Goal: Task Accomplishment & Management: Use online tool/utility

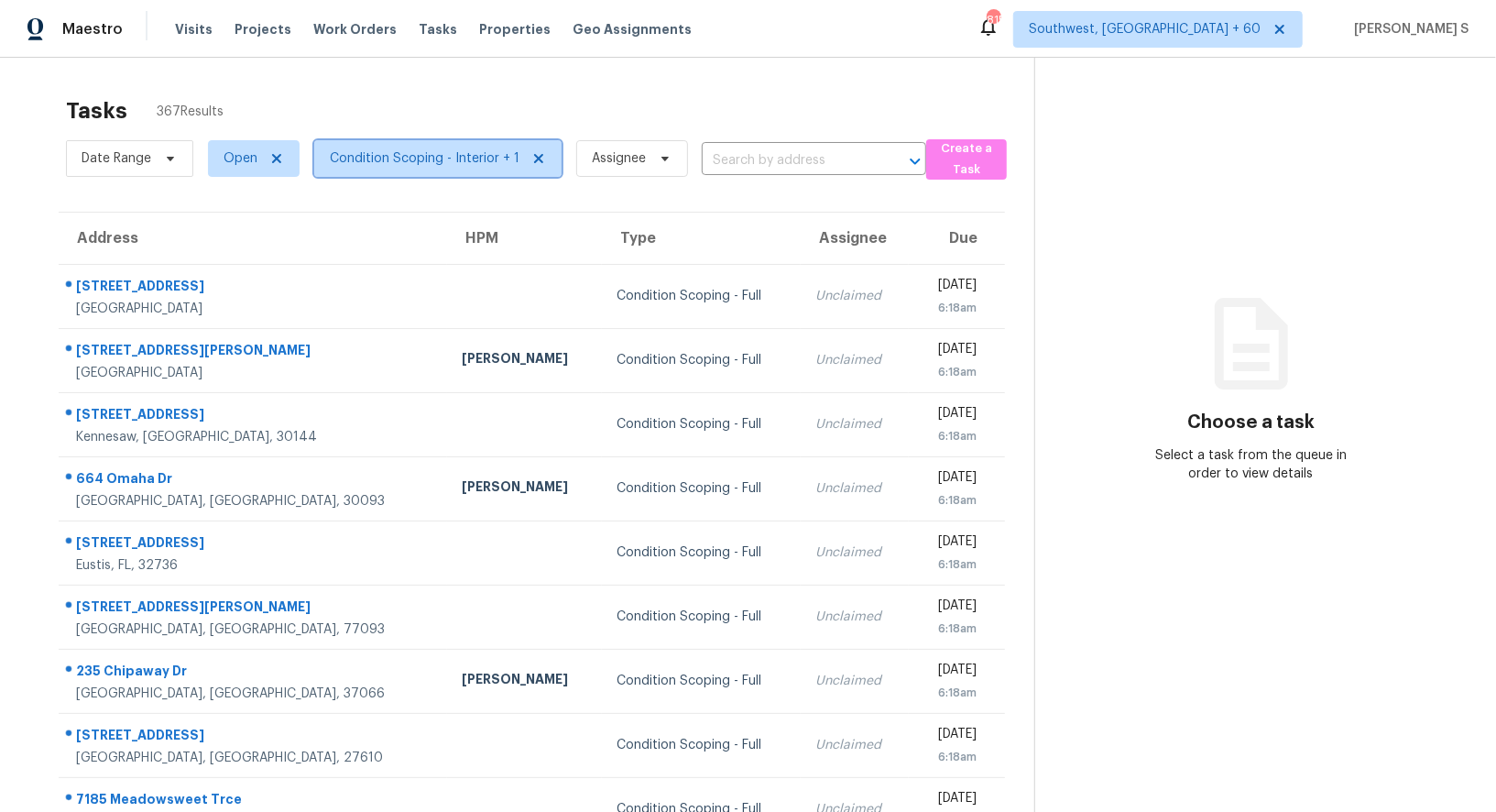
click at [459, 160] on span "Condition Scoping - Interior + 1" at bounding box center [424, 158] width 190 height 18
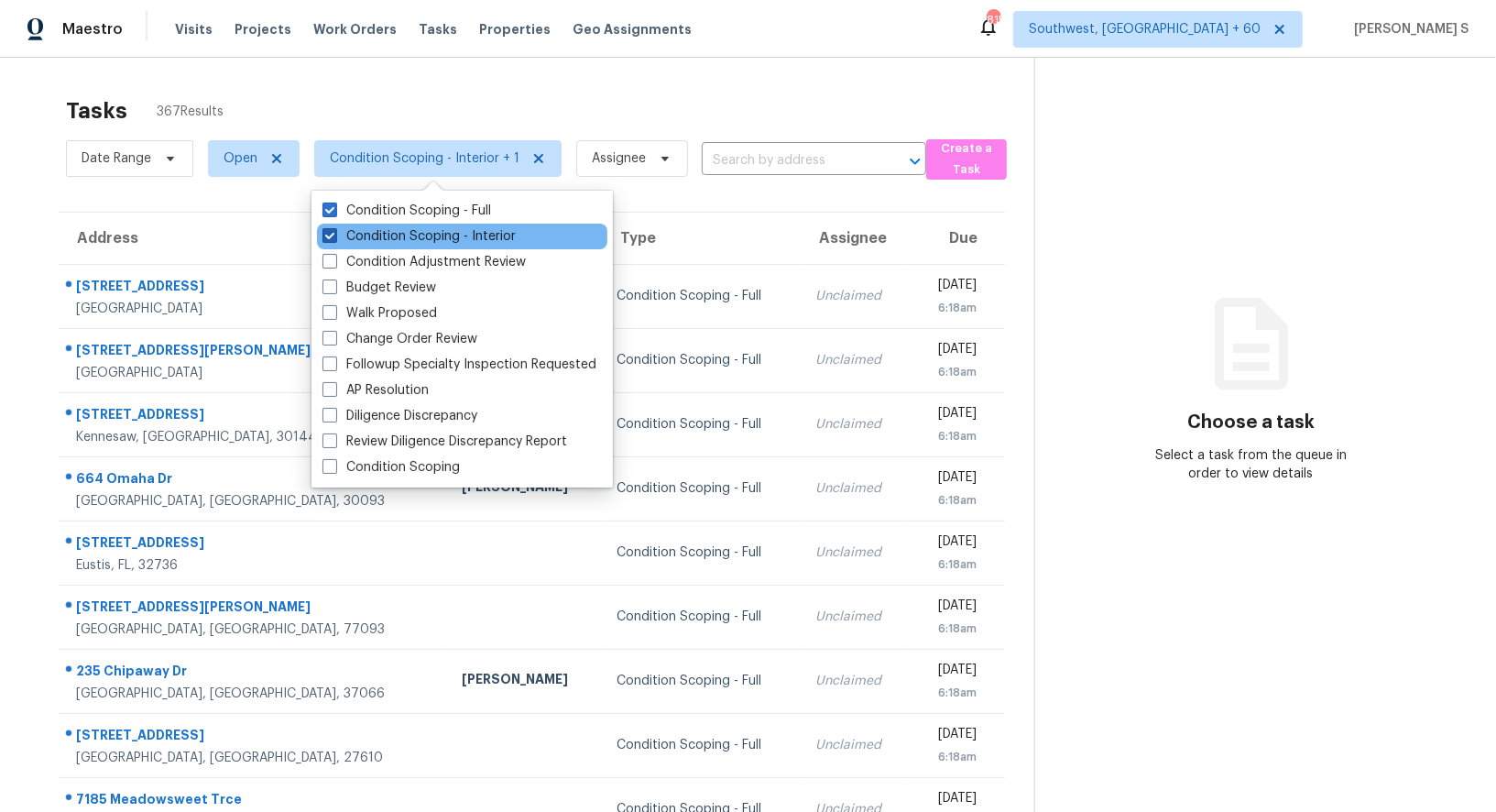
click at [481, 237] on label "Condition Scoping - Interior" at bounding box center [419, 236] width 193 height 18
click at [334, 237] on input "Condition Scoping - Interior" at bounding box center [329, 233] width 11 height 11
checkbox input "false"
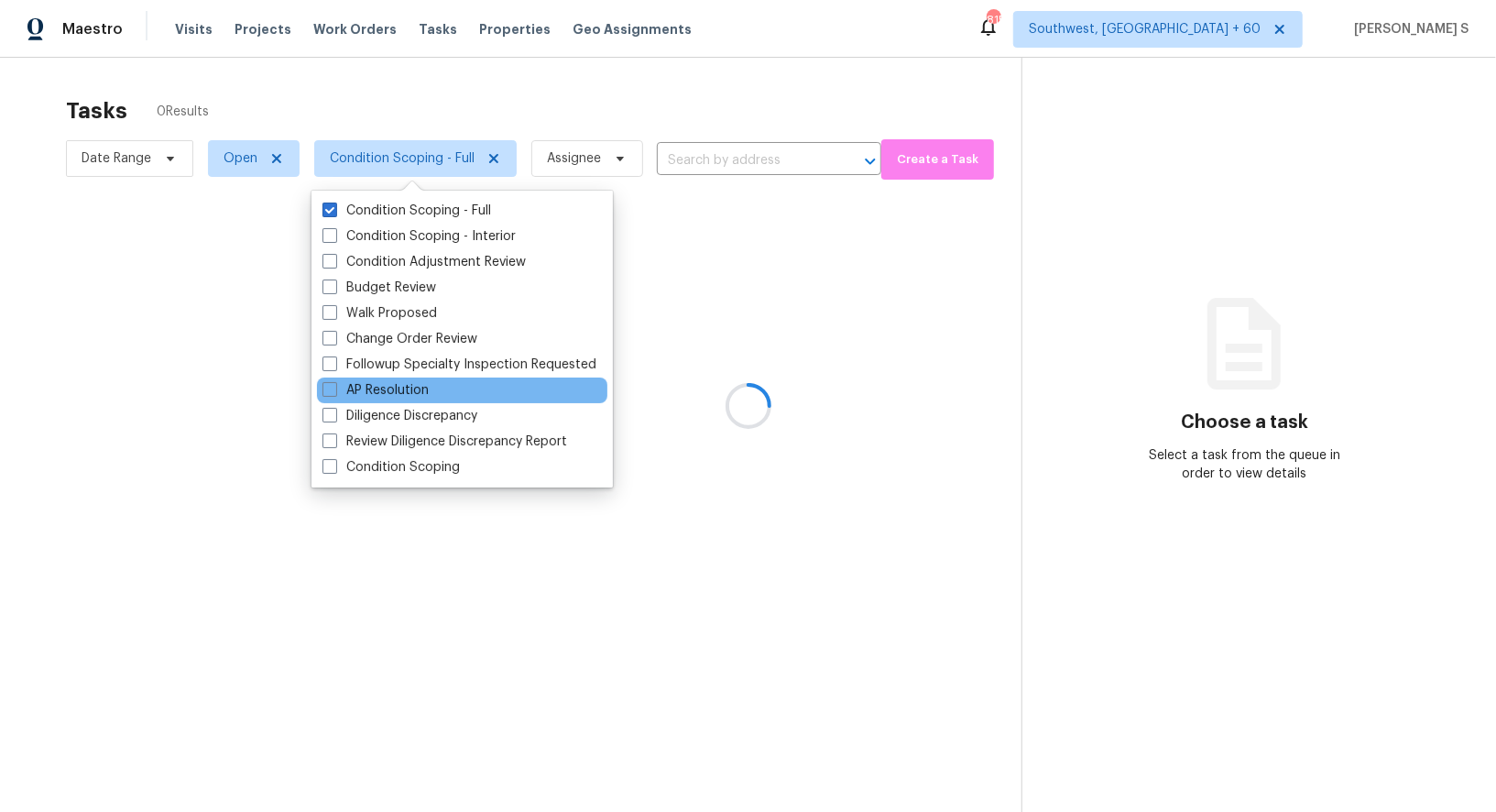
click at [582, 383] on div "AP Resolution" at bounding box center [462, 390] width 290 height 26
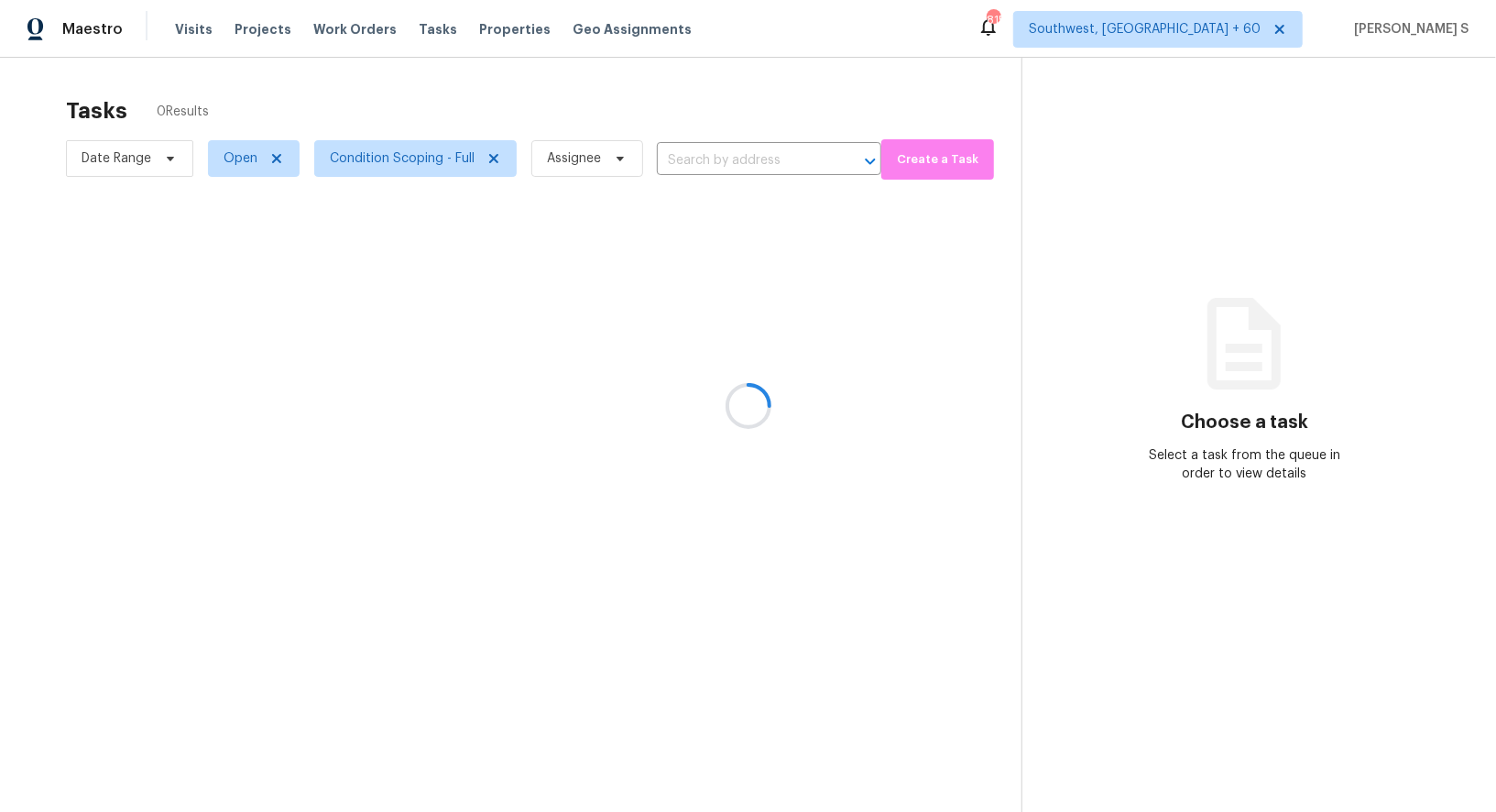
click at [741, 333] on div at bounding box center [748, 406] width 1496 height 812
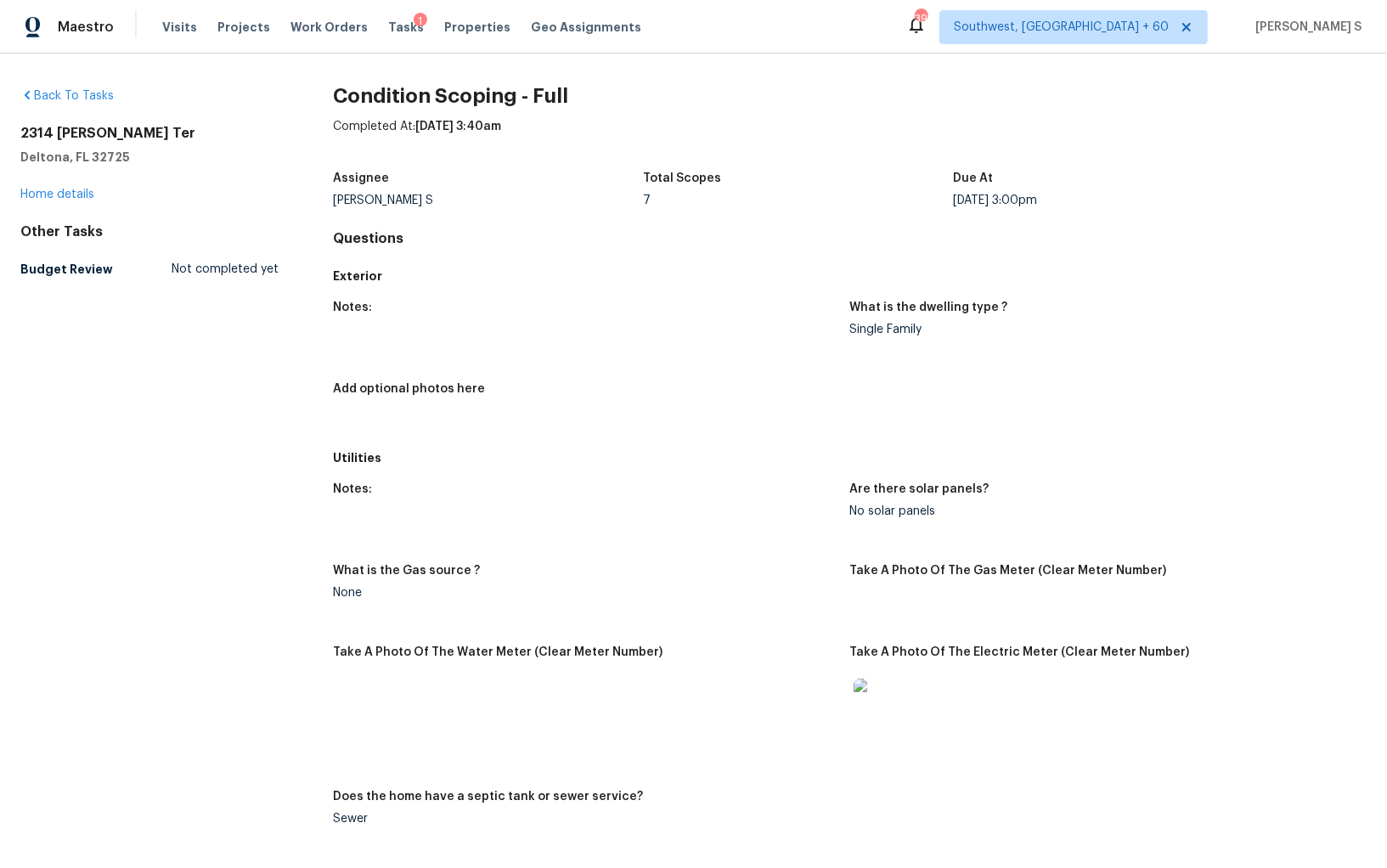
scroll to position [2031, 0]
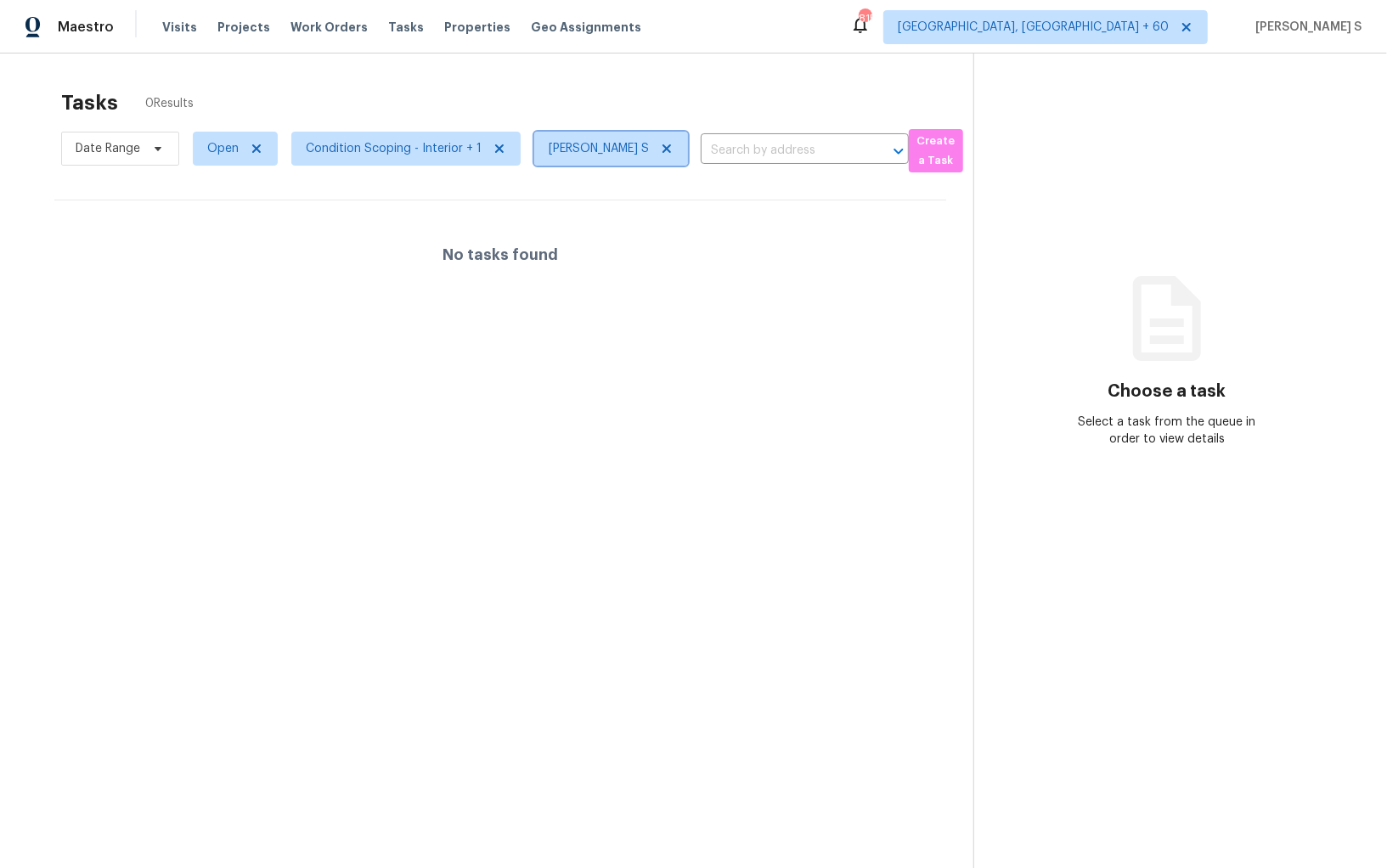
click at [607, 145] on span "[PERSON_NAME] S" at bounding box center [599, 148] width 100 height 17
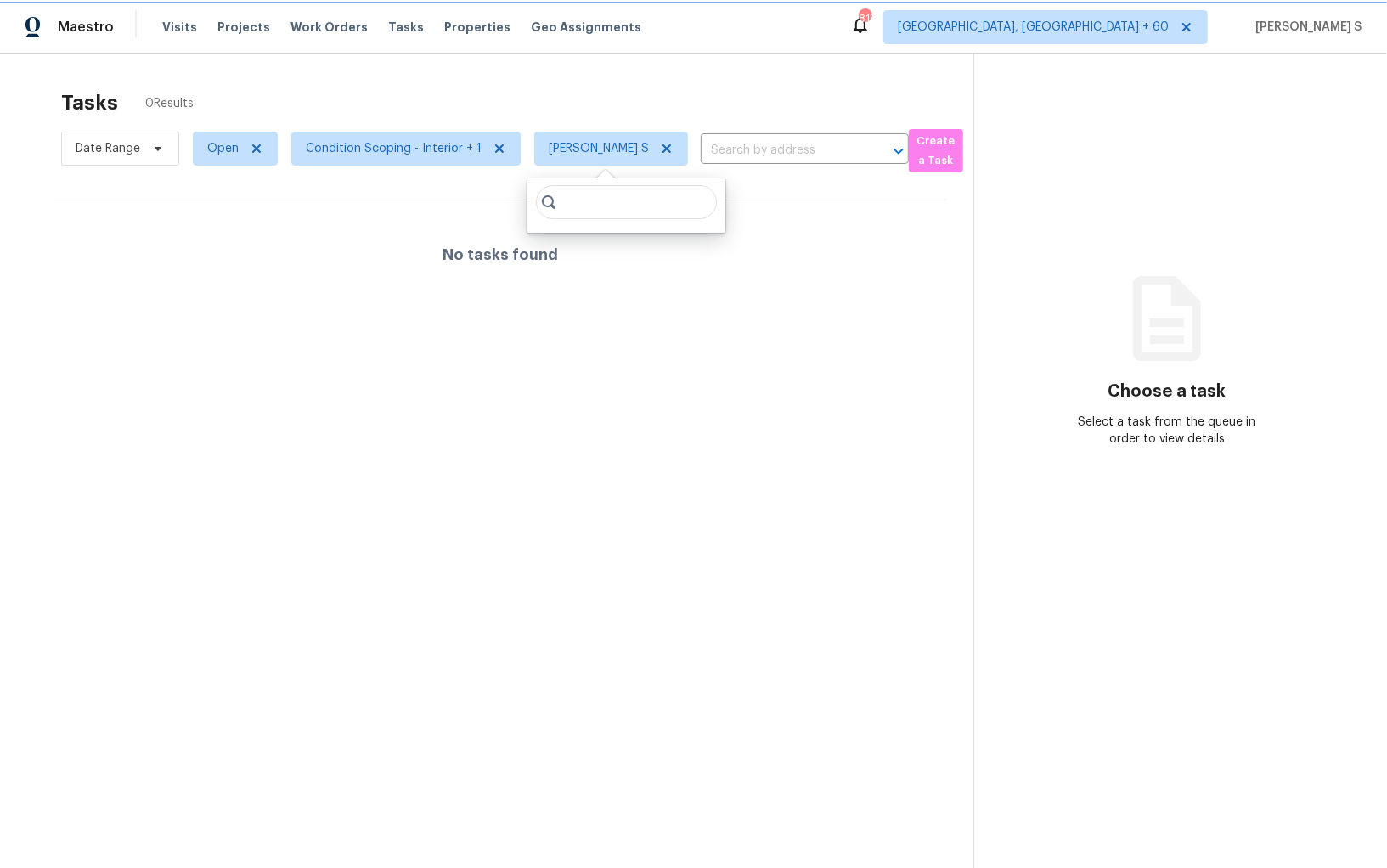
click at [636, 141] on span "[PERSON_NAME] S" at bounding box center [599, 148] width 100 height 17
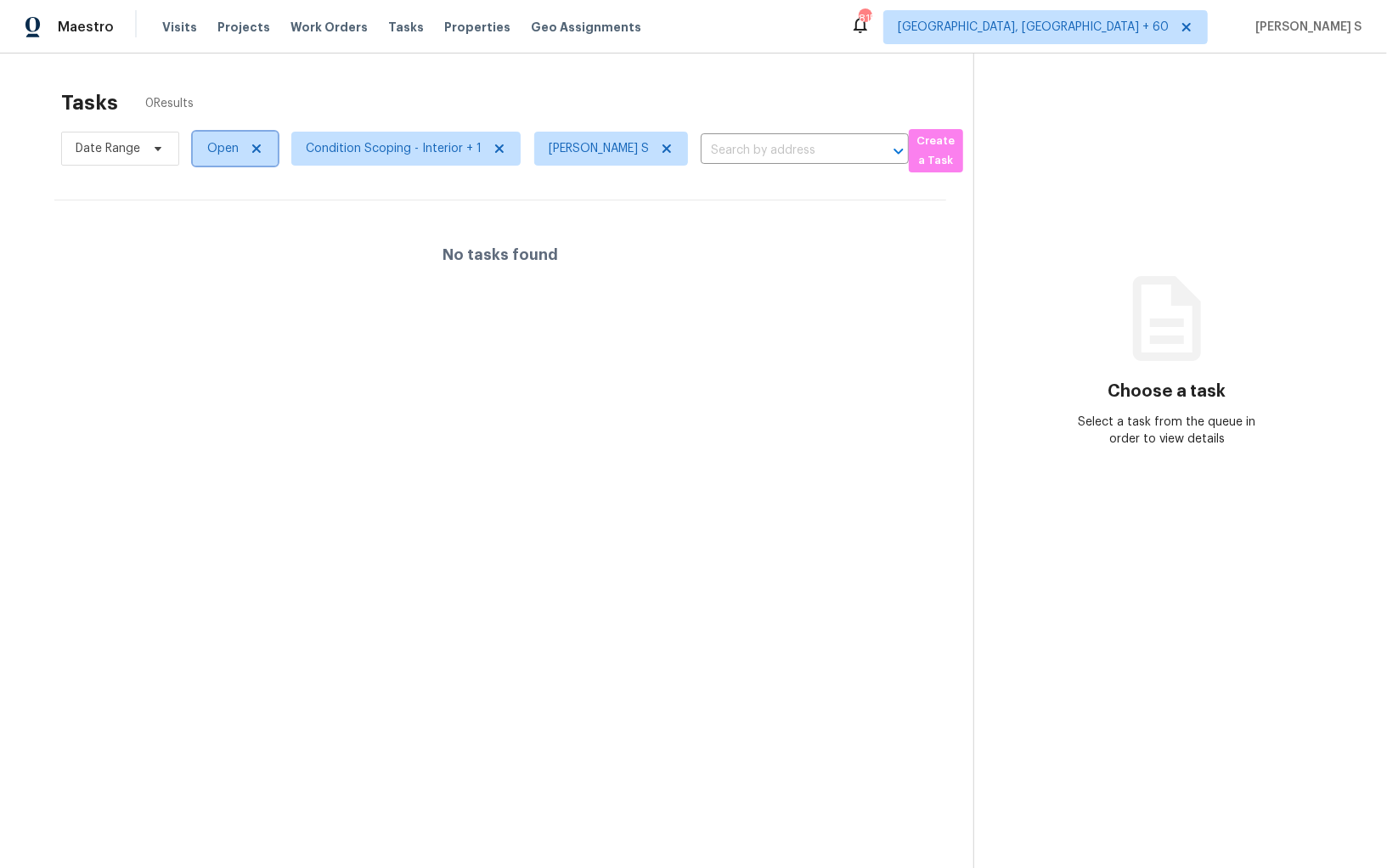
click at [239, 151] on span "Open" at bounding box center [236, 149] width 85 height 34
click at [252, 238] on label "Blocked" at bounding box center [235, 244] width 67 height 17
click at [213, 238] on input "Blocked" at bounding box center [206, 242] width 11 height 11
checkbox input "true"
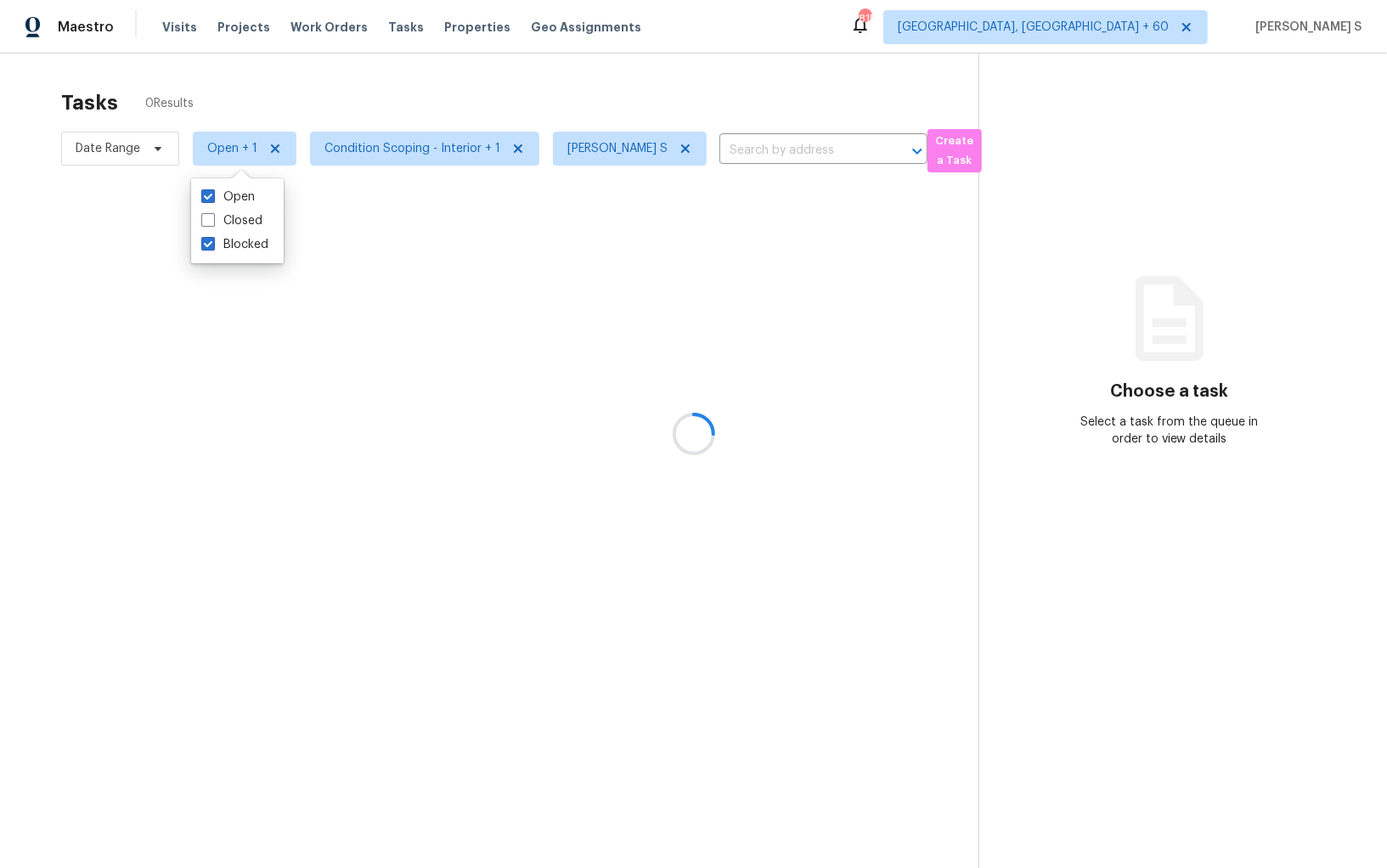
click at [423, 332] on div at bounding box center [694, 434] width 1387 height 868
click at [679, 150] on icon at bounding box center [685, 148] width 13 height 13
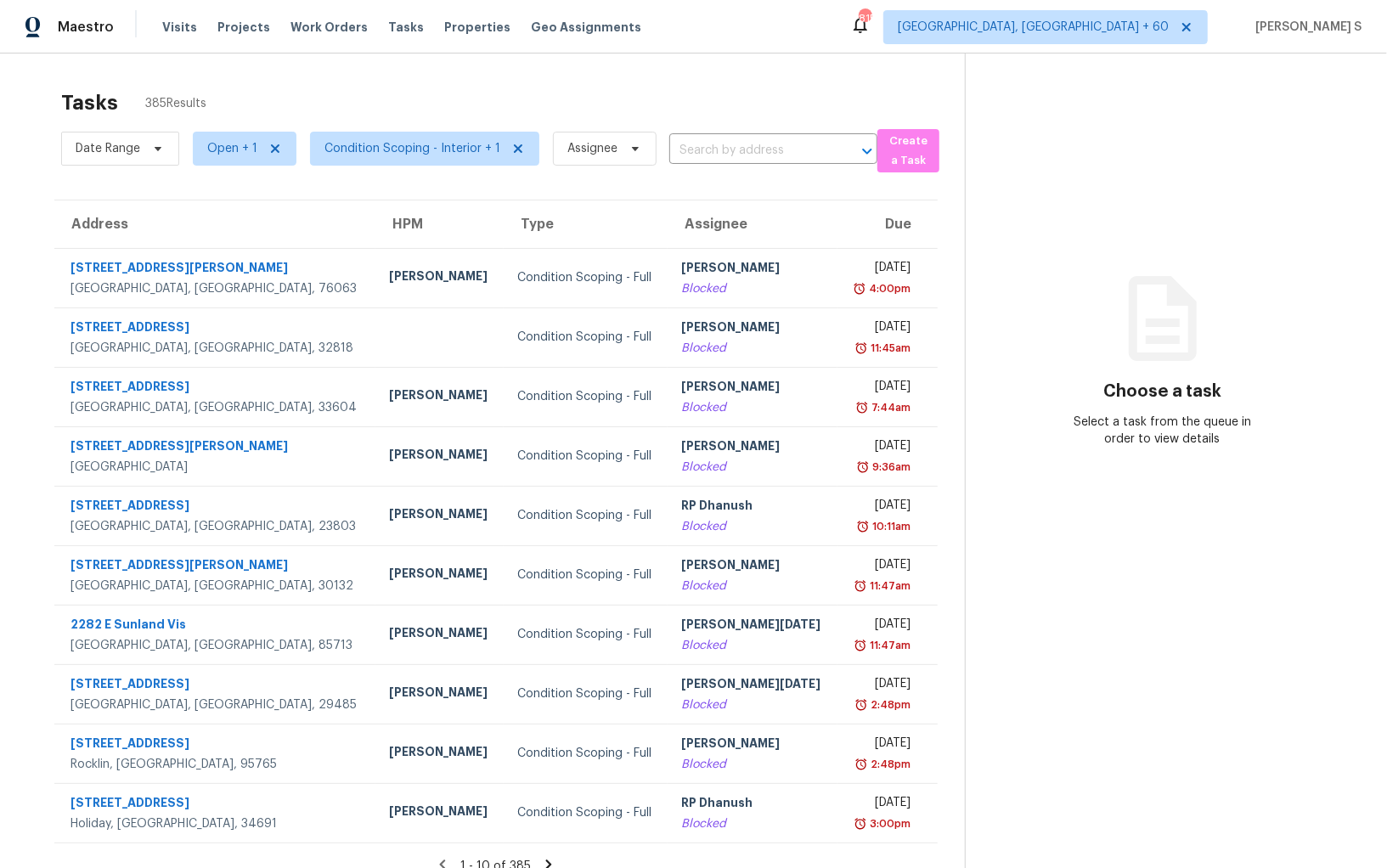
click at [704, 166] on div "Date Range Open + 1 Condition Scoping - Interior + 1 Assignee ​" at bounding box center [469, 149] width 817 height 48
click at [703, 148] on input "text" at bounding box center [749, 151] width 160 height 27
paste input "664 Omaha Dr, Norcross, GA, 30093"
type input "664 Omaha Dr, Norcross, GA, 30093"
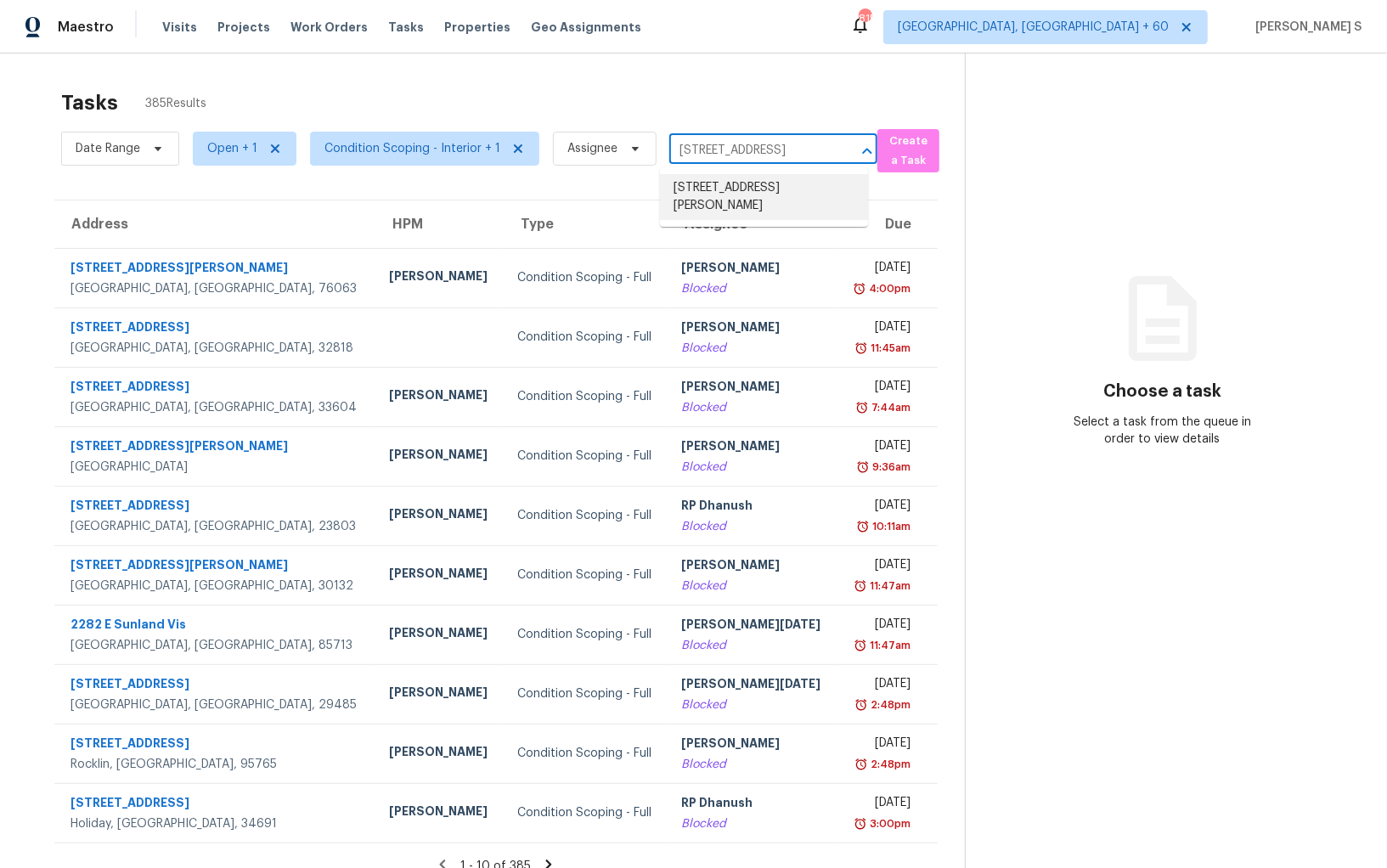
click at [724, 187] on li "664 Omaha Dr, Norcross, GA 30093" at bounding box center [763, 198] width 208 height 46
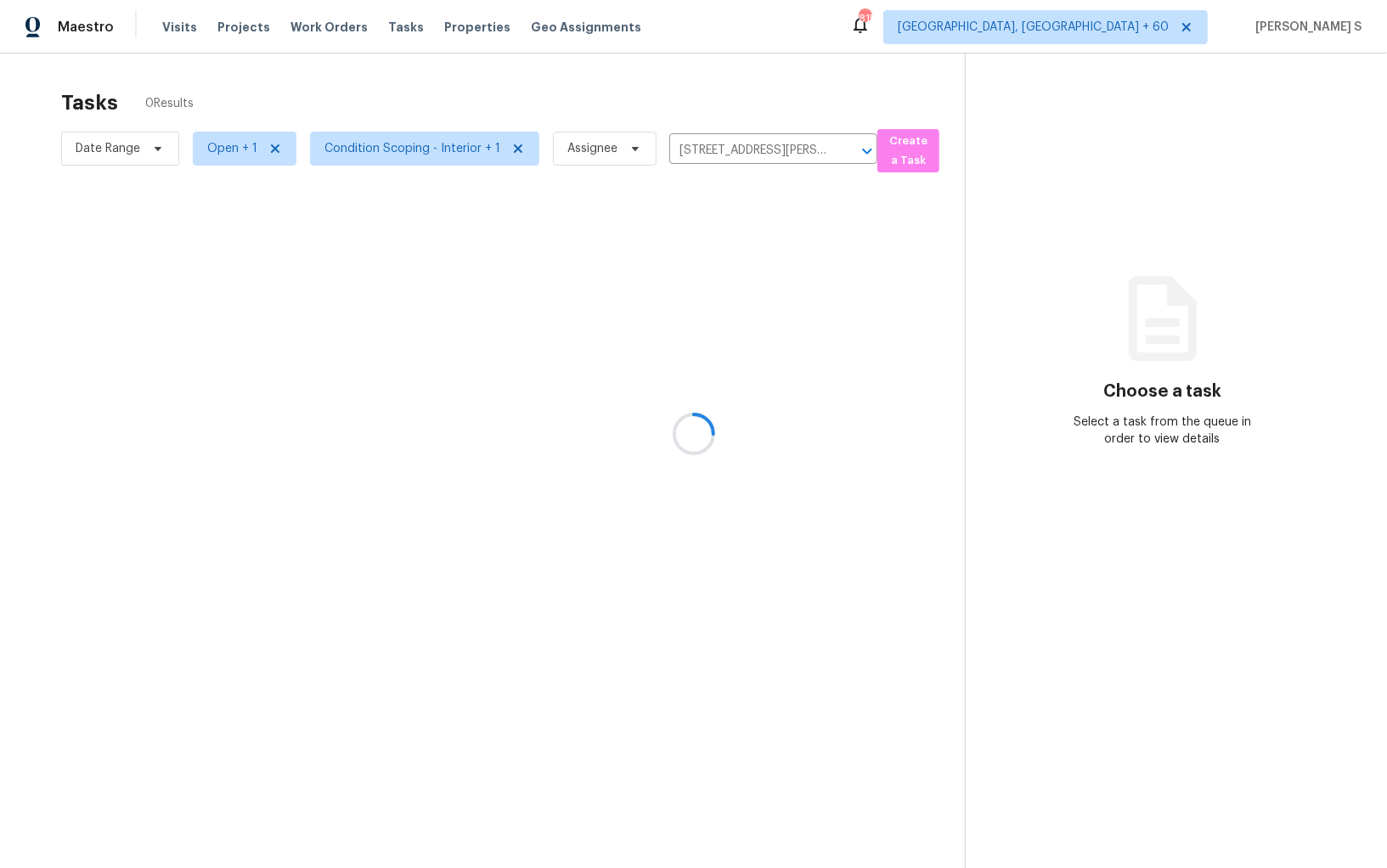
click at [724, 187] on div at bounding box center [694, 434] width 1387 height 868
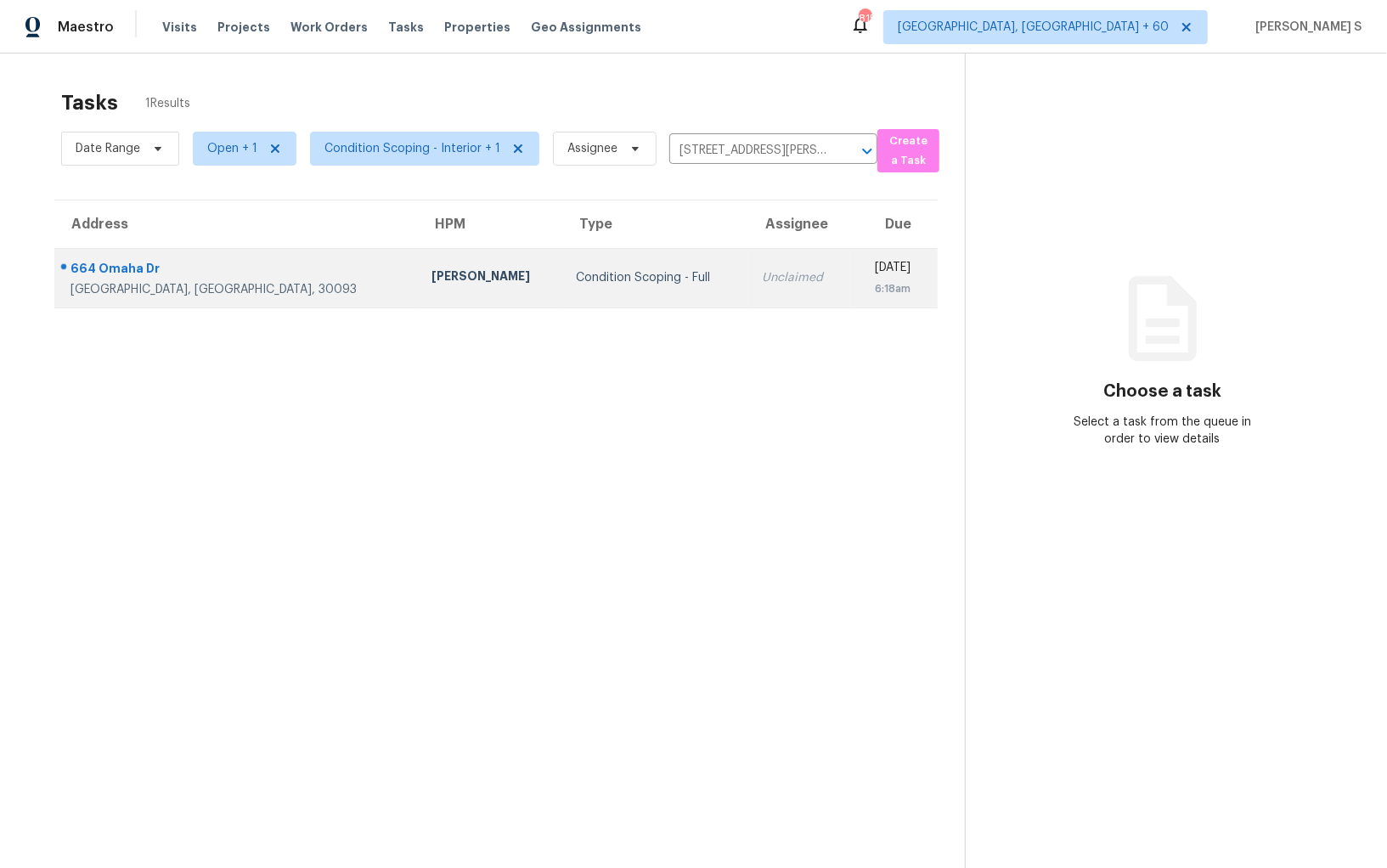
click at [748, 251] on td "Unclaimed" at bounding box center [799, 277] width 102 height 59
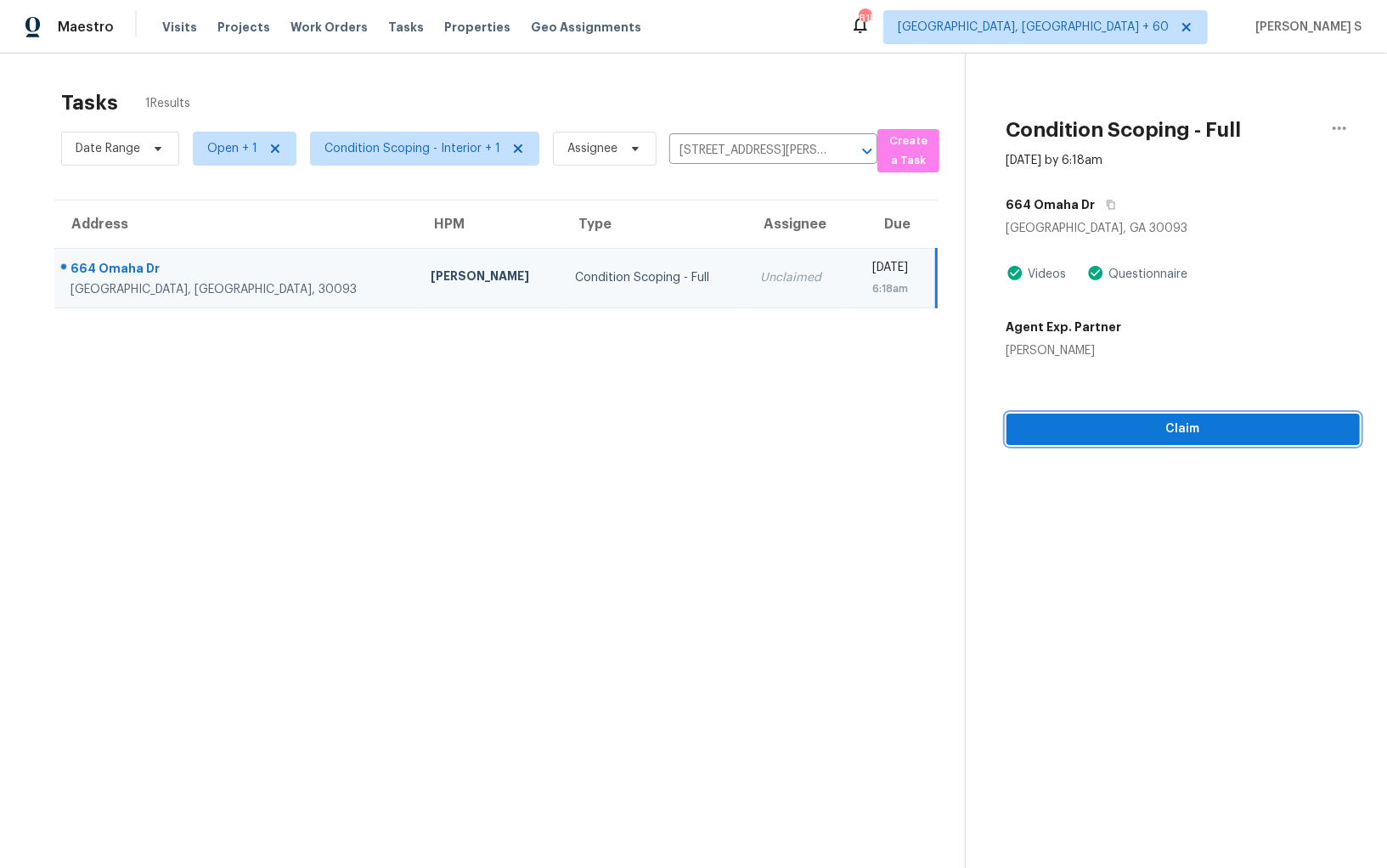
click at [1169, 431] on span "Claim" at bounding box center [1183, 430] width 326 height 21
click at [645, 502] on section "Tasks 1 Results Date Range Open + 1 Condition Scoping - Interior + 1 Assignee 6…" at bounding box center [496, 501] width 938 height 841
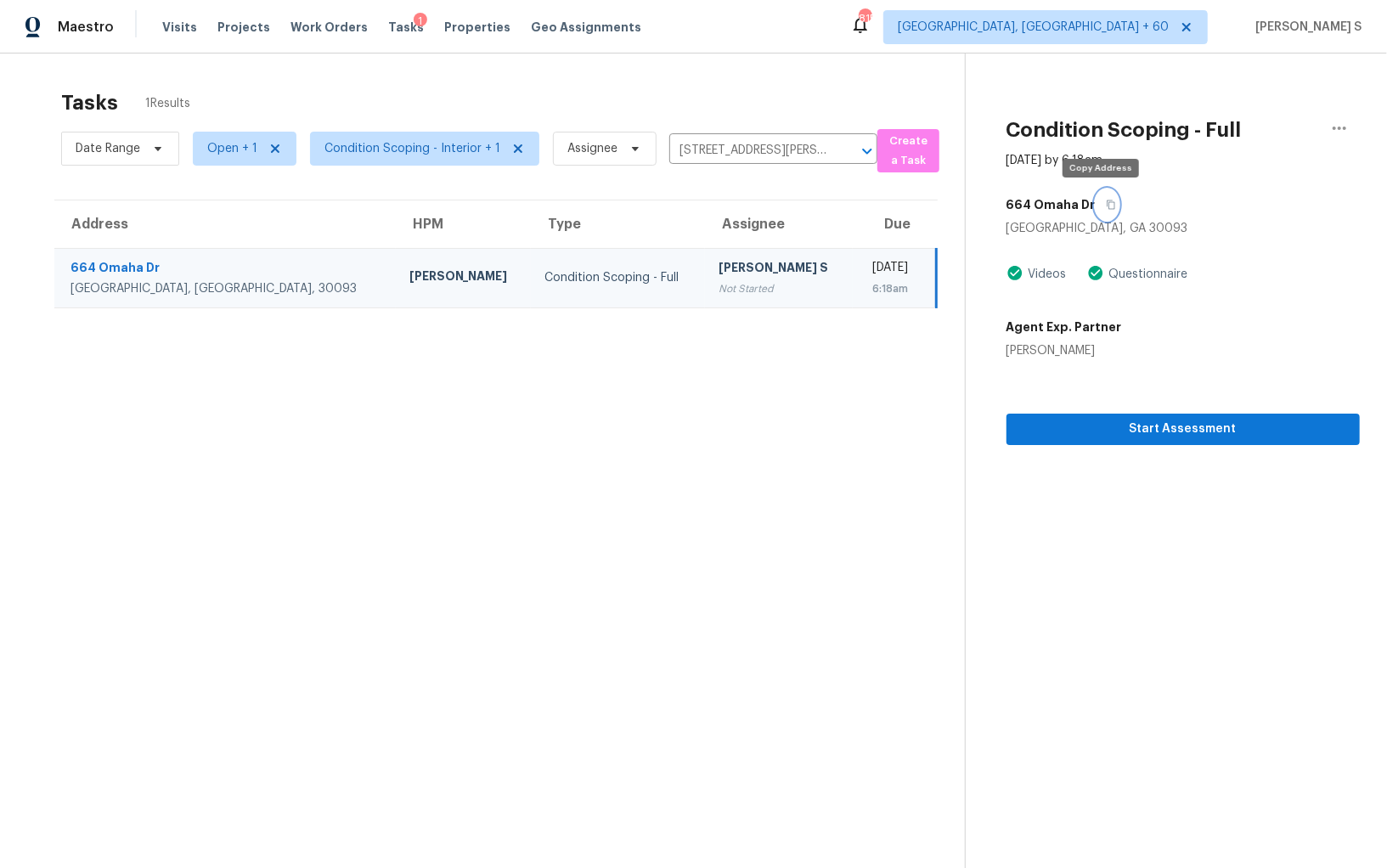
click at [1107, 201] on icon "button" at bounding box center [1112, 205] width 9 height 10
click at [545, 277] on div "Condition Scoping - Full" at bounding box center [618, 277] width 147 height 17
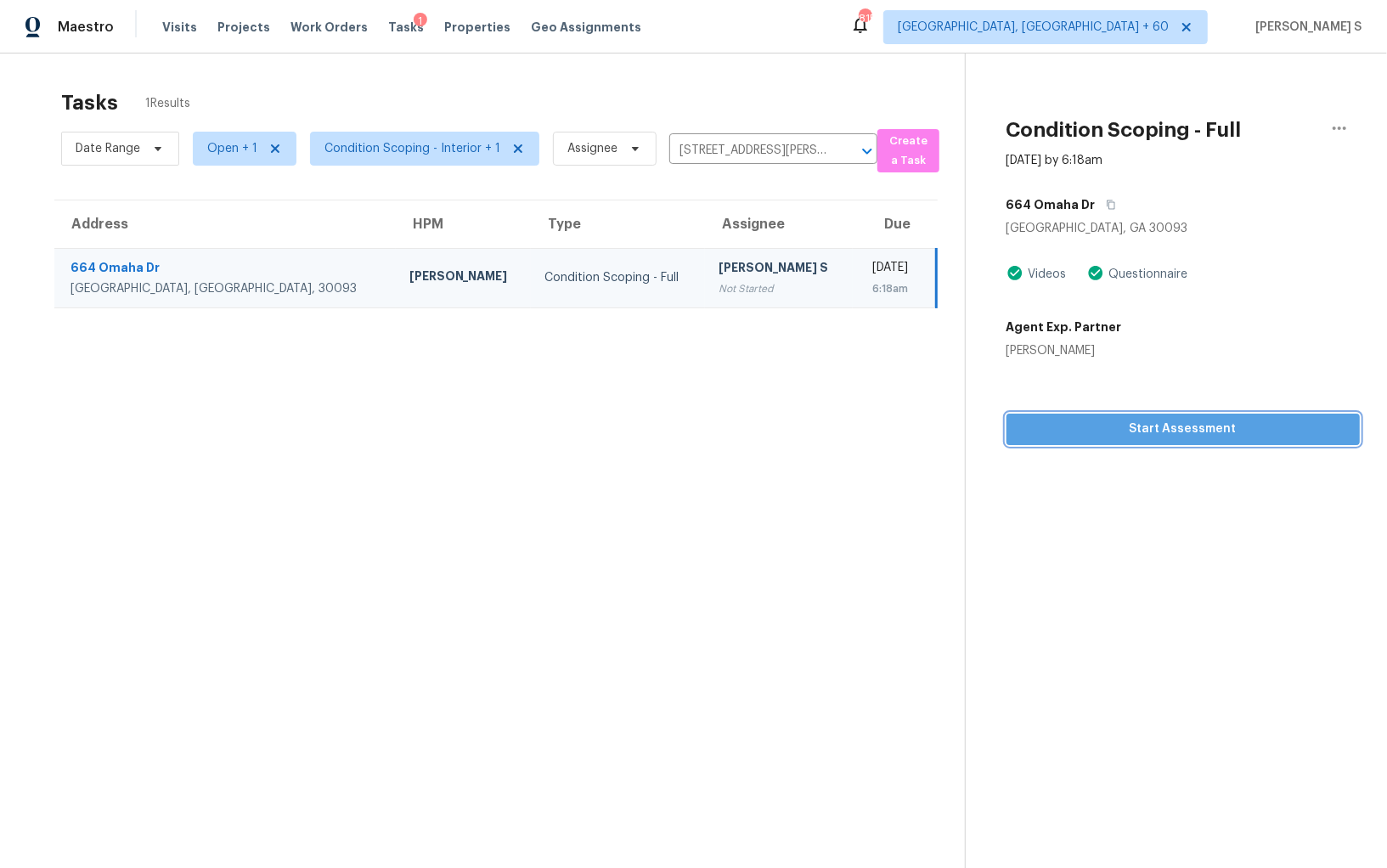
click at [1169, 432] on span "Start Assessment" at bounding box center [1183, 430] width 326 height 21
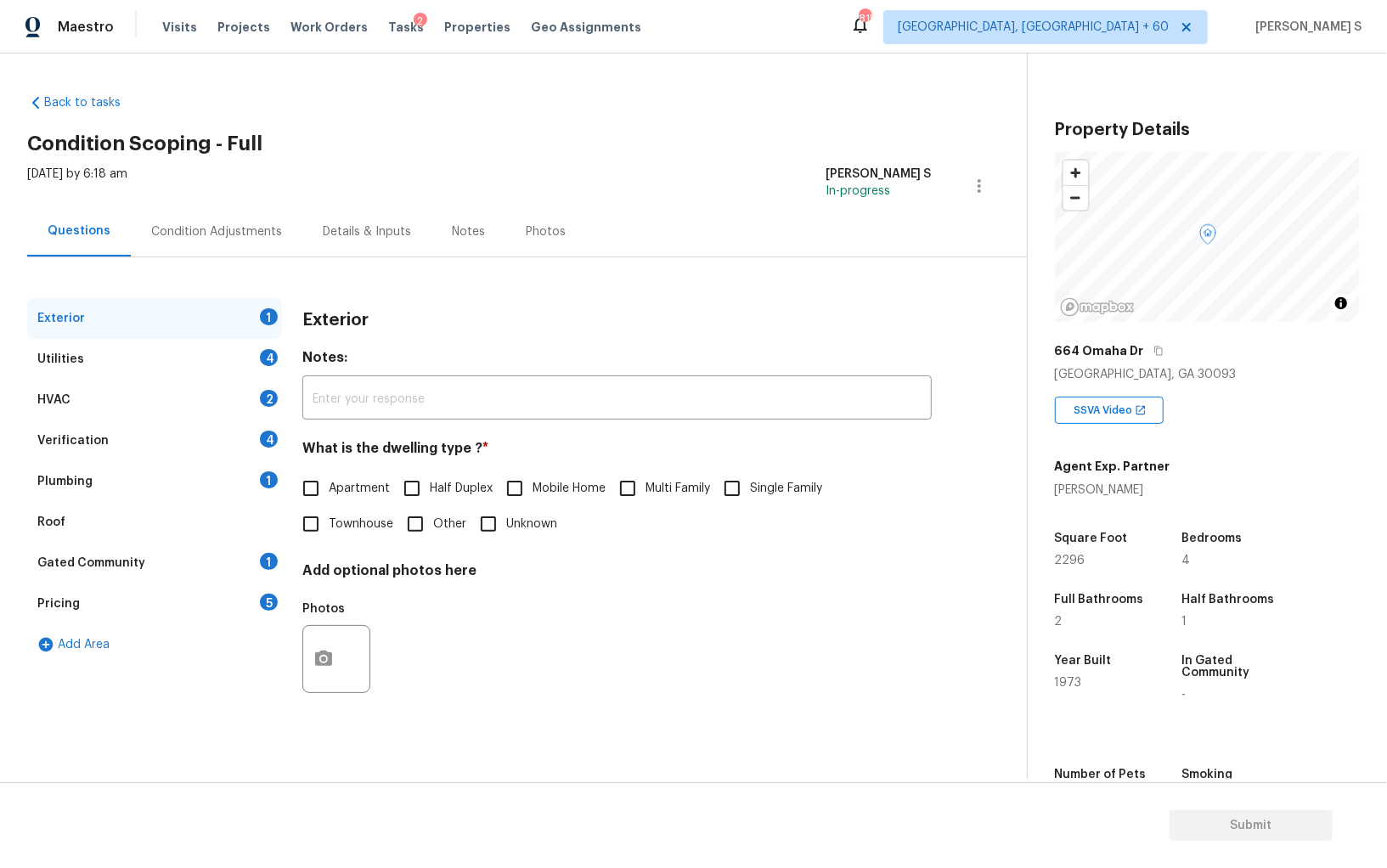
click at [1153, 342] on div "664 Omaha Dr" at bounding box center [1207, 351] width 305 height 31
click at [1154, 350] on icon "button" at bounding box center [1159, 351] width 11 height 11
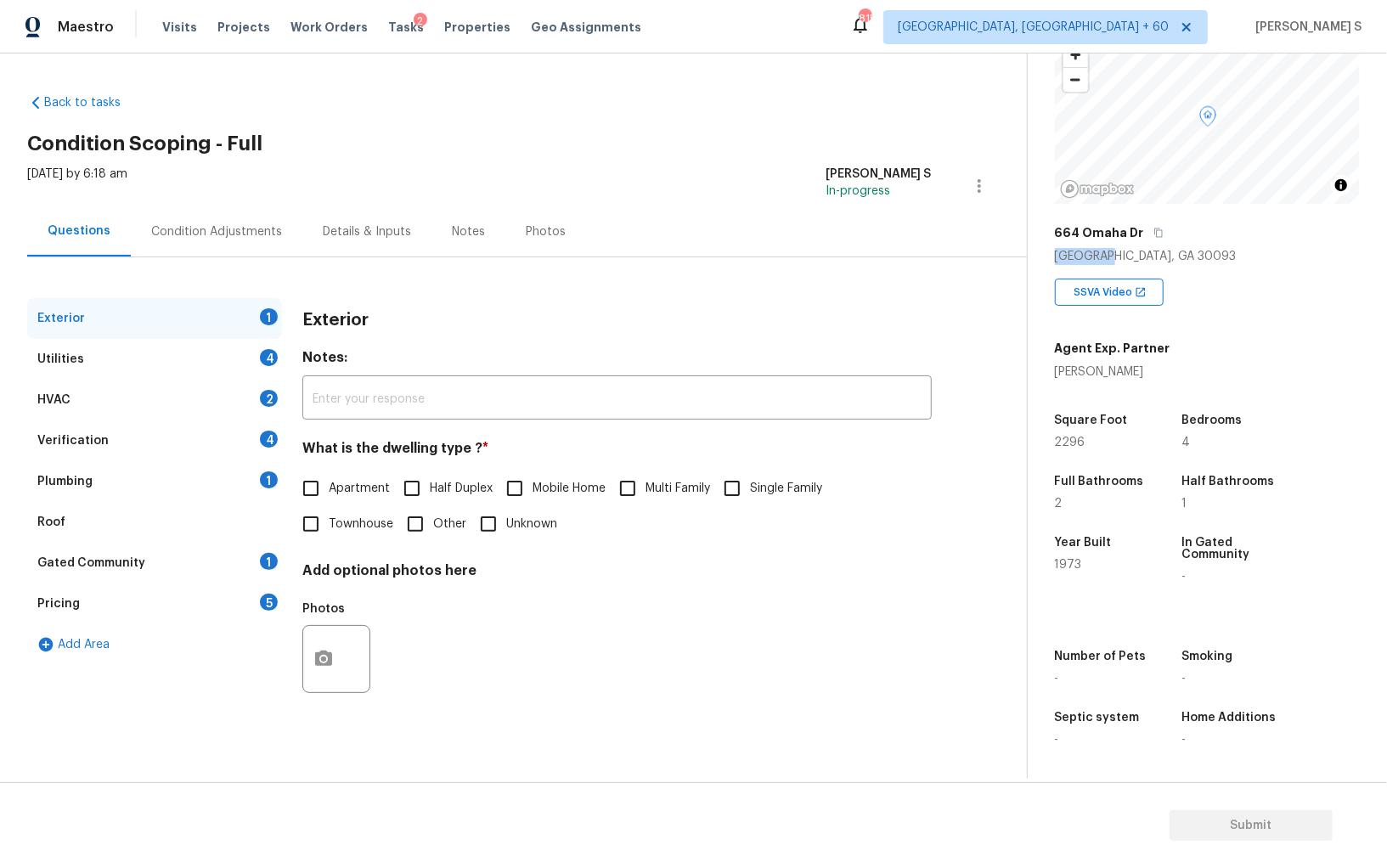
click at [738, 492] on input "Single Family" at bounding box center [732, 488] width 35 height 35
checkbox input "true"
click at [260, 363] on div "Utilities 4" at bounding box center [155, 360] width 255 height 41
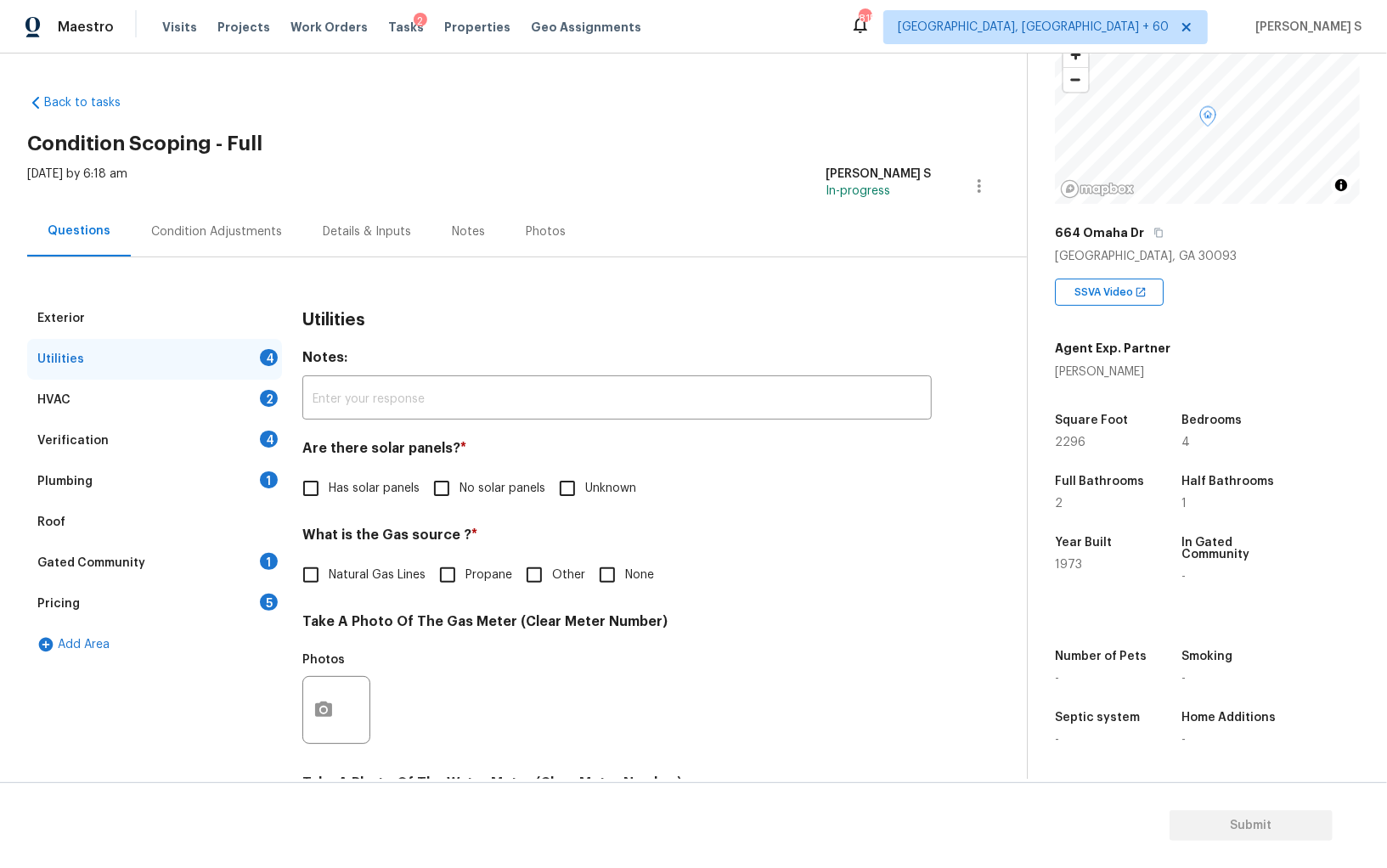
click at [465, 492] on span "No solar panels" at bounding box center [502, 489] width 86 height 18
click at [460, 492] on input "No solar panels" at bounding box center [442, 488] width 35 height 35
checkbox input "true"
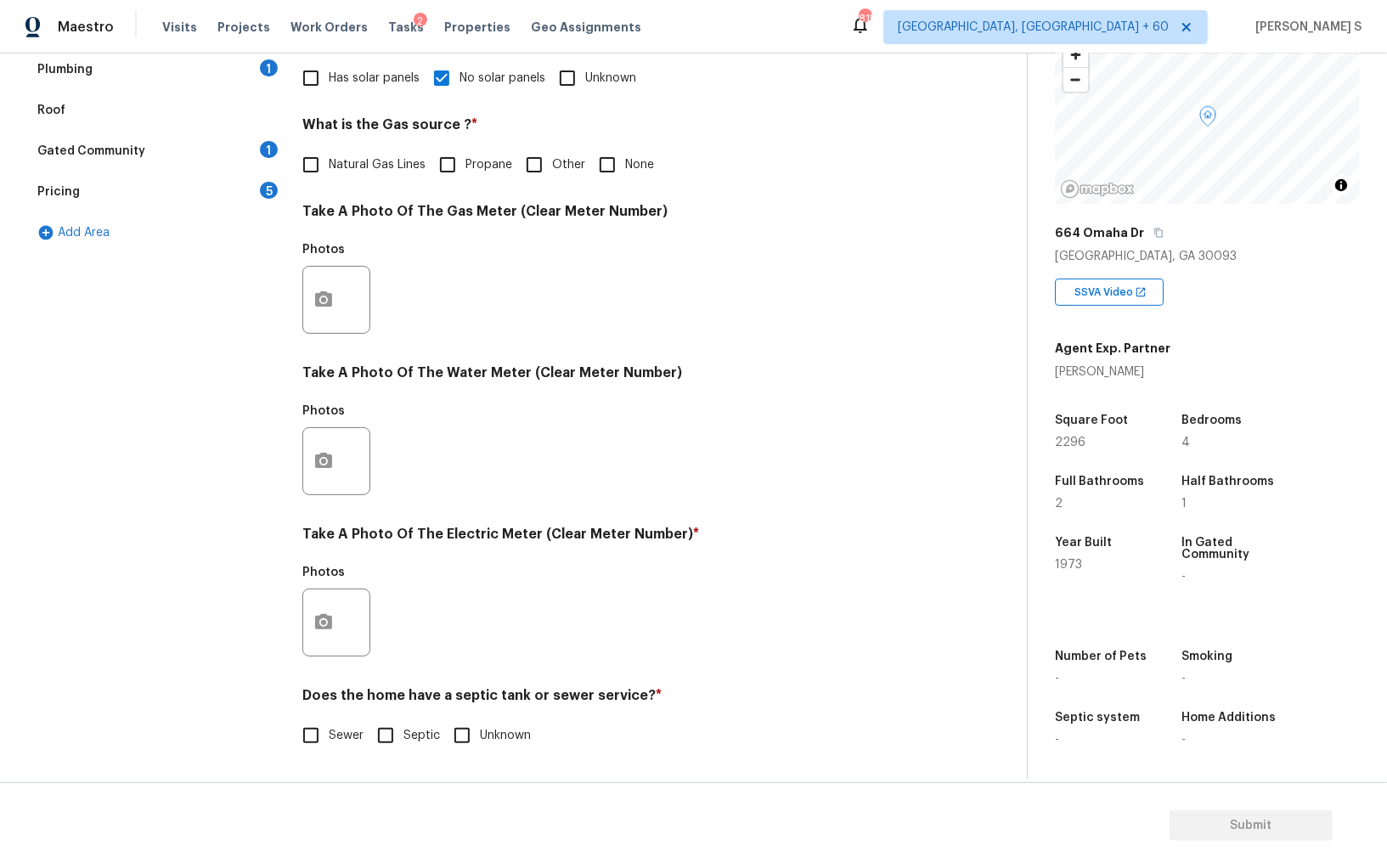
scroll to position [410, 0]
click at [391, 748] on input "Septic" at bounding box center [385, 736] width 35 height 35
checkbox input "true"
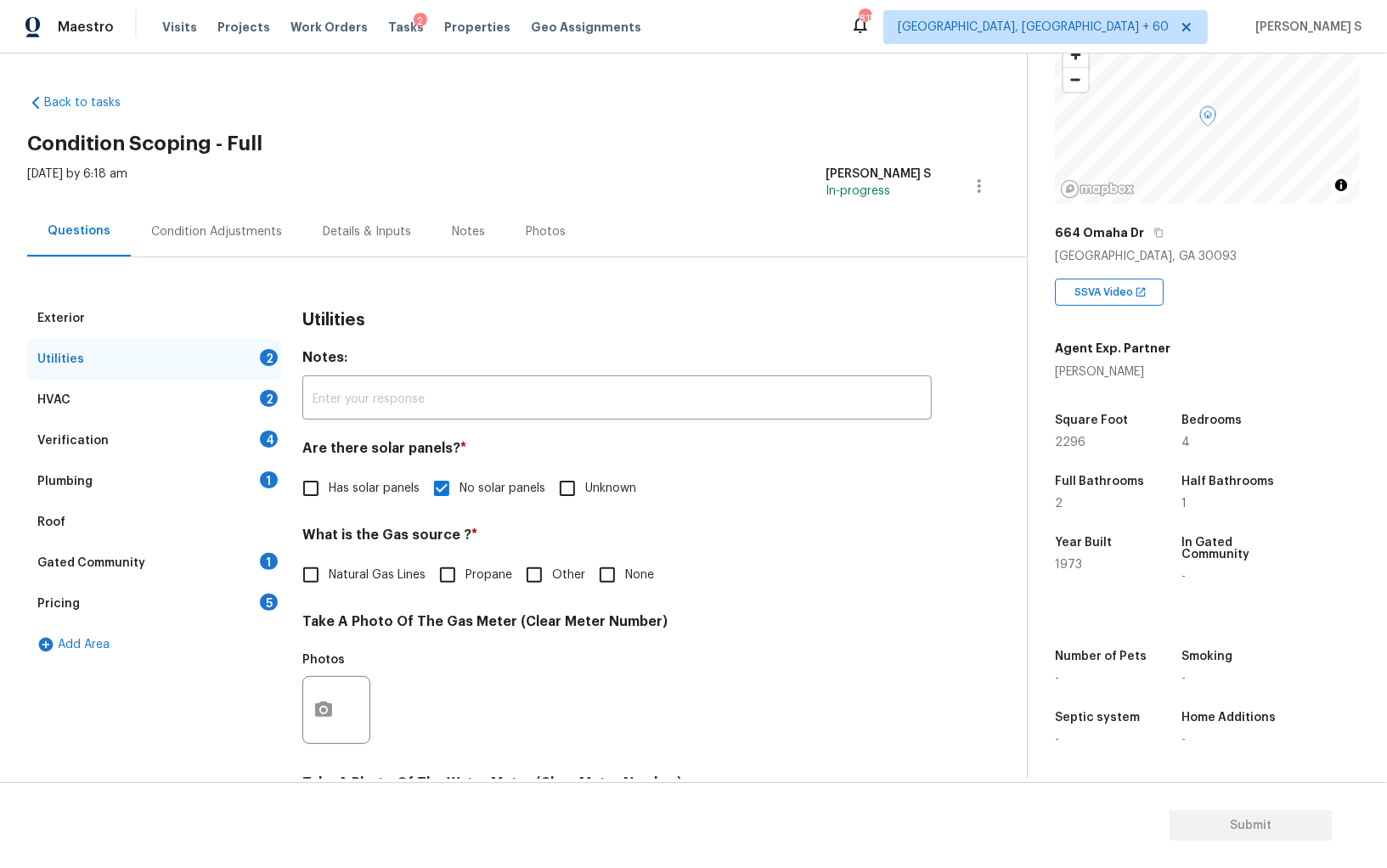
click at [252, 473] on div "Plumbing 1" at bounding box center [155, 482] width 255 height 41
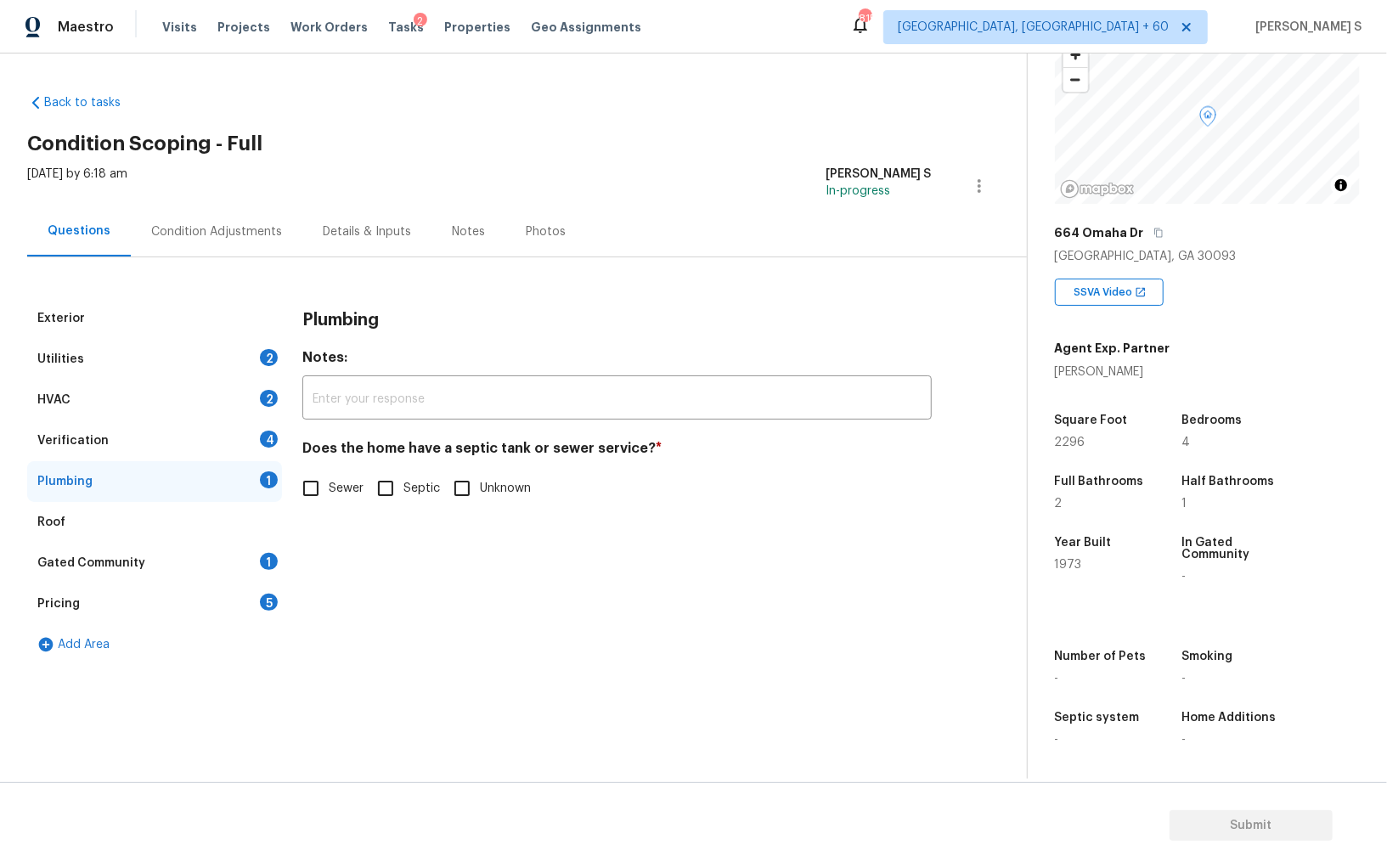
click at [383, 492] on input "Septic" at bounding box center [385, 488] width 35 height 35
checkbox input "true"
click at [216, 562] on div "Gated Community 1" at bounding box center [155, 563] width 255 height 41
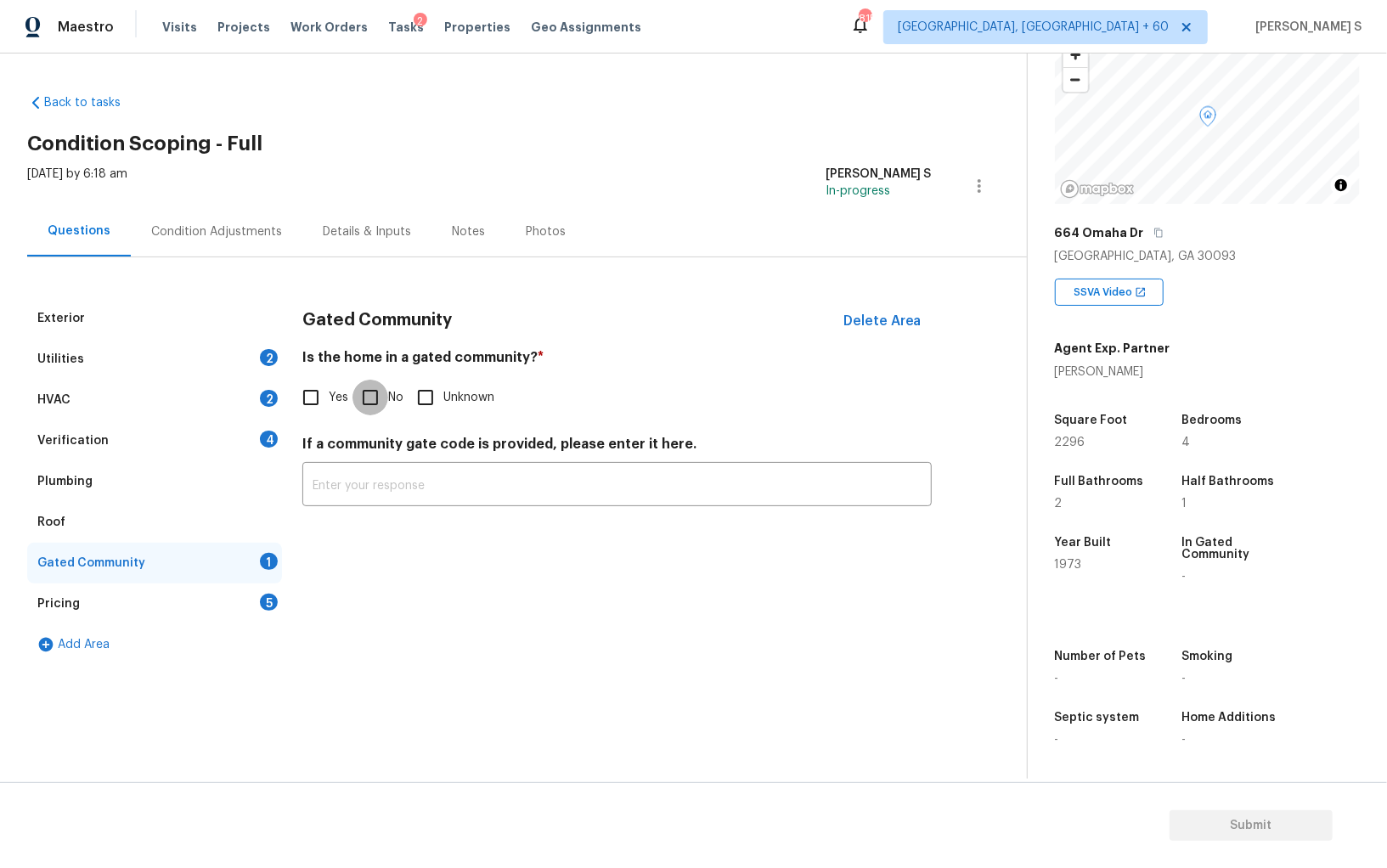
click at [380, 394] on input "No" at bounding box center [370, 398] width 35 height 35
checkbox input "true"
click at [223, 448] on div "Verification 4" at bounding box center [155, 441] width 255 height 41
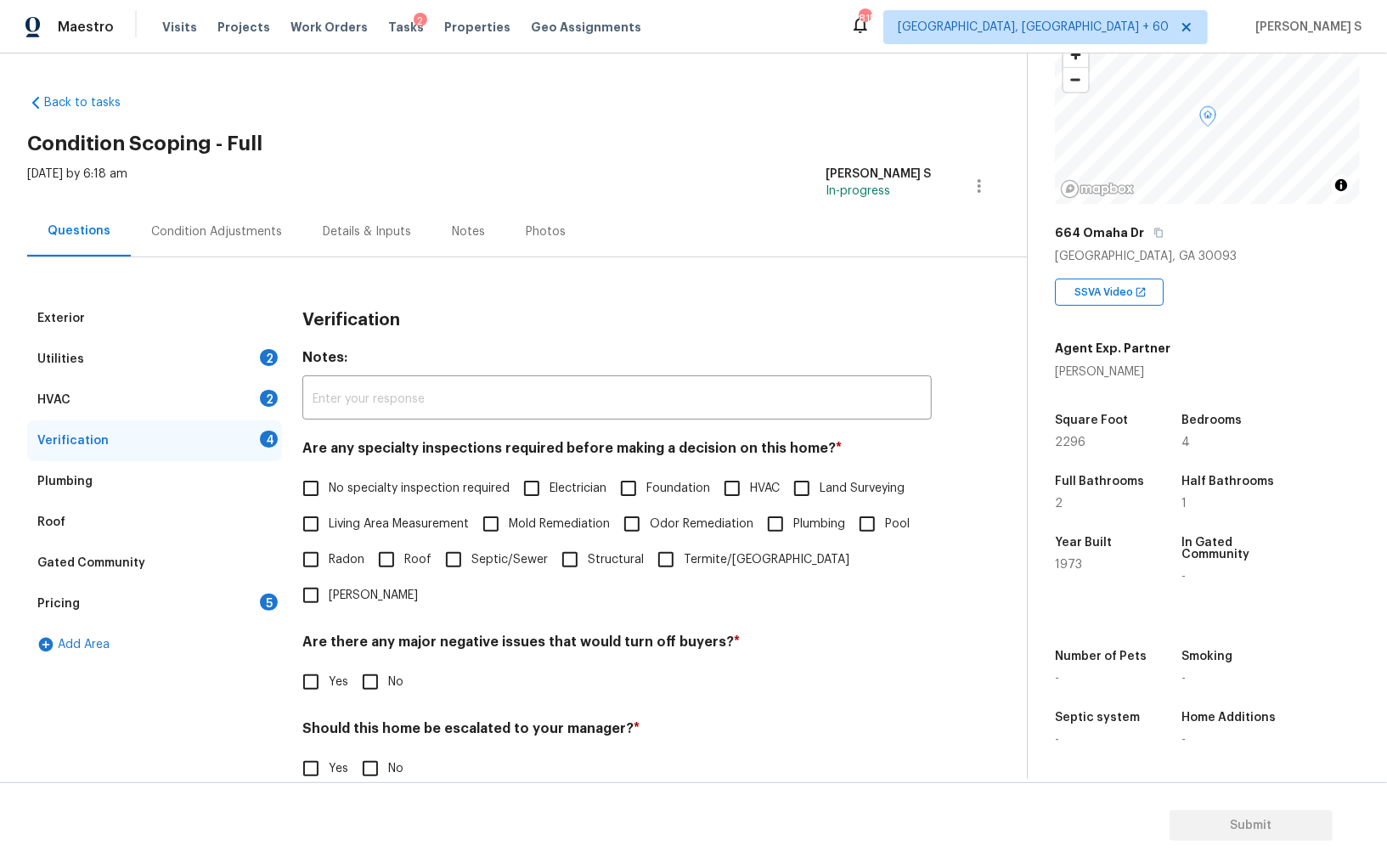
click at [329, 472] on label "No specialty inspection required" at bounding box center [401, 488] width 217 height 35
click at [329, 472] on input "No specialty inspection required" at bounding box center [311, 488] width 35 height 35
checkbox input "true"
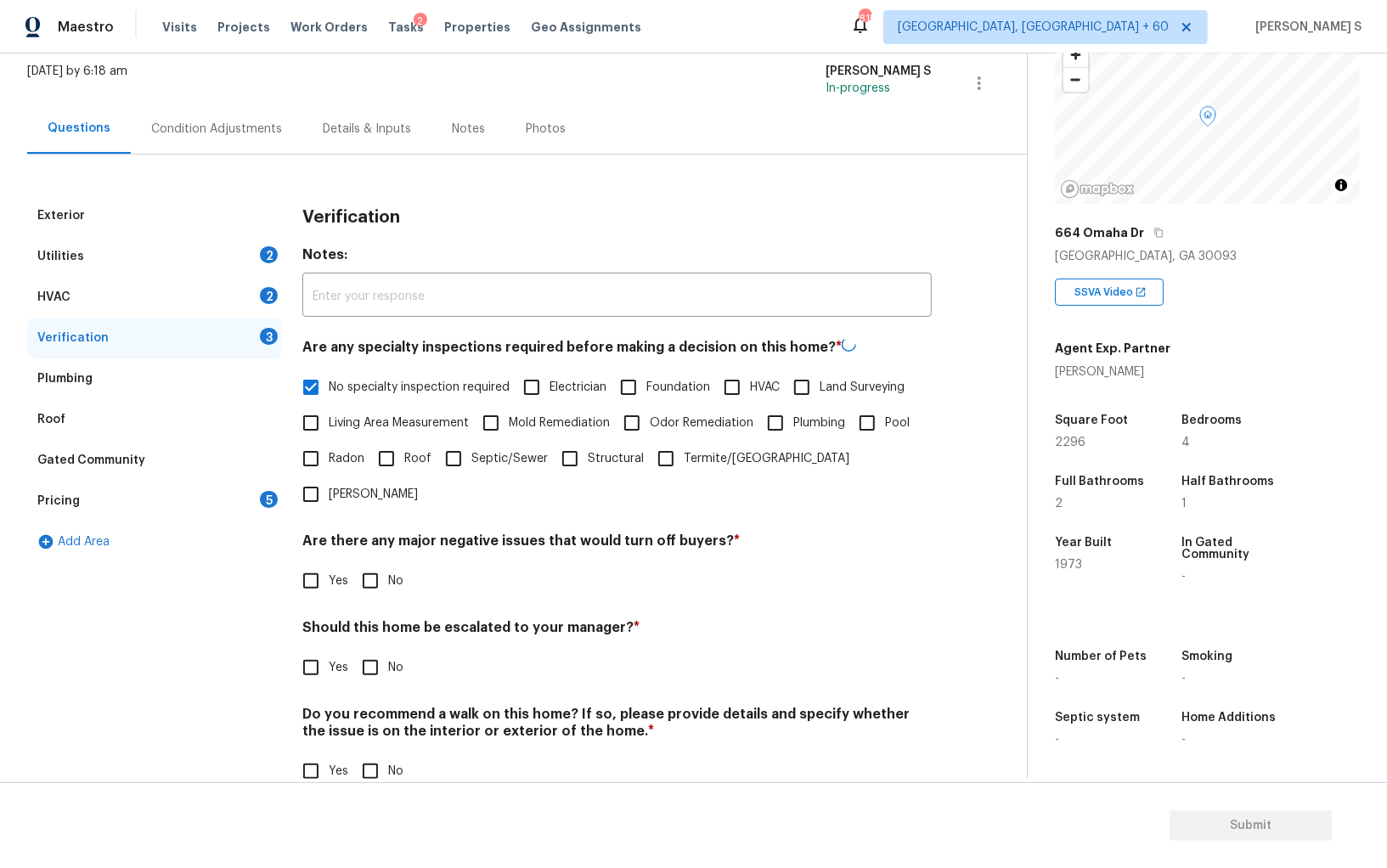
scroll to position [101, 0]
drag, startPoint x: 383, startPoint y: 544, endPoint x: 430, endPoint y: 593, distance: 67.9
click at [383, 563] on input "No" at bounding box center [370, 581] width 35 height 35
checkbox input "true"
click at [370, 754] on input "No" at bounding box center [370, 771] width 35 height 35
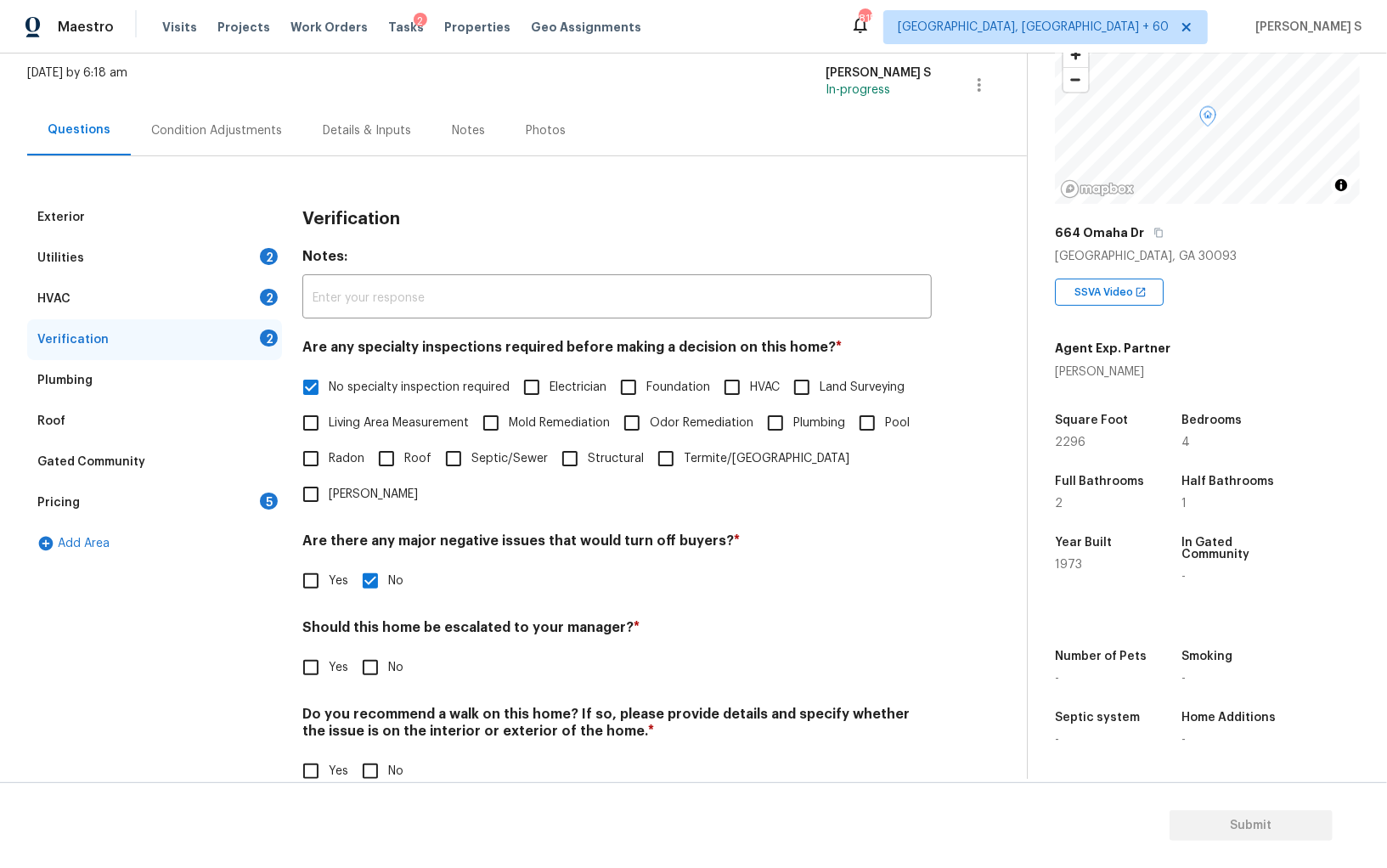
checkbox input "true"
click at [246, 307] on div "HVAC 2" at bounding box center [155, 299] width 255 height 41
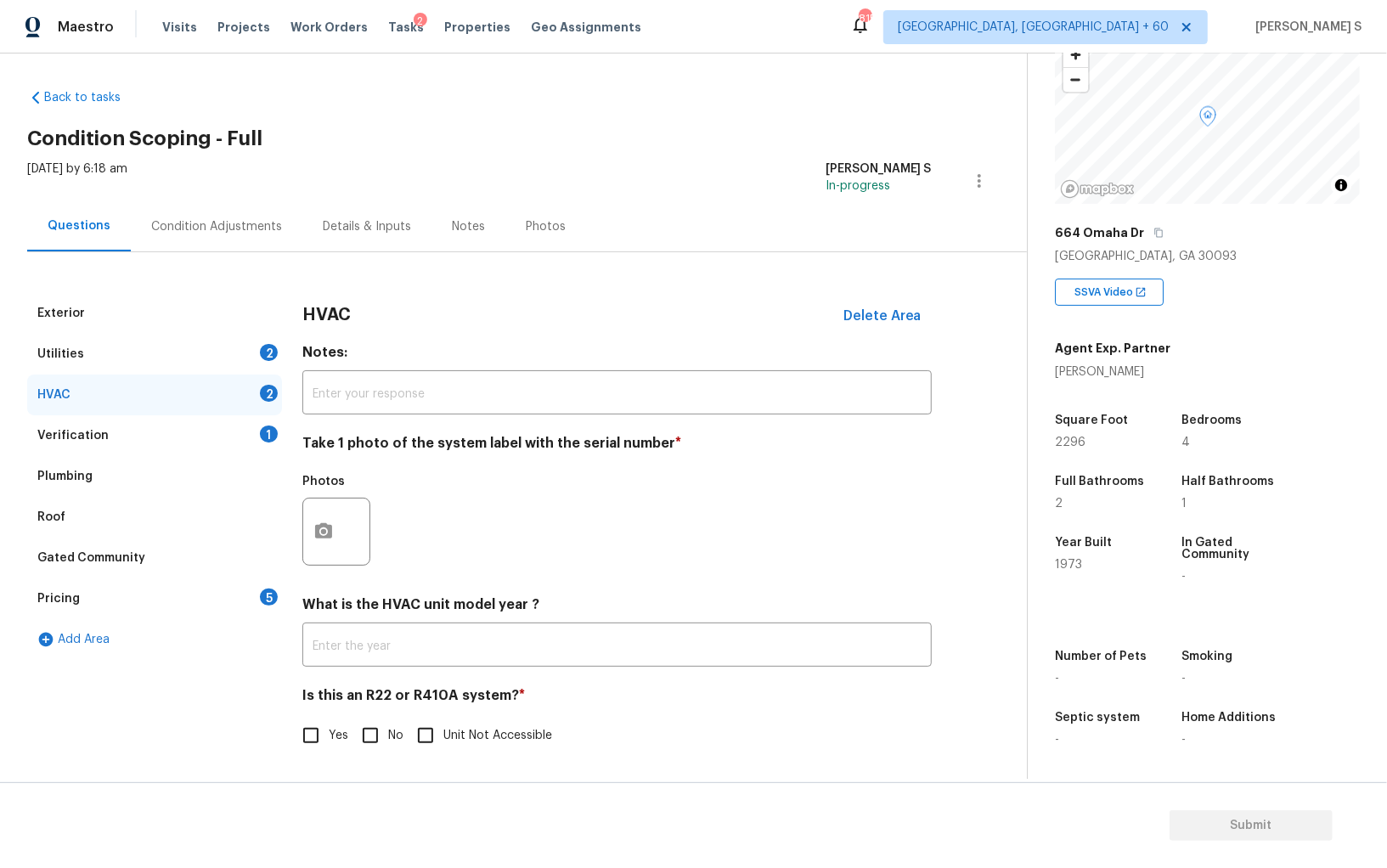
click at [310, 500] on div at bounding box center [336, 531] width 68 height 68
click at [322, 541] on button "button" at bounding box center [323, 531] width 41 height 66
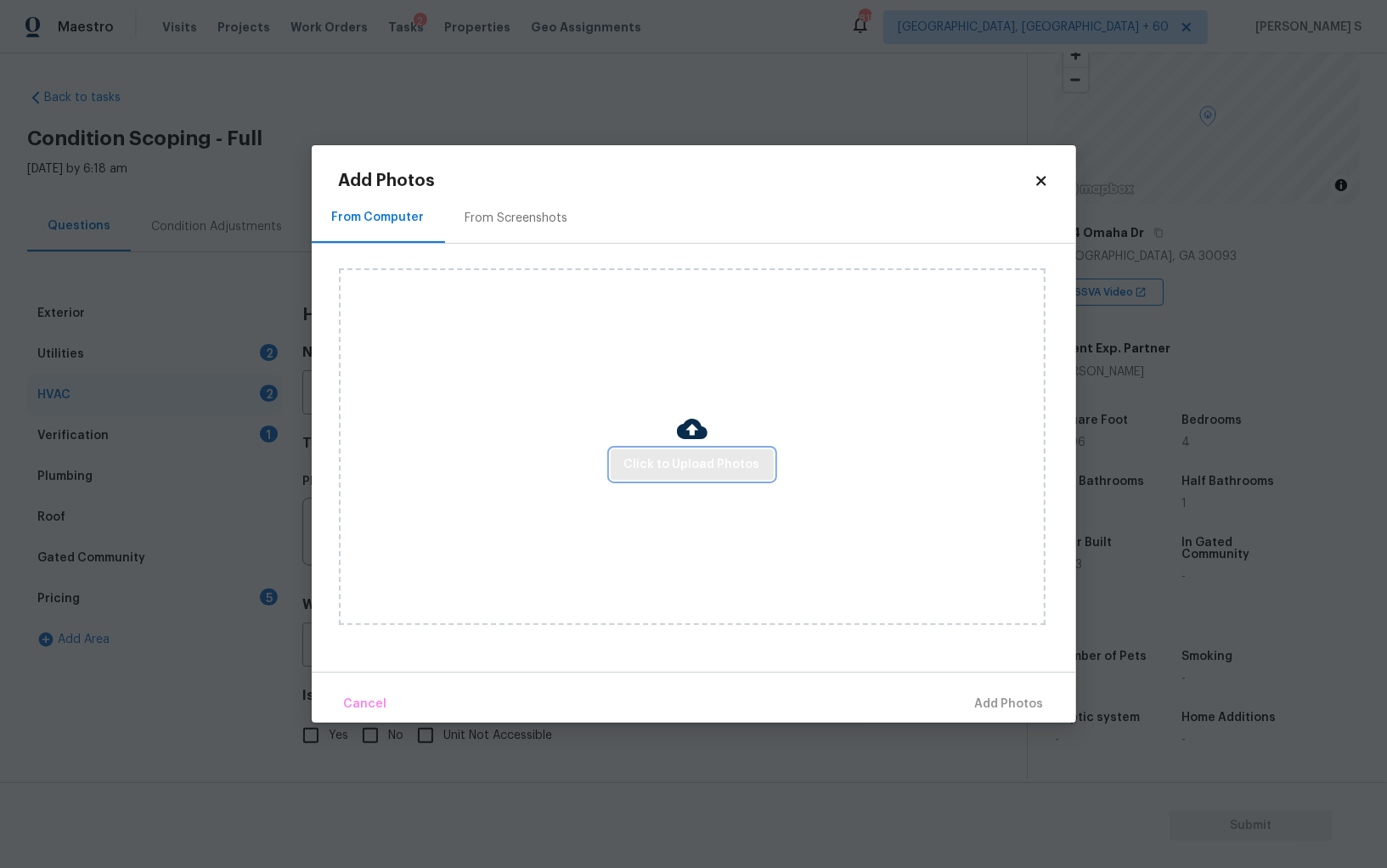
click at [660, 461] on span "Click to Upload Photos" at bounding box center [692, 465] width 136 height 21
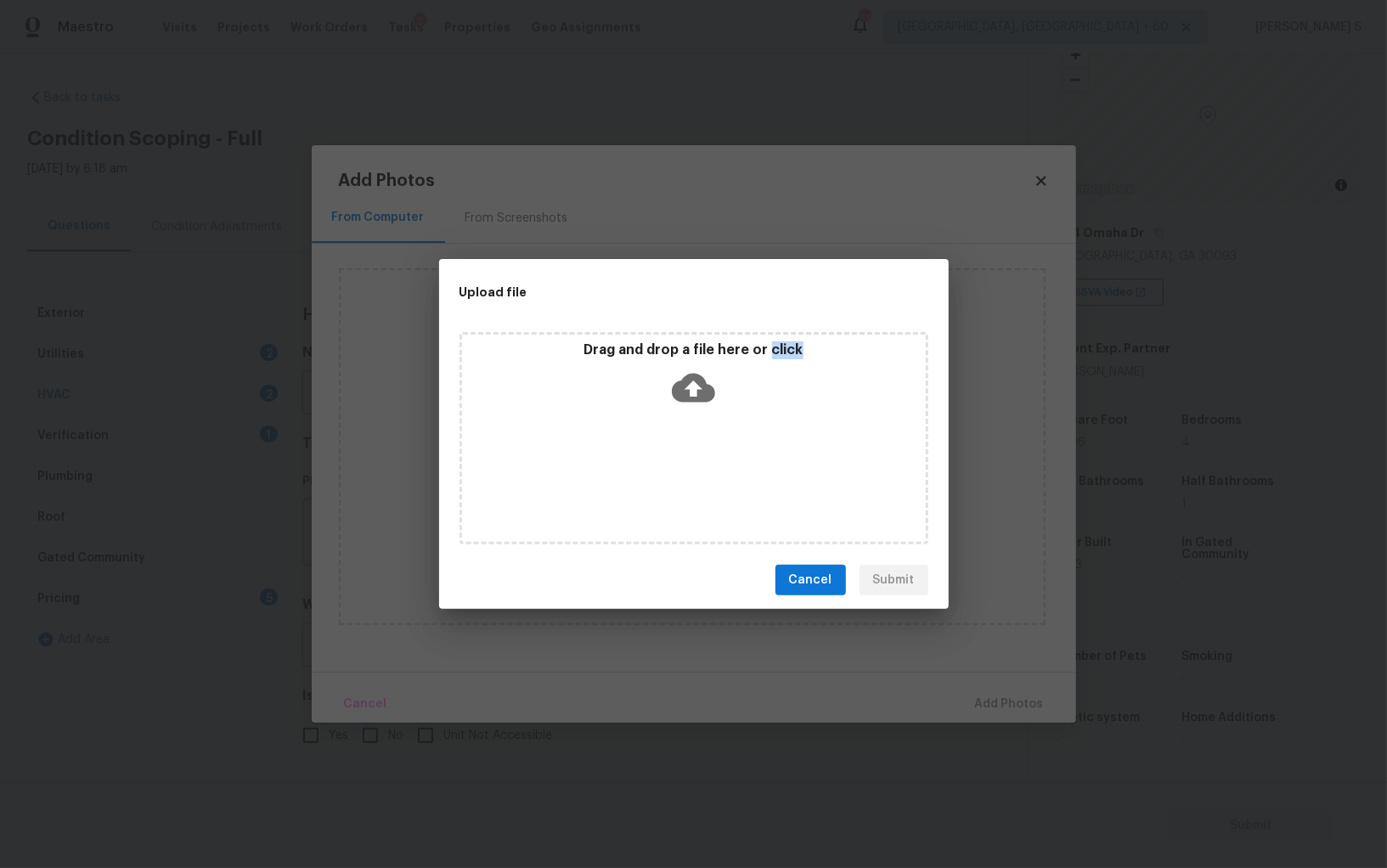
click at [660, 461] on div "Drag and drop a file here or click" at bounding box center [694, 438] width 469 height 213
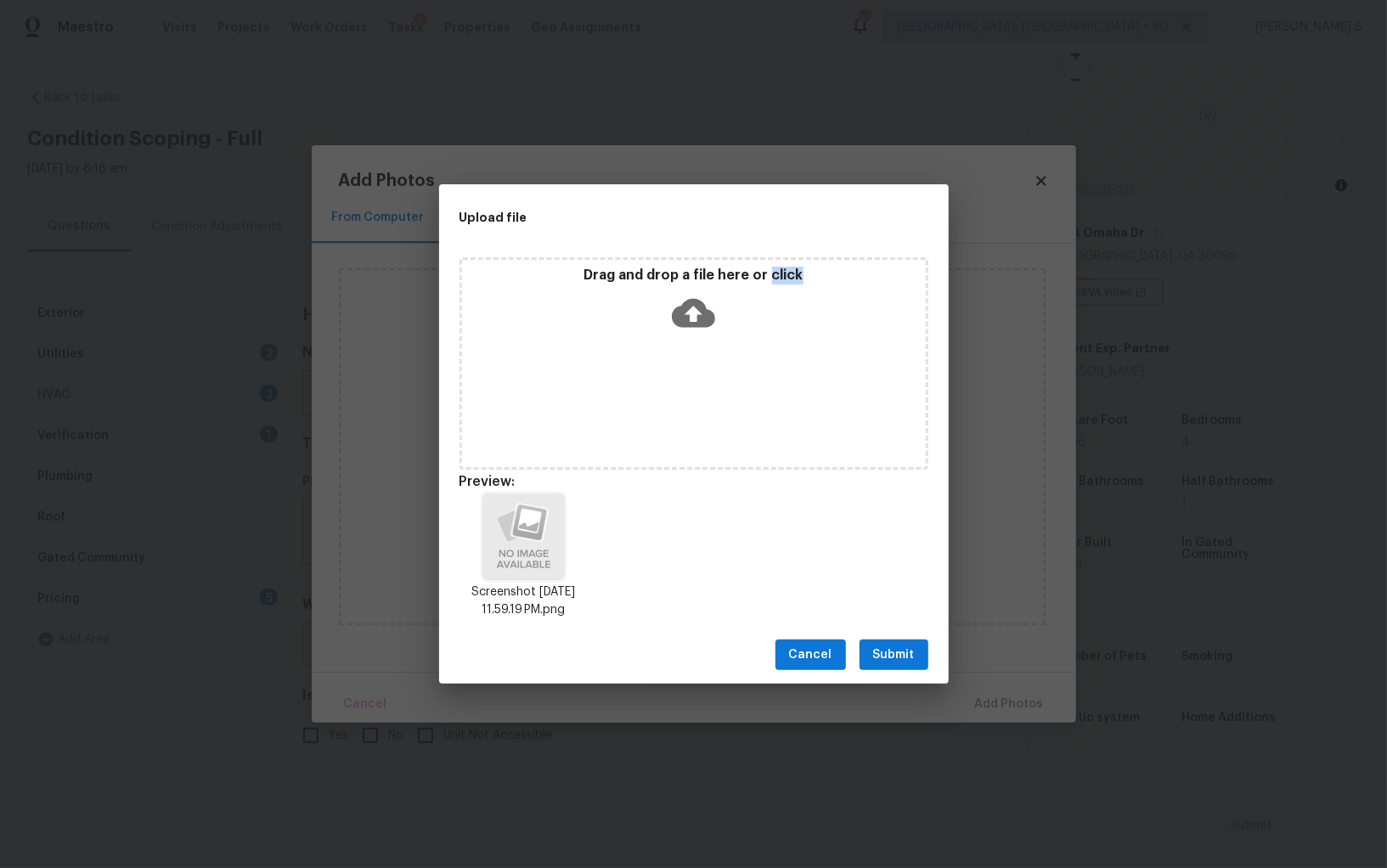
click at [904, 642] on button "Submit" at bounding box center [895, 655] width 69 height 31
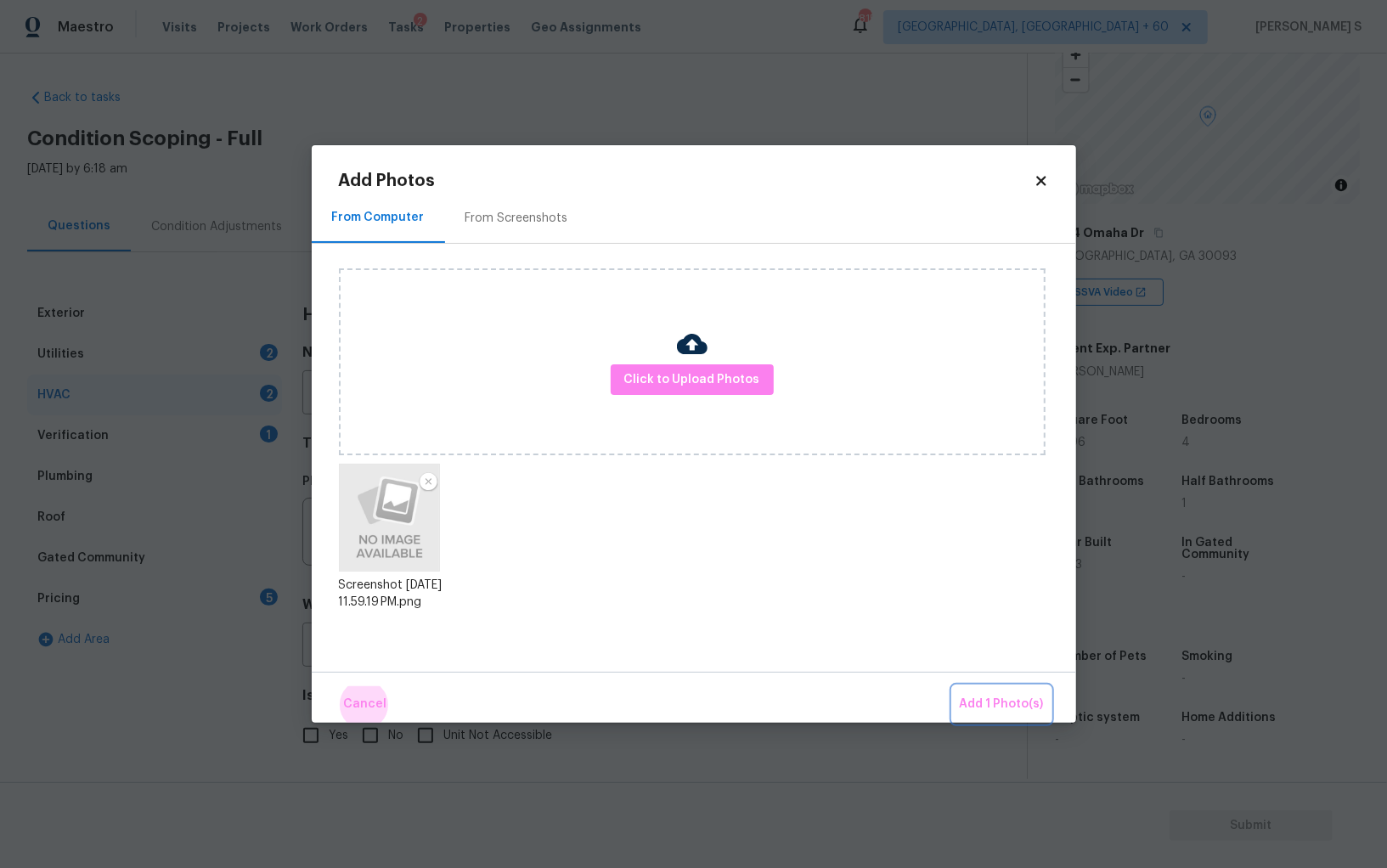
click at [953, 686] on button "Add 1 Photo(s)" at bounding box center [1002, 704] width 97 height 36
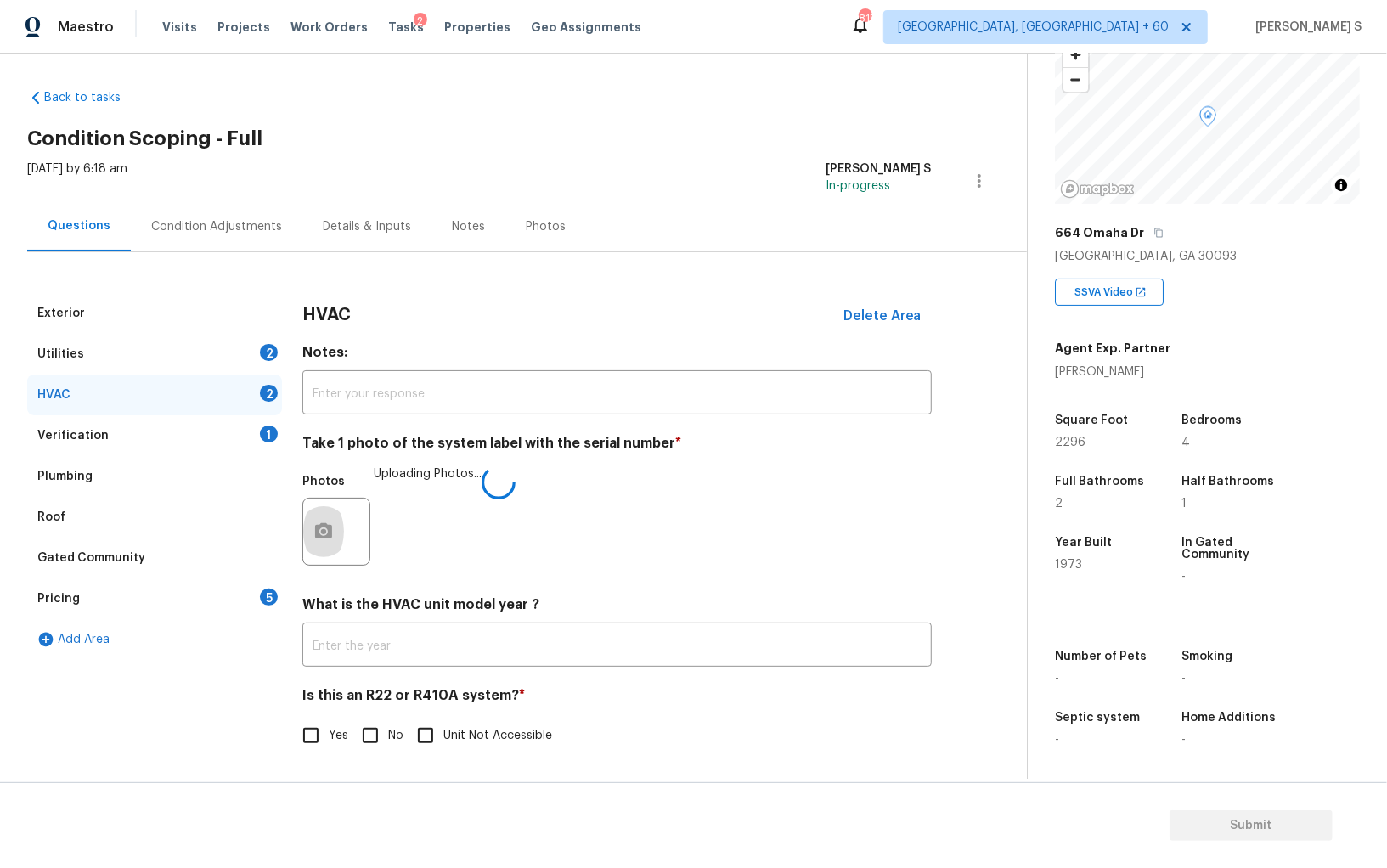
click at [368, 737] on input "No" at bounding box center [370, 736] width 35 height 35
checkbox input "true"
click at [230, 348] on div "Utilities 2" at bounding box center [155, 354] width 255 height 41
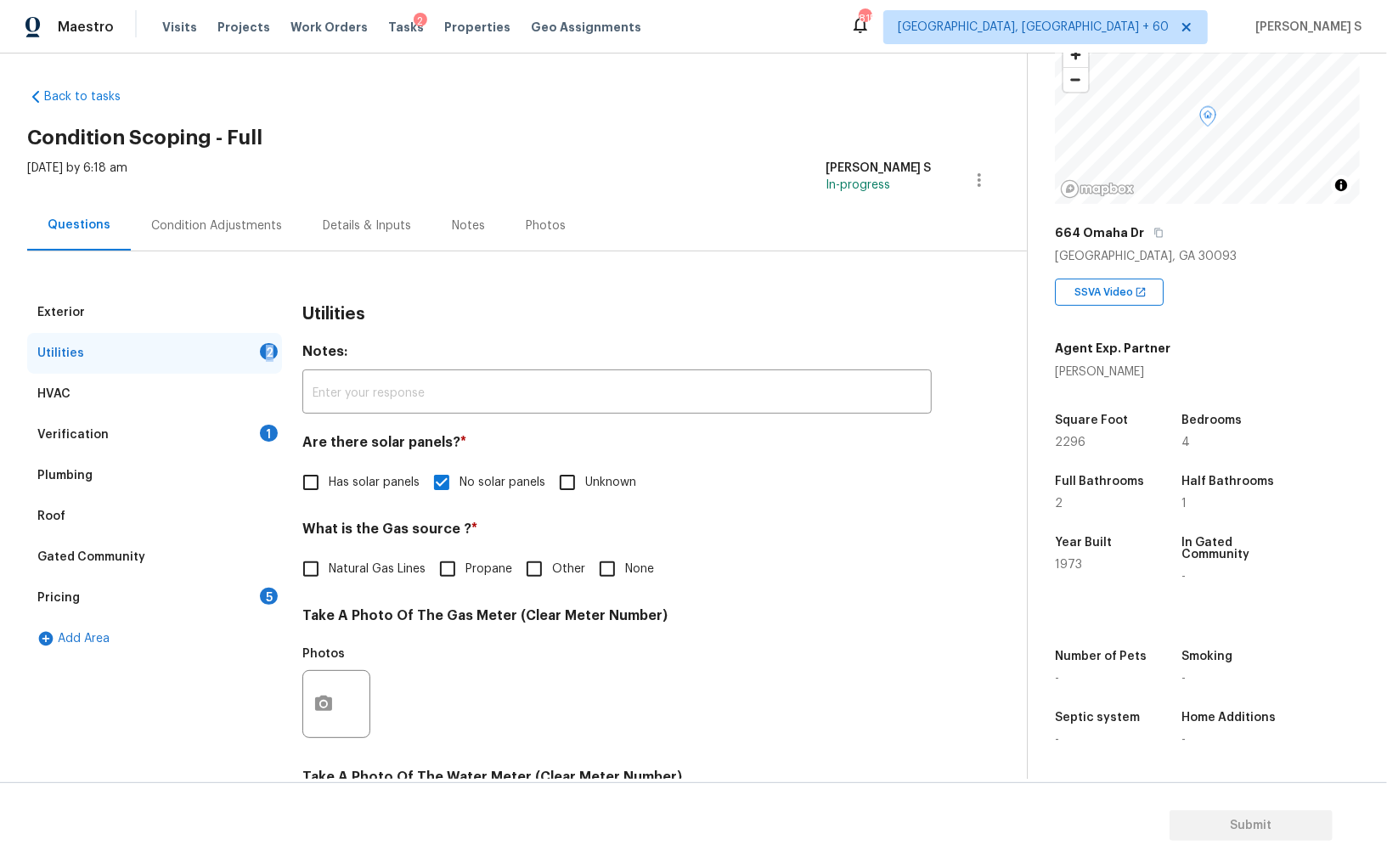
click at [230, 348] on div "Utilities 2" at bounding box center [155, 353] width 255 height 41
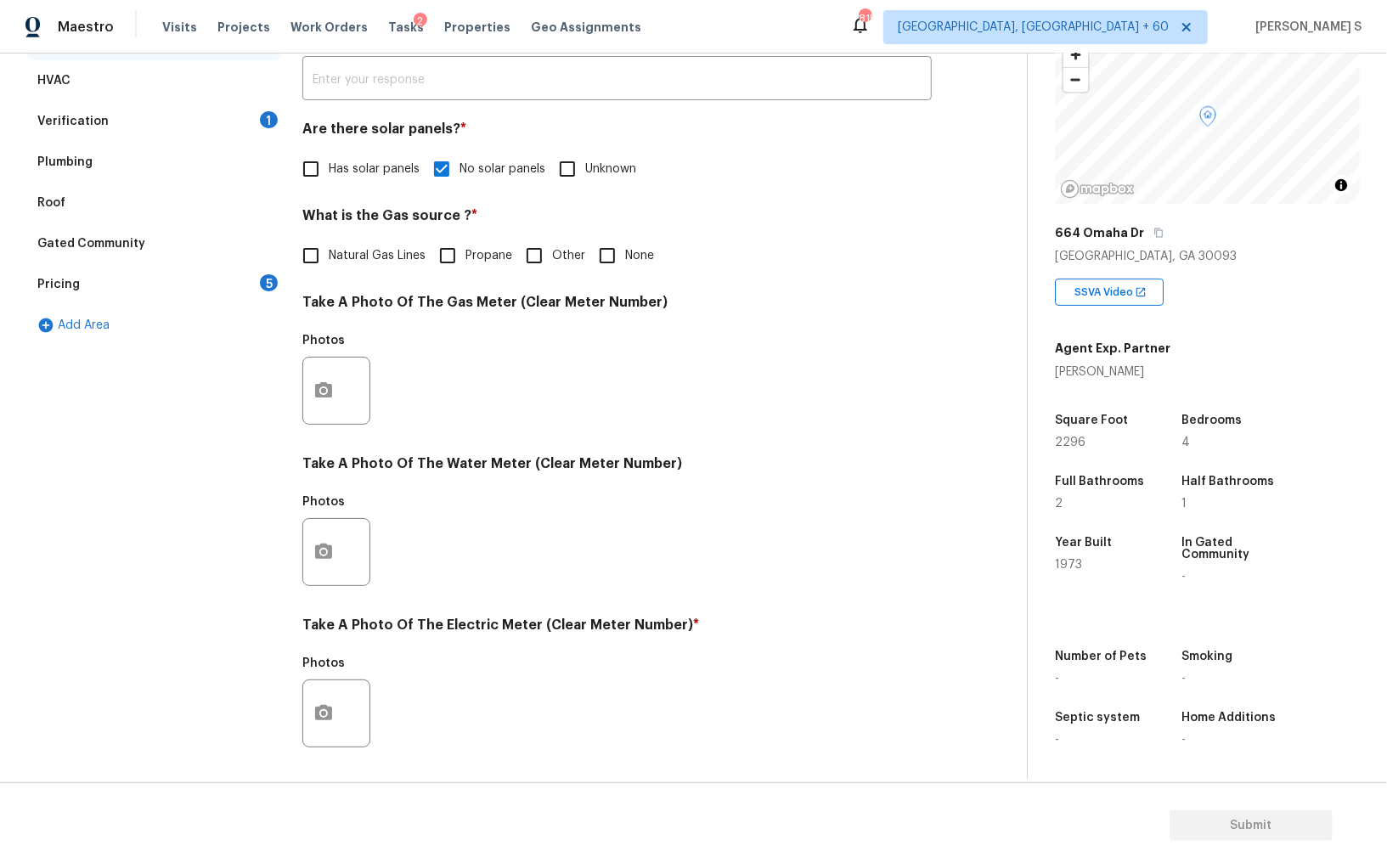
scroll to position [410, 0]
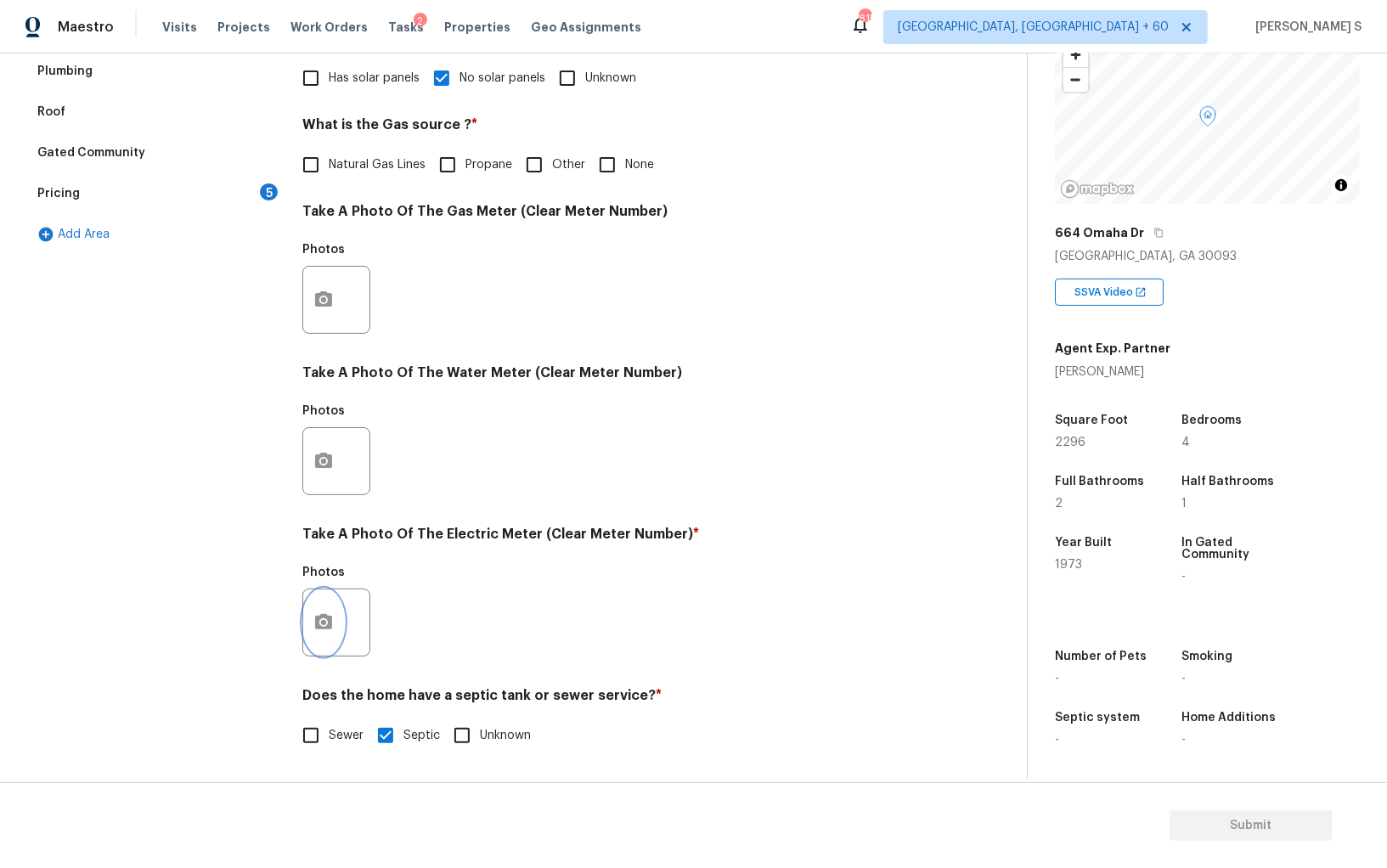
click at [324, 613] on icon "button" at bounding box center [323, 623] width 20 height 20
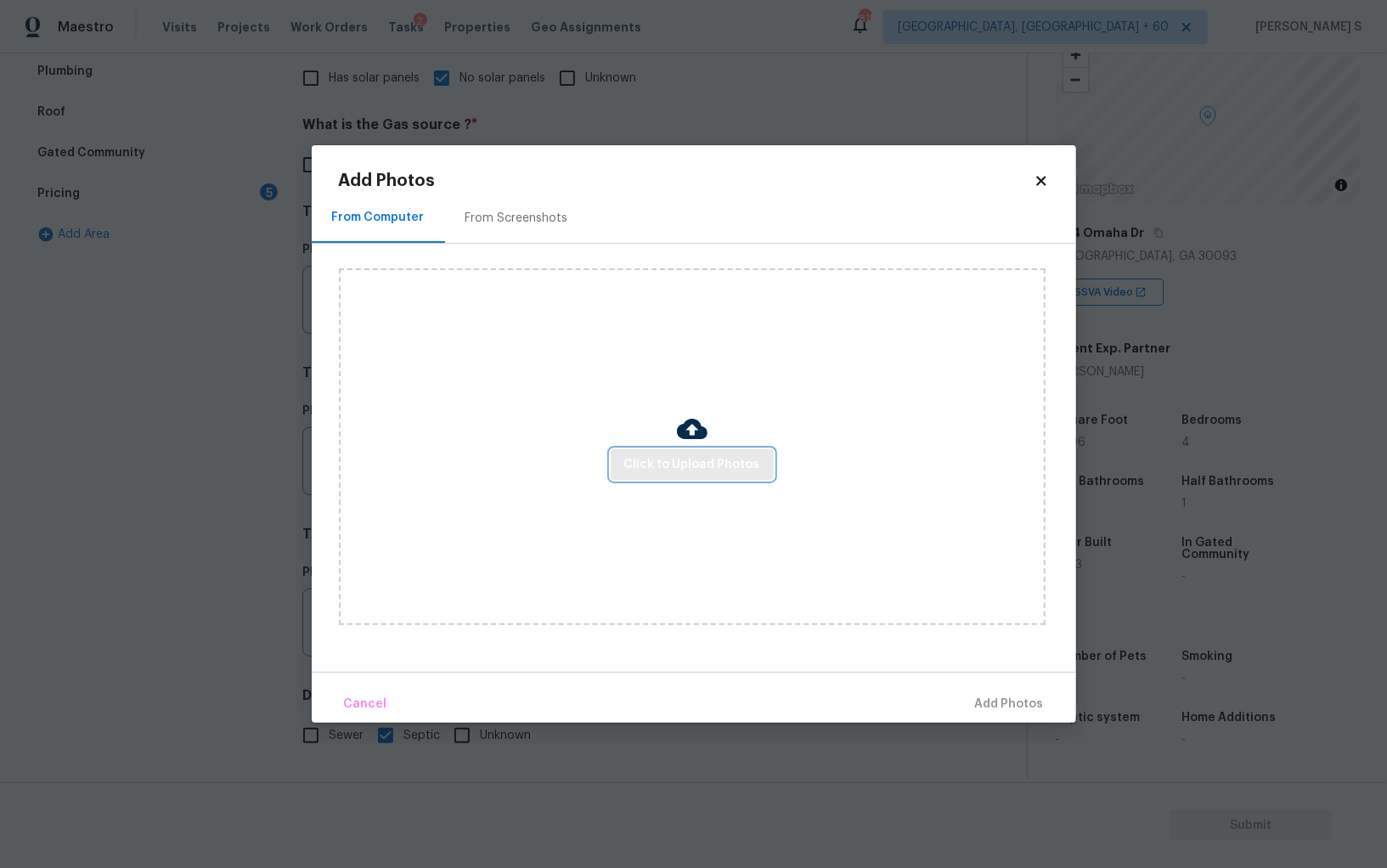
click at [668, 458] on span "Click to Upload Photos" at bounding box center [692, 465] width 136 height 21
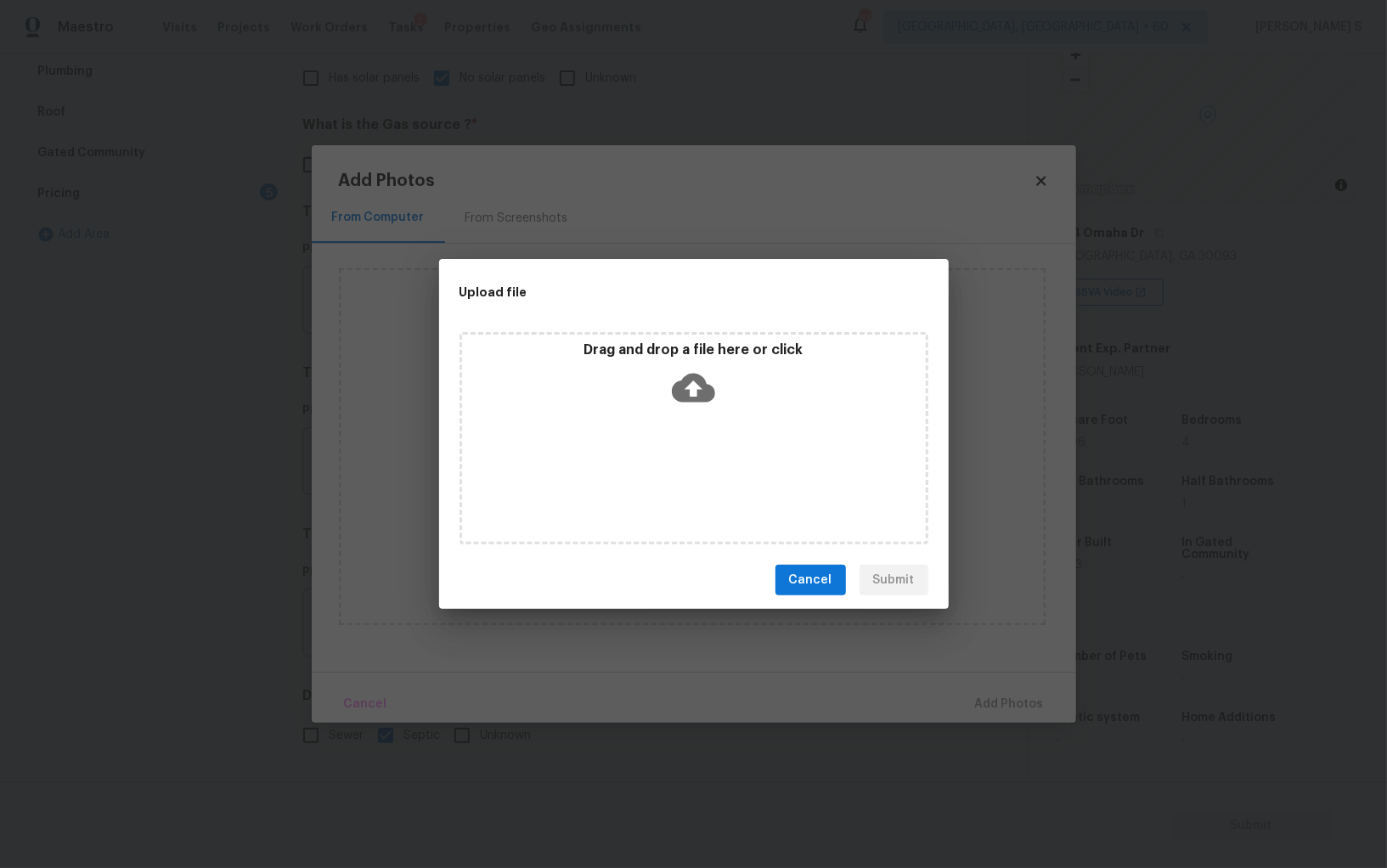
click at [668, 458] on div "Drag and drop a file here or click" at bounding box center [694, 438] width 469 height 213
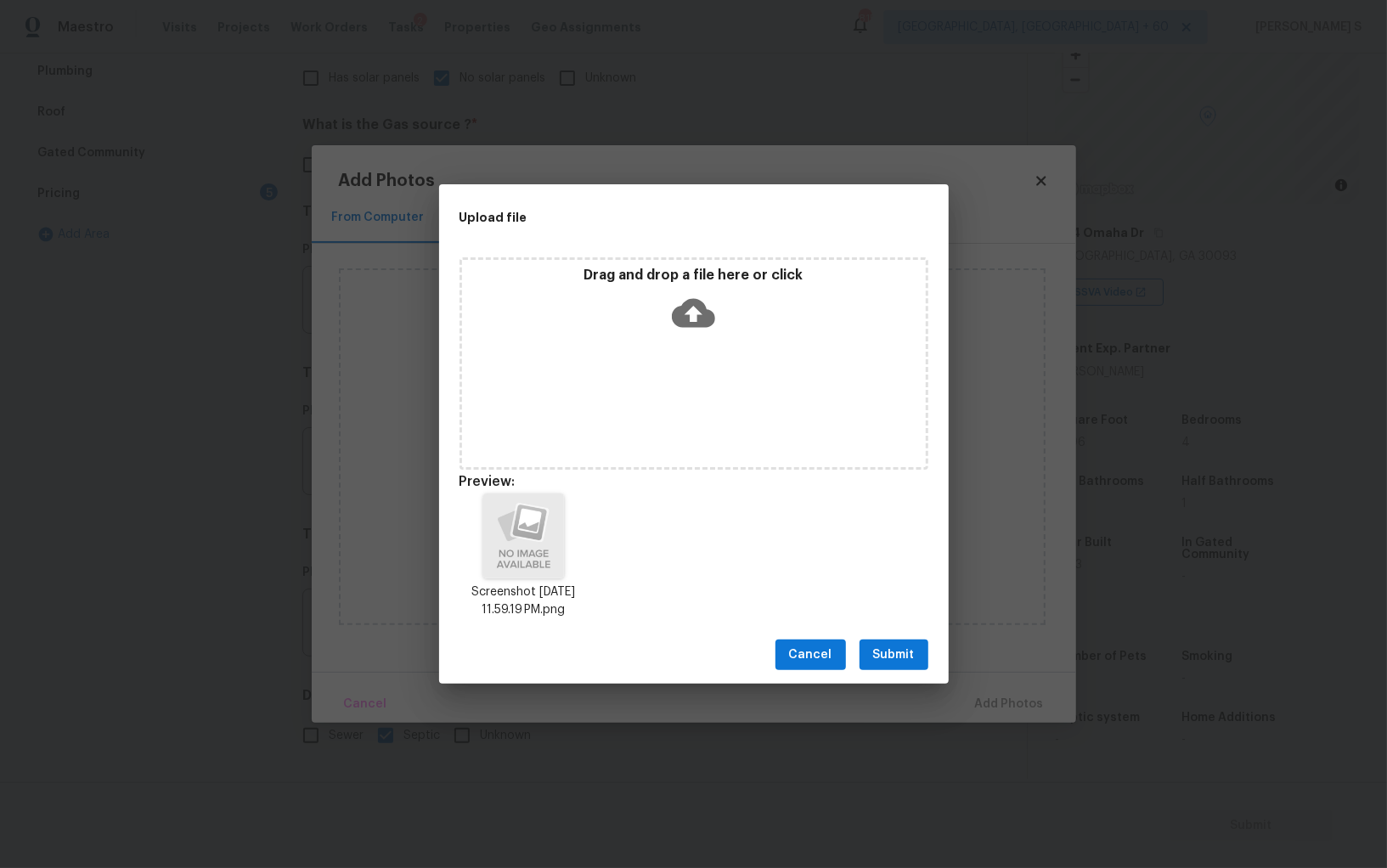
click at [910, 655] on span "Submit" at bounding box center [894, 655] width 42 height 21
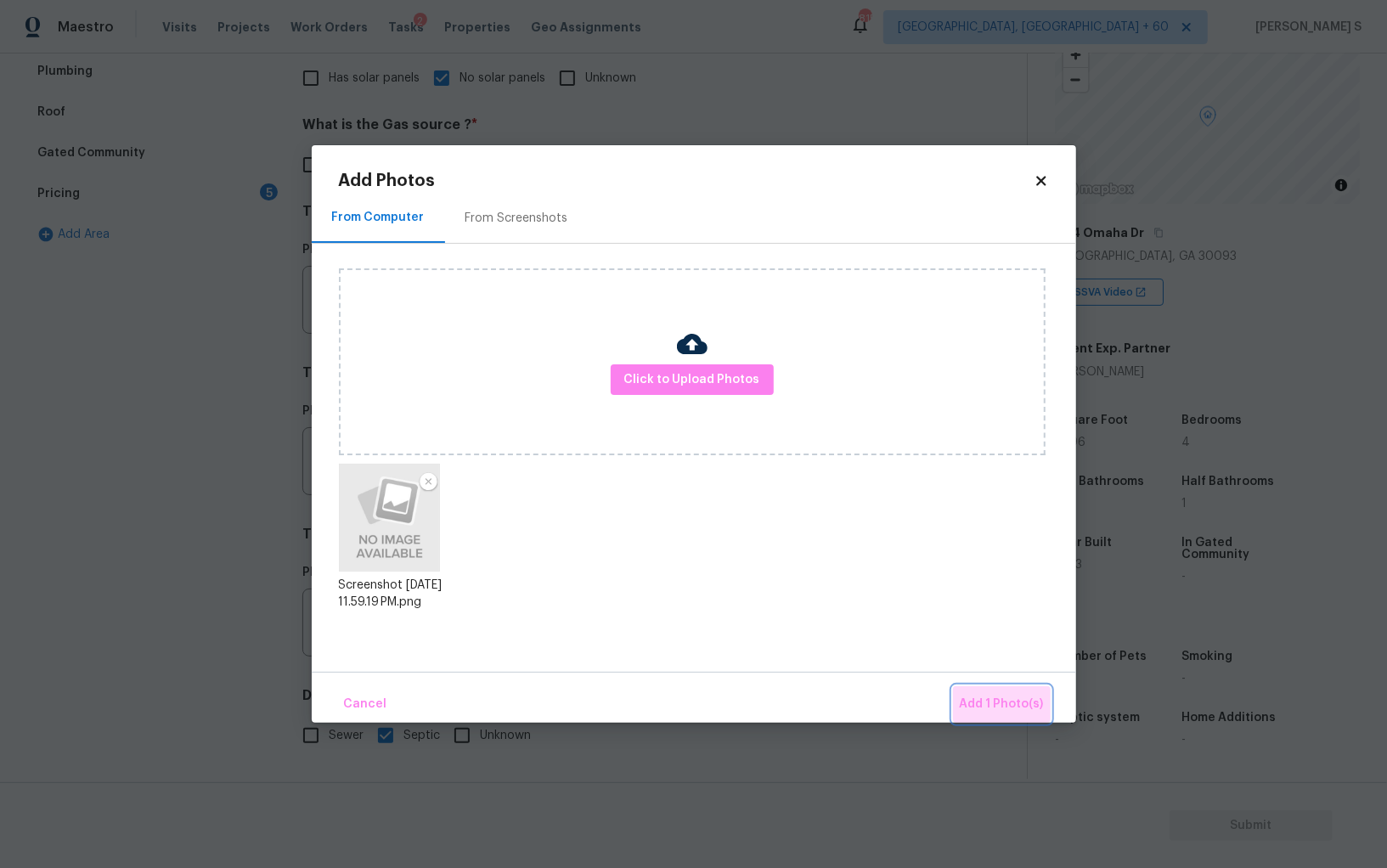
click at [1018, 704] on span "Add 1 Photo(s)" at bounding box center [1002, 705] width 84 height 21
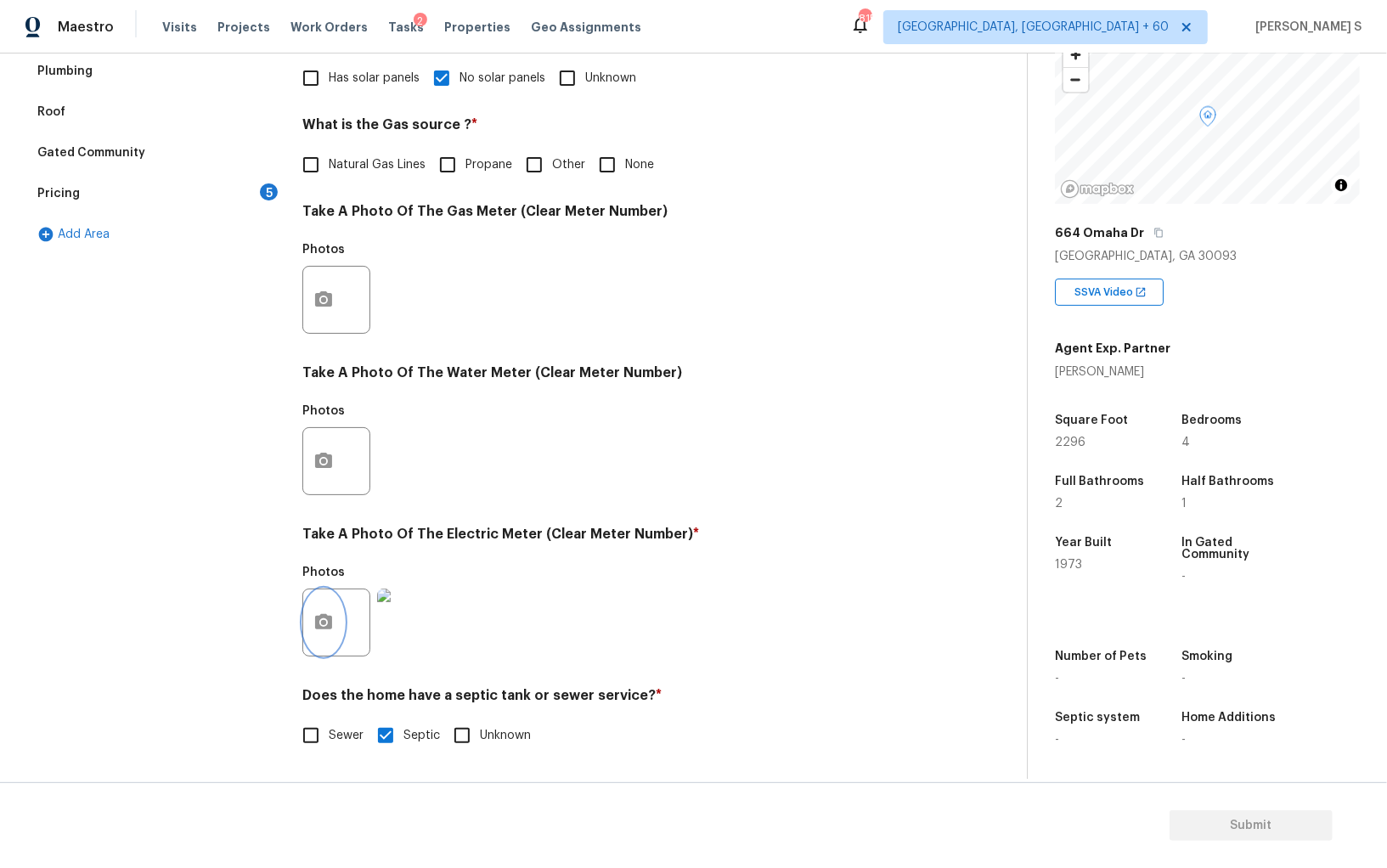
scroll to position [0, 0]
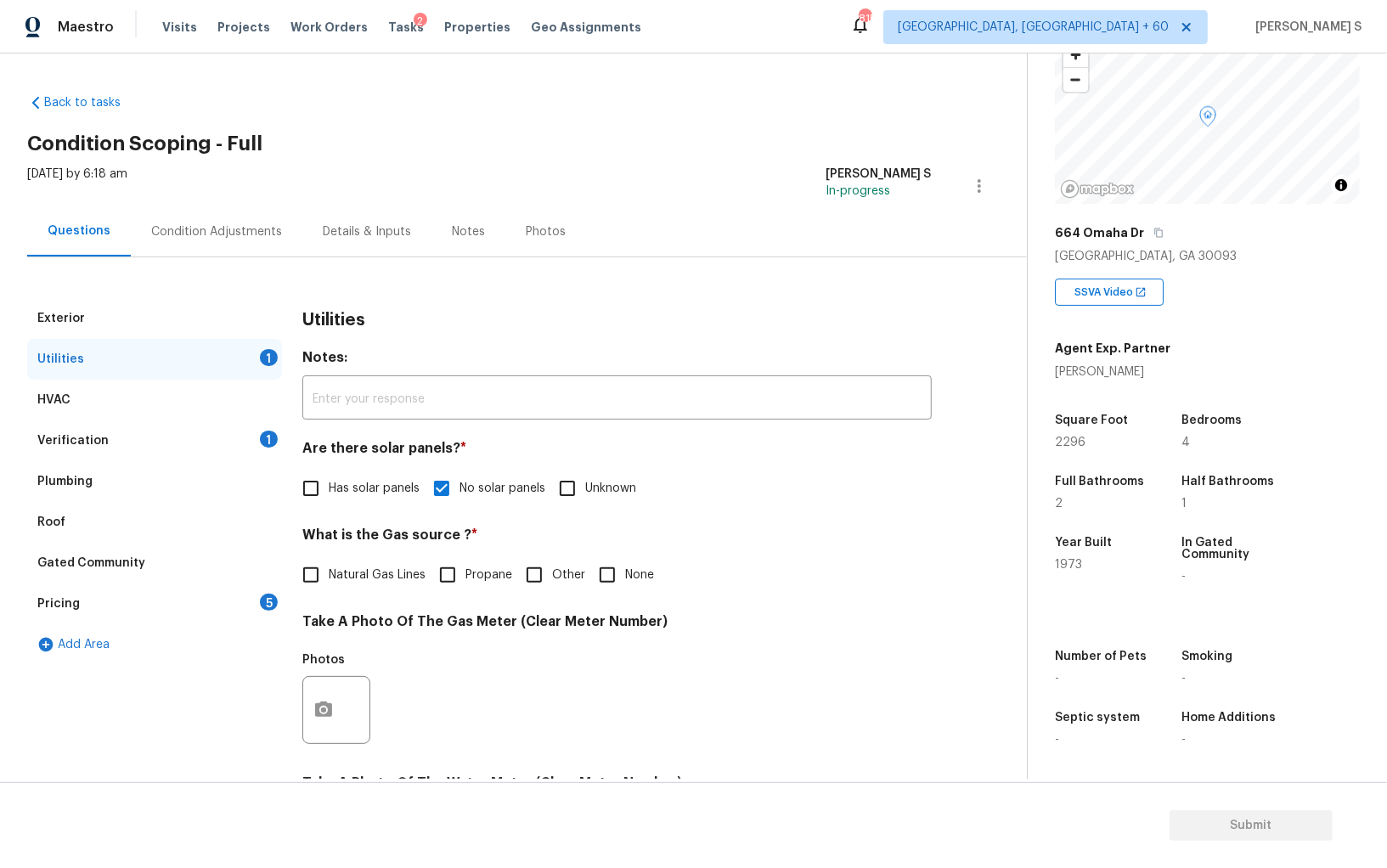
click at [221, 601] on div "Pricing 5" at bounding box center [155, 604] width 255 height 41
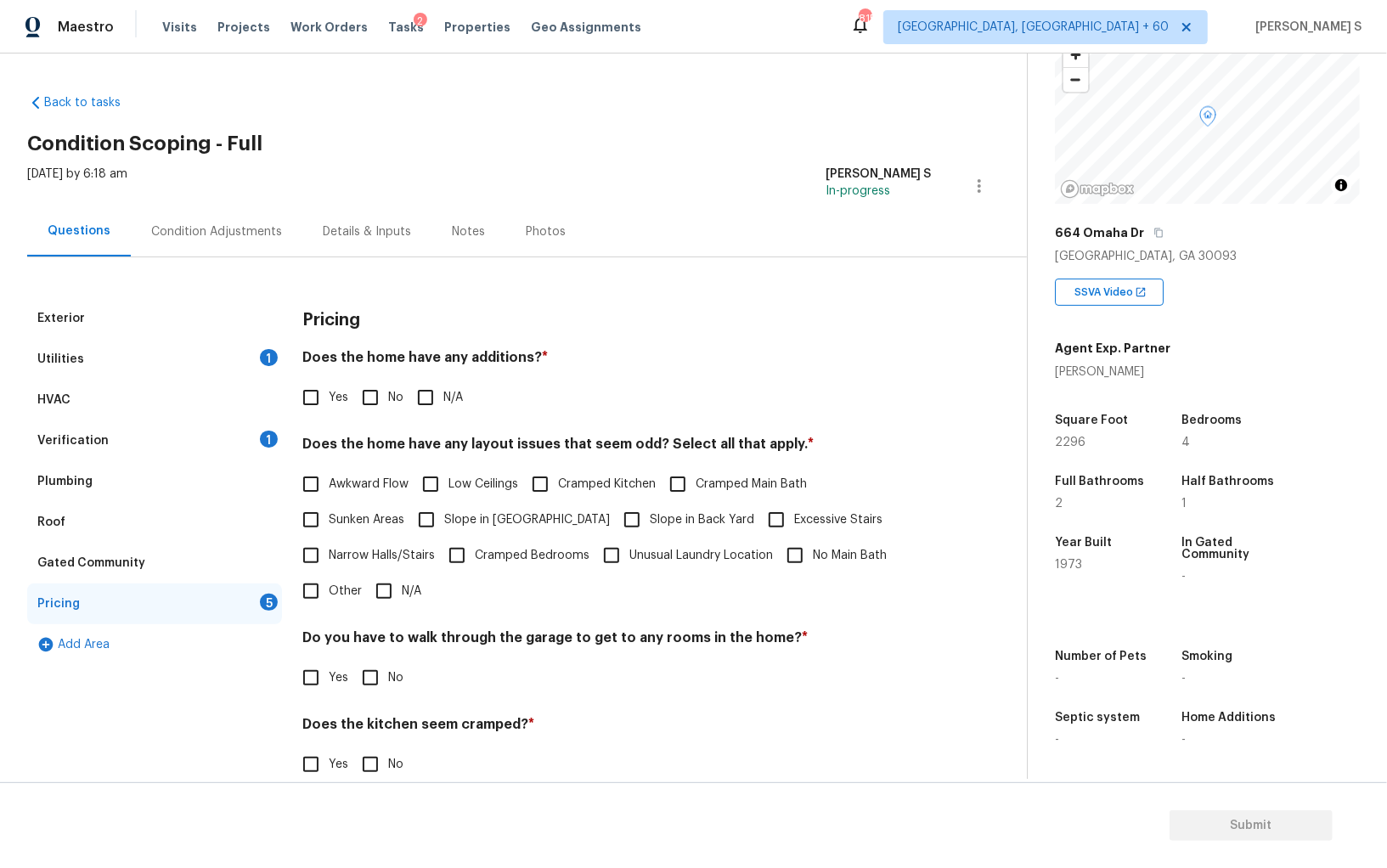
click at [374, 383] on input "No" at bounding box center [370, 398] width 35 height 35
checkbox input "true"
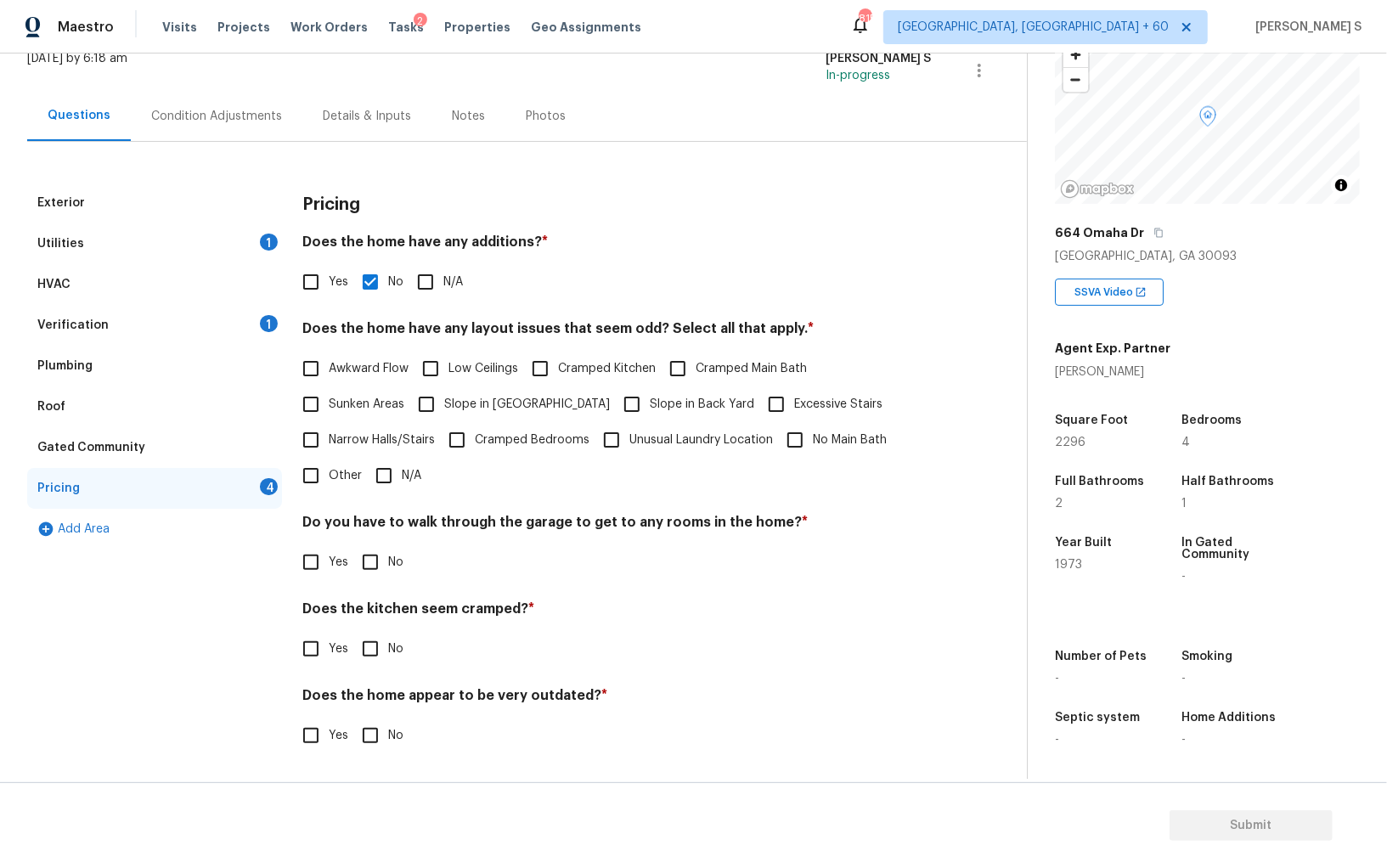
scroll to position [114, 0]
click at [364, 568] on input "No" at bounding box center [370, 563] width 35 height 35
checkbox input "true"
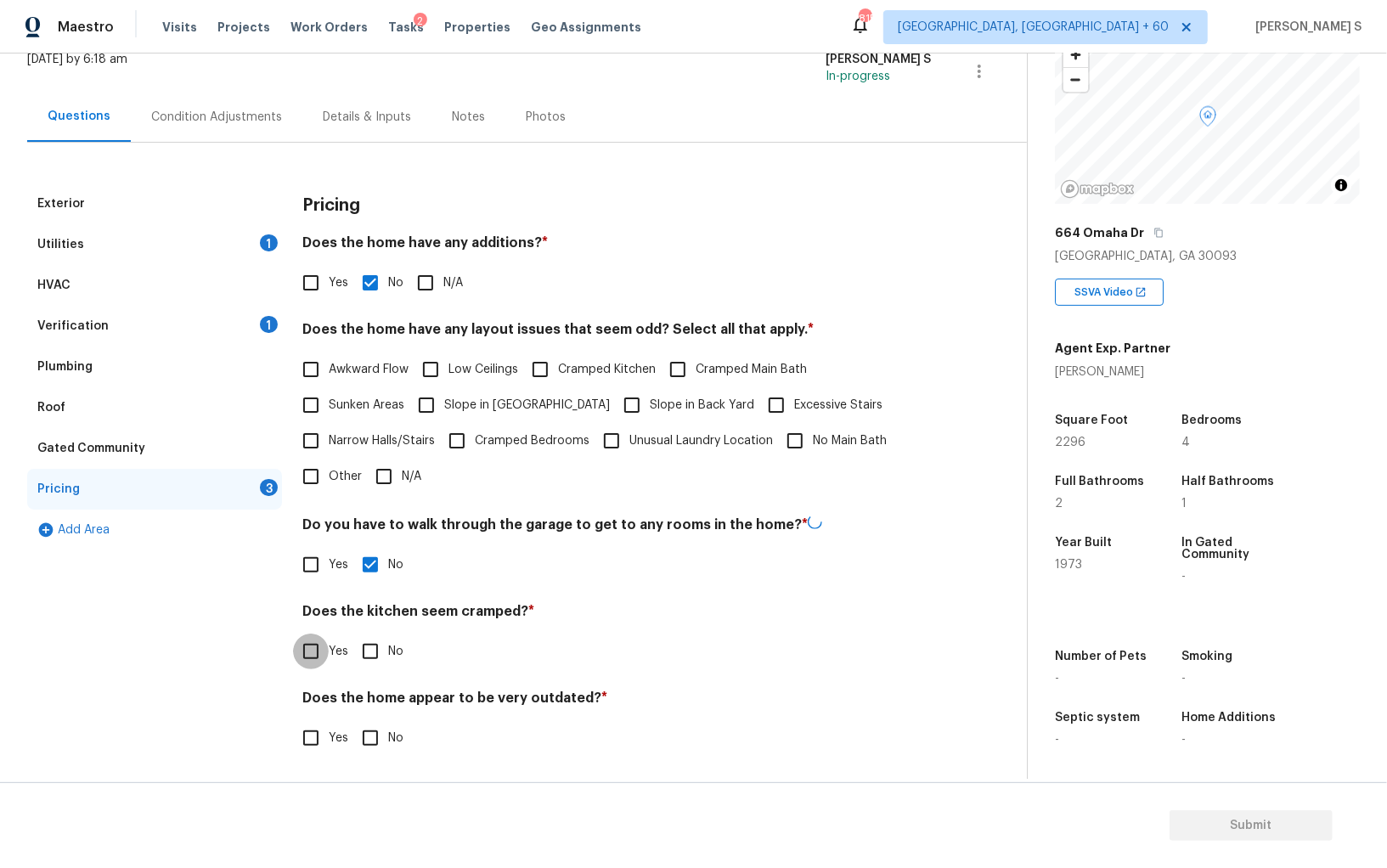
click at [353, 634] on input "No" at bounding box center [370, 652] width 35 height 35
checkbox input "true"
click at [353, 720] on input "No" at bounding box center [370, 738] width 35 height 35
checkbox input "true"
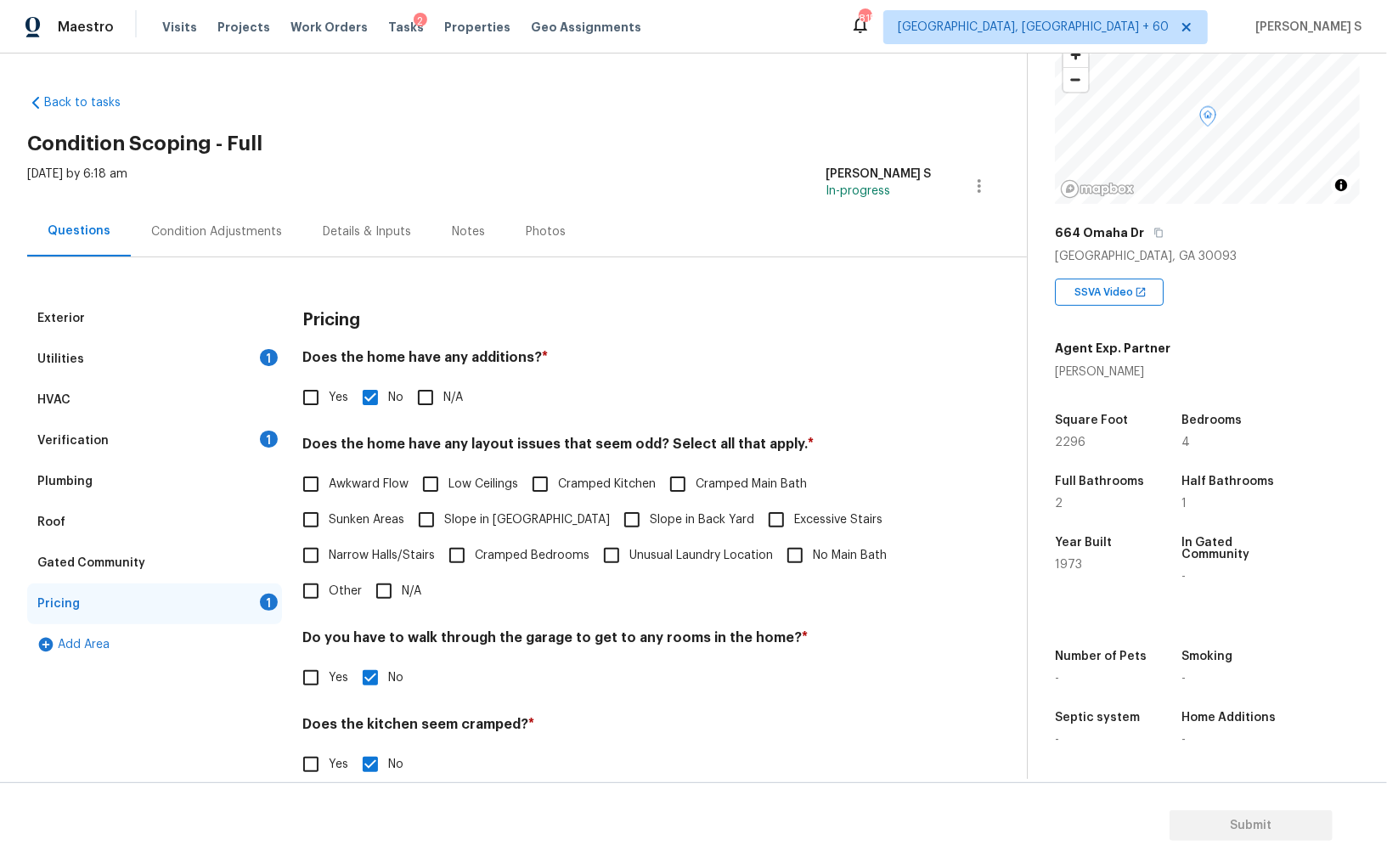
click at [230, 232] on div "Condition Adjustments" at bounding box center [217, 231] width 131 height 17
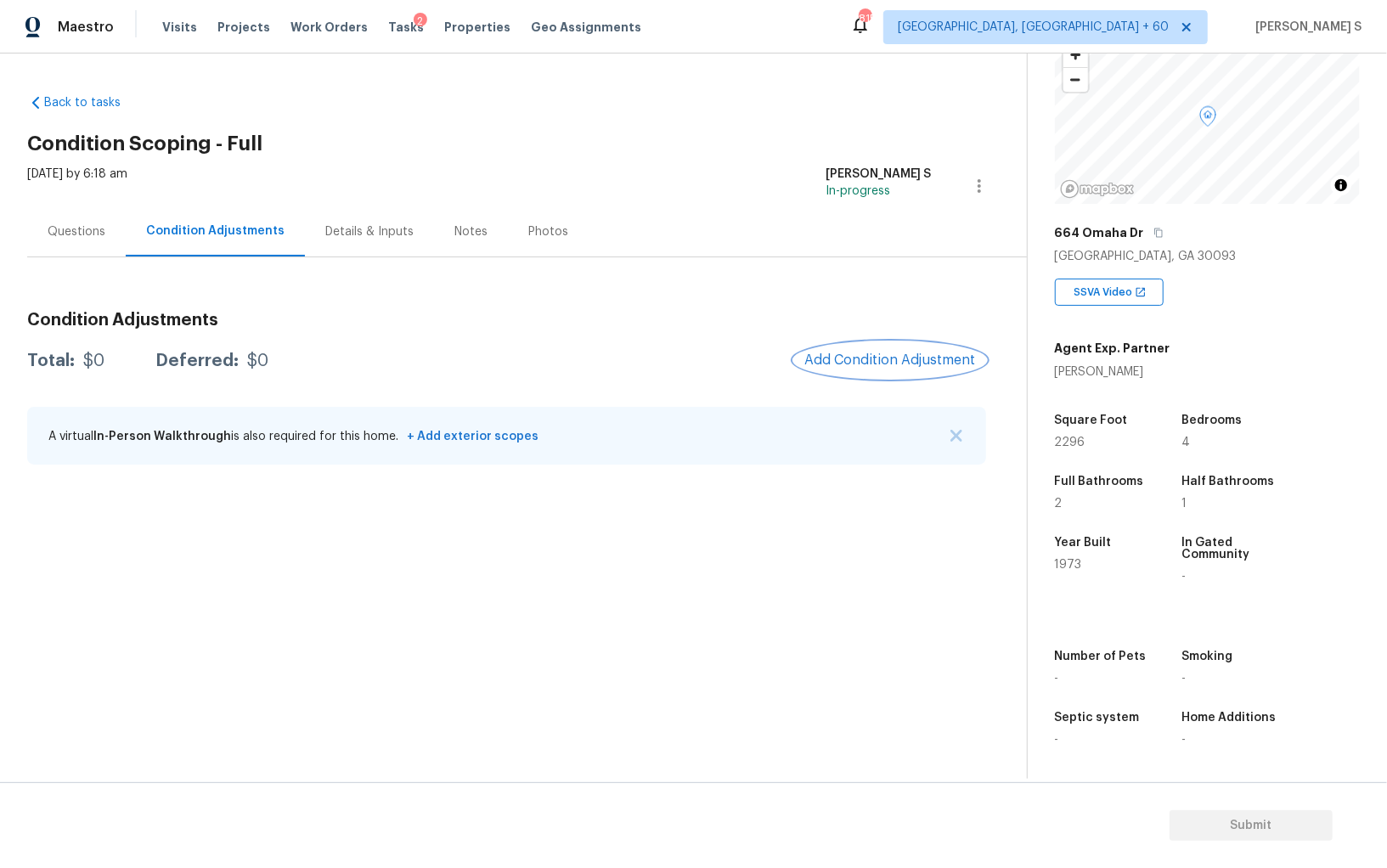
click at [885, 365] on span "Add Condition Adjustment" at bounding box center [890, 360] width 172 height 15
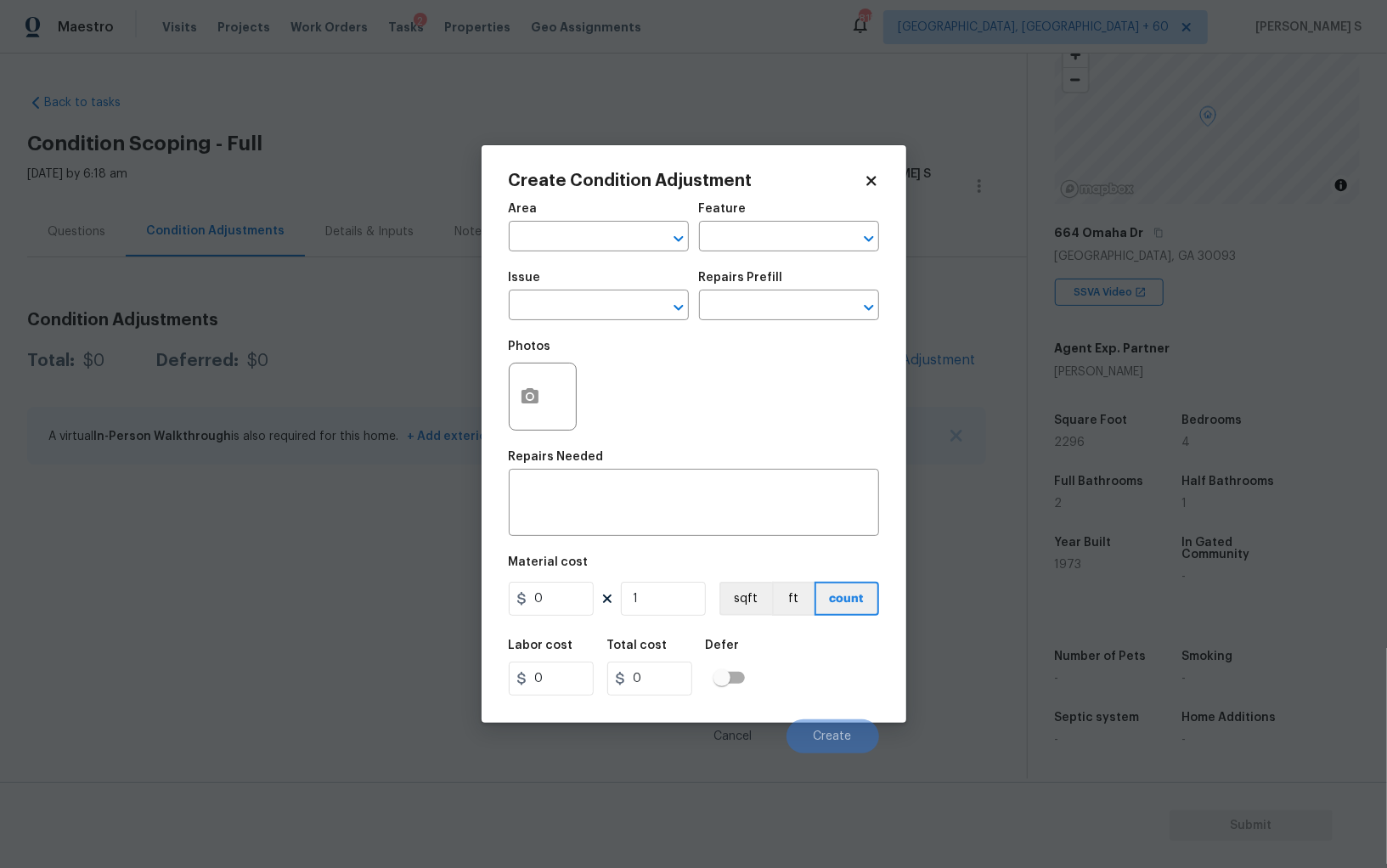
click at [546, 327] on span "Issue ​" at bounding box center [599, 296] width 180 height 69
click at [546, 315] on input "text" at bounding box center [576, 307] width 133 height 27
type input "Pressure Washing"
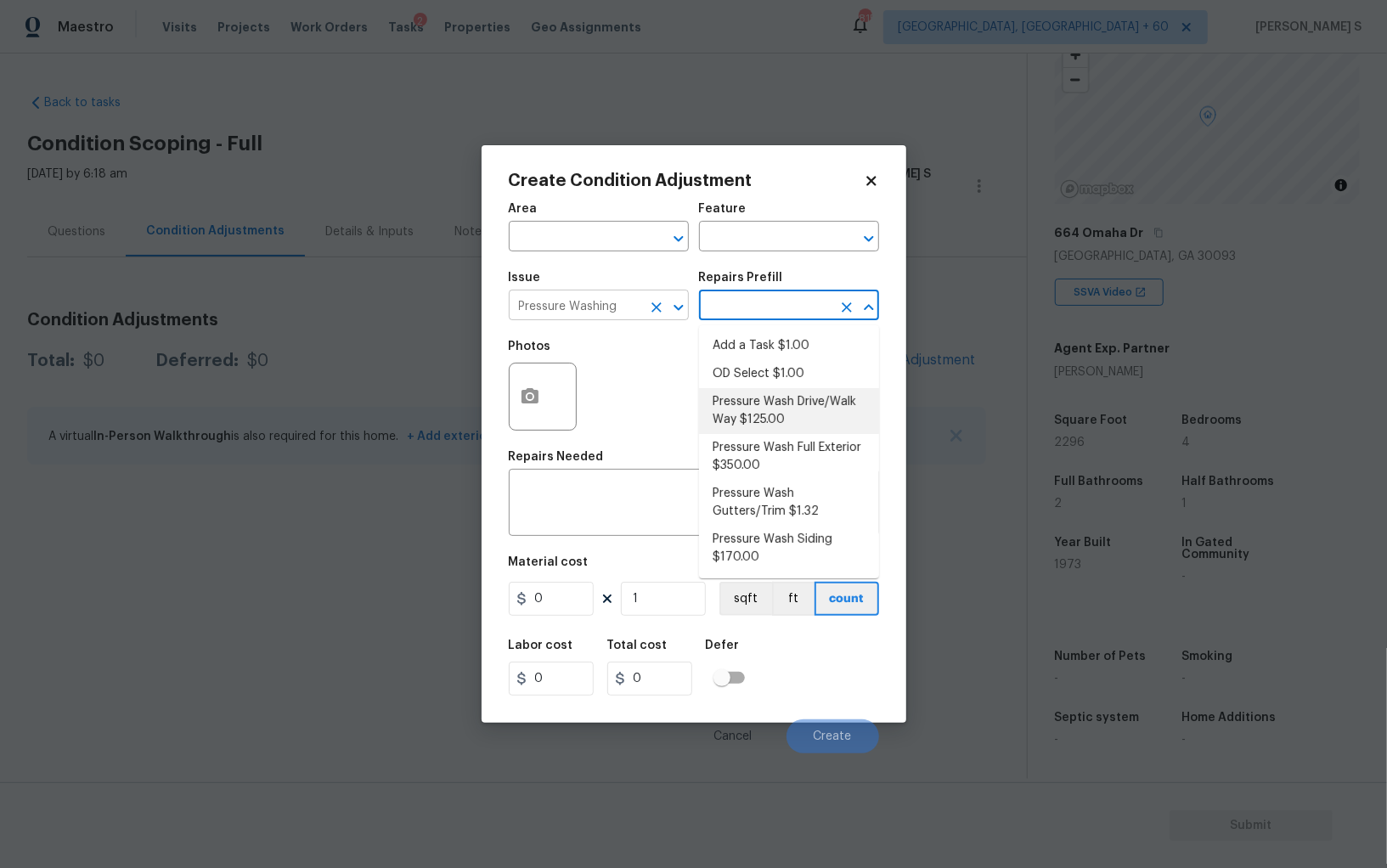
type input "Siding"
type textarea "Pressure wash the driveways/walkways as directed by the PM. Ensure that all deb…"
type input "125"
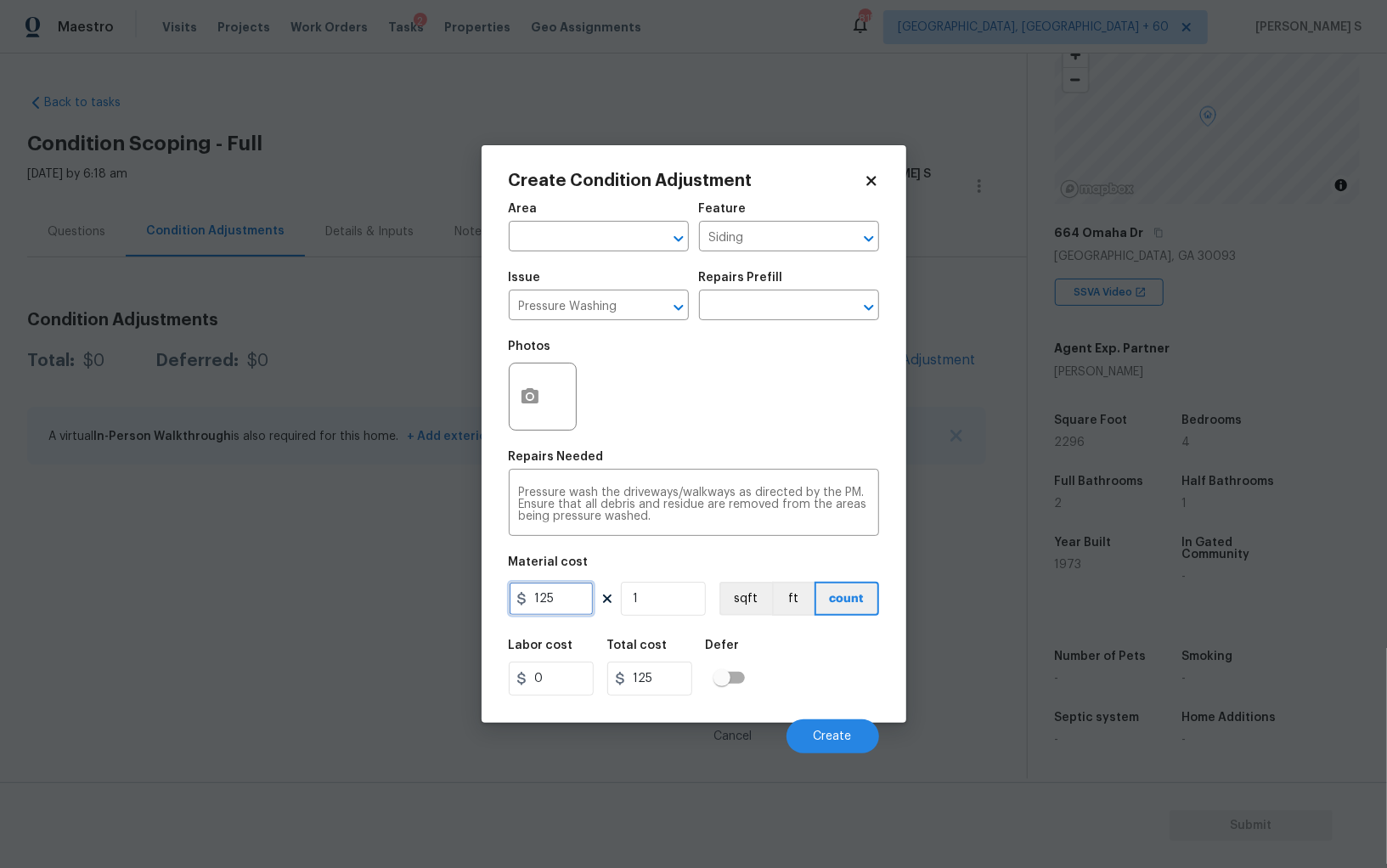
click at [570, 603] on input "125" at bounding box center [552, 599] width 85 height 34
type input "200"
click at [791, 712] on div "Cancel Create" at bounding box center [694, 730] width 370 height 48
click at [813, 727] on button "Create" at bounding box center [833, 736] width 93 height 34
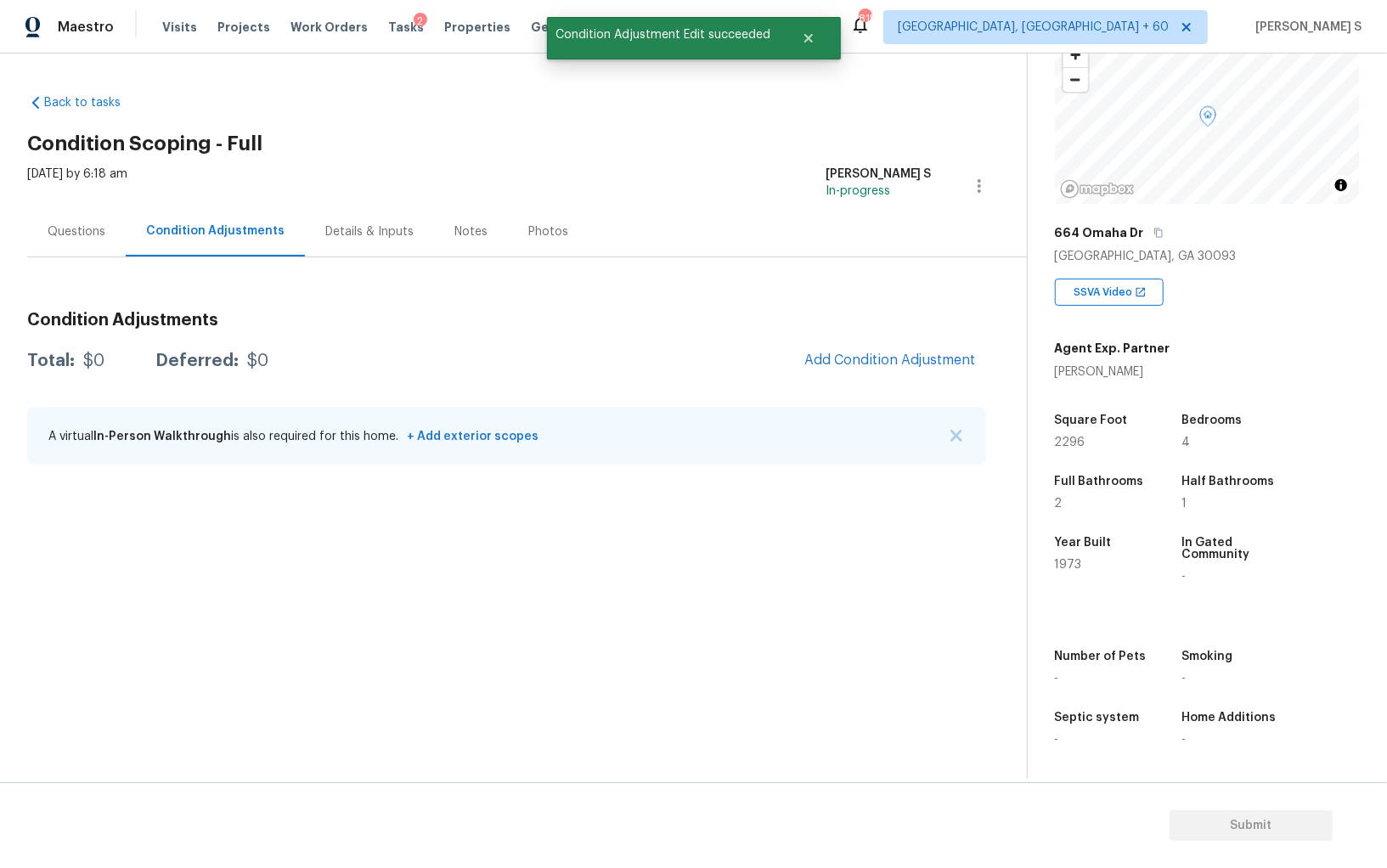
click at [223, 723] on body "Maestro Visits Projects Work Orders Tasks 2 Properties Geo Assignments 815 Albu…" at bounding box center [694, 434] width 1387 height 868
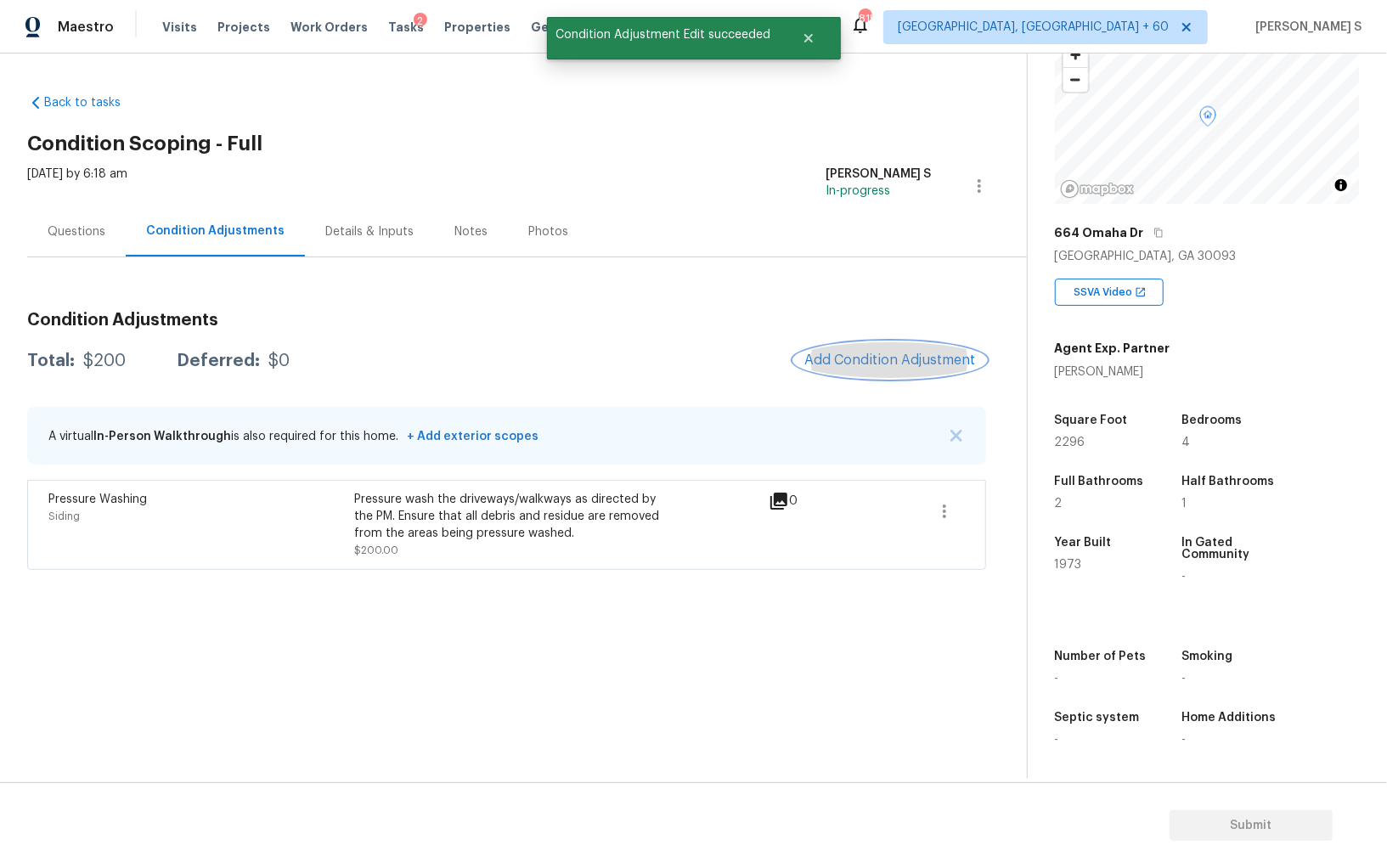
click at [878, 366] on span "Add Condition Adjustment" at bounding box center [890, 360] width 172 height 15
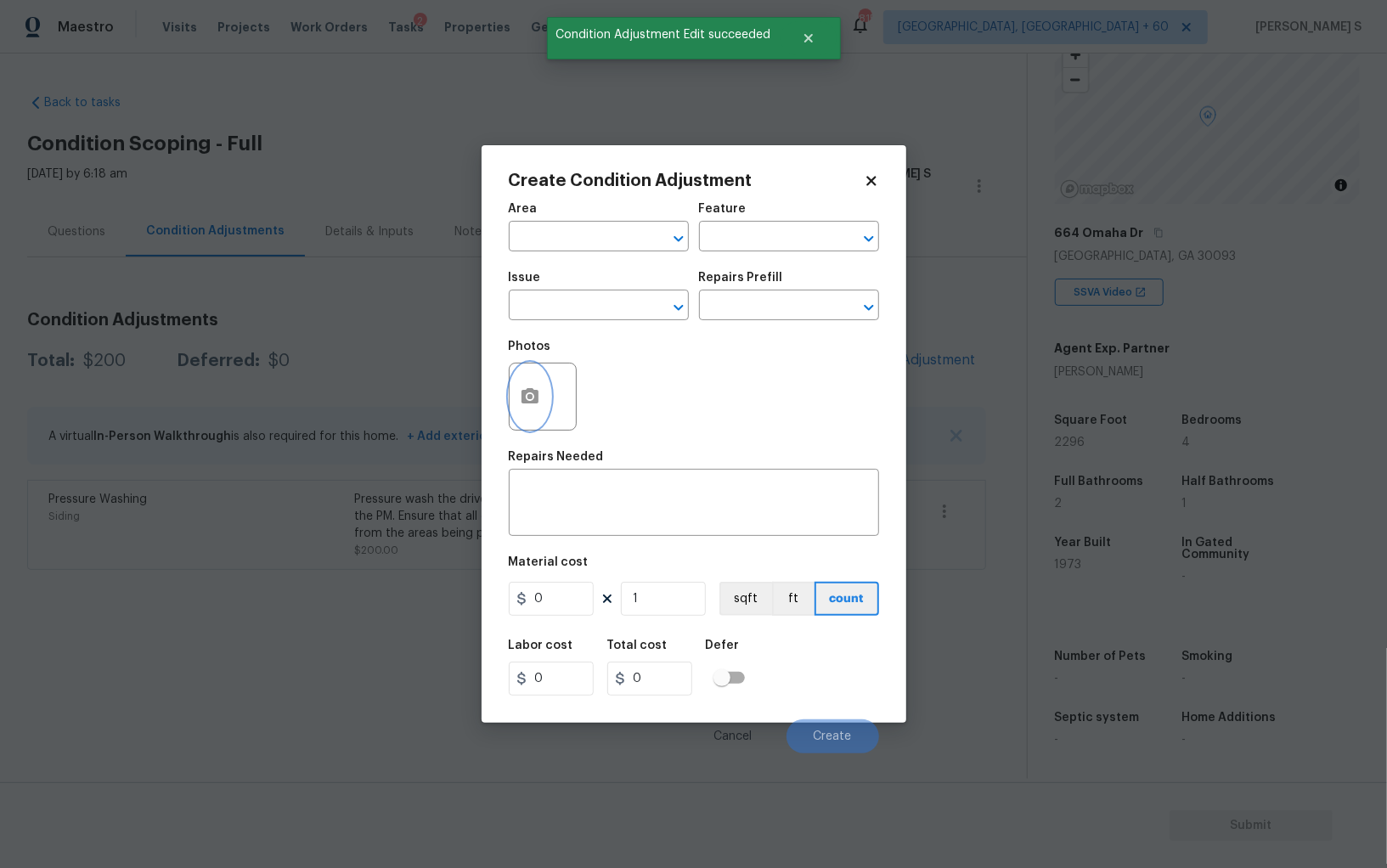
click at [533, 384] on button "button" at bounding box center [531, 397] width 41 height 66
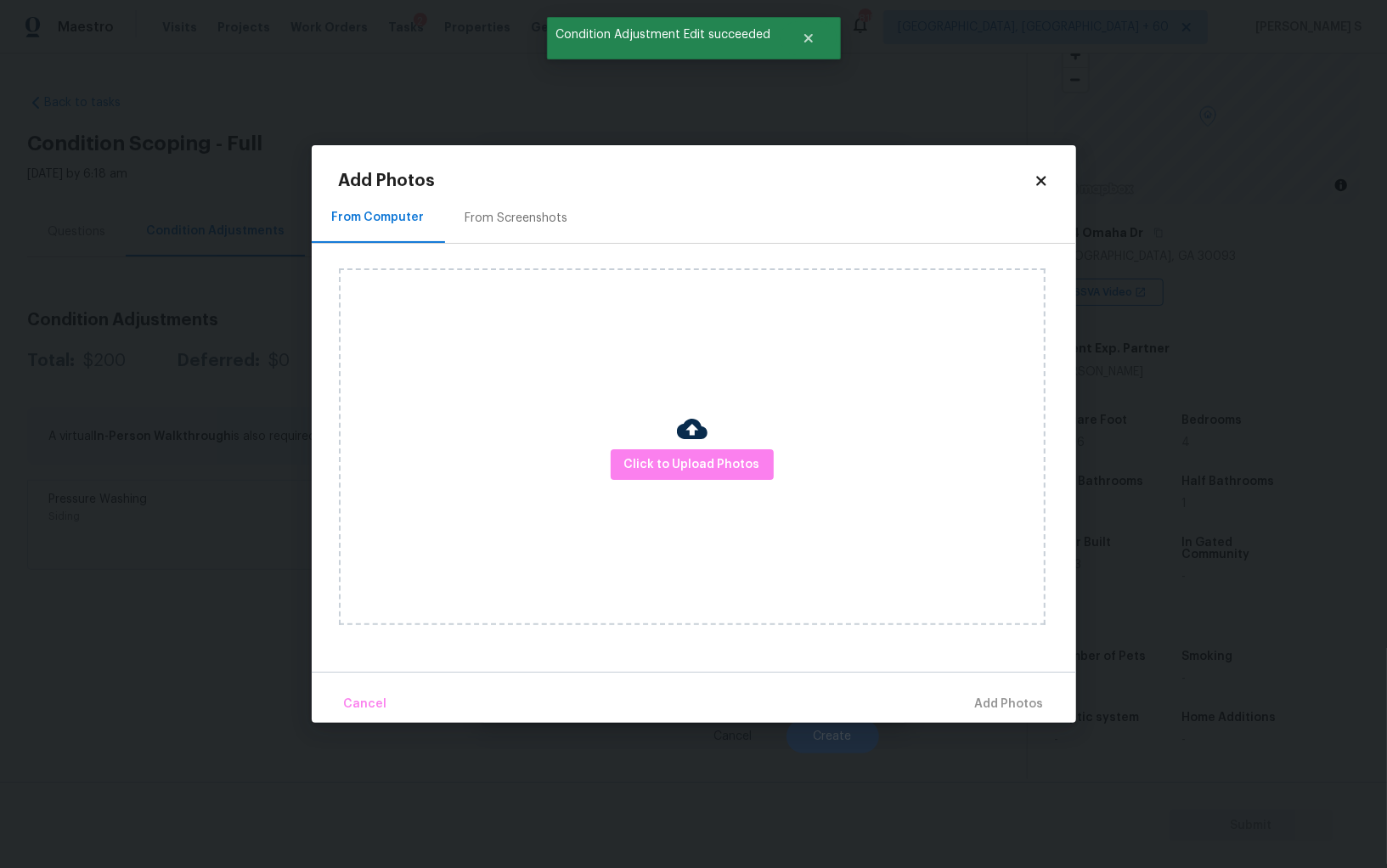
click at [547, 213] on div "From Screenshots" at bounding box center [517, 218] width 103 height 17
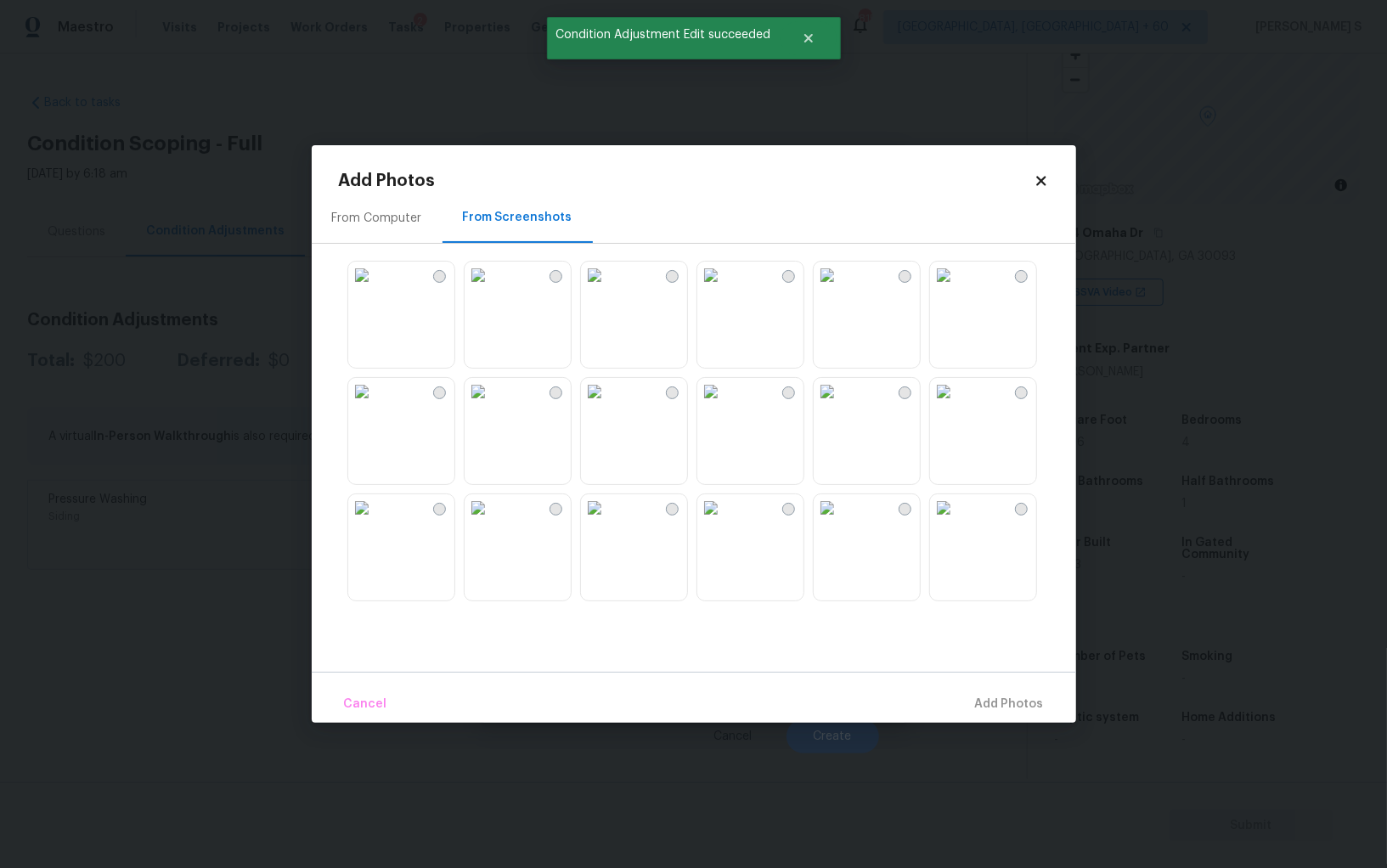
click at [841, 289] on img at bounding box center [827, 275] width 27 height 27
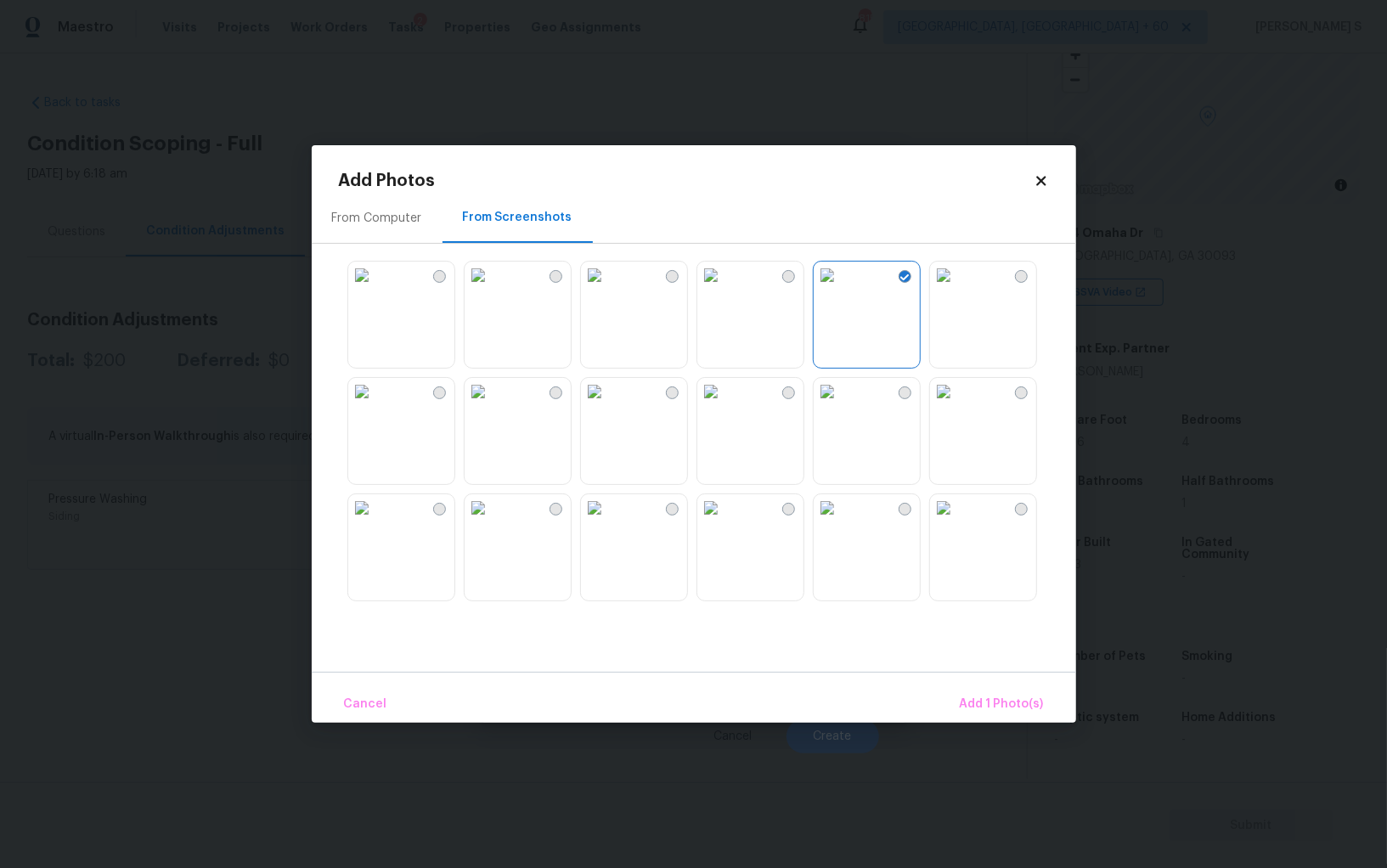
click at [608, 406] on img at bounding box center [594, 391] width 27 height 27
click at [376, 522] on img at bounding box center [361, 508] width 27 height 27
click at [376, 289] on img at bounding box center [361, 275] width 27 height 27
click at [724, 406] on img at bounding box center [711, 391] width 27 height 27
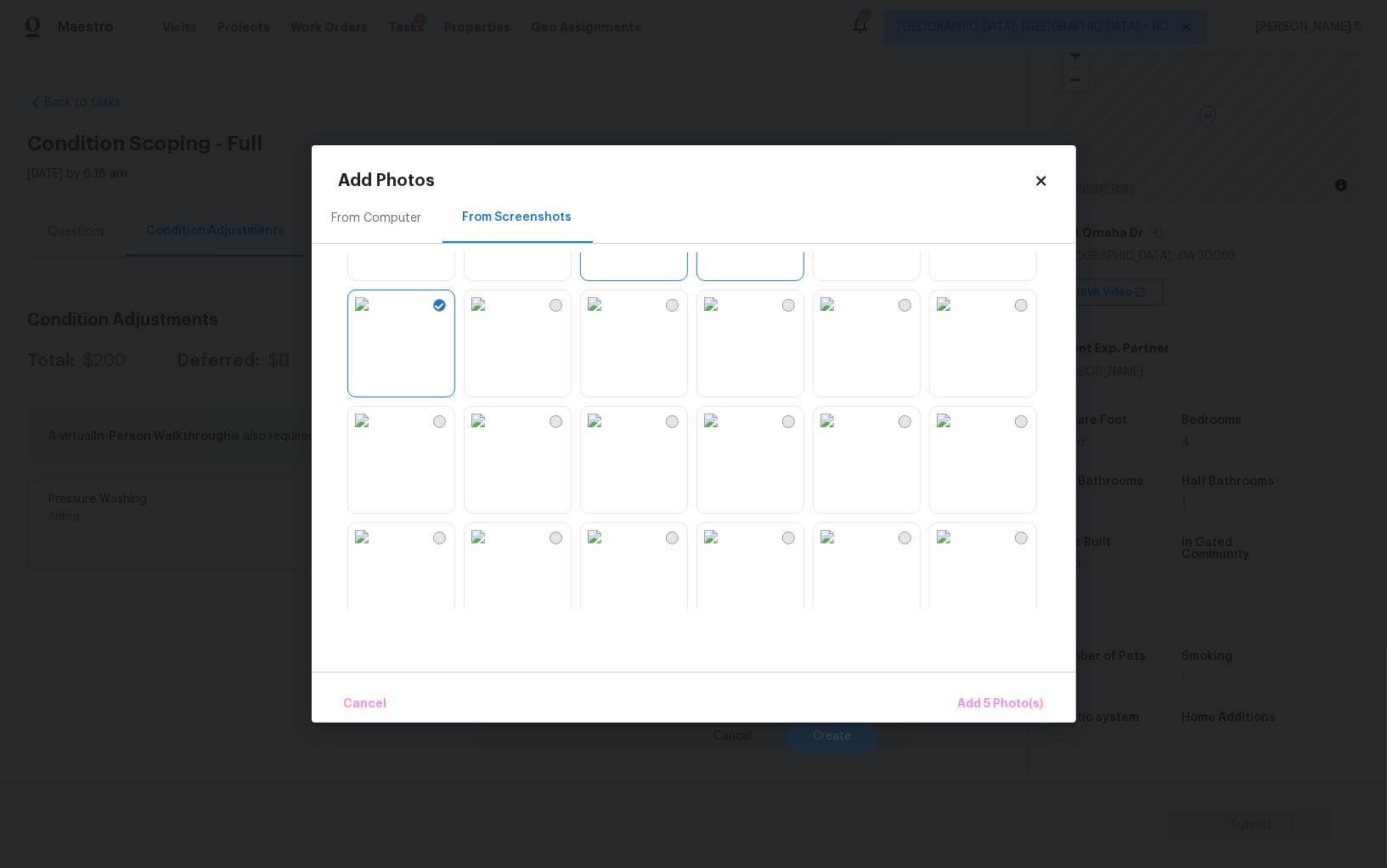
scroll to position [527, 0]
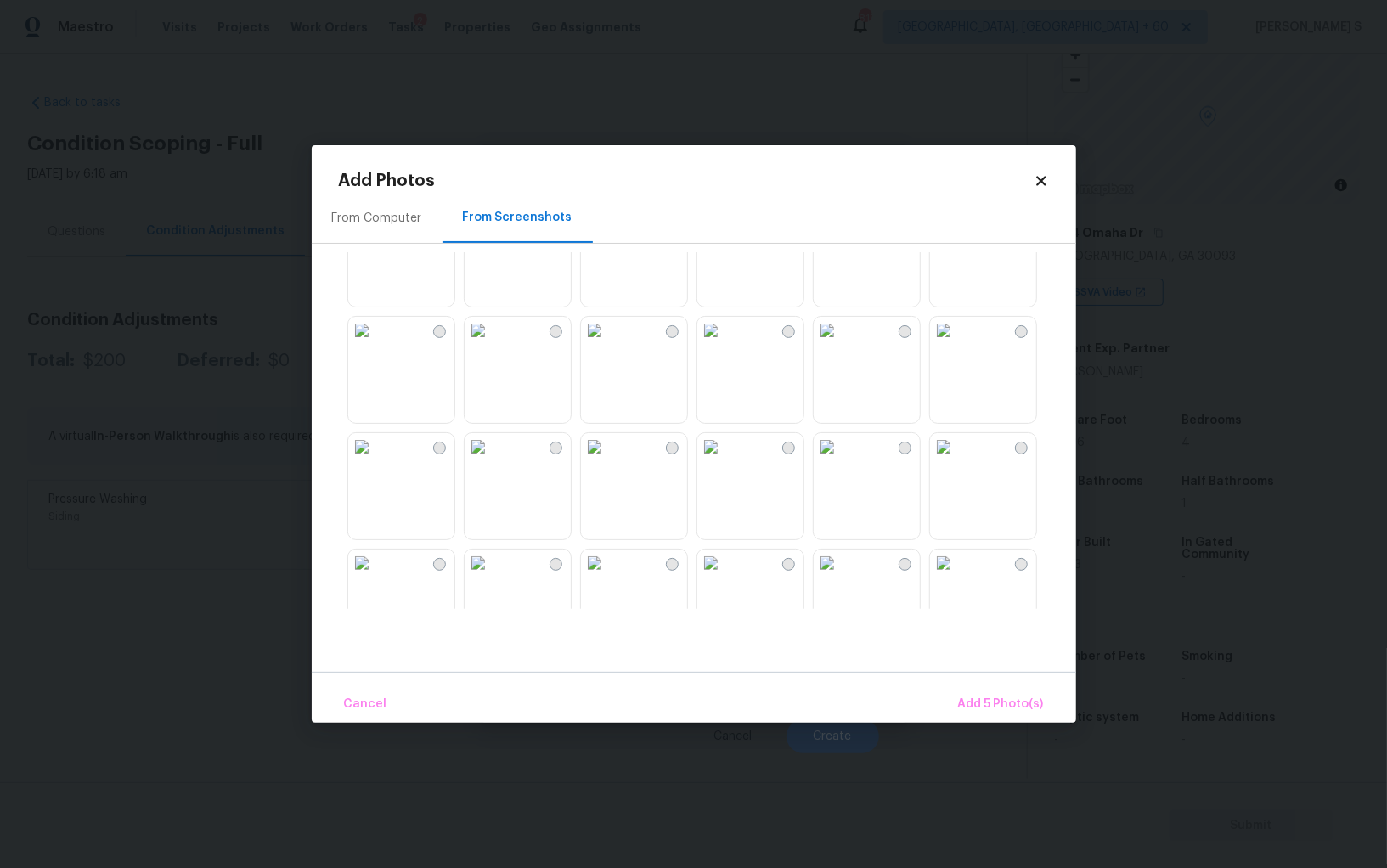
click at [841, 228] on img at bounding box center [827, 213] width 27 height 27
click at [608, 228] on img at bounding box center [594, 213] width 27 height 27
click at [1014, 710] on span "Add 7 Photo(s)" at bounding box center [1001, 705] width 87 height 21
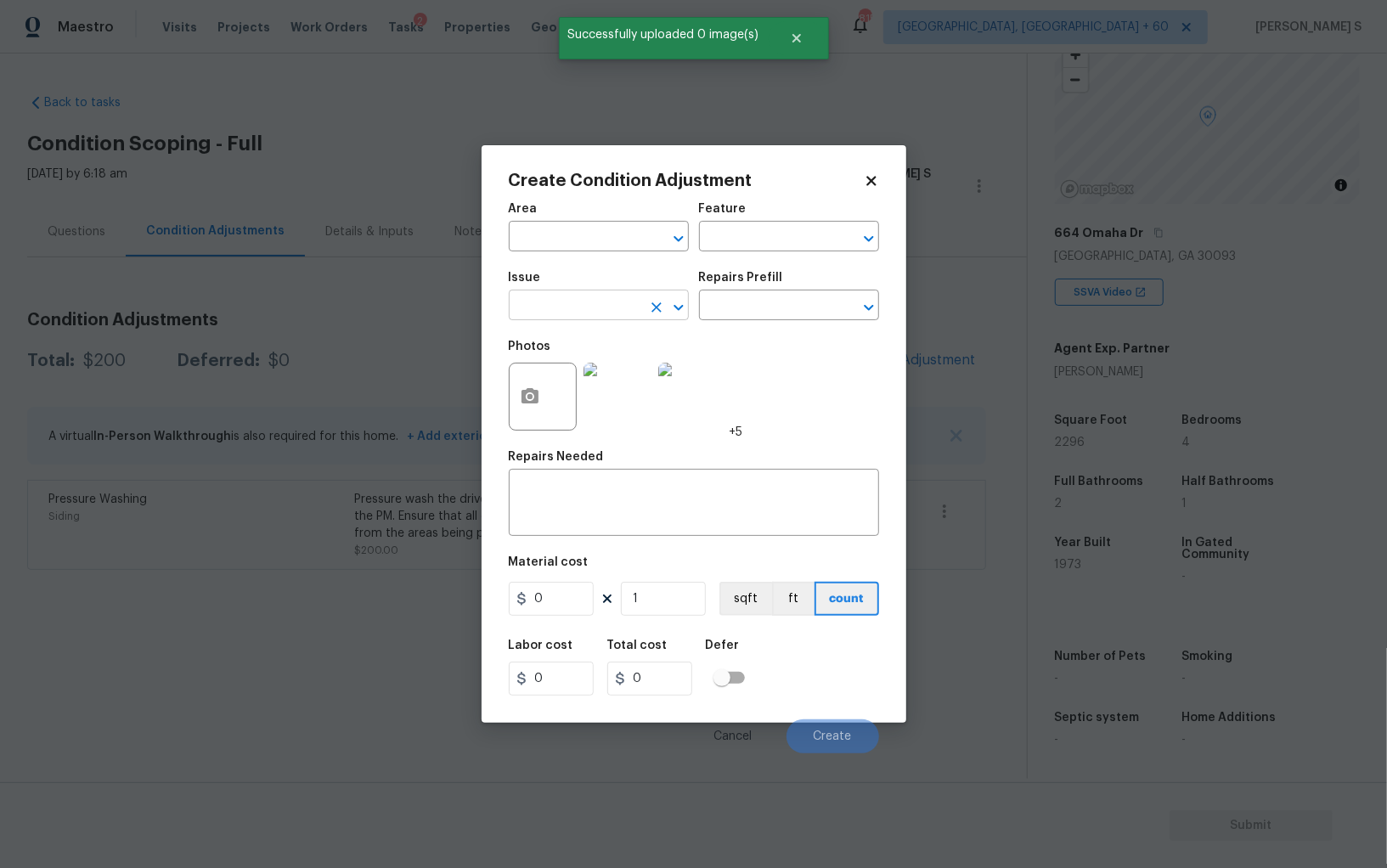
click at [576, 304] on input "text" at bounding box center [576, 307] width 133 height 27
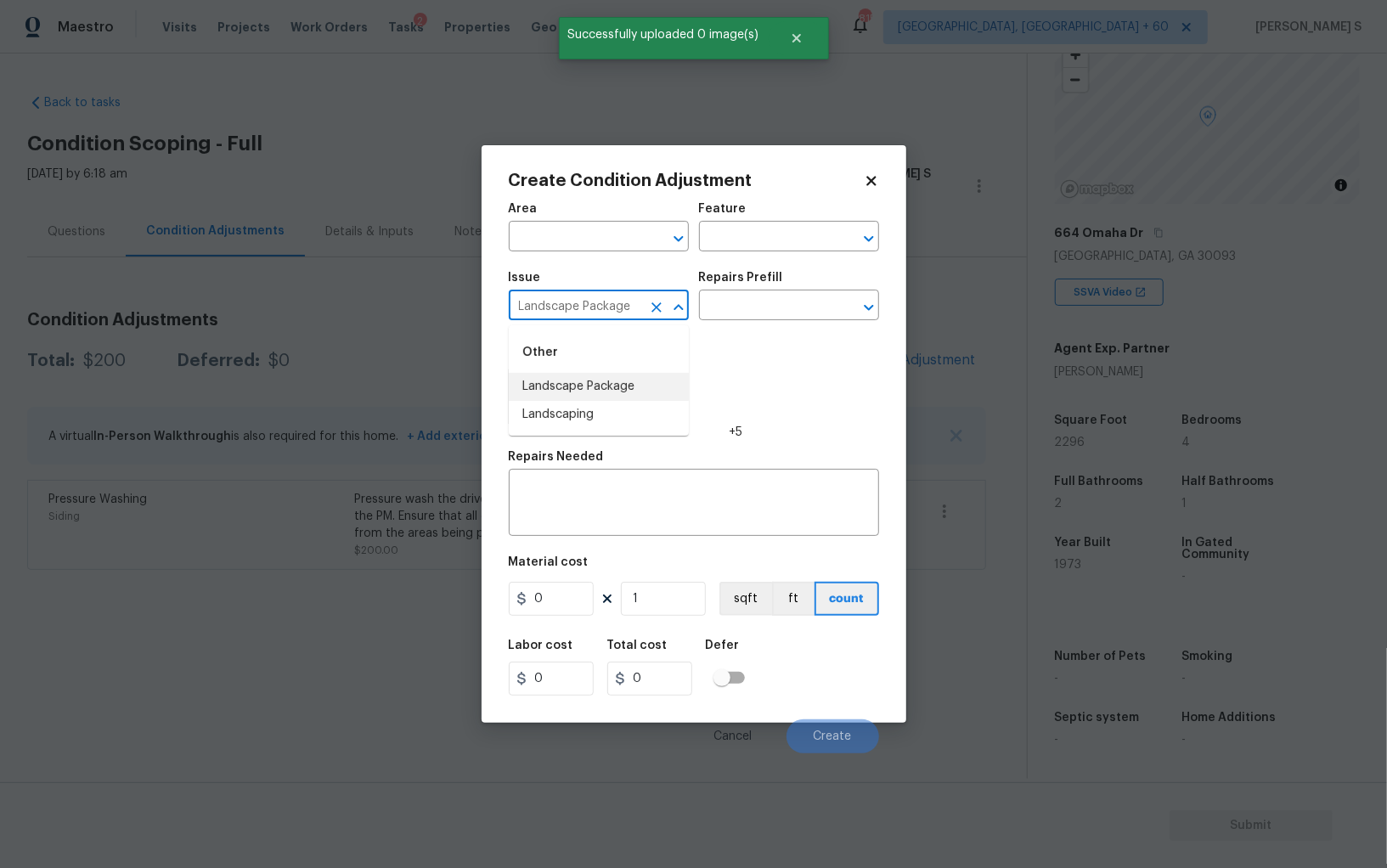
type input "Landscape Package"
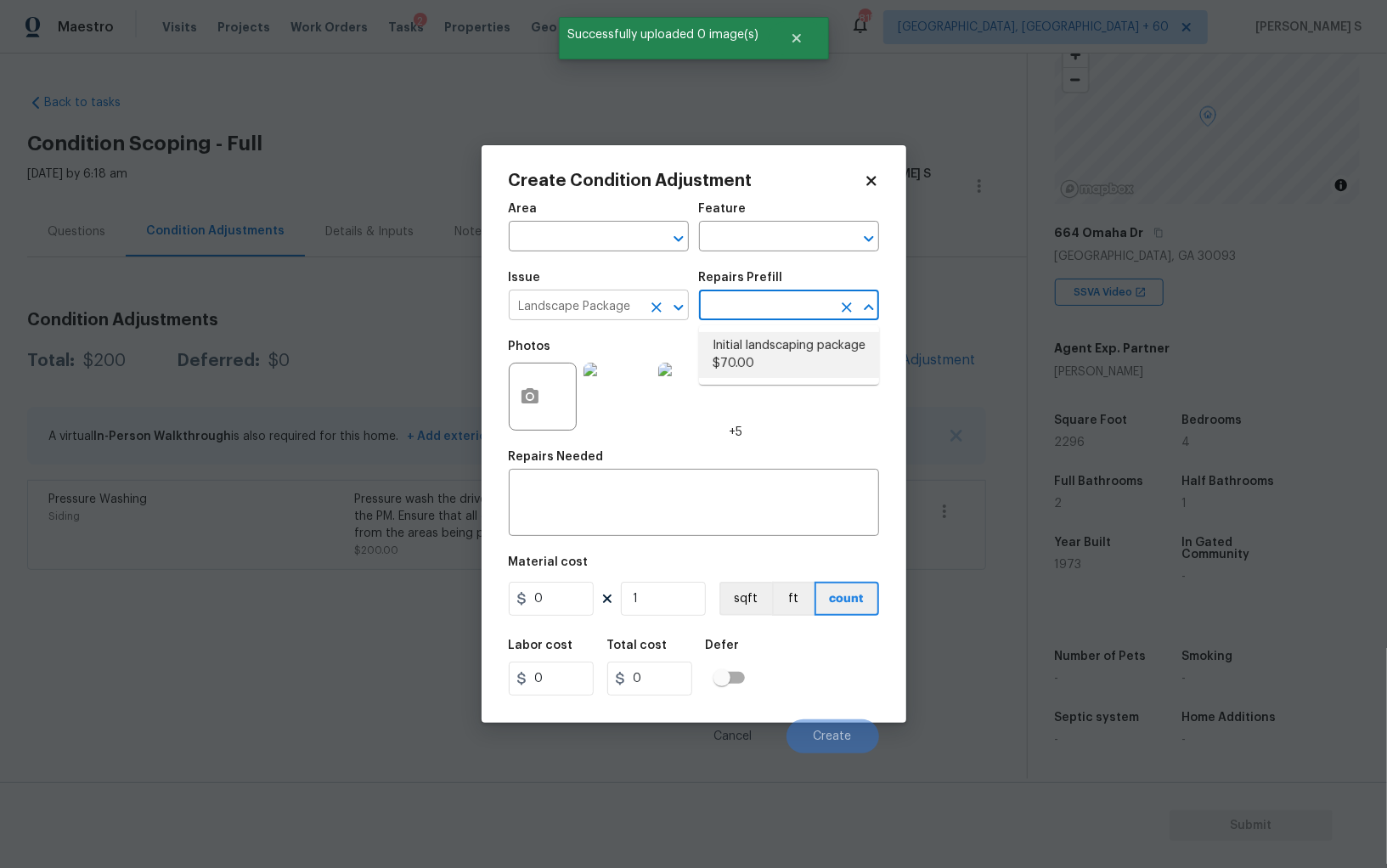
type input "Home Readiness Packages"
type textarea "Mowing of grass up to 6" in height. Mow, edge along driveways & sidewalks, trim…"
type input "70"
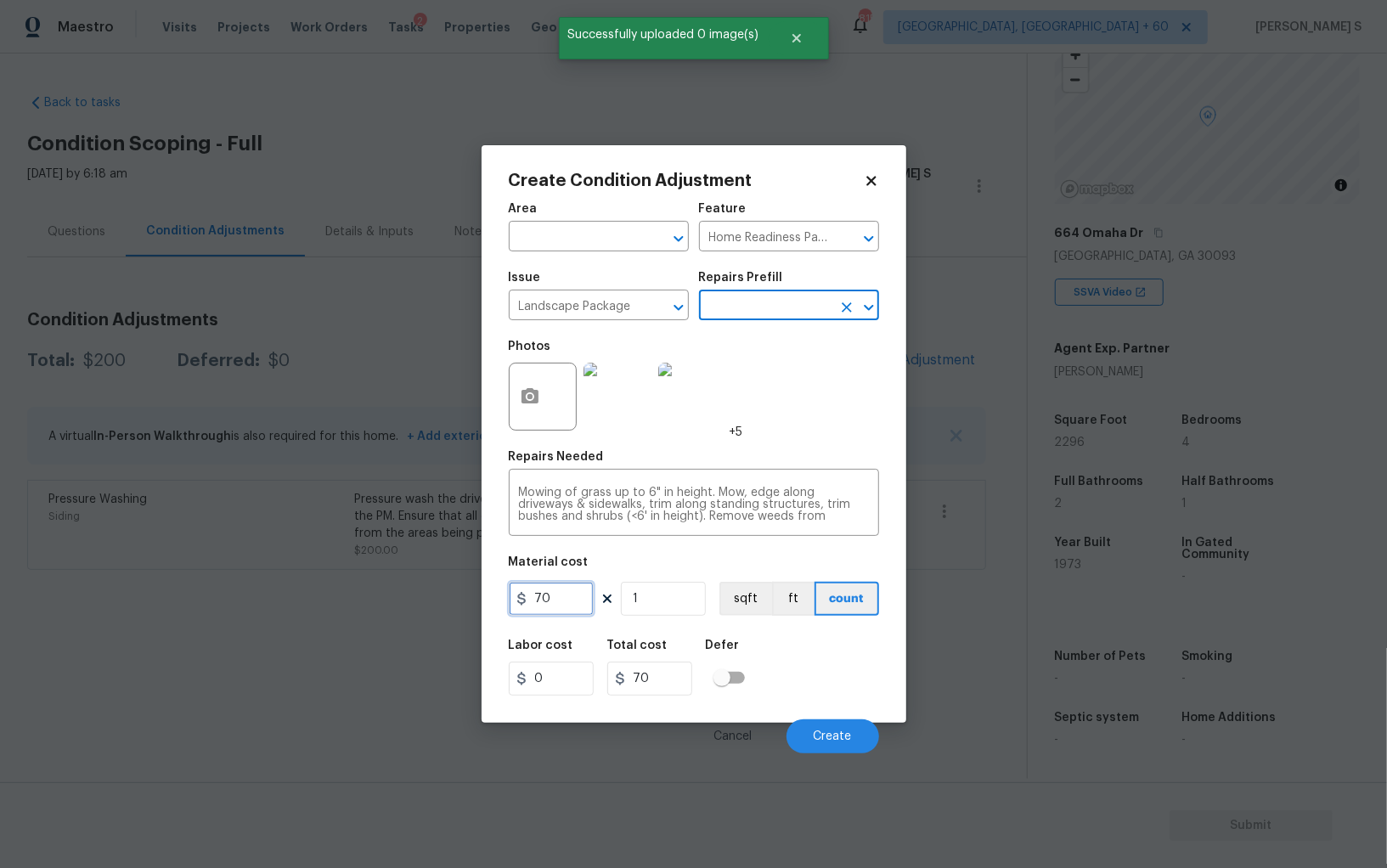
click at [584, 594] on input "70" at bounding box center [552, 599] width 85 height 34
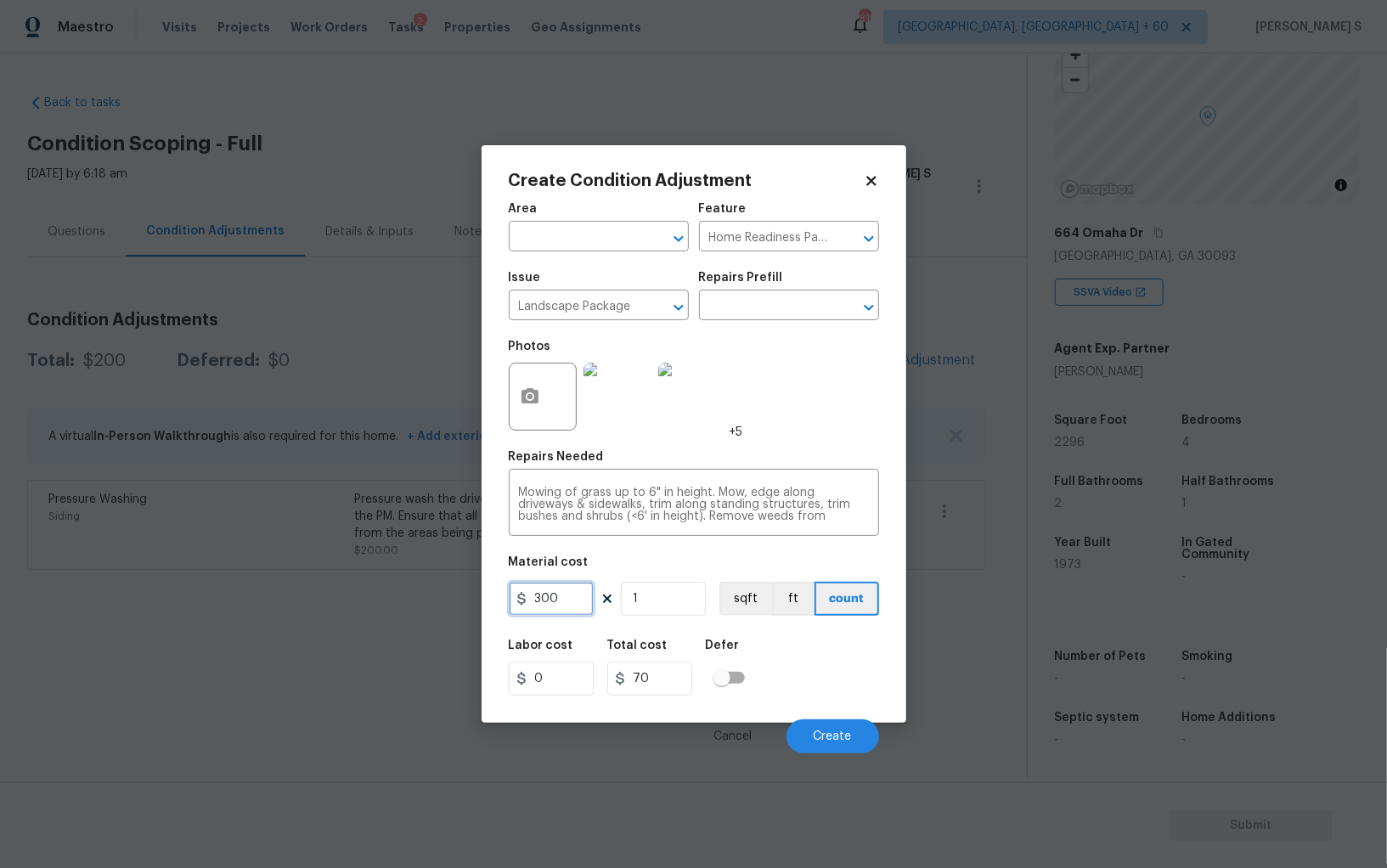
type input "300"
click at [862, 691] on div "Labor cost 0 Total cost 300 Defer" at bounding box center [694, 668] width 370 height 76
click at [853, 735] on button "Create" at bounding box center [833, 736] width 93 height 34
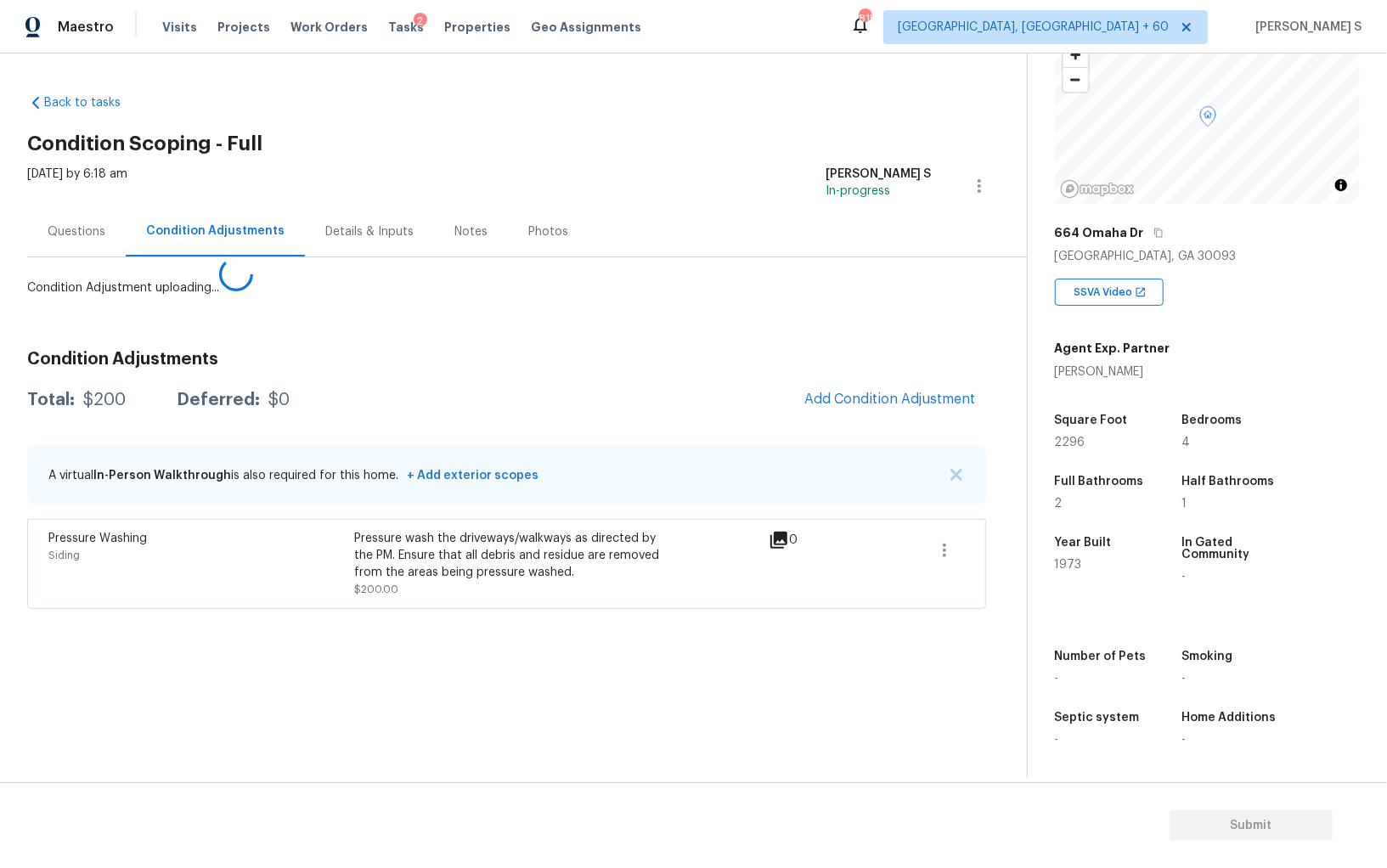
click at [0, 590] on body "Maestro Visits Projects Work Orders Tasks 2 Properties Geo Assignments 815 Albu…" at bounding box center [694, 434] width 1387 height 868
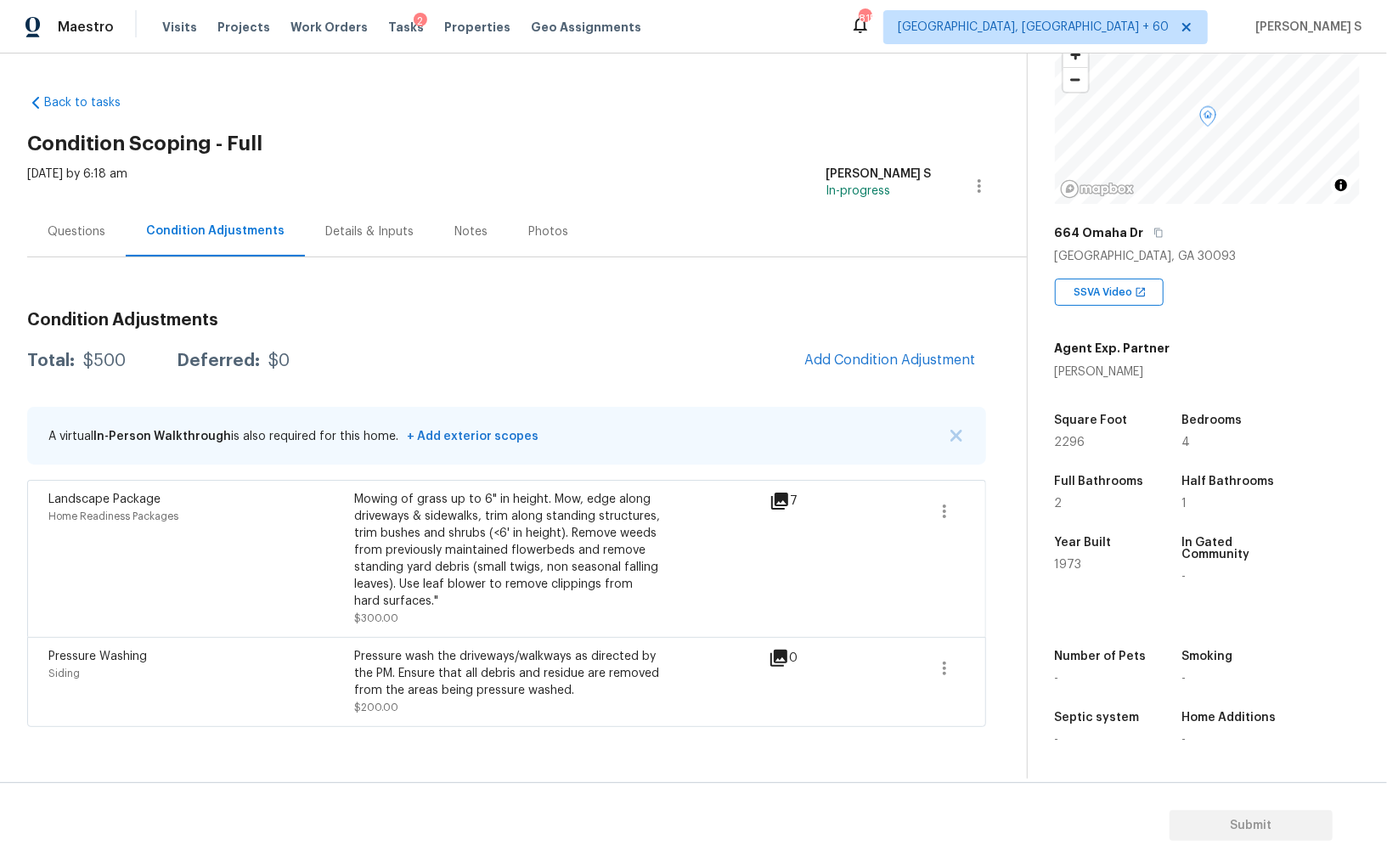
click at [1246, 50] on div "Maestro Visits Projects Work Orders Tasks 2 Properties Geo Assignments 815 Albu…" at bounding box center [694, 27] width 1387 height 53
click at [833, 345] on button "Add Condition Adjustment" at bounding box center [890, 360] width 192 height 35
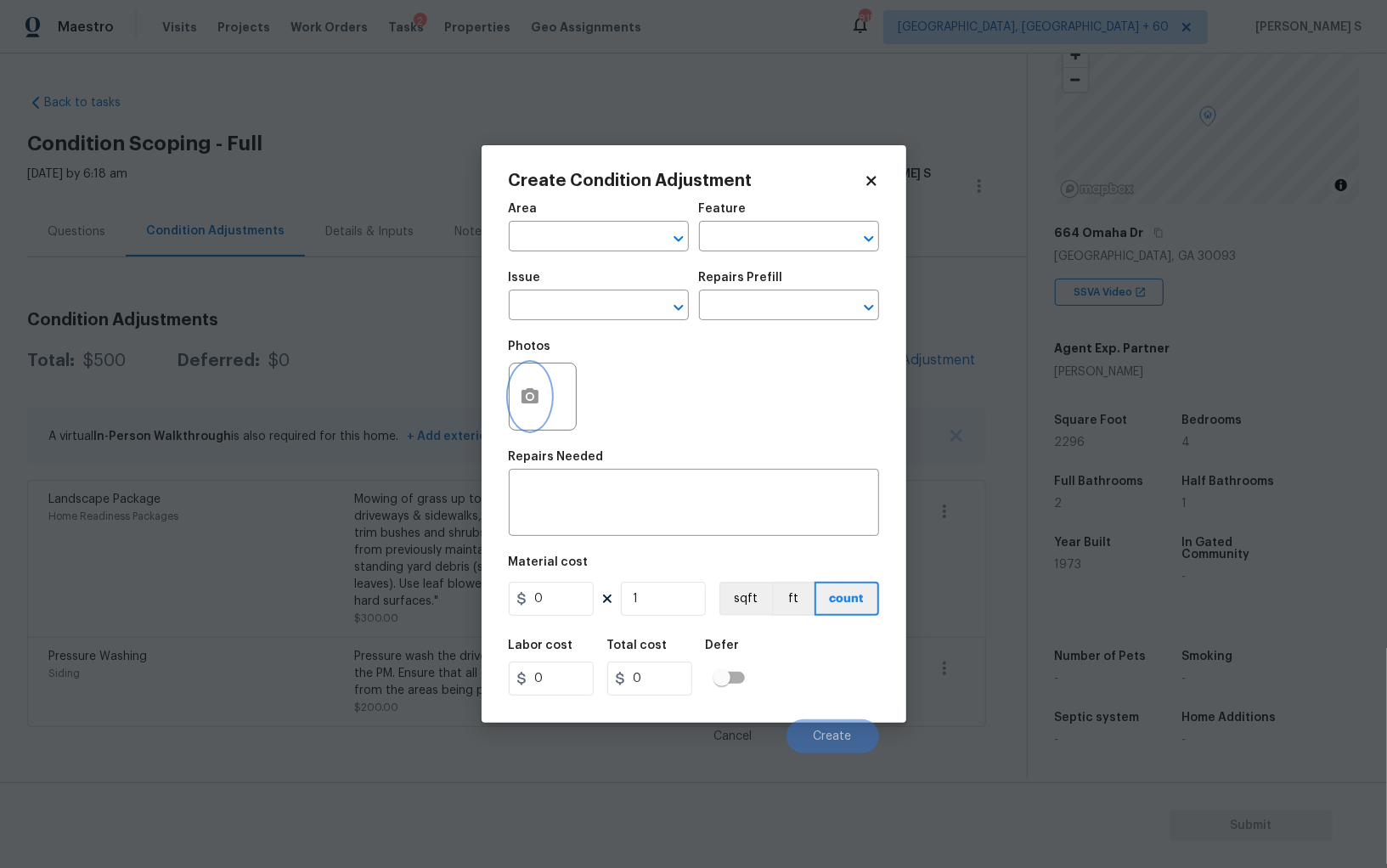
click at [538, 377] on button "button" at bounding box center [531, 397] width 41 height 66
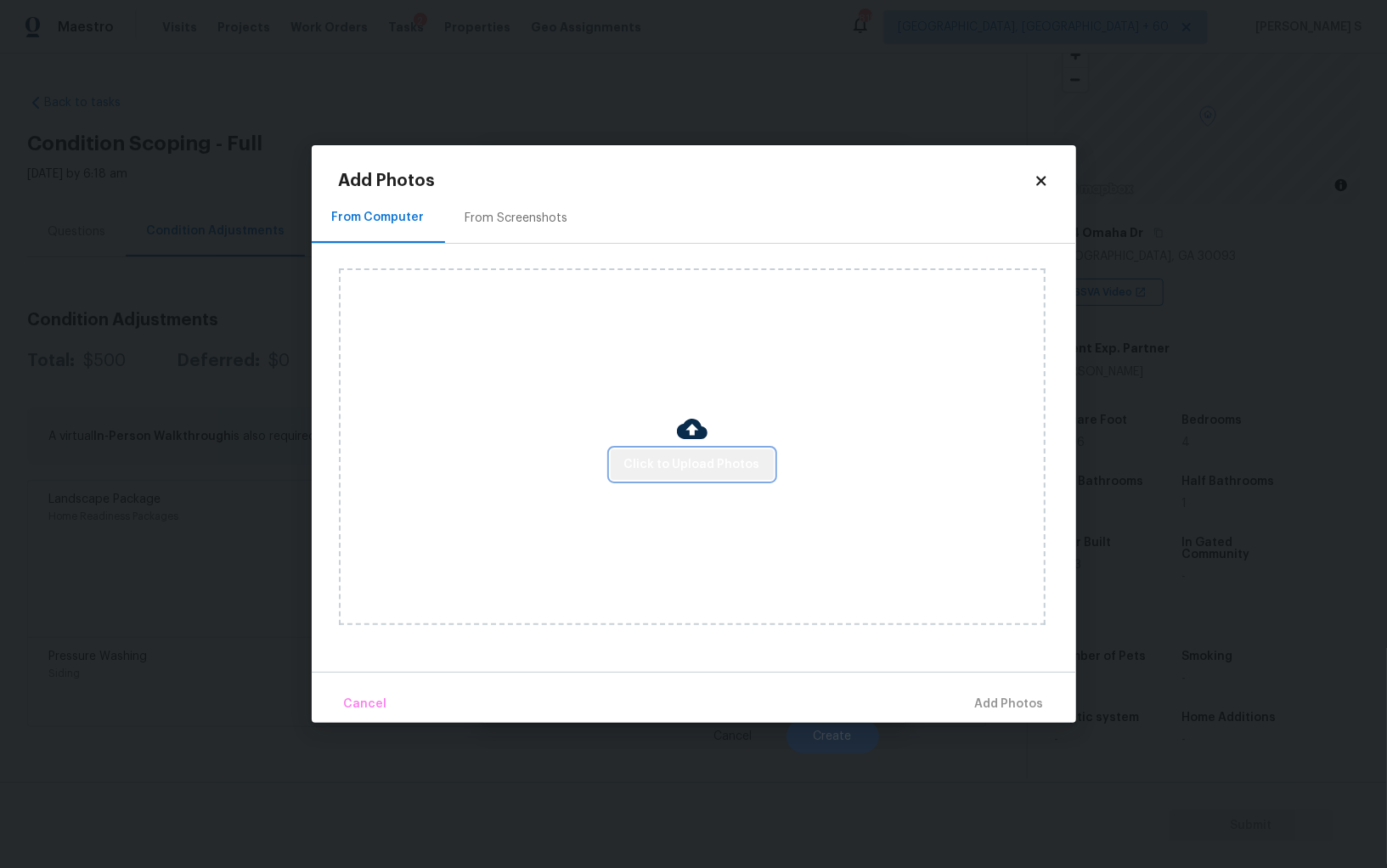
click at [720, 472] on span "Click to Upload Photos" at bounding box center [692, 465] width 136 height 21
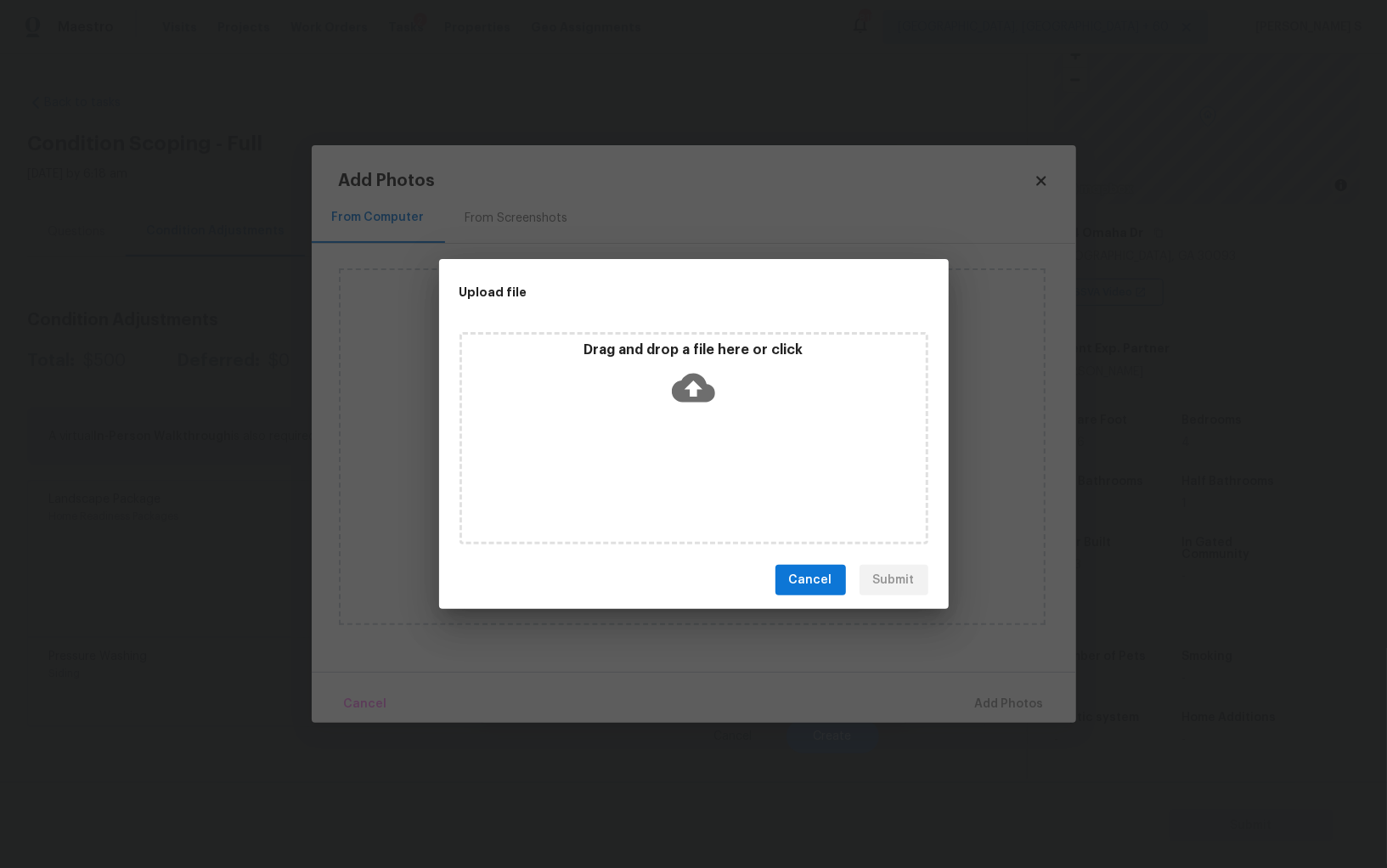
click at [720, 472] on div "Drag and drop a file here or click" at bounding box center [694, 438] width 469 height 213
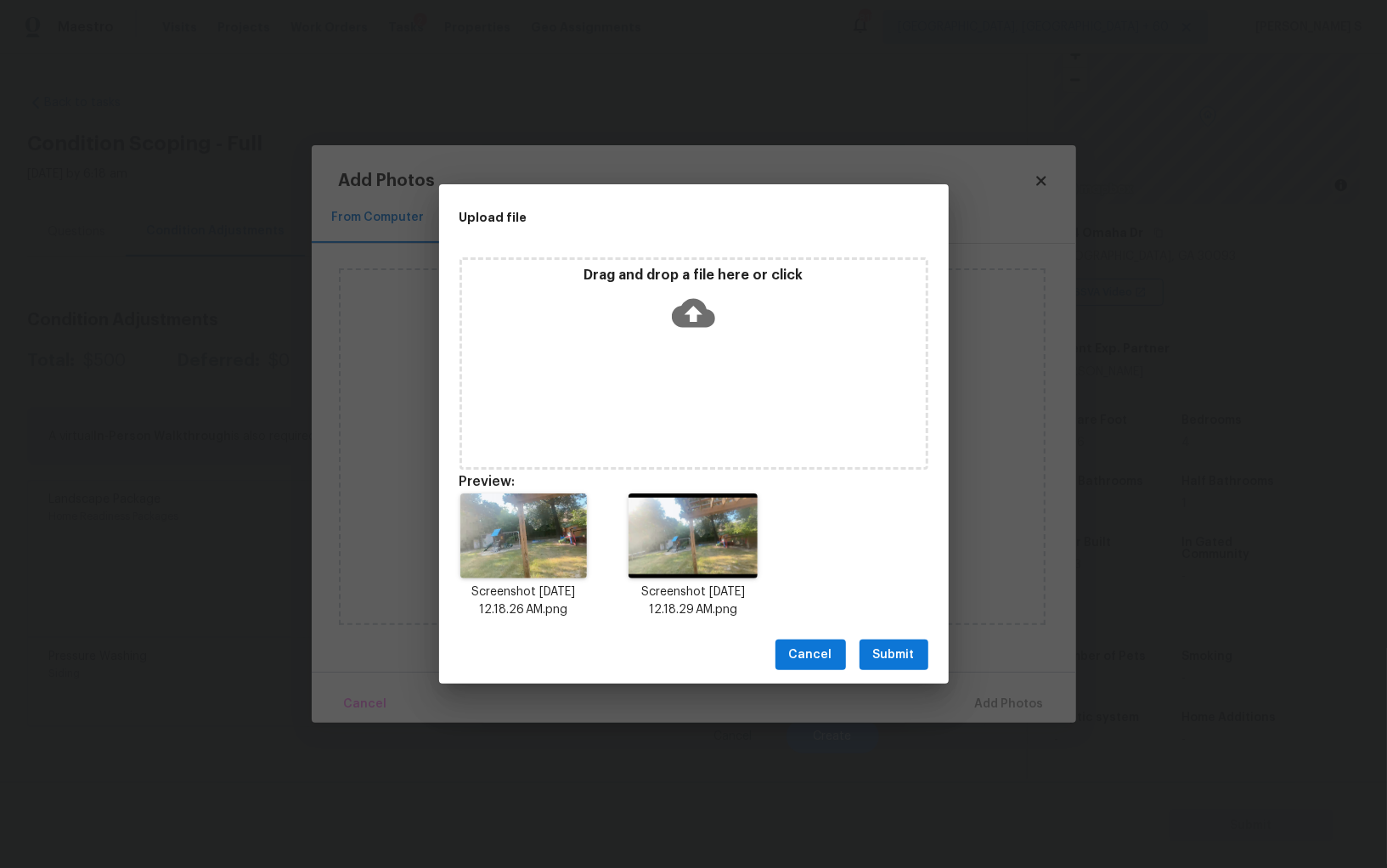
click at [907, 655] on span "Submit" at bounding box center [894, 655] width 42 height 21
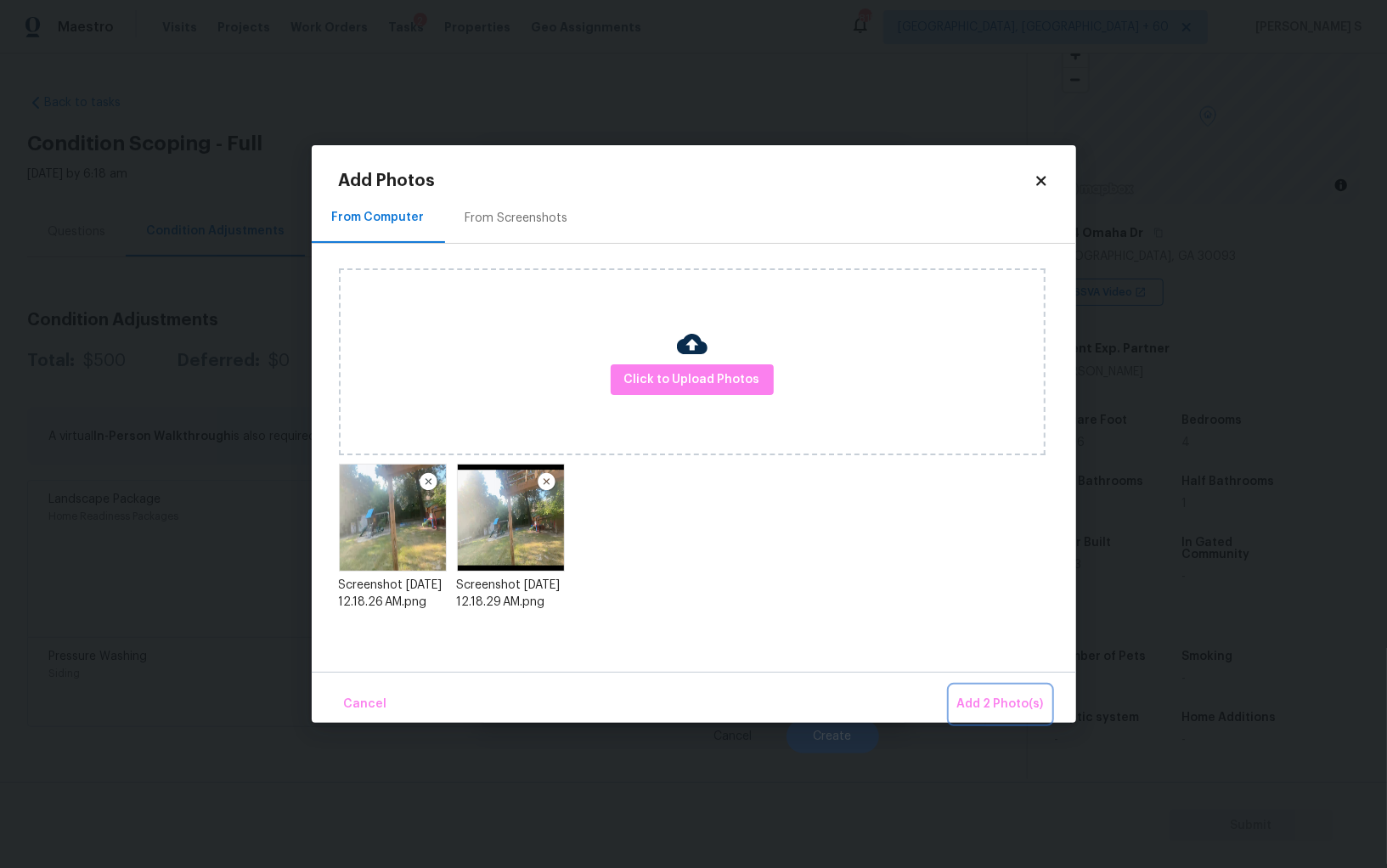
click at [990, 699] on span "Add 2 Photo(s)" at bounding box center [1001, 705] width 87 height 21
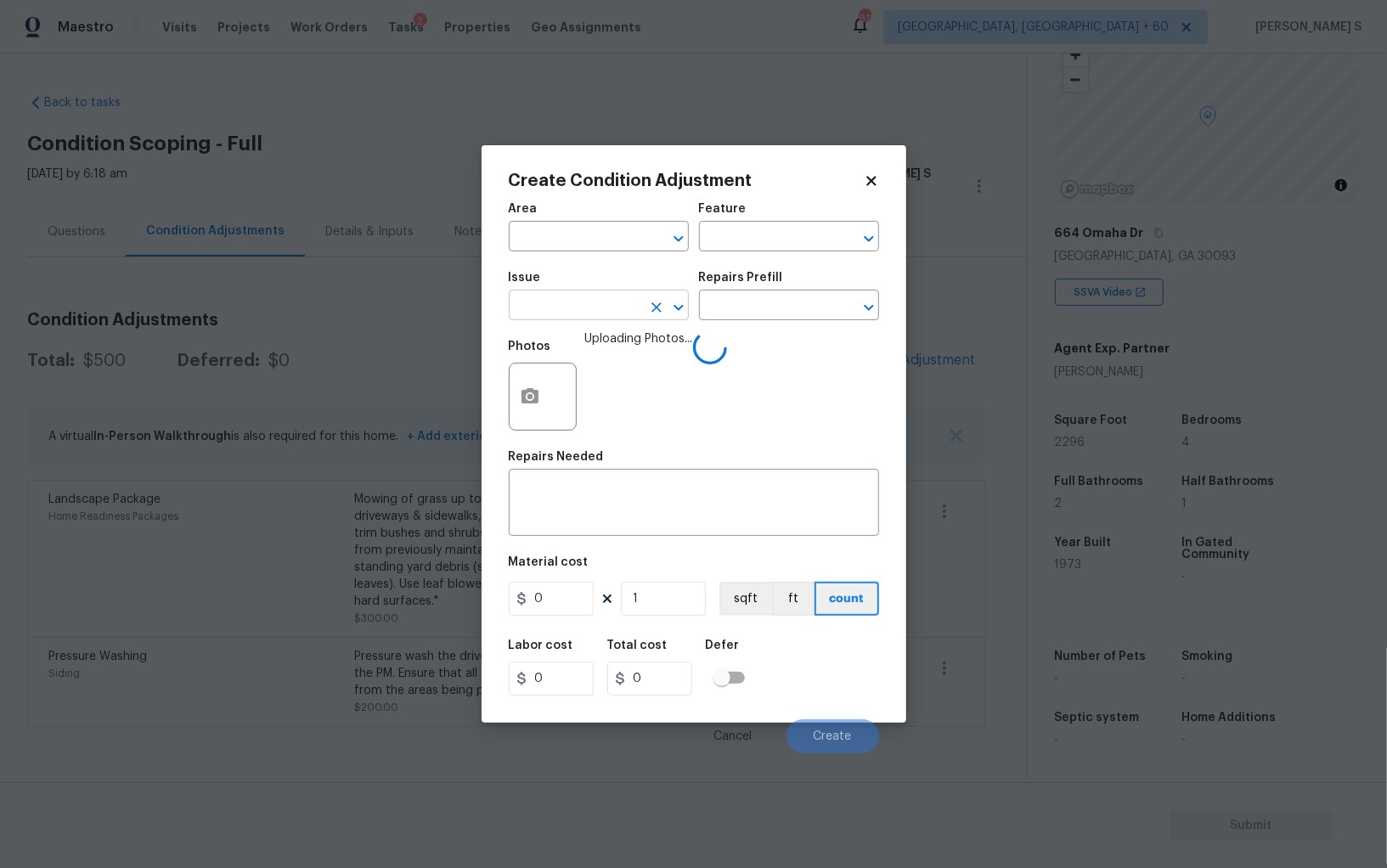
click at [577, 302] on input "text" at bounding box center [576, 307] width 133 height 27
type input "Debris/garbage on site"
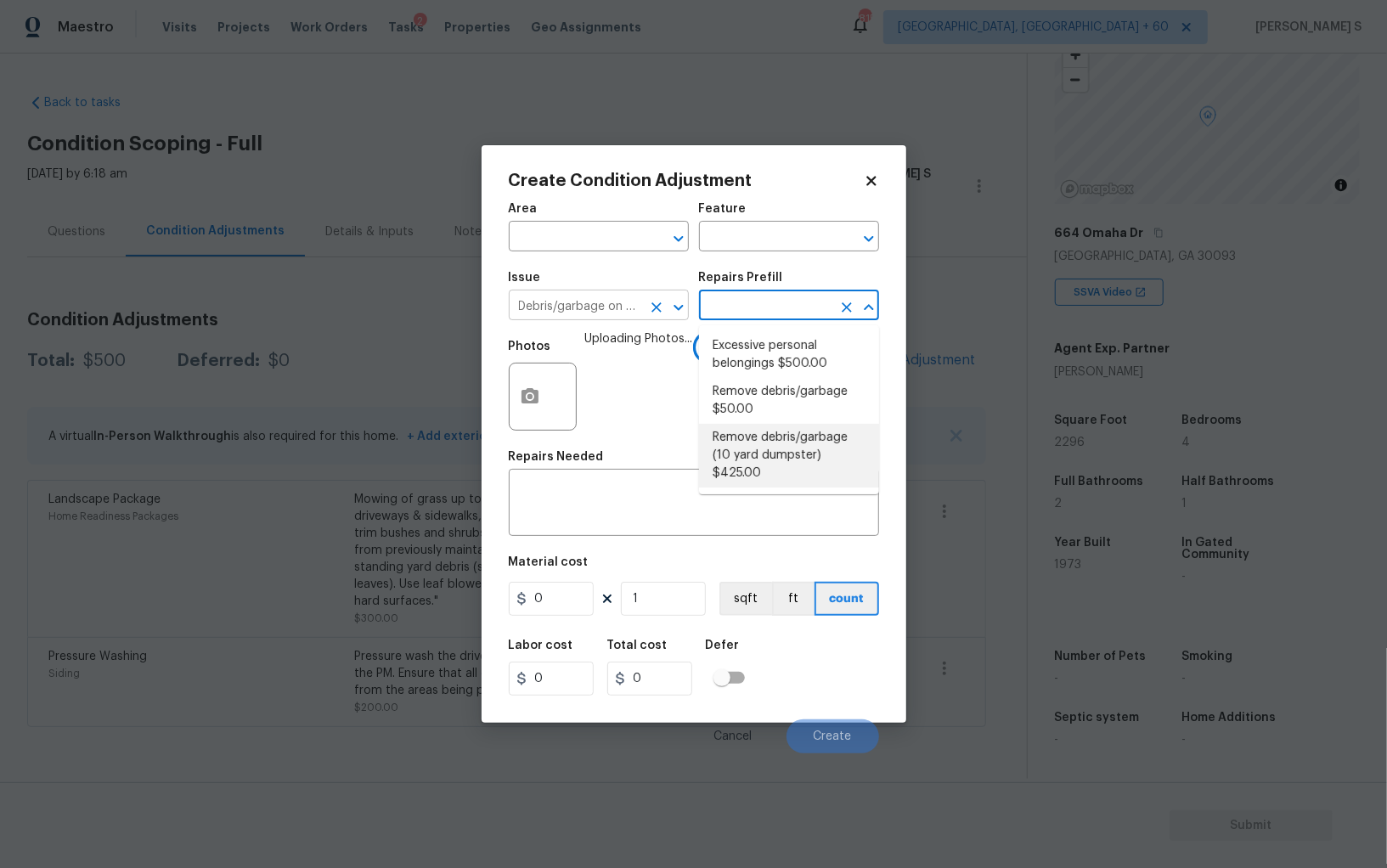
type textarea "Remove debris/garbage and haul away to legal disposal facility (10 yd dumpster)"
type input "425"
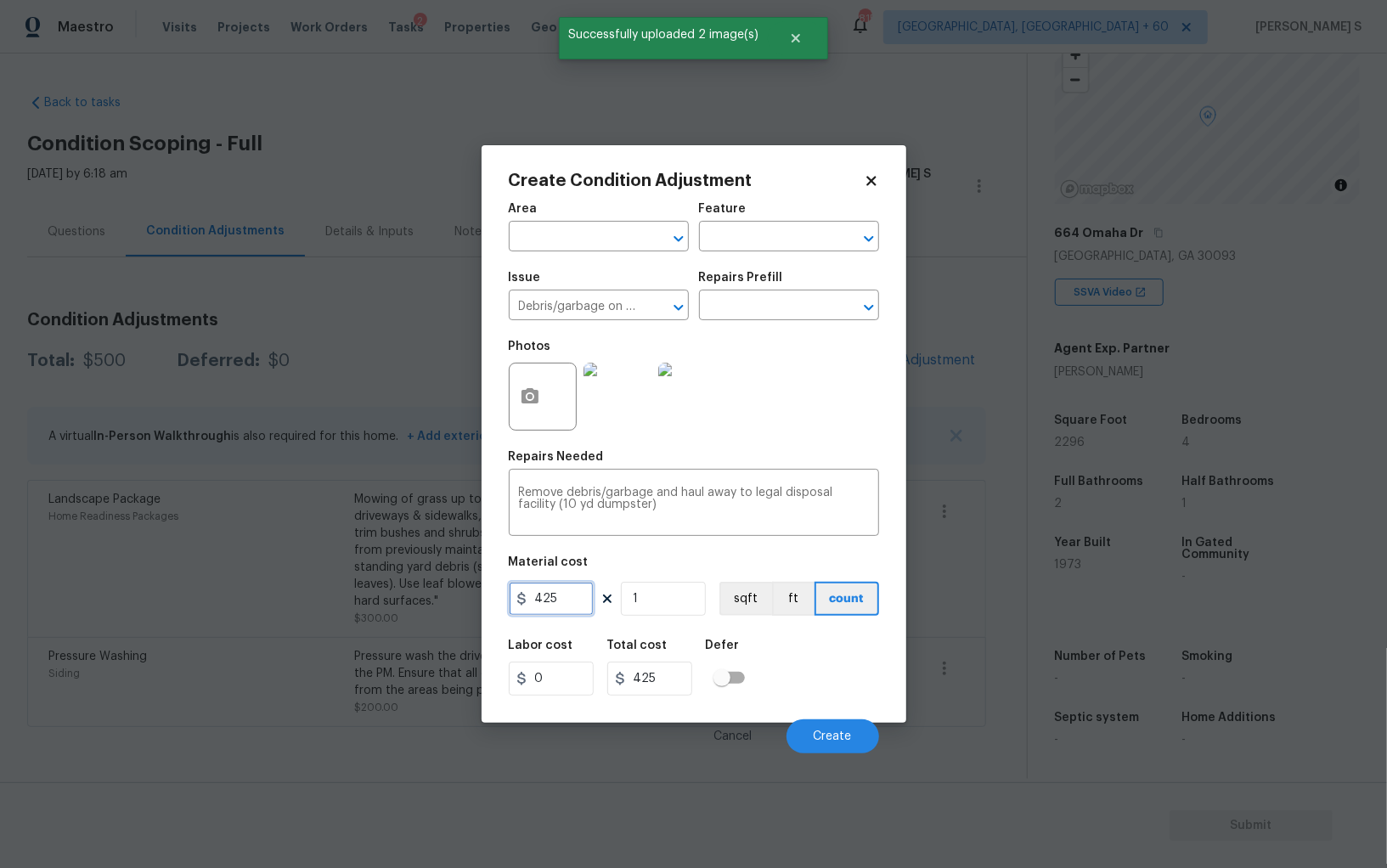
click at [565, 600] on input "425" at bounding box center [552, 599] width 85 height 34
type input "800"
click at [825, 688] on div "Labor cost 0 Total cost 800 Defer" at bounding box center [694, 668] width 370 height 76
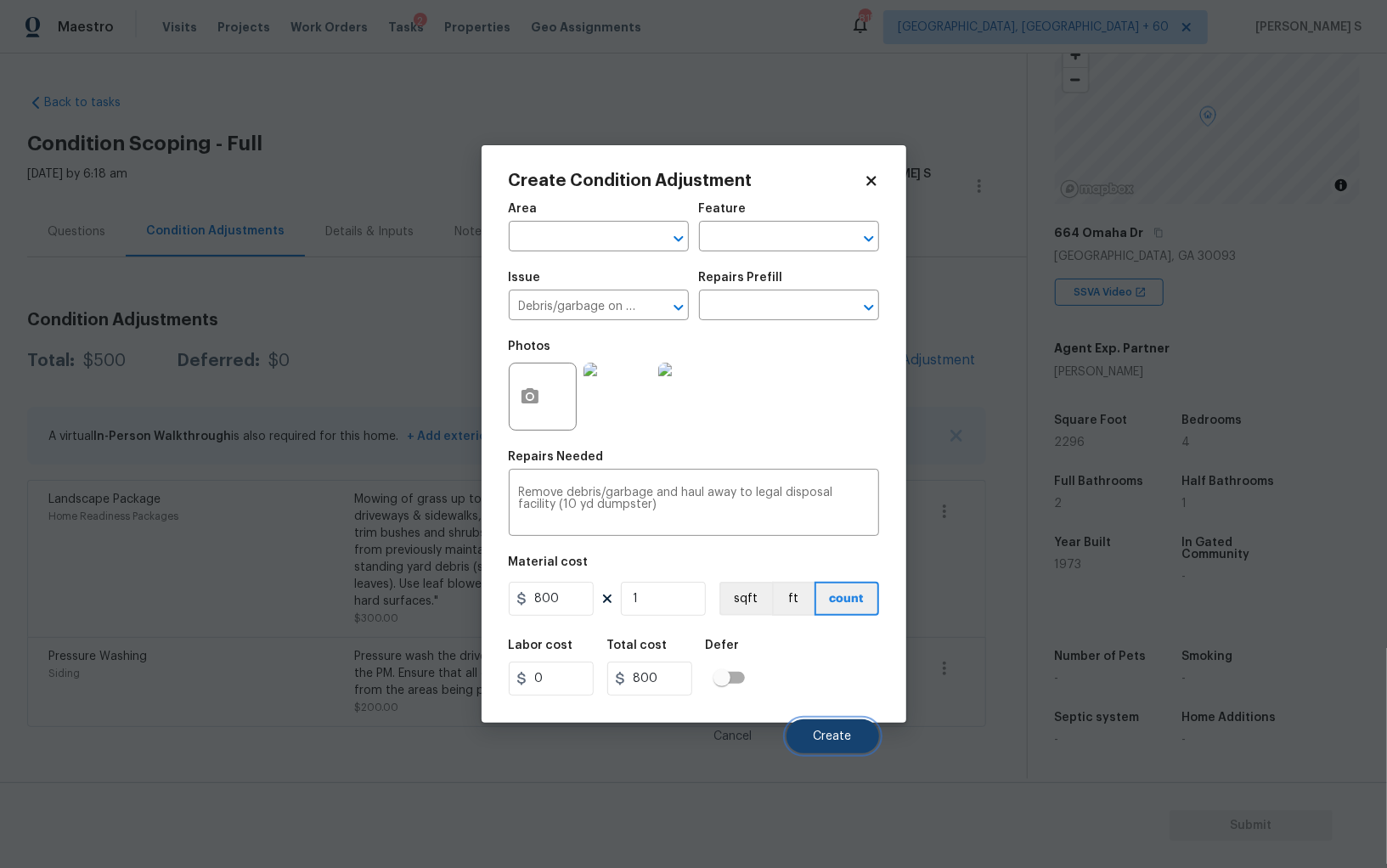
click at [840, 748] on button "Create" at bounding box center [833, 736] width 93 height 34
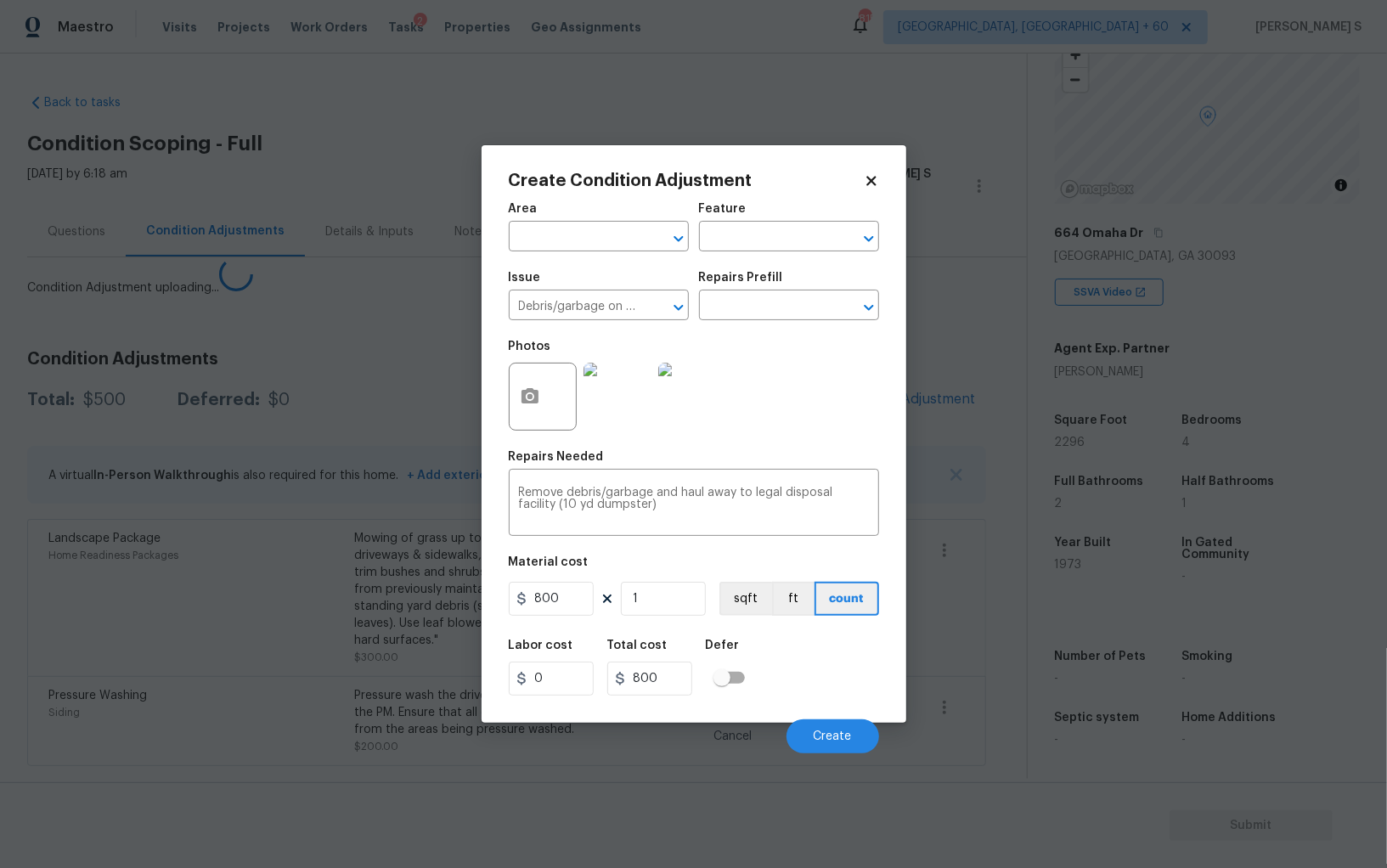
click at [0, 726] on body "Maestro Visits Projects Work Orders Tasks 2 Properties Geo Assignments 815 Albu…" at bounding box center [694, 434] width 1387 height 868
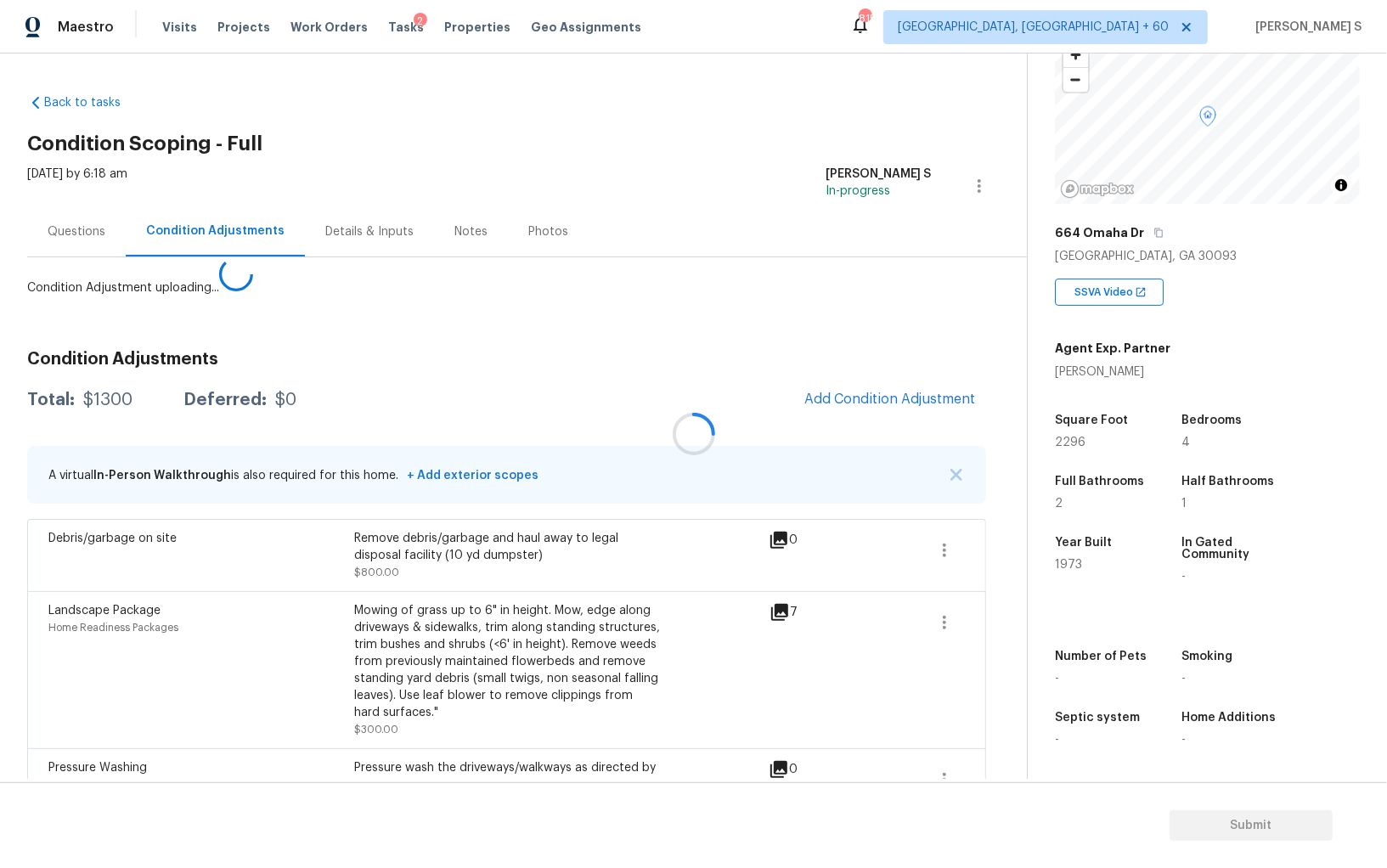
click at [879, 386] on div at bounding box center [694, 434] width 1387 height 868
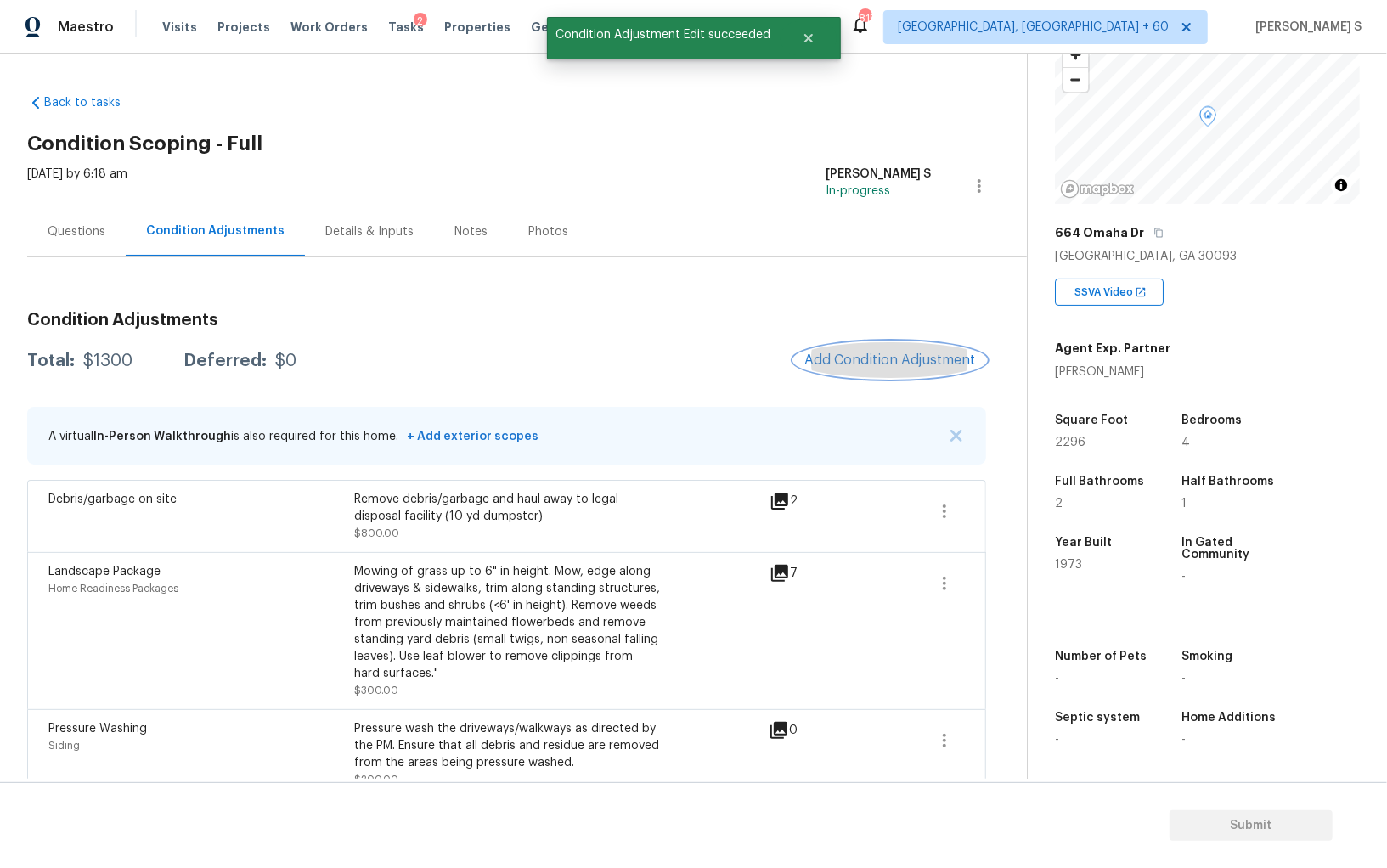
click at [828, 366] on span "Add Condition Adjustment" at bounding box center [890, 360] width 172 height 15
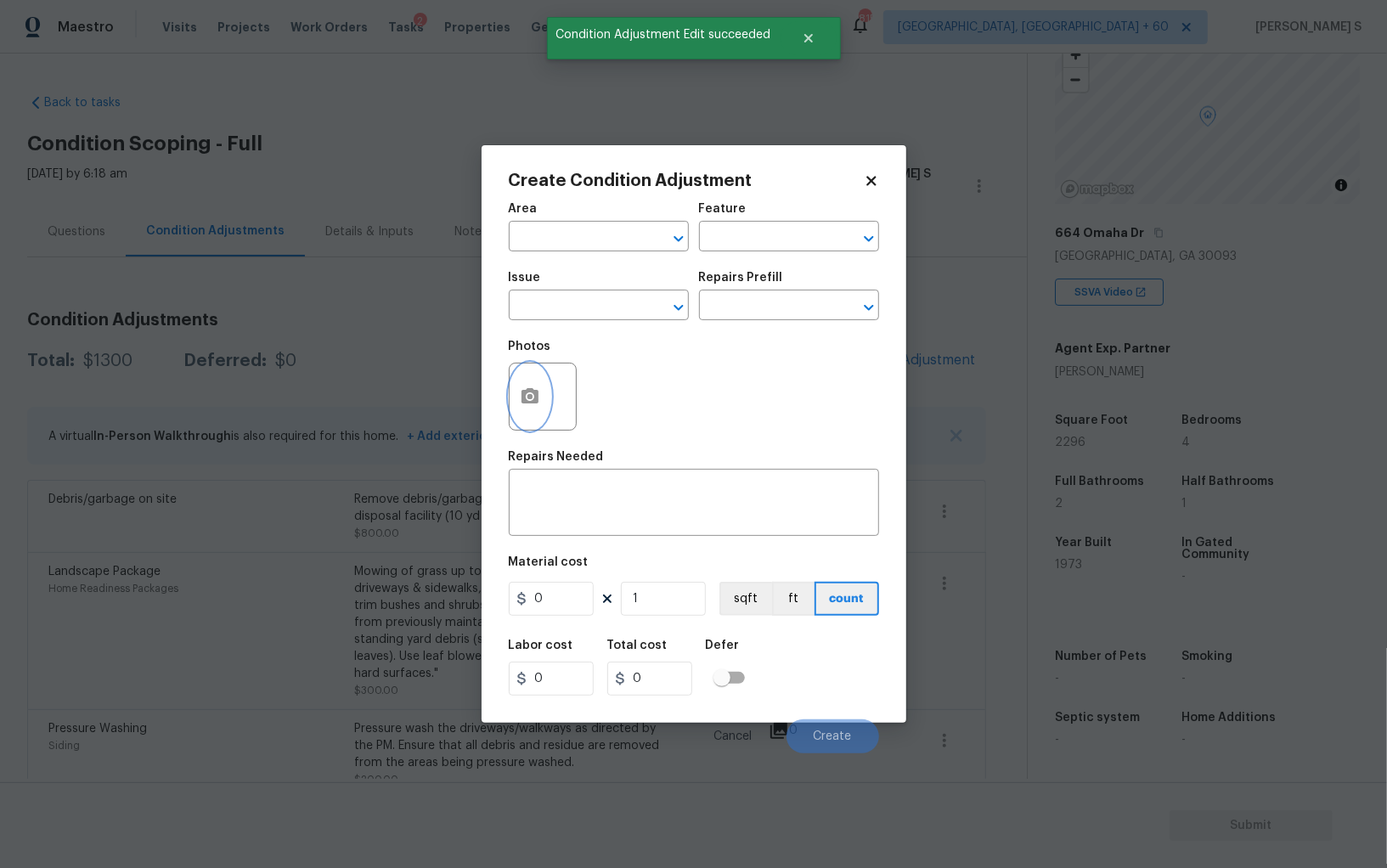
click at [536, 406] on icon "button" at bounding box center [530, 396] width 20 height 20
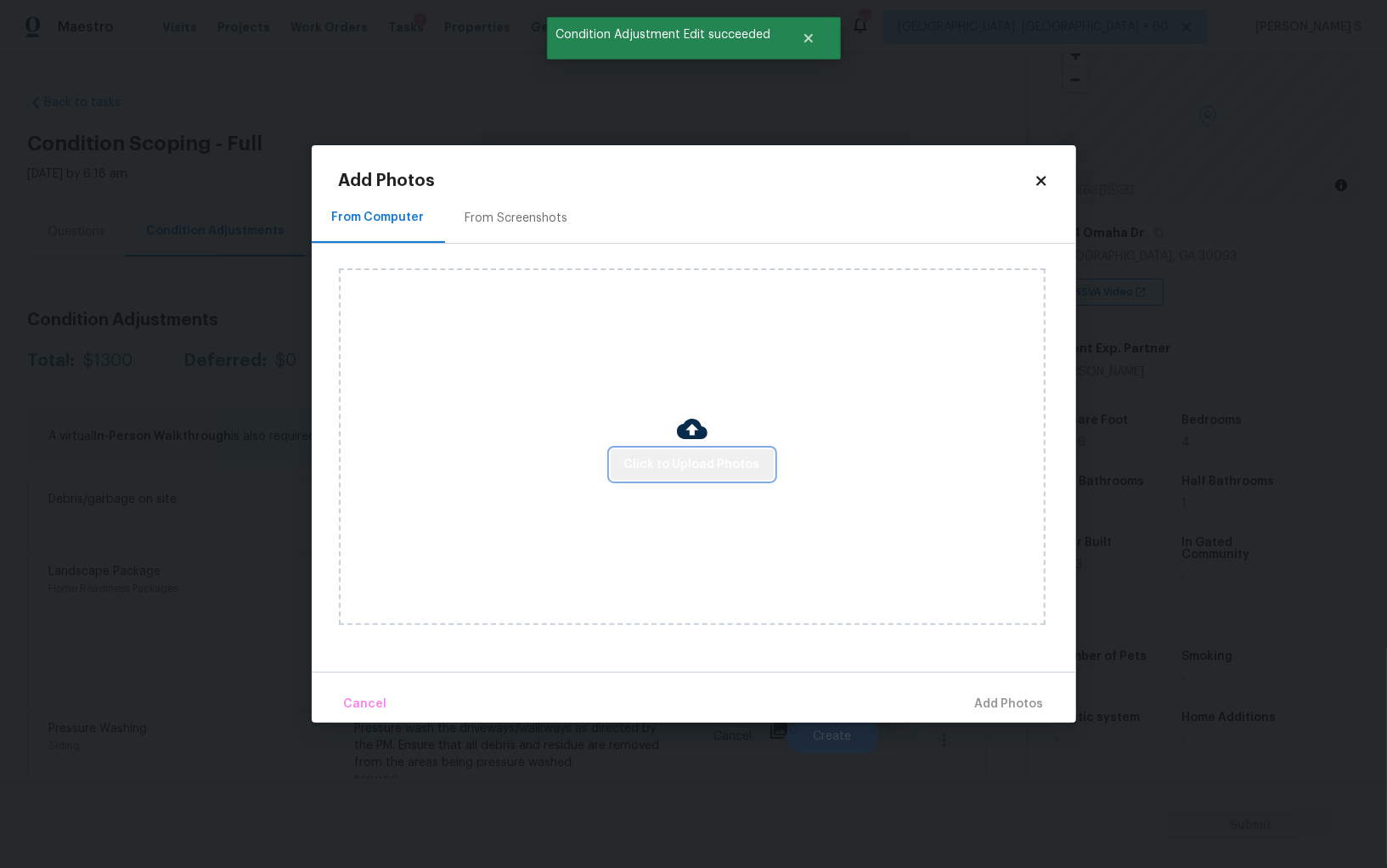
click at [695, 469] on span "Click to Upload Photos" at bounding box center [692, 465] width 136 height 21
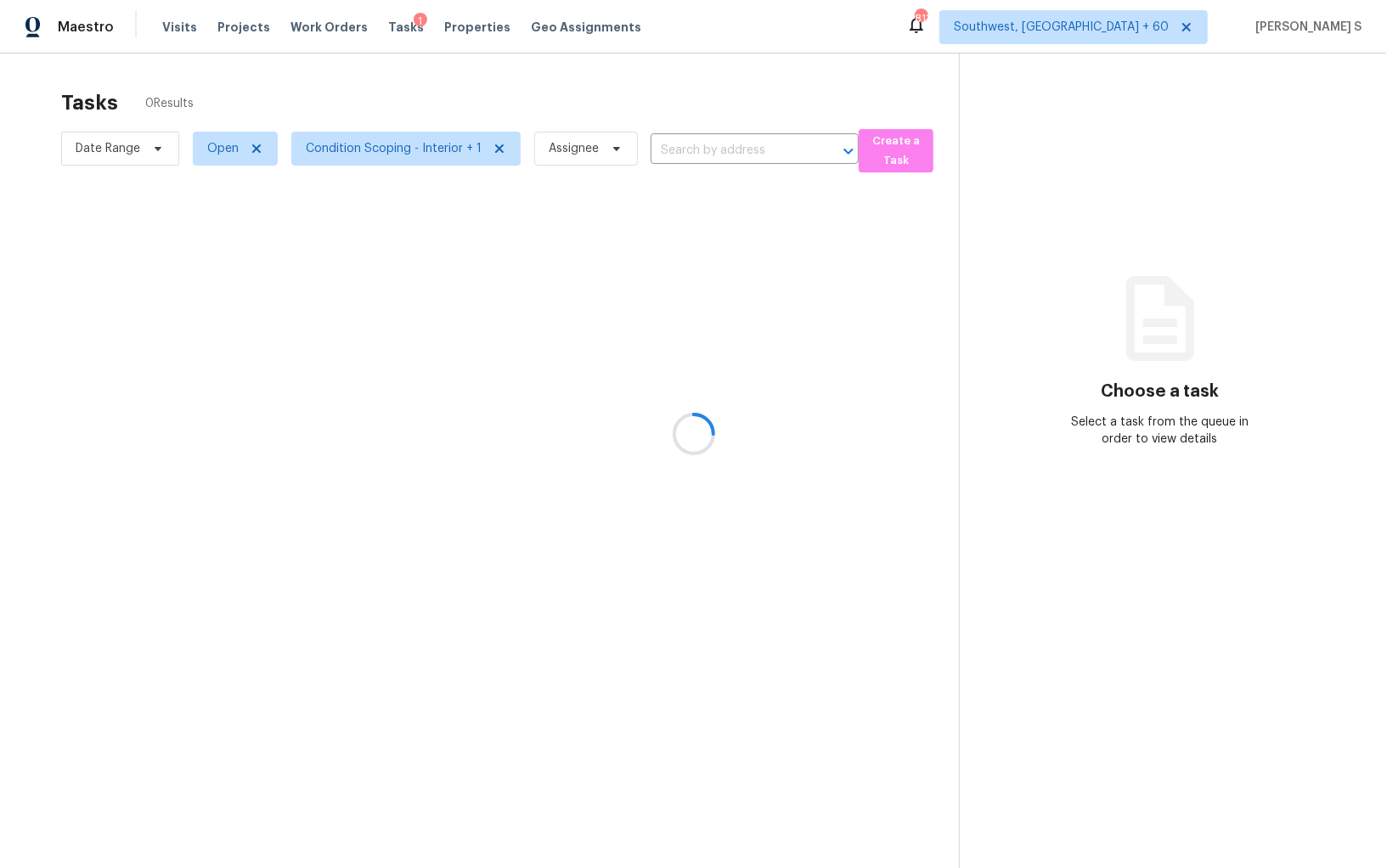
click at [384, 149] on div at bounding box center [694, 434] width 1387 height 868
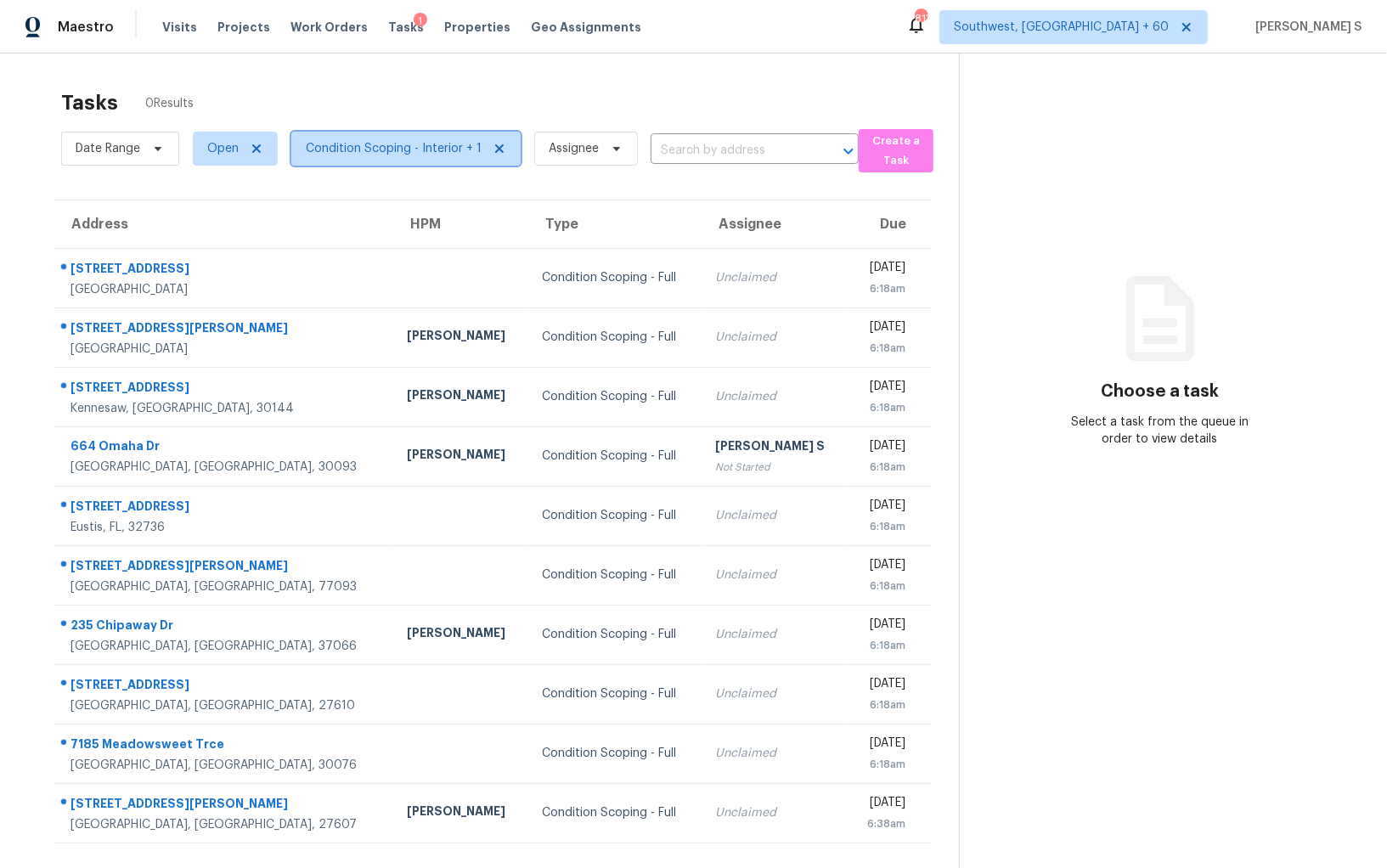
click at [383, 149] on span "Condition Scoping - Interior + 1" at bounding box center [393, 148] width 176 height 17
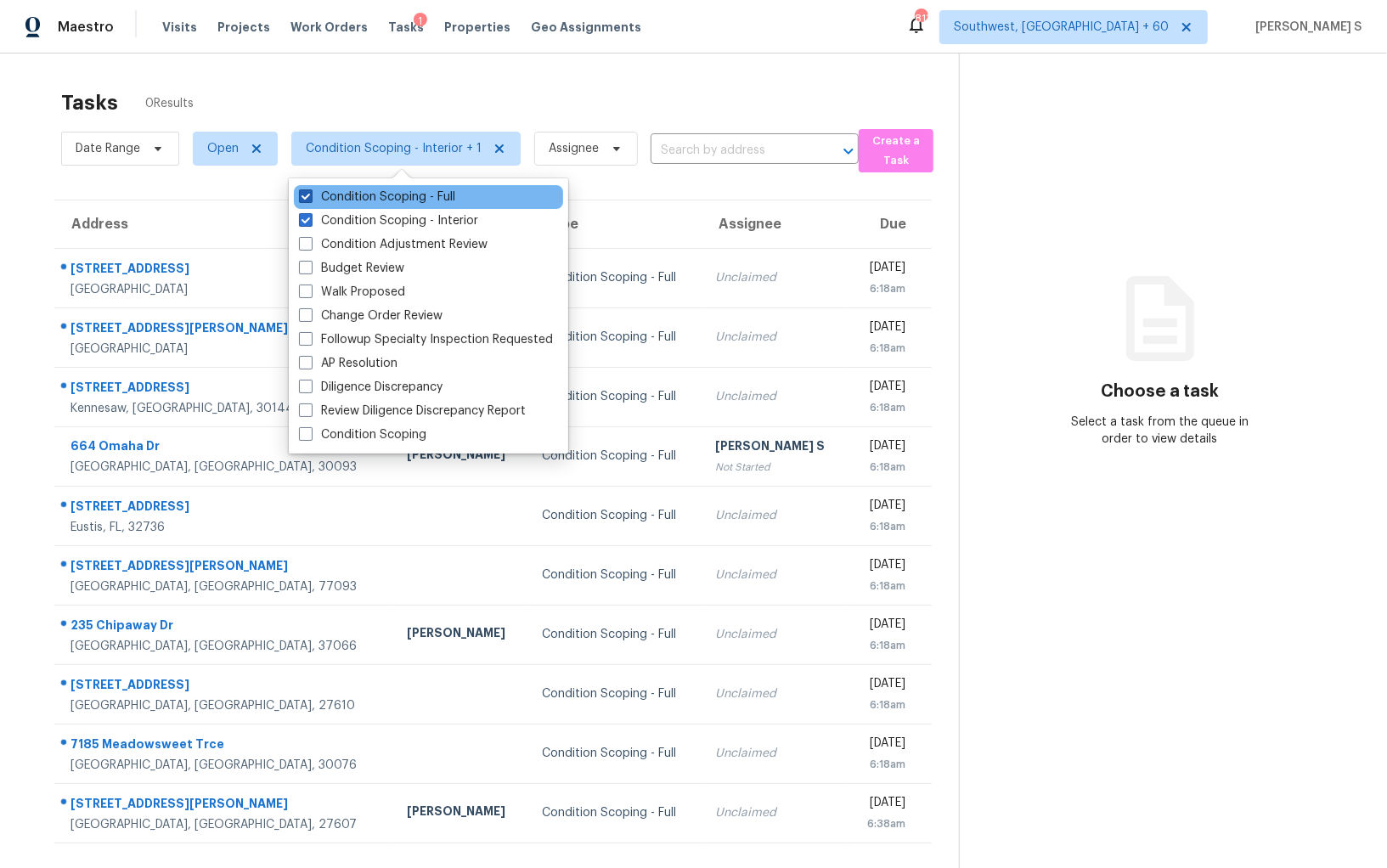
click at [399, 198] on label "Condition Scoping - Full" at bounding box center [377, 197] width 156 height 17
click at [310, 198] on input "Condition Scoping - Full" at bounding box center [305, 194] width 11 height 11
checkbox input "false"
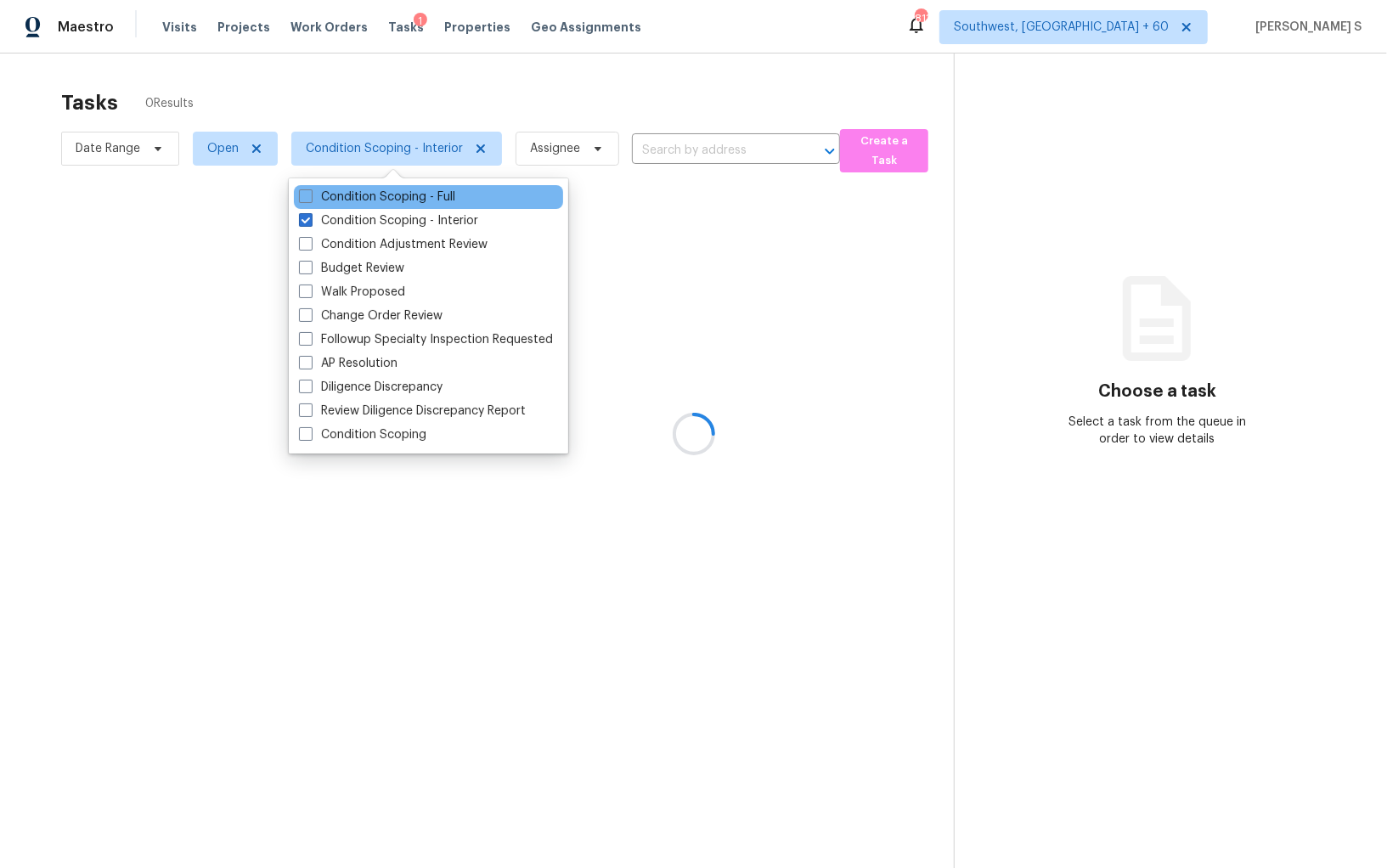
click at [399, 206] on div "Condition Scoping - Full" at bounding box center [429, 197] width 269 height 24
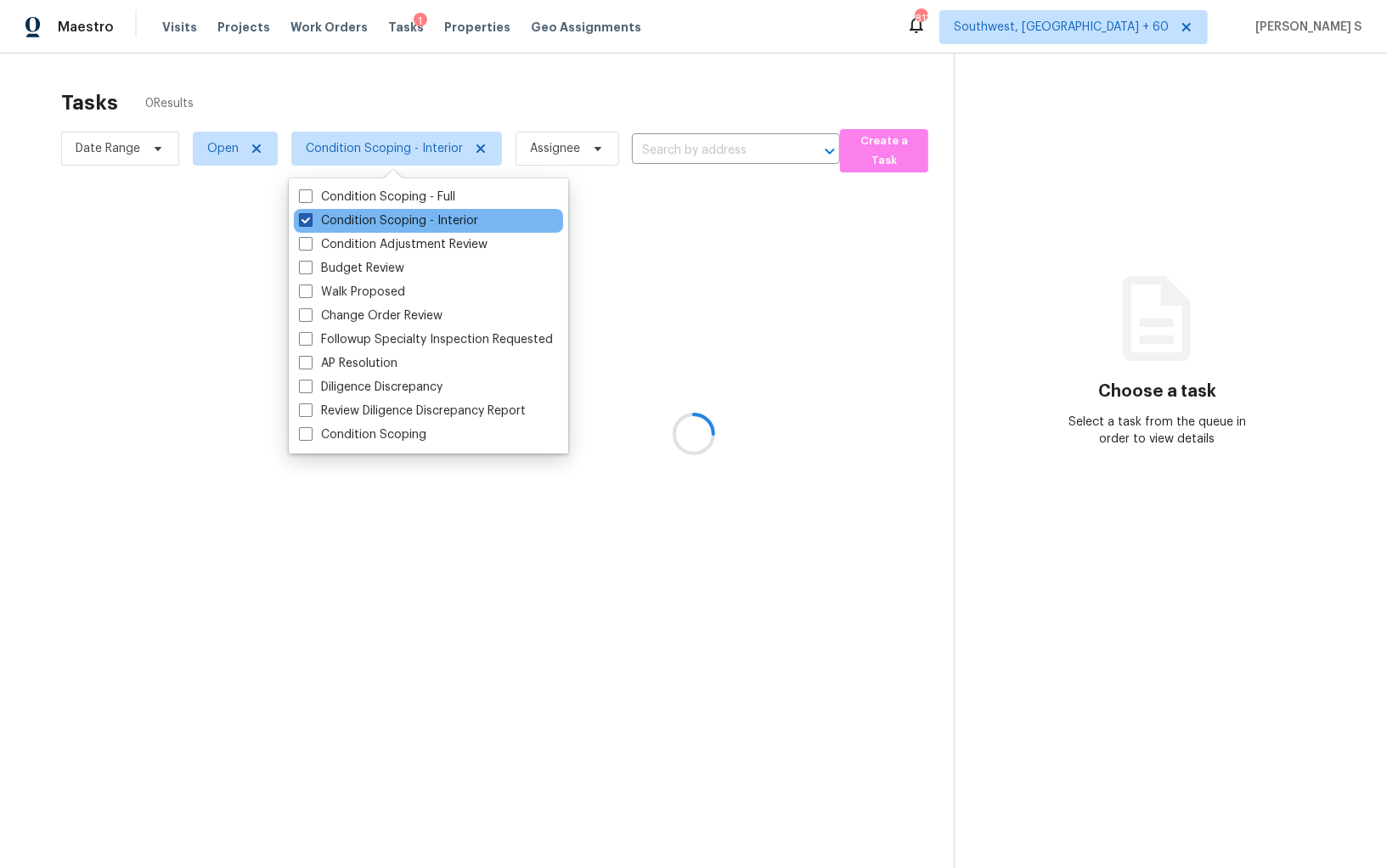
click at [399, 216] on label "Condition Scoping - Interior" at bounding box center [389, 221] width 179 height 17
click at [310, 216] on input "Condition Scoping - Interior" at bounding box center [305, 218] width 11 height 11
checkbox input "false"
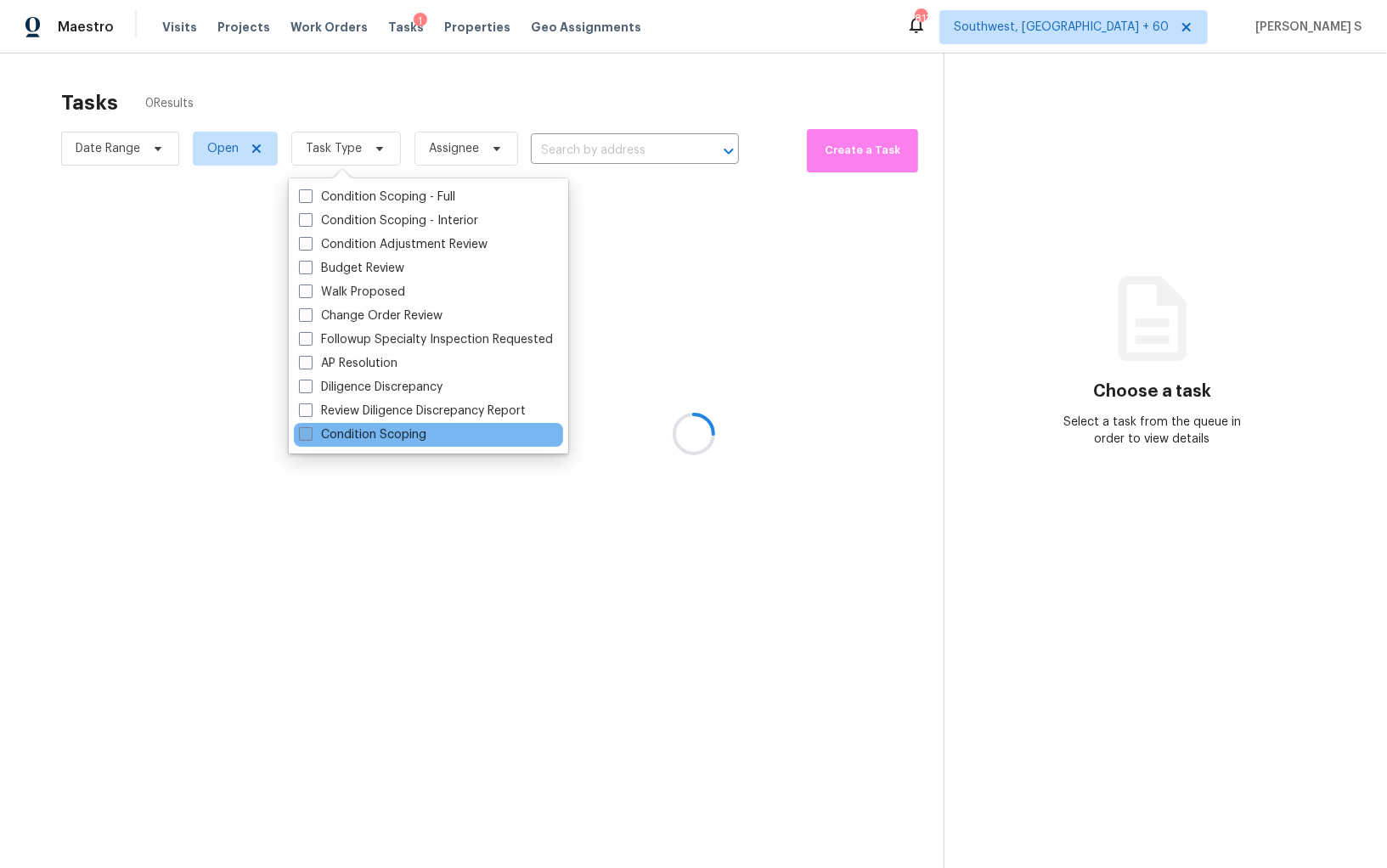
click at [417, 439] on label "Condition Scoping" at bounding box center [363, 435] width 128 height 17
click at [310, 438] on input "Condition Scoping" at bounding box center [305, 432] width 11 height 11
checkbox input "true"
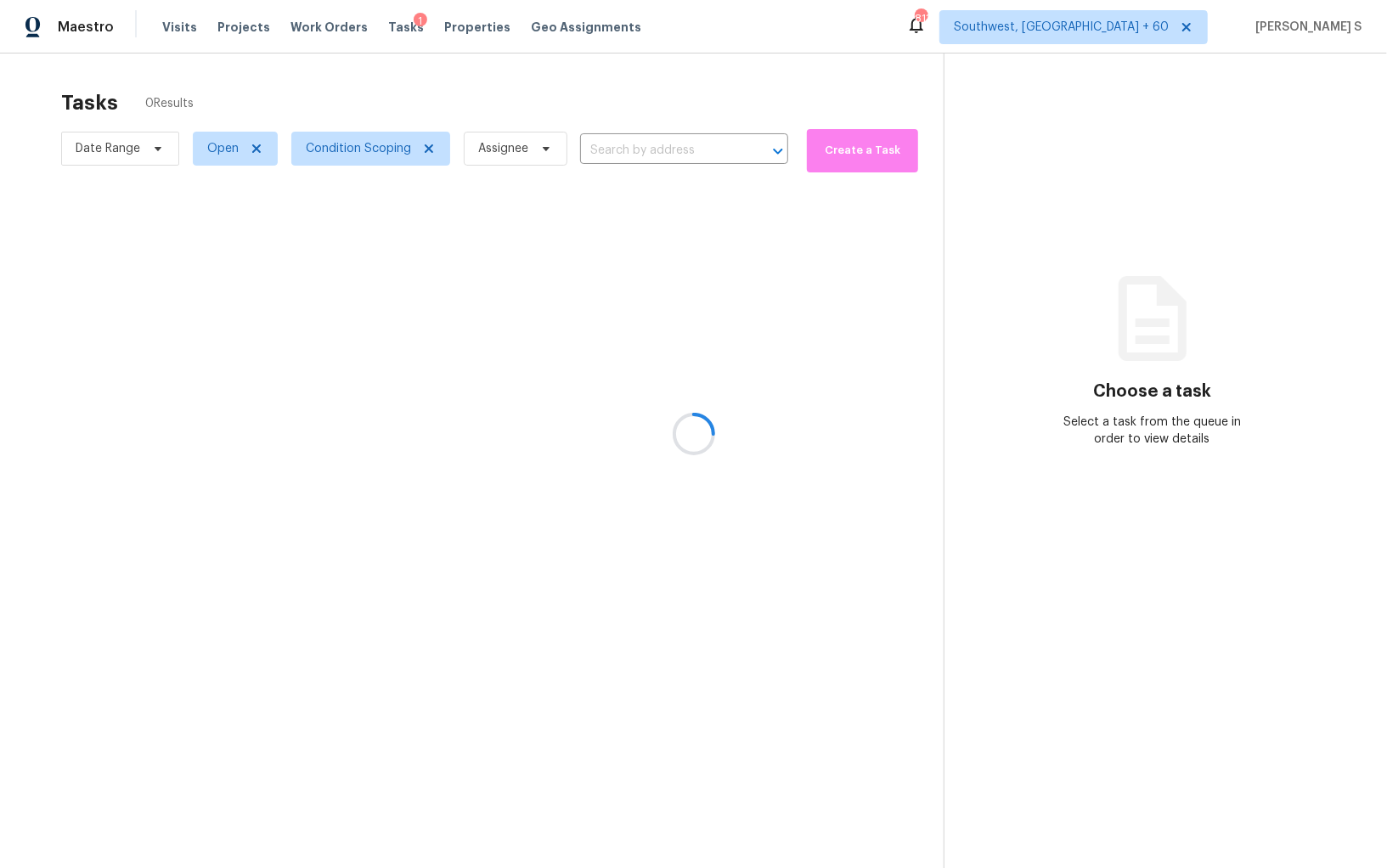
click at [0, 508] on div at bounding box center [694, 434] width 1387 height 868
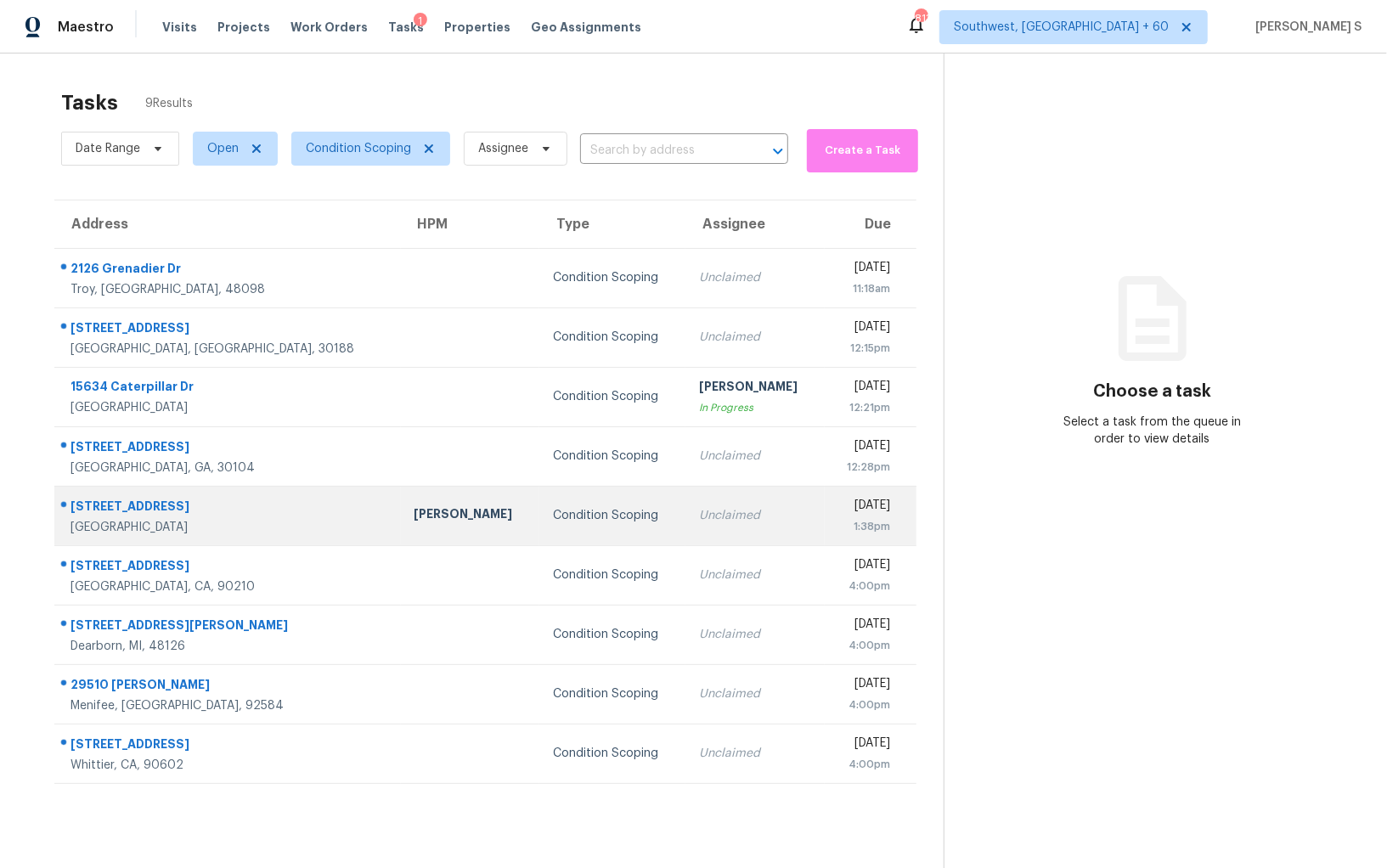
click at [699, 509] on div "Unclaimed" at bounding box center [755, 515] width 112 height 17
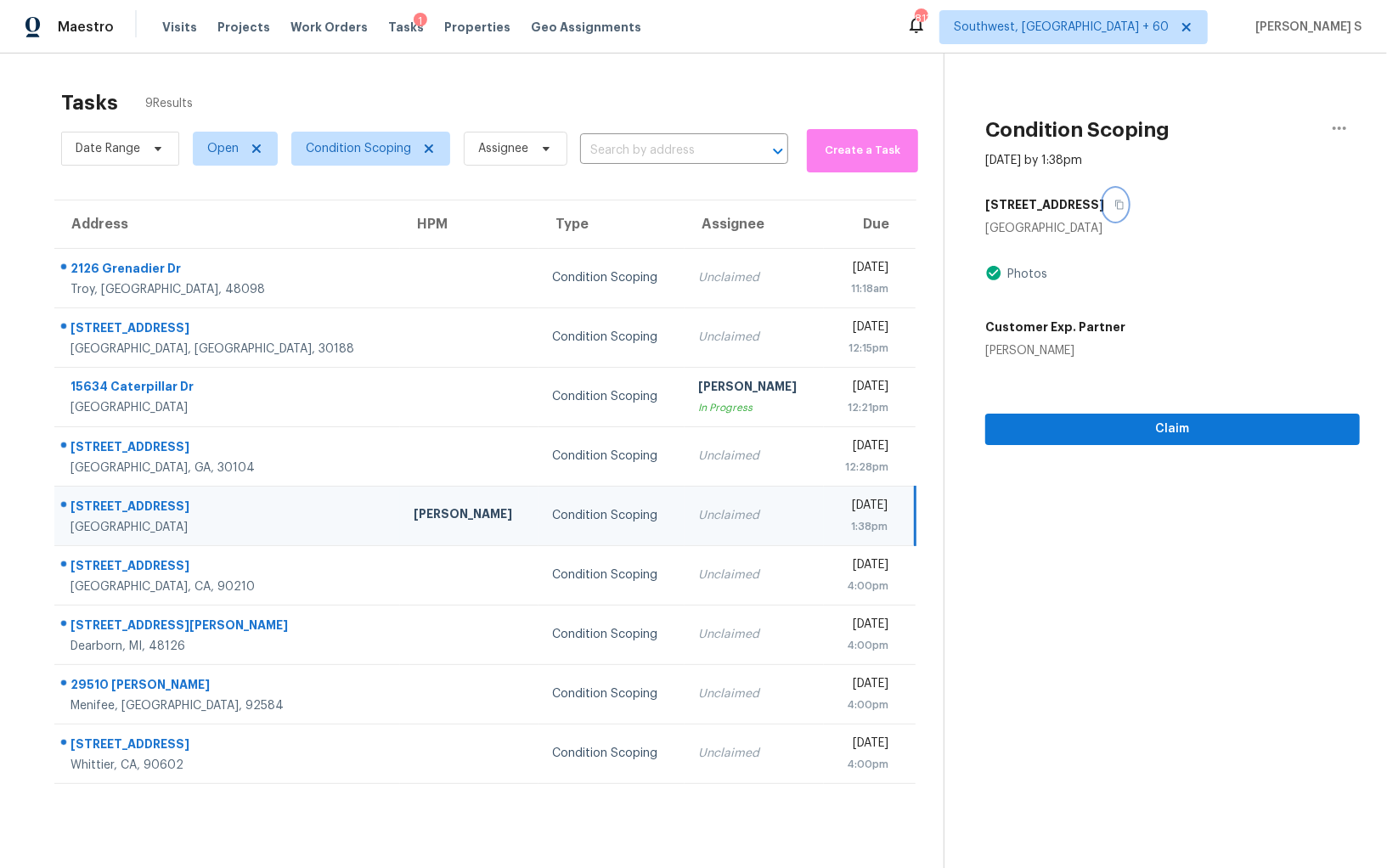
click at [1114, 200] on icon "button" at bounding box center [1120, 205] width 11 height 11
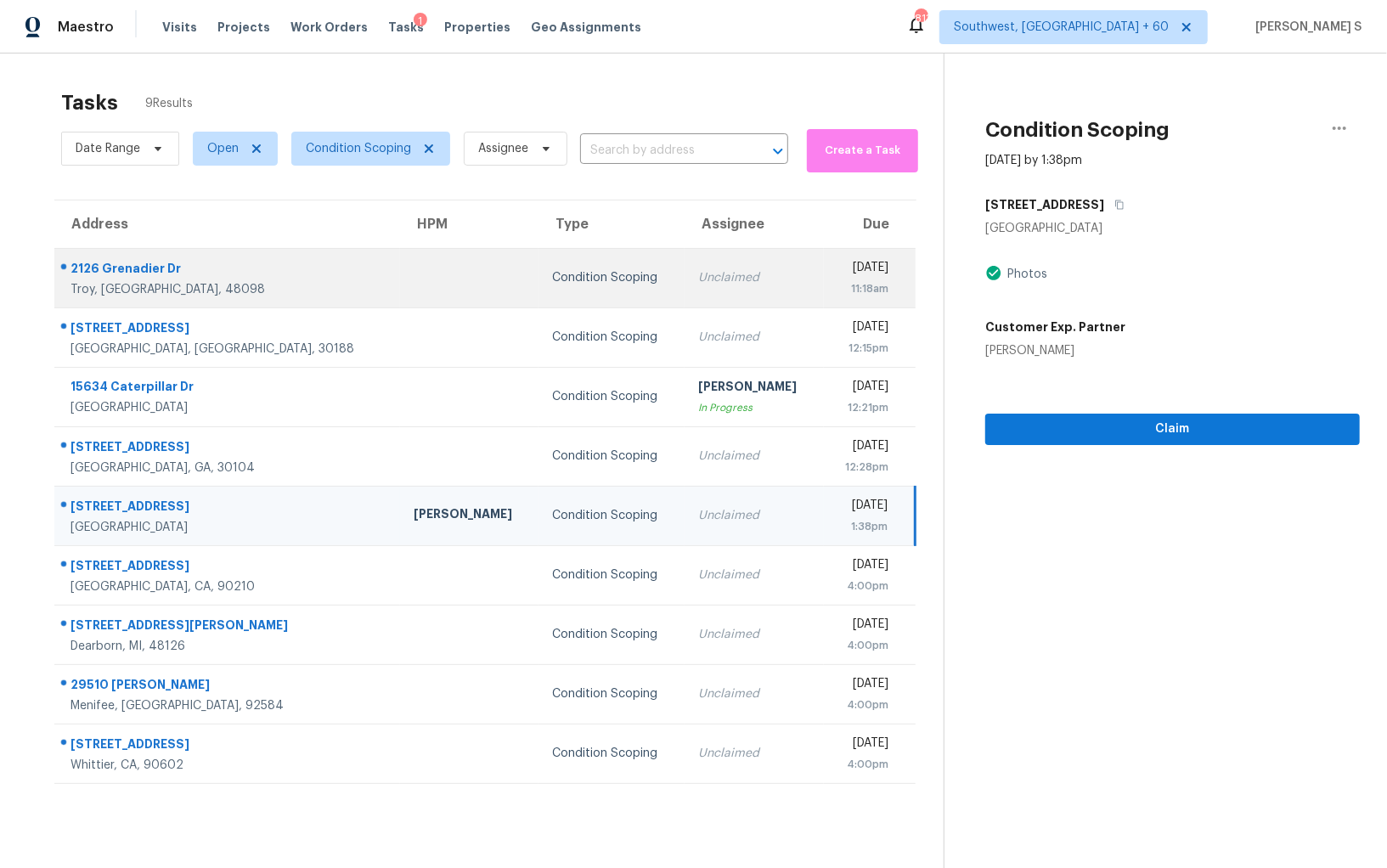
click at [698, 273] on div "Unclaimed" at bounding box center [754, 277] width 112 height 17
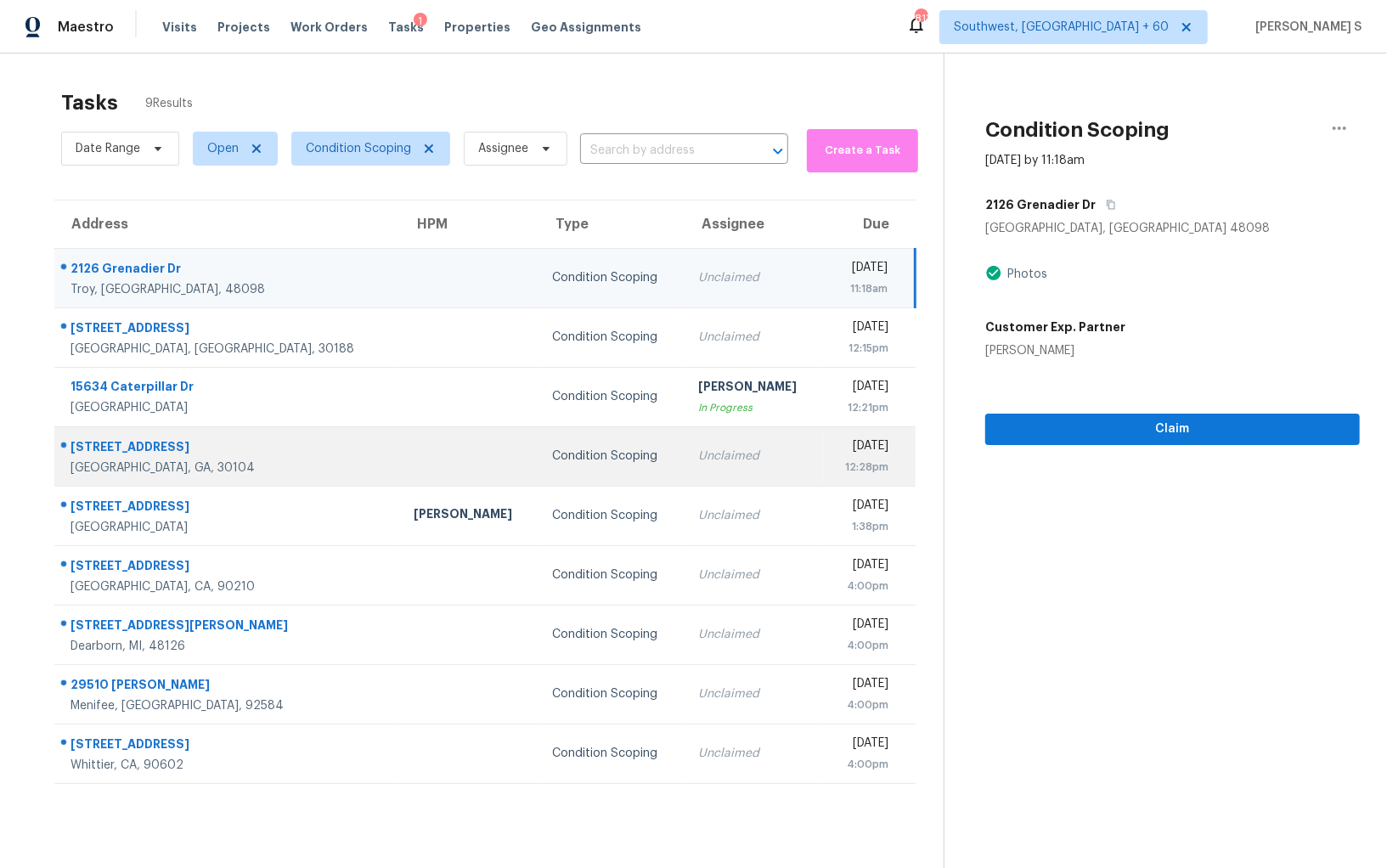
click at [698, 462] on div "Unclaimed" at bounding box center [754, 456] width 112 height 17
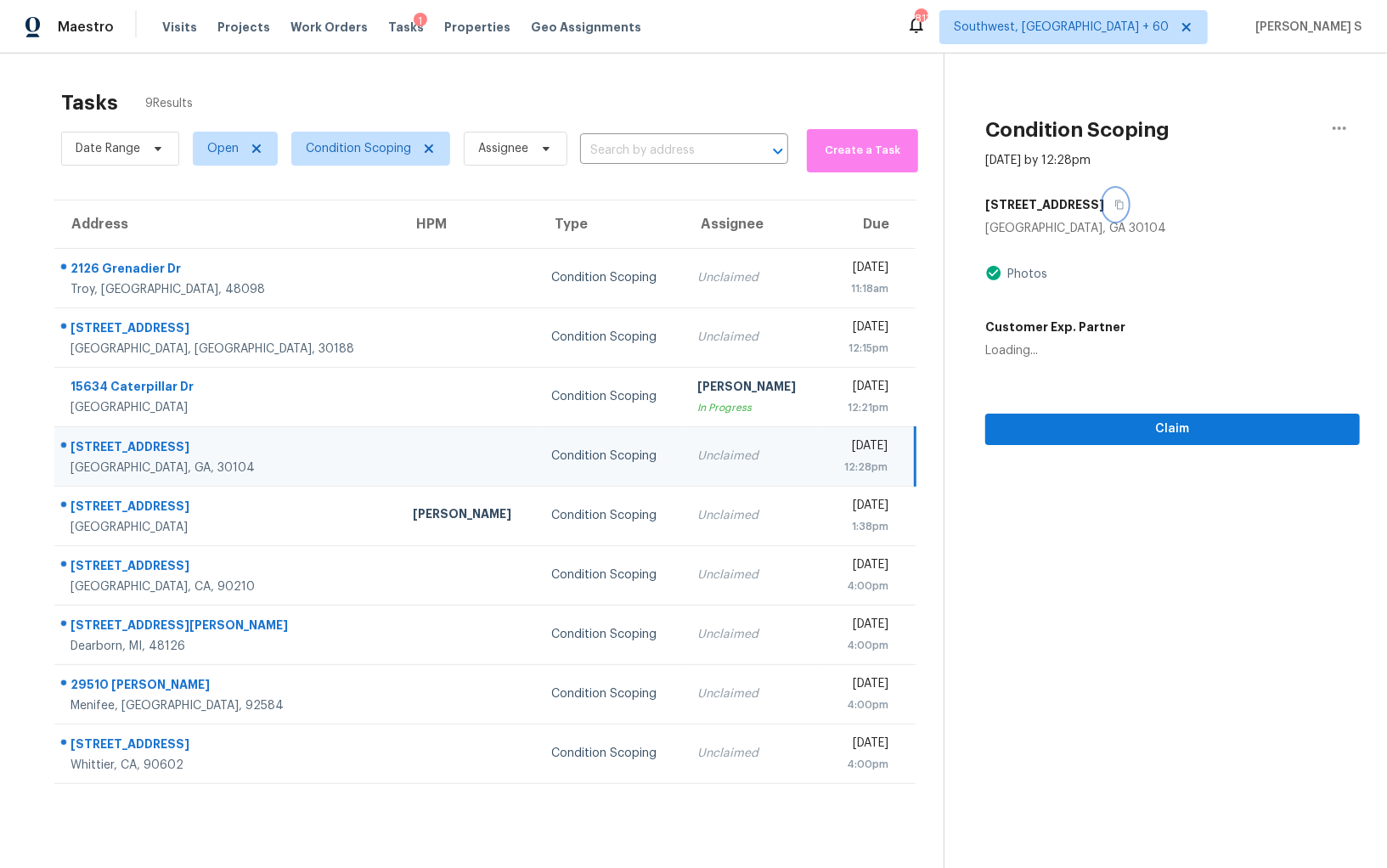
click at [1115, 208] on icon "button" at bounding box center [1120, 205] width 9 height 10
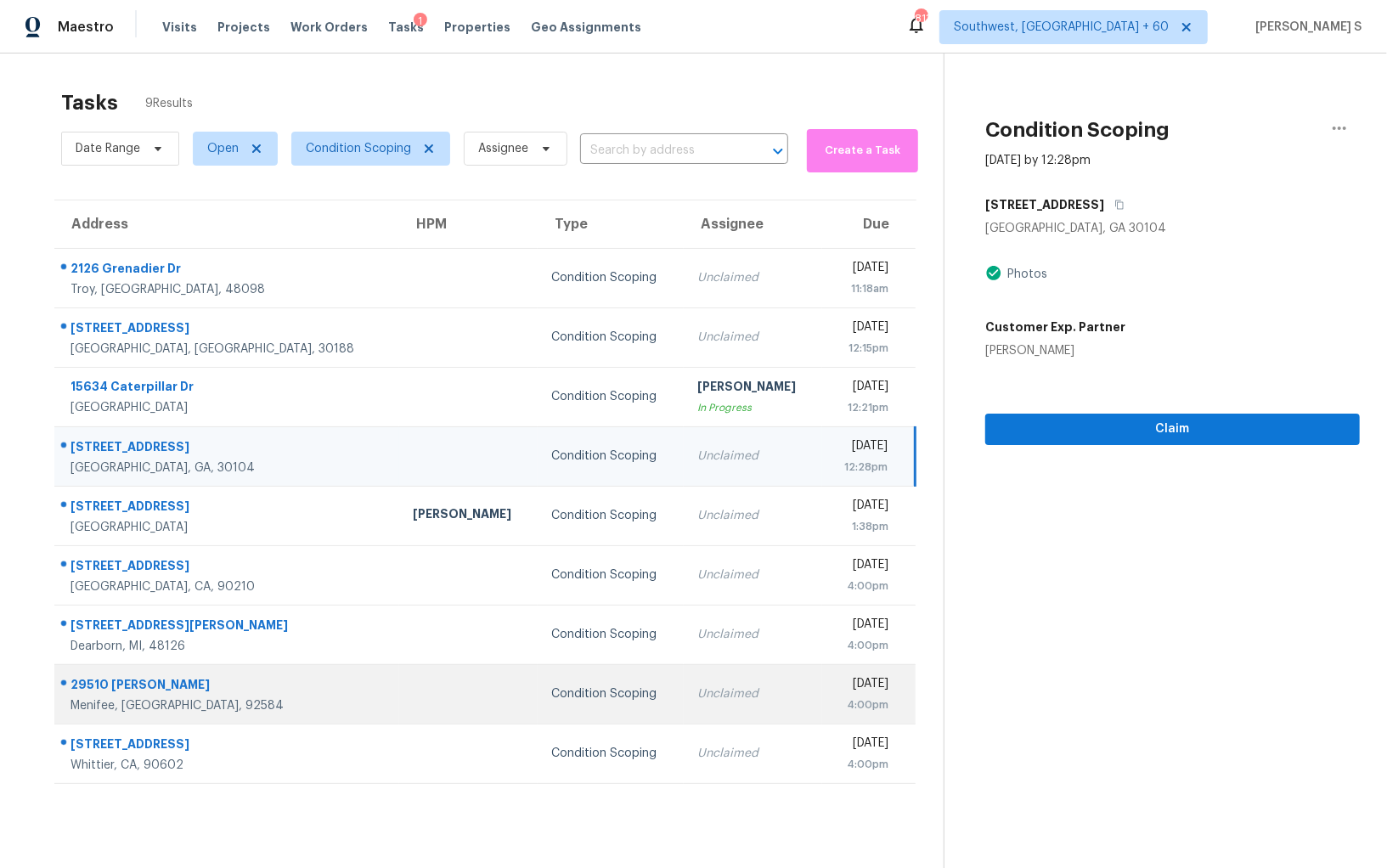
click at [698, 686] on div "Unclaimed" at bounding box center [754, 694] width 112 height 17
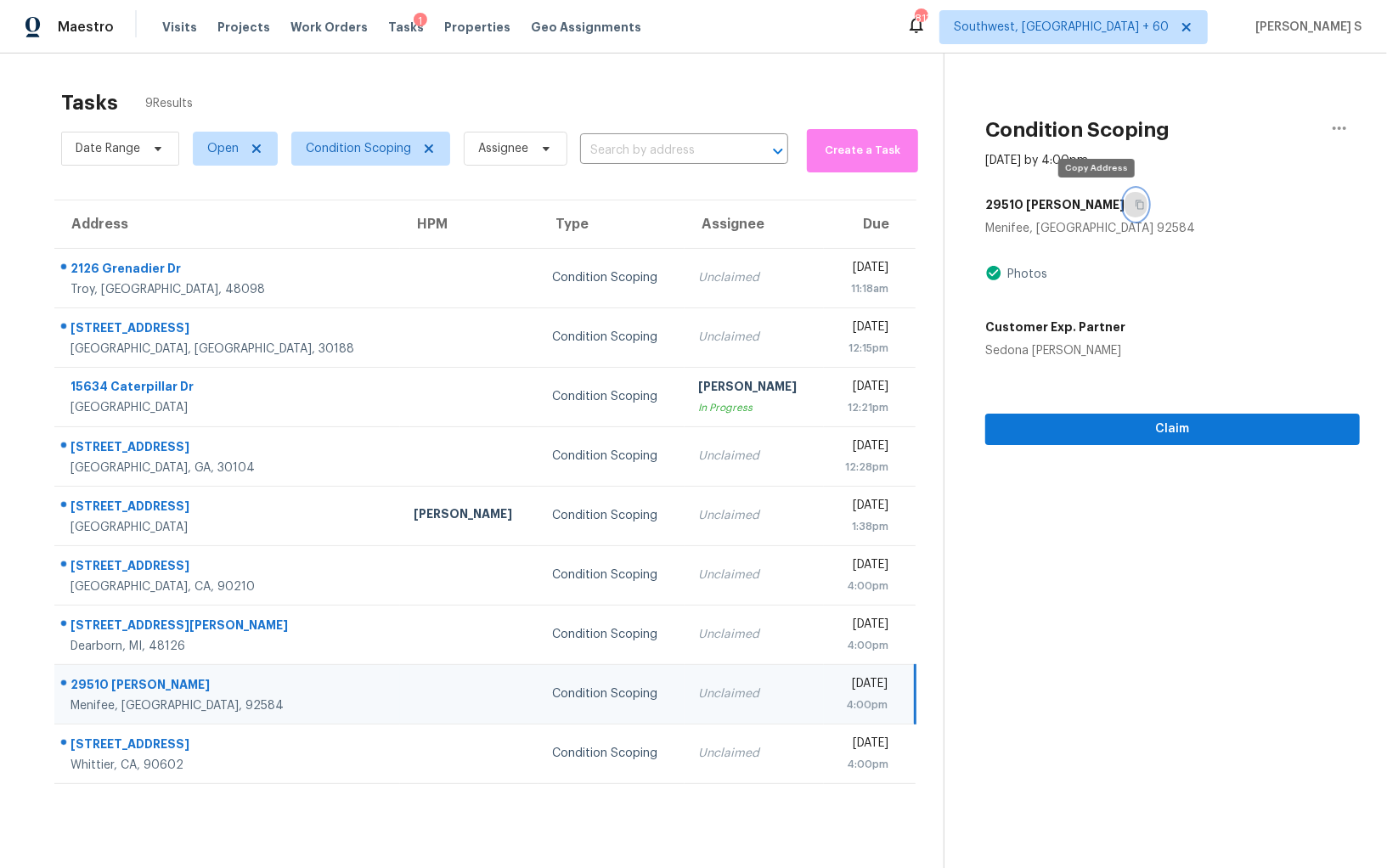
click at [1135, 200] on icon "button" at bounding box center [1141, 205] width 11 height 11
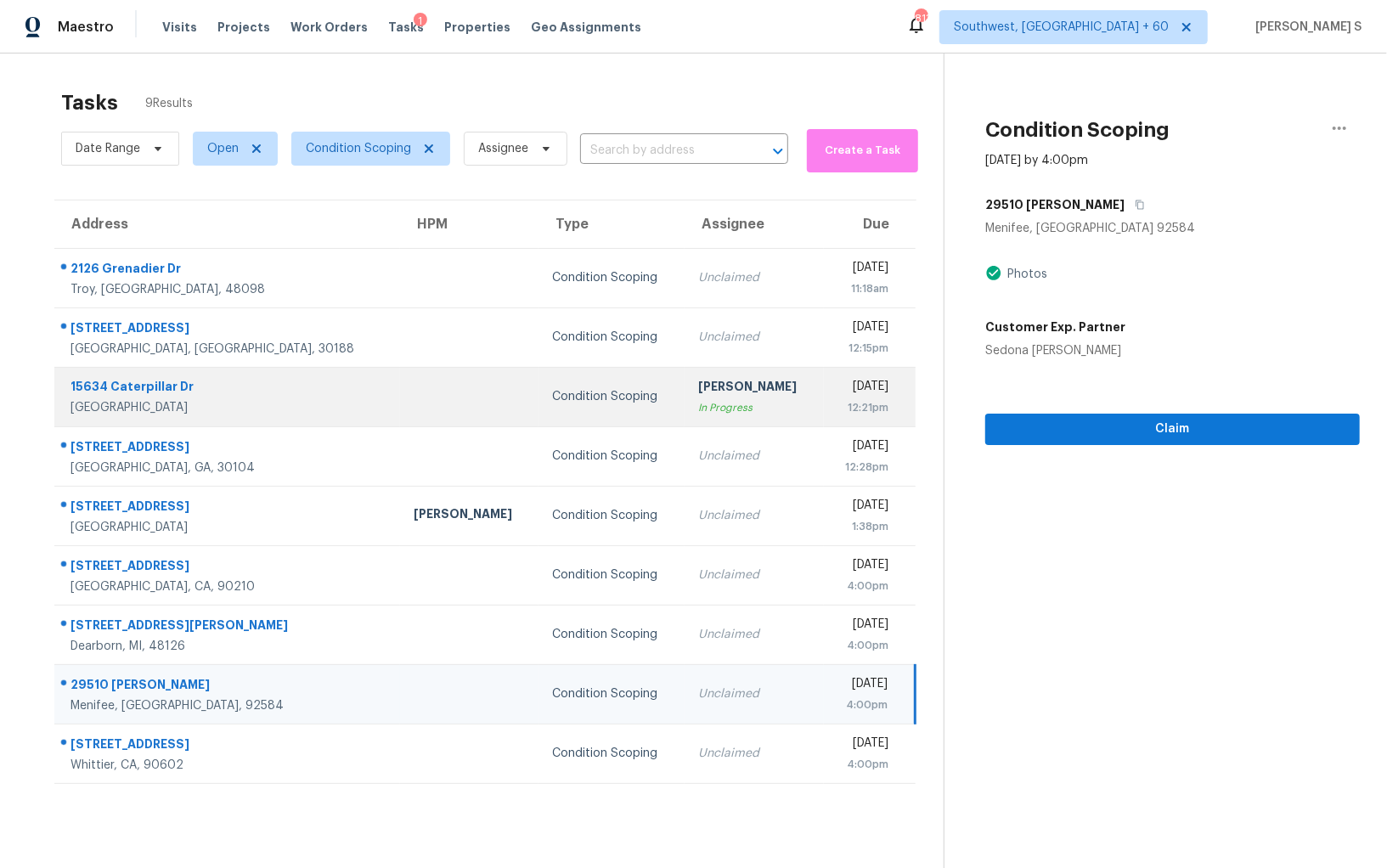
click at [539, 421] on td "Condition Scoping" at bounding box center [611, 396] width 146 height 59
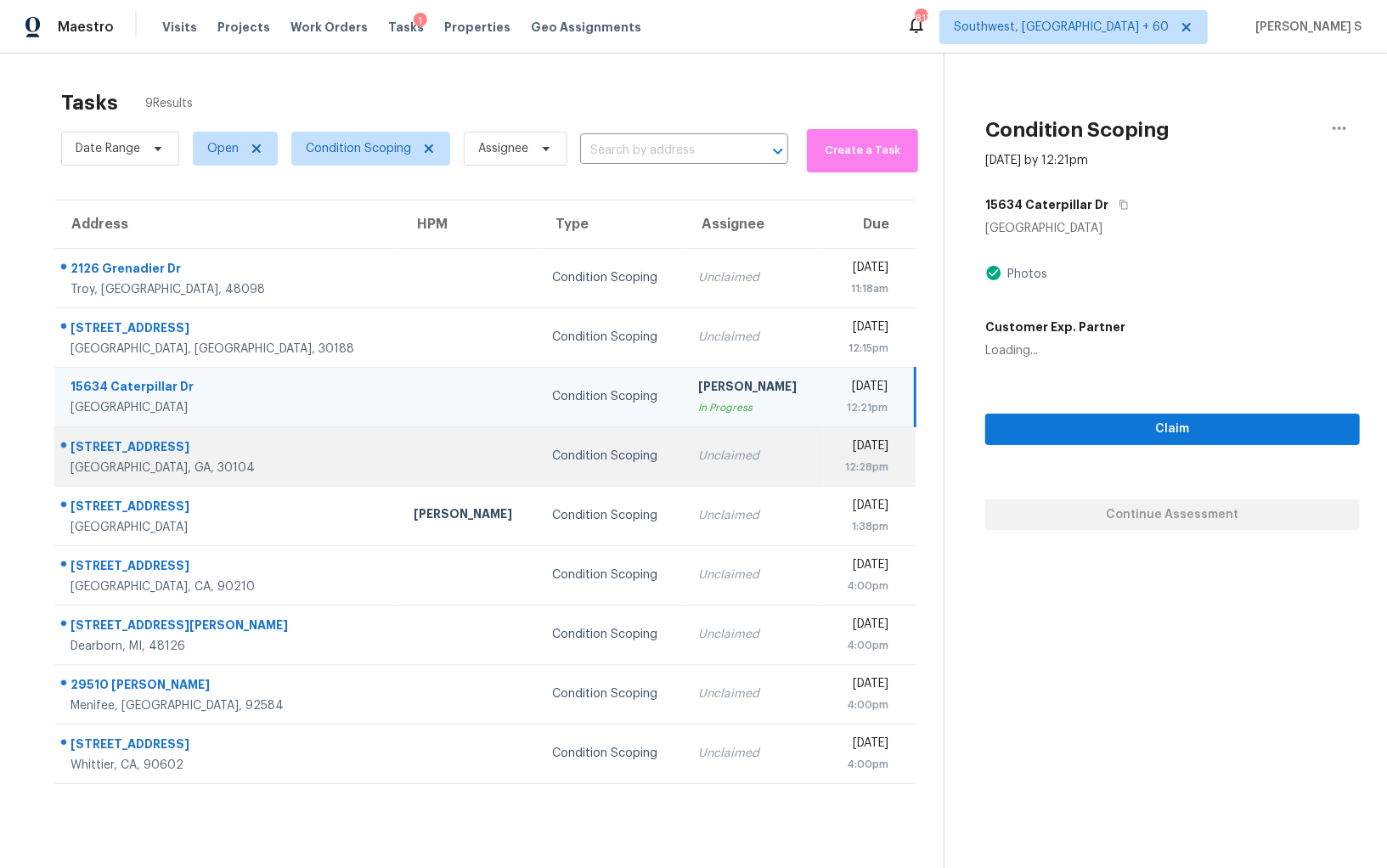
click at [552, 459] on div "Condition Scoping" at bounding box center [611, 456] width 119 height 17
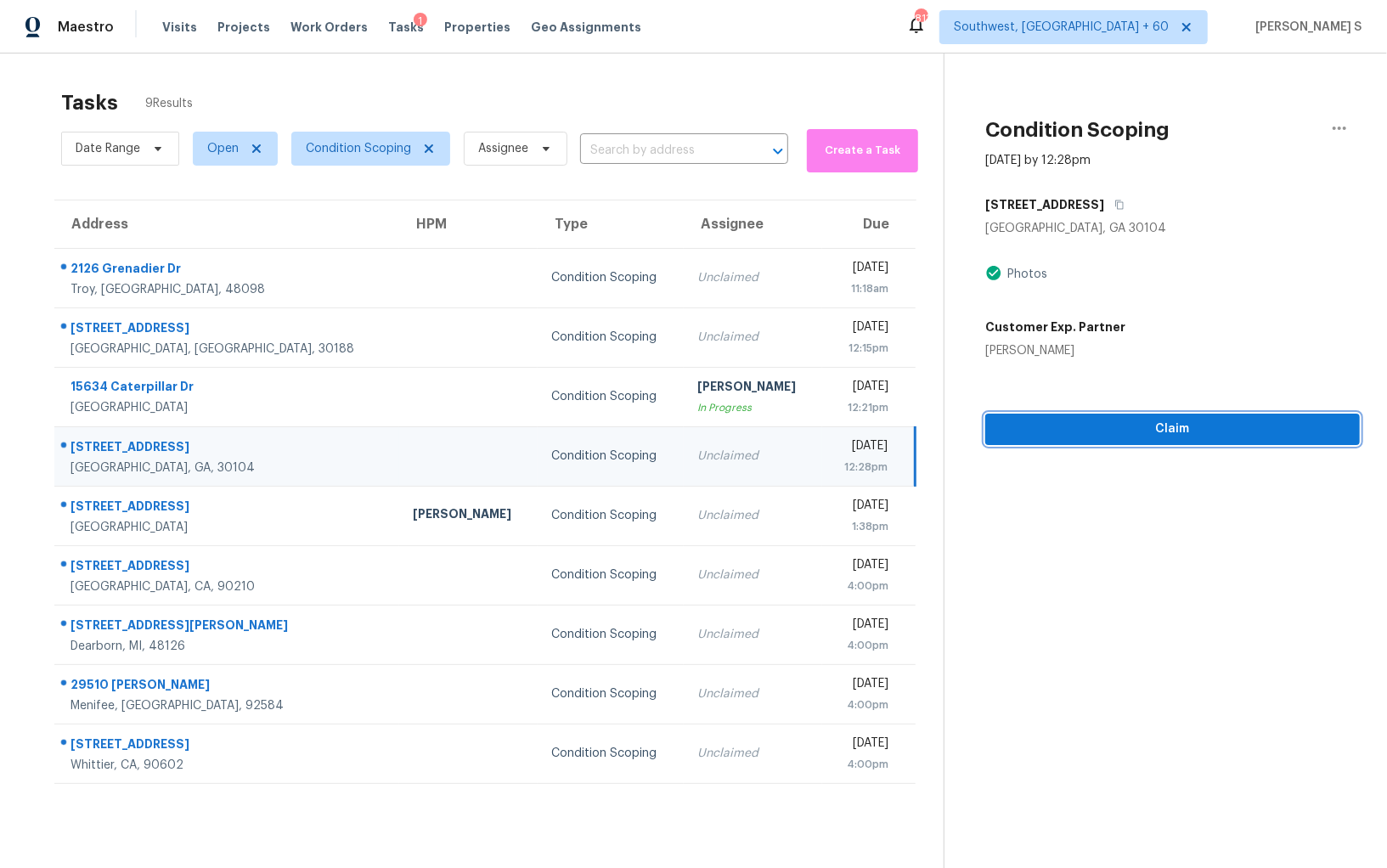
click at [1112, 442] on button "Claim" at bounding box center [1173, 429] width 375 height 31
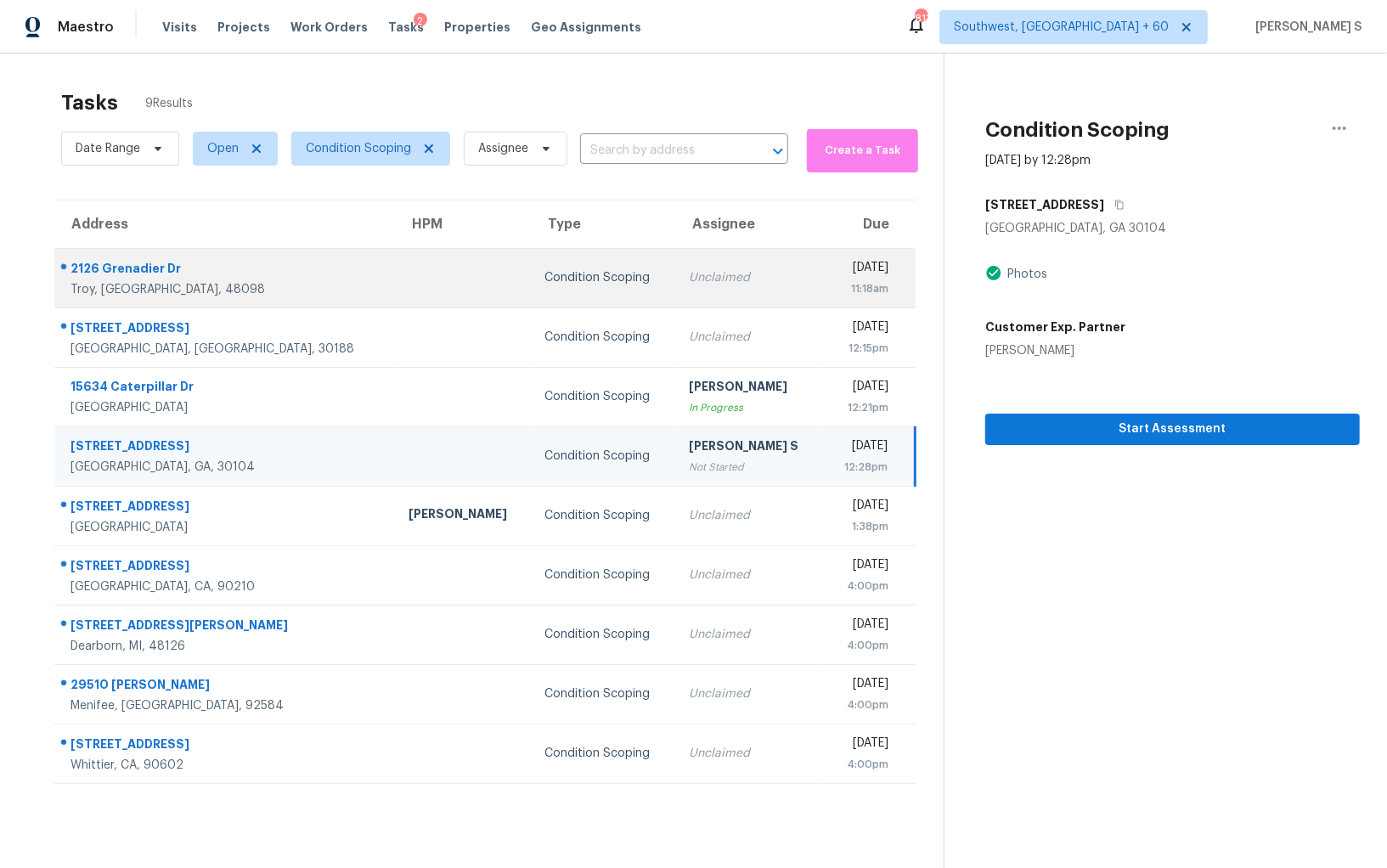
click at [676, 261] on td "Unclaimed" at bounding box center [750, 277] width 149 height 59
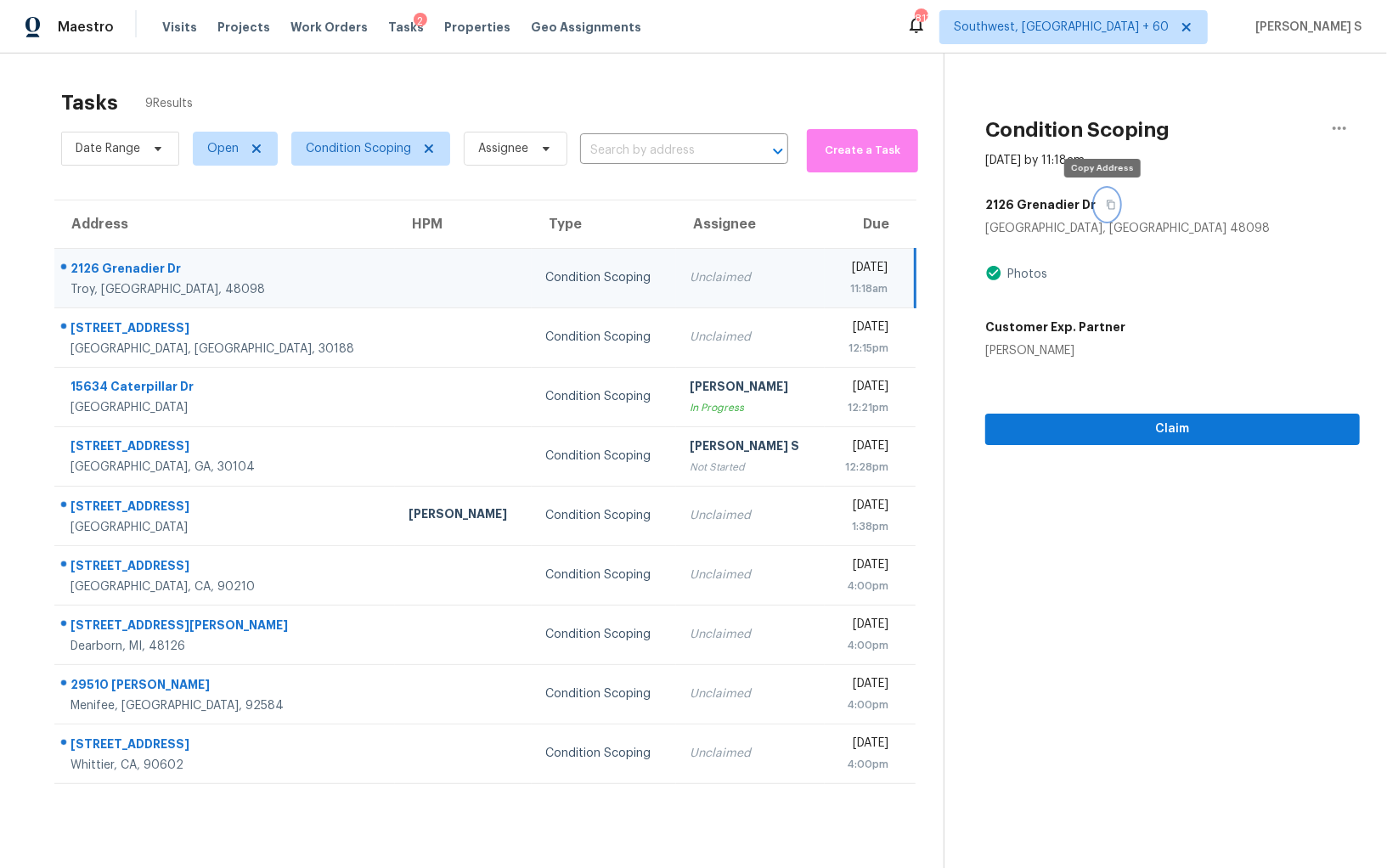
click at [1106, 208] on icon "button" at bounding box center [1112, 205] width 11 height 11
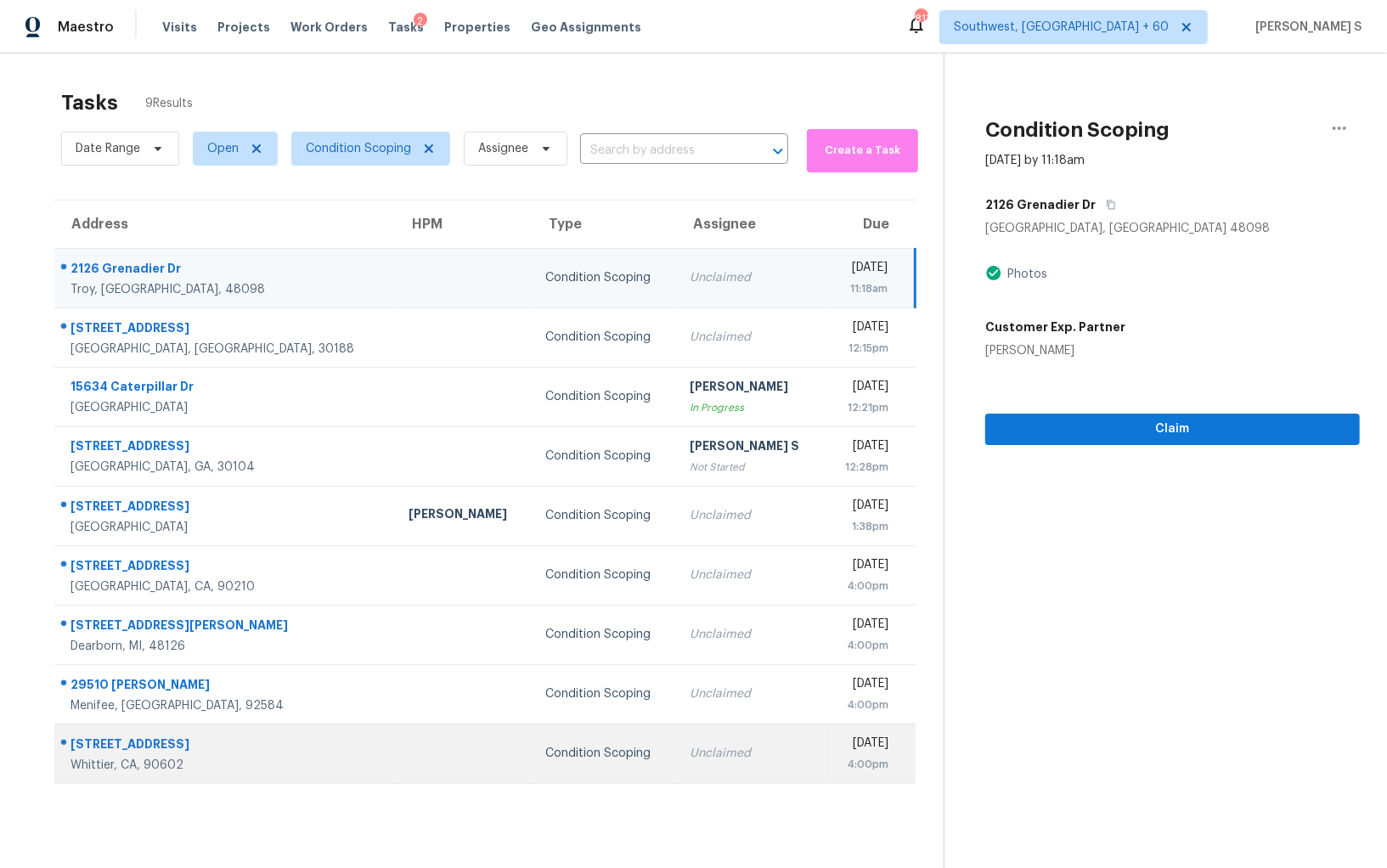
click at [690, 748] on div "Unclaimed" at bounding box center [750, 753] width 121 height 17
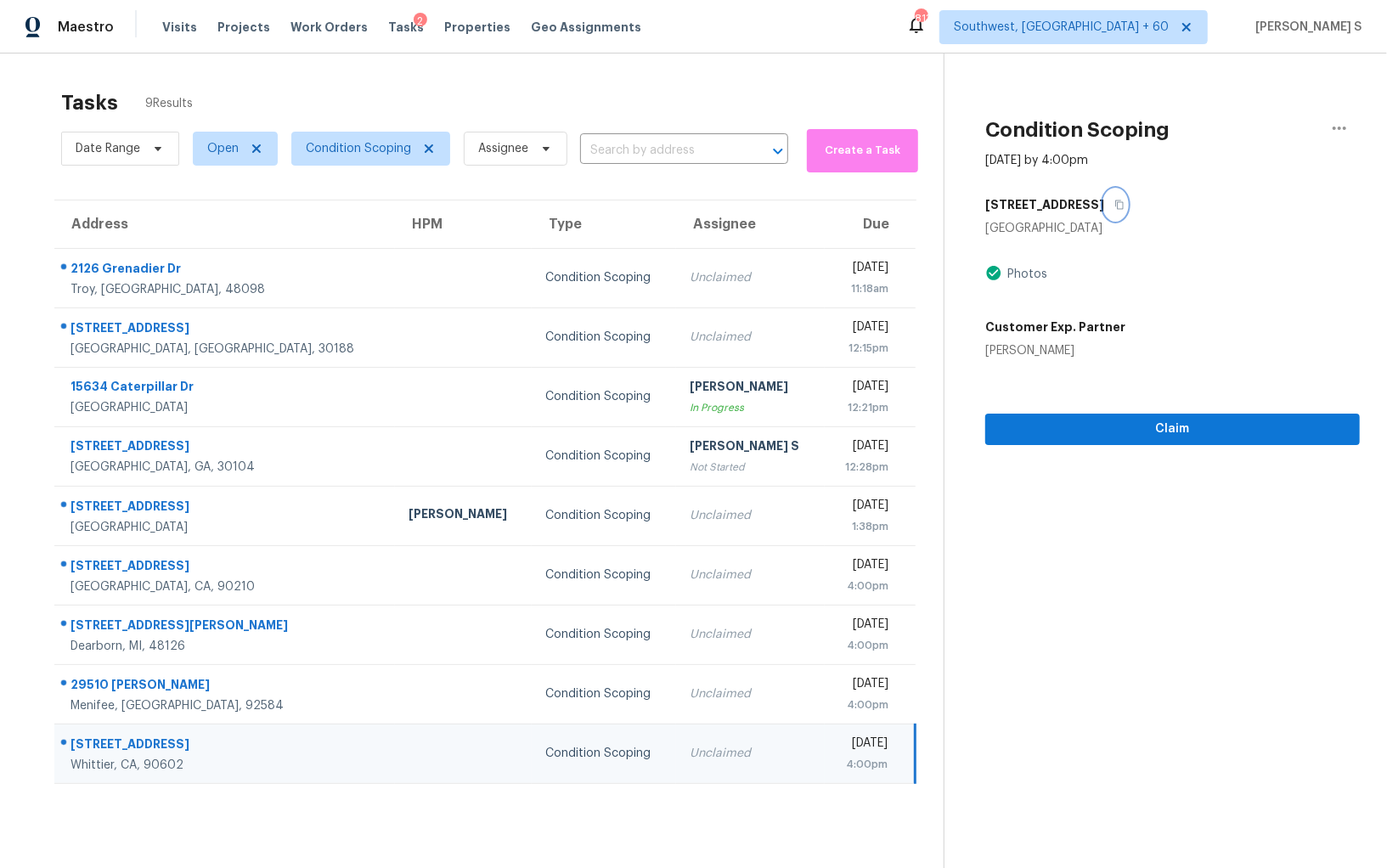
click at [1115, 204] on icon "button" at bounding box center [1120, 205] width 9 height 10
click at [1239, 423] on span "Claim" at bounding box center [1173, 430] width 347 height 21
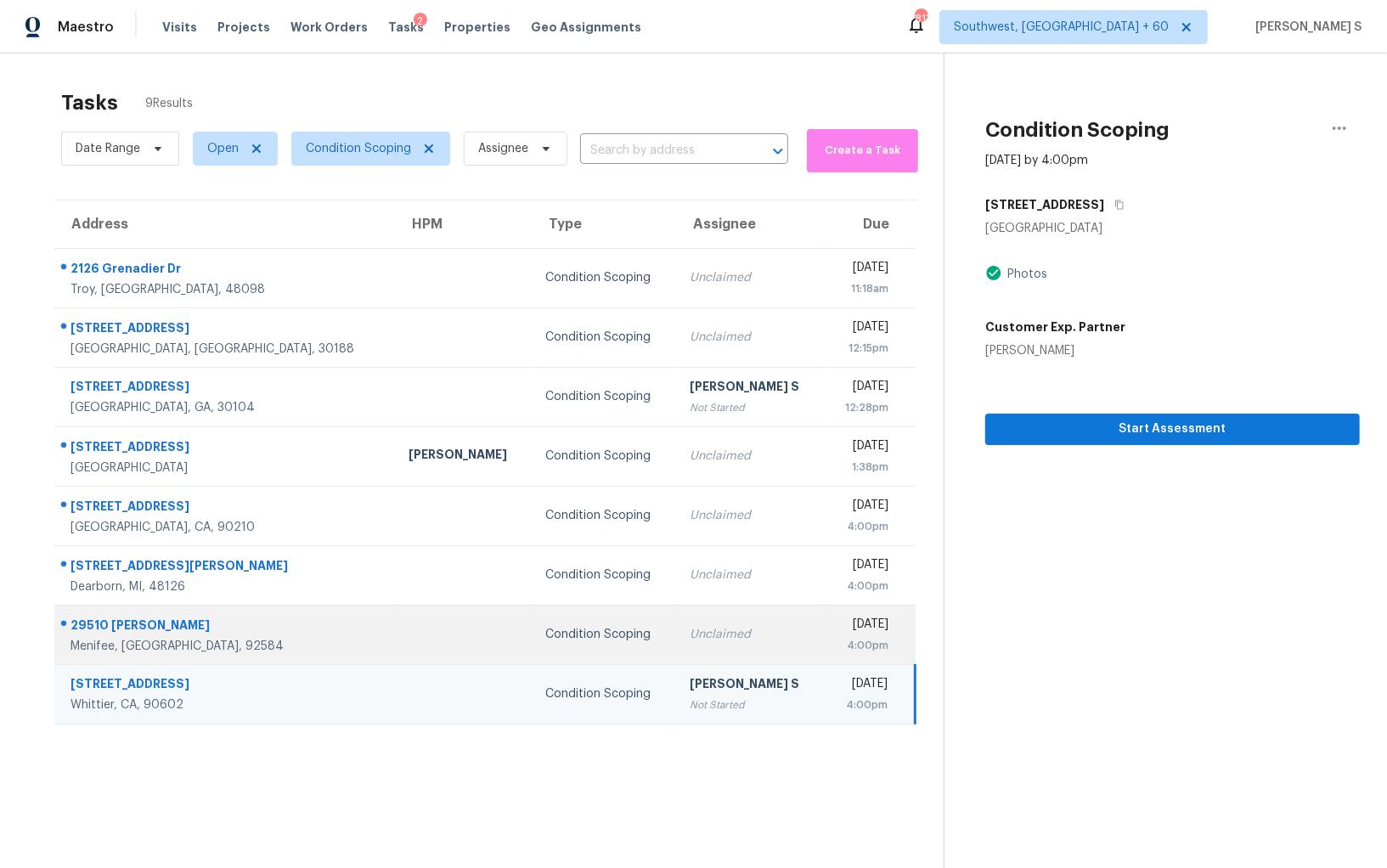
click at [677, 614] on td "Unclaimed" at bounding box center [751, 634] width 149 height 59
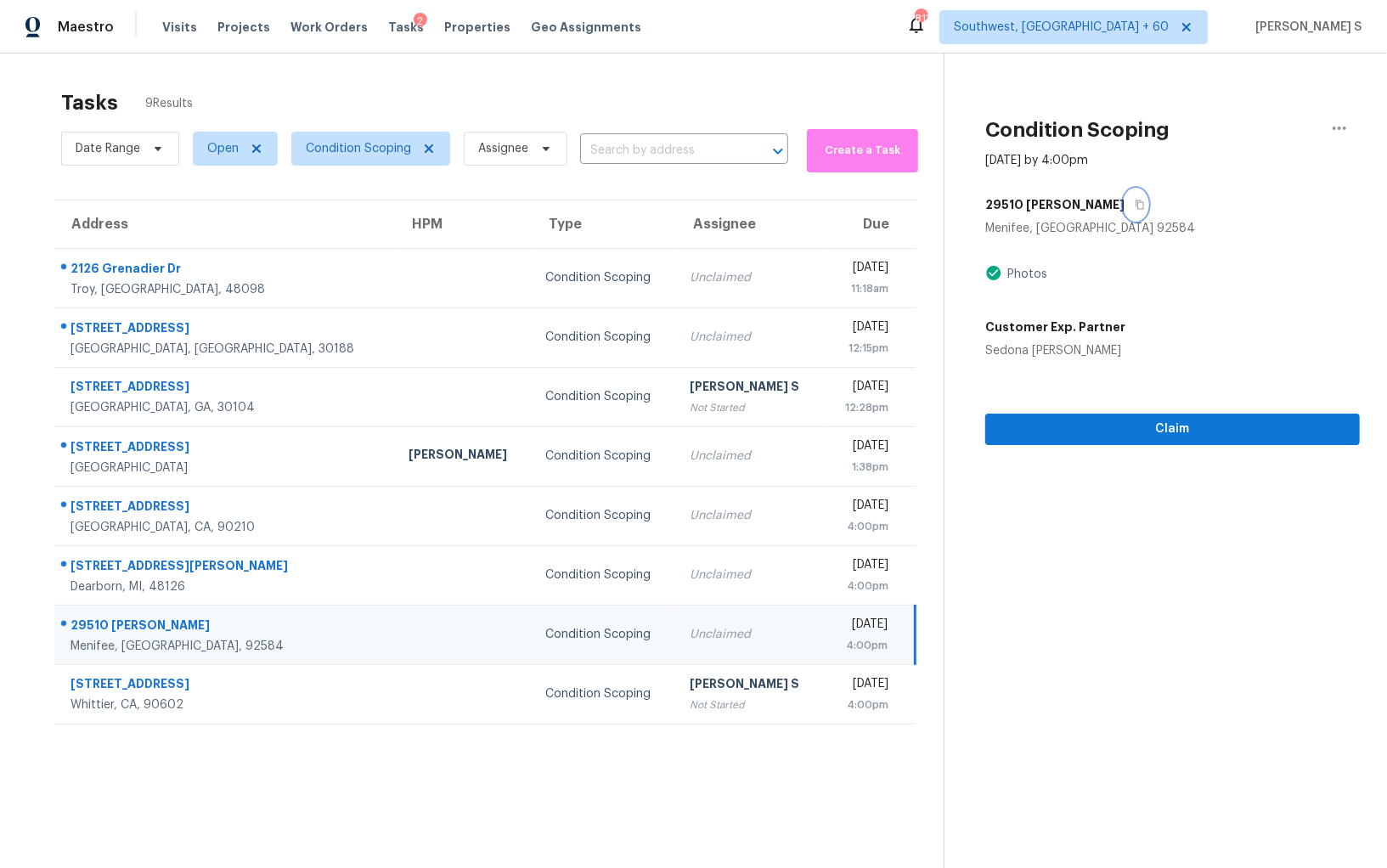
click at [1125, 199] on button "button" at bounding box center [1136, 205] width 23 height 31
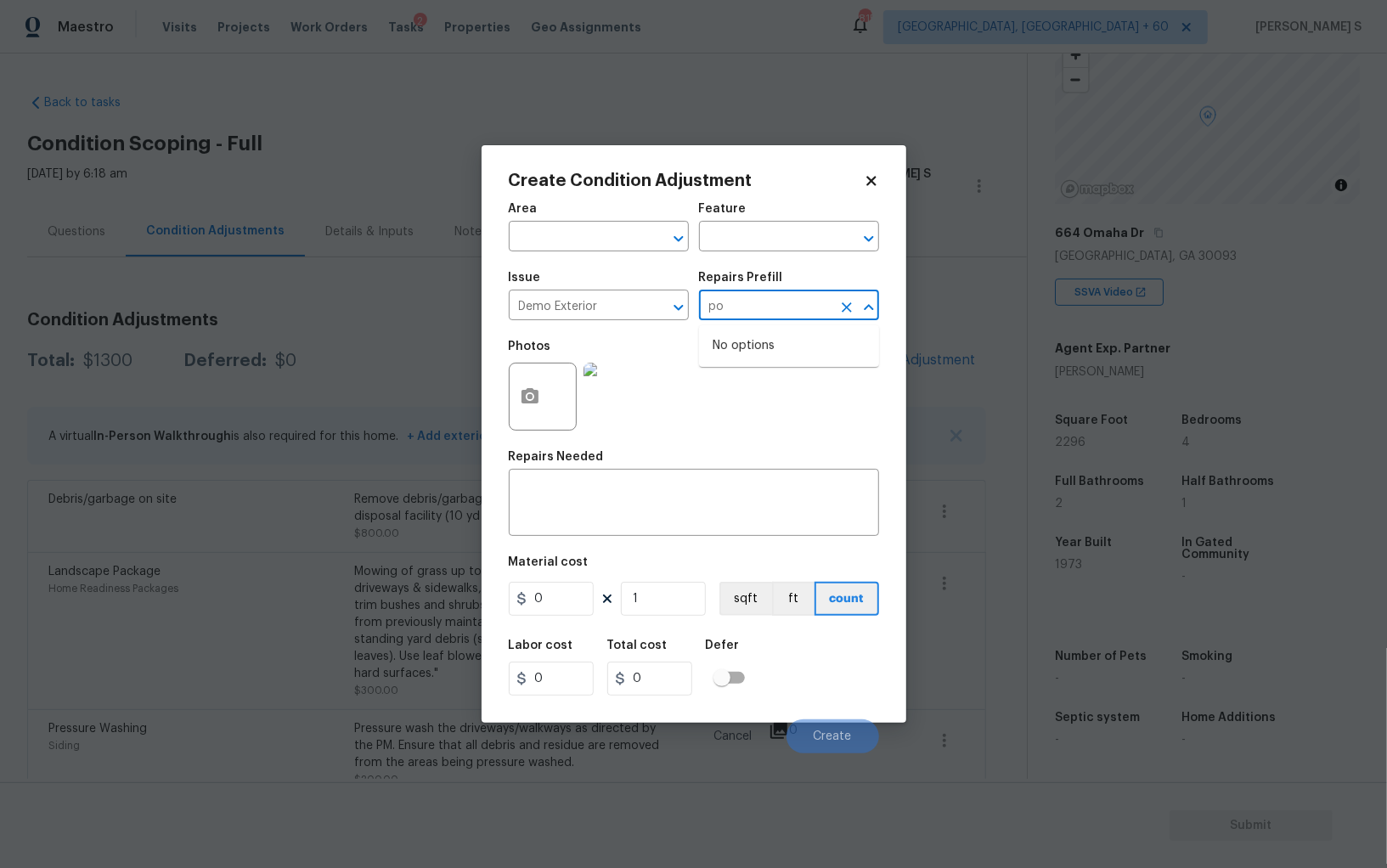
type input "p"
type input "a"
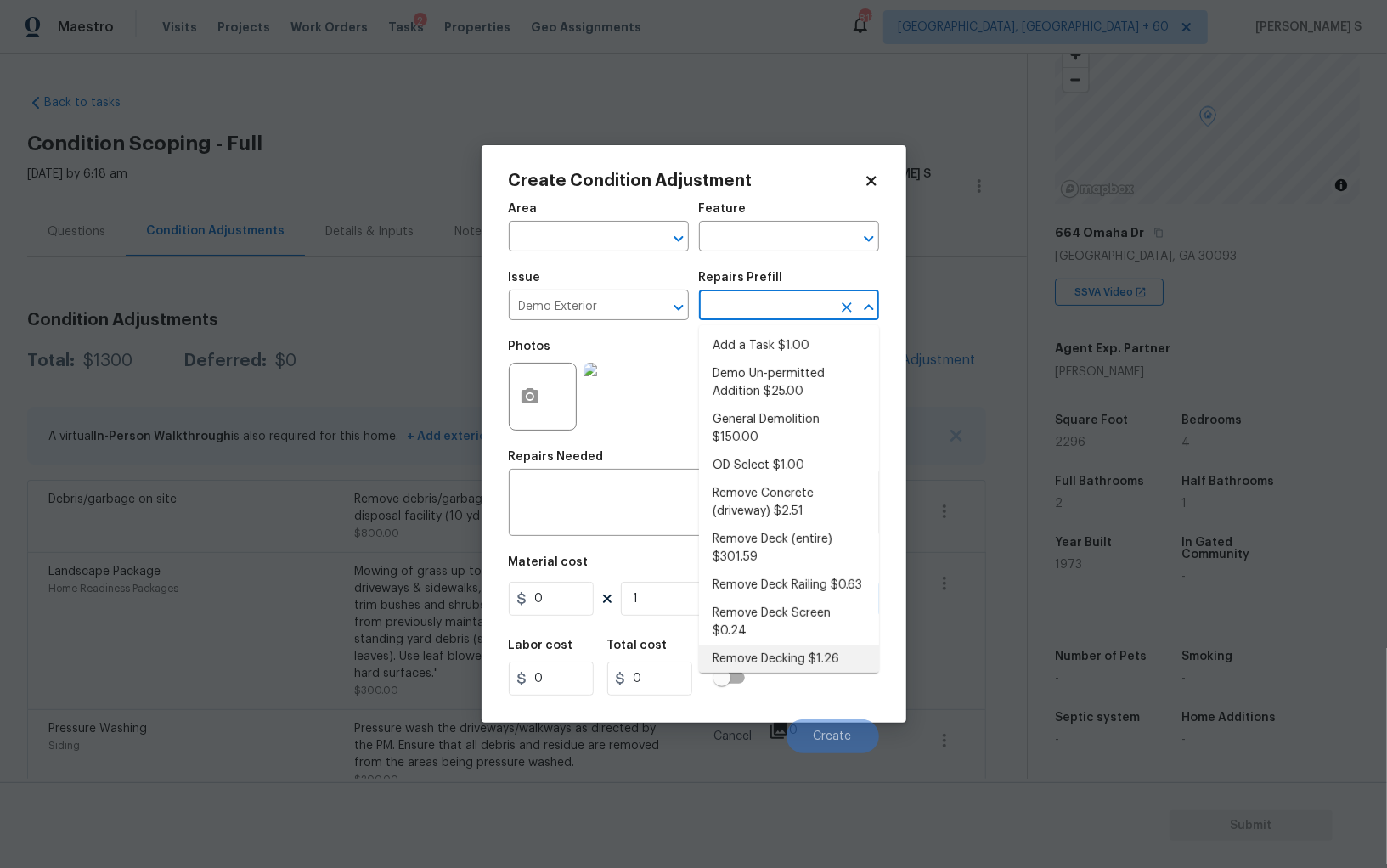
scroll to position [47, 0]
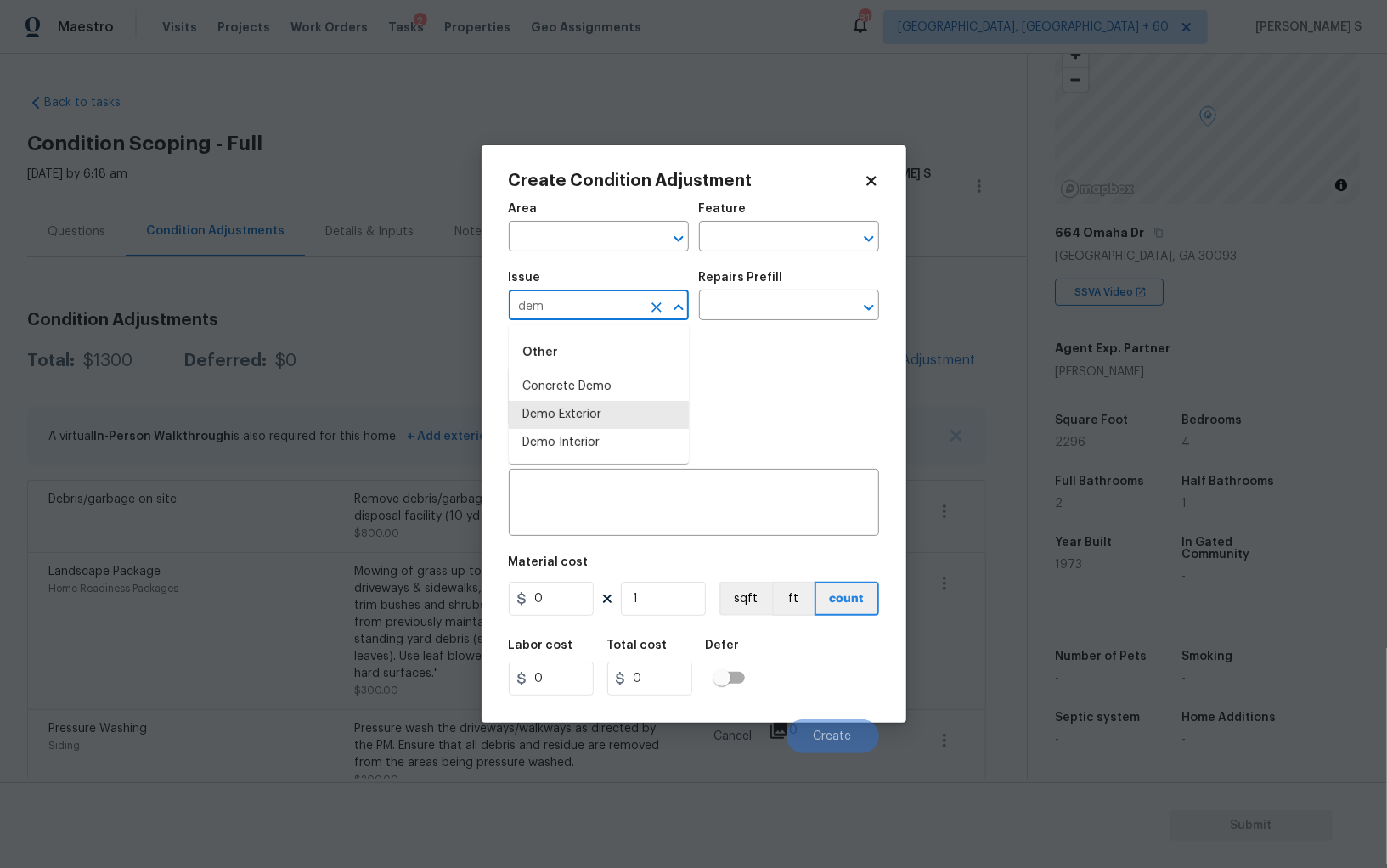
type input "Demo Exterior"
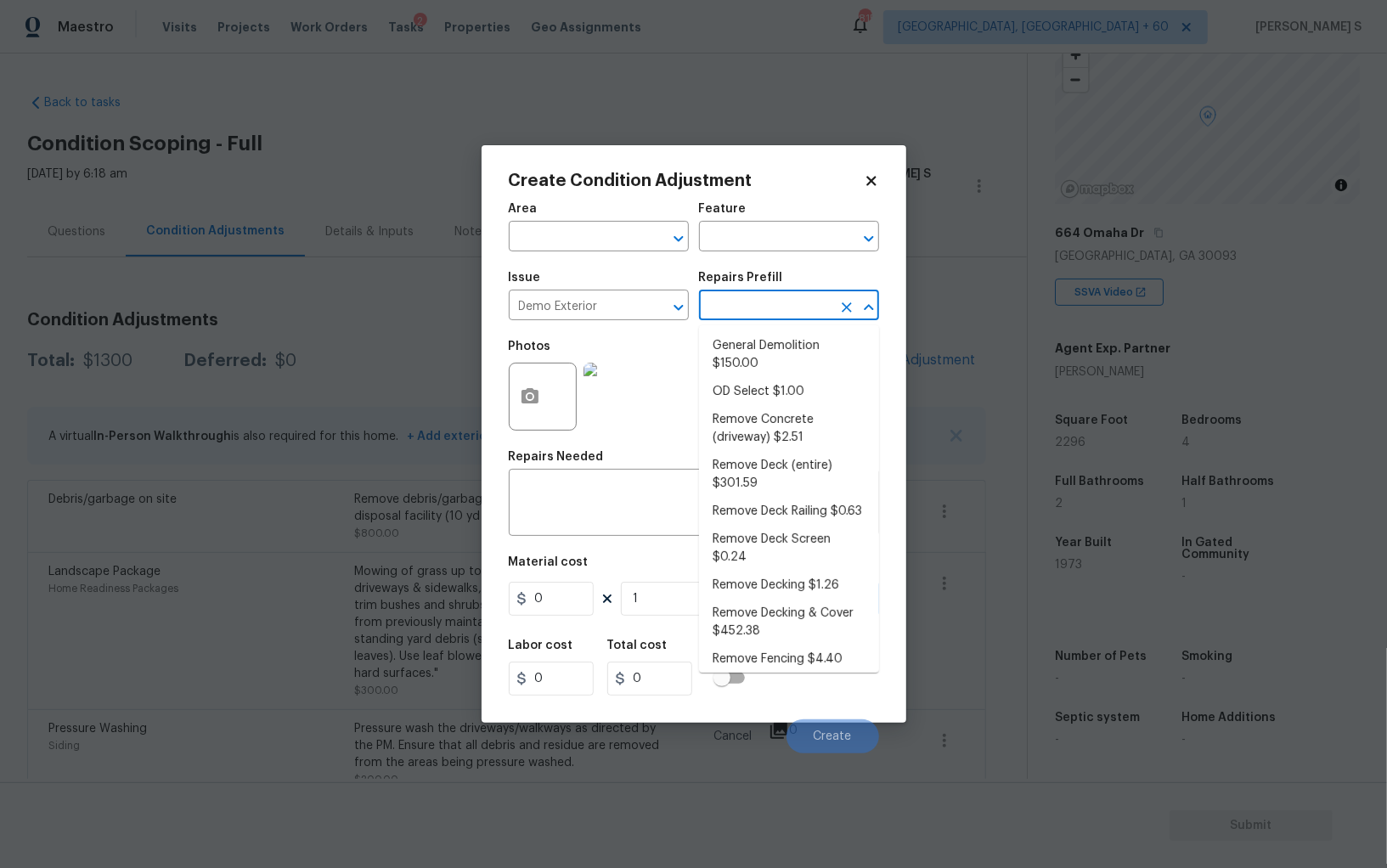
scroll to position [6, 0]
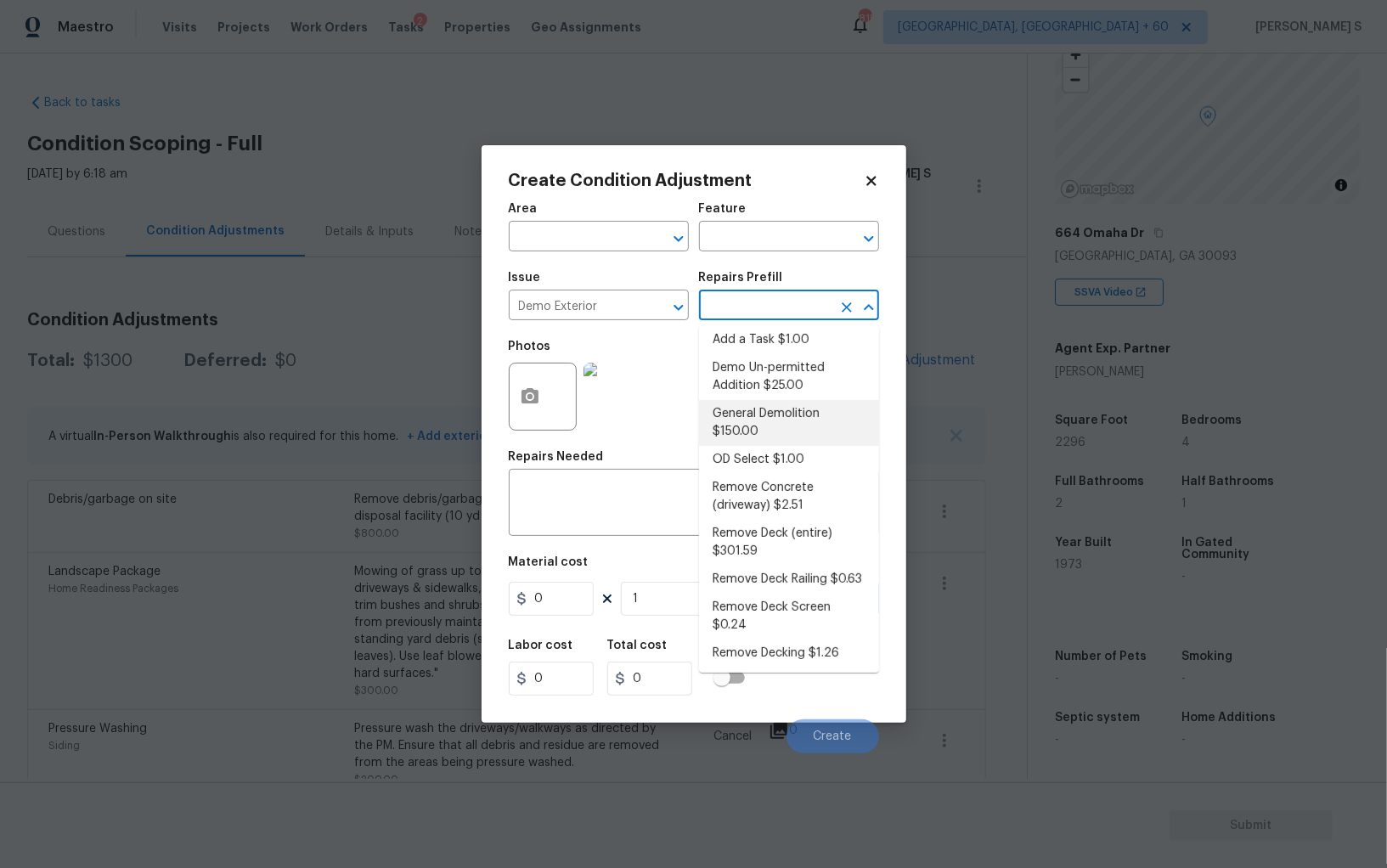
type input "Demolition"
type input "150"
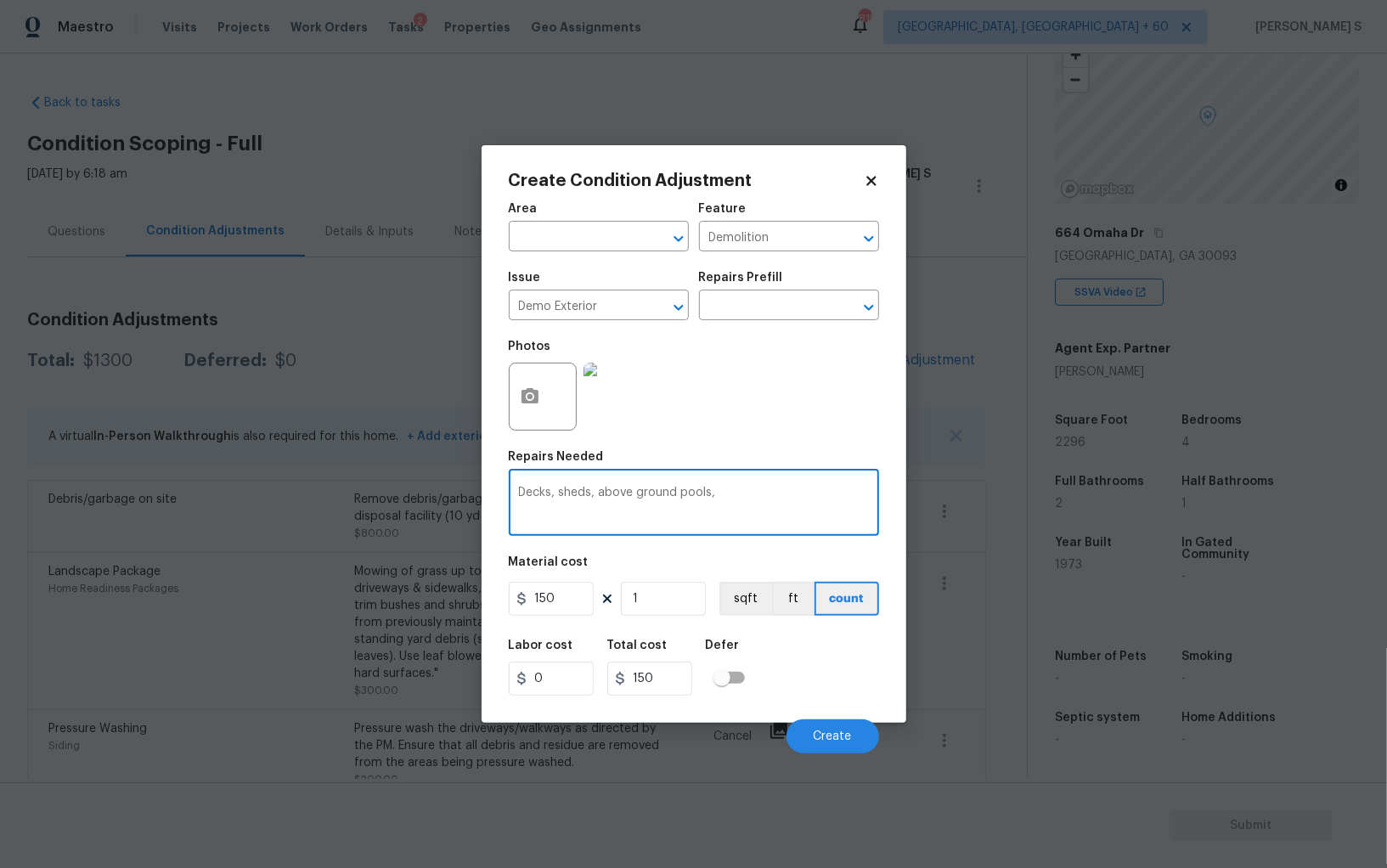
click at [601, 491] on textarea "Decks, sheds, above ground pools," at bounding box center [694, 505] width 350 height 35
type textarea "above ground pools"
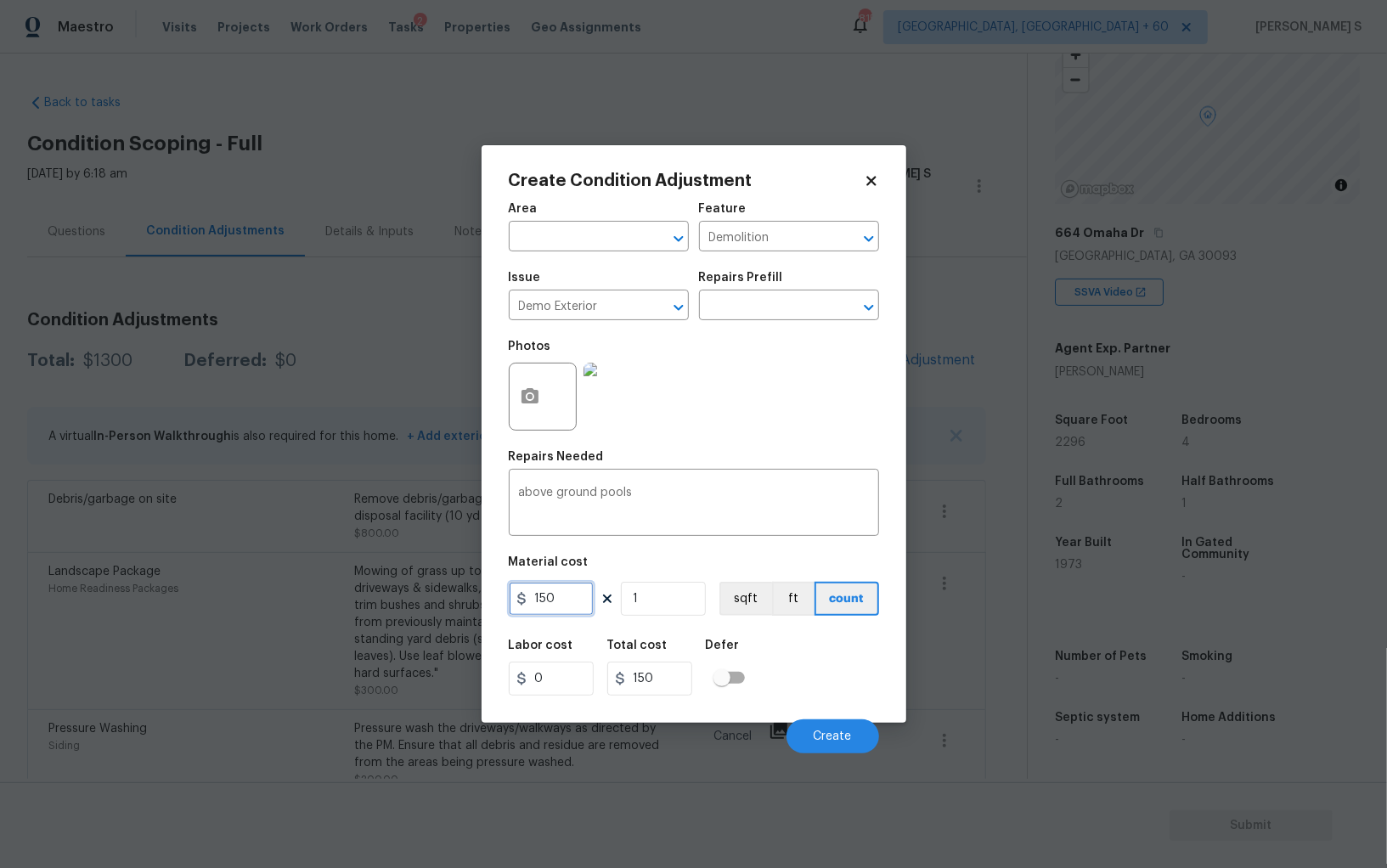
click at [567, 616] on input "150" at bounding box center [552, 599] width 85 height 34
type input "2000"
click at [803, 683] on div "Labor cost 0 Total cost 2000 Defer" at bounding box center [694, 668] width 370 height 76
click at [580, 610] on input "2000" at bounding box center [552, 599] width 85 height 34
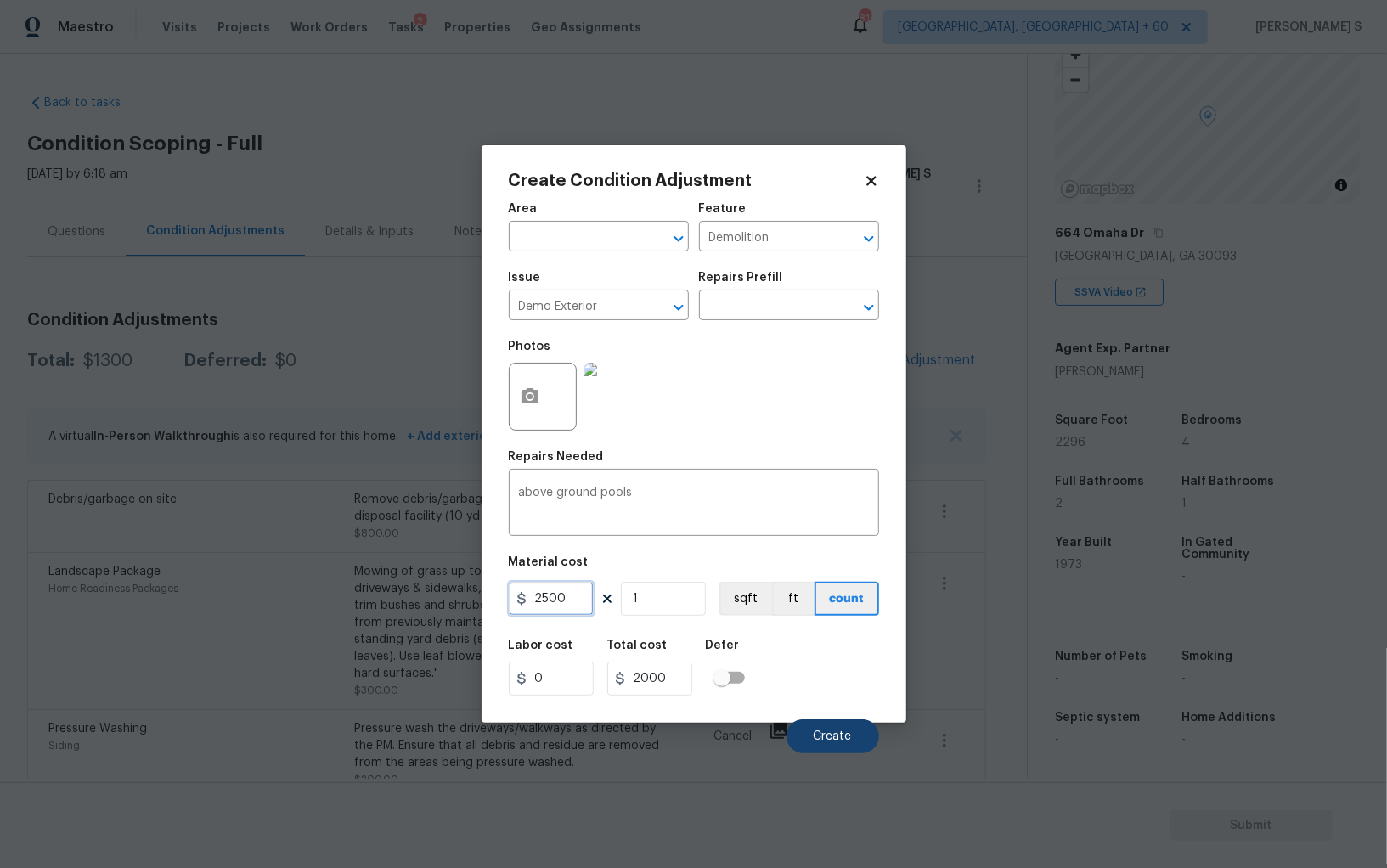
type input "2500"
click at [848, 737] on span "Create" at bounding box center [833, 737] width 38 height 12
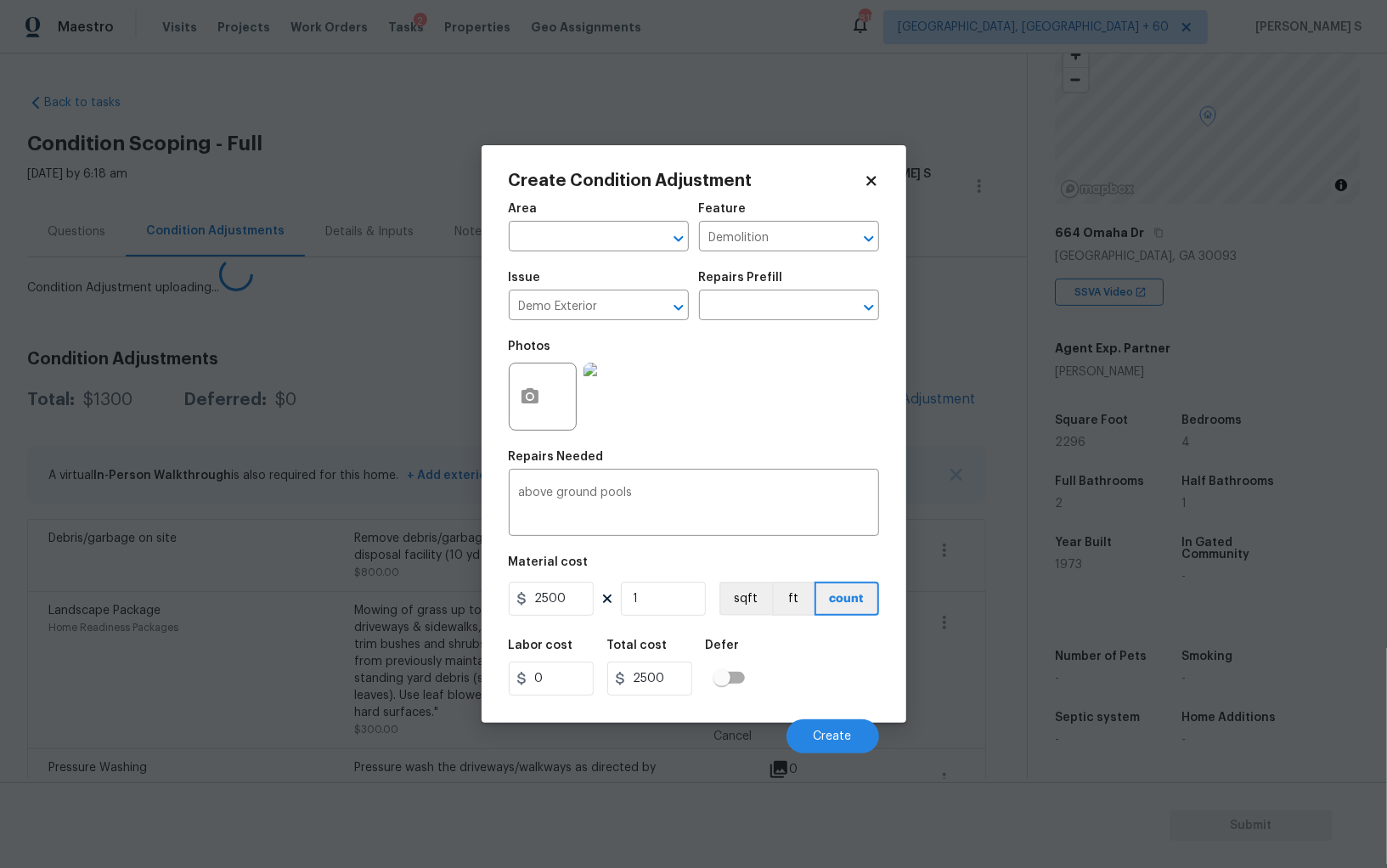
drag, startPoint x: 355, startPoint y: 591, endPoint x: 460, endPoint y: 532, distance: 120.4
click at [355, 591] on body "Maestro Visits Projects Work Orders Tasks 2 Properties Geo Assignments 815 Albu…" at bounding box center [694, 434] width 1387 height 868
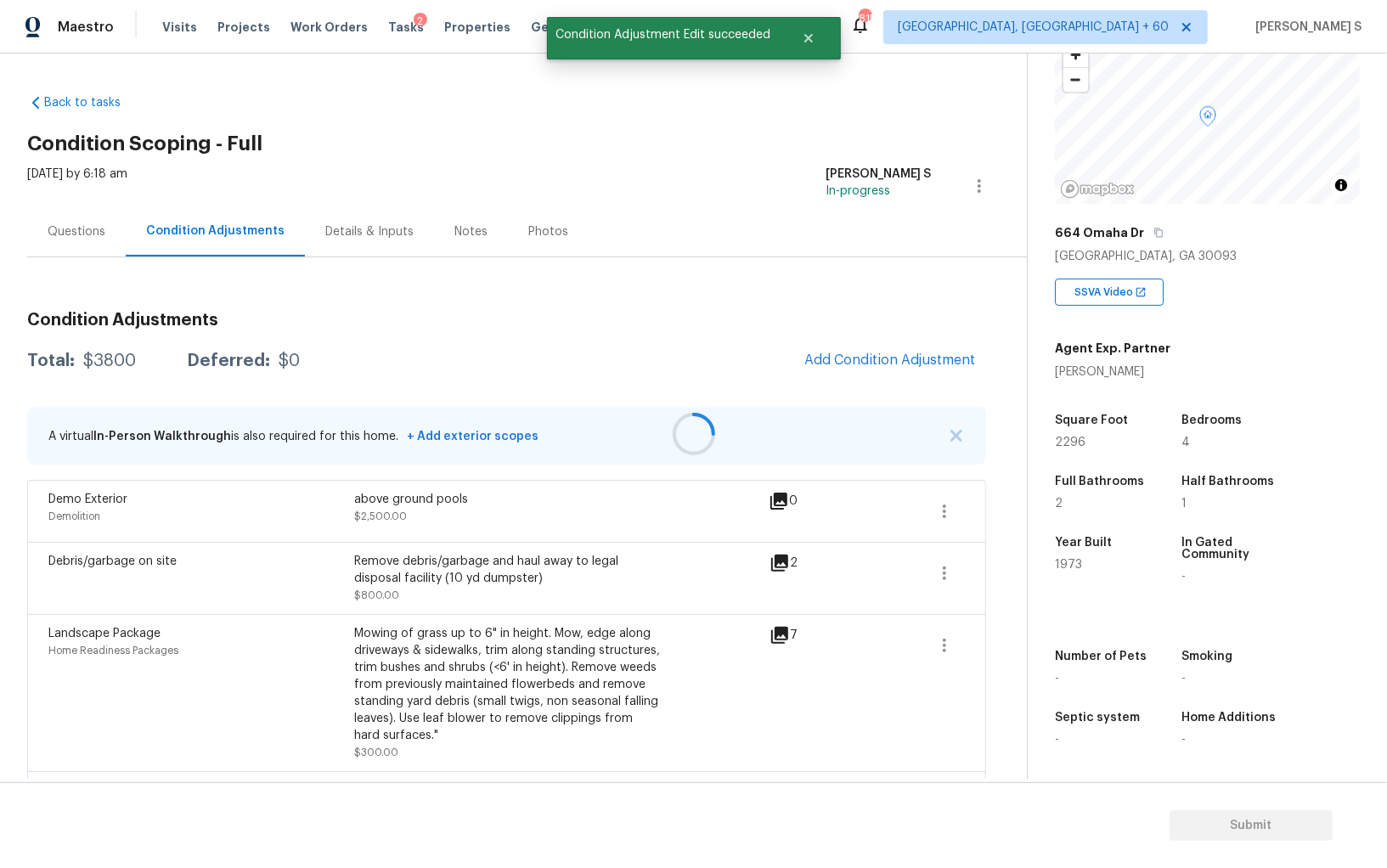
click at [866, 343] on div at bounding box center [694, 434] width 1387 height 868
click at [823, 365] on div at bounding box center [694, 434] width 1387 height 868
click at [829, 371] on button "Add Condition Adjustment" at bounding box center [890, 360] width 192 height 35
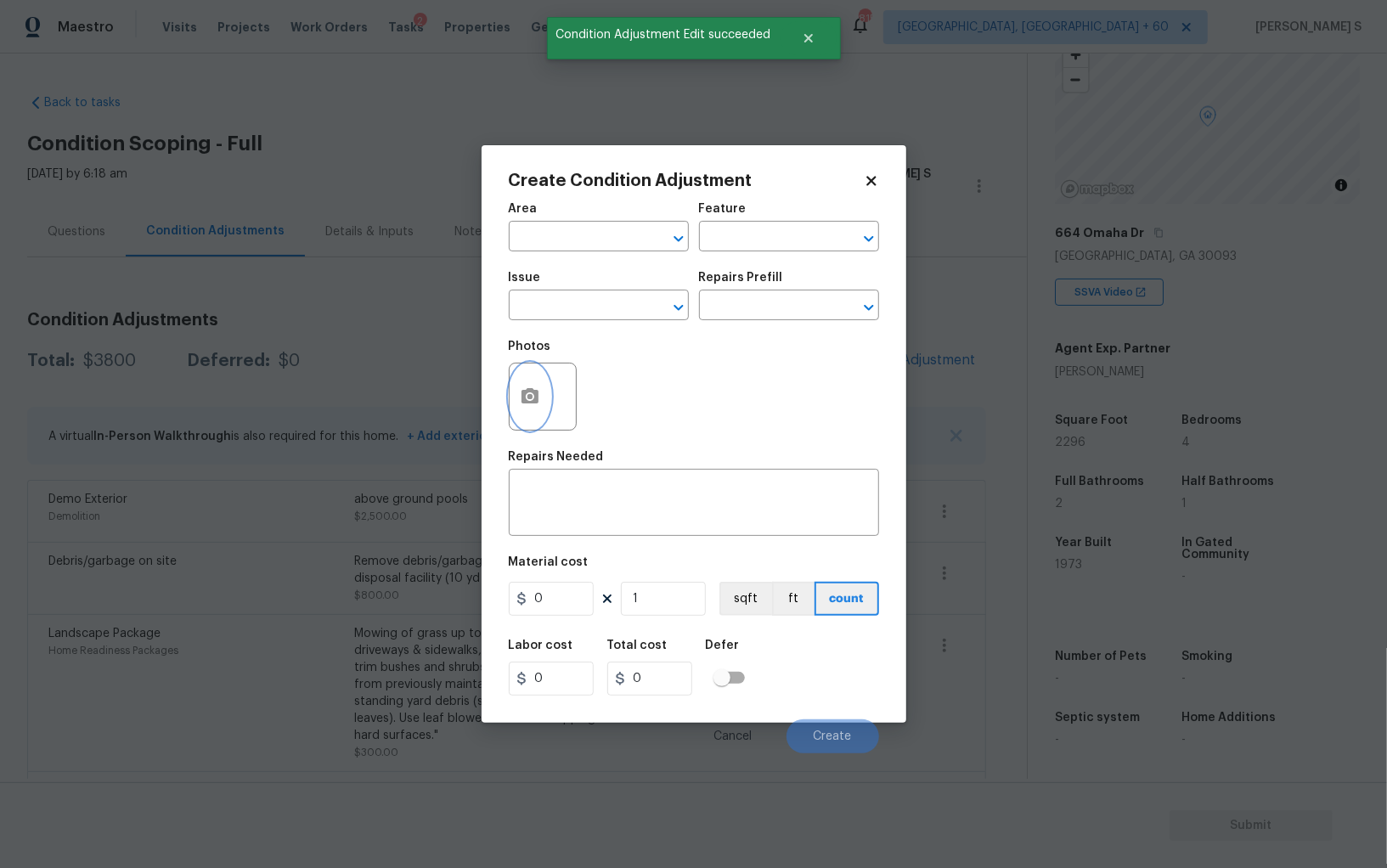
click at [514, 386] on button "button" at bounding box center [531, 397] width 41 height 66
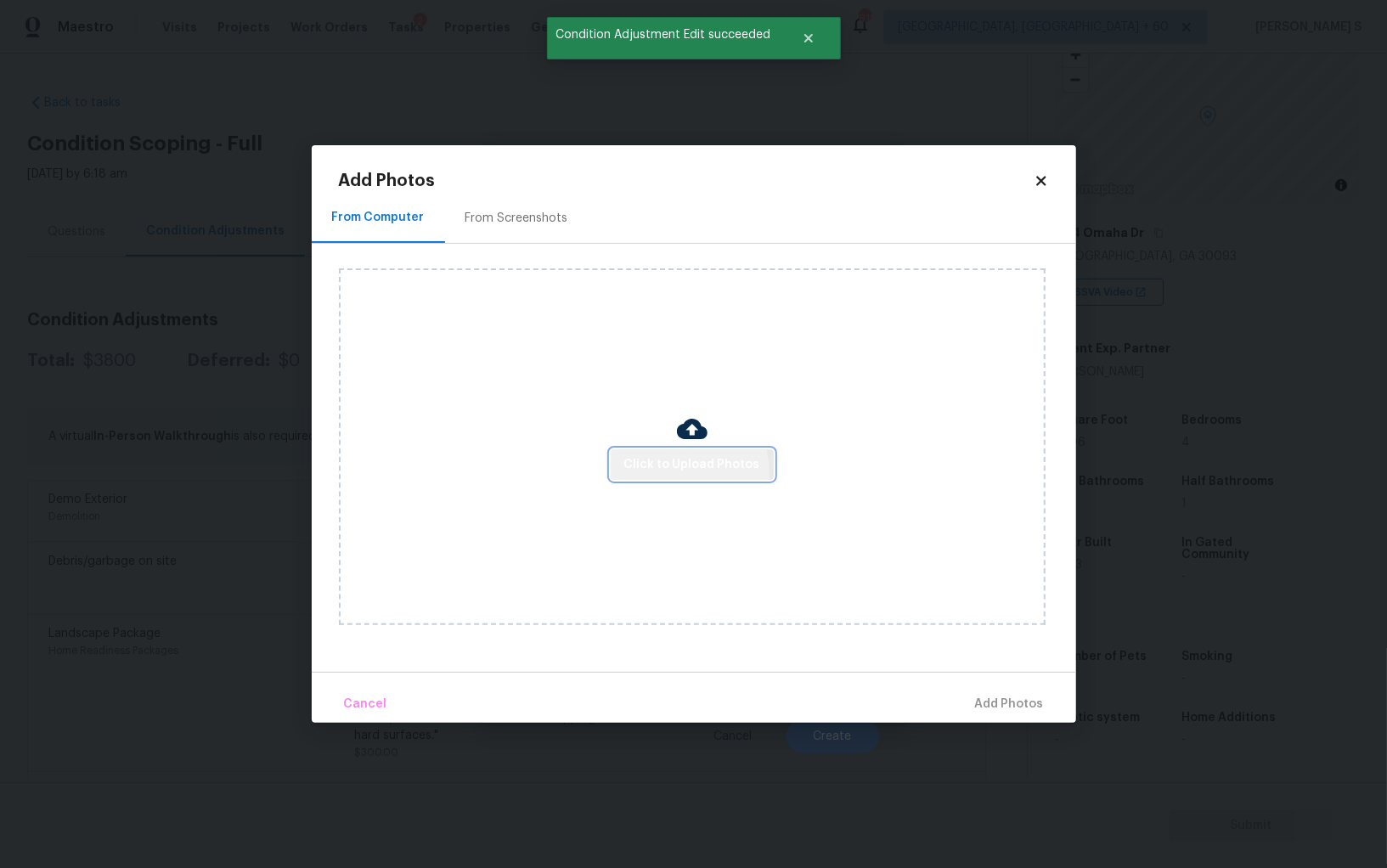
click at [643, 476] on button "Click to Upload Photos" at bounding box center [693, 464] width 163 height 31
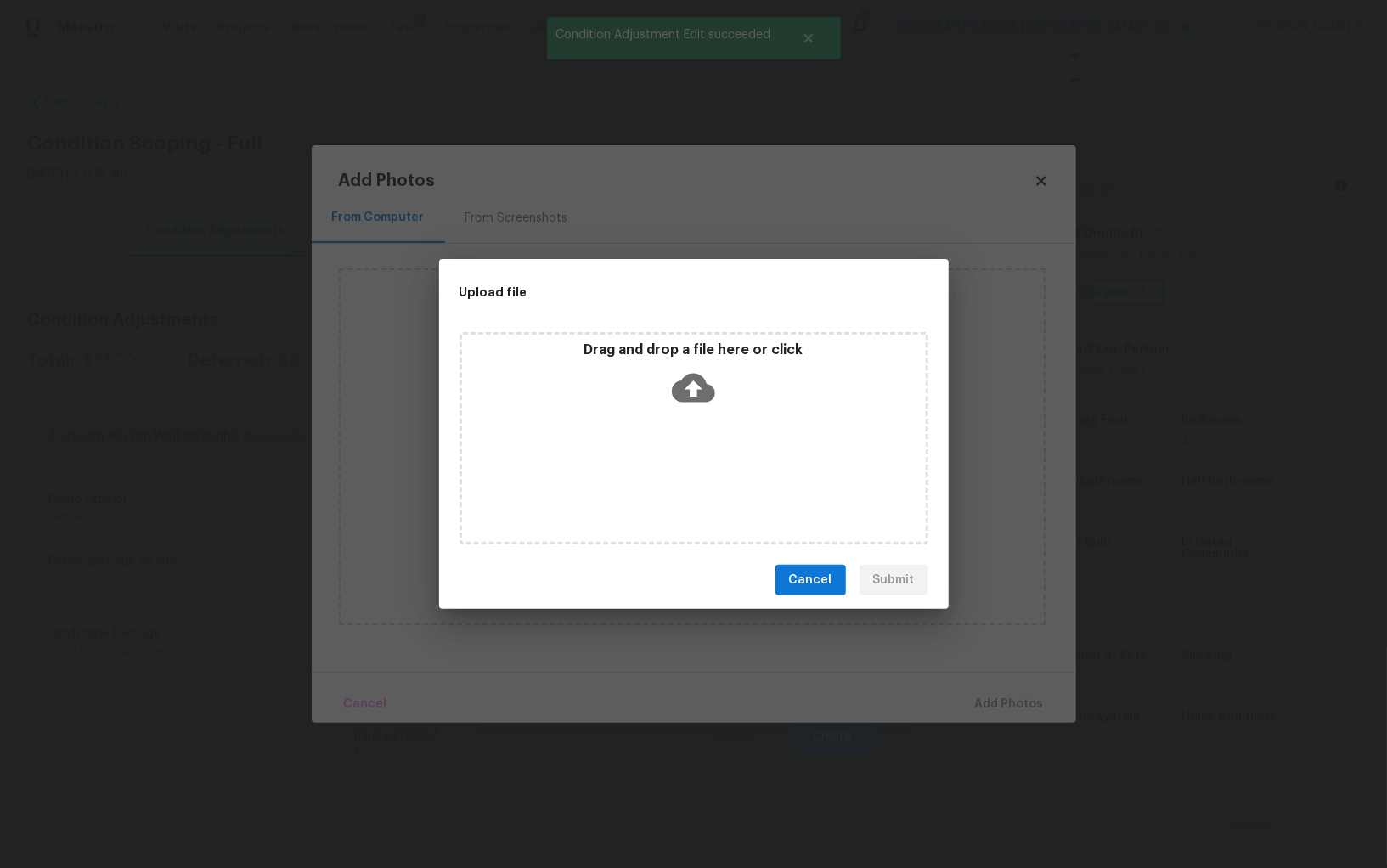
click at [643, 476] on div "Drag and drop a file here or click" at bounding box center [694, 438] width 469 height 213
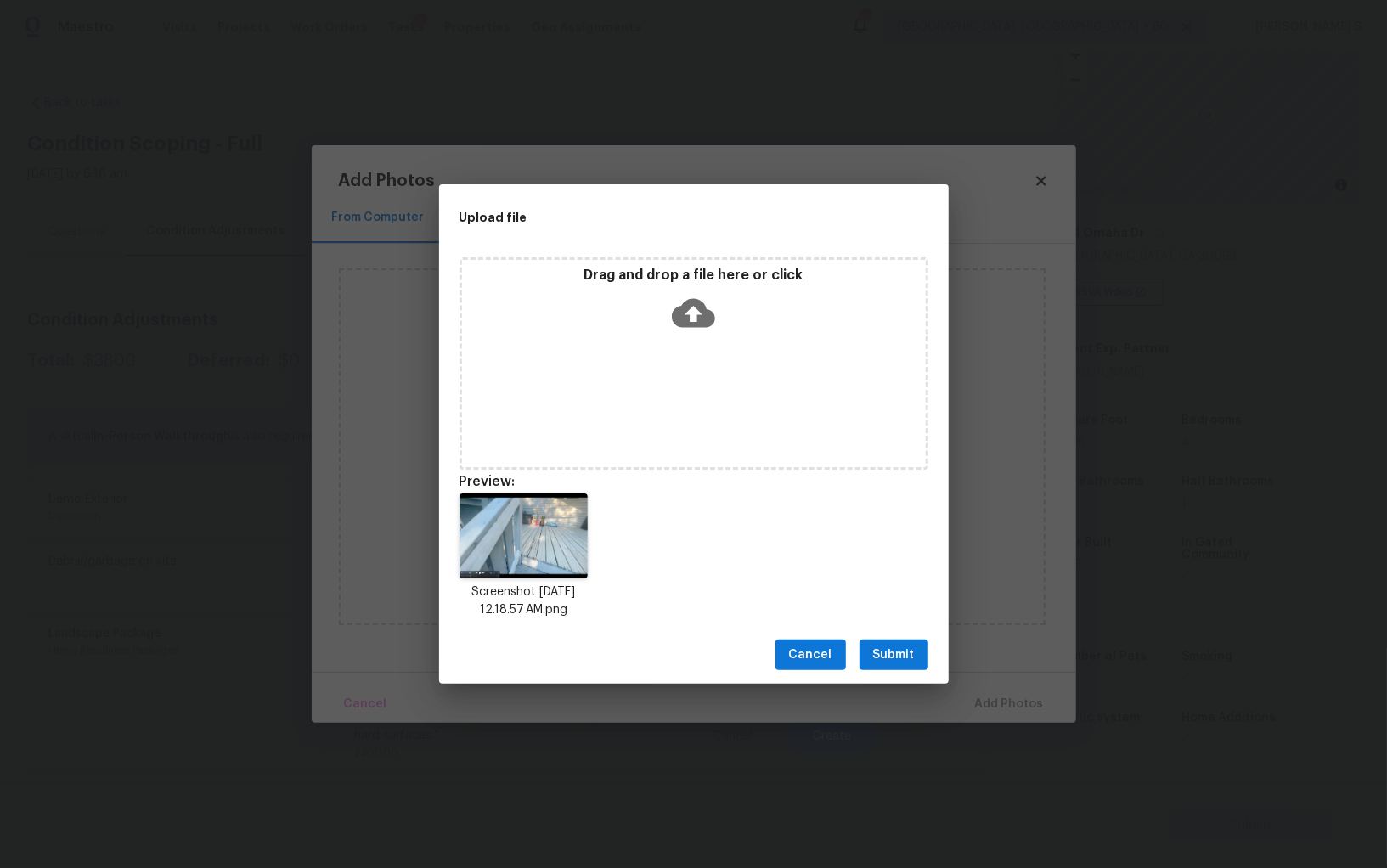
click at [903, 655] on span "Submit" at bounding box center [894, 655] width 42 height 21
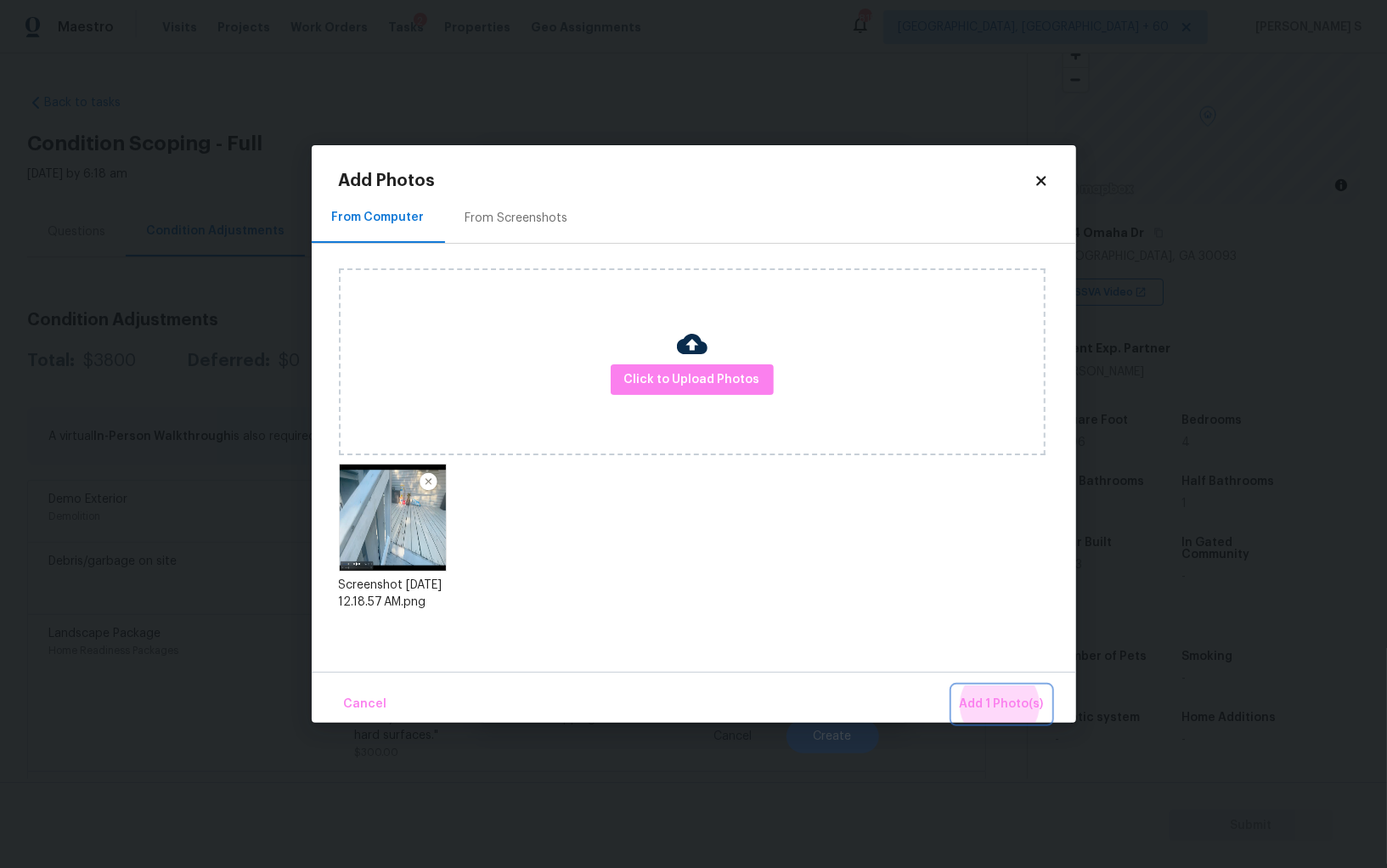
click at [953, 686] on button "Add 1 Photo(s)" at bounding box center [1002, 704] width 97 height 36
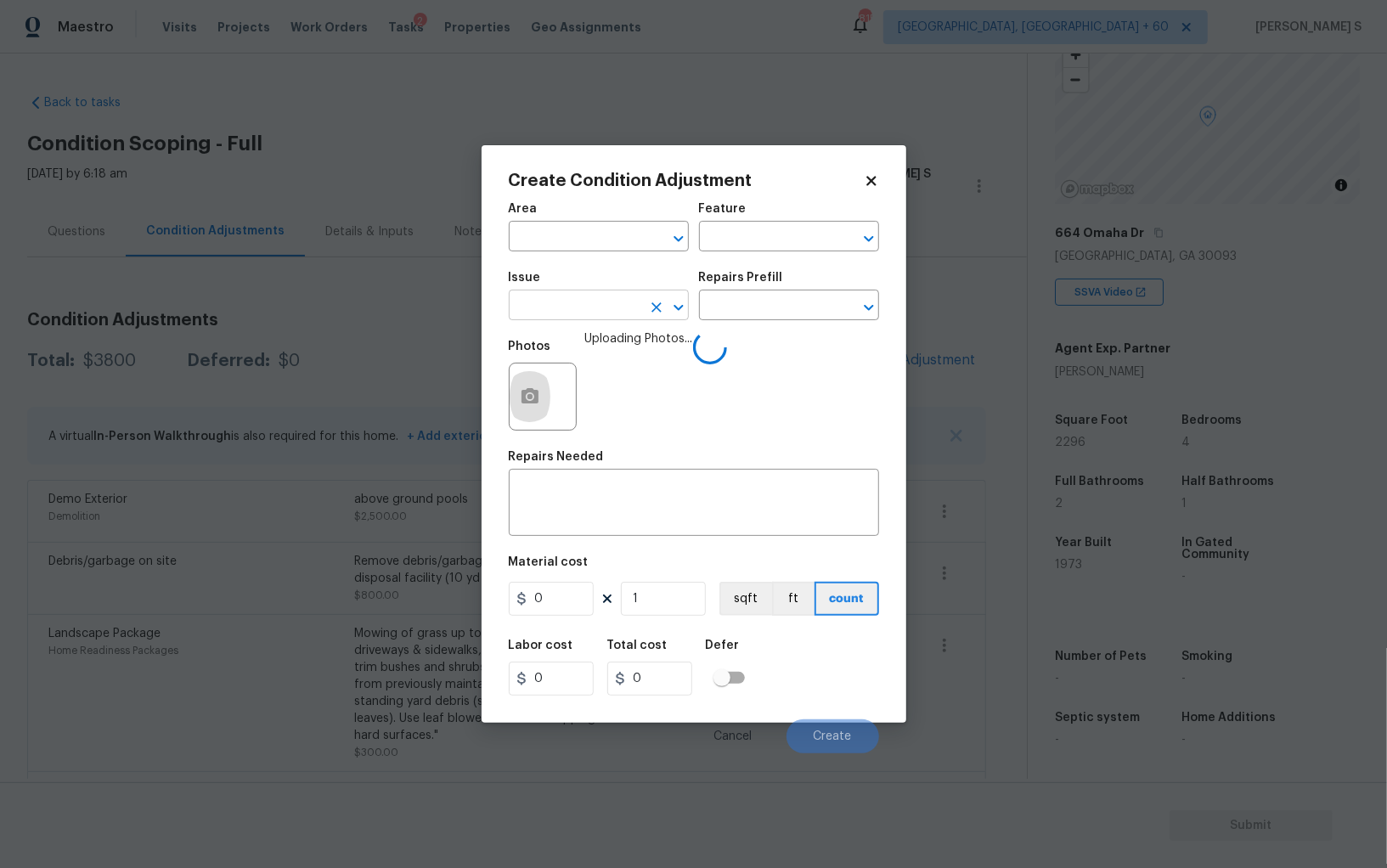
click at [591, 299] on input "text" at bounding box center [576, 307] width 133 height 27
type input "Decks and Patios"
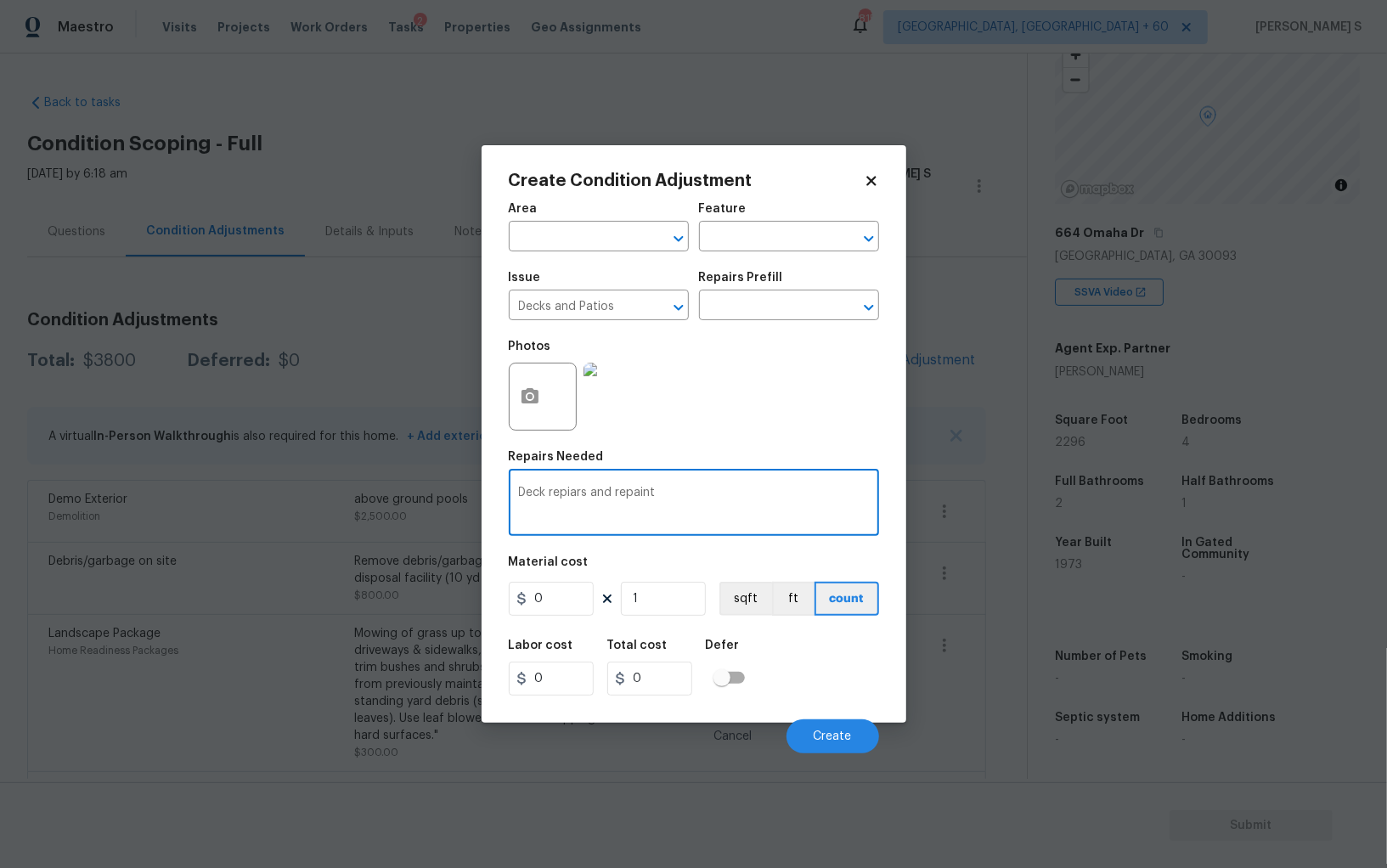
type textarea "Deck repiars and repaint"
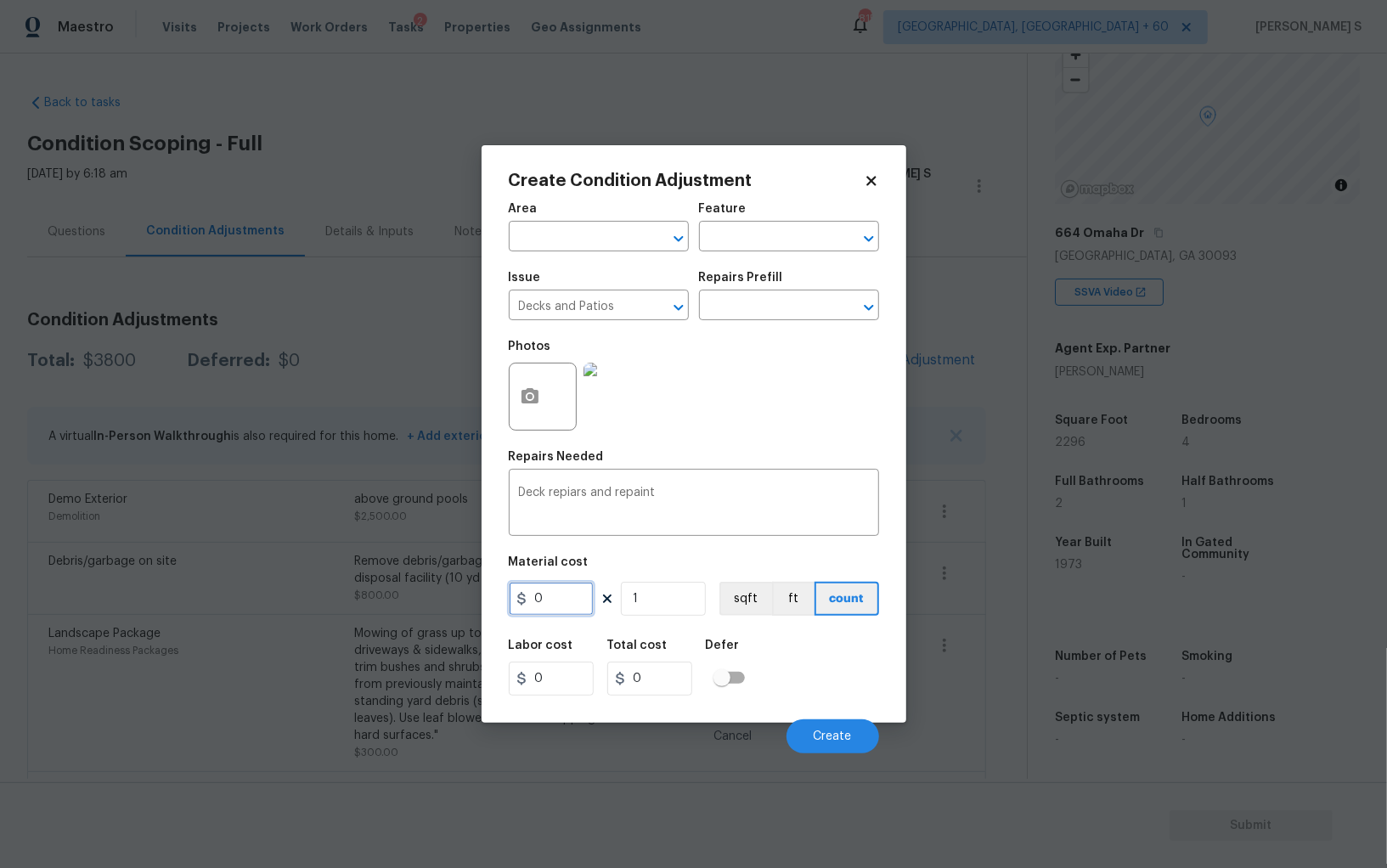
click at [552, 591] on input "0" at bounding box center [552, 599] width 85 height 34
type input "1000"
click at [842, 737] on span "Create" at bounding box center [833, 737] width 38 height 12
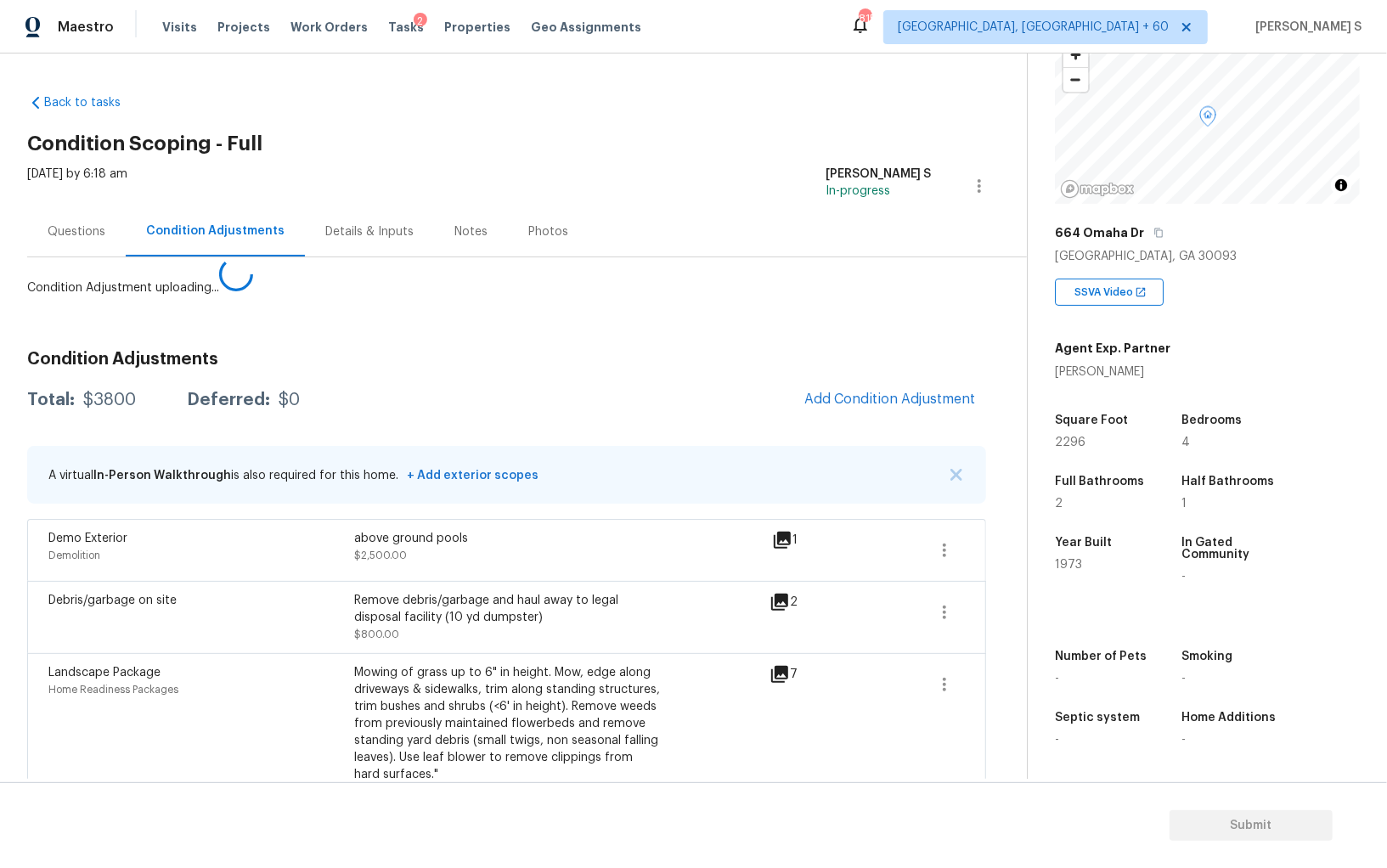
click at [226, 543] on body "Maestro Visits Projects Work Orders Tasks 2 Properties Geo Assignments 815 Albu…" at bounding box center [694, 434] width 1387 height 868
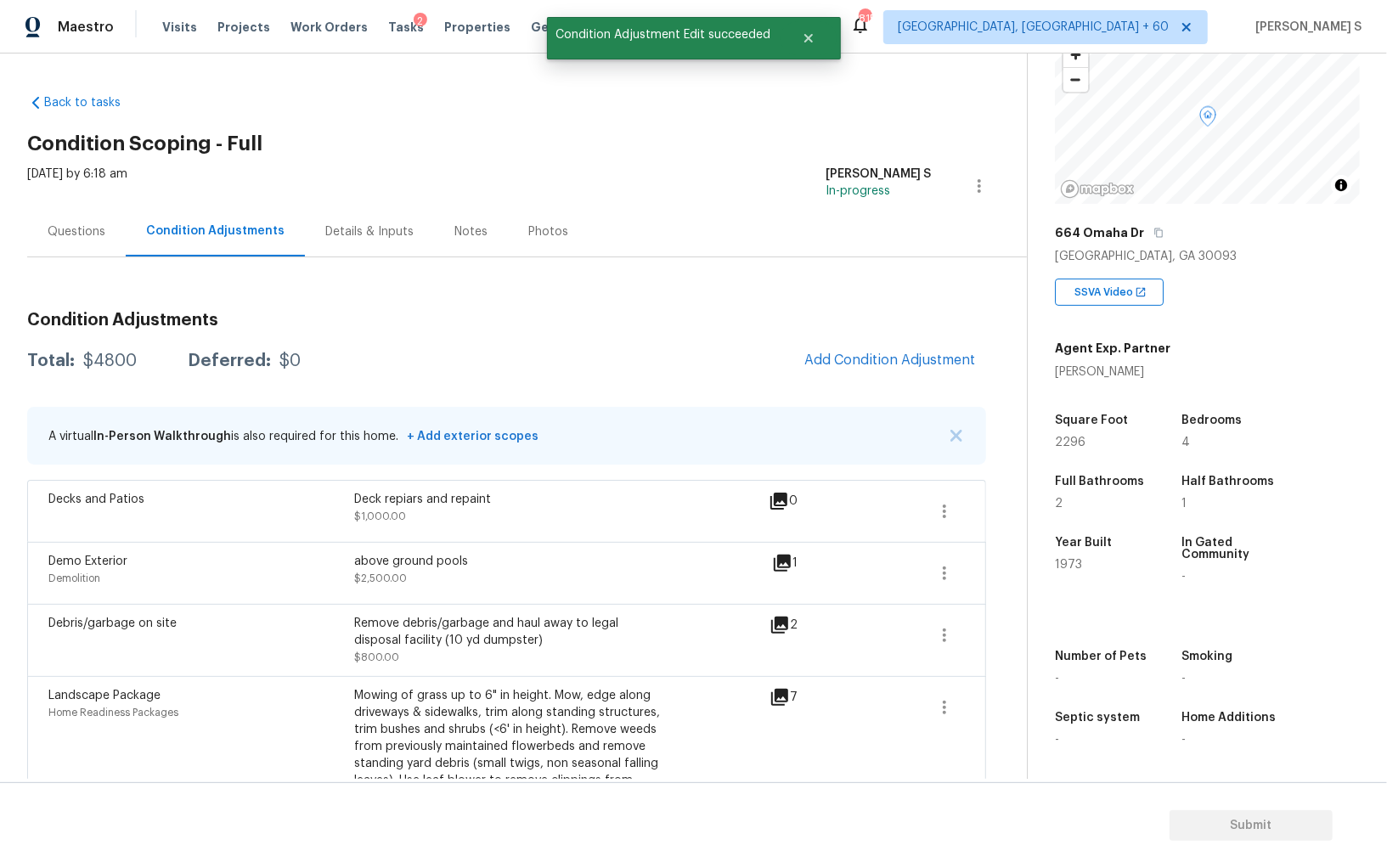
click at [906, 338] on div "Condition Adjustments Total: $4800 Deferred: $0 Add Condition Adjustment A virt…" at bounding box center [507, 611] width 959 height 625
click at [902, 362] on span "Add Condition Adjustment" at bounding box center [890, 360] width 172 height 15
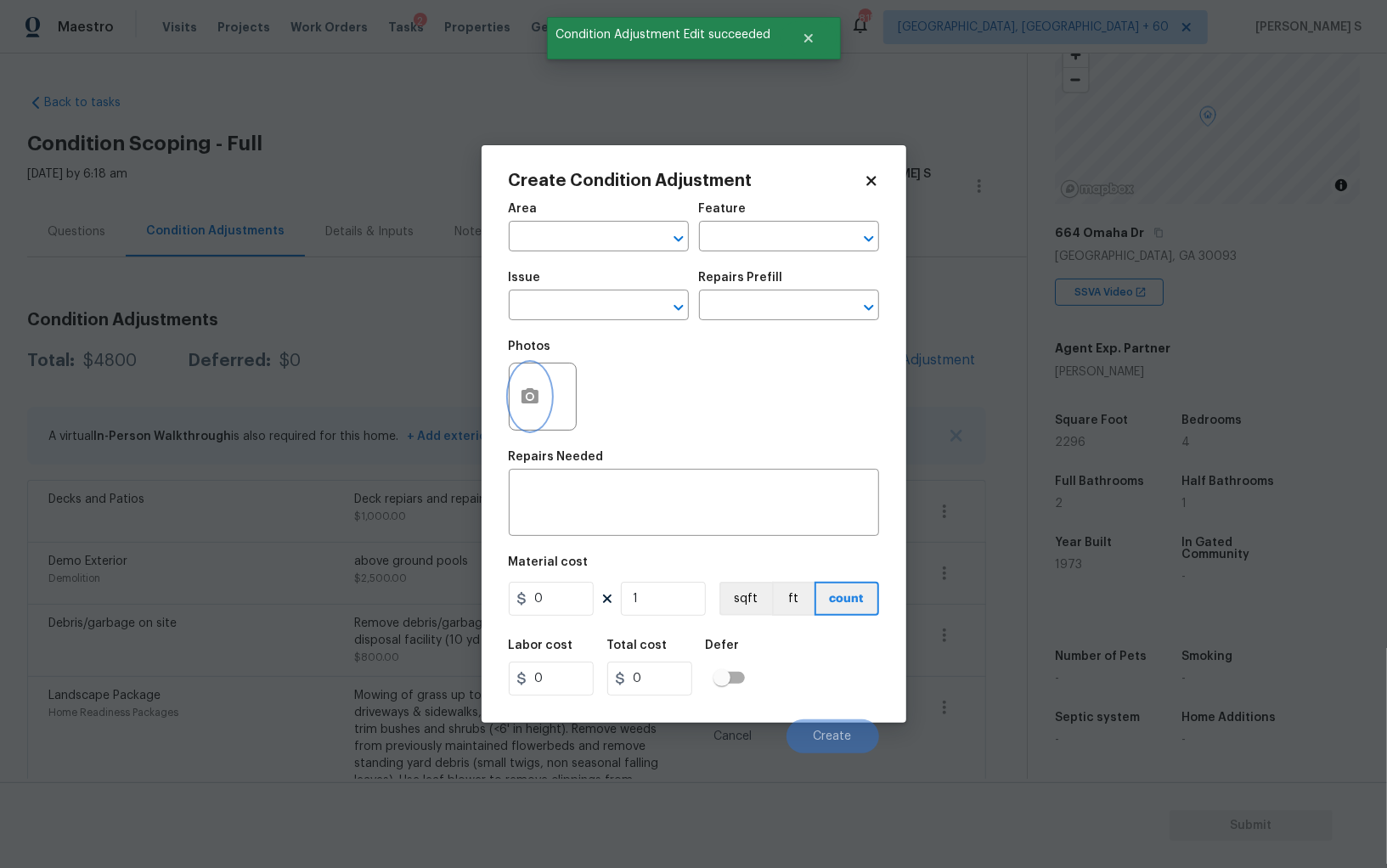
drag, startPoint x: 515, startPoint y: 402, endPoint x: 528, endPoint y: 402, distance: 13.0
click at [528, 402] on button "button" at bounding box center [531, 397] width 41 height 66
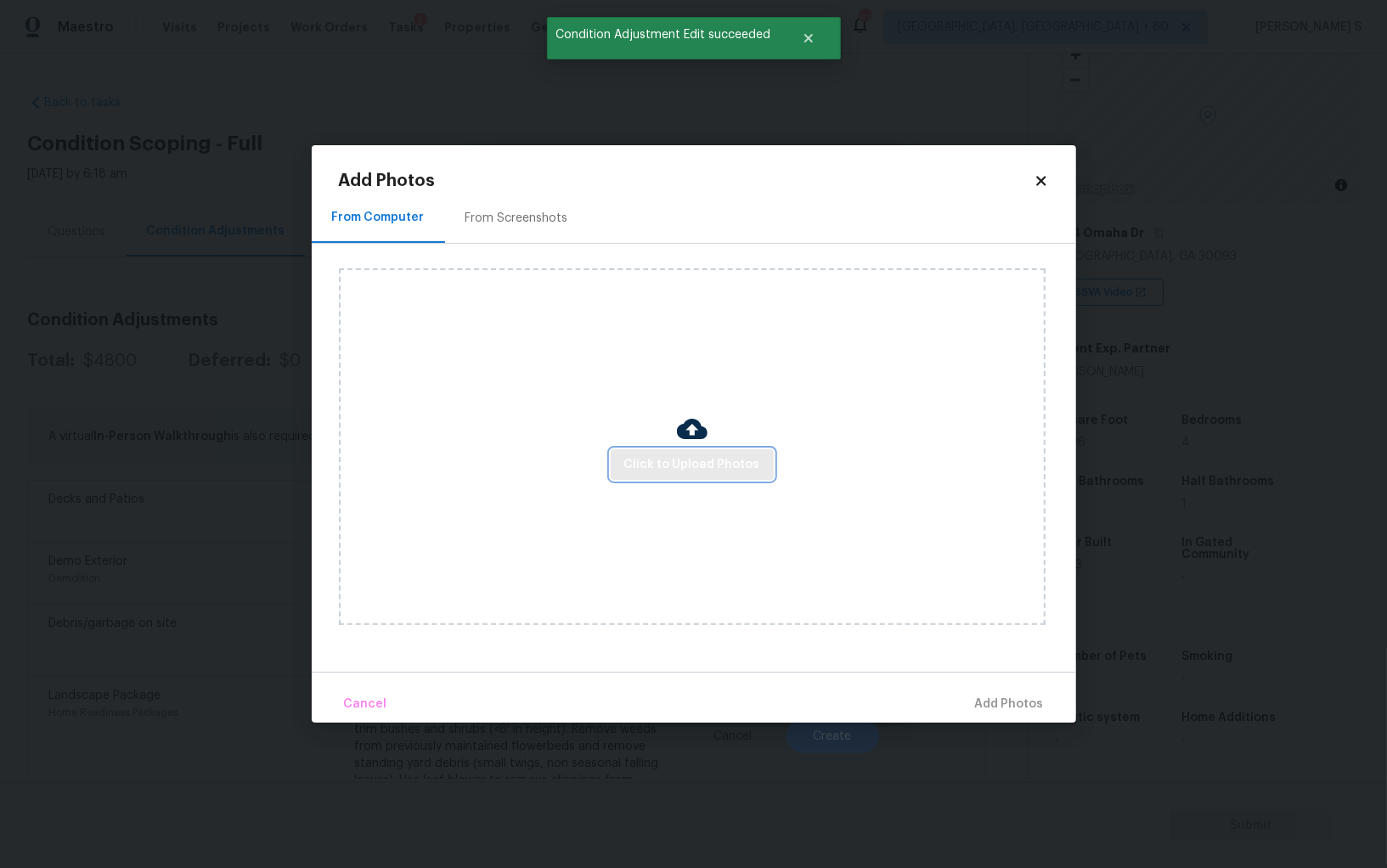
click at [619, 473] on button "Click to Upload Photos" at bounding box center [693, 464] width 163 height 31
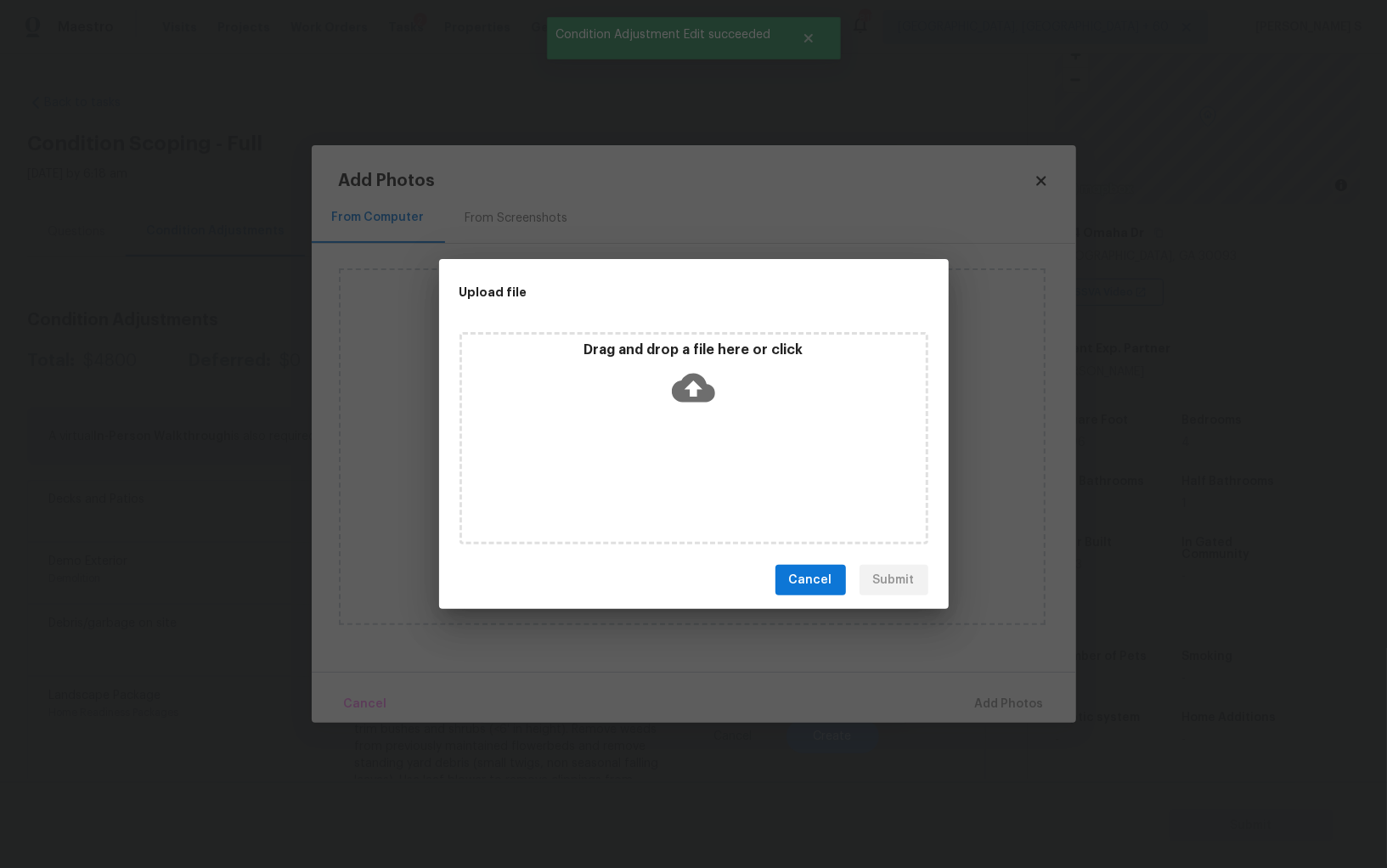
click at [619, 473] on div "Drag and drop a file here or click" at bounding box center [694, 438] width 469 height 213
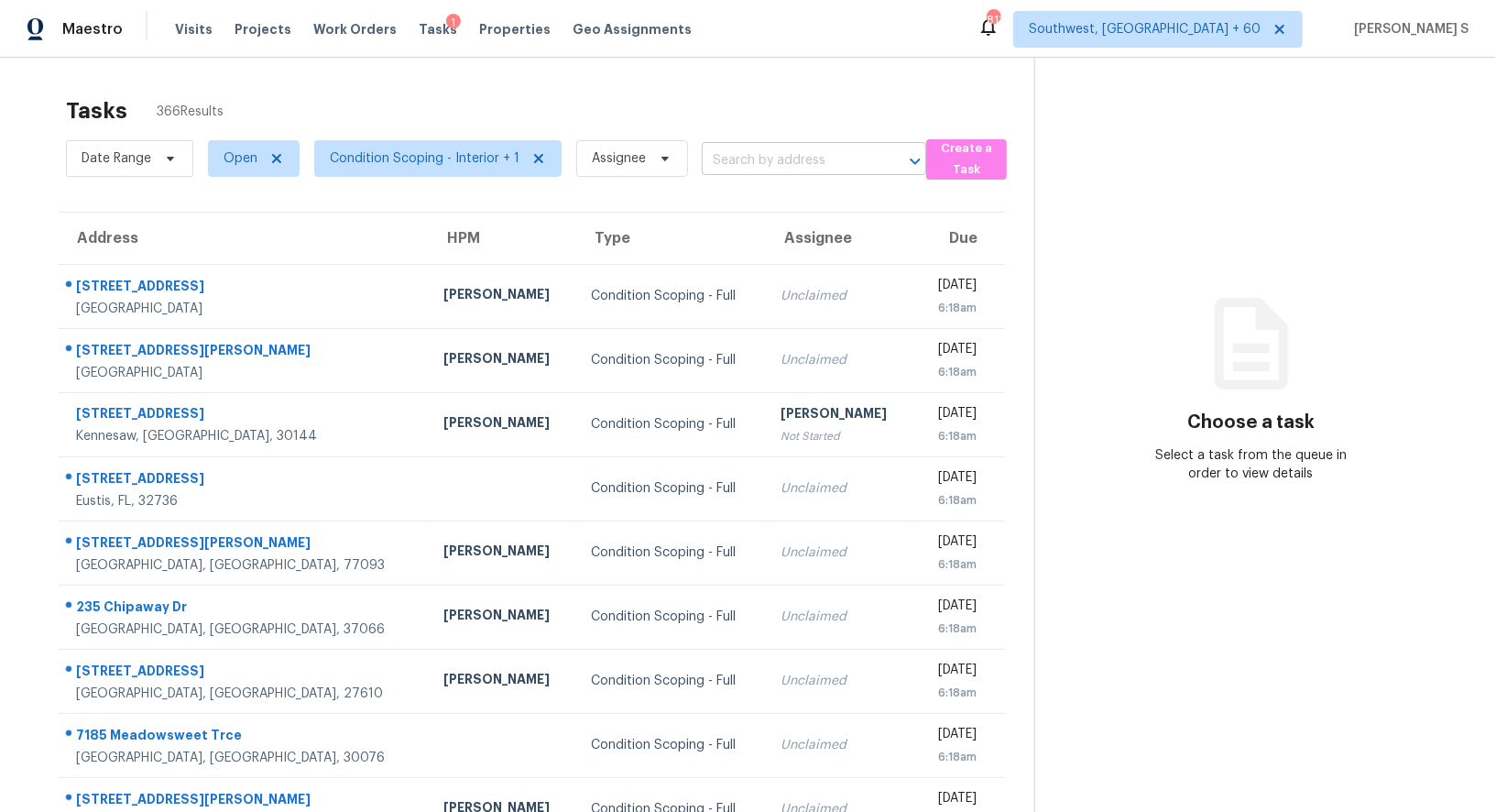
click at [727, 163] on input "text" at bounding box center [788, 160] width 173 height 29
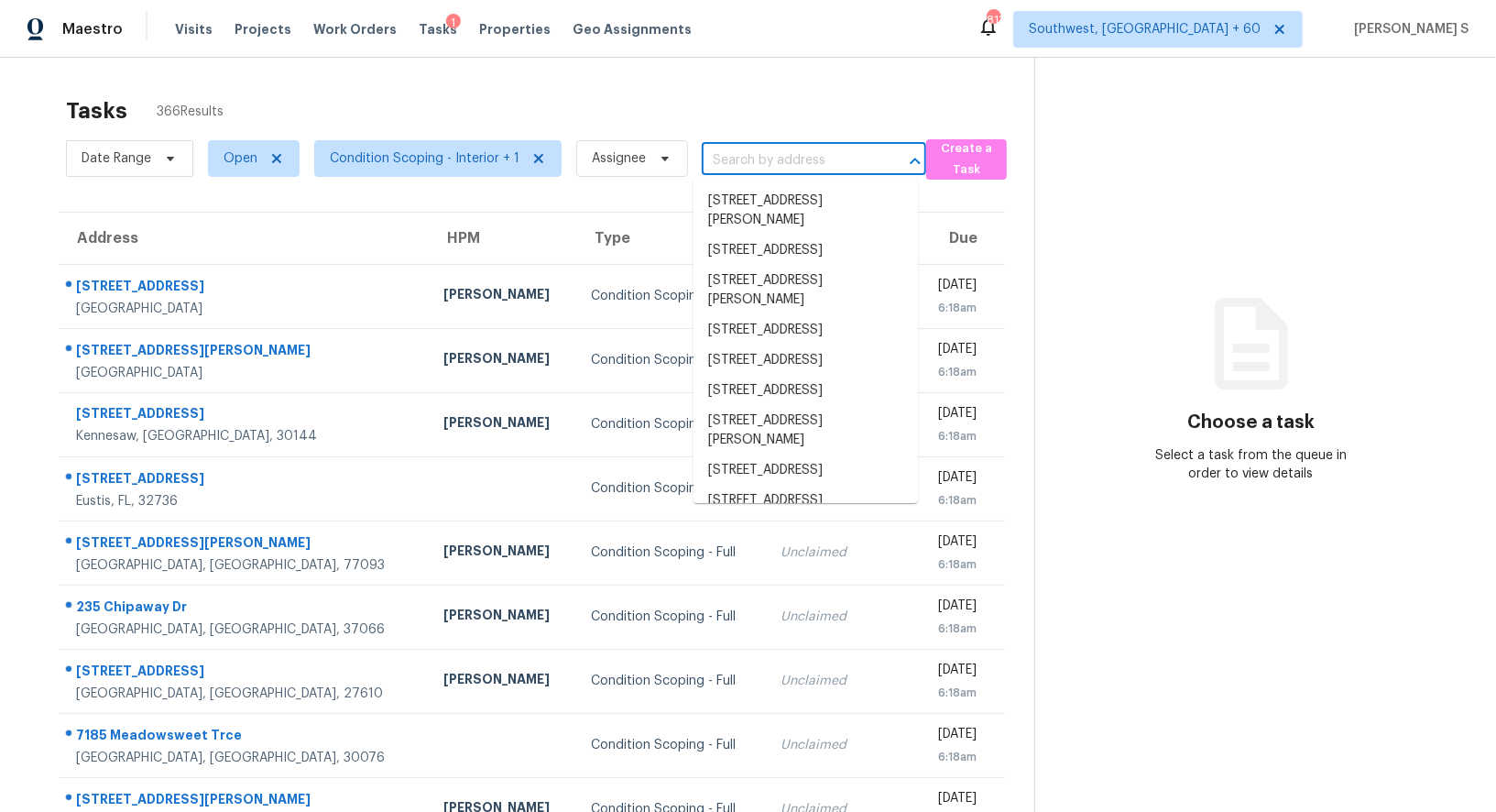
click at [727, 163] on input "text" at bounding box center [788, 160] width 173 height 29
click at [714, 163] on input "text" at bounding box center [788, 160] width 173 height 29
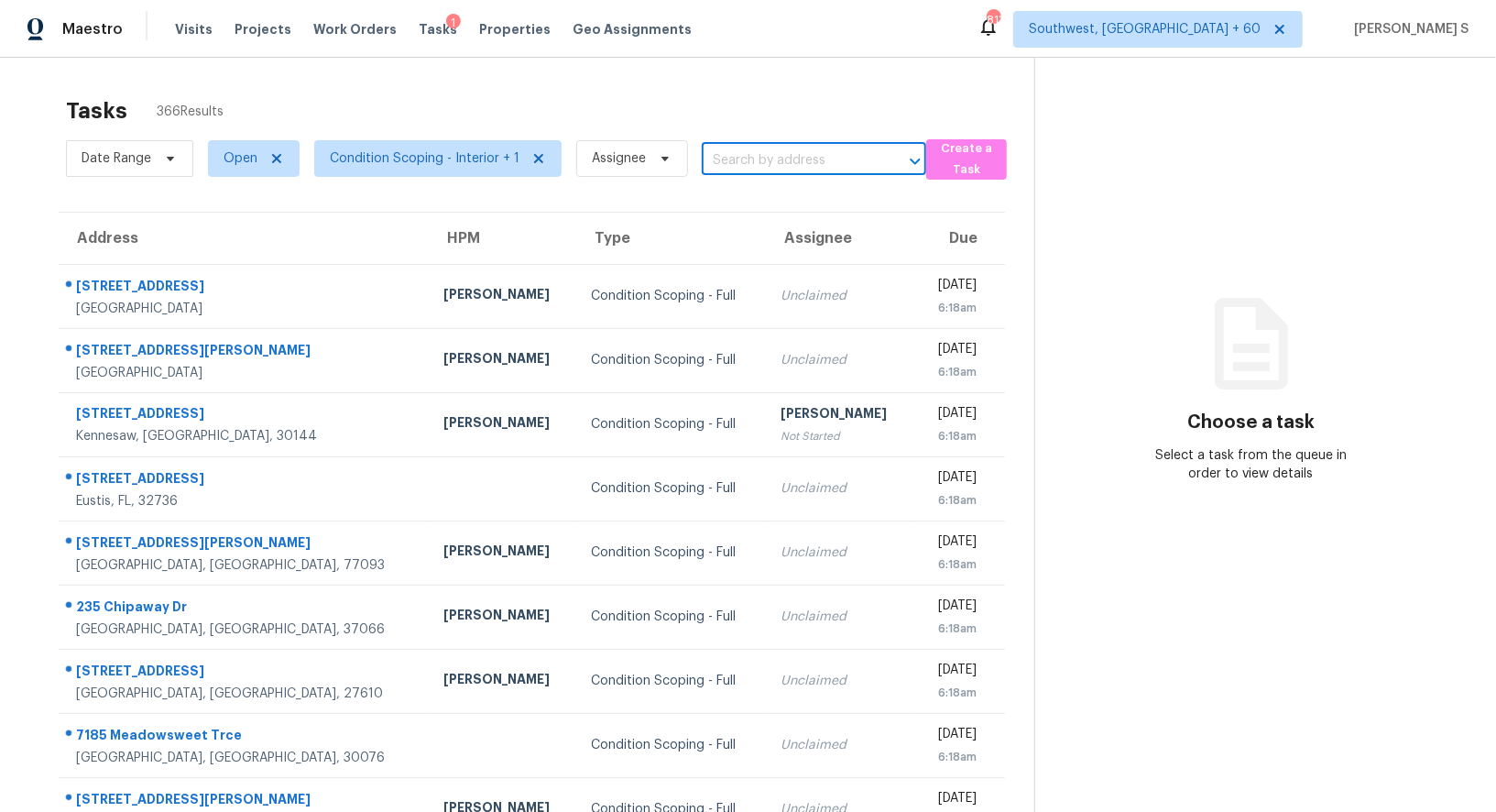
paste input "[STREET_ADDRESS][PERSON_NAME]"
type input "[STREET_ADDRESS][PERSON_NAME]"
click at [766, 201] on li "[STREET_ADDRESS][PERSON_NAME]" at bounding box center [805, 211] width 224 height 50
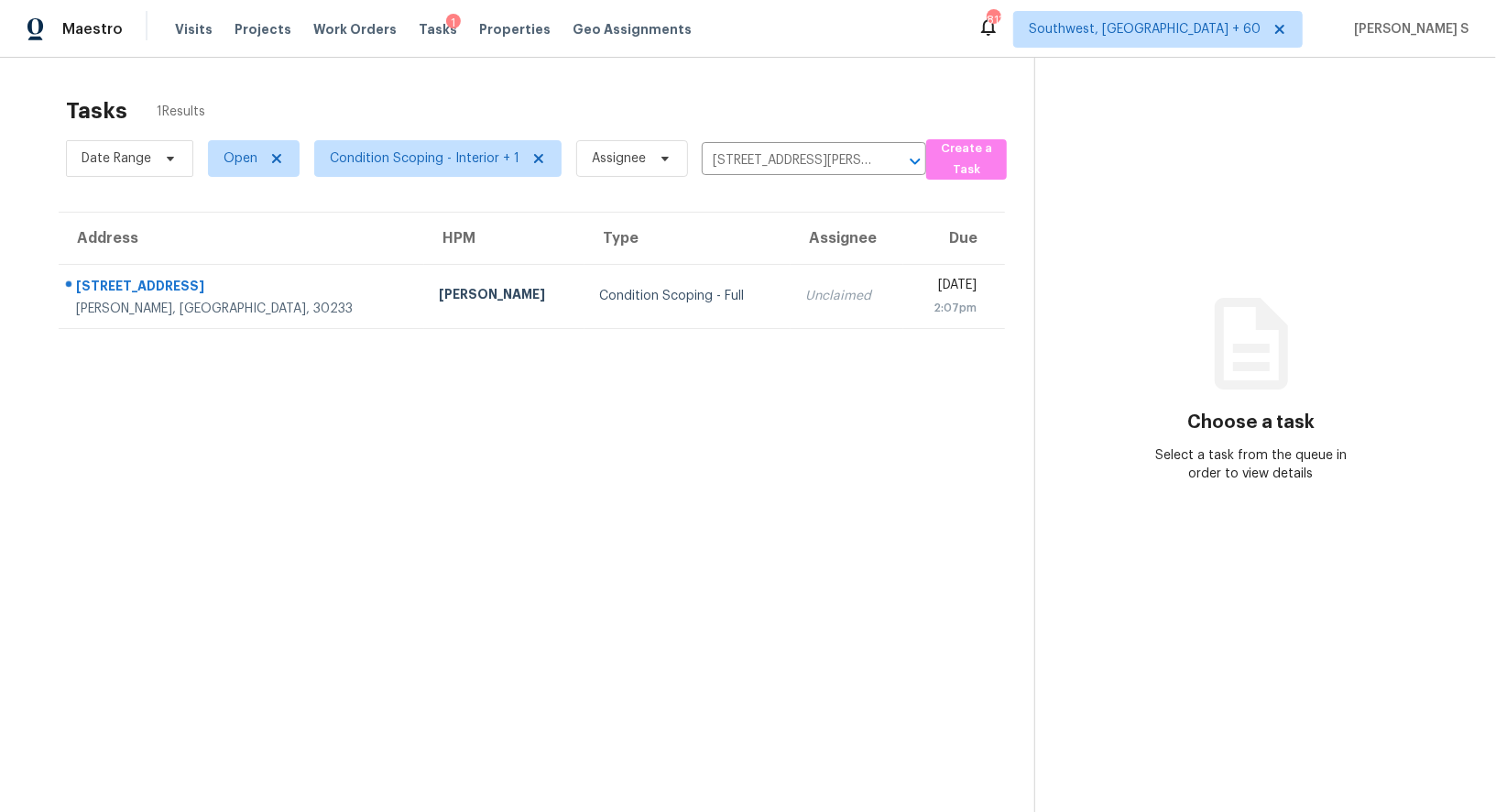
click at [791, 270] on td "Unclaimed" at bounding box center [847, 295] width 113 height 64
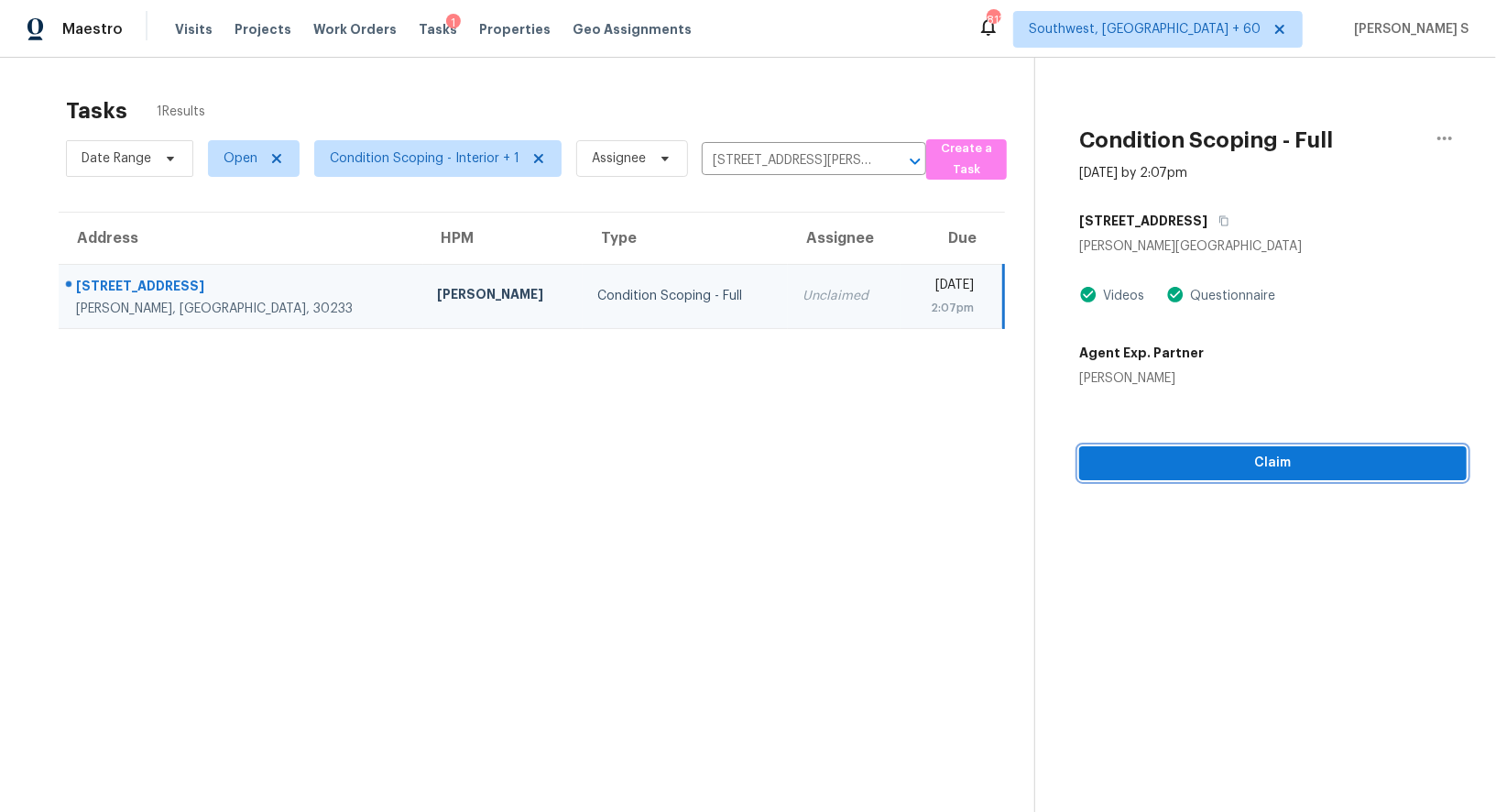
click at [1229, 472] on span "Claim" at bounding box center [1272, 463] width 358 height 23
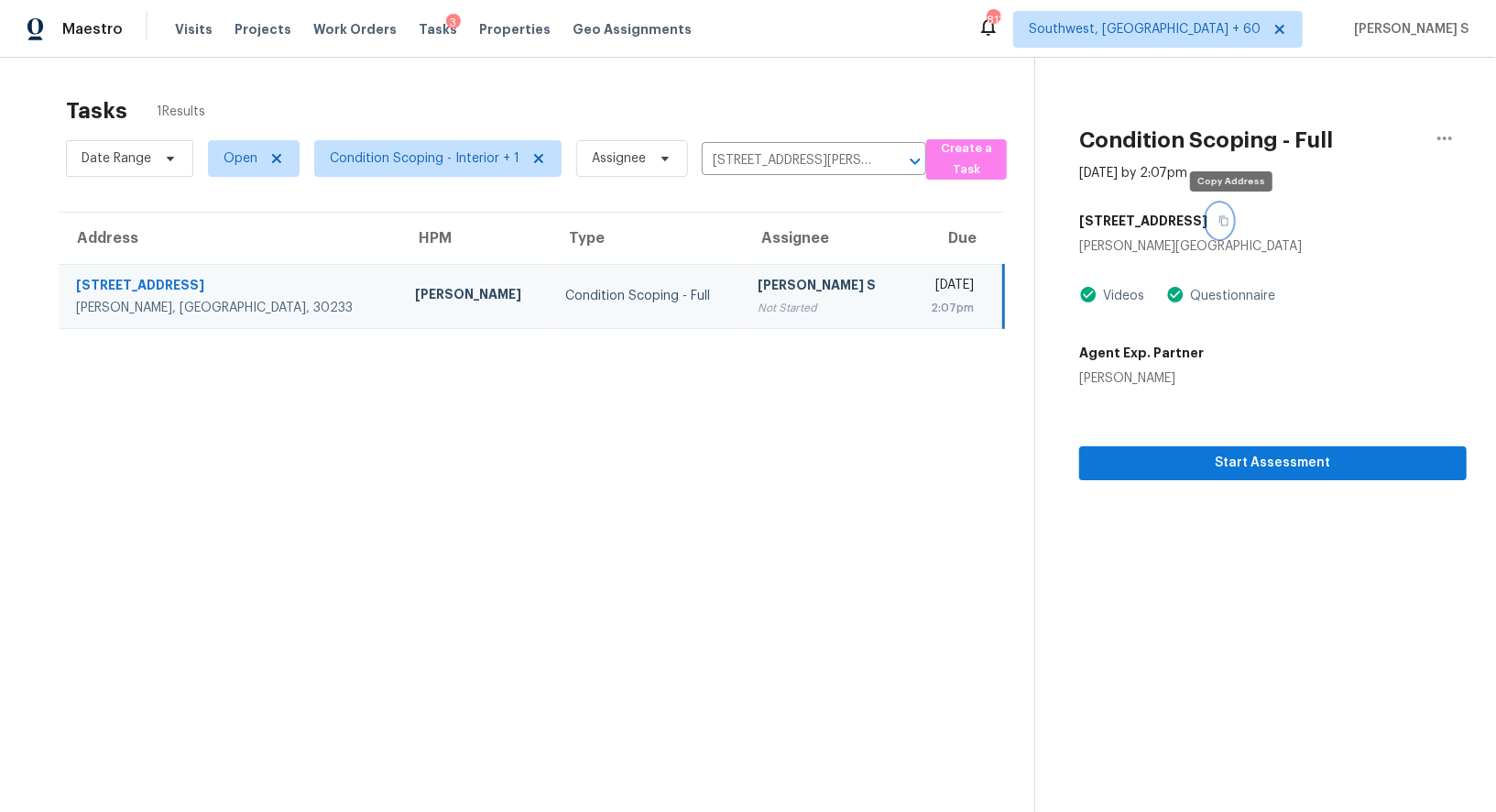
click at [1229, 219] on icon "button" at bounding box center [1225, 221] width 11 height 11
click at [806, 308] on td "Anbu Jebakumar S Not Started" at bounding box center [825, 295] width 163 height 64
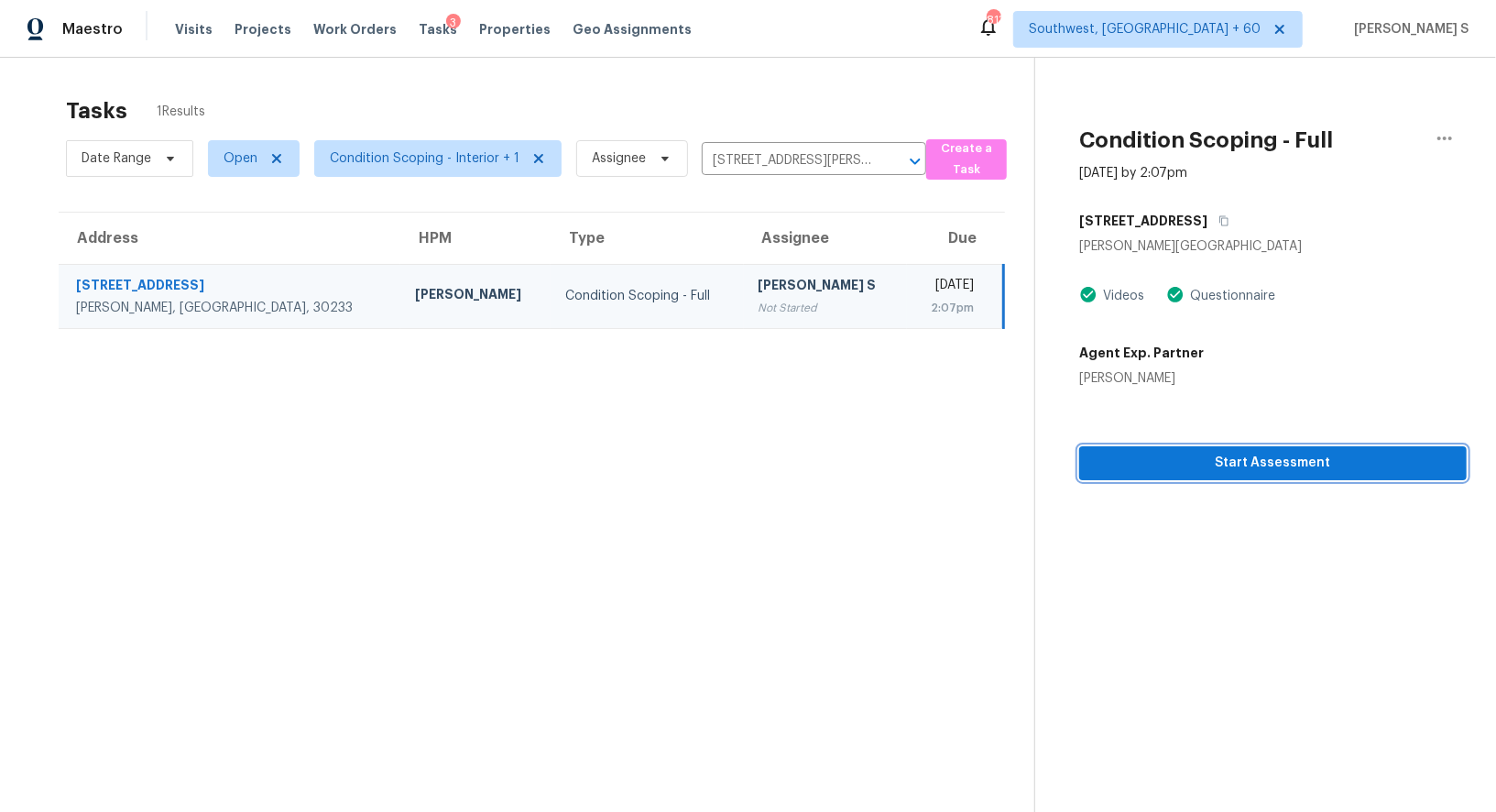
click at [1239, 460] on span "Start Assessment" at bounding box center [1272, 463] width 358 height 23
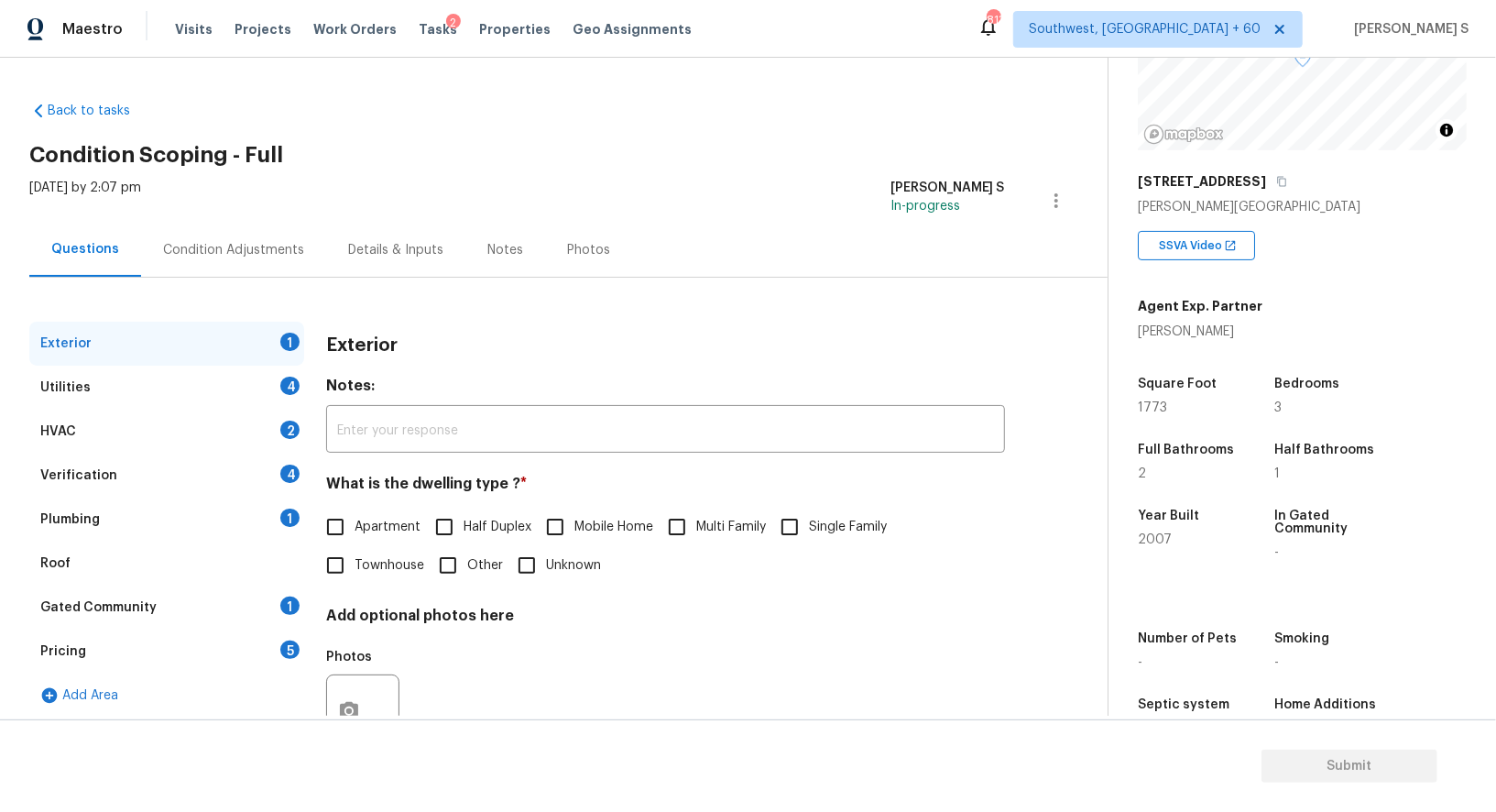
scroll to position [70, 0]
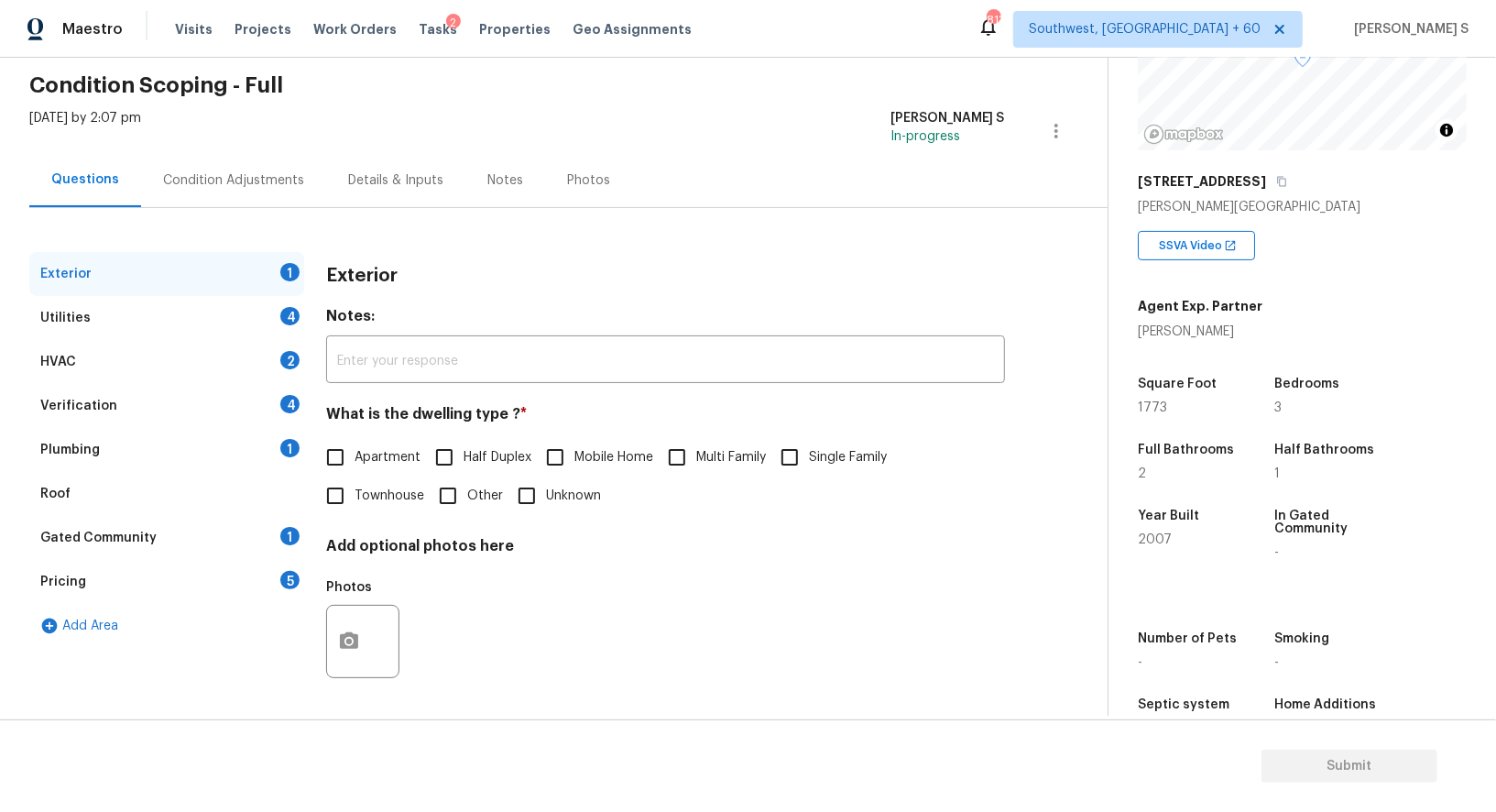
click at [275, 573] on div "Pricing 5" at bounding box center [167, 582] width 275 height 44
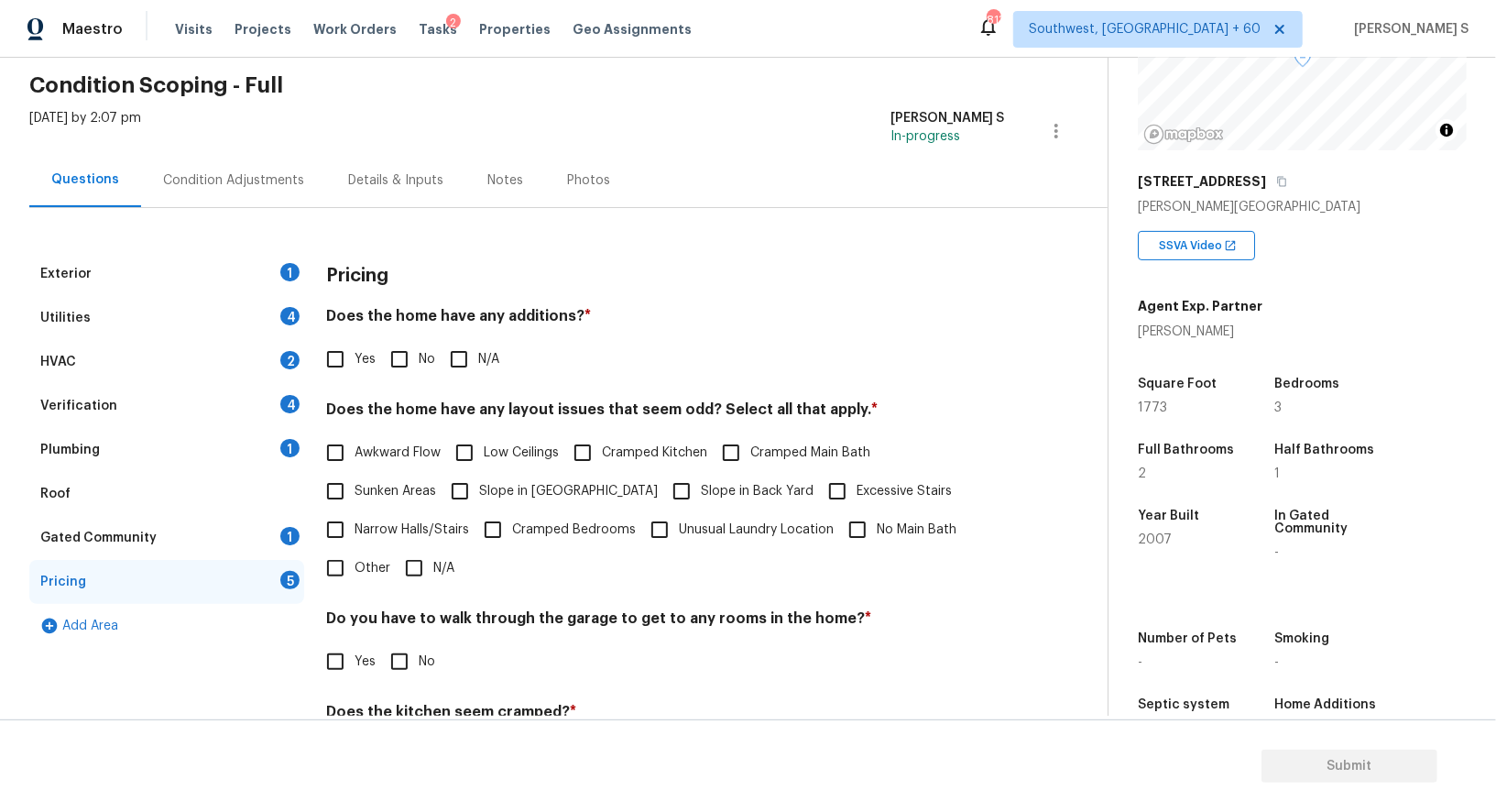
drag, startPoint x: 387, startPoint y: 353, endPoint x: 475, endPoint y: 368, distance: 89.3
click at [387, 353] on input "No" at bounding box center [399, 359] width 38 height 38
checkbox input "true"
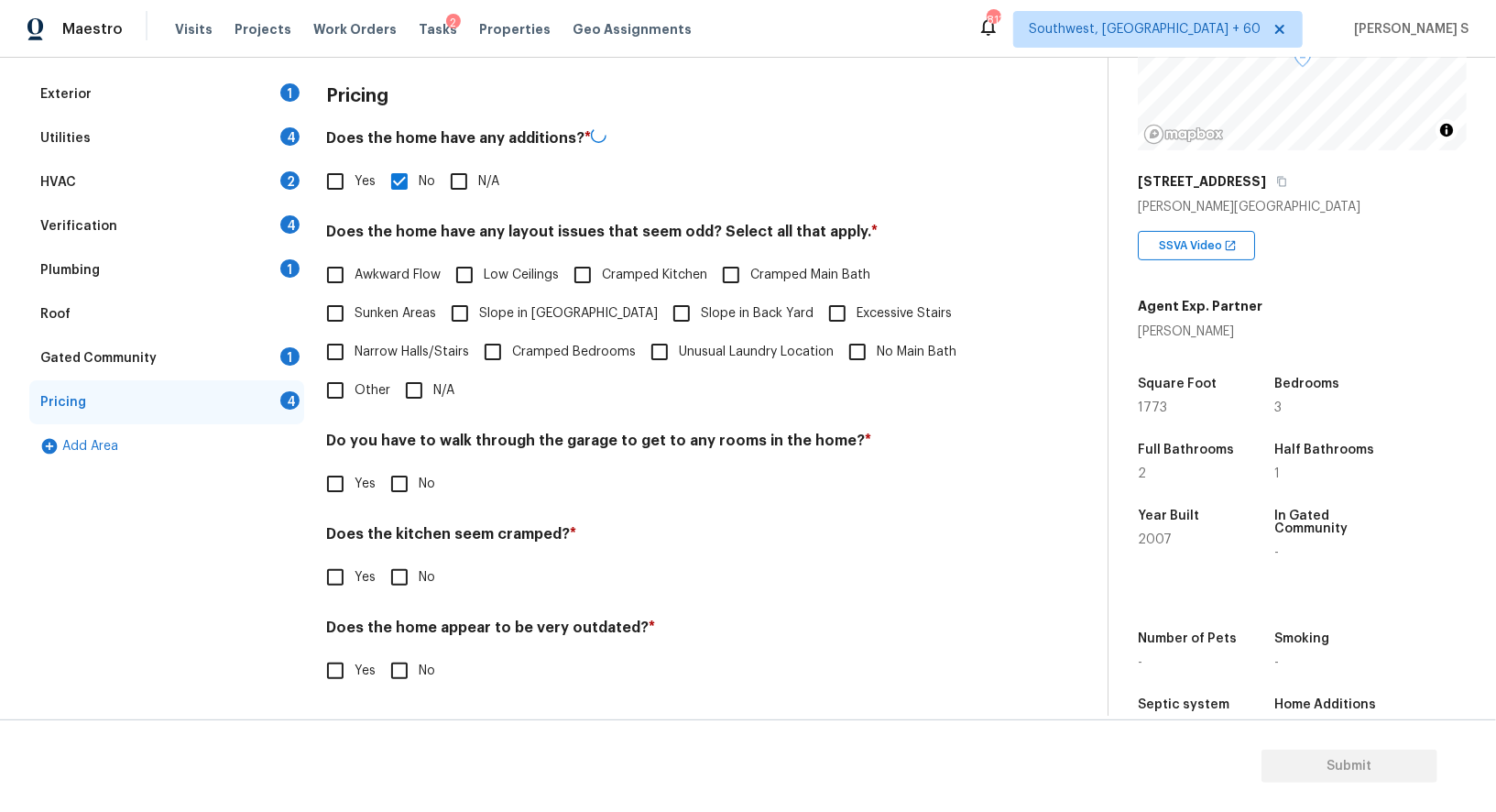
click at [394, 488] on input "No" at bounding box center [399, 483] width 38 height 38
checkbox input "true"
click at [380, 558] on input "No" at bounding box center [399, 577] width 38 height 38
checkbox input "true"
click at [380, 652] on input "No" at bounding box center [399, 671] width 38 height 38
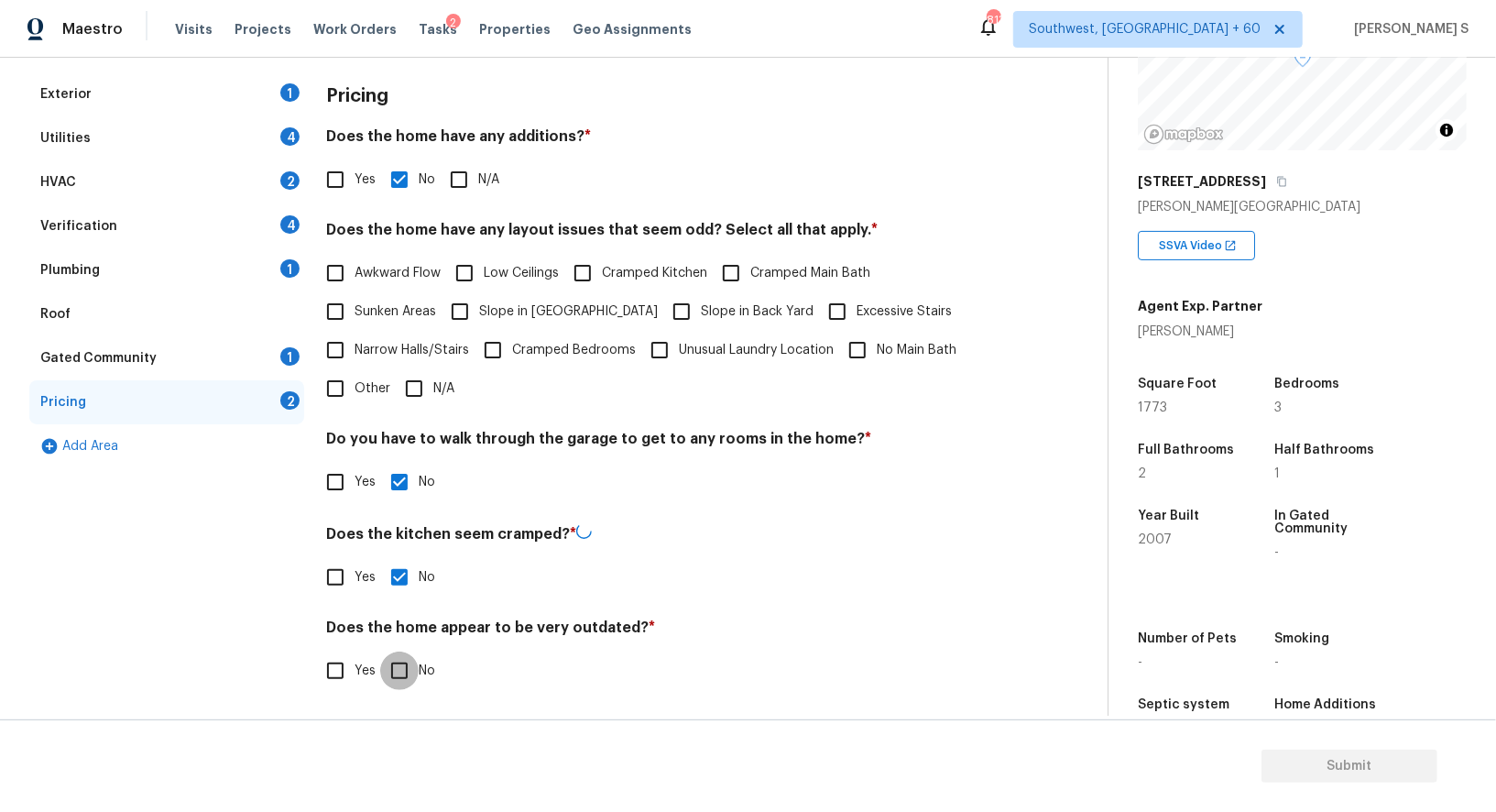
checkbox input "true"
drag, startPoint x: 439, startPoint y: 293, endPoint x: 482, endPoint y: 293, distance: 43.0
click at [439, 293] on div "Awkward Flow Low Ceilings Cramped Kitchen Cramped Main Bath Sunken Areas Slope …" at bounding box center [665, 332] width 679 height 154
click at [485, 324] on label "Slope in [GEOGRAPHIC_DATA]" at bounding box center [548, 313] width 217 height 38
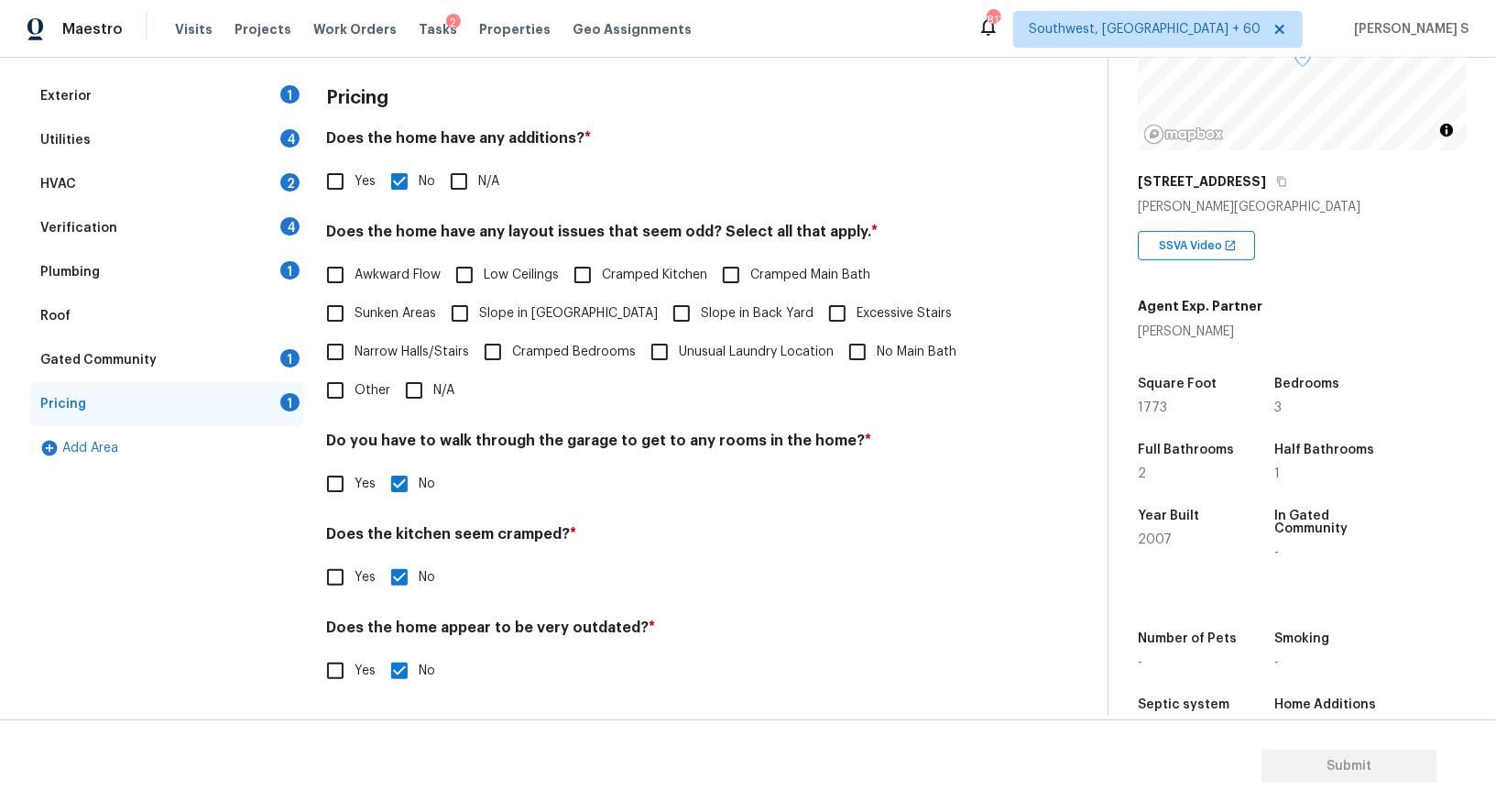
click at [480, 324] on input "Slope in [GEOGRAPHIC_DATA]" at bounding box center [459, 313] width 38 height 38
click at [452, 321] on input "Slope in [GEOGRAPHIC_DATA]" at bounding box center [459, 313] width 38 height 38
checkbox input "false"
click at [326, 395] on input "Other" at bounding box center [335, 390] width 38 height 38
checkbox input "true"
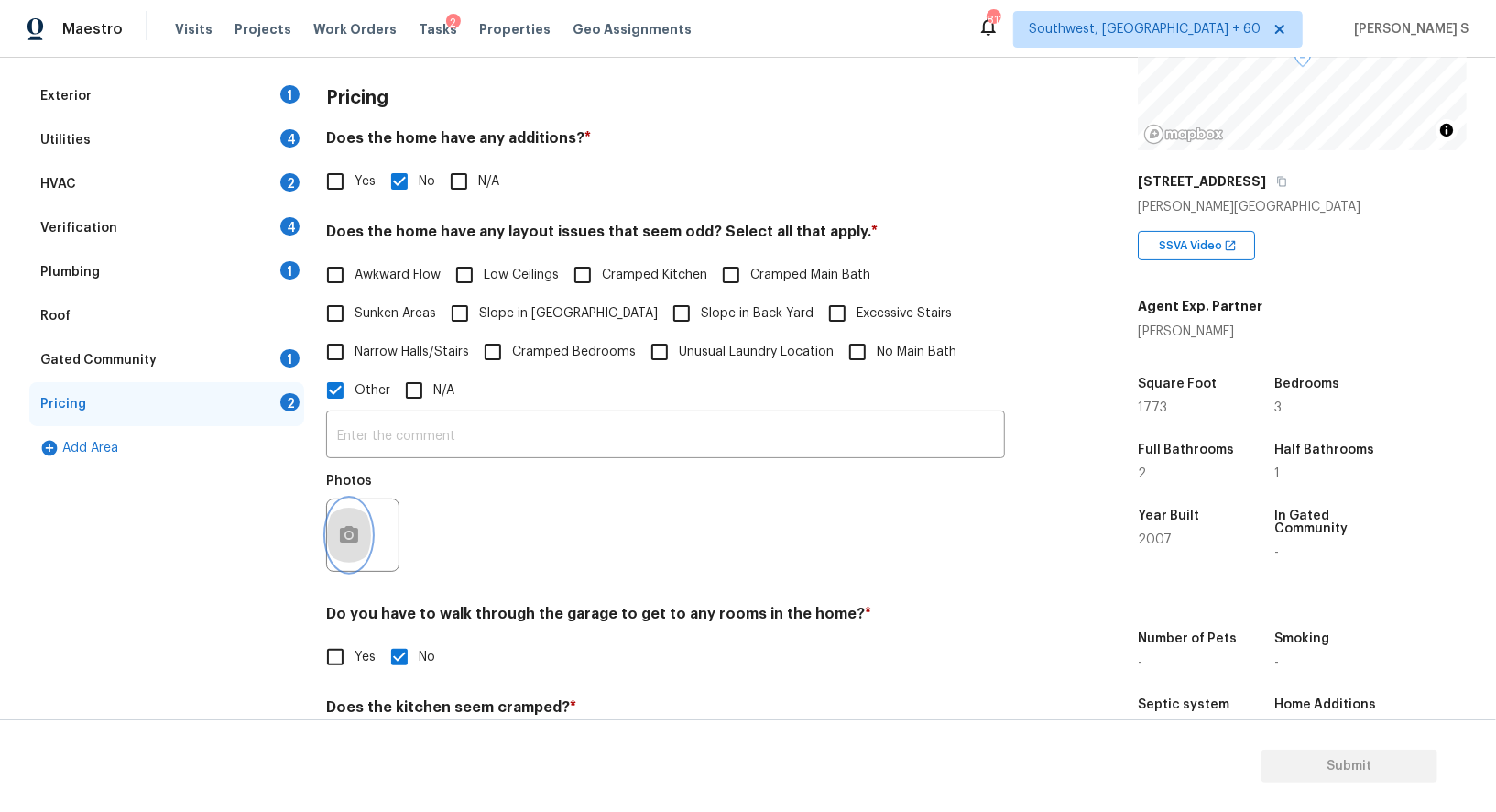
drag, startPoint x: 334, startPoint y: 509, endPoint x: 349, endPoint y: 506, distance: 15.3
click at [349, 506] on button "button" at bounding box center [349, 535] width 44 height 72
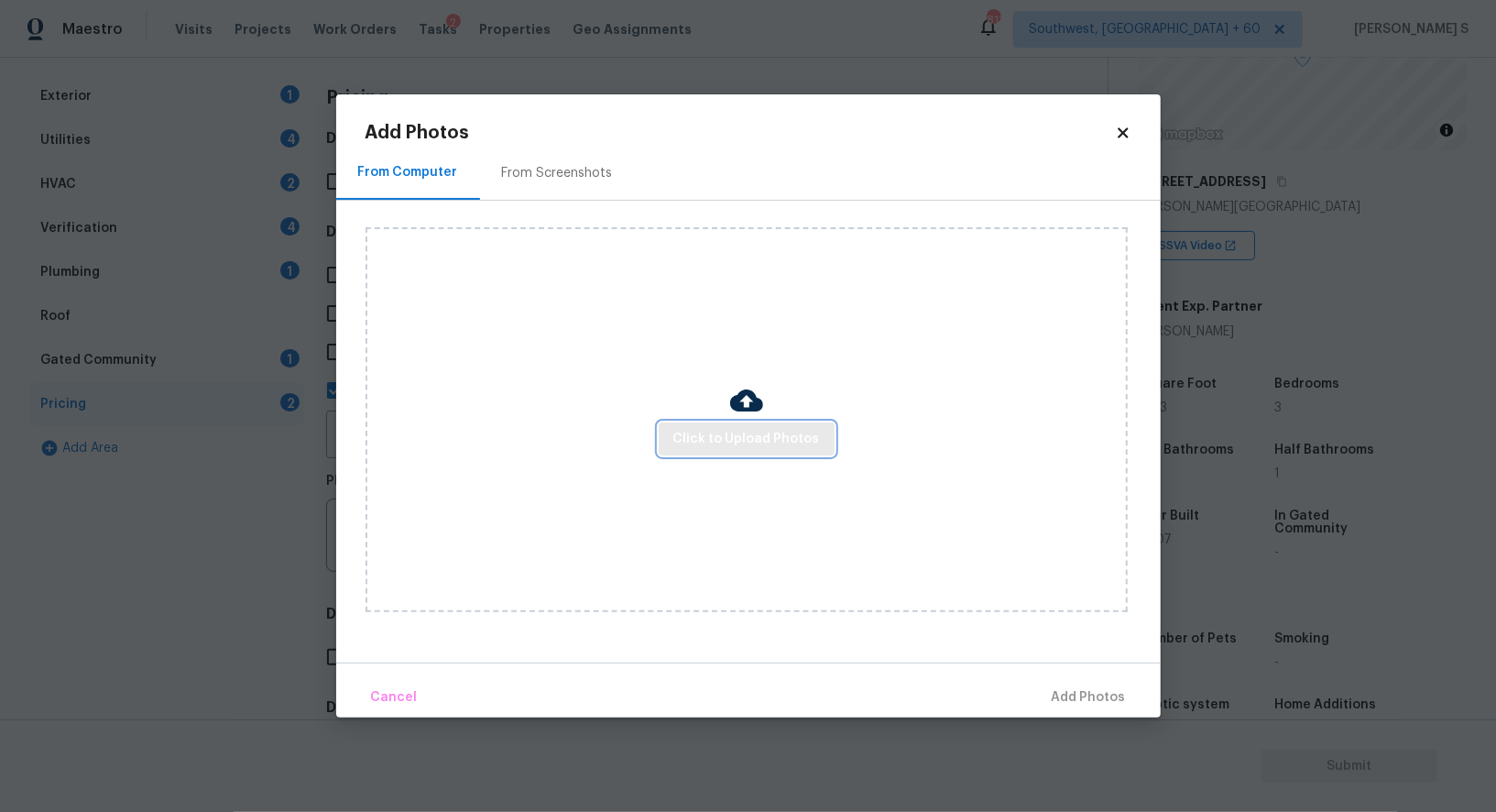
click at [681, 438] on span "Click to Upload Photos" at bounding box center [746, 439] width 146 height 23
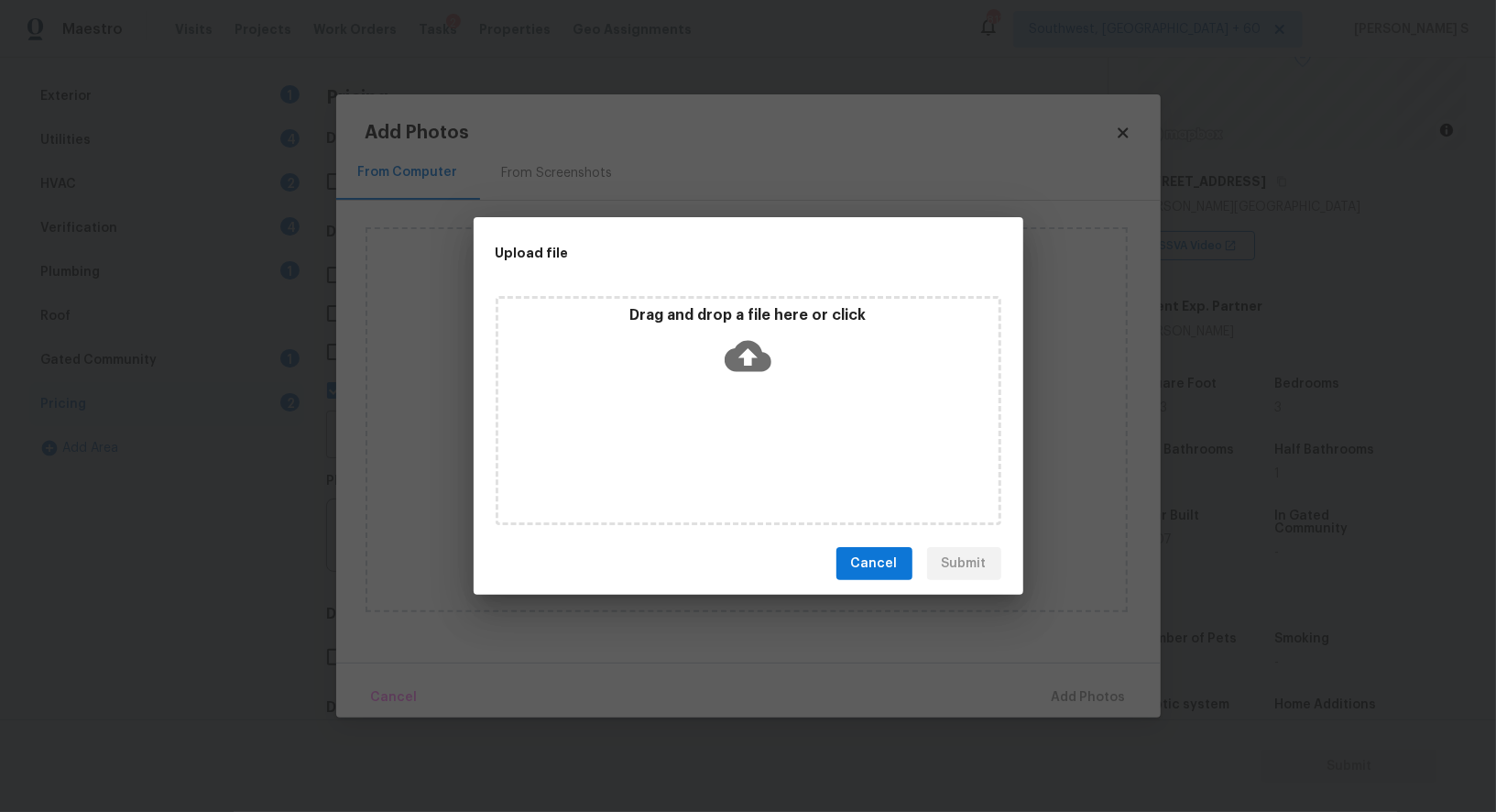
click at [702, 421] on div "Drag and drop a file here or click" at bounding box center [748, 411] width 505 height 229
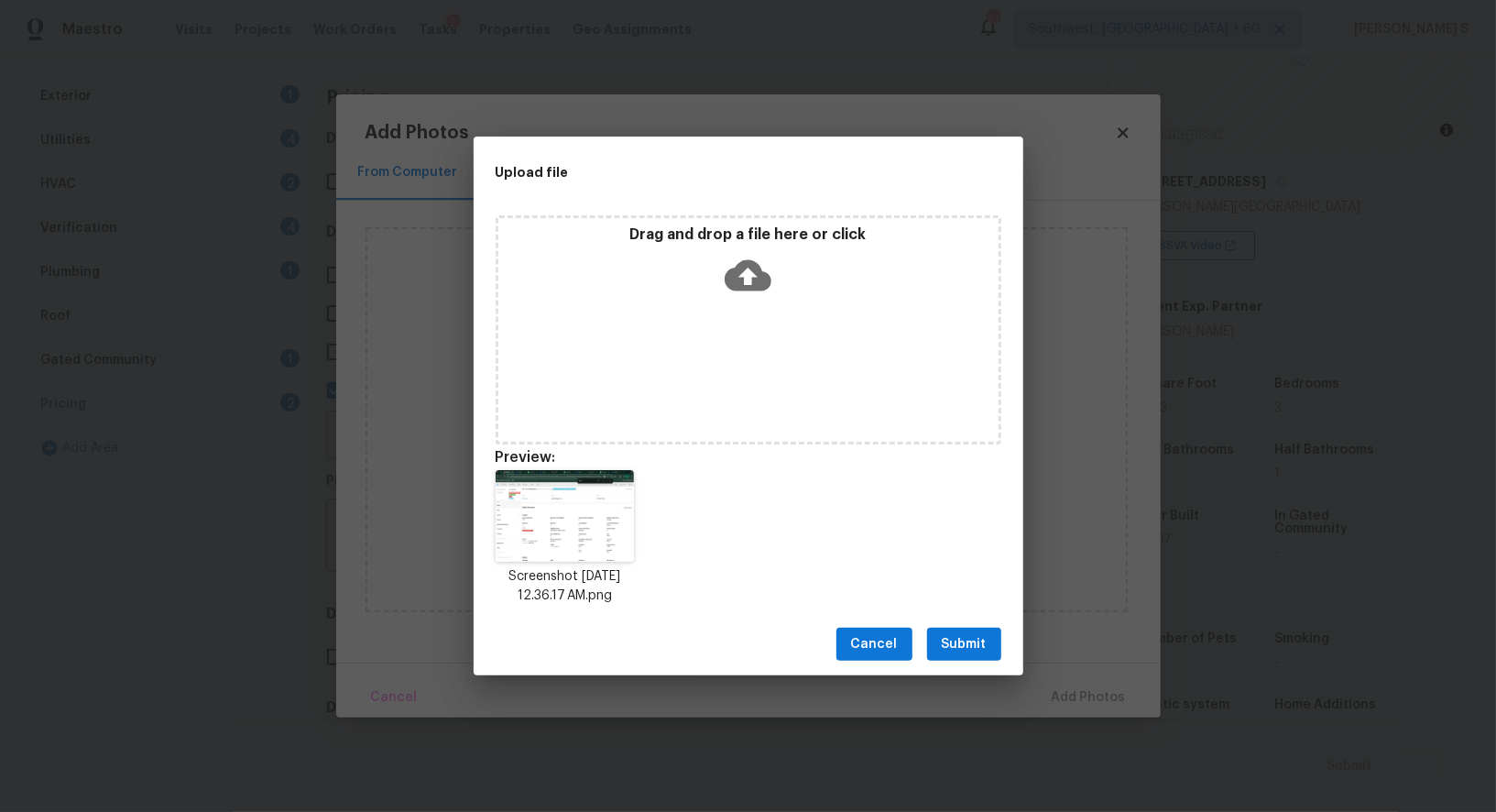
click at [962, 644] on span "Submit" at bounding box center [964, 645] width 45 height 23
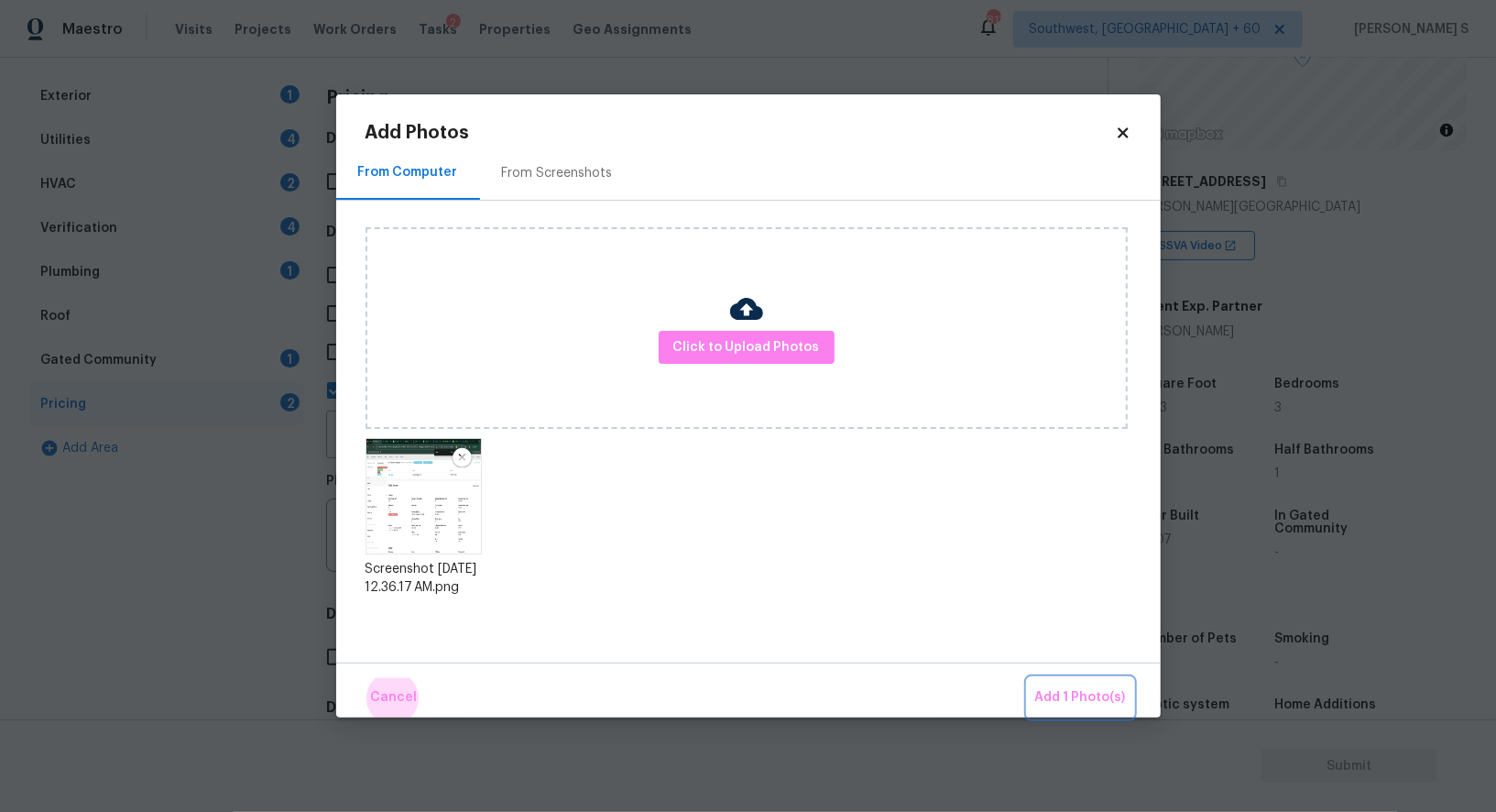
click at [1028, 678] on button "Add 1 Photo(s)" at bounding box center [1080, 697] width 105 height 39
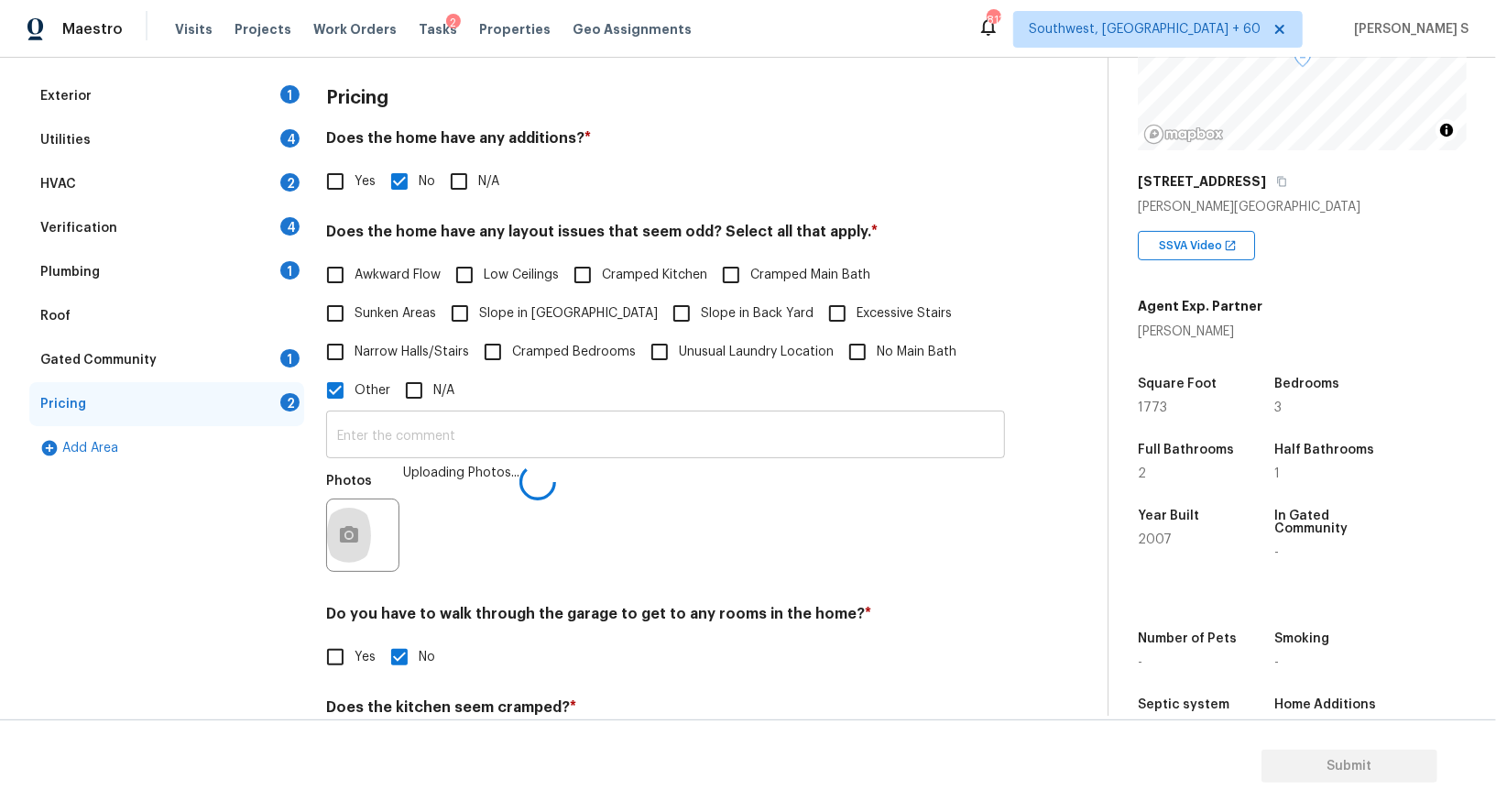
click at [798, 430] on input "text" at bounding box center [665, 437] width 679 height 43
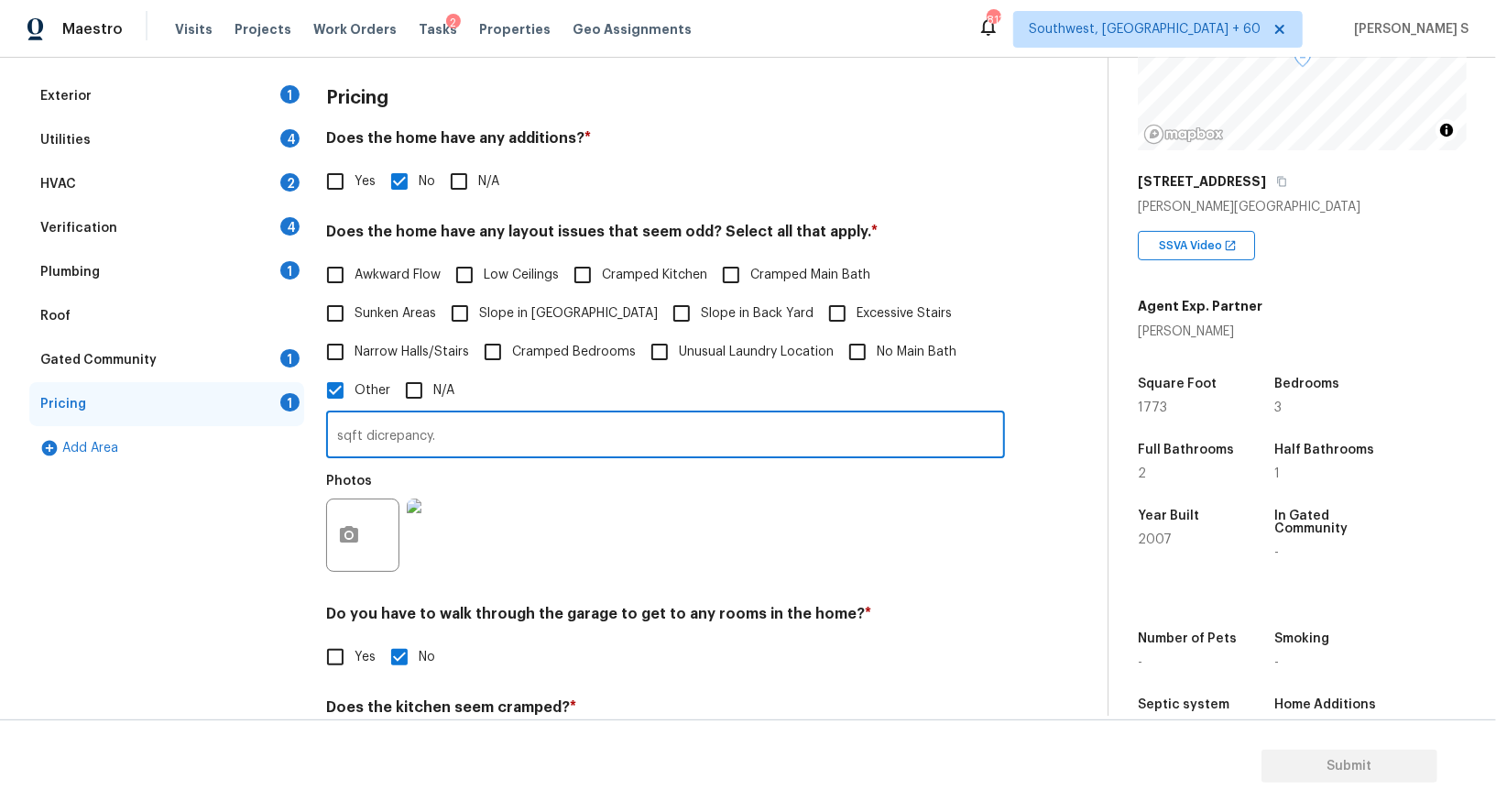
type input "sqft dicrepancy."
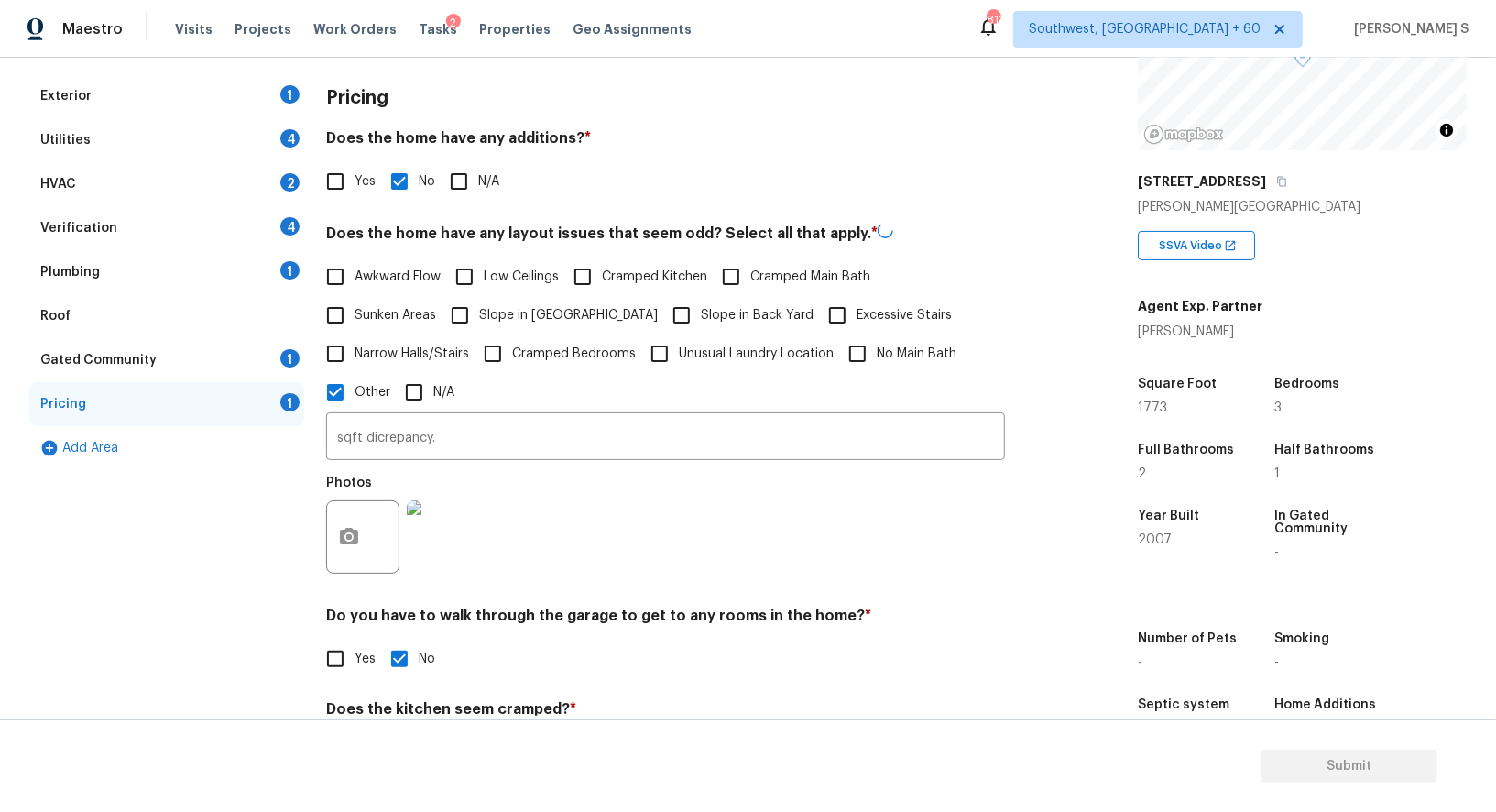
click at [759, 550] on div "Photos" at bounding box center [665, 524] width 679 height 119
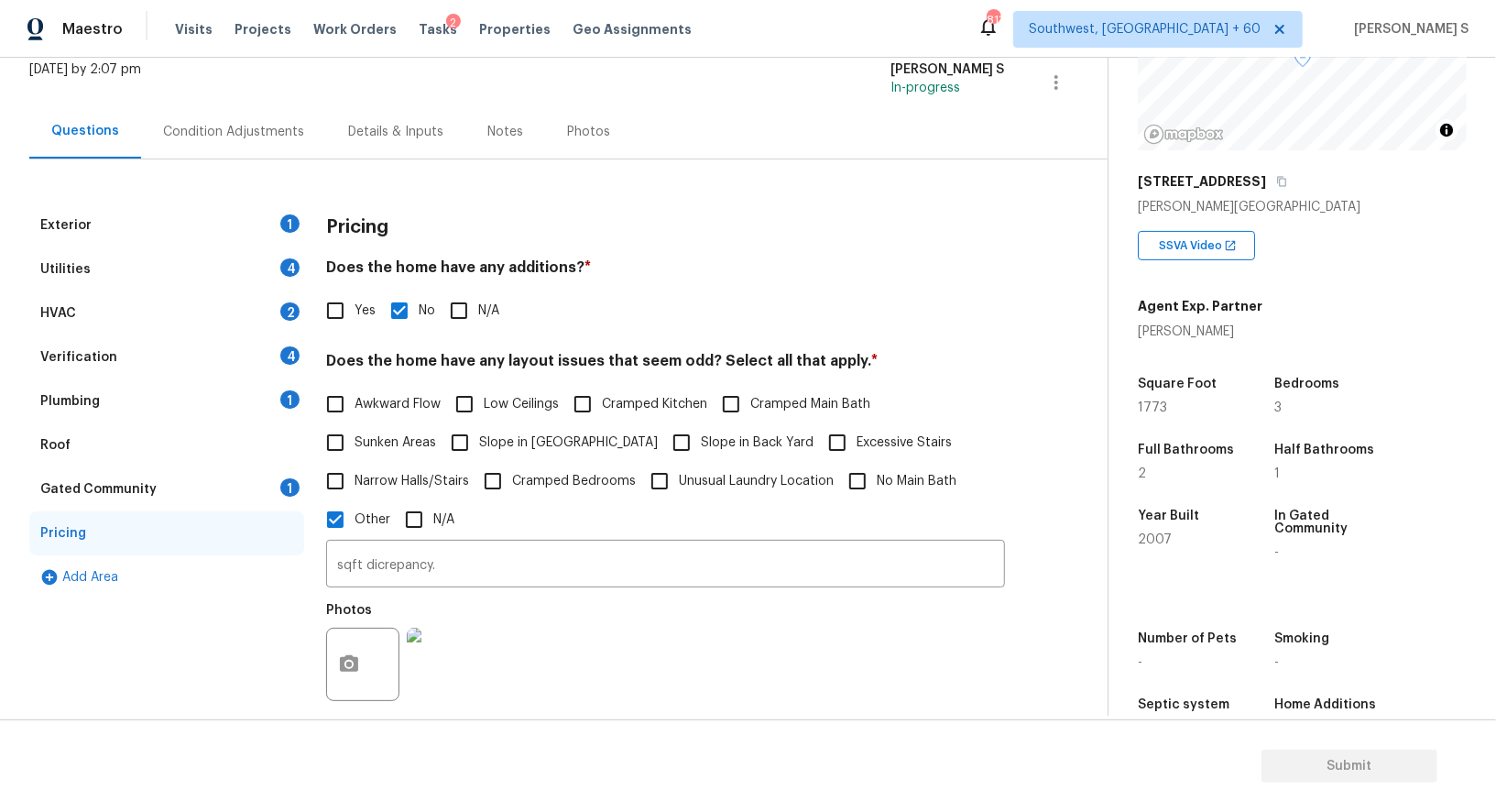
scroll to position [0, 0]
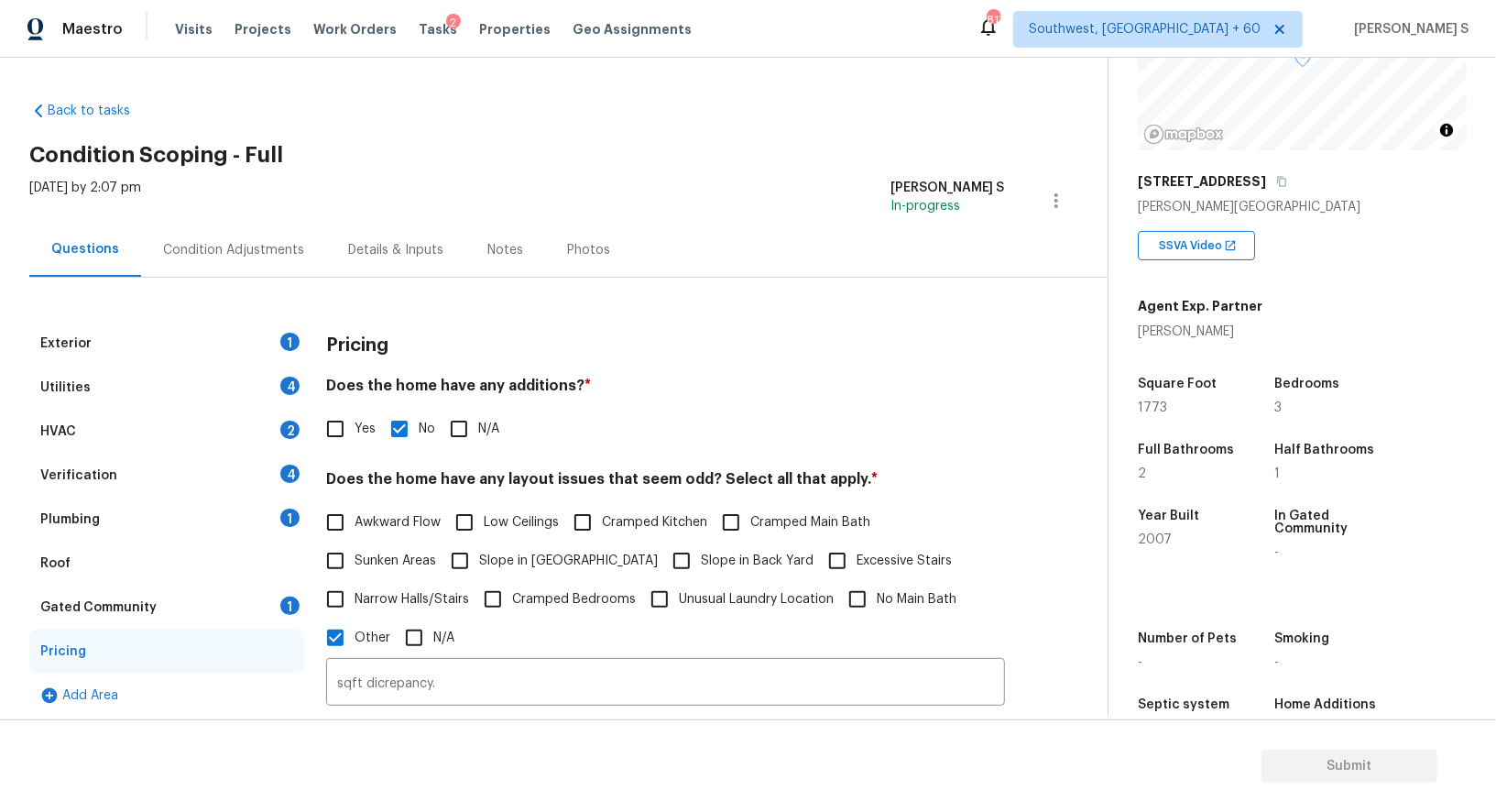
click at [268, 333] on div "Exterior 1" at bounding box center [167, 344] width 275 height 44
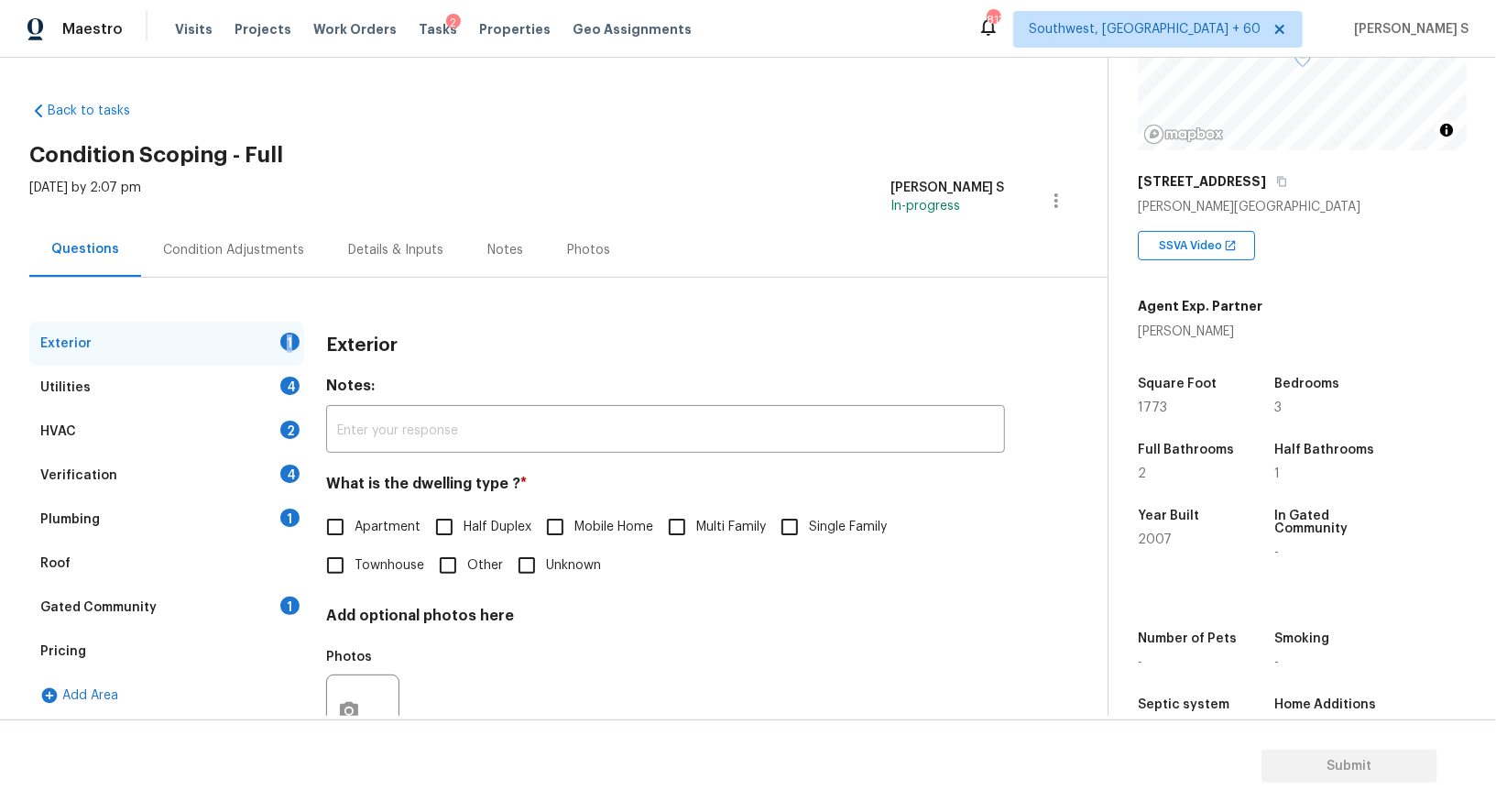
click at [268, 333] on div "Exterior 1" at bounding box center [167, 344] width 275 height 44
click at [798, 513] on input "Single Family" at bounding box center [790, 526] width 38 height 38
checkbox input "true"
click at [273, 468] on div "Verification 4" at bounding box center [167, 476] width 275 height 44
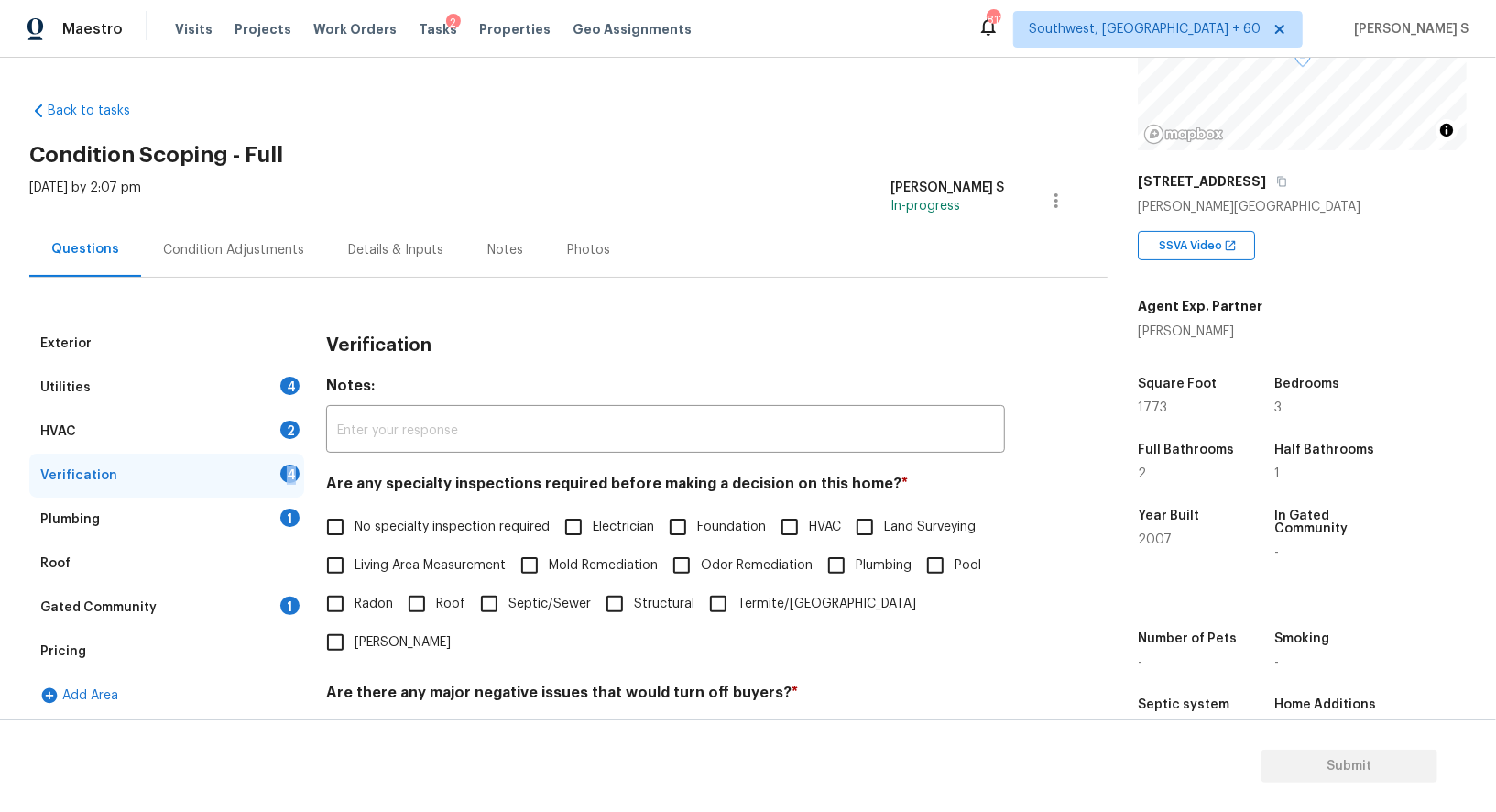
click at [273, 468] on div "Verification 4" at bounding box center [167, 476] width 275 height 44
click at [331, 512] on input "No specialty inspection required" at bounding box center [335, 526] width 38 height 38
checkbox input "true"
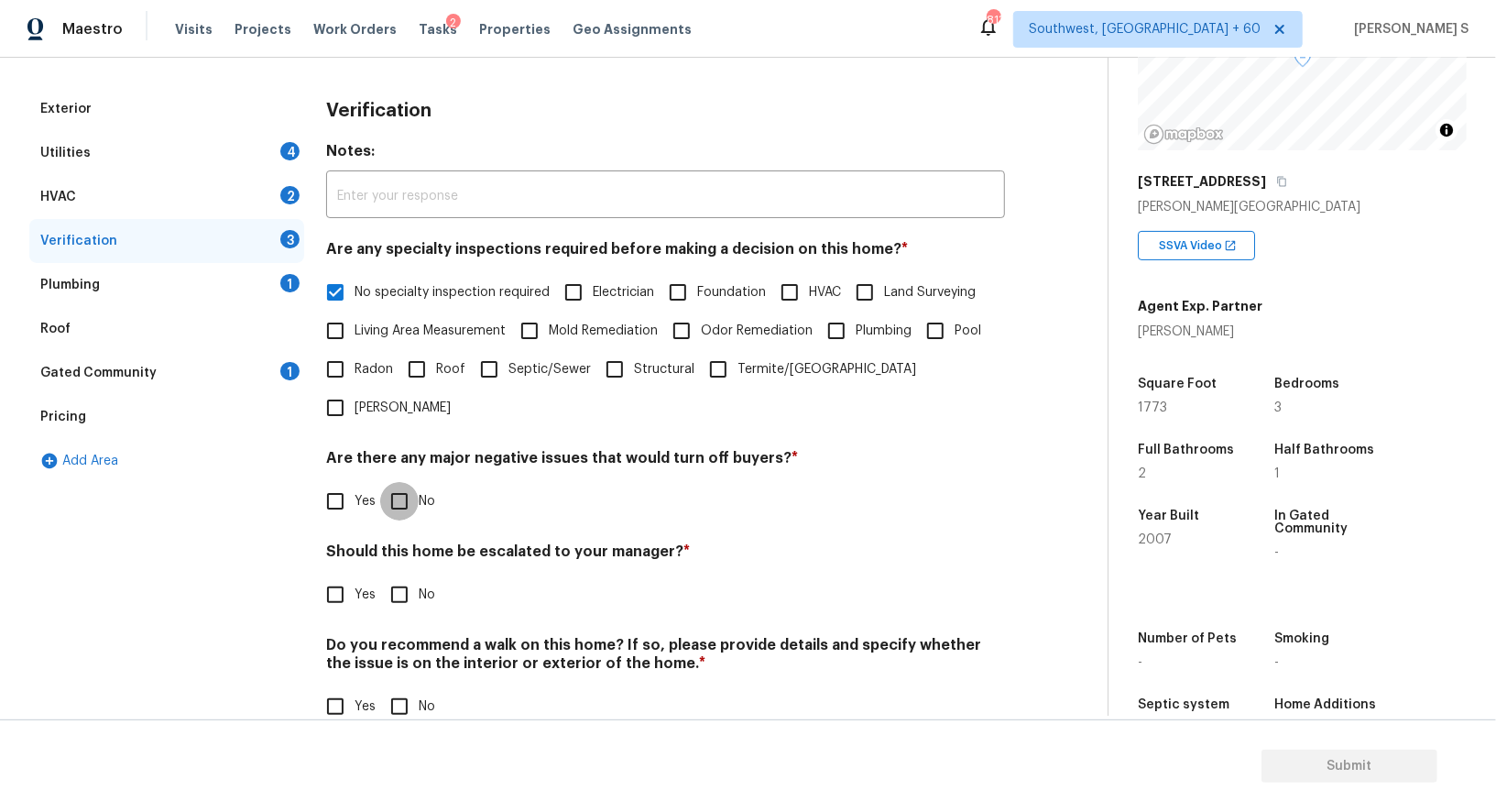
scroll to position [234, 0]
click at [405, 483] on input "No" at bounding box center [399, 502] width 38 height 38
checkbox input "true"
click at [383, 688] on input "No" at bounding box center [399, 707] width 38 height 38
checkbox input "true"
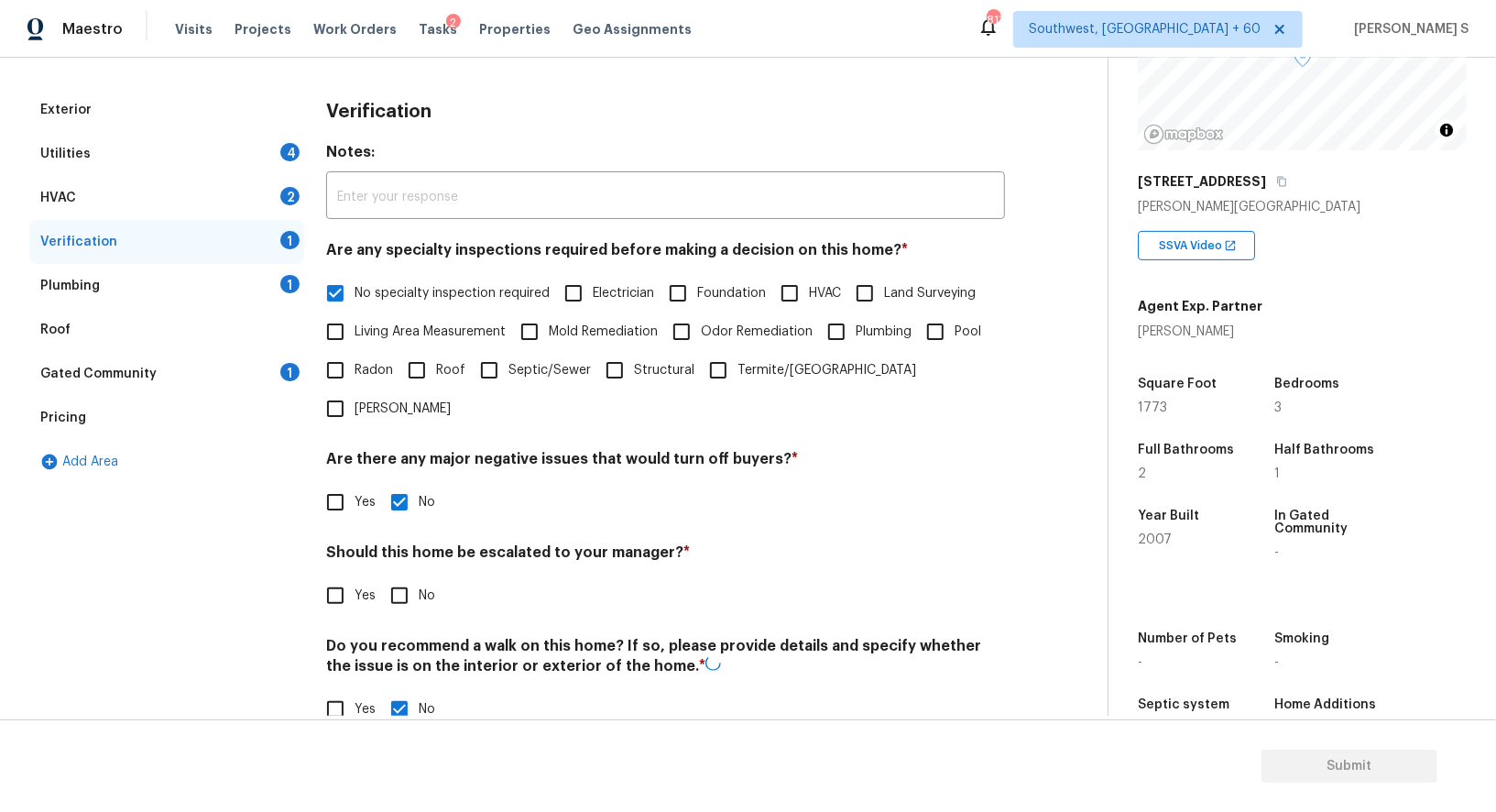
scroll to position [0, 0]
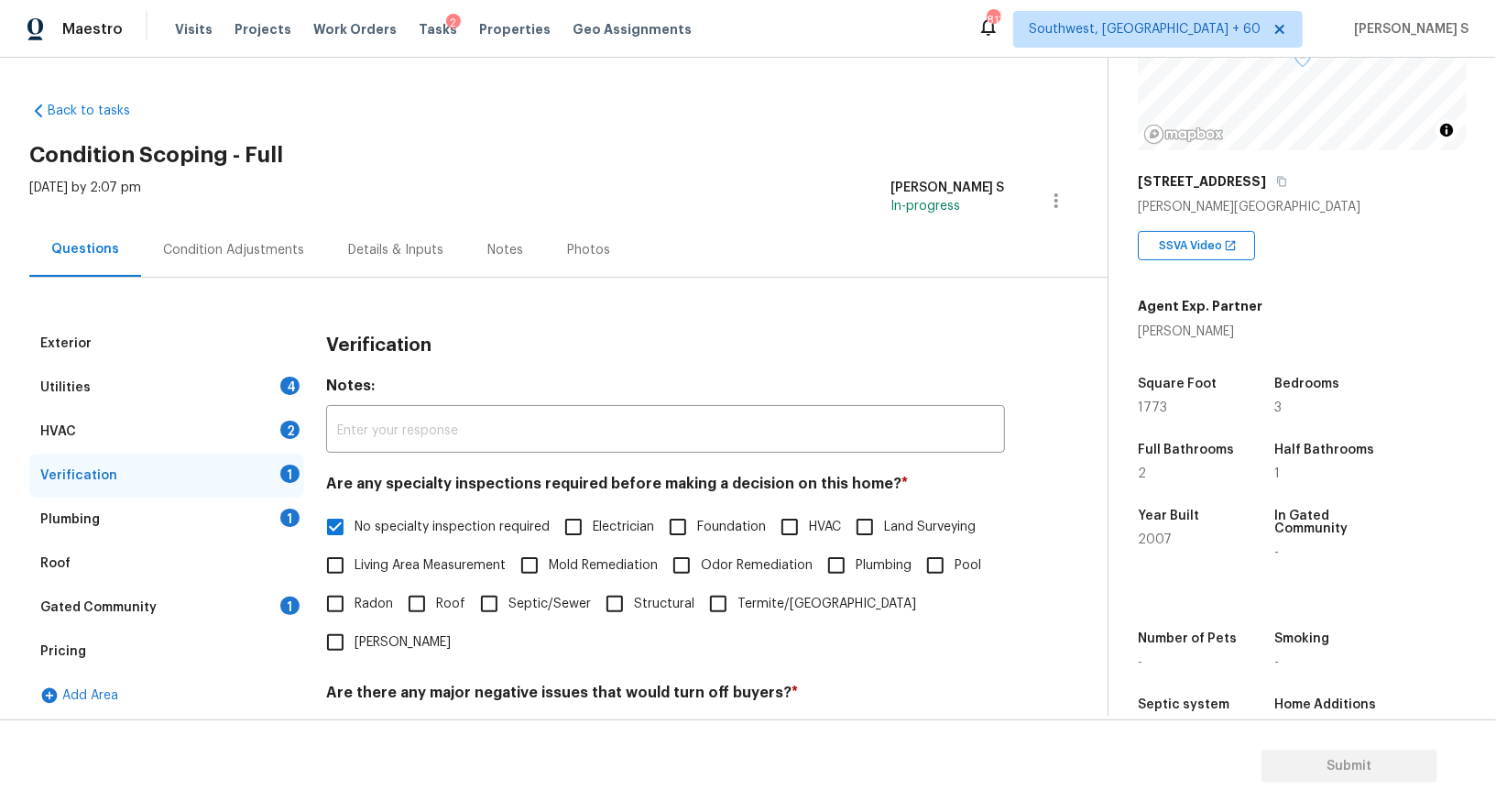
click at [289, 435] on div "2" at bounding box center [290, 429] width 19 height 18
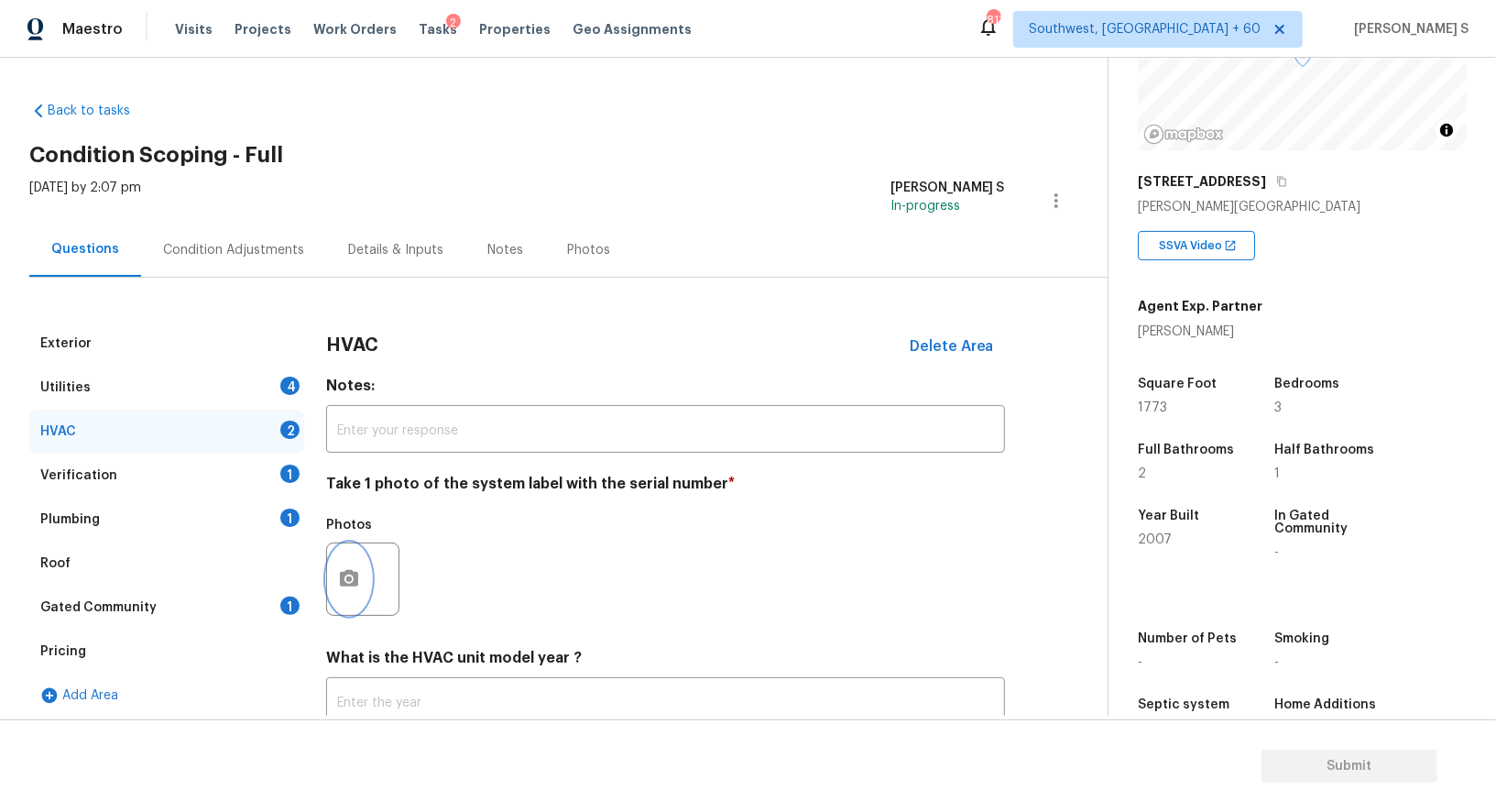
click at [353, 573] on icon "button" at bounding box center [349, 578] width 18 height 16
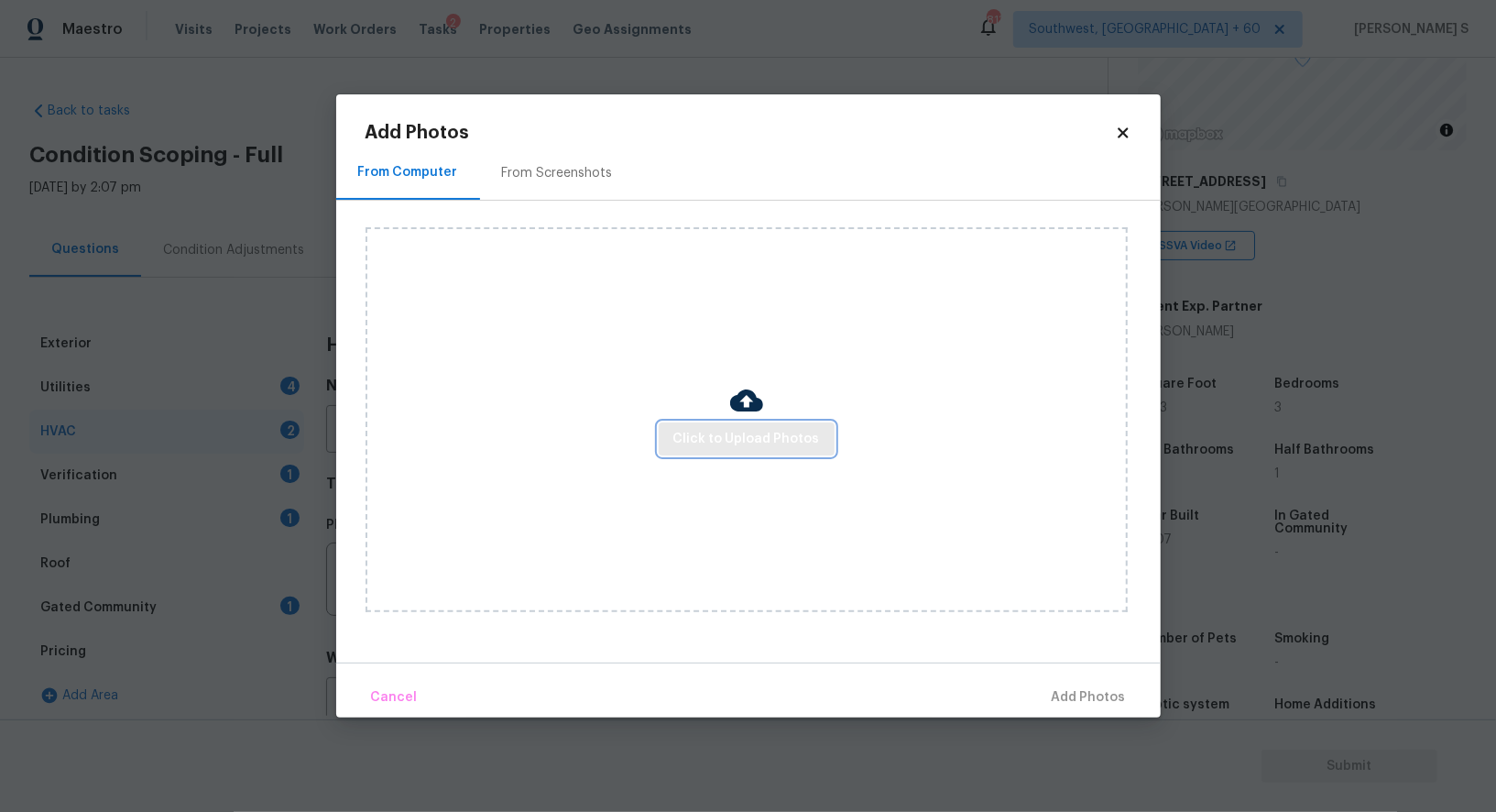
click at [747, 442] on span "Click to Upload Photos" at bounding box center [746, 439] width 146 height 23
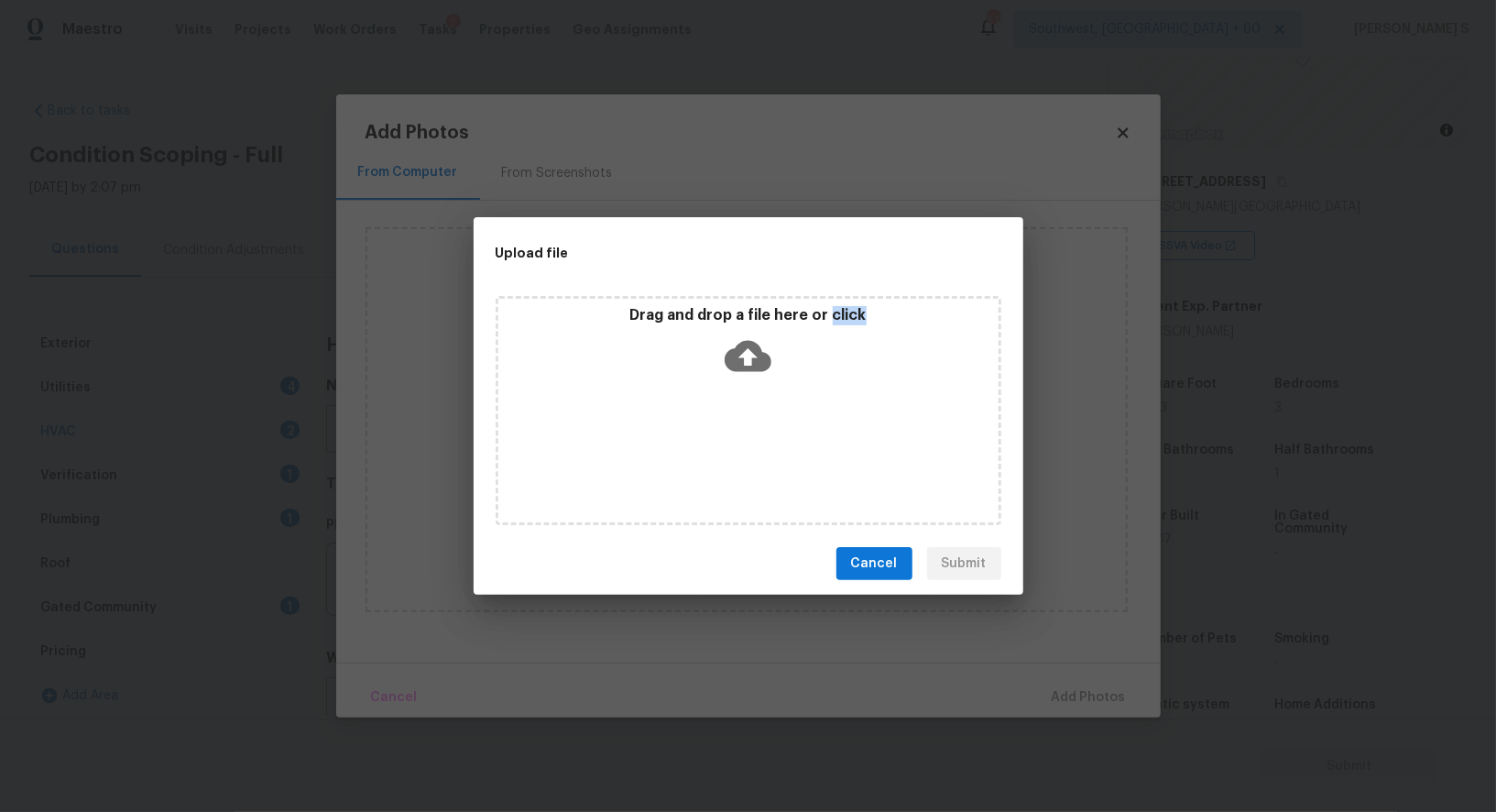
click at [747, 442] on div "Drag and drop a file here or click" at bounding box center [748, 411] width 505 height 229
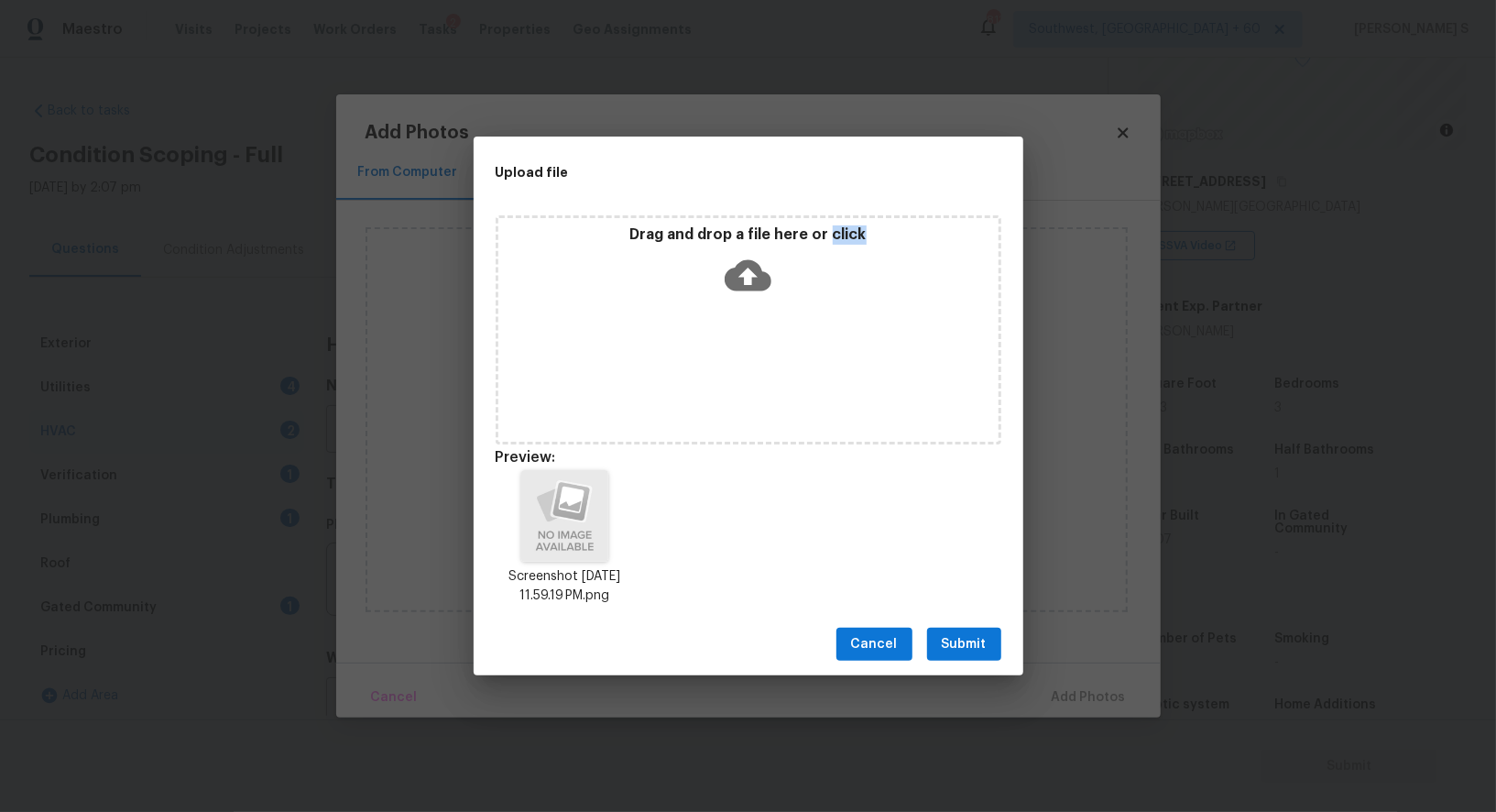
click at [960, 644] on span "Submit" at bounding box center [964, 645] width 45 height 23
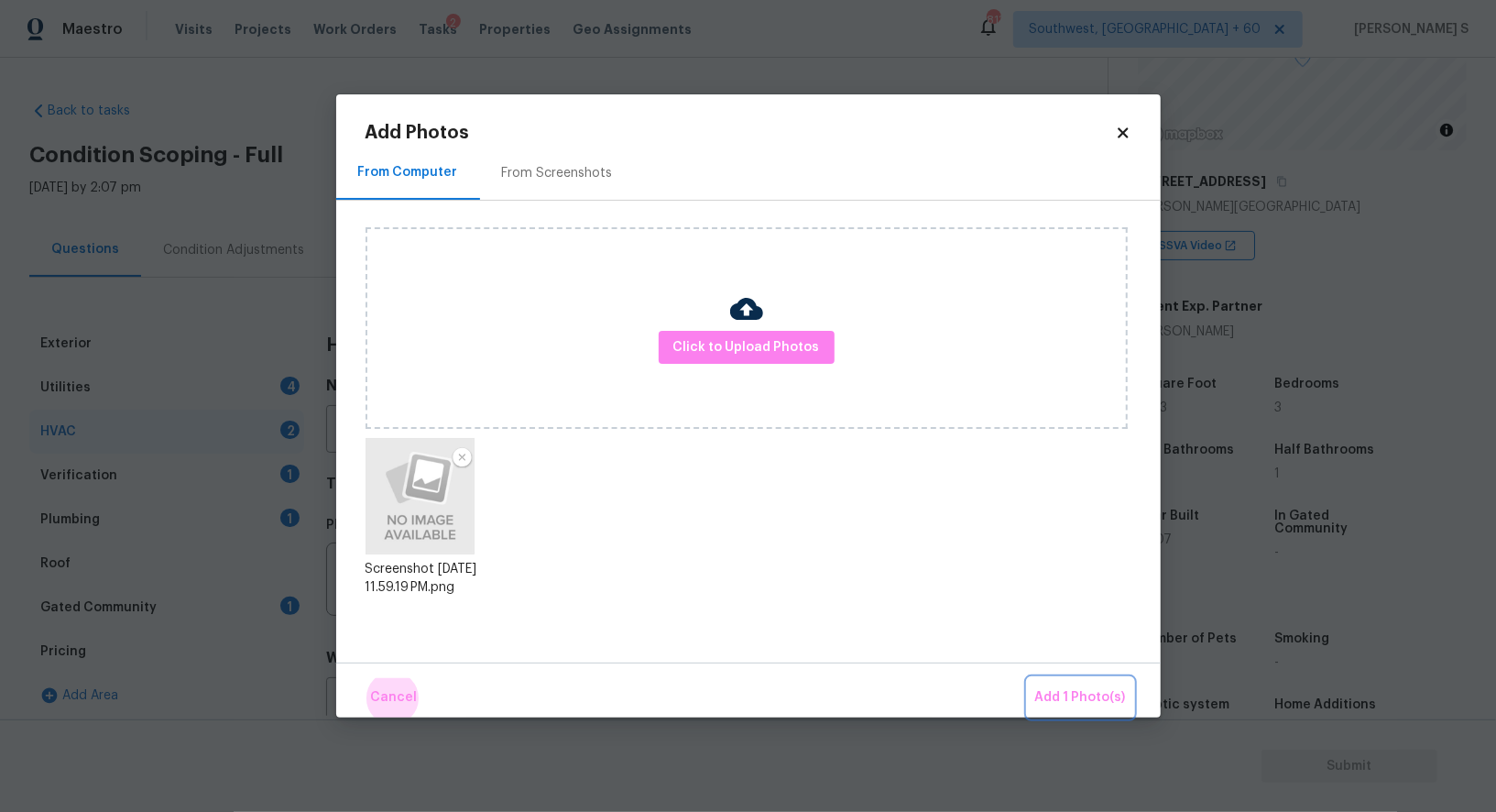
click at [1028, 678] on button "Add 1 Photo(s)" at bounding box center [1080, 697] width 105 height 39
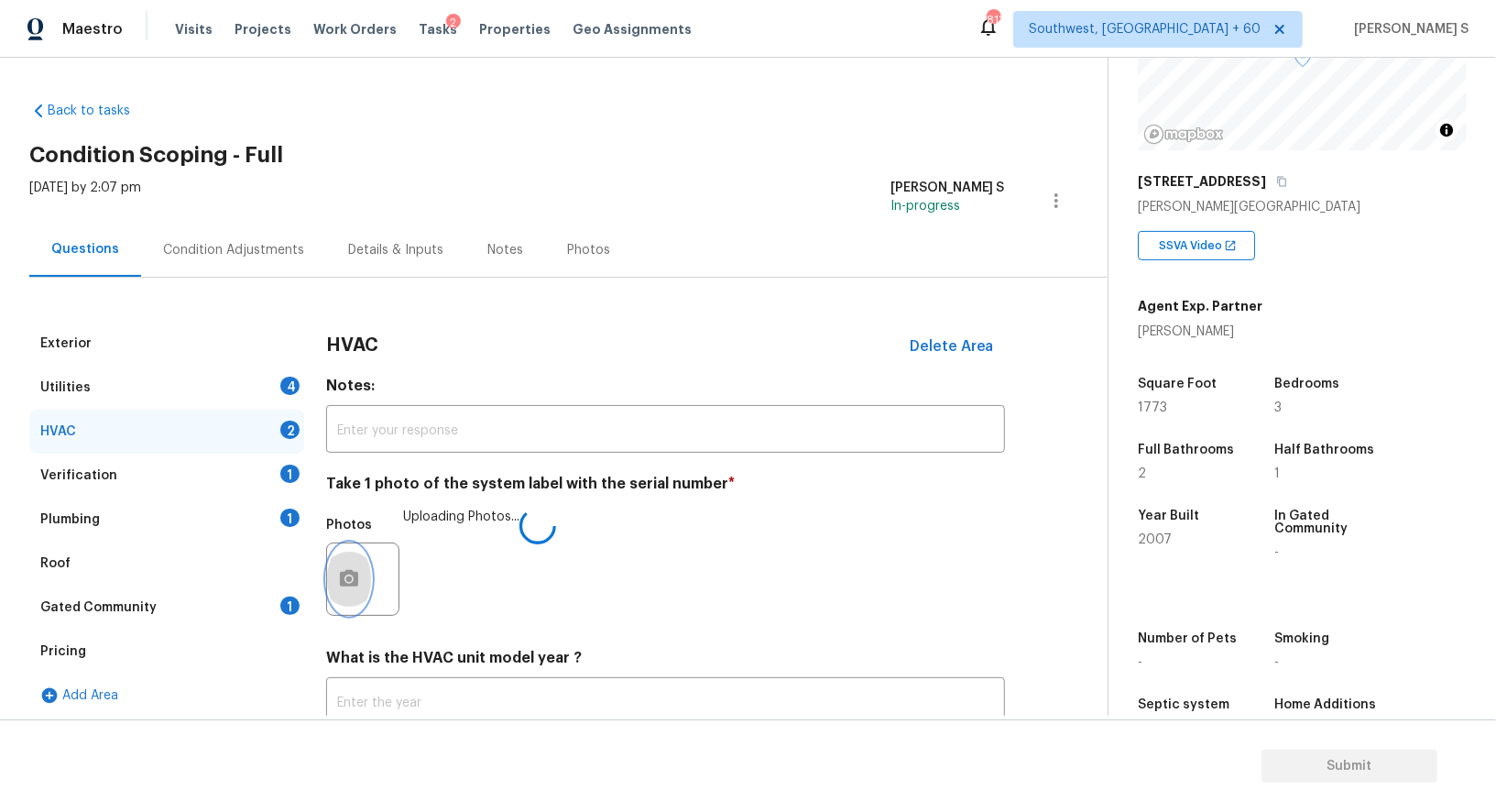
scroll to position [130, 0]
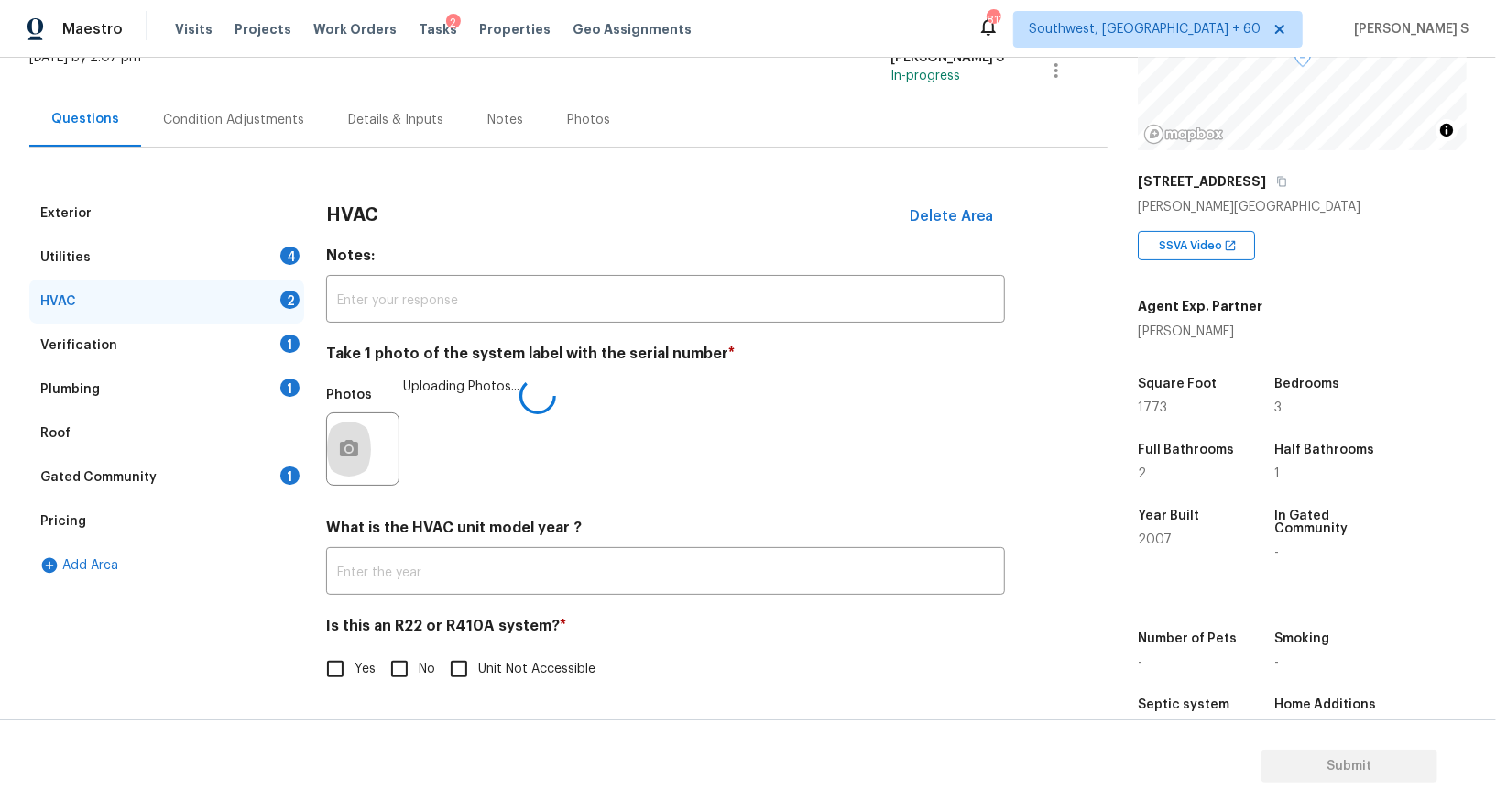
click at [398, 657] on input "No" at bounding box center [399, 669] width 38 height 38
checkbox input "true"
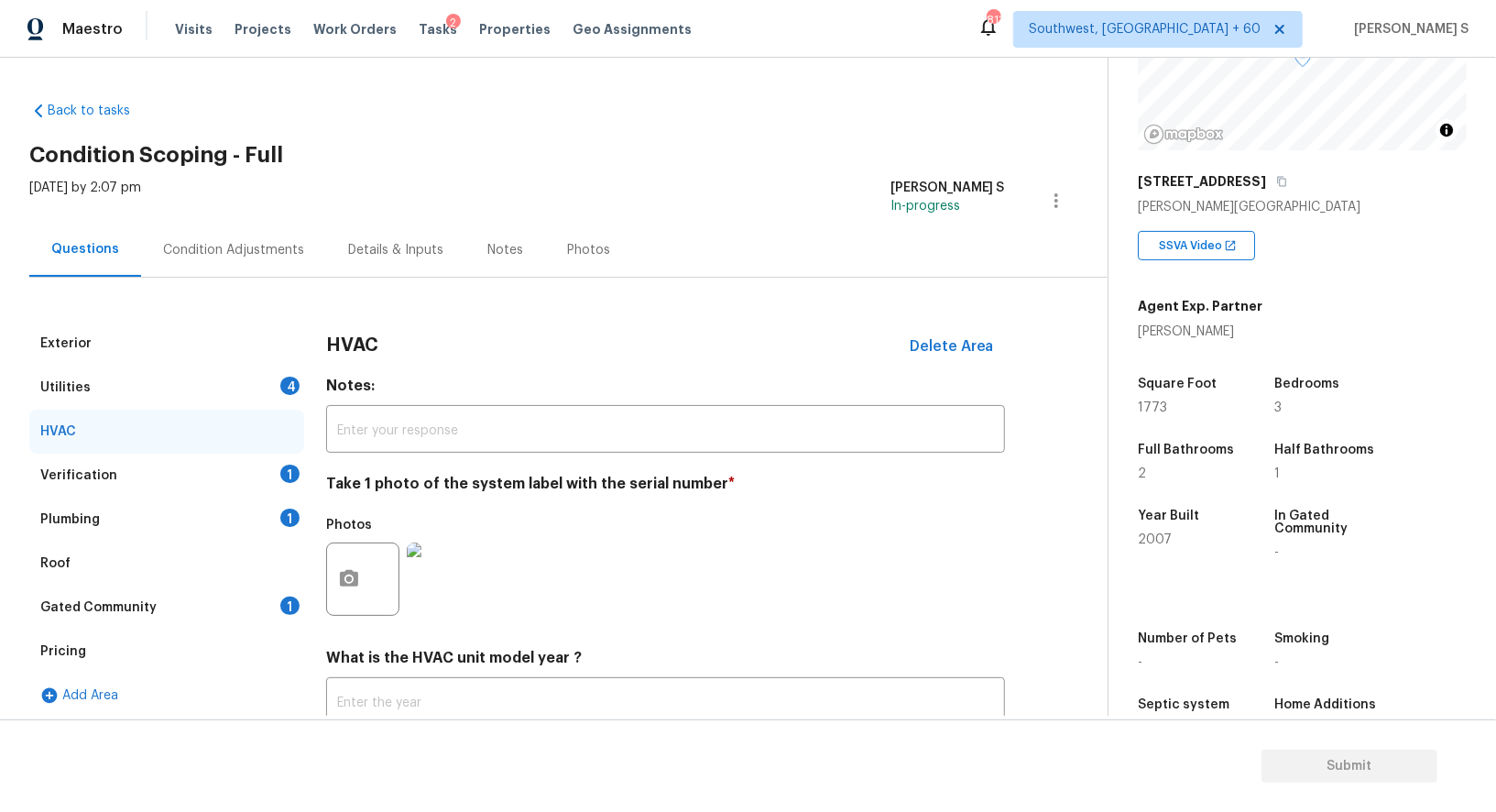
click at [263, 398] on div "Utilities 4" at bounding box center [167, 388] width 275 height 44
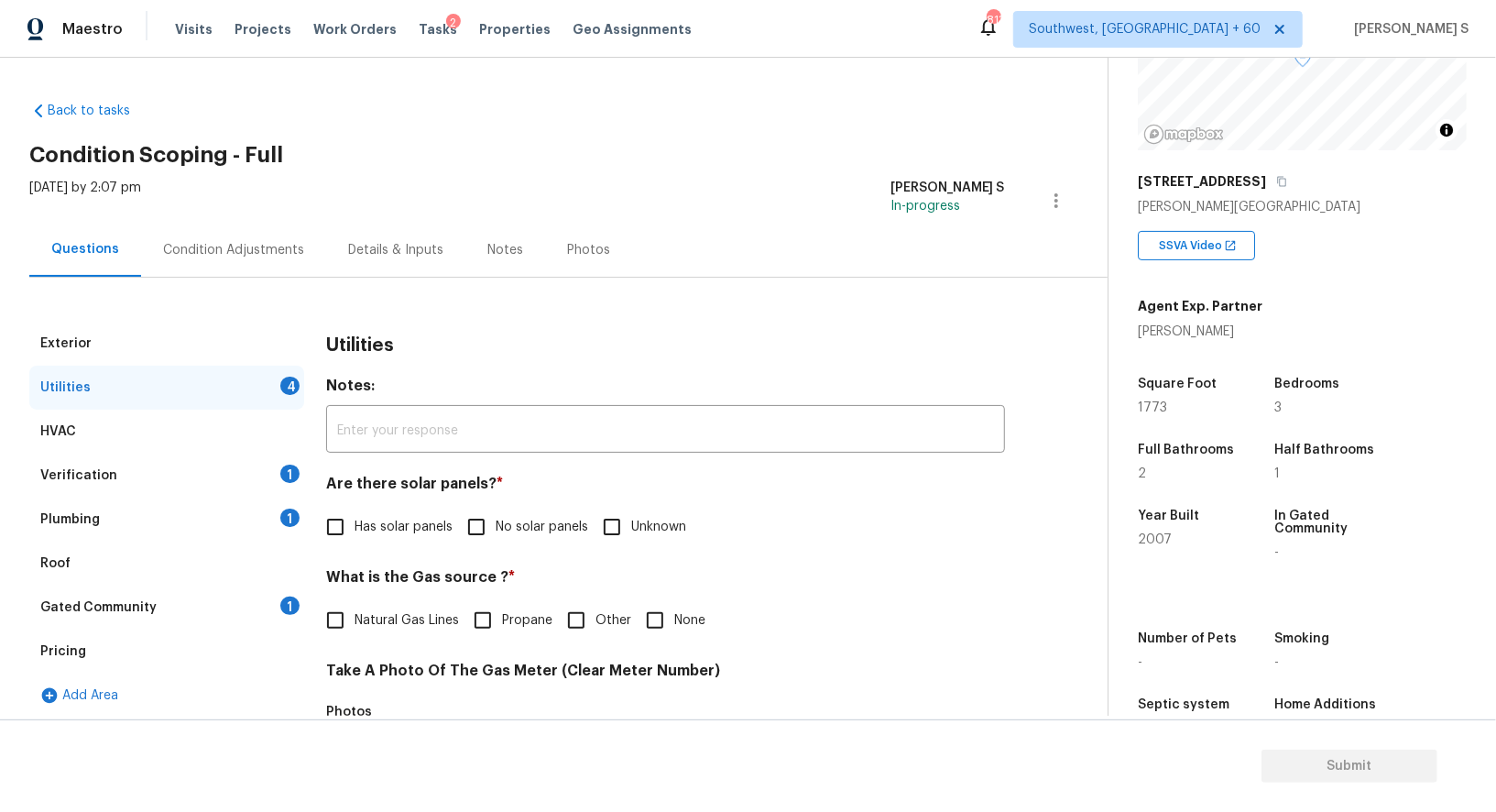
click at [458, 509] on input "No solar panels" at bounding box center [477, 526] width 38 height 38
checkbox input "true"
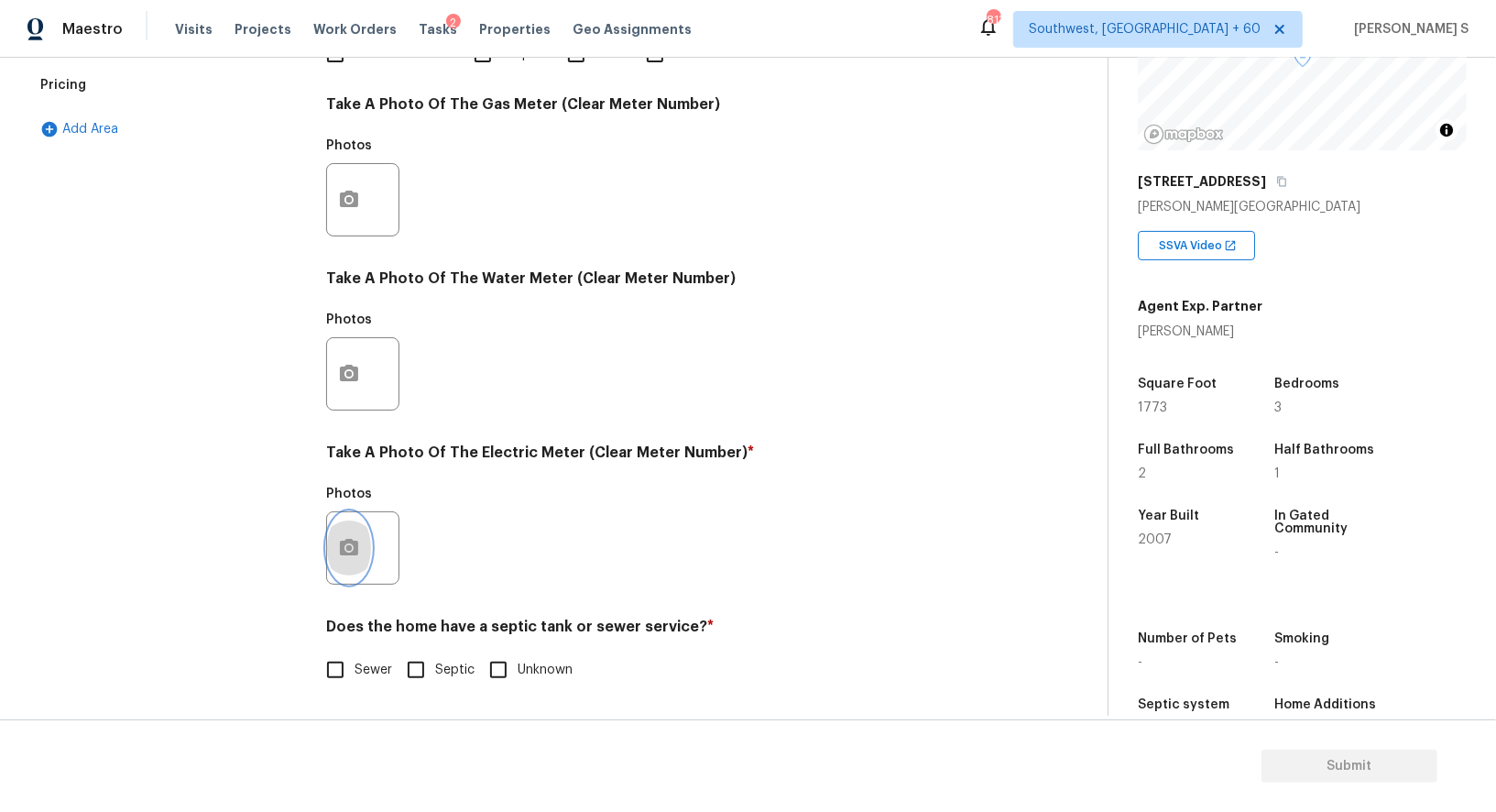
click at [337, 546] on button "button" at bounding box center [349, 547] width 44 height 72
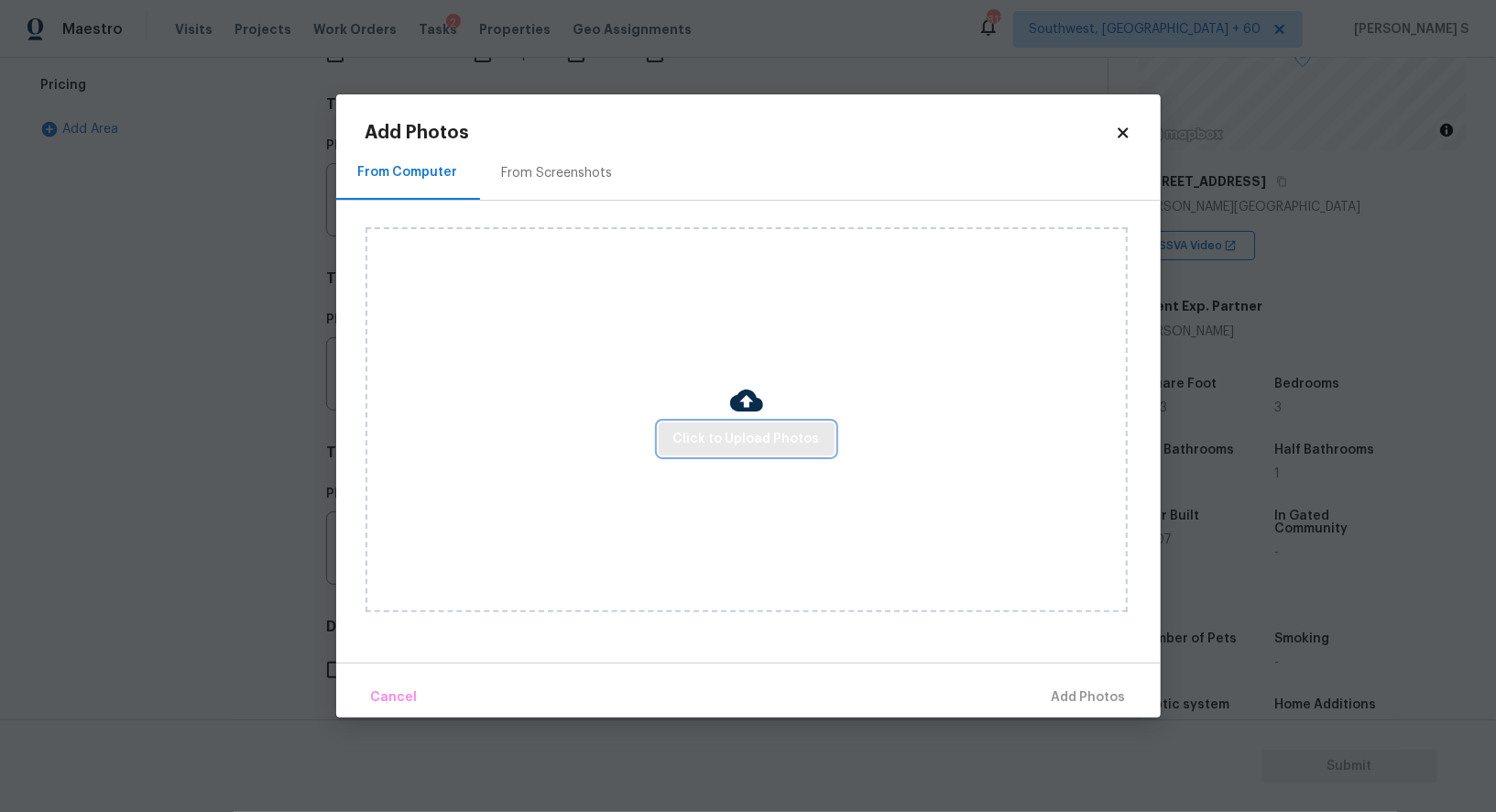
click at [704, 438] on span "Click to Upload Photos" at bounding box center [746, 439] width 146 height 23
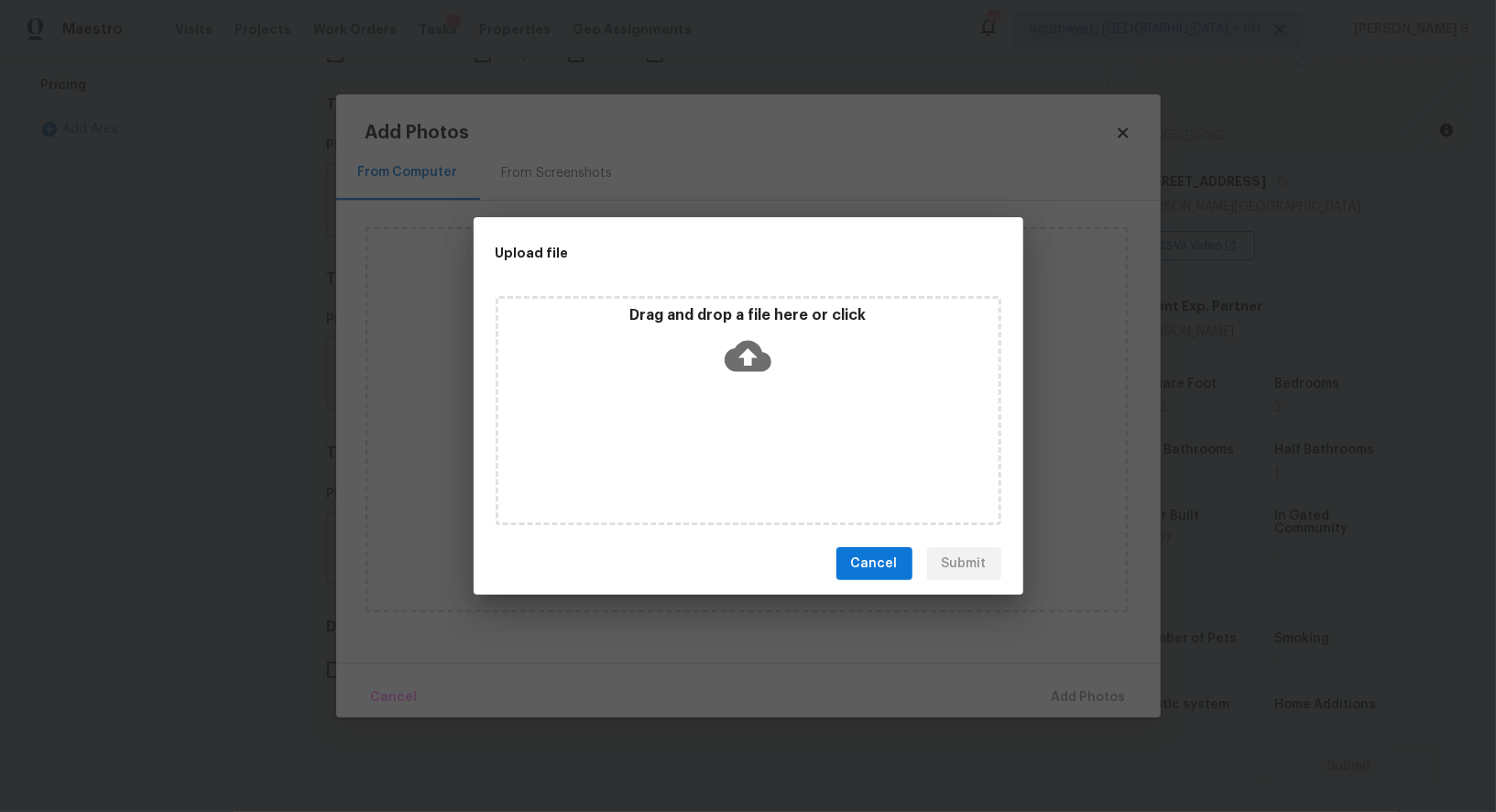
click at [704, 438] on div "Drag and drop a file here or click" at bounding box center [748, 411] width 505 height 229
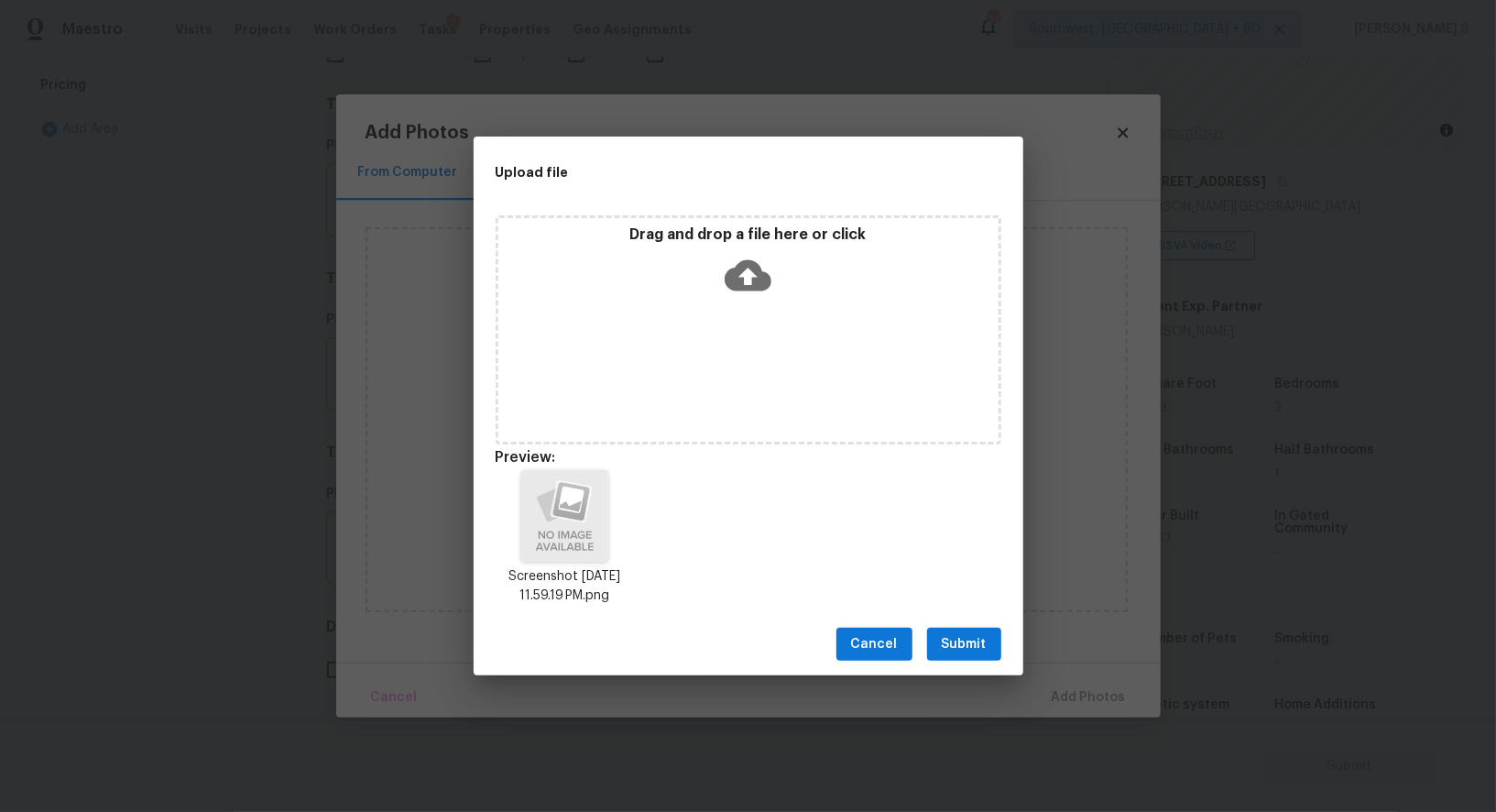
click at [980, 638] on span "Submit" at bounding box center [964, 645] width 45 height 23
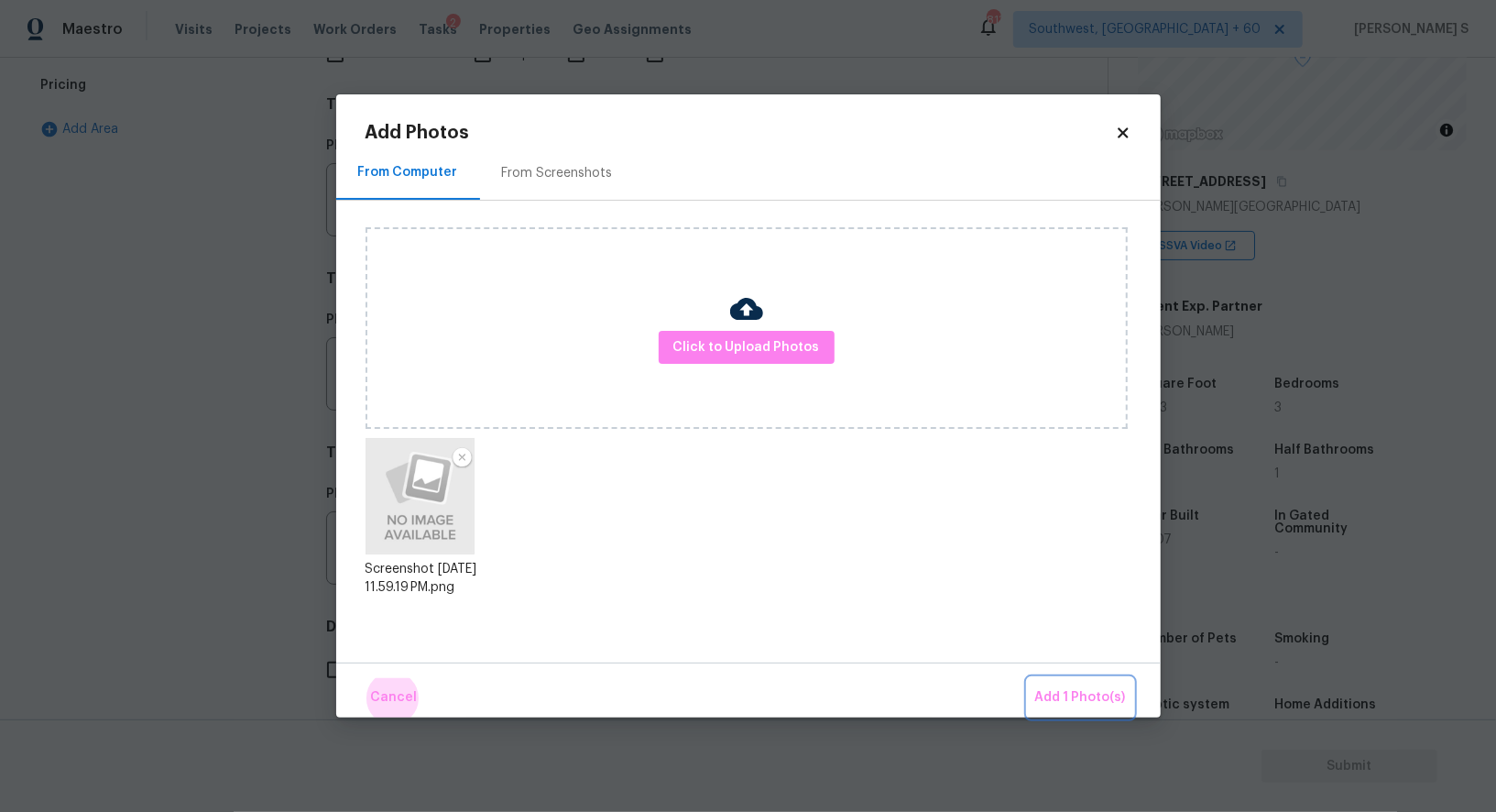
click at [1028, 678] on button "Add 1 Photo(s)" at bounding box center [1080, 697] width 105 height 39
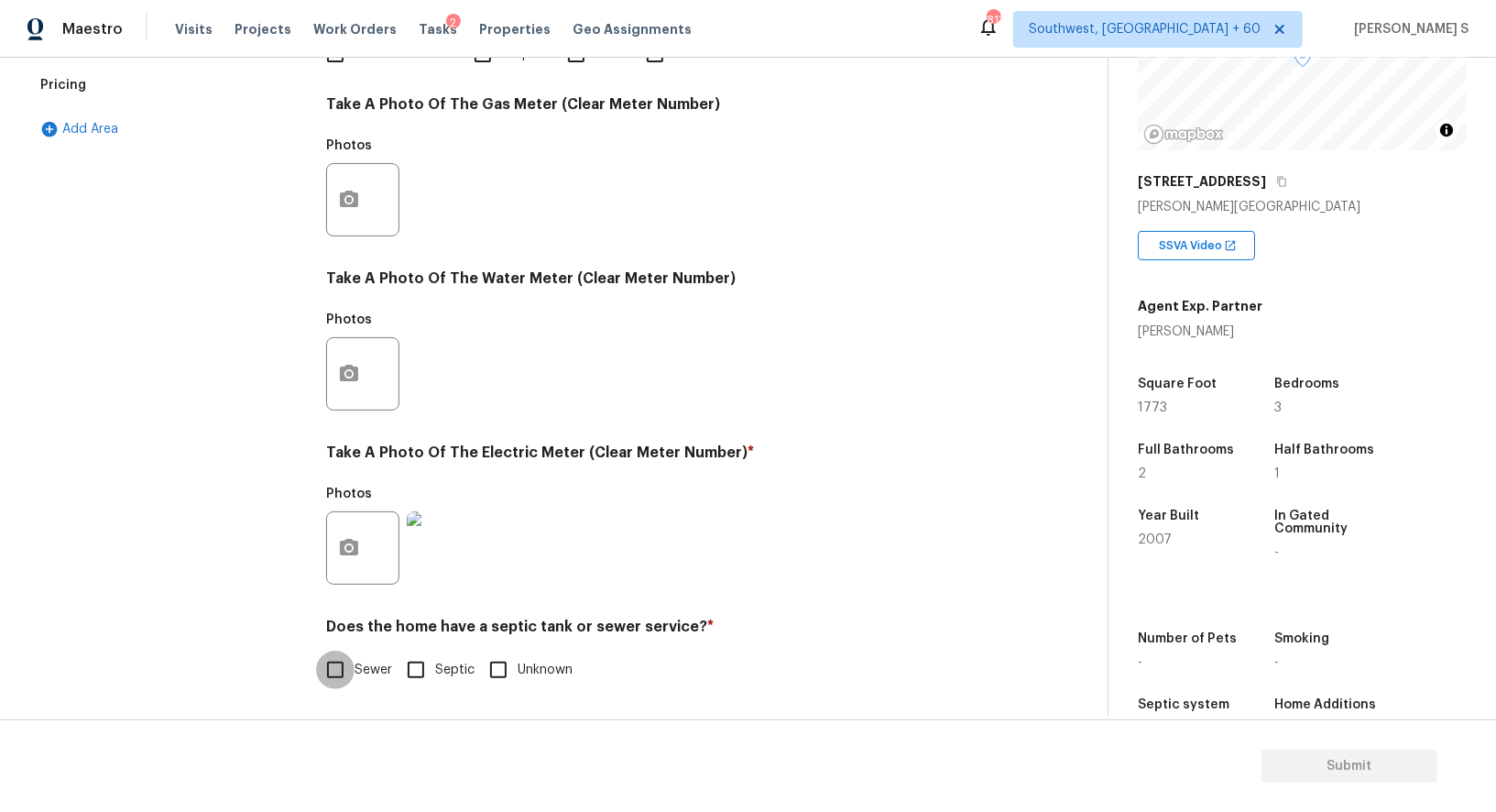
click at [335, 671] on input "Sewer" at bounding box center [335, 670] width 38 height 38
checkbox input "true"
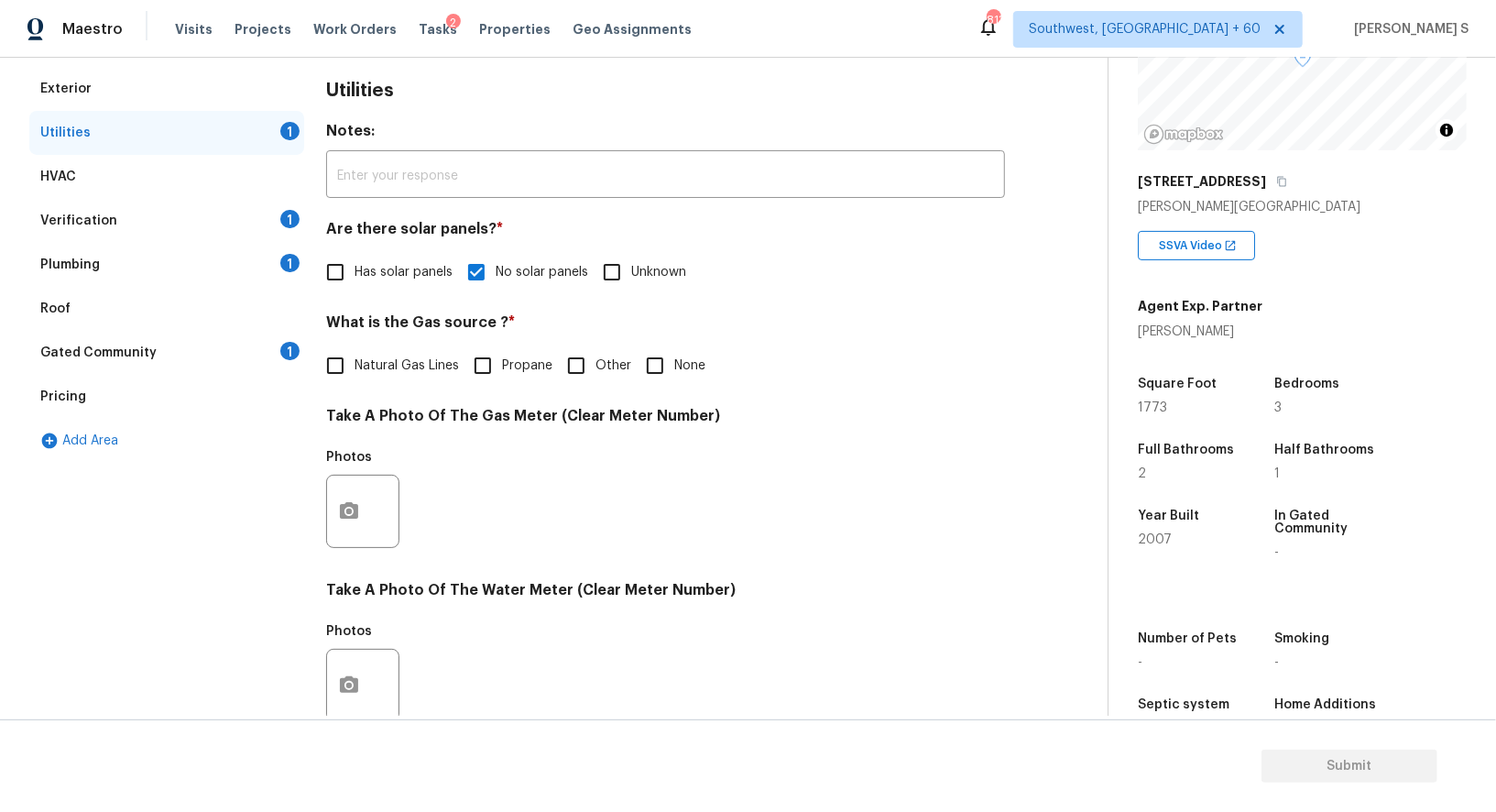
click at [287, 268] on div "1" at bounding box center [290, 263] width 19 height 18
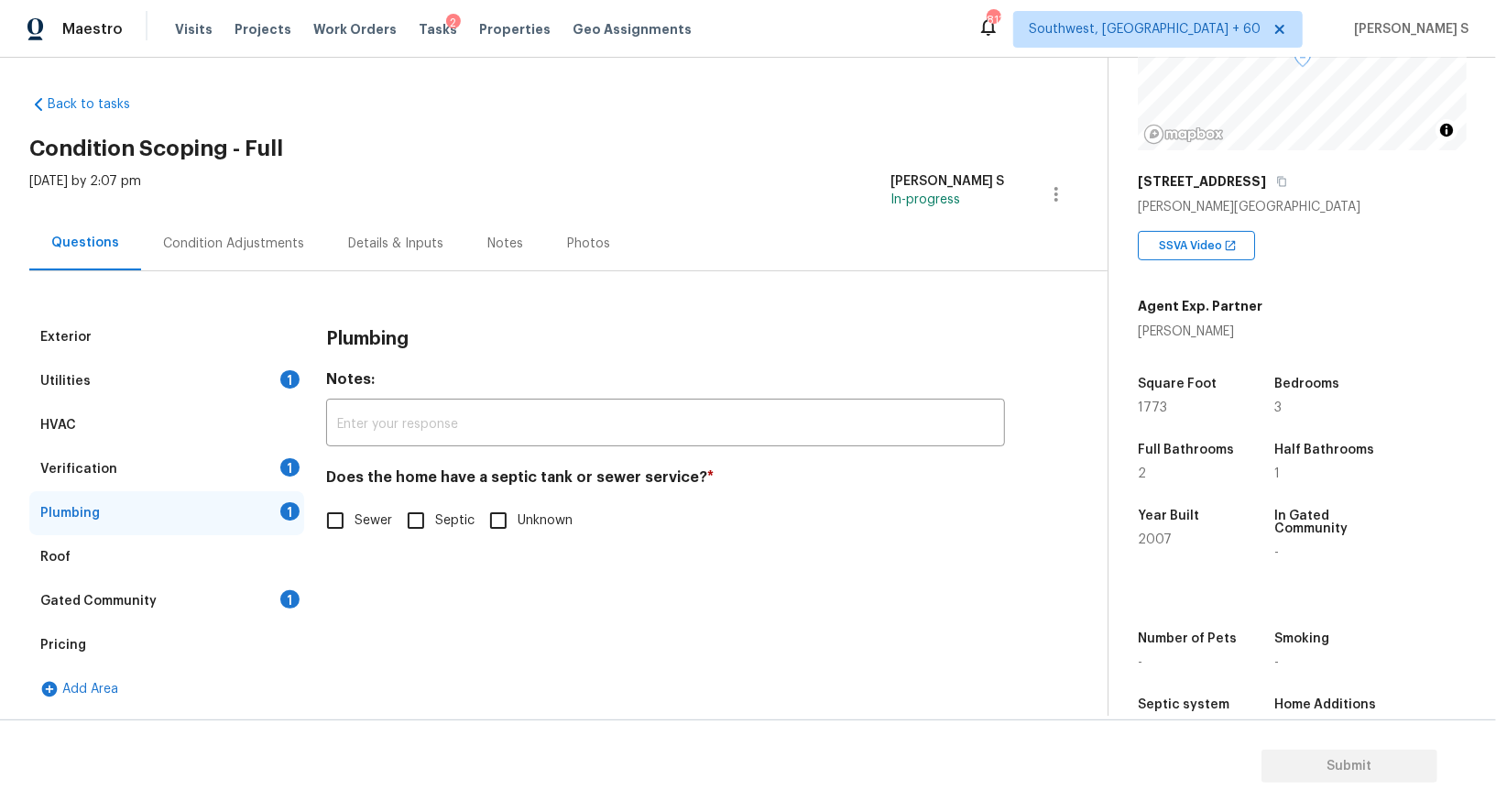
scroll to position [6, 0]
click at [350, 532] on input "Sewer" at bounding box center [335, 522] width 38 height 38
checkbox input "true"
click at [298, 605] on div "Gated Community 1" at bounding box center [167, 602] width 275 height 44
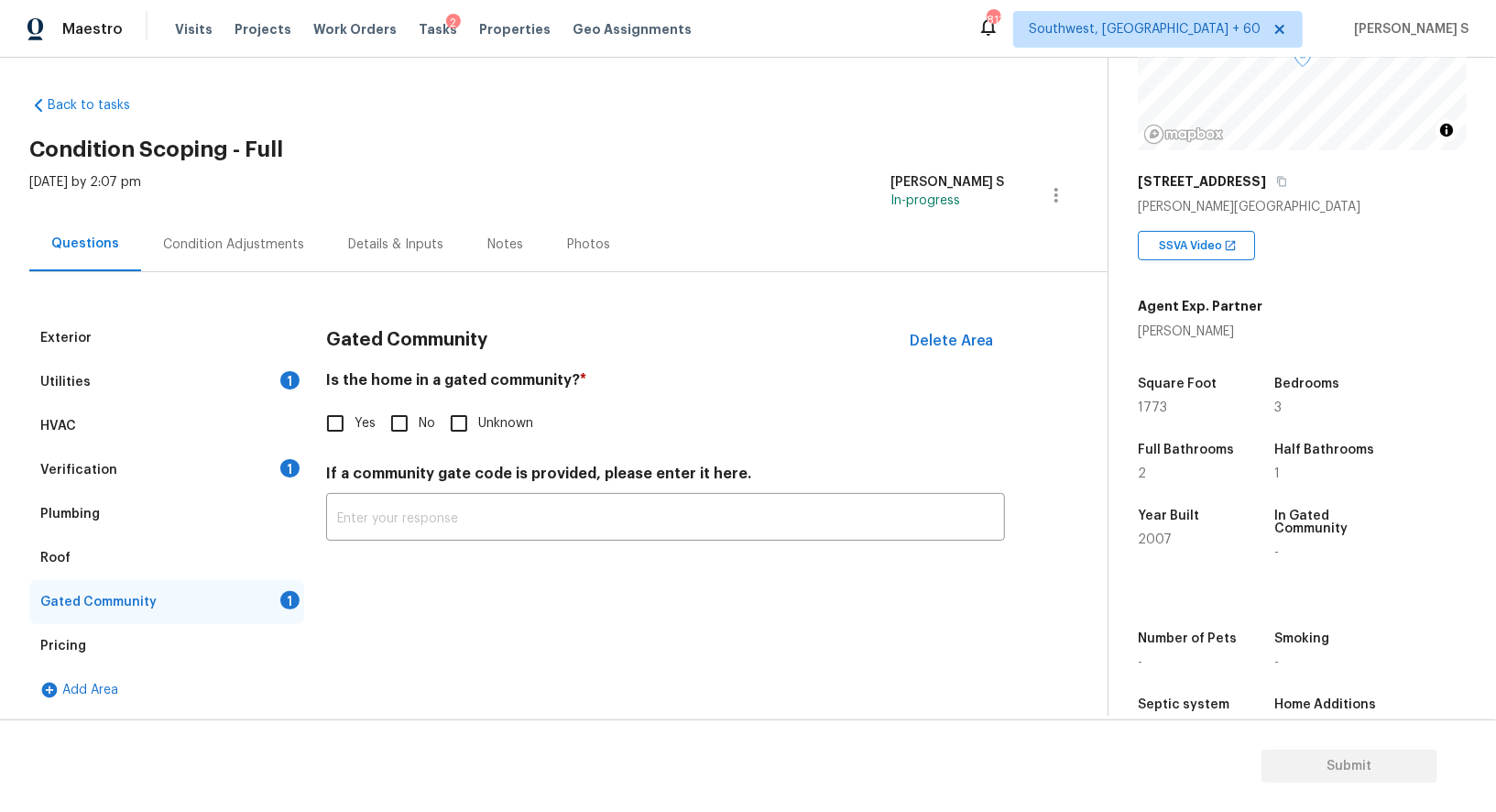
scroll to position [0, 0]
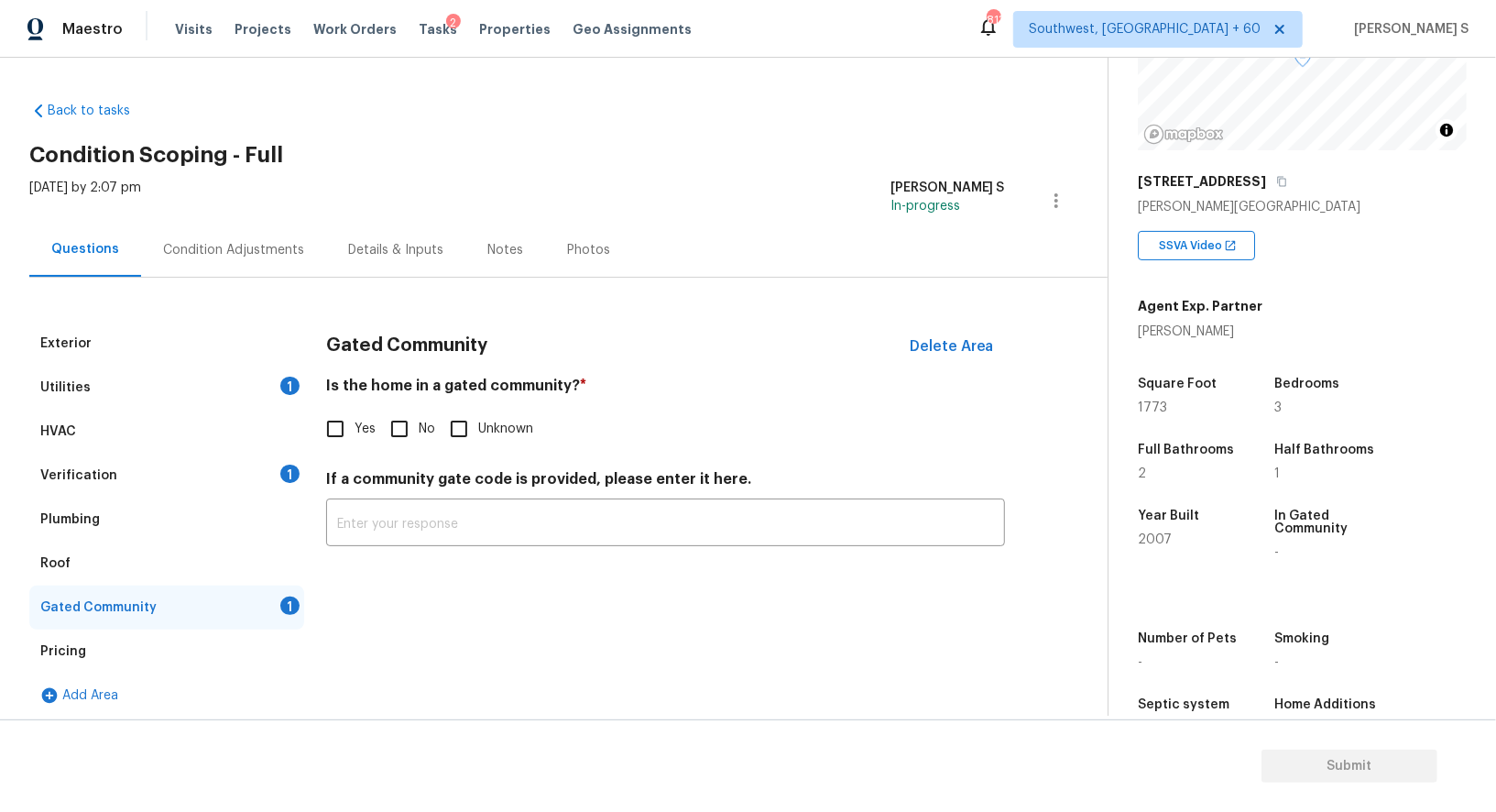
click at [413, 429] on input "No" at bounding box center [399, 429] width 38 height 38
checkbox input "true"
click at [252, 459] on div "Verification 1" at bounding box center [167, 476] width 275 height 44
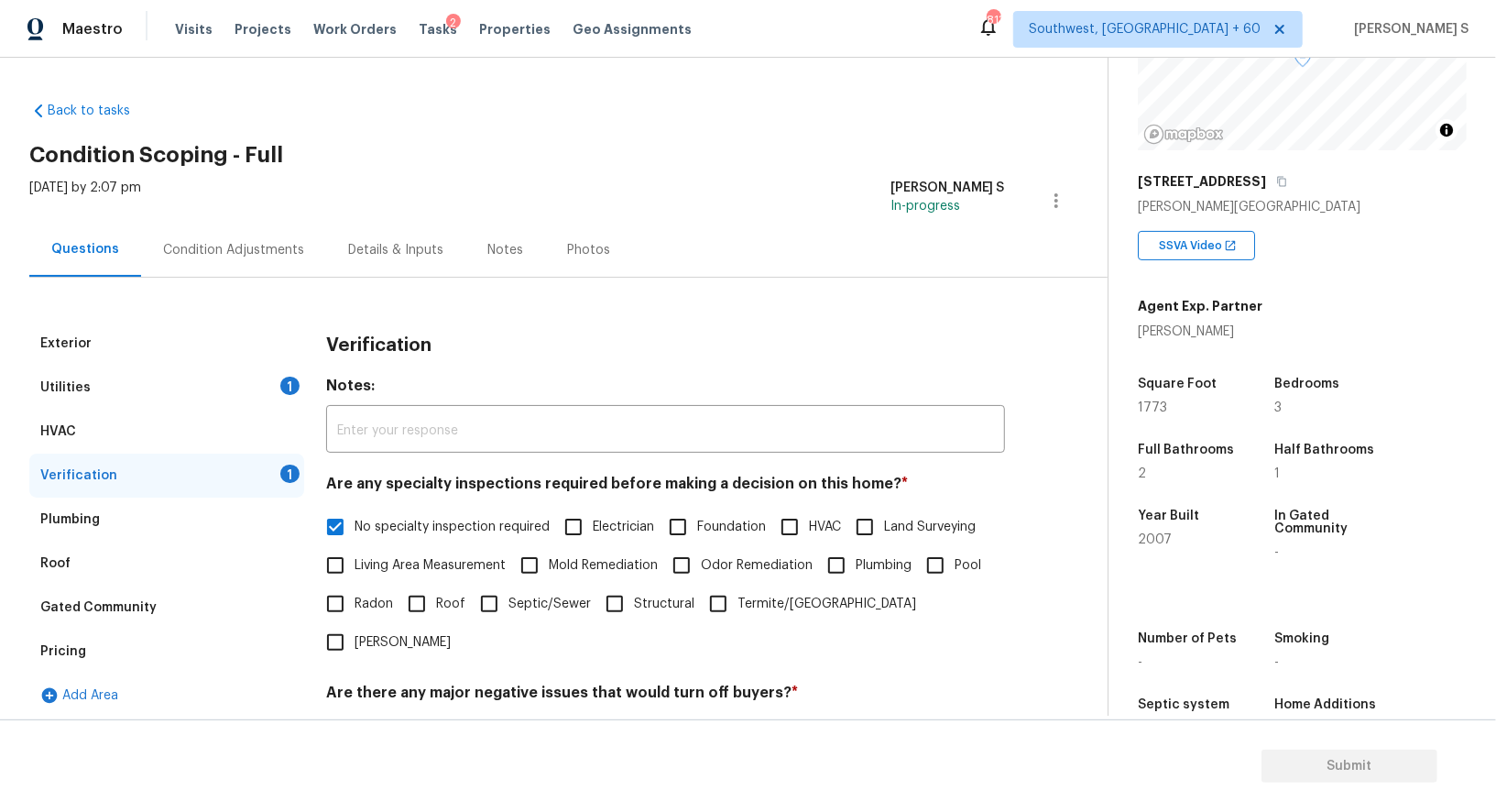
click at [281, 243] on div "Condition Adjustments" at bounding box center [234, 249] width 141 height 18
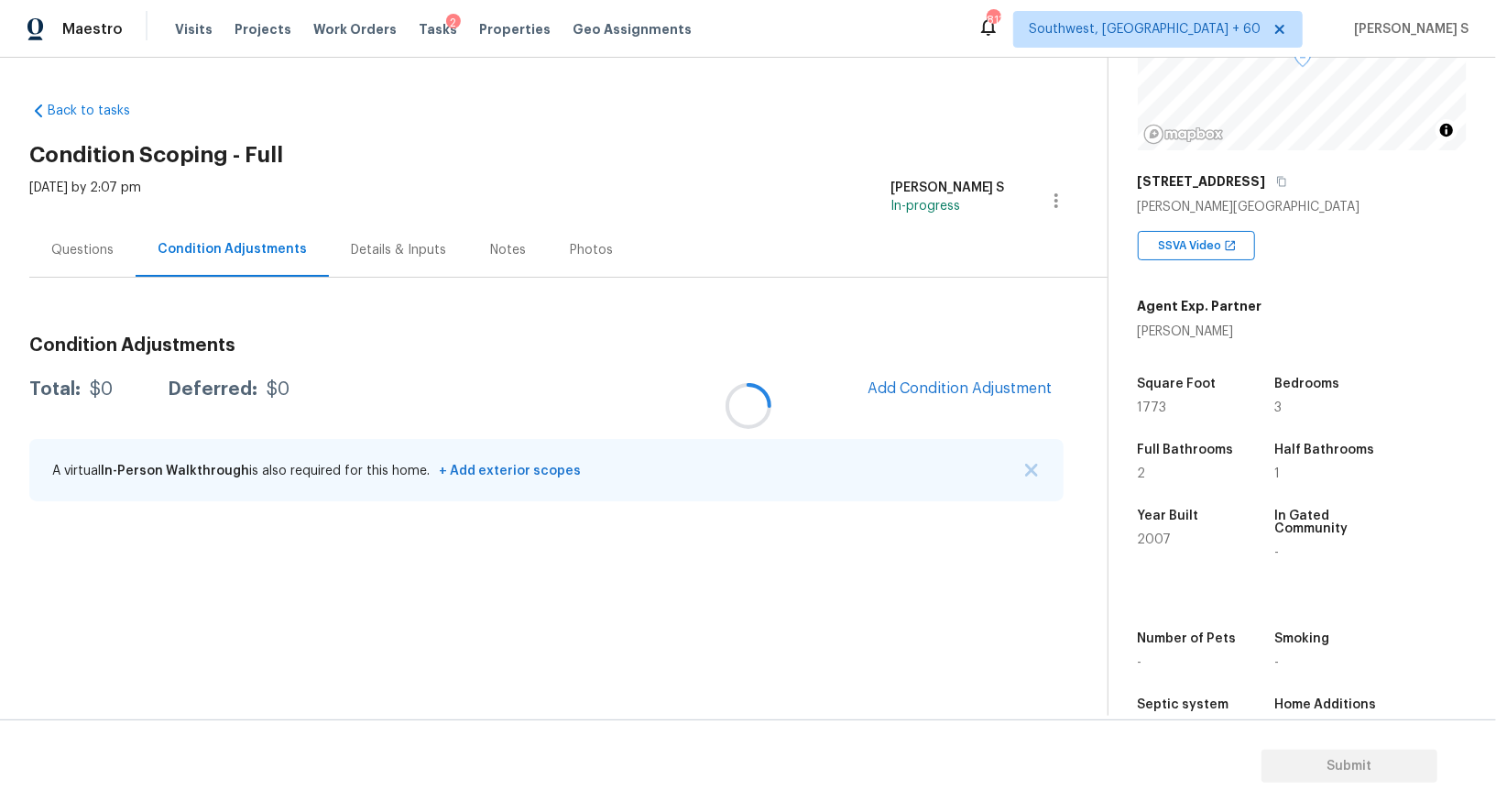
click at [973, 394] on div at bounding box center [748, 406] width 1496 height 812
click at [924, 382] on div at bounding box center [748, 406] width 1496 height 812
click at [924, 384] on div at bounding box center [748, 406] width 1496 height 812
click at [940, 395] on div at bounding box center [748, 406] width 1496 height 812
click at [53, 249] on div "Questions" at bounding box center [82, 249] width 62 height 18
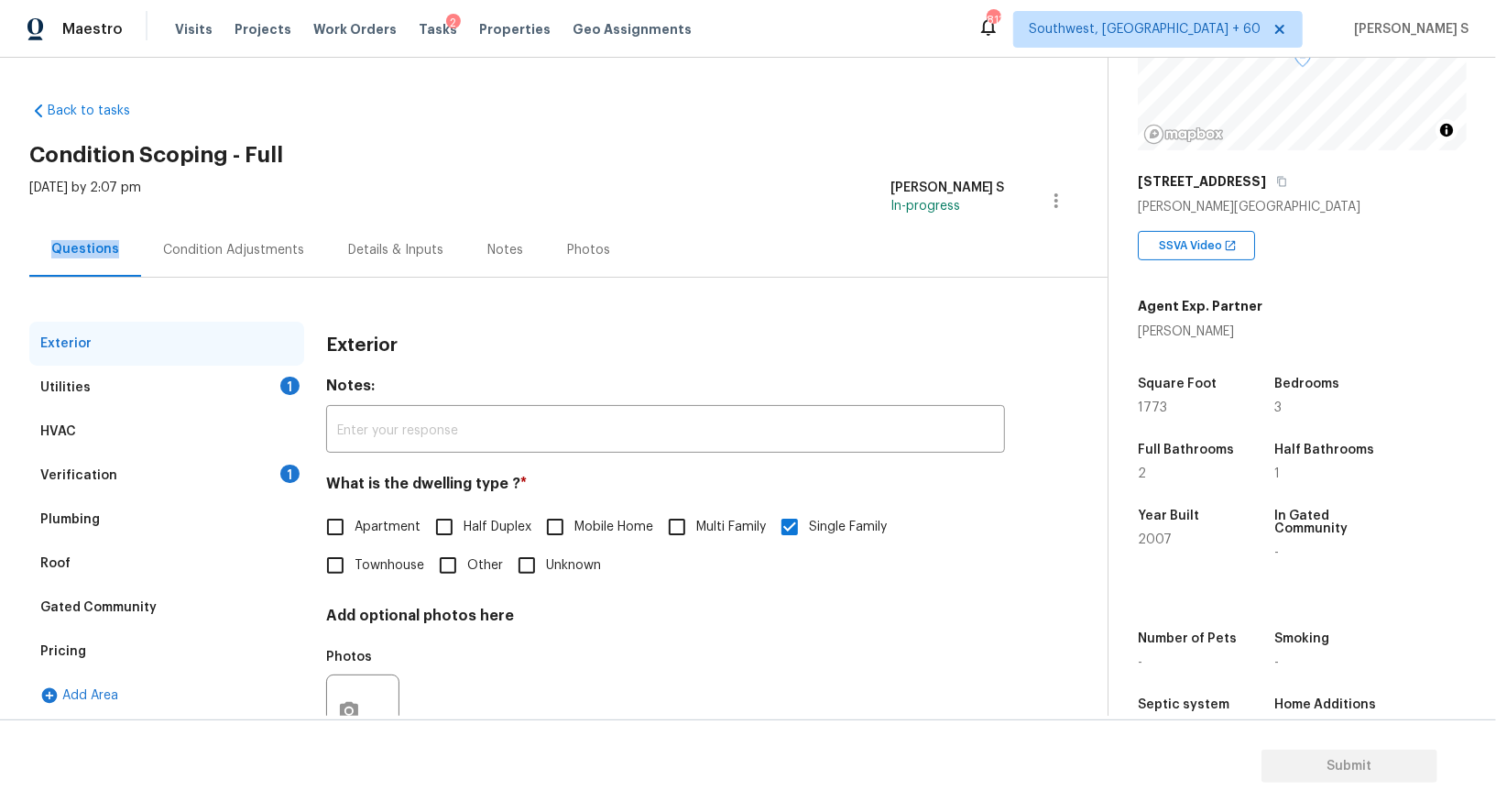
click at [53, 249] on div "Questions" at bounding box center [85, 248] width 68 height 18
click at [102, 472] on div "Verification" at bounding box center [78, 475] width 77 height 18
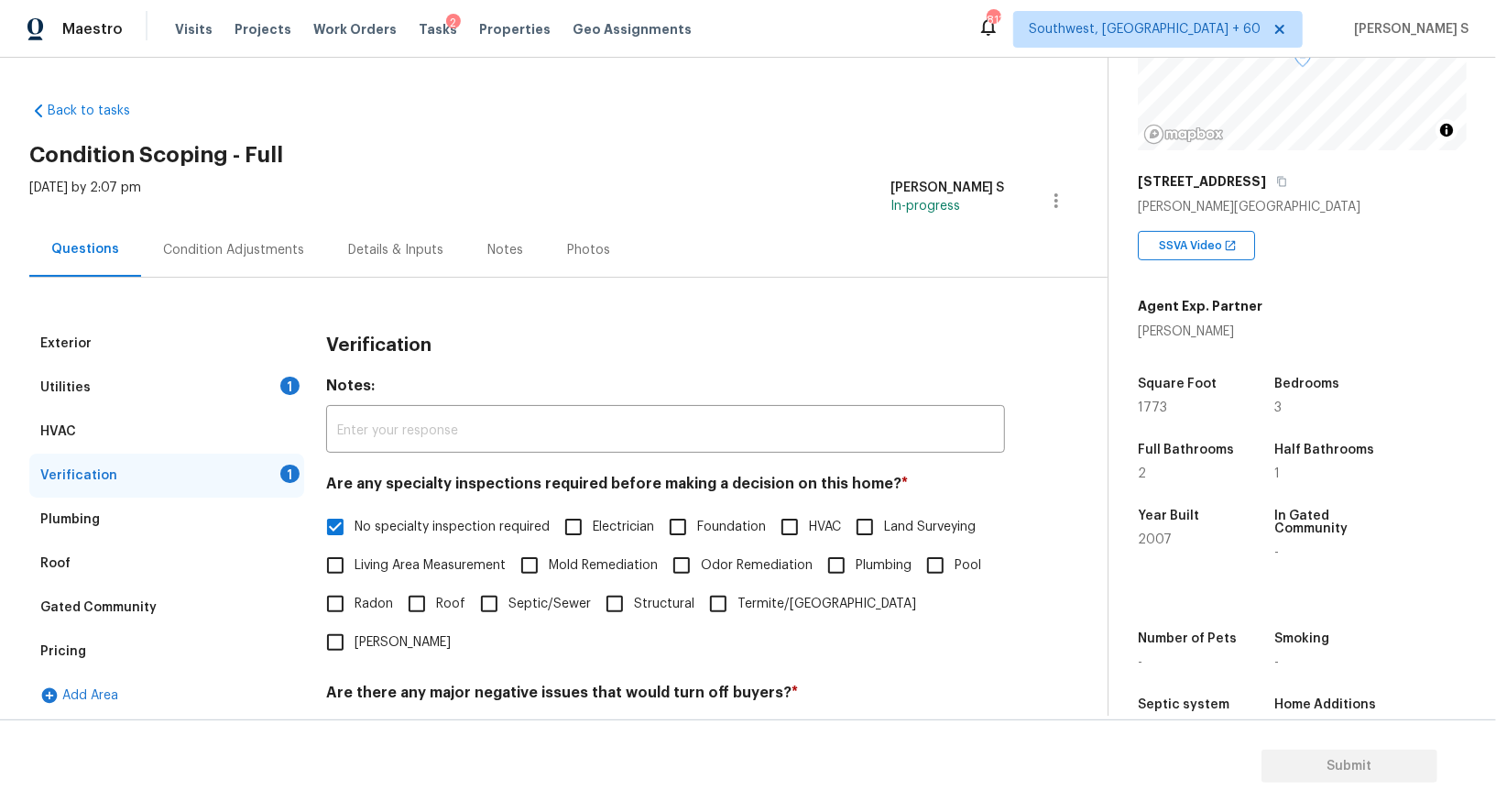
click at [254, 239] on div "Condition Adjustments" at bounding box center [234, 249] width 185 height 54
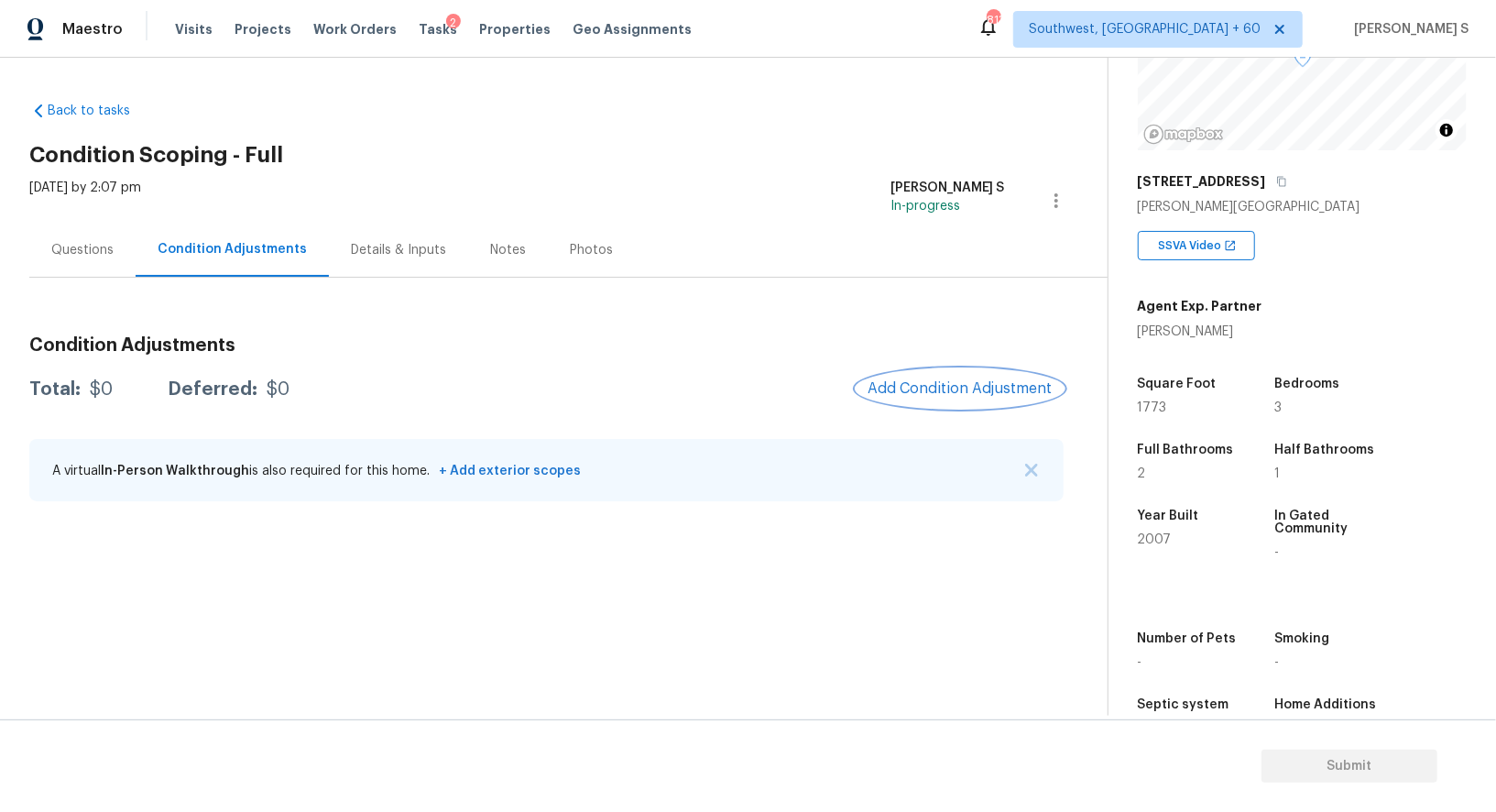
click at [932, 374] on button "Add Condition Adjustment" at bounding box center [960, 389] width 207 height 38
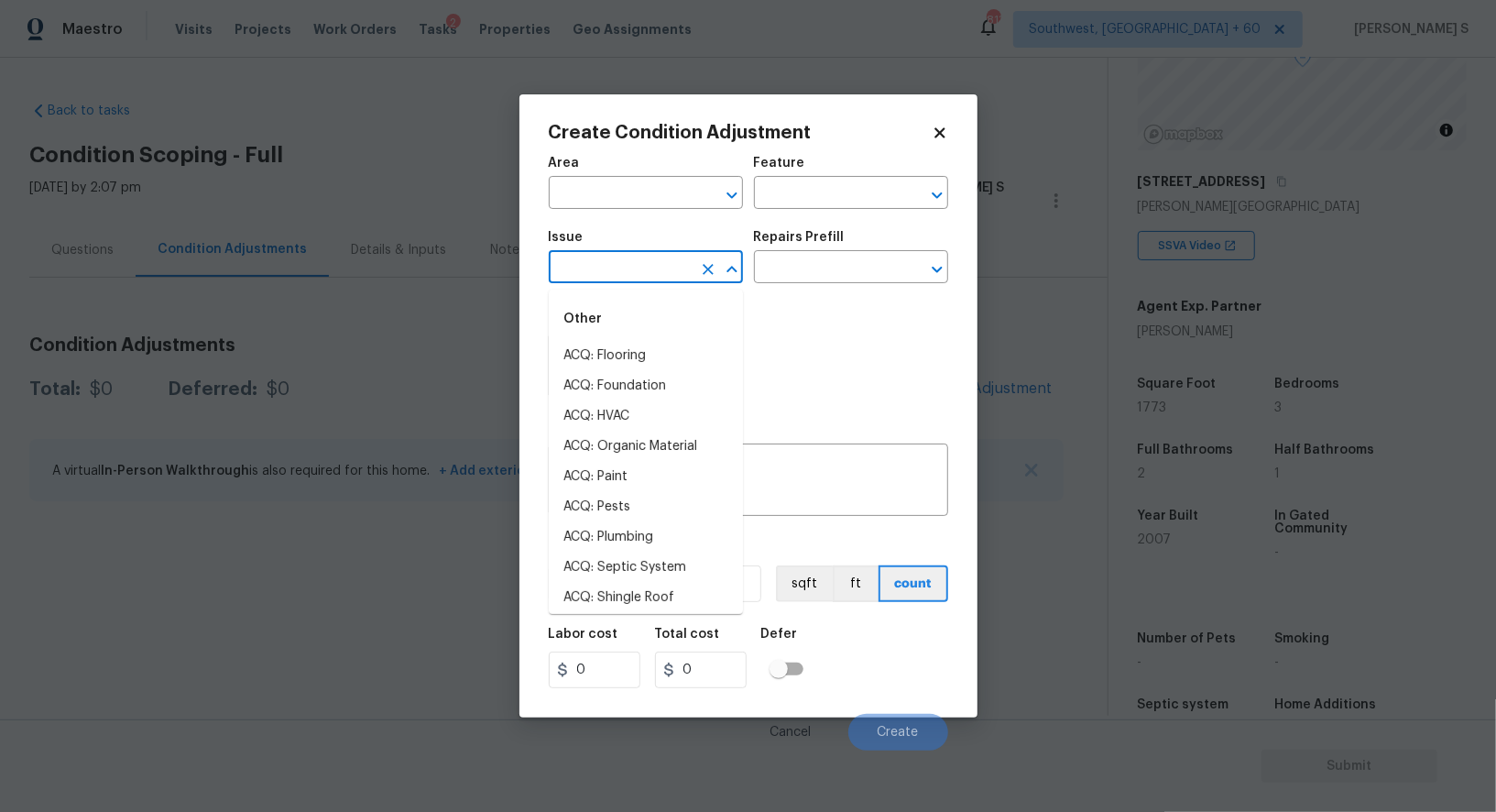
click at [649, 272] on input "text" at bounding box center [621, 269] width 143 height 29
type input "odo"
type input "r"
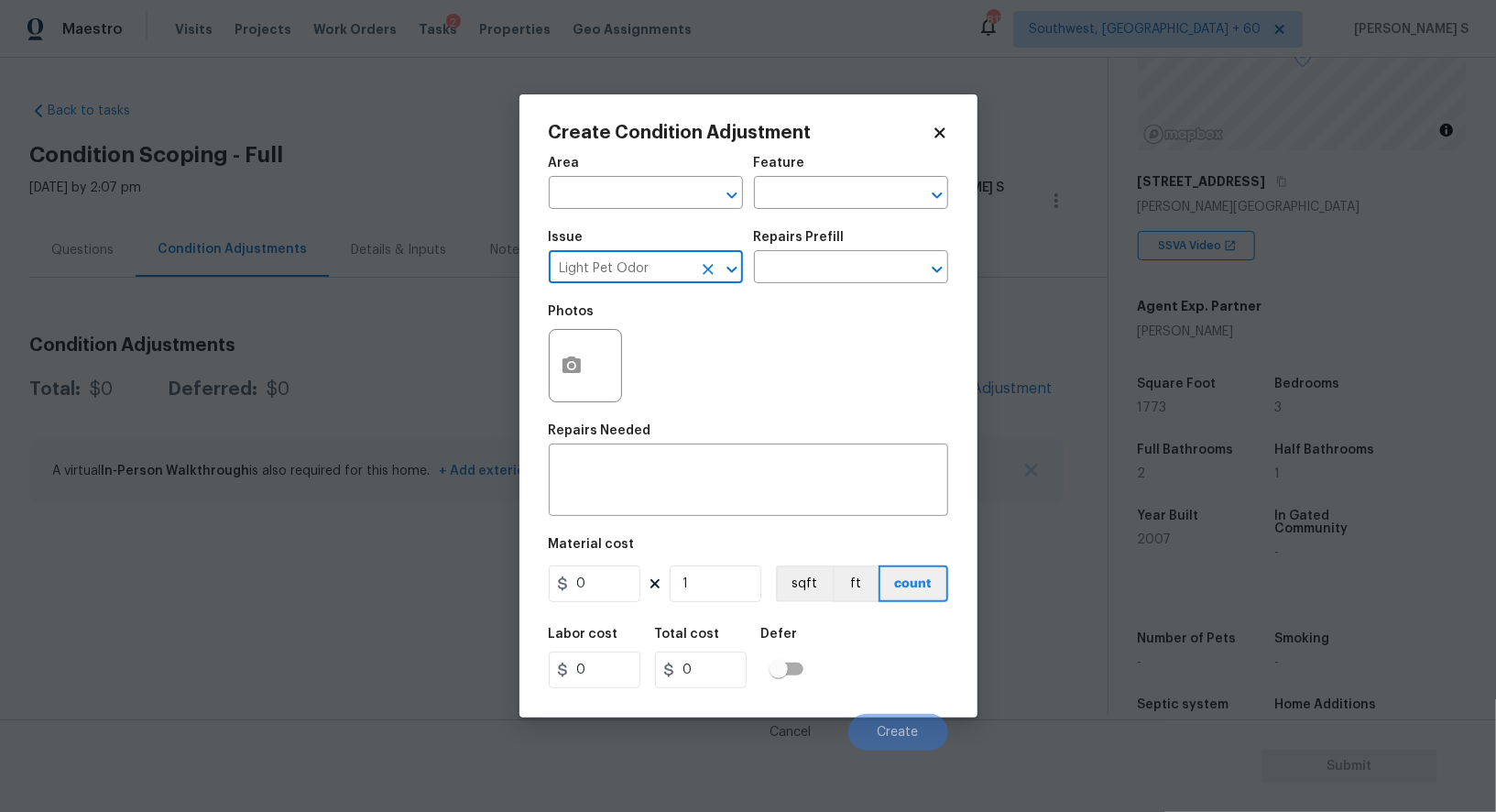
type input "Light Pet Odor"
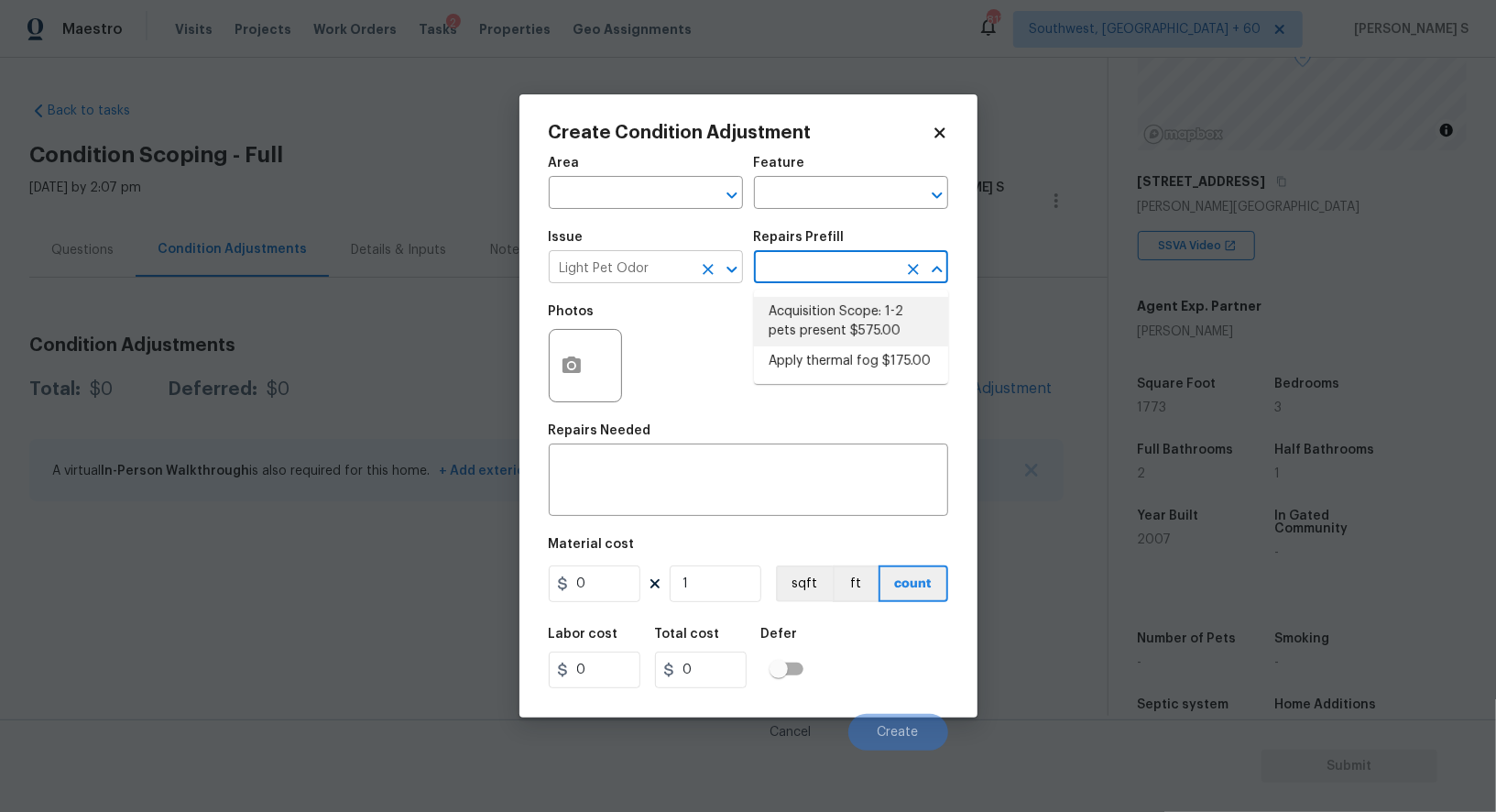
type textarea "Acquisition Scope: 1-2 pets present"
type input "575"
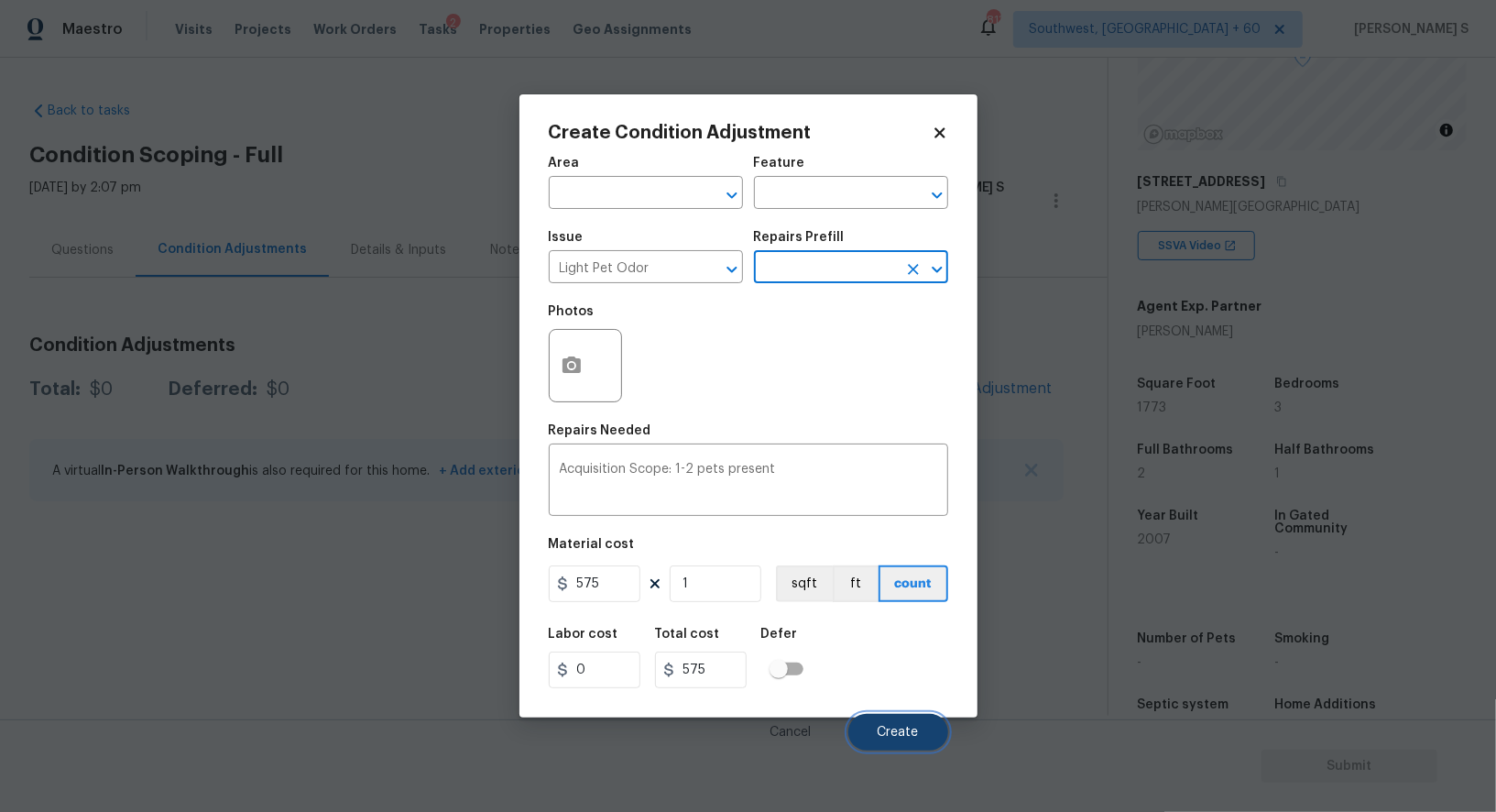
click at [919, 728] on button "Create" at bounding box center [898, 732] width 100 height 36
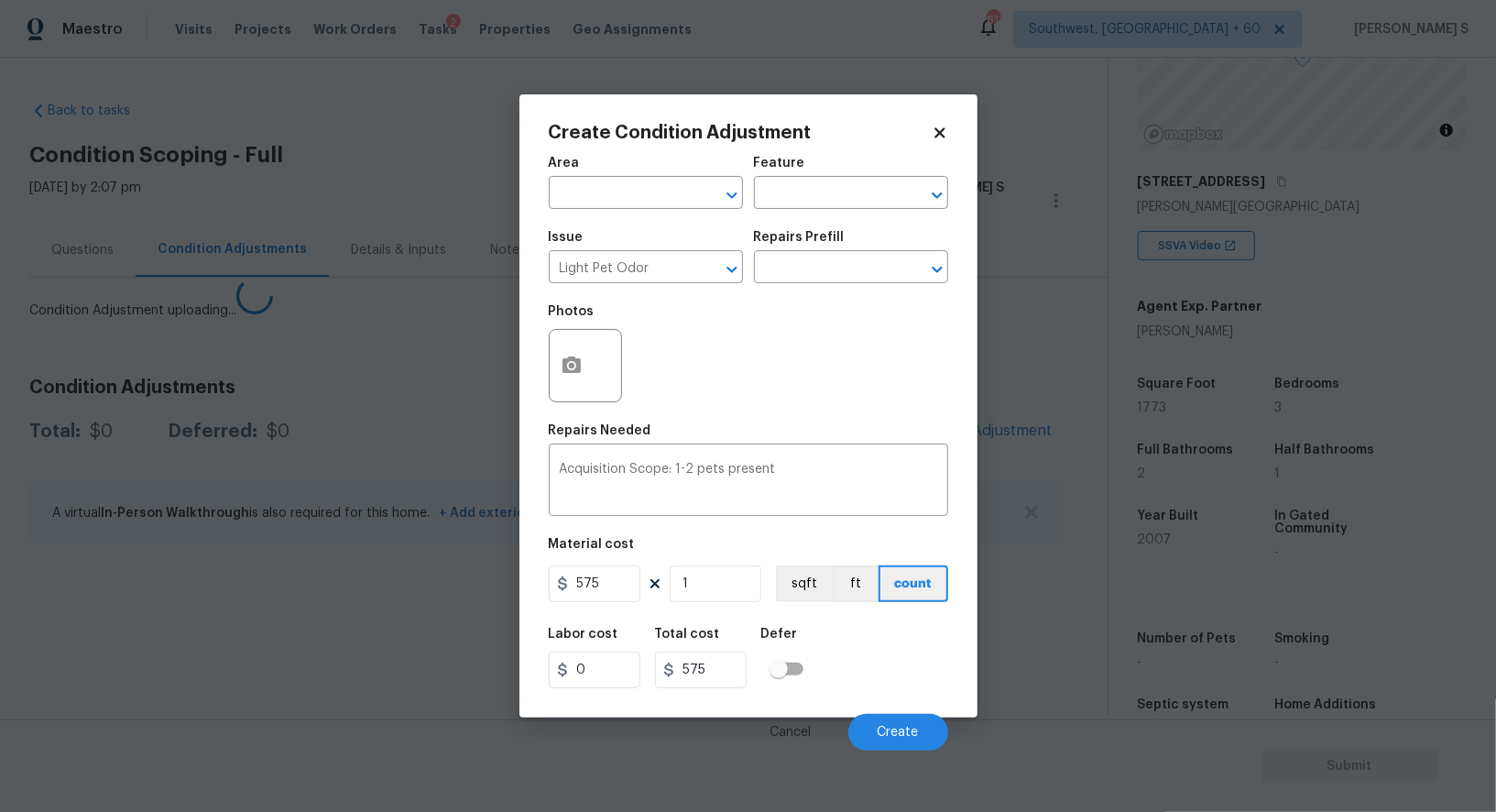
click at [205, 679] on body "Maestro Visits Projects Work Orders Tasks 2 Properties Geo Assignments 813 Sout…" at bounding box center [748, 406] width 1496 height 812
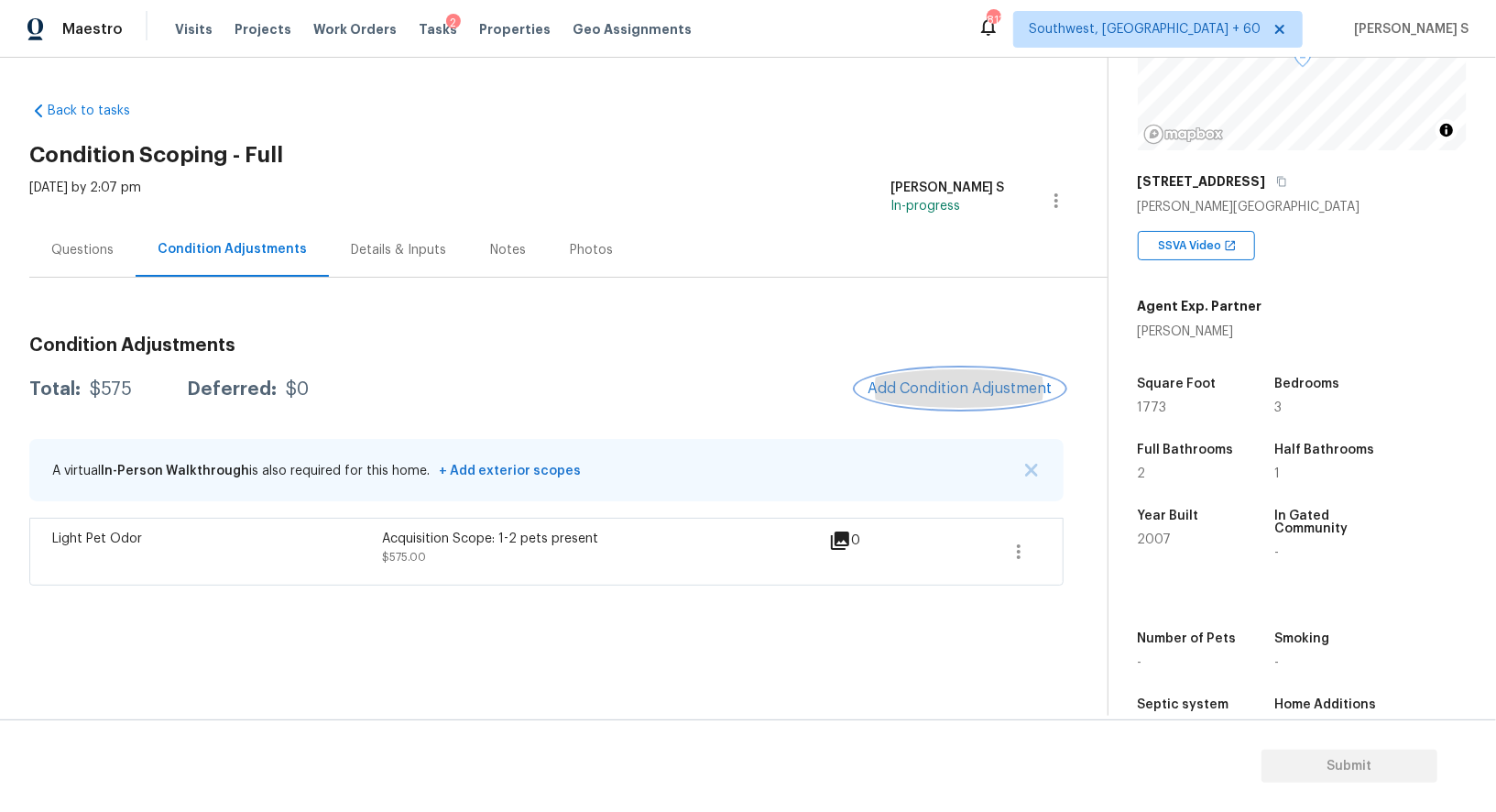
click at [944, 387] on span "Add Condition Adjustment" at bounding box center [960, 388] width 185 height 16
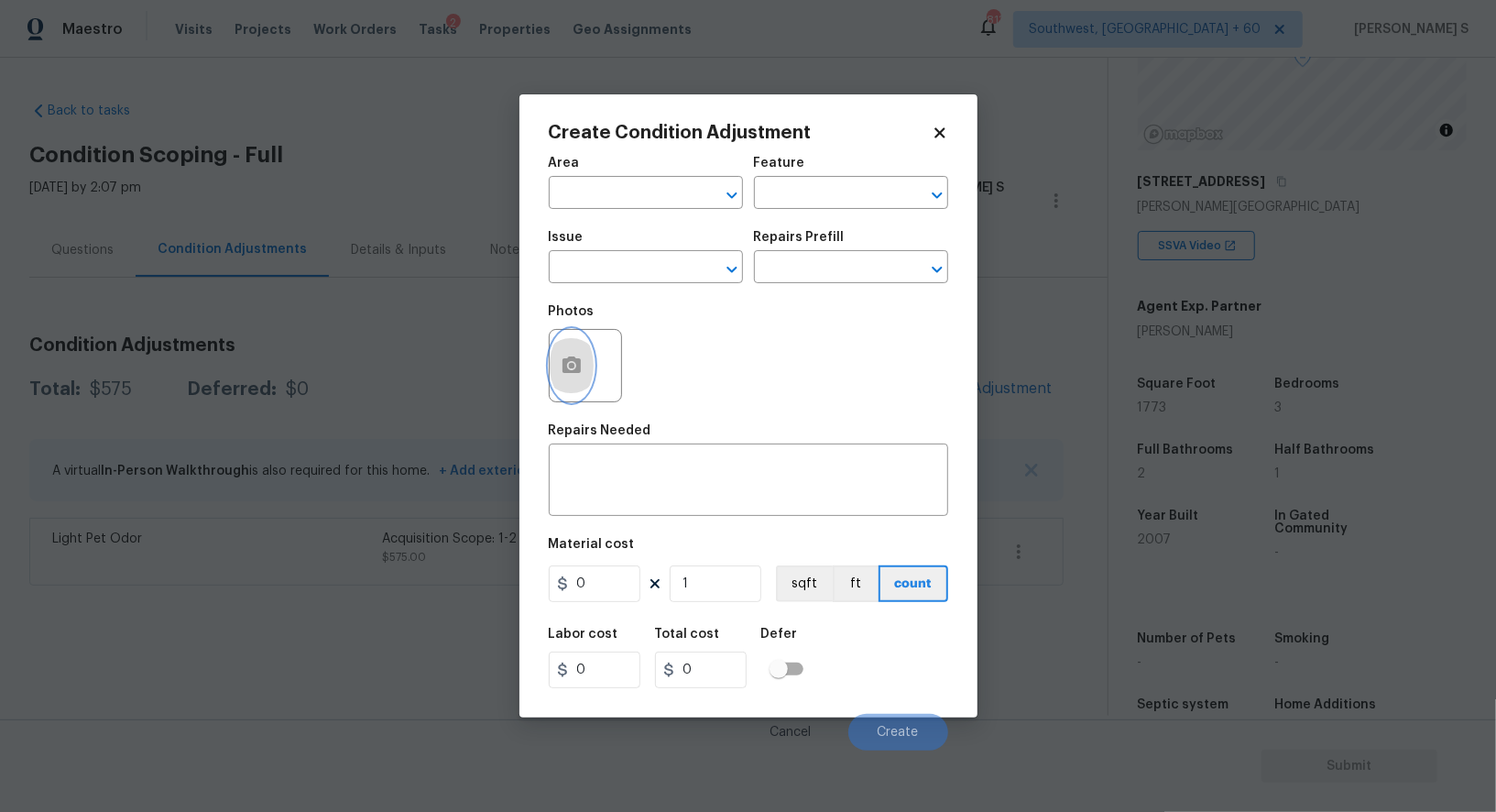
click at [576, 364] on icon "button" at bounding box center [571, 364] width 18 height 16
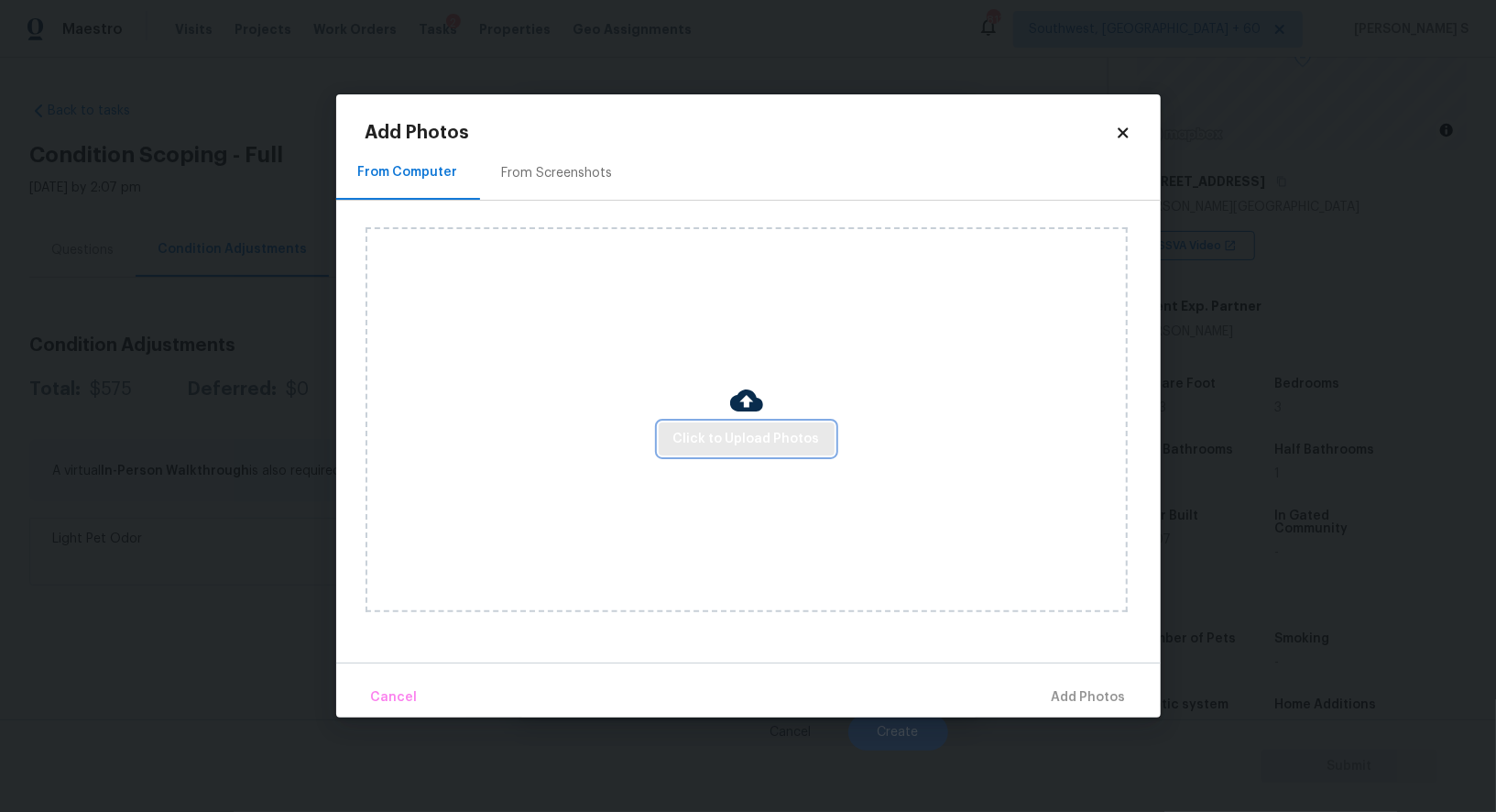
click at [786, 452] on button "Click to Upload Photos" at bounding box center [747, 438] width 176 height 33
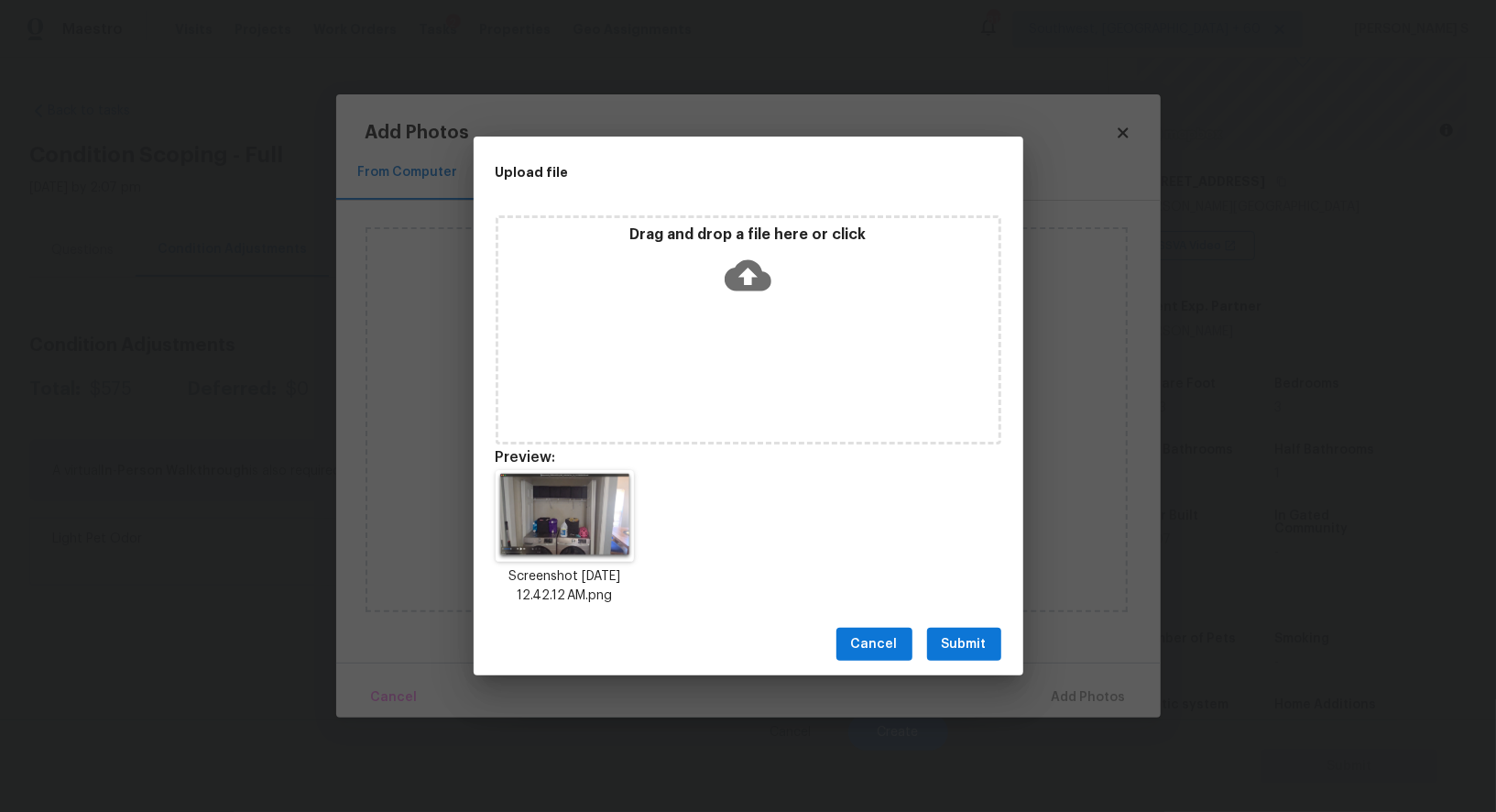
click at [972, 647] on span "Submit" at bounding box center [964, 645] width 45 height 23
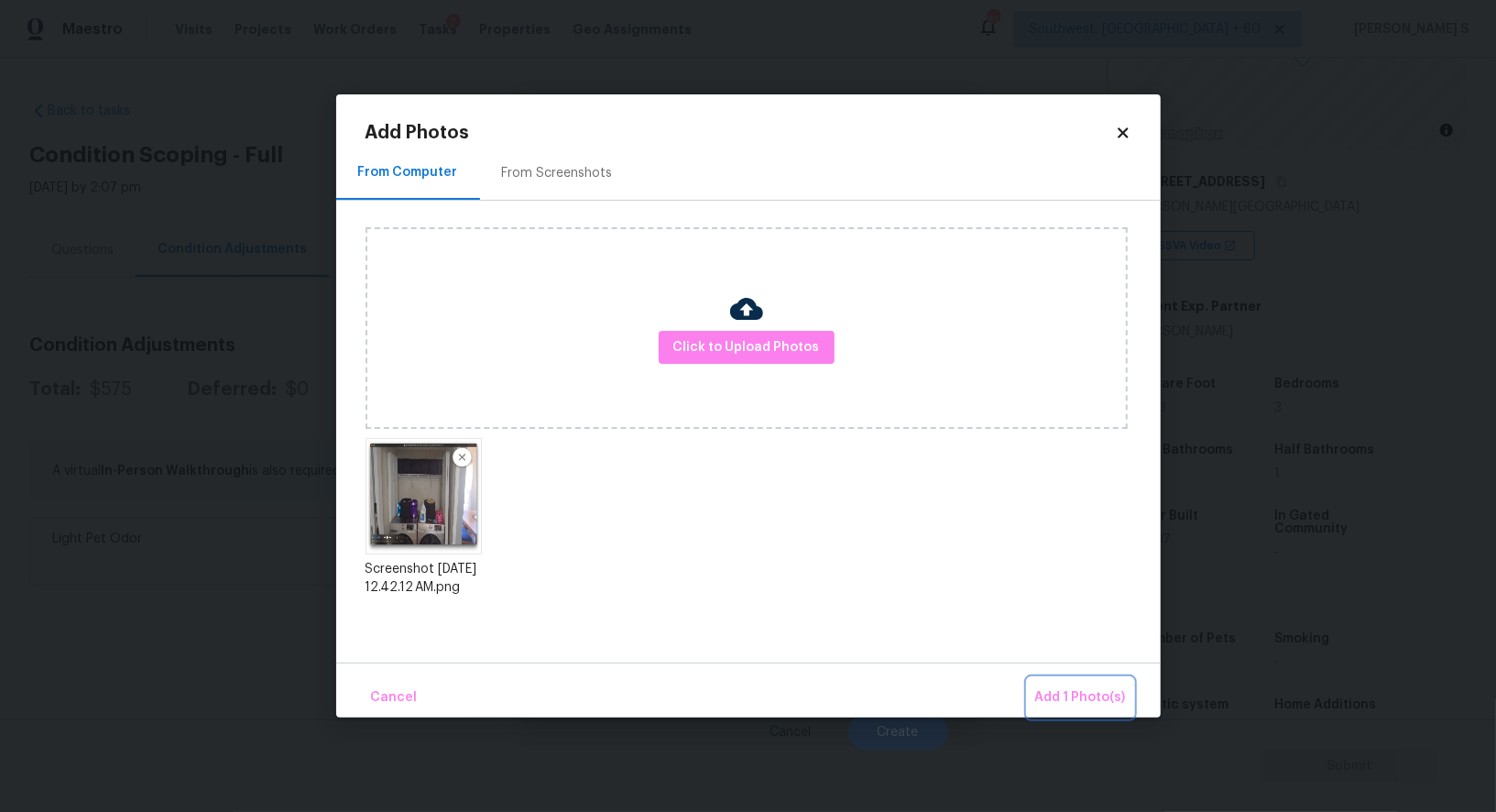
click at [1040, 683] on button "Add 1 Photo(s)" at bounding box center [1080, 697] width 105 height 39
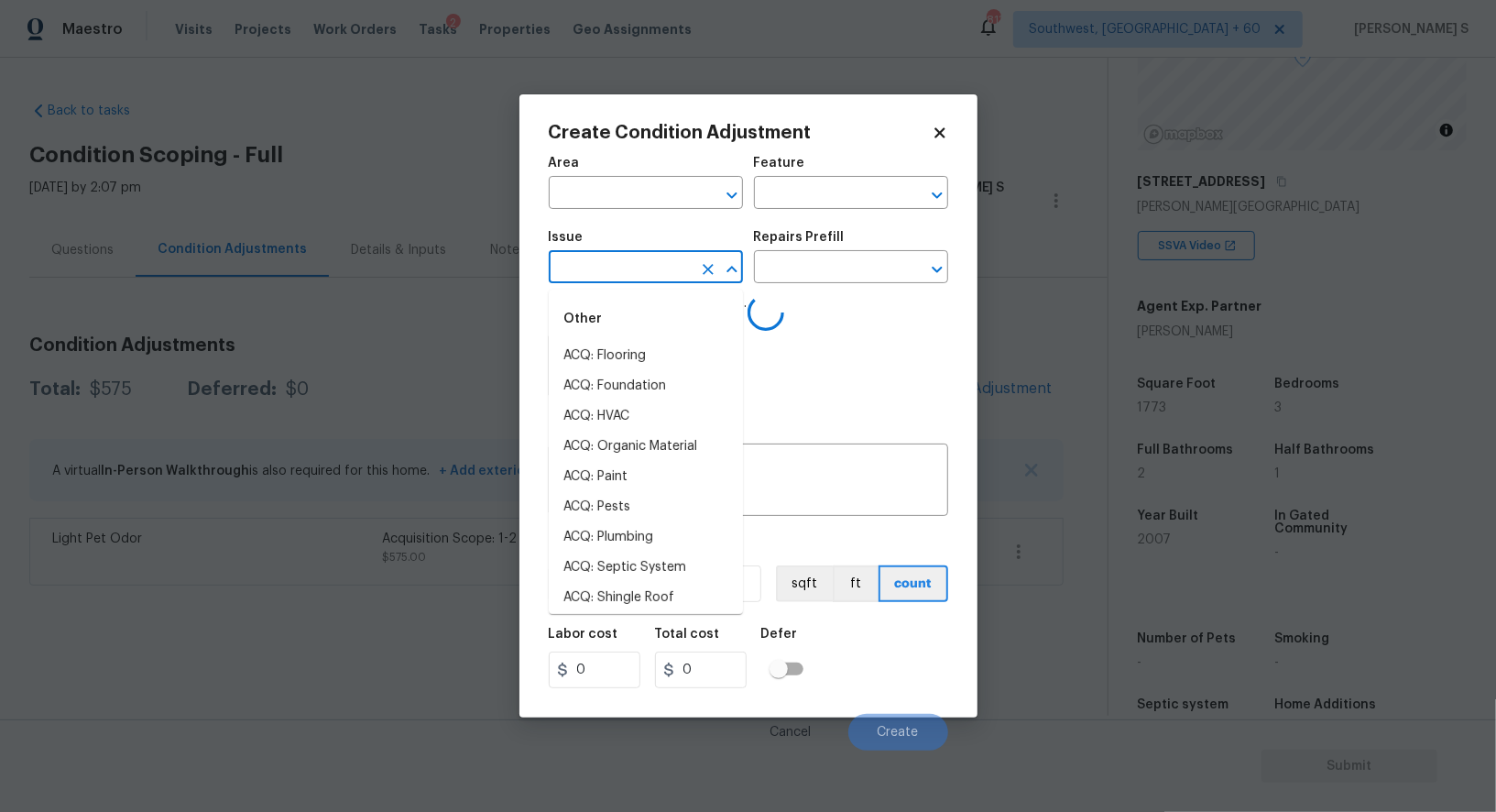
click at [650, 267] on input "text" at bounding box center [621, 269] width 143 height 29
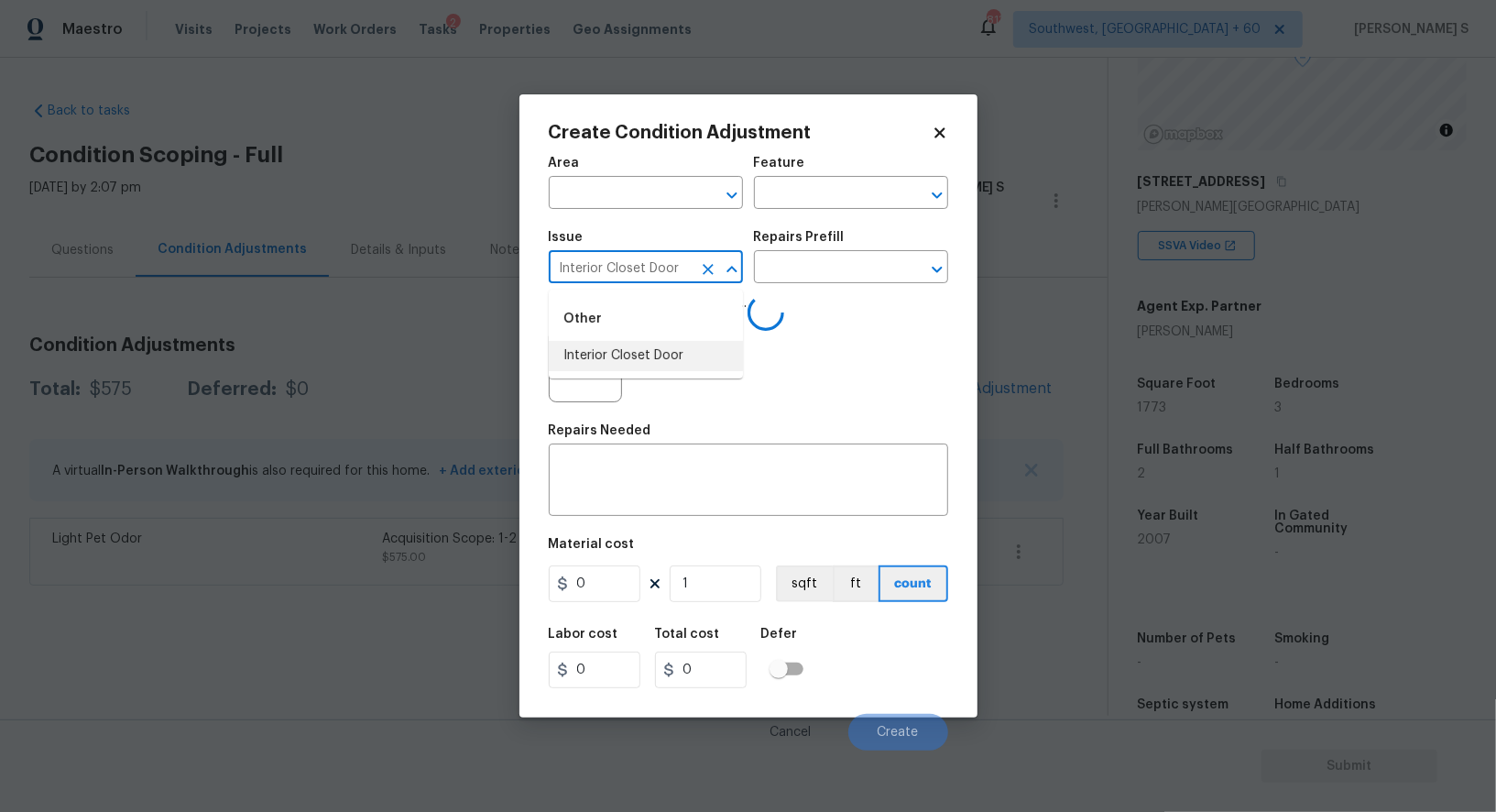
type input "Interior Closet Door"
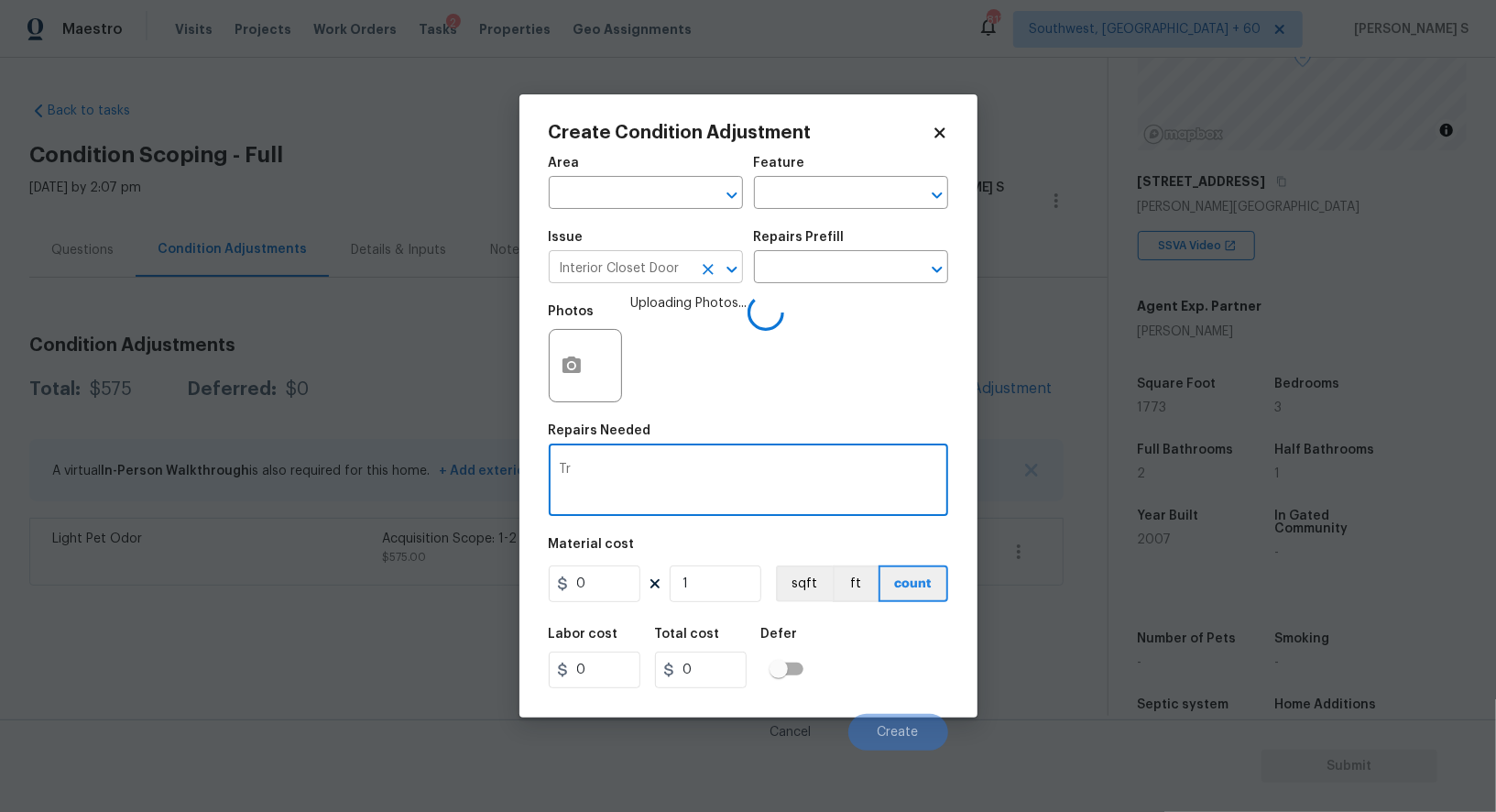
type textarea "T"
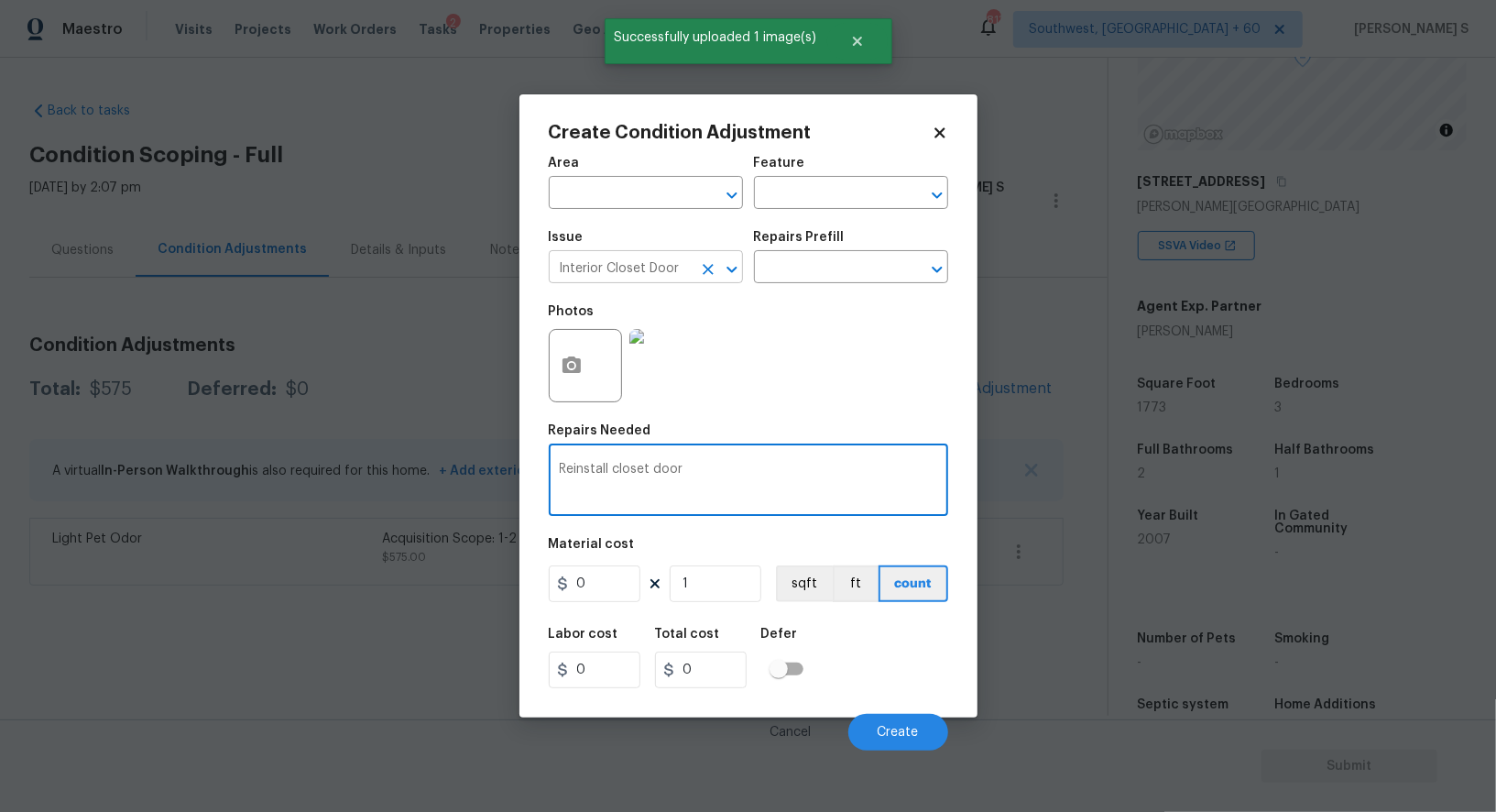
type textarea "Reinstall closet doors"
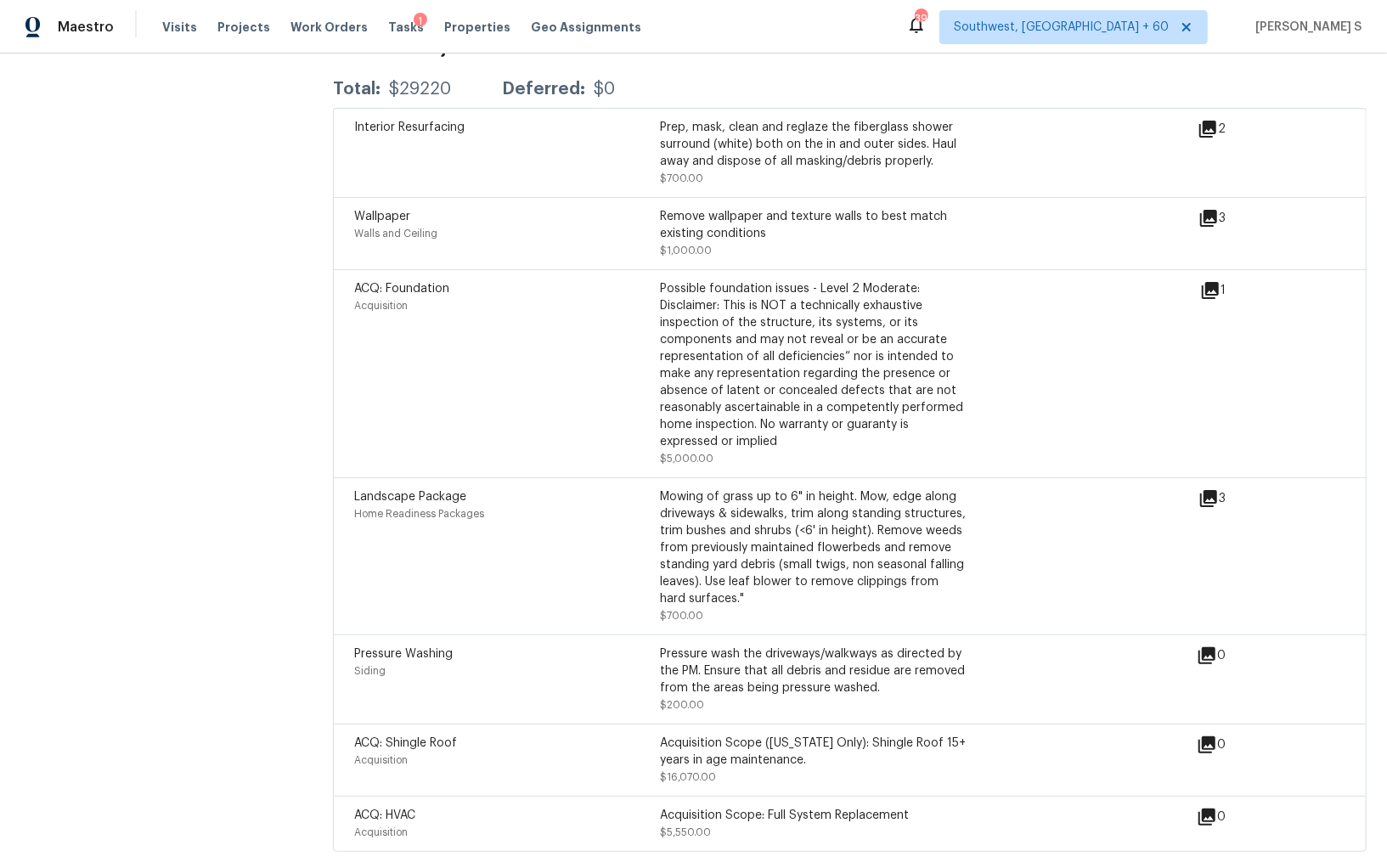
scroll to position [2031, 0]
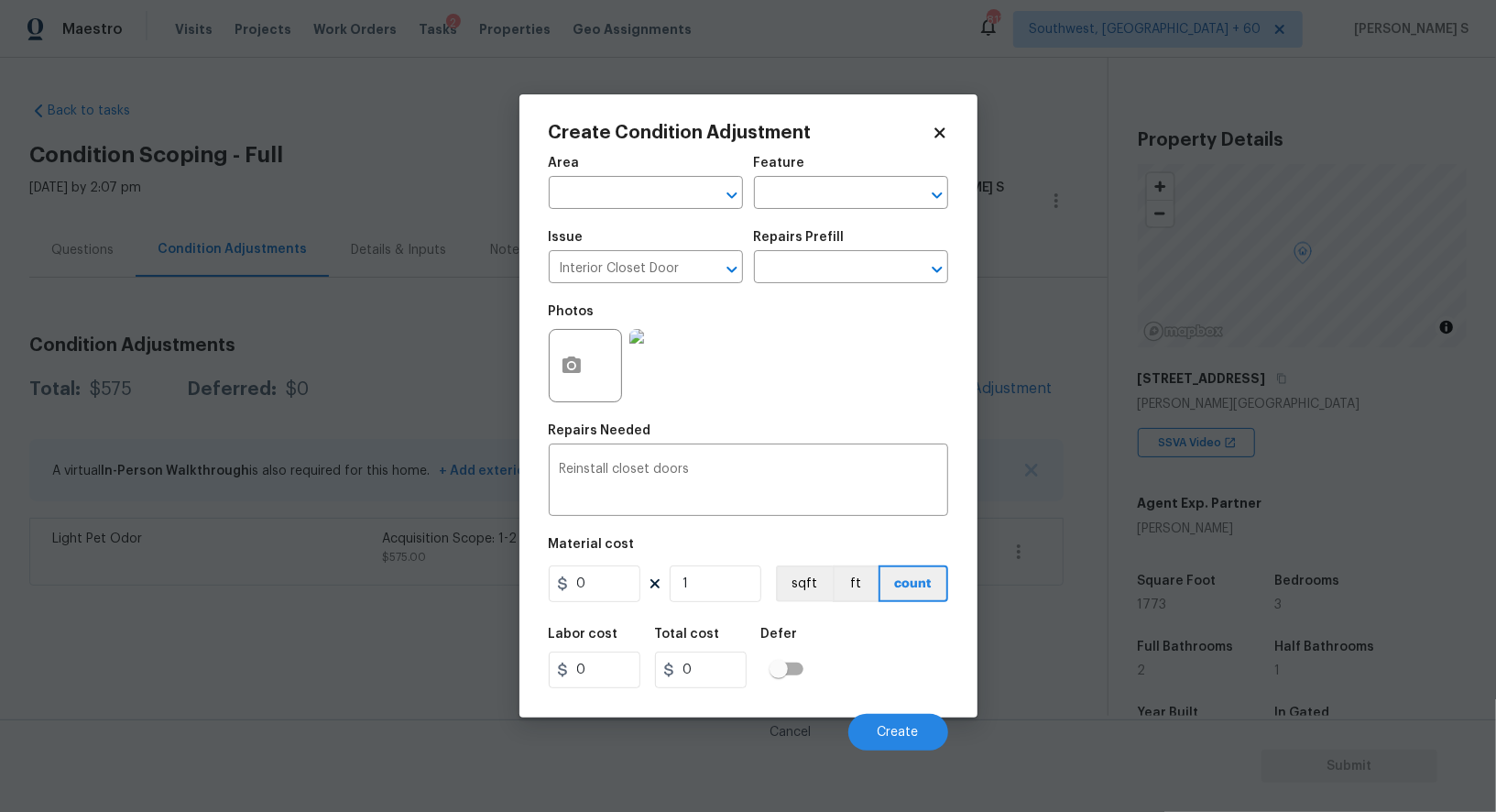
click at [578, 574] on input "0" at bounding box center [595, 584] width 92 height 36
type input "25"
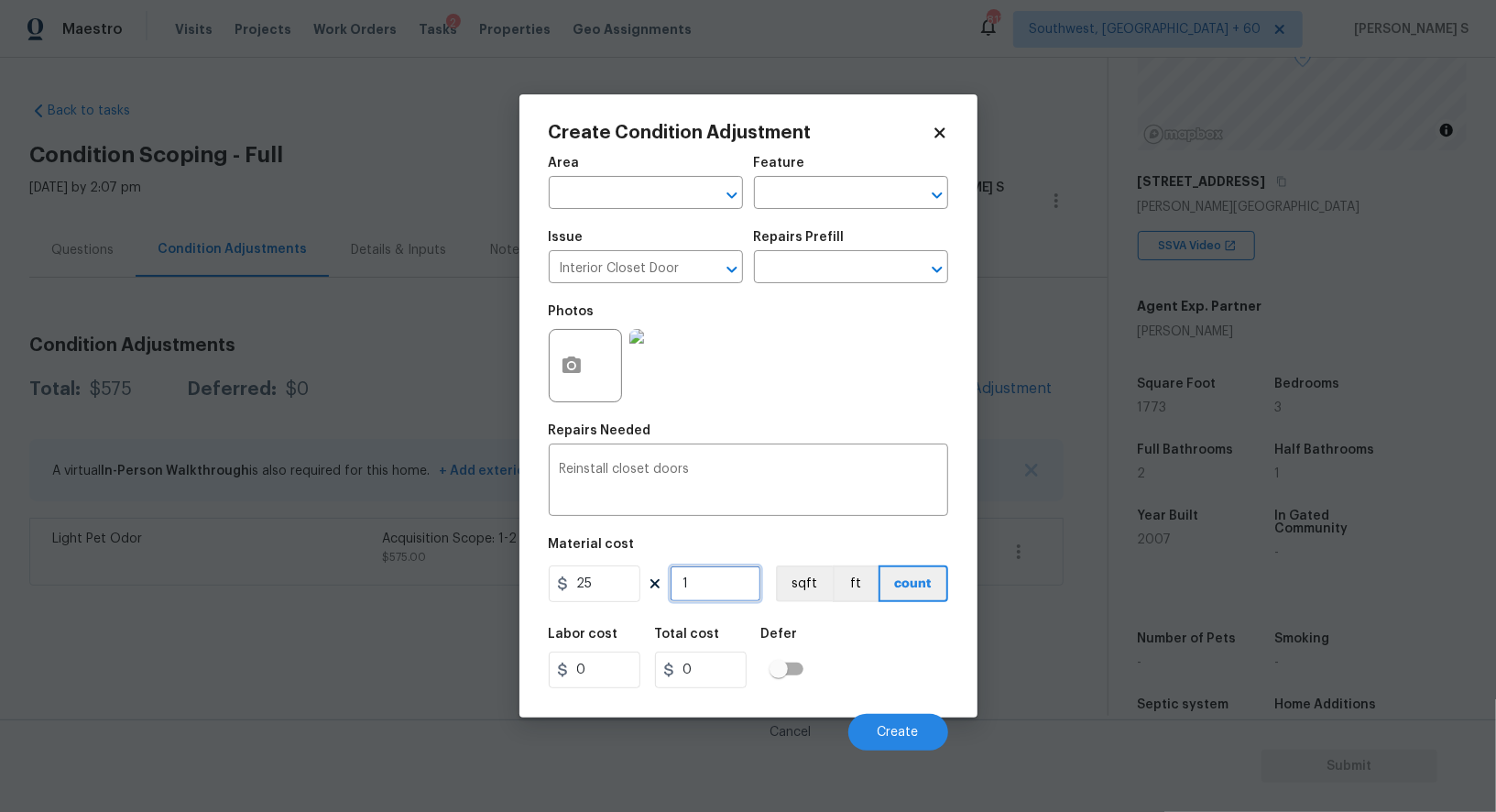
type input "25"
type input "4"
type input "100"
type input "4"
click at [909, 729] on span "Create" at bounding box center [898, 733] width 41 height 13
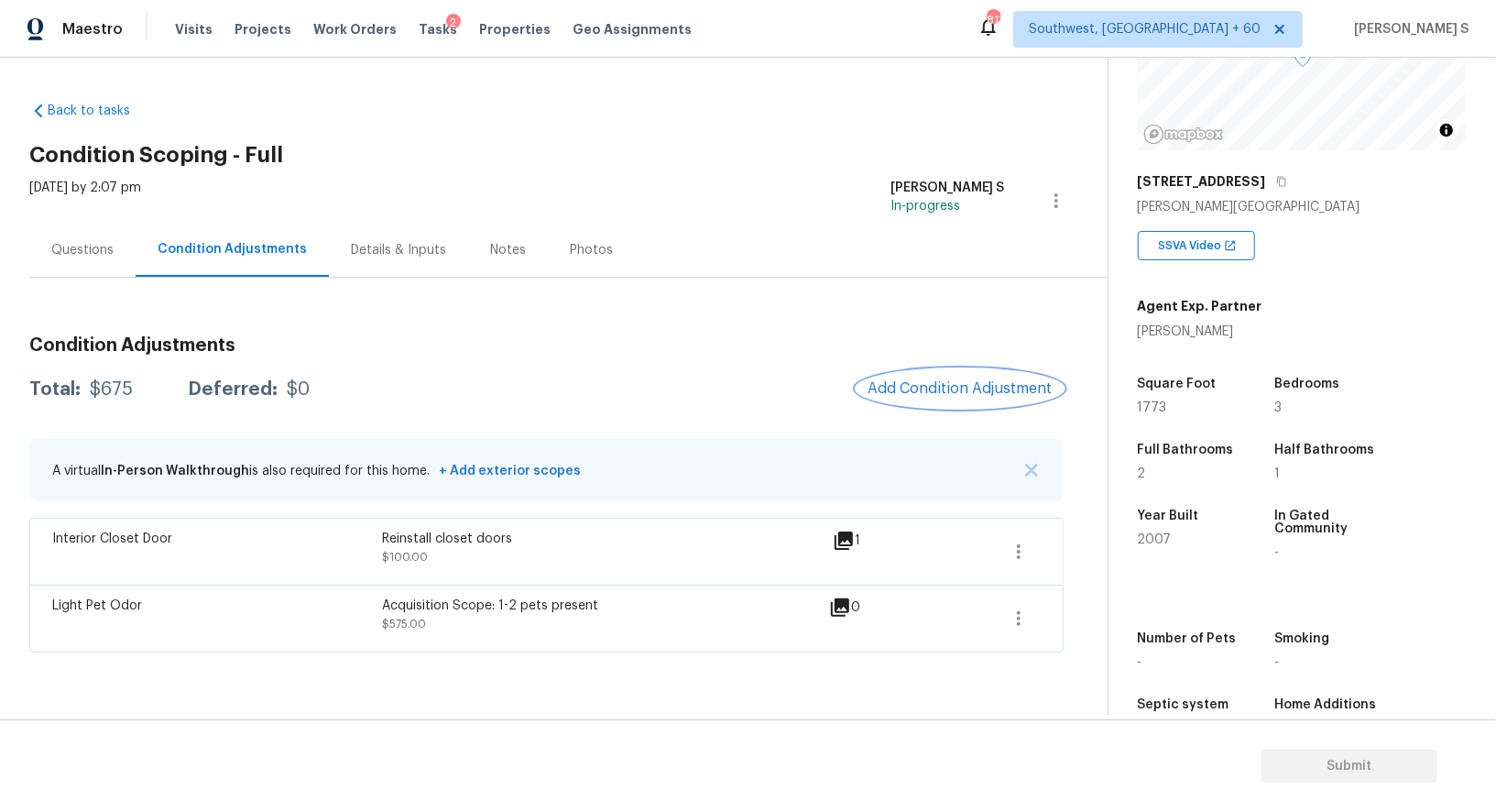
click at [970, 382] on span "Add Condition Adjustment" at bounding box center [960, 388] width 185 height 16
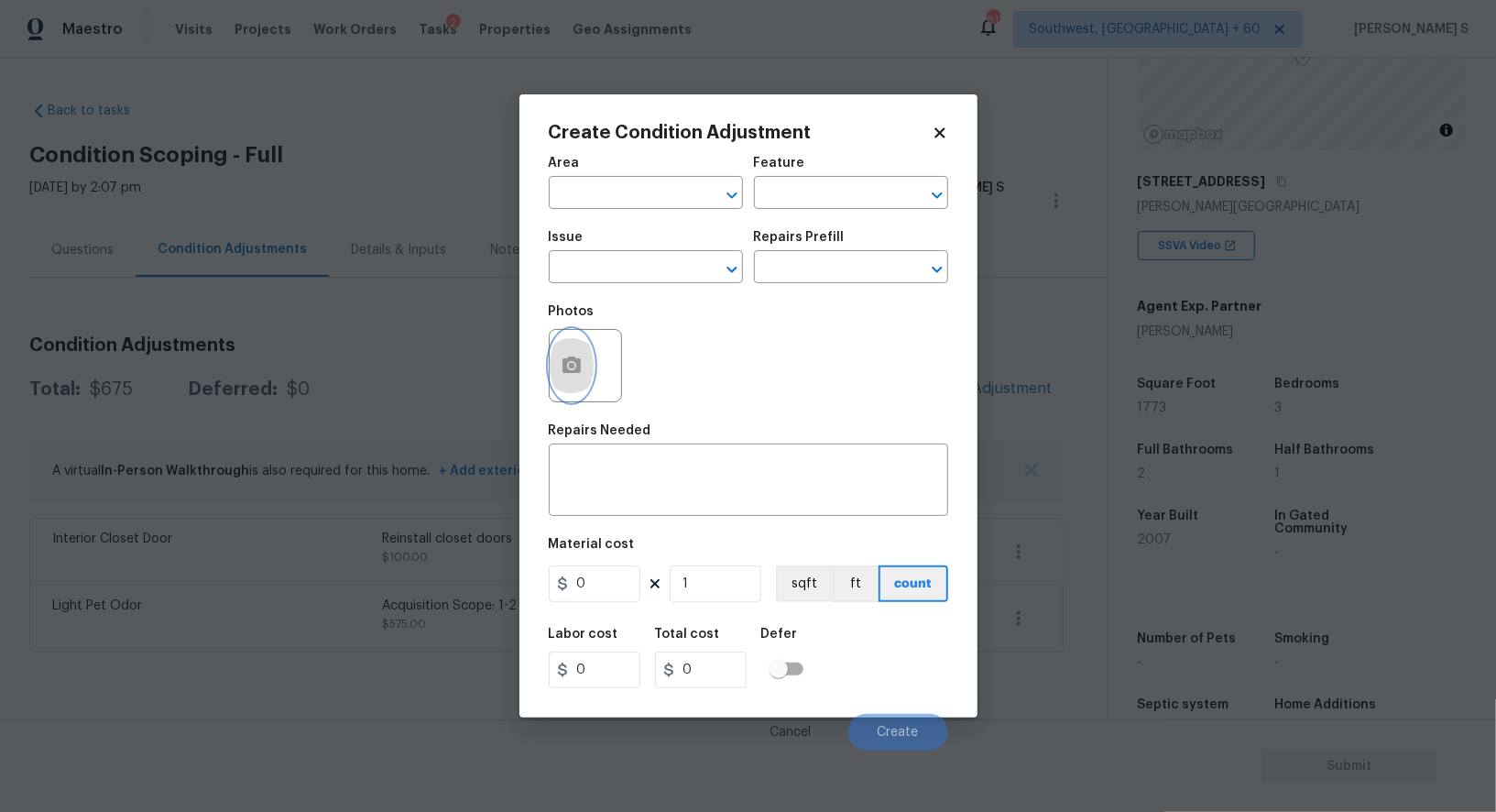
click at [581, 355] on button "button" at bounding box center [572, 365] width 44 height 72
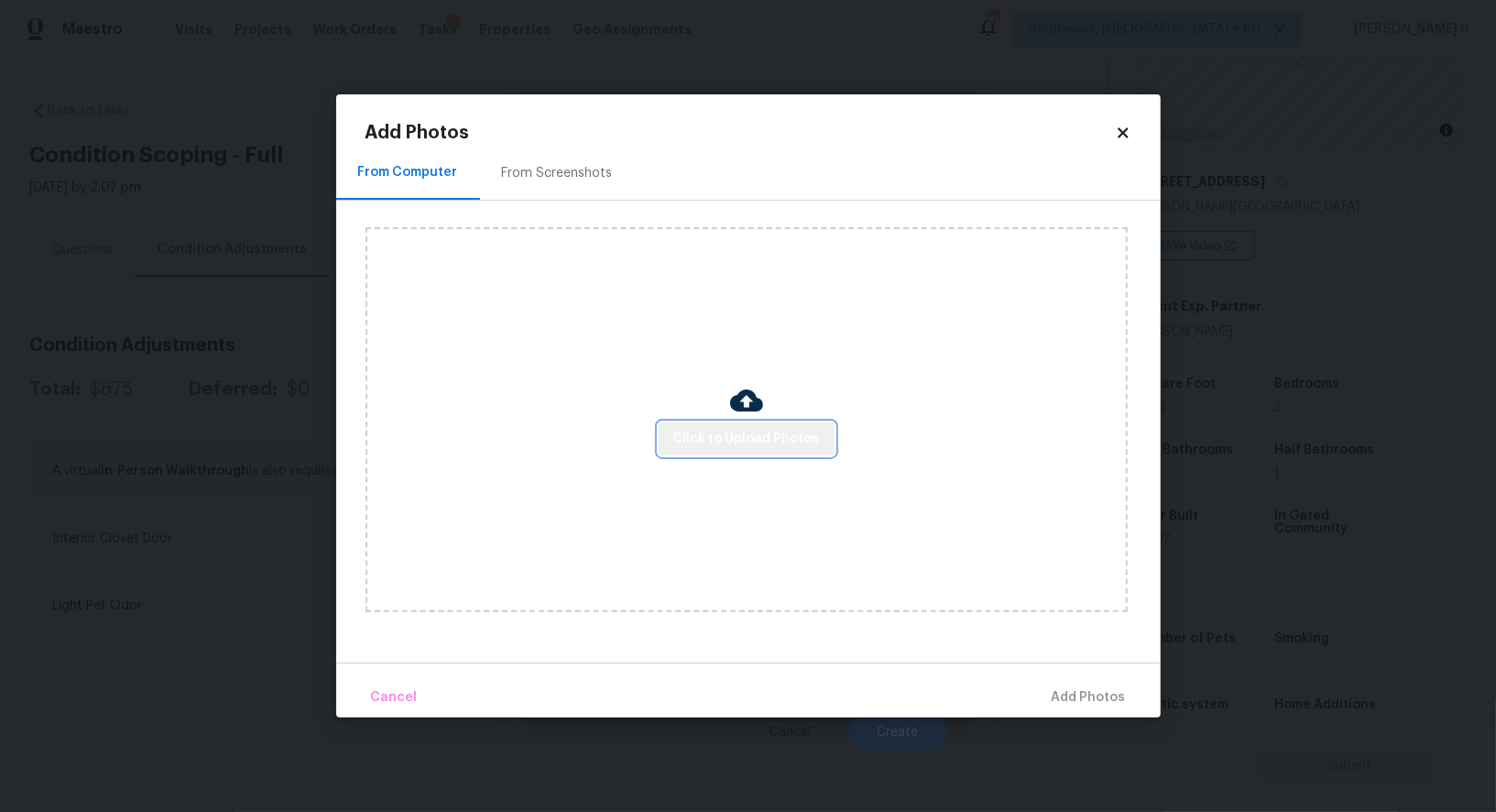
click at [806, 443] on span "Click to Upload Photos" at bounding box center [746, 439] width 146 height 23
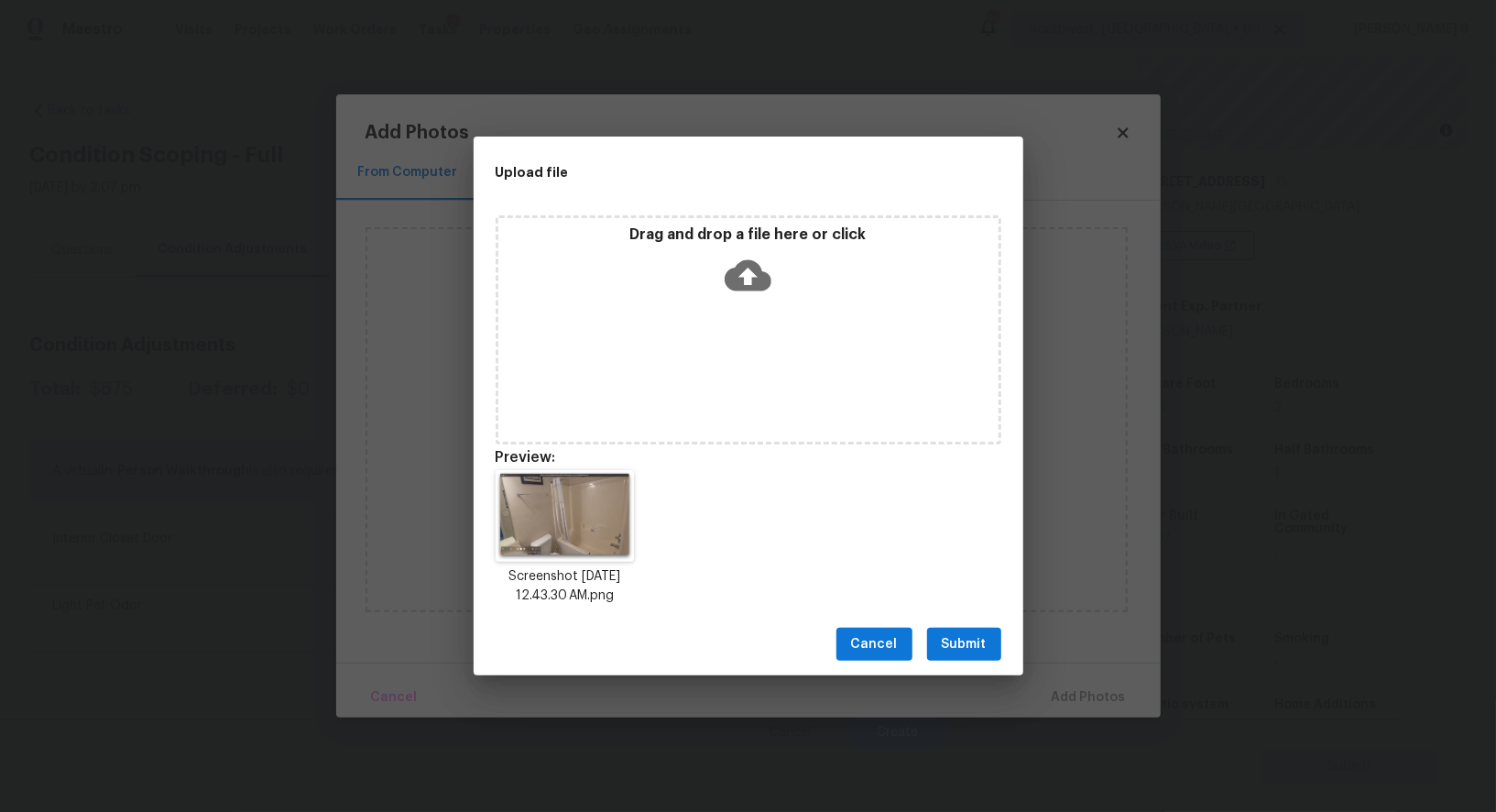
drag, startPoint x: 973, startPoint y: 635, endPoint x: 1070, endPoint y: 600, distance: 103.1
click at [973, 635] on span "Submit" at bounding box center [964, 645] width 45 height 23
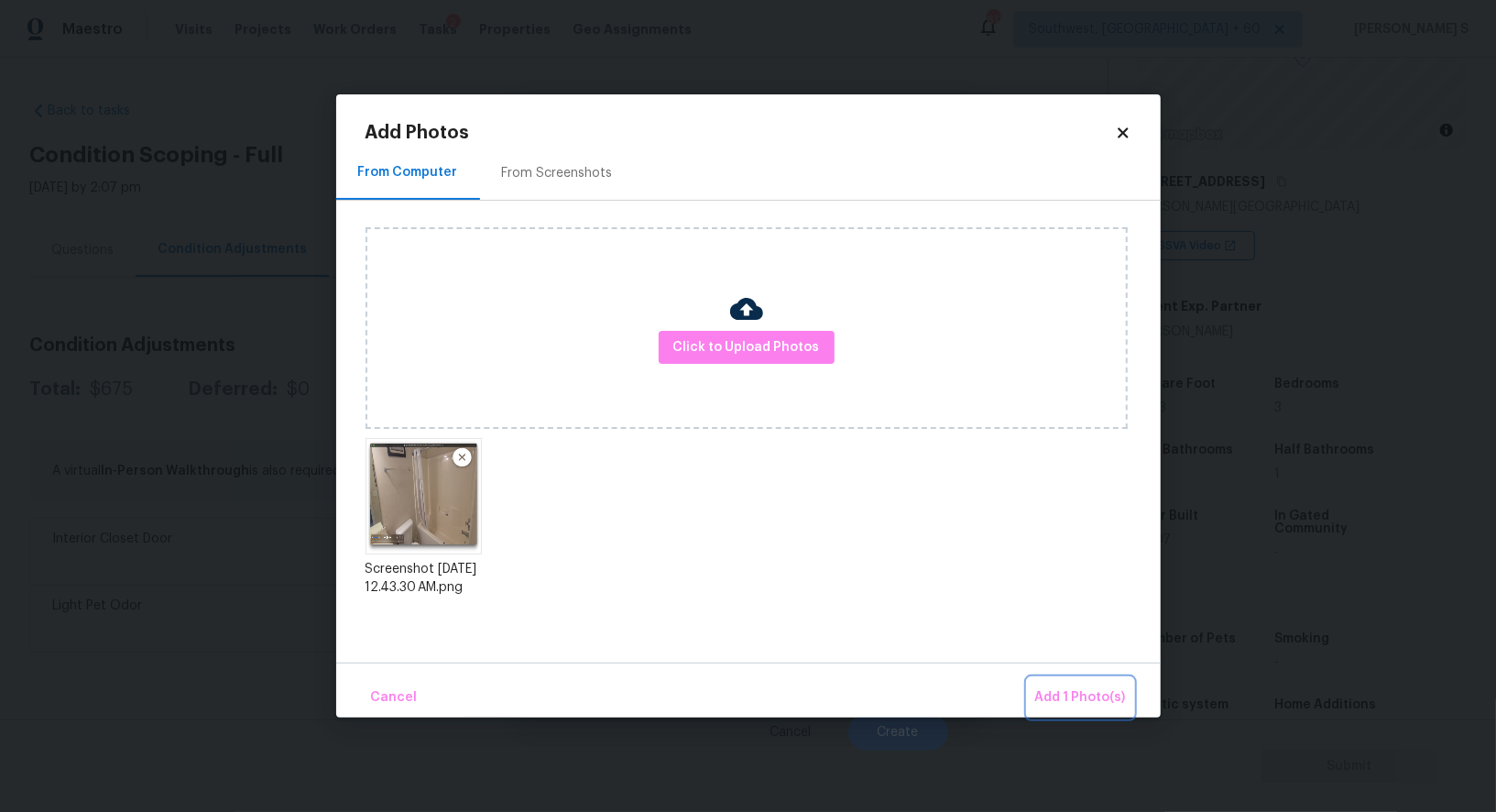
click at [1073, 703] on span "Add 1 Photo(s)" at bounding box center [1080, 697] width 91 height 23
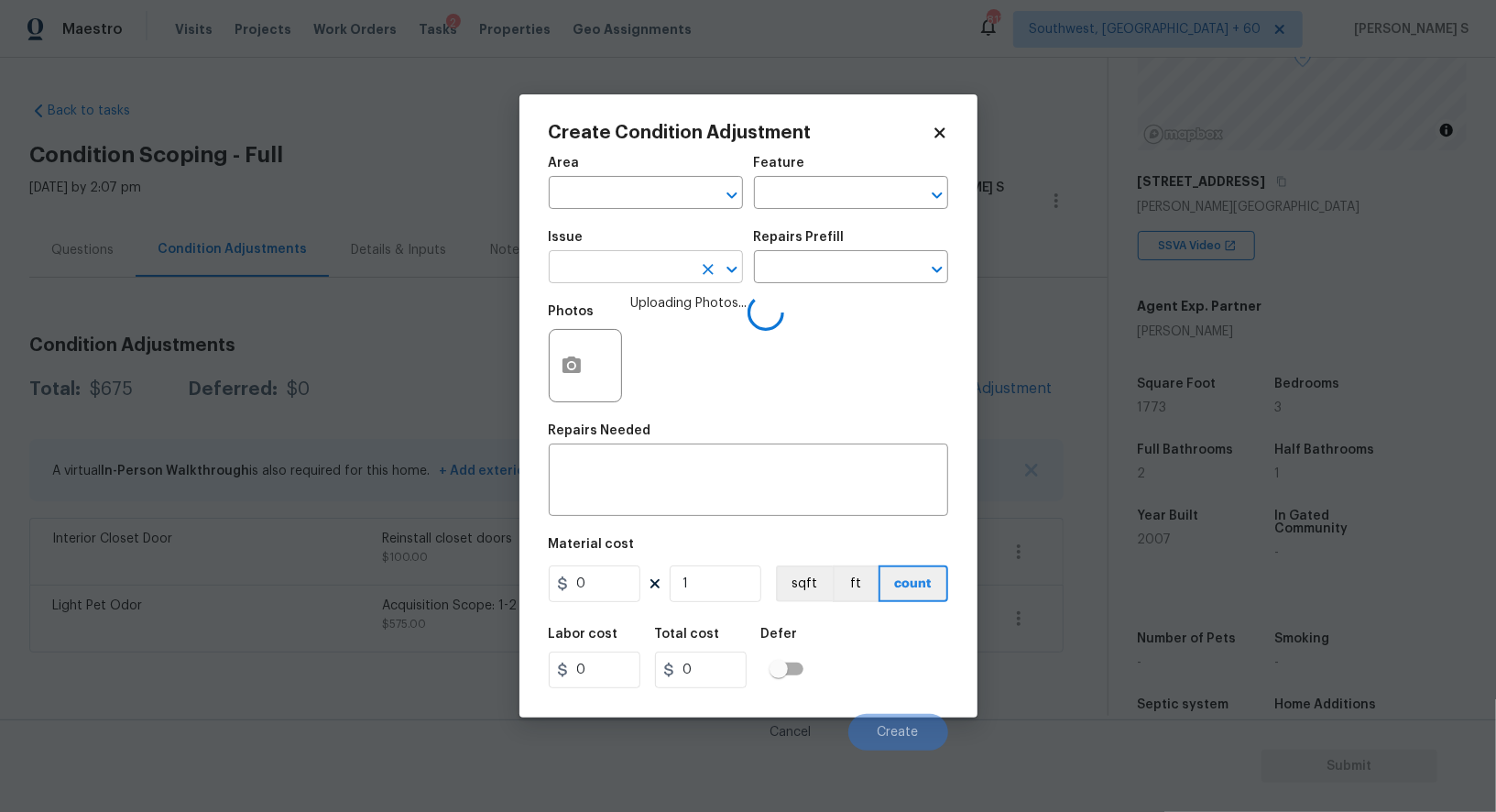
click at [640, 267] on input "text" at bounding box center [621, 269] width 143 height 29
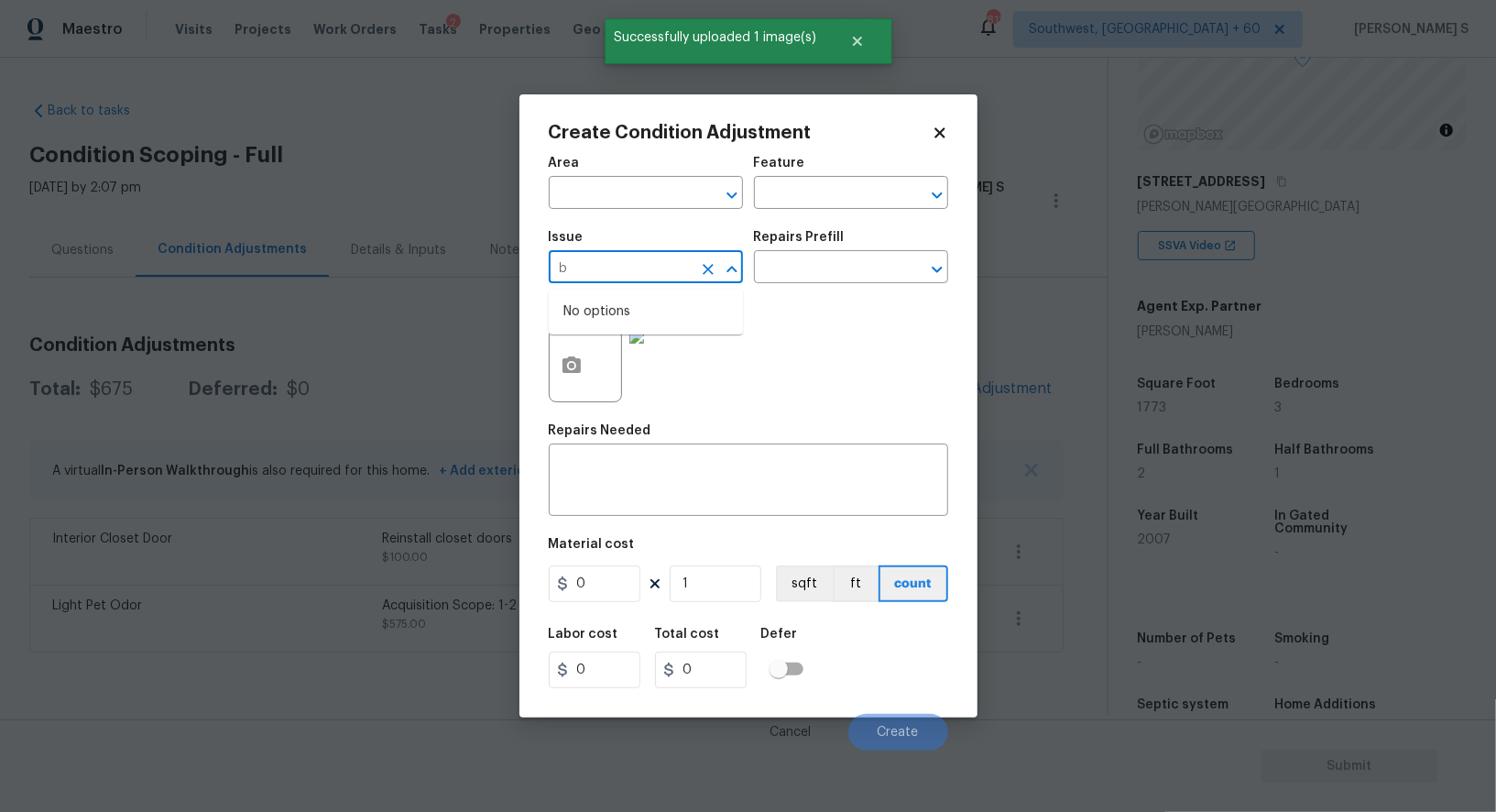
scroll to position [0, 0]
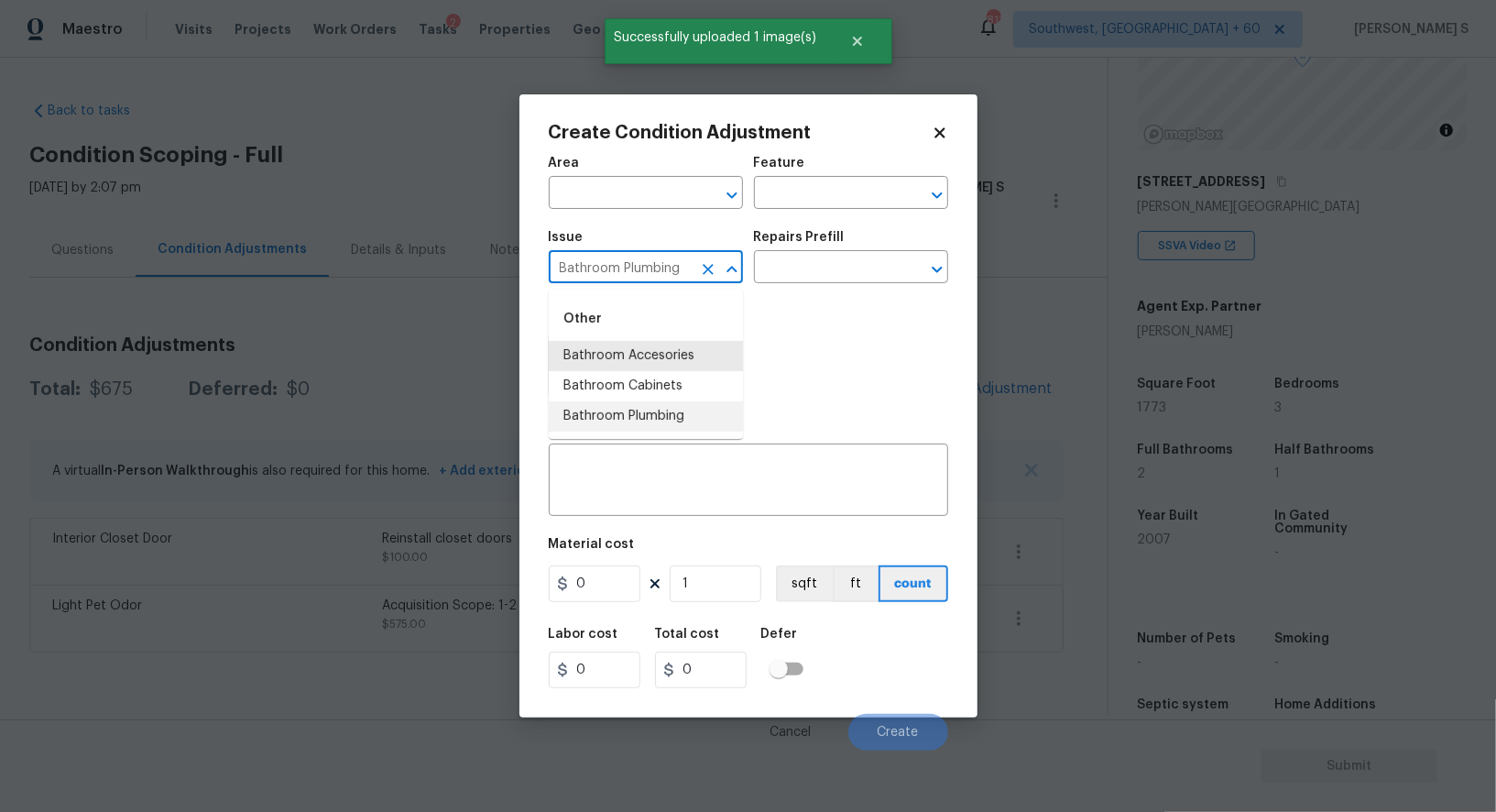
type input "Bathroom Plumbing"
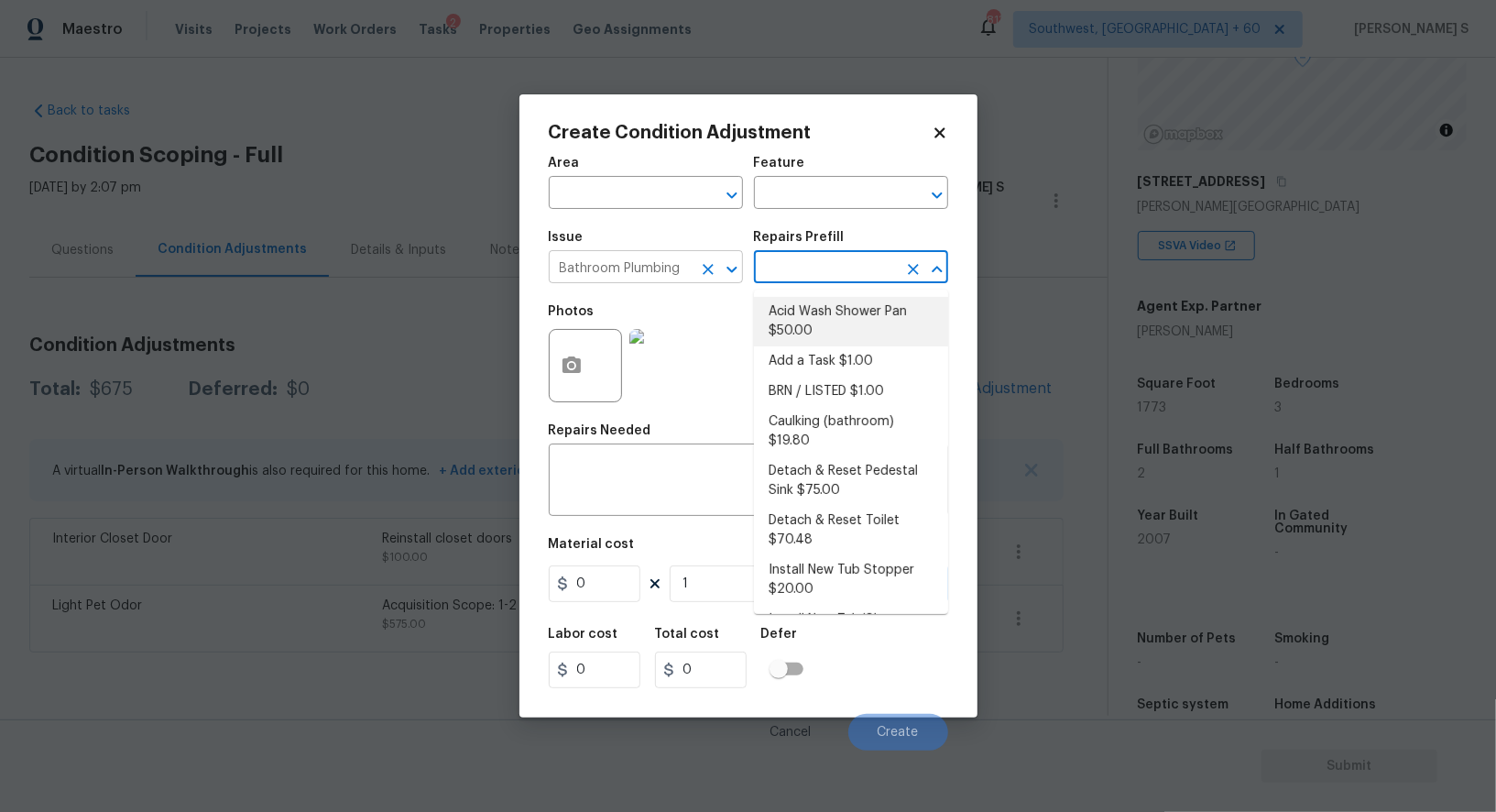
type input "Plumbing"
type textarea "Prep and acid wash/deep clean the shower pan."
type input "50"
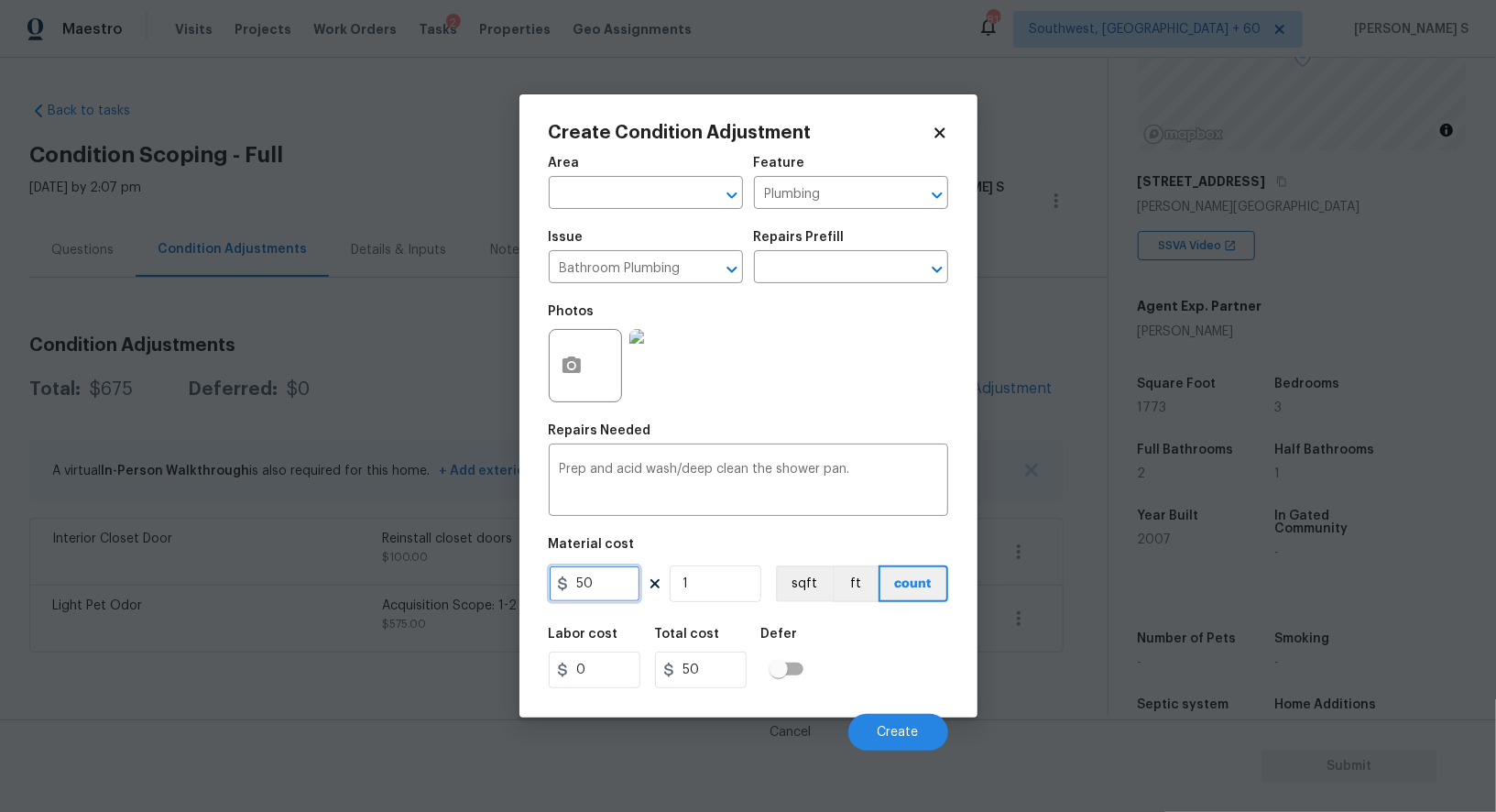
click at [602, 583] on input "50" at bounding box center [595, 584] width 92 height 36
type input "100"
click at [914, 728] on span "Create" at bounding box center [898, 733] width 41 height 13
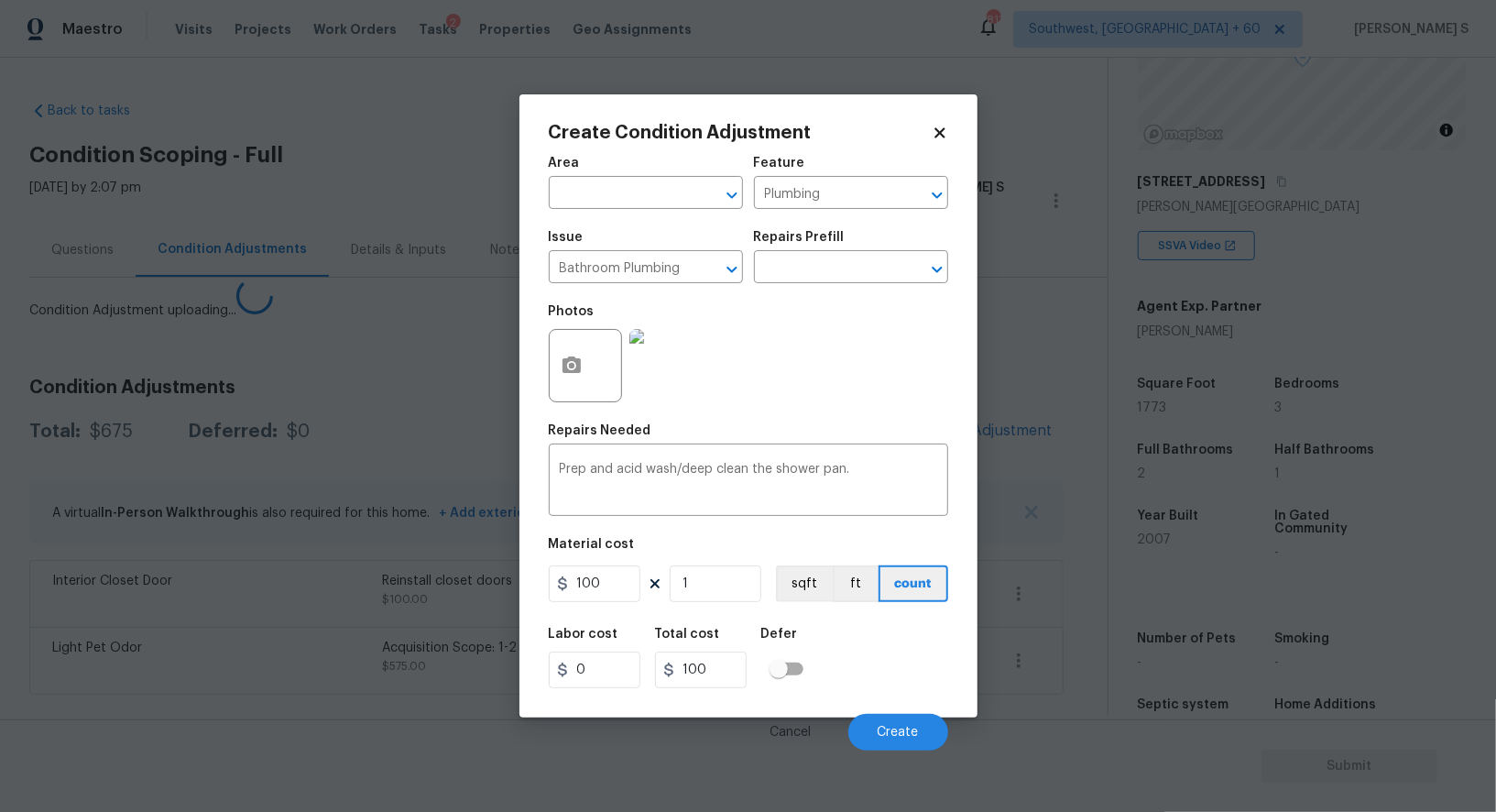
click at [270, 696] on body "Maestro Visits Projects Work Orders Tasks 2 Properties Geo Assignments 813 Sout…" at bounding box center [748, 406] width 1496 height 812
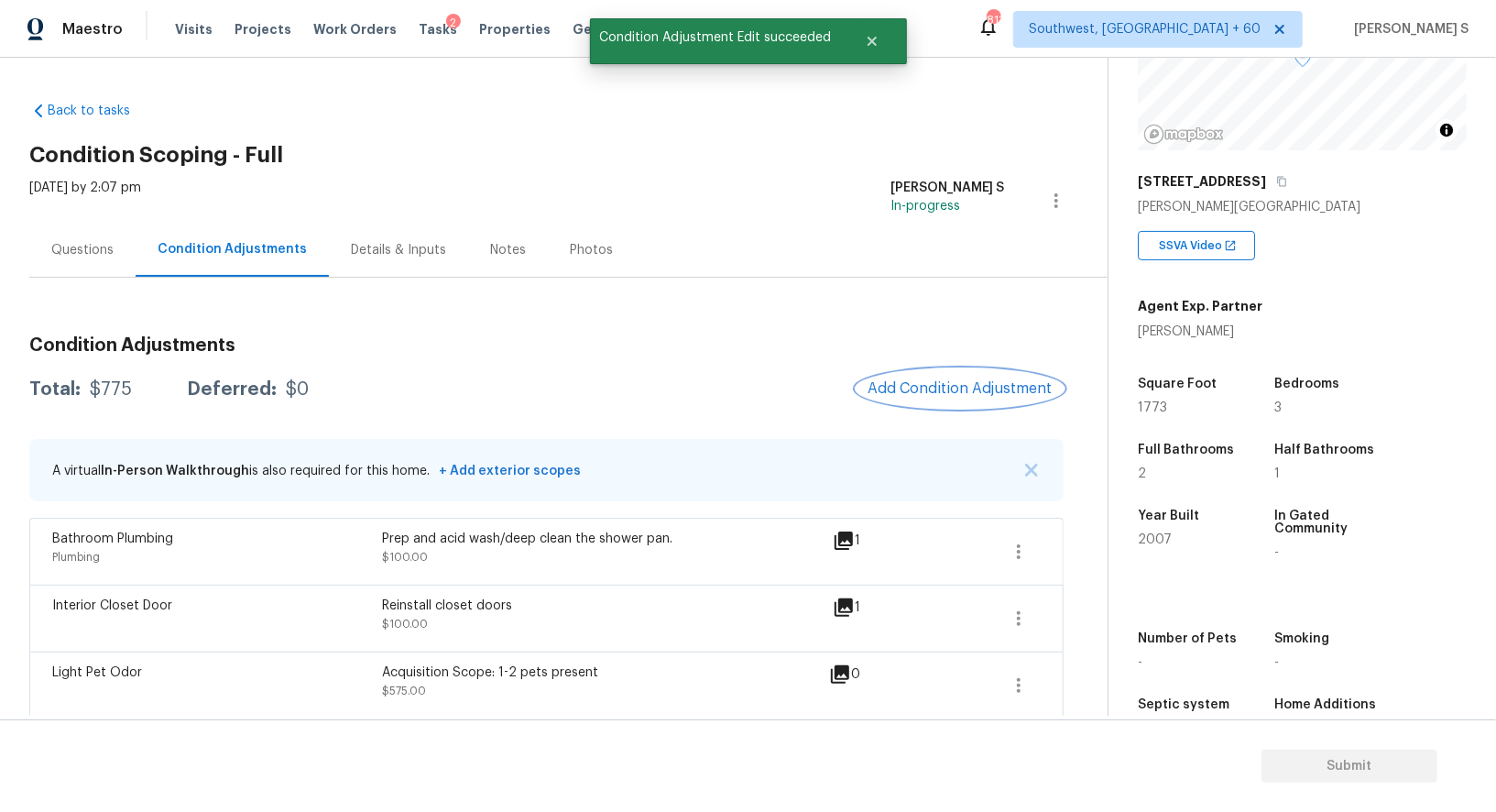
click at [926, 392] on span "Add Condition Adjustment" at bounding box center [960, 388] width 185 height 16
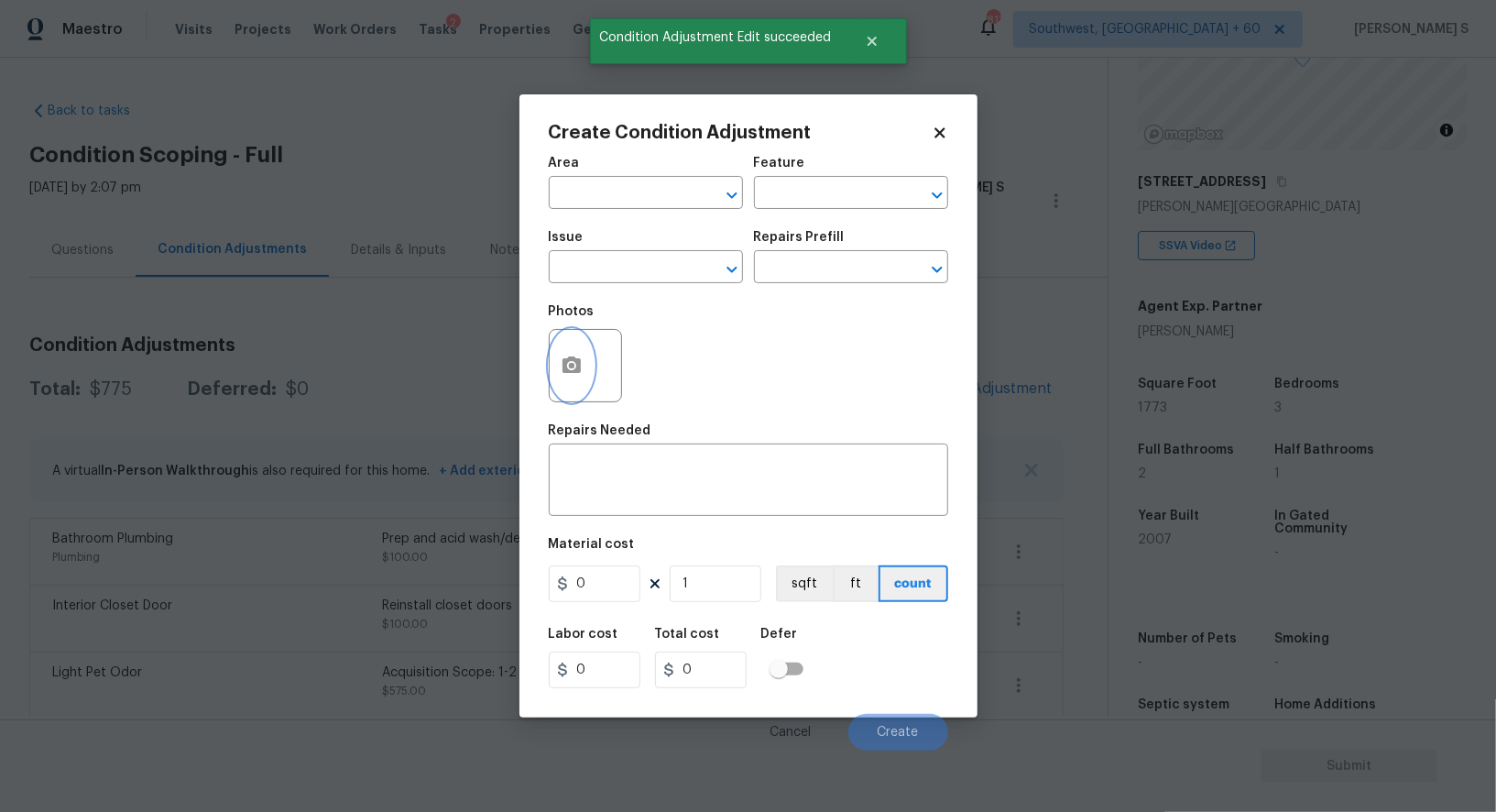
click at [561, 376] on icon "button" at bounding box center [571, 365] width 22 height 22
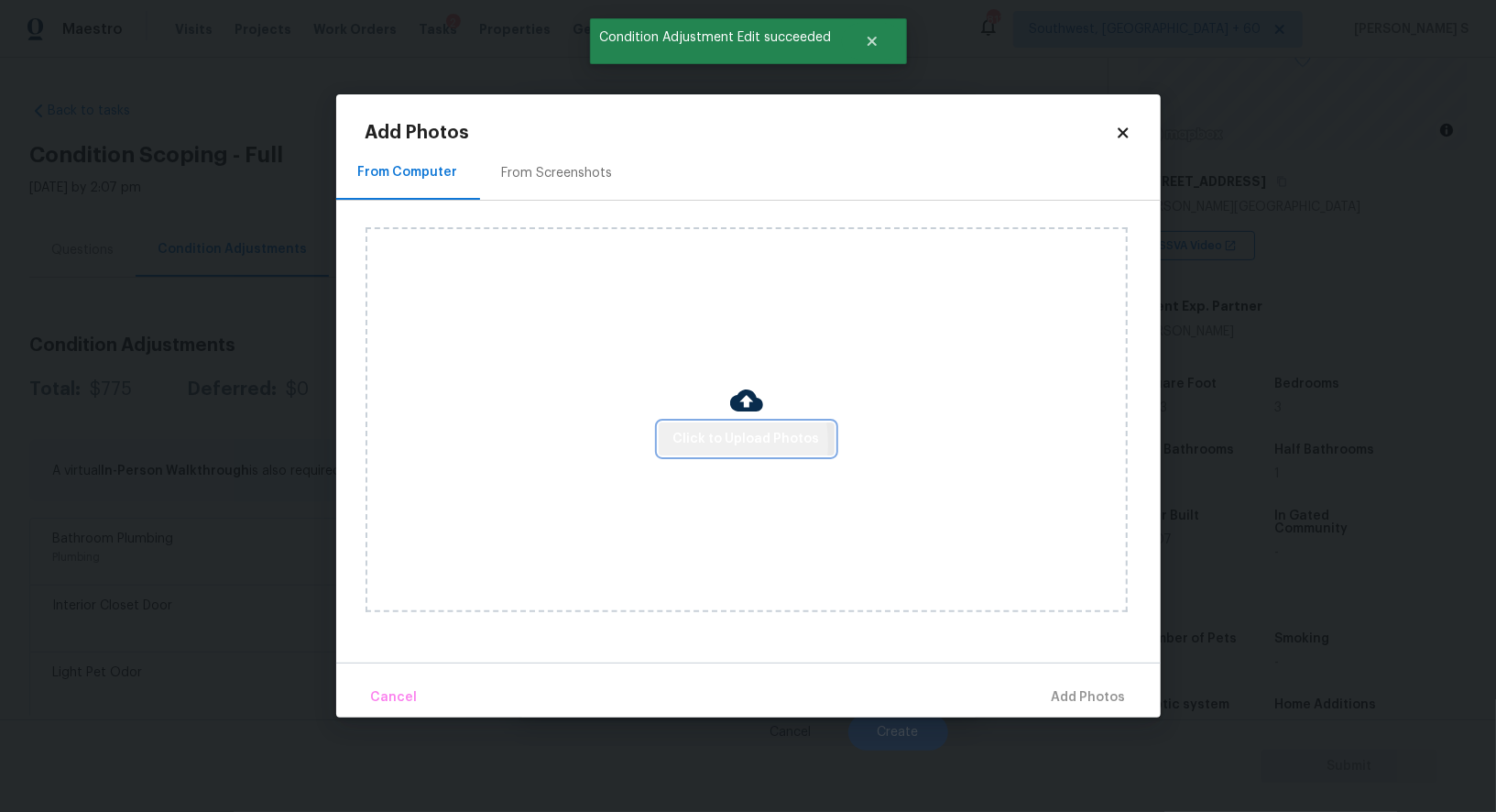
click at [683, 443] on span "Click to Upload Photos" at bounding box center [746, 439] width 146 height 23
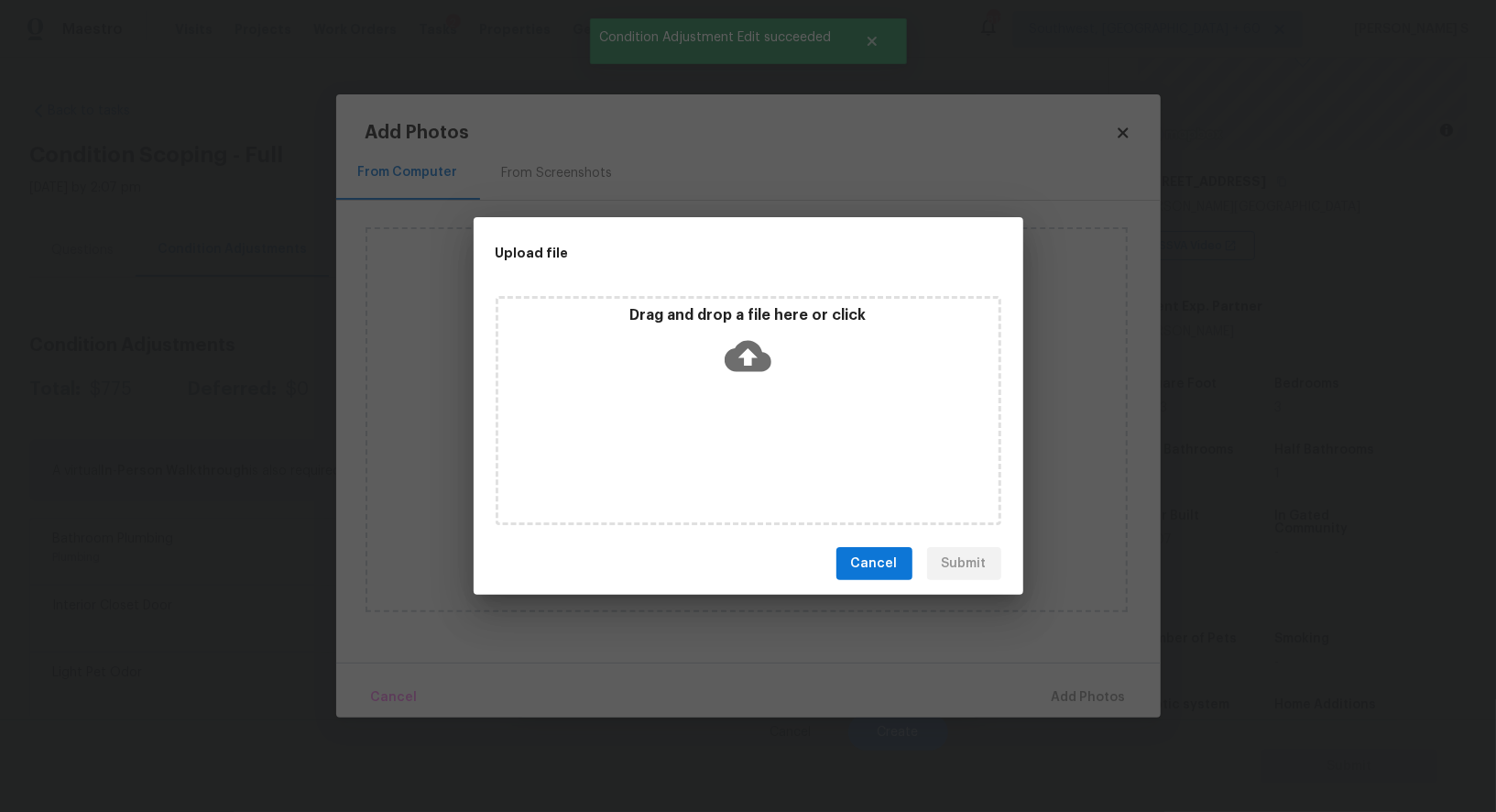
click at [683, 443] on div "Drag and drop a file here or click" at bounding box center [748, 411] width 505 height 229
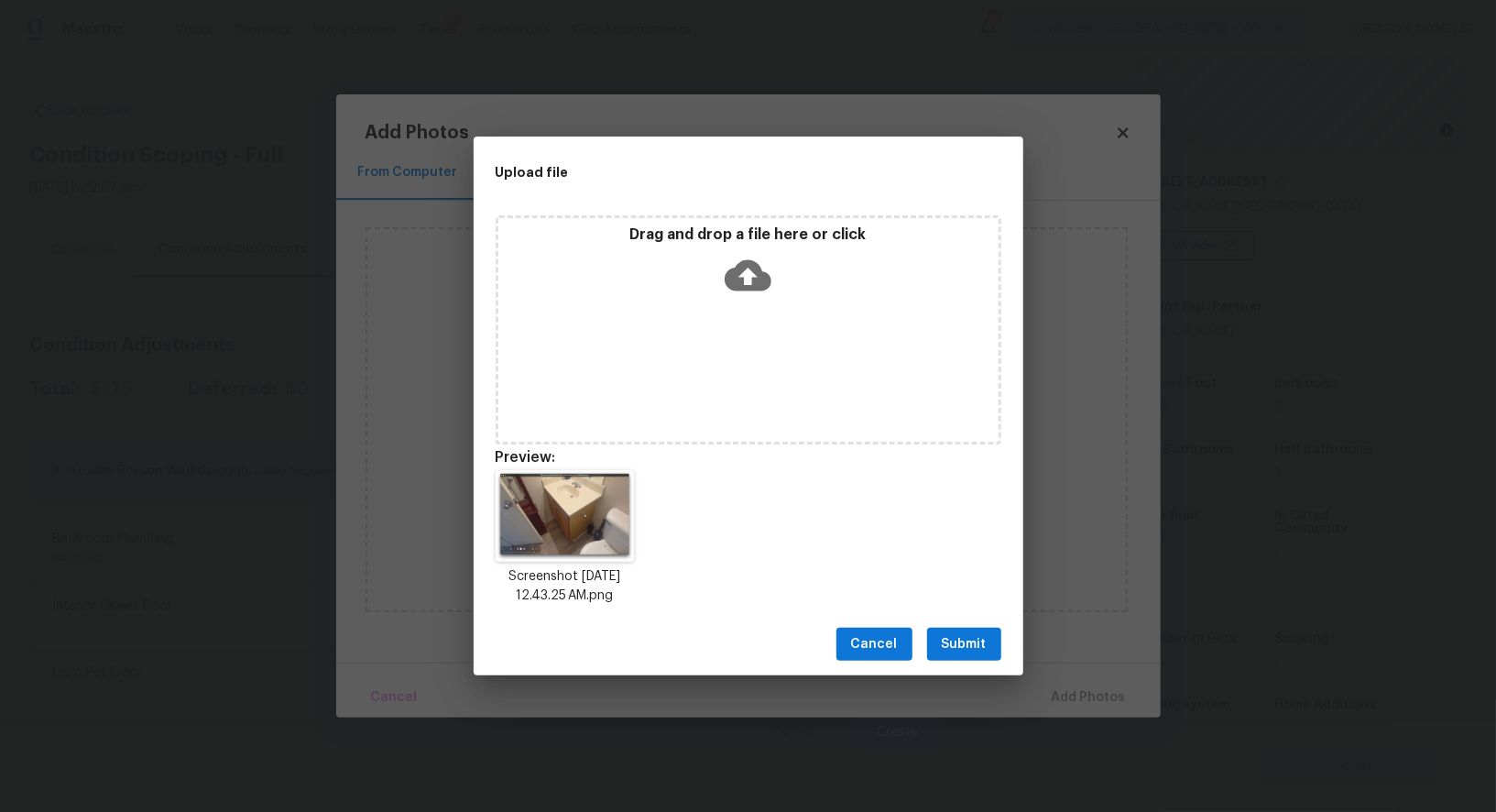
click at [967, 640] on span "Submit" at bounding box center [964, 645] width 45 height 23
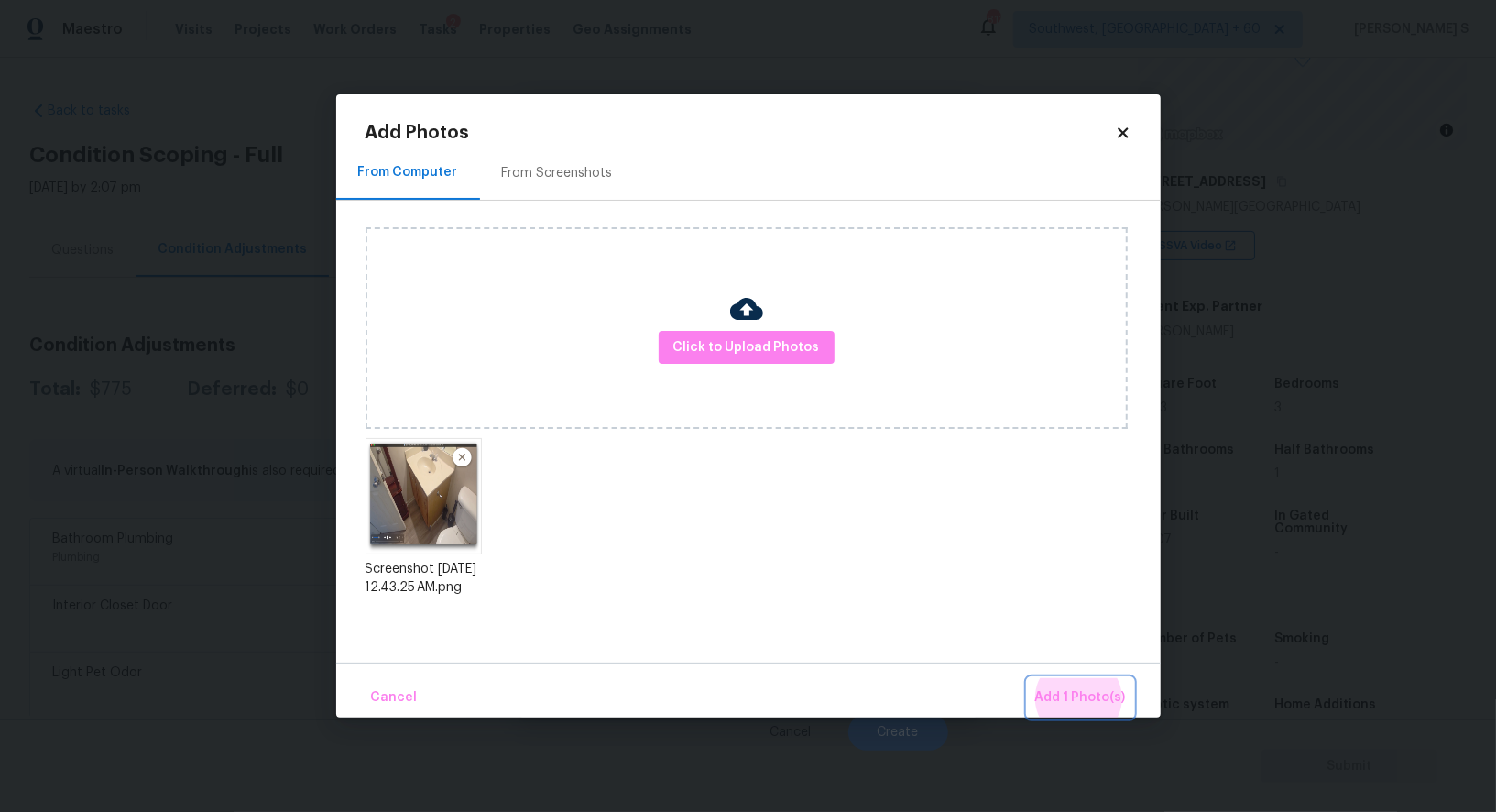
click at [1028, 678] on button "Add 1 Photo(s)" at bounding box center [1080, 697] width 105 height 39
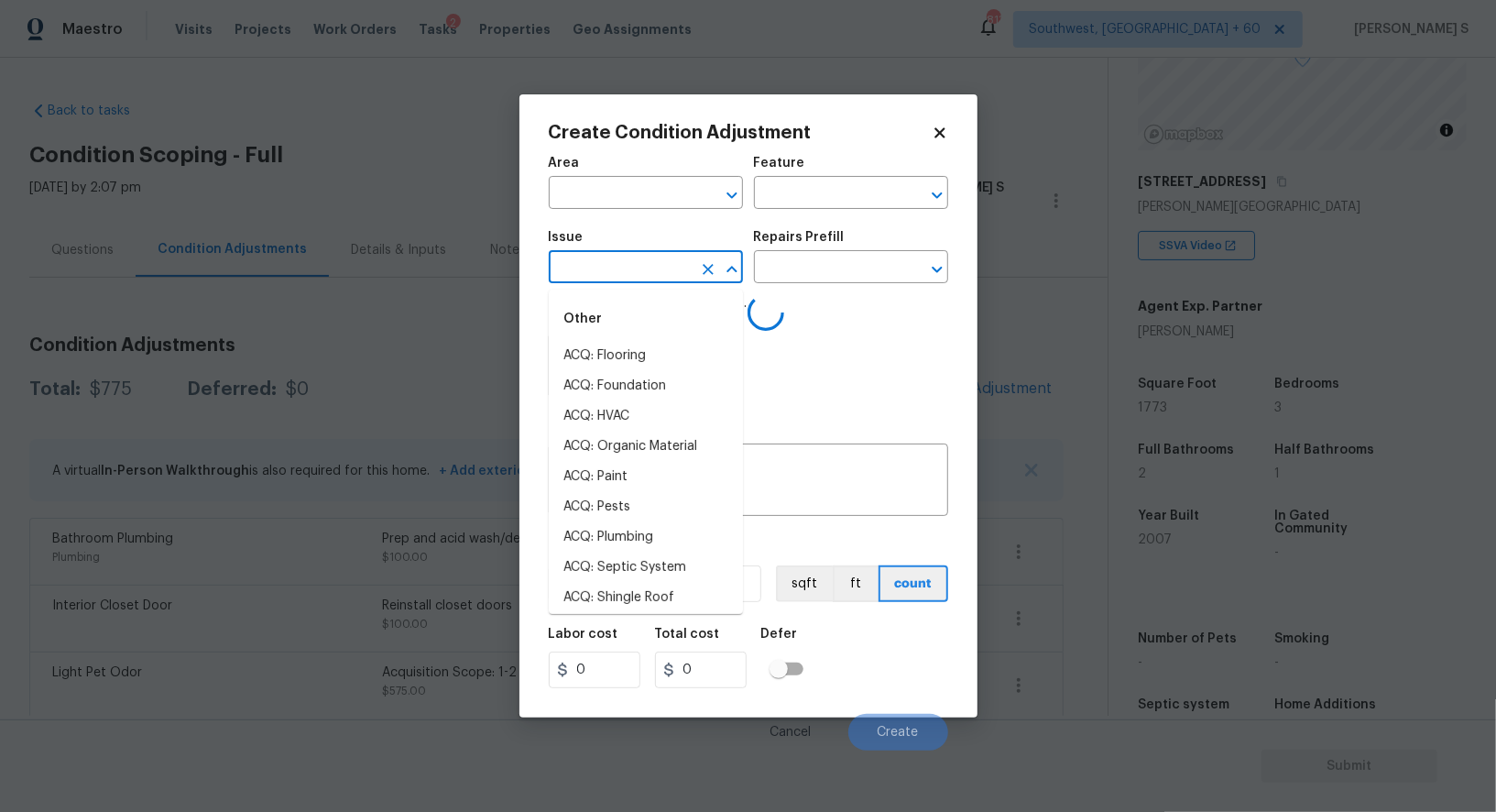
click at [633, 265] on input "text" at bounding box center [621, 269] width 143 height 29
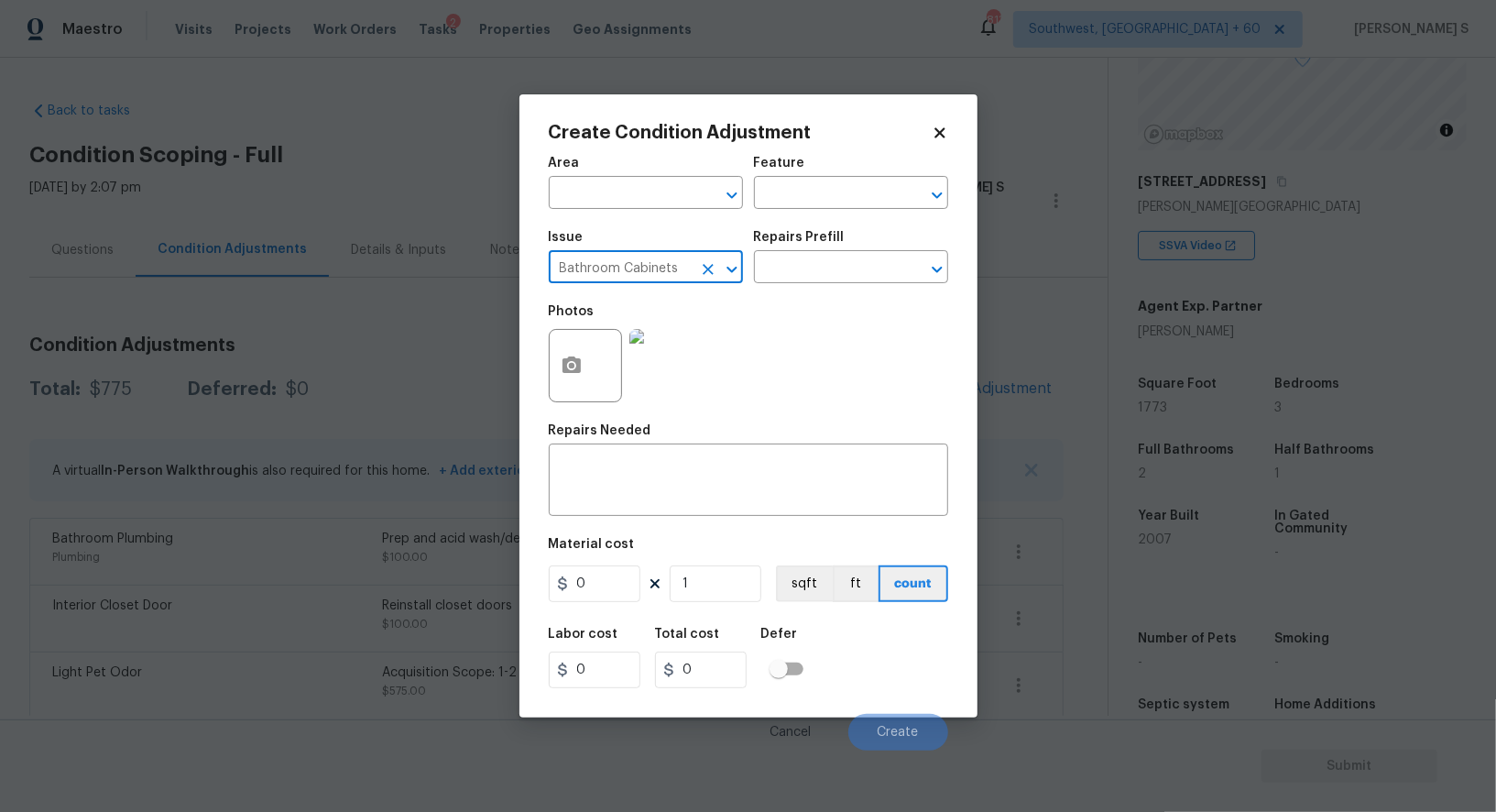
type input "Bathroom Cabinets"
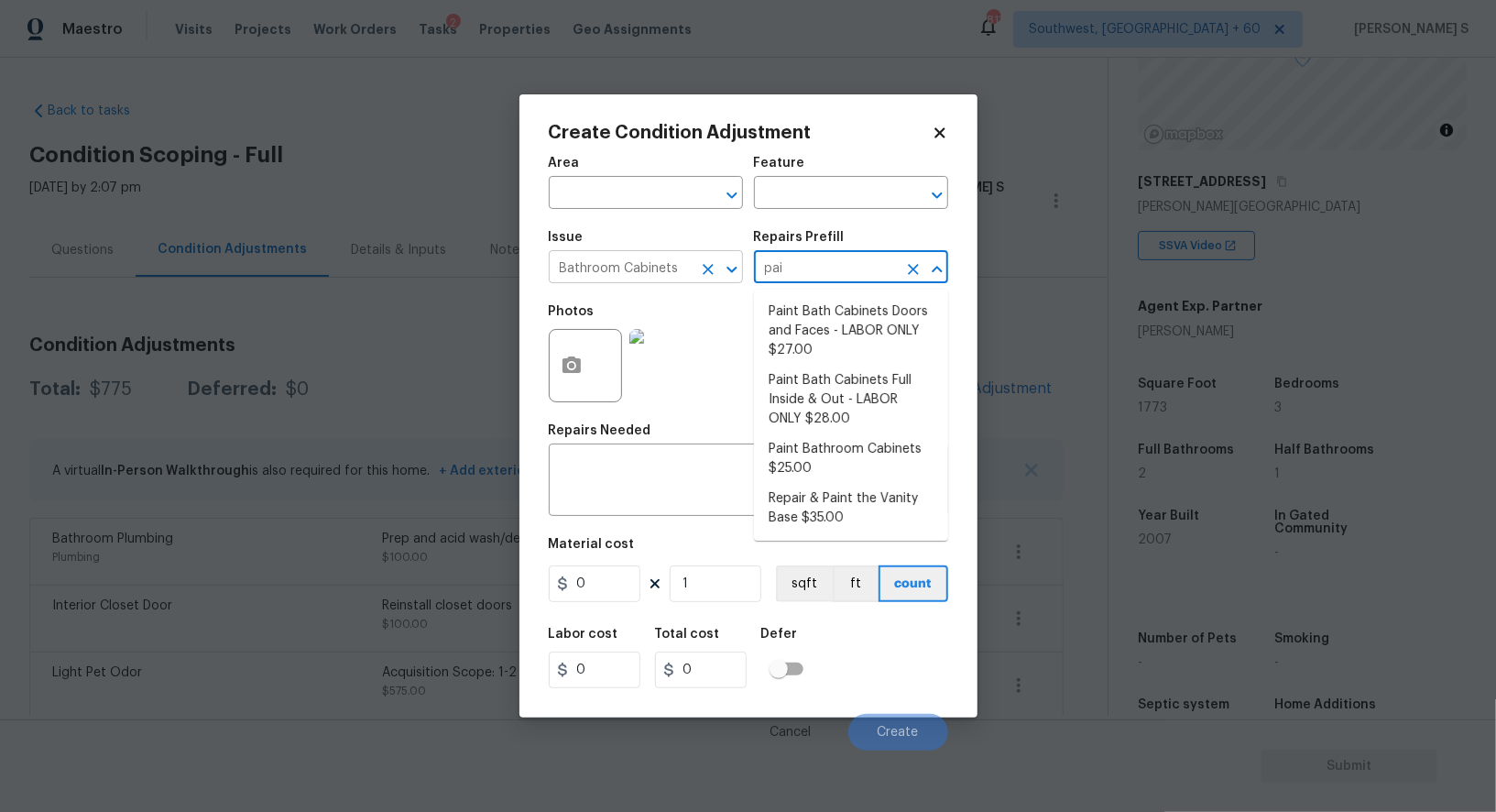
type input "pain"
type input "Cabinets"
type textarea "Repair and Paint the damaged vanity base to meet current standard. Remove and d…"
type input "35"
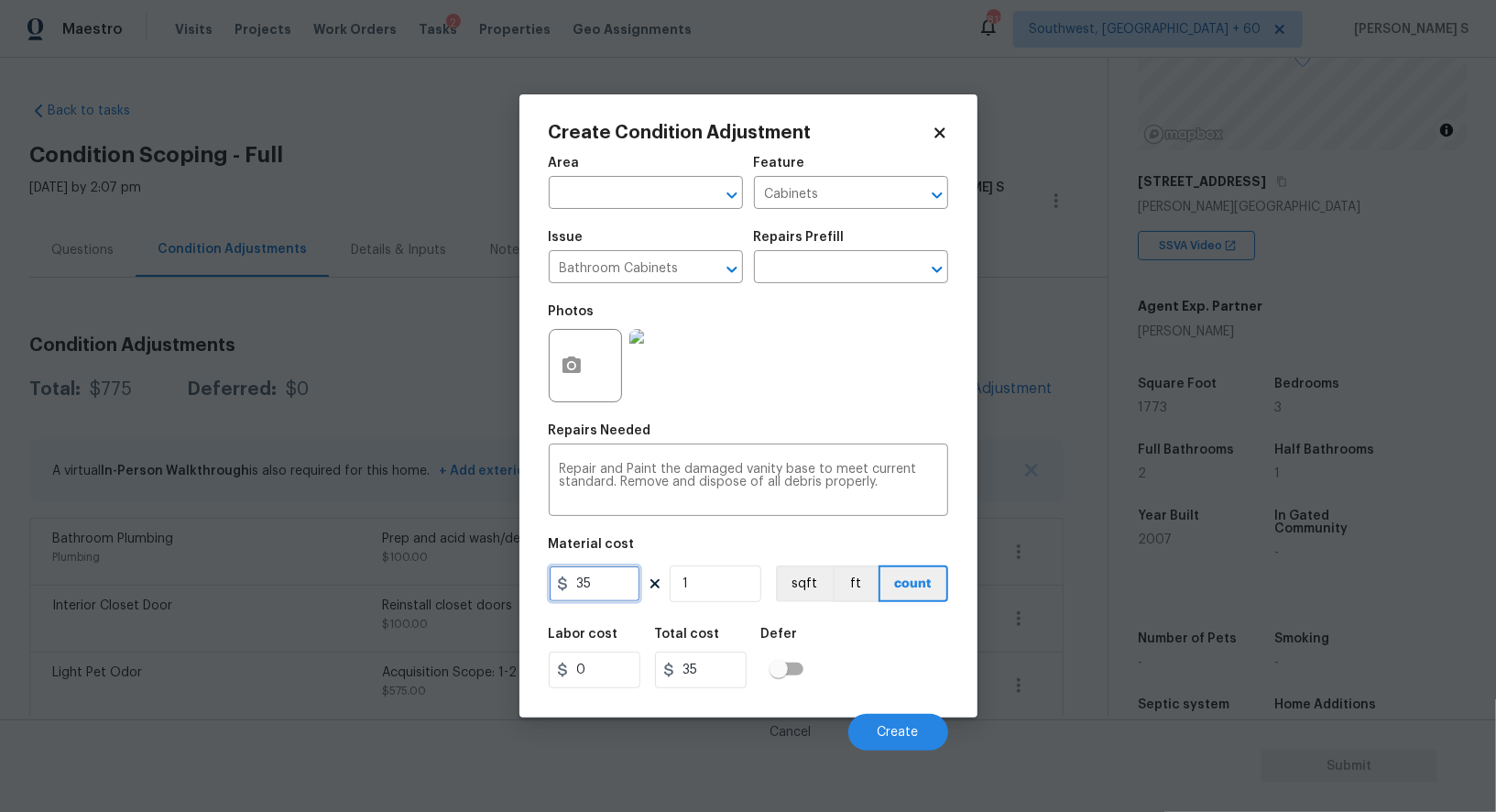
click at [583, 593] on input "35" at bounding box center [595, 584] width 92 height 36
type input "300"
click at [886, 721] on button "Create" at bounding box center [898, 732] width 100 height 36
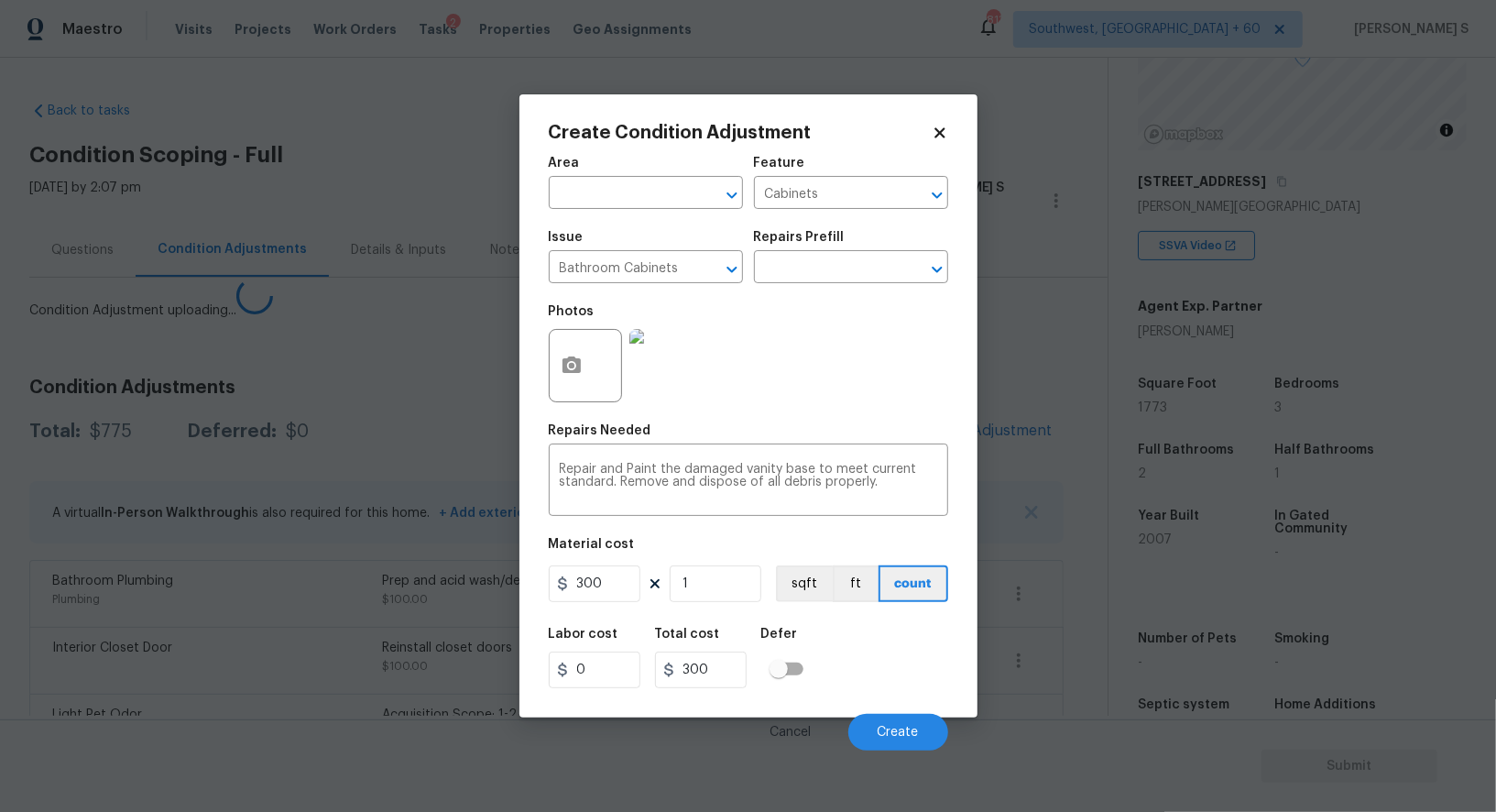
click at [416, 632] on body "Maestro Visits Projects Work Orders Tasks 2 Properties Geo Assignments 813 Sout…" at bounding box center [748, 406] width 1496 height 812
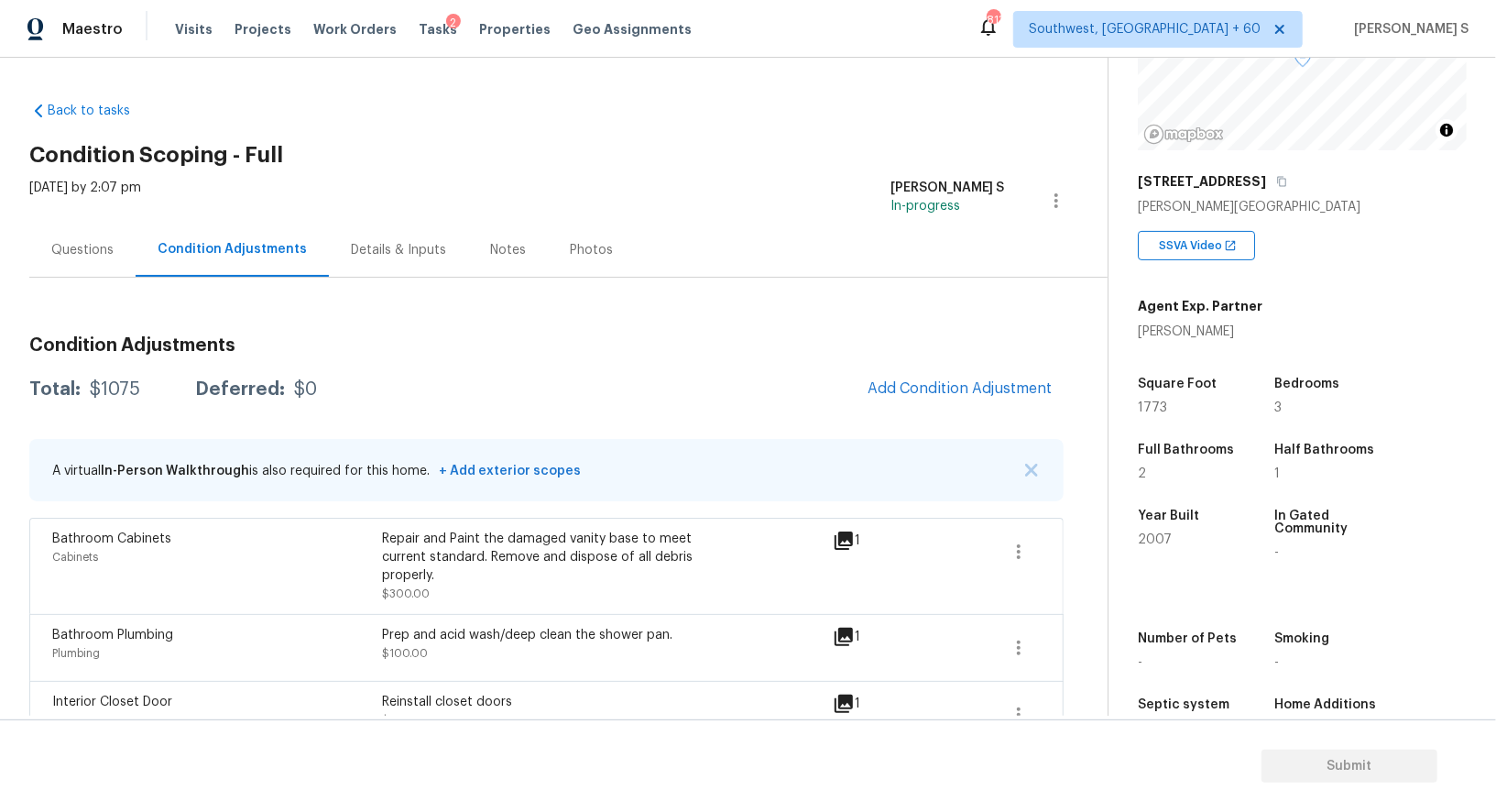
click at [910, 354] on div "Condition Adjustments Total: $1075 Deferred: $0 Add Condition Adjustment A virt…" at bounding box center [546, 568] width 1035 height 494
click at [959, 383] on span "Add Condition Adjustment" at bounding box center [960, 388] width 185 height 16
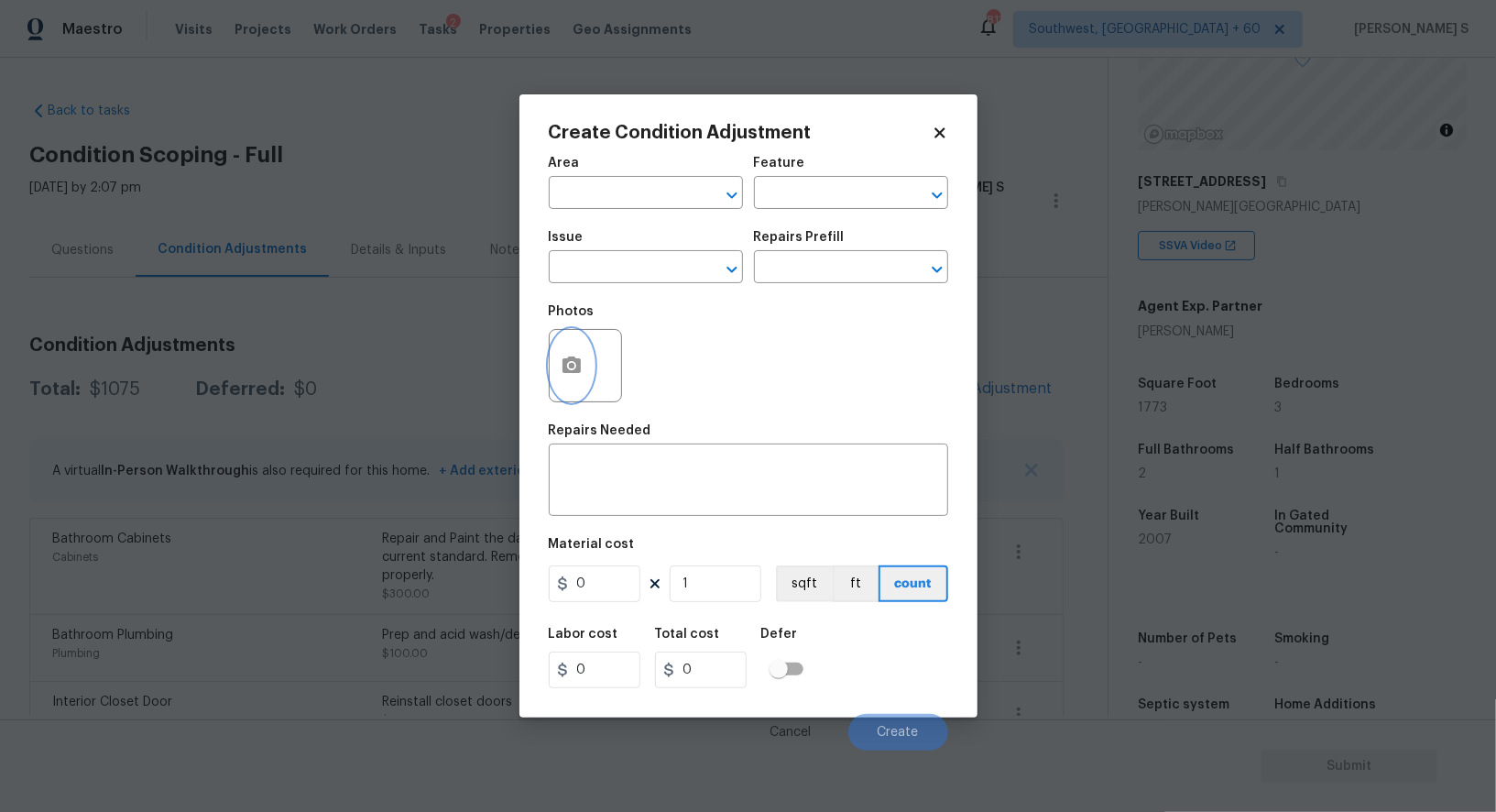
click at [566, 372] on icon "button" at bounding box center [571, 364] width 18 height 16
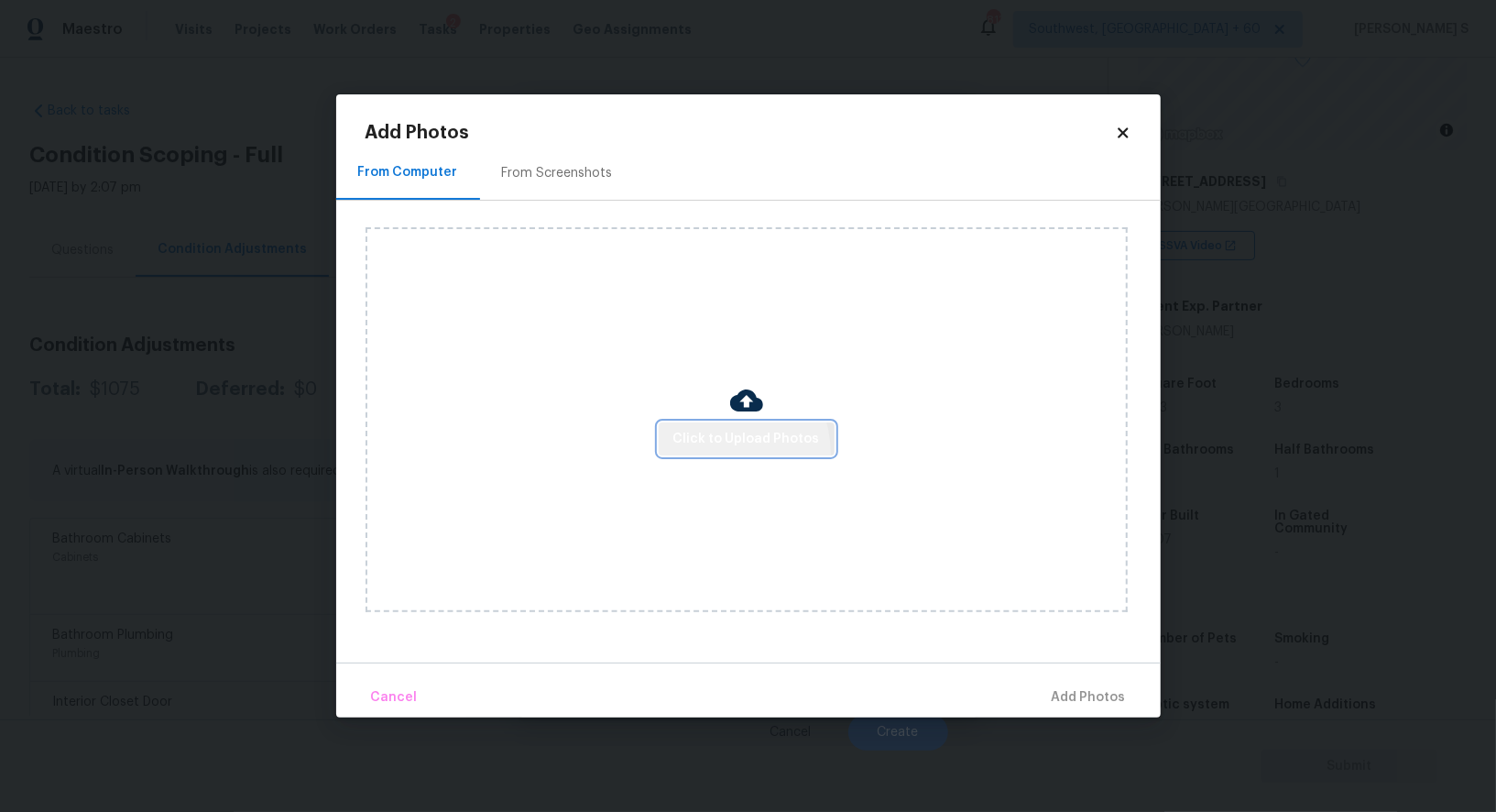
click at [719, 454] on button "Click to Upload Photos" at bounding box center [747, 438] width 176 height 33
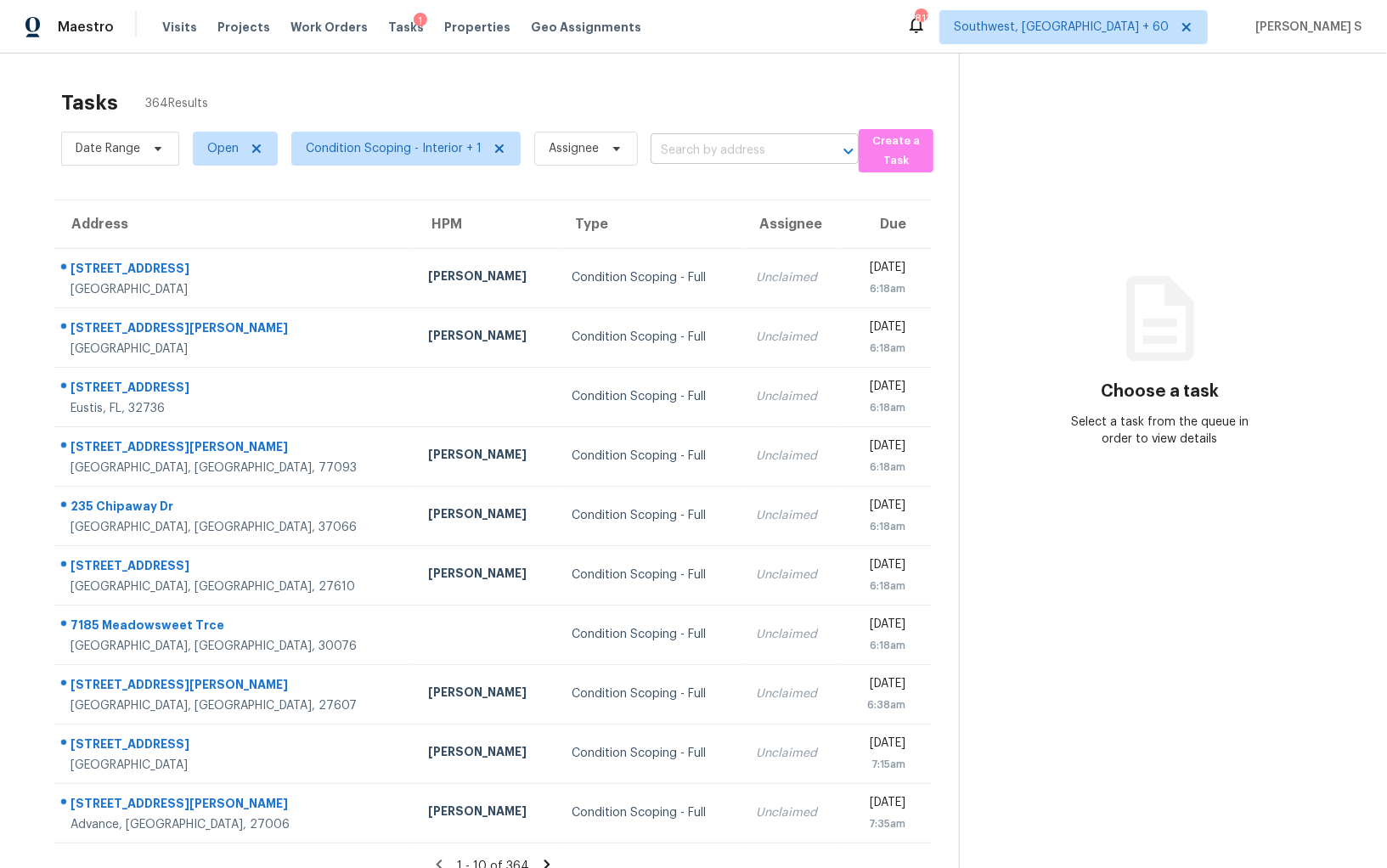
click at [740, 157] on input "text" at bounding box center [731, 151] width 160 height 27
paste input "[STREET_ADDRESS]"
type input "[STREET_ADDRESS]"
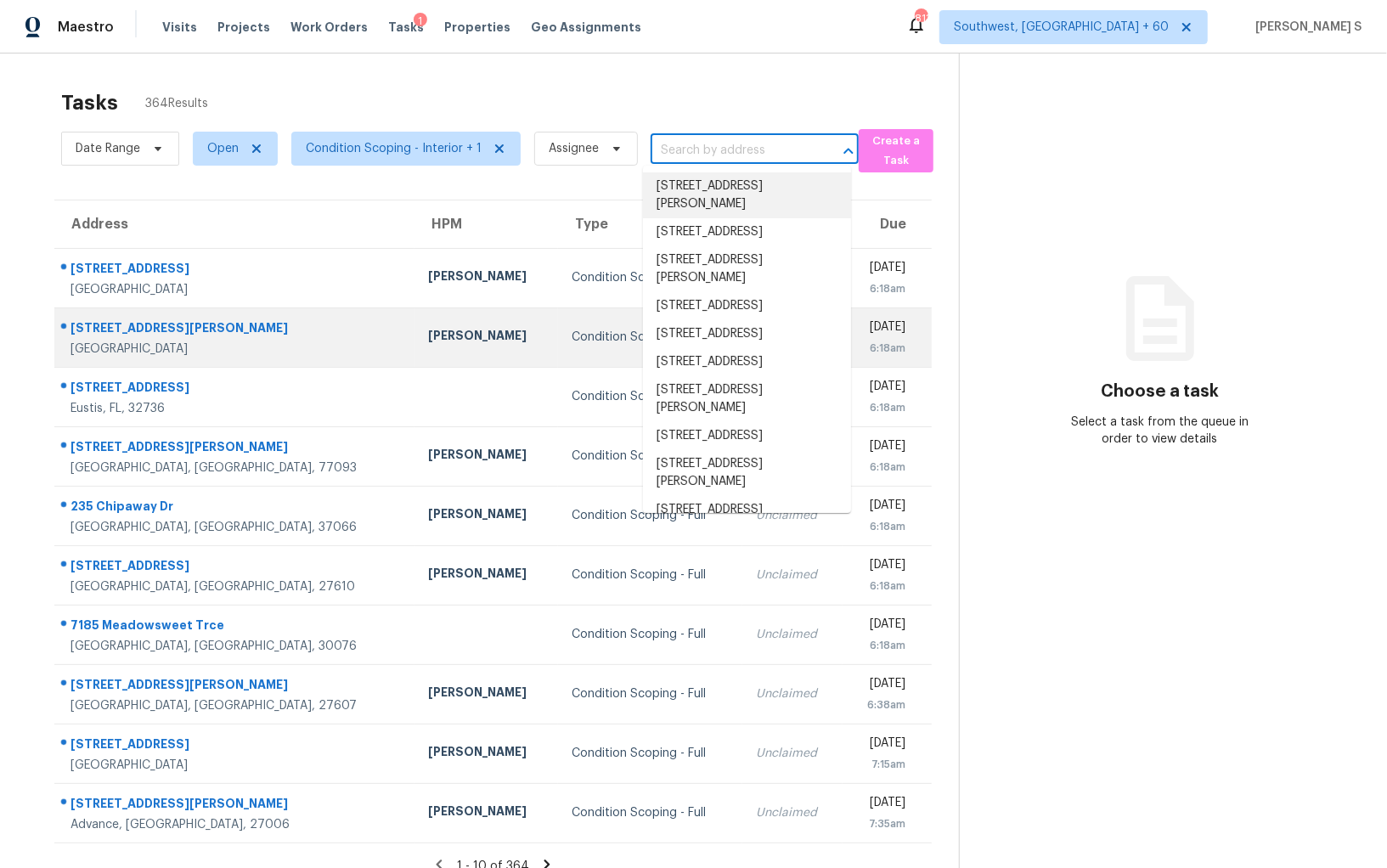
scroll to position [0, 0]
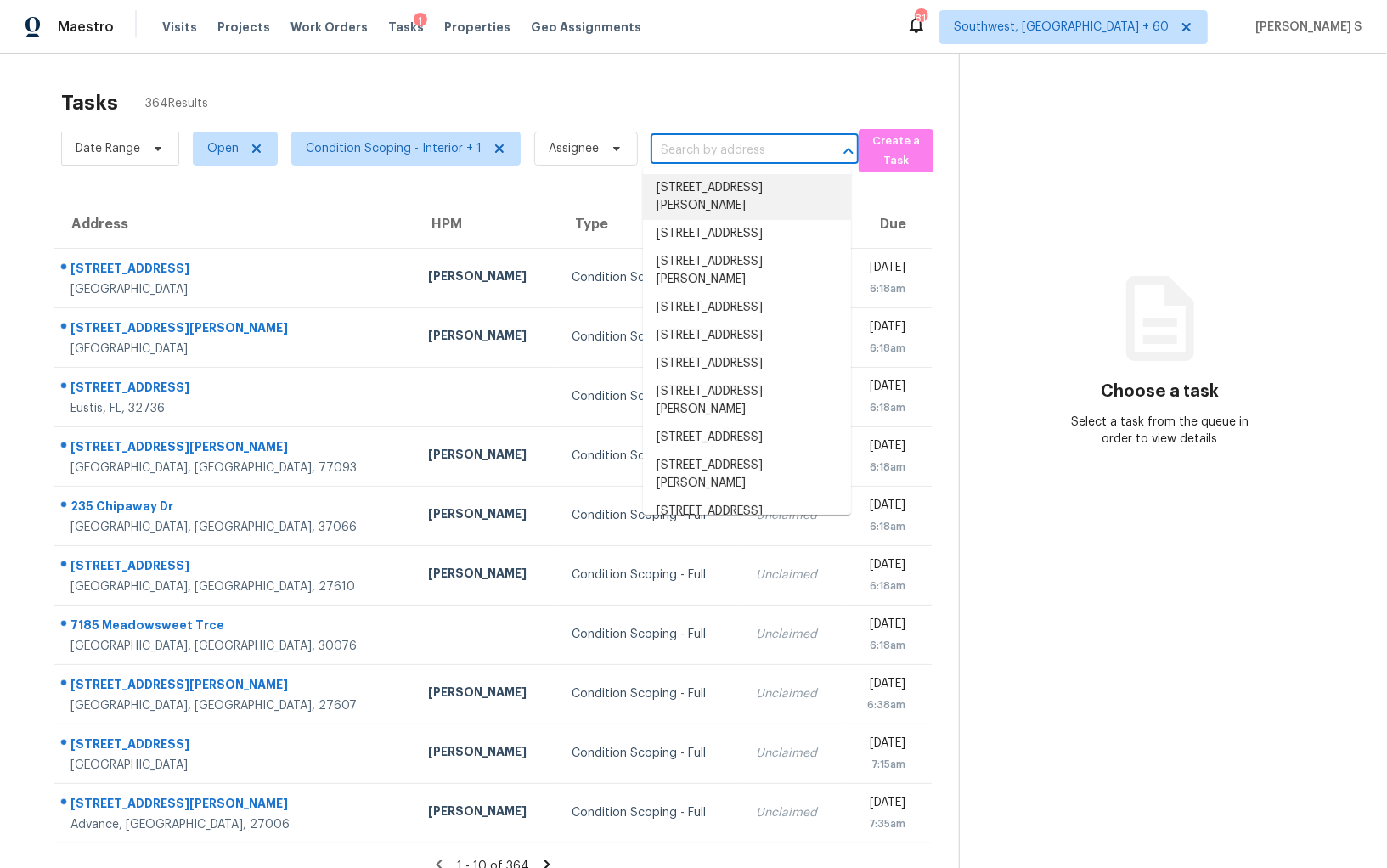
click at [737, 134] on div "Date Range Open Condition Scoping - Interior + 1 Assignee ​" at bounding box center [460, 149] width 798 height 48
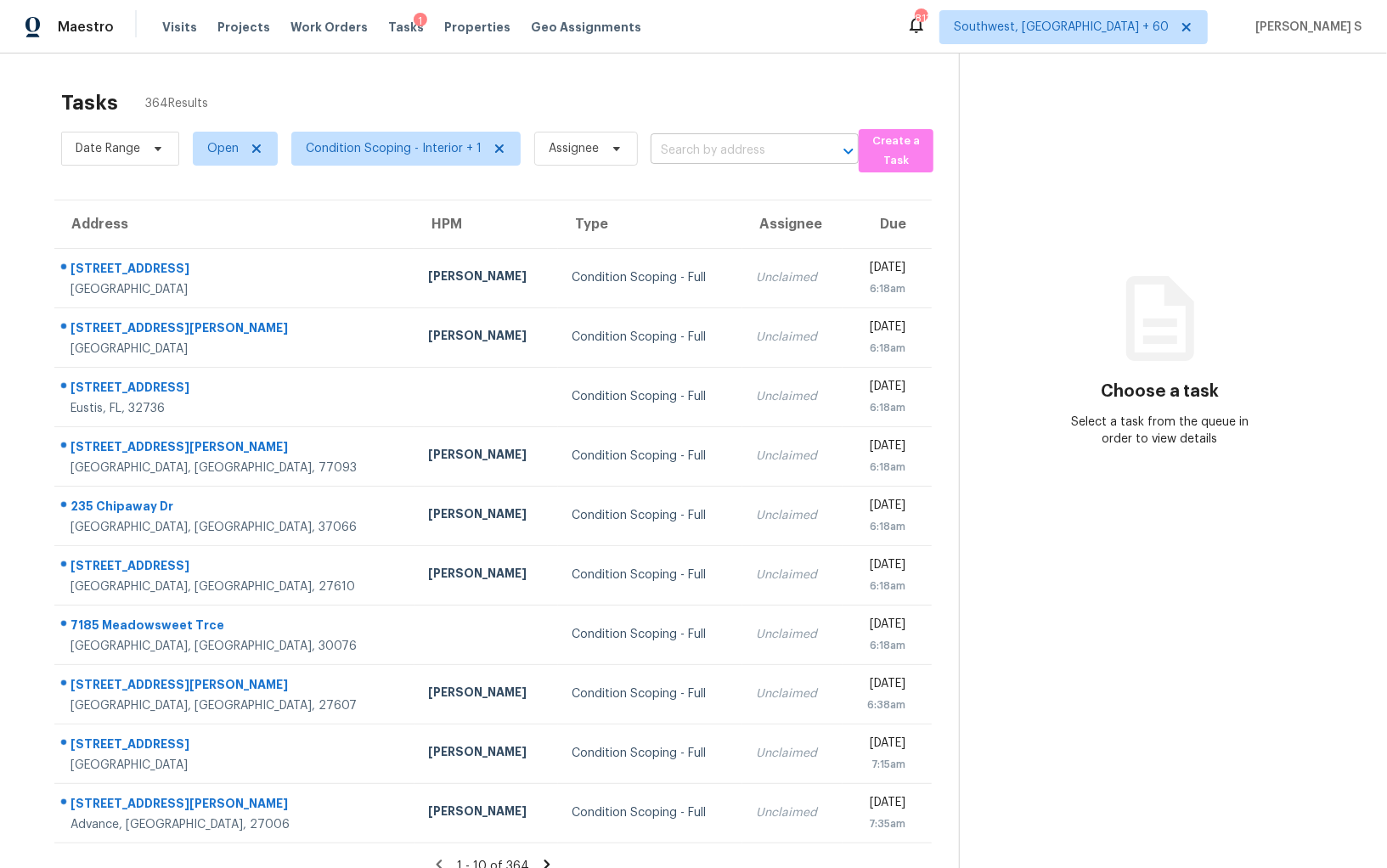
click at [732, 144] on input "text" at bounding box center [731, 151] width 160 height 27
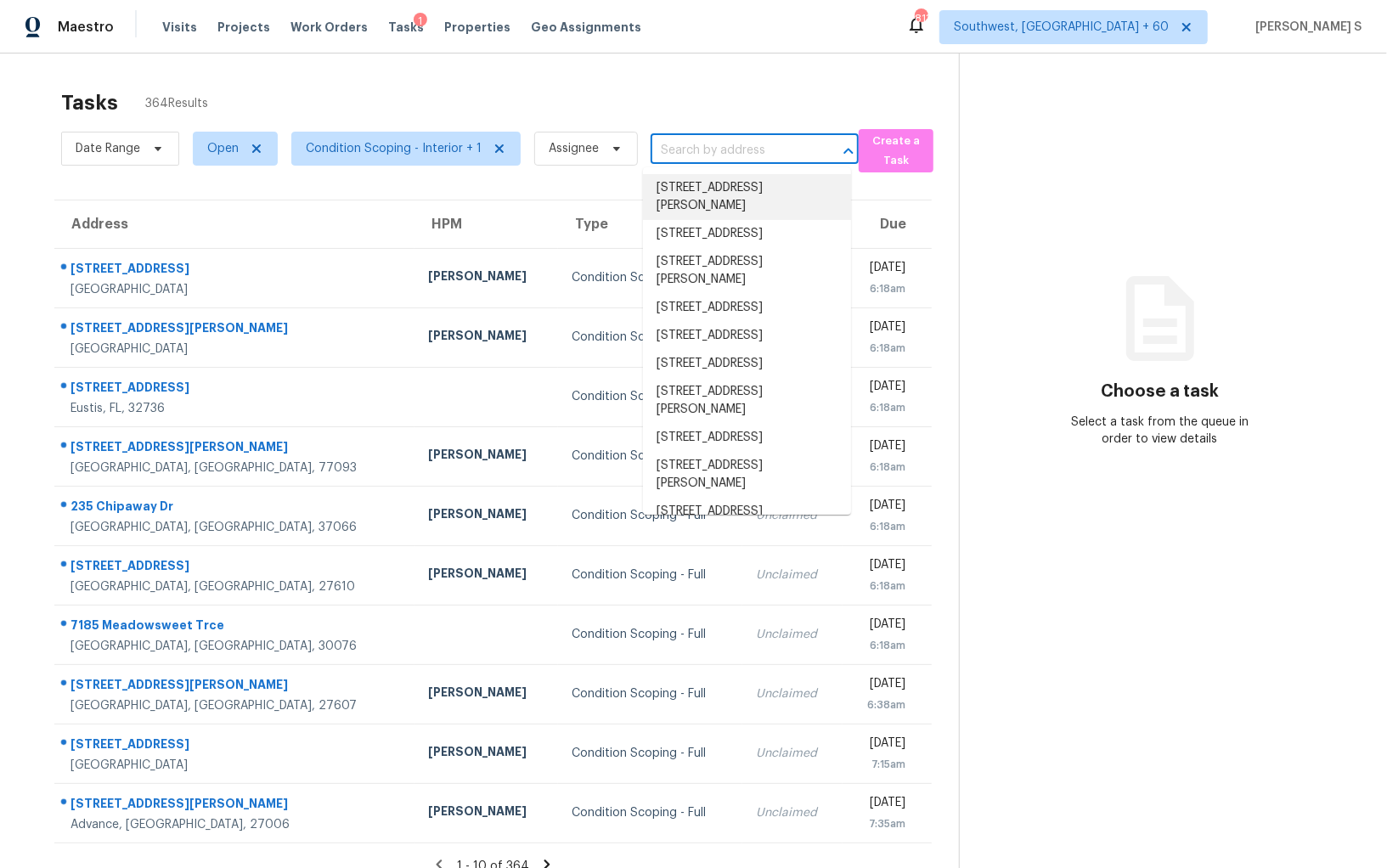
paste input "613 Silverwood Ct, Marietta, GA, 30066"
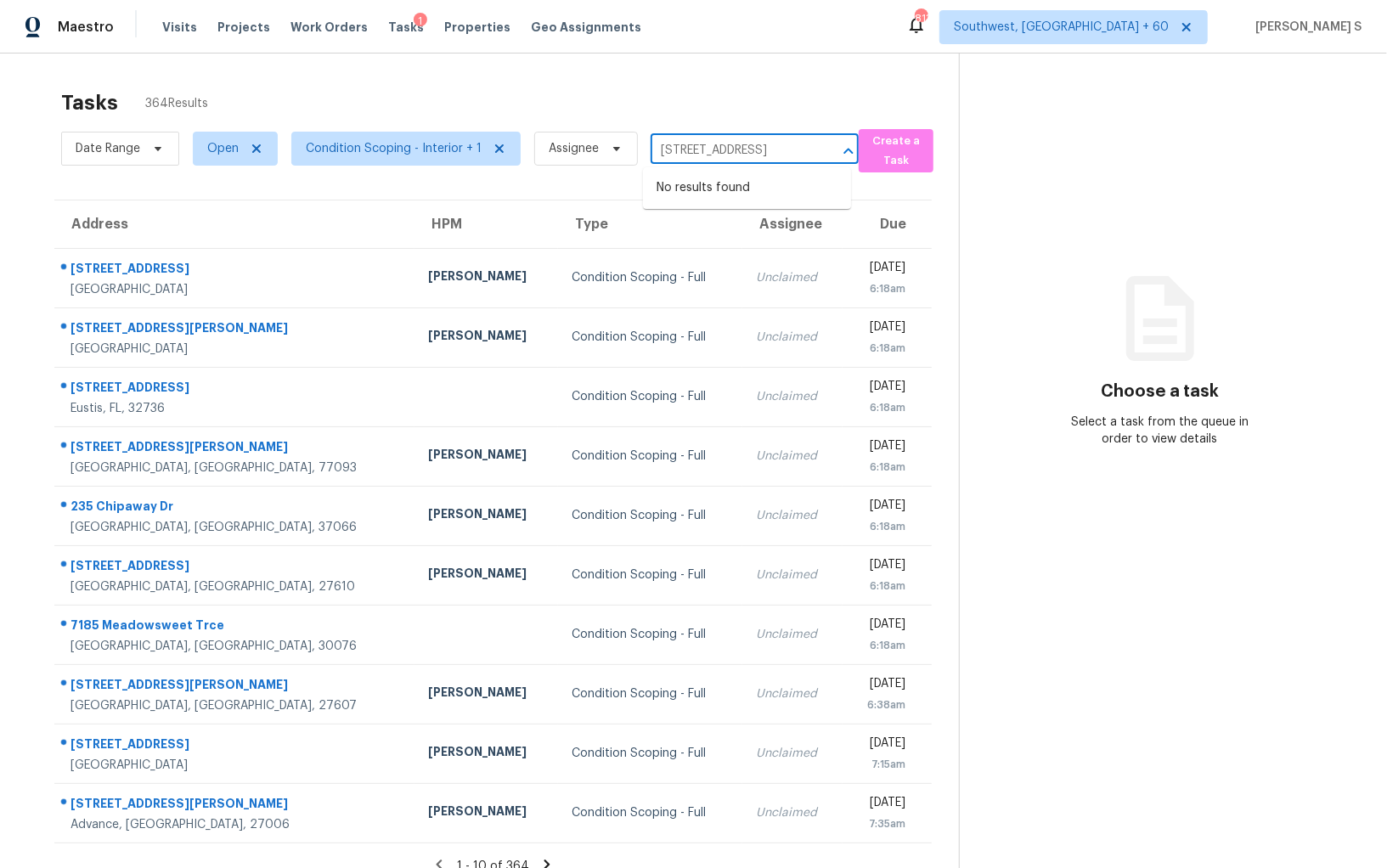
click at [672, 148] on input "613 Silverwood Ct, Marietta, GA, 30066" at bounding box center [731, 151] width 160 height 27
type input "613 Silverwood"
click at [720, 189] on li "613 Silverwood Ct, Marietta, GA 30066" at bounding box center [747, 189] width 208 height 28
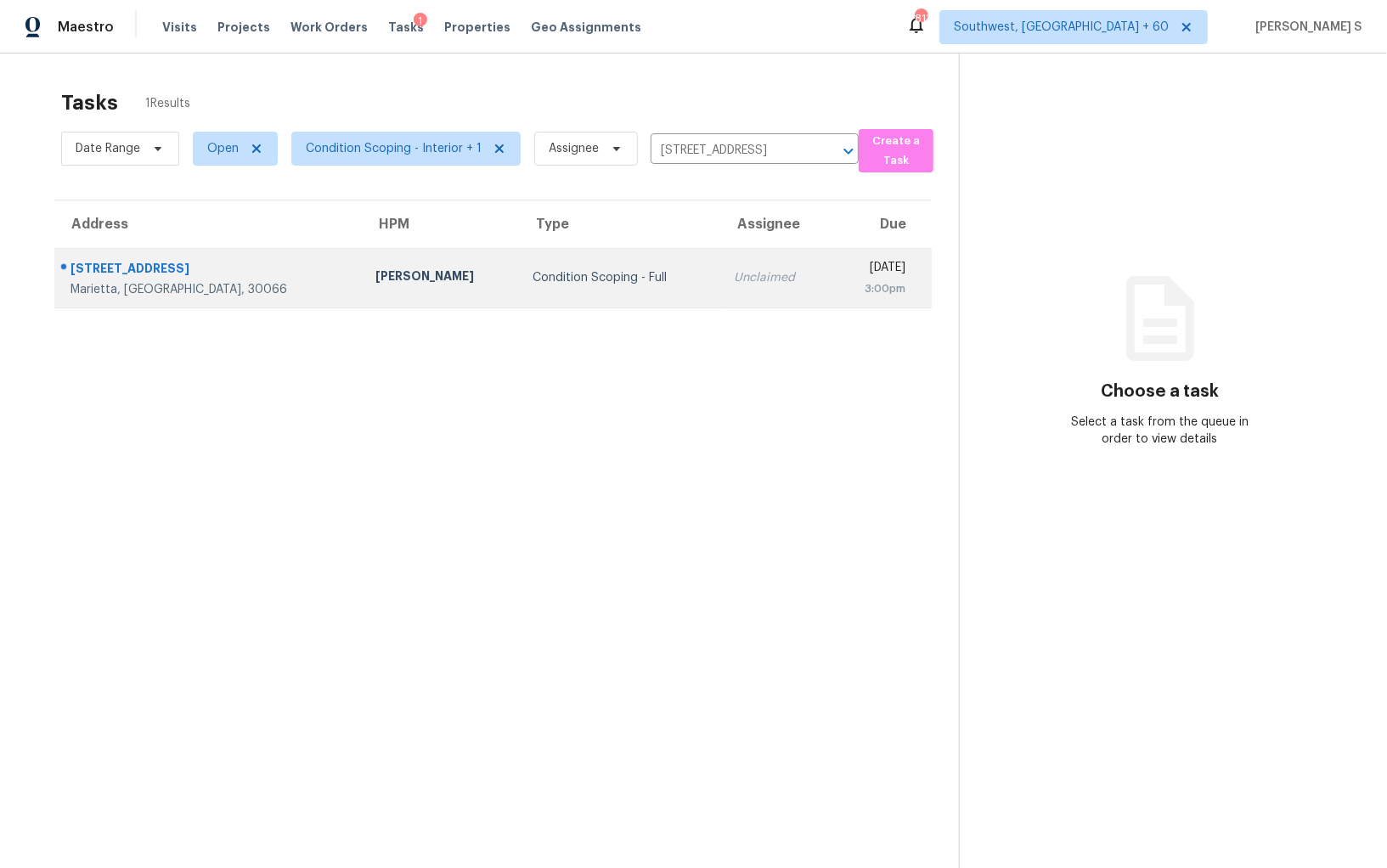
click at [721, 292] on td "Unclaimed" at bounding box center [776, 277] width 111 height 59
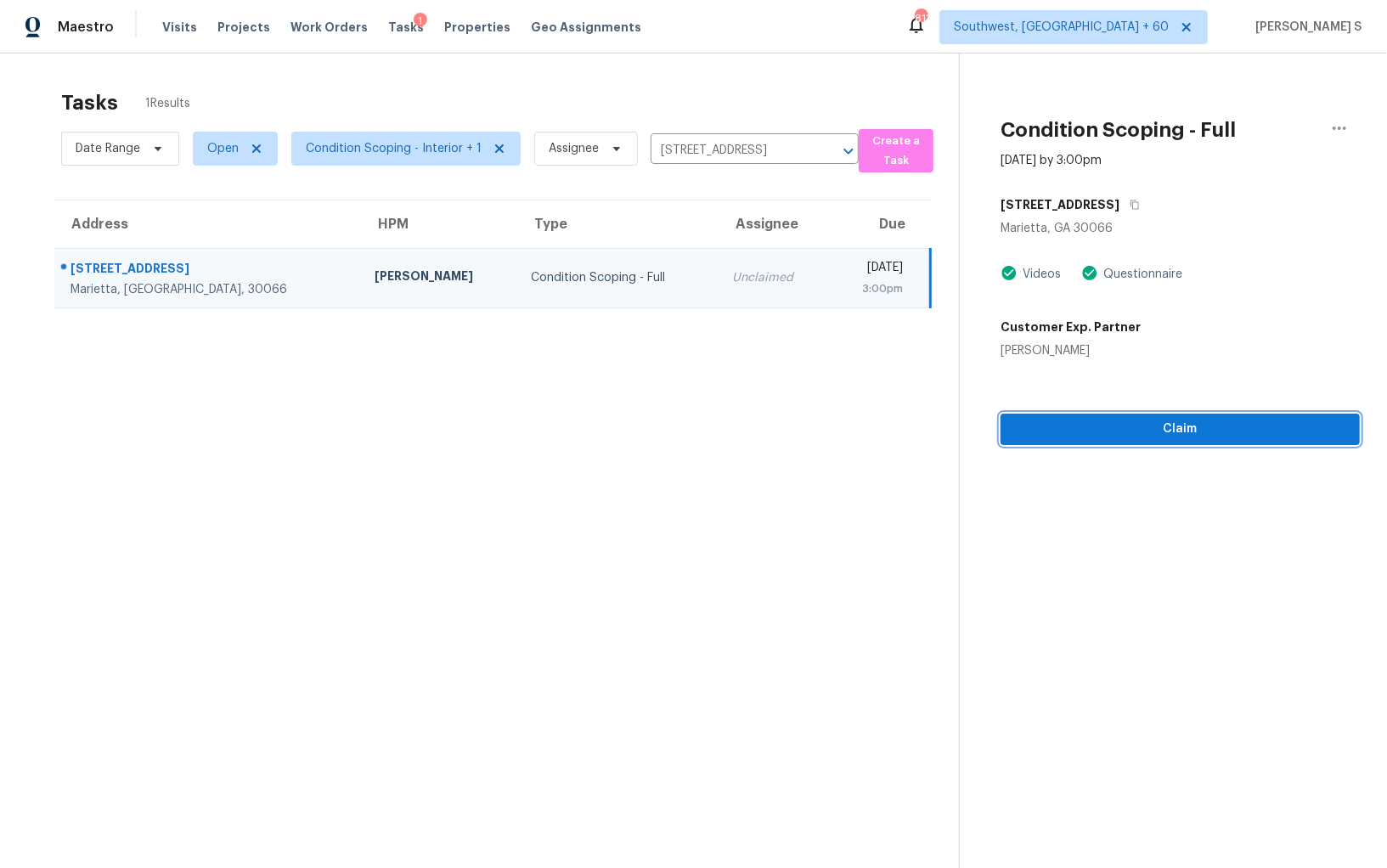
click at [1142, 438] on span "Claim" at bounding box center [1180, 430] width 332 height 21
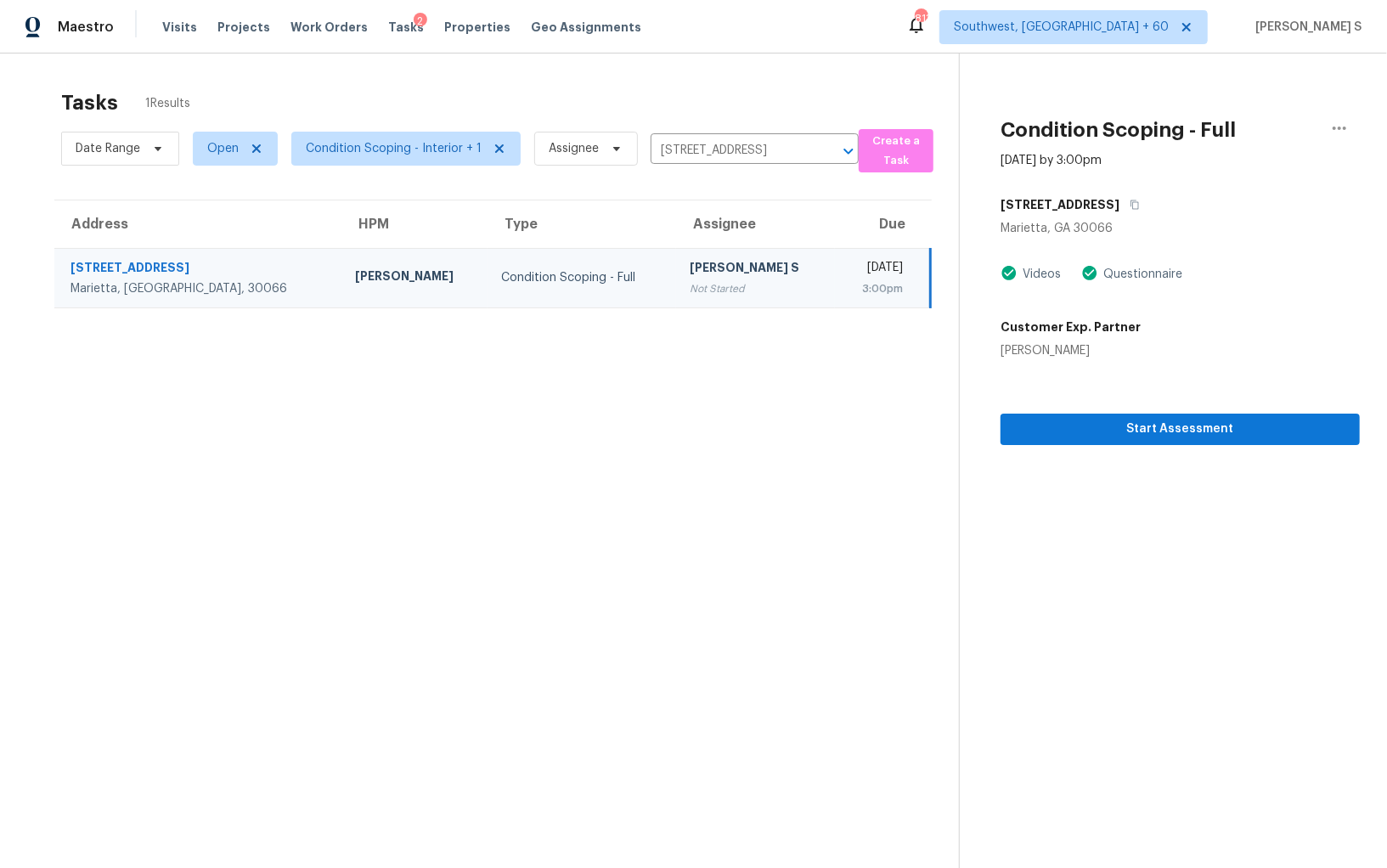
click at [240, 634] on section "Tasks 1 Results Date Range Open Condition Scoping - Interior + 1 Assignee 613 S…" at bounding box center [493, 501] width 932 height 841
click at [1092, 428] on span "Start Assessment" at bounding box center [1180, 430] width 332 height 21
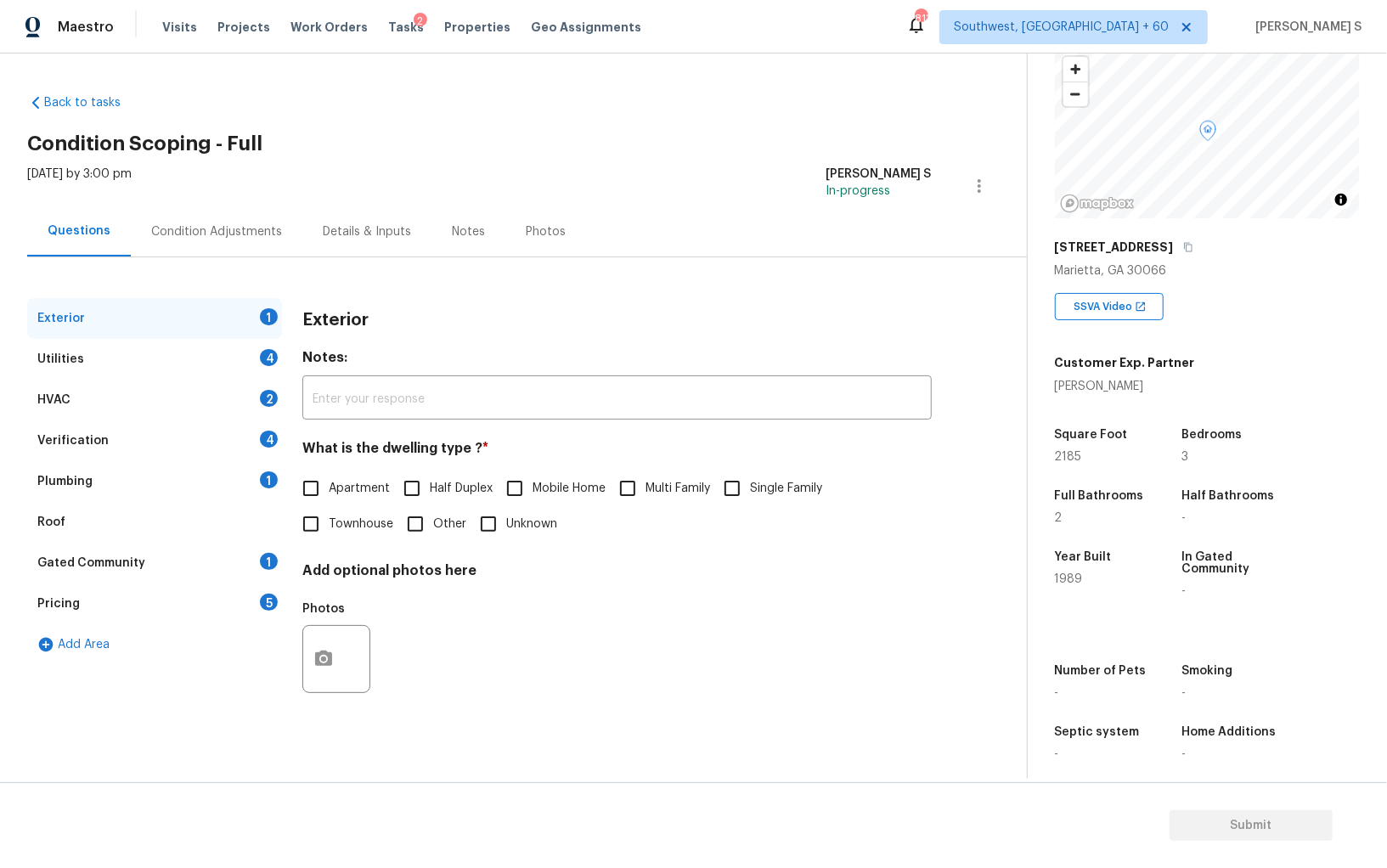
scroll to position [118, 0]
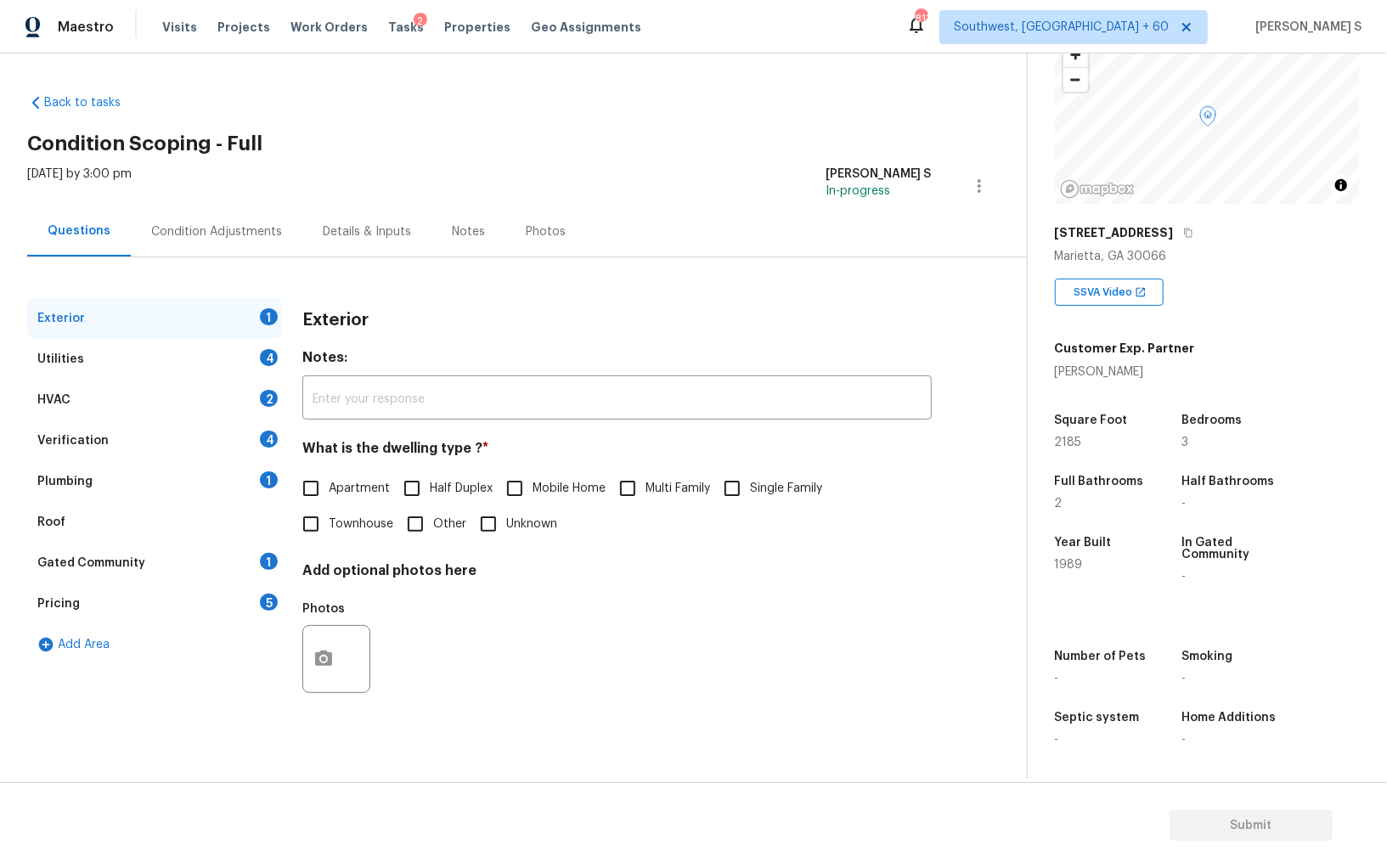
click at [203, 601] on div "Pricing 5" at bounding box center [155, 604] width 255 height 41
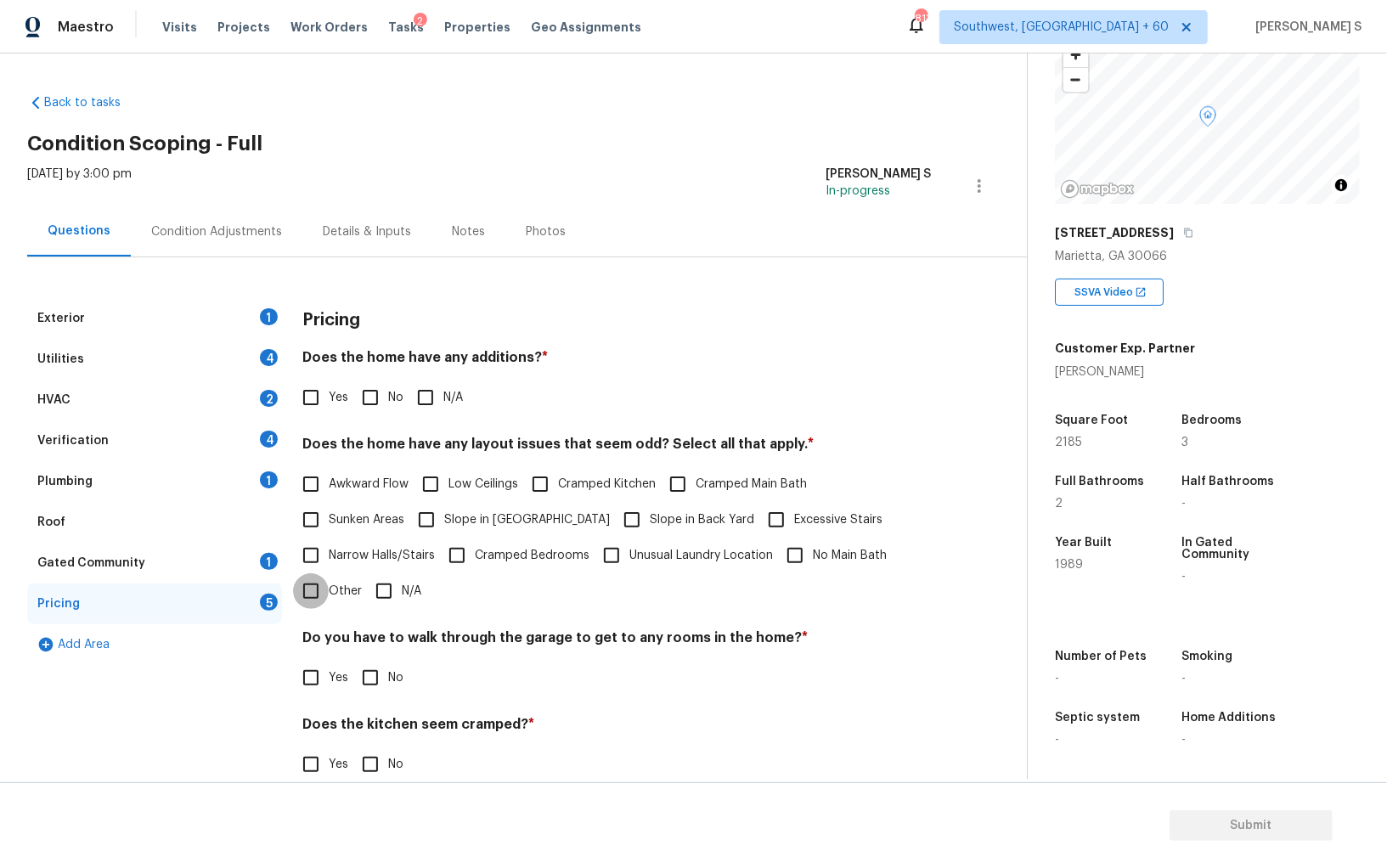
click at [315, 591] on input "Other" at bounding box center [311, 591] width 35 height 35
checkbox input "true"
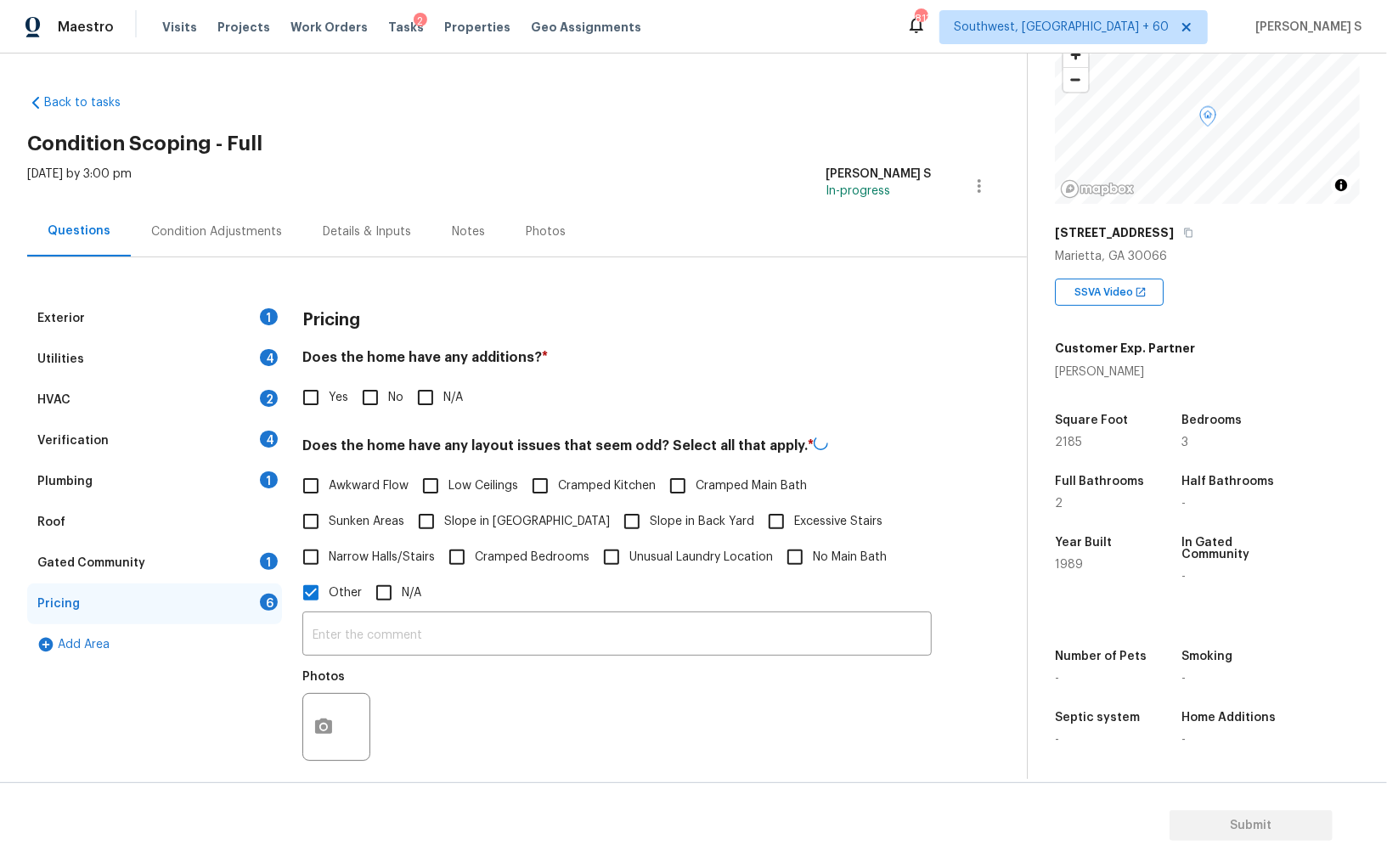
click at [367, 708] on div at bounding box center [336, 727] width 68 height 68
click at [303, 716] on button "button" at bounding box center [323, 725] width 41 height 66
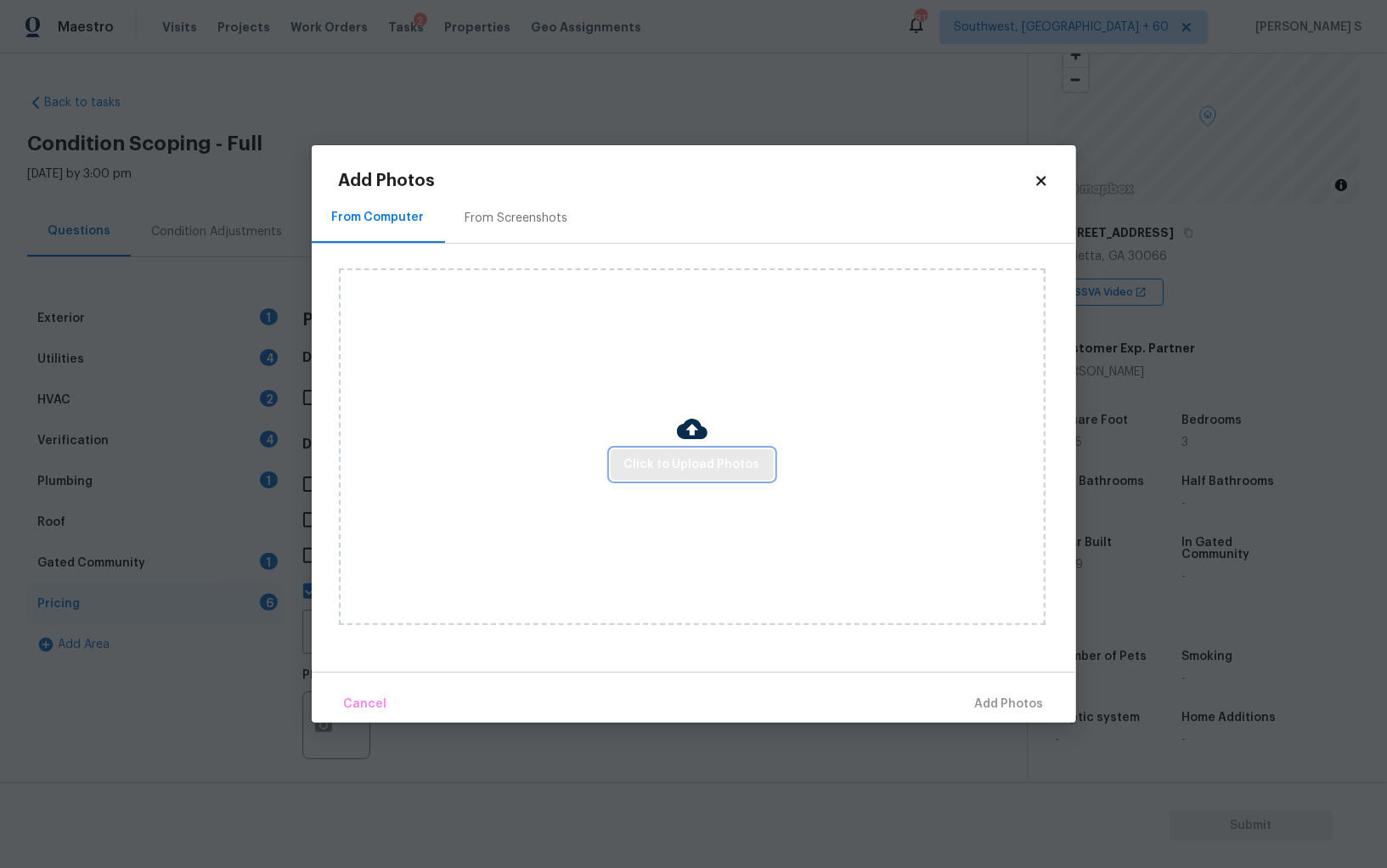
click at [696, 471] on span "Click to Upload Photos" at bounding box center [692, 465] width 136 height 21
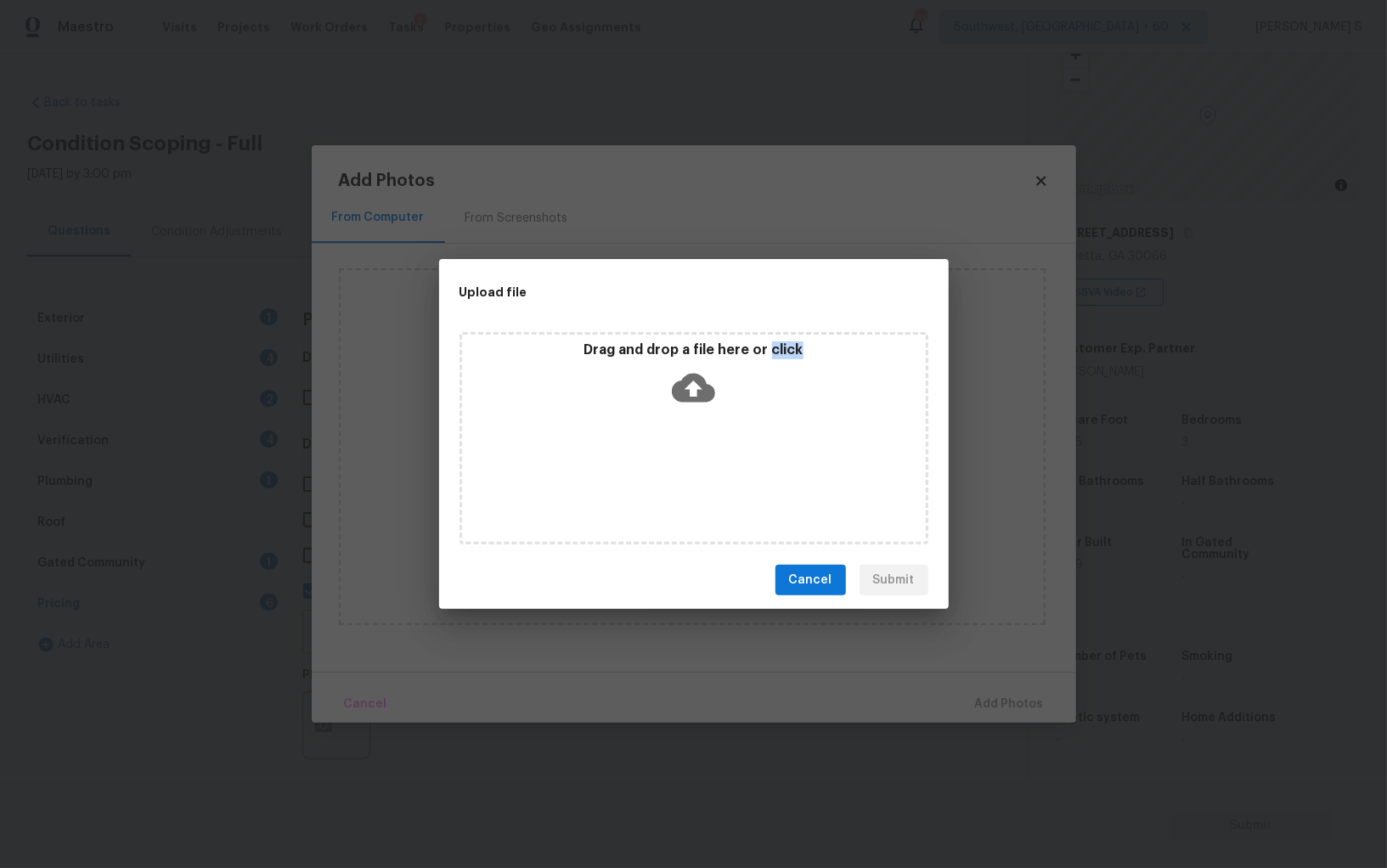
click at [696, 471] on div "Drag and drop a file here or click" at bounding box center [694, 438] width 469 height 213
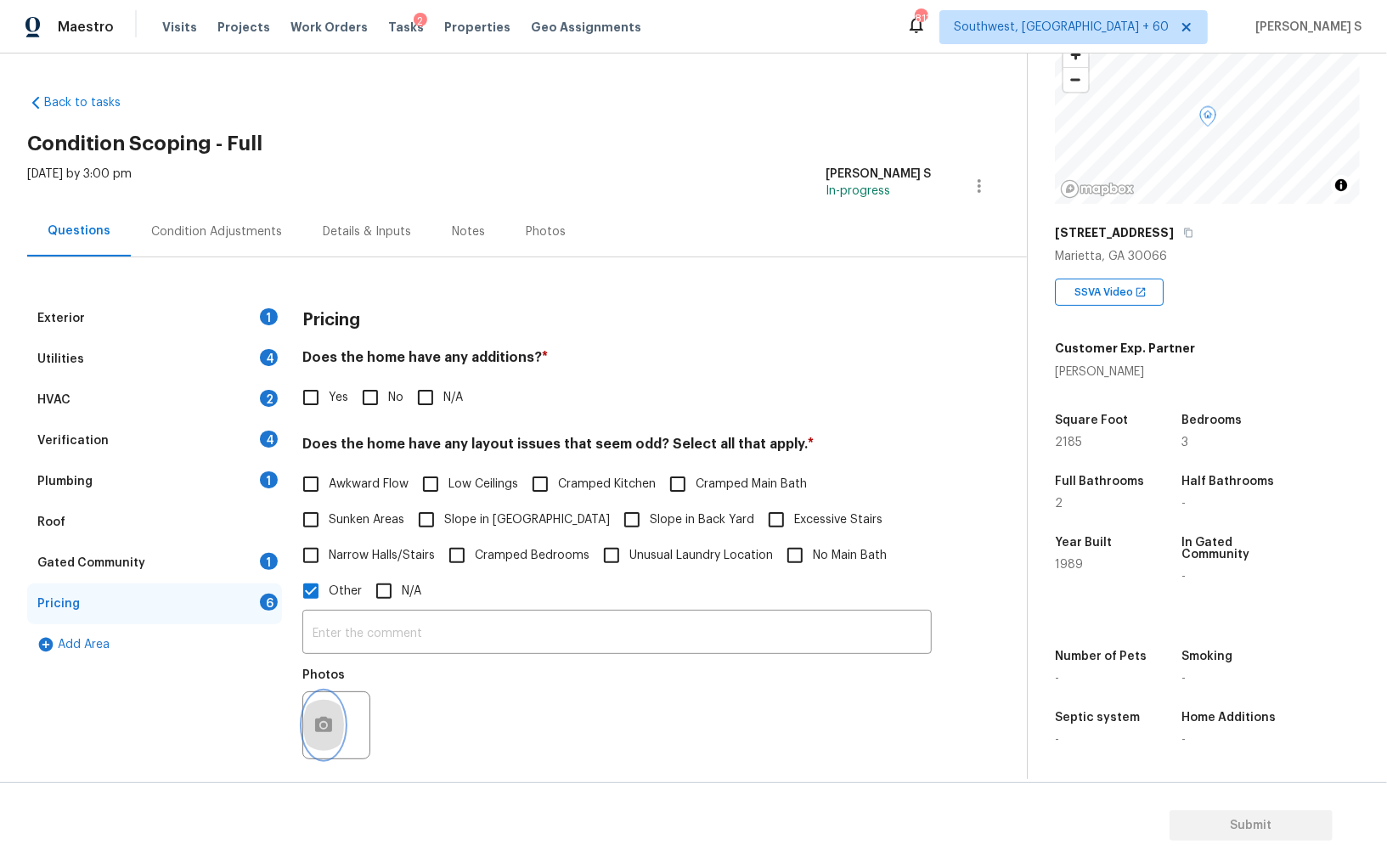
click at [315, 731] on icon "button" at bounding box center [323, 725] width 17 height 15
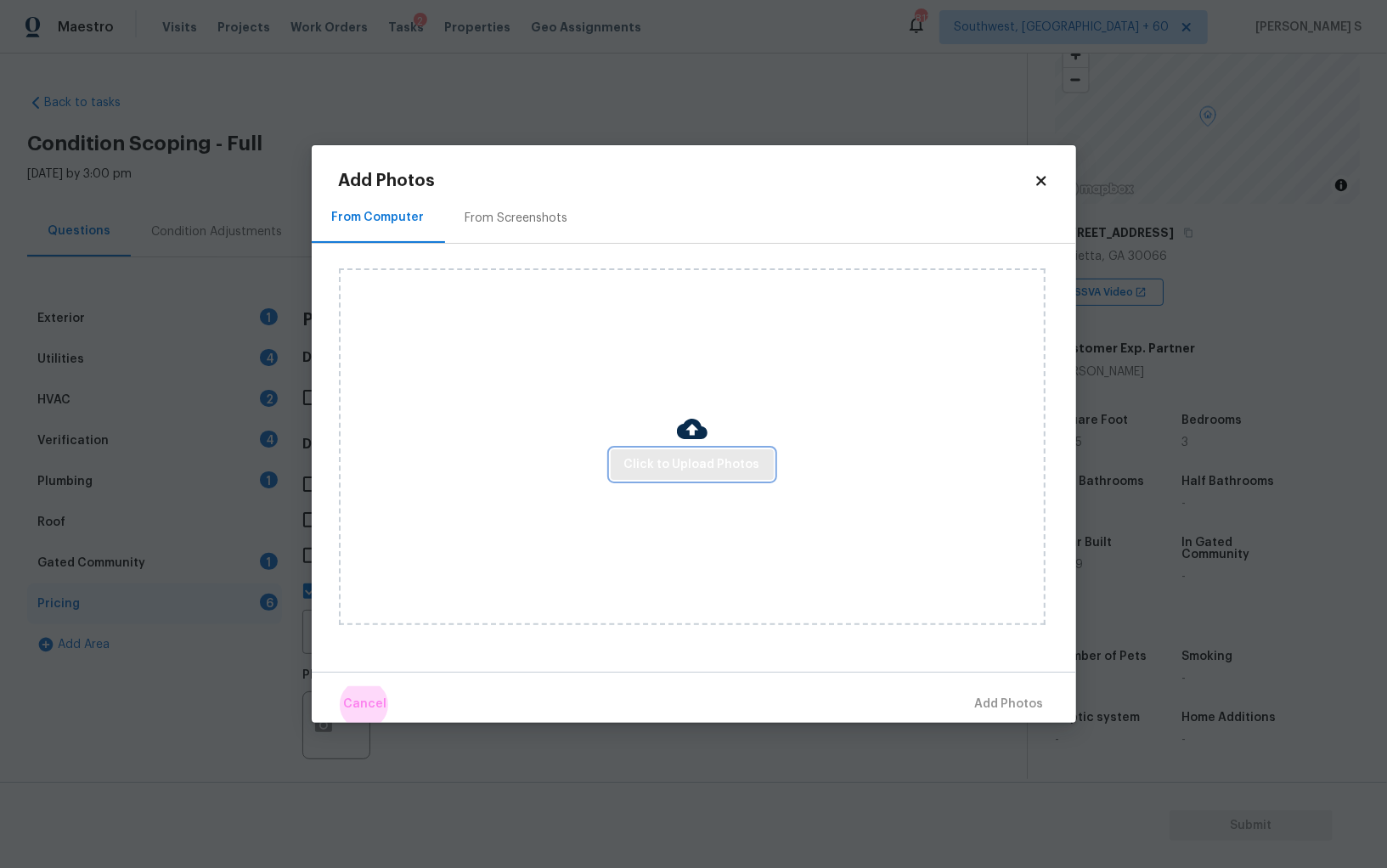
click at [677, 463] on span "Click to Upload Photos" at bounding box center [692, 465] width 136 height 21
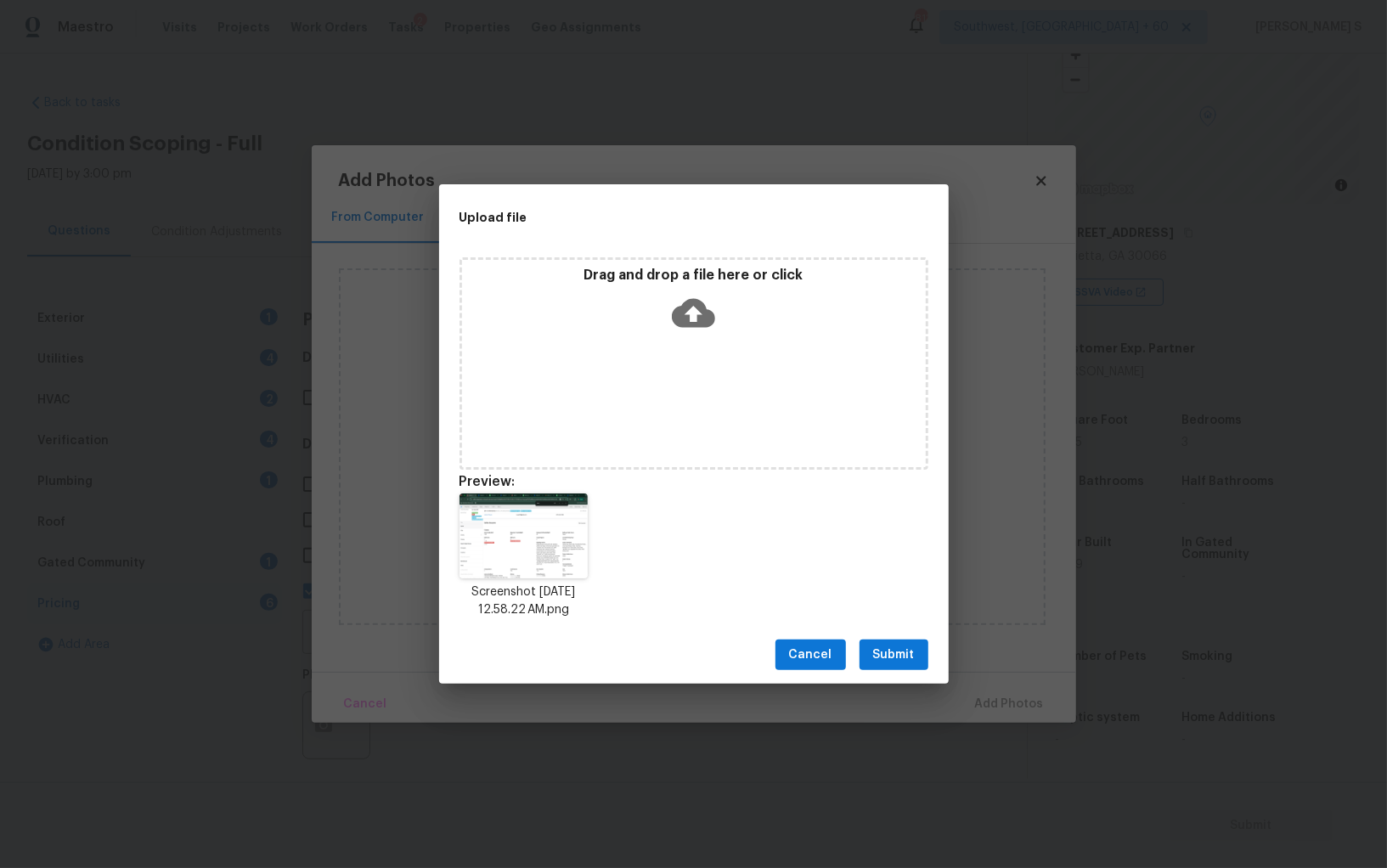
click at [918, 643] on button "Submit" at bounding box center [895, 655] width 69 height 31
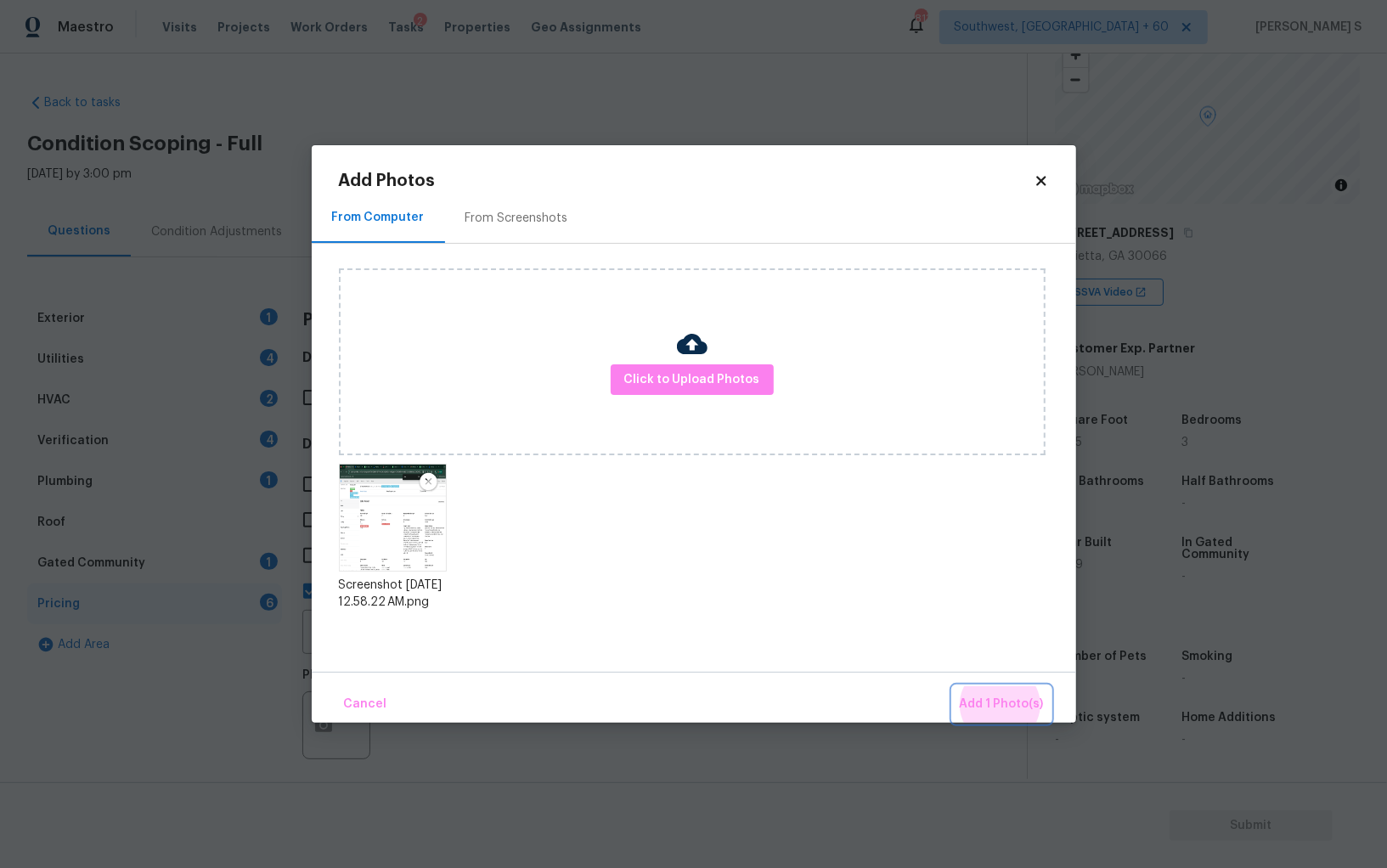
click at [953, 686] on button "Add 1 Photo(s)" at bounding box center [1002, 704] width 97 height 36
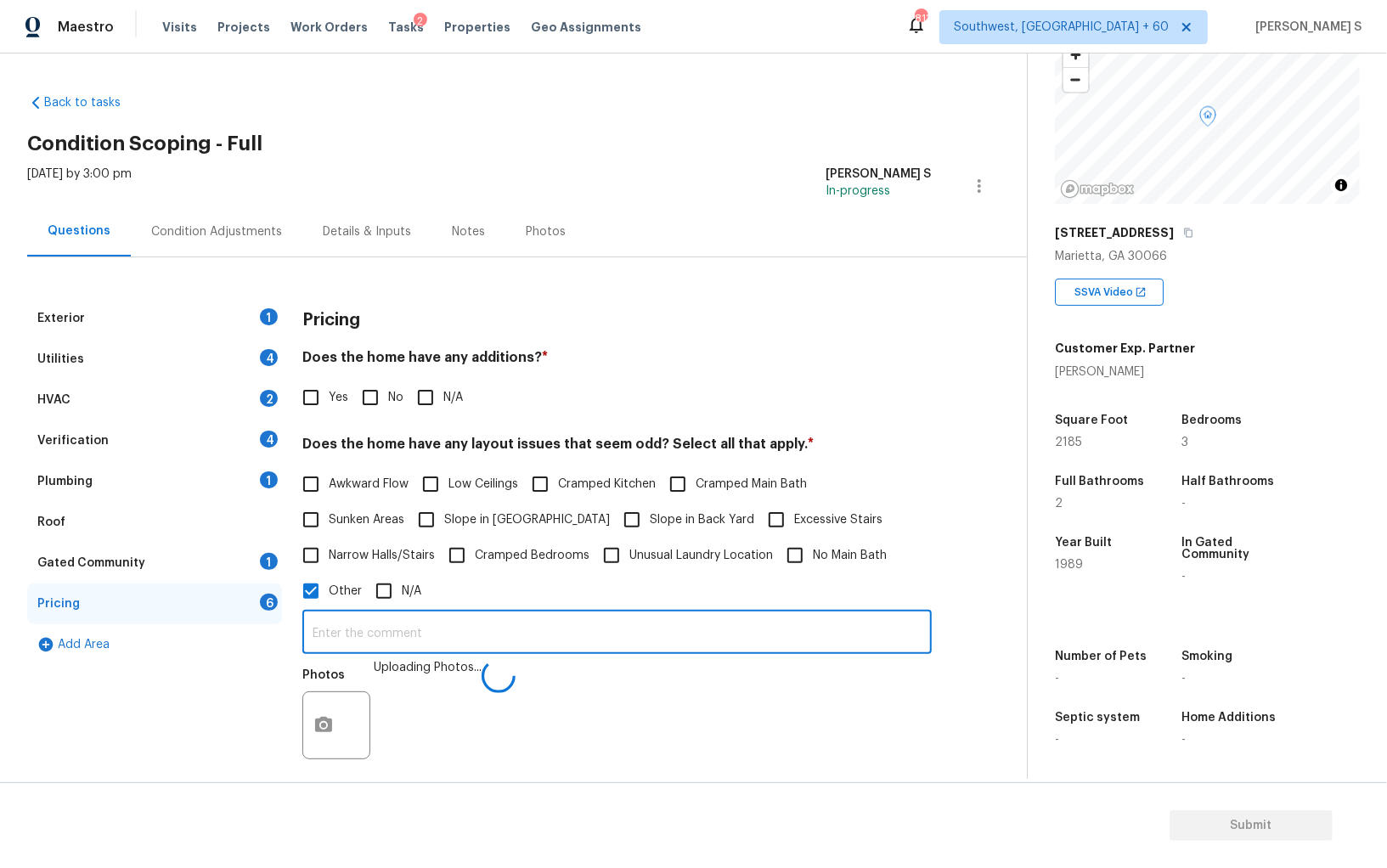
click at [701, 634] on input "text" at bounding box center [616, 634] width 630 height 40
type input "Bedroom and bathroom discrepancy."
click at [557, 682] on div "Photos" at bounding box center [616, 714] width 630 height 111
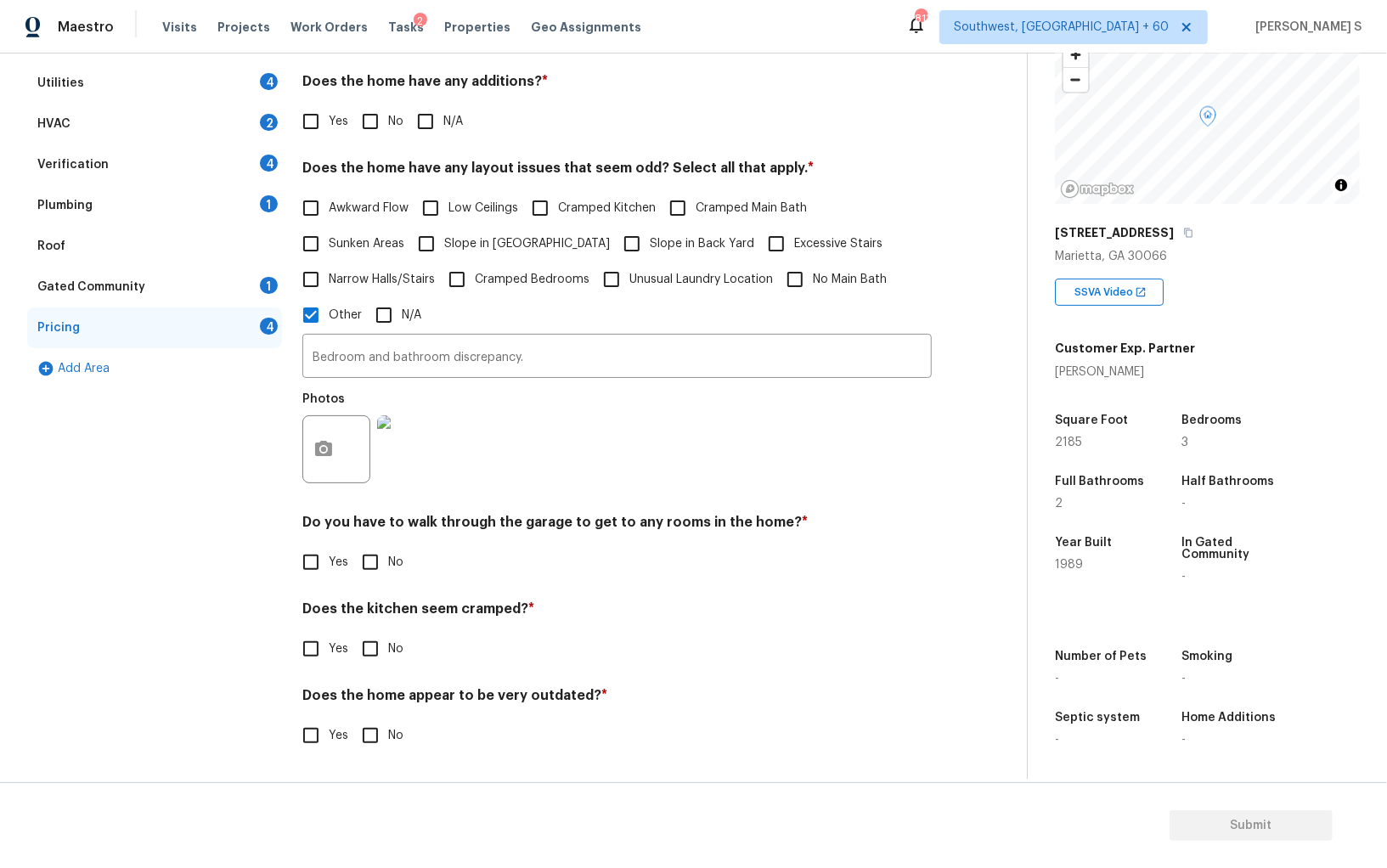
scroll to position [276, 0]
click at [353, 560] on input "No" at bounding box center [370, 562] width 35 height 35
checkbox input "true"
click at [353, 632] on input "No" at bounding box center [370, 649] width 35 height 35
checkbox input "true"
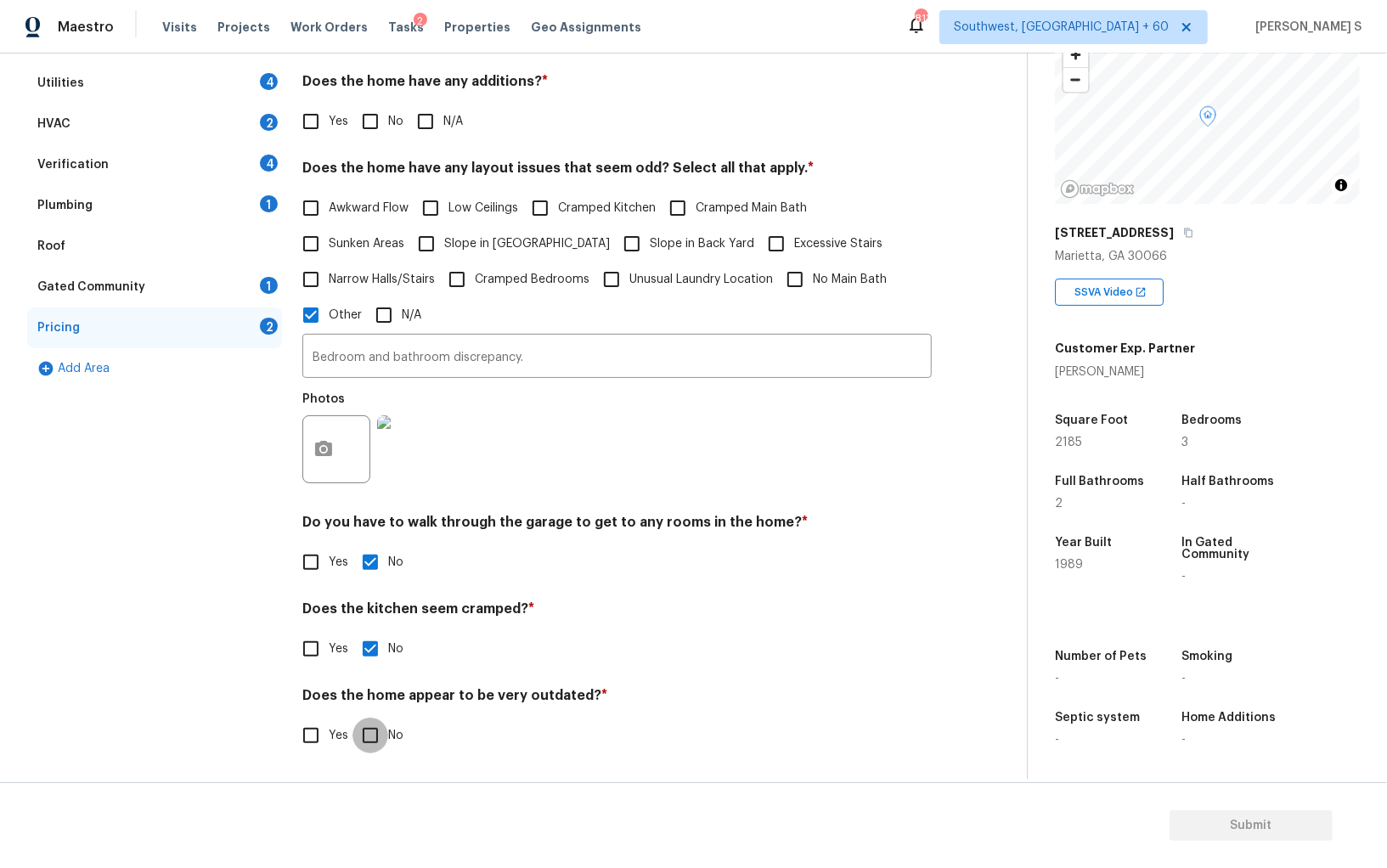
click at [353, 718] on input "No" at bounding box center [370, 736] width 35 height 35
checkbox input "true"
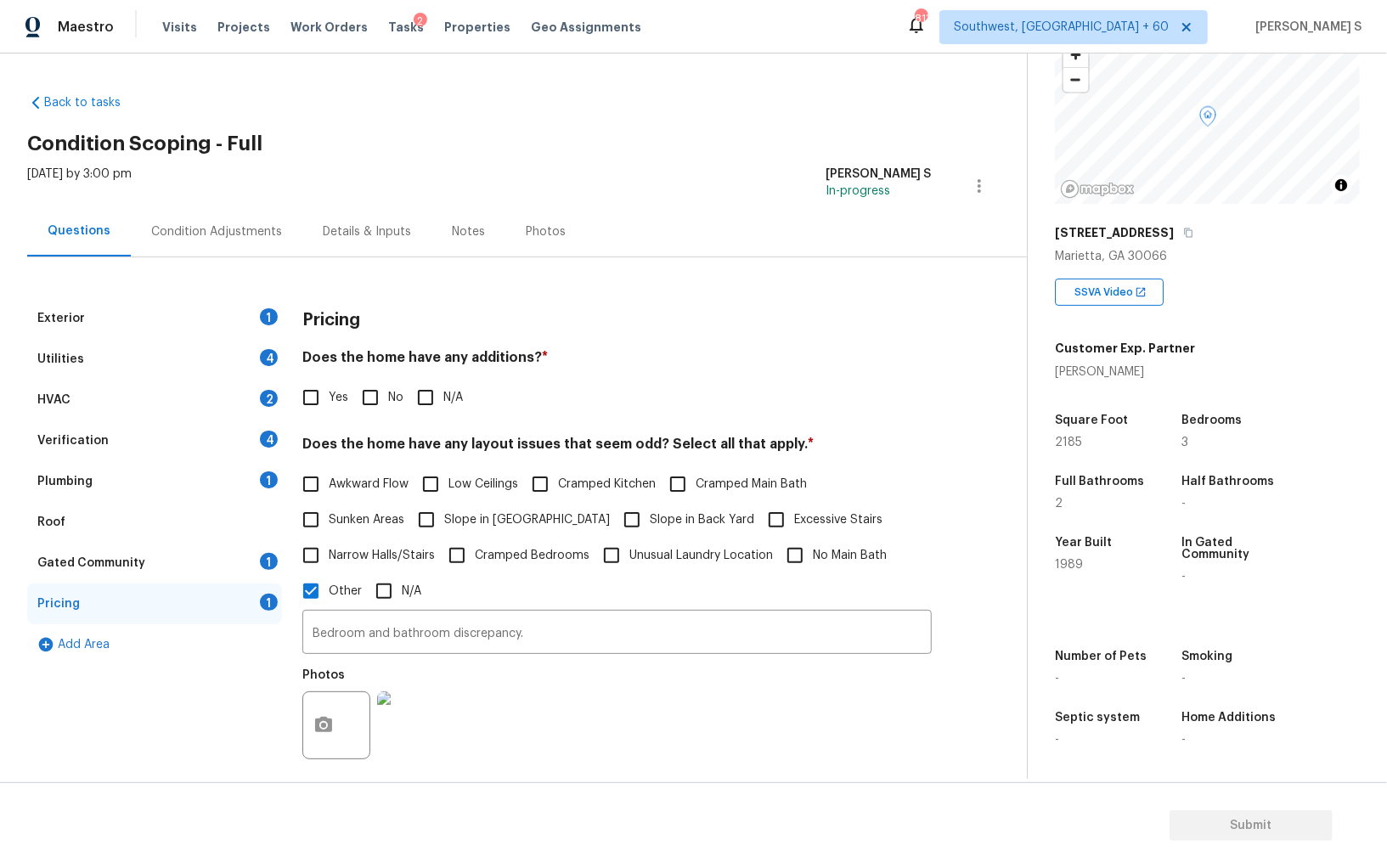
click at [362, 390] on input "No" at bounding box center [370, 398] width 35 height 35
checkbox input "true"
click at [269, 306] on div "Exterior 1" at bounding box center [155, 319] width 255 height 41
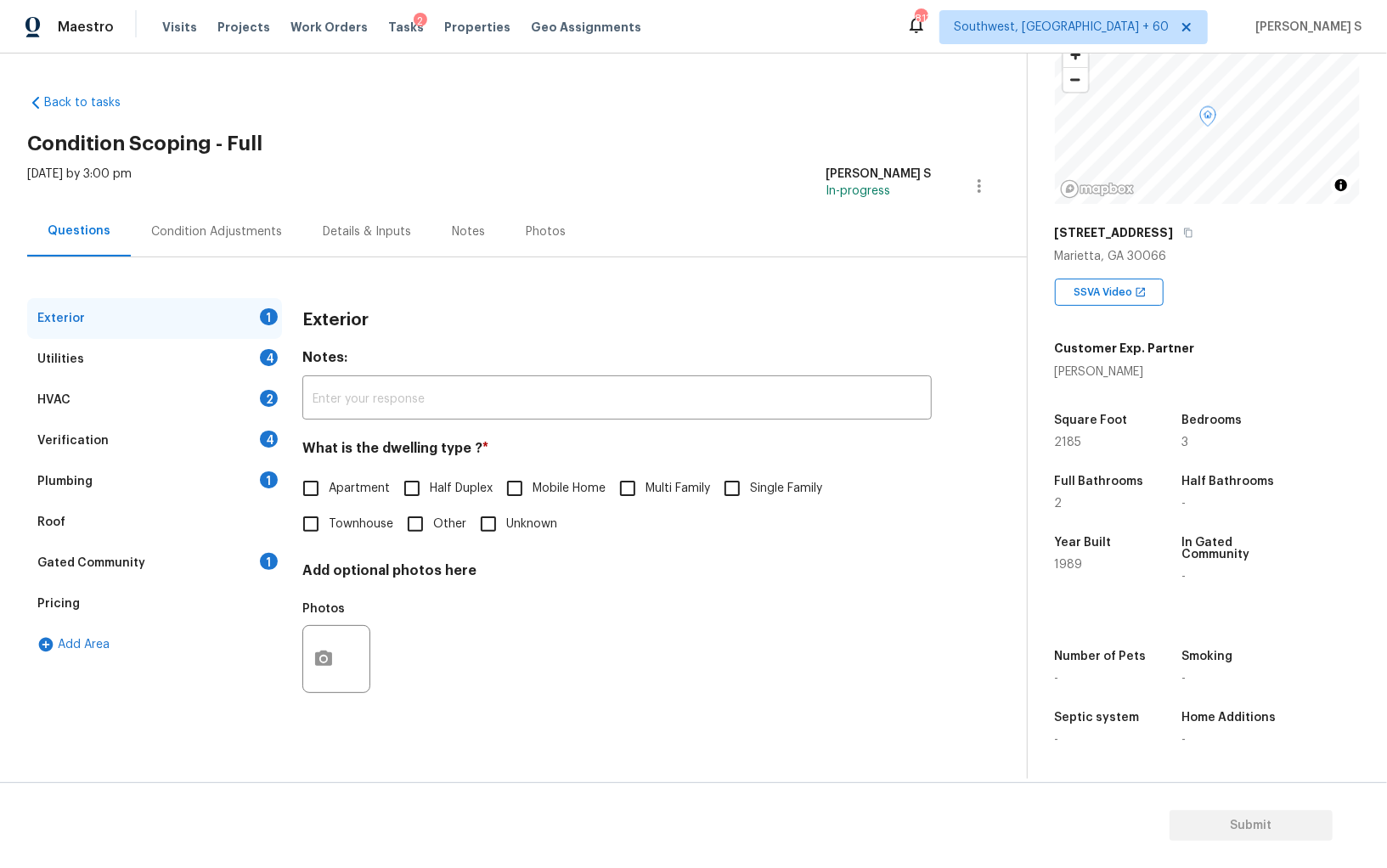
click at [738, 490] on input "Single Family" at bounding box center [732, 488] width 35 height 35
checkbox input "true"
click at [264, 442] on div "4" at bounding box center [269, 438] width 18 height 17
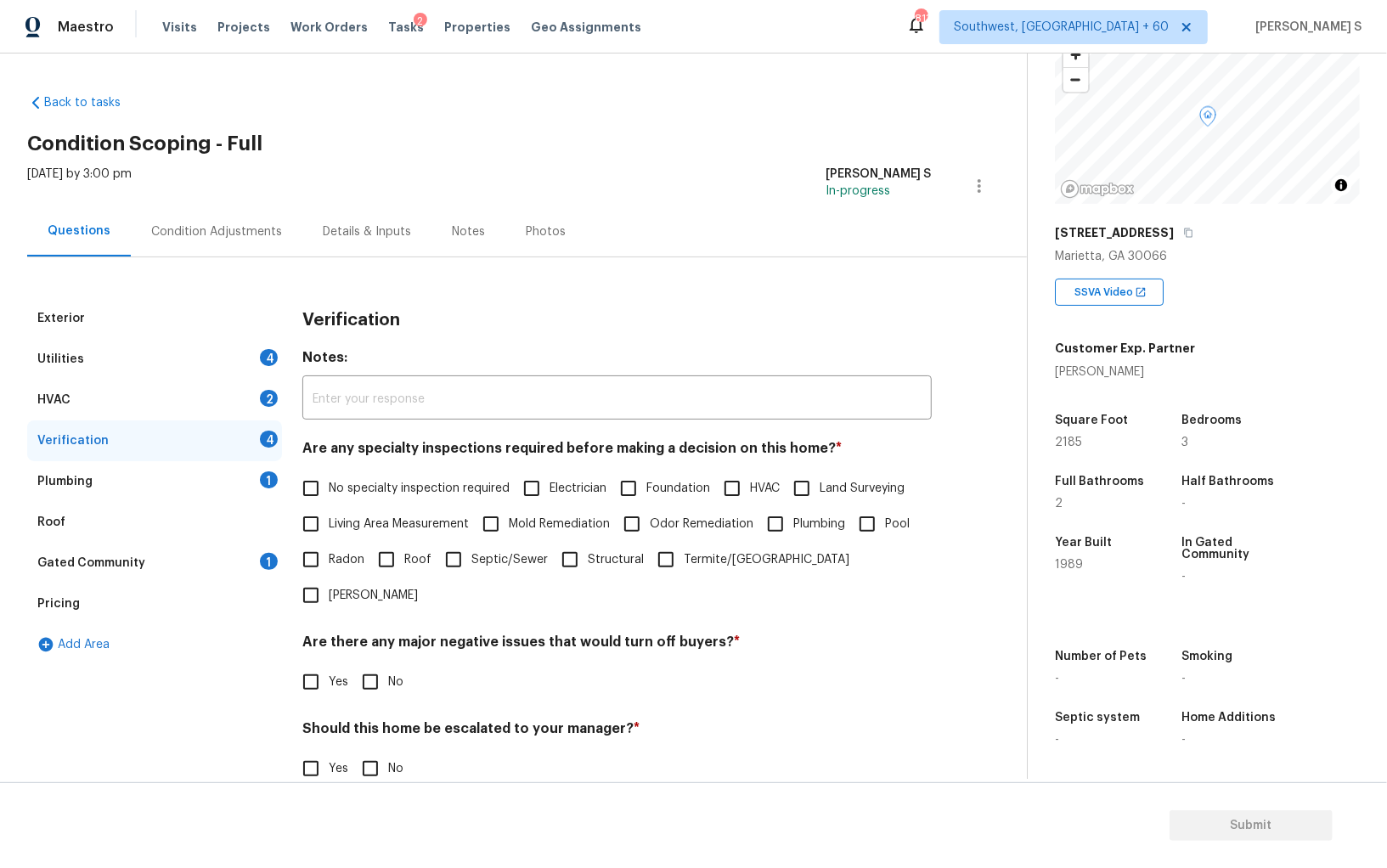
click at [315, 484] on input "No specialty inspection required" at bounding box center [311, 488] width 35 height 35
checkbox input "true"
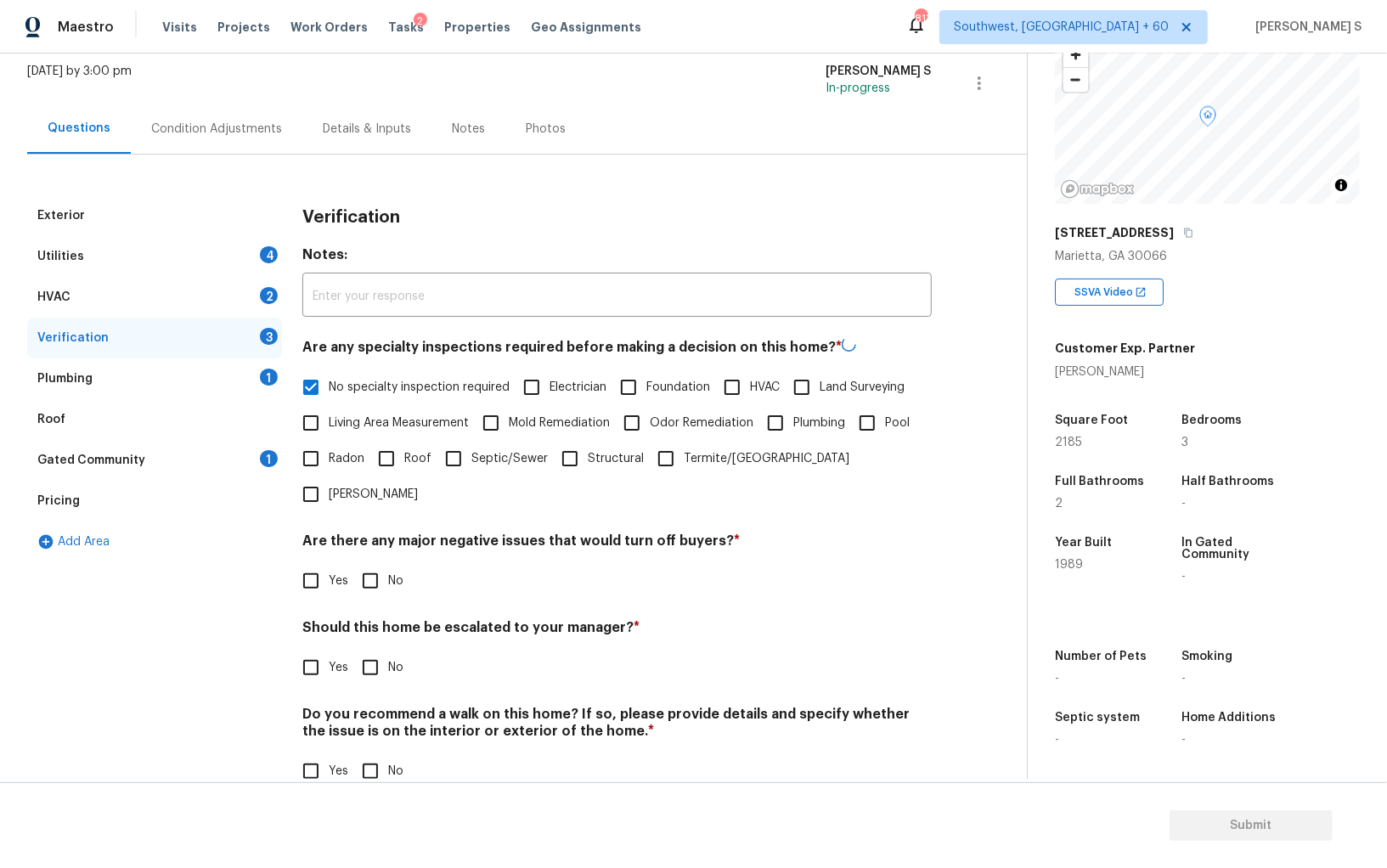
scroll to position [101, 0]
click at [376, 563] on input "No" at bounding box center [370, 581] width 35 height 35
checkbox input "true"
click at [371, 752] on input "No" at bounding box center [370, 771] width 35 height 35
checkbox input "true"
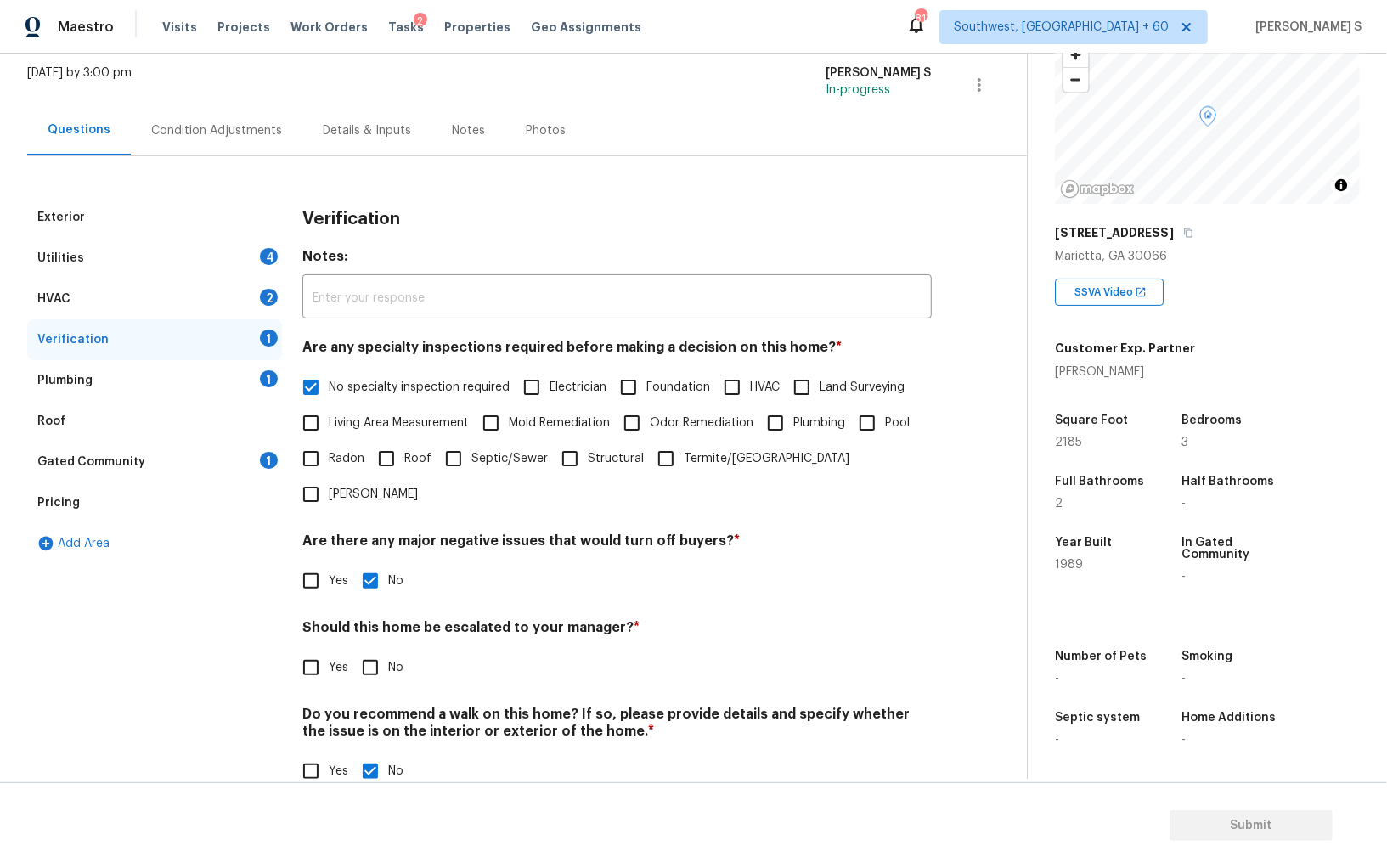
scroll to position [0, 0]
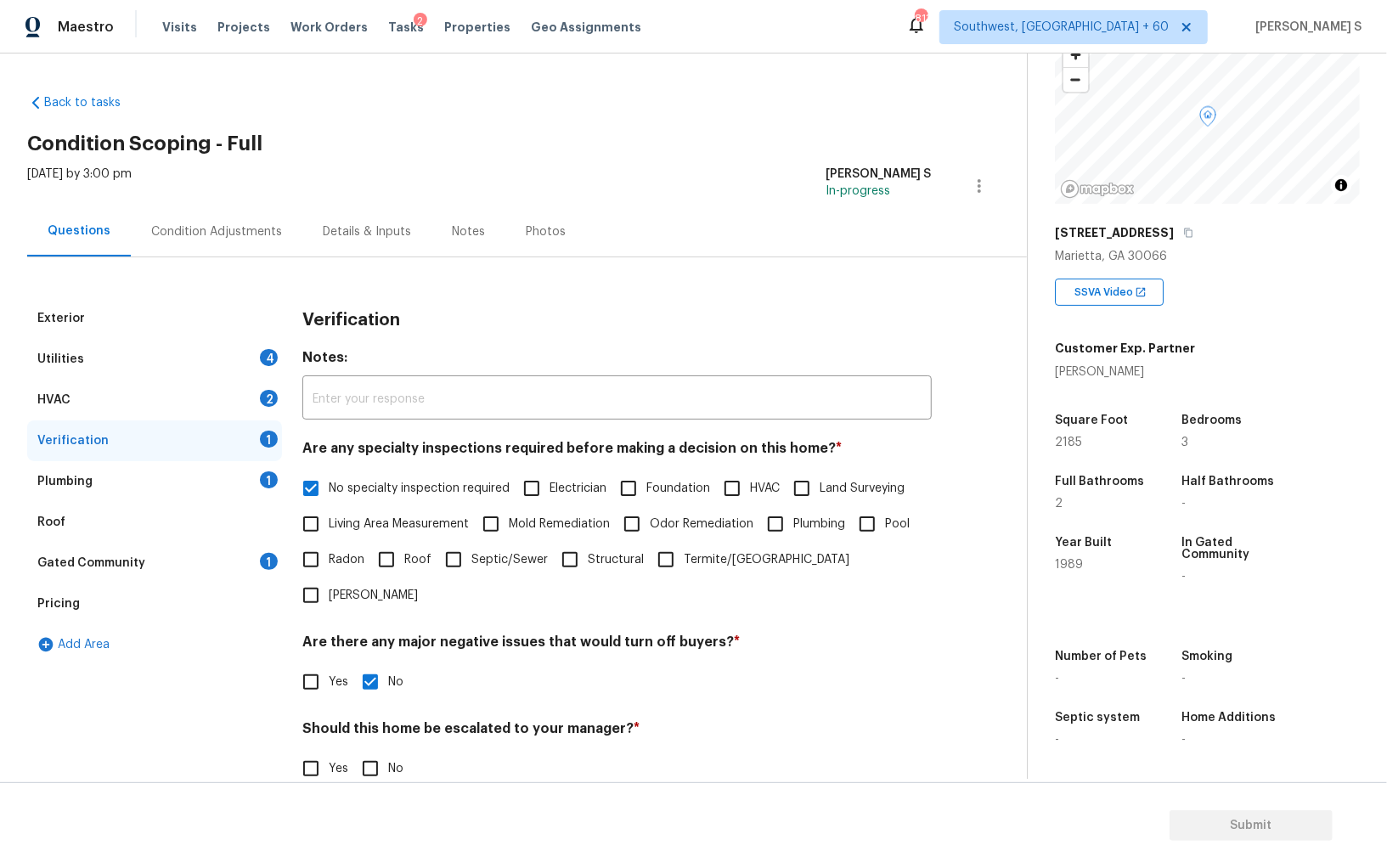
click at [257, 388] on div "HVAC 2" at bounding box center [155, 400] width 255 height 41
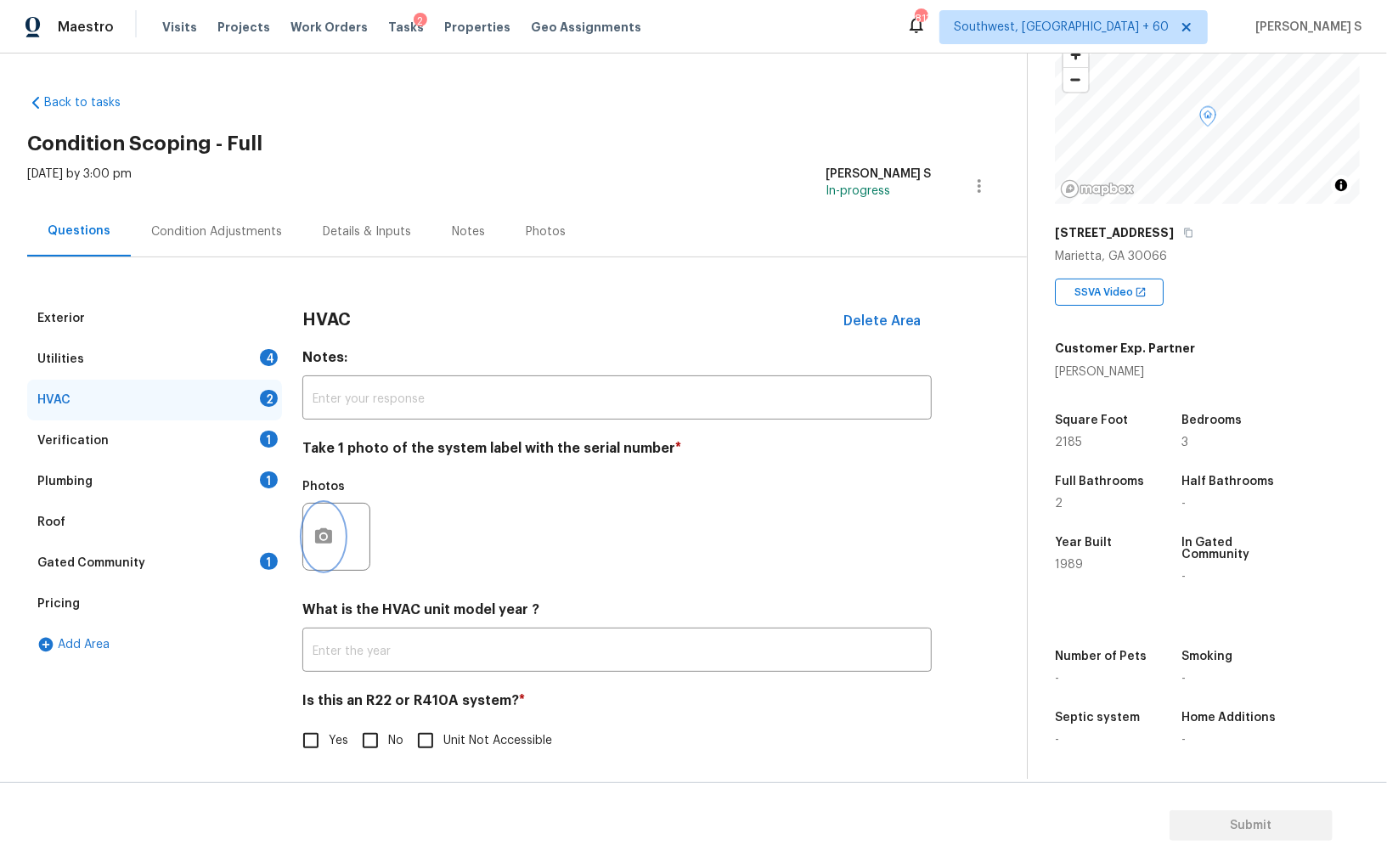
click at [322, 544] on icon "button" at bounding box center [323, 537] width 20 height 20
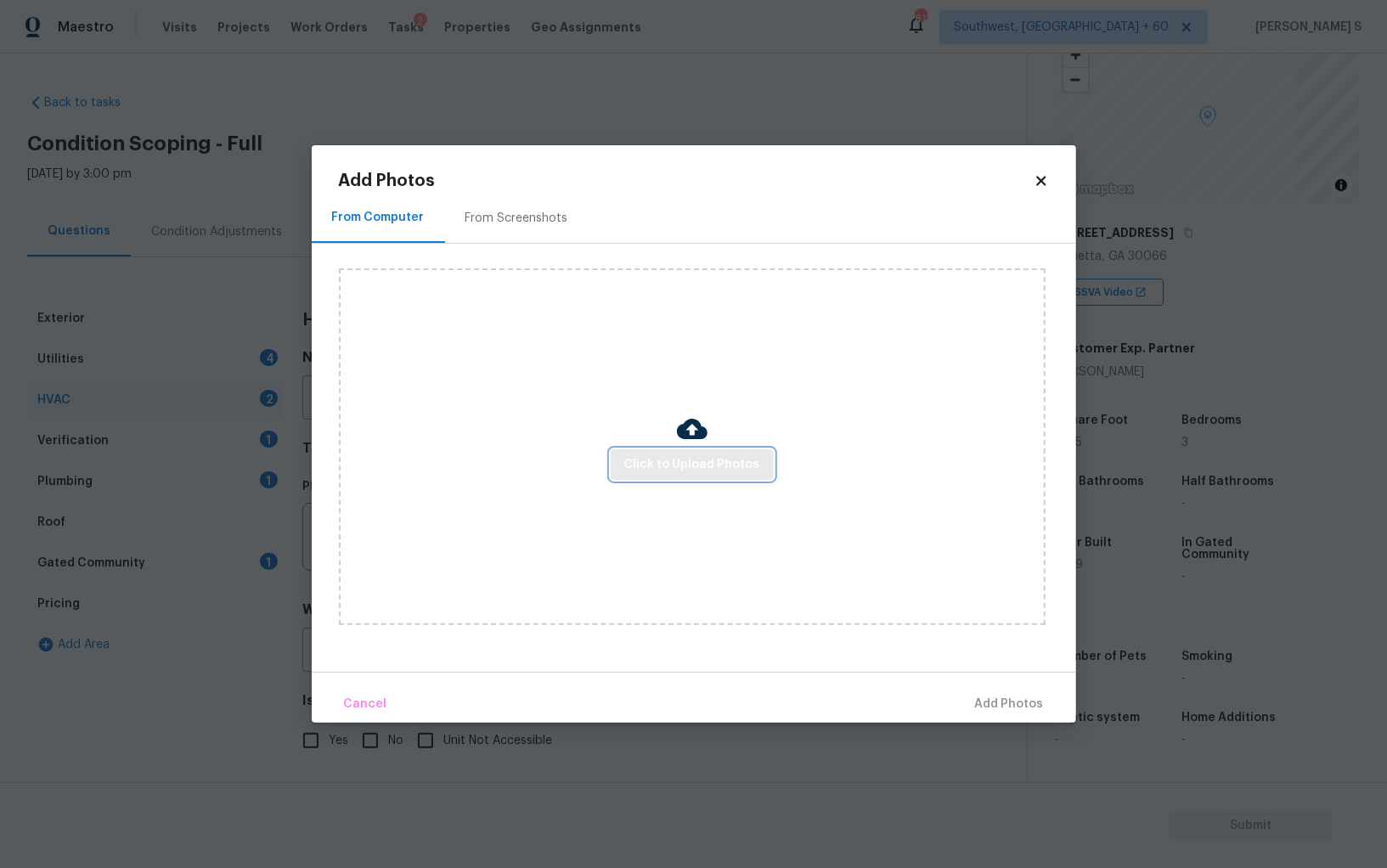
click at [663, 466] on span "Click to Upload Photos" at bounding box center [692, 465] width 136 height 21
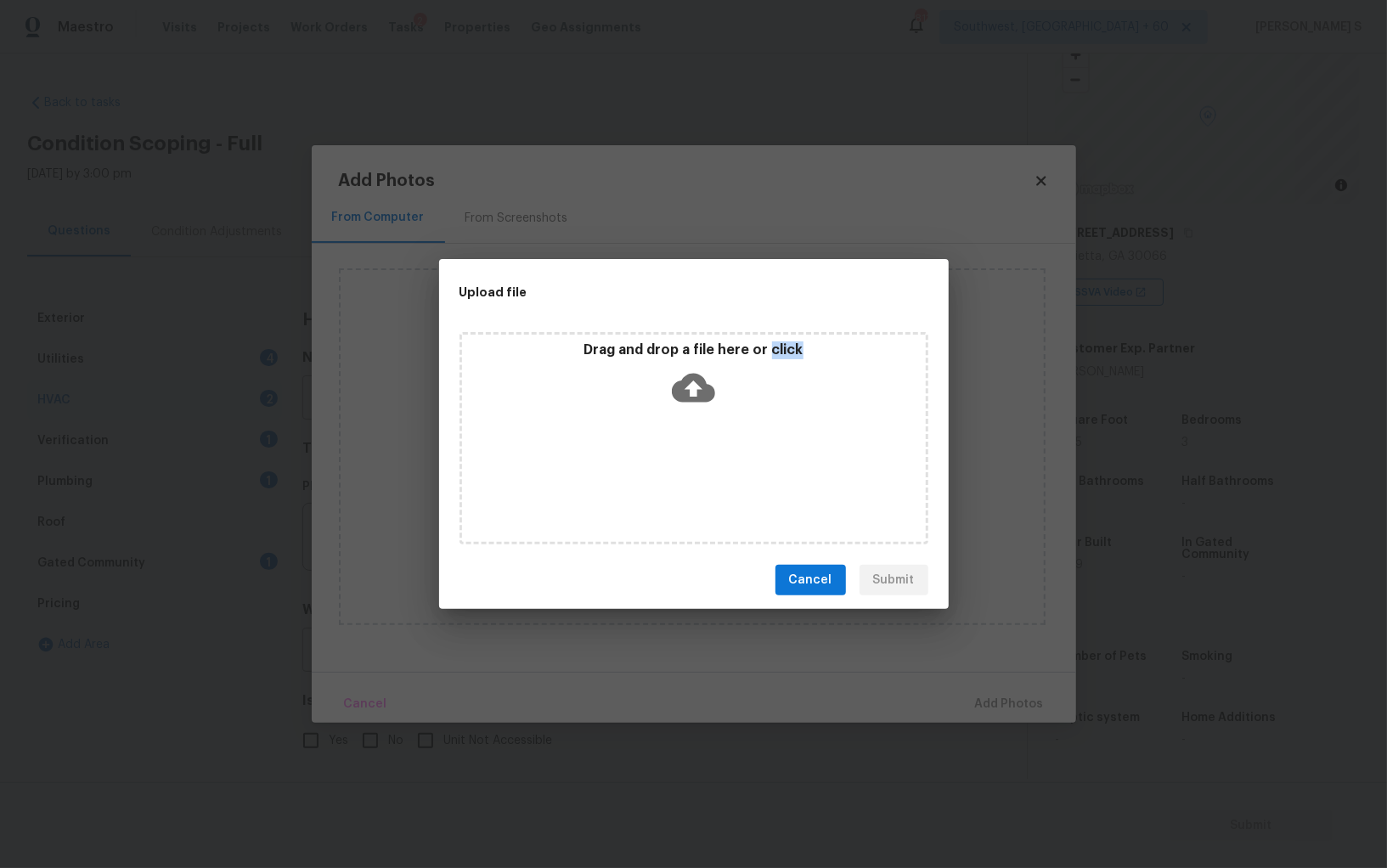
click at [663, 466] on div "Drag and drop a file here or click" at bounding box center [694, 438] width 469 height 213
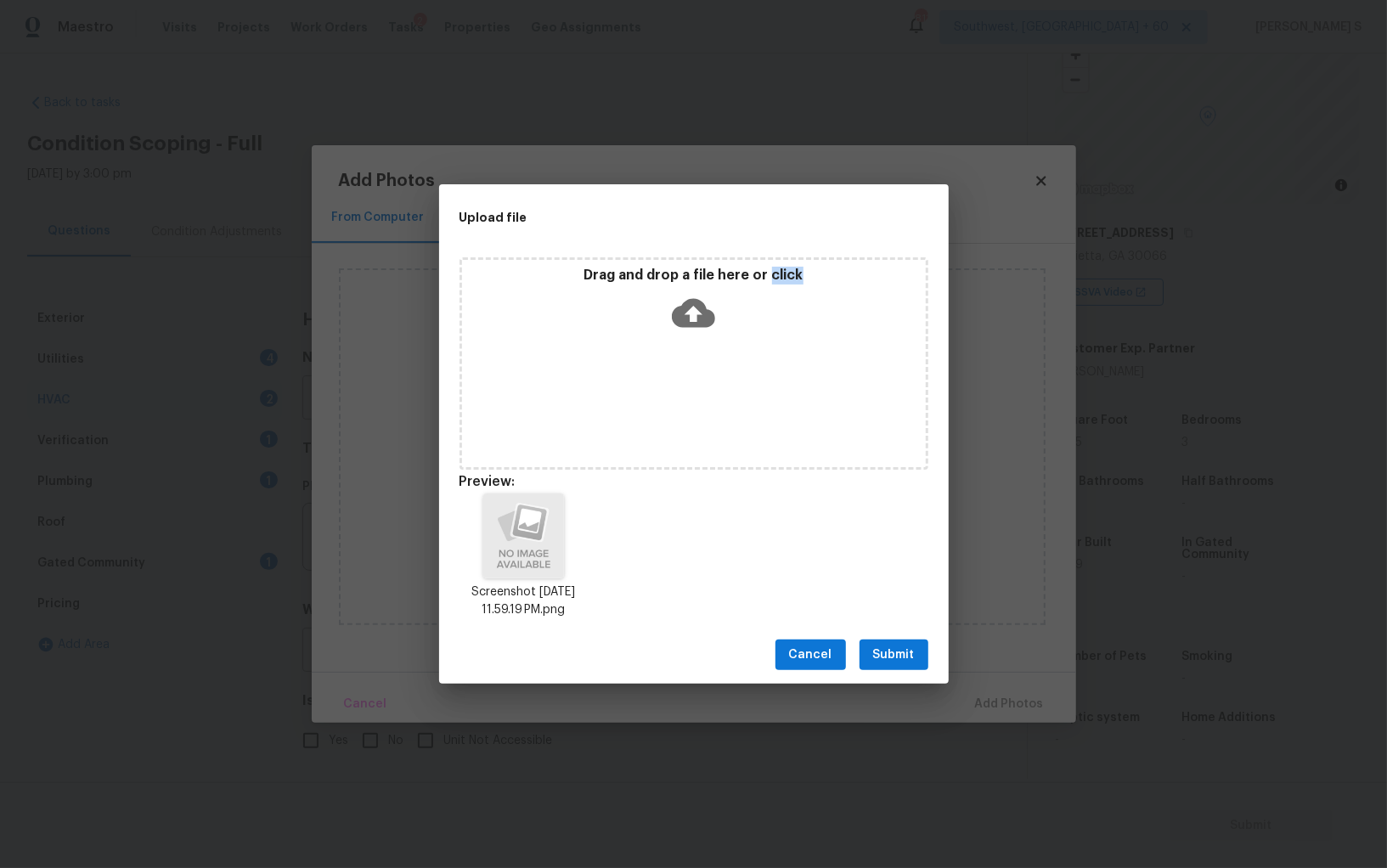
click at [903, 640] on button "Submit" at bounding box center [895, 655] width 69 height 31
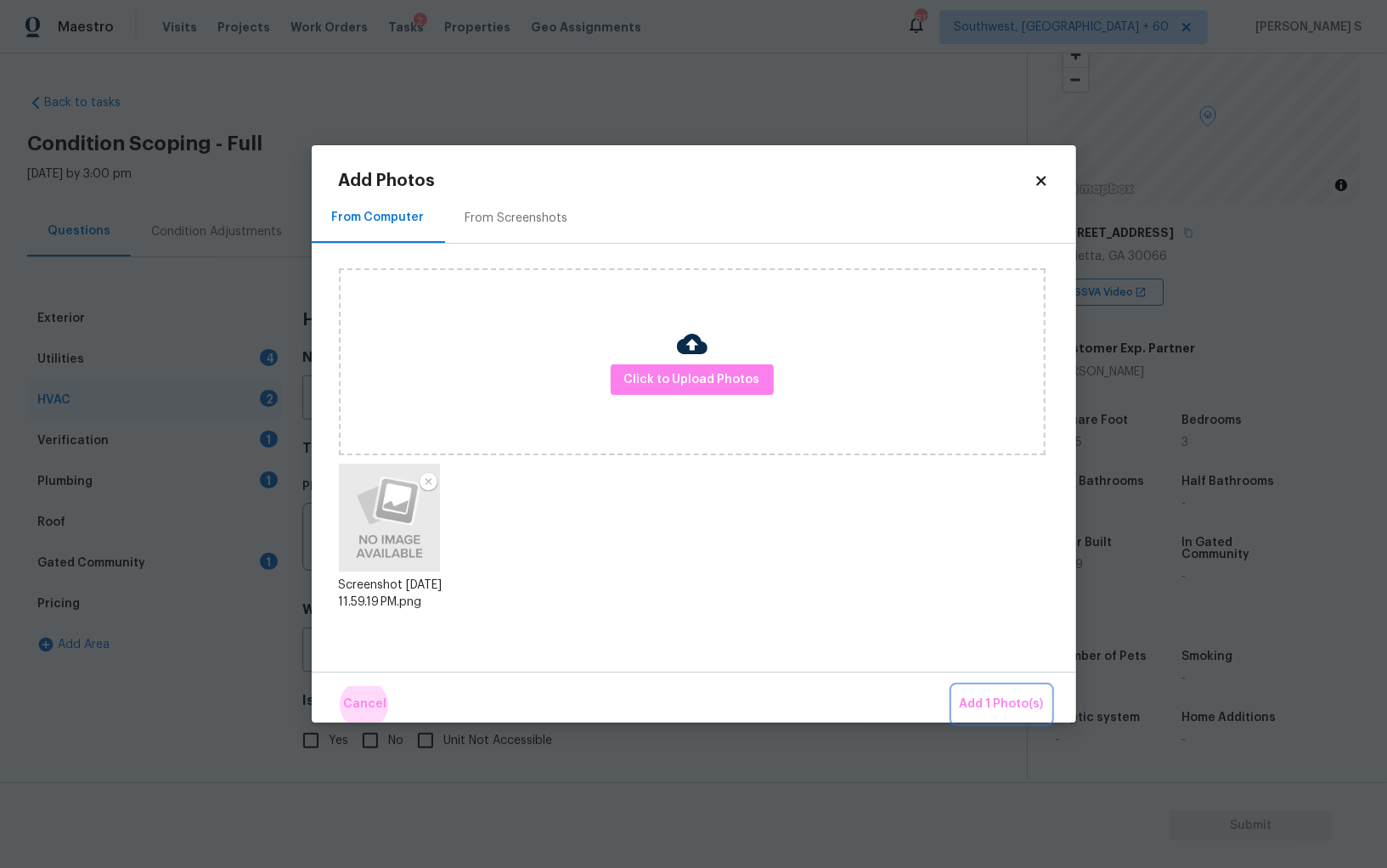
click at [953, 686] on button "Add 1 Photo(s)" at bounding box center [1002, 704] width 97 height 36
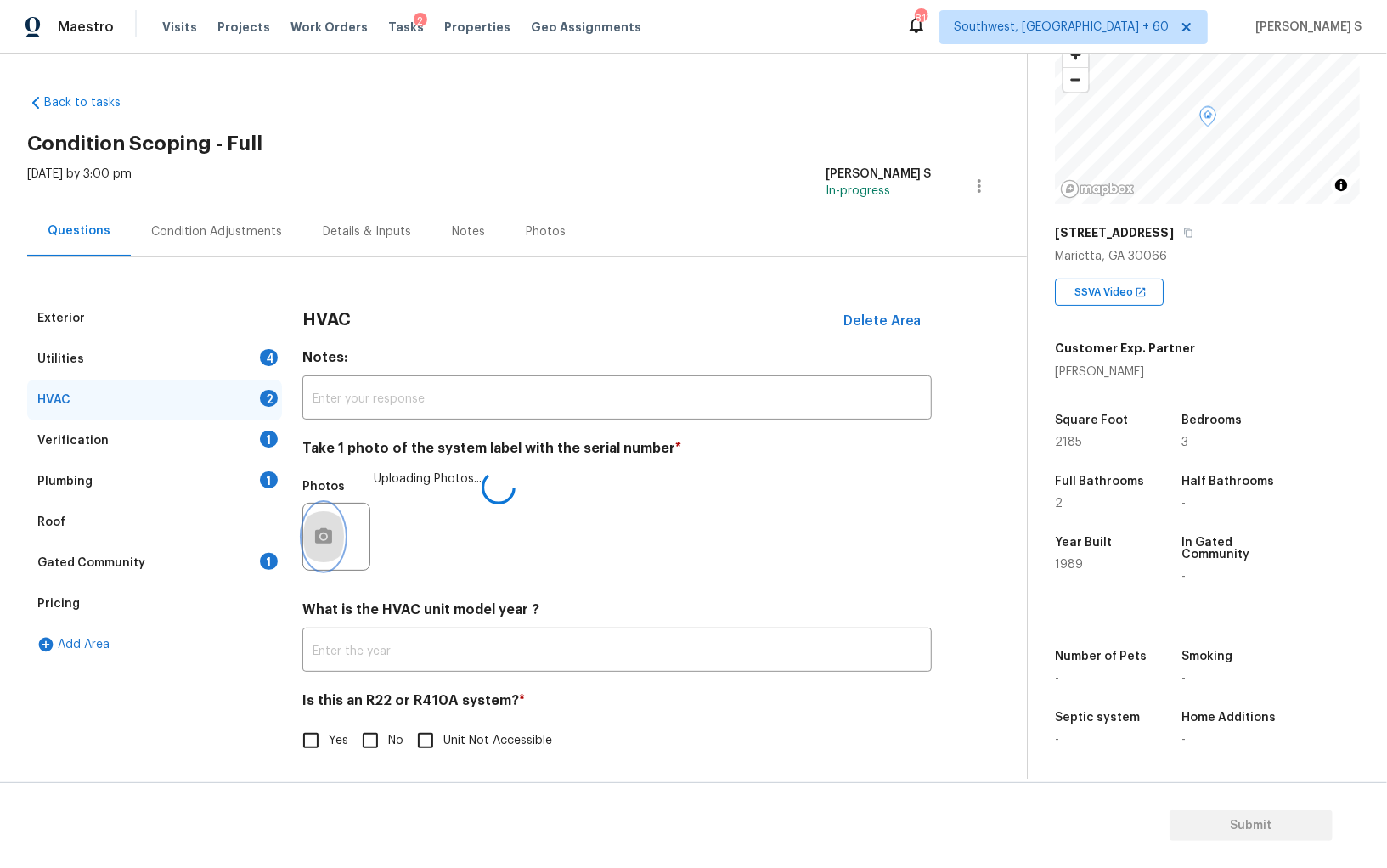
scroll to position [6, 0]
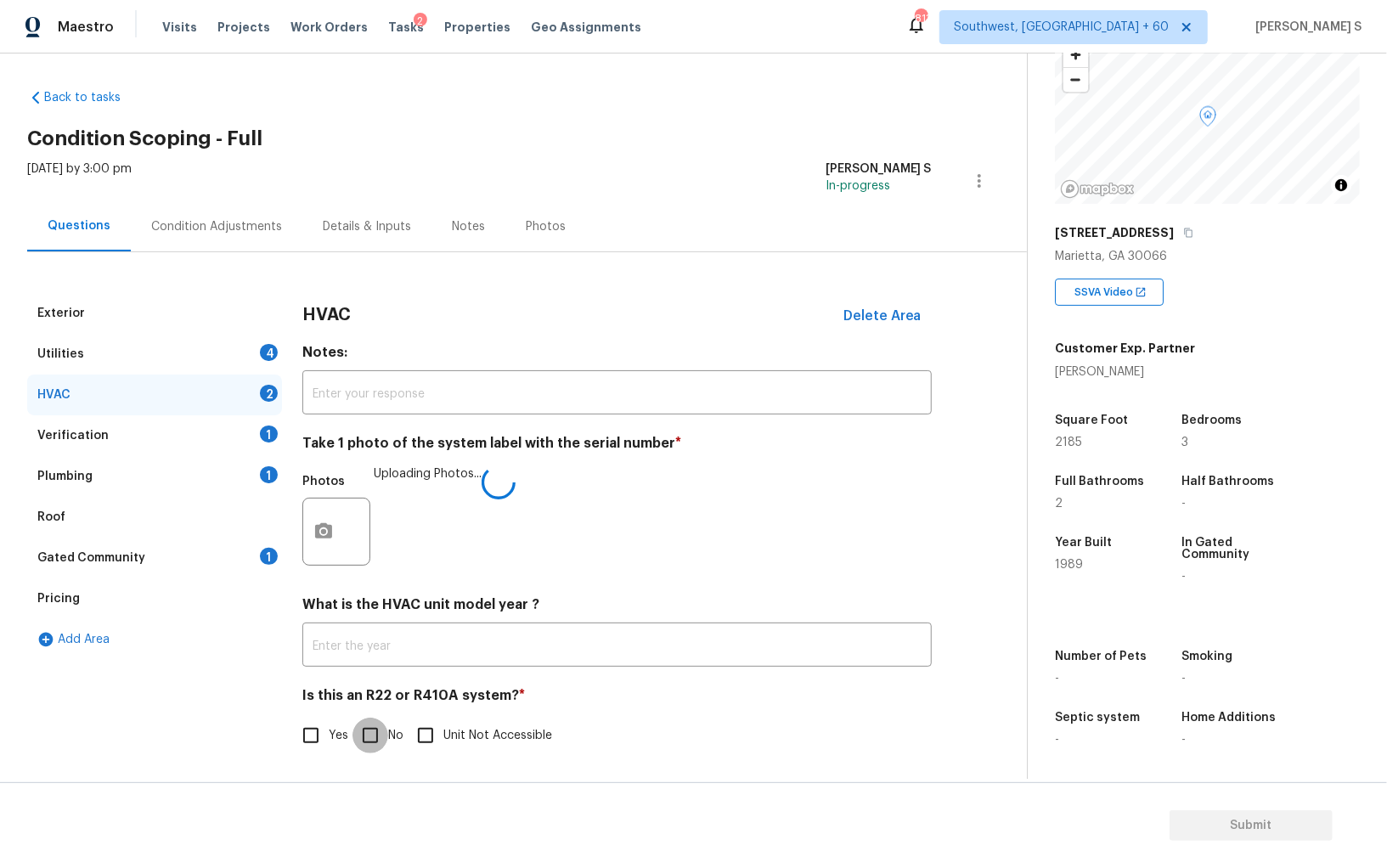
click at [361, 735] on input "No" at bounding box center [370, 736] width 35 height 35
checkbox input "true"
click at [243, 356] on div "Utilities 4" at bounding box center [155, 354] width 255 height 41
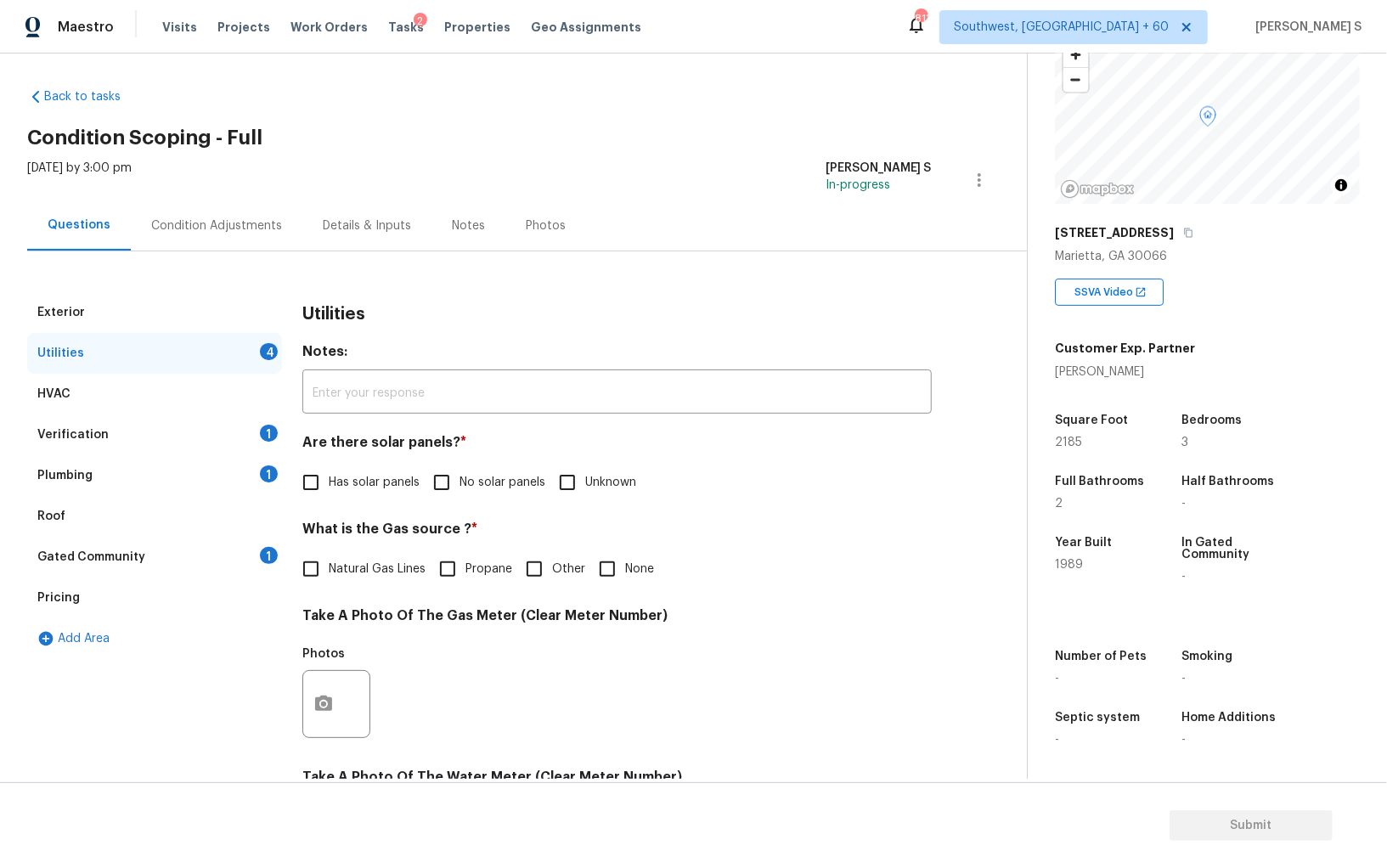
click at [444, 474] on input "No solar panels" at bounding box center [442, 483] width 35 height 35
checkbox input "true"
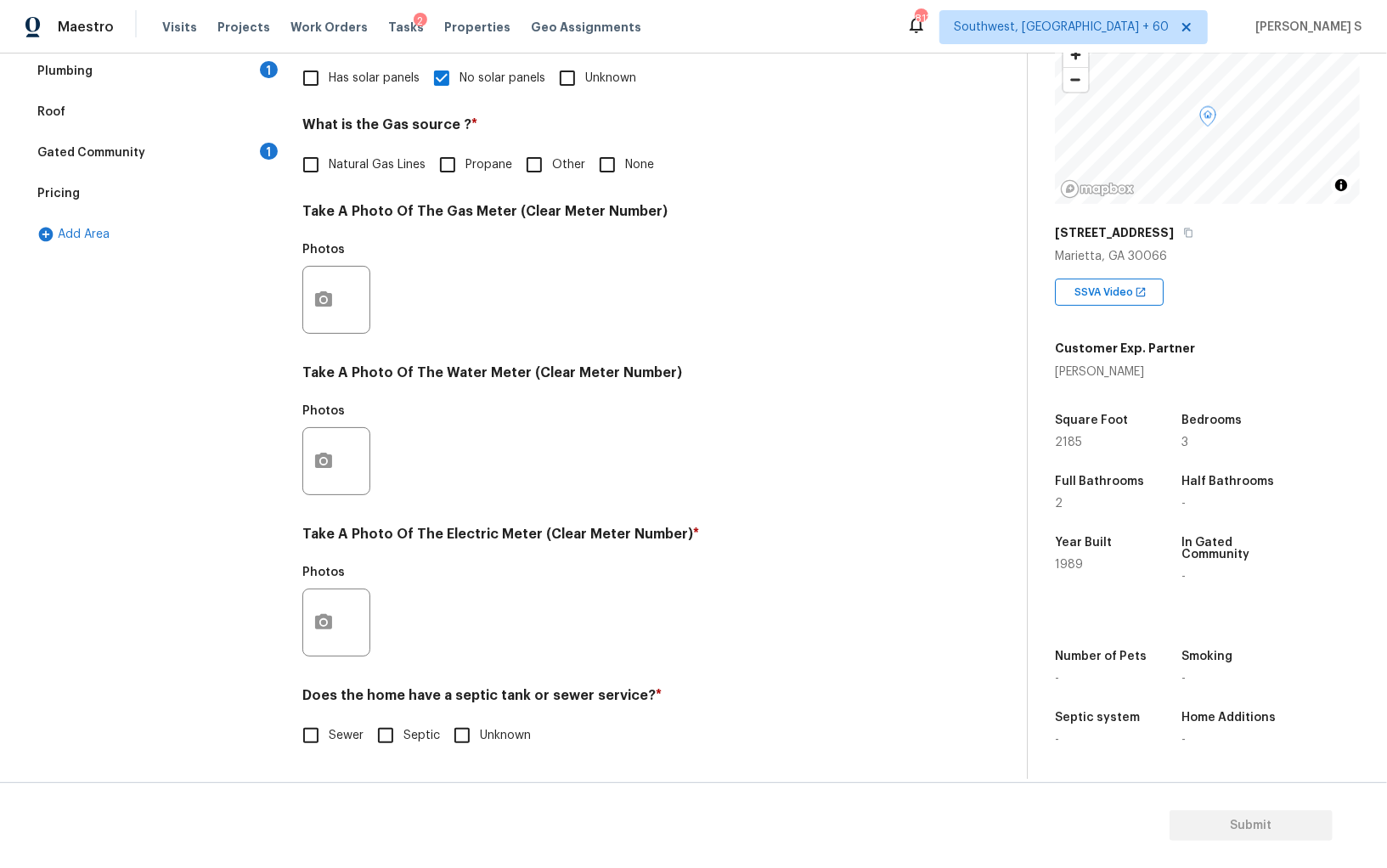
scroll to position [410, 0]
click at [325, 621] on circle "button" at bounding box center [324, 623] width 5 height 5
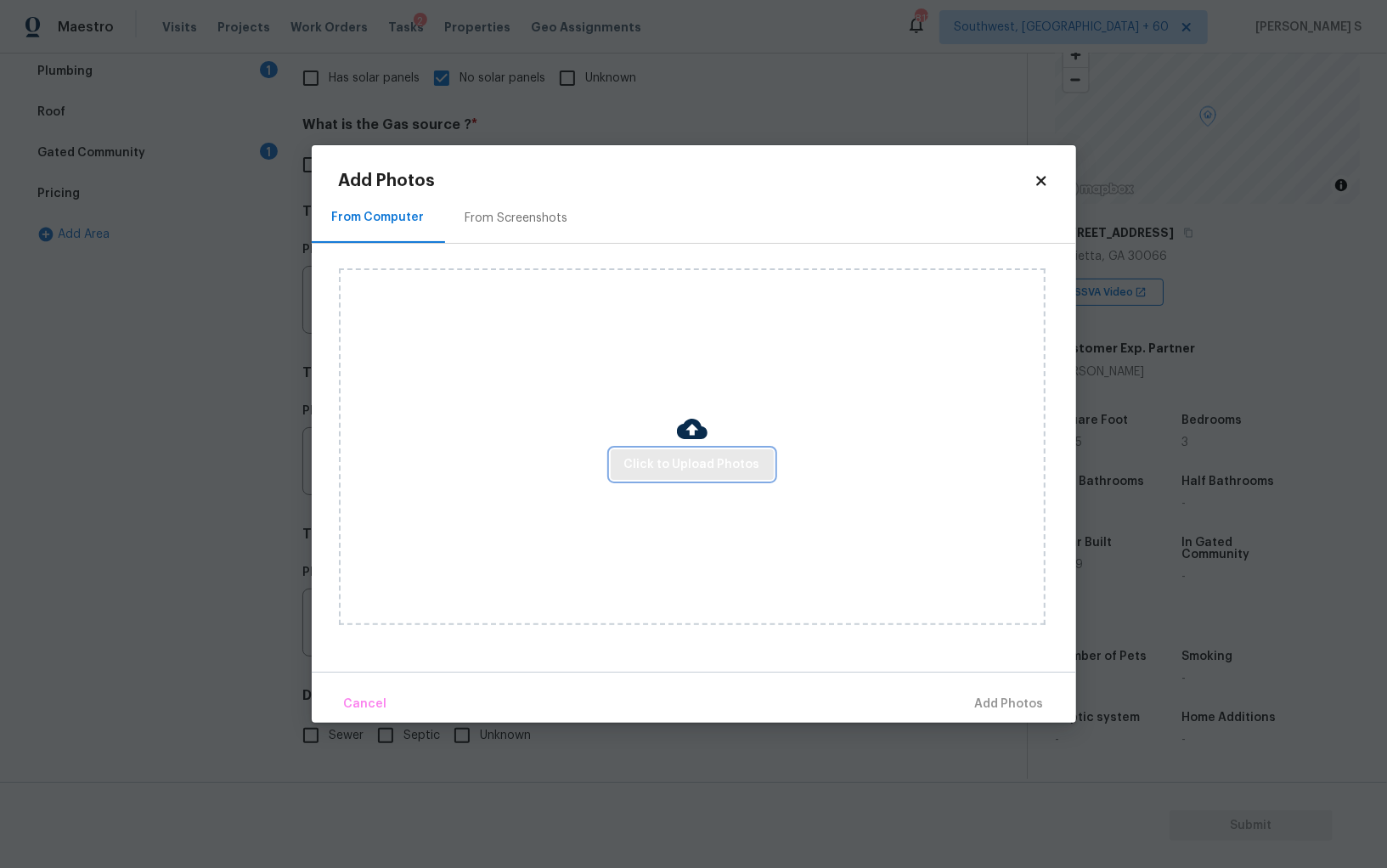
click at [635, 453] on button "Click to Upload Photos" at bounding box center [693, 464] width 163 height 31
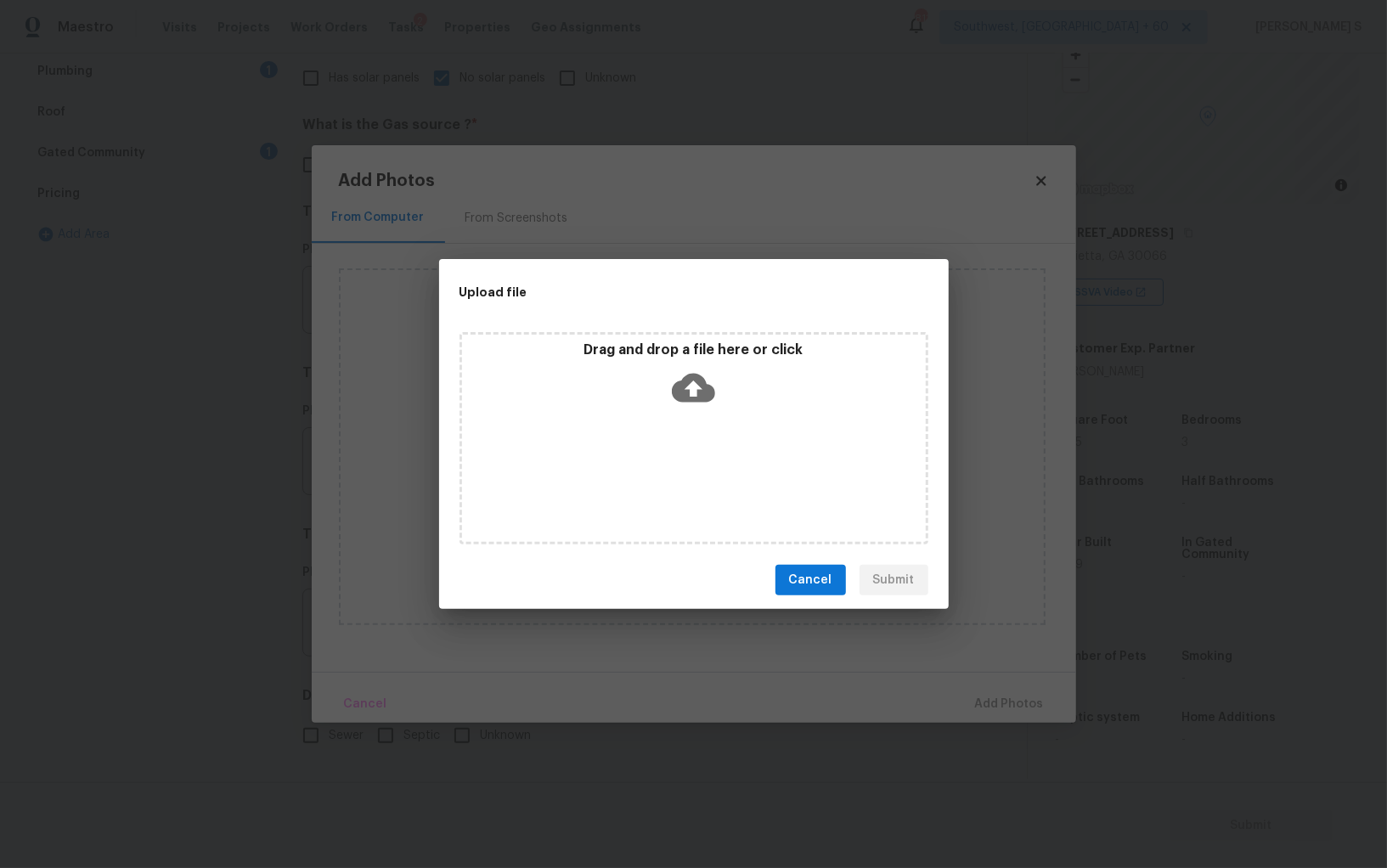
click at [635, 453] on div "Drag and drop a file here or click" at bounding box center [694, 438] width 469 height 213
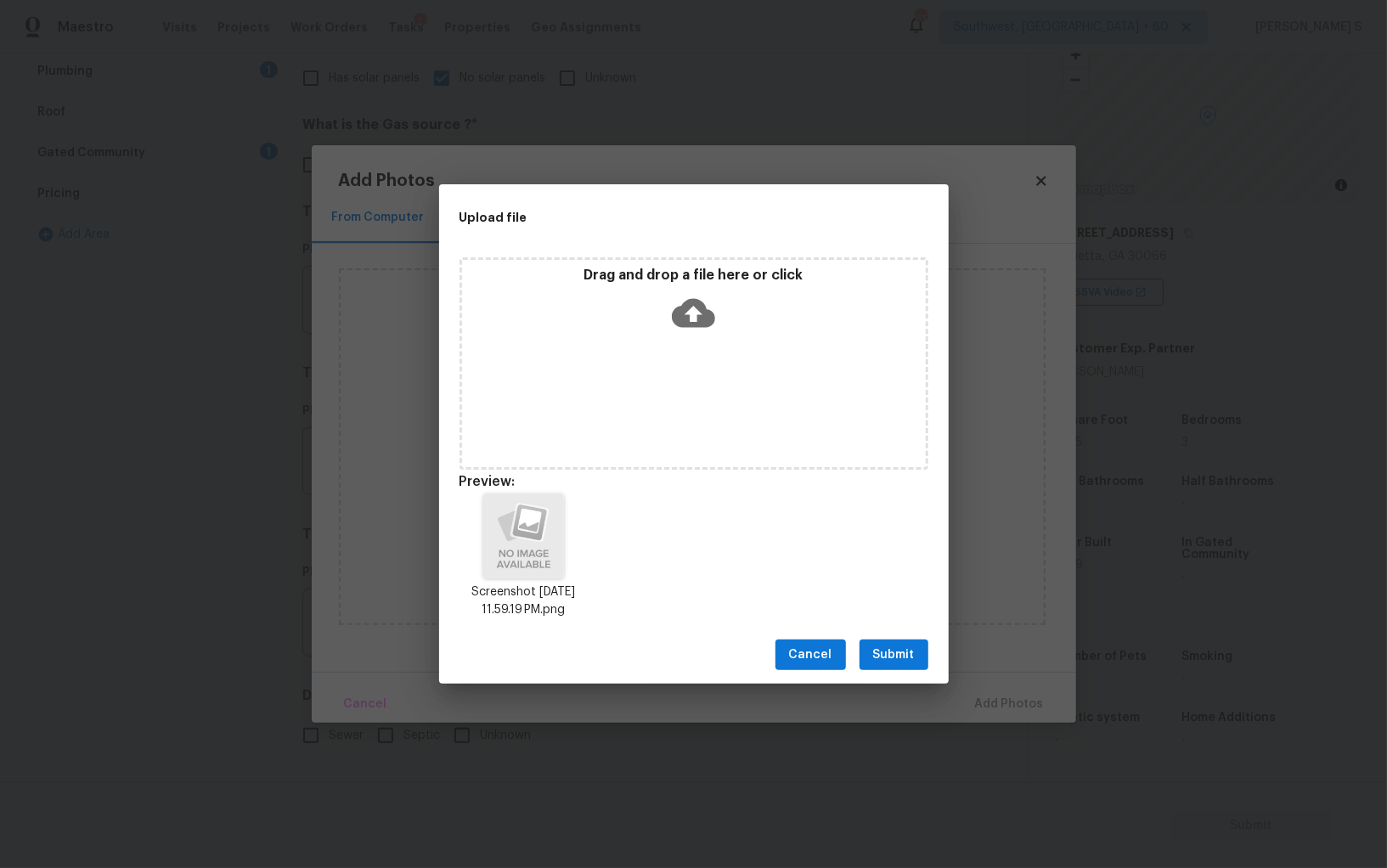
click at [893, 639] on button "Submit" at bounding box center [895, 655] width 69 height 31
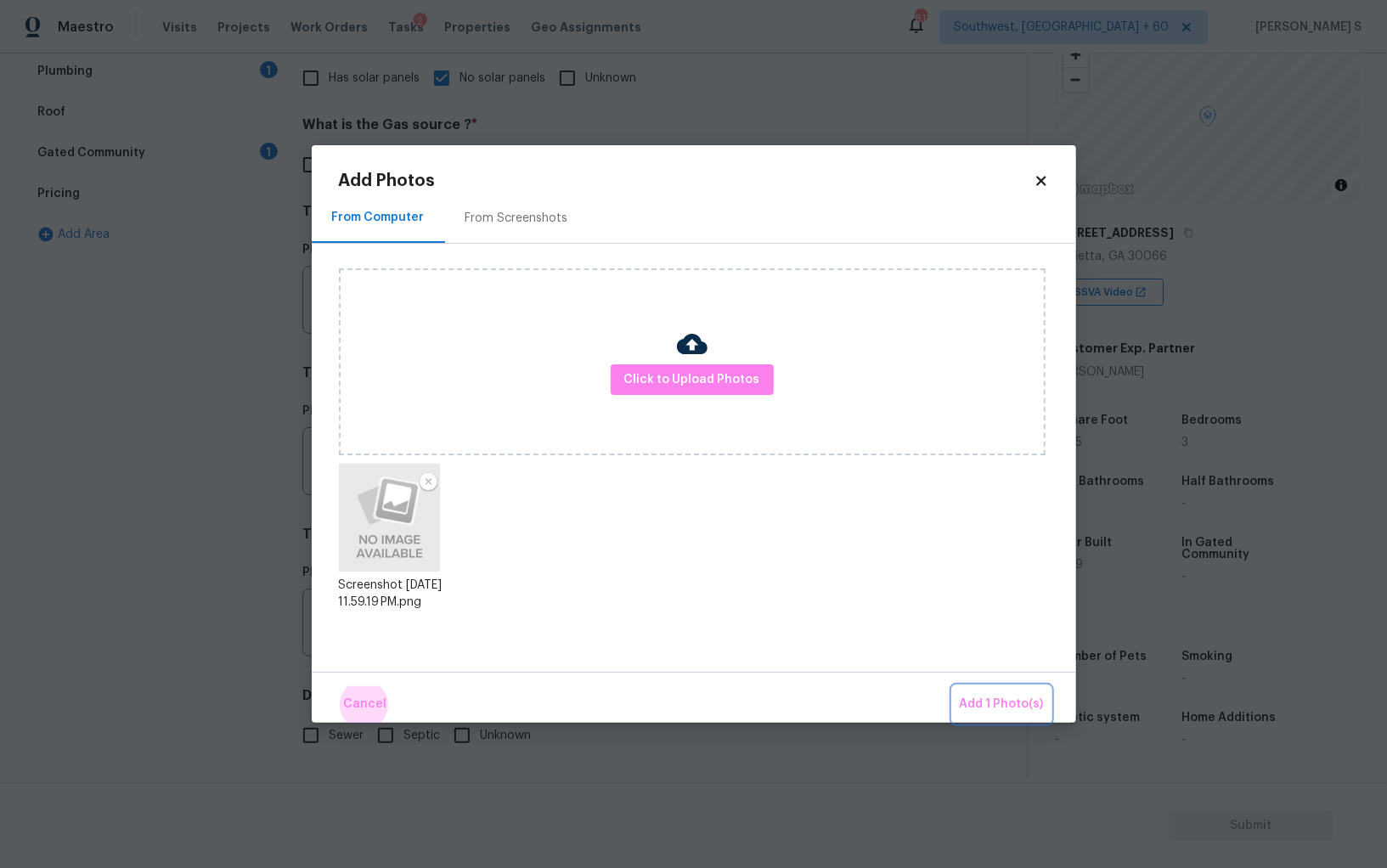
click at [953, 686] on button "Add 1 Photo(s)" at bounding box center [1002, 704] width 97 height 36
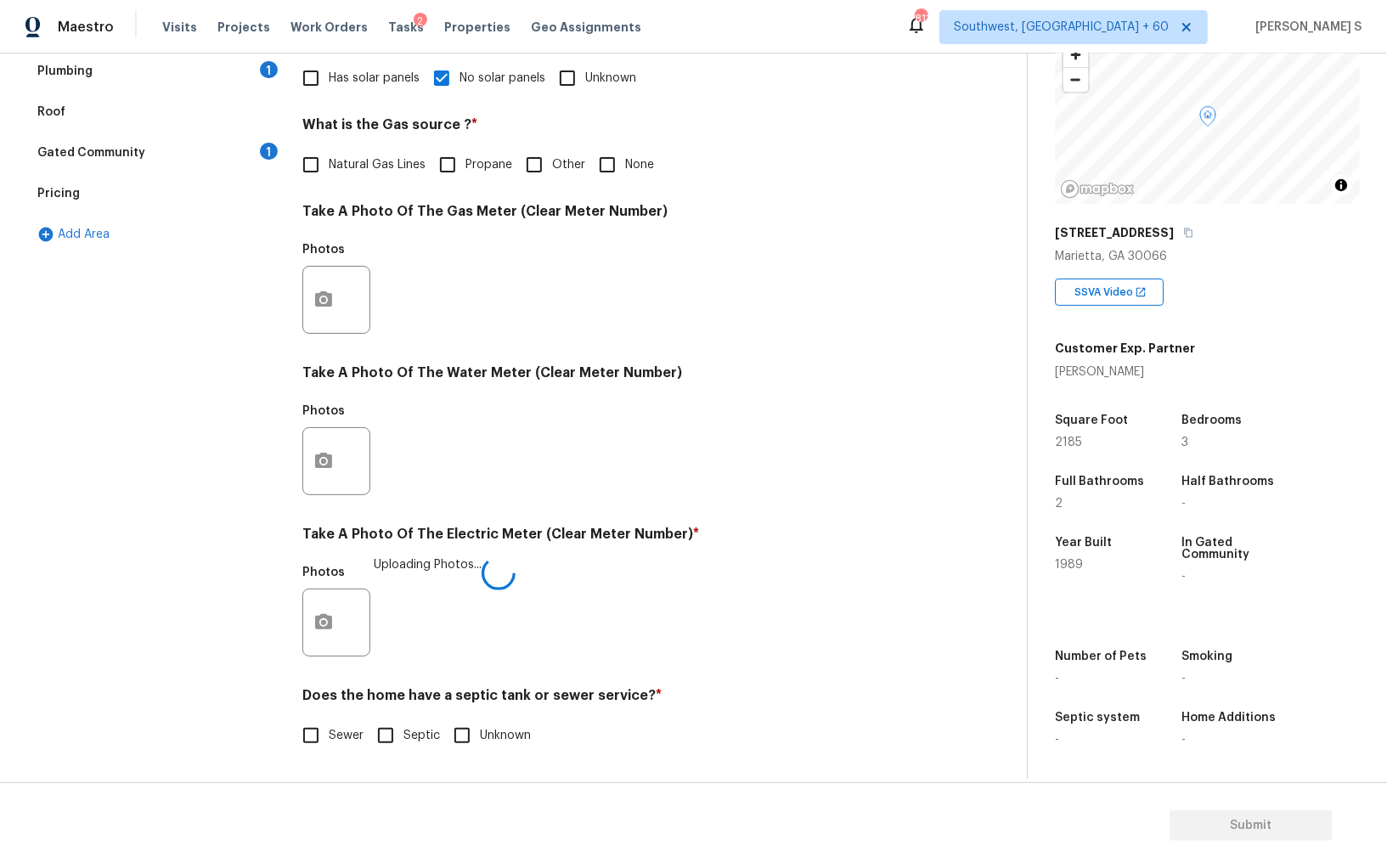
click at [338, 732] on span "Sewer" at bounding box center [345, 736] width 35 height 18
click at [329, 732] on input "Sewer" at bounding box center [311, 736] width 35 height 35
checkbox input "true"
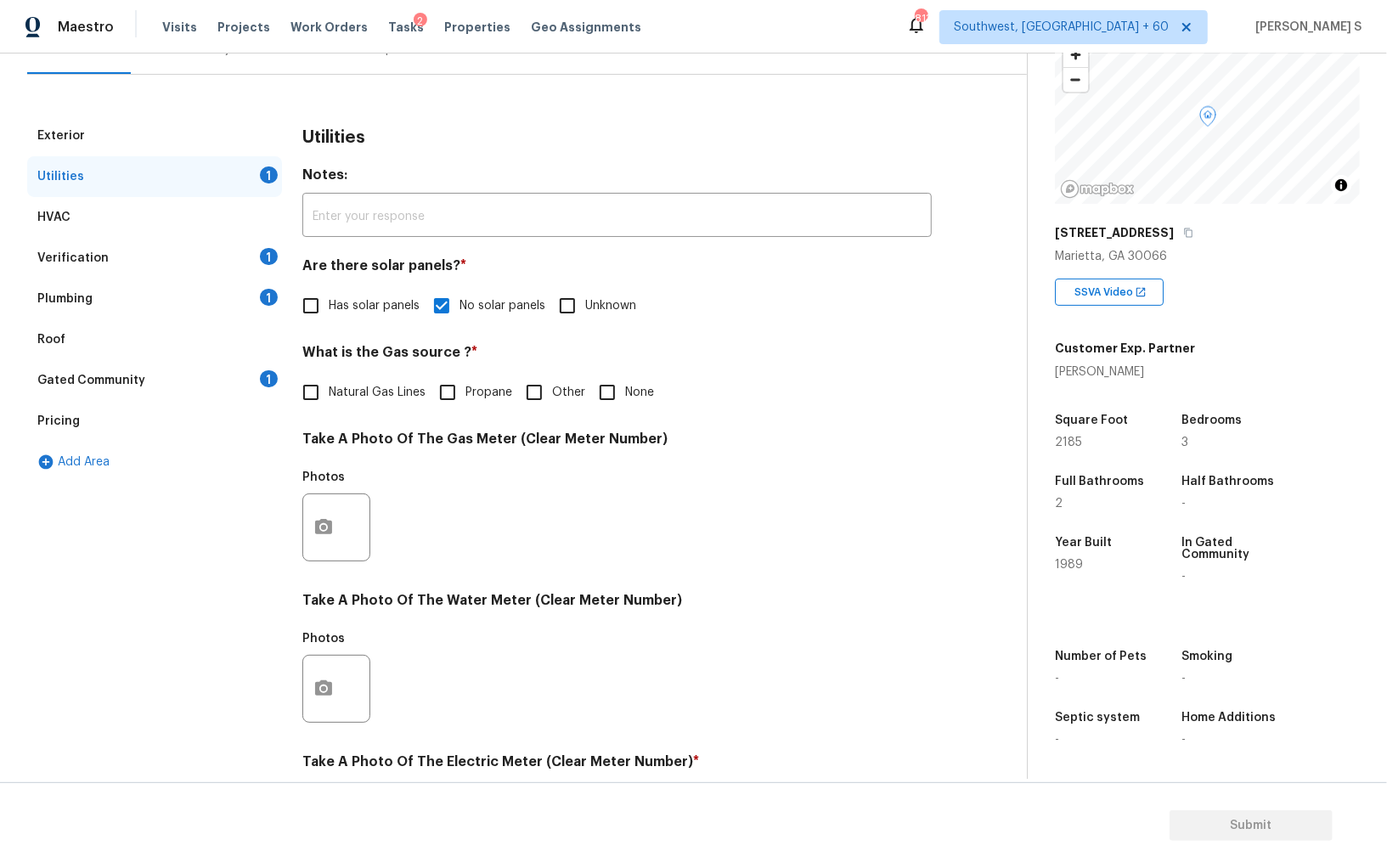
scroll to position [0, 0]
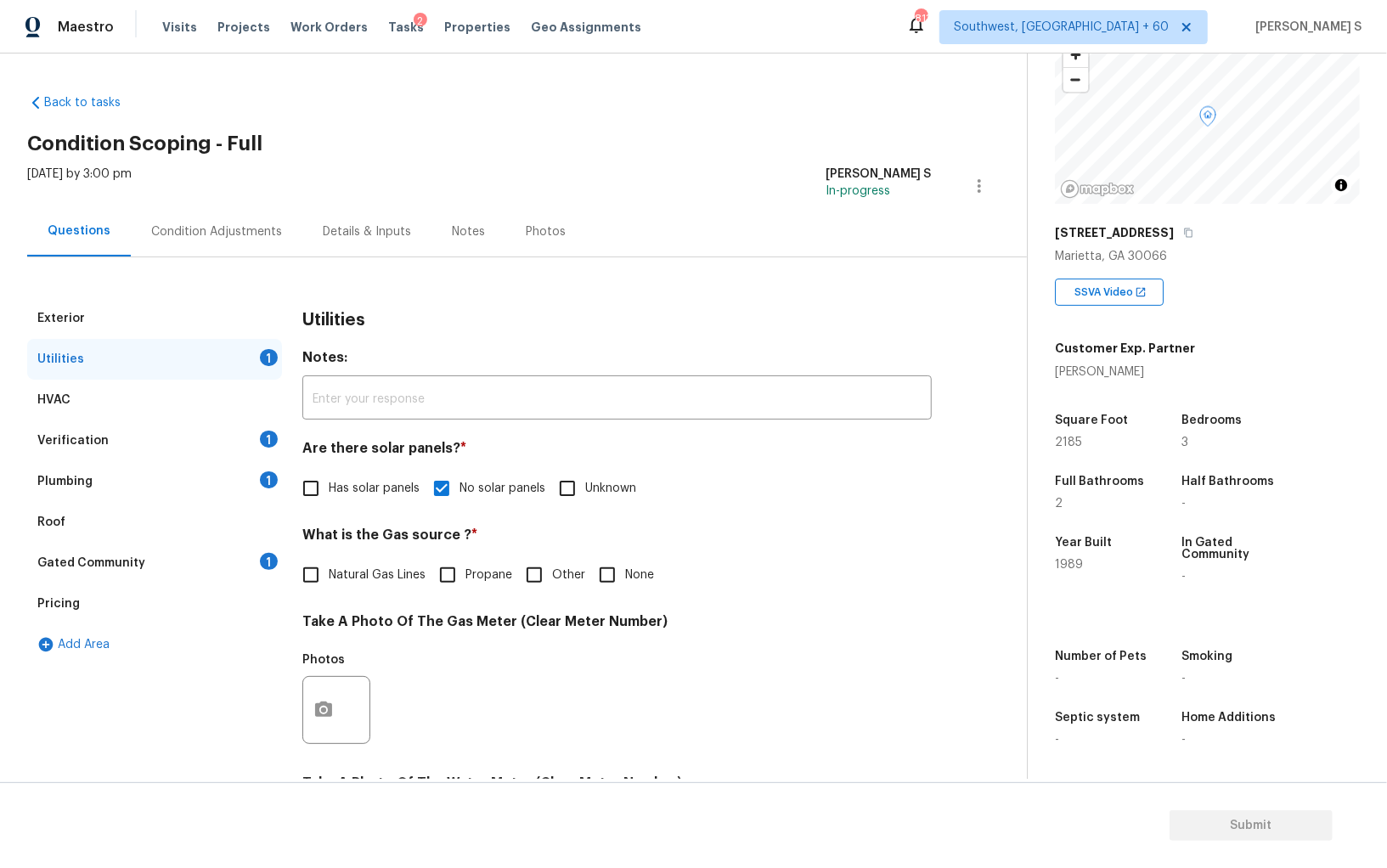
click at [216, 461] on div "Verification 1" at bounding box center [155, 441] width 255 height 41
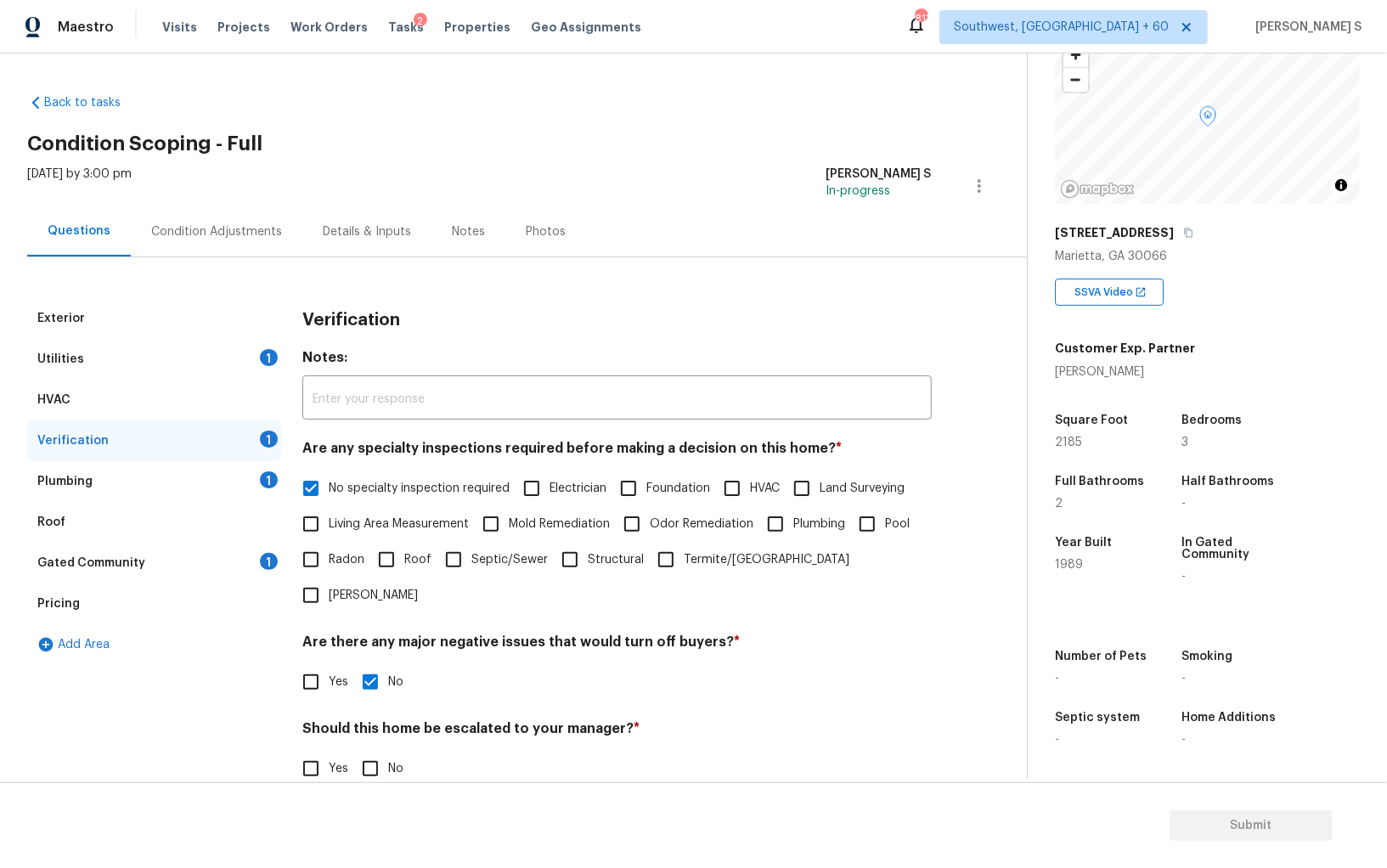
click at [230, 473] on div "Plumbing 1" at bounding box center [155, 482] width 255 height 41
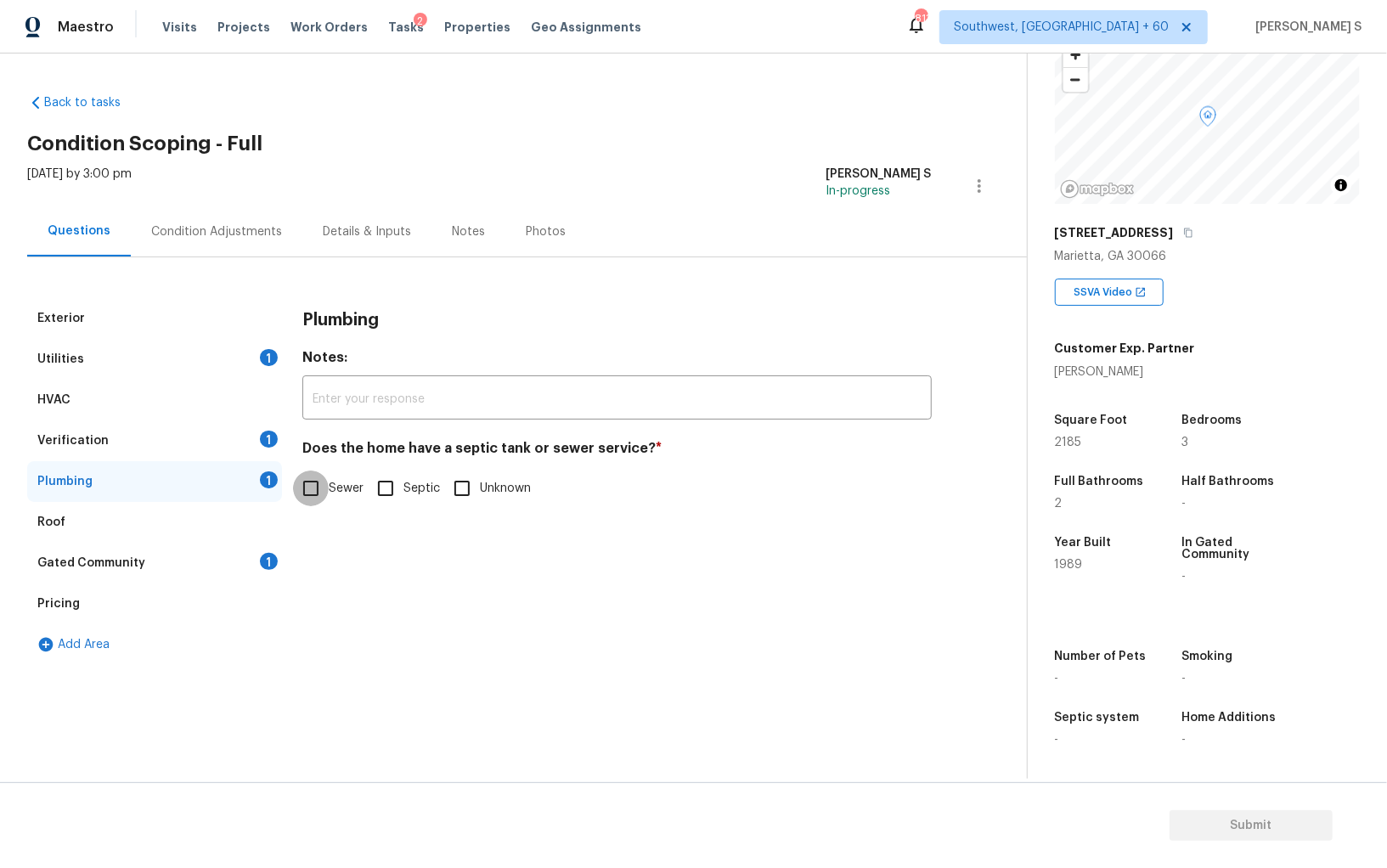
click at [311, 490] on input "Sewer" at bounding box center [311, 488] width 35 height 35
checkbox input "true"
click at [227, 570] on div "Gated Community 1" at bounding box center [155, 563] width 255 height 41
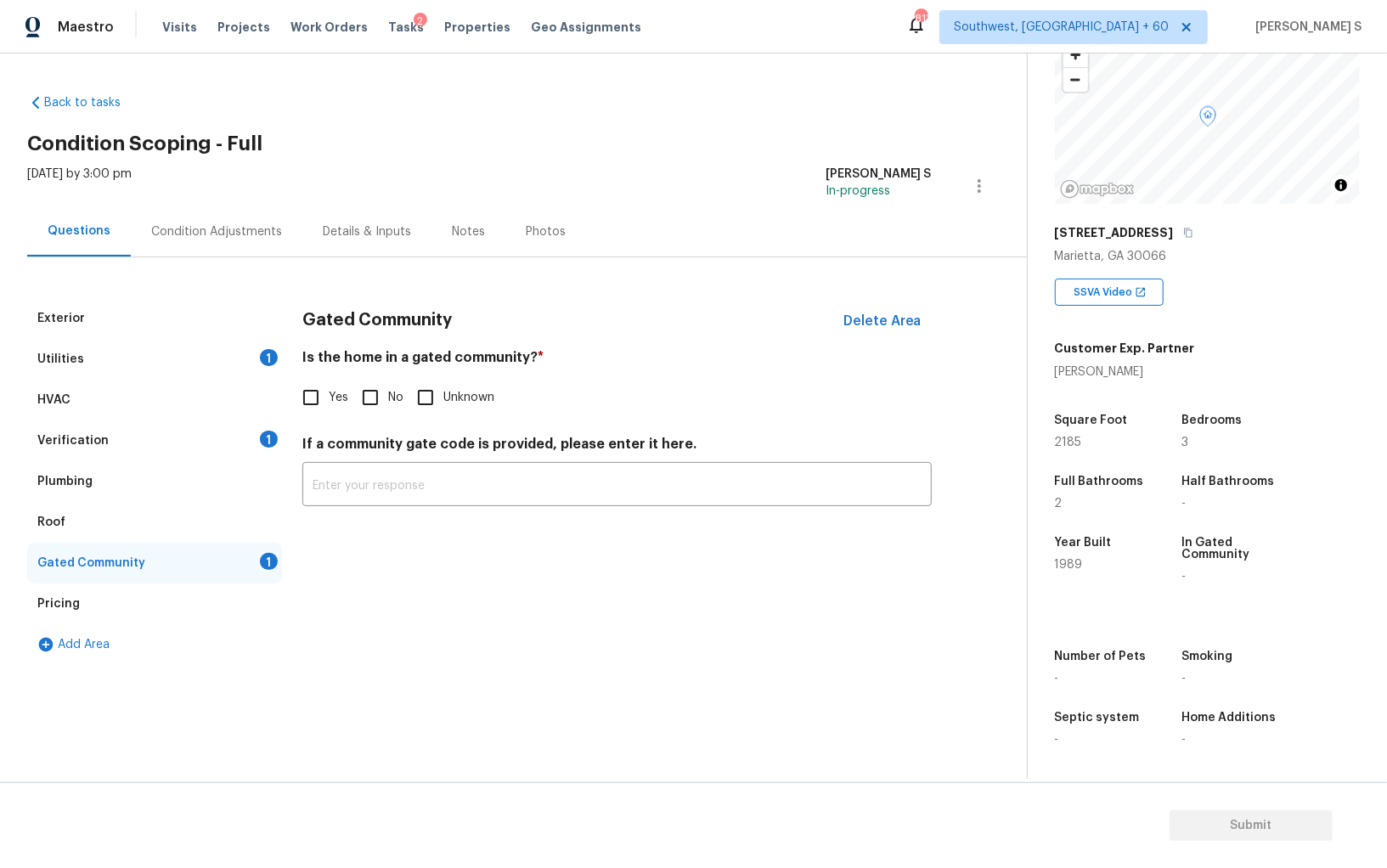
click at [363, 404] on input "No" at bounding box center [370, 398] width 35 height 35
checkbox input "true"
click at [252, 424] on div "Verification 1" at bounding box center [155, 441] width 255 height 41
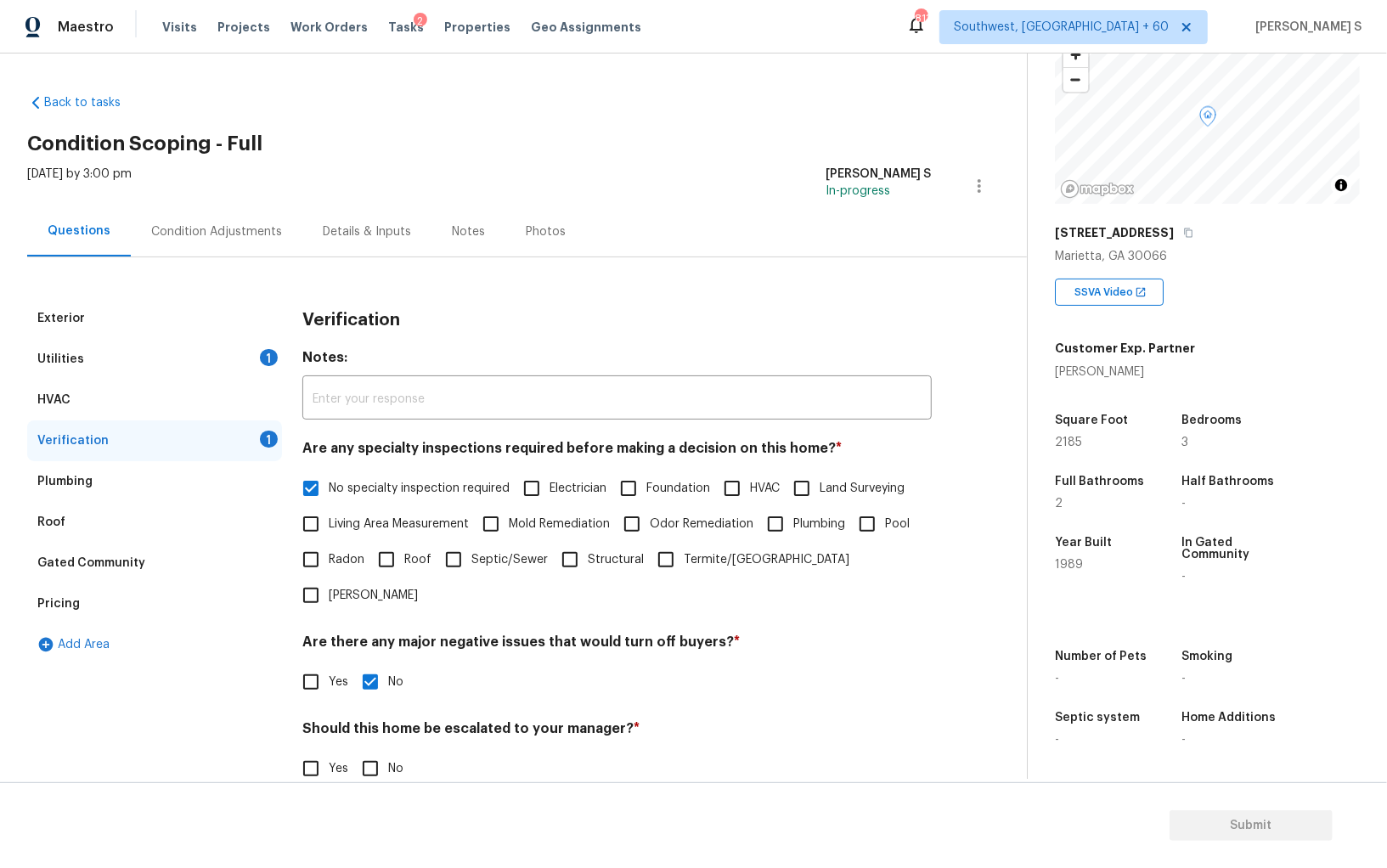
click at [230, 214] on div "Condition Adjustments" at bounding box center [217, 231] width 172 height 50
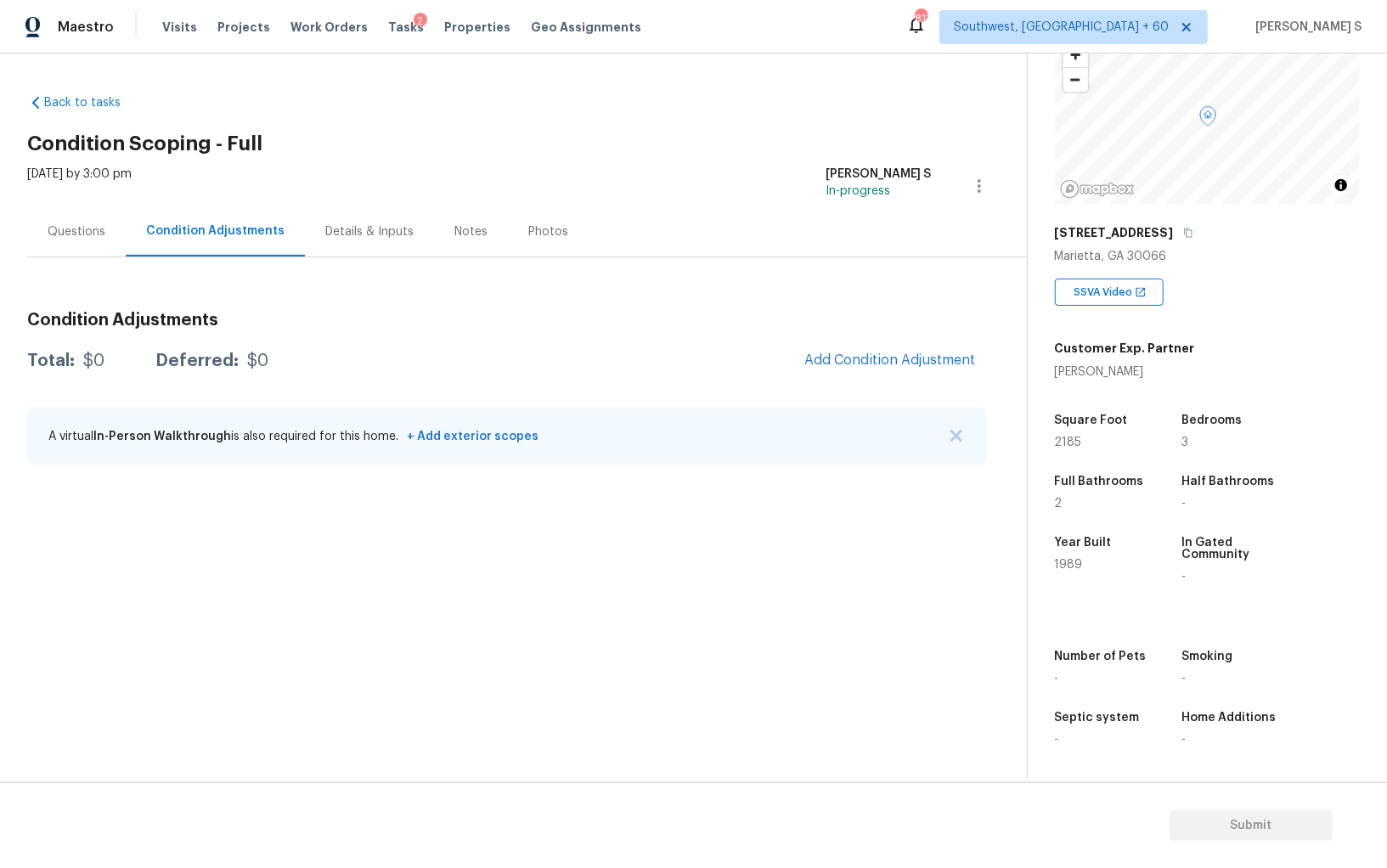
click at [873, 402] on div "Condition Adjustments Total: $0 Deferred: $0 Add Condition Adjustment A virtual…" at bounding box center [507, 389] width 959 height 182
click at [846, 368] on button "Add Condition Adjustment" at bounding box center [890, 360] width 192 height 35
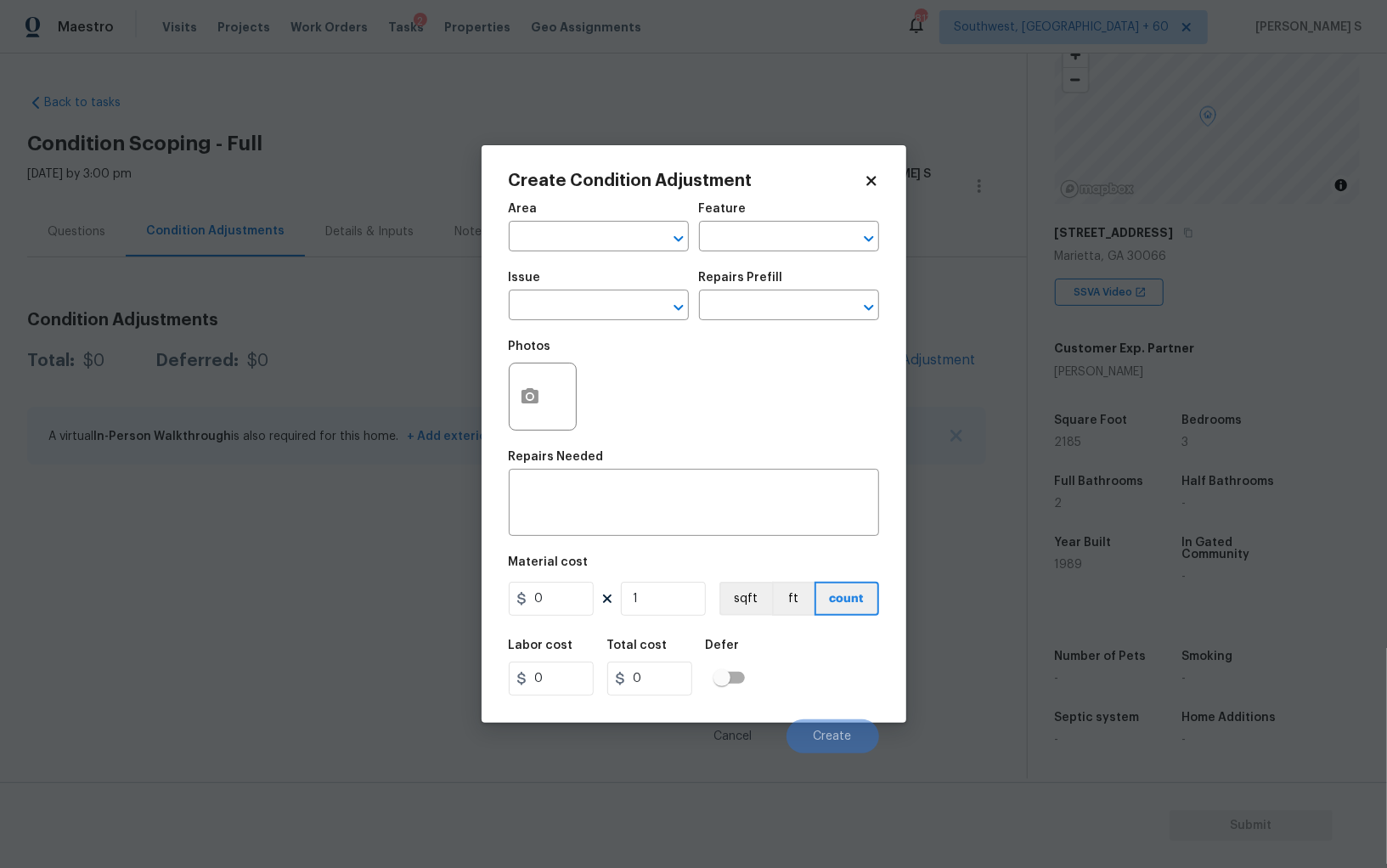
drag, startPoint x: 507, startPoint y: 416, endPoint x: 516, endPoint y: 416, distance: 9.0
click at [508, 416] on div "Create Condition Adjustment Area ​ Feature ​ Issue ​ Repairs Prefill ​ Photos R…" at bounding box center [694, 434] width 425 height 577
click at [516, 416] on button "button" at bounding box center [531, 397] width 41 height 66
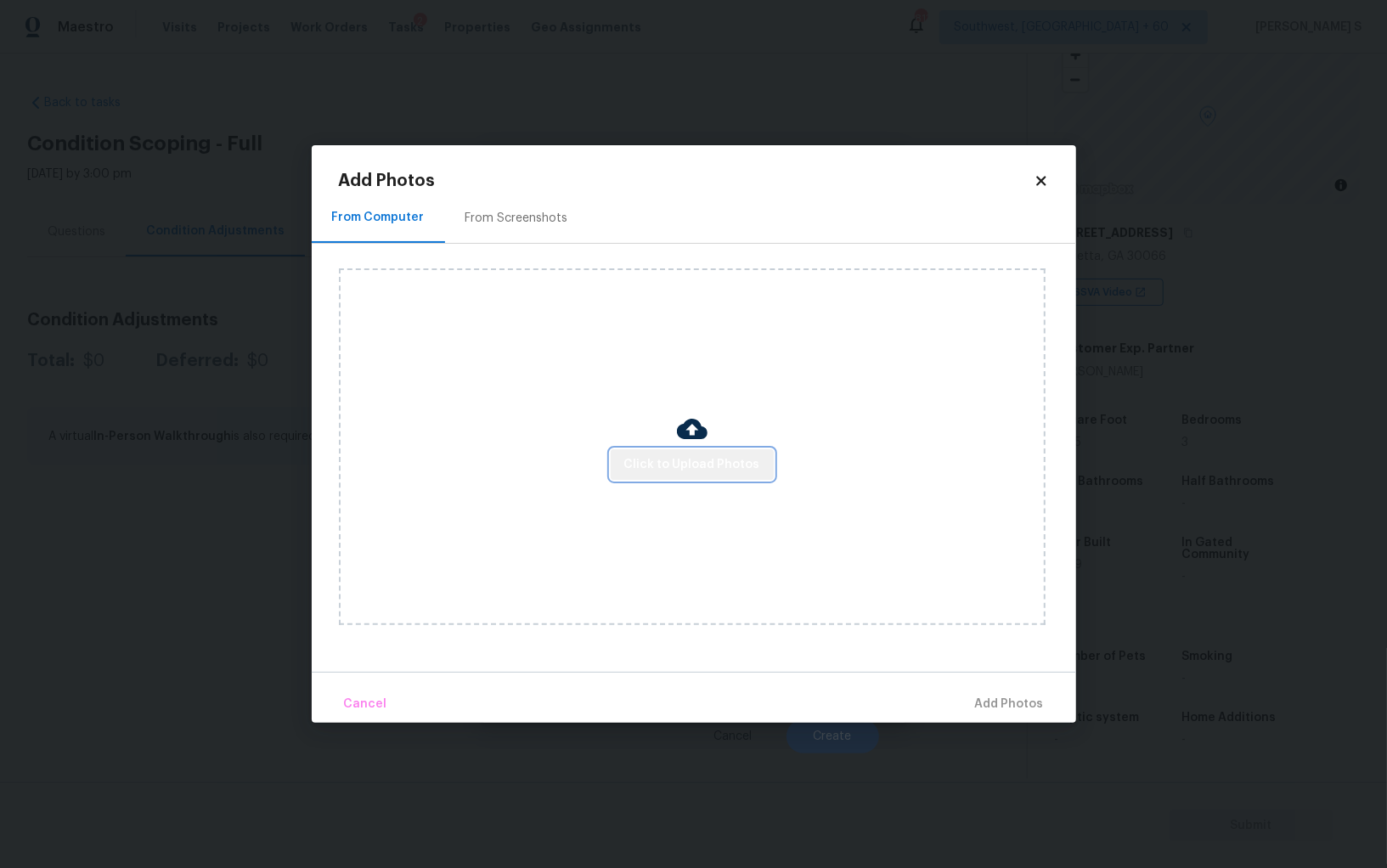
click at [701, 474] on span "Click to Upload Photos" at bounding box center [692, 465] width 136 height 21
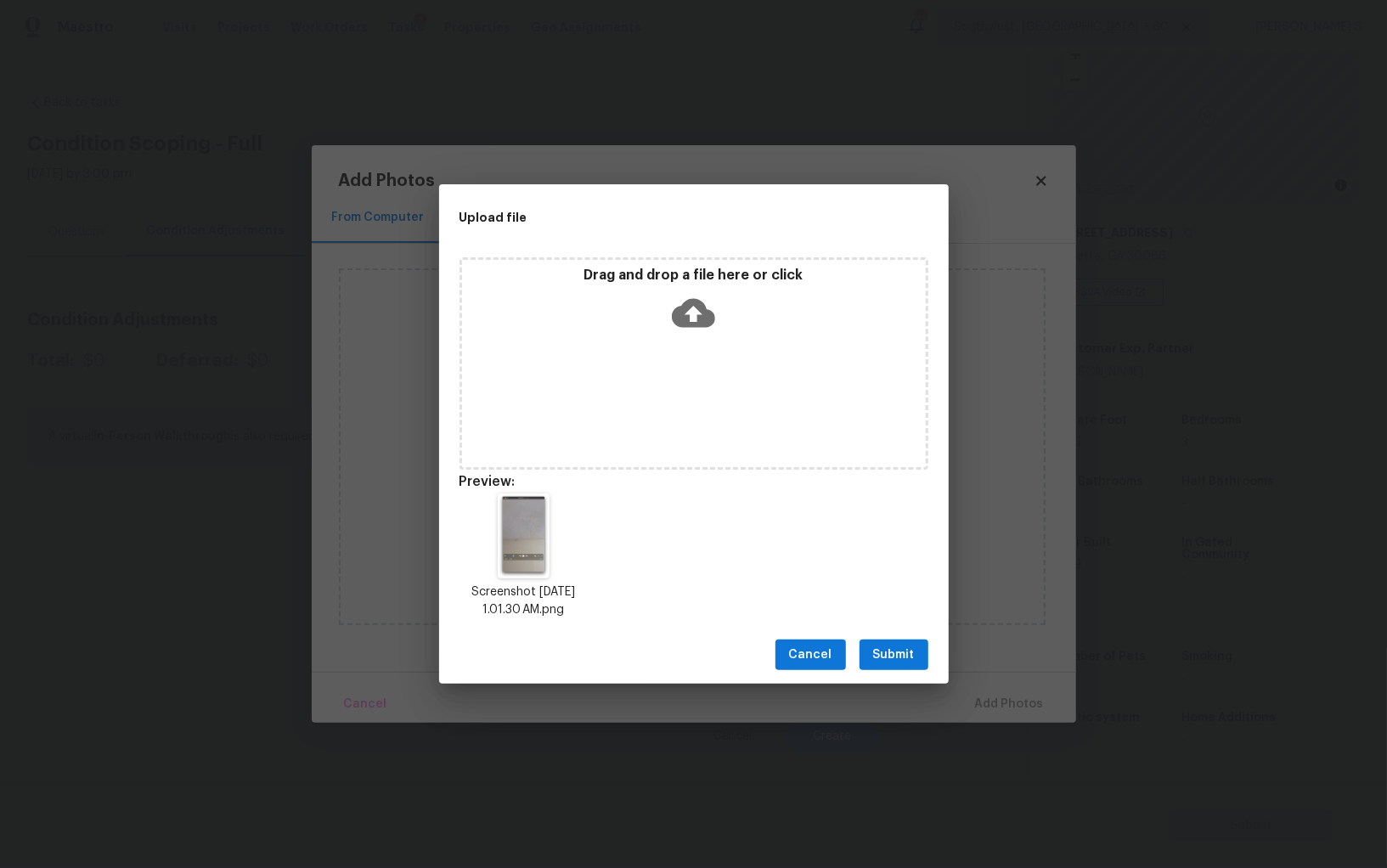
click at [898, 649] on span "Submit" at bounding box center [894, 655] width 42 height 21
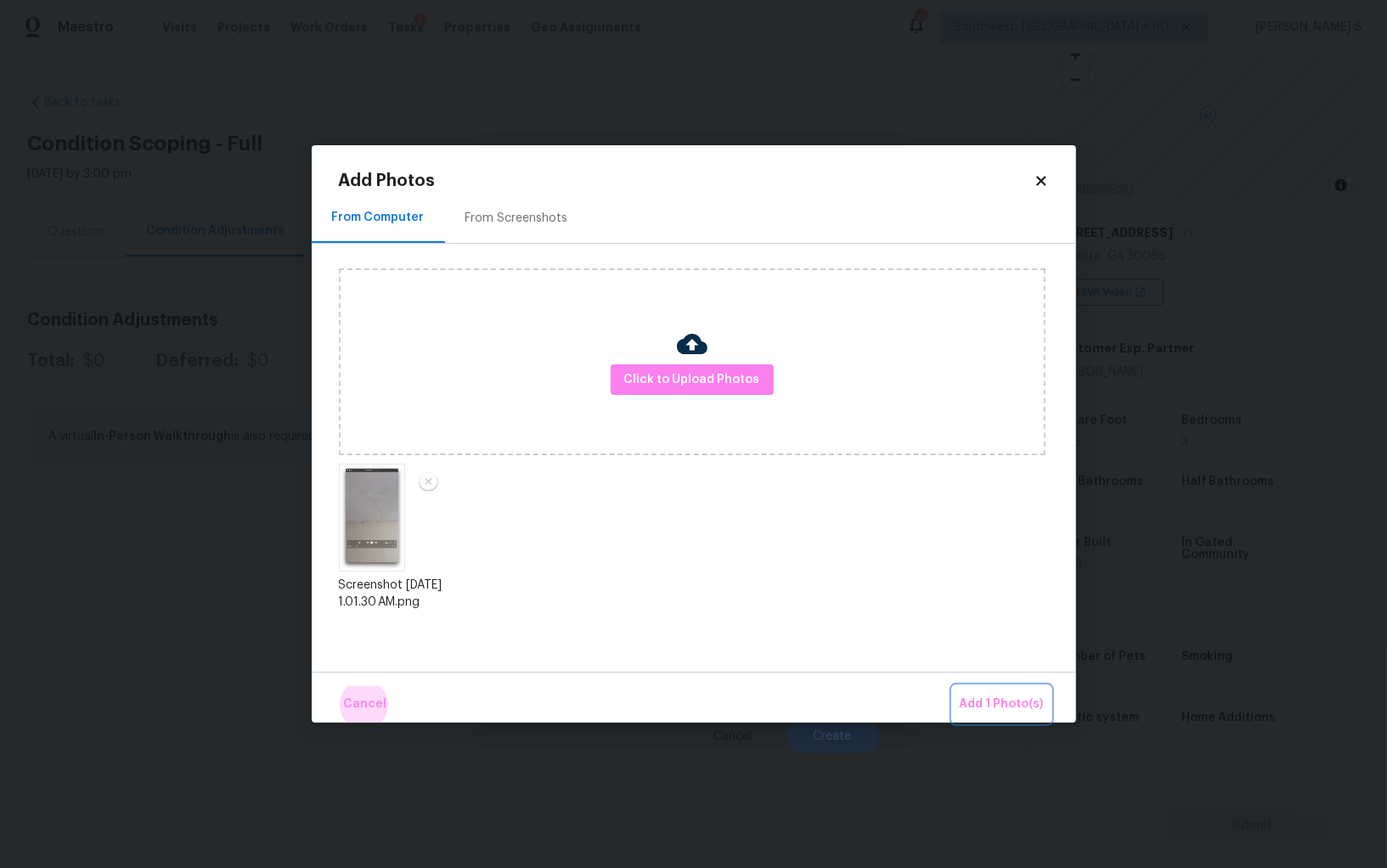
click at [953, 686] on button "Add 1 Photo(s)" at bounding box center [1002, 704] width 97 height 36
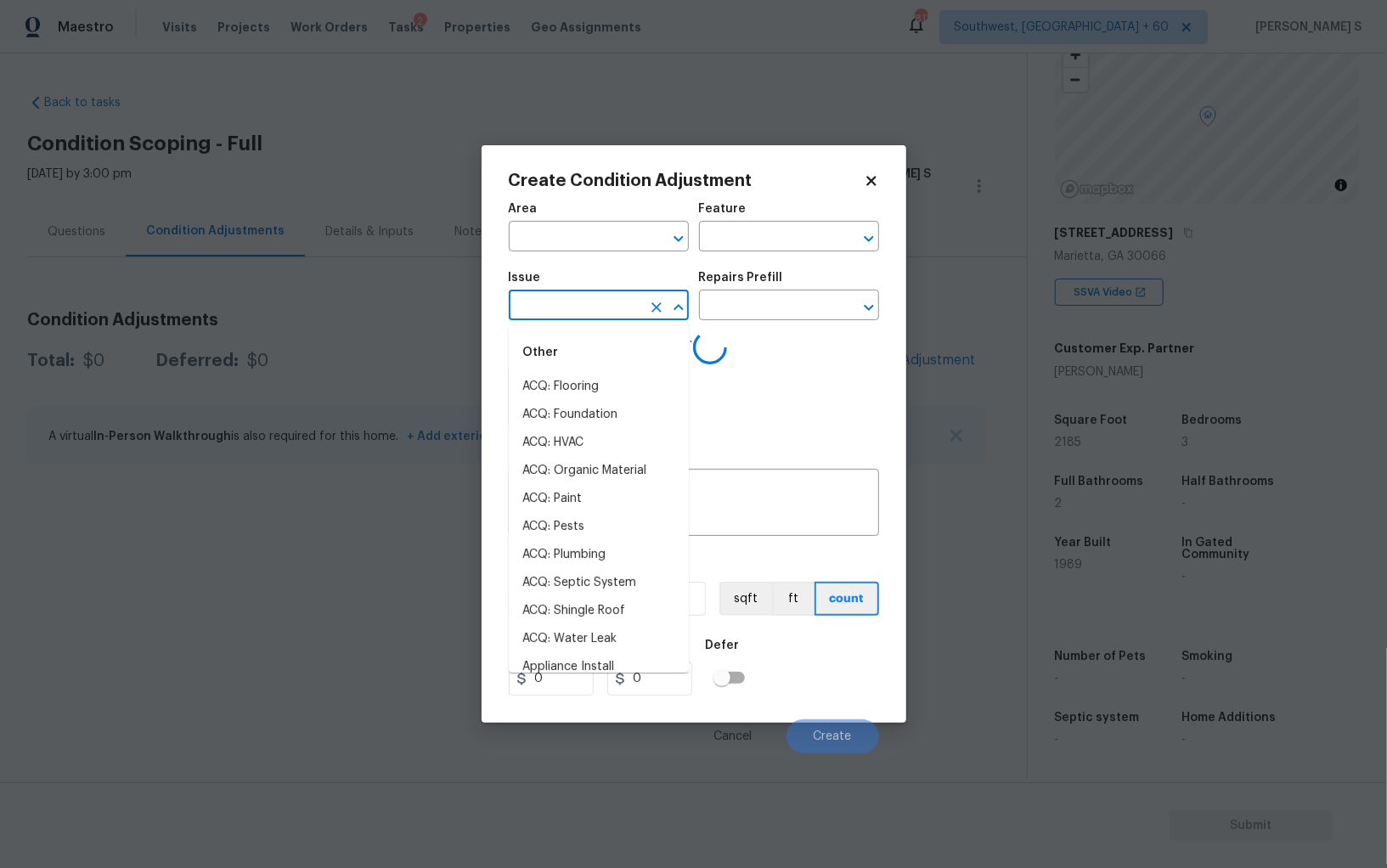
click at [612, 302] on input "text" at bounding box center [576, 307] width 133 height 27
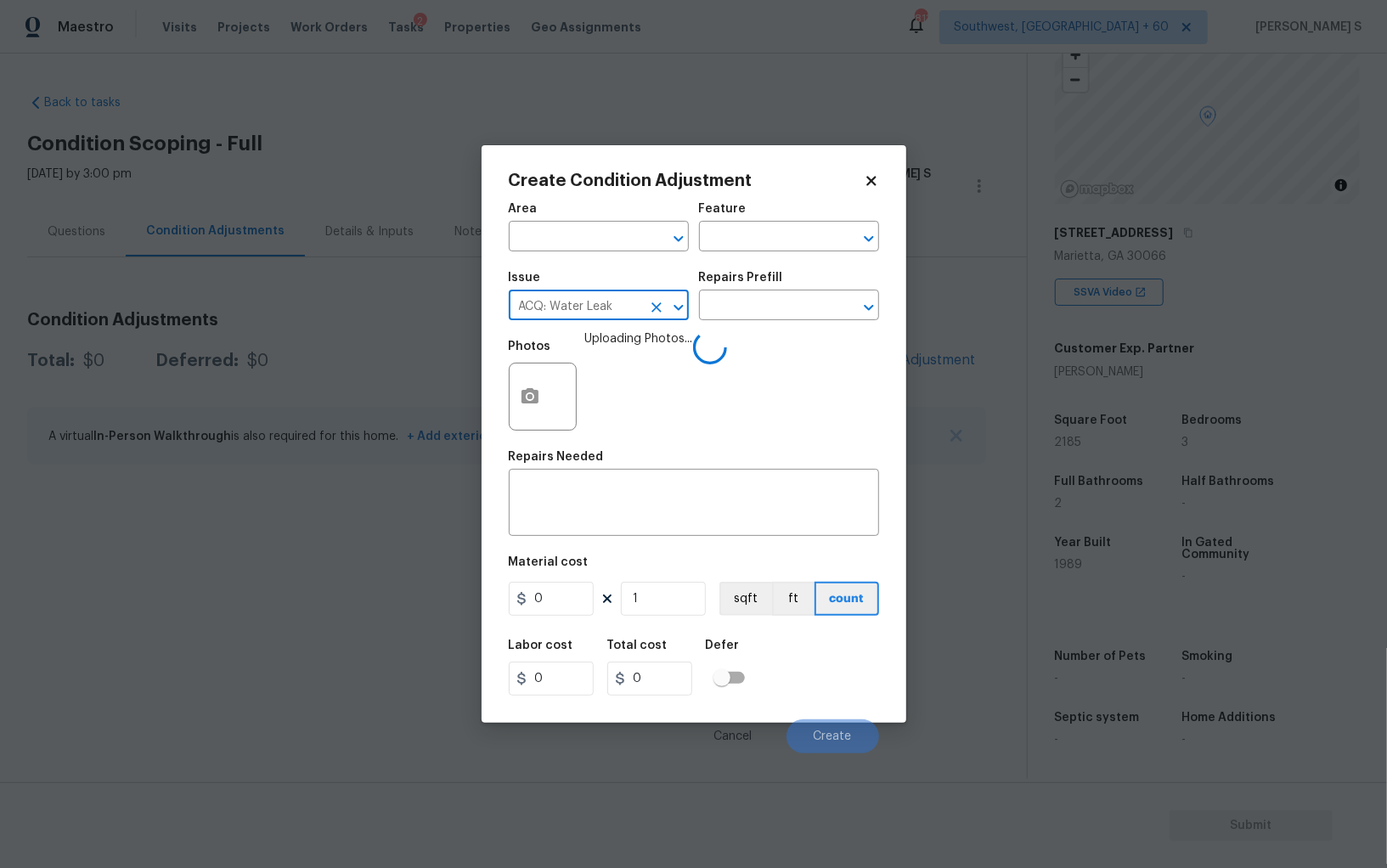
type input "ACQ: Water Leak"
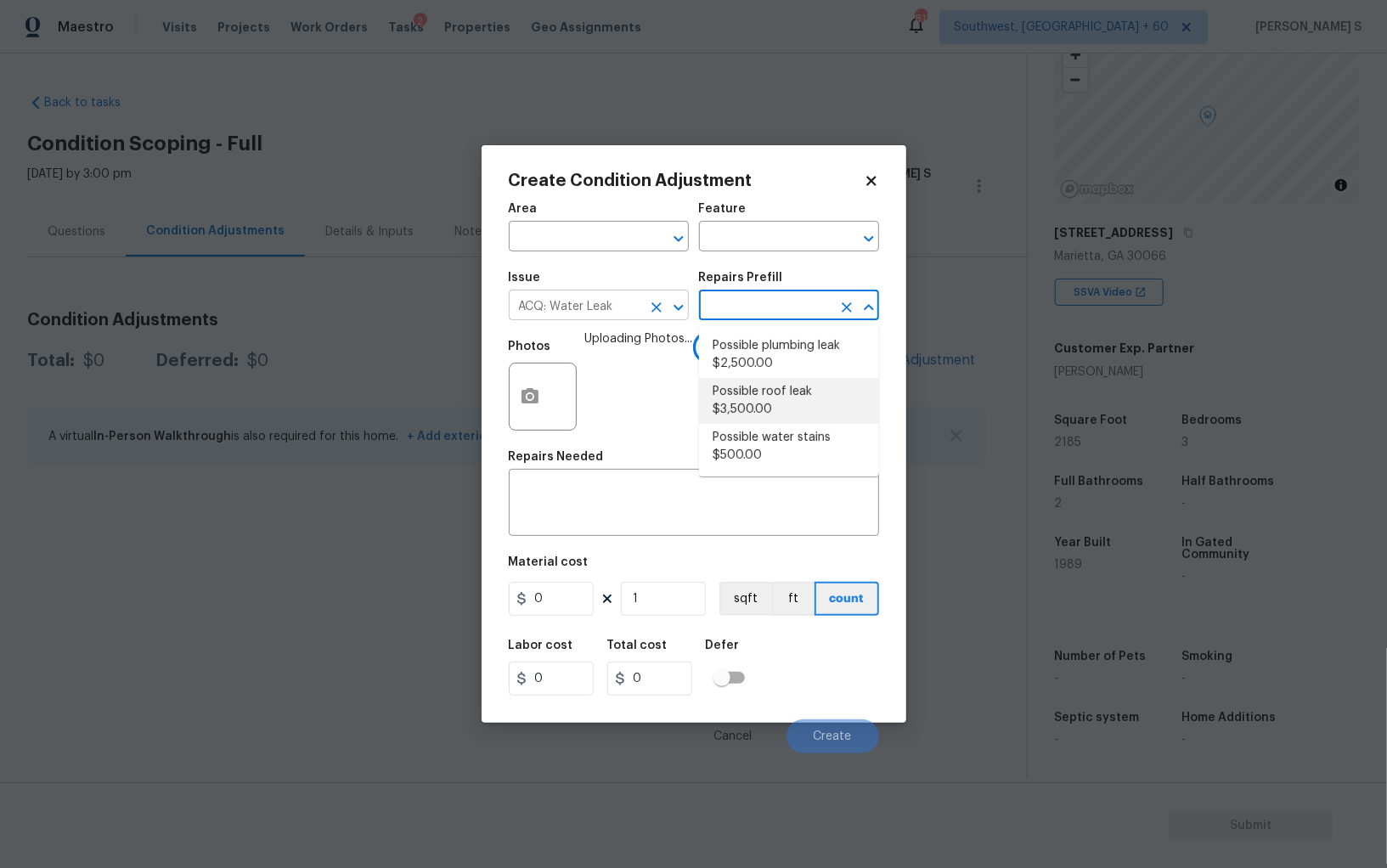
type input "Acquisition"
type textarea "Acquisition Scope: Possible roof leak"
type input "3500"
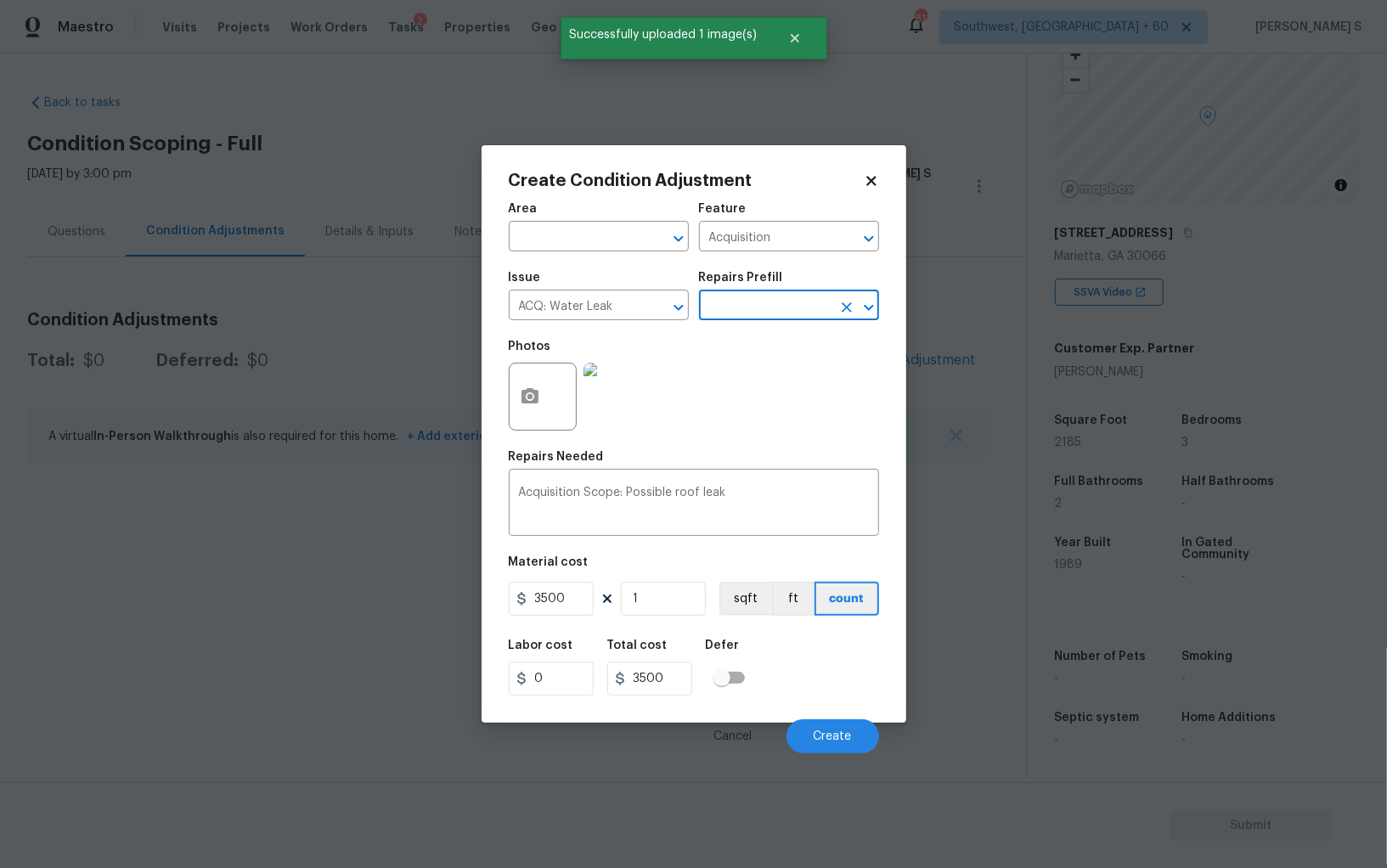
click at [773, 301] on input "text" at bounding box center [765, 307] width 133 height 27
click at [779, 337] on li "Possible plumbing leak $2,500.00" at bounding box center [788, 355] width 180 height 46
type textarea "Acquisition Scope: Possible plumbing leak"
type input "2500"
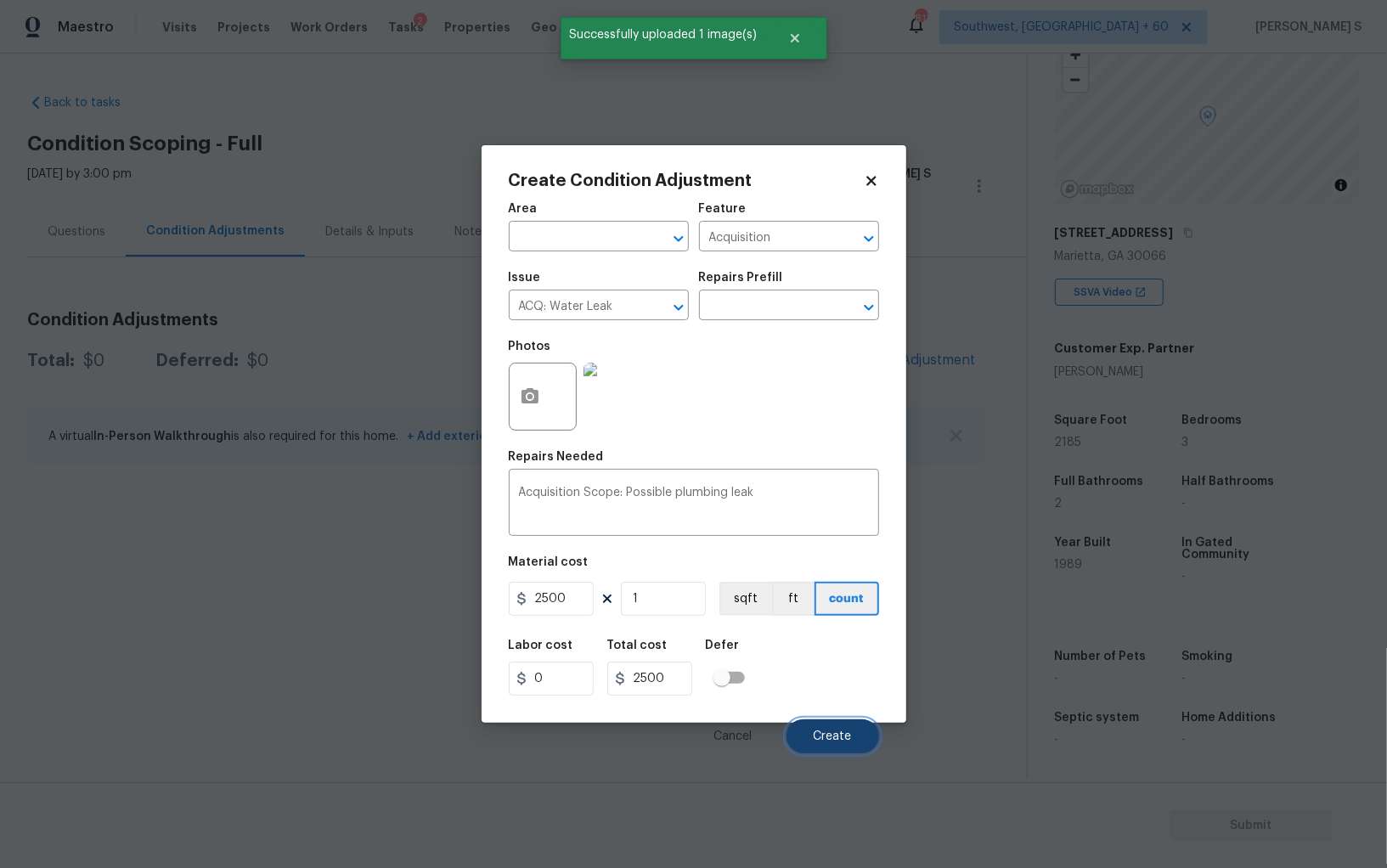
click at [842, 741] on span "Create" at bounding box center [833, 737] width 38 height 12
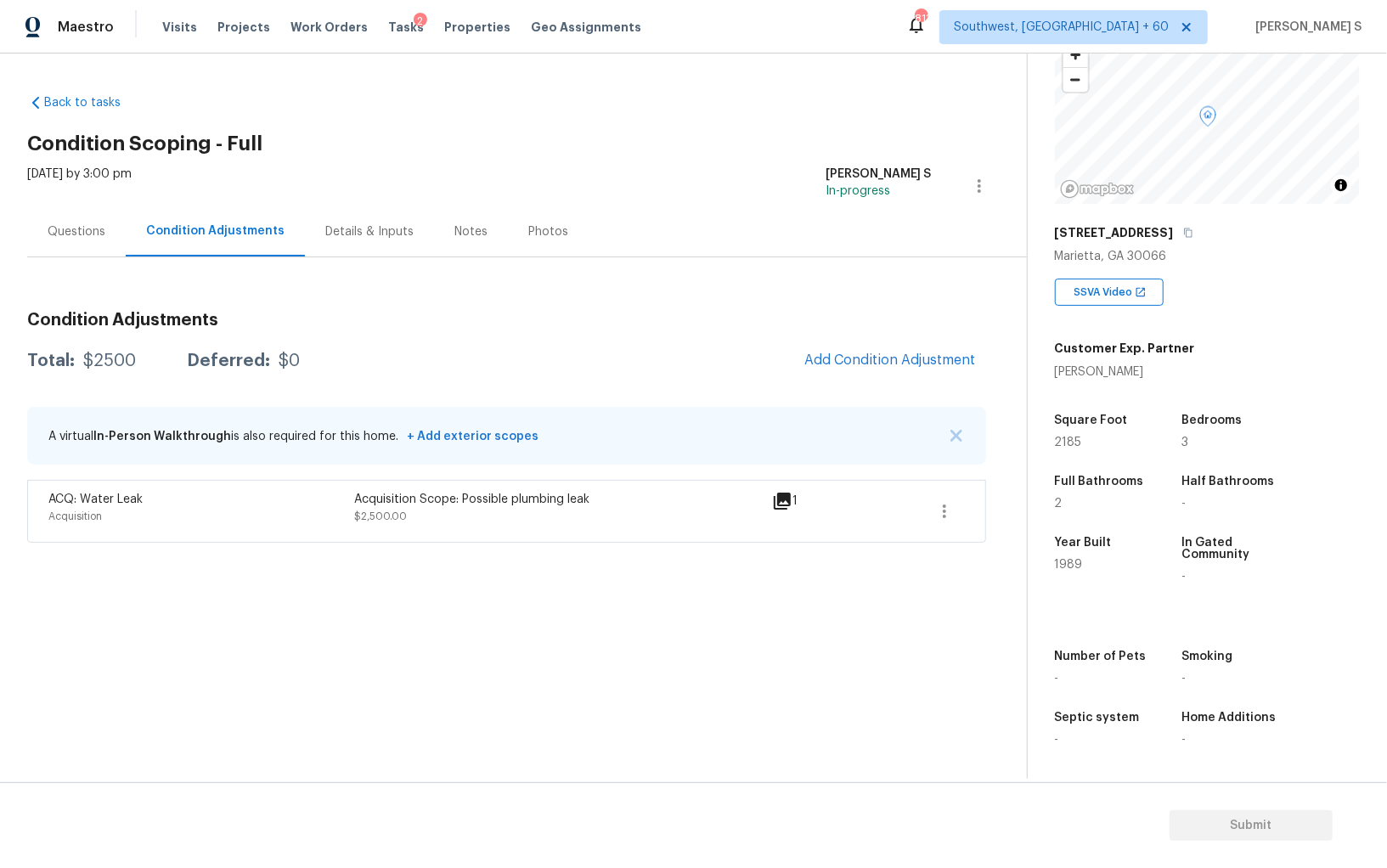
click at [36, 224] on div "Questions" at bounding box center [76, 231] width 98 height 50
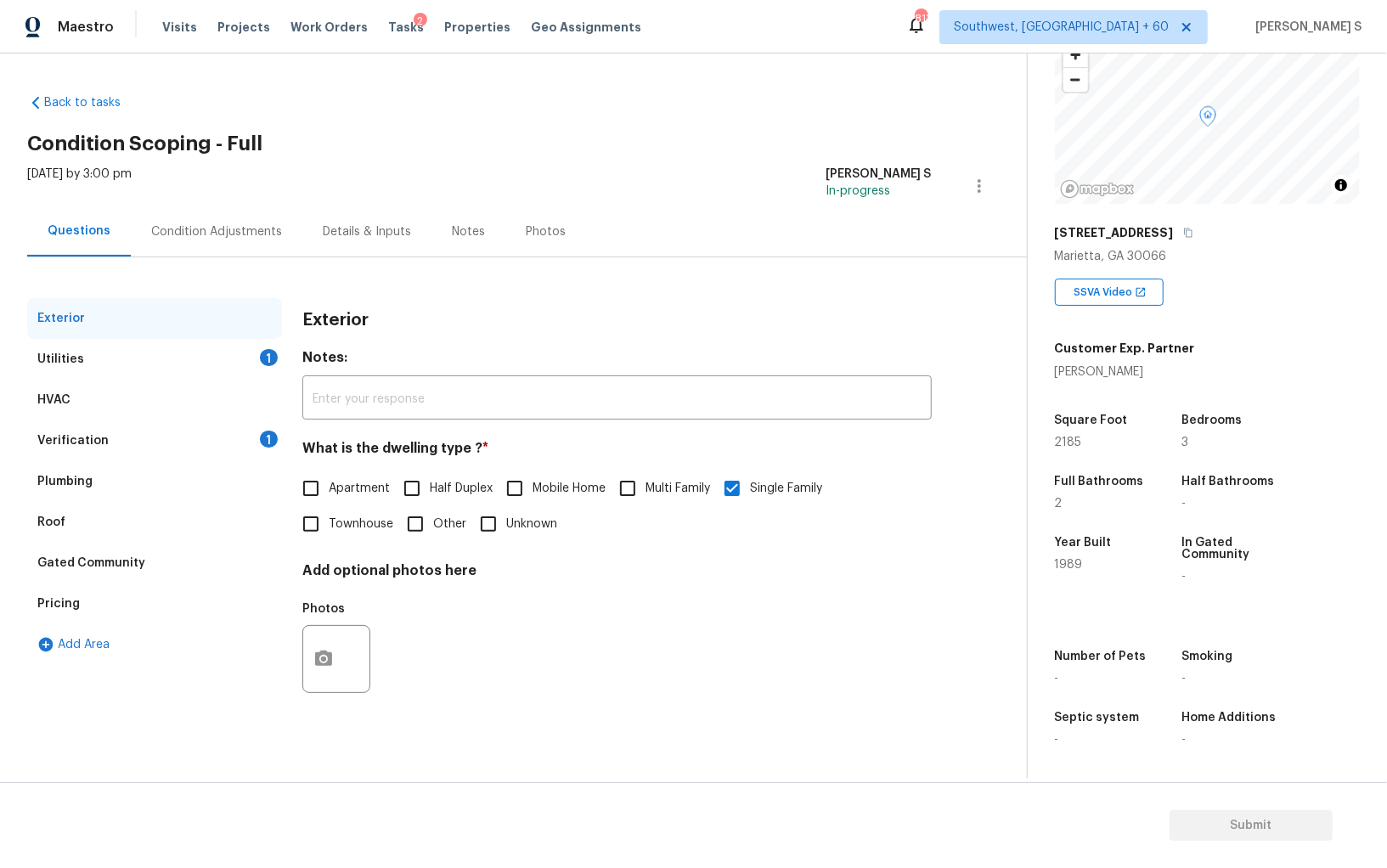
click at [88, 442] on div "Verification" at bounding box center [73, 440] width 72 height 17
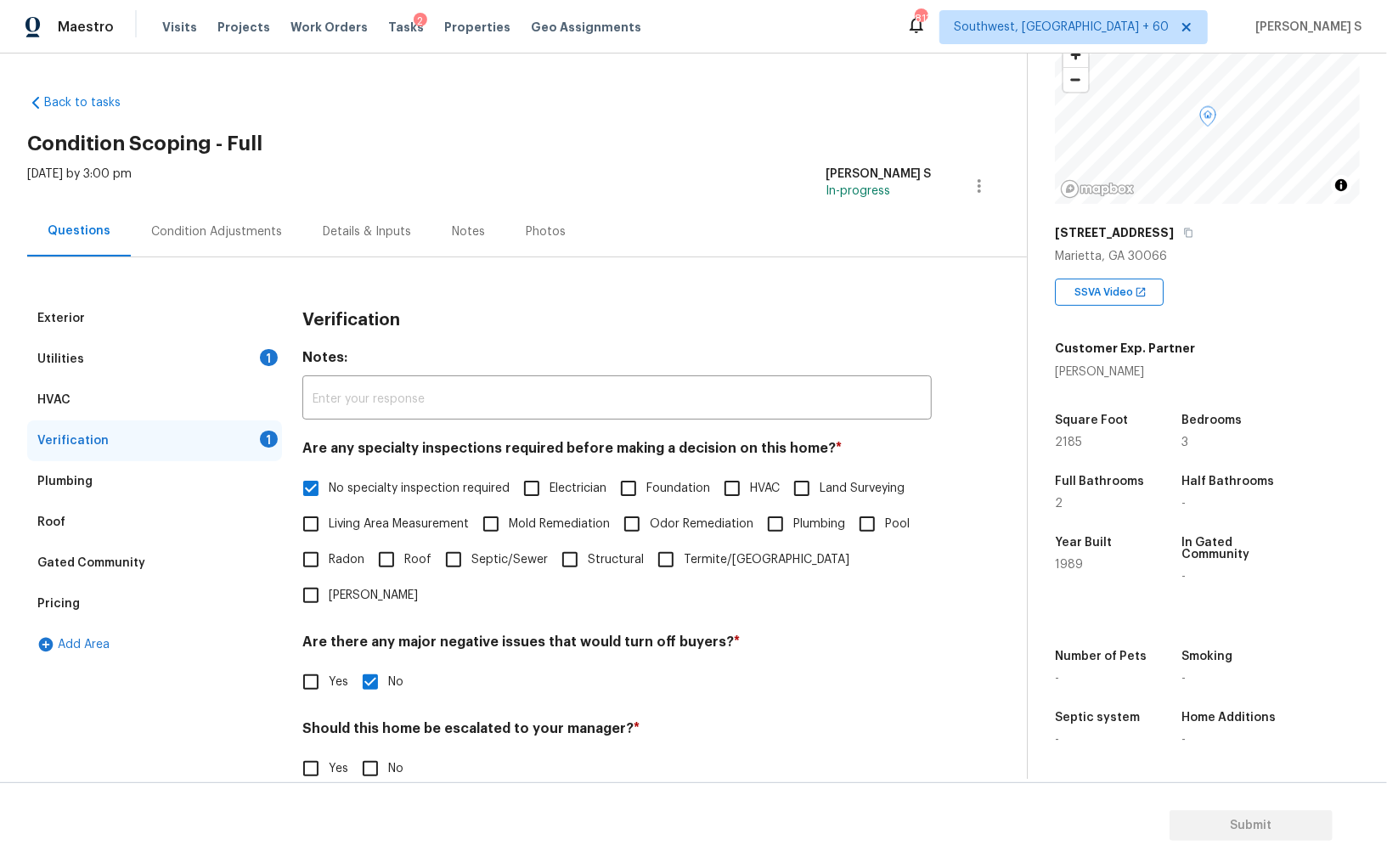
scroll to position [101, 0]
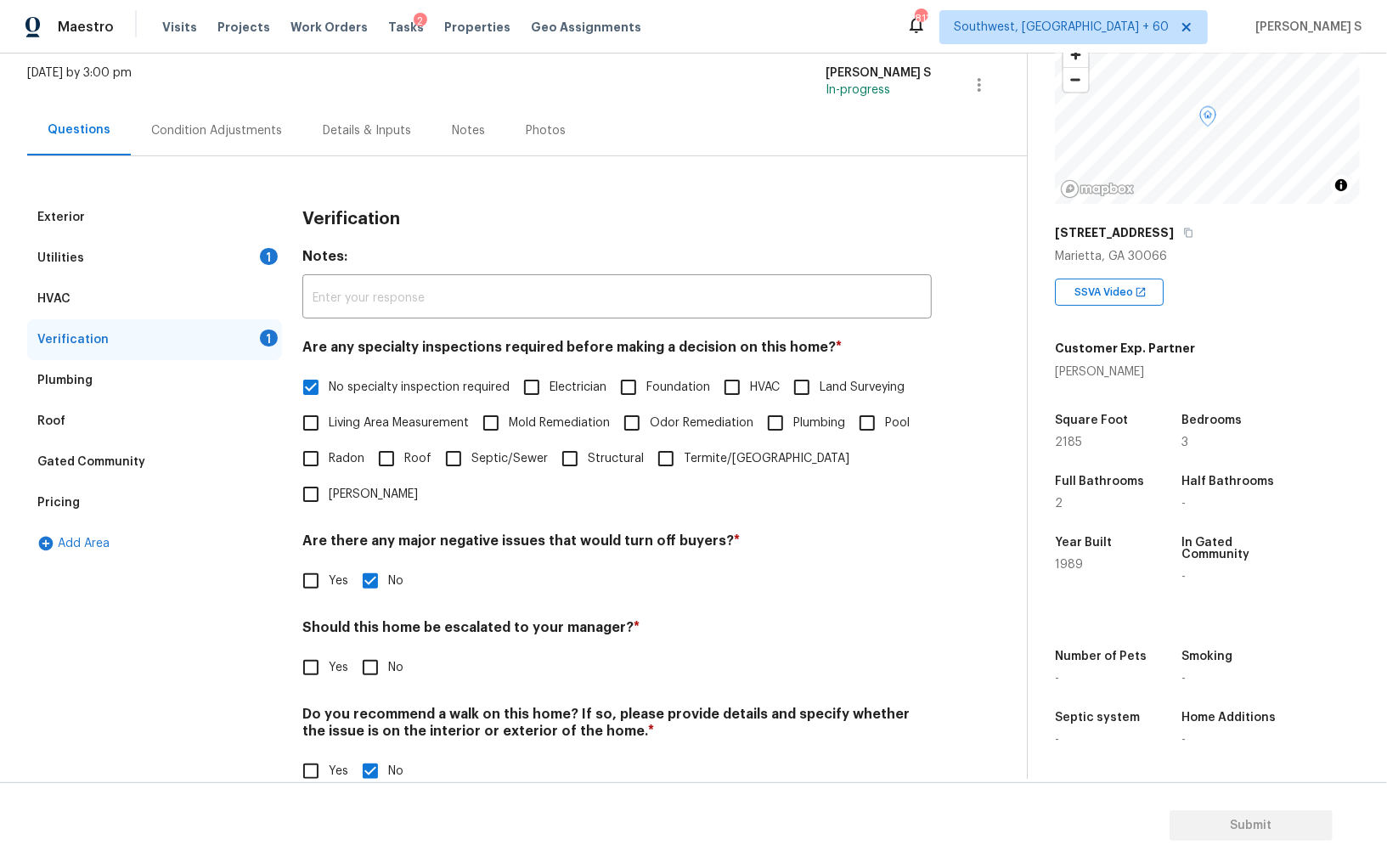
click at [290, 637] on div "Exterior Utilities 1 HVAC Verification 1 Plumbing Roof Gated Community Pricing …" at bounding box center [507, 504] width 959 height 613
drag, startPoint x: 305, startPoint y: 637, endPoint x: 531, endPoint y: 628, distance: 226.2
click at [325, 650] on input "Yes" at bounding box center [311, 668] width 35 height 35
checkbox input "true"
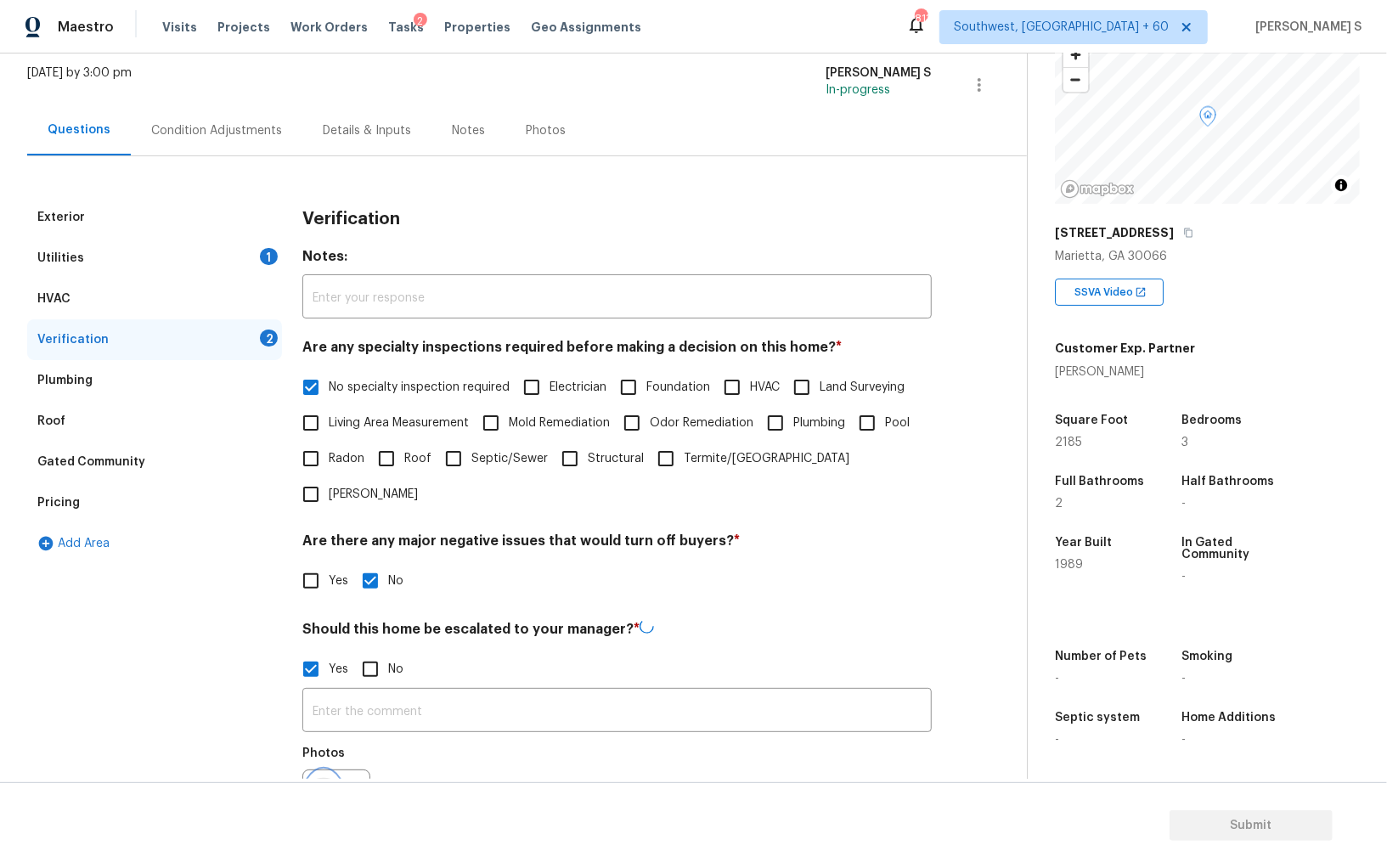
click at [323, 752] on button "button" at bounding box center [323, 803] width 41 height 66
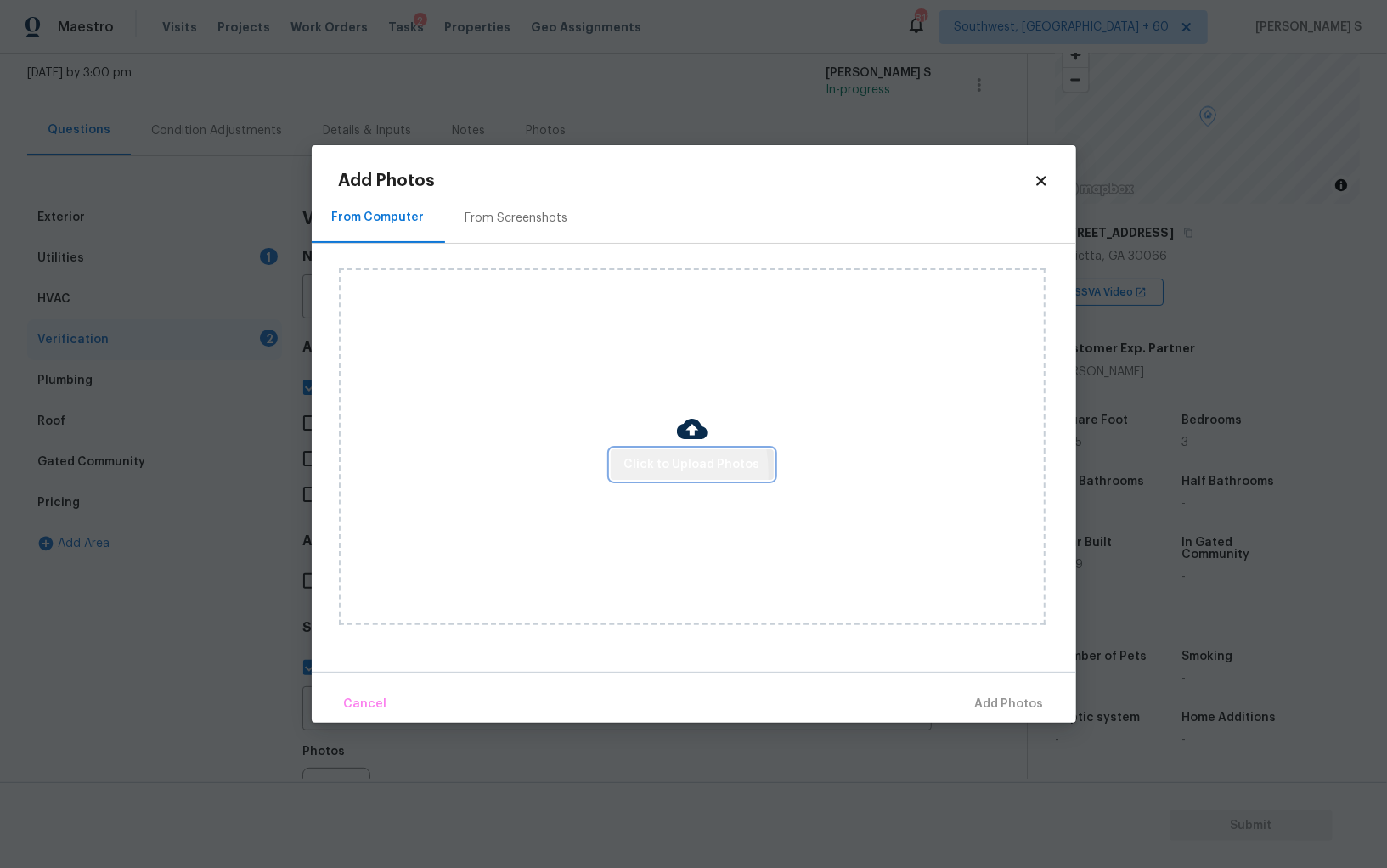
click at [627, 474] on span "Click to Upload Photos" at bounding box center [692, 465] width 136 height 21
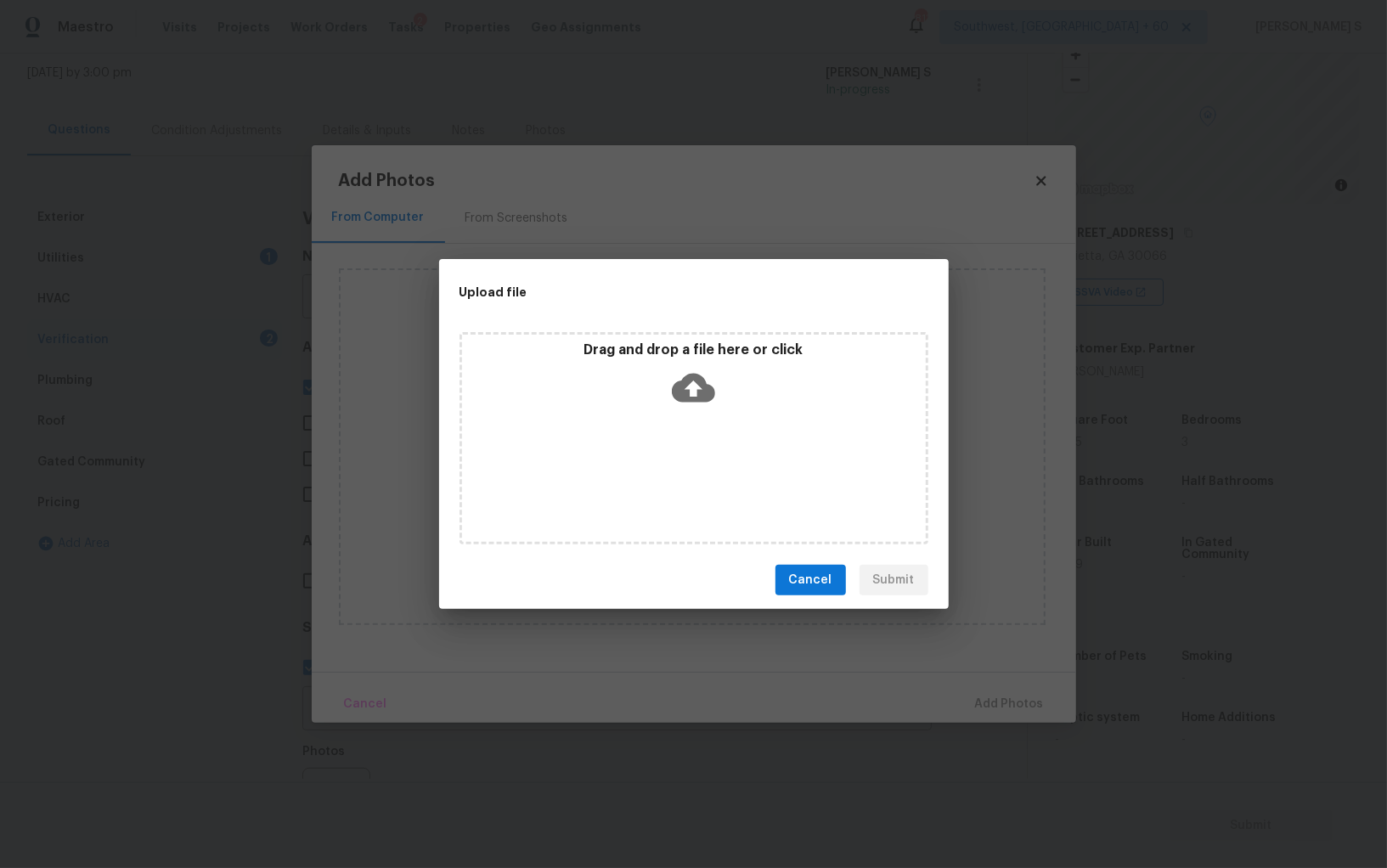
click at [627, 474] on div "Drag and drop a file here or click" at bounding box center [694, 438] width 469 height 213
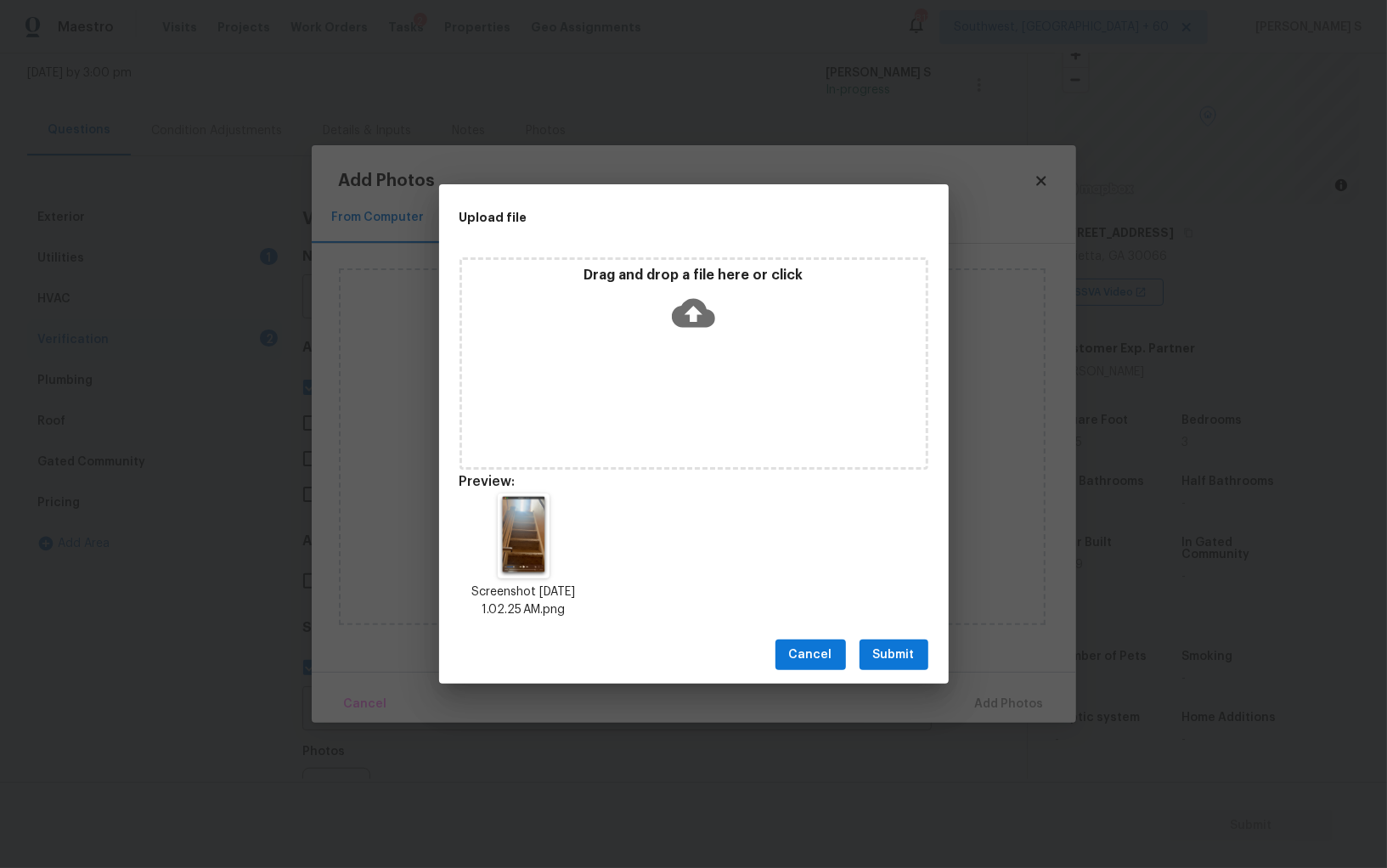
click at [869, 643] on button "Submit" at bounding box center [895, 655] width 69 height 31
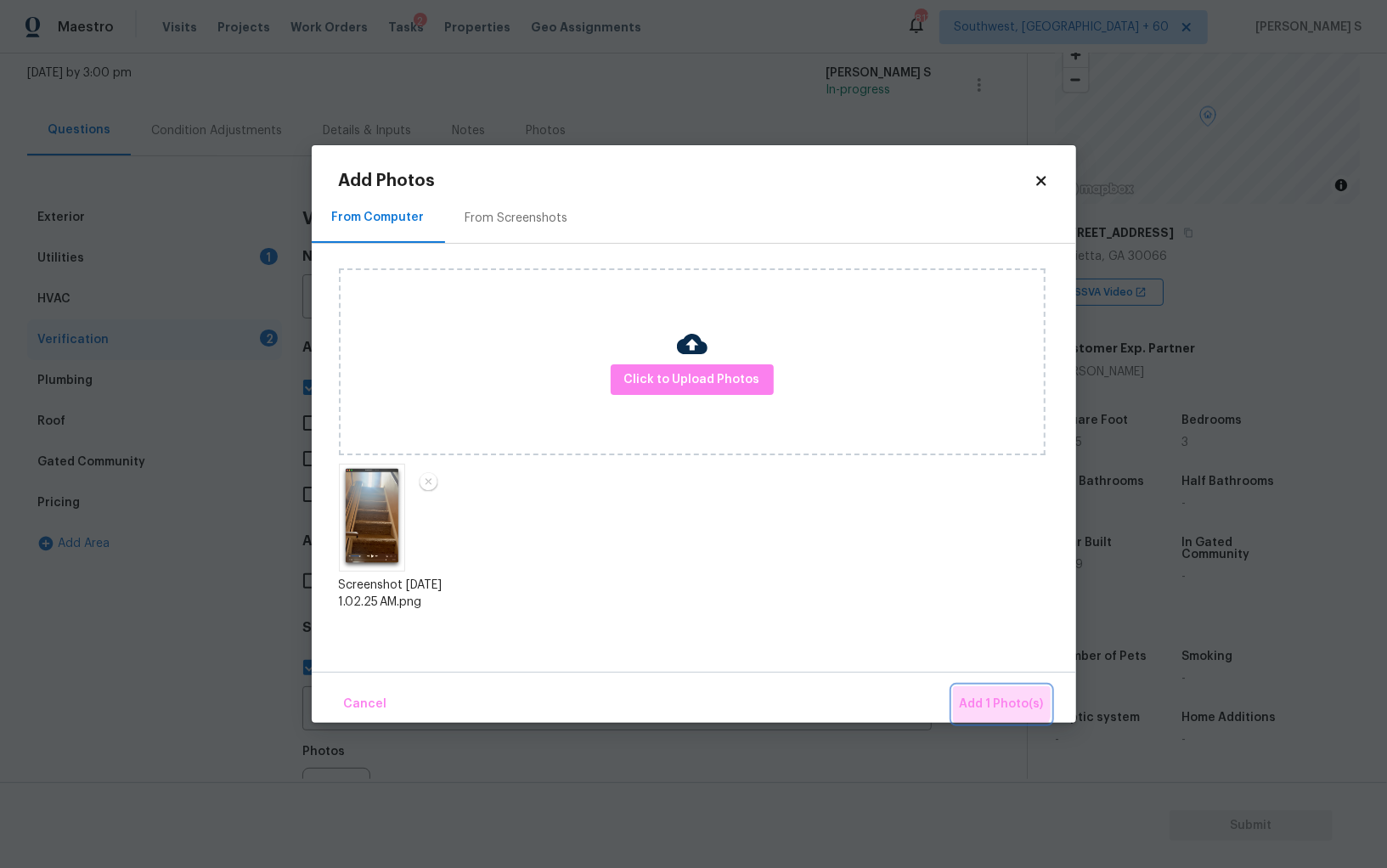
click at [988, 694] on button "Add 1 Photo(s)" at bounding box center [1002, 704] width 97 height 36
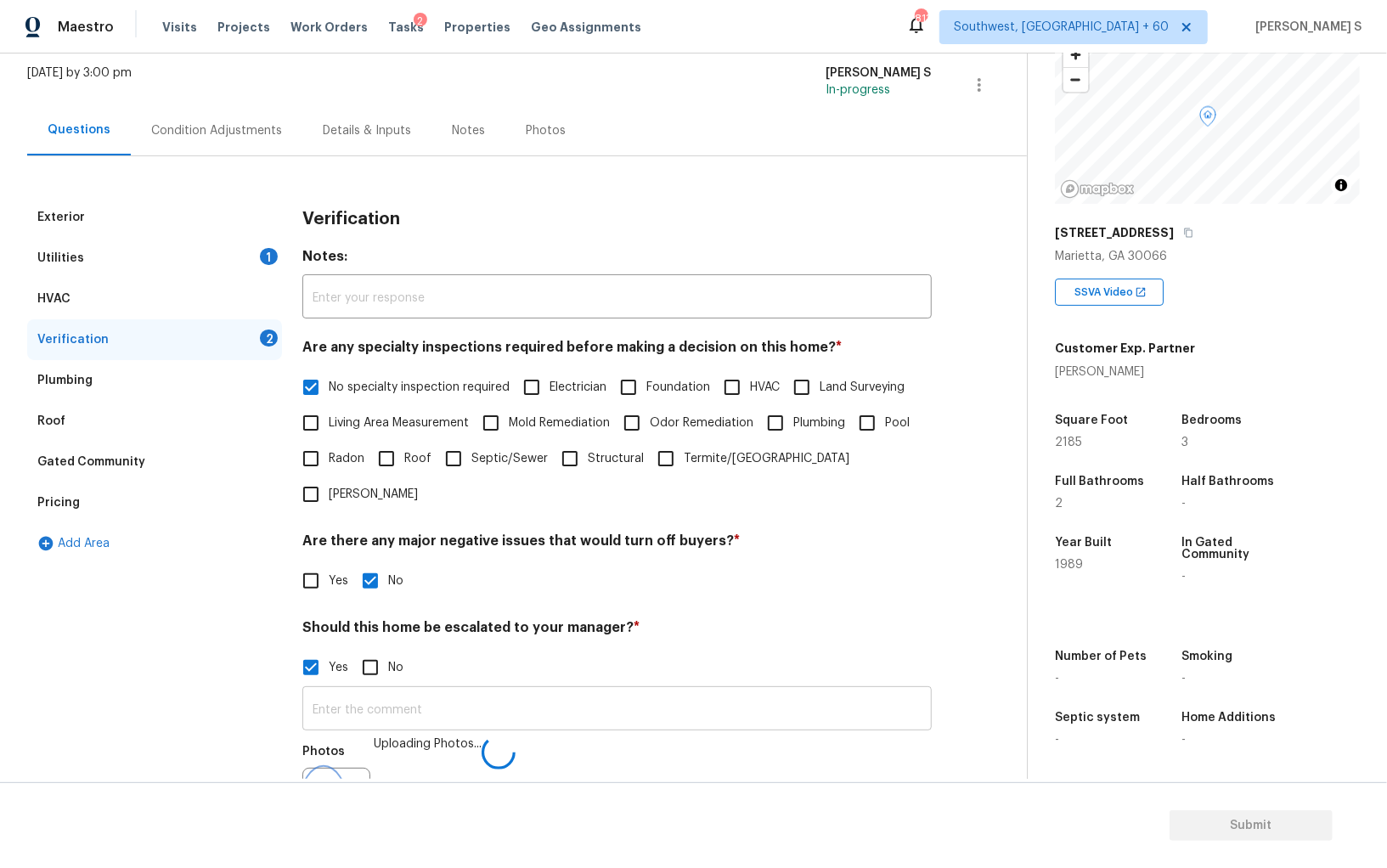
scroll to position [123, 0]
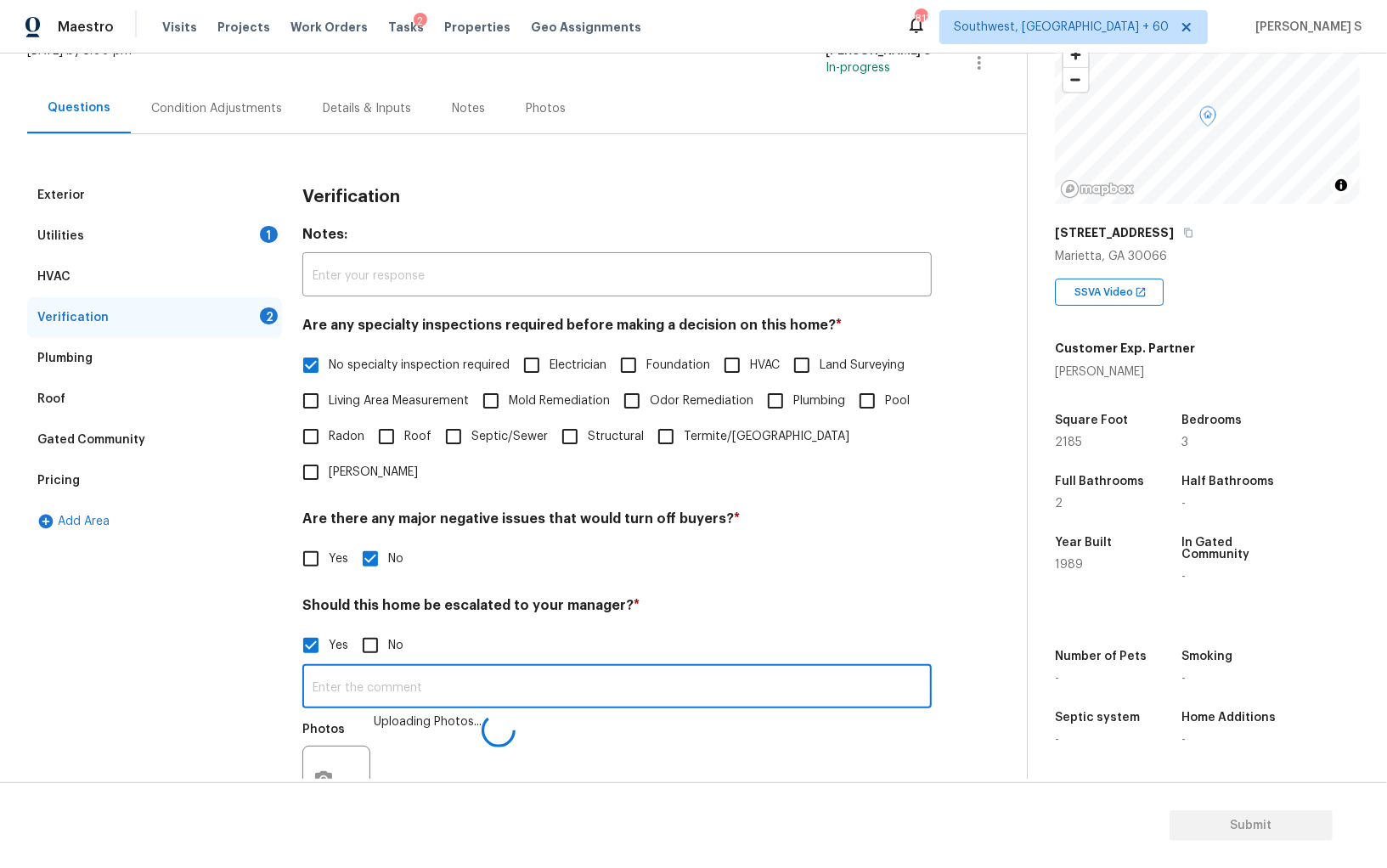
click at [615, 669] on input "text" at bounding box center [616, 688] width 630 height 40
type input "Chari elevator in this proeprty @1:00."
click at [505, 752] on div "Photos" at bounding box center [616, 769] width 630 height 111
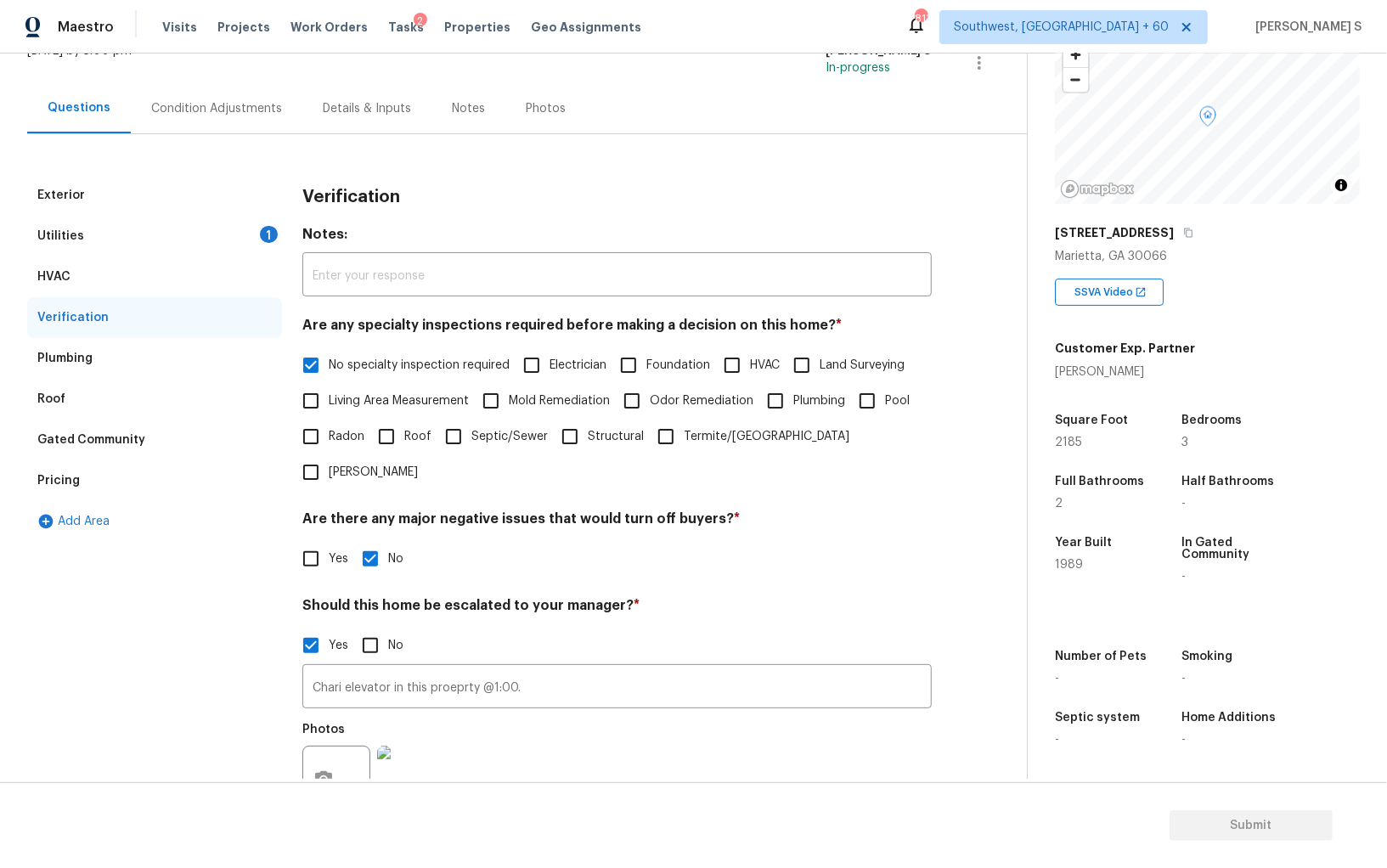
click at [79, 236] on div "Utilities" at bounding box center [60, 236] width 47 height 17
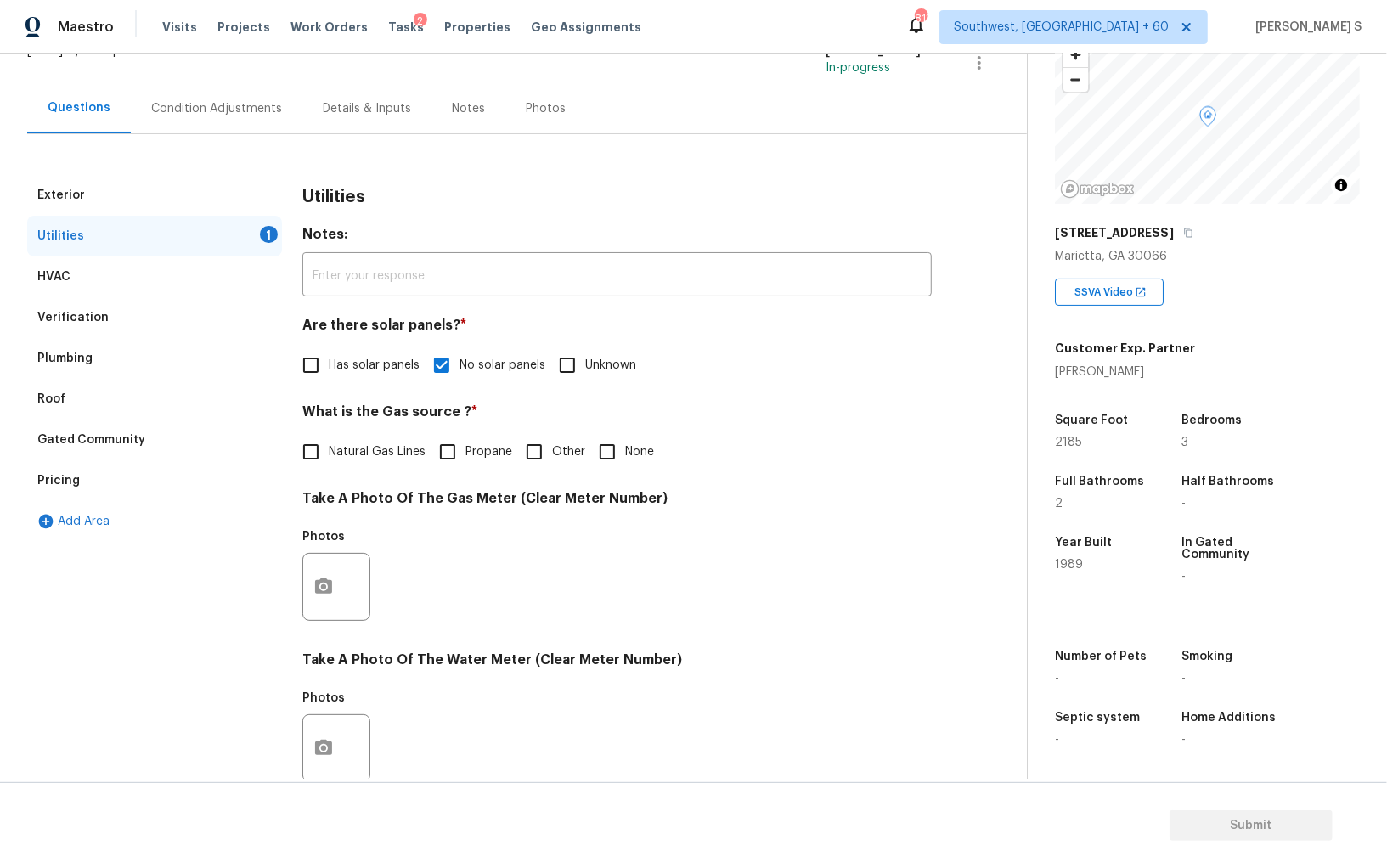
click at [350, 451] on span "Natural Gas Lines" at bounding box center [376, 453] width 97 height 18
click at [329, 451] on input "Natural Gas Lines" at bounding box center [311, 452] width 35 height 35
checkbox input "true"
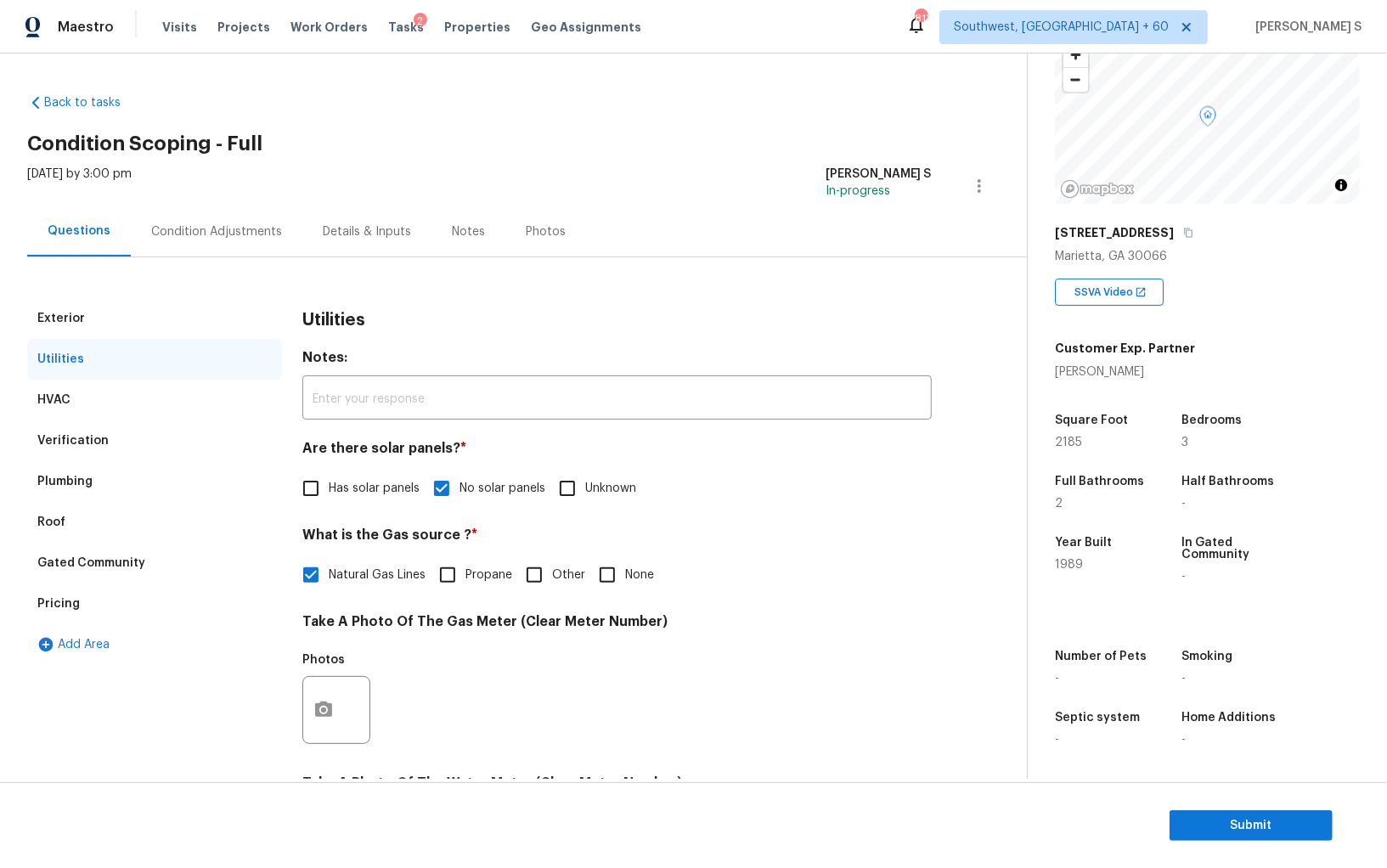
click at [221, 221] on div "Condition Adjustments" at bounding box center [217, 231] width 172 height 50
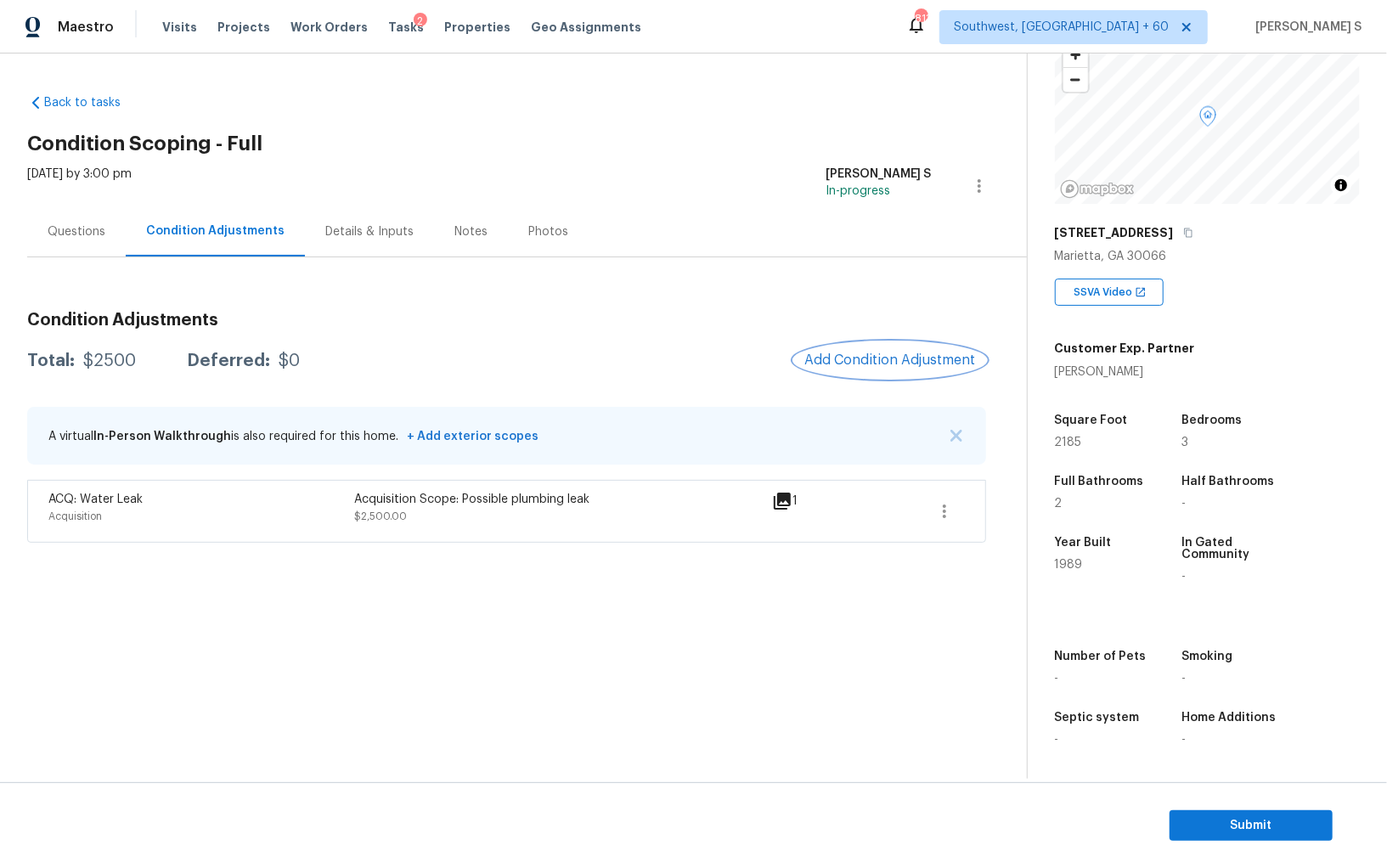
click at [864, 368] on button "Add Condition Adjustment" at bounding box center [890, 360] width 192 height 35
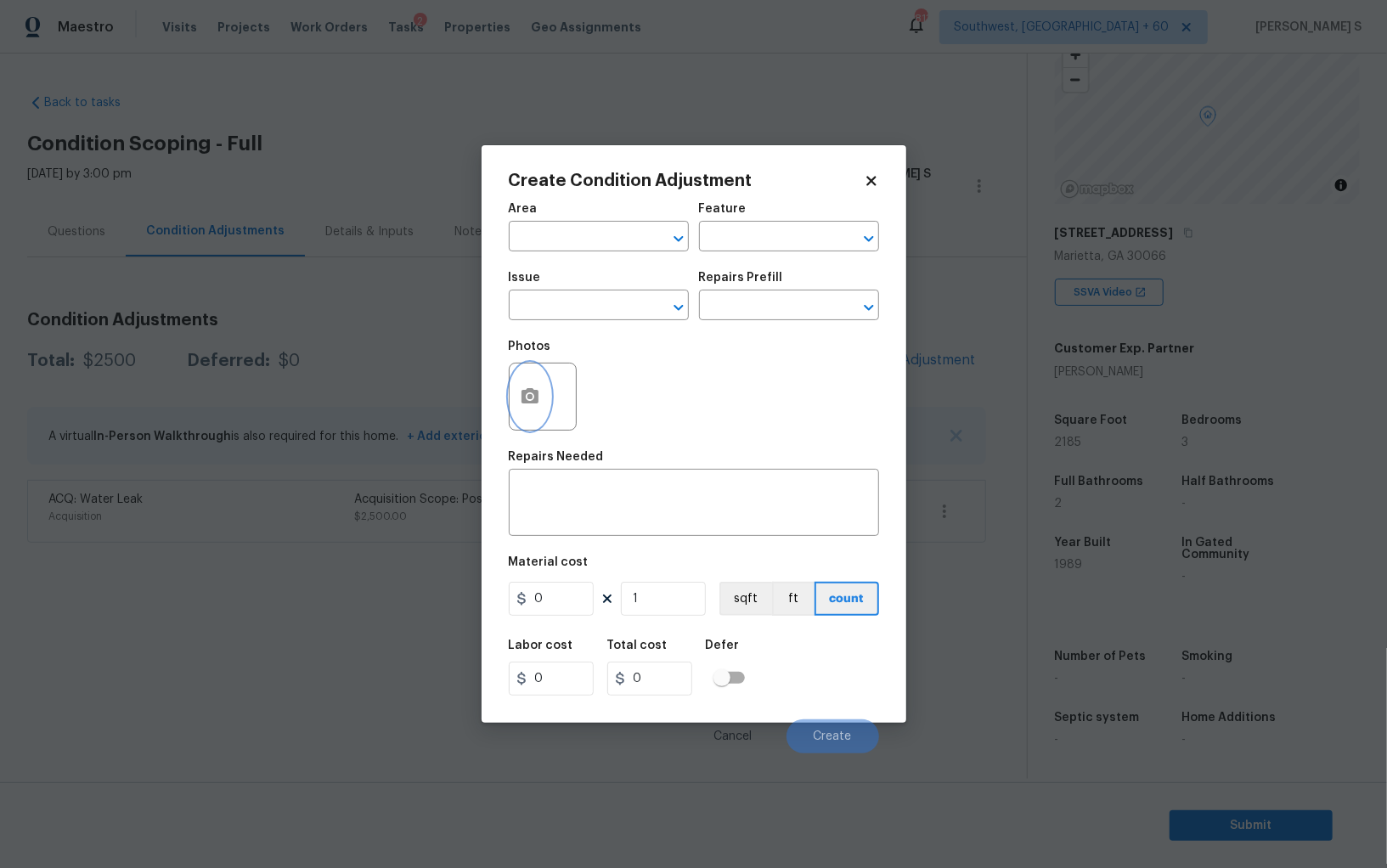
click at [536, 401] on icon "button" at bounding box center [530, 395] width 17 height 15
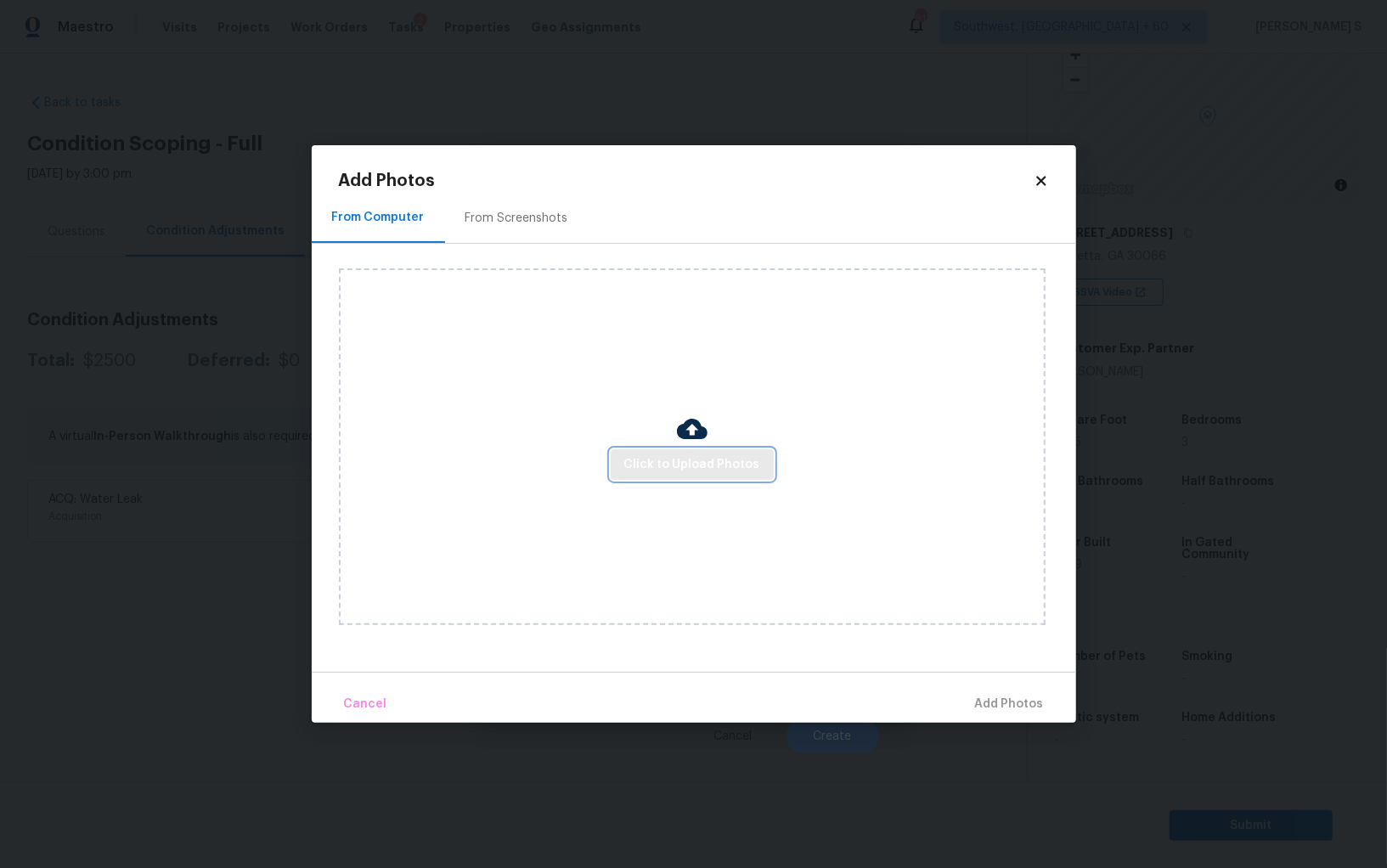
click at [645, 451] on button "Click to Upload Photos" at bounding box center [693, 464] width 163 height 31
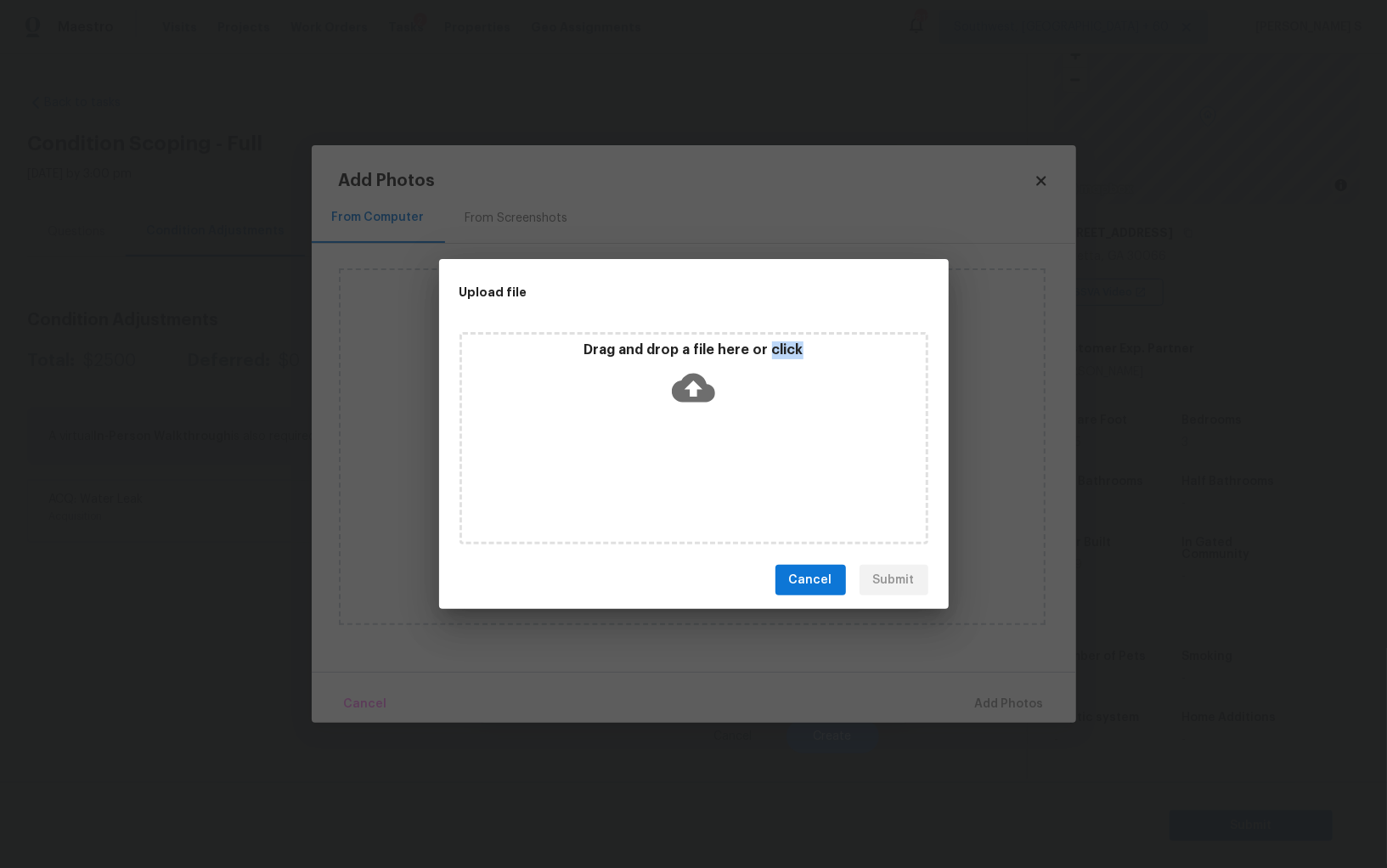
click at [645, 451] on div "Drag and drop a file here or click" at bounding box center [694, 438] width 469 height 213
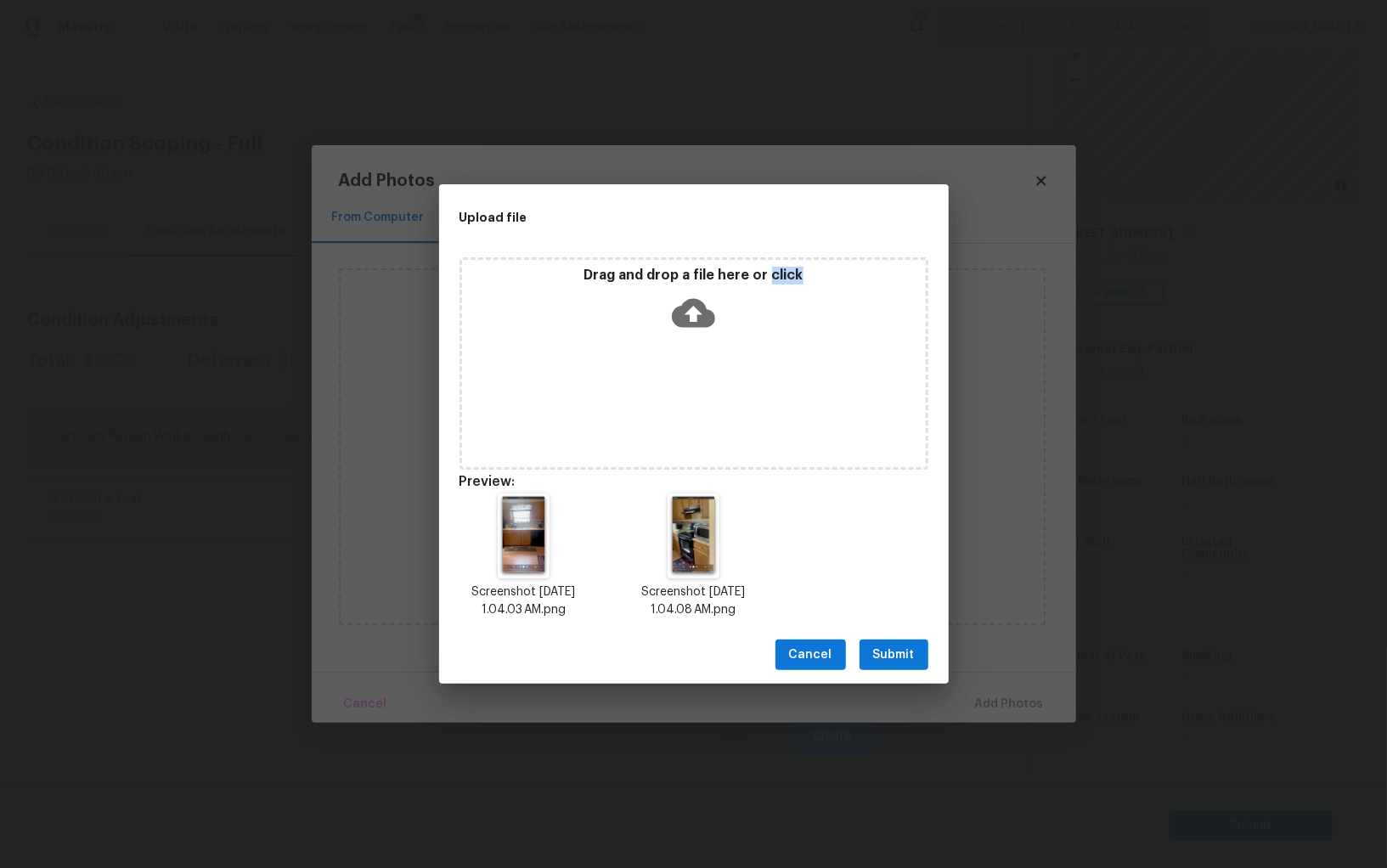
click at [903, 646] on span "Submit" at bounding box center [894, 655] width 42 height 21
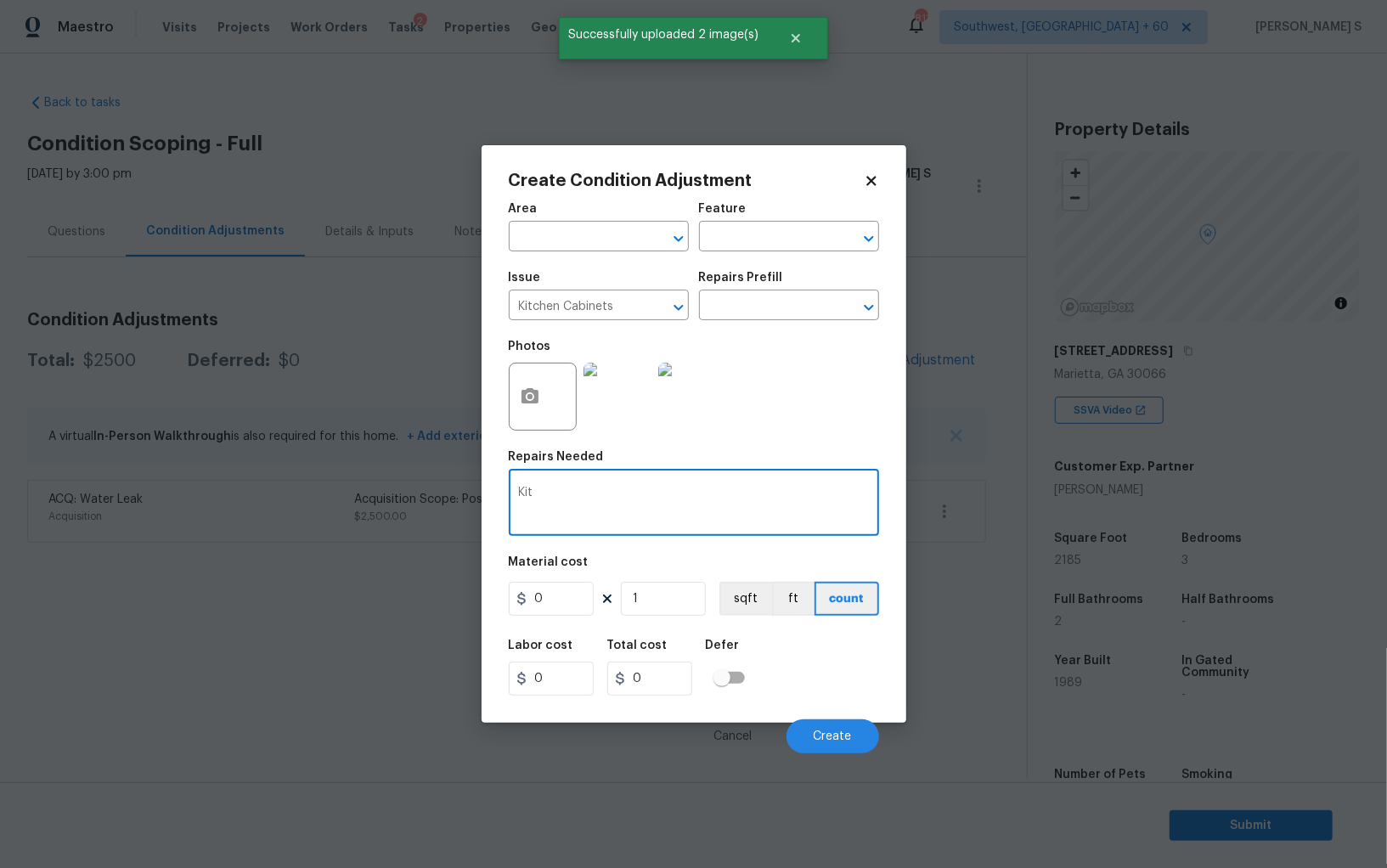
scroll to position [118, 0]
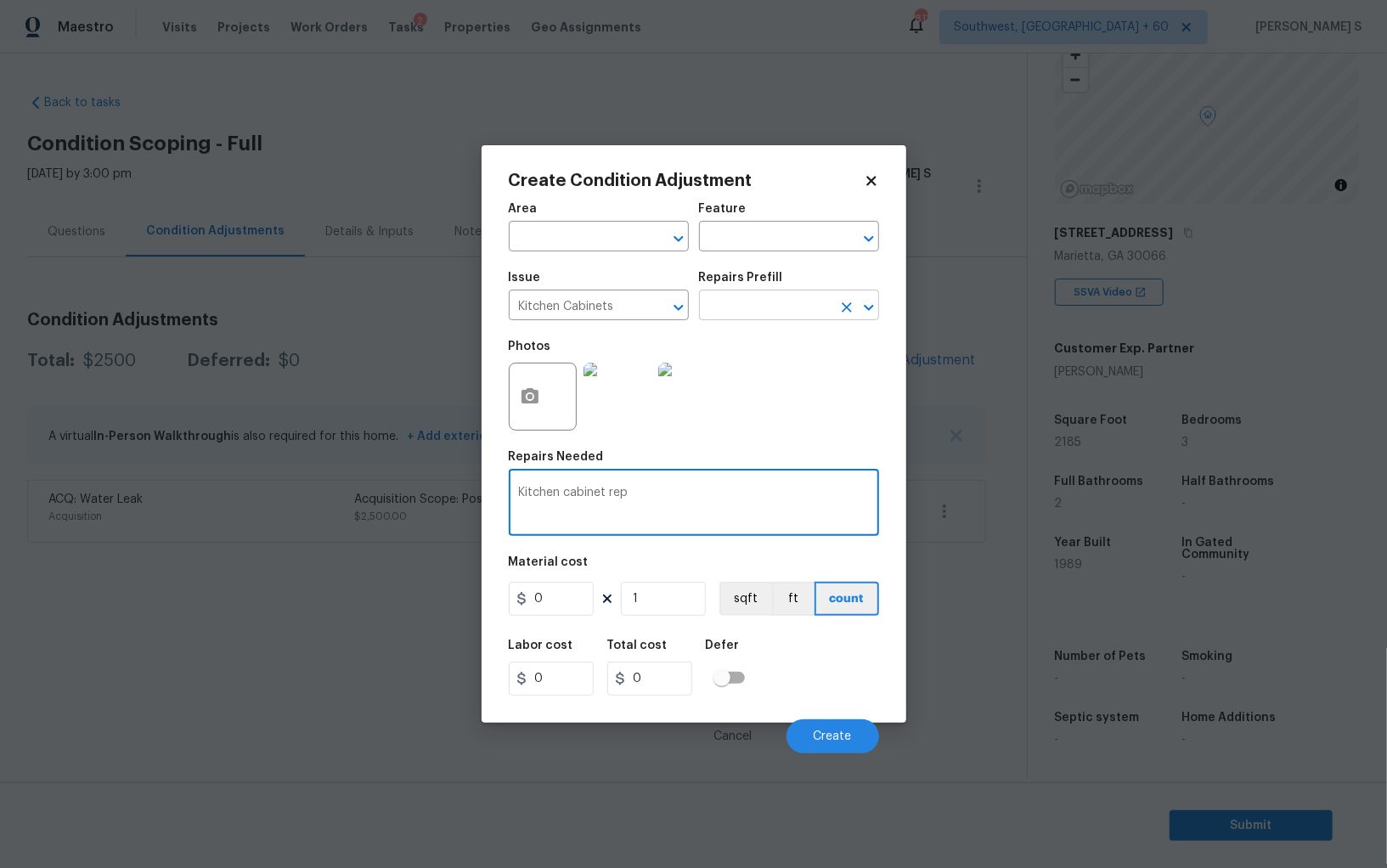
type textarea "Kitchen cabinet rep"
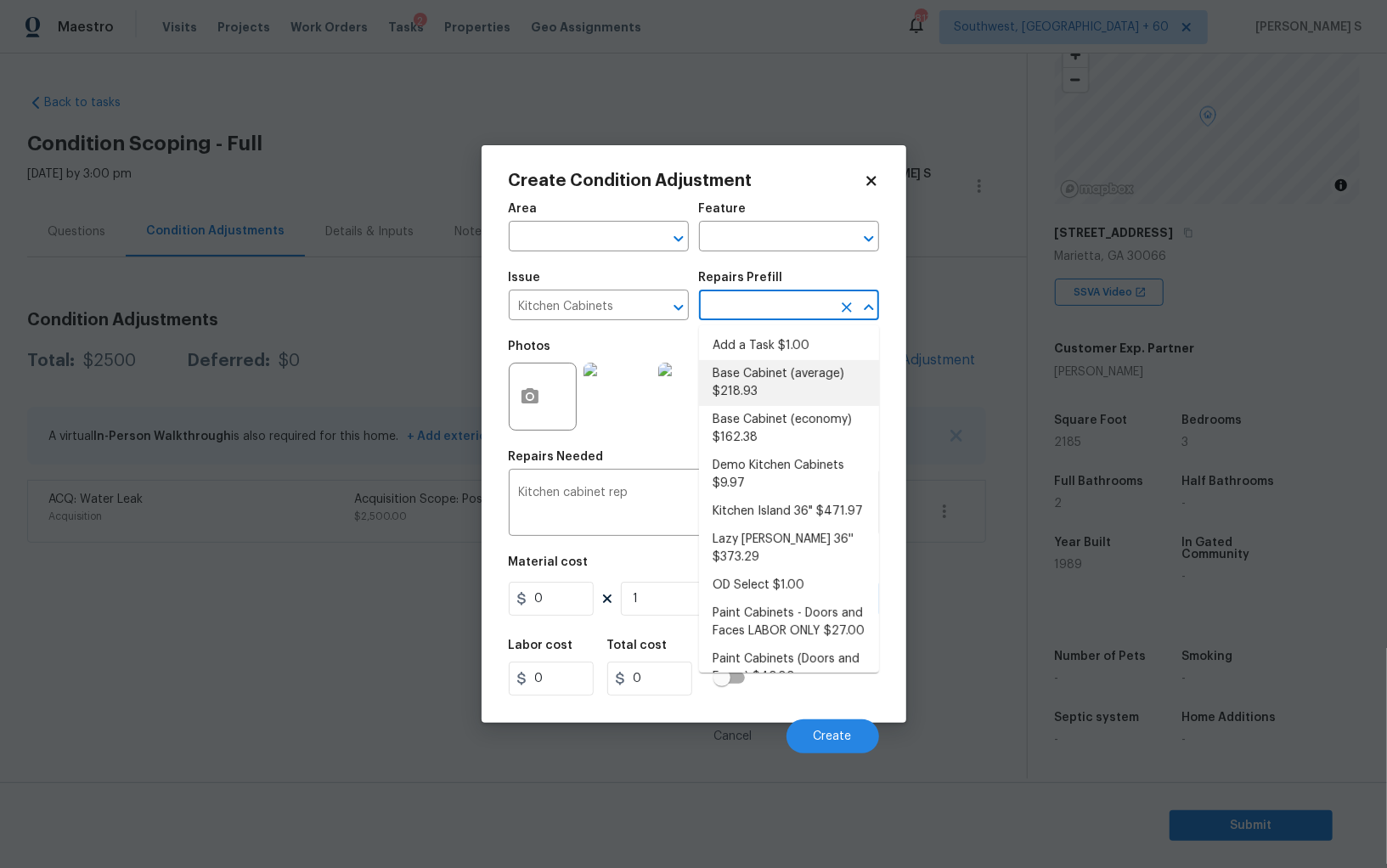
click at [771, 297] on input "text" at bounding box center [765, 307] width 133 height 27
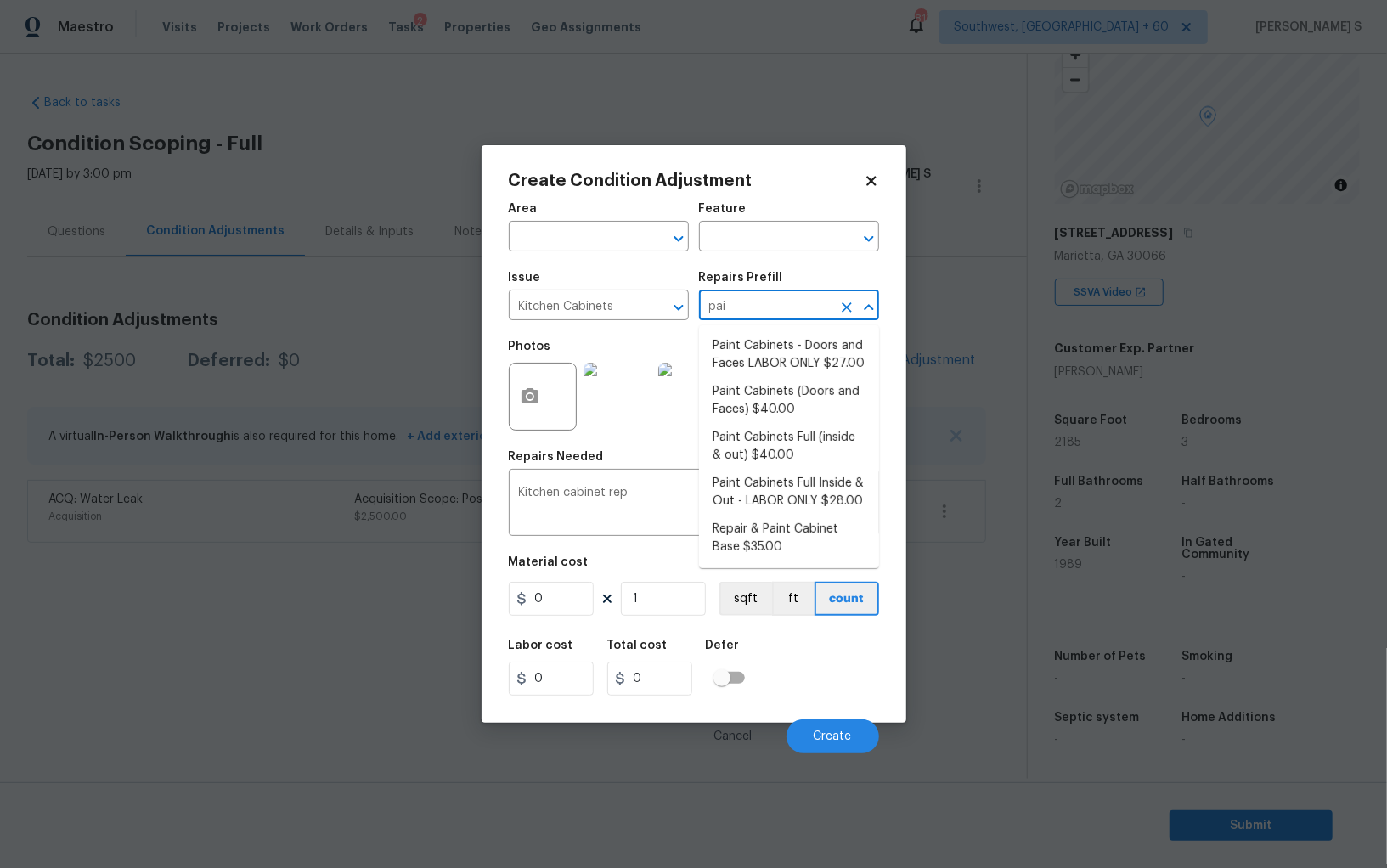
type input "pain"
type input "Cabinets"
type input "40"
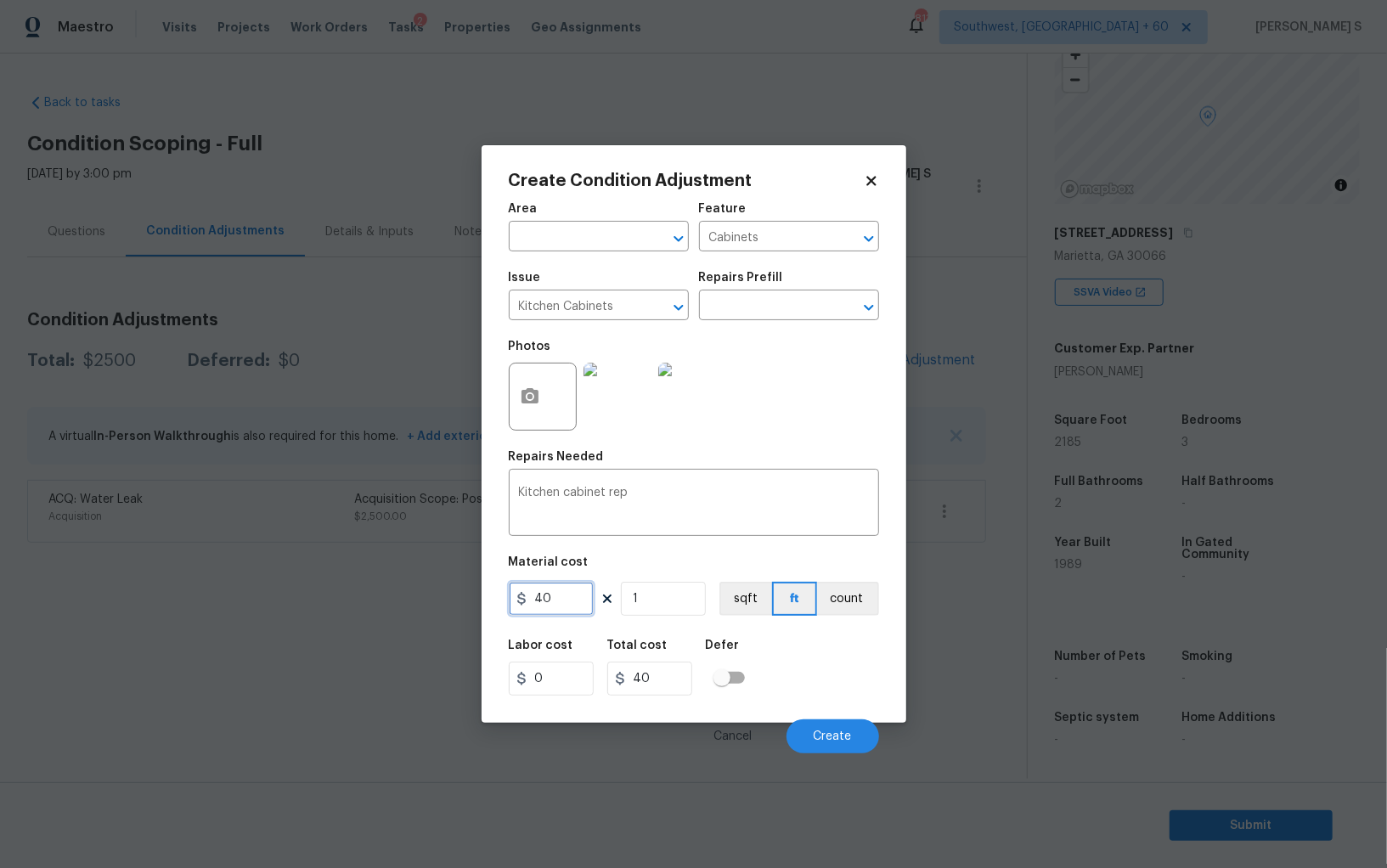
click at [559, 593] on input "40" at bounding box center [552, 599] width 85 height 34
type input "1200"
click at [846, 734] on span "Create" at bounding box center [833, 737] width 38 height 12
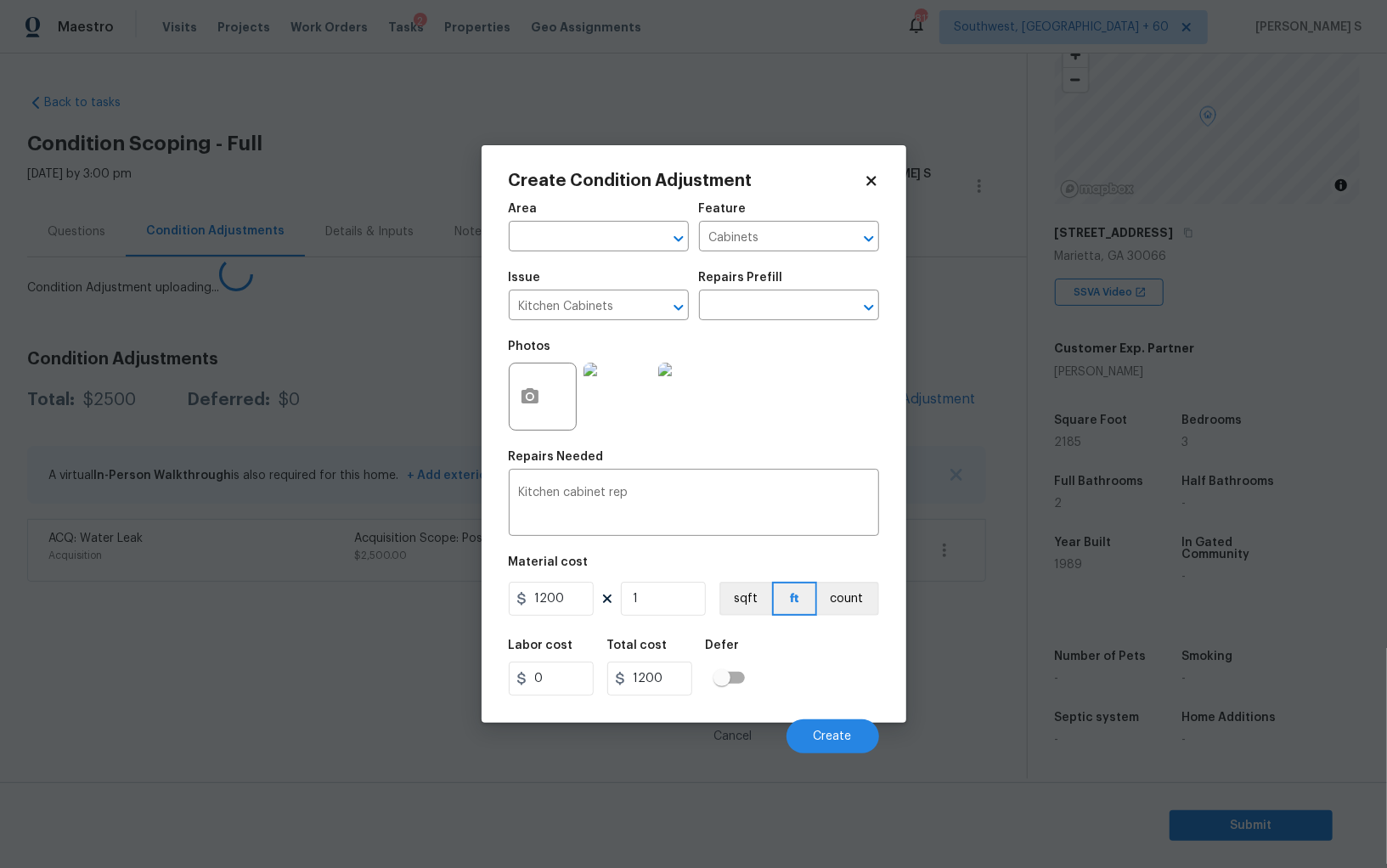
click at [48, 678] on body "Maestro Visits Projects Work Orders Tasks 2 Properties Geo Assignments 813 Sout…" at bounding box center [694, 434] width 1387 height 868
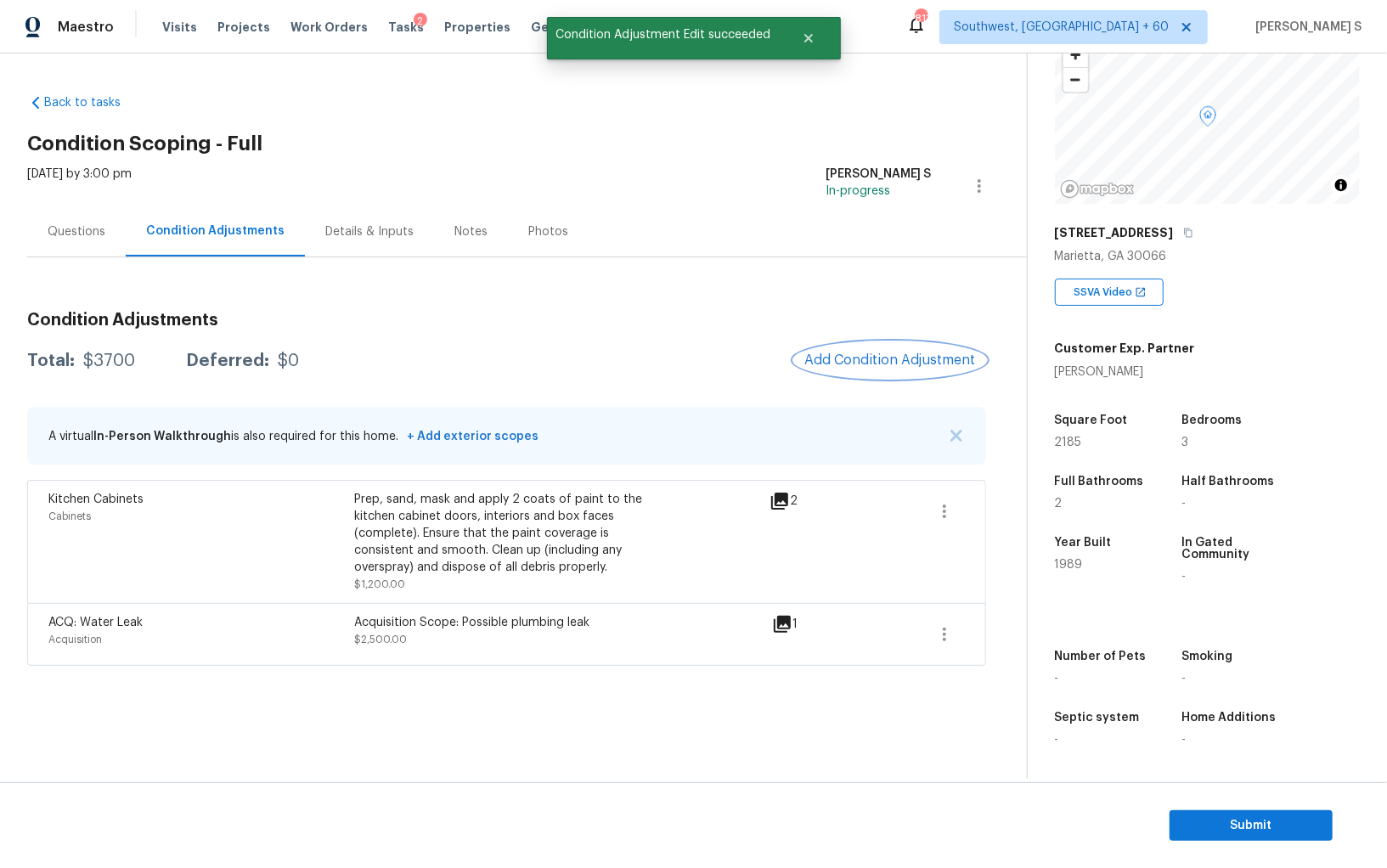
click at [885, 358] on span "Add Condition Adjustment" at bounding box center [890, 360] width 172 height 15
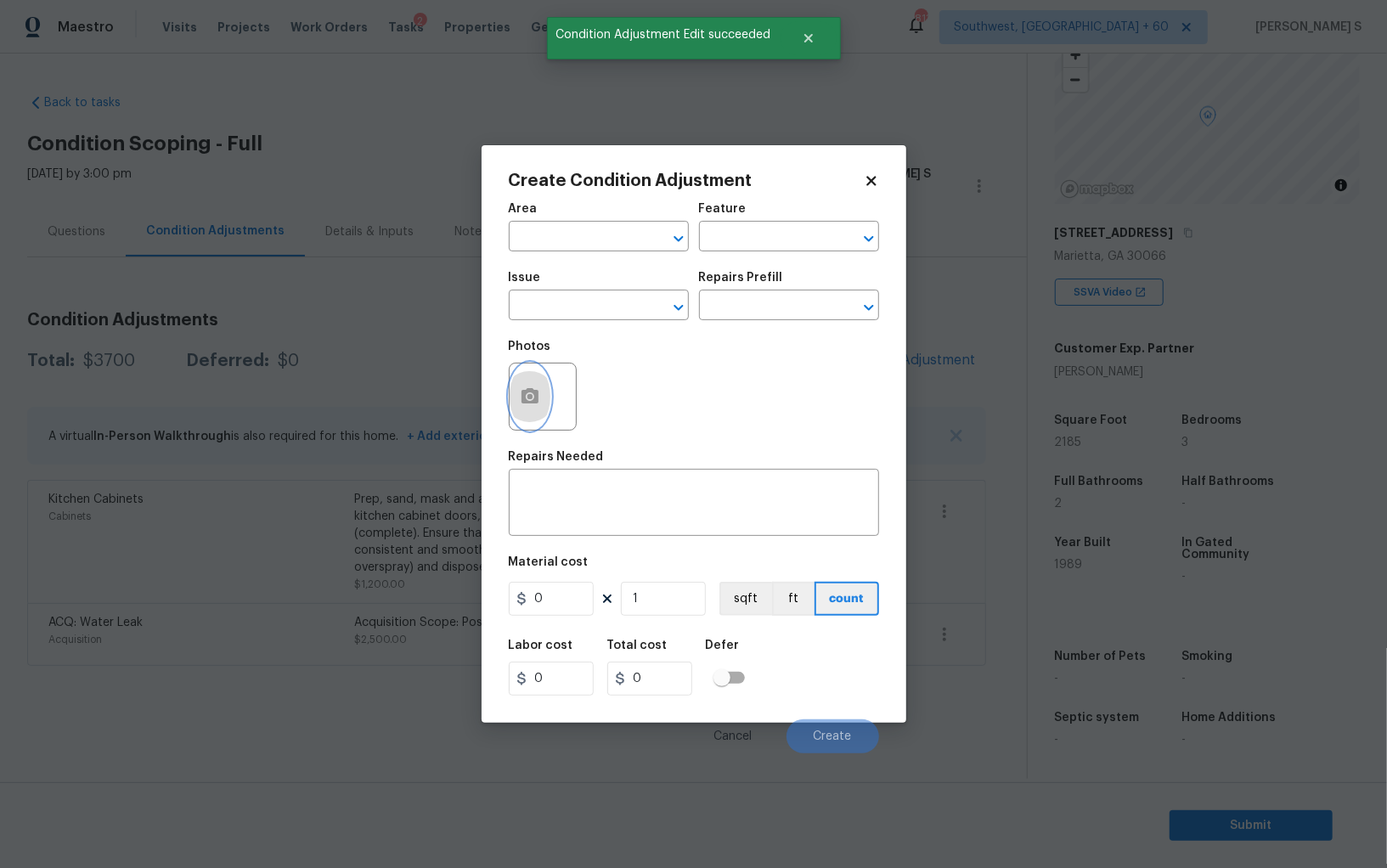
click at [535, 391] on icon "button" at bounding box center [530, 395] width 17 height 15
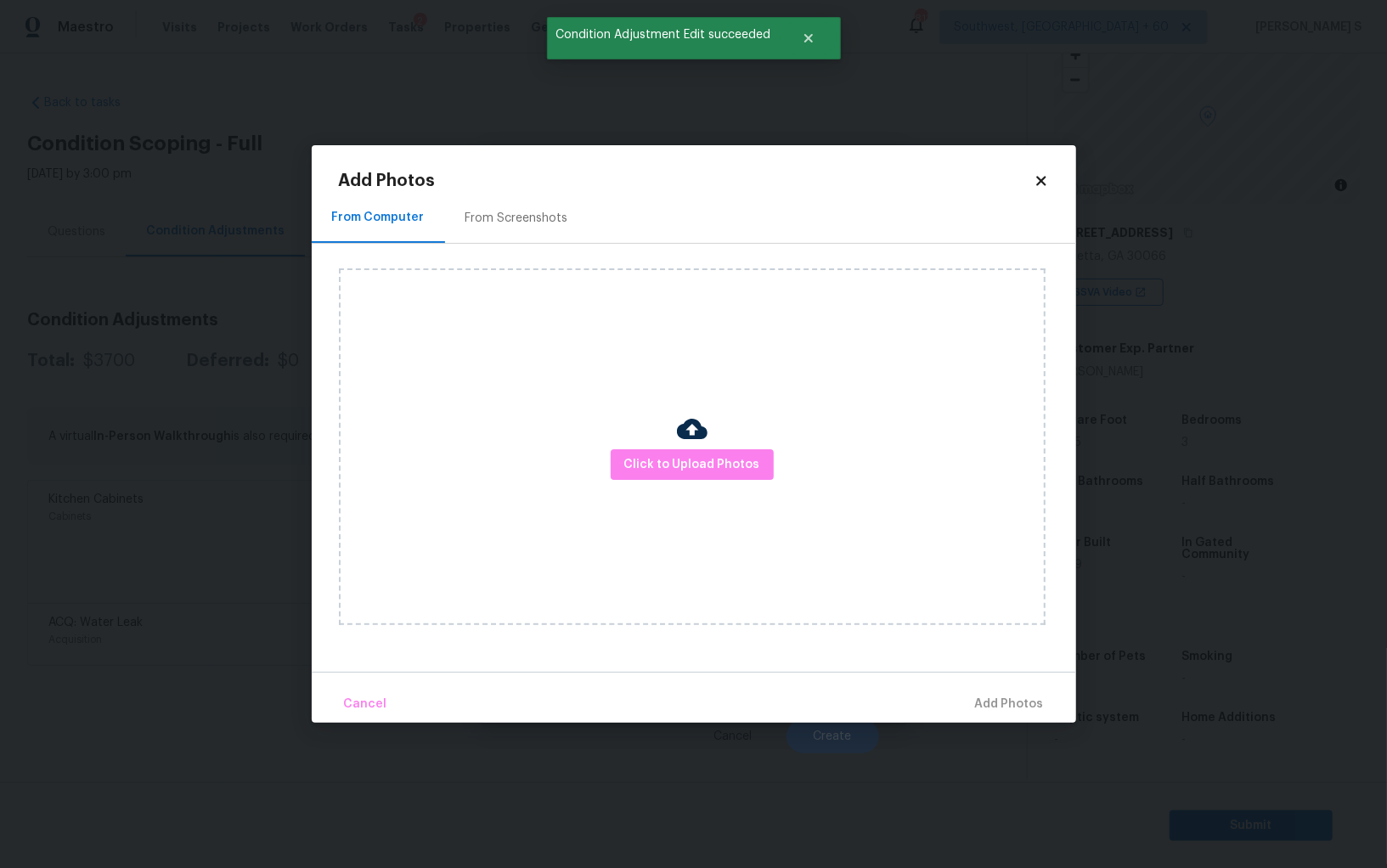
click at [747, 429] on div "Click to Upload Photos" at bounding box center [693, 446] width 707 height 357
click at [738, 460] on span "Click to Upload Photos" at bounding box center [692, 465] width 136 height 21
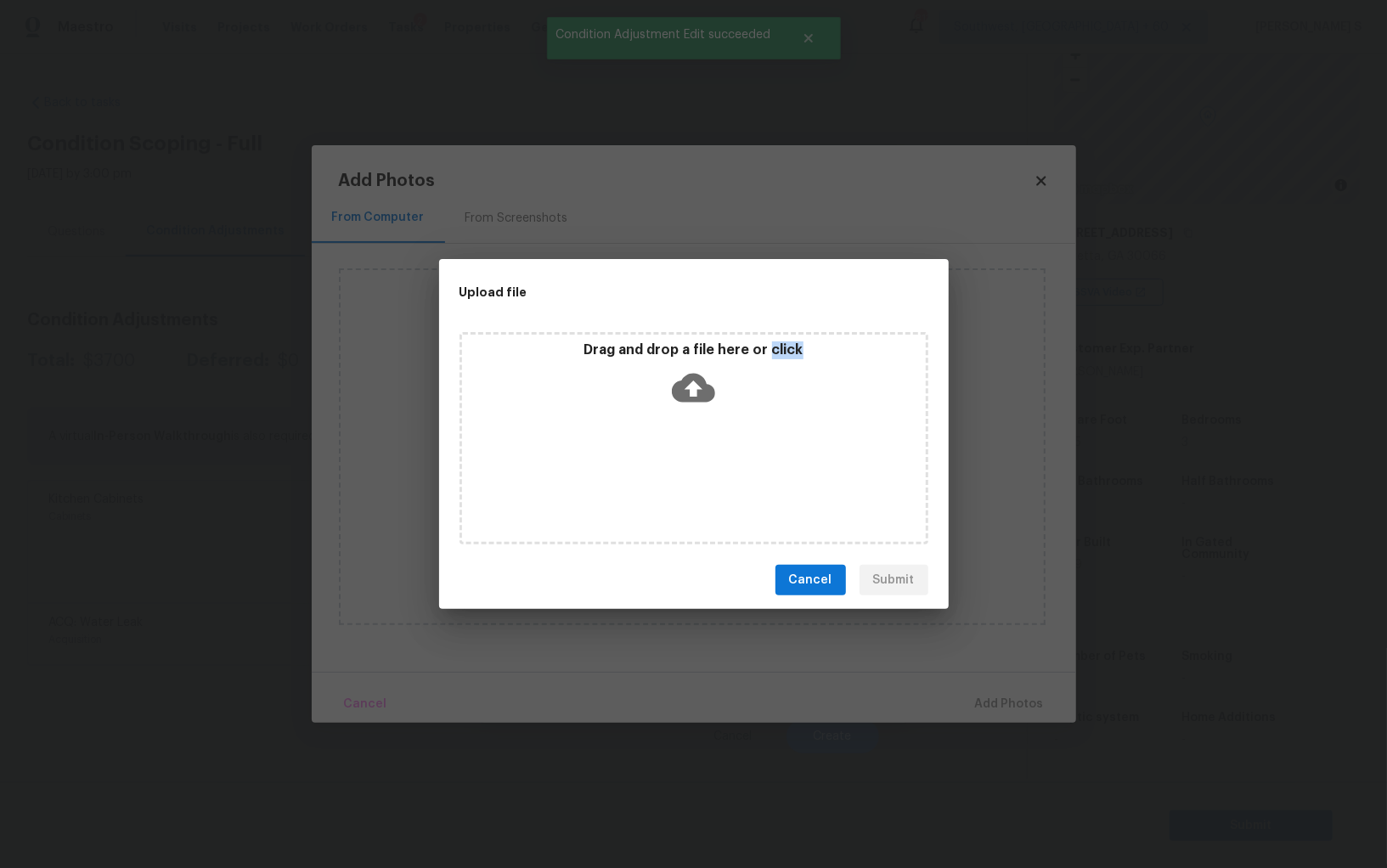
click at [738, 460] on div "Drag and drop a file here or click" at bounding box center [694, 438] width 469 height 213
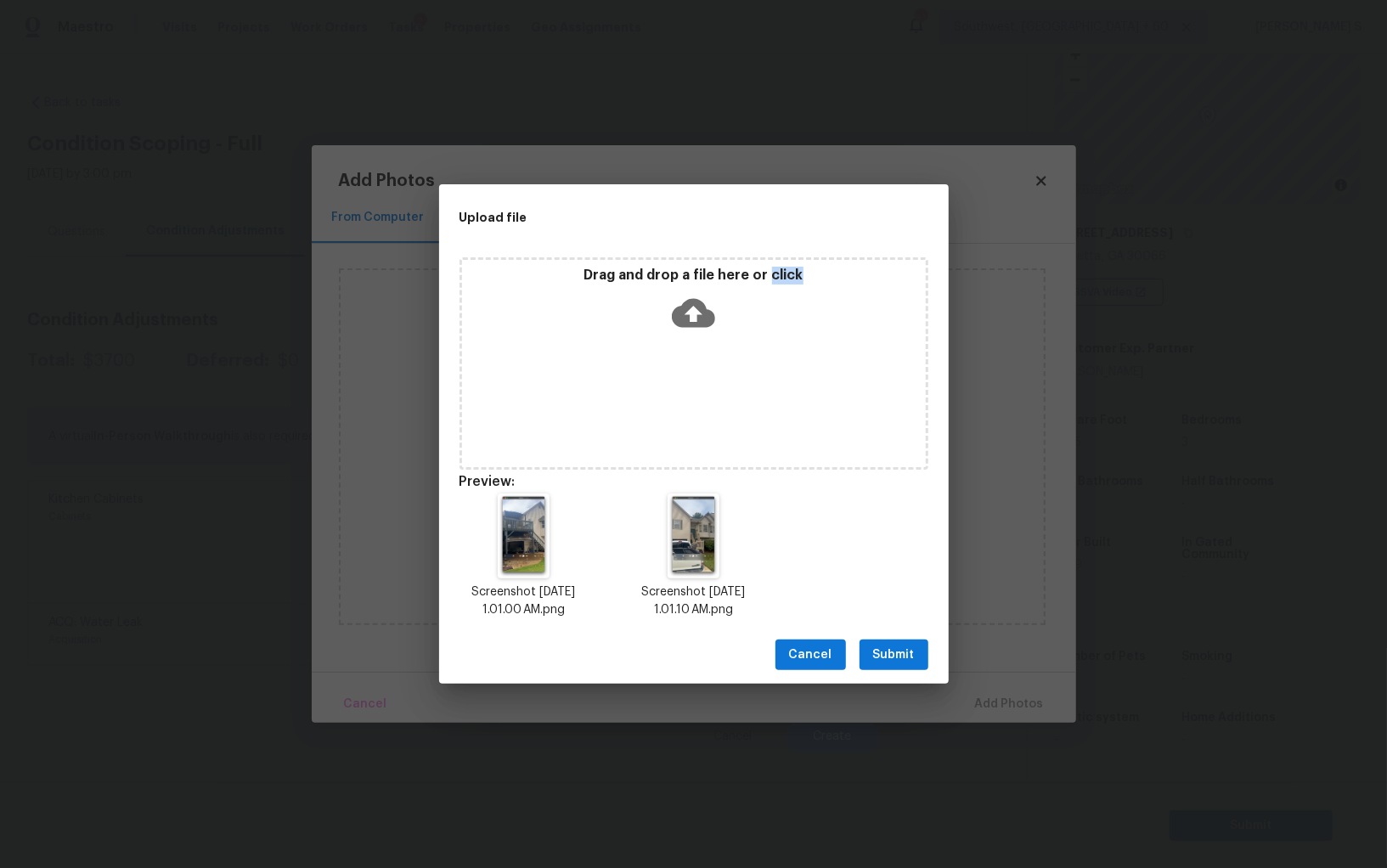
click at [917, 665] on button "Submit" at bounding box center [895, 655] width 69 height 31
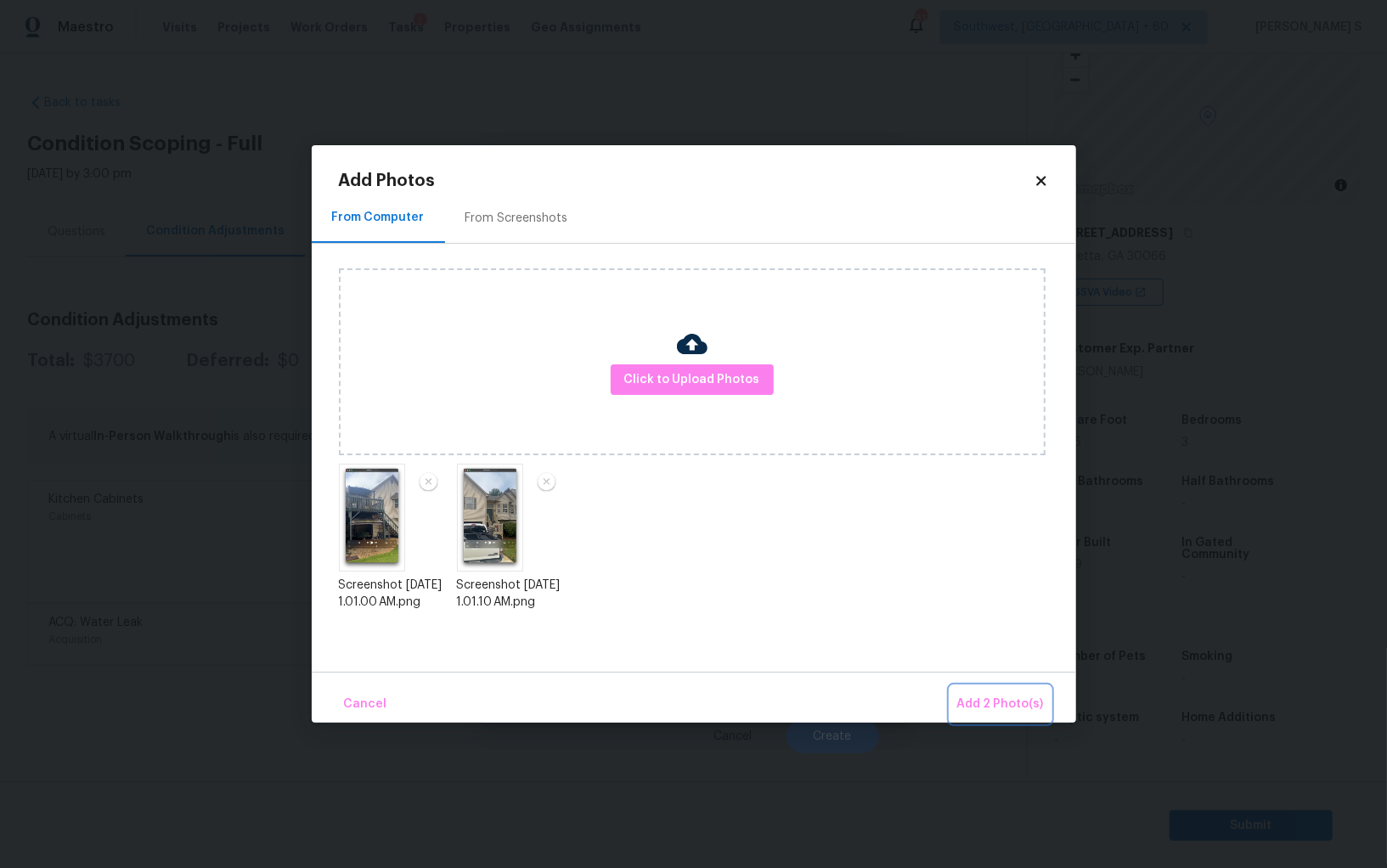
click at [978, 705] on span "Add 2 Photo(s)" at bounding box center [1001, 705] width 87 height 21
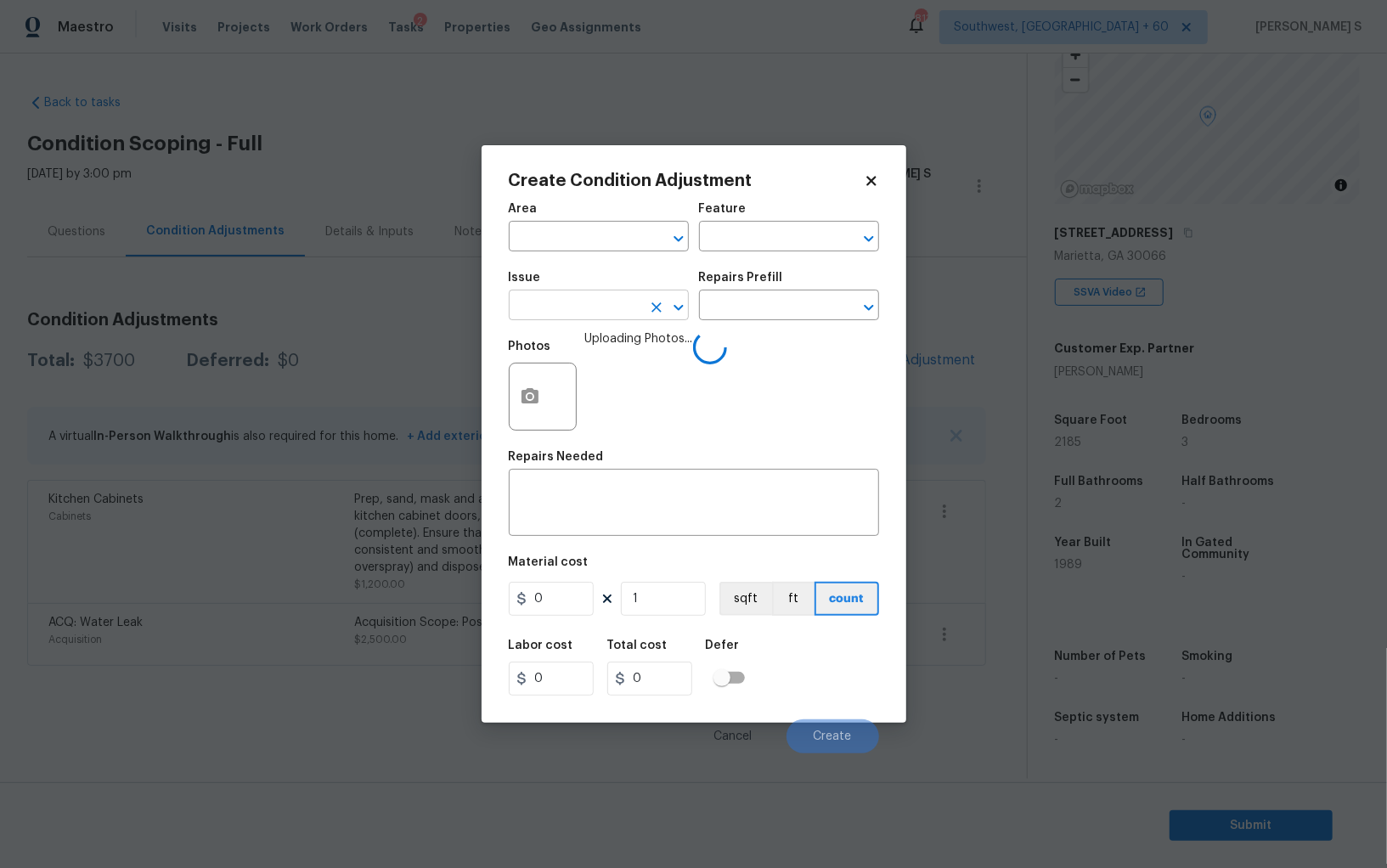
click at [578, 314] on input "text" at bounding box center [576, 307] width 133 height 27
type input "Decks and Patios"
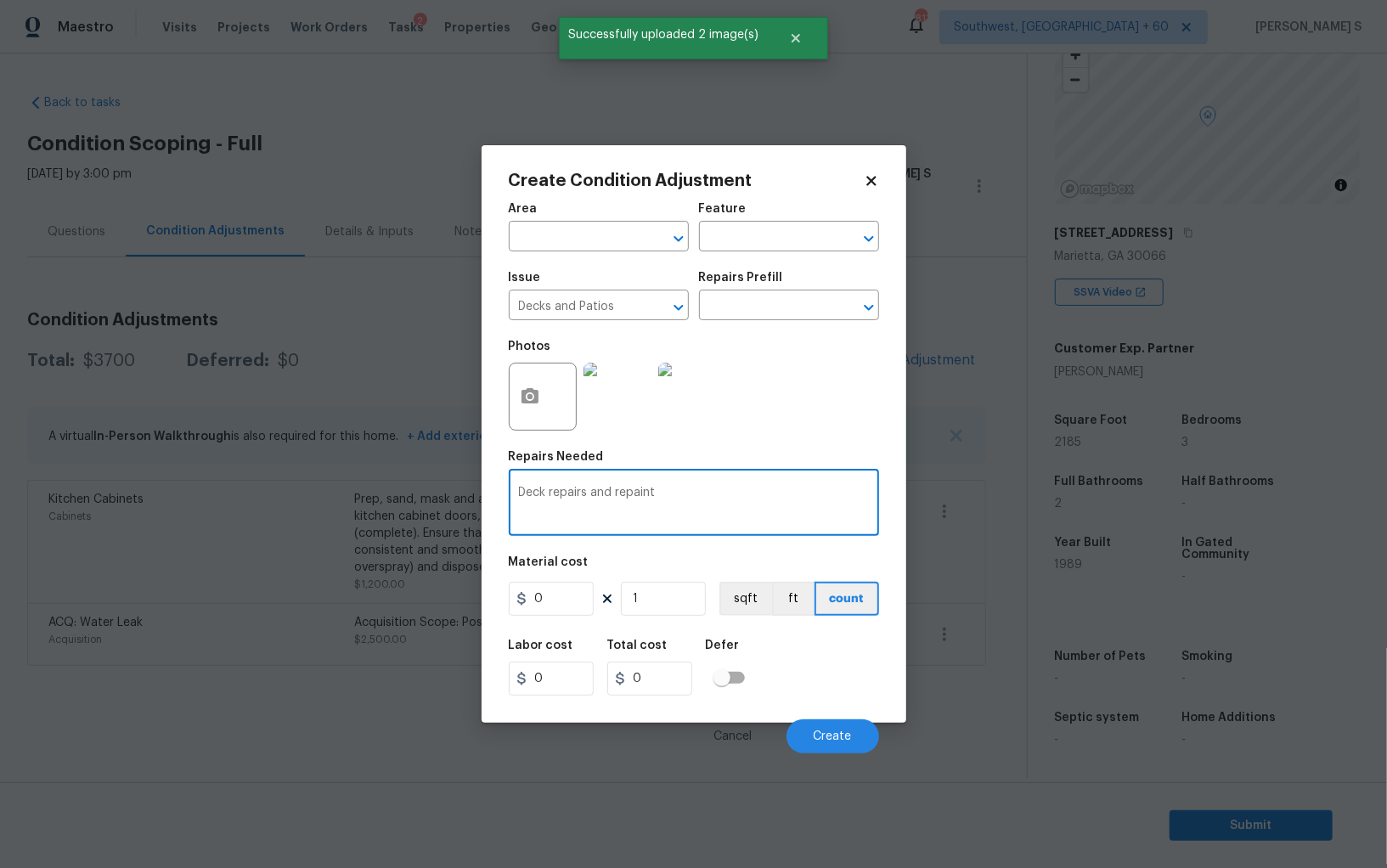
type textarea "Deck repairs and repaint"
click at [566, 592] on input "0" at bounding box center [552, 599] width 85 height 34
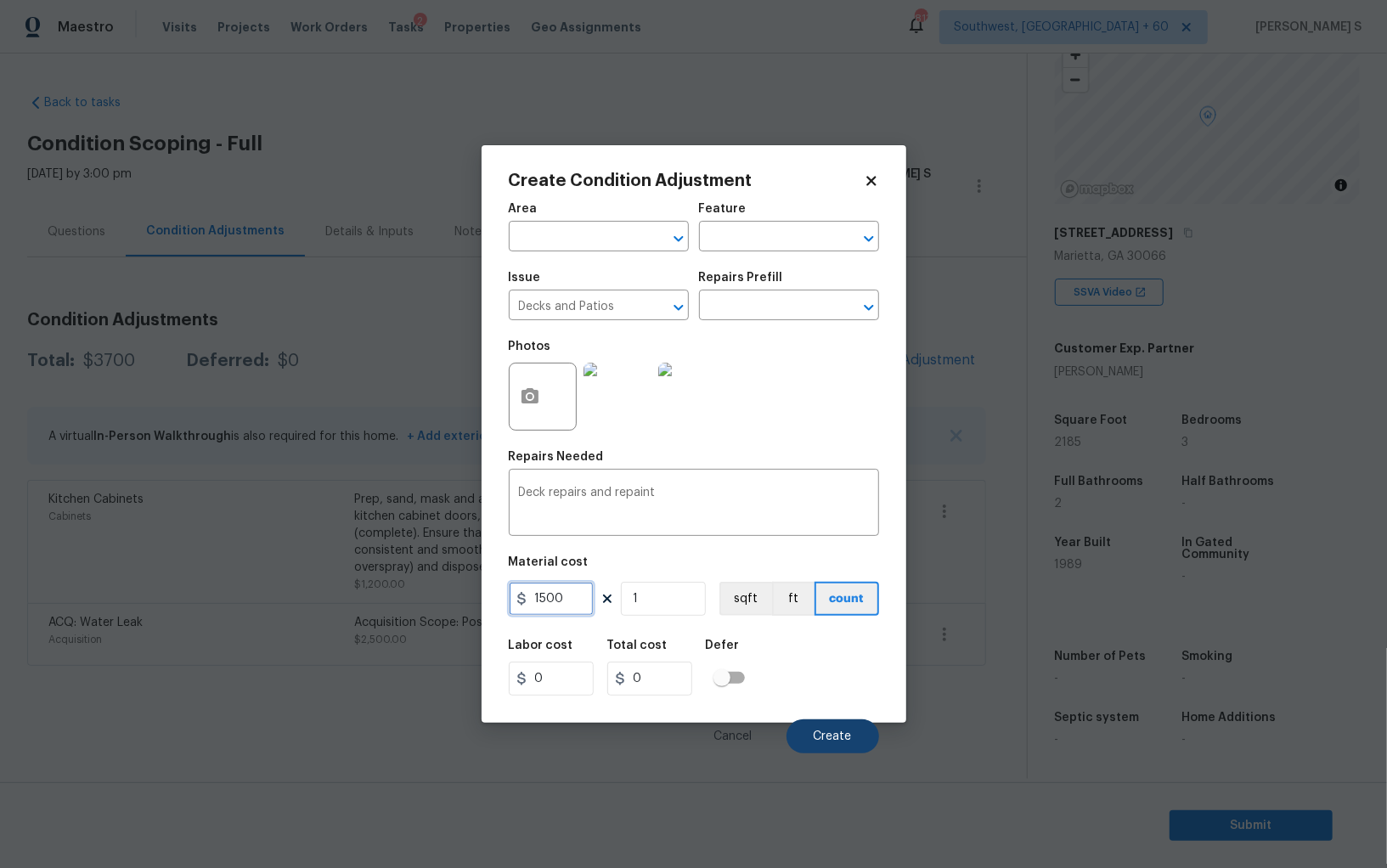
type input "1500"
click at [845, 740] on span "Create" at bounding box center [833, 737] width 38 height 12
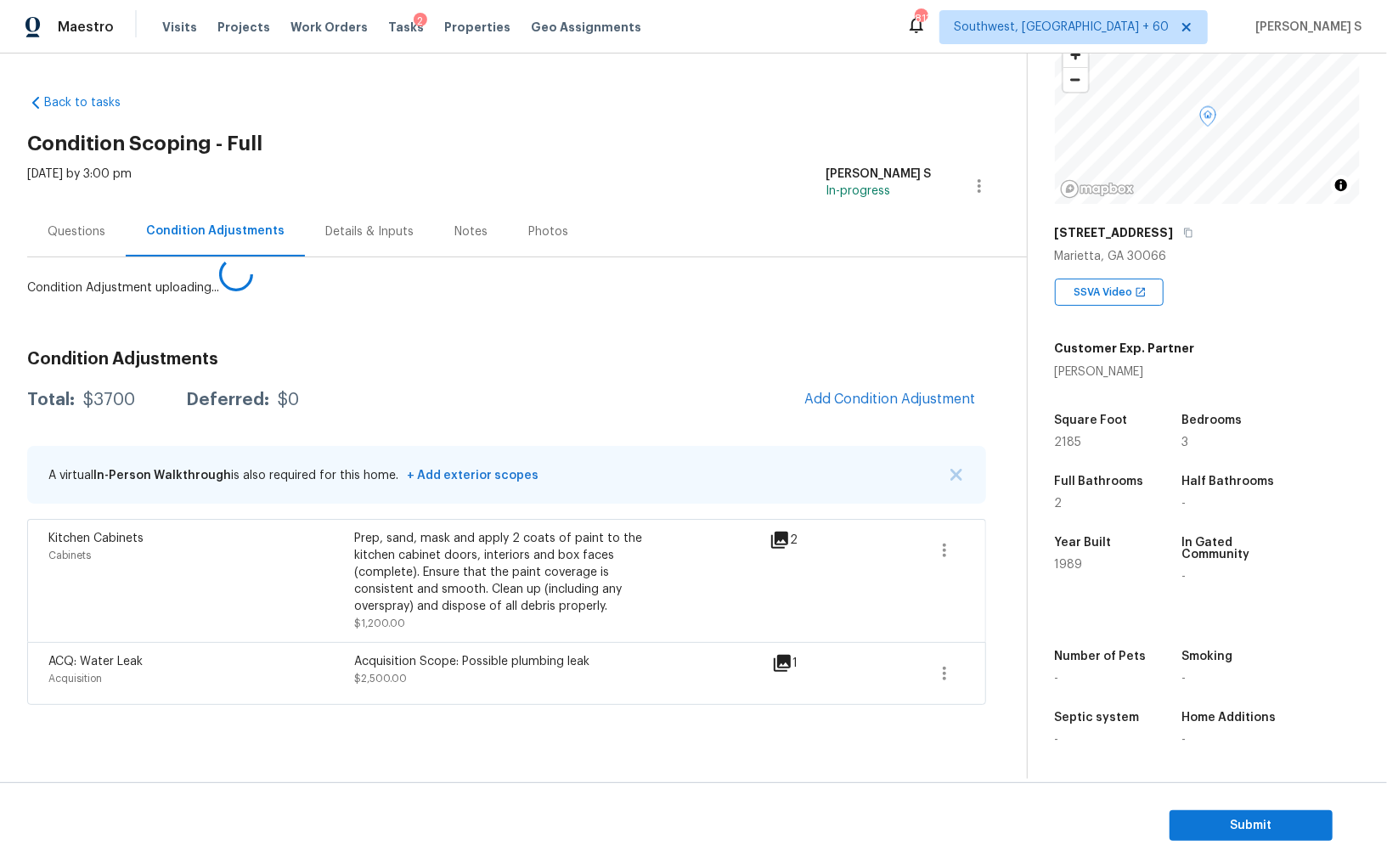
click at [20, 572] on body "Maestro Visits Projects Work Orders Tasks 2 Properties Geo Assignments 813 Sout…" at bounding box center [694, 434] width 1387 height 868
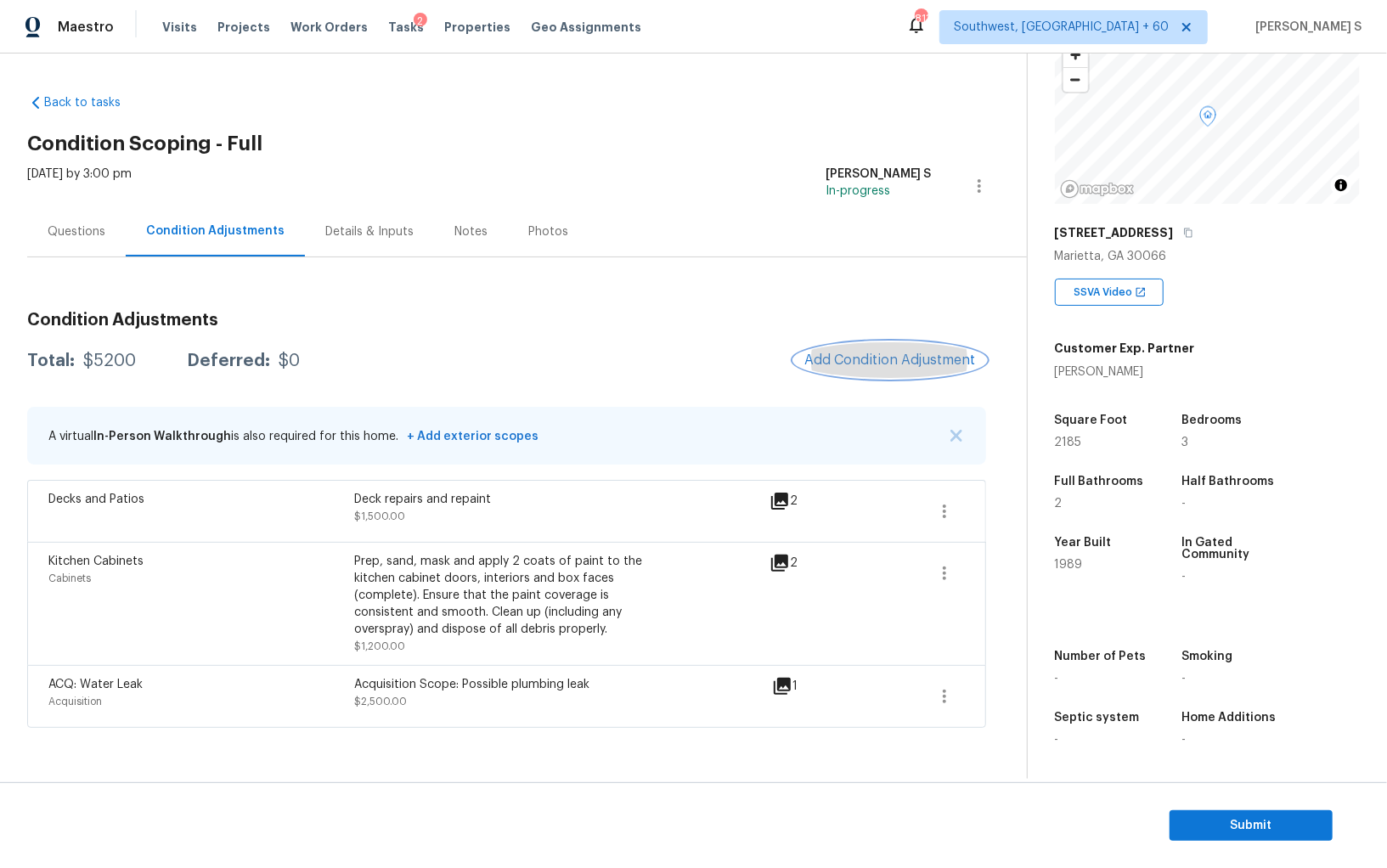
click at [859, 356] on span "Add Condition Adjustment" at bounding box center [890, 360] width 172 height 15
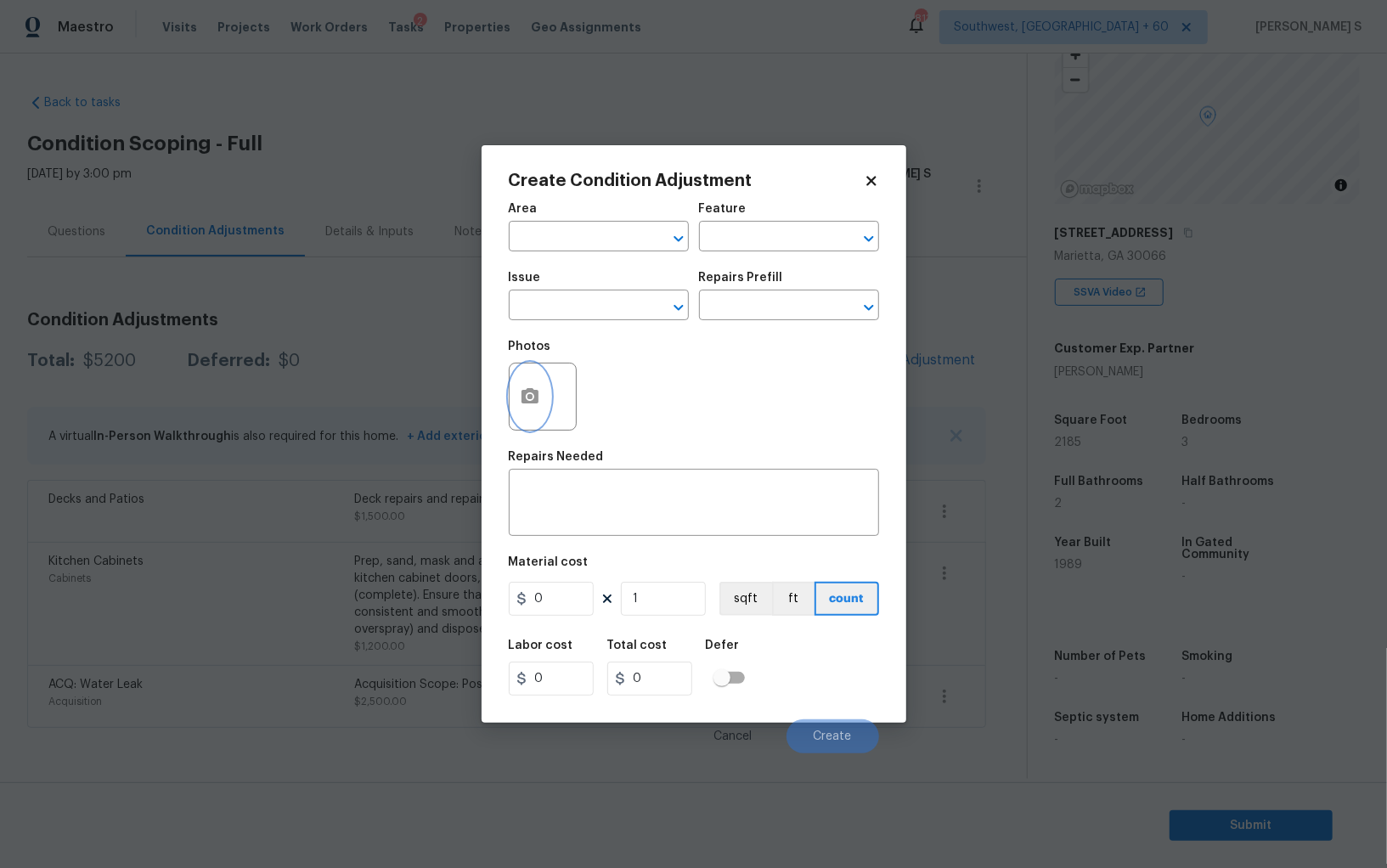
click at [519, 383] on button "button" at bounding box center [531, 397] width 41 height 66
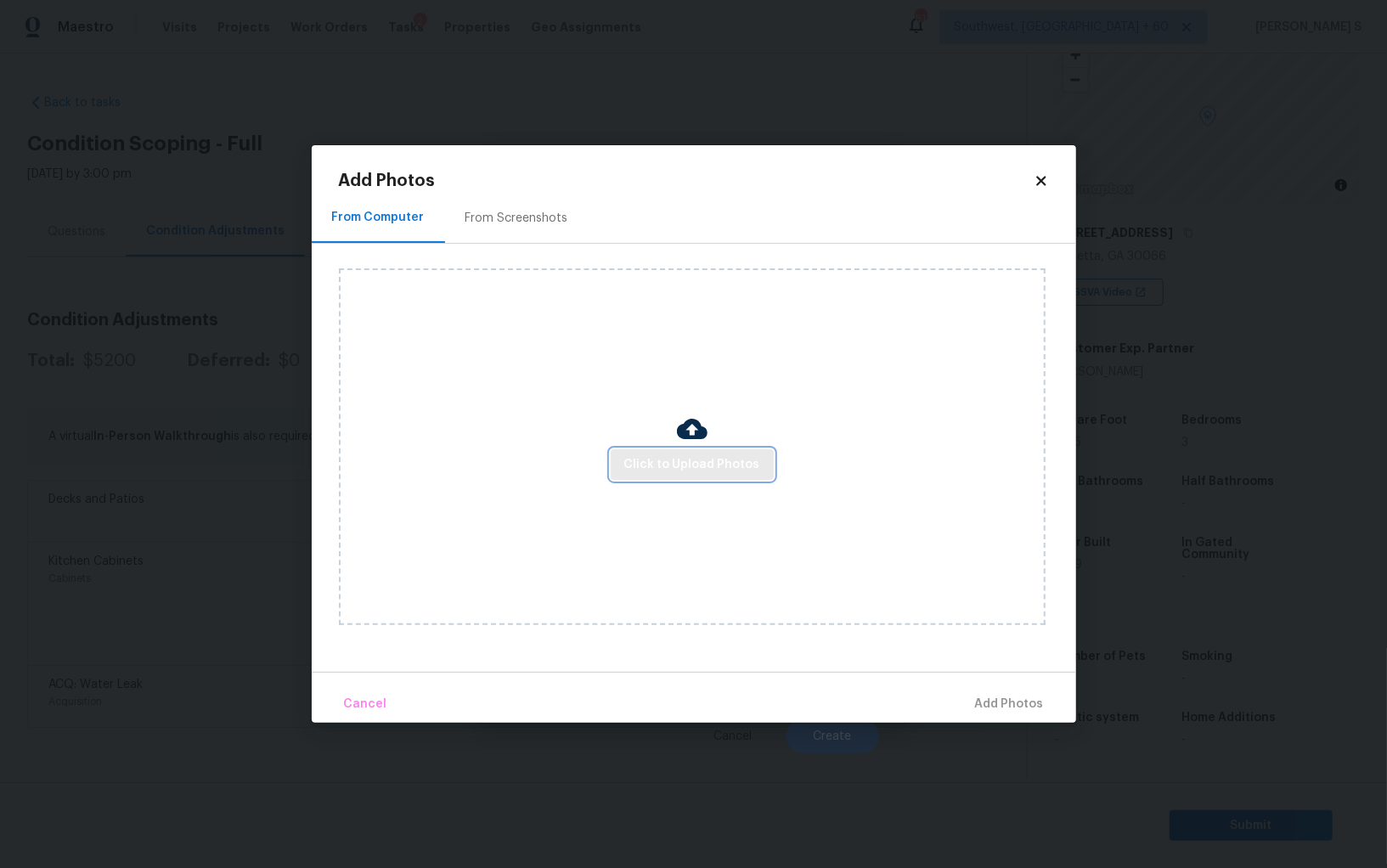
click at [708, 461] on span "Click to Upload Photos" at bounding box center [692, 465] width 136 height 21
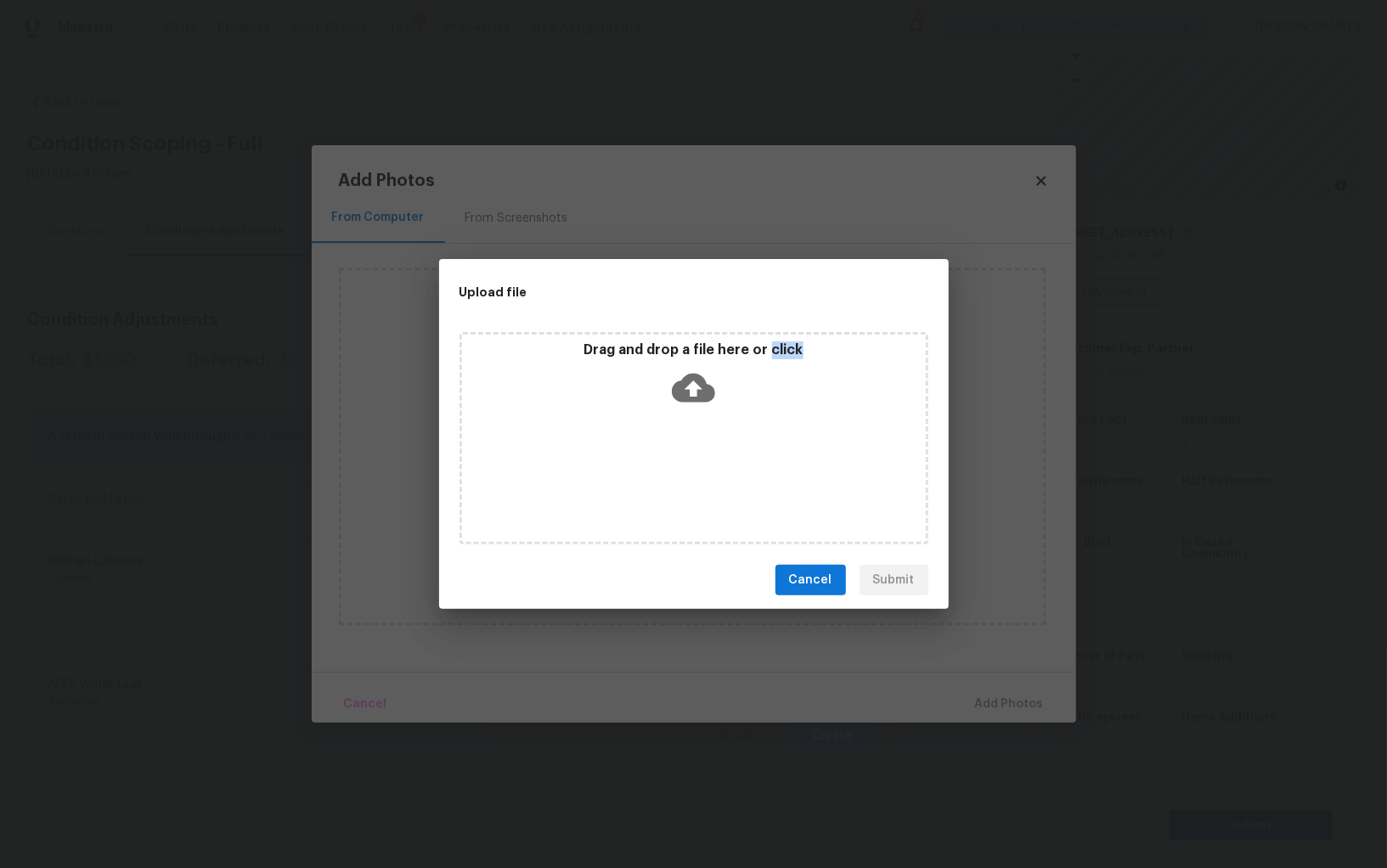
click at [708, 461] on div "Drag and drop a file here or click" at bounding box center [694, 438] width 469 height 213
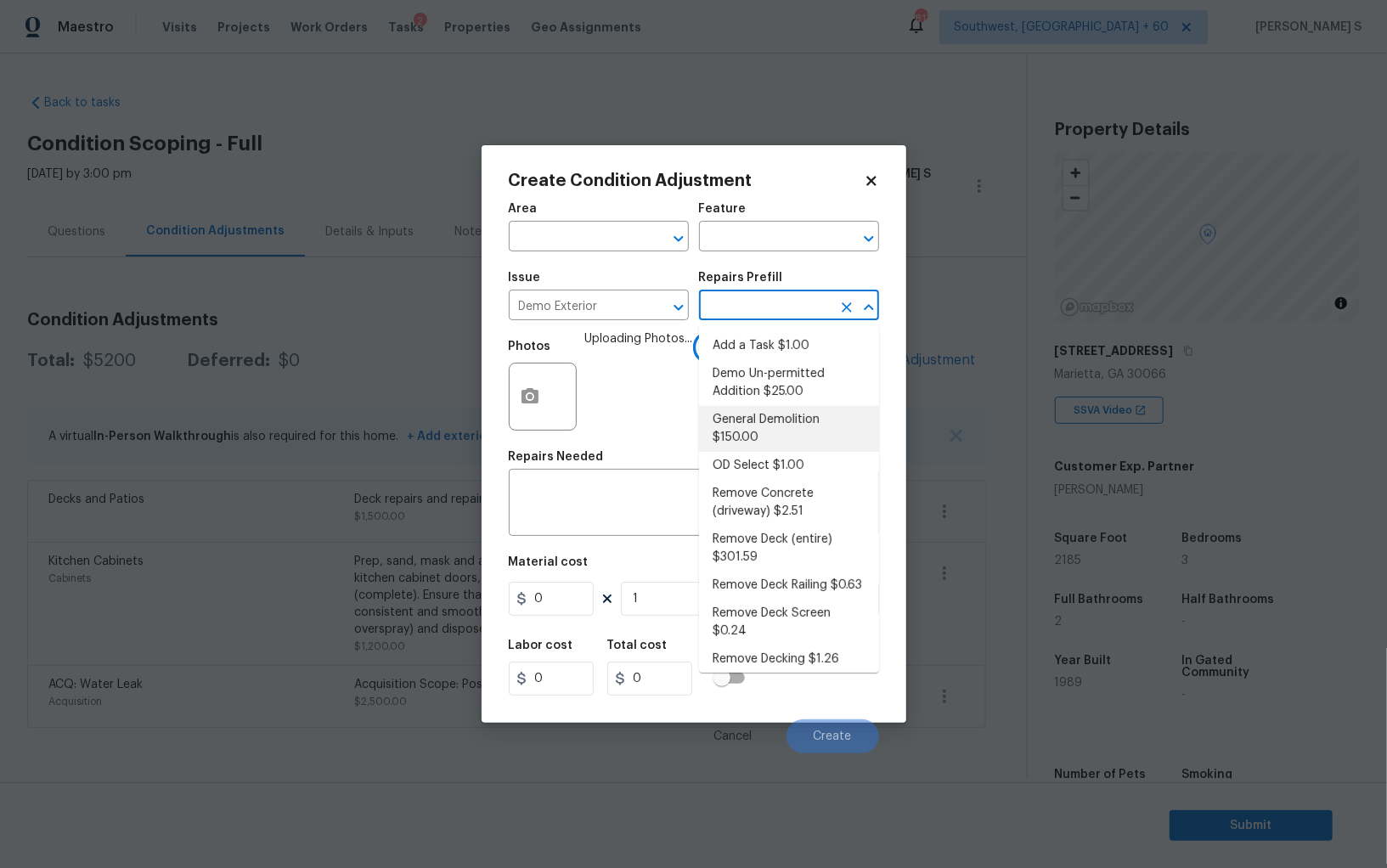
scroll to position [118, 0]
type input "Demolition"
type input "150"
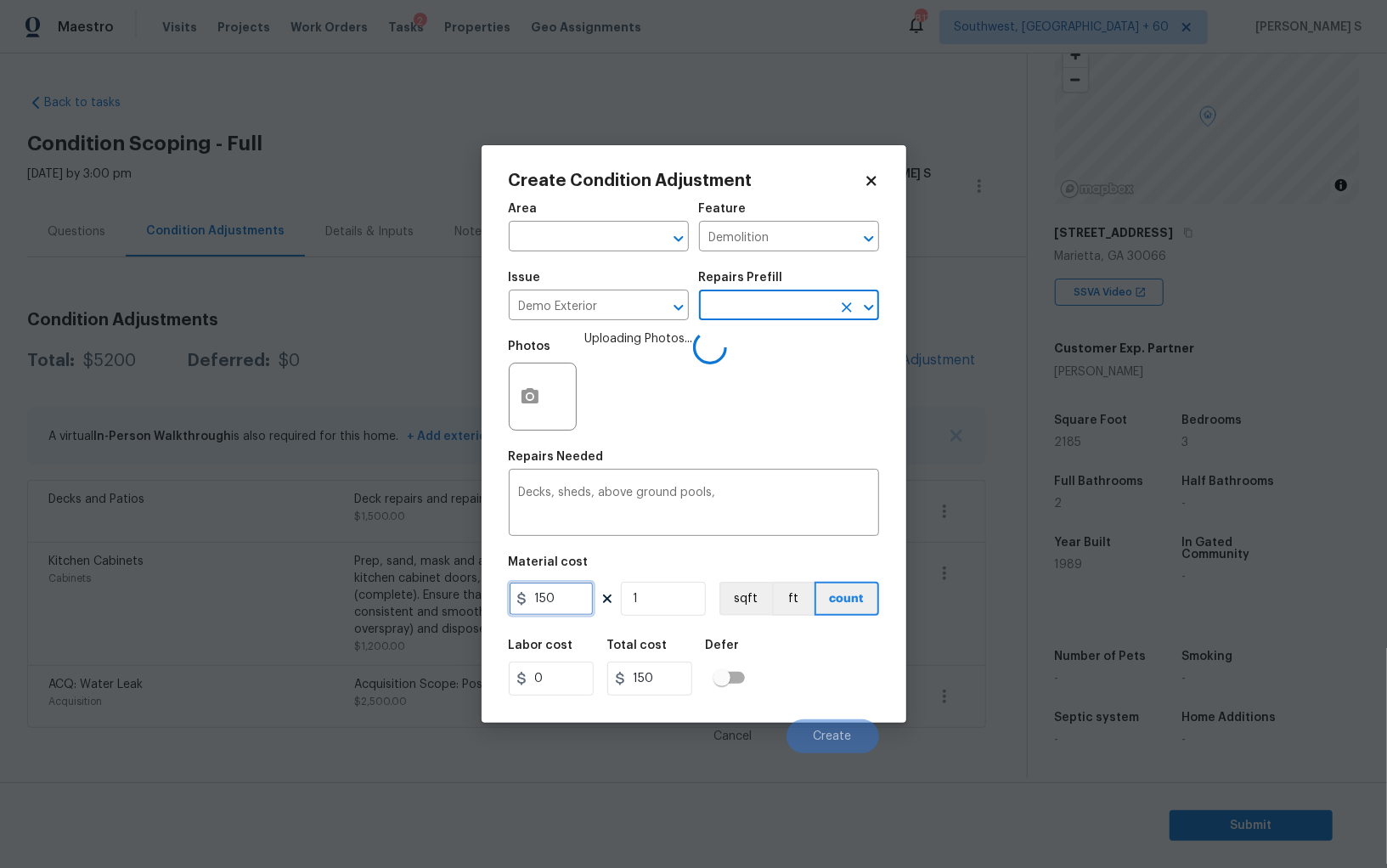
click at [577, 607] on input "150" at bounding box center [552, 599] width 85 height 34
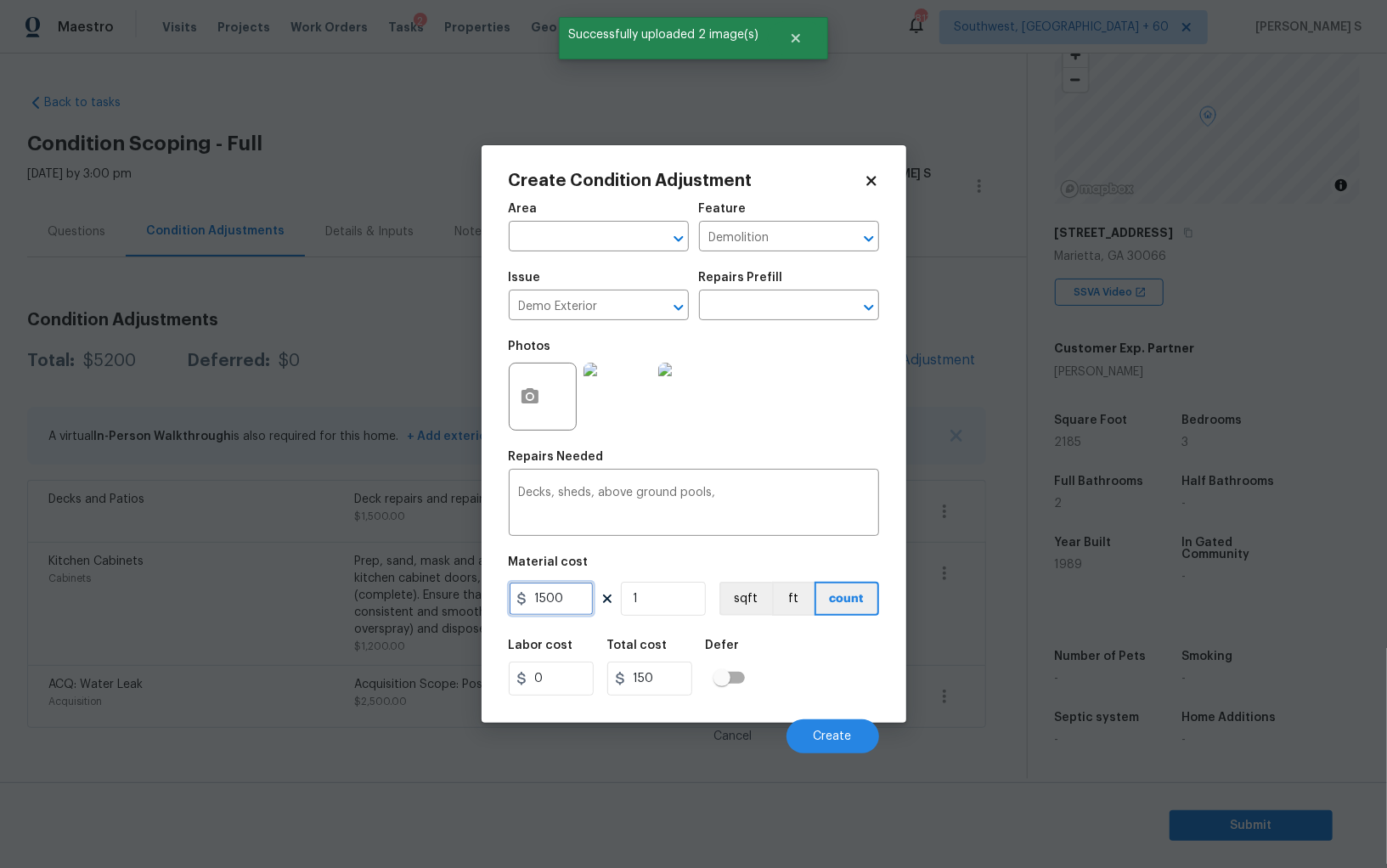
type input "1500"
click at [852, 670] on div "Labor cost 0 Total cost 1500 Defer" at bounding box center [694, 668] width 370 height 76
click at [841, 746] on button "Create" at bounding box center [833, 736] width 93 height 34
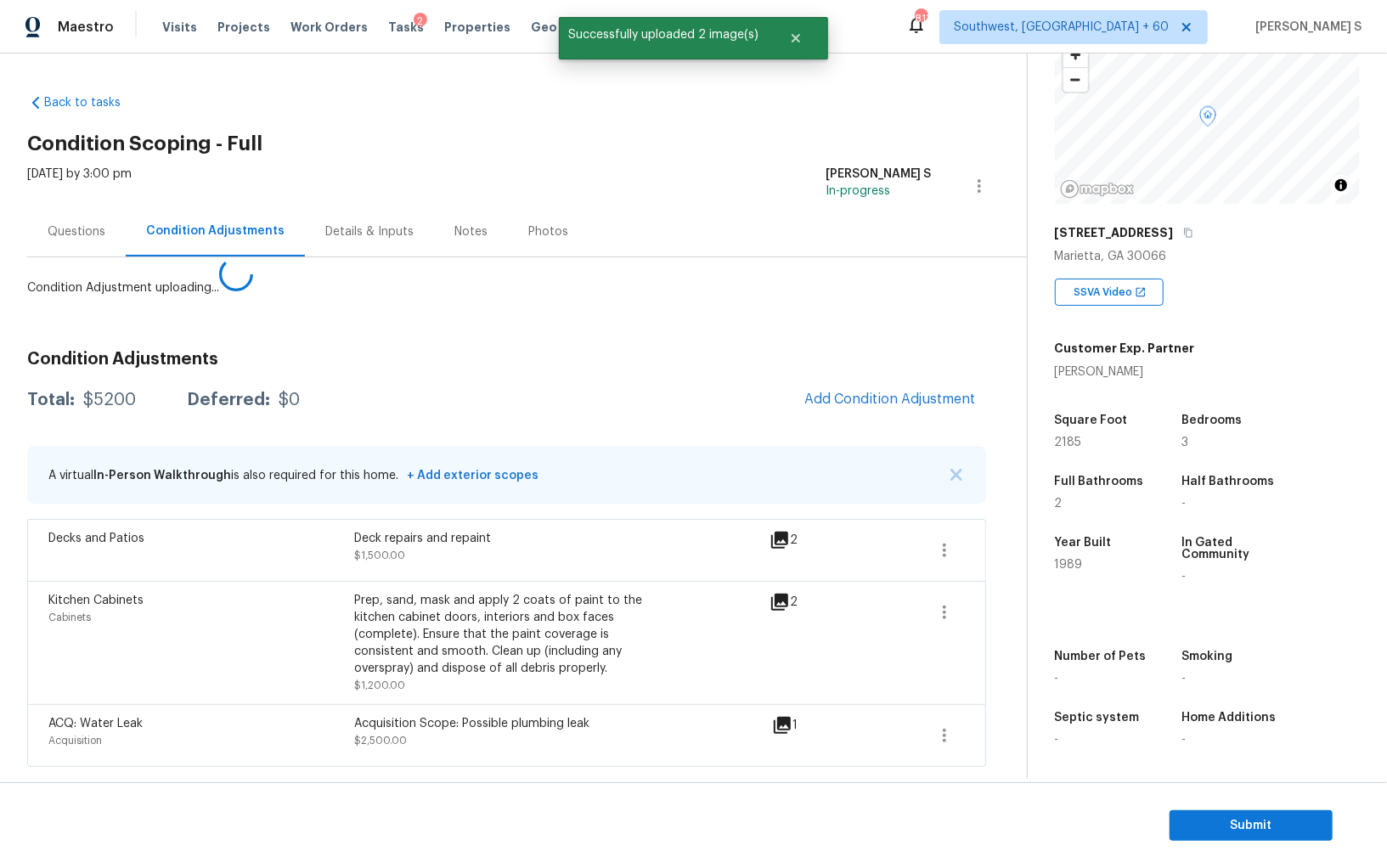
click at [0, 652] on body "Maestro Visits Projects Work Orders Tasks 2 Properties Geo Assignments [GEOGRAP…" at bounding box center [694, 434] width 1387 height 868
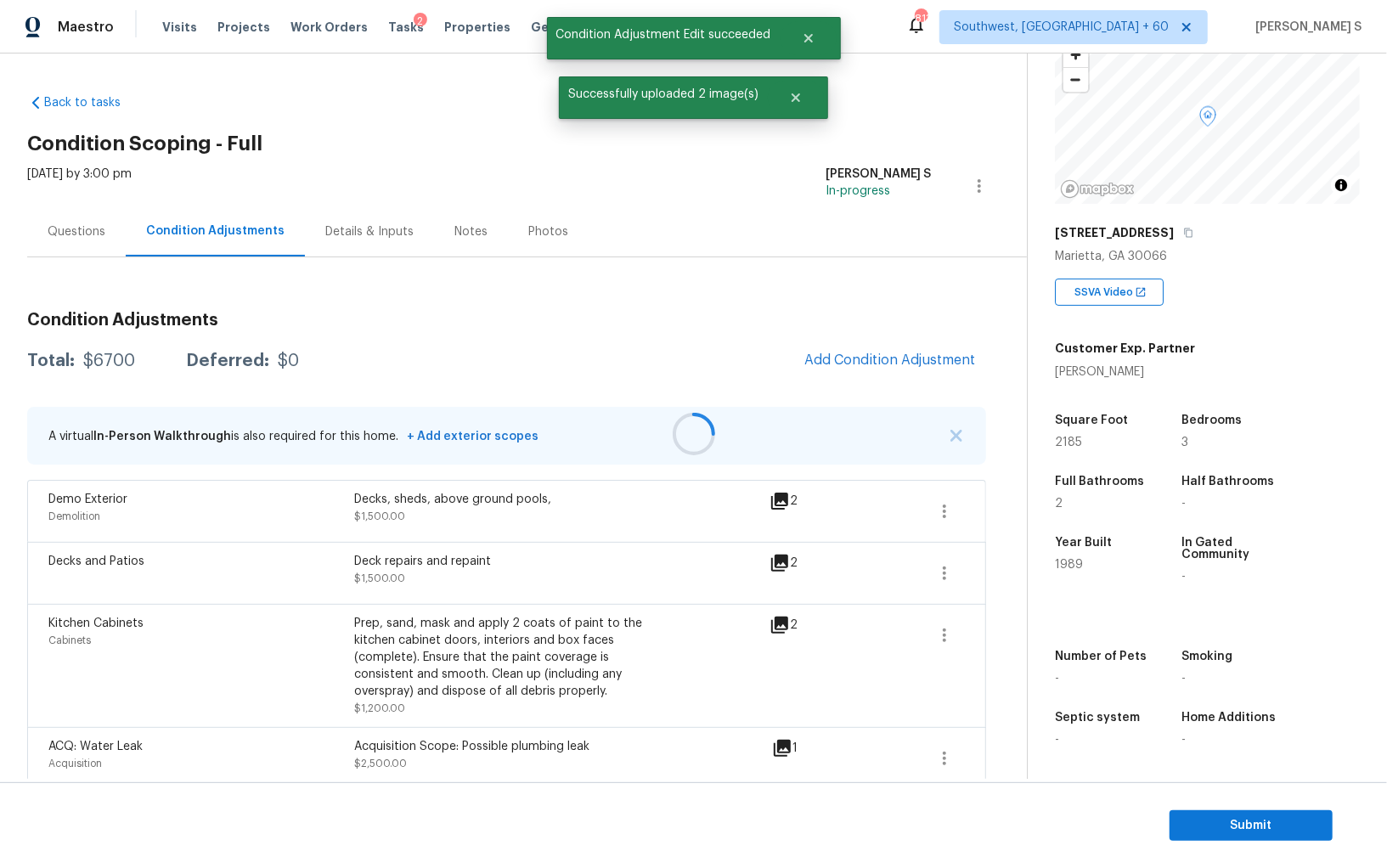
drag, startPoint x: 894, startPoint y: 360, endPoint x: 966, endPoint y: 395, distance: 80.1
click at [894, 360] on div at bounding box center [694, 434] width 1387 height 868
click at [852, 363] on span "Add Condition Adjustment" at bounding box center [890, 360] width 172 height 15
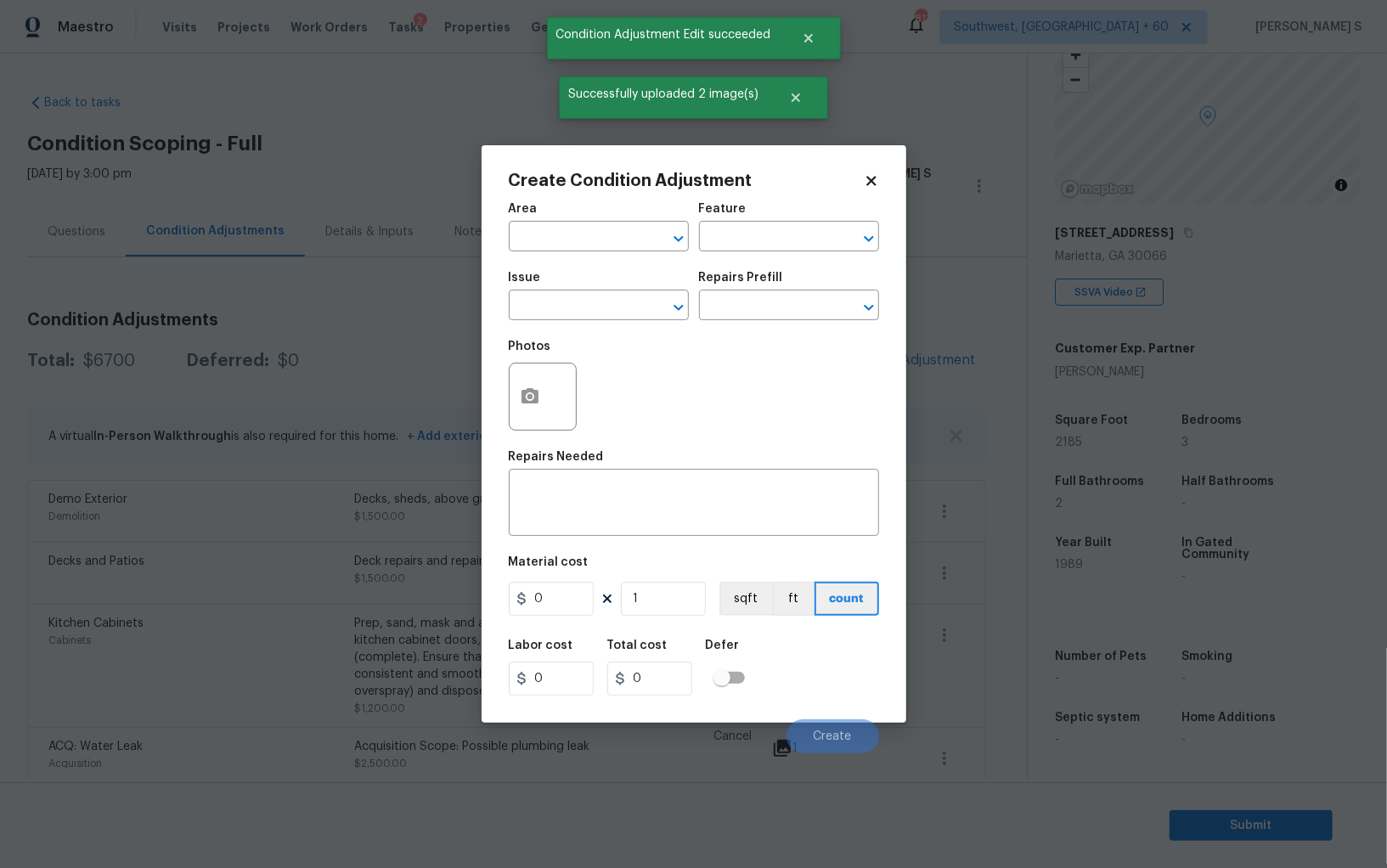
drag, startPoint x: 506, startPoint y: 383, endPoint x: 693, endPoint y: 382, distance: 187.0
click at [515, 382] on div "Create Condition Adjustment Area ​ Feature ​ Issue ​ Repairs Prefill ​ Photos R…" at bounding box center [694, 434] width 425 height 577
click at [510, 394] on button "button" at bounding box center [531, 397] width 41 height 66
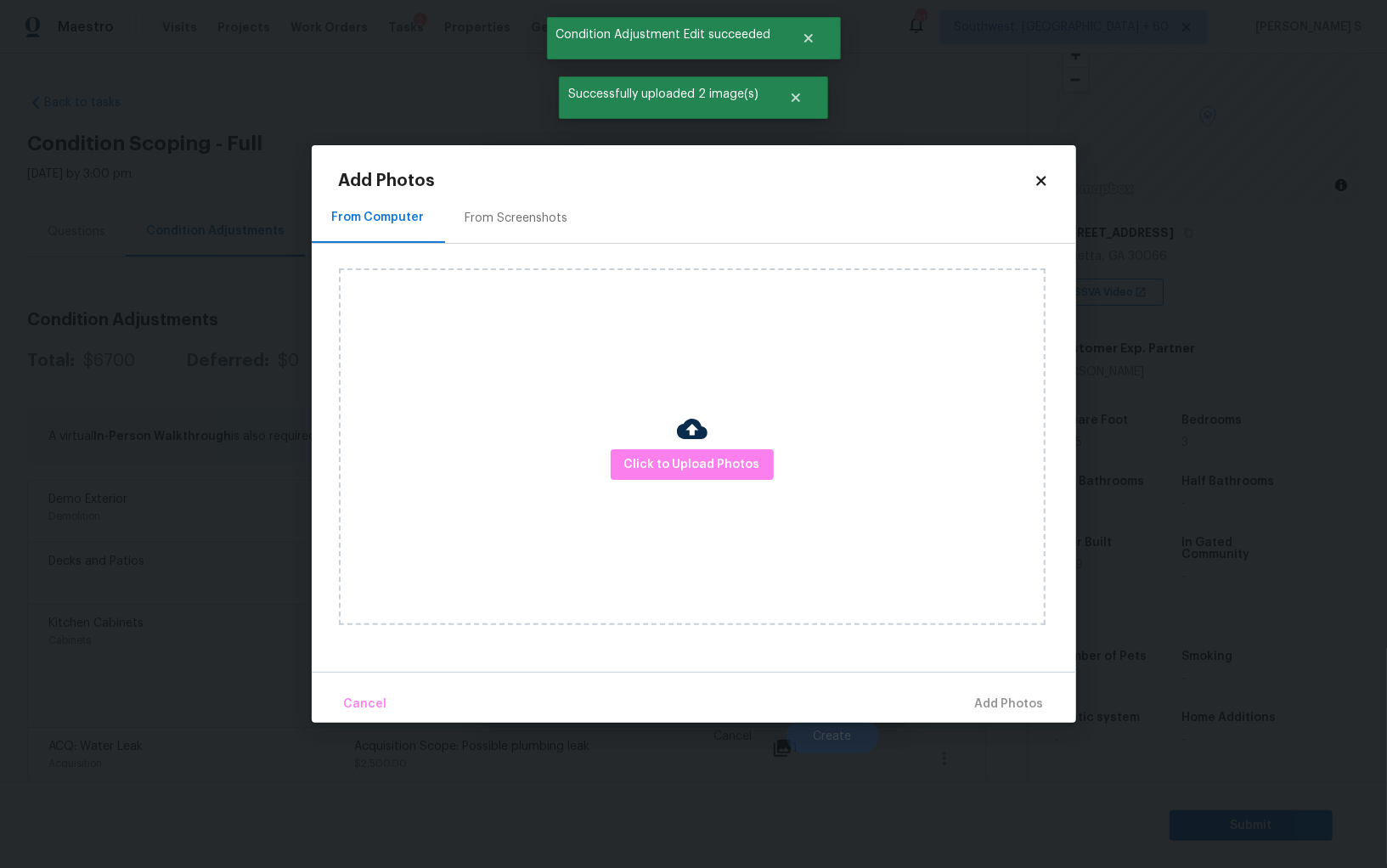
click at [663, 446] on div "Click to Upload Photos" at bounding box center [693, 446] width 707 height 357
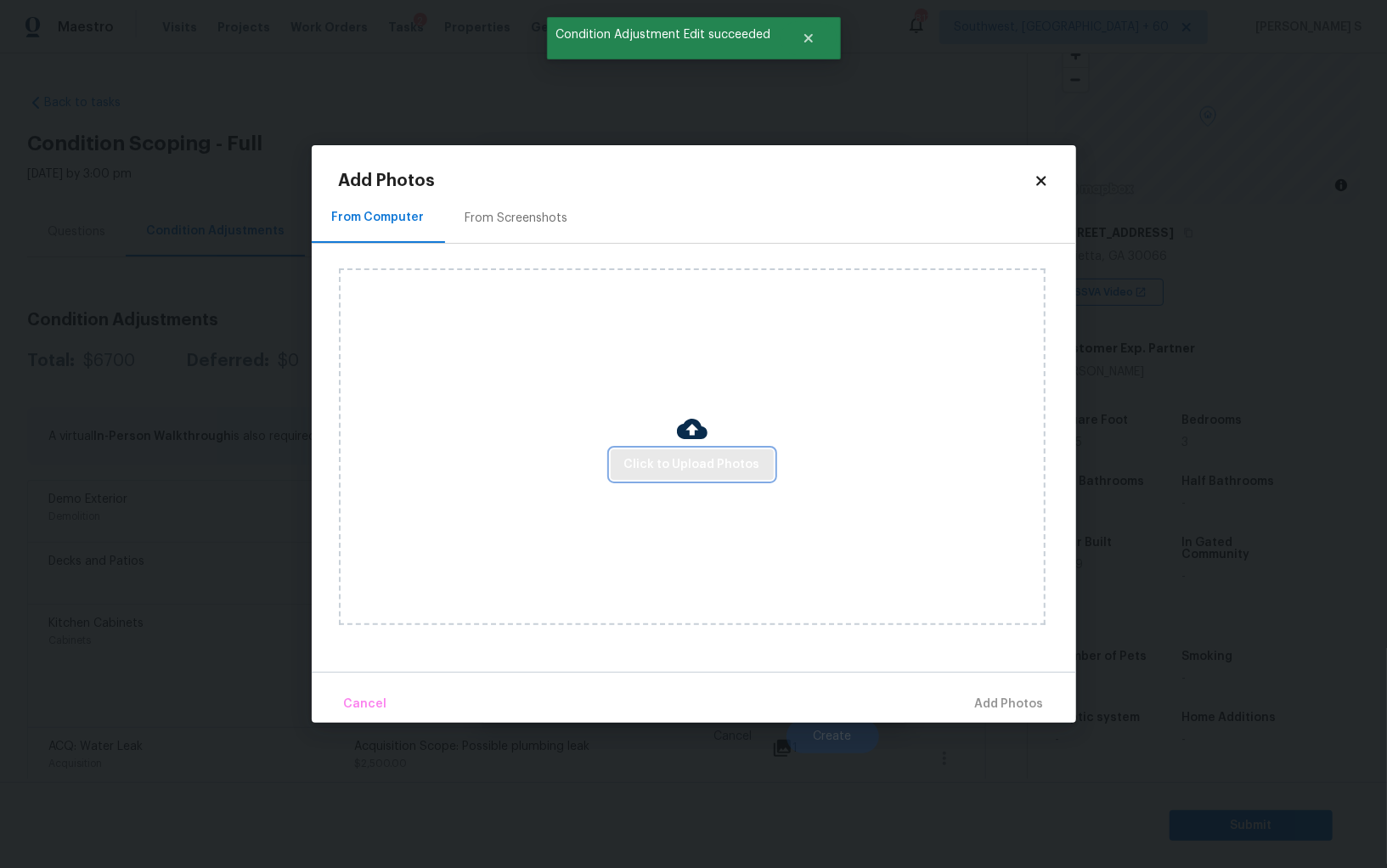
click at [665, 471] on span "Click to Upload Photos" at bounding box center [692, 465] width 136 height 21
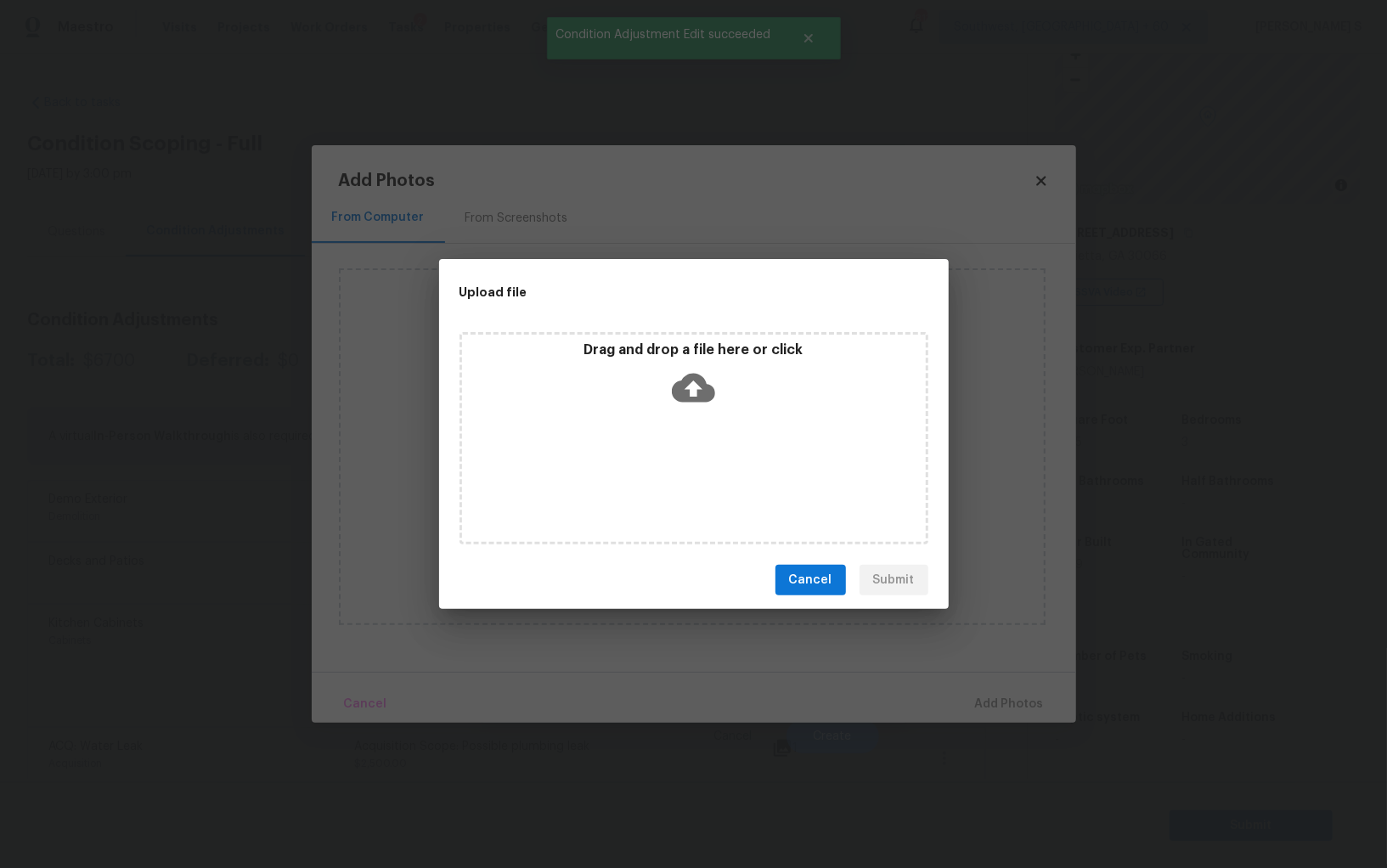
click at [665, 471] on div "Drag and drop a file here or click" at bounding box center [694, 438] width 469 height 213
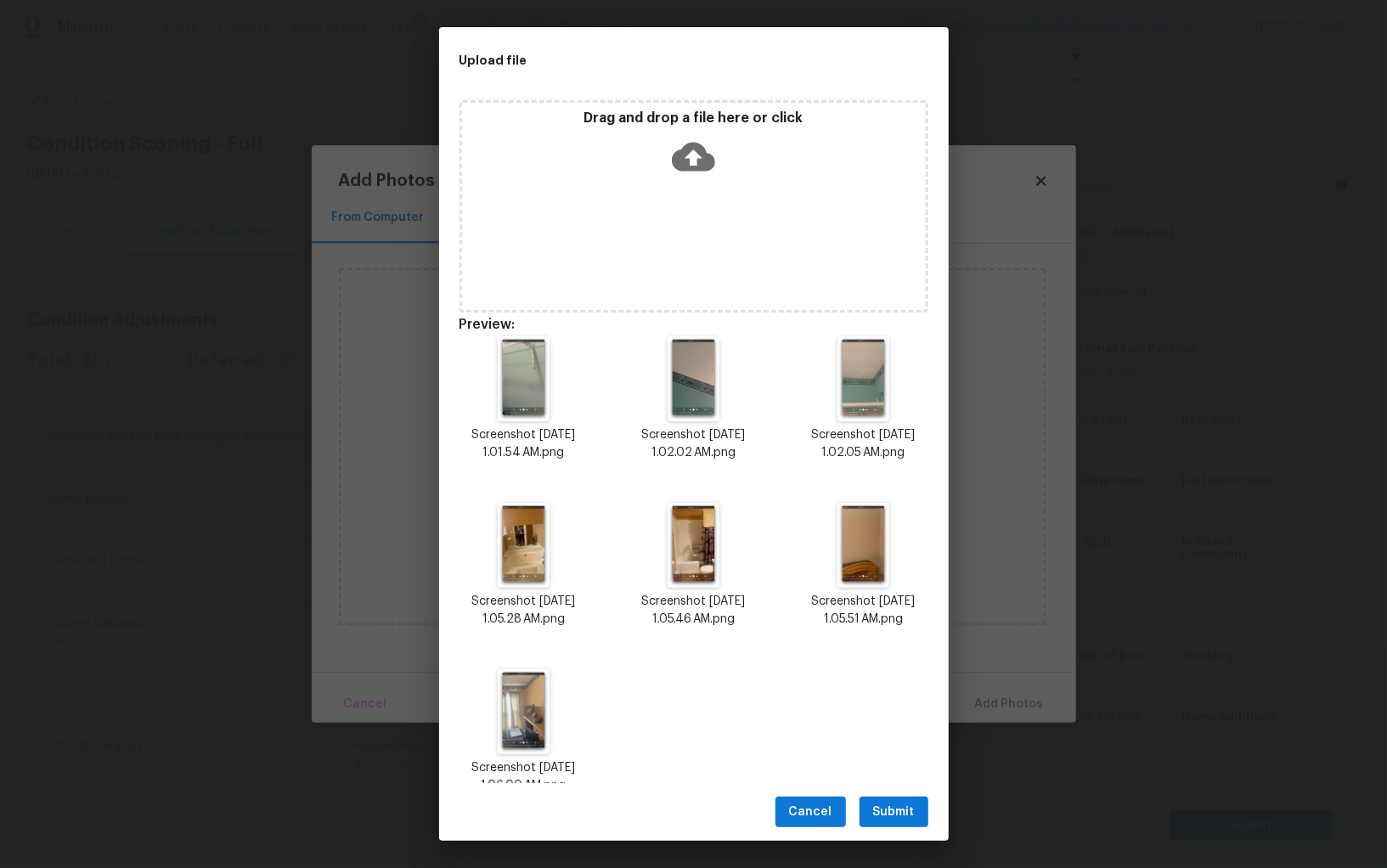
click at [918, 811] on button "Submit" at bounding box center [895, 812] width 69 height 31
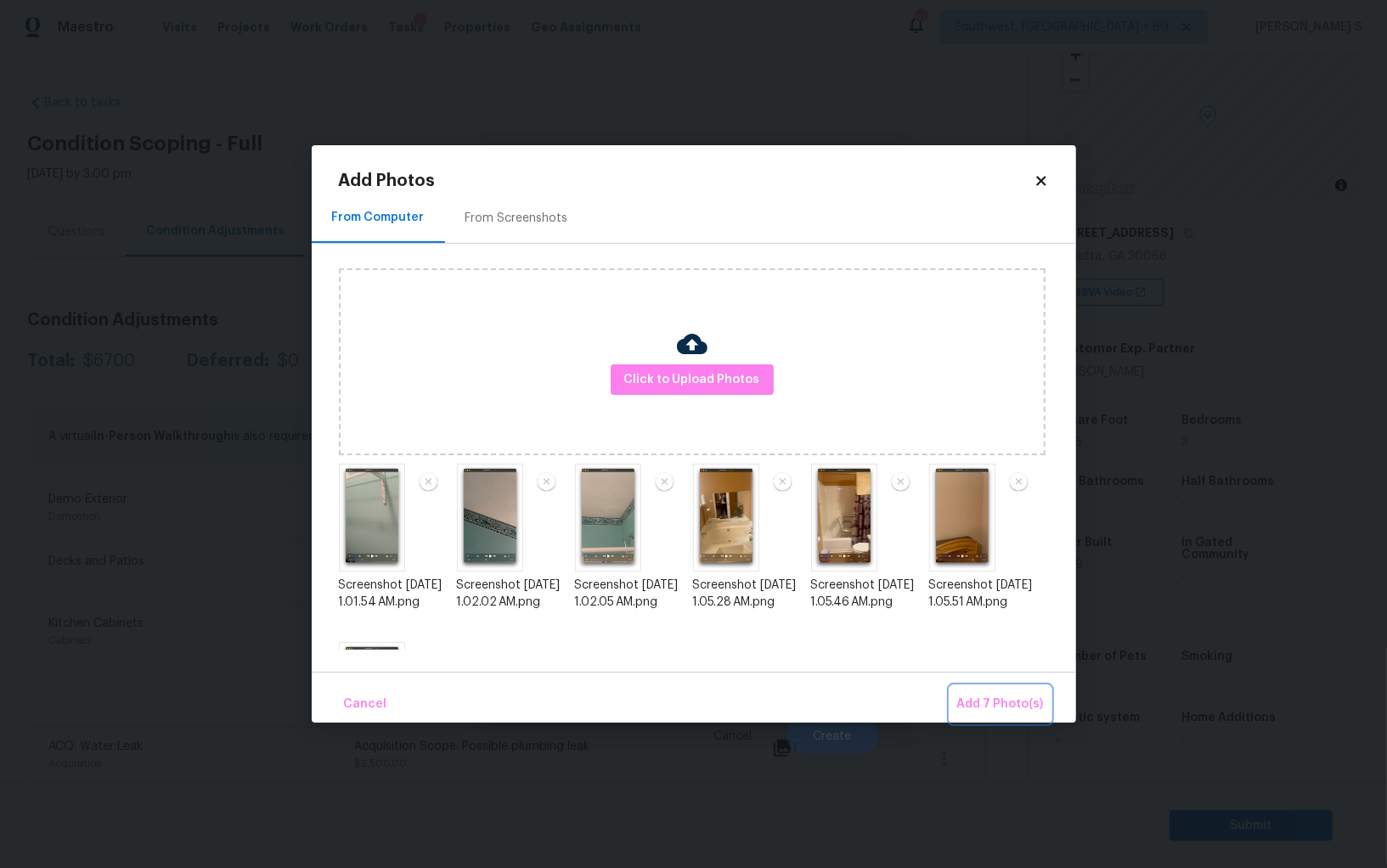
click at [1027, 695] on span "Add 7 Photo(s)" at bounding box center [1001, 705] width 87 height 21
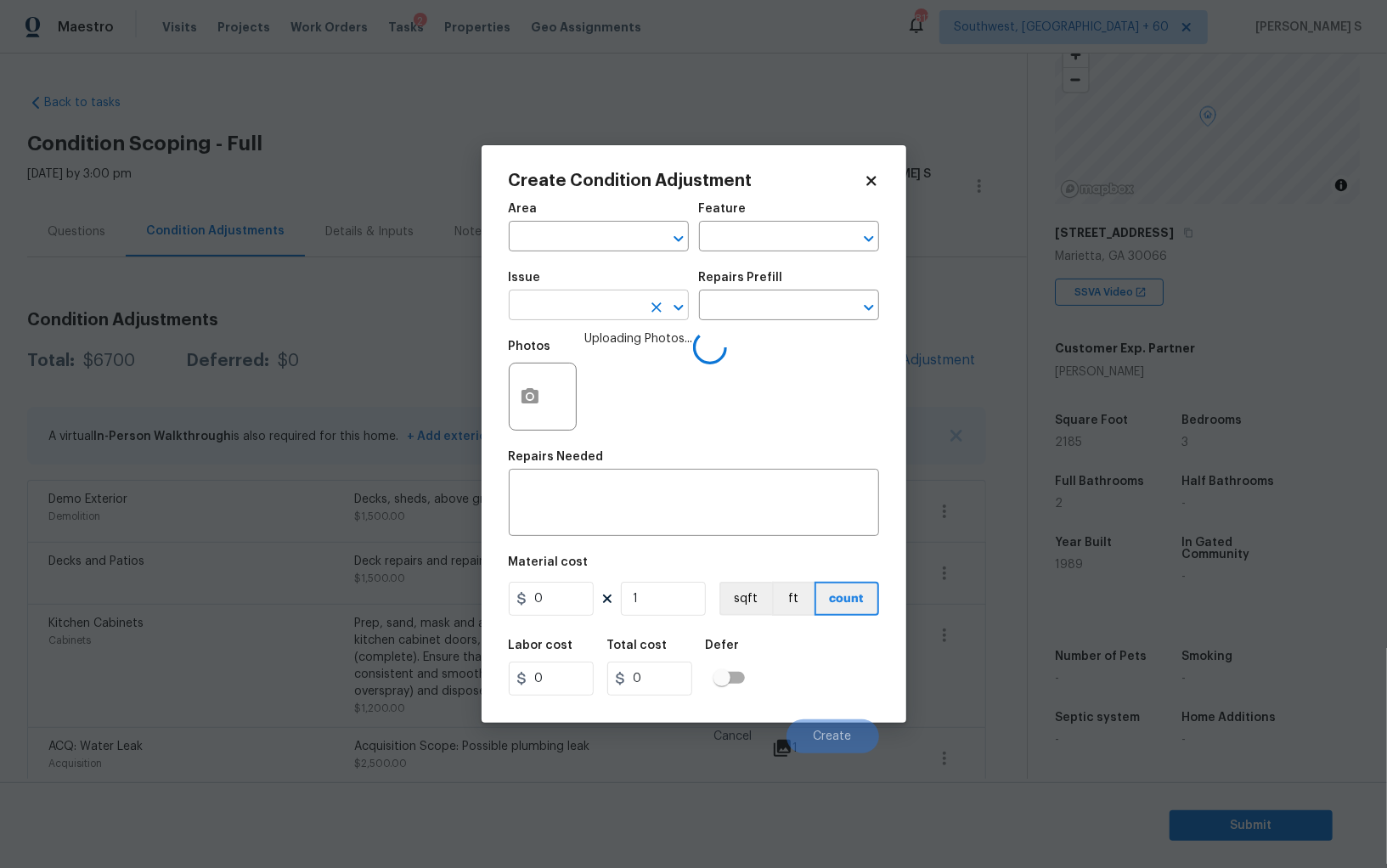
click at [615, 306] on input "text" at bounding box center [576, 307] width 133 height 27
type input "Interior Paint"
type input "ri"
type input "mer"
type input "Overall Paint"
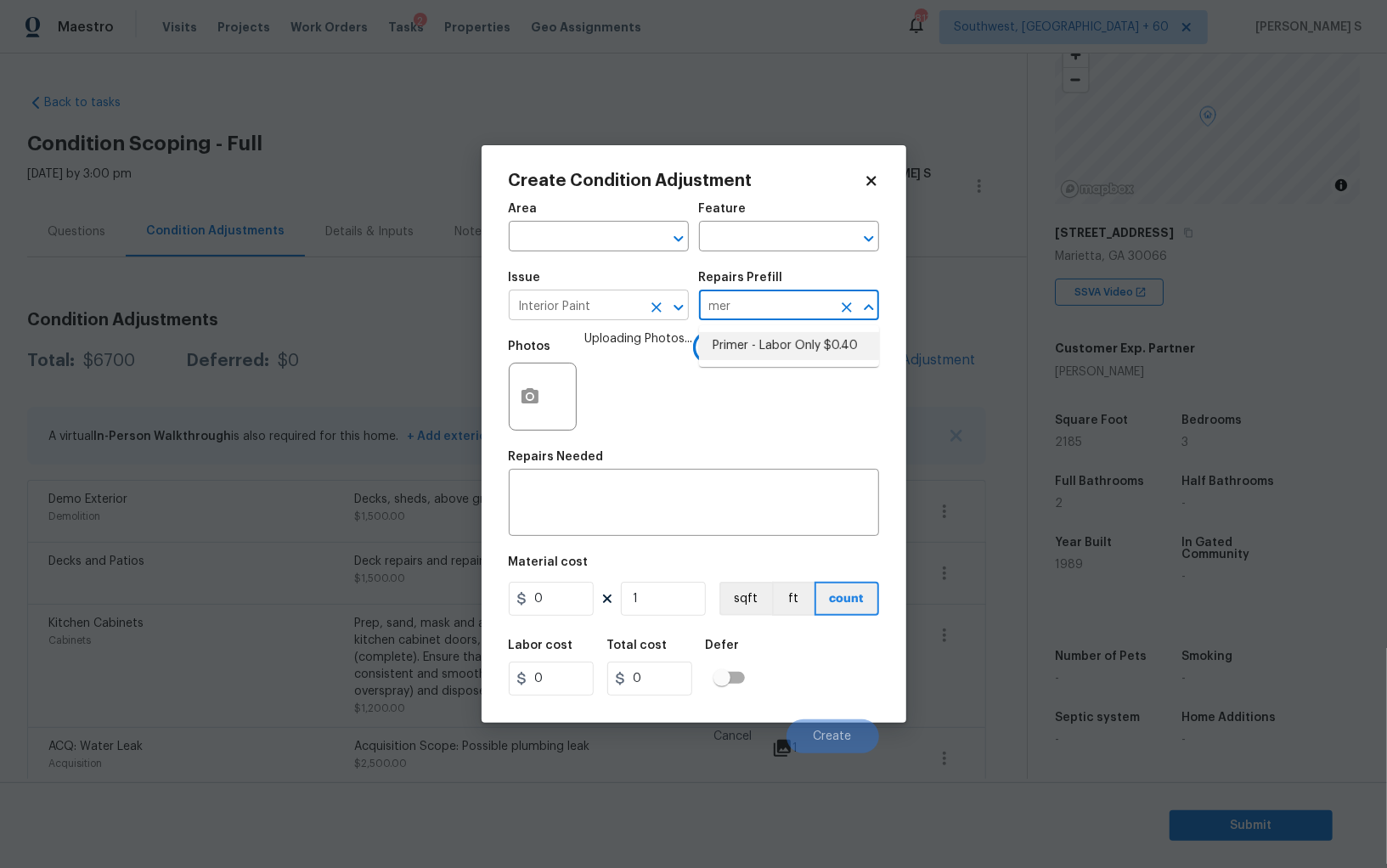
type textarea "Interior primer - PRIMER PROVIDED BY OPENDOOR - All nails, screws, drywall anch…"
type input "0.4"
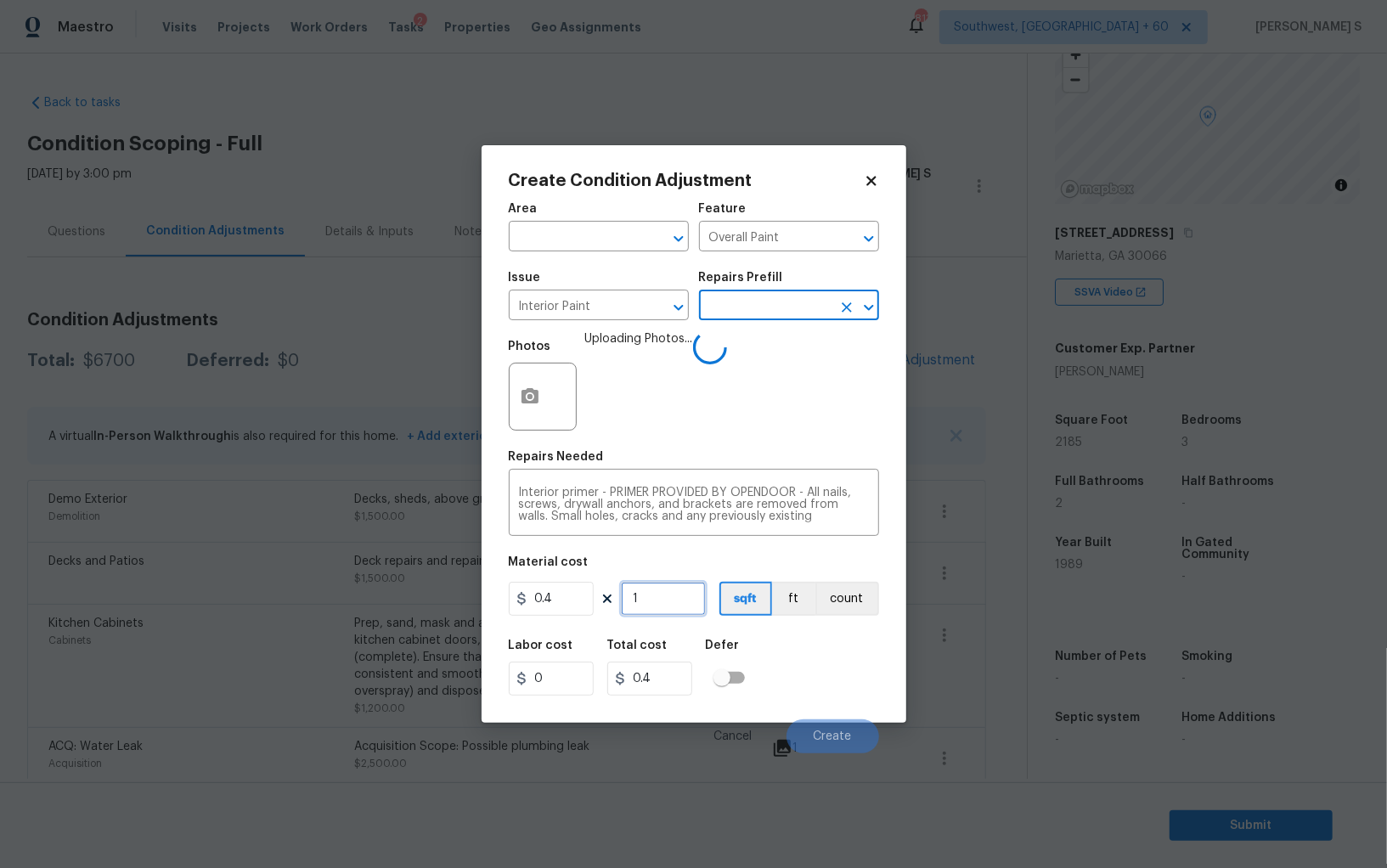
click at [668, 608] on input "1" at bounding box center [663, 599] width 85 height 34
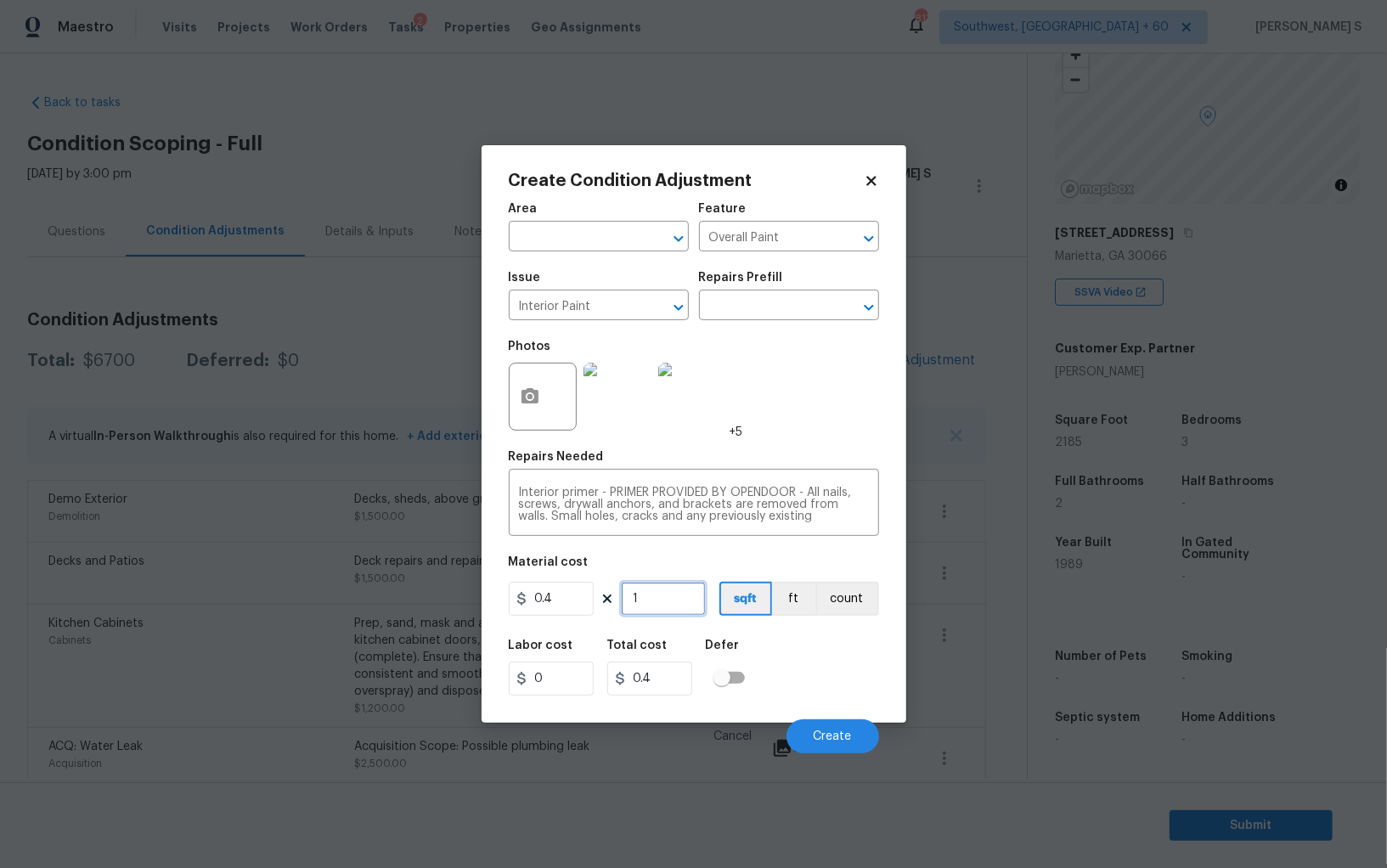
click at [668, 599] on input "1" at bounding box center [663, 599] width 85 height 34
type input "19"
type input "7.6"
type input "190"
type input "76"
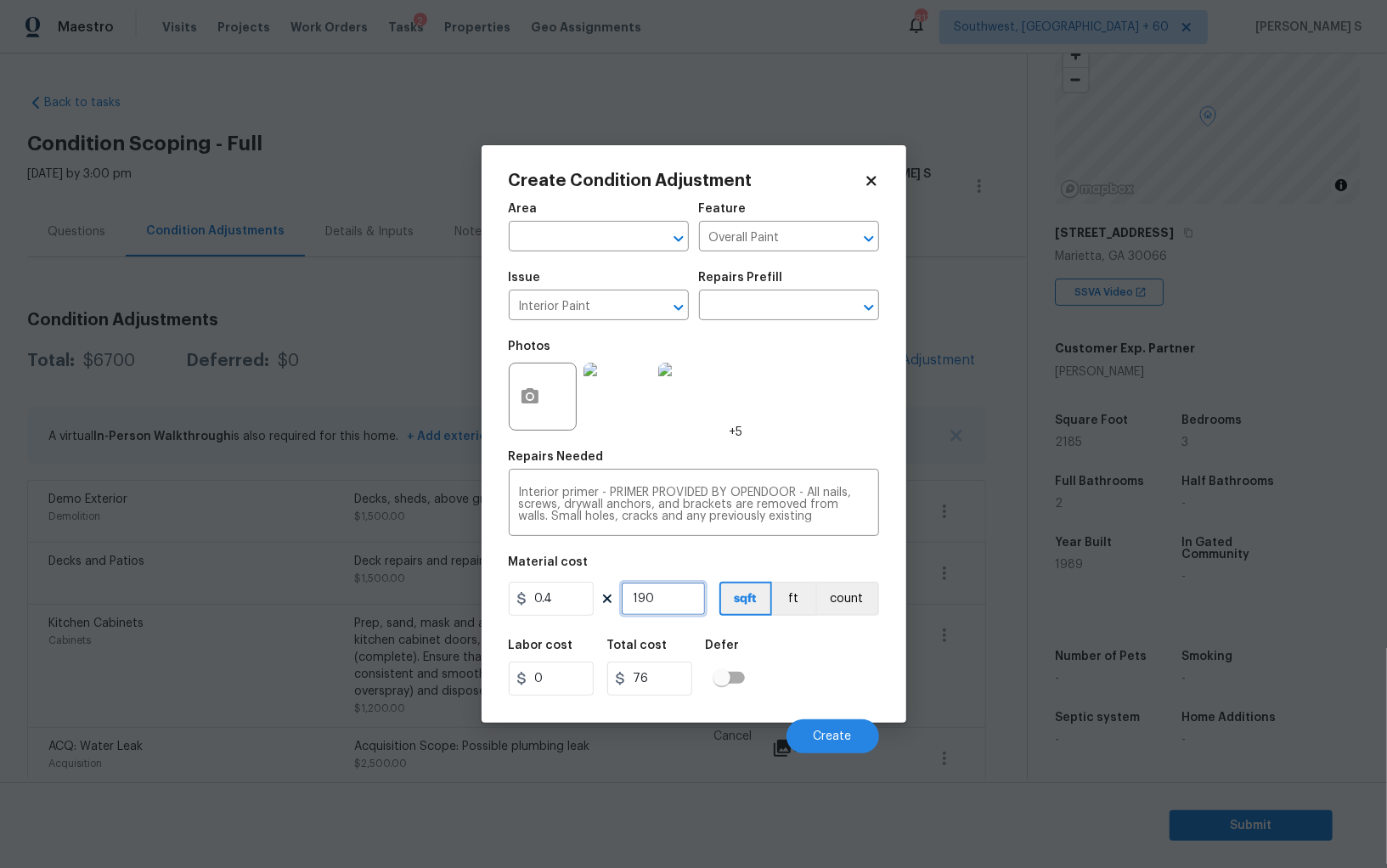
type input "1900"
type input "760"
type input "1900"
click at [850, 740] on span "Create" at bounding box center [833, 737] width 38 height 12
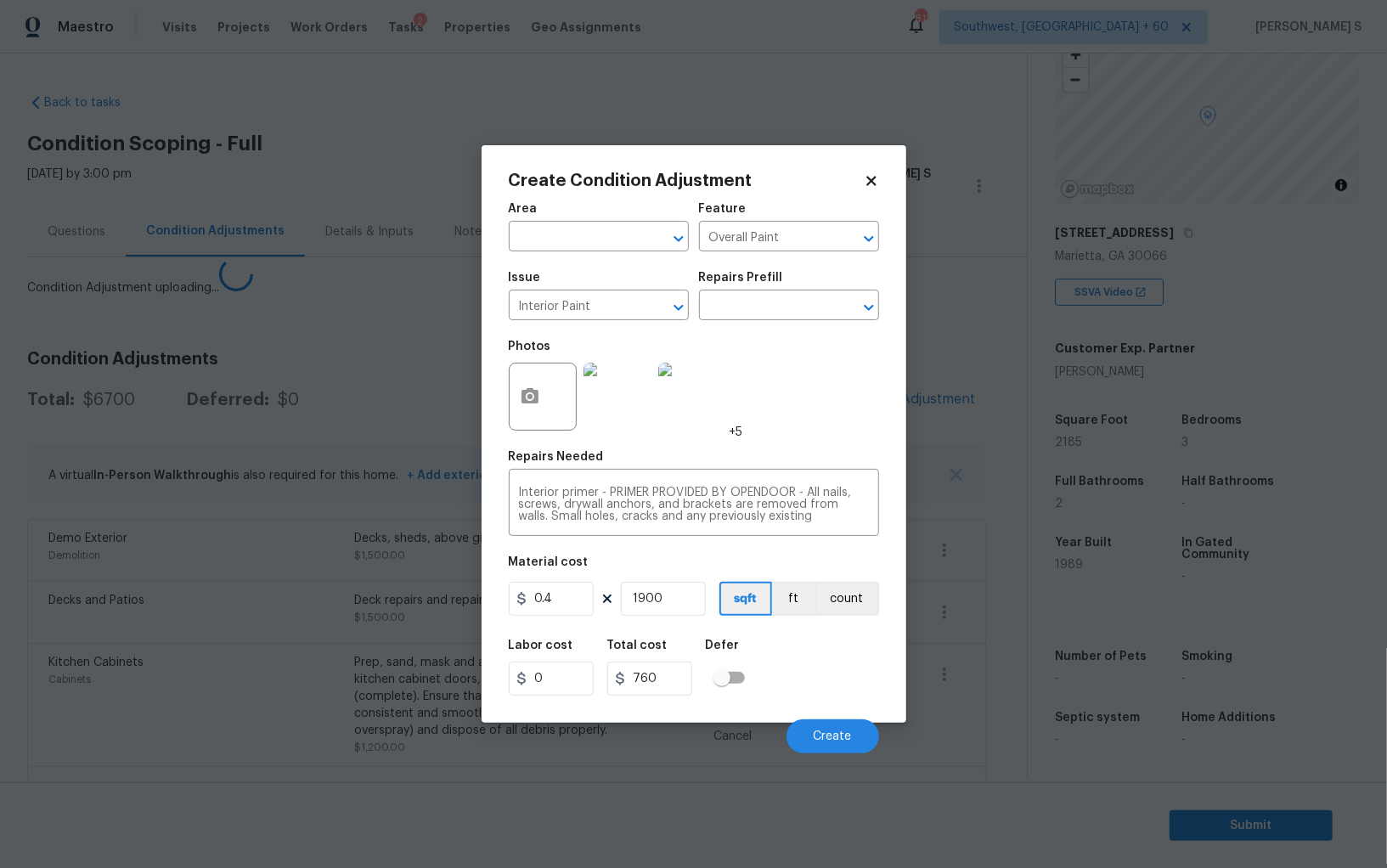
click at [252, 704] on body "Maestro Visits Projects Work Orders Tasks 2 Properties Geo Assignments [GEOGRAP…" at bounding box center [694, 434] width 1387 height 868
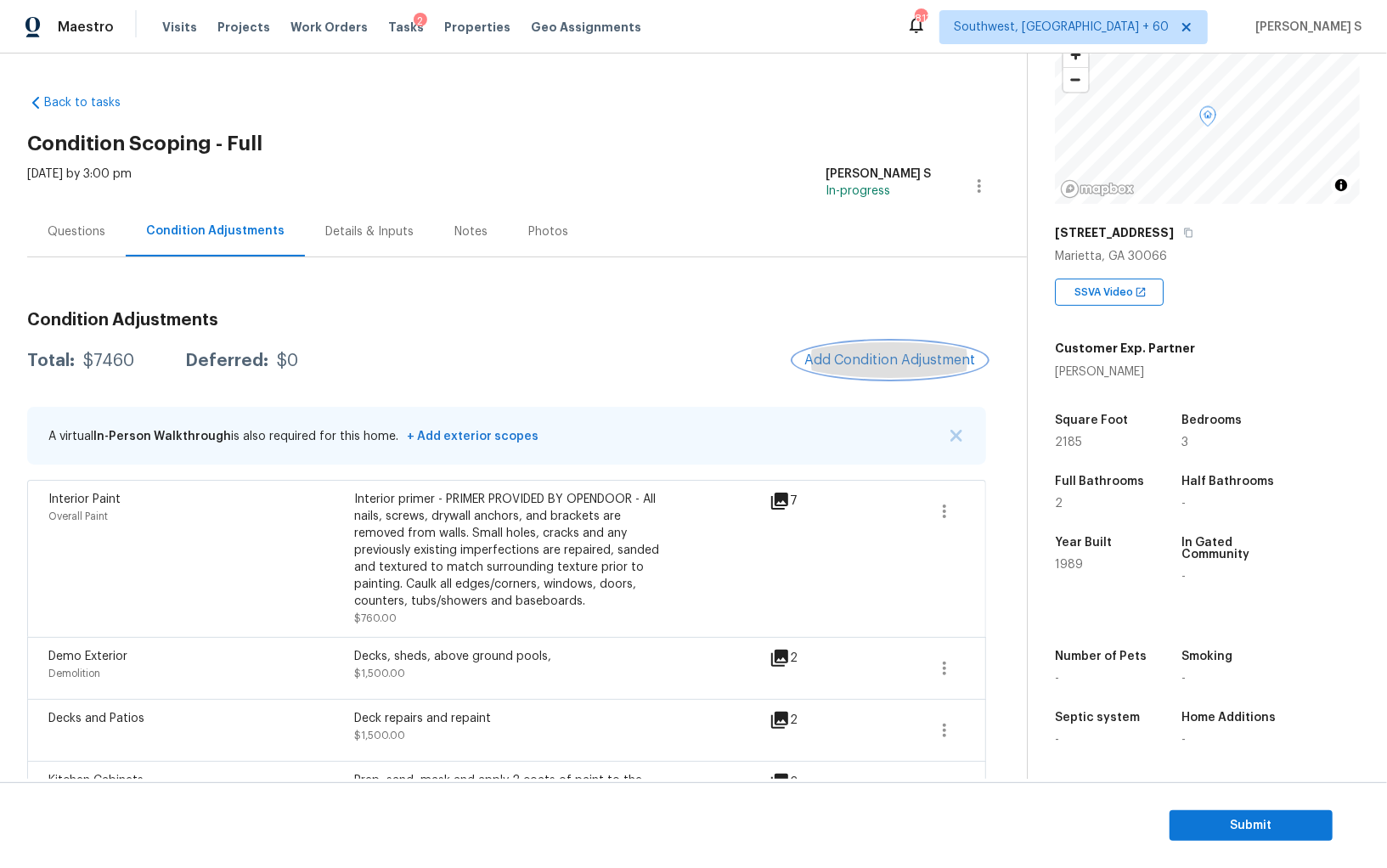
click at [863, 356] on span "Add Condition Adjustment" at bounding box center [890, 360] width 172 height 15
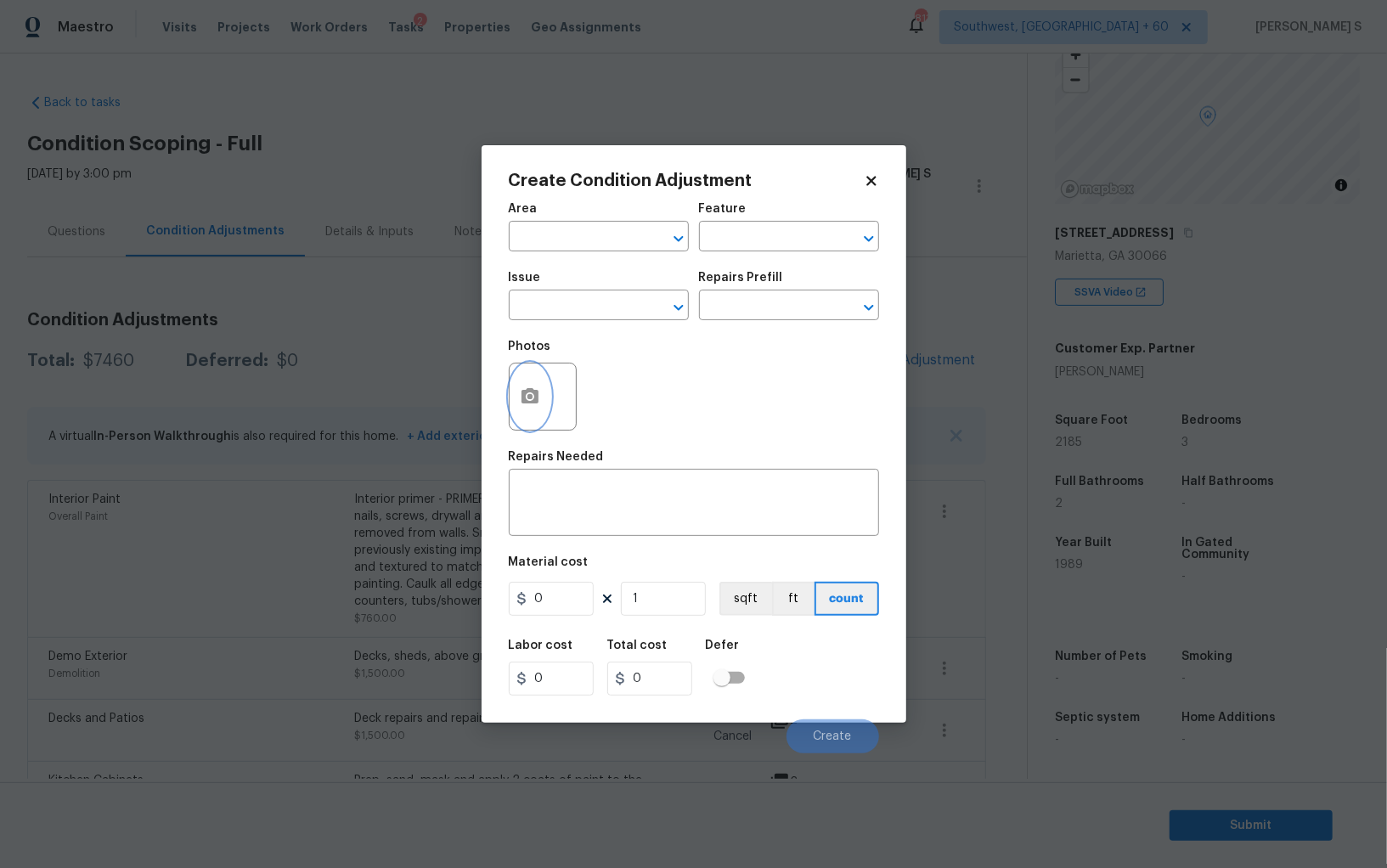
click at [523, 392] on icon "button" at bounding box center [530, 395] width 17 height 15
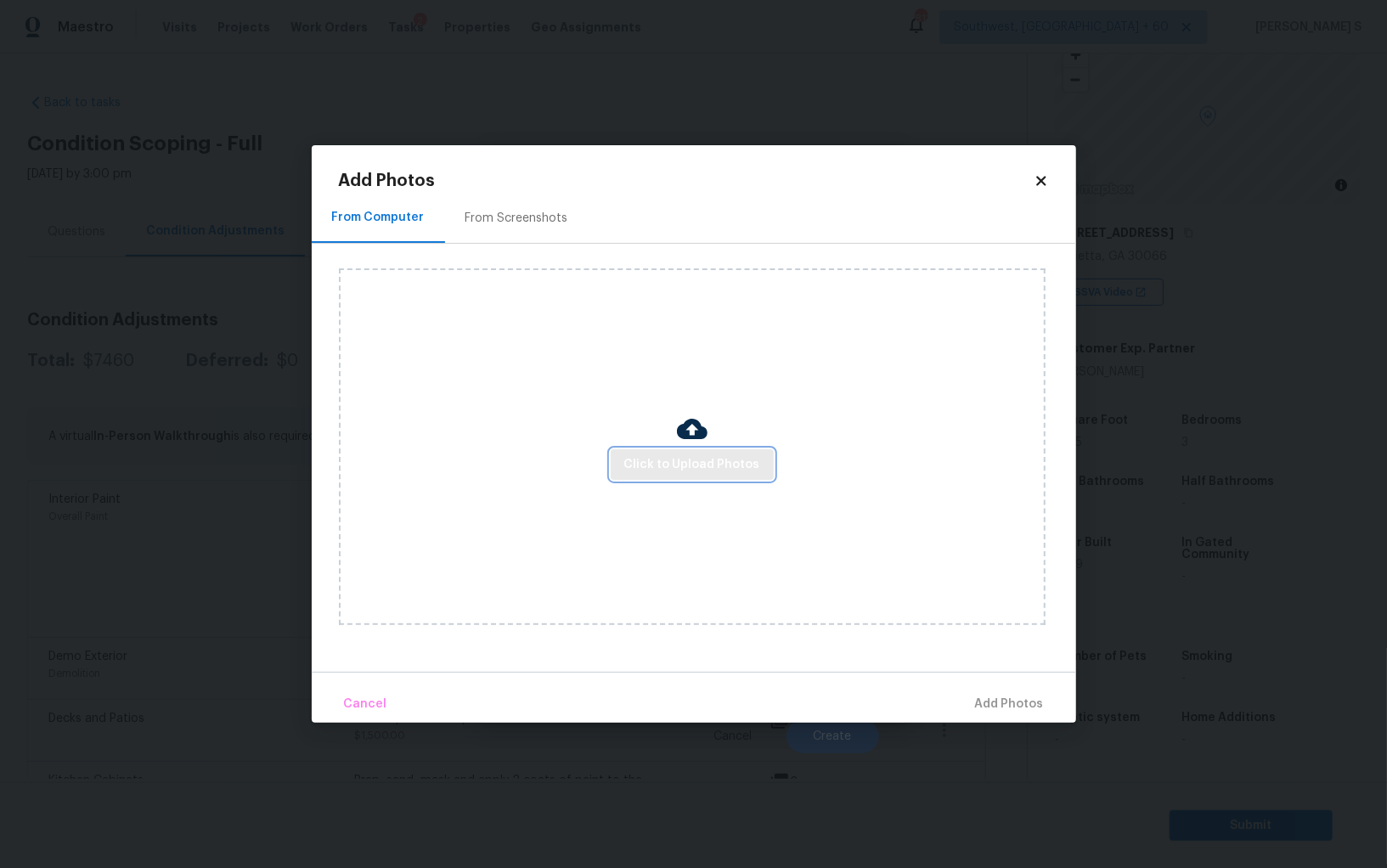
click at [690, 463] on span "Click to Upload Photos" at bounding box center [692, 465] width 136 height 21
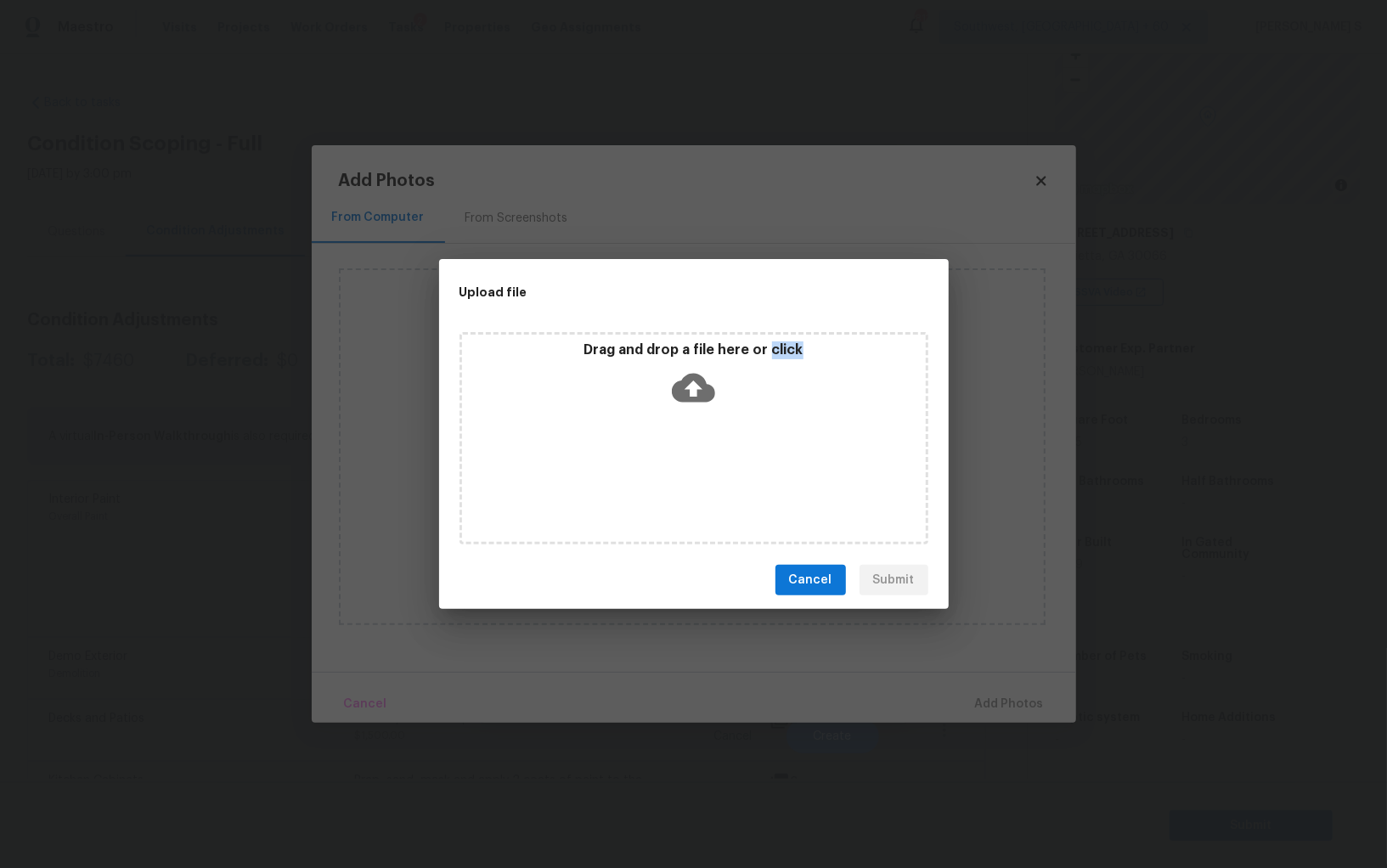
click at [690, 463] on div "Drag and drop a file here or click" at bounding box center [694, 438] width 469 height 213
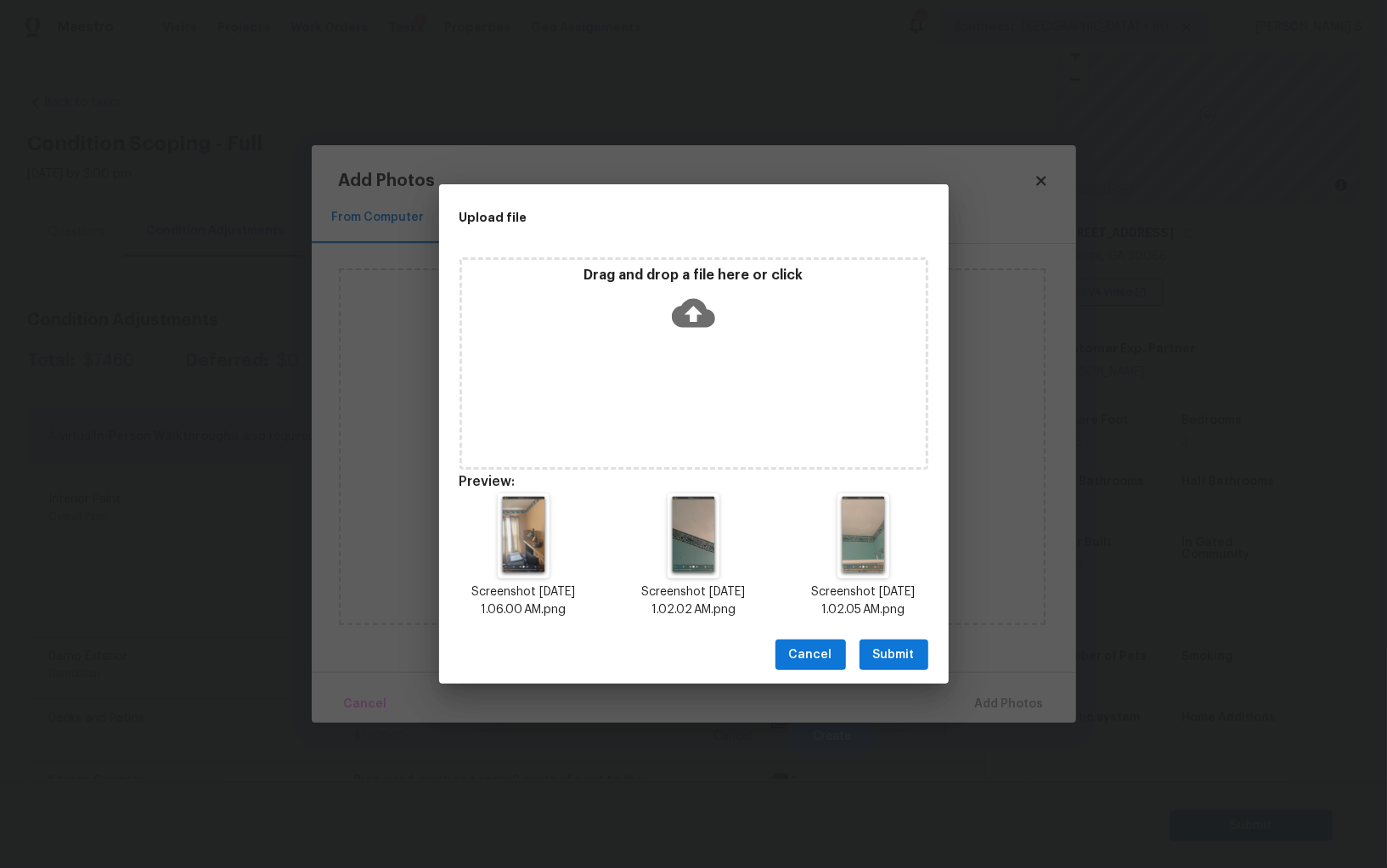
click at [907, 633] on div "Cancel Submit" at bounding box center [694, 655] width 510 height 58
drag, startPoint x: 910, startPoint y: 644, endPoint x: 986, endPoint y: 638, distance: 76.2
click at [910, 644] on button "Submit" at bounding box center [895, 655] width 69 height 31
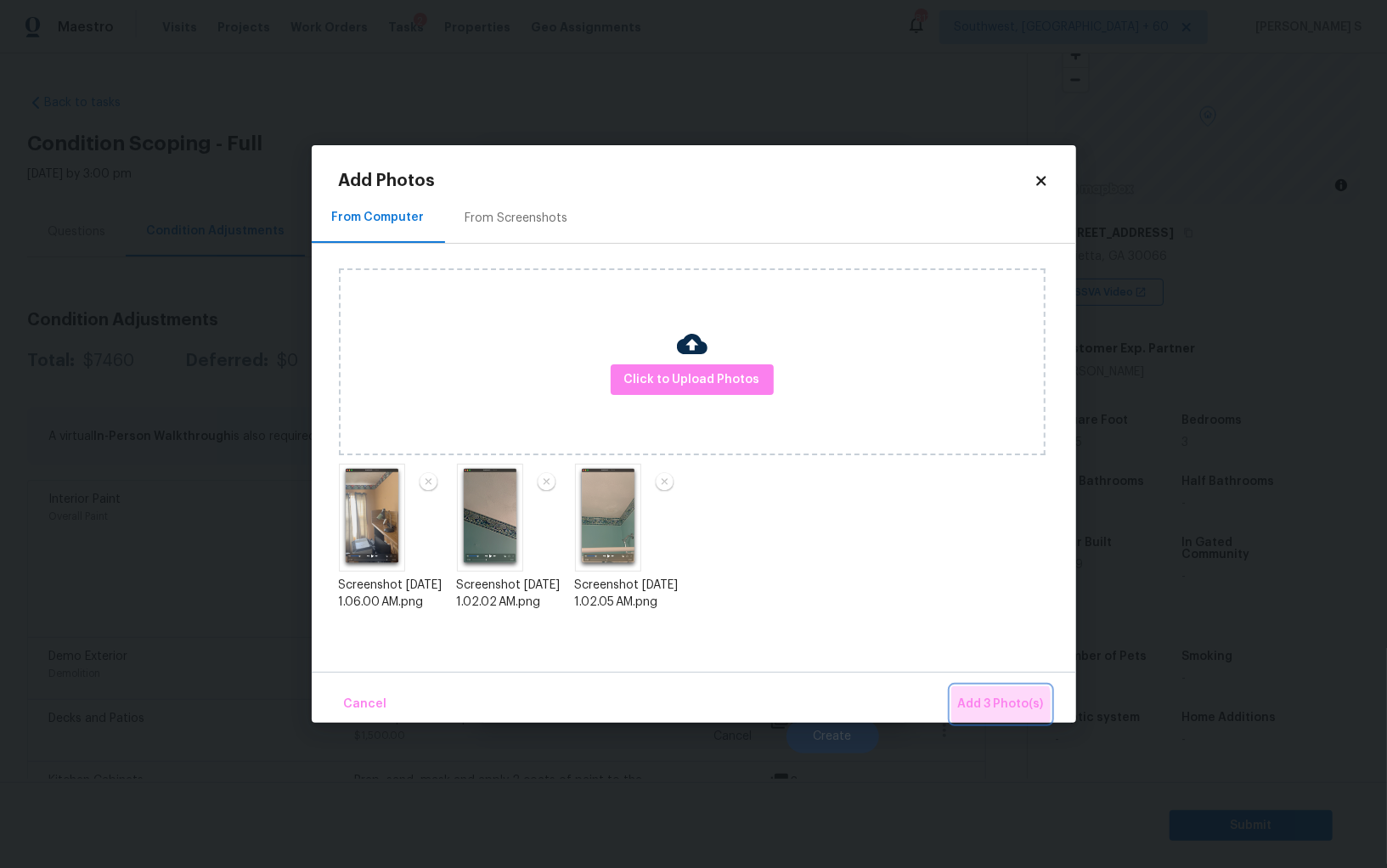
click at [994, 706] on span "Add 3 Photo(s)" at bounding box center [1001, 705] width 86 height 21
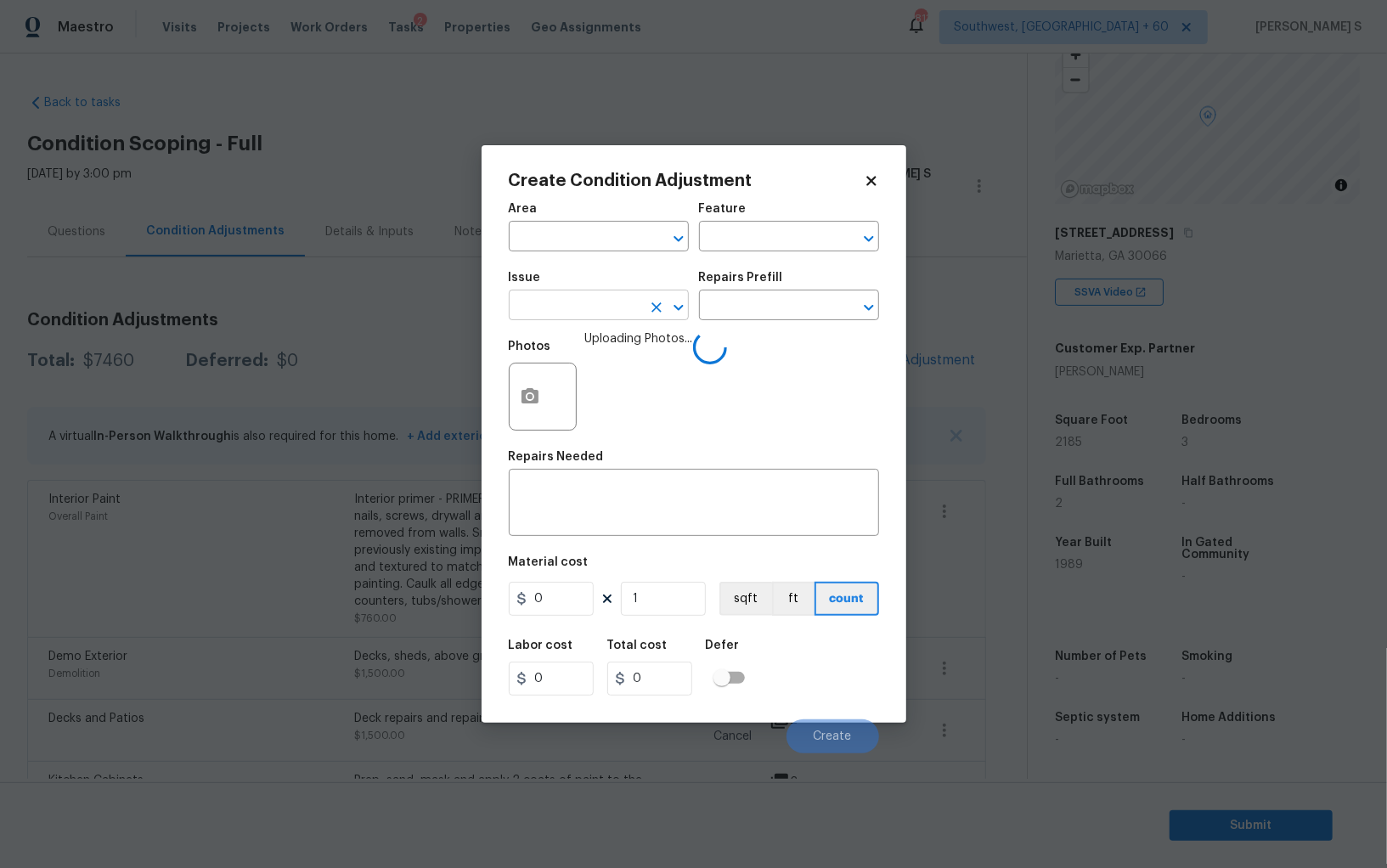
click at [593, 308] on input "text" at bounding box center [576, 307] width 133 height 27
type input "Wallpaper"
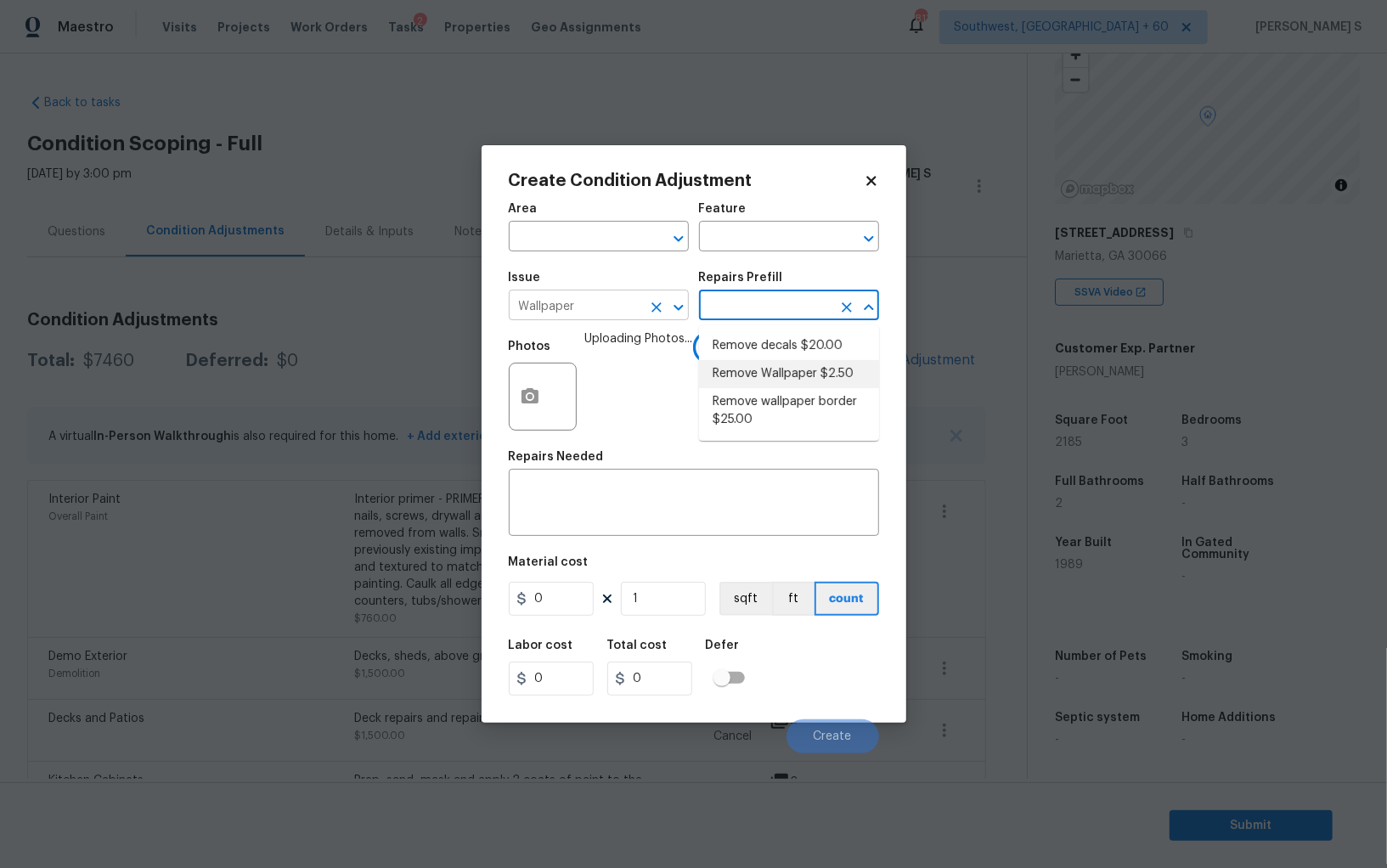
type input "Walls and Ceiling"
type textarea "Remove wallpaper and texture walls to best match existing conditions"
type input "2.5"
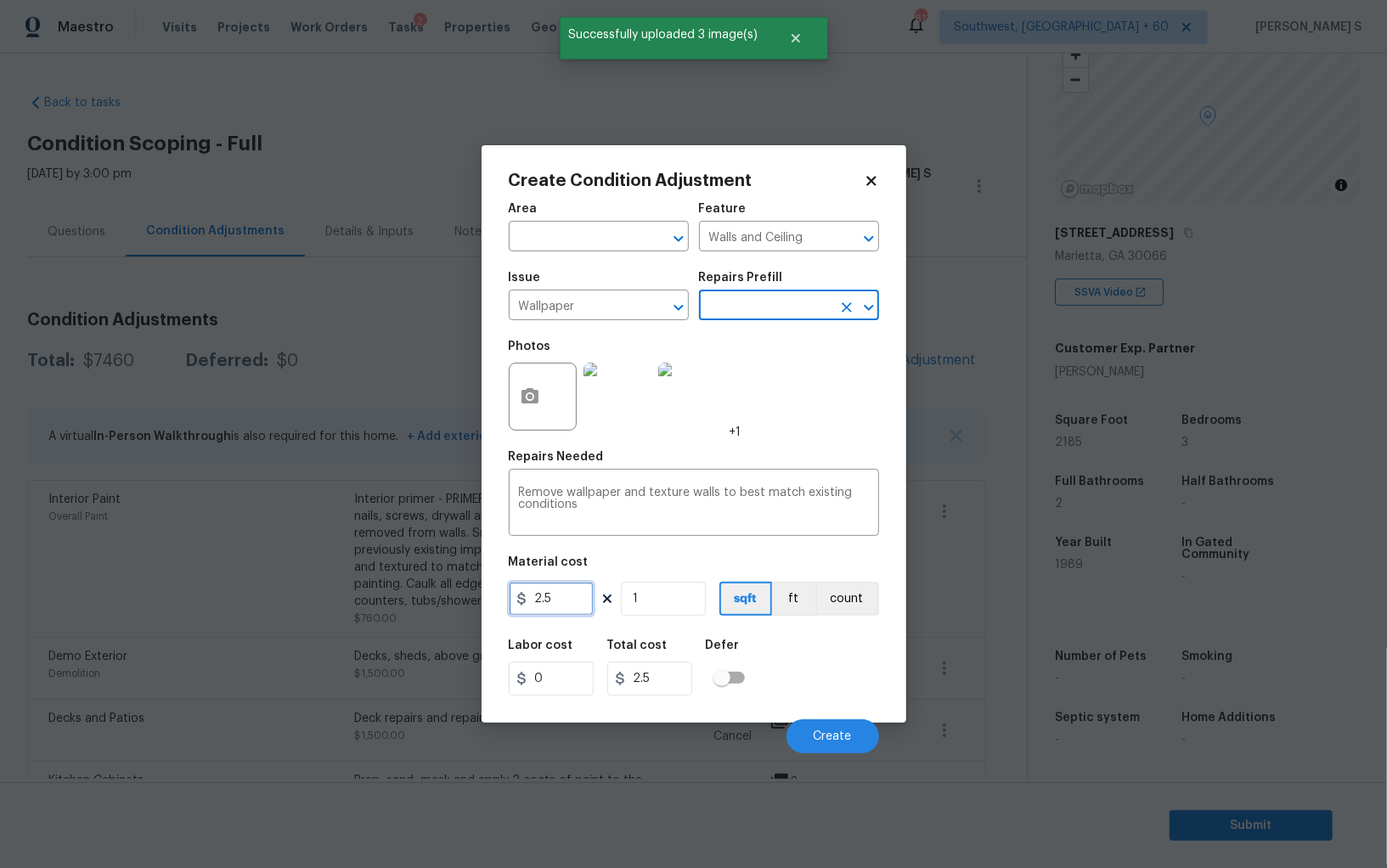
click at [556, 599] on input "2.5" at bounding box center [552, 599] width 85 height 34
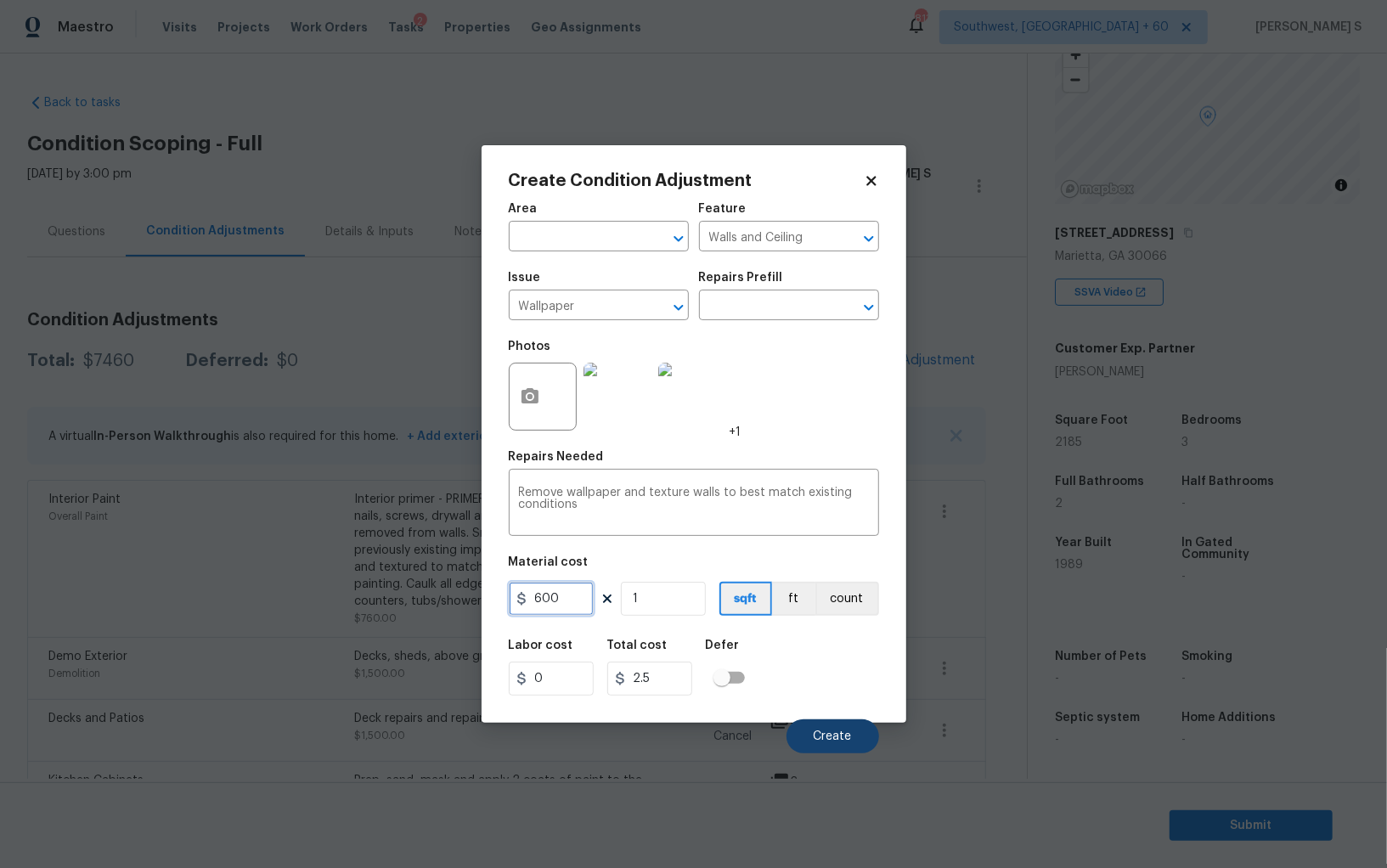
type input "600"
click at [854, 748] on button "Create" at bounding box center [833, 736] width 93 height 34
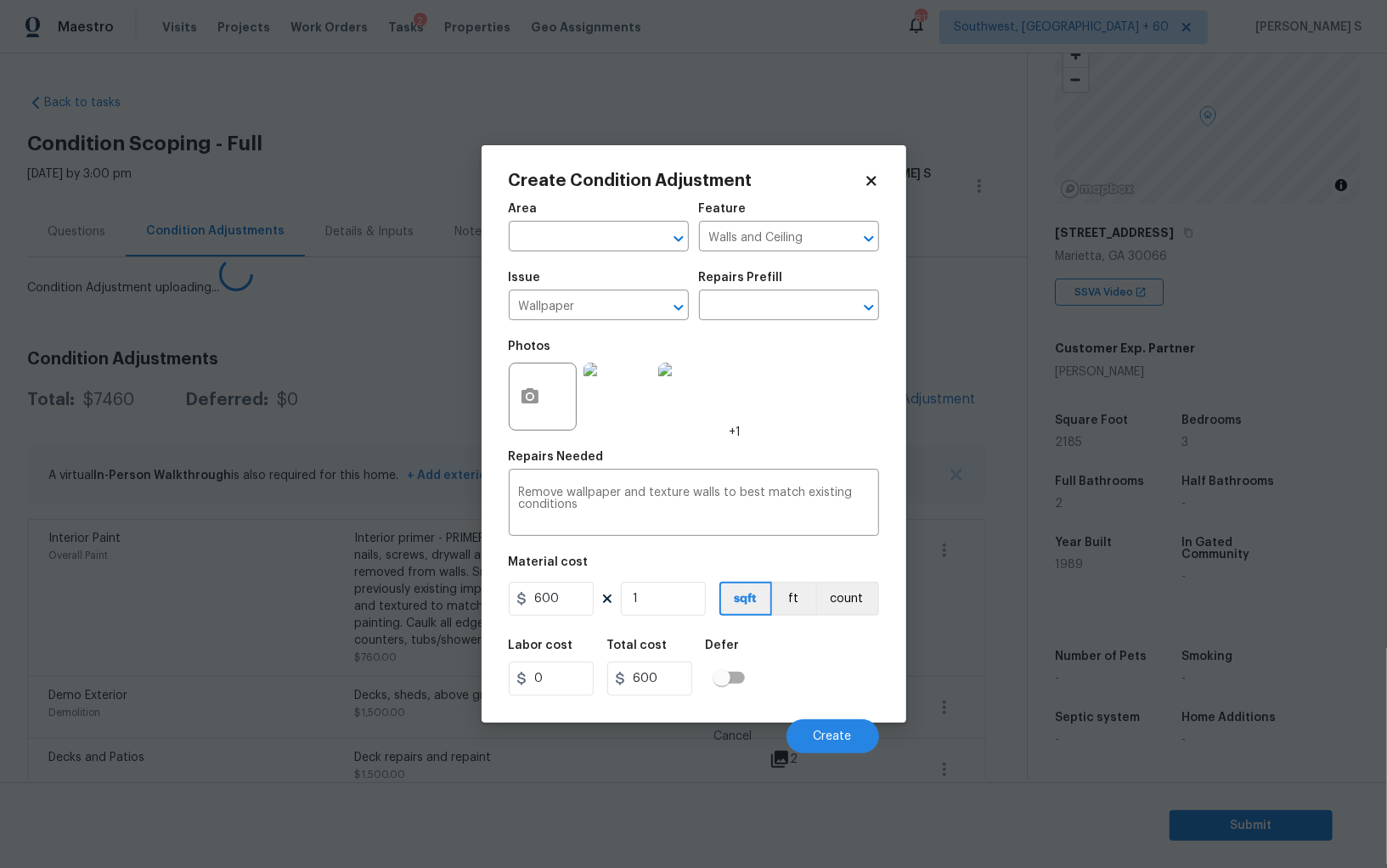
click at [369, 656] on body "Maestro Visits Projects Work Orders Tasks 2 Properties Geo Assignments [GEOGRAP…" at bounding box center [694, 434] width 1387 height 868
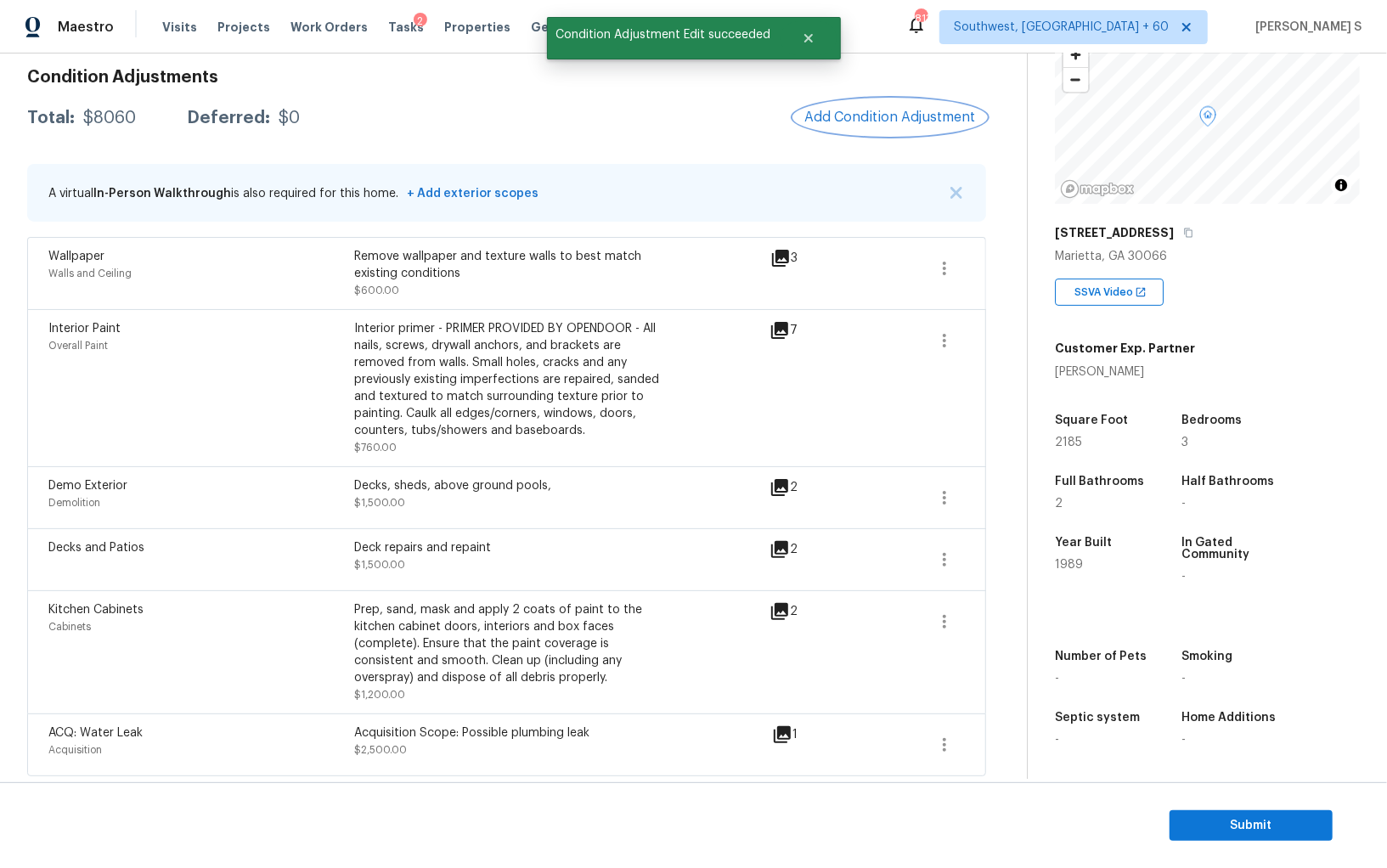
scroll to position [0, 0]
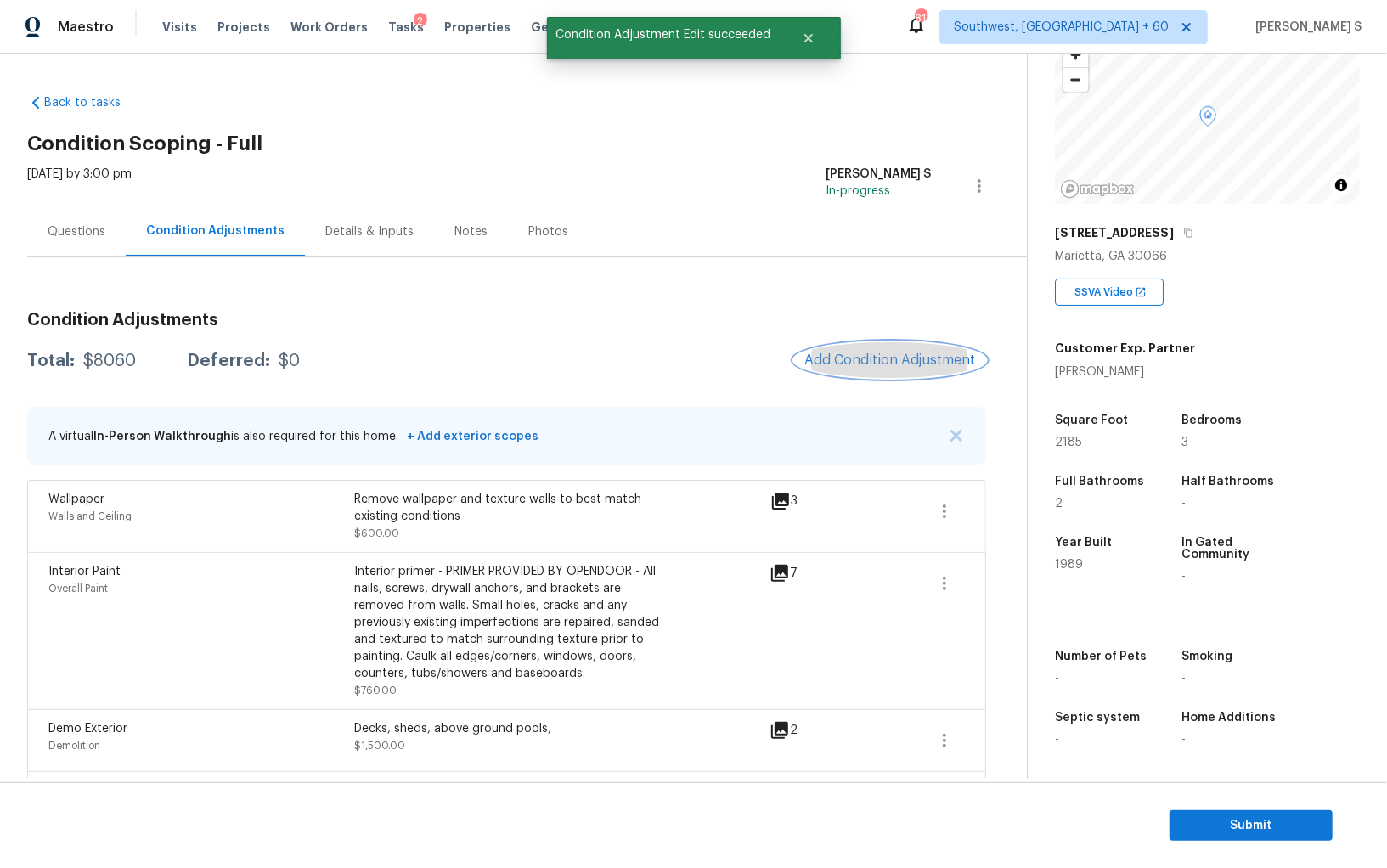
click at [858, 360] on span "Add Condition Adjustment" at bounding box center [890, 360] width 172 height 15
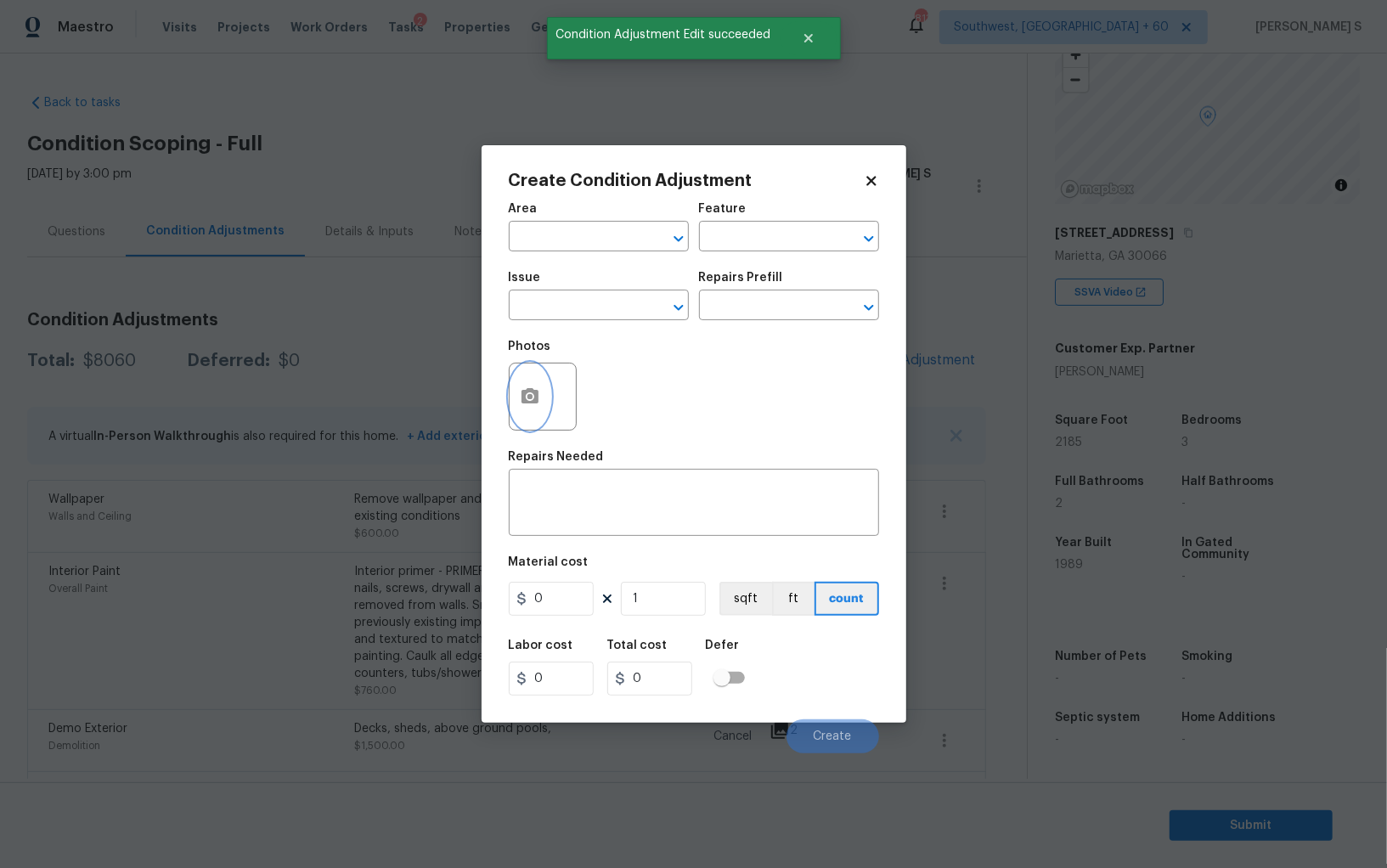
click at [540, 387] on button "button" at bounding box center [531, 397] width 41 height 66
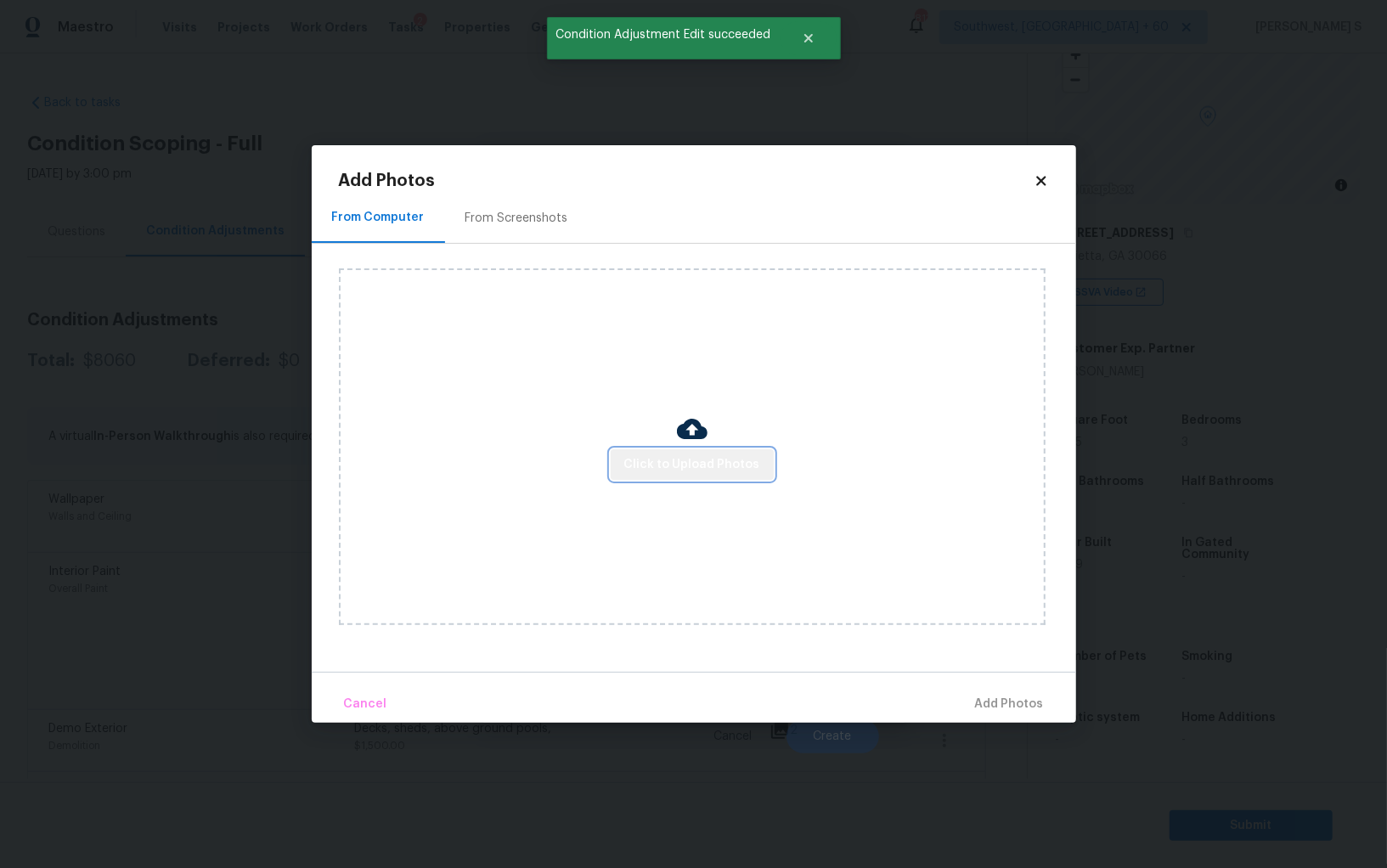
click at [746, 458] on span "Click to Upload Photos" at bounding box center [692, 465] width 136 height 21
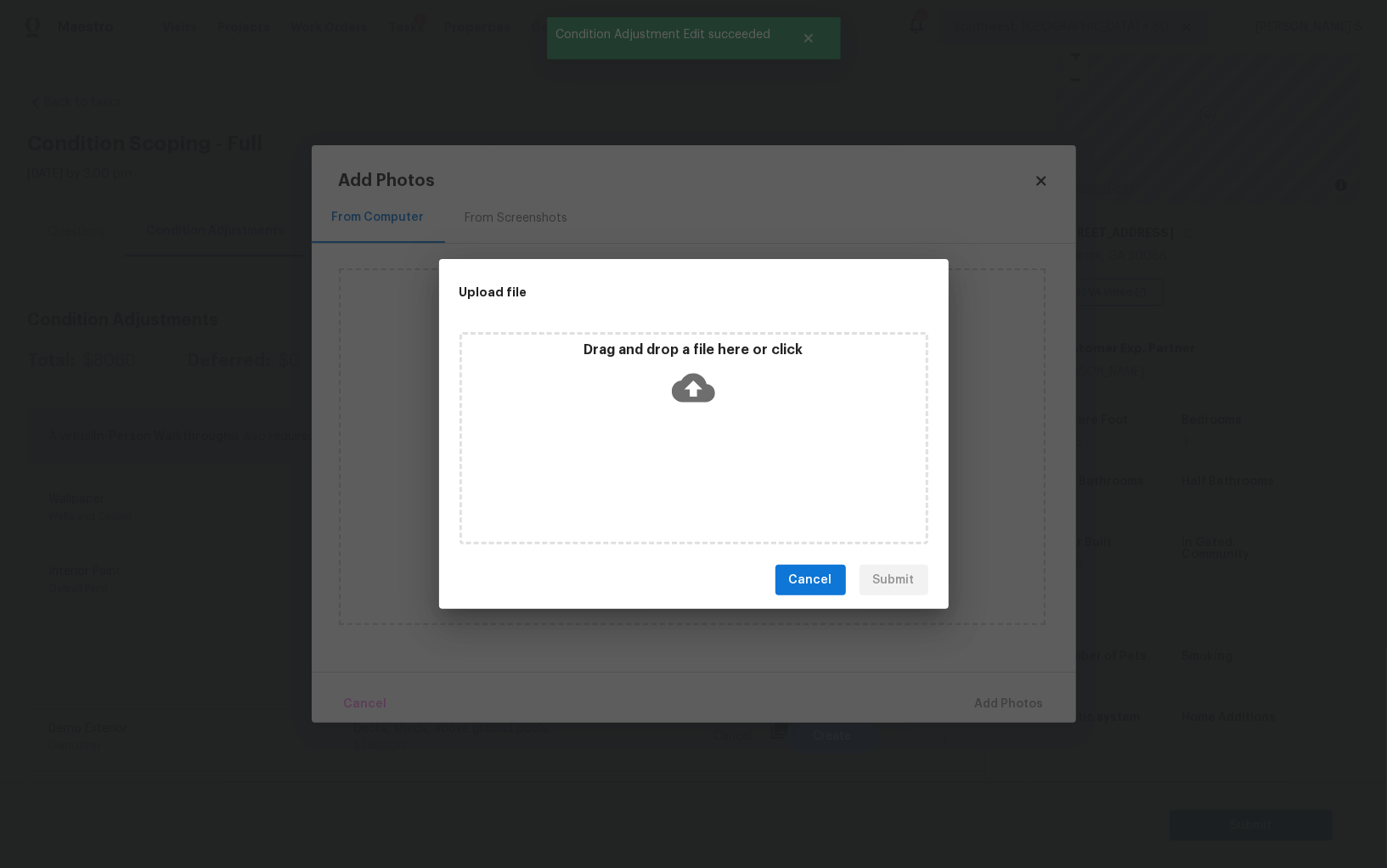
click at [746, 458] on div "Drag and drop a file here or click" at bounding box center [694, 438] width 469 height 213
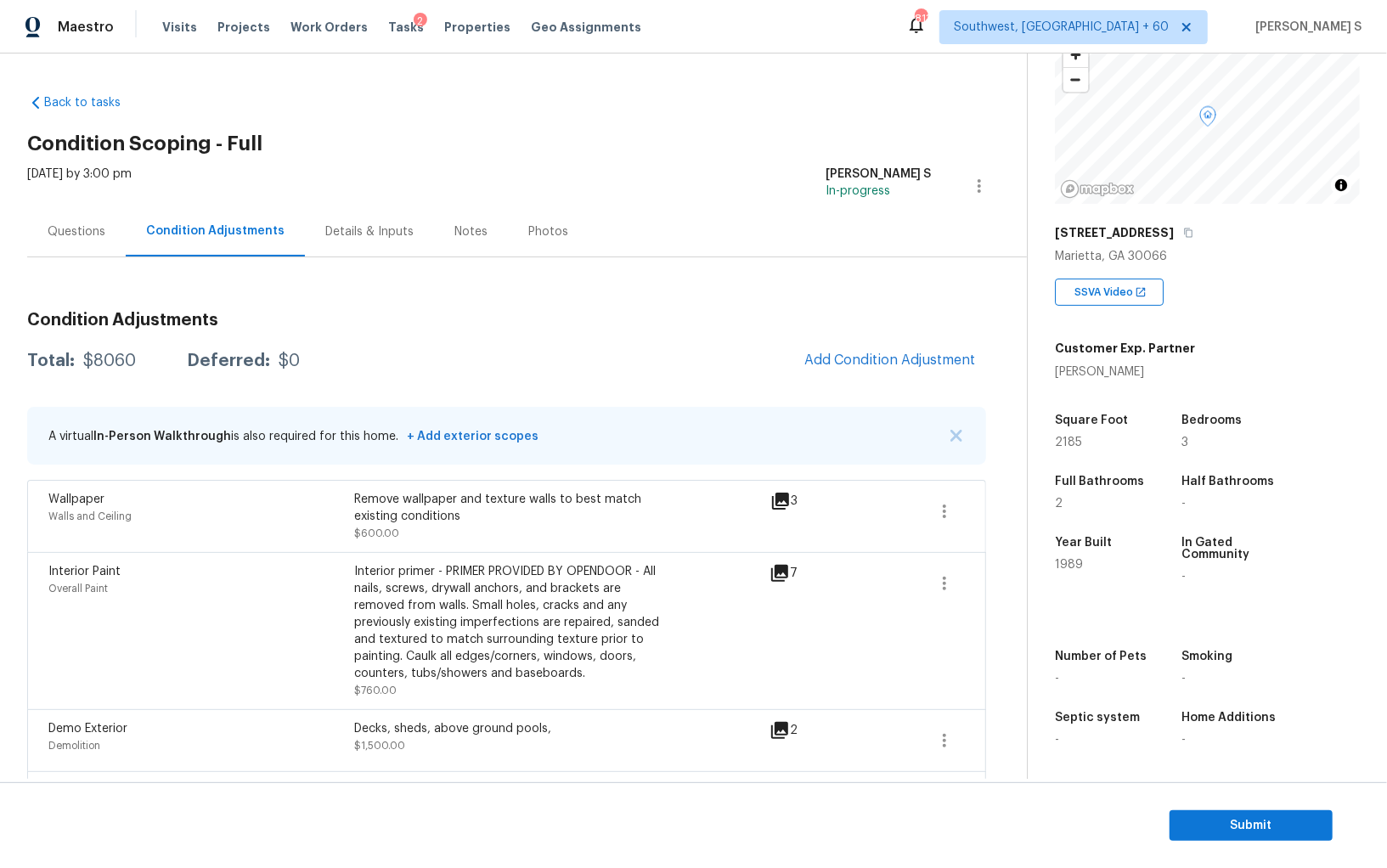
click at [330, 613] on body "Maestro Visits Projects Work Orders Tasks 2 Properties Geo Assignments [GEOGRAP…" at bounding box center [694, 434] width 1387 height 868
click at [896, 355] on span "Add Condition Adjustment" at bounding box center [890, 360] width 172 height 15
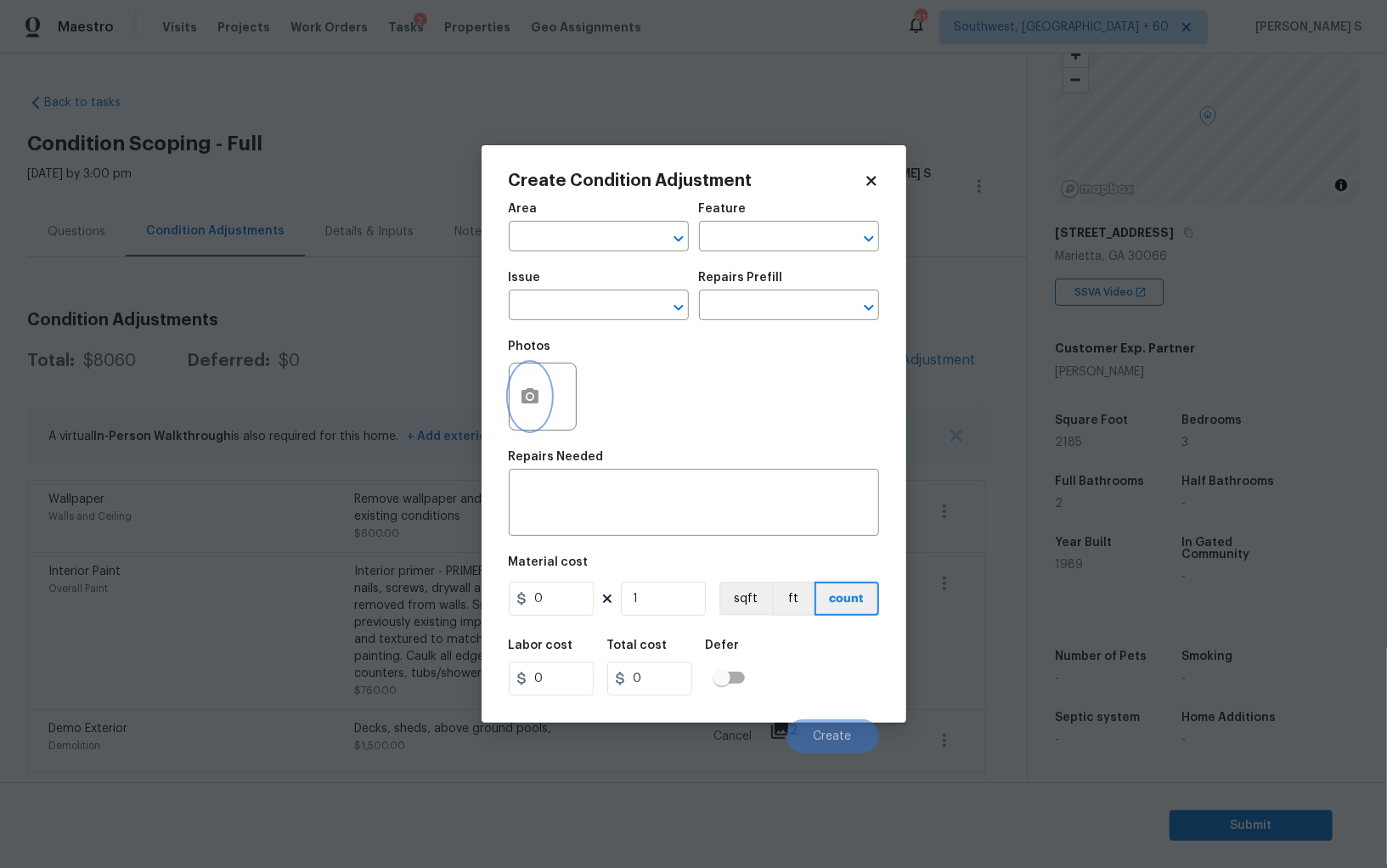
click at [529, 407] on icon "button" at bounding box center [530, 396] width 20 height 20
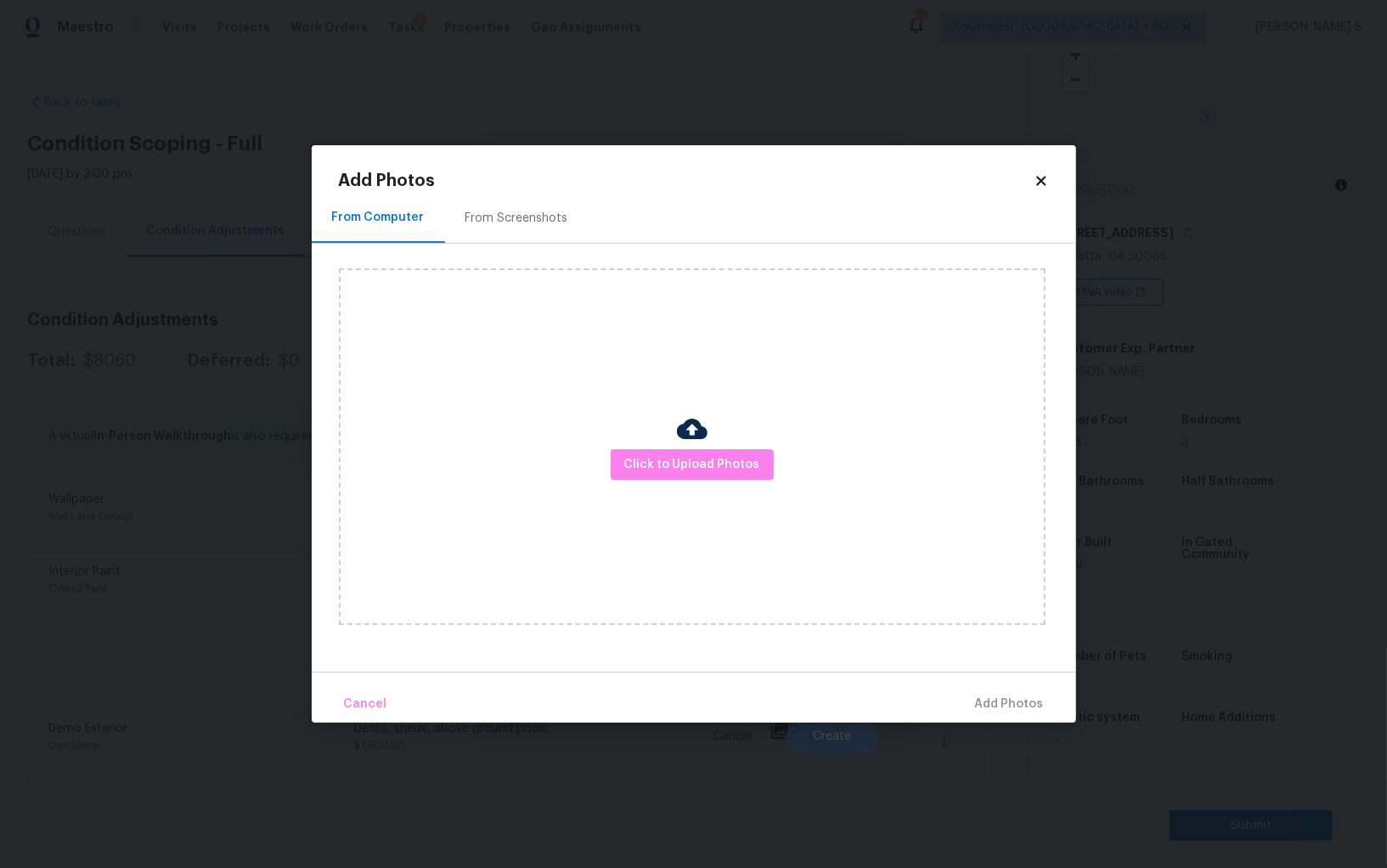
click at [527, 212] on div "From Screenshots" at bounding box center [517, 218] width 103 height 17
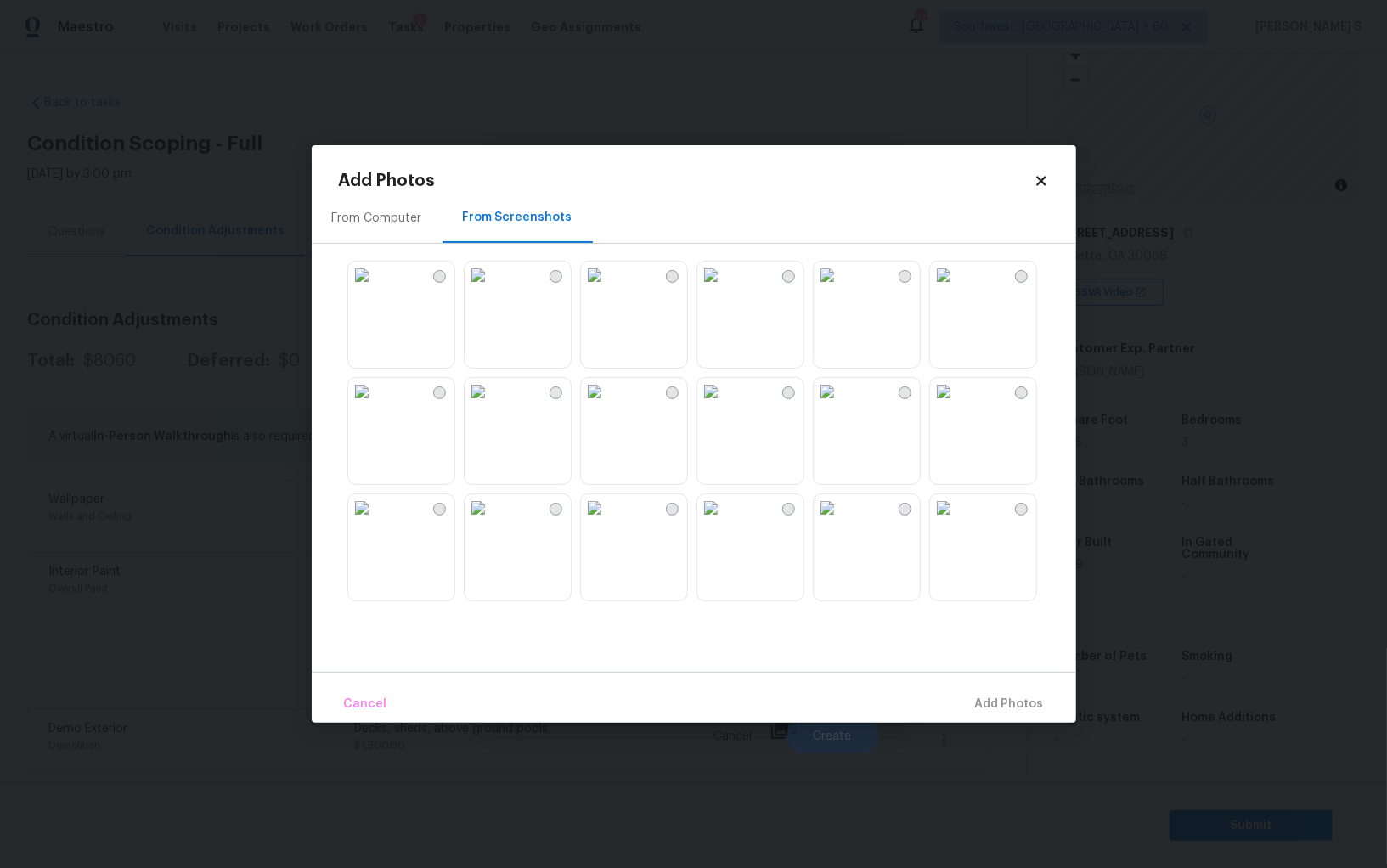
click at [492, 406] on img at bounding box center [478, 391] width 27 height 27
click at [608, 406] on img at bounding box center [594, 391] width 27 height 27
click at [724, 406] on img at bounding box center [711, 391] width 27 height 27
click at [803, 301] on div at bounding box center [708, 430] width 738 height 357
click at [841, 289] on img at bounding box center [827, 275] width 27 height 27
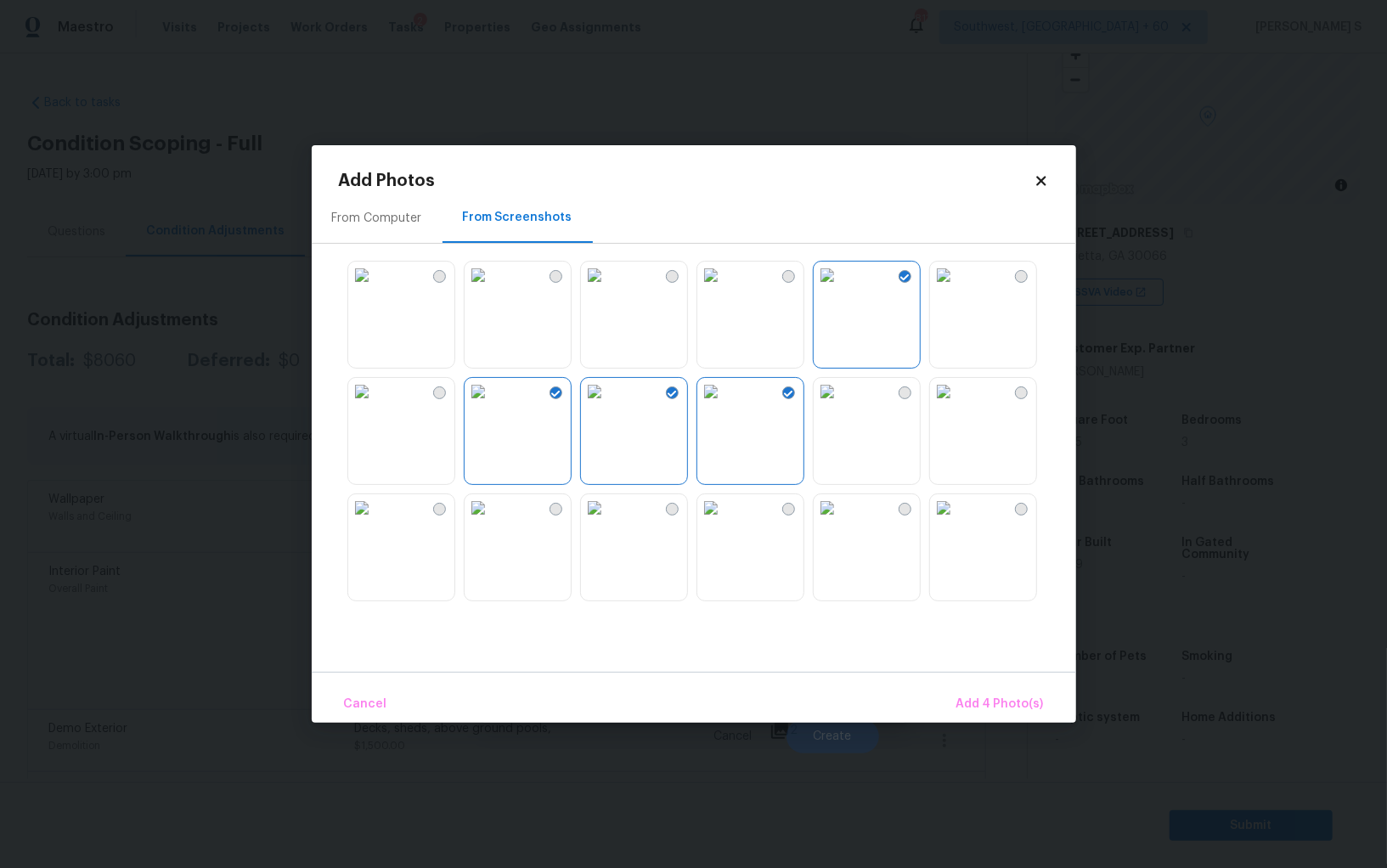
click at [724, 289] on img at bounding box center [711, 275] width 27 height 27
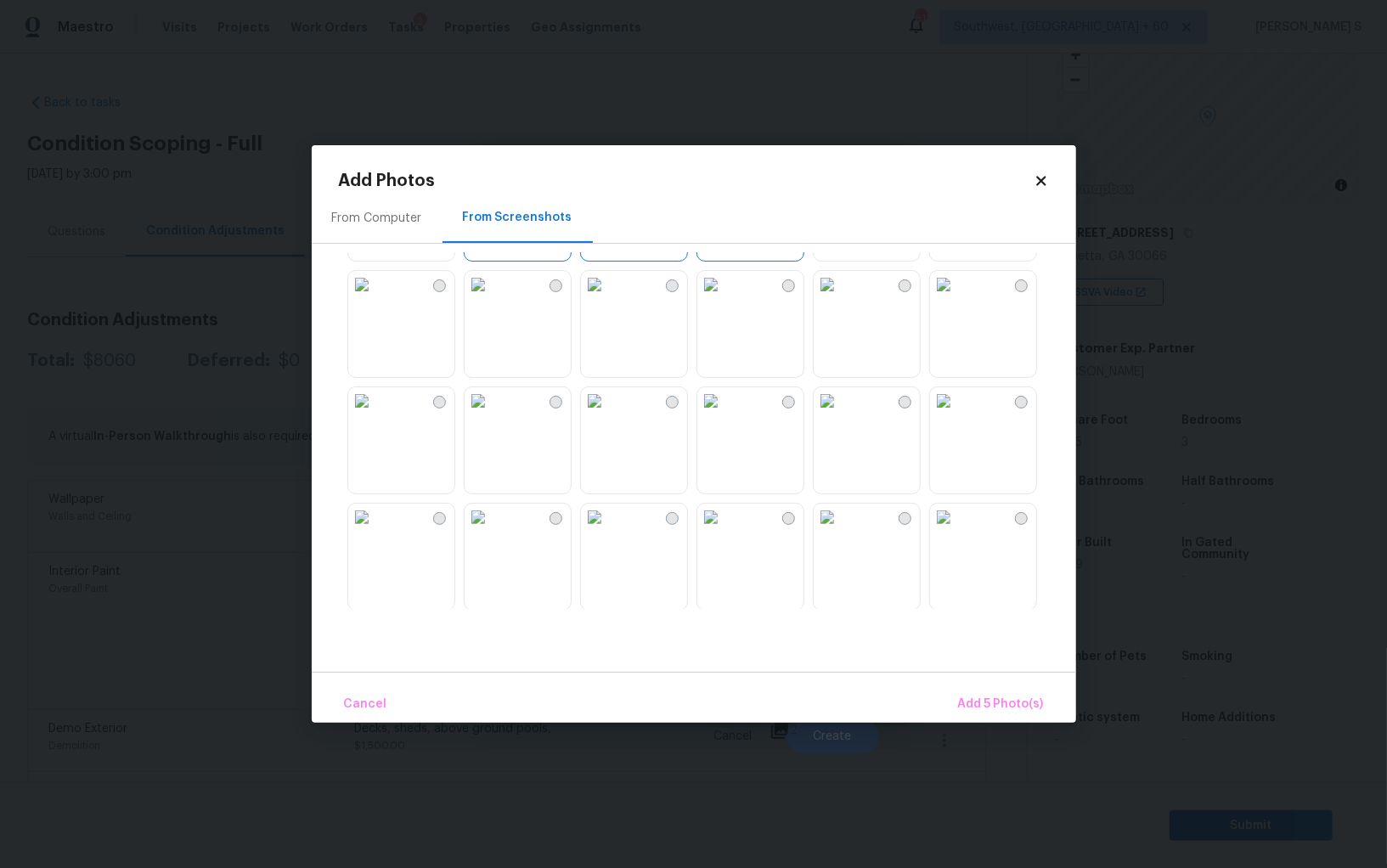
scroll to position [481, 0]
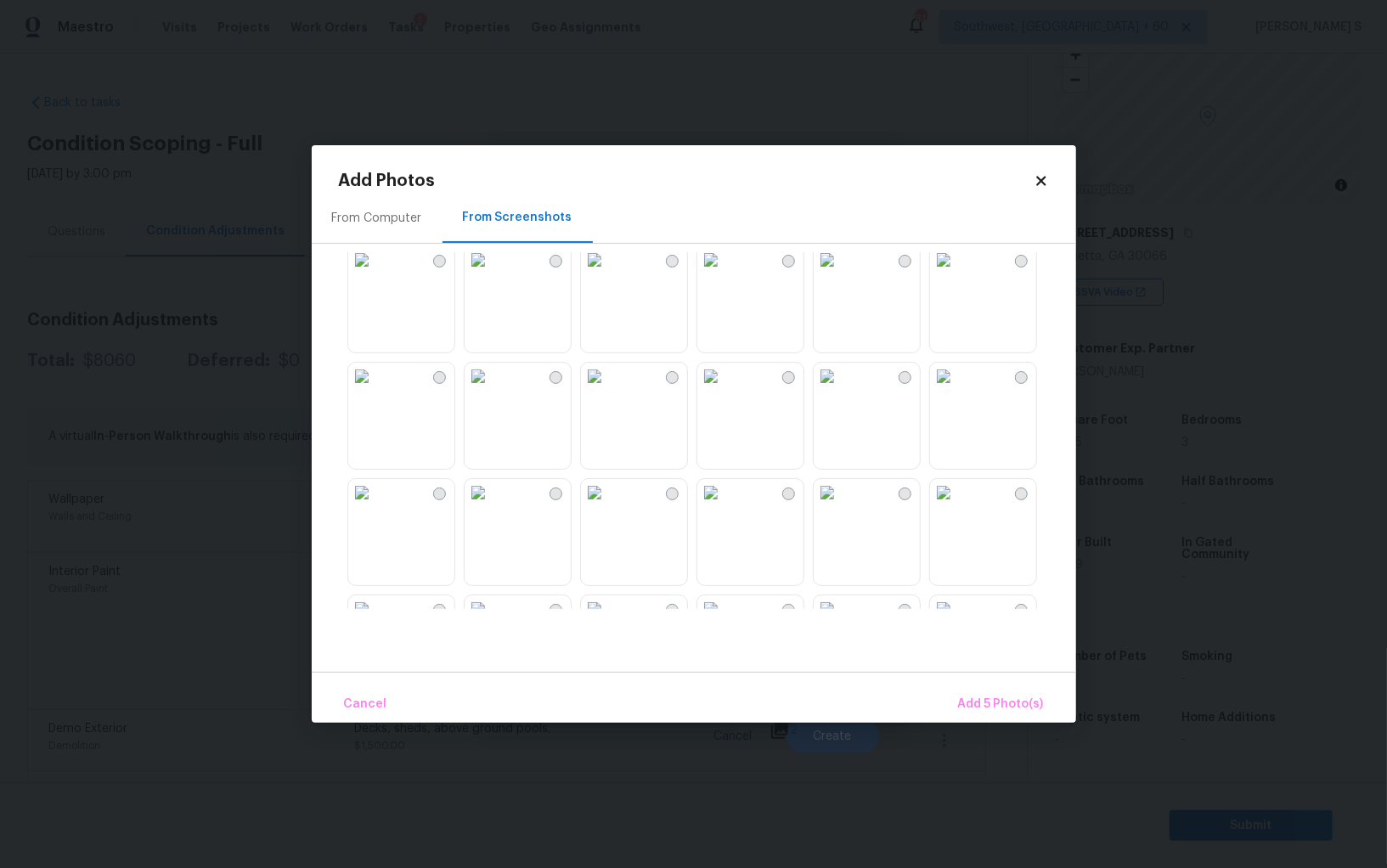
click at [957, 274] on img at bounding box center [943, 260] width 27 height 27
click at [841, 274] on img at bounding box center [827, 260] width 27 height 27
click at [841, 507] on img at bounding box center [827, 492] width 27 height 27
click at [957, 507] on img at bounding box center [943, 492] width 27 height 27
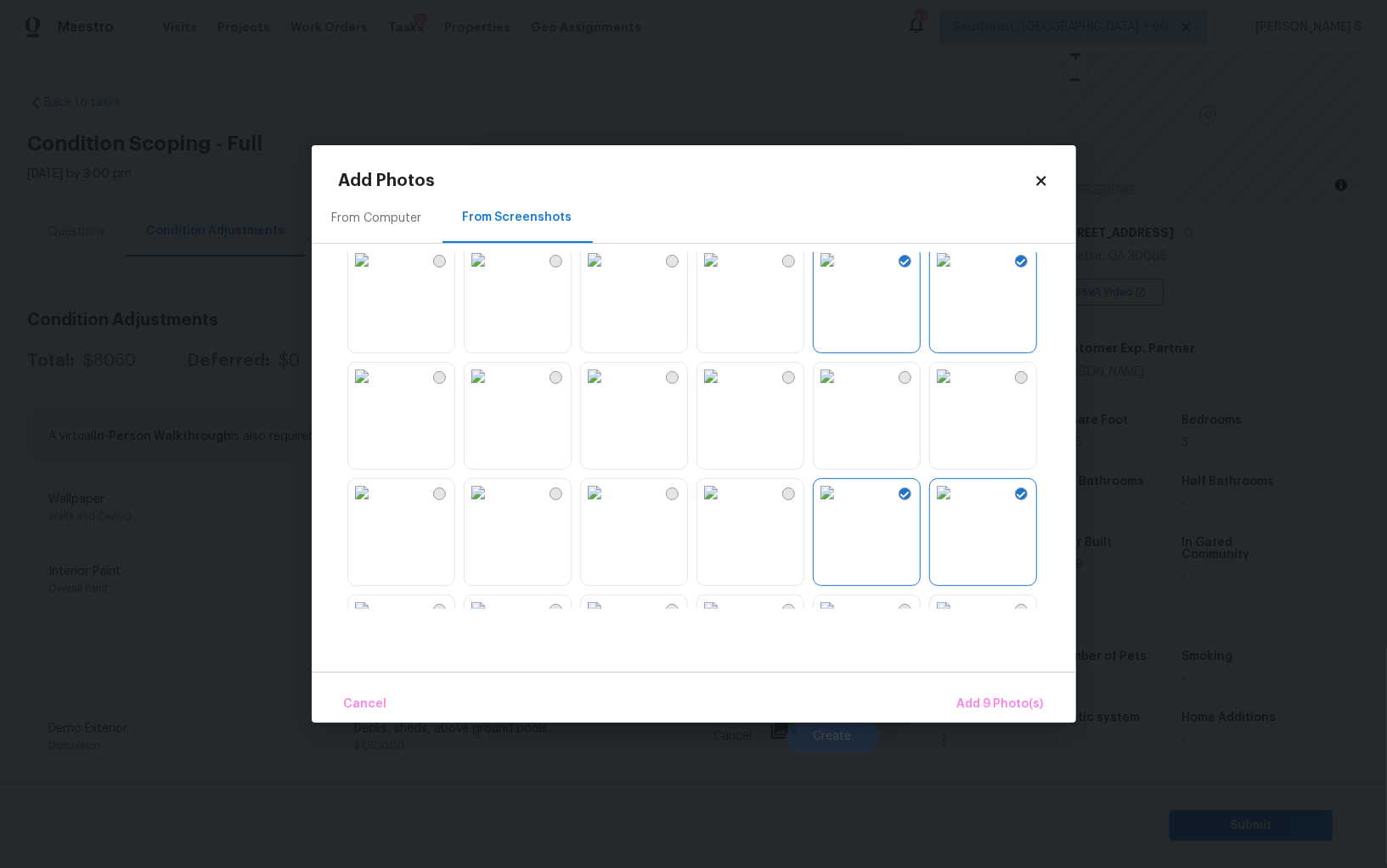
click at [943, 390] on img at bounding box center [943, 376] width 27 height 27
click at [492, 390] on img at bounding box center [478, 376] width 27 height 27
click at [492, 507] on img at bounding box center [478, 492] width 27 height 27
click at [608, 507] on img at bounding box center [594, 492] width 27 height 27
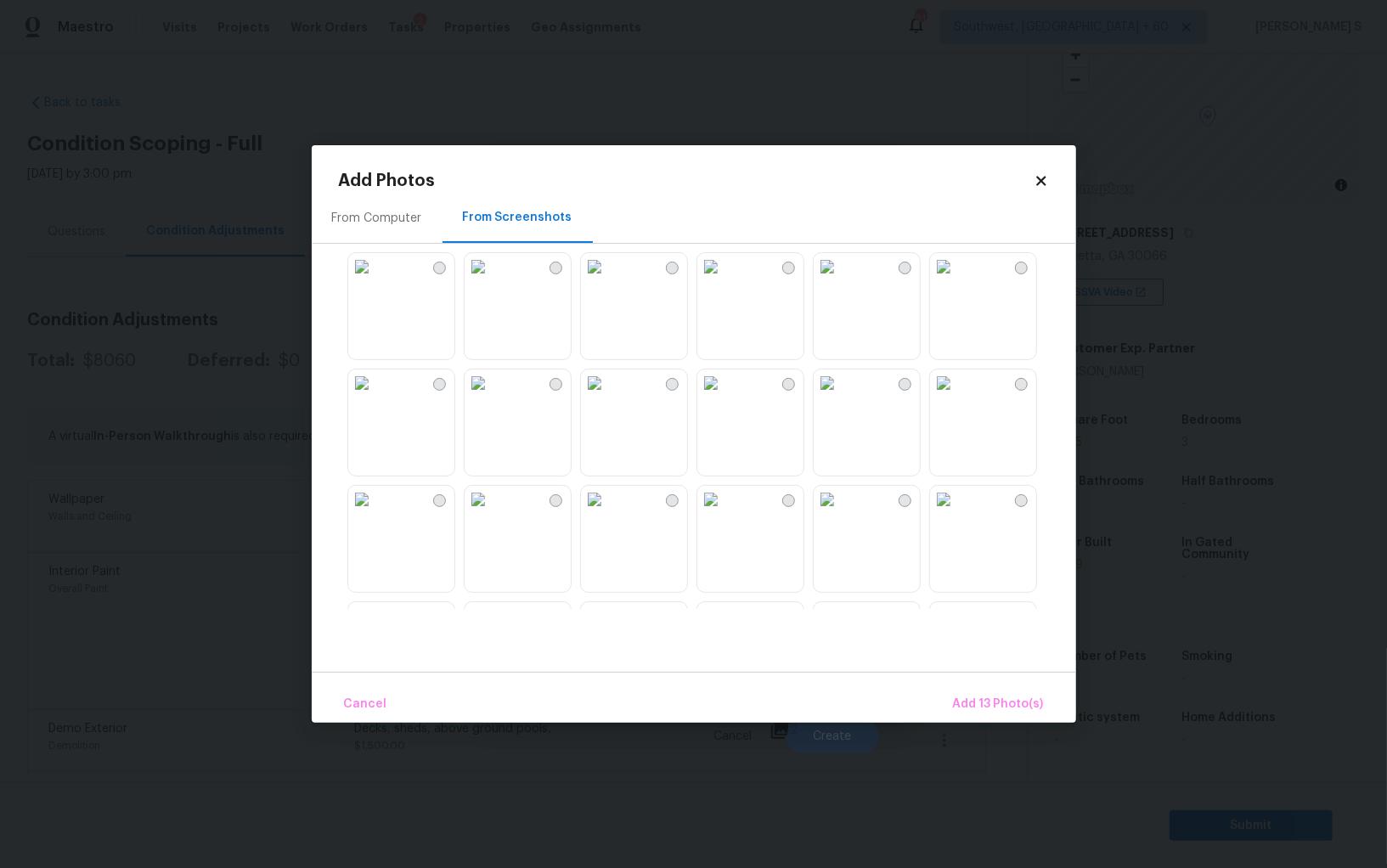
scroll to position [1089, 0]
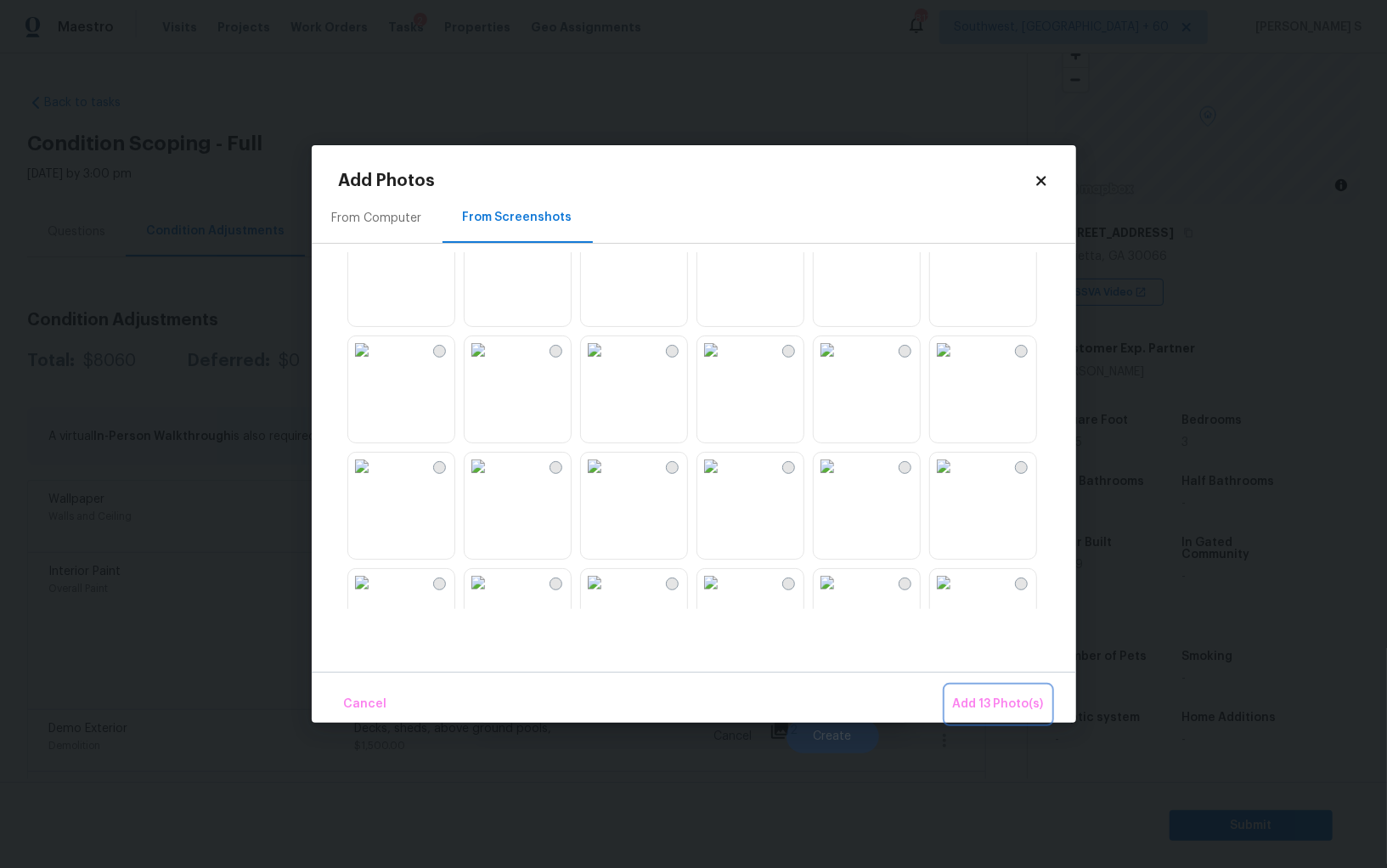
click at [988, 702] on span "Add 13 Photo(s)" at bounding box center [998, 705] width 91 height 21
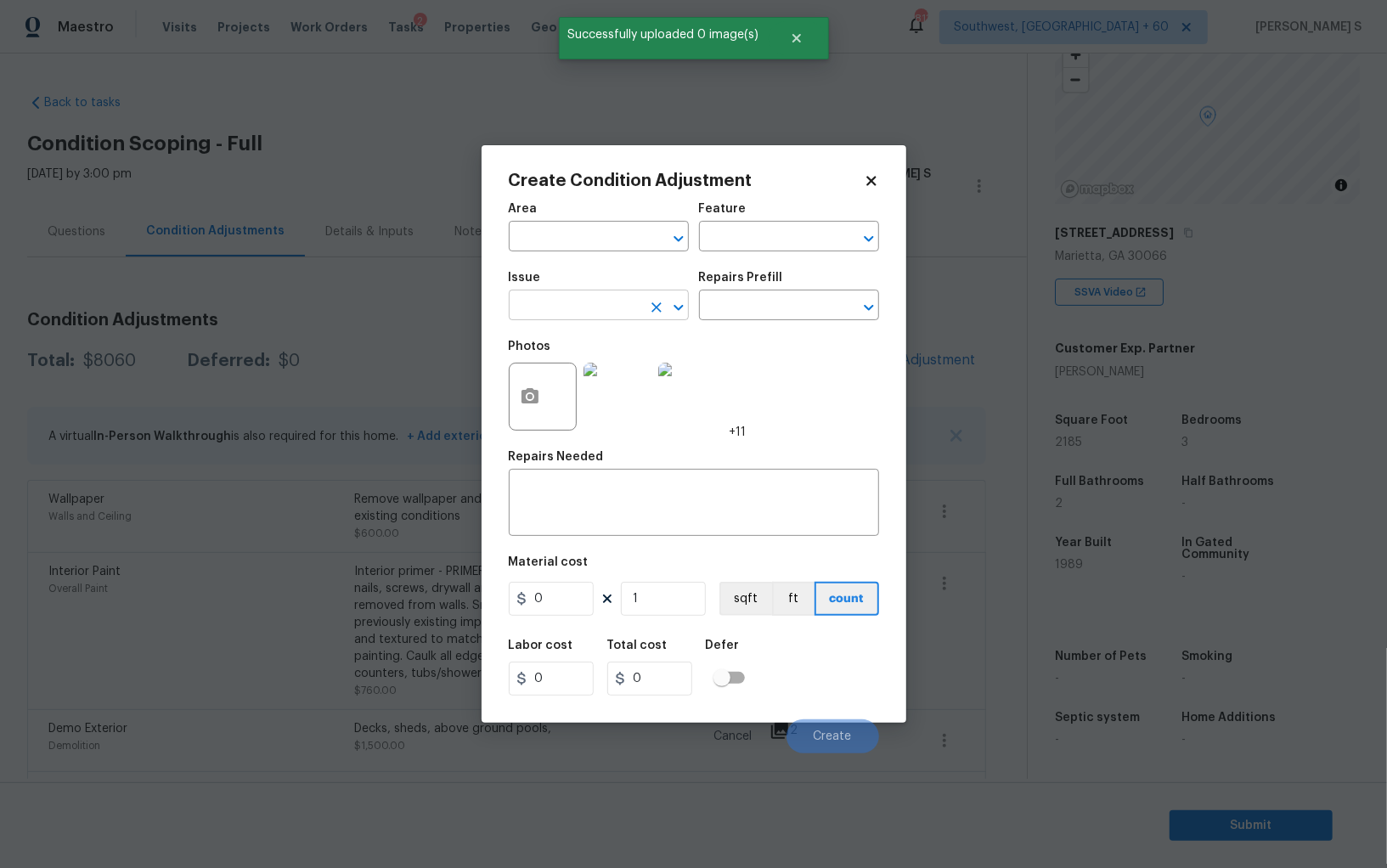
click at [593, 317] on input "text" at bounding box center [576, 307] width 133 height 27
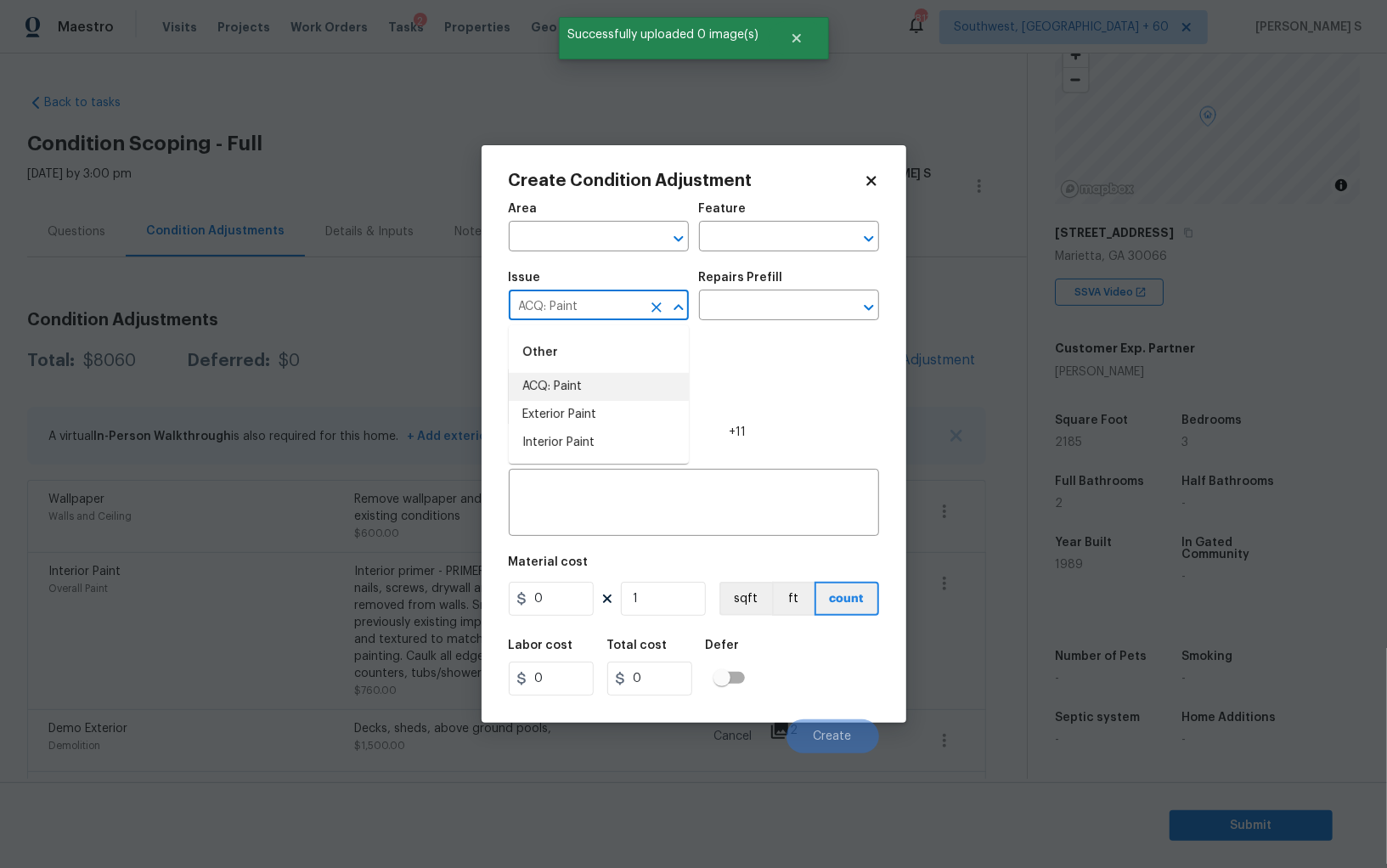
type input "ACQ: Paint"
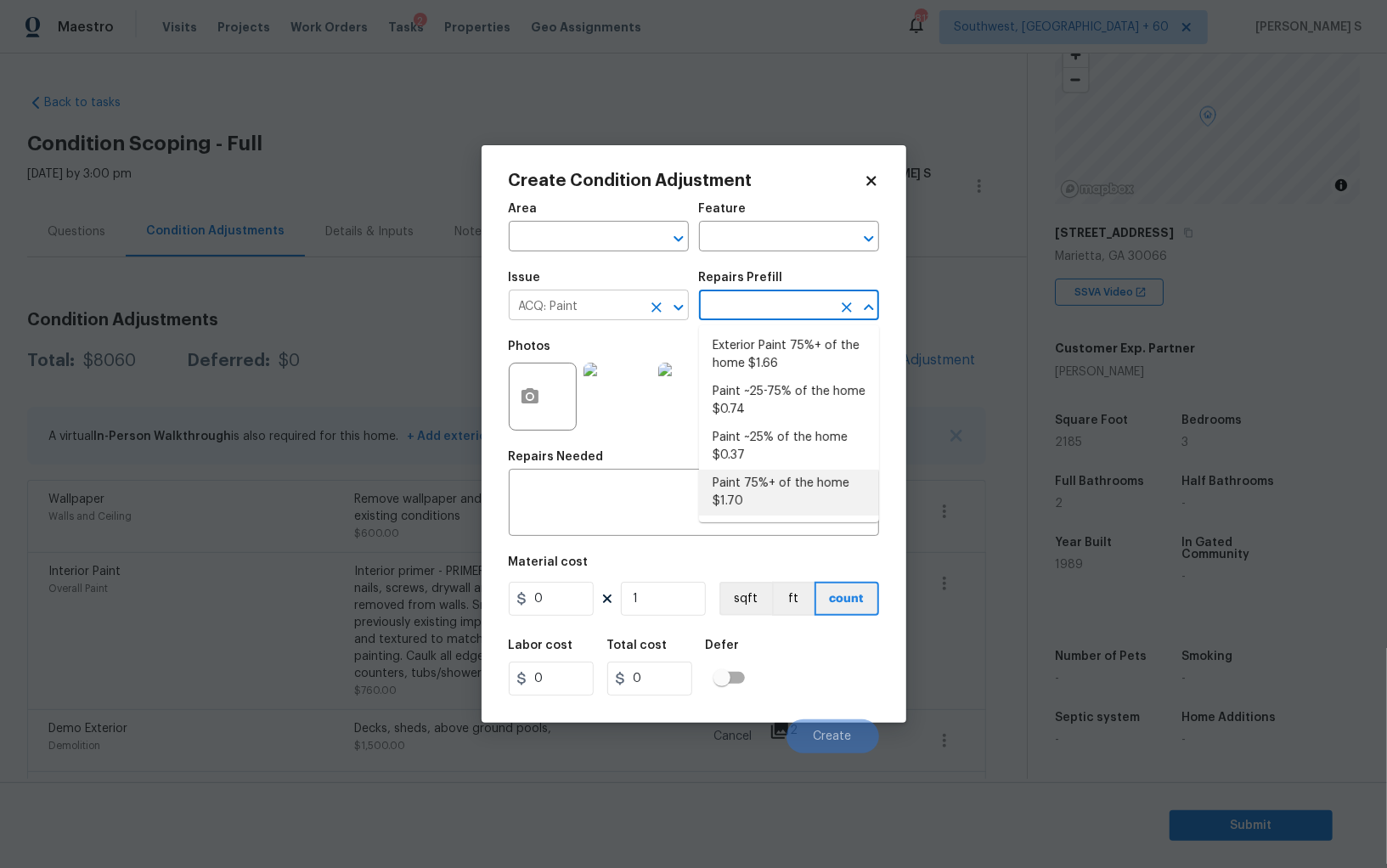
type input "Acquisition"
type textarea "Acquisition Scope: 75%+ of the home will likely require interior paint"
type input "1.7"
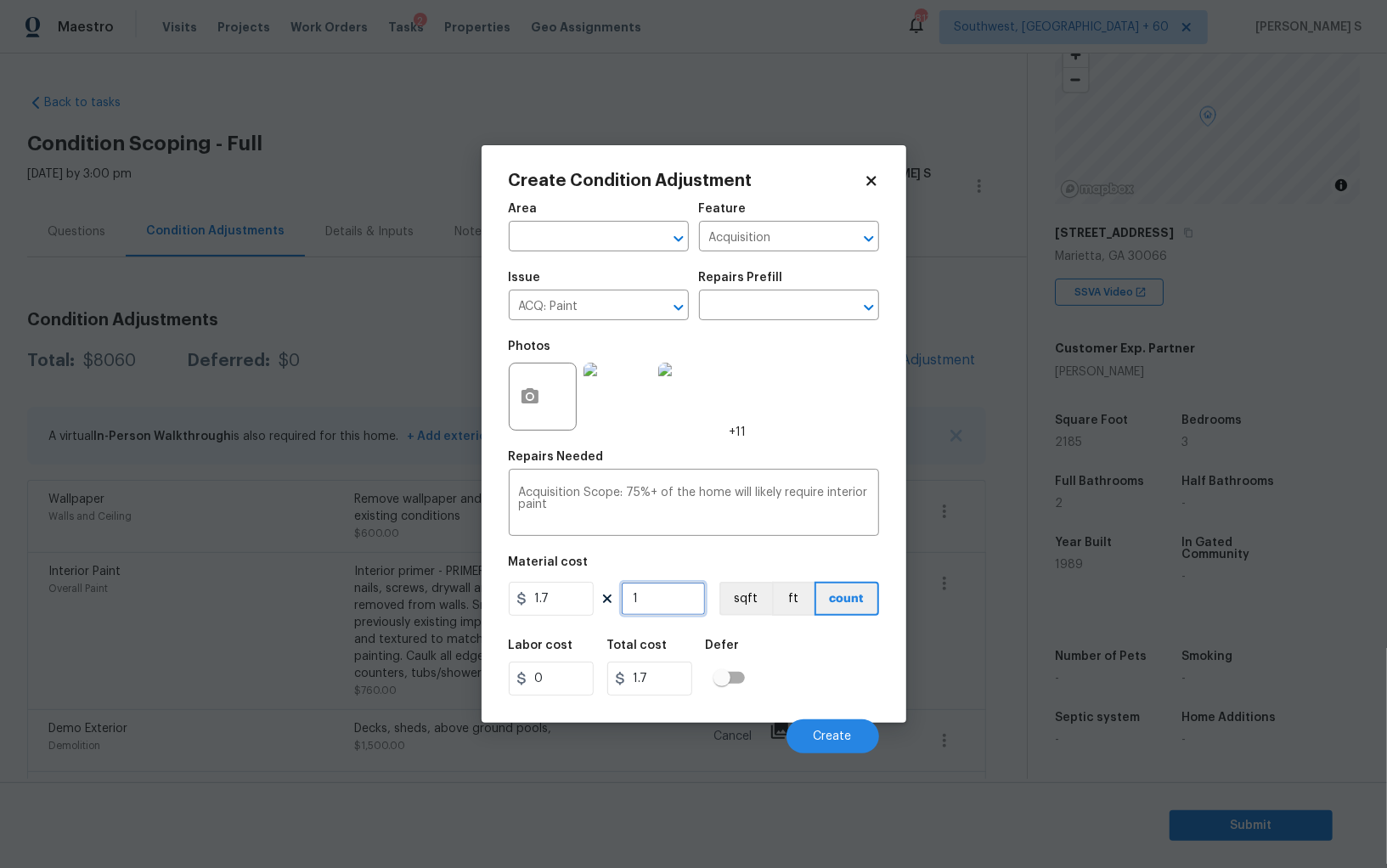
click at [674, 600] on input "1" at bounding box center [663, 599] width 85 height 34
type input "2"
type input "3.4"
type input "21"
type input "35.7"
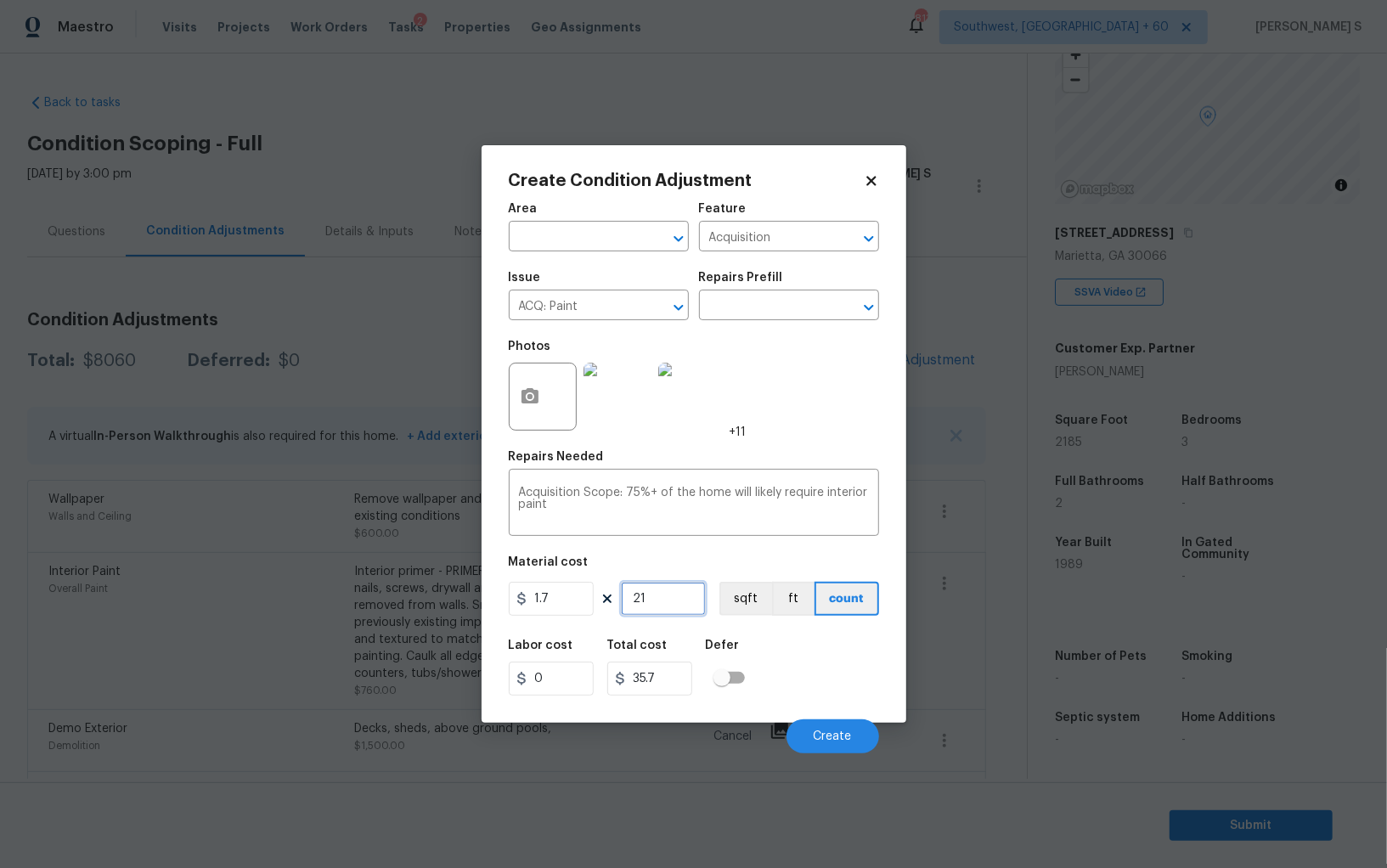
type input "218"
type input "370.6"
type input "2185"
type input "3714.5"
type input "2185"
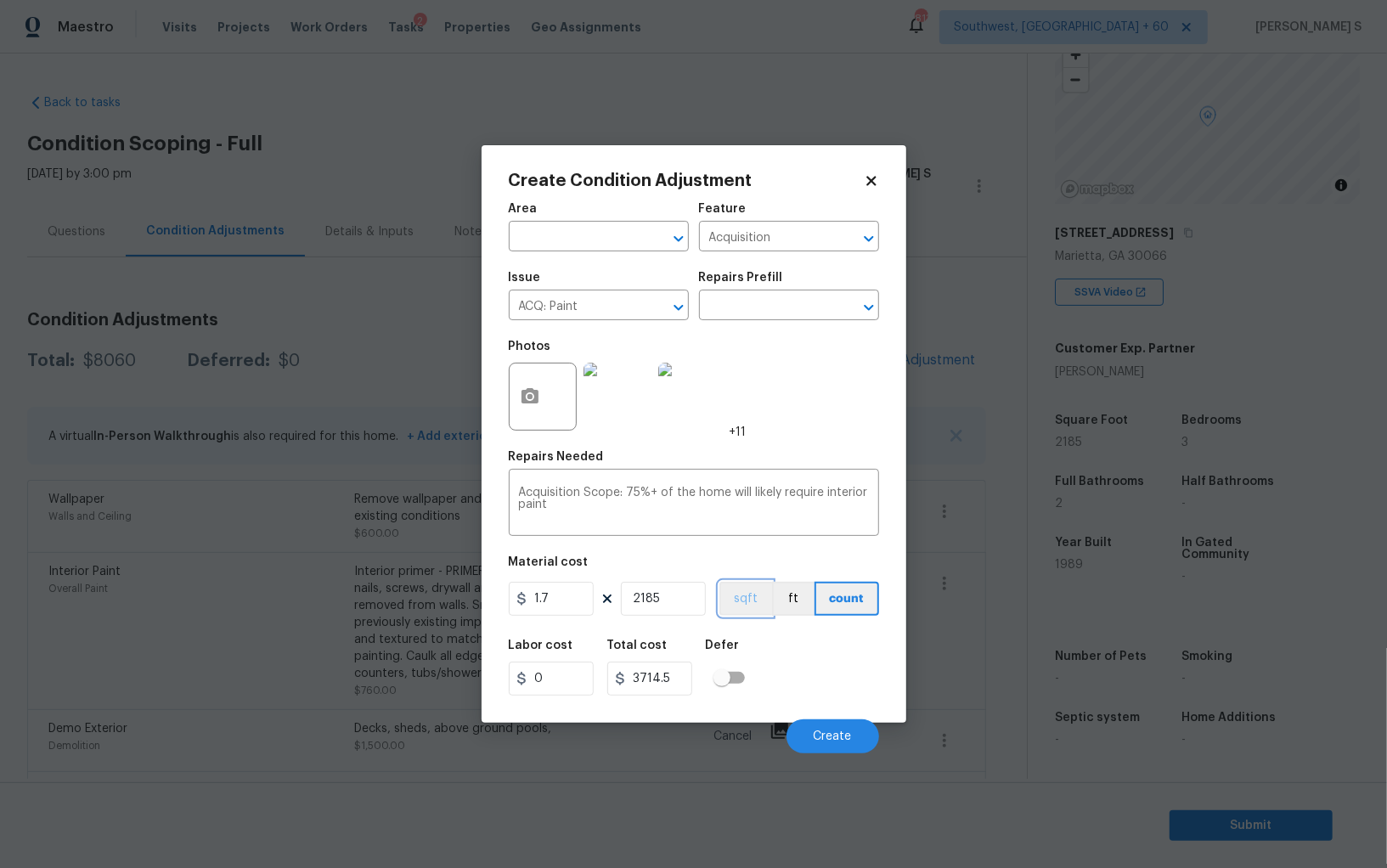
click at [760, 601] on button "sqft" at bounding box center [745, 599] width 52 height 34
click at [785, 637] on div "Labor cost 0 Total cost 3714.5 Defer" at bounding box center [694, 668] width 370 height 76
click at [841, 734] on span "Create" at bounding box center [833, 737] width 38 height 12
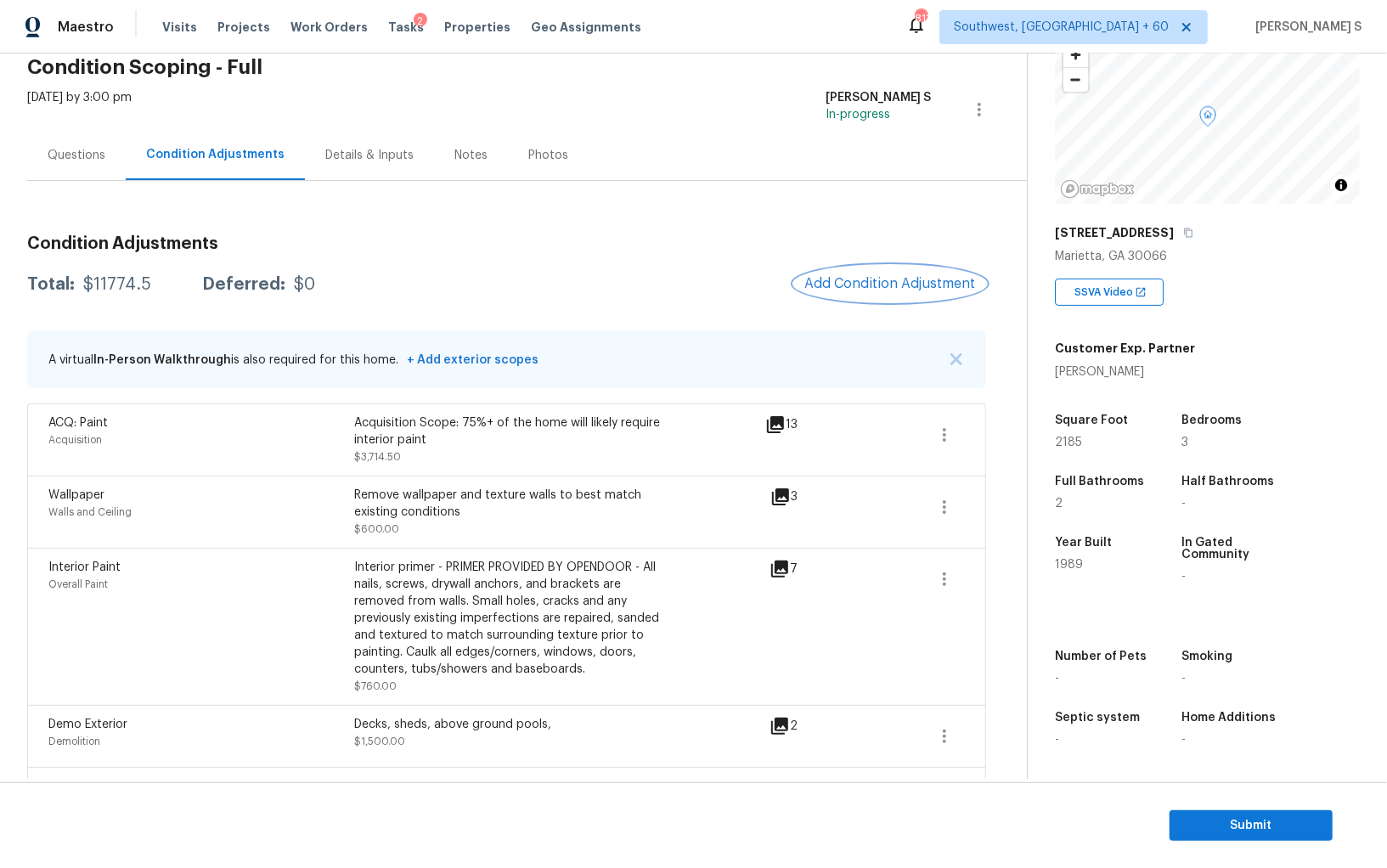
scroll to position [0, 0]
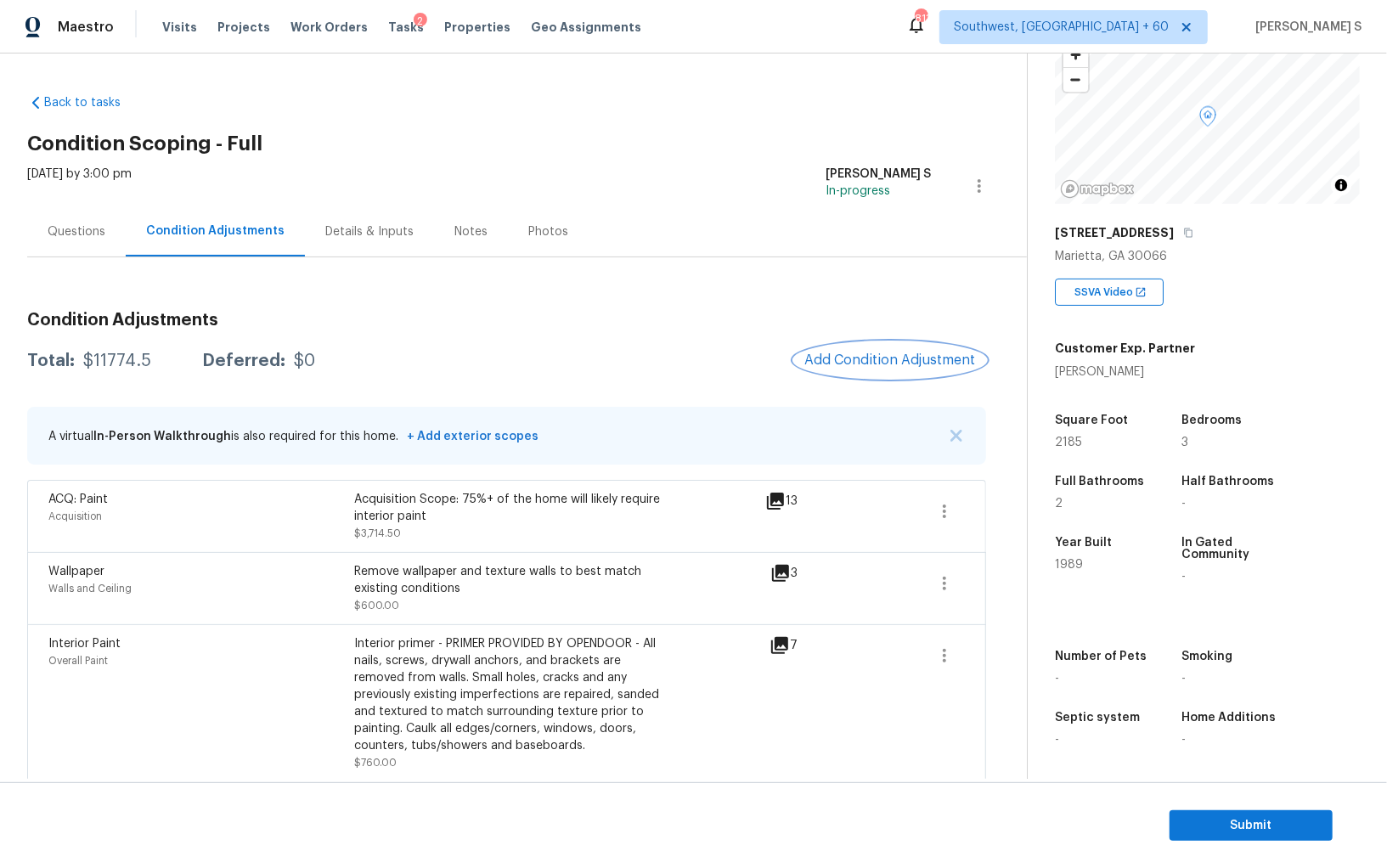
click at [853, 368] on button "Add Condition Adjustment" at bounding box center [890, 360] width 192 height 35
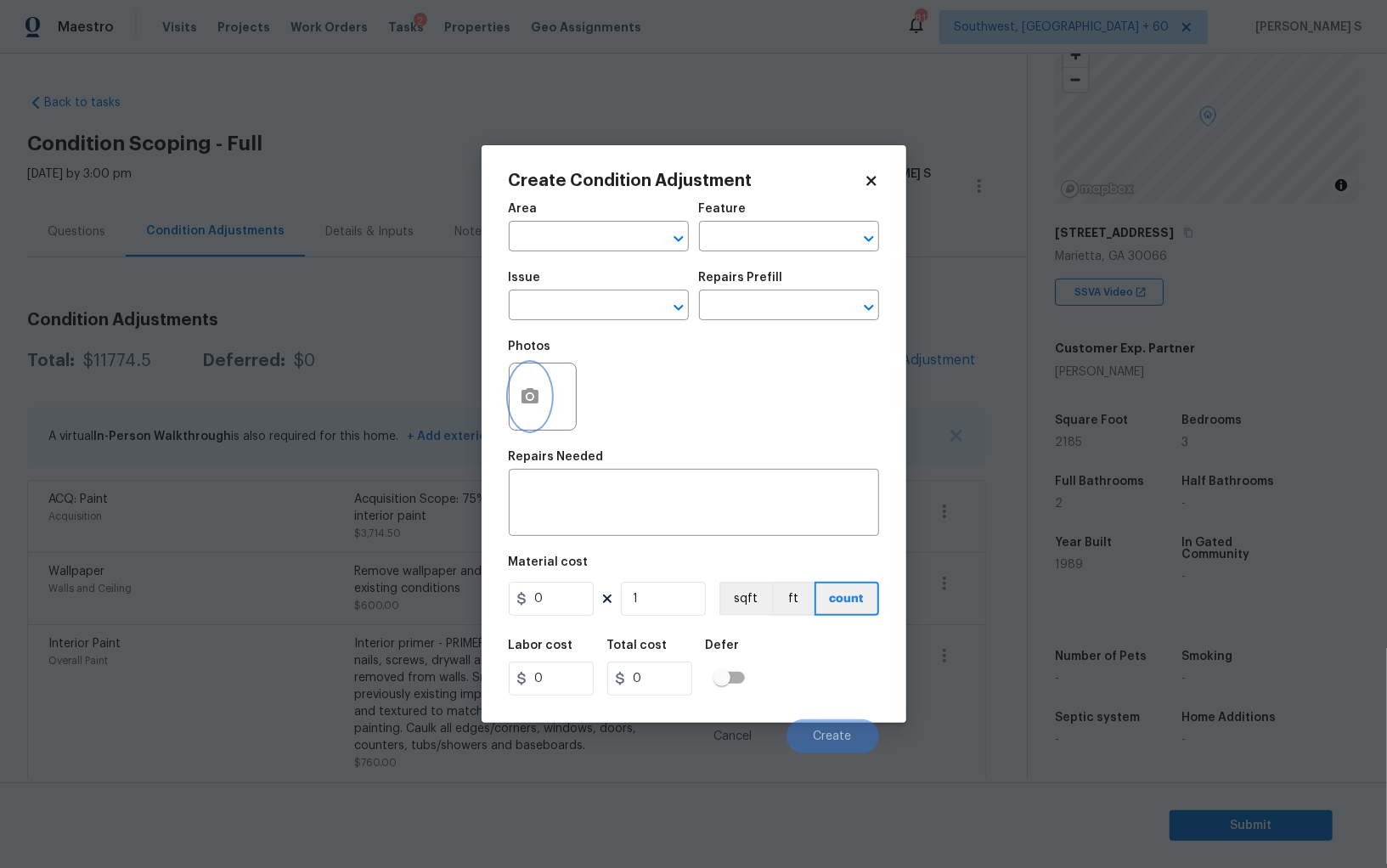
click at [528, 388] on icon "button" at bounding box center [530, 396] width 20 height 20
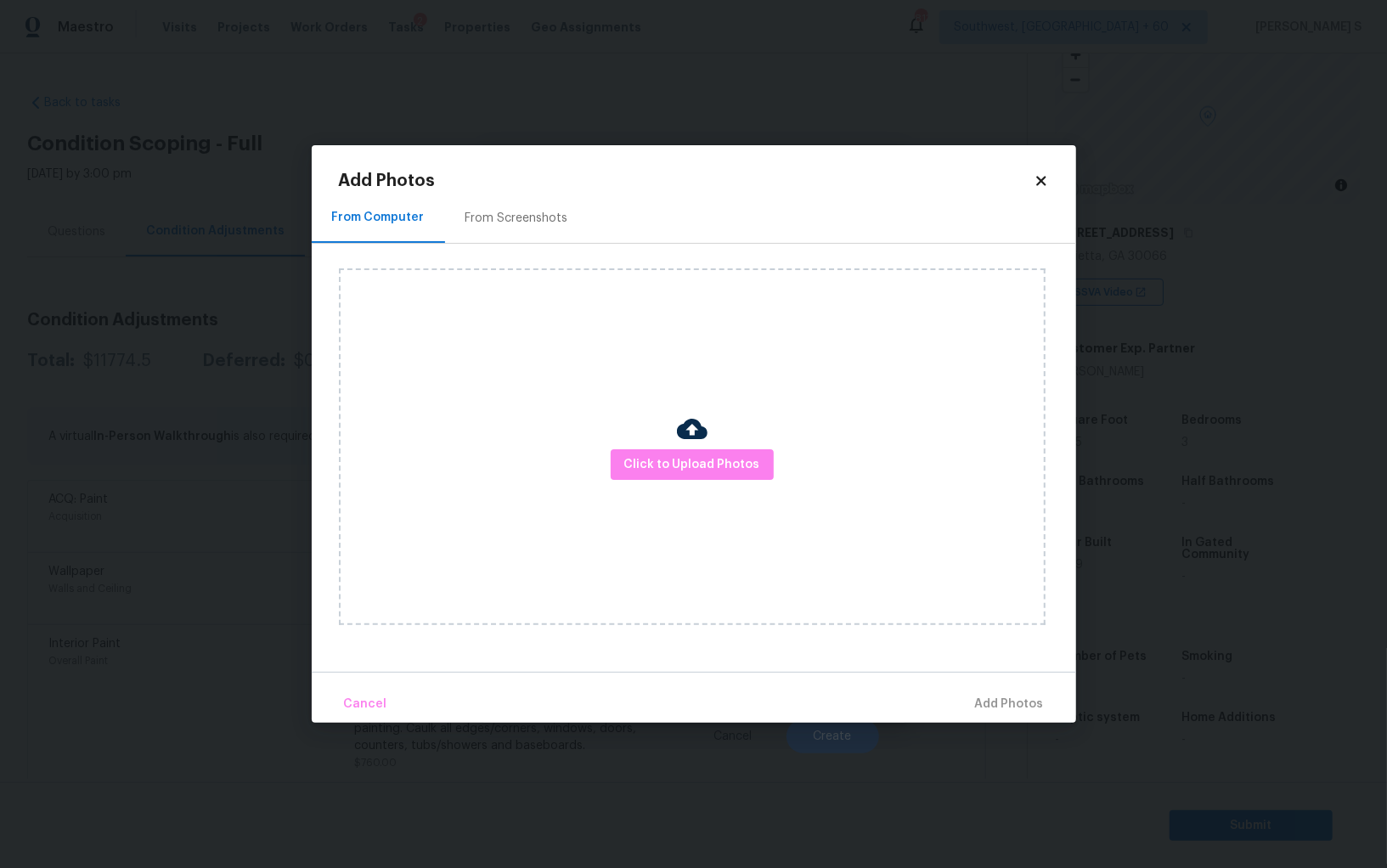
click at [490, 216] on div "From Screenshots" at bounding box center [517, 218] width 103 height 17
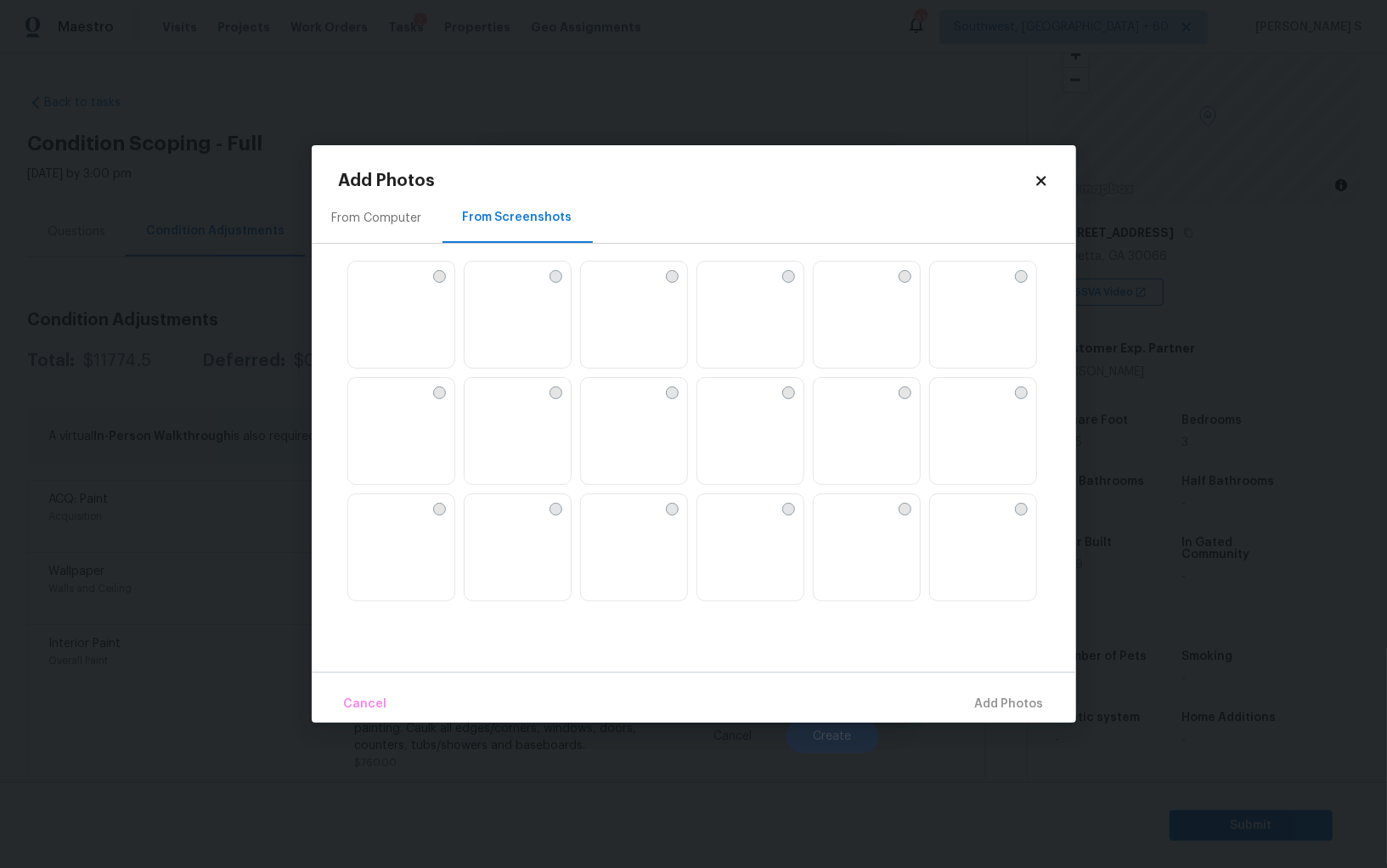
click at [779, 323] on img at bounding box center [751, 315] width 106 height 108
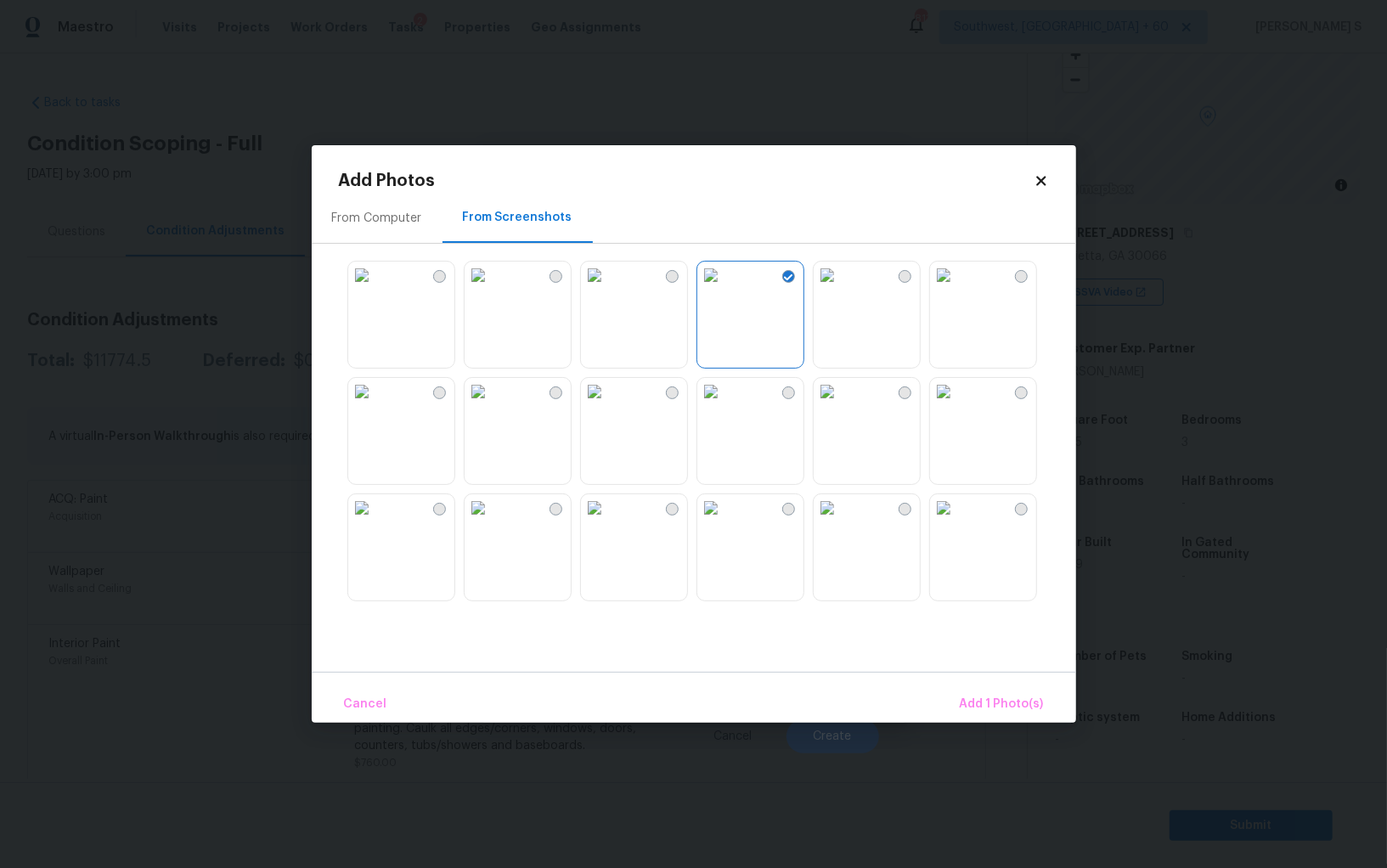
click at [841, 289] on img at bounding box center [827, 275] width 27 height 27
click at [841, 406] on img at bounding box center [827, 391] width 27 height 27
click at [724, 406] on img at bounding box center [711, 391] width 27 height 27
click at [608, 406] on img at bounding box center [594, 391] width 27 height 27
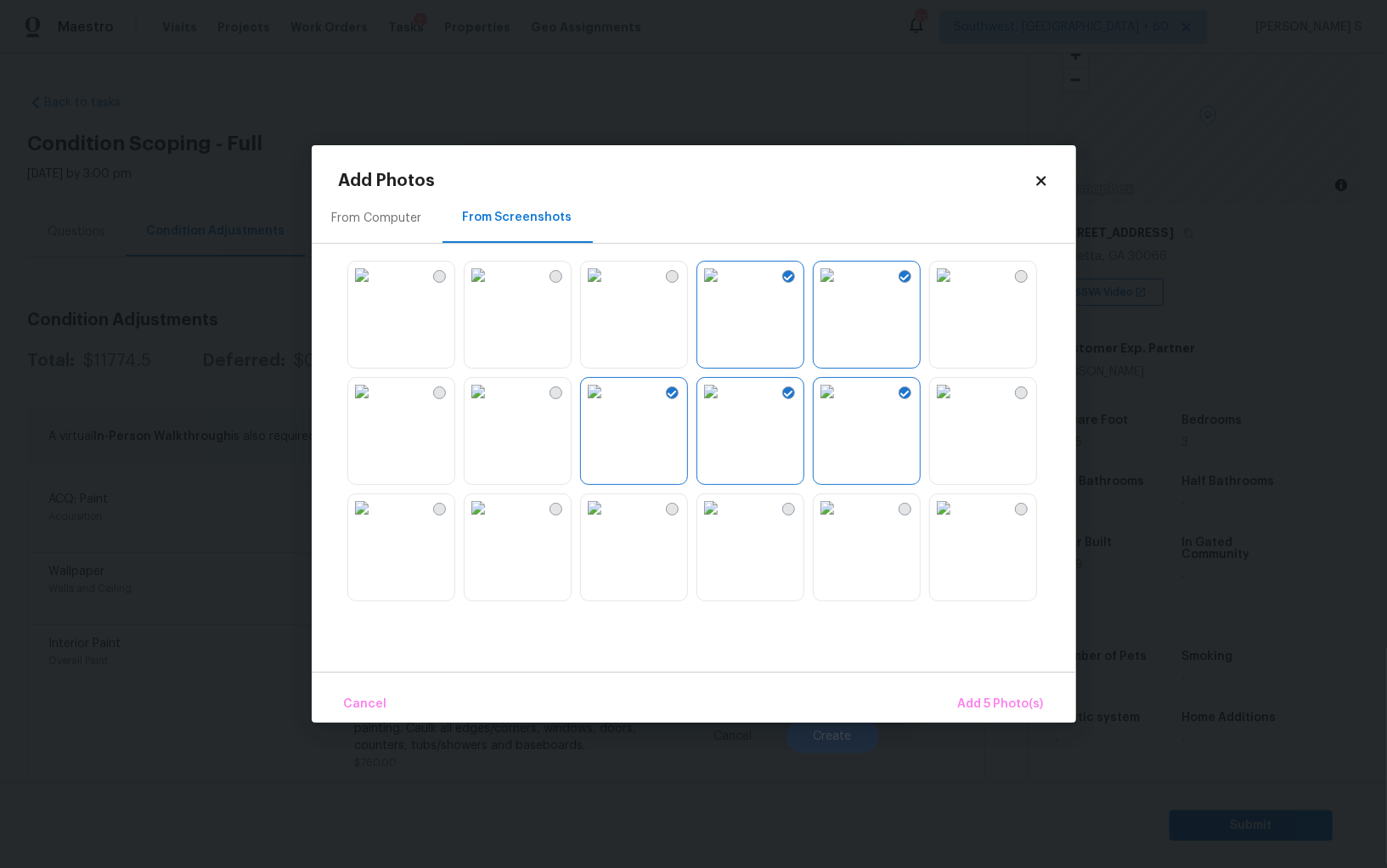
click at [492, 406] on img at bounding box center [478, 391] width 27 height 27
drag, startPoint x: 531, startPoint y: 513, endPoint x: 759, endPoint y: 486, distance: 229.6
click at [492, 513] on img at bounding box center [478, 508] width 27 height 27
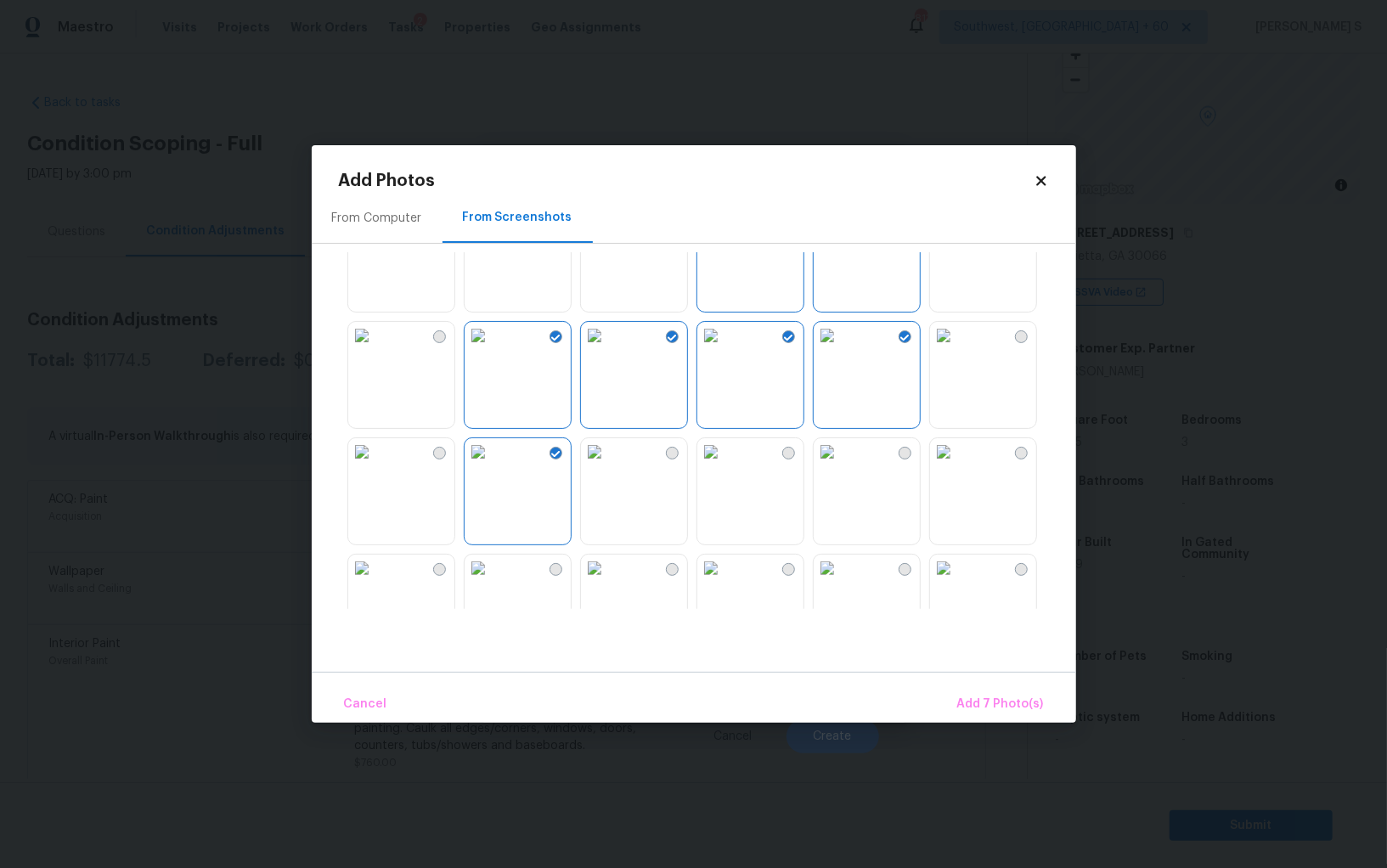
scroll to position [157, 0]
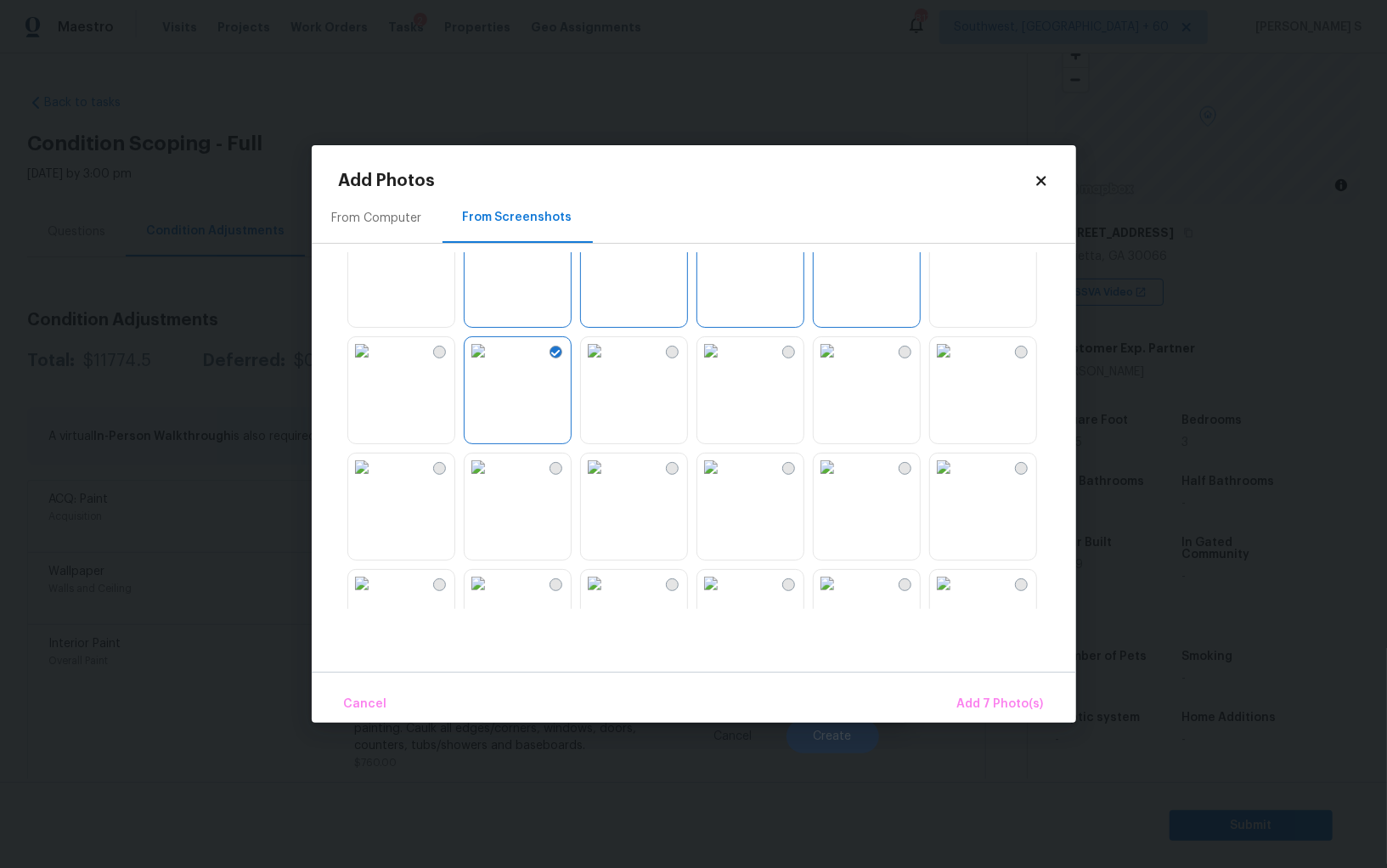
click at [608, 481] on img at bounding box center [594, 467] width 27 height 27
click at [492, 481] on img at bounding box center [478, 467] width 27 height 27
click at [376, 481] on img at bounding box center [361, 467] width 27 height 27
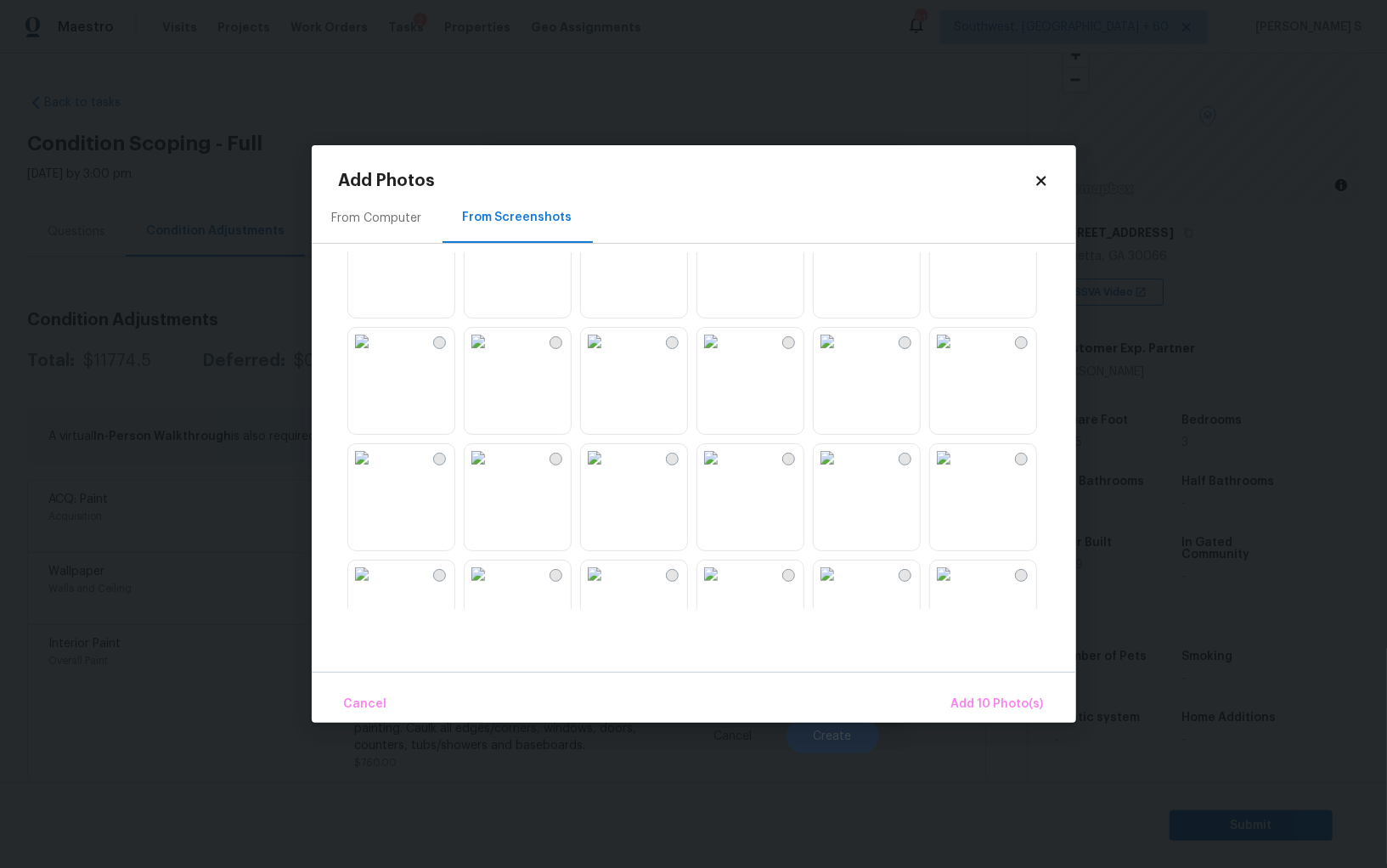
click at [608, 355] on img at bounding box center [594, 341] width 27 height 27
click at [492, 355] on img at bounding box center [478, 341] width 27 height 27
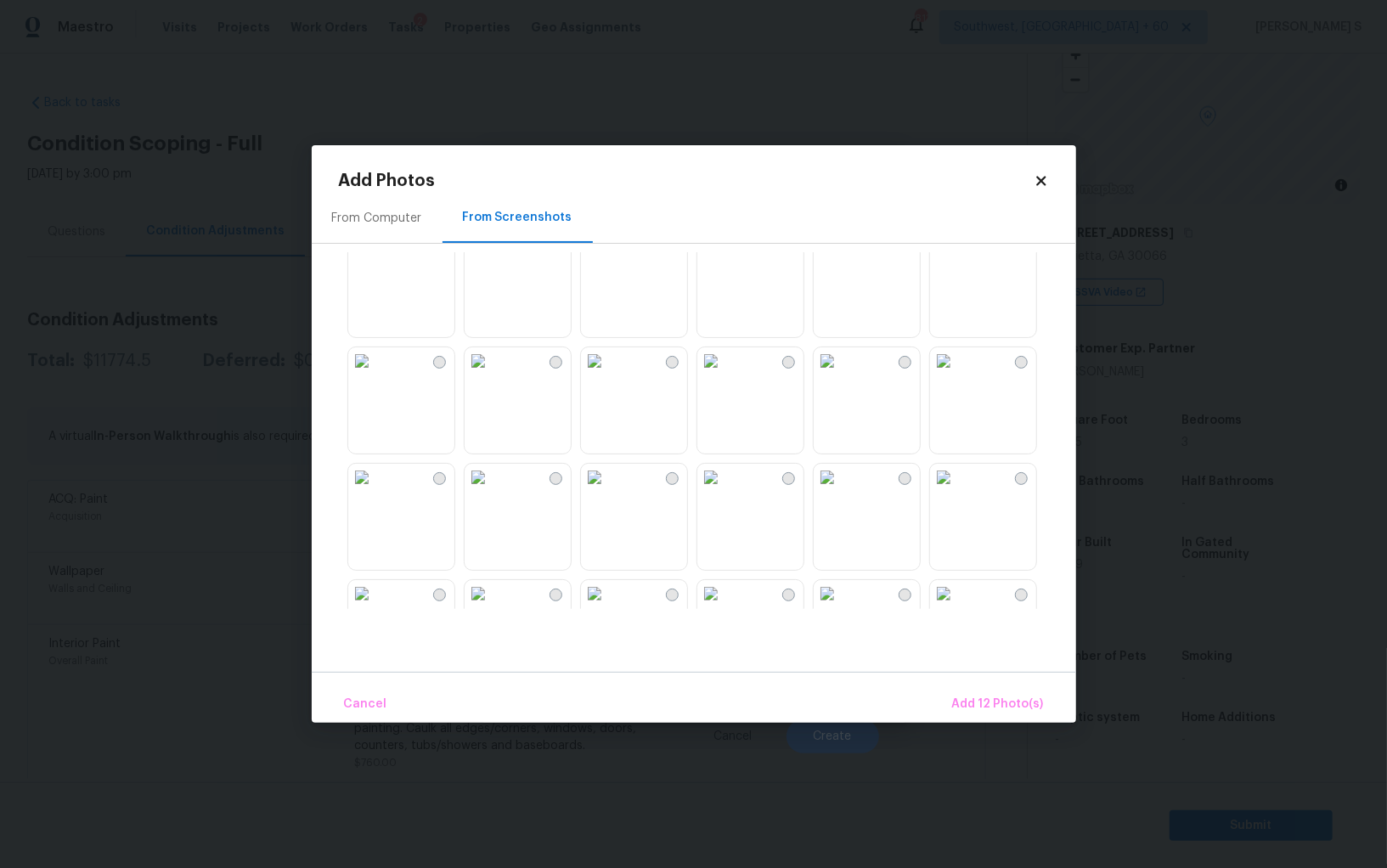
scroll to position [1353, 0]
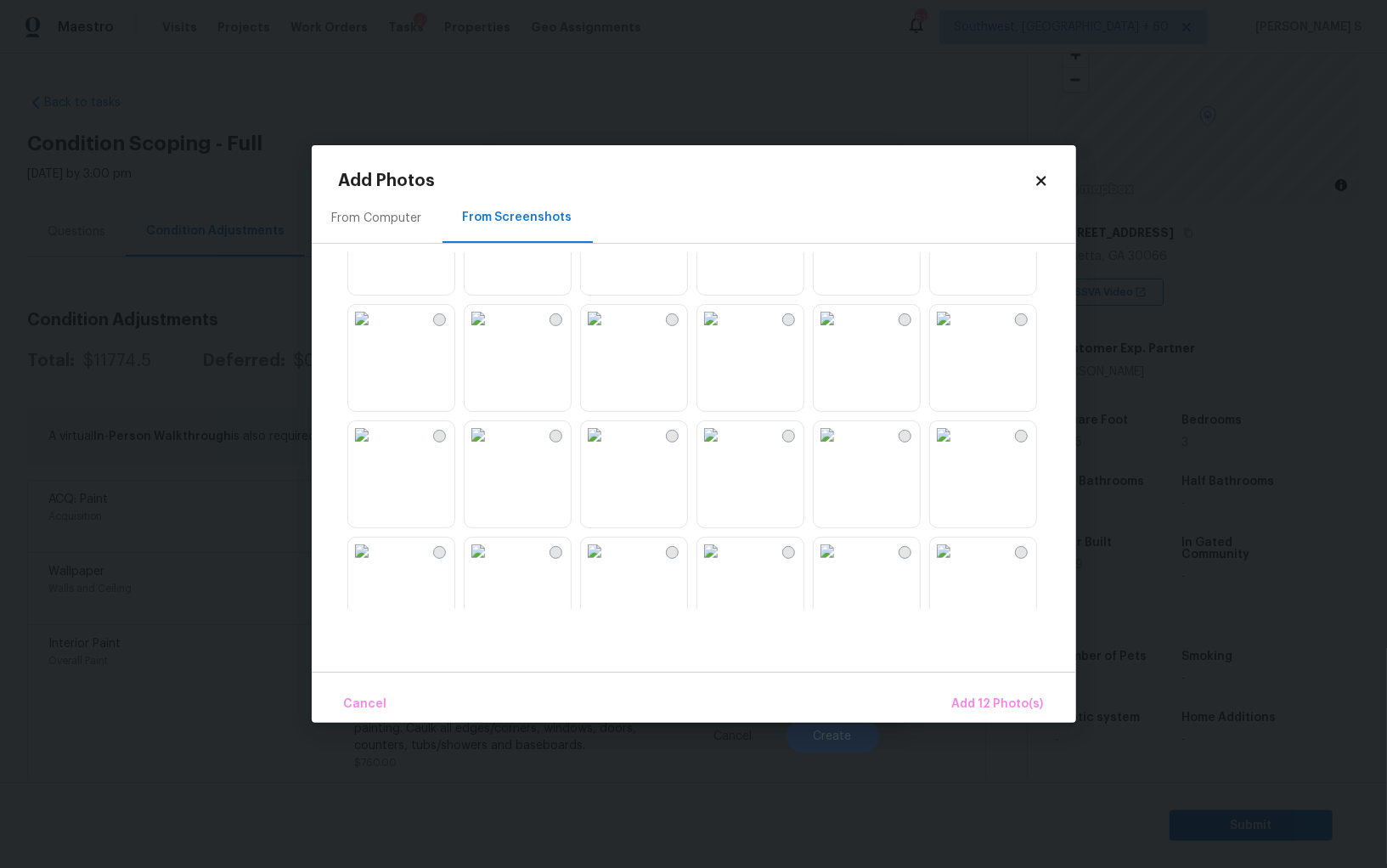
click at [492, 332] on img at bounding box center [478, 318] width 27 height 27
click at [922, 340] on div at bounding box center [708, 430] width 738 height 357
click at [957, 332] on img at bounding box center [943, 318] width 27 height 27
click at [608, 448] on img at bounding box center [594, 435] width 27 height 27
click at [577, 483] on div at bounding box center [708, 430] width 738 height 357
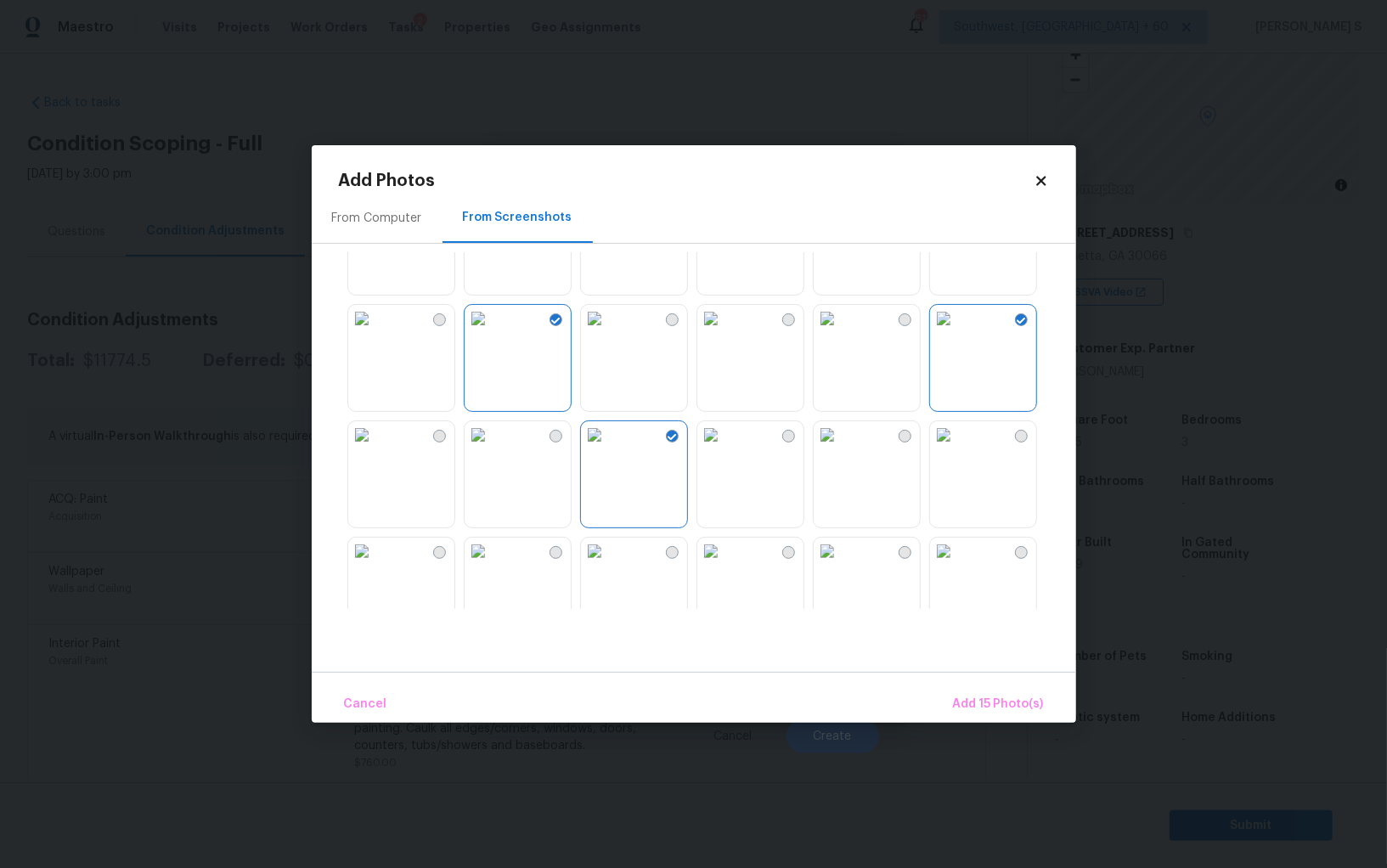
click at [492, 565] on img at bounding box center [478, 551] width 27 height 27
click at [458, 443] on div at bounding box center [708, 430] width 738 height 357
drag, startPoint x: 536, startPoint y: 469, endPoint x: 957, endPoint y: 605, distance: 442.4
click at [492, 448] on img at bounding box center [478, 435] width 27 height 27
click at [984, 700] on span "Add 17 Photo(s)" at bounding box center [998, 705] width 92 height 21
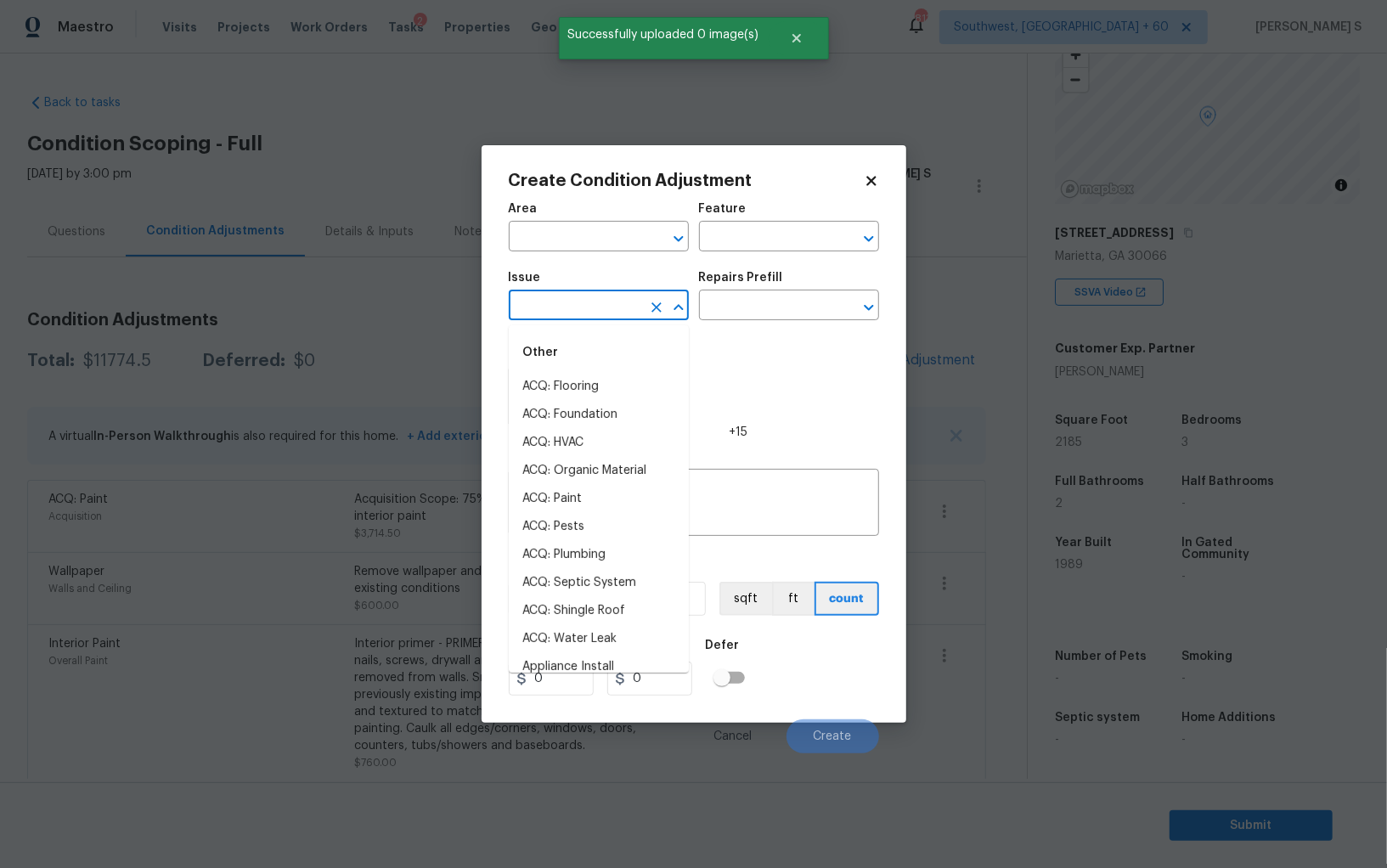
click at [595, 303] on input "text" at bounding box center [576, 307] width 133 height 27
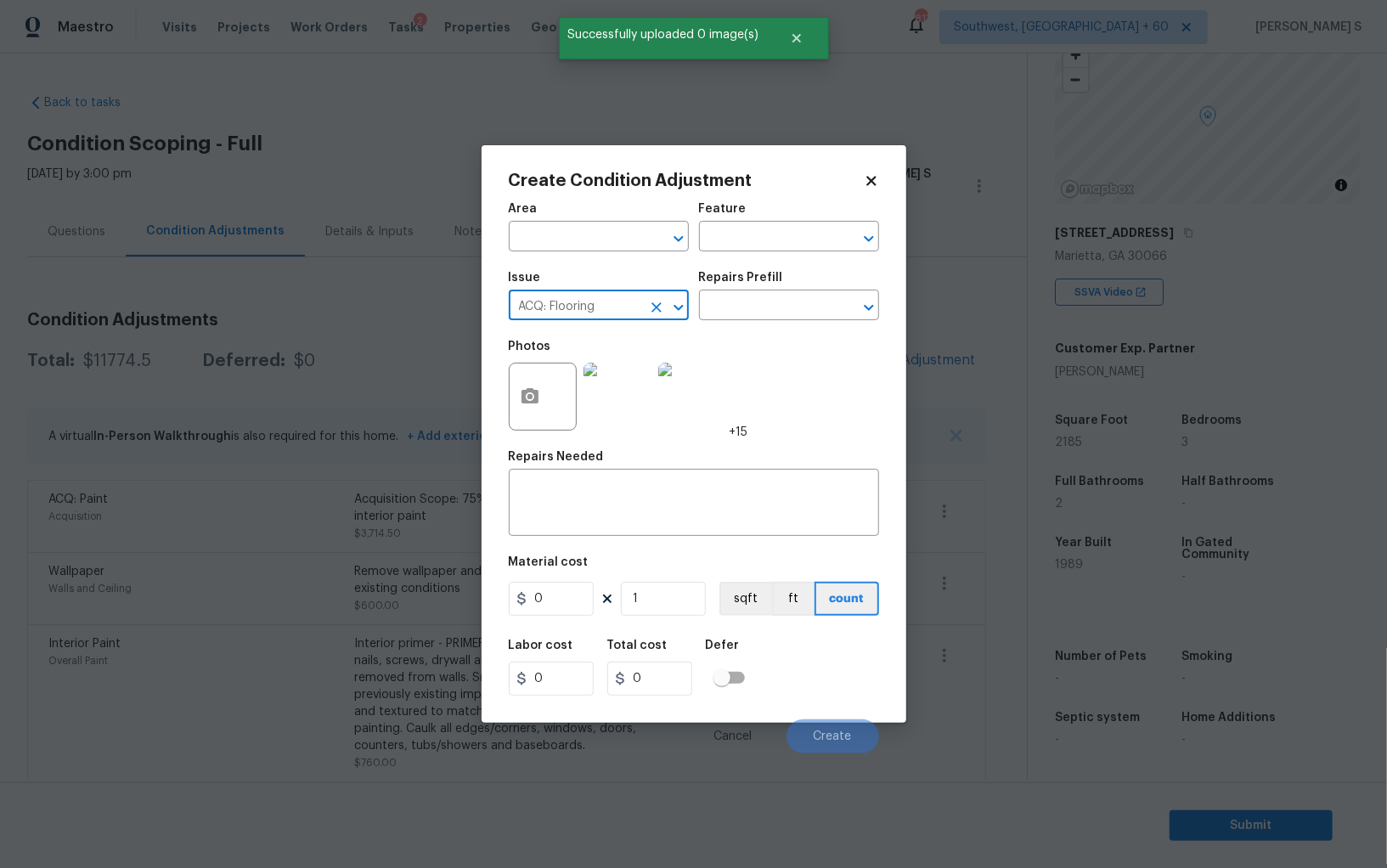
type input "ACQ: Flooring"
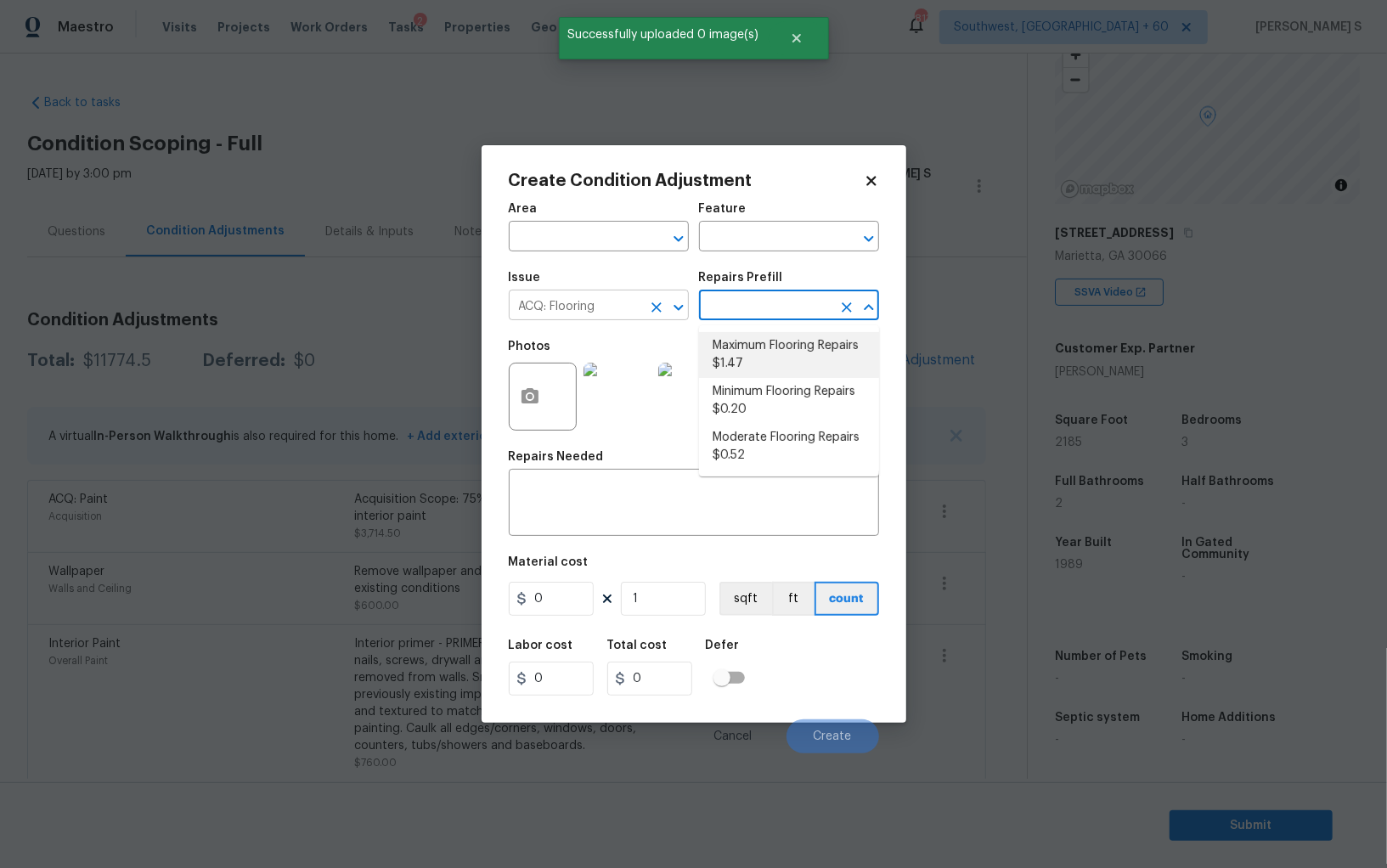
type input "Acquisition"
type textarea "Acquisition Scope: Maximum flooring repairs"
type input "1.47"
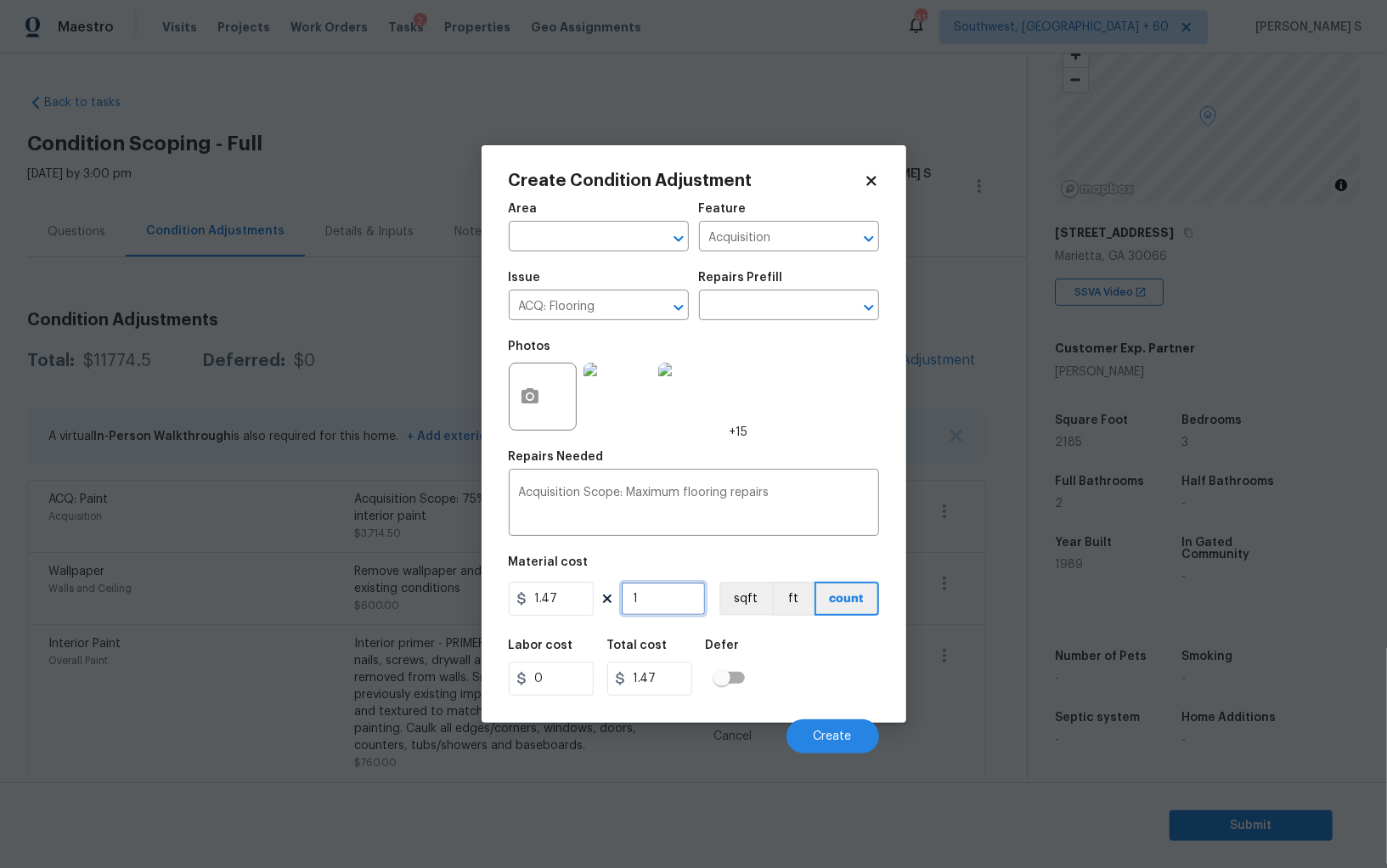
click at [674, 599] on input "1" at bounding box center [663, 599] width 85 height 34
paste input "2185"
type input "2185"
type input "3211.95"
type input "2185"
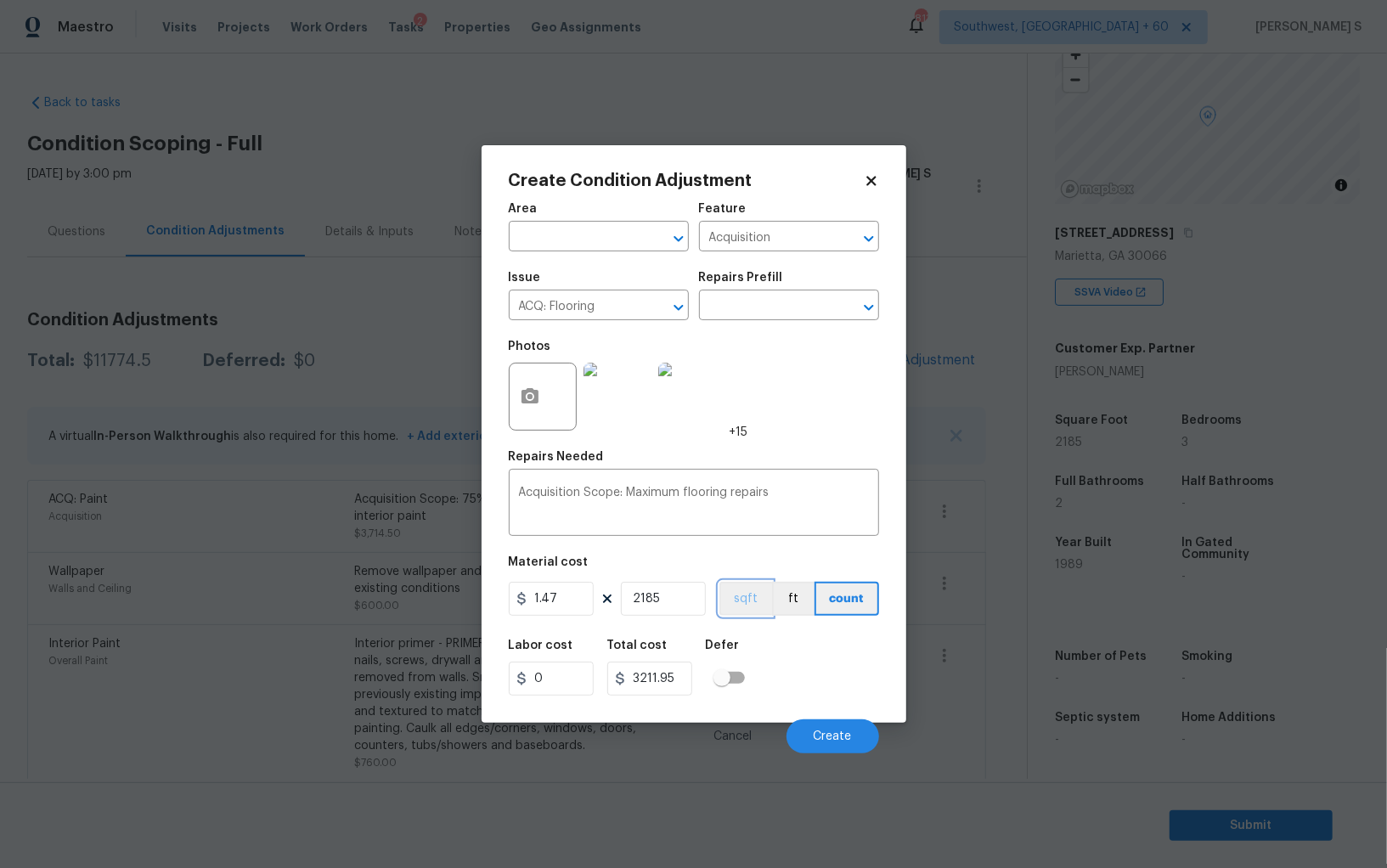
click at [727, 591] on button "sqft" at bounding box center [745, 599] width 52 height 34
click at [772, 639] on div "Labor cost 0 Total cost 3211.95 Defer" at bounding box center [694, 668] width 370 height 76
click at [840, 740] on span "Create" at bounding box center [833, 737] width 38 height 12
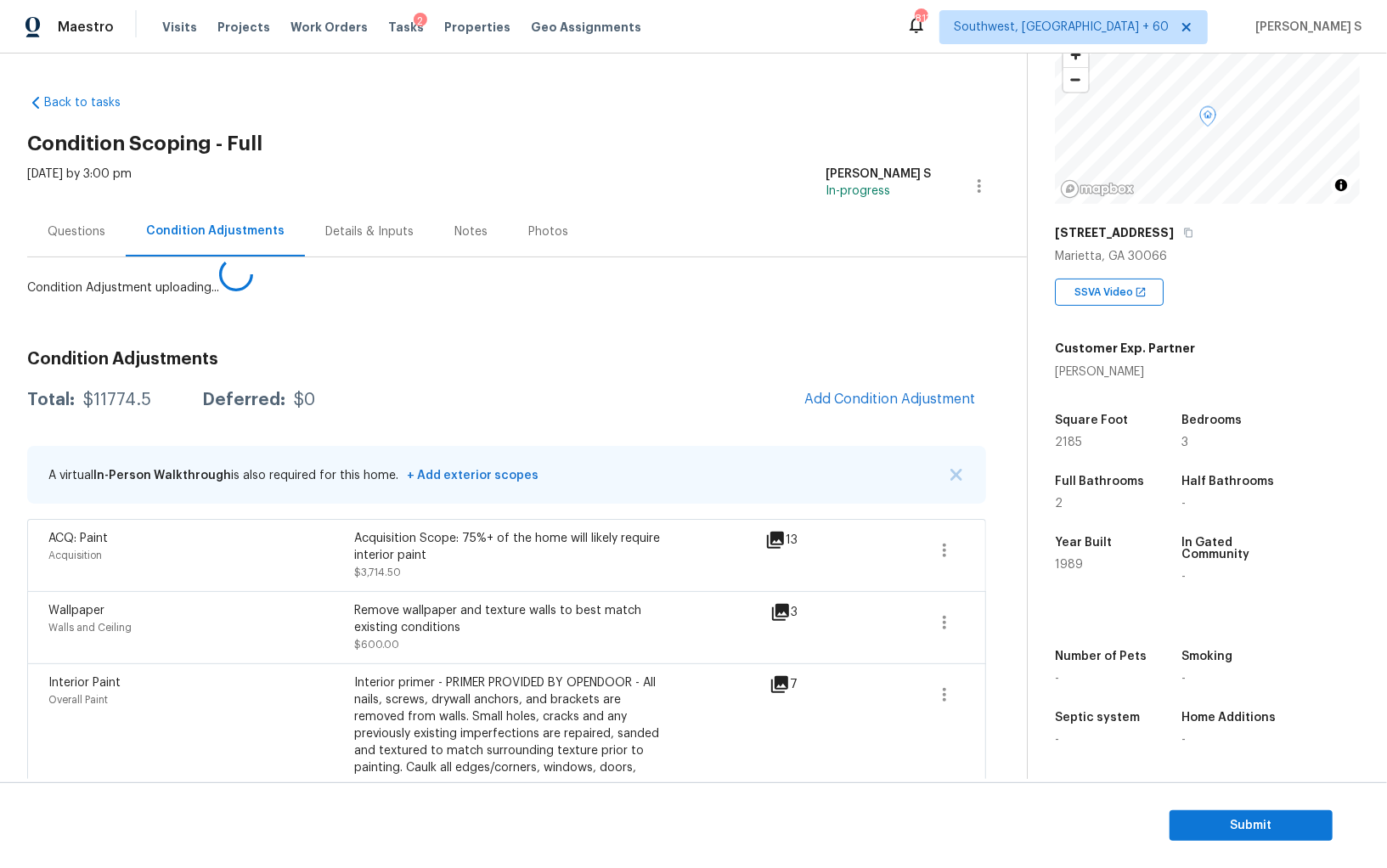
click at [208, 601] on body "Maestro Visits Projects Work Orders Tasks 2 Properties Geo Assignments 813 Sout…" at bounding box center [694, 434] width 1387 height 868
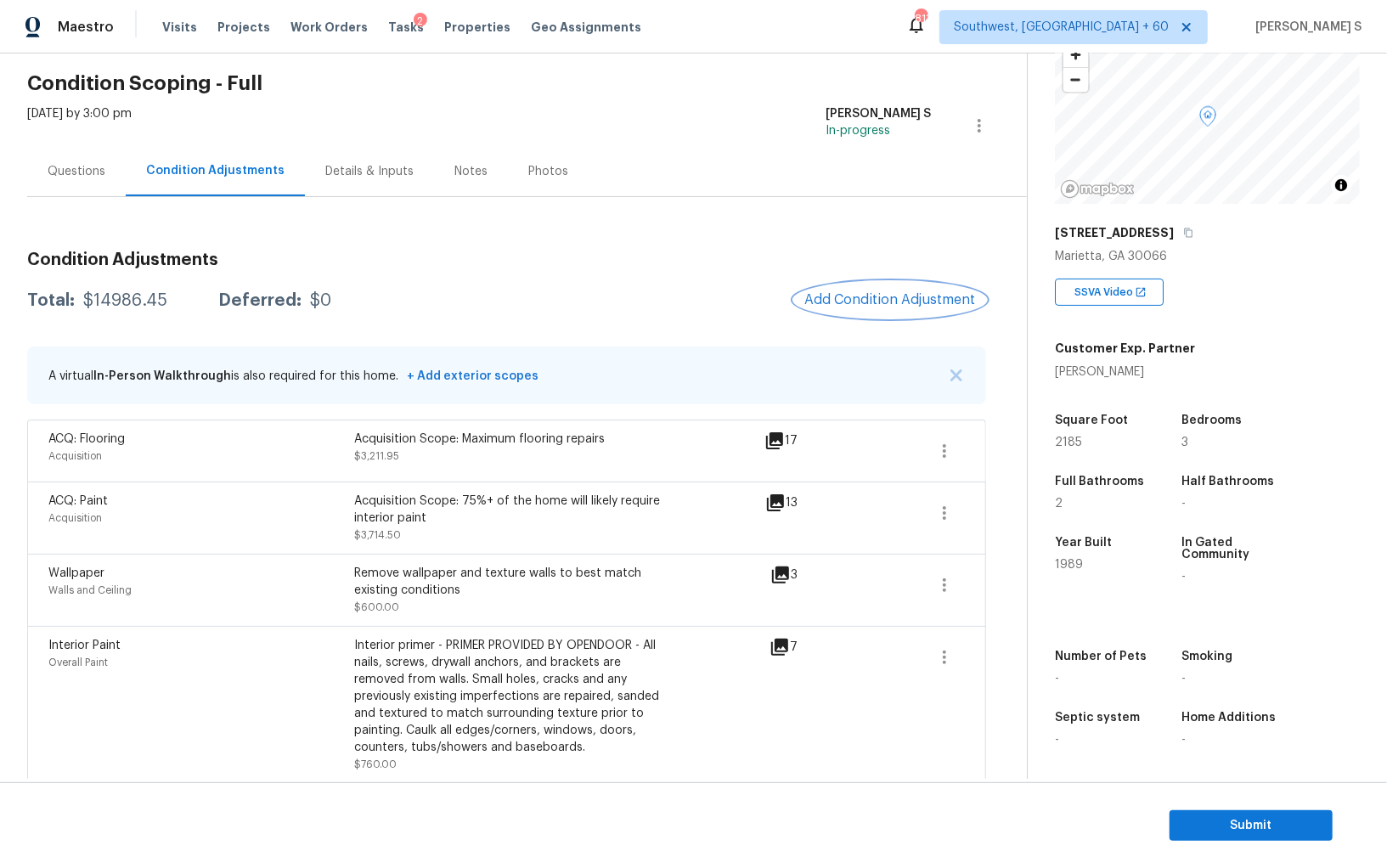
scroll to position [54, 0]
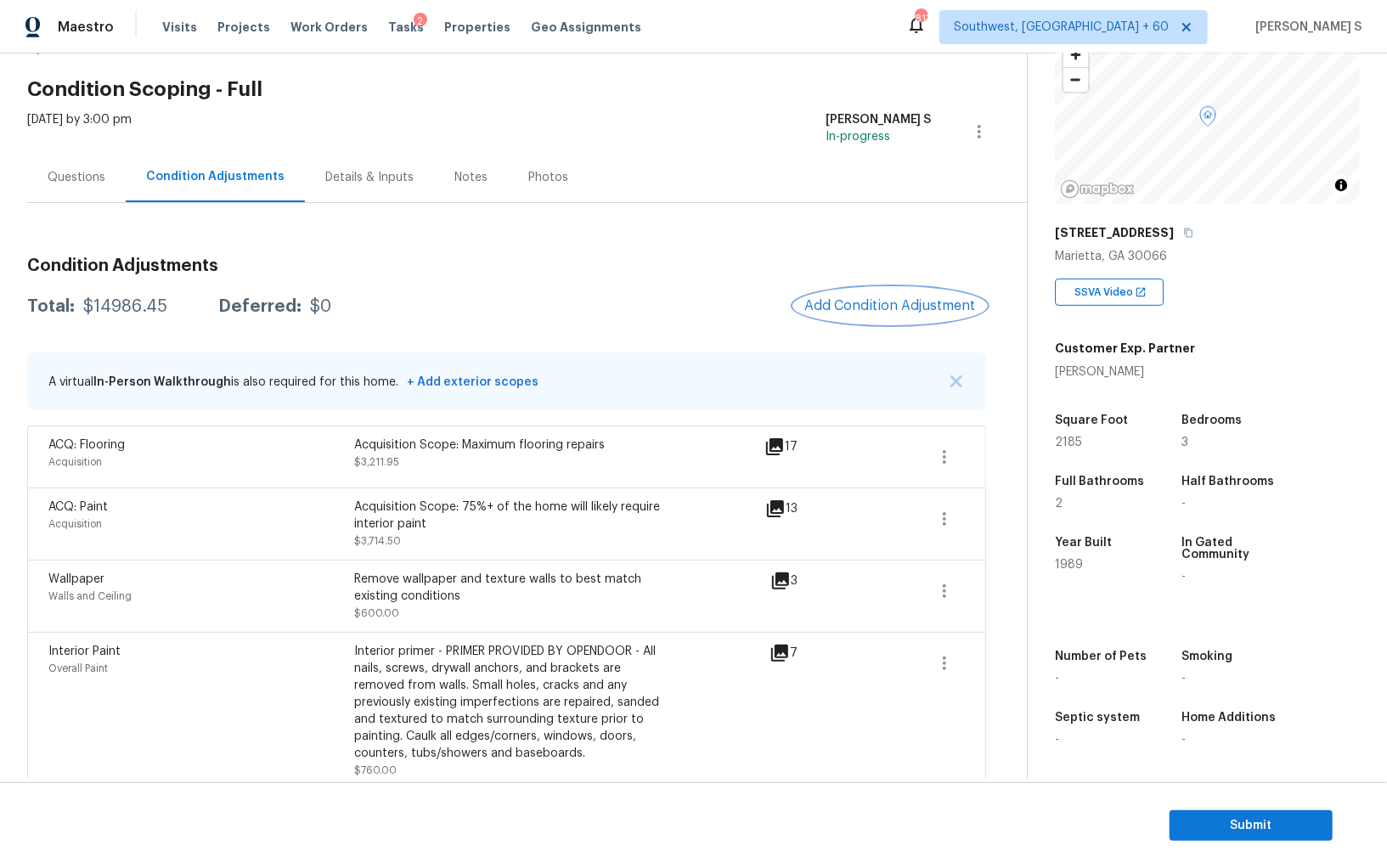
click at [866, 298] on span "Add Condition Adjustment" at bounding box center [890, 306] width 172 height 15
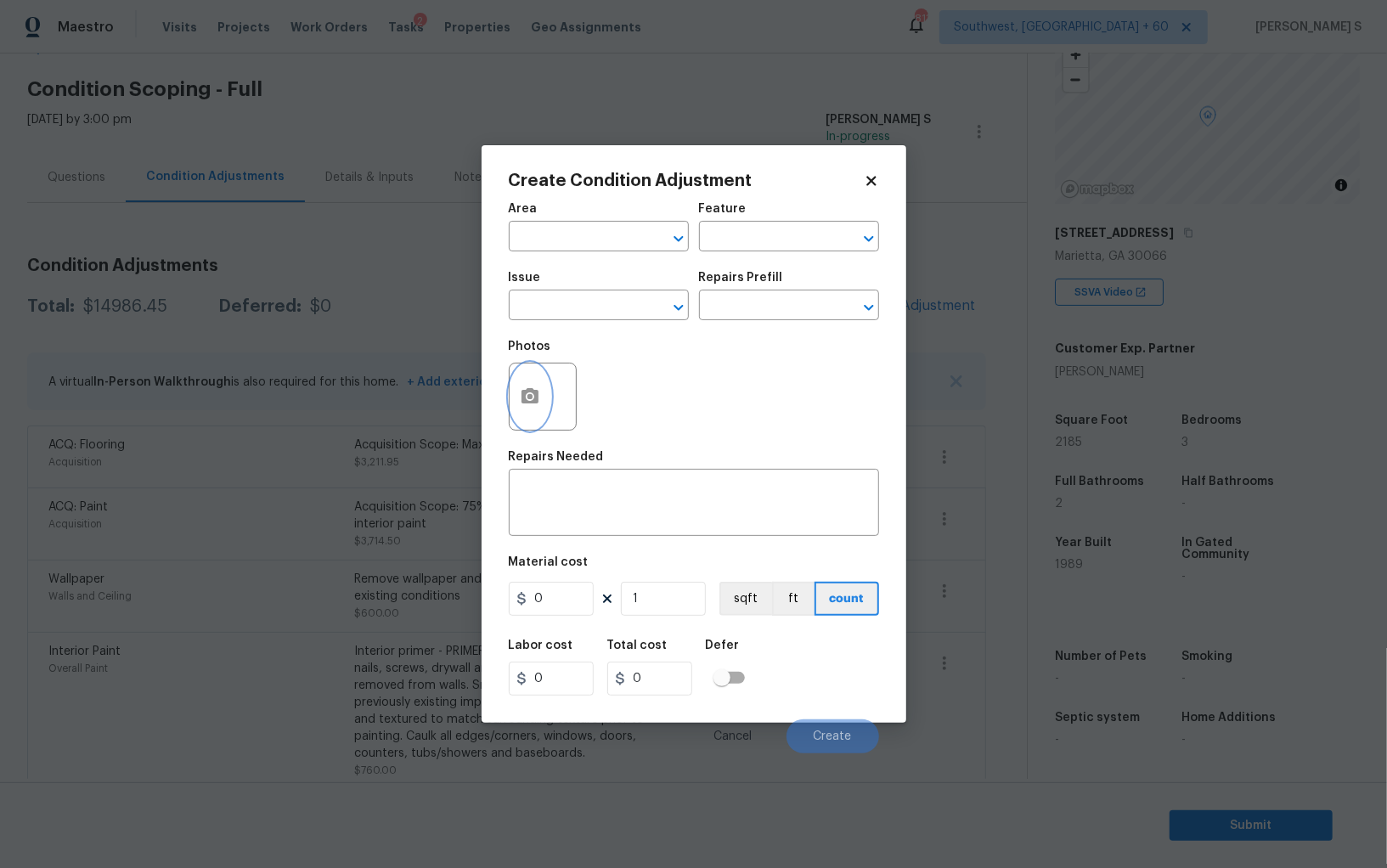
click at [537, 388] on icon "button" at bounding box center [530, 396] width 20 height 20
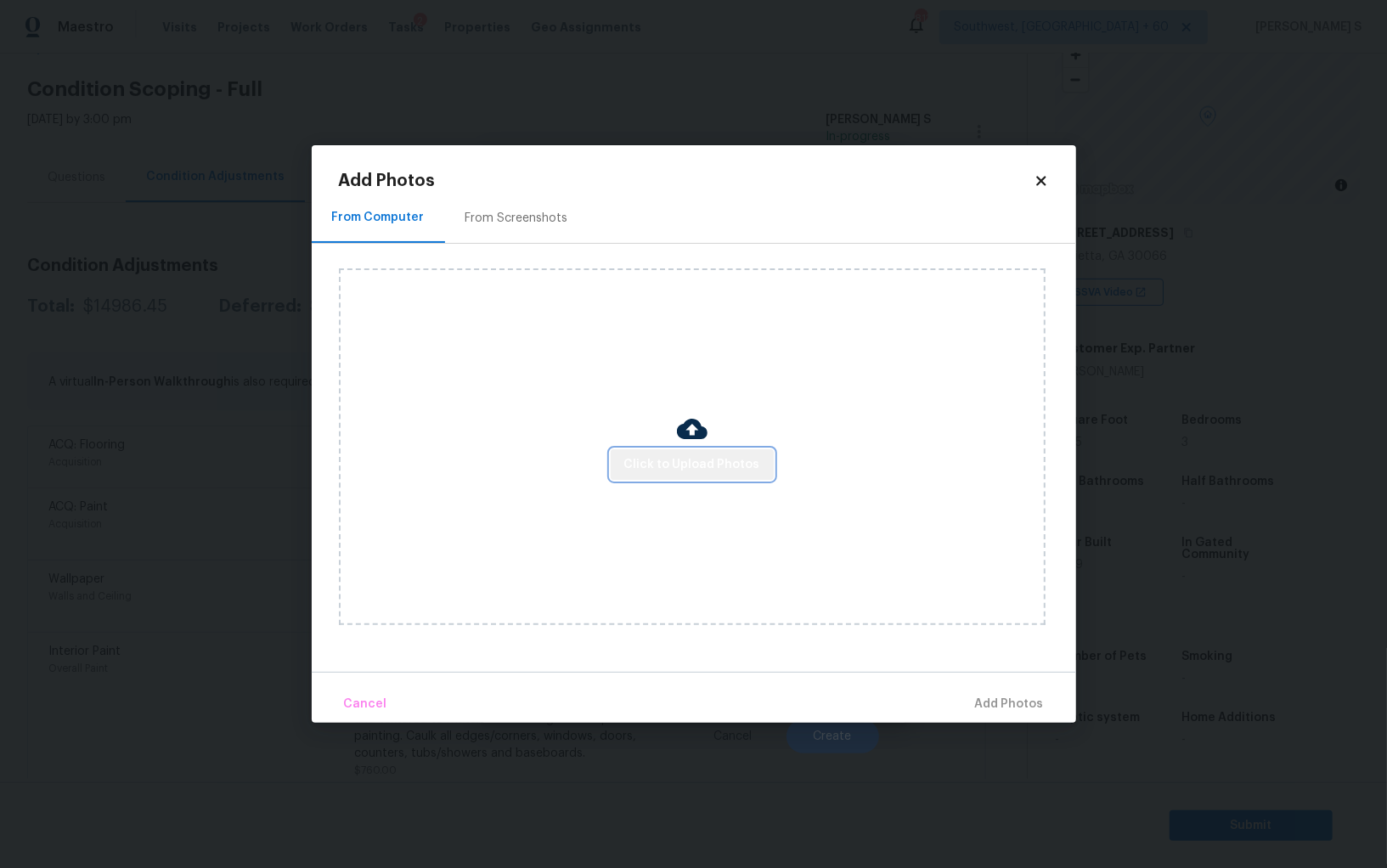
click at [696, 463] on span "Click to Upload Photos" at bounding box center [692, 465] width 136 height 21
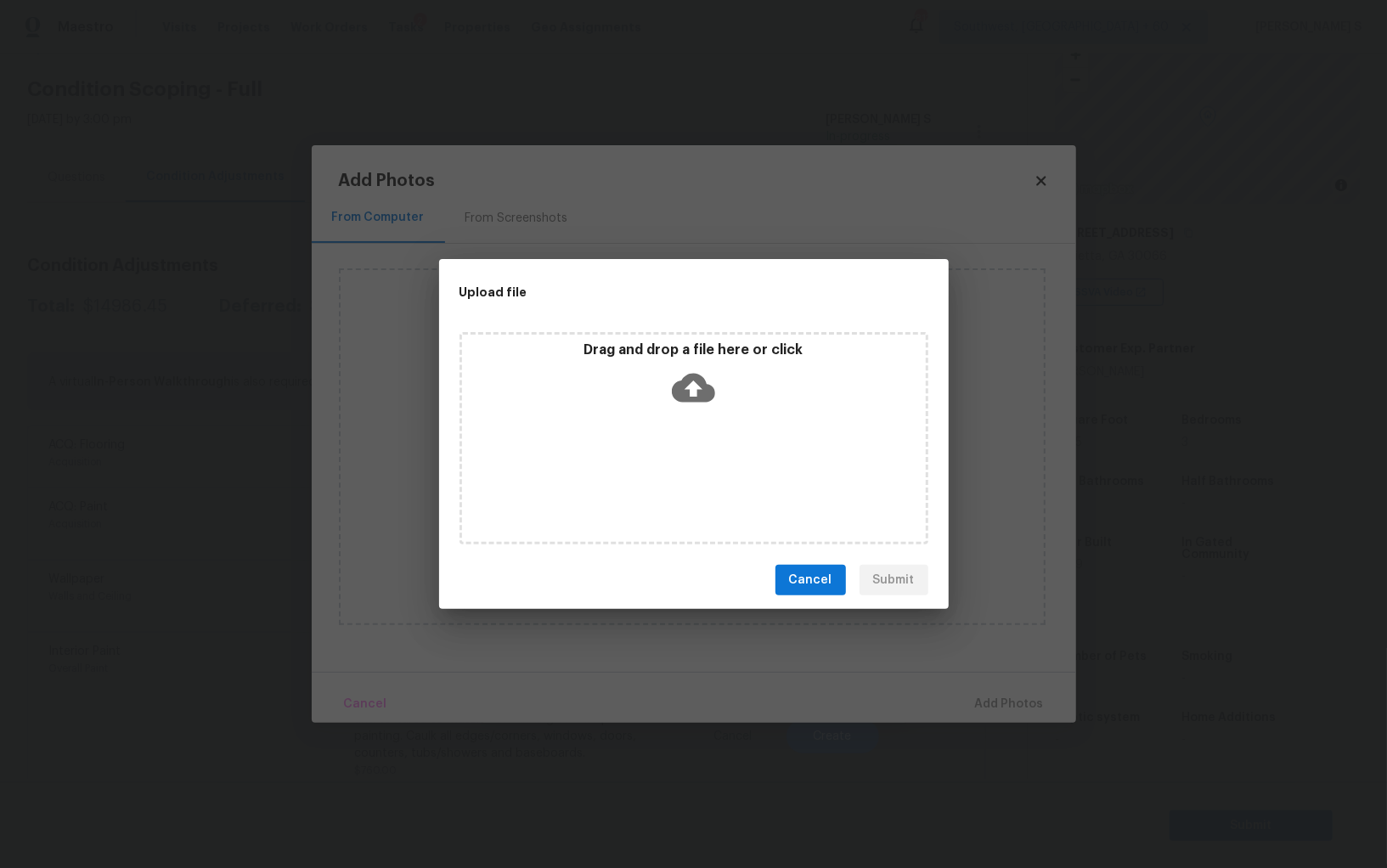
click at [696, 463] on div "Drag and drop a file here or click" at bounding box center [694, 438] width 469 height 213
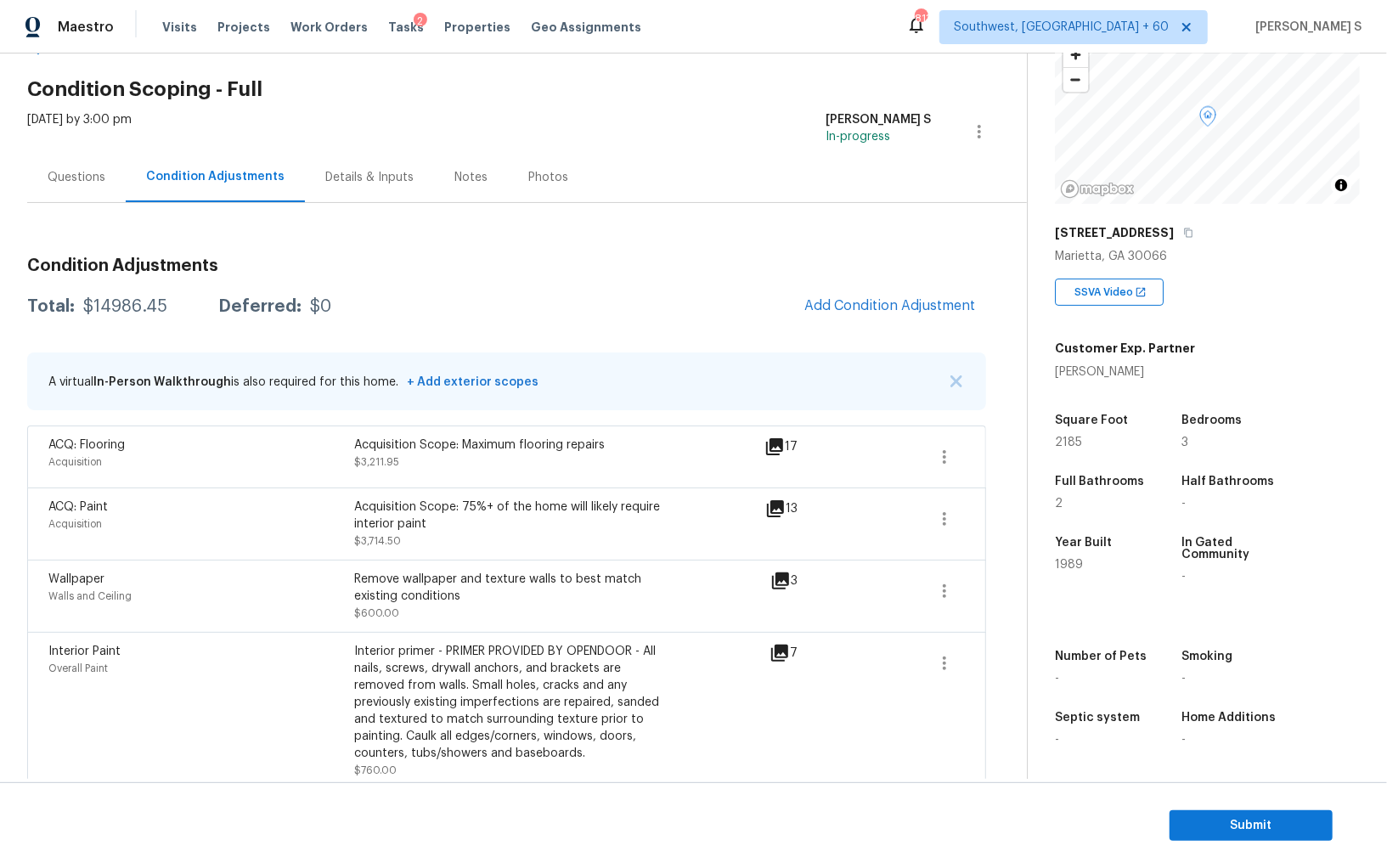
click at [271, 493] on div "ACQ: Paint Acquisition Acquisition Scope: 75%+ of the home will likely require …" at bounding box center [507, 524] width 959 height 73
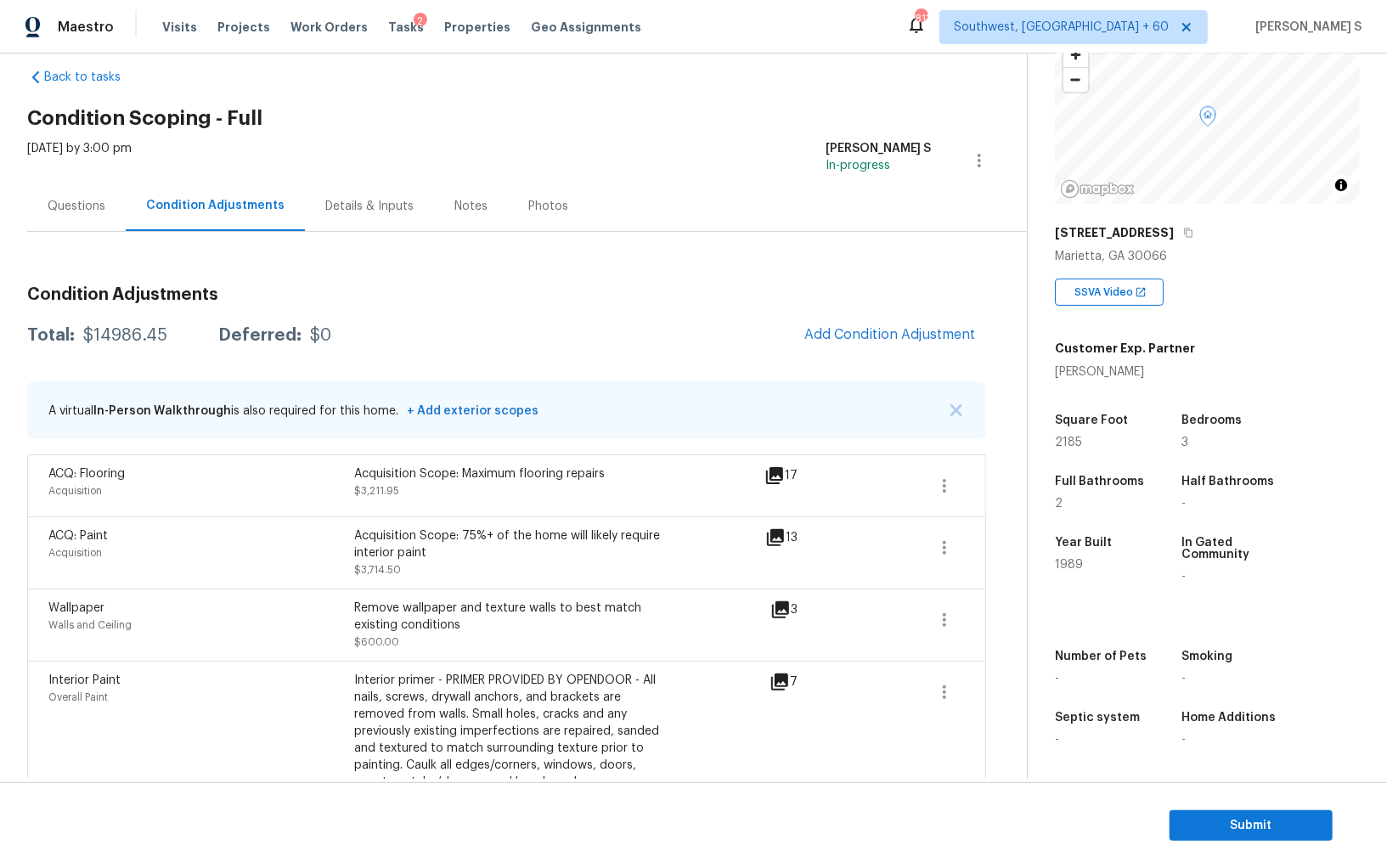
scroll to position [0, 0]
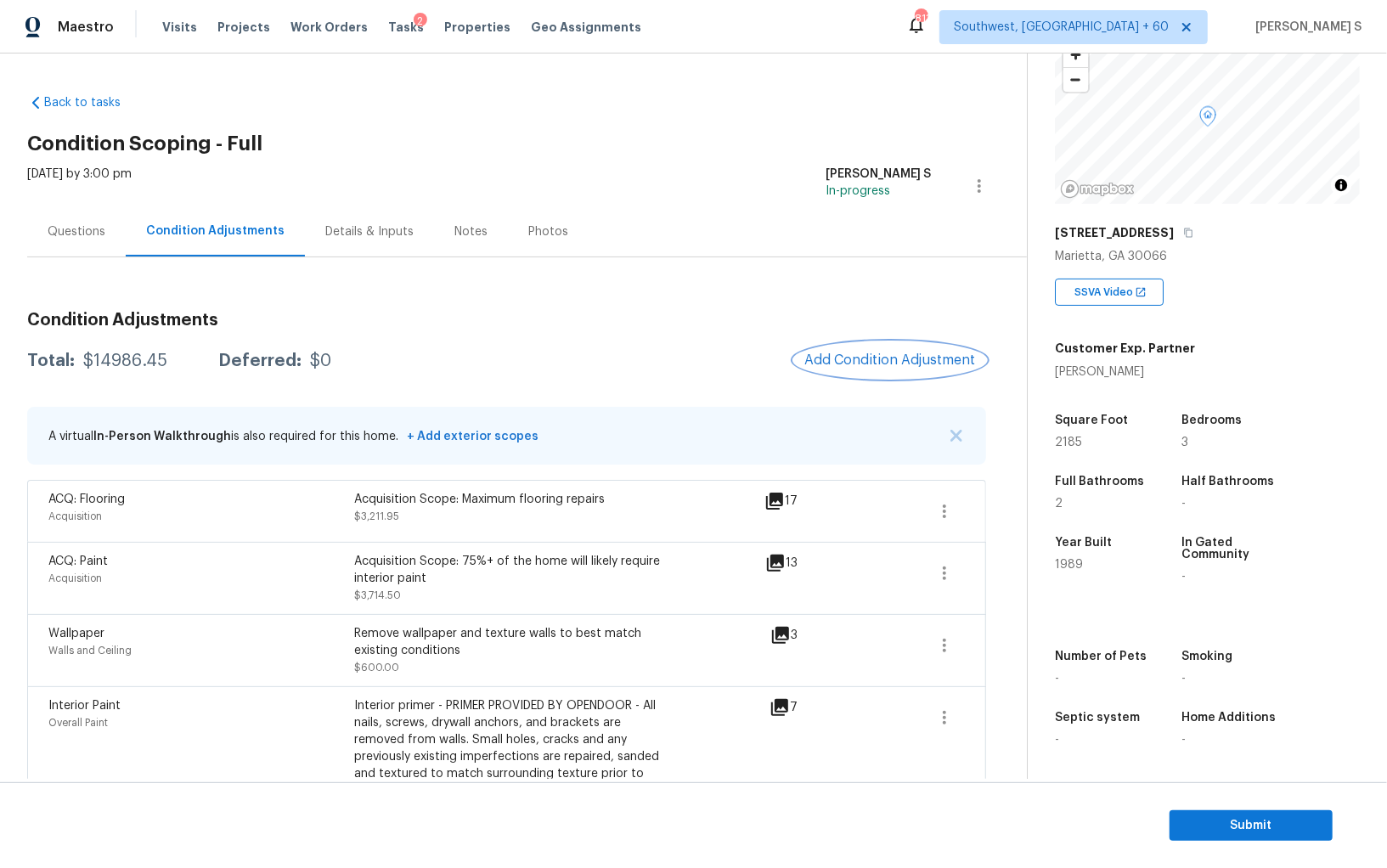
click at [885, 360] on span "Add Condition Adjustment" at bounding box center [890, 360] width 172 height 15
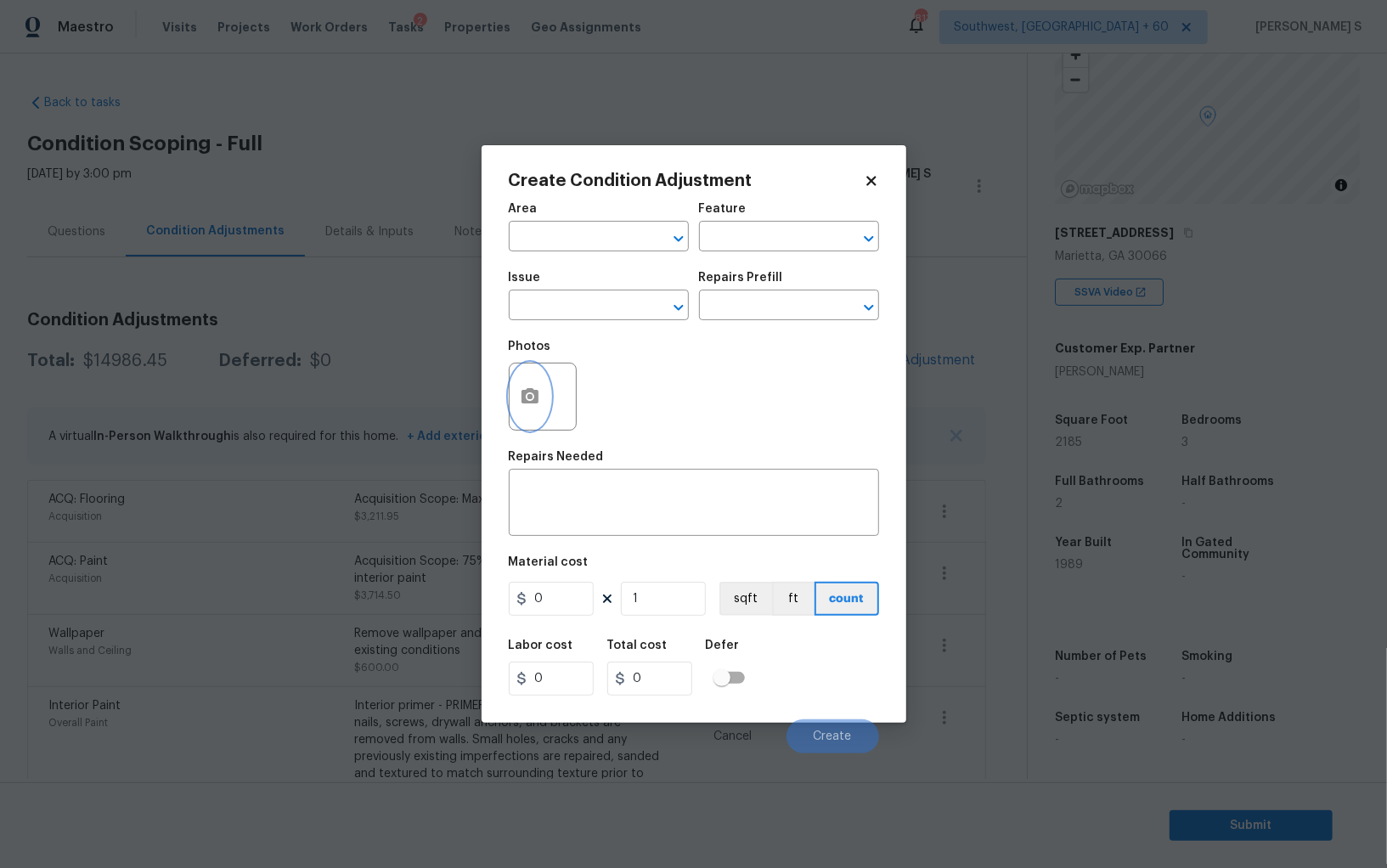
click at [532, 395] on icon "button" at bounding box center [530, 395] width 17 height 15
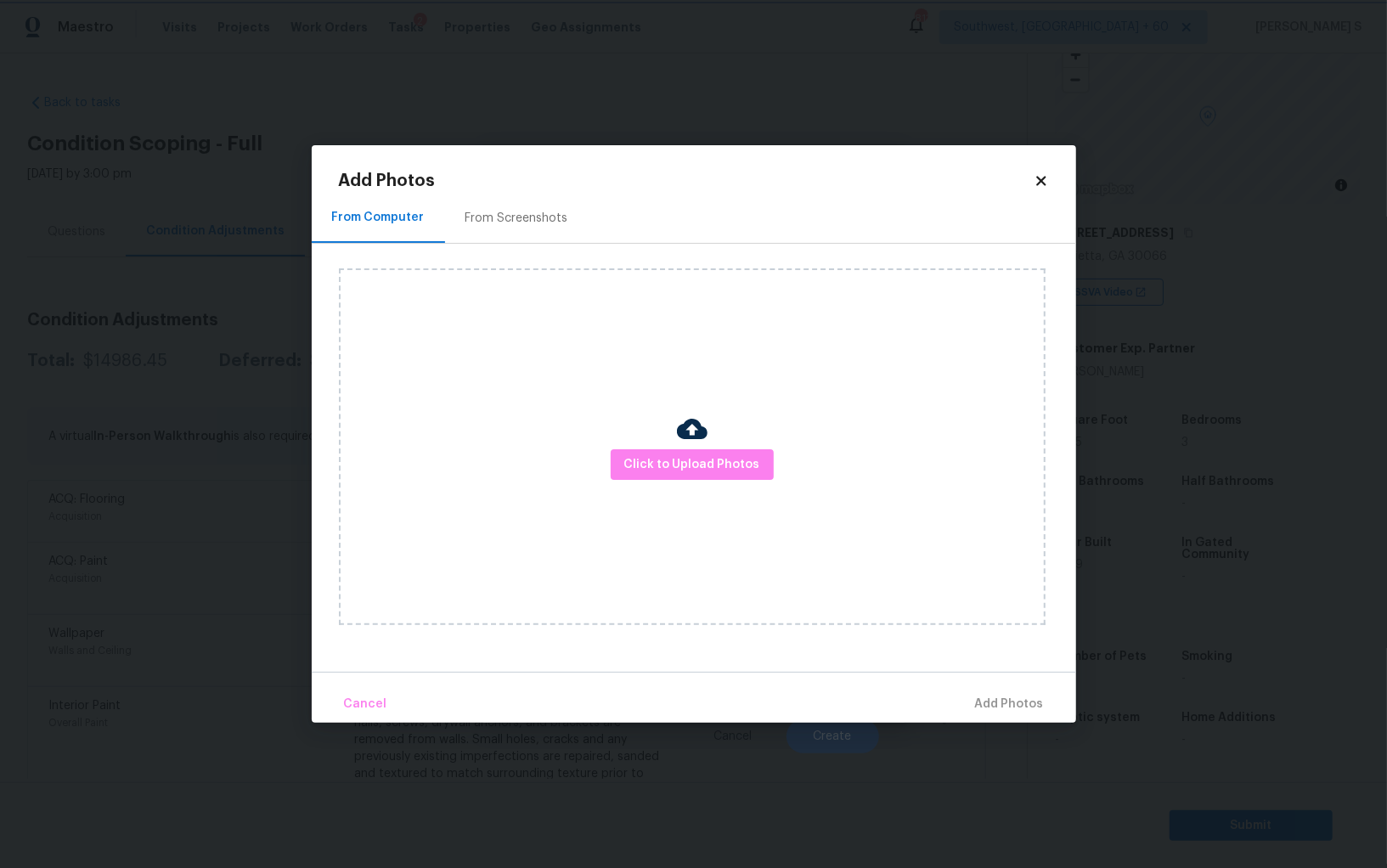
click at [222, 407] on body "Maestro Visits Projects Work Orders Tasks 2 Properties Geo Assignments 813 Sout…" at bounding box center [694, 434] width 1387 height 868
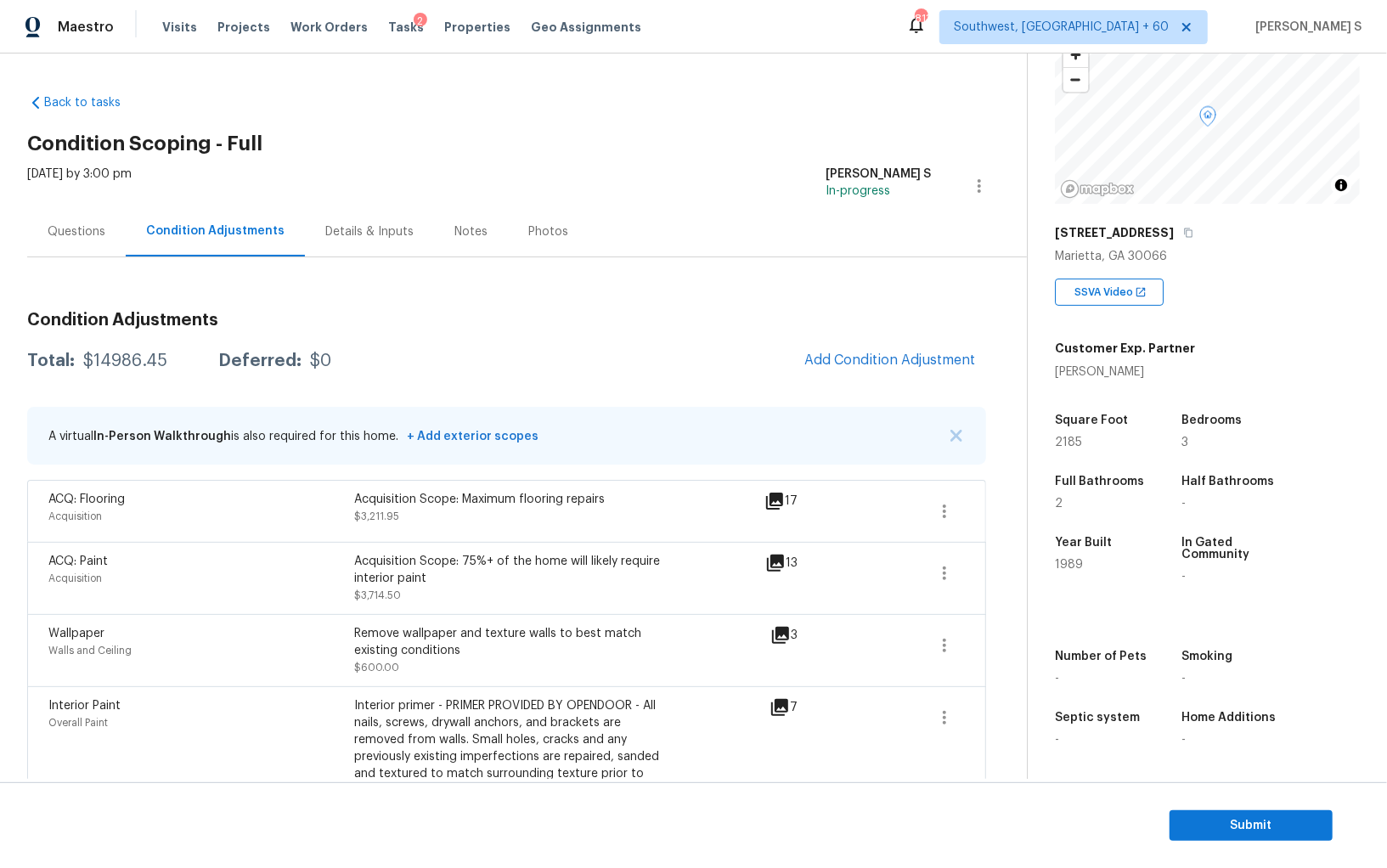
click at [390, 576] on body "Maestro Visits Projects Work Orders Tasks 2 Properties Geo Assignments 813 Sout…" at bounding box center [694, 434] width 1387 height 868
click at [114, 347] on div "Total: $14986.45 Deferred: $0 Add Condition Adjustment" at bounding box center [507, 361] width 959 height 37
copy div "$"
click at [120, 353] on div "$14986.45" at bounding box center [125, 360] width 84 height 17
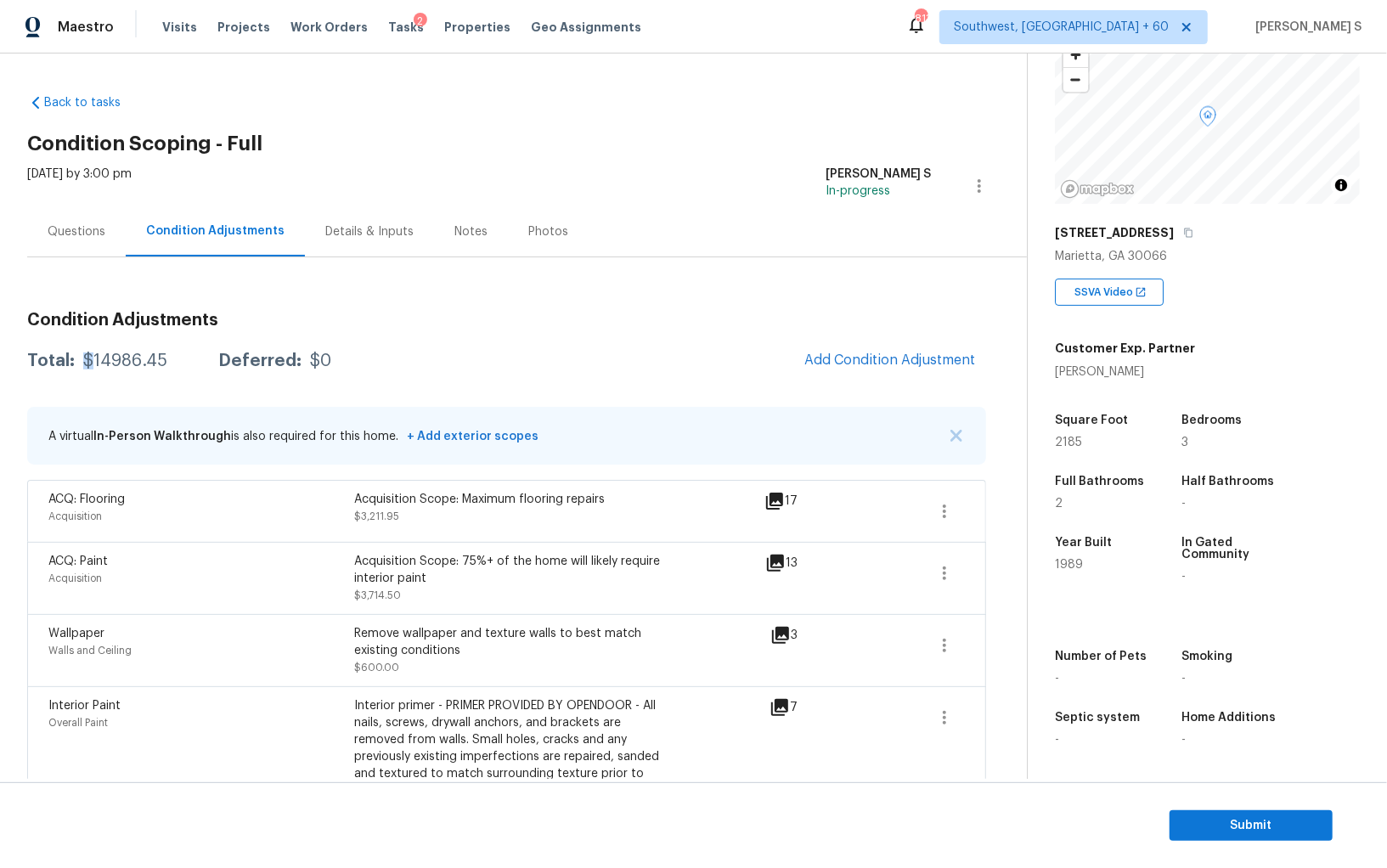
click at [120, 353] on div "$14986.45" at bounding box center [125, 360] width 84 height 17
copy div "$"
click at [848, 368] on button "Add Condition Adjustment" at bounding box center [890, 360] width 192 height 35
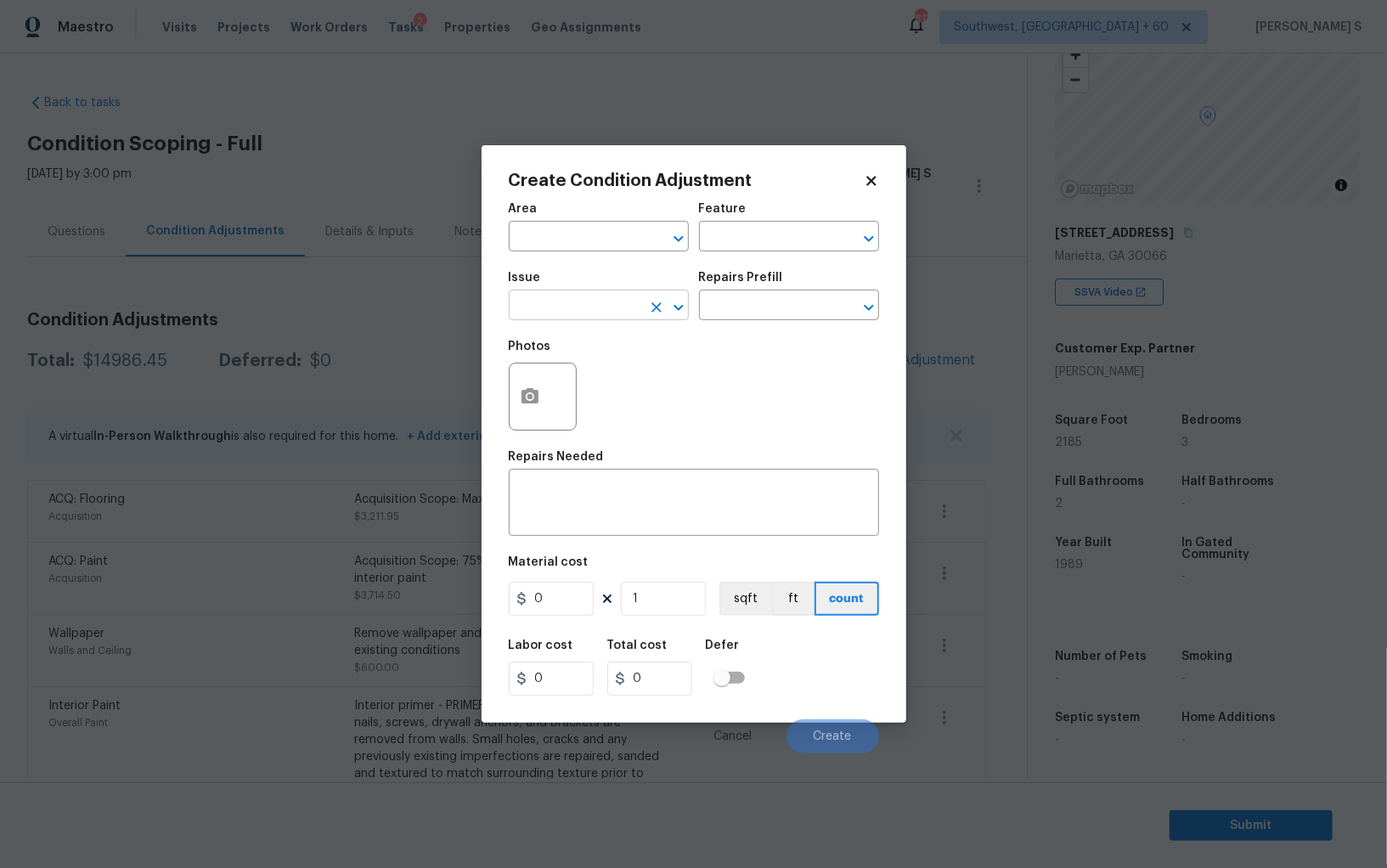
click at [558, 307] on input "text" at bounding box center [576, 307] width 133 height 27
type input "Pressure Washing"
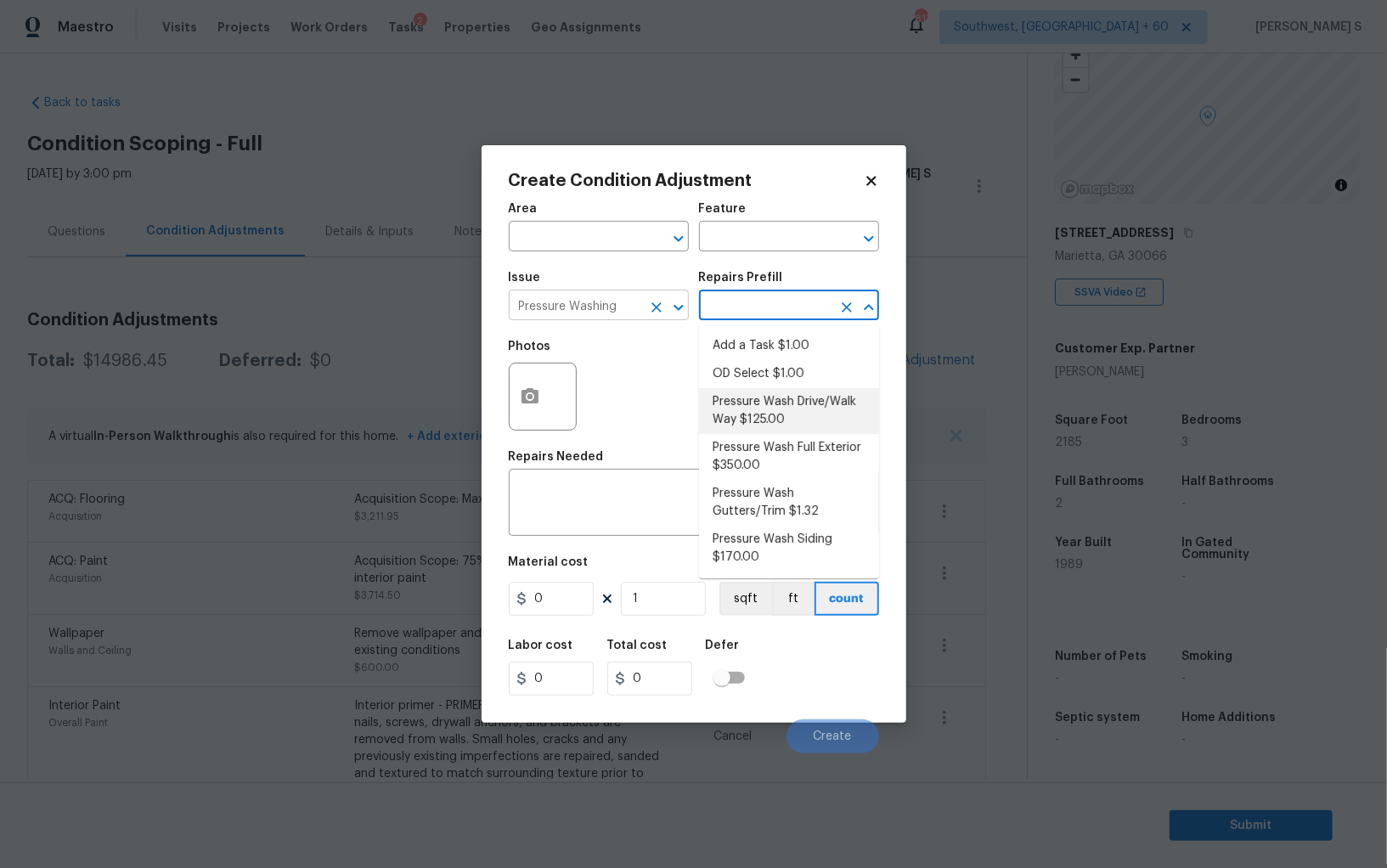
type input "Siding"
type textarea "Pressure wash the driveways/walkways as directed by the PM. Ensure that all deb…"
type input "125"
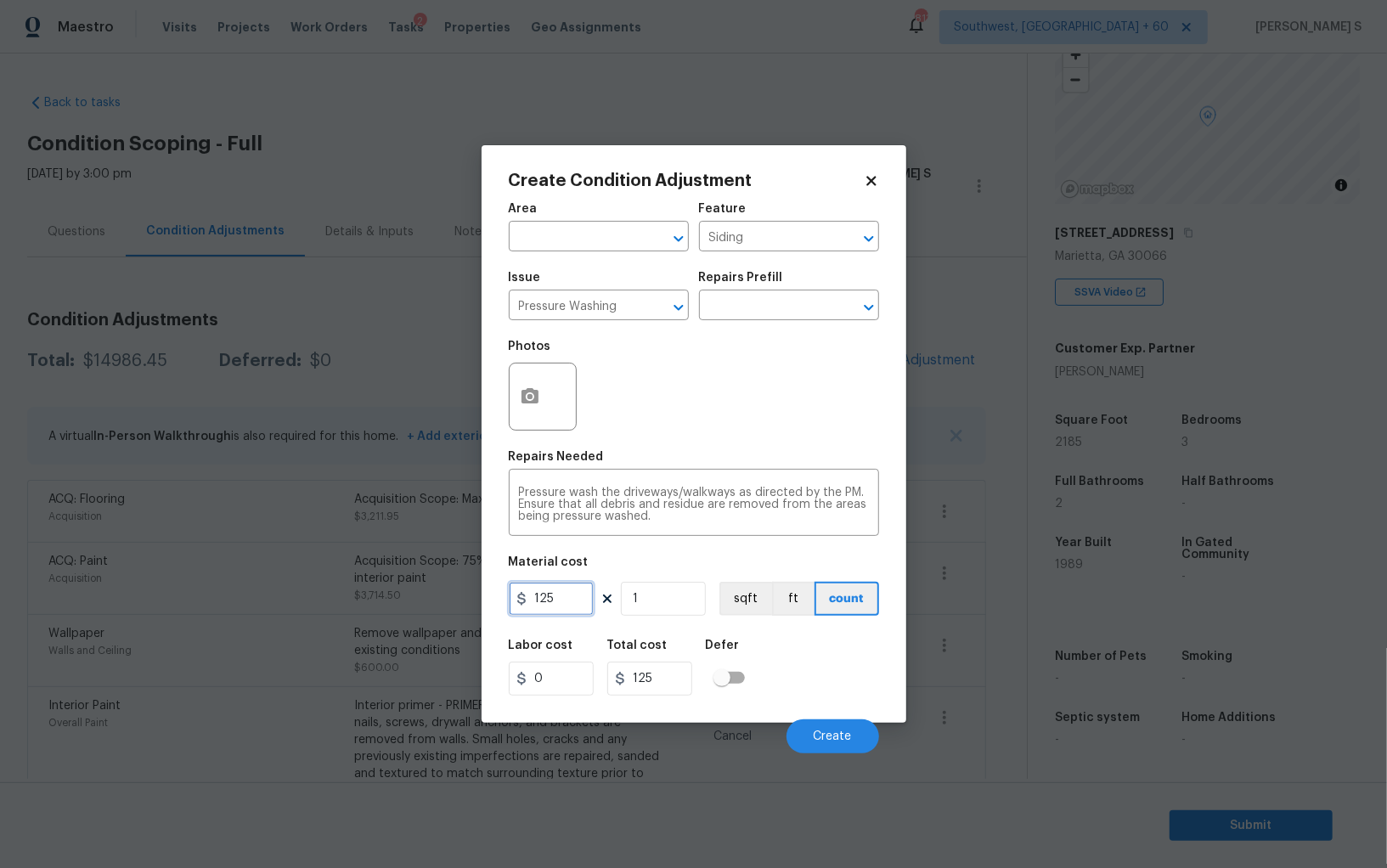
click at [568, 601] on input "125" at bounding box center [552, 599] width 85 height 34
type input "200"
click at [870, 734] on button "Create" at bounding box center [833, 736] width 93 height 34
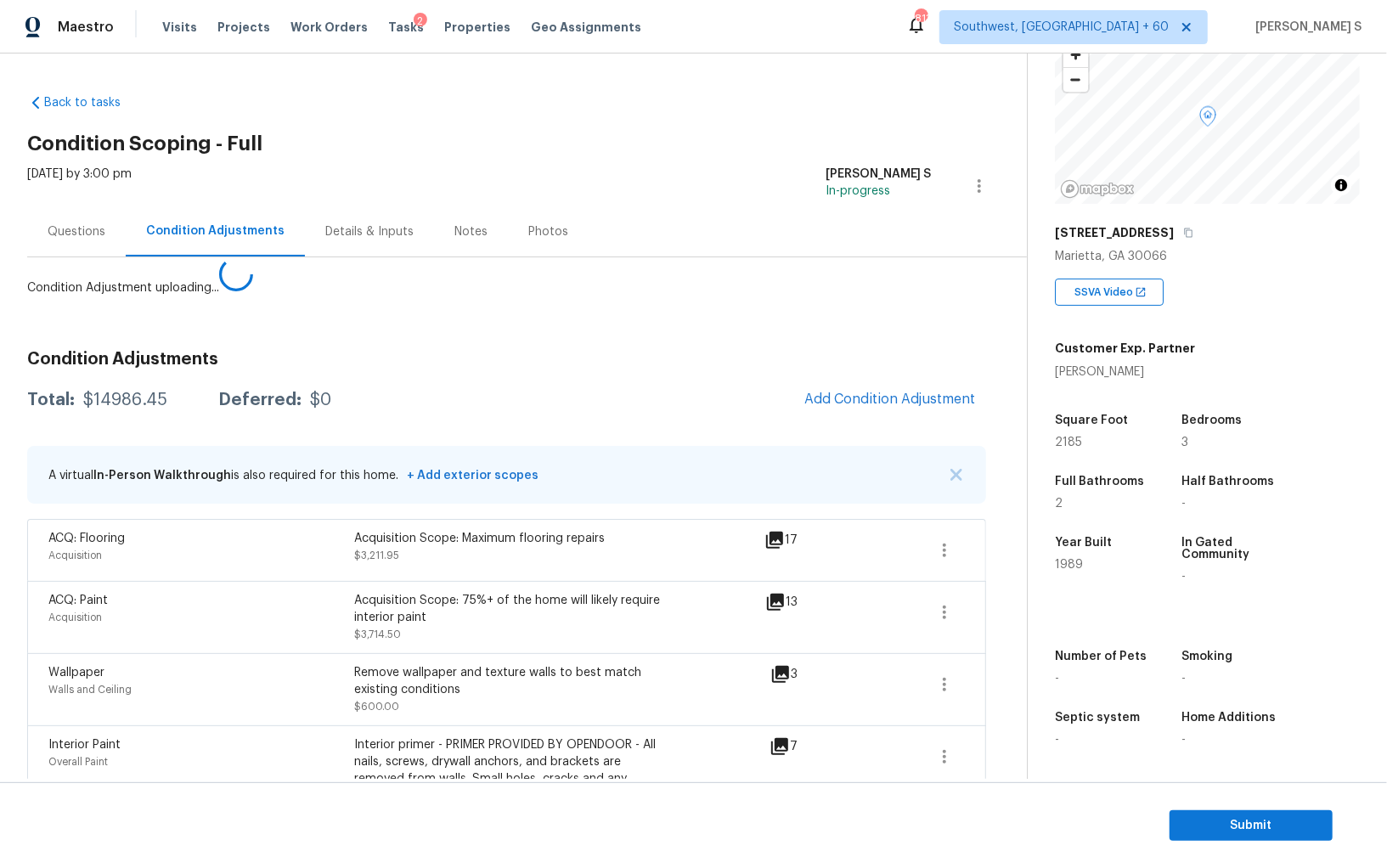
click at [142, 559] on body "Maestro Visits Projects Work Orders Tasks 2 Properties Geo Assignments 813 Sout…" at bounding box center [694, 434] width 1387 height 868
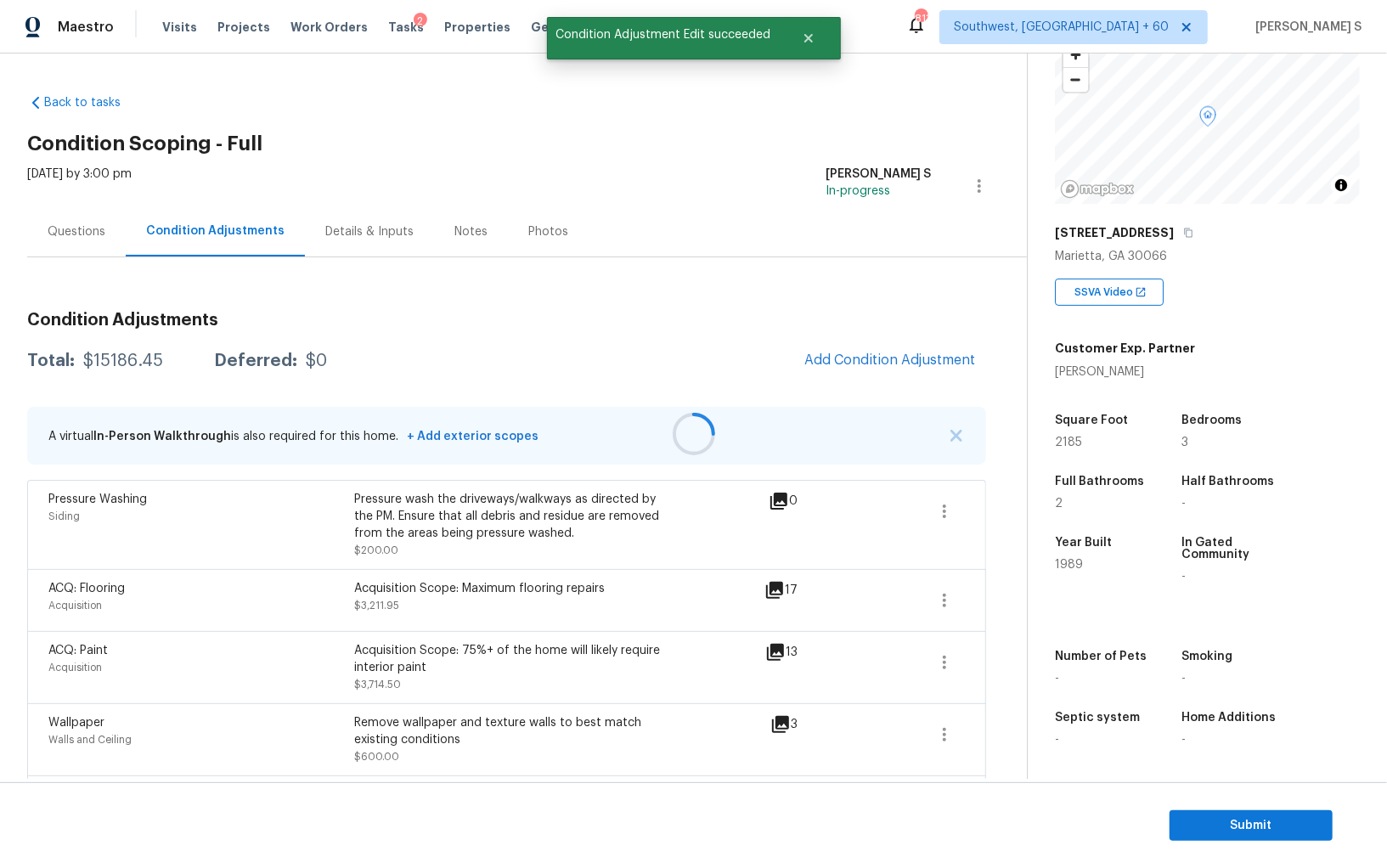
click at [903, 355] on div at bounding box center [694, 434] width 1387 height 868
click at [862, 375] on div at bounding box center [694, 434] width 1387 height 868
drag, startPoint x: 926, startPoint y: 359, endPoint x: 974, endPoint y: 359, distance: 48.0
click at [926, 359] on div at bounding box center [694, 434] width 1387 height 868
click at [861, 367] on span "Add Condition Adjustment" at bounding box center [890, 360] width 172 height 15
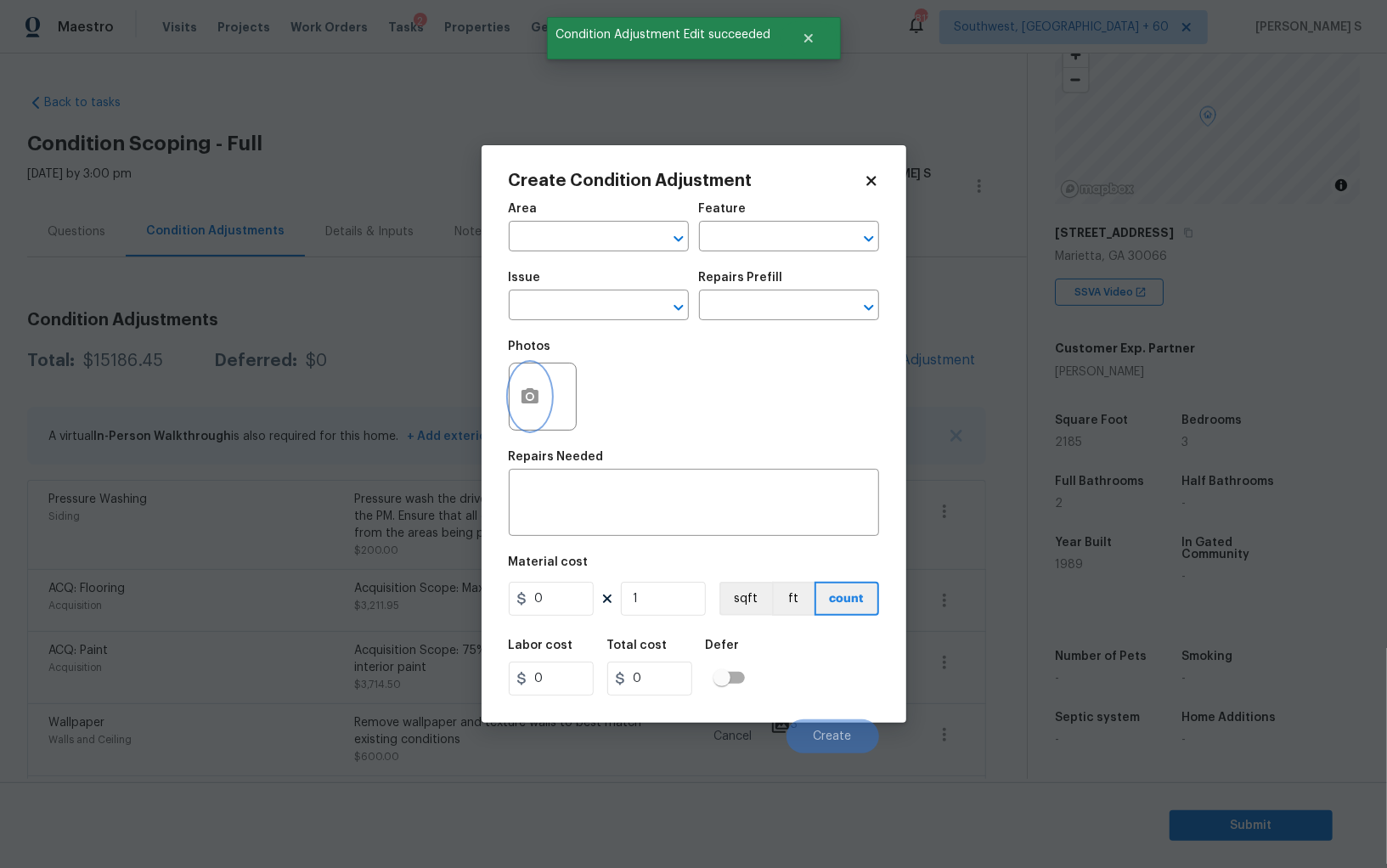
click at [536, 380] on button "button" at bounding box center [531, 397] width 41 height 66
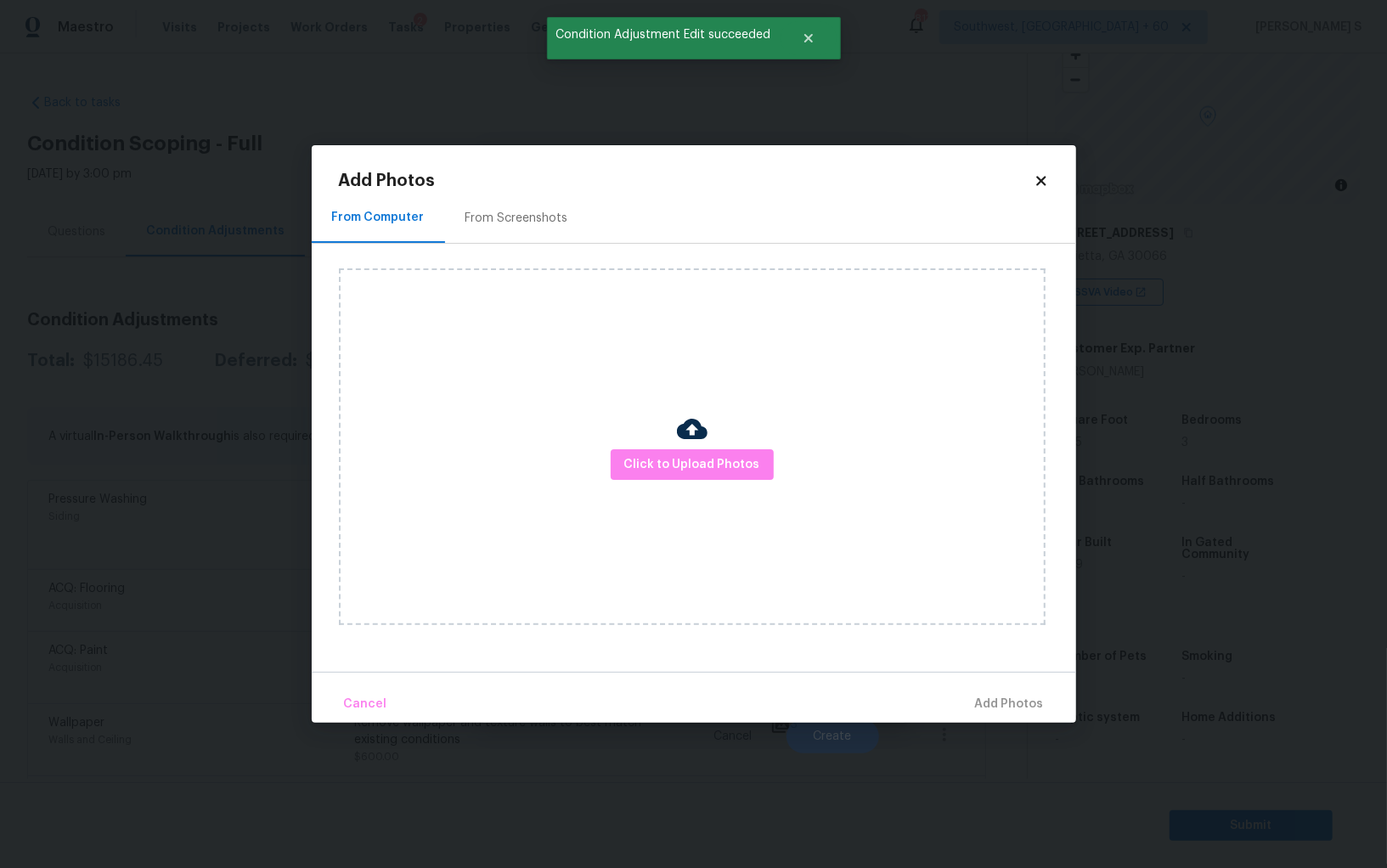
click at [500, 234] on div "From Screenshots" at bounding box center [517, 218] width 143 height 50
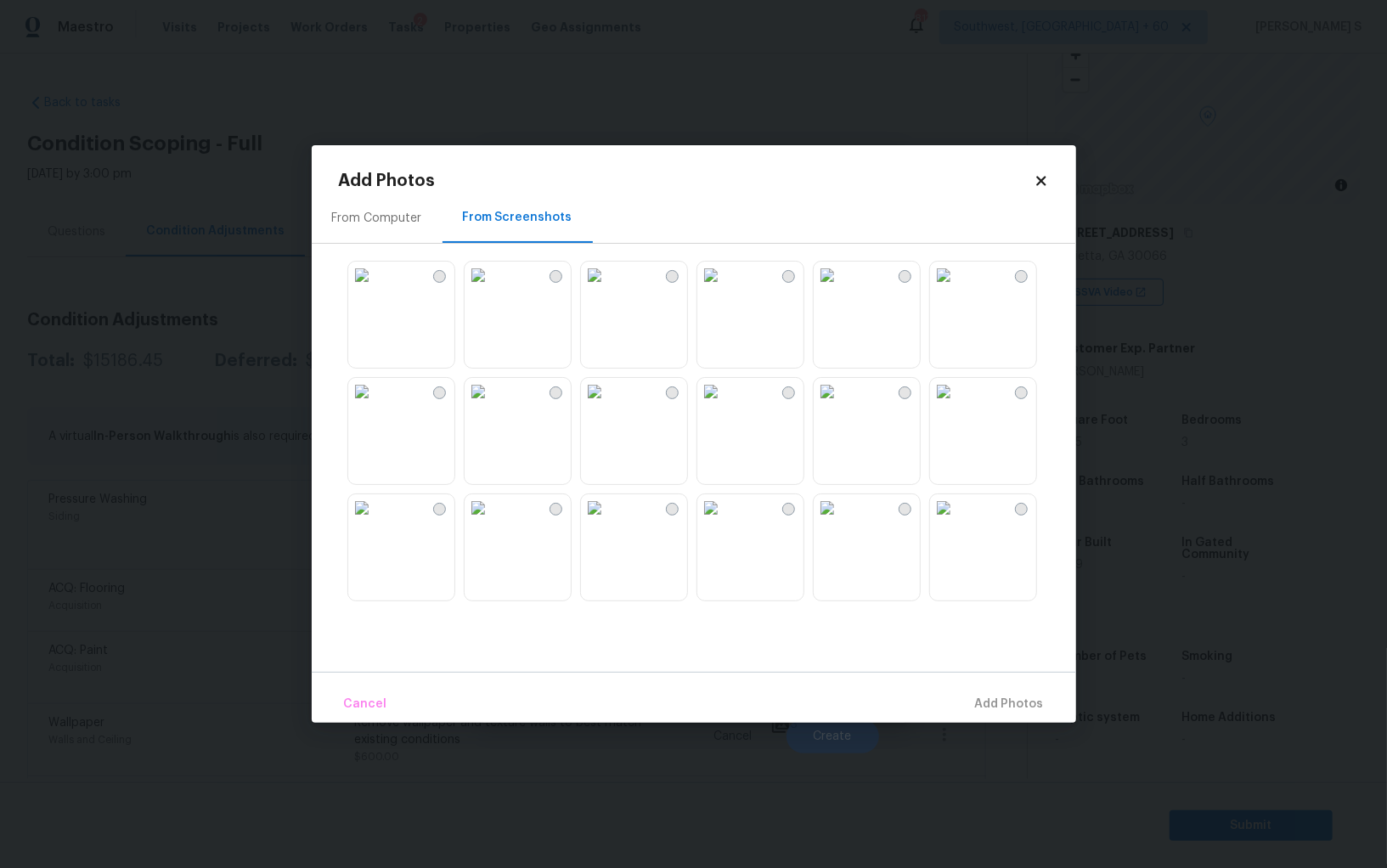
click at [608, 289] on img at bounding box center [594, 275] width 27 height 27
click at [492, 289] on img at bounding box center [478, 275] width 27 height 27
click at [957, 406] on img at bounding box center [943, 391] width 27 height 27
click at [994, 696] on span "Add 3 Photo(s)" at bounding box center [1001, 705] width 86 height 21
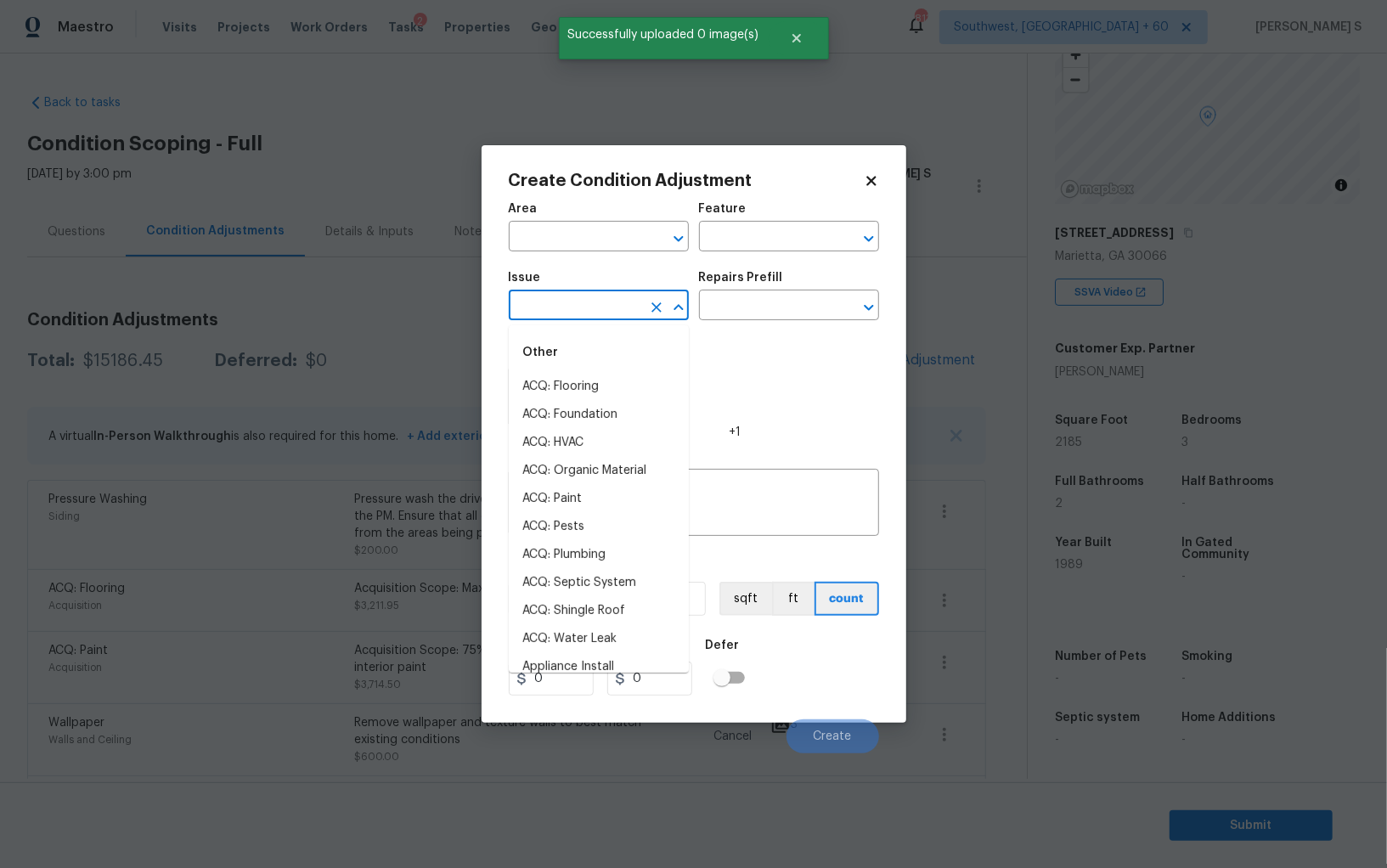
click at [593, 300] on input "text" at bounding box center [576, 307] width 133 height 27
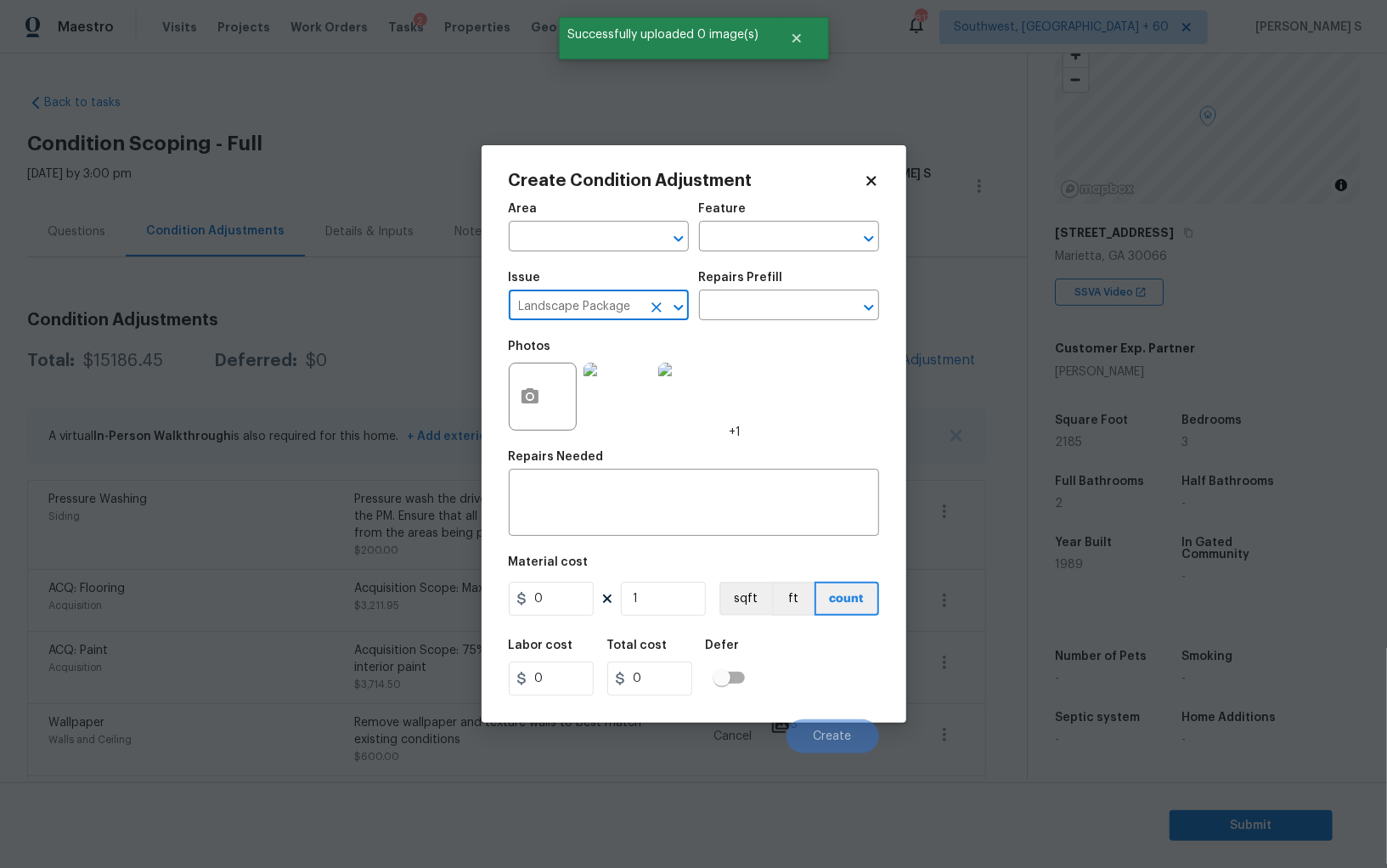
type input "Landscape Package"
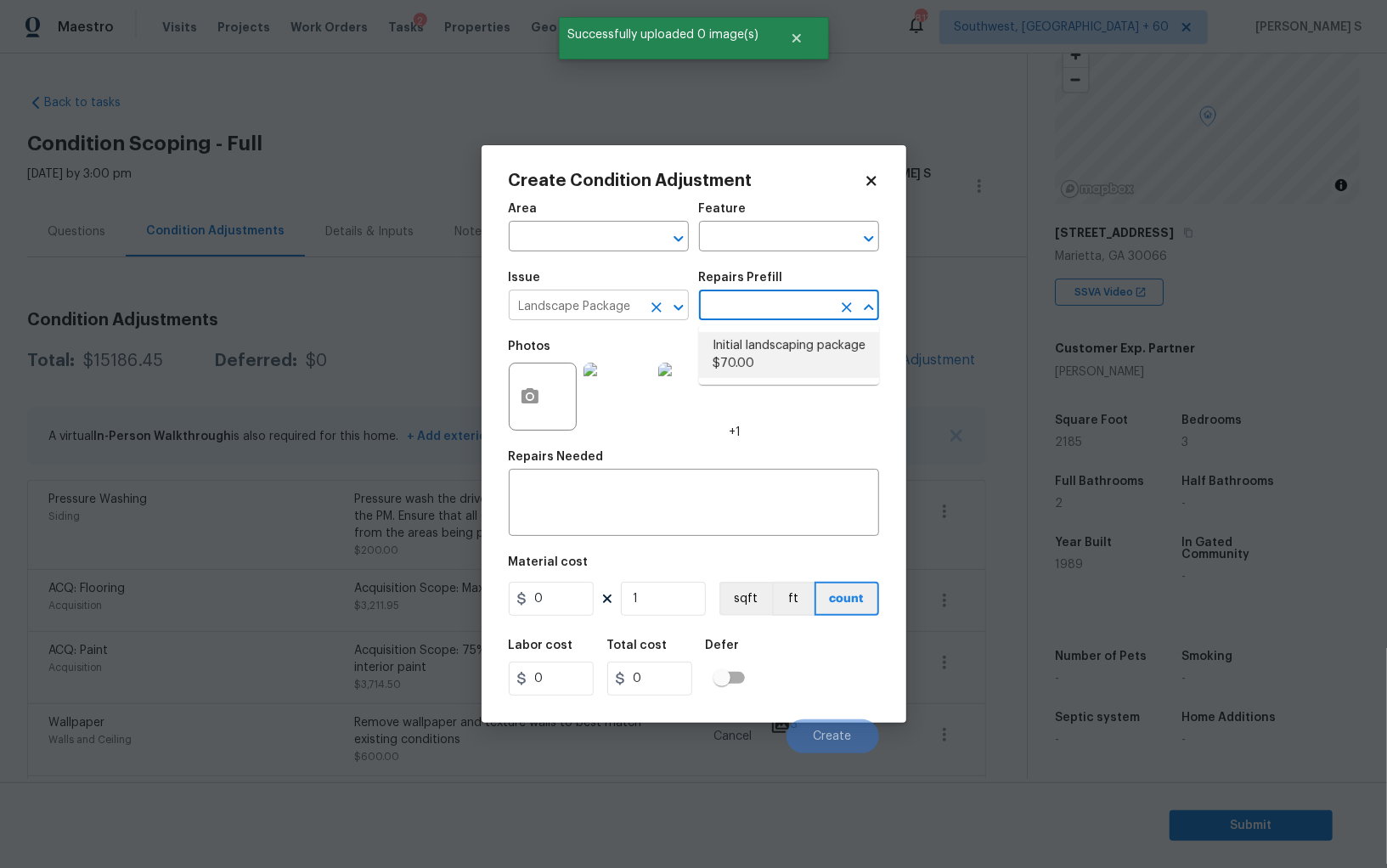
type input "Home Readiness Packages"
type textarea "Mowing of grass up to 6" in height. Mow, edge along driveways & sidewalks, trim…"
type input "70"
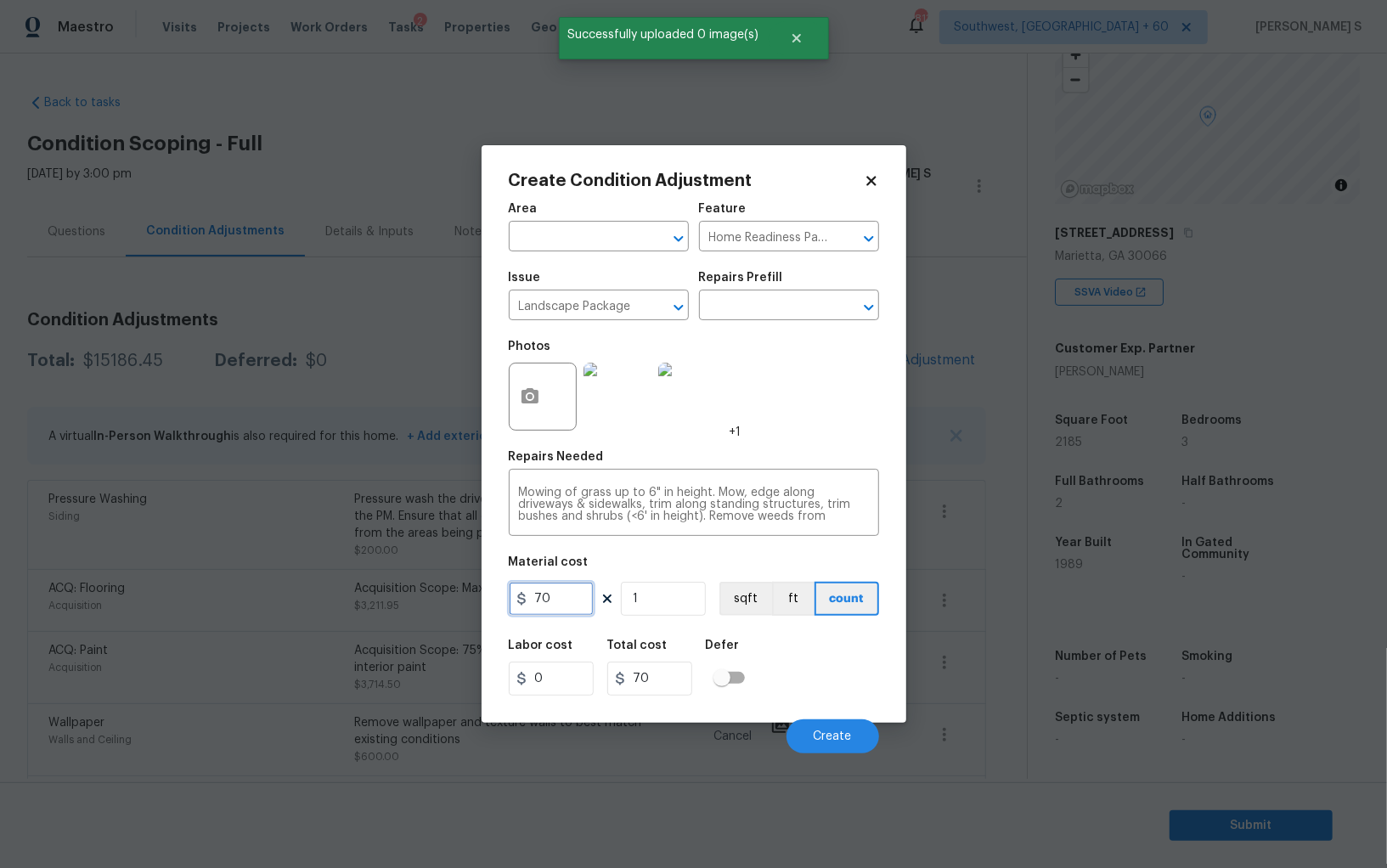
click at [577, 616] on input "70" at bounding box center [552, 599] width 85 height 34
type input "300"
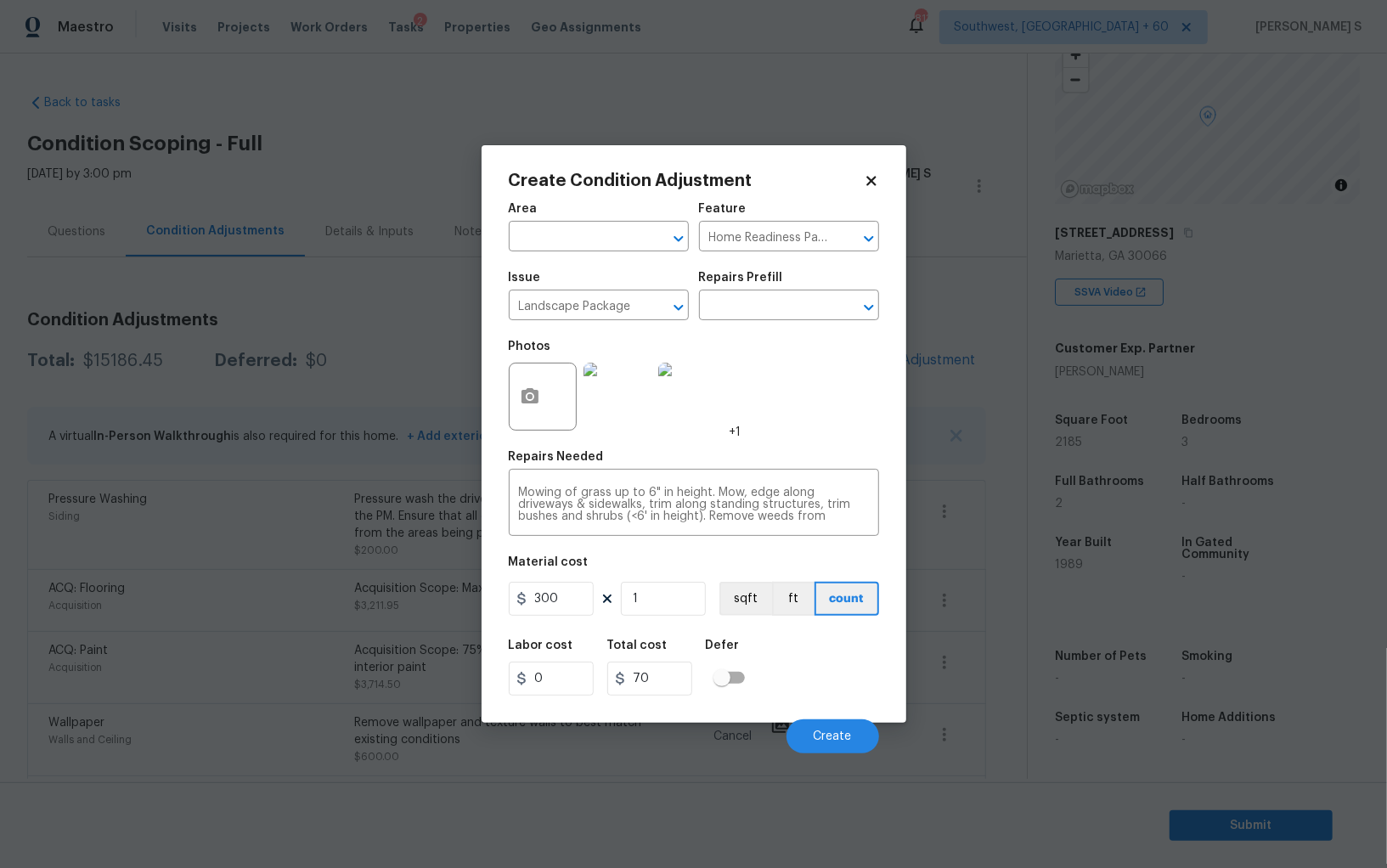
type input "300"
click at [838, 671] on div "Labor cost 0 Total cost 300 Defer" at bounding box center [694, 668] width 370 height 76
click at [857, 721] on button "Create" at bounding box center [833, 736] width 93 height 34
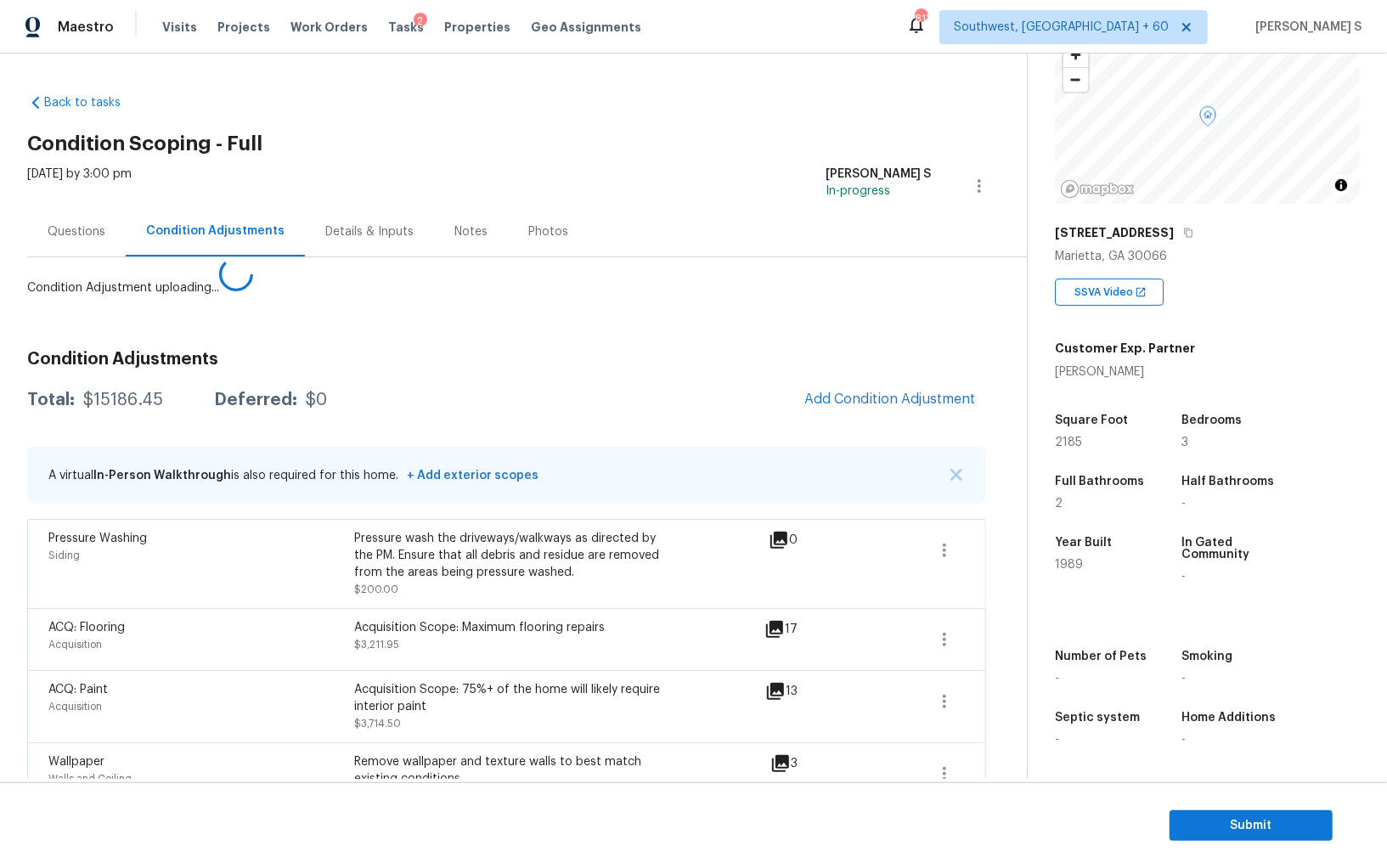
click at [260, 655] on body "Maestro Visits Projects Work Orders Tasks 2 Properties Geo Assignments 813 Sout…" at bounding box center [694, 434] width 1387 height 868
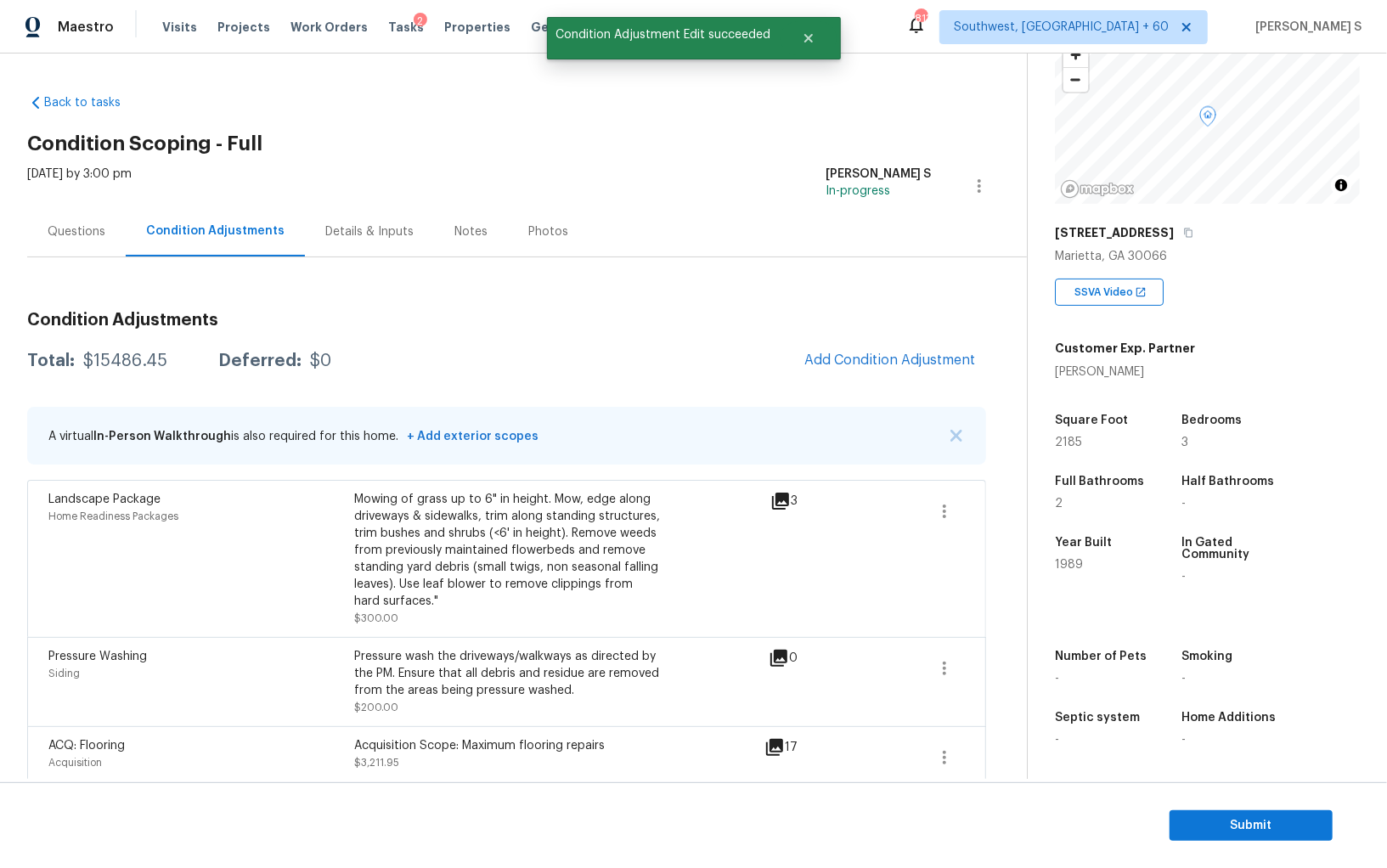
click at [132, 349] on div "Total: $15486.45 Deferred: $0 Add Condition Adjustment" at bounding box center [507, 361] width 959 height 37
copy div "$"
click at [121, 355] on div "$15486.45" at bounding box center [125, 360] width 84 height 17
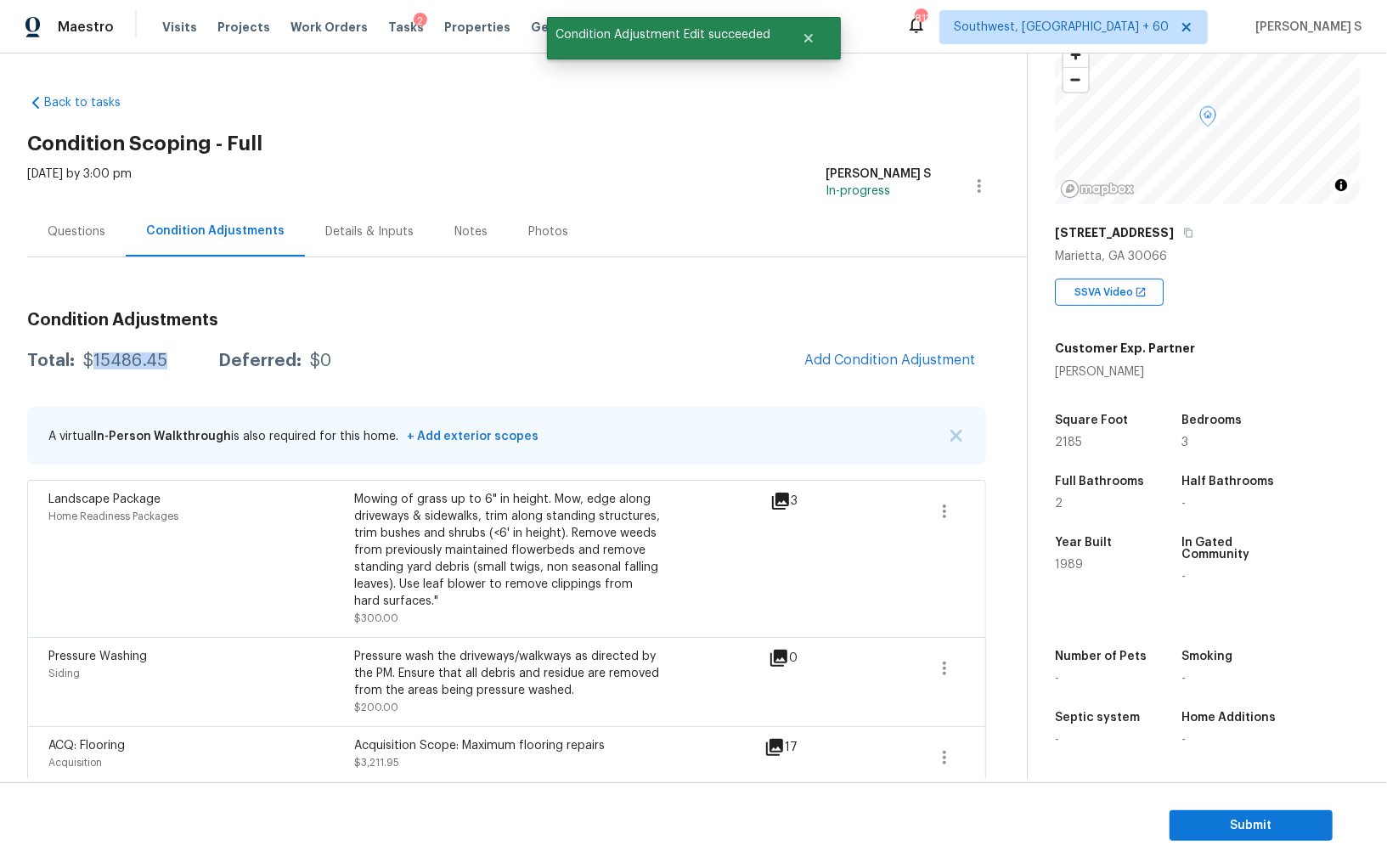
copy div "15486.45"
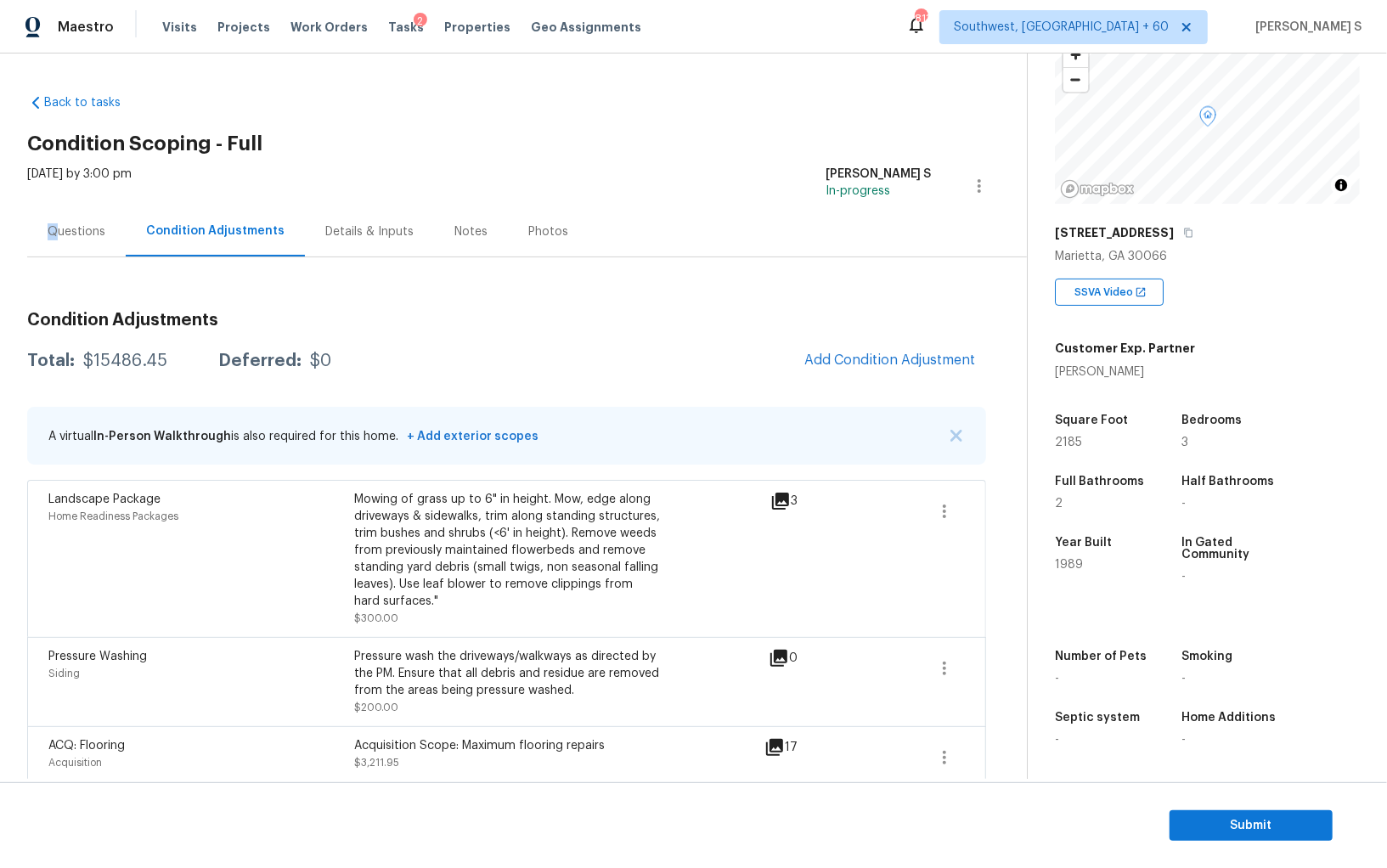
click at [52, 228] on div "Questions" at bounding box center [76, 231] width 58 height 17
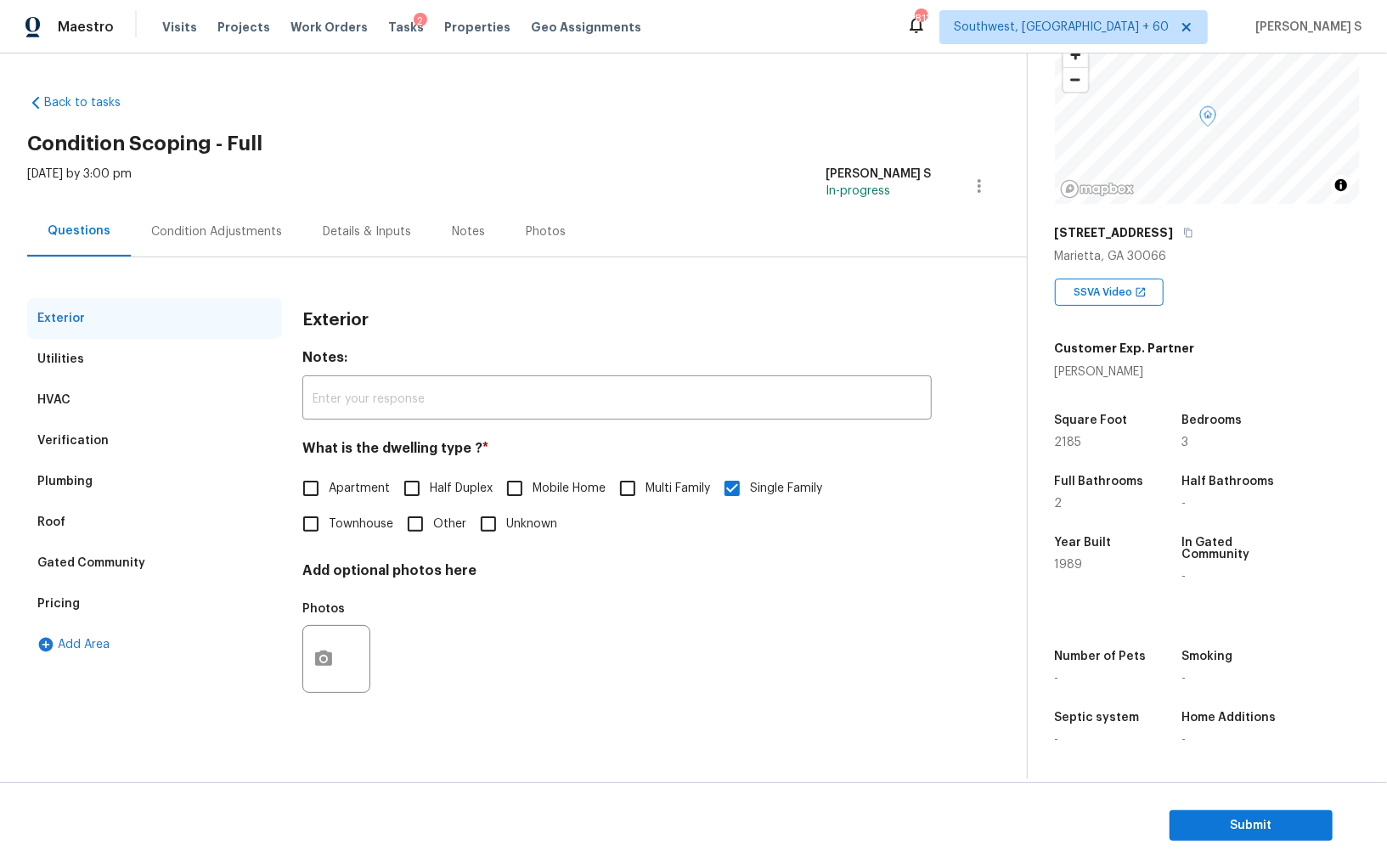
click at [57, 444] on div "Verification" at bounding box center [73, 440] width 72 height 17
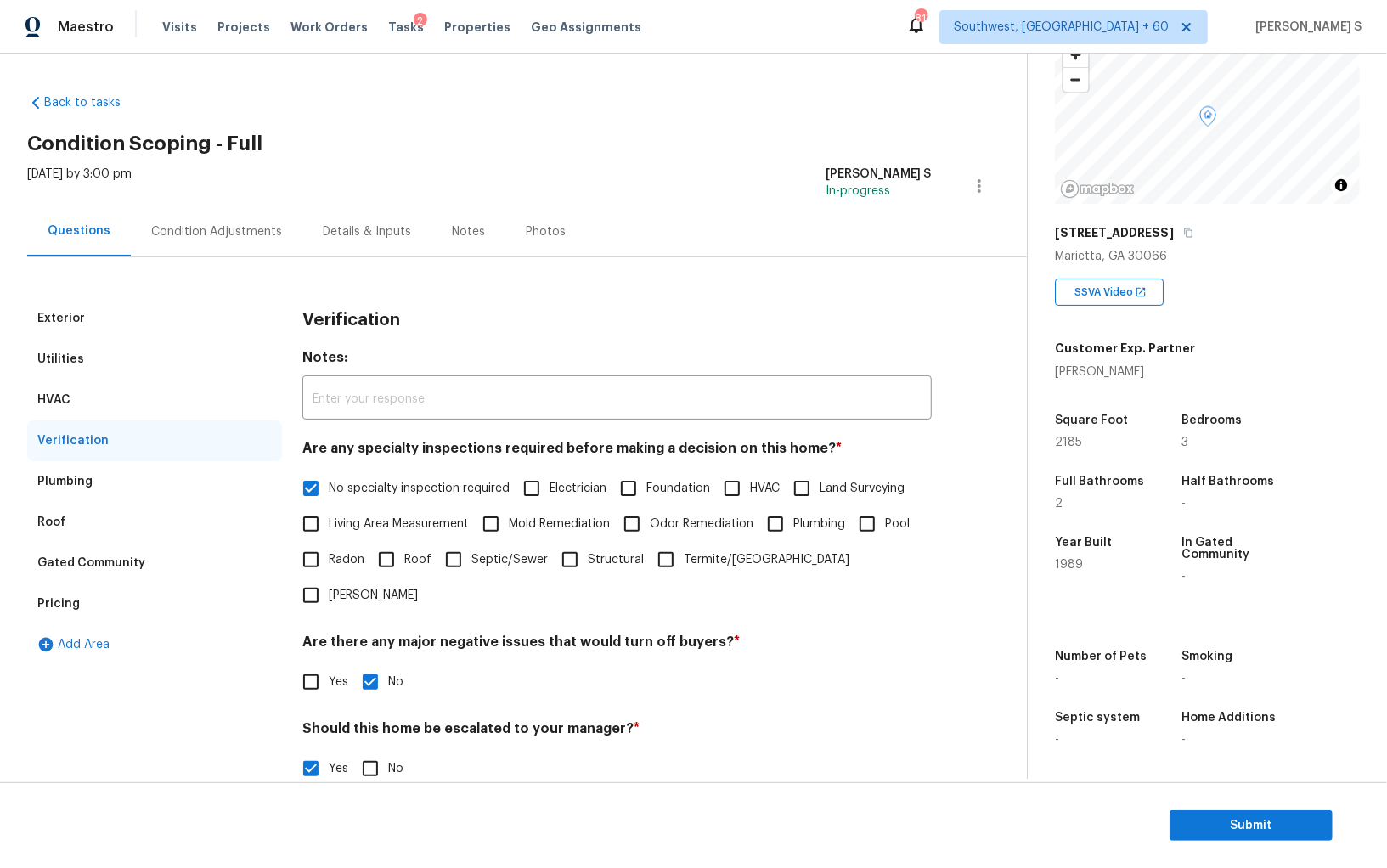
scroll to position [262, 0]
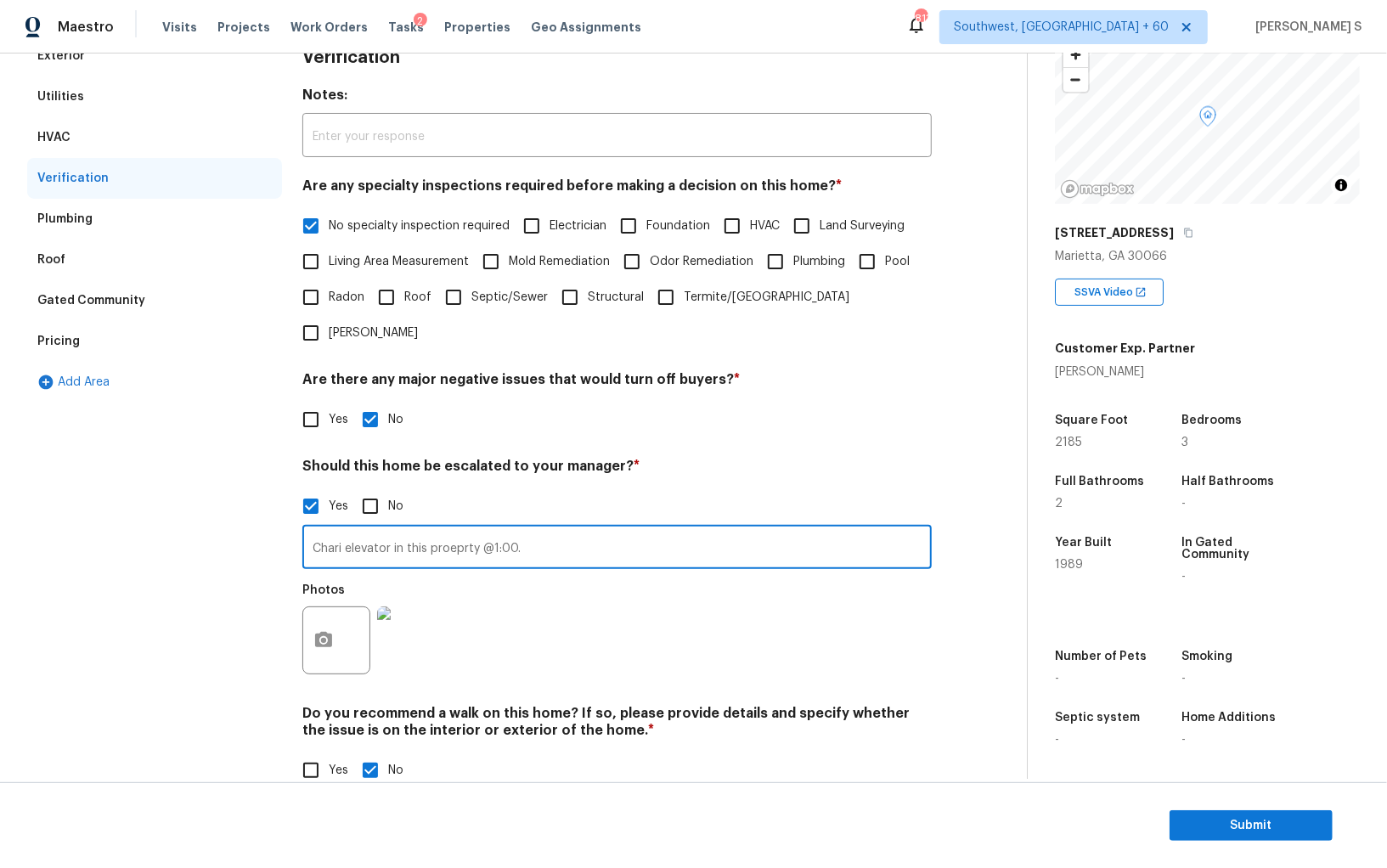
click at [437, 530] on input "Chari elevator in this proeprty @1:00." at bounding box center [616, 549] width 630 height 40
click at [112, 334] on div "Pricing" at bounding box center [155, 342] width 255 height 41
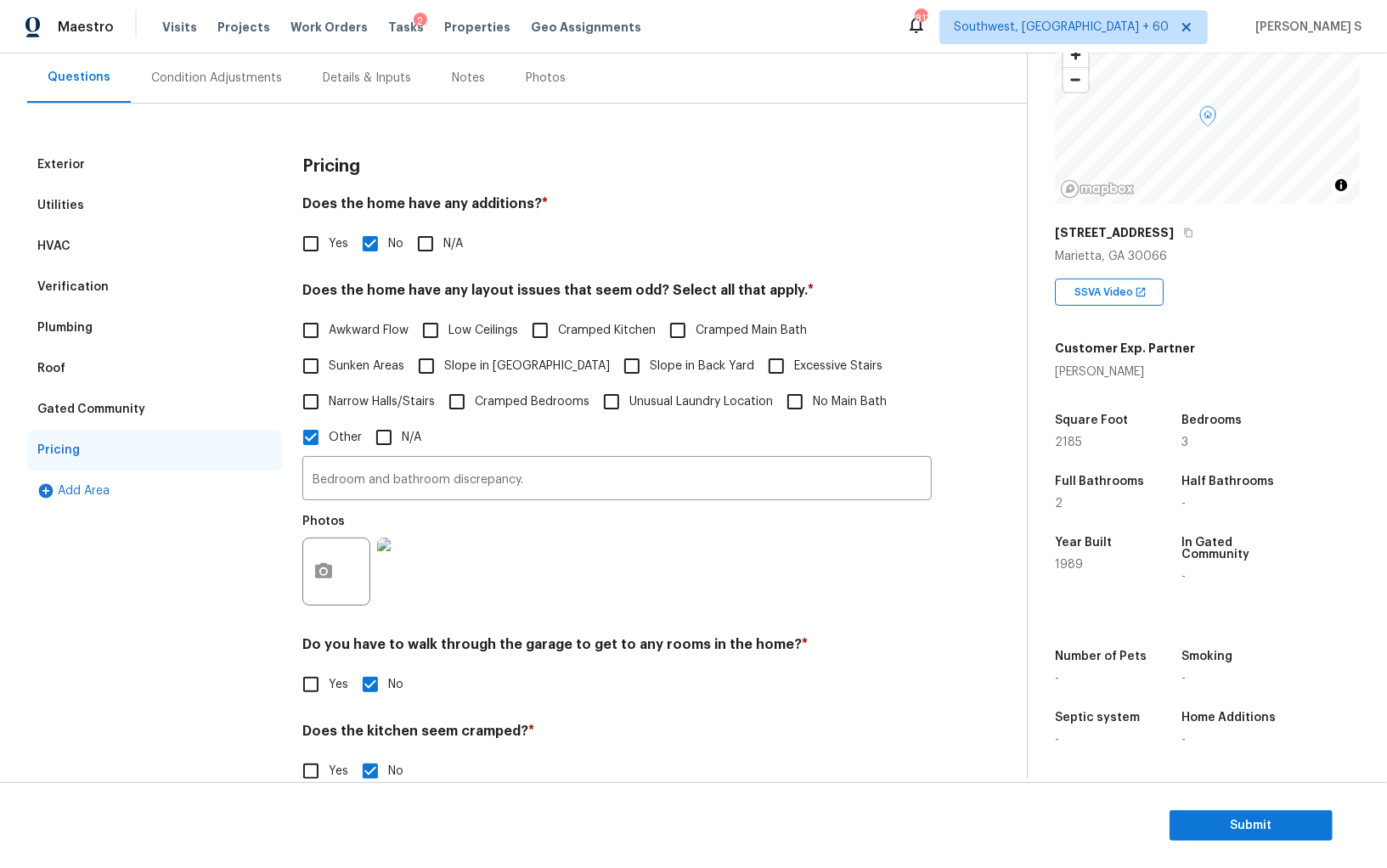
scroll to position [0, 0]
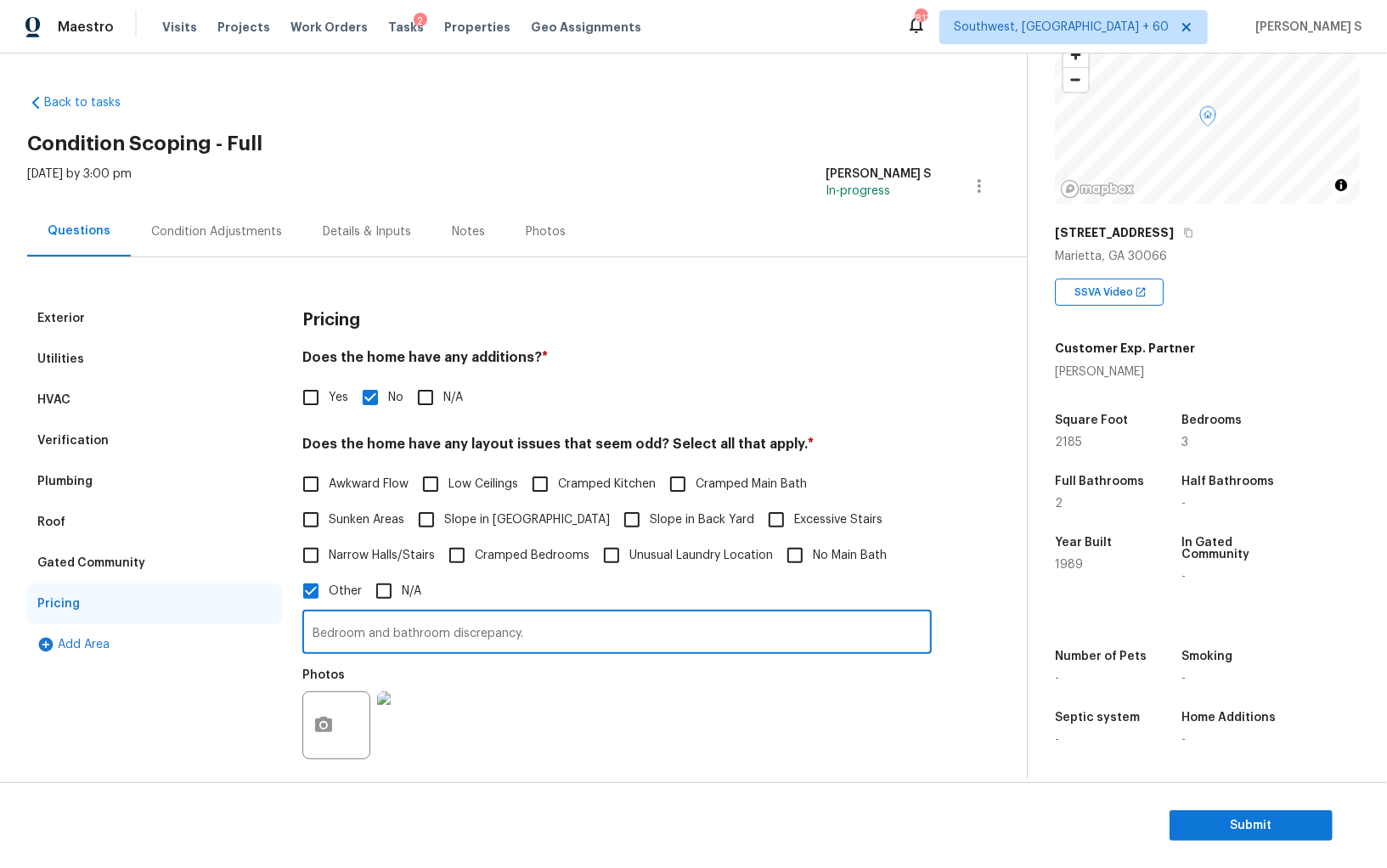
click at [439, 631] on input "Bedroom and bathroom discrepancy." at bounding box center [616, 634] width 630 height 40
click at [98, 434] on div "Verification" at bounding box center [73, 440] width 72 height 17
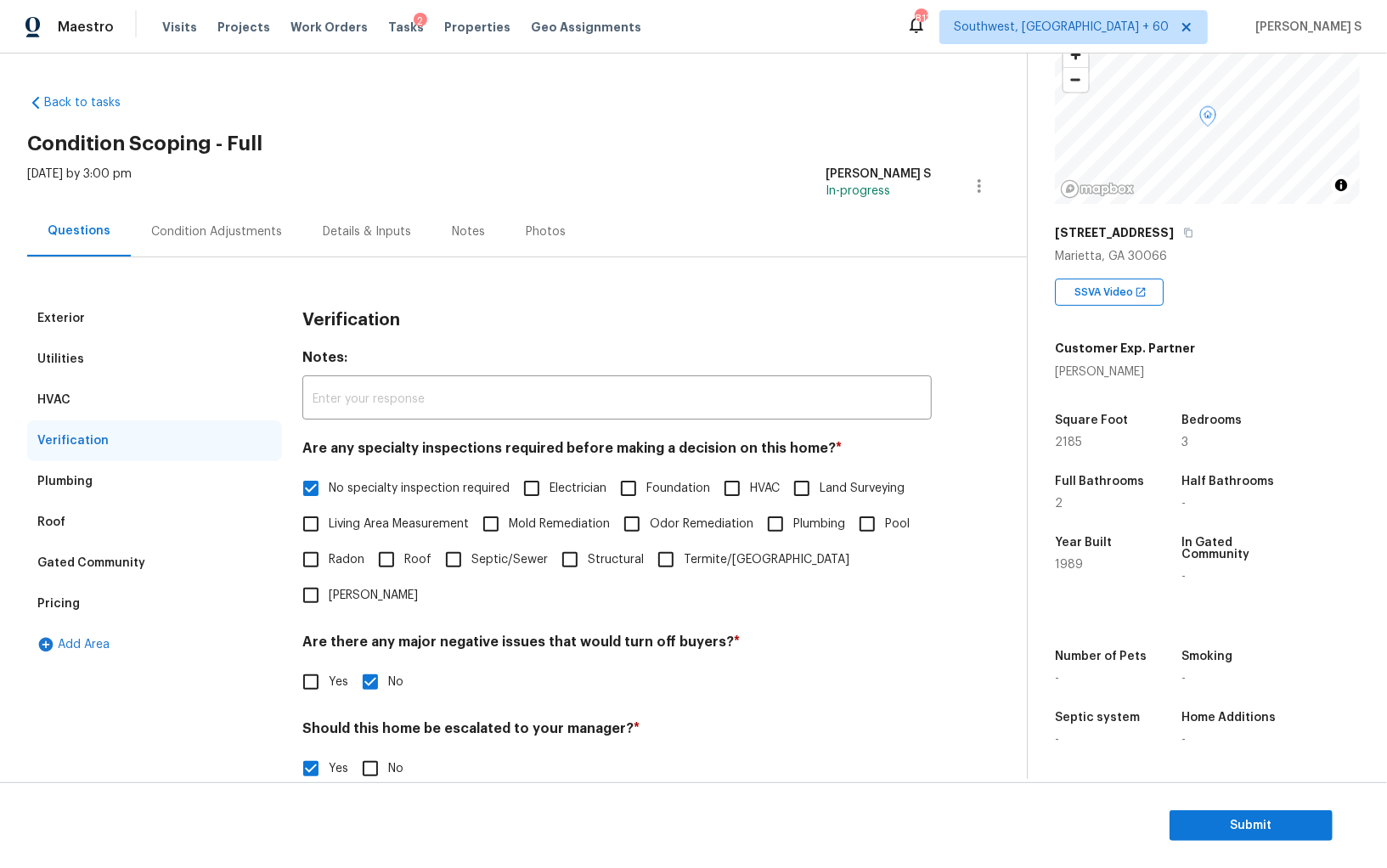
scroll to position [262, 0]
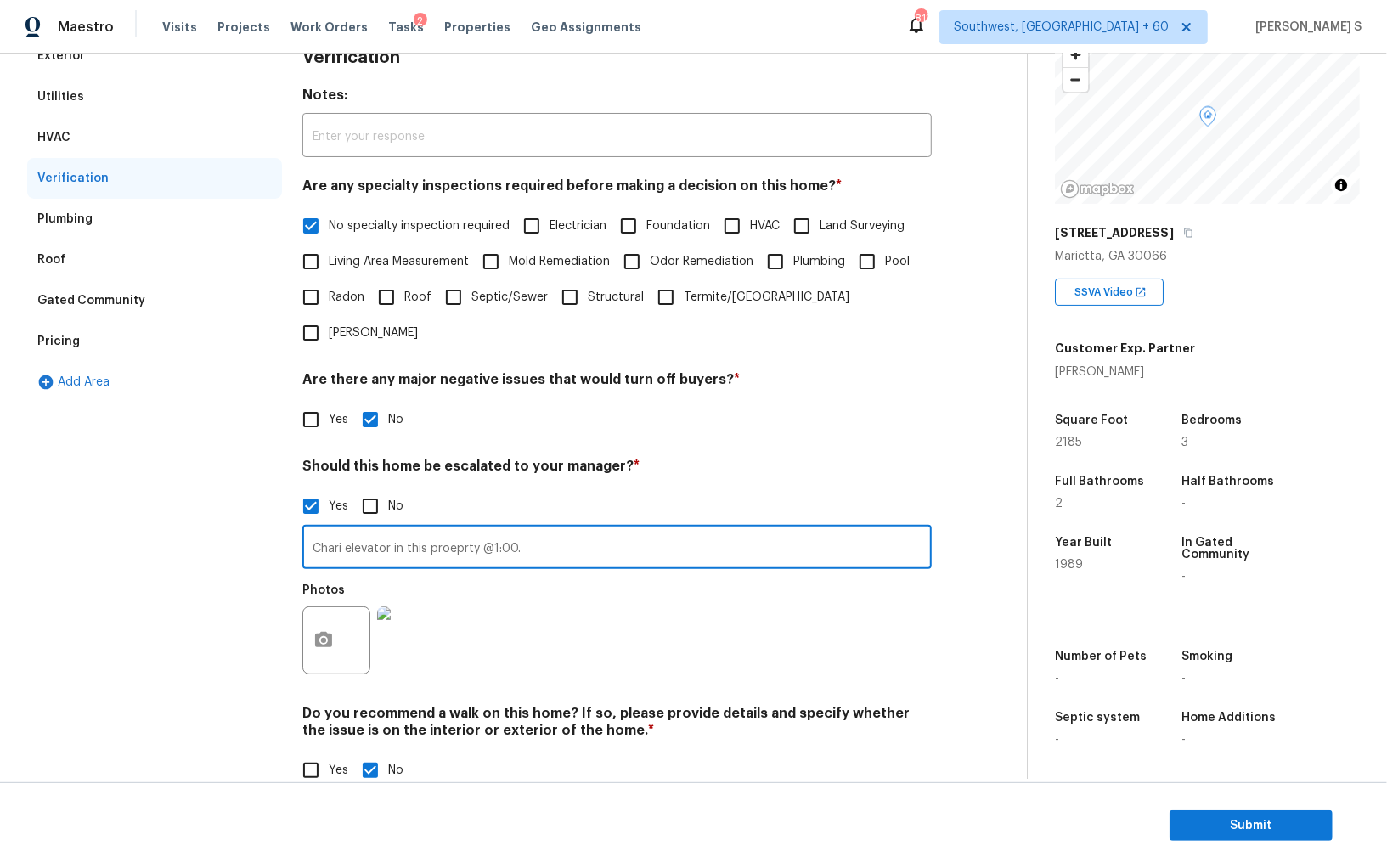
click at [546, 530] on input "Chari elevator in this proeprty @1:00." at bounding box center [616, 549] width 630 height 40
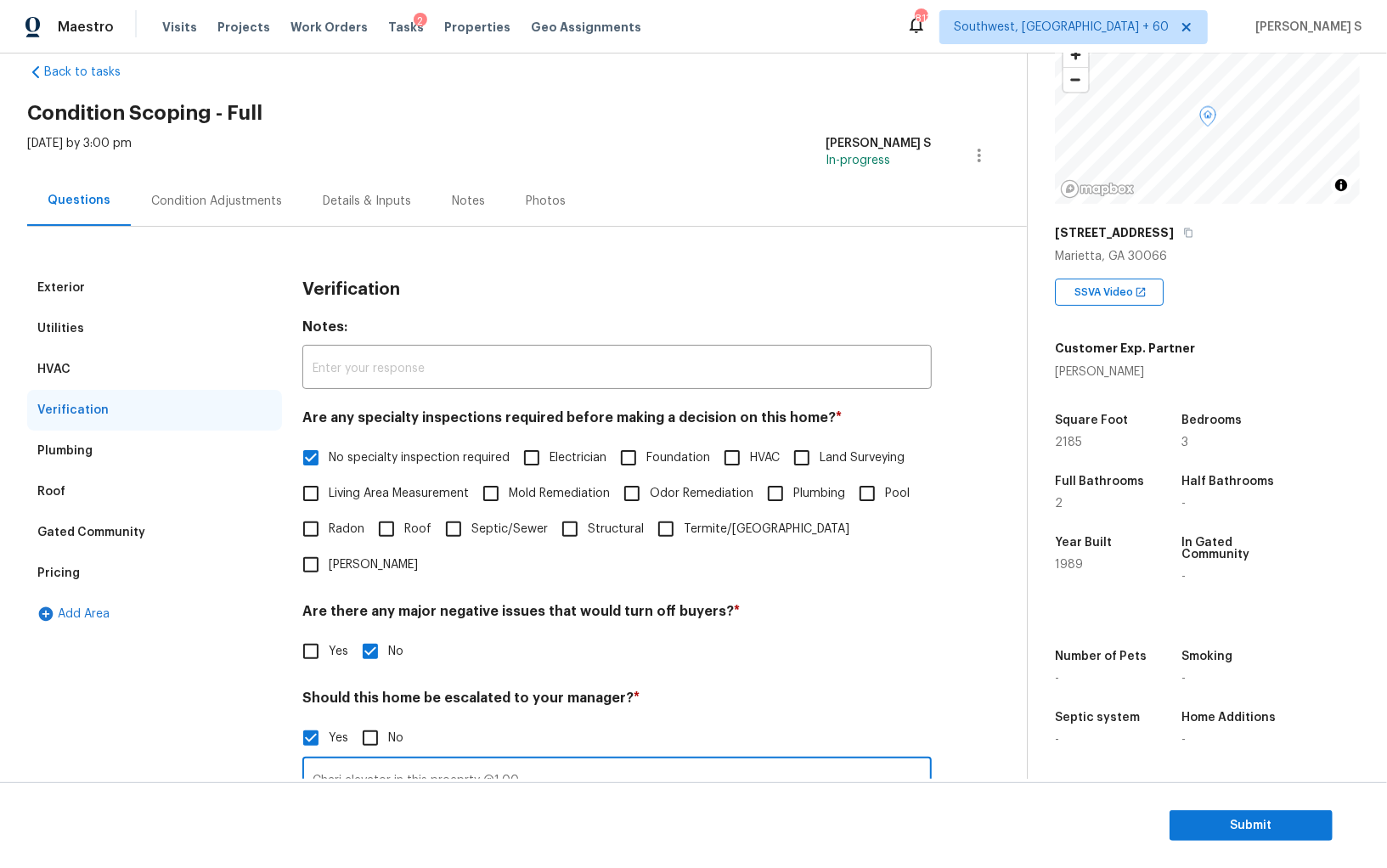
scroll to position [0, 0]
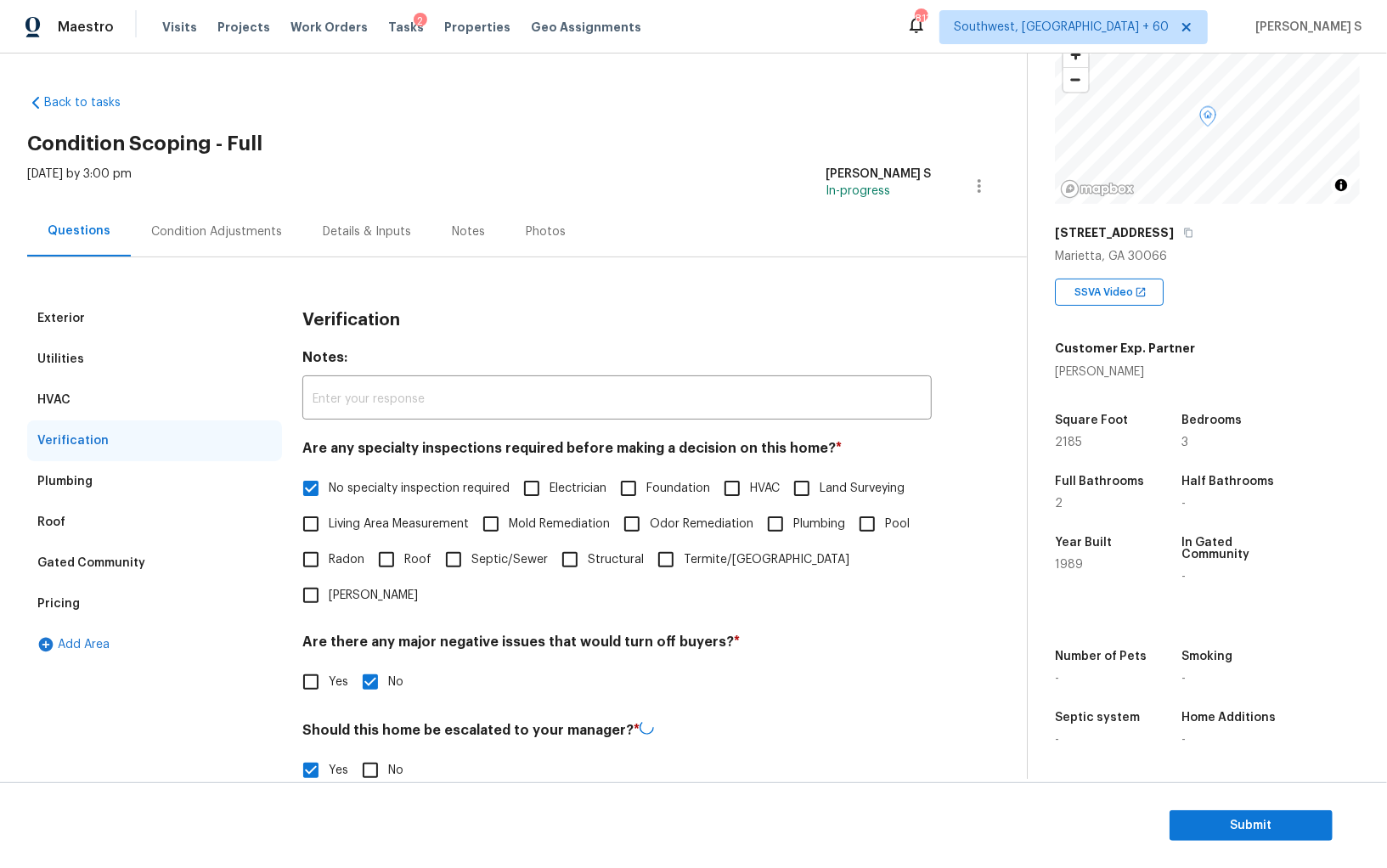
click at [75, 601] on div "Pricing" at bounding box center [58, 603] width 43 height 17
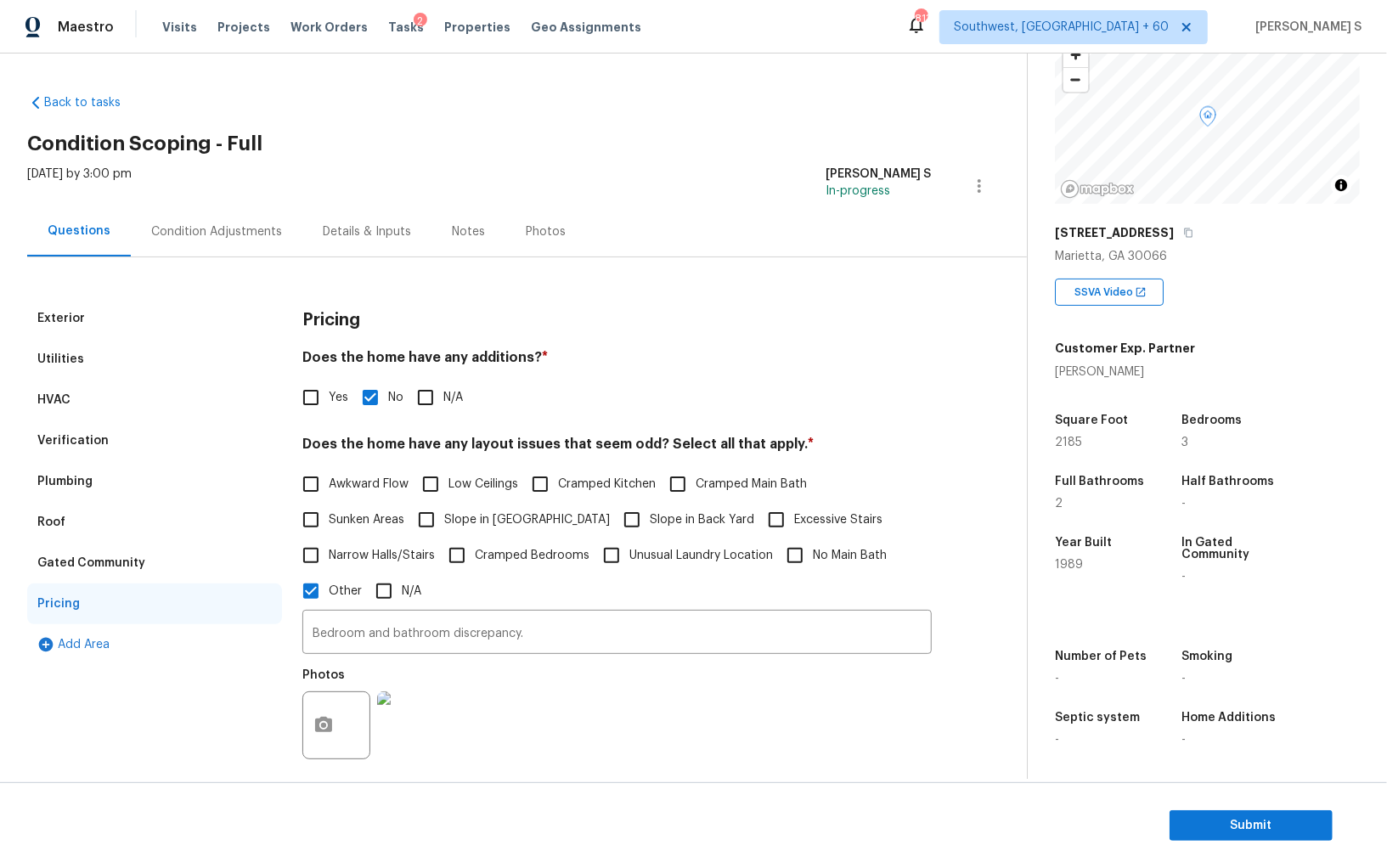
click at [198, 232] on div "Condition Adjustments" at bounding box center [217, 231] width 131 height 17
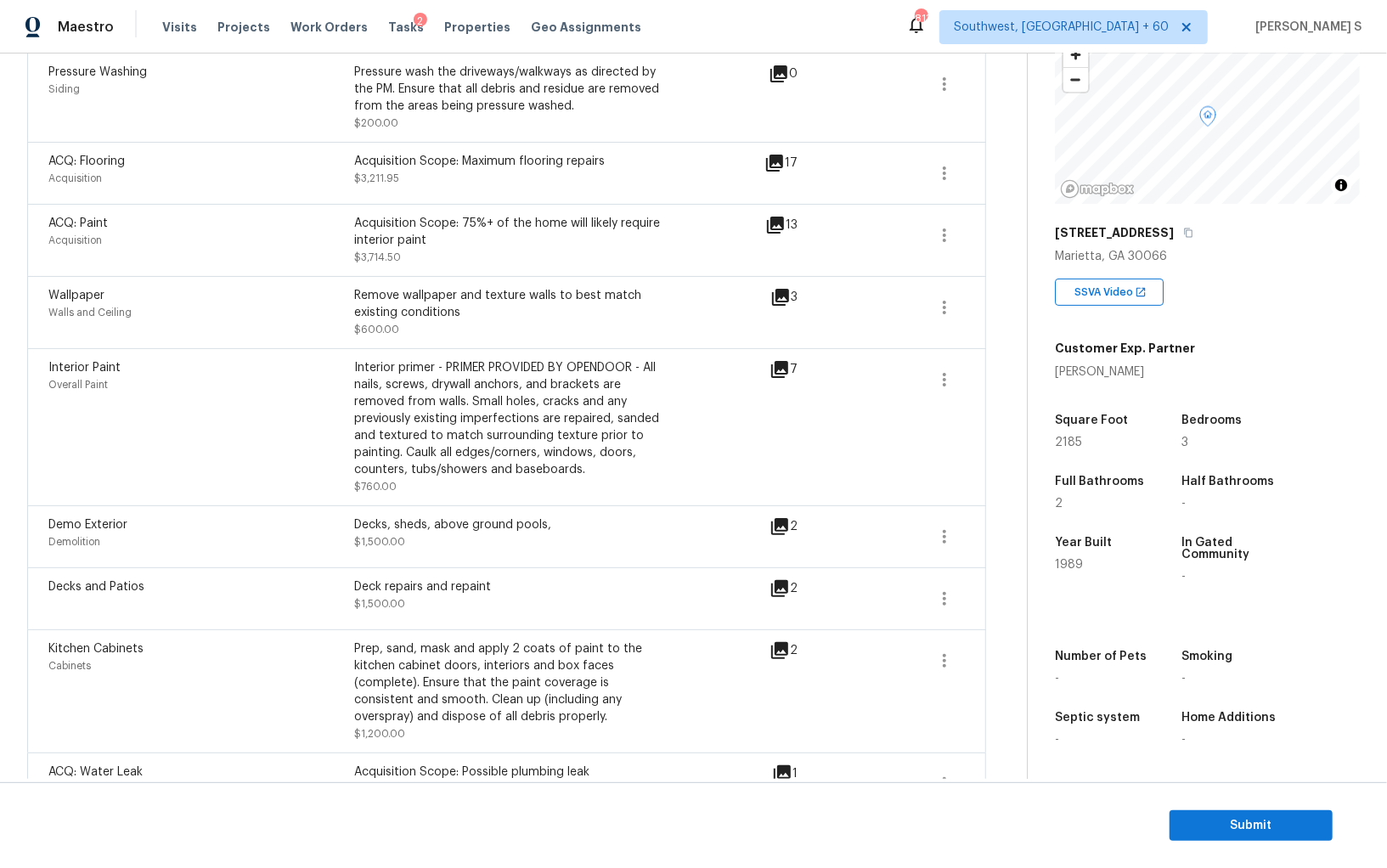
scroll to position [624, 0]
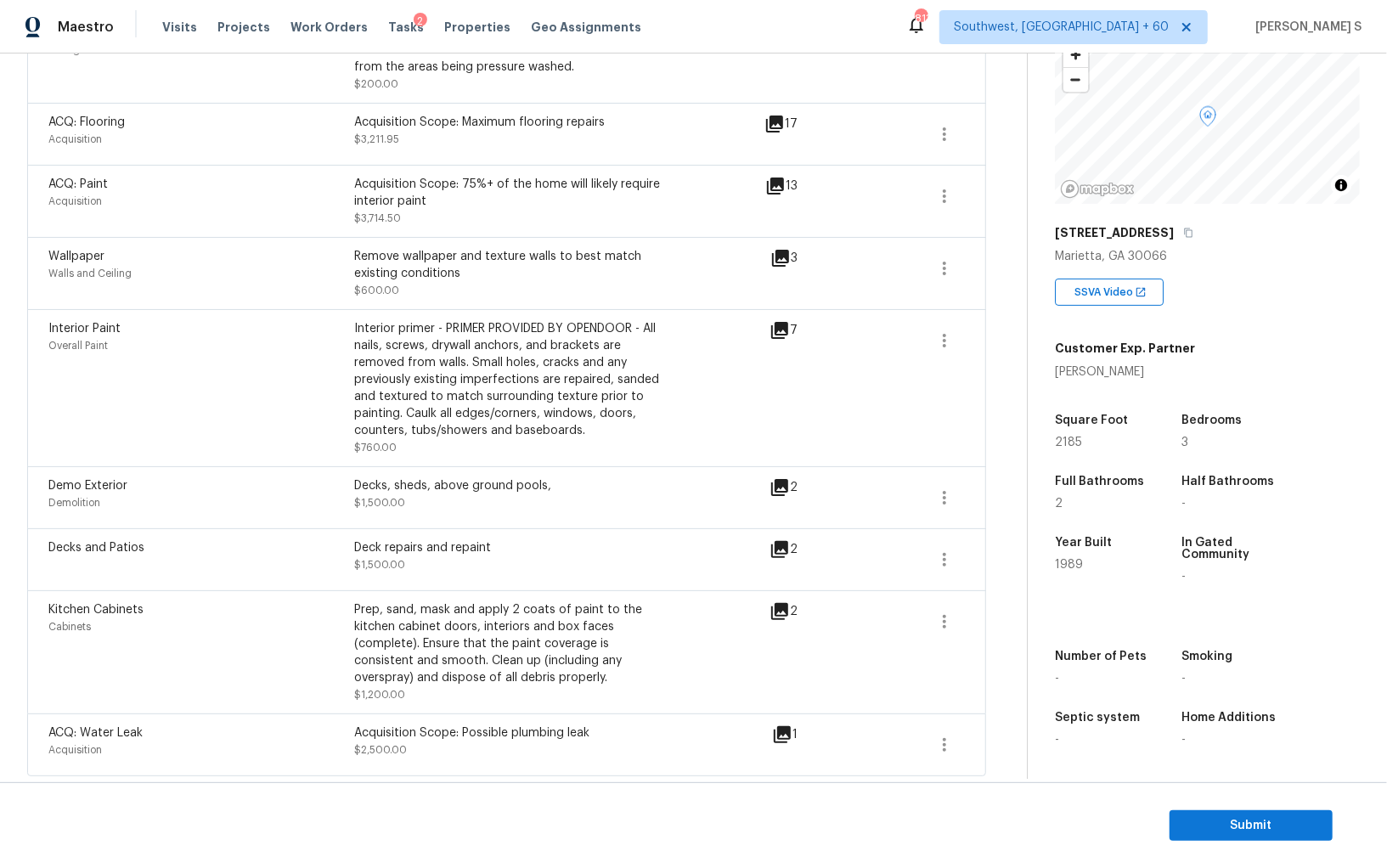
click at [383, 244] on div "Wallpaper Walls and Ceiling Remove wallpaper and texture walls to best match ex…" at bounding box center [507, 274] width 959 height 73
click at [438, 255] on div "Remove wallpaper and texture walls to best match existing conditions" at bounding box center [507, 265] width 306 height 34
copy div "Remove wallpaper"
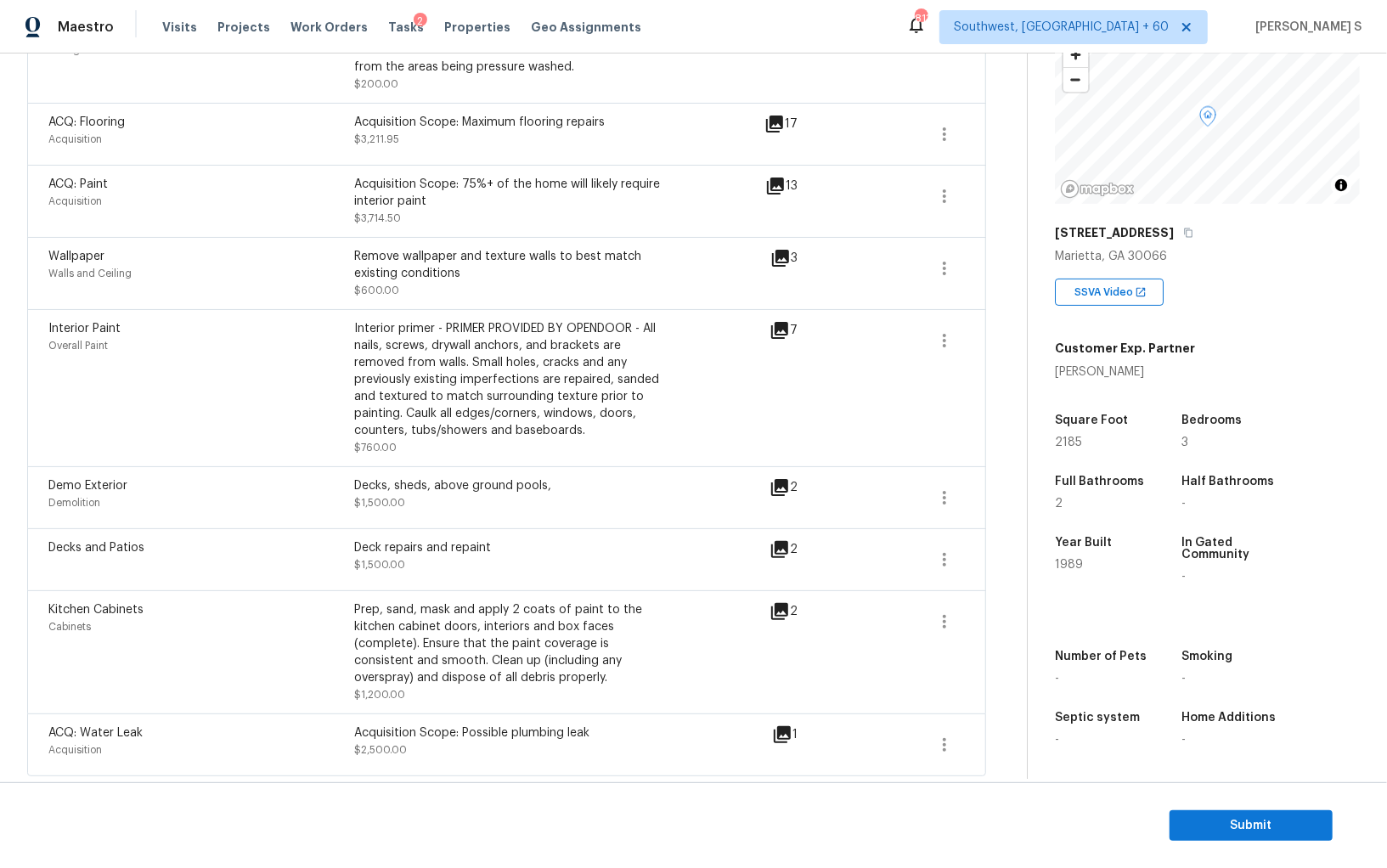
click at [281, 626] on div "Cabinets" at bounding box center [201, 626] width 306 height 17
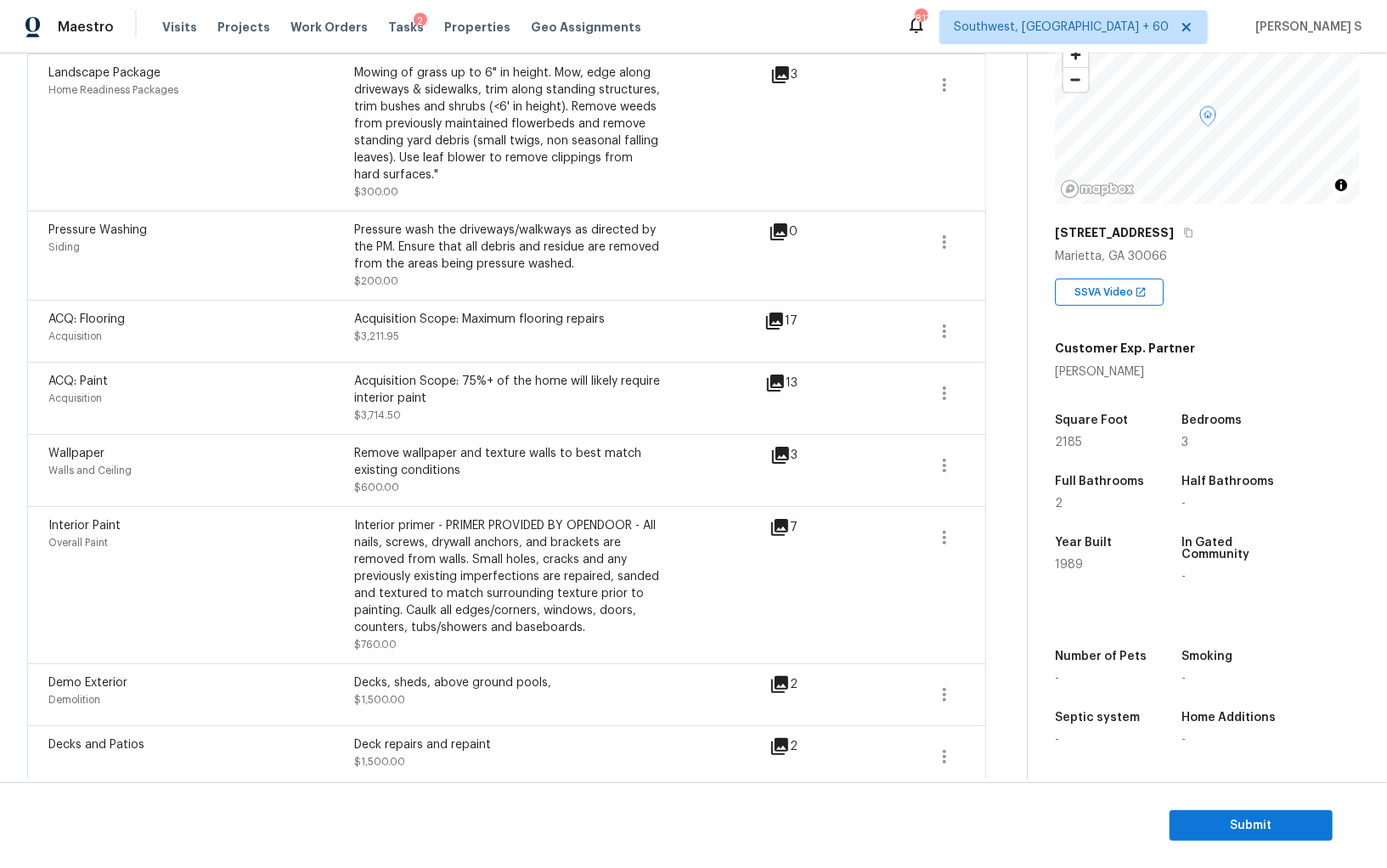
scroll to position [0, 0]
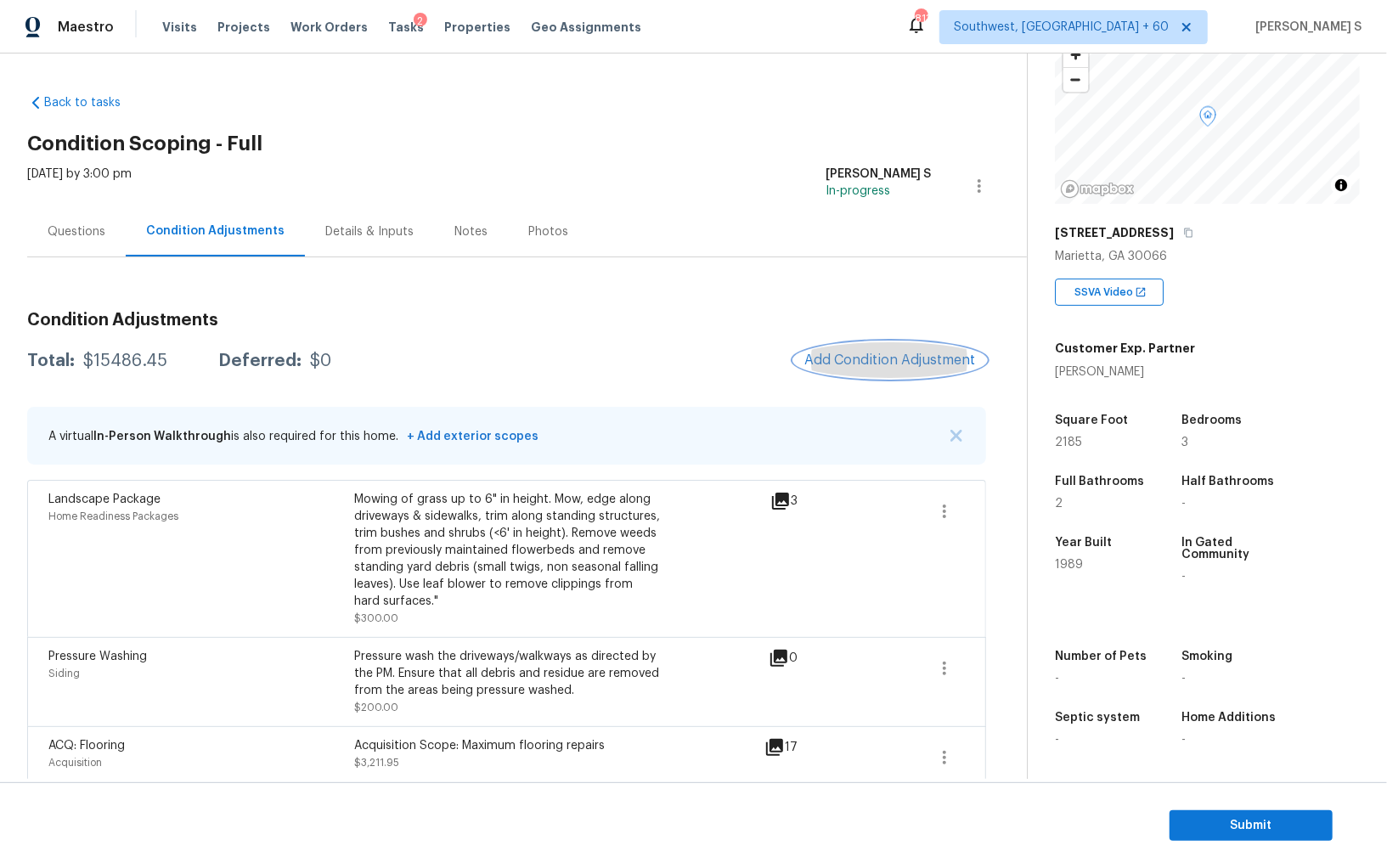
click at [851, 367] on span "Add Condition Adjustment" at bounding box center [890, 360] width 172 height 15
click at [395, 360] on body "Maestro Visits Projects Work Orders Tasks 2 Properties Geo Assignments 813 Sout…" at bounding box center [694, 434] width 1387 height 868
click at [105, 362] on div "$15486.45" at bounding box center [125, 360] width 84 height 17
copy div "15486.45"
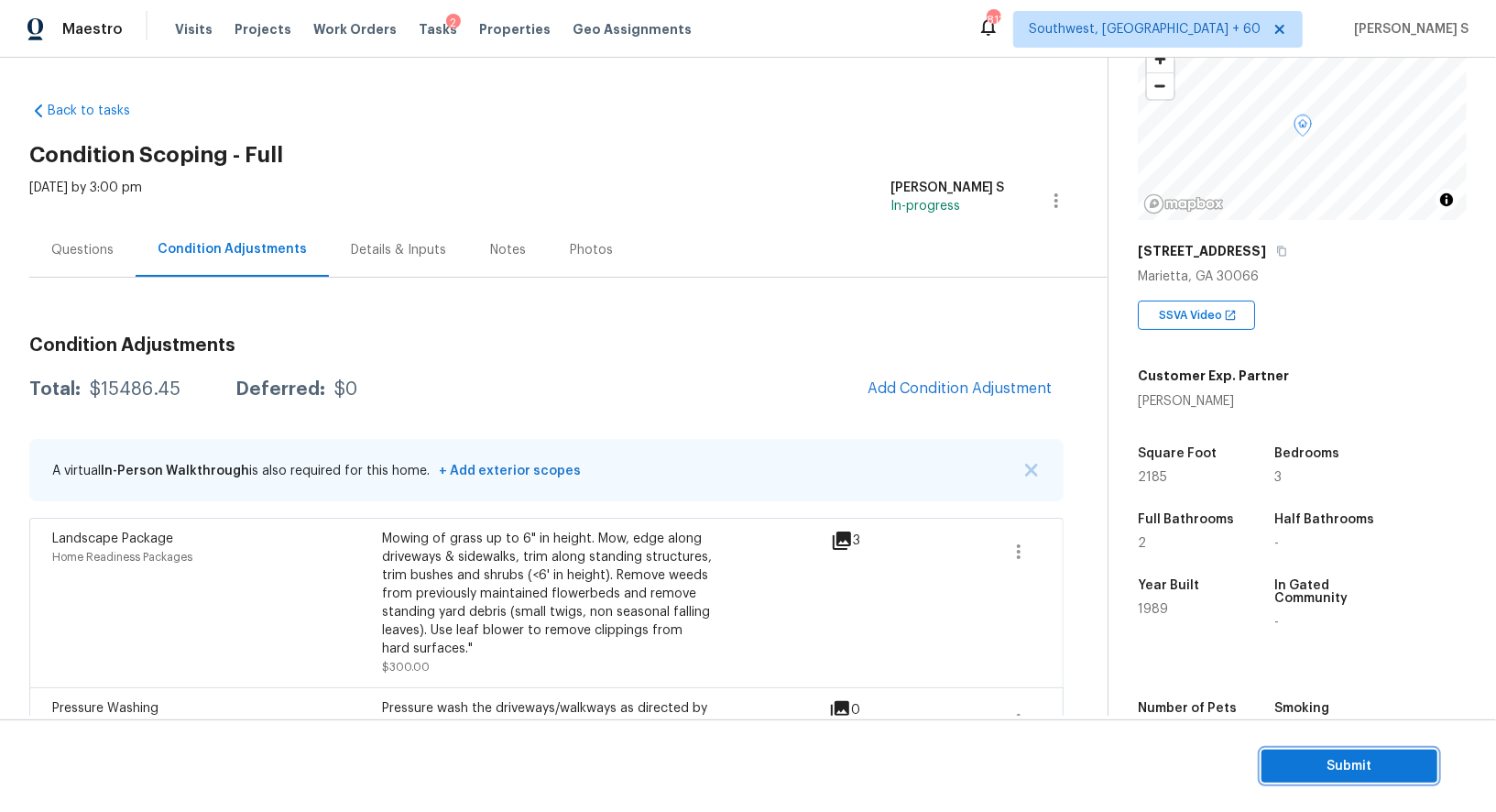
click at [1343, 779] on button "Submit" at bounding box center [1350, 766] width 176 height 33
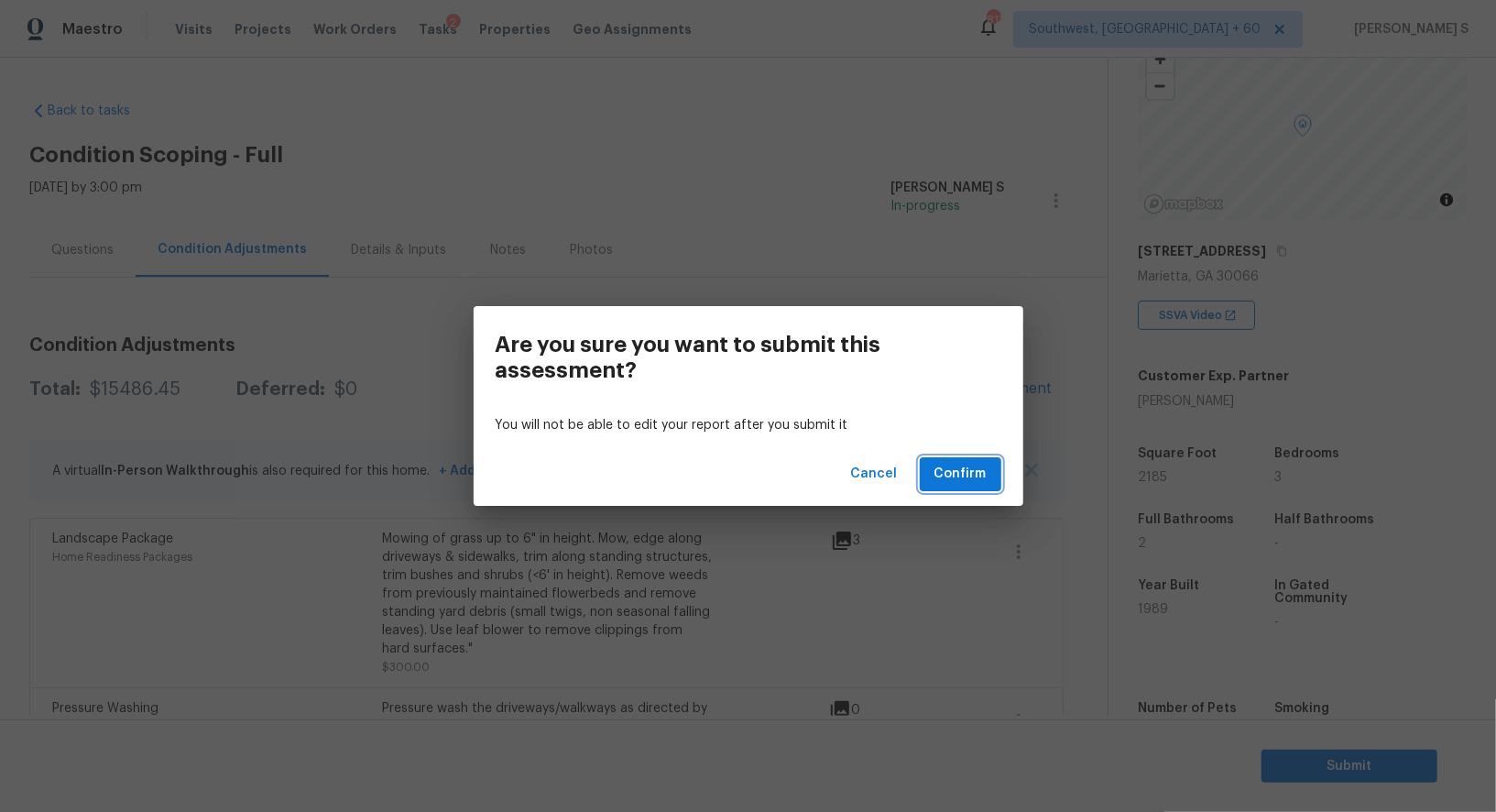
click at [978, 476] on span "Confirm" at bounding box center [960, 474] width 53 height 23
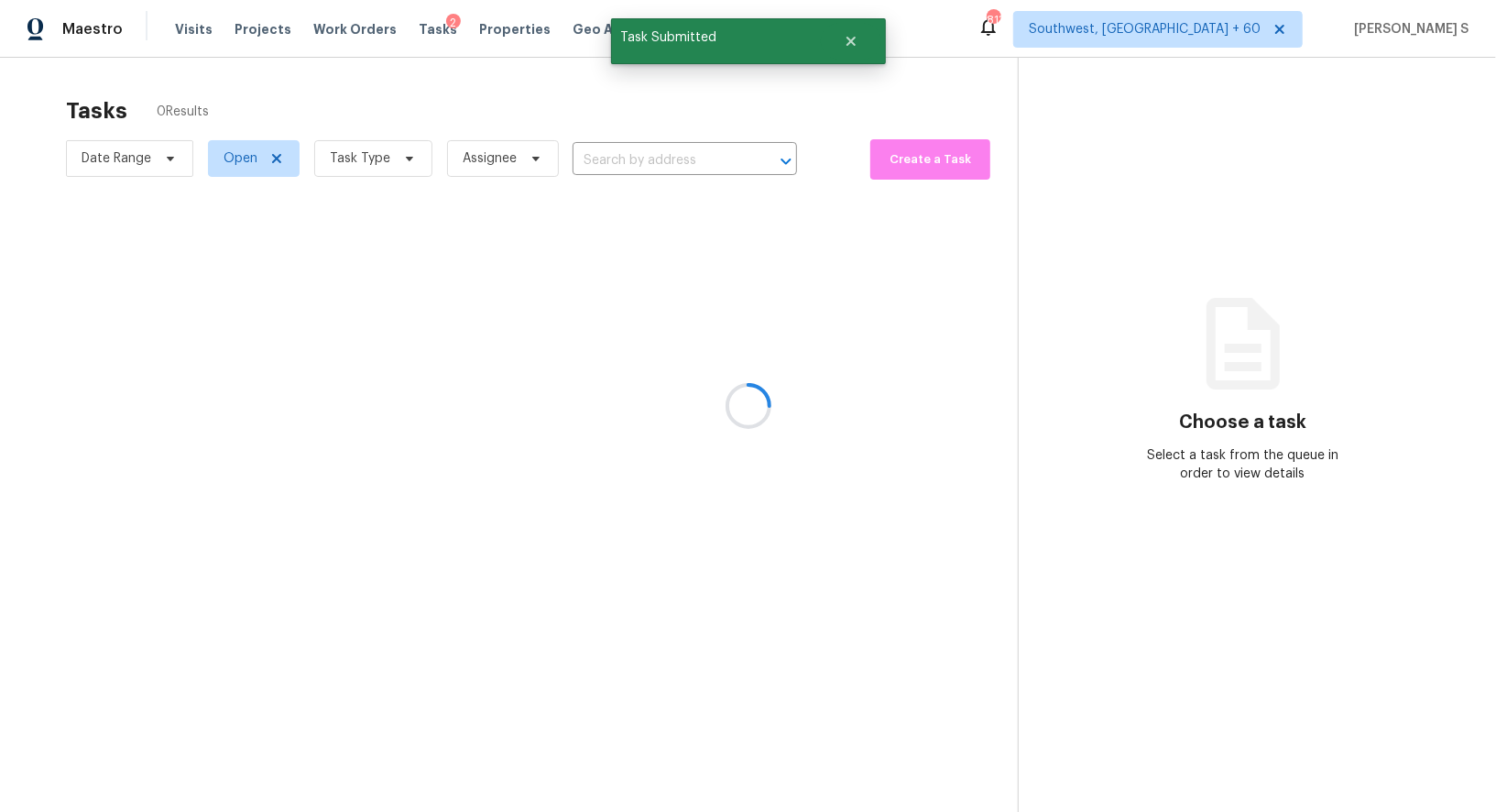
click at [692, 162] on div at bounding box center [748, 406] width 1496 height 812
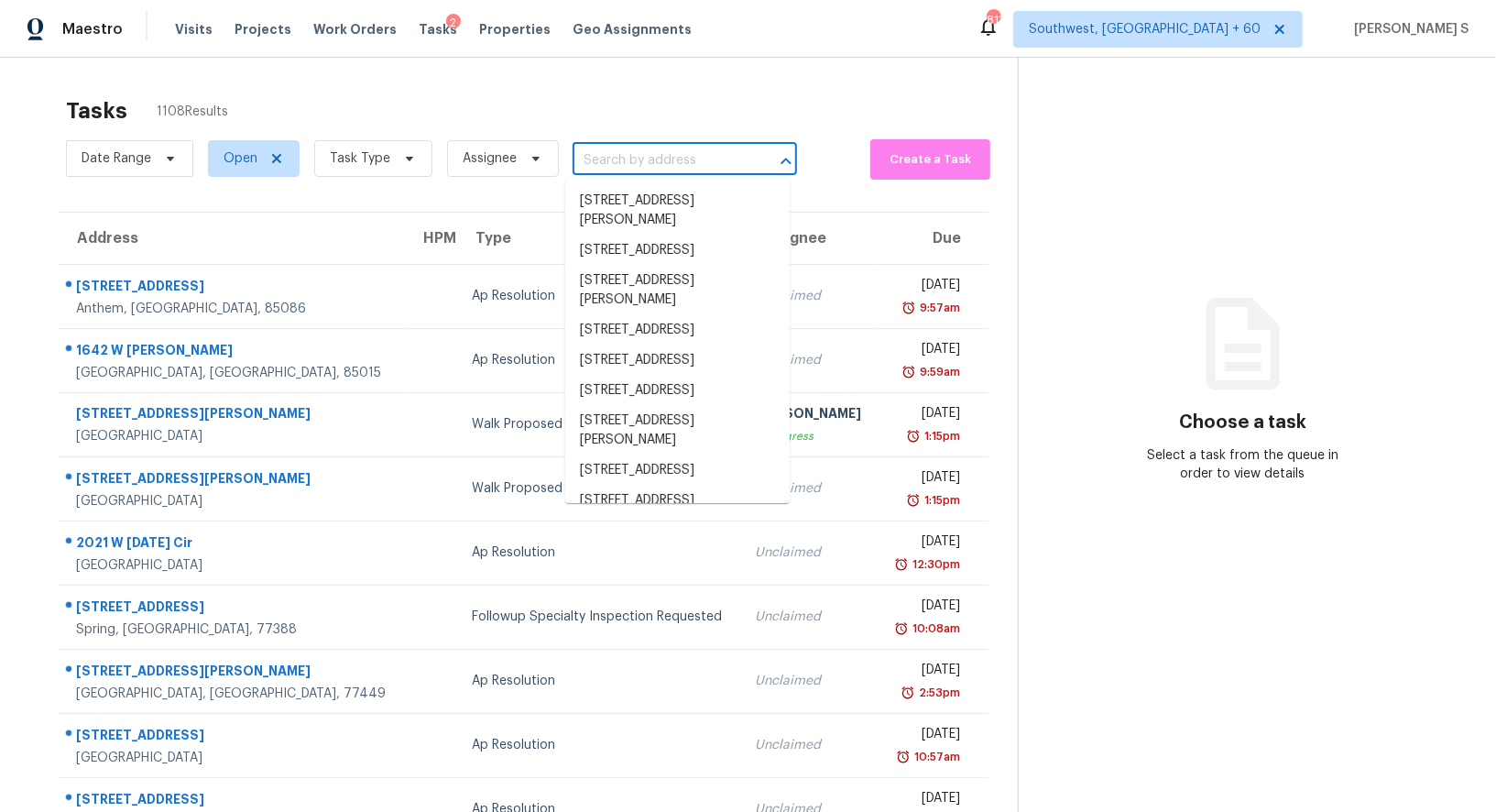
click at [692, 162] on input "text" at bounding box center [659, 160] width 173 height 29
paste input "2204 Evening Mist Ln, Conyers, GA, 30012"
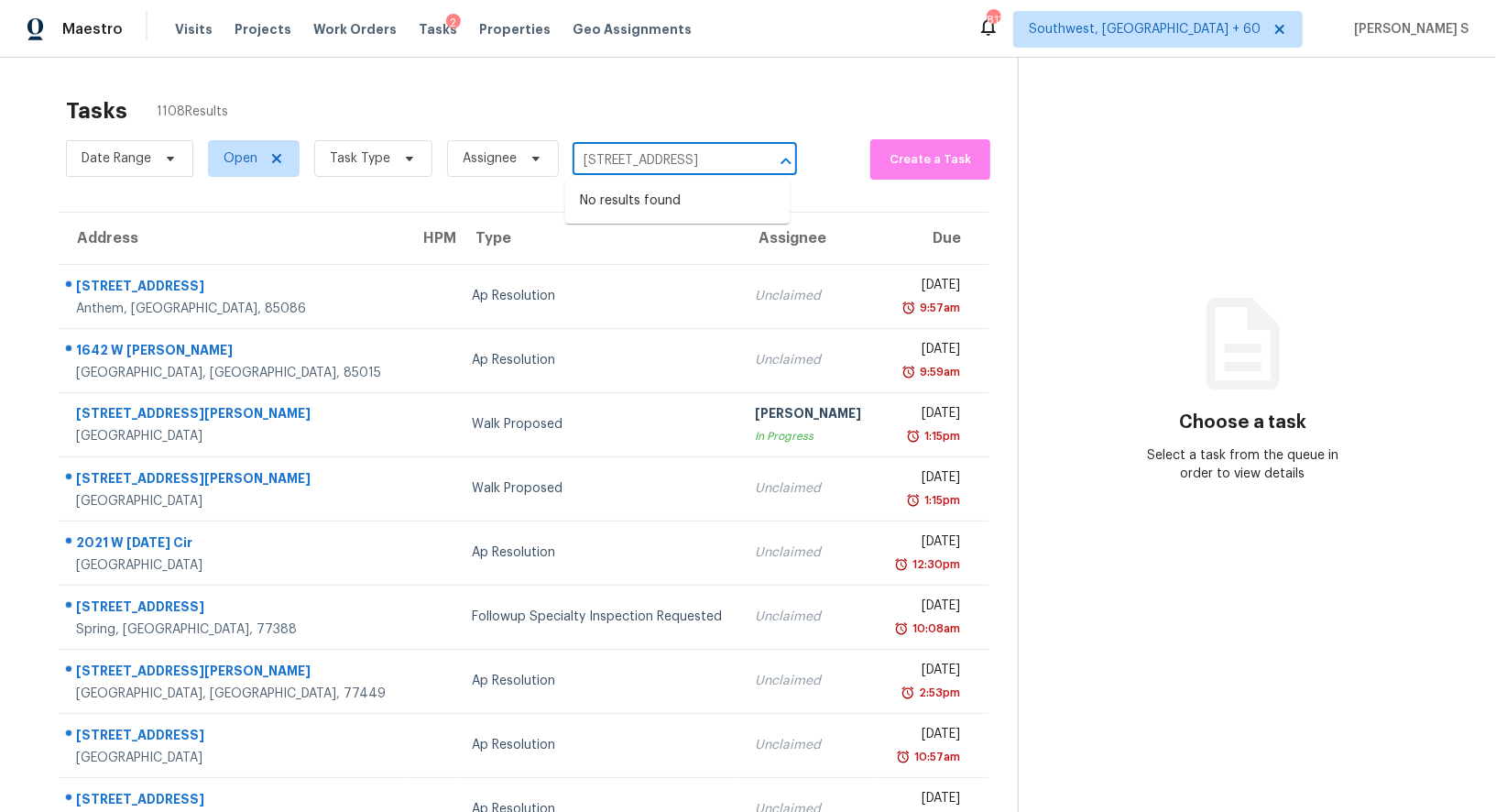
click at [579, 154] on input "2204 Evening Mist Ln, Conyers, GA, 30012" at bounding box center [659, 160] width 173 height 29
type input "2204 Evening Mist Ln, Conyers, GA, 30012"
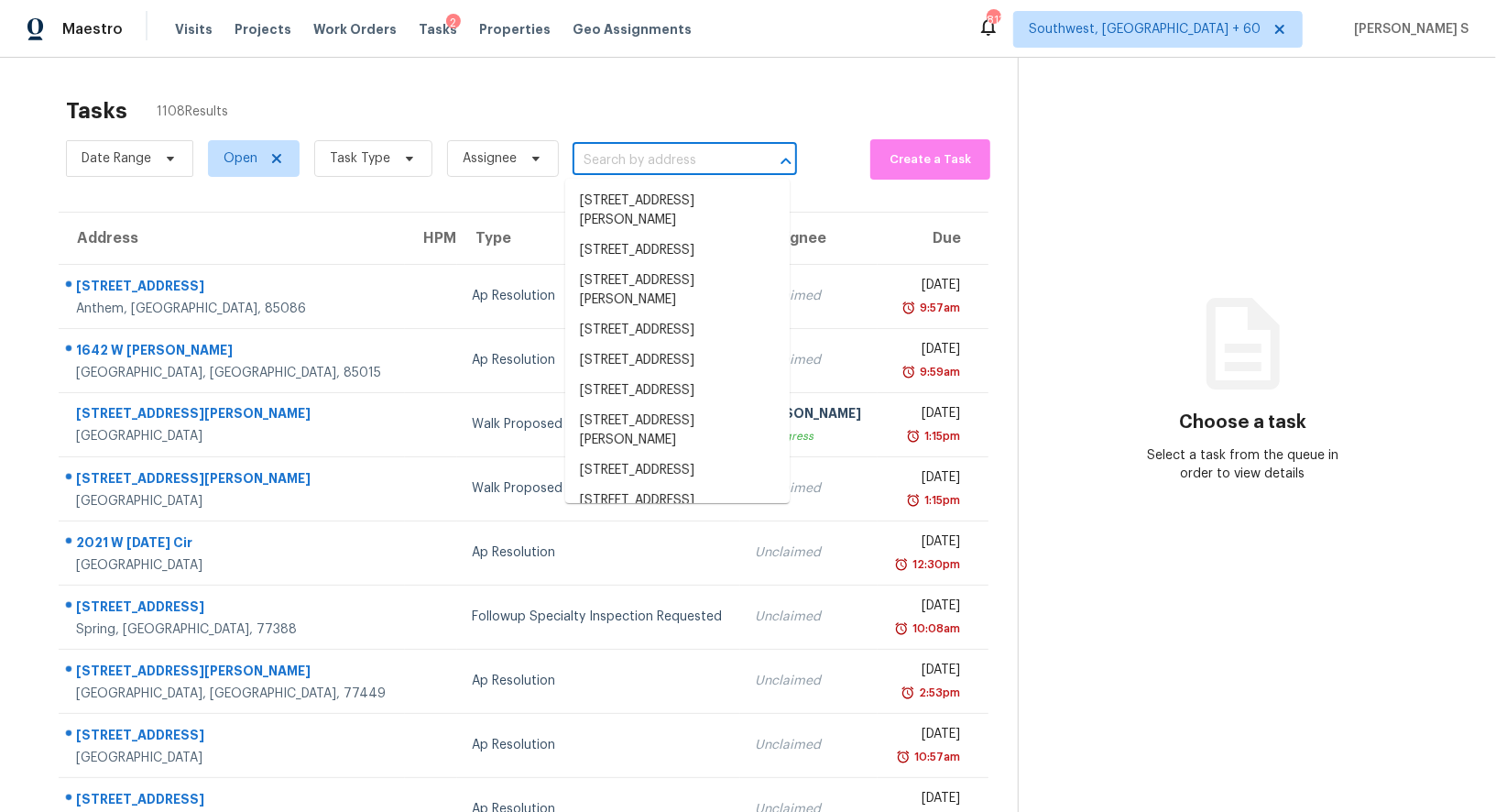
scroll to position [0, 0]
click at [653, 159] on input "text" at bounding box center [659, 160] width 173 height 29
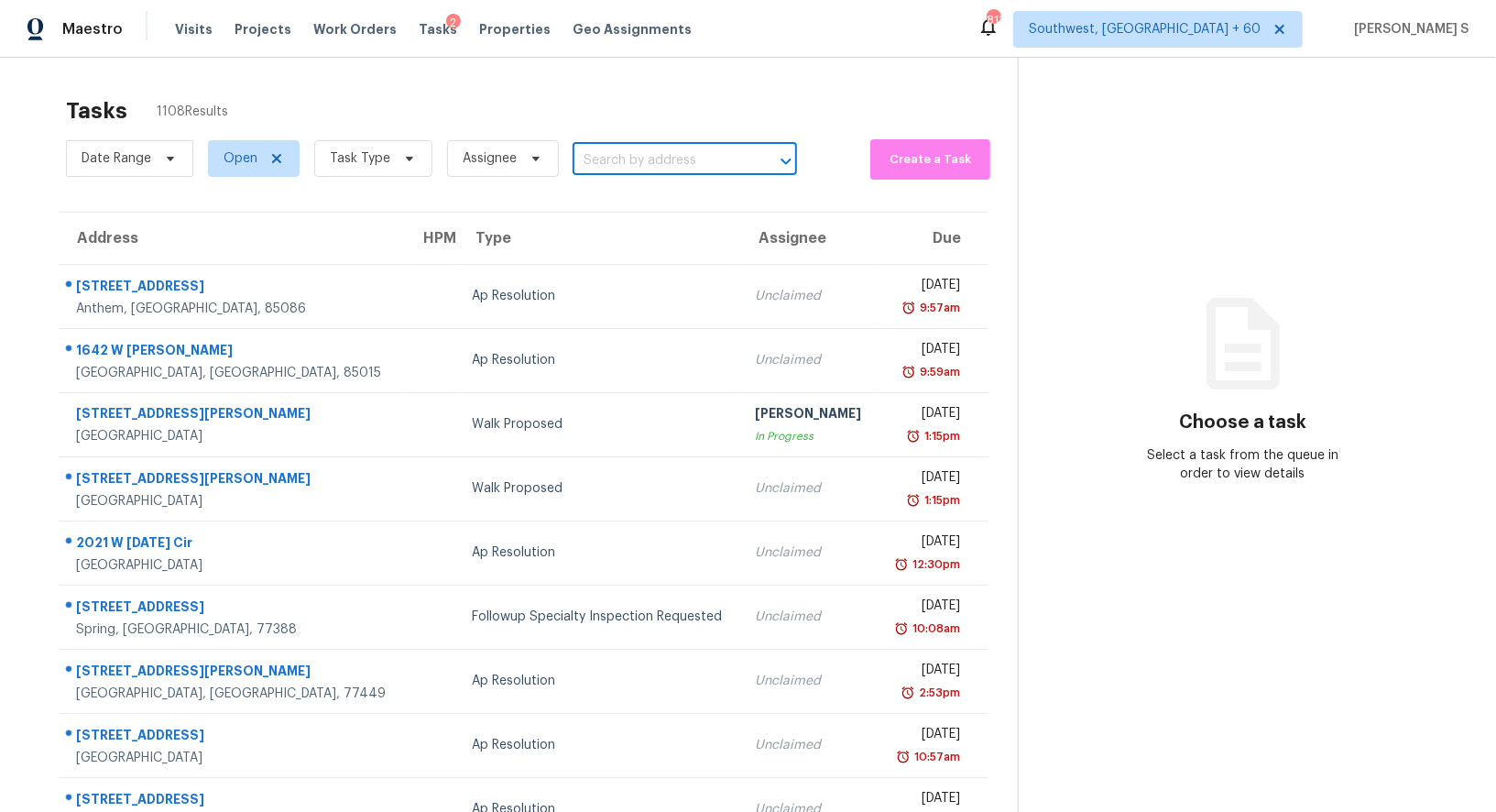
click at [653, 159] on input "text" at bounding box center [659, 160] width 173 height 29
paste input "2204 Evening Mist Ln, Conyers, GA, 30012"
click at [601, 164] on input "2204 Evening Mist Ln, Conyers, GA, 30012" at bounding box center [659, 160] width 173 height 29
type input "2204 Evening Mist"
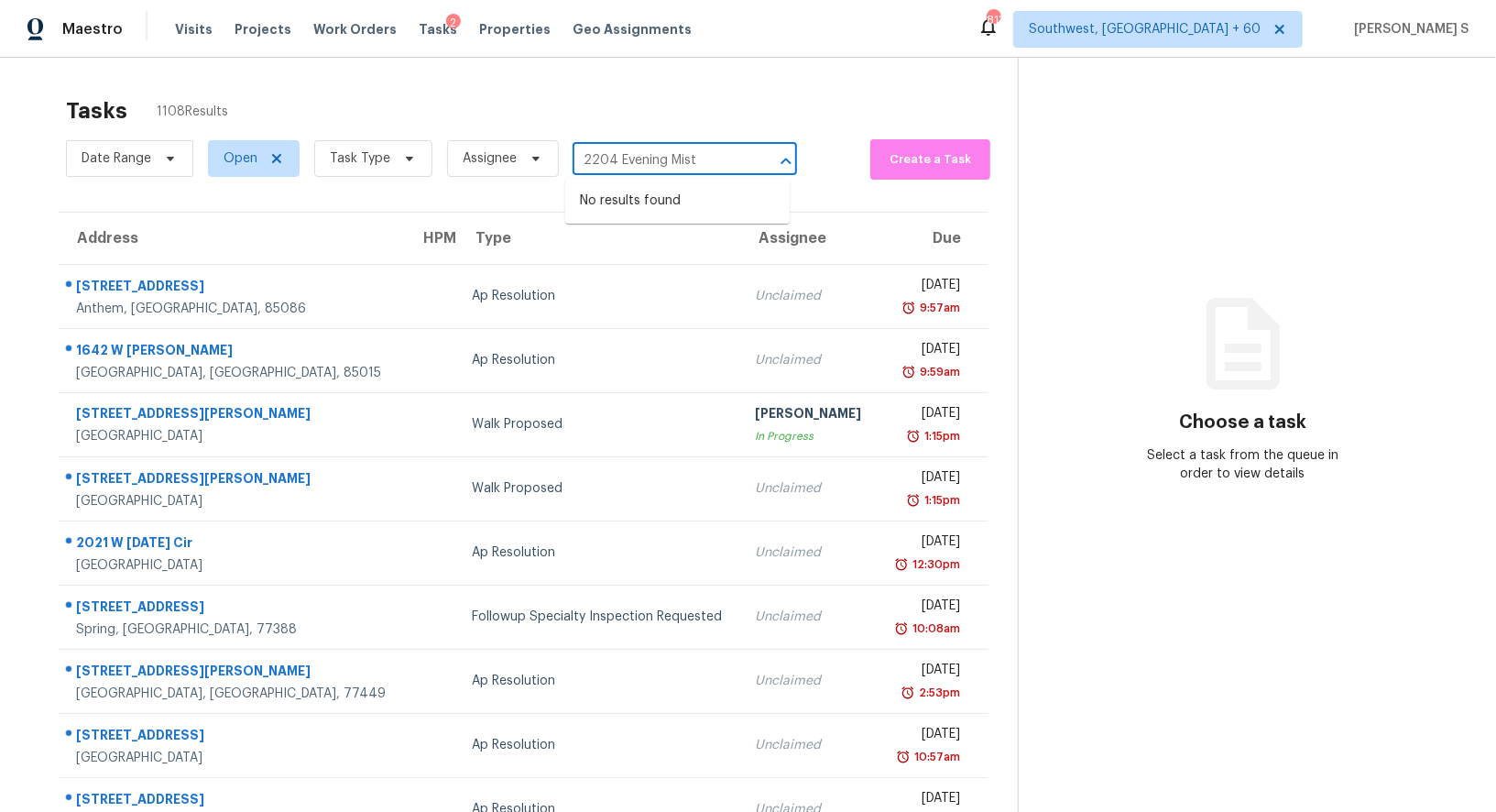
scroll to position [0, 0]
click at [624, 205] on li "2204 Evening Mist Ln, Conyers, GA 30012" at bounding box center [677, 202] width 224 height 31
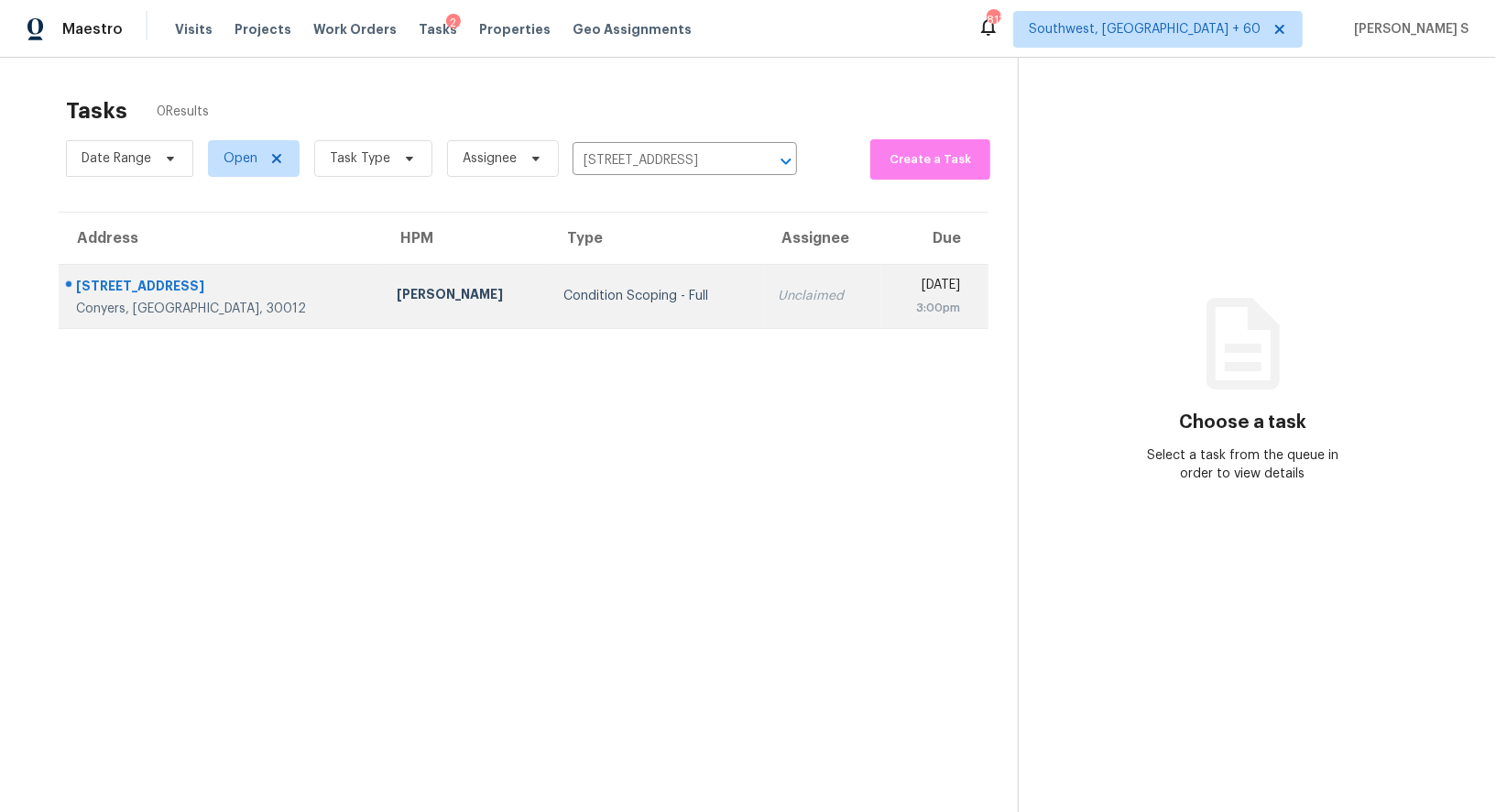
click at [779, 288] on div "Unclaimed" at bounding box center [823, 295] width 88 height 18
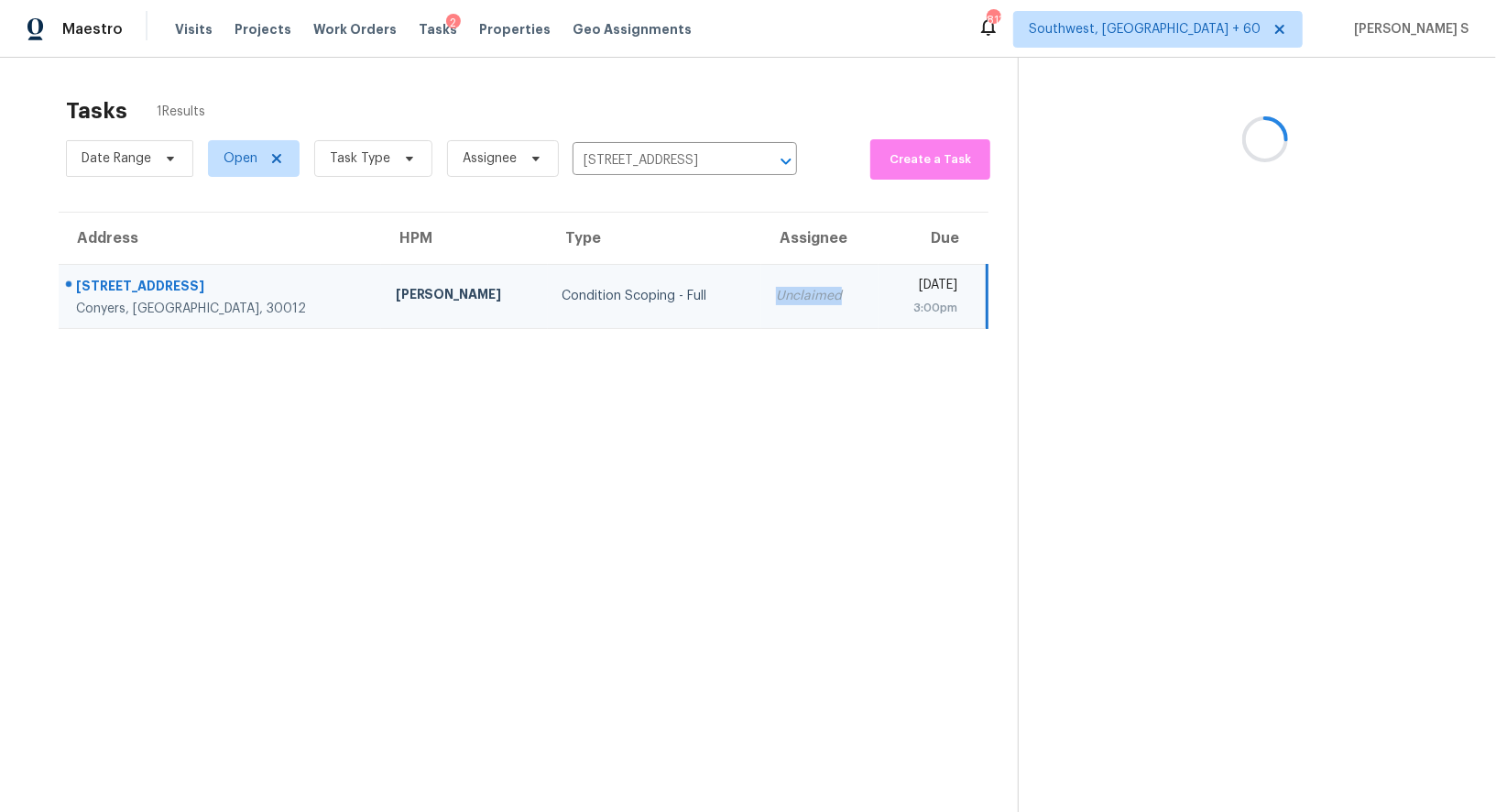
click at [776, 288] on div "Unclaimed" at bounding box center [820, 295] width 88 height 18
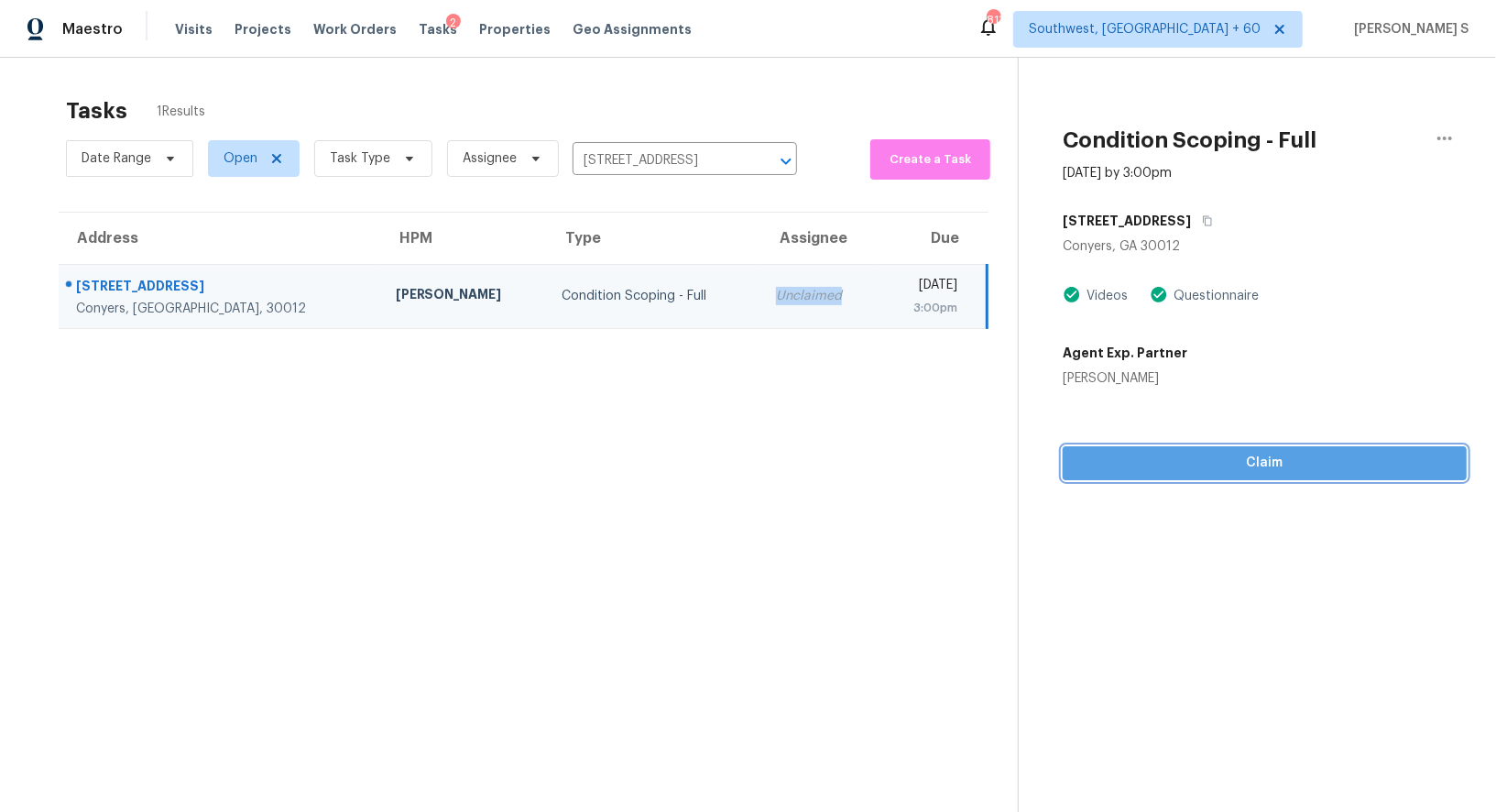
click at [1239, 446] on button "Claim" at bounding box center [1265, 462] width 404 height 33
click at [1131, 476] on button "Start Assessment" at bounding box center [1265, 462] width 404 height 33
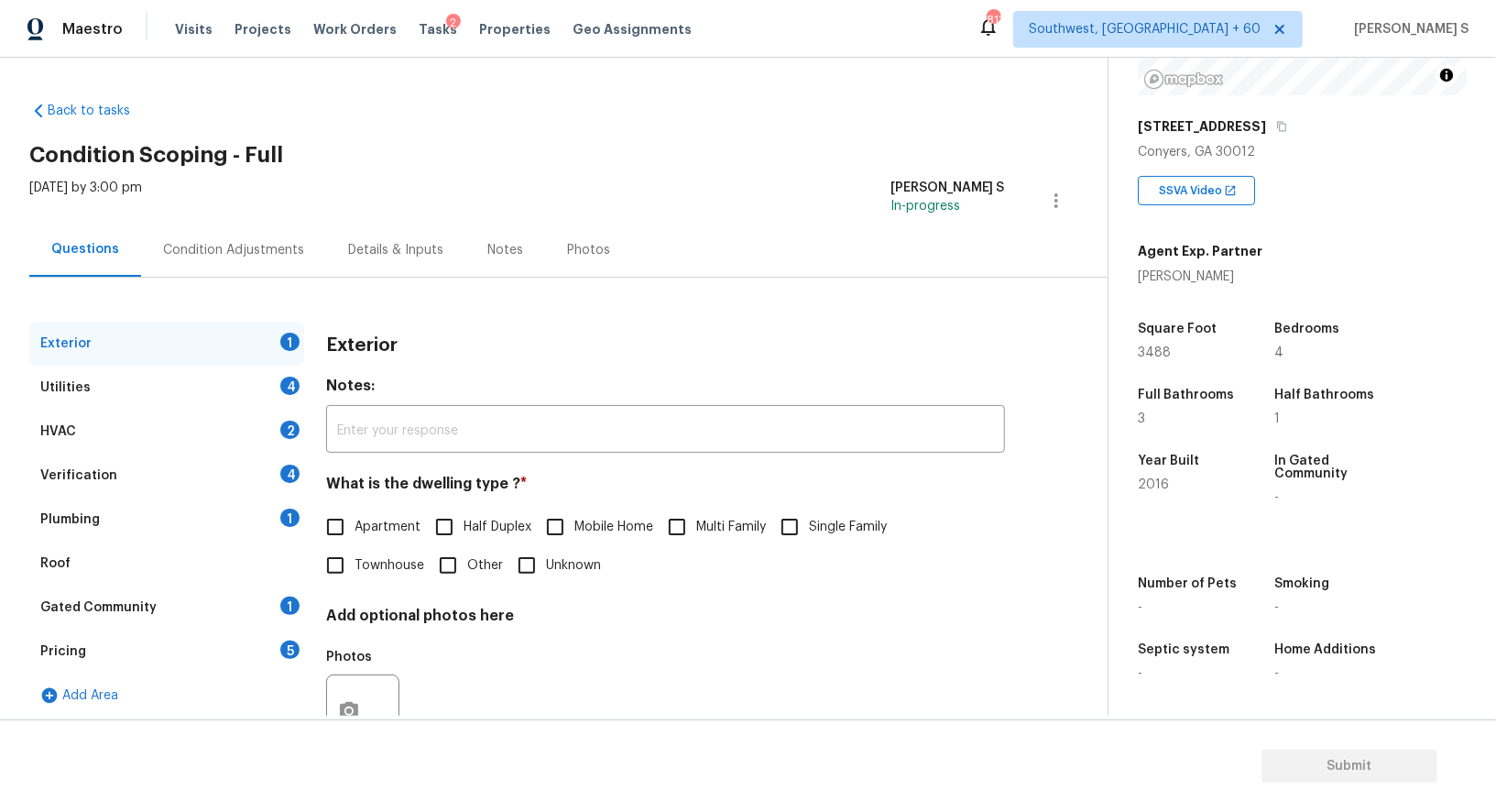
scroll to position [252, 0]
click at [820, 521] on span "Single Family" at bounding box center [848, 527] width 78 height 19
click at [809, 521] on input "Single Family" at bounding box center [790, 526] width 38 height 38
checkbox input "true"
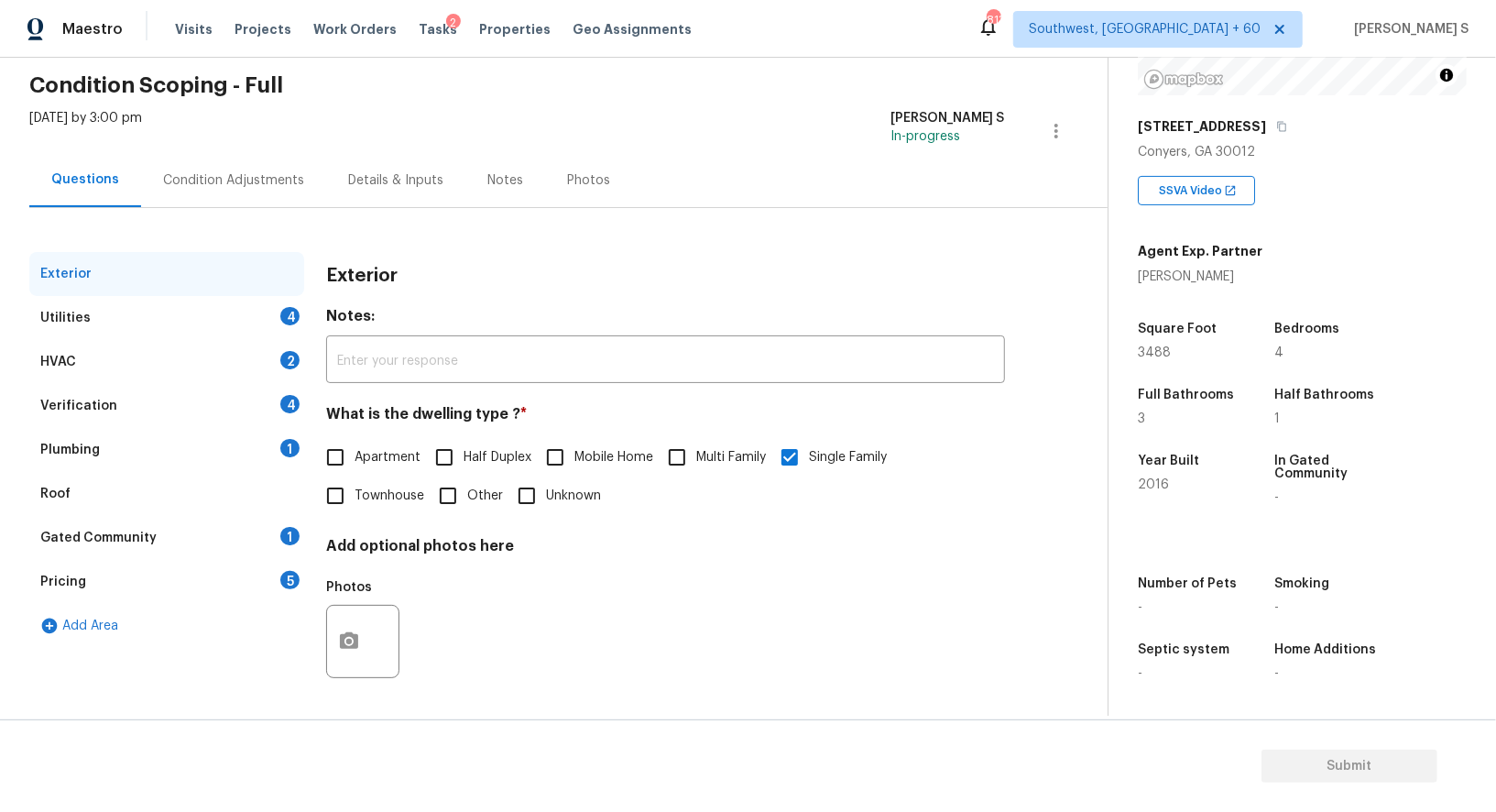
scroll to position [0, 0]
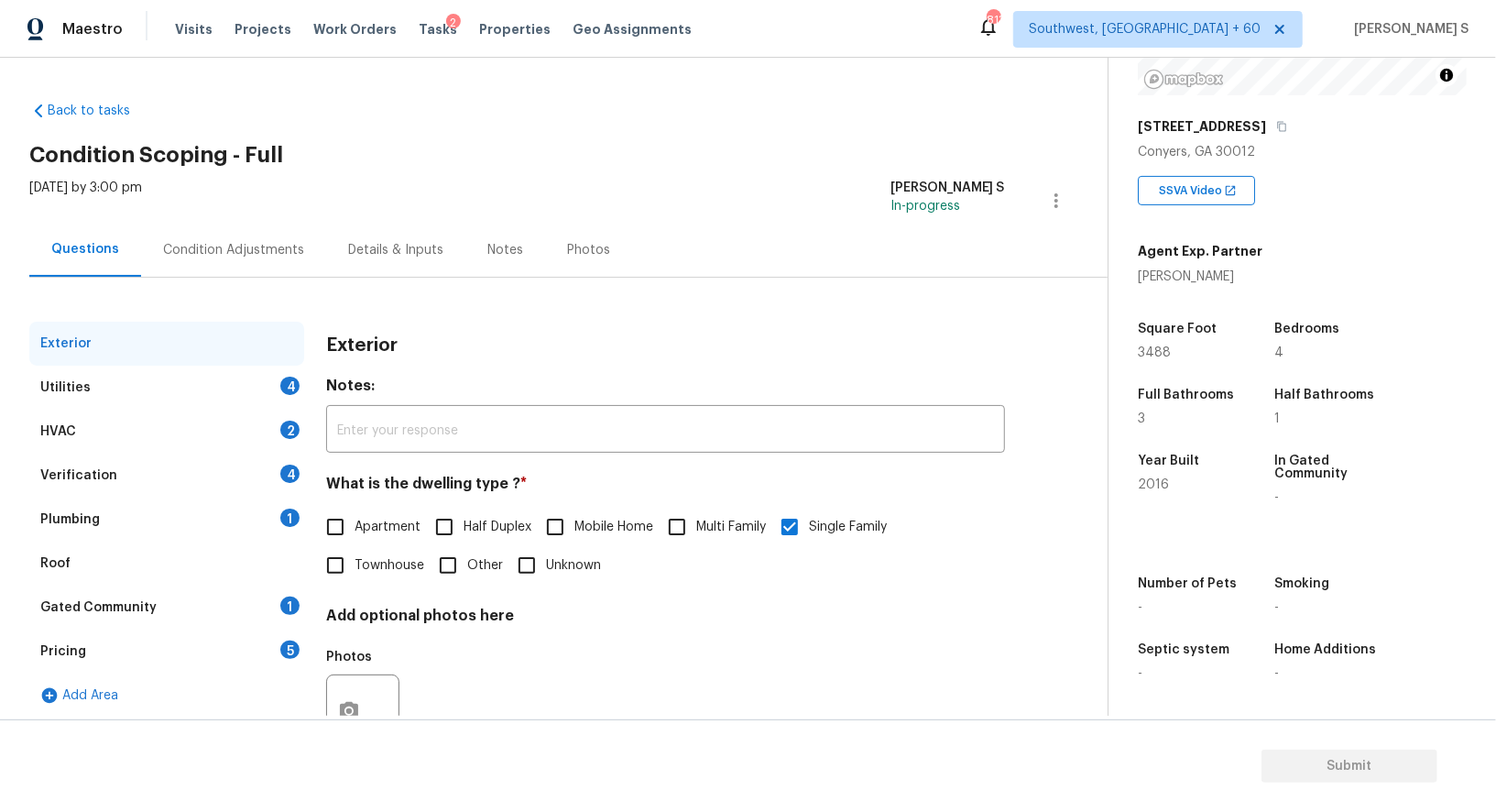
click at [289, 378] on div "4" at bounding box center [290, 385] width 19 height 18
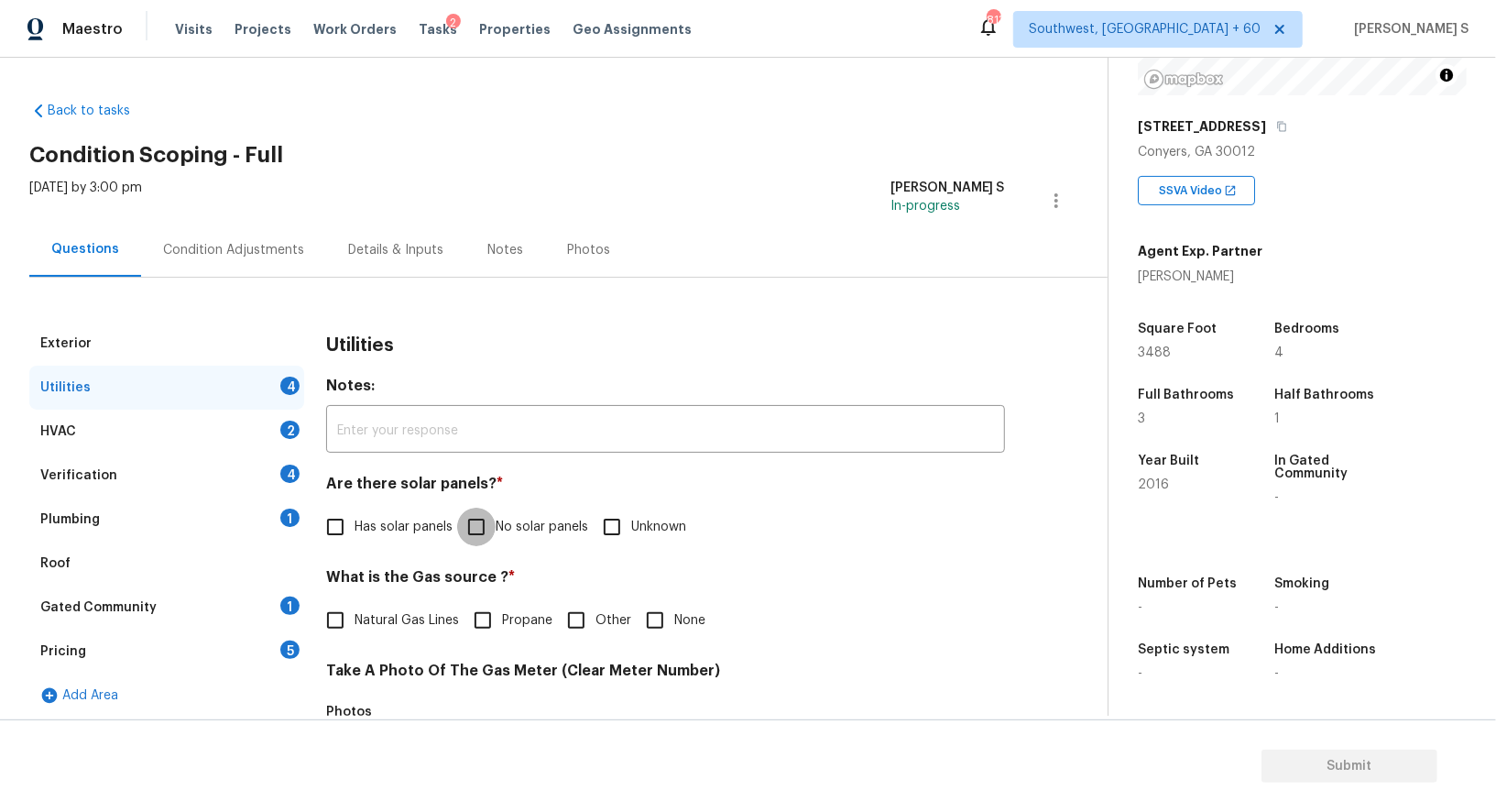
click at [481, 525] on input "No solar panels" at bounding box center [477, 526] width 38 height 38
checkbox input "true"
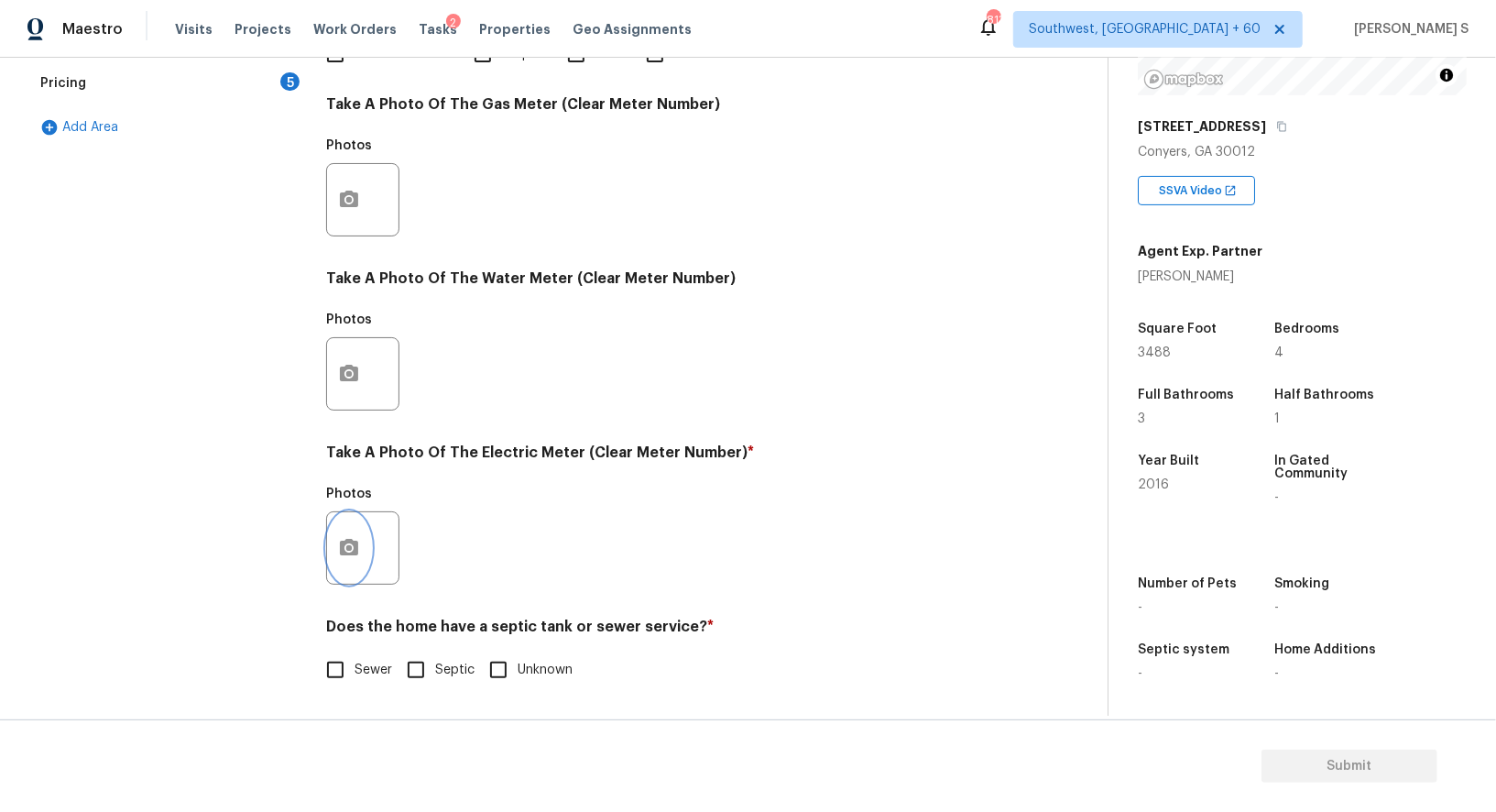
click at [353, 549] on button "button" at bounding box center [349, 547] width 44 height 72
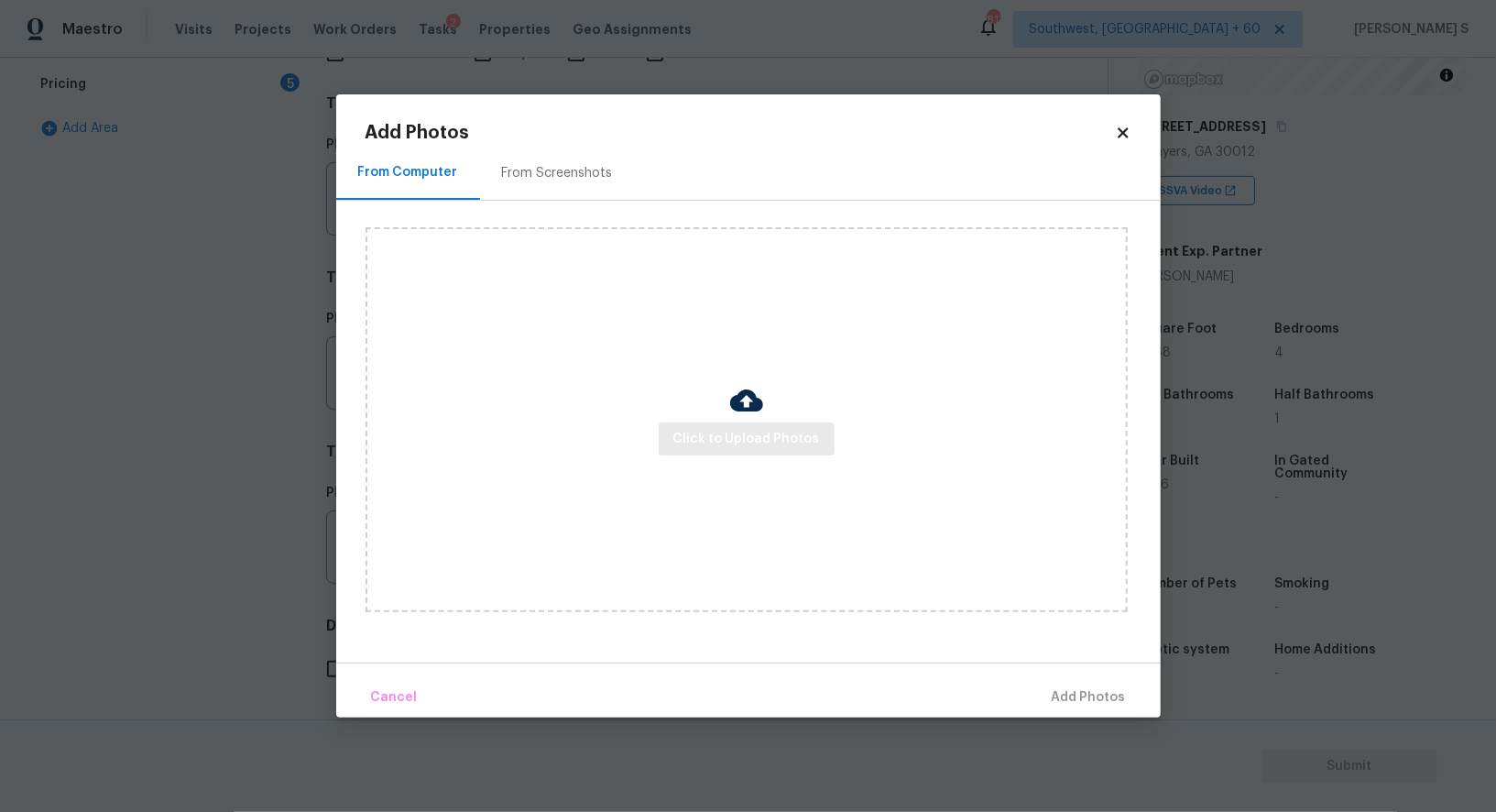
scroll to position [566, 0]
click at [681, 451] on button "Click to Upload Photos" at bounding box center [747, 438] width 176 height 33
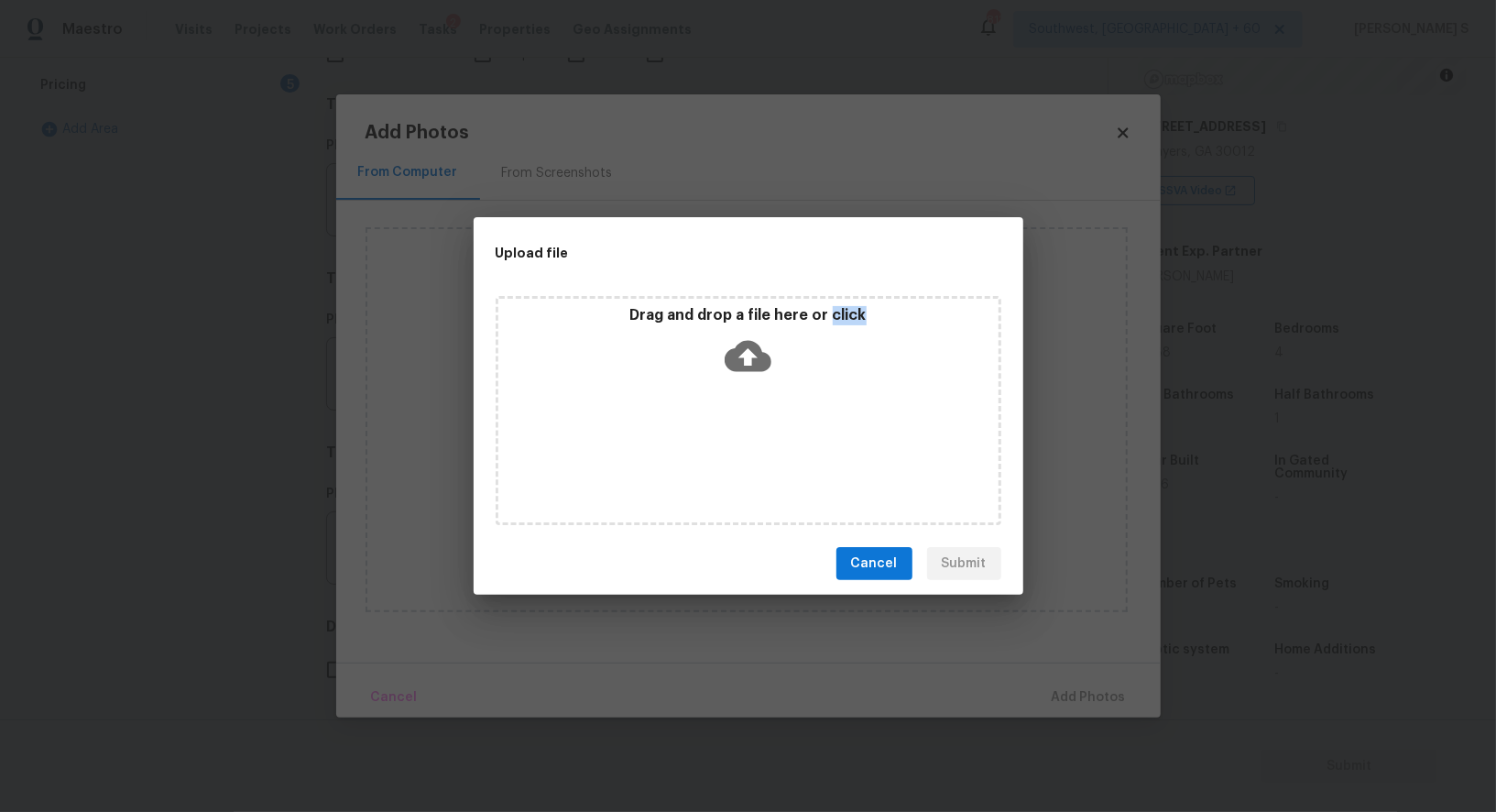
click at [681, 451] on div "Drag and drop a file here or click" at bounding box center [748, 411] width 505 height 229
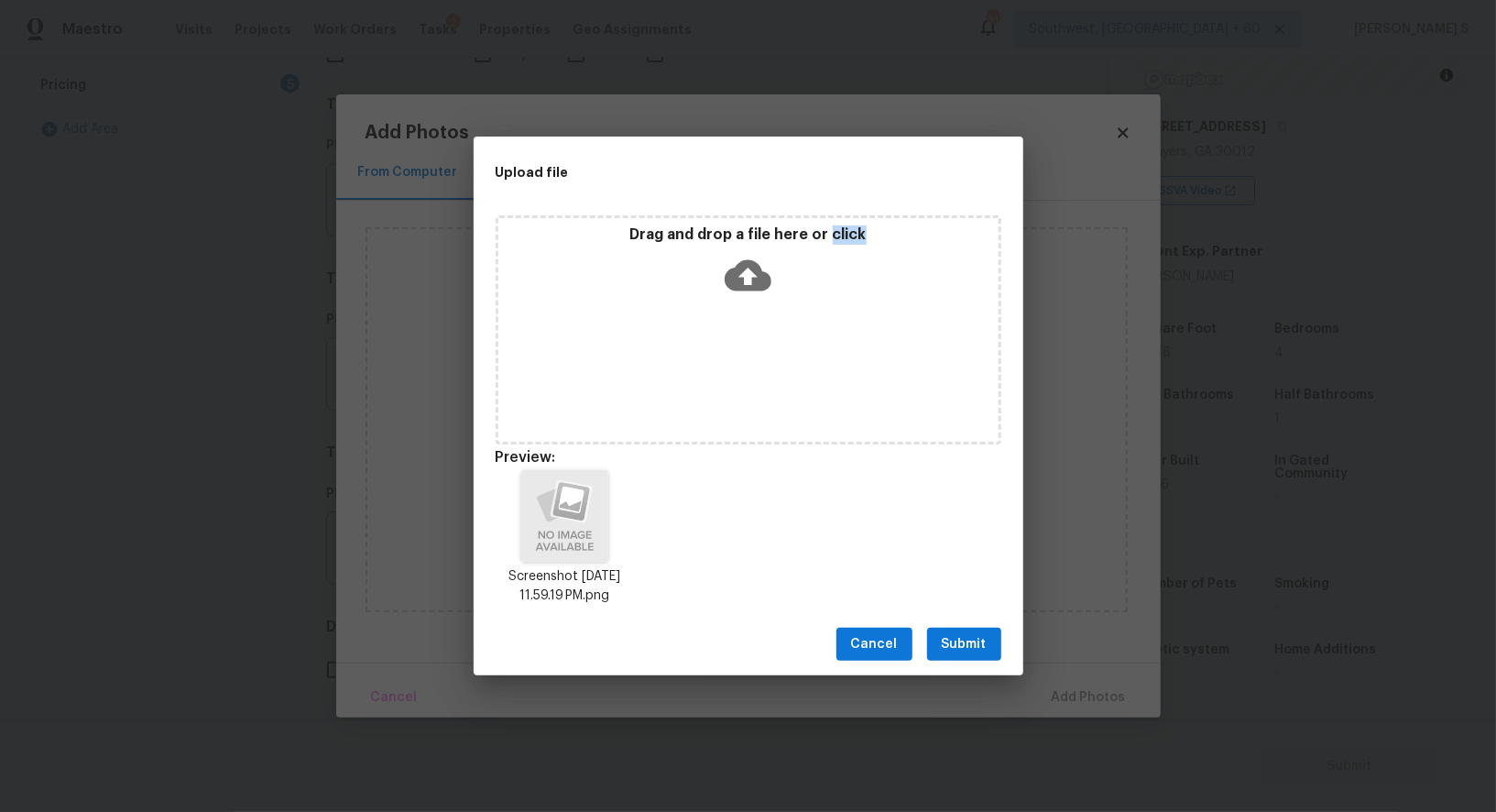
click at [971, 650] on span "Submit" at bounding box center [964, 645] width 45 height 23
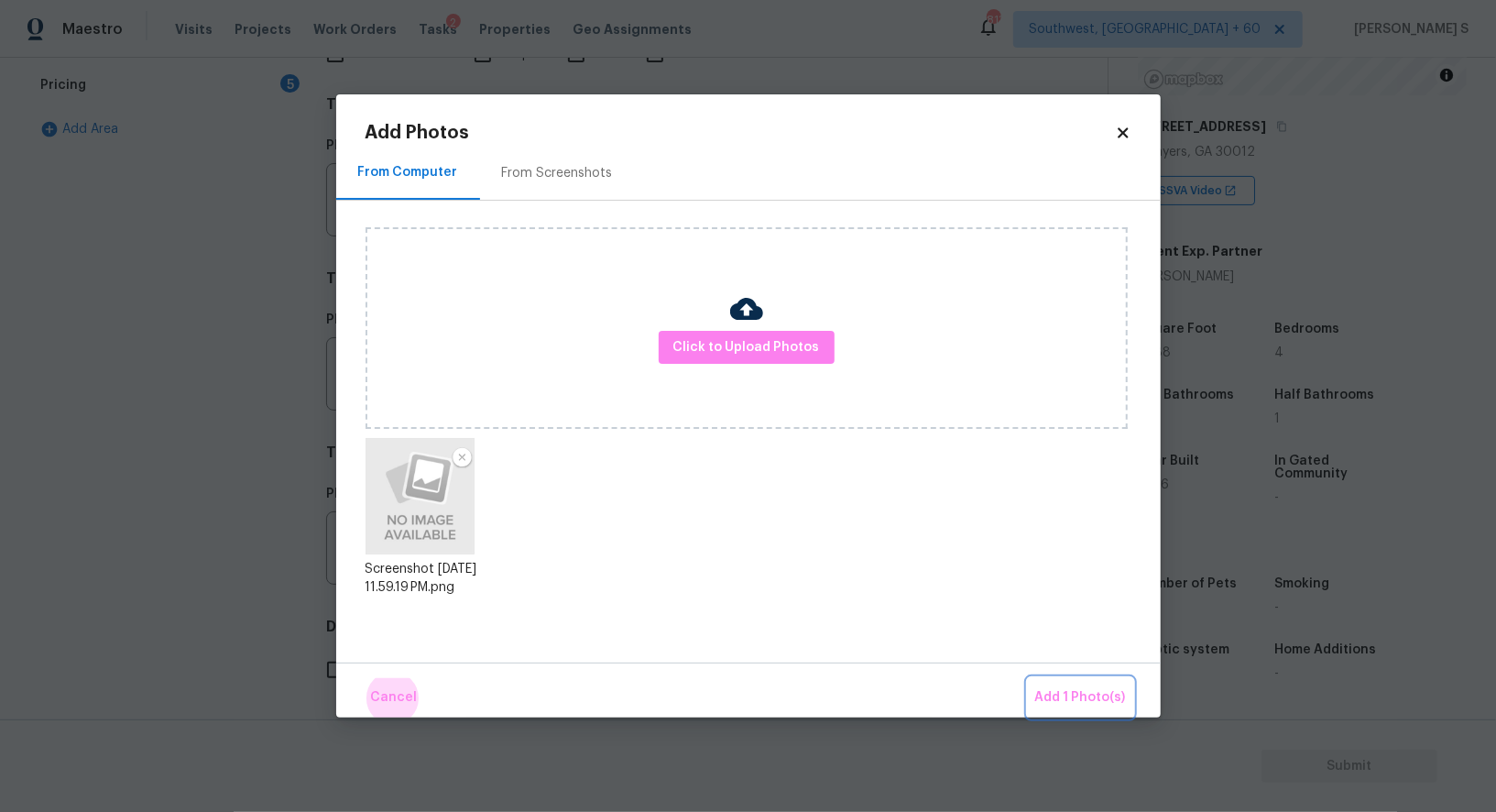
click at [1028, 678] on button "Add 1 Photo(s)" at bounding box center [1080, 697] width 105 height 39
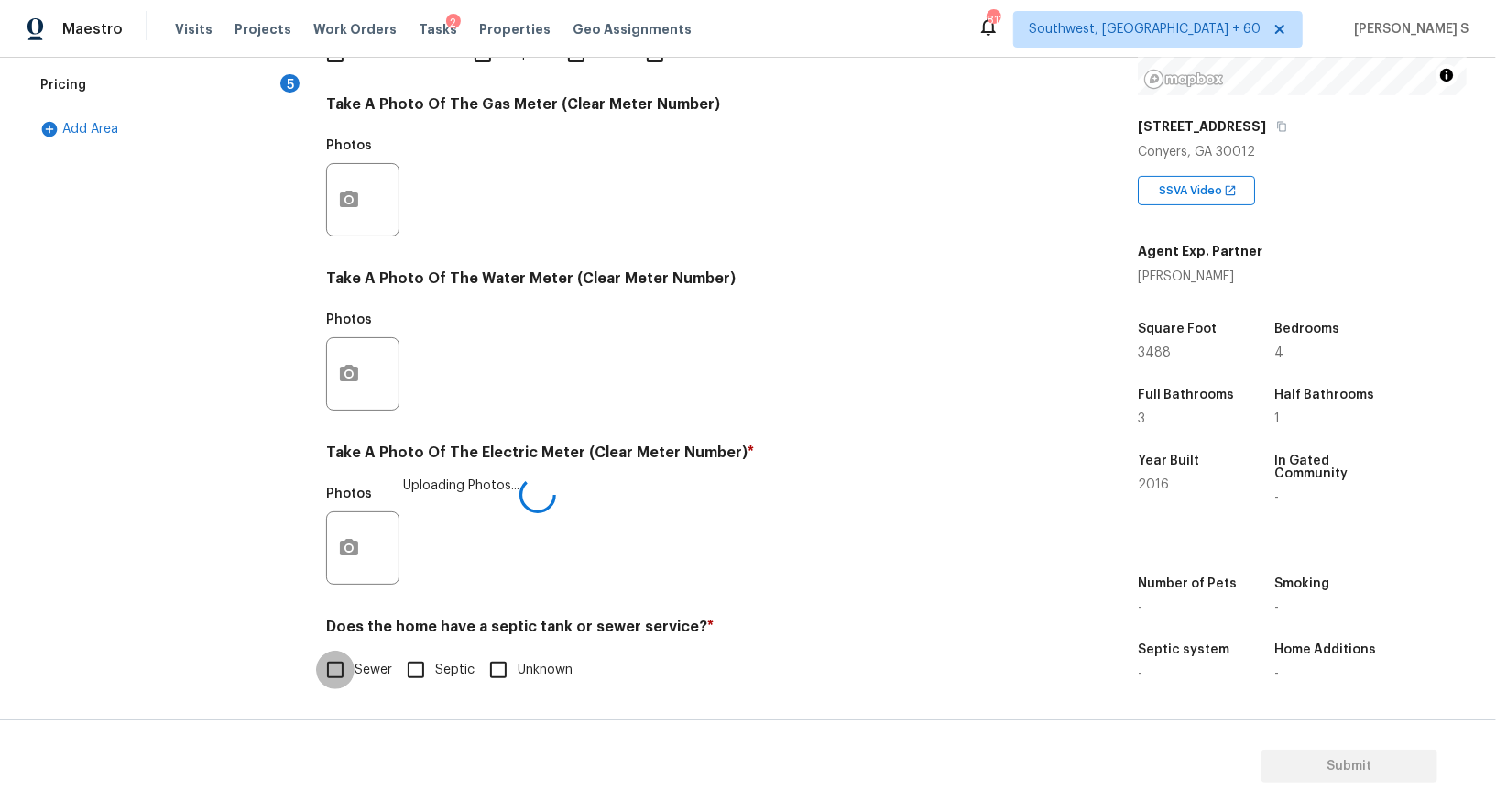
click at [335, 688] on input "Sewer" at bounding box center [335, 670] width 38 height 38
checkbox input "true"
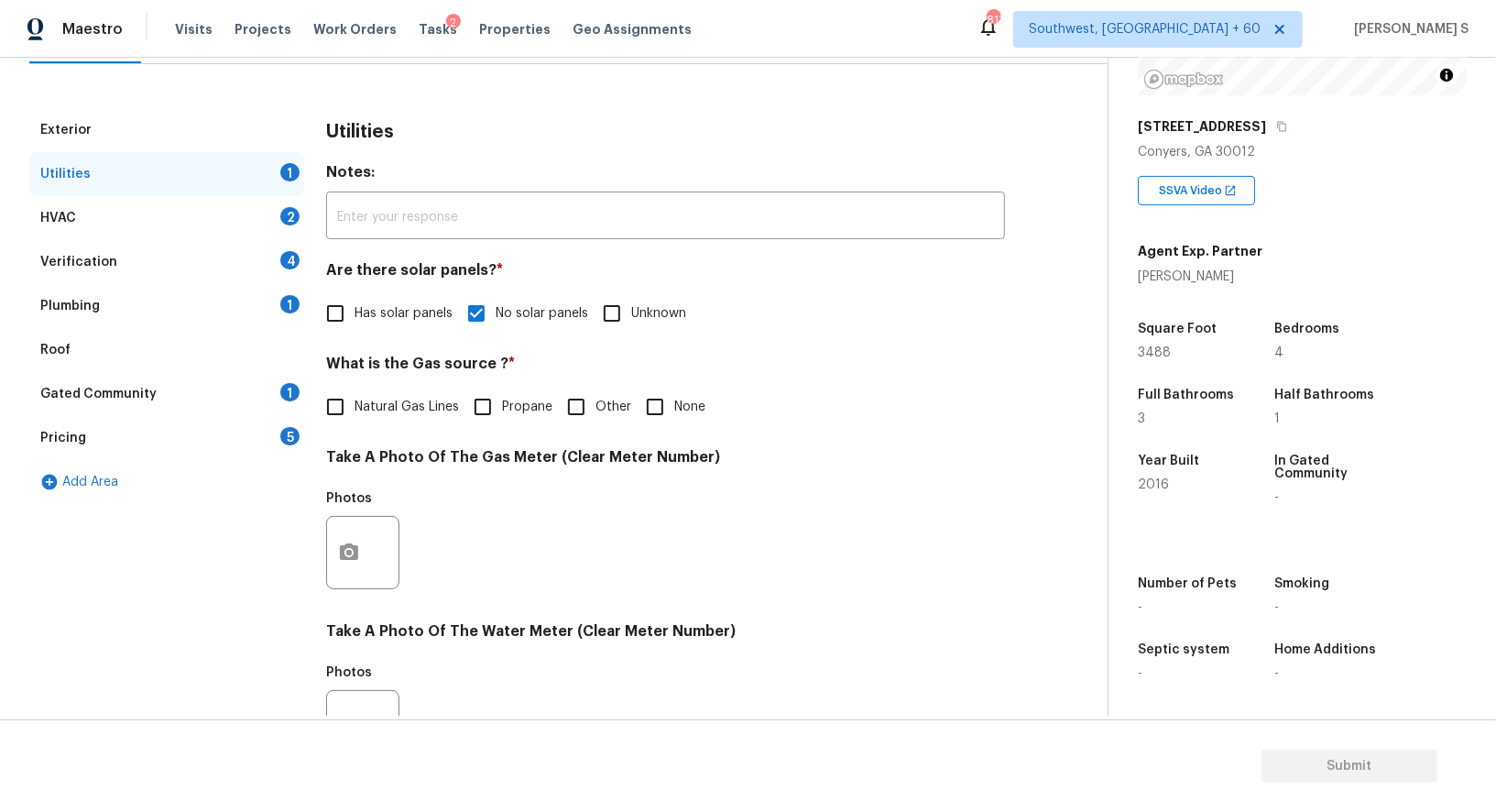
scroll to position [0, 0]
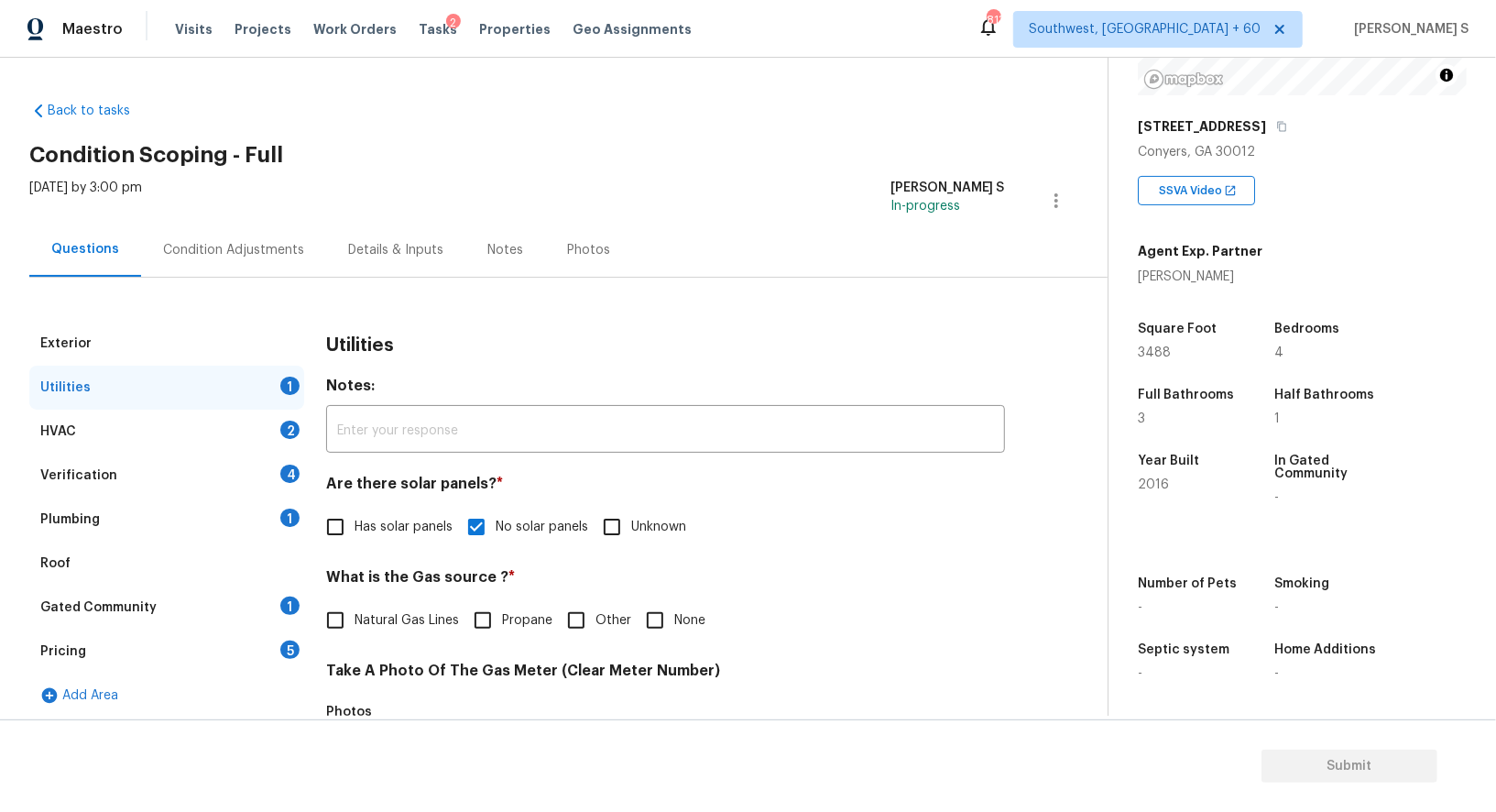
click at [280, 528] on div "Plumbing 1" at bounding box center [167, 520] width 275 height 44
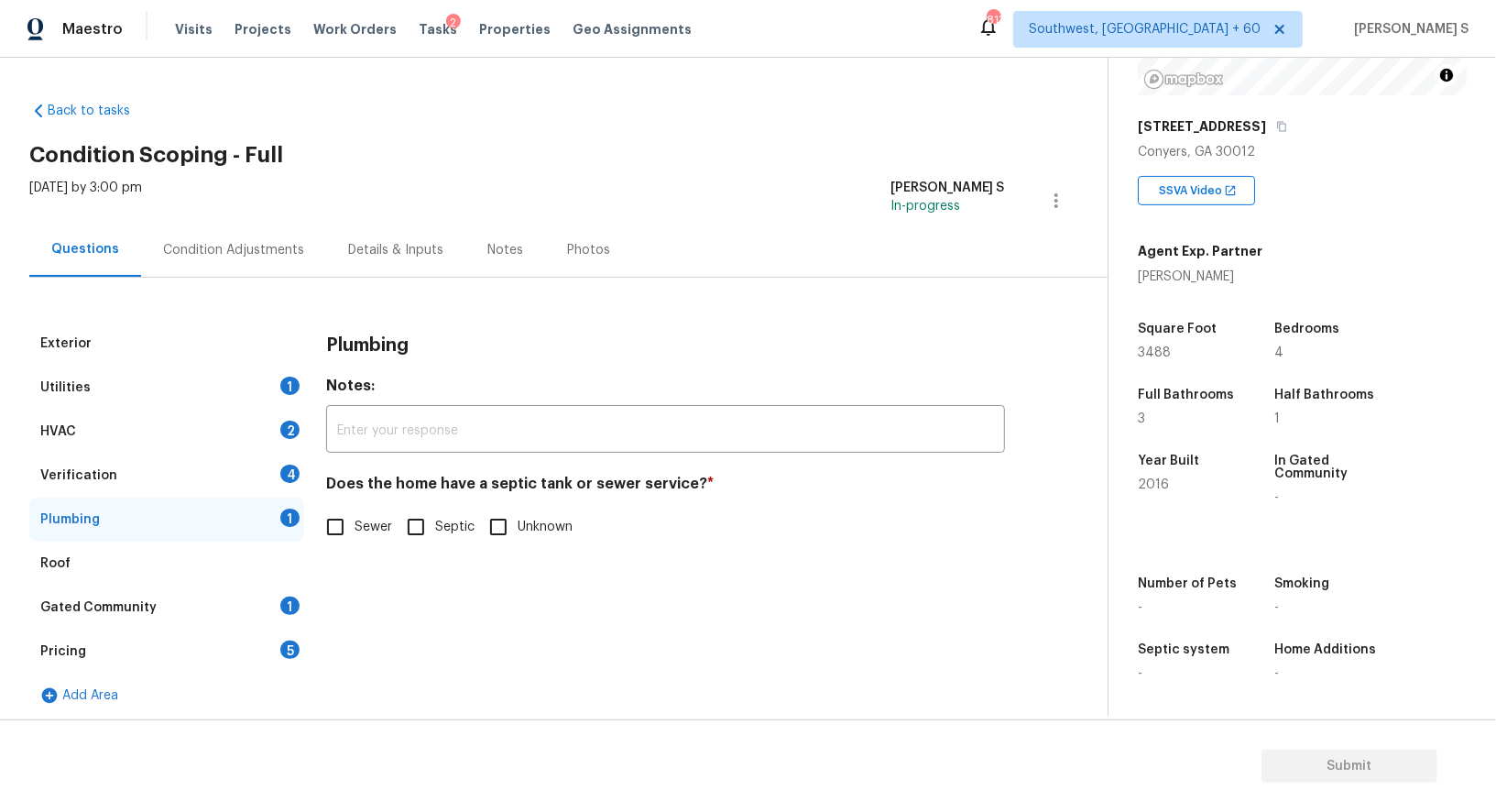
drag, startPoint x: 327, startPoint y: 531, endPoint x: 327, endPoint y: 547, distance: 16.0
click at [327, 531] on input "Sewer" at bounding box center [335, 526] width 38 height 38
checkbox input "true"
click at [274, 604] on div "Gated Community 1" at bounding box center [167, 608] width 275 height 44
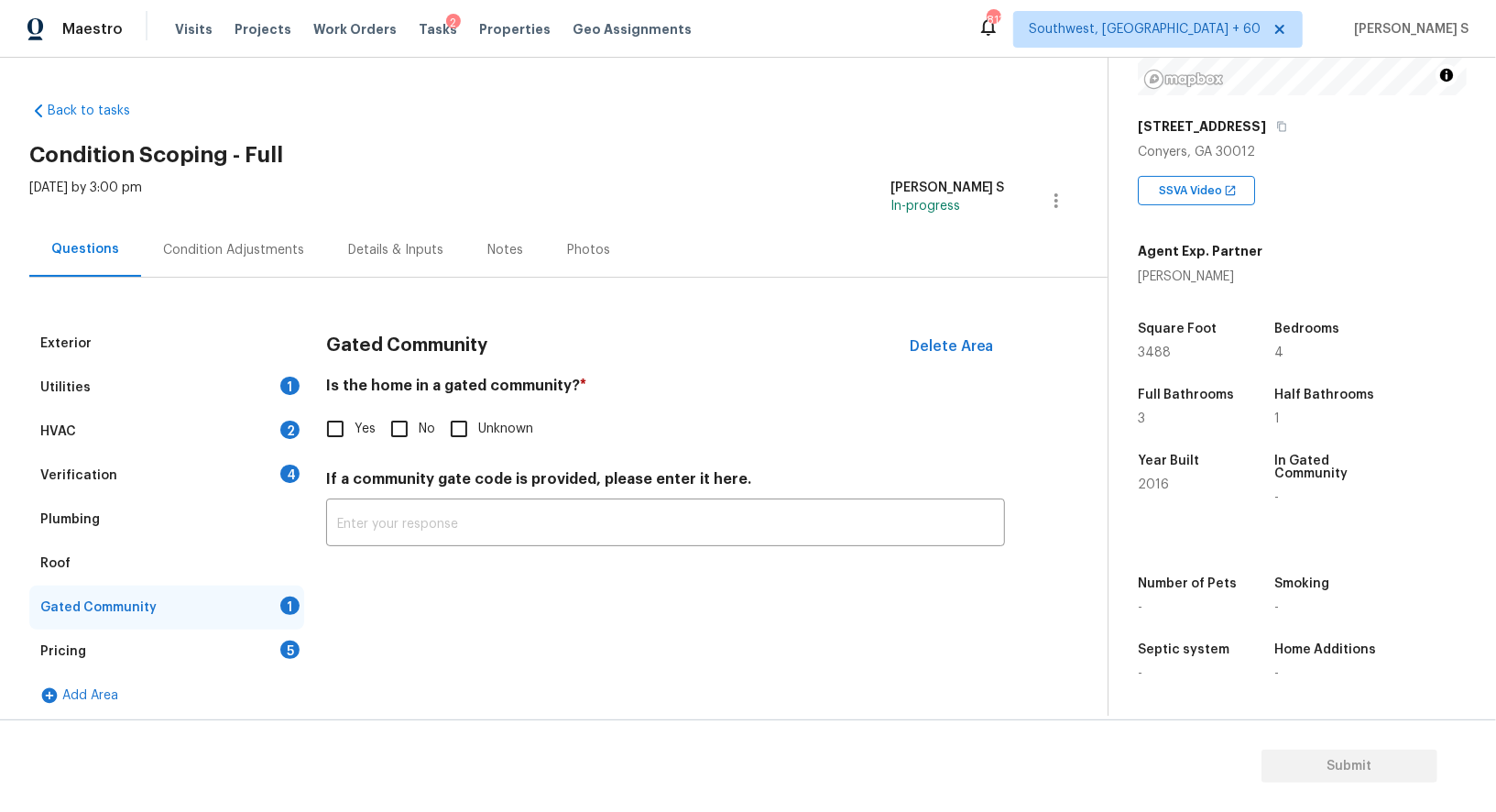
click at [393, 426] on input "No" at bounding box center [399, 429] width 38 height 38
checkbox input "true"
click at [259, 466] on div "Verification 4" at bounding box center [167, 476] width 275 height 44
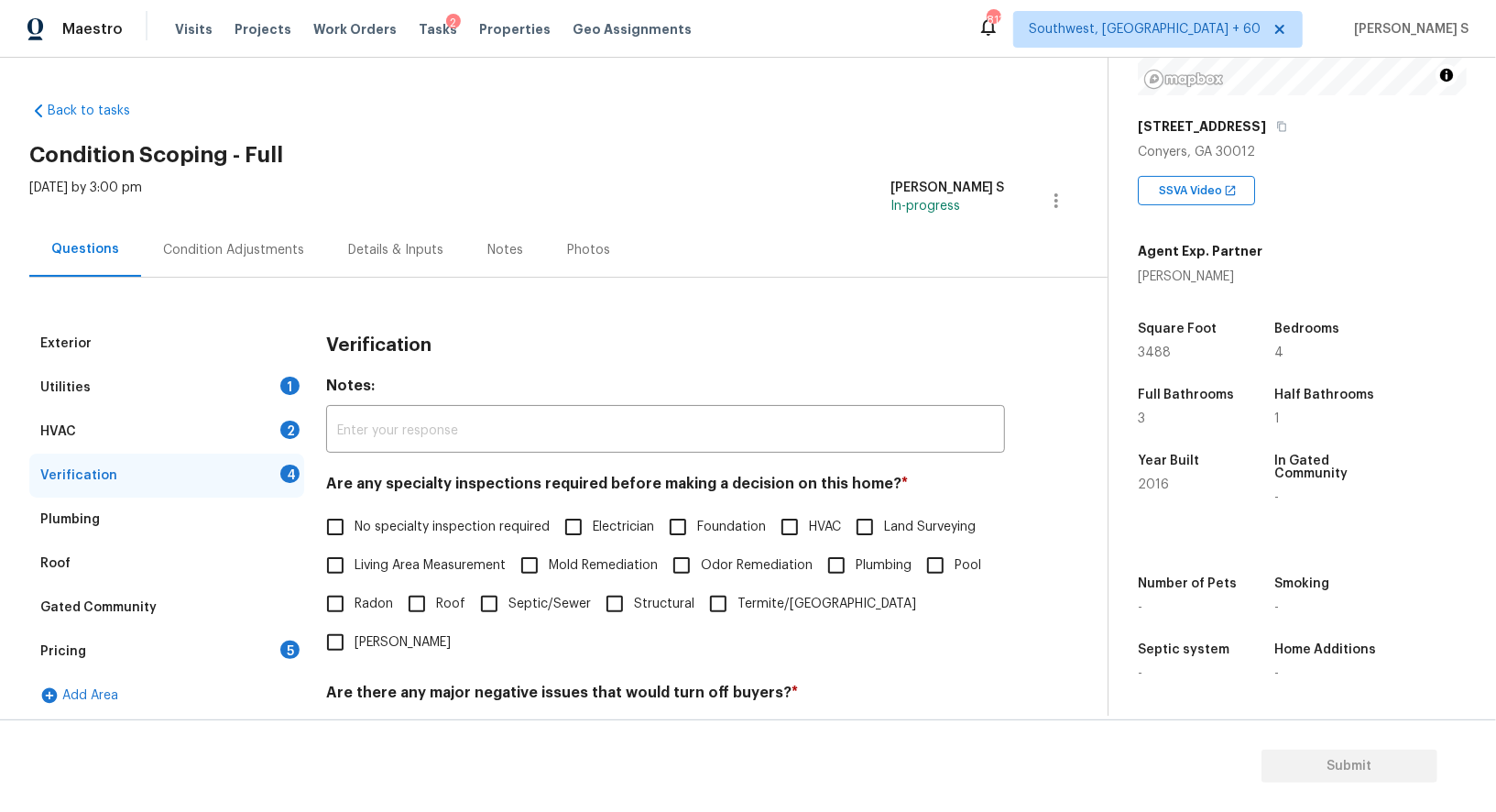
click at [333, 531] on input "No specialty inspection required" at bounding box center [335, 526] width 38 height 38
checkbox input "true"
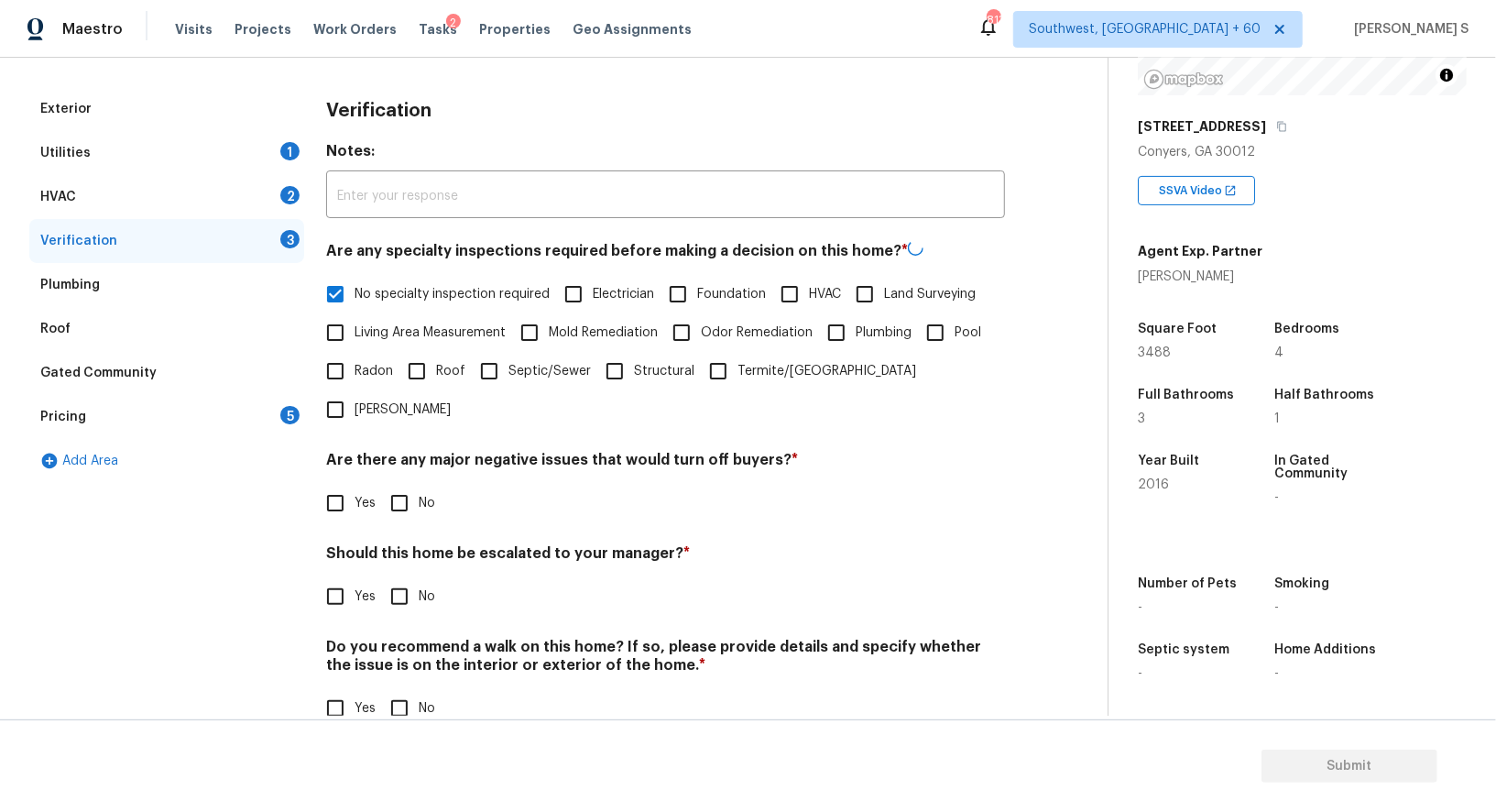
scroll to position [234, 0]
click at [390, 483] on input "No" at bounding box center [399, 502] width 38 height 38
checkbox input "true"
click at [406, 690] on input "No" at bounding box center [399, 709] width 38 height 38
checkbox input "true"
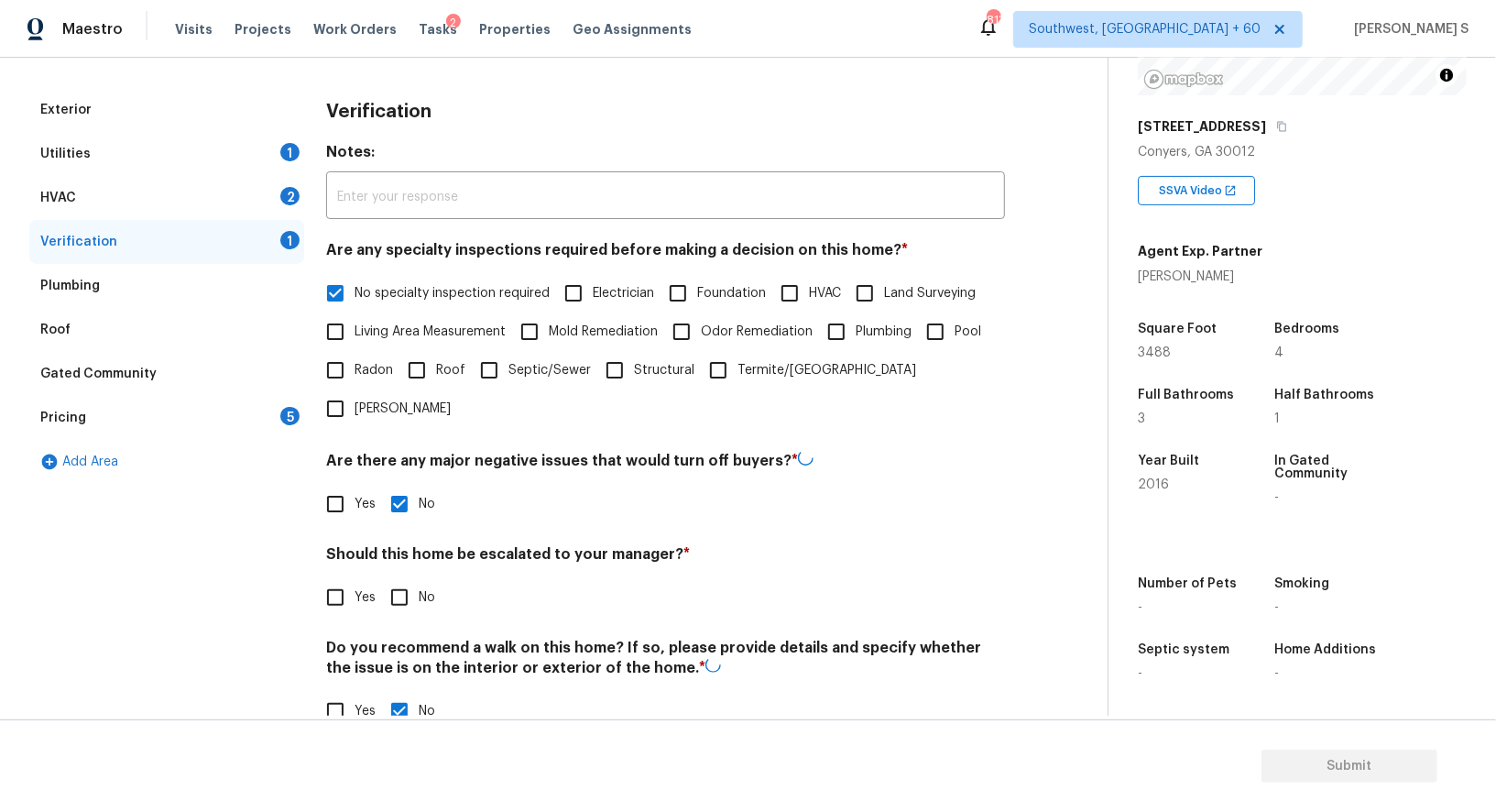
scroll to position [0, 0]
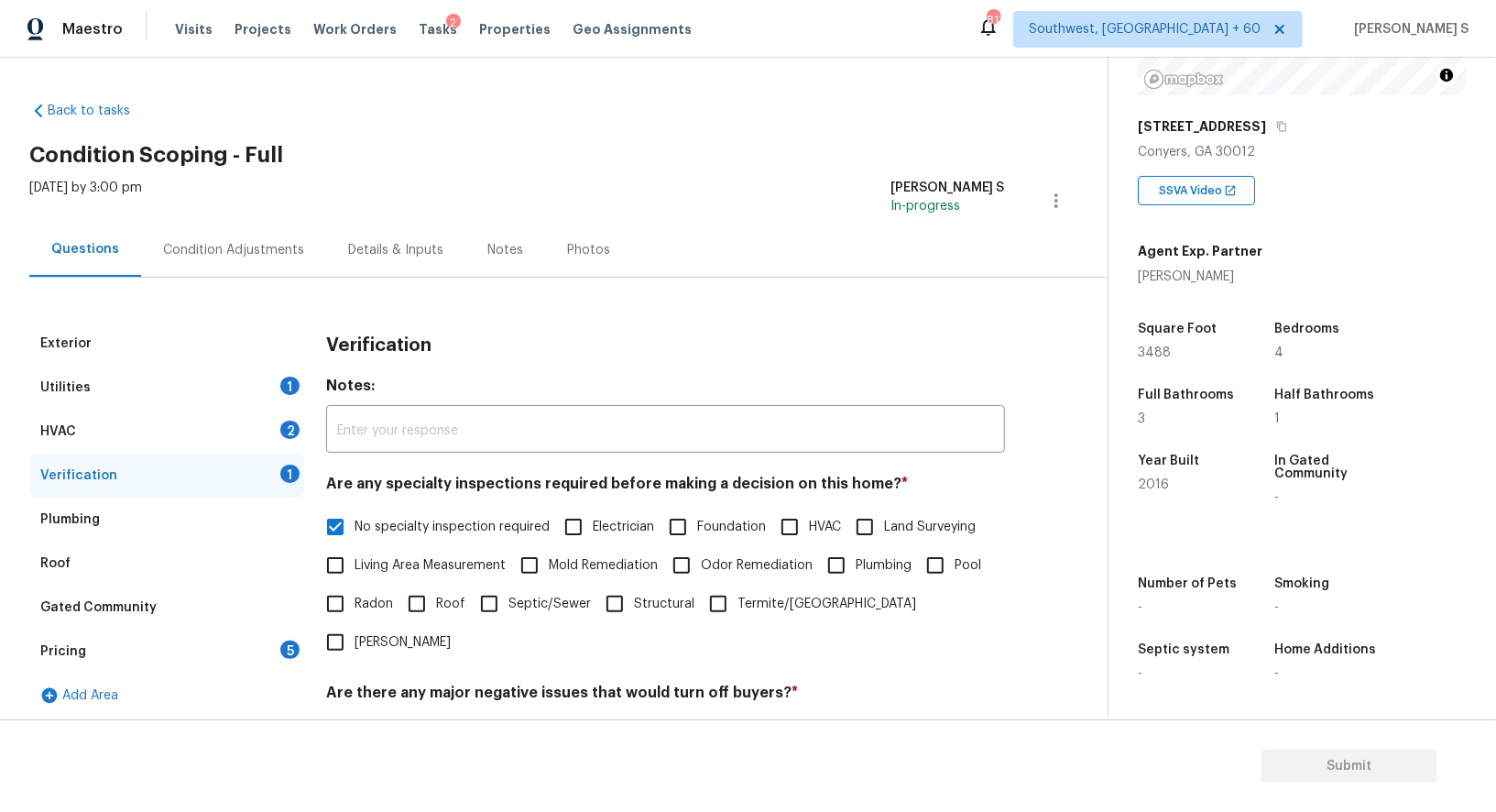
click at [281, 430] on div "2" at bounding box center [290, 429] width 19 height 18
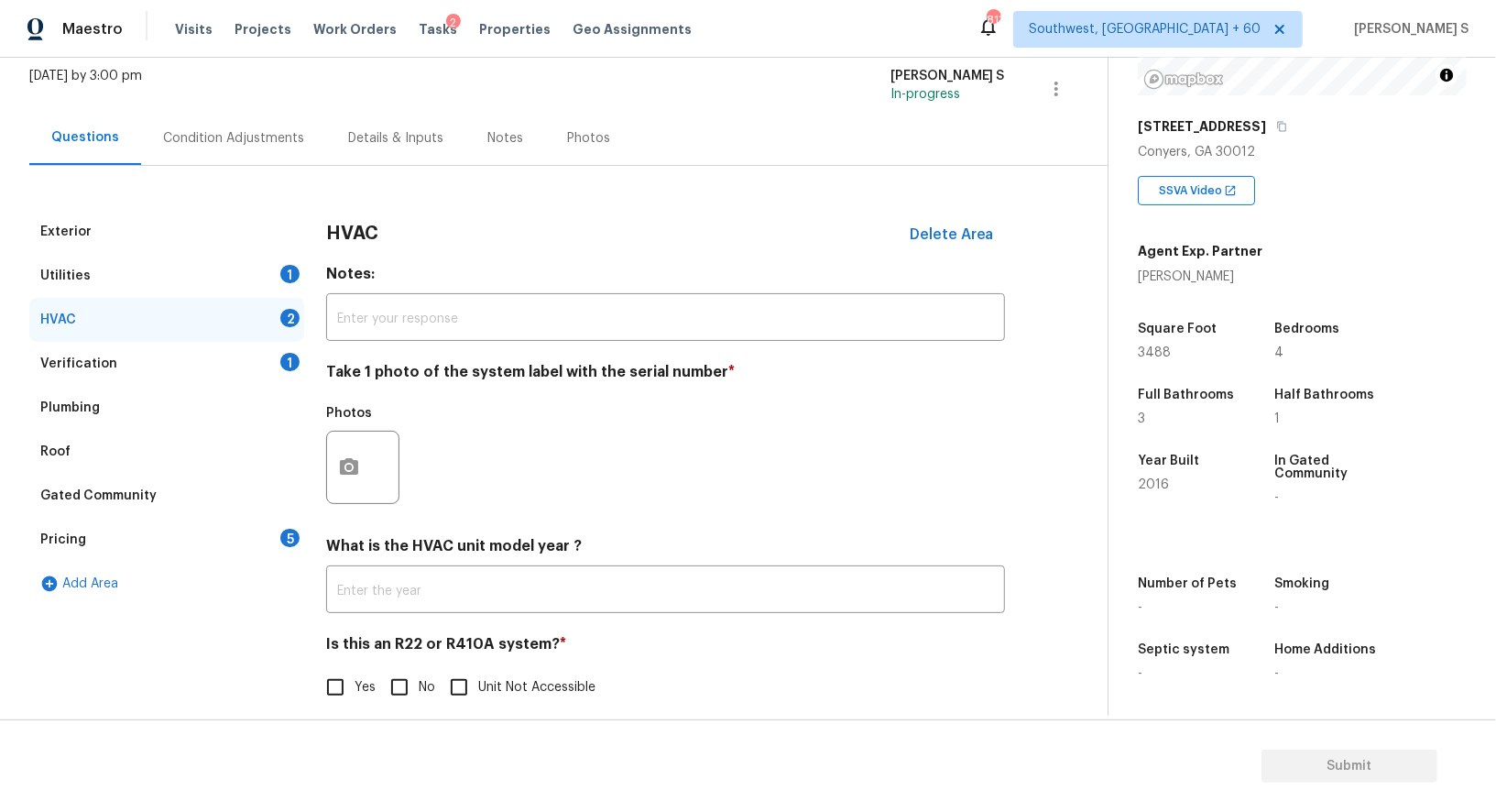
scroll to position [130, 0]
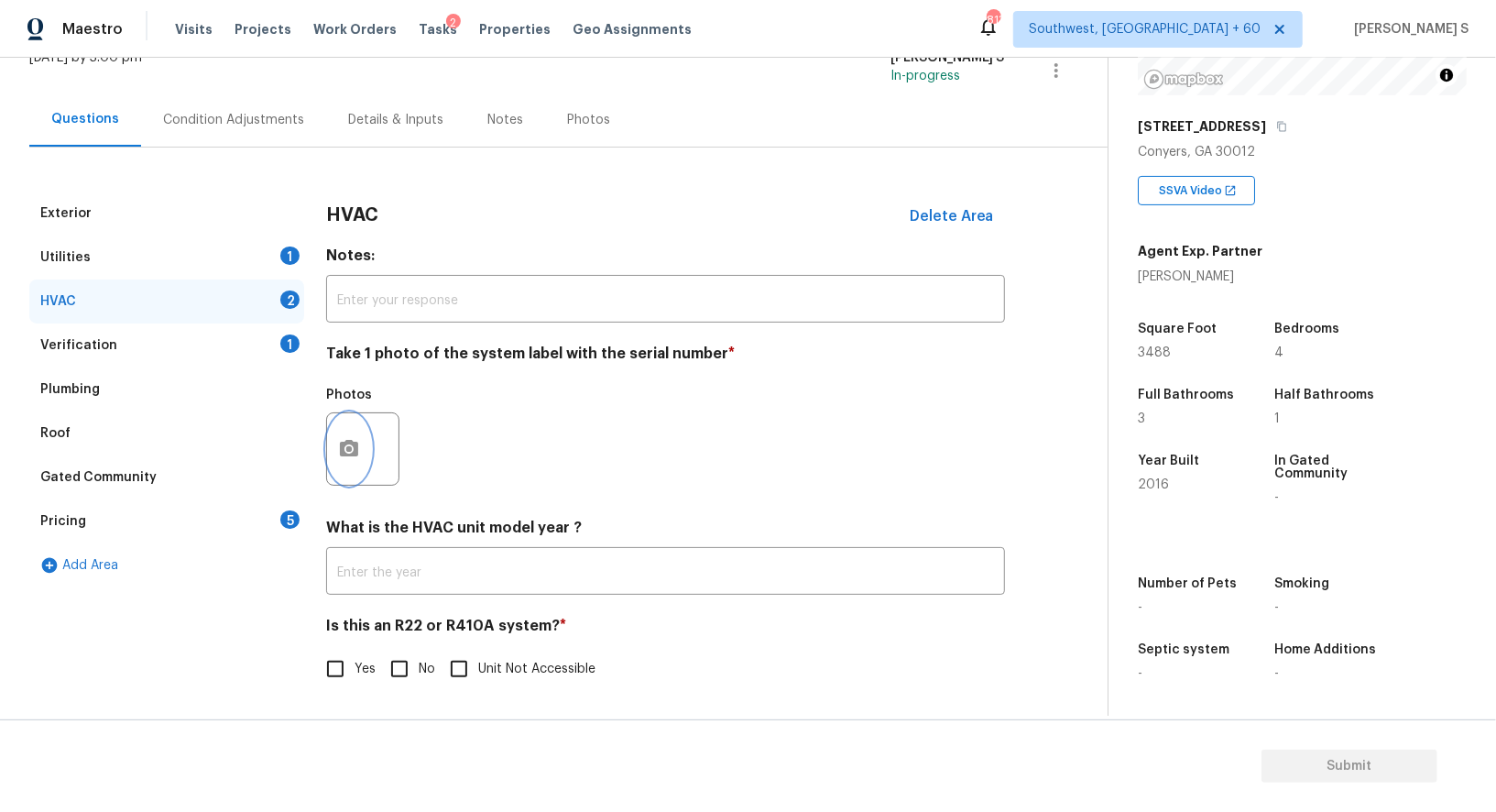
click at [353, 455] on icon "button" at bounding box center [349, 447] width 18 height 16
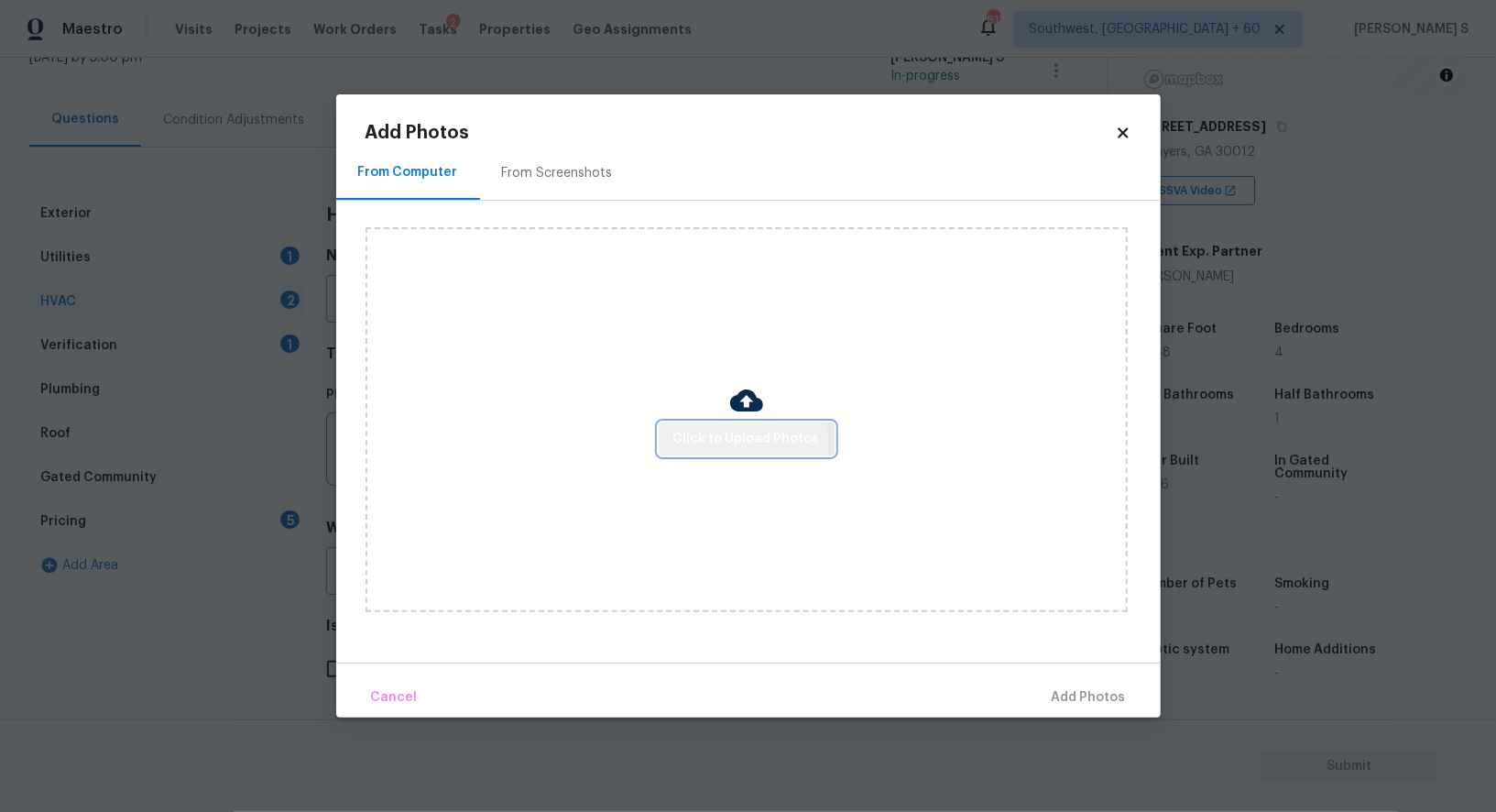
click at [708, 442] on span "Click to Upload Photos" at bounding box center [746, 439] width 146 height 23
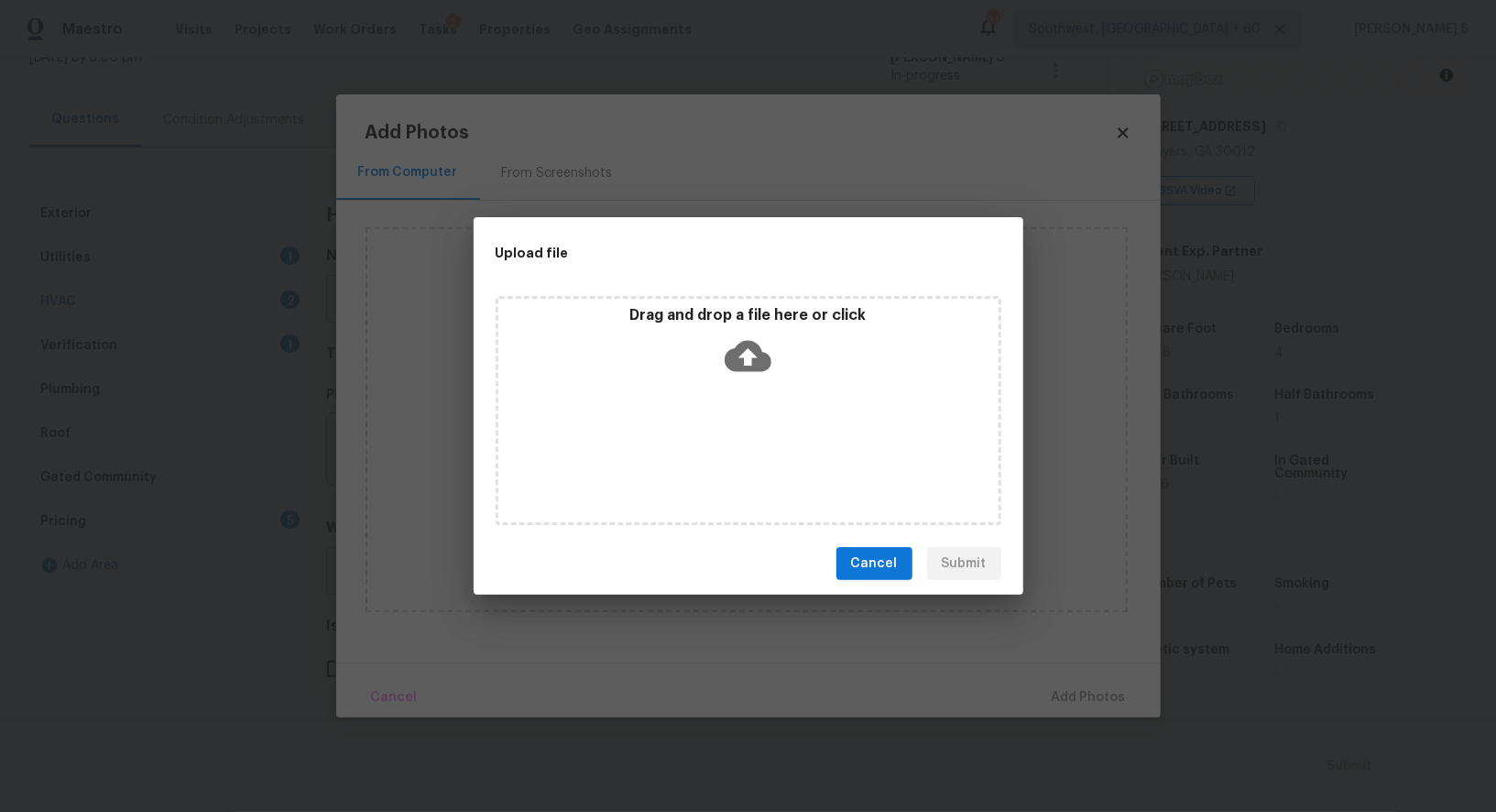
click at [708, 442] on div "Drag and drop a file here or click" at bounding box center [748, 411] width 505 height 229
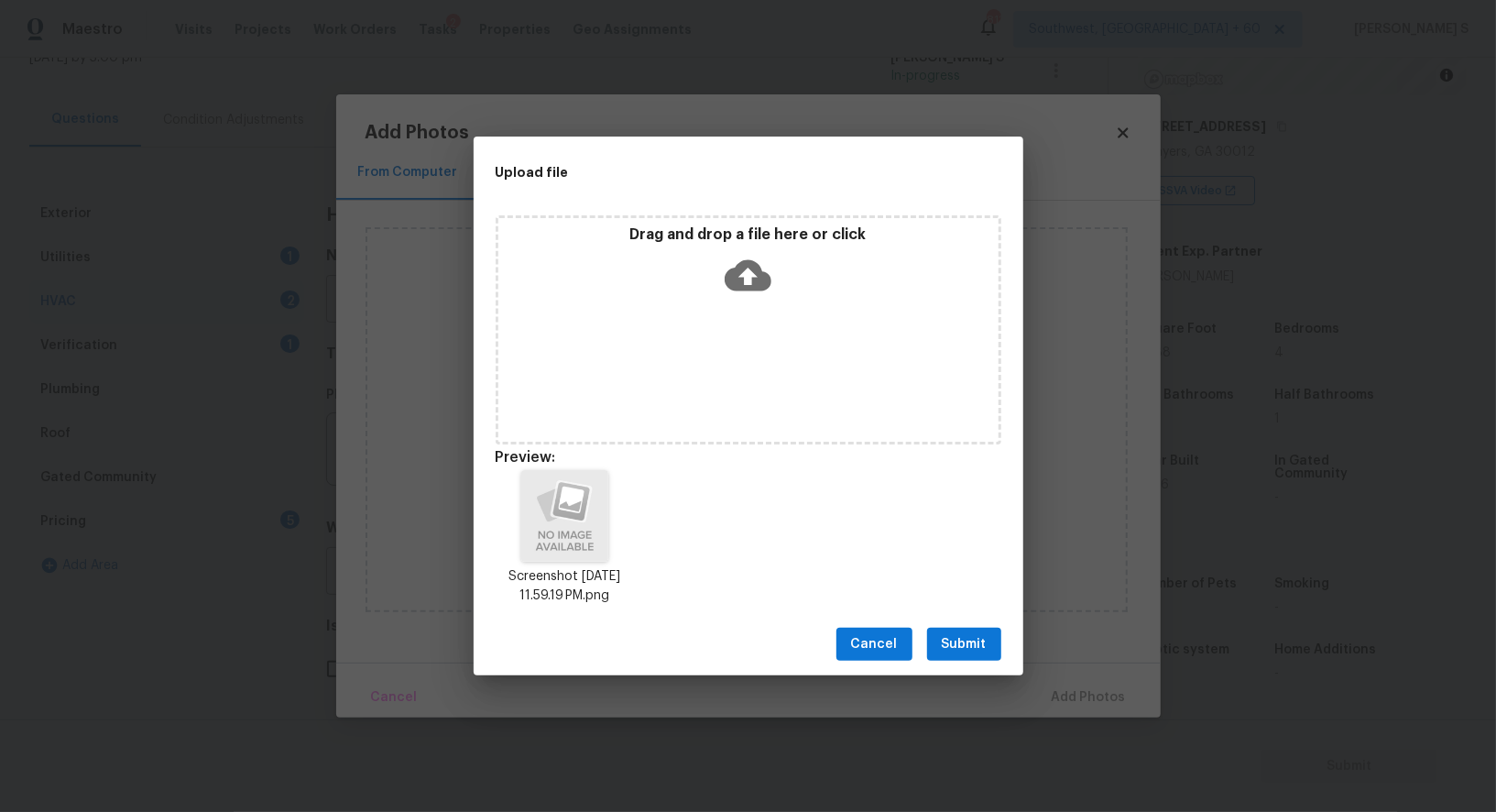
click at [970, 636] on span "Submit" at bounding box center [964, 645] width 45 height 23
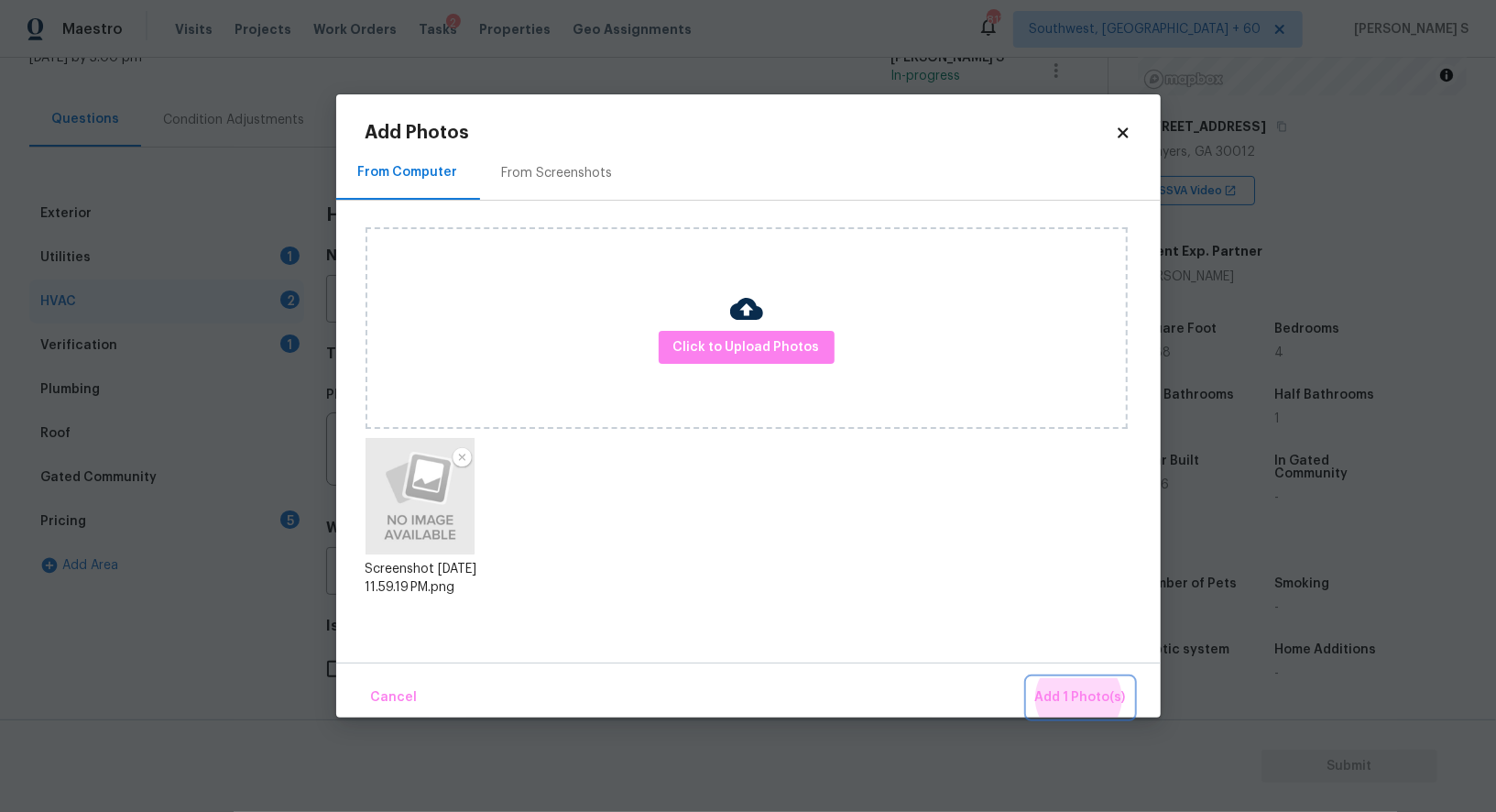
click at [1028, 678] on button "Add 1 Photo(s)" at bounding box center [1080, 697] width 105 height 39
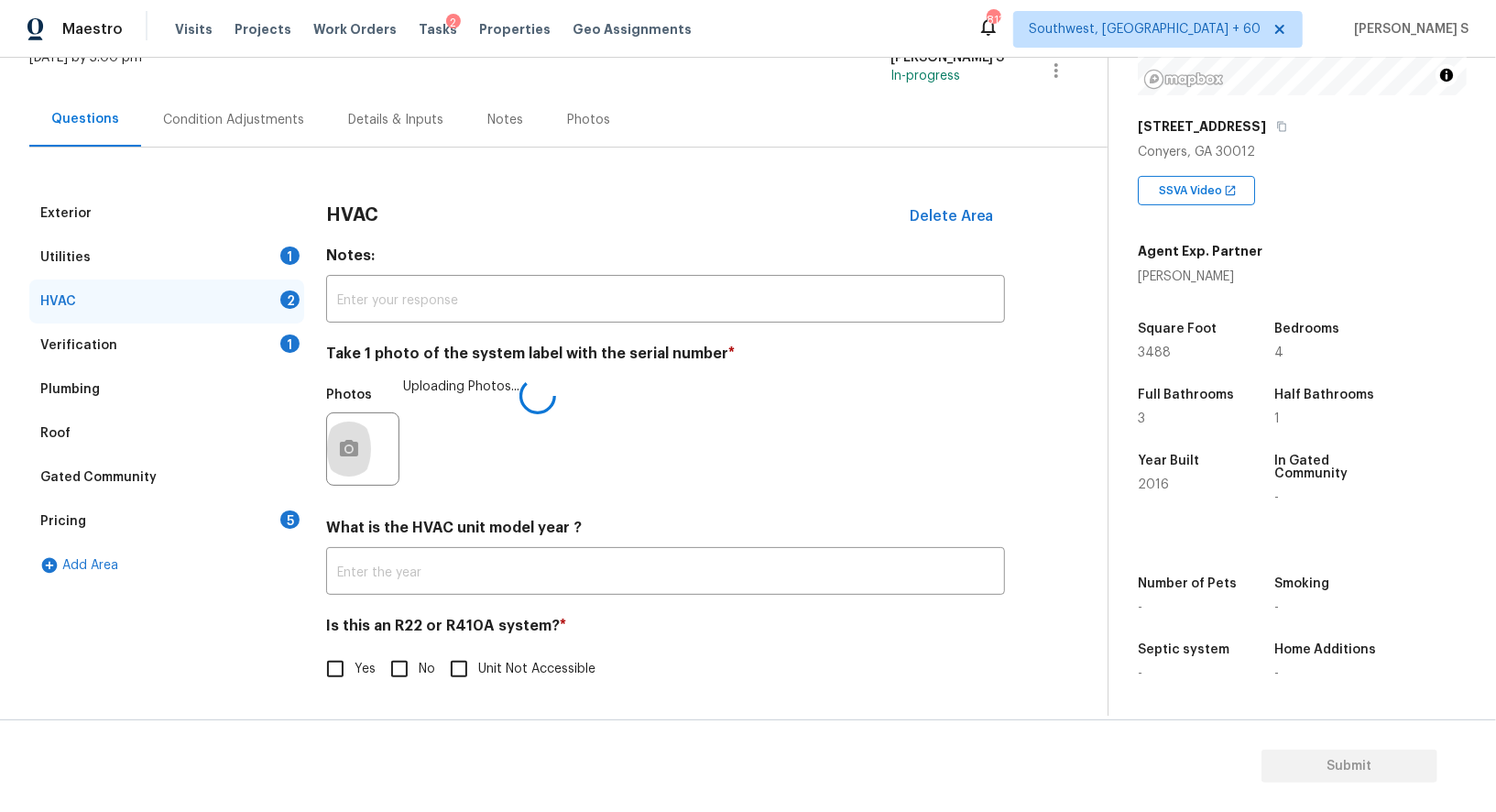
click at [405, 663] on input "No" at bounding box center [399, 669] width 38 height 38
checkbox input "true"
click at [276, 528] on div "Pricing 5" at bounding box center [167, 522] width 275 height 44
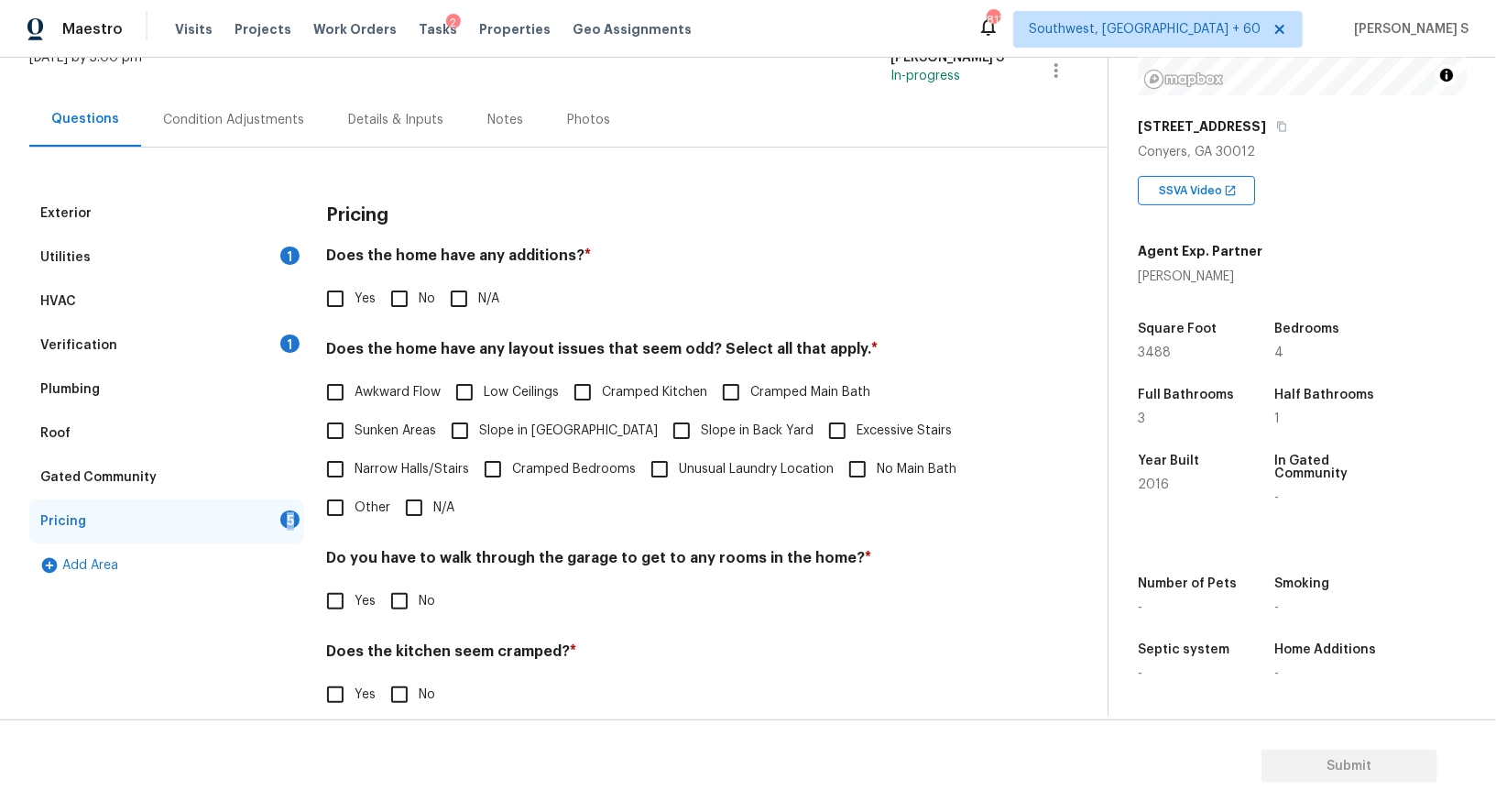
click at [276, 528] on div "Pricing 5" at bounding box center [167, 522] width 275 height 44
click at [404, 298] on input "No" at bounding box center [399, 299] width 38 height 38
checkbox input "true"
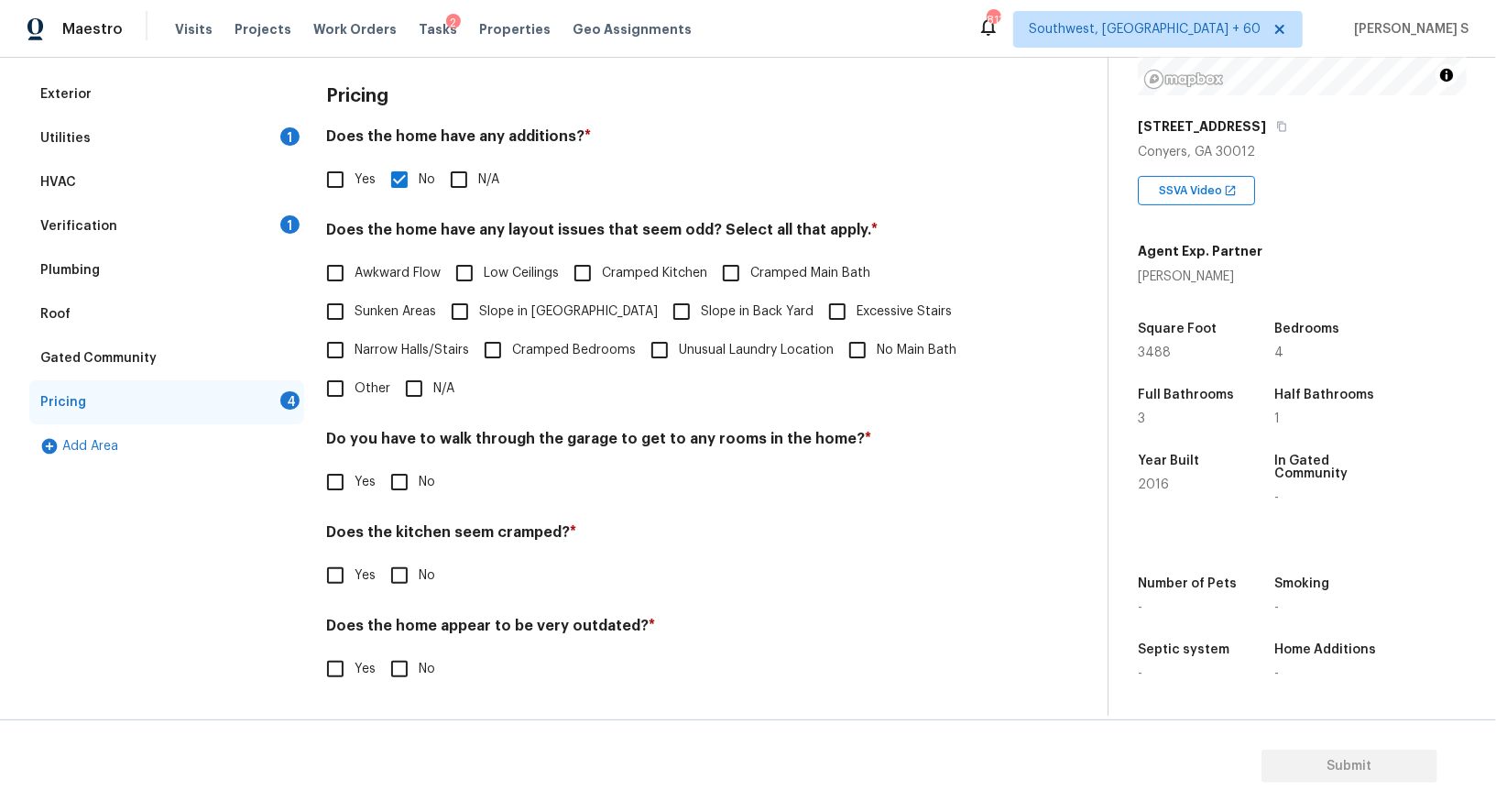
scroll to position [247, 0]
click at [438, 493] on div "Yes No" at bounding box center [665, 483] width 679 height 38
click at [396, 493] on input "No" at bounding box center [399, 483] width 38 height 38
checkbox input "true"
click at [380, 558] on input "No" at bounding box center [399, 577] width 38 height 38
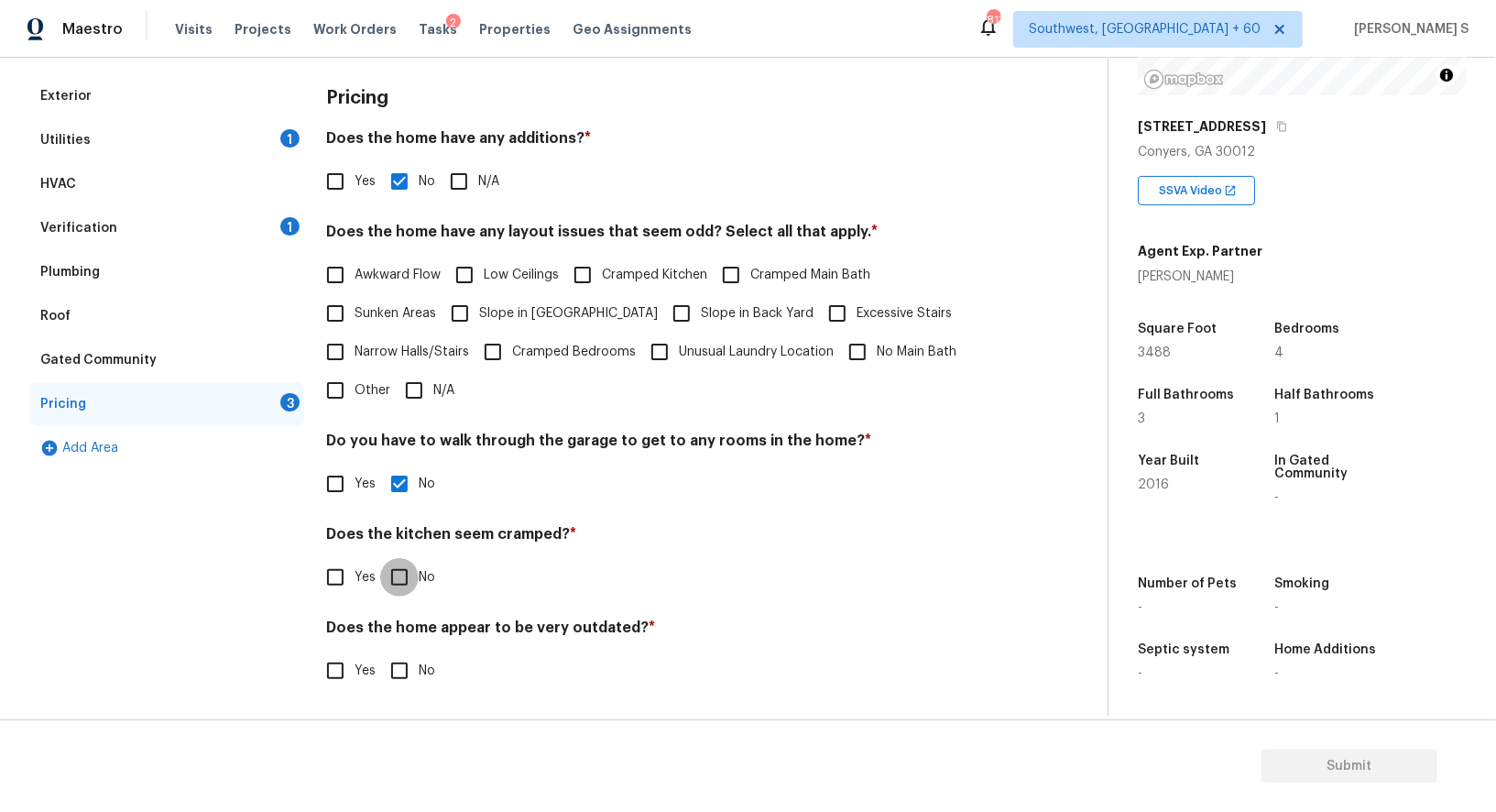
checkbox input "true"
click at [380, 653] on input "No" at bounding box center [399, 673] width 38 height 38
checkbox input "true"
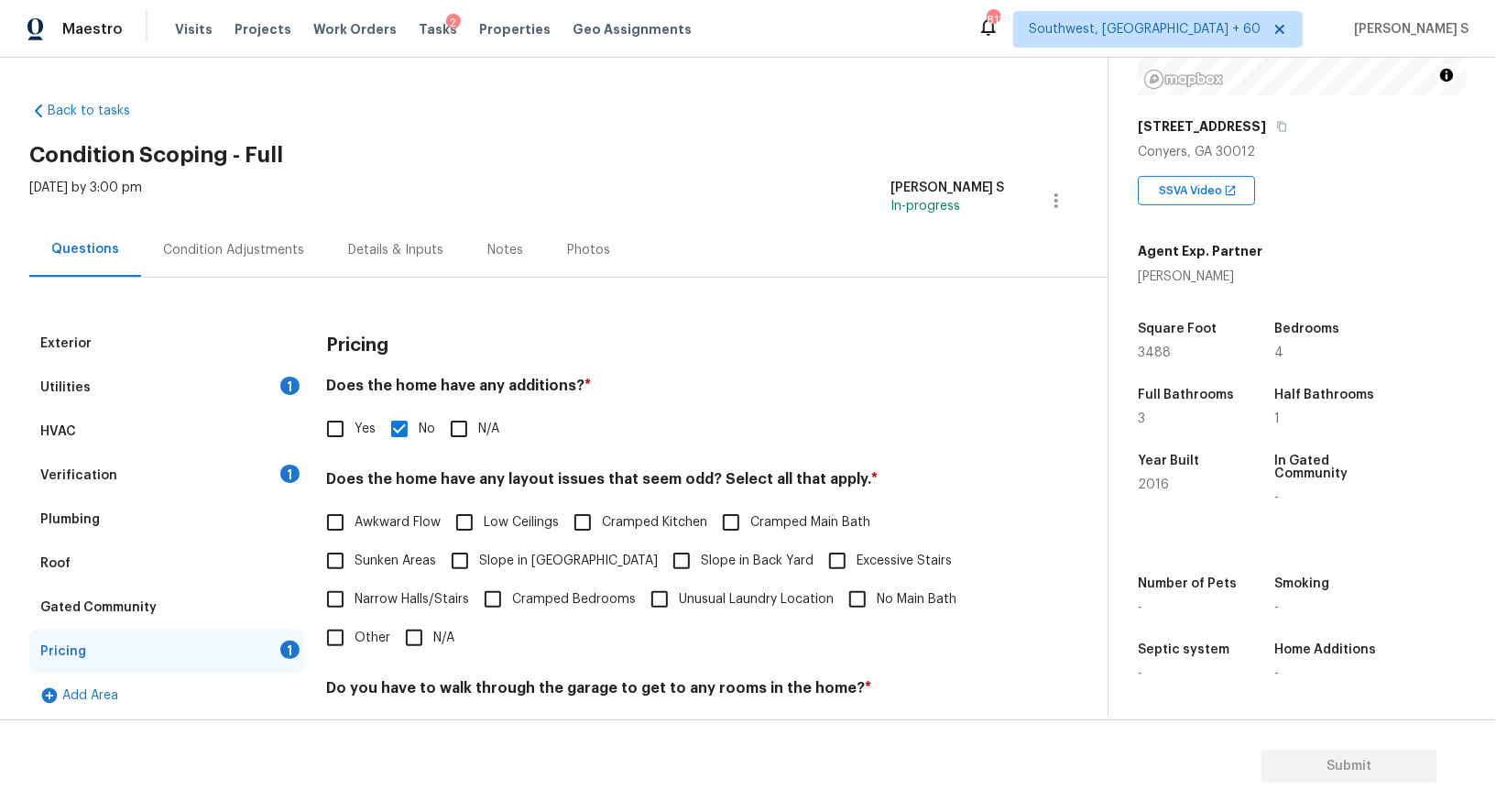
click at [241, 248] on div "Condition Adjustments" at bounding box center [234, 249] width 141 height 18
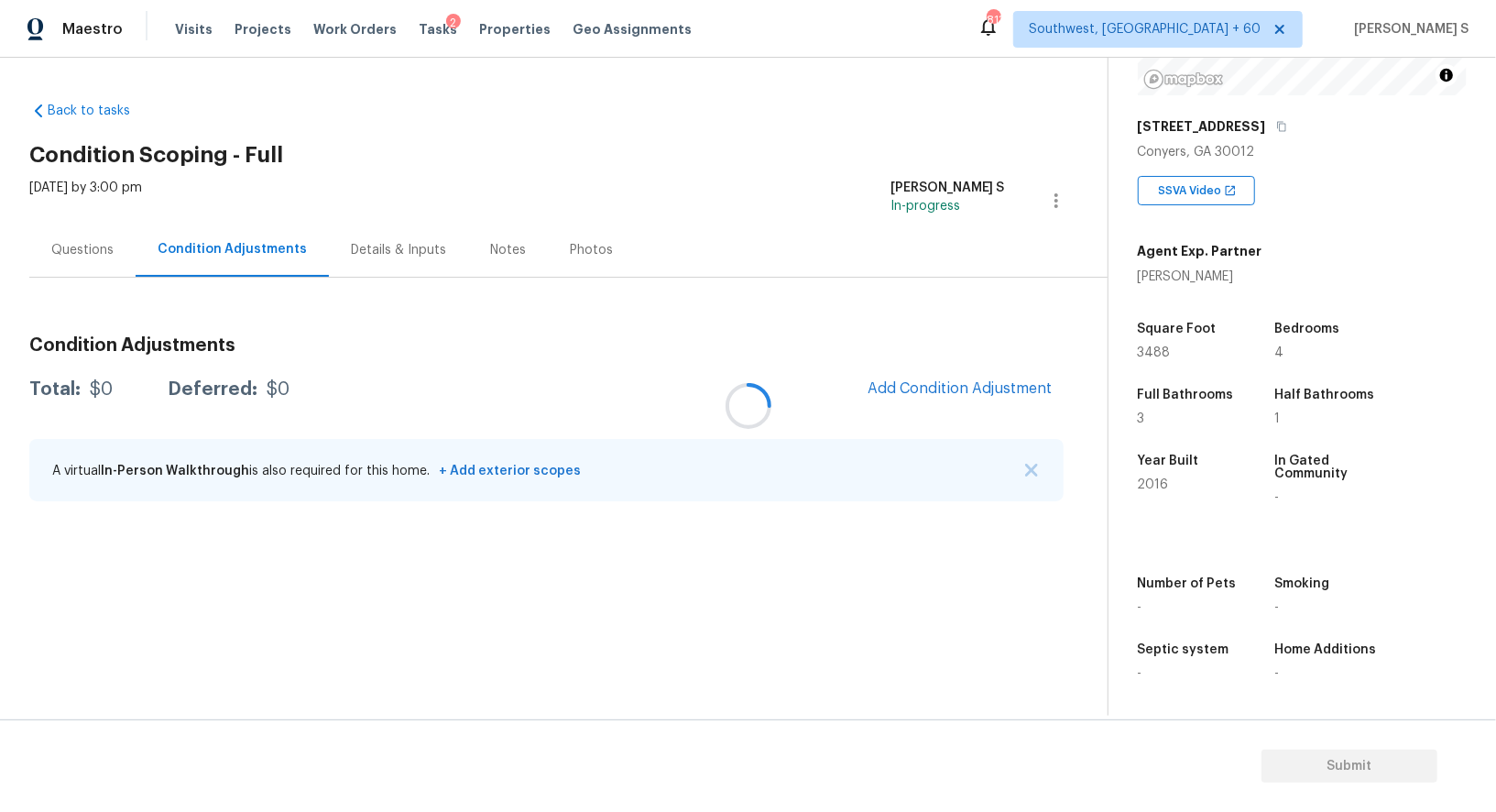
click at [915, 370] on div at bounding box center [748, 406] width 1496 height 812
click at [953, 387] on div at bounding box center [748, 406] width 1496 height 812
click at [953, 388] on div at bounding box center [748, 406] width 1496 height 812
click at [929, 389] on span "Add Condition Adjustment" at bounding box center [960, 388] width 185 height 16
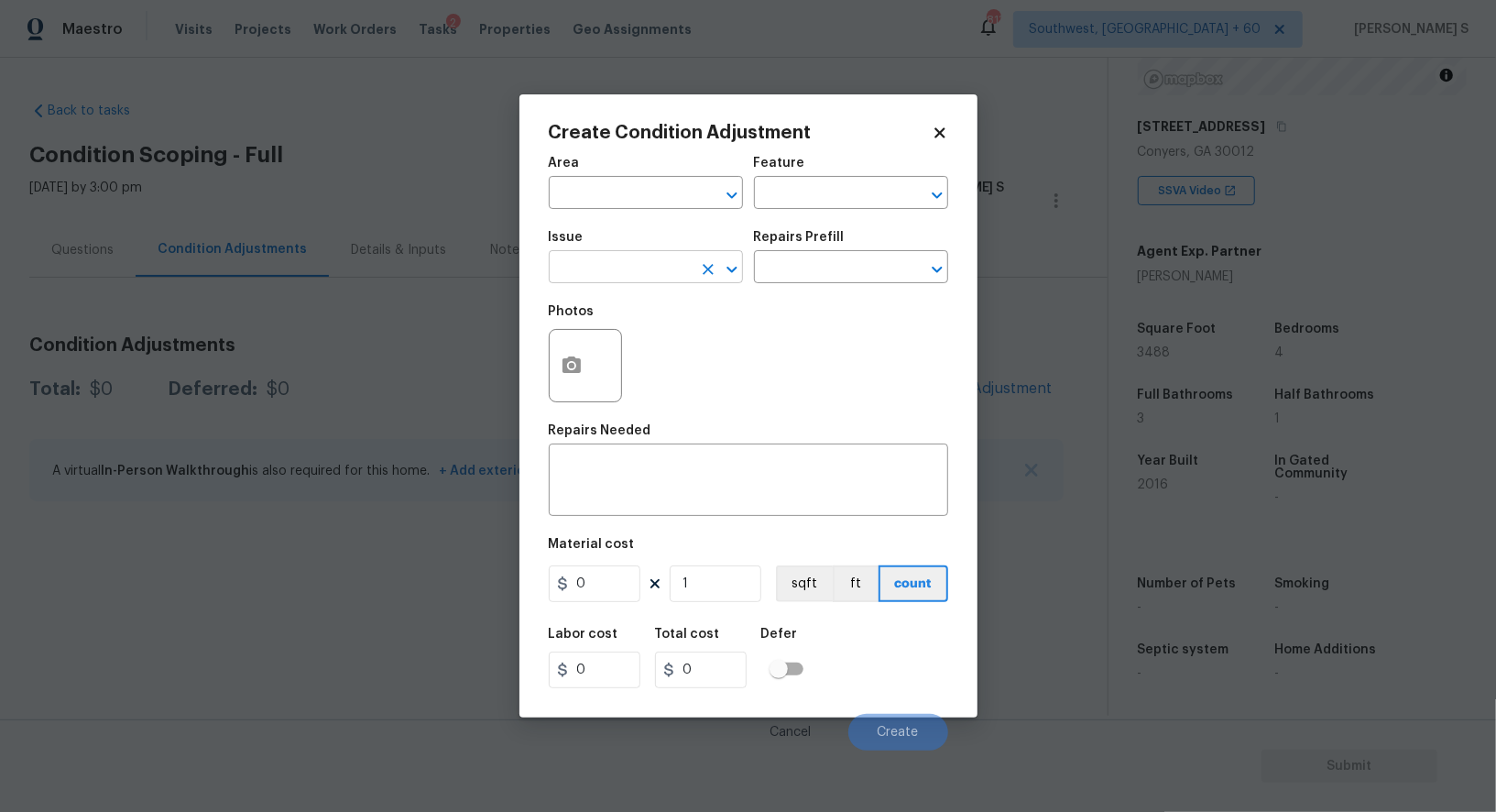
click at [663, 275] on input "text" at bounding box center [621, 269] width 143 height 29
type input "Pressure Washing"
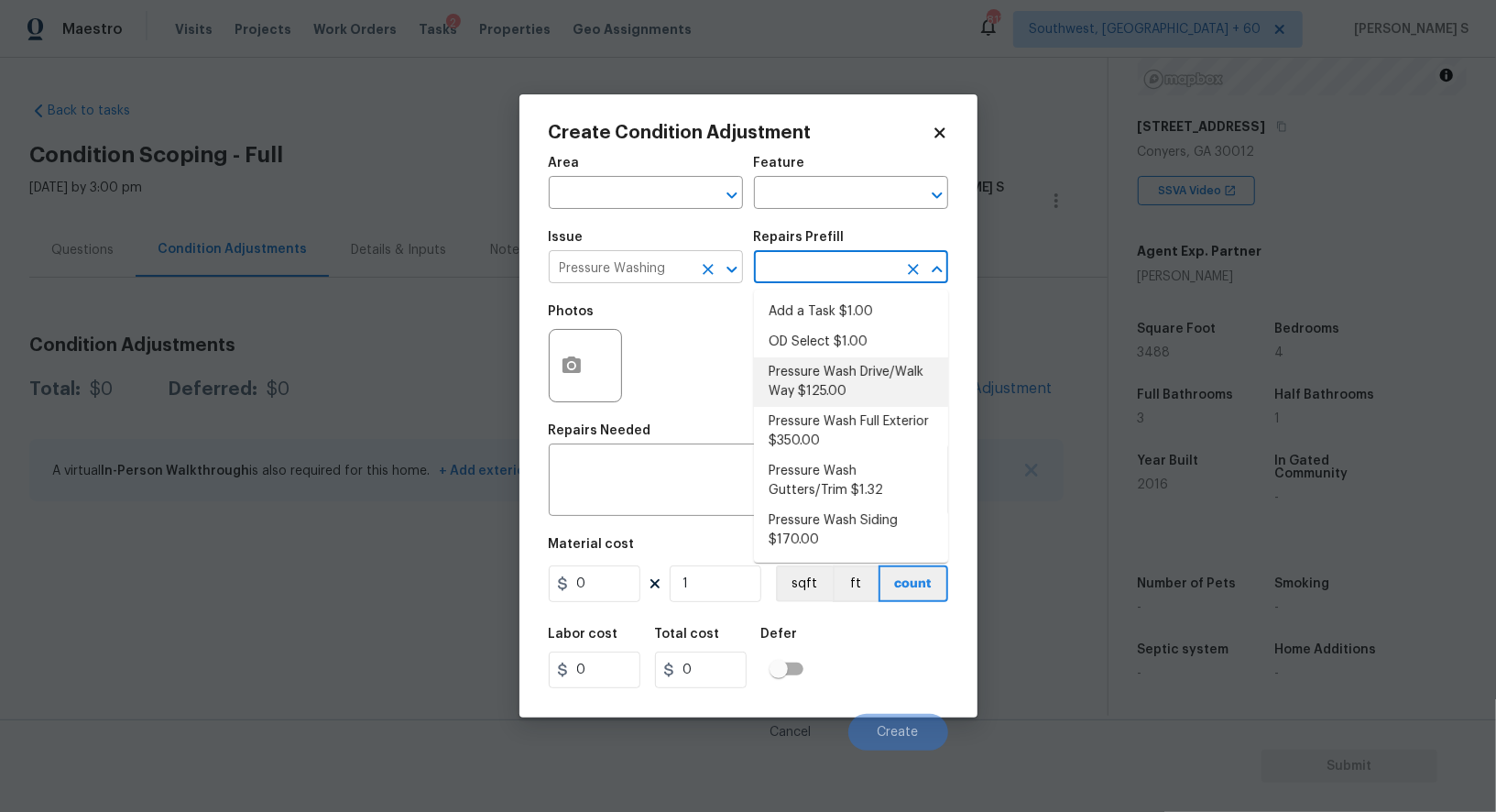
type input "Siding"
type textarea "Pressure wash the driveways/walkways as directed by the PM. Ensure that all deb…"
type input "125"
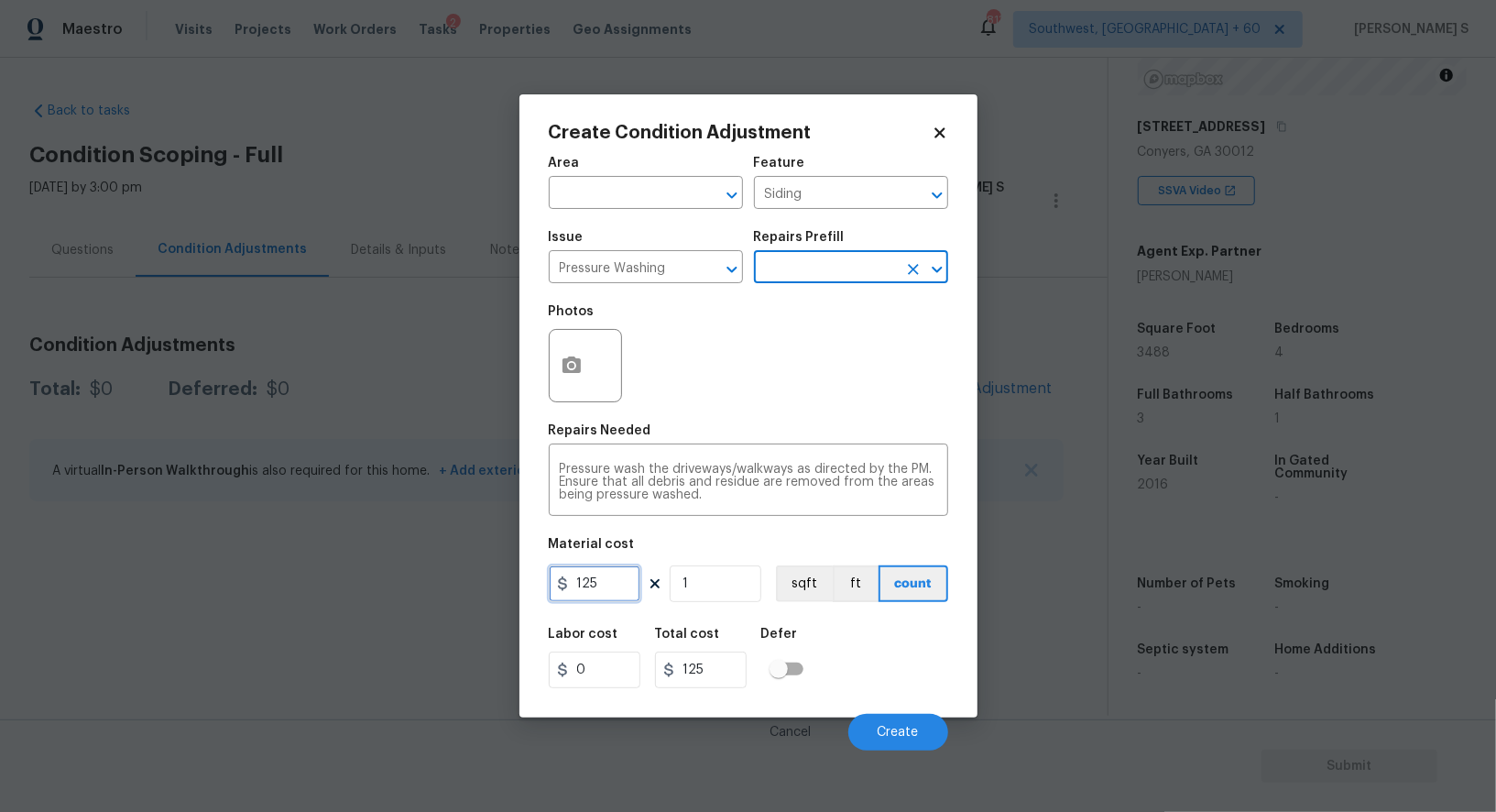
click at [599, 570] on input "125" at bounding box center [595, 584] width 92 height 36
type input "200"
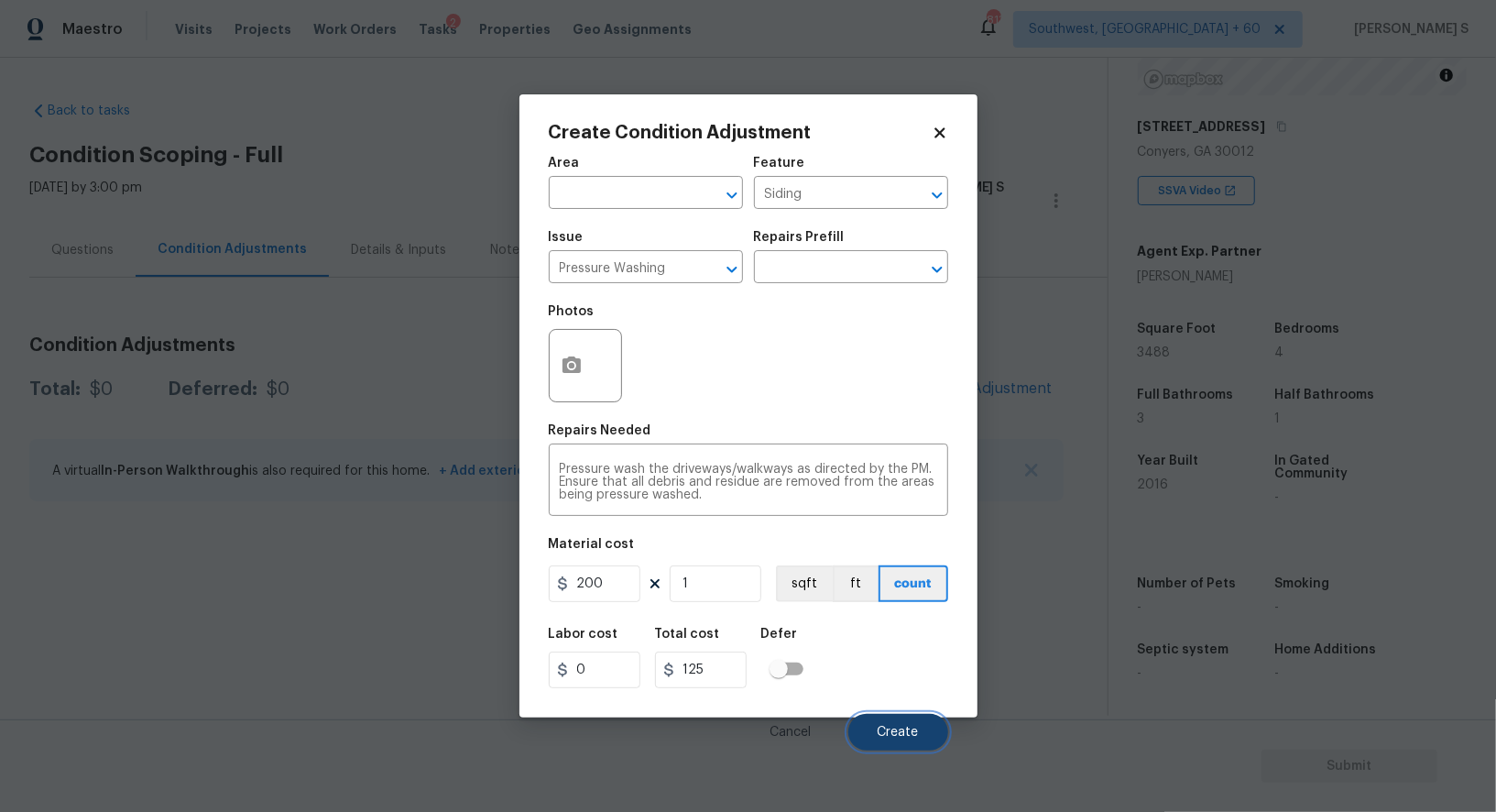
type input "200"
click at [917, 739] on span "Create" at bounding box center [898, 733] width 41 height 13
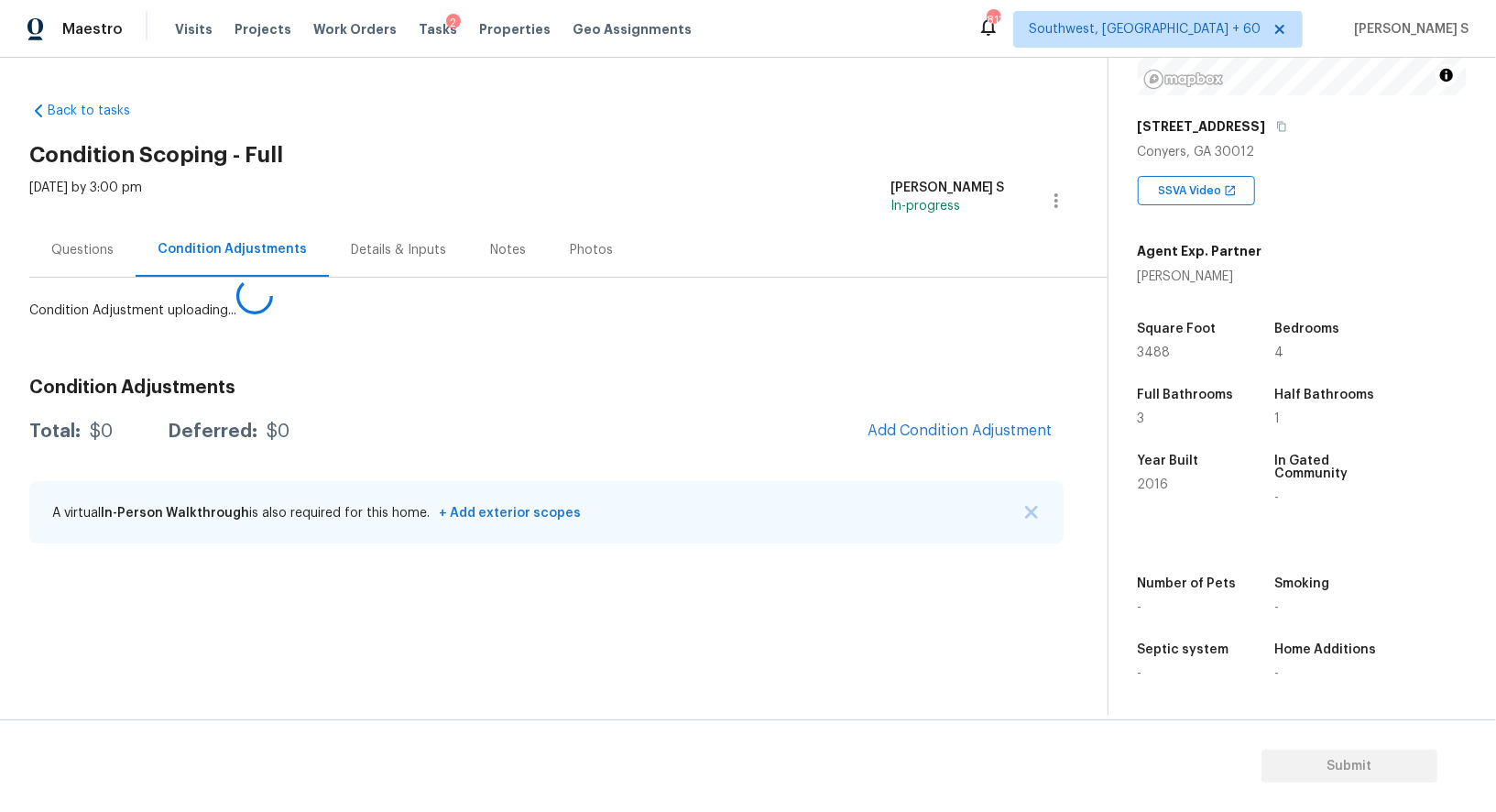
click at [217, 640] on body "Maestro Visits Projects Work Orders Tasks 2 Properties Geo Assignments 813 Sout…" at bounding box center [748, 406] width 1496 height 812
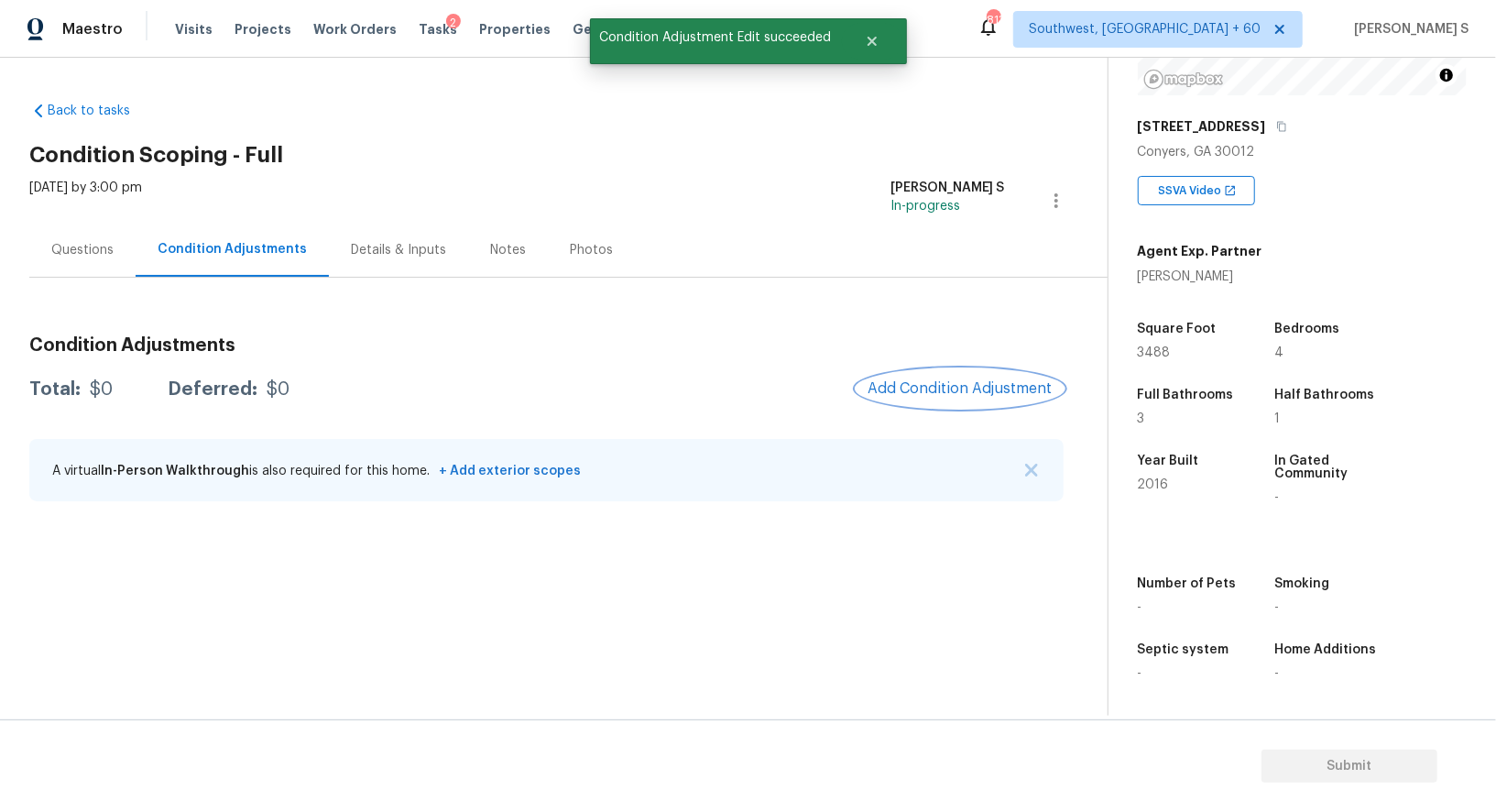
click at [932, 390] on div "Condition Adjustments Total: $0 Deferred: $0 Add Condition Adjustment A virtual…" at bounding box center [546, 419] width 1035 height 196
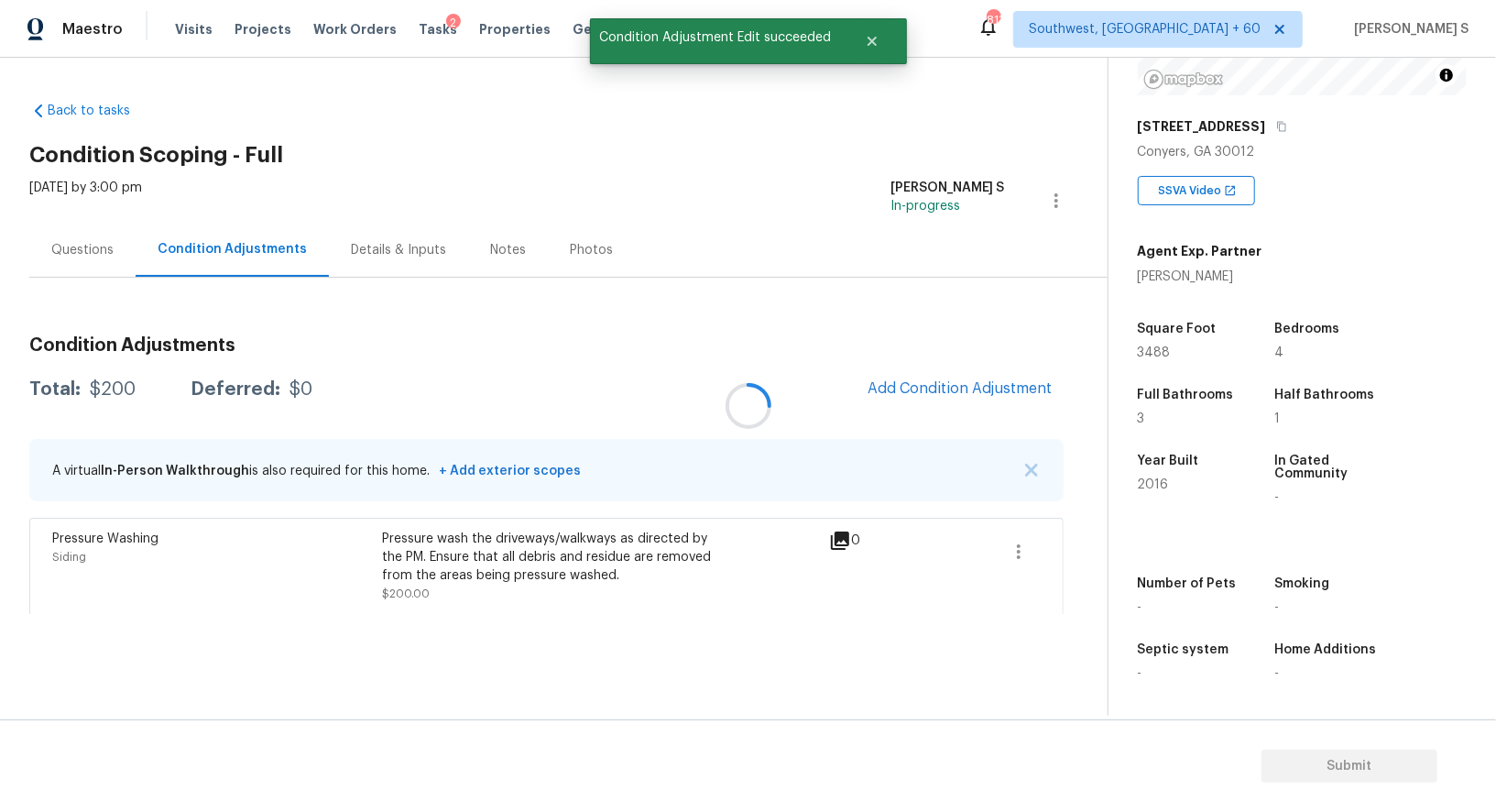
click at [904, 374] on div at bounding box center [748, 406] width 1496 height 812
click at [964, 374] on button "Add Condition Adjustment" at bounding box center [960, 389] width 207 height 38
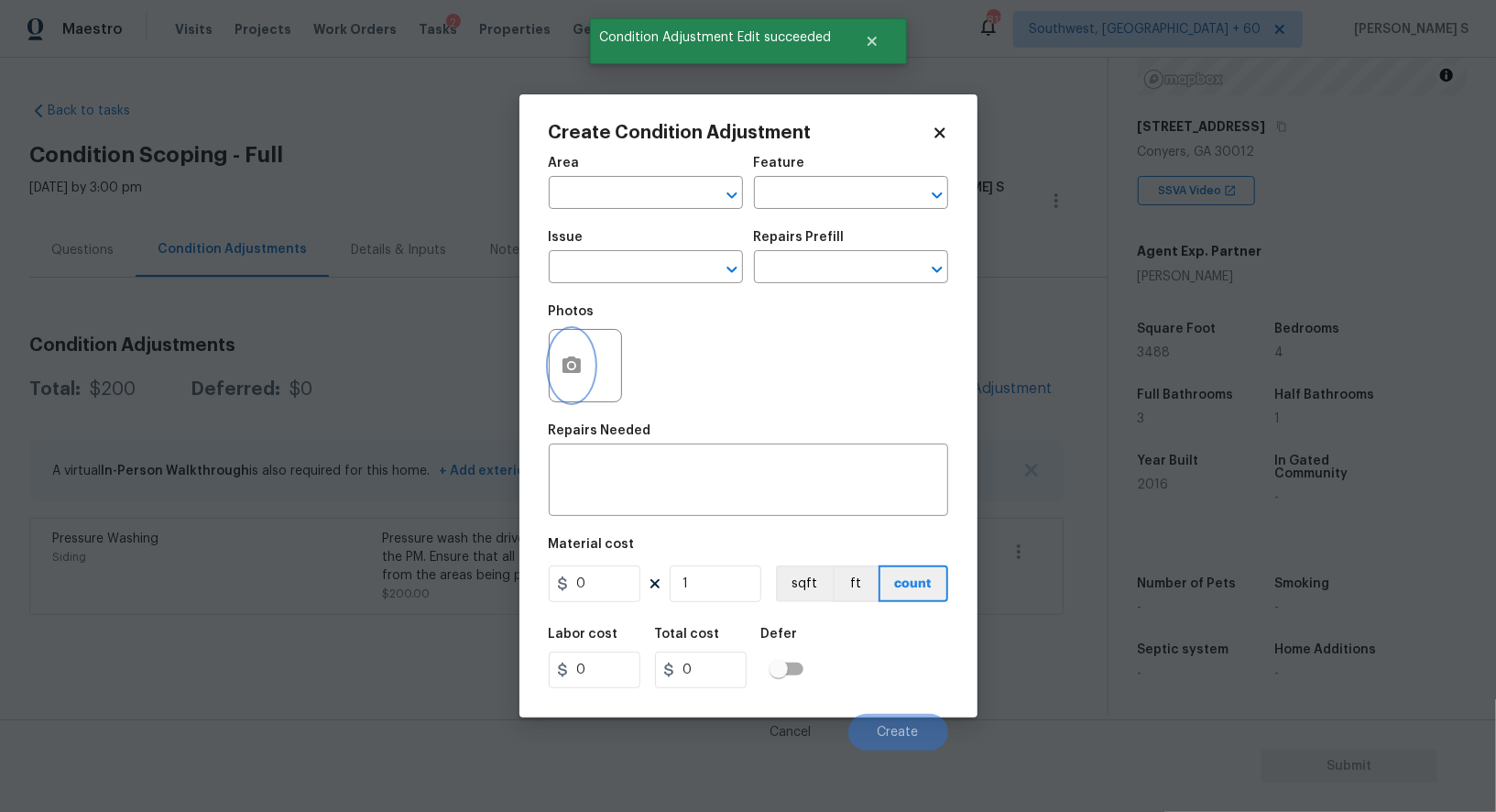
click at [577, 350] on button "button" at bounding box center [572, 365] width 44 height 72
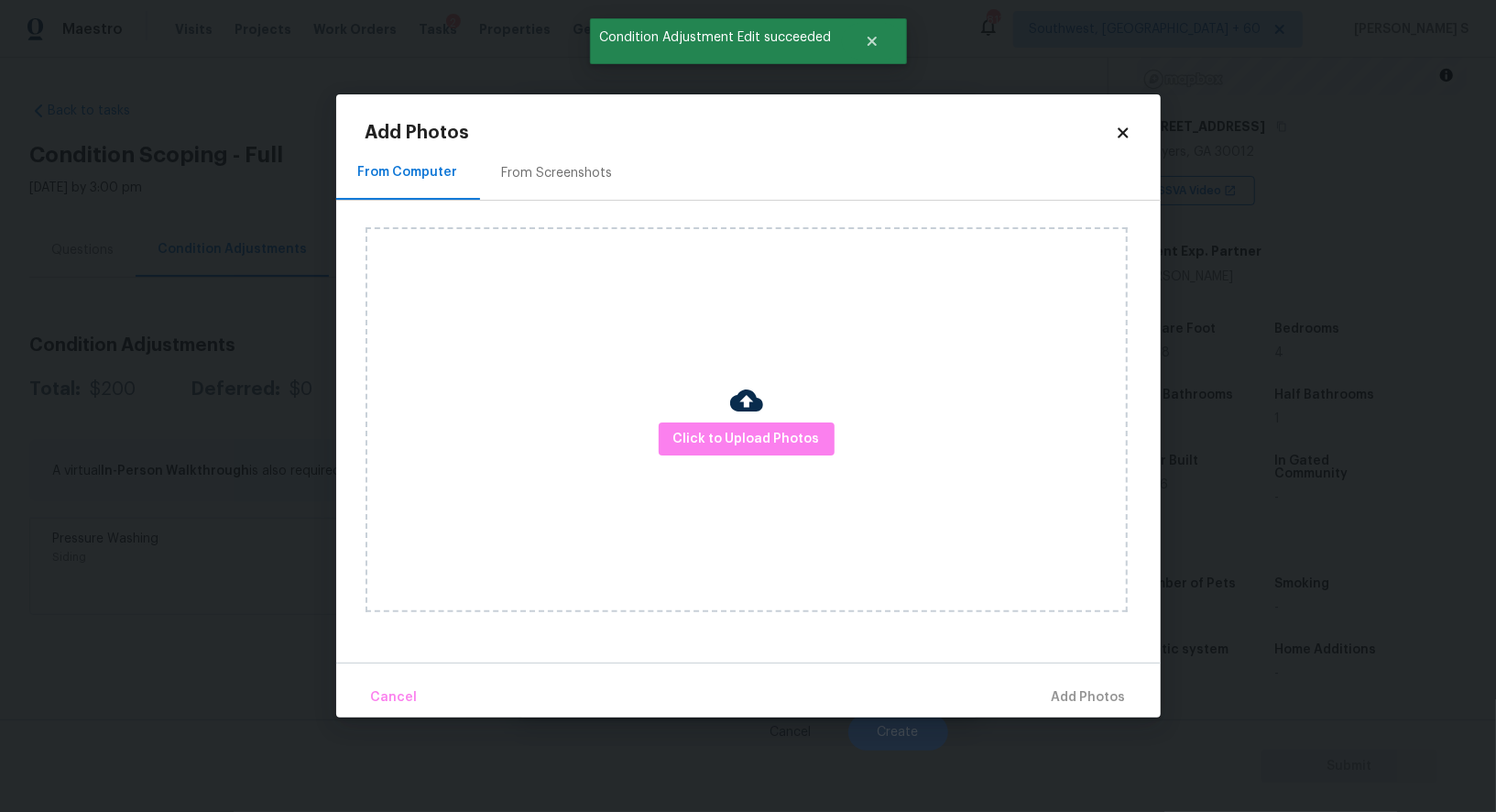
click at [560, 168] on div "From Screenshots" at bounding box center [558, 173] width 111 height 18
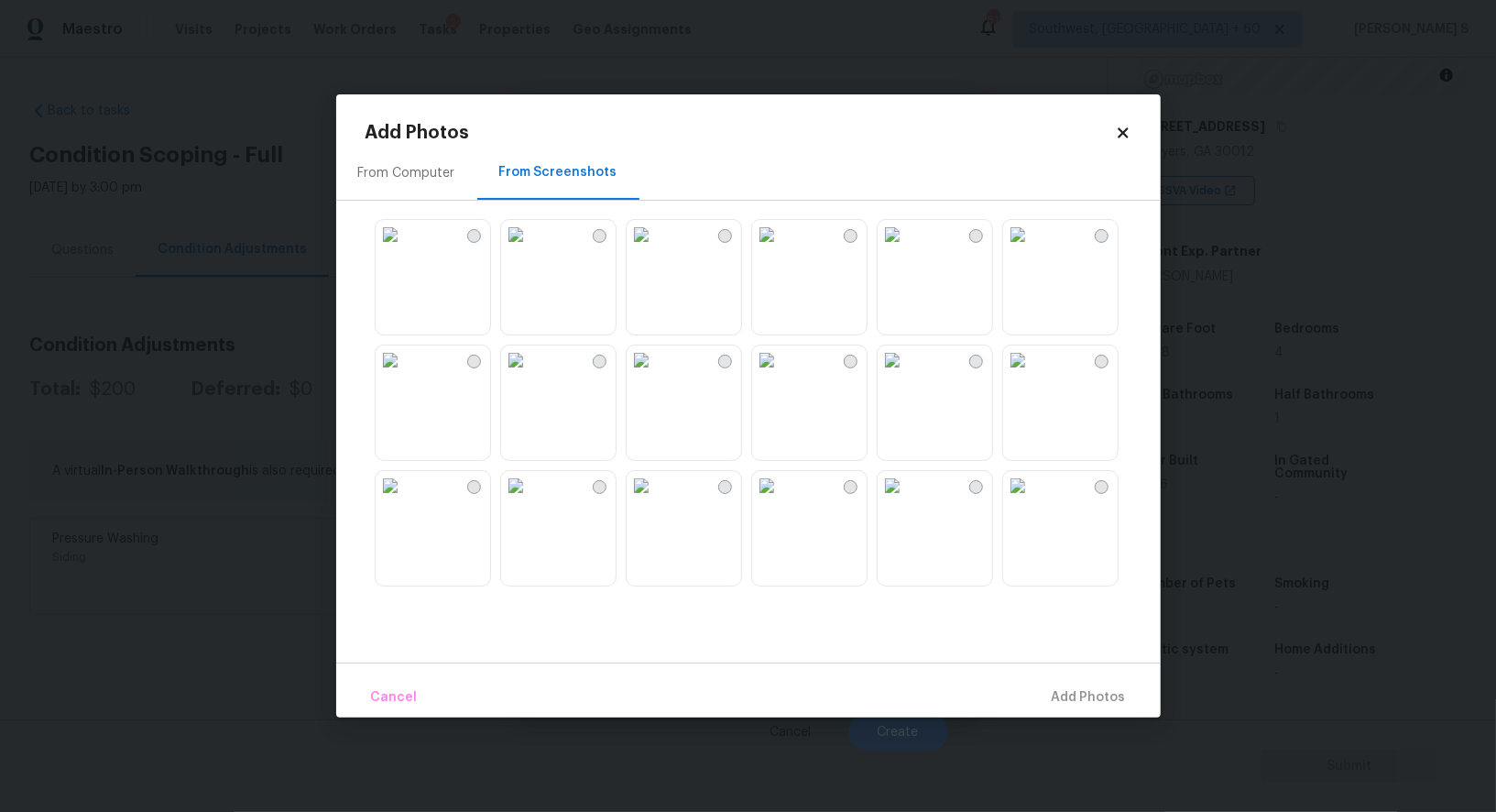
click at [530, 233] on img at bounding box center [516, 234] width 30 height 30
click at [530, 374] on img at bounding box center [516, 360] width 30 height 30
click at [405, 374] on img at bounding box center [390, 360] width 30 height 30
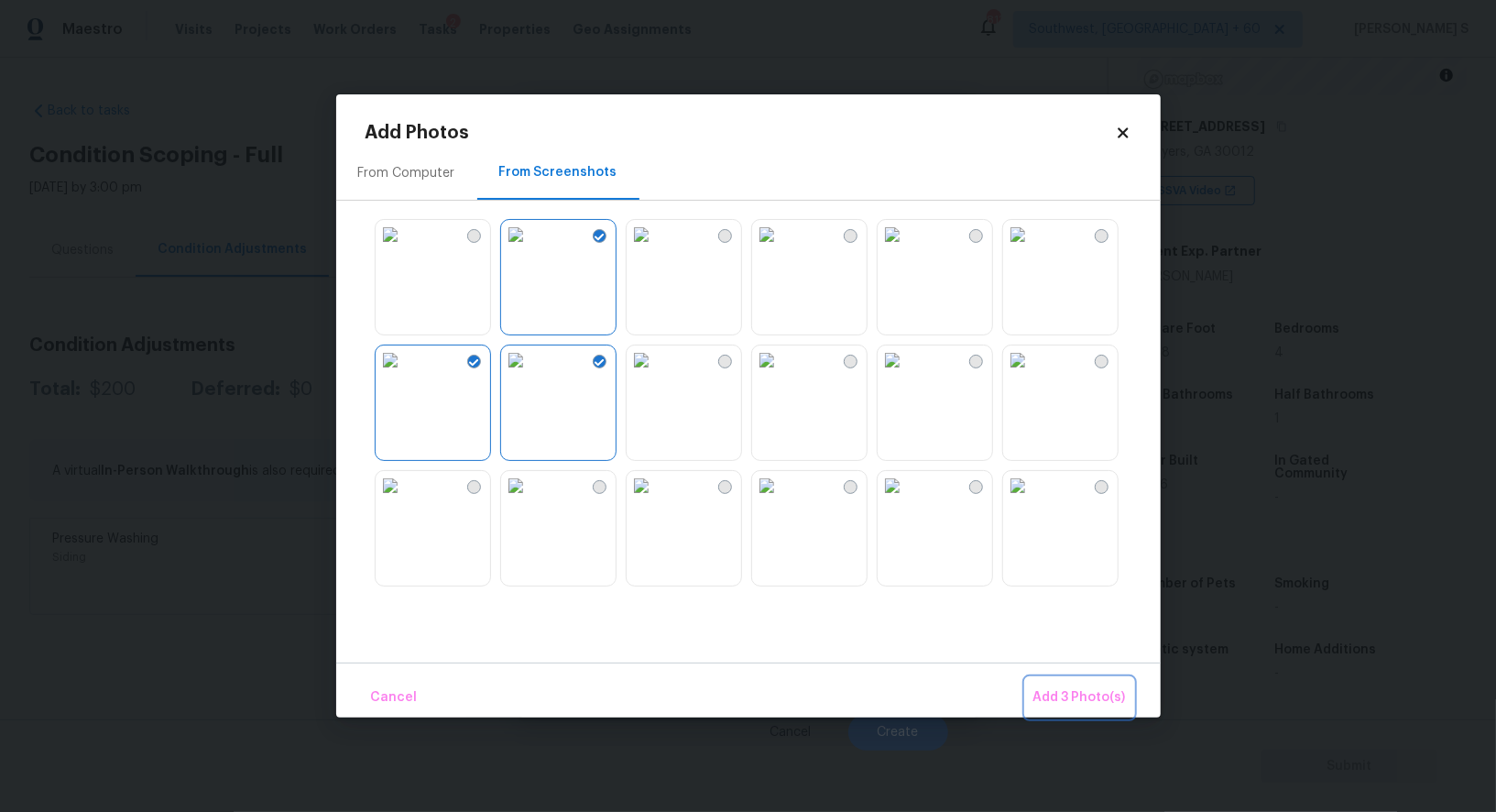
click at [1110, 701] on span "Add 3 Photo(s)" at bounding box center [1079, 697] width 93 height 23
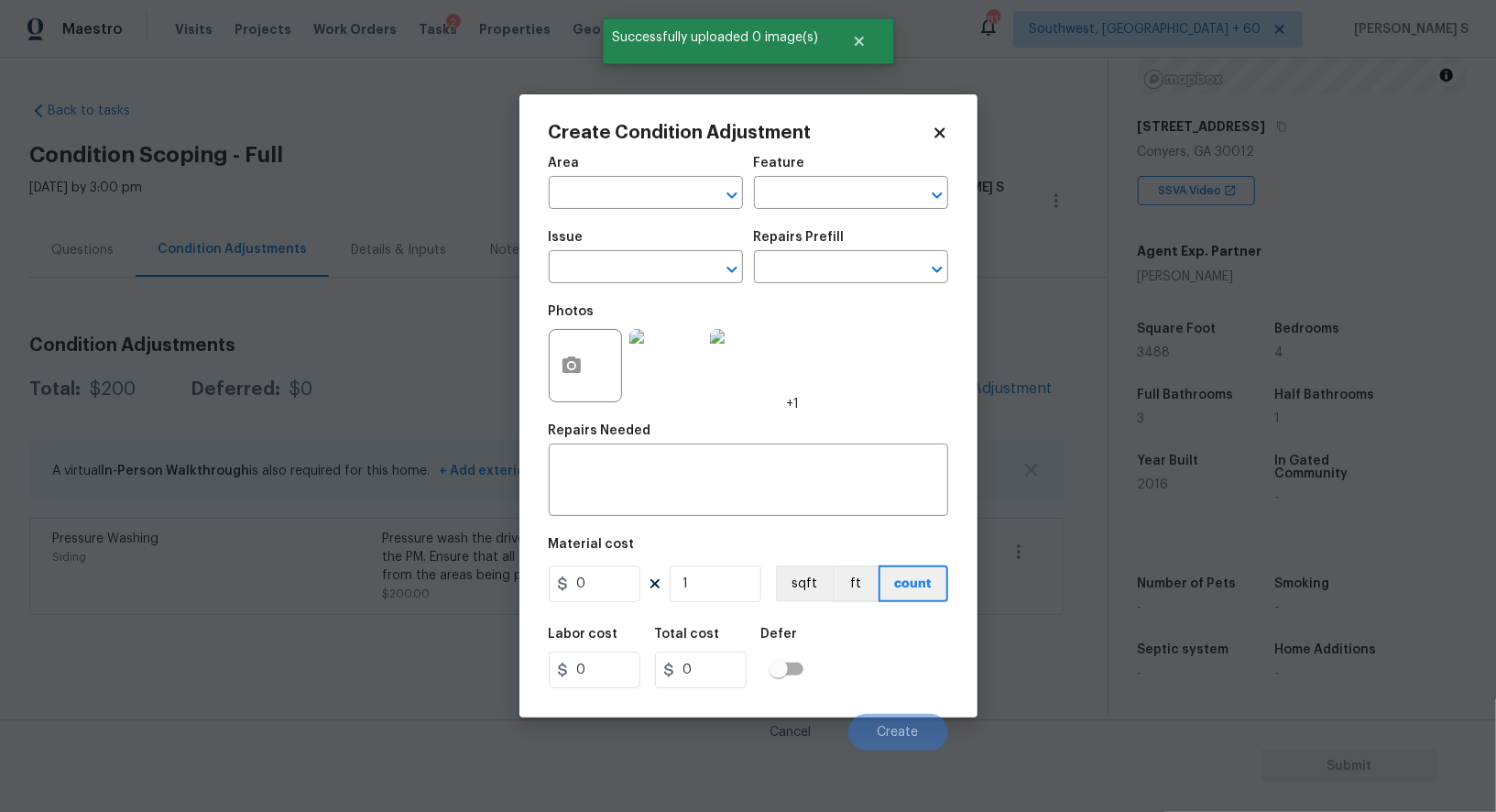
click at [650, 291] on span "Issue ​" at bounding box center [646, 257] width 194 height 75
click at [650, 270] on input "text" at bounding box center [621, 269] width 143 height 29
type input "Landscape Package"
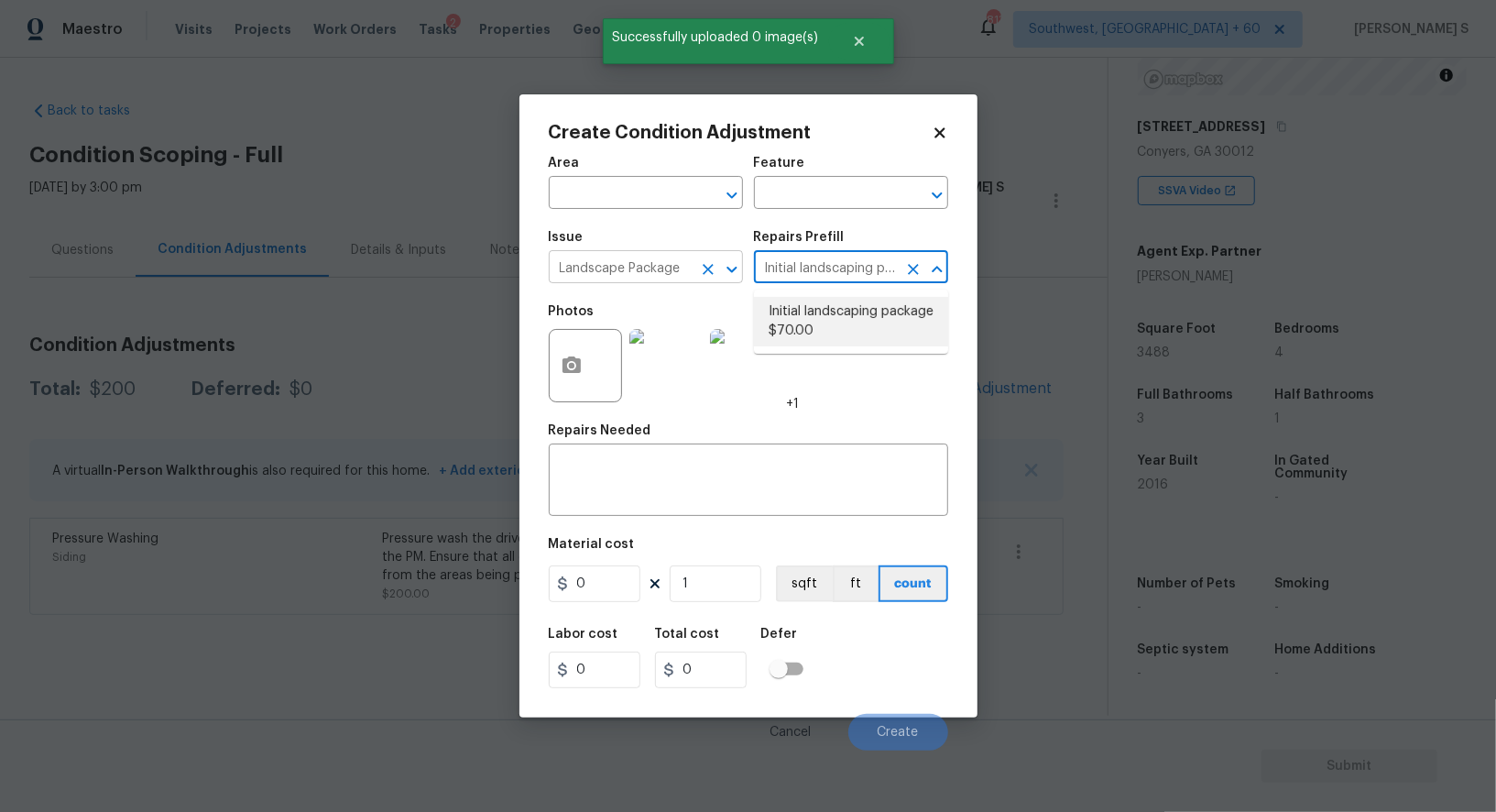
type input "Initial landscaping package $70.00\"
type input "Home Readiness Packages"
type textarea "Mowing of grass up to 6" in height. Mow, edge along driveways & sidewalks, trim…"
type input "70"
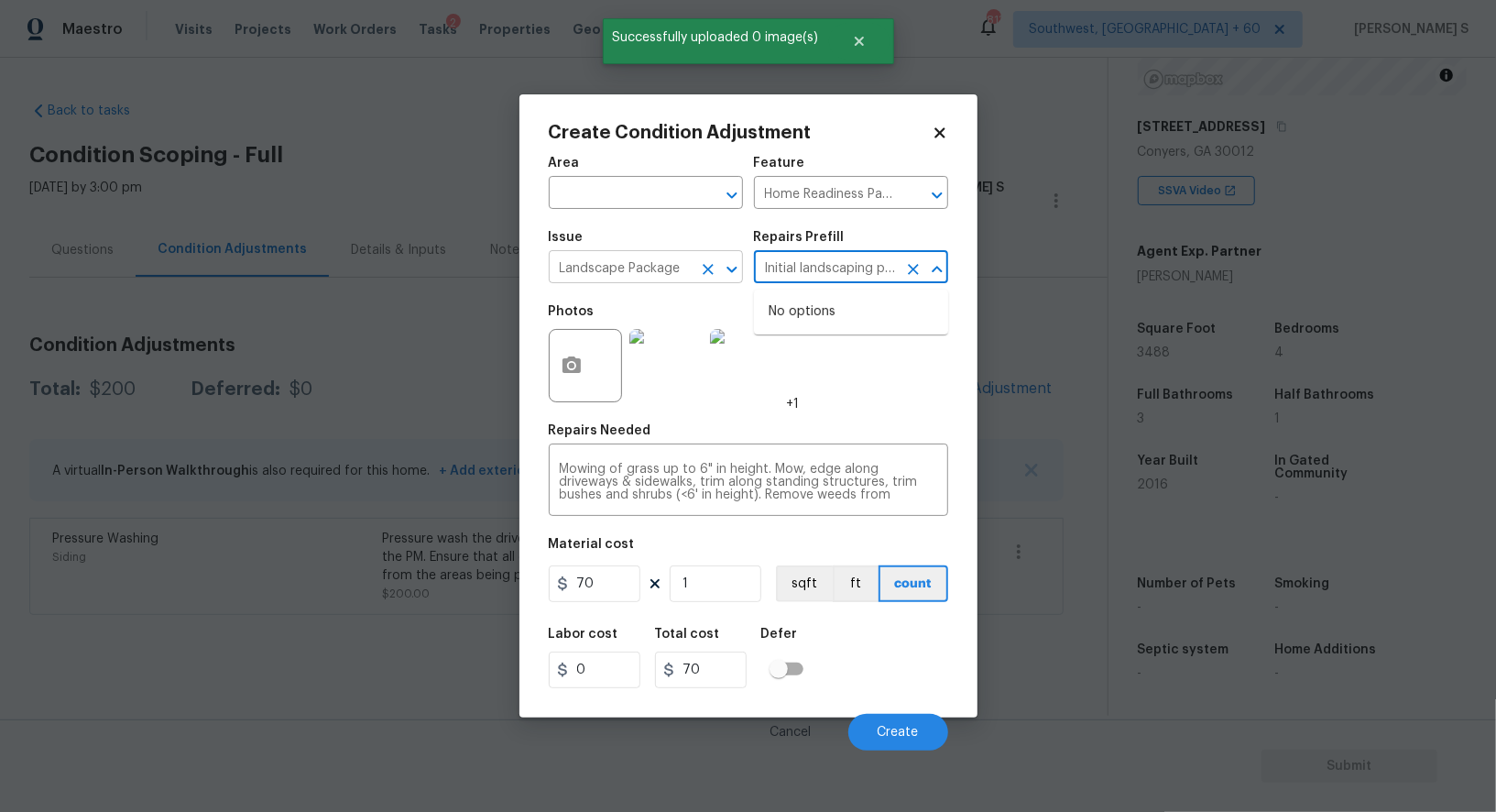
scroll to position [0, 82]
type input "Initial landscaping package $70.00\"
click at [605, 600] on input "70" at bounding box center [595, 584] width 92 height 36
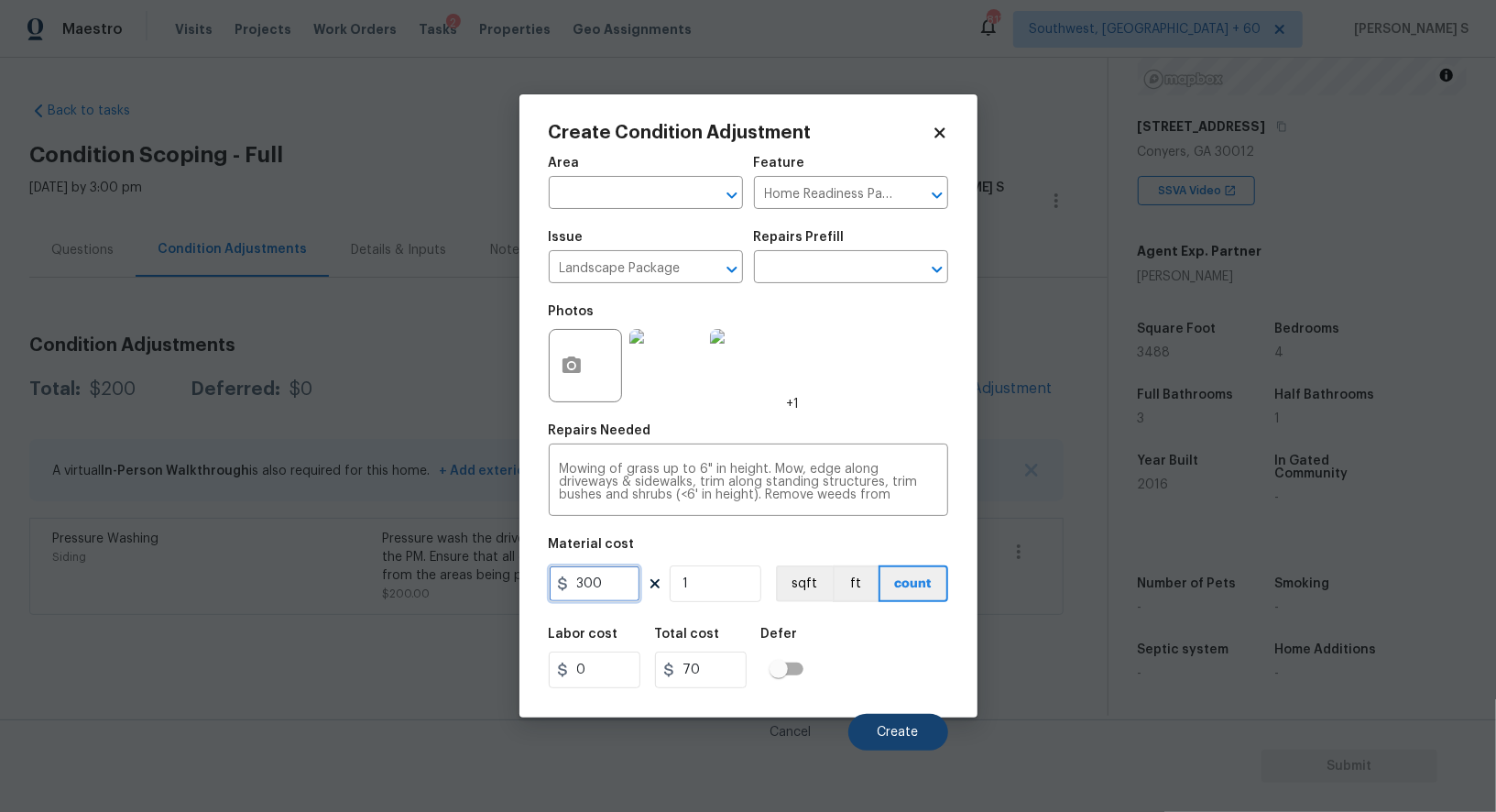
type input "300"
click at [908, 734] on span "Create" at bounding box center [898, 733] width 41 height 13
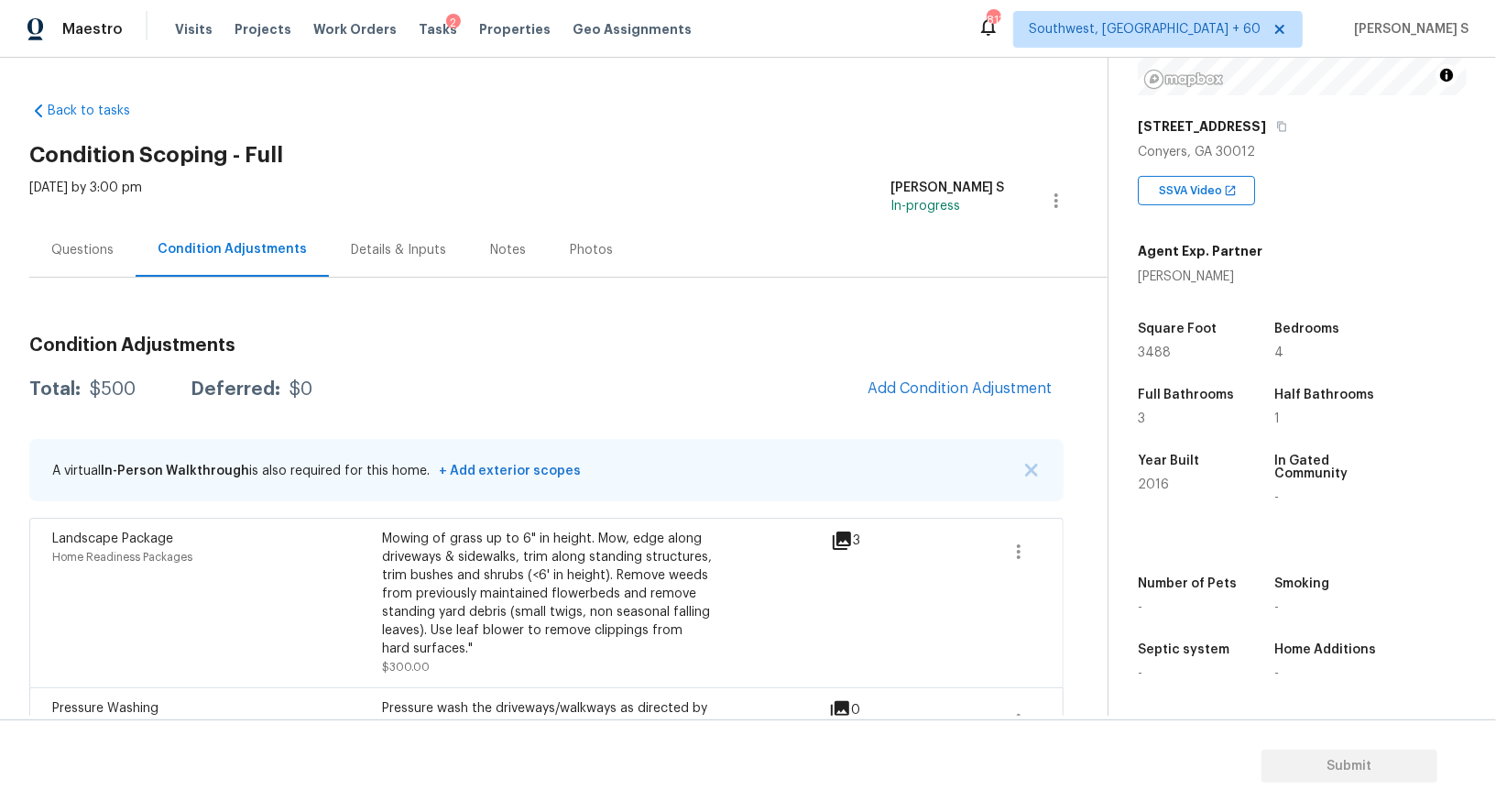
click at [92, 251] on div "Questions" at bounding box center [82, 249] width 62 height 18
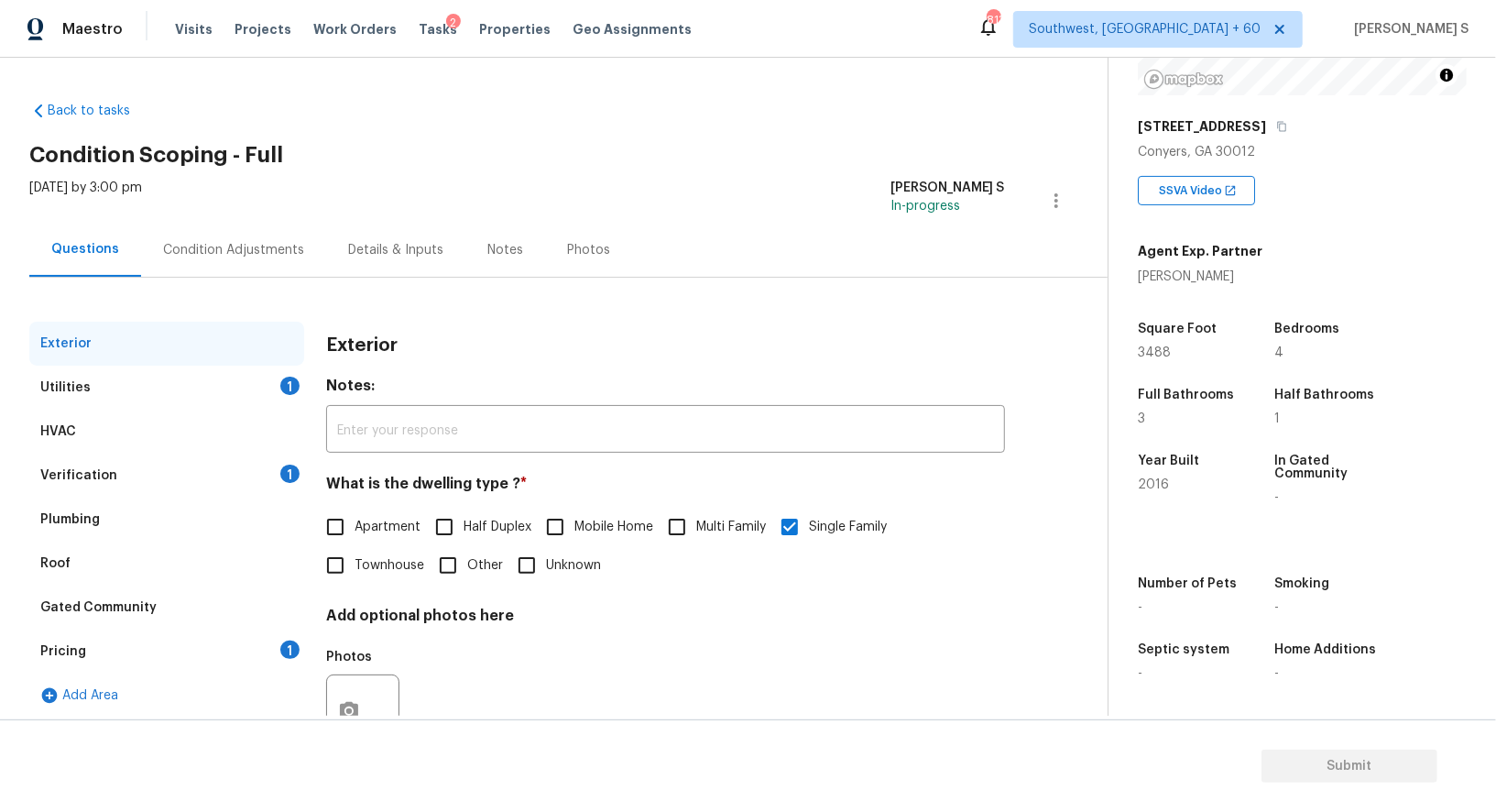
scroll to position [70, 0]
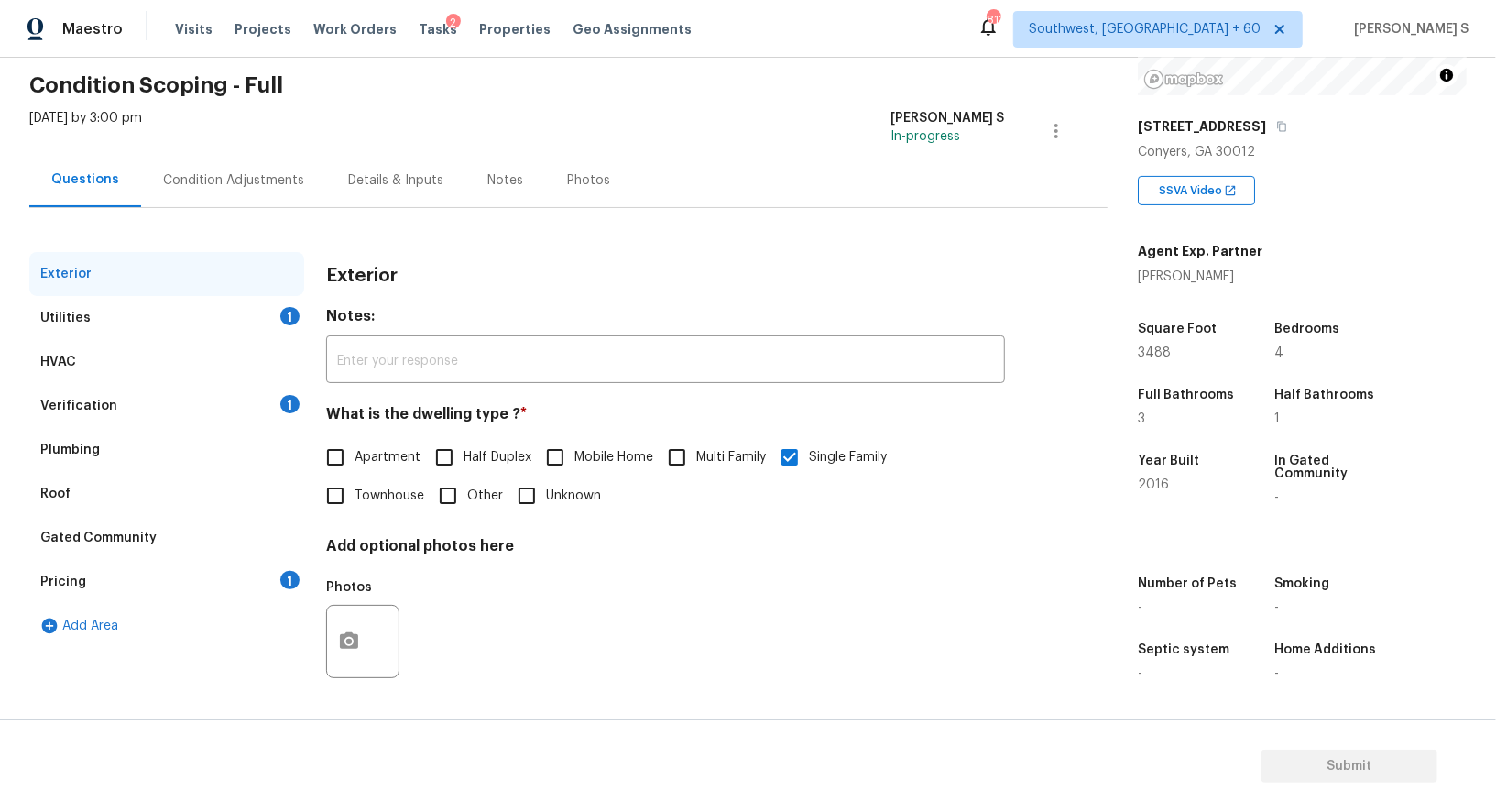
click at [266, 581] on div "Pricing 1" at bounding box center [167, 582] width 275 height 44
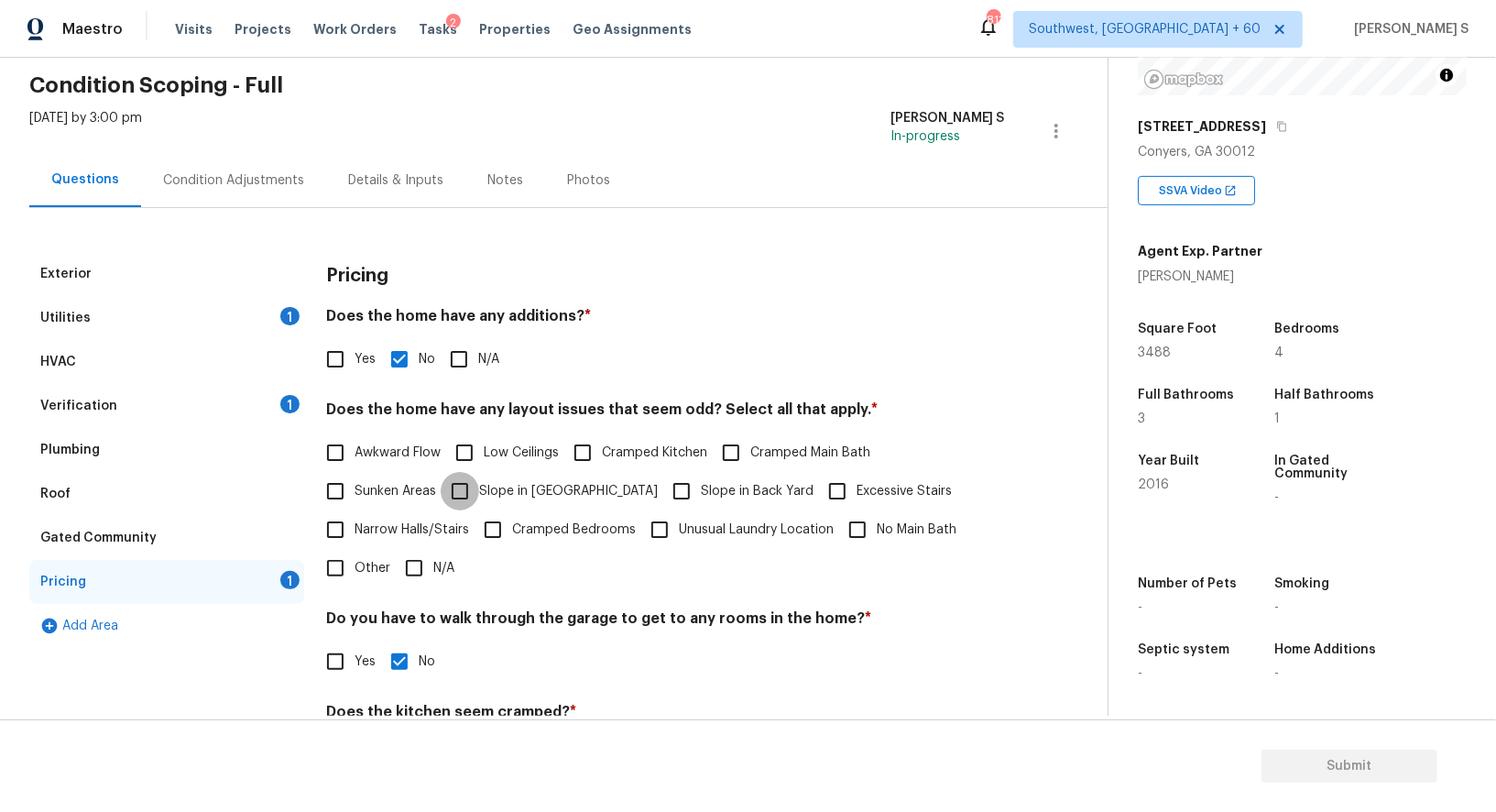
click at [462, 491] on input "Slope in [GEOGRAPHIC_DATA]" at bounding box center [459, 491] width 38 height 38
checkbox input "true"
click at [663, 488] on input "Slope in Back Yard" at bounding box center [682, 491] width 38 height 38
checkbox input "true"
click at [104, 325] on div "Utilities 1" at bounding box center [167, 318] width 275 height 44
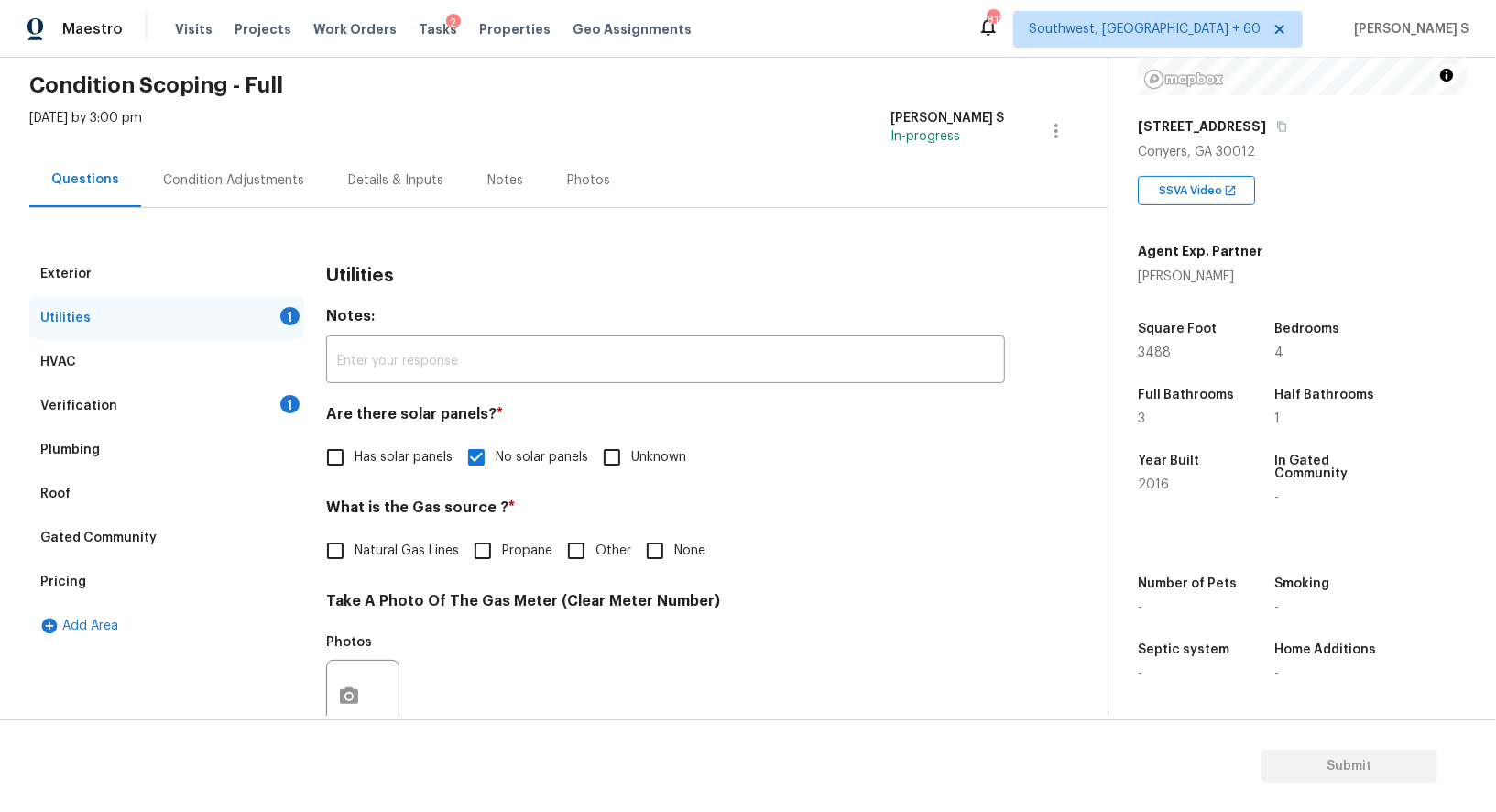
click at [358, 551] on span "Natural Gas Lines" at bounding box center [406, 551] width 104 height 19
click at [354, 551] on input "Natural Gas Lines" at bounding box center [335, 550] width 38 height 38
checkbox input "true"
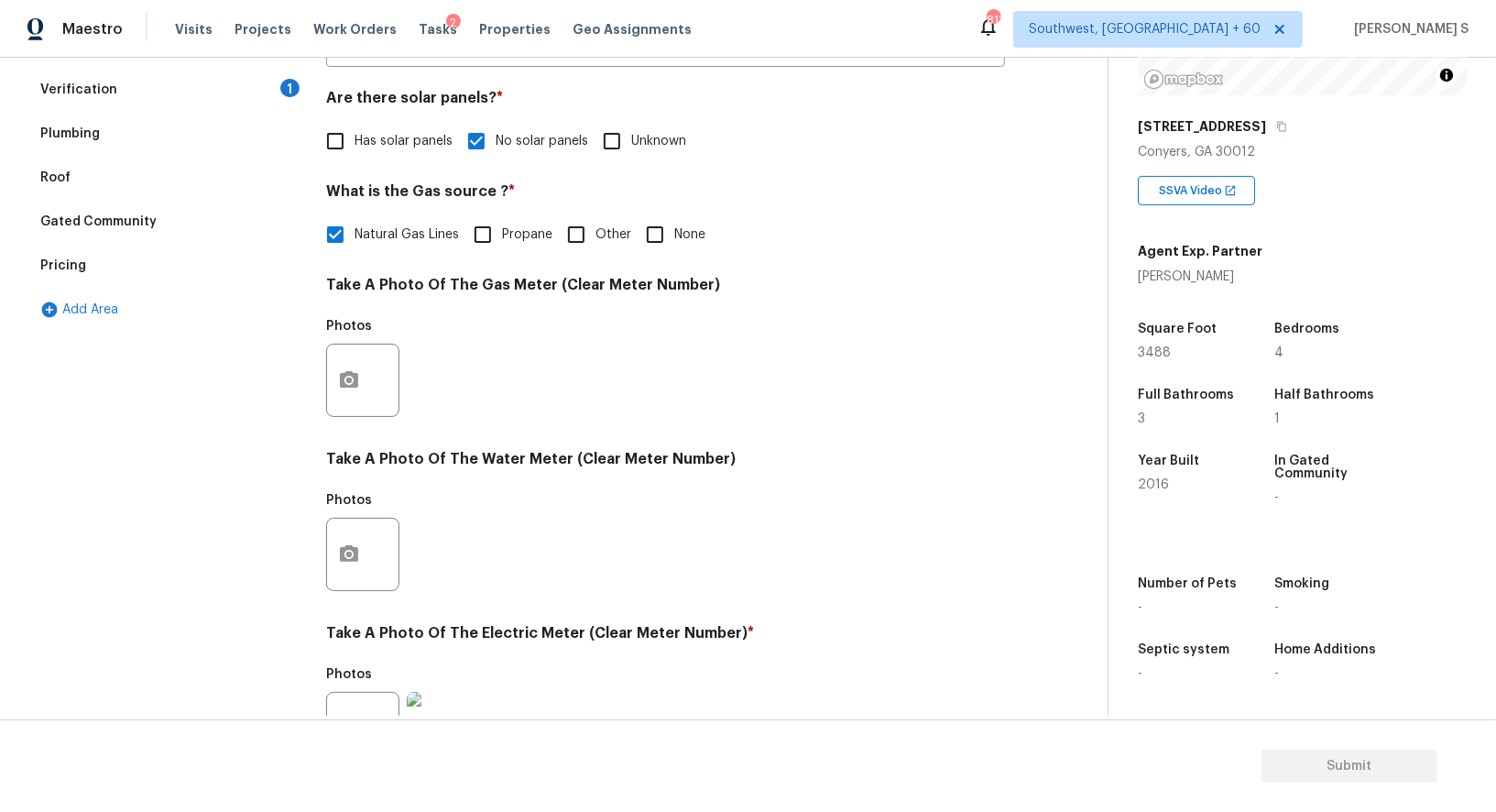
scroll to position [106, 0]
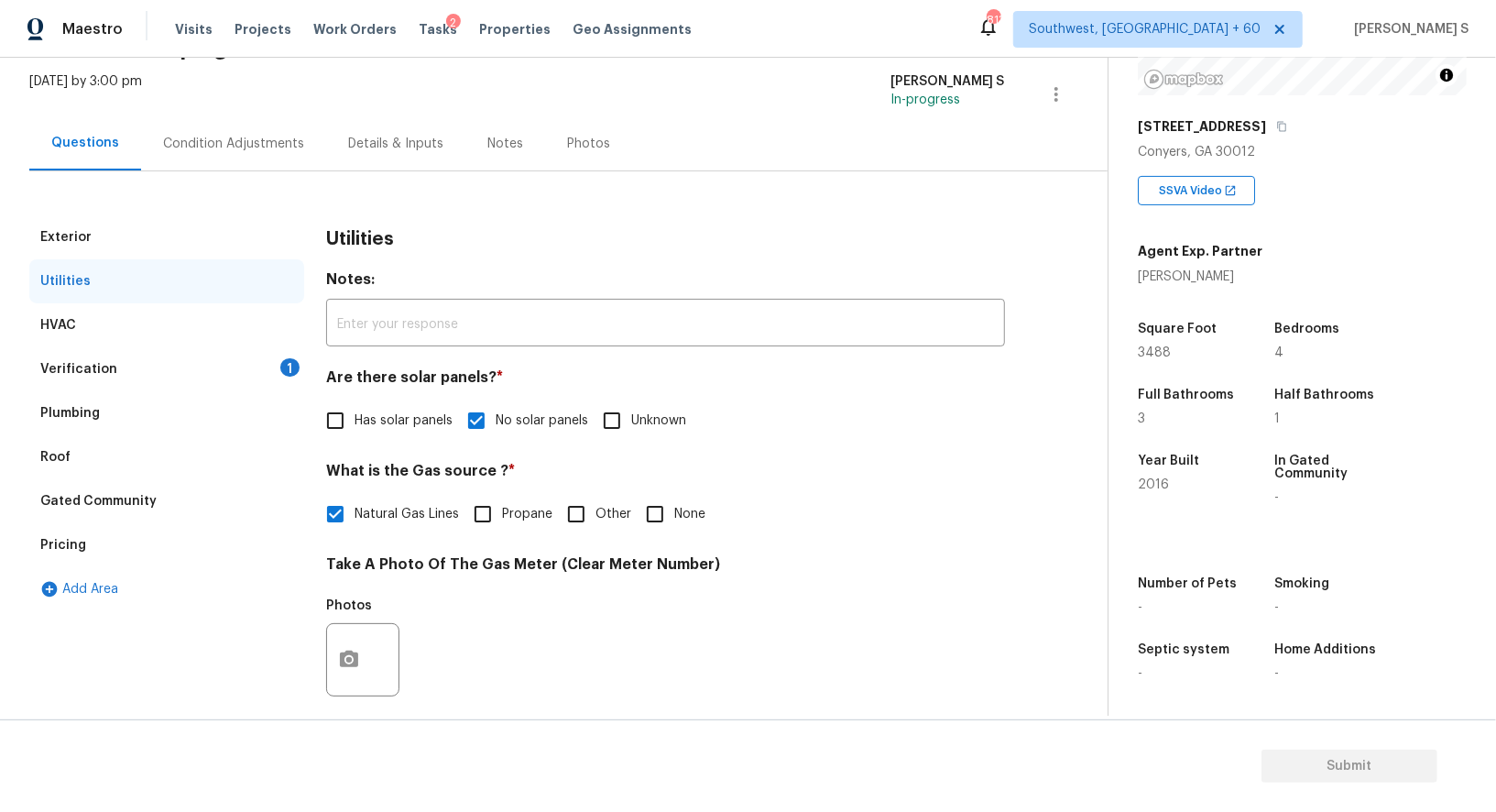
click at [277, 368] on div "Verification 1" at bounding box center [167, 370] width 275 height 44
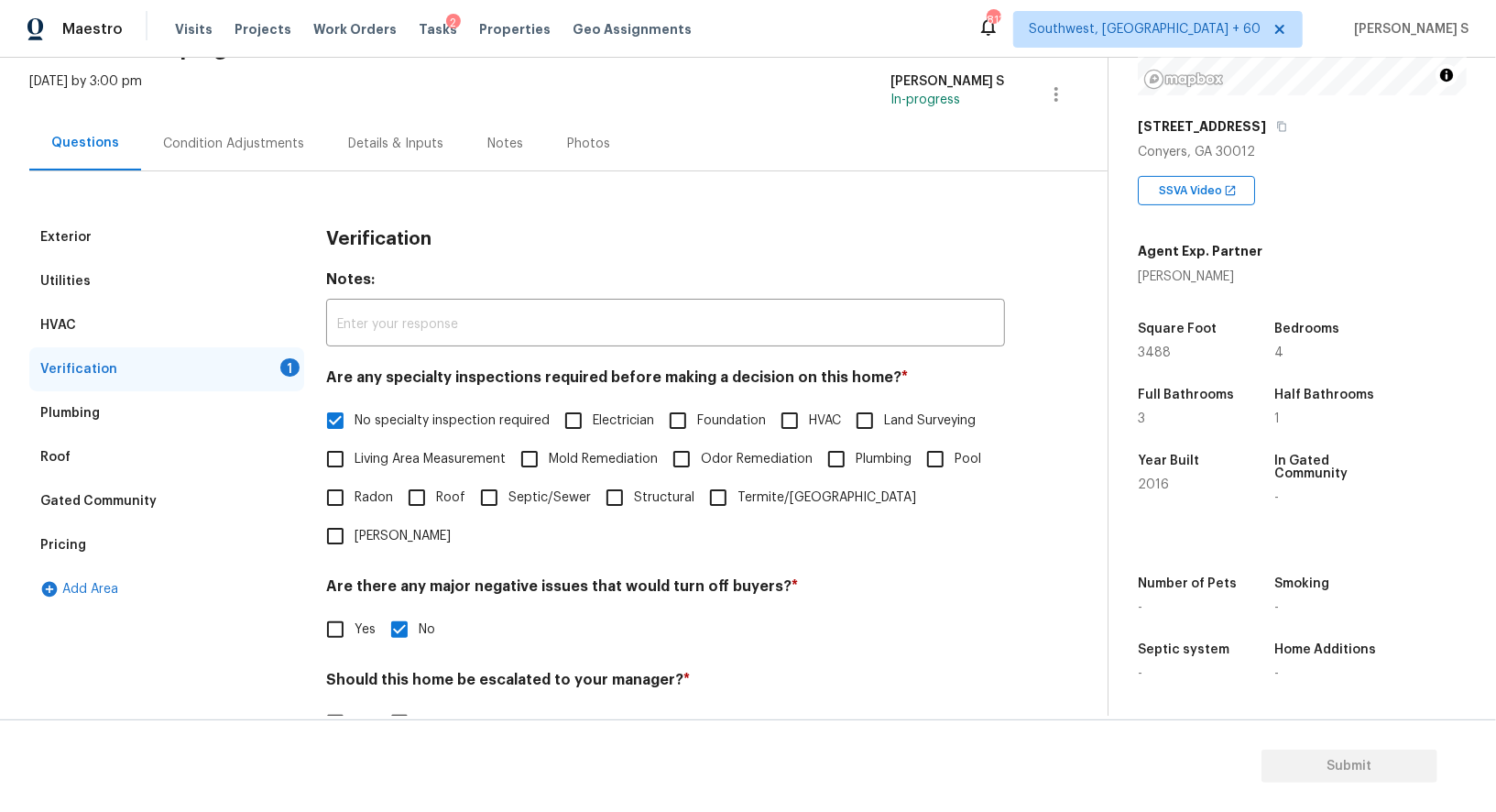
scroll to position [234, 0]
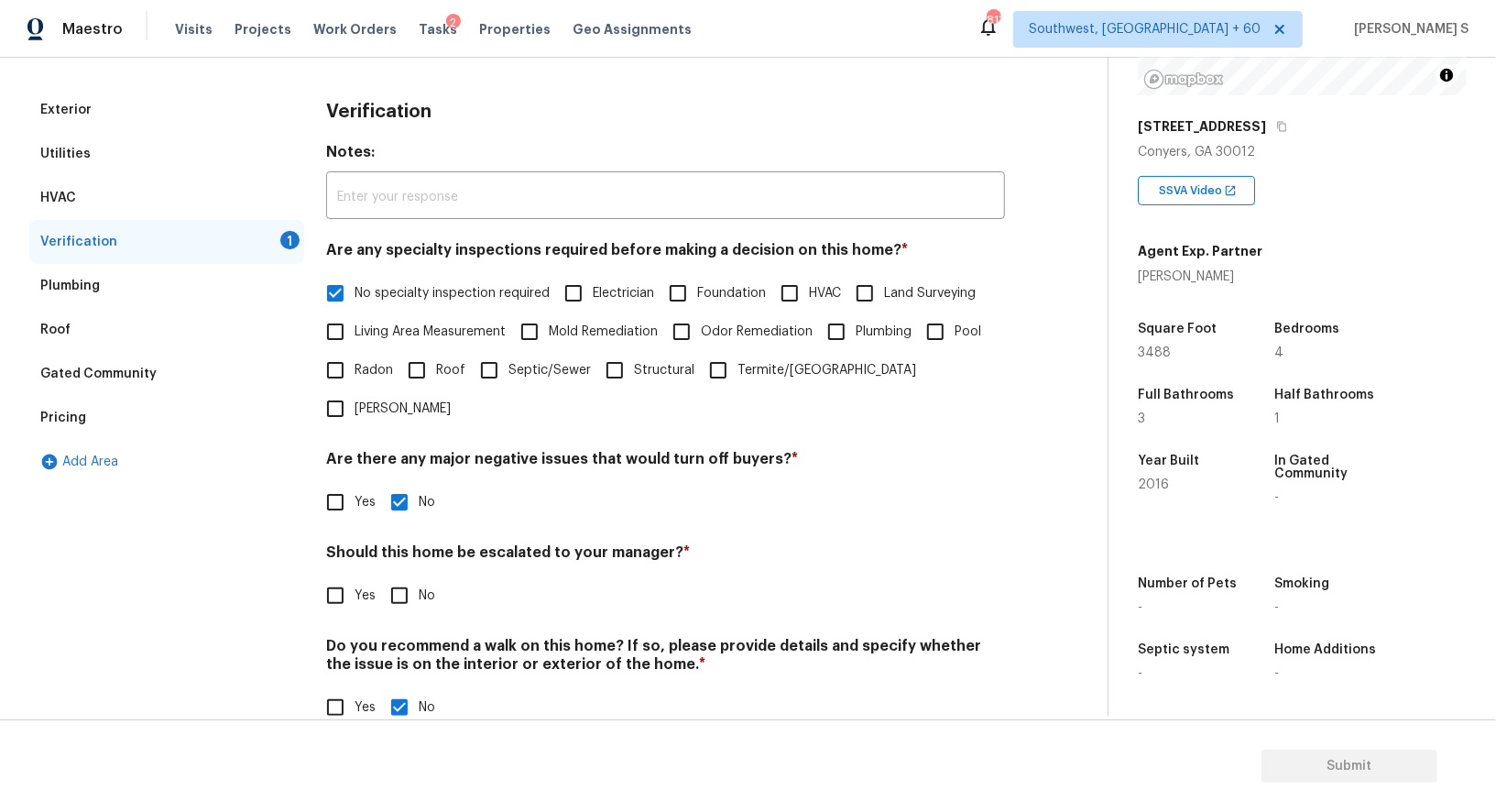
click at [394, 544] on h4 "Should this home be escalated to your manager? *" at bounding box center [665, 556] width 679 height 26
click at [389, 577] on div "Verification Notes: ​ Are any specialty inspections required before making a de…" at bounding box center [665, 418] width 679 height 661
click at [391, 576] on input "No" at bounding box center [399, 595] width 38 height 38
checkbox input "true"
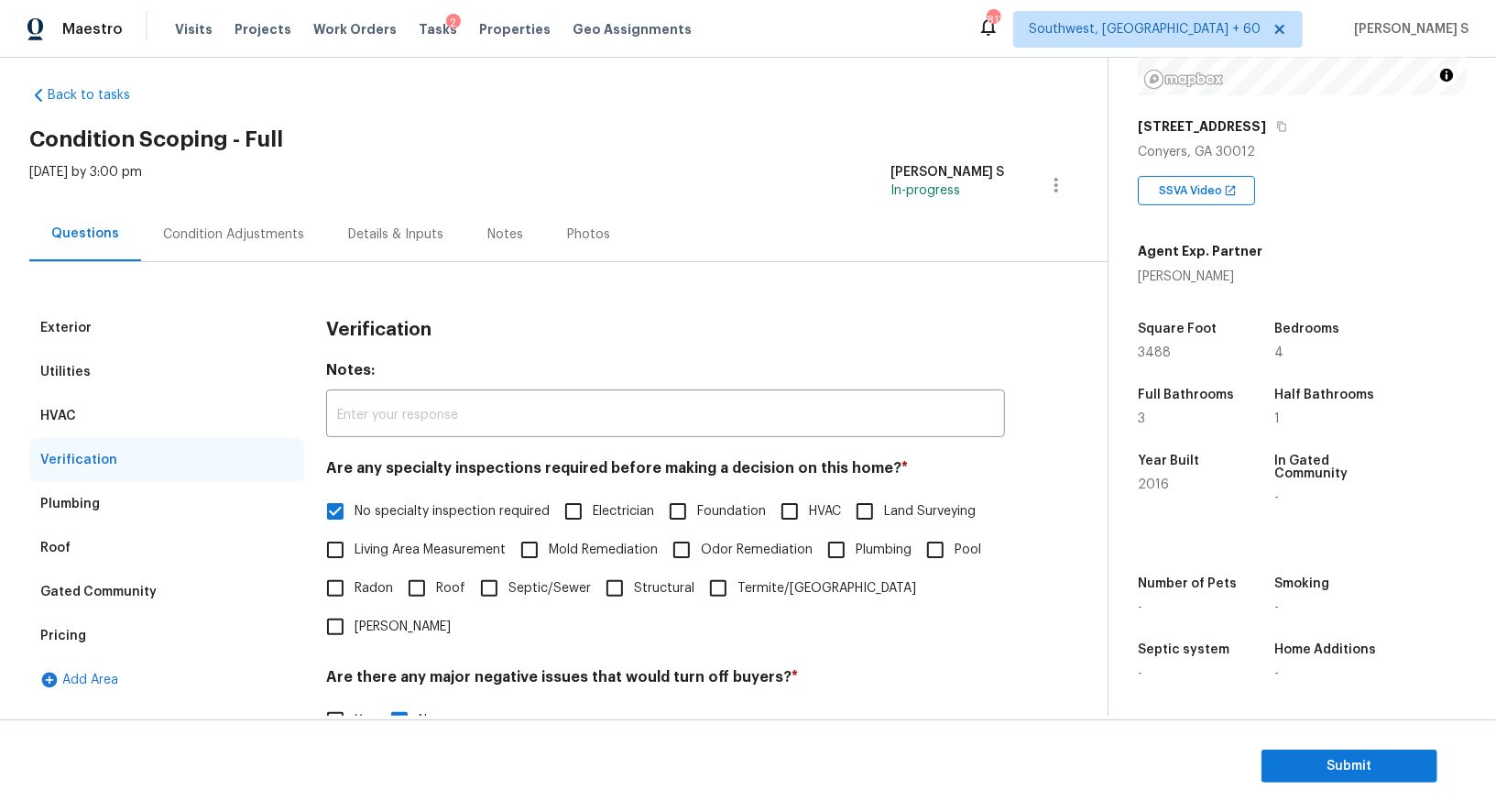
scroll to position [0, 0]
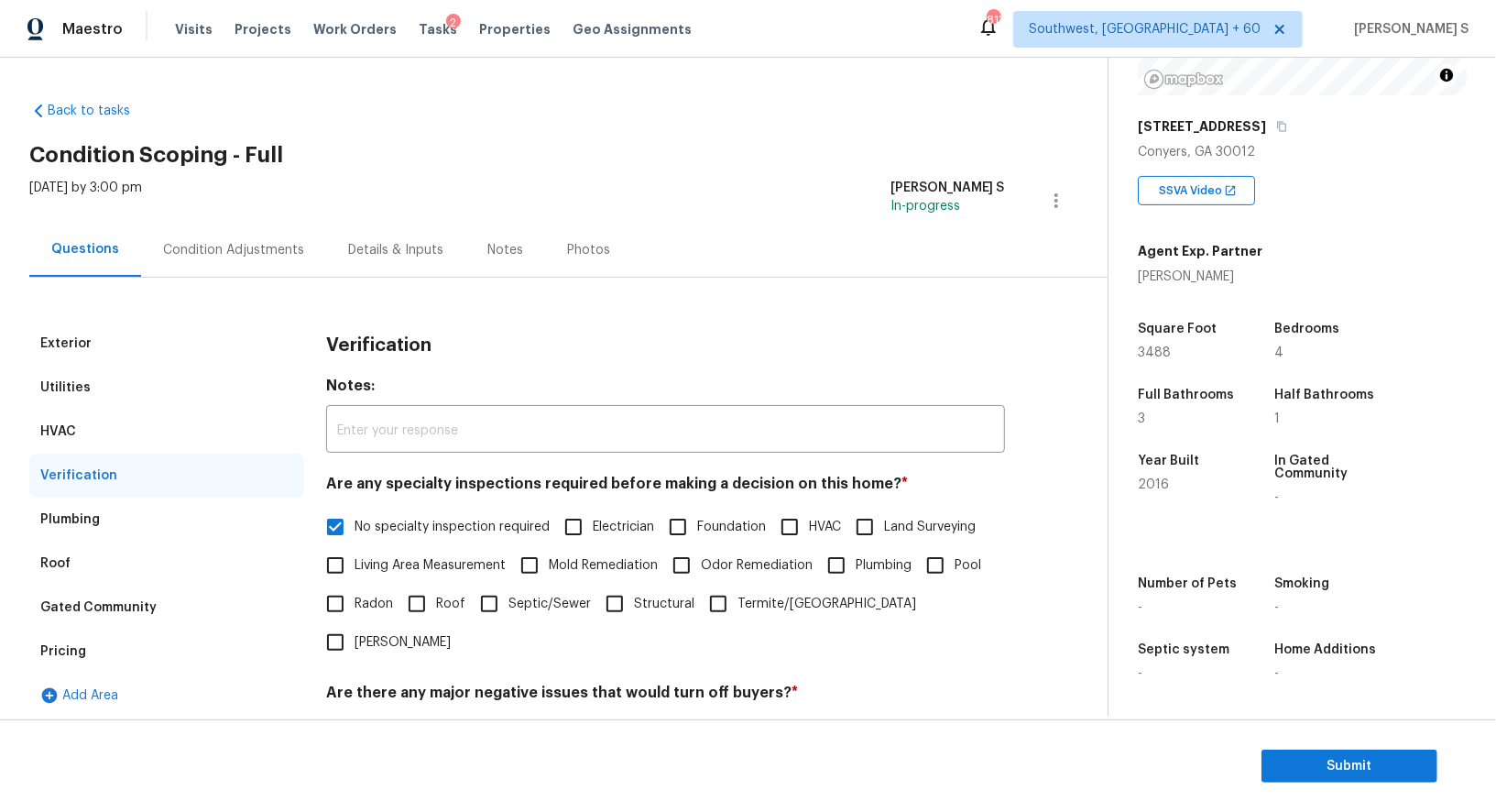
click at [238, 227] on div "Condition Adjustments" at bounding box center [234, 249] width 185 height 54
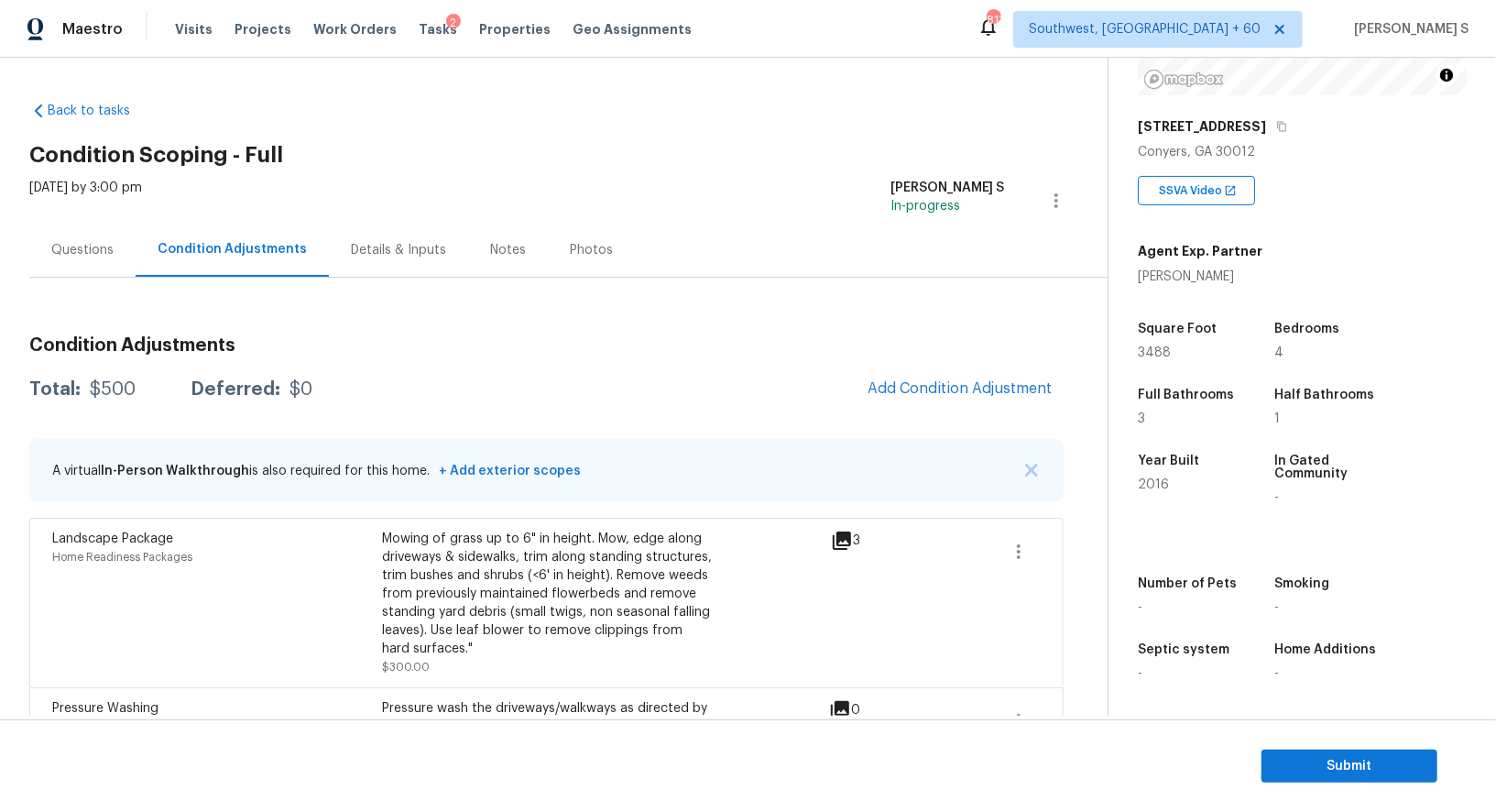
scroll to position [73, 0]
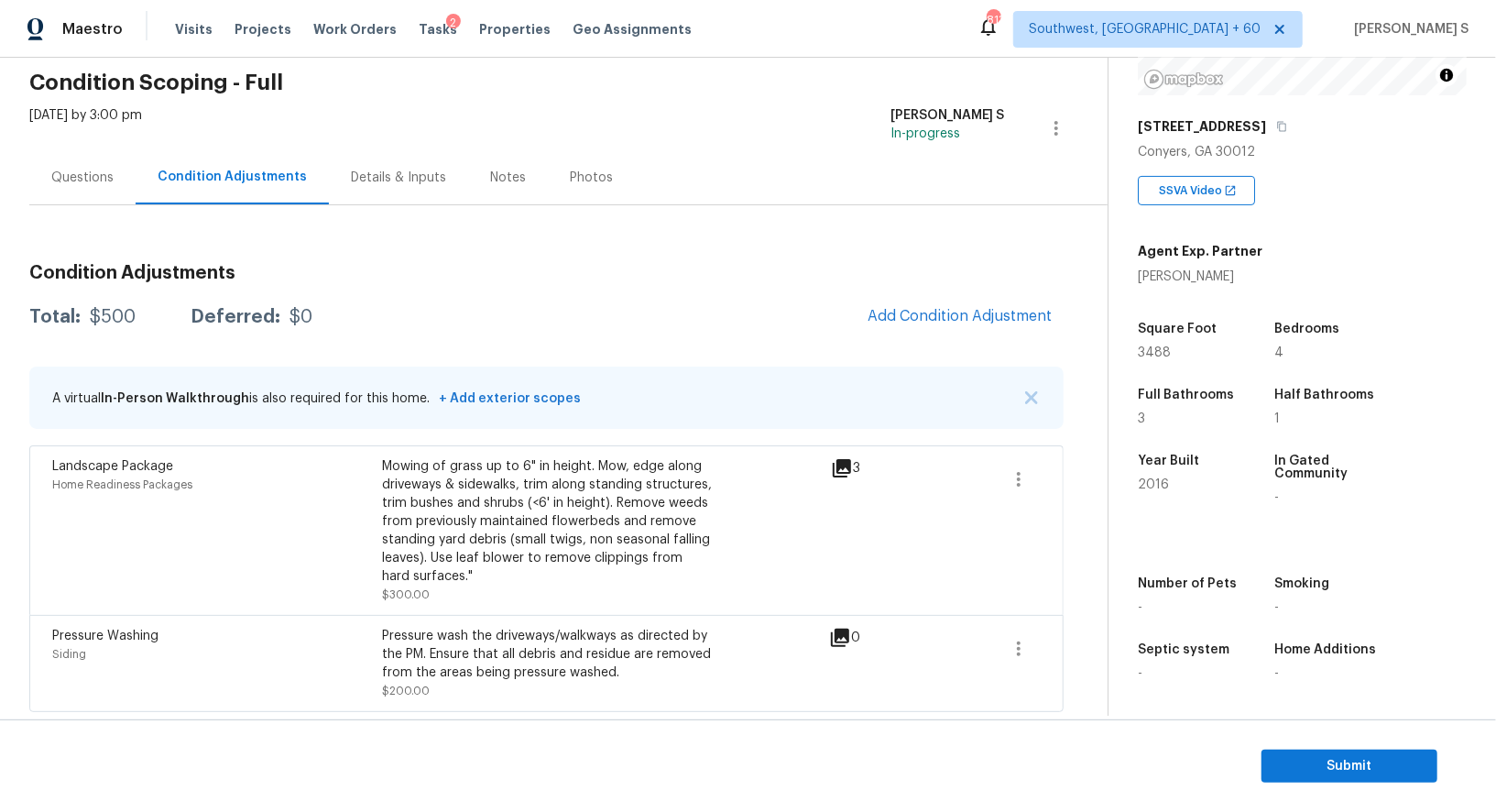
click at [941, 294] on div "Condition Adjustments Total: $500 Deferred: $0 Add Condition Adjustment A virtu…" at bounding box center [546, 481] width 1035 height 462
click at [918, 309] on span "Add Condition Adjustment" at bounding box center [960, 315] width 185 height 16
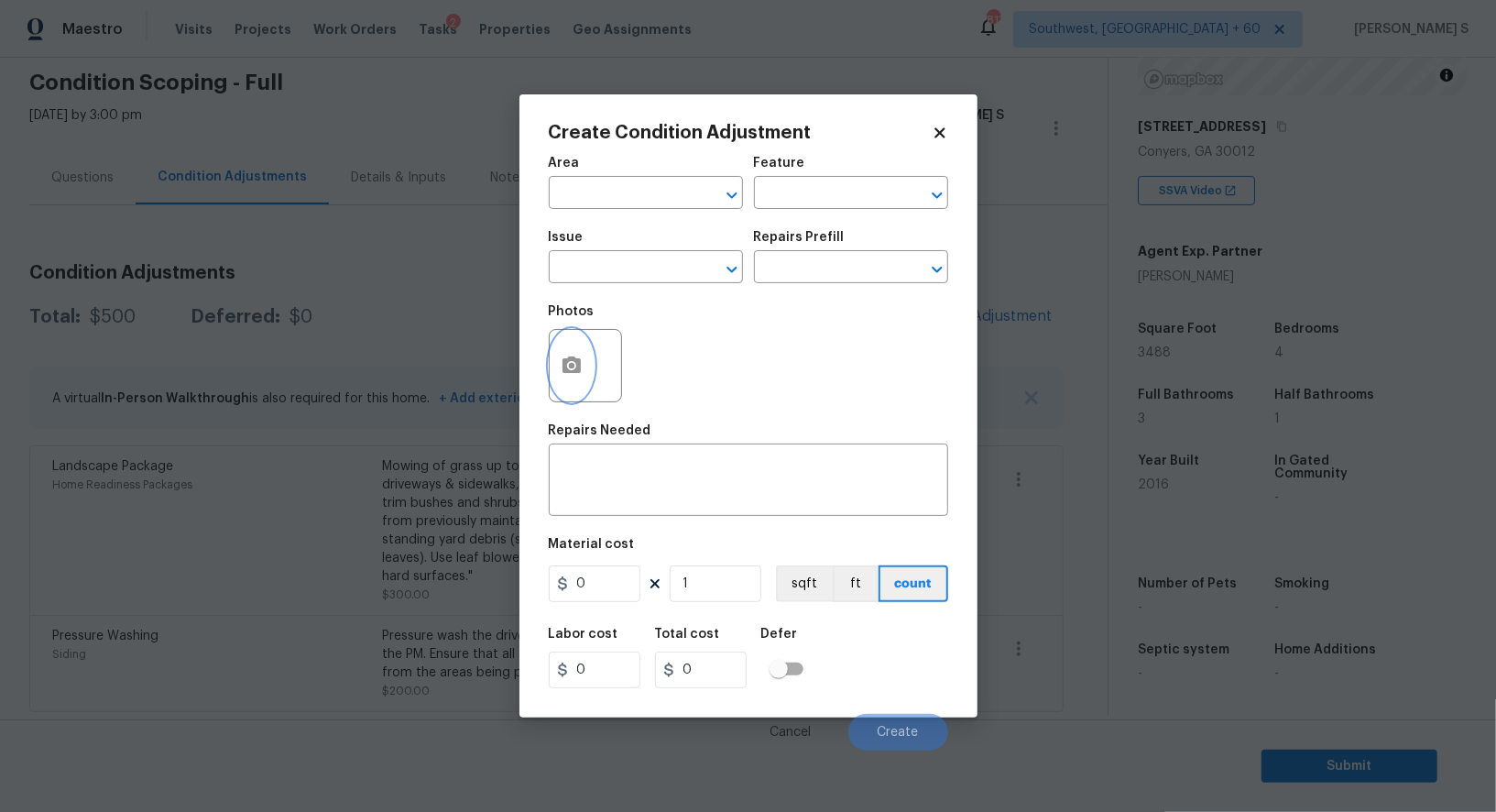
click at [588, 352] on button "button" at bounding box center [572, 365] width 44 height 72
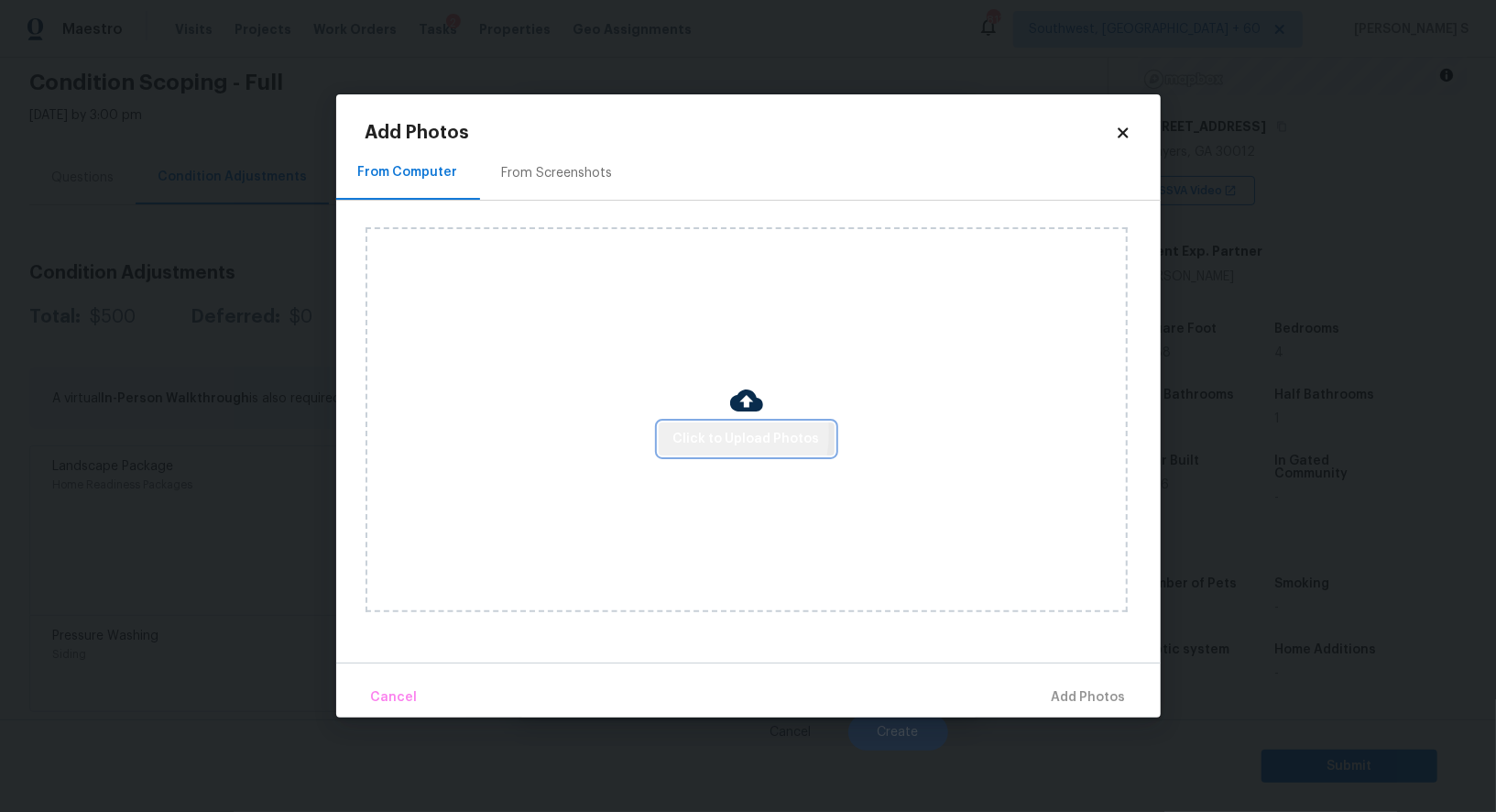
click at [694, 433] on span "Click to Upload Photos" at bounding box center [746, 439] width 146 height 23
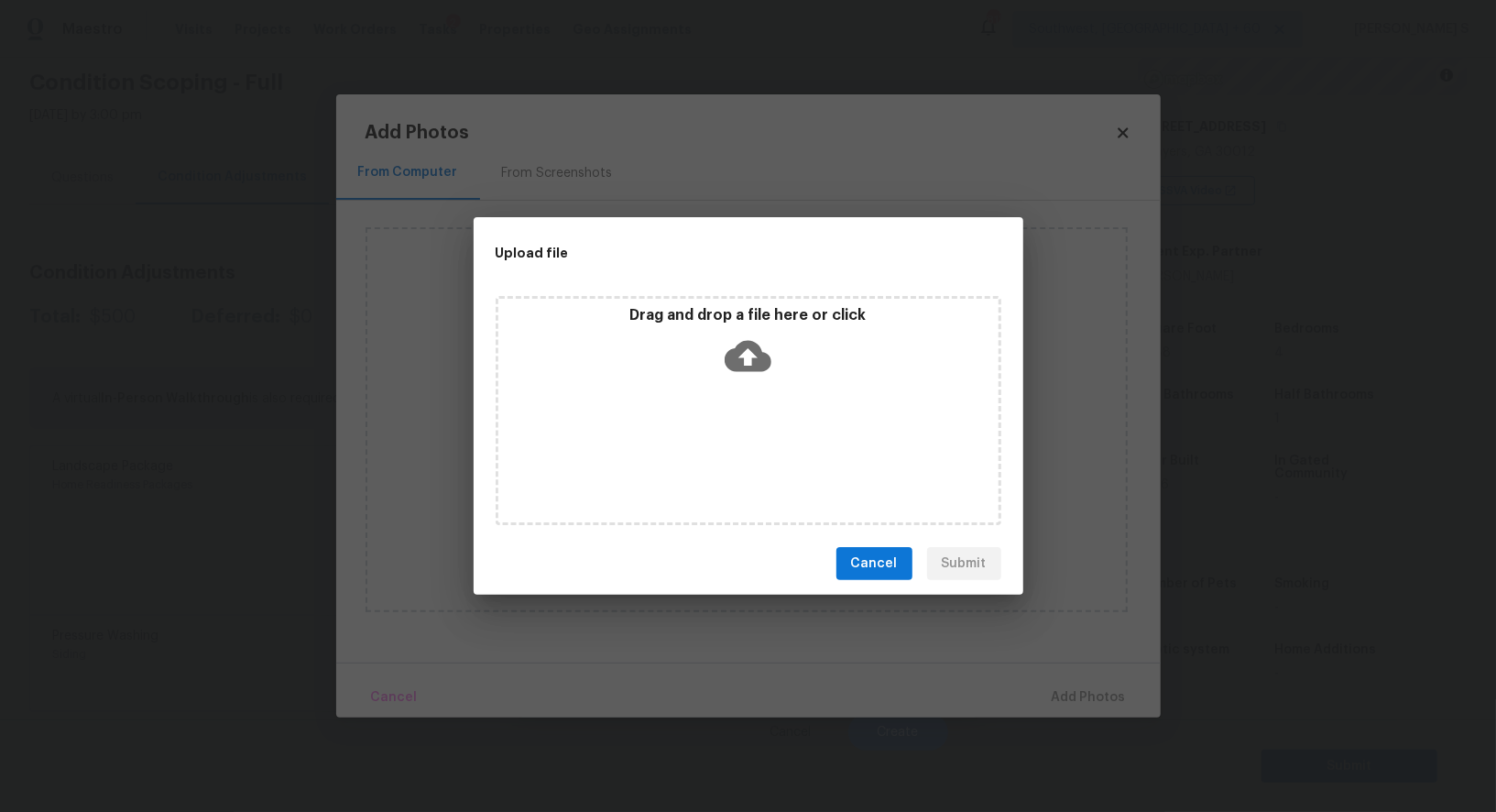
click at [694, 433] on div "Drag and drop a file here or click" at bounding box center [748, 411] width 505 height 229
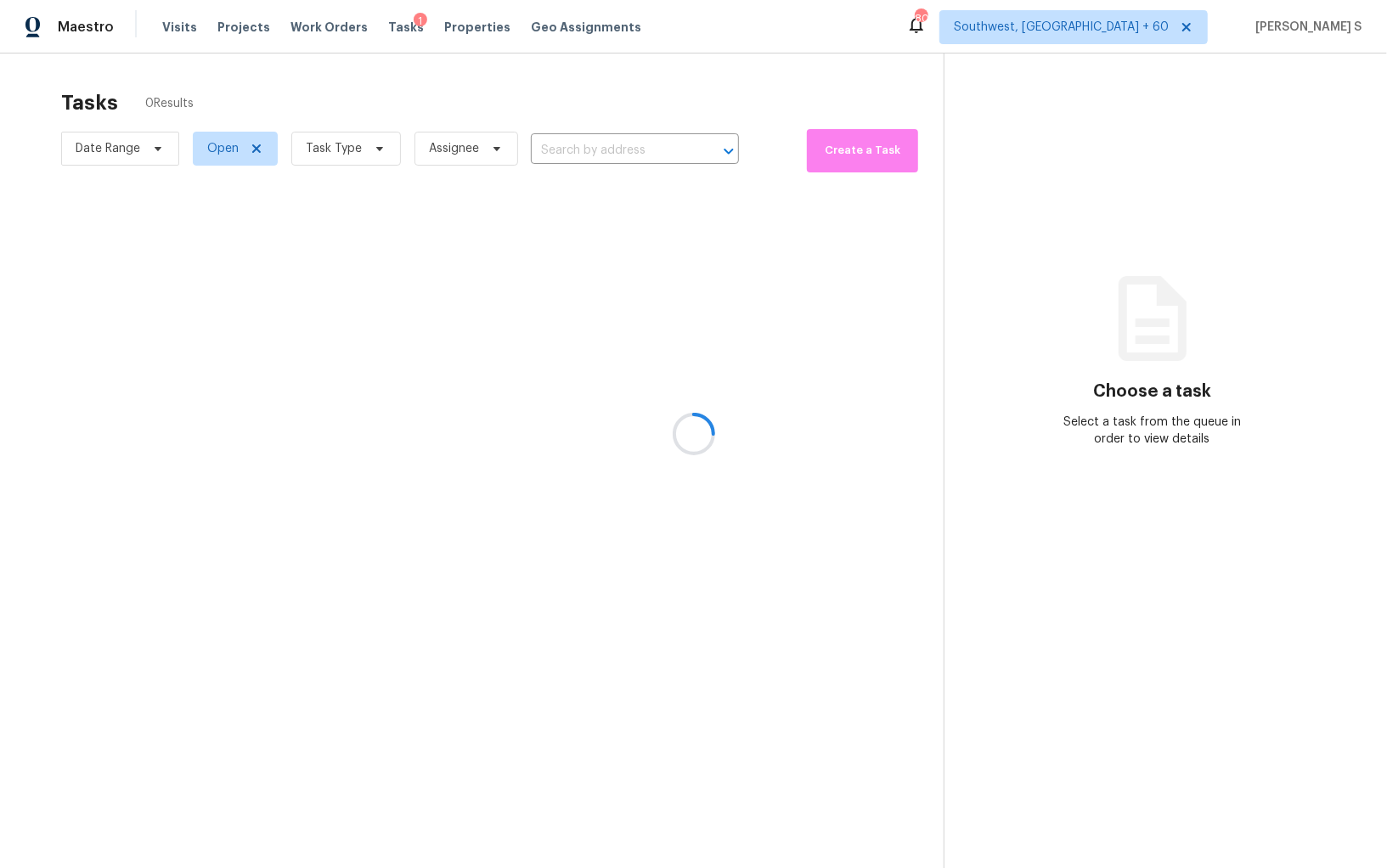
click at [601, 151] on div at bounding box center [694, 434] width 1387 height 868
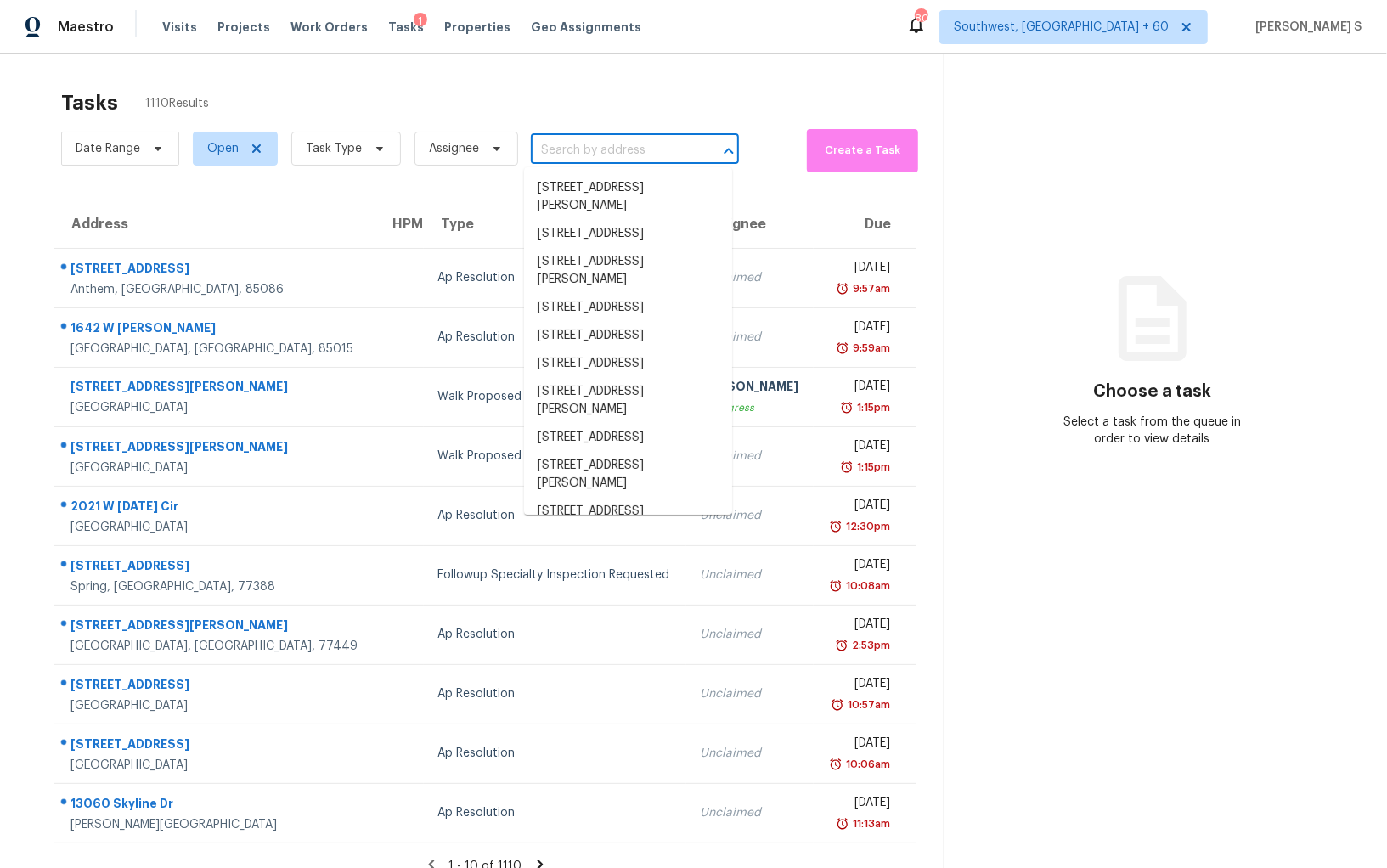
click at [570, 147] on input "text" at bounding box center [611, 151] width 160 height 27
paste input "[STREET_ADDRESS]"
type input "[STREET_ADDRESS]"
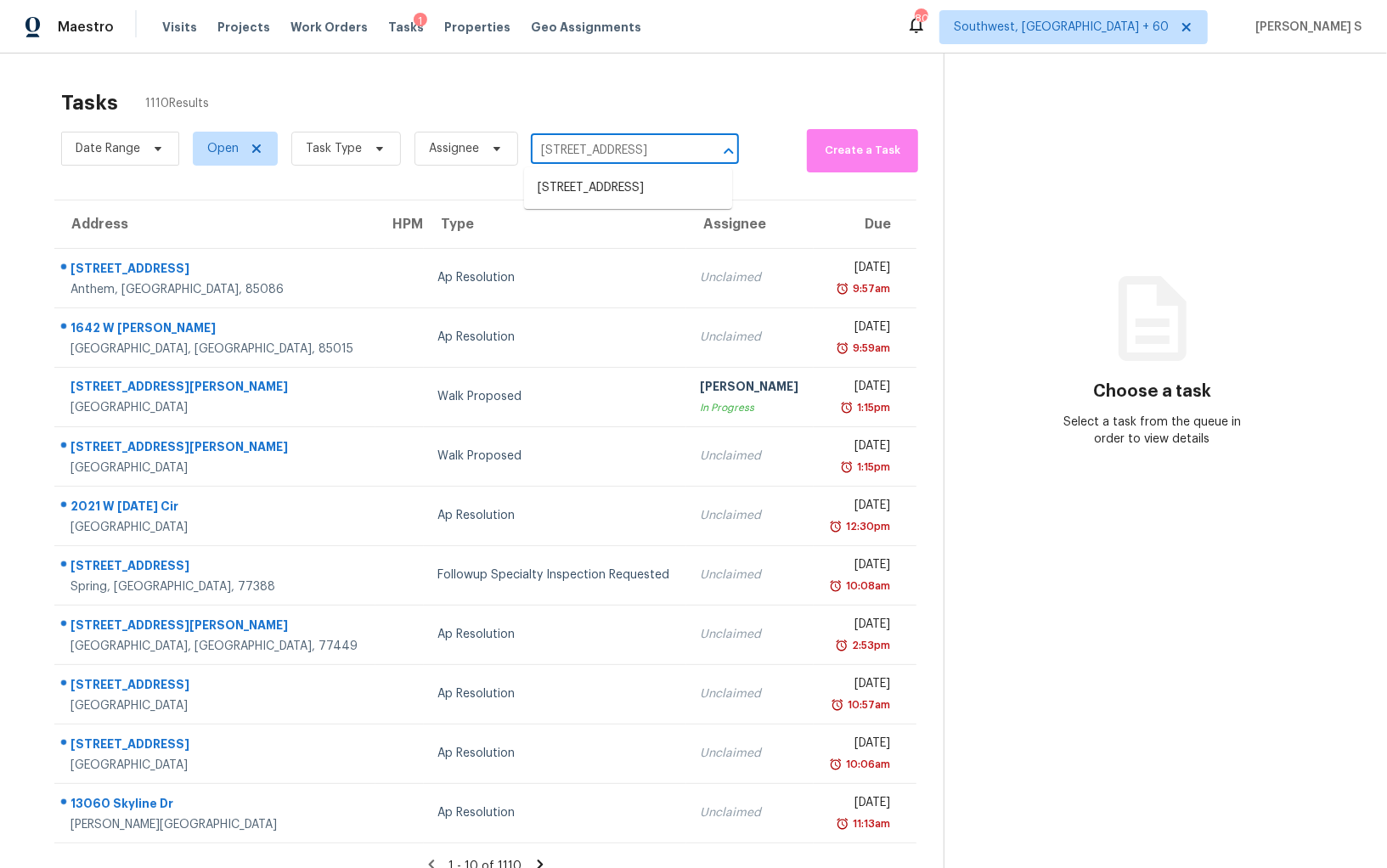
click at [544, 148] on input "[STREET_ADDRESS]" at bounding box center [611, 151] width 160 height 27
click at [570, 172] on ul "[STREET_ADDRESS]" at bounding box center [628, 188] width 208 height 42
click at [652, 173] on ul "[STREET_ADDRESS]" at bounding box center [628, 188] width 208 height 42
click at [612, 193] on li "[STREET_ADDRESS]" at bounding box center [628, 189] width 208 height 28
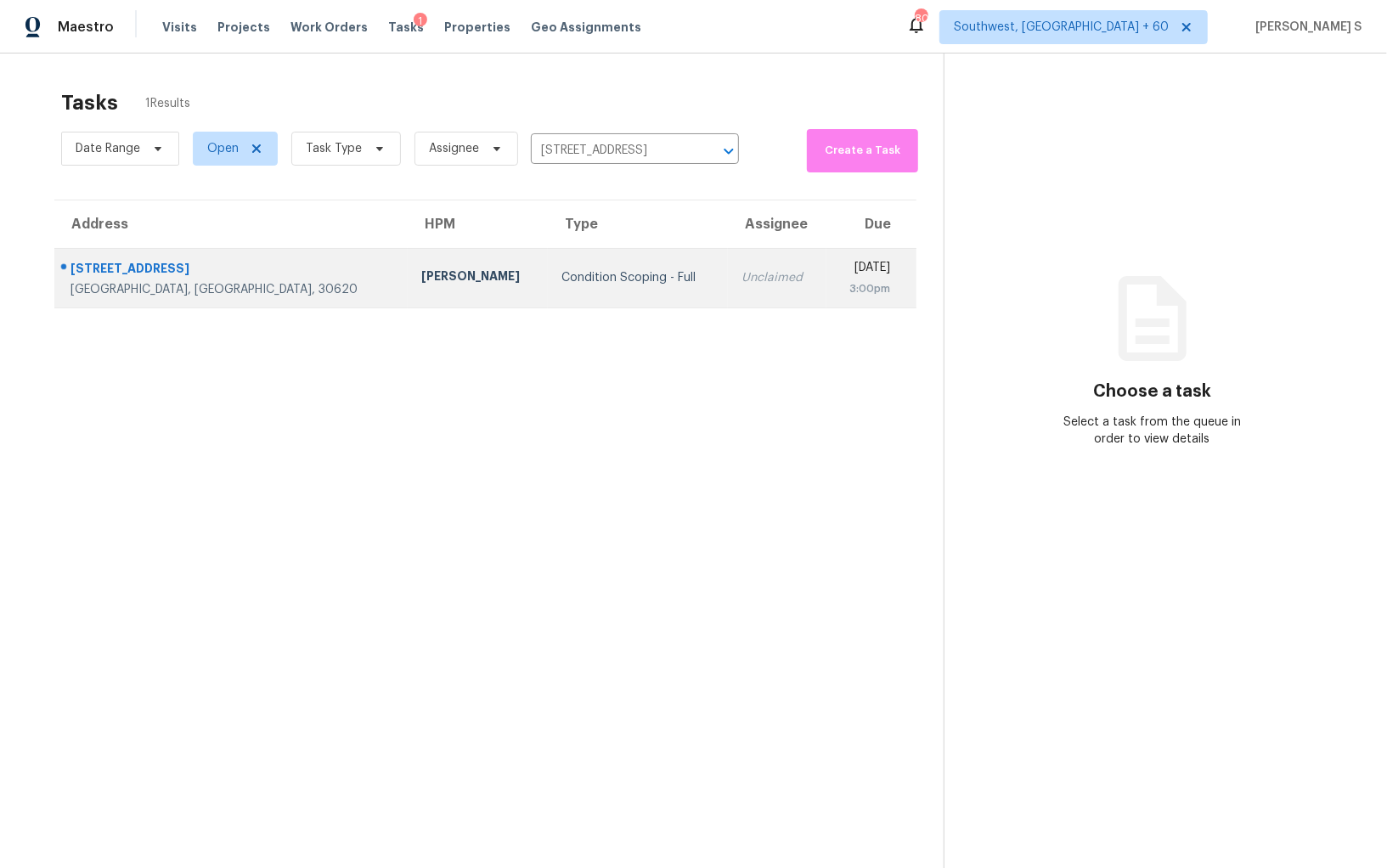
drag, startPoint x: 668, startPoint y: 297, endPoint x: 668, endPoint y: 287, distance: 10.0
click at [728, 297] on td "Unclaimed" at bounding box center [777, 277] width 98 height 59
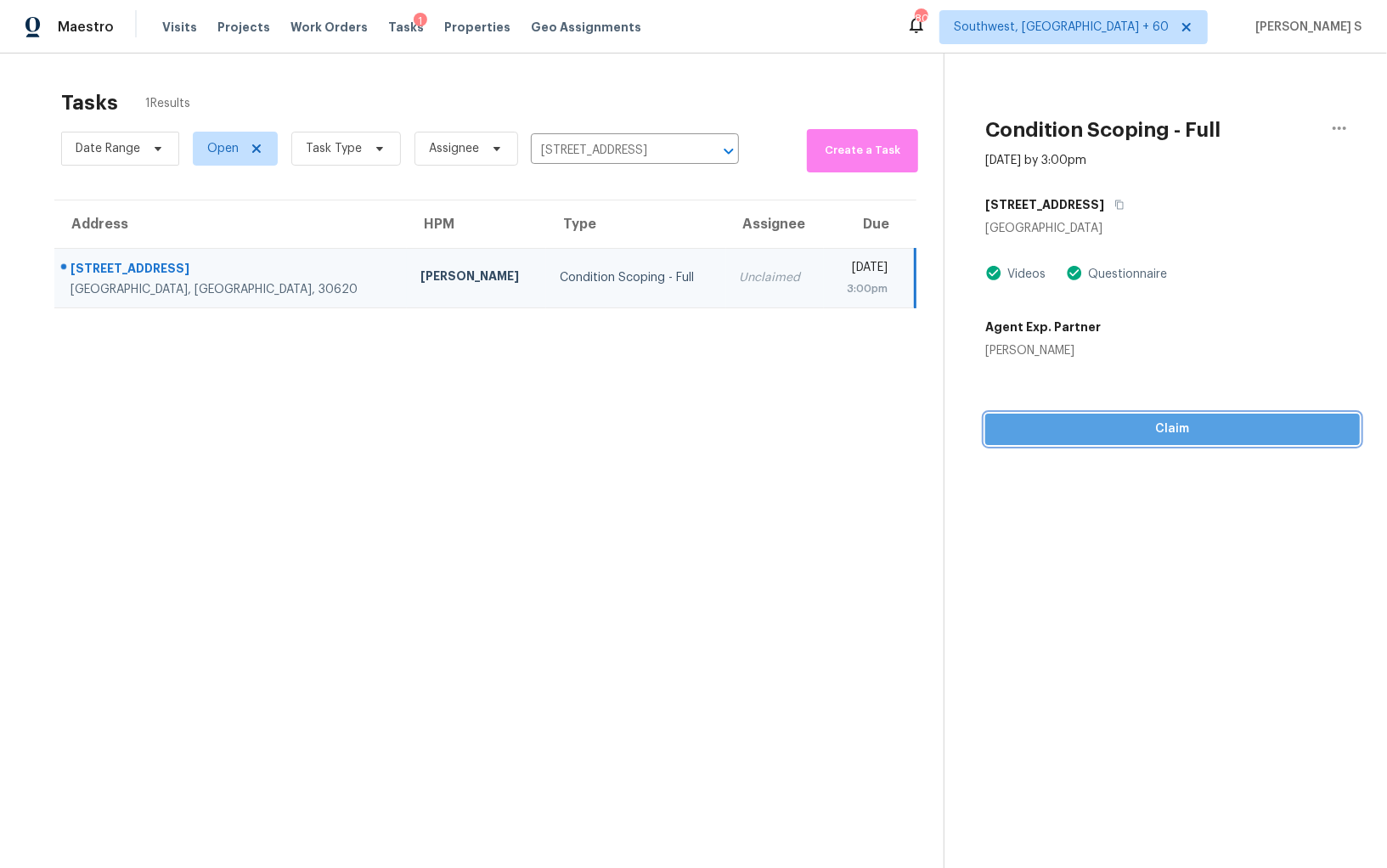
click at [1091, 428] on span "Claim" at bounding box center [1173, 430] width 347 height 21
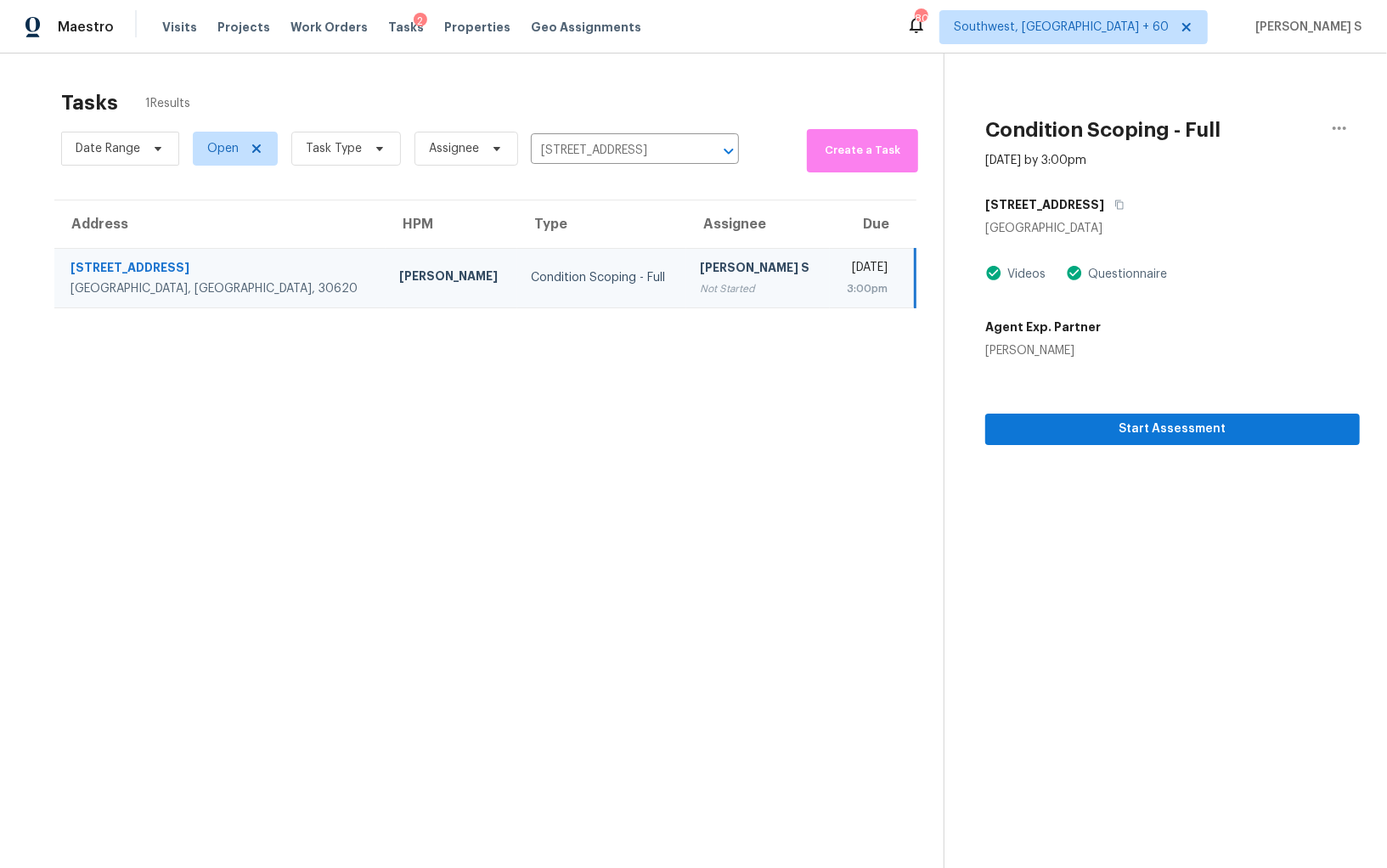
drag, startPoint x: 686, startPoint y: 259, endPoint x: 833, endPoint y: 259, distance: 147.0
click at [700, 260] on div "[PERSON_NAME] S" at bounding box center [757, 270] width 115 height 21
click at [1026, 408] on div "Start Assessment" at bounding box center [1173, 402] width 375 height 86
click at [1026, 423] on span "Start Assessment" at bounding box center [1173, 430] width 347 height 21
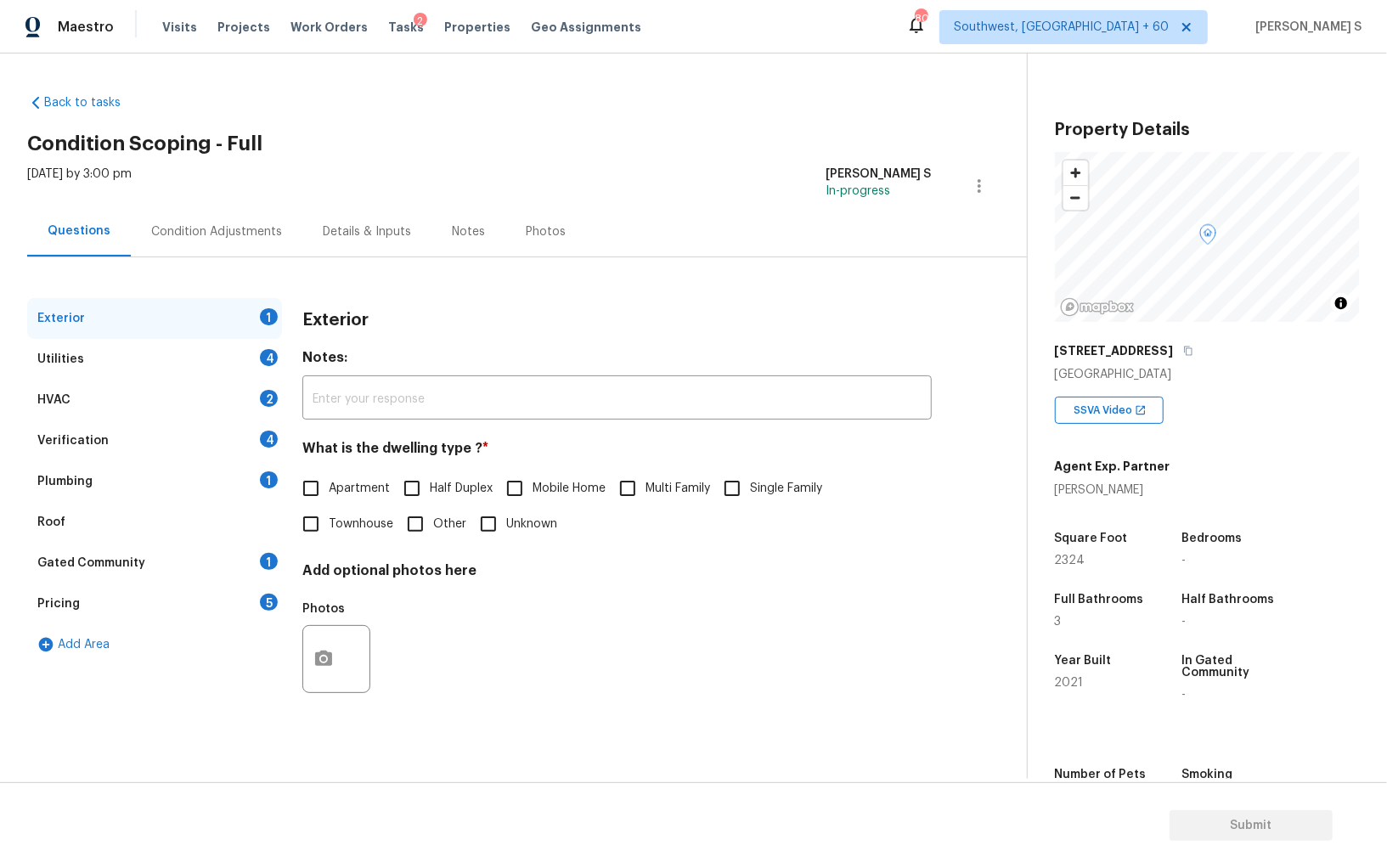
click at [229, 607] on div "Pricing 5" at bounding box center [155, 604] width 255 height 41
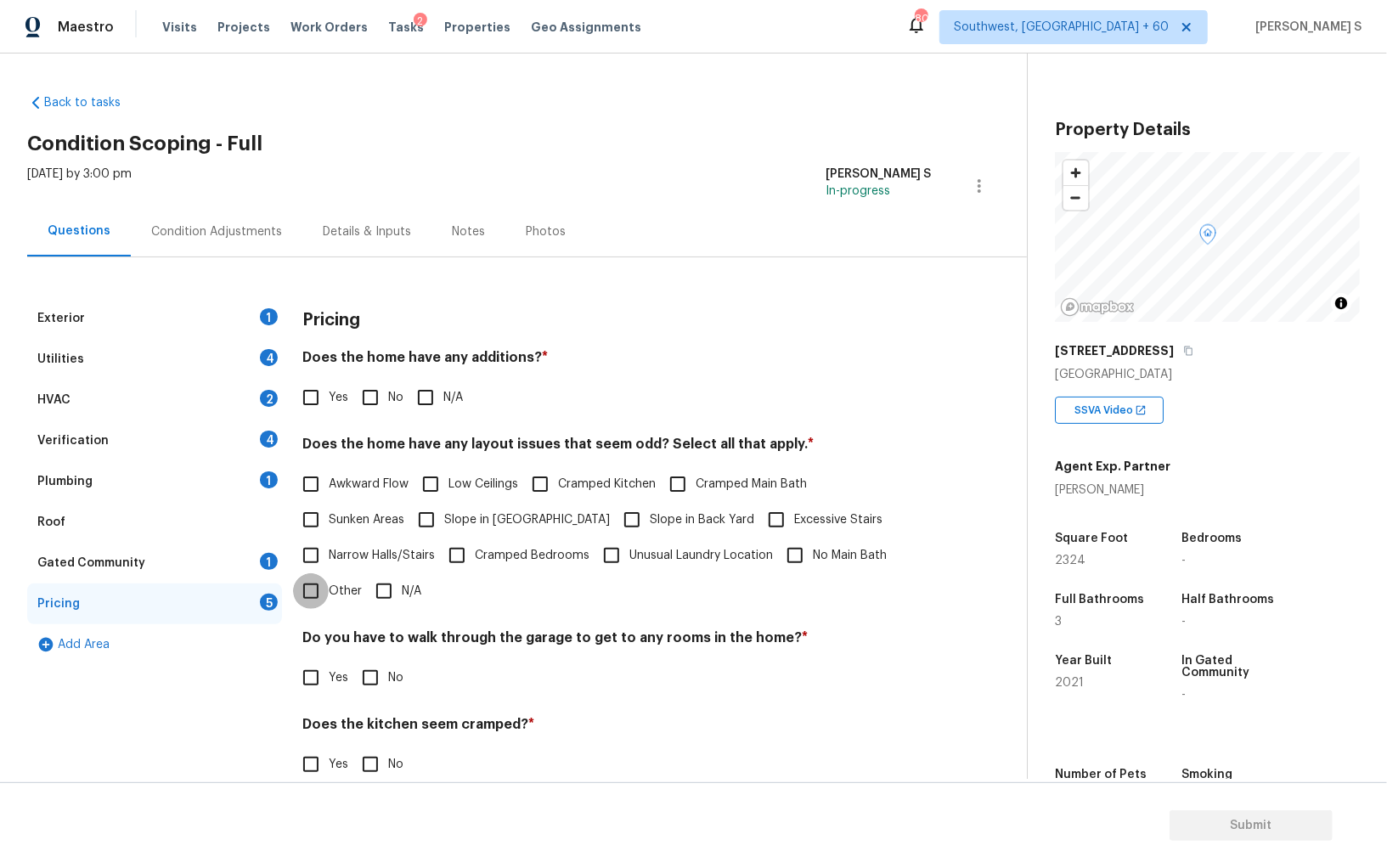
click at [303, 590] on input "Other" at bounding box center [311, 591] width 35 height 35
checkbox input "true"
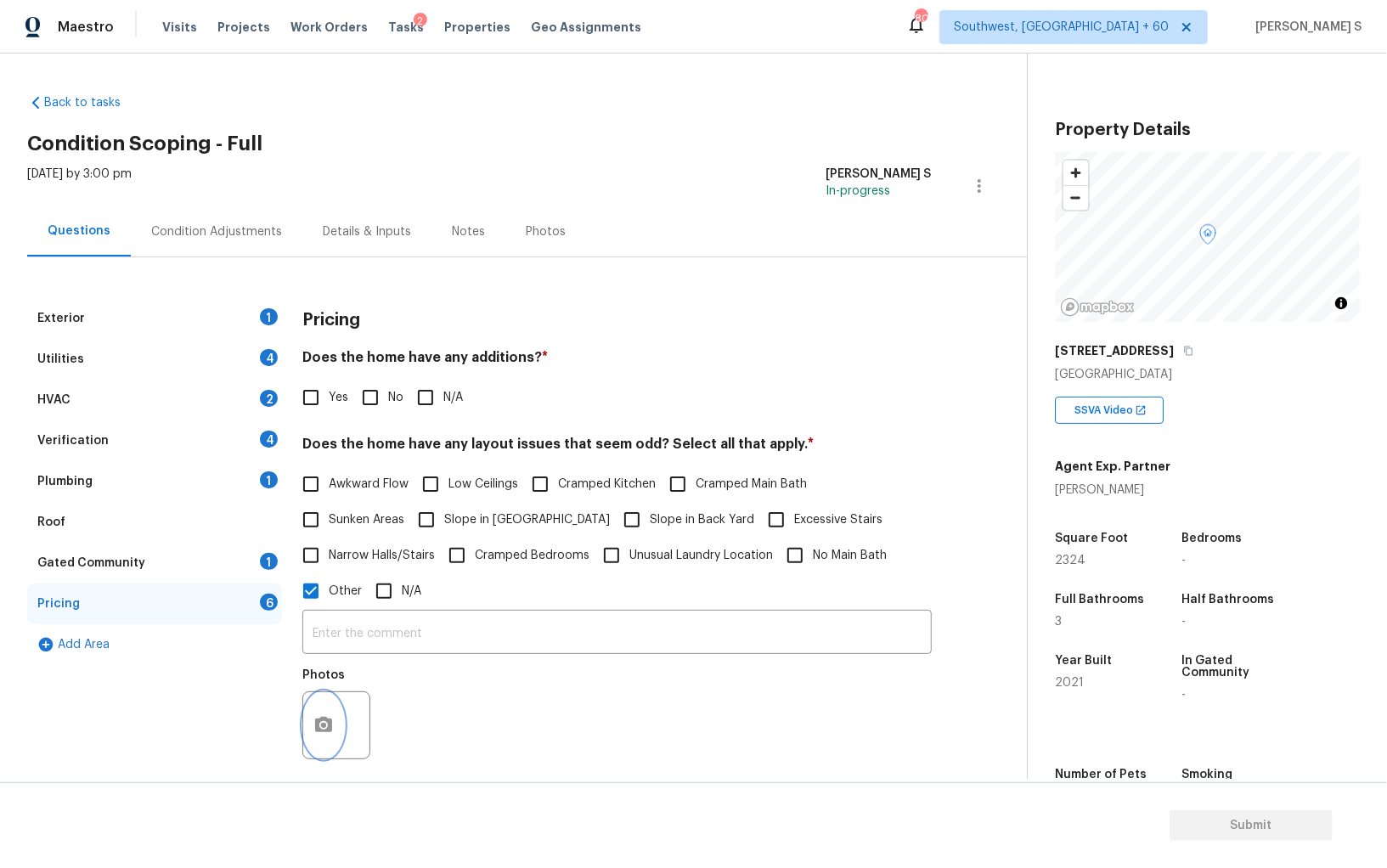
click at [320, 736] on icon "button" at bounding box center [323, 725] width 20 height 20
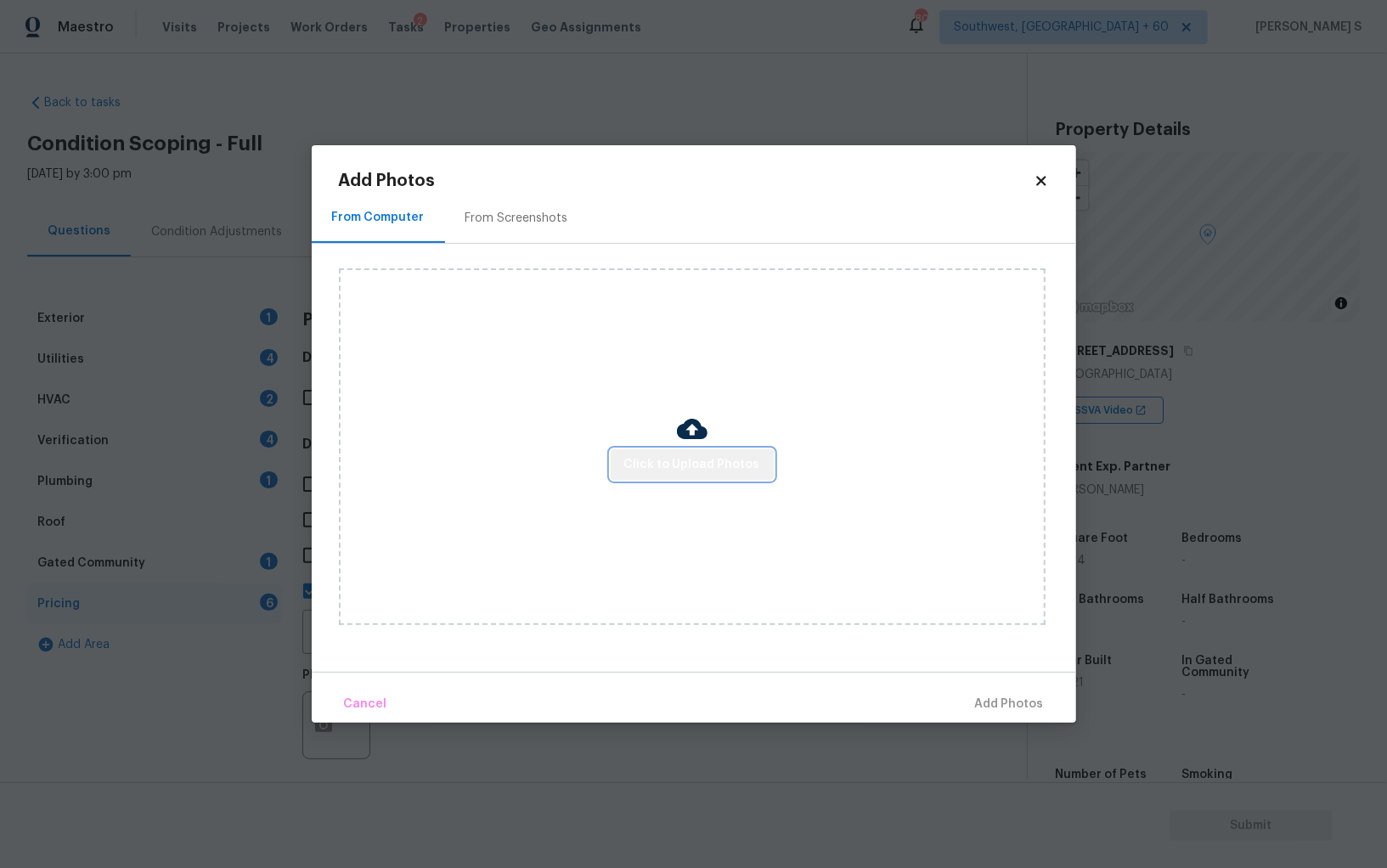
click at [719, 466] on span "Click to Upload Photos" at bounding box center [692, 465] width 136 height 21
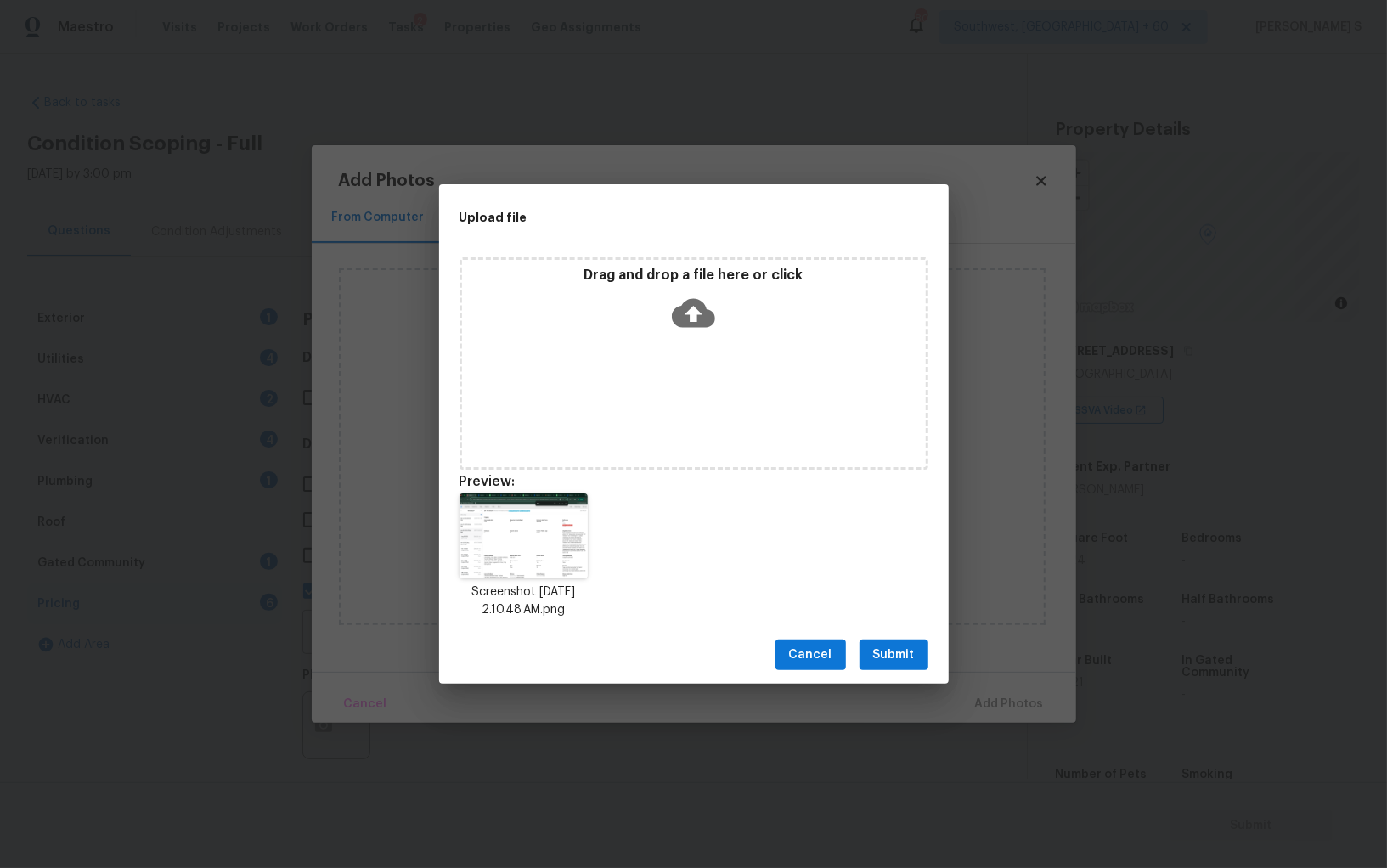
click at [895, 655] on span "Submit" at bounding box center [894, 655] width 42 height 21
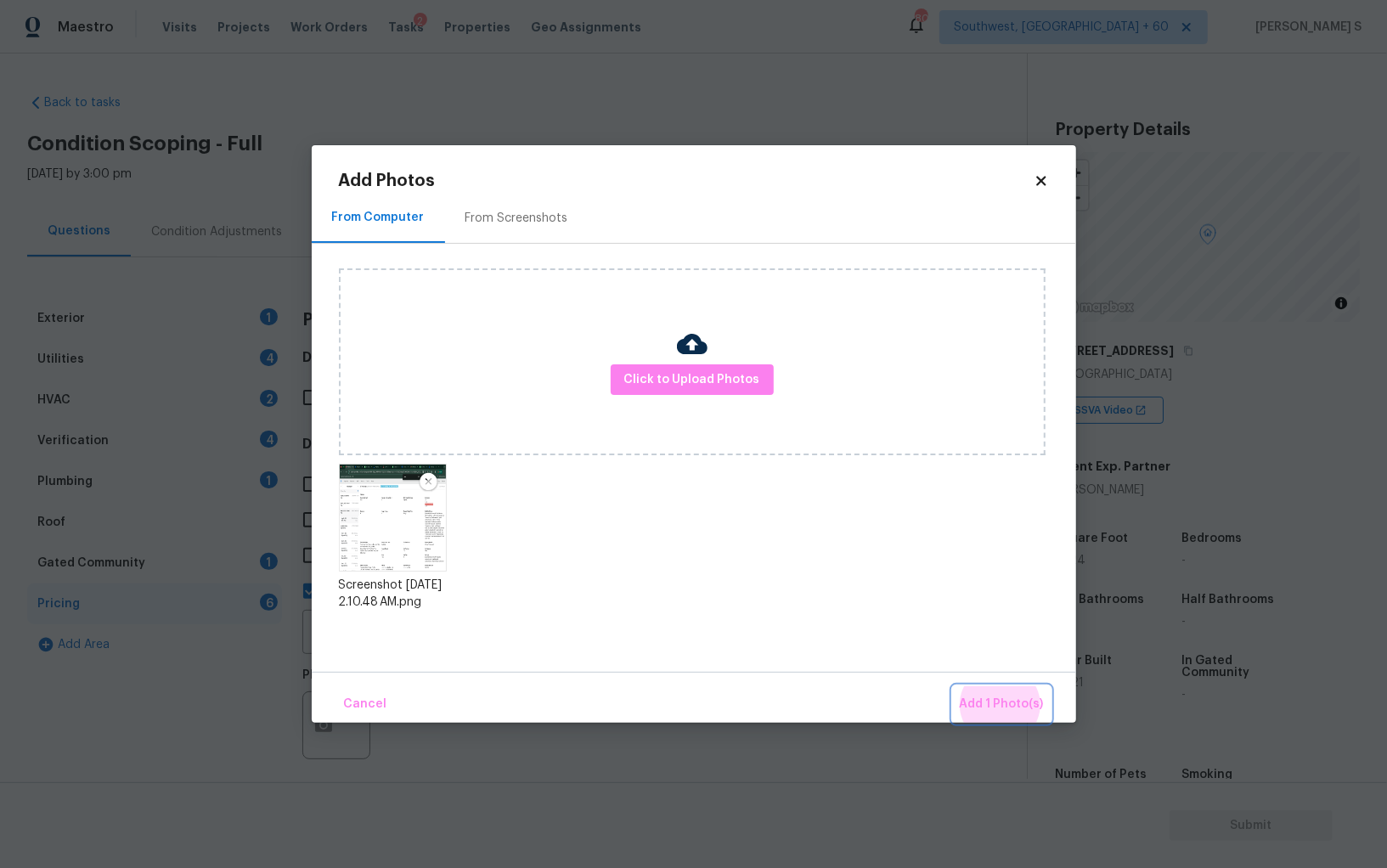
click at [953, 686] on button "Add 1 Photo(s)" at bounding box center [1002, 704] width 97 height 36
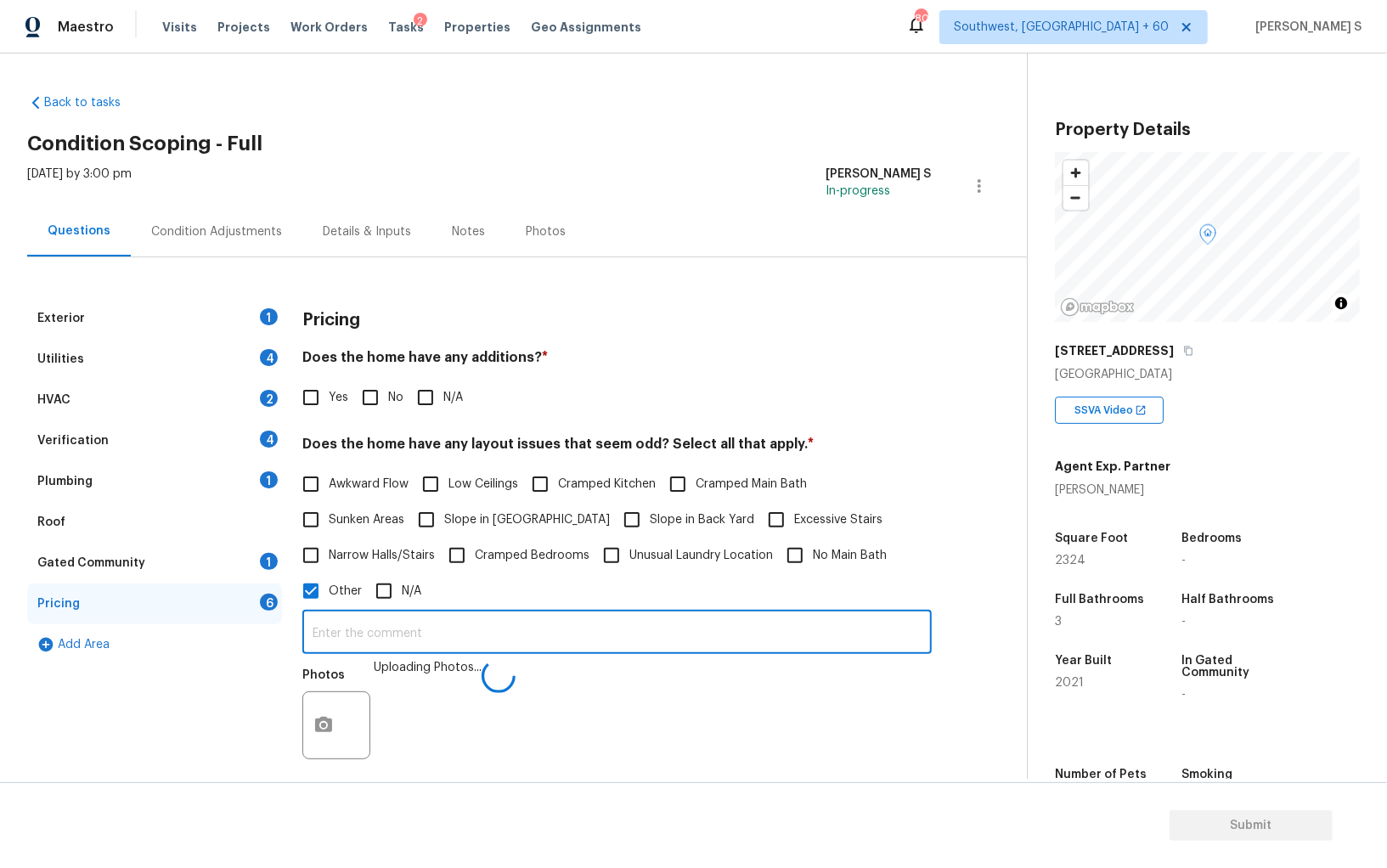
click at [619, 632] on input "text" at bounding box center [616, 634] width 630 height 40
type input "bathroom discrepancy."
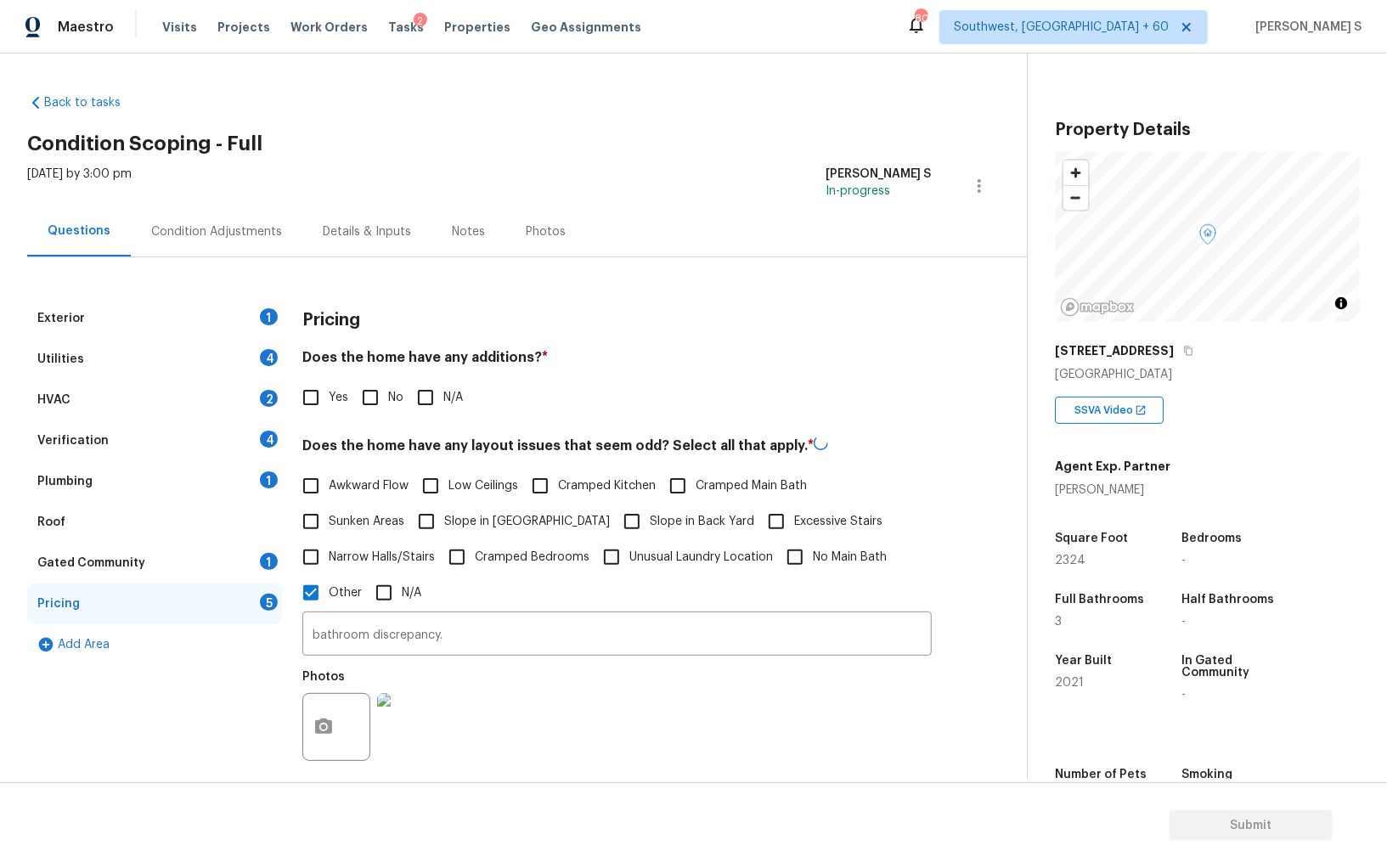
click at [503, 724] on div "Photos" at bounding box center [616, 716] width 630 height 111
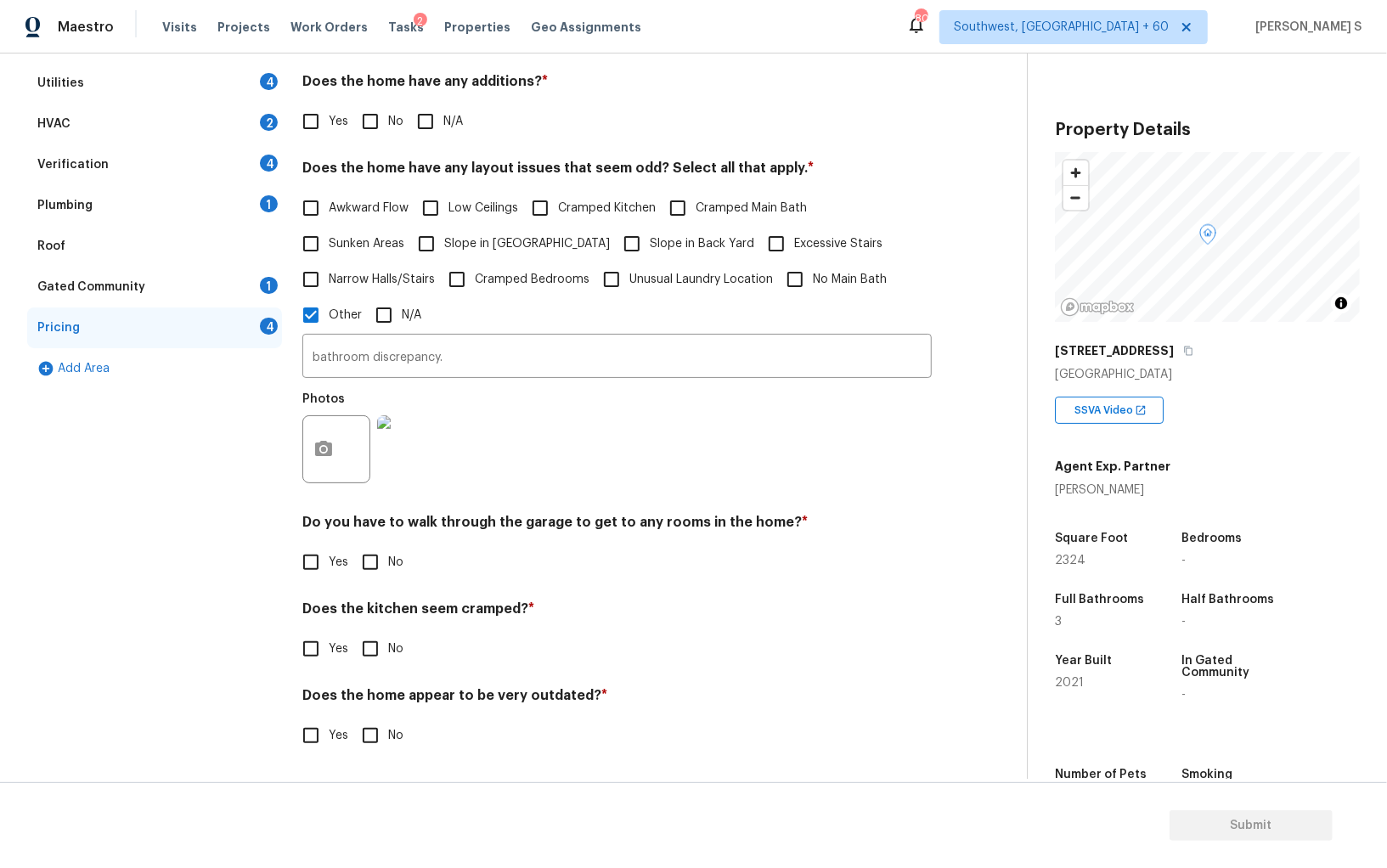
click at [360, 565] on input "No" at bounding box center [370, 562] width 35 height 35
checkbox input "true"
click at [353, 633] on input "No" at bounding box center [370, 651] width 35 height 35
checkbox input "true"
click at [353, 718] on input "No" at bounding box center [370, 736] width 35 height 35
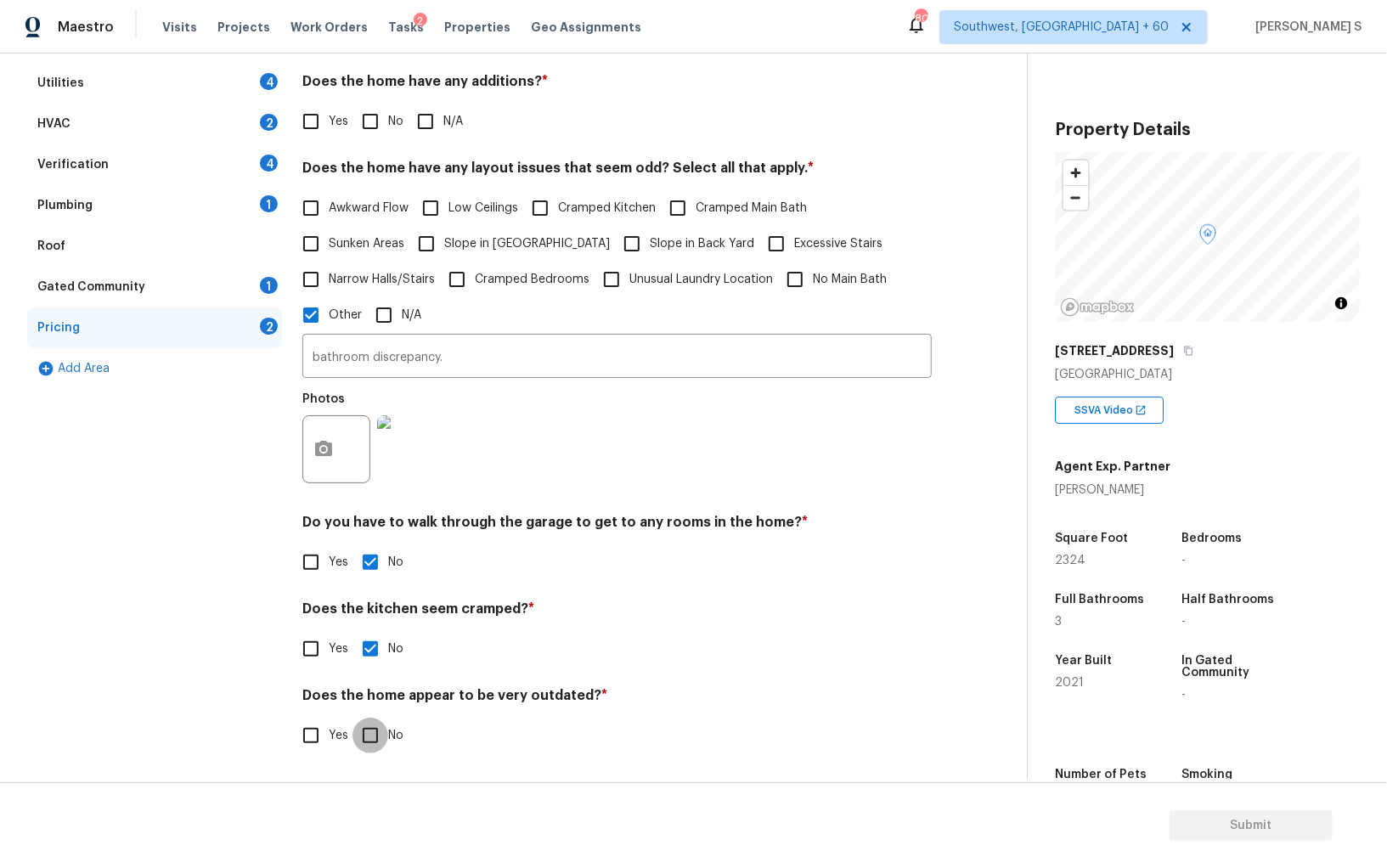
checkbox input "true"
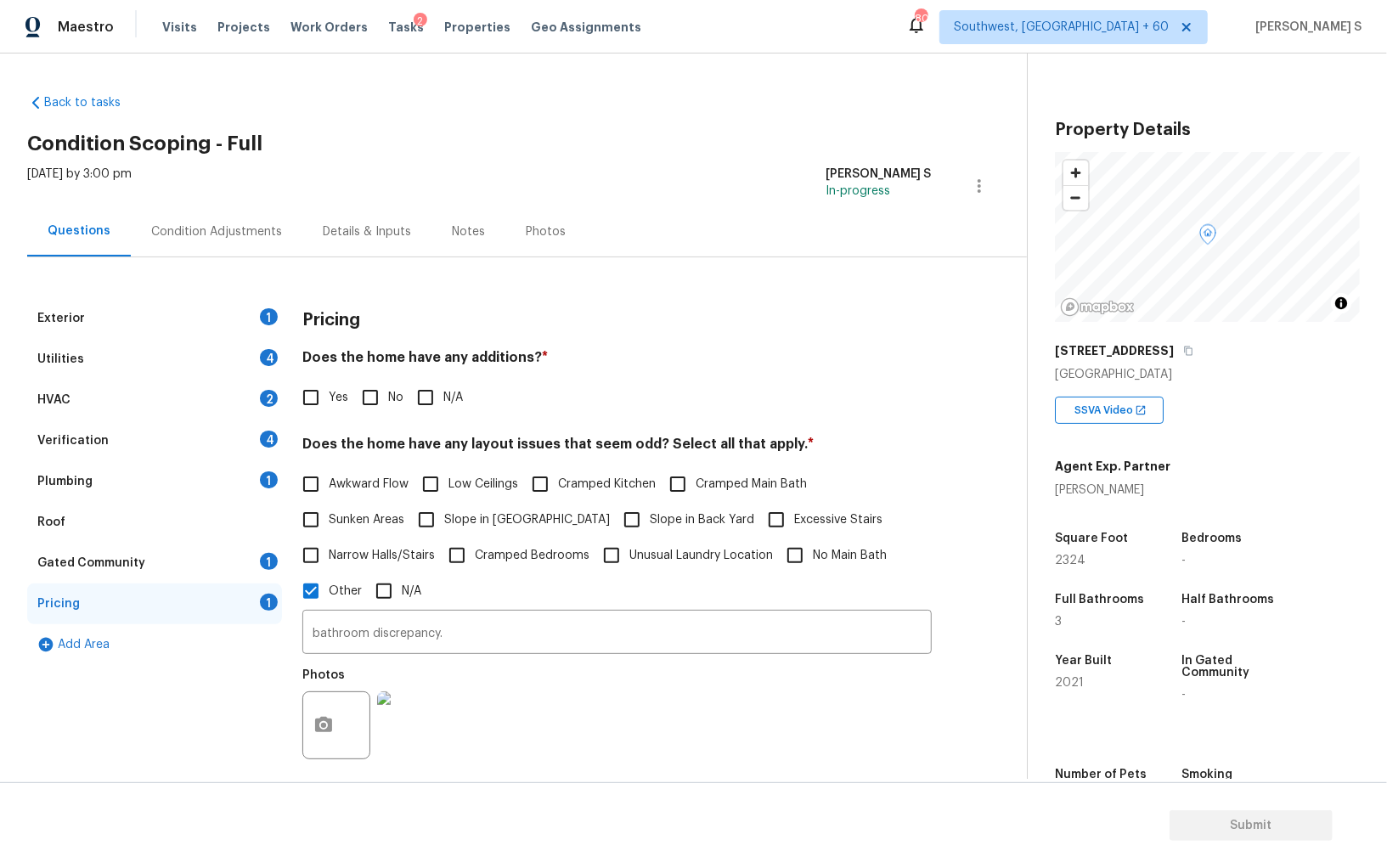
click at [376, 400] on input "No" at bounding box center [370, 398] width 35 height 35
checkbox input "true"
click at [270, 308] on div "1" at bounding box center [269, 316] width 18 height 17
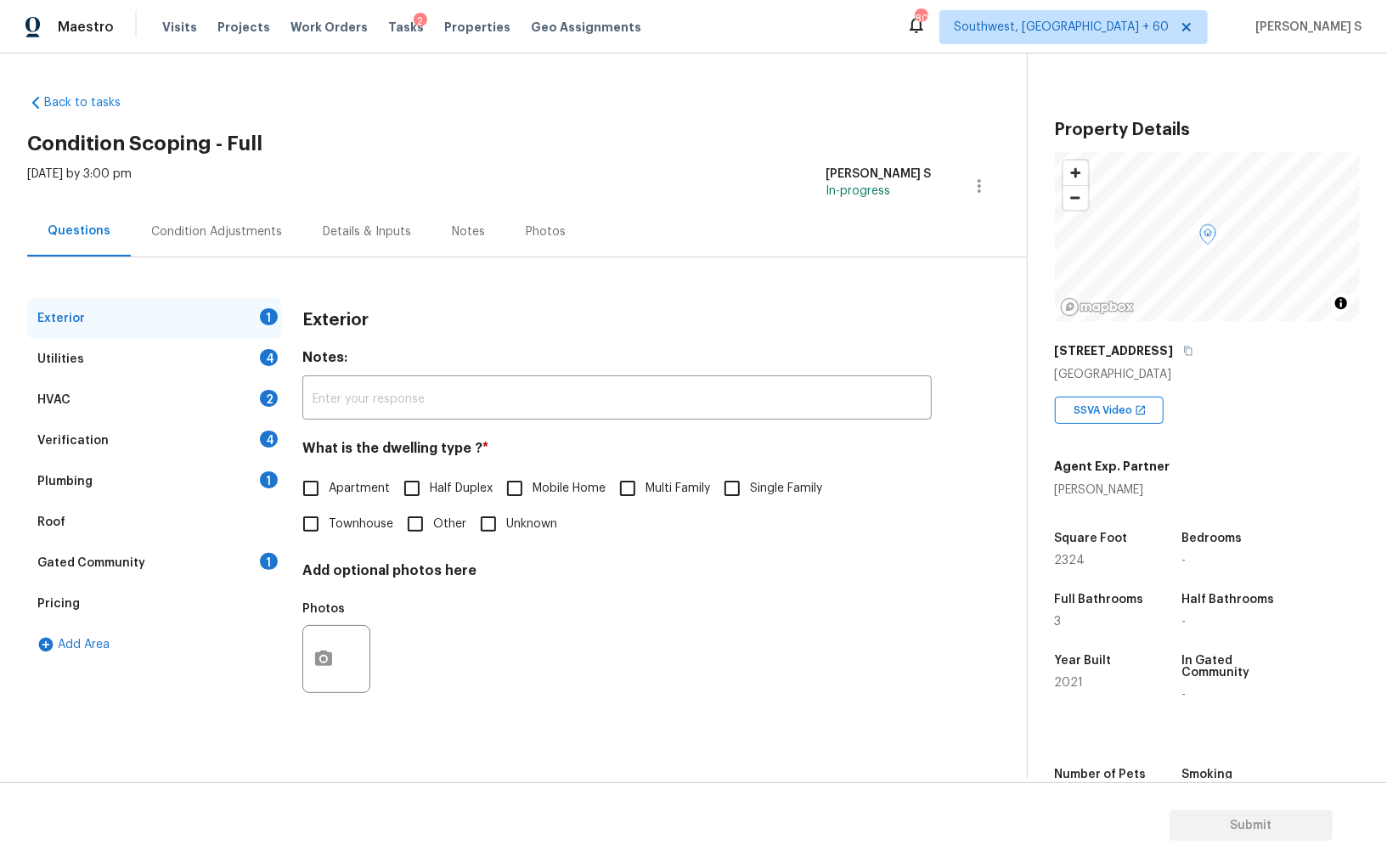
click at [740, 497] on input "Single Family" at bounding box center [732, 488] width 35 height 35
checkbox input "true"
click at [268, 356] on div "4" at bounding box center [269, 357] width 18 height 17
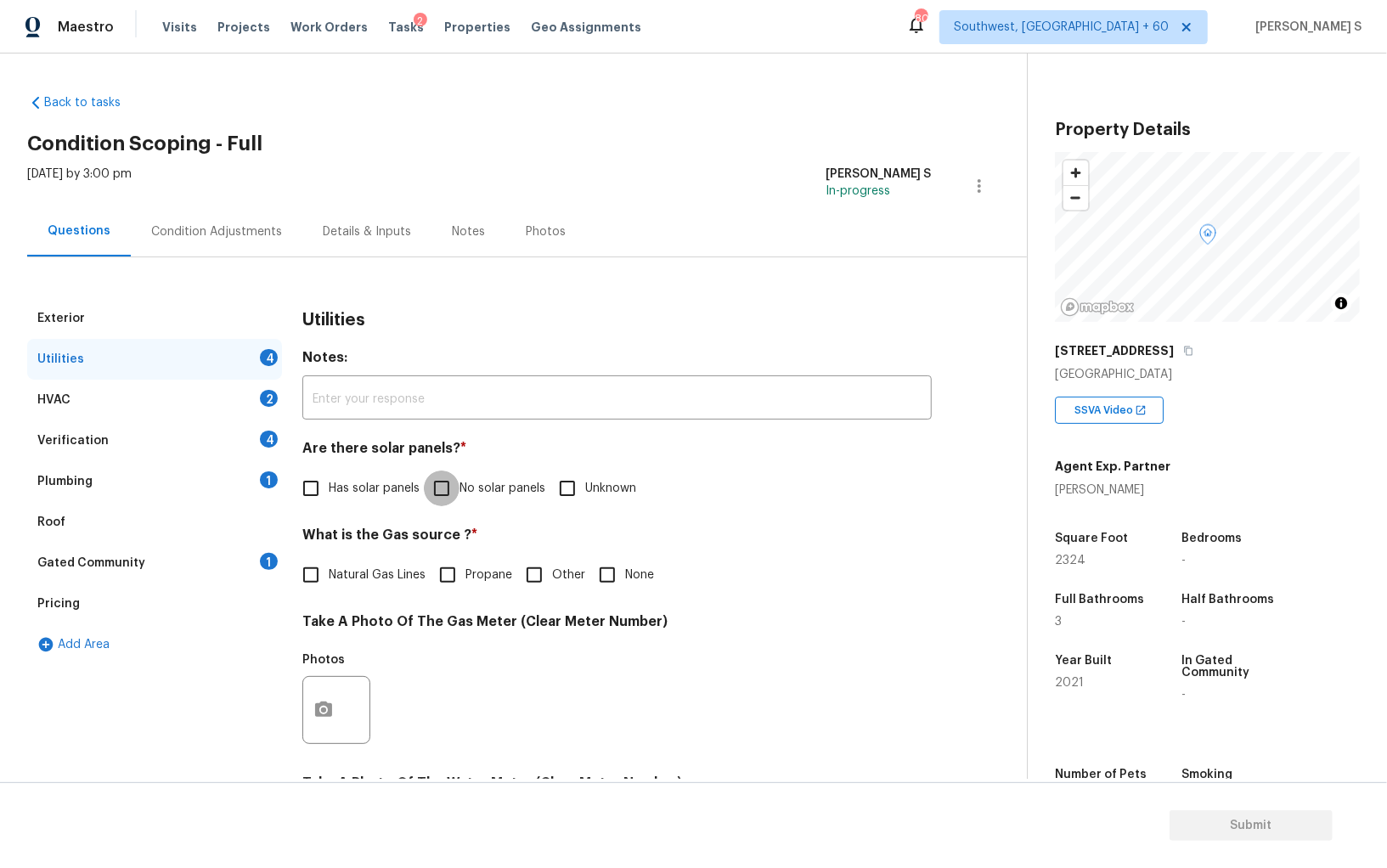
drag, startPoint x: 455, startPoint y: 494, endPoint x: 510, endPoint y: 639, distance: 155.1
click at [455, 494] on input "No solar panels" at bounding box center [442, 488] width 35 height 35
checkbox input "true"
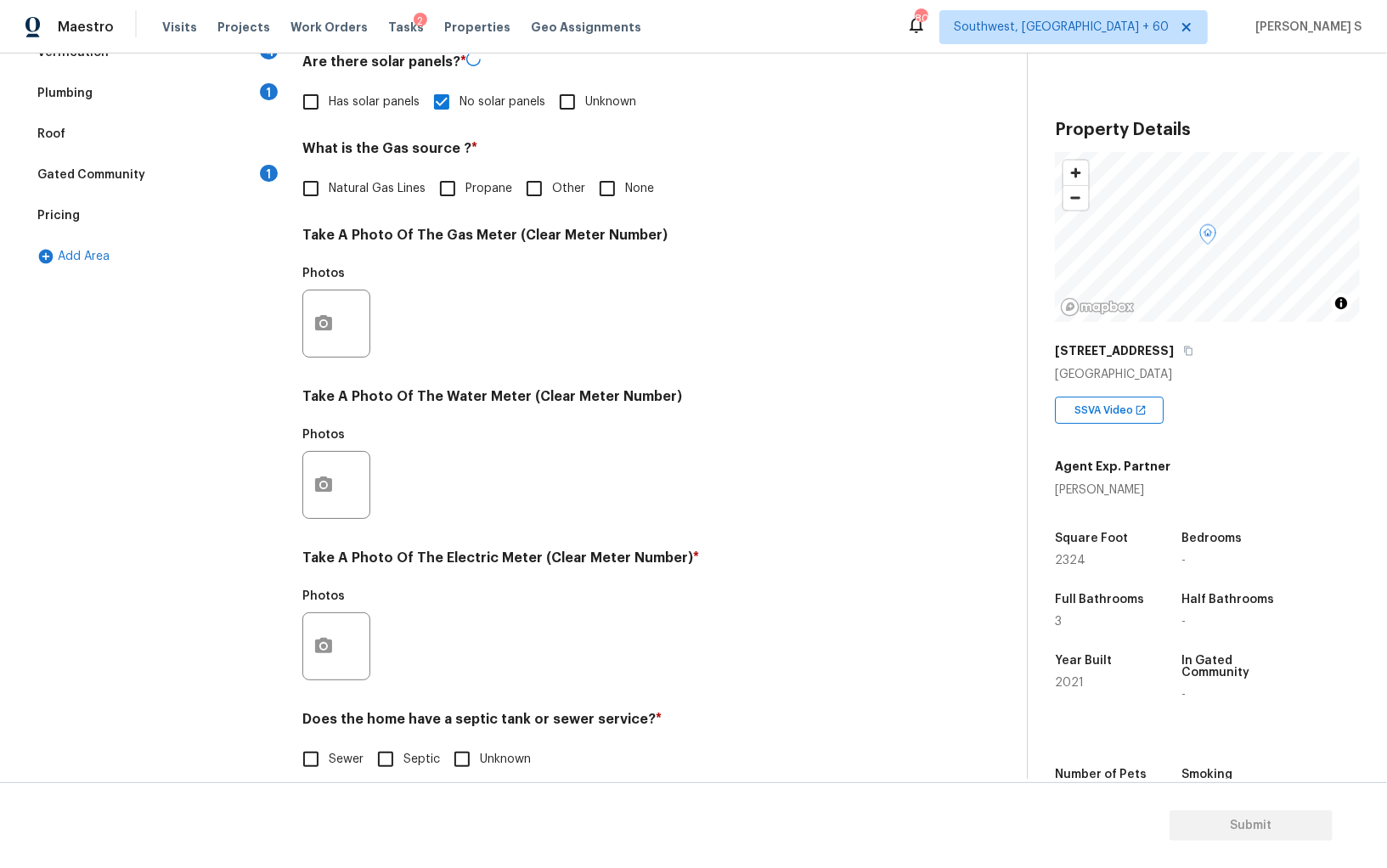
scroll to position [410, 0]
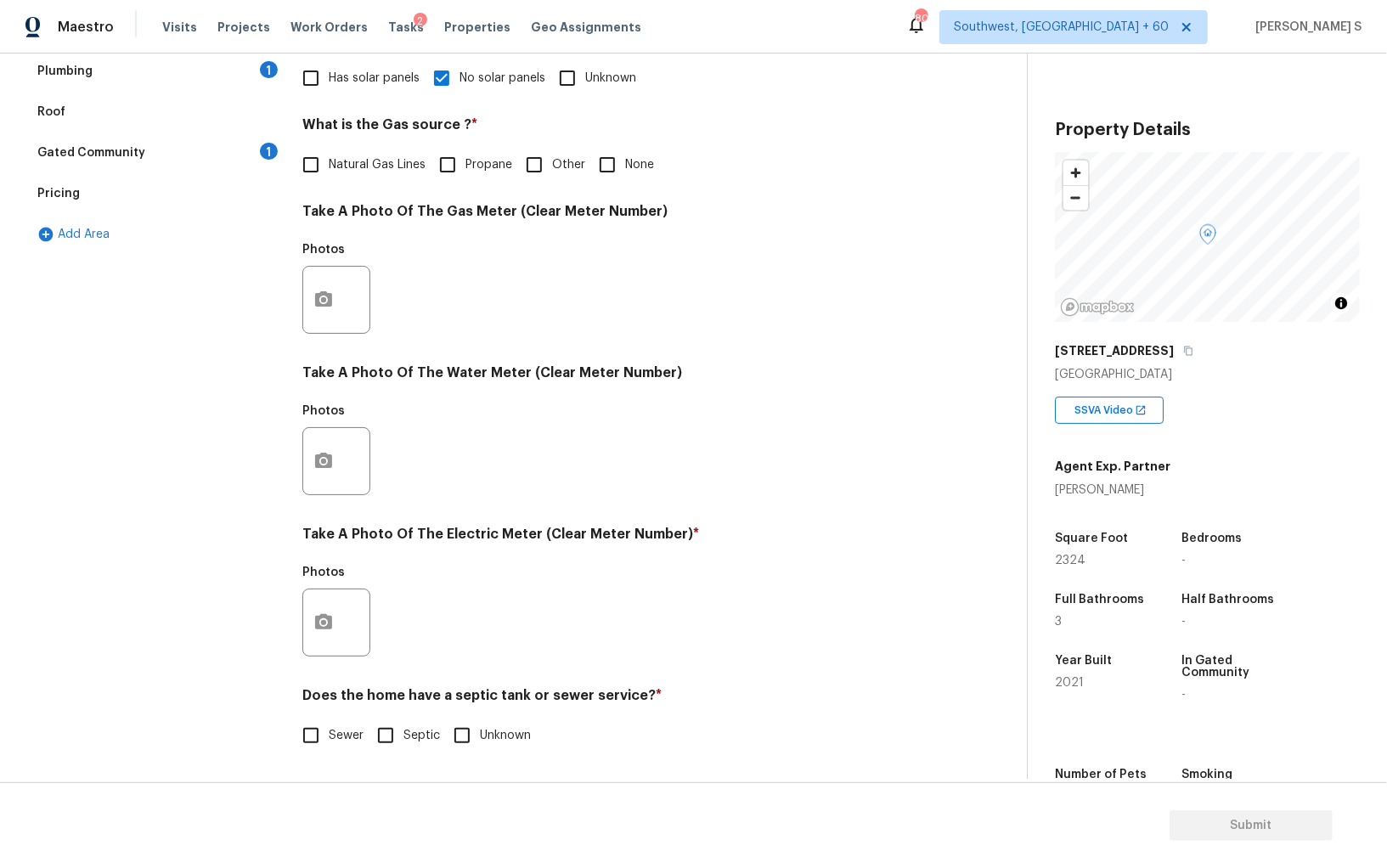
click at [307, 737] on input "Sewer" at bounding box center [311, 736] width 35 height 35
checkbox input "true"
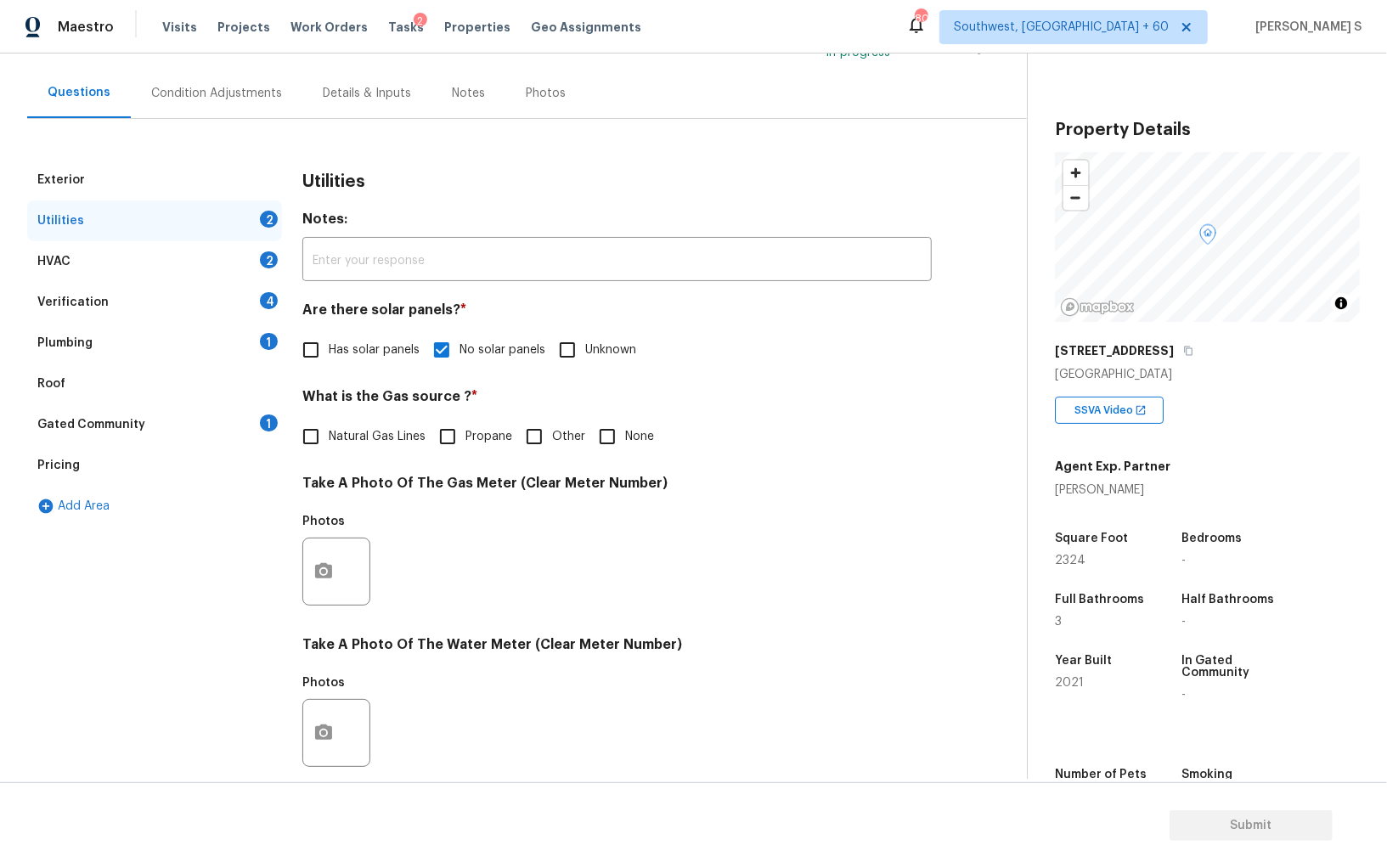
scroll to position [0, 0]
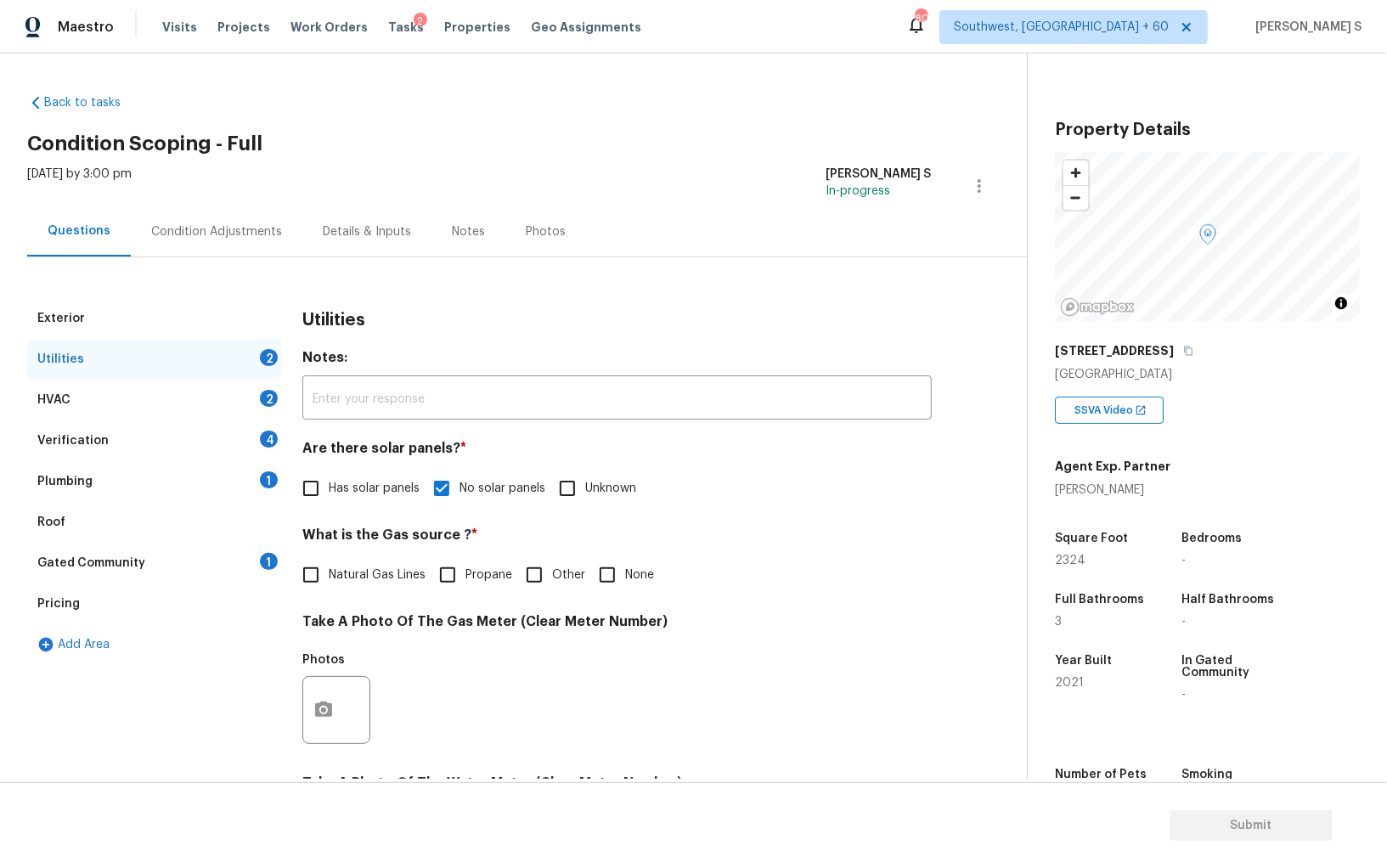
click at [254, 439] on div "Verification 4" at bounding box center [155, 441] width 255 height 41
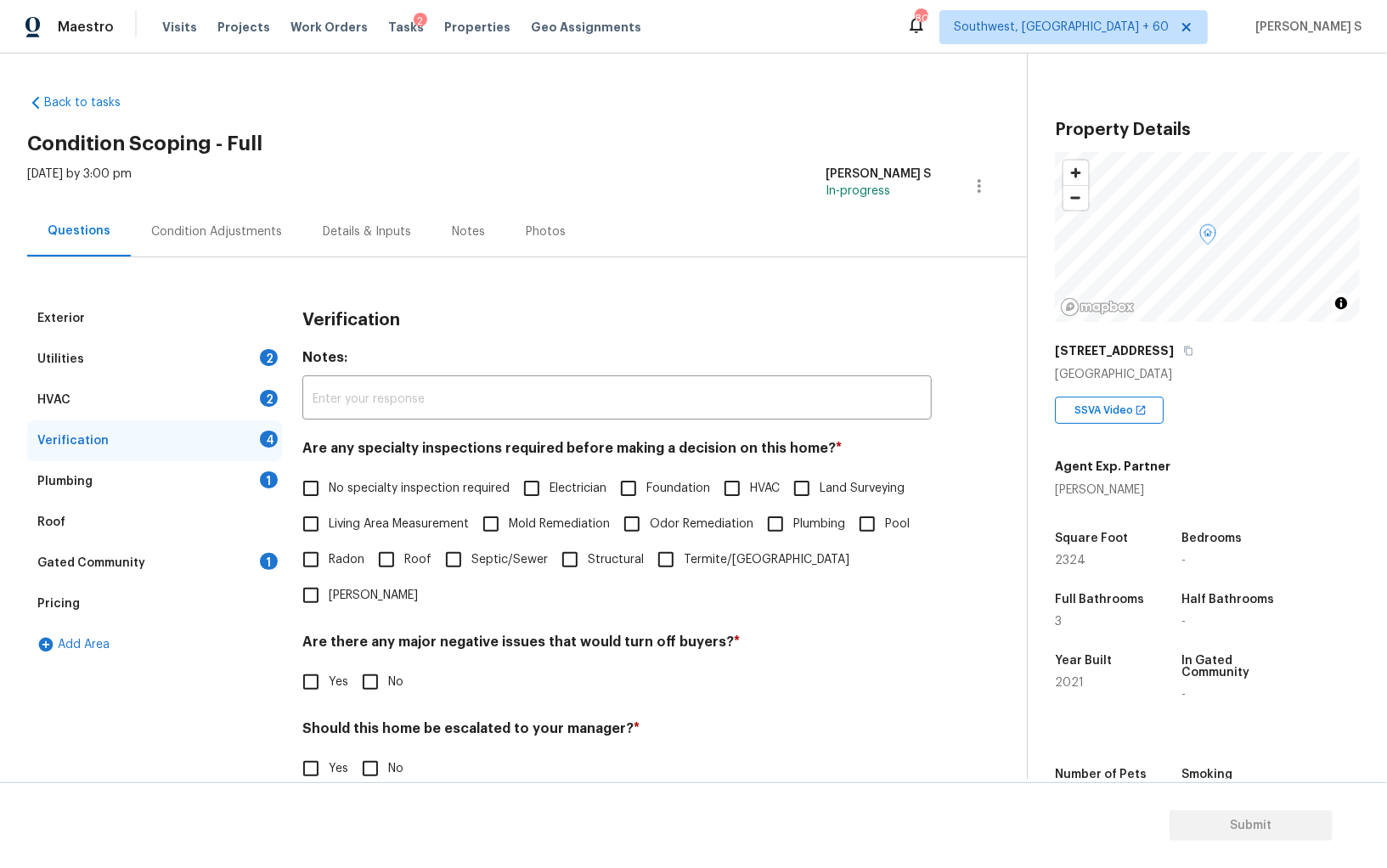
click at [317, 489] on input "No specialty inspection required" at bounding box center [311, 488] width 35 height 35
checkbox input "true"
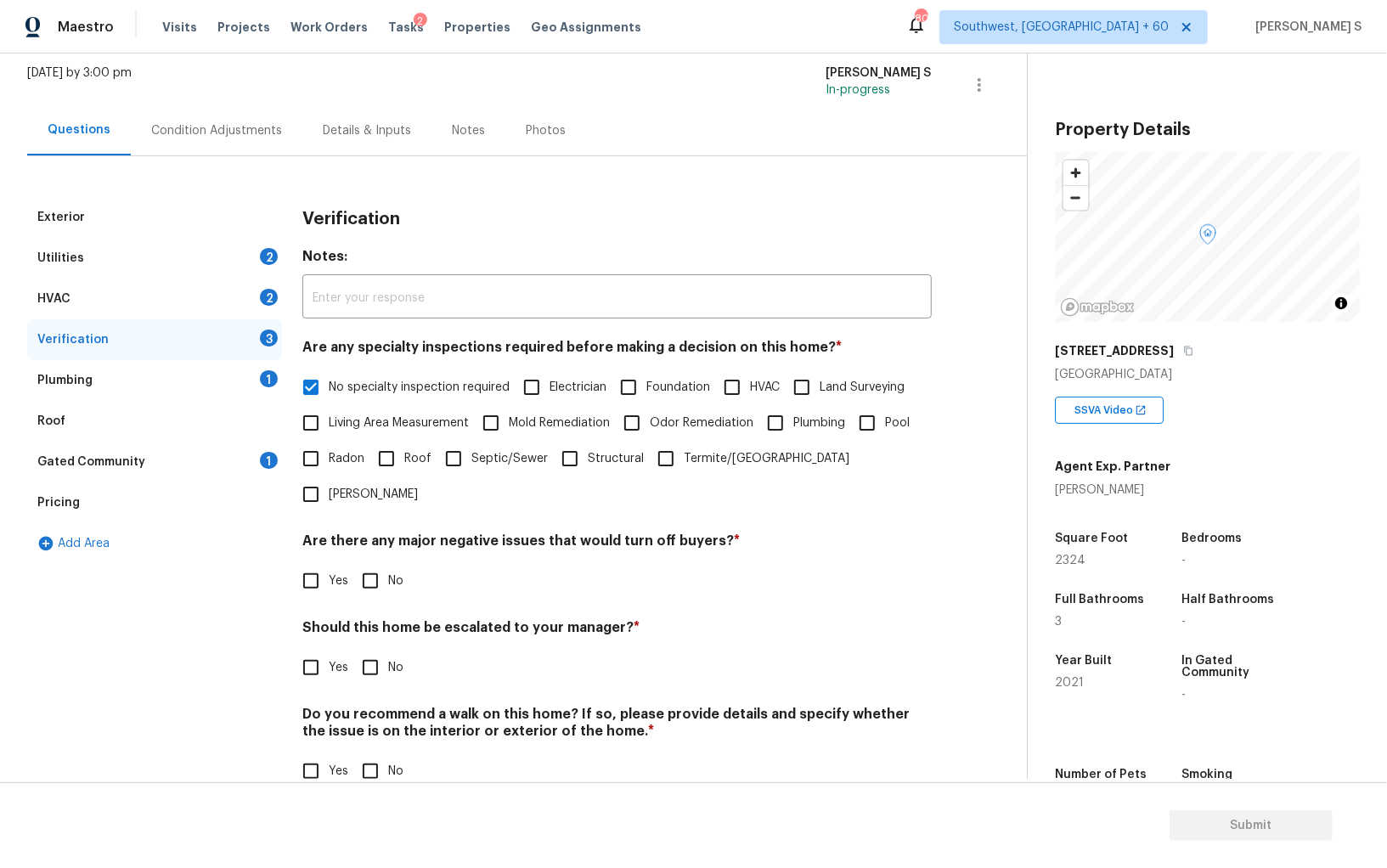
drag, startPoint x: 375, startPoint y: 539, endPoint x: 394, endPoint y: 731, distance: 192.9
click at [375, 563] on input "No" at bounding box center [370, 581] width 35 height 35
checkbox input "true"
click at [368, 752] on input "No" at bounding box center [370, 771] width 35 height 35
checkbox input "true"
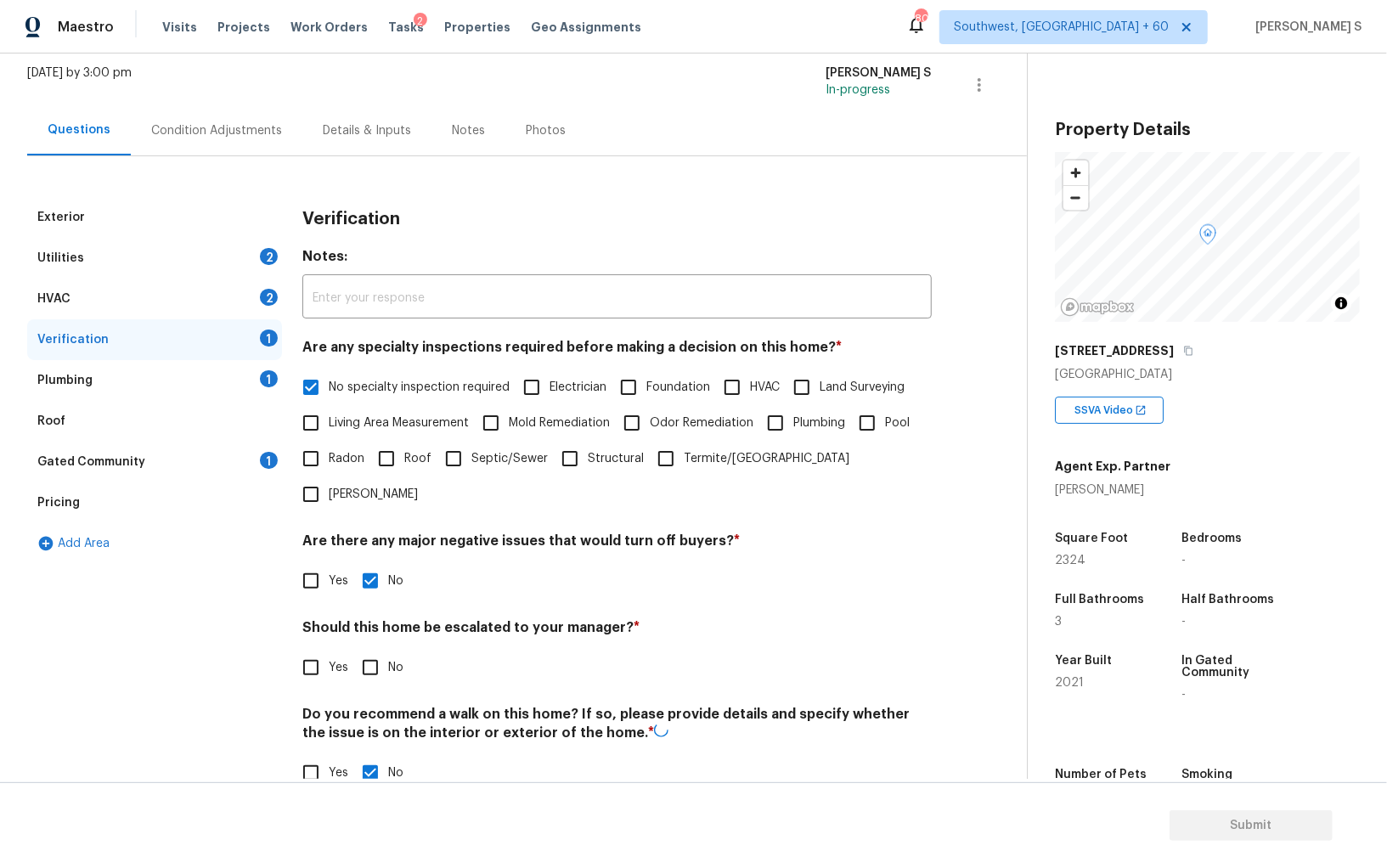
scroll to position [0, 0]
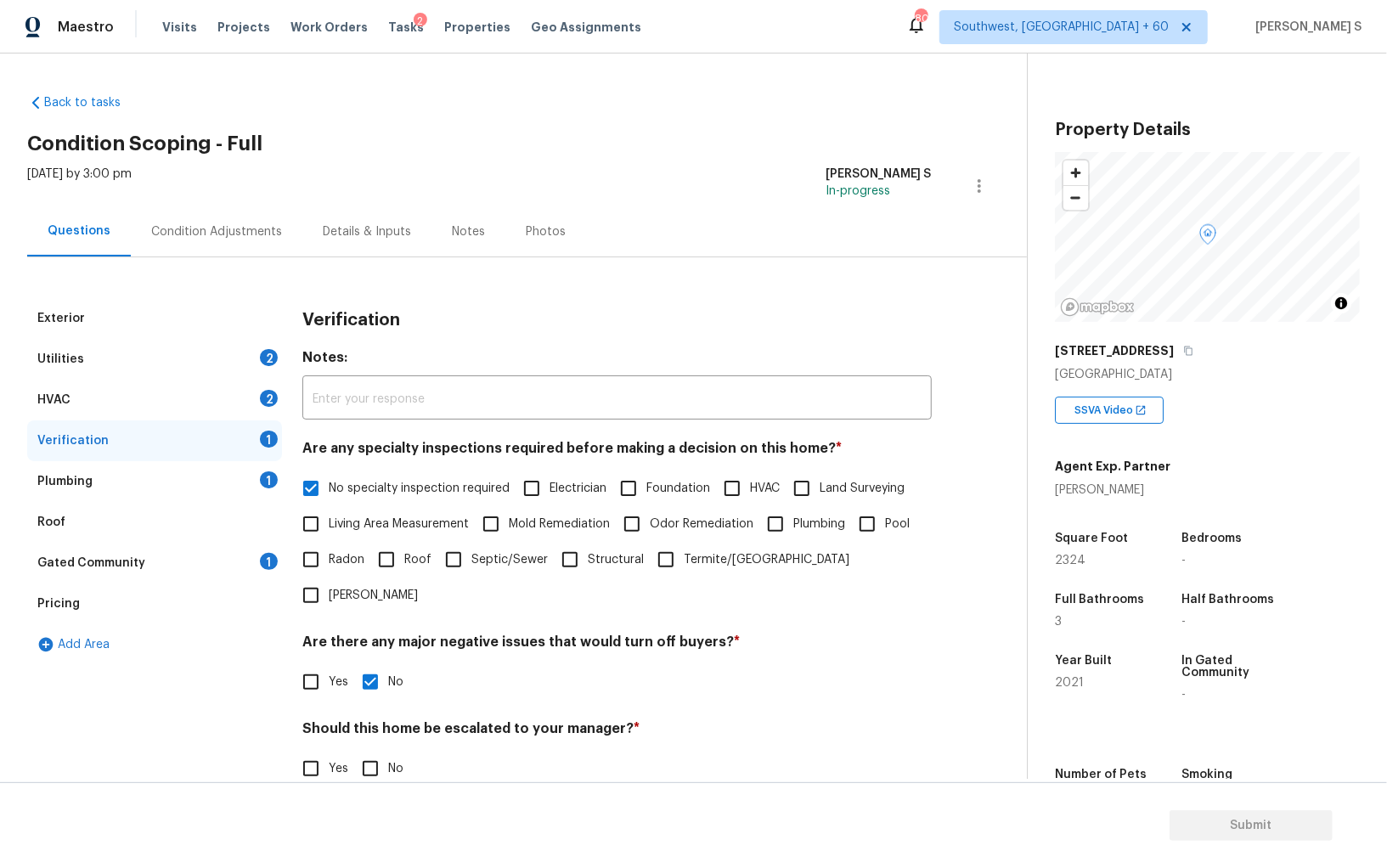
click at [260, 478] on div "1" at bounding box center [269, 479] width 18 height 17
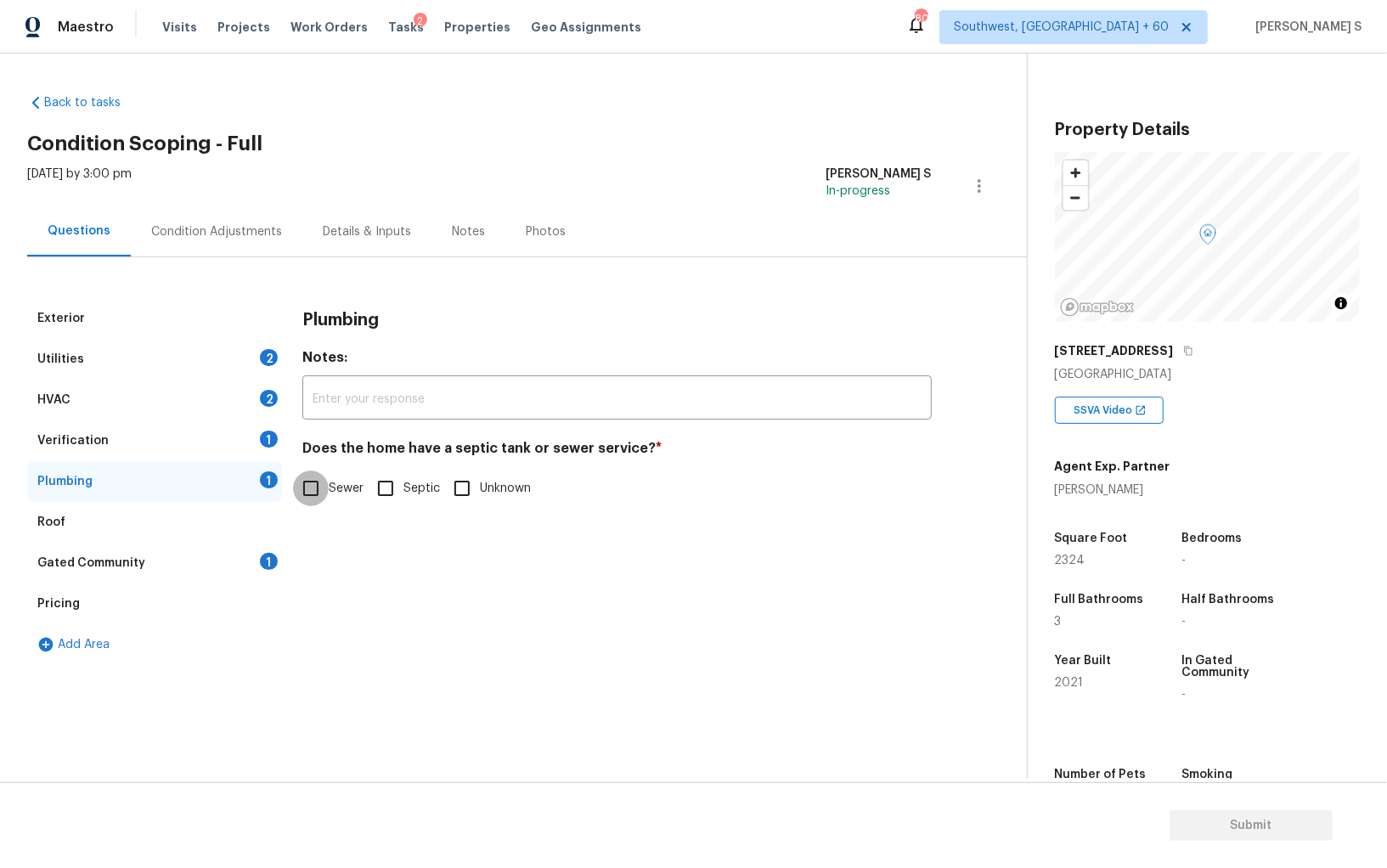
click at [325, 498] on input "Sewer" at bounding box center [311, 488] width 35 height 35
checkbox input "true"
click at [259, 546] on div "Gated Community 1" at bounding box center [155, 563] width 255 height 41
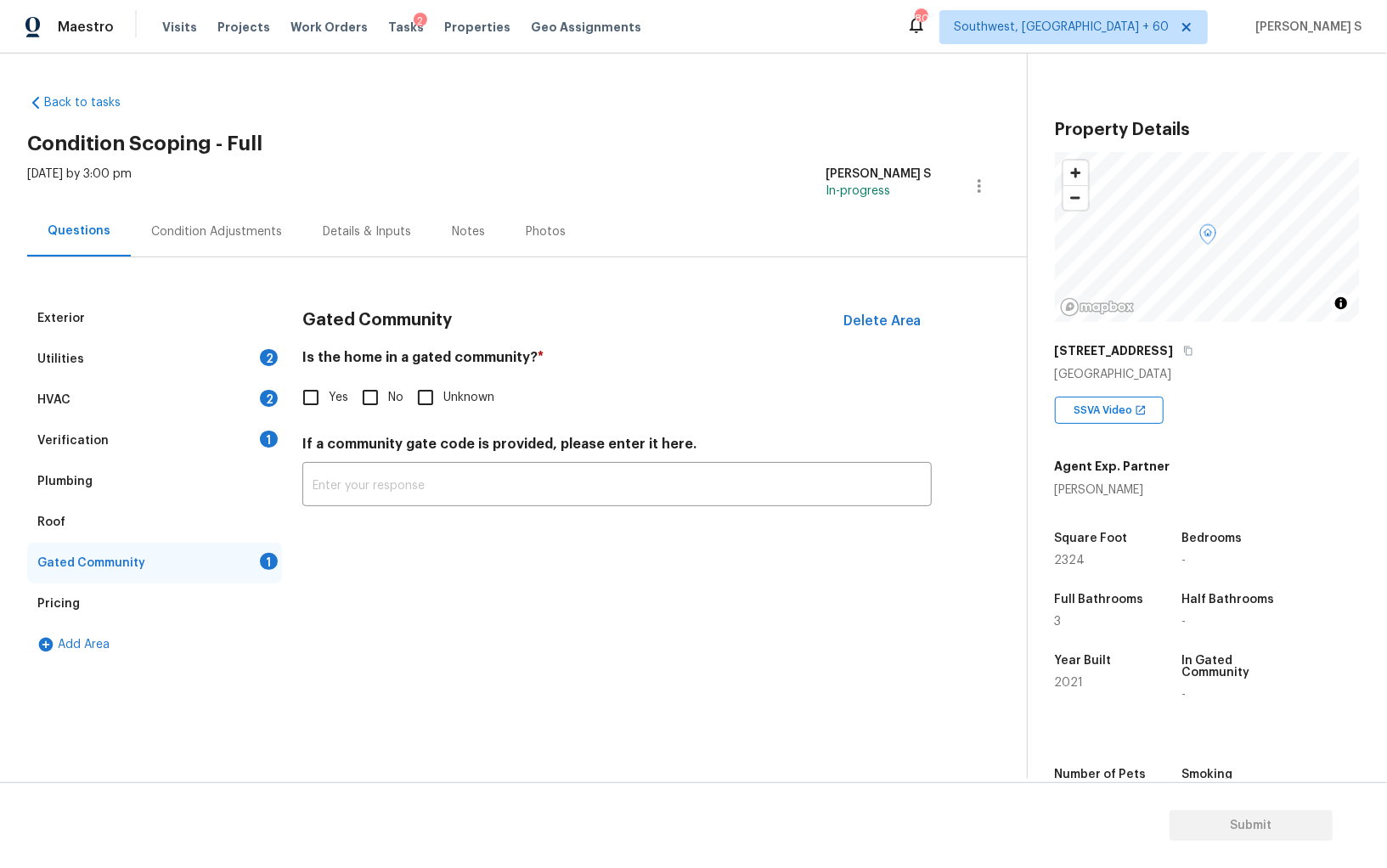
click at [383, 378] on div "Is the home in a gated community? * Yes No Unknown" at bounding box center [616, 382] width 630 height 66
click at [391, 396] on span "No" at bounding box center [395, 398] width 15 height 18
click at [388, 396] on input "No" at bounding box center [370, 398] width 35 height 35
checkbox input "true"
click at [186, 472] on div "Plumbing" at bounding box center [155, 482] width 255 height 41
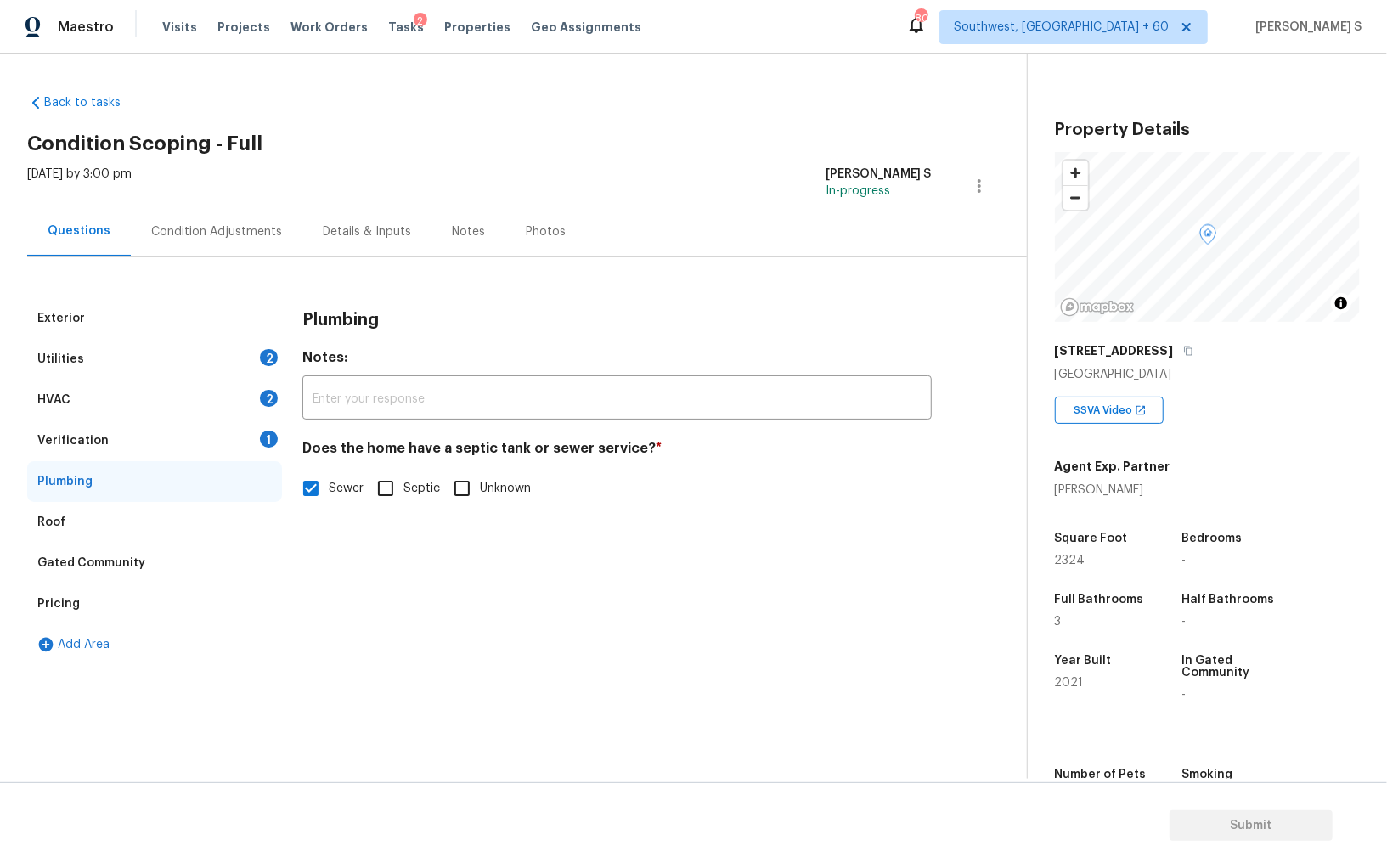
click at [372, 494] on input "Septic" at bounding box center [385, 488] width 35 height 35
checkbox input "true"
checkbox input "false"
click at [184, 324] on div "Exterior" at bounding box center [155, 319] width 255 height 41
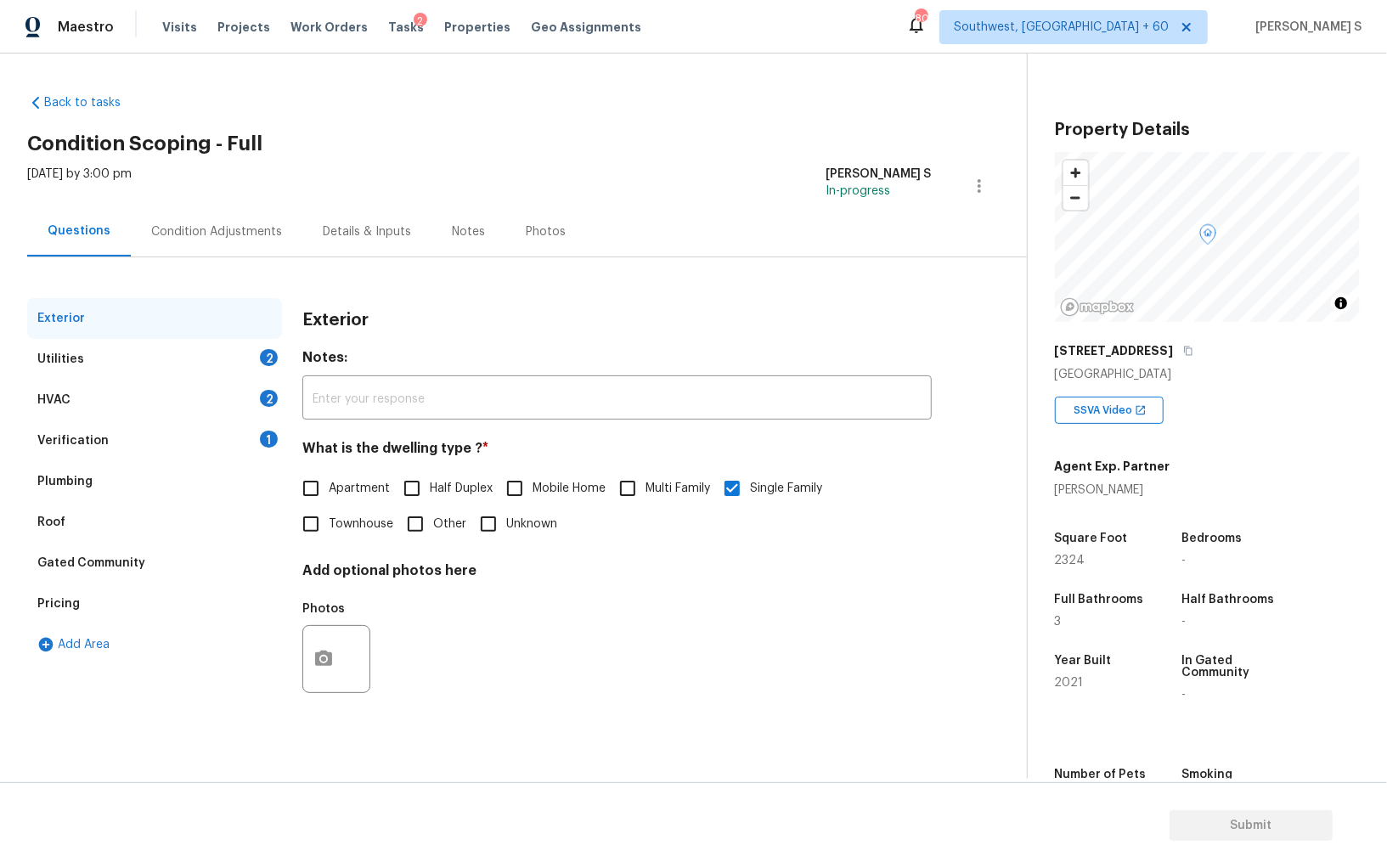
click at [251, 357] on div "Utilities 2" at bounding box center [155, 360] width 255 height 41
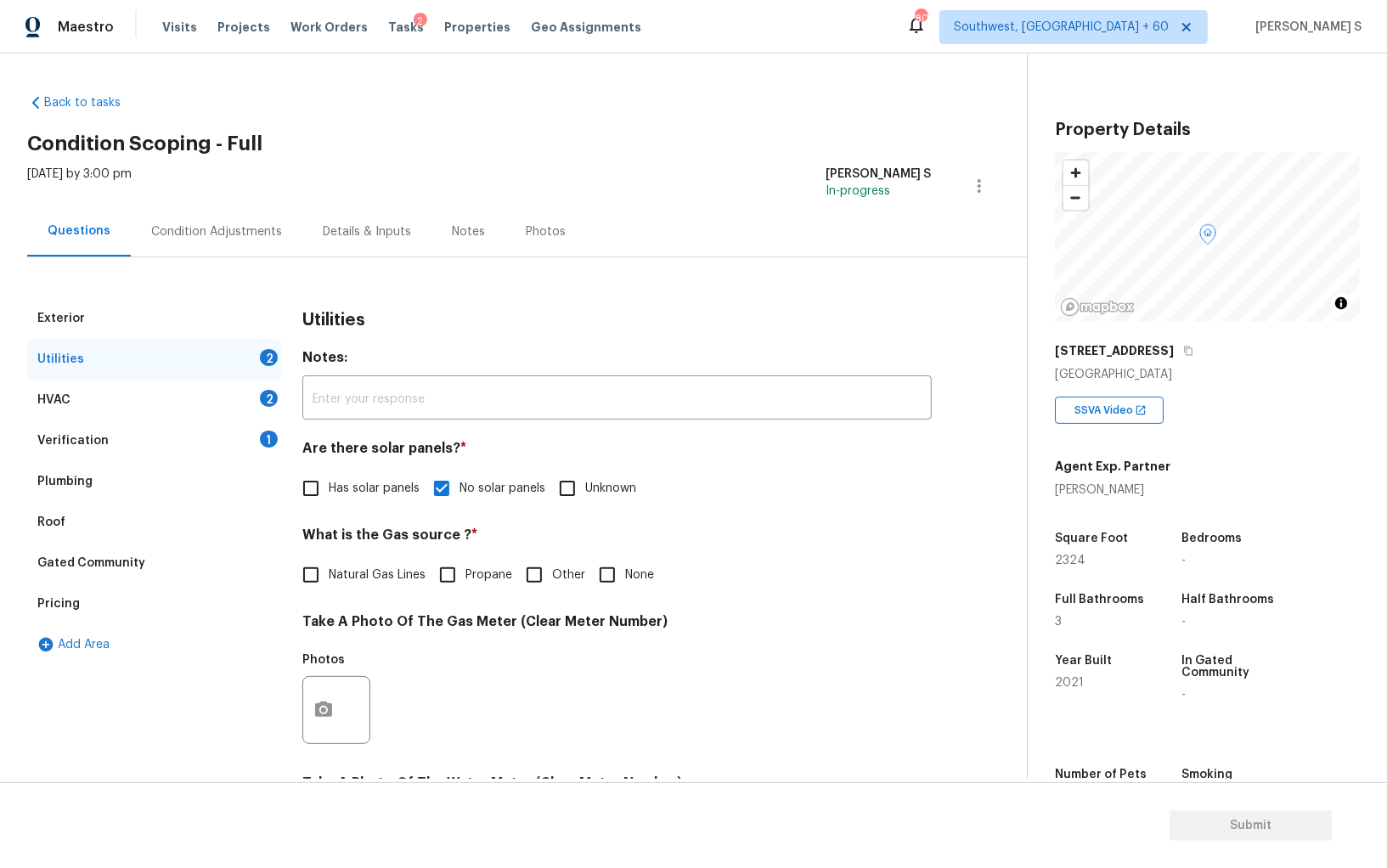
scroll to position [410, 0]
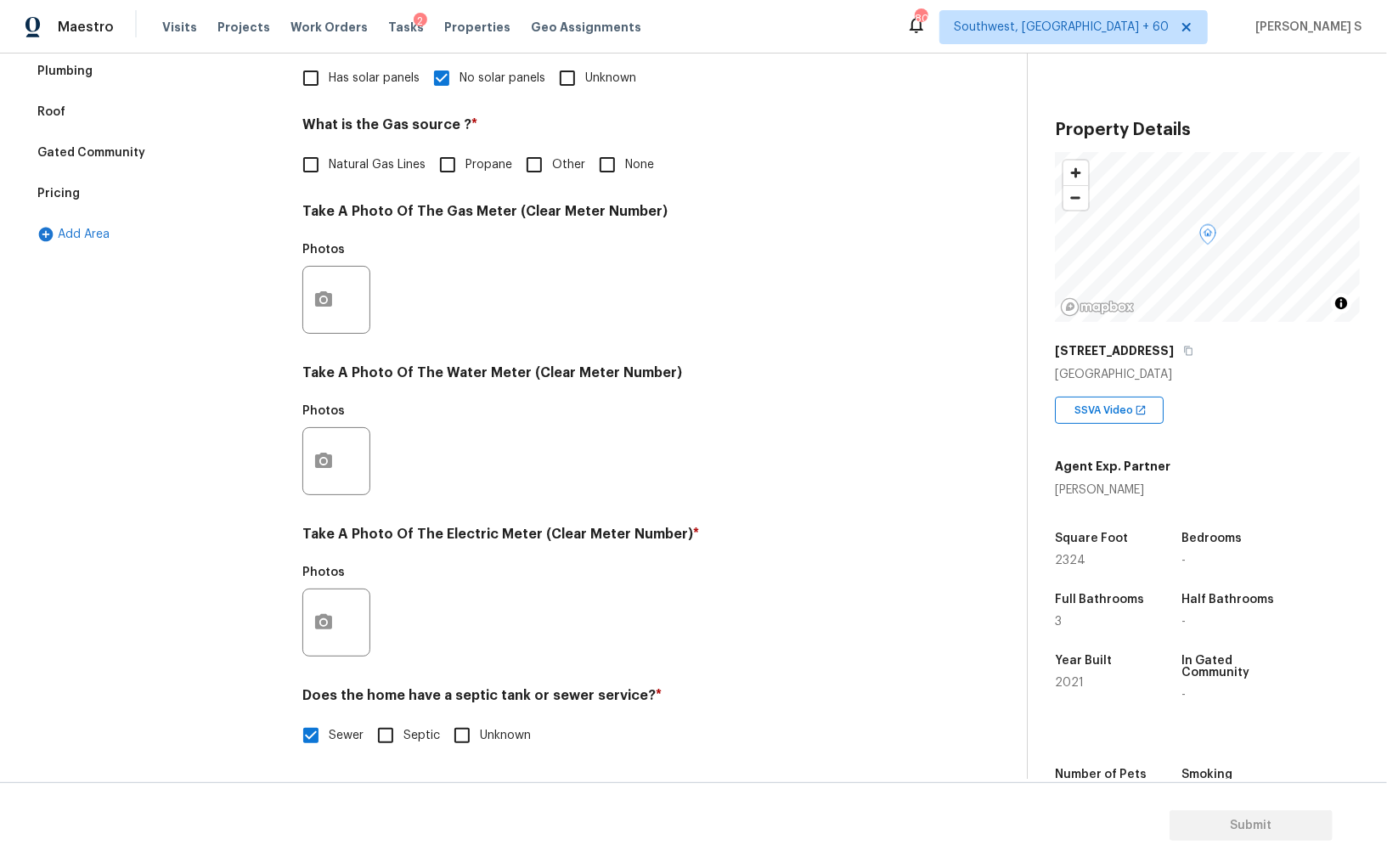
click at [384, 727] on input "Septic" at bounding box center [385, 736] width 35 height 35
checkbox input "true"
checkbox input "false"
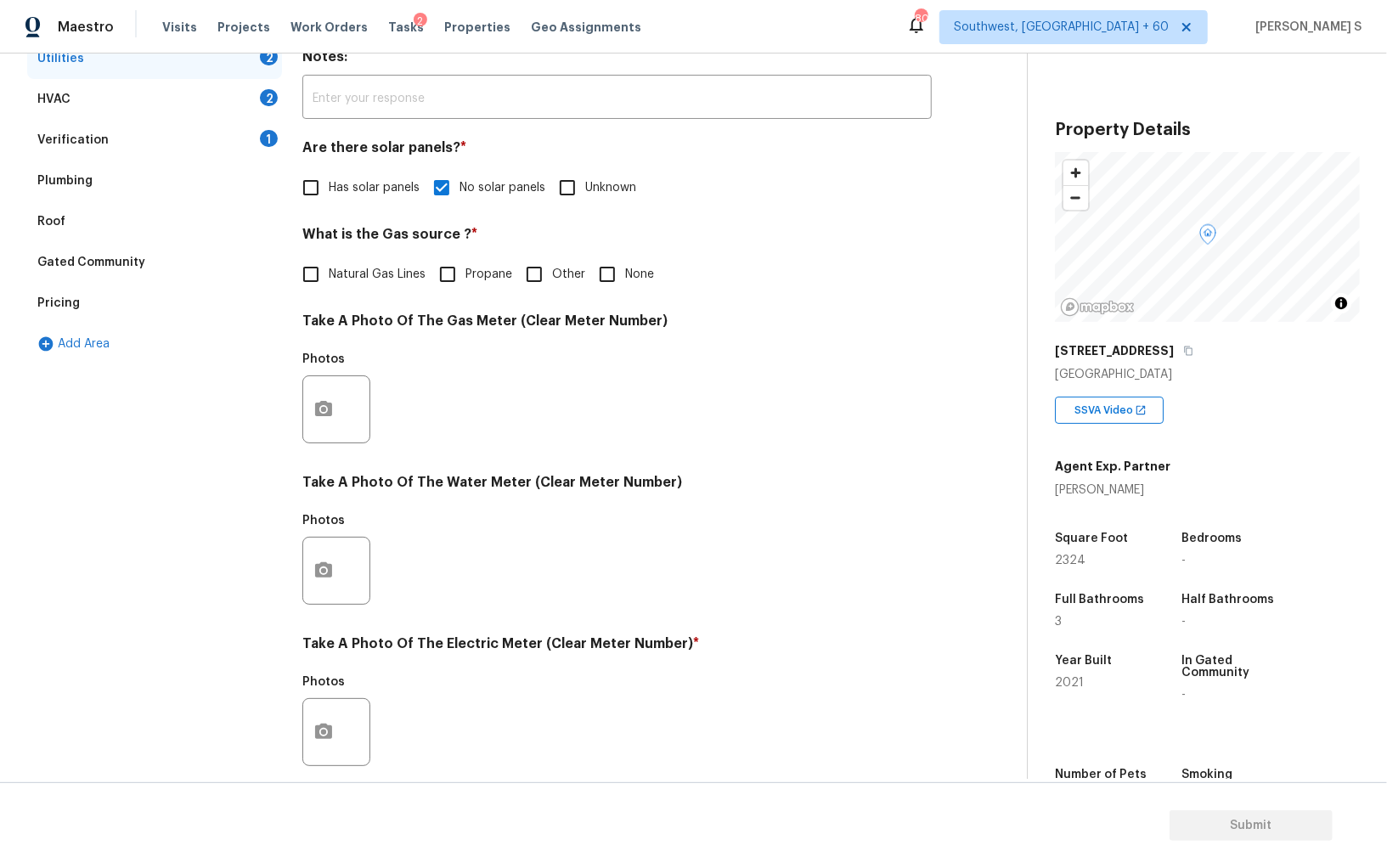
drag, startPoint x: 301, startPoint y: 735, endPoint x: 906, endPoint y: 542, distance: 635.0
click at [301, 735] on div "Exterior Utilities 2 HVAC 2 Verification 1 Plumbing Roof Gated Community Pricin…" at bounding box center [507, 440] width 959 height 886
click at [330, 711] on button "button" at bounding box center [323, 732] width 41 height 66
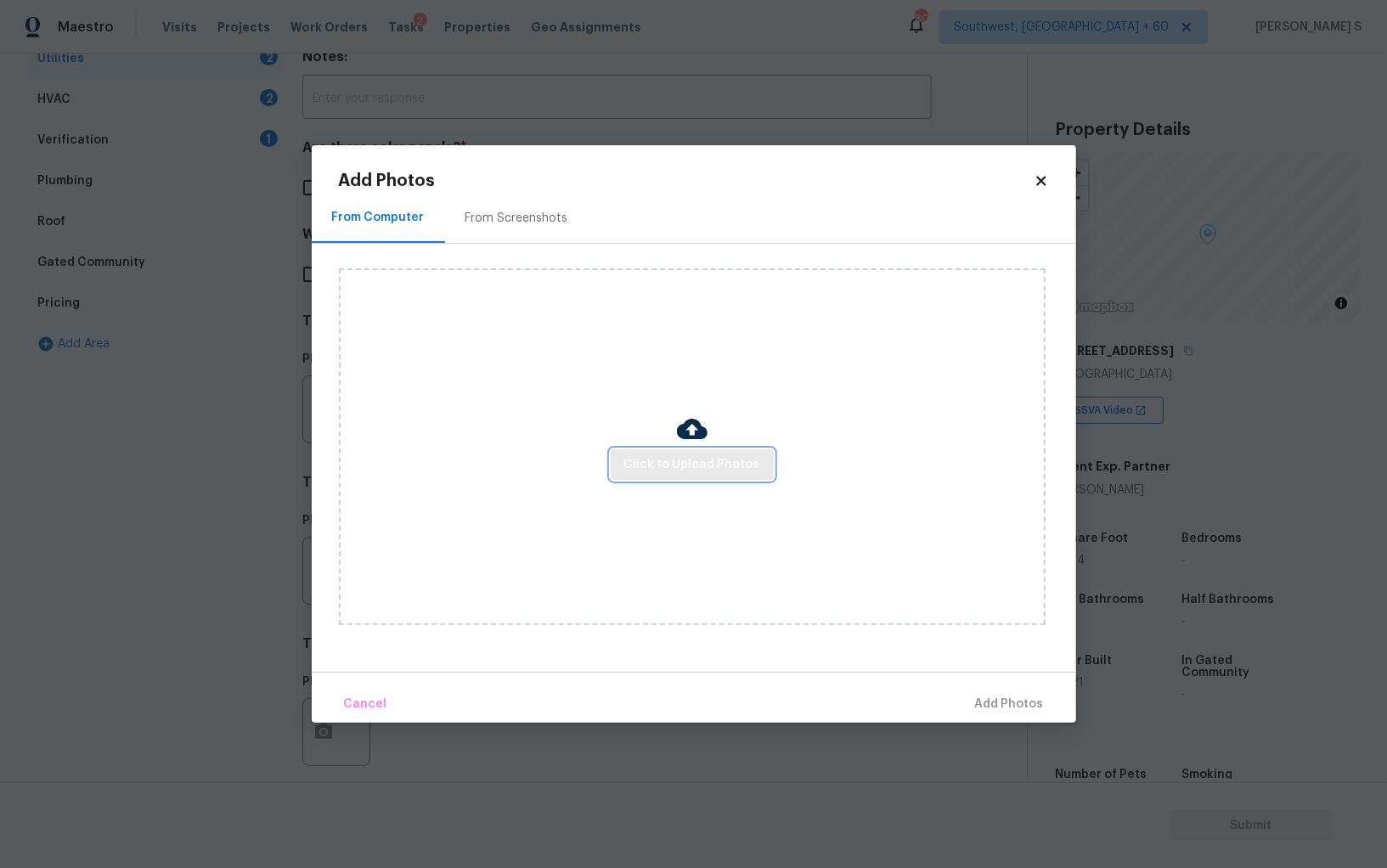
click at [678, 465] on span "Click to Upload Photos" at bounding box center [692, 465] width 136 height 21
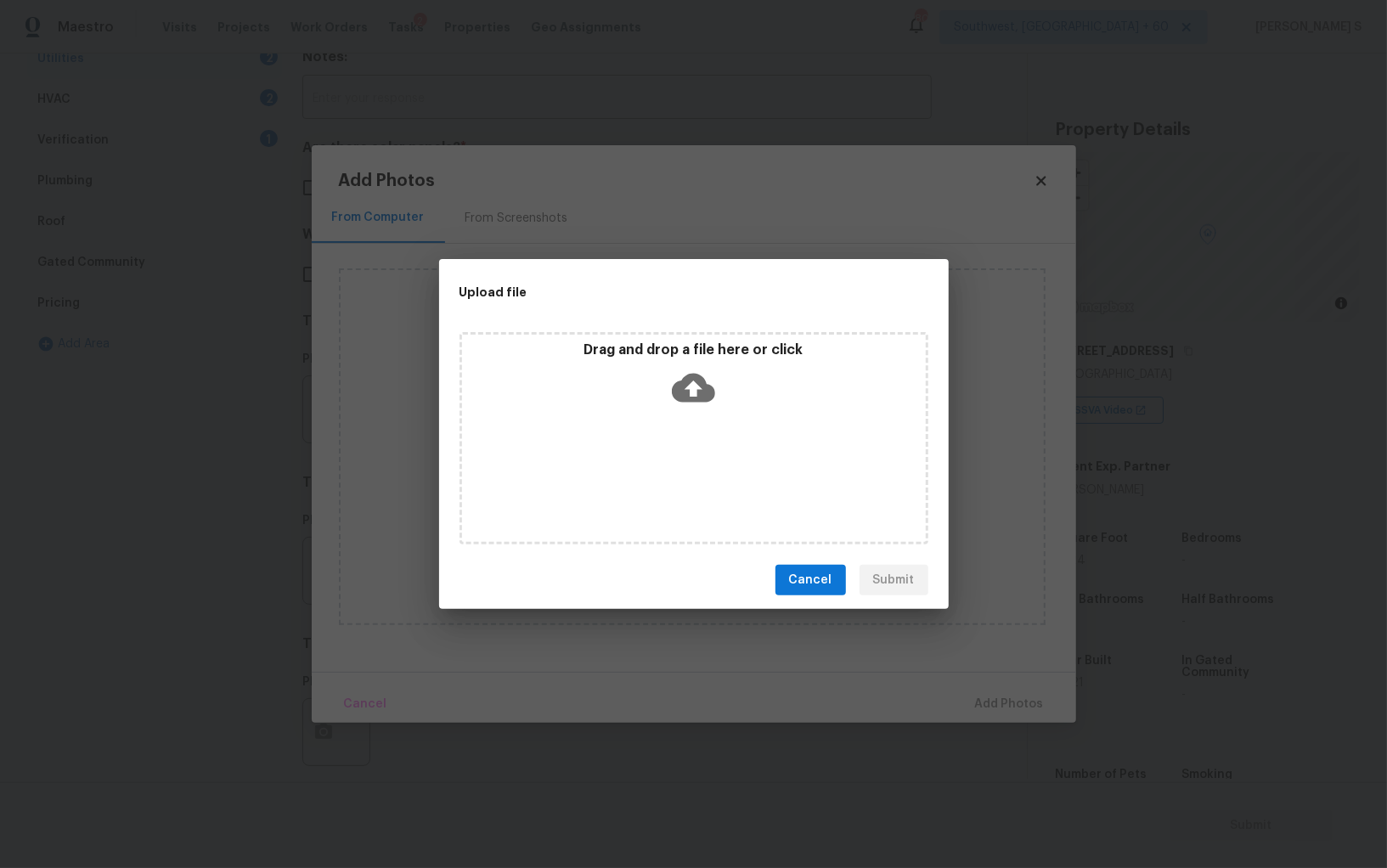
click at [678, 465] on div "Drag and drop a file here or click" at bounding box center [694, 438] width 469 height 213
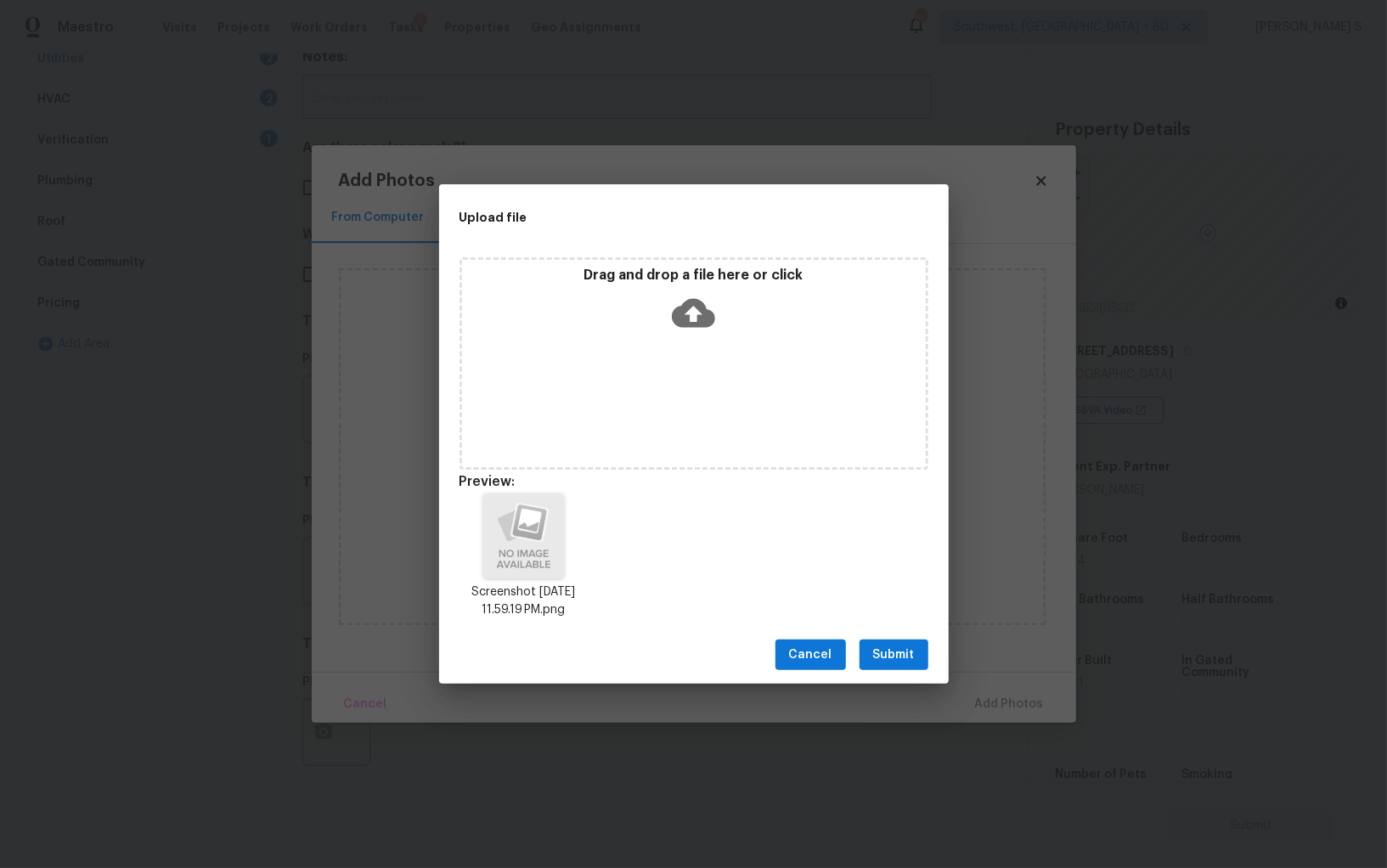
click at [882, 649] on span "Submit" at bounding box center [894, 655] width 42 height 21
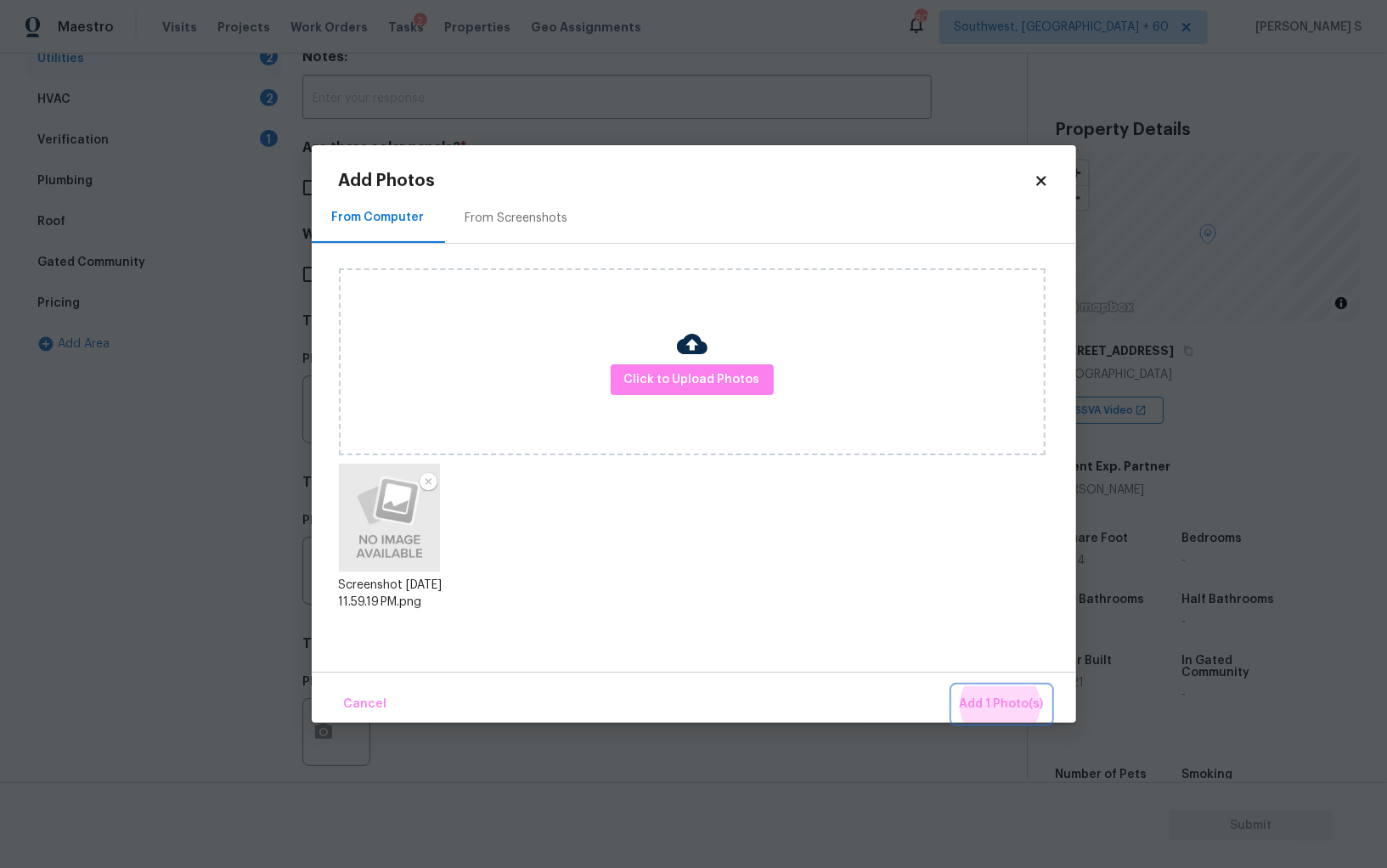
click at [953, 686] on button "Add 1 Photo(s)" at bounding box center [1002, 704] width 97 height 36
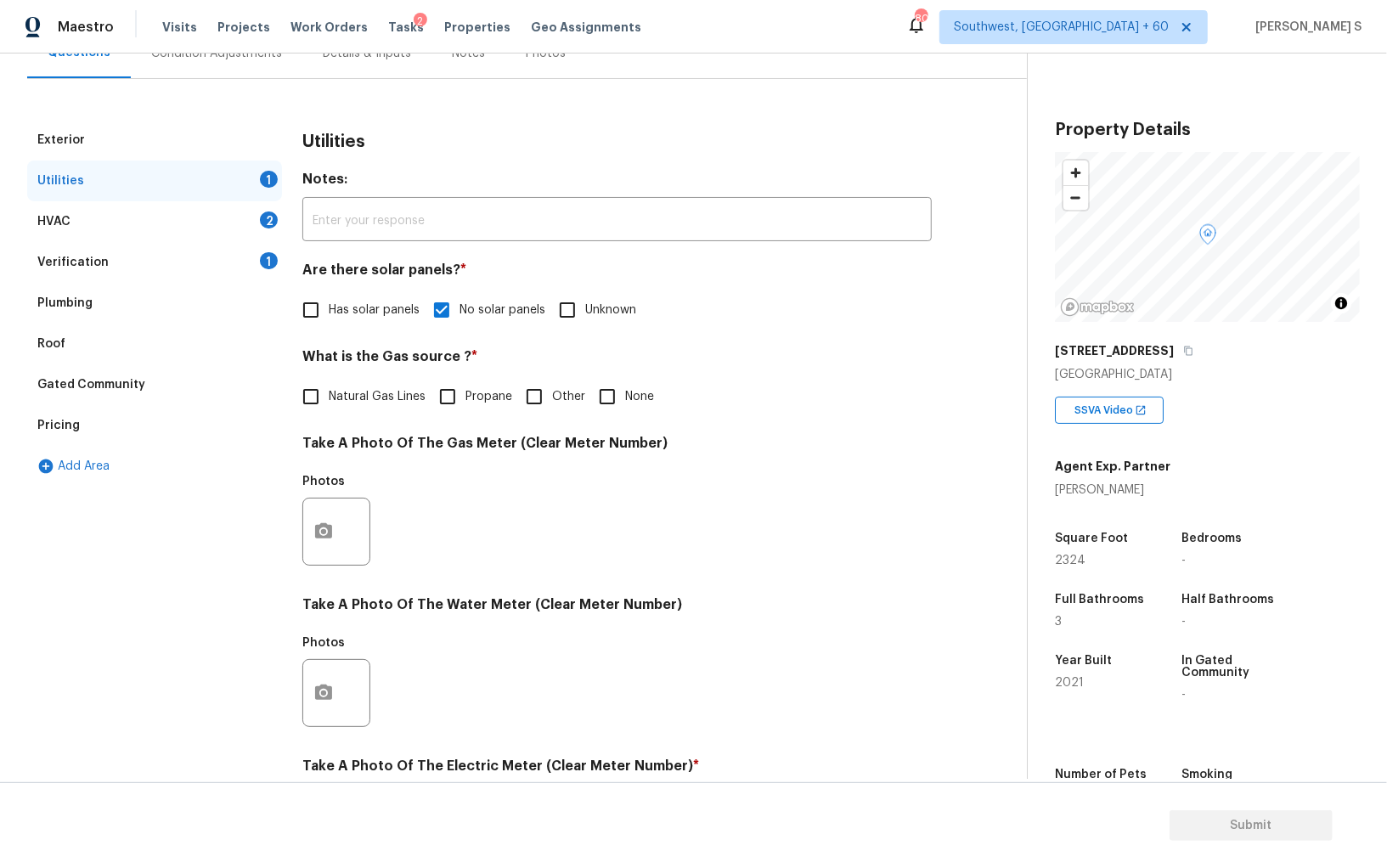
scroll to position [0, 0]
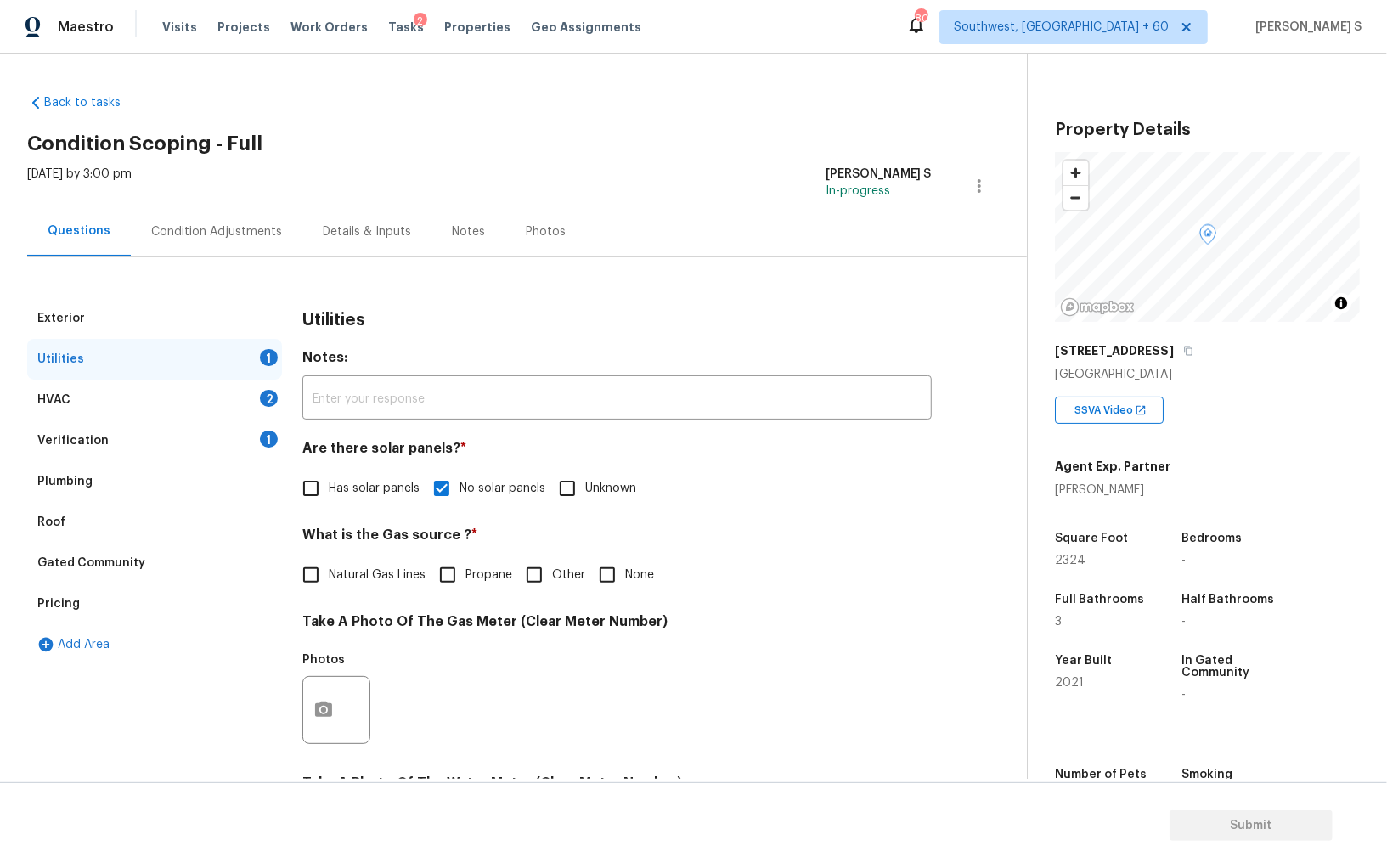
click at [242, 403] on div "HVAC 2" at bounding box center [155, 400] width 255 height 41
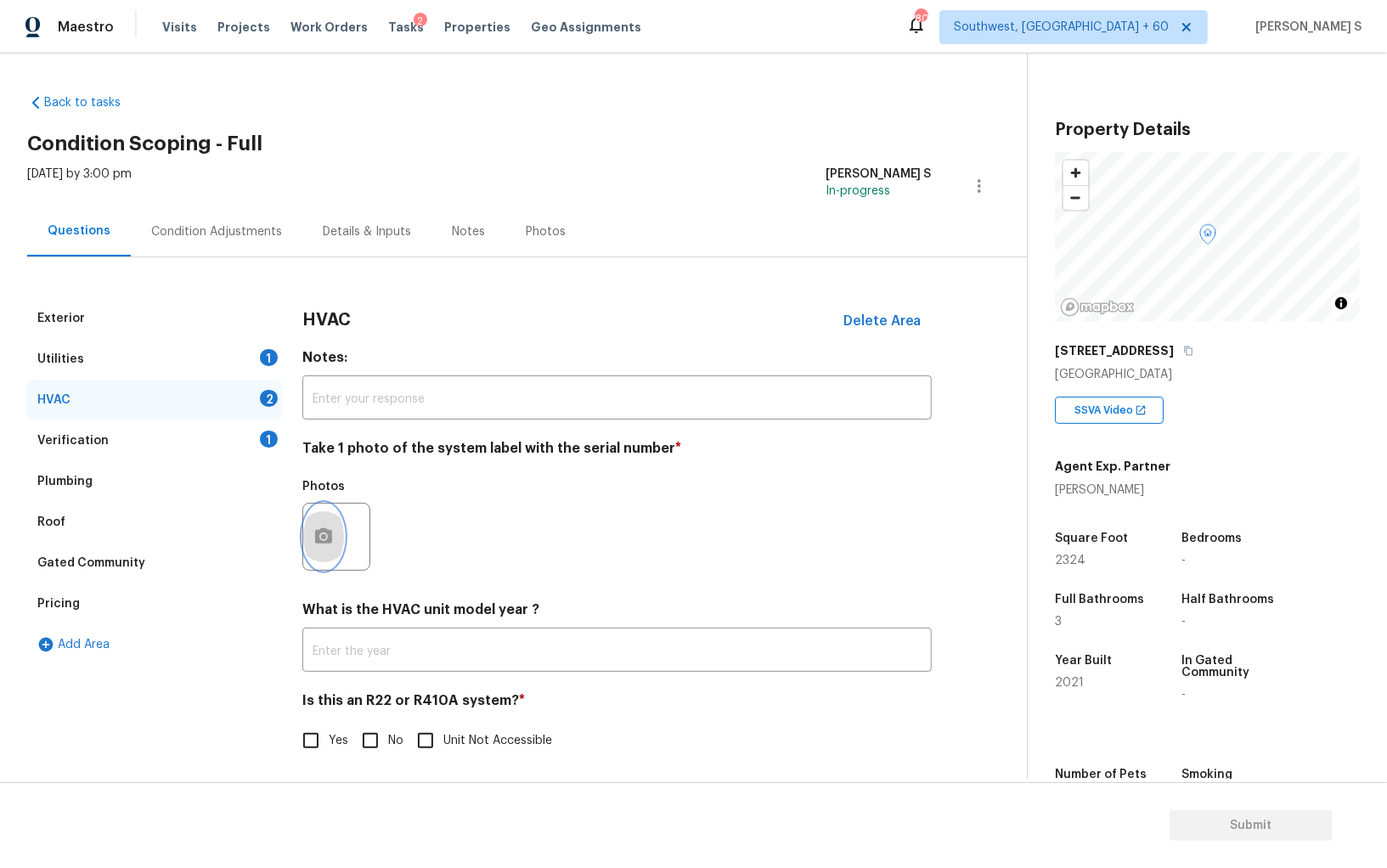
drag, startPoint x: 306, startPoint y: 535, endPoint x: 316, endPoint y: 531, distance: 10.8
click at [316, 531] on button "button" at bounding box center [323, 537] width 41 height 66
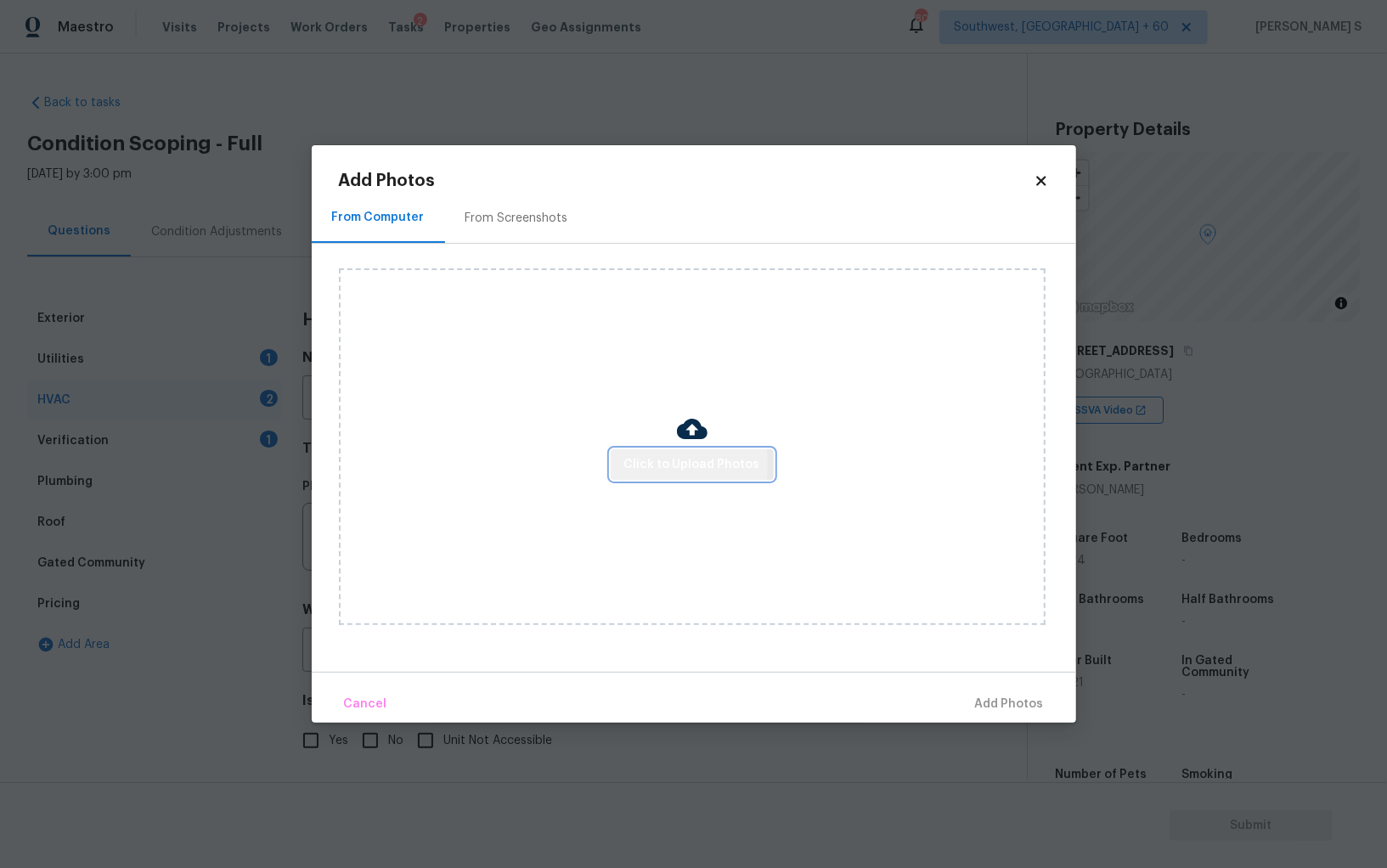
click at [621, 465] on button "Click to Upload Photos" at bounding box center [693, 464] width 163 height 31
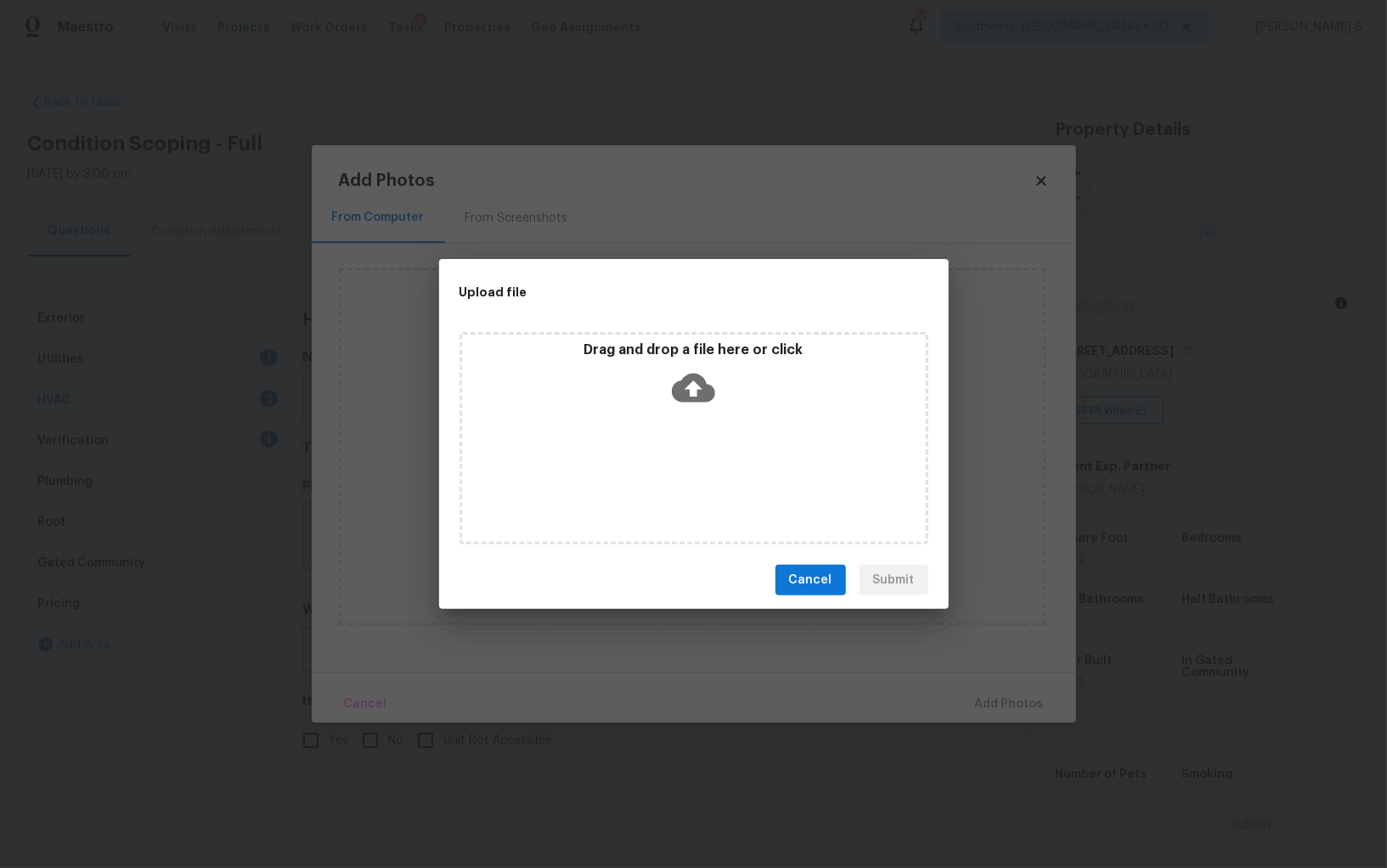
click at [621, 465] on div "Drag and drop a file here or click" at bounding box center [694, 438] width 469 height 213
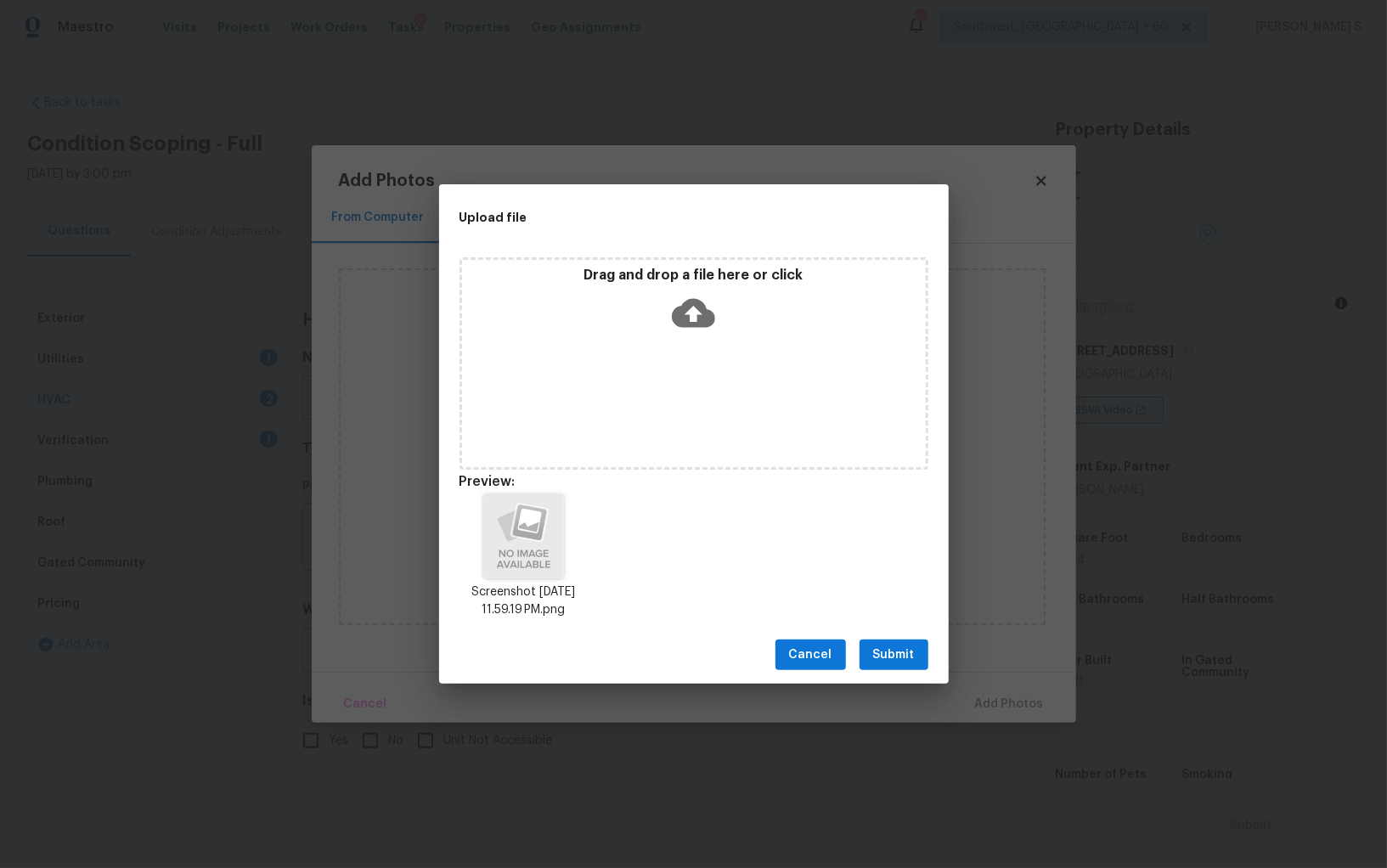
click at [895, 652] on span "Submit" at bounding box center [894, 655] width 42 height 21
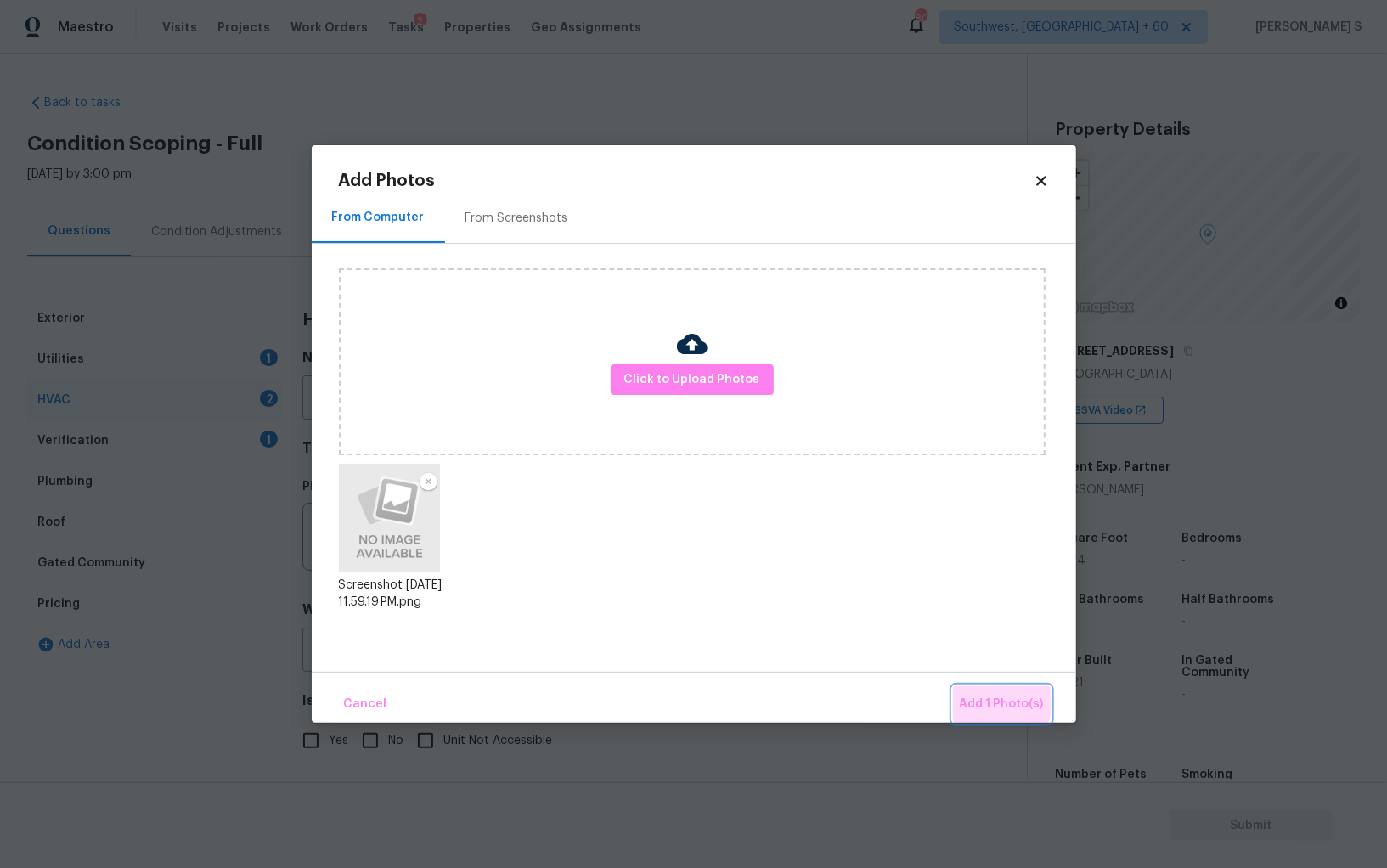
click at [999, 700] on span "Add 1 Photo(s)" at bounding box center [1002, 705] width 84 height 21
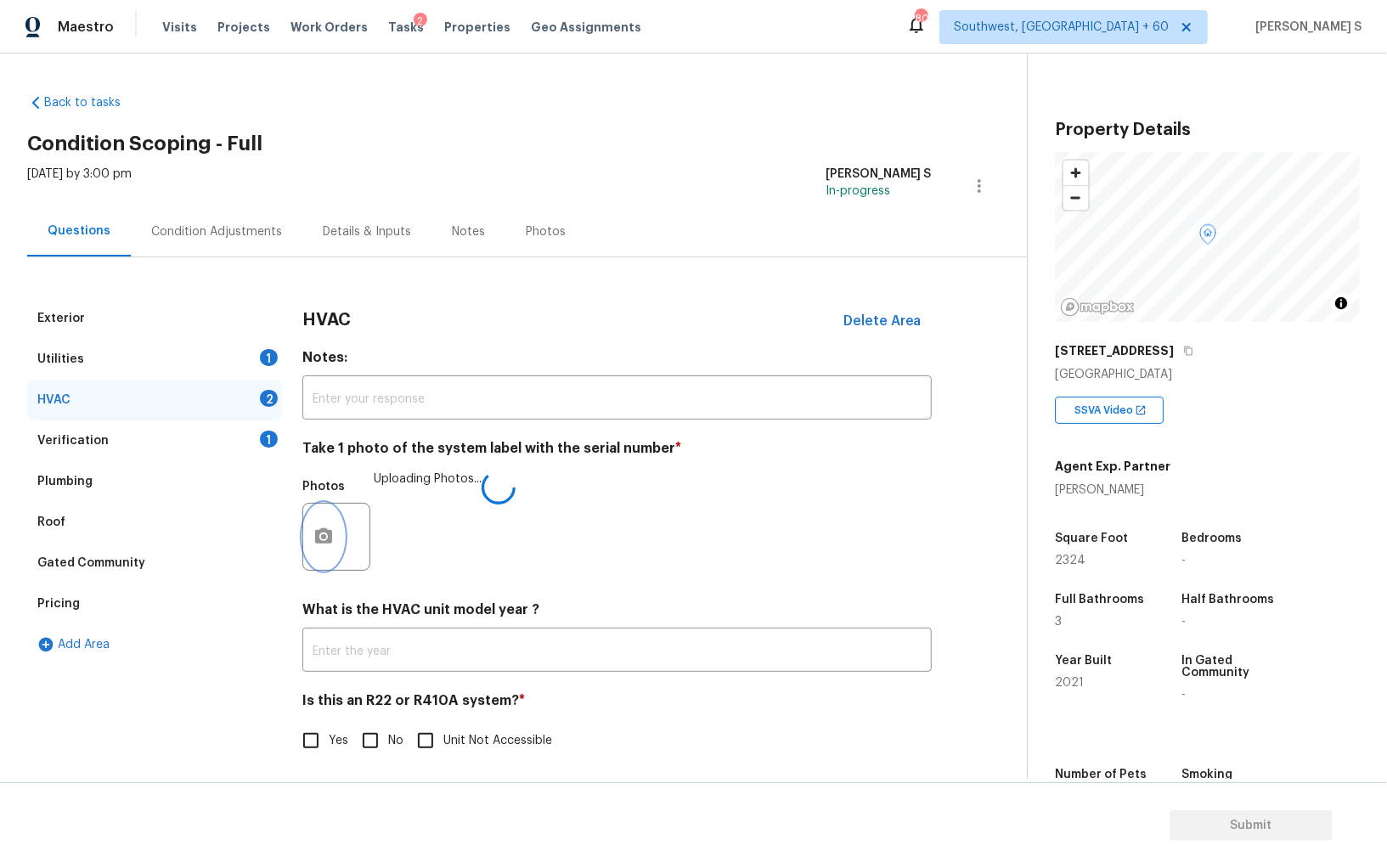
scroll to position [6, 0]
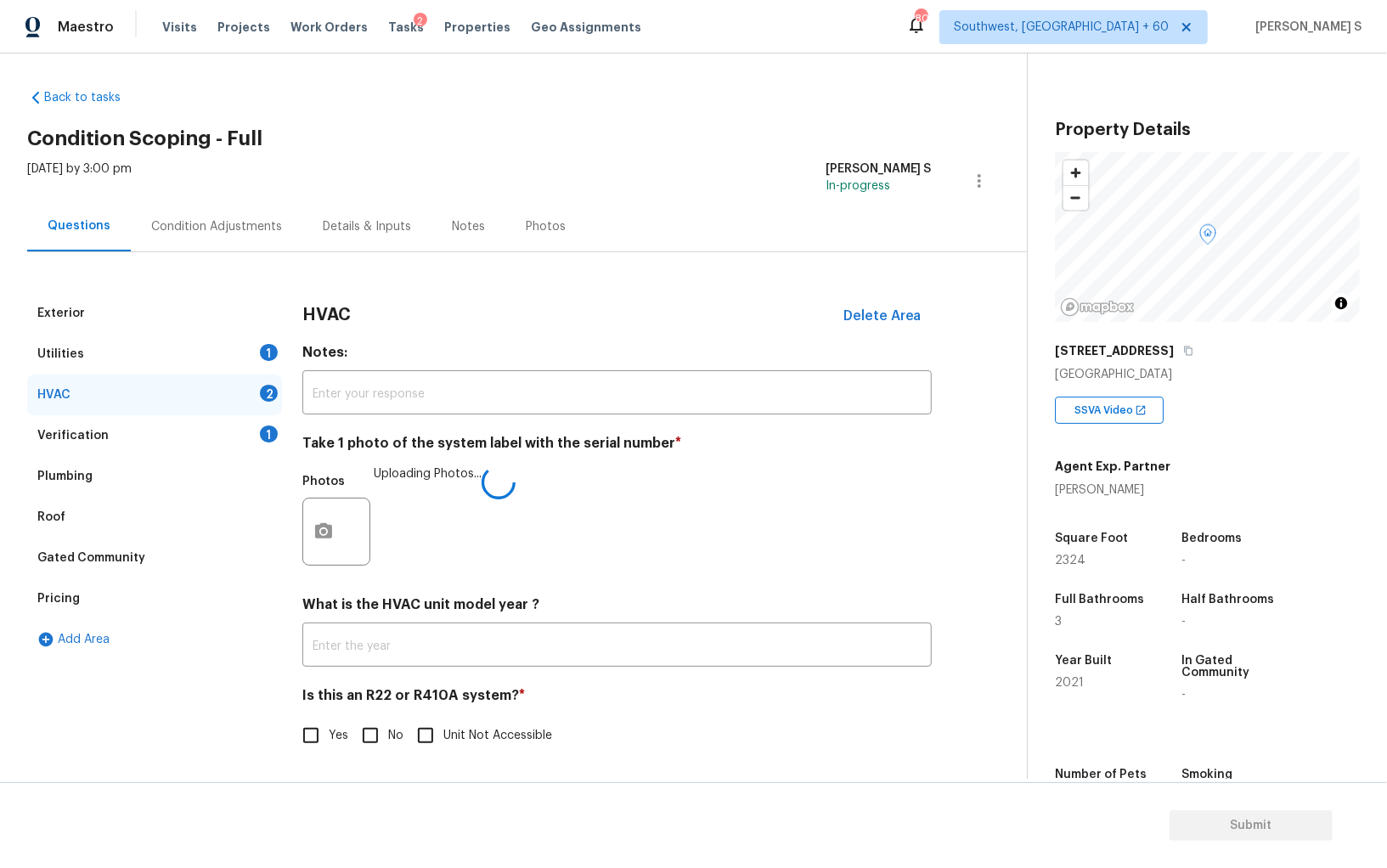
click at [376, 740] on input "No" at bounding box center [370, 736] width 35 height 35
checkbox input "true"
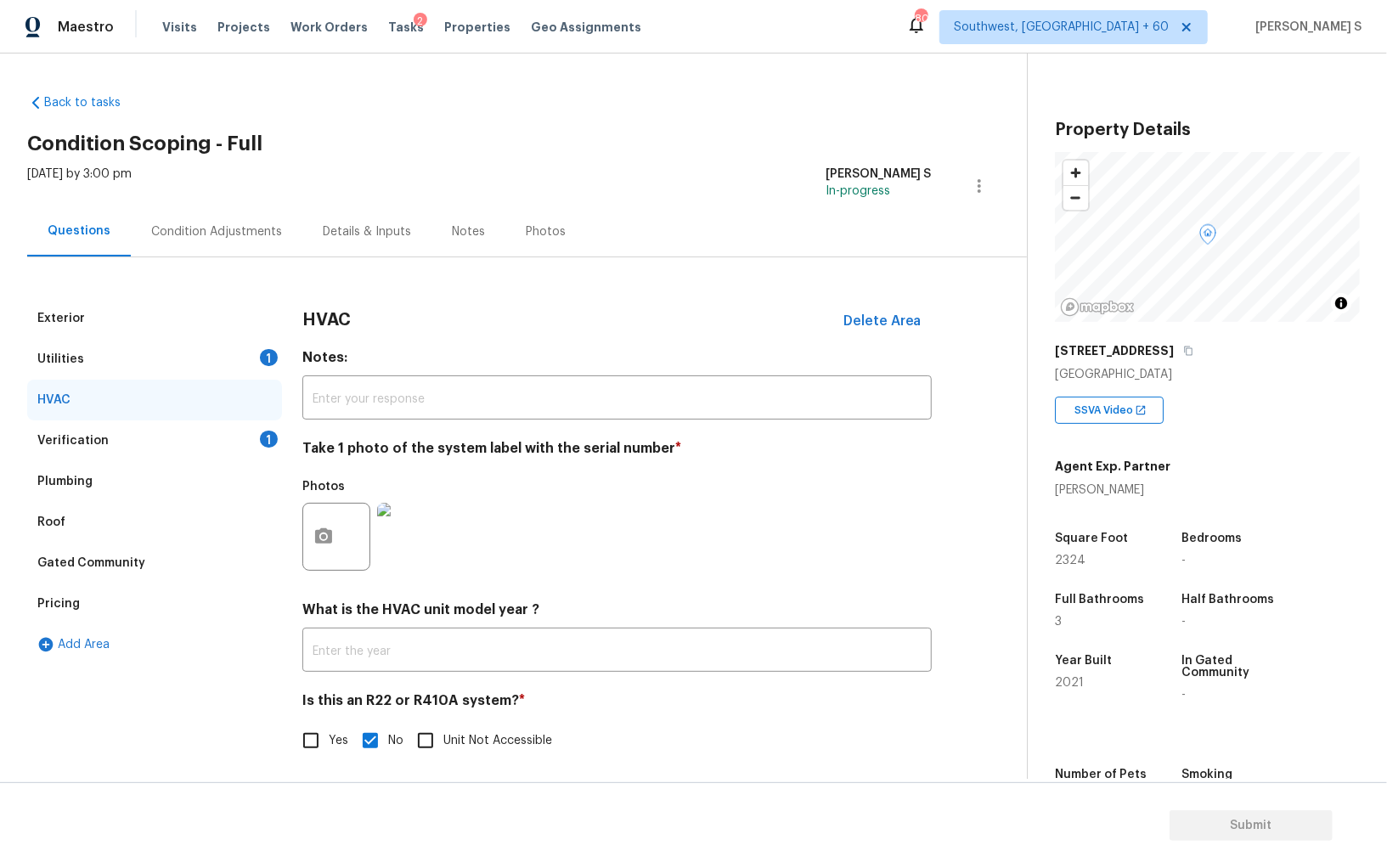
click at [259, 227] on div "Condition Adjustments" at bounding box center [217, 231] width 131 height 17
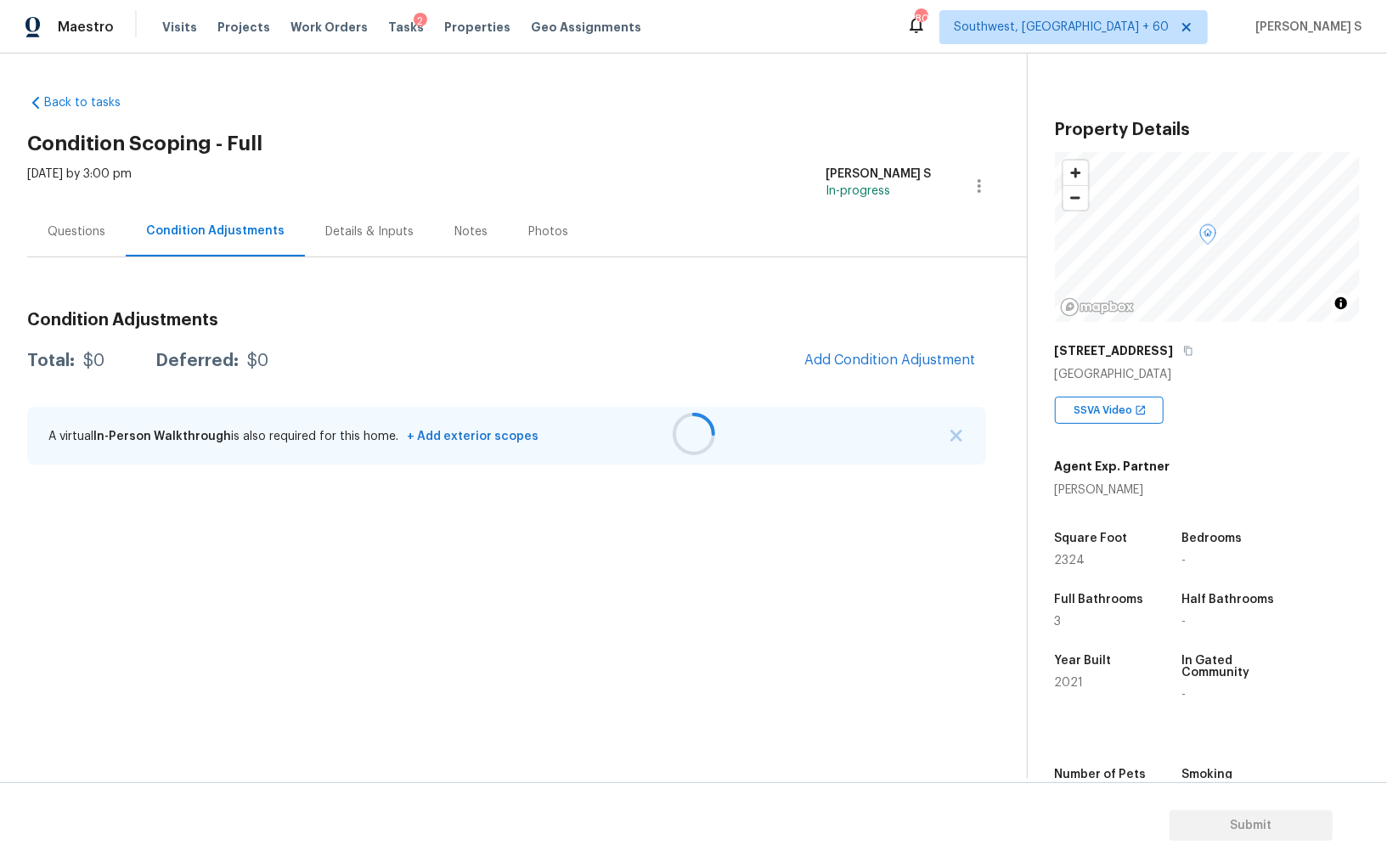
click at [619, 571] on div at bounding box center [694, 434] width 1387 height 868
click at [864, 355] on div at bounding box center [694, 434] width 1387 height 868
click at [828, 348] on button "Add Condition Adjustment" at bounding box center [890, 360] width 192 height 35
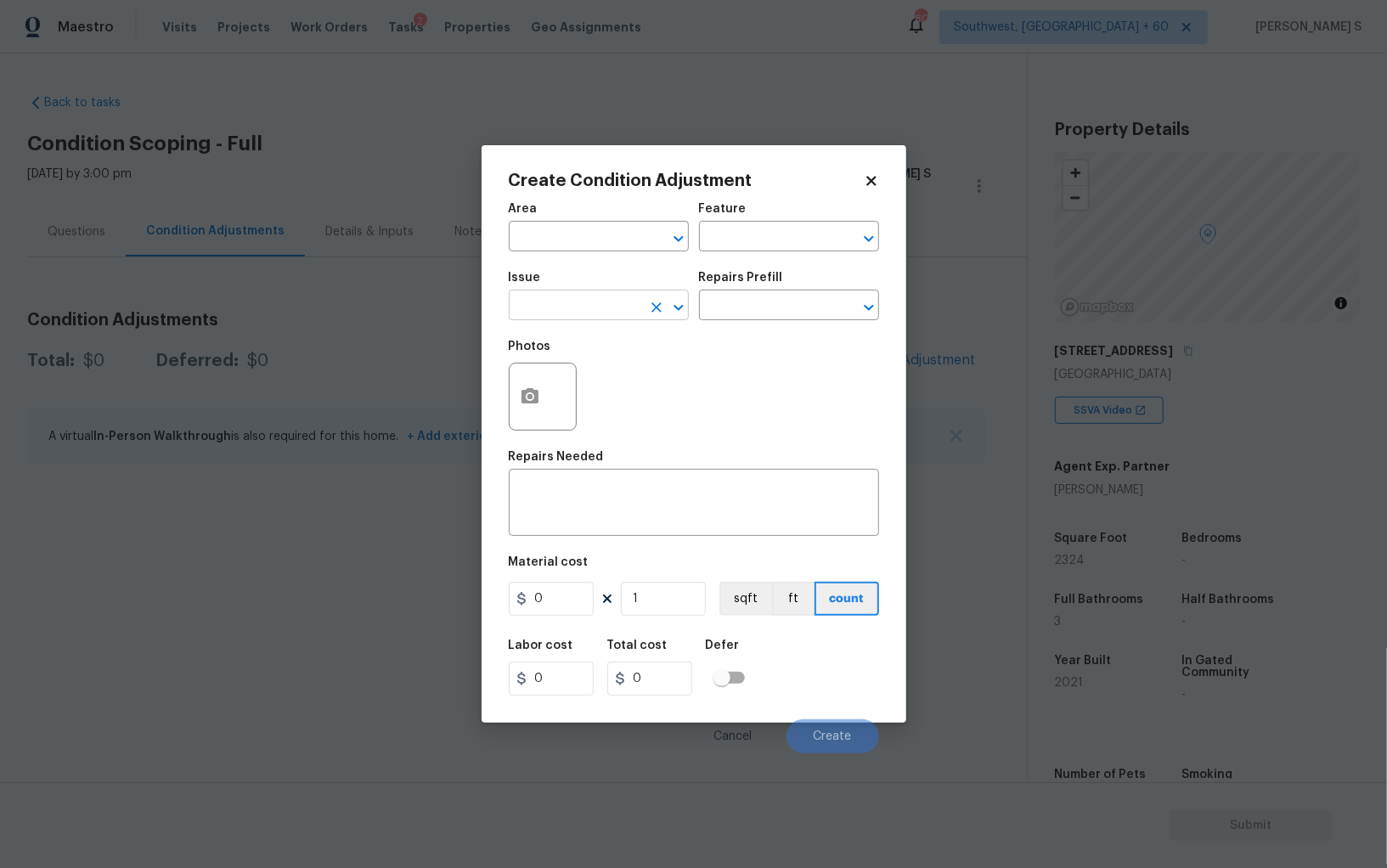
click at [621, 300] on input "text" at bounding box center [576, 307] width 133 height 27
type input "Pressure Washing"
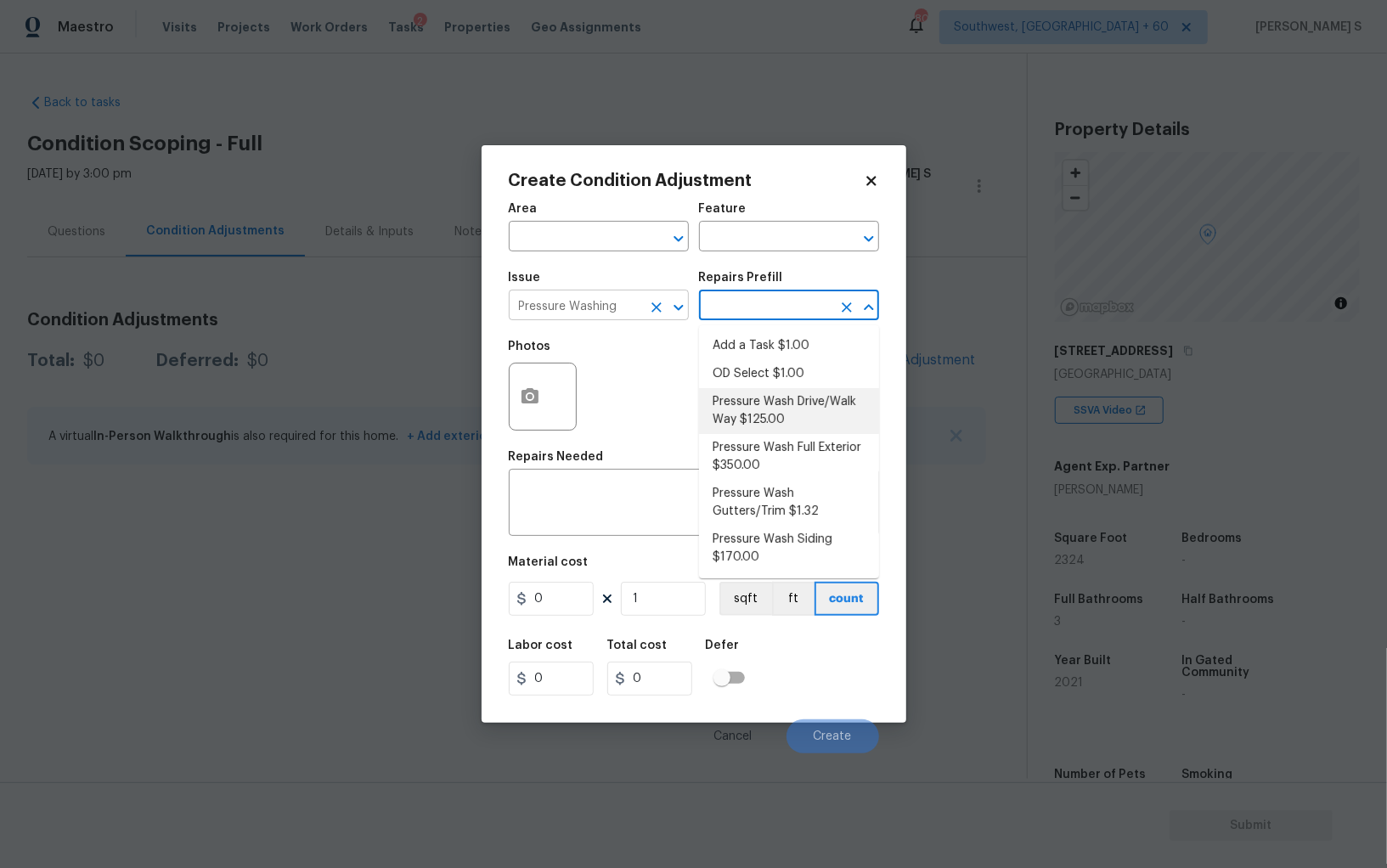
type input "Siding"
type textarea "Pressure wash the driveways/walkways as directed by the PM. Ensure that all deb…"
type input "125"
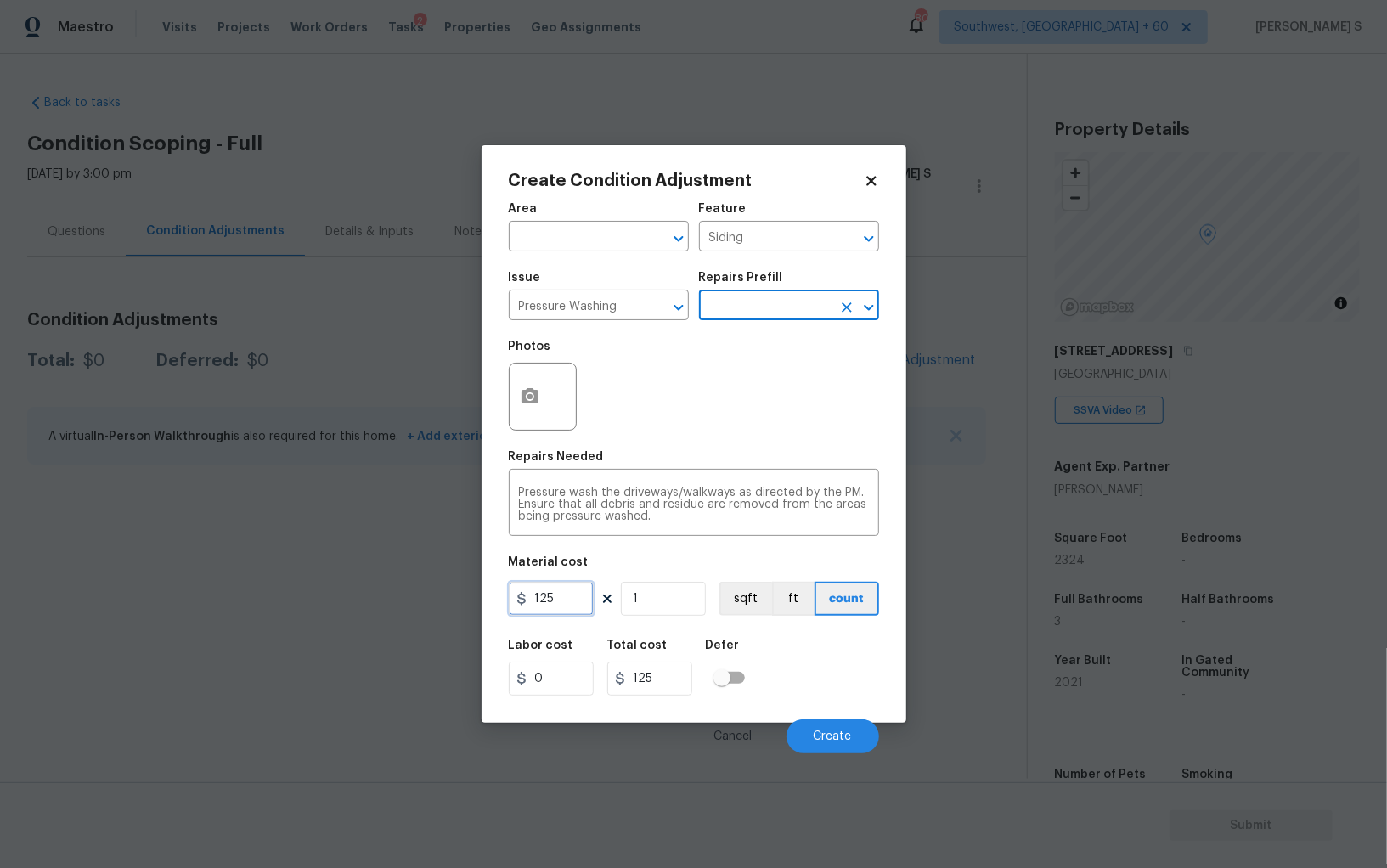
click at [567, 613] on input "125" at bounding box center [552, 599] width 85 height 34
type input "200"
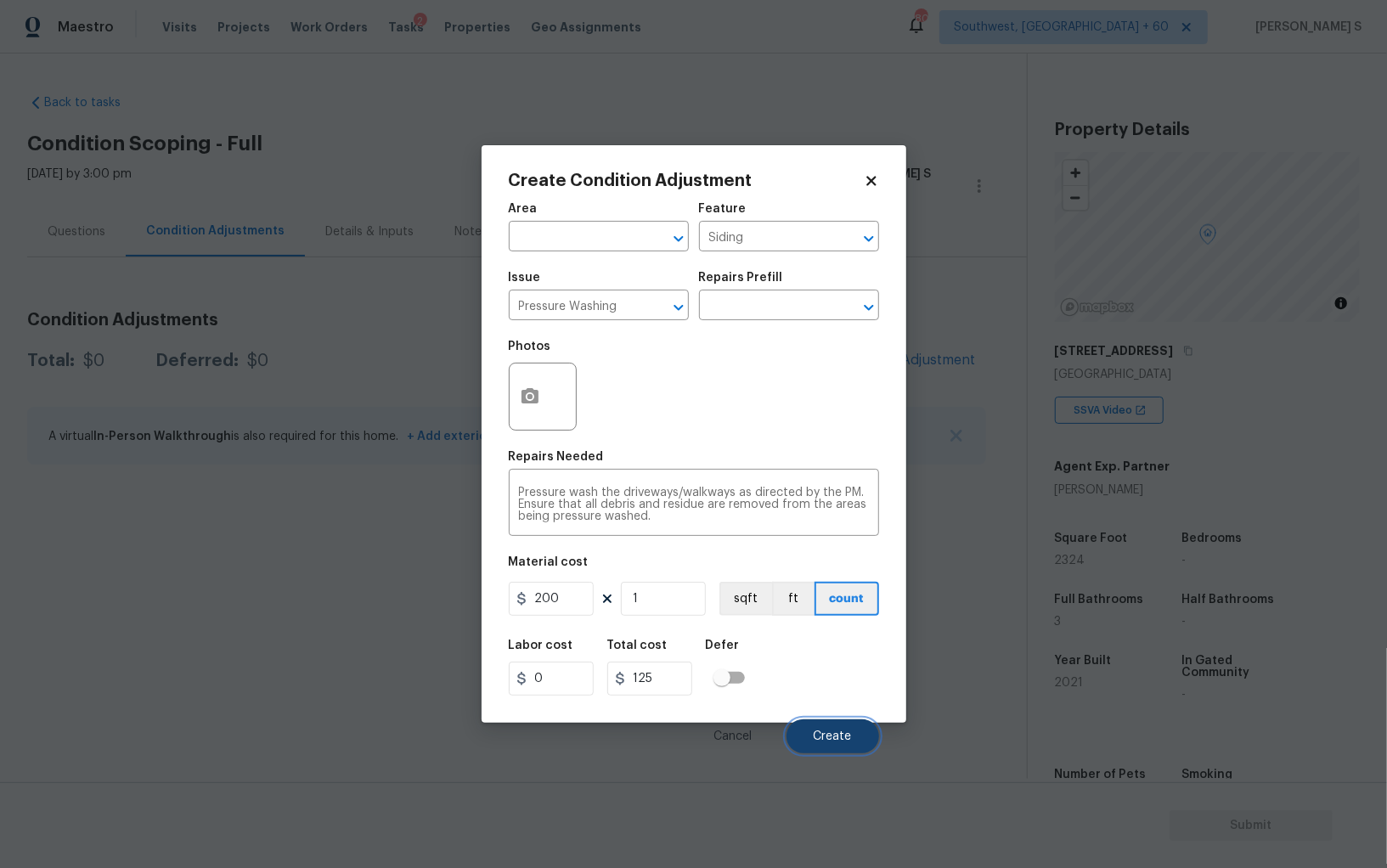
type input "200"
click at [841, 743] on span "Create" at bounding box center [833, 737] width 38 height 12
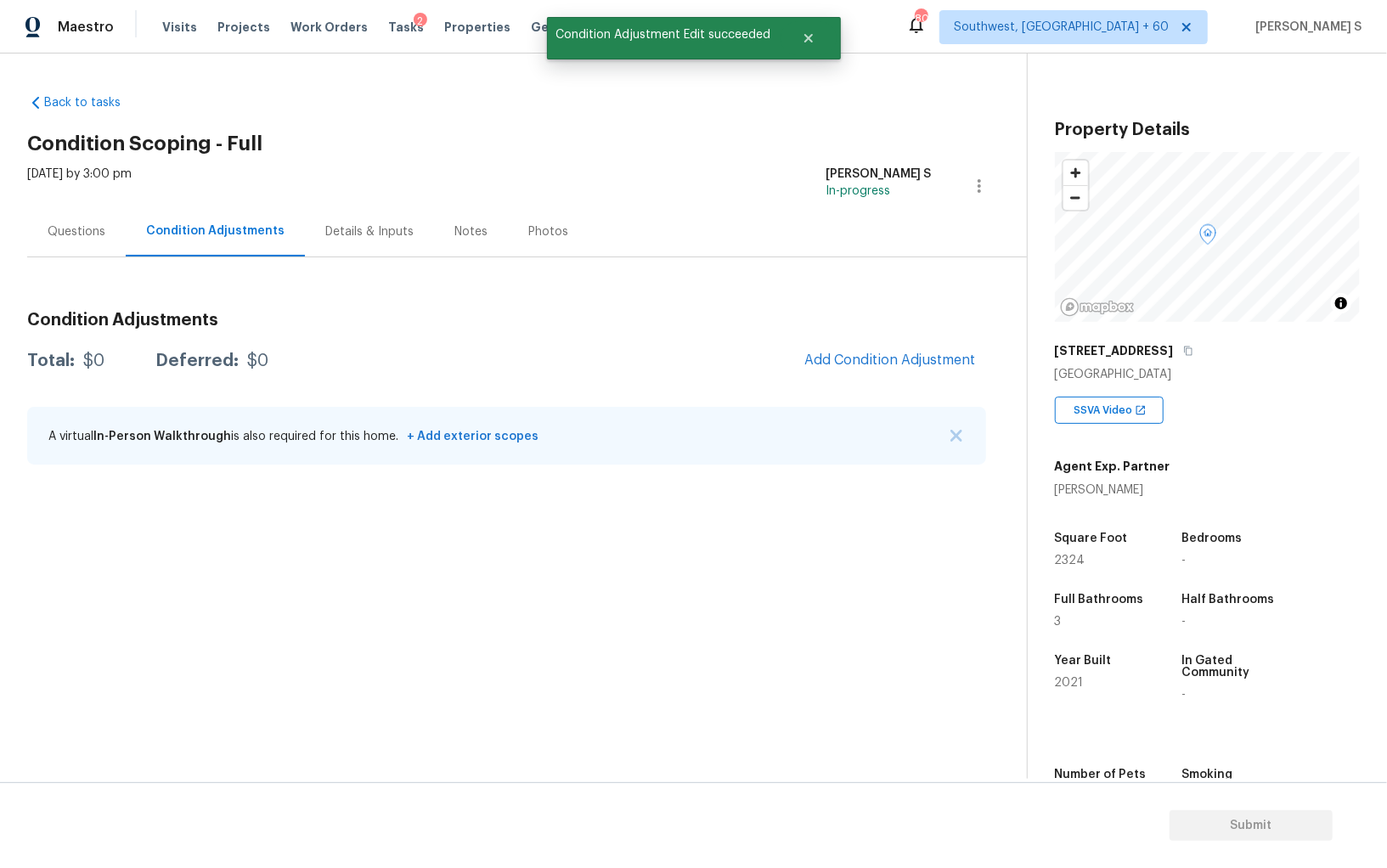
drag, startPoint x: 287, startPoint y: 621, endPoint x: 628, endPoint y: 619, distance: 341.0
click at [287, 620] on body "Maestro Visits Projects Work Orders Tasks 2 Properties Geo Assignments 805 Sout…" at bounding box center [694, 434] width 1387 height 868
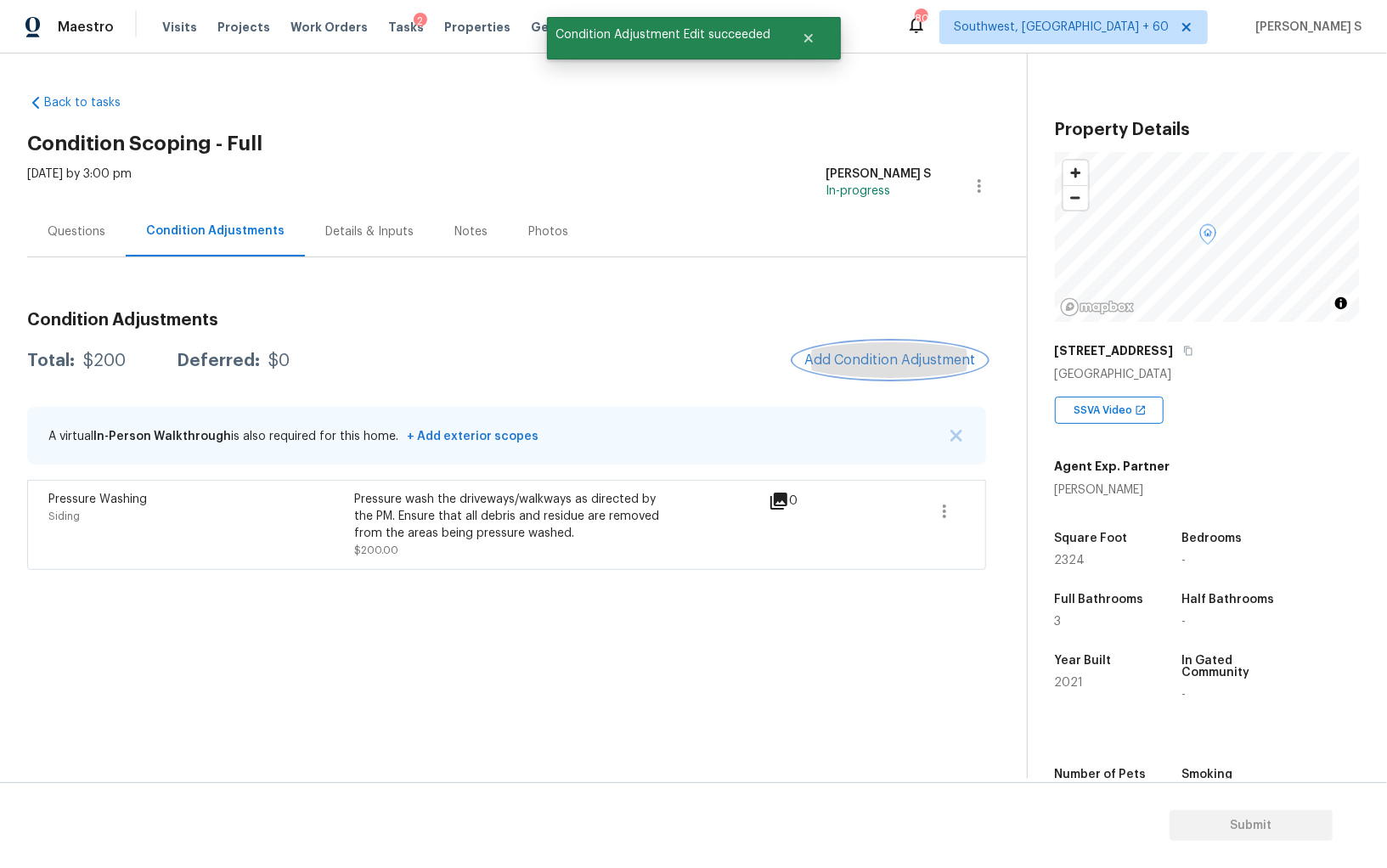
click at [863, 354] on span "Add Condition Adjustment" at bounding box center [890, 360] width 172 height 15
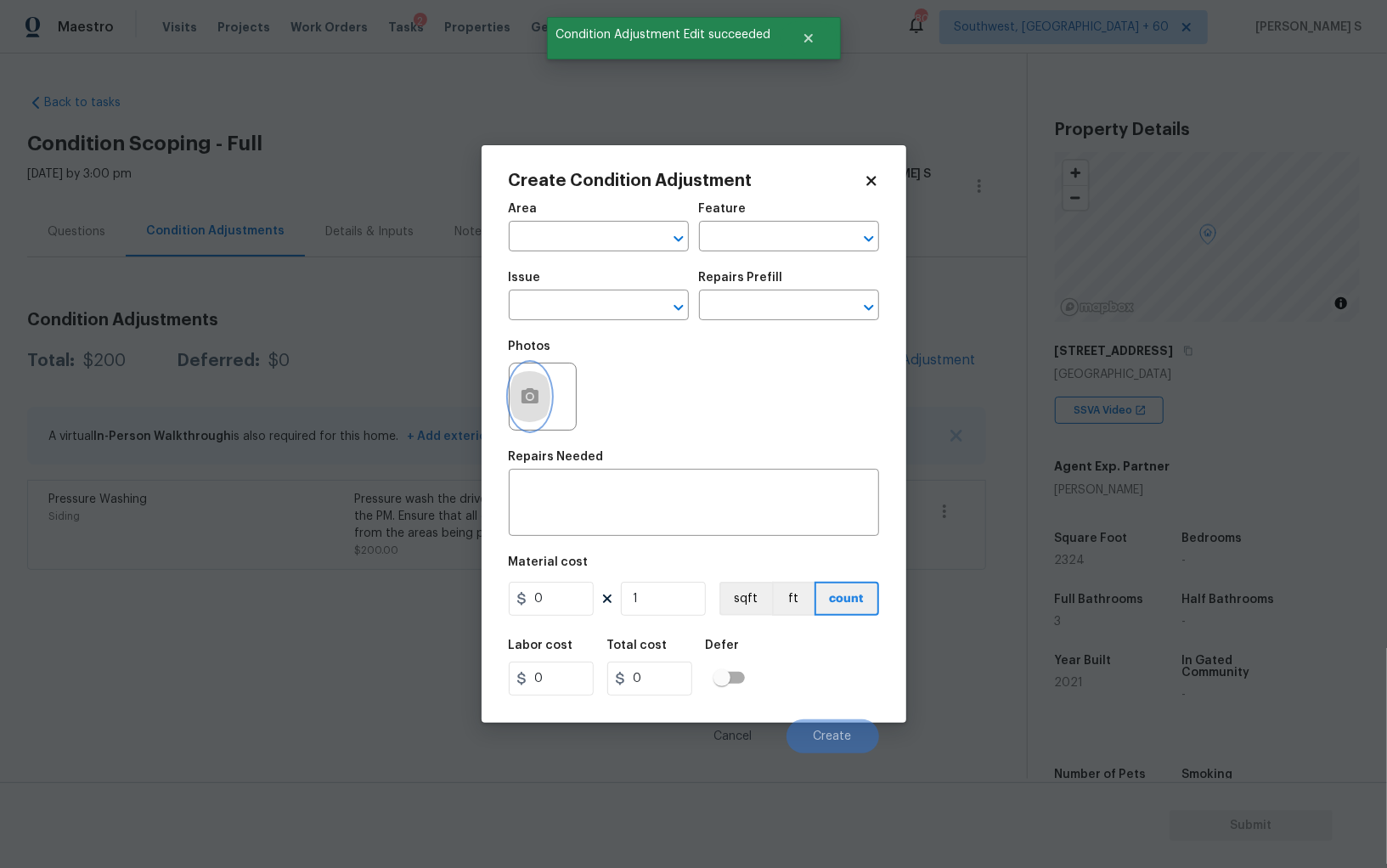
click at [539, 394] on icon "button" at bounding box center [530, 396] width 20 height 20
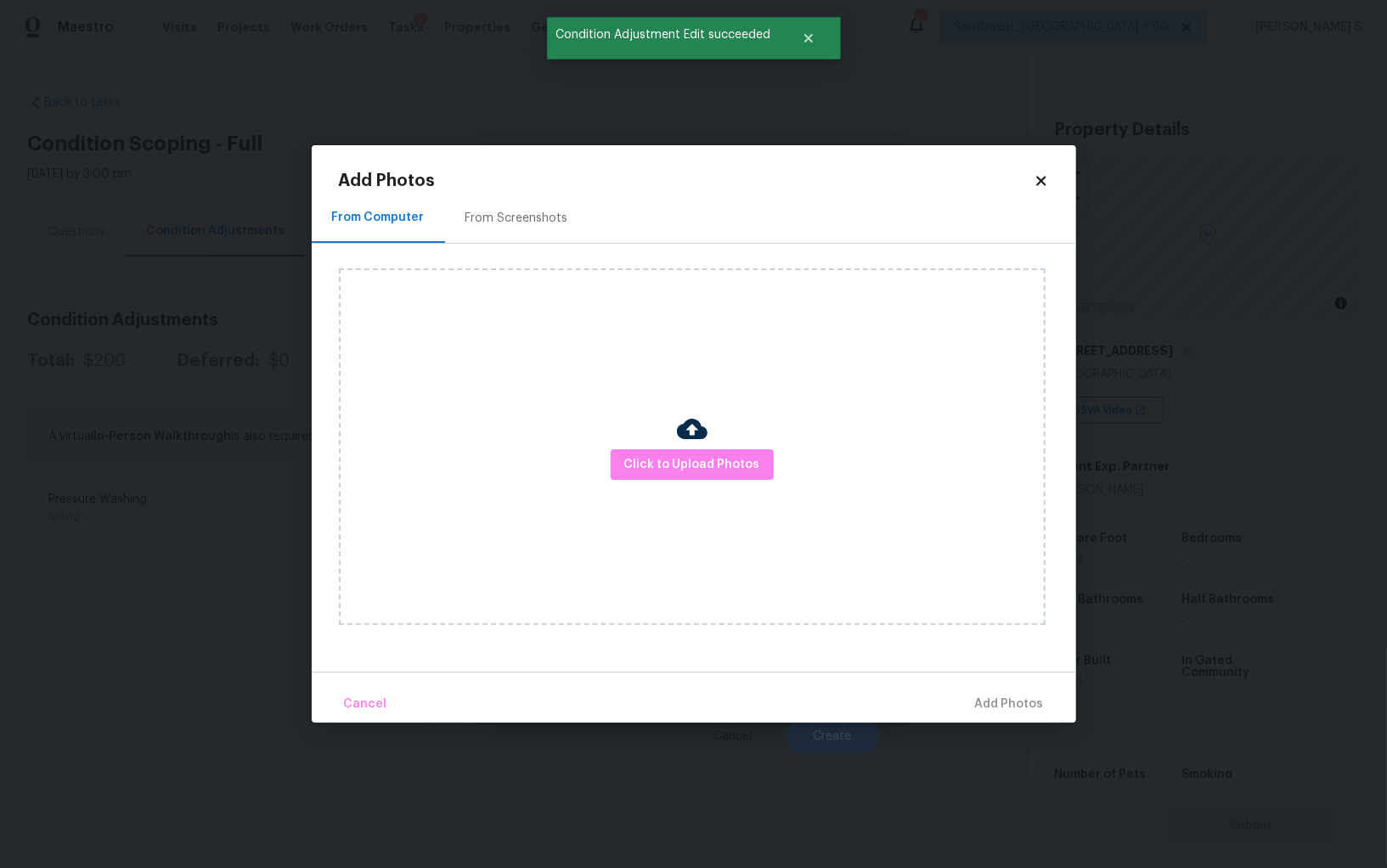
click at [505, 246] on div "Click to Upload Photos" at bounding box center [708, 446] width 738 height 407
click at [497, 219] on div "From Screenshots" at bounding box center [517, 218] width 103 height 17
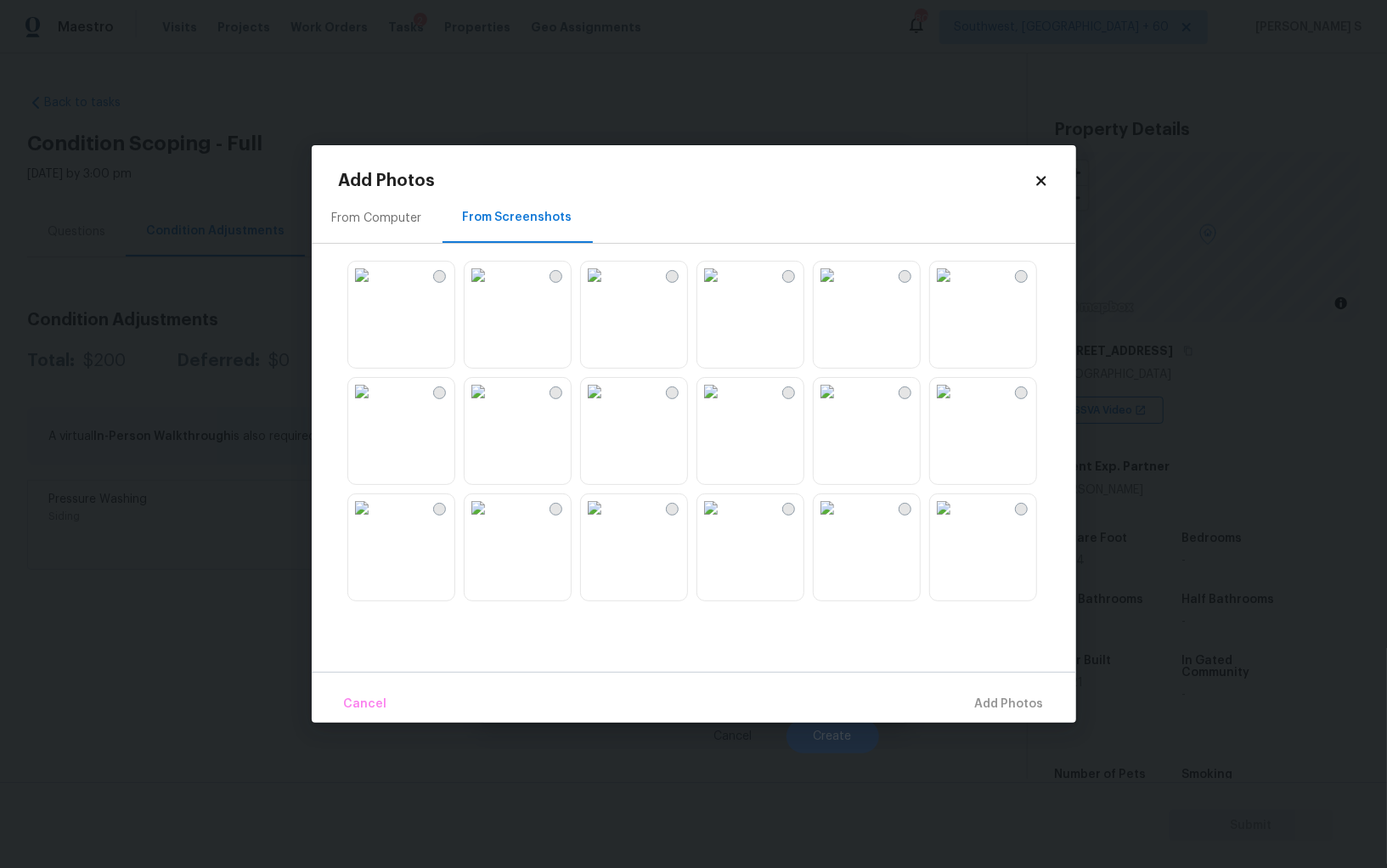
click at [608, 289] on img at bounding box center [594, 275] width 27 height 27
click at [724, 406] on img at bounding box center [711, 391] width 27 height 27
drag, startPoint x: 866, startPoint y: 441, endPoint x: 1004, endPoint y: 582, distance: 197.3
click at [841, 406] on img at bounding box center [827, 391] width 27 height 27
click at [957, 522] on img at bounding box center [943, 508] width 27 height 27
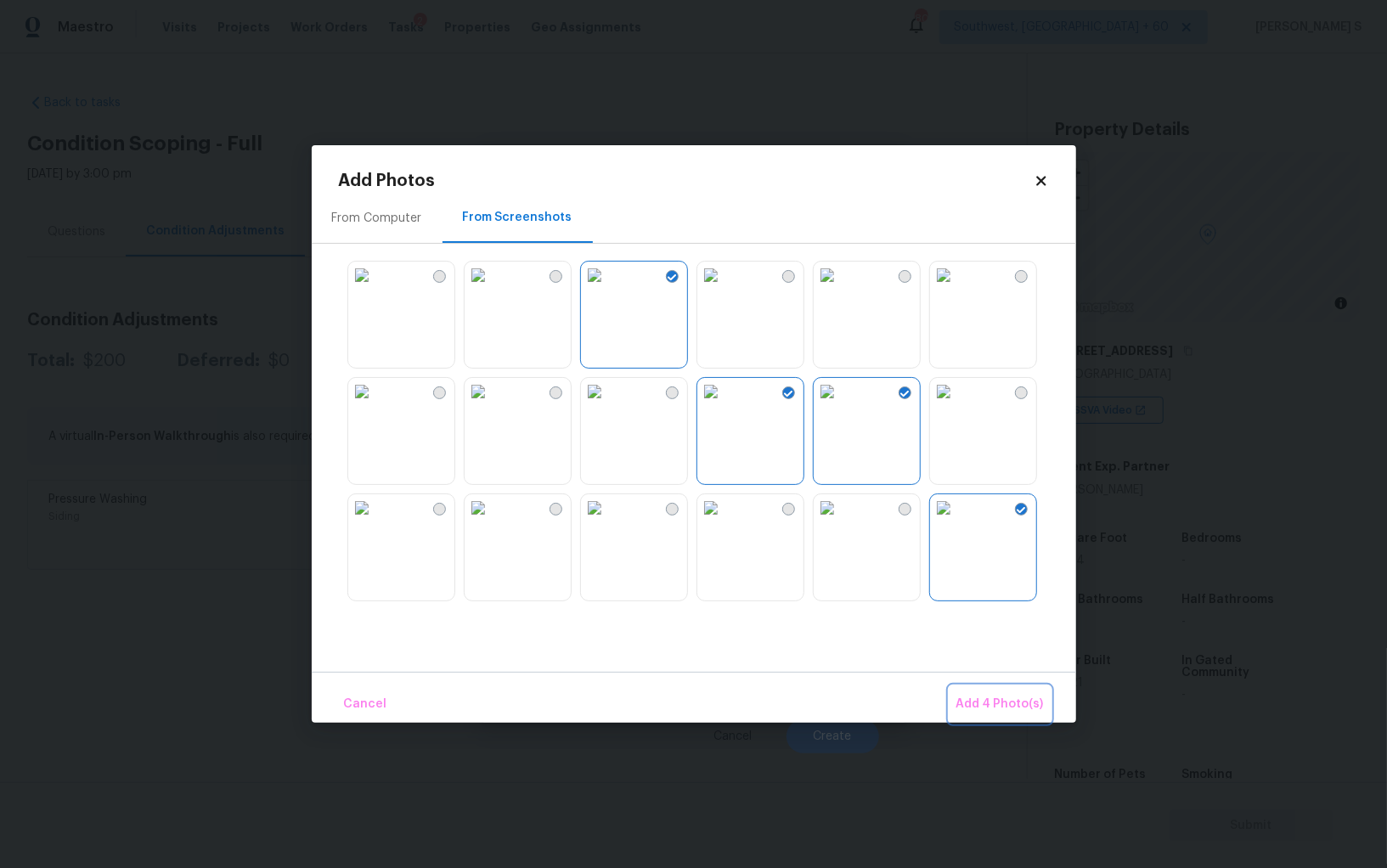
click at [996, 707] on span "Add 4 Photo(s)" at bounding box center [1000, 705] width 88 height 21
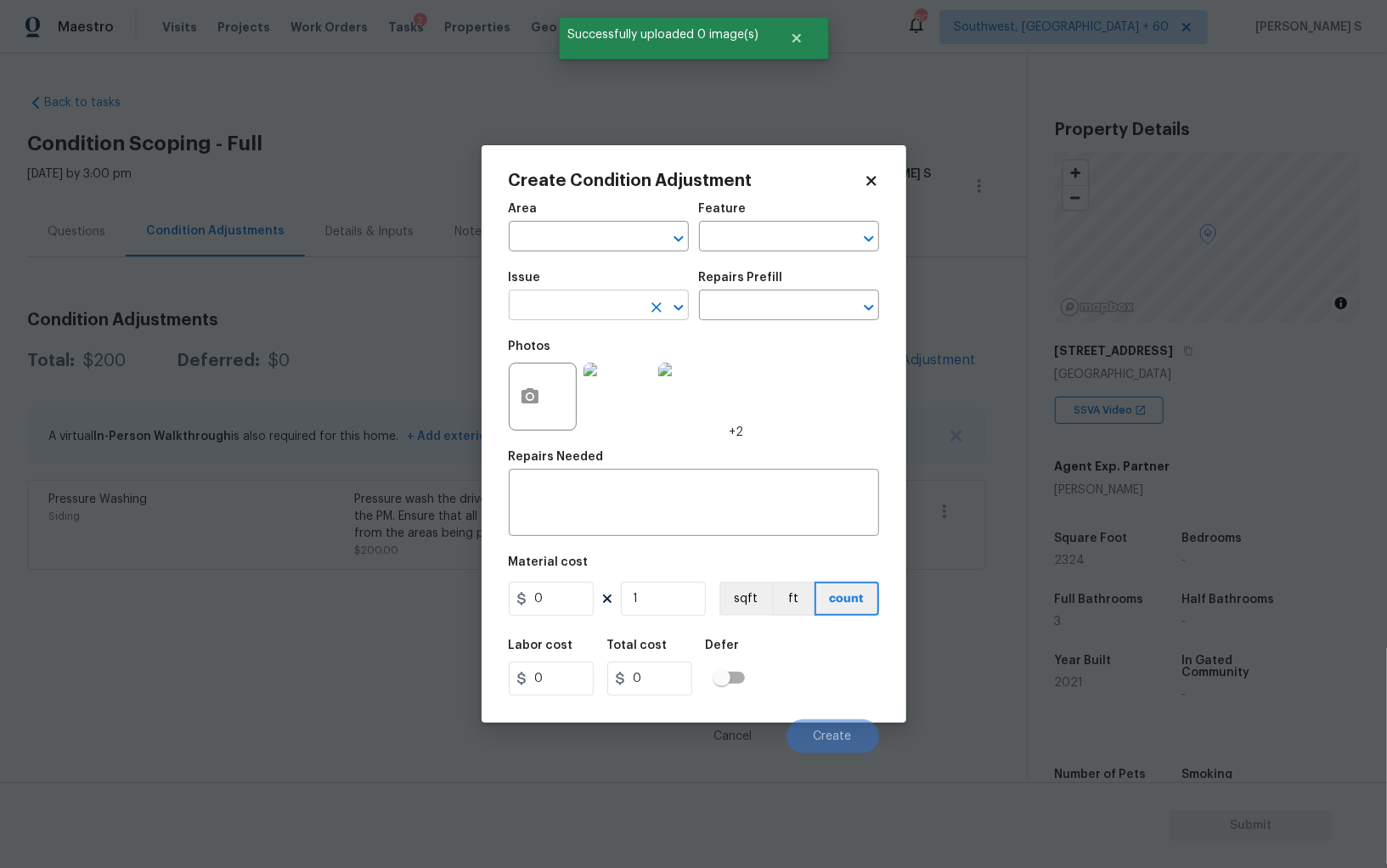
click at [587, 303] on input "text" at bounding box center [576, 307] width 133 height 27
type input "Landscape Package"
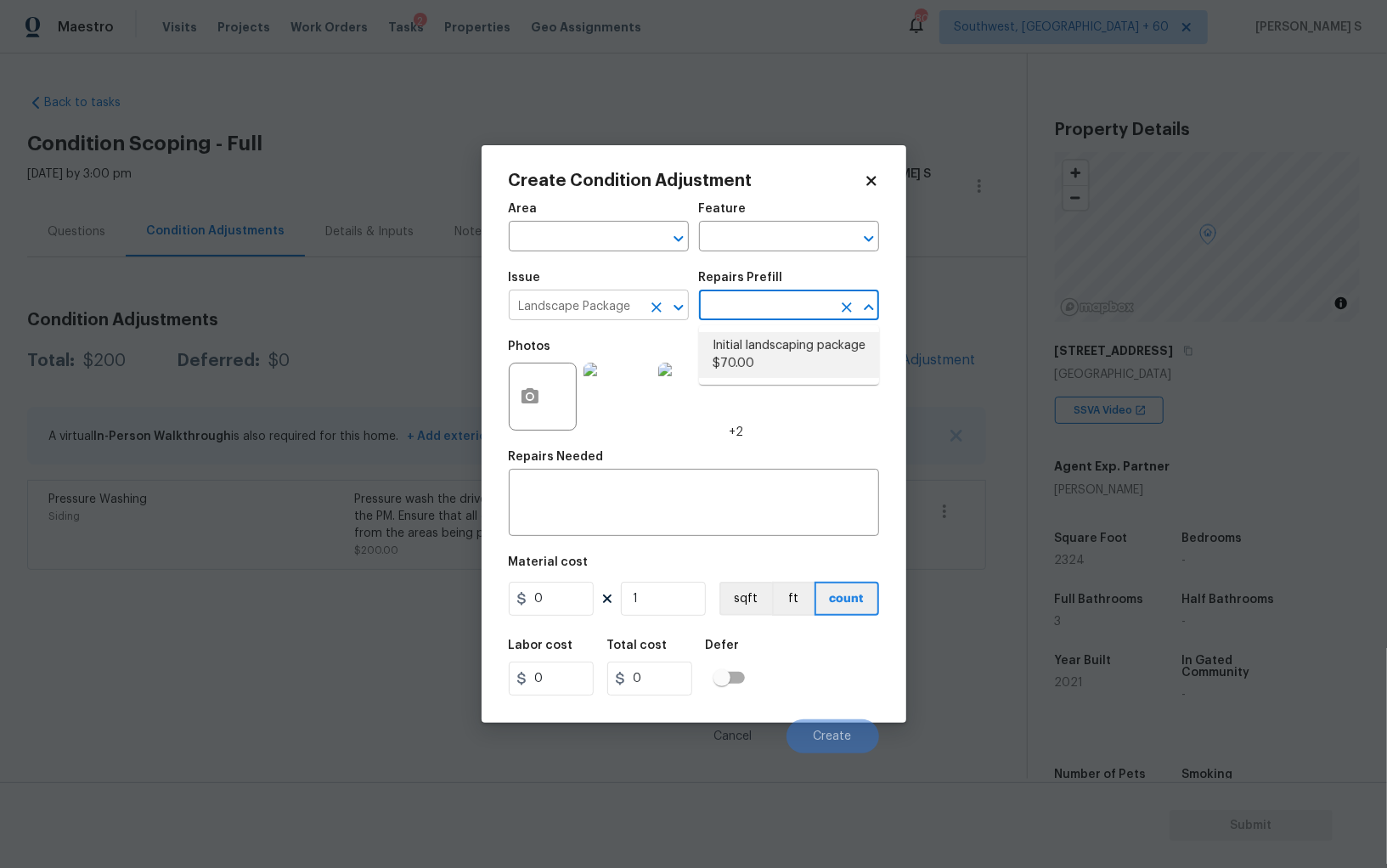
type input "Home Readiness Packages"
type textarea "Mowing of grass up to 6" in height. Mow, edge along driveways & sidewalks, trim…"
type input "70"
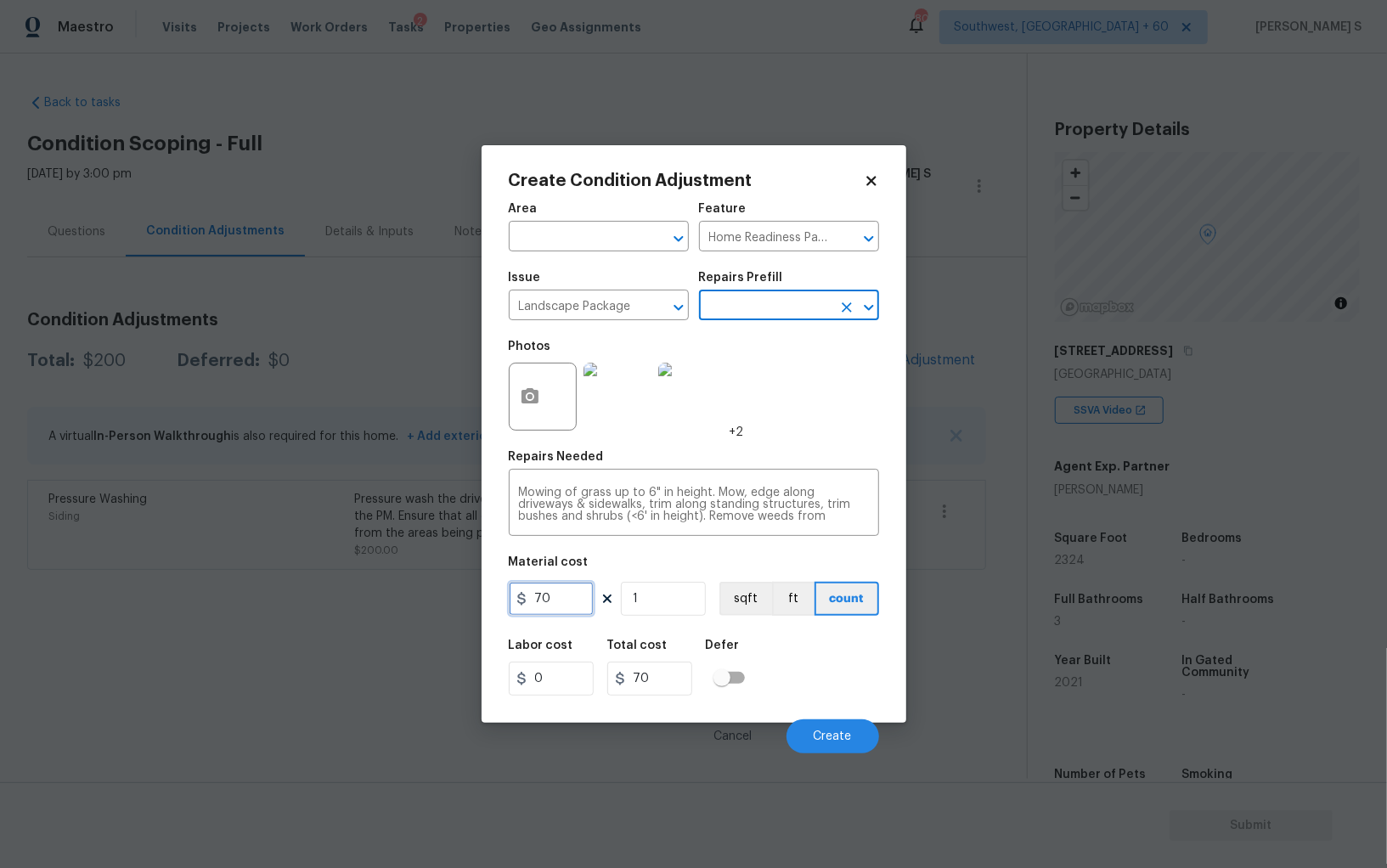
click at [566, 603] on input "70" at bounding box center [552, 599] width 85 height 34
type input "300"
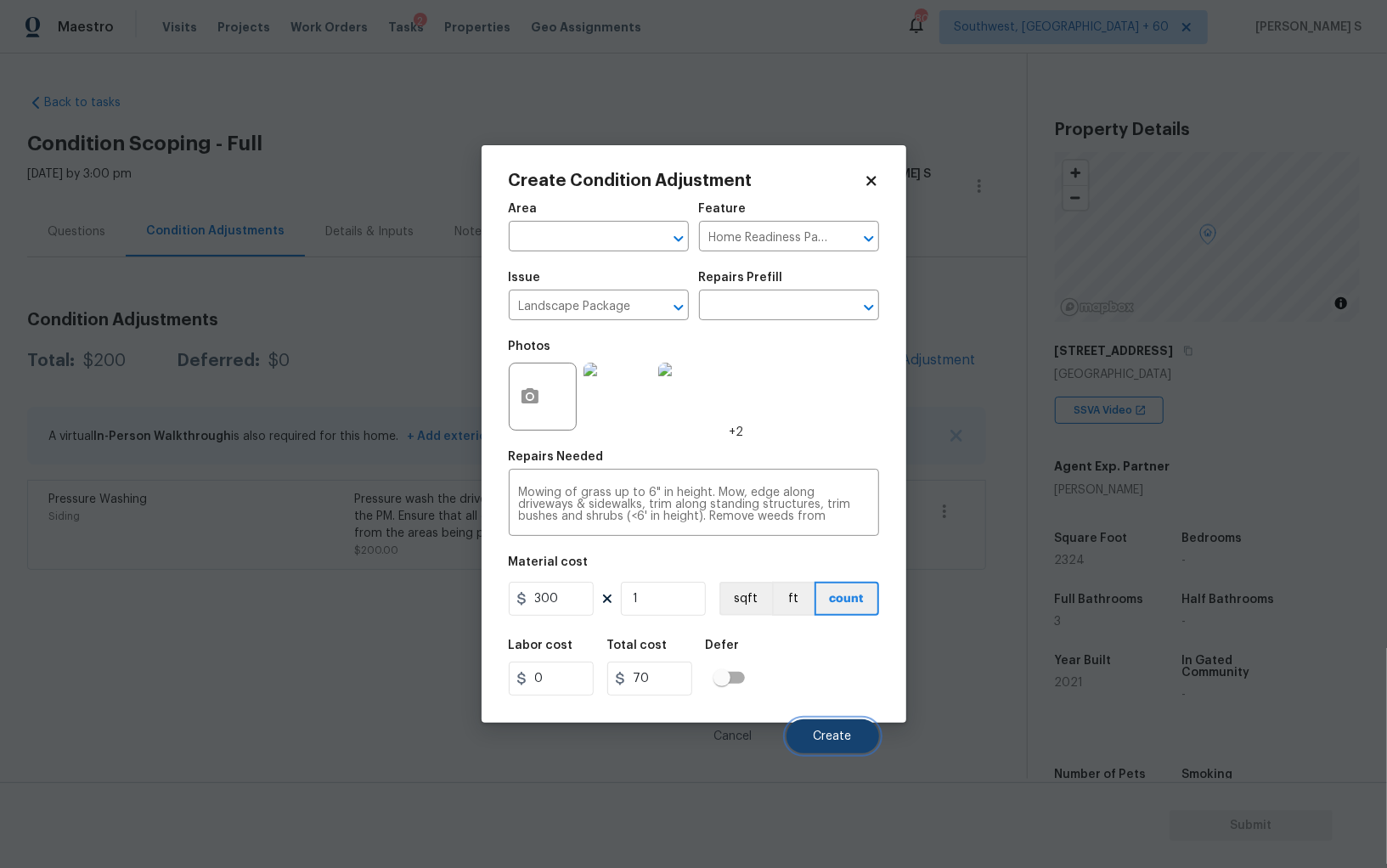
type input "300"
click at [864, 748] on button "Create" at bounding box center [833, 736] width 93 height 34
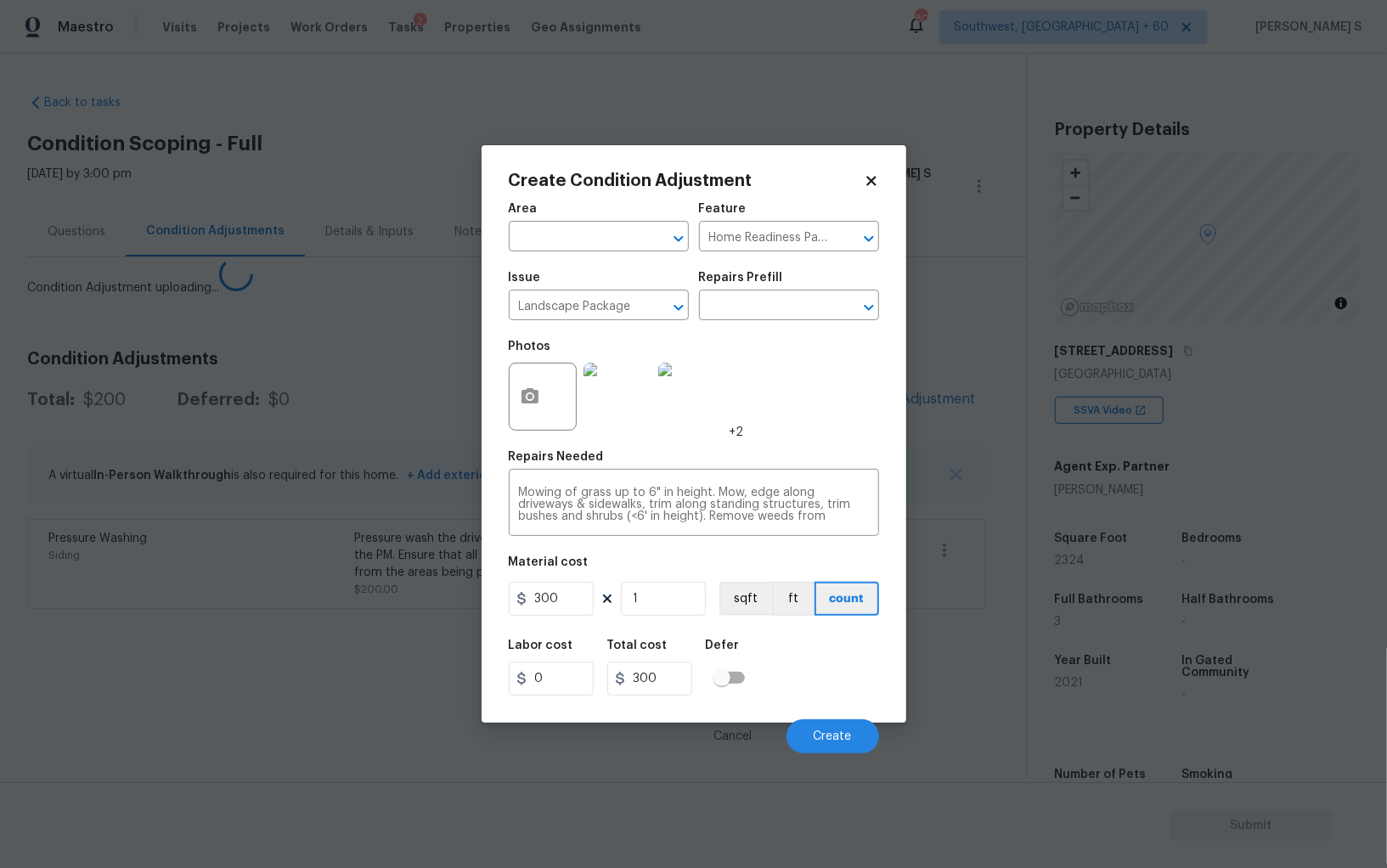
drag, startPoint x: 0, startPoint y: 678, endPoint x: 527, endPoint y: 445, distance: 576.2
click at [0, 678] on body "Maestro Visits Projects Work Orders Tasks 2 Properties Geo Assignments [GEOGRAP…" at bounding box center [694, 434] width 1387 height 868
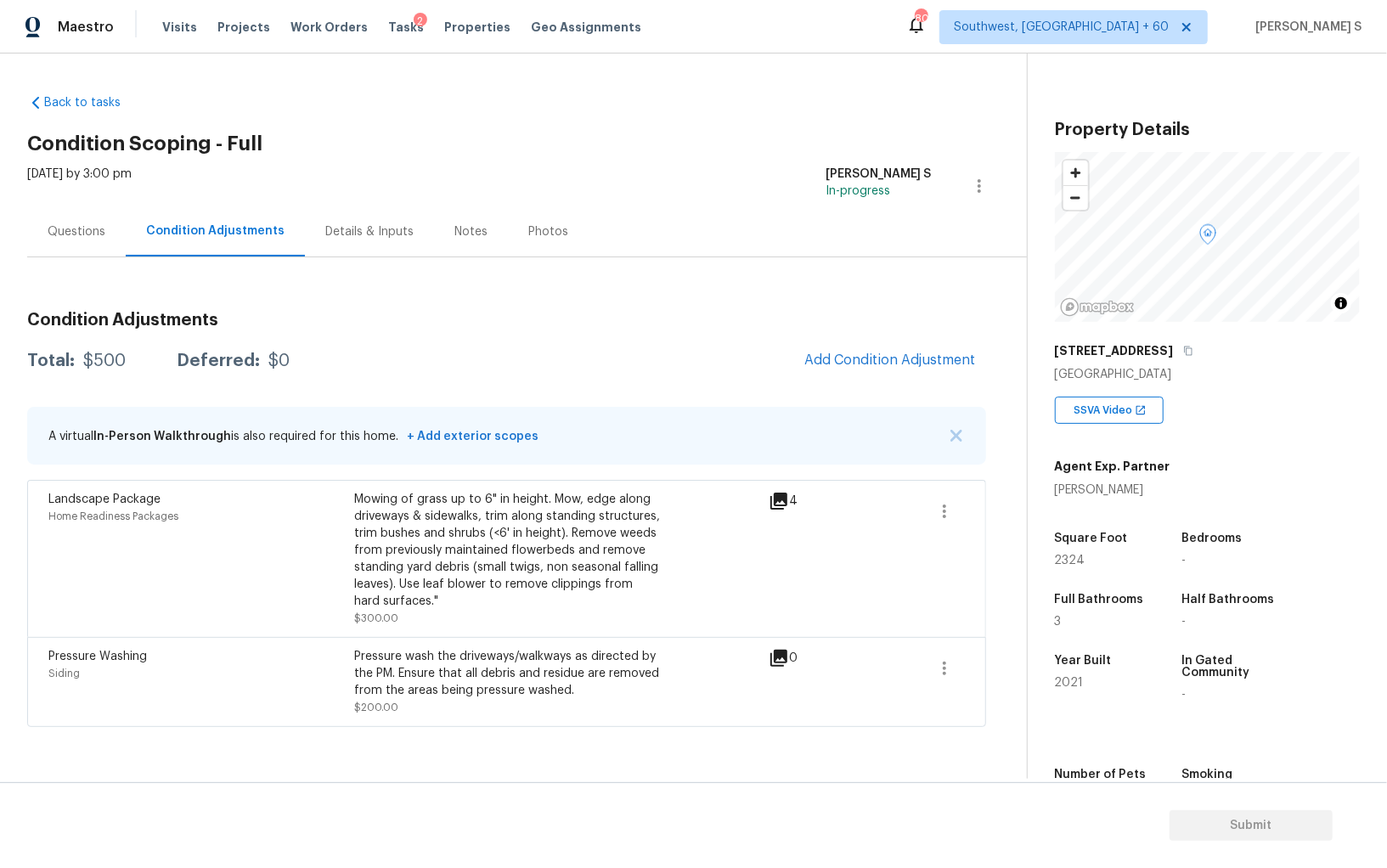
click at [64, 230] on div "Questions" at bounding box center [76, 231] width 58 height 17
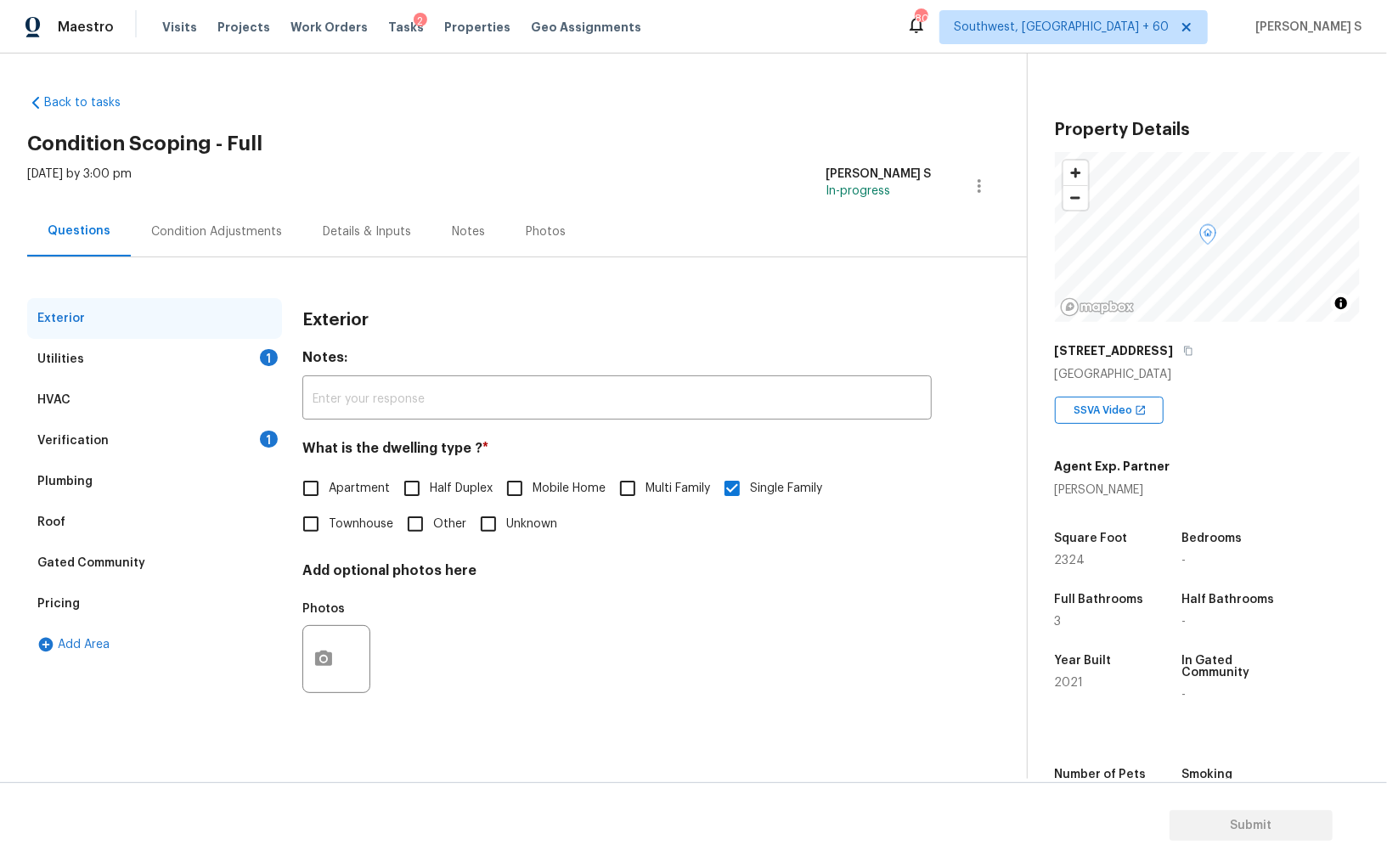
click at [226, 433] on div "Verification 1" at bounding box center [155, 441] width 255 height 41
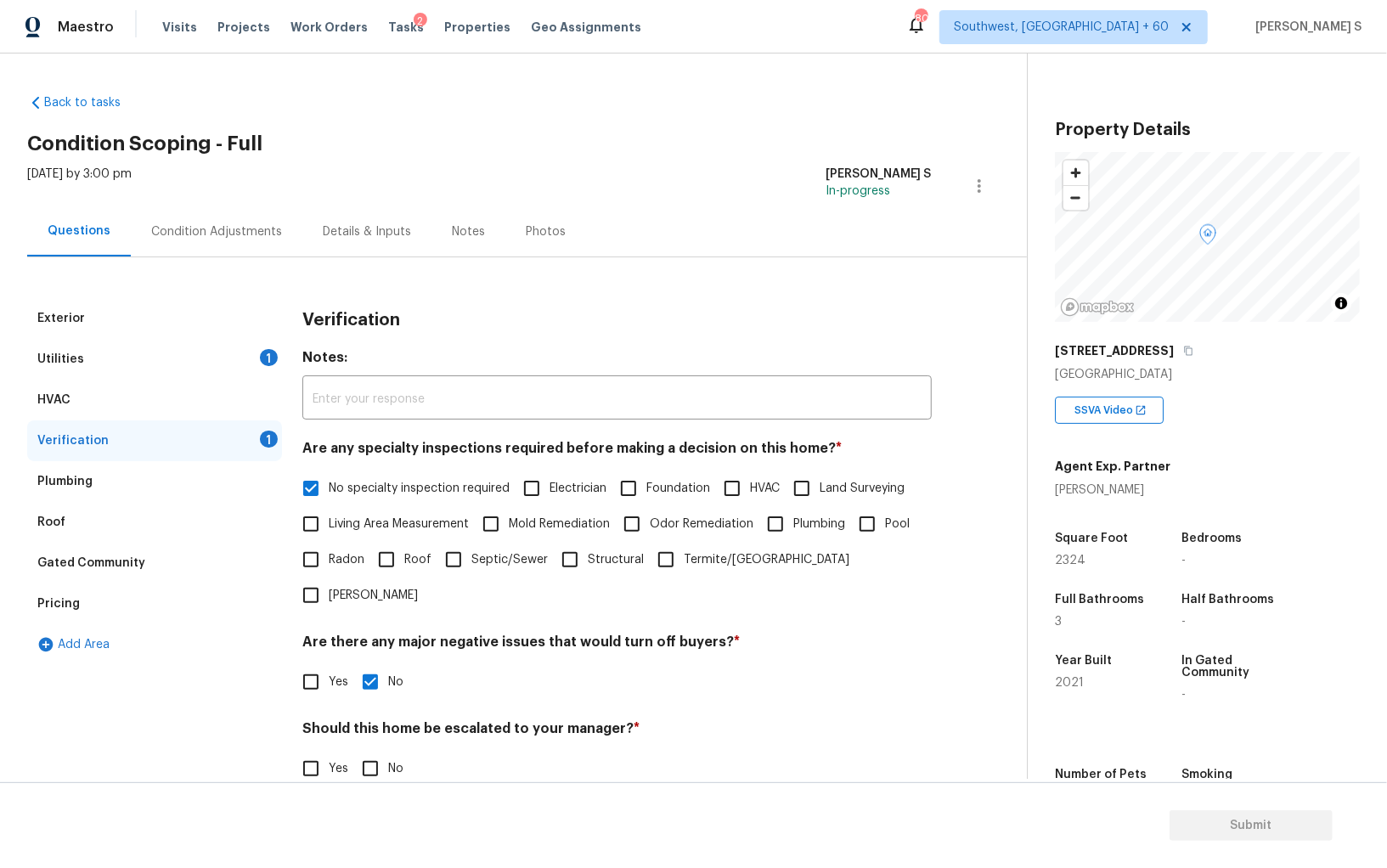
scroll to position [101, 0]
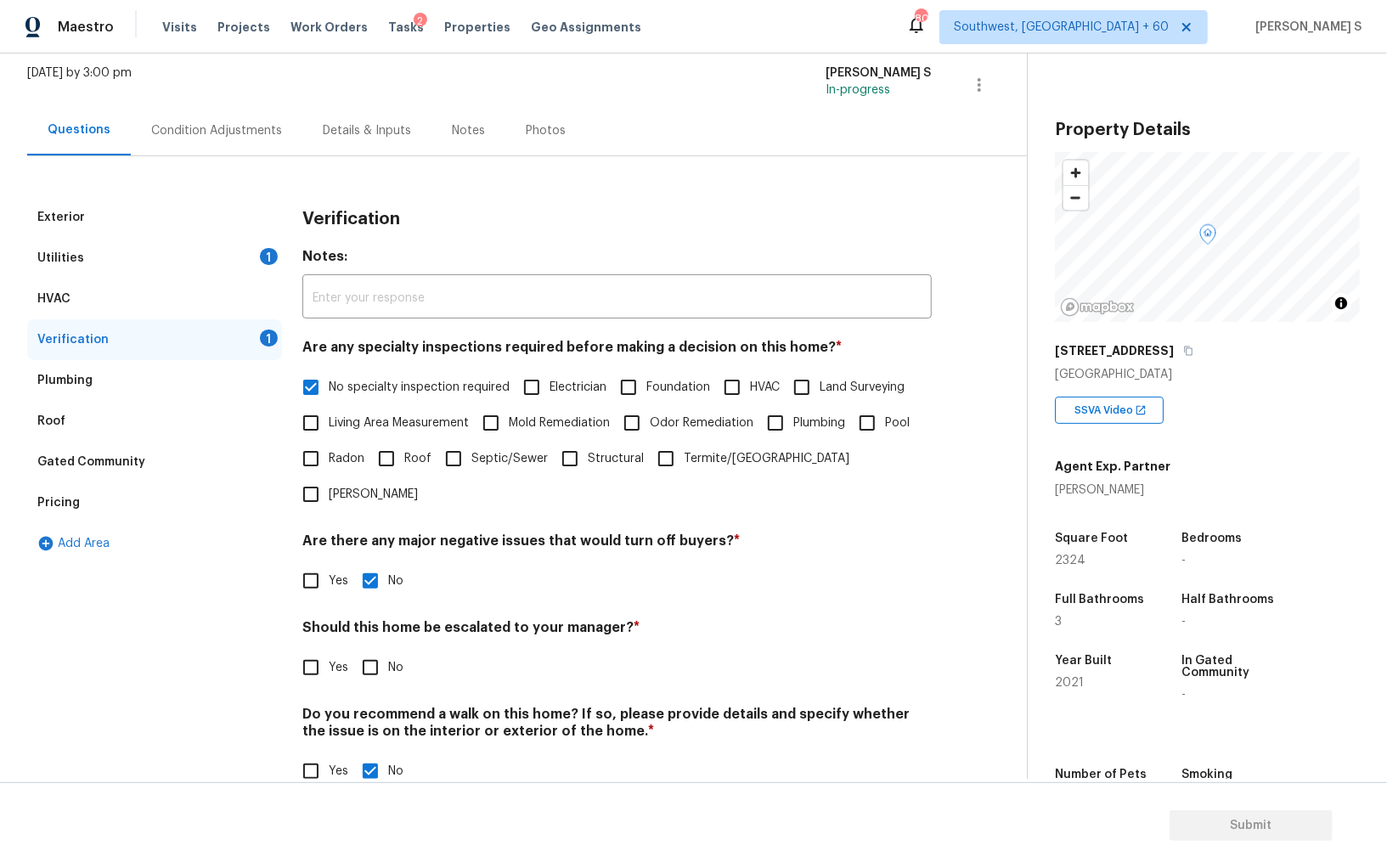
click at [230, 253] on div "Utilities 1" at bounding box center [155, 259] width 255 height 41
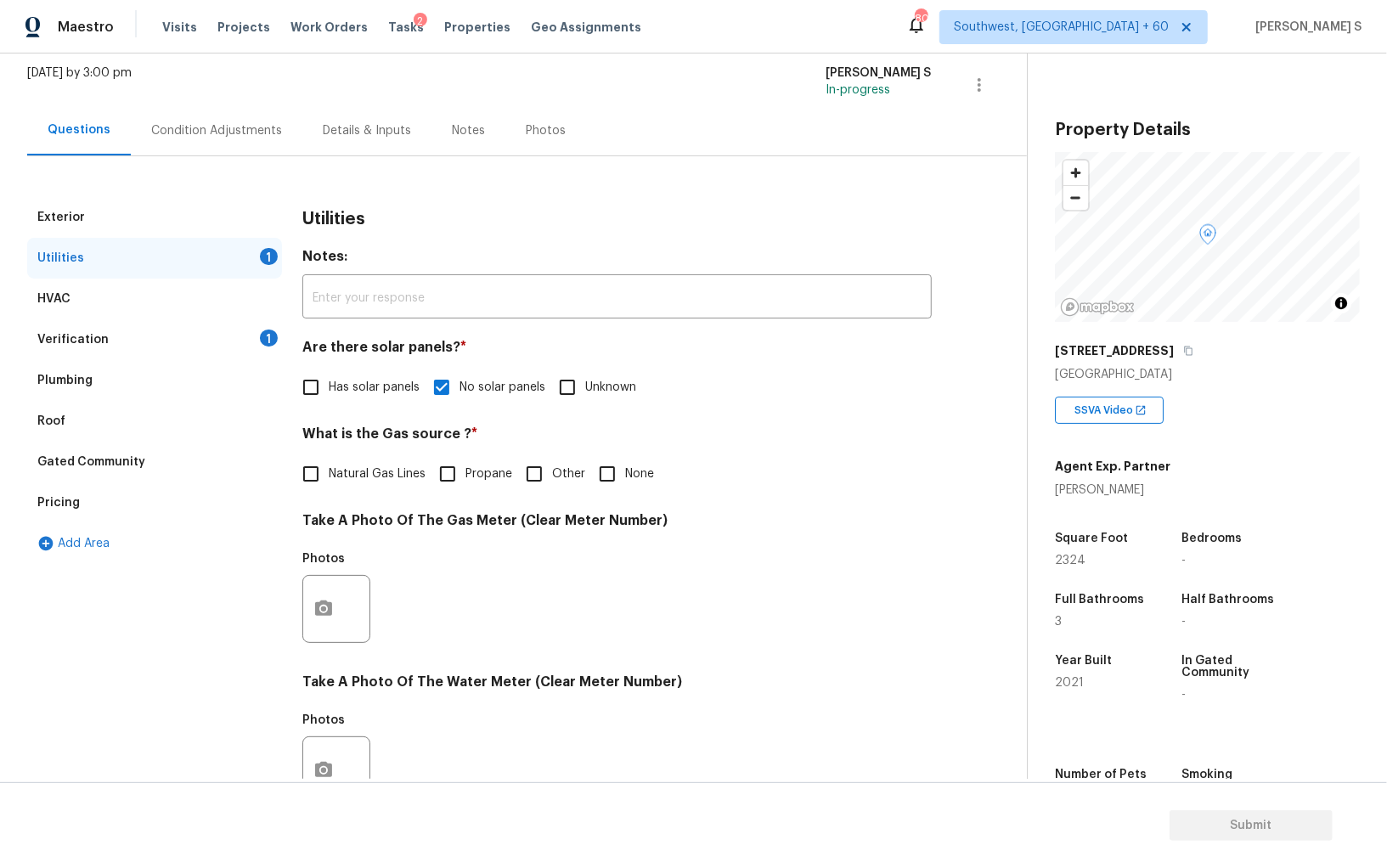
scroll to position [410, 0]
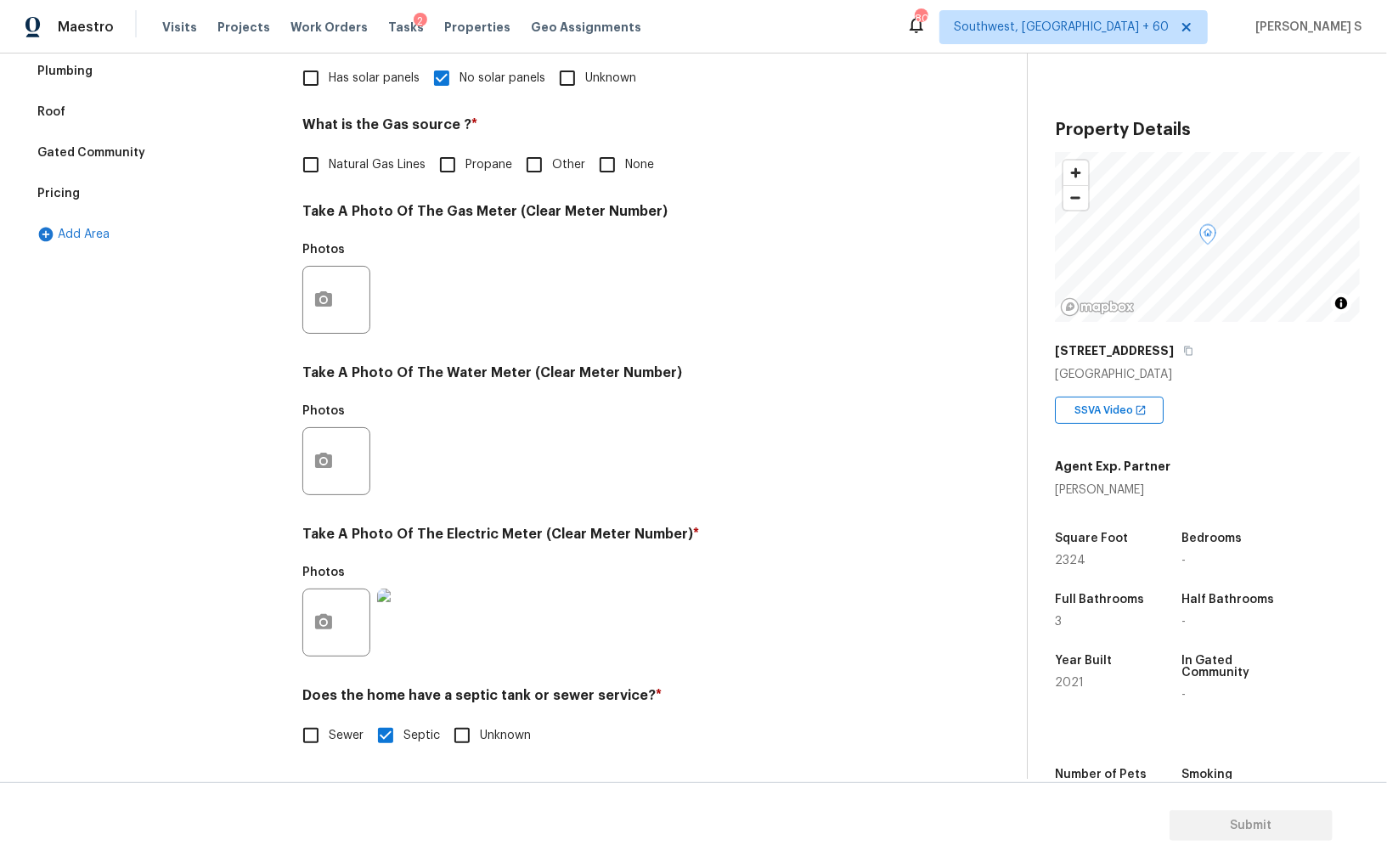
click at [358, 165] on span "Natural Gas Lines" at bounding box center [376, 165] width 97 height 18
click at [329, 165] on input "Natural Gas Lines" at bounding box center [311, 165] width 35 height 35
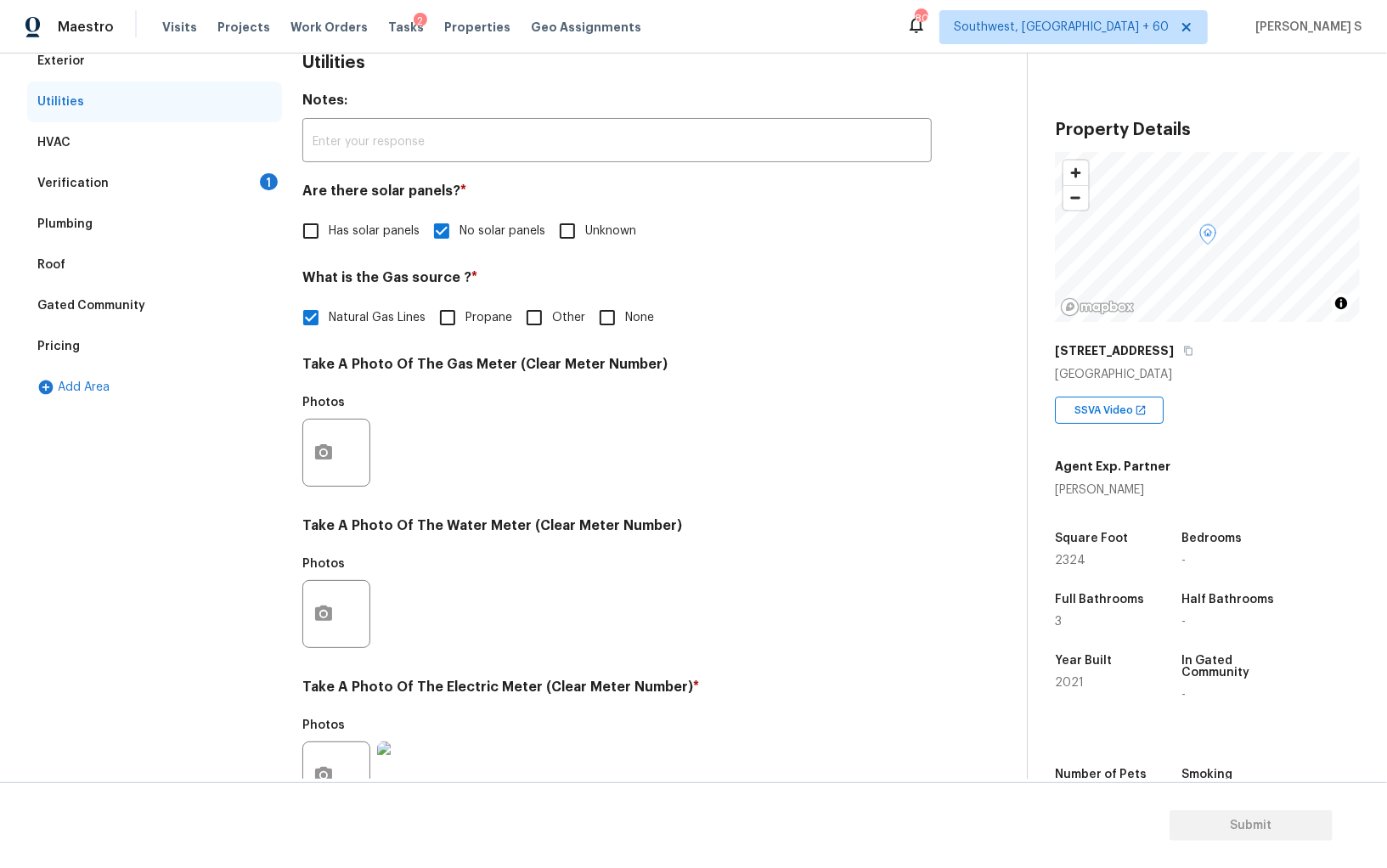
click at [327, 329] on input "Natural Gas Lines" at bounding box center [311, 318] width 35 height 35
checkbox input "false"
click at [59, 328] on div "Pricing" at bounding box center [155, 346] width 255 height 41
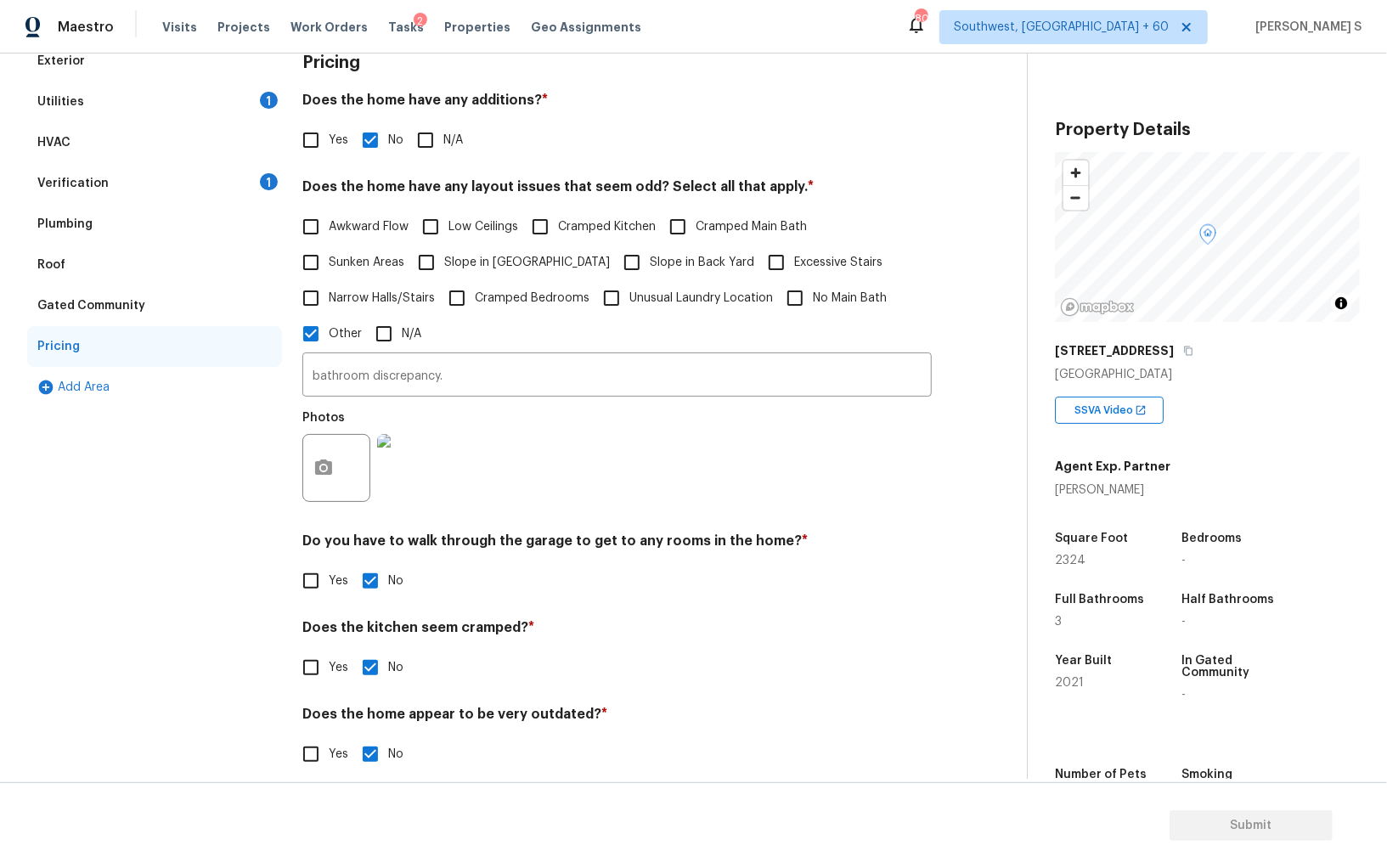
click at [427, 259] on input "Slope in [GEOGRAPHIC_DATA]" at bounding box center [426, 262] width 35 height 35
checkbox input "true"
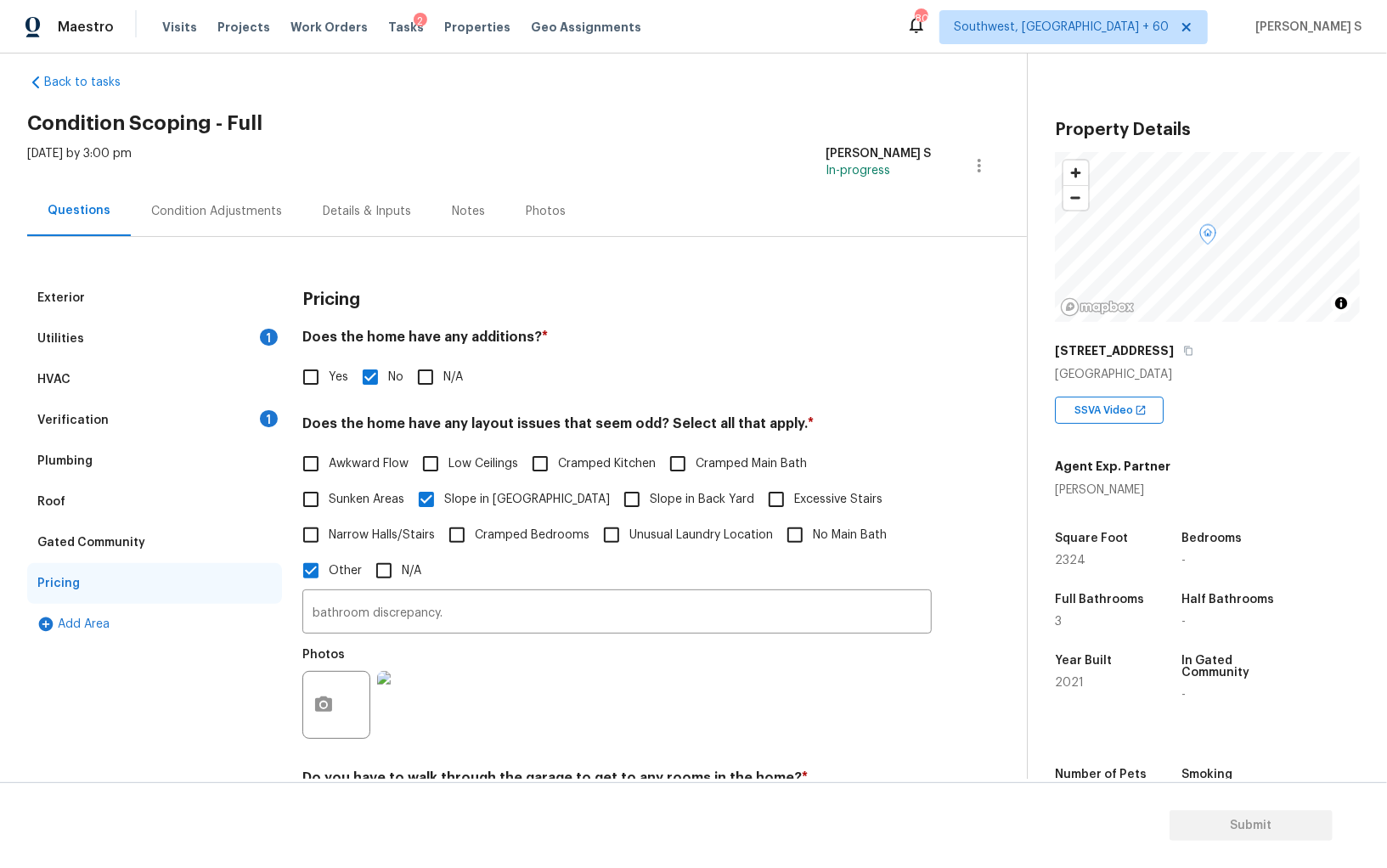
scroll to position [0, 0]
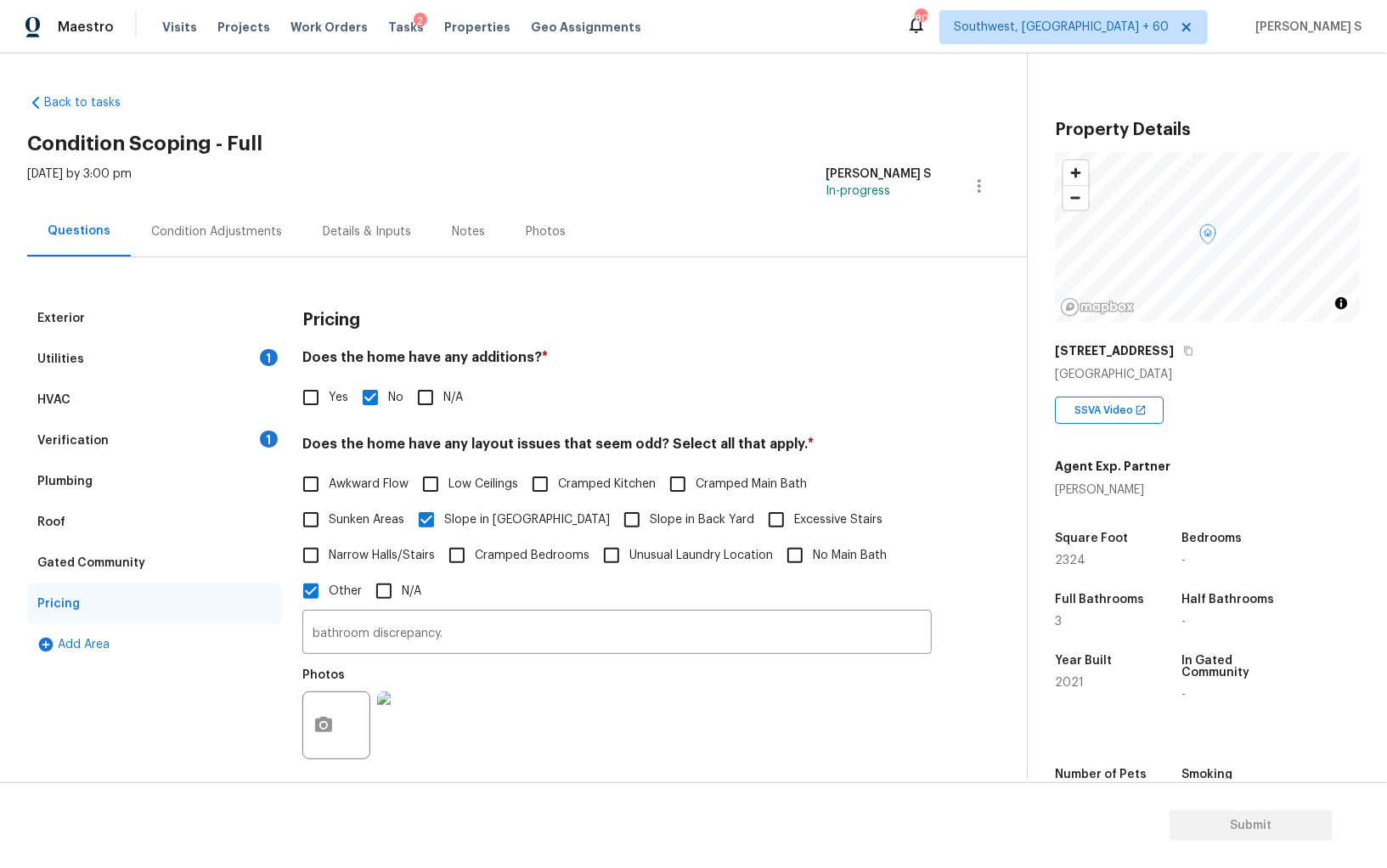
click at [153, 427] on div "Verification 1" at bounding box center [155, 441] width 255 height 41
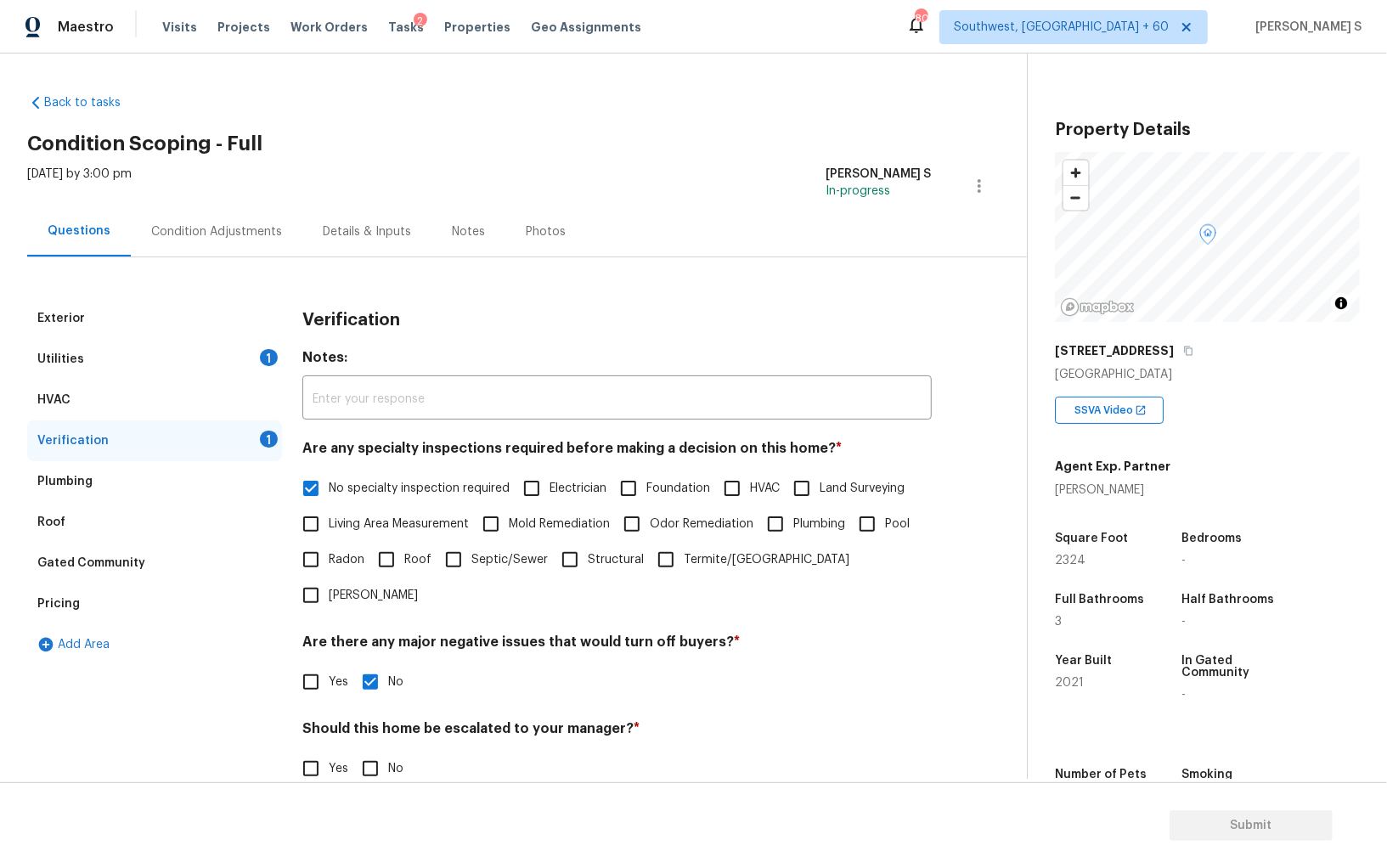
scroll to position [101, 0]
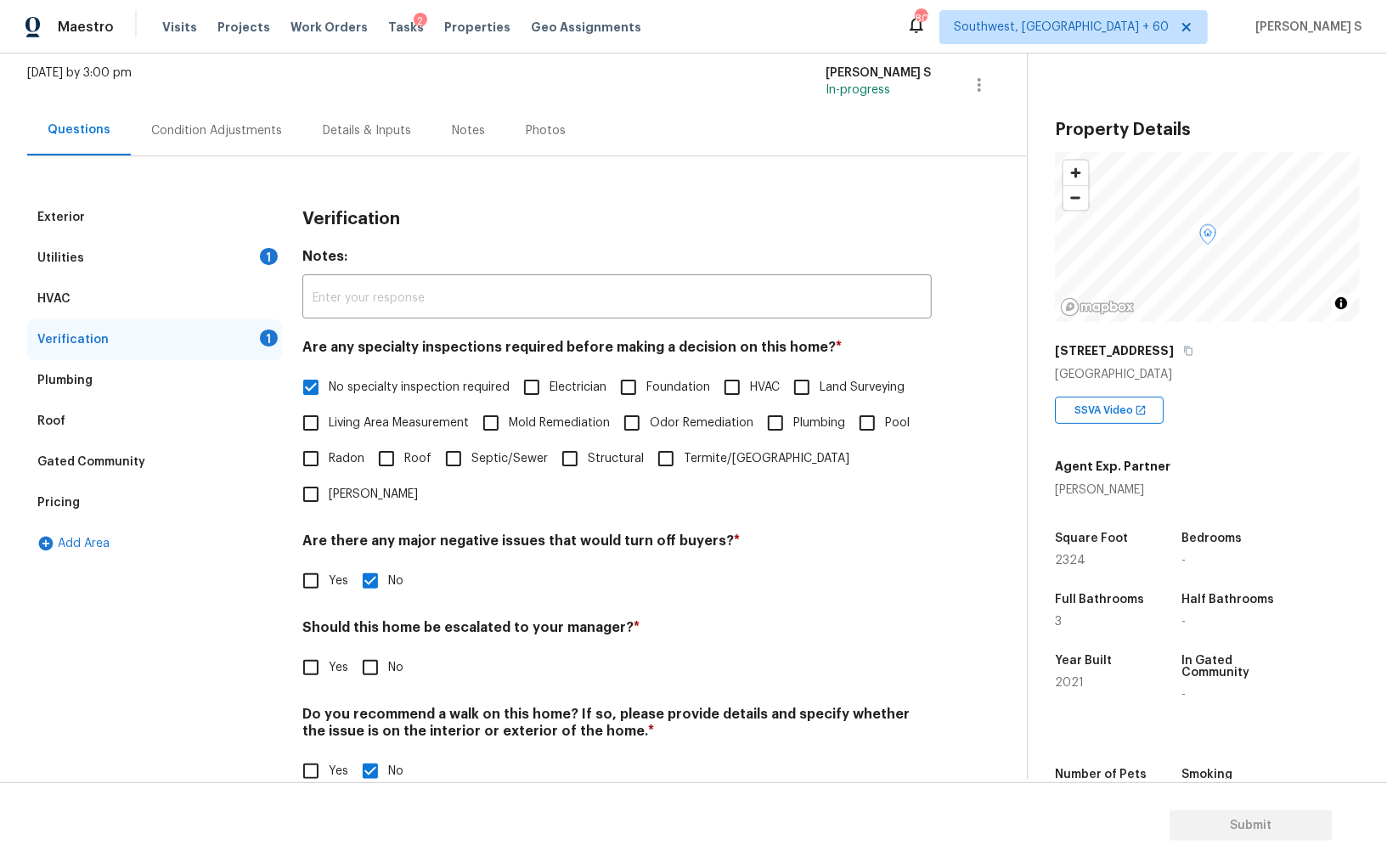
click at [313, 650] on input "Yes" at bounding box center [311, 668] width 35 height 35
checkbox input "true"
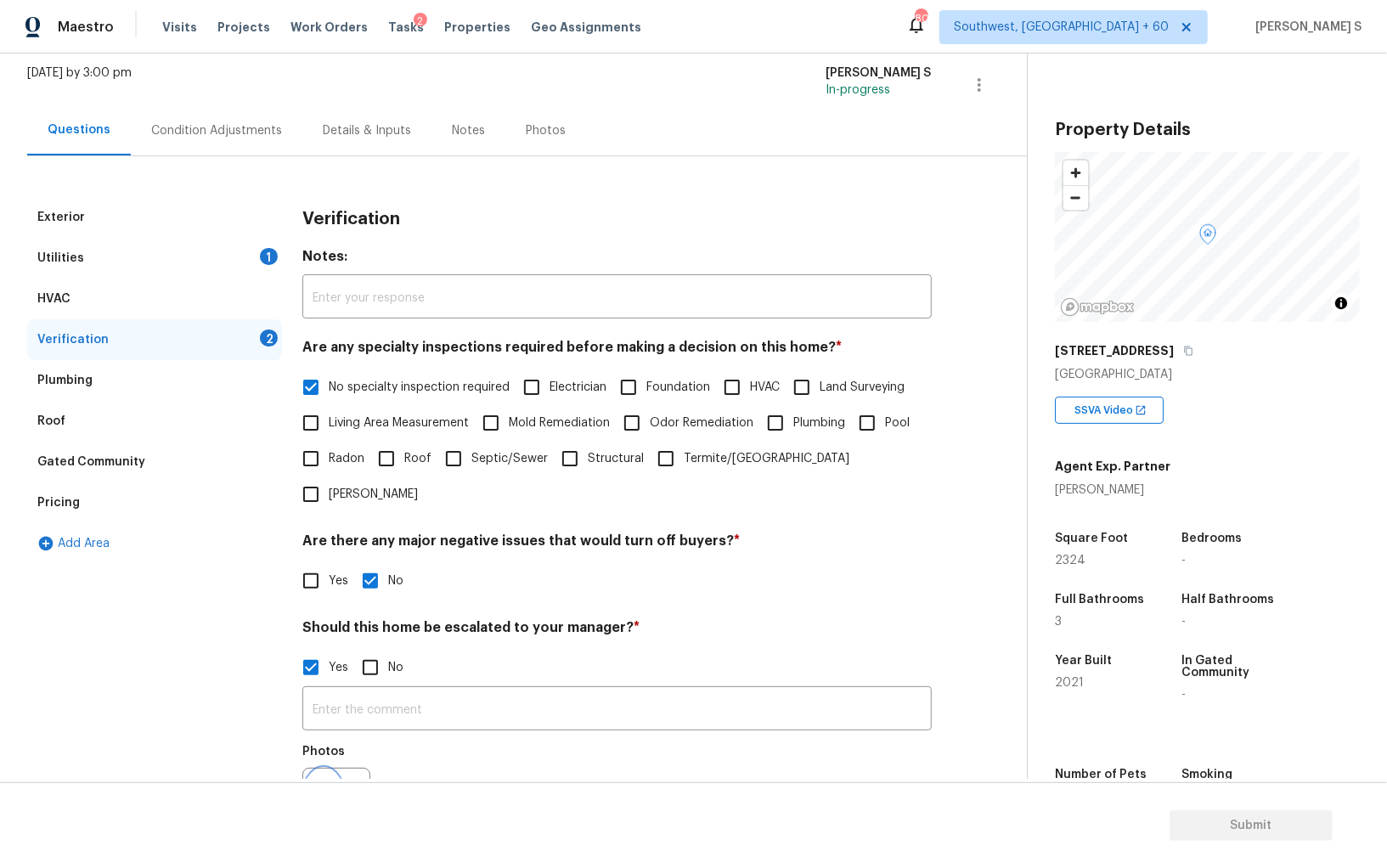
click at [317, 752] on icon "button" at bounding box center [323, 801] width 17 height 15
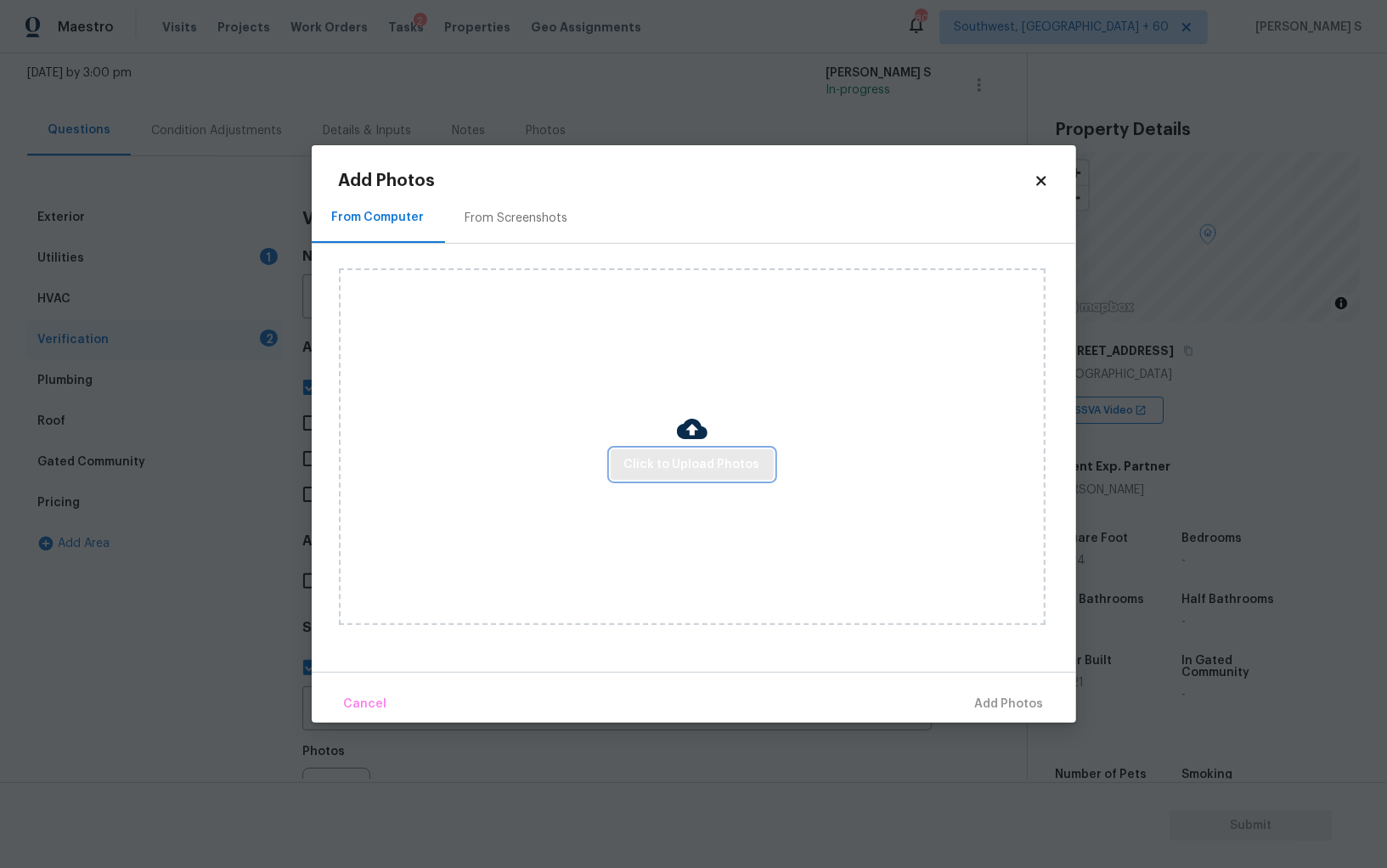
click at [689, 469] on span "Click to Upload Photos" at bounding box center [692, 465] width 136 height 21
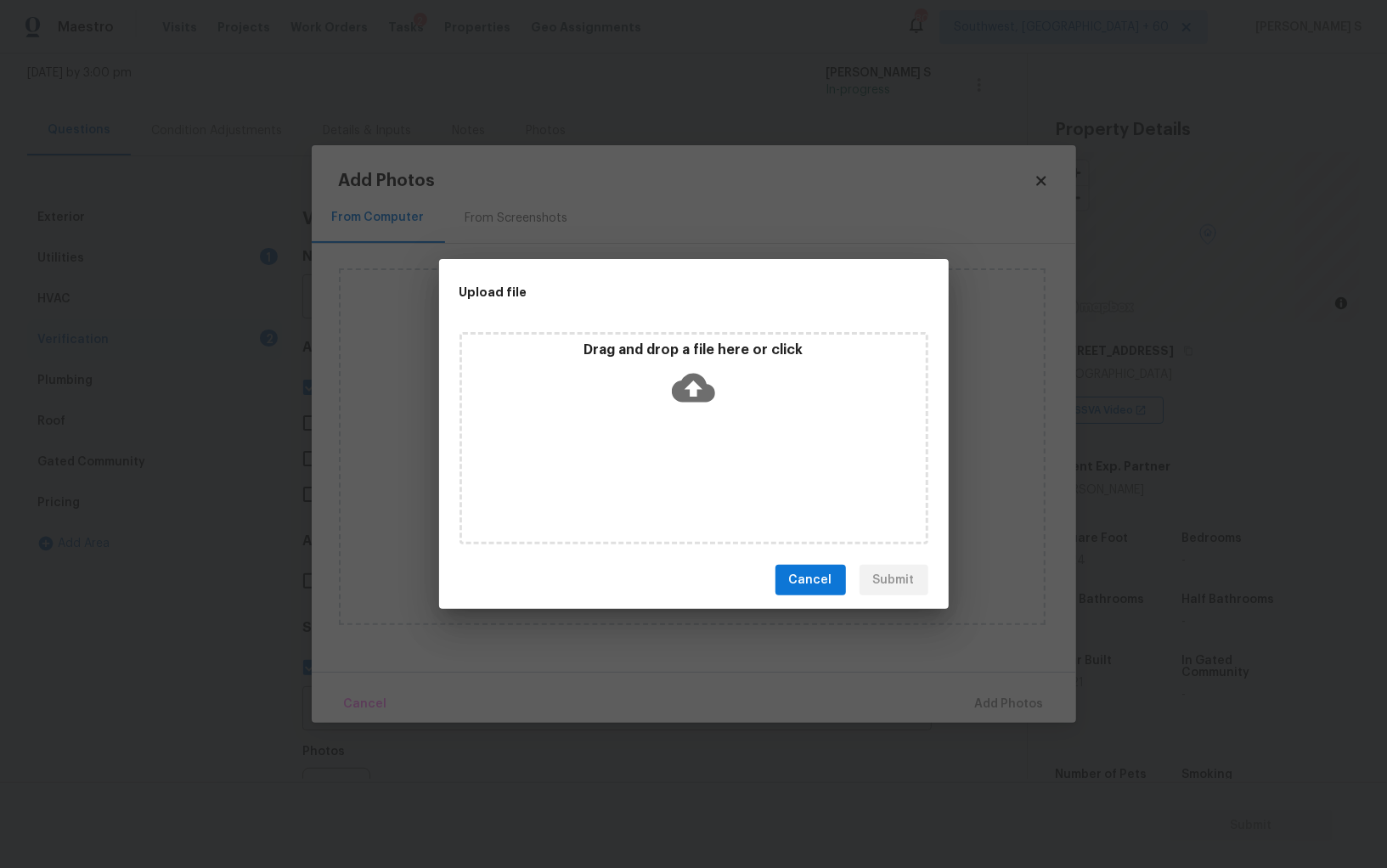
click at [0, 752] on div "Upload file Drag and drop a file here or click Cancel Submit" at bounding box center [694, 434] width 1387 height 868
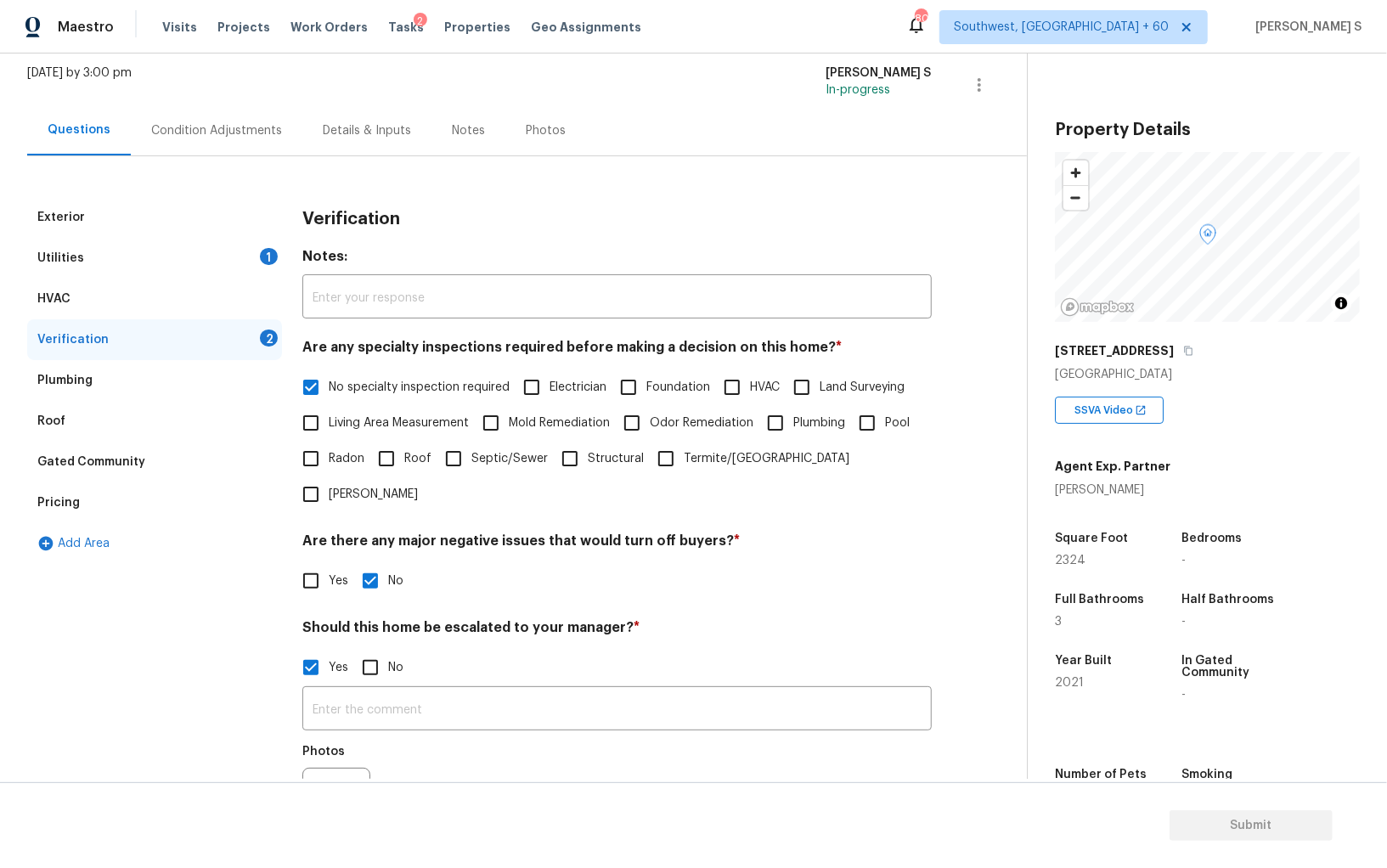
click at [107, 752] on body "Maestro Visits Projects Work Orders Tasks 2 Properties Geo Assignments [GEOGRAP…" at bounding box center [694, 434] width 1387 height 868
click at [107, 752] on div "Exterior Utilities 1 HVAC Verification 2 Plumbing Roof Gated Community Pricing …" at bounding box center [155, 584] width 255 height 773
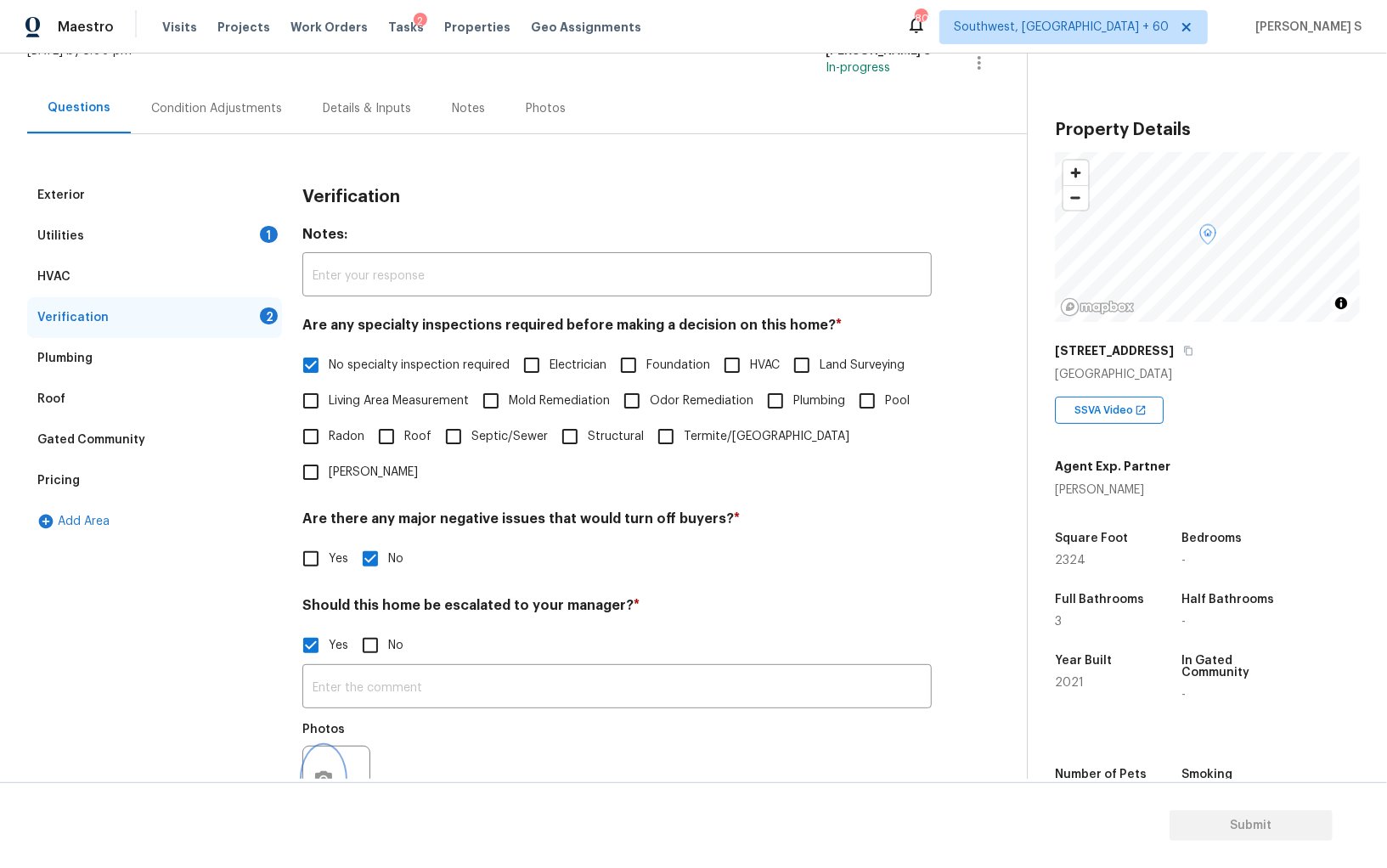
scroll to position [0, 0]
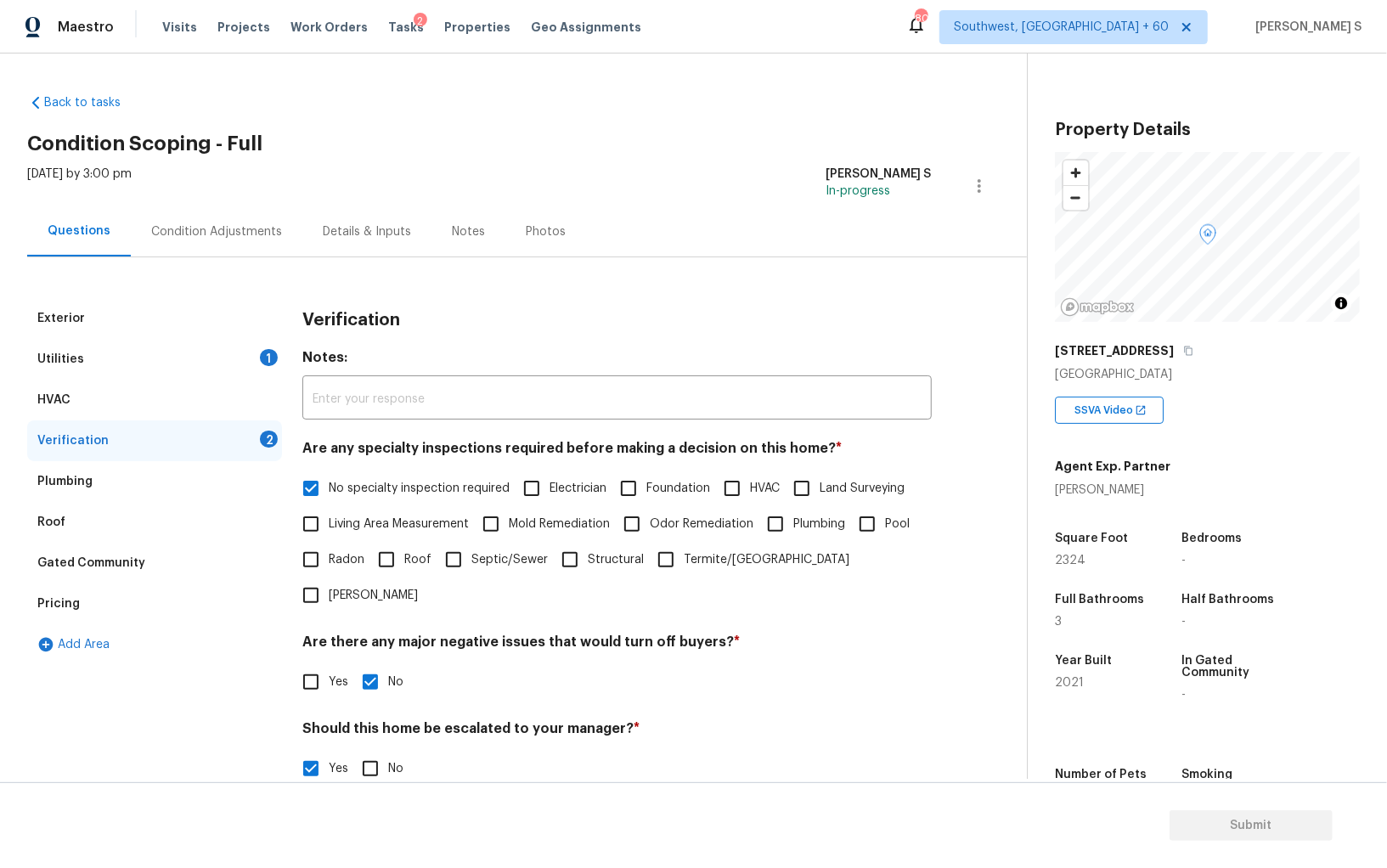
click at [205, 236] on div "Condition Adjustments" at bounding box center [217, 231] width 131 height 17
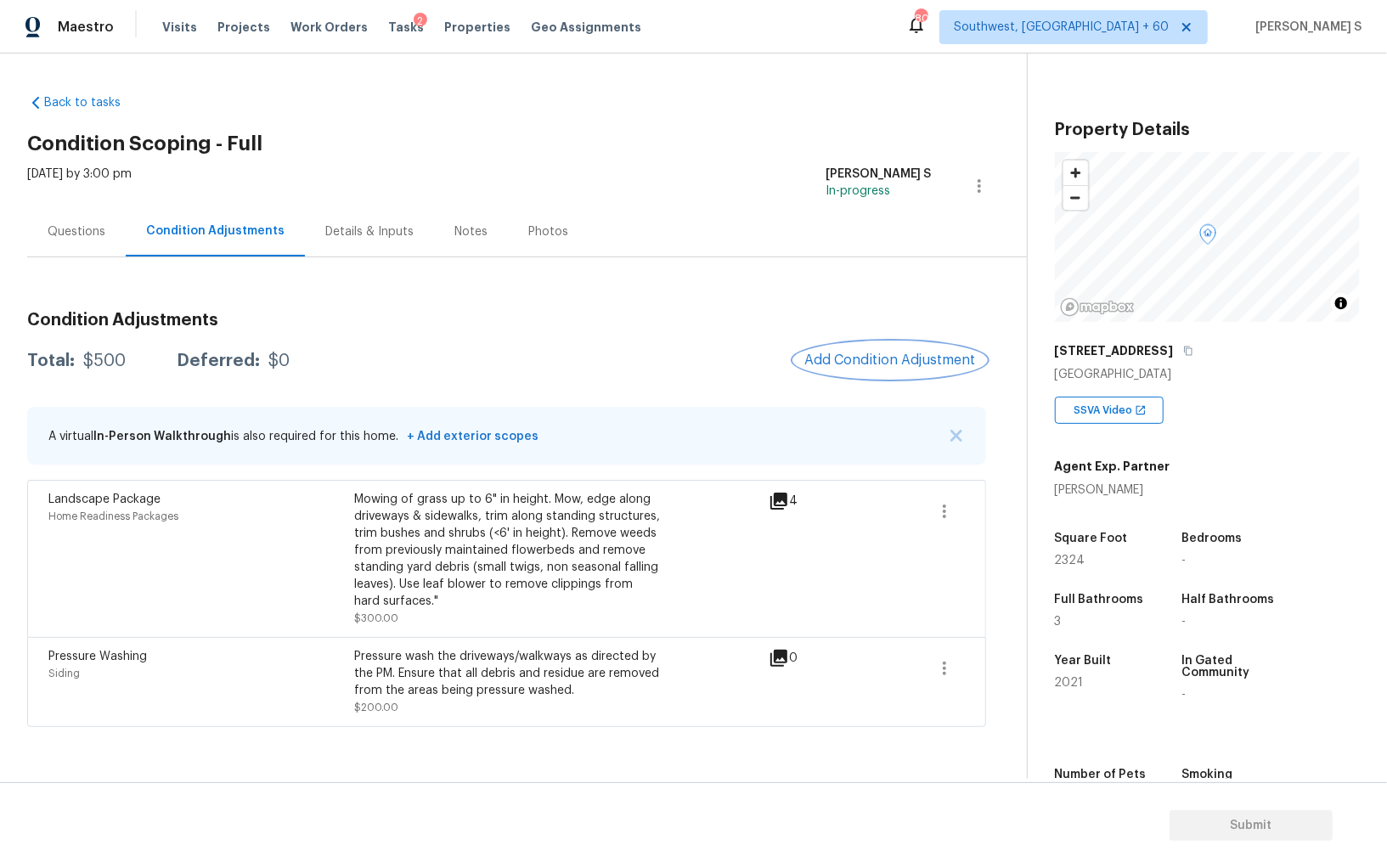
click at [847, 360] on span "Add Condition Adjustment" at bounding box center [890, 360] width 172 height 15
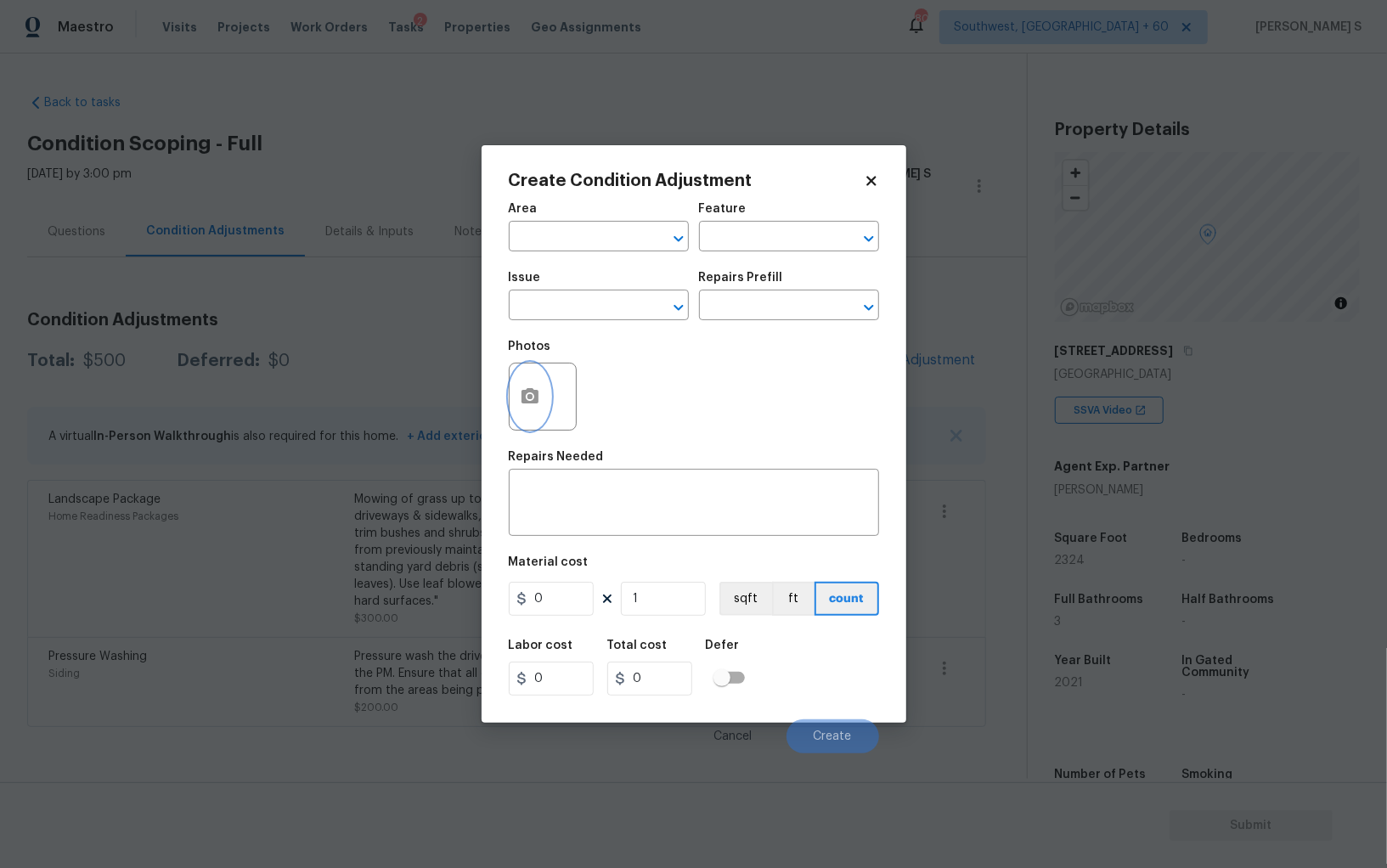
click at [530, 398] on circle "button" at bounding box center [530, 397] width 5 height 5
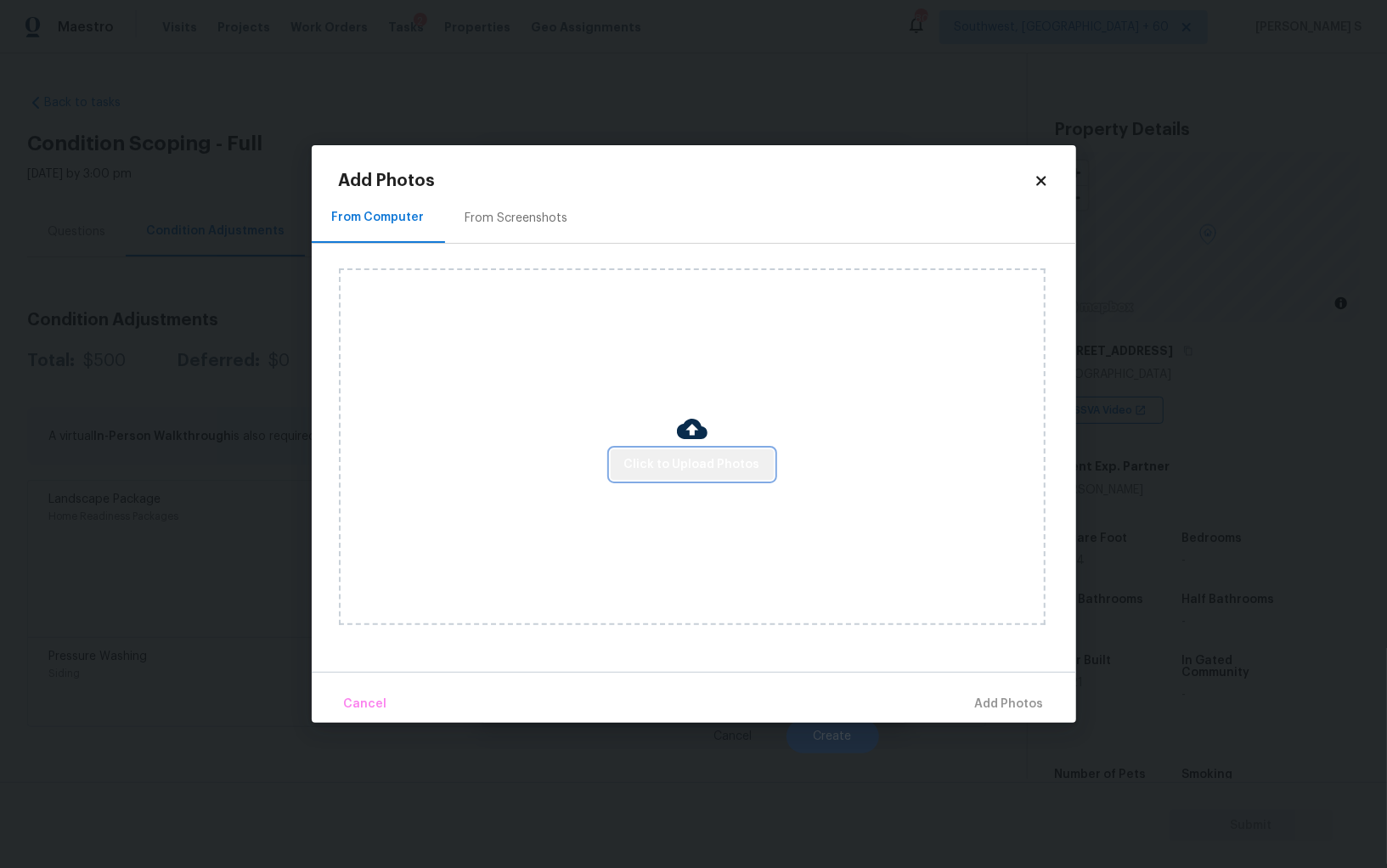
click at [731, 454] on span "Click to Upload Photos" at bounding box center [692, 465] width 136 height 21
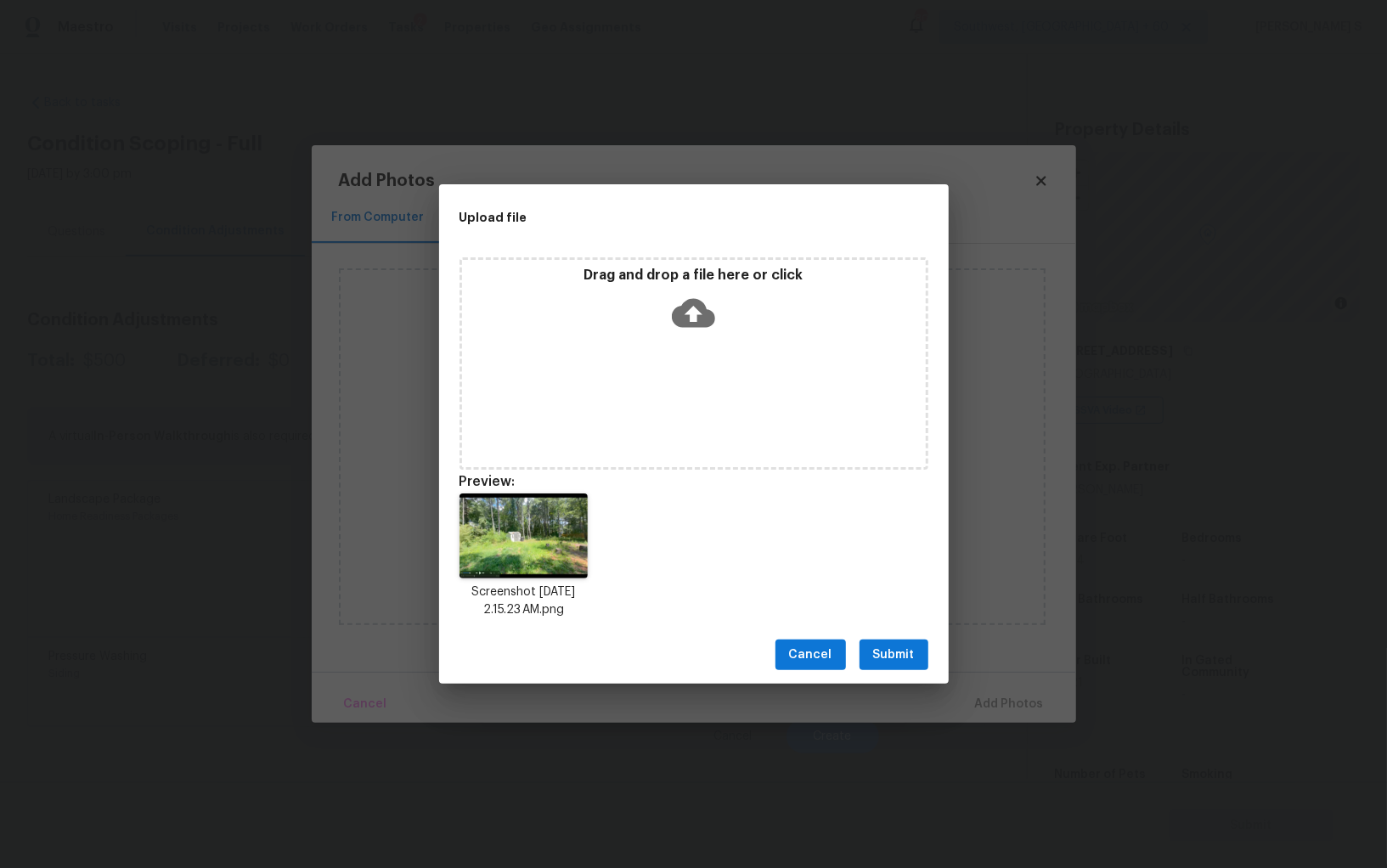
click at [889, 655] on span "Submit" at bounding box center [894, 655] width 42 height 21
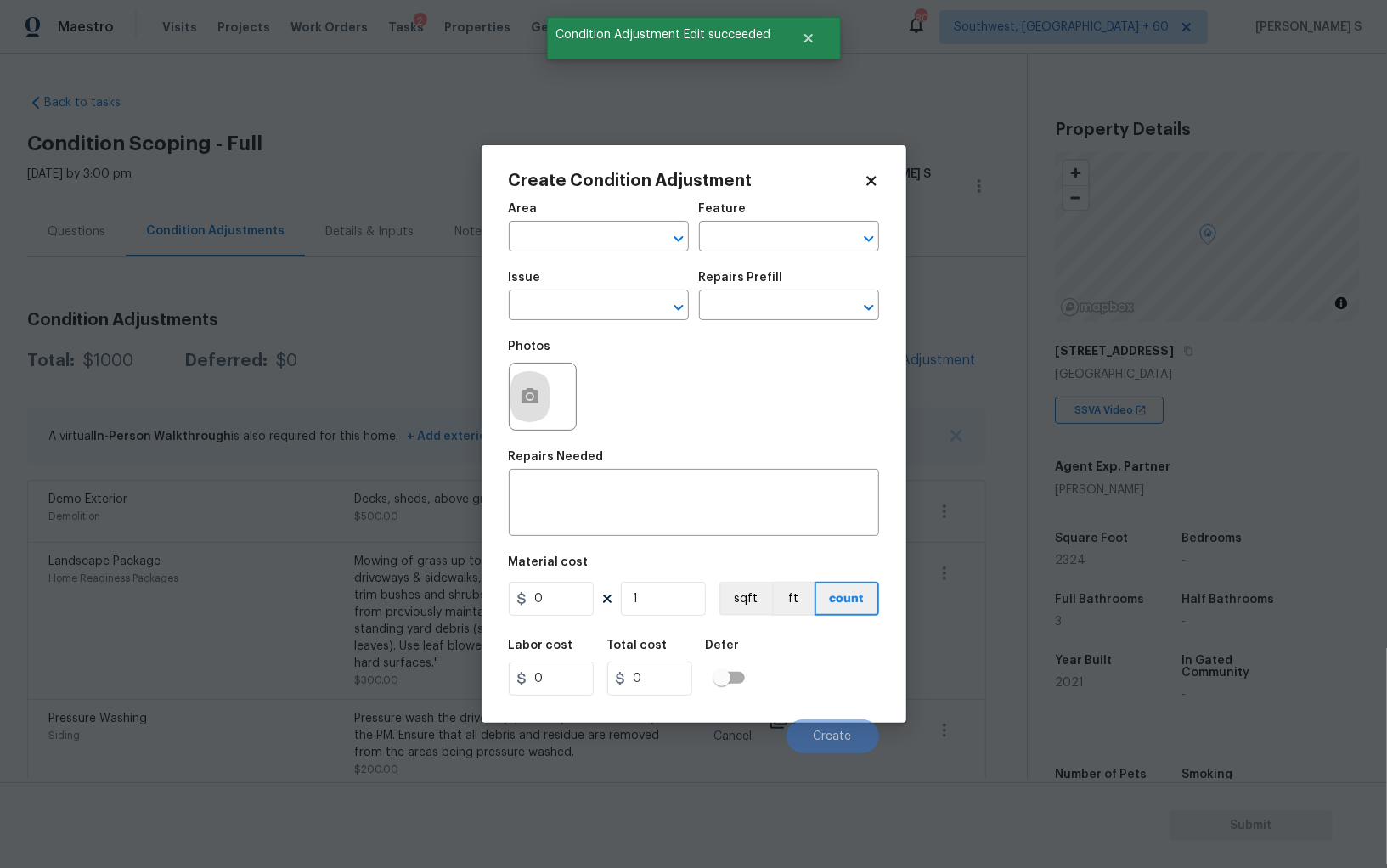
click at [520, 390] on icon "button" at bounding box center [530, 396] width 20 height 20
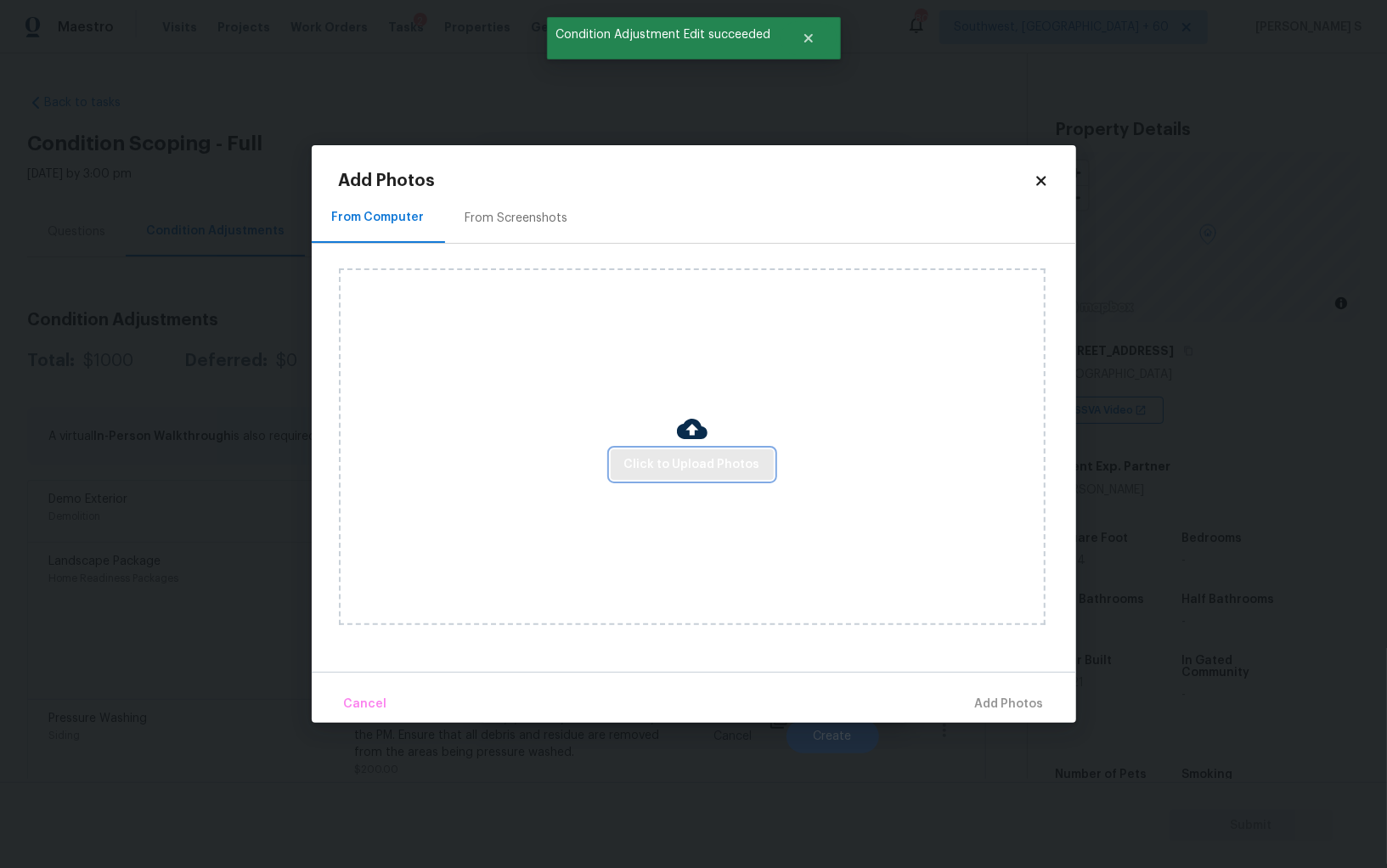
click at [710, 465] on span "Click to Upload Photos" at bounding box center [692, 465] width 136 height 21
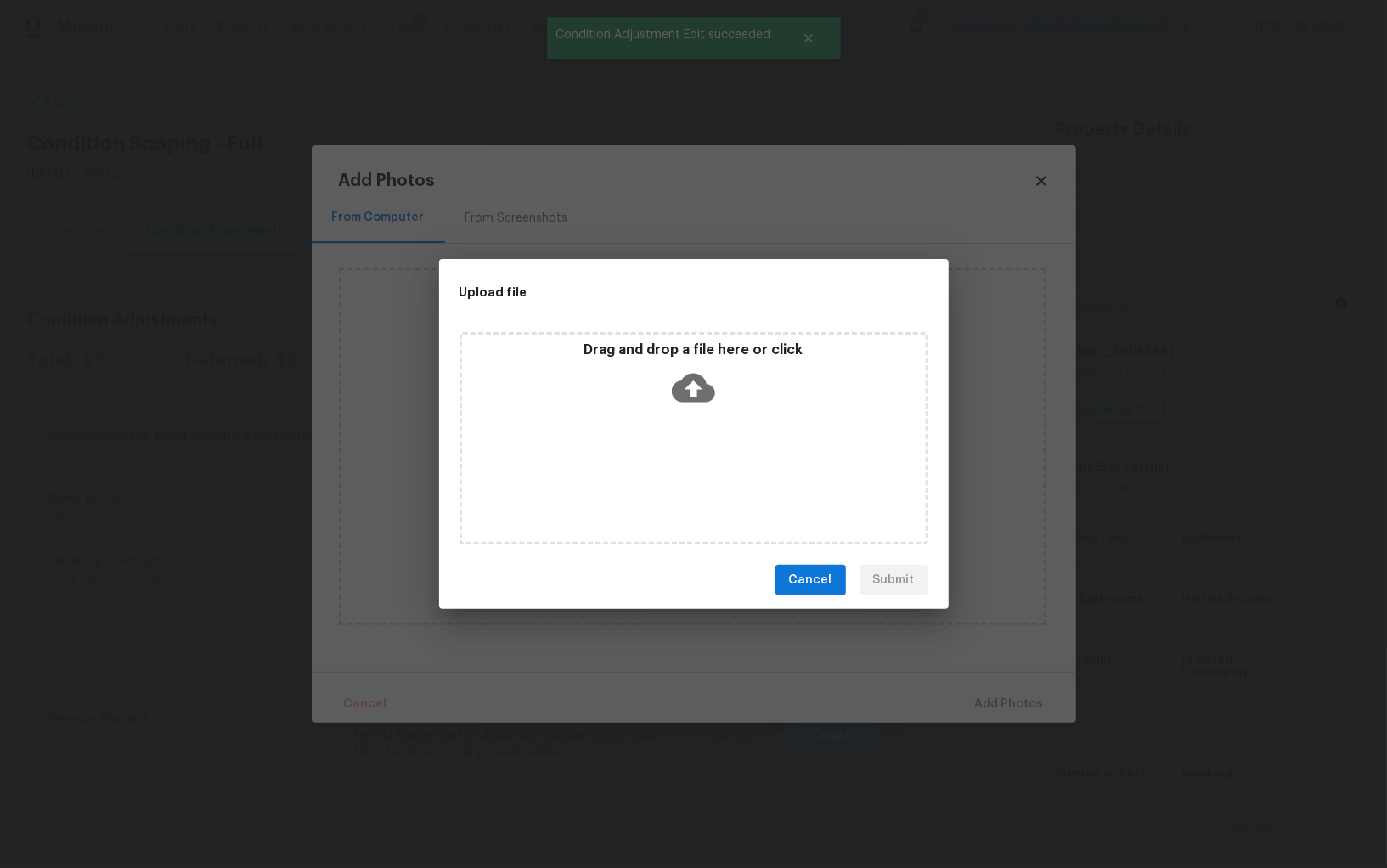
click at [710, 465] on div "Drag and drop a file here or click" at bounding box center [694, 438] width 469 height 213
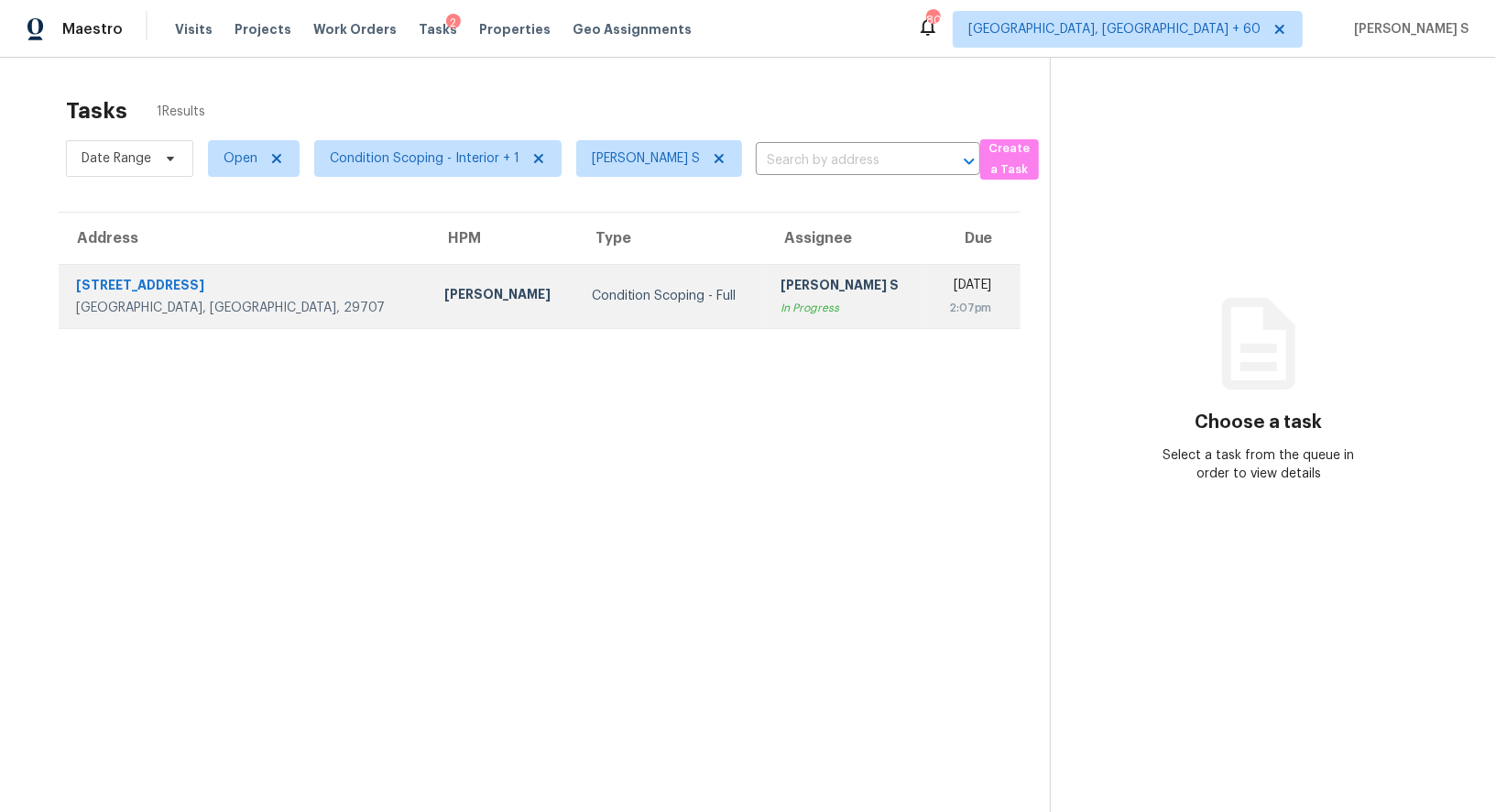
click at [780, 299] on div "In Progress" at bounding box center [845, 308] width 131 height 18
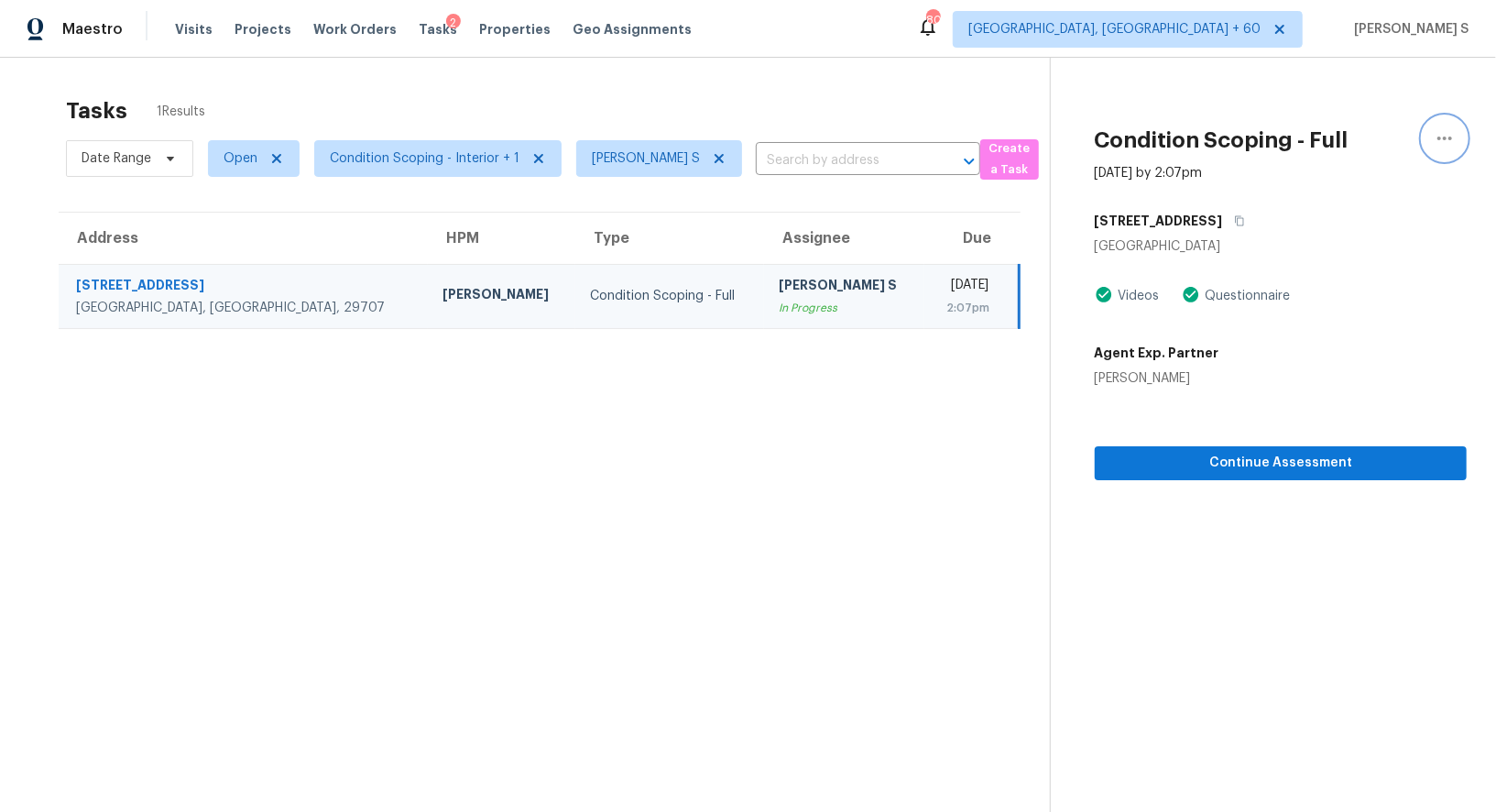
click at [1431, 134] on button "button" at bounding box center [1445, 139] width 44 height 44
click at [1323, 142] on div "Mark as Blocked" at bounding box center [1341, 141] width 143 height 18
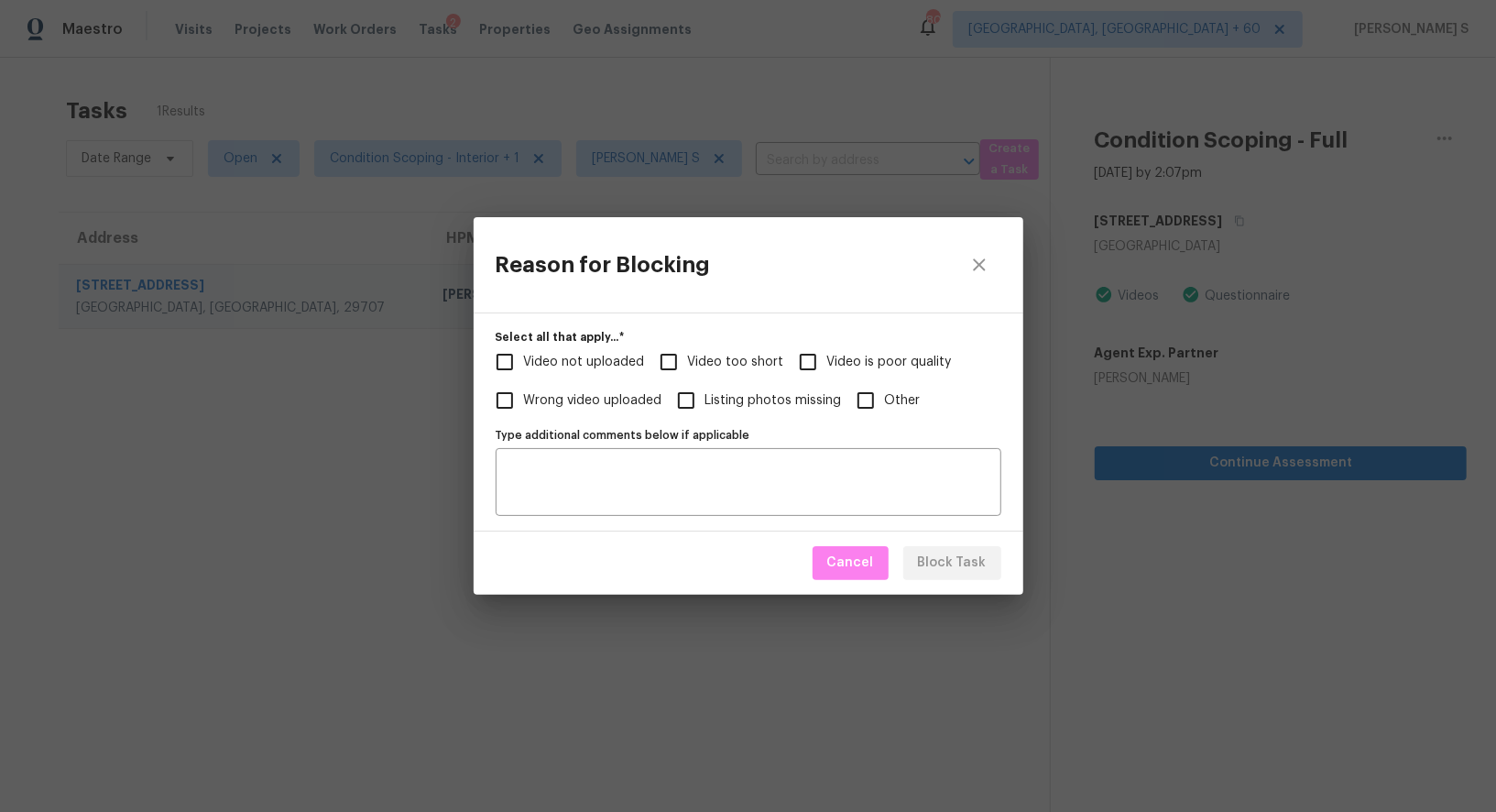
click at [666, 370] on input "Video too short" at bounding box center [669, 362] width 38 height 38
checkbox input "true"
click at [610, 370] on span "Video not uploaded" at bounding box center [585, 362] width 121 height 19
click at [524, 370] on input "Video not uploaded" at bounding box center [504, 362] width 38 height 38
click at [968, 566] on span "Block Task" at bounding box center [952, 563] width 69 height 23
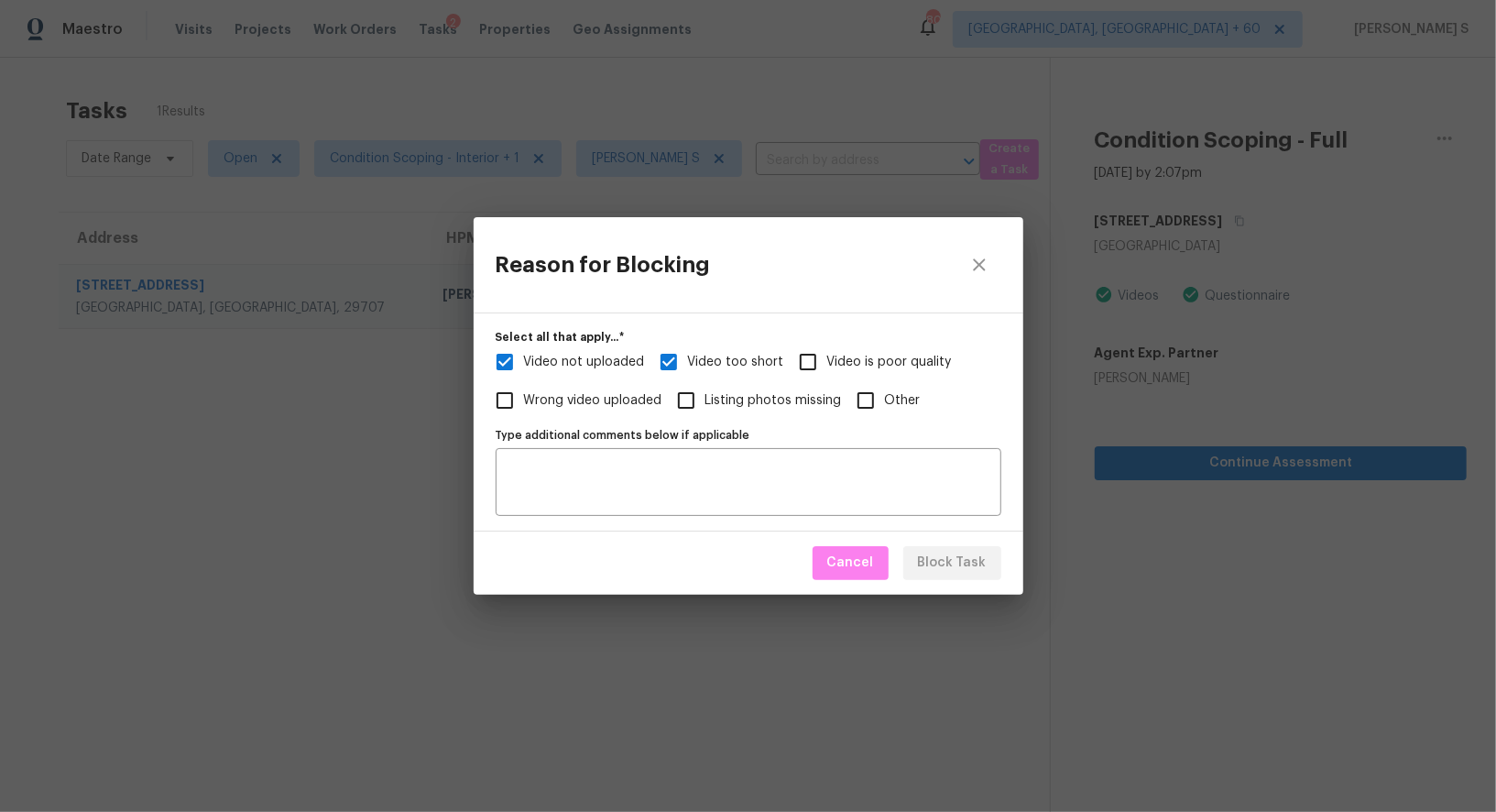
click at [324, 514] on div "Reason for Blocking Select all that apply...   * Video not uploaded Video too s…" at bounding box center [748, 406] width 1496 height 812
checkbox input "true"
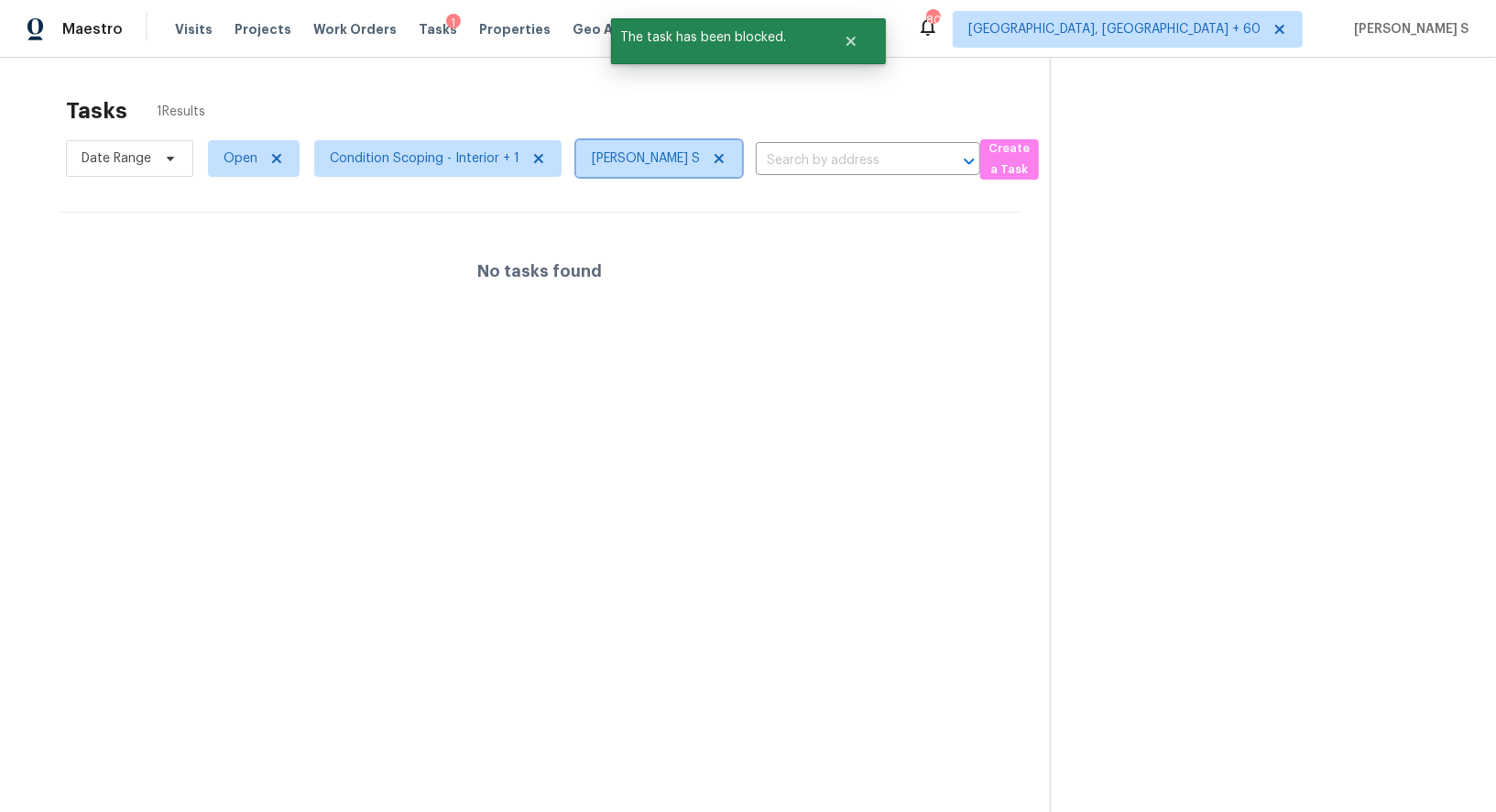
click at [718, 161] on icon at bounding box center [719, 159] width 10 height 10
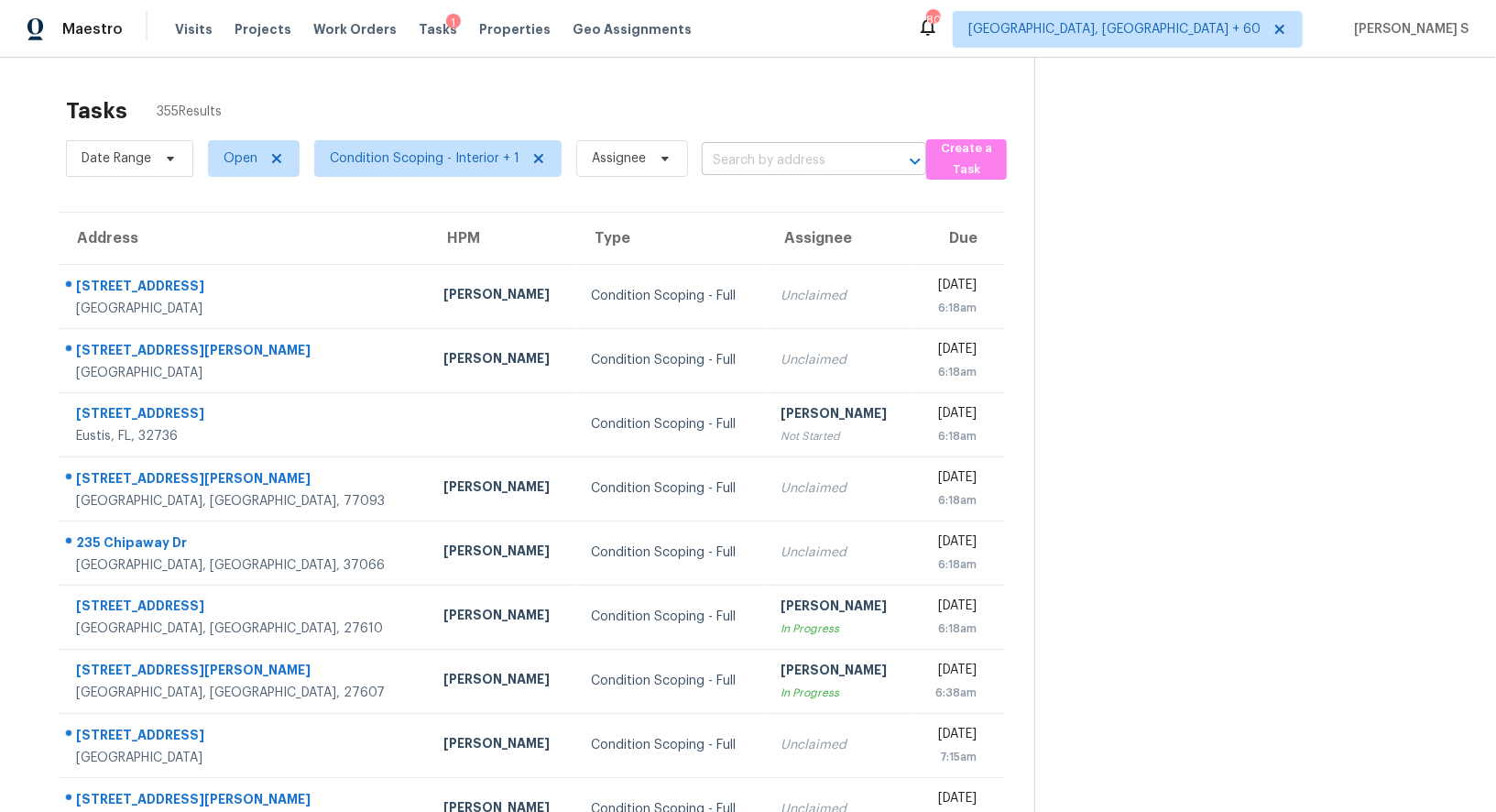
click at [774, 171] on input "text" at bounding box center [788, 160] width 173 height 29
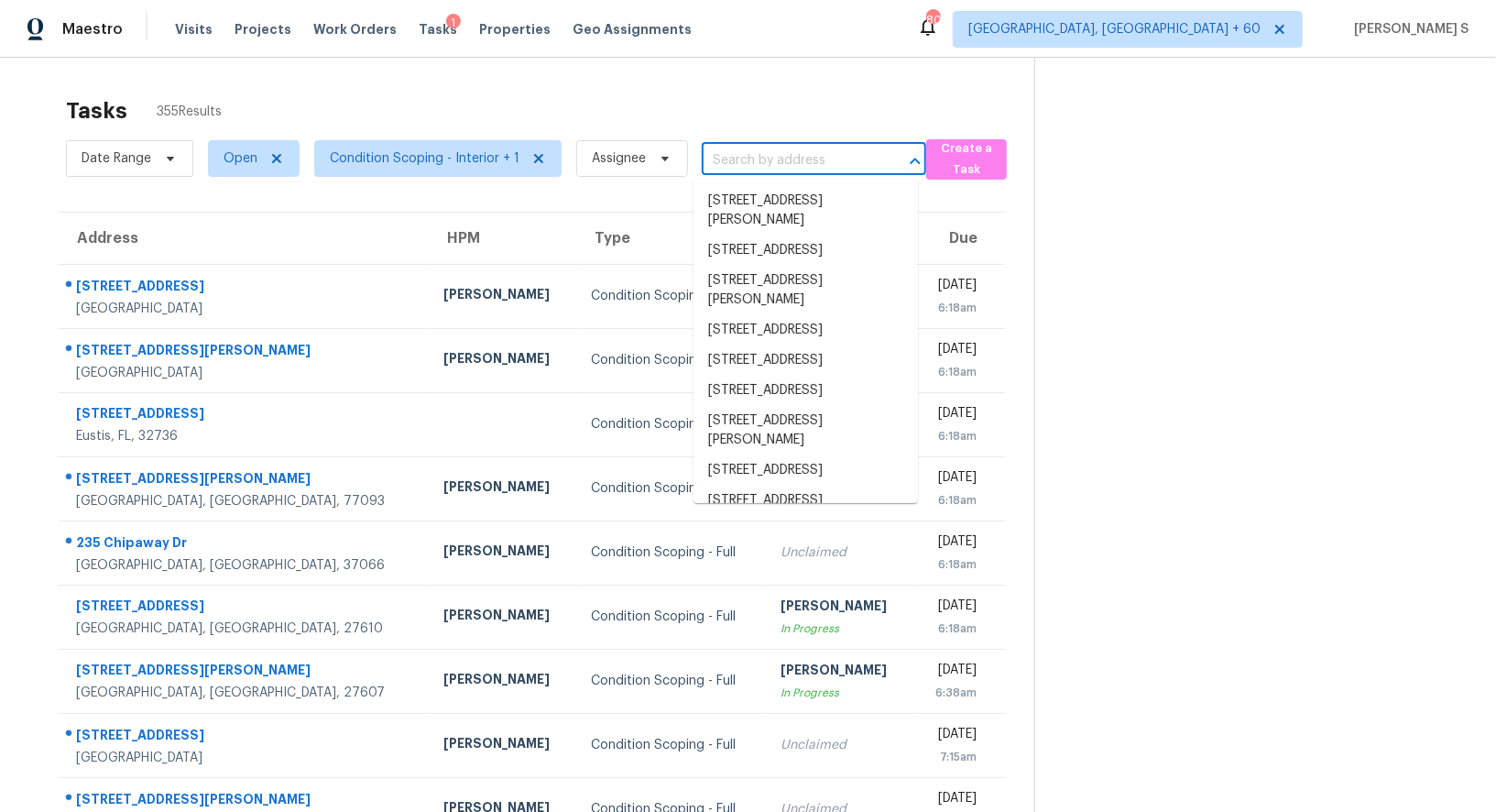
paste input "446 Laurel Fork Dr, Fort Mill, SC 29715"
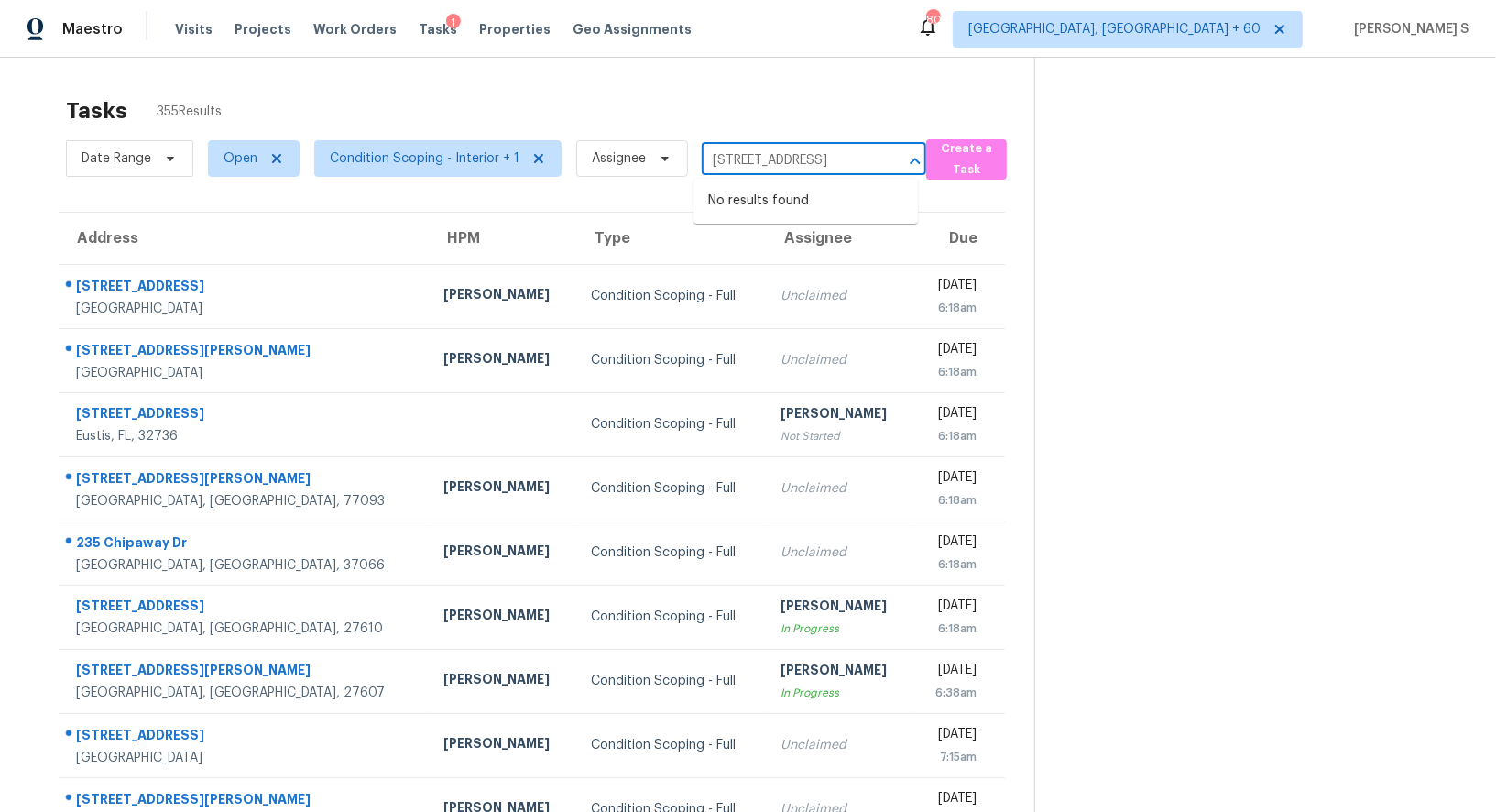
type input "446 Laurel Fork Dr, Fort Mill, SC 29715"
click at [755, 167] on input "text" at bounding box center [788, 160] width 173 height 29
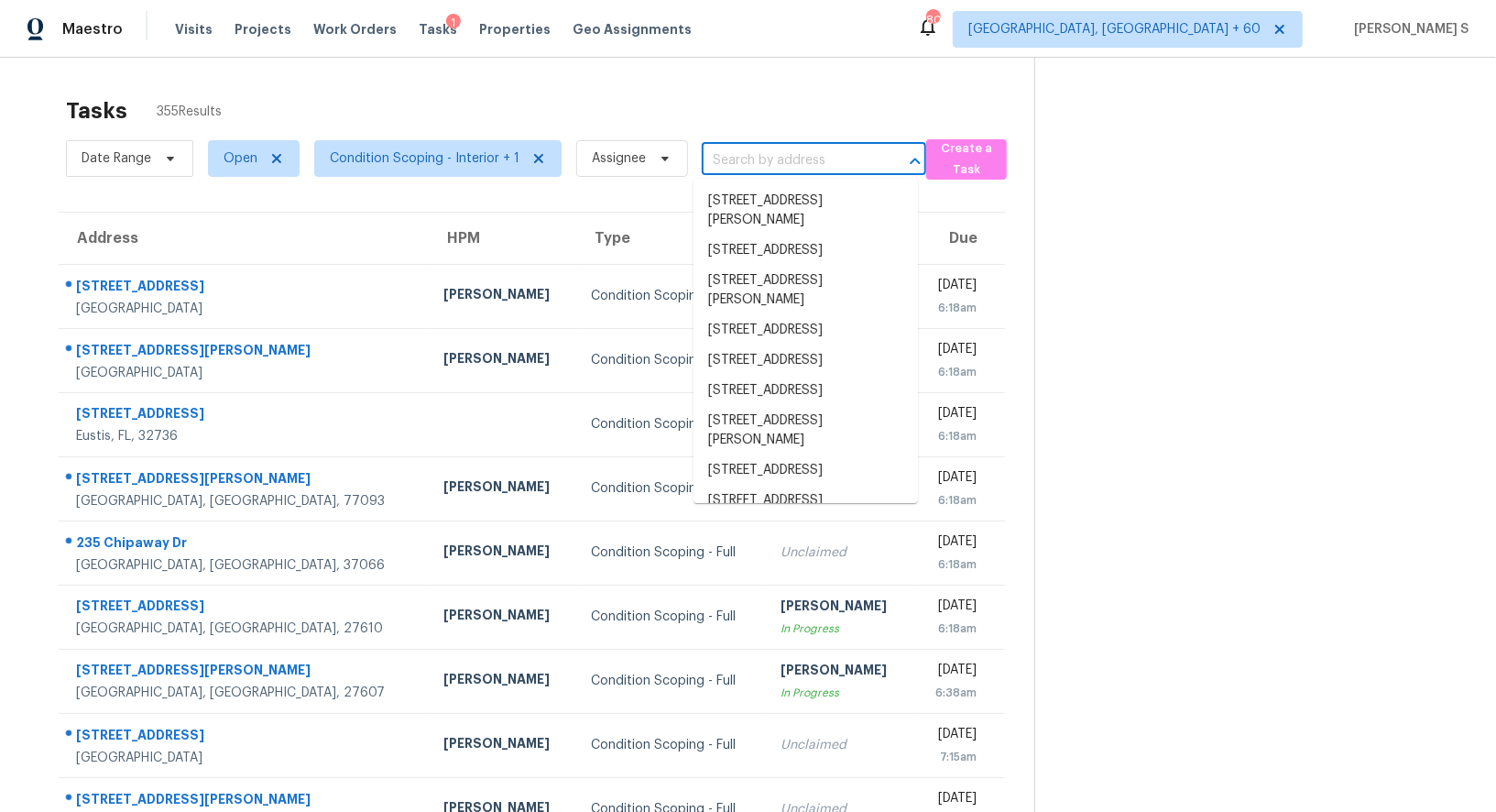
paste input "446 Laurel Fork Dr, Fort Mill, SC 29715"
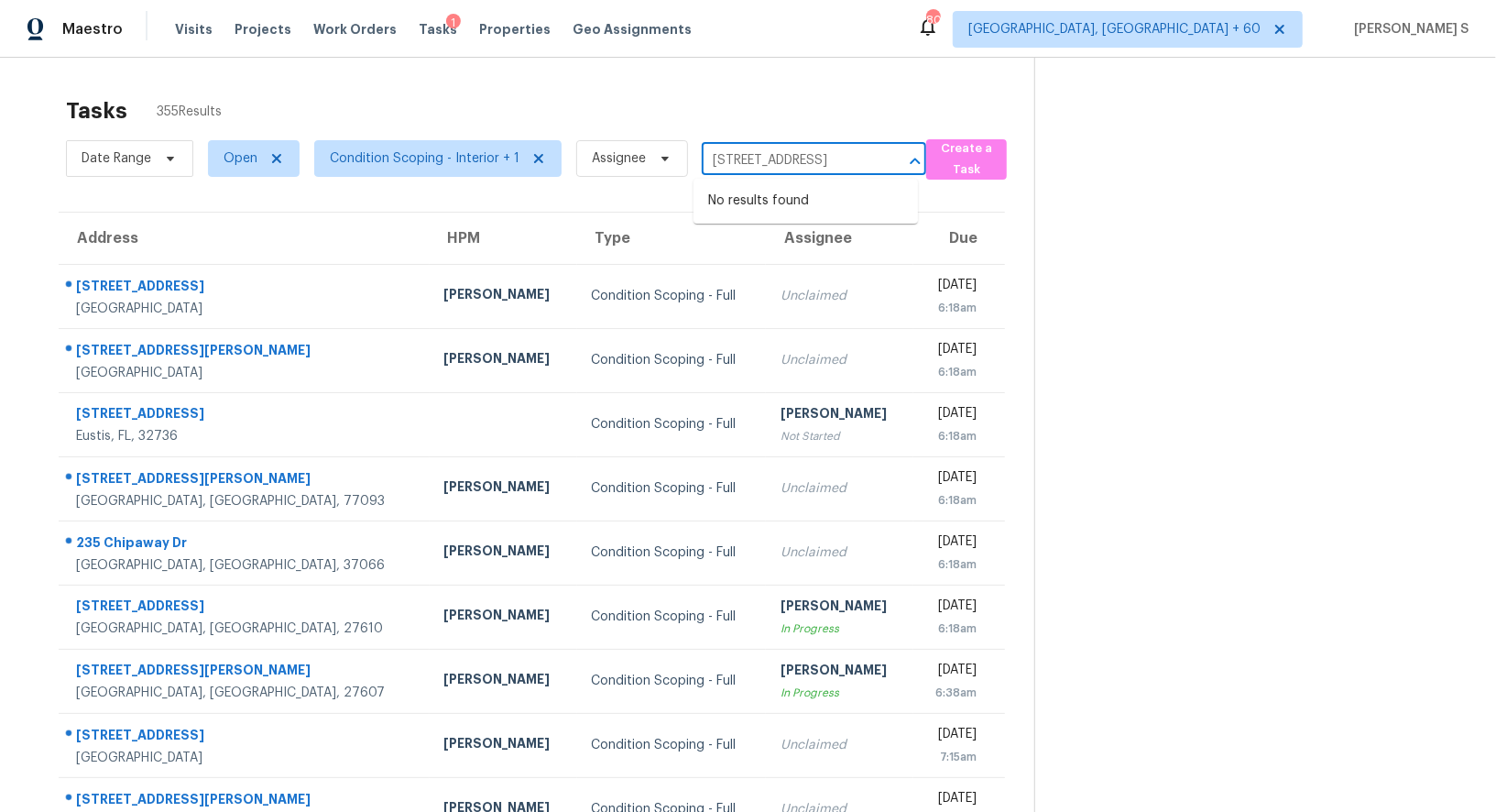
click at [746, 161] on input "446 Laurel Fork Dr, Fort Mill, SC 29715" at bounding box center [788, 160] width 173 height 29
type input "446 Laurel Fork D"
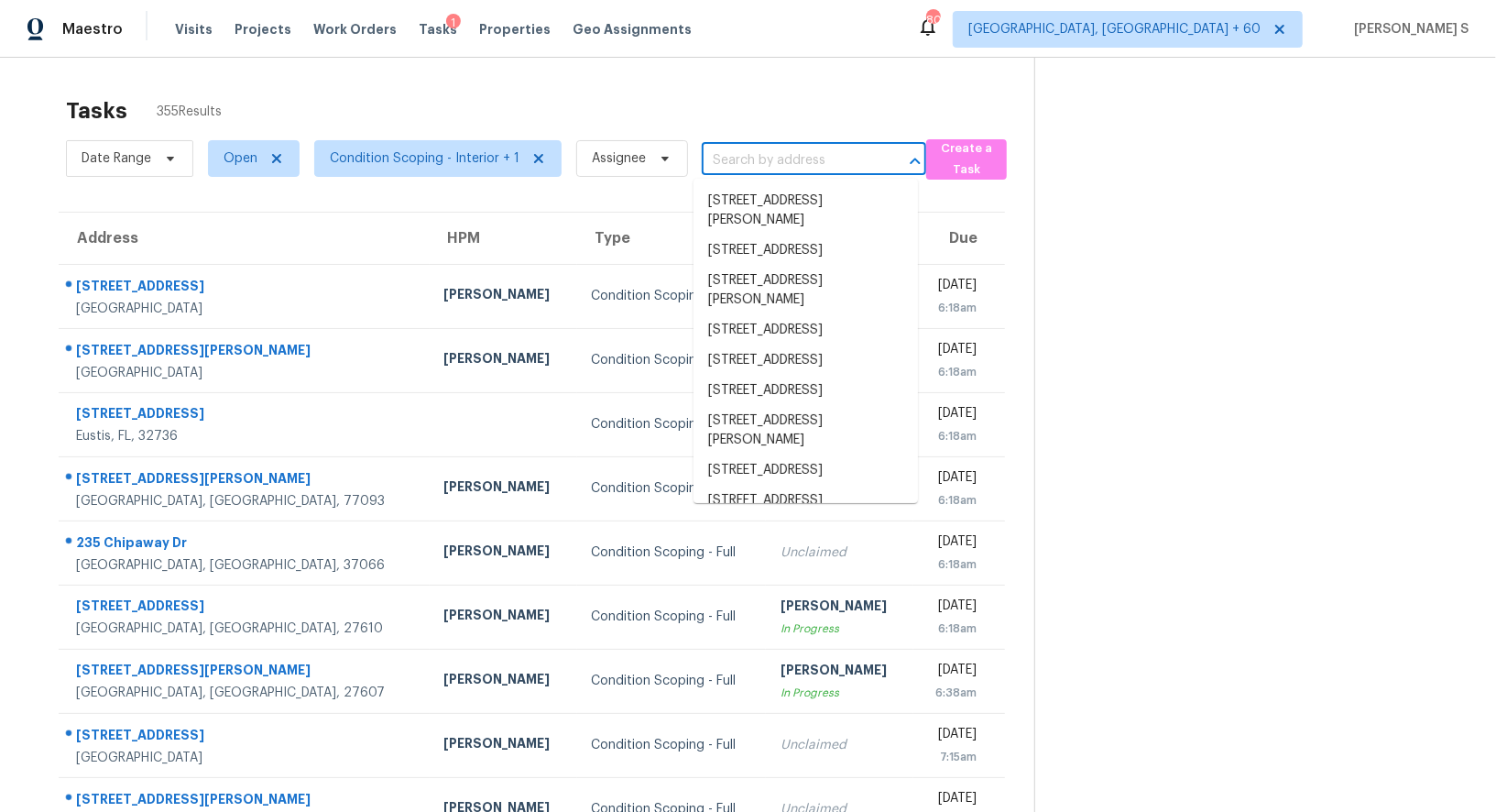
click at [754, 152] on input "text" at bounding box center [788, 160] width 173 height 29
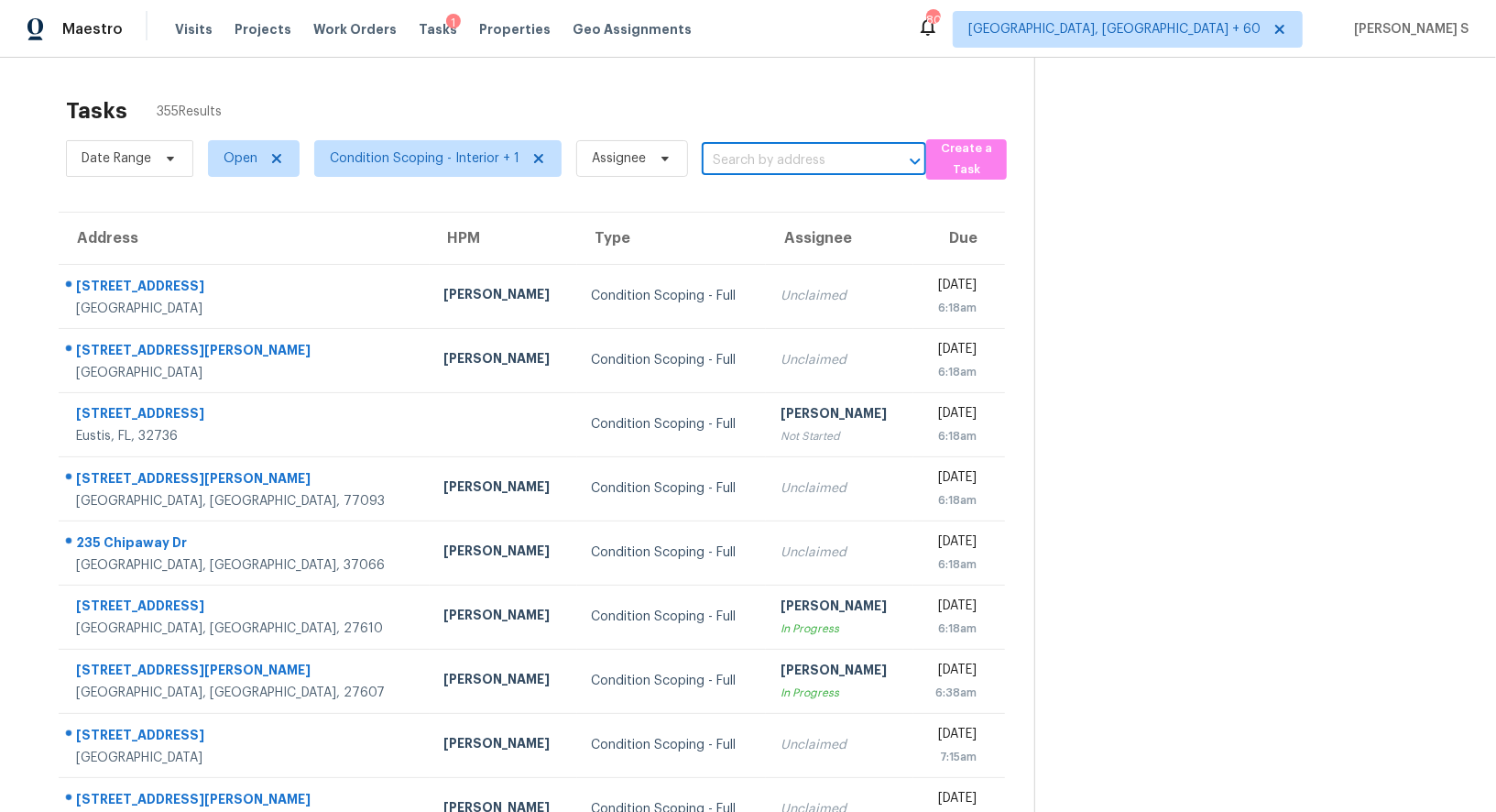
click at [754, 152] on input "text" at bounding box center [788, 160] width 173 height 29
paste input "446 Laurel Fork Dr, Fort Mill, SC 29715"
click at [730, 161] on input "446 Laurel Fork Dr, Fort Mill, SC 29715" at bounding box center [788, 160] width 173 height 29
type input "446 Laurel For"
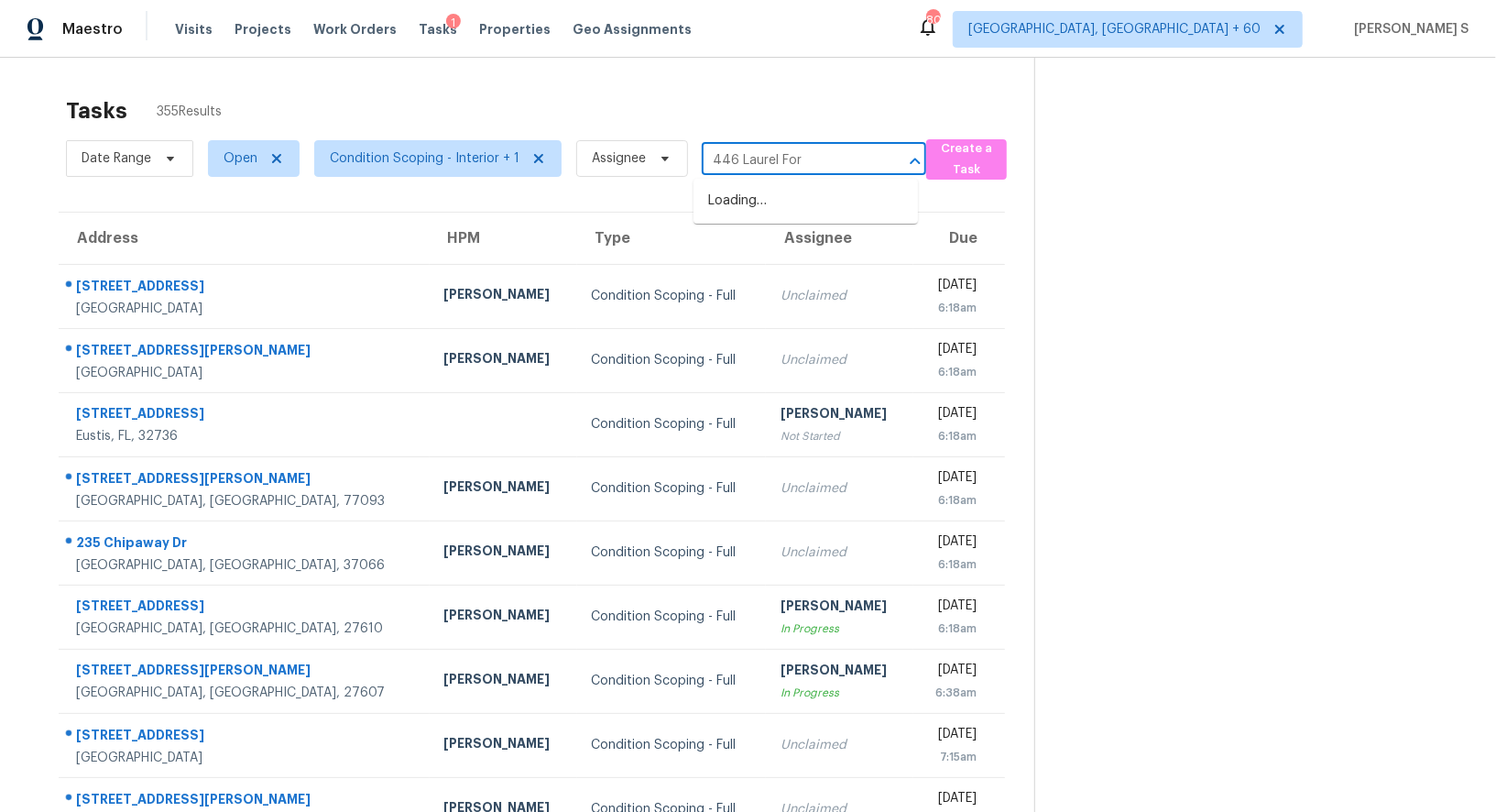
scroll to position [0, 0]
click at [762, 198] on li "446 Laurel Fork Dr, Fort Mill, SC 29715" at bounding box center [805, 202] width 224 height 31
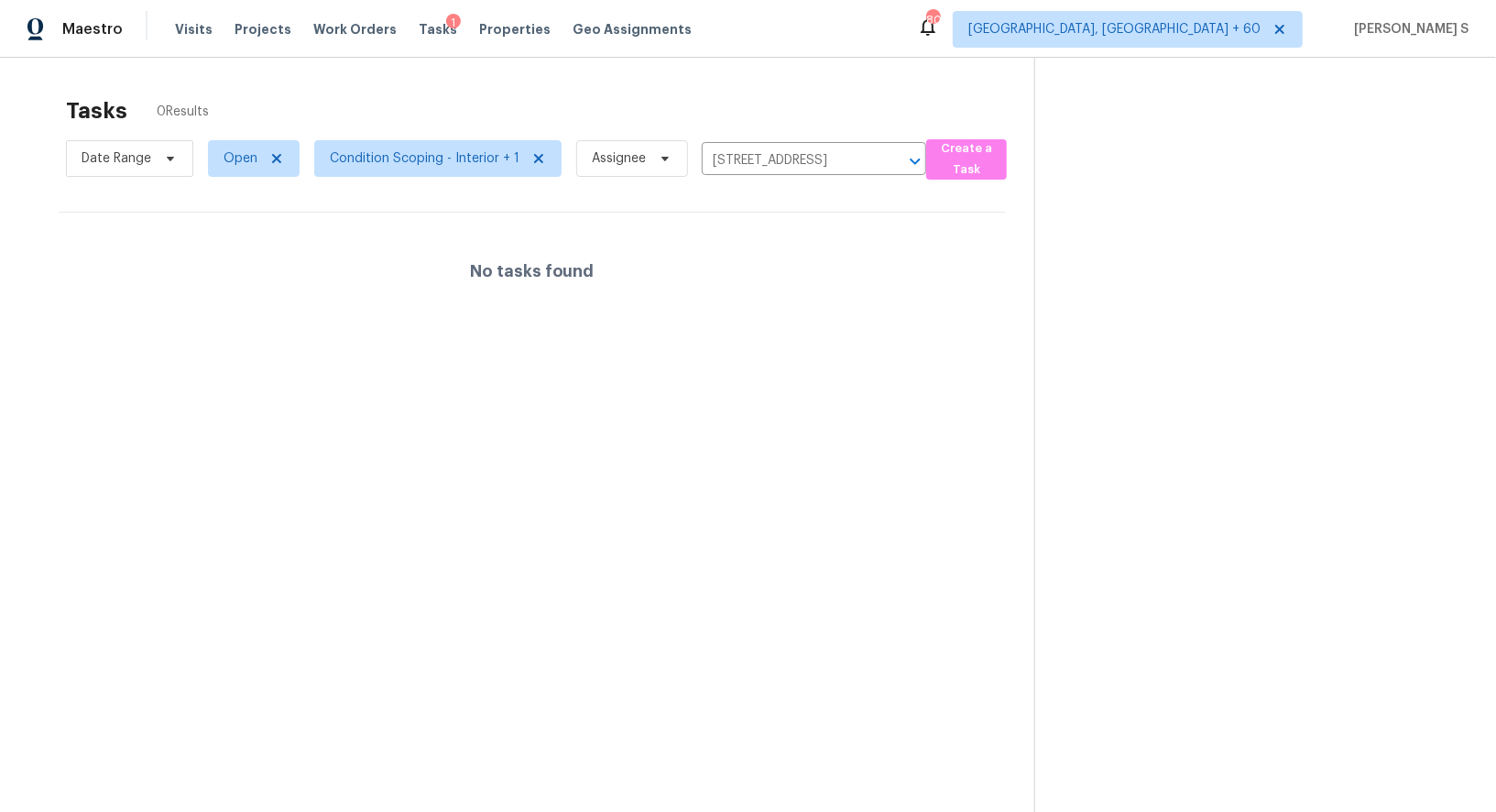
click at [711, 261] on div "No tasks found" at bounding box center [531, 271] width 947 height 118
click at [237, 162] on span "Open" at bounding box center [240, 158] width 33 height 18
click at [257, 233] on label "Closed" at bounding box center [249, 236] width 66 height 18
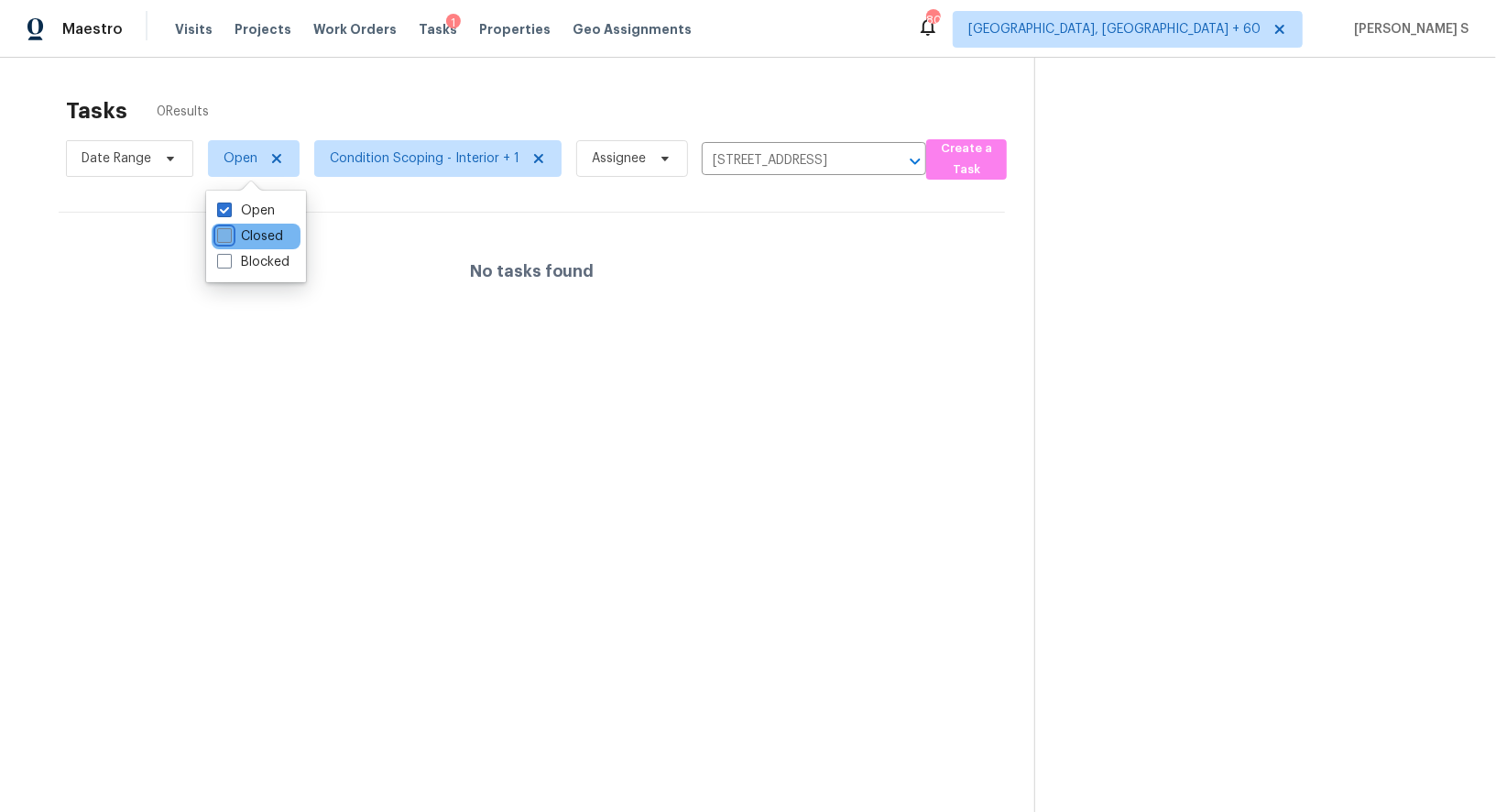
click at [229, 233] on input "Closed" at bounding box center [223, 233] width 11 height 11
checkbox input "true"
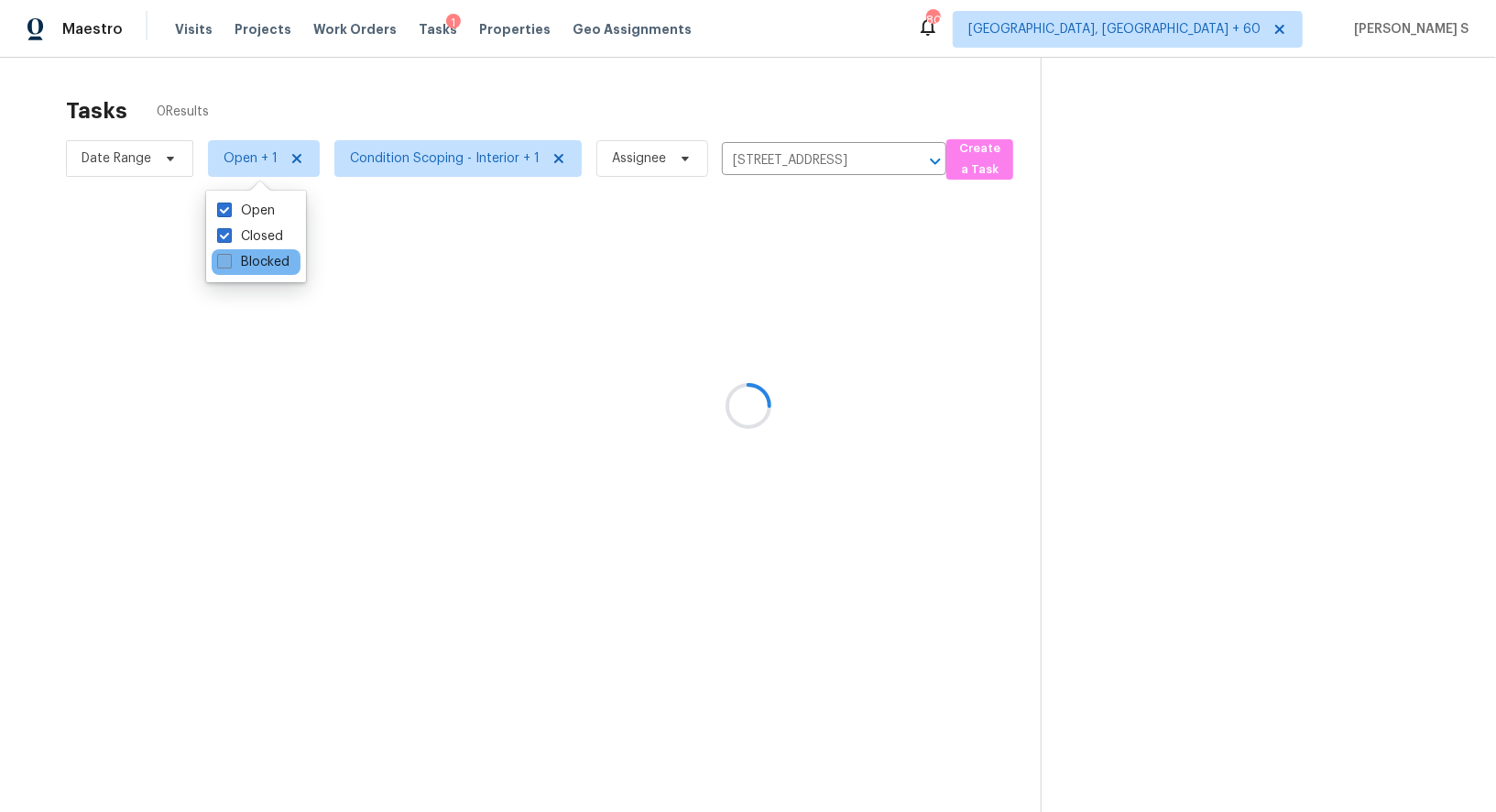
click at [263, 255] on label "Blocked" at bounding box center [253, 262] width 73 height 18
click at [229, 255] on input "Blocked" at bounding box center [223, 259] width 11 height 11
checkbox input "true"
click at [638, 335] on div at bounding box center [748, 406] width 1496 height 812
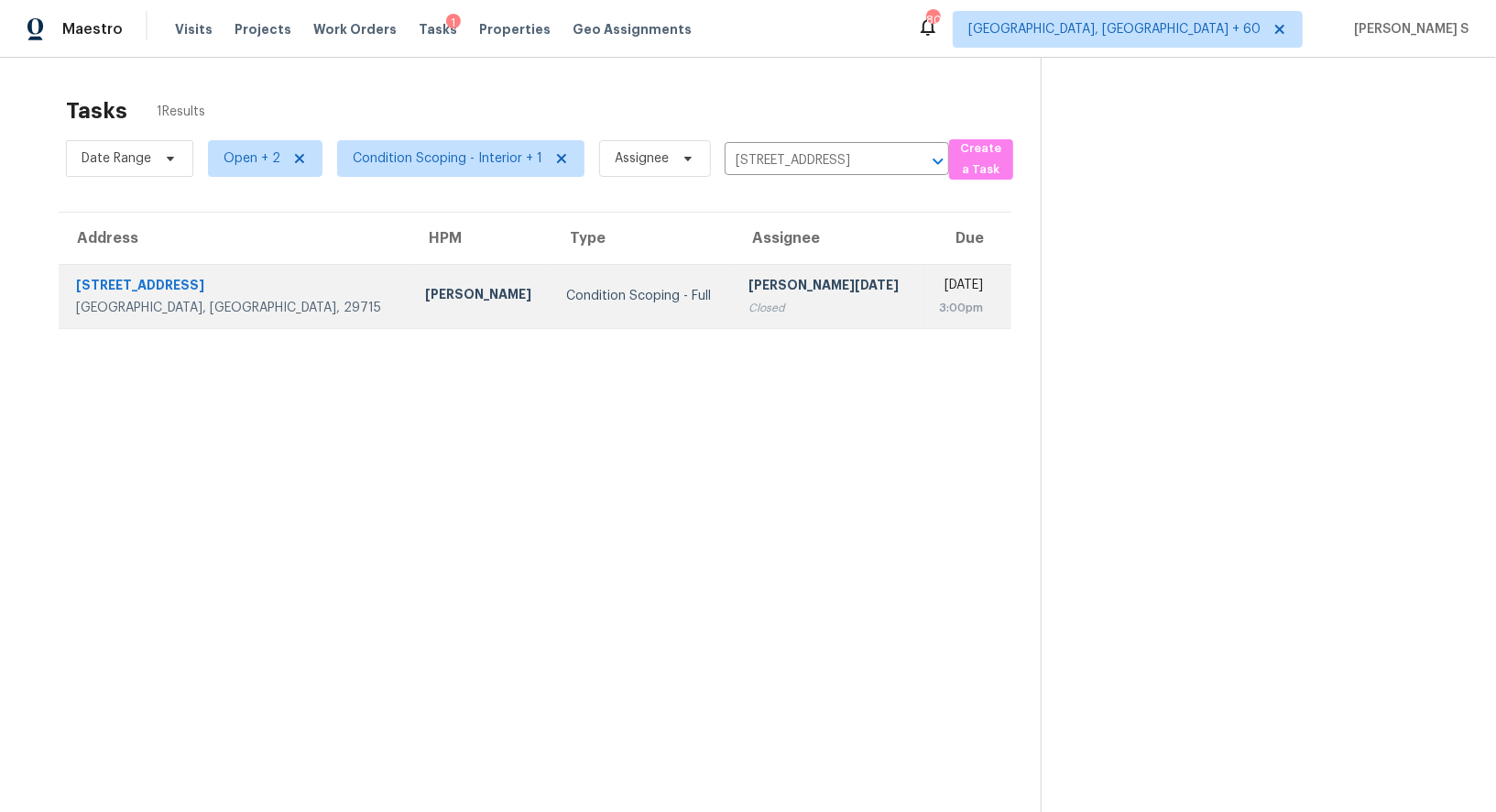
click at [749, 303] on div "Closed" at bounding box center [828, 308] width 159 height 18
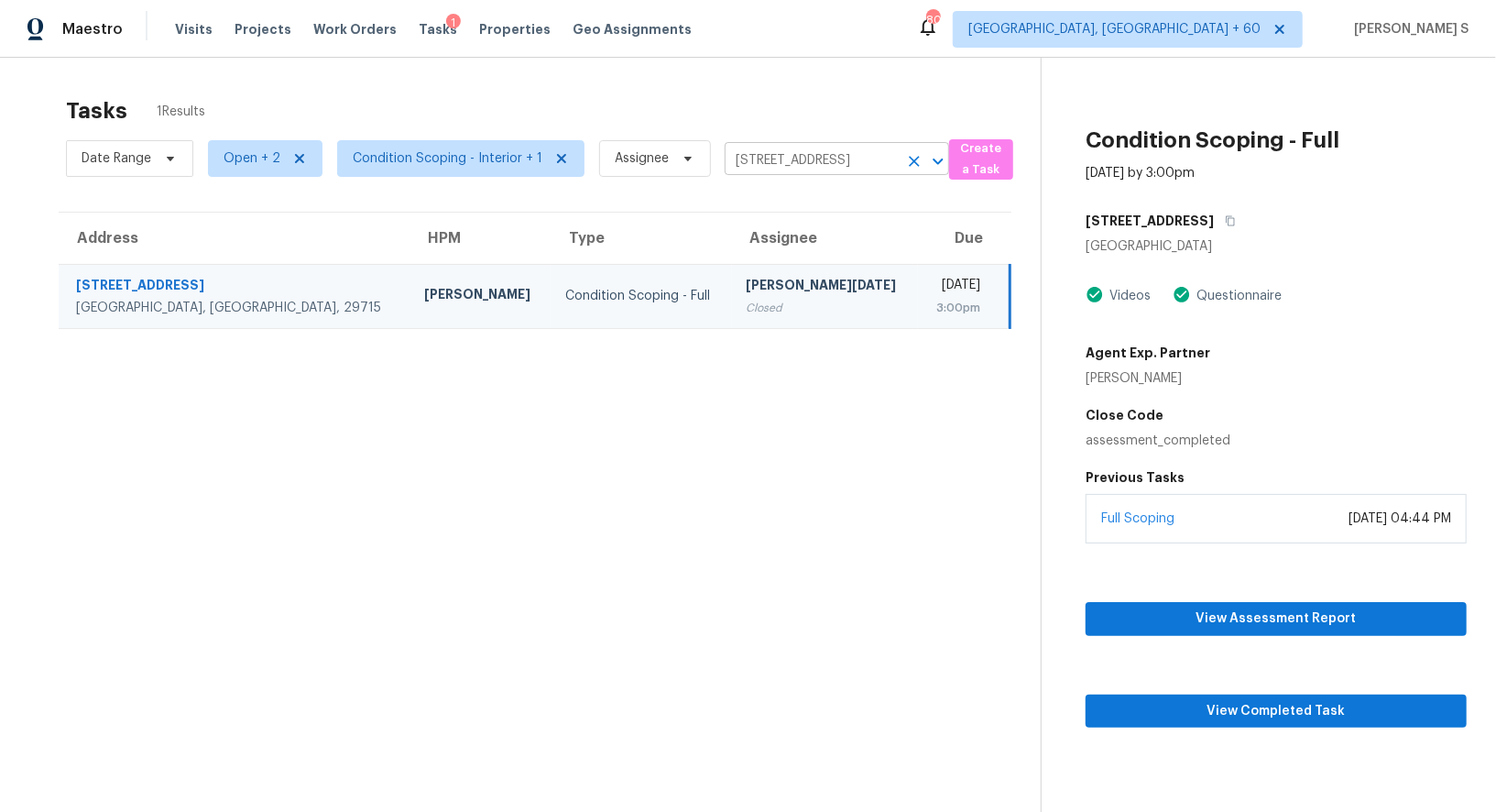
click at [768, 159] on input "446 Laurel Fork Dr, Fort Mill, SC 29715" at bounding box center [811, 160] width 173 height 29
paste input "523 Pistol Club Rd, Easley, SC, 29640"
type input "523 Pistol Club Rd, Easley, SC, 29640"
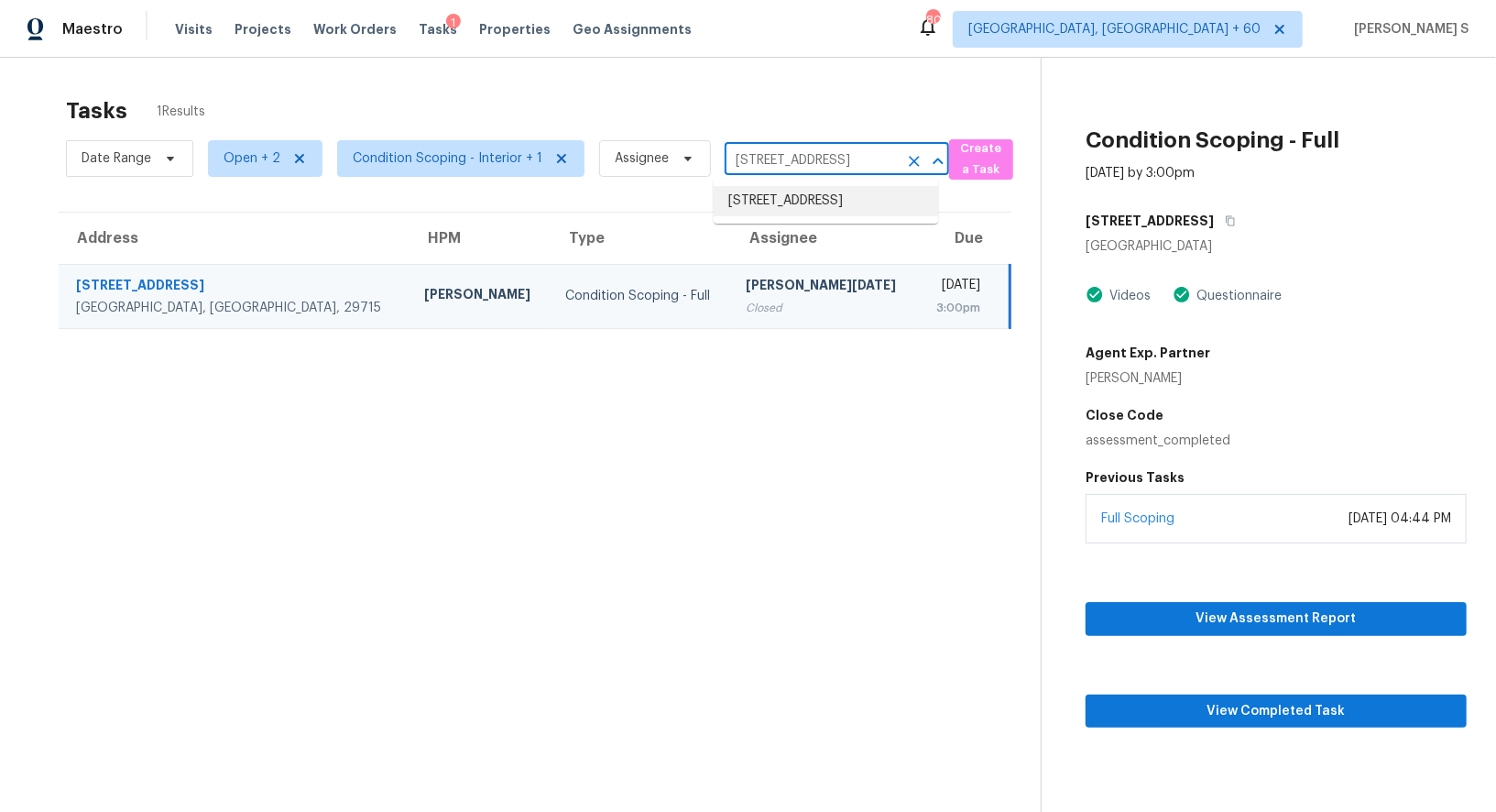
click at [783, 194] on li "523 Pistol Club Rd, Easley, SC 29640" at bounding box center [825, 202] width 224 height 31
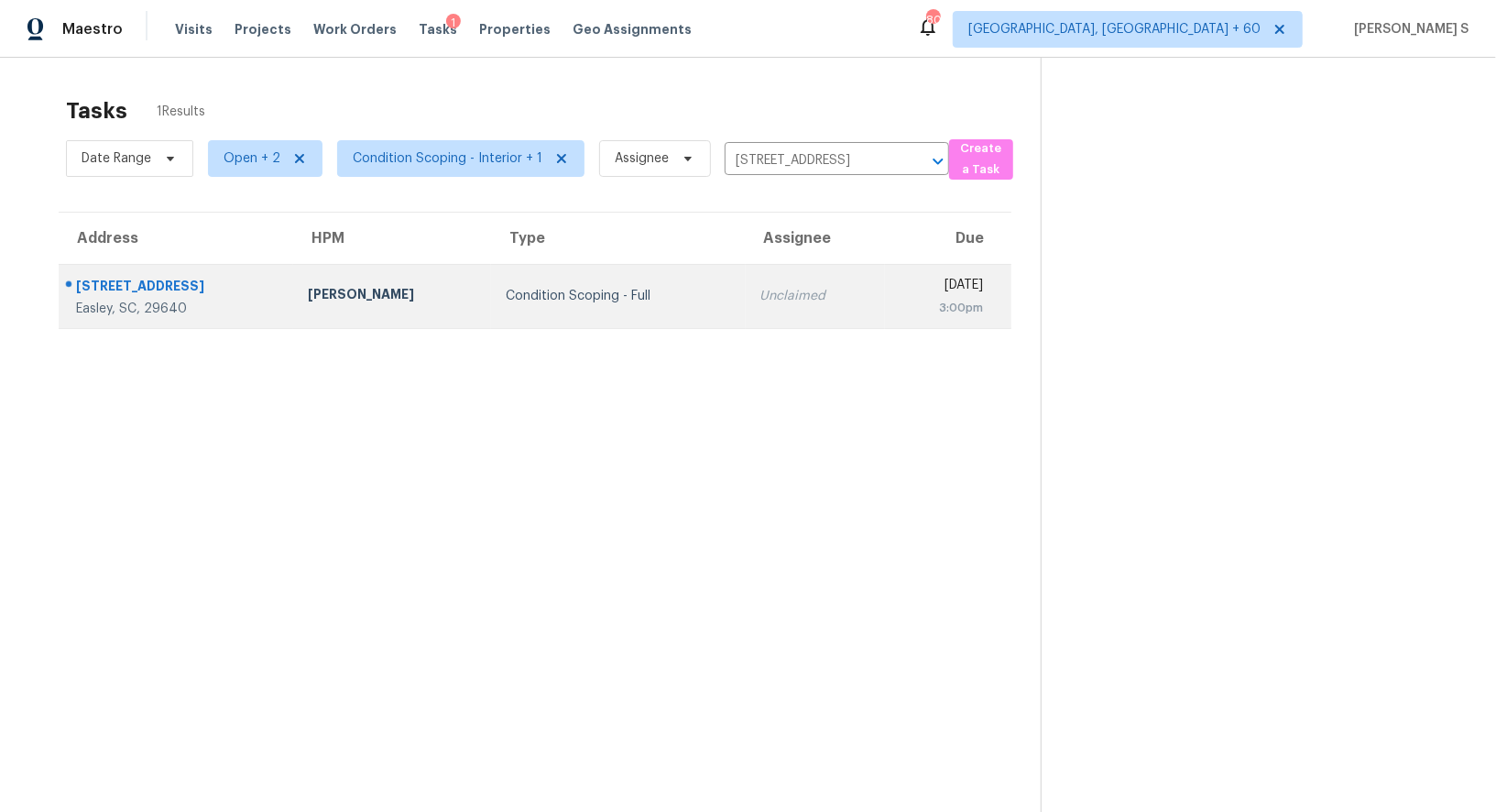
click at [519, 309] on td "Condition Scoping - Full" at bounding box center [618, 295] width 255 height 64
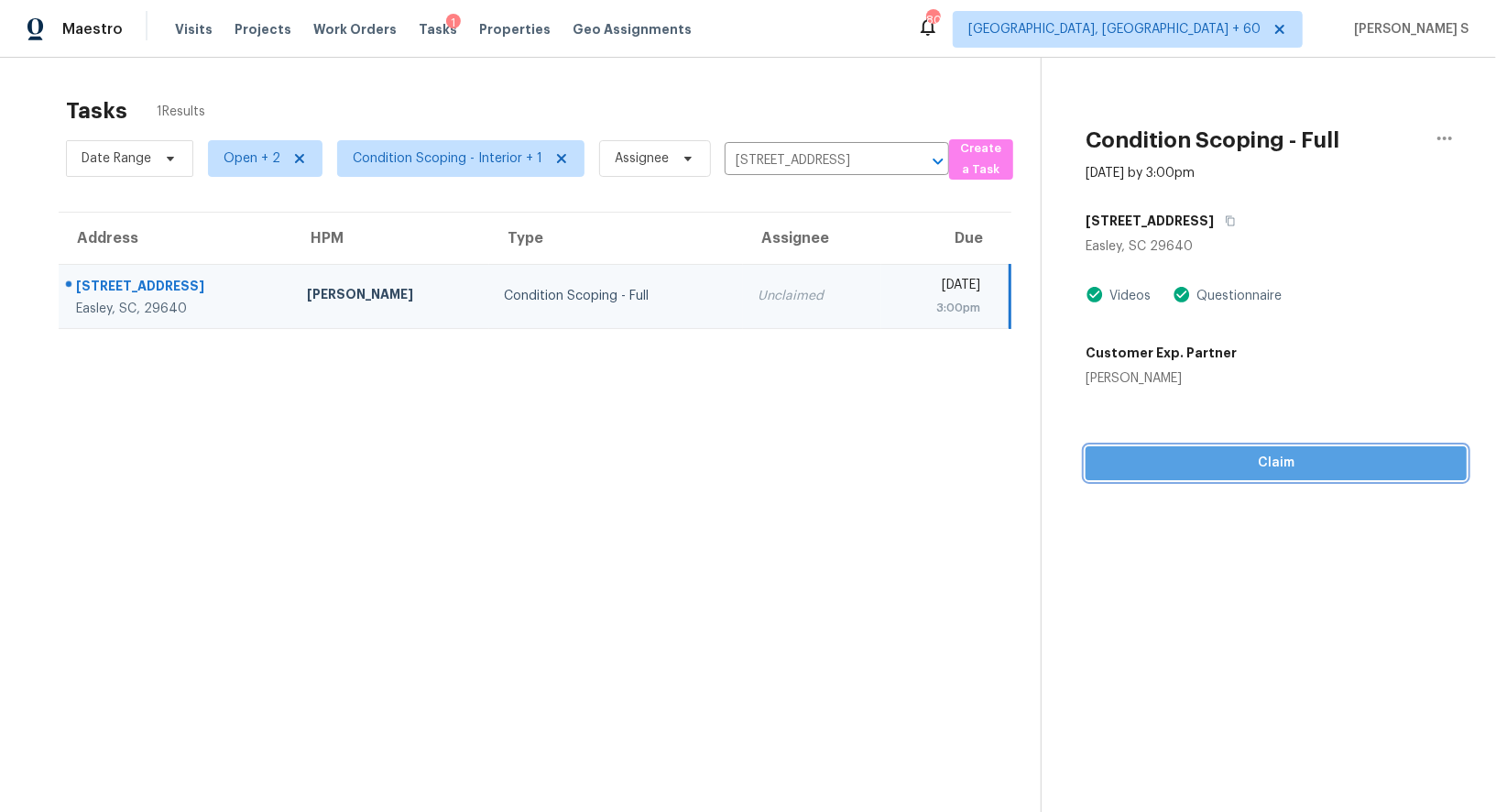
click at [1232, 460] on span "Claim" at bounding box center [1276, 463] width 352 height 23
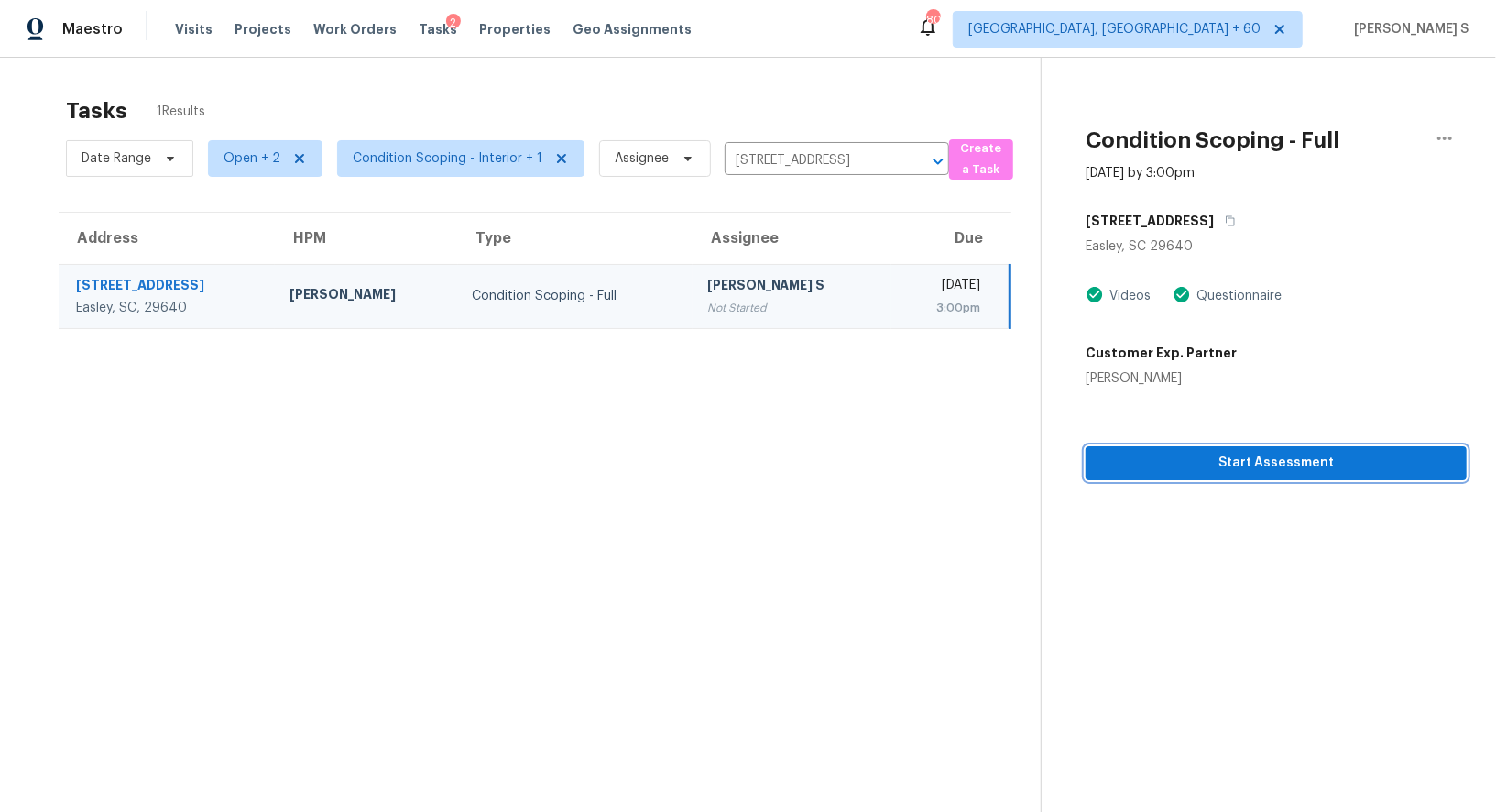
click at [1177, 469] on span "Start Assessment" at bounding box center [1276, 463] width 352 height 23
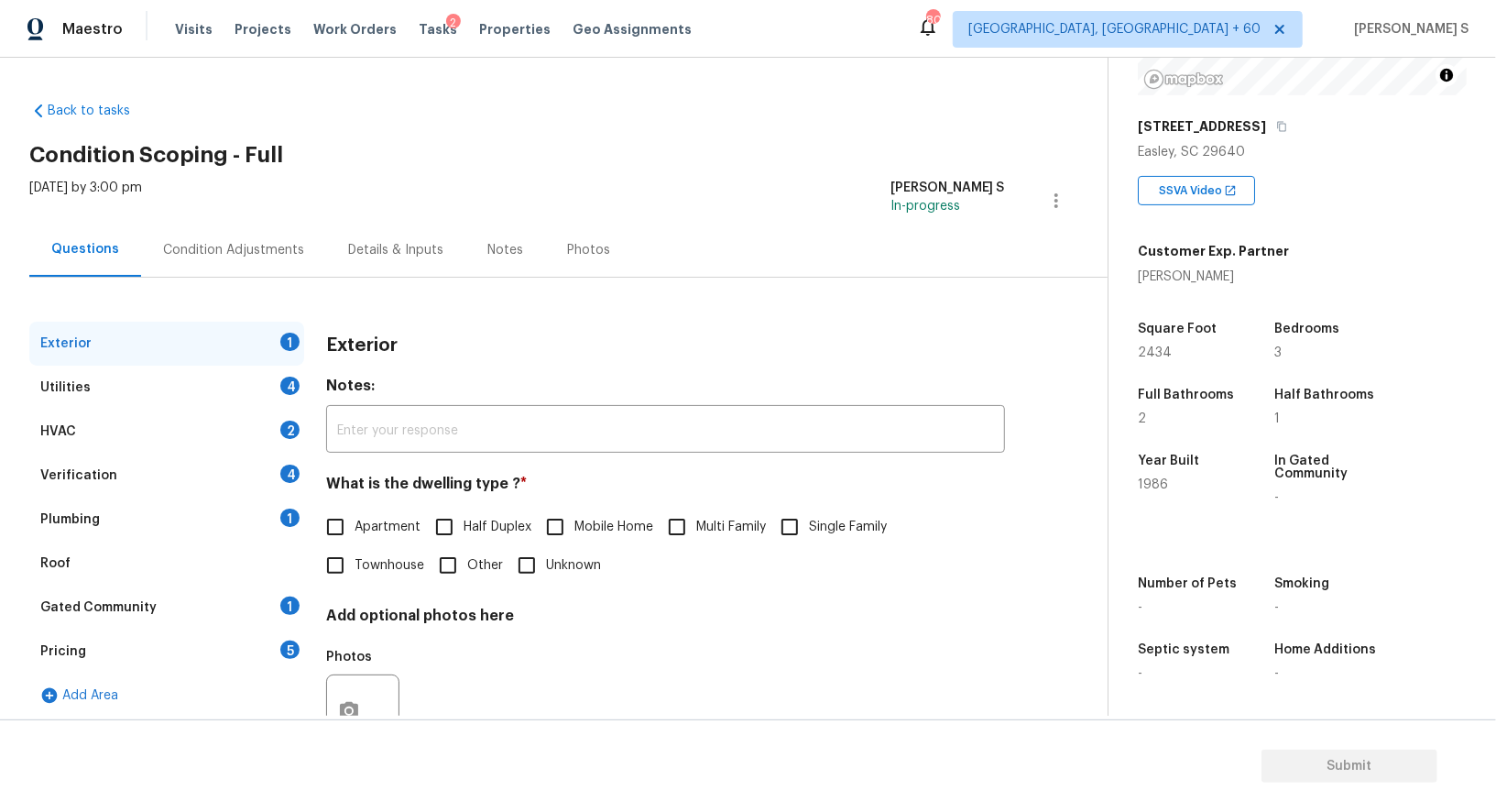
scroll to position [70, 0]
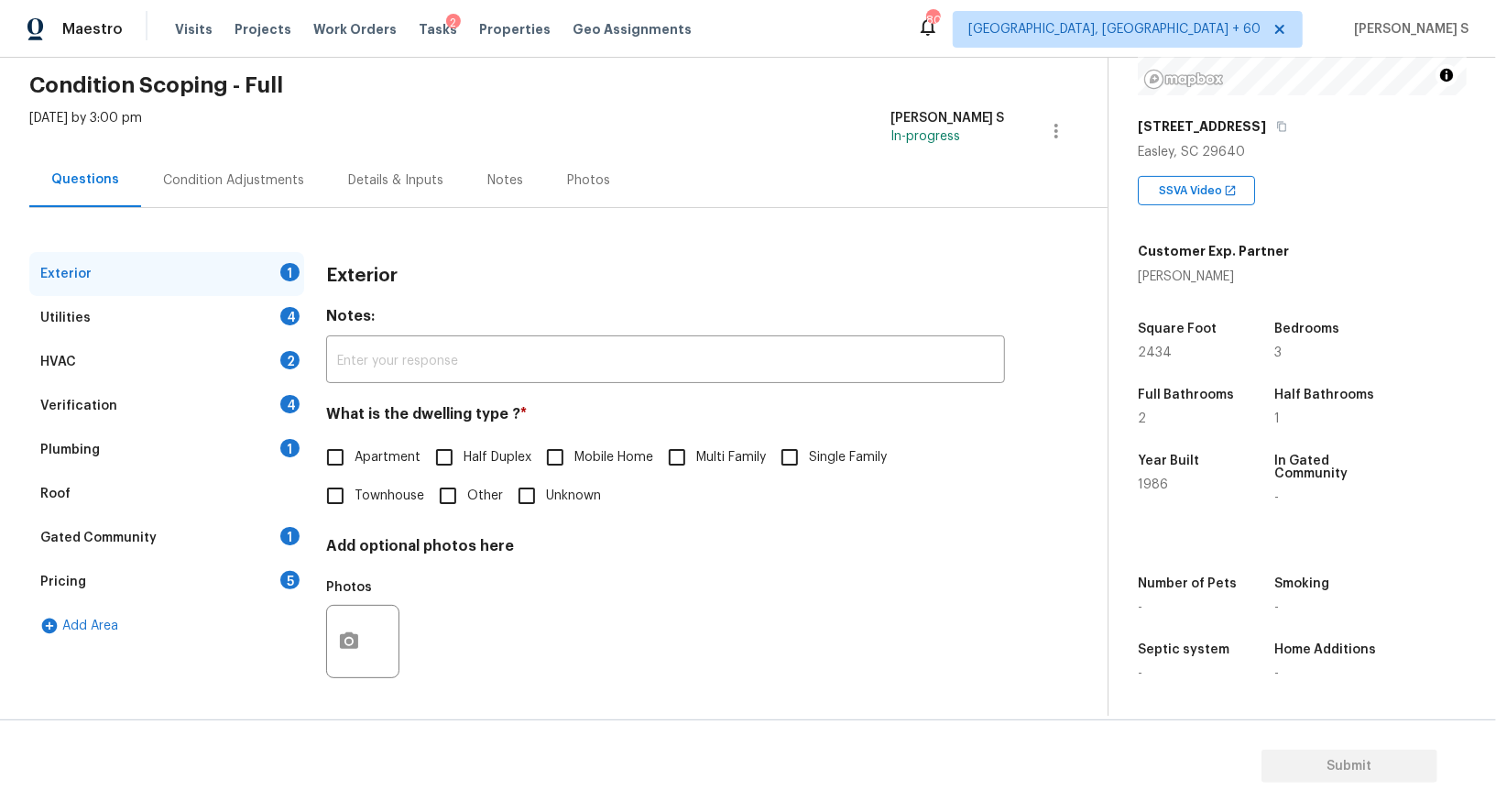
click at [796, 462] on input "Single Family" at bounding box center [790, 458] width 38 height 38
checkbox input "true"
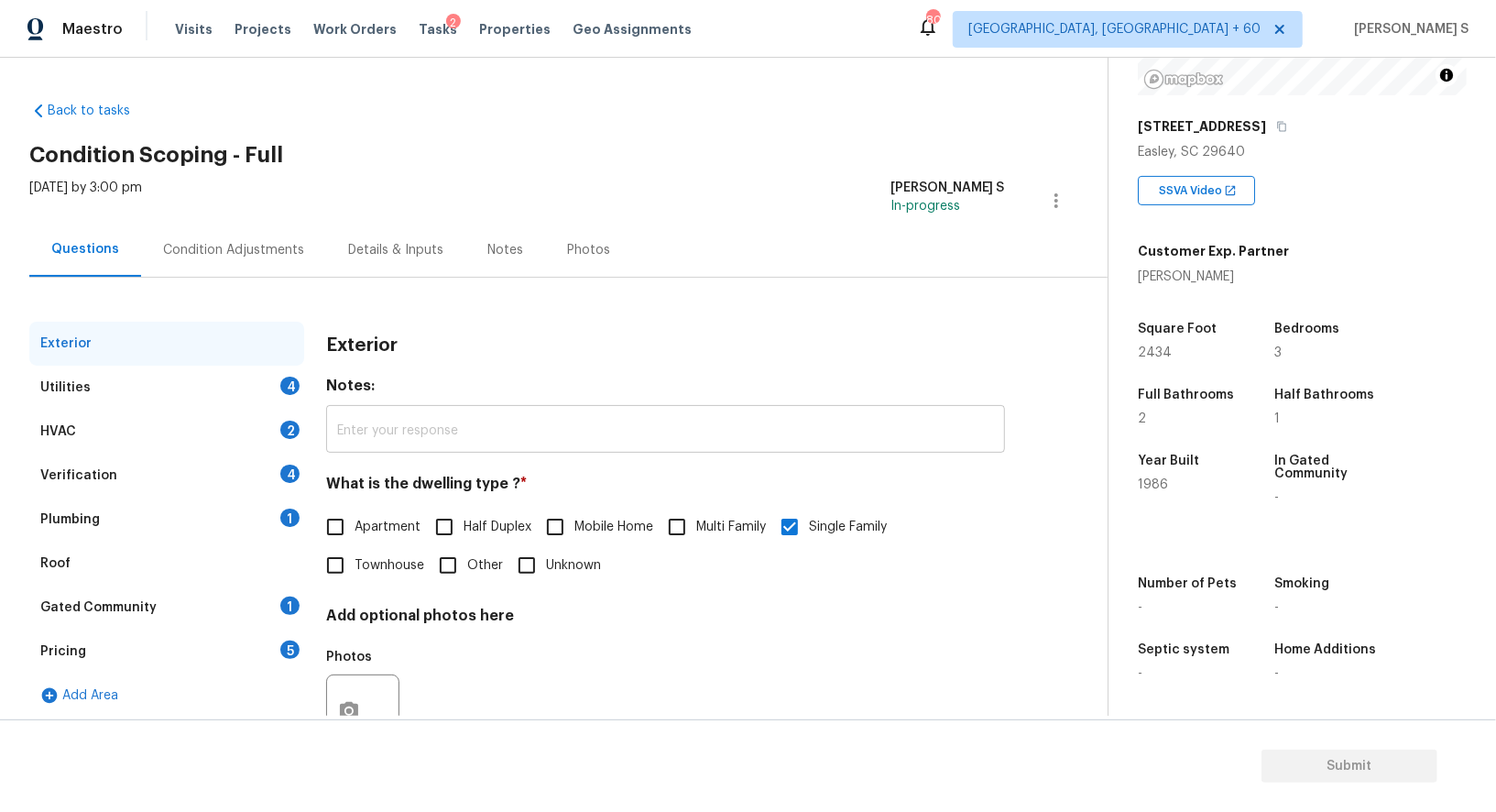
scroll to position [252, 0]
click at [248, 474] on div "Verification 4" at bounding box center [167, 476] width 275 height 44
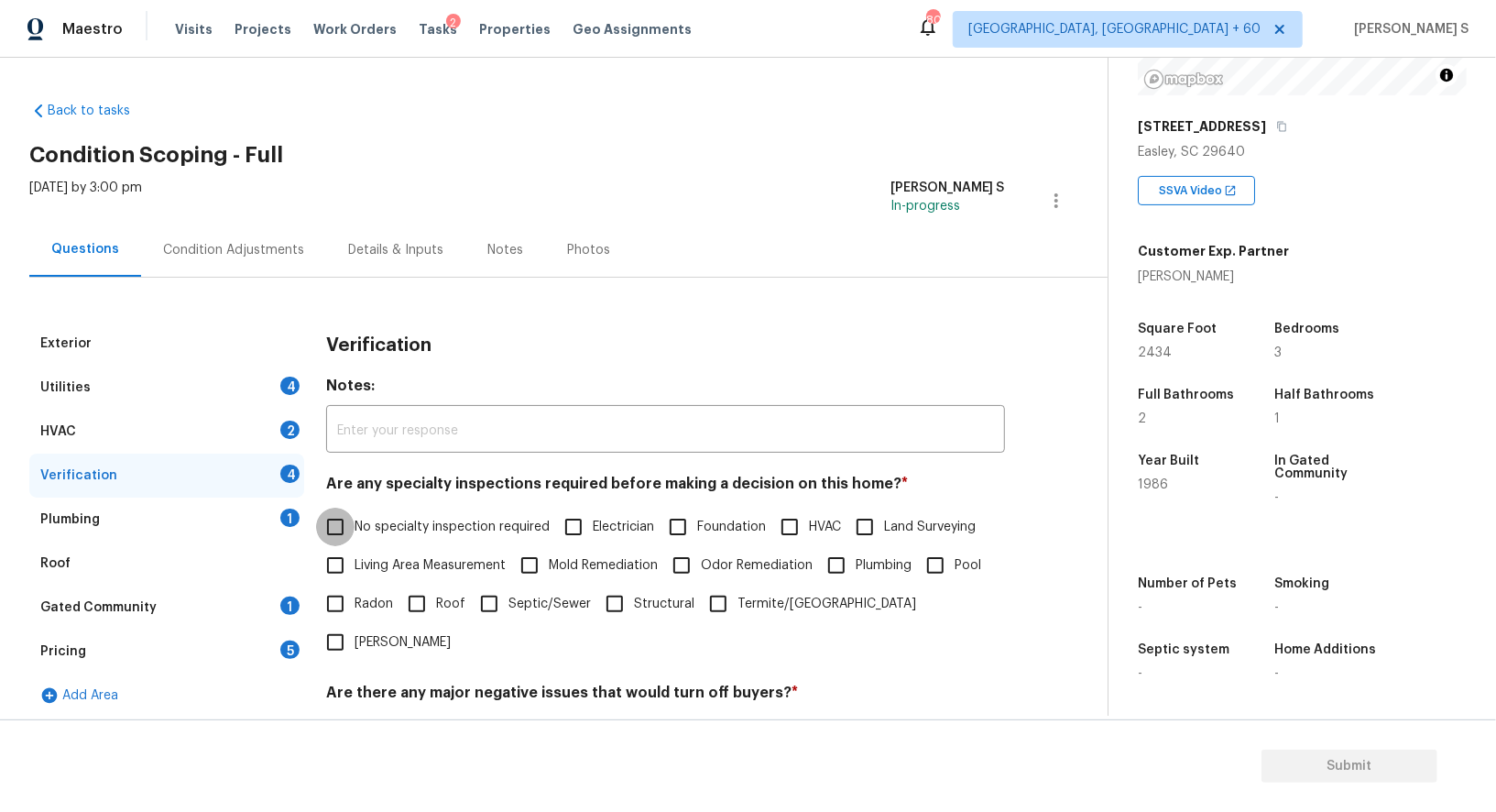
click at [326, 511] on input "No specialty inspection required" at bounding box center [335, 526] width 38 height 38
checkbox input "true"
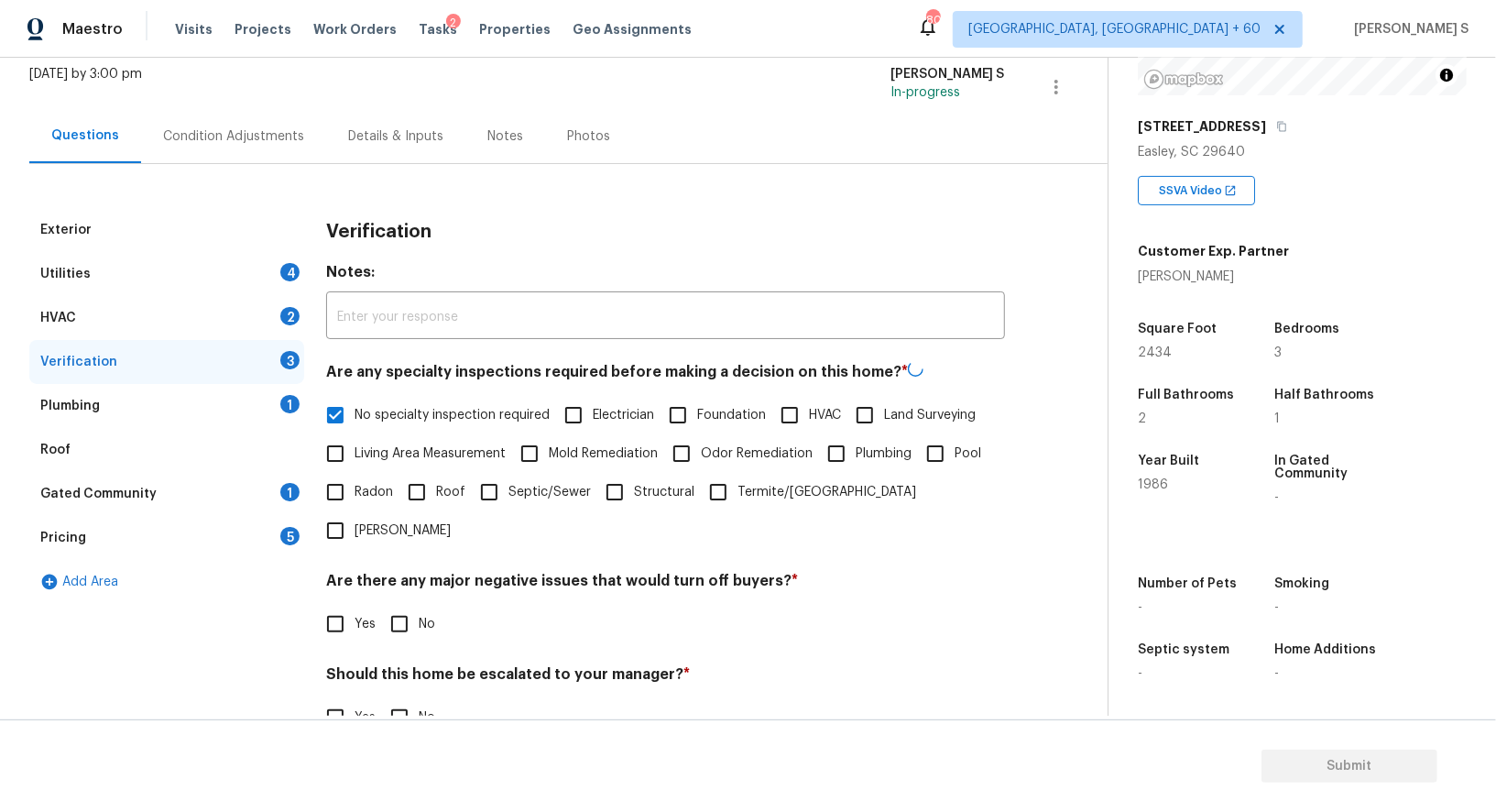
scroll to position [234, 0]
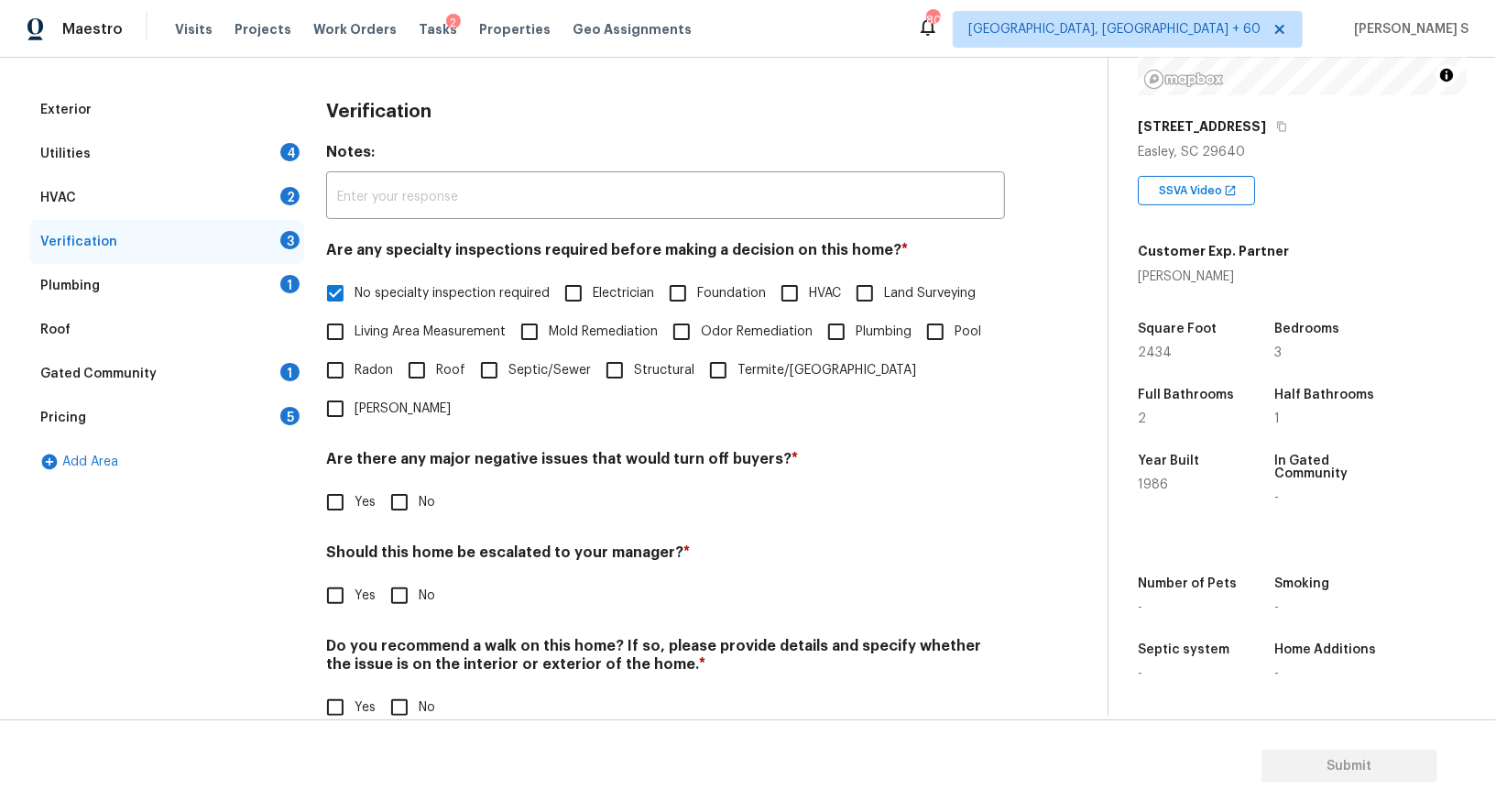
click at [396, 483] on input "No" at bounding box center [399, 502] width 38 height 38
checkbox input "true"
click at [409, 688] on input "No" at bounding box center [399, 707] width 38 height 38
checkbox input "true"
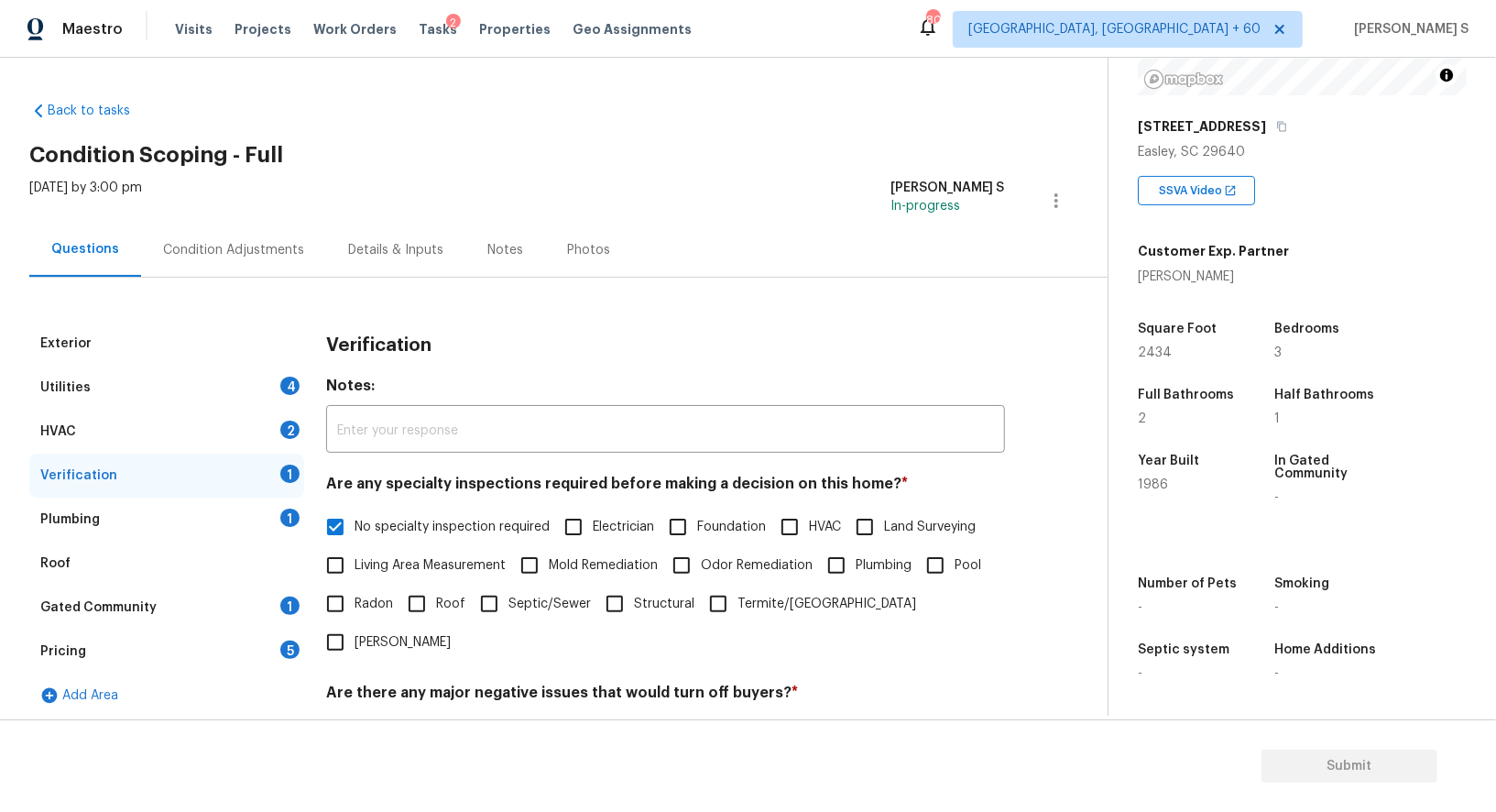
scroll to position [252, 0]
click at [272, 374] on div "Utilities 4" at bounding box center [167, 388] width 275 height 44
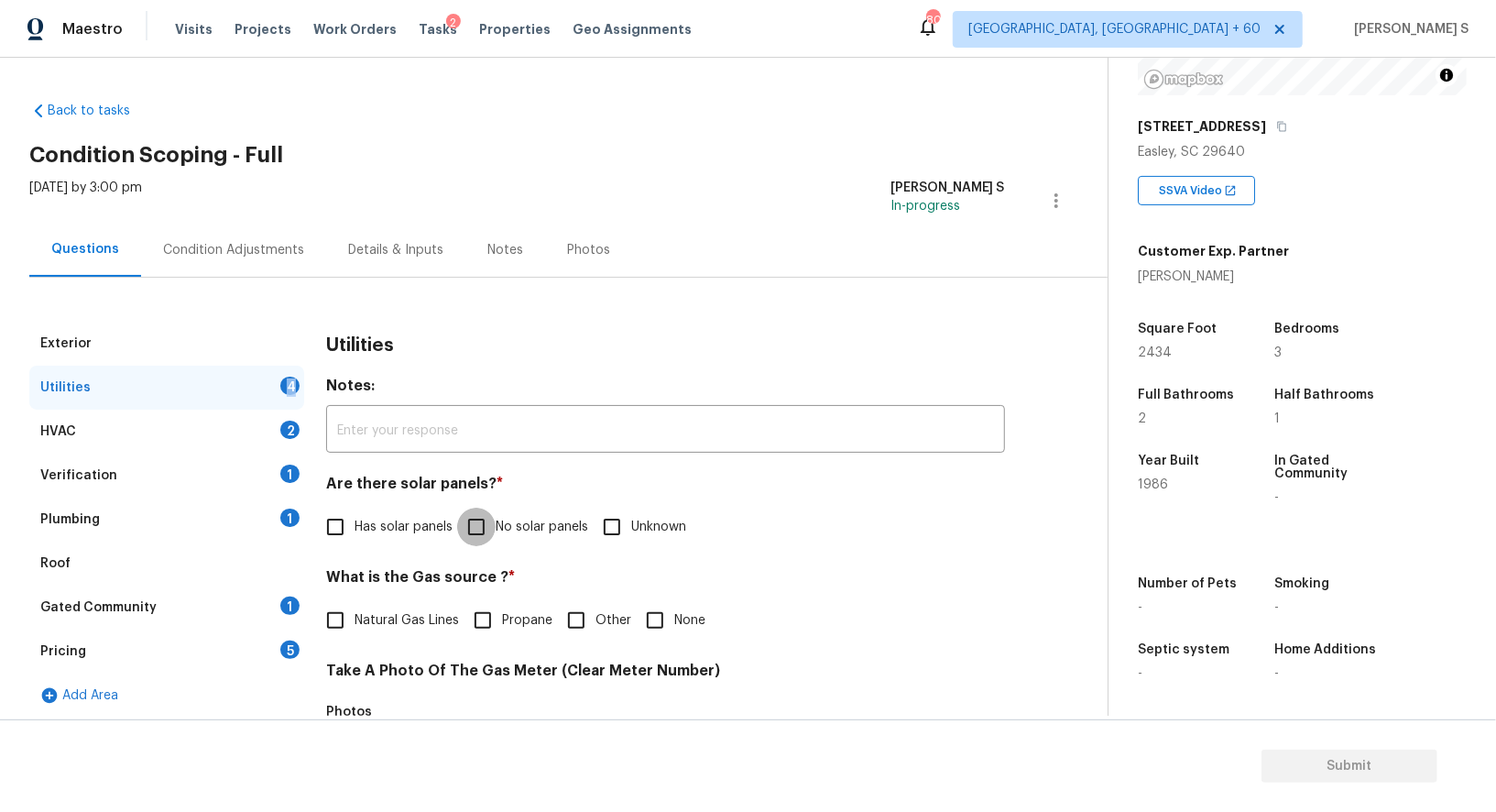
click at [472, 522] on input "No solar panels" at bounding box center [477, 526] width 38 height 38
checkbox input "true"
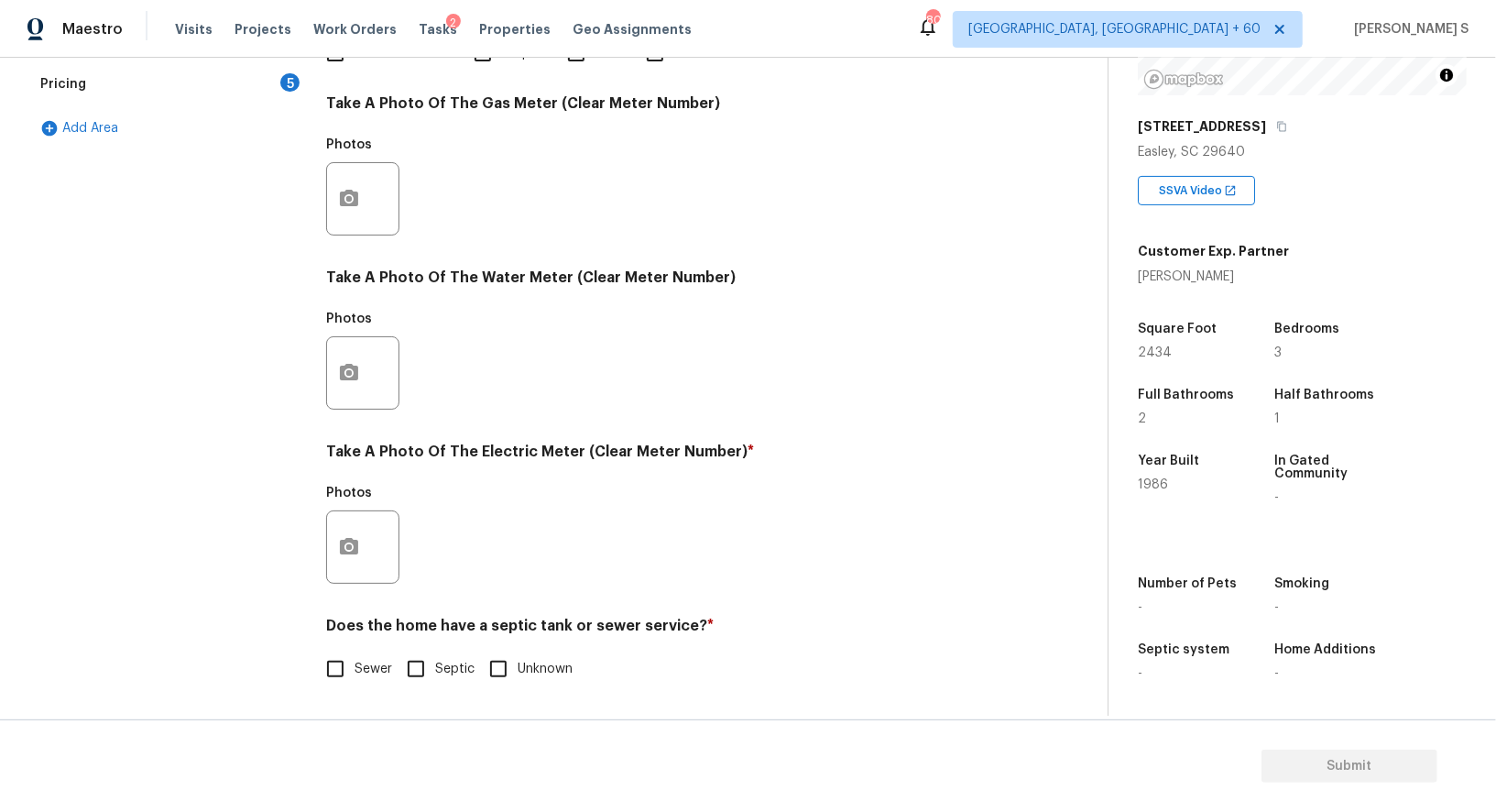
scroll to position [566, 0]
click at [348, 658] on input "Sewer" at bounding box center [335, 670] width 38 height 38
checkbox input "true"
click at [353, 562] on button "button" at bounding box center [349, 547] width 44 height 72
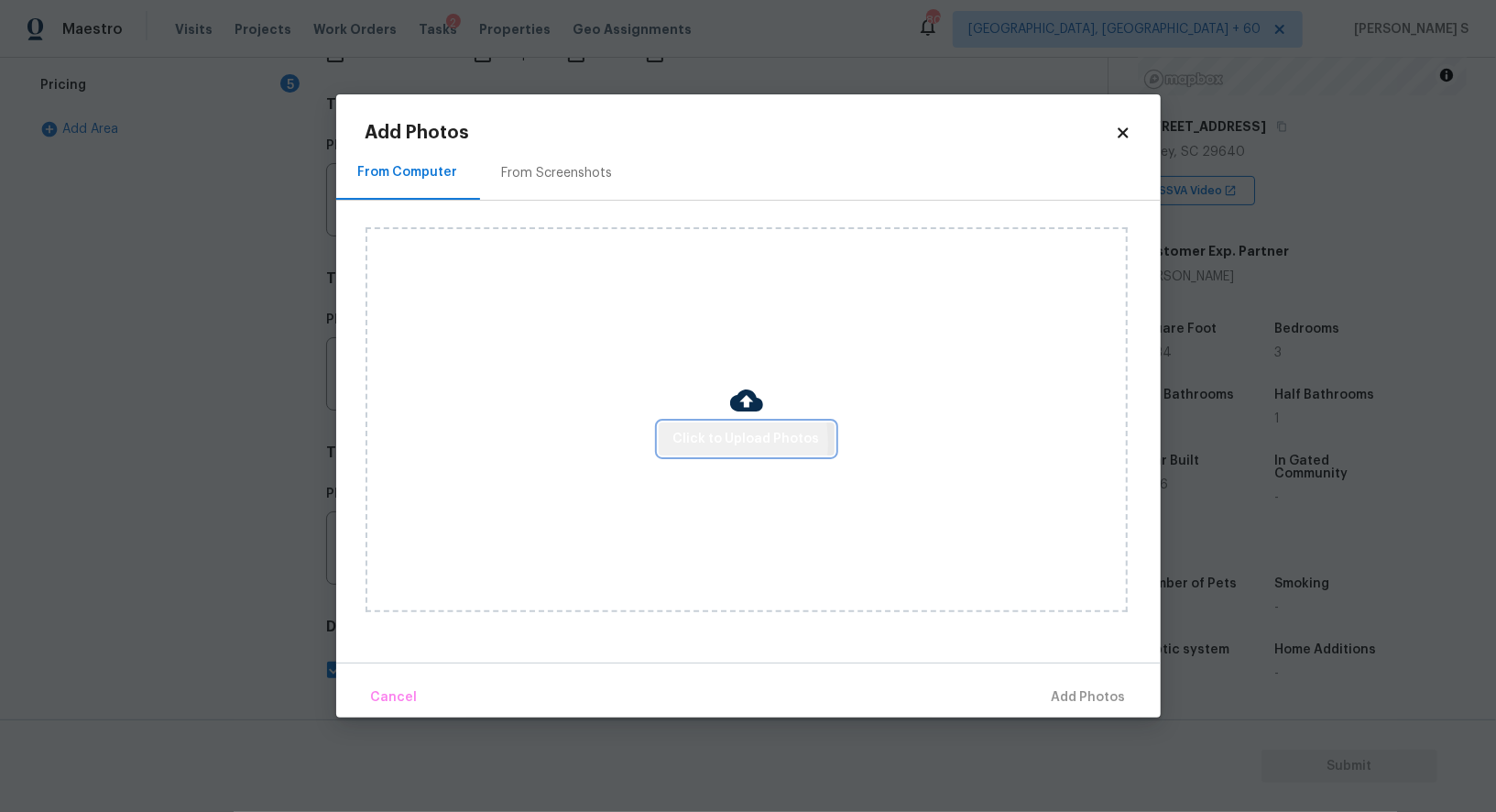
click at [673, 443] on button "Click to Upload Photos" at bounding box center [747, 438] width 176 height 33
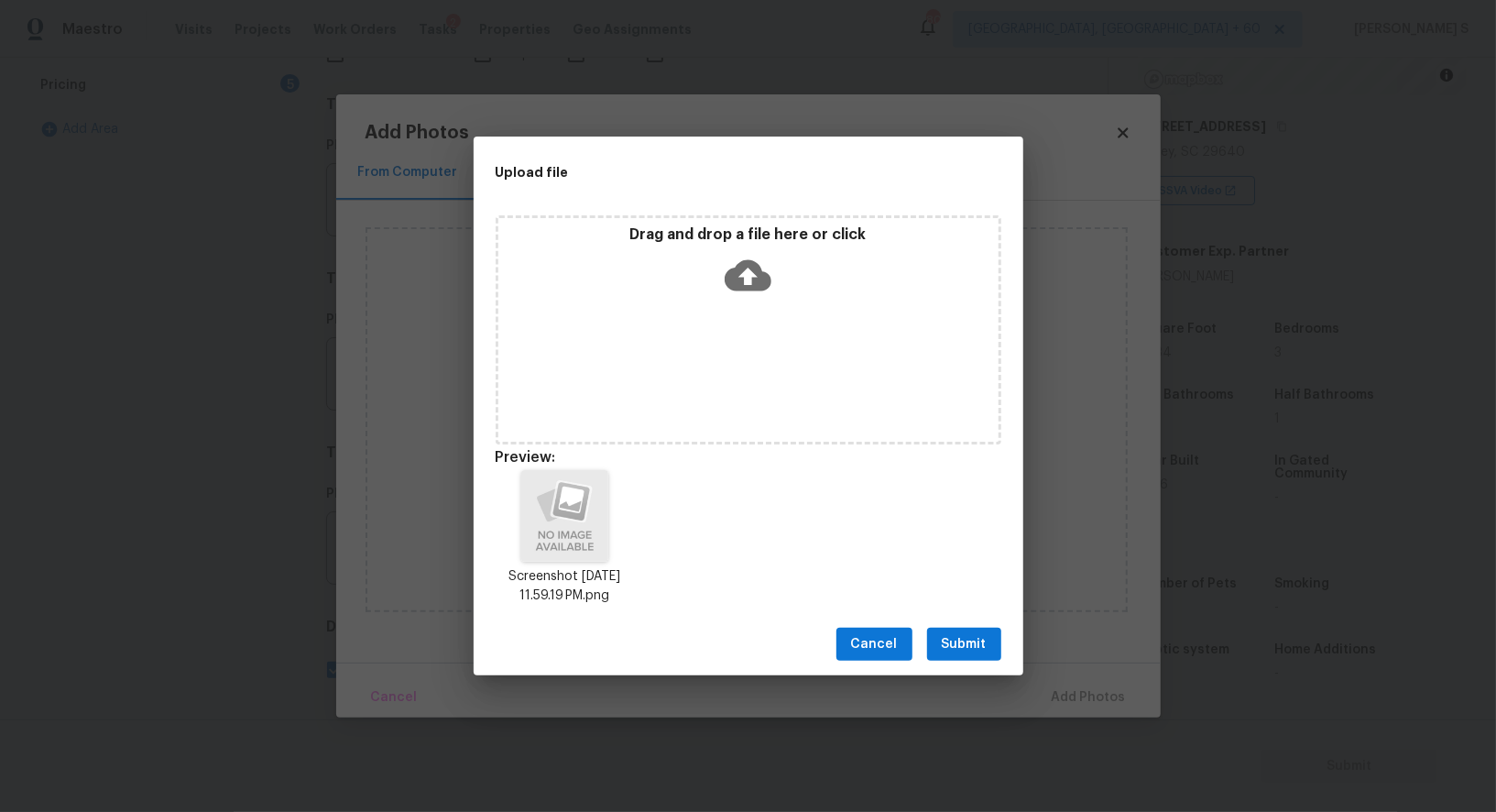
click at [968, 634] on span "Submit" at bounding box center [964, 645] width 45 height 23
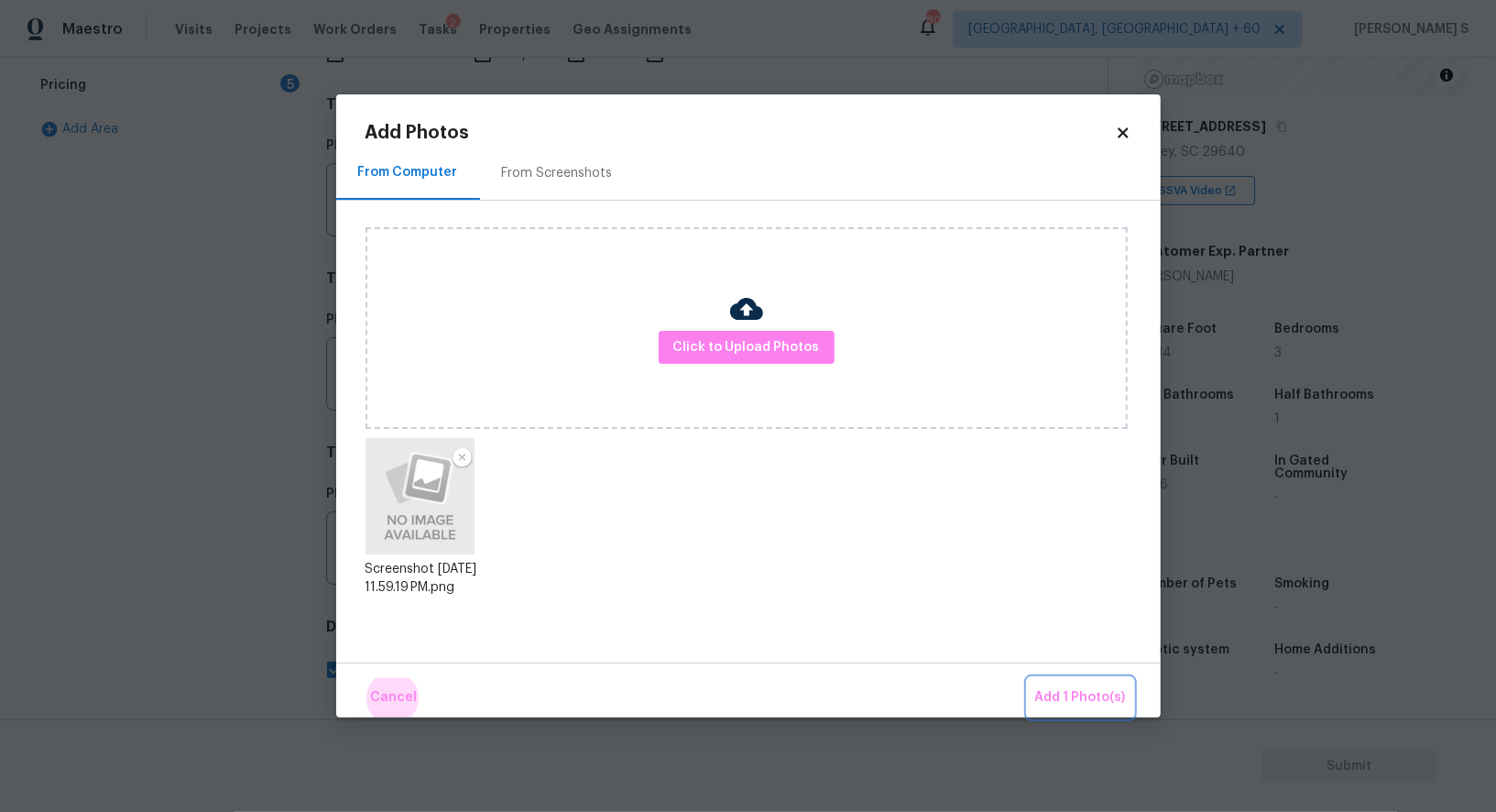
click at [1028, 678] on button "Add 1 Photo(s)" at bounding box center [1080, 697] width 105 height 39
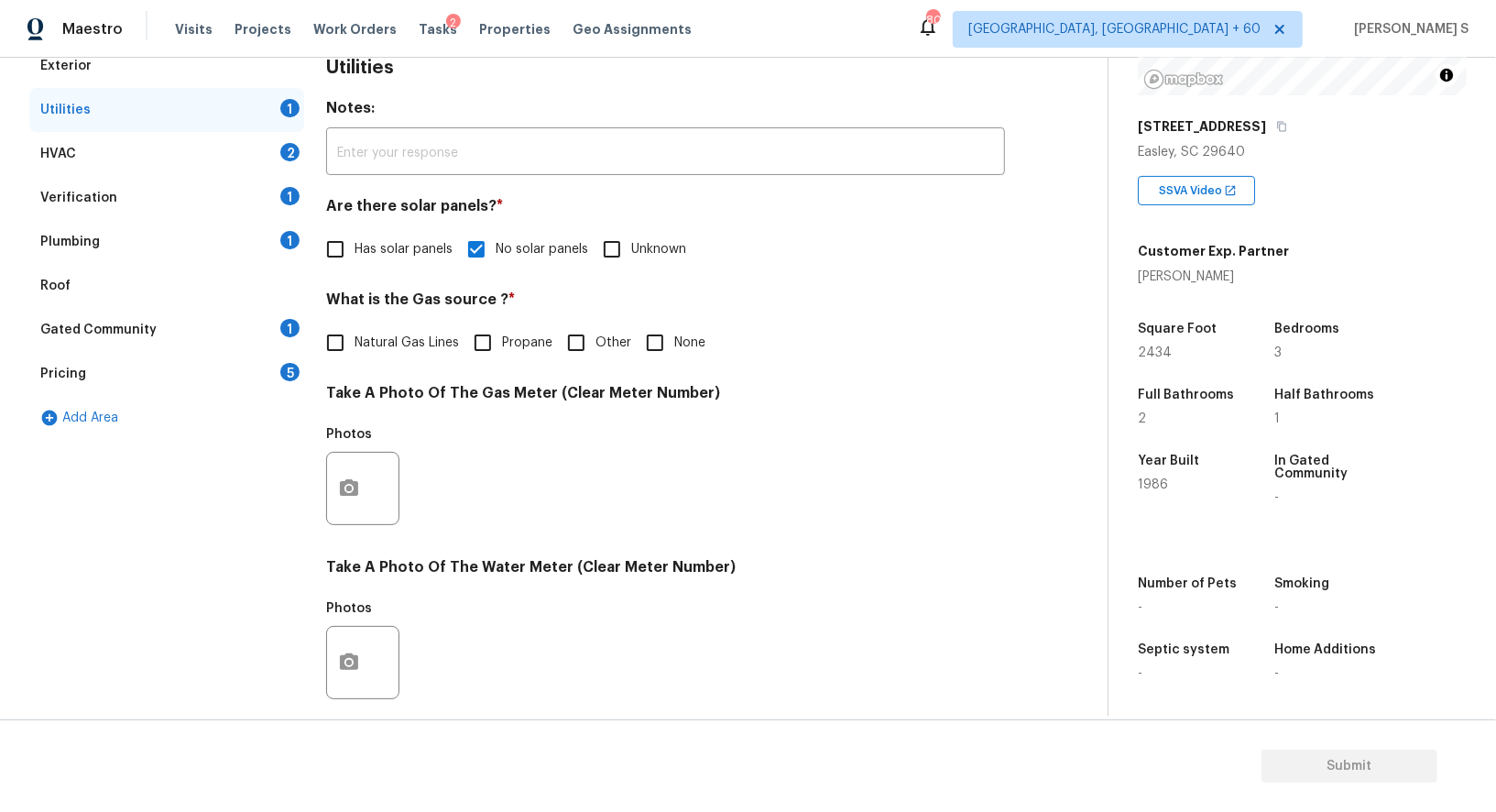
scroll to position [0, 0]
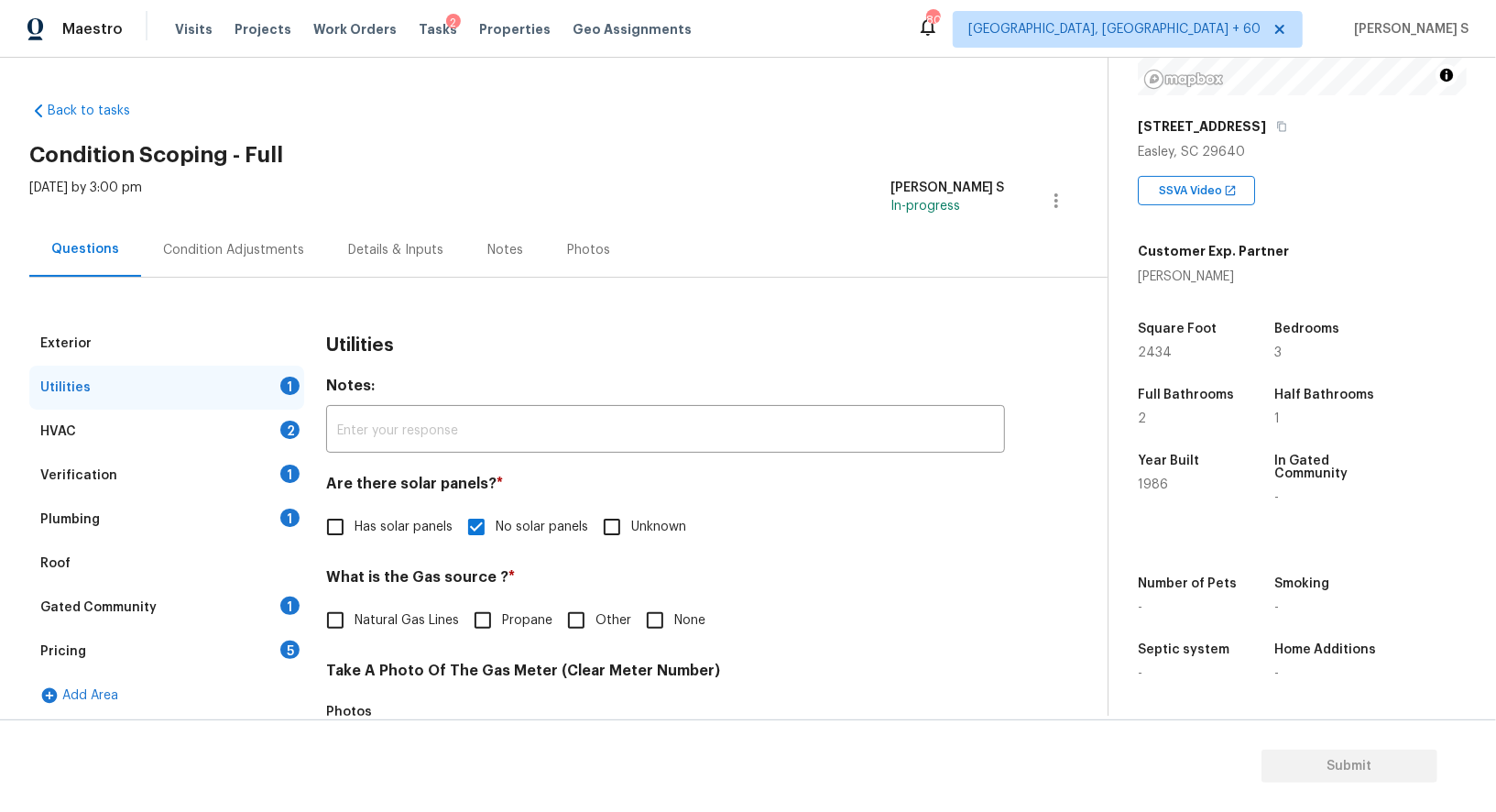
click at [271, 512] on div "Plumbing 1" at bounding box center [167, 520] width 275 height 44
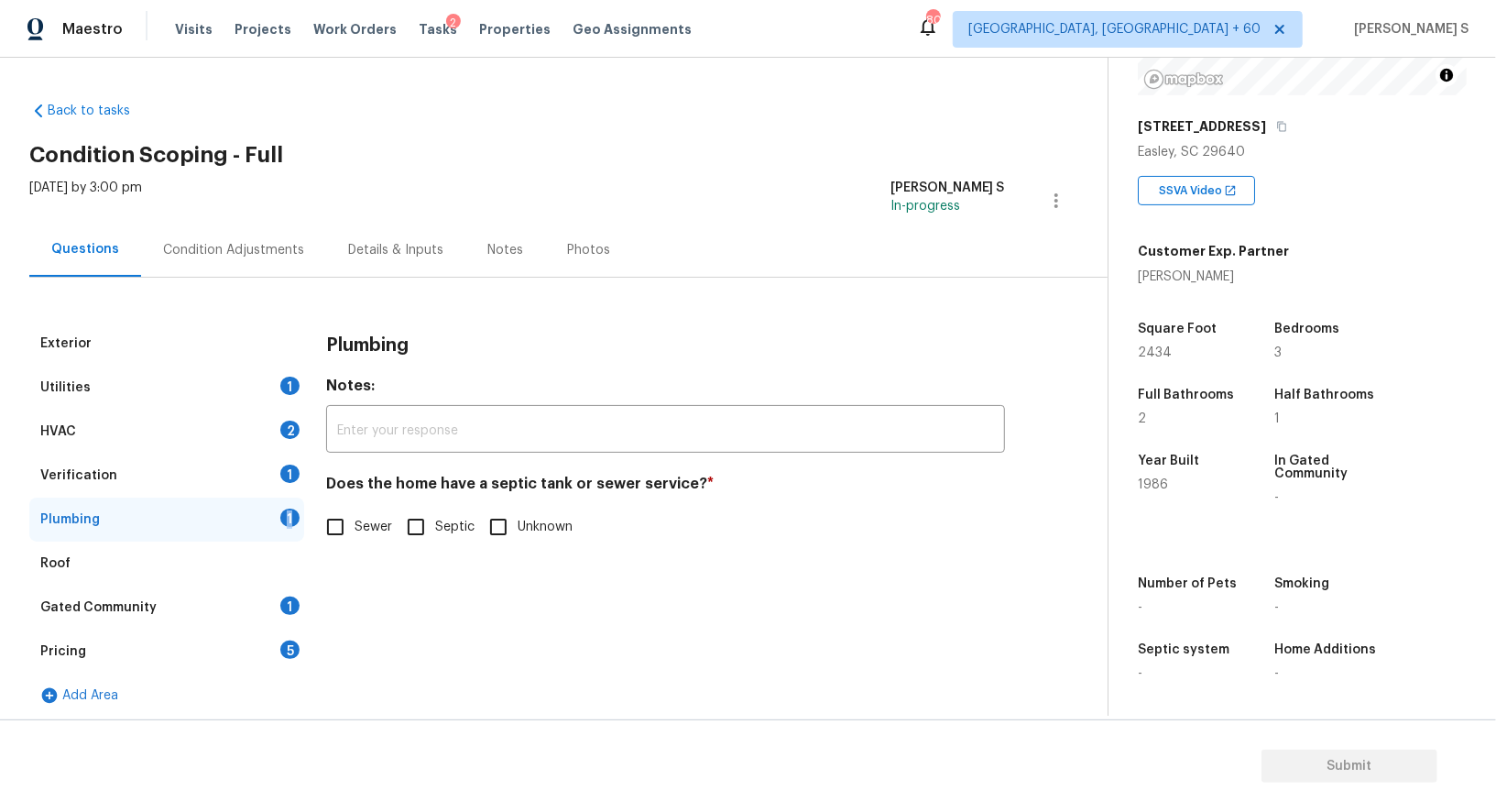
click at [346, 544] on input "Sewer" at bounding box center [335, 526] width 38 height 38
checkbox input "true"
click at [250, 627] on div "Gated Community 1" at bounding box center [167, 608] width 275 height 44
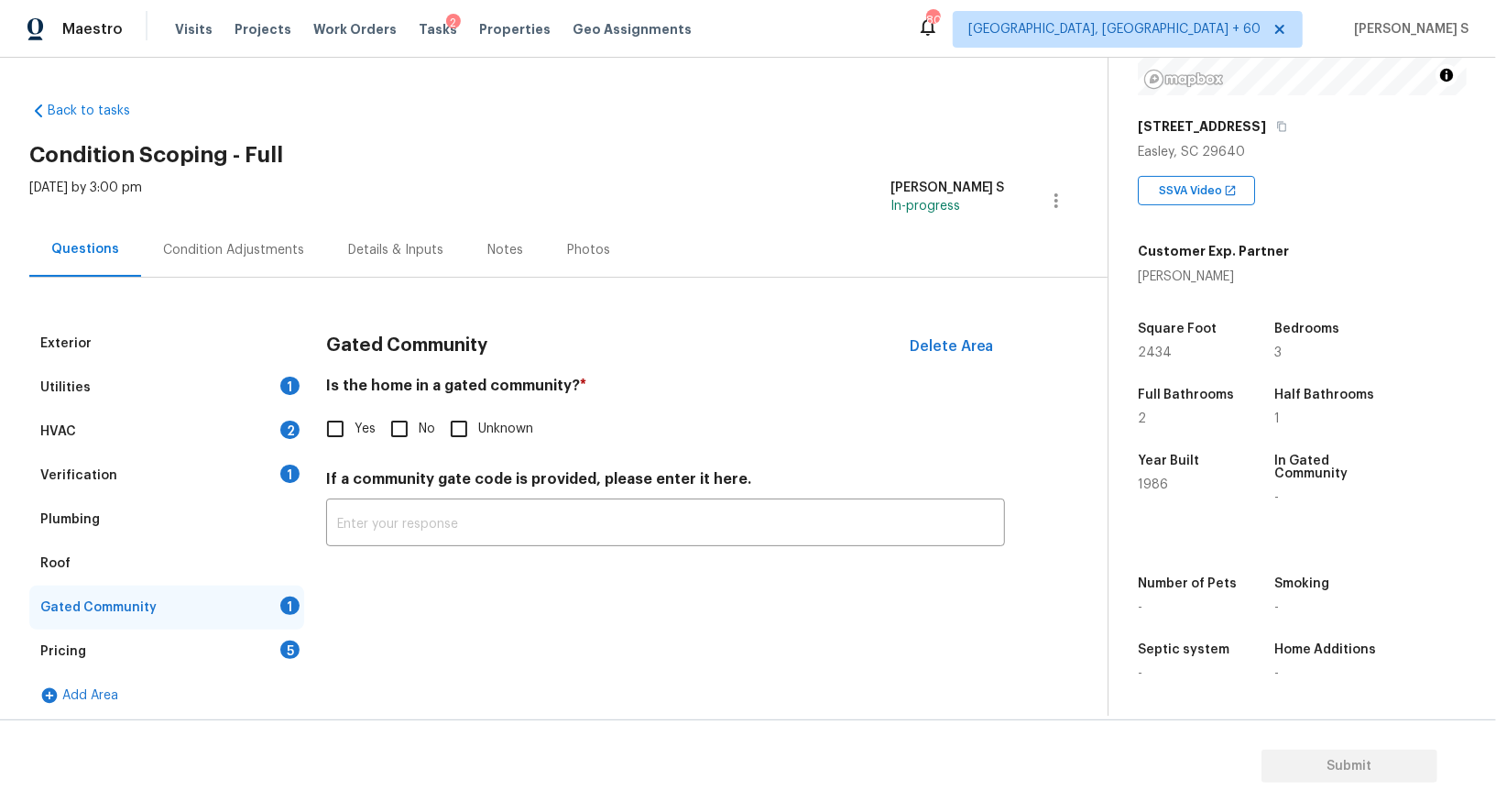
click at [411, 430] on input "No" at bounding box center [399, 429] width 38 height 38
checkbox input "true"
click at [273, 419] on div "HVAC 2" at bounding box center [167, 432] width 275 height 44
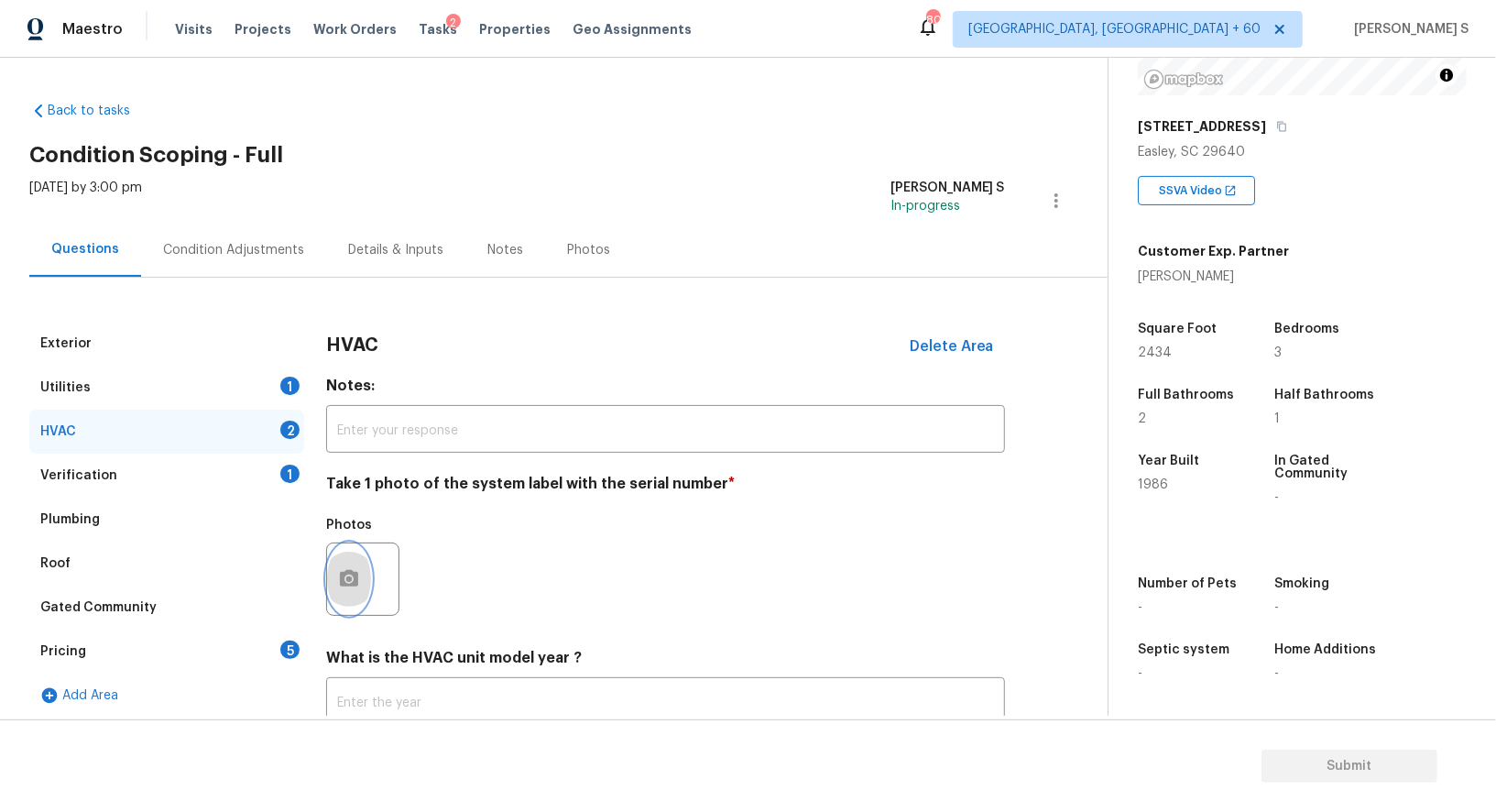
click at [358, 561] on button "button" at bounding box center [349, 579] width 44 height 72
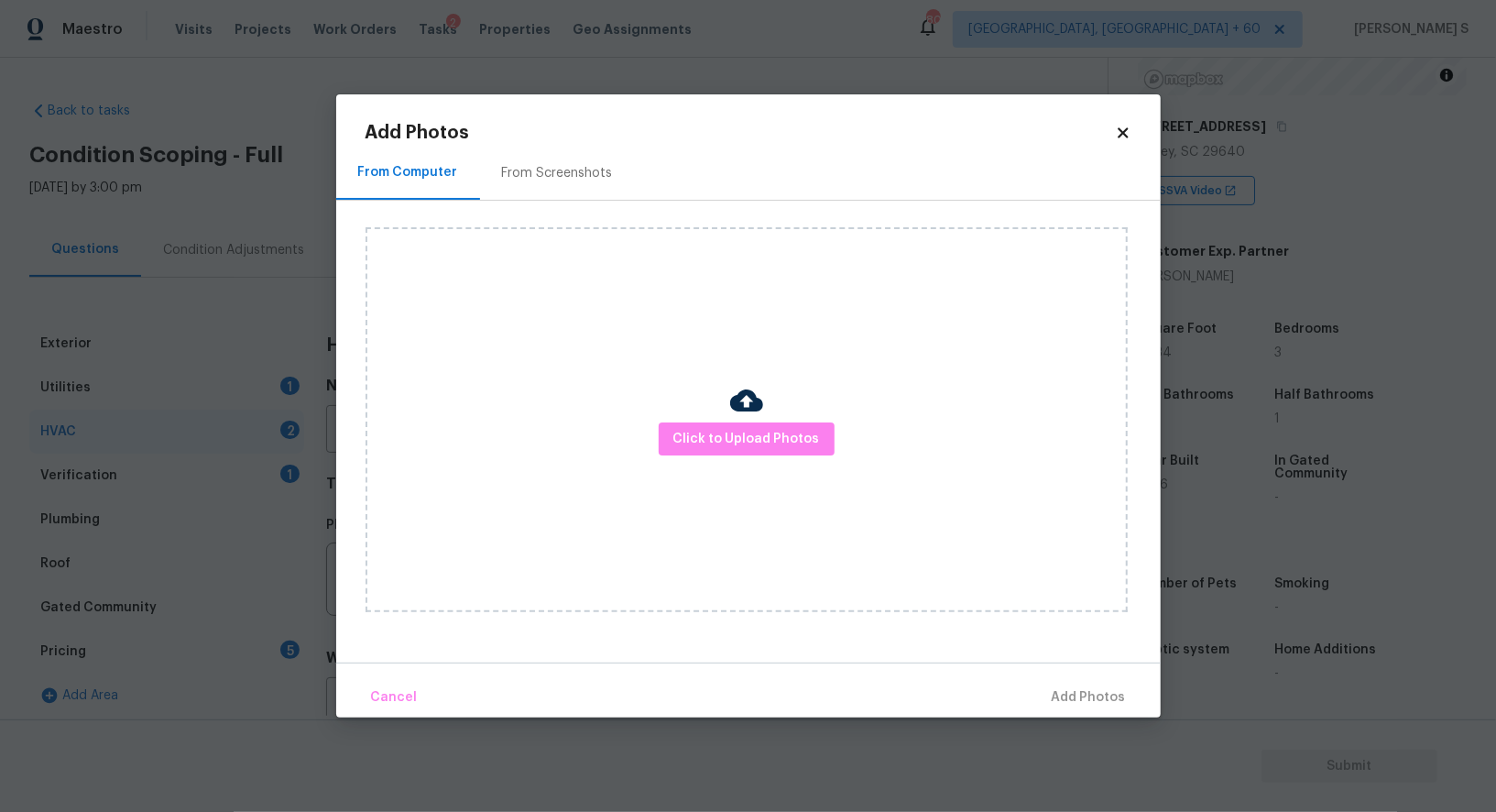
click at [654, 442] on div "Click to Upload Photos" at bounding box center [747, 419] width 762 height 385
click at [673, 442] on button "Click to Upload Photos" at bounding box center [747, 438] width 176 height 33
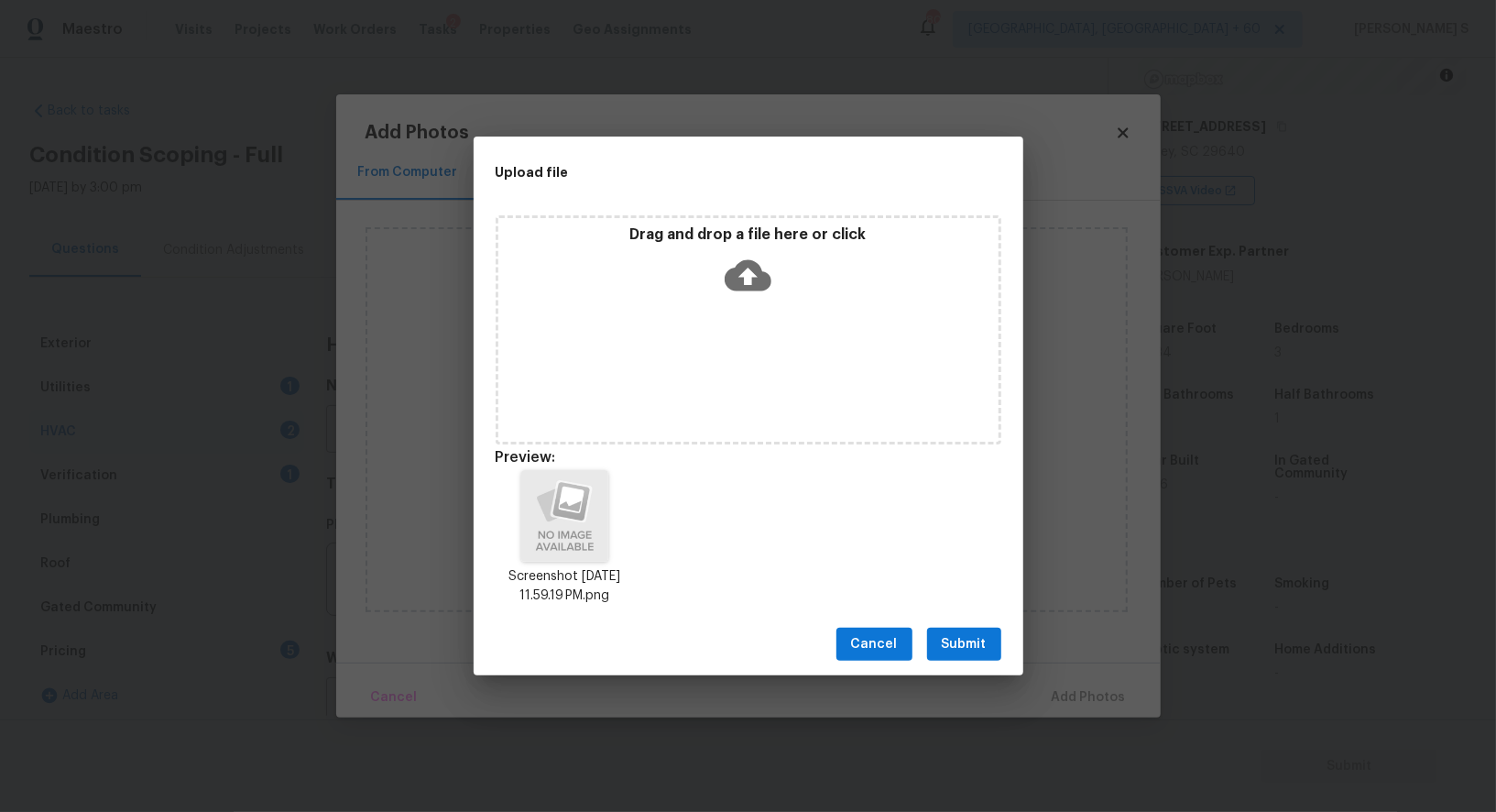
click at [982, 636] on span "Submit" at bounding box center [964, 645] width 45 height 23
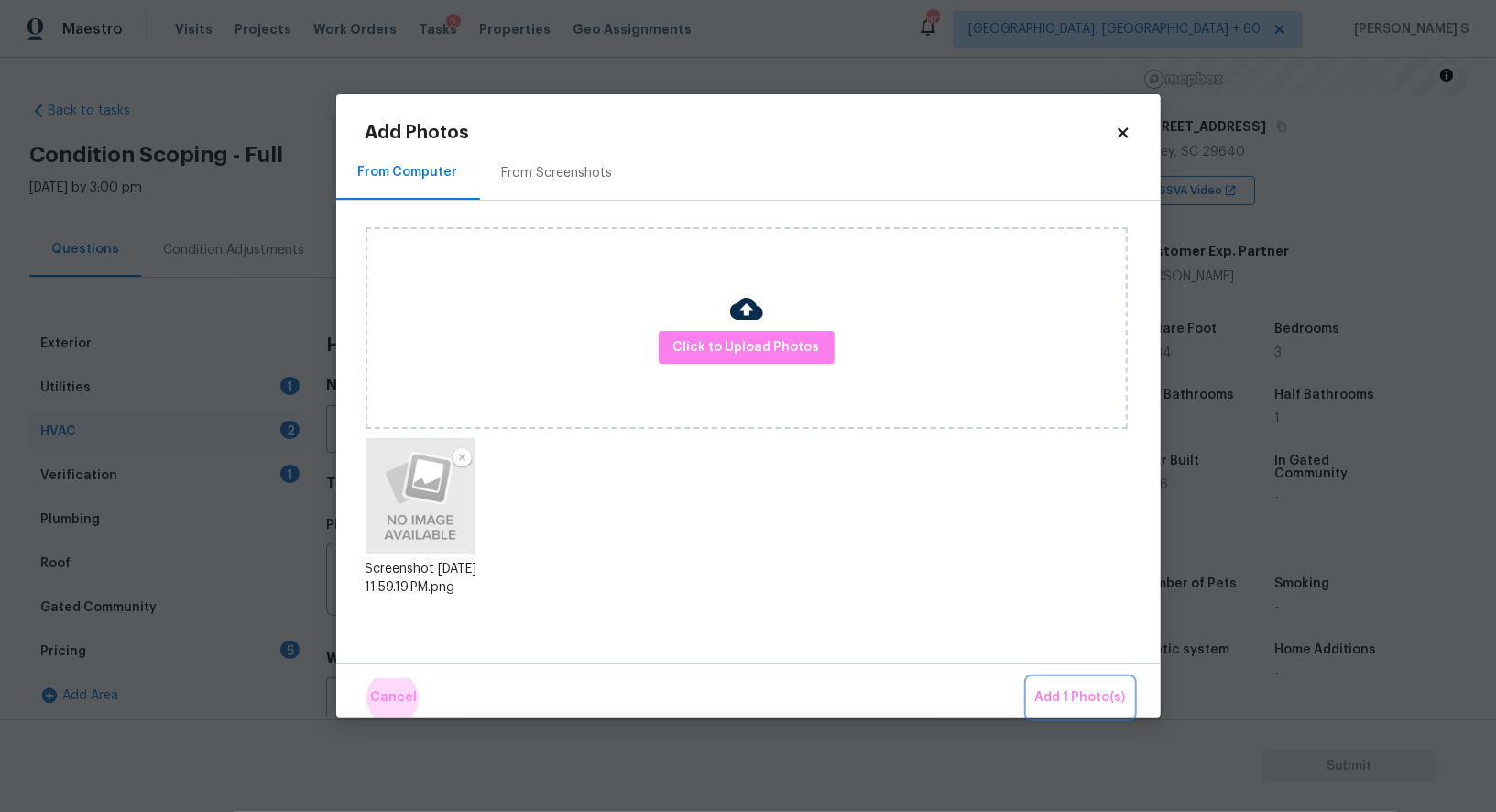
click at [1028, 678] on button "Add 1 Photo(s)" at bounding box center [1080, 697] width 105 height 39
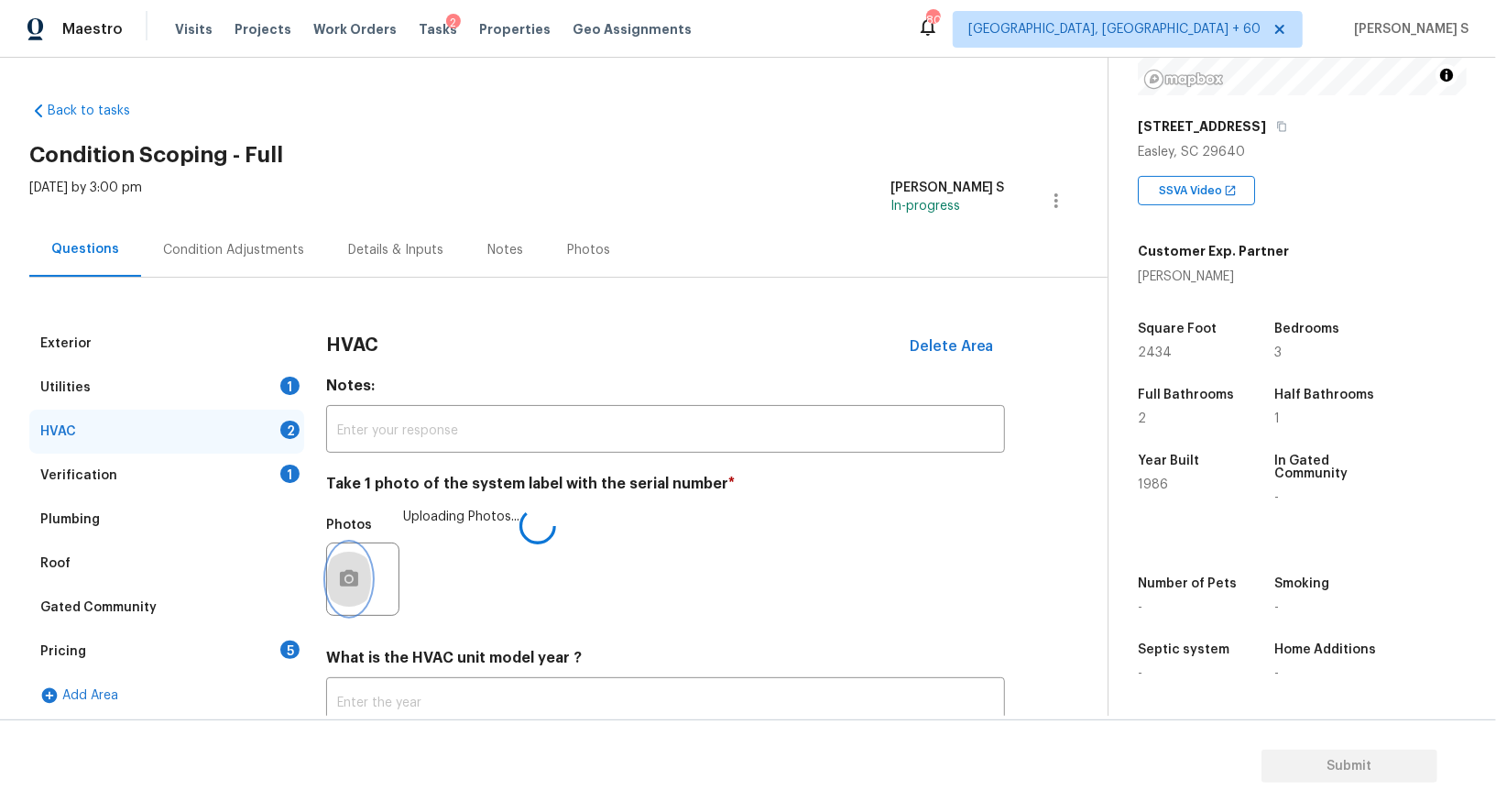
scroll to position [130, 0]
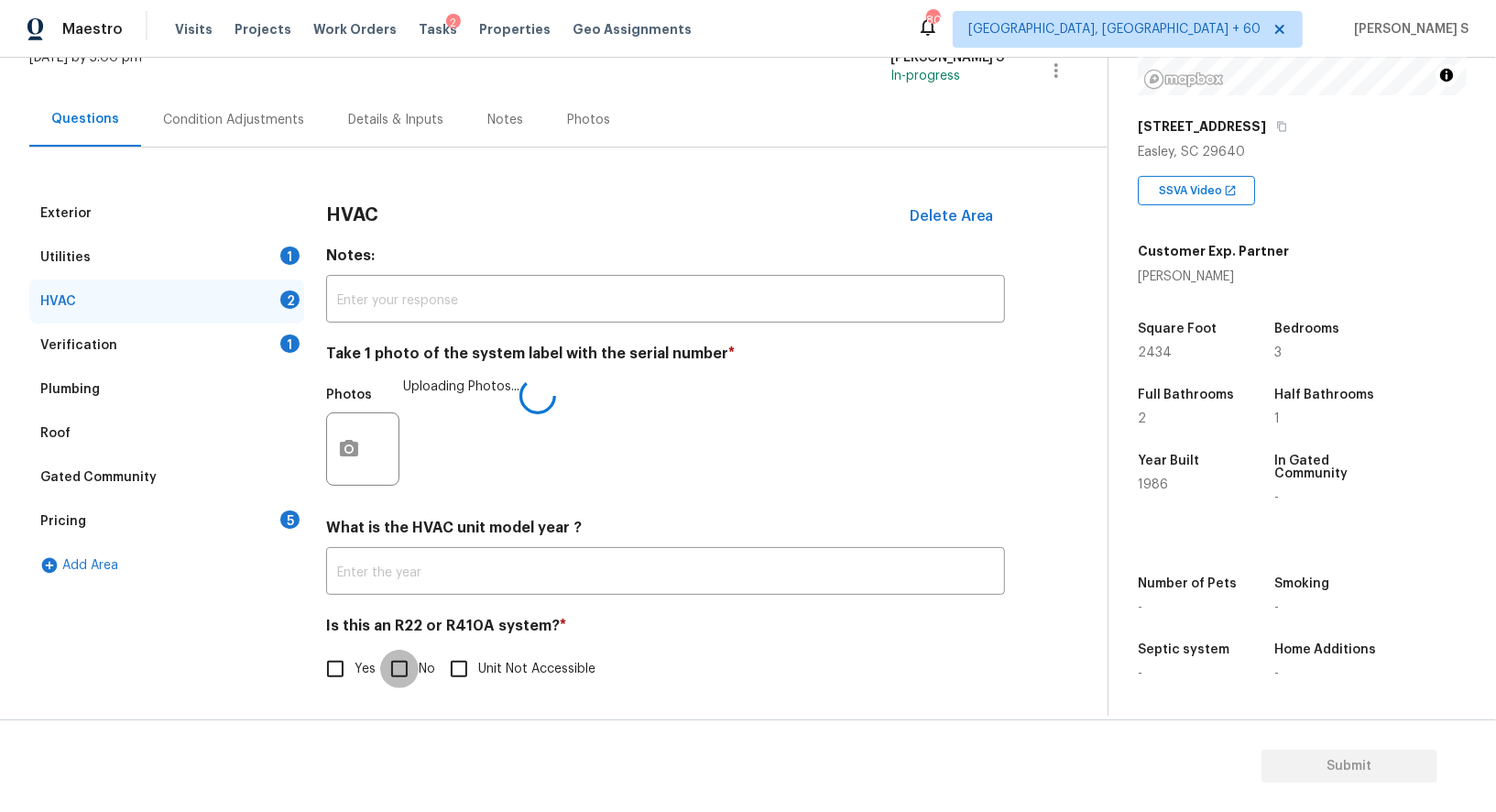
click at [411, 660] on input "No" at bounding box center [399, 669] width 38 height 38
checkbox input "true"
click at [235, 511] on div "Pricing 5" at bounding box center [167, 522] width 275 height 44
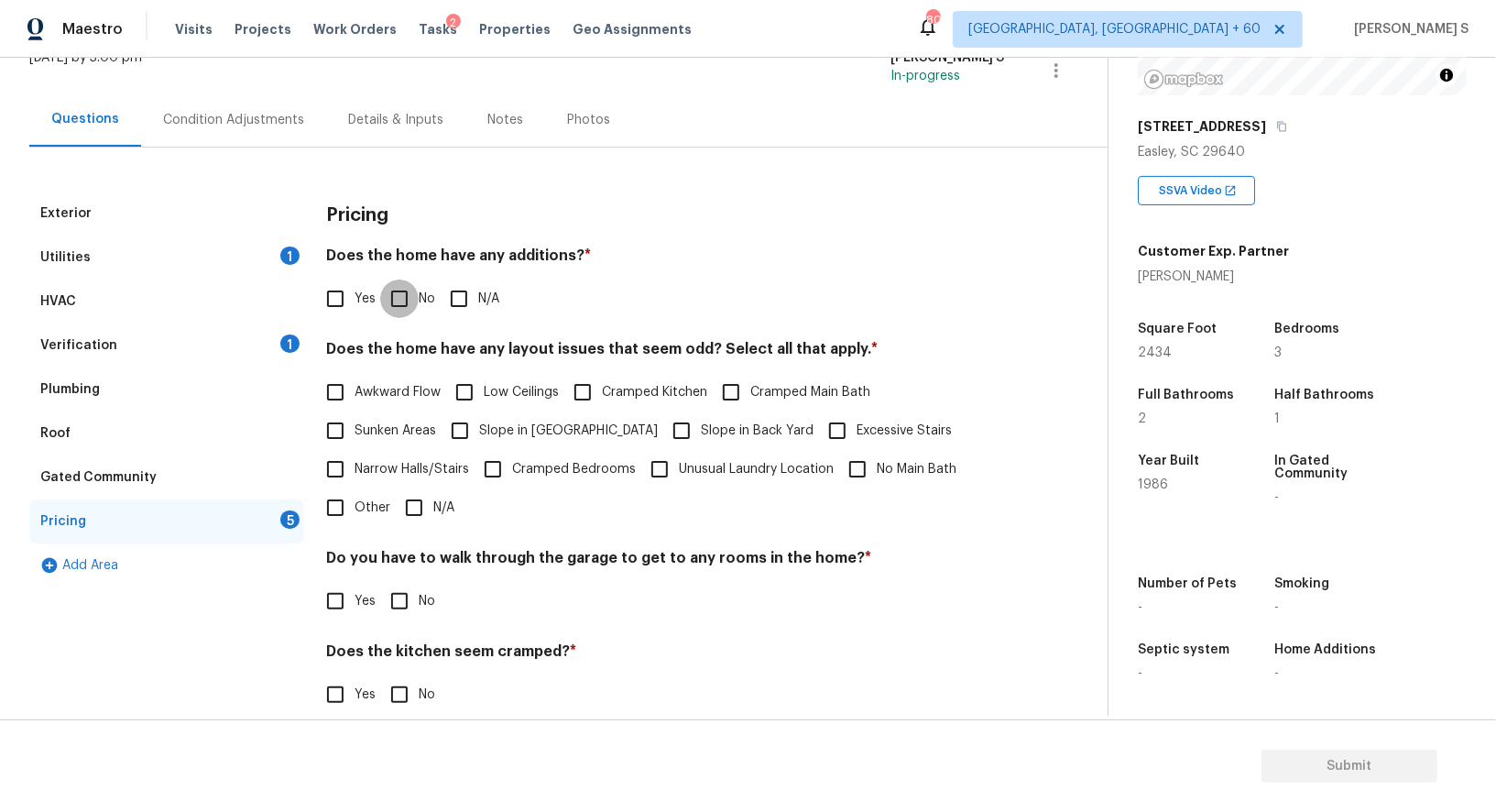
click at [393, 291] on input "No" at bounding box center [399, 299] width 38 height 38
checkbox input "true"
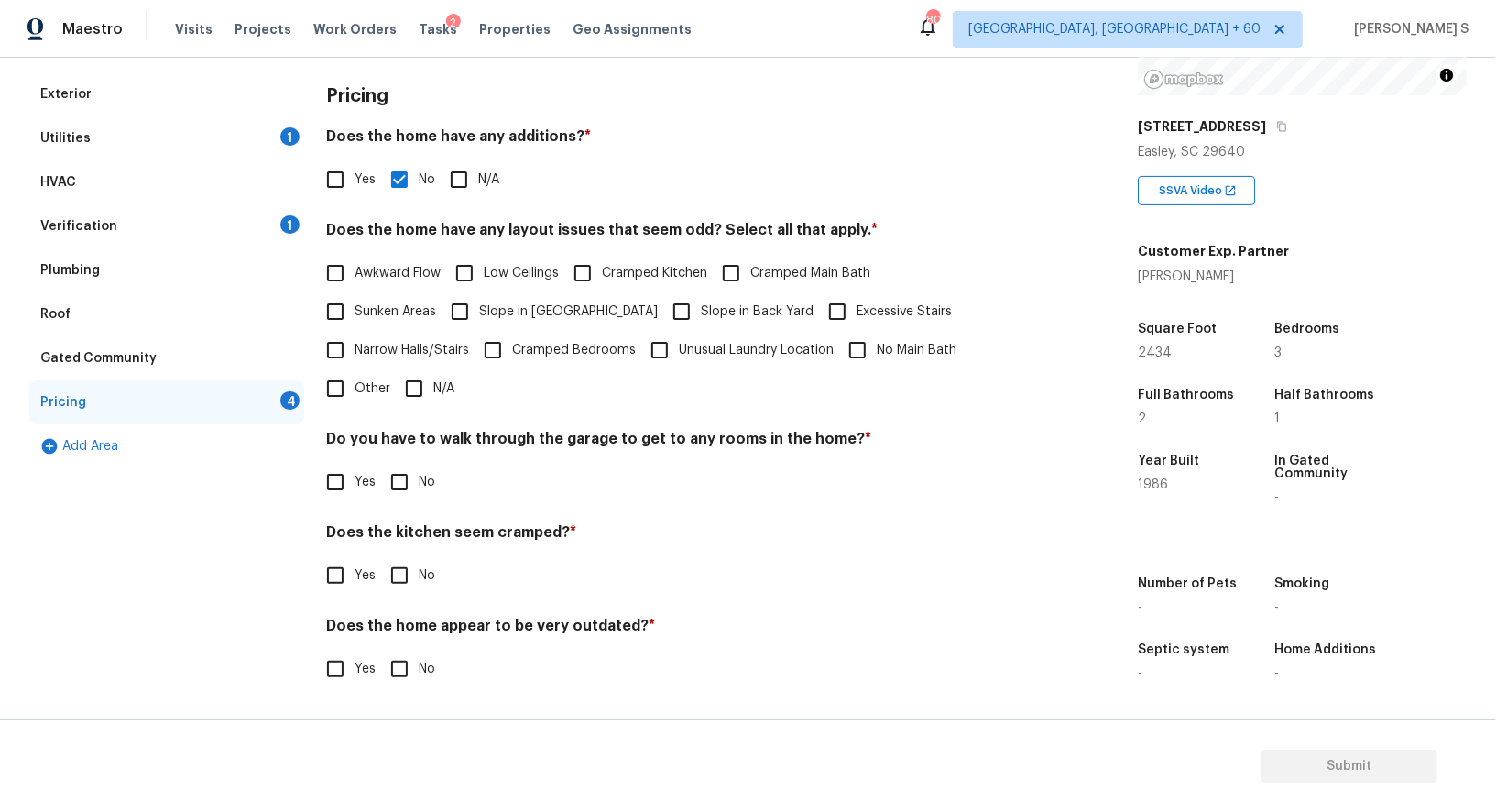
scroll to position [247, 0]
click at [405, 478] on input "No" at bounding box center [399, 483] width 38 height 38
checkbox input "true"
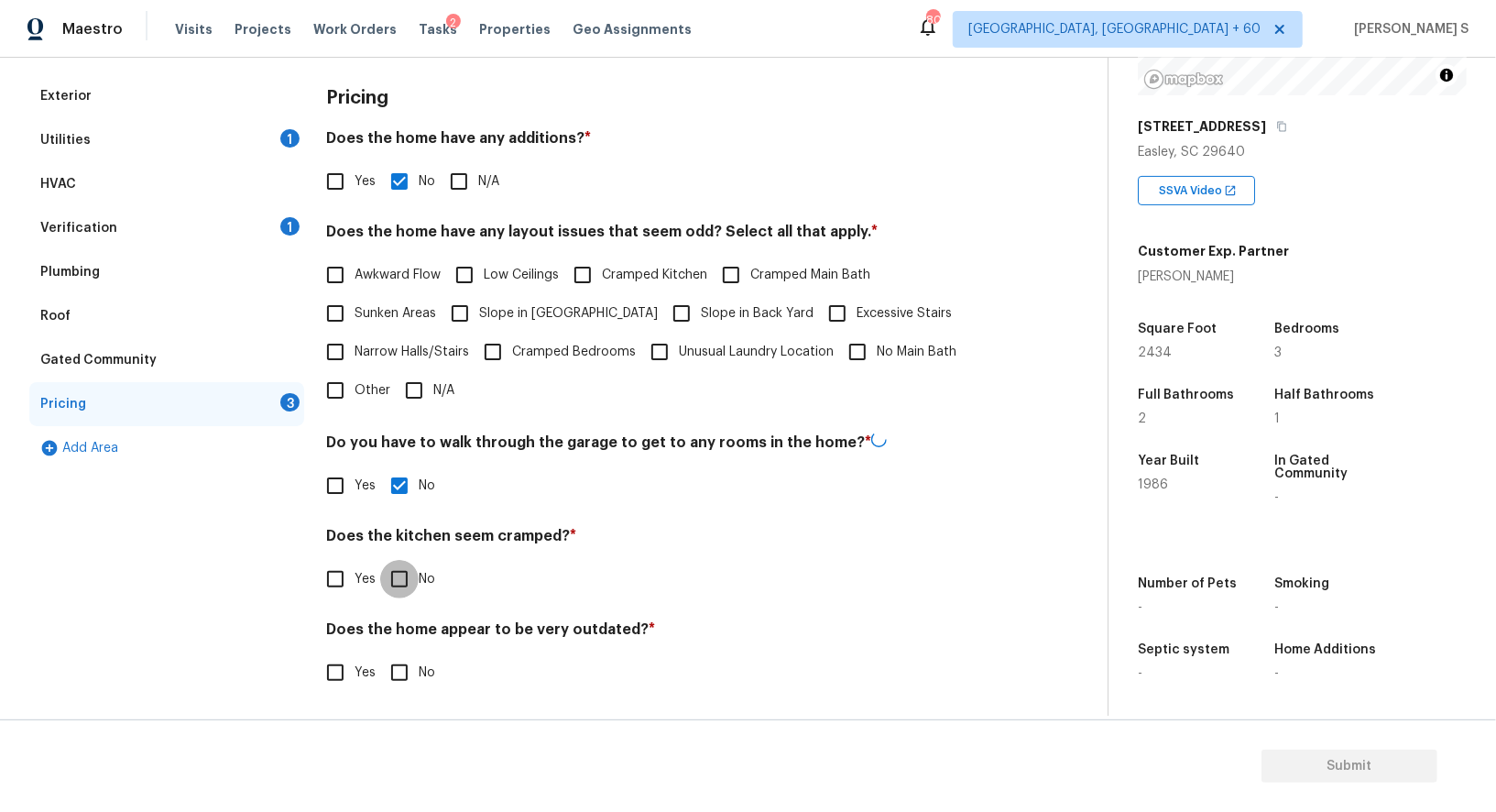
click at [380, 560] on input "No" at bounding box center [399, 579] width 38 height 38
checkbox input "true"
click at [380, 652] on input "No" at bounding box center [399, 671] width 38 height 38
checkbox input "true"
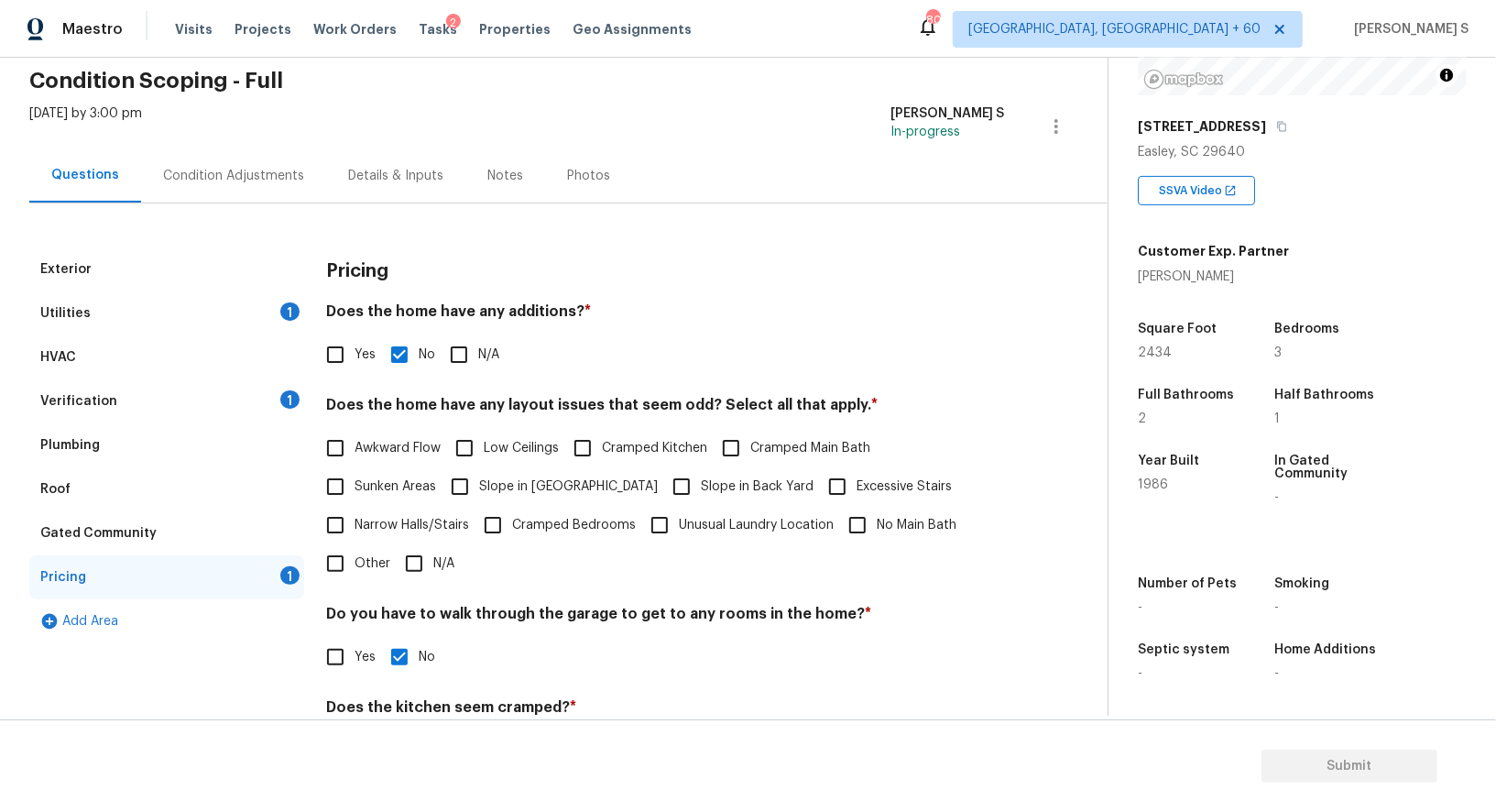
scroll to position [0, 0]
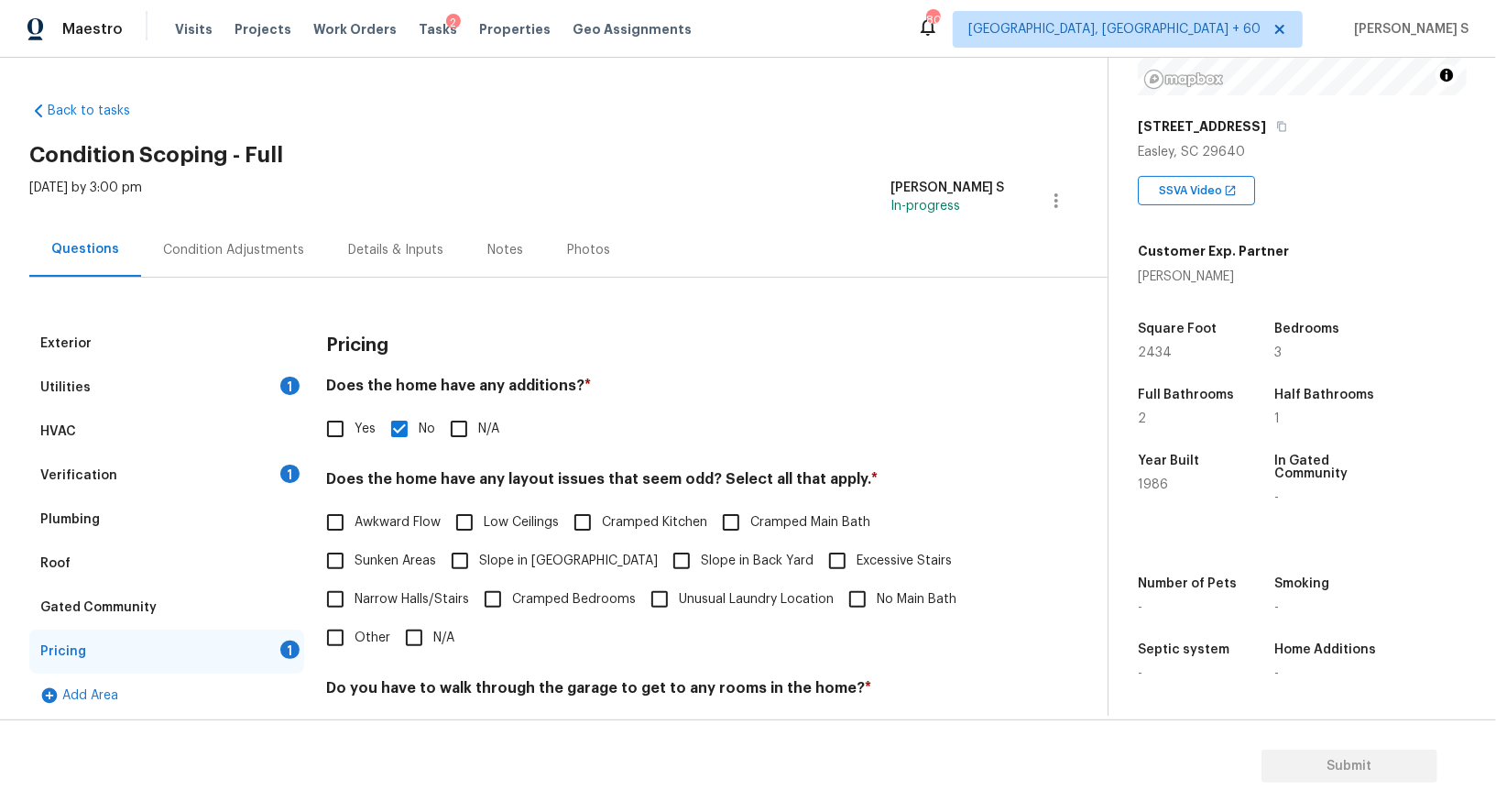
click at [249, 238] on div "Condition Adjustments" at bounding box center [234, 249] width 185 height 54
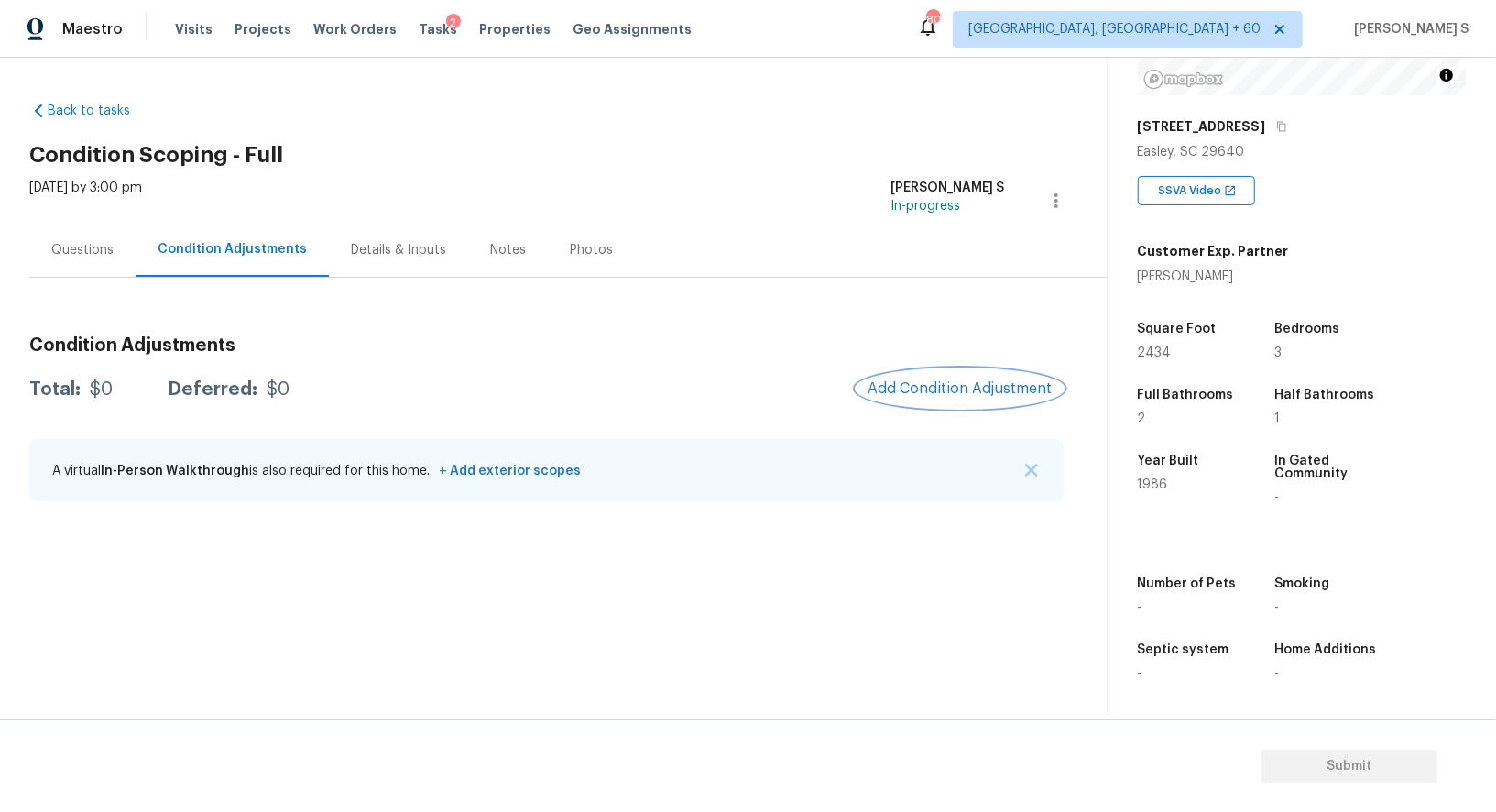
click at [967, 387] on span "Add Condition Adjustment" at bounding box center [960, 388] width 185 height 16
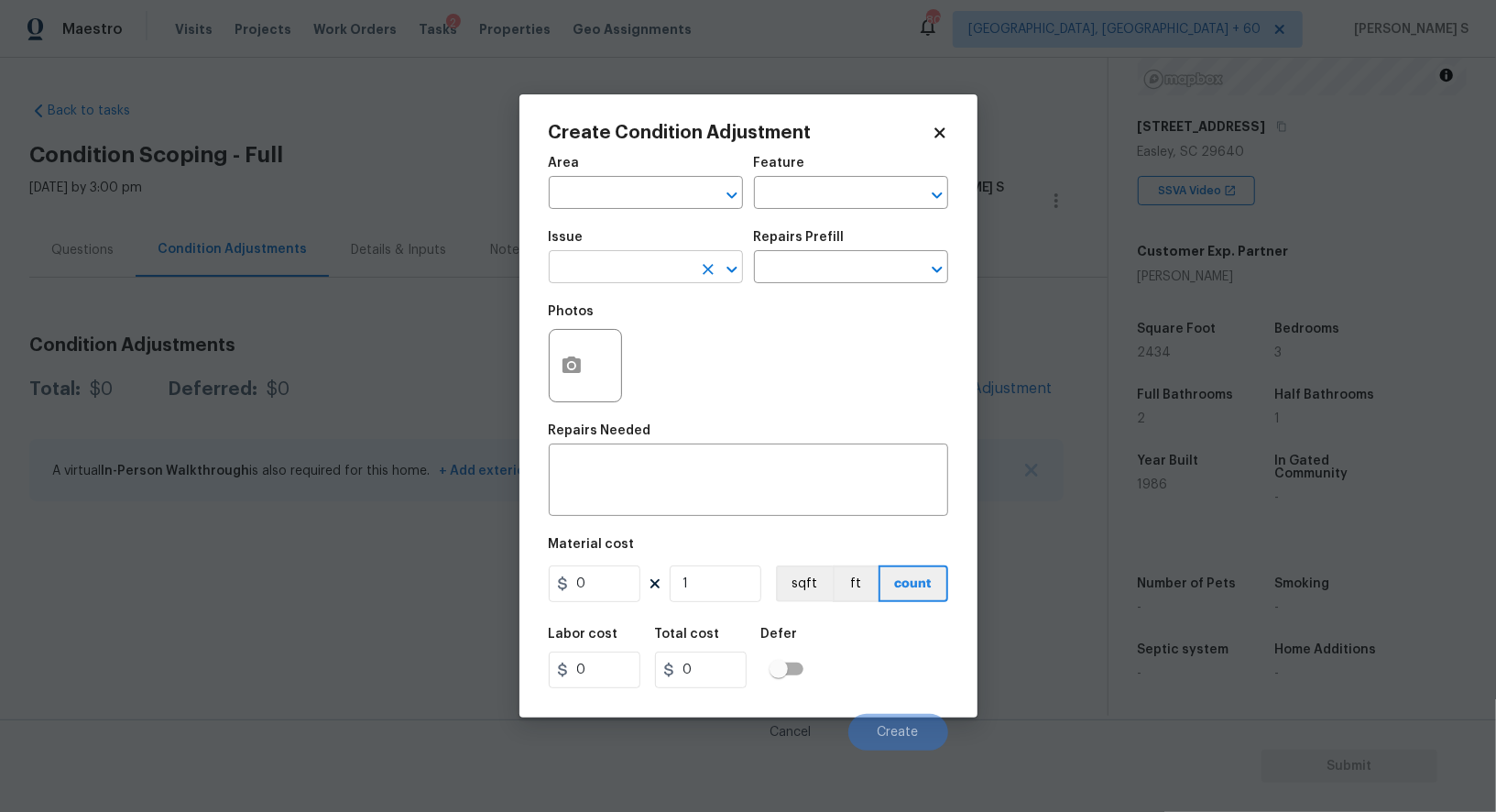
click at [675, 260] on input "text" at bounding box center [621, 269] width 143 height 29
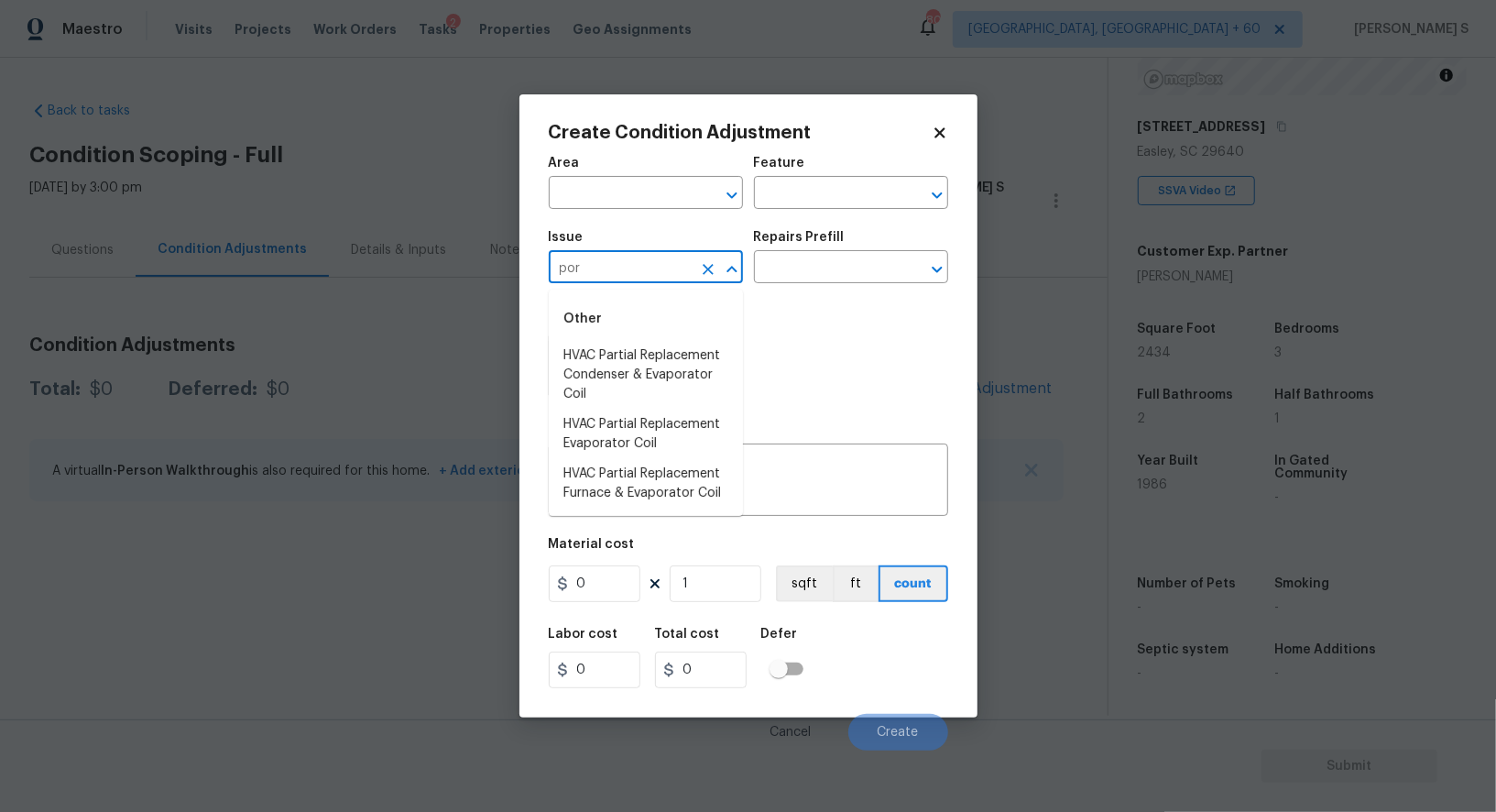
type input "pore"
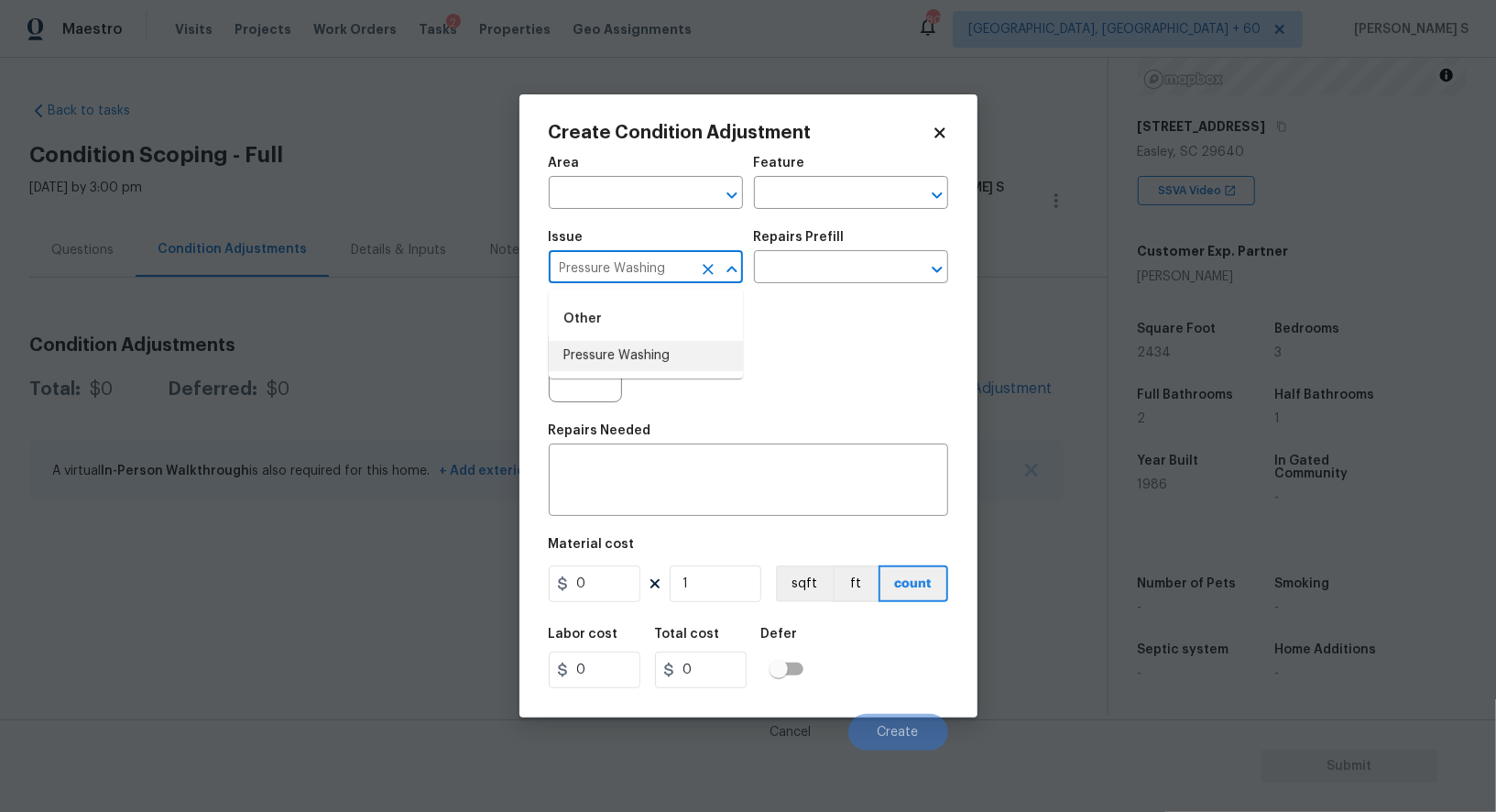
type input "Pressure Washing"
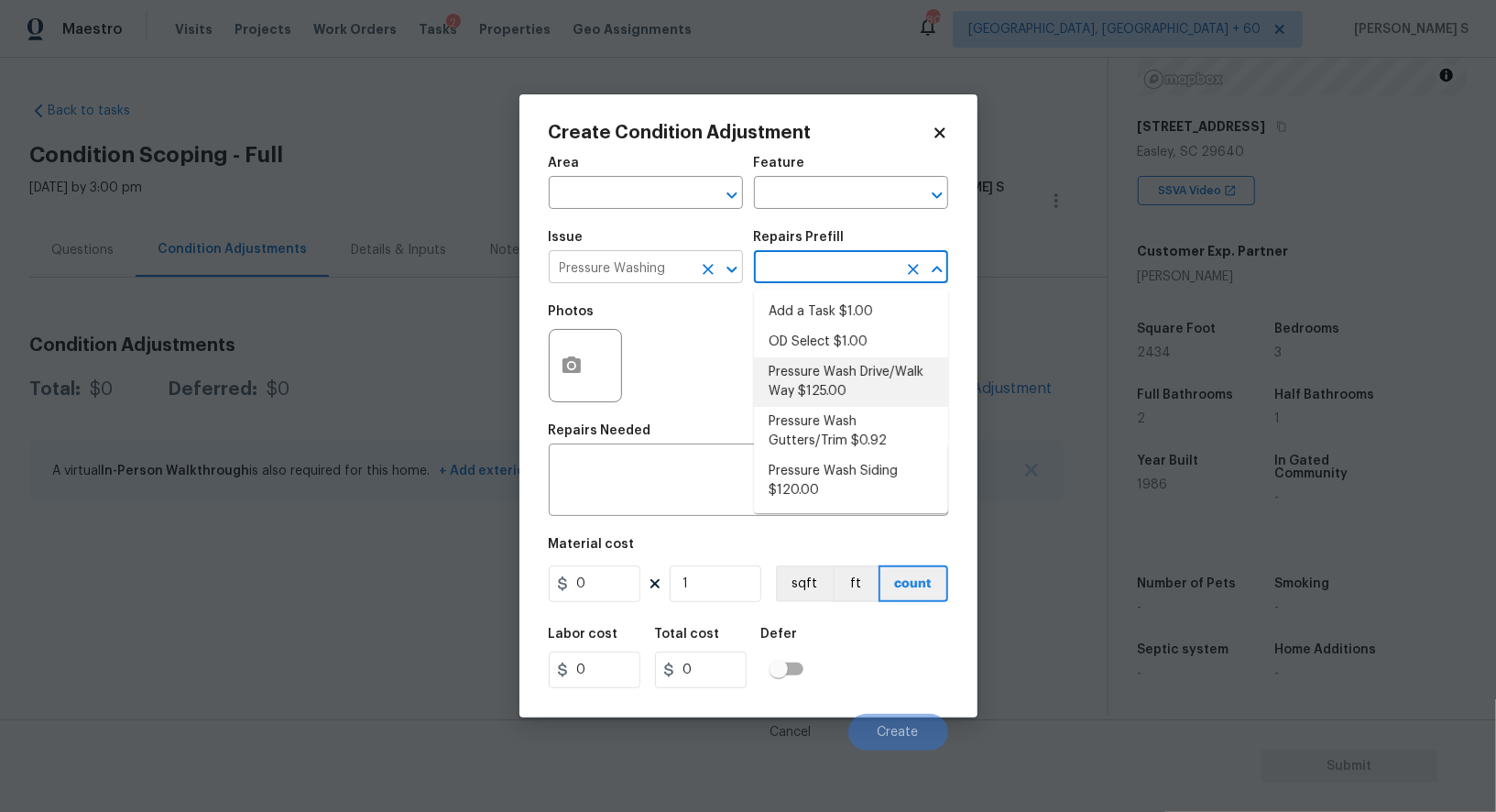
type input "Siding"
type textarea "Pressure wash the driveways/walkways as directed by the PM. Ensure that all deb…"
type input "125"
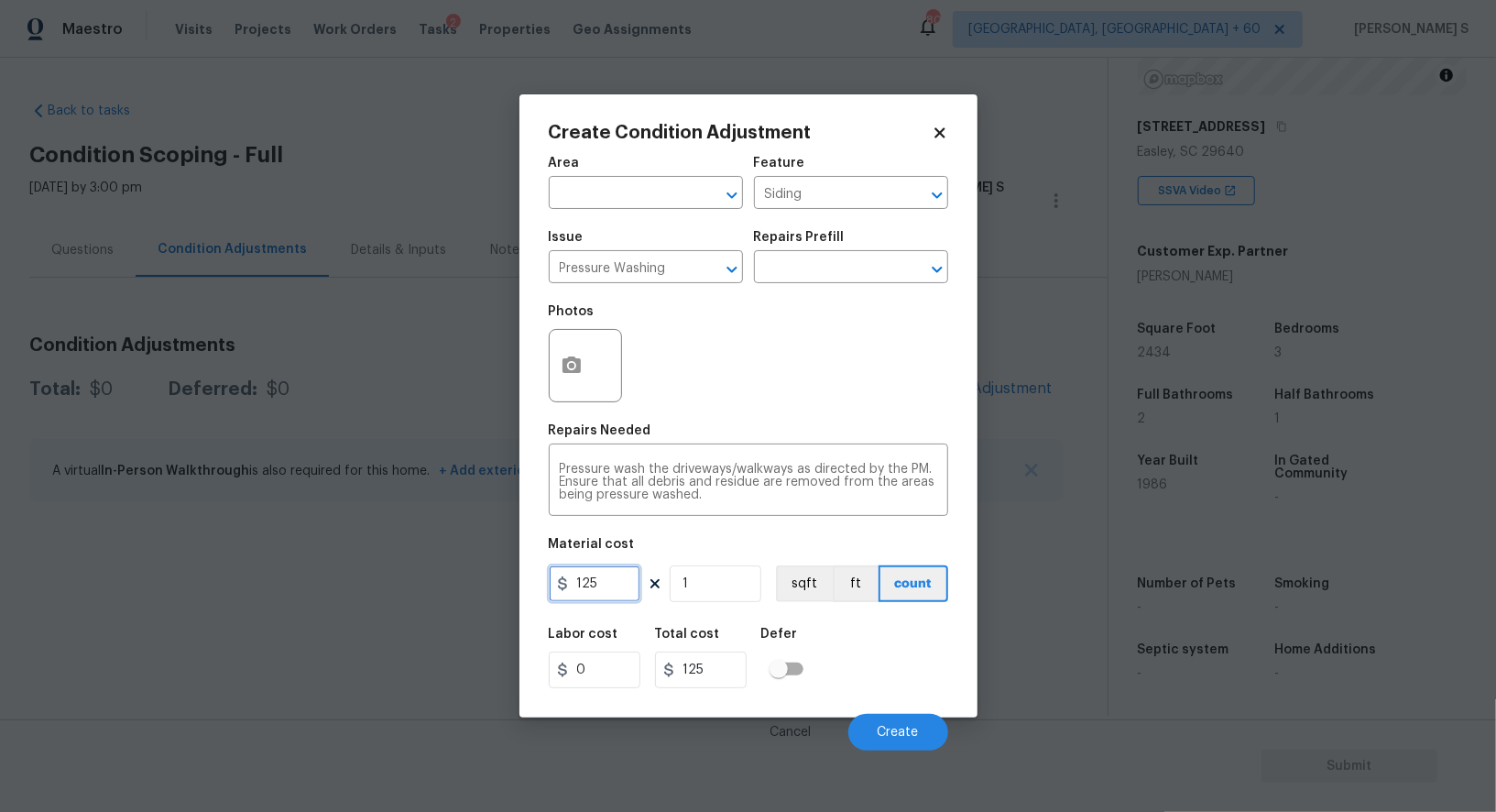
click at [618, 580] on input "125" at bounding box center [595, 584] width 92 height 36
type input "200"
click at [932, 741] on button "Create" at bounding box center [898, 732] width 100 height 36
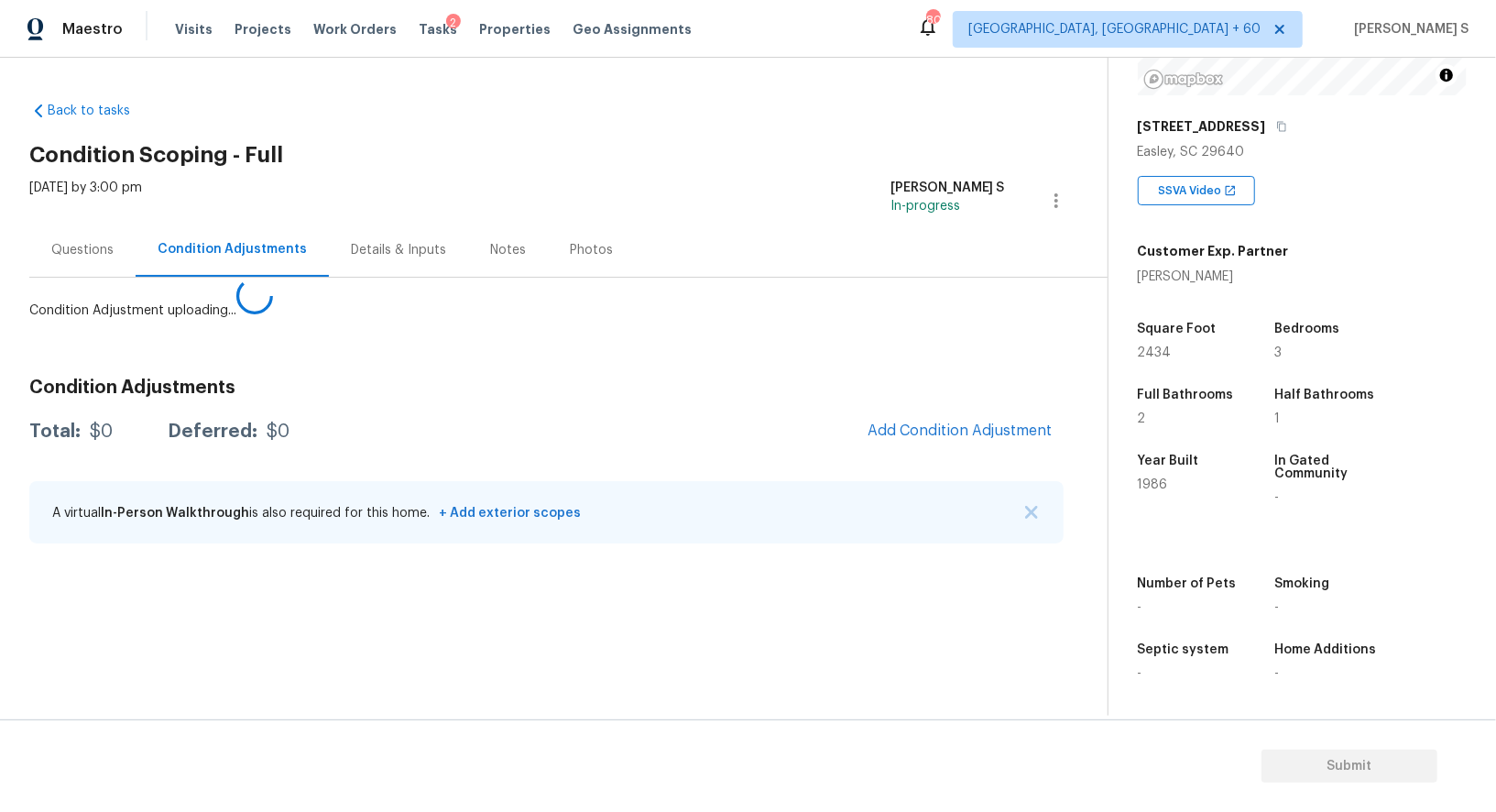
click at [367, 647] on body "Maestro Visits Projects Work Orders Tasks 2 Properties Geo Assignments 805 Albu…" at bounding box center [748, 406] width 1496 height 812
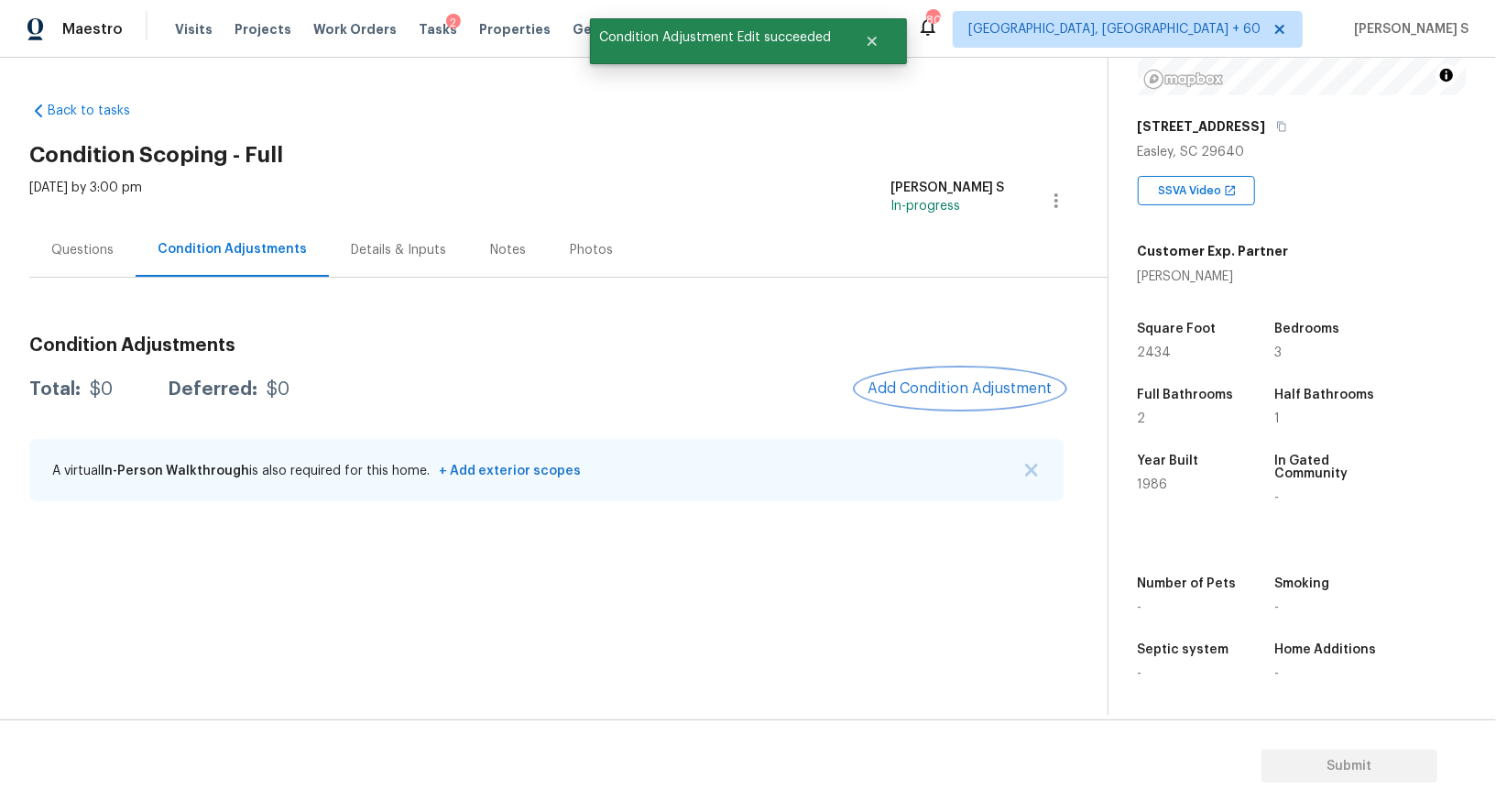
click at [966, 416] on div "Condition Adjustments Total: $0 Deferred: $0 Add Condition Adjustment A virtual…" at bounding box center [546, 419] width 1035 height 196
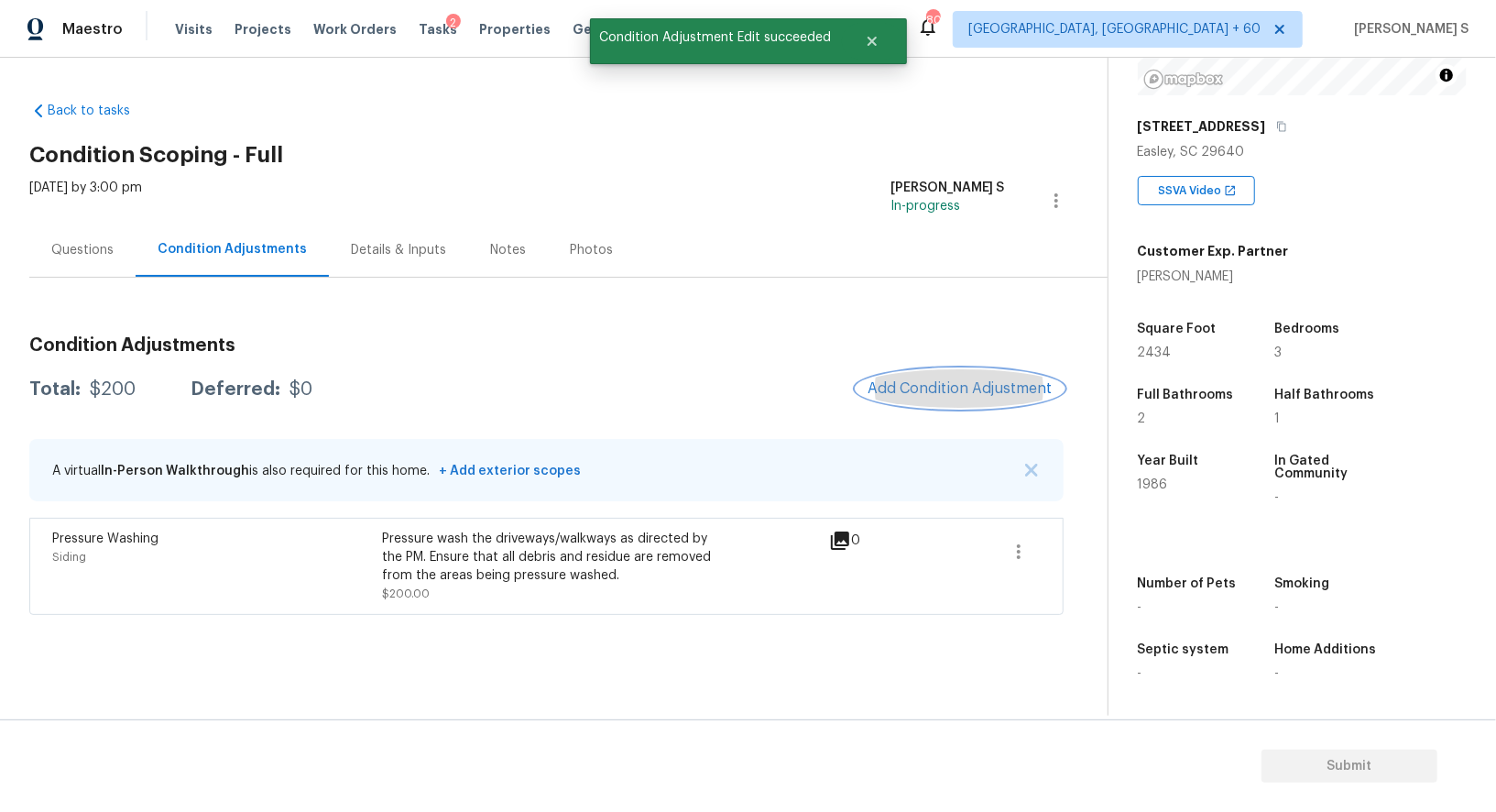
click at [957, 380] on span "Add Condition Adjustment" at bounding box center [960, 388] width 185 height 16
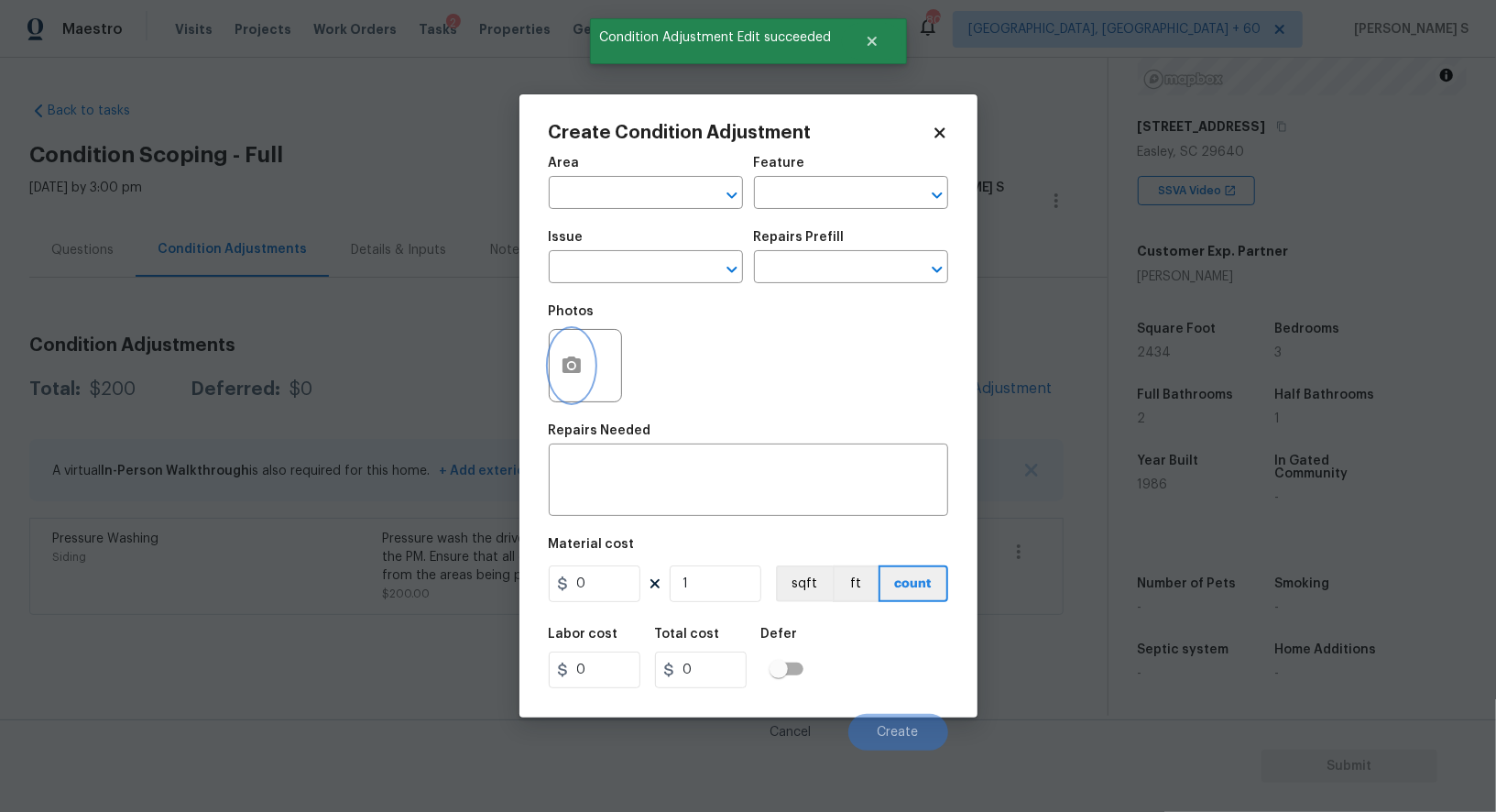
click at [573, 373] on icon "button" at bounding box center [571, 364] width 18 height 16
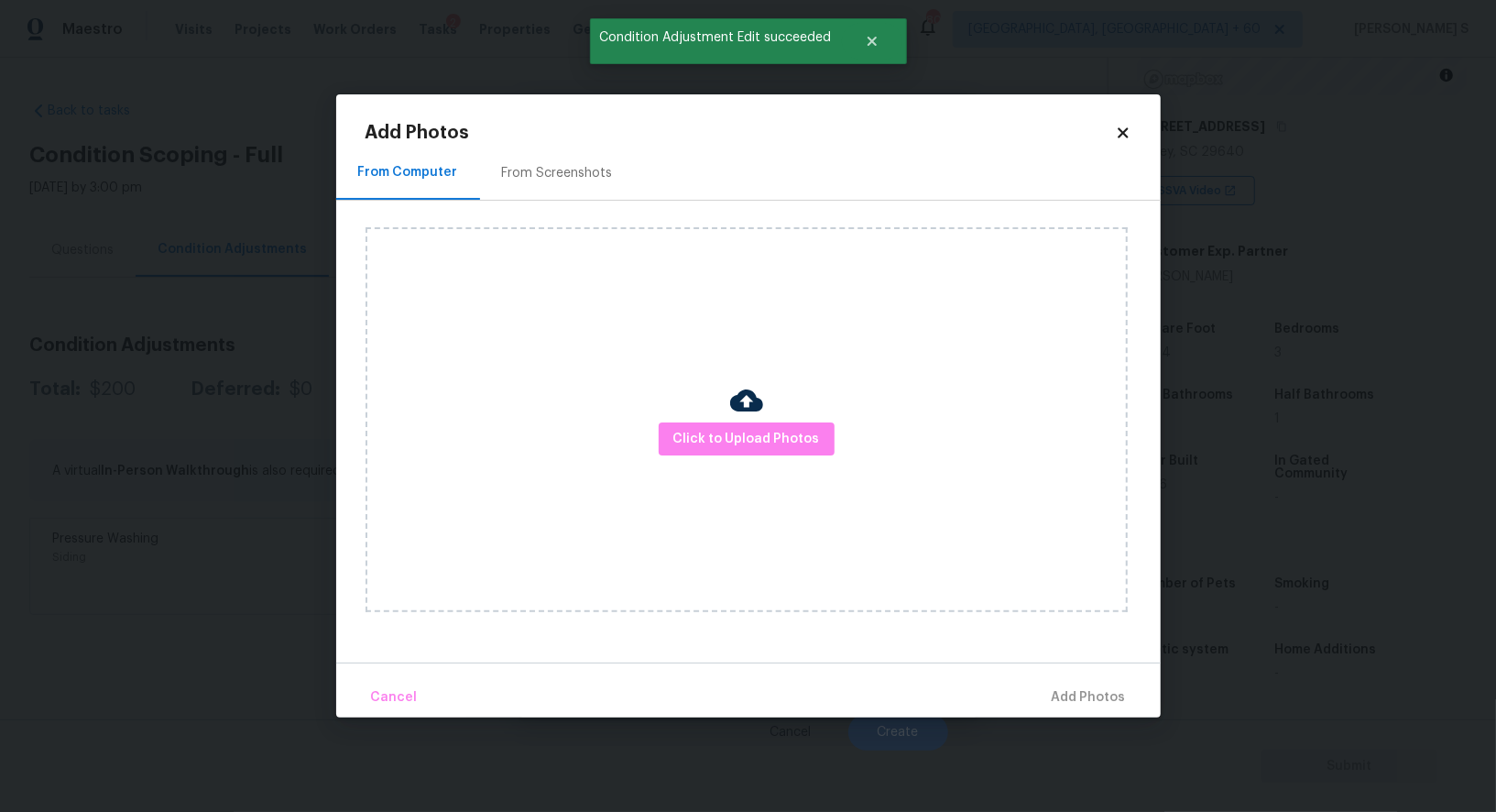
click at [557, 160] on div "From Screenshots" at bounding box center [558, 173] width 155 height 54
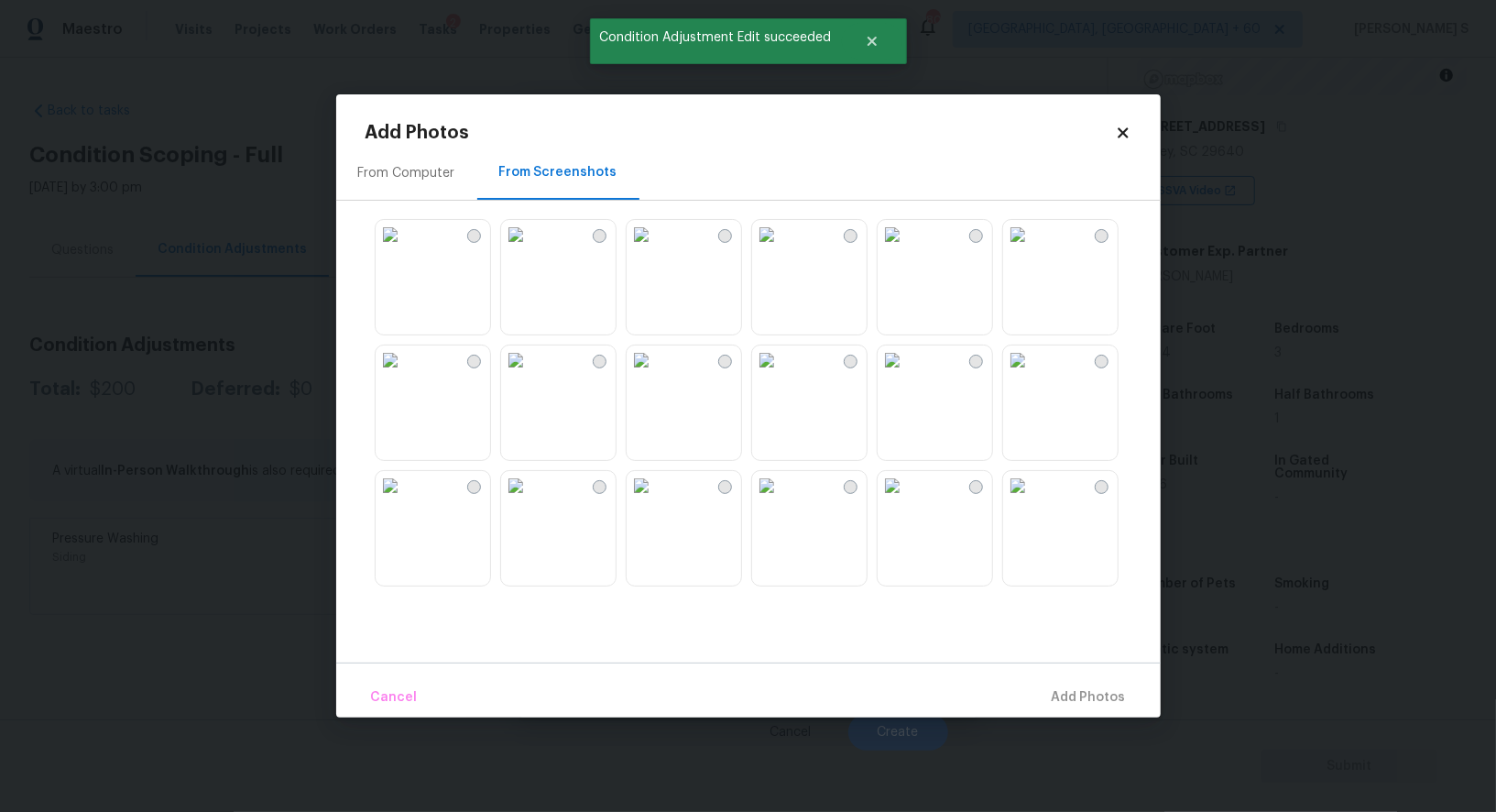
click at [656, 249] on img at bounding box center [641, 234] width 30 height 30
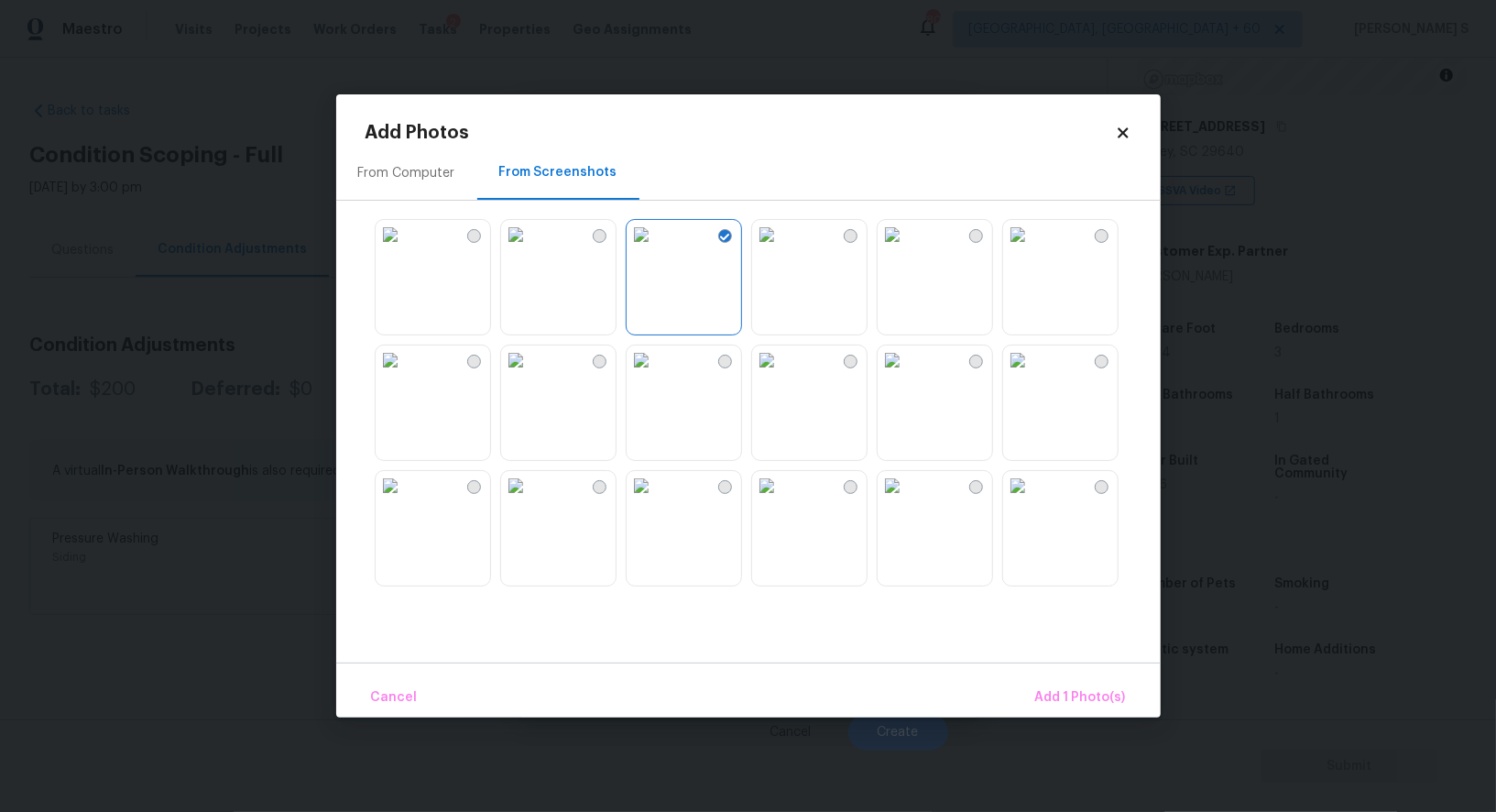
click at [712, 464] on div at bounding box center [763, 402] width 796 height 385
click at [656, 374] on img at bounding box center [641, 360] width 30 height 30
click at [781, 501] on img at bounding box center [767, 485] width 30 height 30
click at [405, 249] on img at bounding box center [390, 234] width 30 height 30
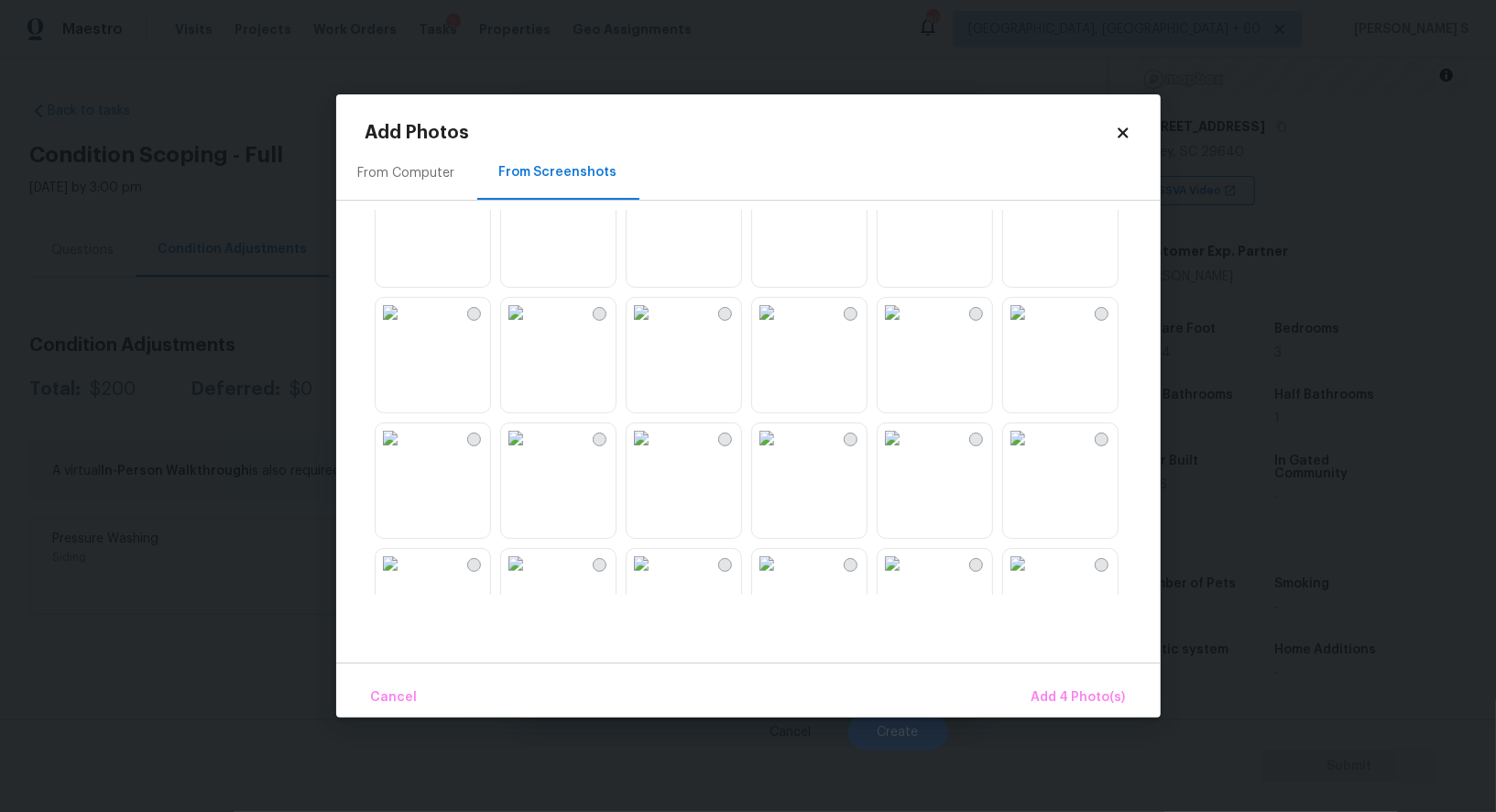
scroll to position [1344, 0]
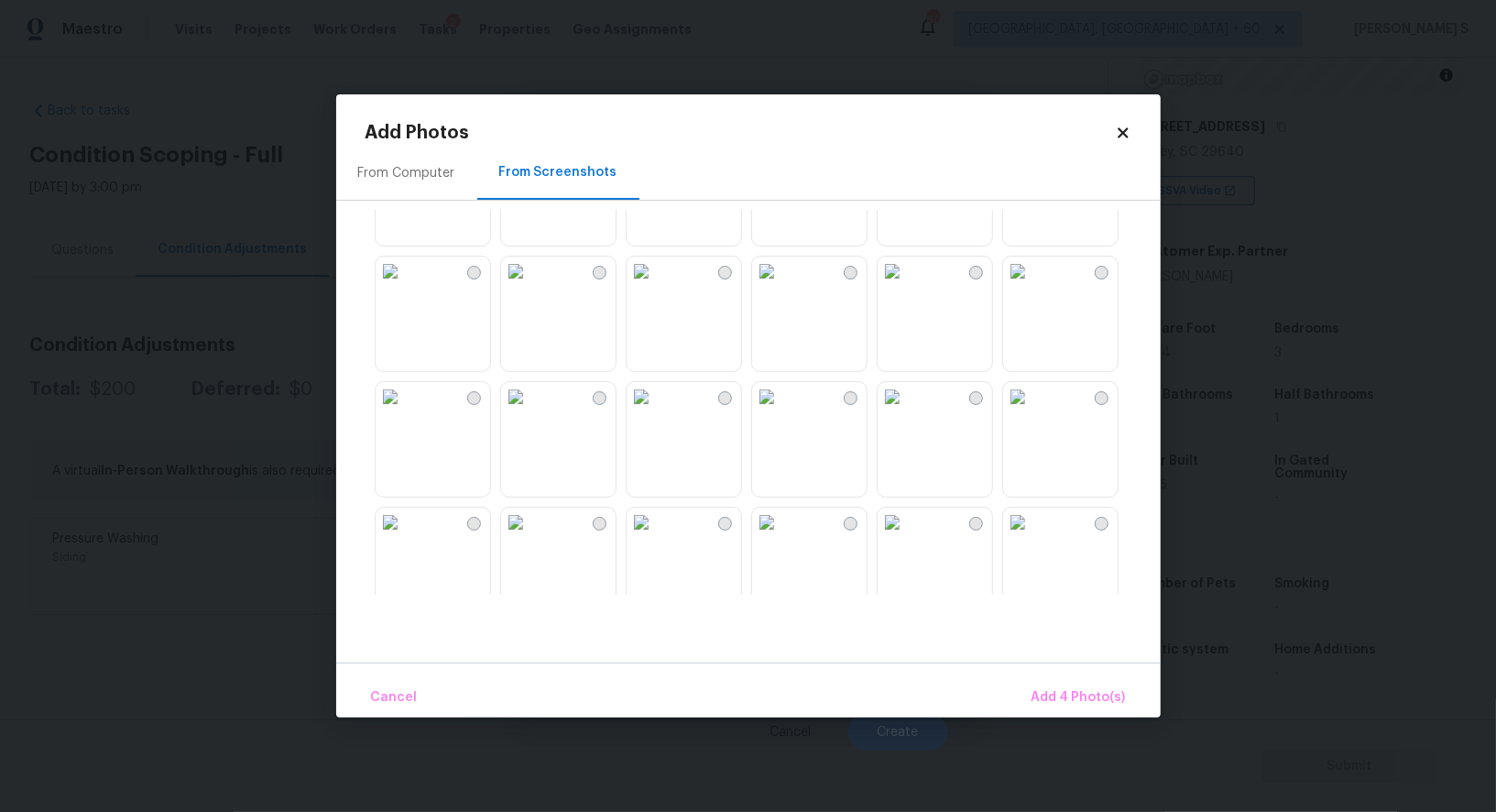
click at [405, 537] on img at bounding box center [390, 522] width 30 height 30
click at [405, 286] on img at bounding box center [390, 271] width 30 height 30
click at [530, 286] on img at bounding box center [516, 271] width 30 height 30
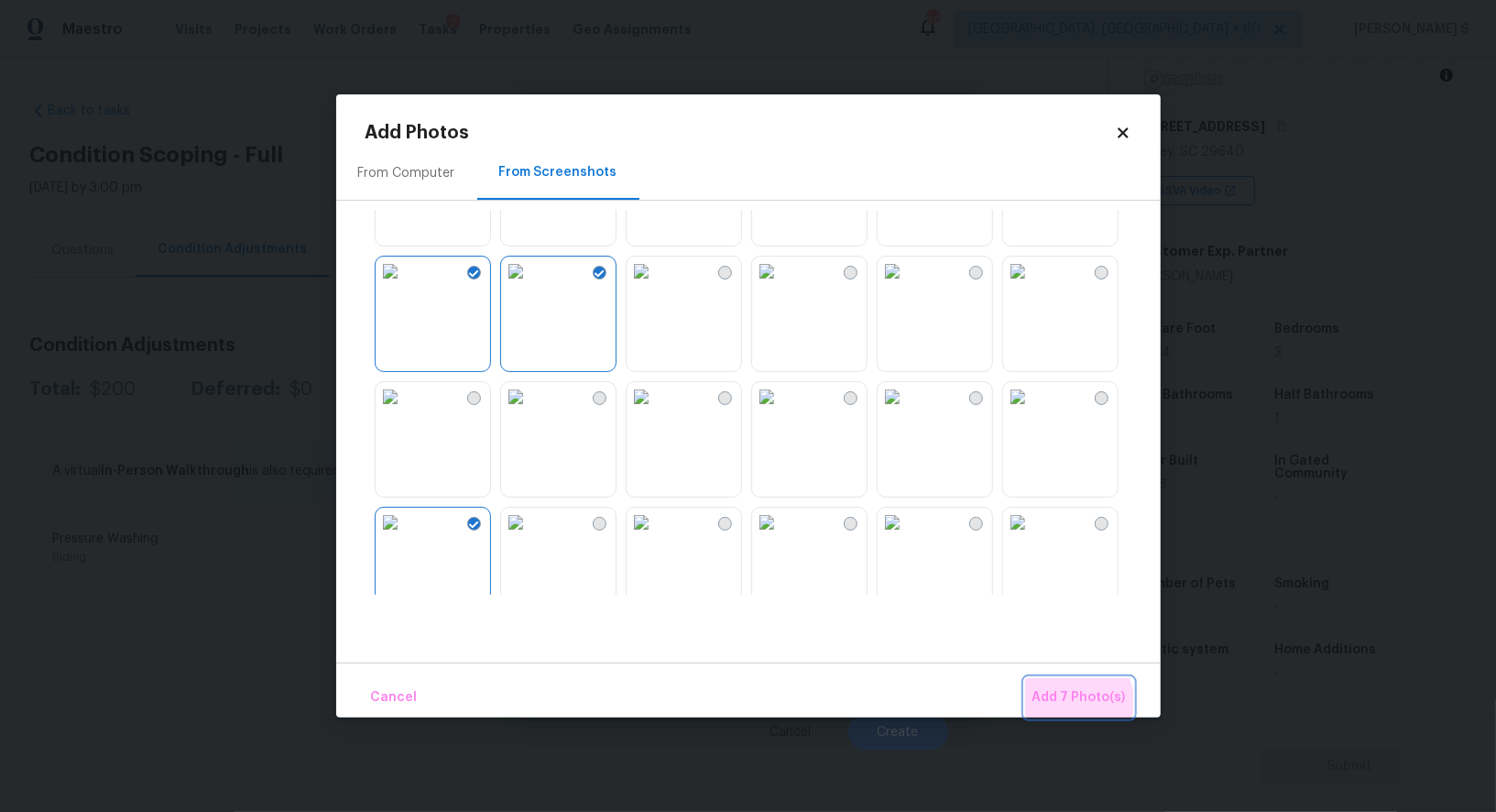
click at [1051, 708] on span "Add 7 Photo(s)" at bounding box center [1079, 697] width 94 height 23
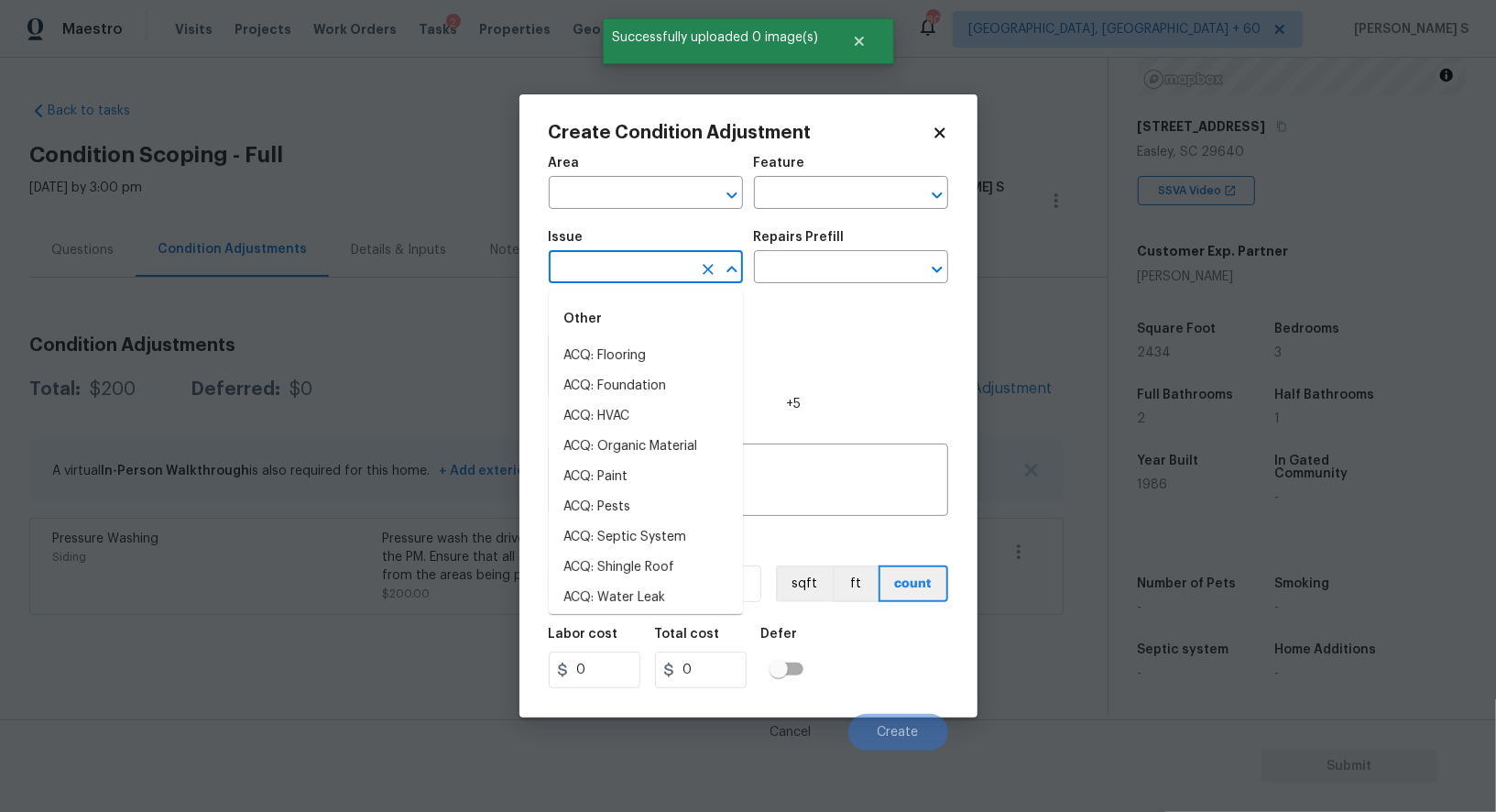
click at [608, 278] on input "text" at bounding box center [621, 269] width 143 height 29
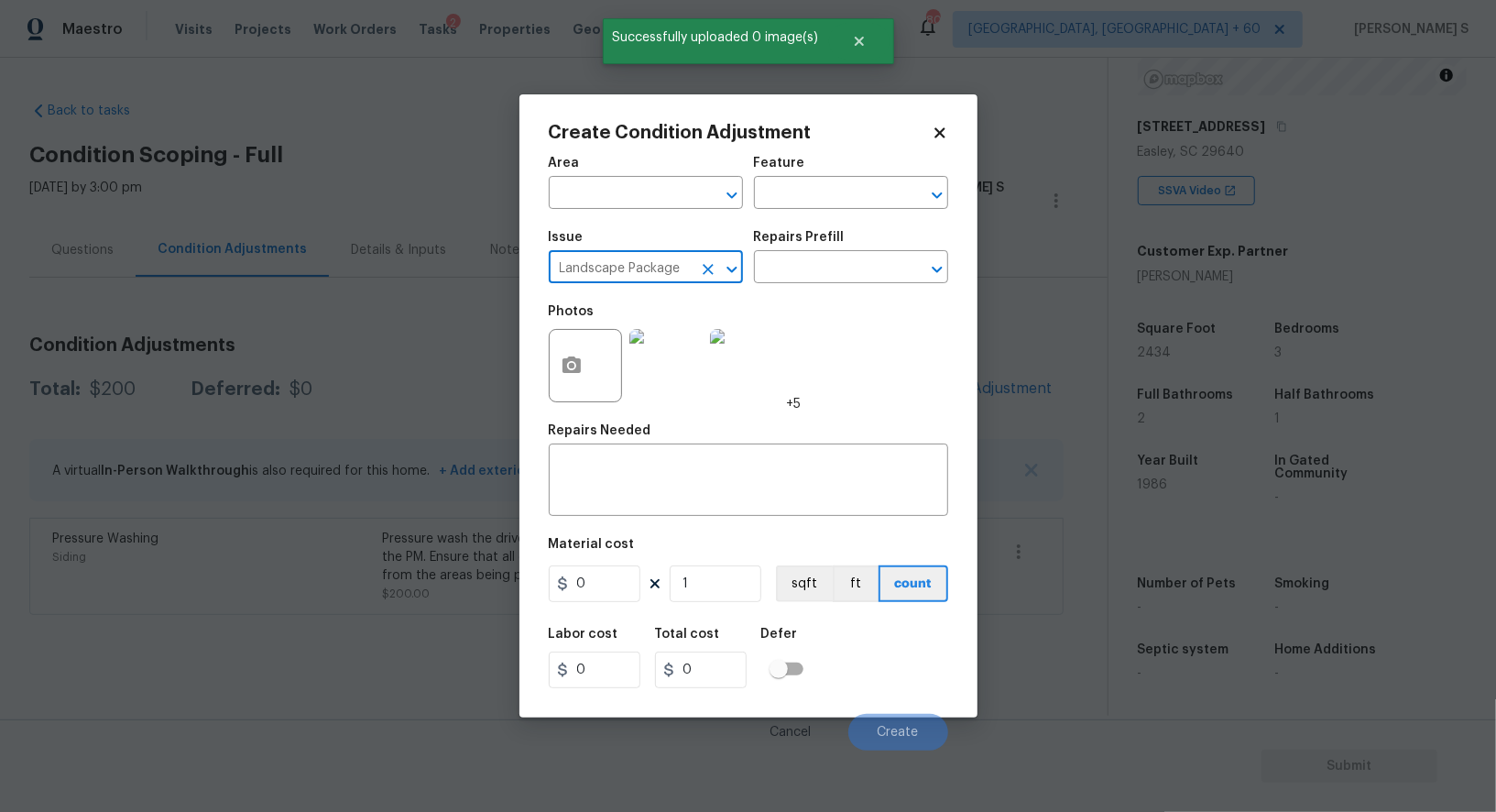
type input "Landscape Package"
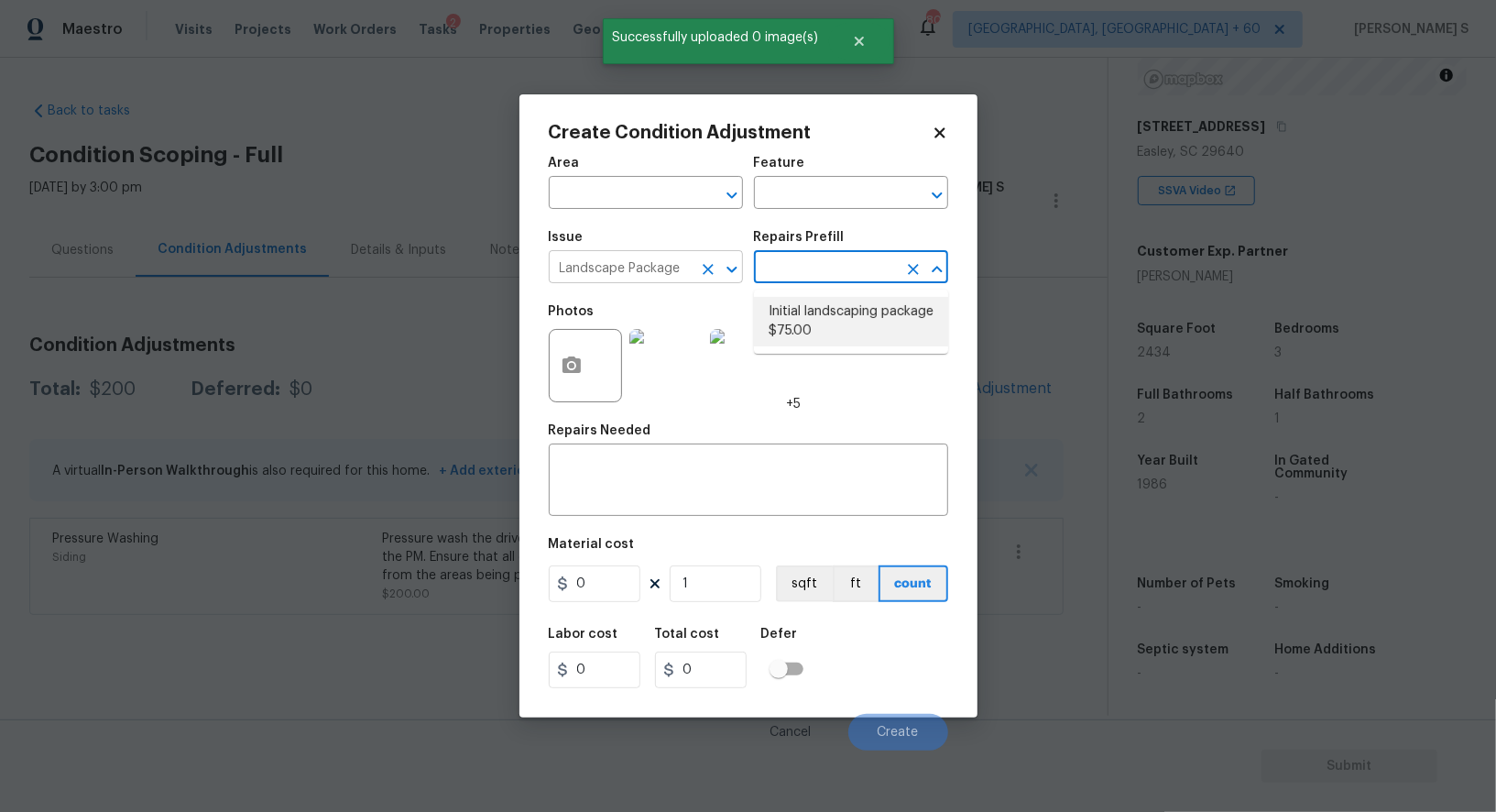
type input "Home Readiness Packages"
type textarea "Mowing of grass up to 6" in height. Mow, edge along driveways & sidewalks, trim…"
type input "75"
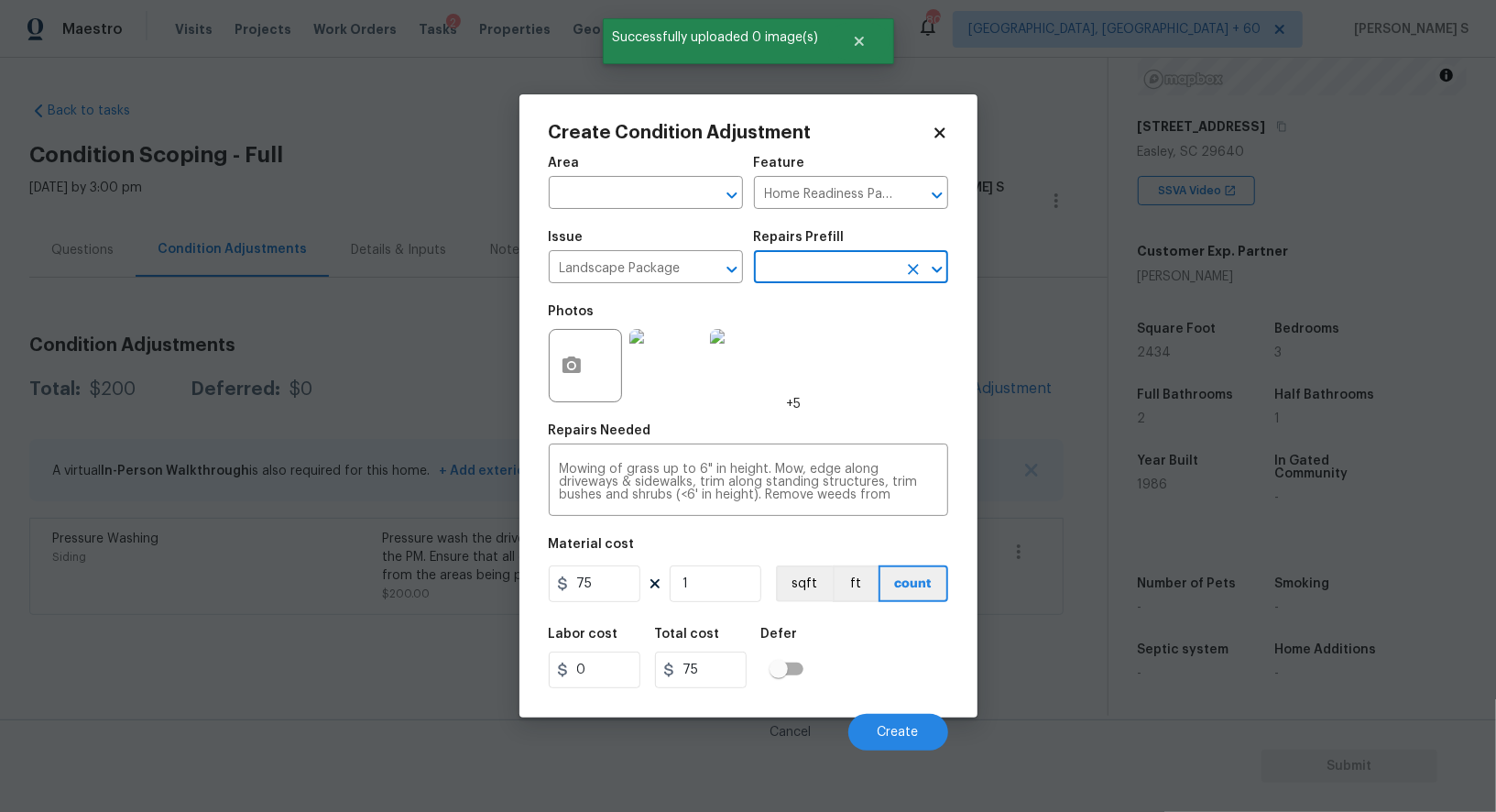
click at [636, 566] on figure "Material cost 75 1 sqft ft count" at bounding box center [749, 571] width 399 height 68
click at [634, 574] on input "75" at bounding box center [595, 584] width 92 height 36
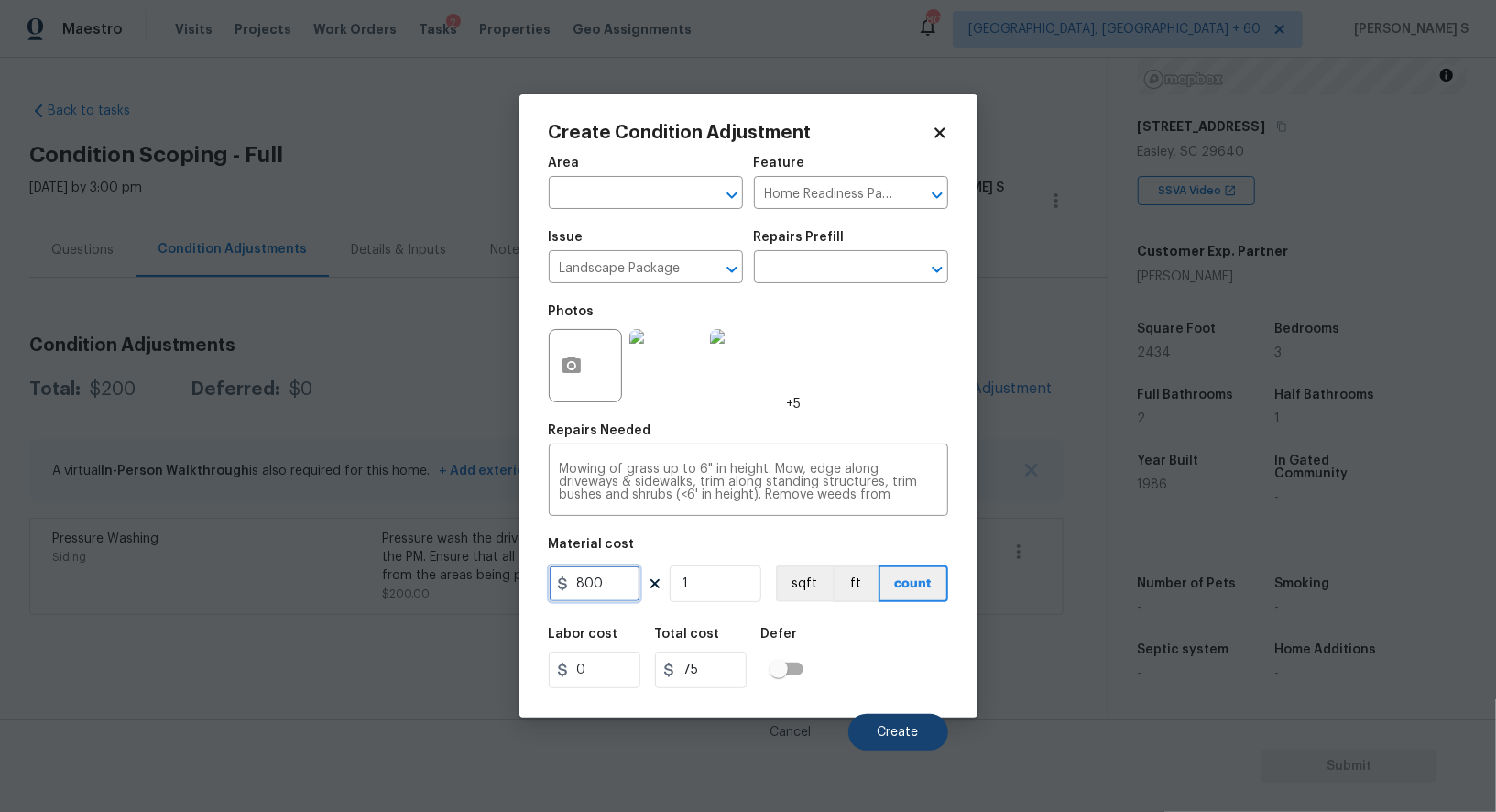
type input "800"
click at [897, 732] on span "Create" at bounding box center [898, 733] width 41 height 13
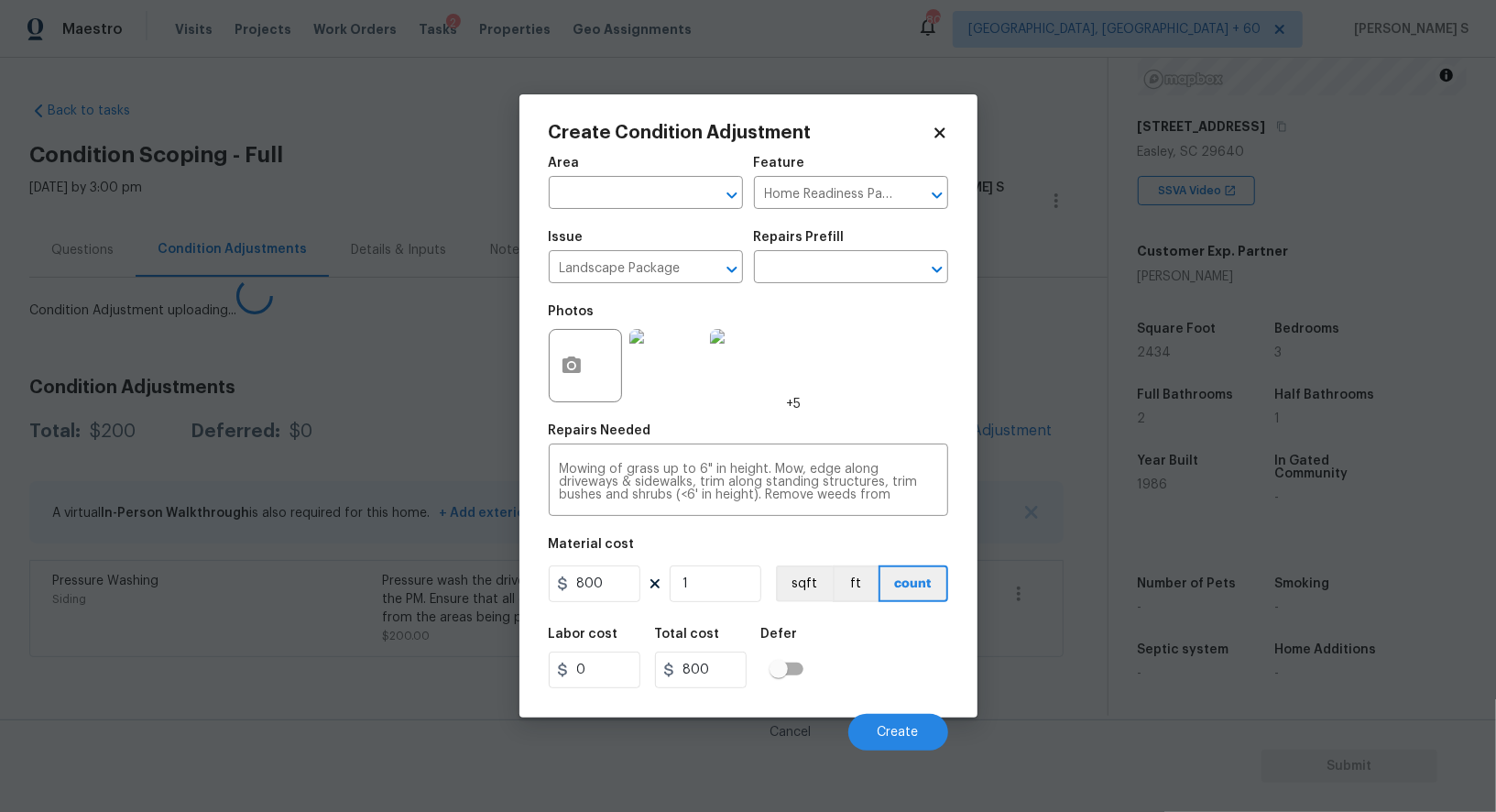
drag, startPoint x: 219, startPoint y: 697, endPoint x: 585, endPoint y: 563, distance: 389.8
click at [219, 696] on body "Maestro Visits Projects Work Orders Tasks 2 Properties Geo Assignments 805 Albu…" at bounding box center [748, 406] width 1496 height 812
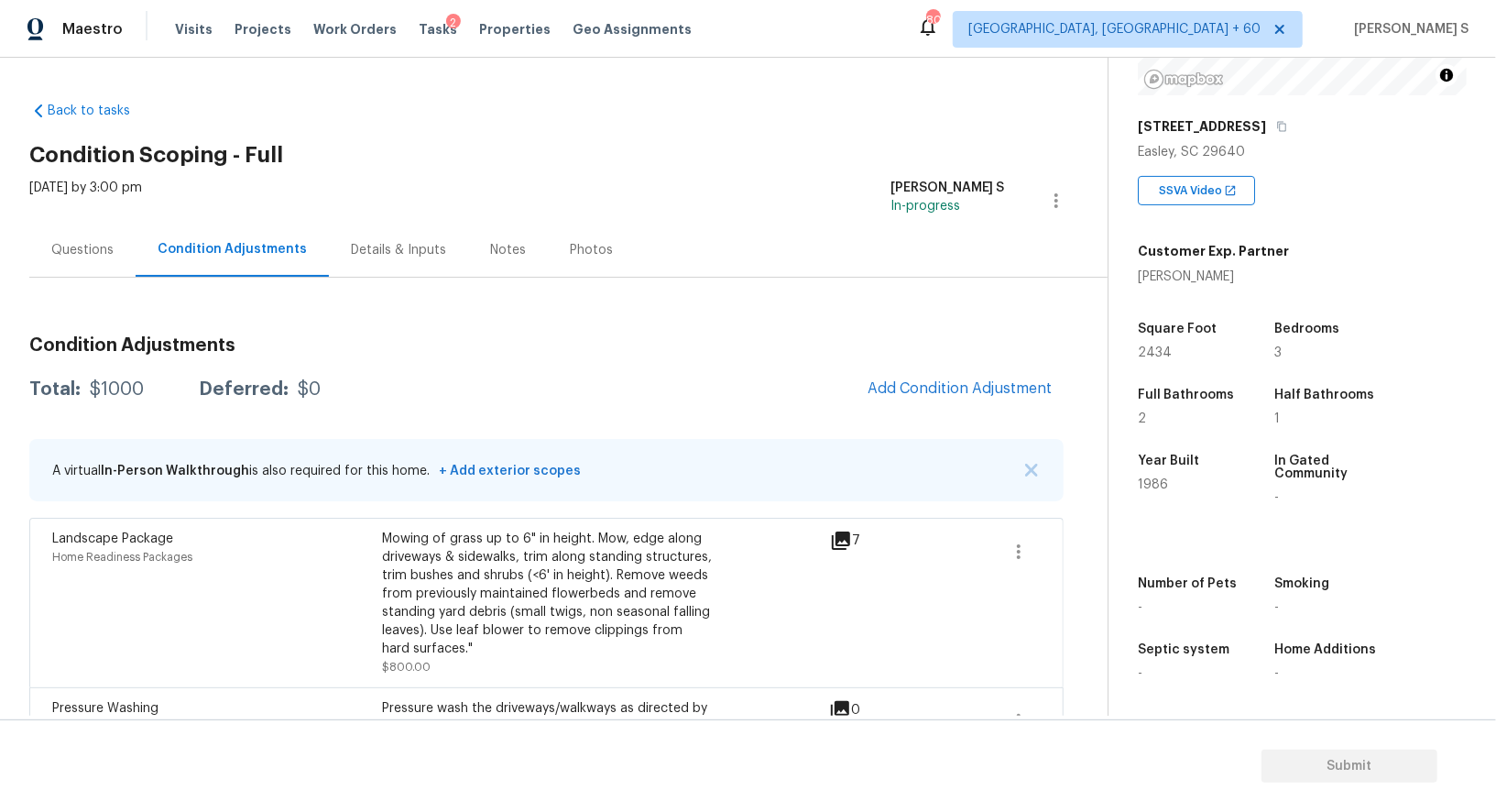
scroll to position [73, 0]
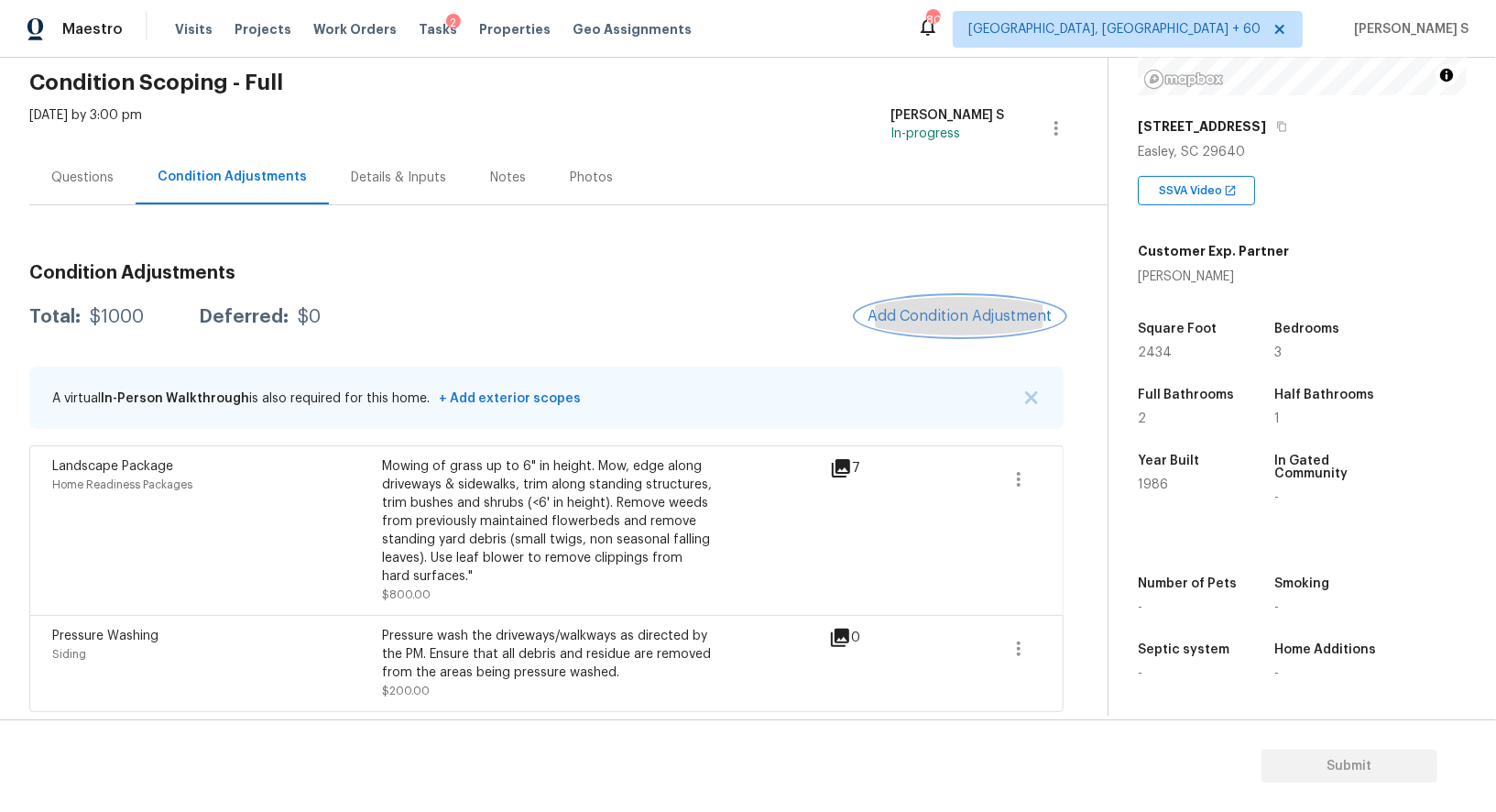
click at [954, 327] on button "Add Condition Adjustment" at bounding box center [960, 316] width 207 height 38
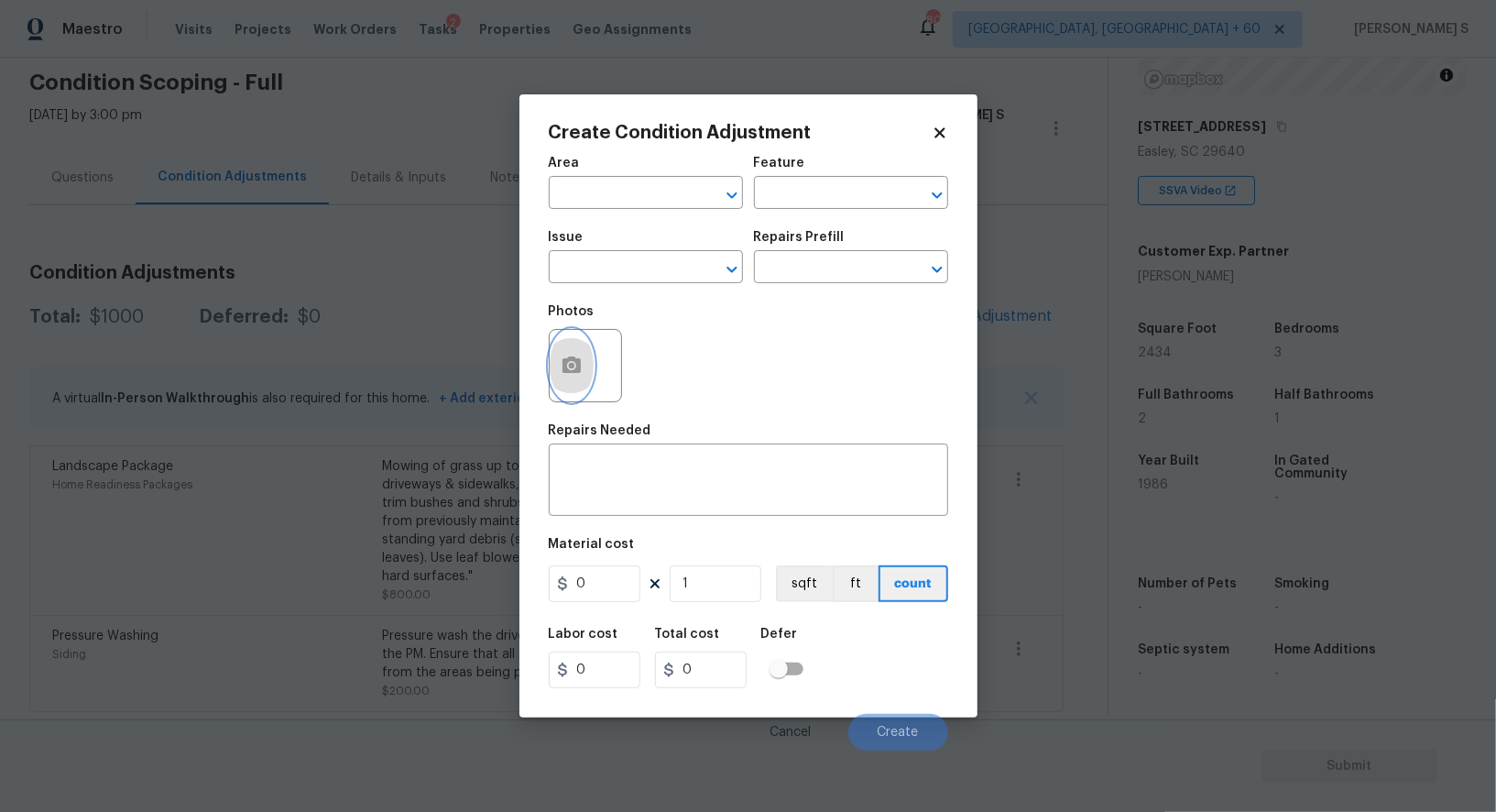
click at [563, 373] on icon "button" at bounding box center [571, 364] width 18 height 16
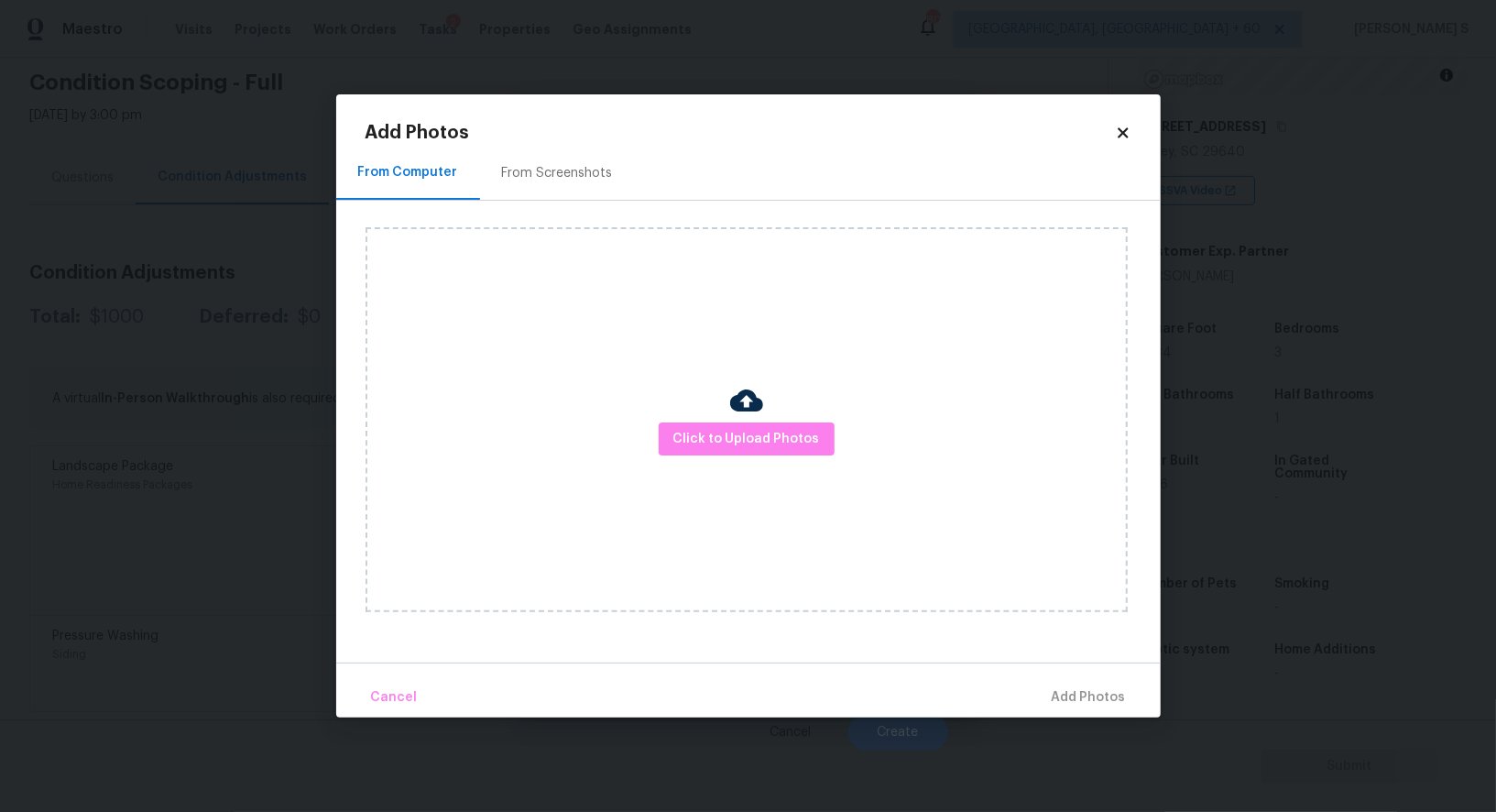
click at [542, 161] on div "From Screenshots" at bounding box center [558, 173] width 155 height 54
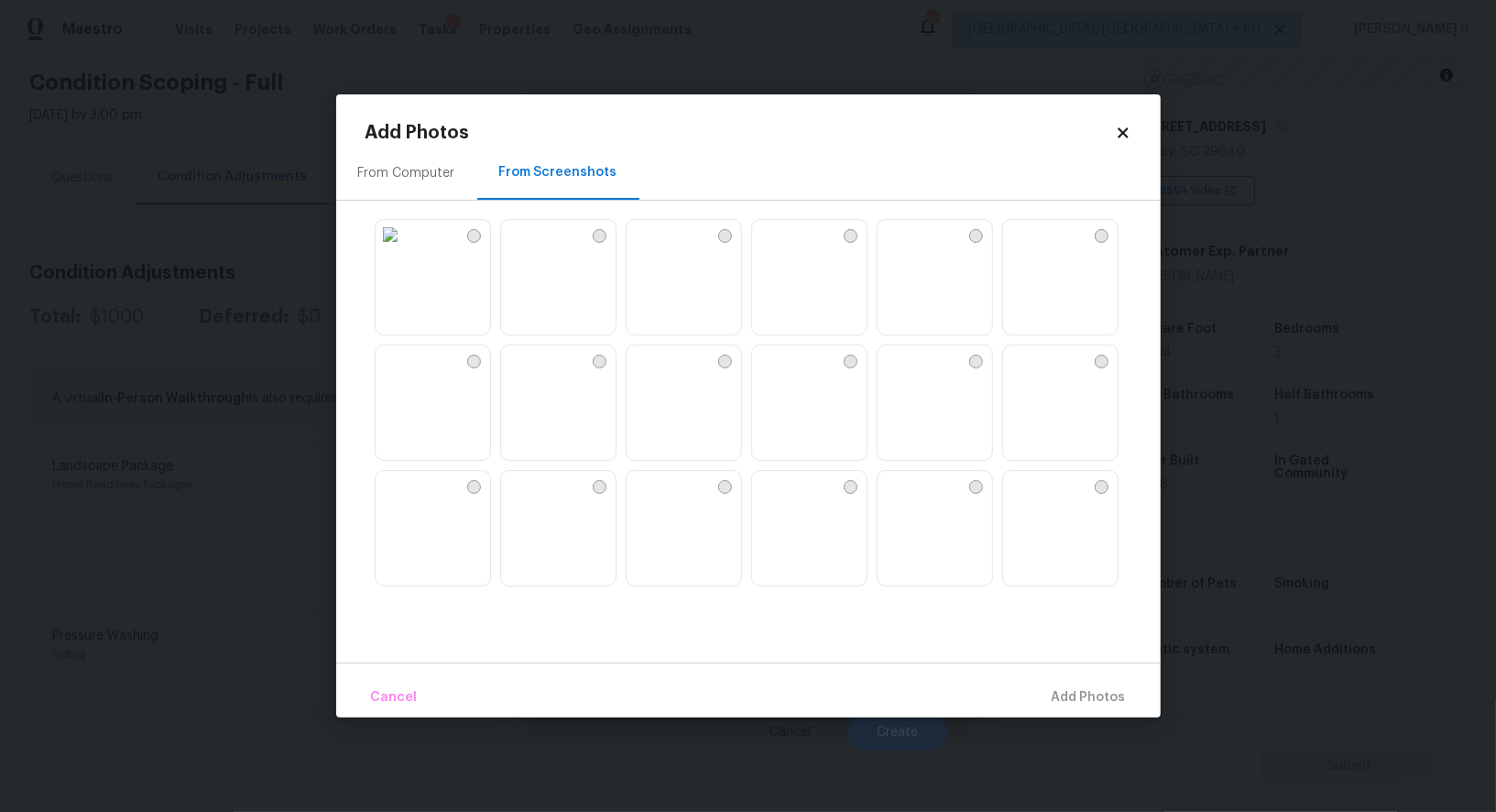
click at [530, 249] on img at bounding box center [516, 234] width 30 height 30
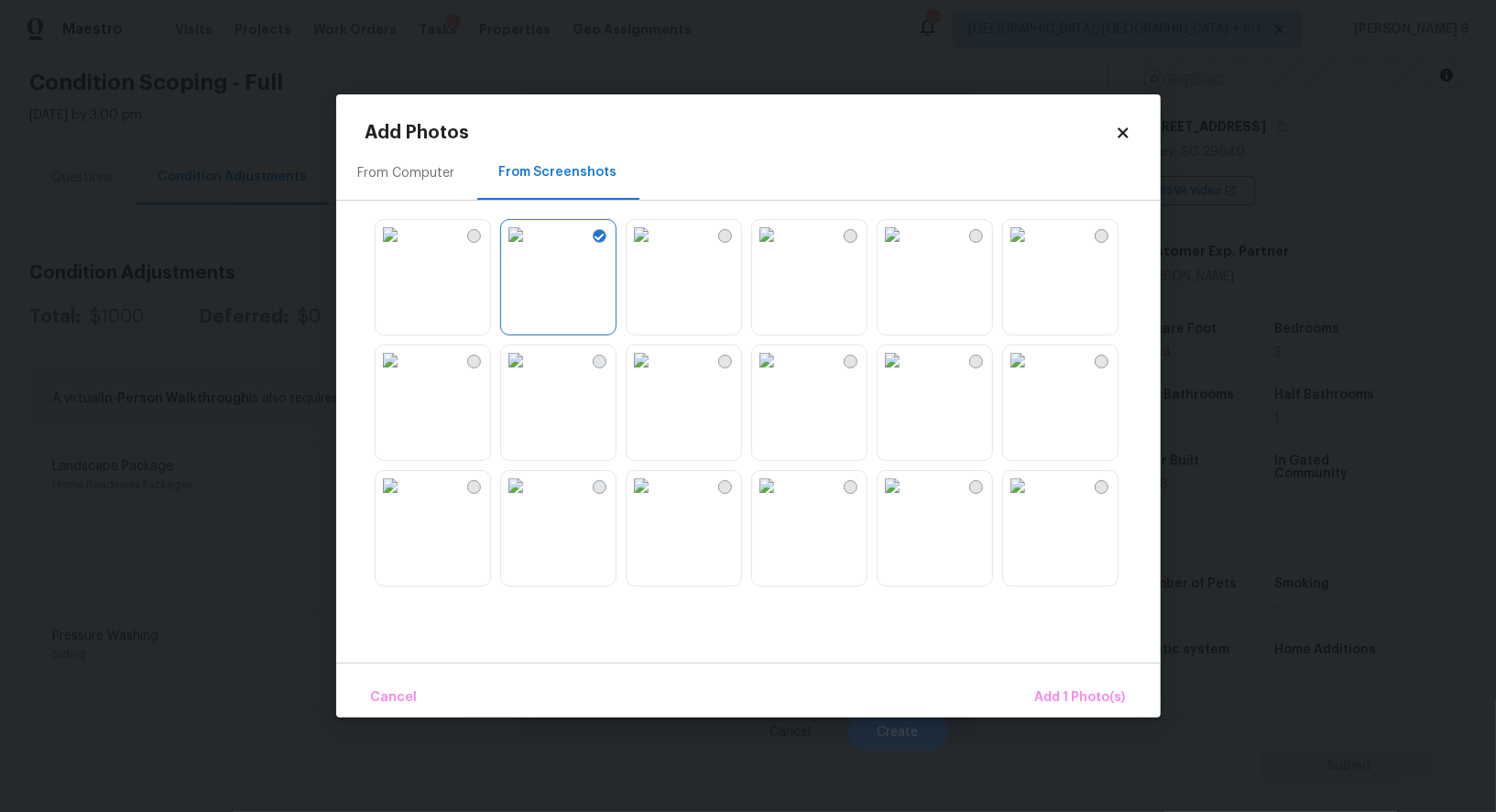
click at [405, 249] on img at bounding box center [390, 234] width 30 height 30
click at [405, 374] on img at bounding box center [390, 360] width 30 height 30
click at [1033, 242] on img at bounding box center [1017, 234] width 30 height 30
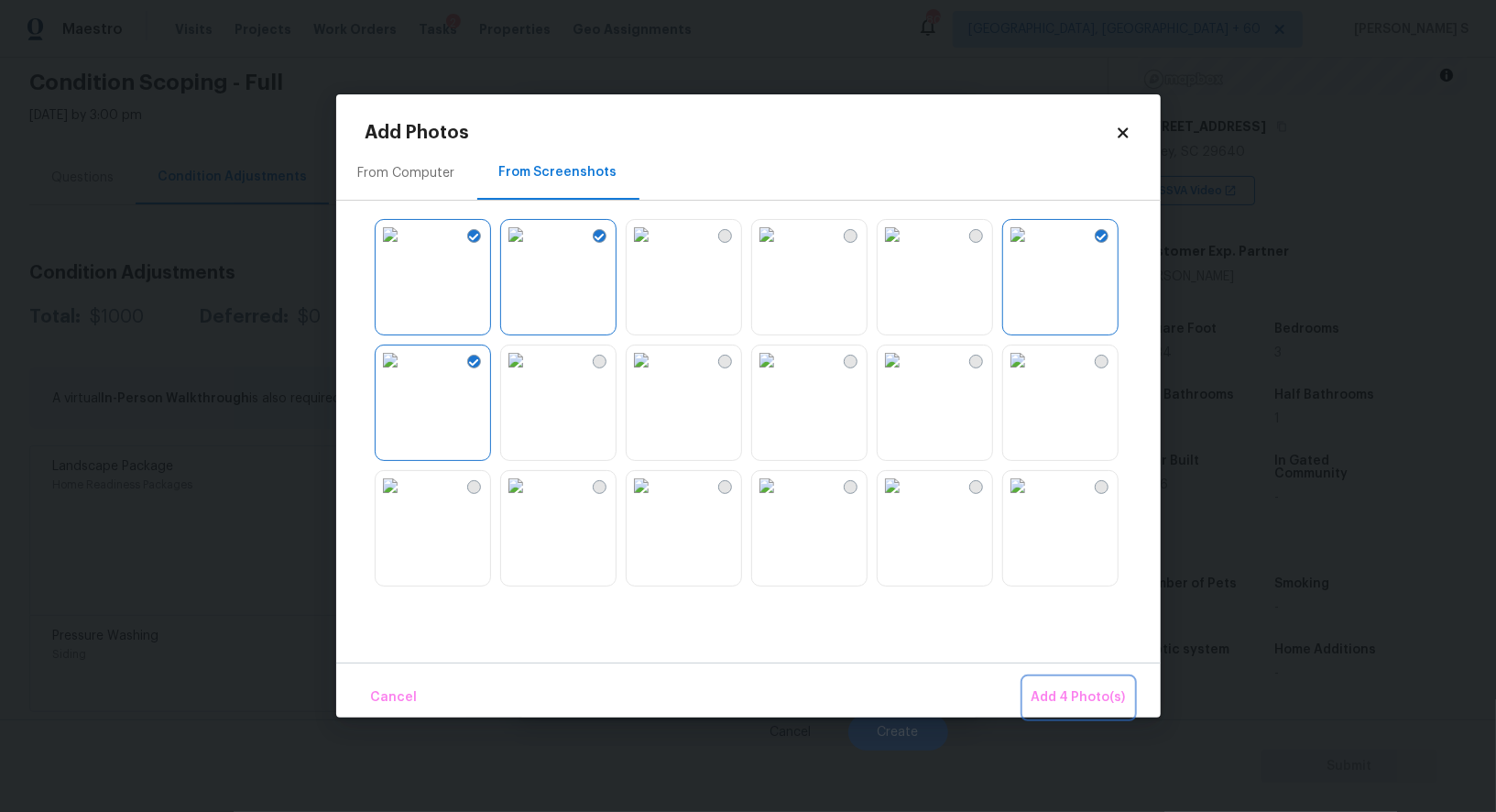
click at [1064, 692] on span "Add 4 Photo(s)" at bounding box center [1079, 697] width 95 height 23
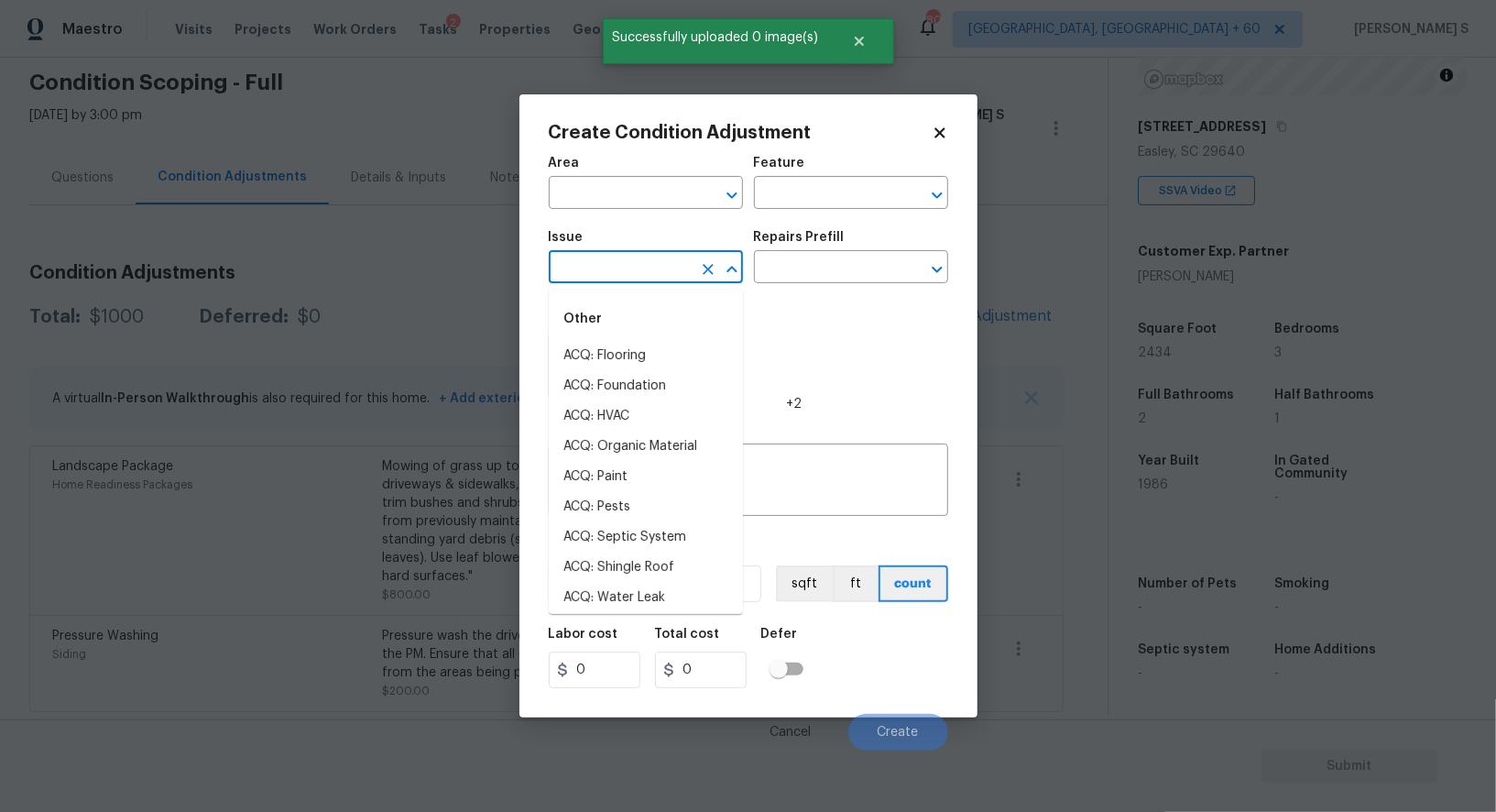
click at [634, 283] on input "text" at bounding box center [621, 269] width 143 height 29
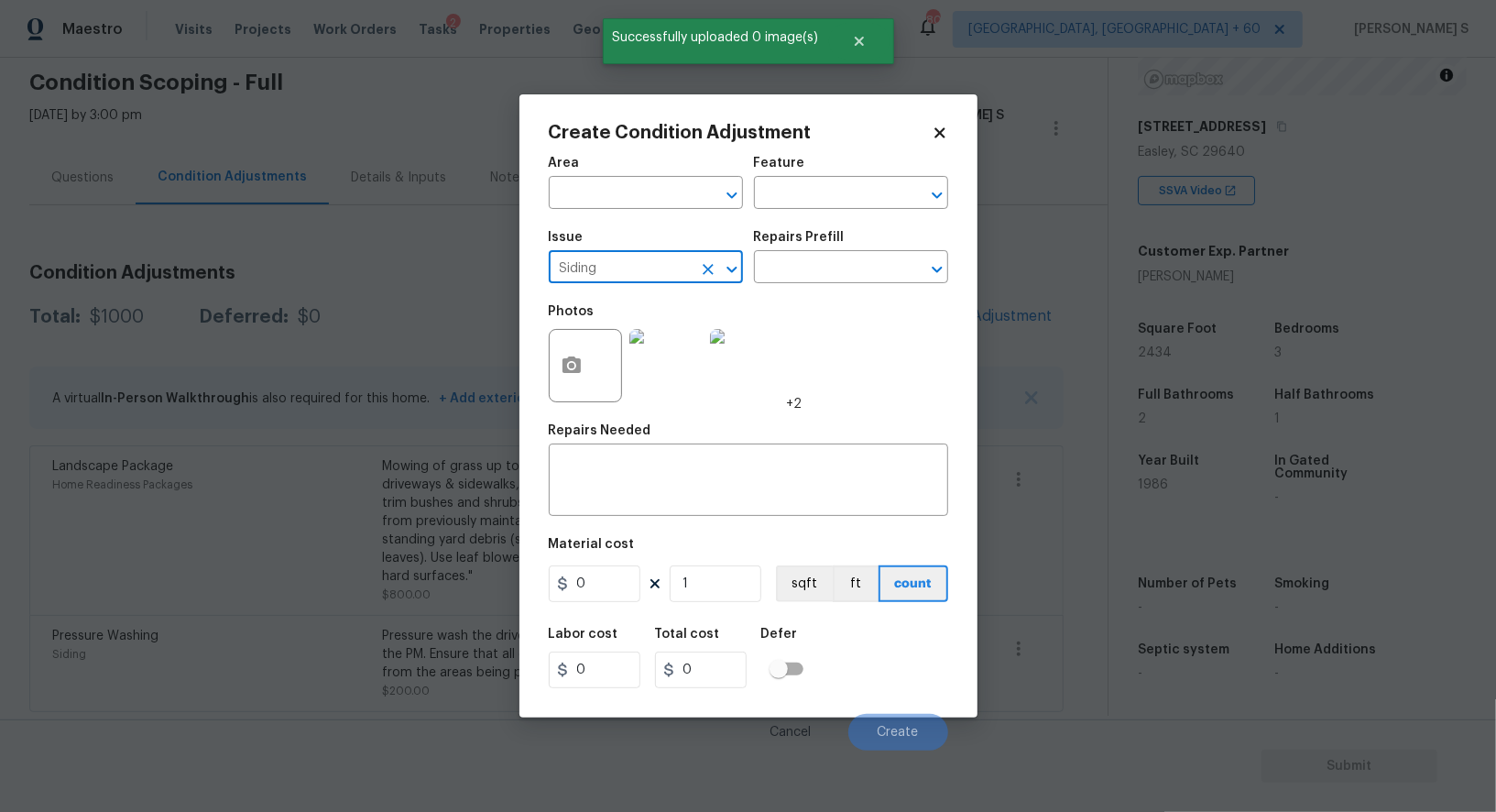
type input "Siding"
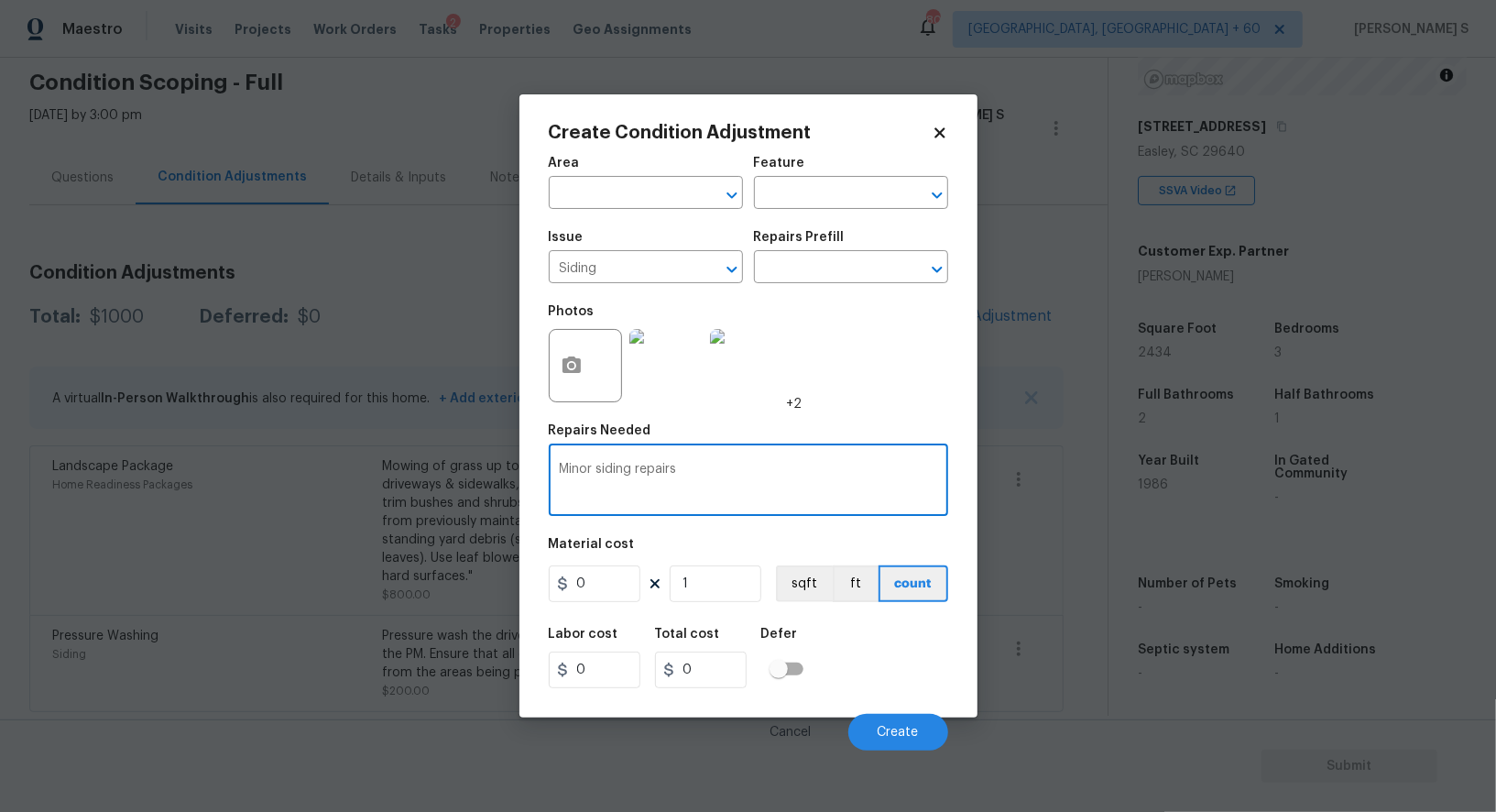
type textarea "Minor siding repairs"
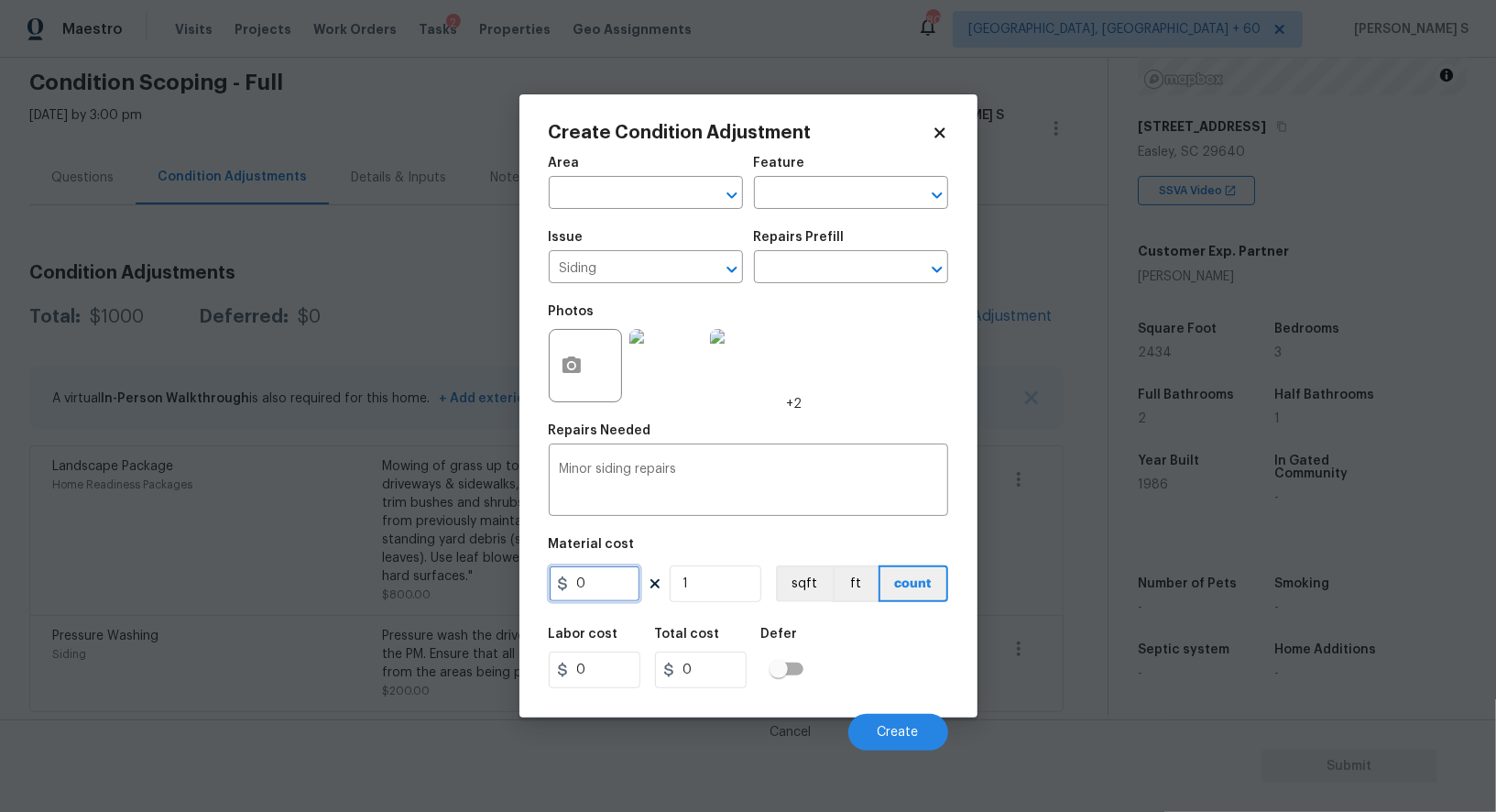
click at [606, 595] on input "0" at bounding box center [595, 584] width 92 height 36
type input "800"
click at [912, 729] on span "Create" at bounding box center [898, 733] width 41 height 13
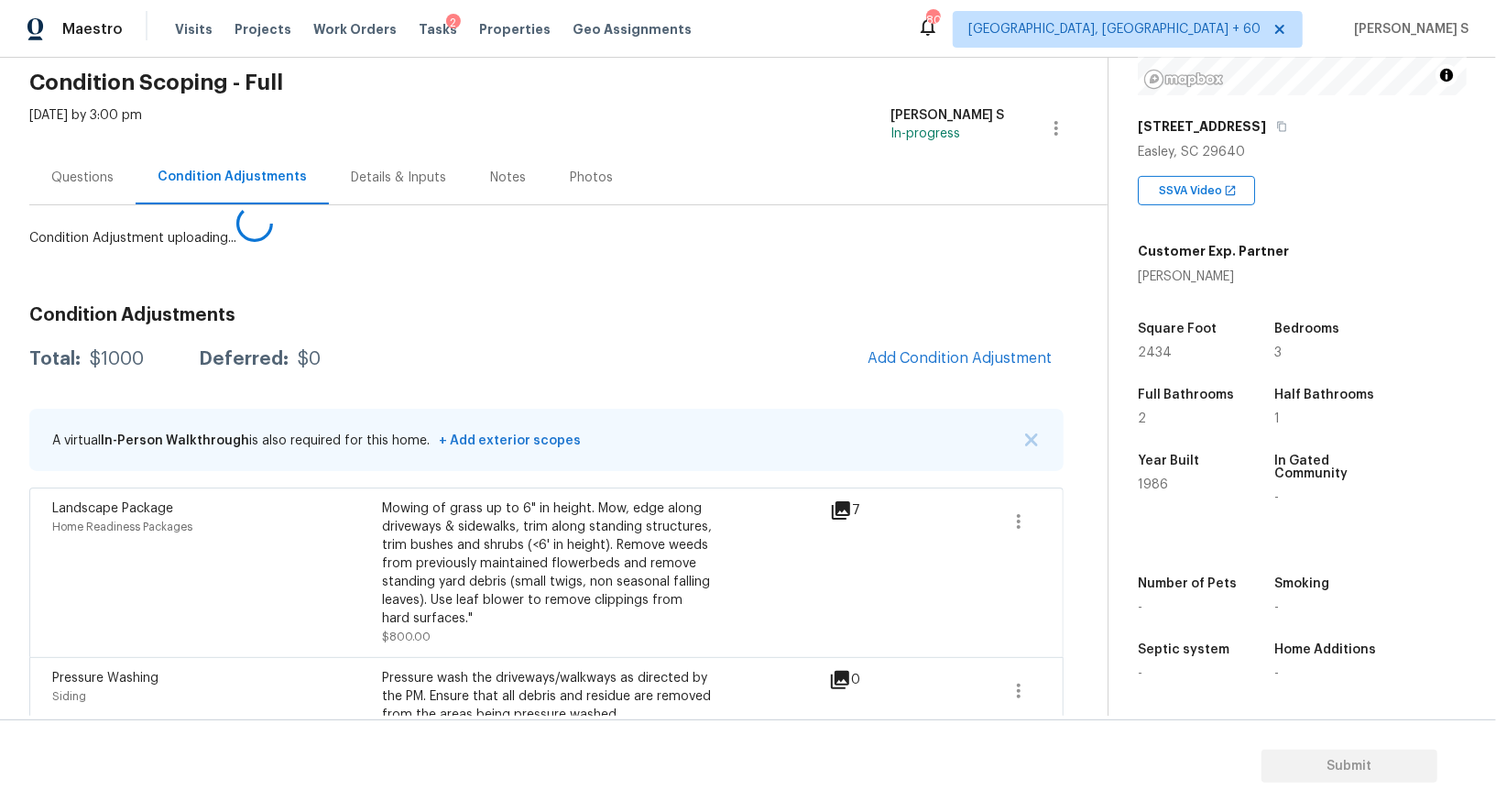
click at [335, 550] on body "Maestro Visits Projects Work Orders Tasks 2 Properties Geo Assignments 805 Albu…" at bounding box center [748, 406] width 1496 height 812
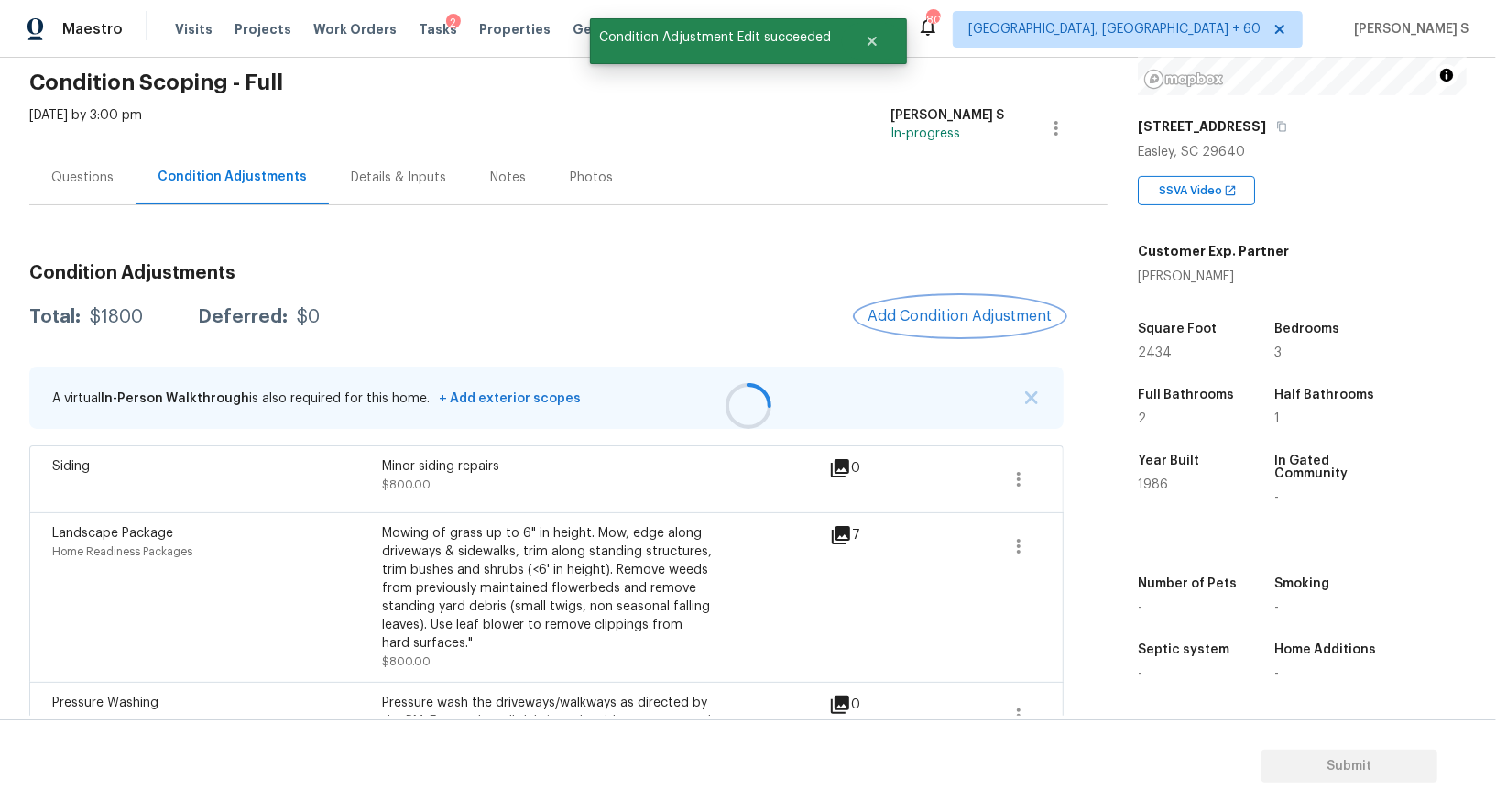
scroll to position [112, 0]
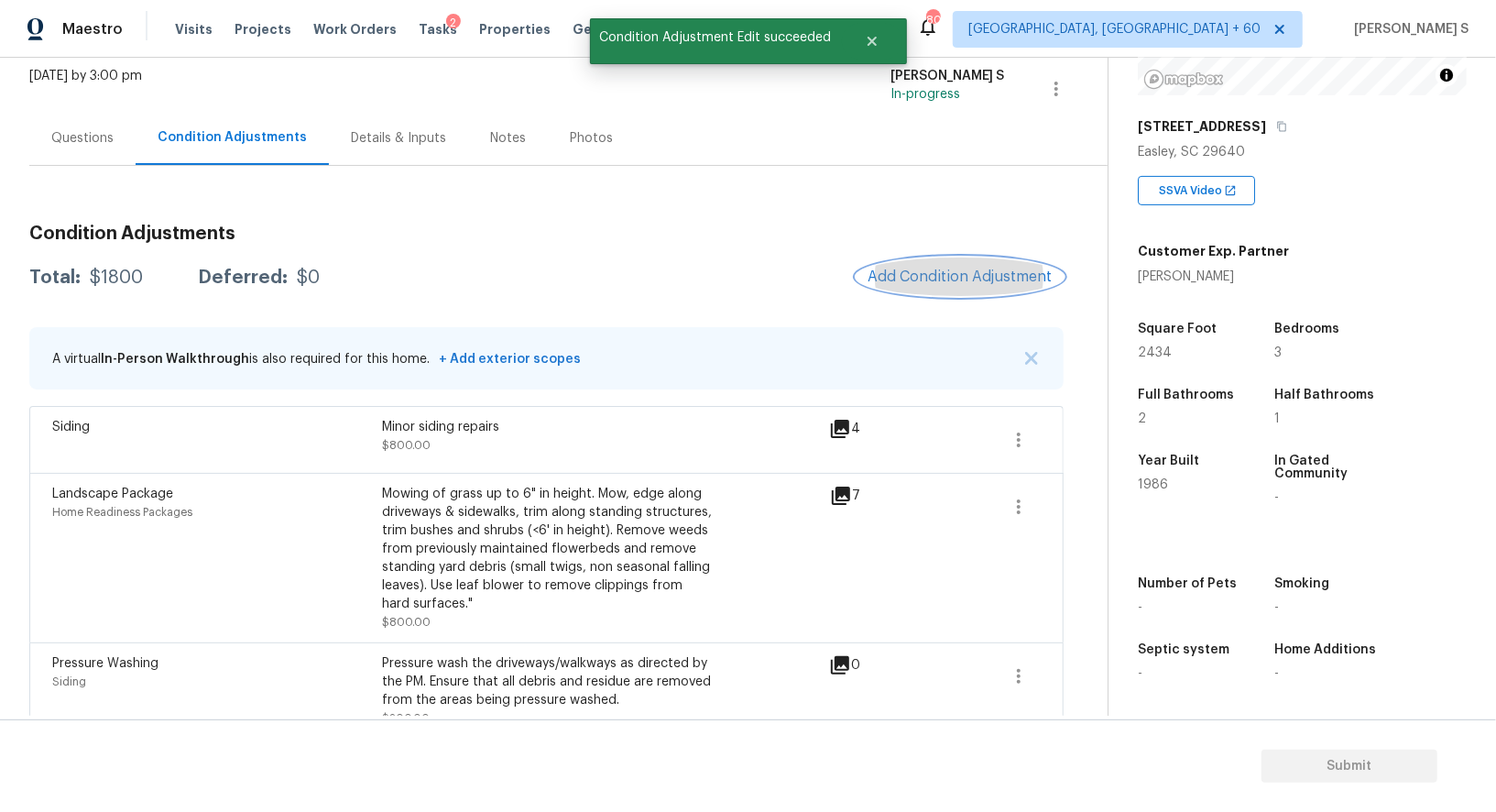
click at [895, 272] on span "Add Condition Adjustment" at bounding box center [960, 276] width 185 height 16
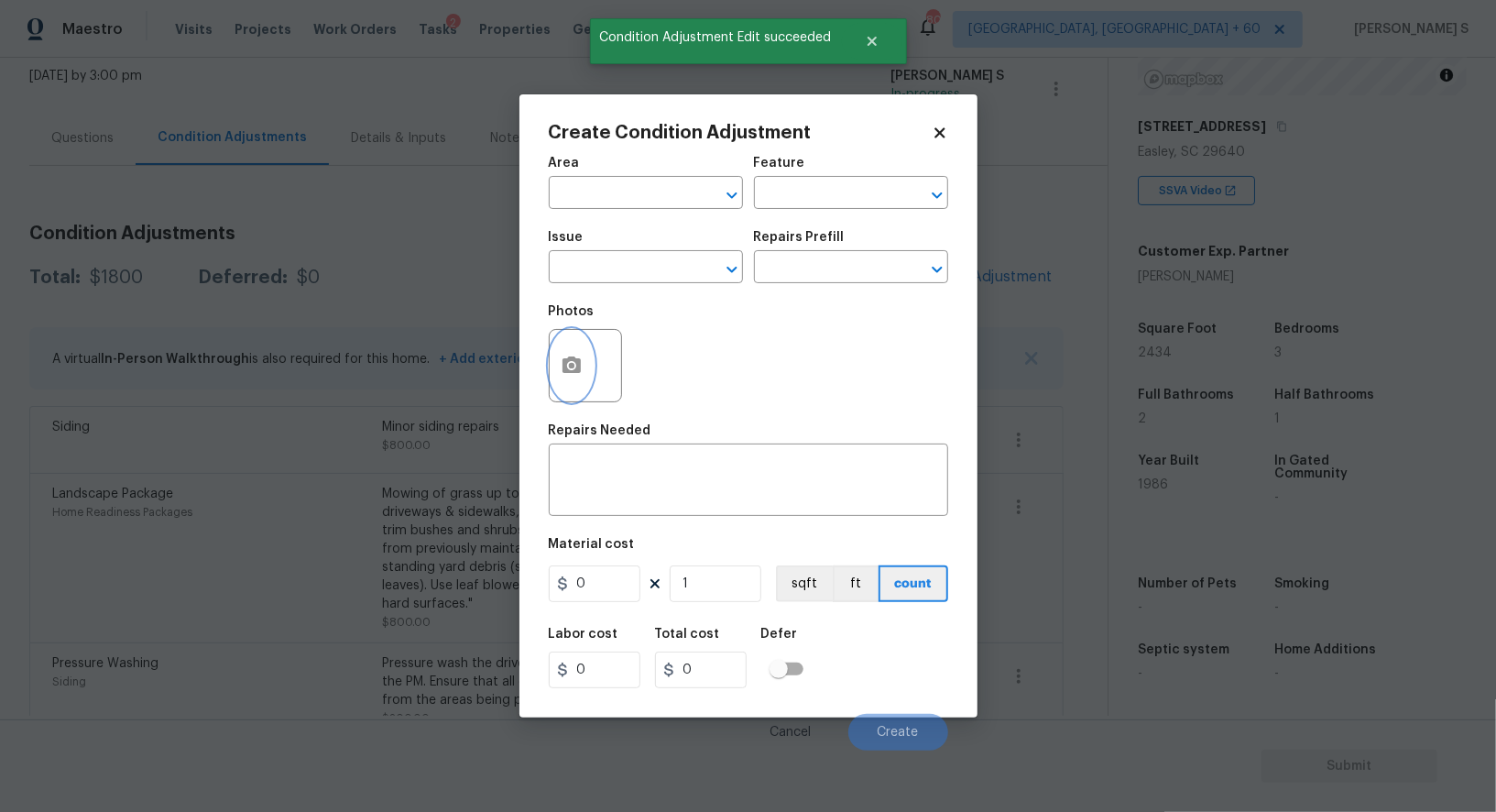
drag, startPoint x: 572, startPoint y: 360, endPoint x: 583, endPoint y: 358, distance: 11.2
click at [583, 358] on button "button" at bounding box center [572, 365] width 44 height 72
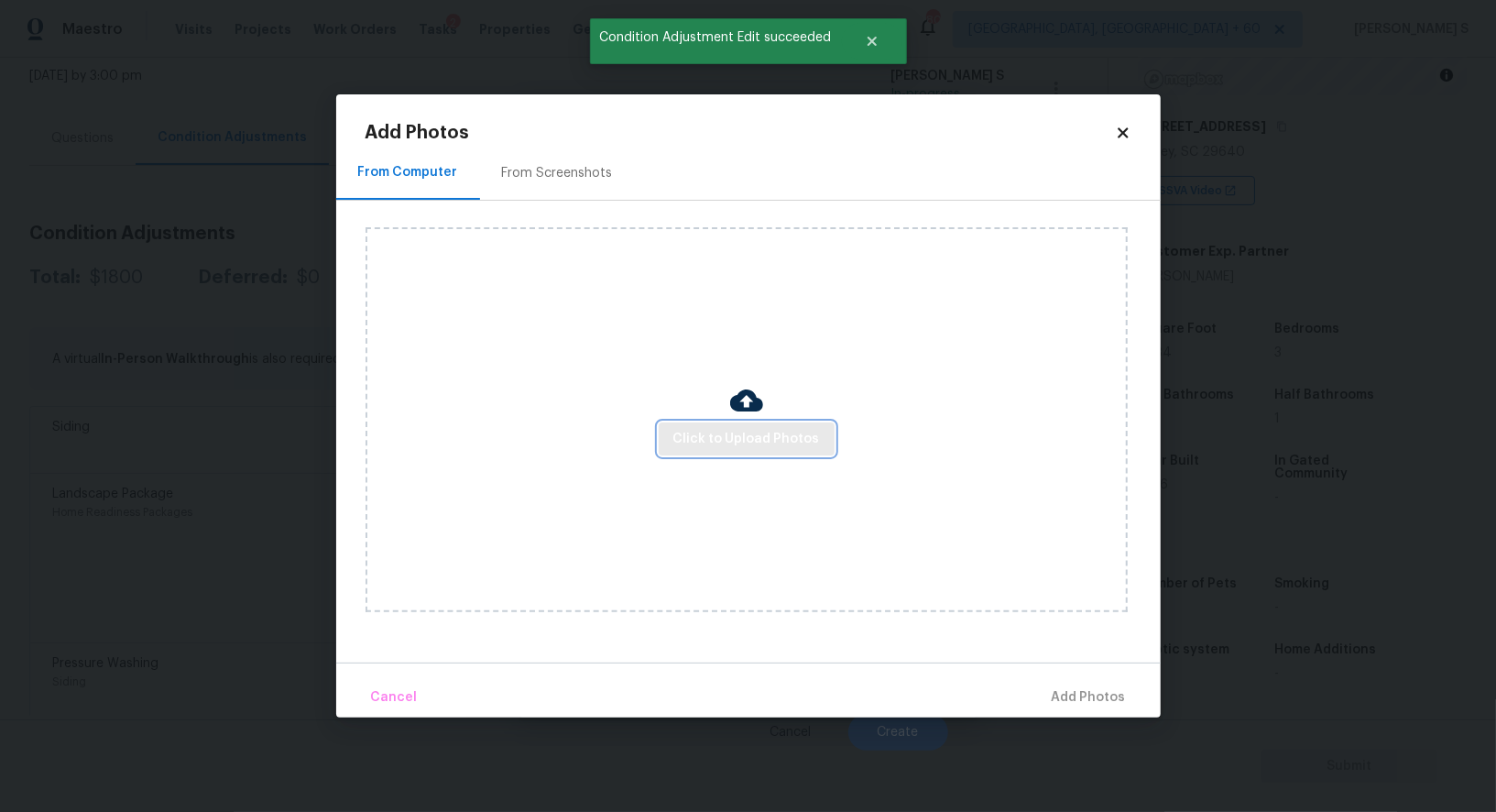
click at [729, 435] on span "Click to Upload Photos" at bounding box center [746, 439] width 146 height 23
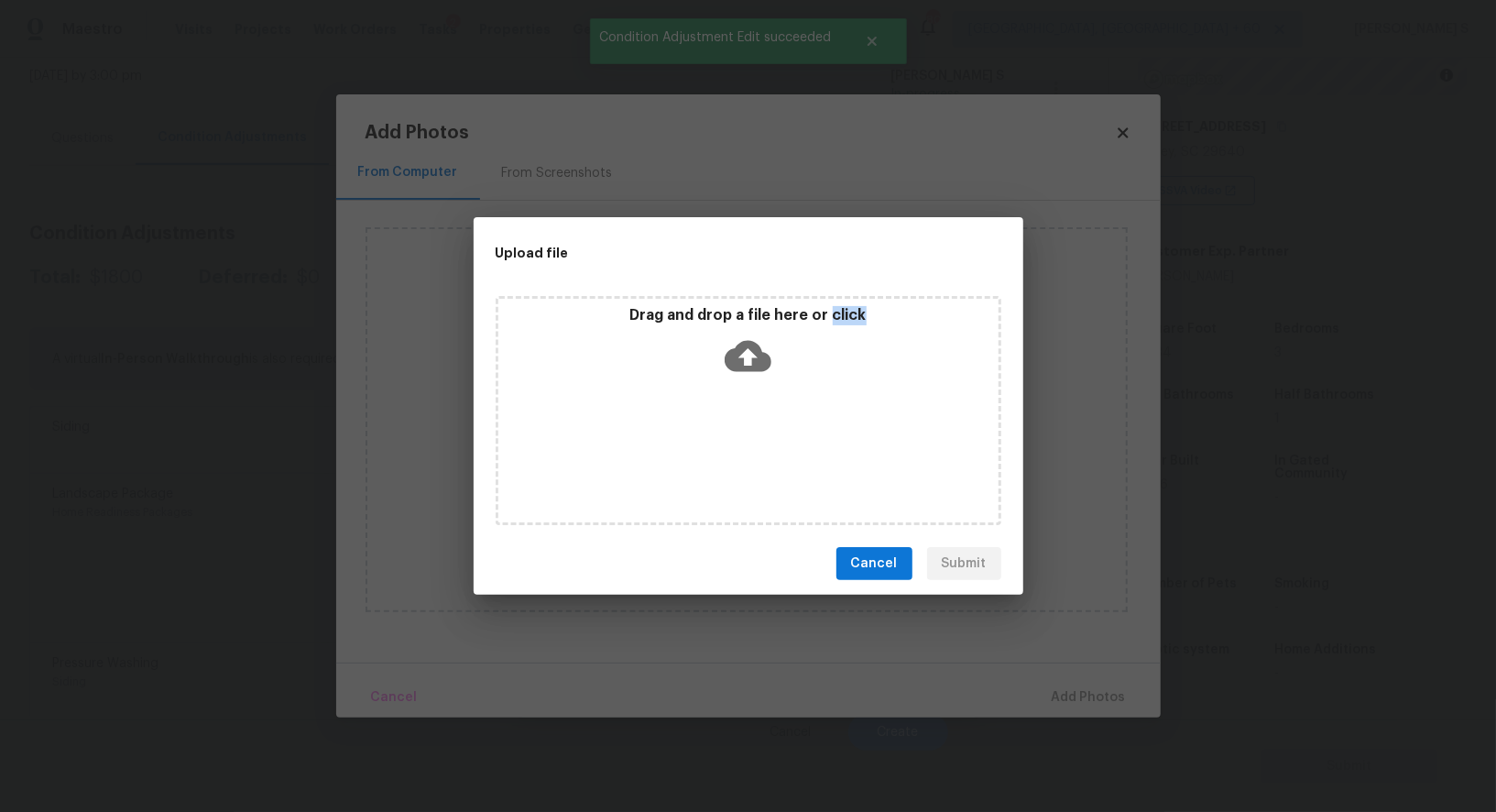
click at [729, 435] on div "Drag and drop a file here or click" at bounding box center [748, 411] width 505 height 229
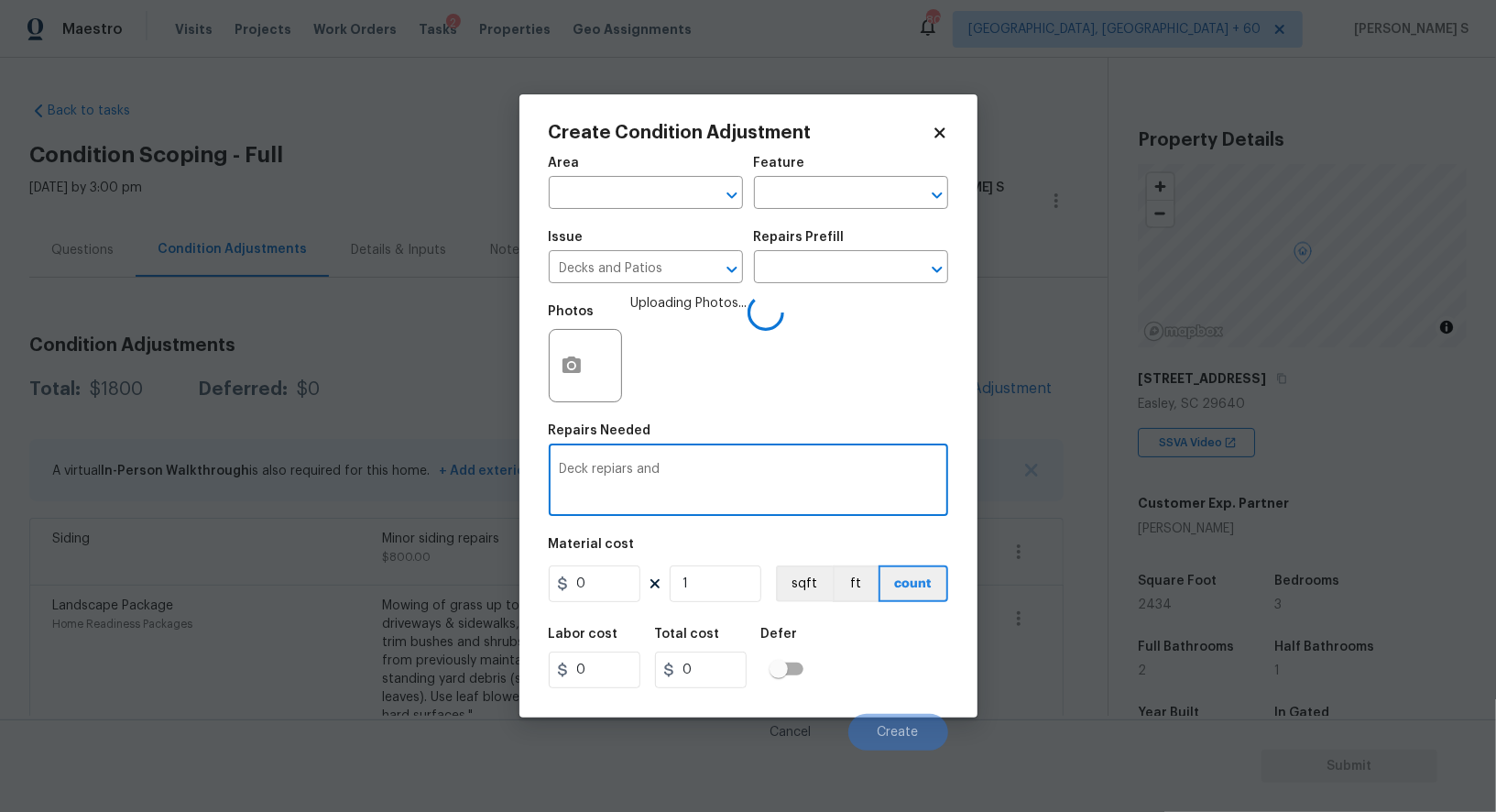
scroll to position [252, 0]
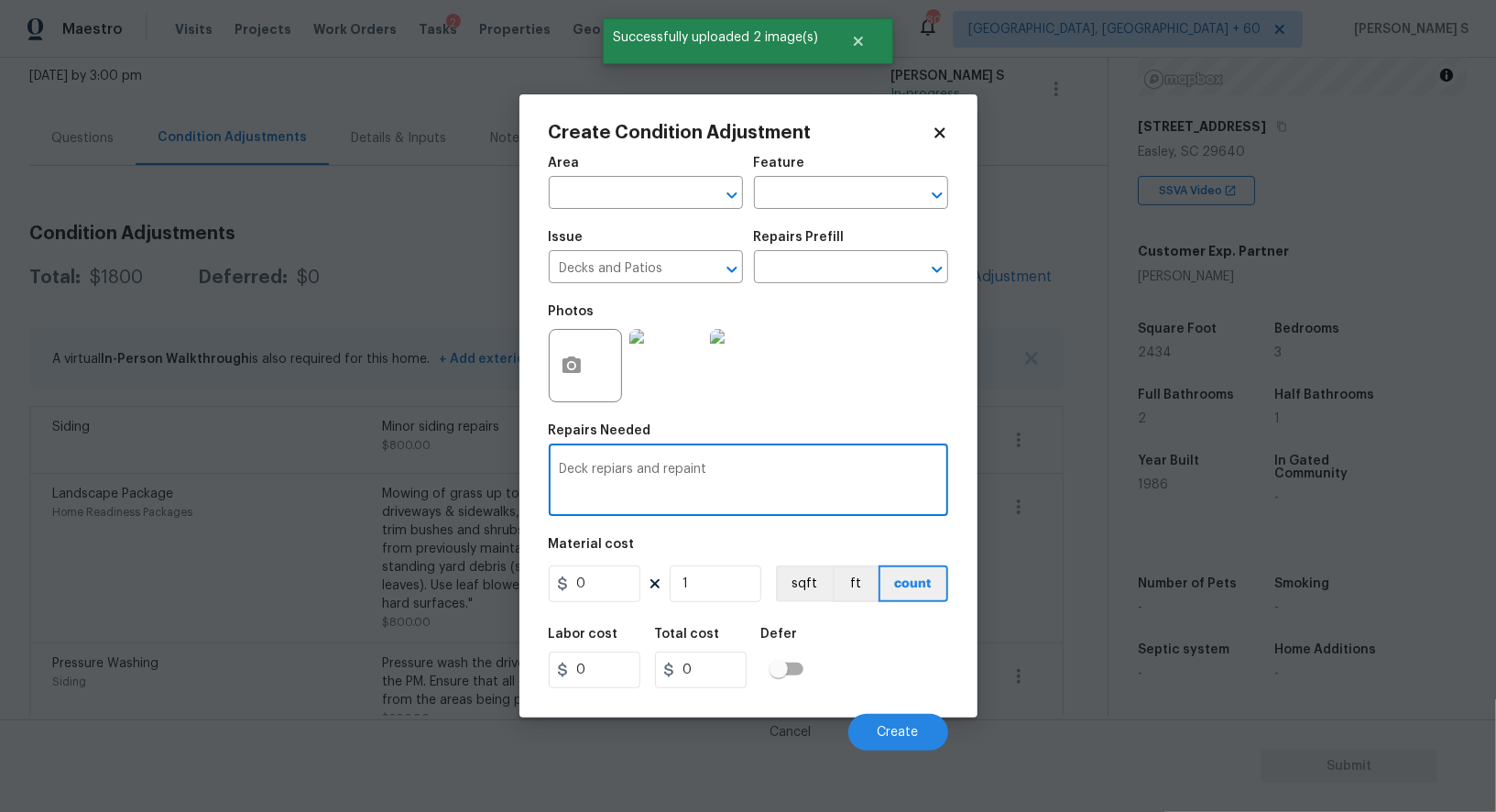
type textarea "Deck repiars and repaint"
click at [589, 593] on input "0" at bounding box center [595, 584] width 92 height 36
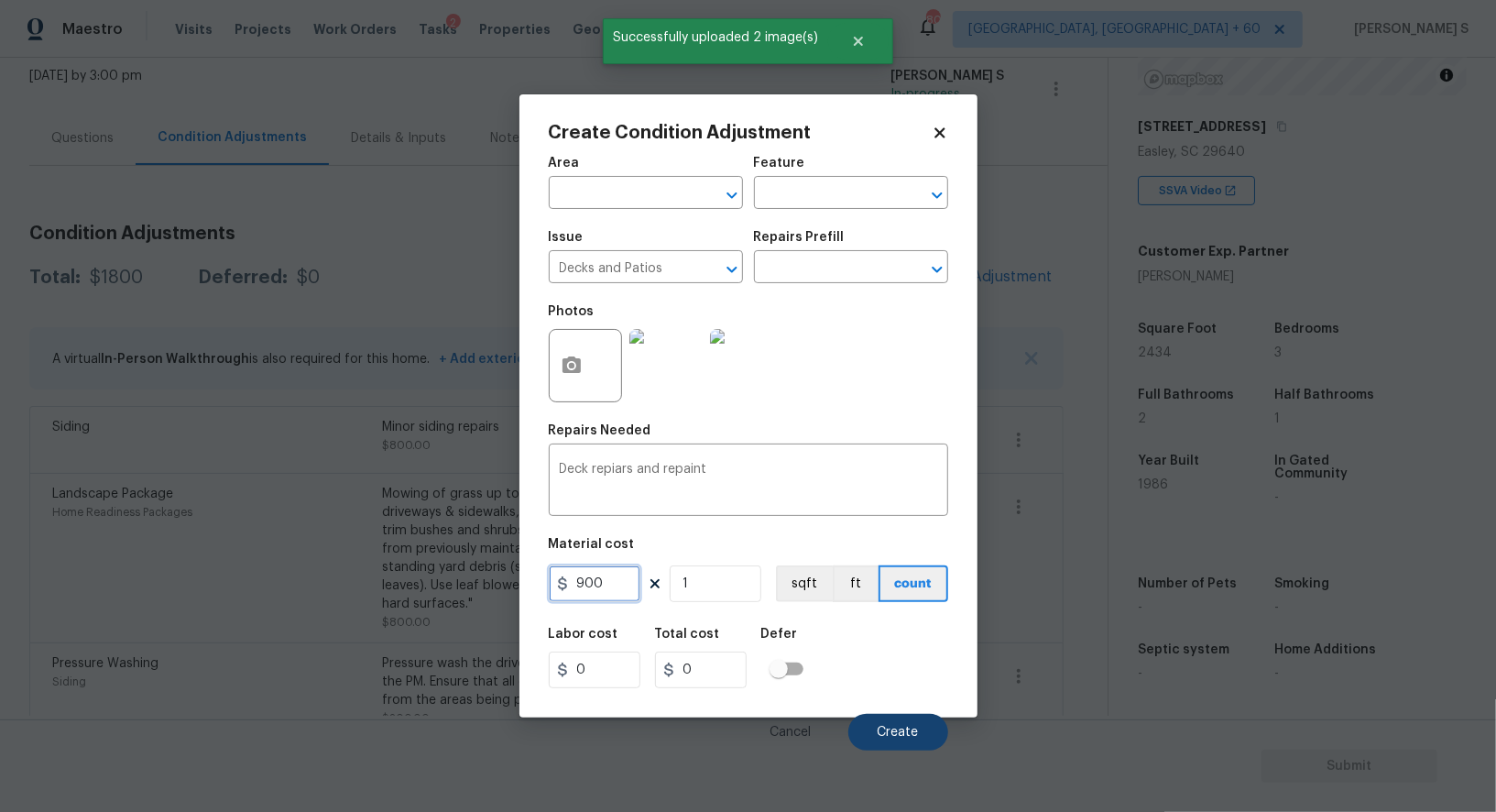
type input "900"
click at [909, 745] on button "Create" at bounding box center [898, 732] width 100 height 36
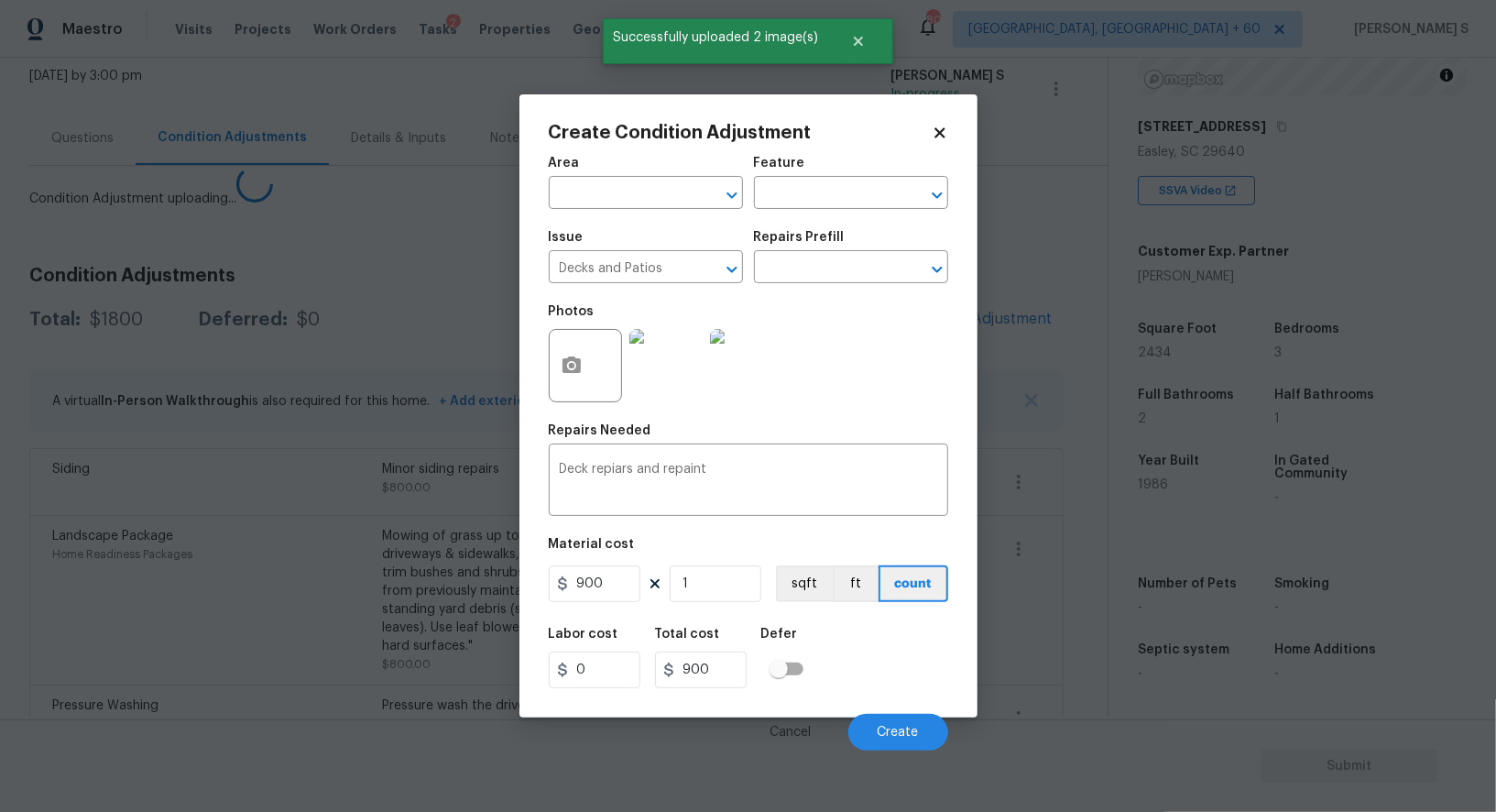
drag, startPoint x: 242, startPoint y: 663, endPoint x: 631, endPoint y: 390, distance: 475.2
click at [243, 660] on body "Maestro Visits Projects Work Orders Tasks 2 Properties Geo Assignments 805 [GEO…" at bounding box center [748, 406] width 1496 height 812
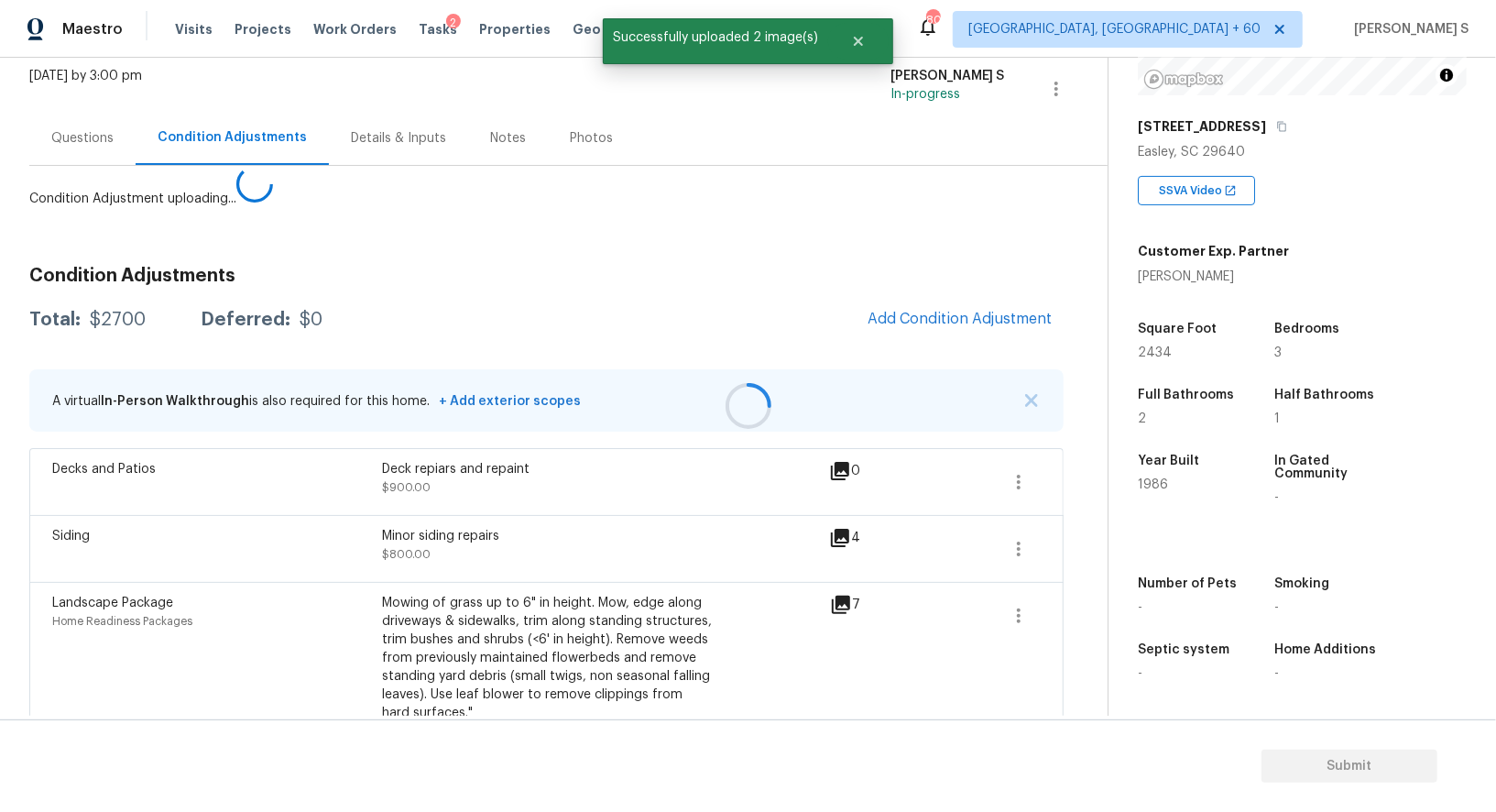
click at [945, 310] on div at bounding box center [748, 406] width 1496 height 812
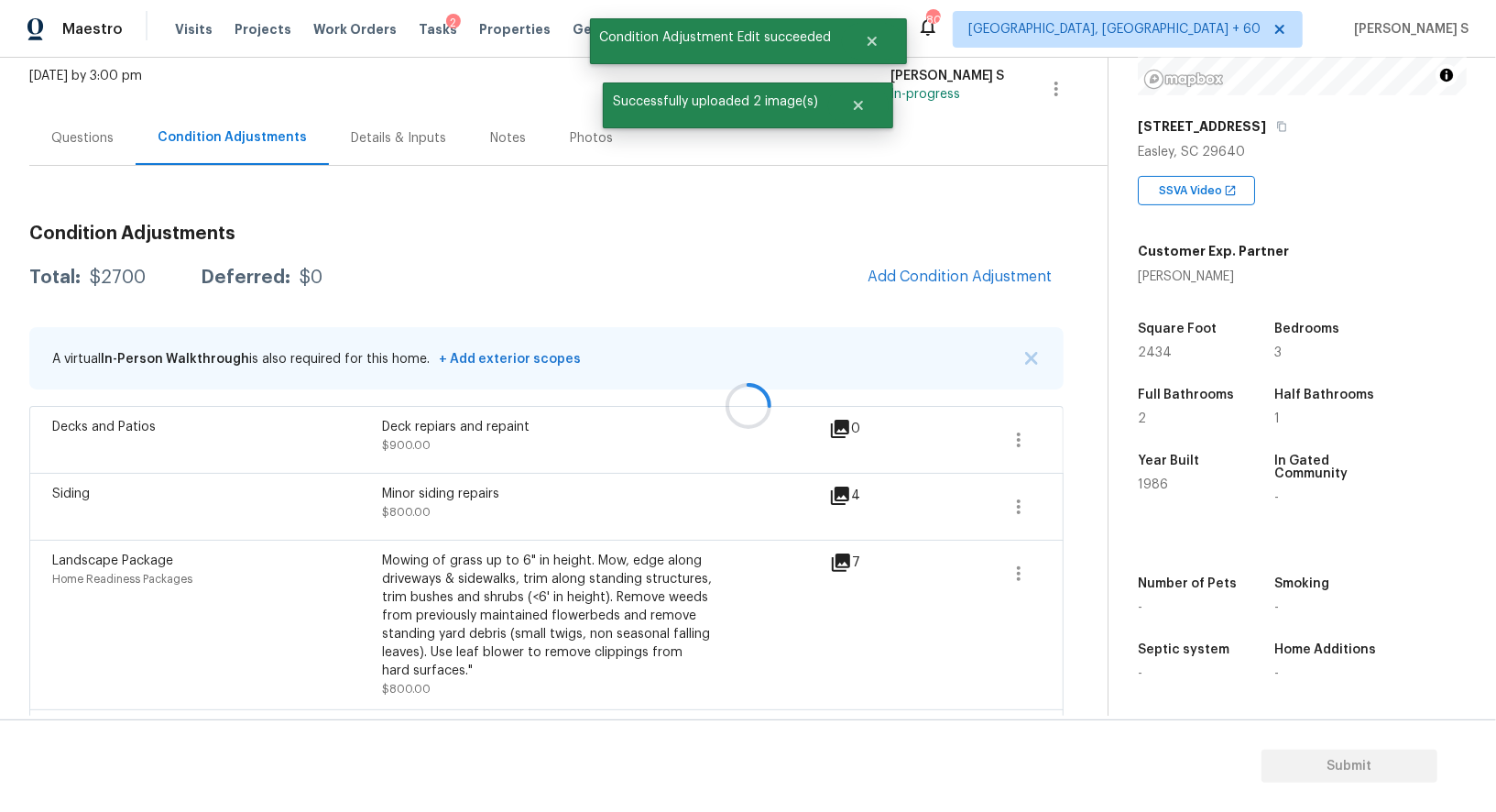
click at [948, 293] on div at bounding box center [748, 406] width 1496 height 812
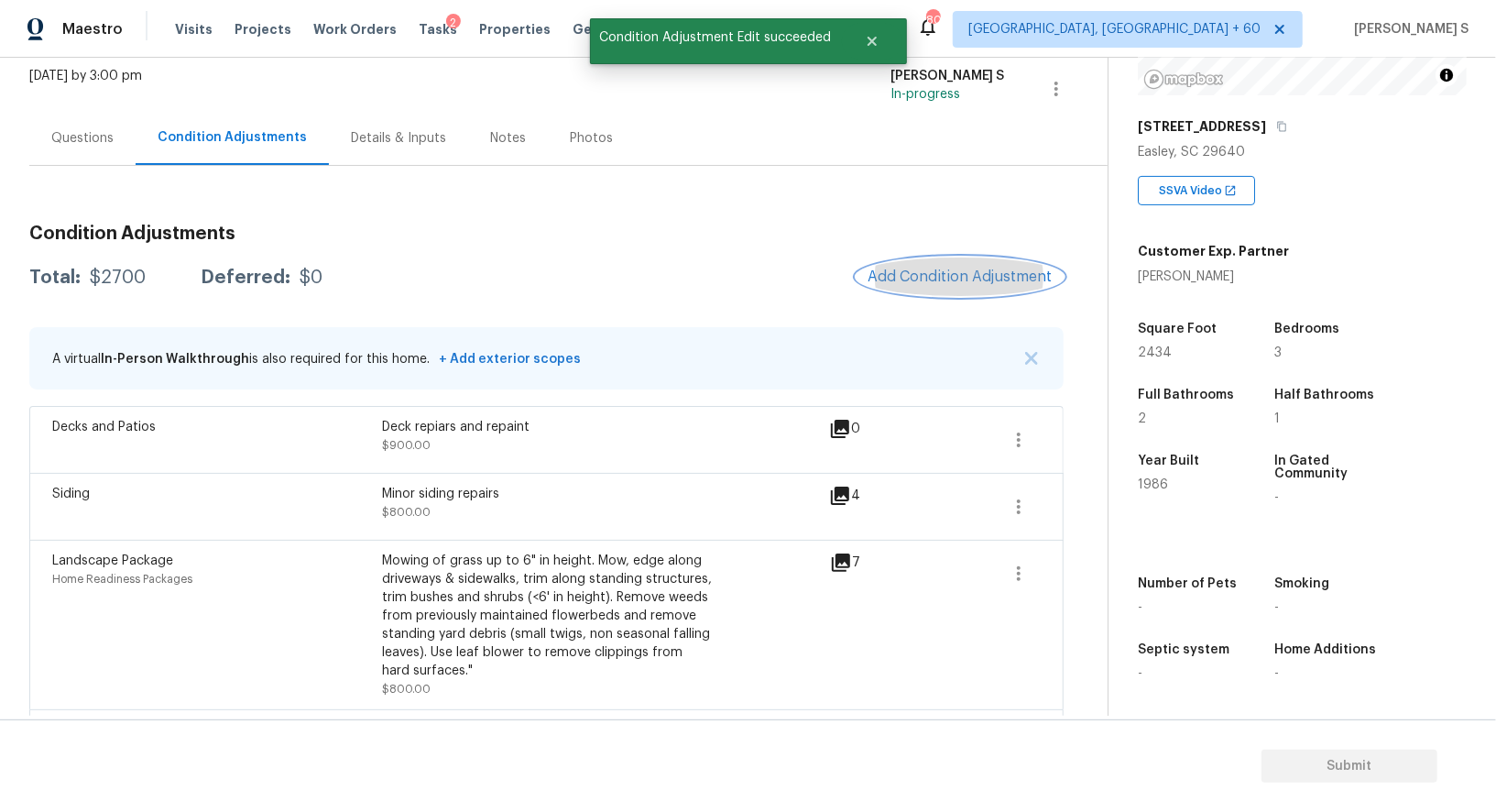
click at [932, 266] on button "Add Condition Adjustment" at bounding box center [960, 277] width 207 height 38
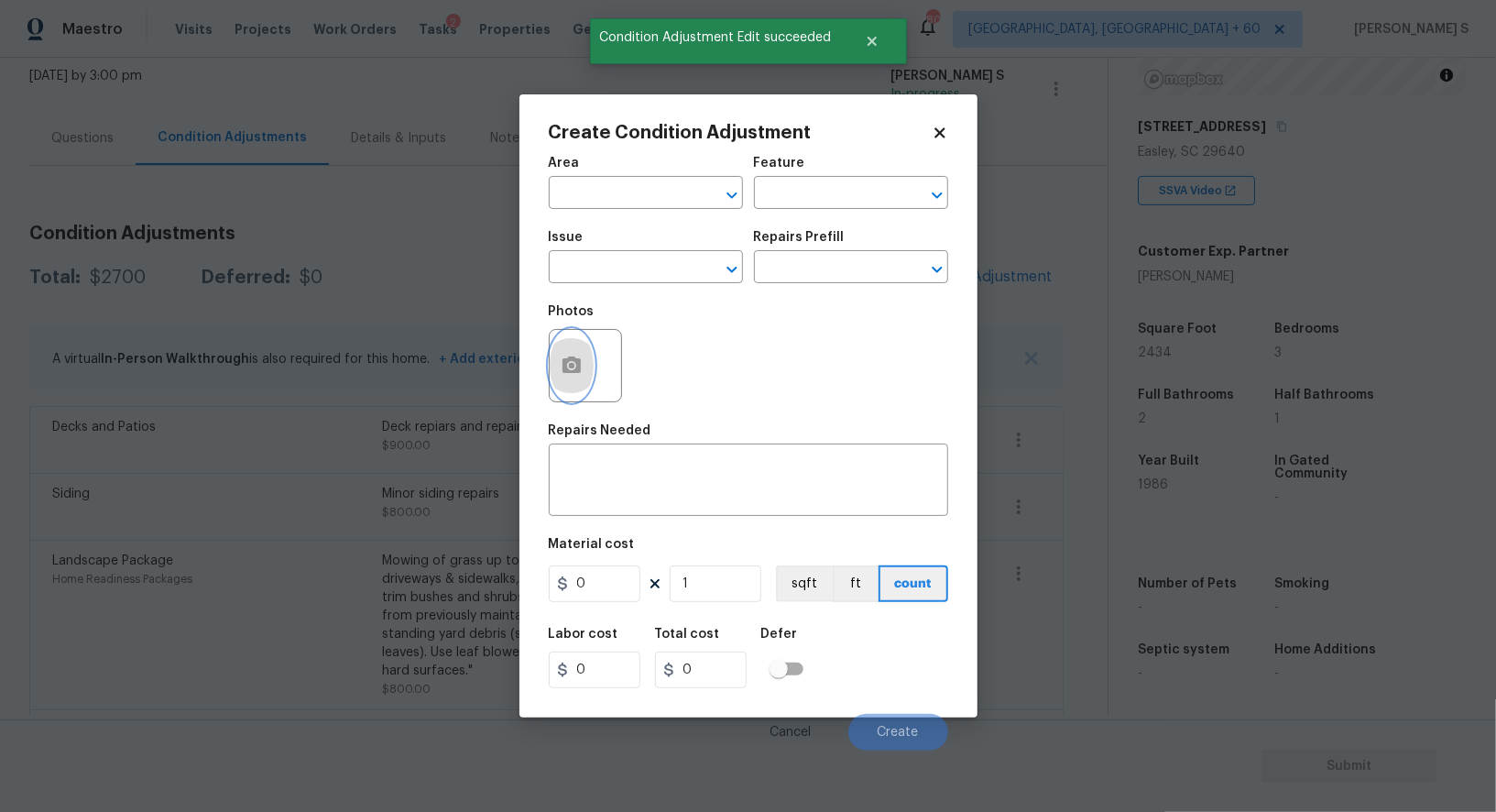
click at [563, 357] on icon "button" at bounding box center [571, 365] width 22 height 22
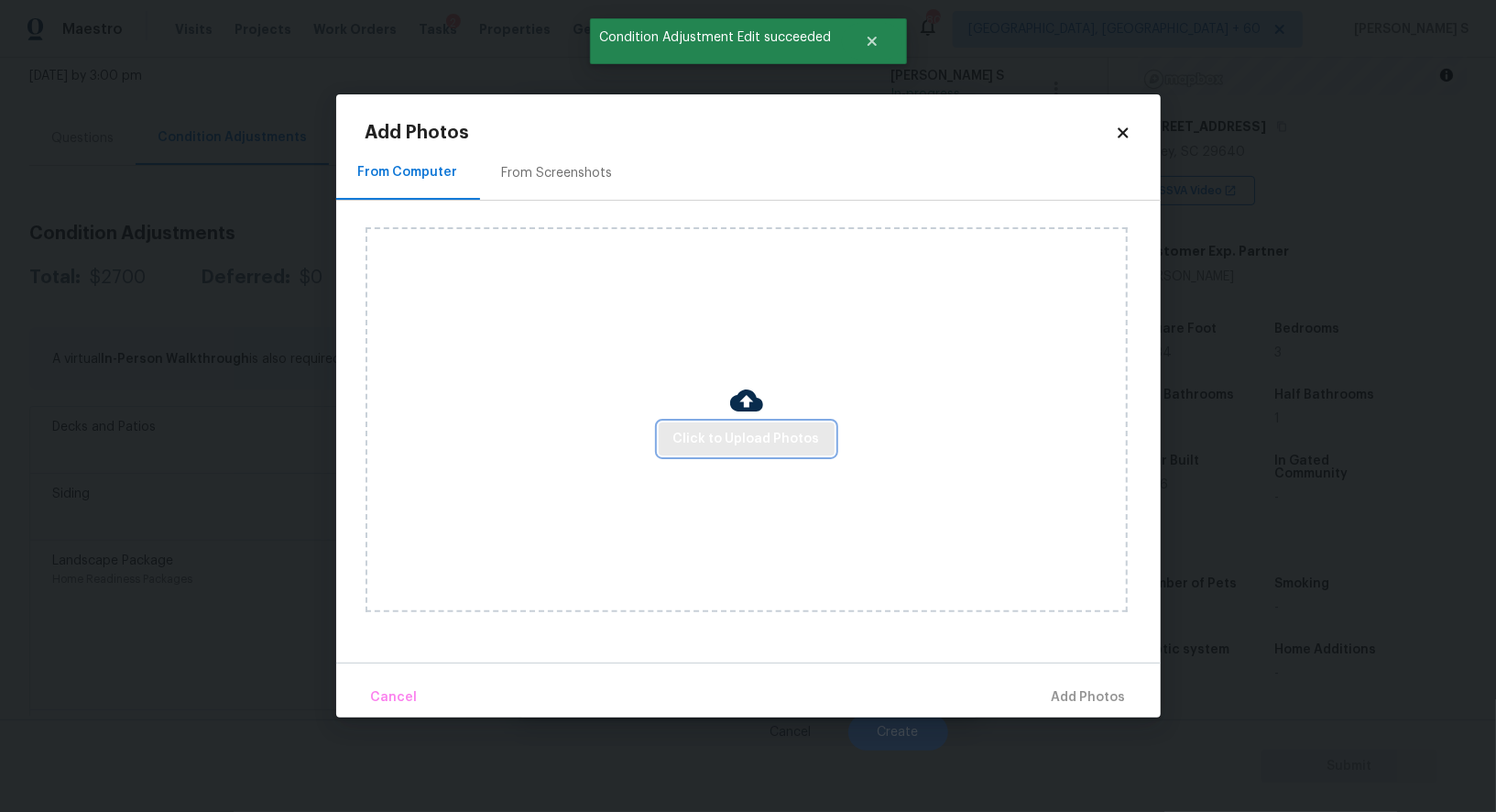
click at [692, 422] on button "Click to Upload Photos" at bounding box center [747, 438] width 176 height 33
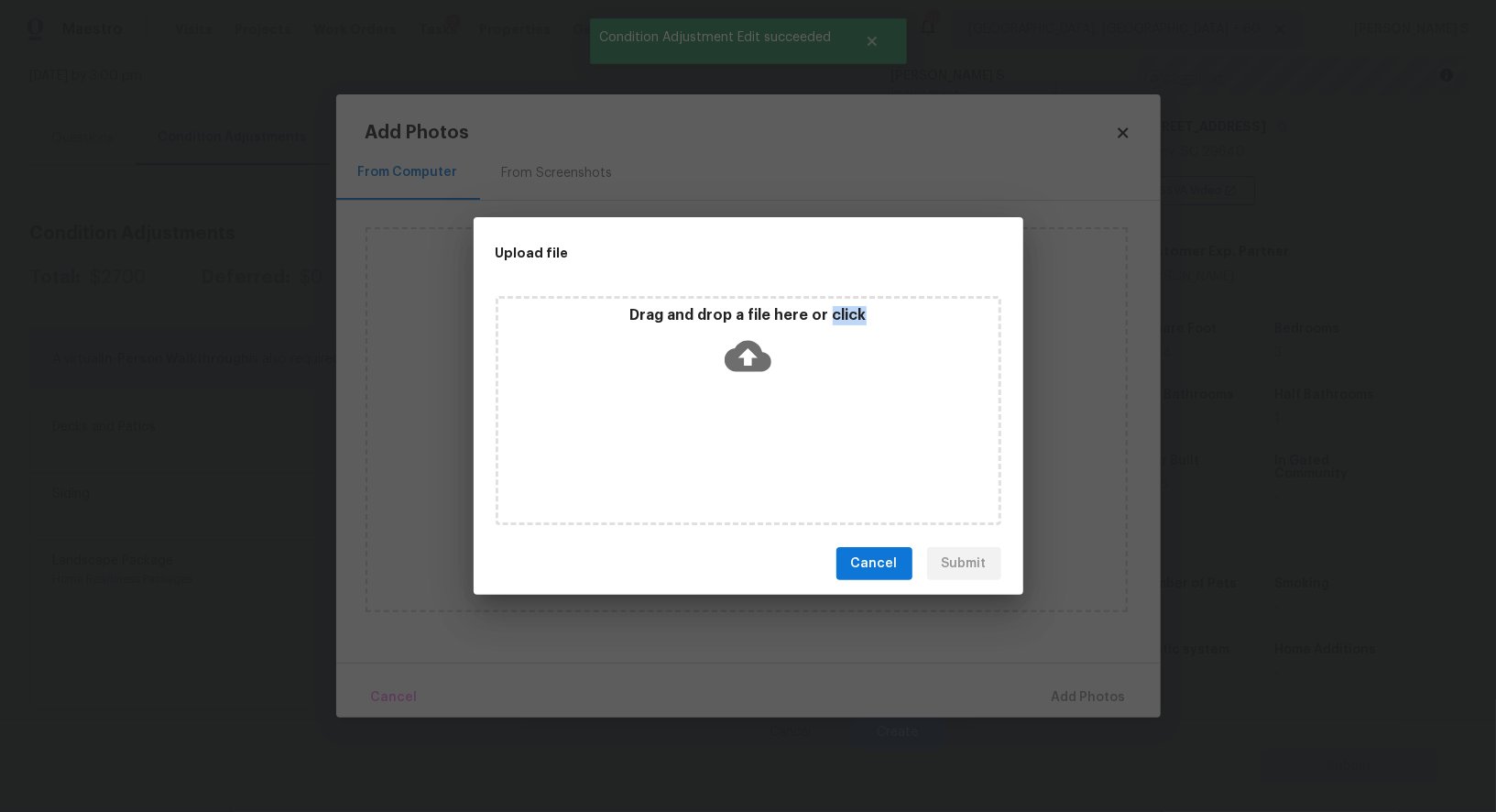
click at [692, 422] on div "Drag and drop a file here or click" at bounding box center [748, 411] width 505 height 229
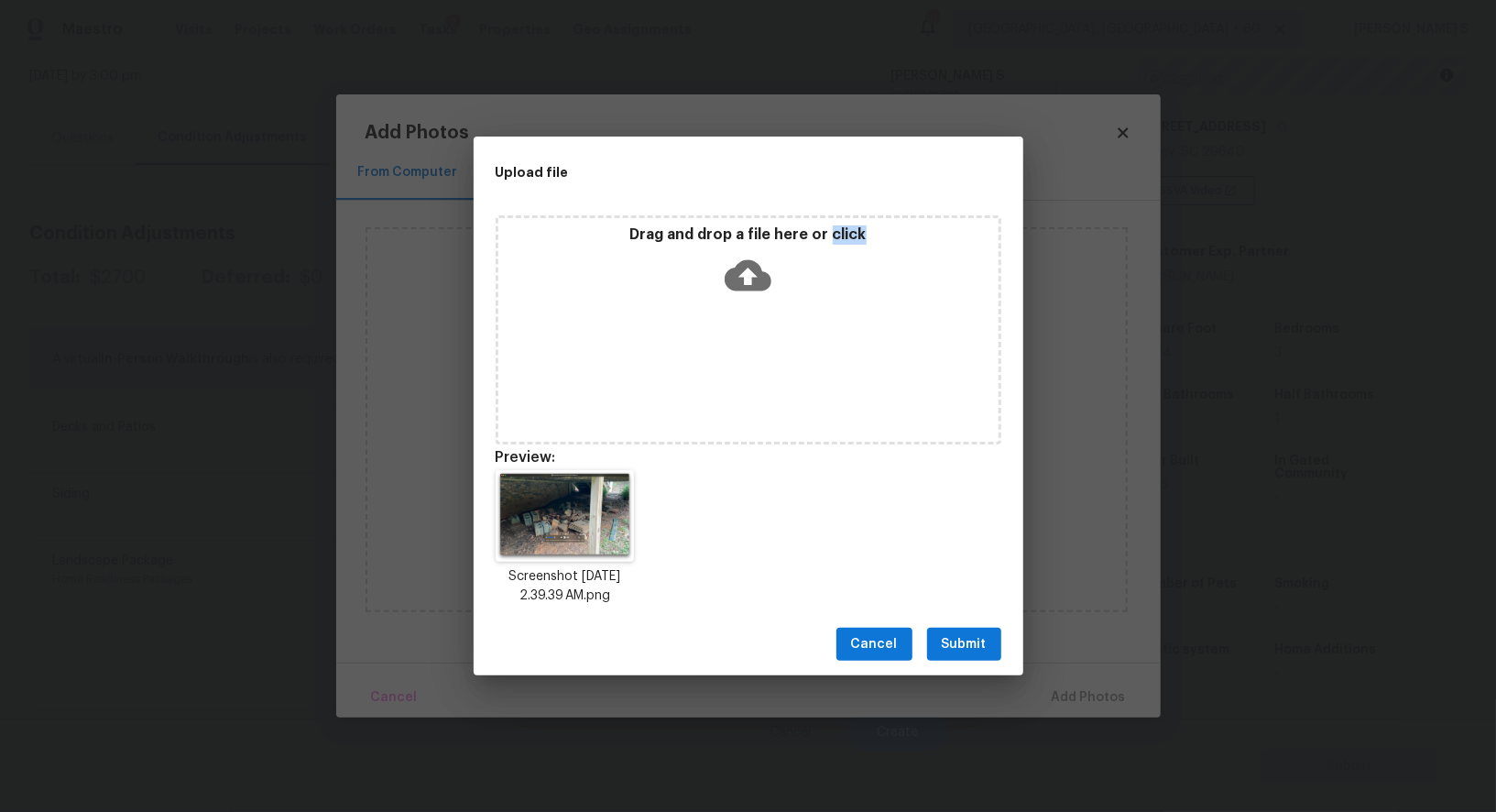
click at [981, 633] on span "Submit" at bounding box center [964, 645] width 45 height 23
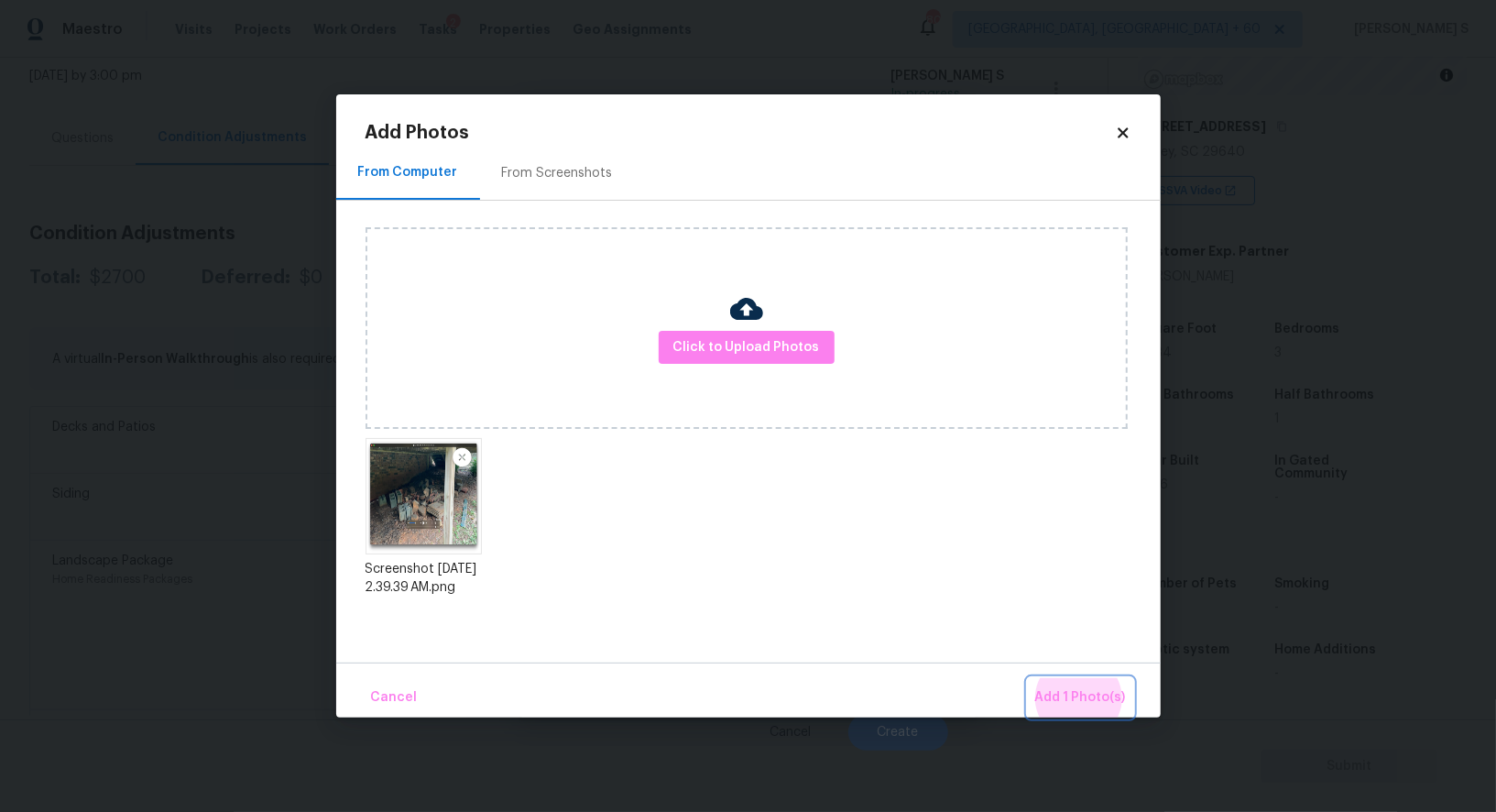
click at [1028, 678] on button "Add 1 Photo(s)" at bounding box center [1080, 697] width 105 height 39
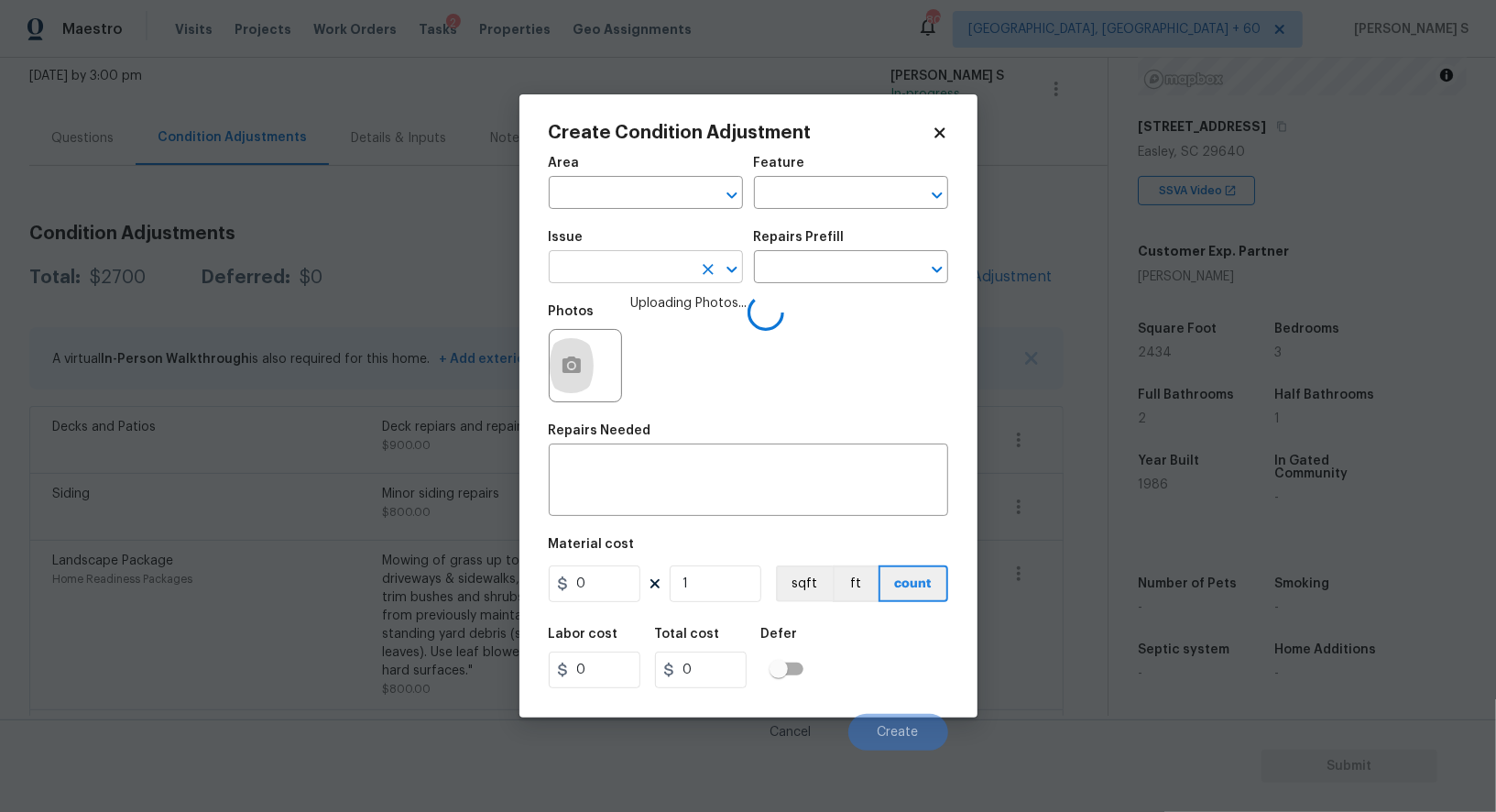
click at [656, 258] on input "text" at bounding box center [621, 269] width 143 height 29
type input "Debris/garbage on site"
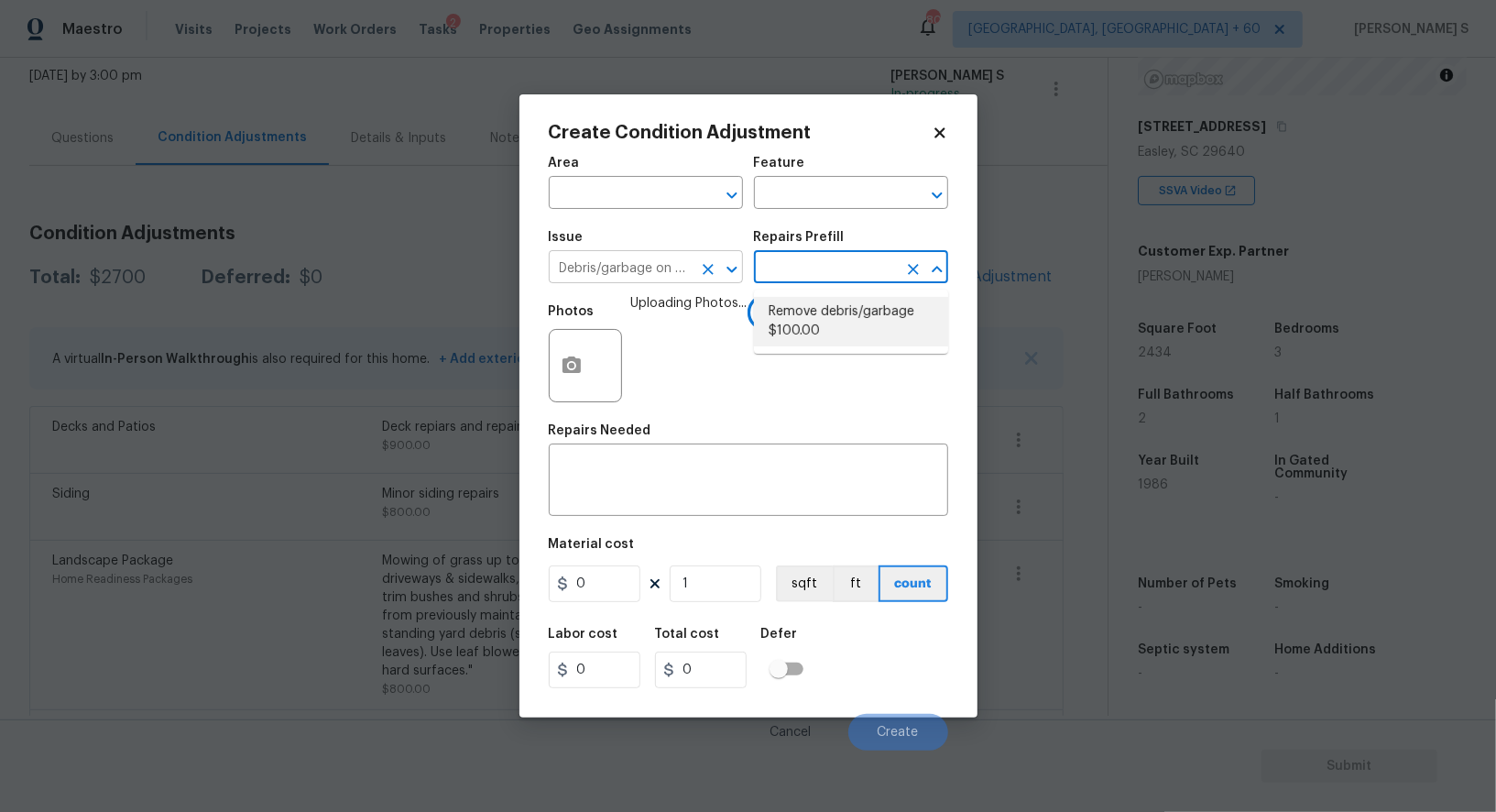
type textarea "Remove, haul off, and properly dispose of any debris left by seller to offsite …"
type input "100"
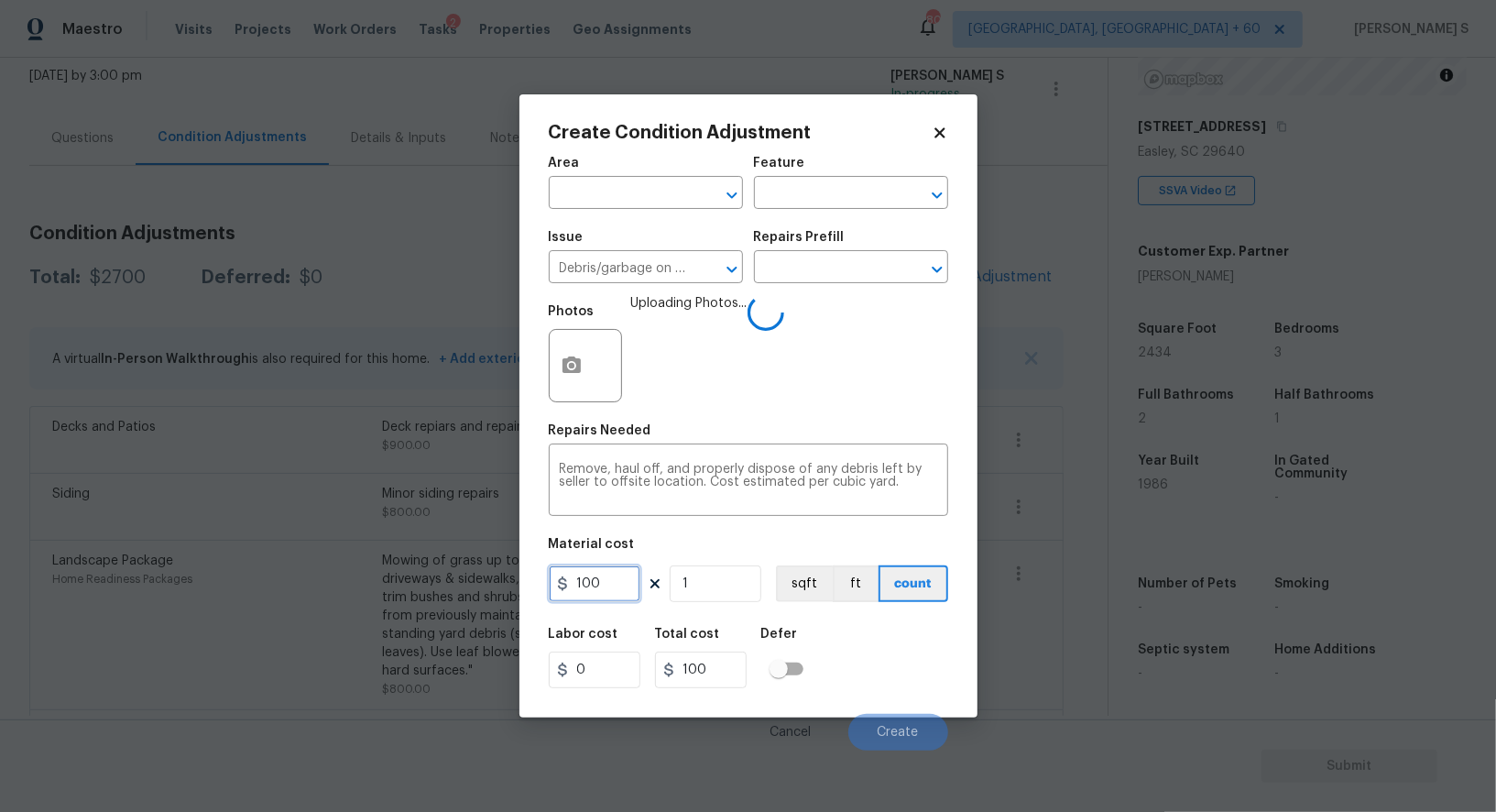
click at [618, 587] on input "100" at bounding box center [595, 584] width 92 height 36
type input "200"
click at [895, 677] on div "Labor cost 0 Total cost 200 Defer" at bounding box center [749, 658] width 399 height 82
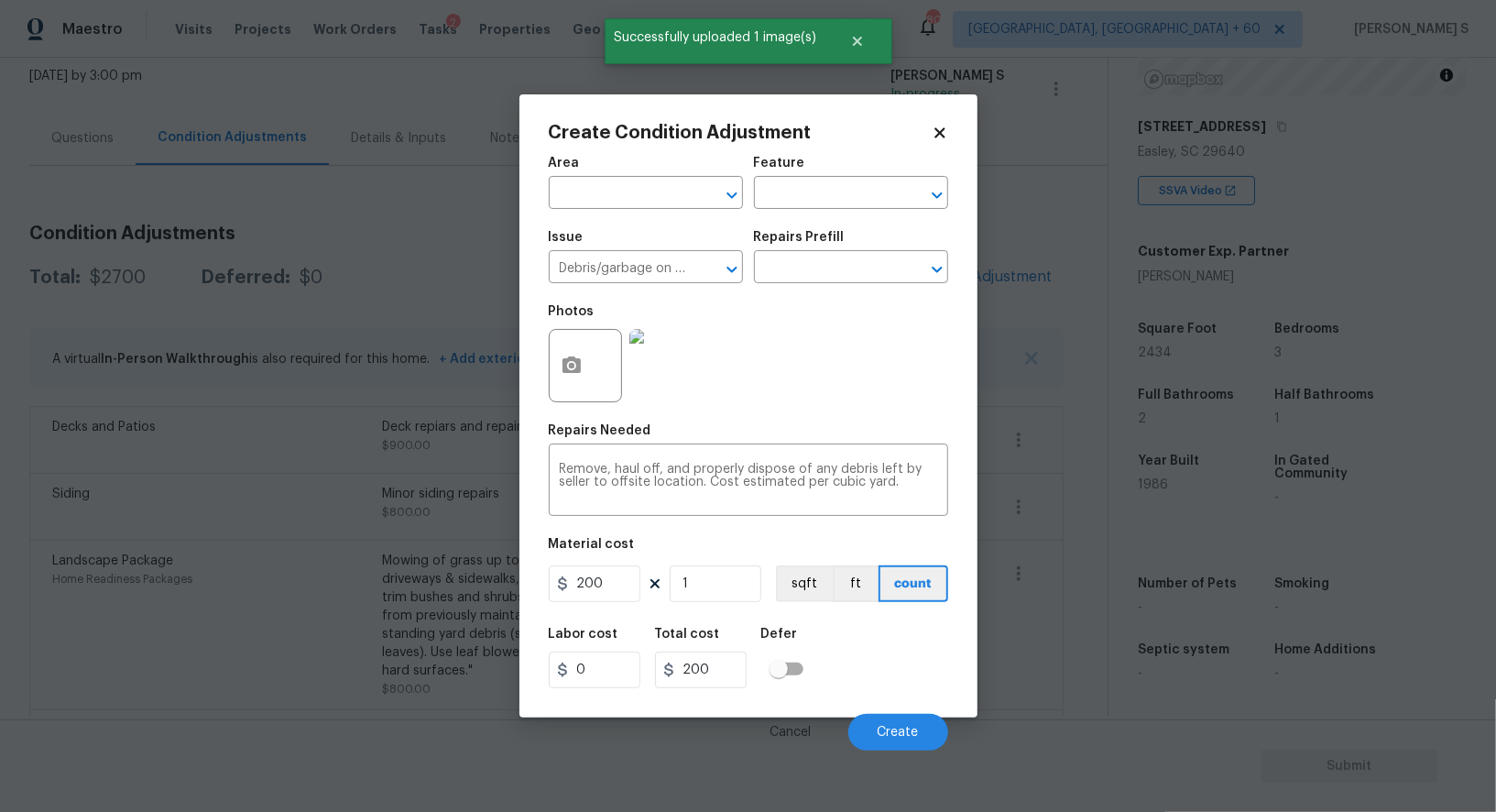
click at [902, 675] on div "Labor cost 0 Total cost 200 Defer" at bounding box center [749, 658] width 399 height 82
click at [932, 726] on button "Create" at bounding box center [898, 732] width 100 height 36
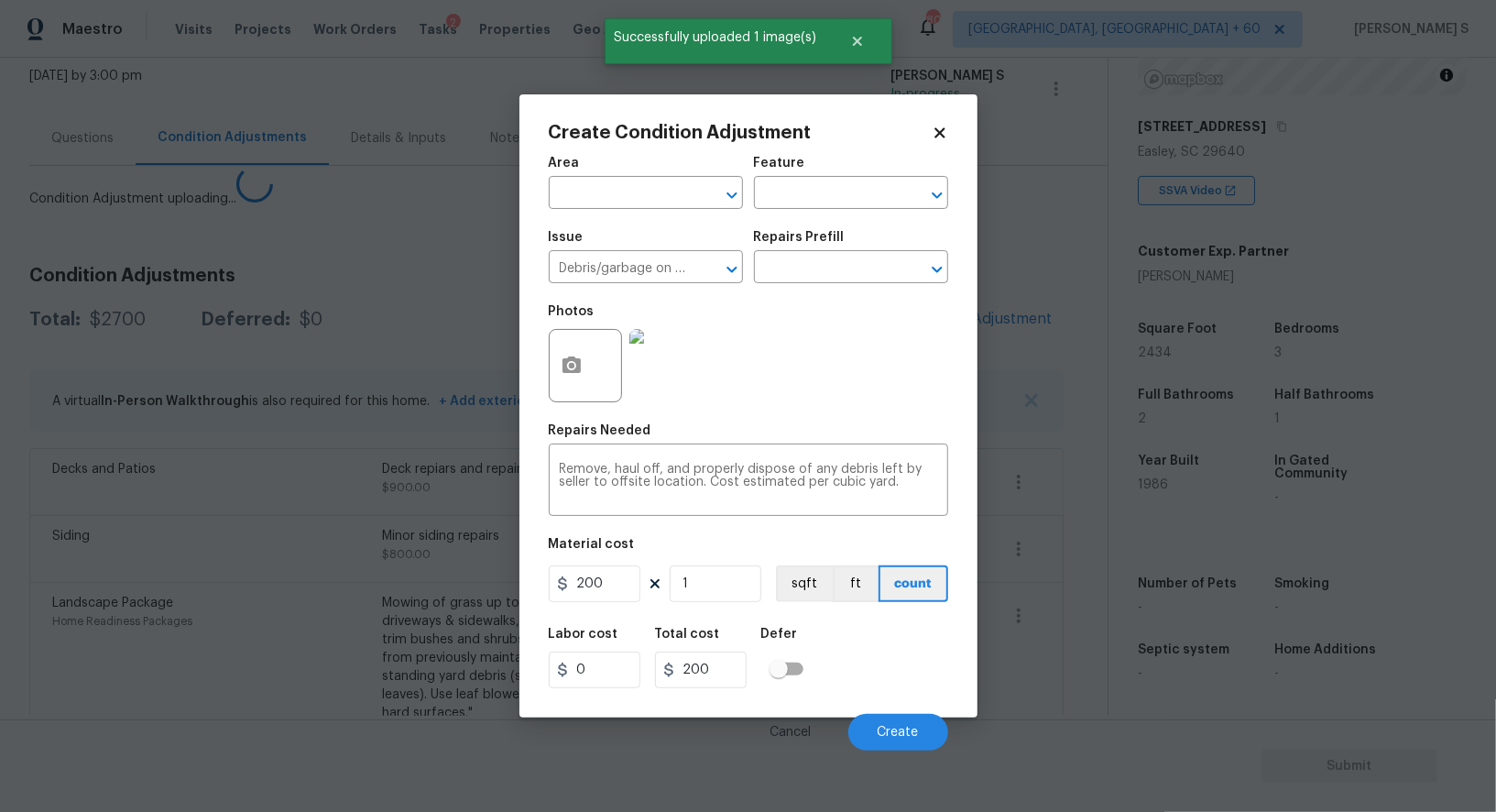
drag, startPoint x: 278, startPoint y: 649, endPoint x: 306, endPoint y: 578, distance: 76.3
click at [277, 648] on body "Maestro Visits Projects Work Orders Tasks 2 Properties Geo Assignments 805 [GEO…" at bounding box center [748, 406] width 1496 height 812
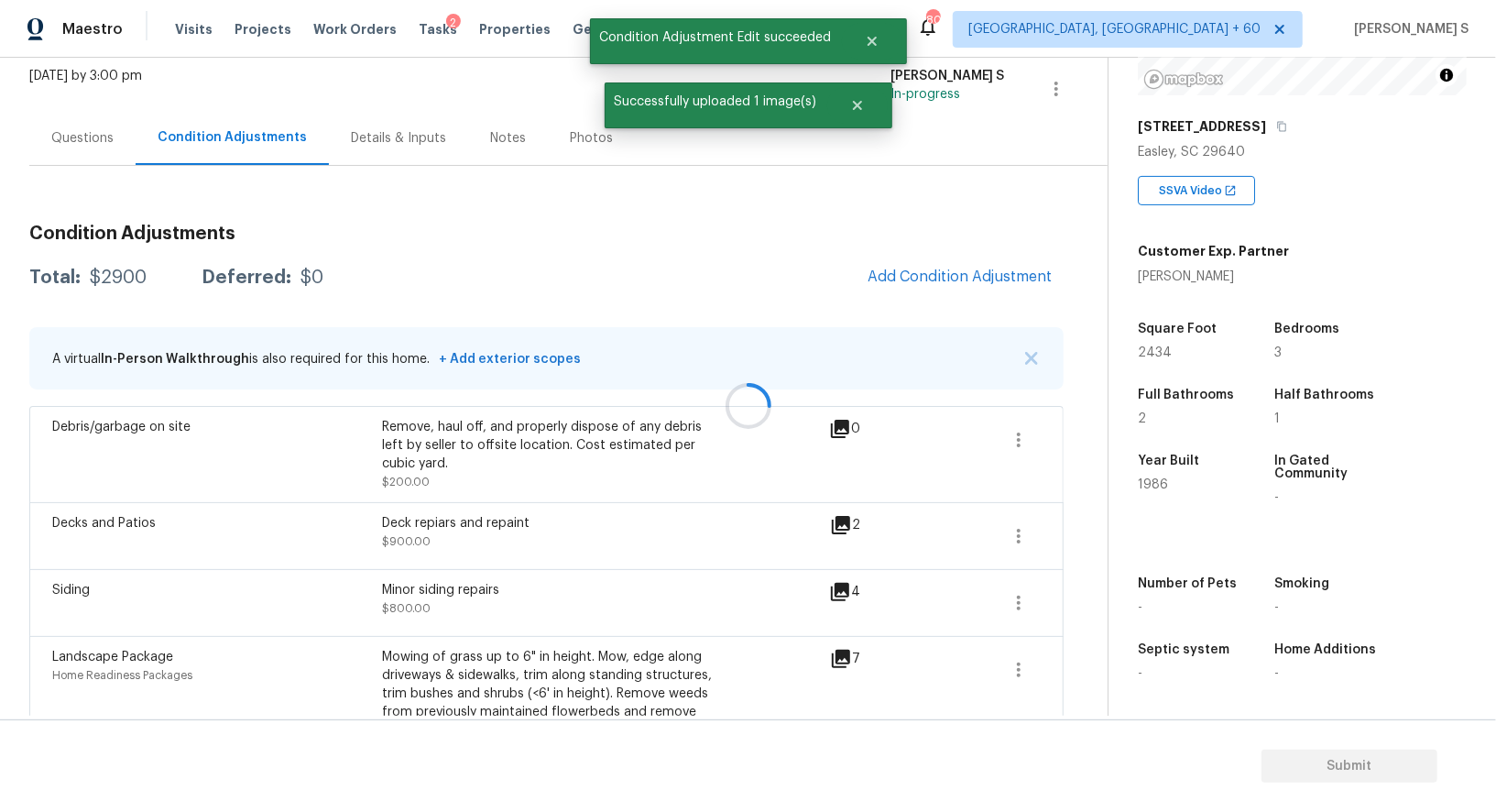
click at [984, 303] on div at bounding box center [748, 406] width 1496 height 812
click at [945, 277] on span "Add Condition Adjustment" at bounding box center [960, 276] width 185 height 16
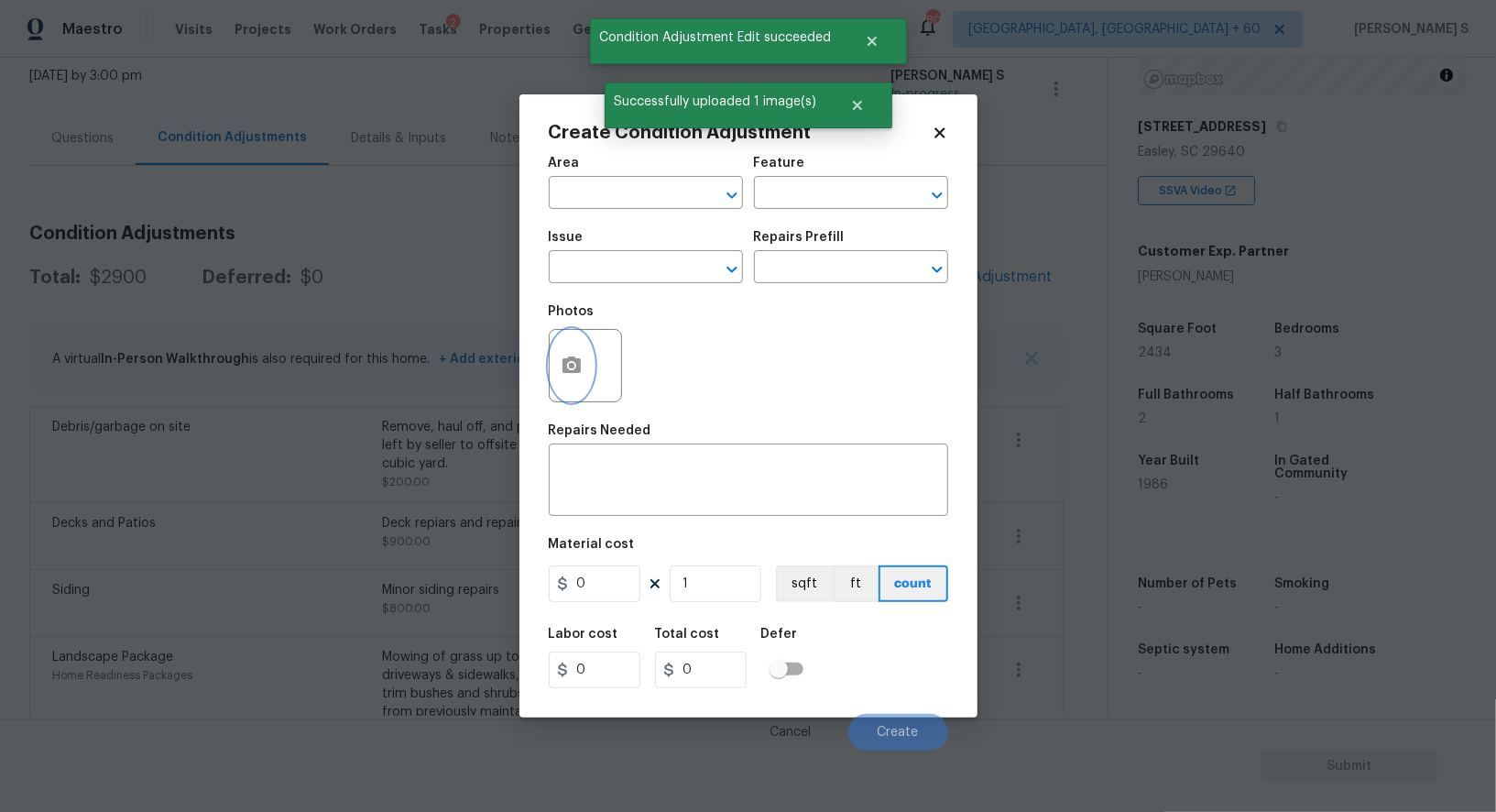
click at [571, 369] on circle "button" at bounding box center [571, 366] width 6 height 6
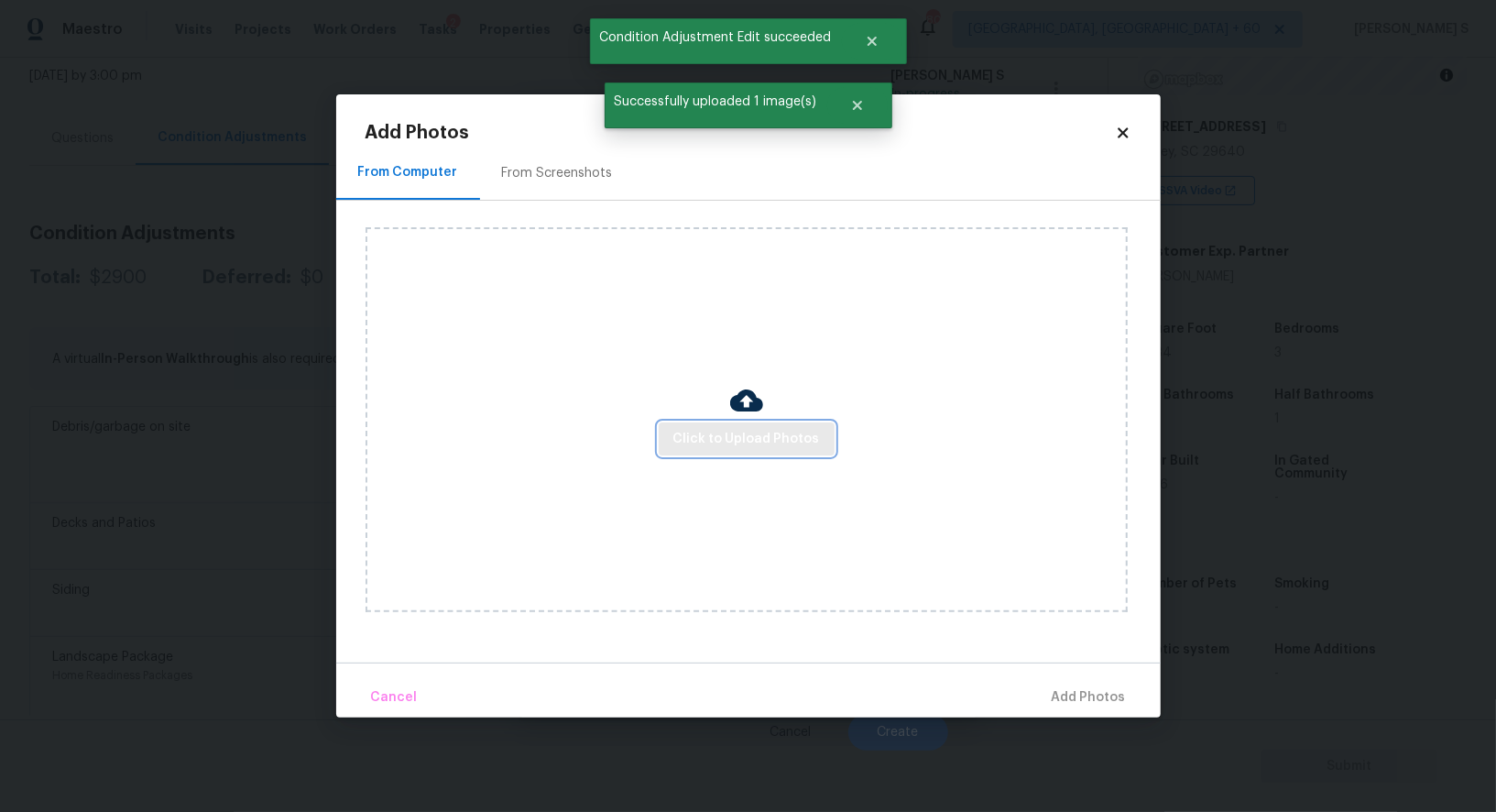
click at [790, 442] on span "Click to Upload Photos" at bounding box center [746, 439] width 146 height 23
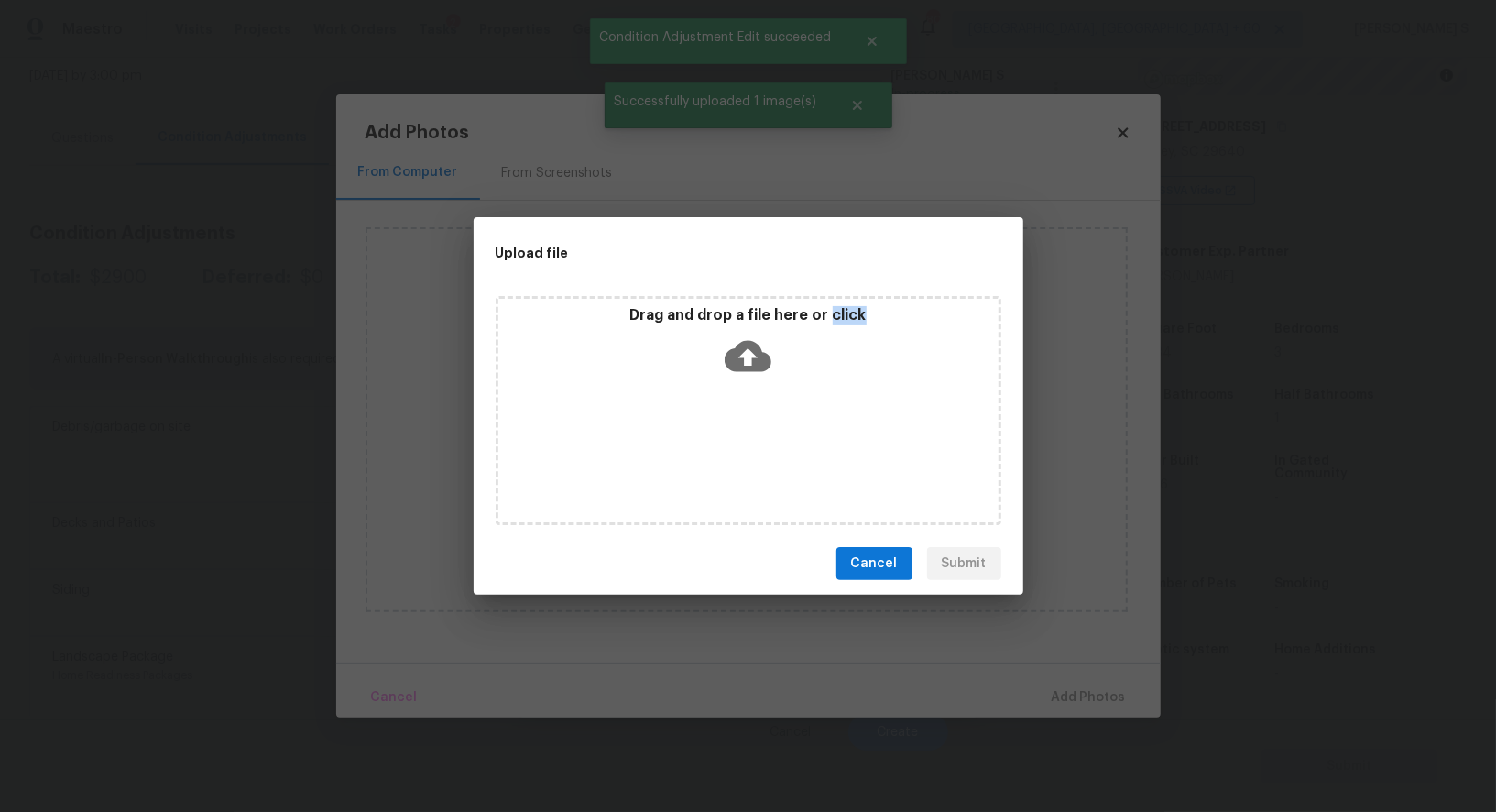
click at [790, 442] on div "Drag and drop a file here or click" at bounding box center [748, 411] width 505 height 229
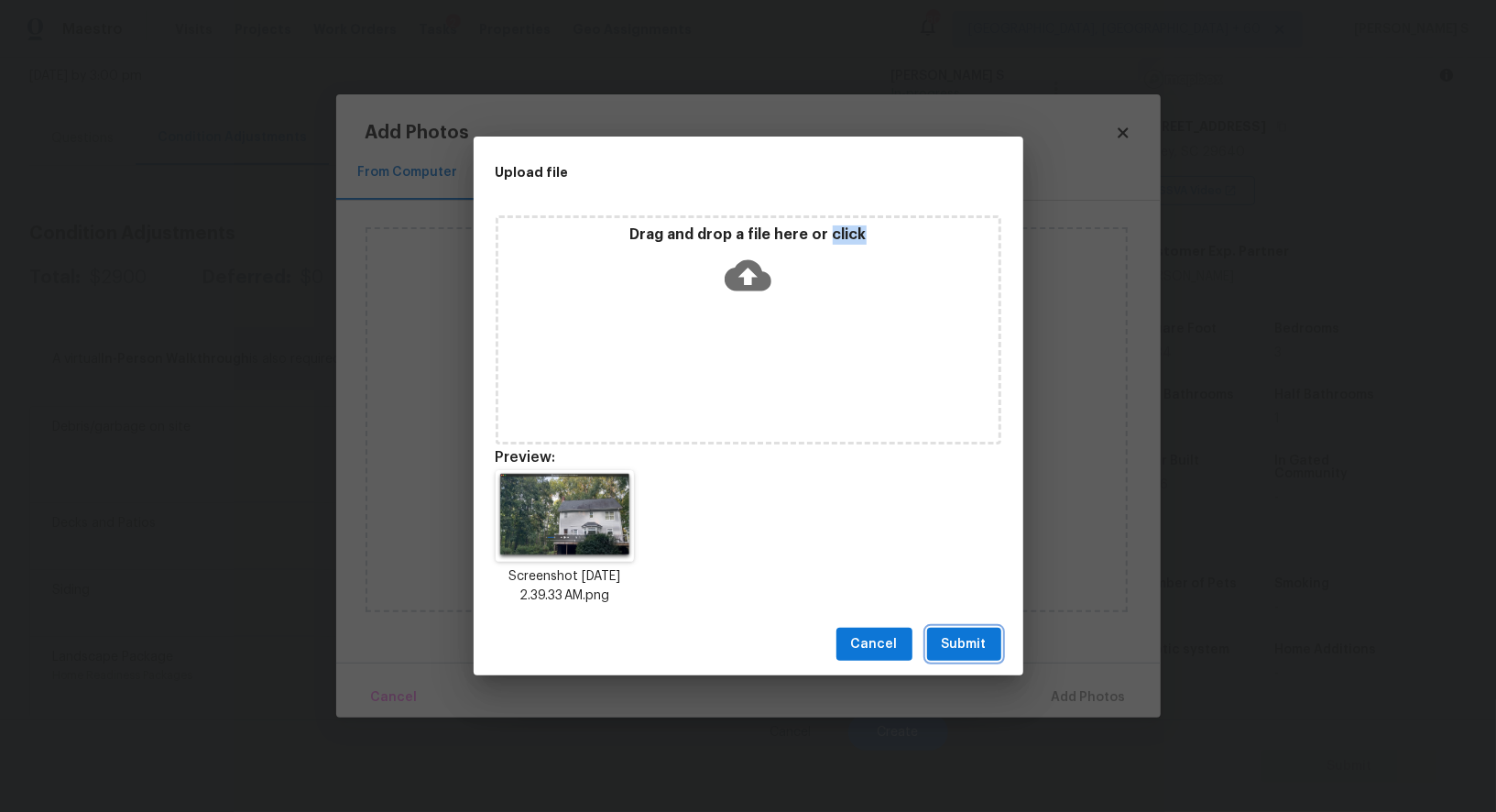
click at [972, 633] on span "Submit" at bounding box center [964, 645] width 45 height 23
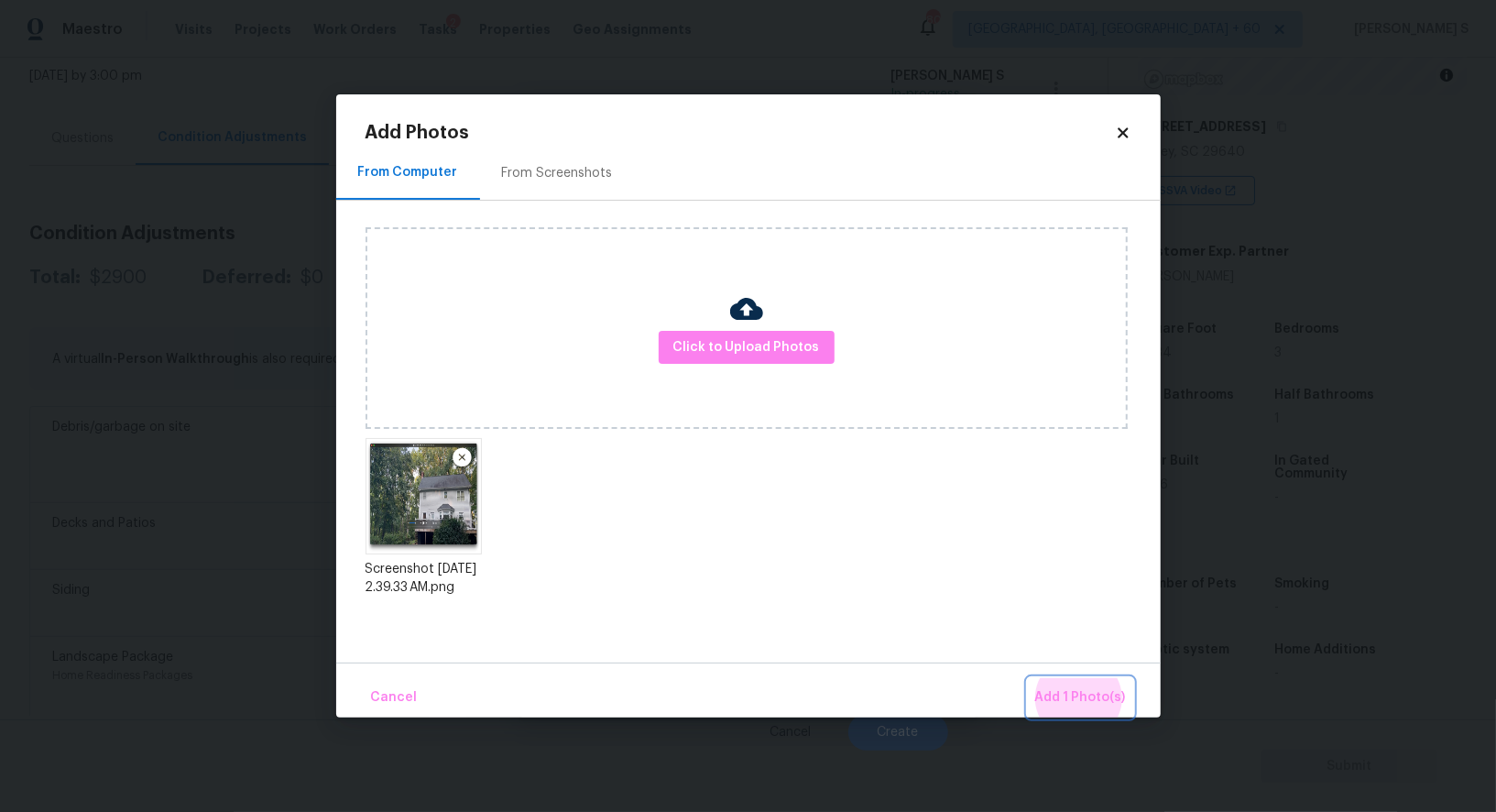
click at [1028, 678] on button "Add 1 Photo(s)" at bounding box center [1080, 697] width 105 height 39
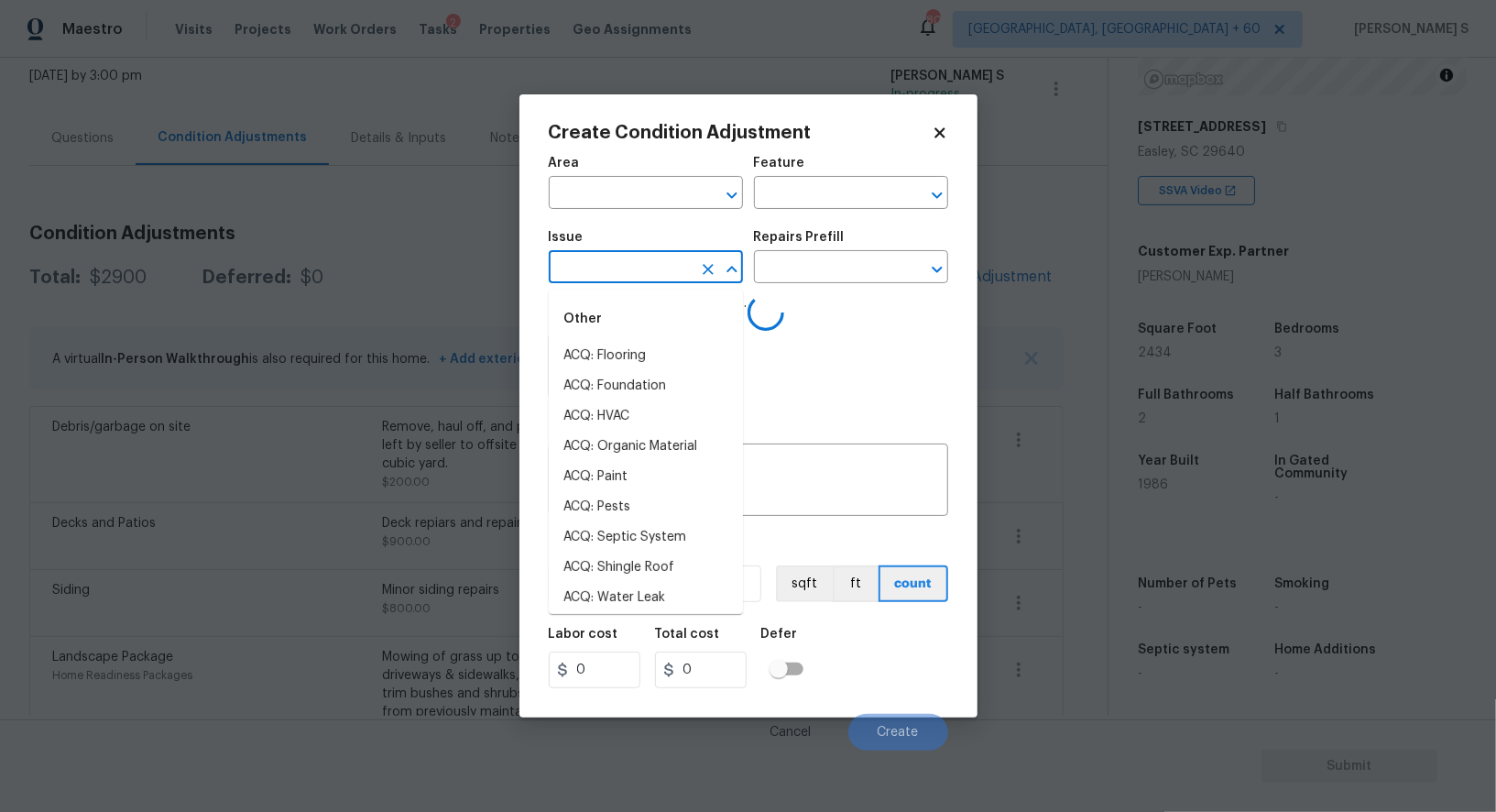
click at [660, 271] on input "text" at bounding box center [621, 269] width 143 height 29
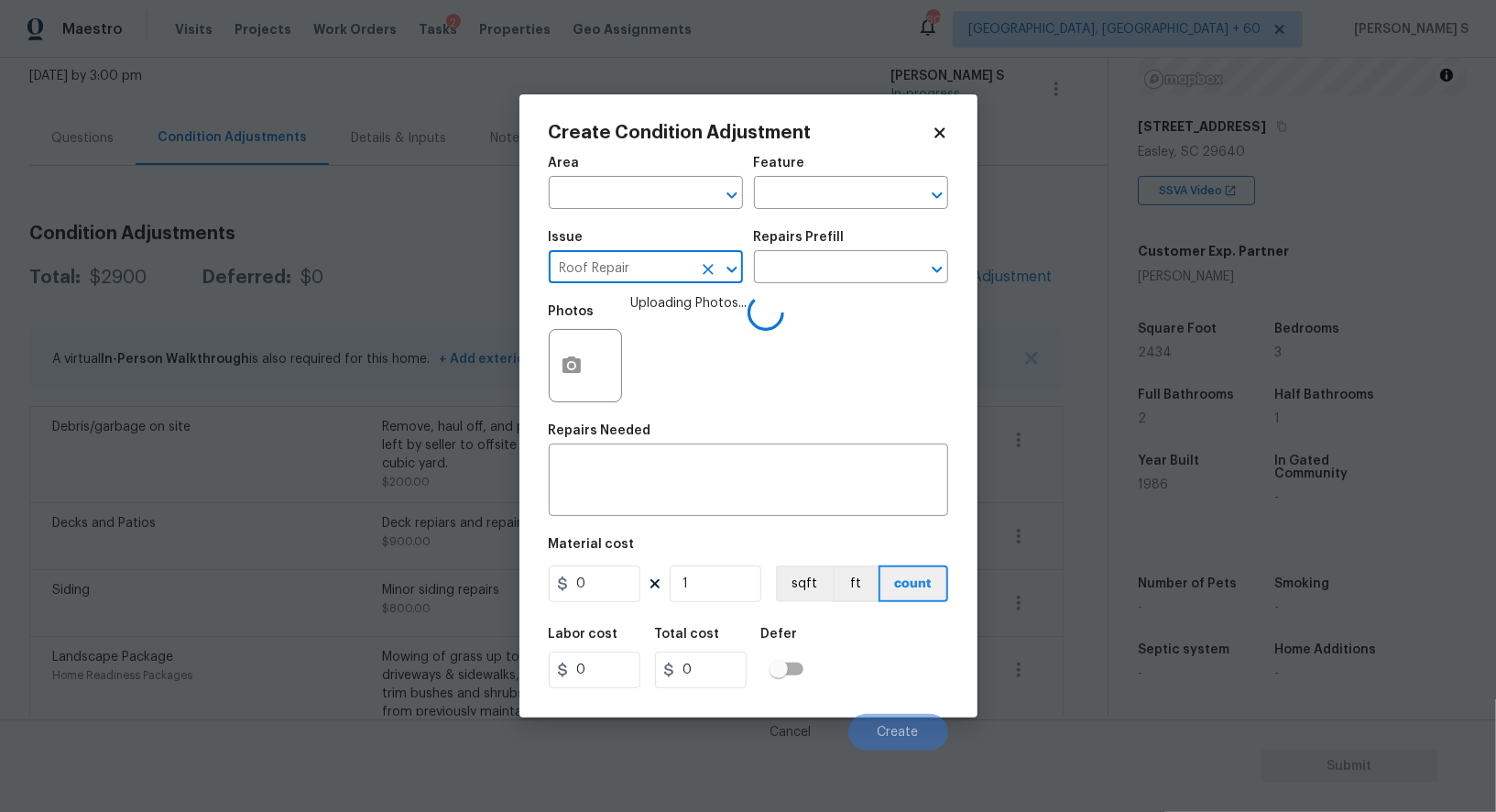
type input "Roof Repair"
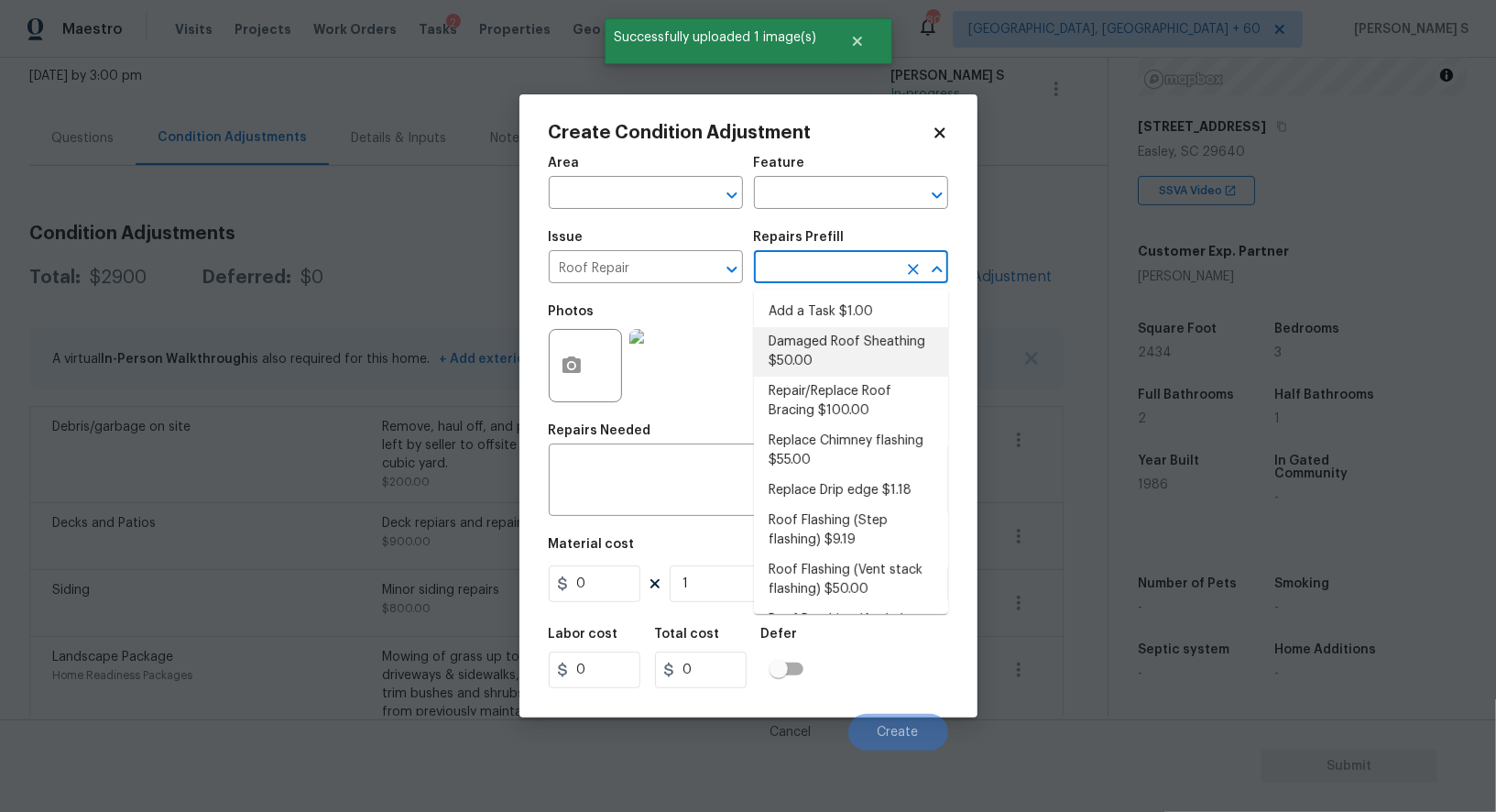
click at [871, 360] on li "Damaged Roof Sheathing $50.00" at bounding box center [850, 352] width 194 height 50
type input "[PERSON_NAME] and Trim"
type textarea "Remove the existing damaged/rotted OSB plywood on the roof and replace with new…"
type input "50"
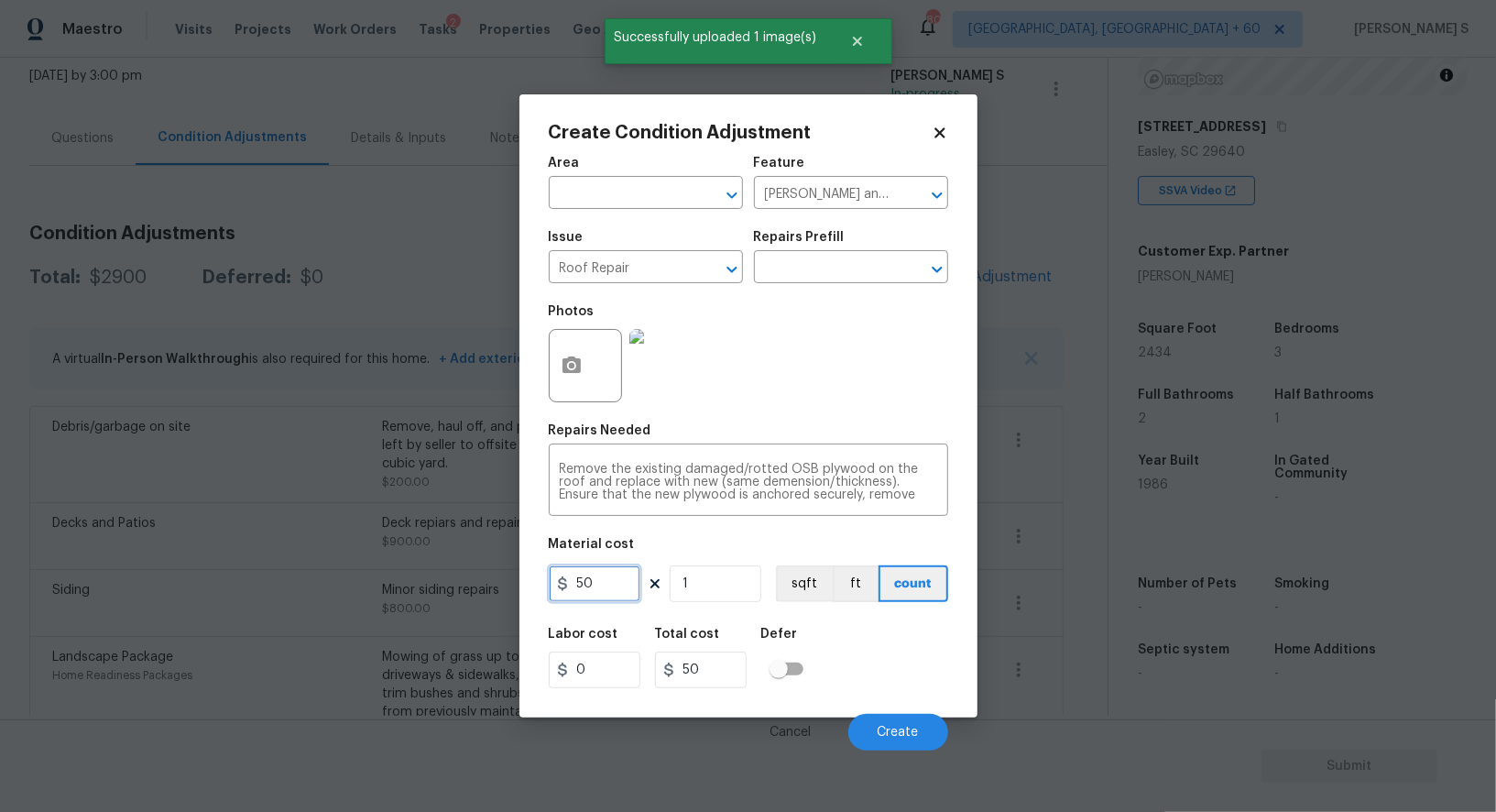
click at [617, 594] on input "50" at bounding box center [595, 584] width 92 height 36
type input "800"
click at [862, 743] on button "Create" at bounding box center [898, 732] width 100 height 36
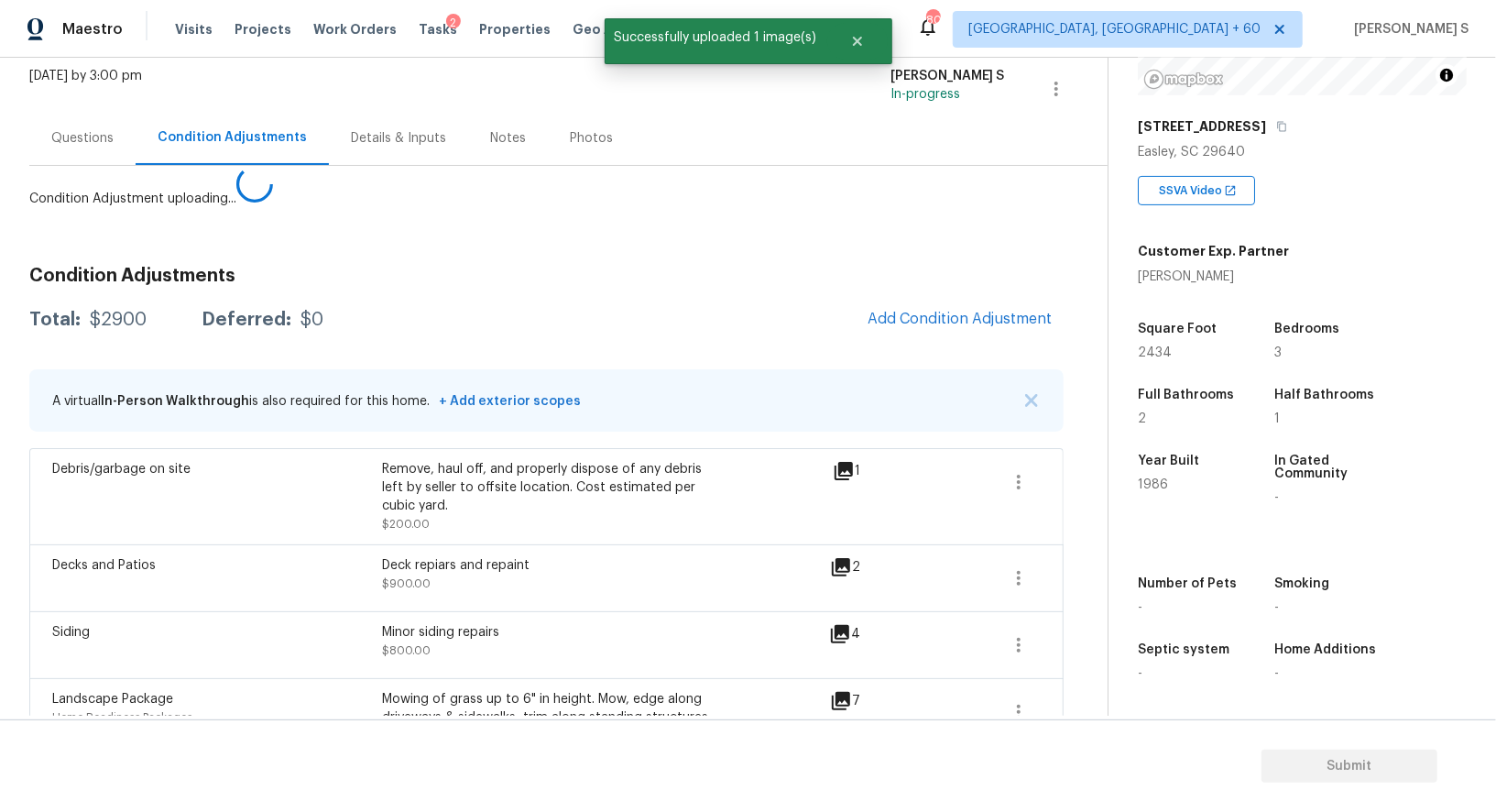
click at [211, 612] on body "Maestro Visits Projects Work Orders Tasks 2 Properties Geo Assignments 805 [GEO…" at bounding box center [748, 406] width 1496 height 812
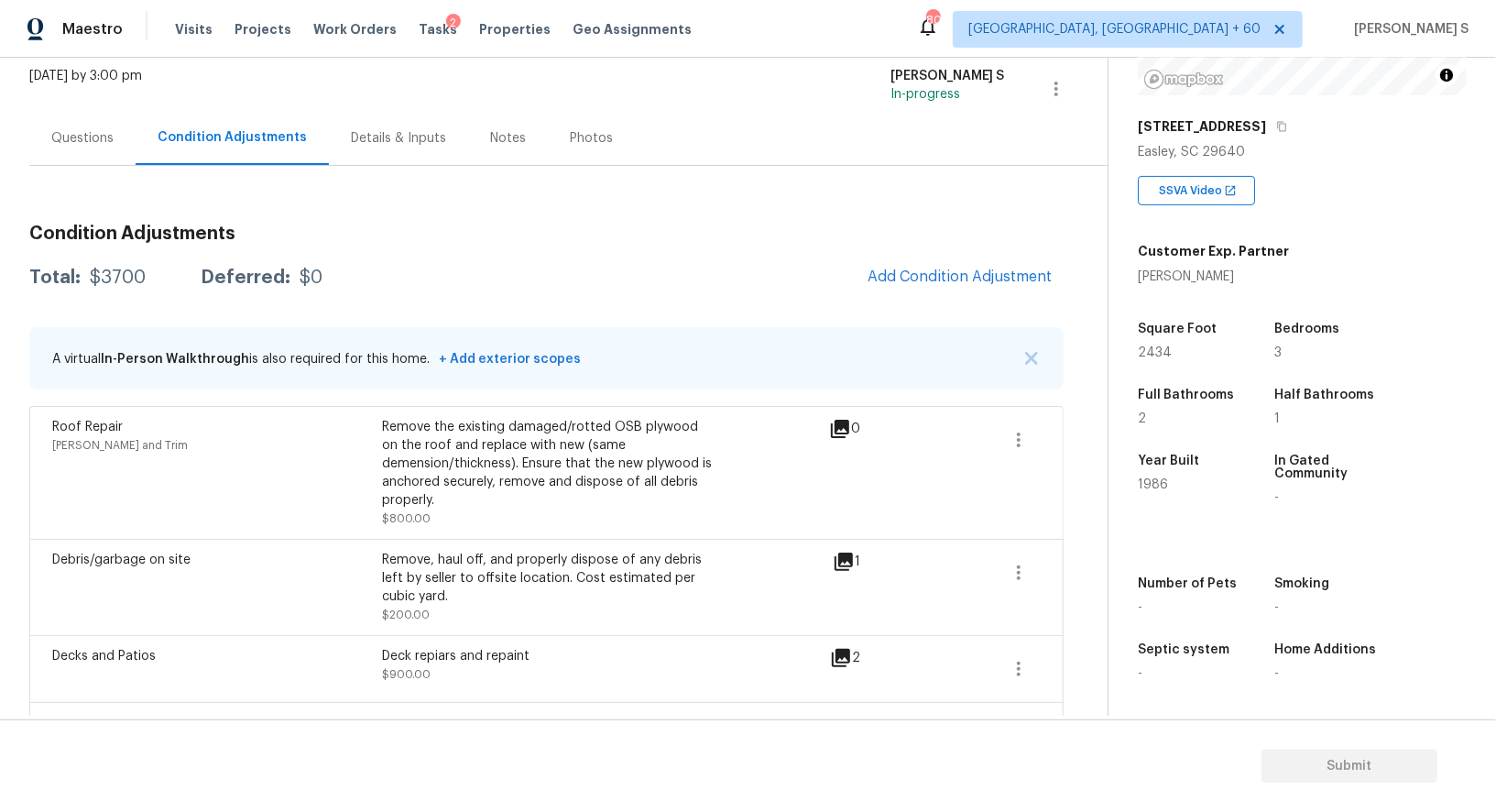
click at [78, 136] on div "Questions" at bounding box center [82, 138] width 62 height 18
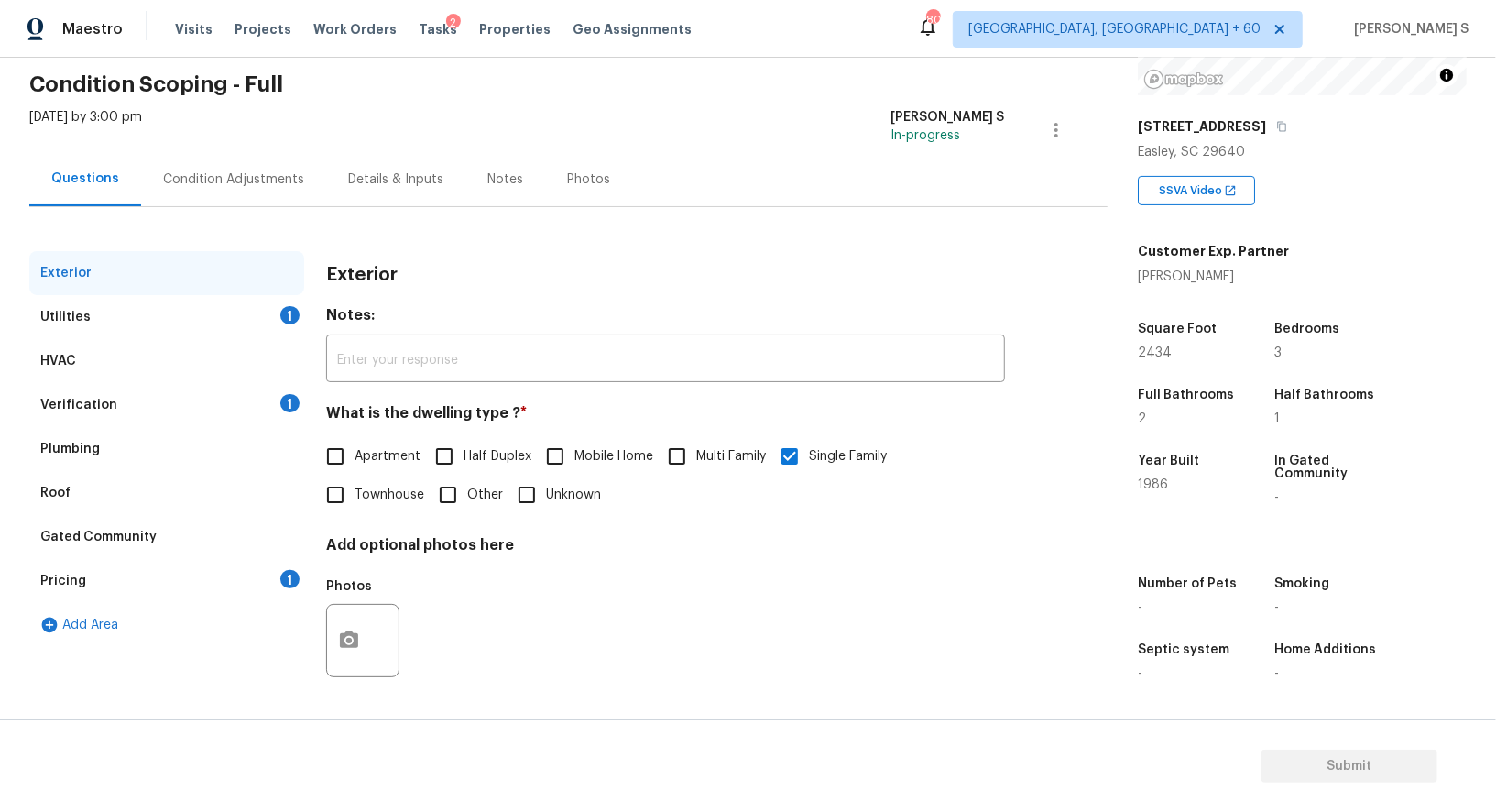
click at [78, 136] on div "[DATE] by 3:00 pm" at bounding box center [86, 130] width 113 height 44
click at [188, 579] on div "Pricing 1" at bounding box center [167, 582] width 275 height 44
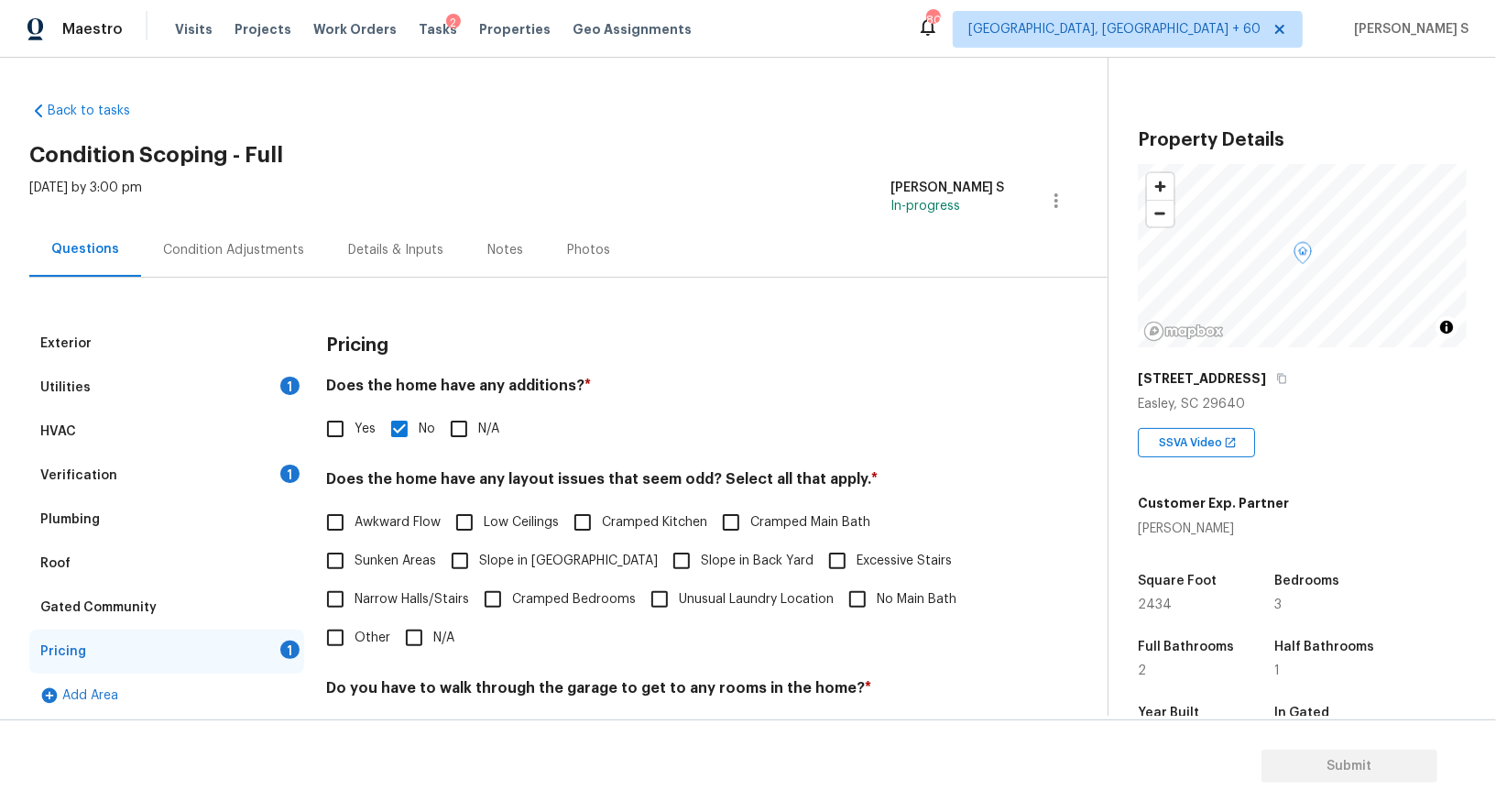
scroll to position [252, 0]
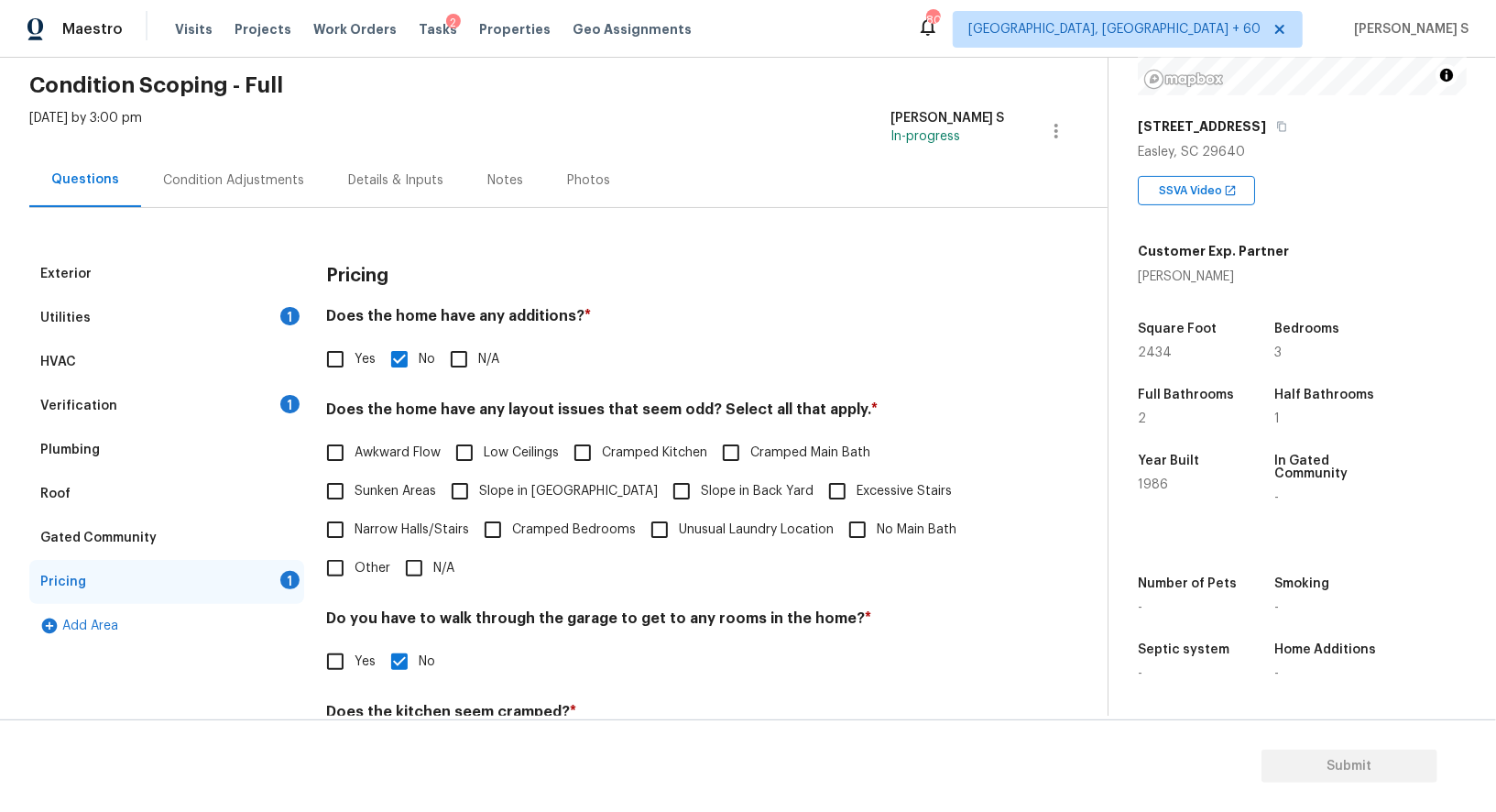
click at [485, 491] on span "Slope in [GEOGRAPHIC_DATA]" at bounding box center [568, 492] width 179 height 19
click at [480, 491] on input "Slope in [GEOGRAPHIC_DATA]" at bounding box center [459, 491] width 38 height 38
checkbox input "true"
click at [701, 490] on span "Slope in Back Yard" at bounding box center [758, 493] width 113 height 19
click at [663, 490] on input "Slope in Back Yard" at bounding box center [682, 493] width 38 height 38
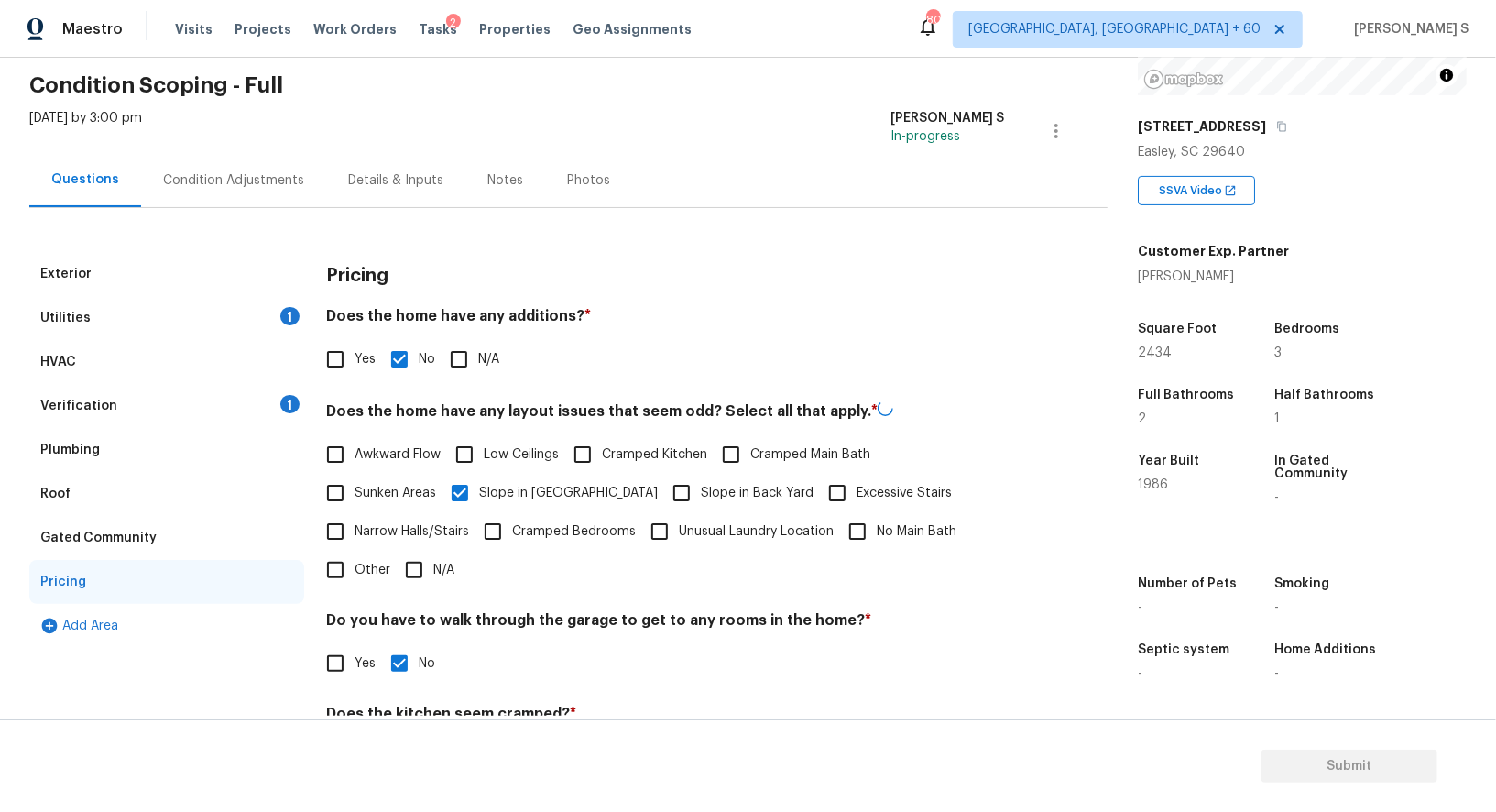
checkbox input "true"
click at [270, 413] on div "Verification 1" at bounding box center [167, 406] width 275 height 44
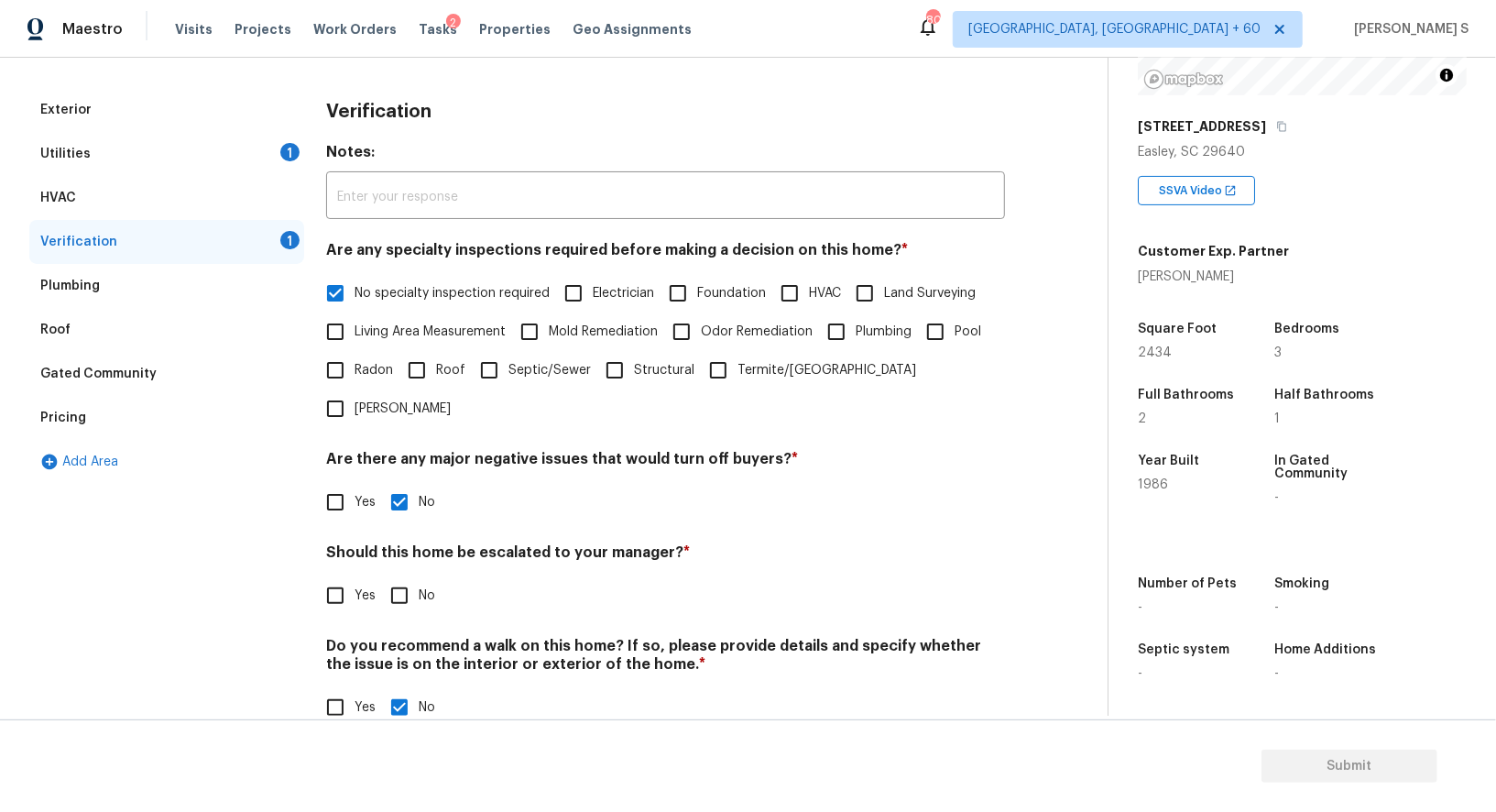
scroll to position [0, 0]
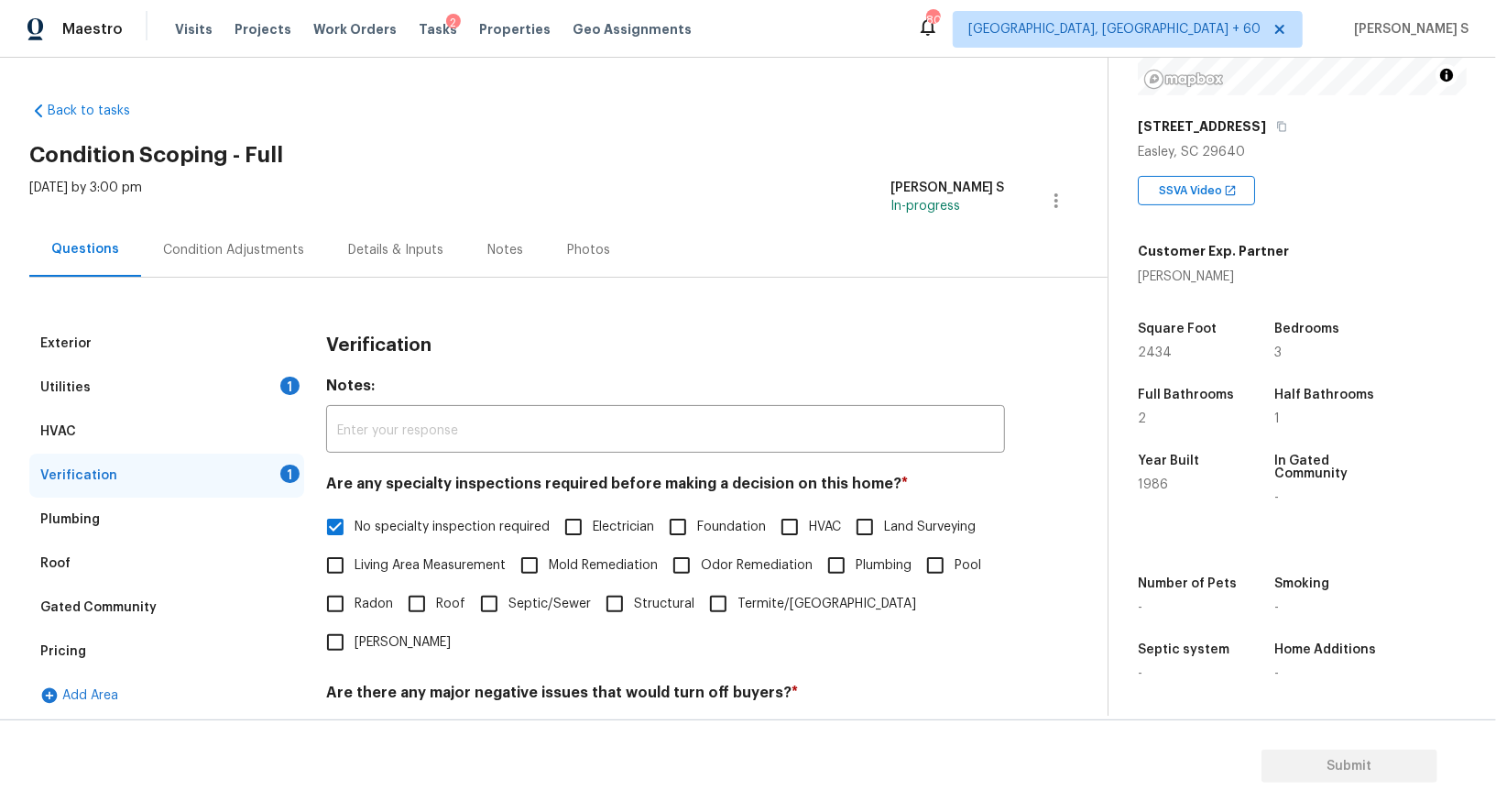
click at [274, 236] on div "Condition Adjustments" at bounding box center [234, 249] width 185 height 54
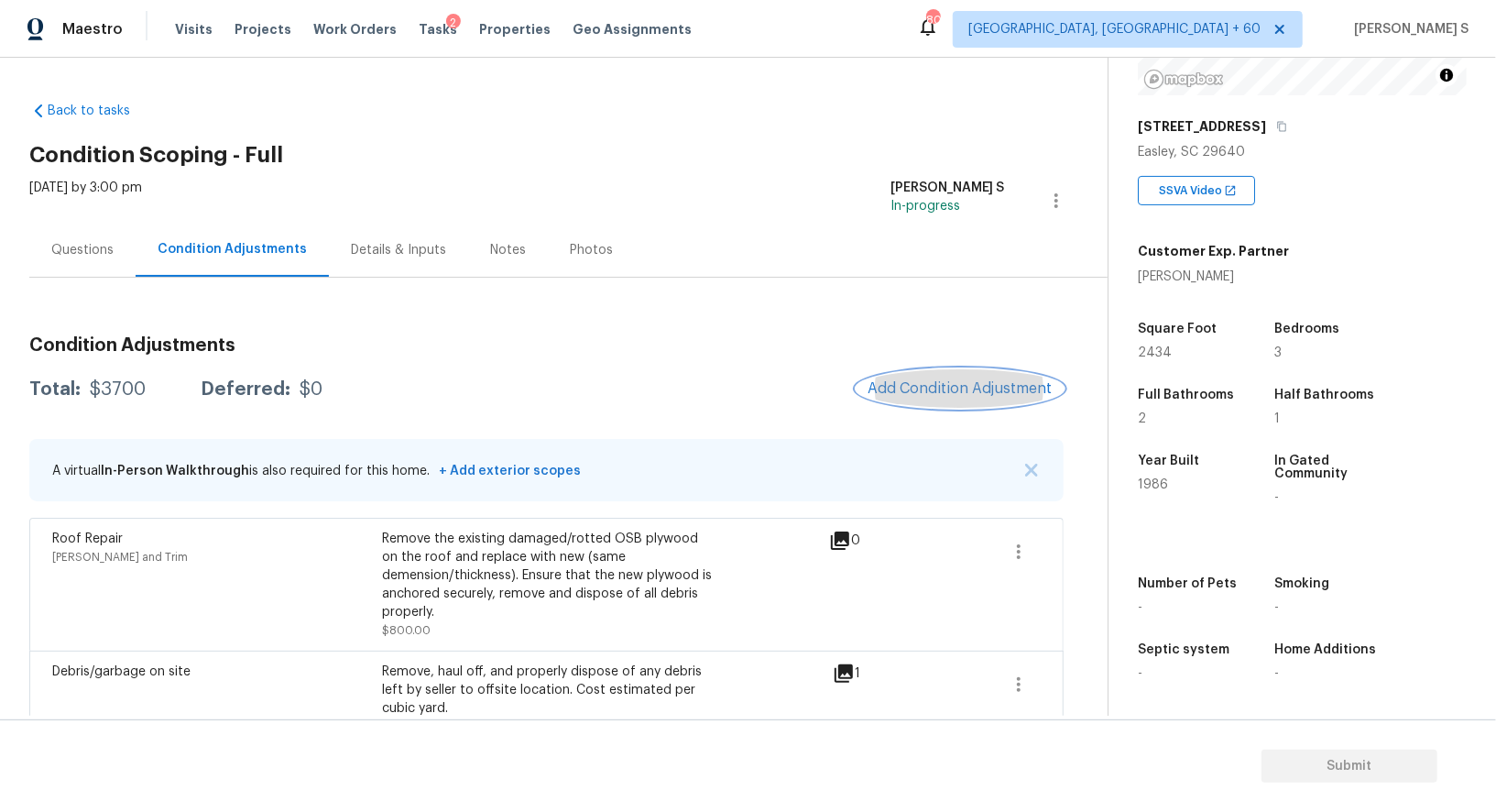
click at [956, 377] on button "Add Condition Adjustment" at bounding box center [960, 389] width 207 height 38
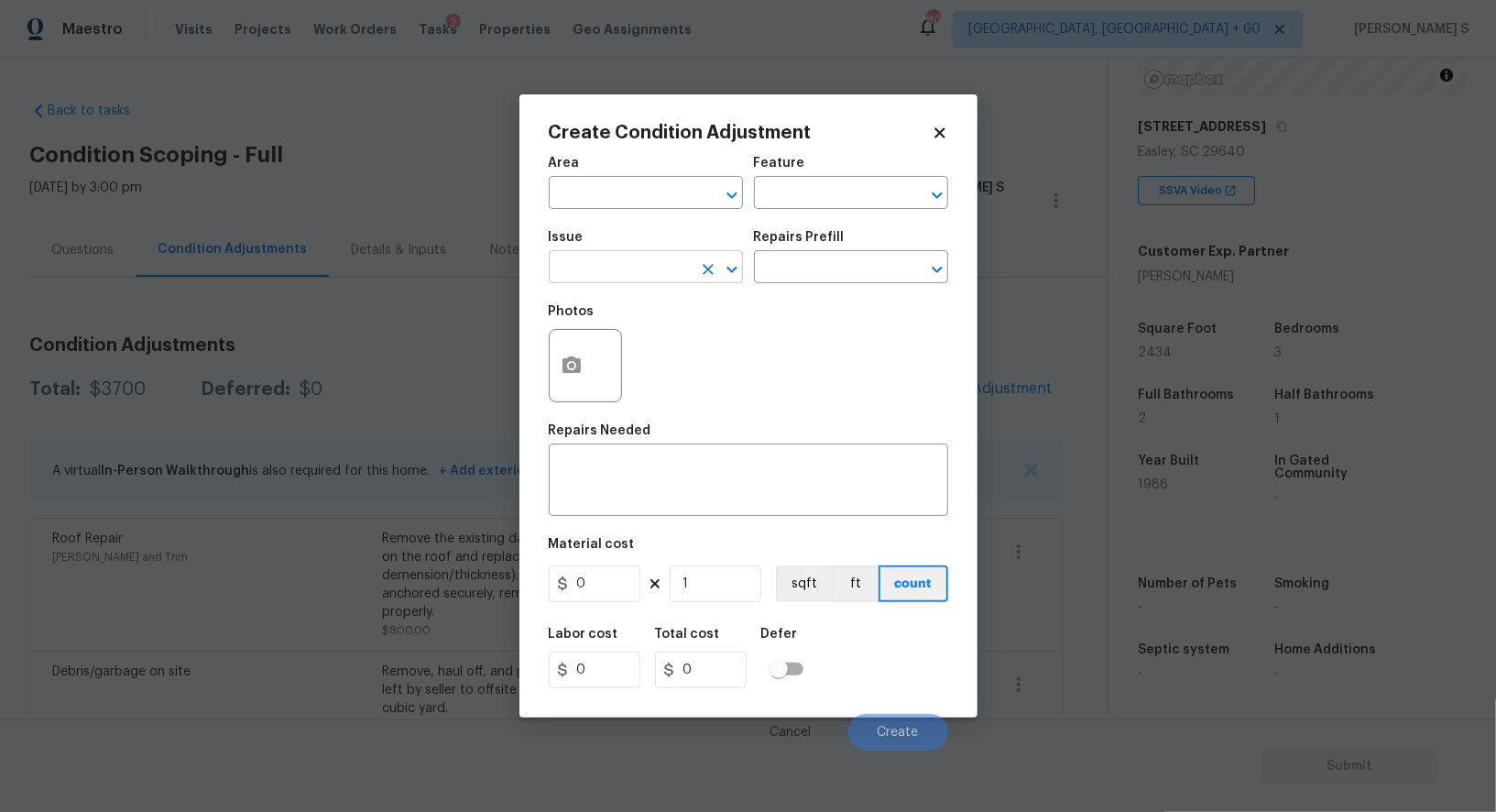
click at [660, 267] on input "text" at bounding box center [621, 269] width 143 height 29
type input "HVAC Extras"
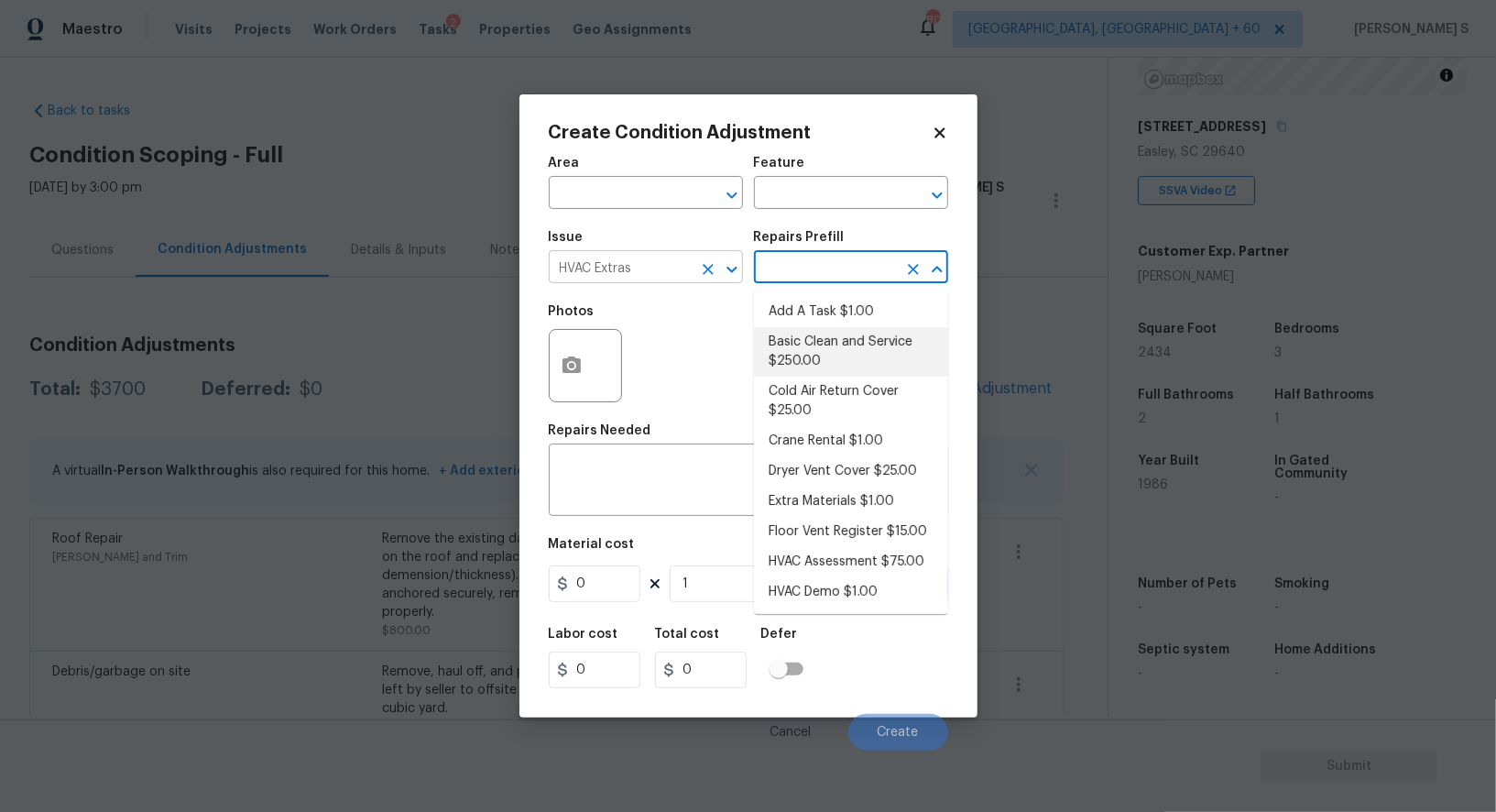
type input "HVAC"
type textarea "General Service HVAC system including: cleaning condenser and evaporator coils,…"
type input "250"
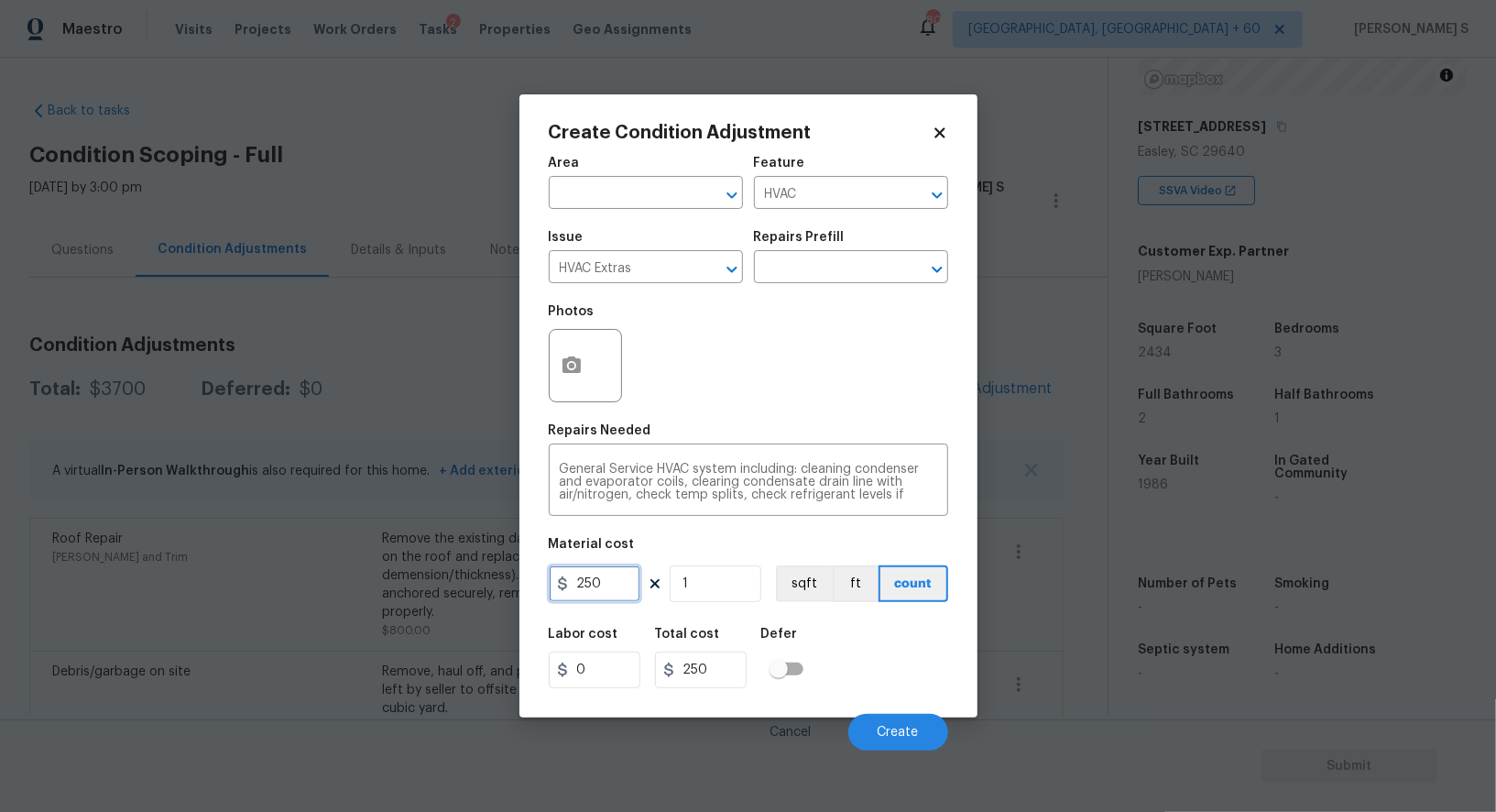
click at [629, 586] on input "250" at bounding box center [595, 584] width 92 height 36
type input "600"
click at [901, 741] on button "Create" at bounding box center [898, 732] width 100 height 36
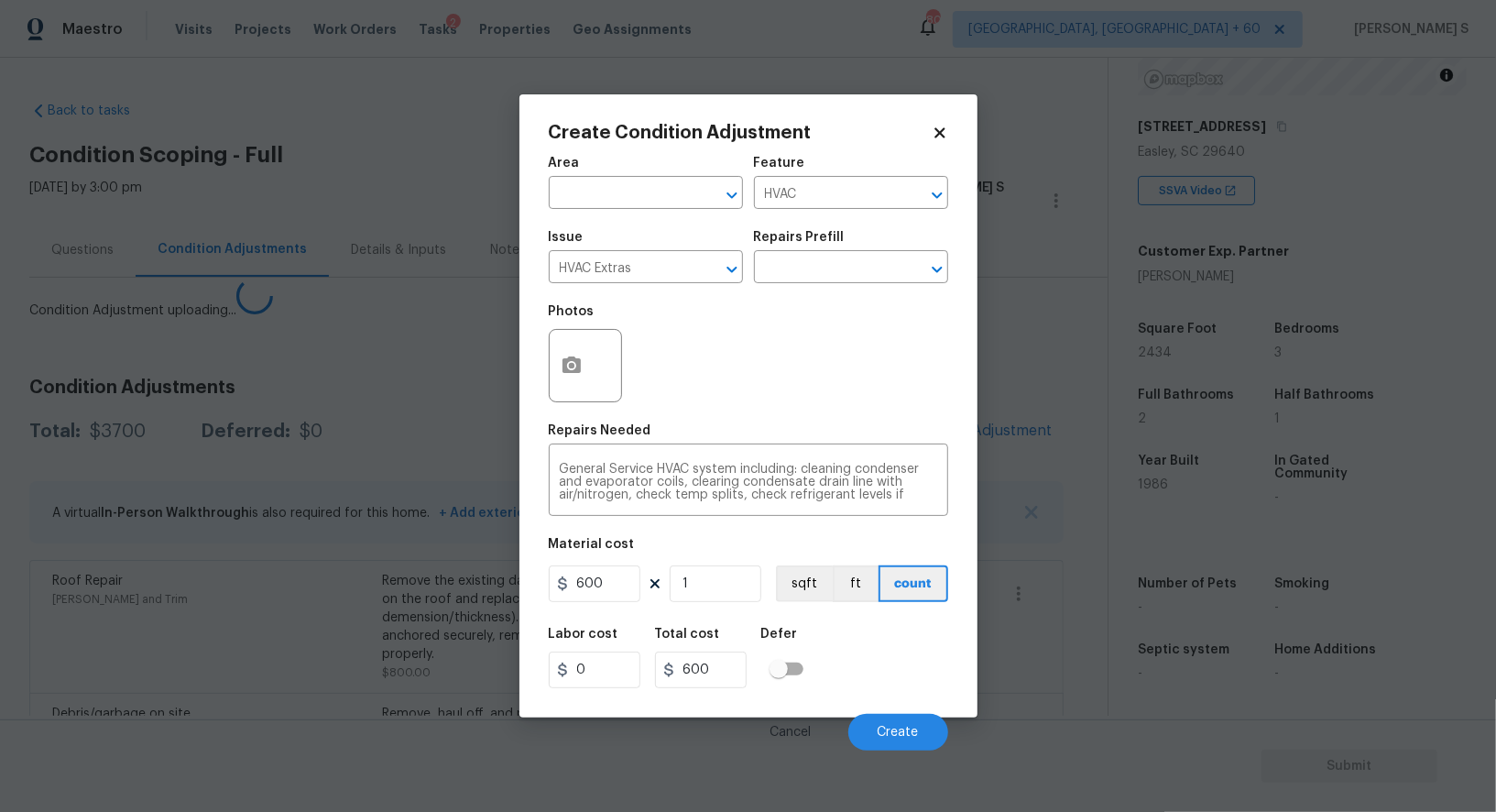
click at [136, 756] on body "Maestro Visits Projects Work Orders Tasks 2 Properties Geo Assignments 805 Albu…" at bounding box center [748, 406] width 1496 height 812
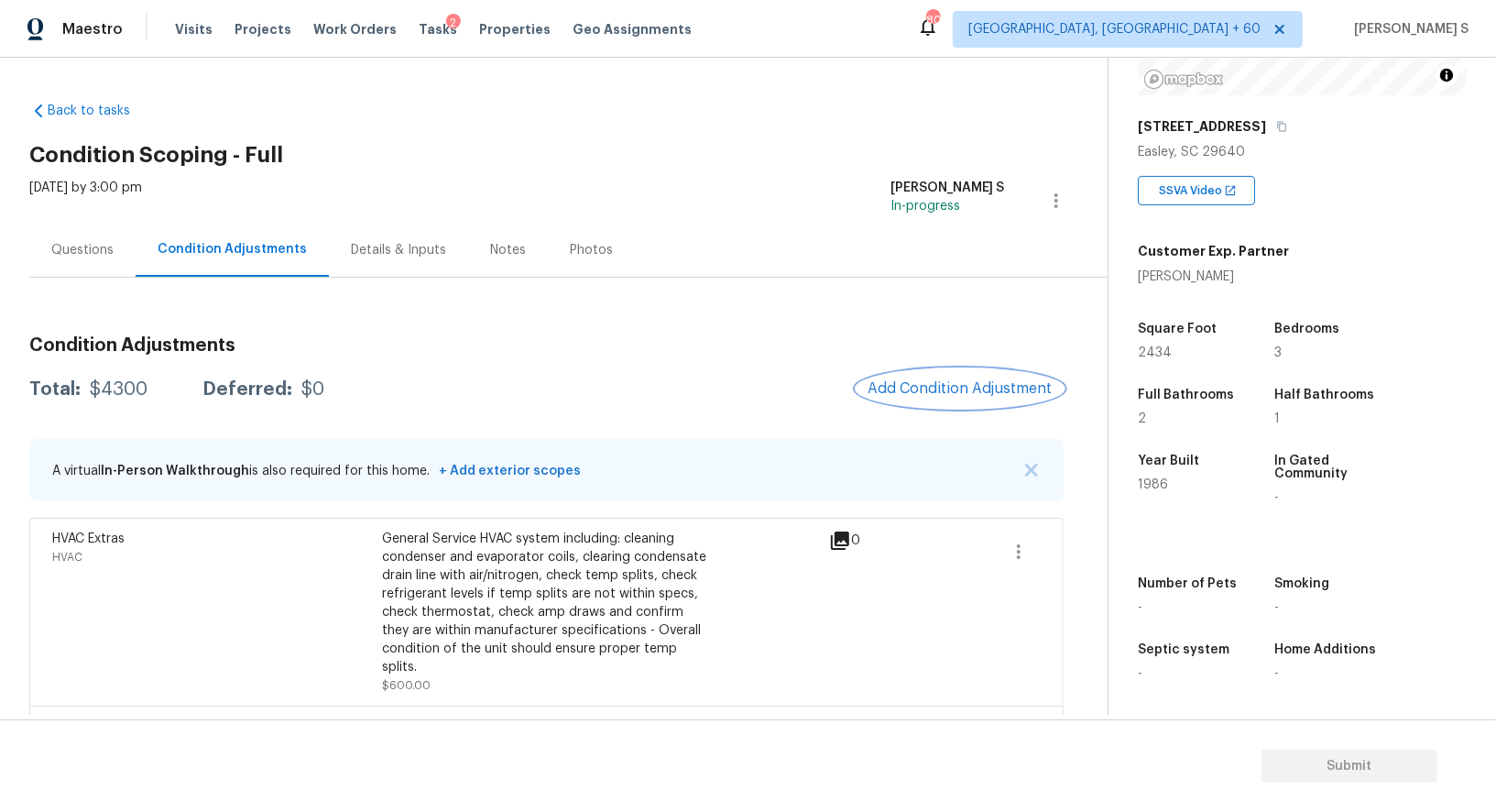
click at [930, 389] on span "Add Condition Adjustment" at bounding box center [960, 388] width 185 height 16
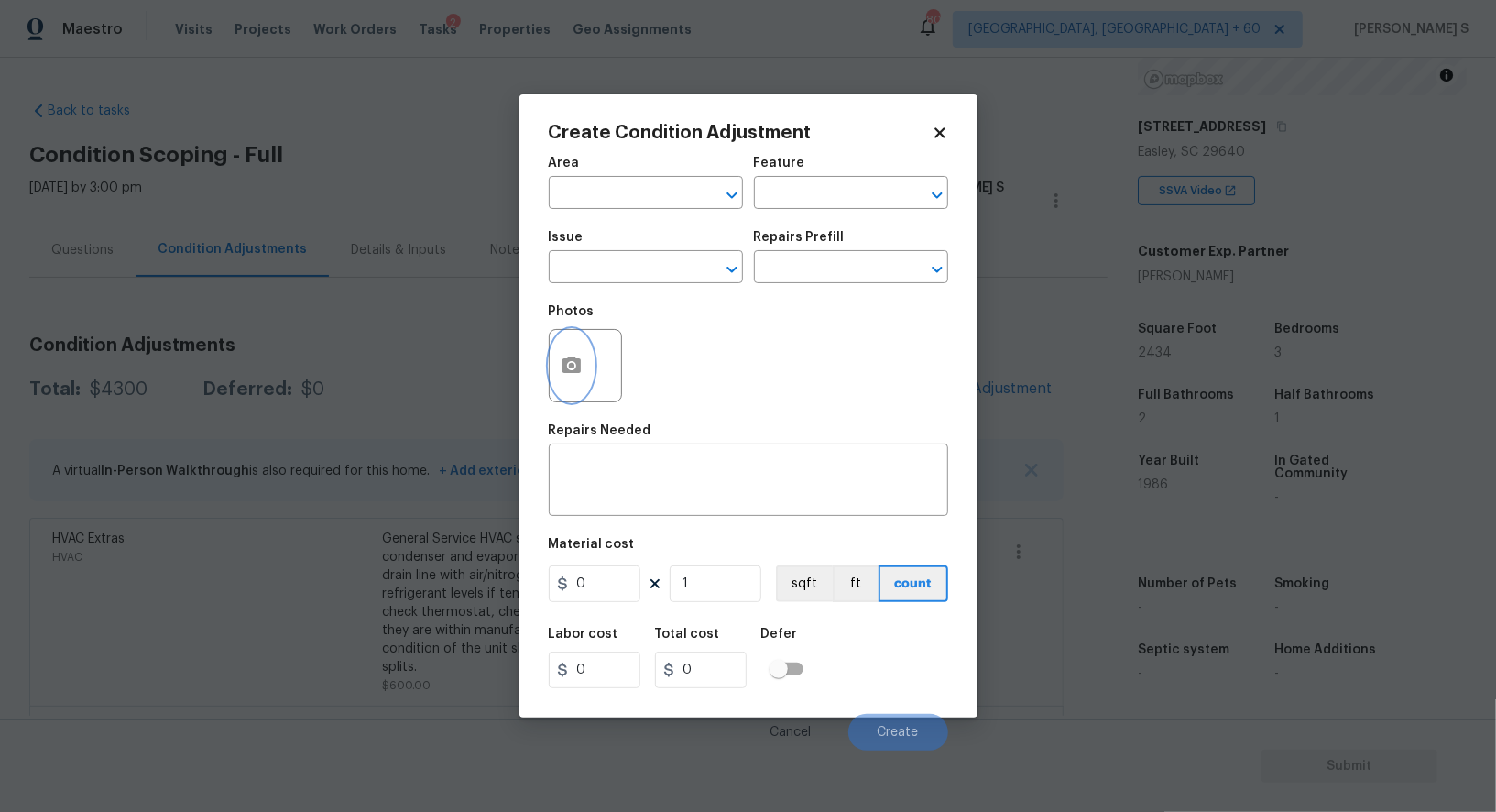
drag, startPoint x: 565, startPoint y: 349, endPoint x: 578, endPoint y: 347, distance: 13.2
click at [578, 347] on button "button" at bounding box center [572, 365] width 44 height 72
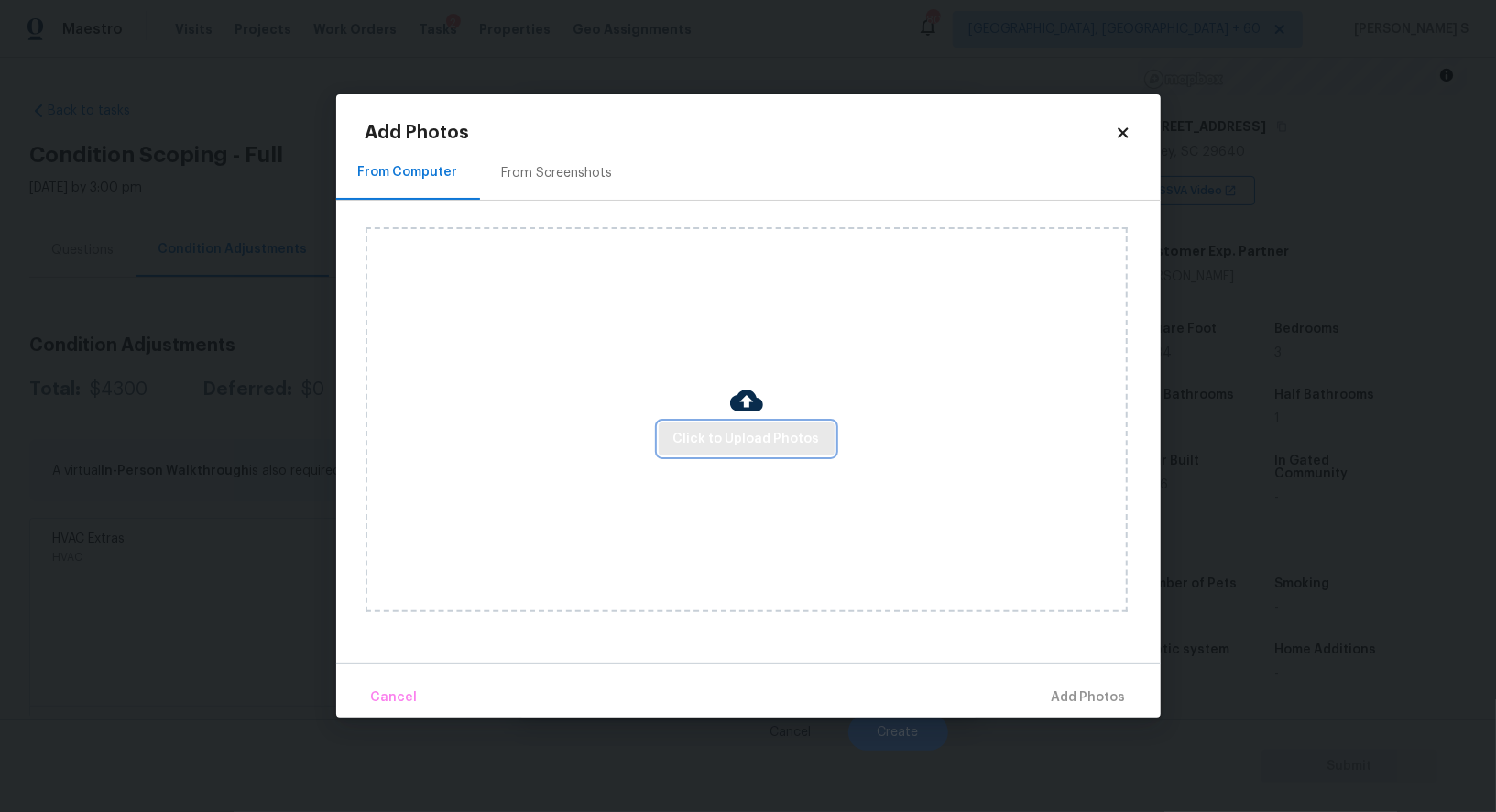
click at [724, 445] on span "Click to Upload Photos" at bounding box center [746, 439] width 146 height 23
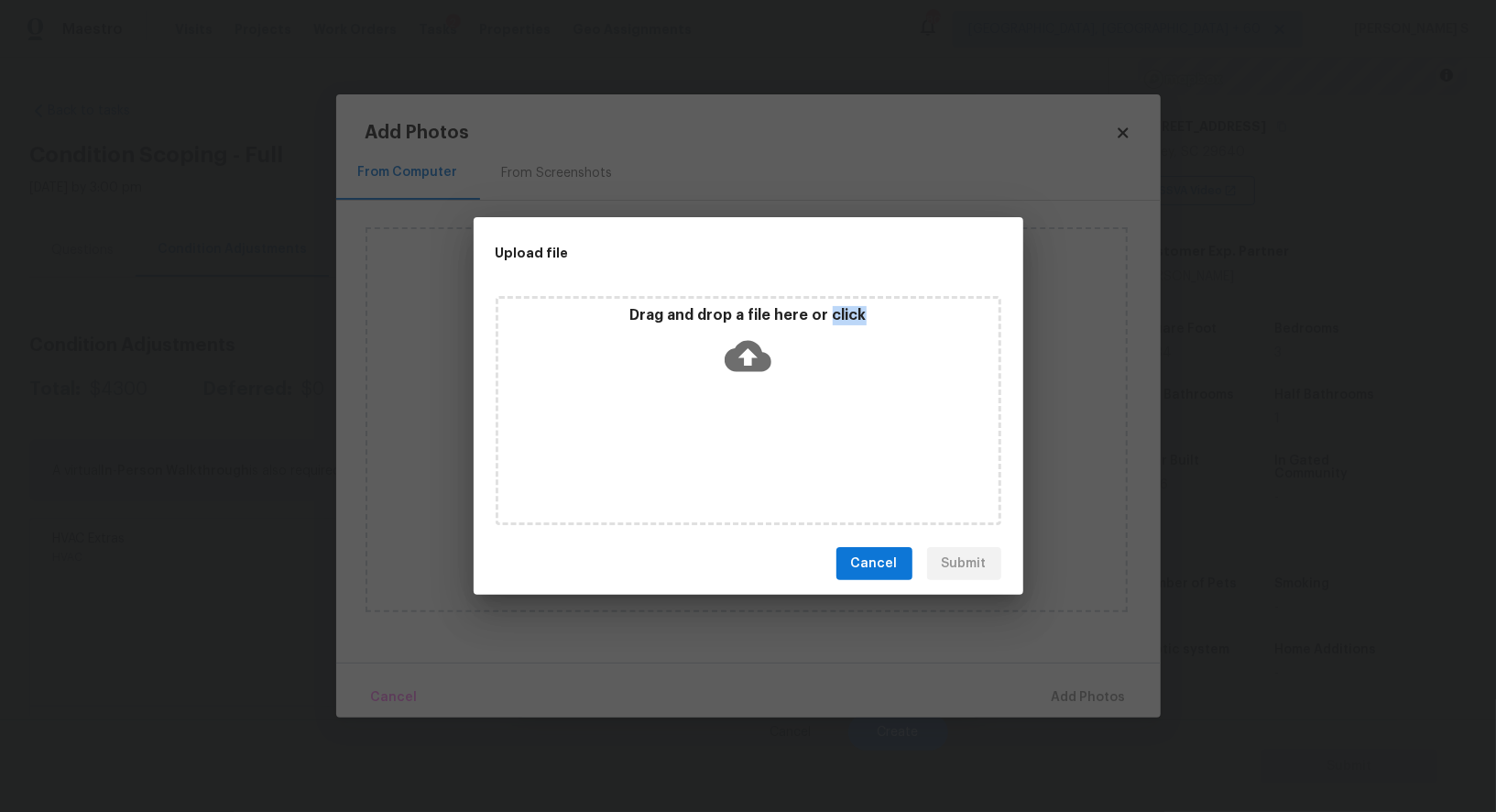
click at [724, 445] on div "Drag and drop a file here or click" at bounding box center [748, 411] width 505 height 229
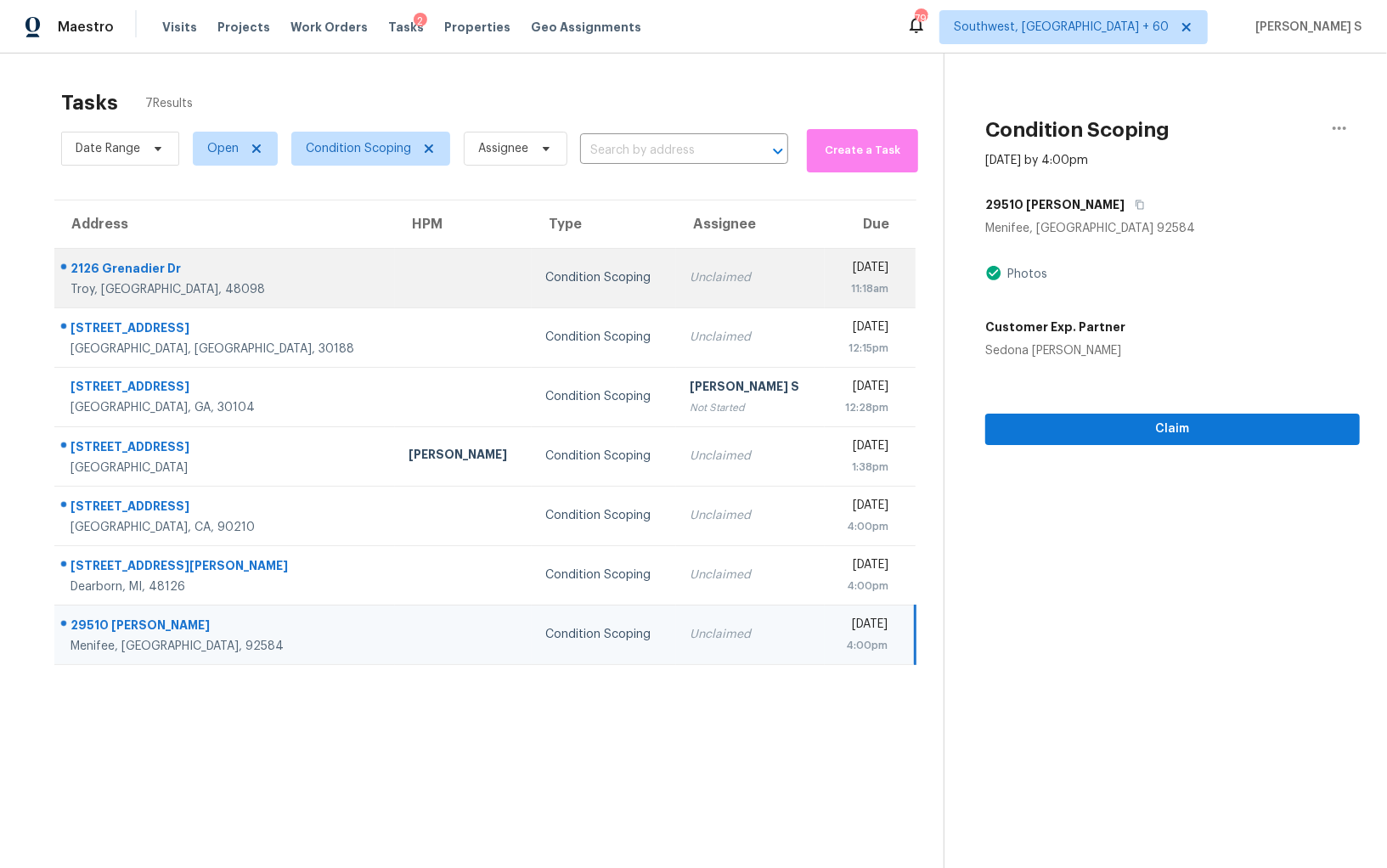
click at [677, 258] on td "Unclaimed" at bounding box center [751, 277] width 149 height 59
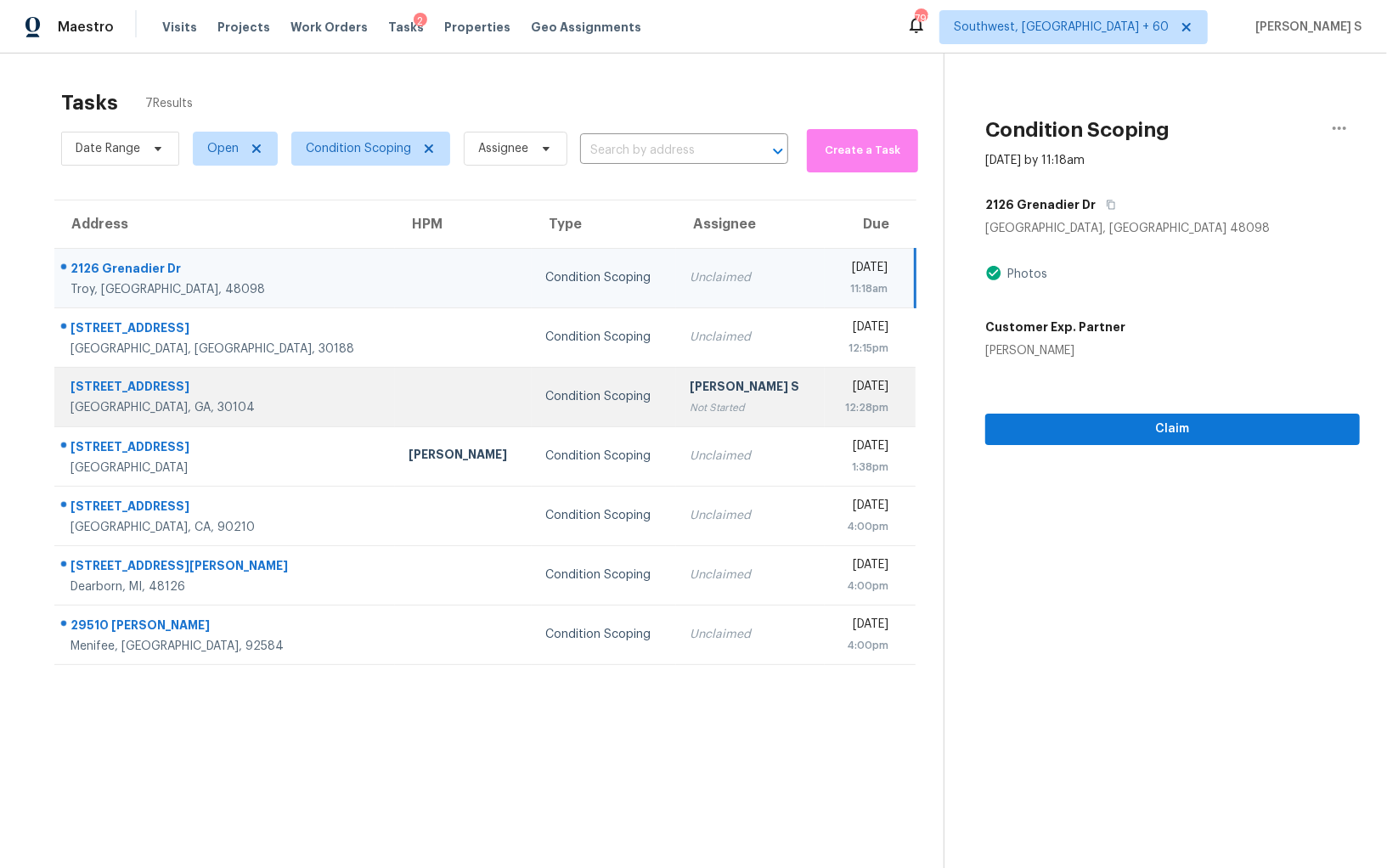
click at [839, 411] on div "12:28pm" at bounding box center [864, 407] width 51 height 17
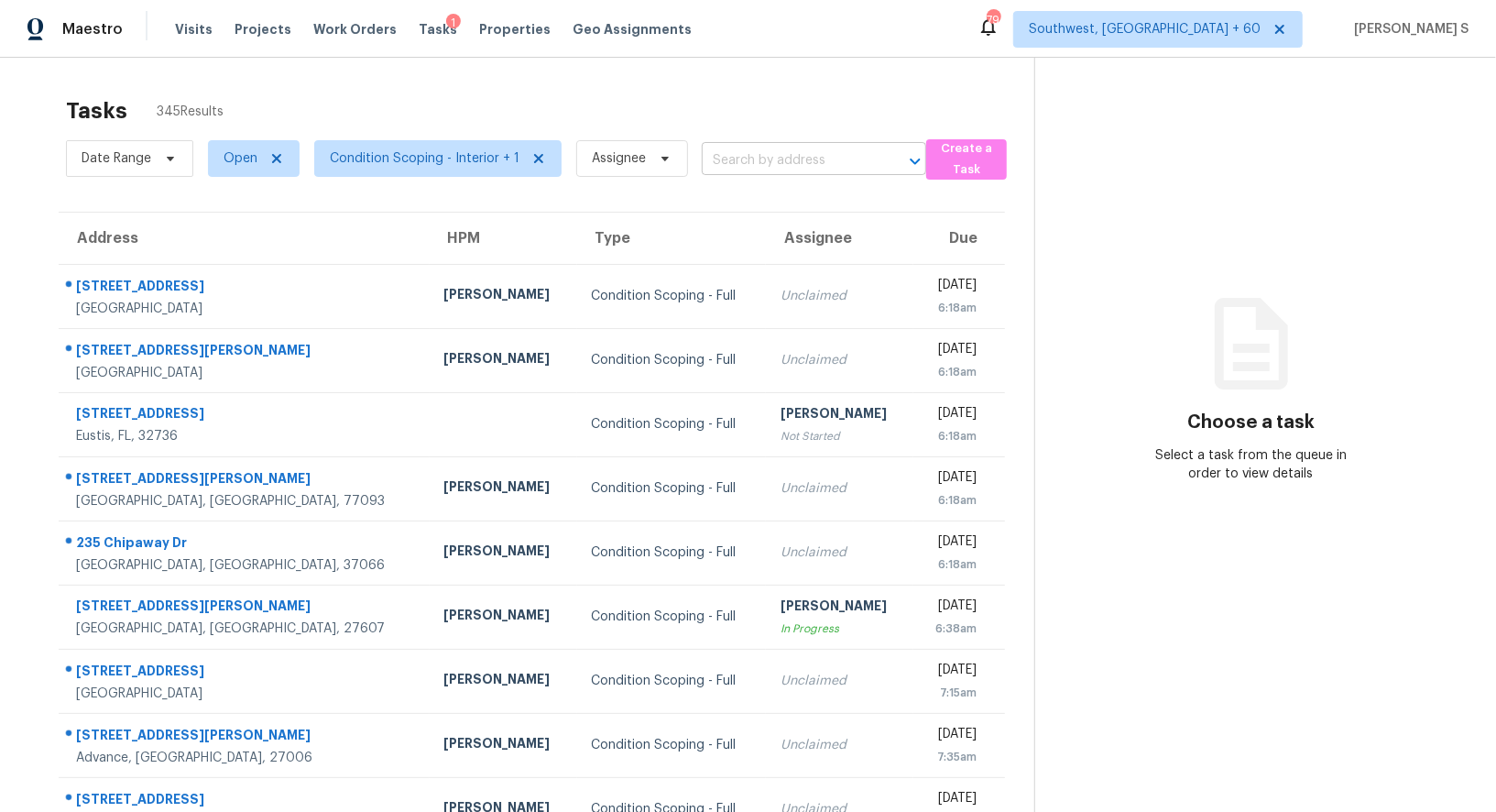
click at [749, 171] on input "text" at bounding box center [788, 160] width 173 height 29
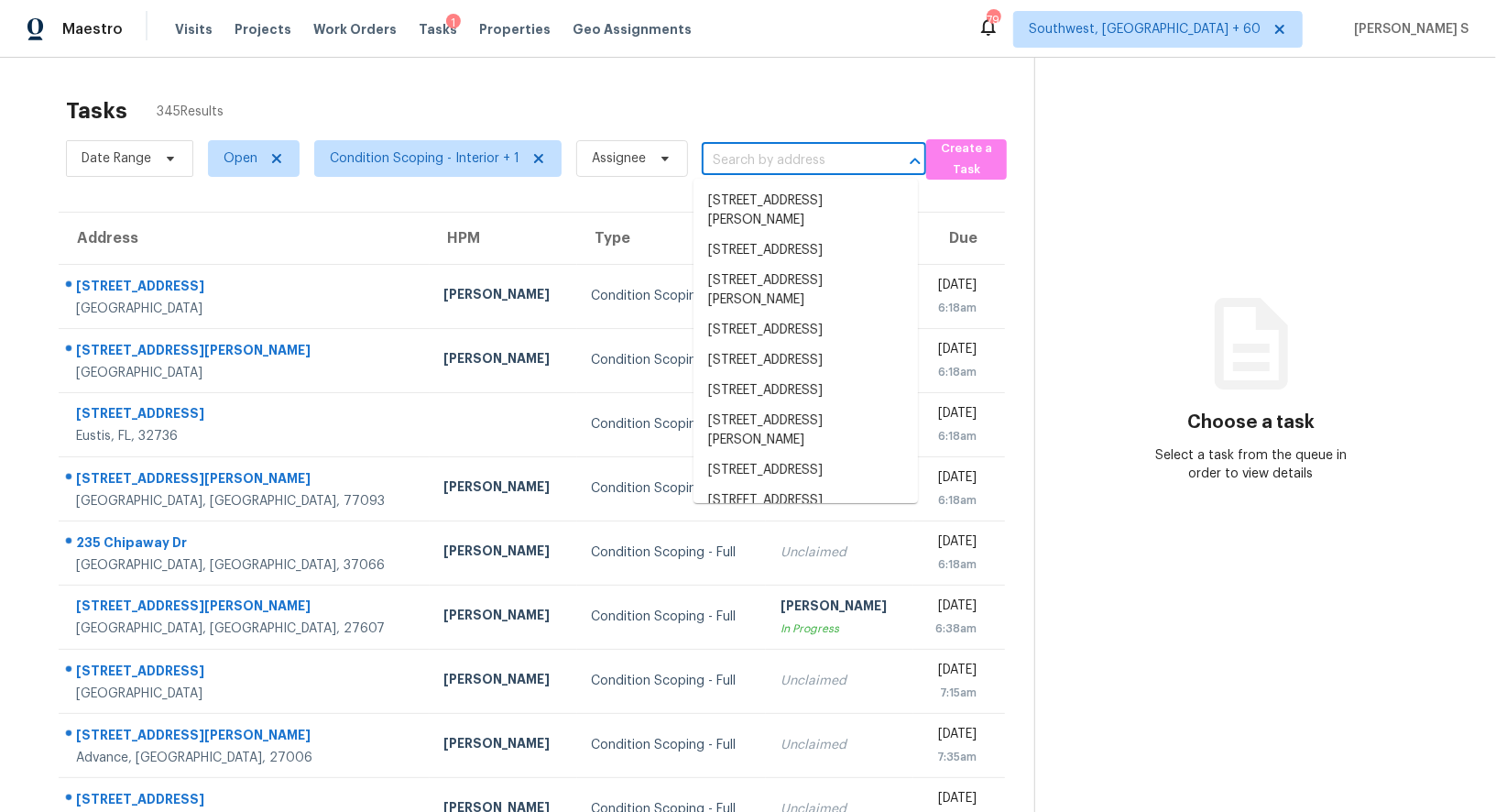
click at [749, 171] on input "text" at bounding box center [788, 160] width 173 height 29
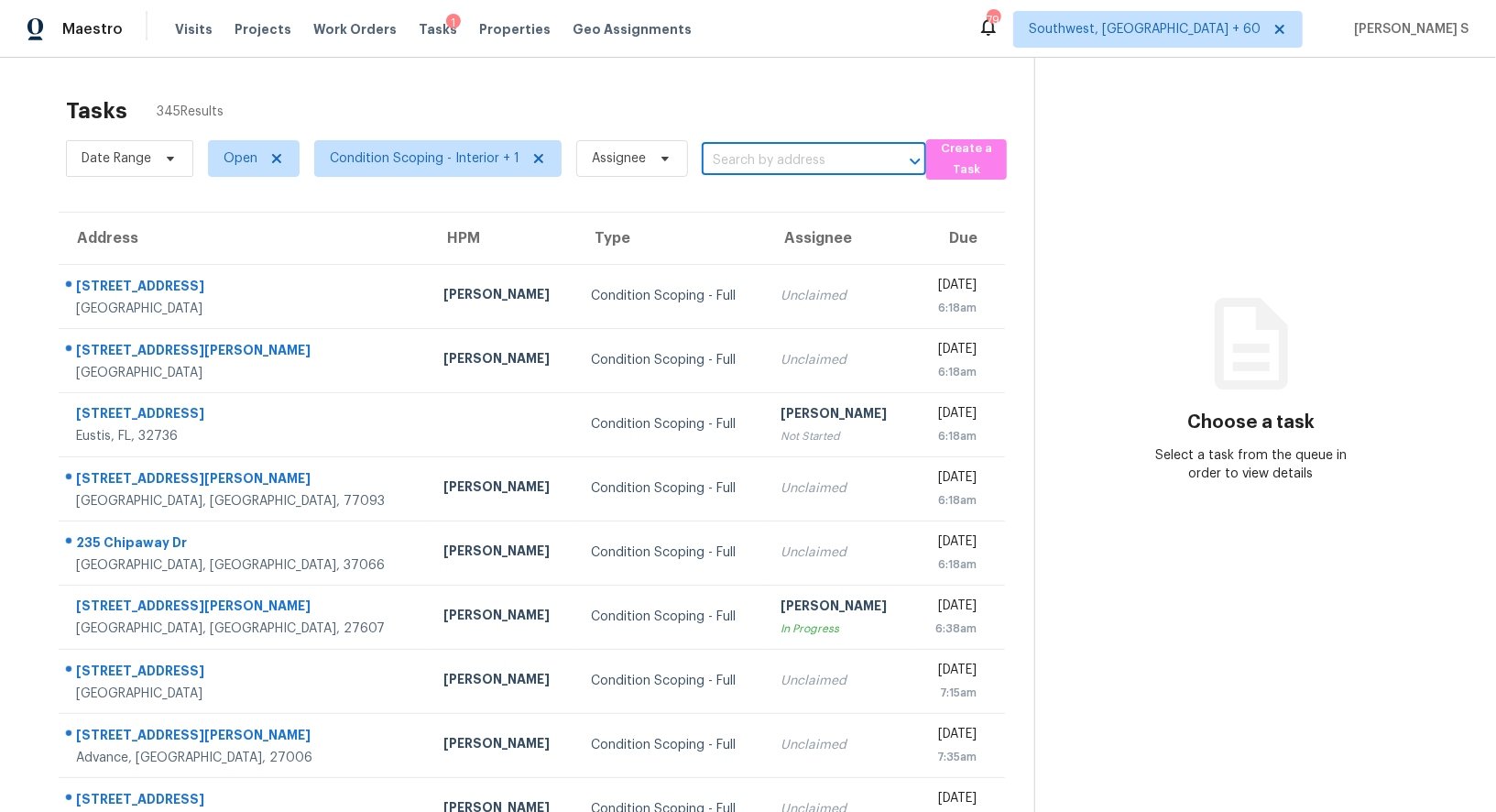
paste input "[STREET_ADDRESS]"
type input "[STREET_ADDRESS]"
click at [782, 203] on li "[STREET_ADDRESS]" at bounding box center [805, 202] width 224 height 31
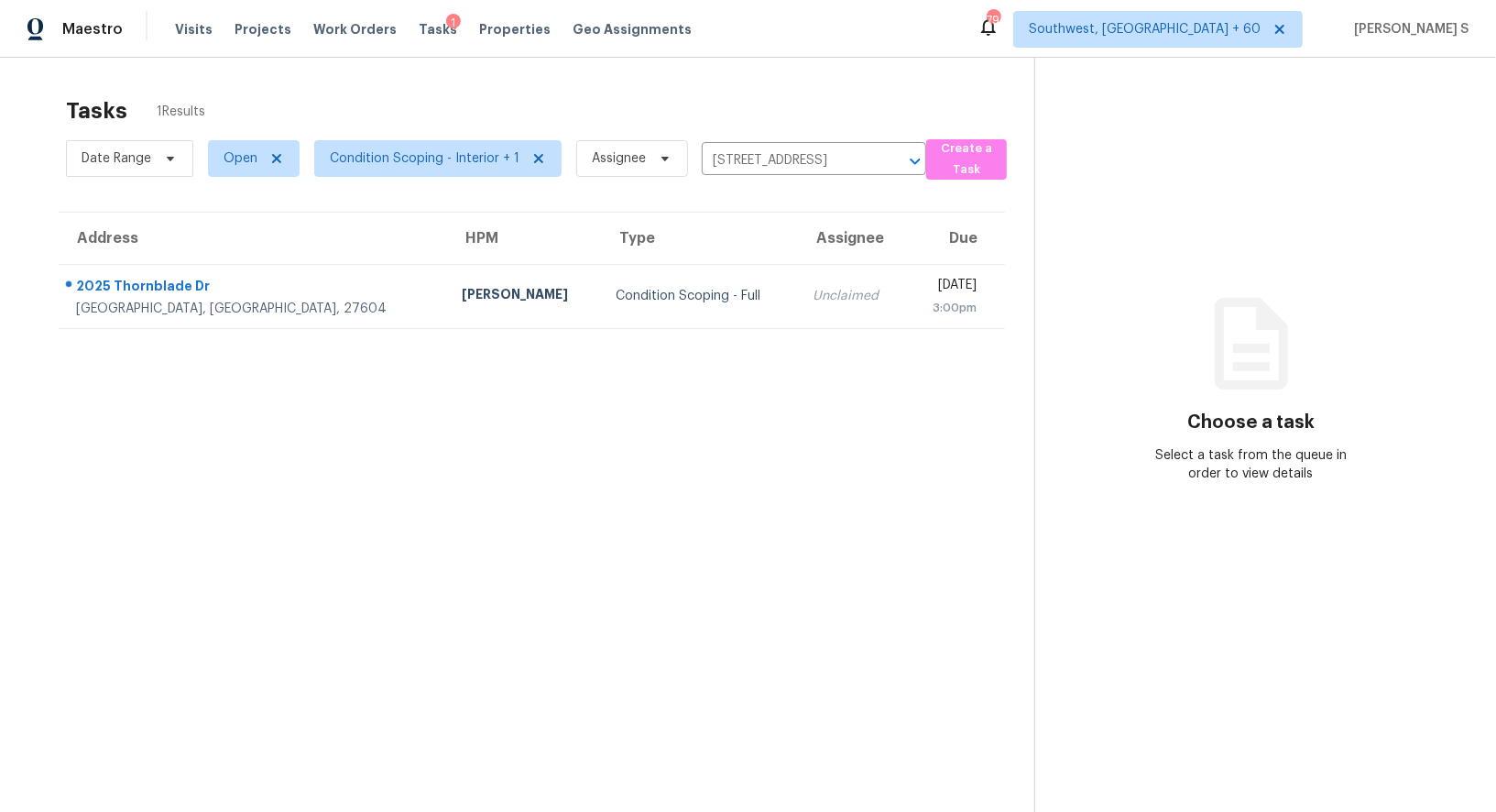
click at [799, 305] on td "Unclaimed" at bounding box center [852, 295] width 108 height 64
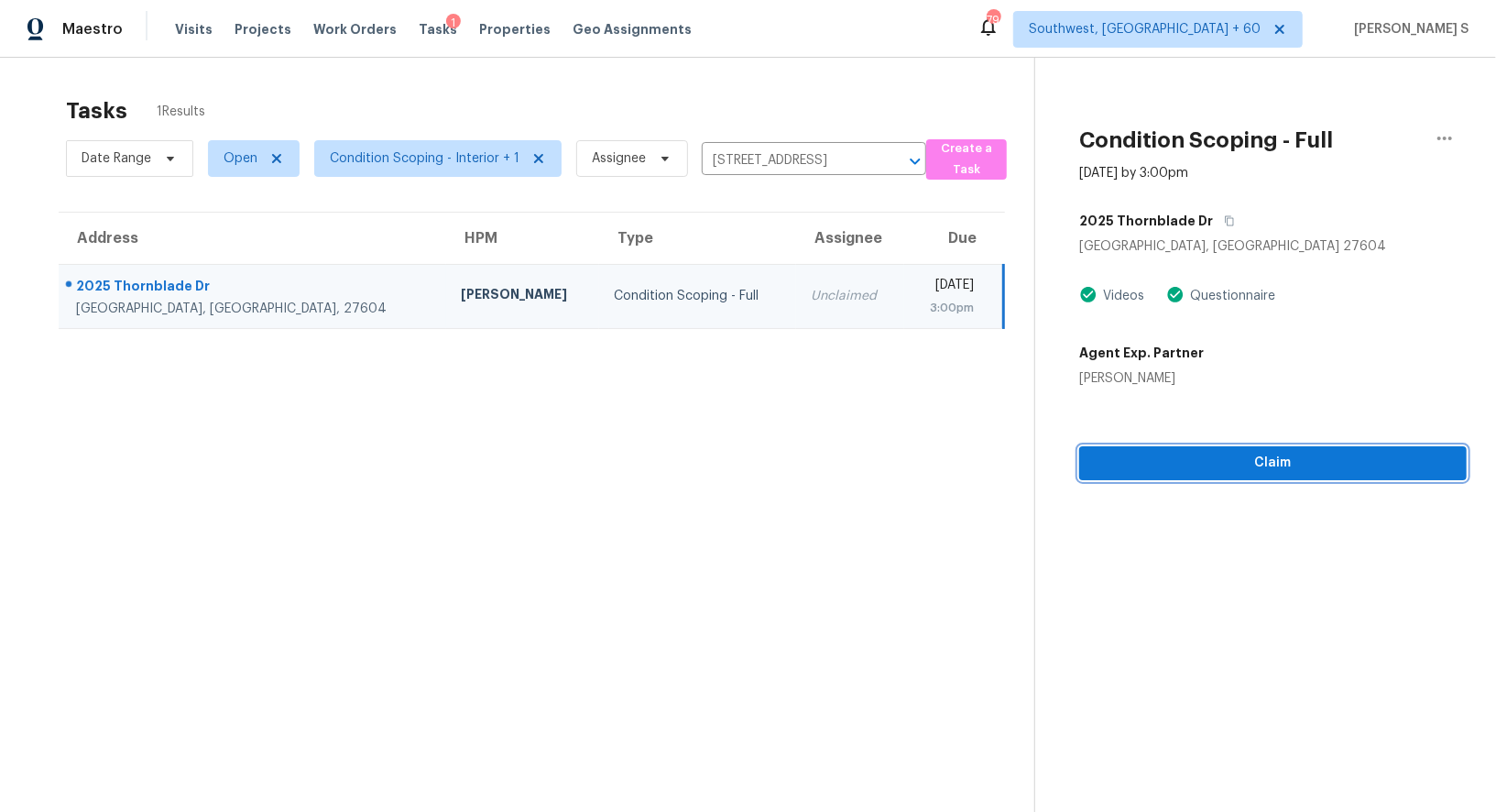
click at [1249, 463] on span "Claim" at bounding box center [1272, 463] width 358 height 23
click at [1262, 461] on span "Start Assessment" at bounding box center [1272, 463] width 358 height 23
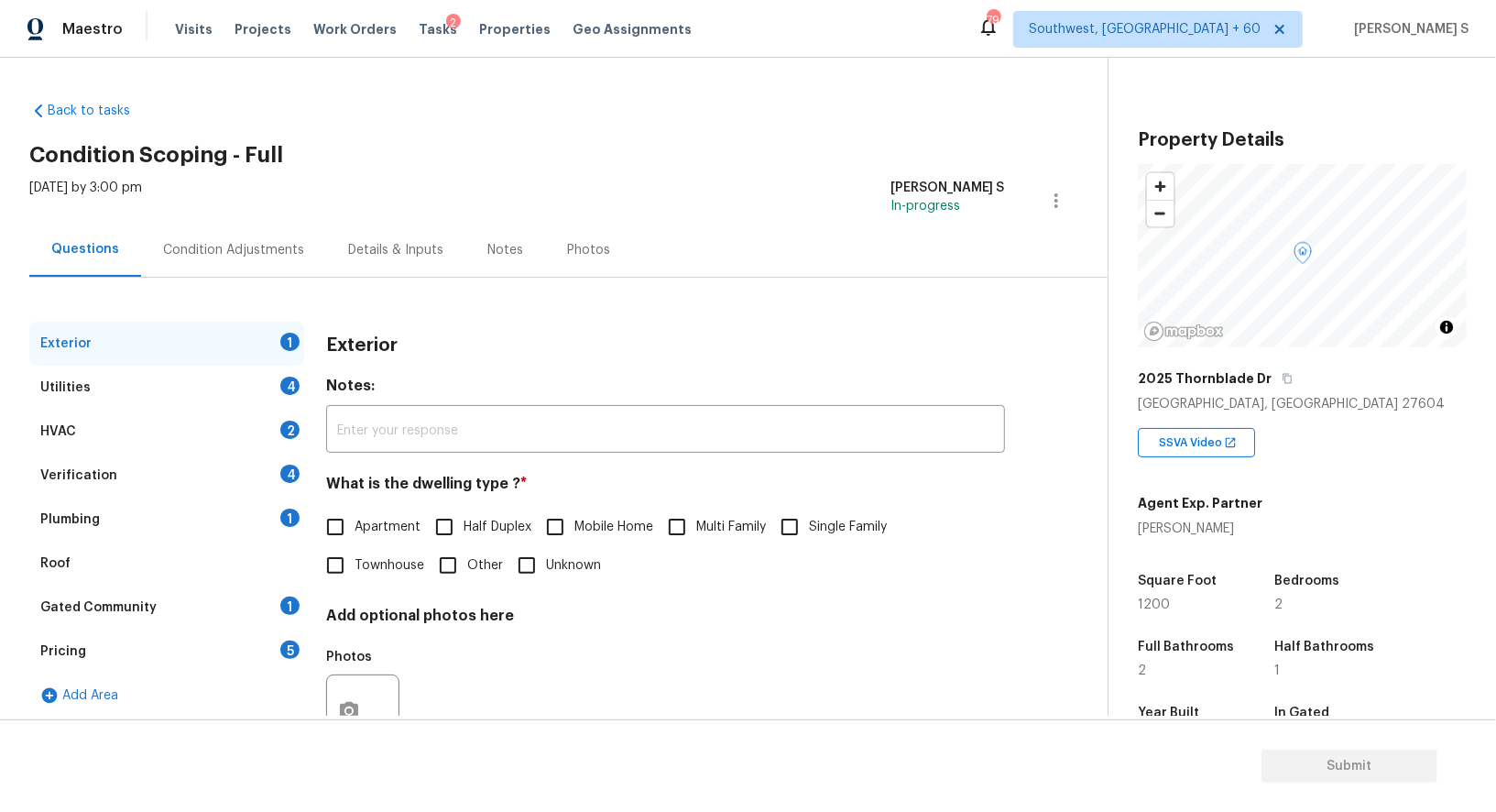
scroll to position [251, 0]
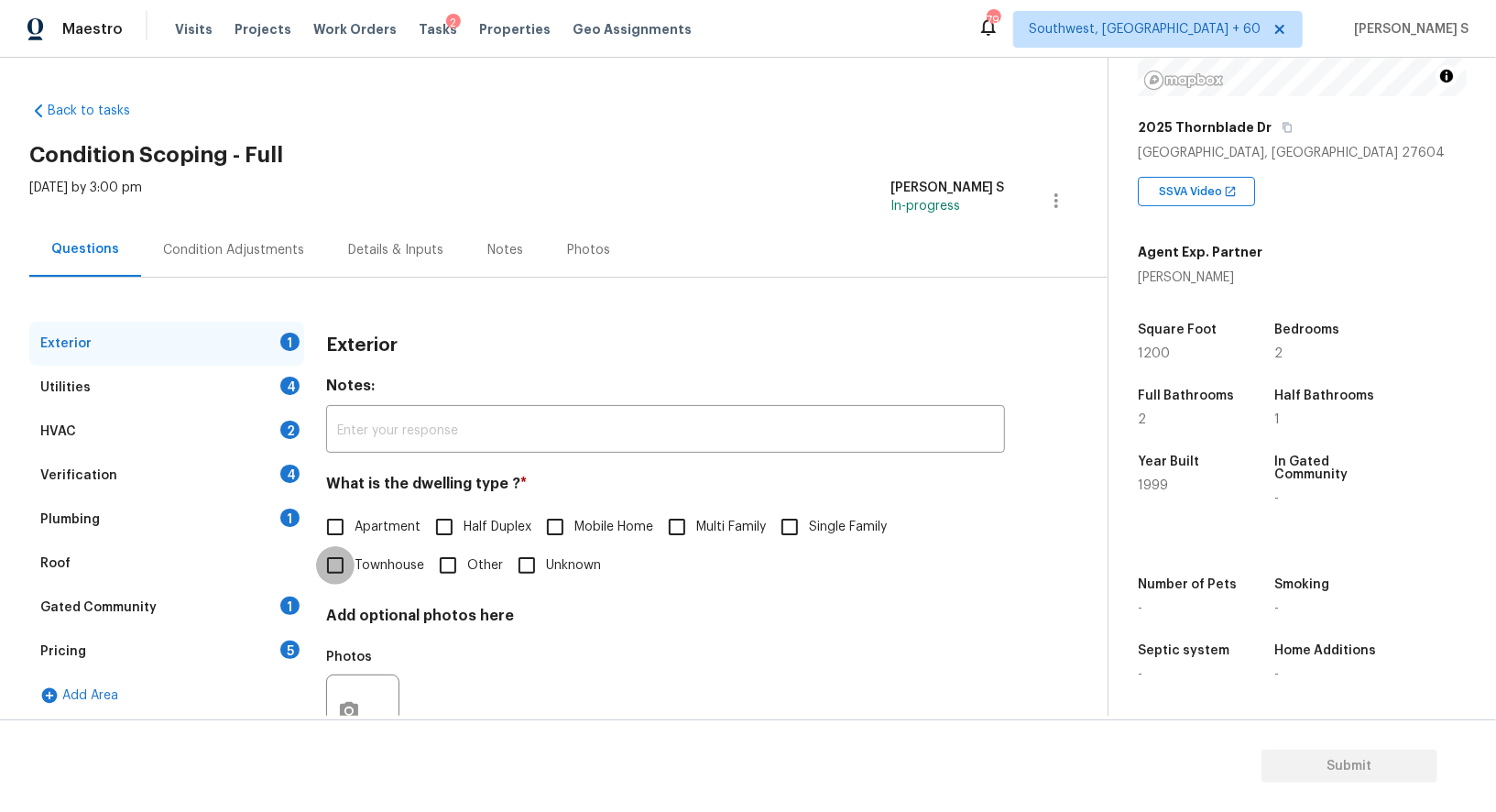
click at [347, 577] on input "Townhouse" at bounding box center [335, 566] width 38 height 38
checkbox input "true"
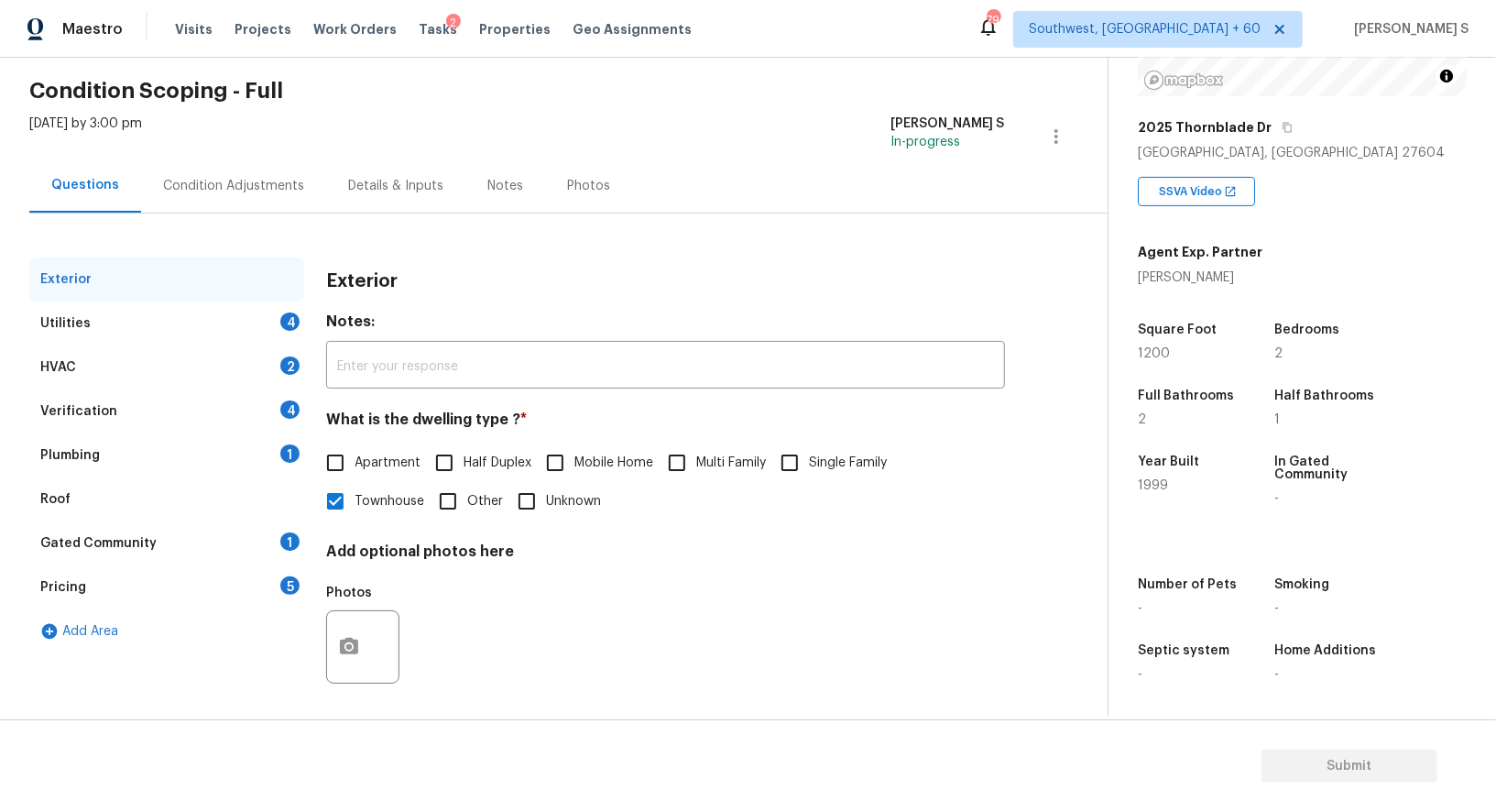
click at [279, 452] on div "Plumbing 1" at bounding box center [167, 456] width 275 height 44
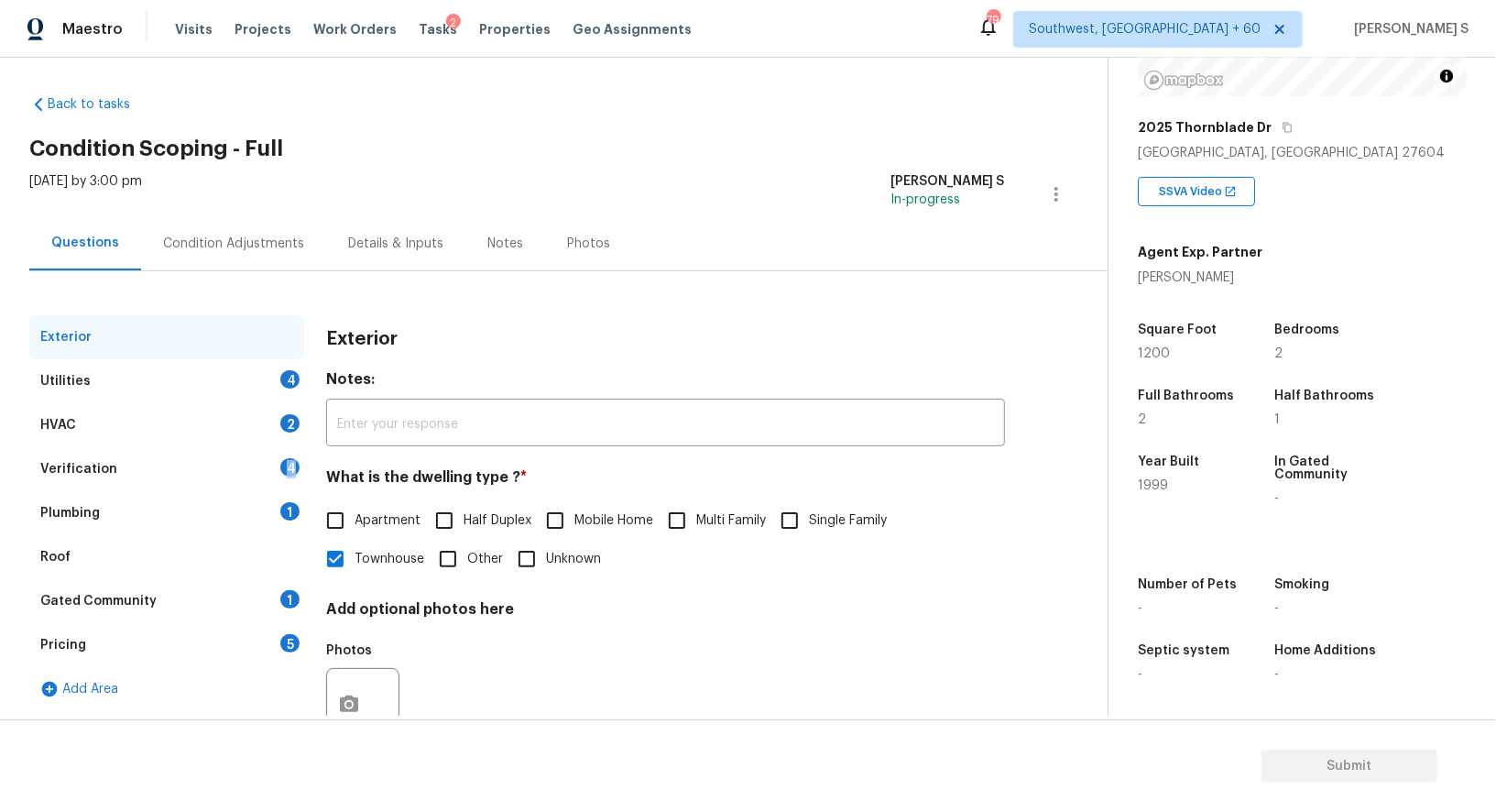
click at [279, 452] on div "Verification 4" at bounding box center [167, 469] width 275 height 44
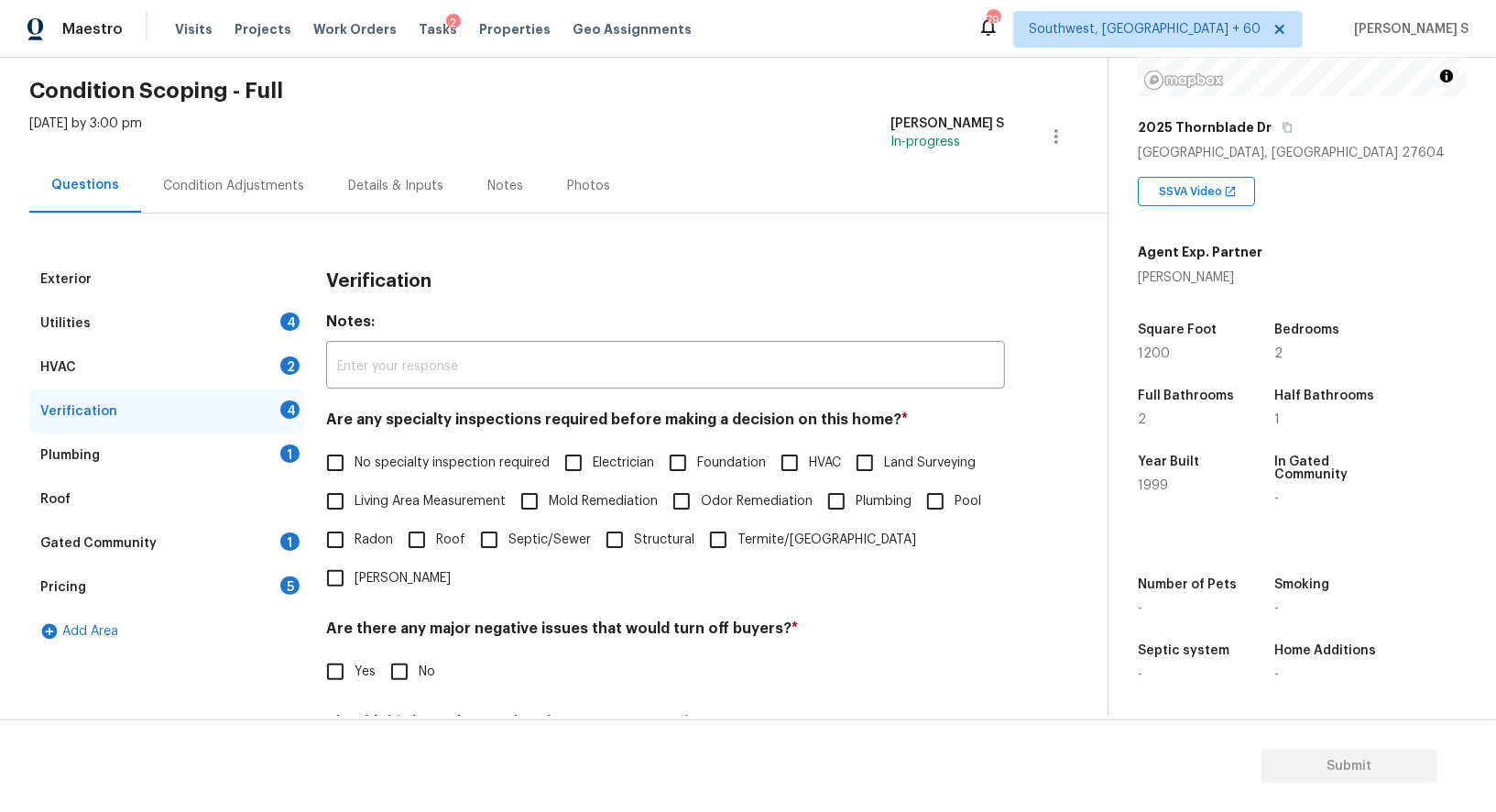
click at [294, 446] on div "1" at bounding box center [290, 453] width 19 height 18
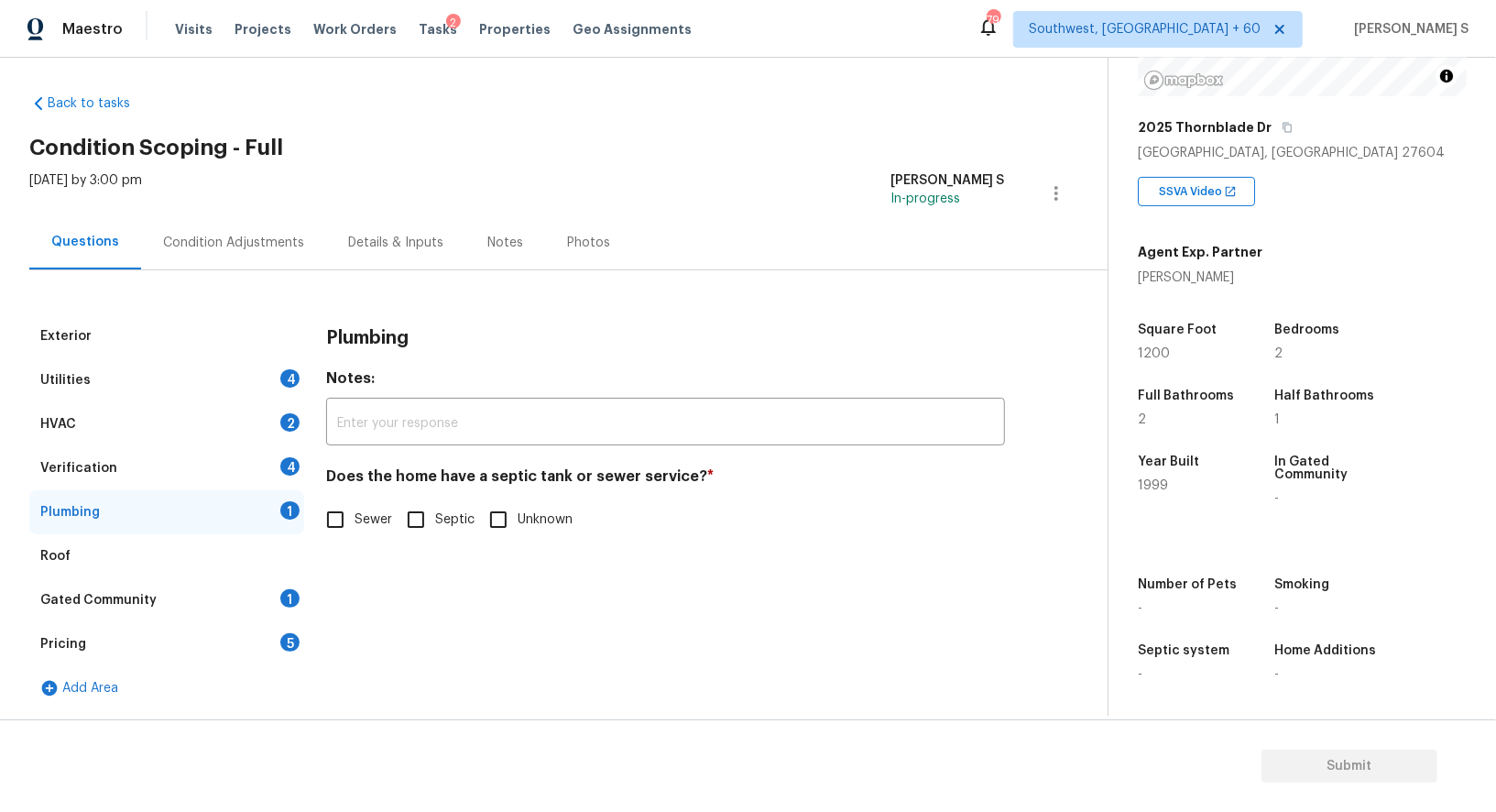
scroll to position [7, 0]
click at [340, 522] on input "Sewer" at bounding box center [335, 521] width 38 height 38
checkbox input "true"
click at [278, 604] on div "Gated Community 1" at bounding box center [167, 601] width 275 height 44
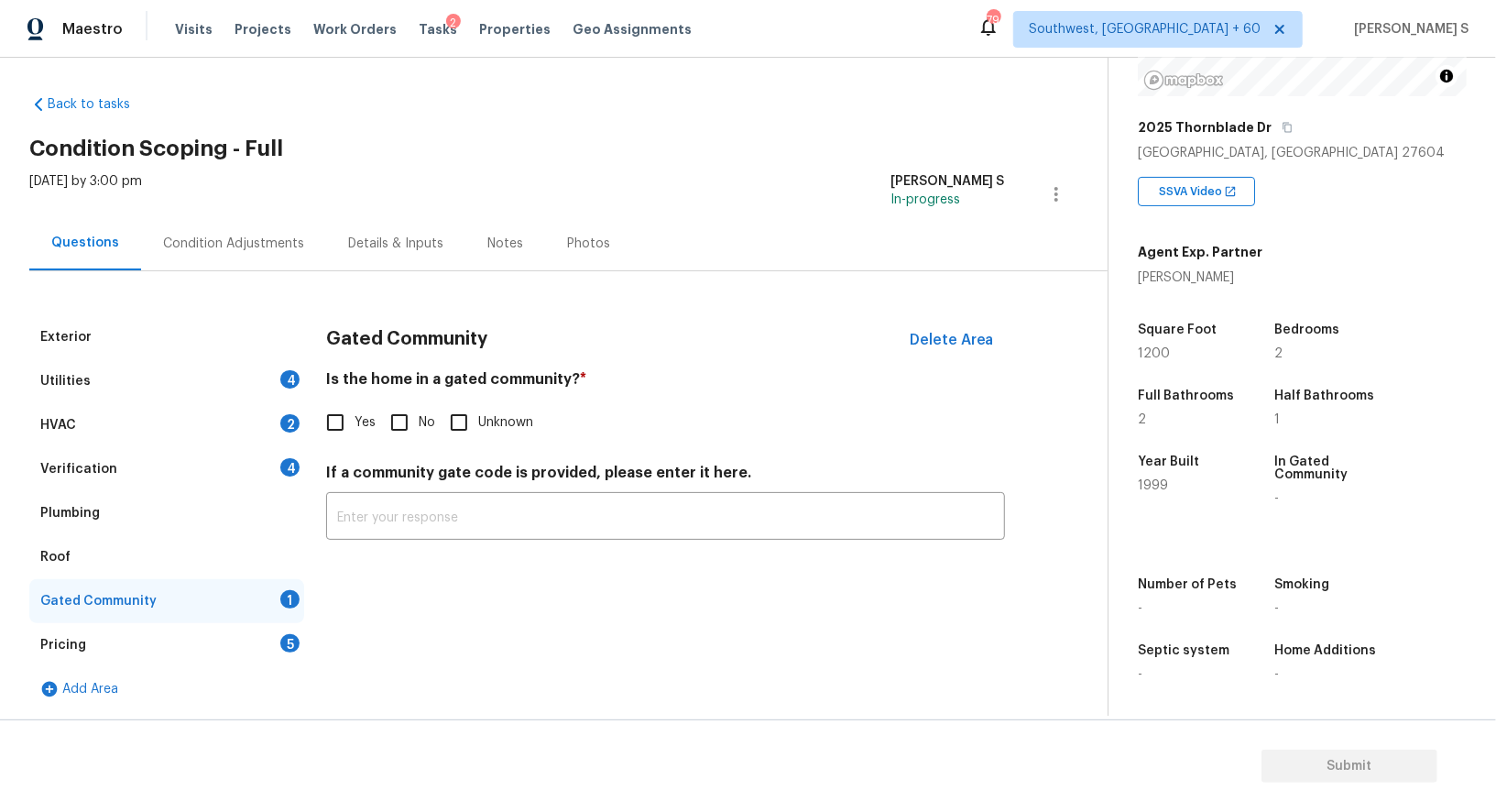
click at [411, 421] on input "No" at bounding box center [399, 422] width 38 height 38
checkbox input "true"
click at [289, 461] on div "4" at bounding box center [290, 467] width 19 height 18
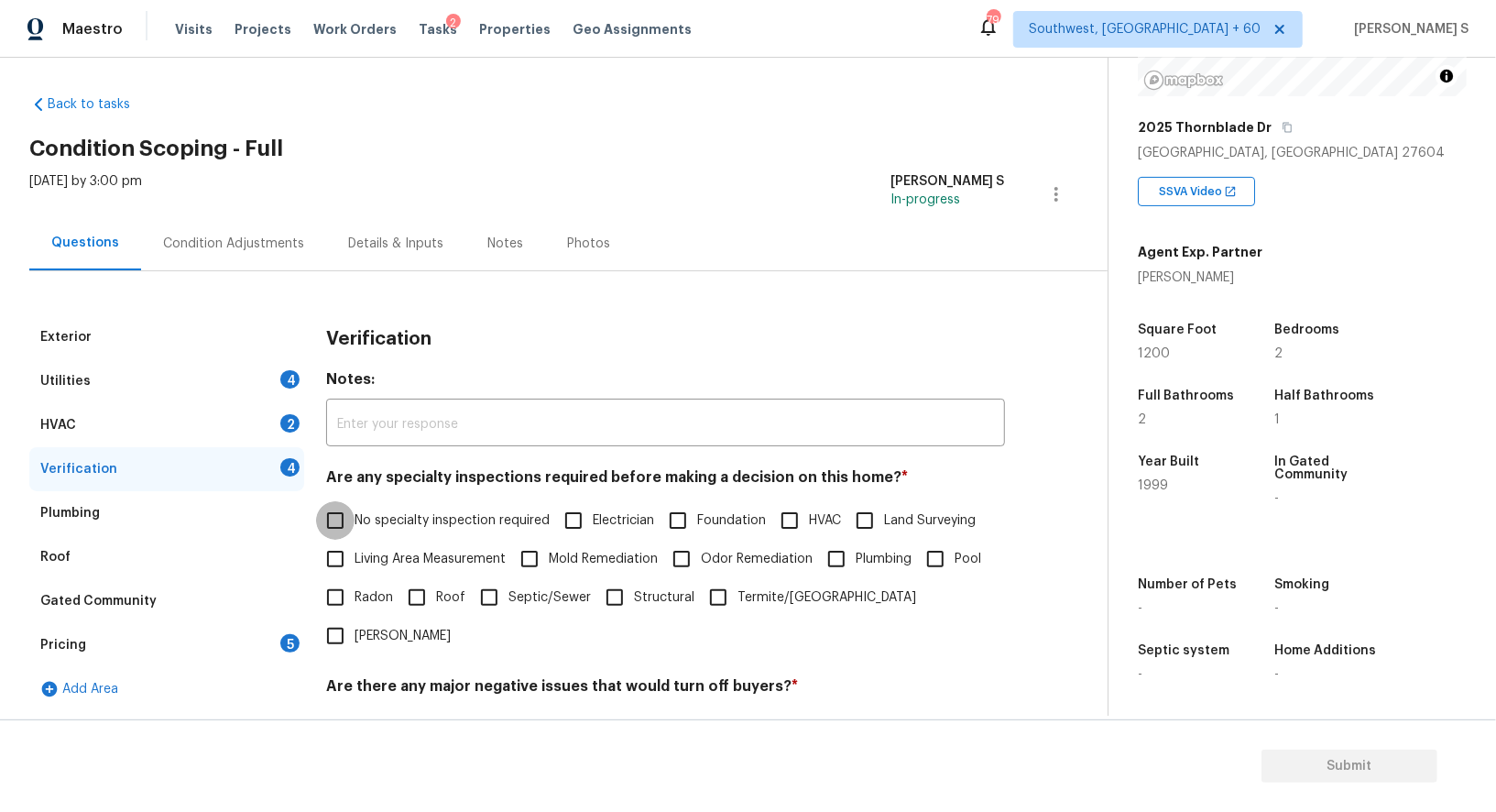
click at [346, 513] on input "No specialty inspection required" at bounding box center [335, 521] width 38 height 38
checkbox input "true"
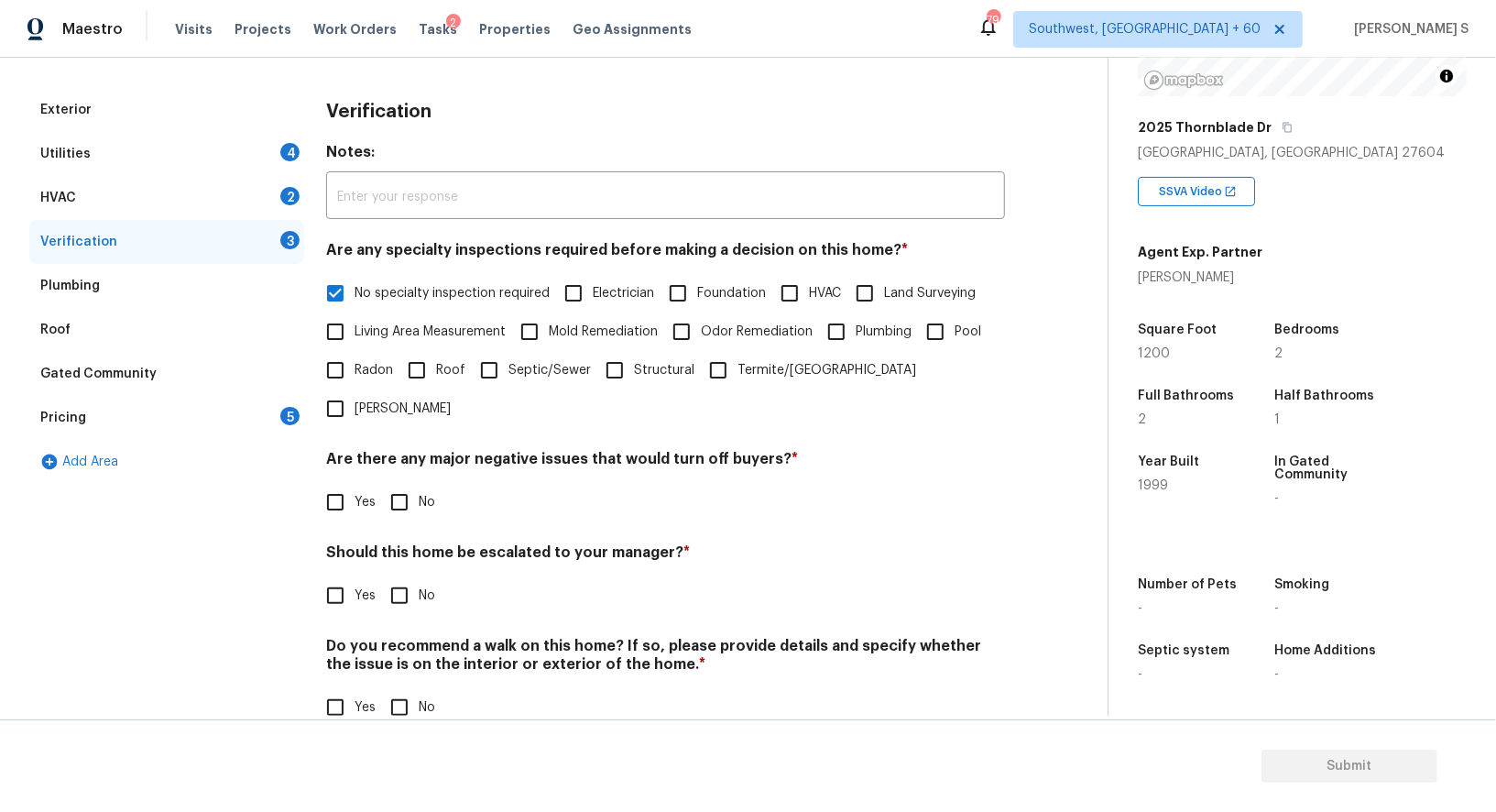
click at [408, 483] on input "No" at bounding box center [399, 502] width 38 height 38
checkbox input "true"
click at [384, 688] on input "No" at bounding box center [399, 707] width 38 height 38
checkbox input "true"
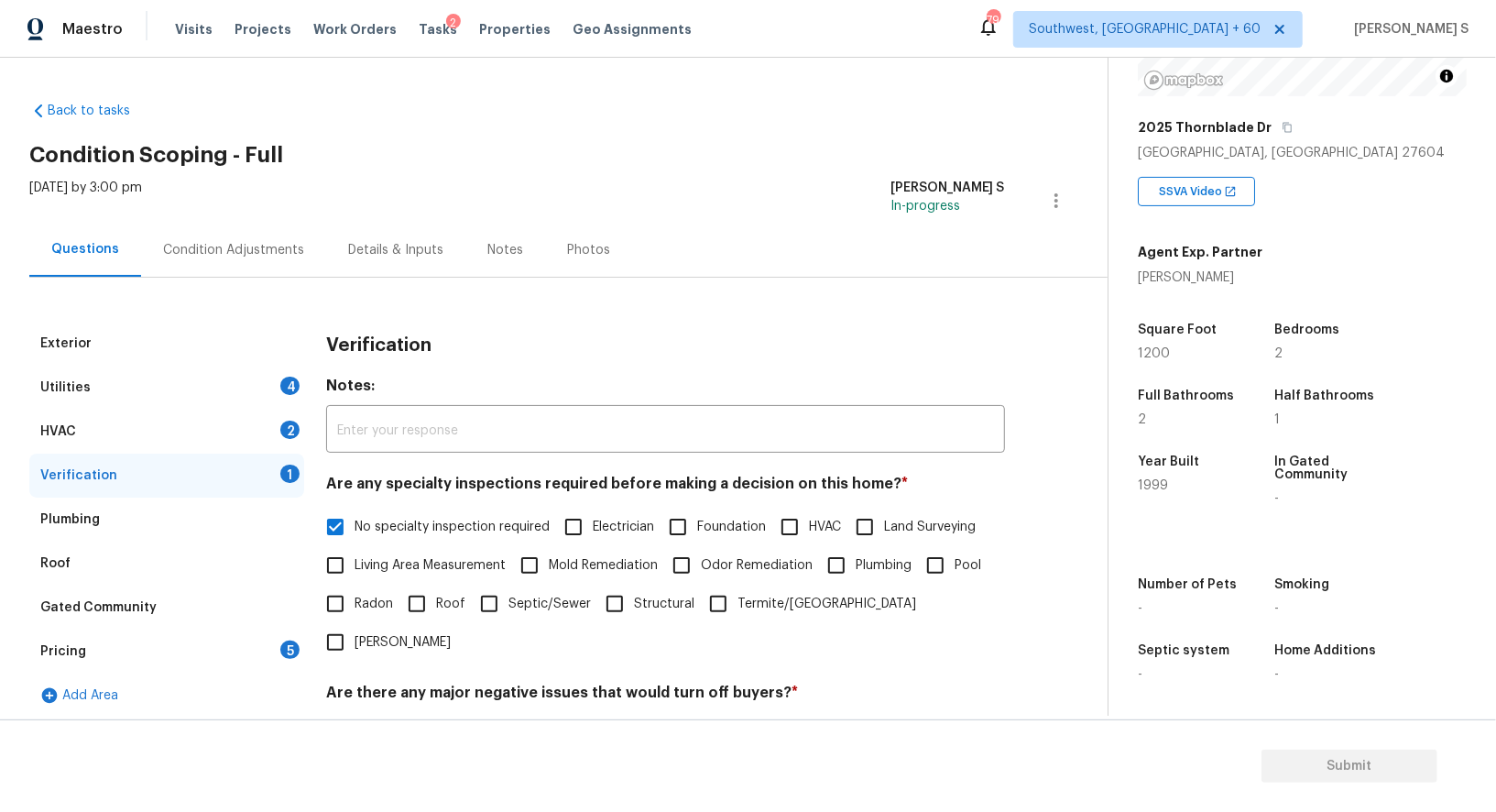
click at [285, 434] on div "2" at bounding box center [290, 429] width 19 height 18
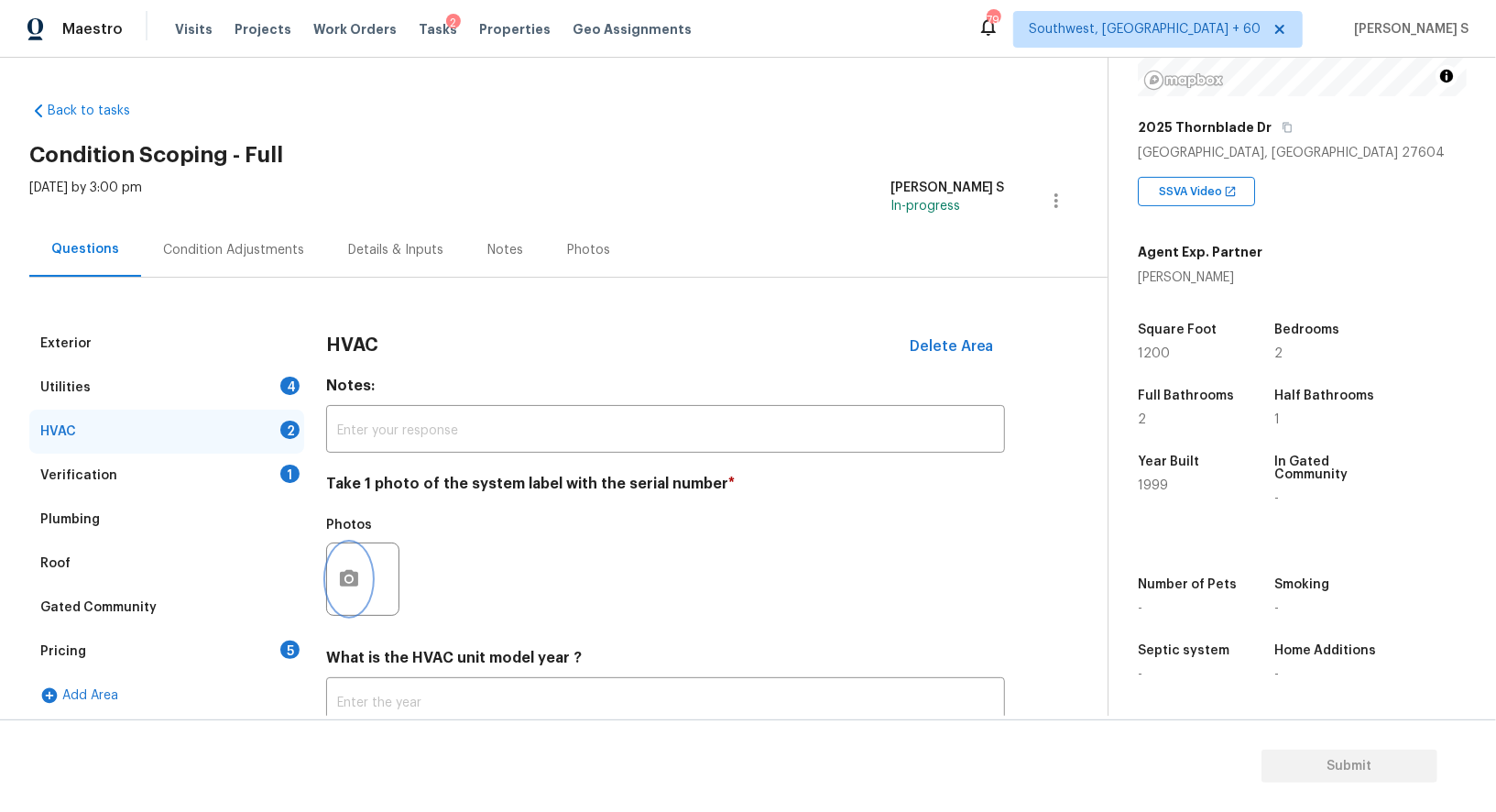
click at [360, 566] on button "button" at bounding box center [349, 579] width 44 height 72
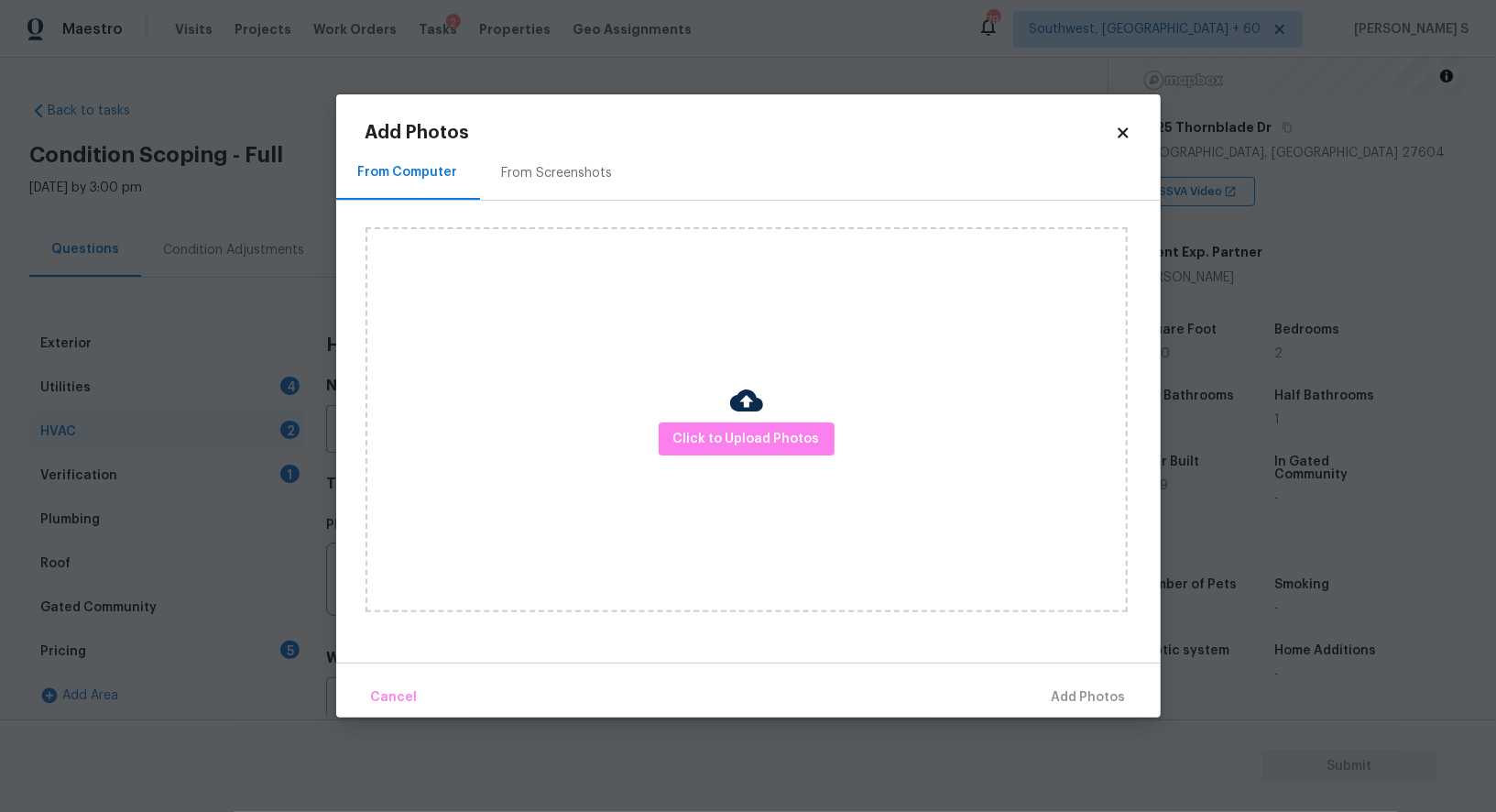
click at [655, 446] on div "Click to Upload Photos" at bounding box center [747, 419] width 762 height 385
click at [668, 446] on button "Click to Upload Photos" at bounding box center [747, 438] width 176 height 33
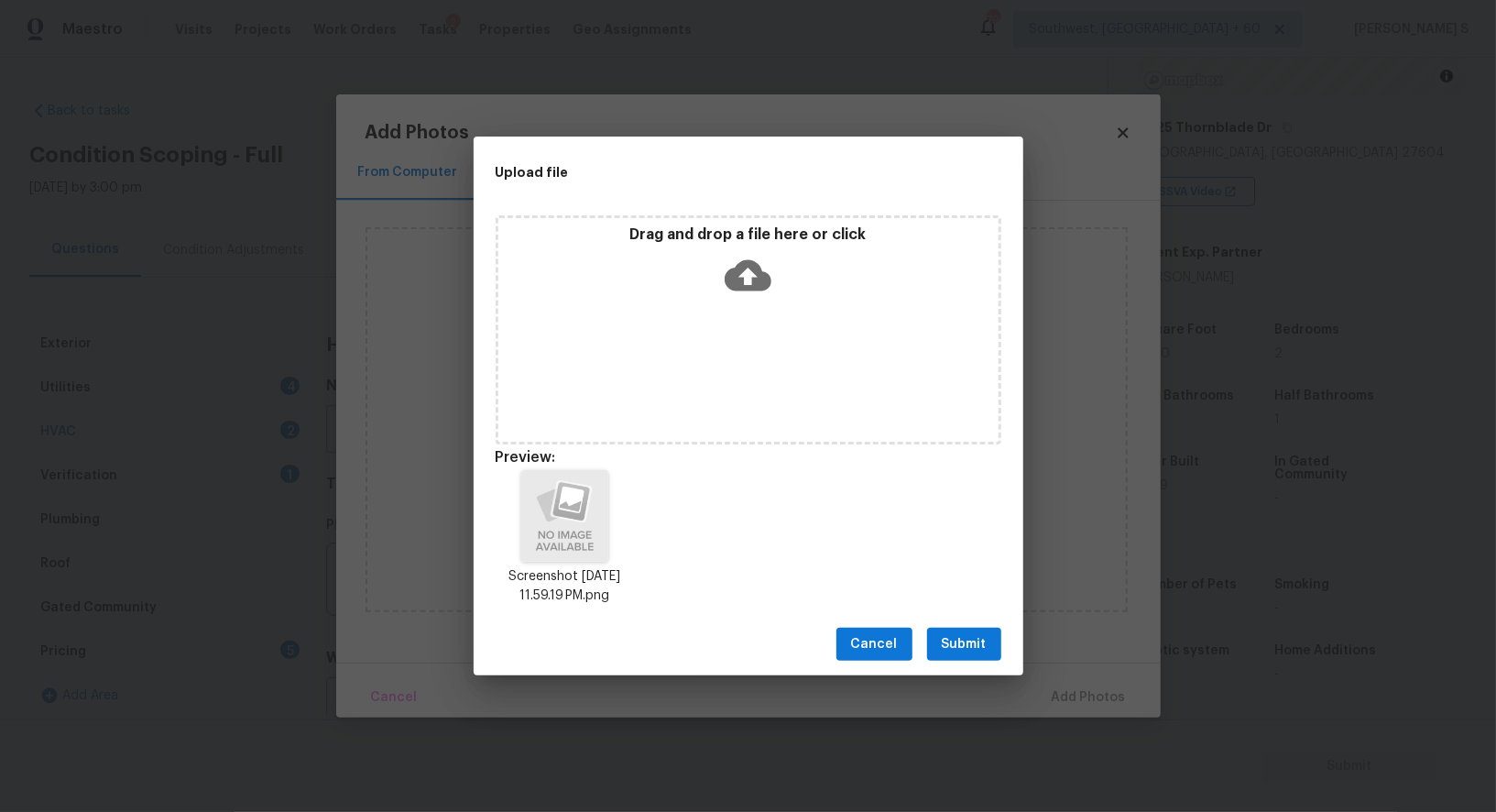
click at [955, 634] on span "Submit" at bounding box center [964, 645] width 45 height 23
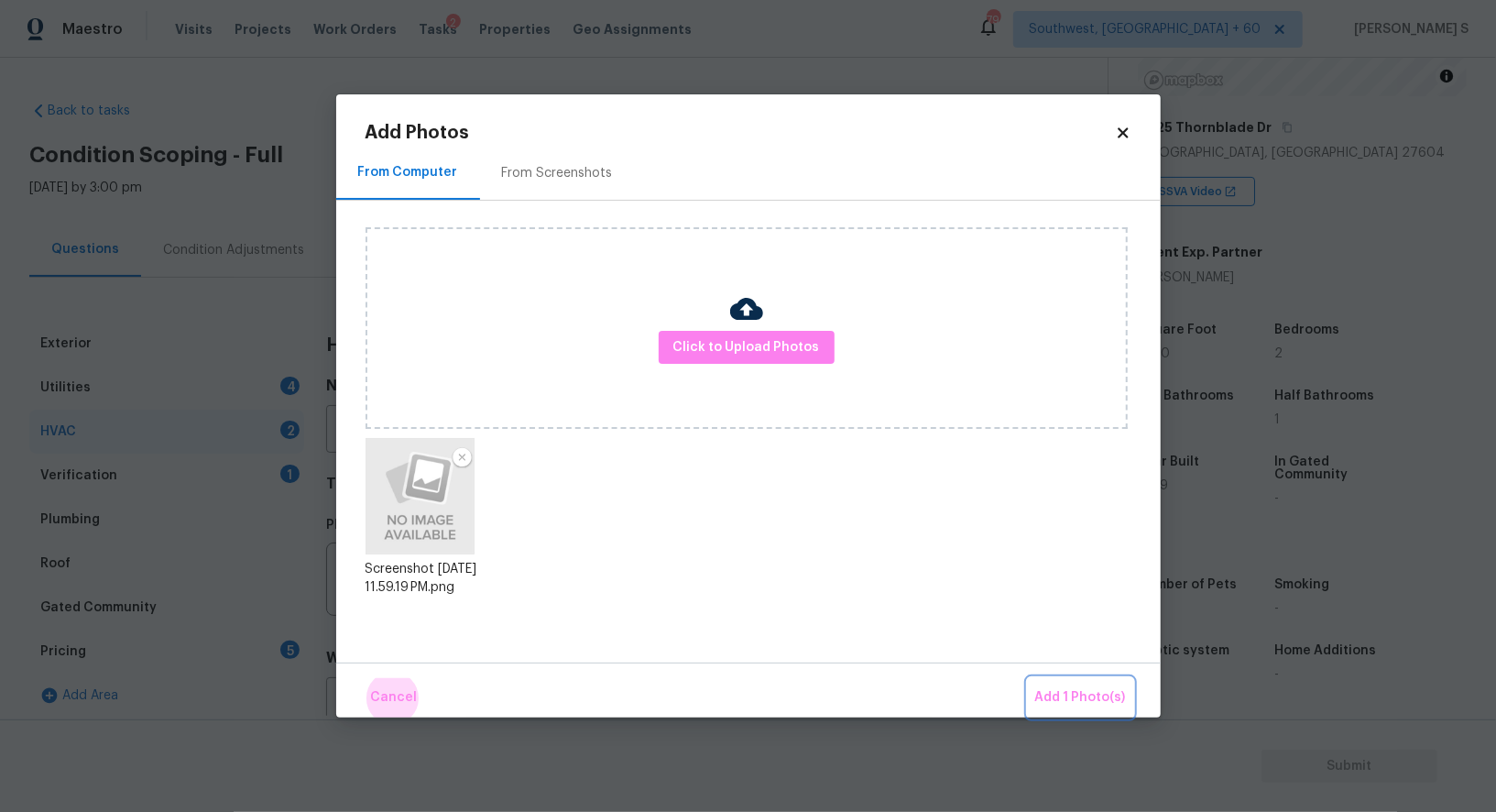
click at [1028, 678] on button "Add 1 Photo(s)" at bounding box center [1080, 697] width 105 height 39
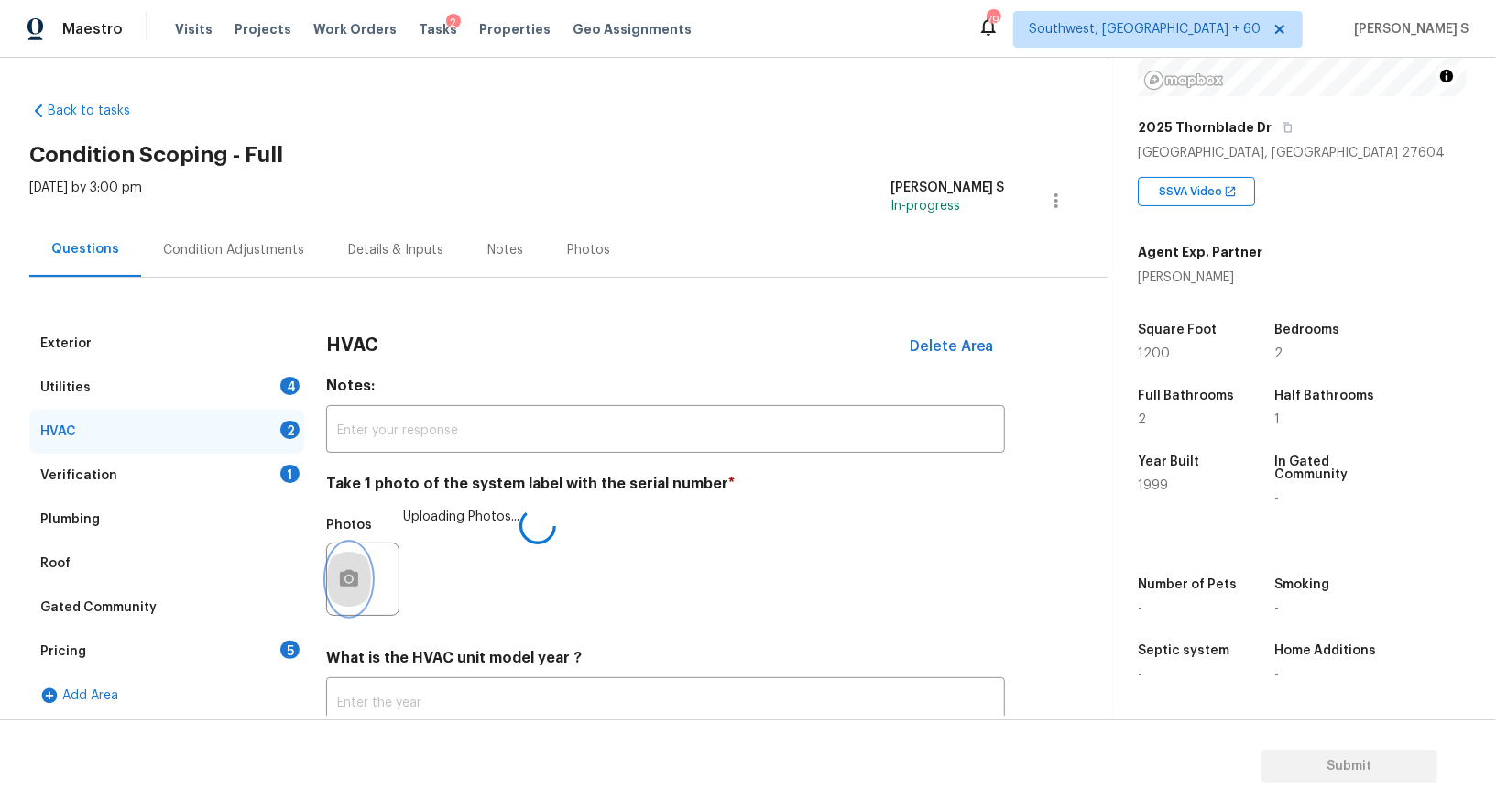
scroll to position [130, 0]
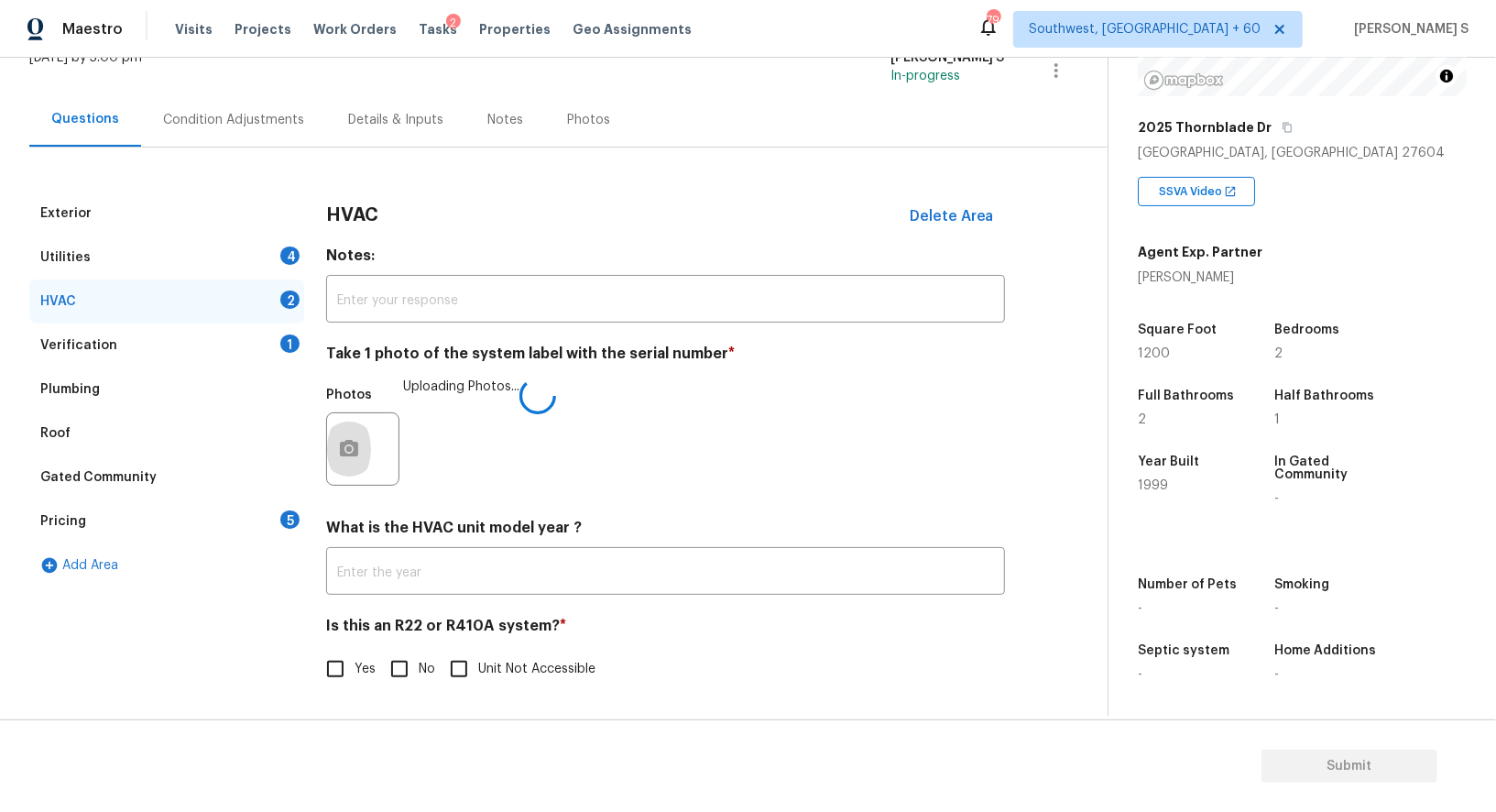
click at [405, 675] on input "No" at bounding box center [399, 669] width 38 height 38
checkbox input "true"
click at [273, 253] on div "Utilities 4" at bounding box center [167, 258] width 275 height 44
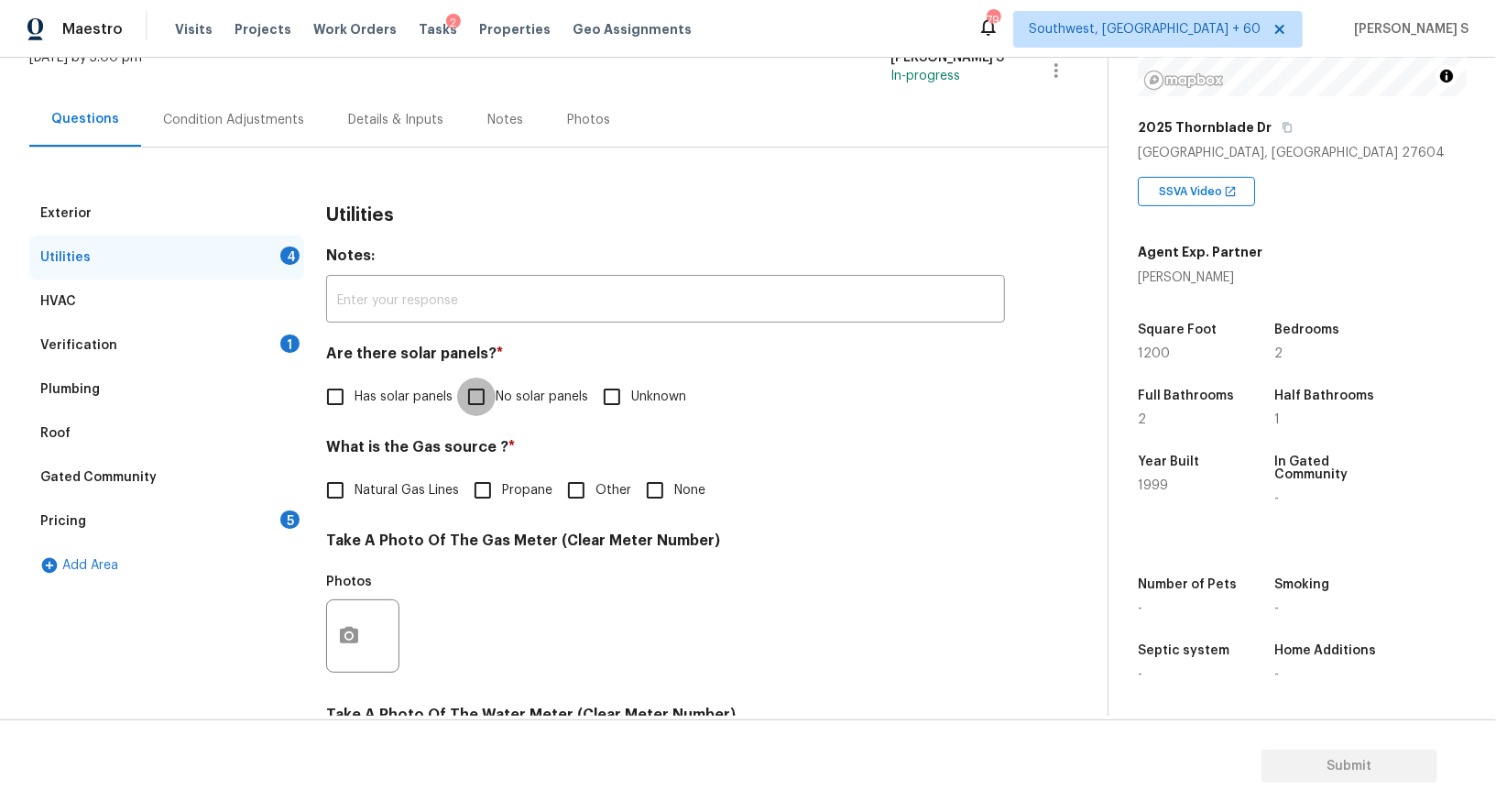
click at [468, 387] on input "No solar panels" at bounding box center [477, 396] width 38 height 38
checkbox input "true"
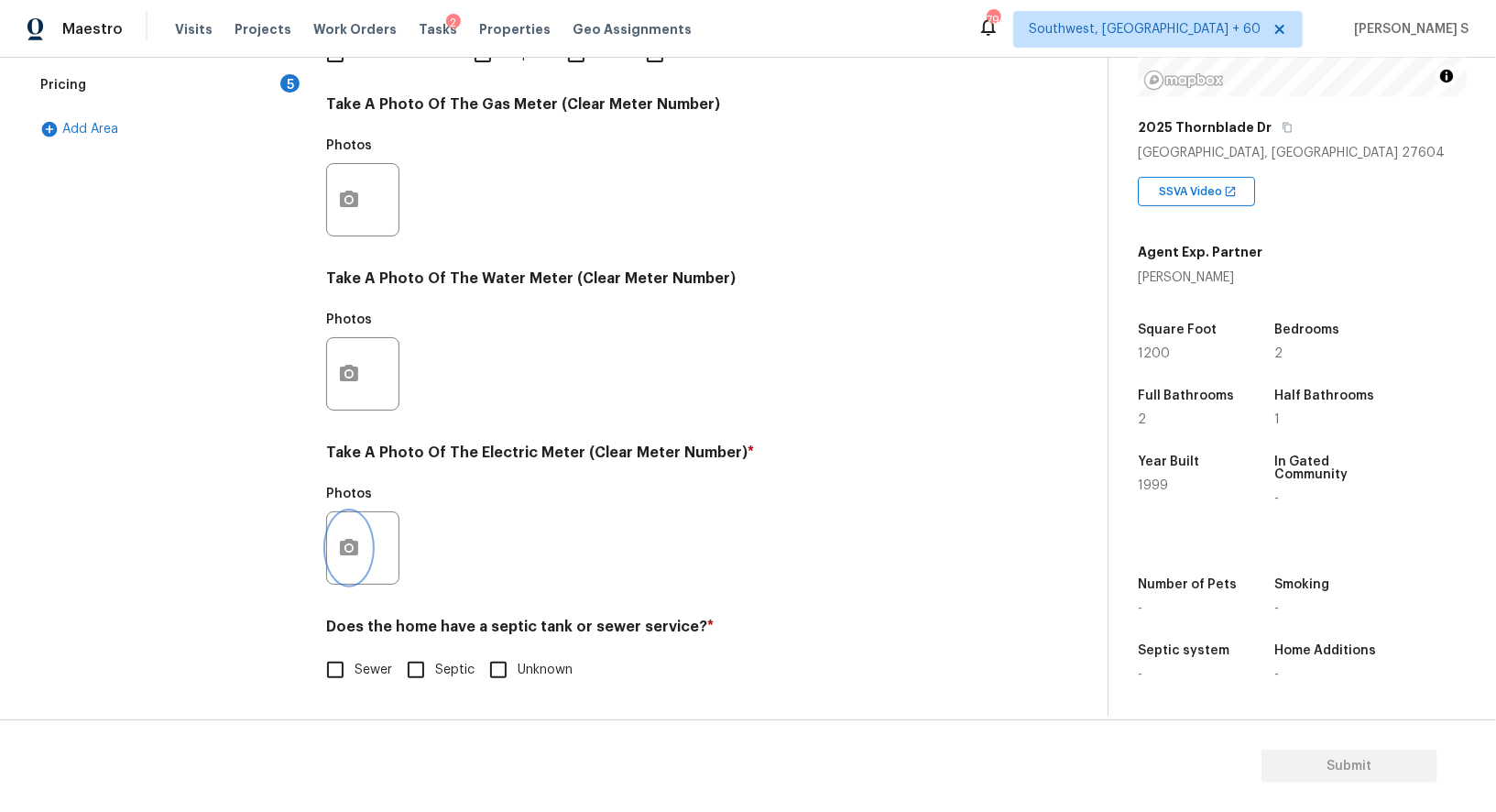
click at [331, 549] on button "button" at bounding box center [349, 547] width 44 height 72
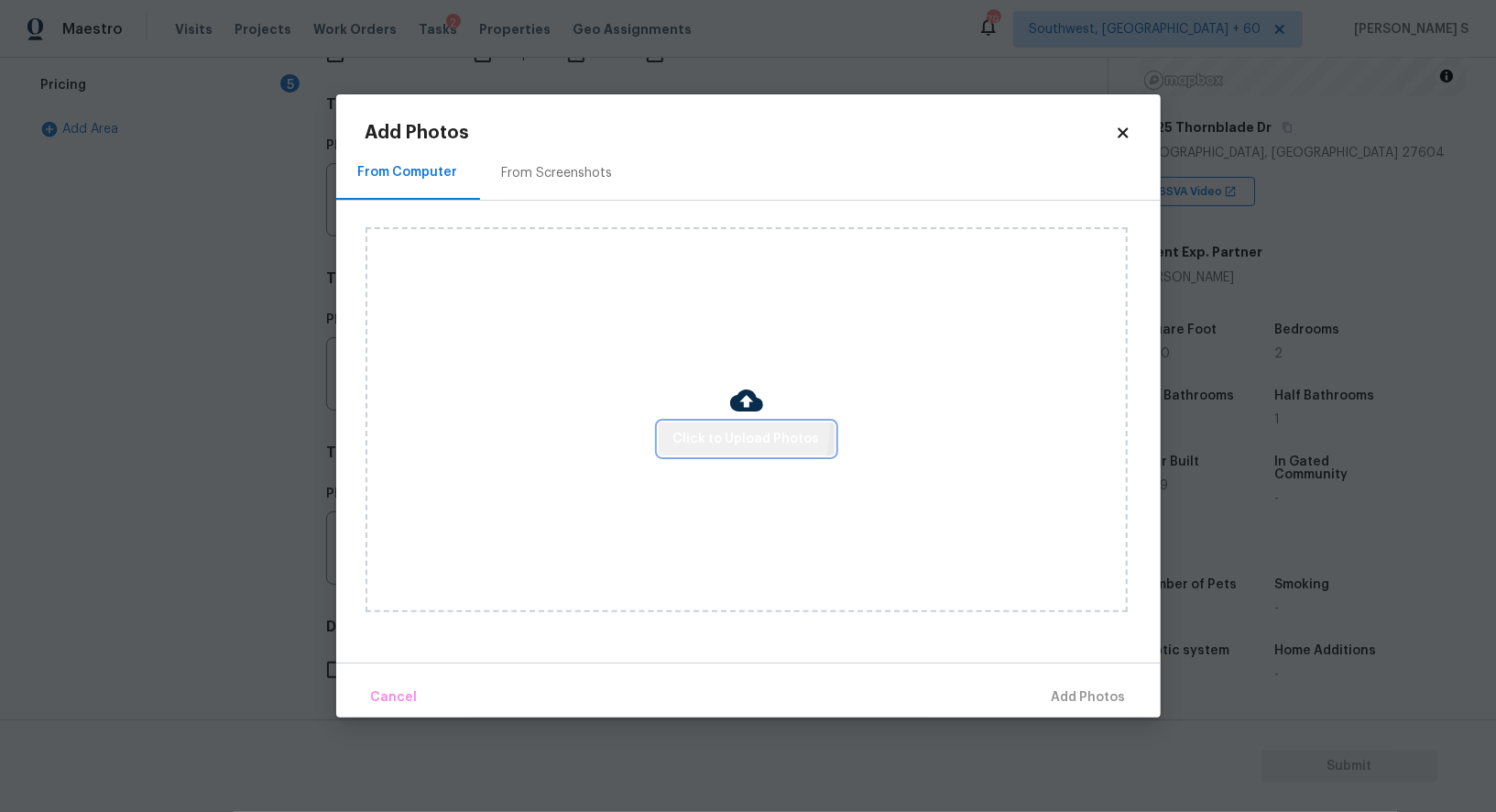
click at [703, 426] on button "Click to Upload Photos" at bounding box center [747, 438] width 176 height 33
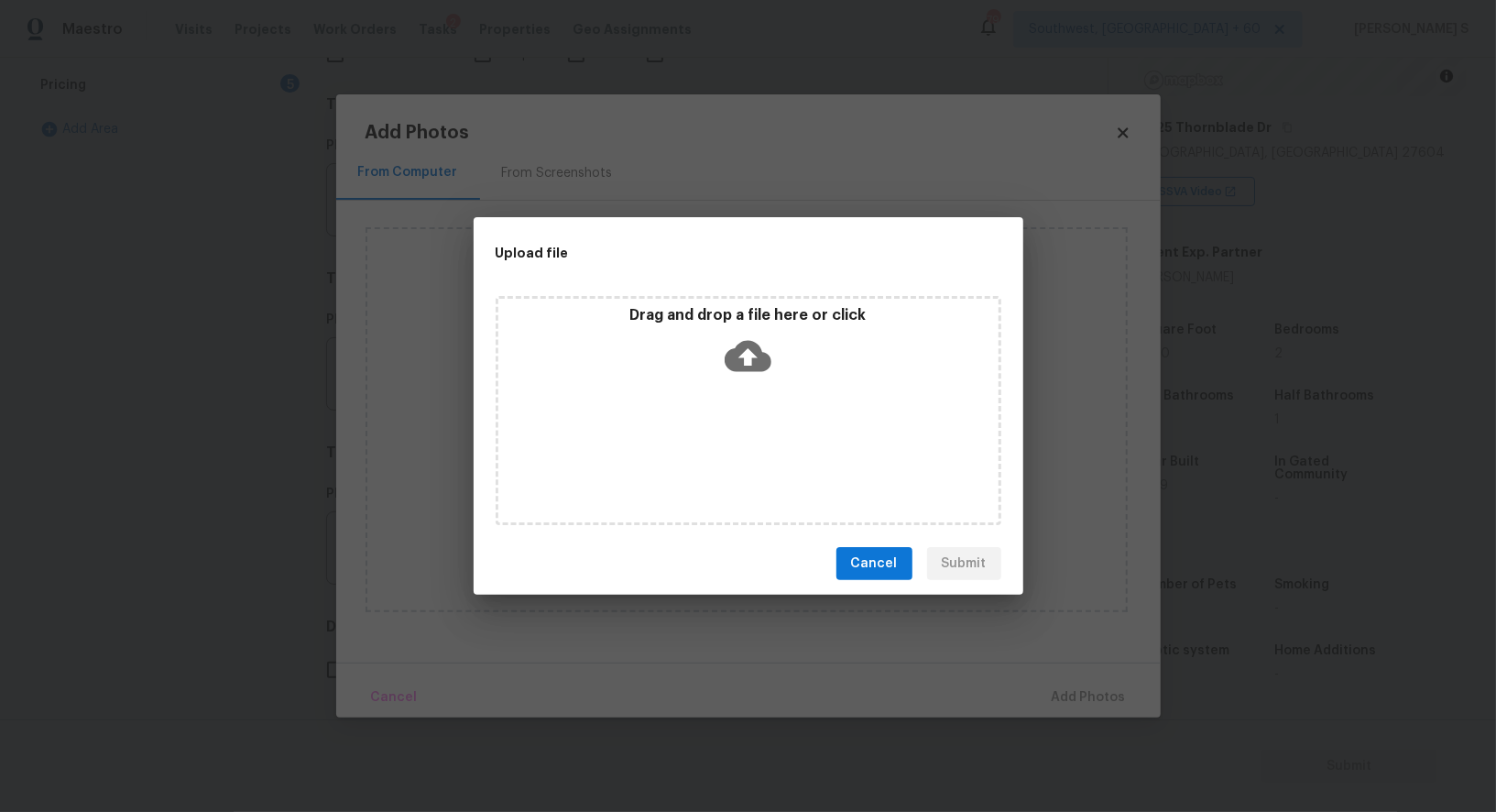
click at [703, 426] on div "Drag and drop a file here or click" at bounding box center [748, 411] width 505 height 229
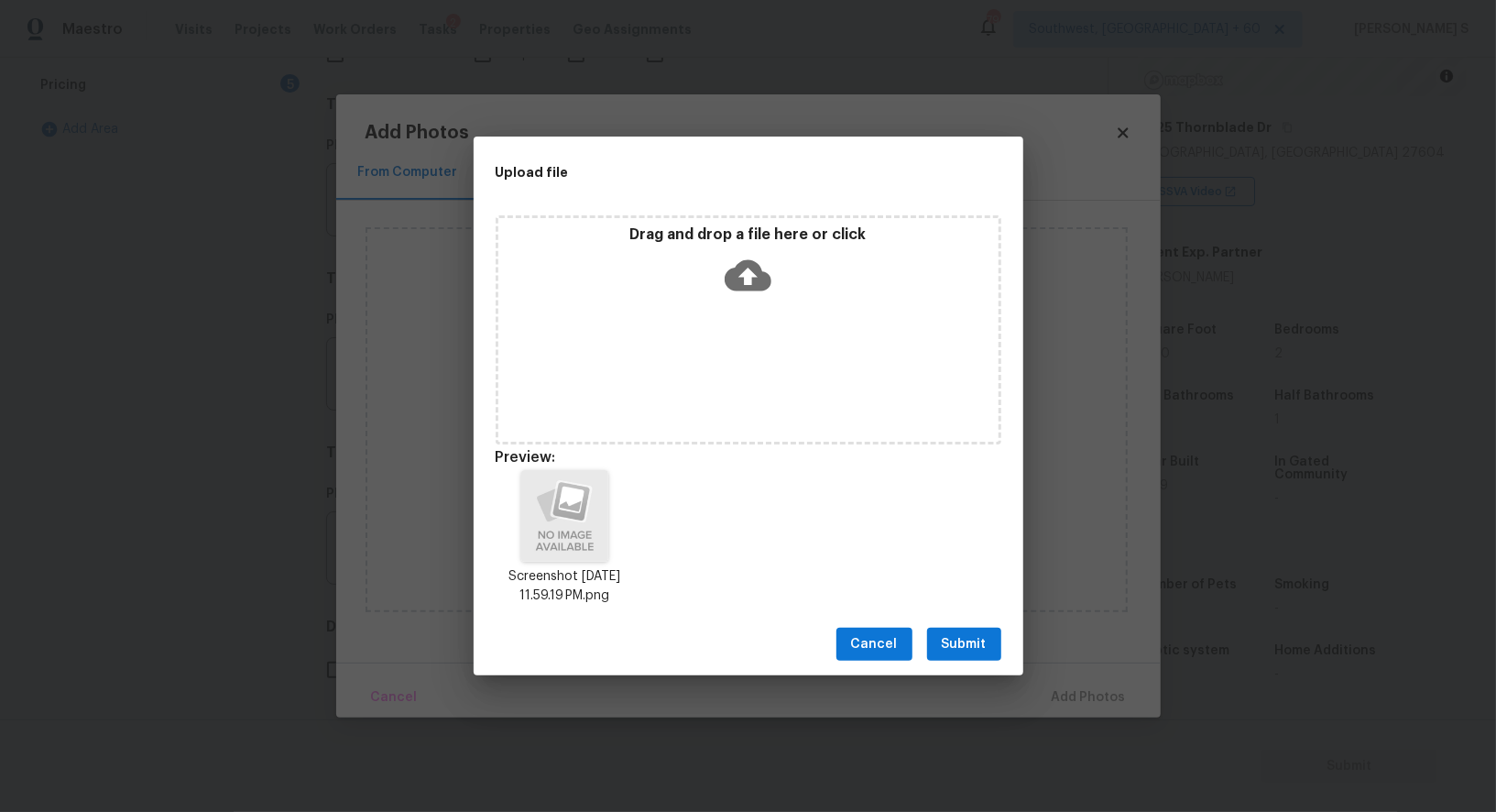
click at [964, 636] on span "Submit" at bounding box center [964, 645] width 45 height 23
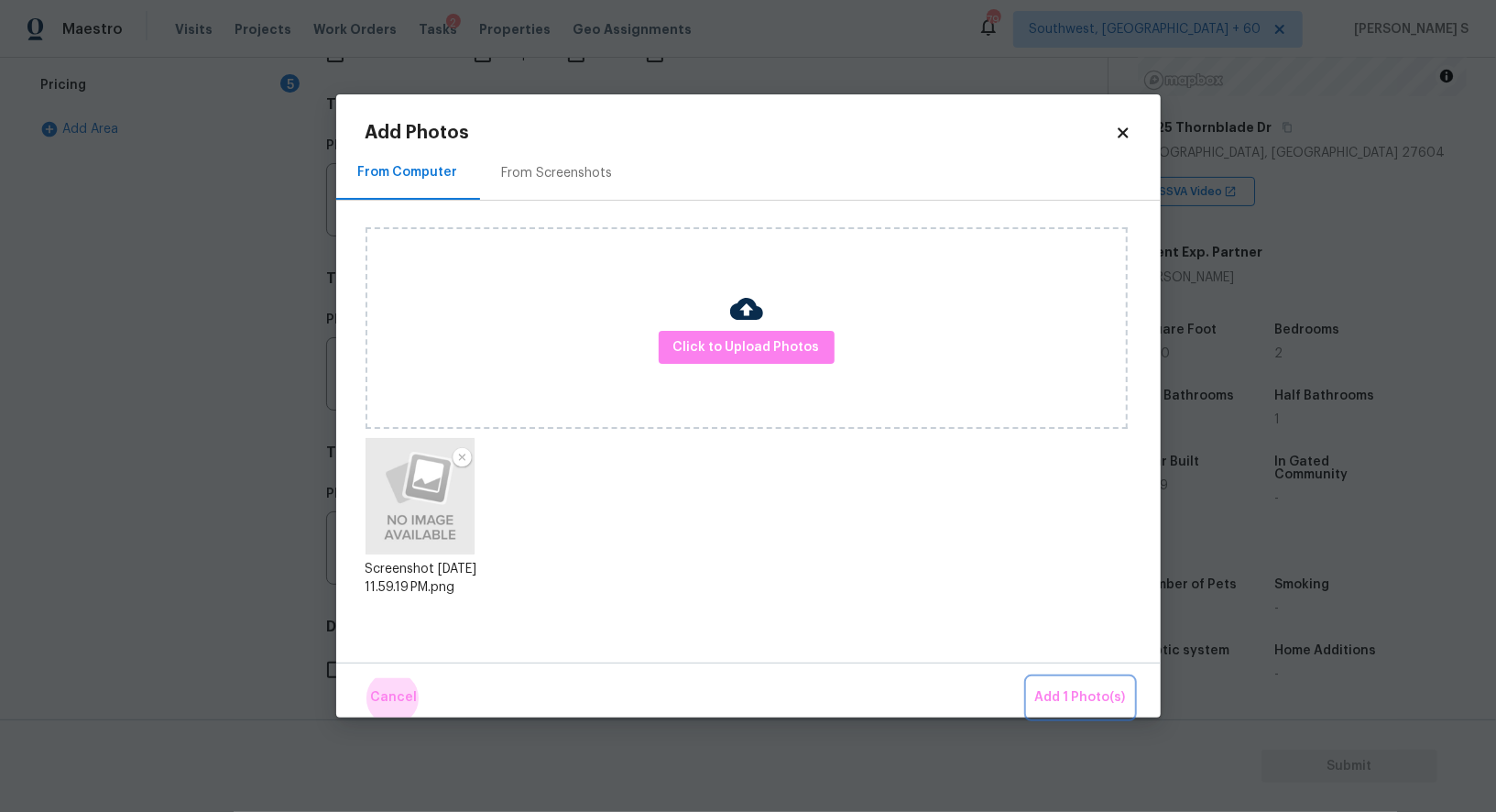
click at [1028, 678] on button "Add 1 Photo(s)" at bounding box center [1080, 697] width 105 height 39
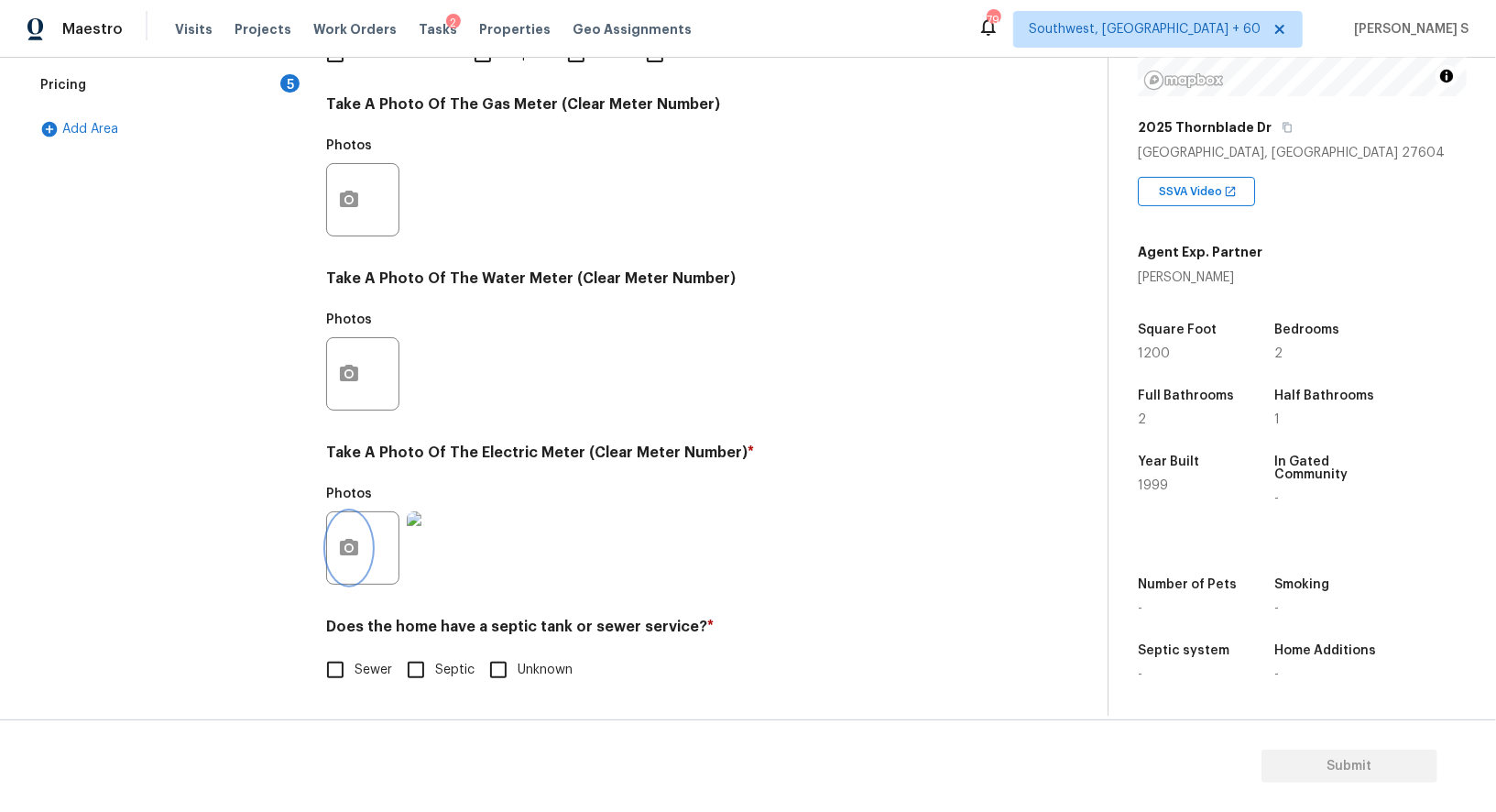
scroll to position [181, 0]
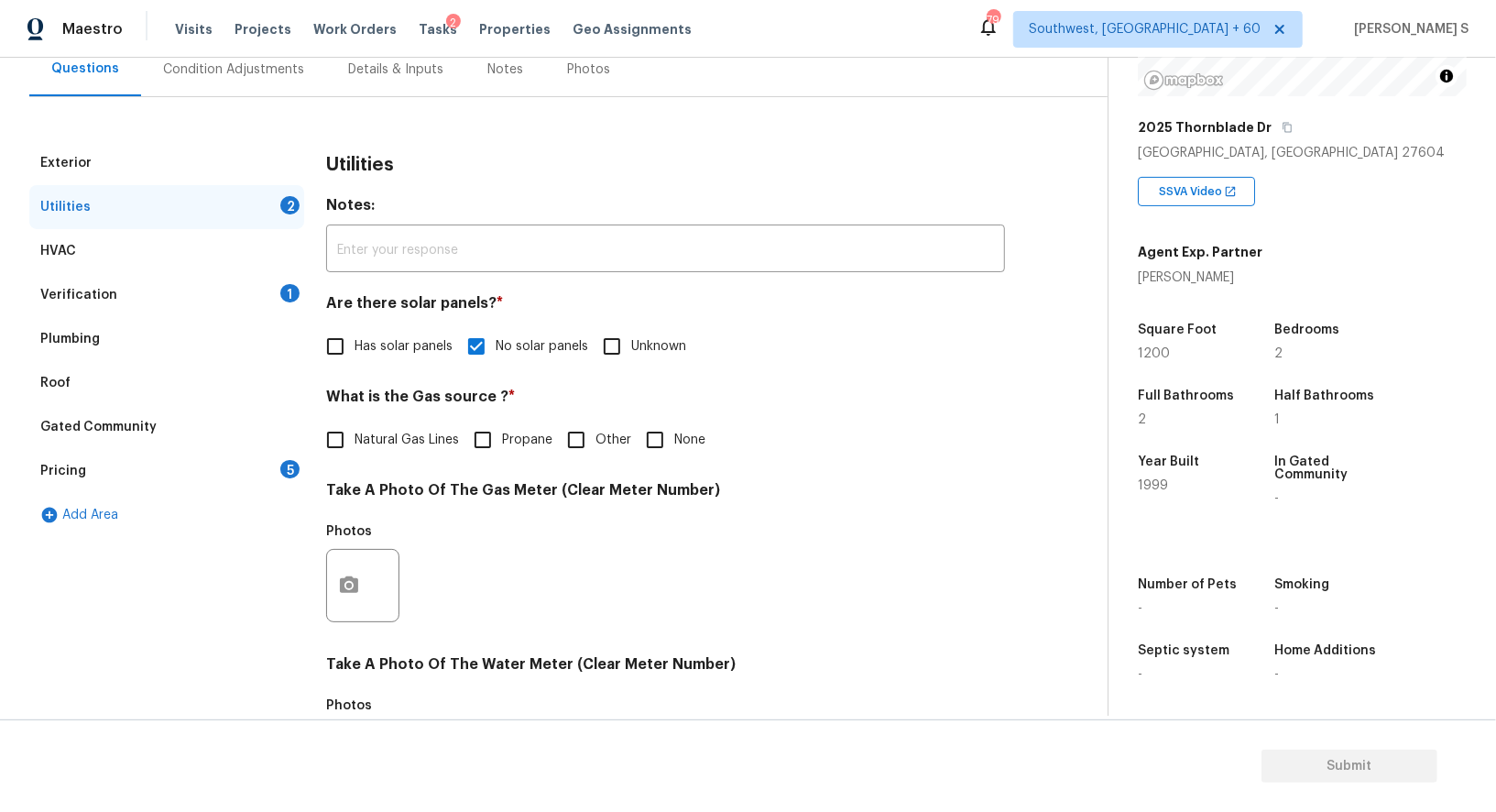
click at [237, 476] on div "Pricing 5" at bounding box center [167, 471] width 275 height 44
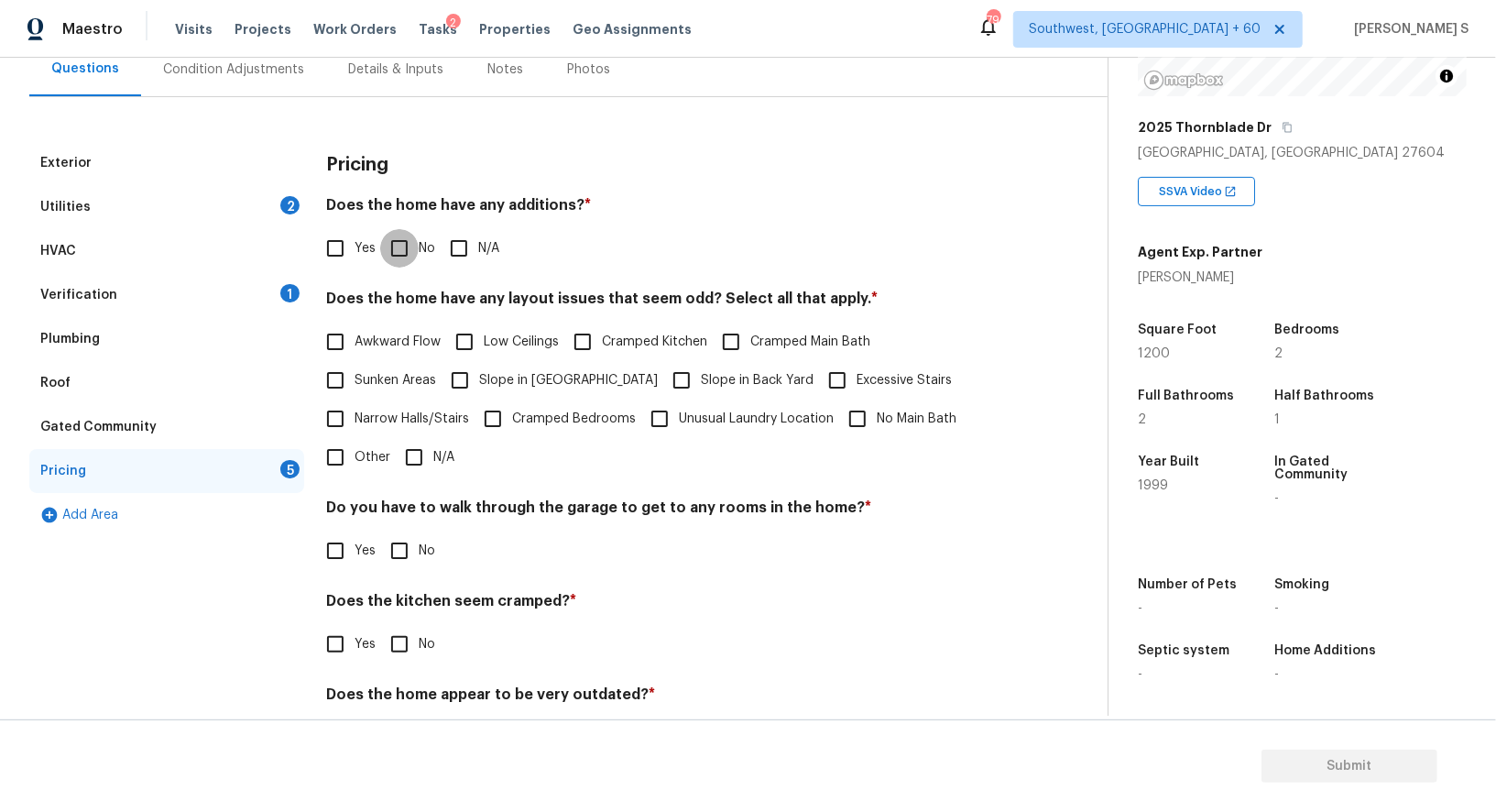
click at [400, 250] on input "No" at bounding box center [399, 248] width 38 height 38
checkbox input "true"
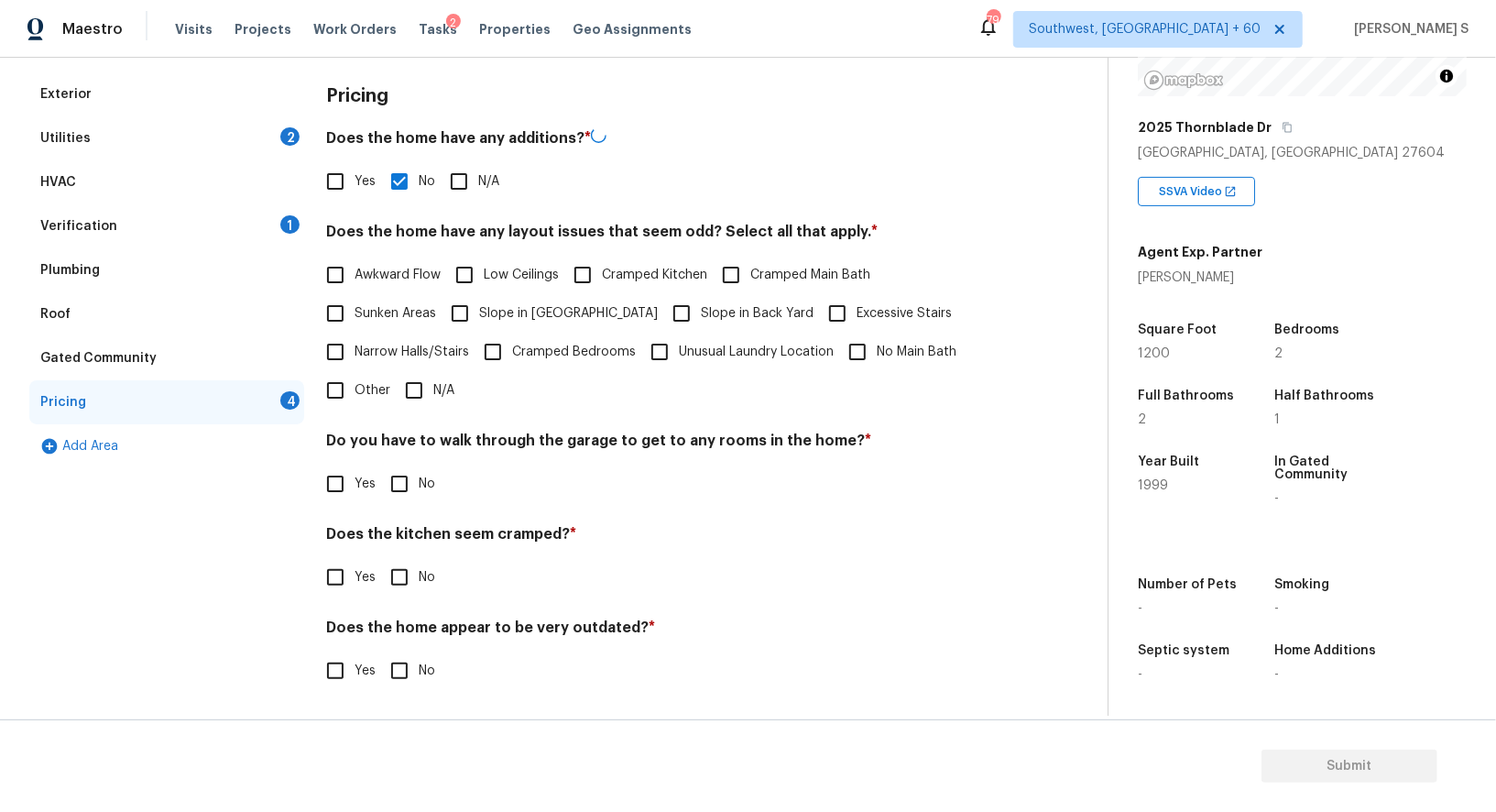
scroll to position [247, 0]
click at [386, 479] on input "No" at bounding box center [399, 483] width 38 height 38
checkbox input "true"
click at [380, 560] on input "No" at bounding box center [399, 579] width 38 height 38
checkbox input "true"
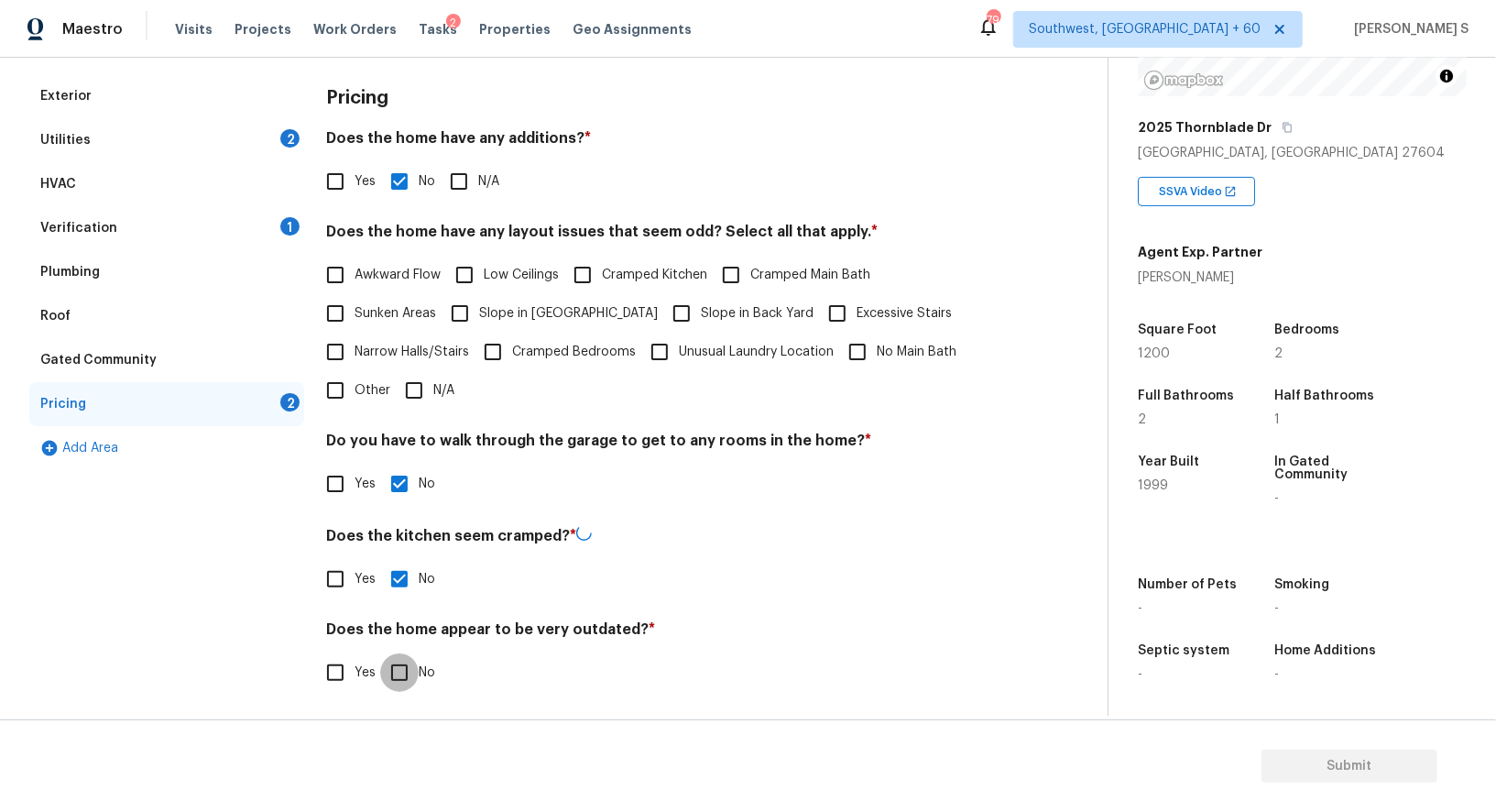
click at [380, 653] on input "No" at bounding box center [399, 673] width 38 height 38
checkbox input "true"
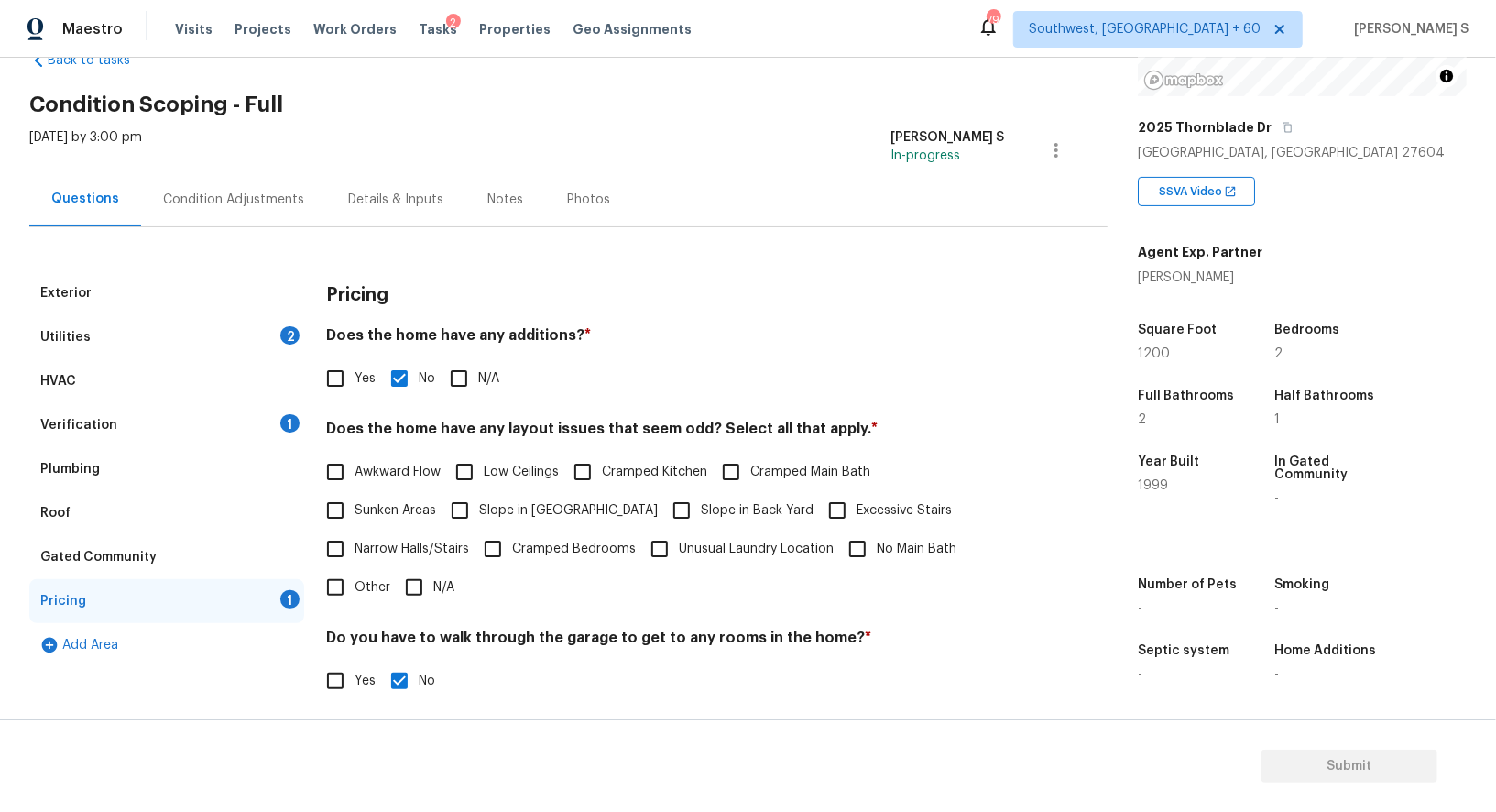
scroll to position [0, 0]
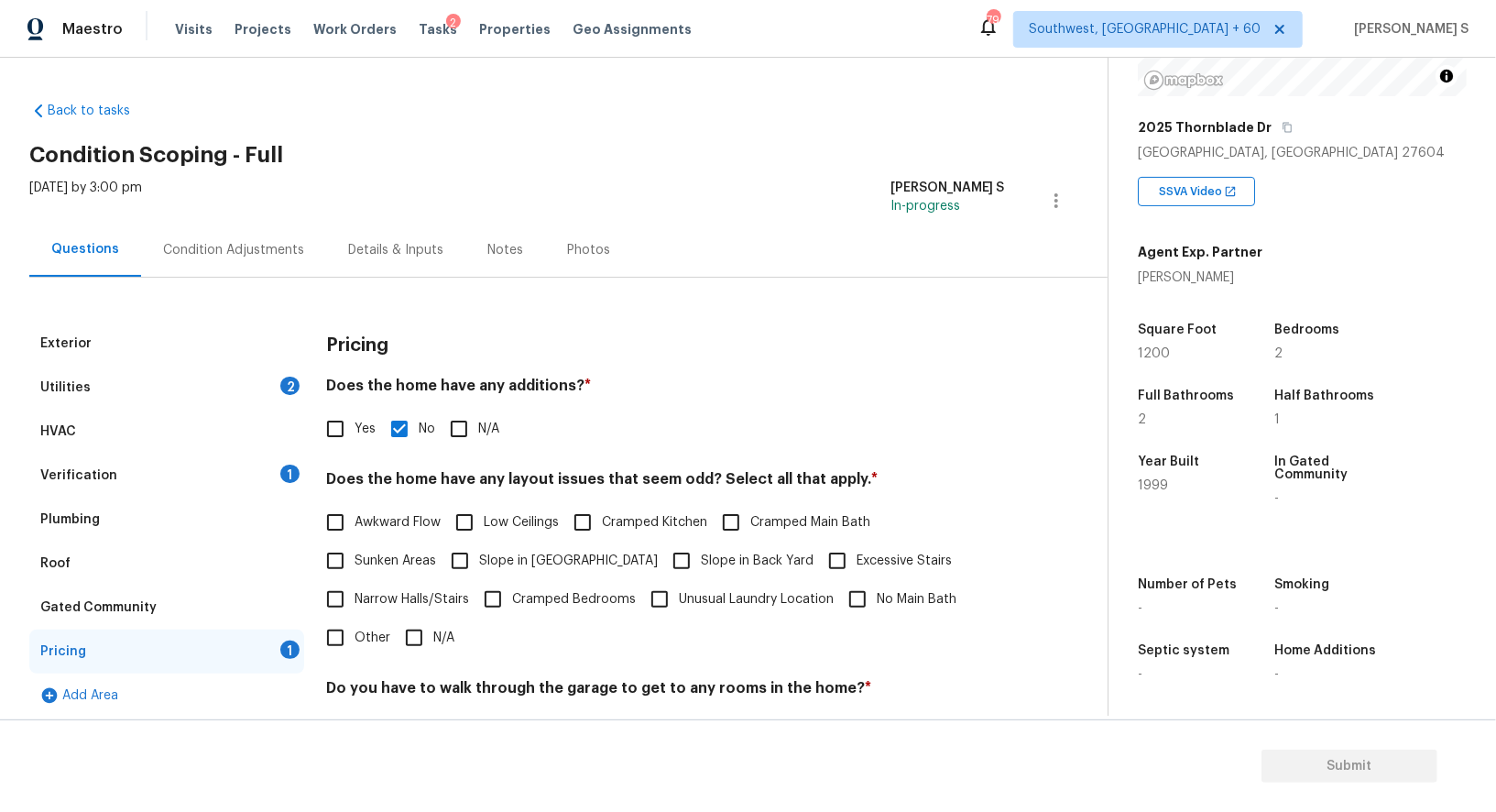
click at [245, 250] on div "Condition Adjustments" at bounding box center [234, 249] width 141 height 18
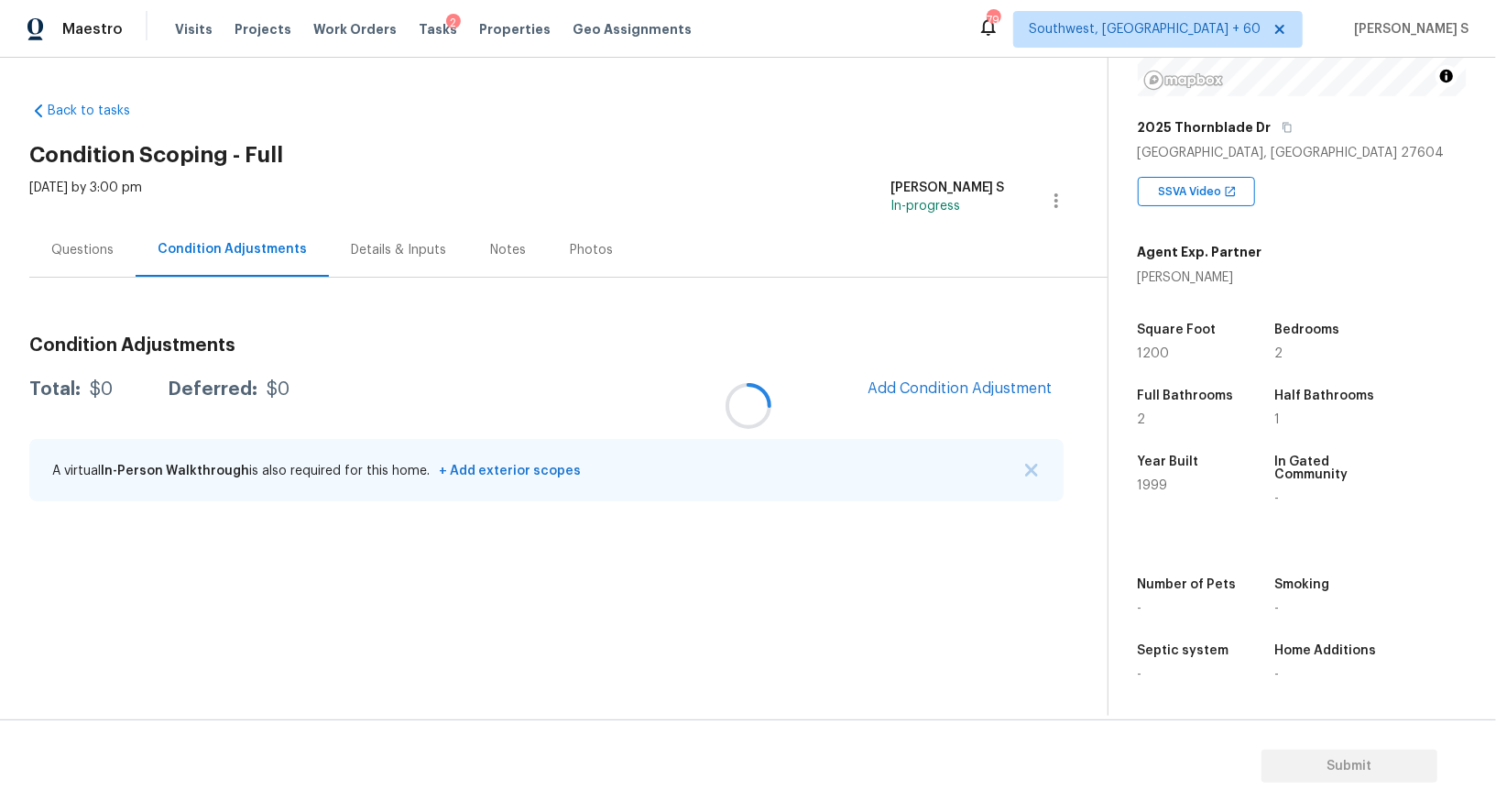
scroll to position [251, 0]
click at [73, 245] on div "Questions" at bounding box center [82, 249] width 62 height 18
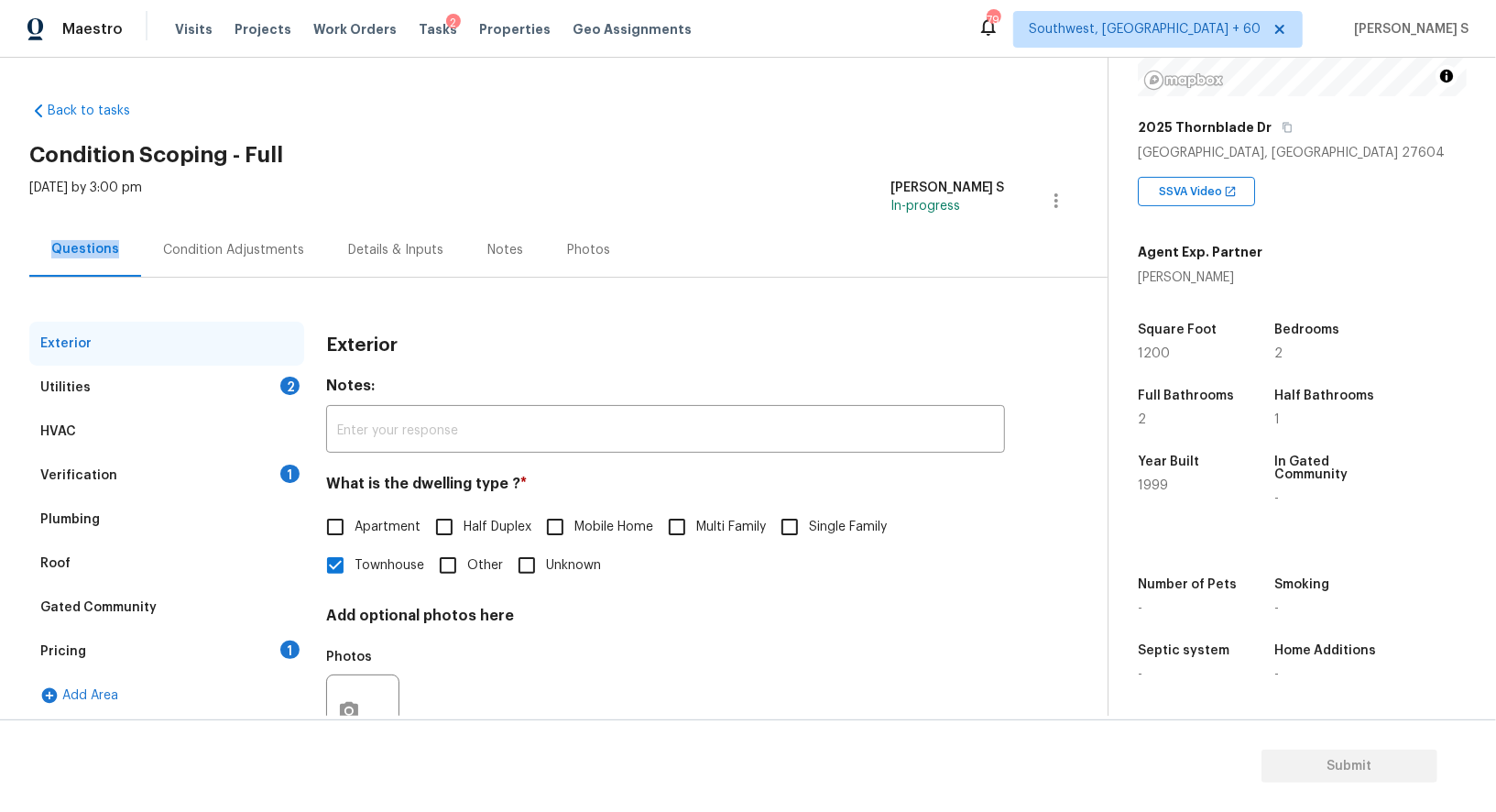
scroll to position [70, 0]
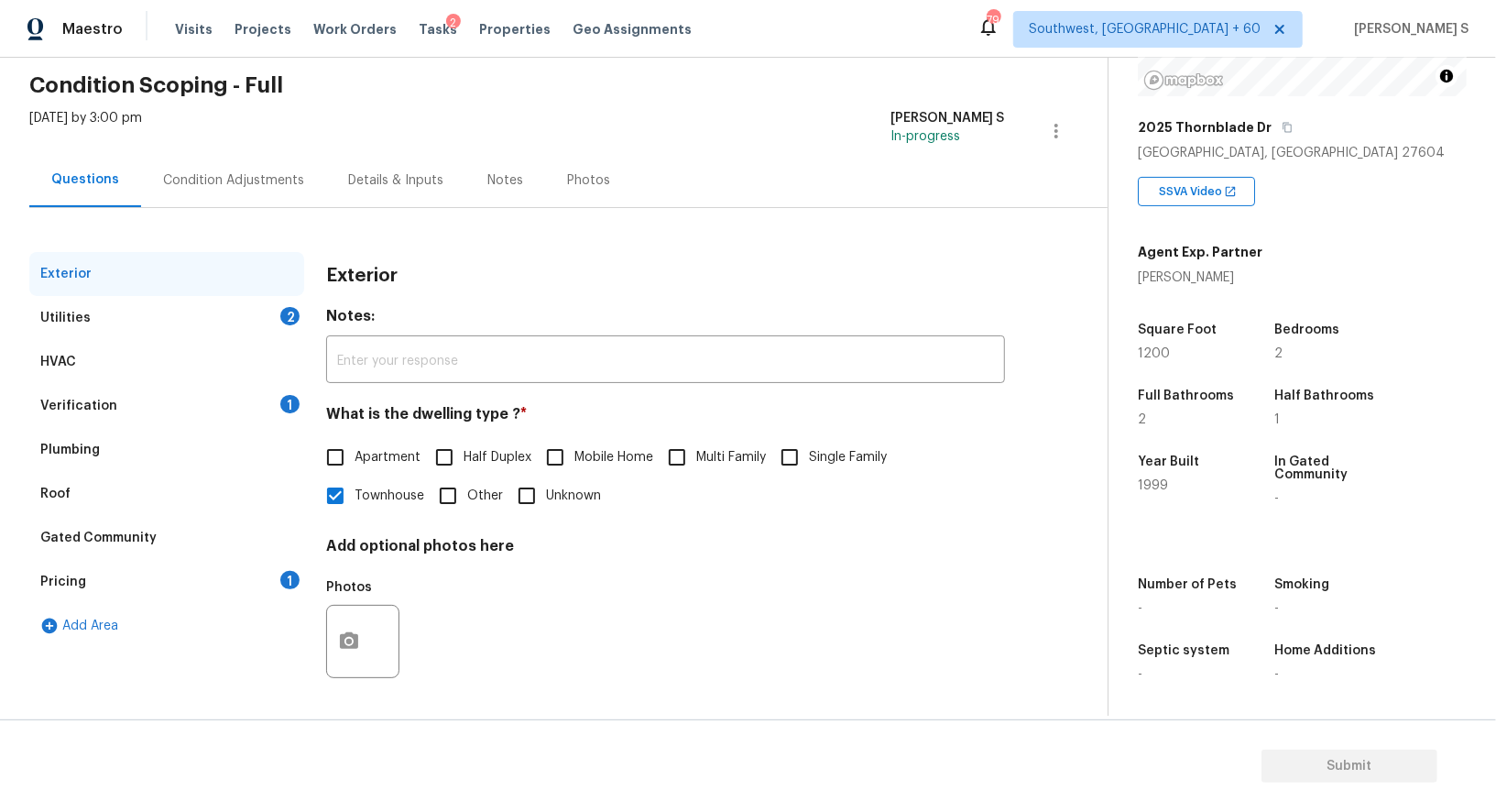
click at [78, 585] on div "Pricing" at bounding box center [63, 582] width 46 height 18
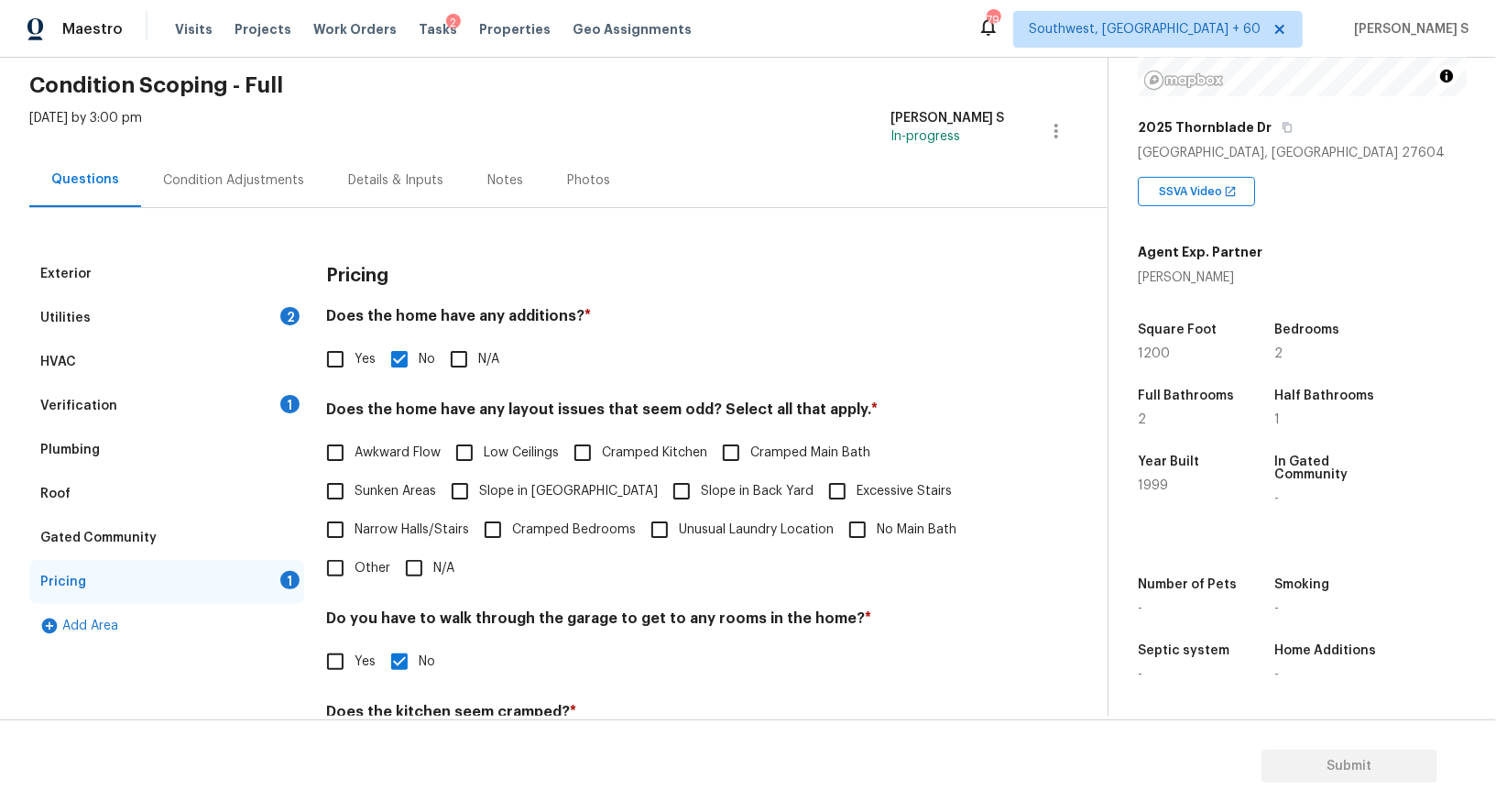
click at [470, 487] on input "Slope in [GEOGRAPHIC_DATA]" at bounding box center [459, 491] width 38 height 38
checkbox input "true"
click at [701, 488] on span "Slope in Back Yard" at bounding box center [758, 493] width 113 height 19
click at [663, 488] on input "Slope in Back Yard" at bounding box center [682, 493] width 38 height 38
checkbox input "true"
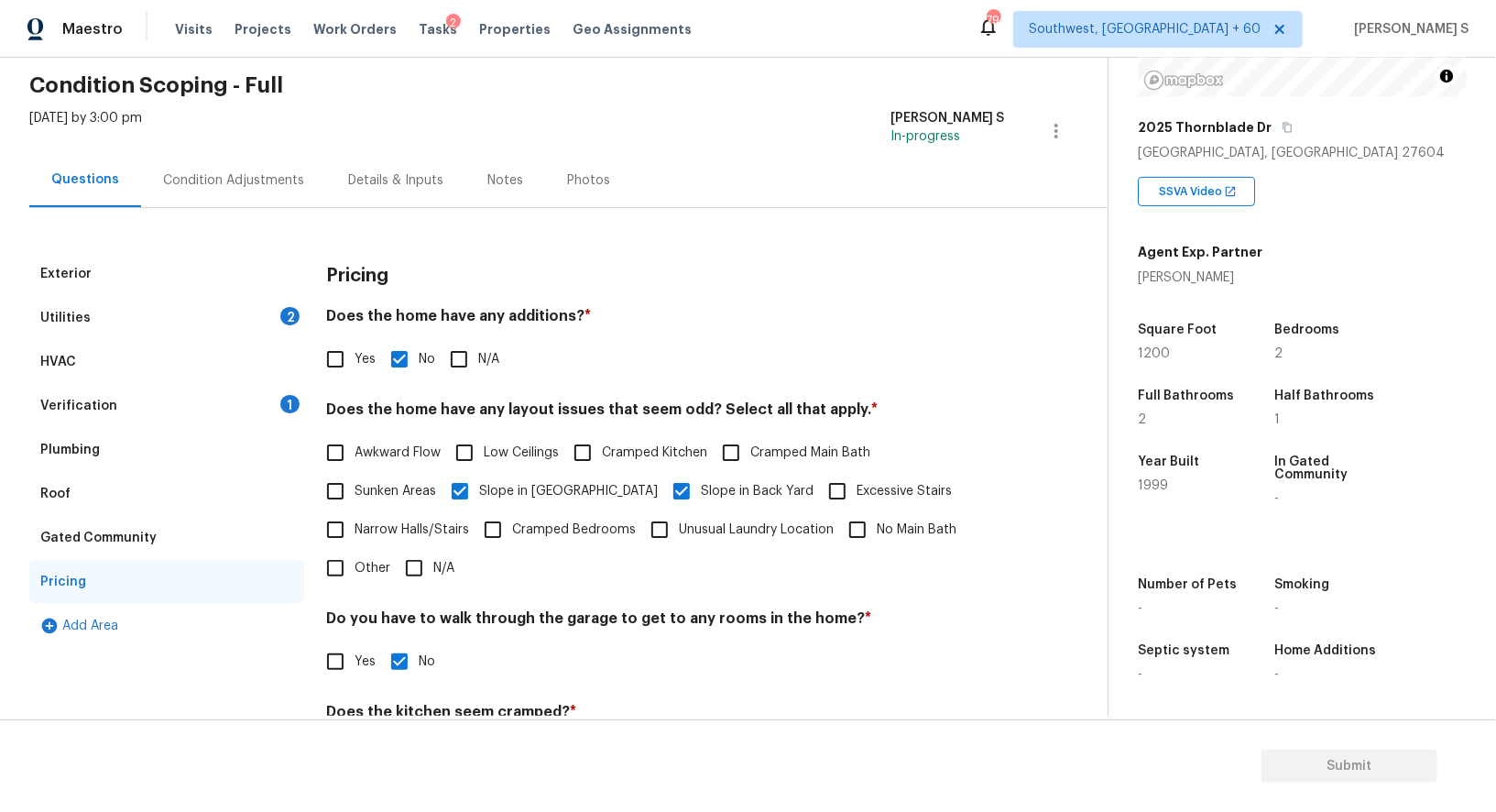
click at [254, 174] on div "Condition Adjustments" at bounding box center [234, 180] width 141 height 18
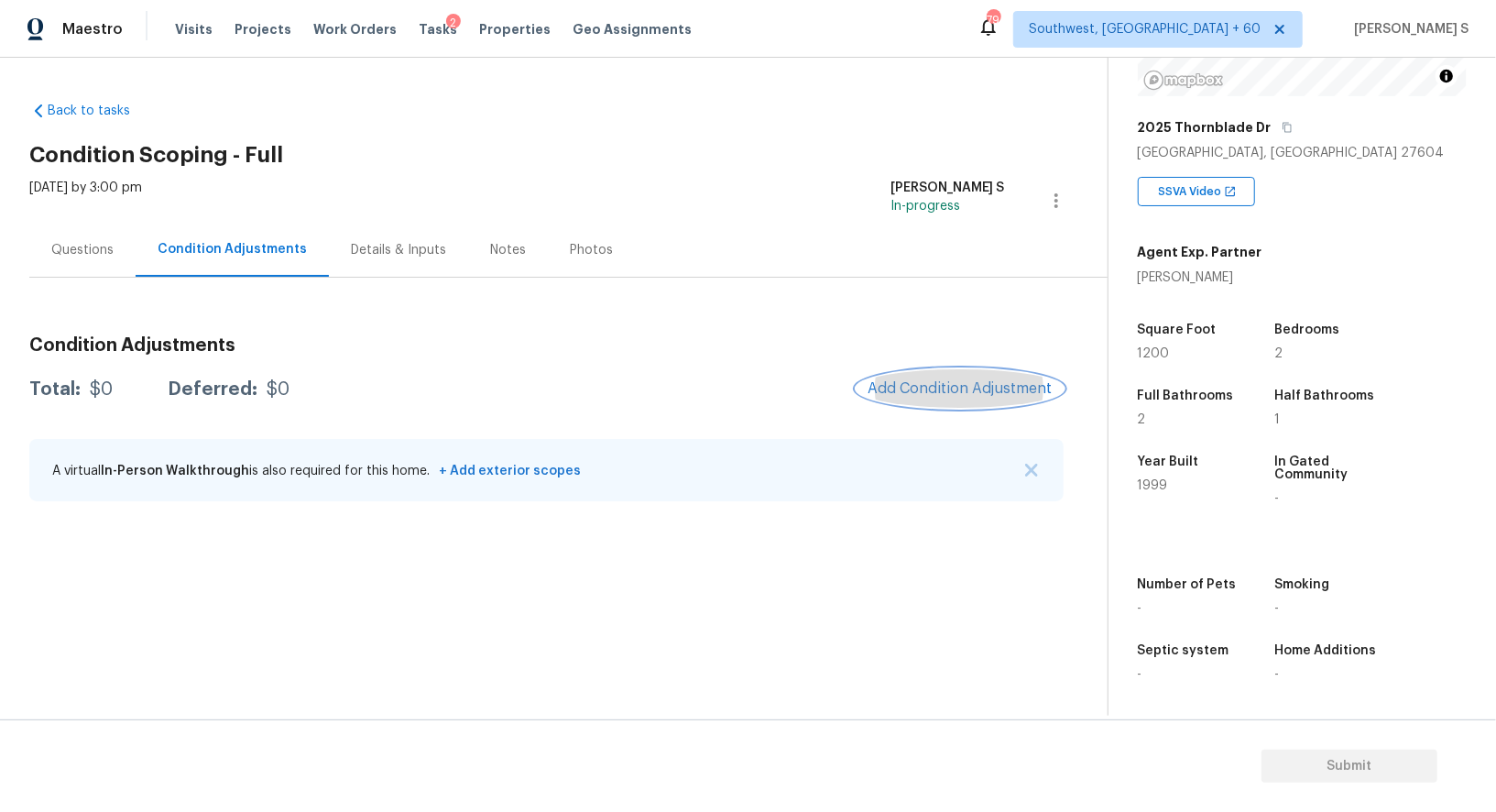
click at [922, 396] on button "Add Condition Adjustment" at bounding box center [960, 389] width 207 height 38
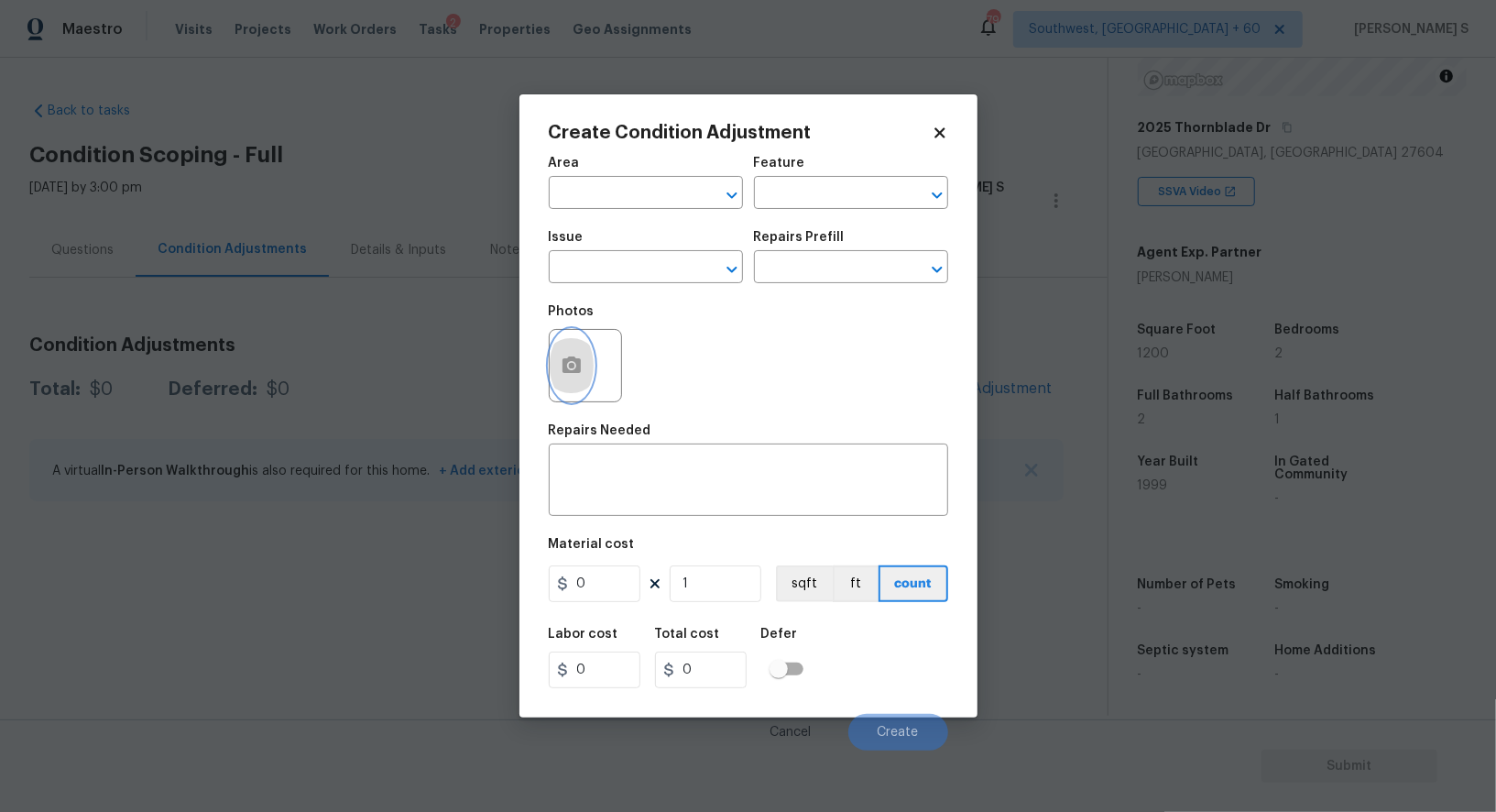
click at [579, 373] on icon "button" at bounding box center [571, 364] width 18 height 16
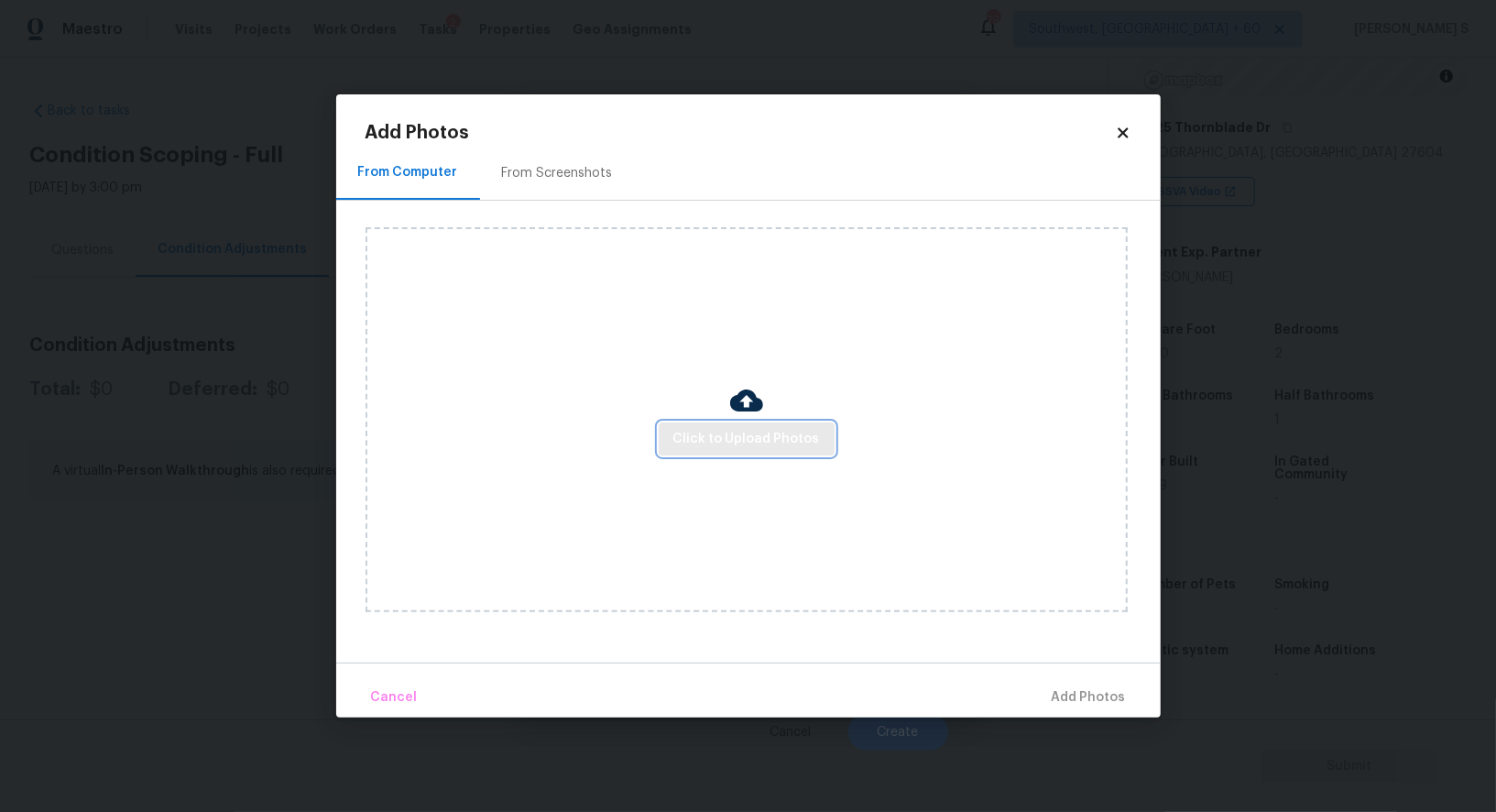
click at [760, 439] on span "Click to Upload Photos" at bounding box center [746, 439] width 146 height 23
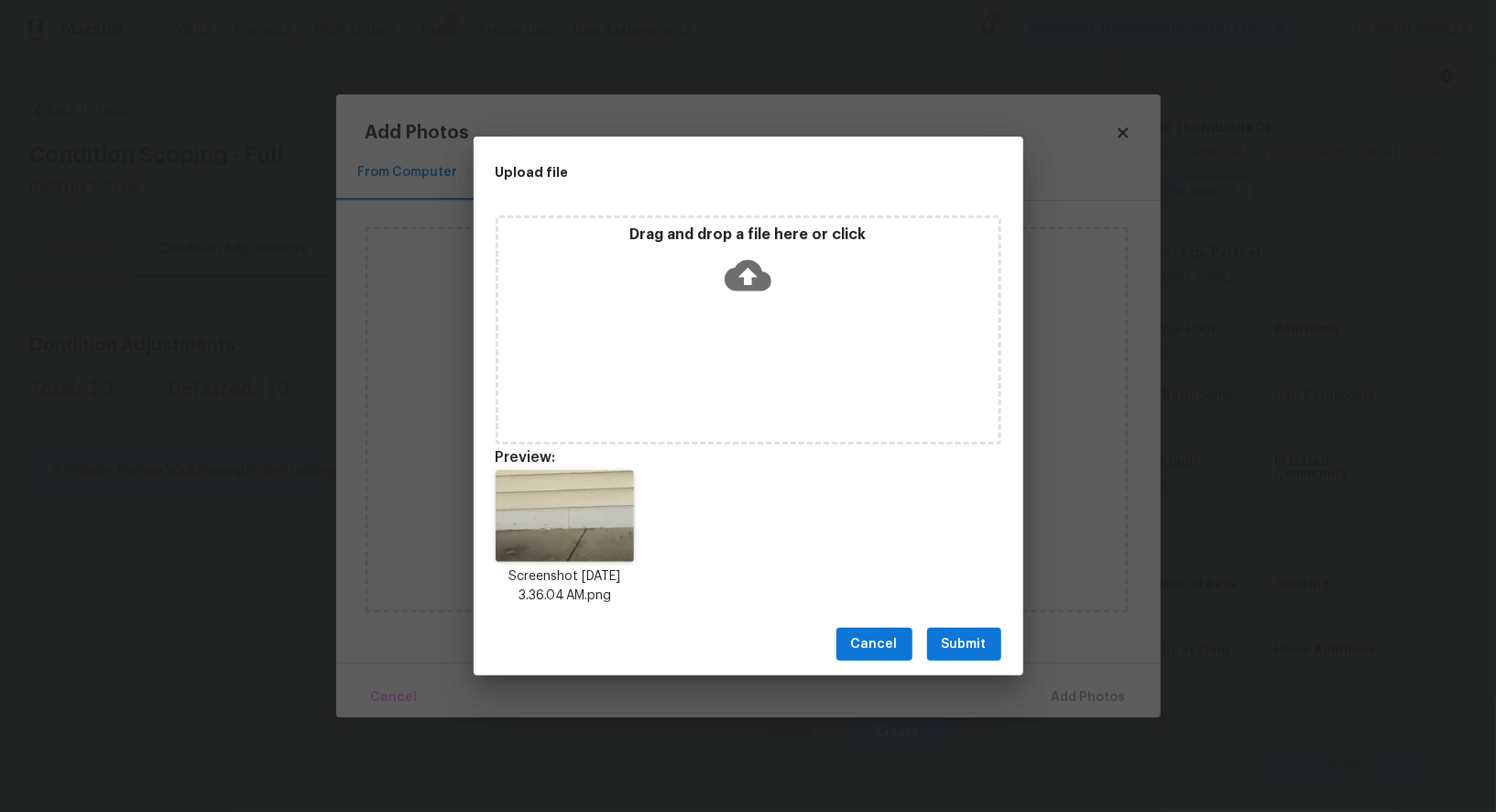
click at [961, 637] on span "Submit" at bounding box center [964, 645] width 45 height 23
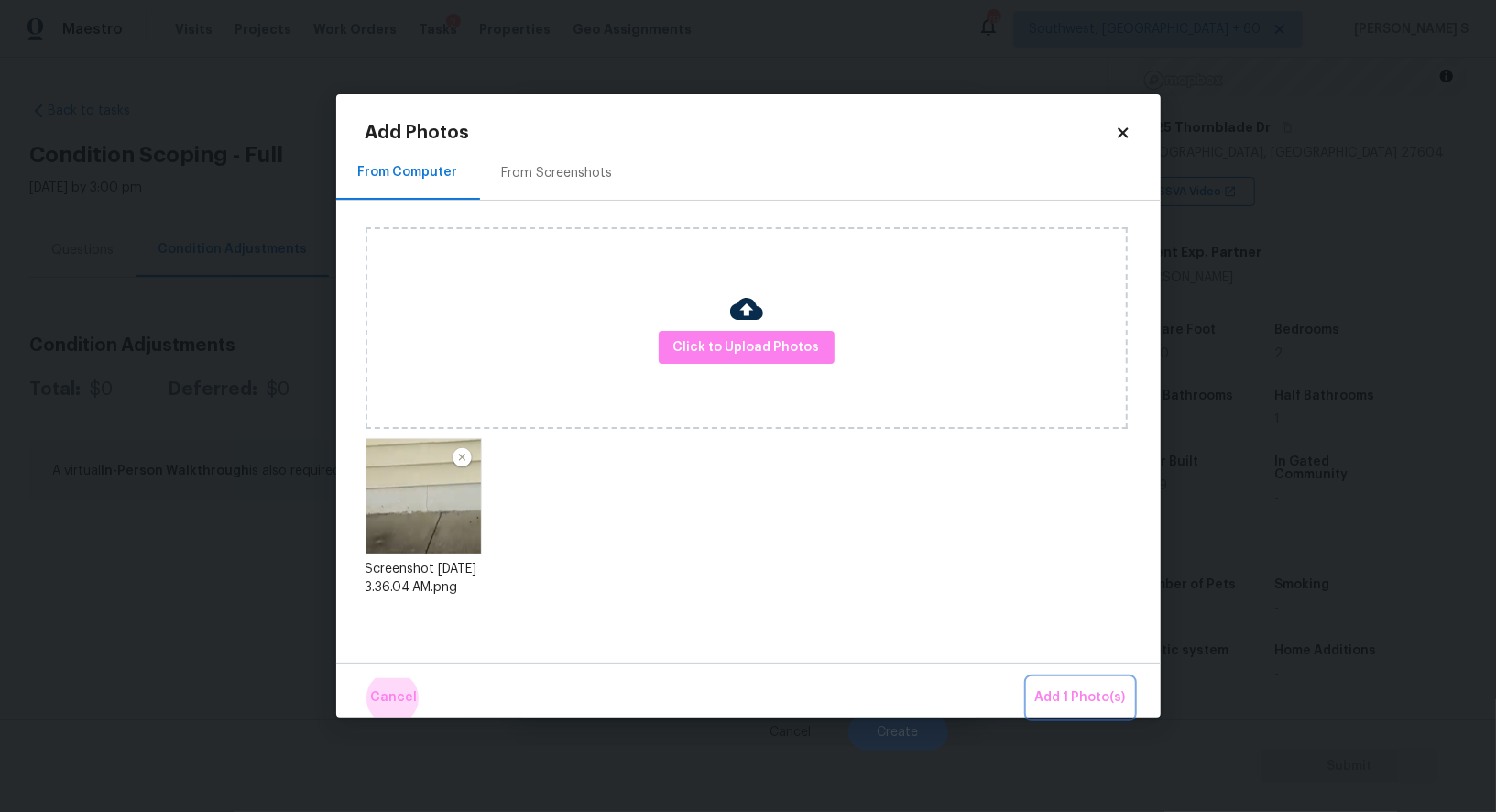
click at [1028, 678] on button "Add 1 Photo(s)" at bounding box center [1080, 697] width 105 height 39
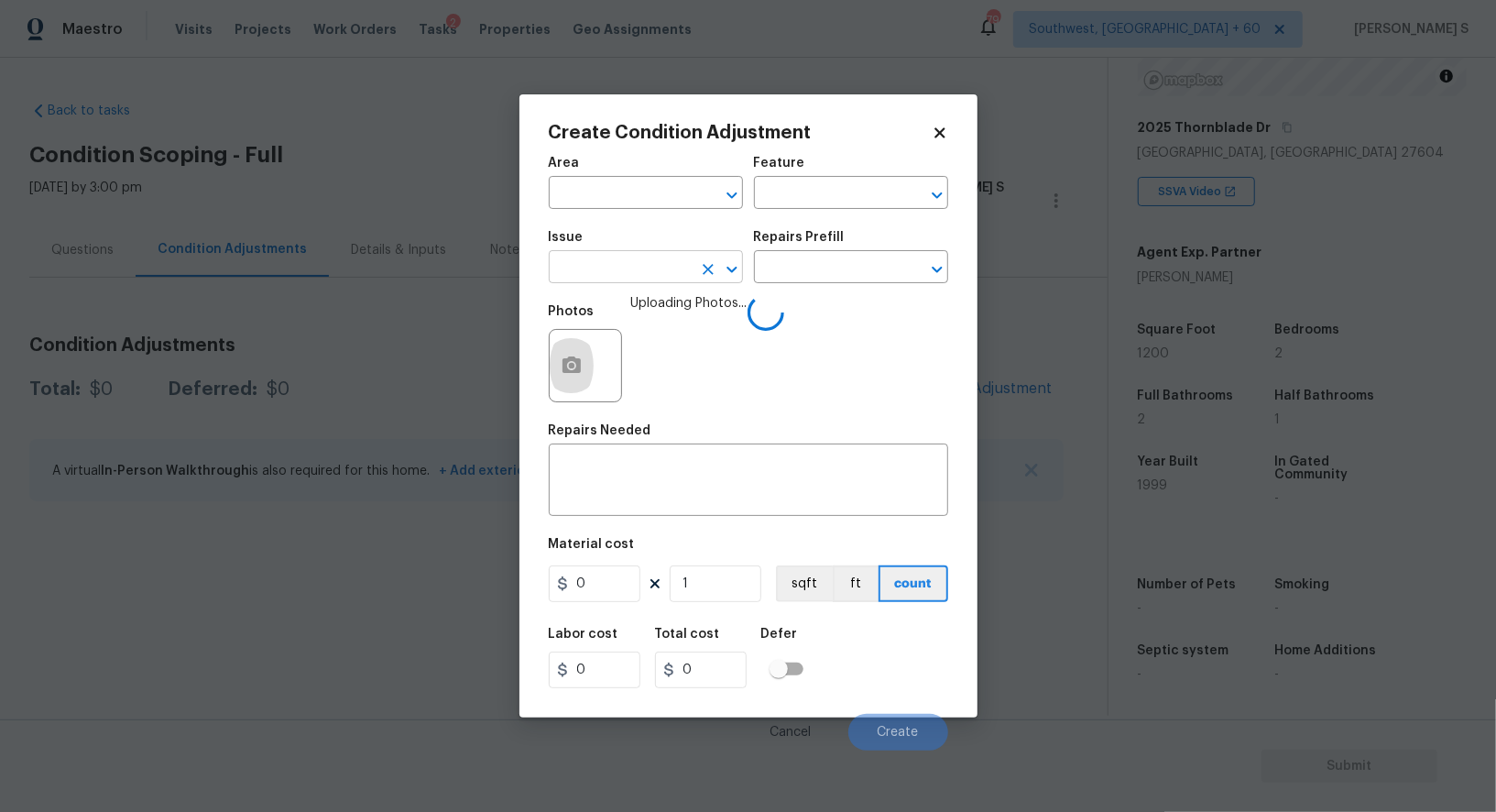
click at [632, 269] on input "text" at bounding box center [621, 269] width 143 height 29
type input "foun"
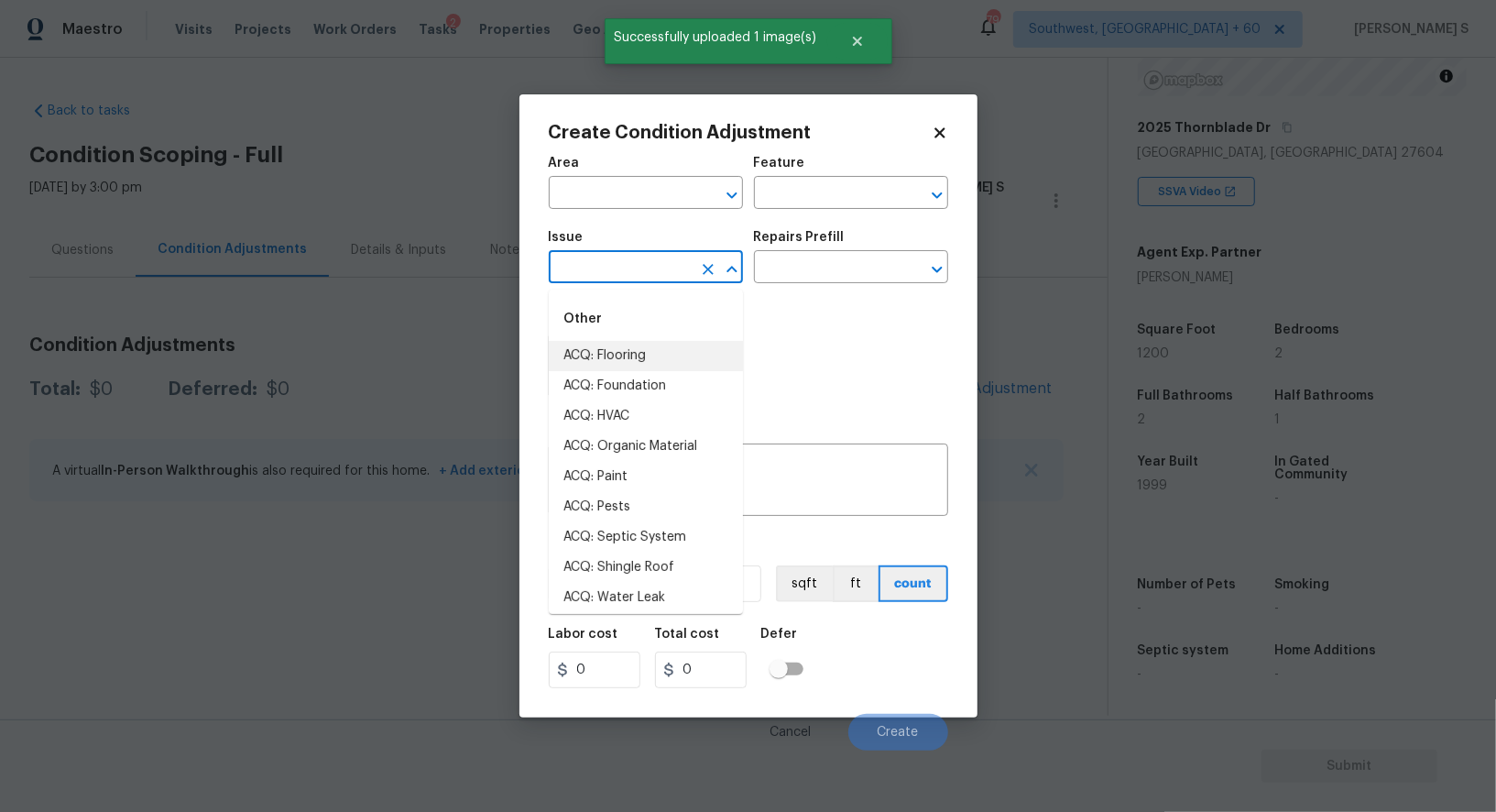
type input "f"
type input "ACQ: Foundation"
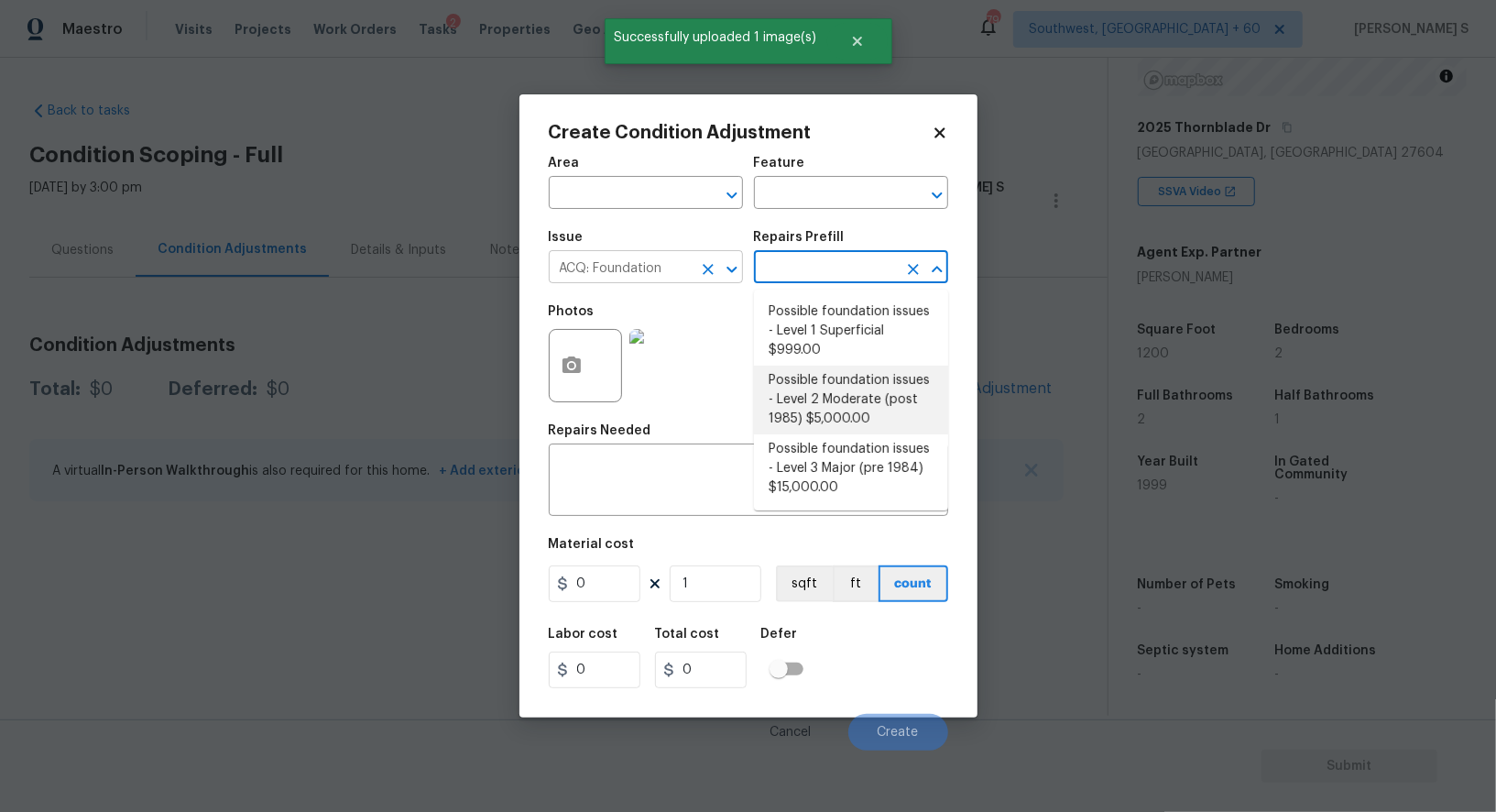
type input "Acquisition"
type textarea "Possible foundation issues - Level 2 Moderate: Disclaimer: This is NOT a techni…"
type input "5000"
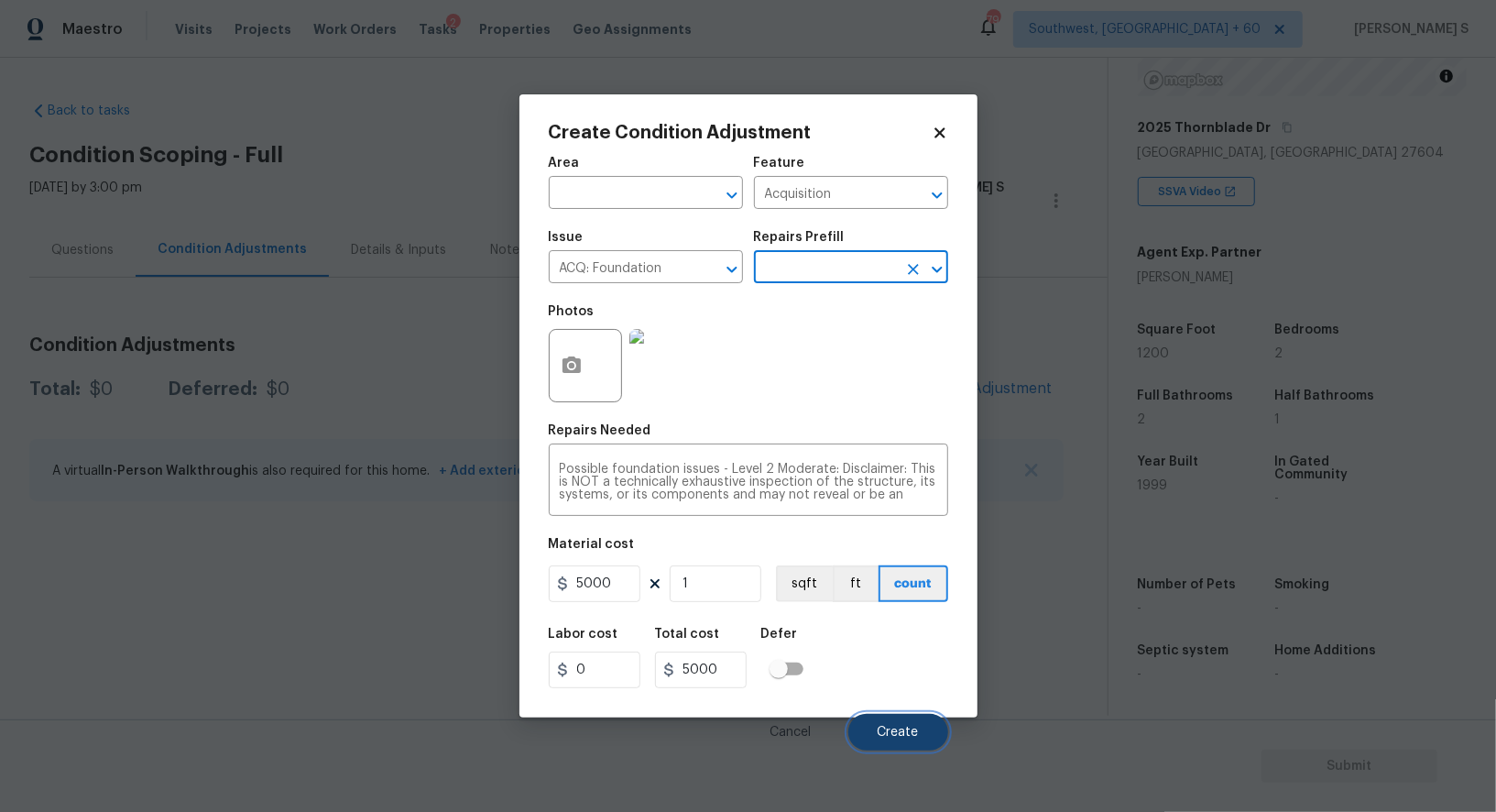
click at [908, 747] on button "Create" at bounding box center [898, 732] width 100 height 36
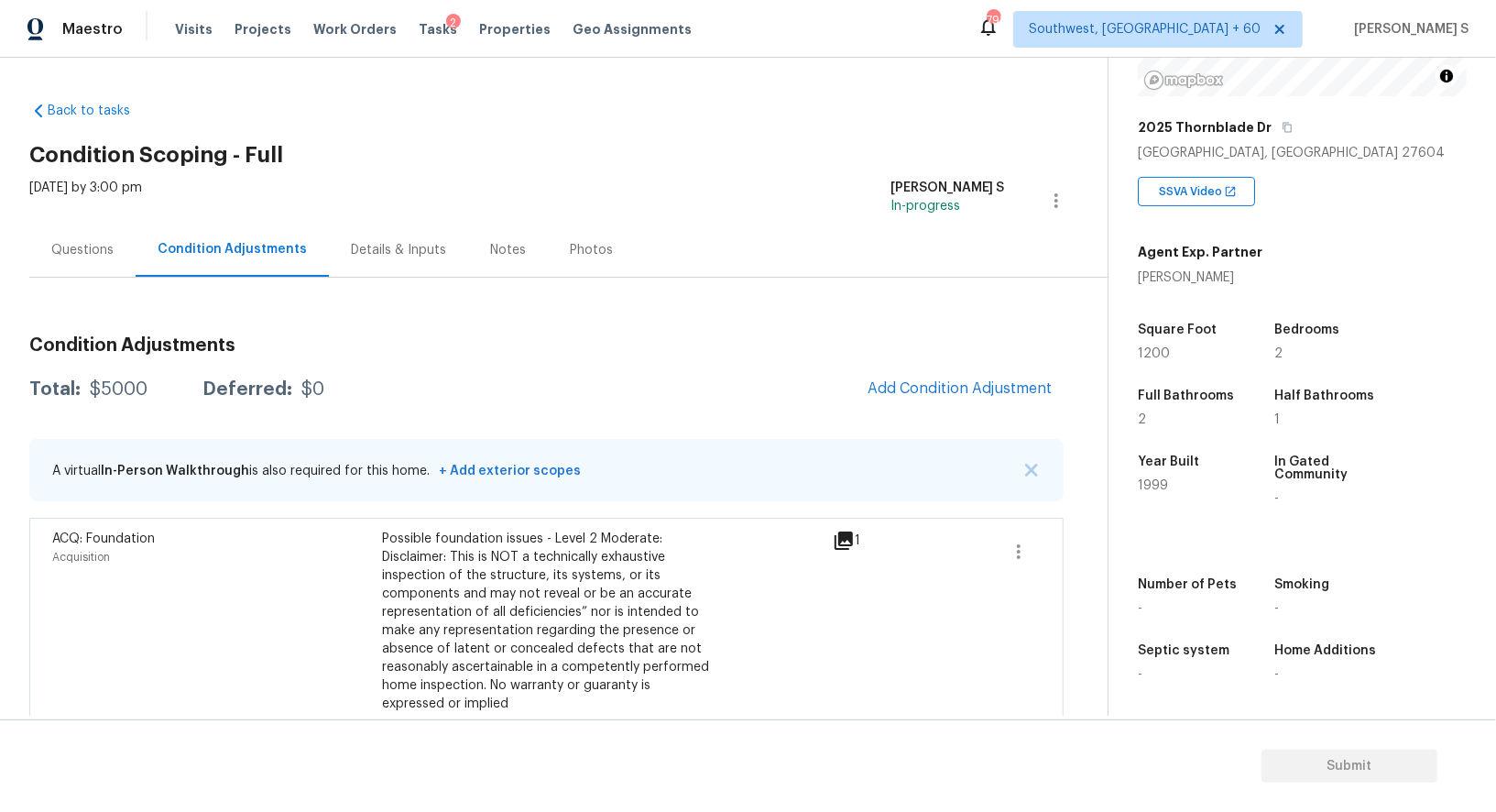
click at [82, 262] on div "Questions" at bounding box center [82, 249] width 106 height 54
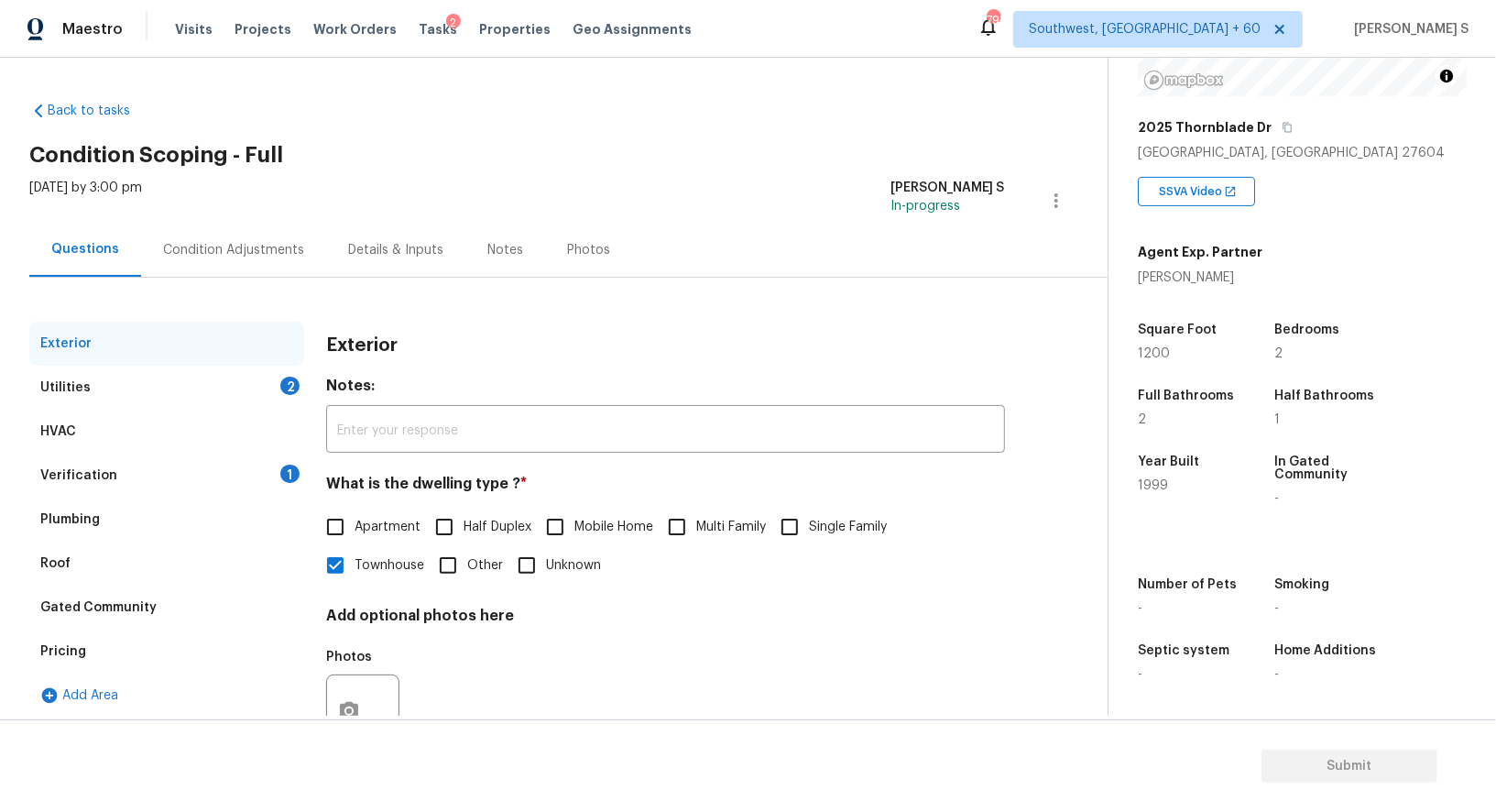
click at [78, 655] on div "Pricing" at bounding box center [63, 651] width 46 height 18
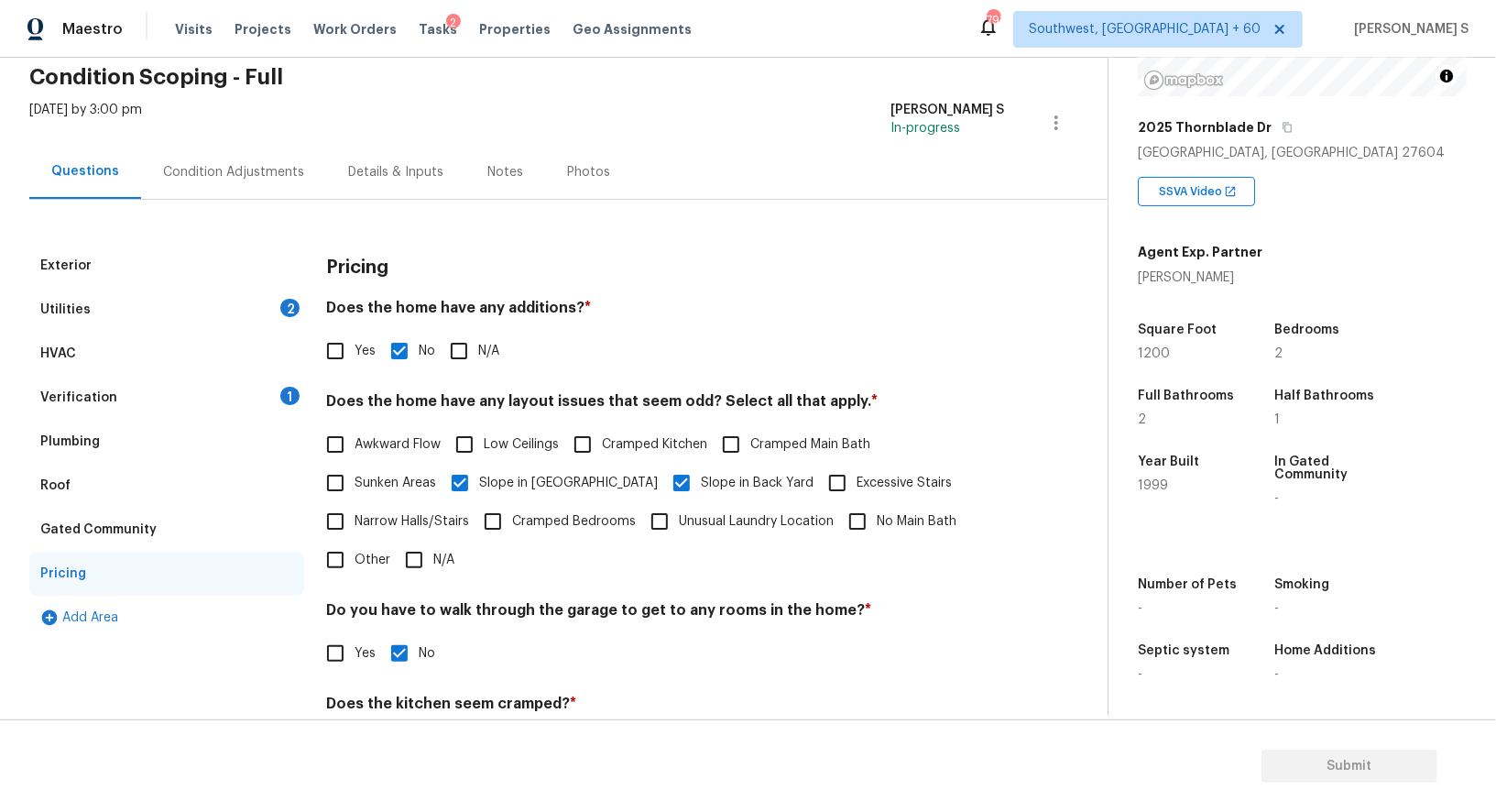
scroll to position [180, 0]
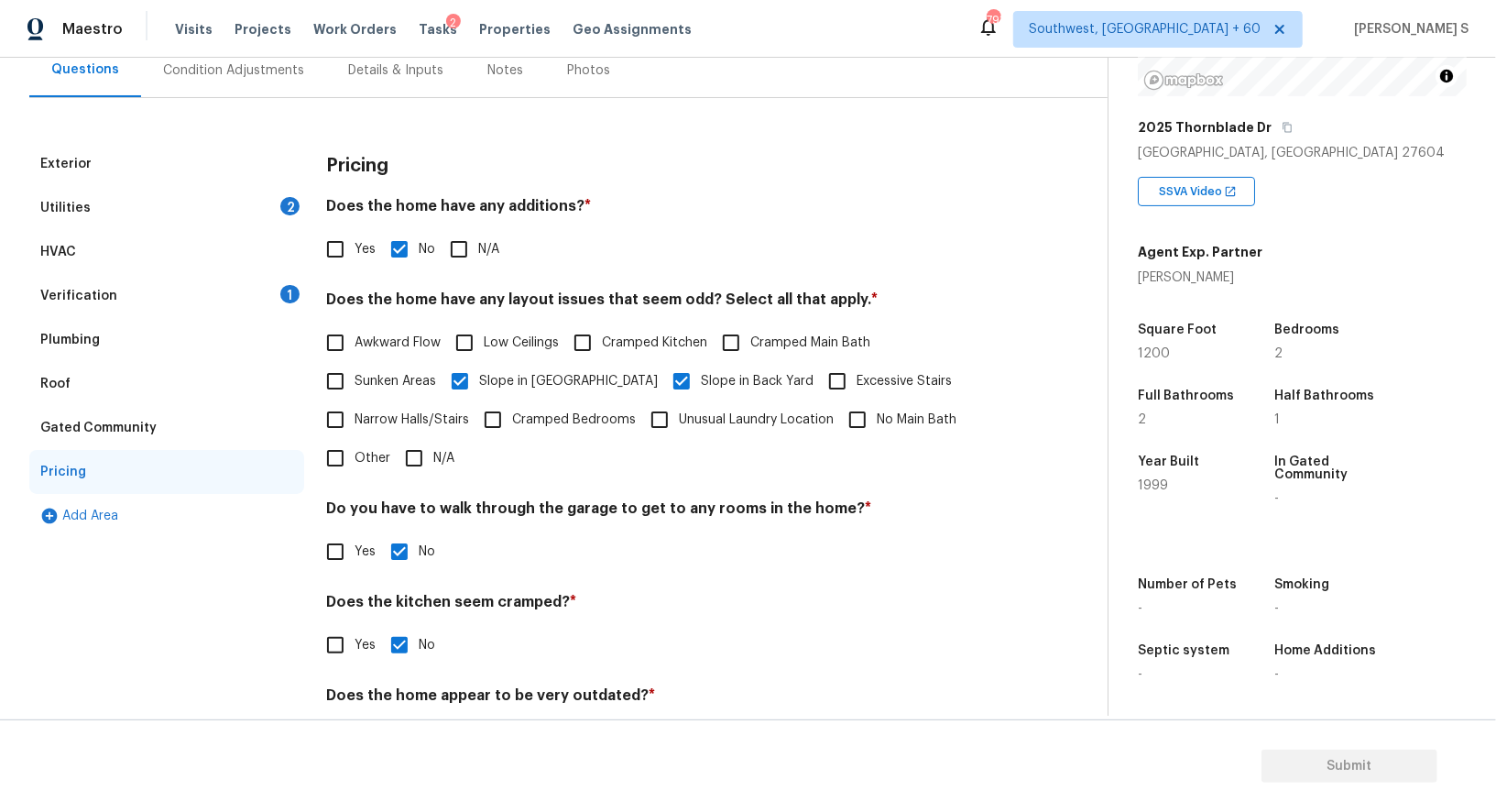
click at [271, 201] on div "Utilities 2" at bounding box center [167, 208] width 275 height 44
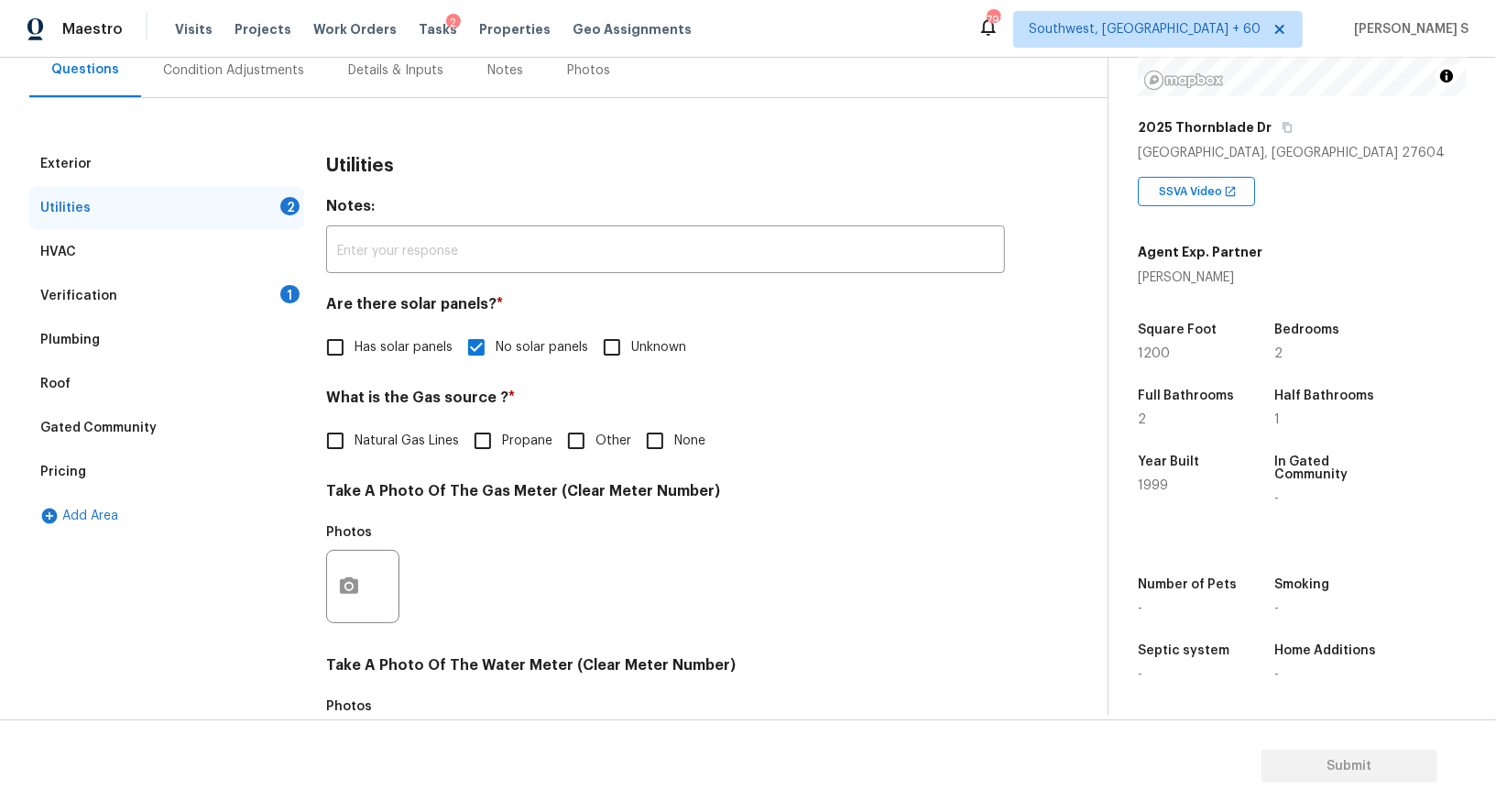
click at [369, 433] on span "Natural Gas Lines" at bounding box center [406, 441] width 104 height 19
click at [354, 433] on input "Natural Gas Lines" at bounding box center [335, 440] width 38 height 38
checkbox input "true"
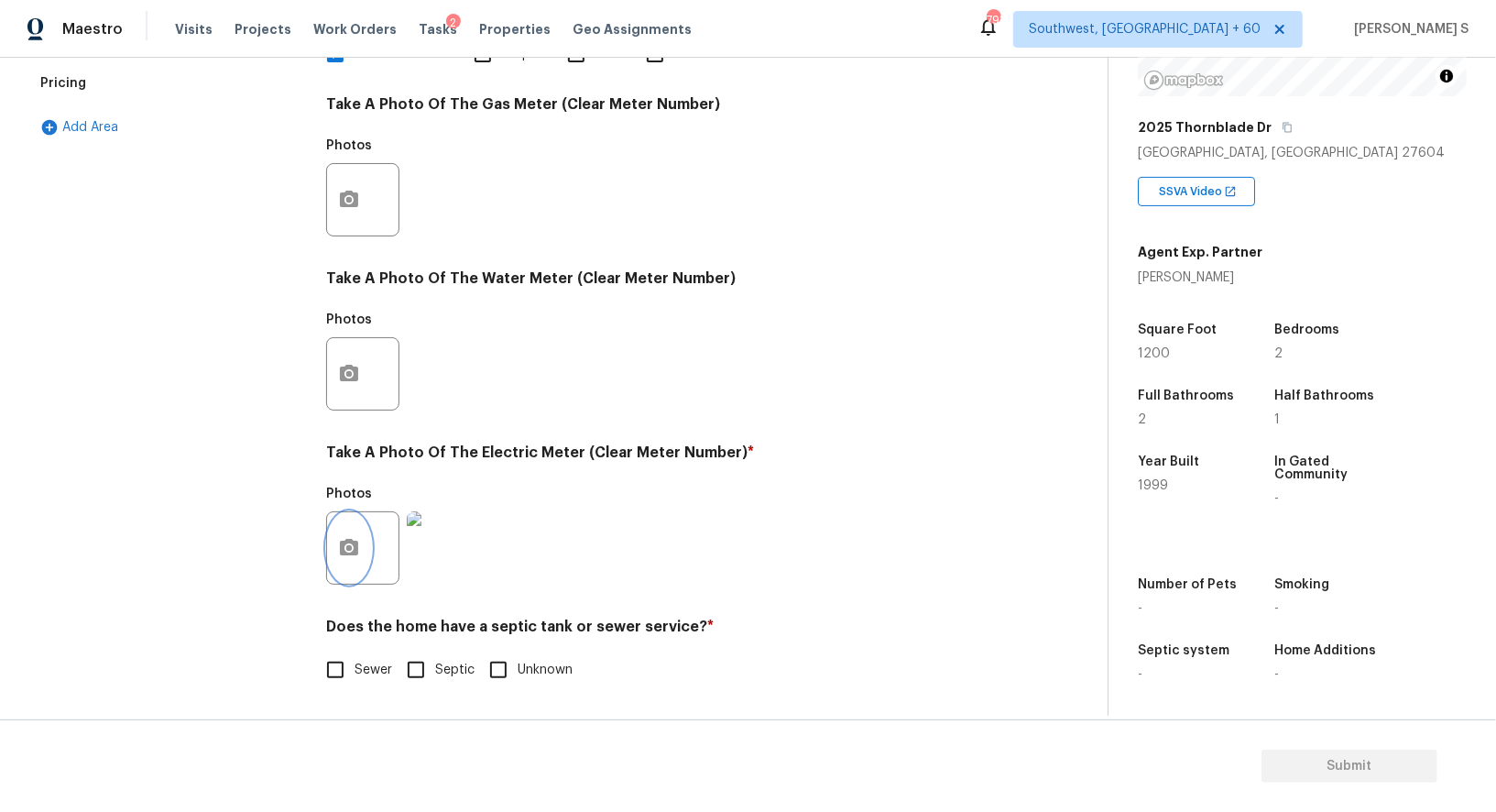
scroll to position [566, 0]
click at [347, 550] on icon "button" at bounding box center [349, 549] width 22 height 22
drag, startPoint x: 190, startPoint y: 711, endPoint x: 213, endPoint y: 707, distance: 23.3
click at [190, 710] on body "Maestro Visits Projects Work Orders Tasks 2 Properties Geo Assignments 793 Sout…" at bounding box center [748, 406] width 1496 height 812
click at [333, 670] on input "Sewer" at bounding box center [335, 670] width 38 height 38
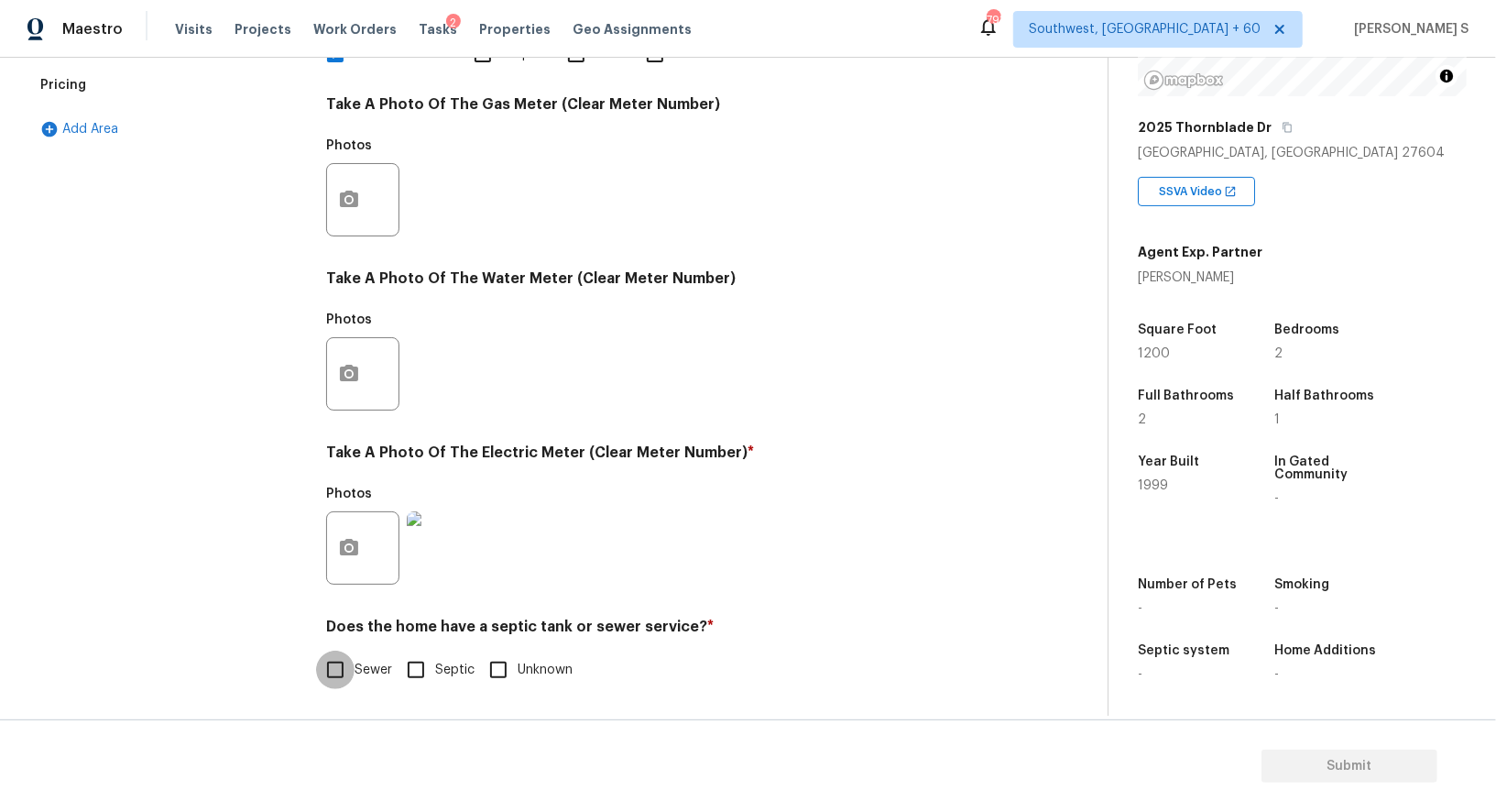
checkbox input "true"
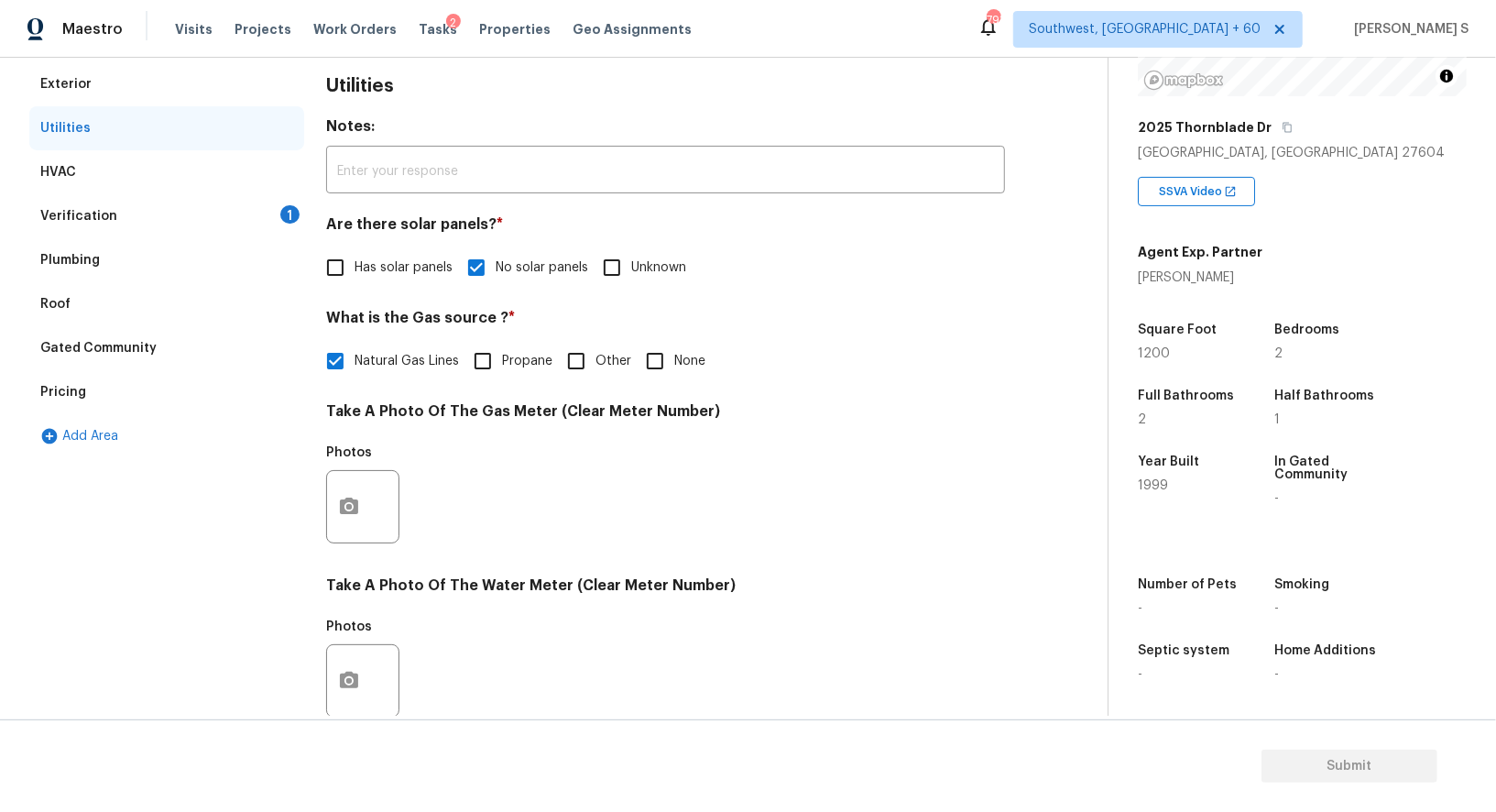
click at [201, 203] on div "Verification 1" at bounding box center [167, 216] width 275 height 44
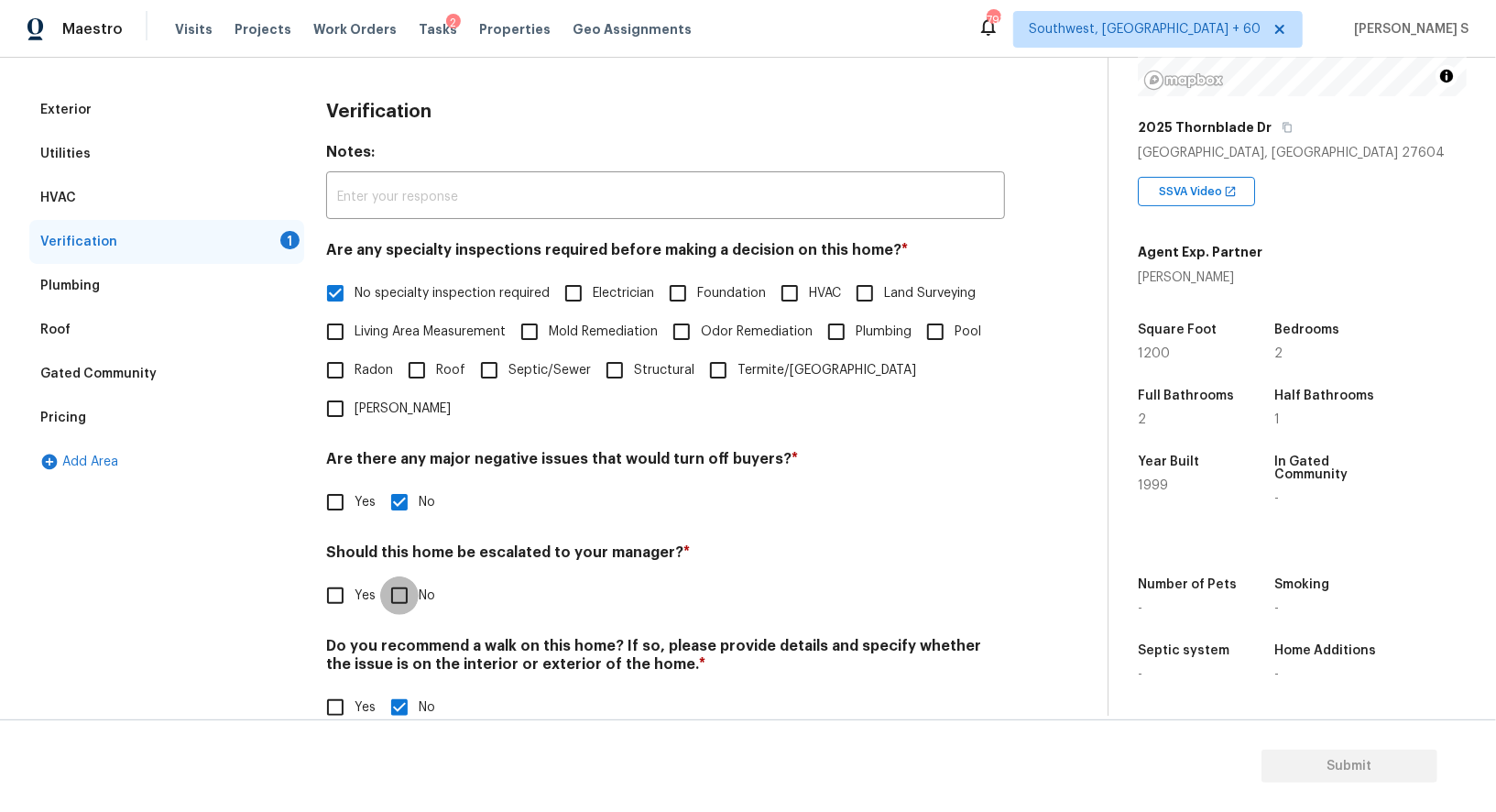
click at [410, 576] on input "No" at bounding box center [399, 595] width 38 height 38
checkbox input "true"
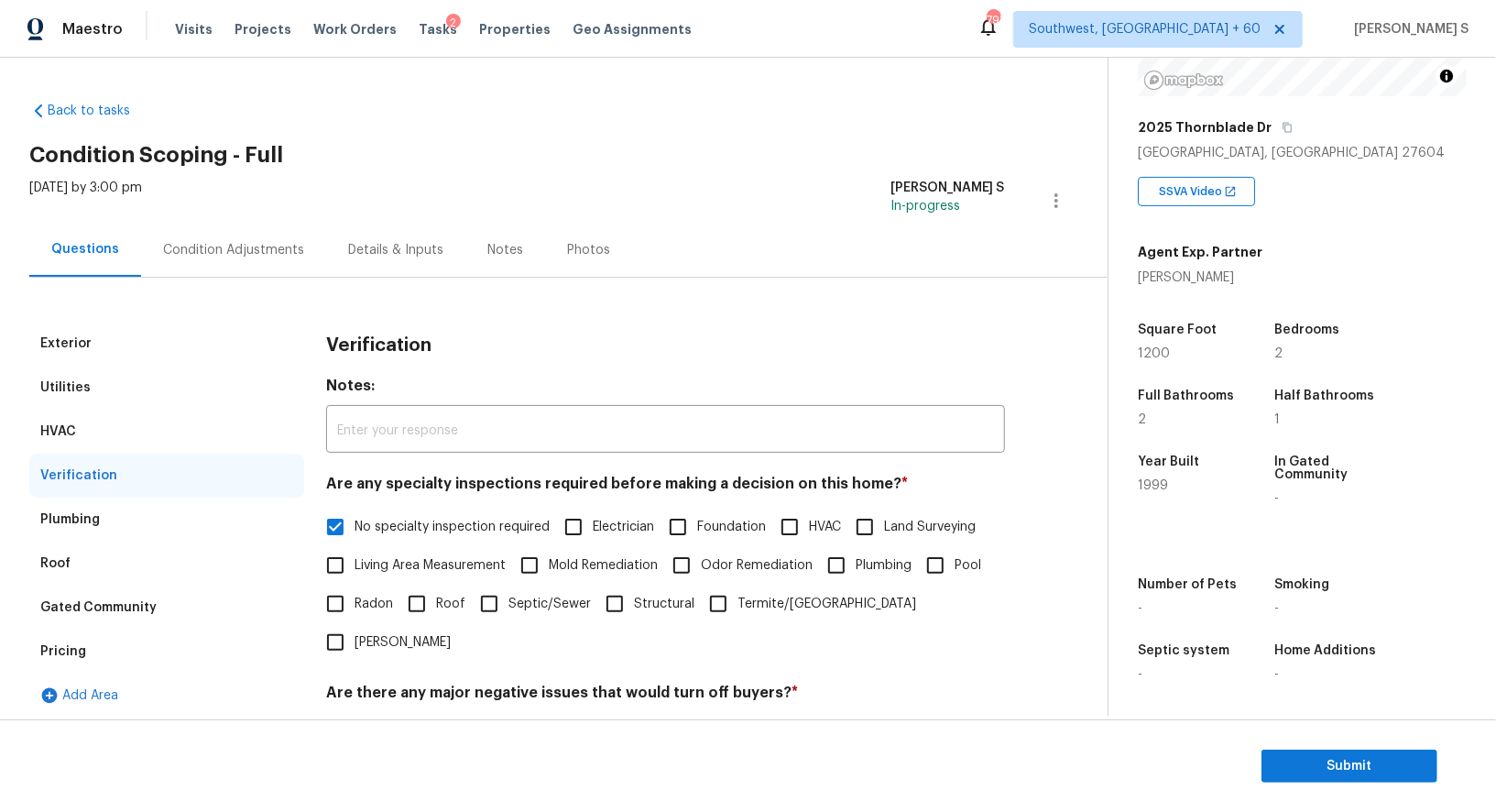
click at [247, 224] on div "Condition Adjustments" at bounding box center [234, 249] width 185 height 54
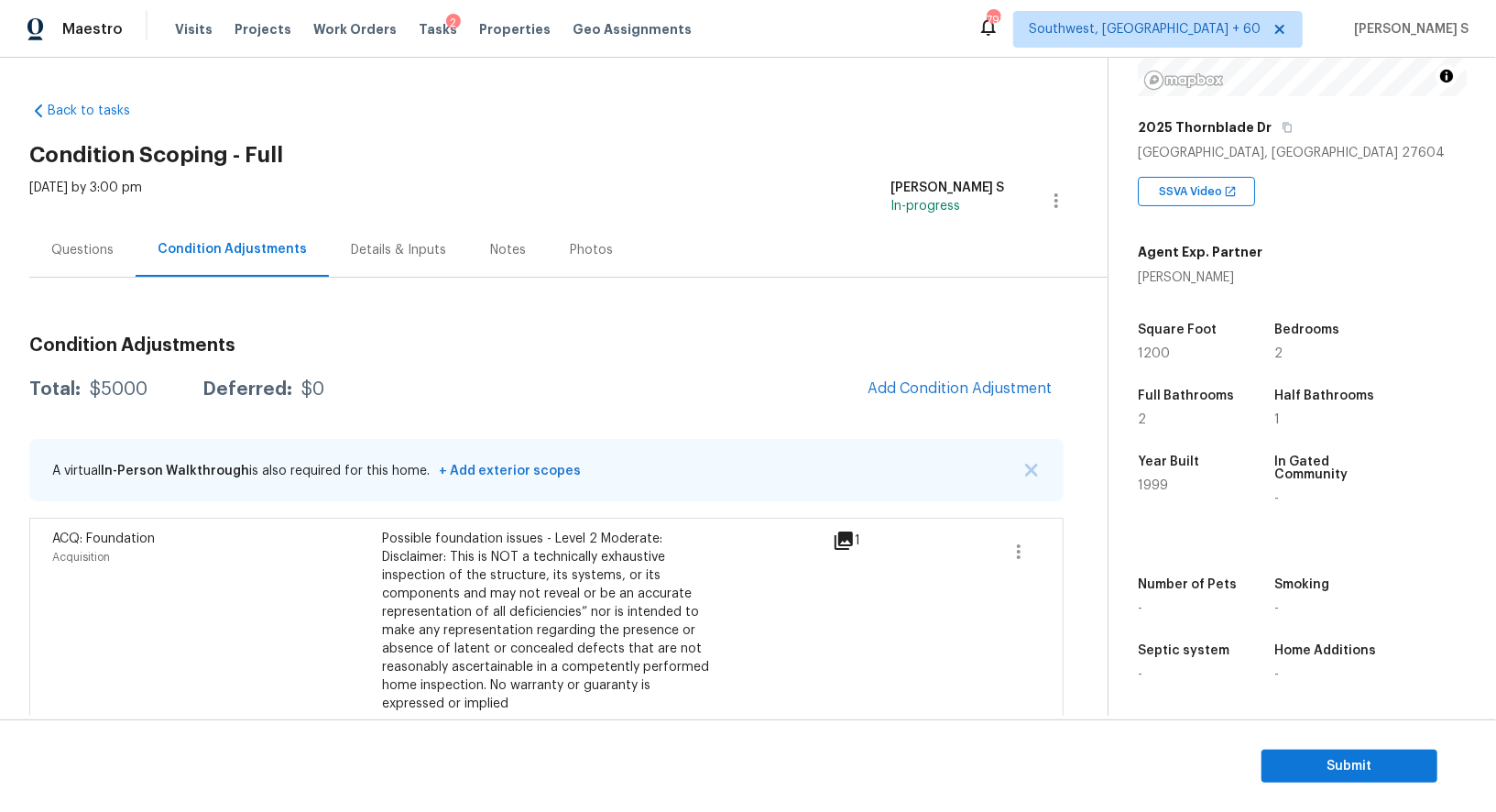
scroll to position [32, 0]
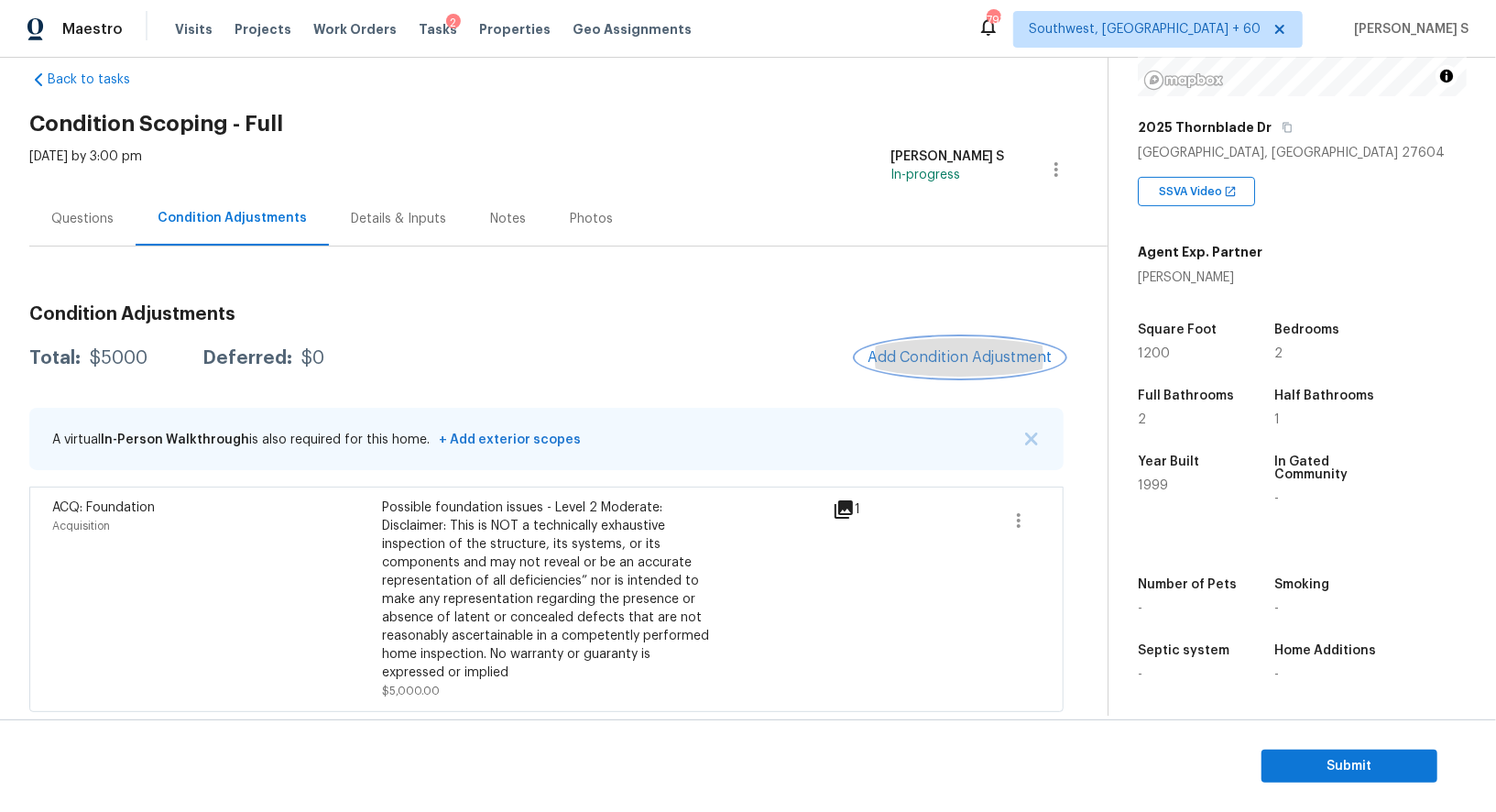
click at [942, 342] on button "Add Condition Adjustment" at bounding box center [960, 357] width 207 height 38
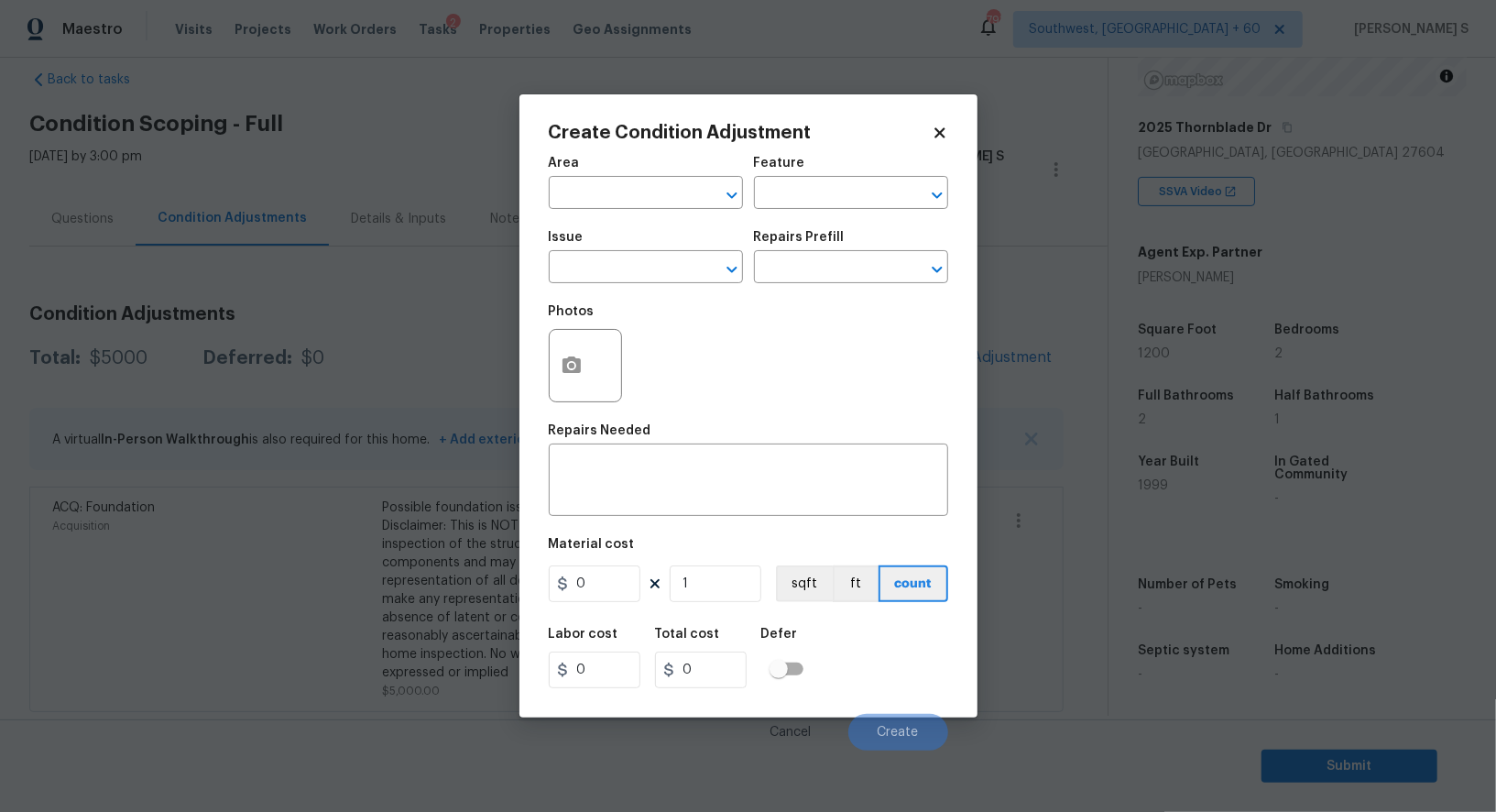
click at [329, 545] on body "Maestro Visits Projects Work Orders Tasks 2 Properties Geo Assignments 793 Sout…" at bounding box center [748, 406] width 1496 height 812
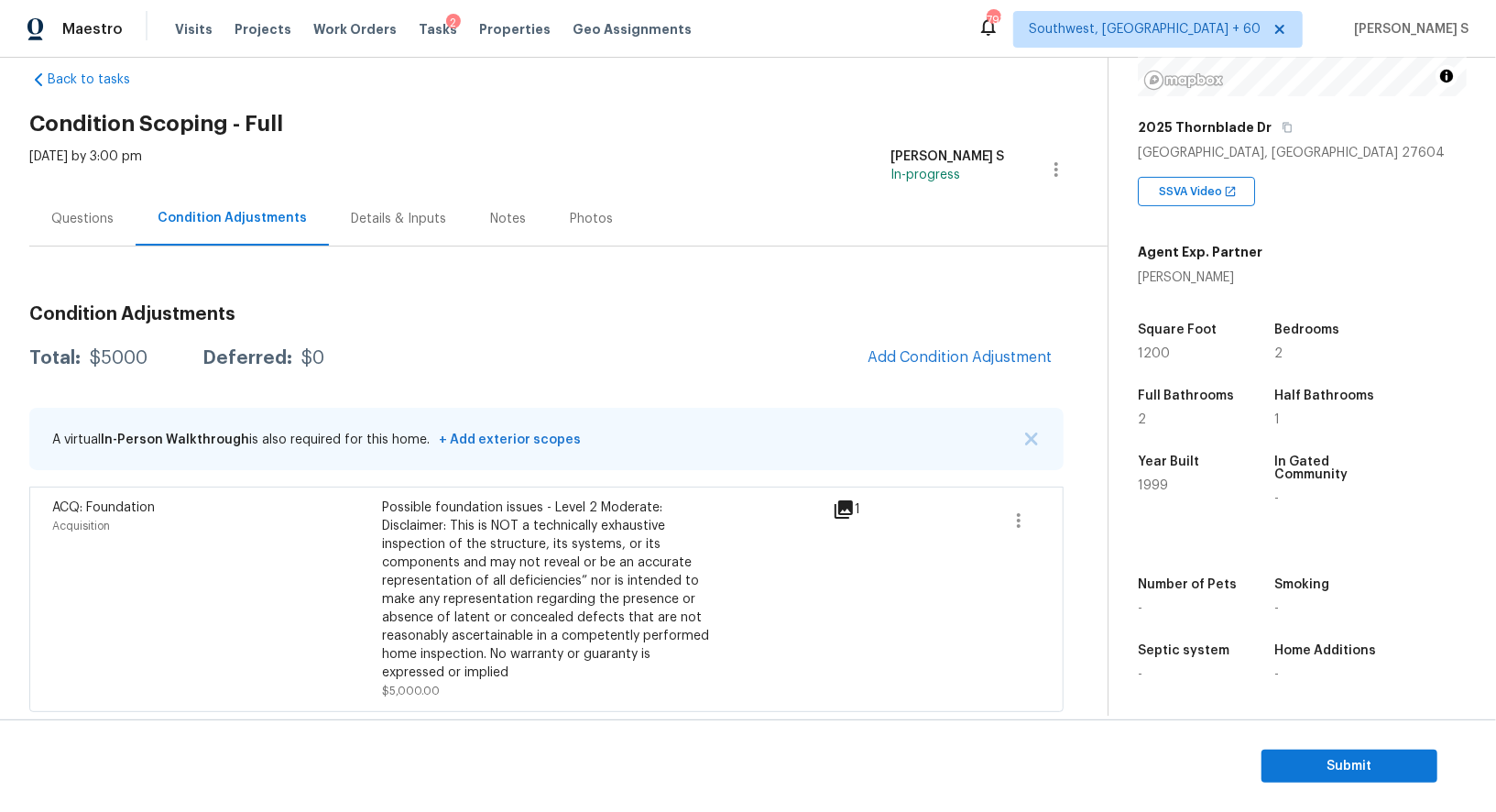
click at [100, 200] on div "Questions" at bounding box center [82, 218] width 106 height 54
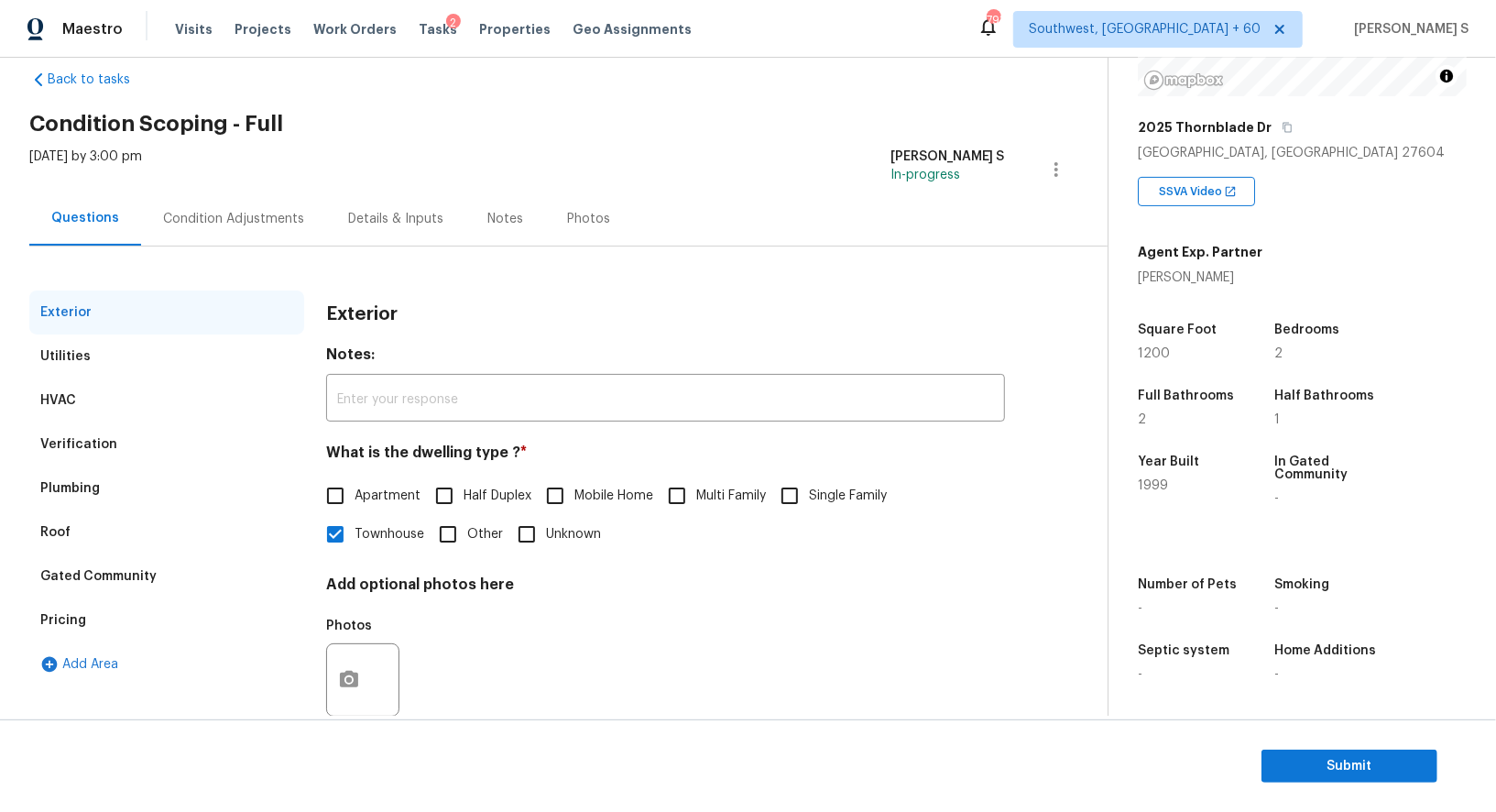
scroll to position [36, 0]
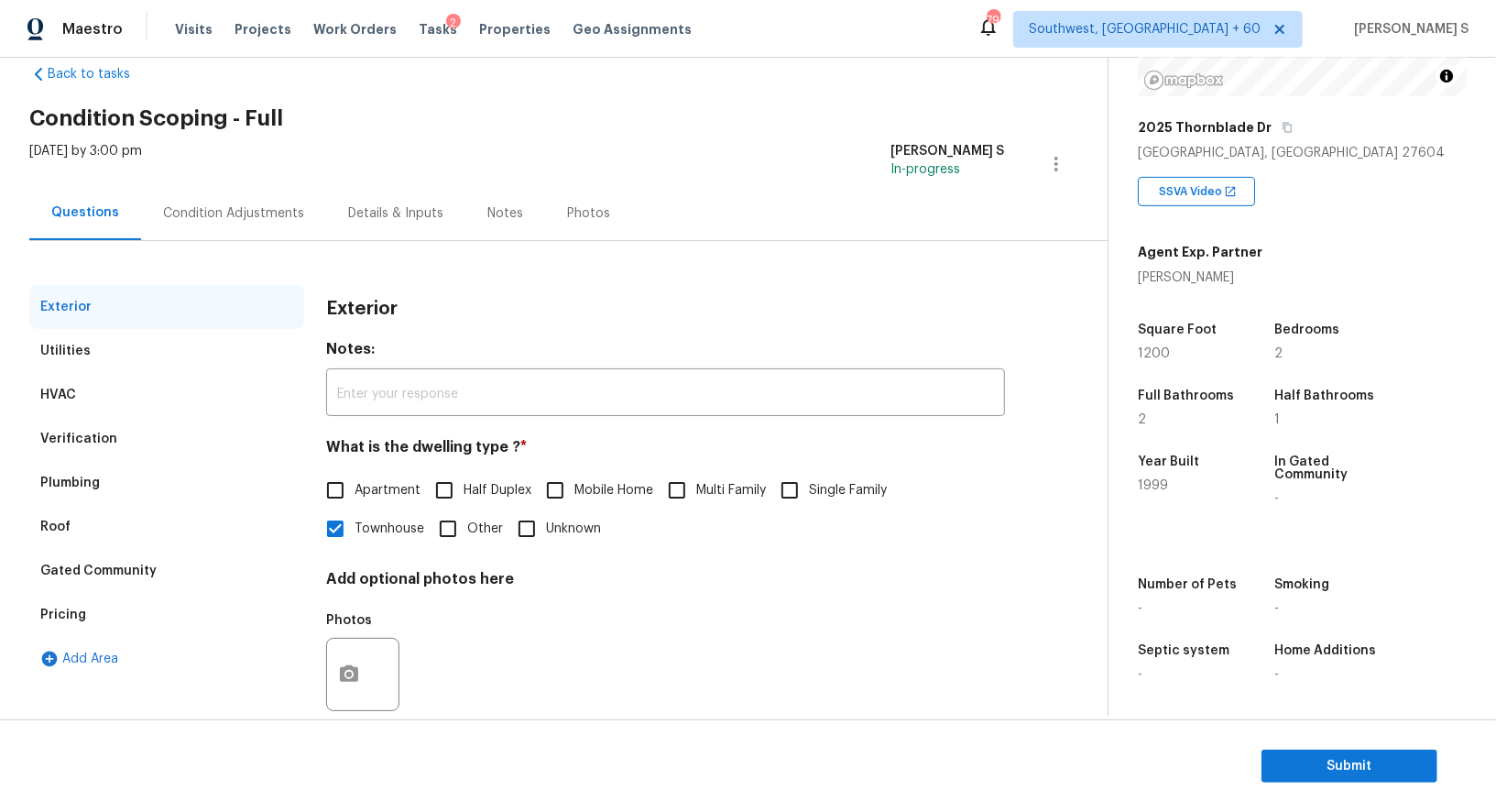
click at [65, 439] on div "Verification" at bounding box center [78, 438] width 77 height 18
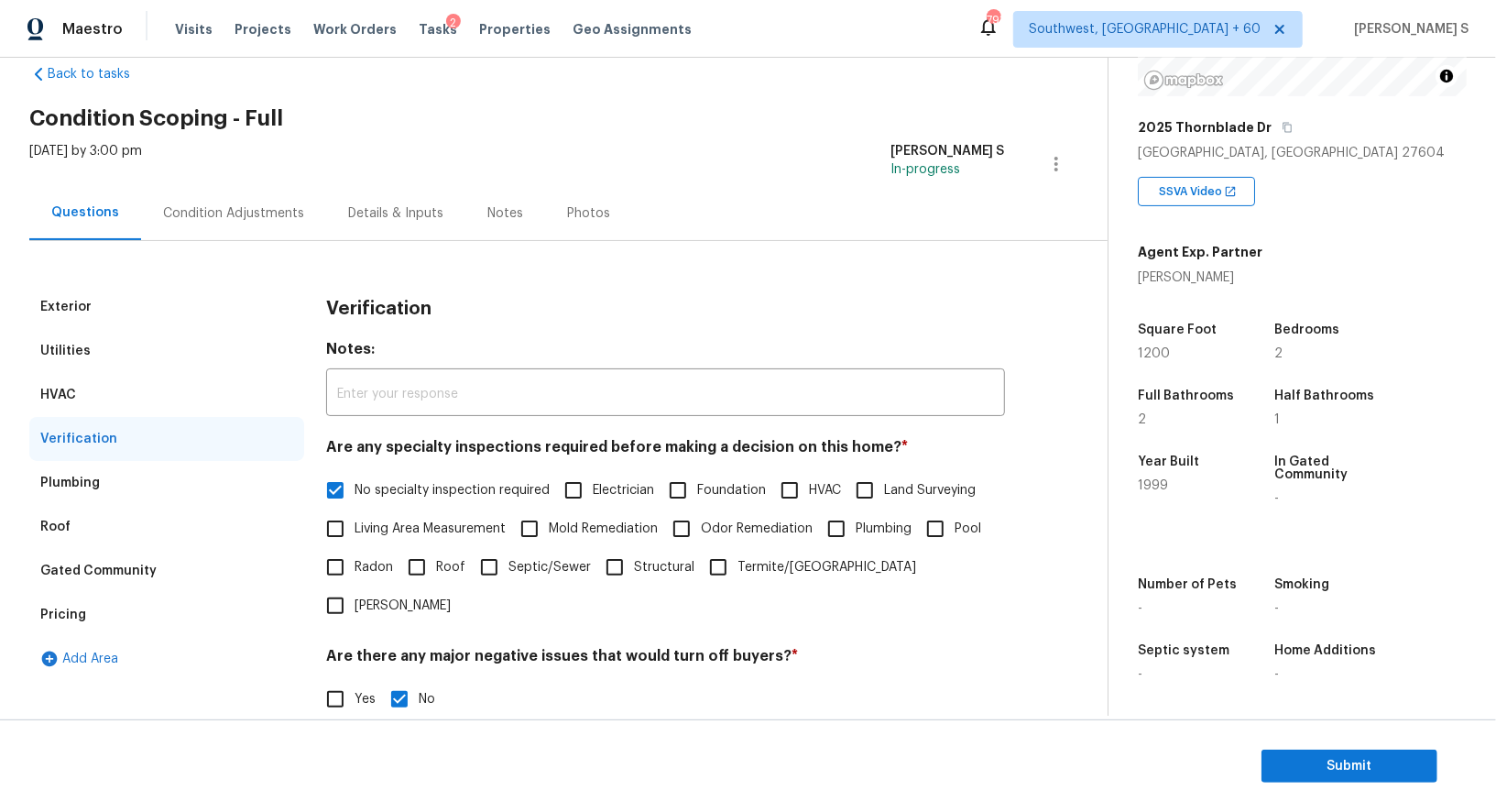
scroll to position [234, 0]
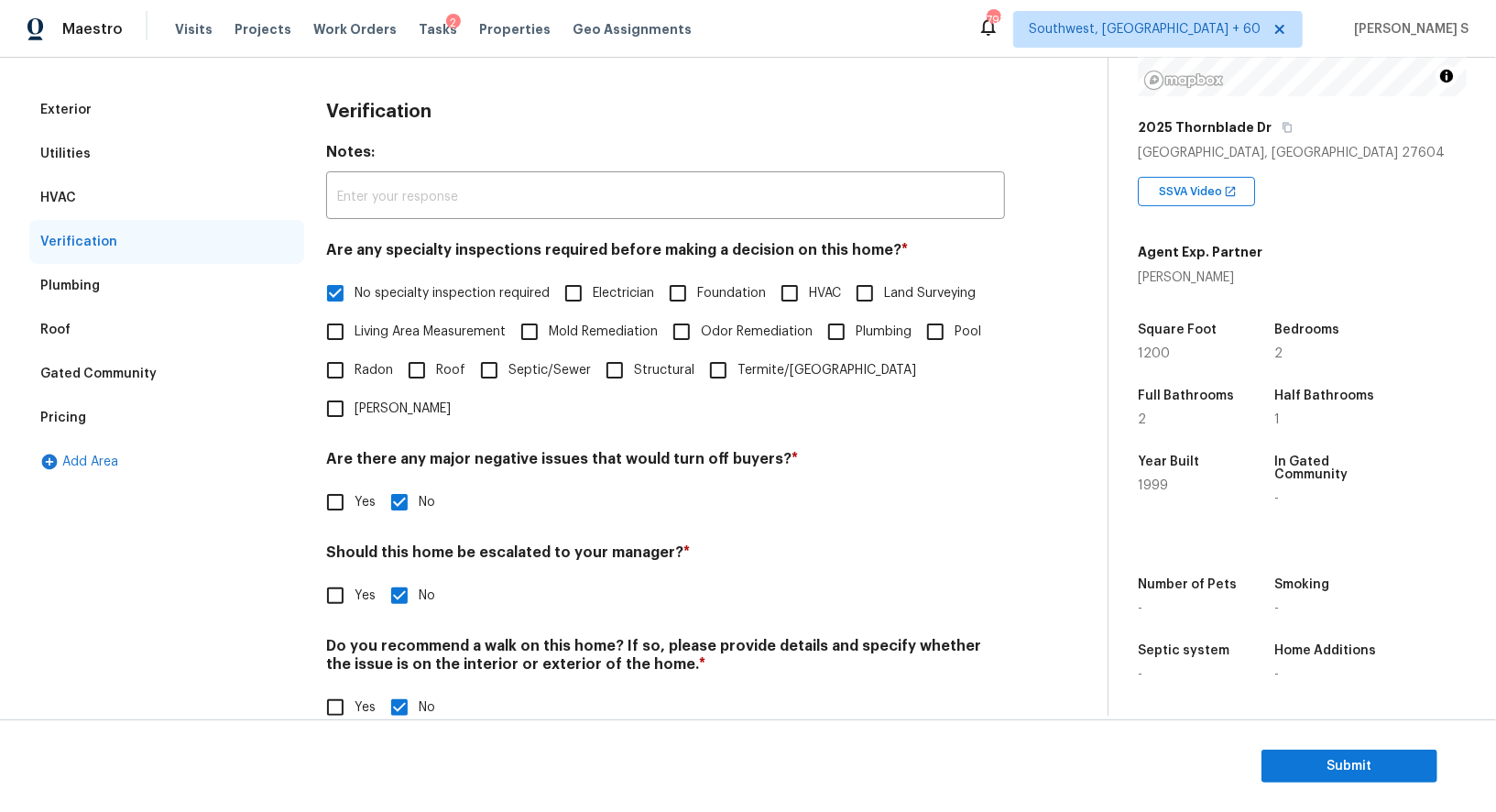
click at [327, 576] on input "Yes" at bounding box center [335, 595] width 38 height 38
checkbox input "true"
checkbox input "false"
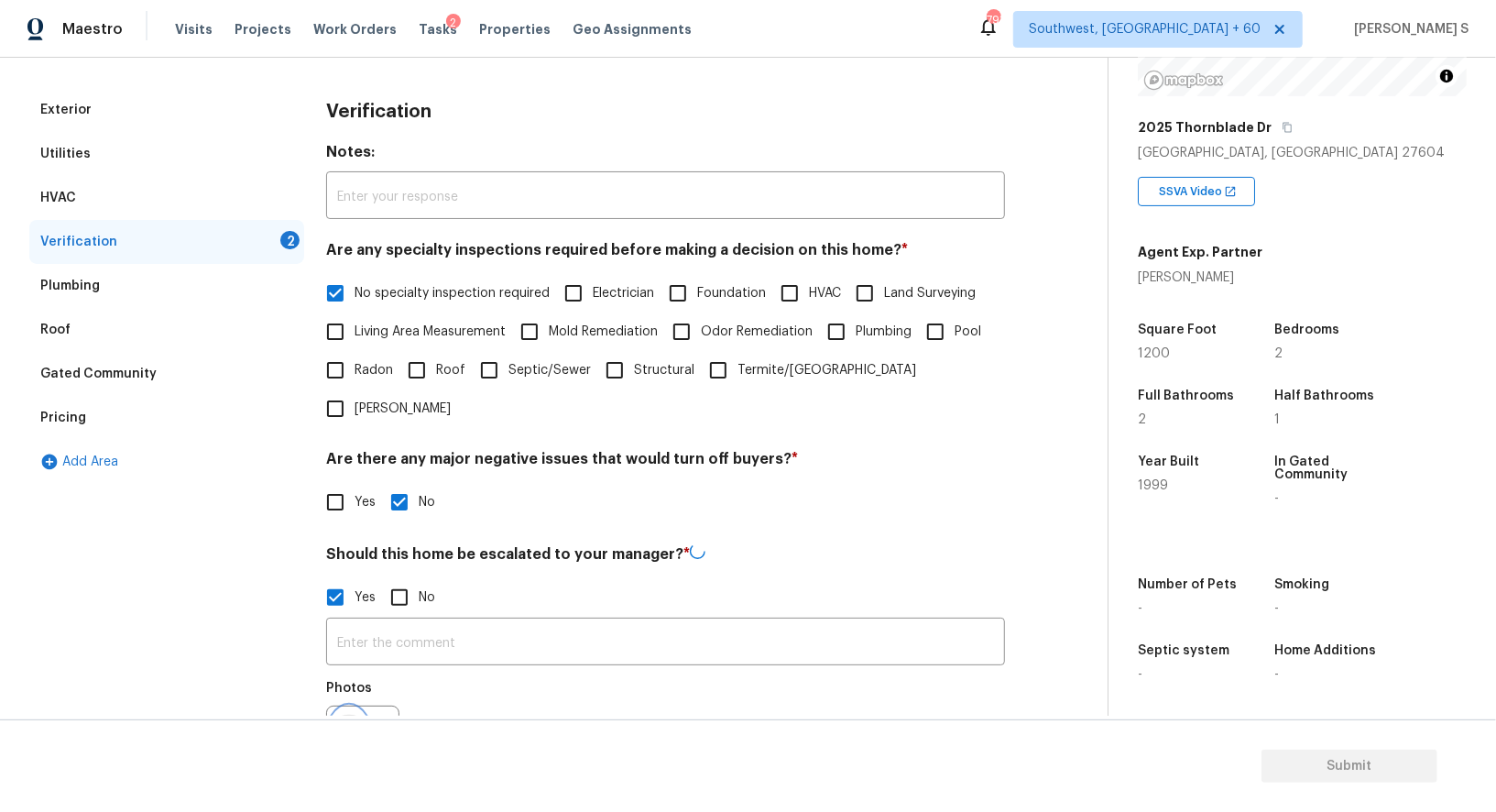
click at [348, 731] on icon "button" at bounding box center [349, 741] width 22 height 22
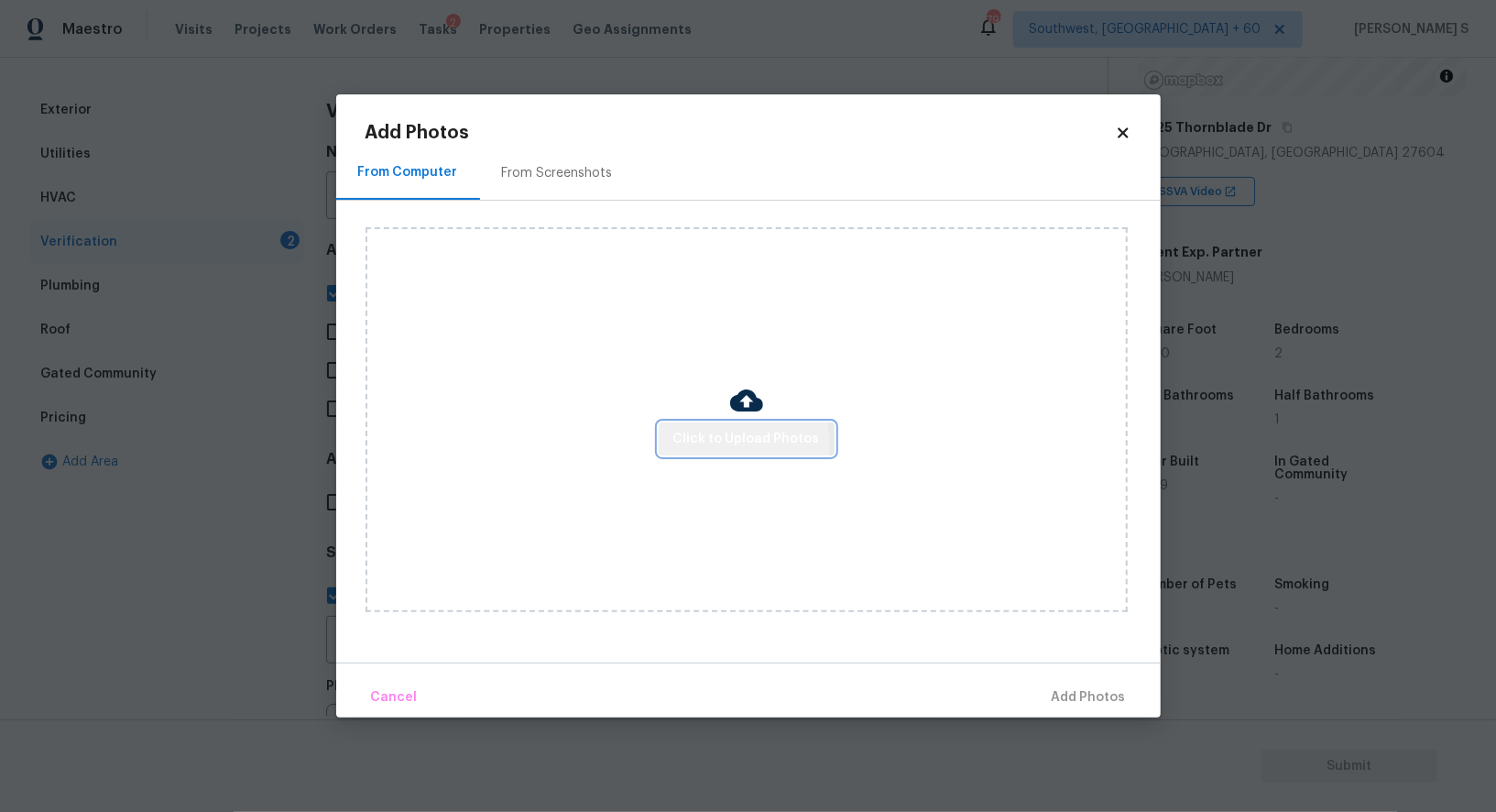
click at [738, 445] on span "Click to Upload Photos" at bounding box center [746, 439] width 146 height 23
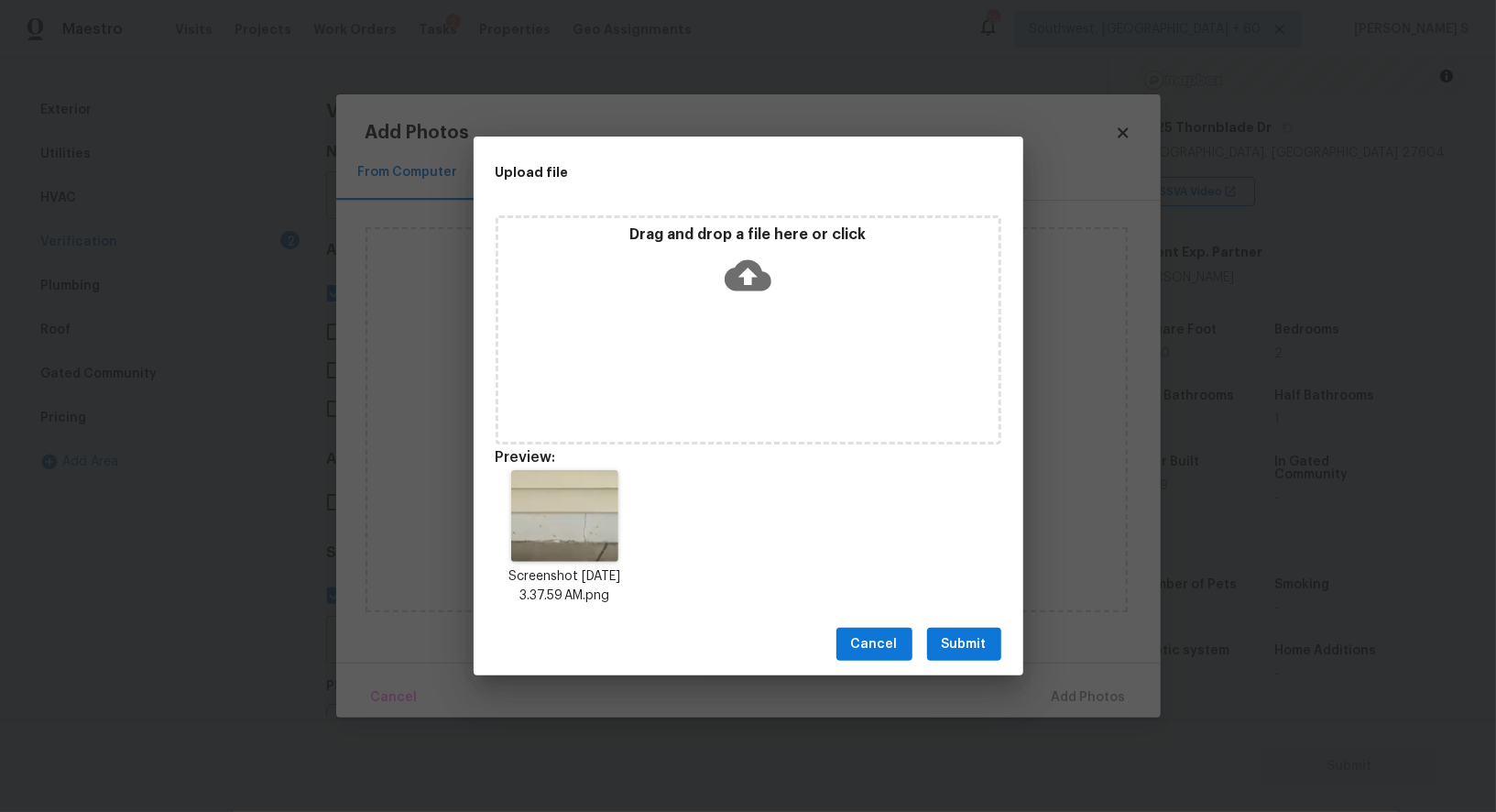
click at [954, 645] on span "Submit" at bounding box center [964, 645] width 45 height 23
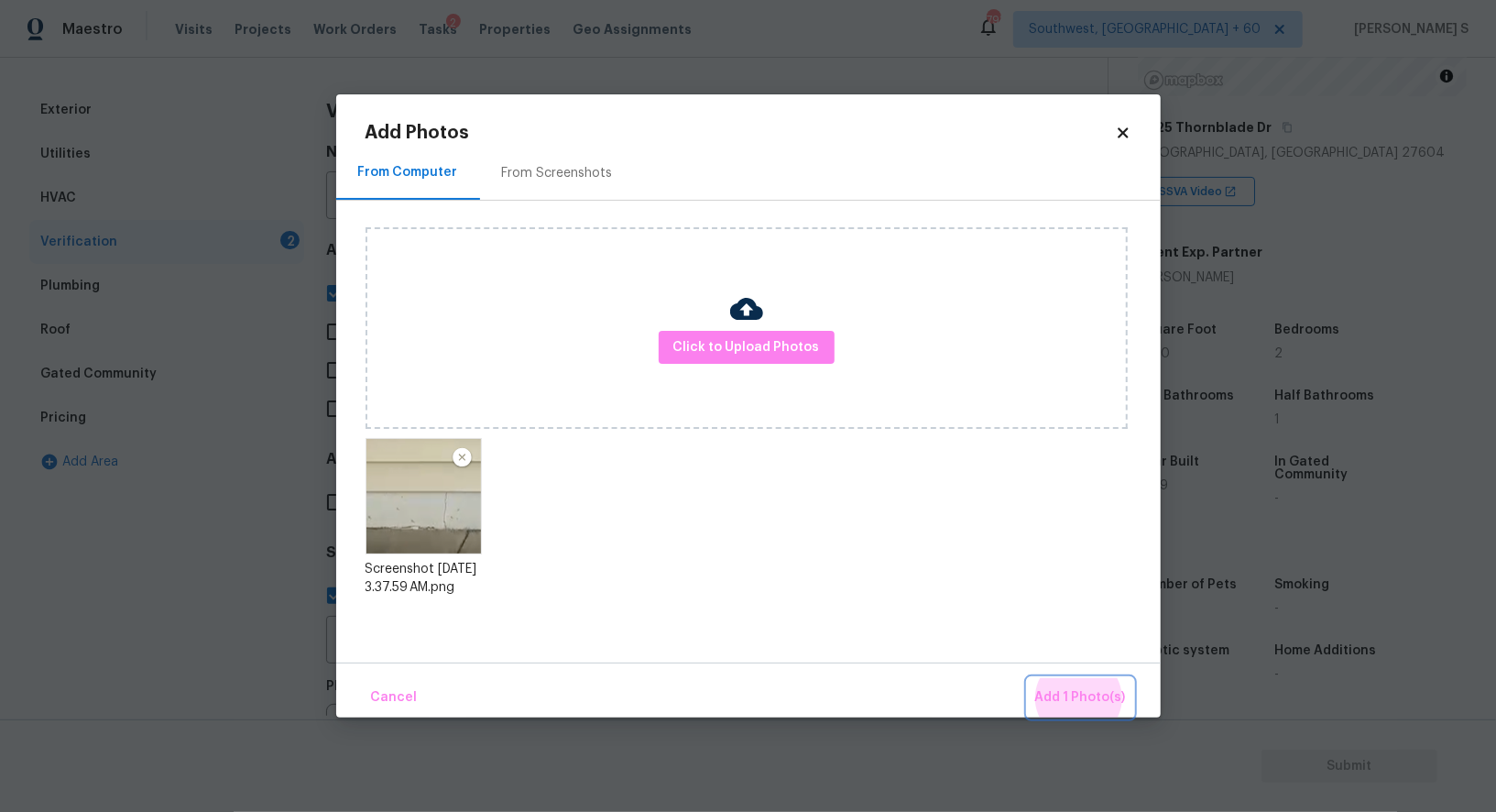
click at [1028, 678] on button "Add 1 Photo(s)" at bounding box center [1080, 697] width 105 height 39
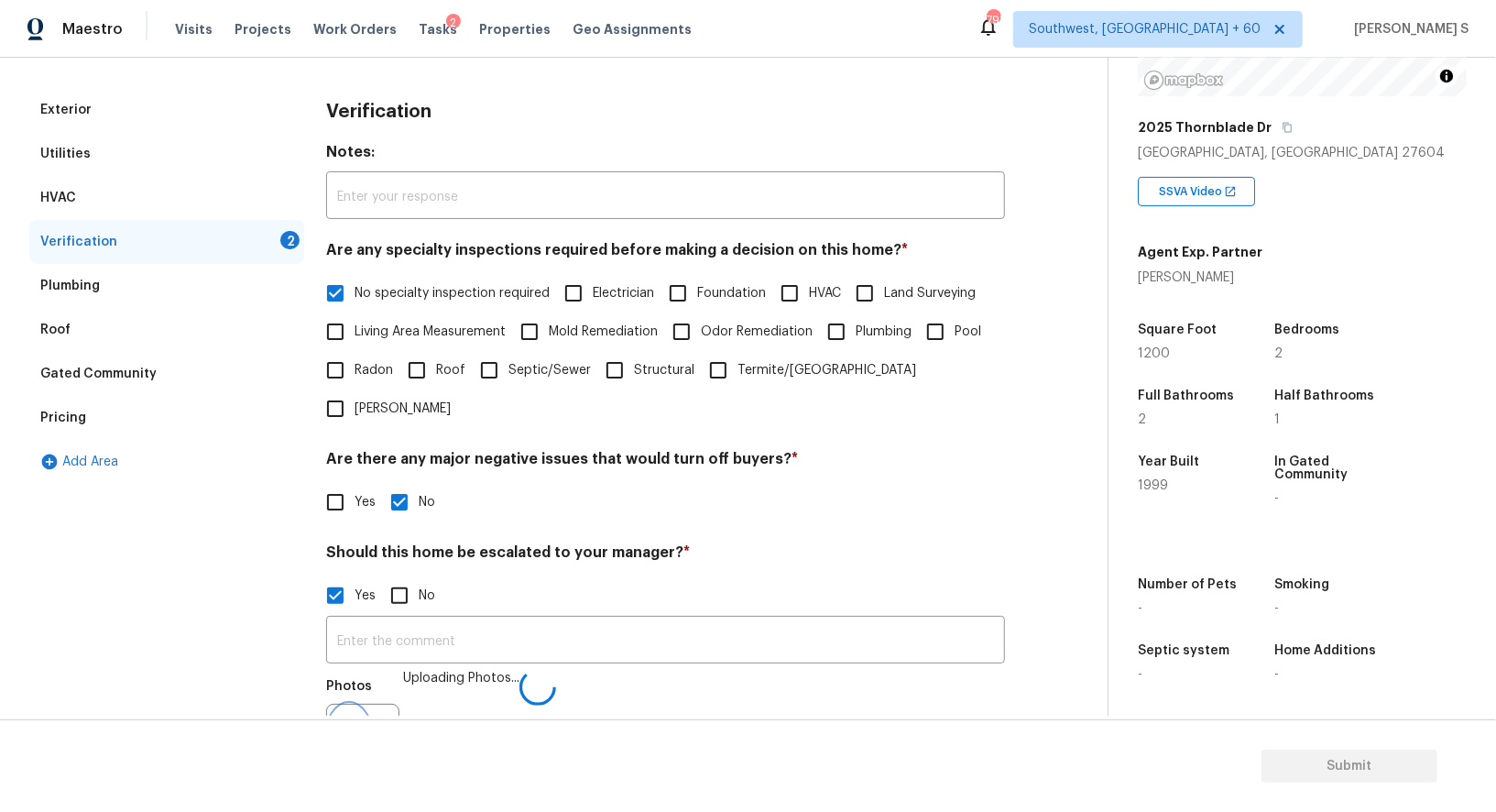
scroll to position [257, 0]
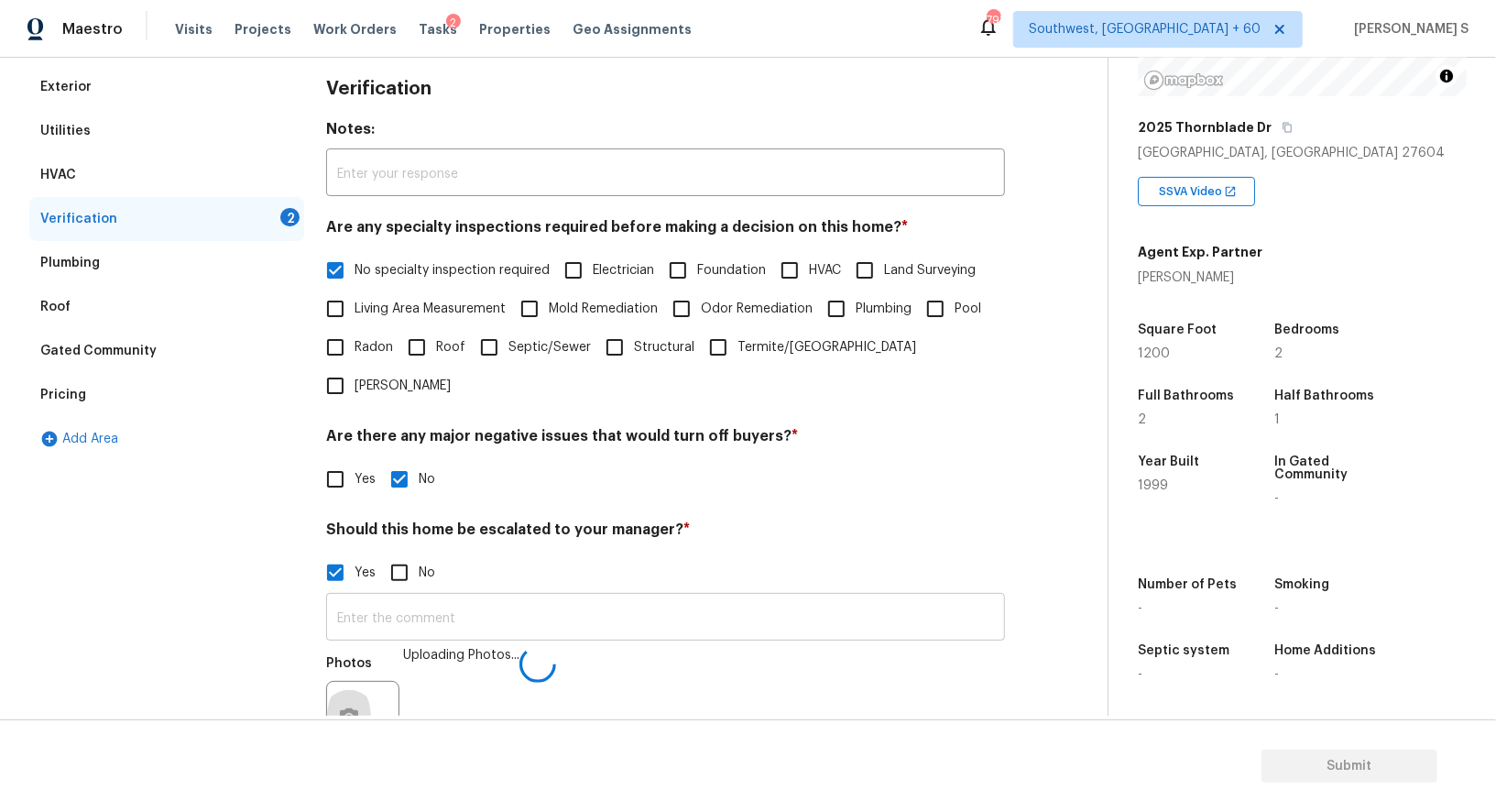
click at [632, 597] on input "text" at bounding box center [665, 618] width 679 height 43
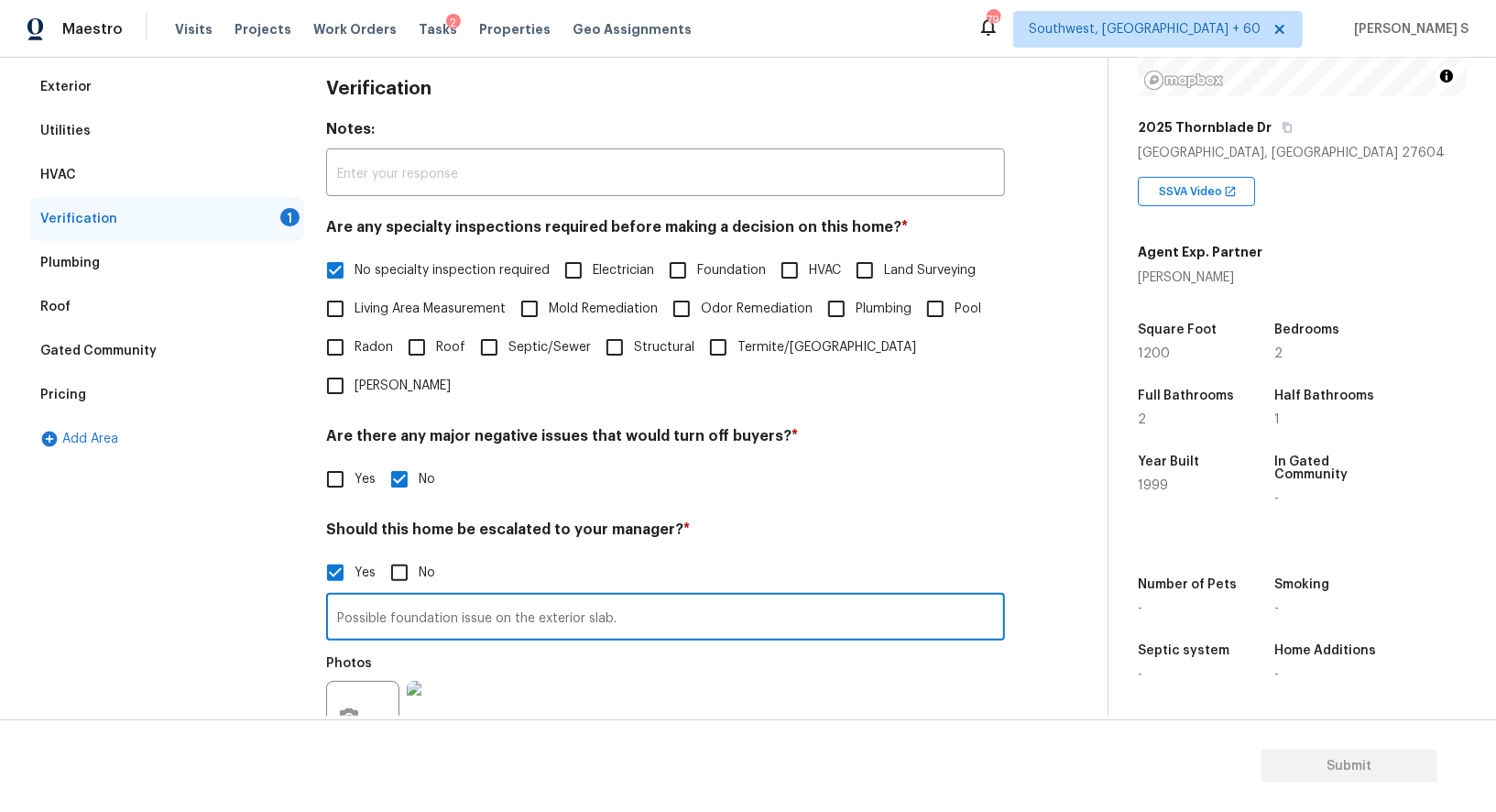
type input "Possible foundation issue on the exterior slab."
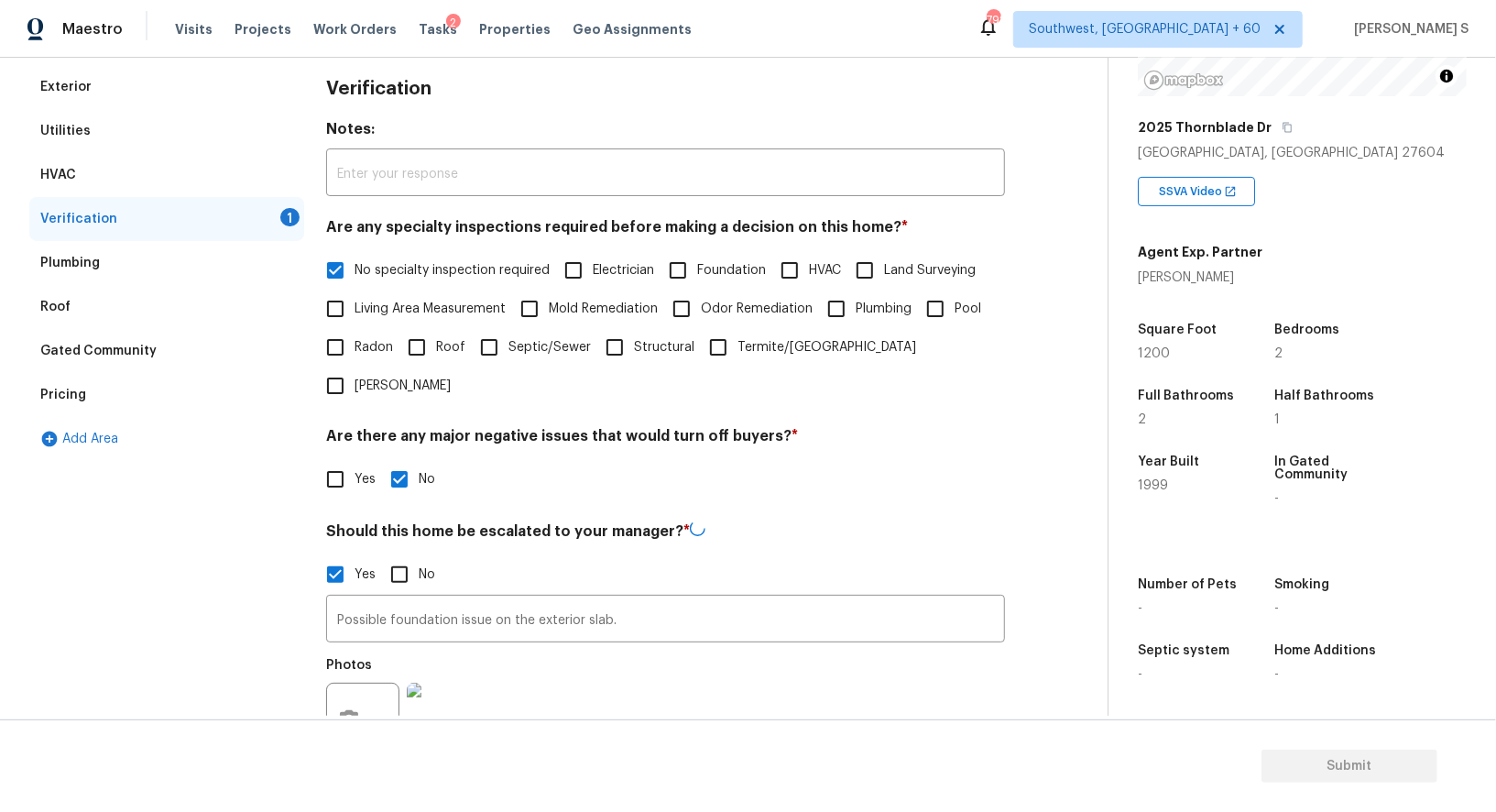
click at [608, 695] on div "Photos" at bounding box center [665, 707] width 679 height 119
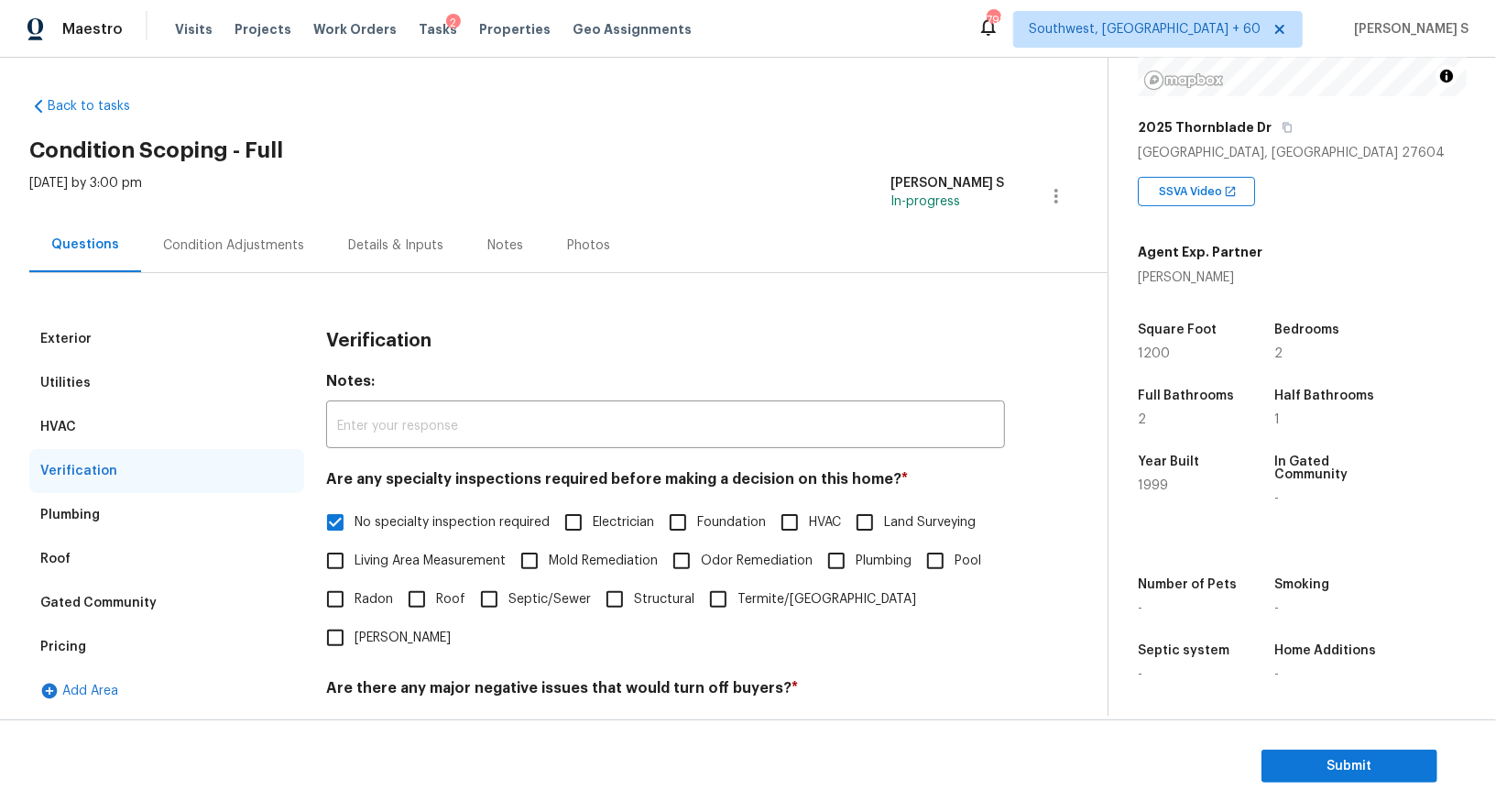
scroll to position [0, 0]
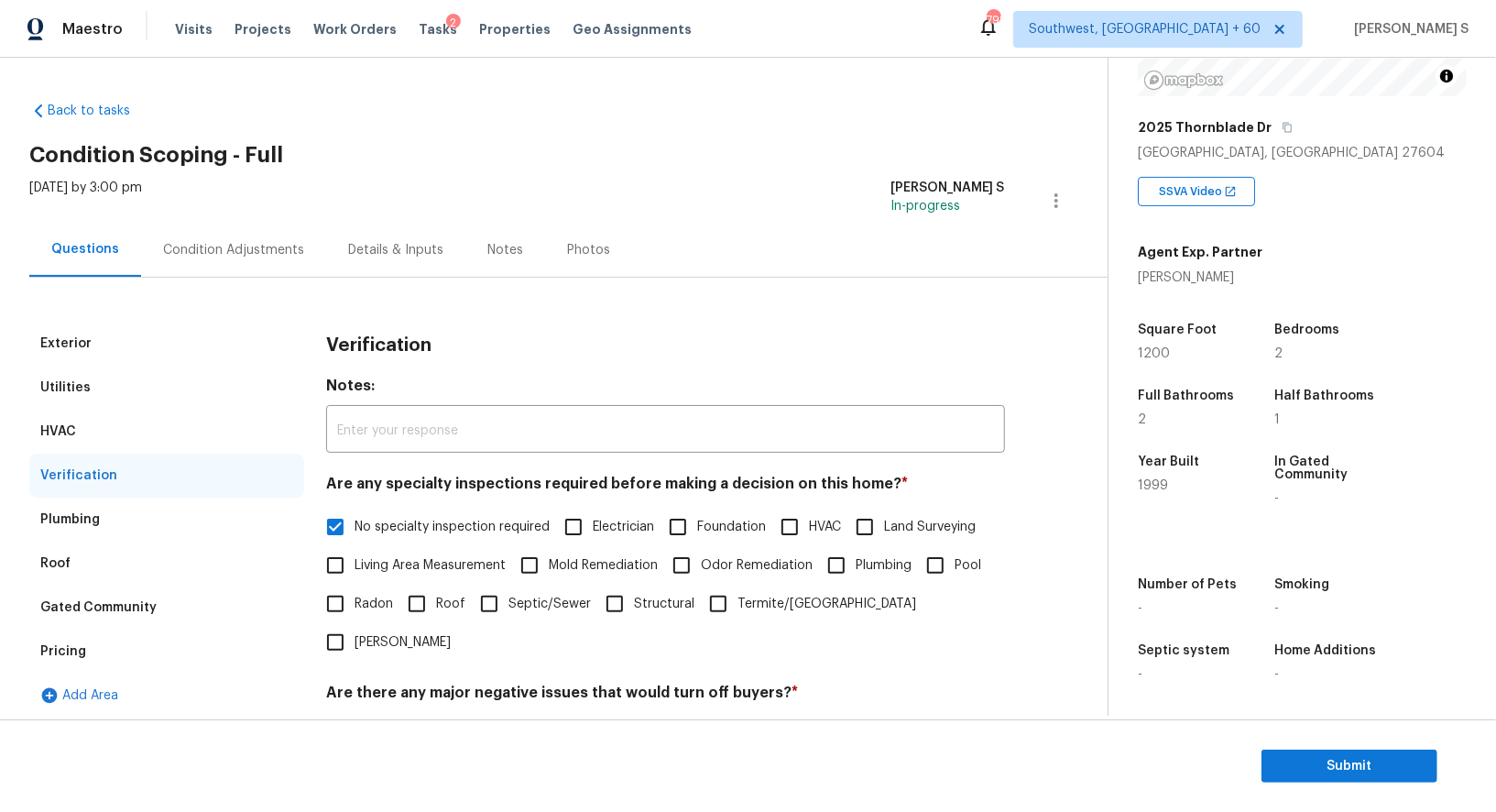
click at [248, 258] on div "Condition Adjustments" at bounding box center [234, 249] width 141 height 18
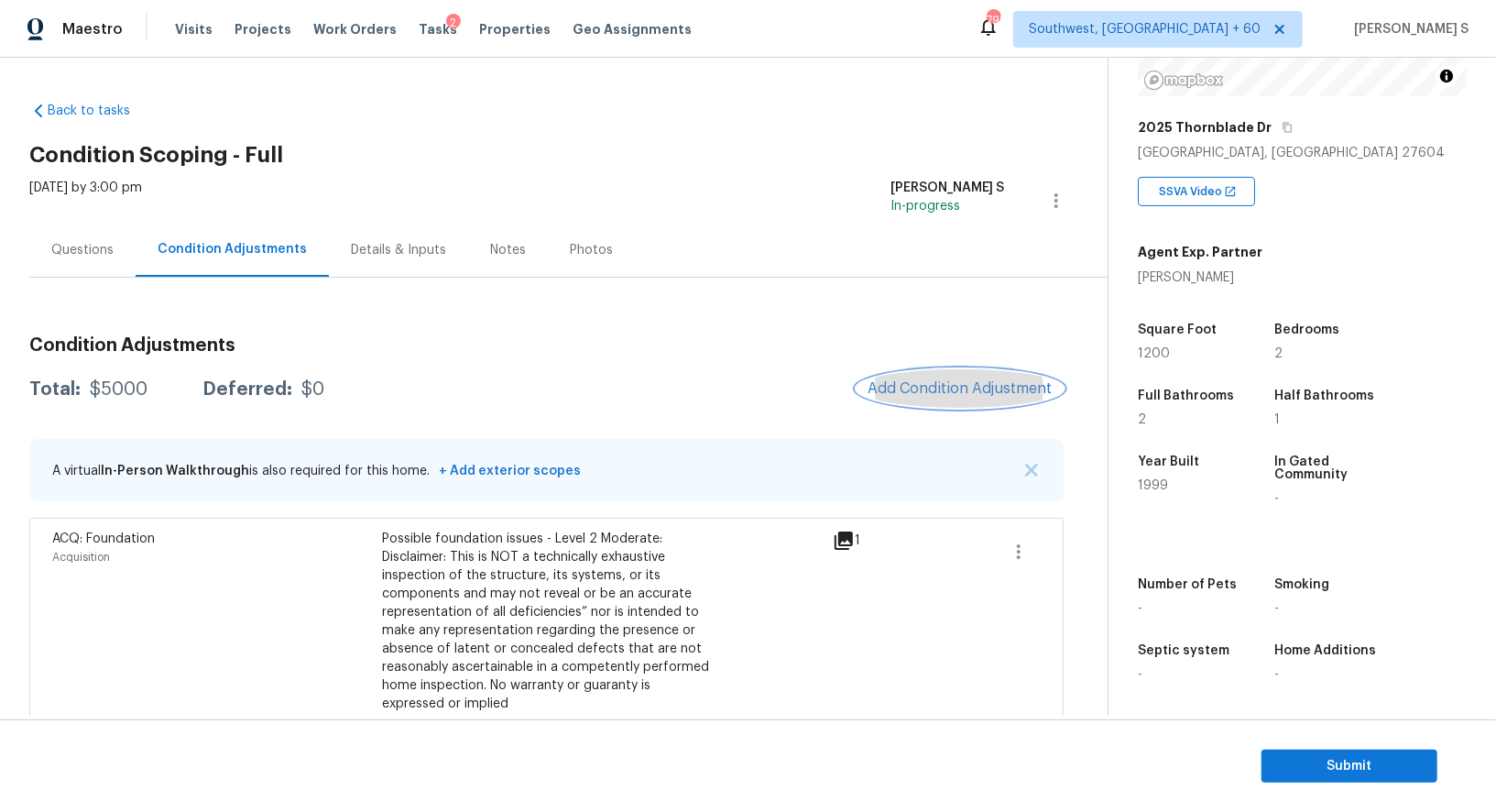
click at [898, 376] on button "Add Condition Adjustment" at bounding box center [960, 389] width 207 height 38
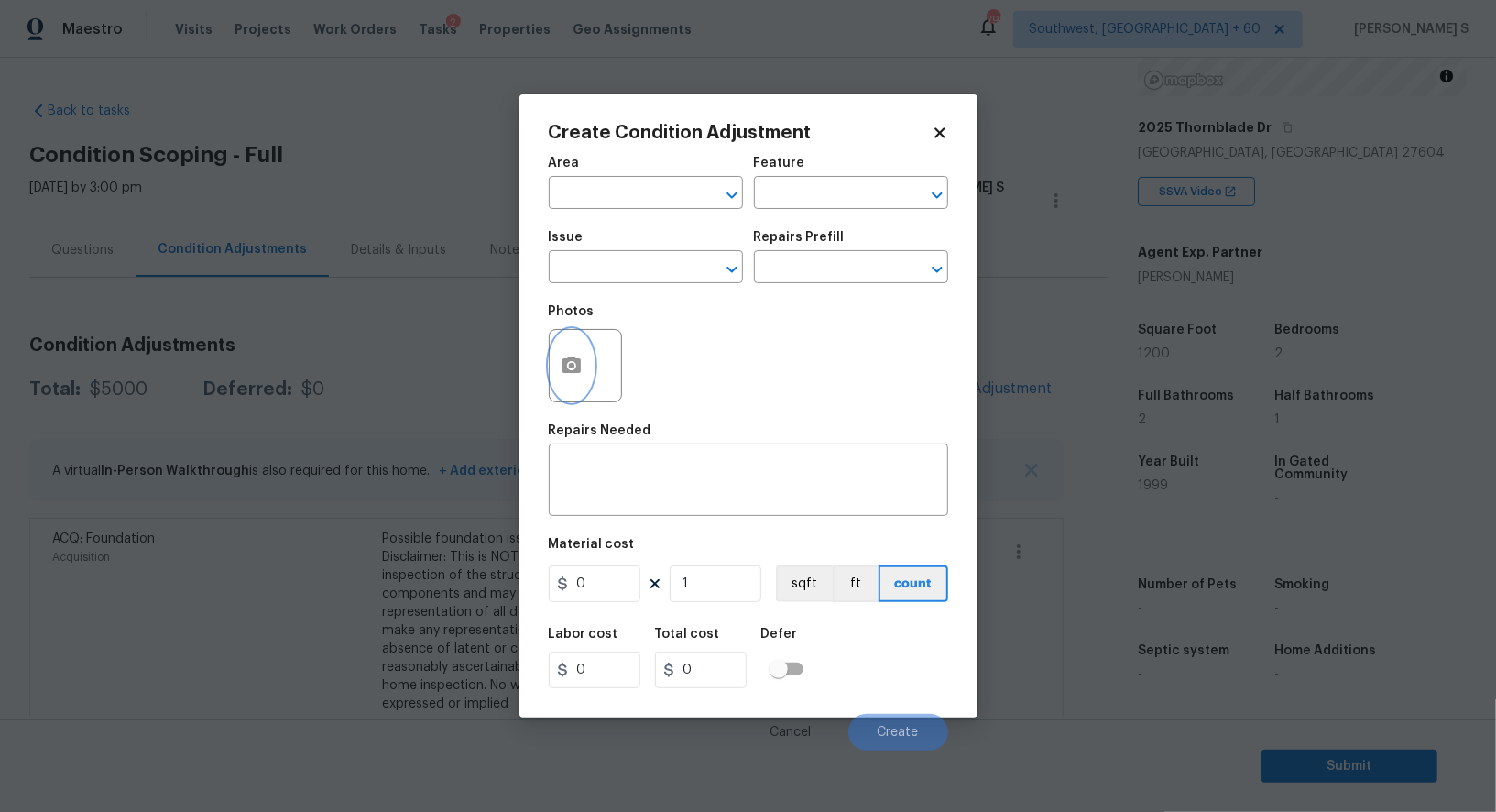
click at [572, 369] on circle "button" at bounding box center [571, 366] width 6 height 6
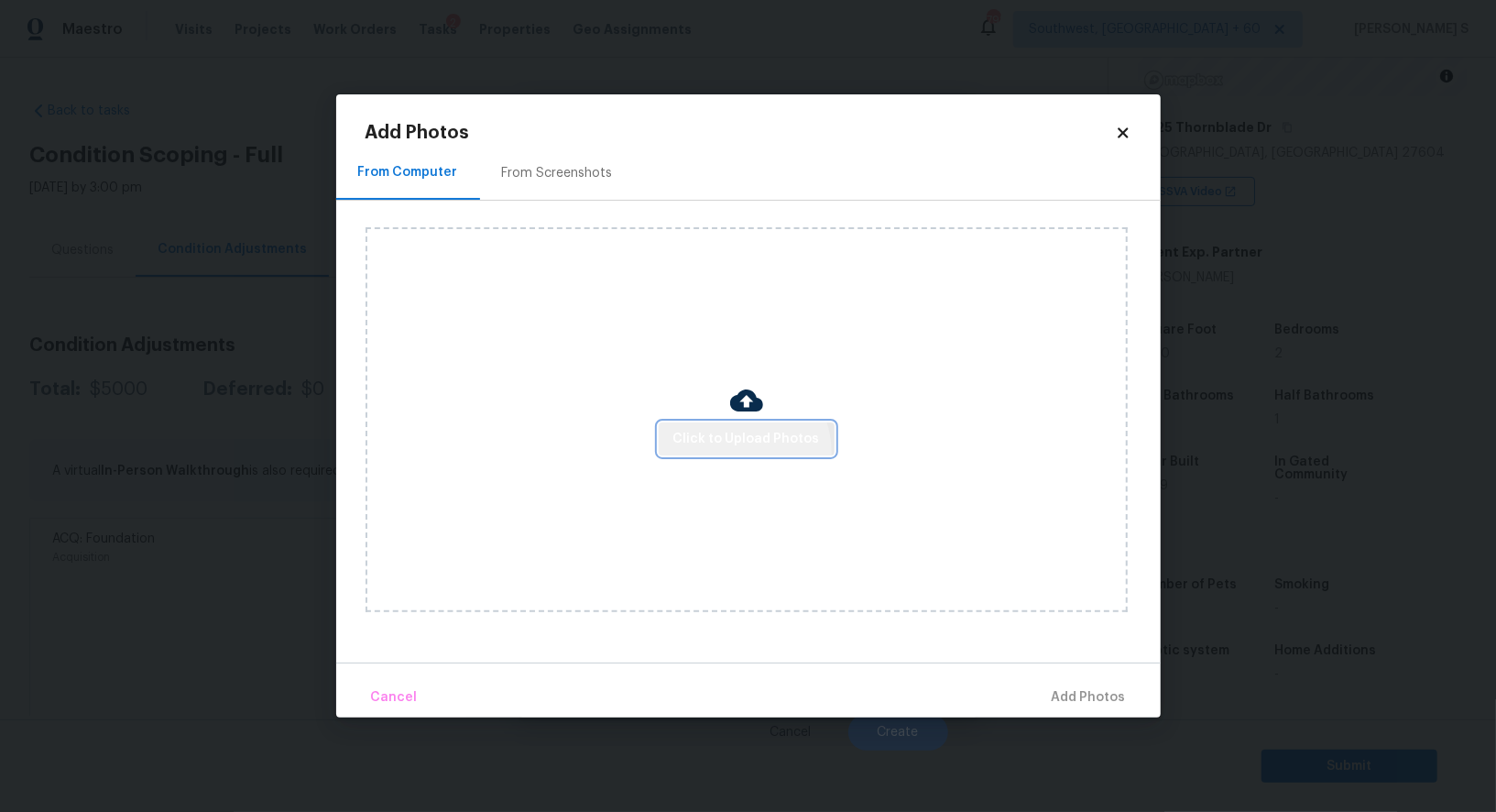
click at [742, 453] on button "Click to Upload Photos" at bounding box center [747, 438] width 176 height 33
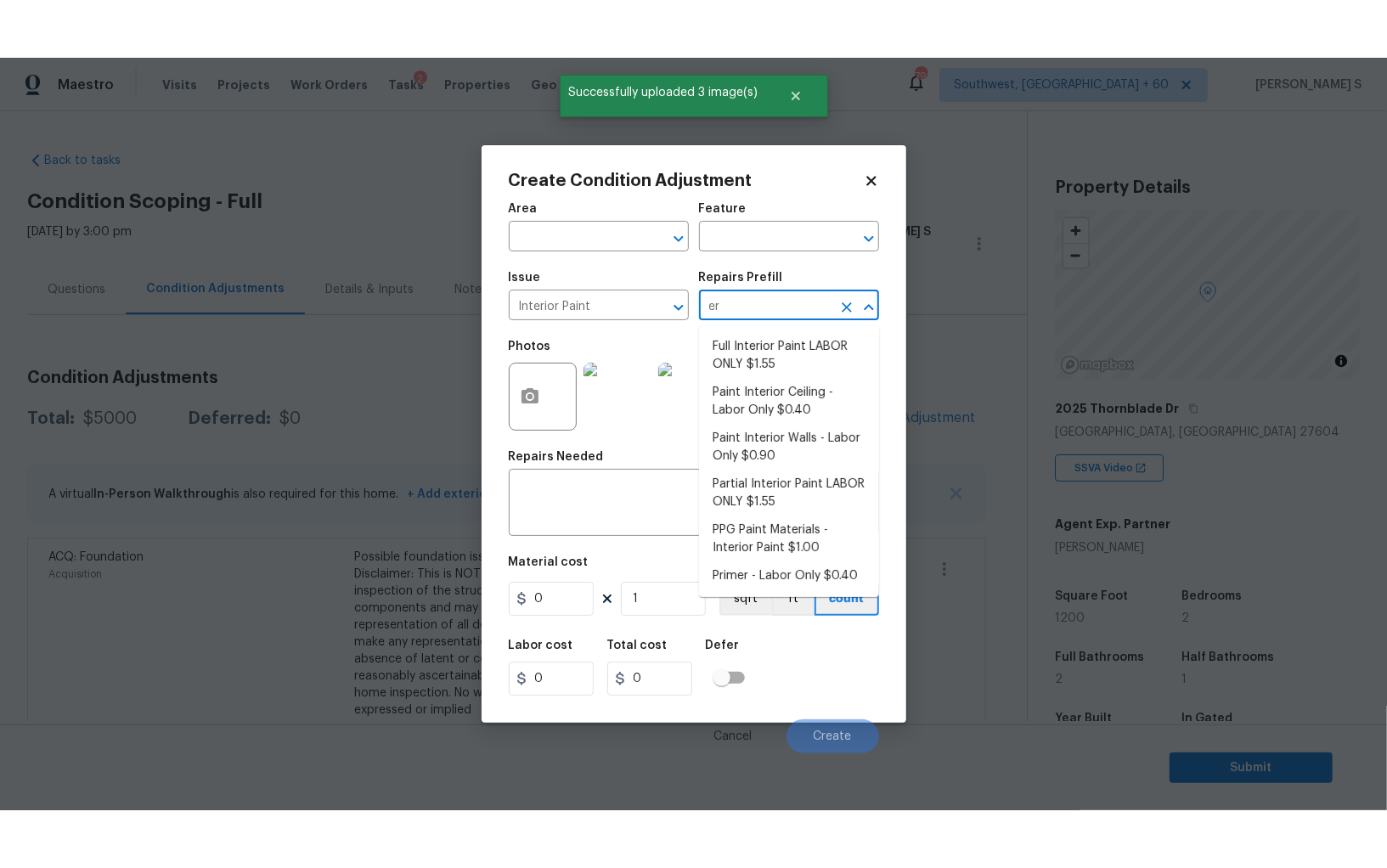
scroll to position [233, 0]
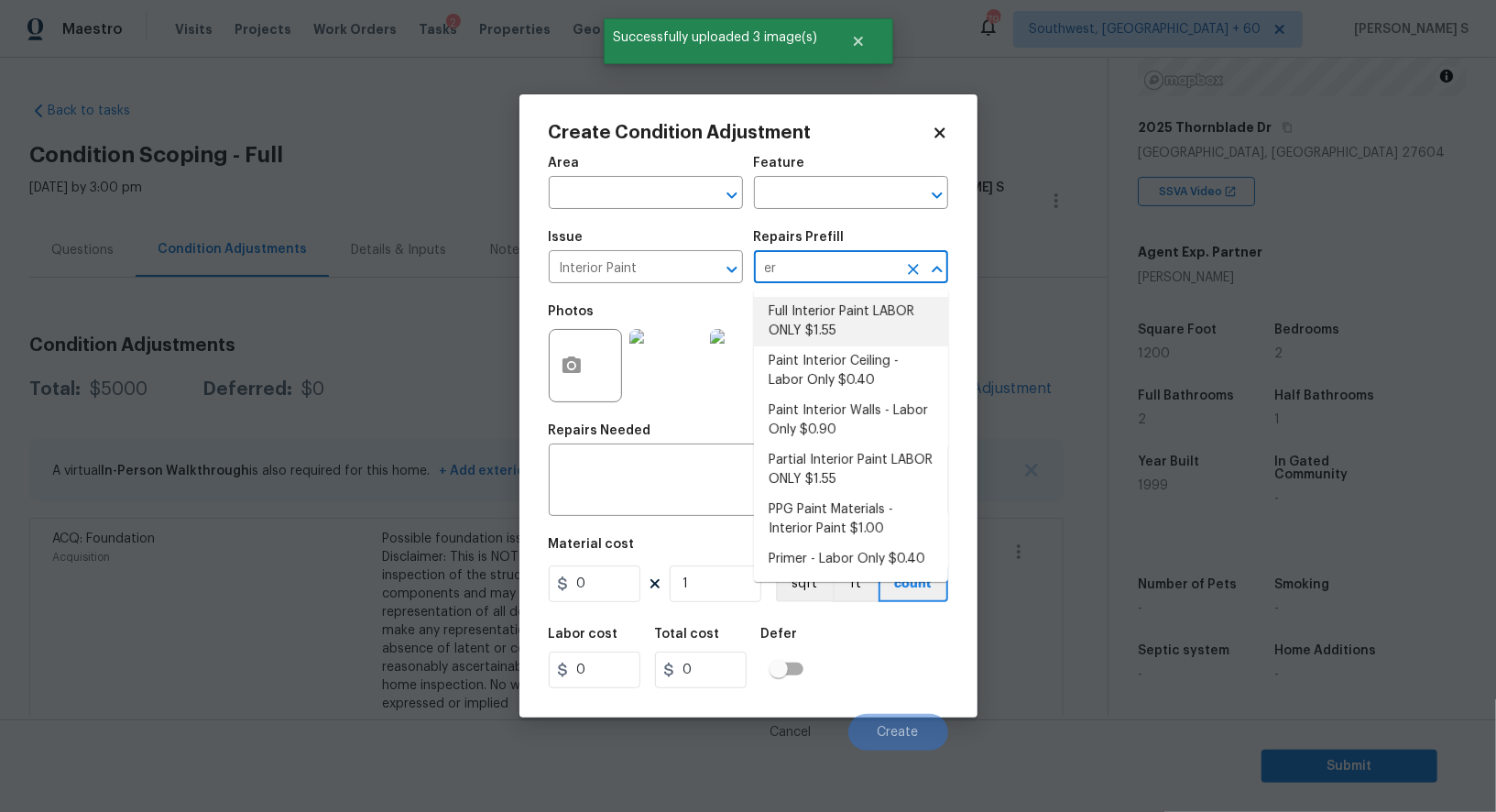
type input "er"
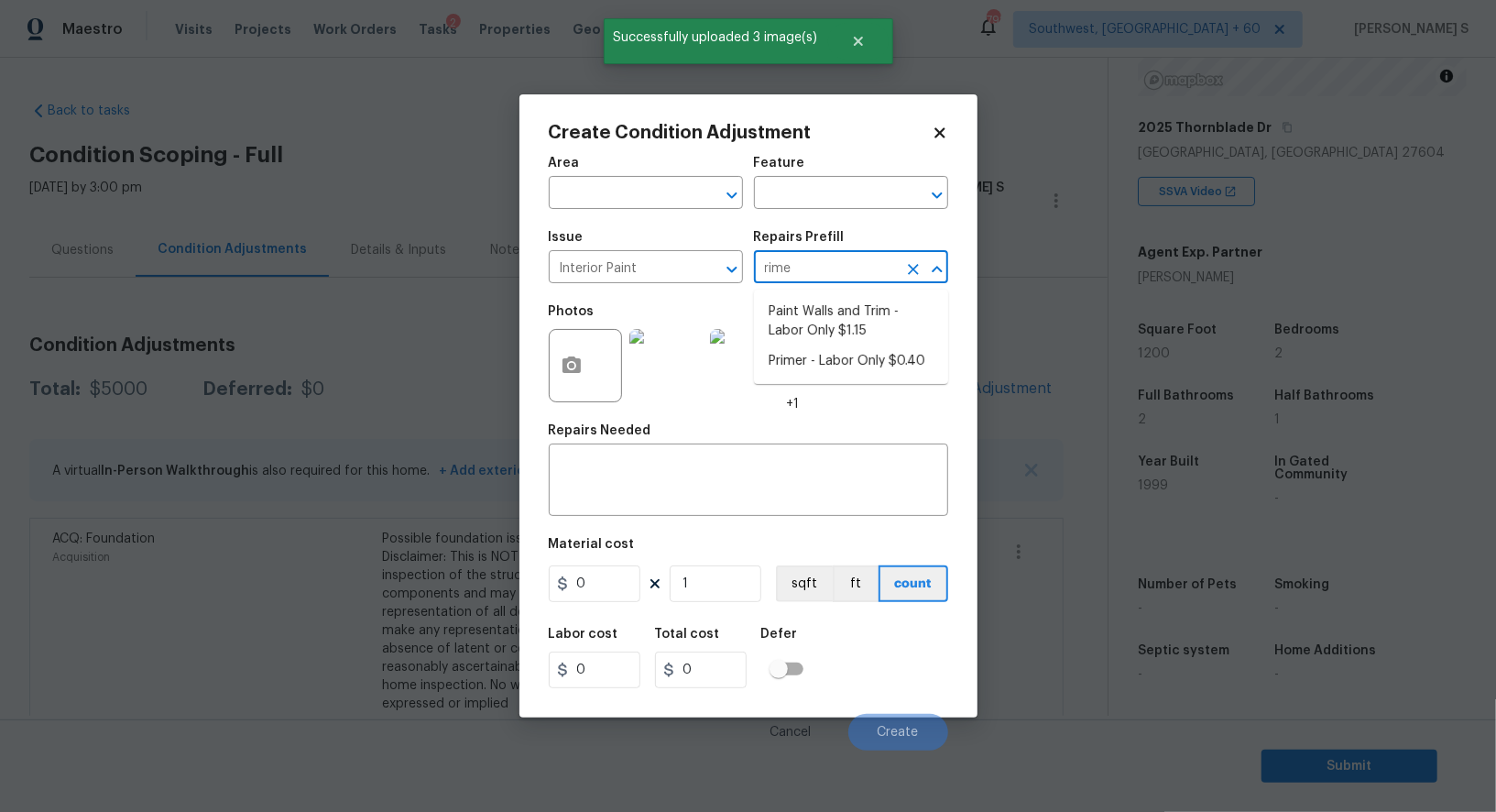
type input "[PERSON_NAME]"
type input "Overall Paint"
type input "0.4"
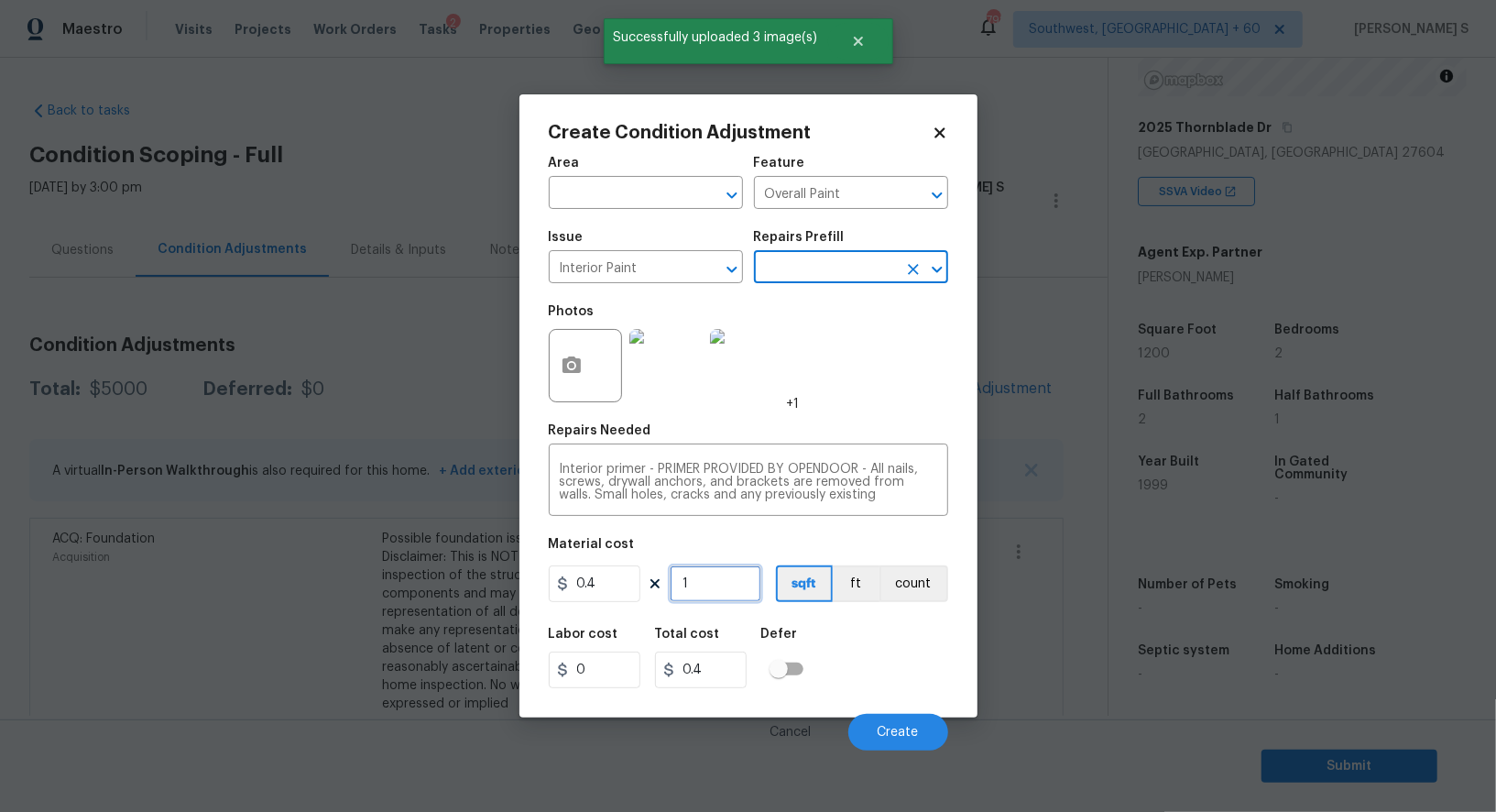
click at [725, 590] on input "1" at bounding box center [716, 584] width 92 height 36
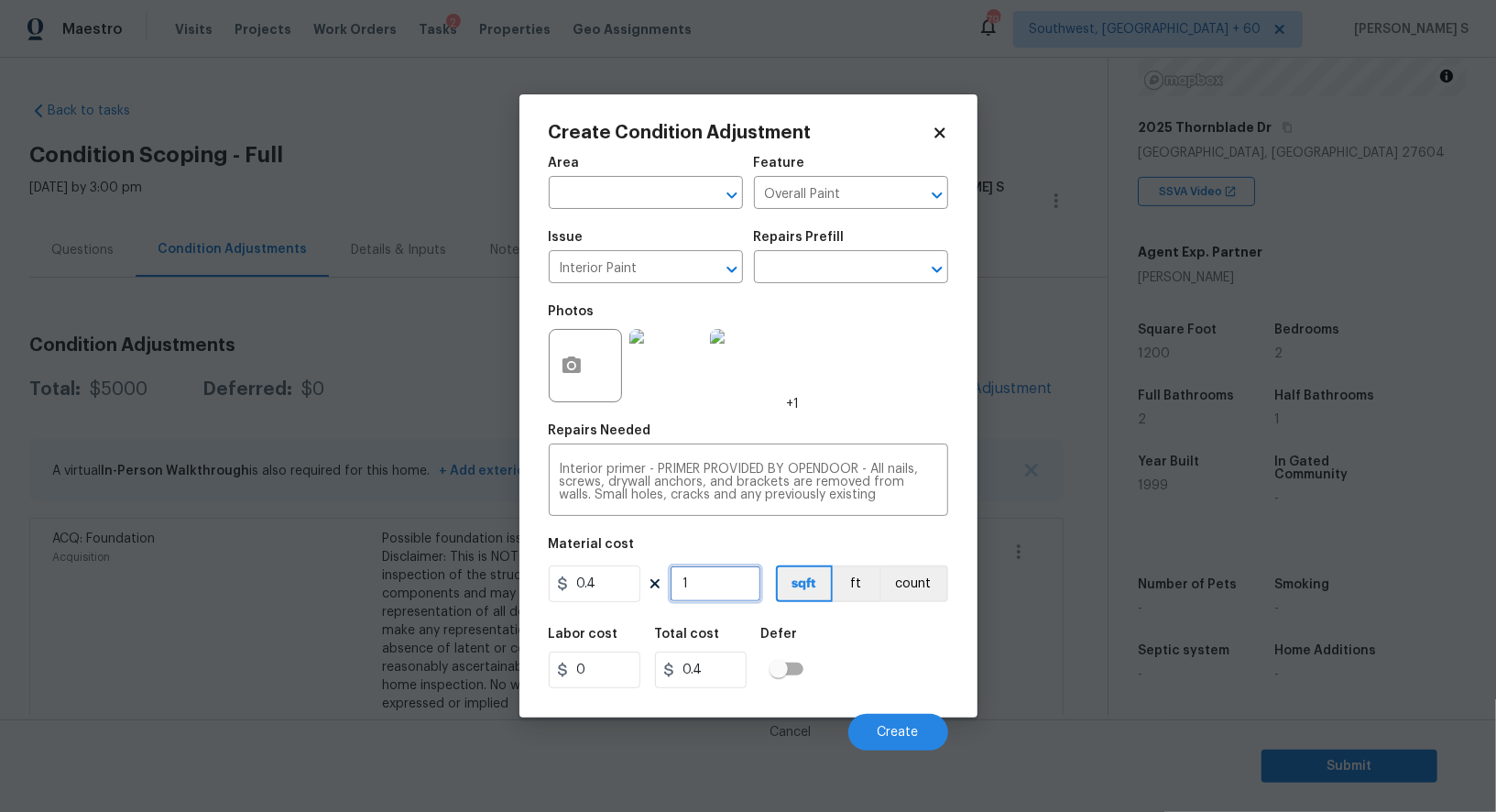
type input "12"
type input "4.8"
type input "120"
type input "48"
type input "1200"
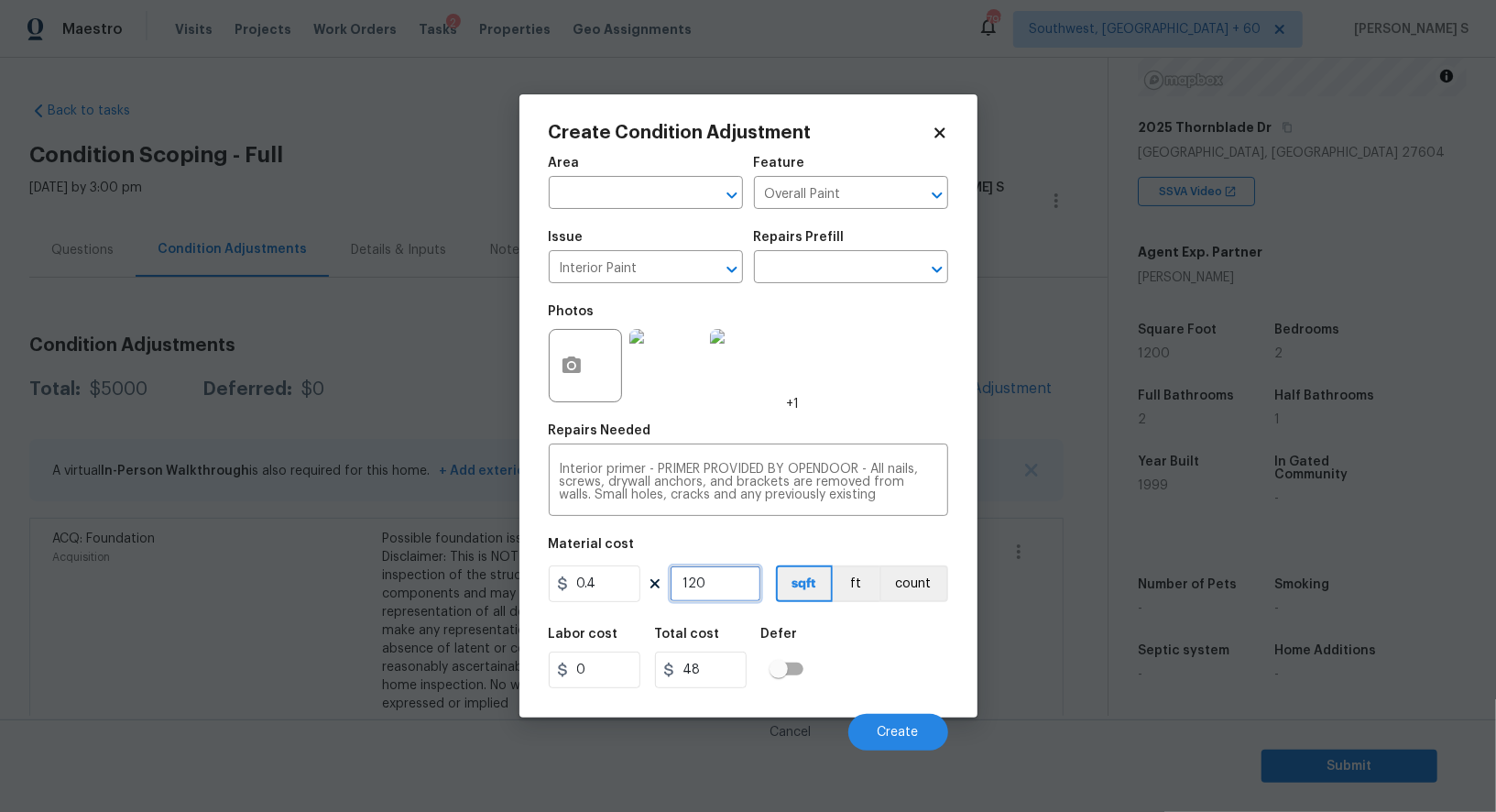
type input "480"
type input "1200"
click at [889, 665] on div "Labor cost 0 Total cost 480 Defer" at bounding box center [749, 658] width 399 height 82
click at [900, 719] on button "Create" at bounding box center [898, 732] width 100 height 36
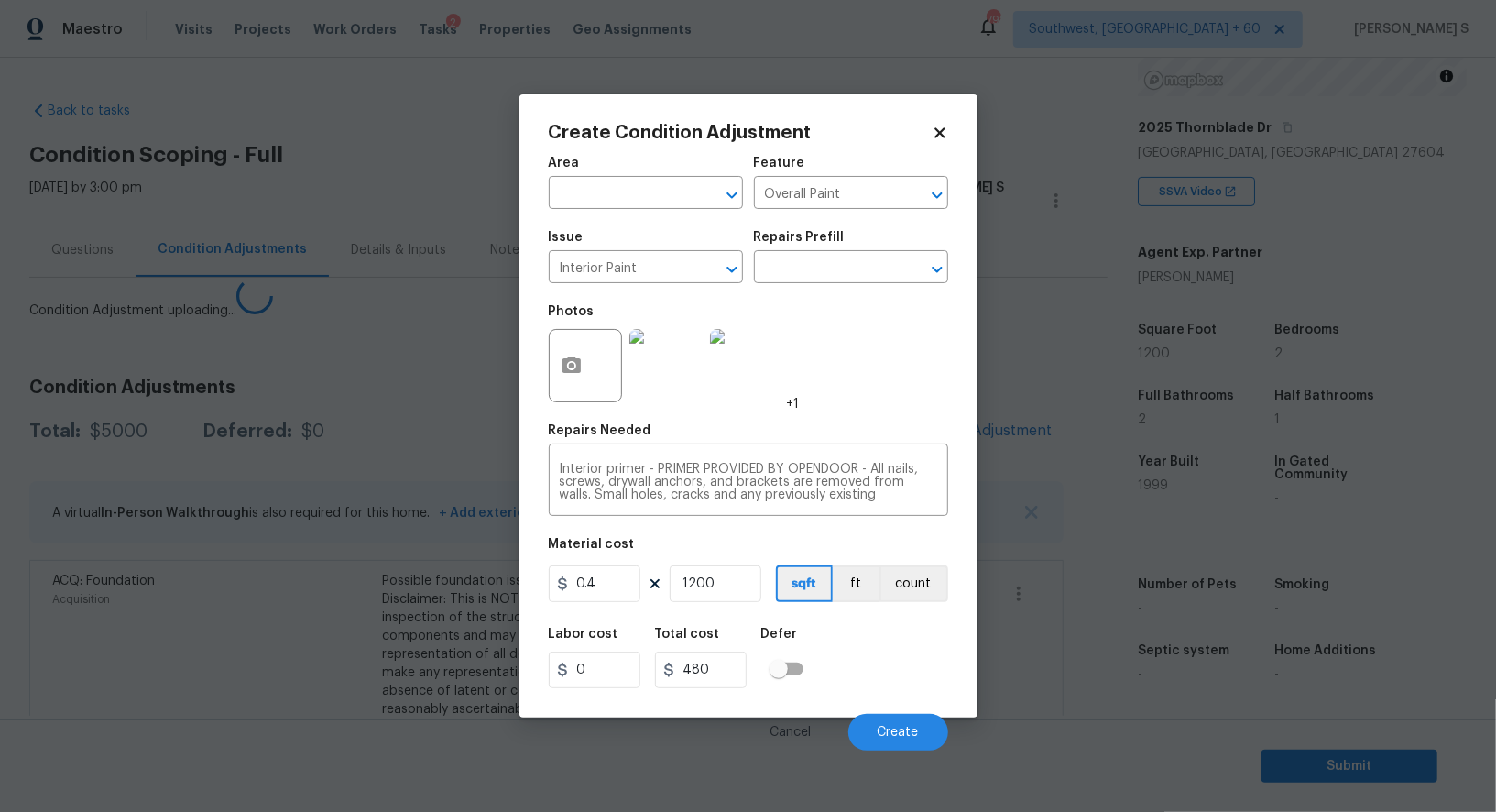
click at [270, 646] on body "Maestro Visits Projects Work Orders Tasks 2 Properties Geo Assignments 792 Sout…" at bounding box center [748, 406] width 1496 height 812
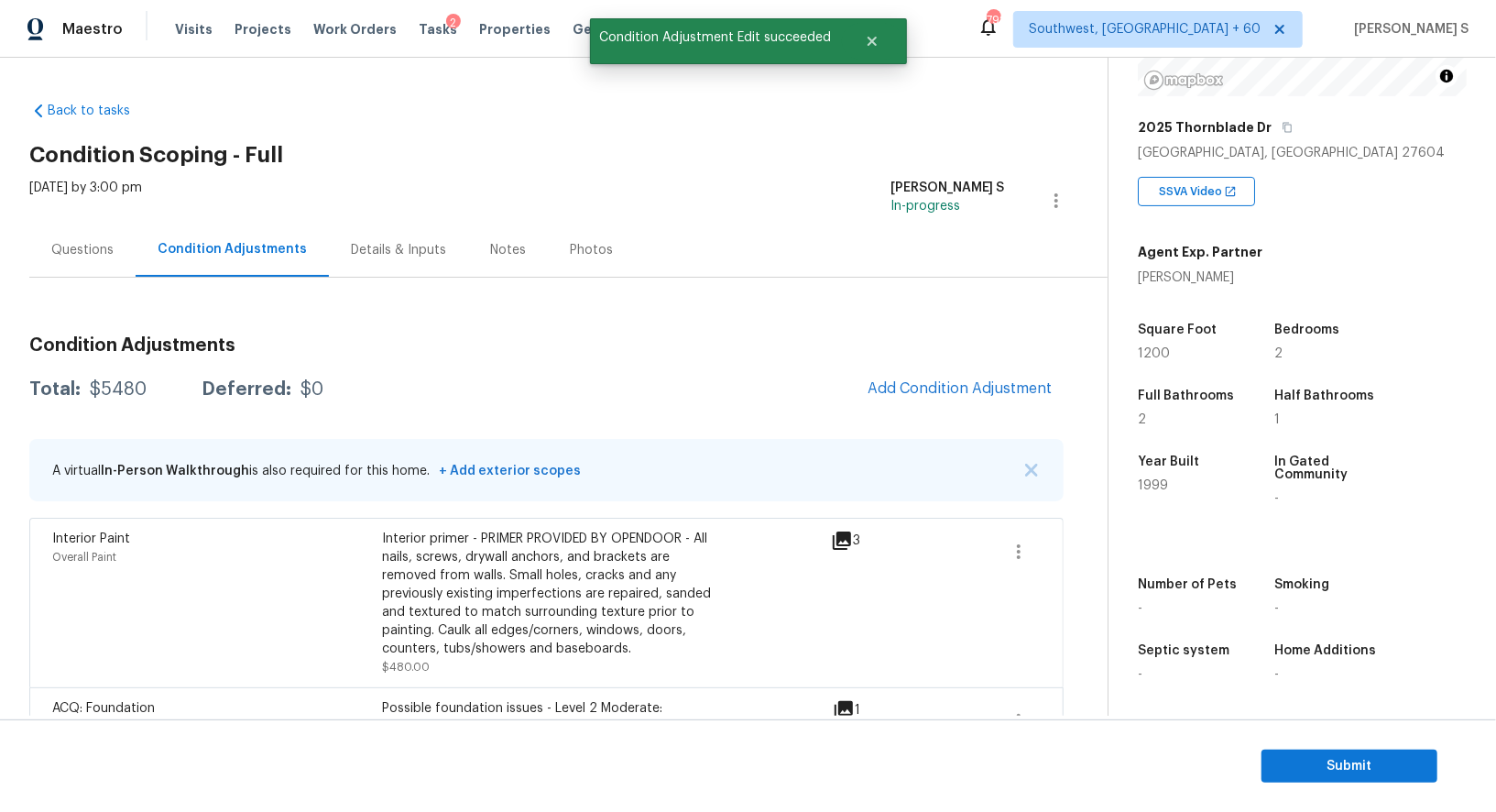
click at [981, 362] on div "Condition Adjustments Total: $5480 Deferred: $0 Add Condition Adjustment A virt…" at bounding box center [546, 617] width 1035 height 591
drag, startPoint x: 991, startPoint y: 378, endPoint x: 1000, endPoint y: 378, distance: 9.0
click at [1000, 378] on button "Add Condition Adjustment" at bounding box center [960, 389] width 207 height 38
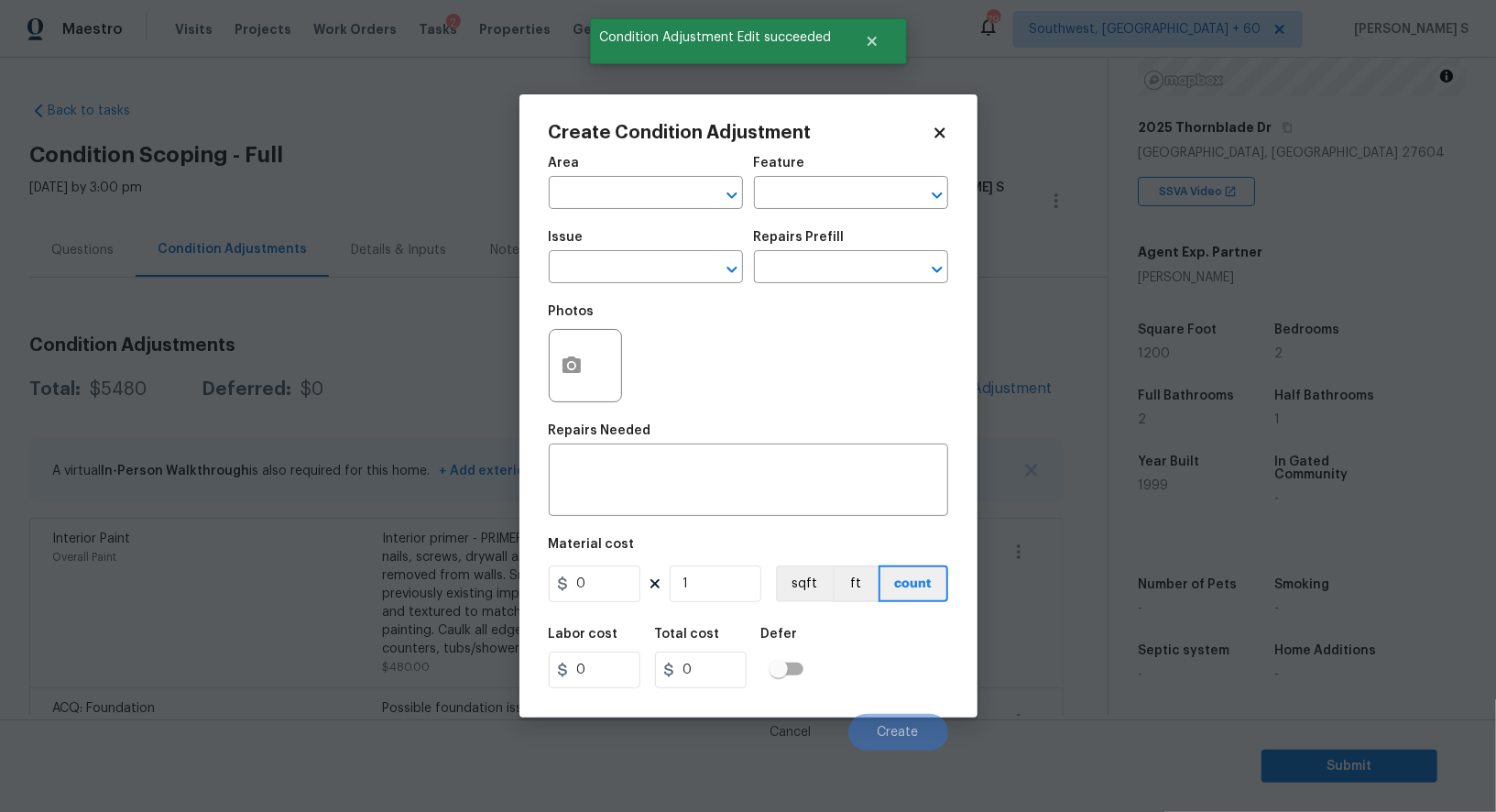
click at [594, 367] on div at bounding box center [586, 365] width 74 height 74
click at [555, 360] on button "button" at bounding box center [572, 365] width 44 height 72
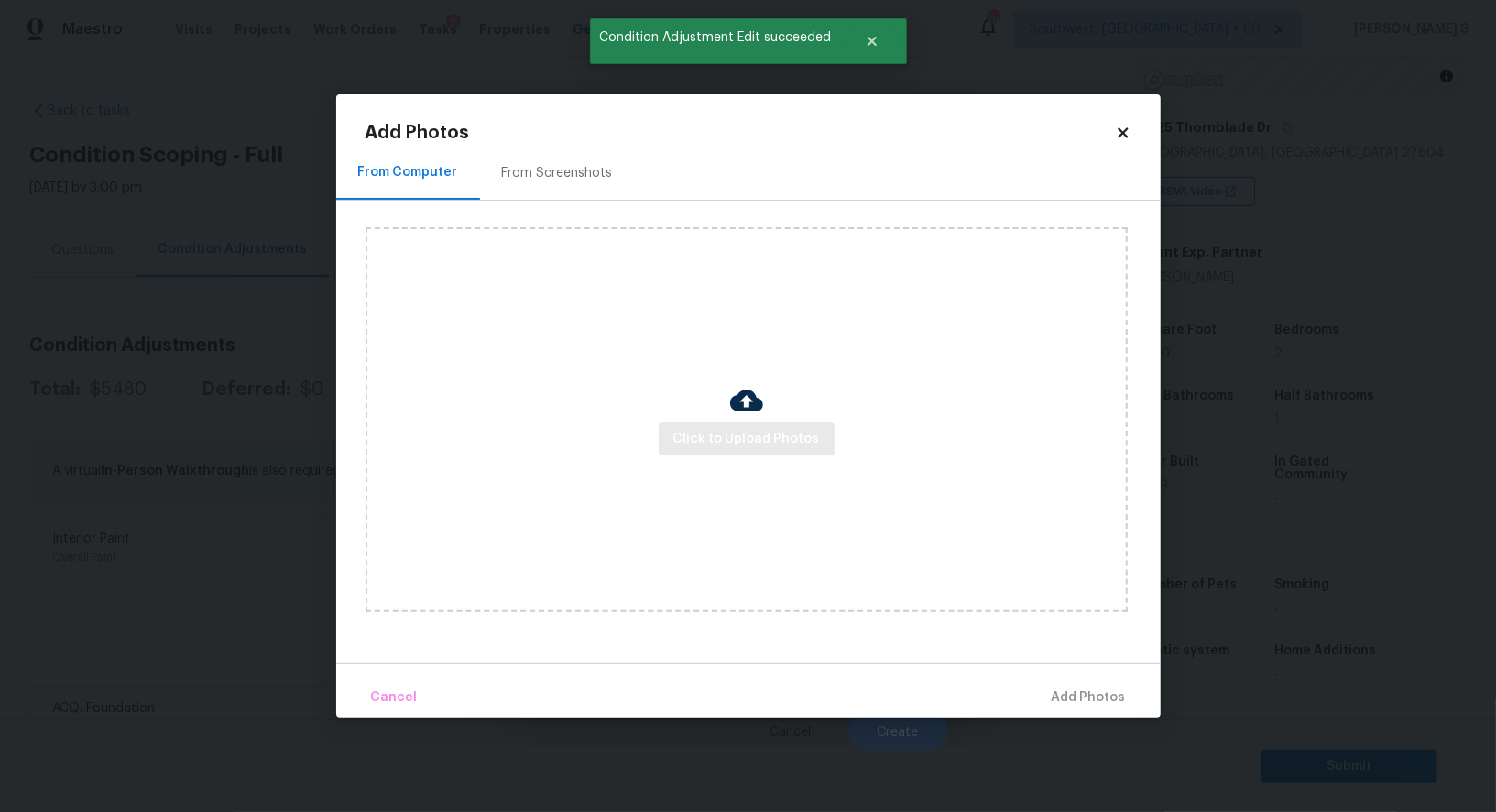
drag, startPoint x: 593, startPoint y: 360, endPoint x: 721, endPoint y: 438, distance: 149.9
click at [721, 438] on div "Click to Upload Photos" at bounding box center [747, 419] width 762 height 385
click at [721, 438] on span "Click to Upload Photos" at bounding box center [746, 439] width 146 height 23
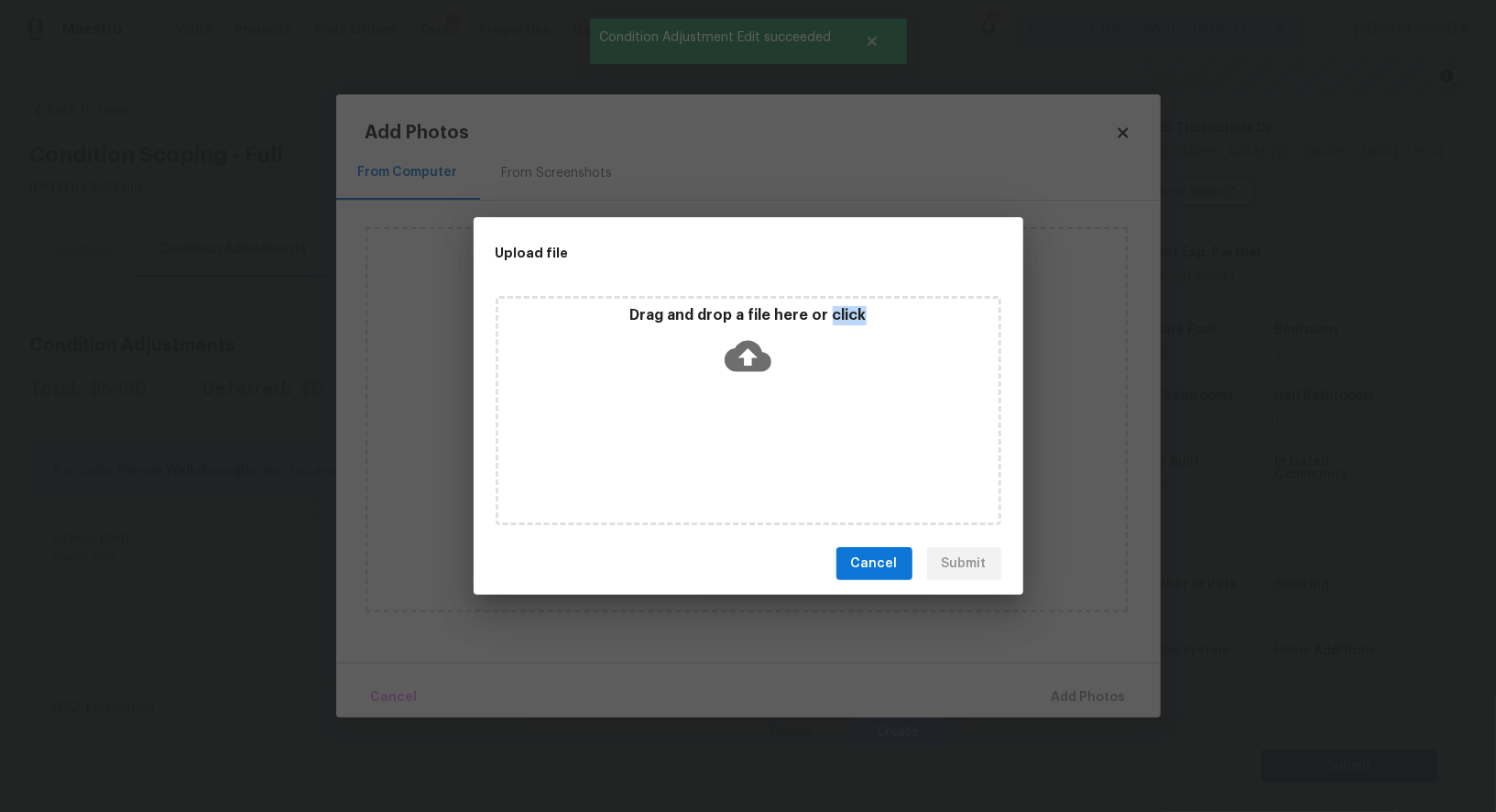
click at [721, 438] on div "Drag and drop a file here or click" at bounding box center [748, 411] width 505 height 229
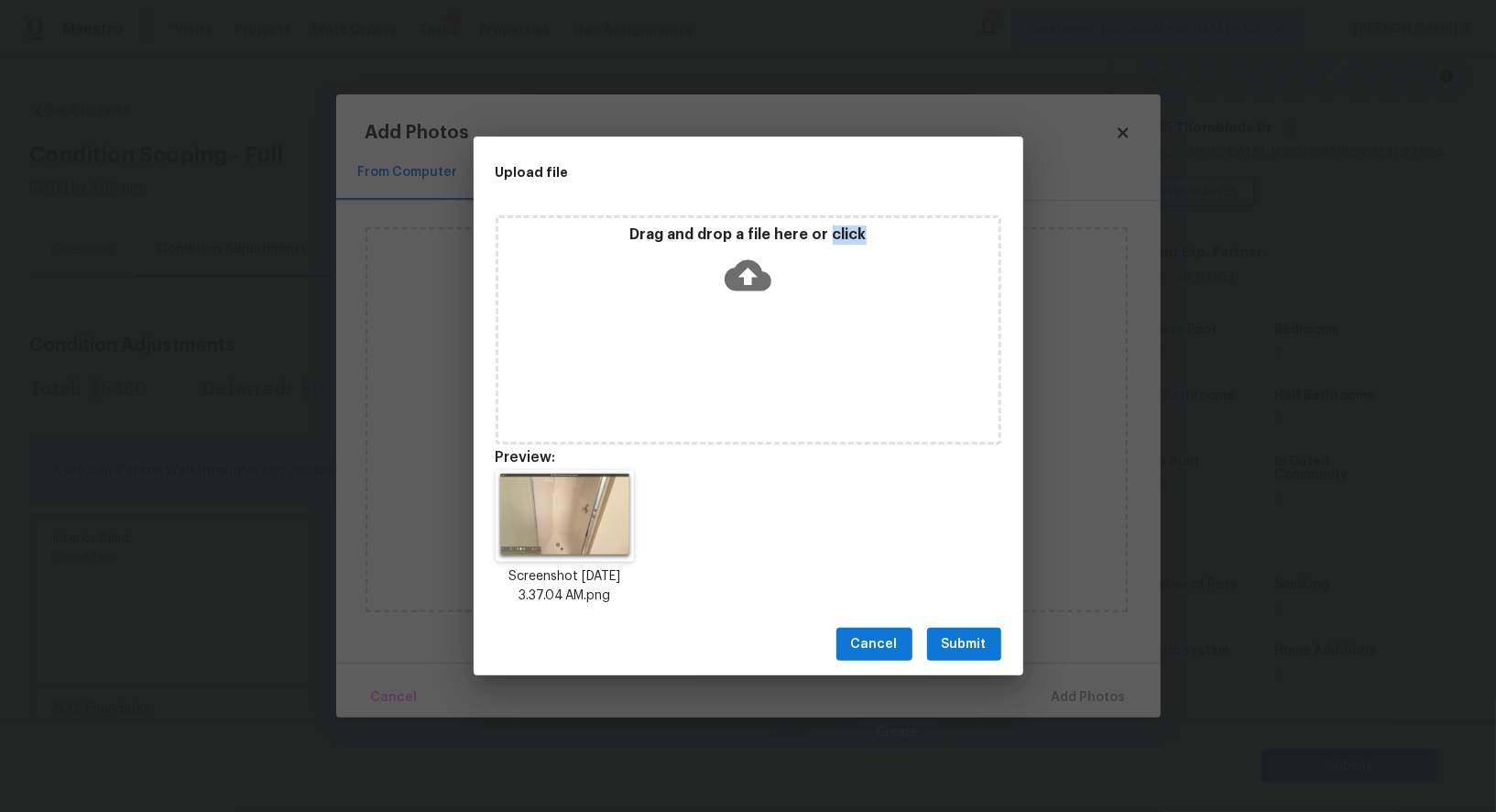
click at [977, 648] on span "Submit" at bounding box center [964, 645] width 45 height 23
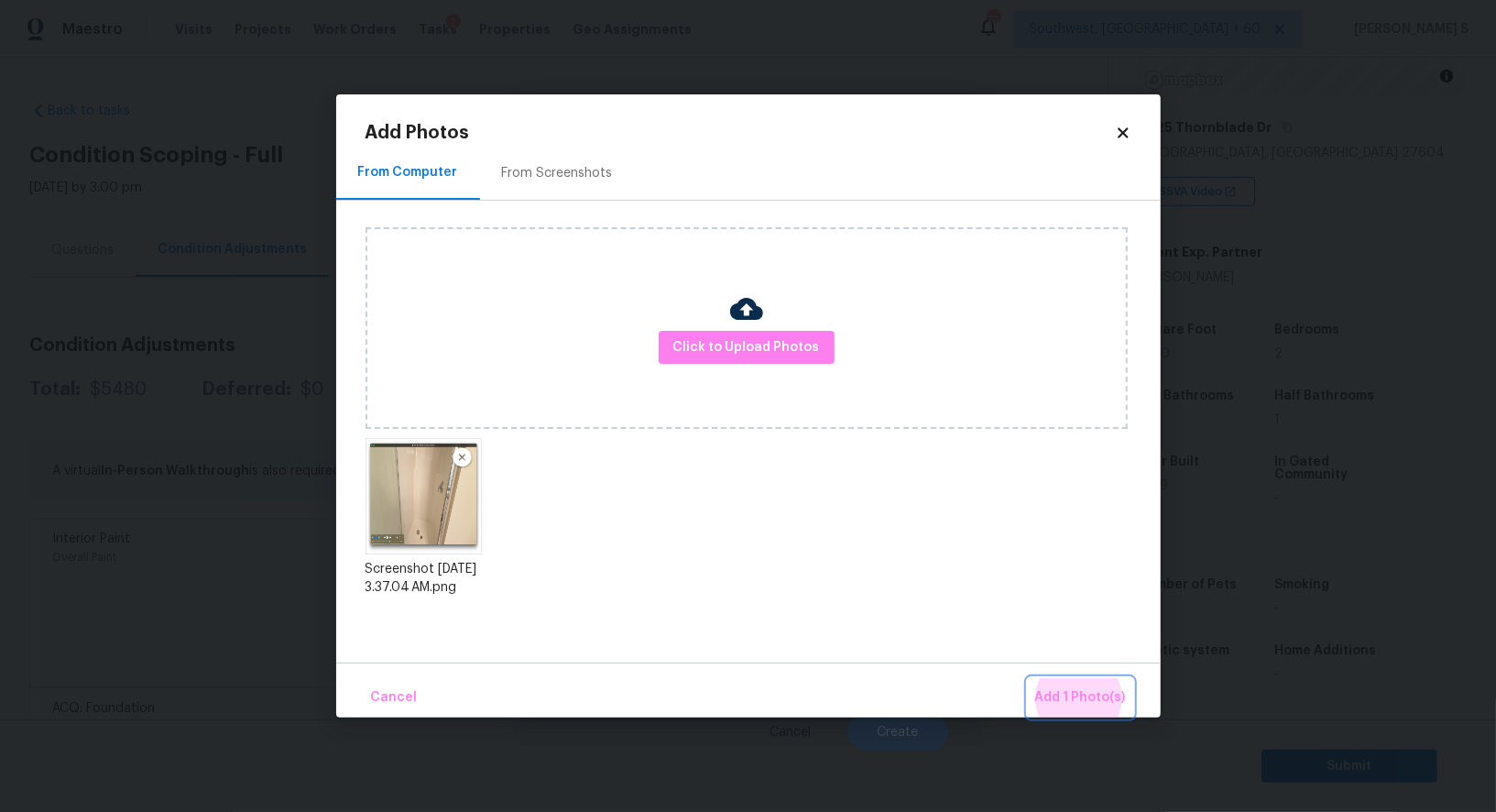
click at [1028, 678] on button "Add 1 Photo(s)" at bounding box center [1080, 697] width 105 height 39
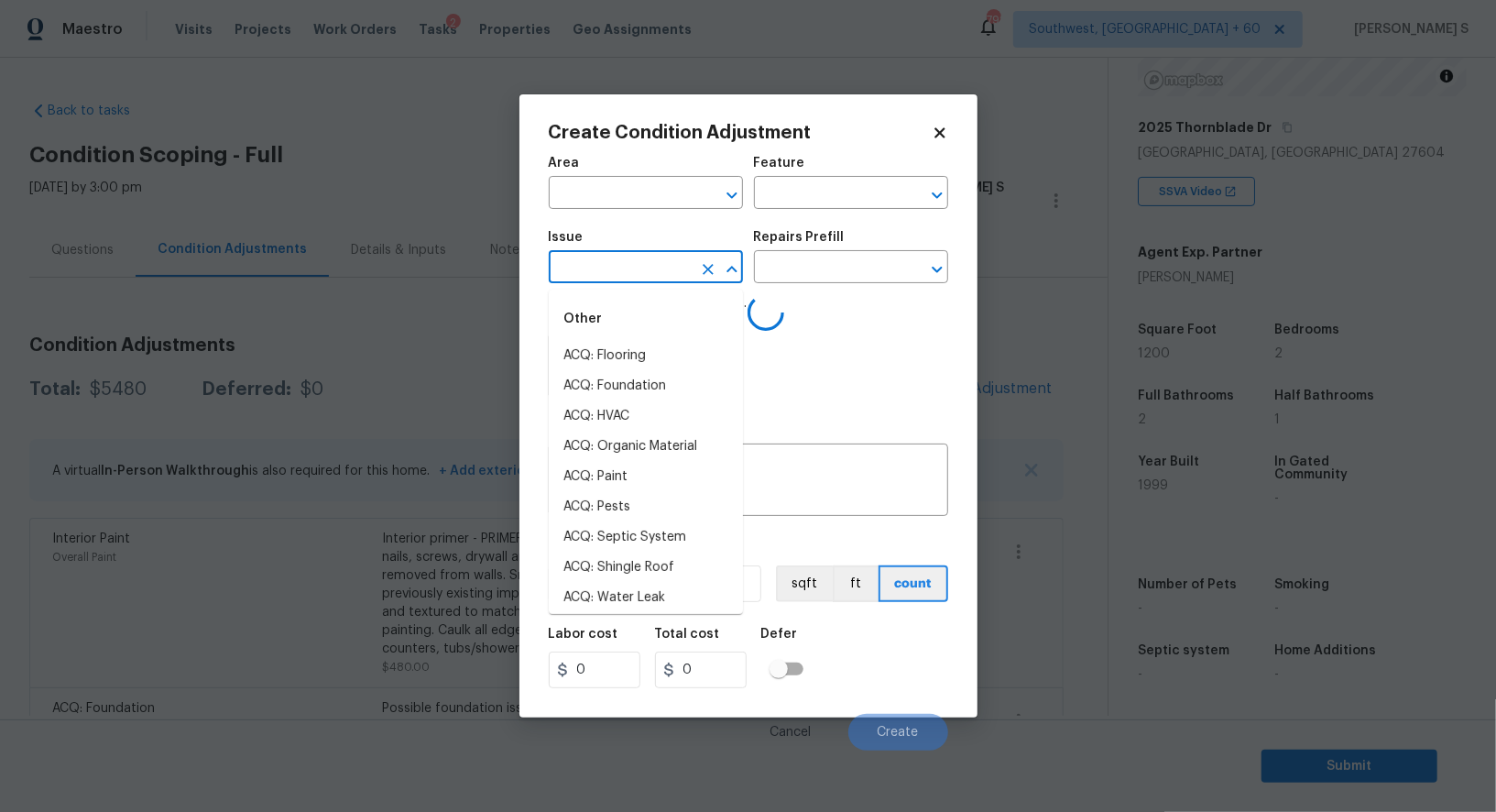
click at [613, 274] on input "text" at bounding box center [621, 269] width 143 height 29
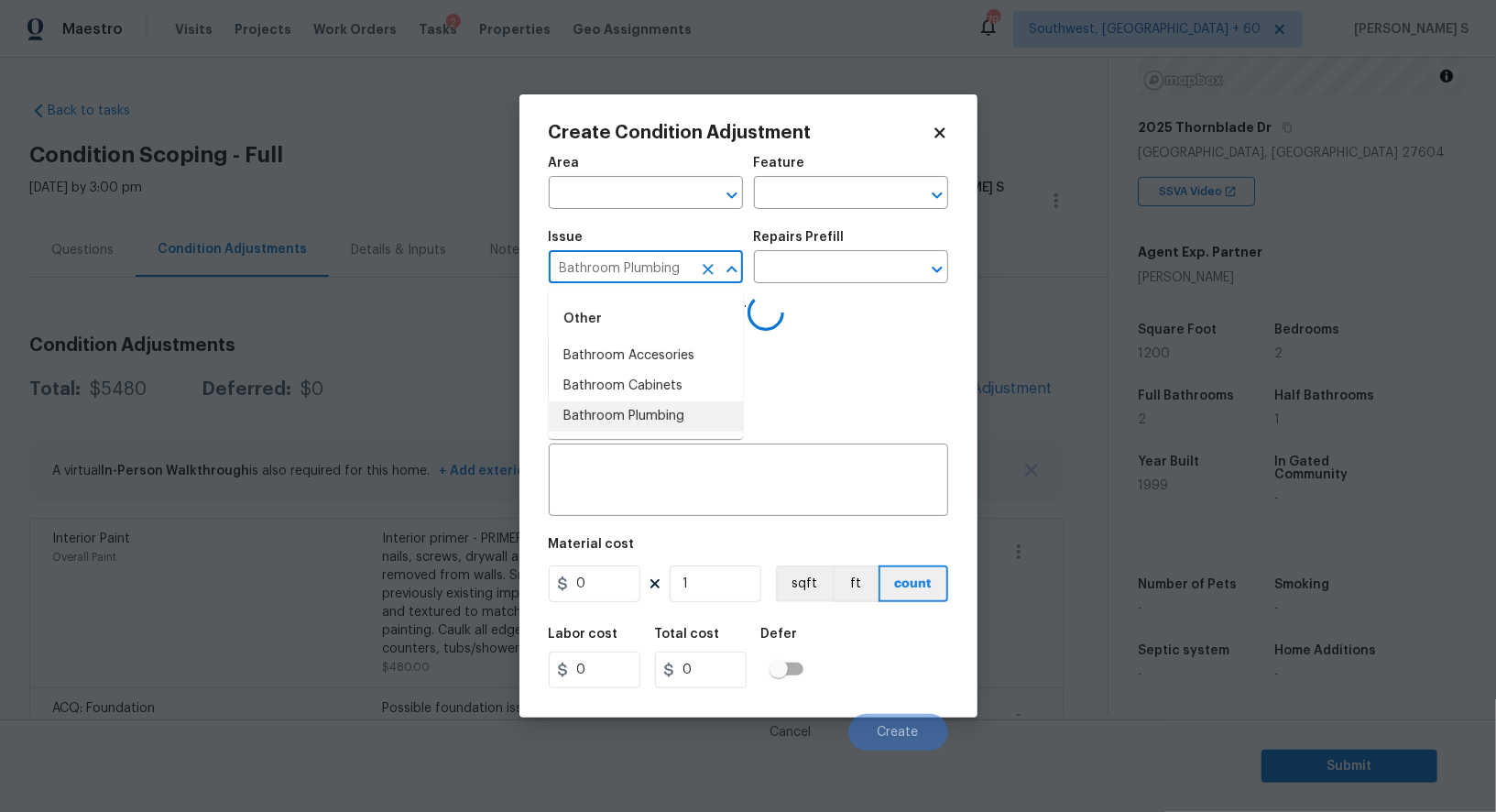
type input "Bathroom Plumbing"
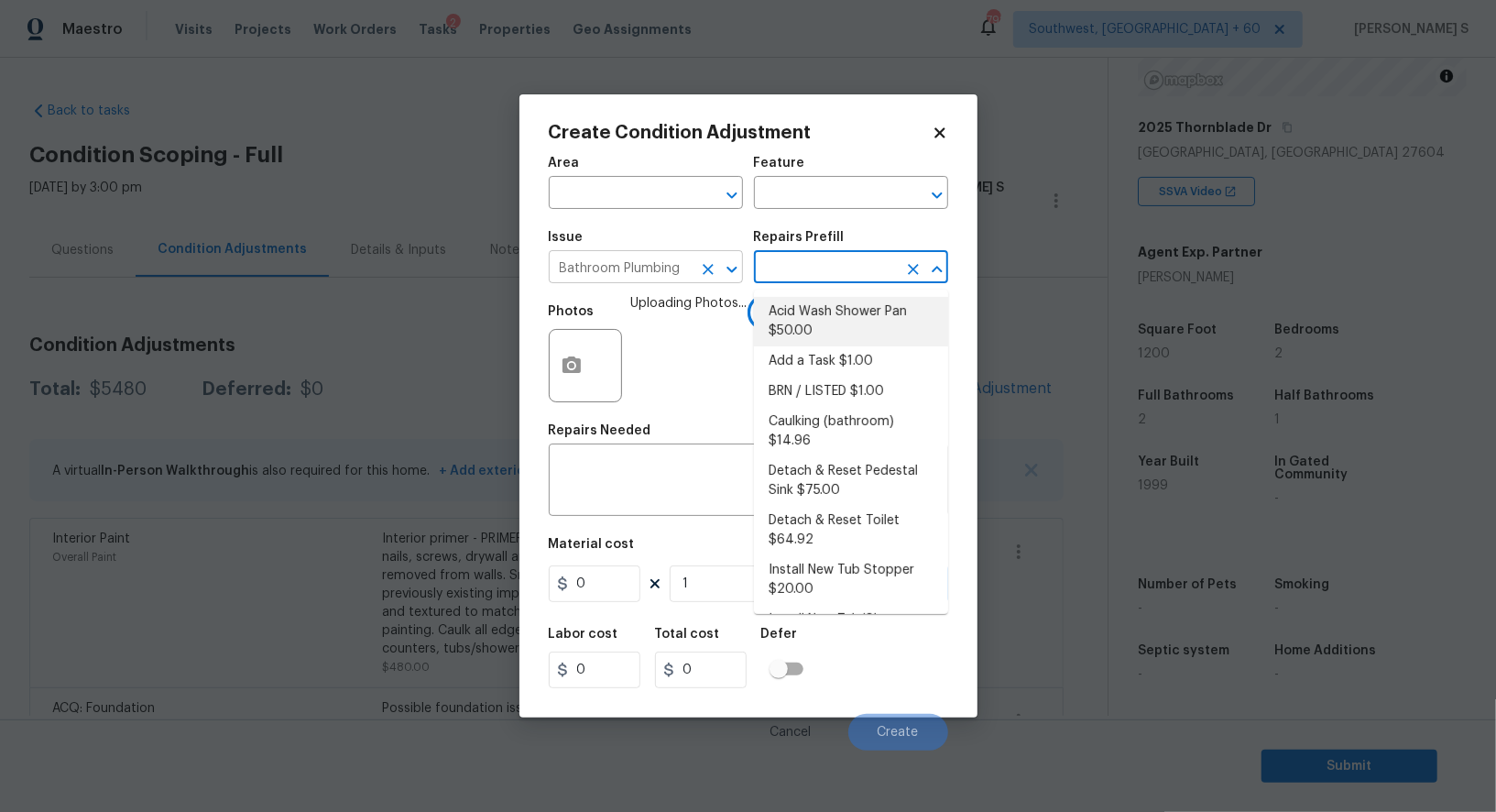
type input "Plumbing"
type textarea "Prep and acid wash/deep clean the shower pan."
type input "50"
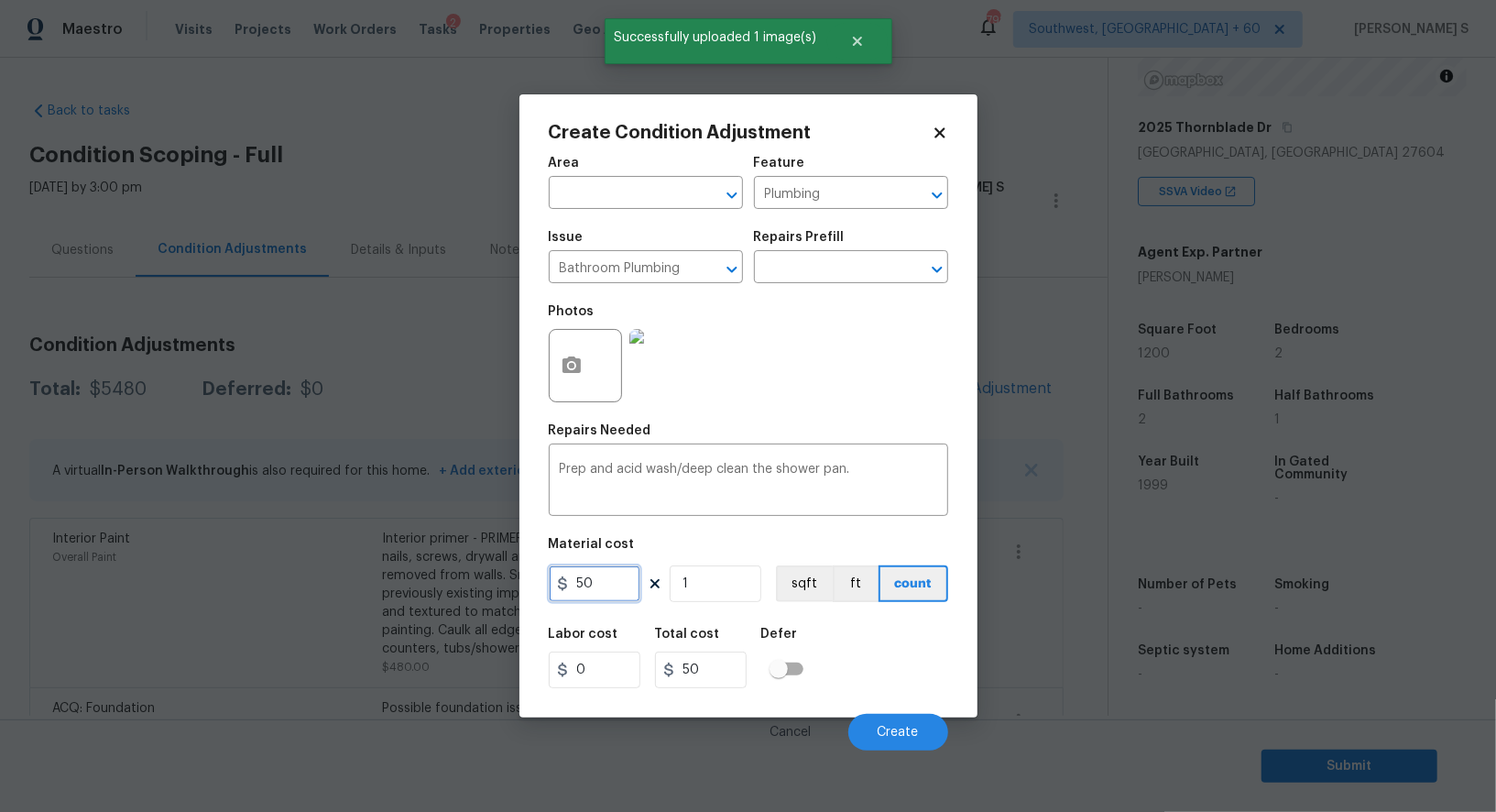
click at [600, 595] on input "50" at bounding box center [595, 584] width 92 height 36
type input "100"
click at [872, 711] on div "Cancel Create" at bounding box center [749, 725] width 399 height 52
click at [875, 729] on button "Create" at bounding box center [898, 732] width 100 height 36
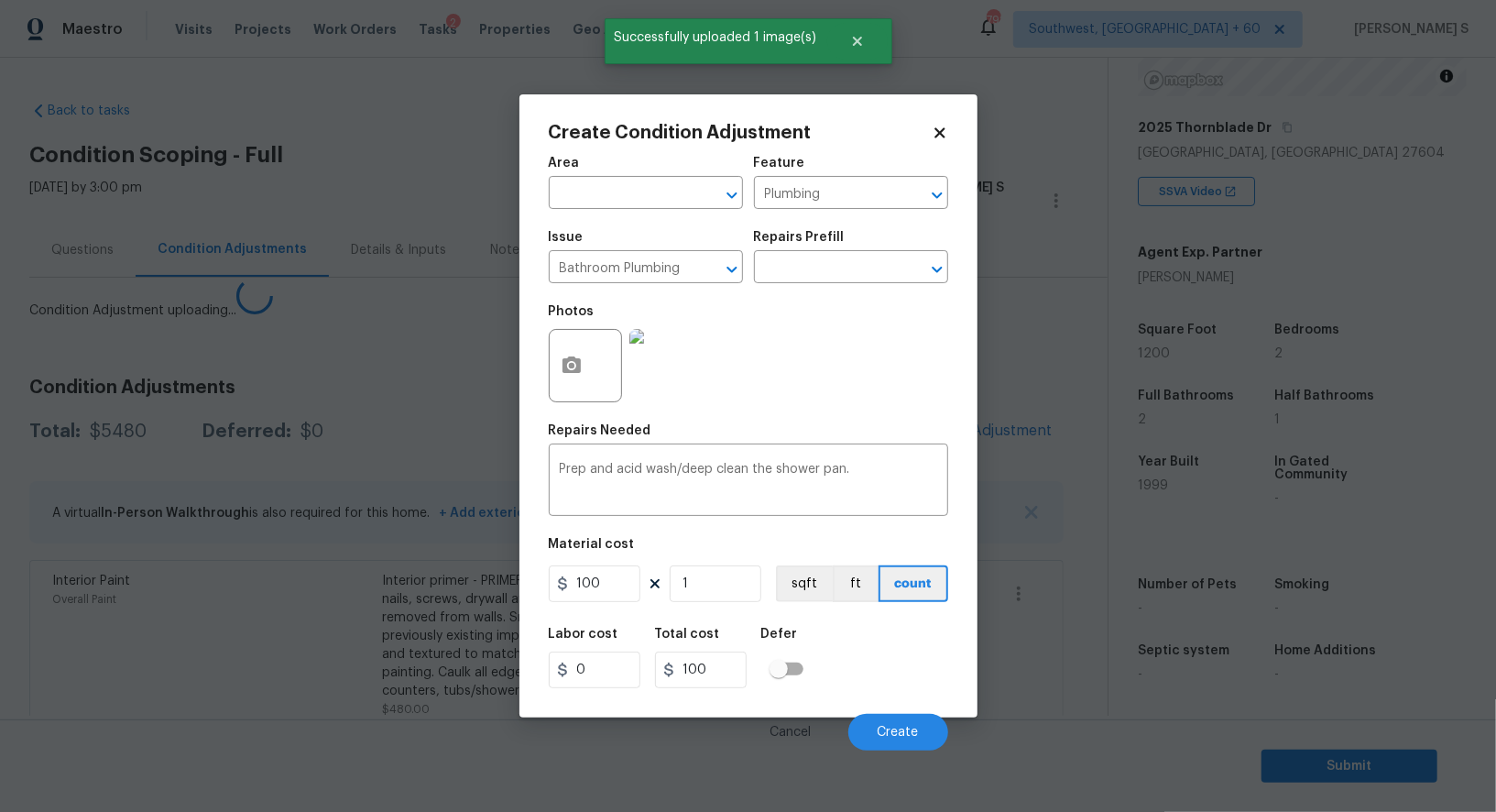
click at [218, 699] on body "Maestro Visits Projects Work Orders Tasks 2 Properties Geo Assignments 792 Sout…" at bounding box center [748, 406] width 1496 height 812
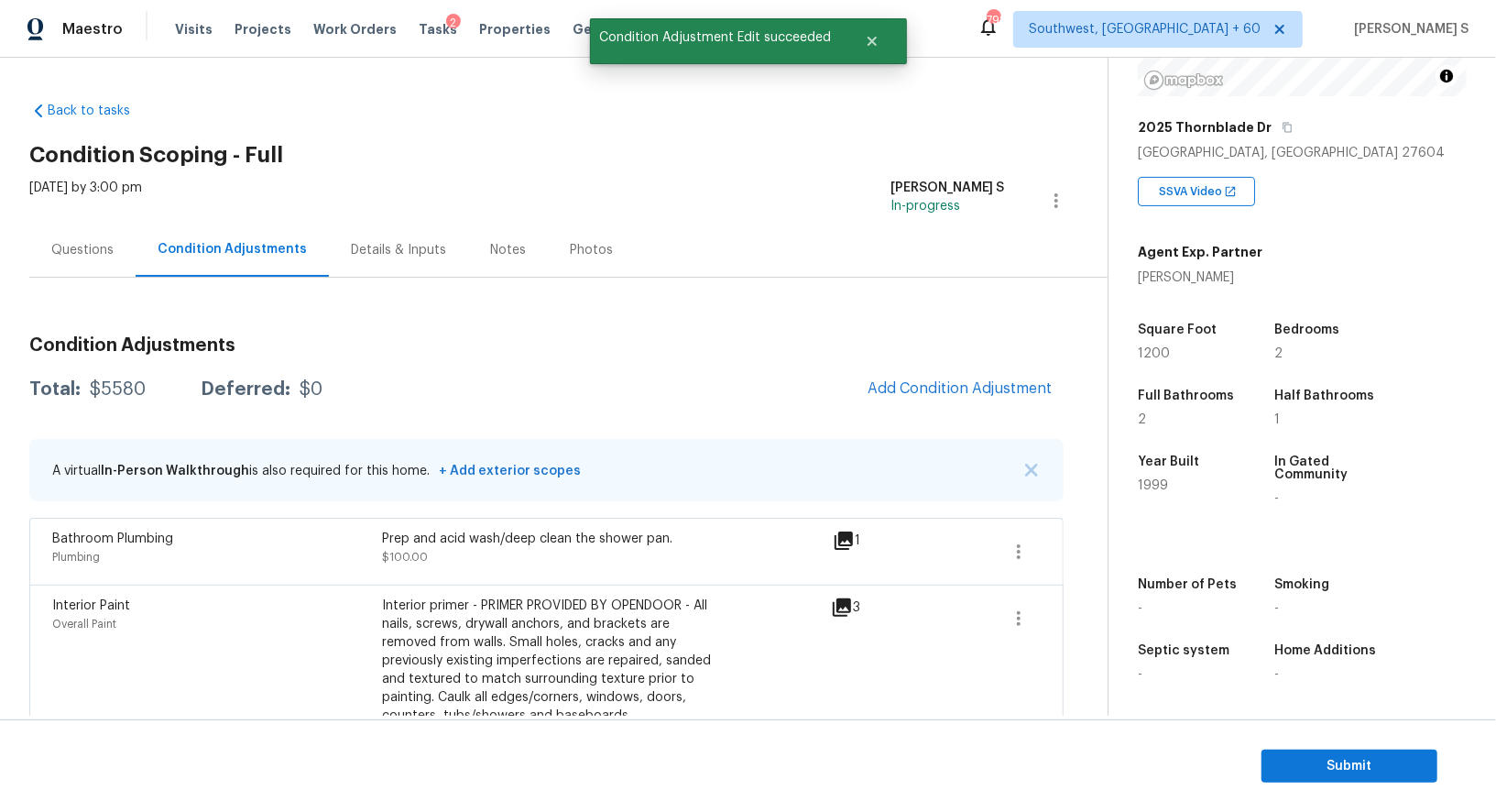
click at [940, 419] on div "Condition Adjustments Total: $5580 Deferred: $0 Add Condition Adjustment A virt…" at bounding box center [546, 651] width 1035 height 658
click at [954, 395] on span "Add Condition Adjustment" at bounding box center [960, 388] width 185 height 16
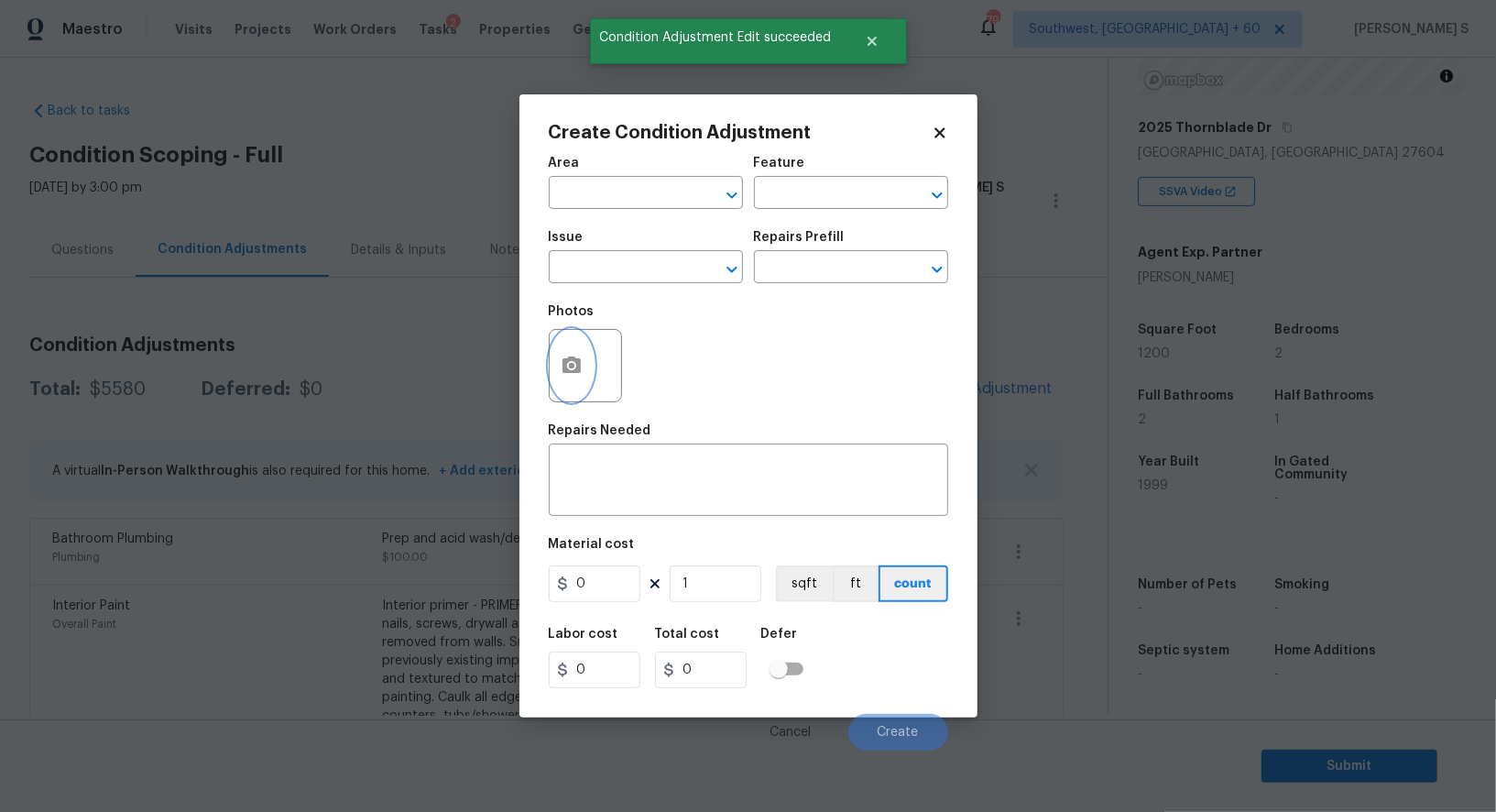
click at [564, 371] on icon "button" at bounding box center [571, 364] width 18 height 16
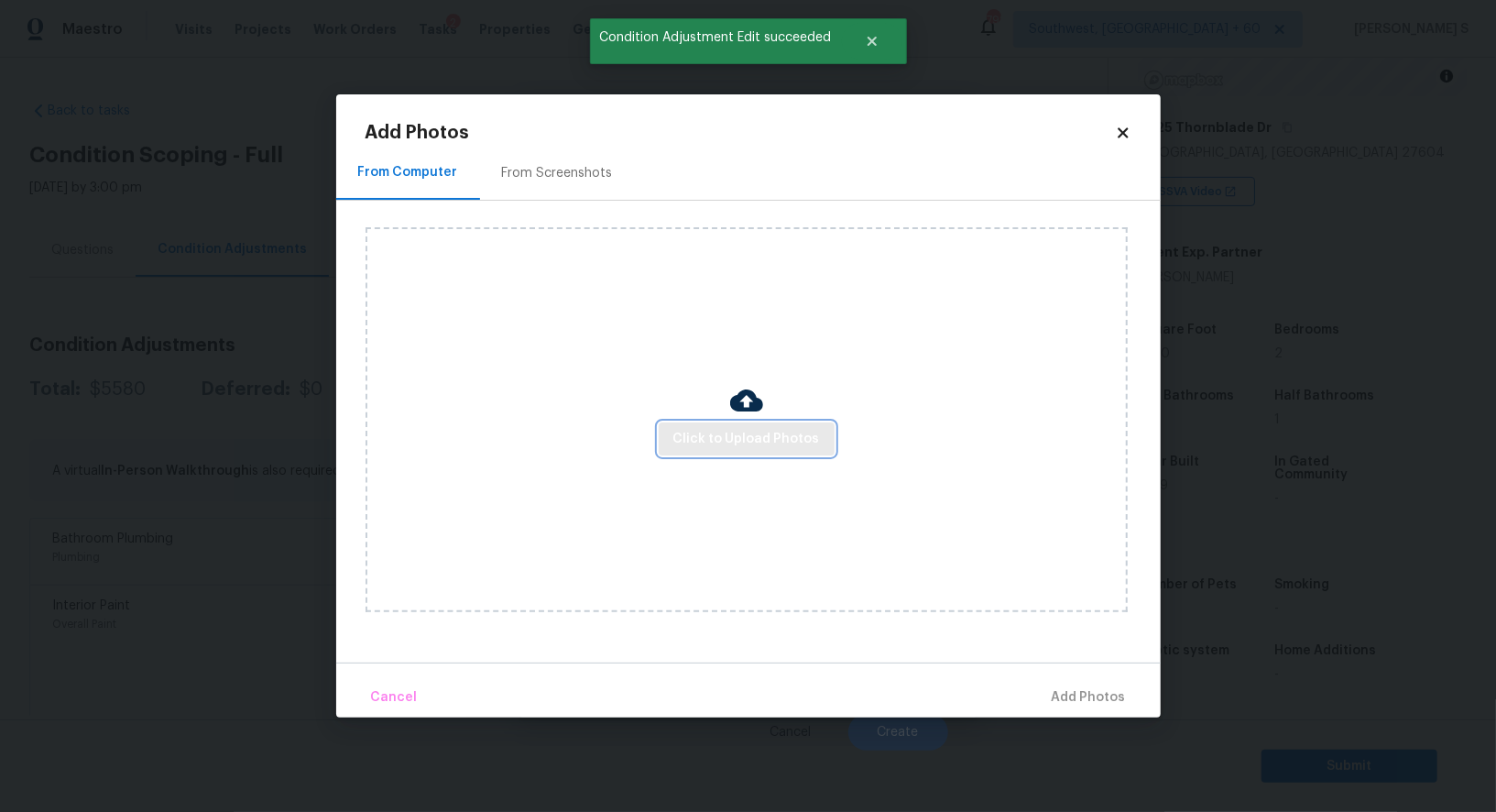
click at [704, 428] on span "Click to Upload Photos" at bounding box center [746, 439] width 146 height 23
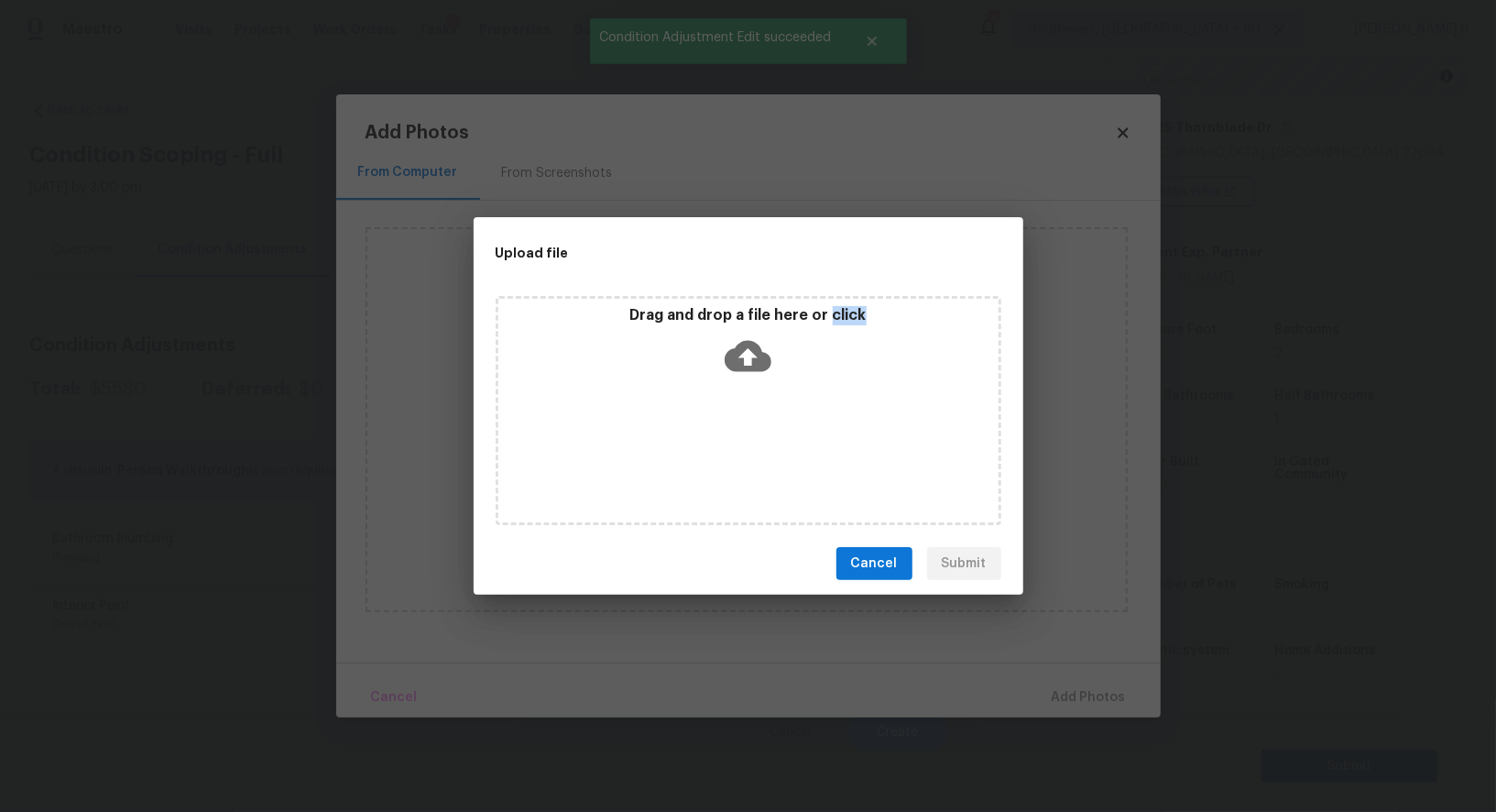
click at [704, 428] on div "Drag and drop a file here or click" at bounding box center [748, 411] width 505 height 229
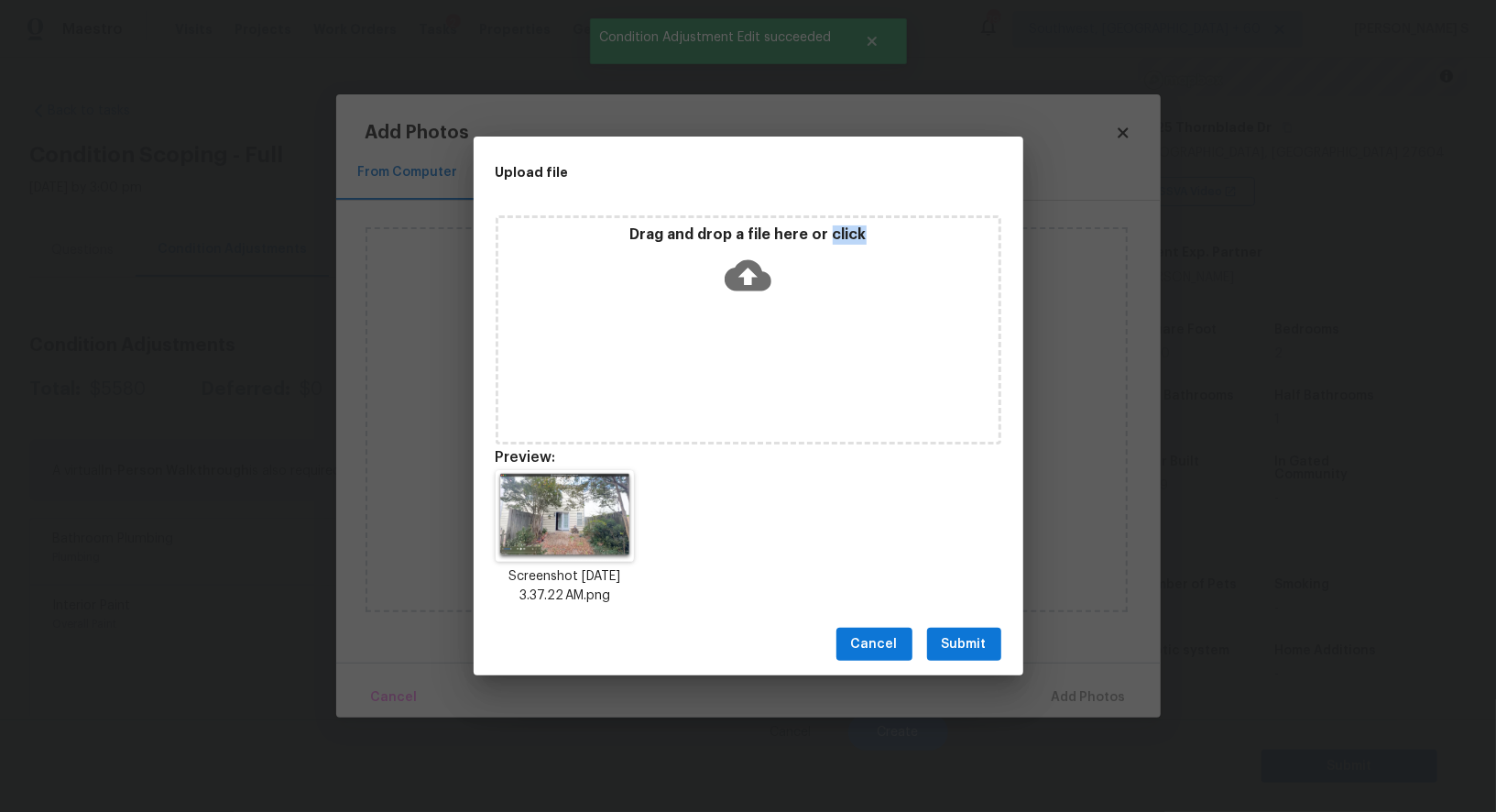
click at [963, 642] on span "Submit" at bounding box center [964, 645] width 45 height 23
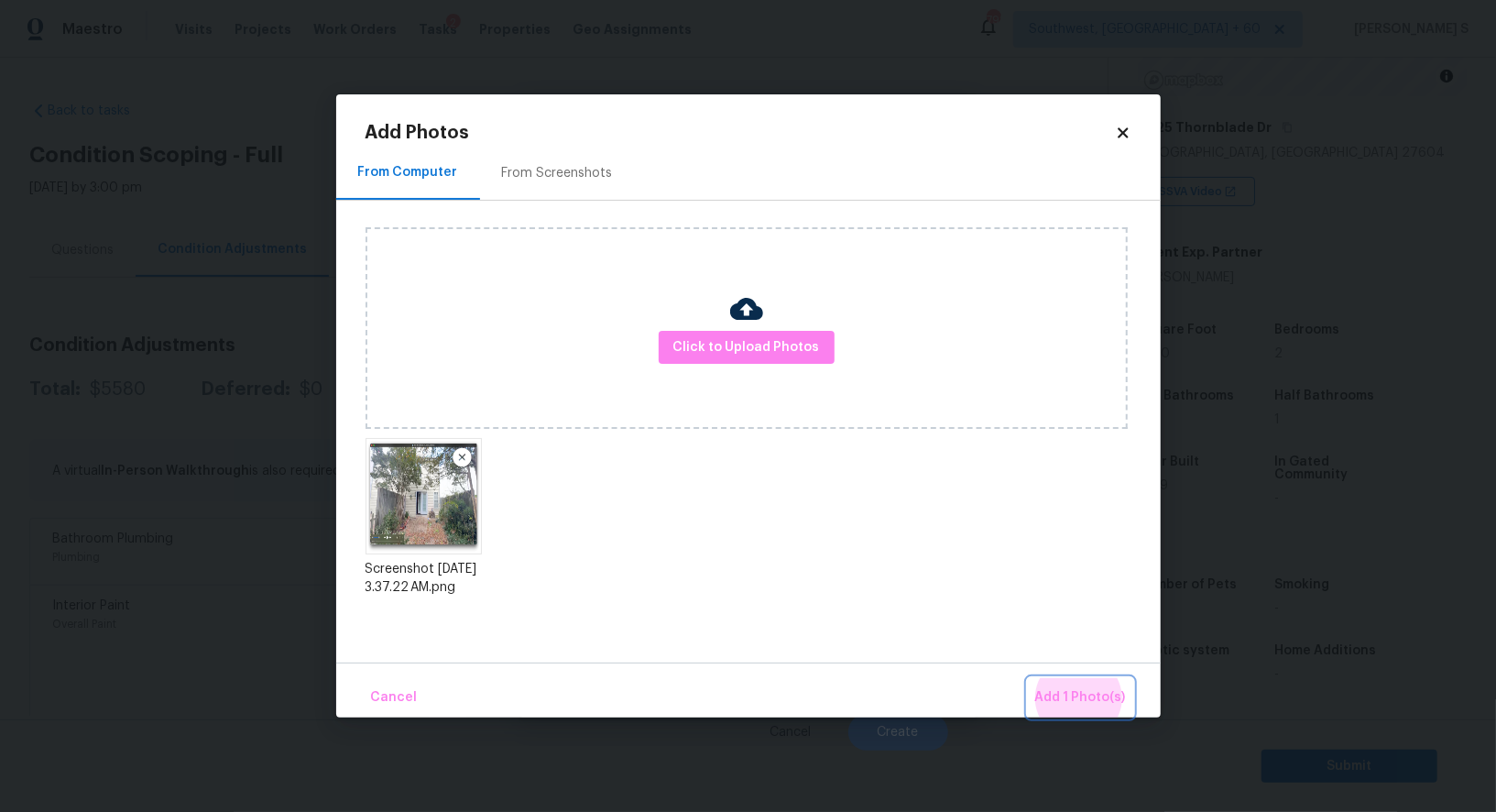
click at [1028, 678] on button "Add 1 Photo(s)" at bounding box center [1080, 697] width 105 height 39
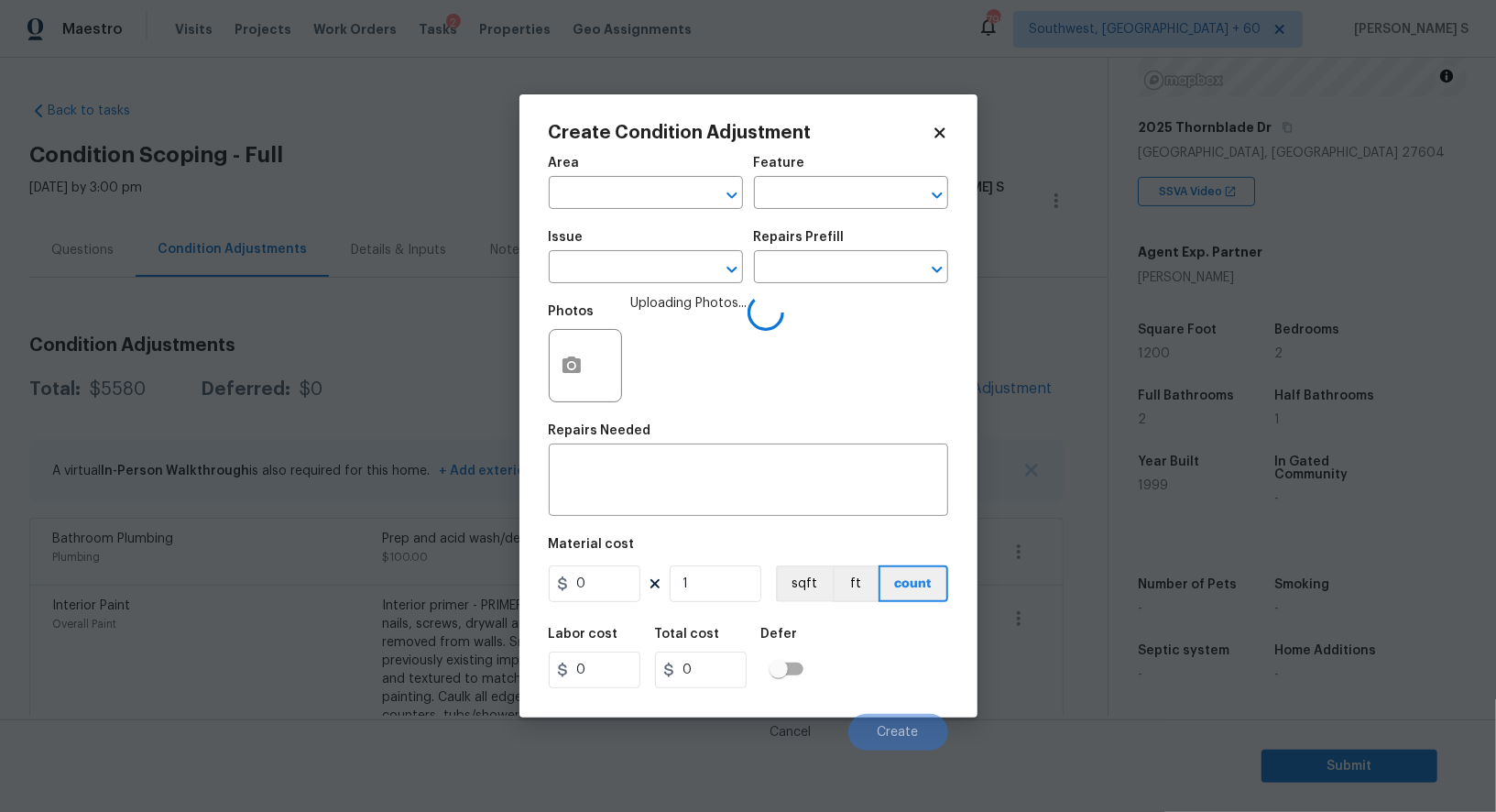
click at [630, 240] on div "Issue" at bounding box center [646, 243] width 194 height 24
click at [633, 272] on input "text" at bounding box center [621, 269] width 143 height 29
type input "Debris/garbage on site"
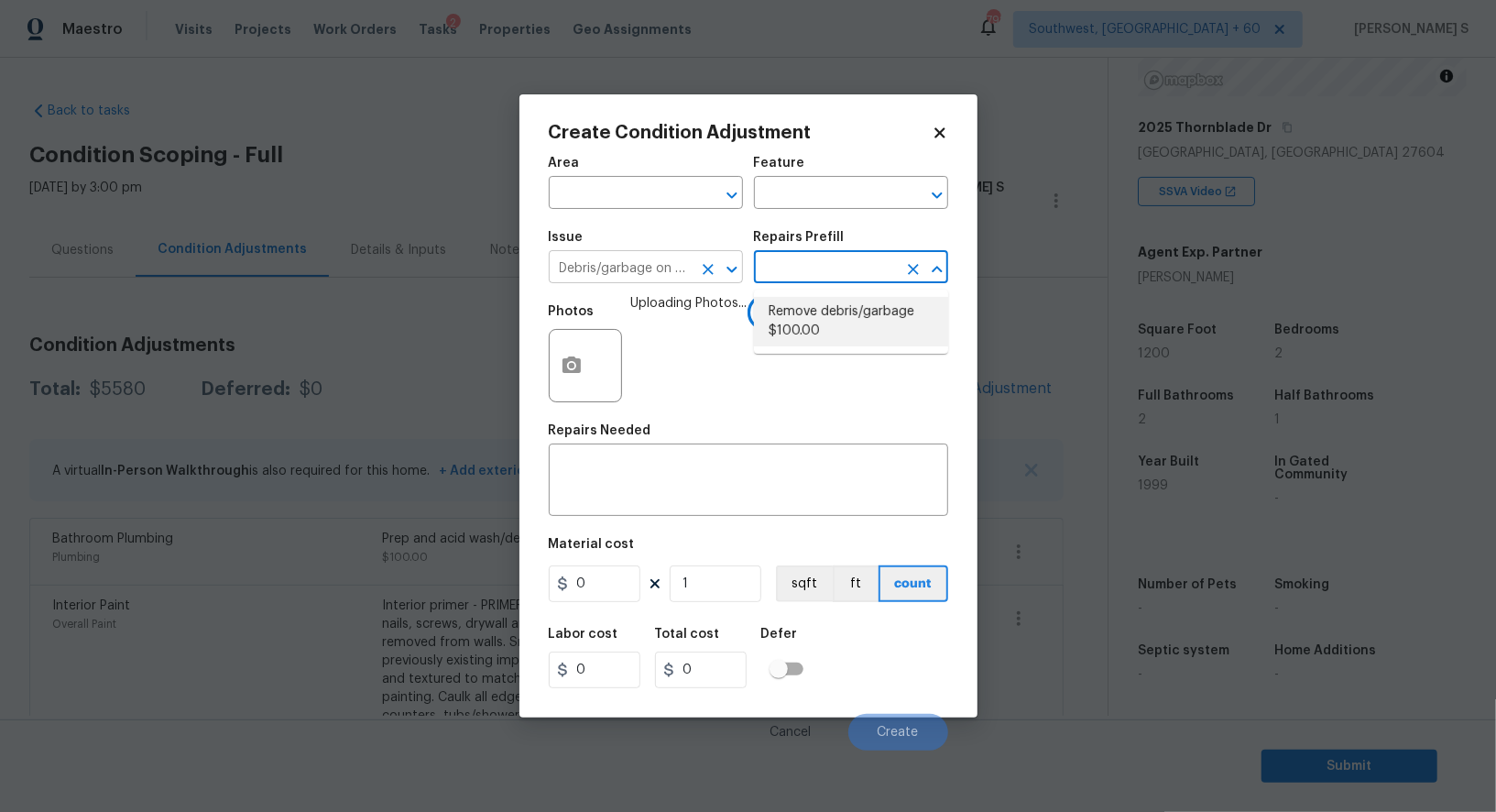
type textarea "Remove, haul off, and properly dispose of any debris left by seller to offsite …"
type input "100"
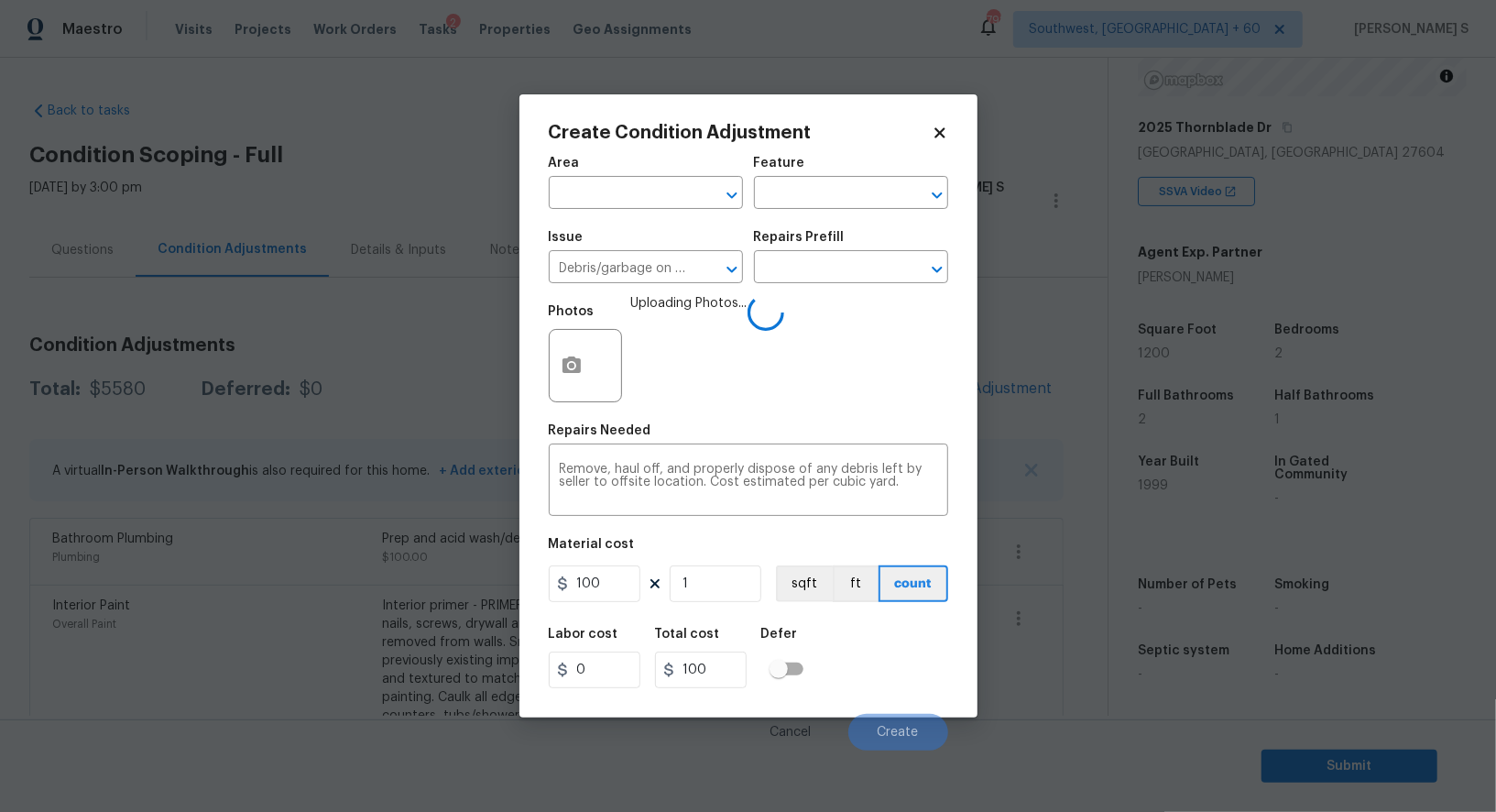
click at [866, 678] on div "Labor cost 0 Total cost 100 Defer" at bounding box center [749, 658] width 399 height 82
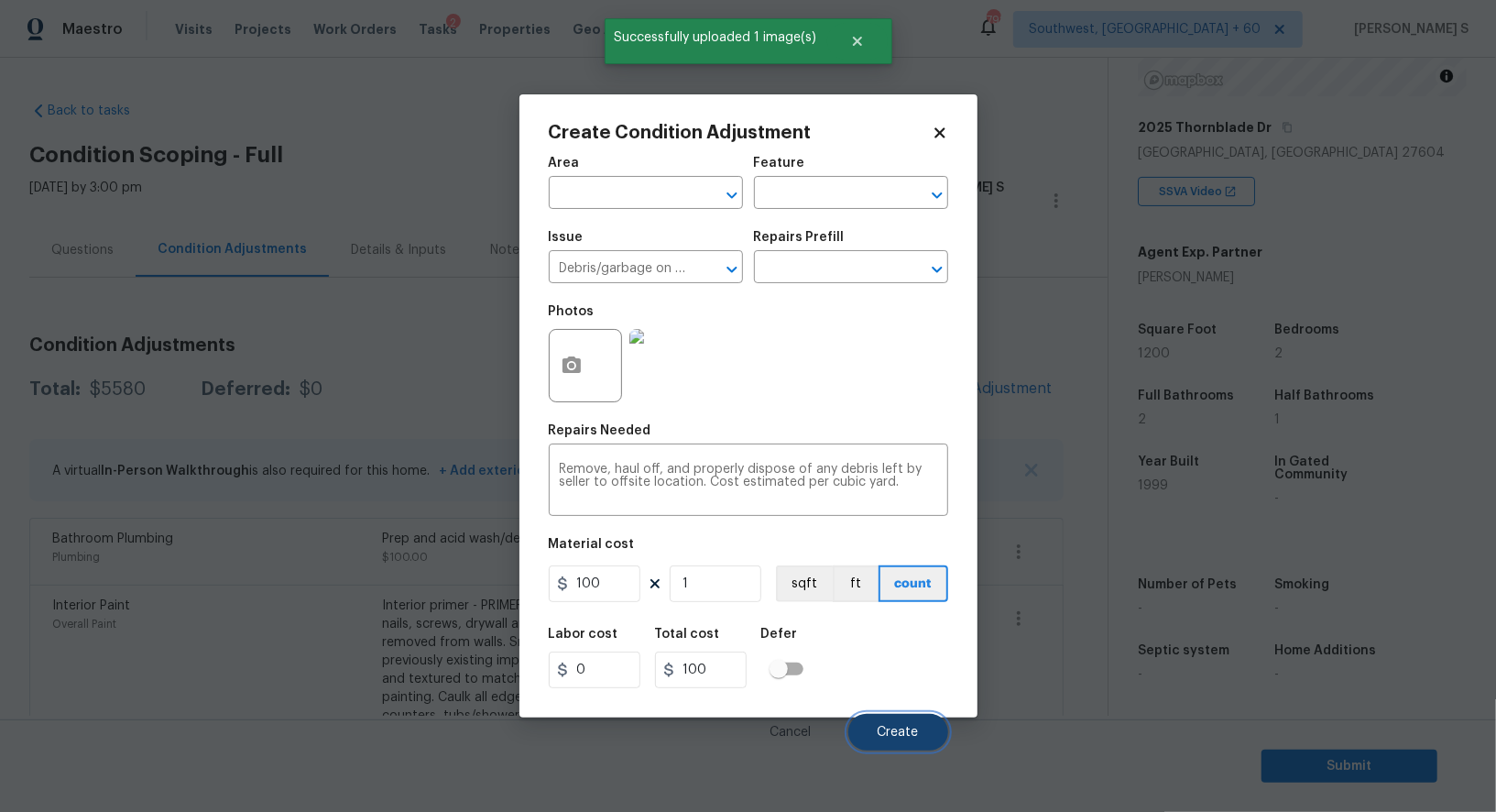
click at [897, 728] on span "Create" at bounding box center [898, 733] width 41 height 13
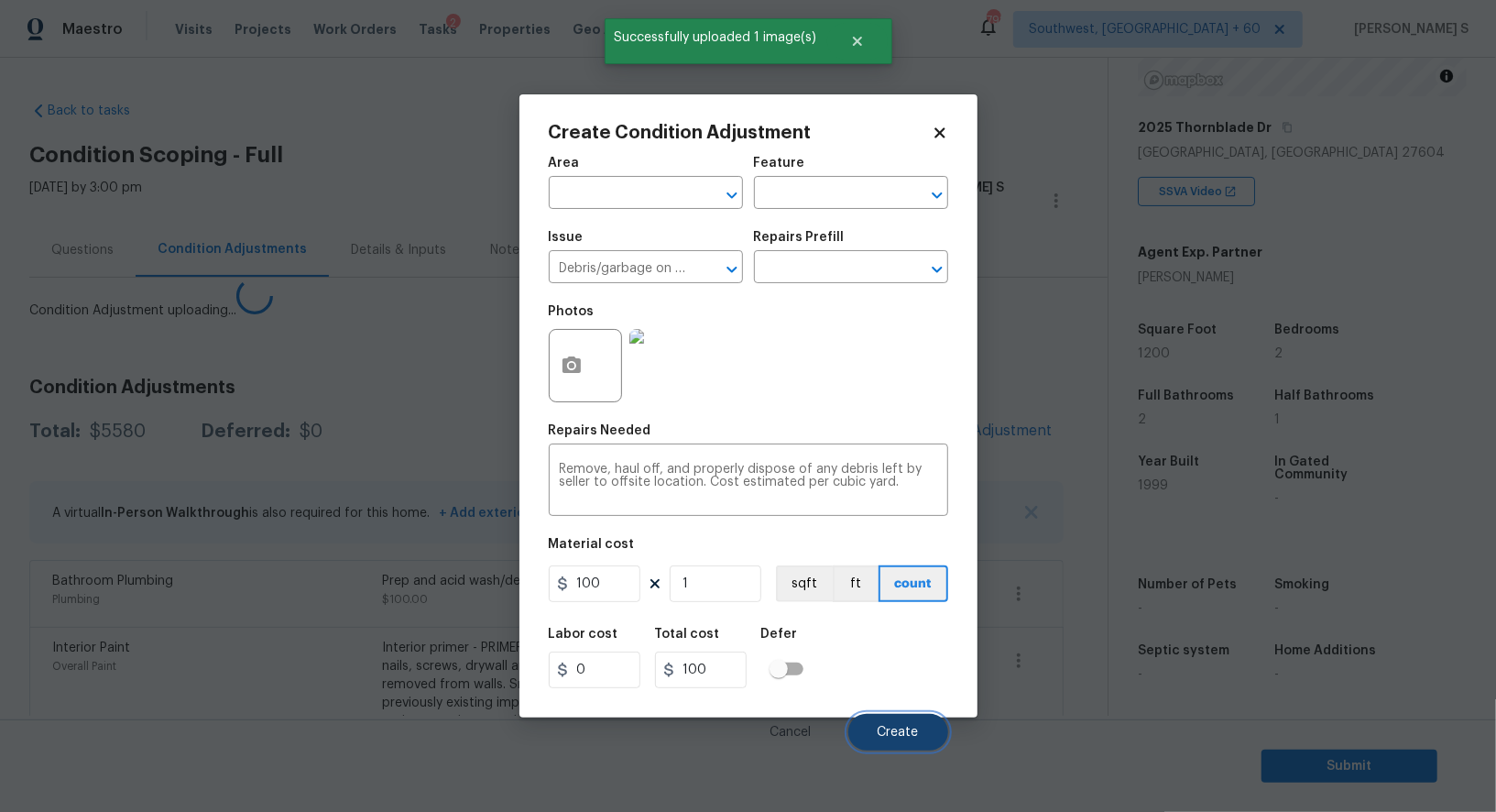
click at [897, 728] on span "Create" at bounding box center [898, 733] width 41 height 13
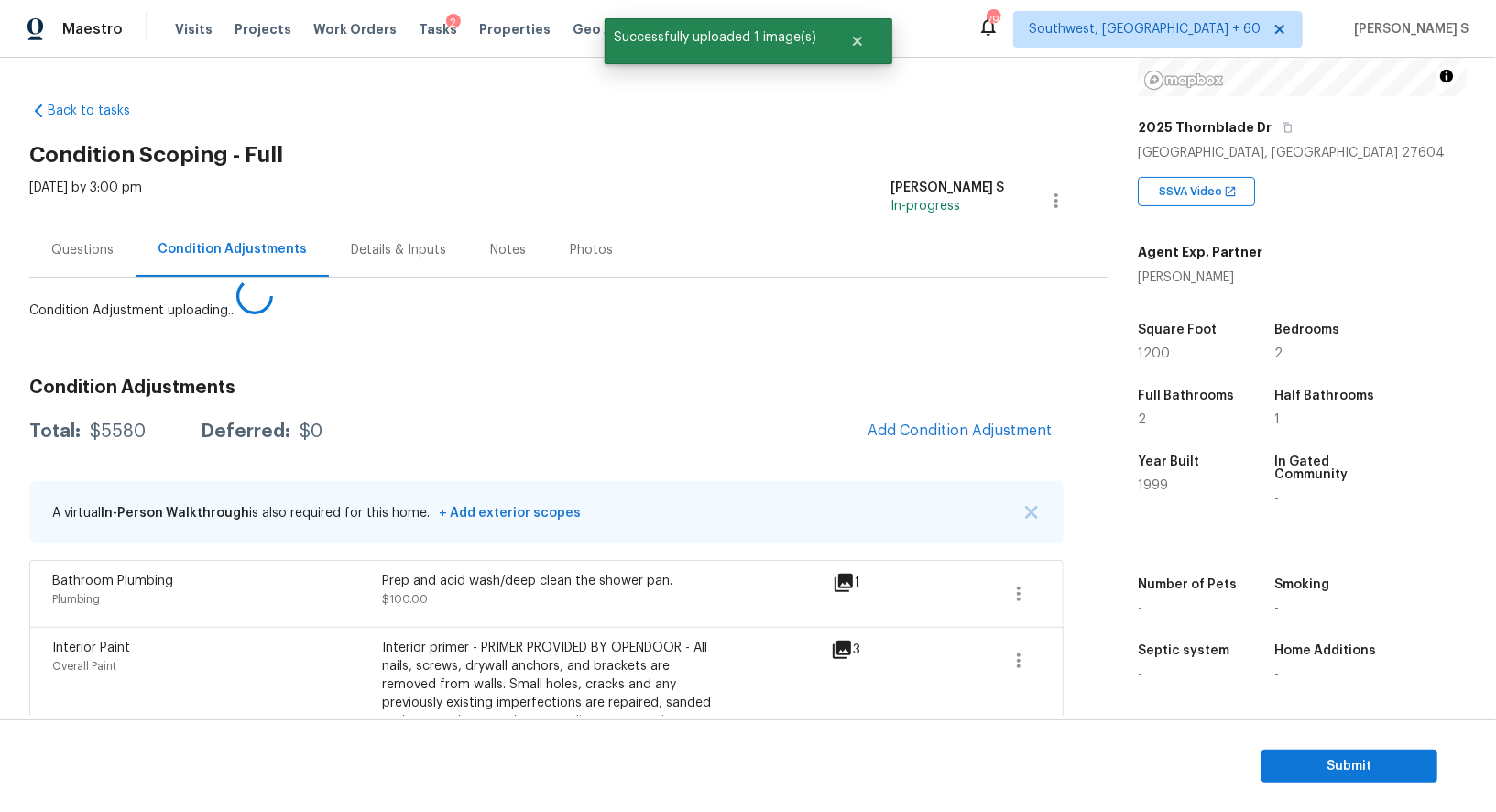
click at [99, 727] on body "Maestro Visits Projects Work Orders Tasks 2 Properties Geo Assignments 792 Sout…" at bounding box center [748, 406] width 1496 height 812
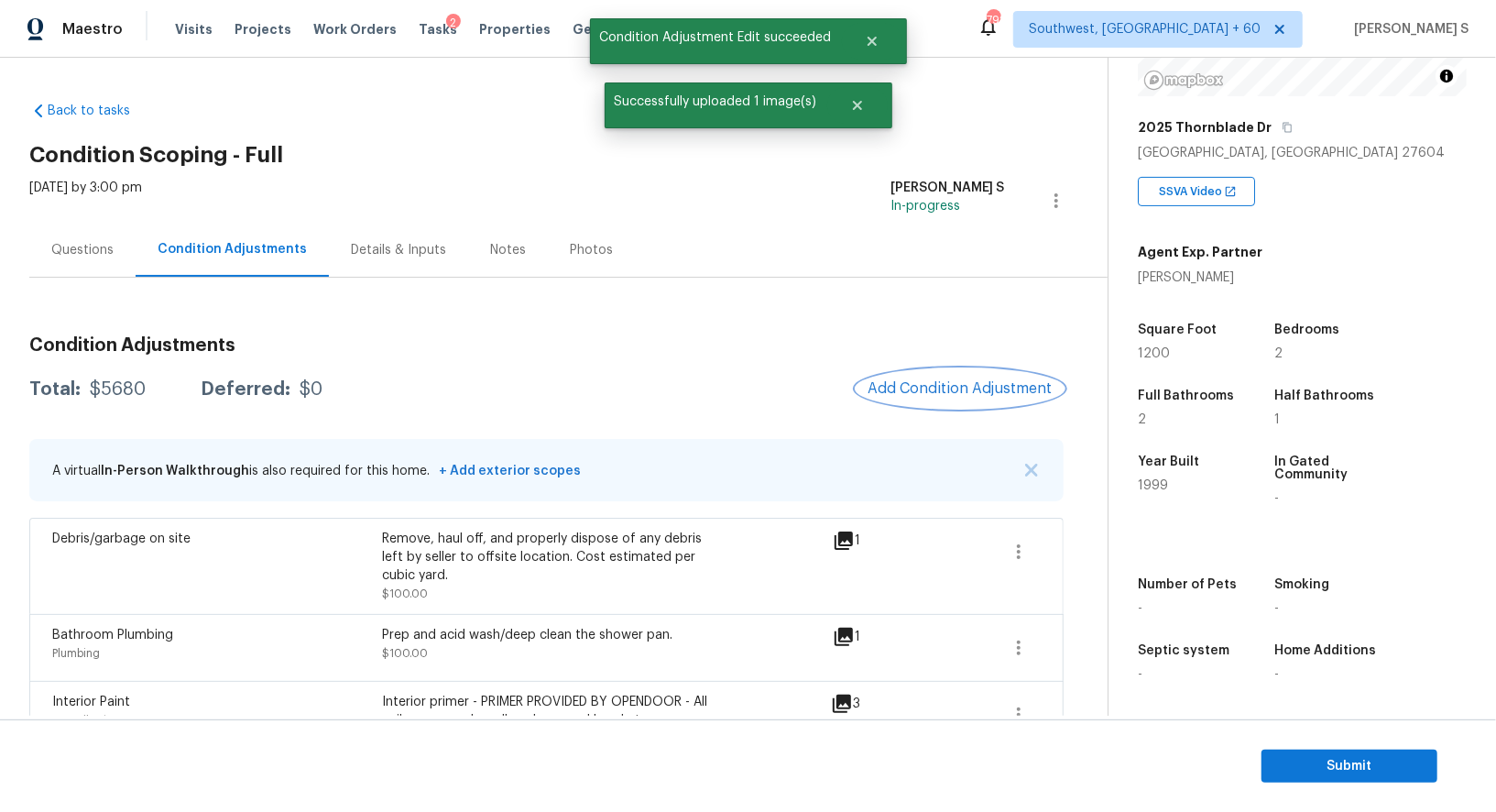
click at [1006, 389] on span "Add Condition Adjustment" at bounding box center [960, 388] width 185 height 16
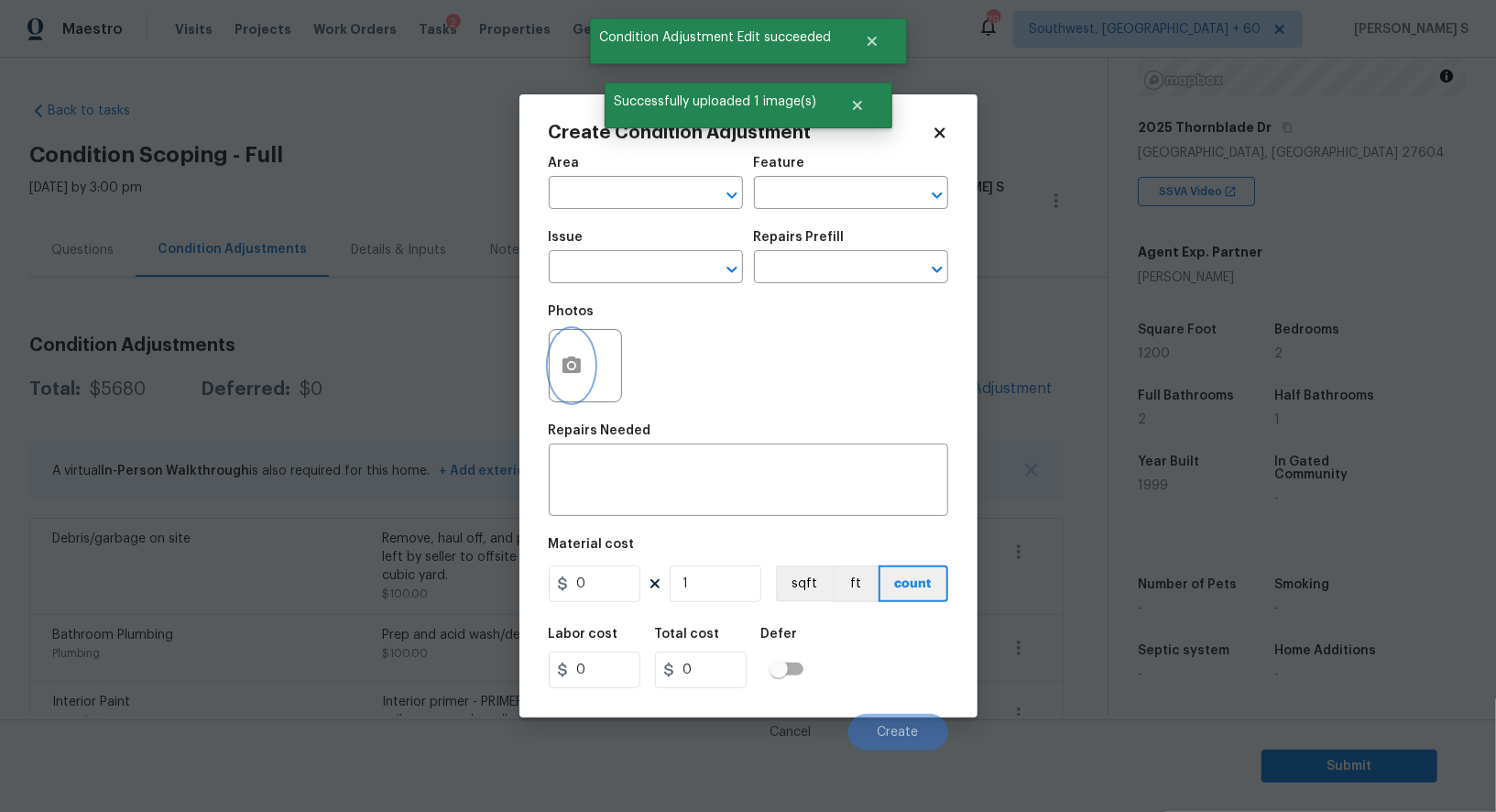
click at [567, 363] on icon "button" at bounding box center [571, 364] width 18 height 16
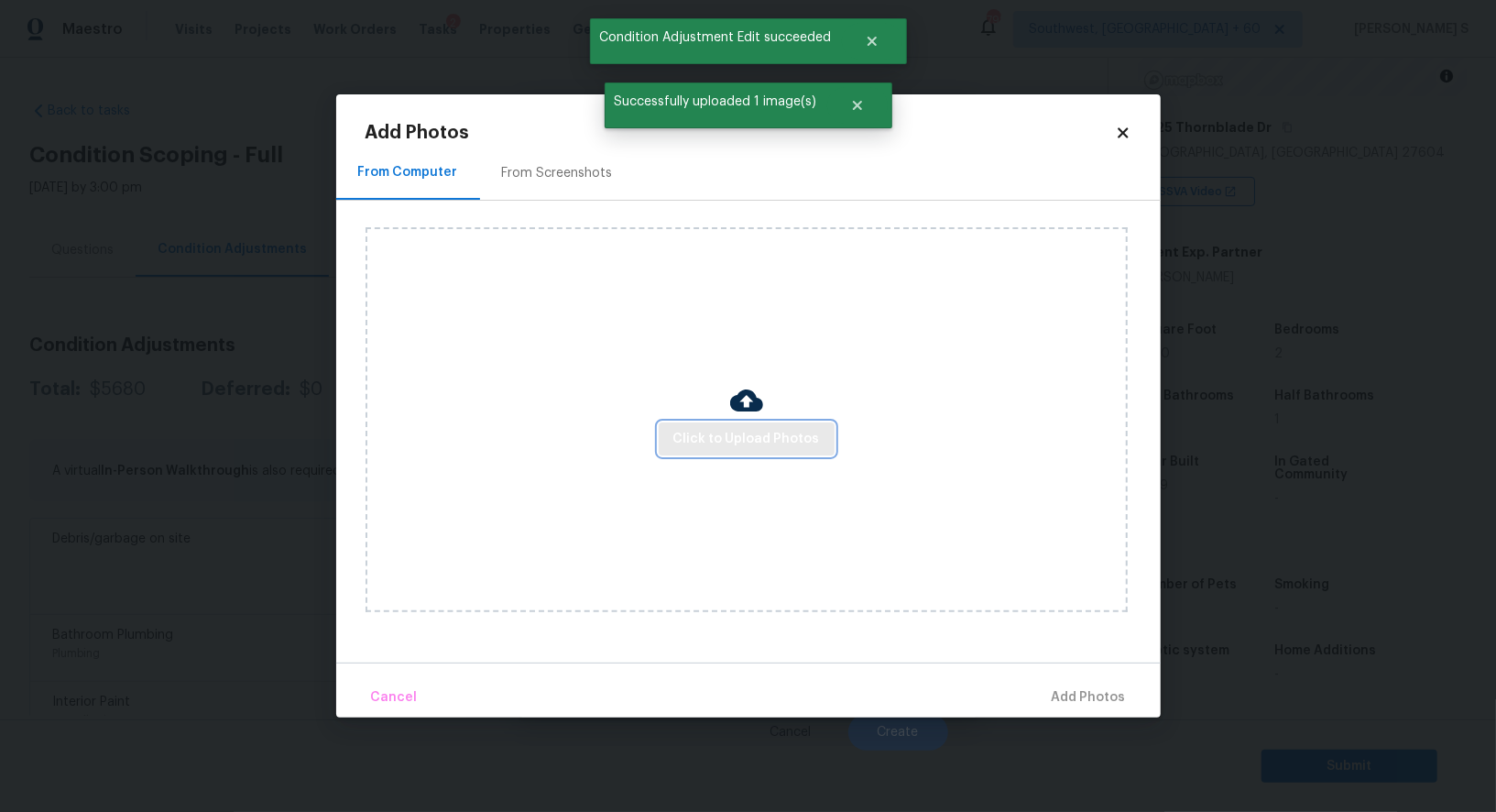
click at [732, 422] on button "Click to Upload Photos" at bounding box center [747, 438] width 176 height 33
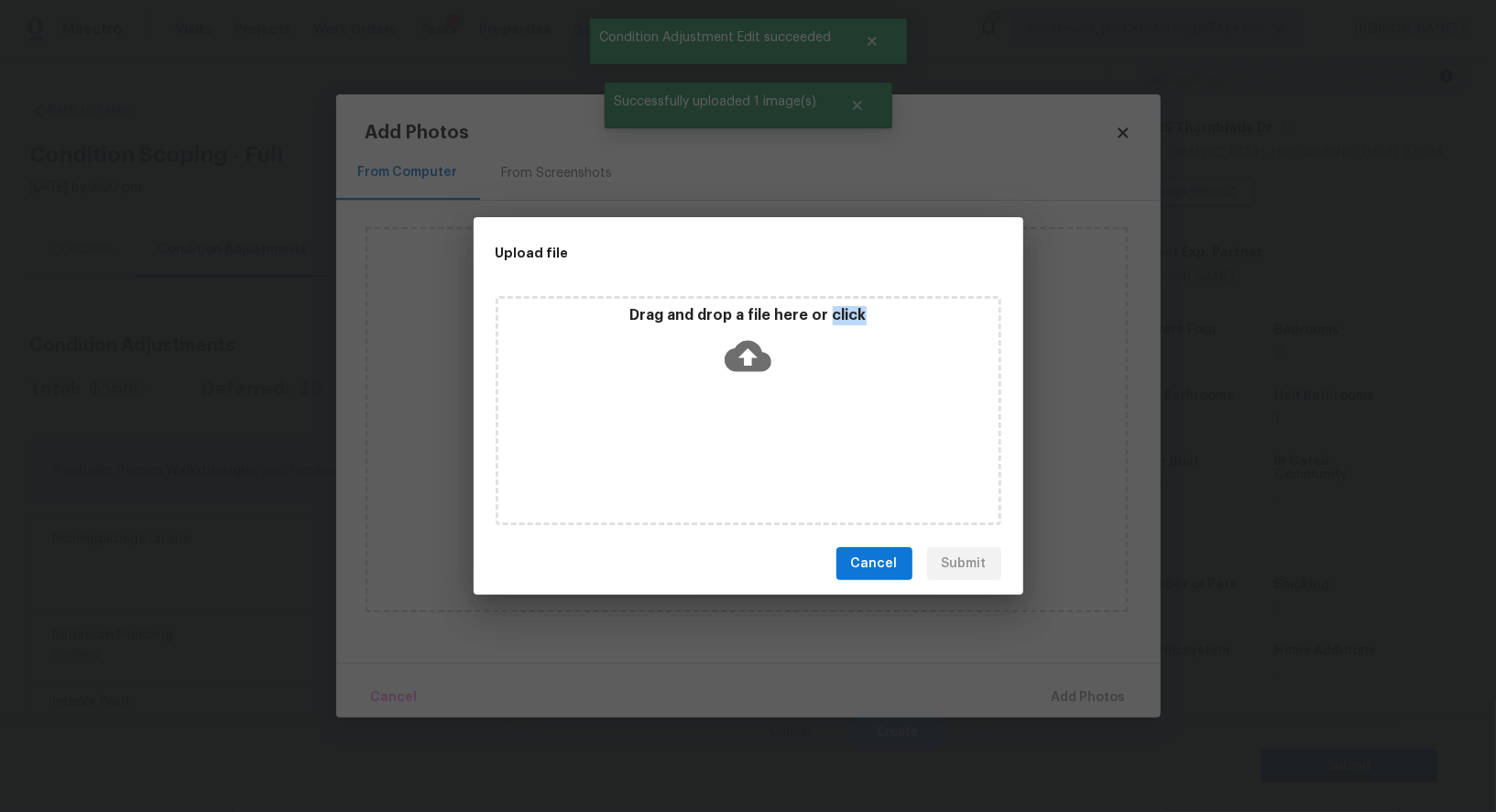
click at [732, 422] on div "Drag and drop a file here or click" at bounding box center [748, 411] width 505 height 229
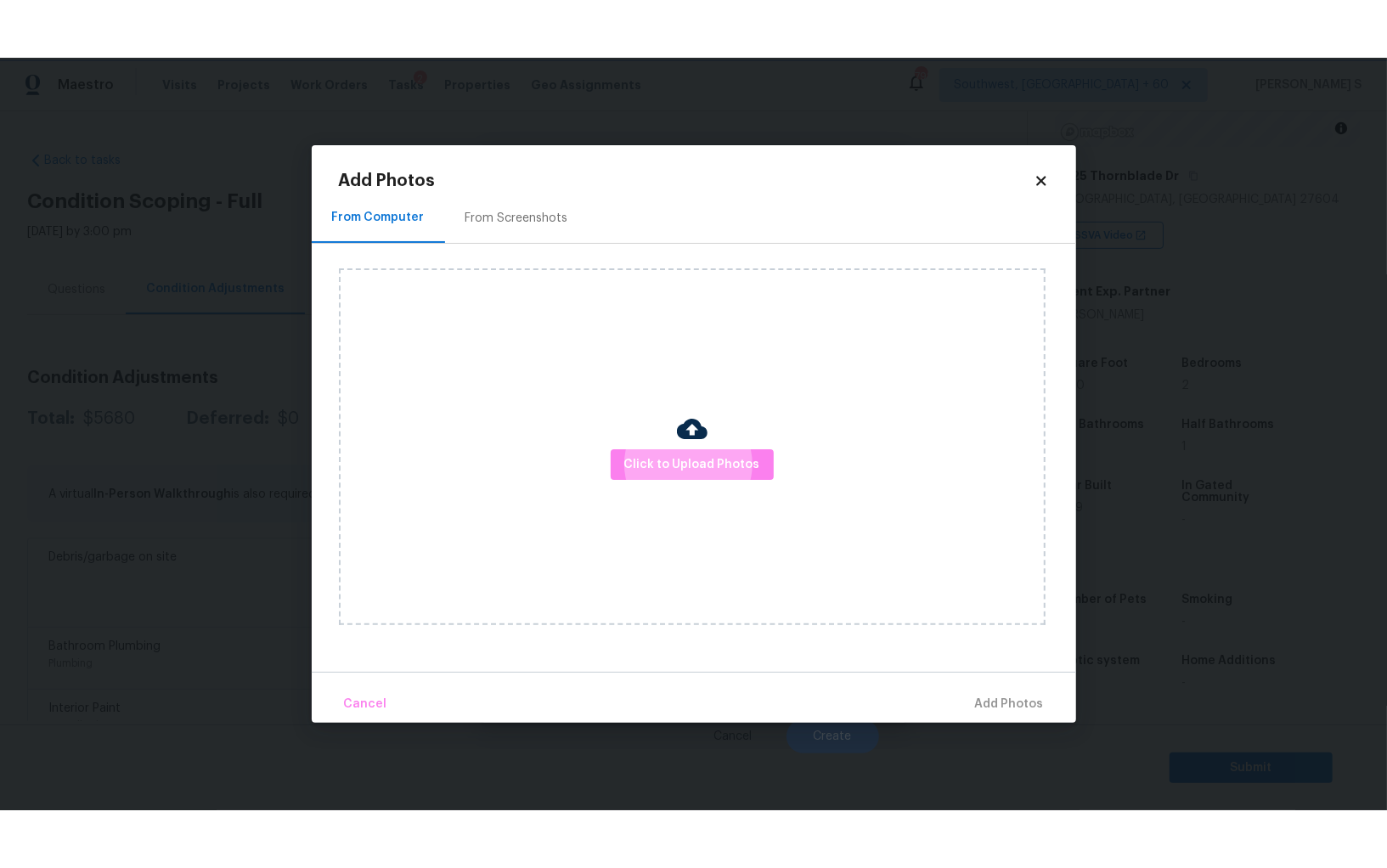
scroll to position [118, 0]
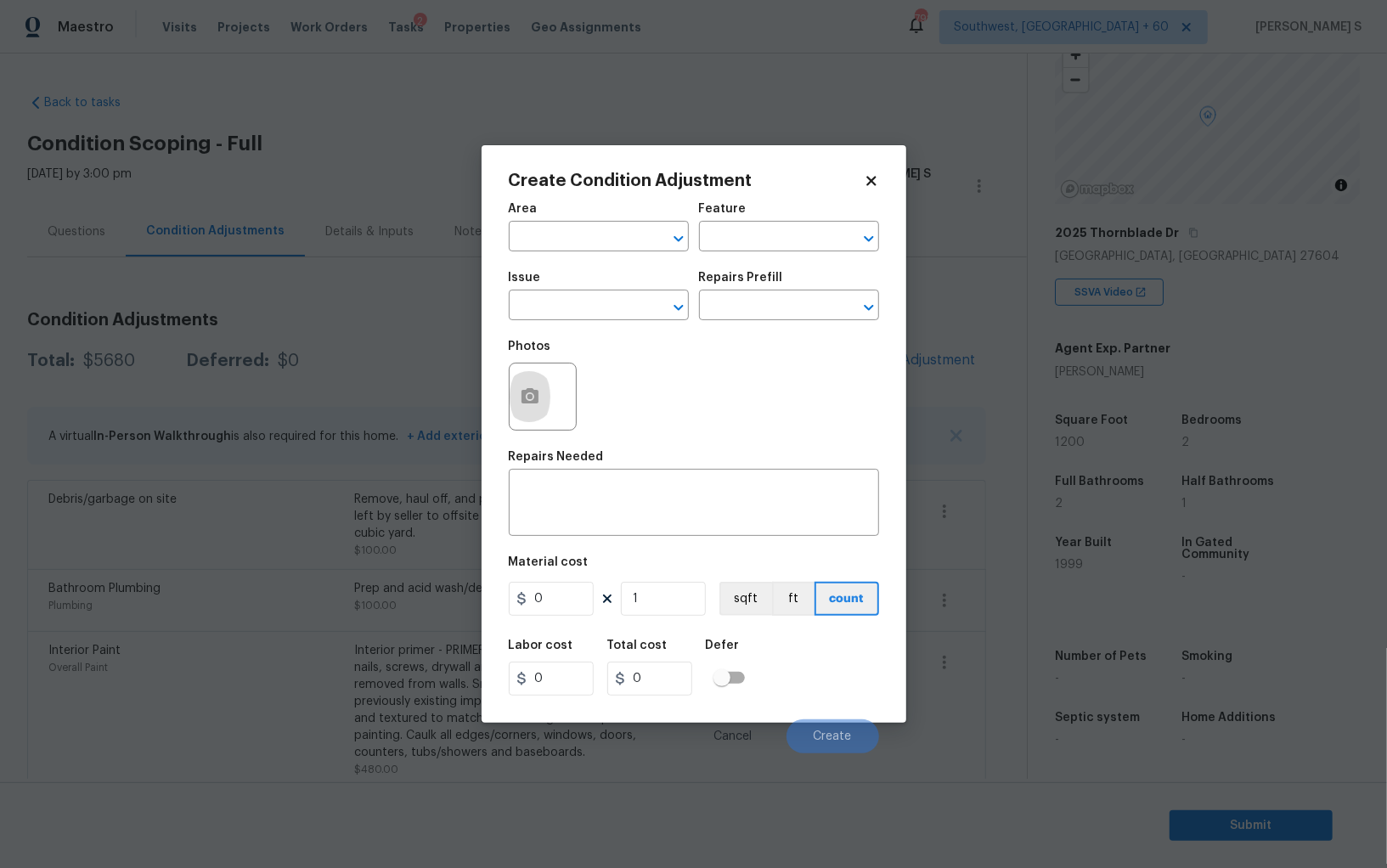
click at [386, 546] on body "Maestro Visits Projects Work Orders Tasks 2 Properties Geo Assignments 792 Sout…" at bounding box center [694, 434] width 1387 height 868
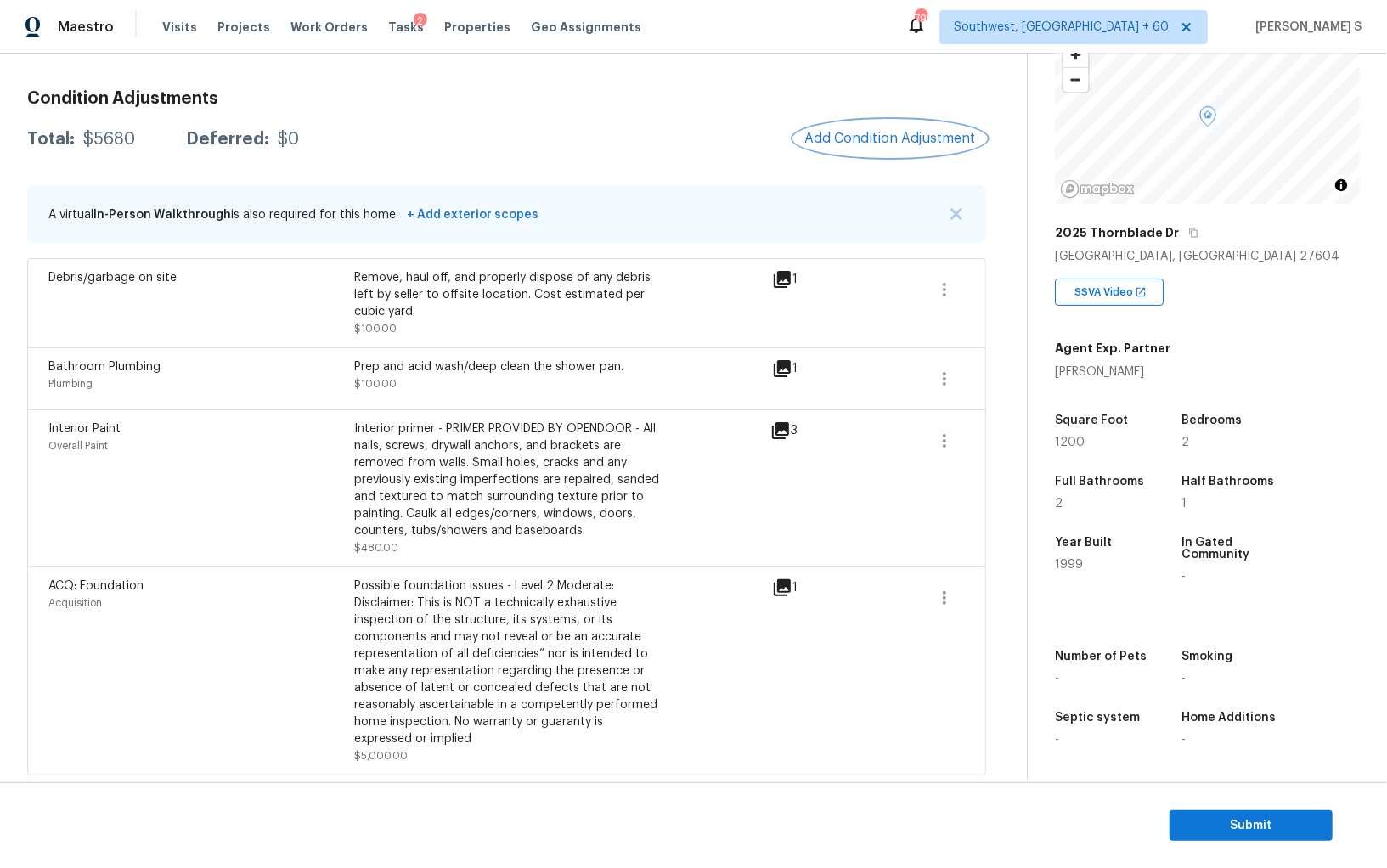
scroll to position [0, 0]
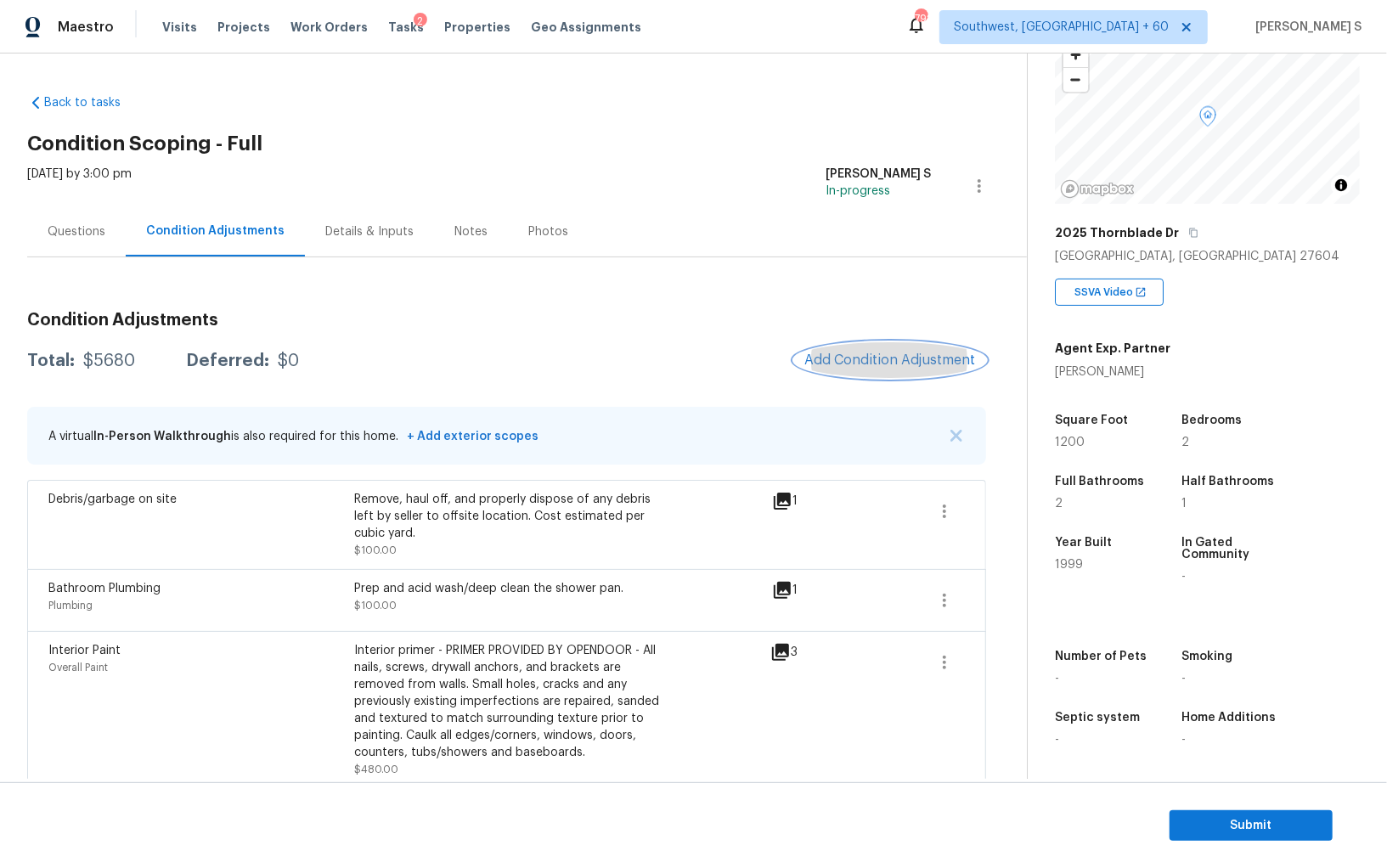
click at [882, 358] on span "Add Condition Adjustment" at bounding box center [890, 360] width 172 height 15
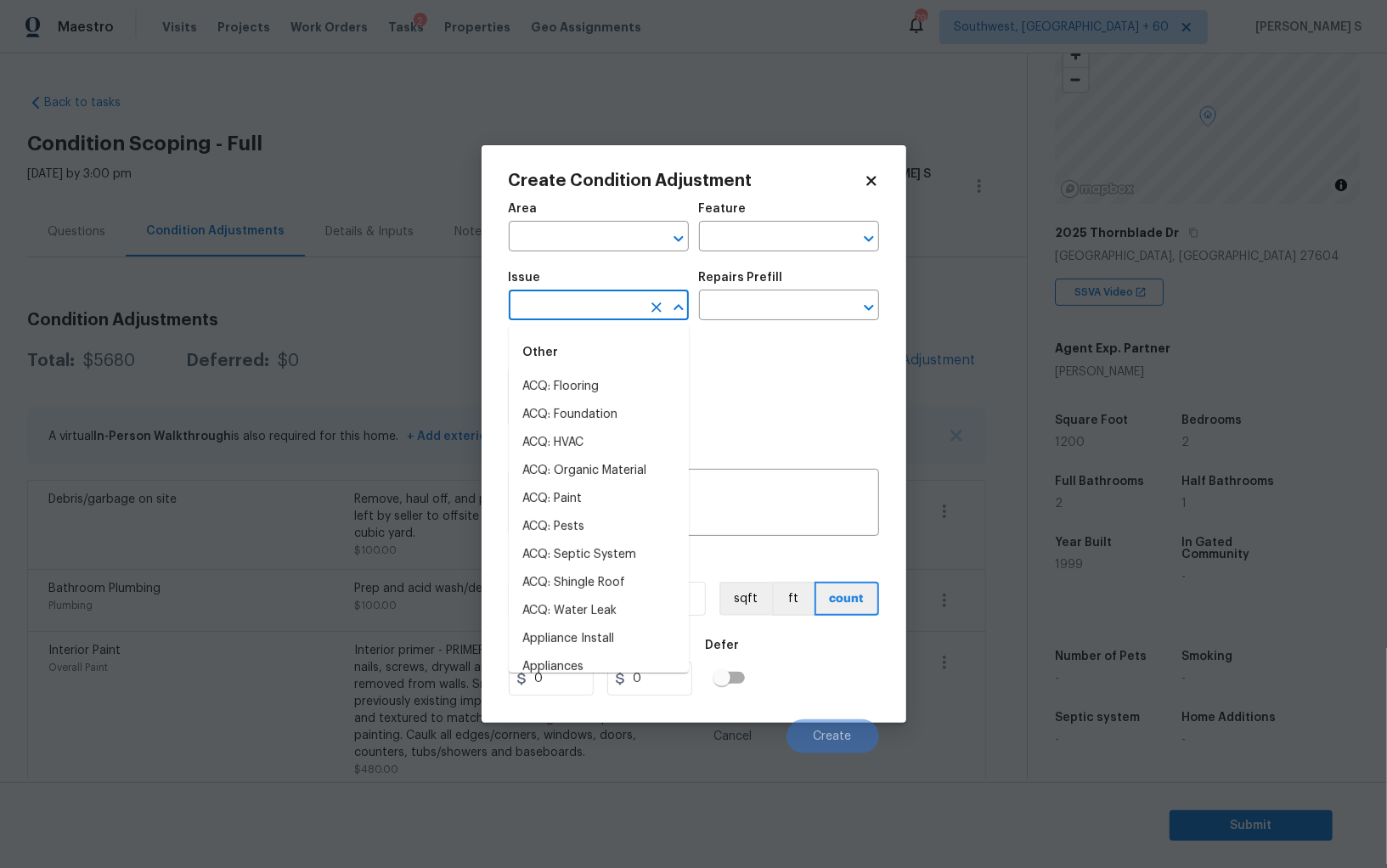
click at [573, 312] on input "text" at bounding box center [576, 307] width 133 height 27
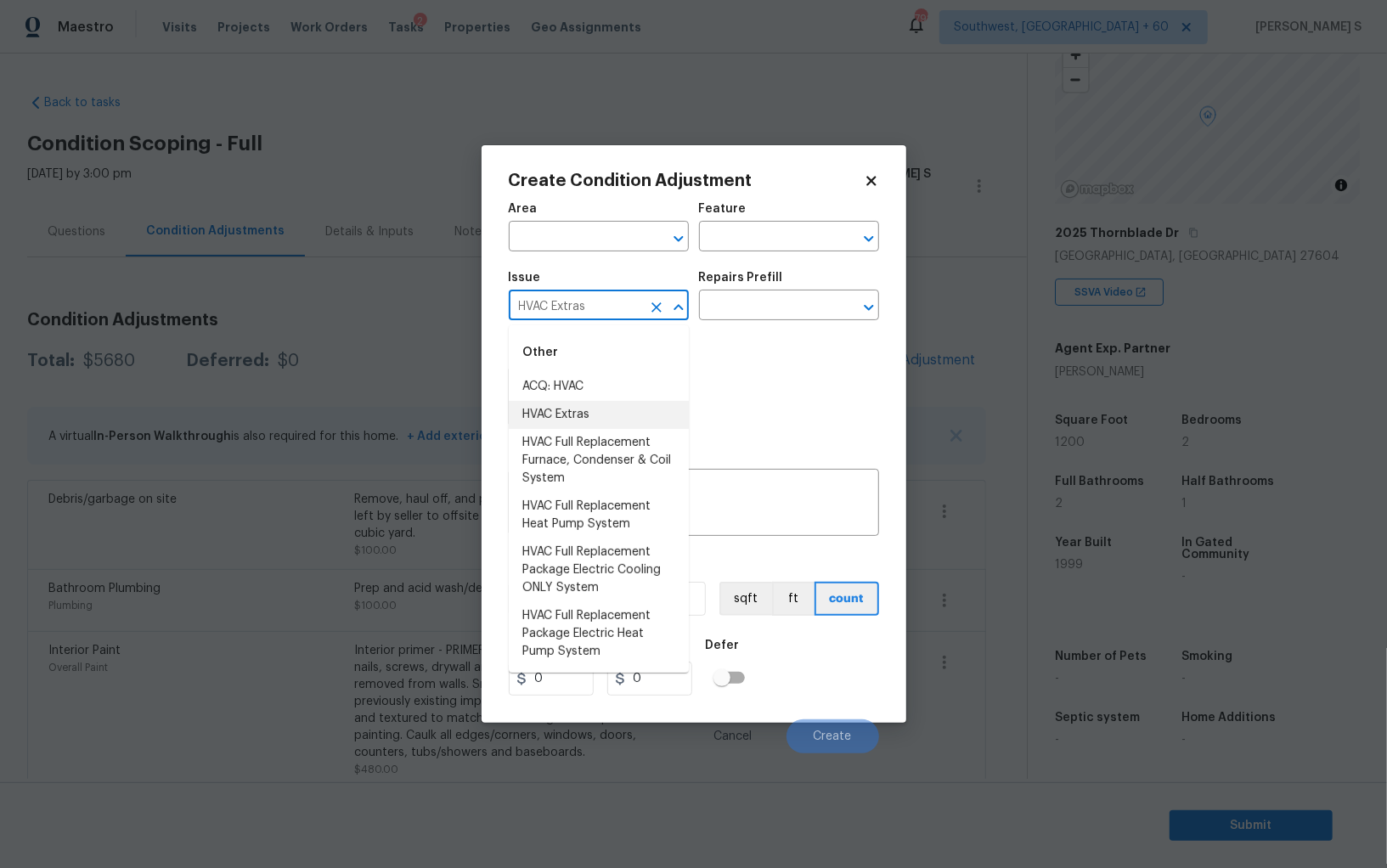
type input "HVAC Extras"
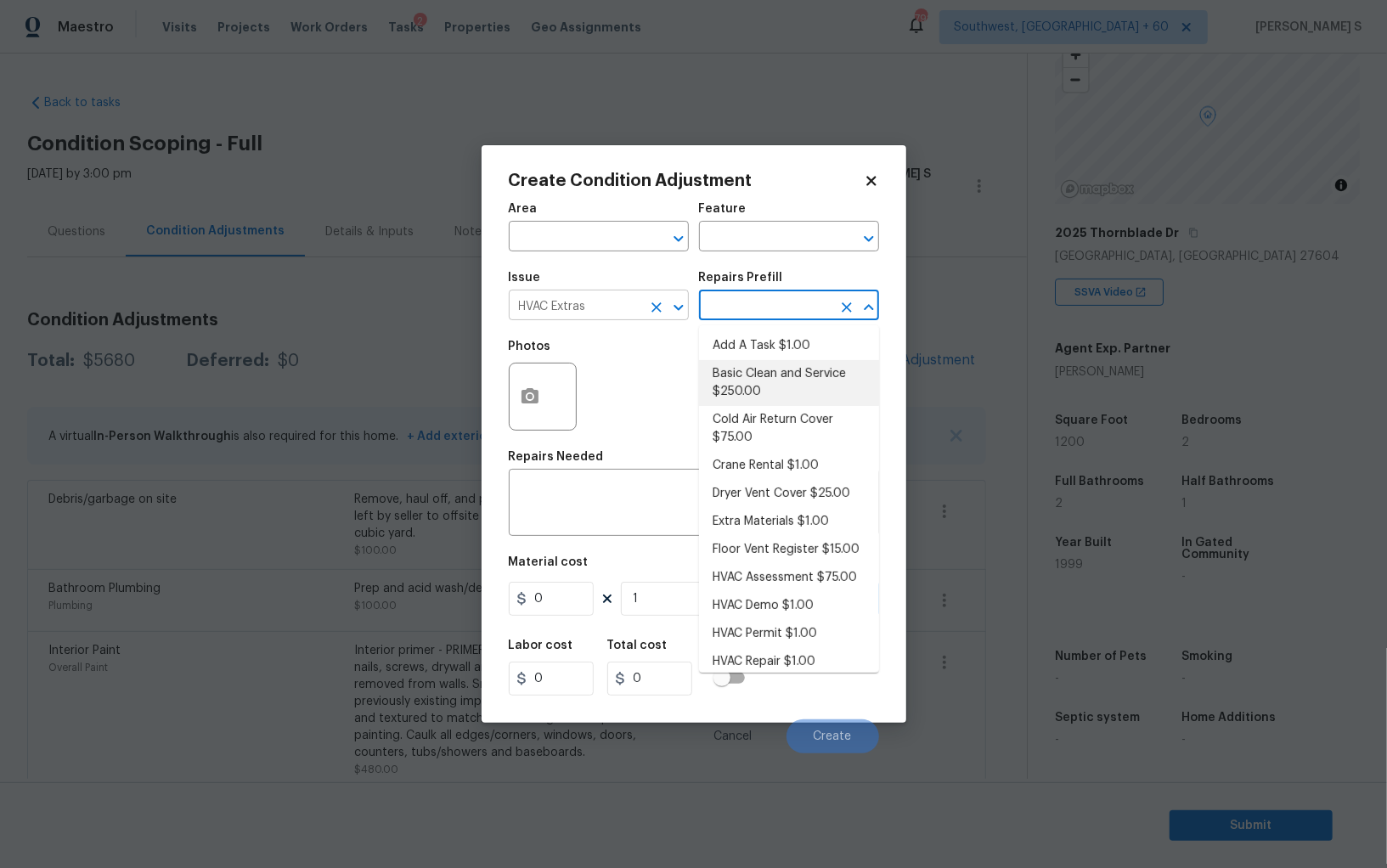
type input "HVAC"
type textarea "General Service HVAC system including: cleaning condenser and evaporator coils,…"
type input "250"
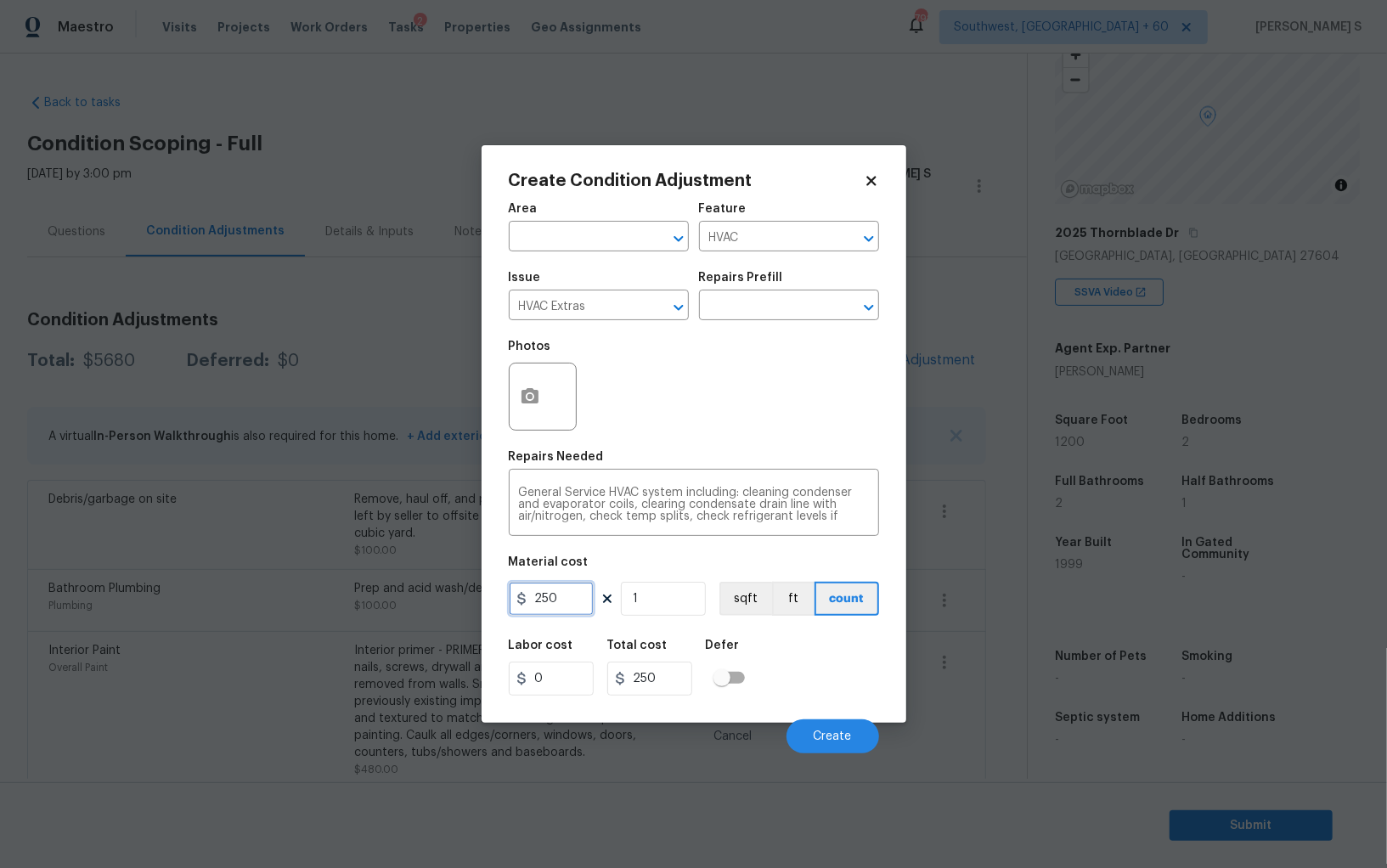
click at [572, 610] on input "250" at bounding box center [552, 599] width 85 height 34
type input "700"
click at [867, 722] on button "Create" at bounding box center [833, 736] width 93 height 34
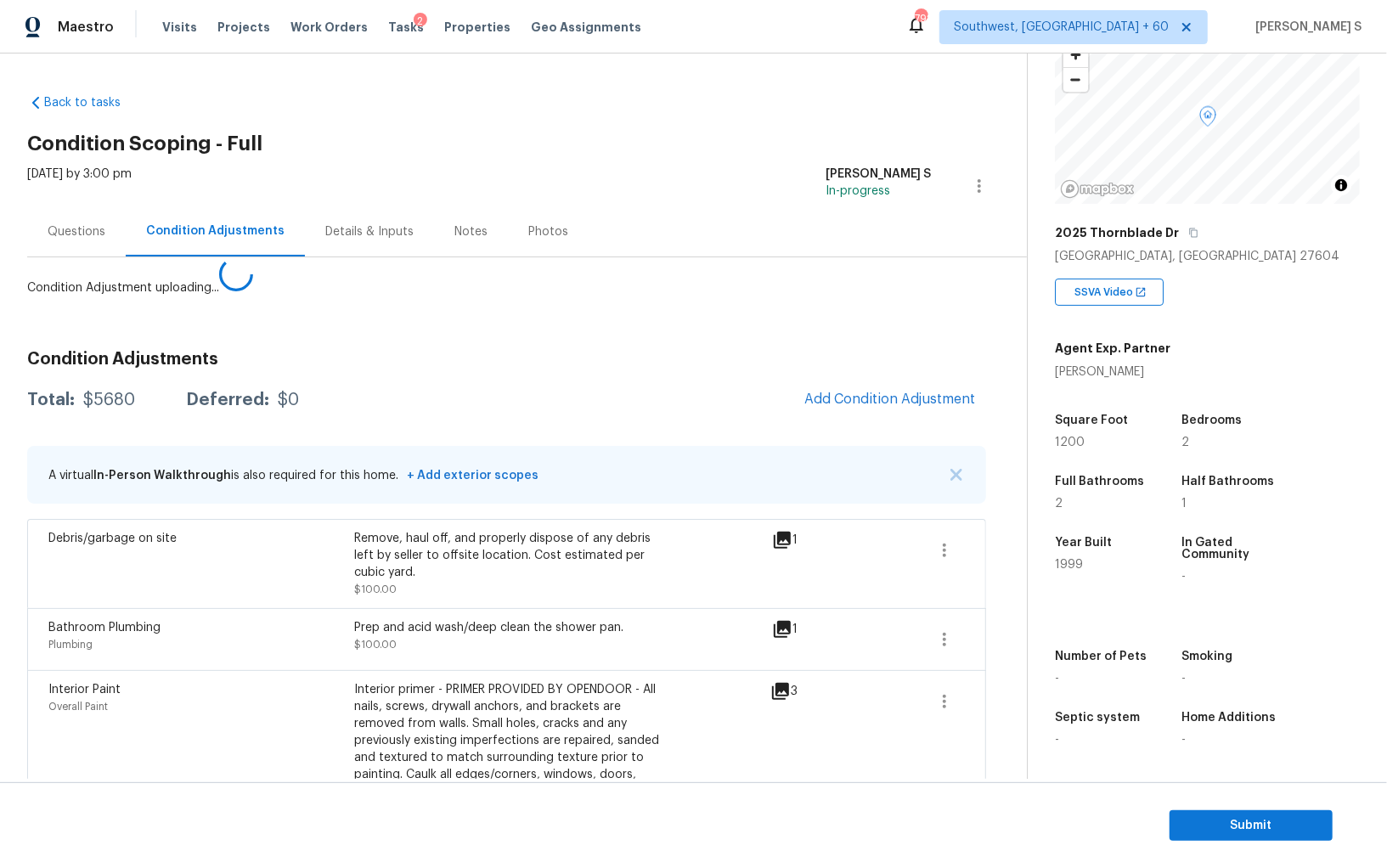
click at [428, 732] on body "Maestro Visits Projects Work Orders Tasks 2 Properties Geo Assignments 792 Sout…" at bounding box center [694, 434] width 1387 height 868
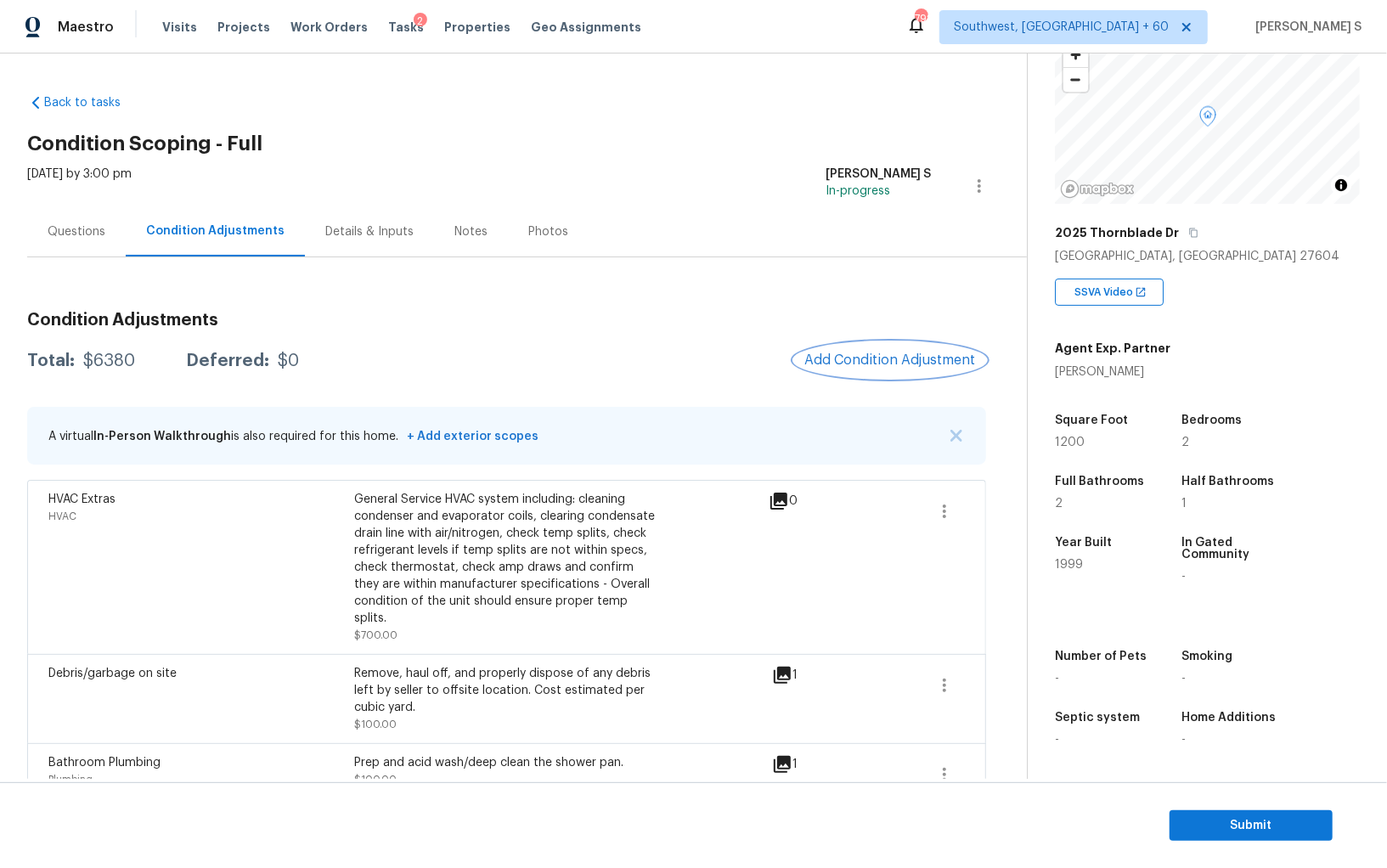
click at [930, 349] on button "Add Condition Adjustment" at bounding box center [890, 360] width 192 height 35
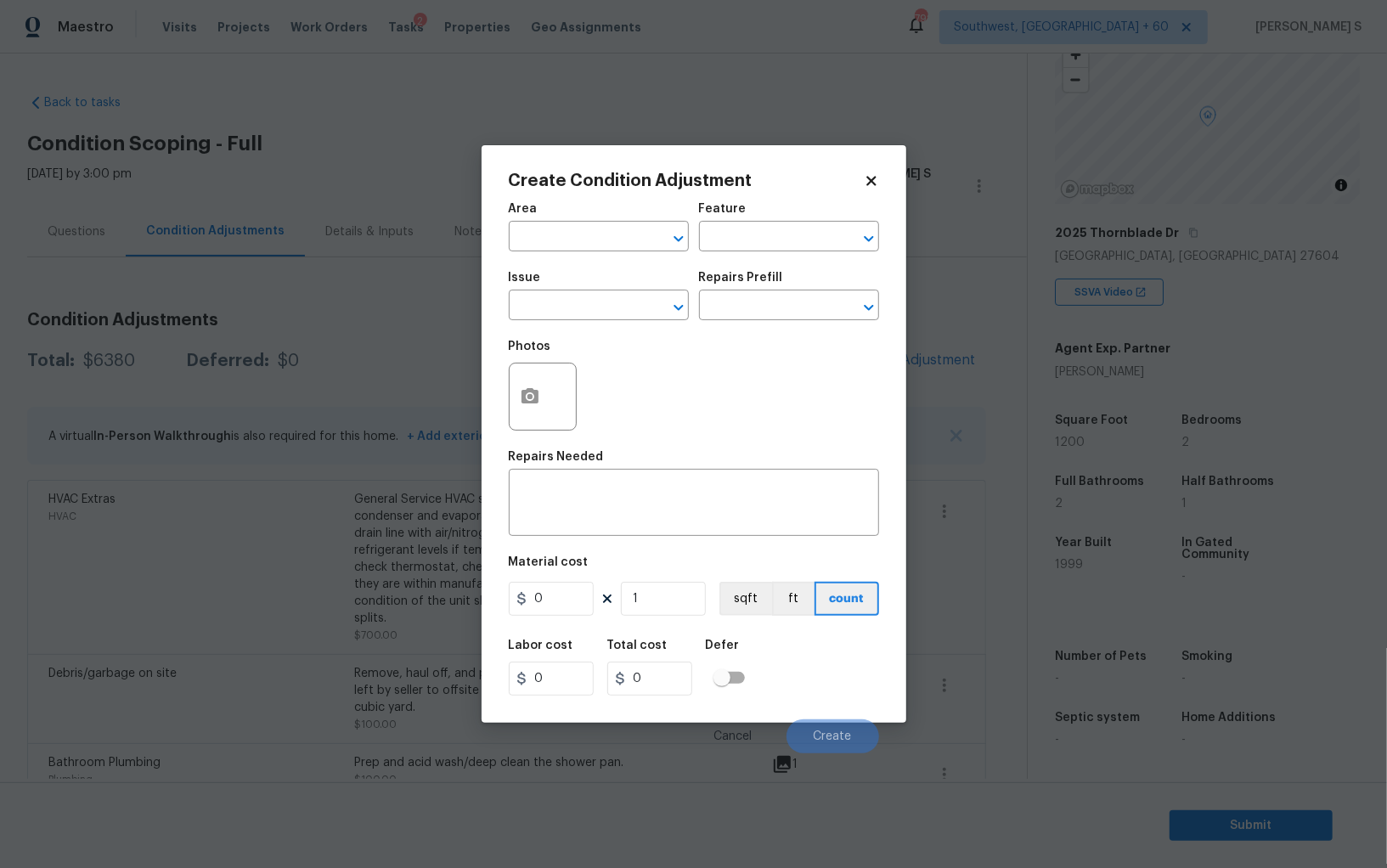
click at [504, 393] on div "Create Condition Adjustment Area ​ Feature ​ Issue ​ Repairs Prefill ​ Photos R…" at bounding box center [694, 434] width 425 height 577
click at [531, 393] on icon "button" at bounding box center [530, 395] width 17 height 15
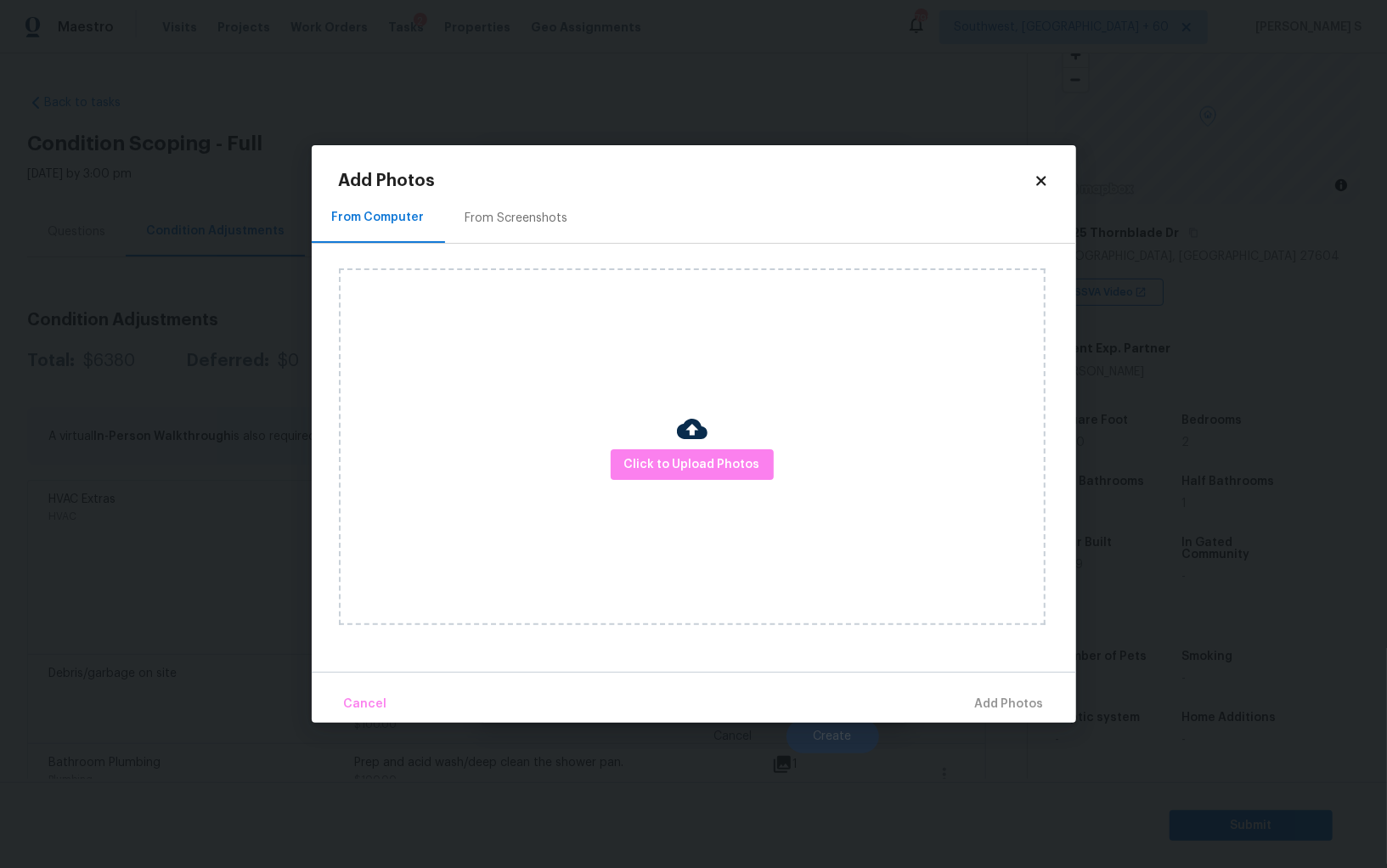
click at [504, 224] on div "From Screenshots" at bounding box center [517, 218] width 103 height 17
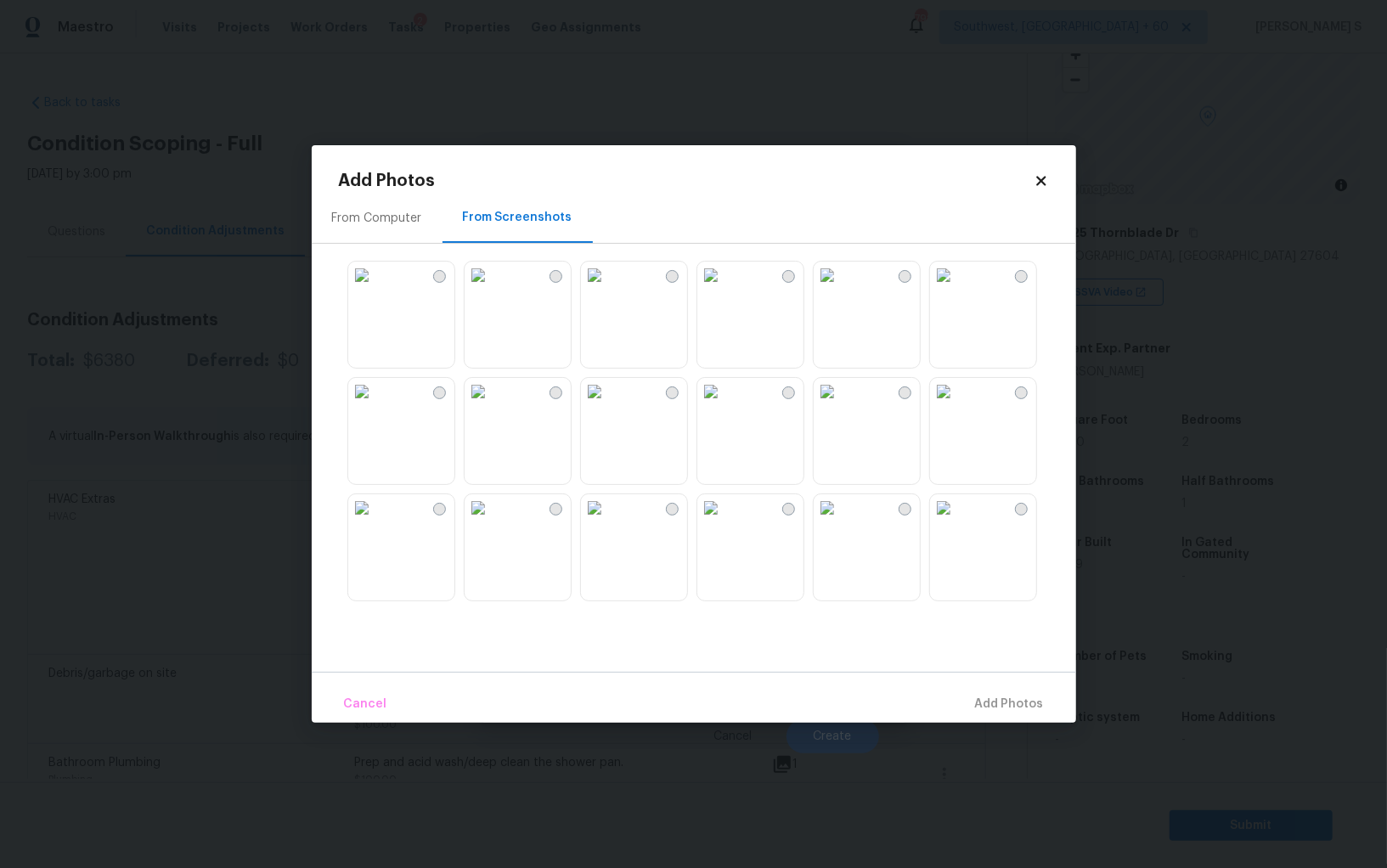
click at [841, 289] on img at bounding box center [827, 275] width 27 height 27
click at [924, 456] on div at bounding box center [708, 430] width 738 height 357
click at [957, 406] on img at bounding box center [943, 391] width 27 height 27
click at [841, 406] on img at bounding box center [827, 391] width 27 height 27
click at [608, 406] on img at bounding box center [594, 391] width 27 height 27
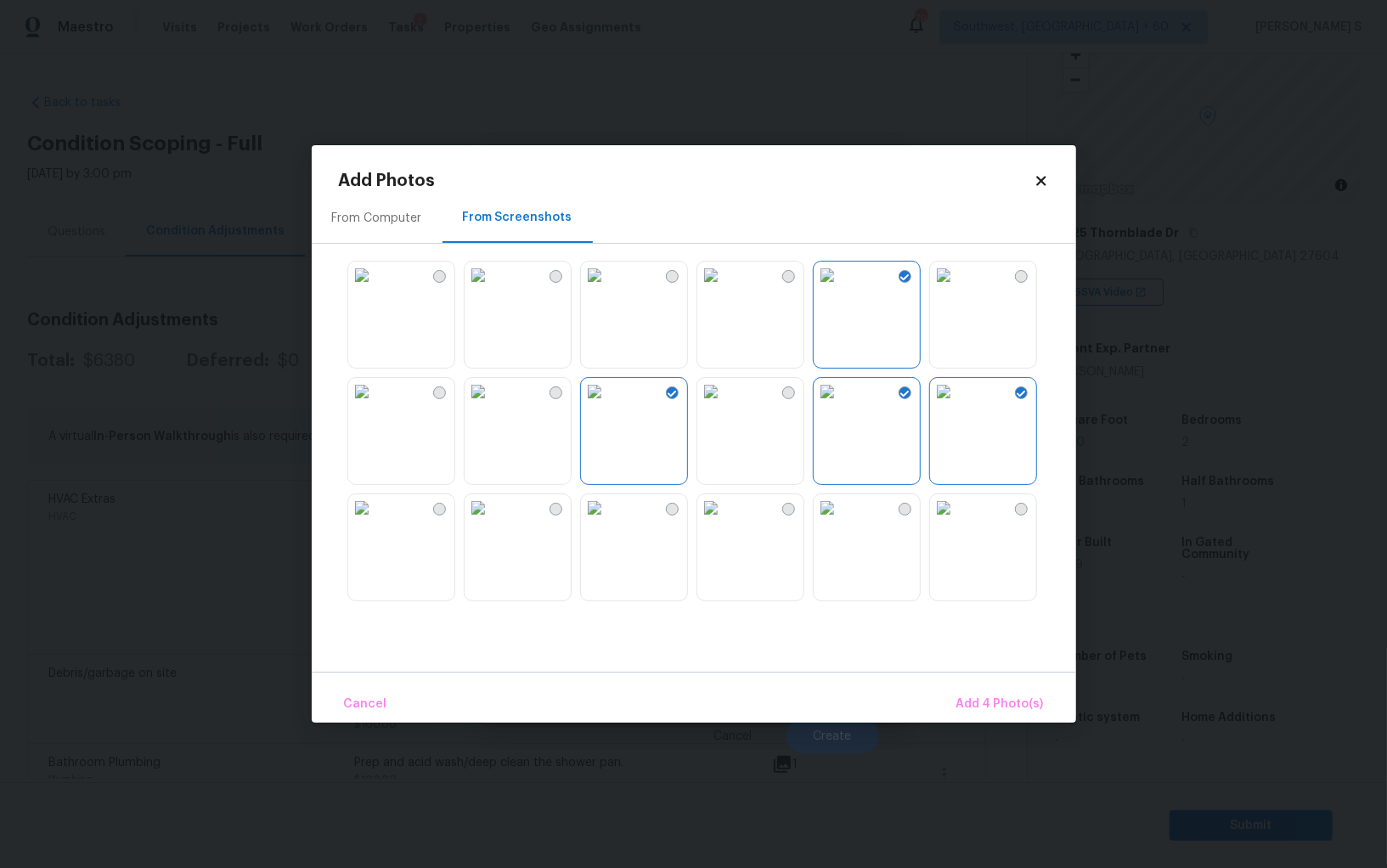
click at [492, 406] on img at bounding box center [478, 391] width 27 height 27
click at [376, 406] on img at bounding box center [361, 391] width 27 height 27
click at [376, 522] on img at bounding box center [361, 508] width 27 height 27
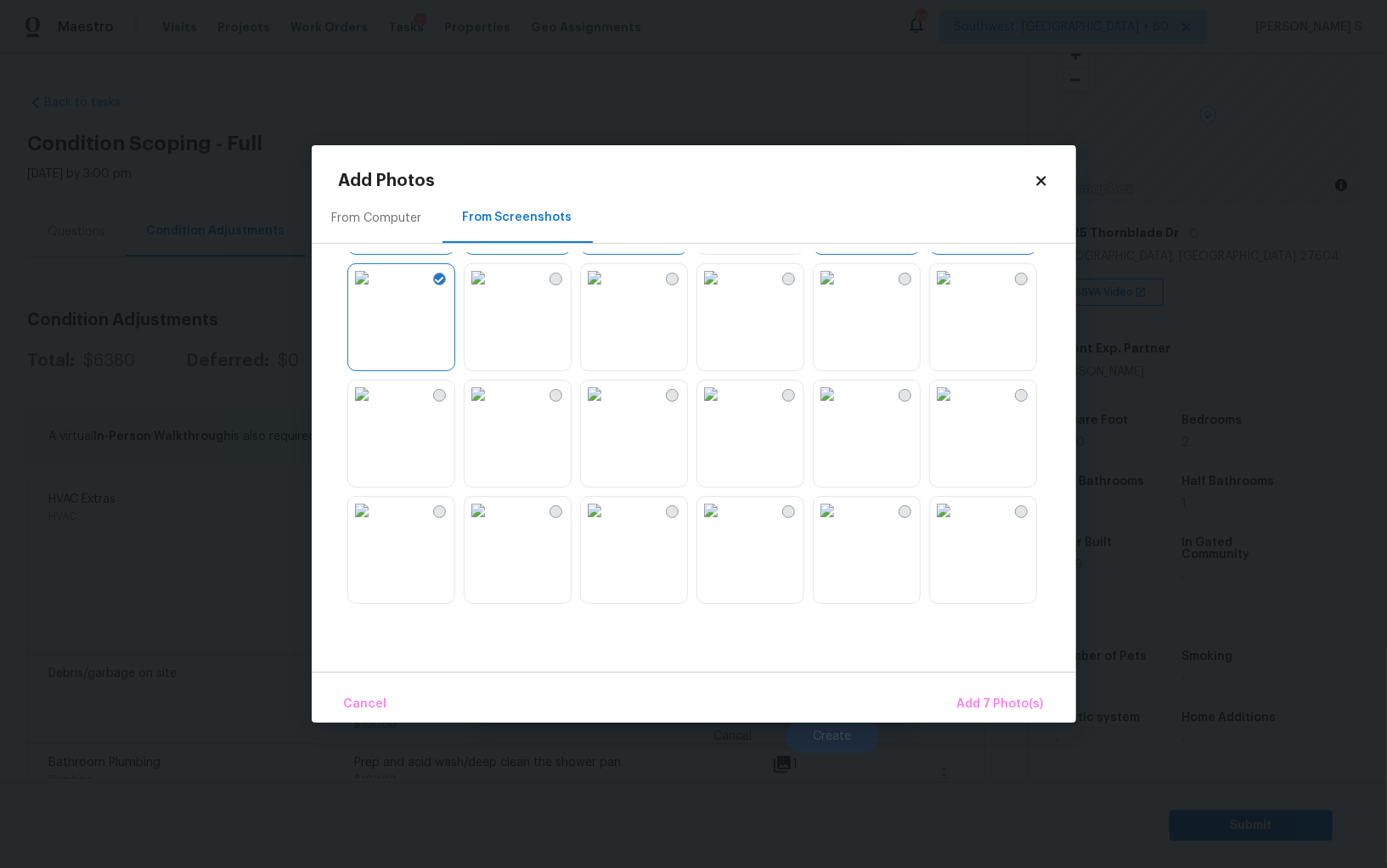
click at [608, 407] on img at bounding box center [594, 394] width 27 height 27
drag, startPoint x: 1003, startPoint y: 538, endPoint x: 1119, endPoint y: 546, distance: 116.3
click at [957, 524] on img at bounding box center [943, 510] width 27 height 27
click at [996, 703] on span "Add 9 Photo(s)" at bounding box center [1001, 705] width 87 height 21
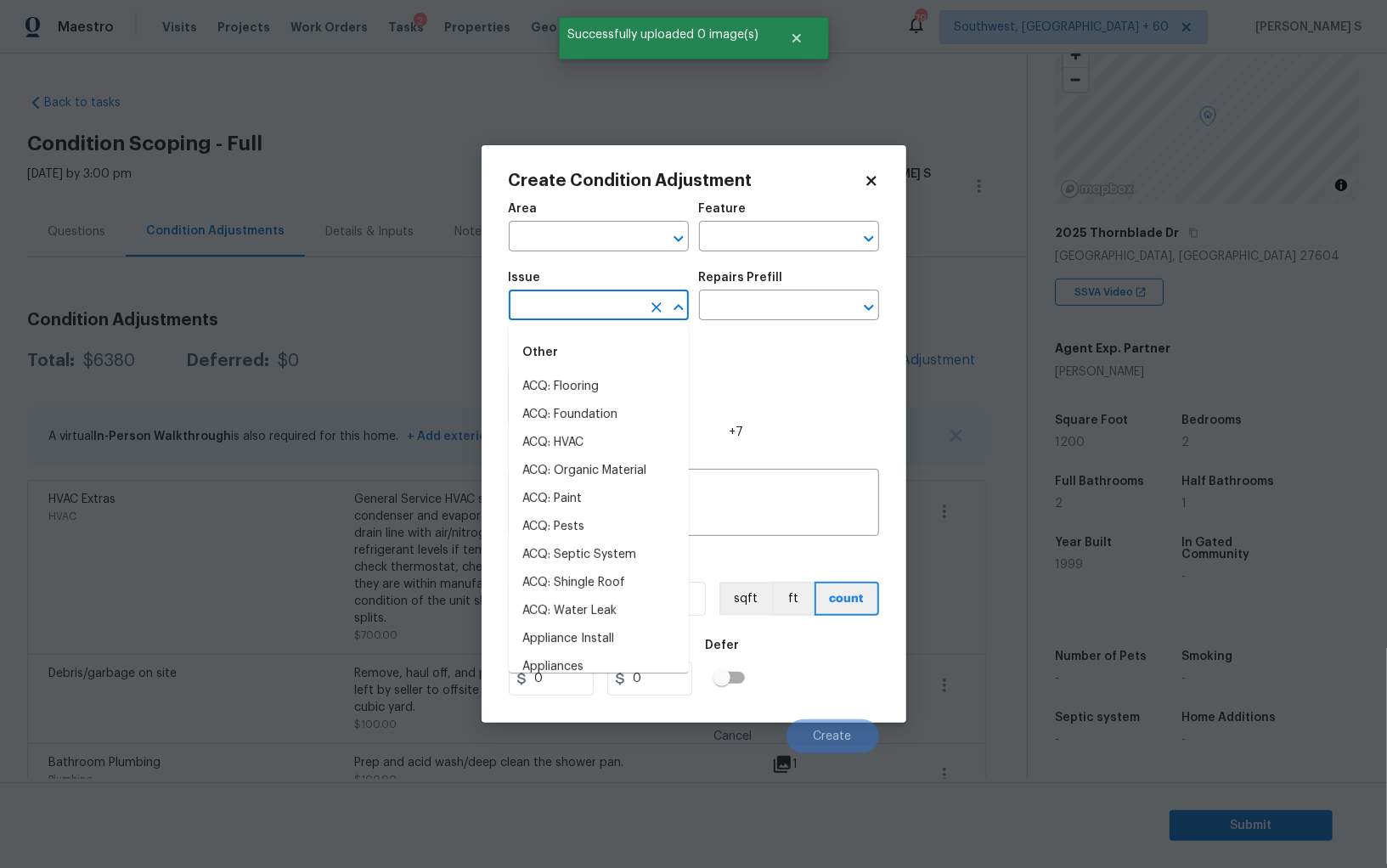
click at [604, 307] on input "text" at bounding box center [576, 307] width 133 height 27
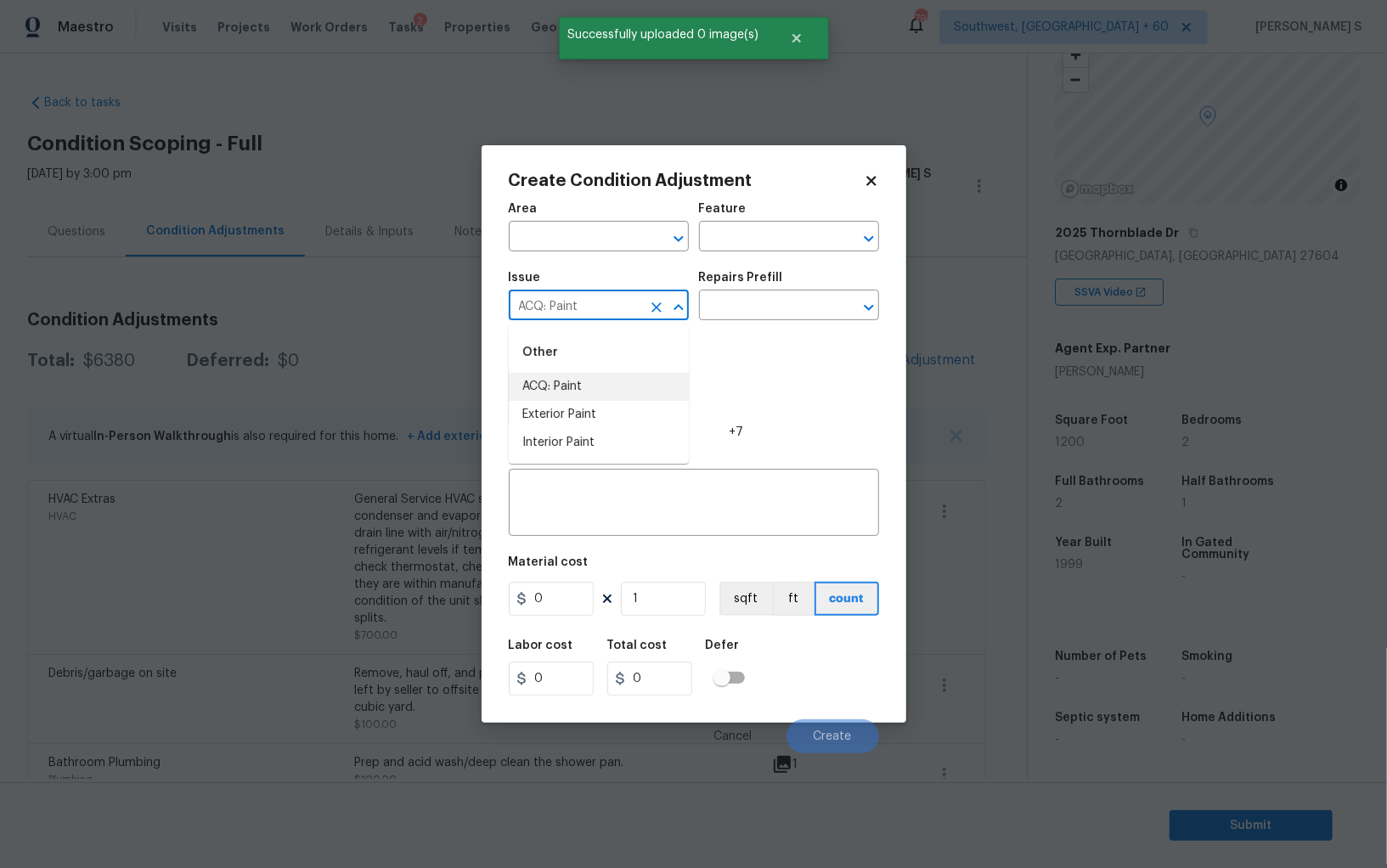
type input "ACQ: Paint"
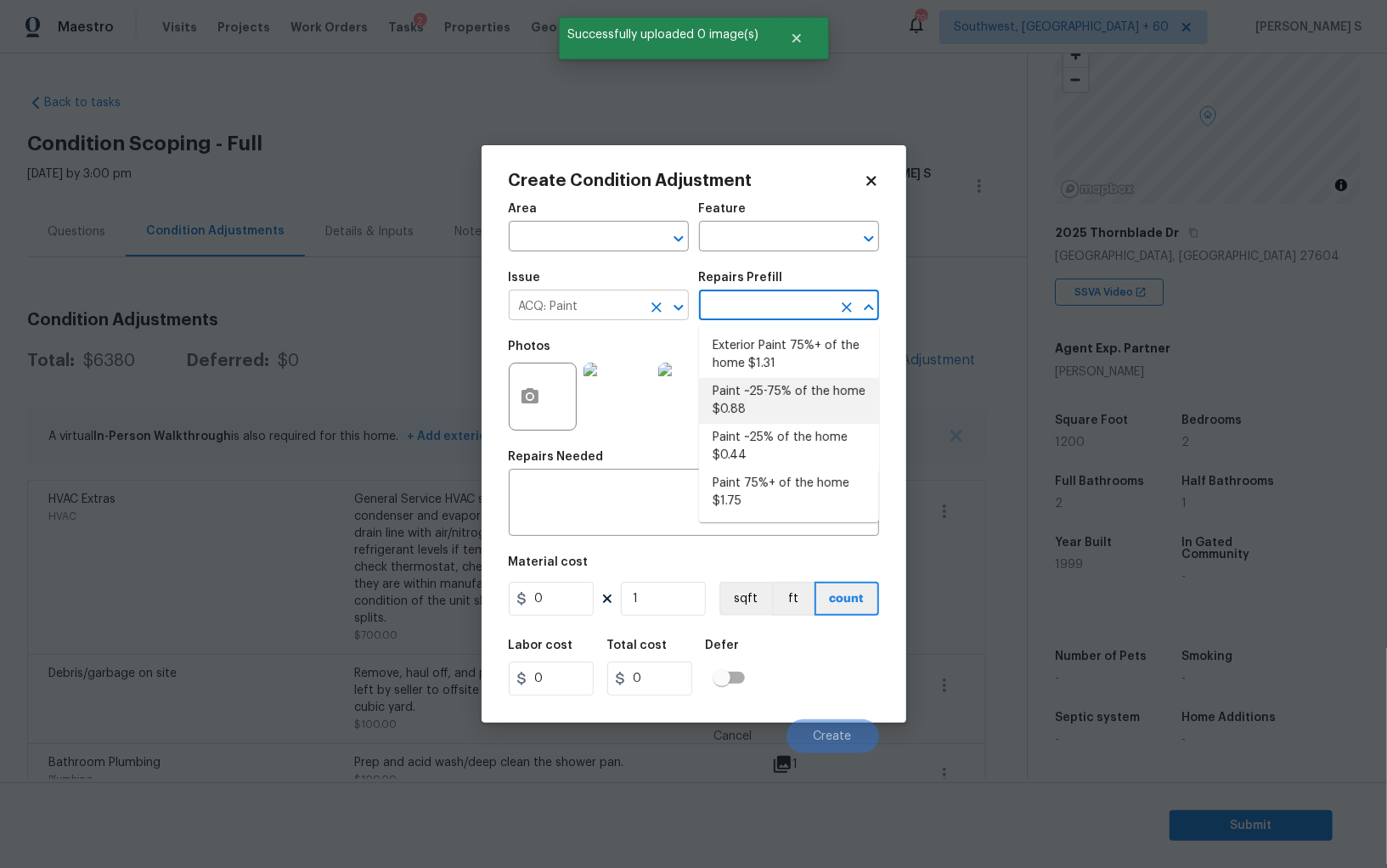
type input "Acquisition"
type textarea "Acquisition Scope: ~25 - 75% of the home needs interior paint"
type input "0.88"
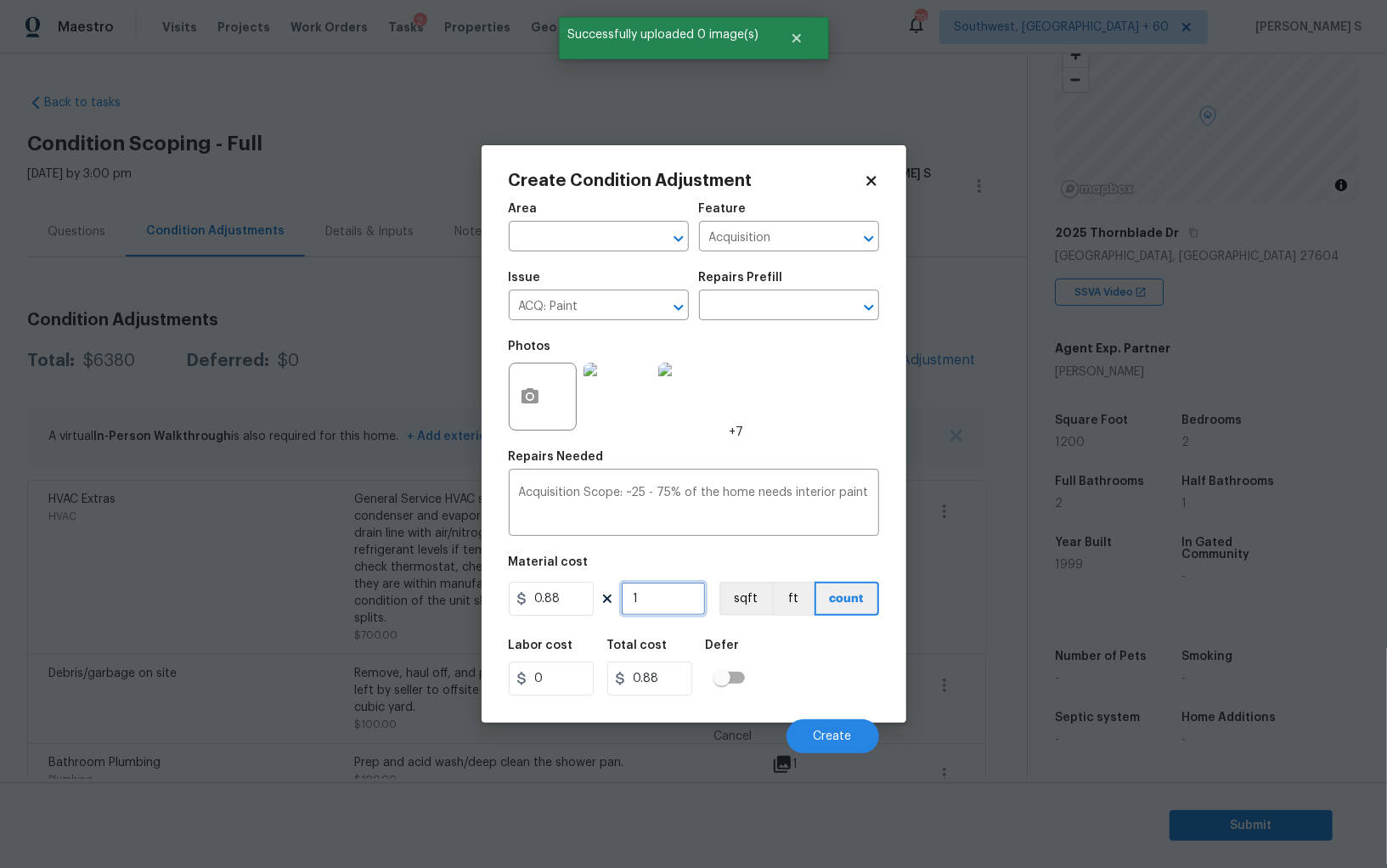
click at [662, 598] on input "1" at bounding box center [663, 599] width 85 height 34
type input "12"
type input "10.56"
type input "120"
type input "105.6"
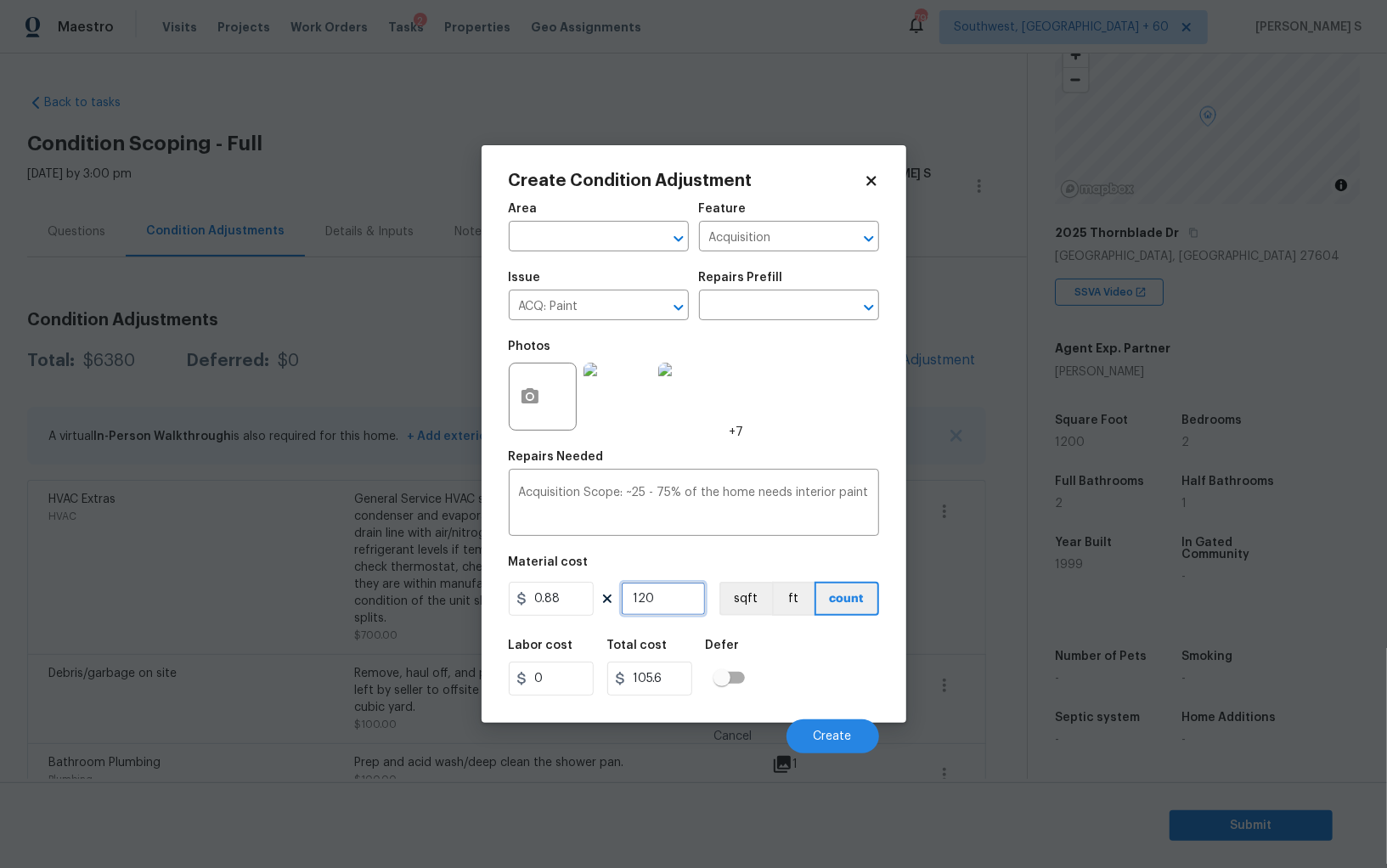
type input "1200"
type input "1056"
type input "1200"
click at [760, 608] on button "sqft" at bounding box center [745, 599] width 52 height 34
click at [783, 667] on div "Labor cost 0 Total cost 1056 Defer" at bounding box center [694, 668] width 370 height 76
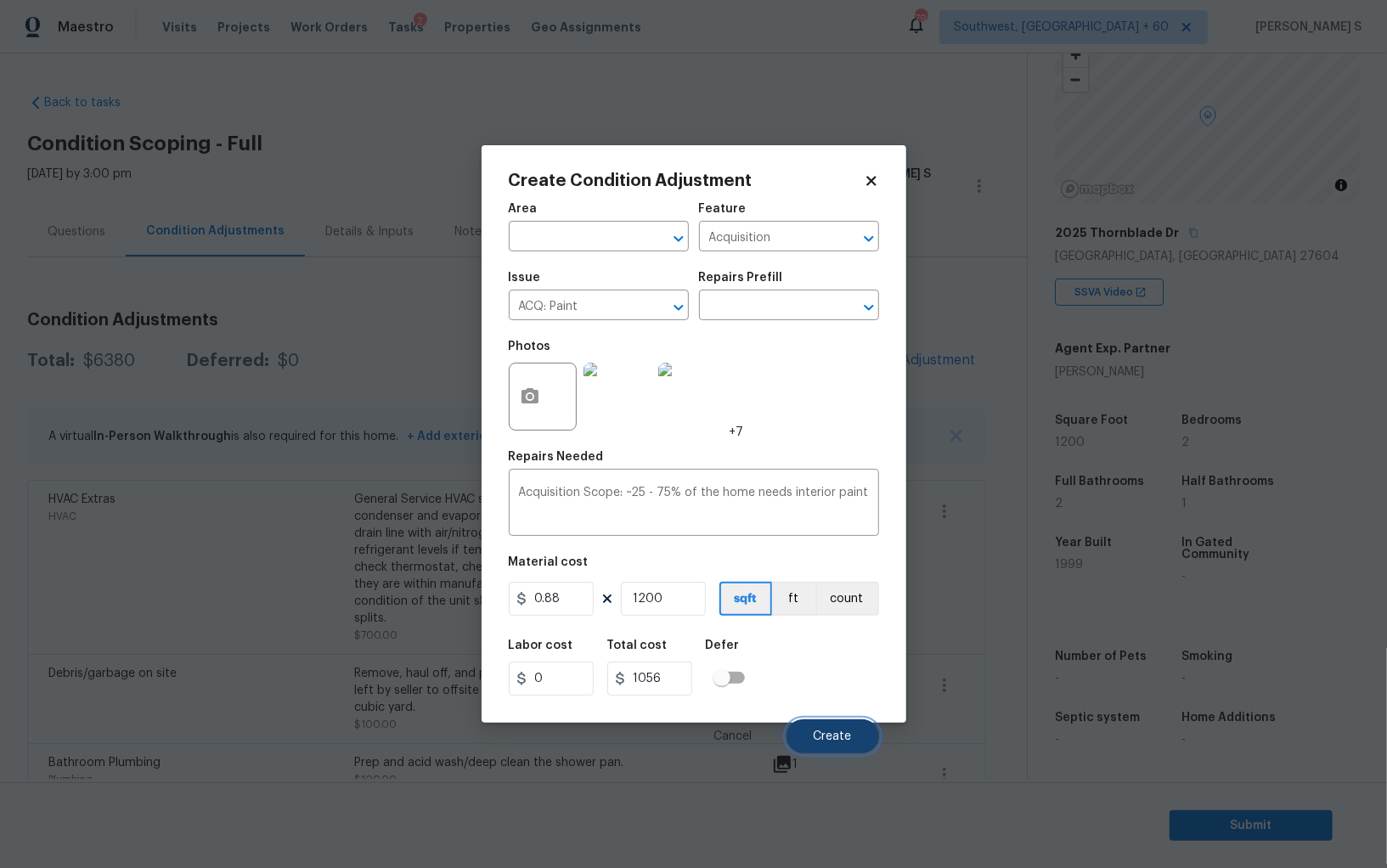
click at [839, 748] on button "Create" at bounding box center [833, 736] width 93 height 34
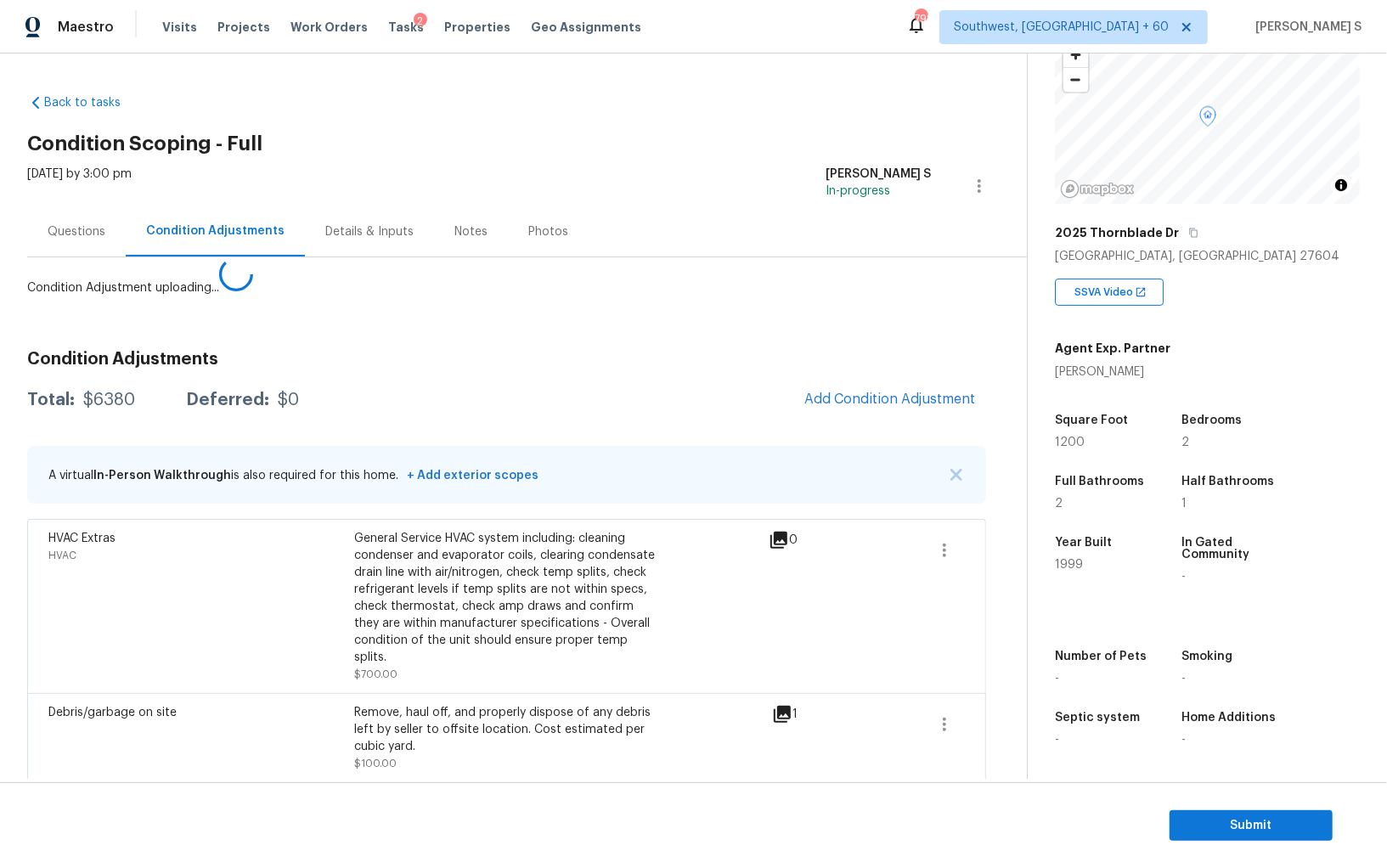
click at [87, 685] on body "Maestro Visits Projects Work Orders Tasks 2 Properties Geo Assignments 792 Sout…" at bounding box center [694, 434] width 1387 height 868
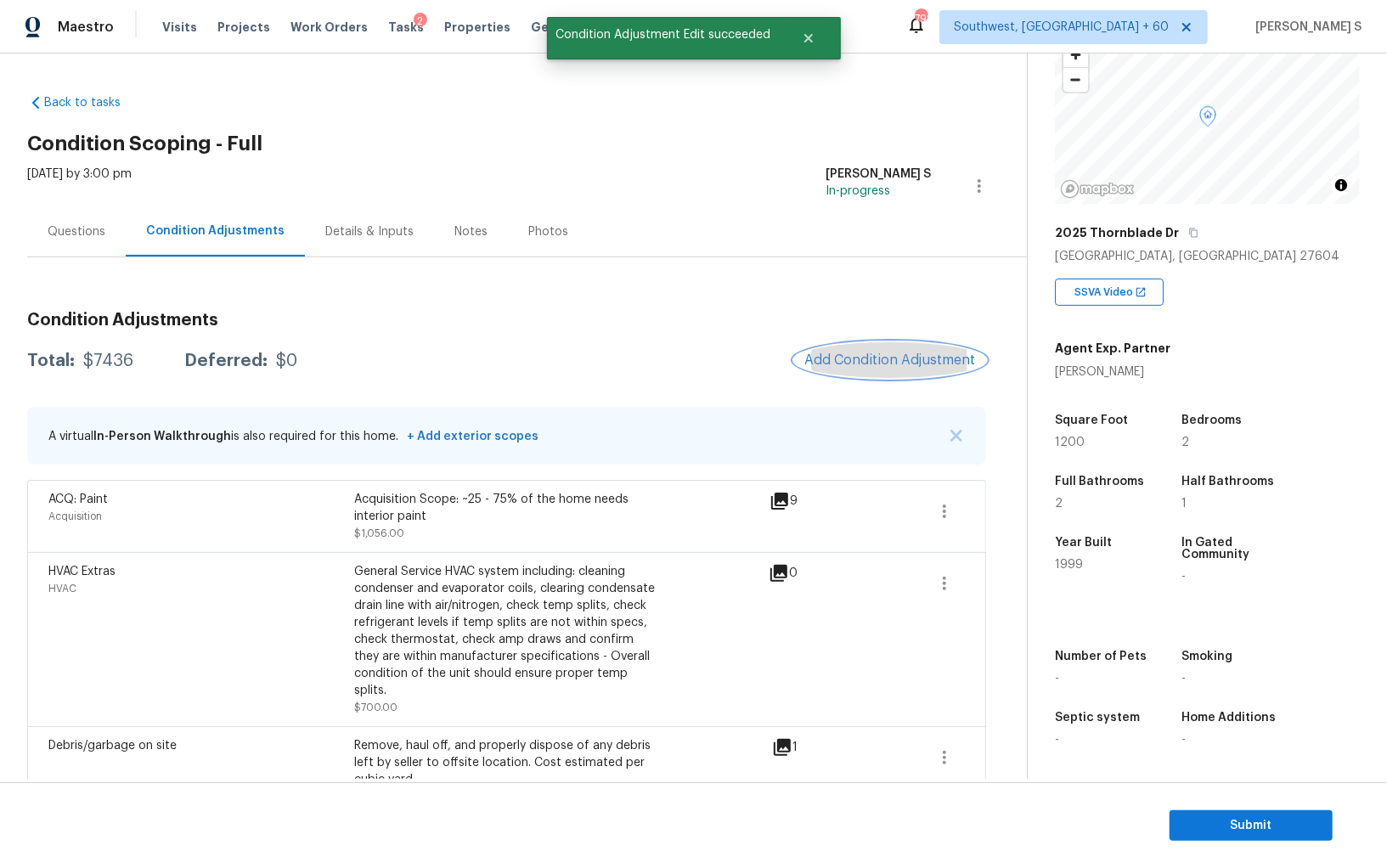
click at [859, 366] on span "Add Condition Adjustment" at bounding box center [890, 360] width 172 height 15
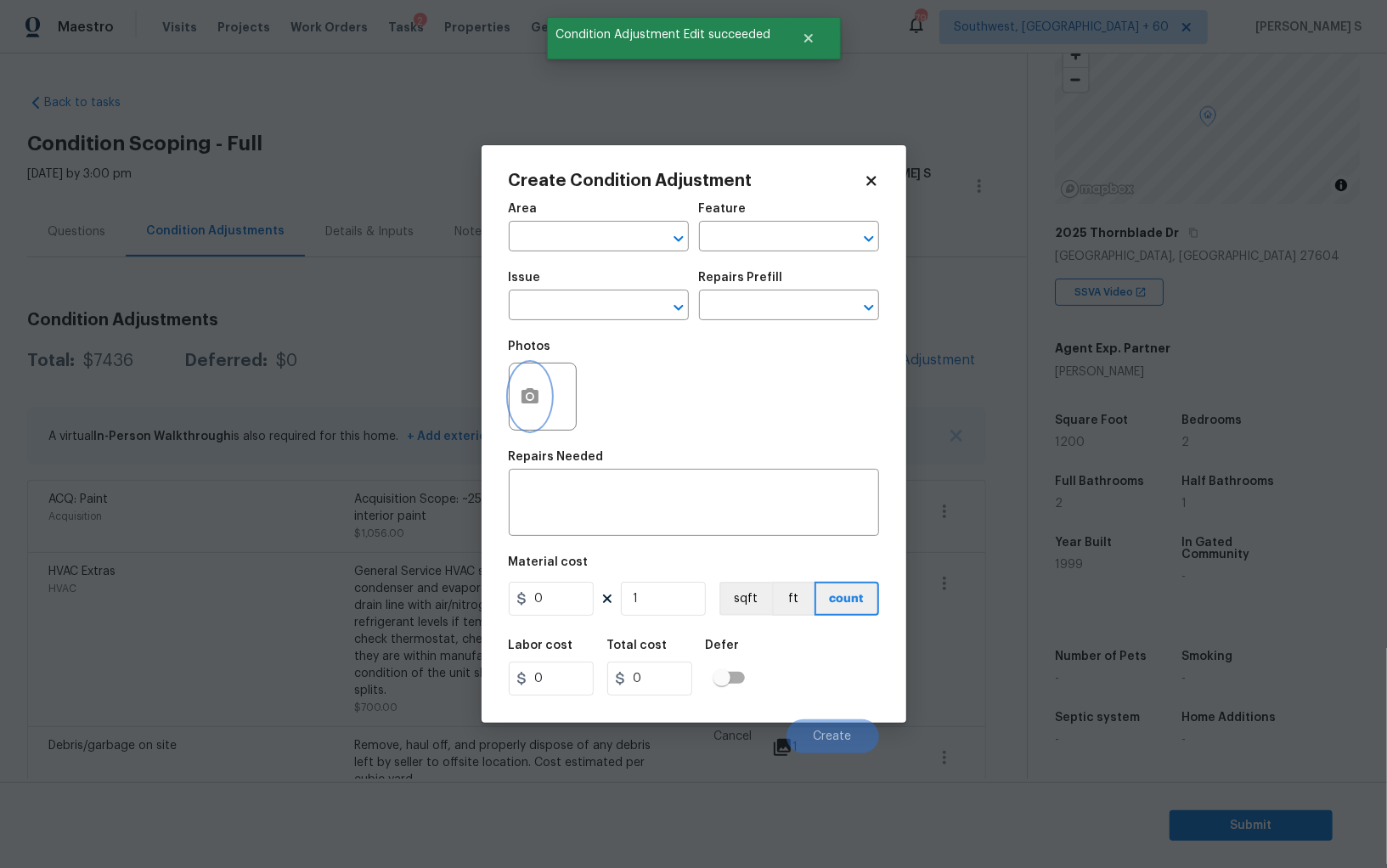
click at [520, 397] on icon "button" at bounding box center [530, 396] width 20 height 20
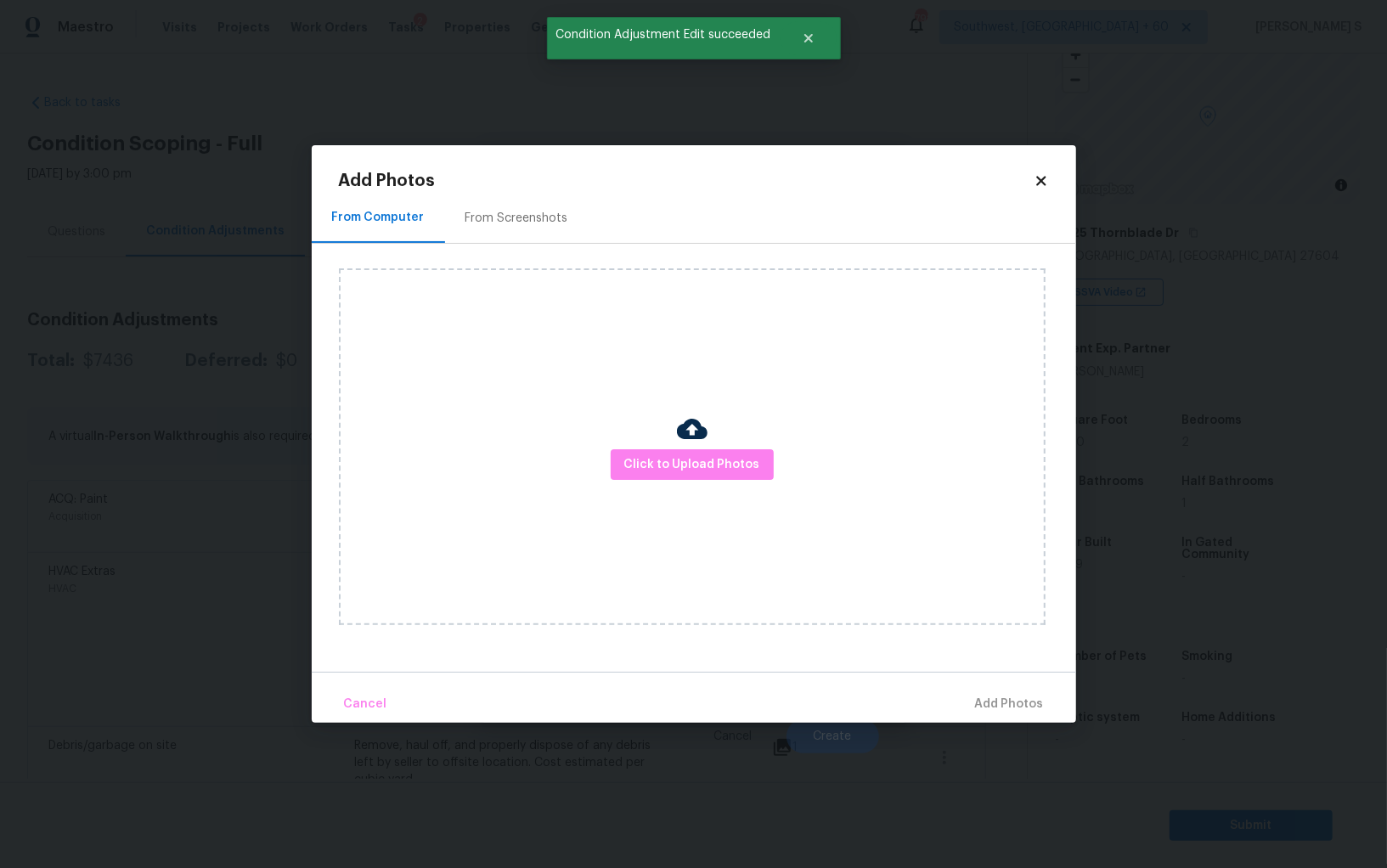
click at [500, 197] on div "From Screenshots" at bounding box center [517, 218] width 143 height 50
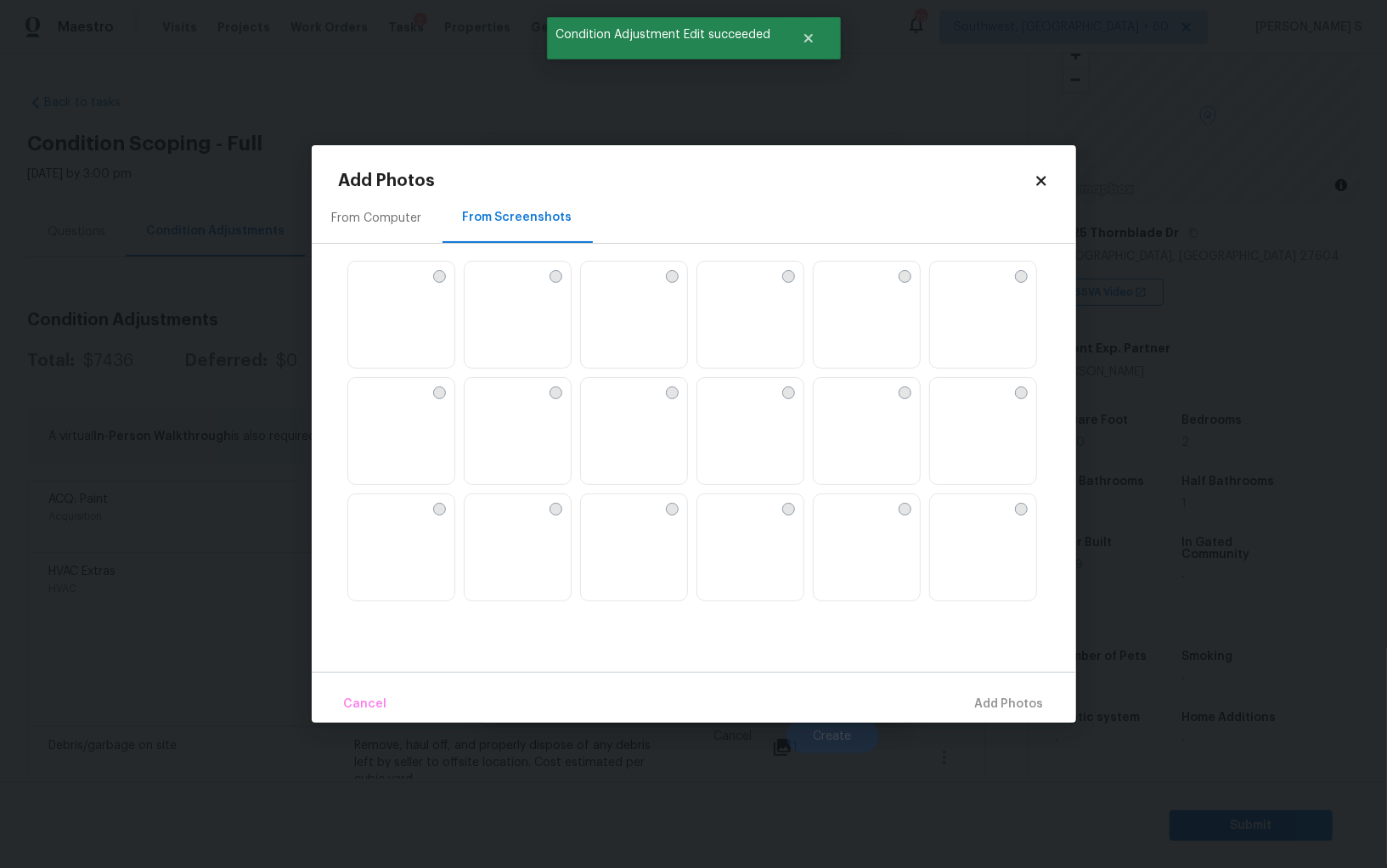
click at [484, 406] on img at bounding box center [478, 391] width 27 height 27
click at [608, 406] on img at bounding box center [594, 391] width 27 height 27
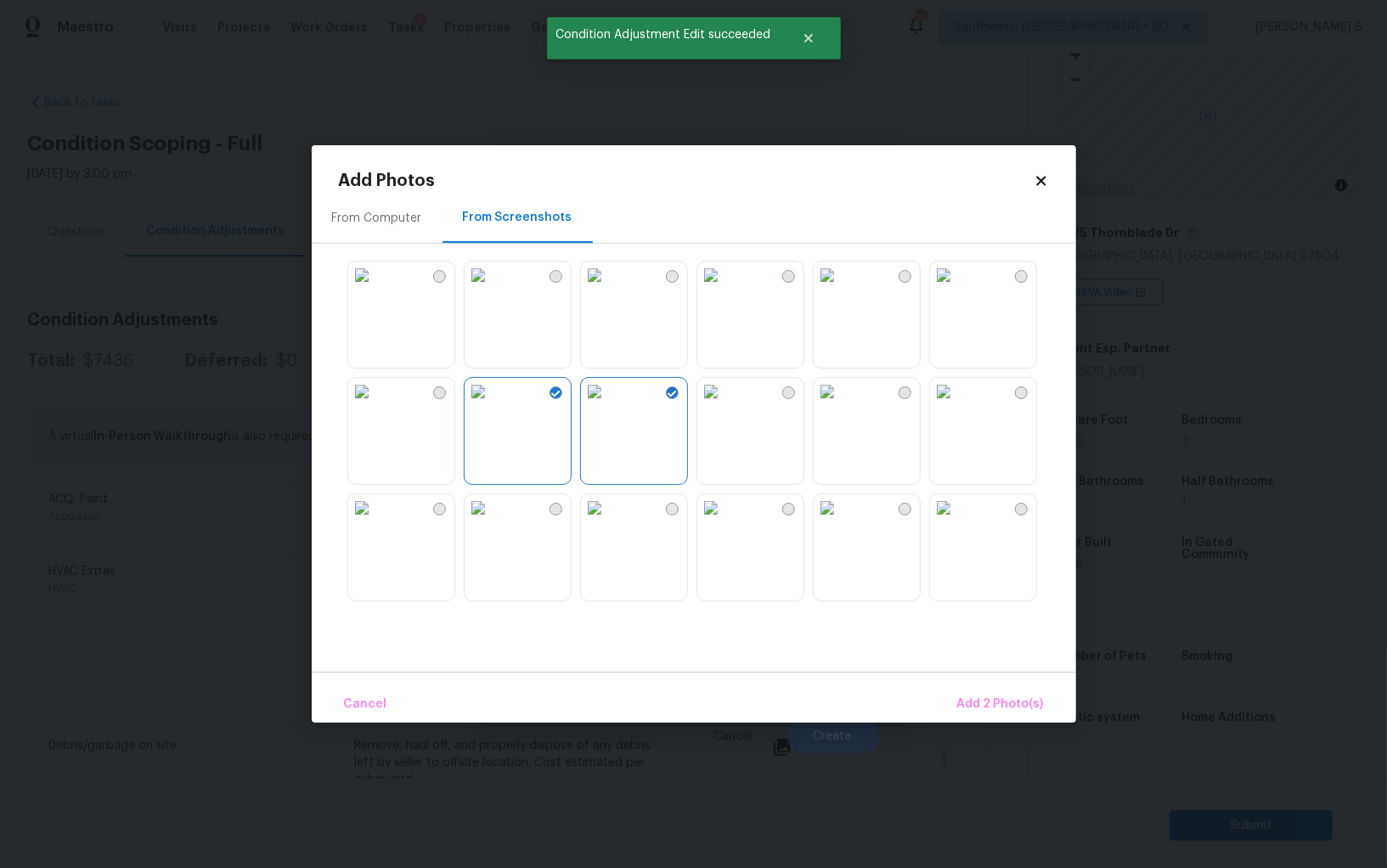
click at [376, 406] on img at bounding box center [361, 391] width 27 height 27
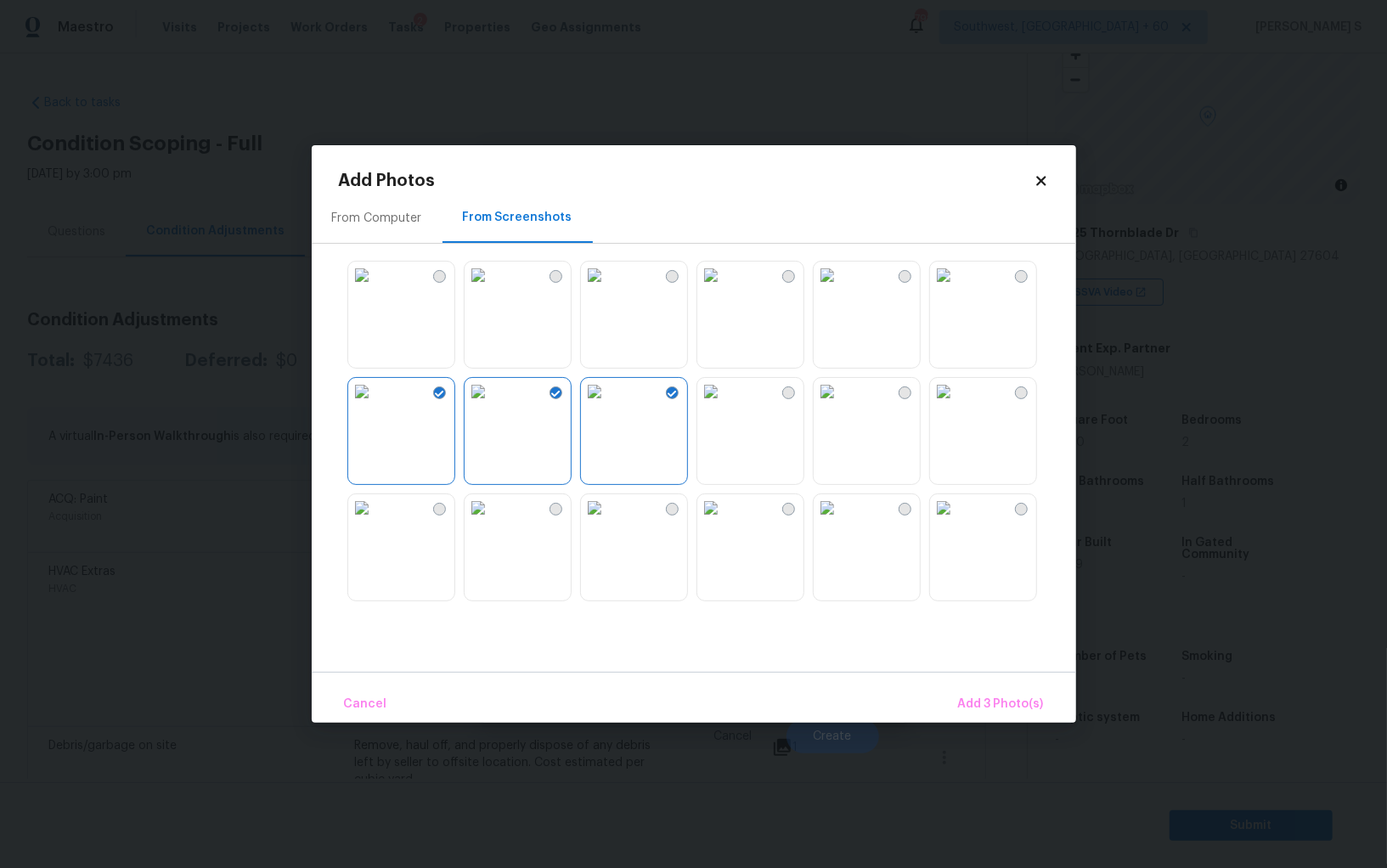
click at [376, 519] on img at bounding box center [361, 508] width 27 height 27
click at [492, 522] on img at bounding box center [478, 508] width 27 height 27
click at [841, 273] on img at bounding box center [827, 275] width 27 height 27
click at [850, 376] on div at bounding box center [708, 430] width 738 height 357
click at [966, 376] on div at bounding box center [708, 430] width 738 height 357
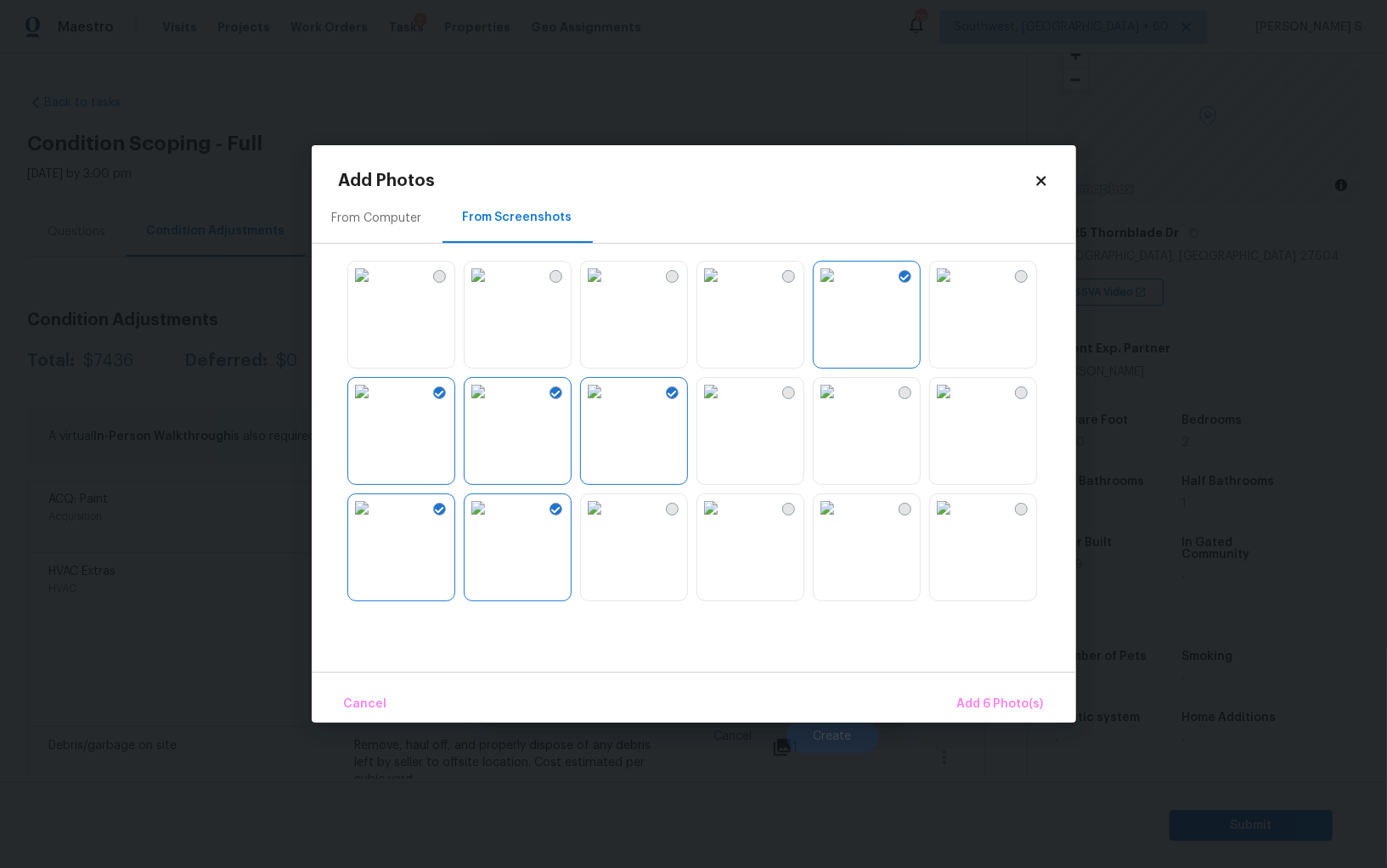
click at [841, 406] on img at bounding box center [827, 391] width 27 height 27
click at [940, 406] on img at bounding box center [943, 391] width 27 height 27
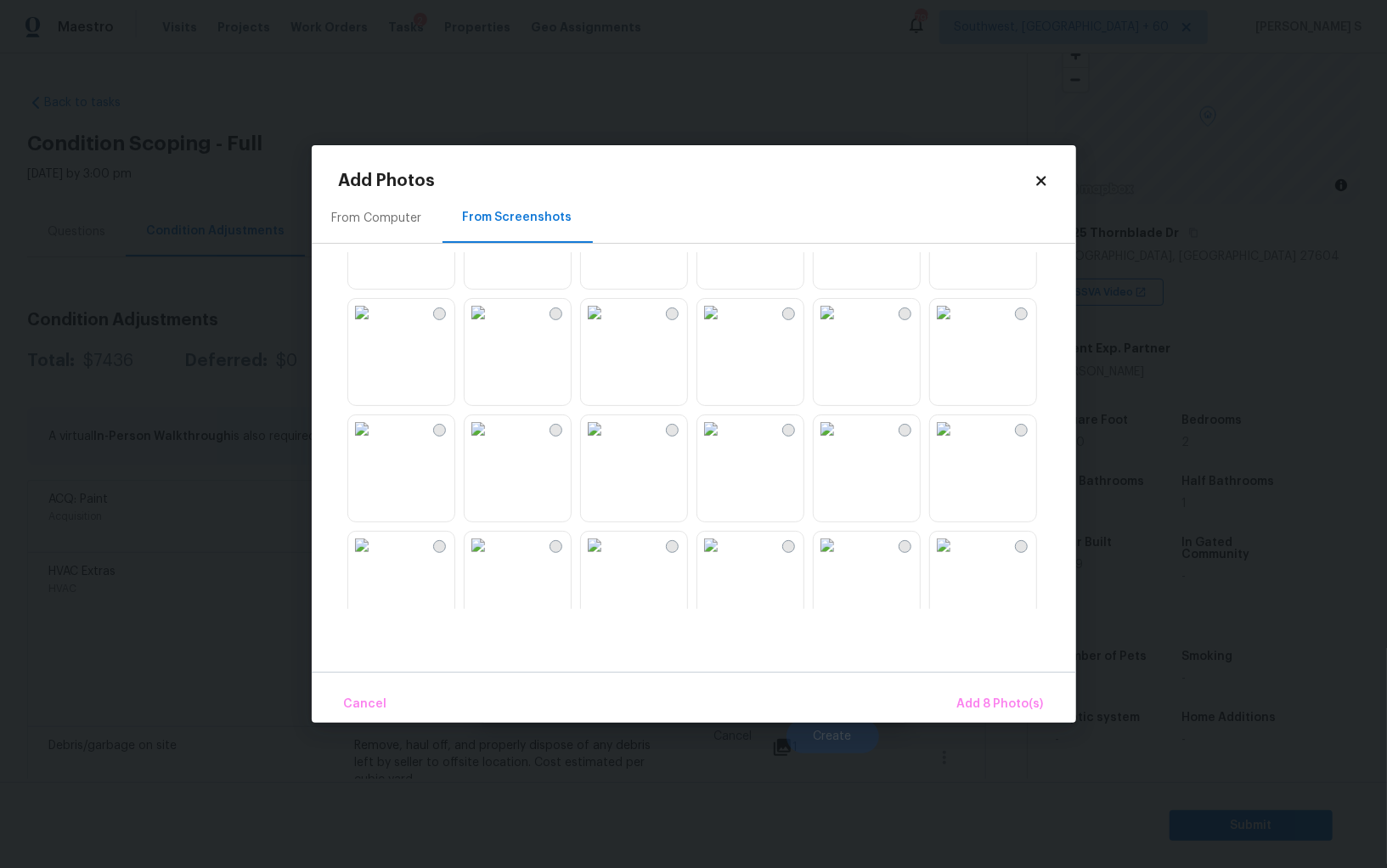
scroll to position [1372, 0]
click at [473, 314] on img at bounding box center [478, 299] width 27 height 27
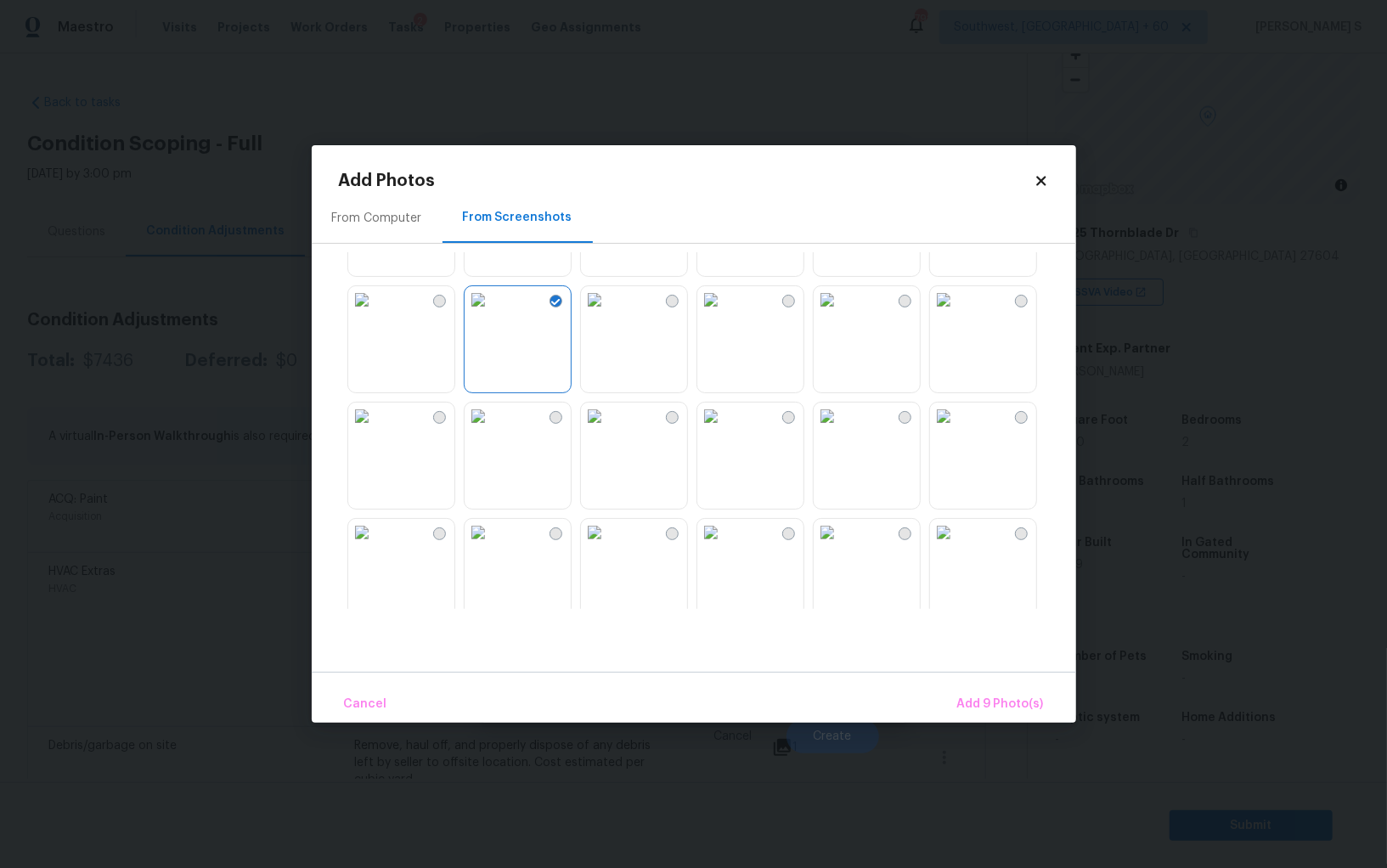
click at [376, 314] on img at bounding box center [361, 299] width 27 height 27
click at [492, 546] on img at bounding box center [478, 532] width 27 height 27
click at [978, 705] on span "Add 11 Photo(s)" at bounding box center [999, 705] width 89 height 21
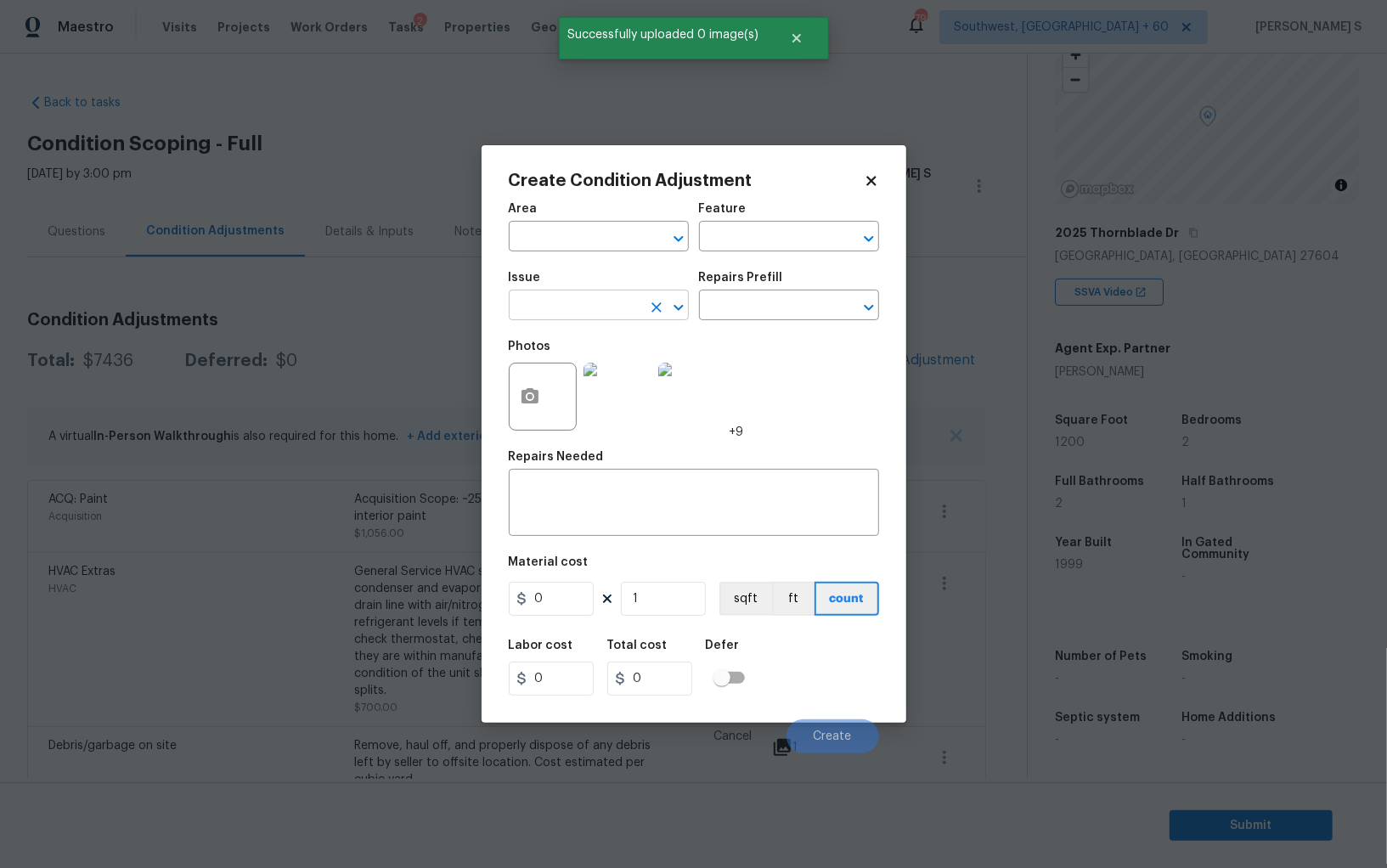
click at [587, 314] on input "text" at bounding box center [576, 307] width 133 height 27
type input "ACQ: Flooring"
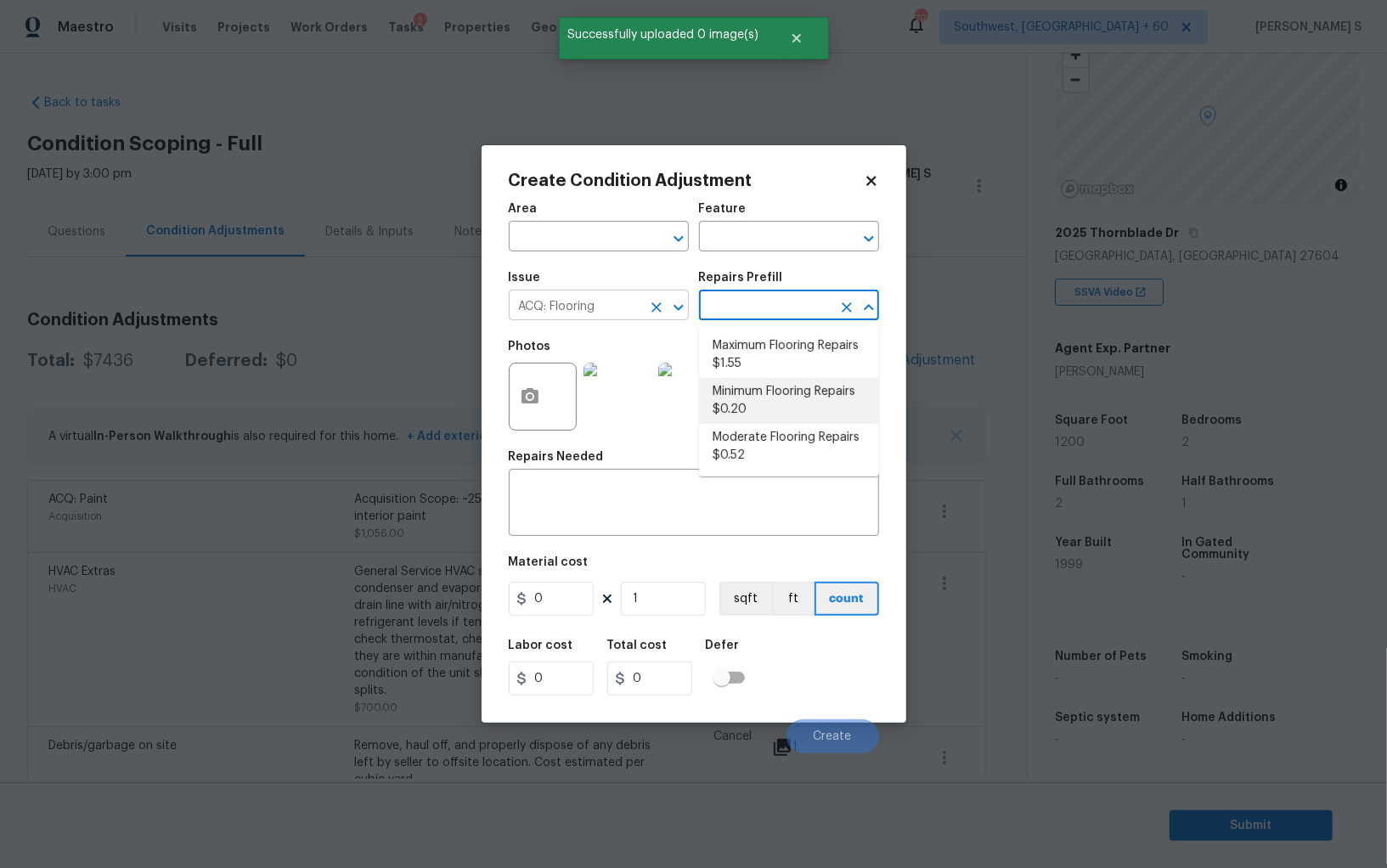
type input "Acquisition"
type textarea "Acquisition Scope: Moderate flooring repairs"
type input "0.52"
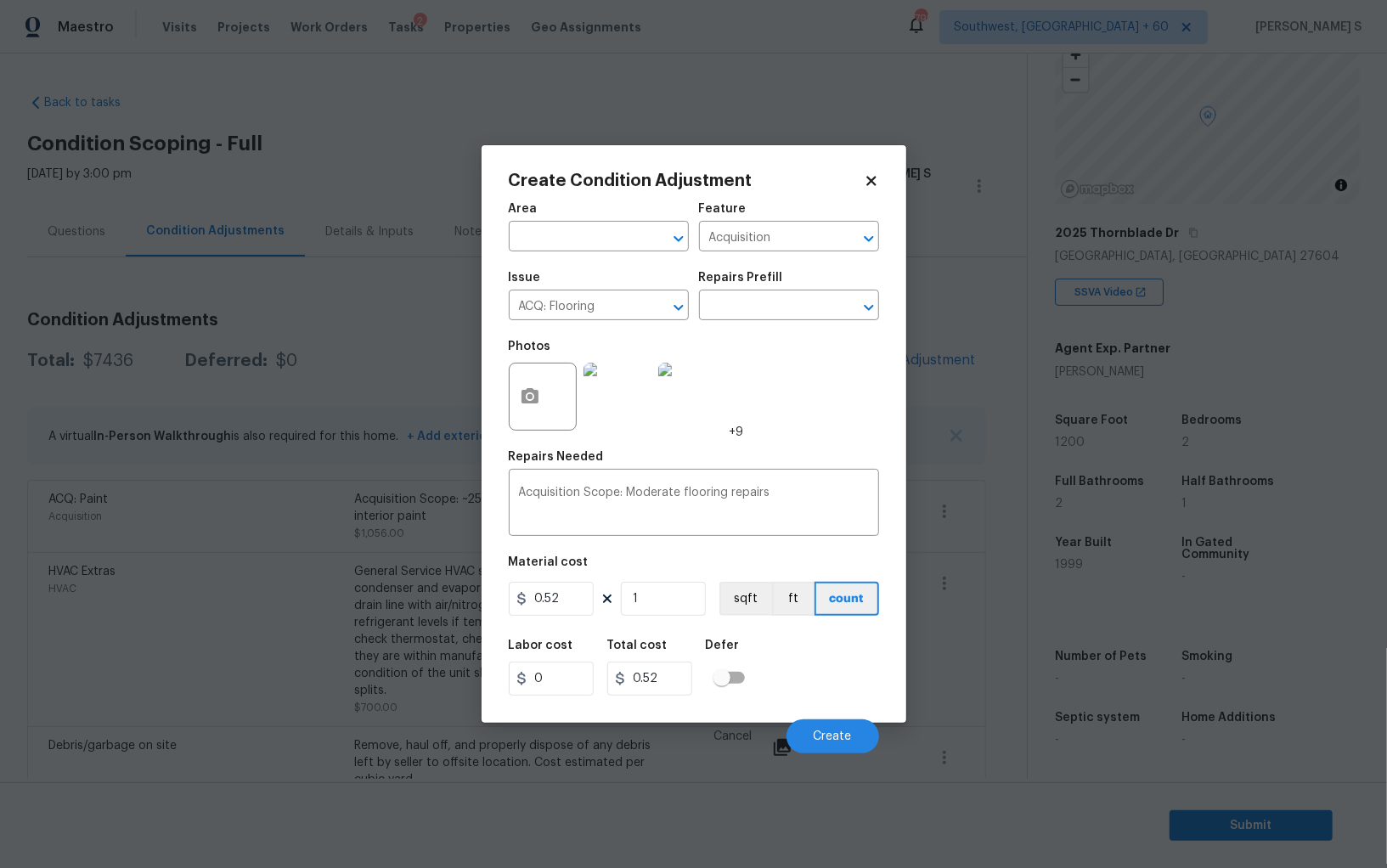
click at [664, 619] on figure "Material cost 0.52 1 sqft ft count" at bounding box center [694, 587] width 370 height 63
click at [663, 608] on input "1" at bounding box center [663, 599] width 85 height 34
paste input "200"
type input "1200"
type input "624"
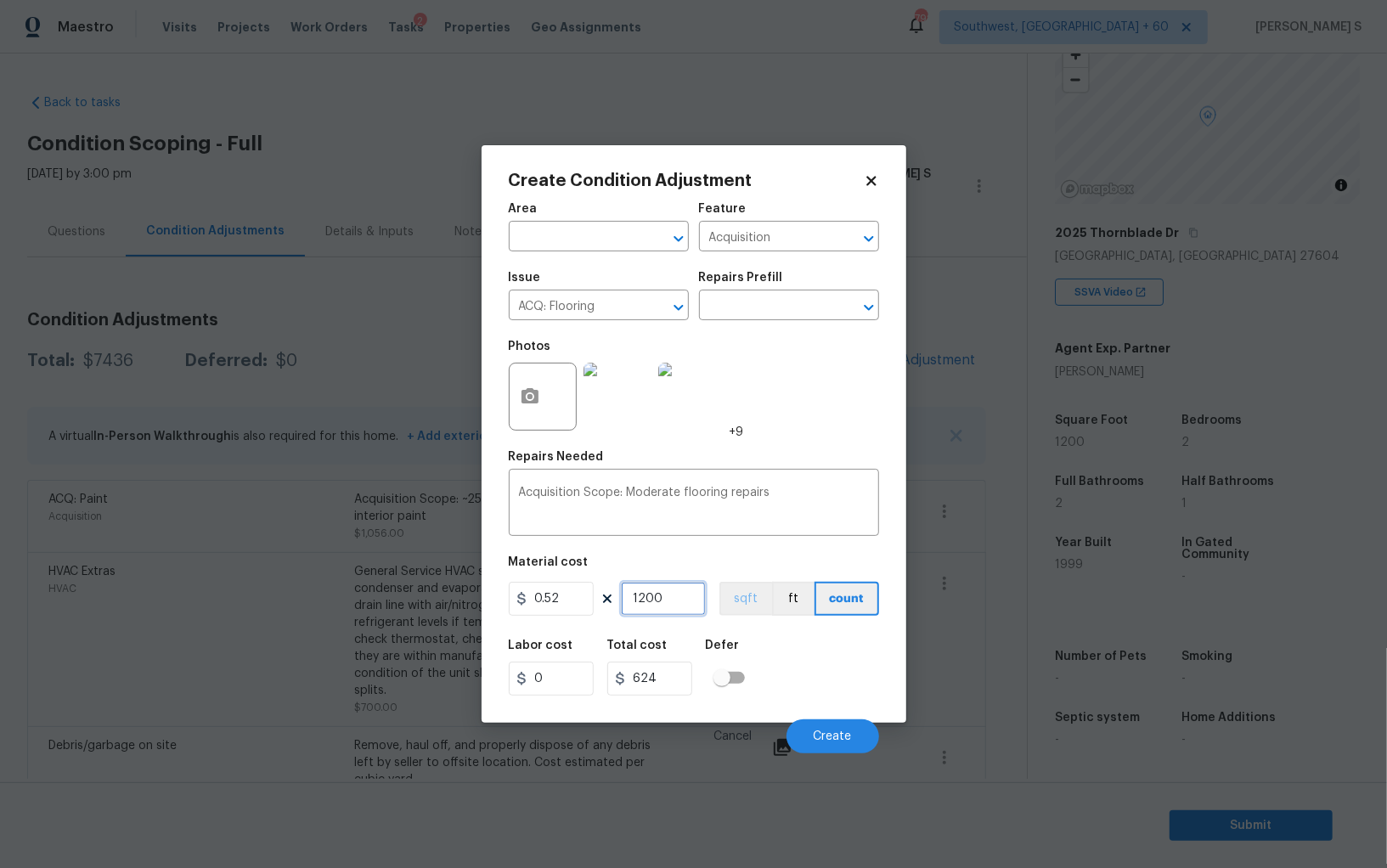
type input "1200"
click at [739, 606] on button "sqft" at bounding box center [745, 599] width 52 height 34
click at [771, 641] on div "Labor cost 0 Total cost 624 Defer" at bounding box center [694, 668] width 370 height 76
click at [831, 731] on button "Create" at bounding box center [833, 736] width 93 height 34
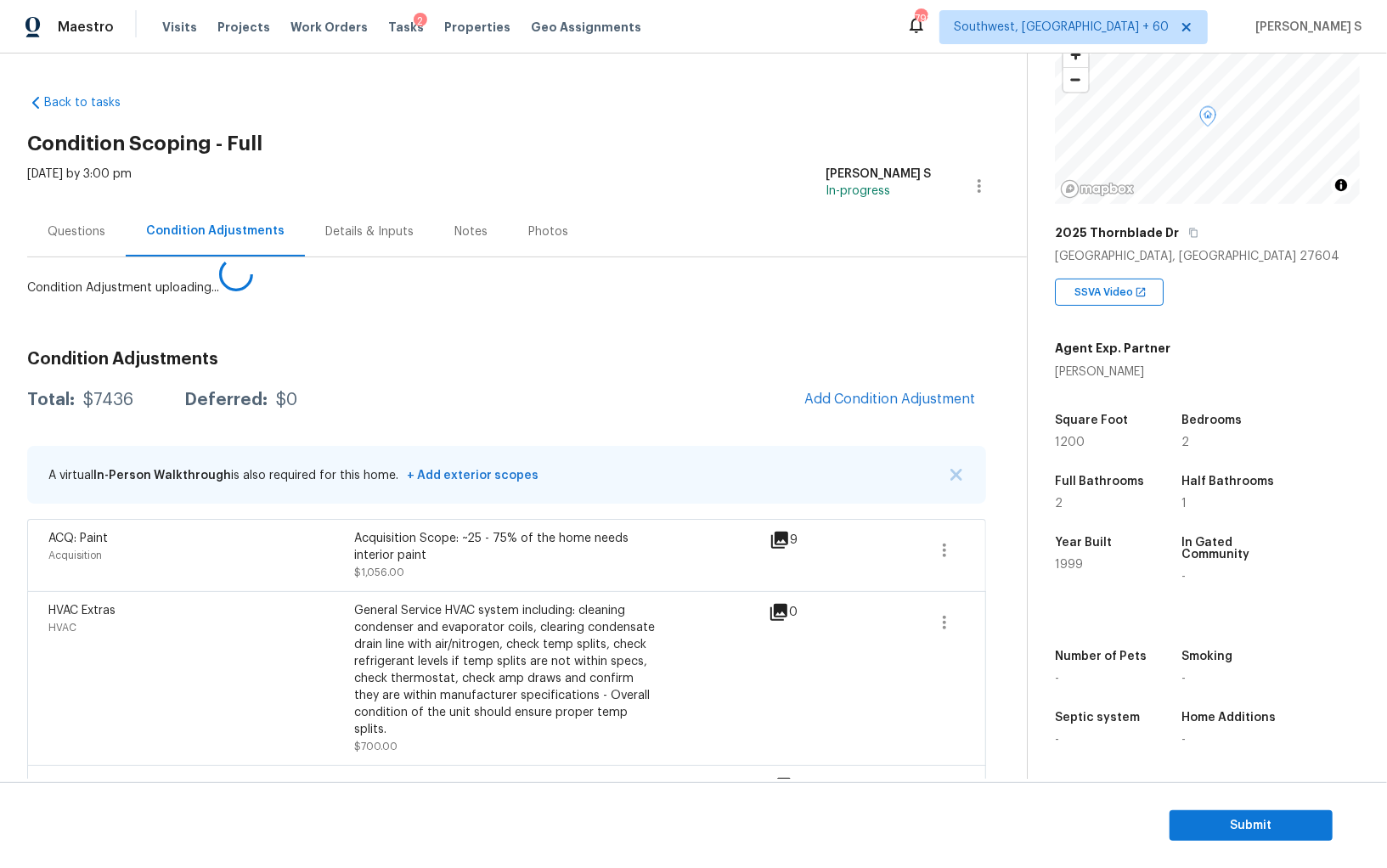
click at [73, 636] on body "Maestro Visits Projects Work Orders Tasks 2 Properties Geo Assignments 792 Sout…" at bounding box center [694, 434] width 1387 height 868
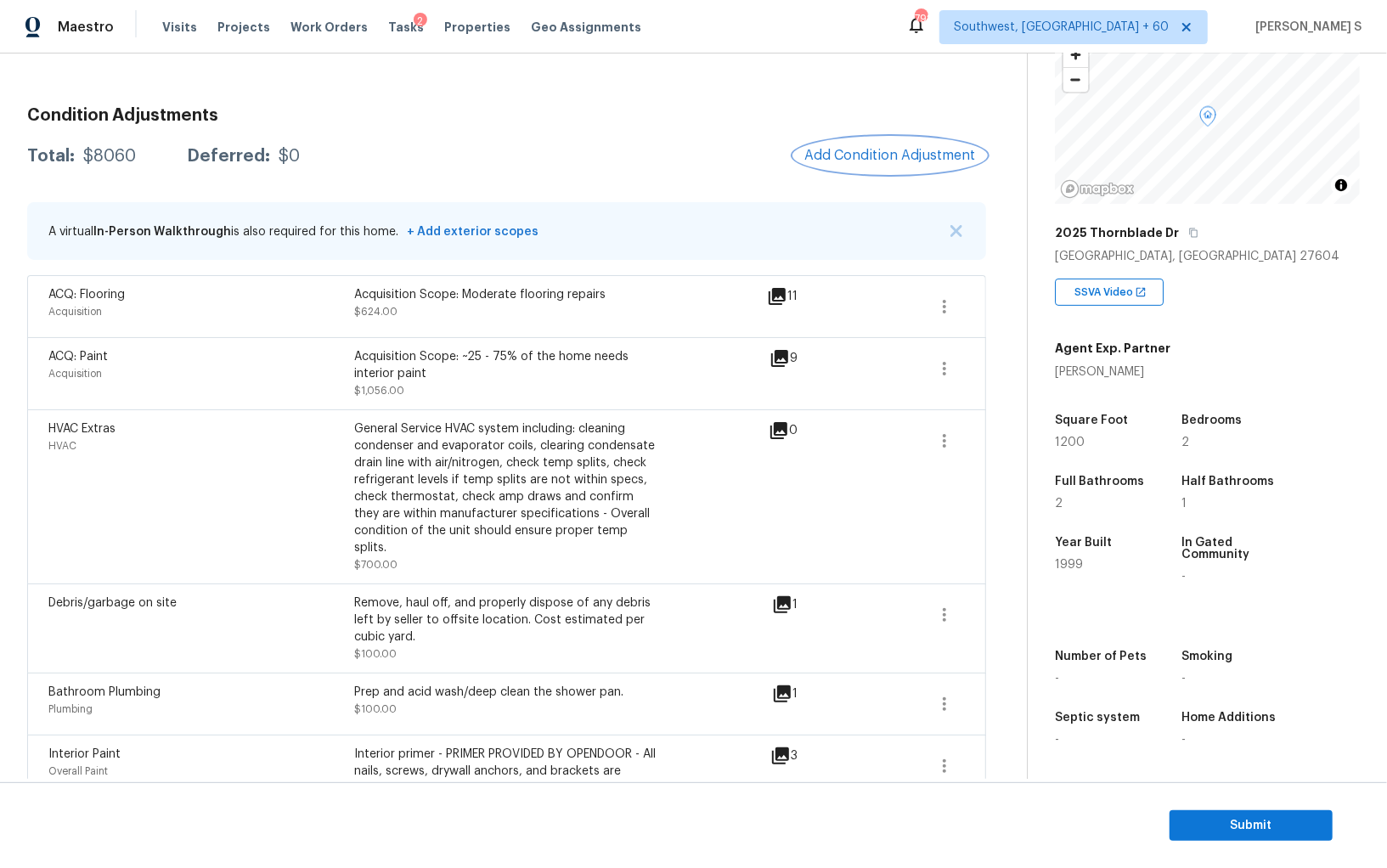
scroll to position [0, 0]
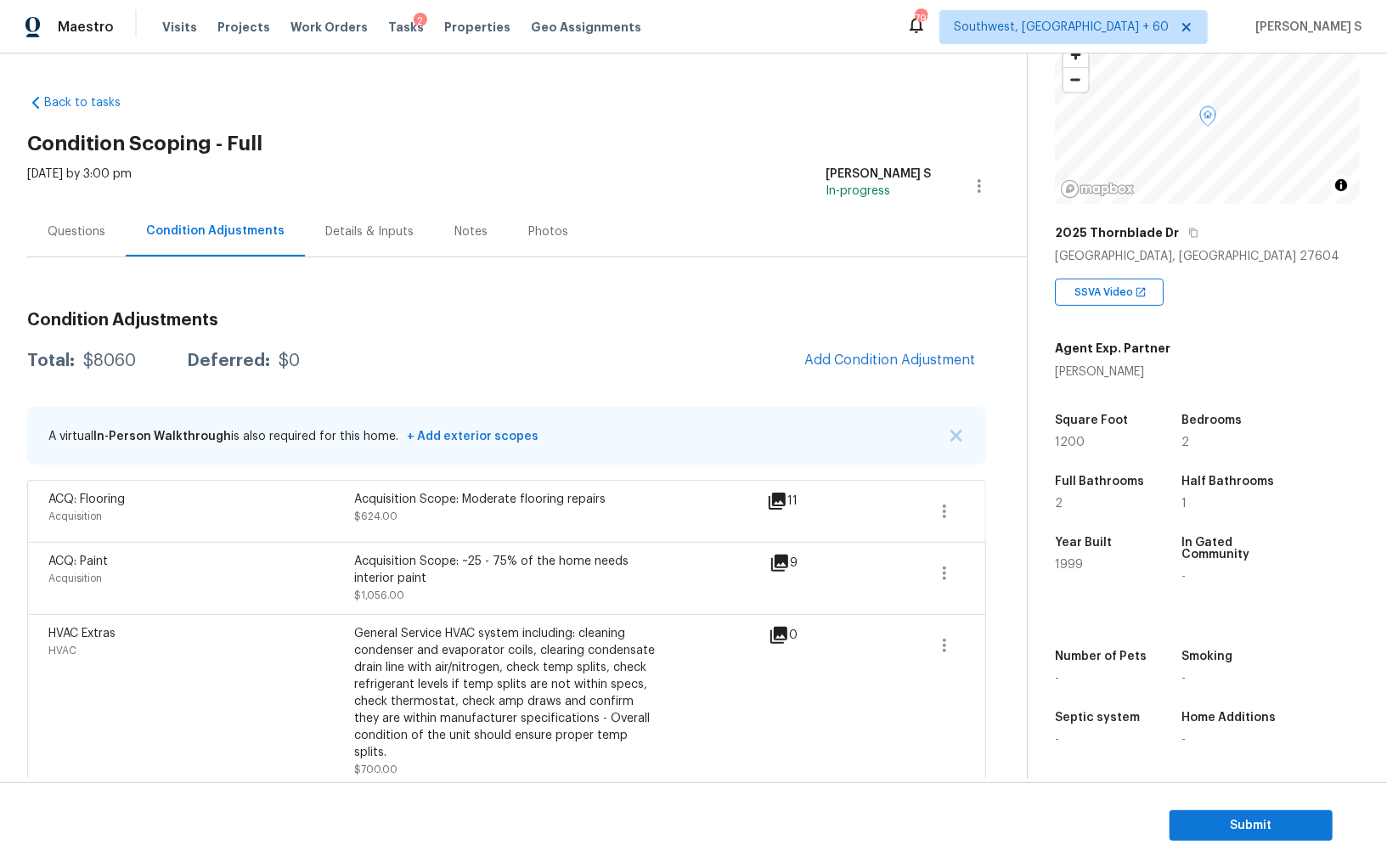
click at [124, 362] on div "$8060" at bounding box center [109, 360] width 52 height 17
copy div "8060"
click at [66, 246] on div "Questions" at bounding box center [76, 231] width 98 height 50
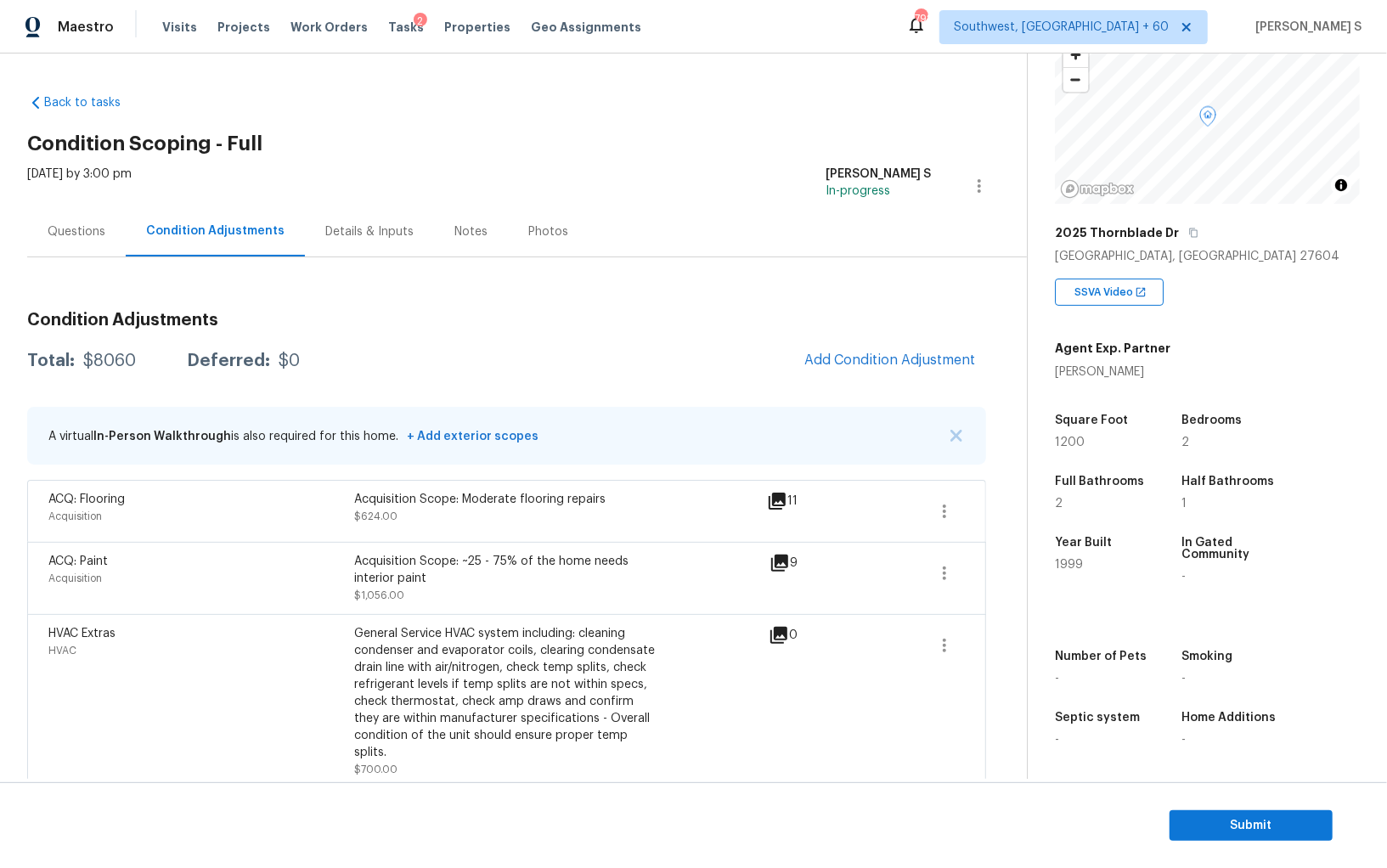
click at [66, 246] on div "Questions" at bounding box center [76, 231] width 98 height 50
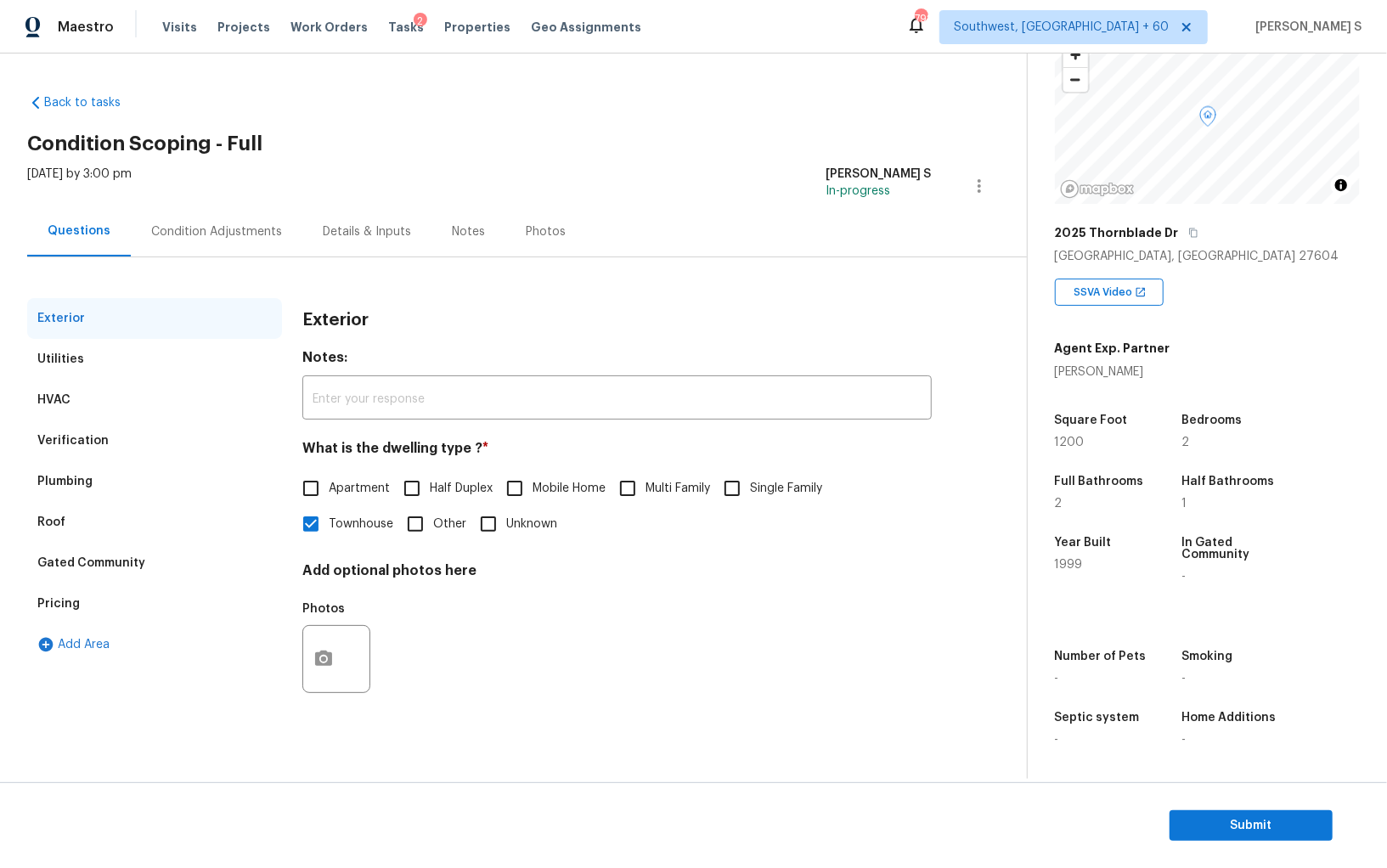
click at [110, 436] on div "Verification" at bounding box center [155, 441] width 255 height 41
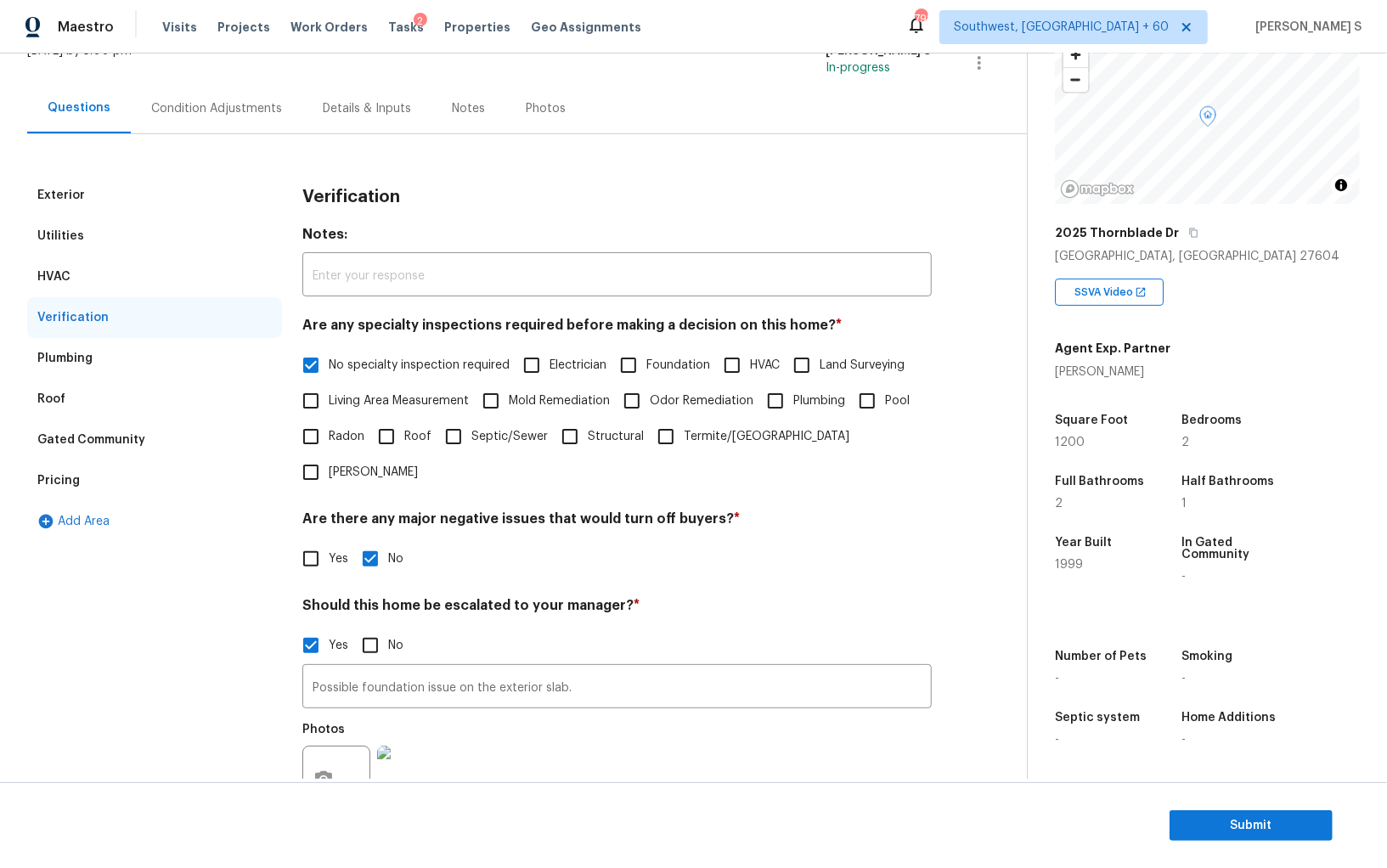
scroll to position [262, 0]
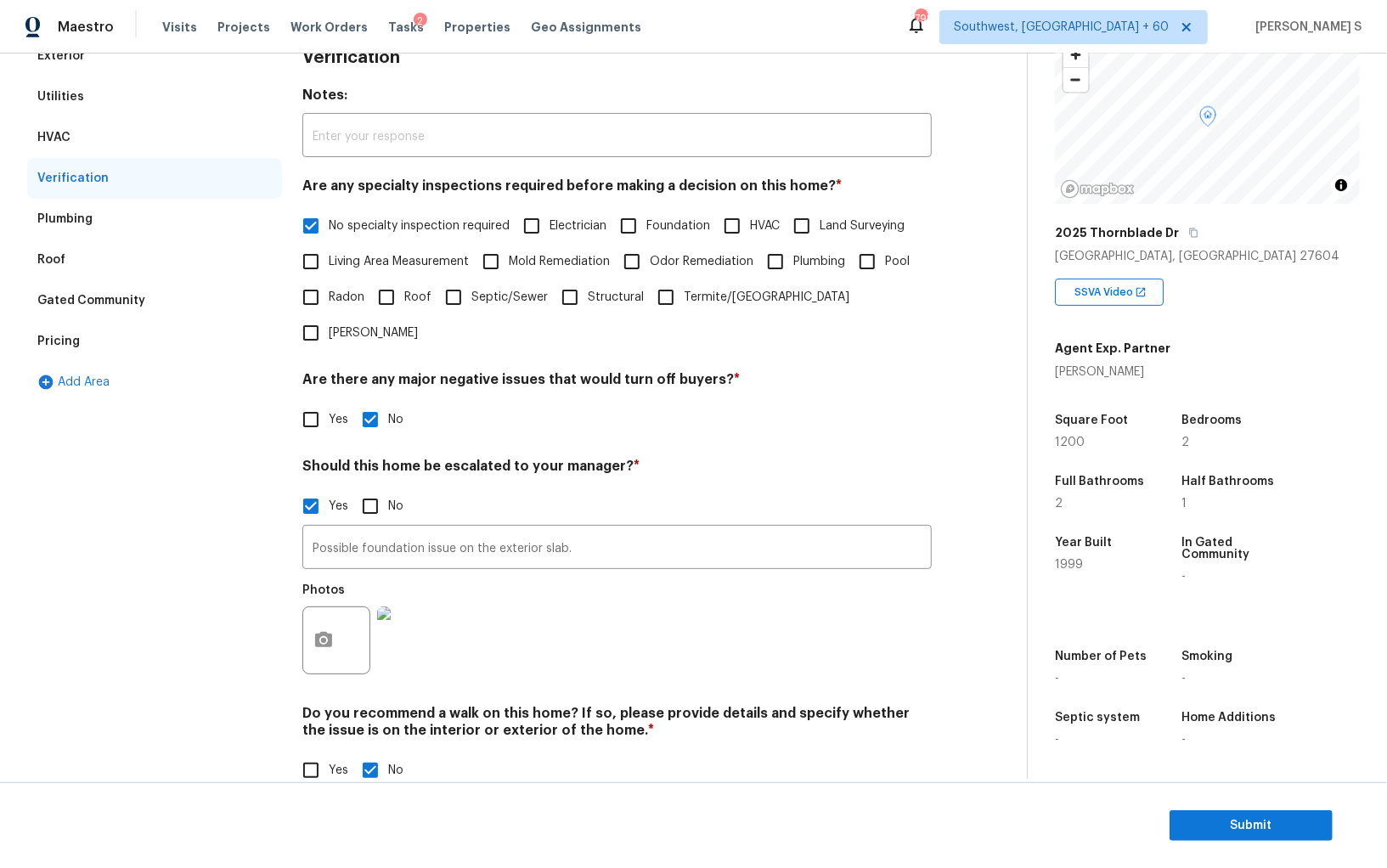
click at [71, 333] on div "Pricing" at bounding box center [58, 341] width 43 height 17
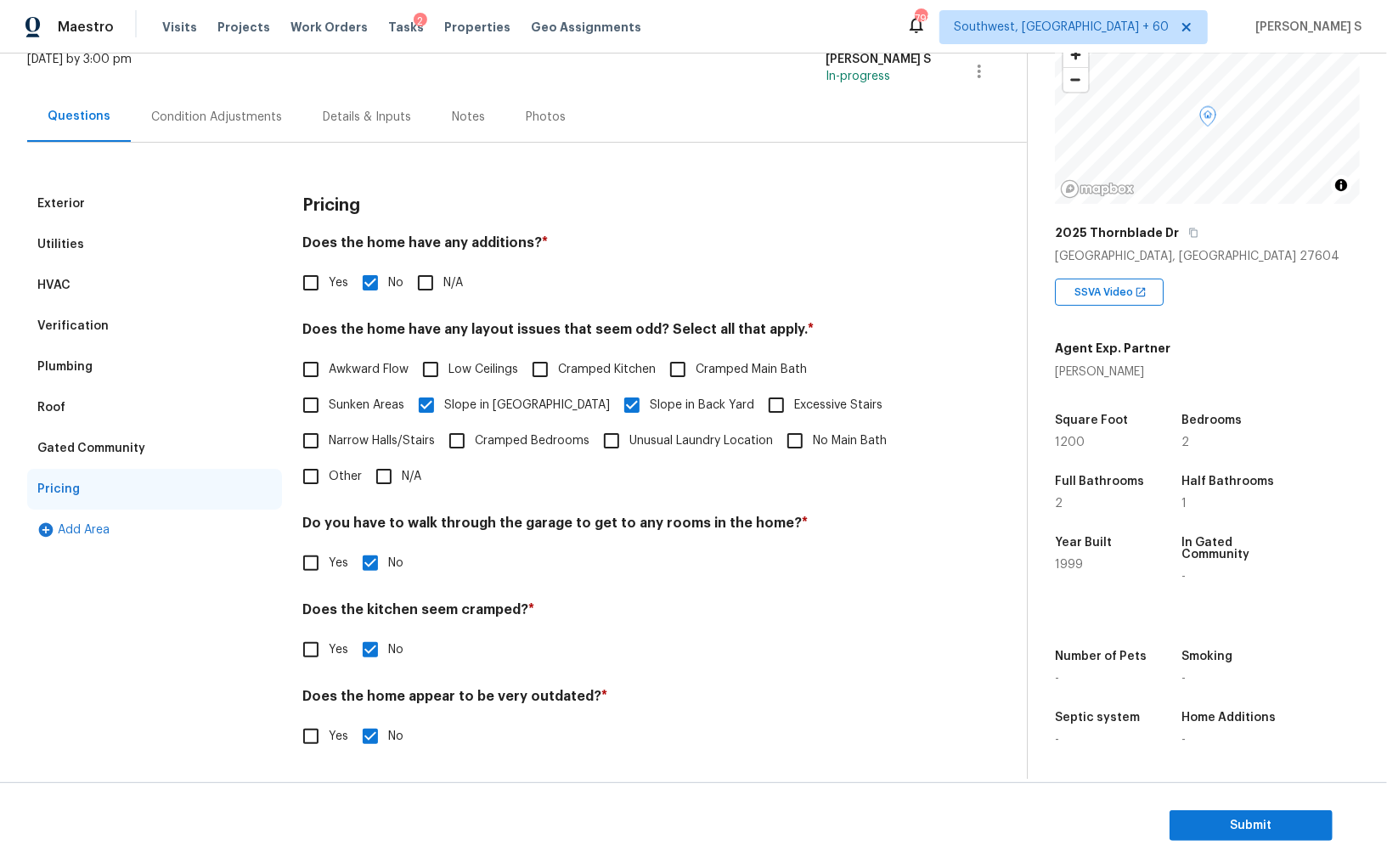
scroll to position [0, 0]
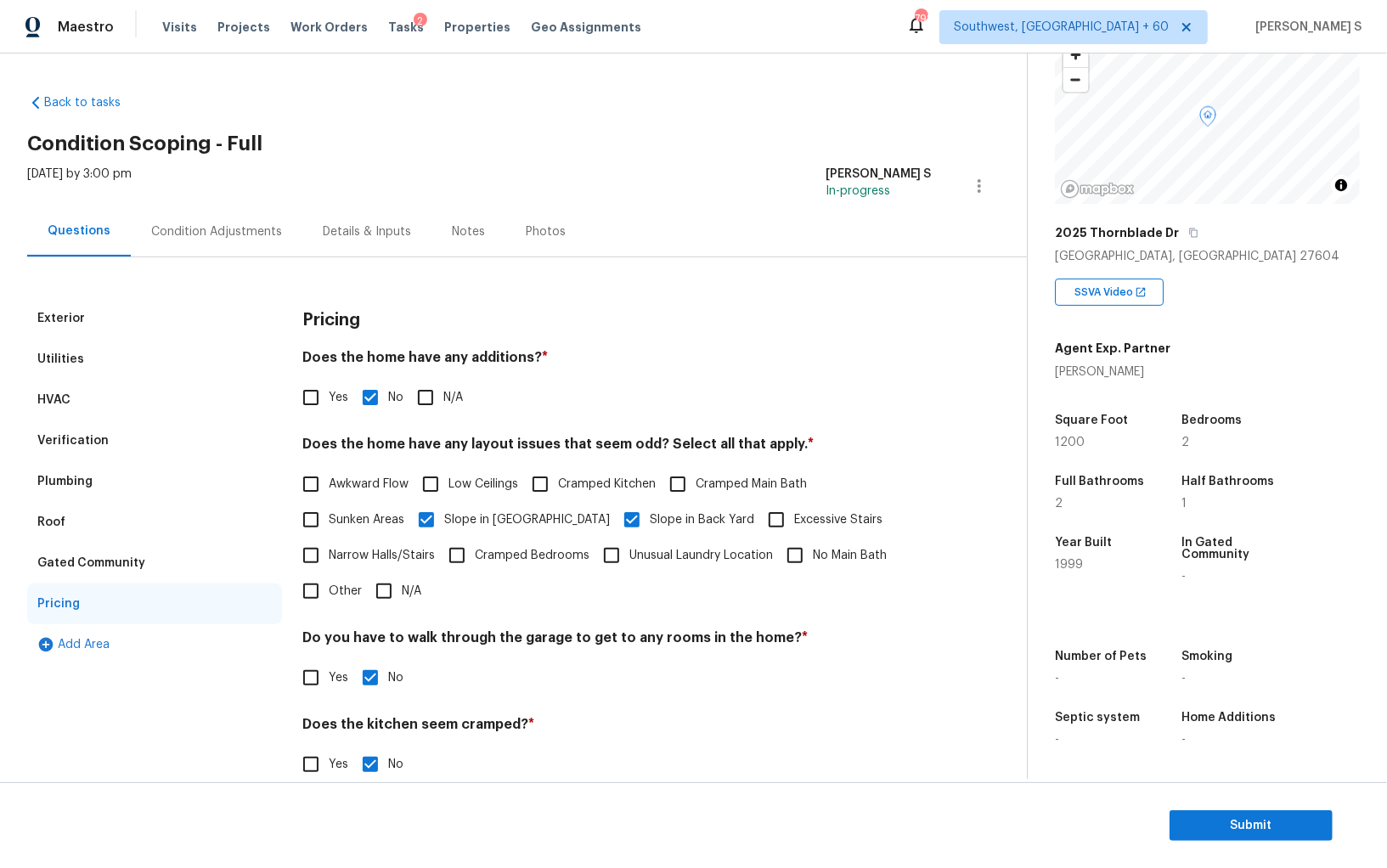
click at [65, 478] on div "Plumbing" at bounding box center [65, 481] width 55 height 17
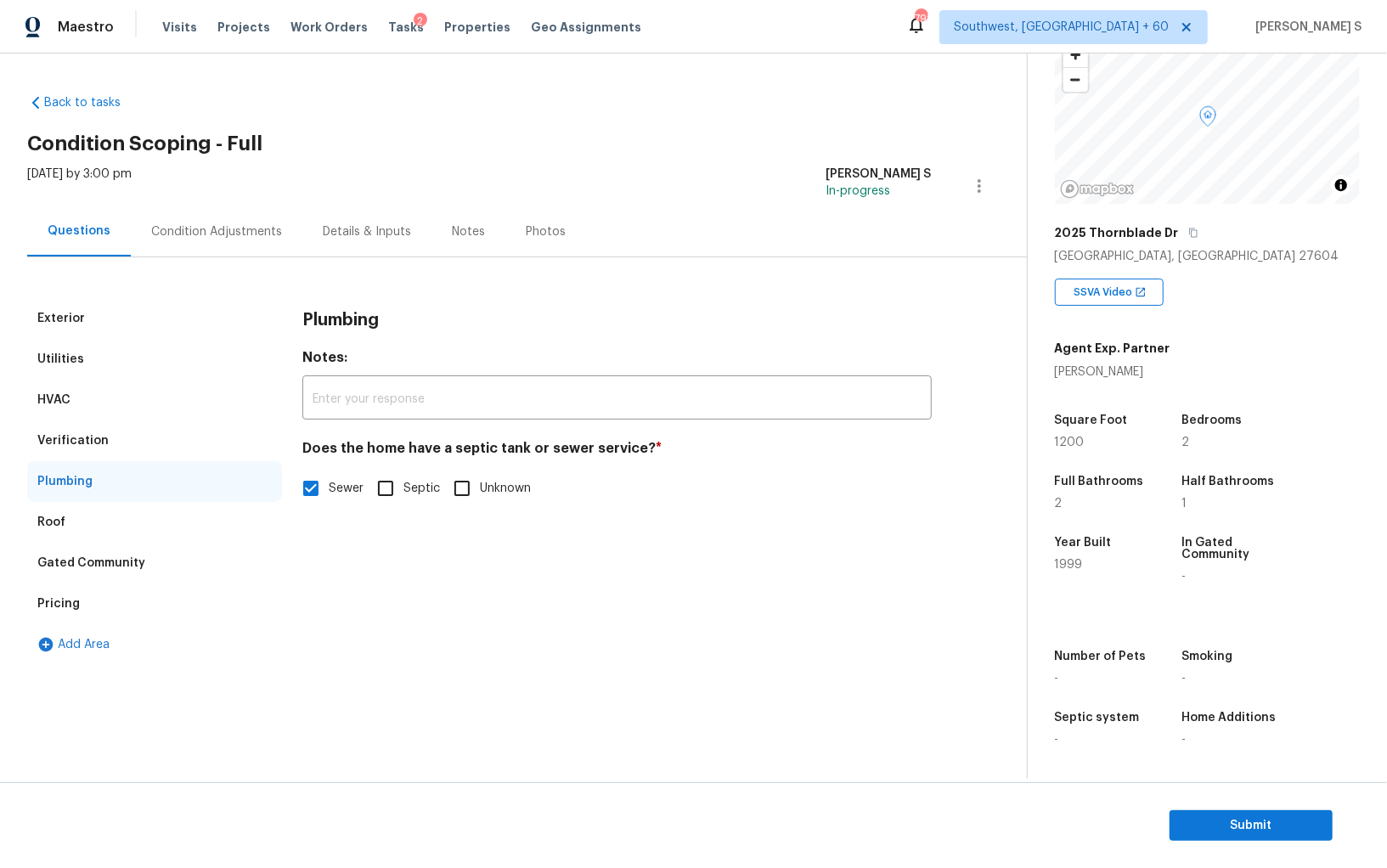
click at [104, 438] on div "Verification" at bounding box center [155, 441] width 255 height 41
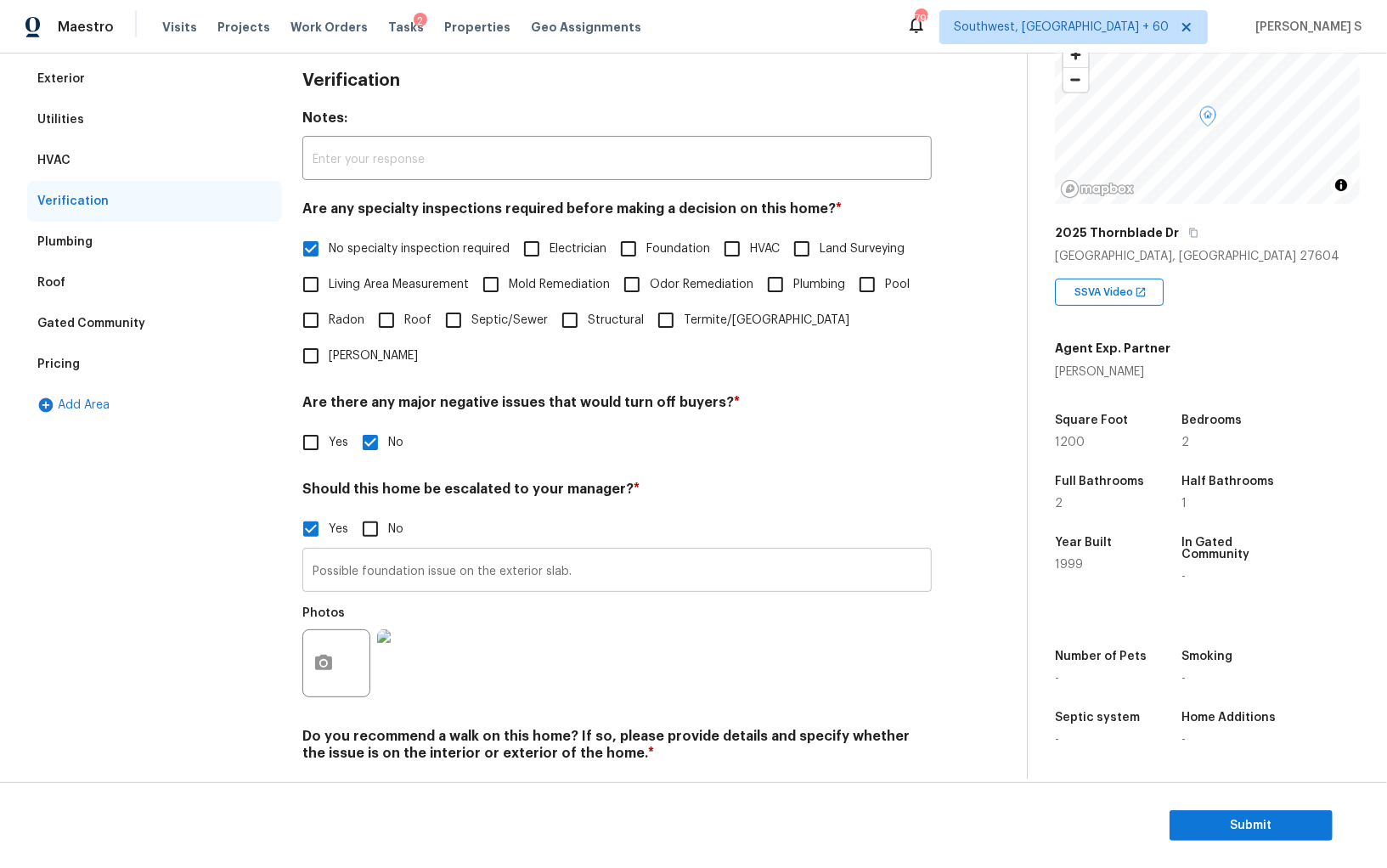
scroll to position [259, 0]
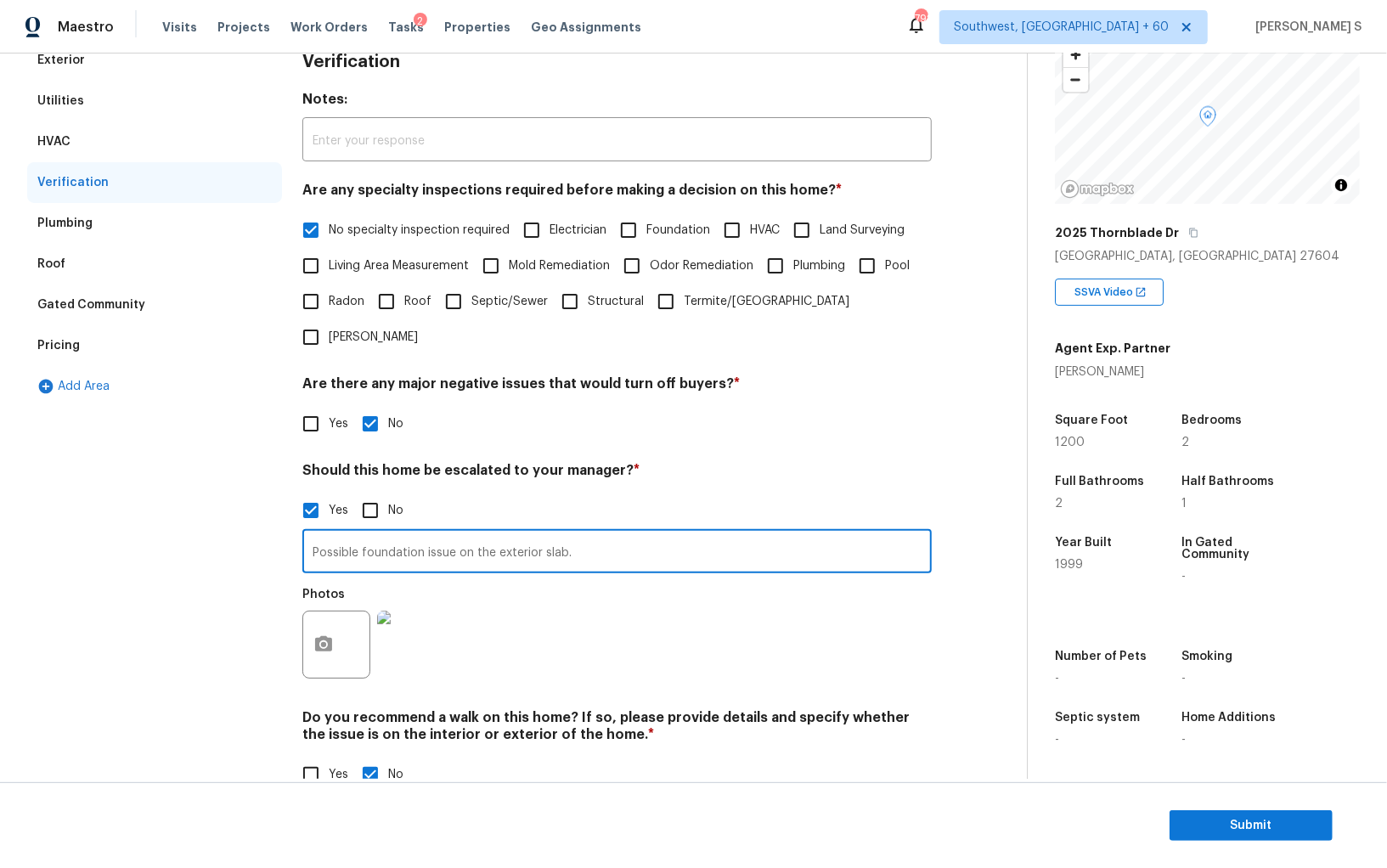
click at [449, 533] on input "Possible foundation issue on the exterior slab." at bounding box center [616, 553] width 630 height 40
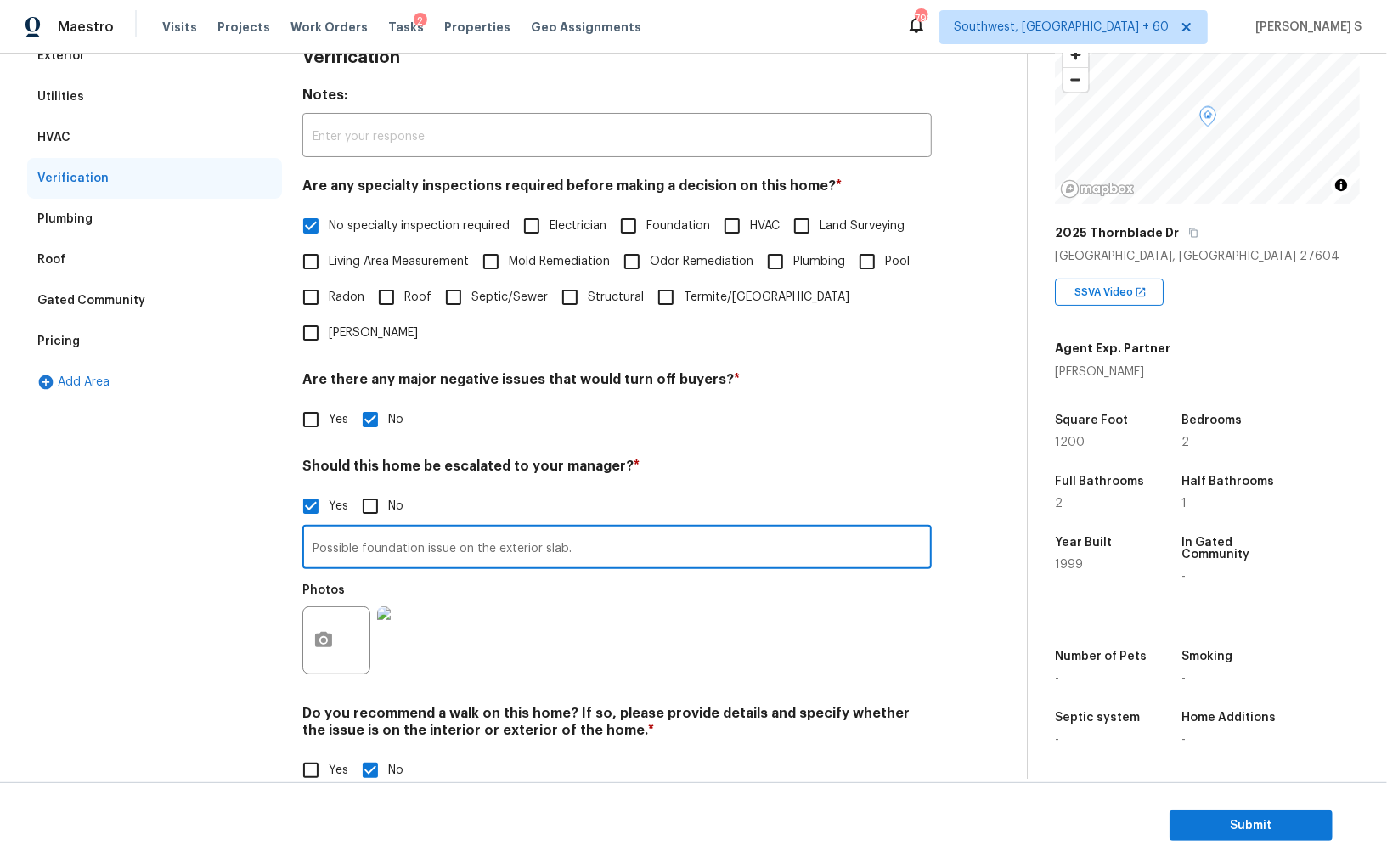
scroll to position [0, 0]
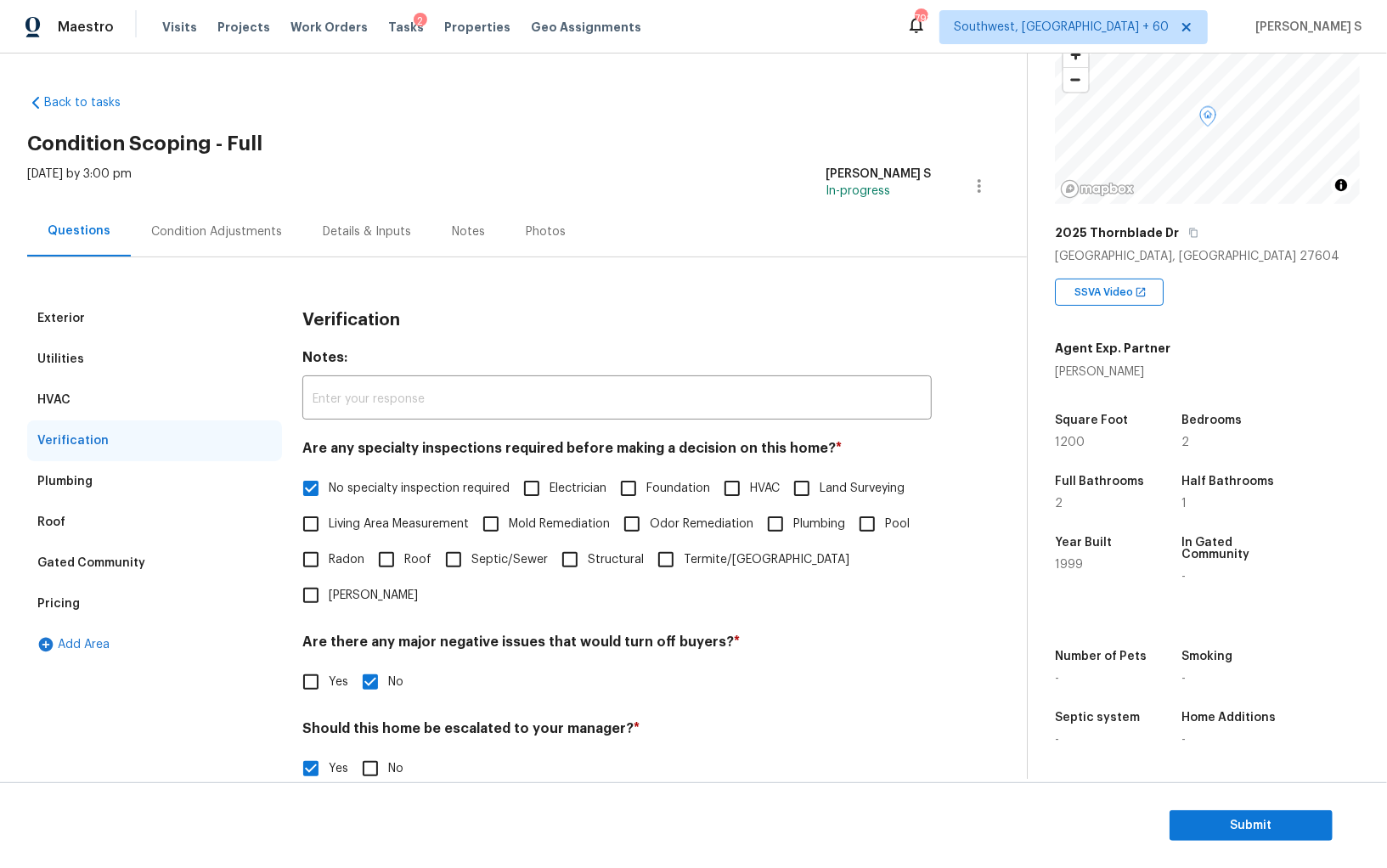
click at [75, 590] on div "Pricing" at bounding box center [155, 604] width 255 height 41
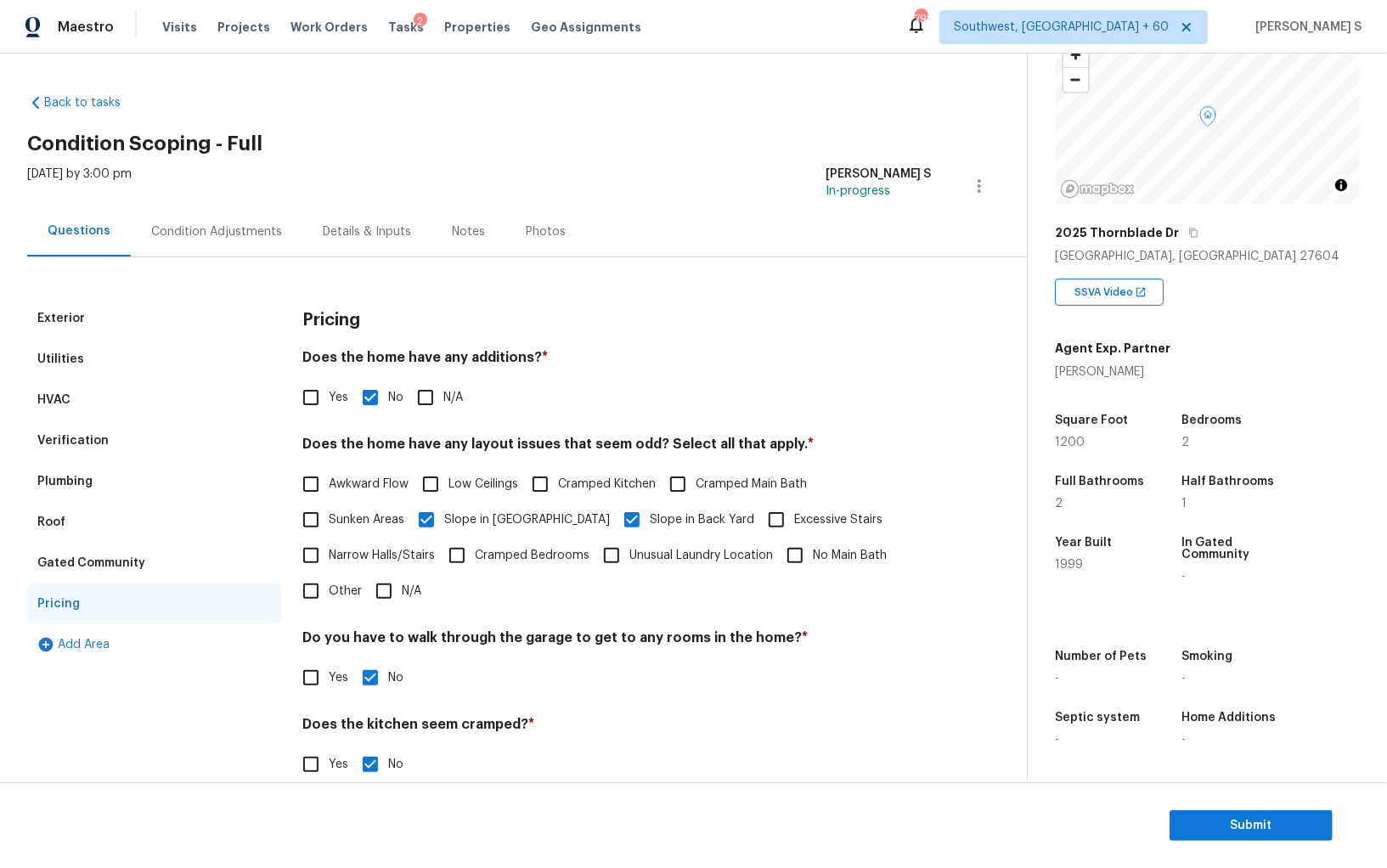
click at [238, 223] on div "Condition Adjustments" at bounding box center [217, 231] width 131 height 17
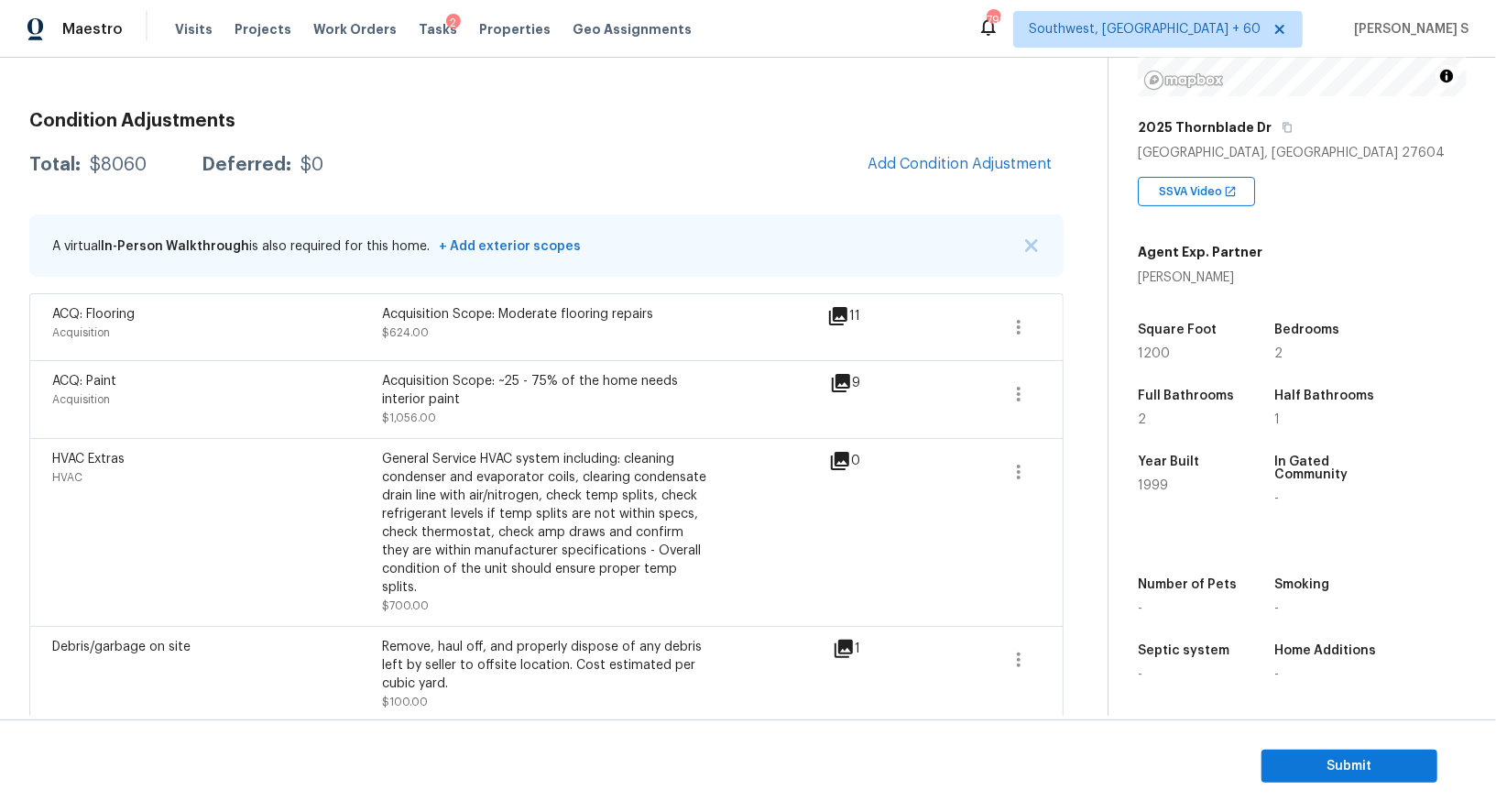
scroll to position [251, 0]
click at [1318, 772] on span "Submit" at bounding box center [1349, 766] width 146 height 23
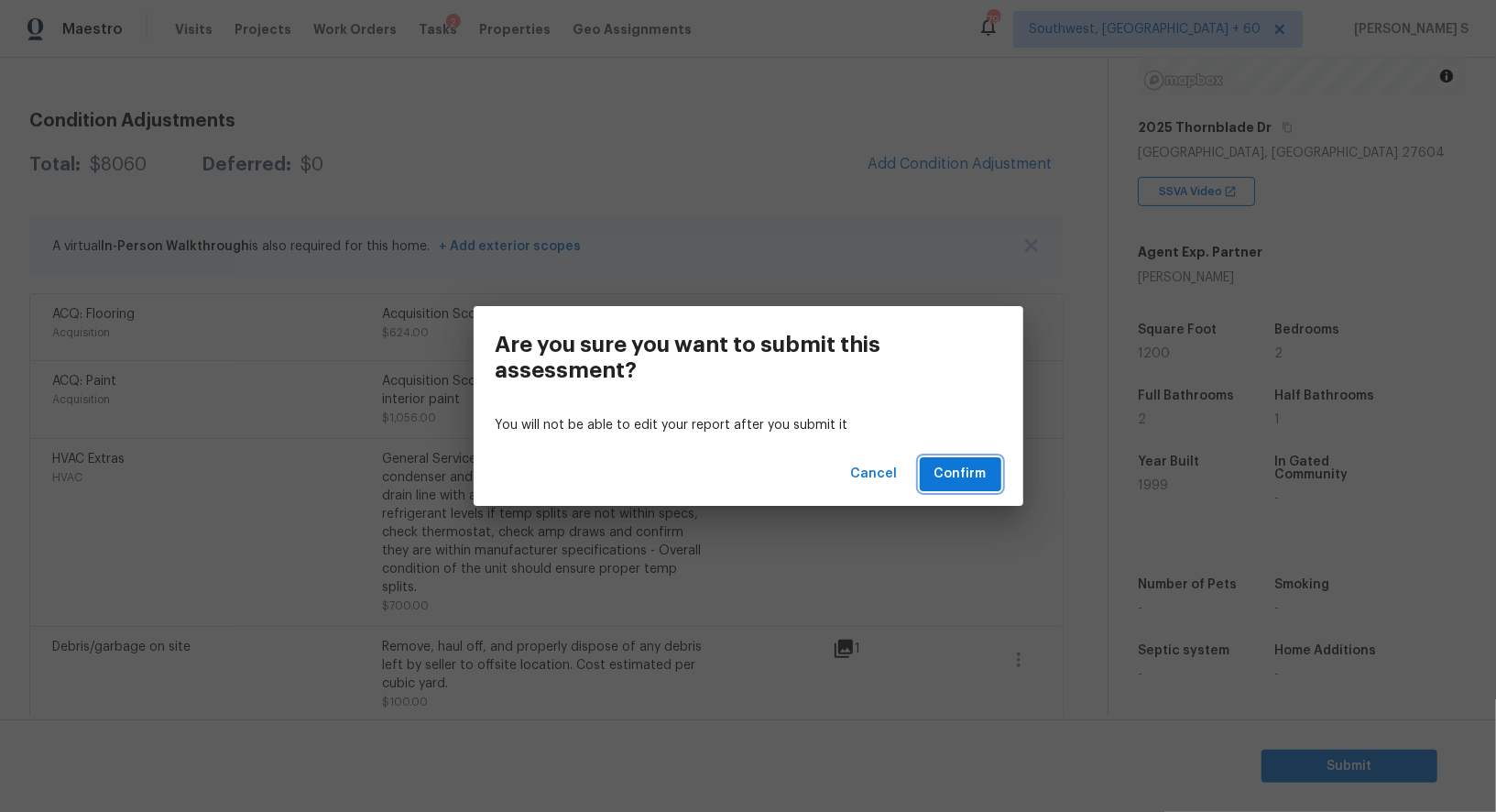
click at [956, 472] on span "Confirm" at bounding box center [960, 474] width 53 height 23
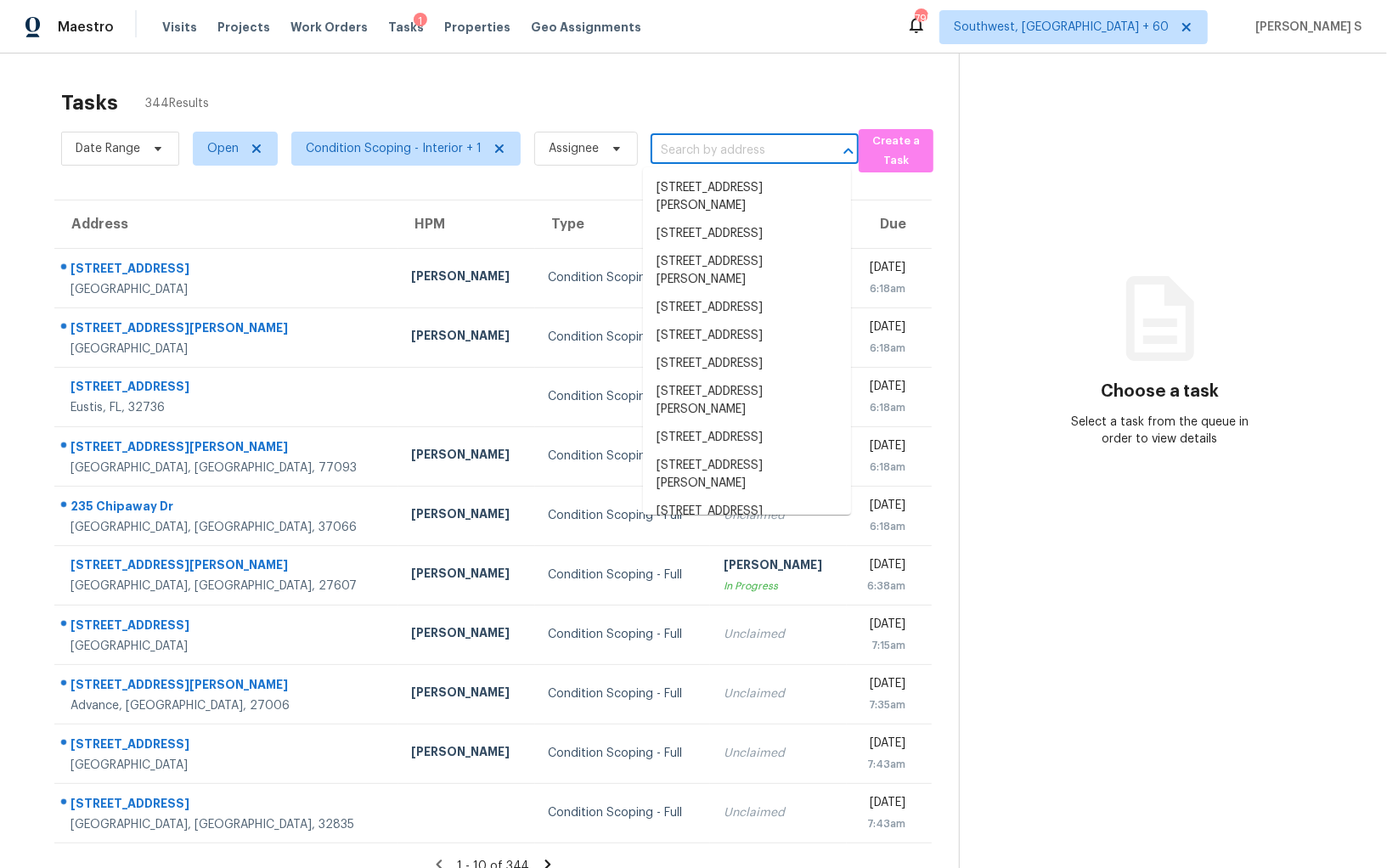
click at [686, 143] on input "text" at bounding box center [731, 151] width 160 height 27
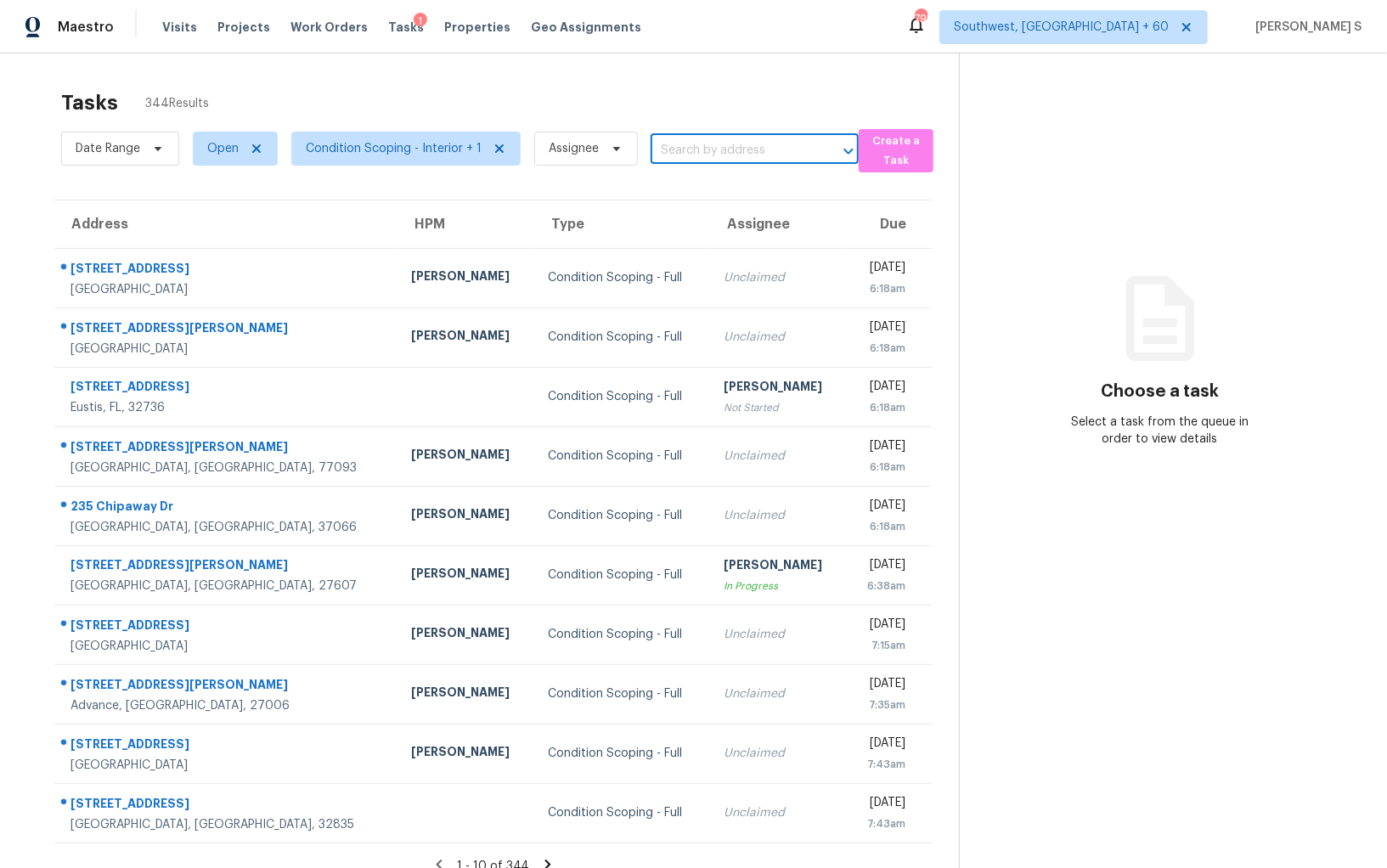
paste input "[STREET_ADDRESS]"
type input "[STREET_ADDRESS]"
click at [708, 194] on li "[STREET_ADDRESS]" at bounding box center [747, 189] width 208 height 28
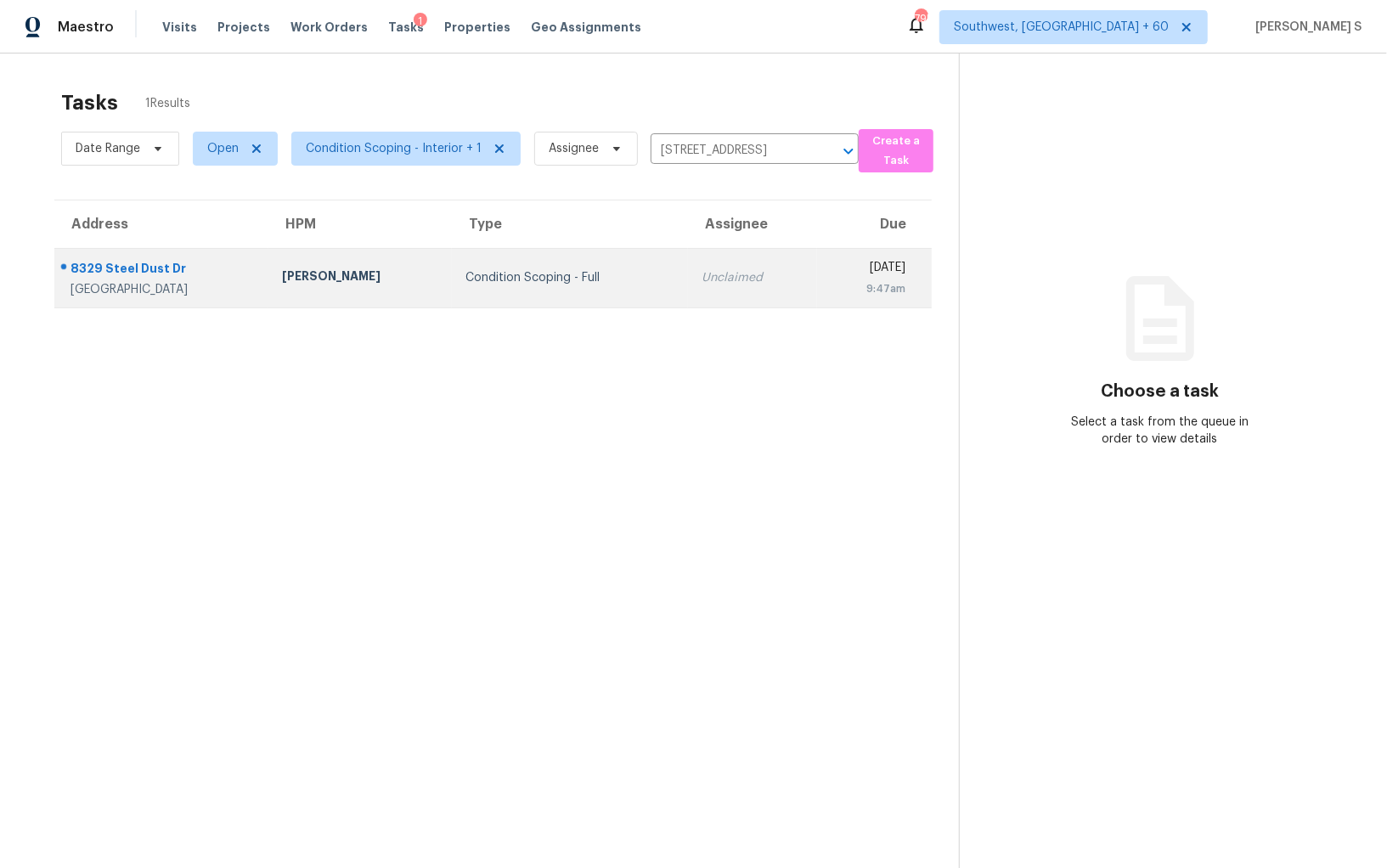
click at [688, 287] on td "Unclaimed" at bounding box center [753, 277] width 129 height 59
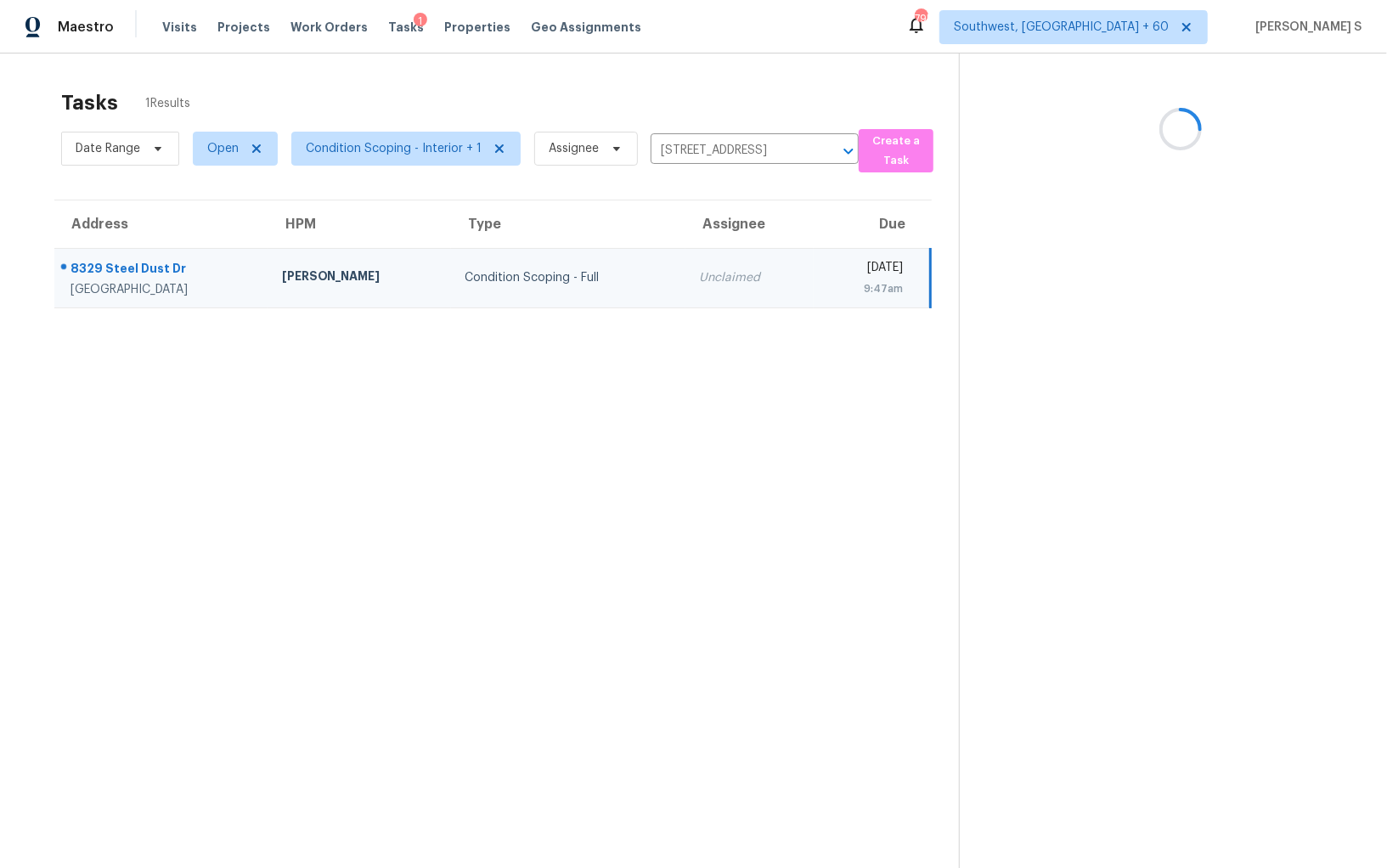
click at [686, 287] on td "Unclaimed" at bounding box center [749, 277] width 128 height 59
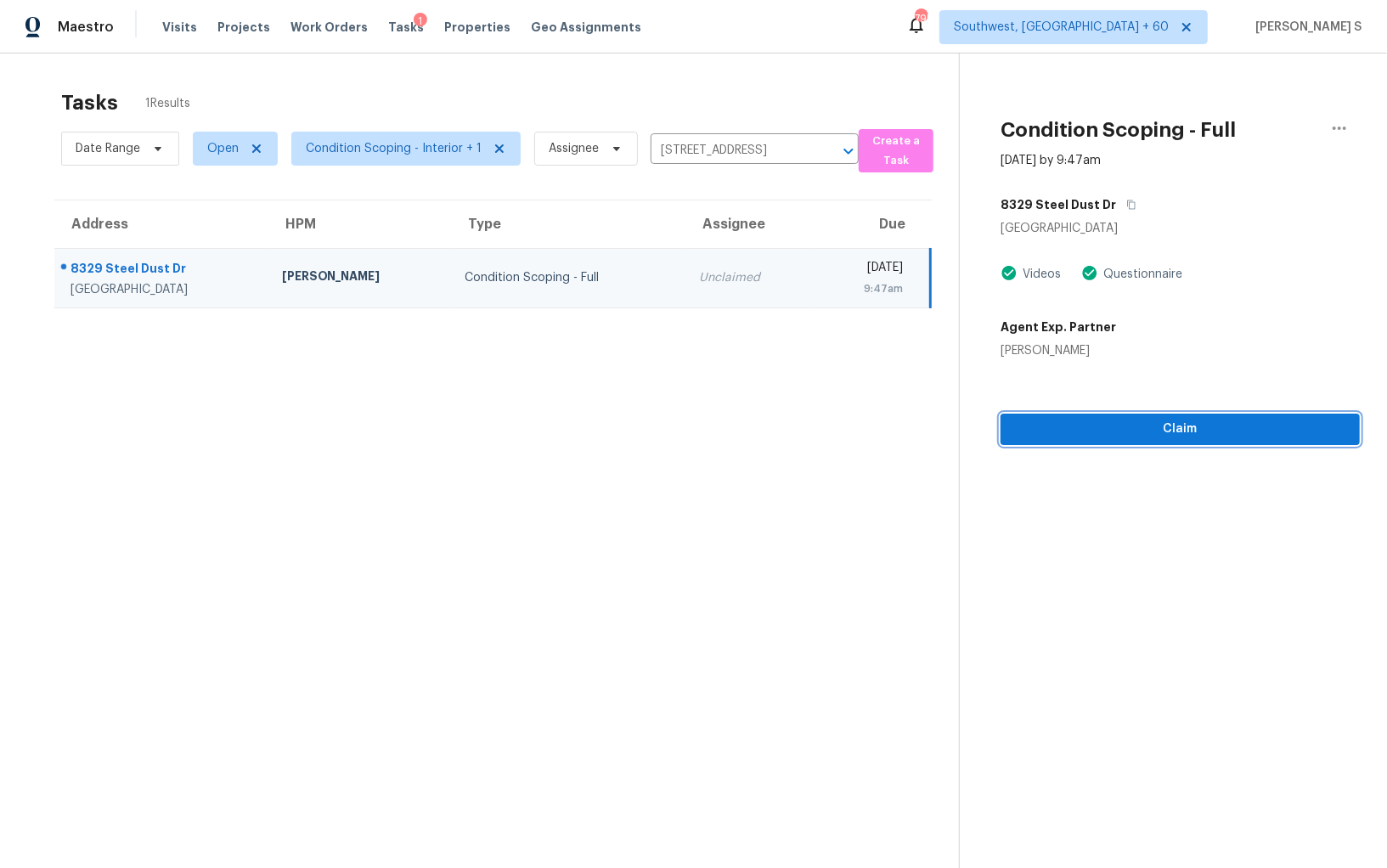
click at [1076, 427] on span "Claim" at bounding box center [1180, 430] width 332 height 21
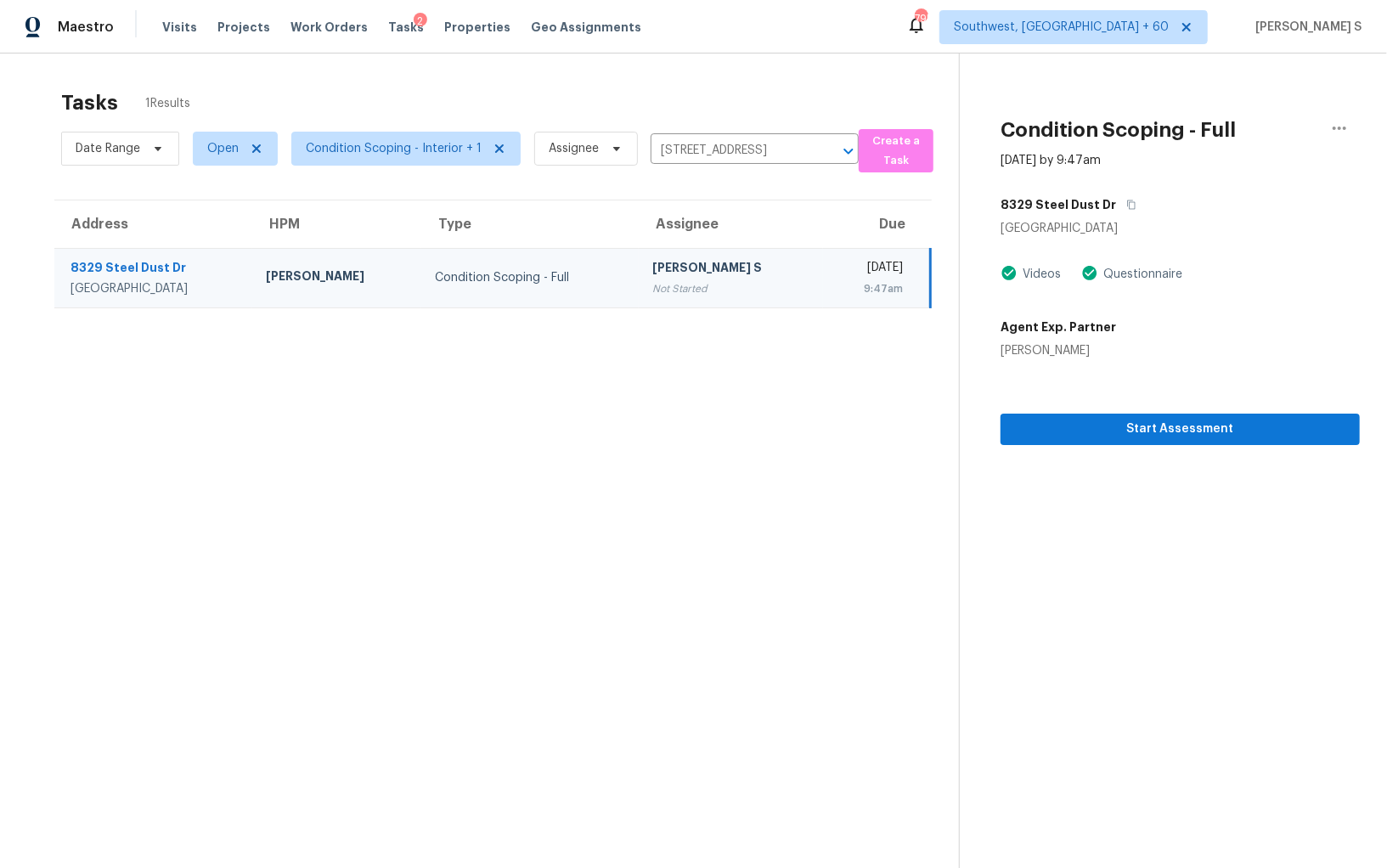
drag, startPoint x: 550, startPoint y: 295, endPoint x: 963, endPoint y: 324, distance: 414.0
click at [550, 295] on td "Condition Scoping - Full" at bounding box center [531, 277] width 218 height 59
click at [1057, 433] on span "Start Assessment" at bounding box center [1180, 430] width 332 height 21
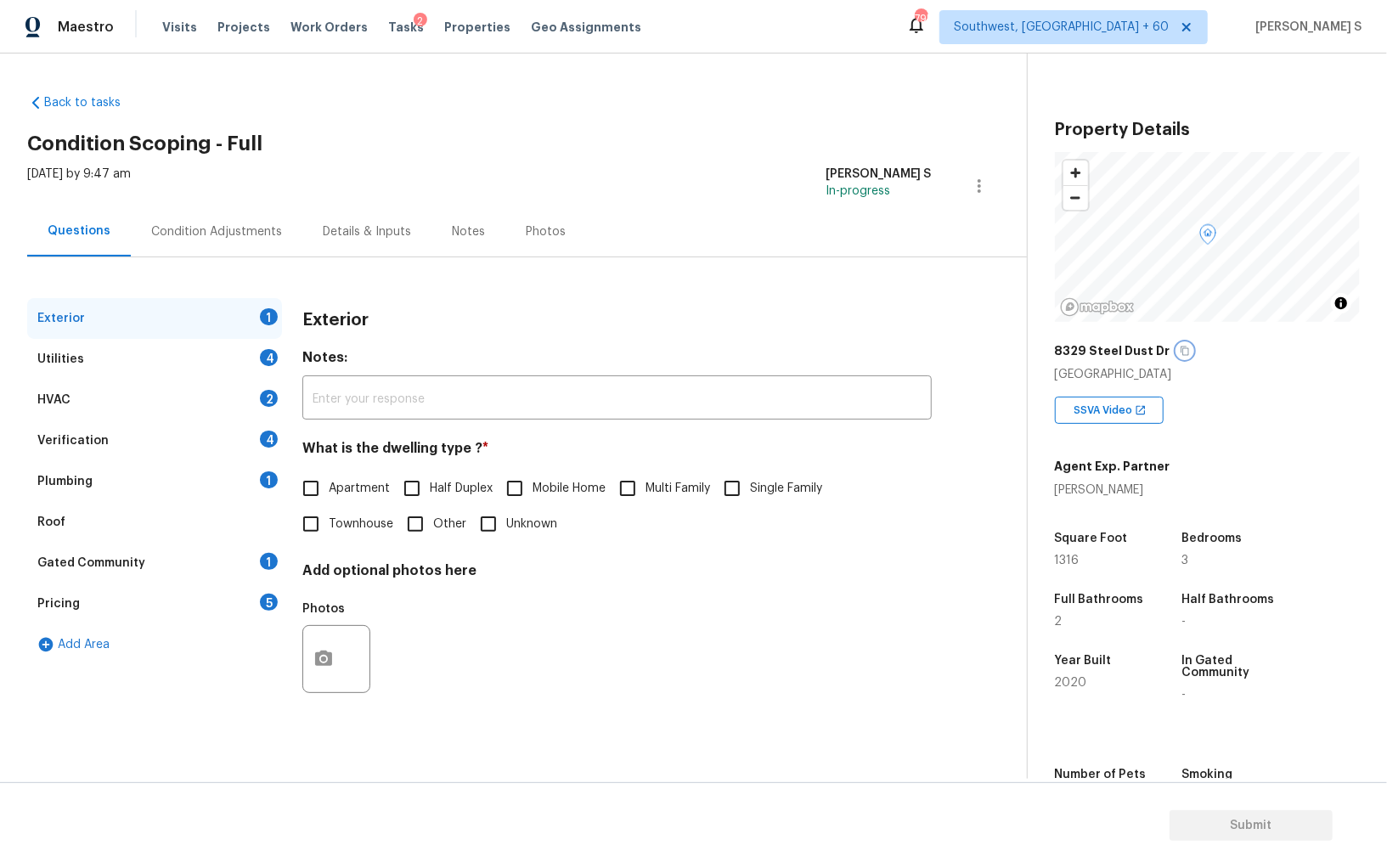
click at [1180, 352] on icon "button" at bounding box center [1185, 351] width 11 height 11
drag, startPoint x: 745, startPoint y: 485, endPoint x: 813, endPoint y: 485, distance: 68.0
click at [745, 485] on input "Single Family" at bounding box center [732, 488] width 35 height 35
checkbox input "true"
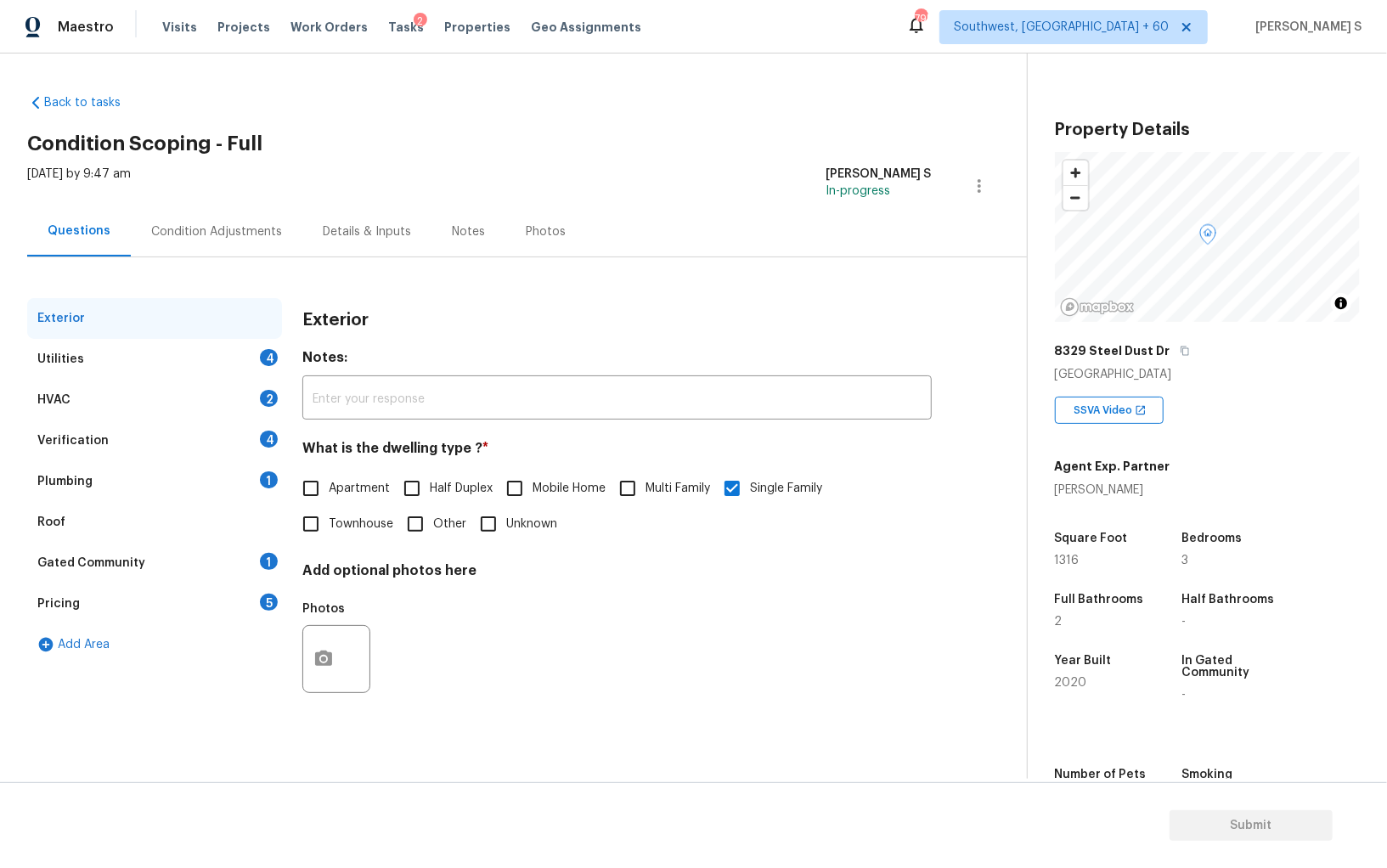
click at [267, 399] on div "2" at bounding box center [269, 398] width 18 height 17
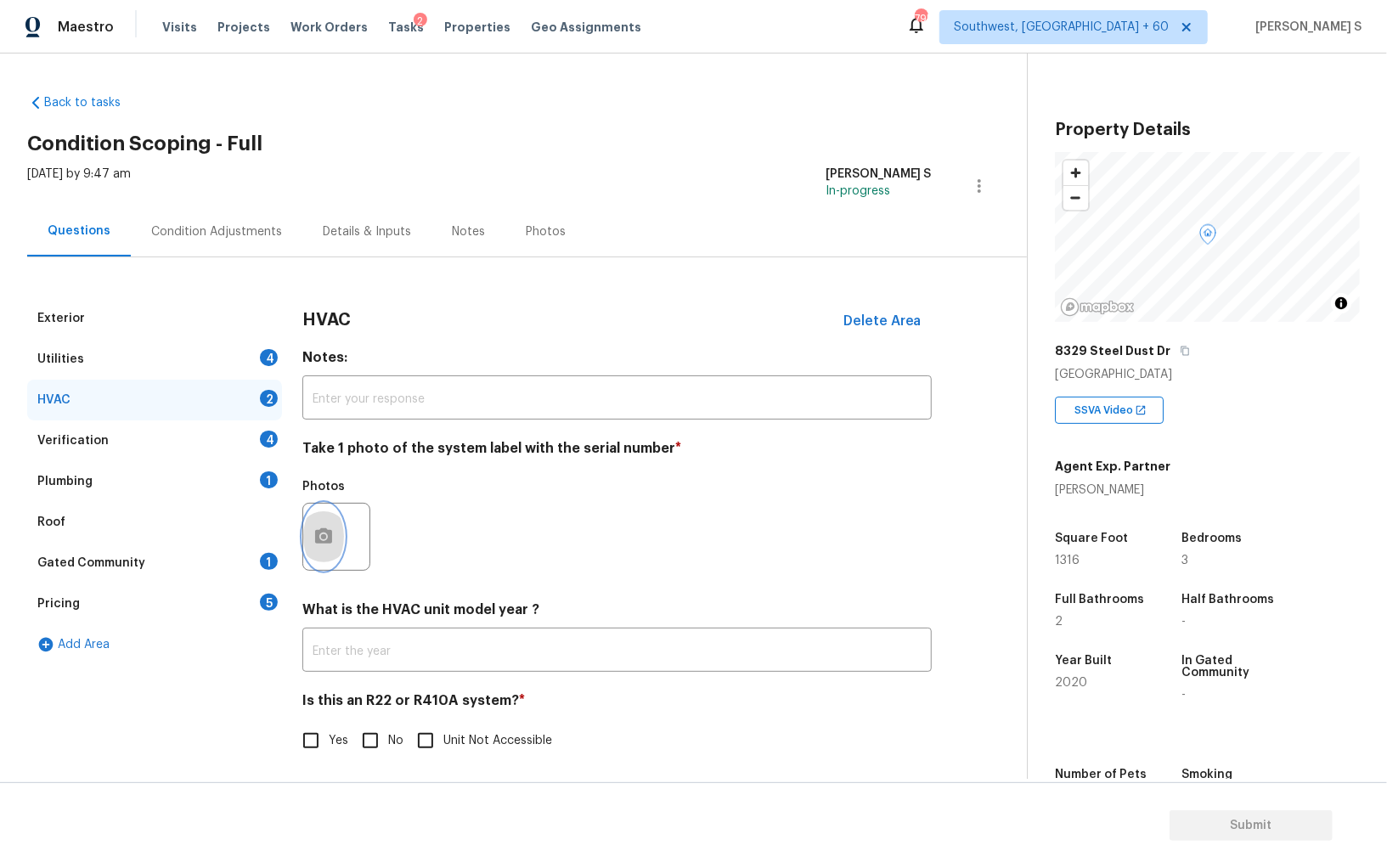
click at [325, 527] on icon "button" at bounding box center [323, 537] width 20 height 20
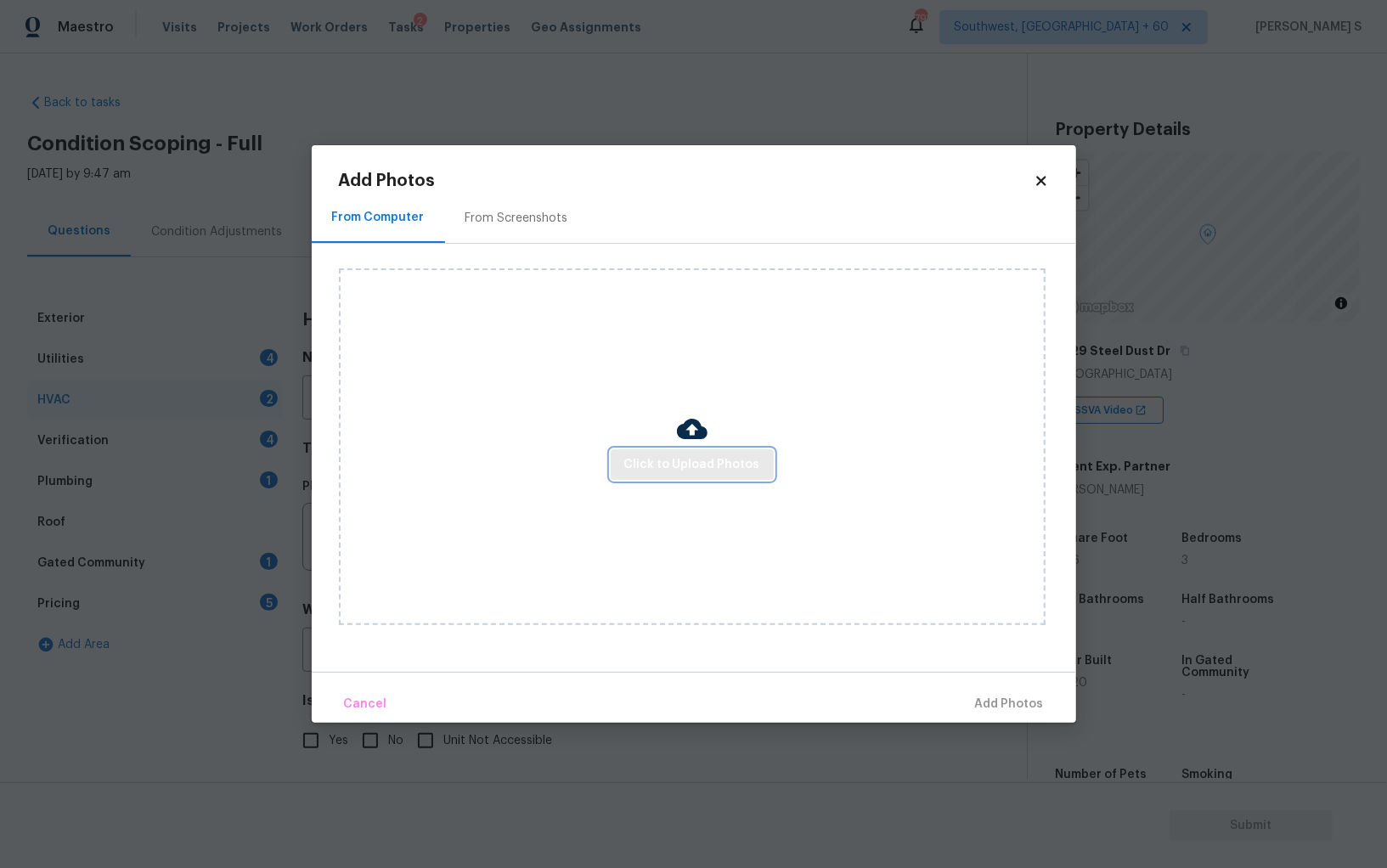
click at [719, 464] on span "Click to Upload Photos" at bounding box center [692, 465] width 136 height 21
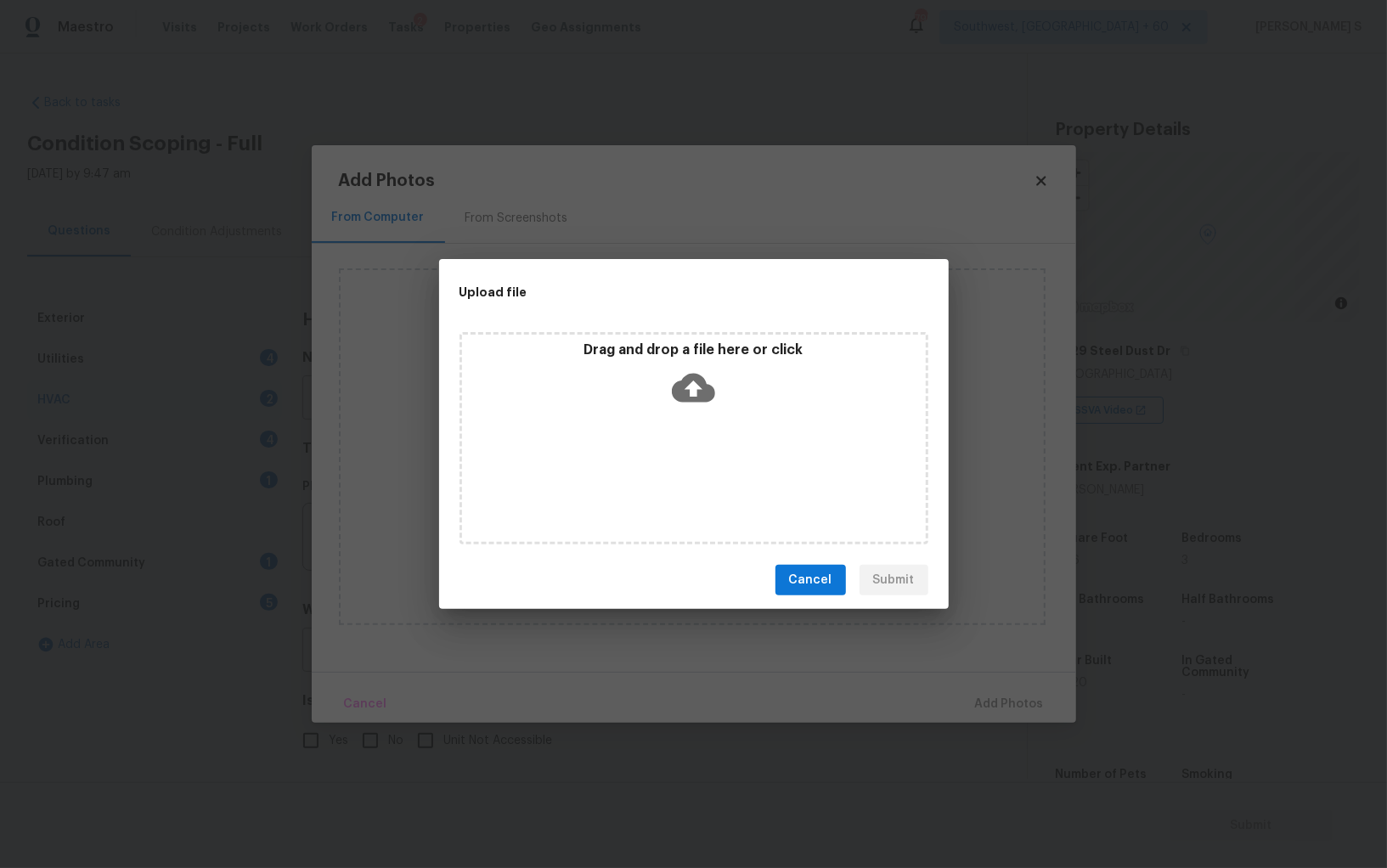
click at [719, 464] on div "Drag and drop a file here or click" at bounding box center [694, 438] width 469 height 213
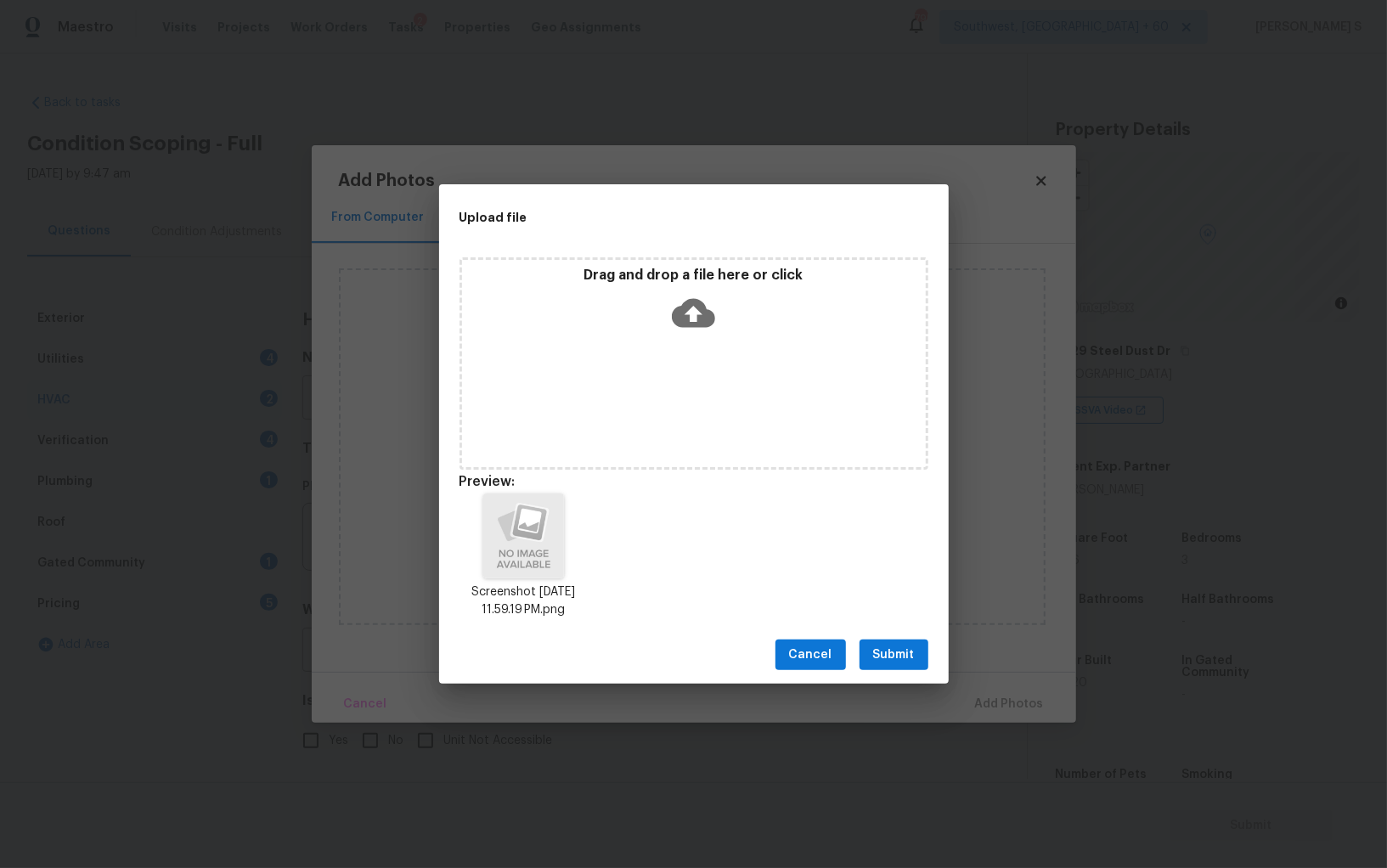
click at [923, 651] on button "Submit" at bounding box center [895, 655] width 69 height 31
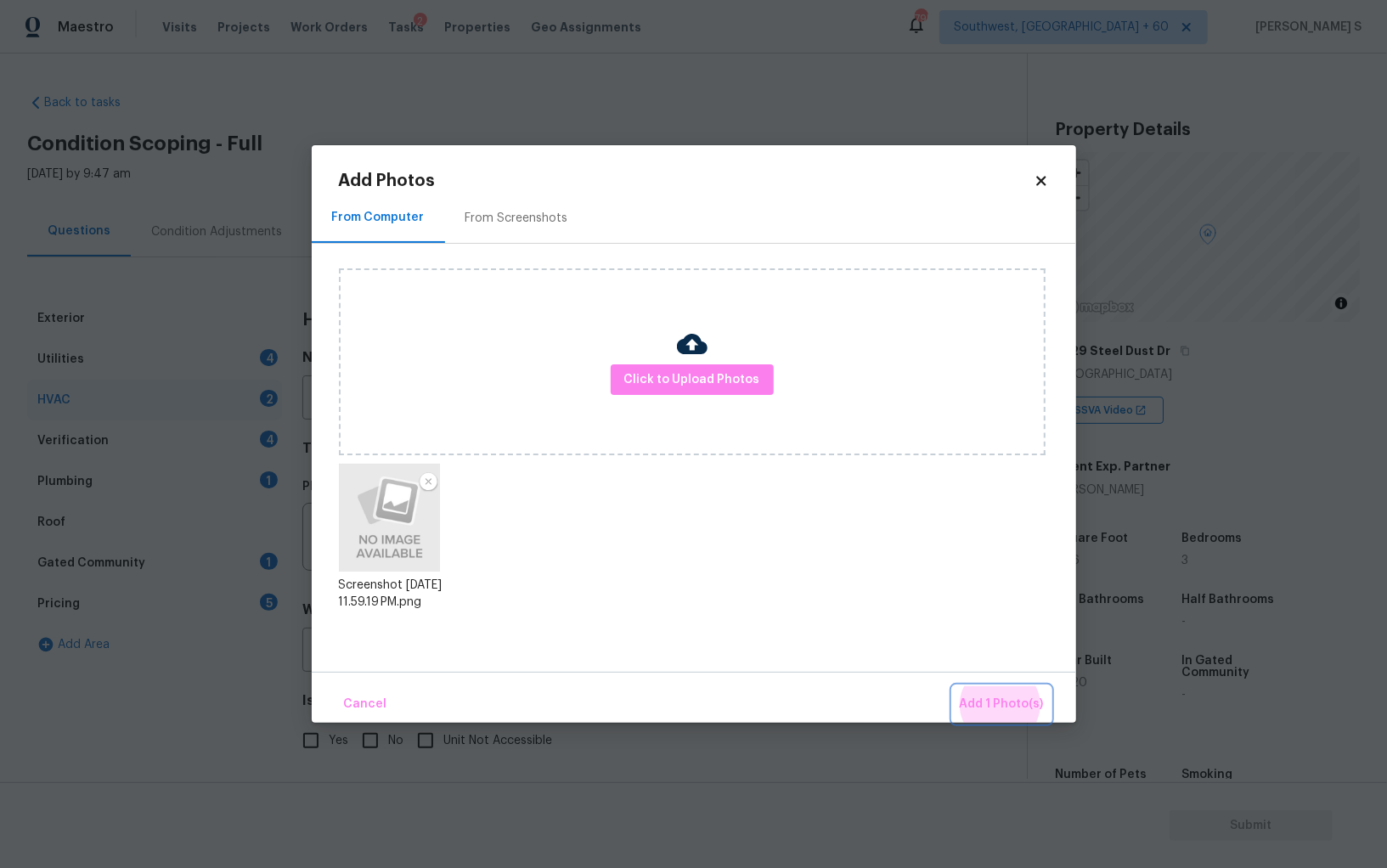
click at [953, 686] on button "Add 1 Photo(s)" at bounding box center [1002, 704] width 97 height 36
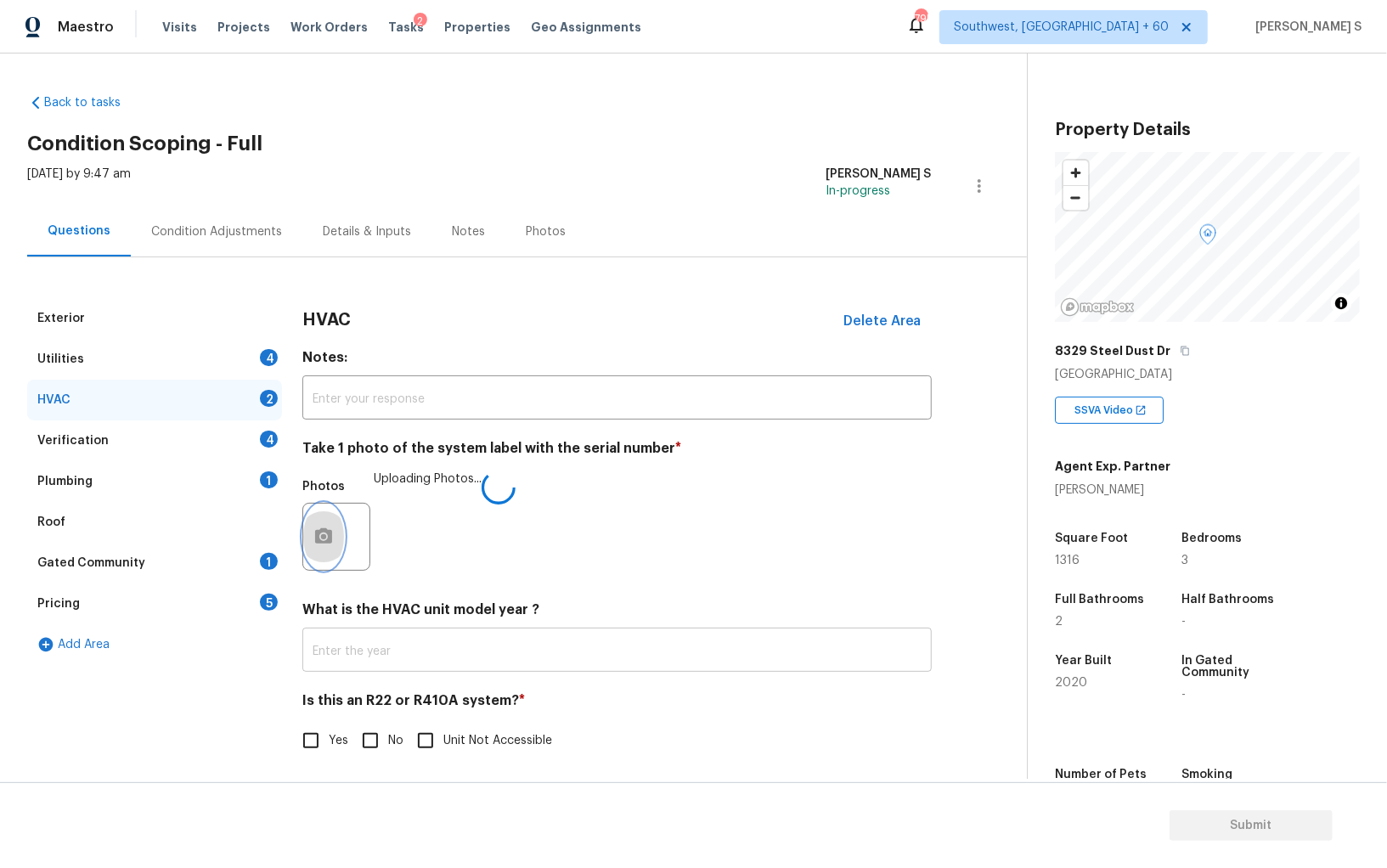
scroll to position [6, 0]
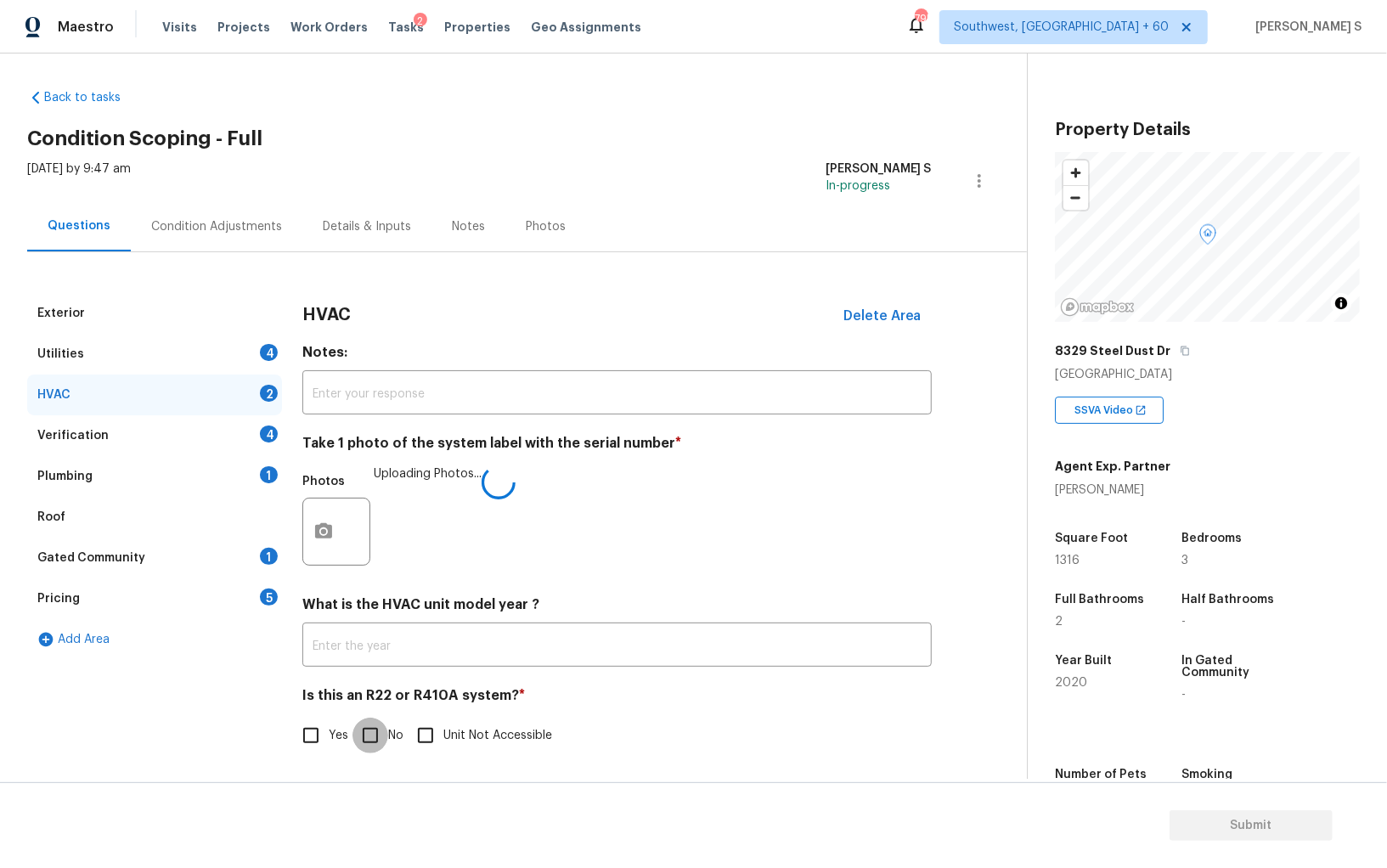
click at [376, 732] on input "No" at bounding box center [370, 736] width 35 height 35
checkbox input "true"
click at [260, 465] on div "Plumbing 1" at bounding box center [155, 477] width 255 height 41
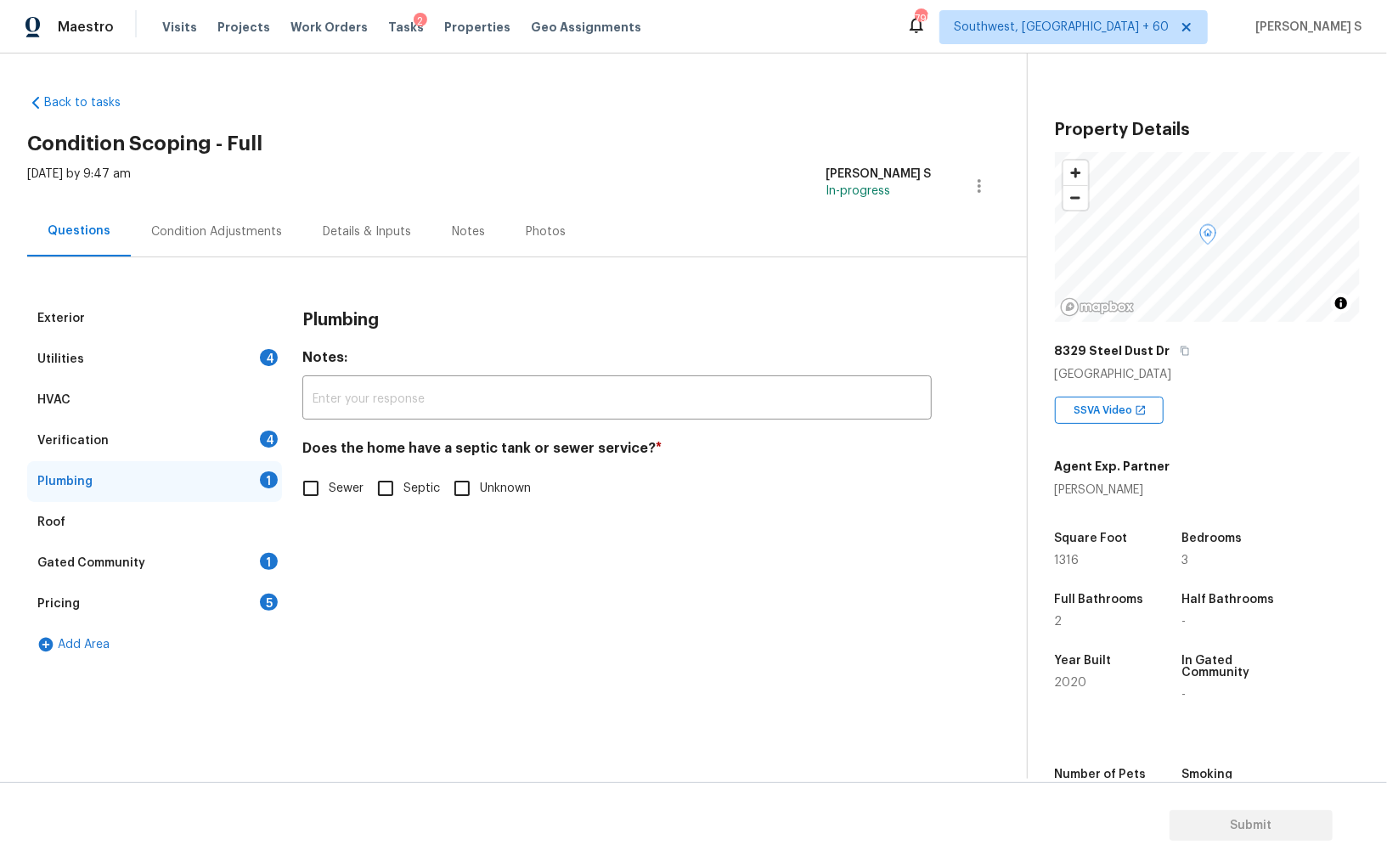
click at [305, 492] on input "Sewer" at bounding box center [311, 488] width 35 height 35
checkbox input "true"
click at [263, 567] on div "1" at bounding box center [269, 561] width 18 height 17
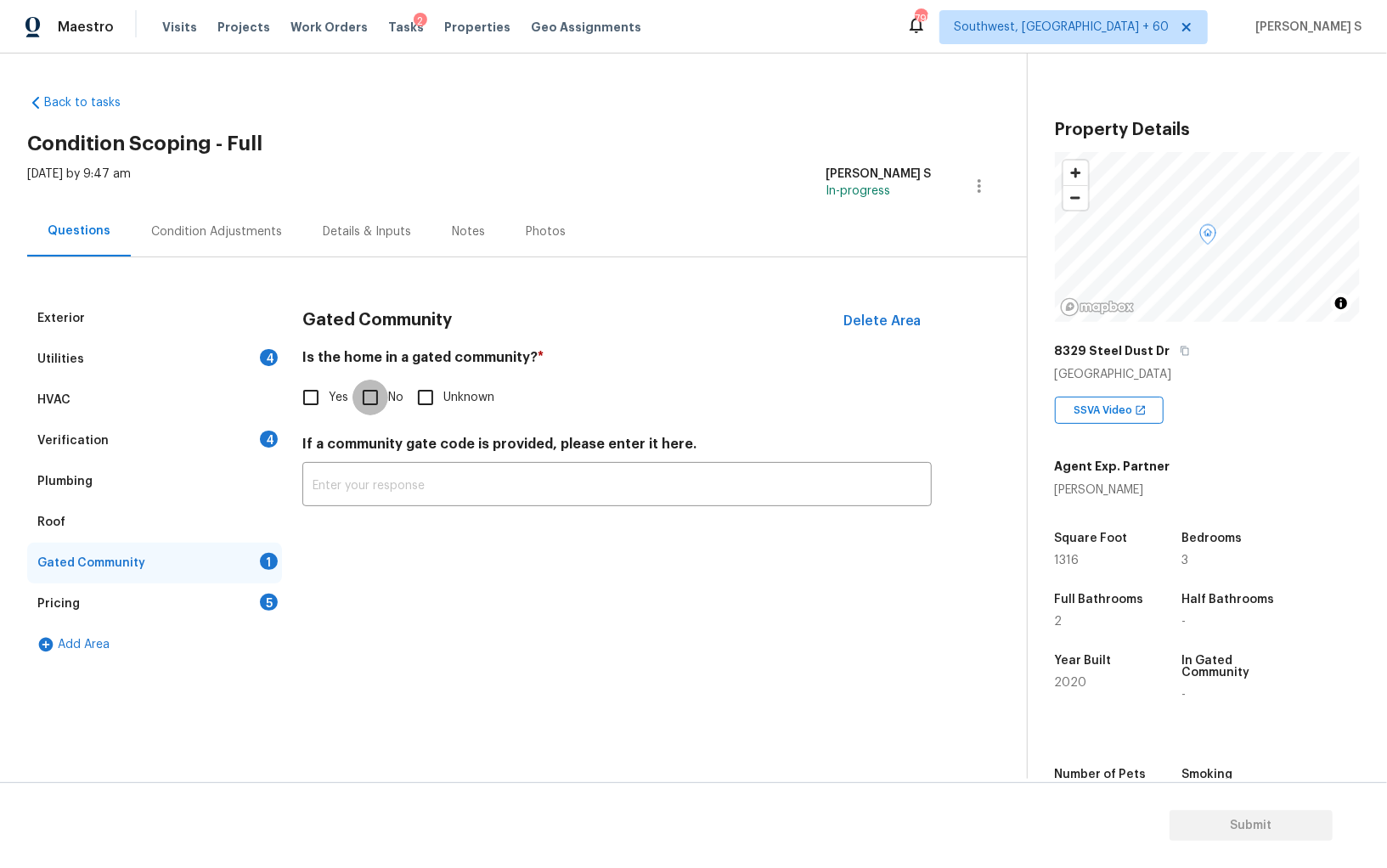
click at [374, 390] on input "No" at bounding box center [370, 398] width 35 height 35
checkbox input "true"
click at [250, 345] on div "Utilities 4" at bounding box center [155, 360] width 255 height 41
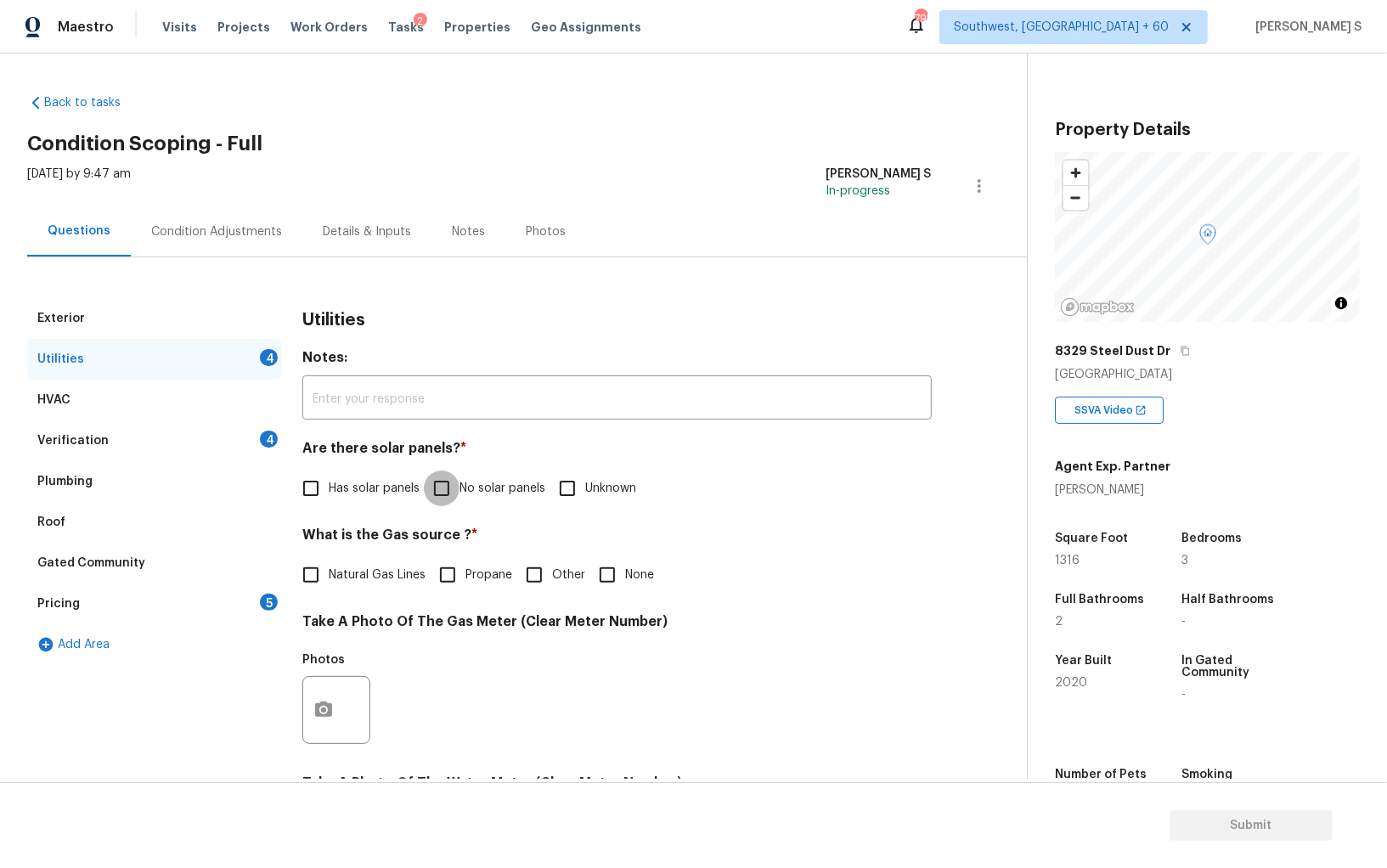
drag, startPoint x: 454, startPoint y: 482, endPoint x: 552, endPoint y: 482, distance: 98.0
click at [455, 482] on input "No solar panels" at bounding box center [442, 488] width 35 height 35
checkbox input "true"
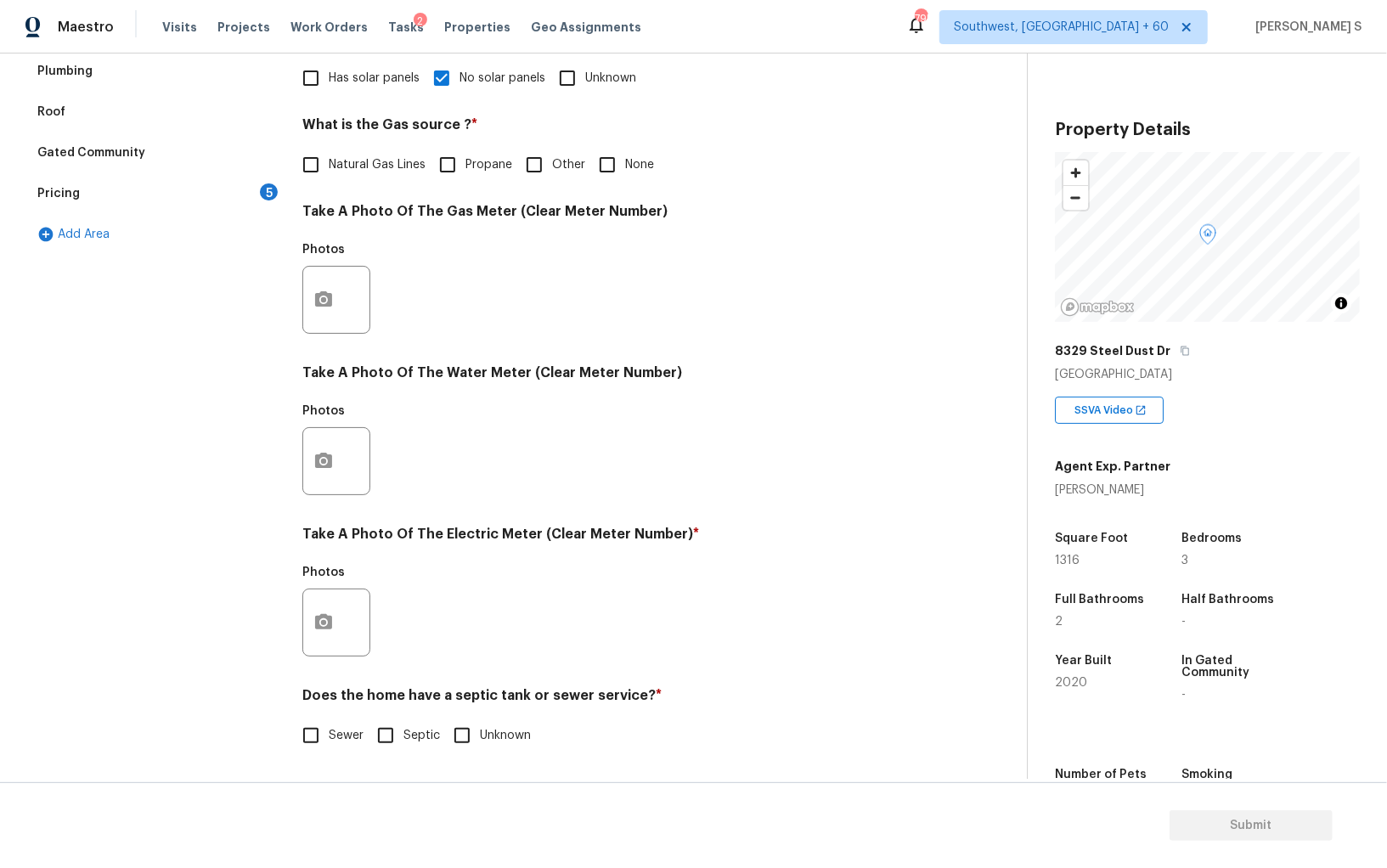
scroll to position [410, 0]
click at [317, 728] on input "Sewer" at bounding box center [311, 736] width 35 height 35
checkbox input "true"
click at [323, 643] on button "button" at bounding box center [323, 623] width 41 height 66
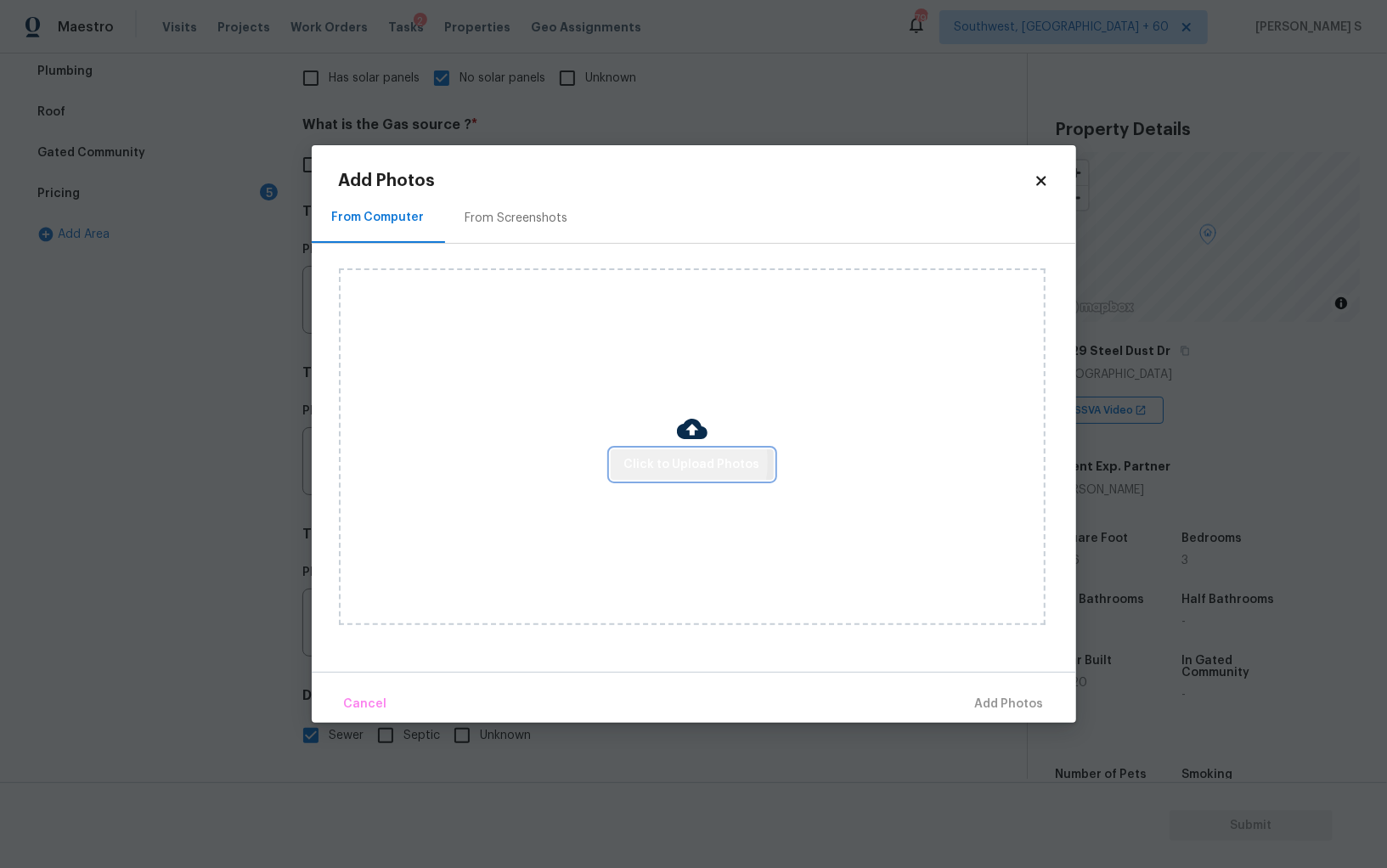
click at [663, 463] on span "Click to Upload Photos" at bounding box center [692, 465] width 136 height 21
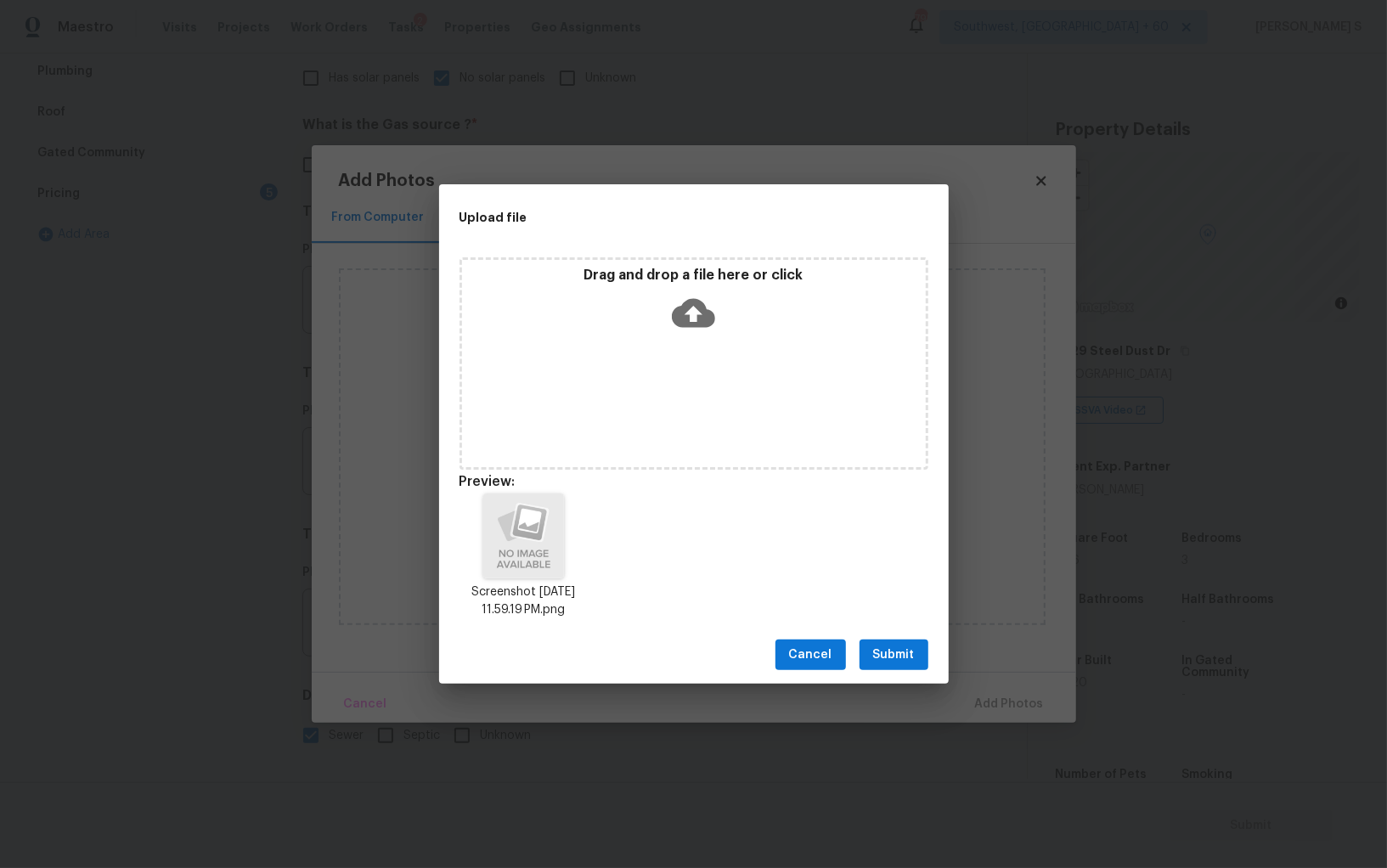
click at [877, 663] on span "Submit" at bounding box center [894, 655] width 42 height 21
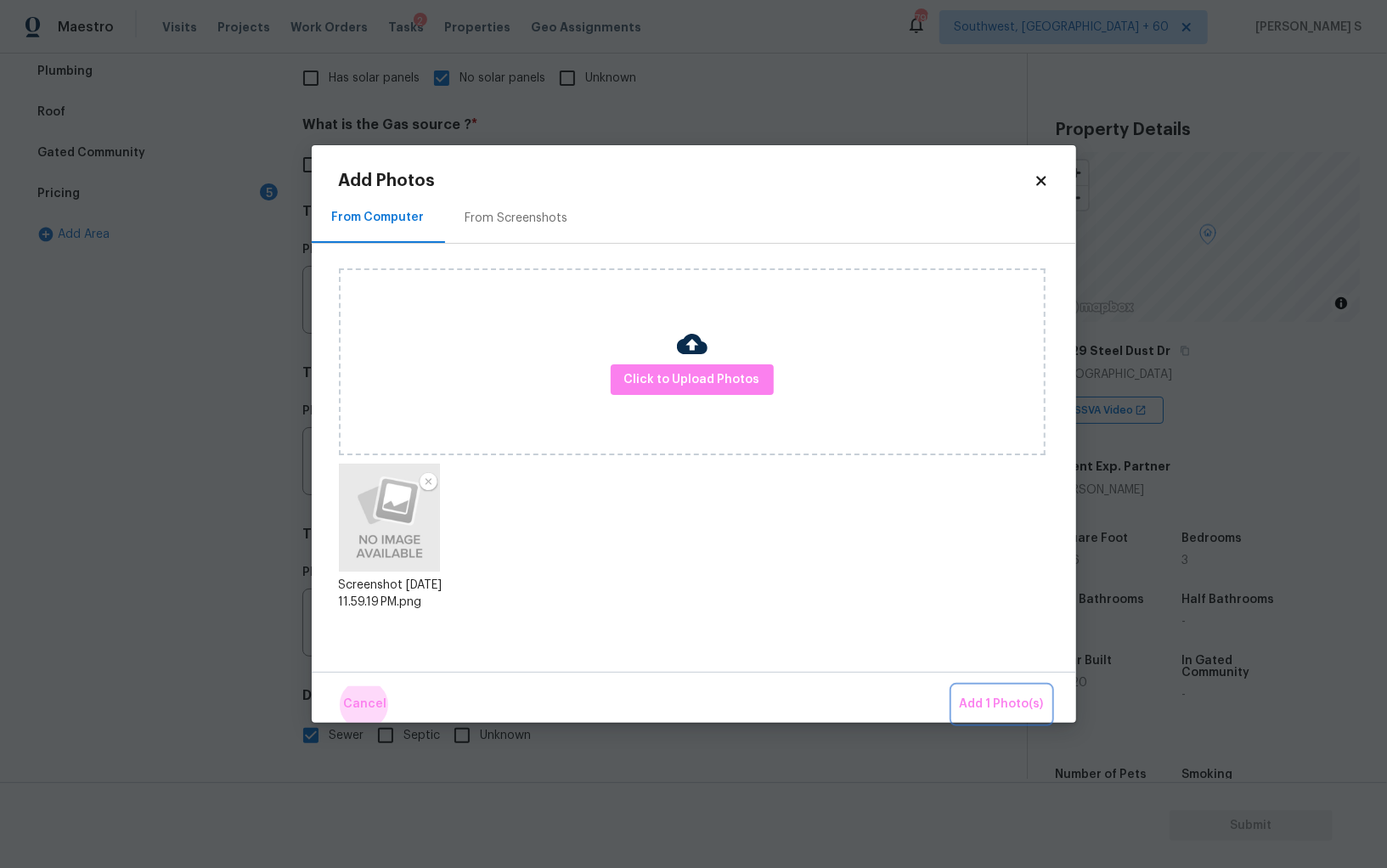
click at [953, 686] on button "Add 1 Photo(s)" at bounding box center [1002, 704] width 97 height 36
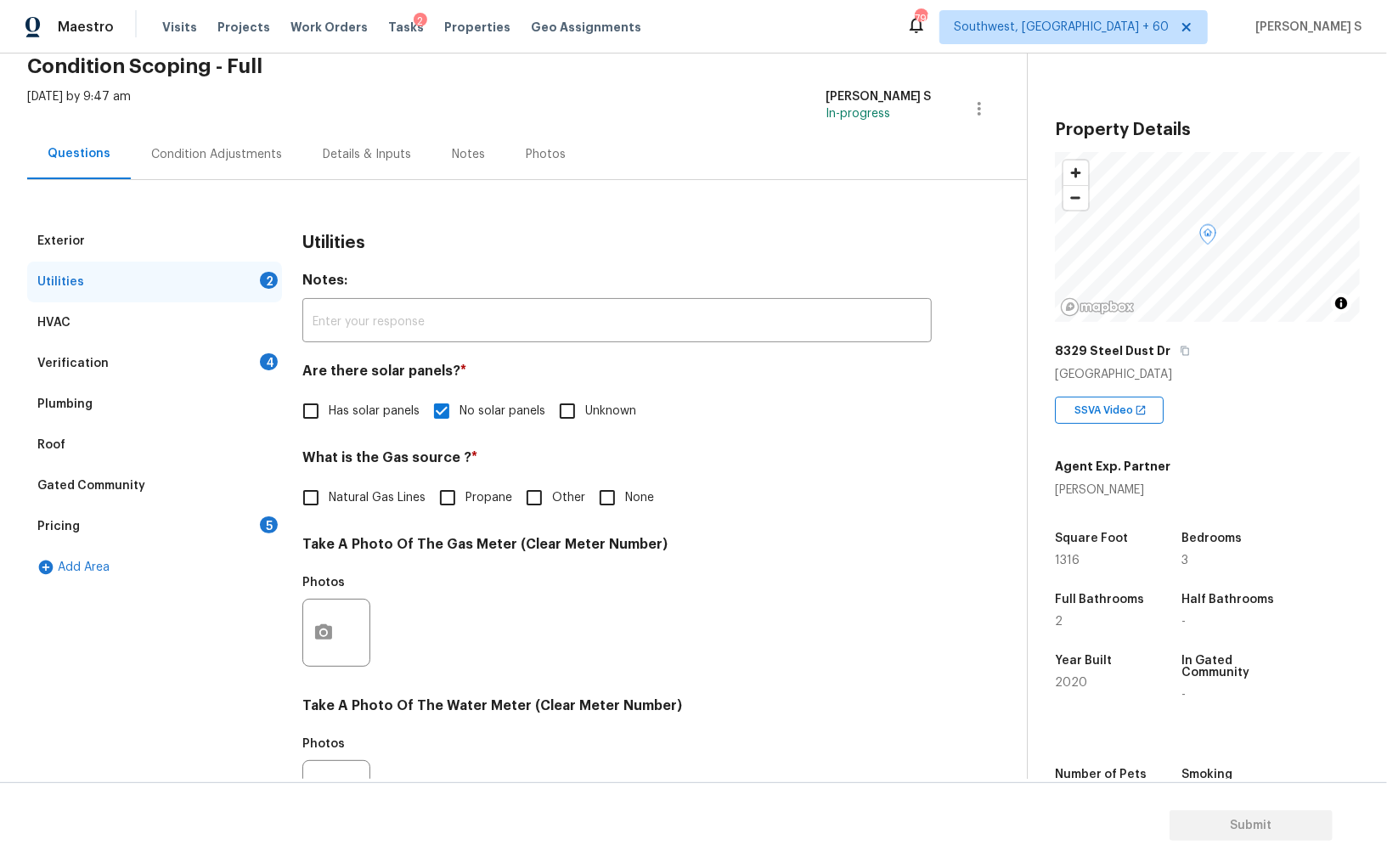
scroll to position [0, 0]
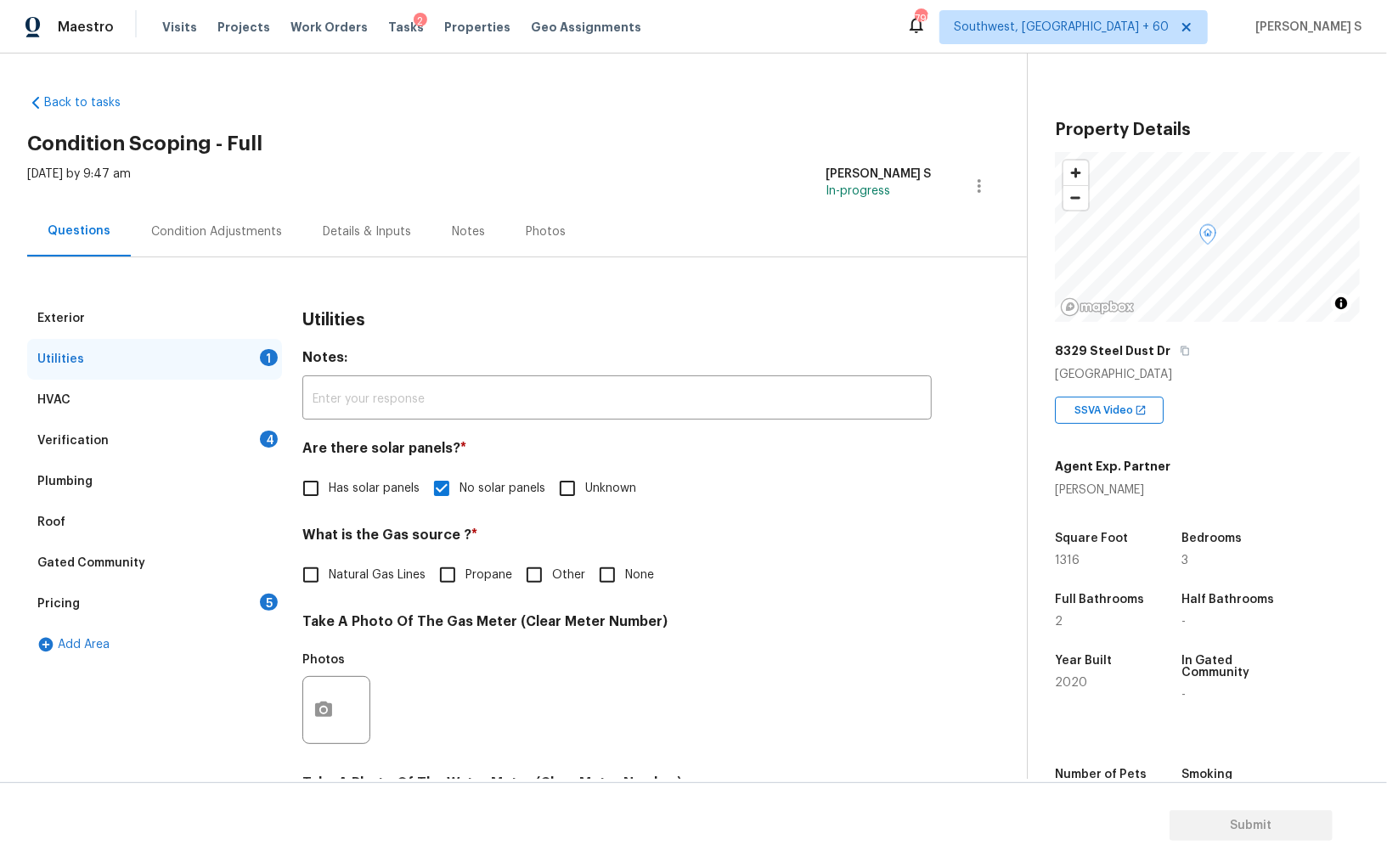
click at [286, 448] on div "Exterior Utilities 1 HVAC Verification 4 Plumbing Roof Gated Community Pricing …" at bounding box center [507, 741] width 959 height 886
click at [271, 448] on div "Verification 4" at bounding box center [155, 441] width 255 height 41
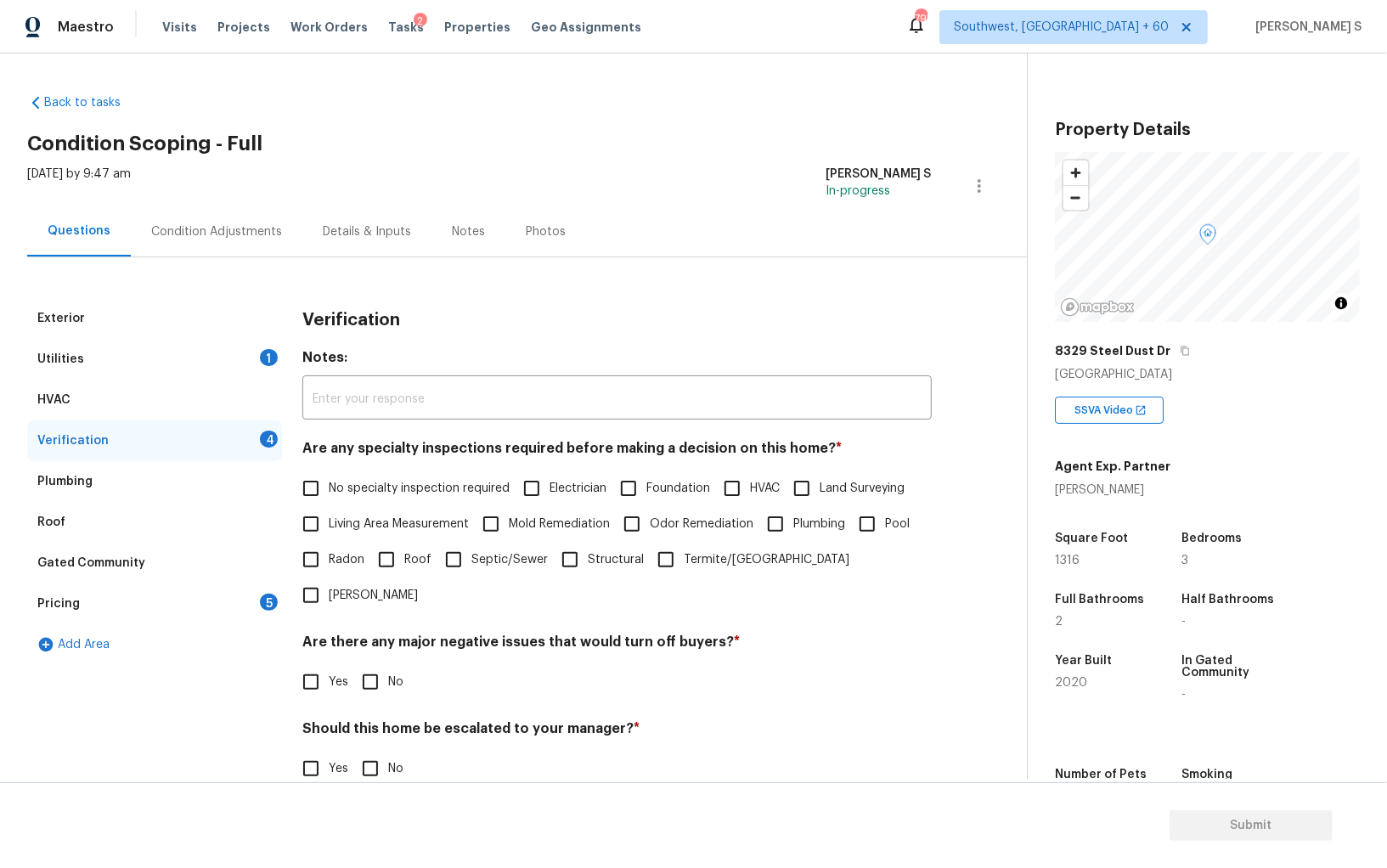
click at [305, 486] on input "No specialty inspection required" at bounding box center [311, 488] width 35 height 35
checkbox input "true"
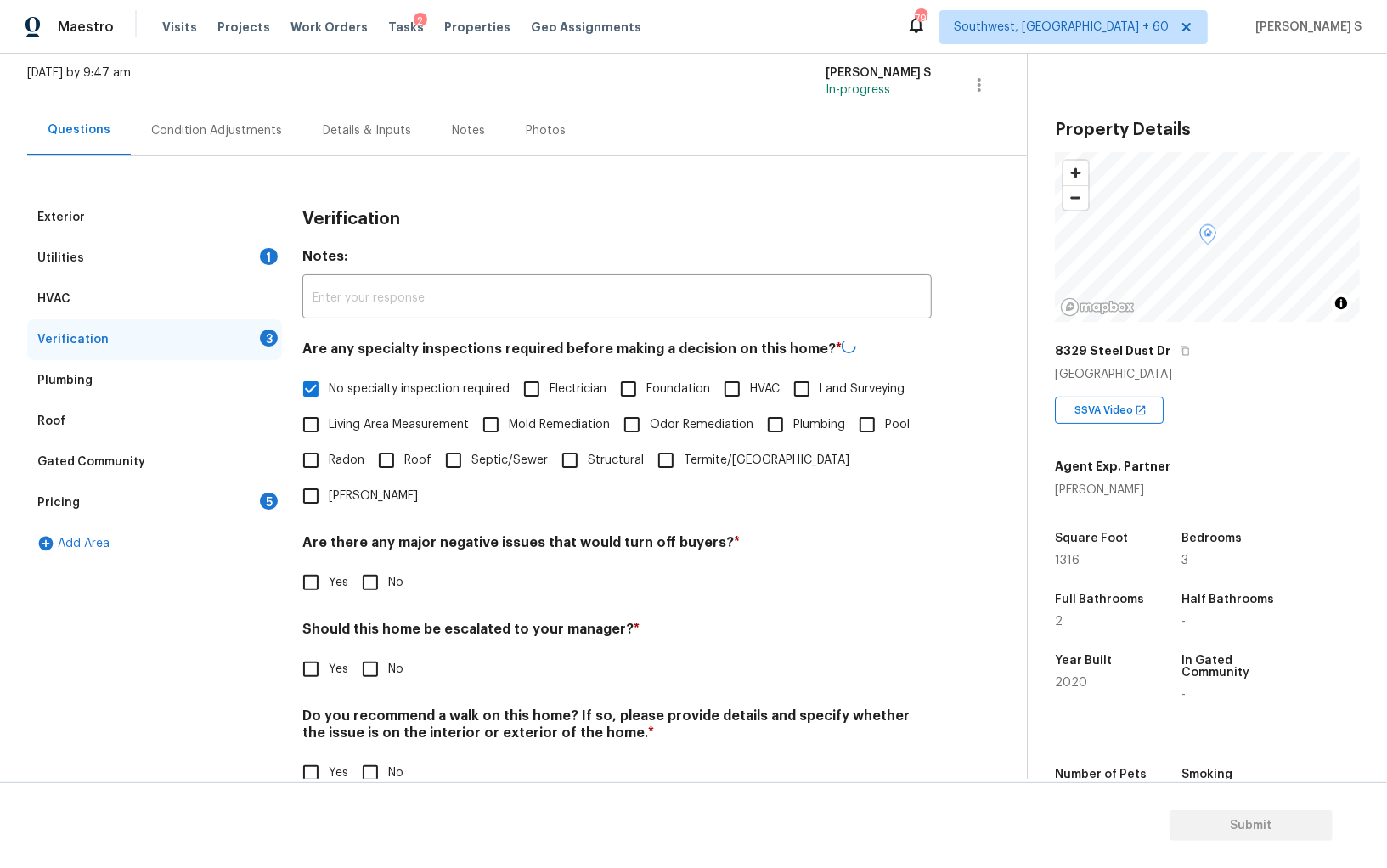
click at [360, 565] on input "No" at bounding box center [370, 583] width 35 height 35
checkbox input "true"
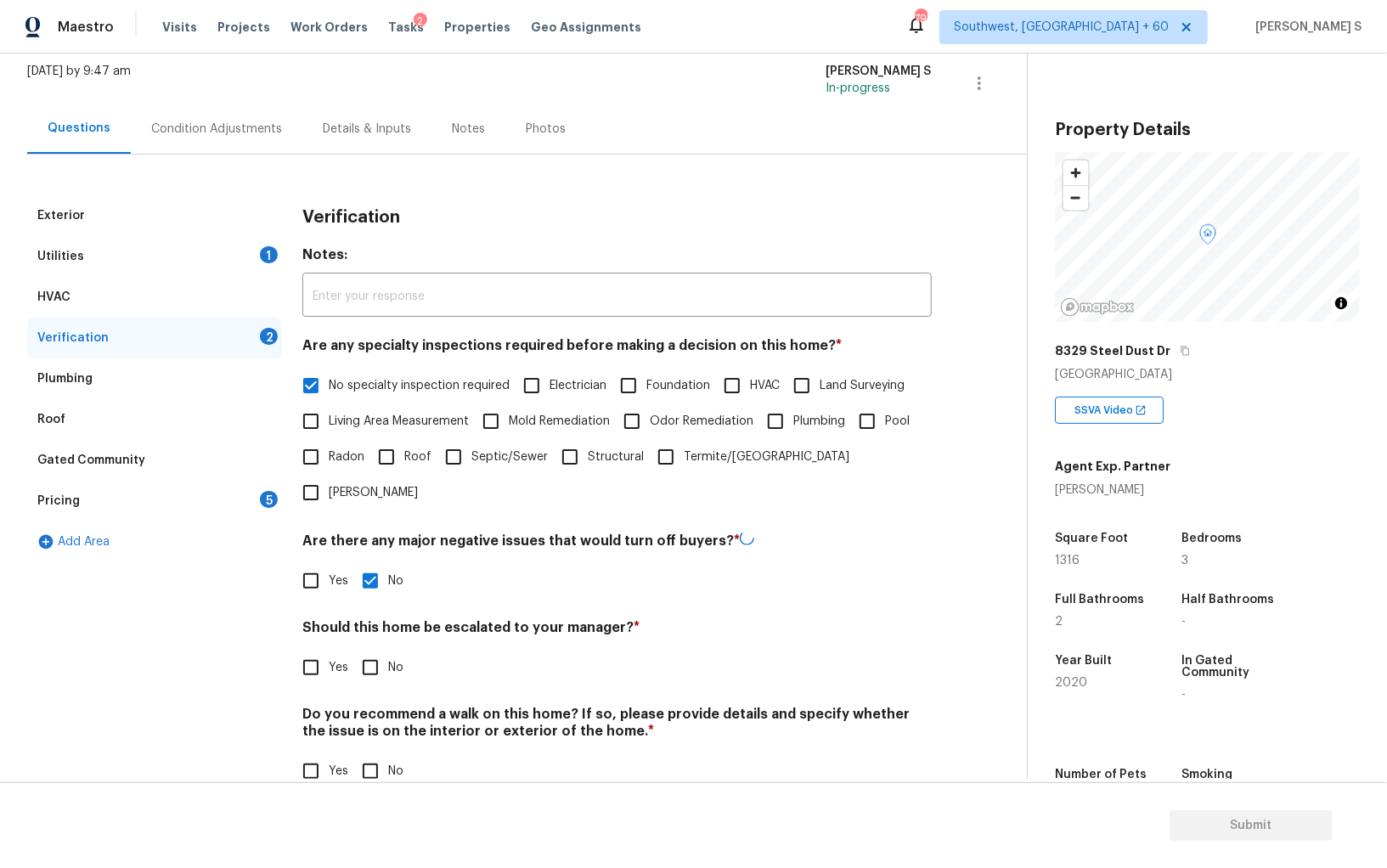
scroll to position [101, 0]
click at [374, 752] on input "No" at bounding box center [370, 773] width 35 height 35
checkbox input "true"
click at [267, 507] on div "5" at bounding box center [269, 500] width 18 height 17
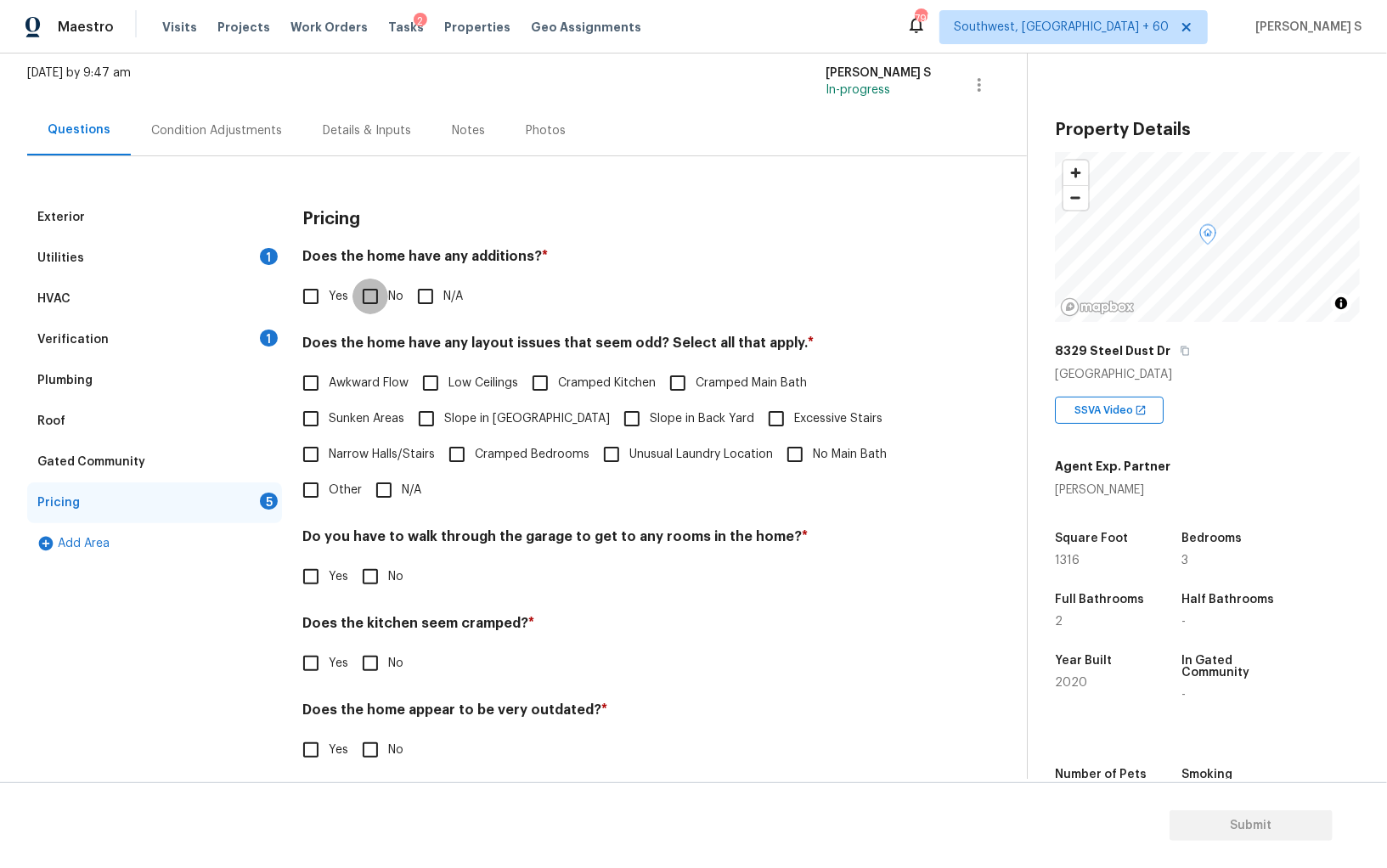
click at [368, 294] on input "No" at bounding box center [370, 297] width 35 height 35
checkbox input "true"
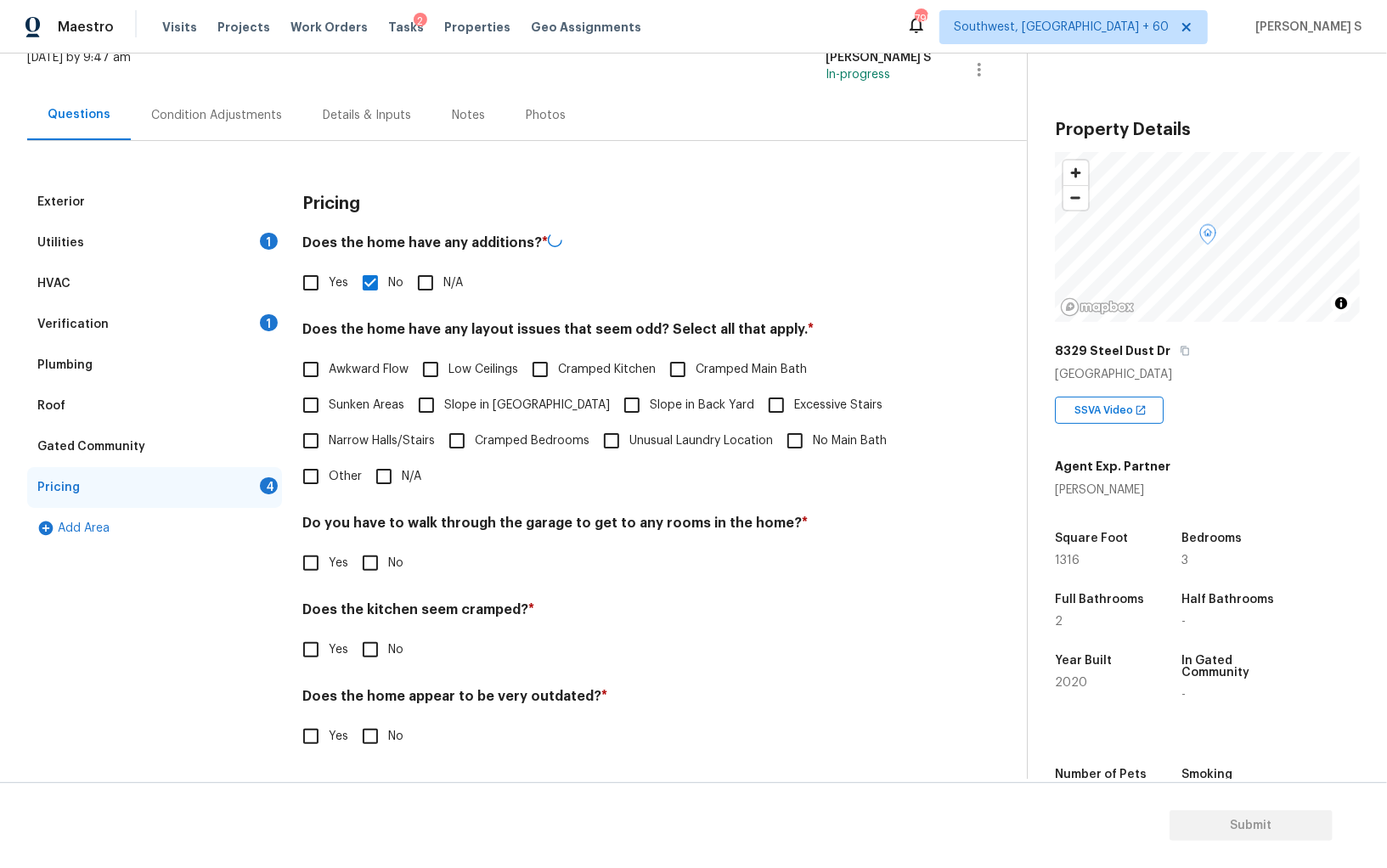
scroll to position [114, 0]
click at [360, 563] on input "No" at bounding box center [370, 563] width 35 height 35
checkbox input "true"
click at [353, 634] on input "No" at bounding box center [370, 652] width 35 height 35
checkbox input "true"
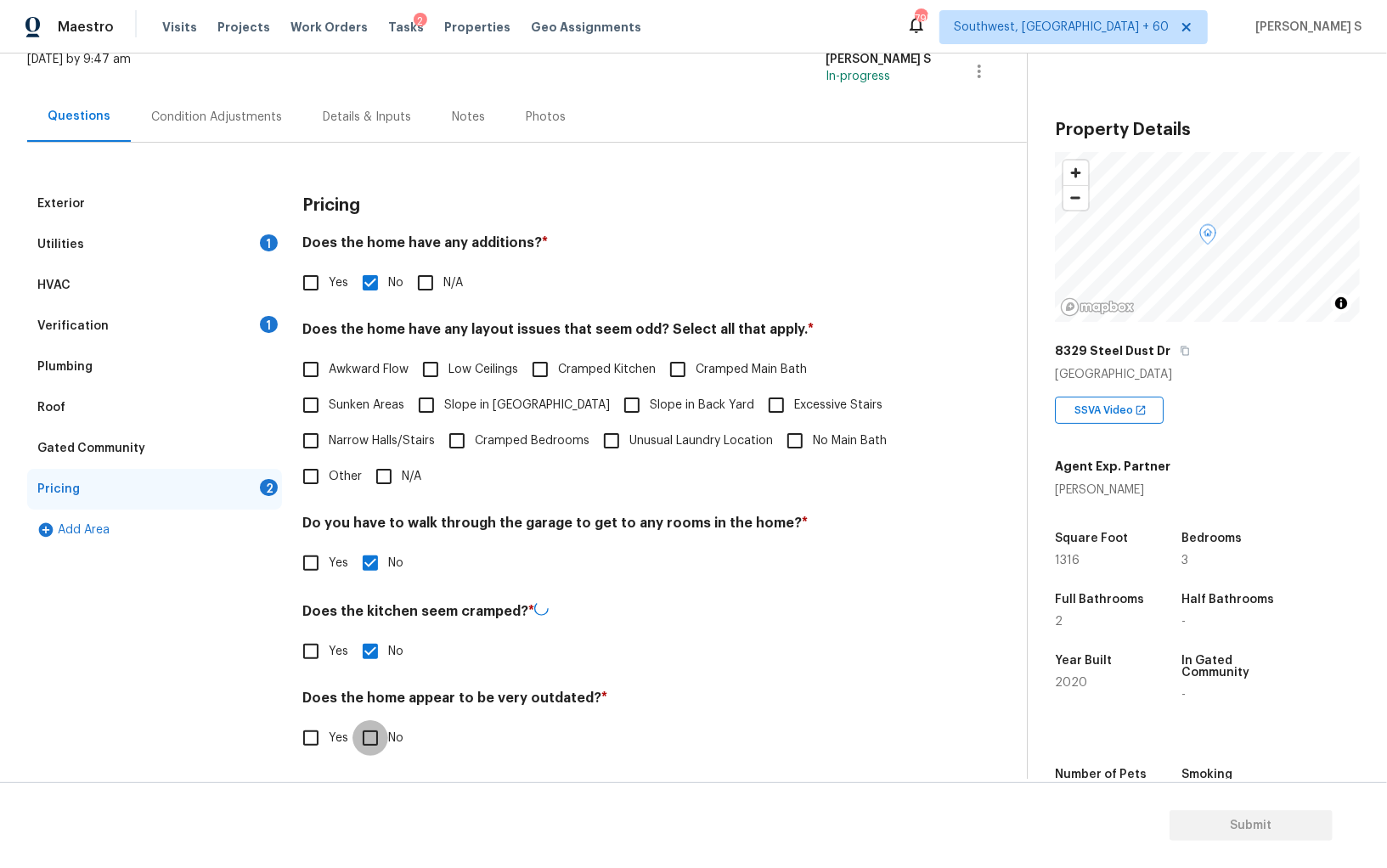
click at [353, 720] on input "No" at bounding box center [370, 738] width 35 height 35
checkbox input "true"
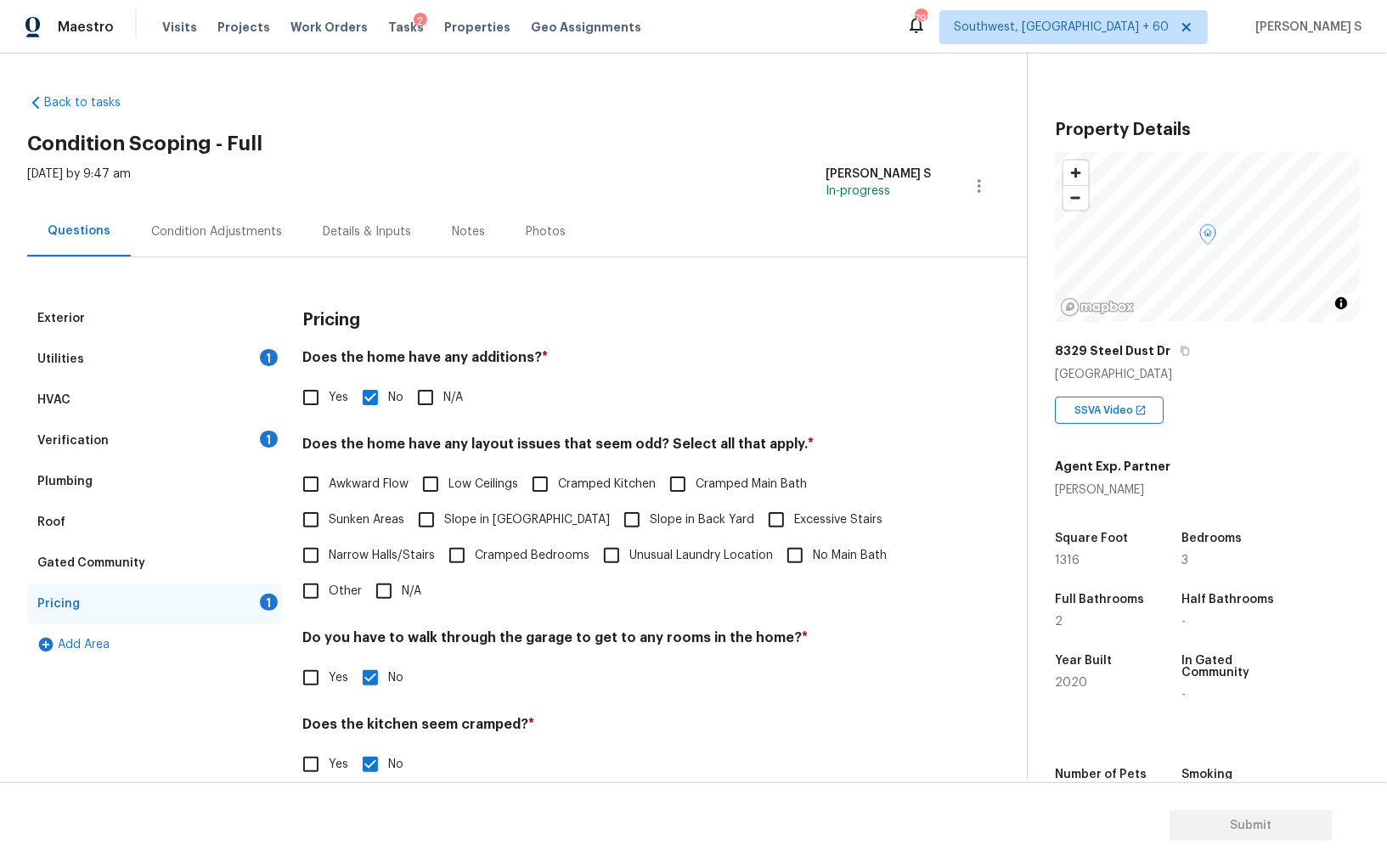
click at [239, 213] on div "Condition Adjustments" at bounding box center [217, 231] width 172 height 50
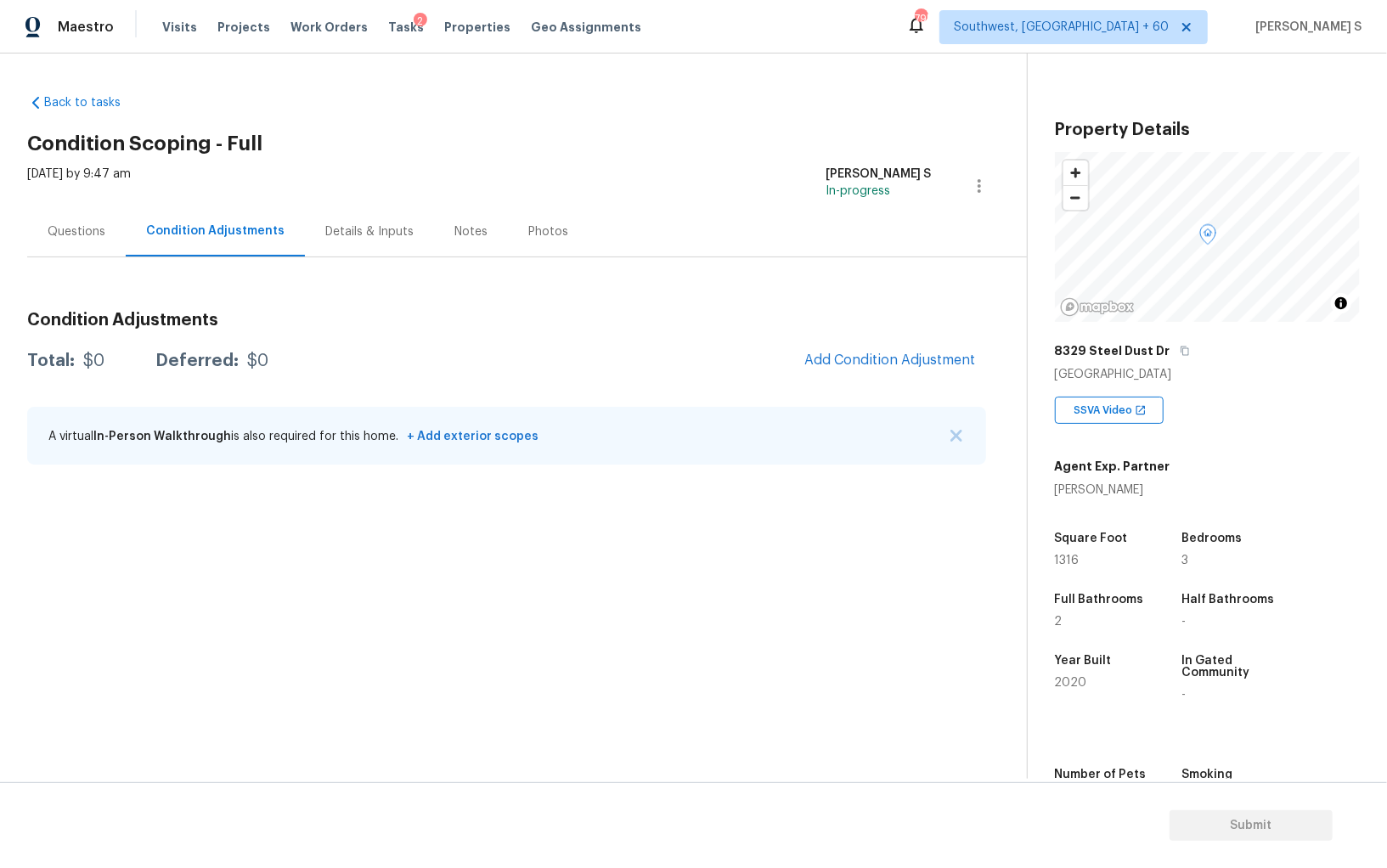
click at [857, 343] on span "Add Condition Adjustment" at bounding box center [890, 361] width 192 height 37
click at [808, 362] on span "Add Condition Adjustment" at bounding box center [890, 360] width 172 height 15
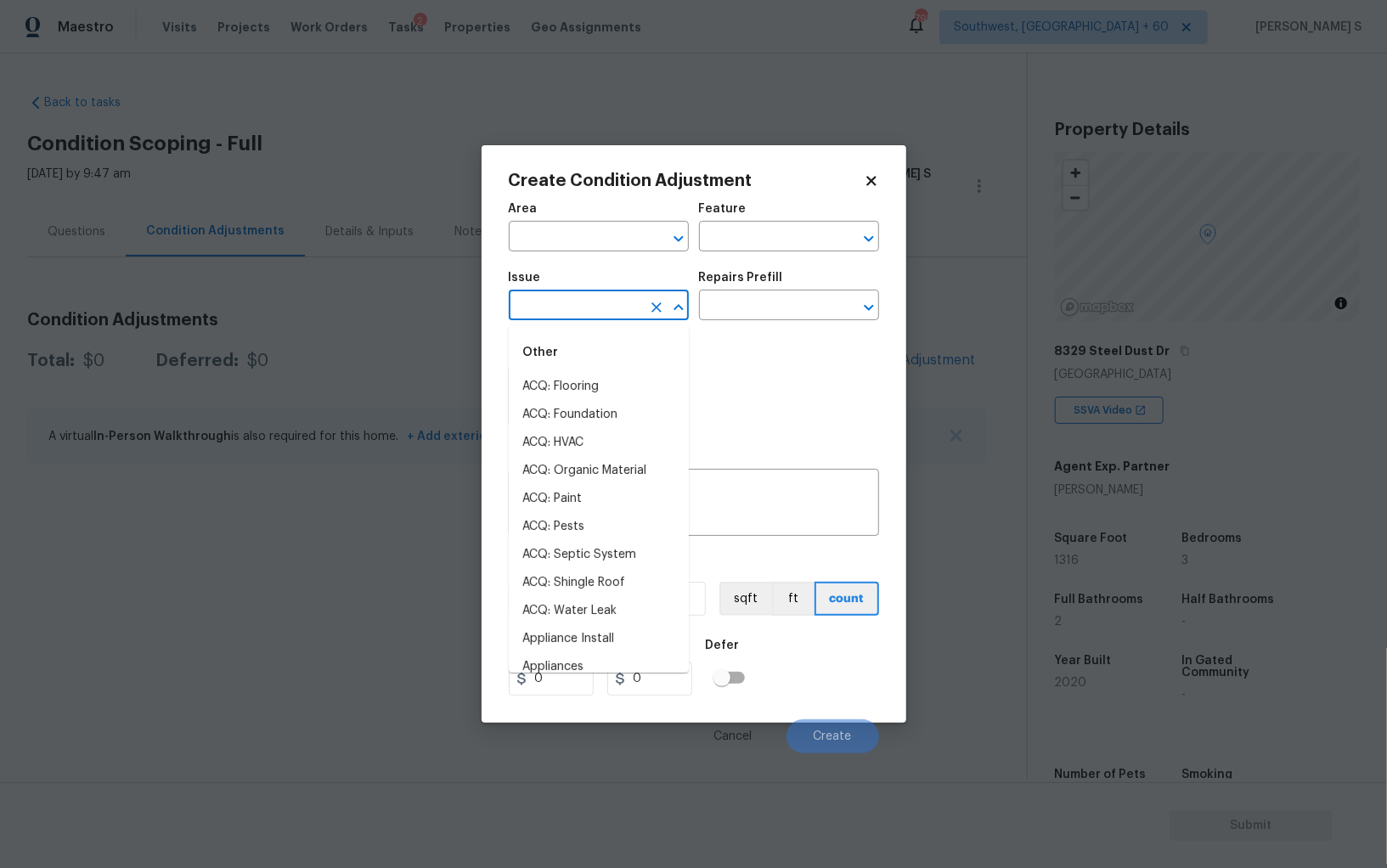
click at [561, 308] on input "text" at bounding box center [576, 307] width 133 height 27
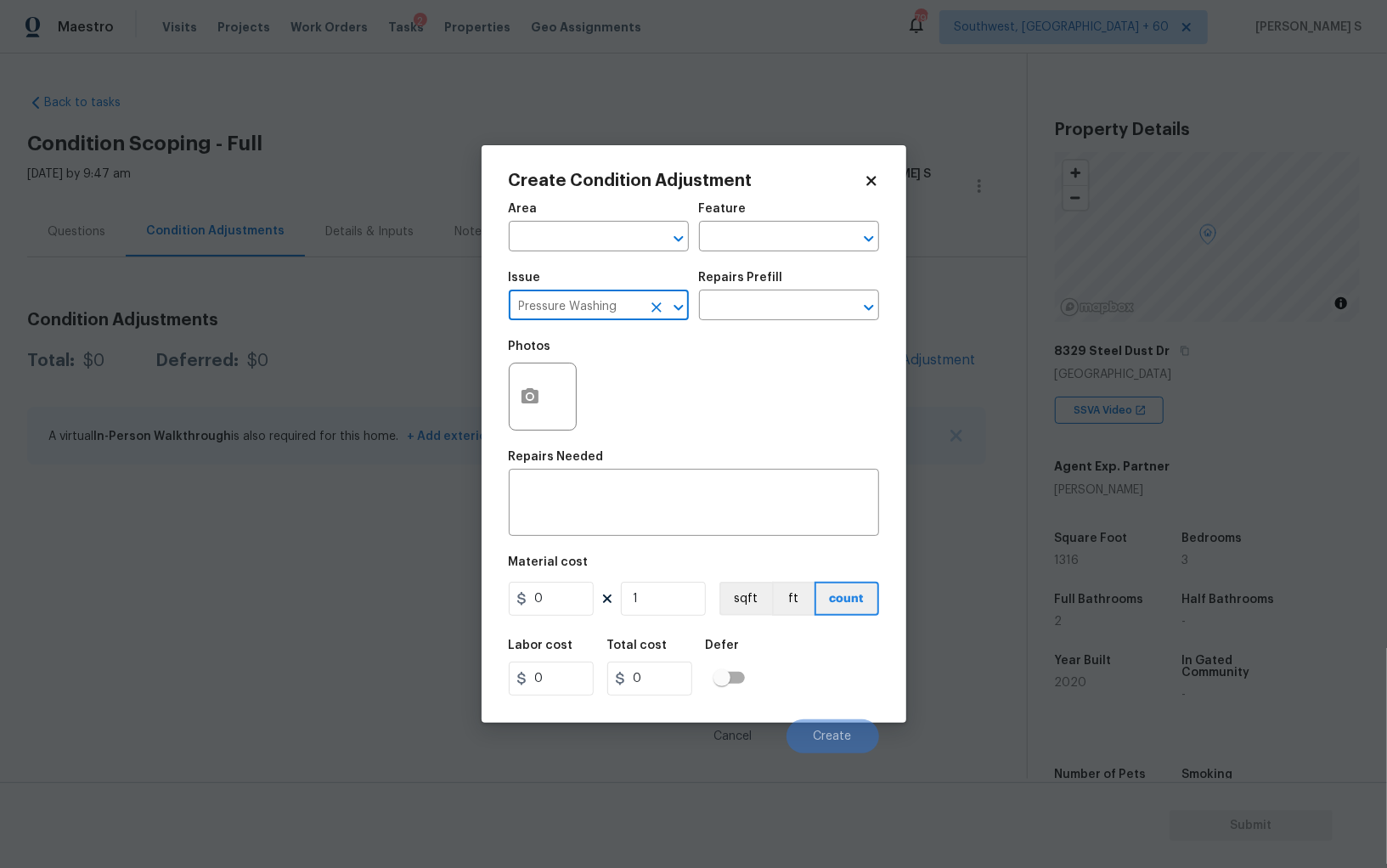
type input "Pressure Washing"
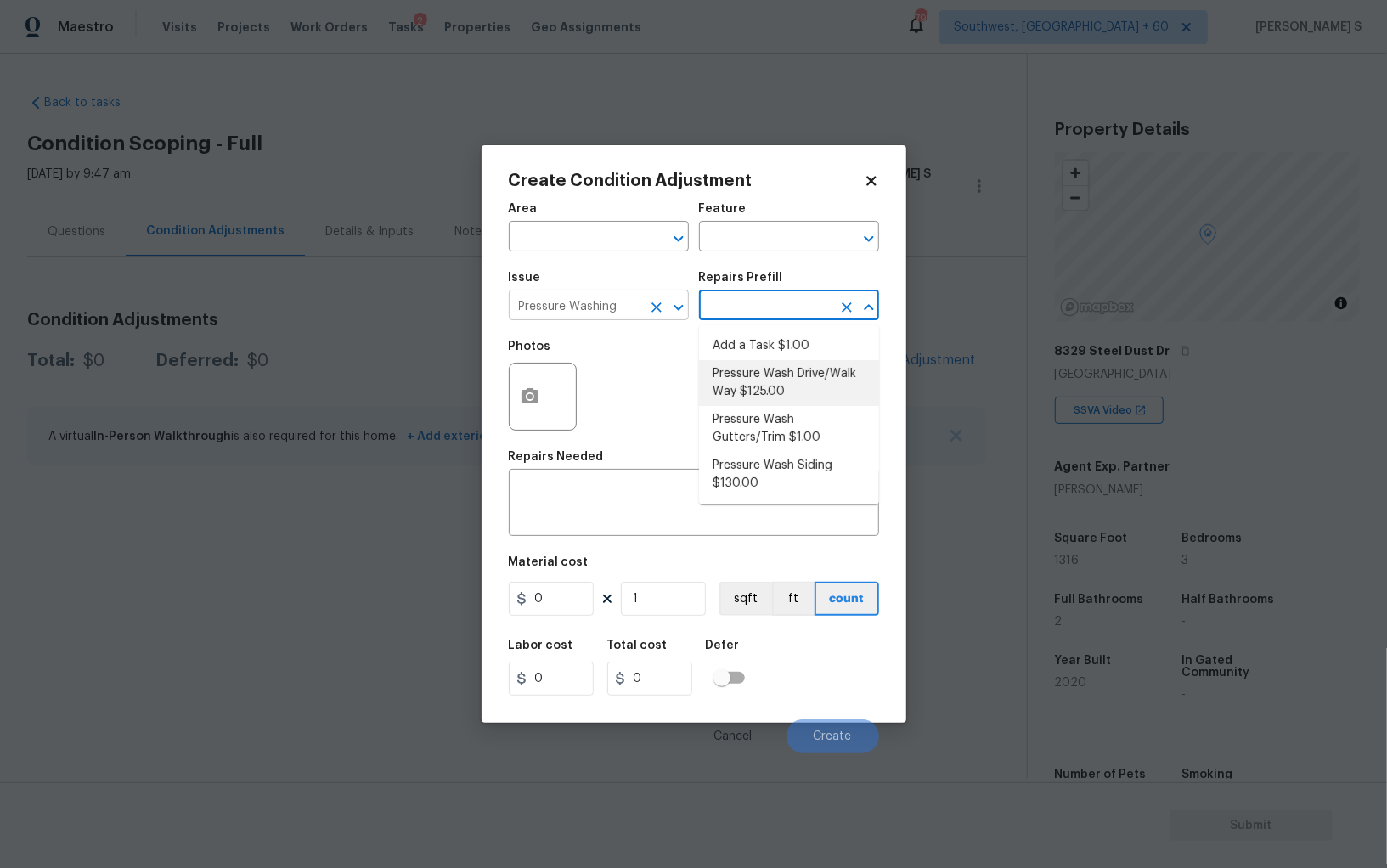
type input "Siding"
type textarea "Pressure wash the driveways/walkways as directed by the PM. Ensure that all deb…"
type input "125"
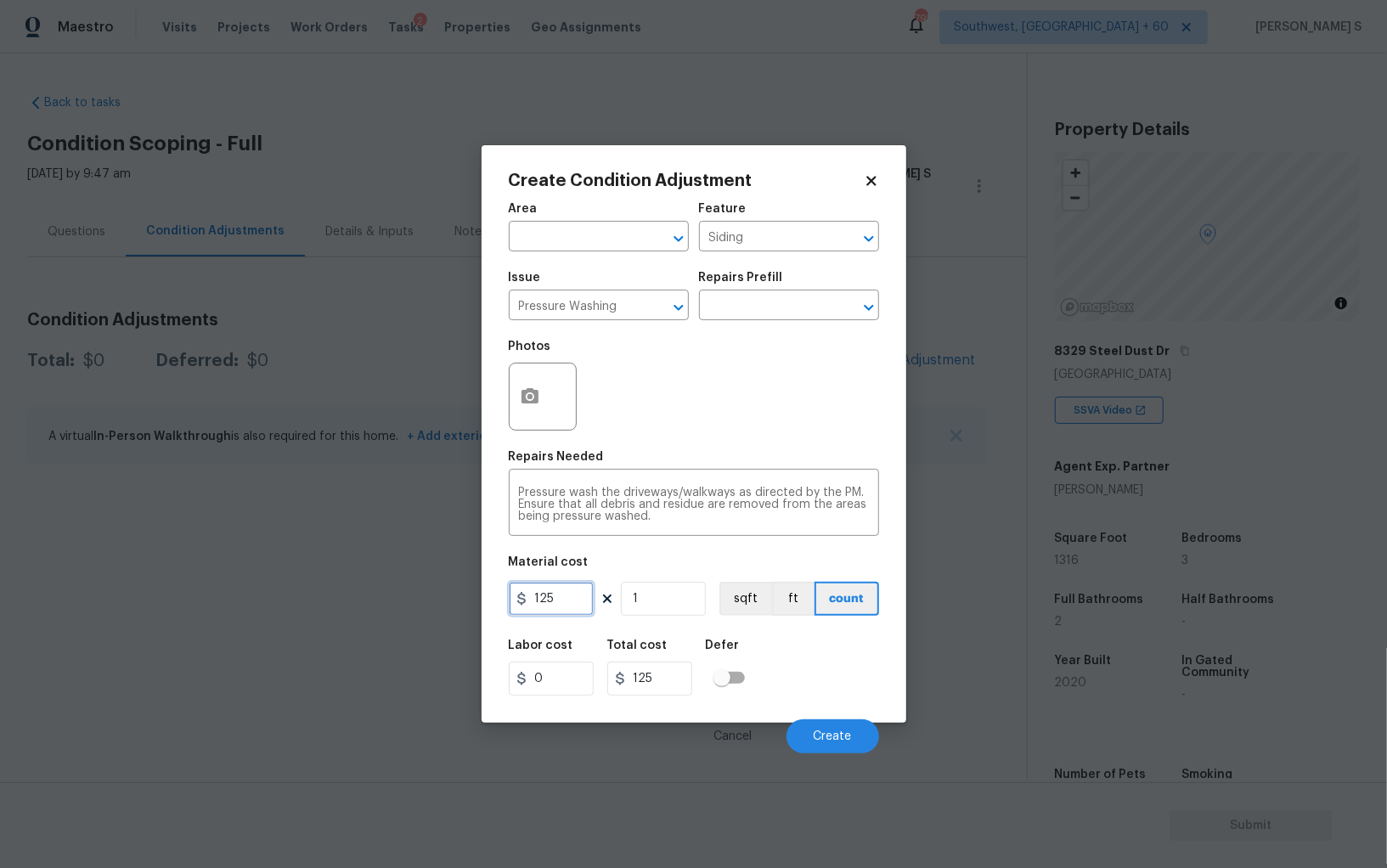
click at [574, 598] on input "125" at bounding box center [552, 599] width 85 height 34
type input "200"
click at [837, 740] on span "Create" at bounding box center [833, 737] width 38 height 12
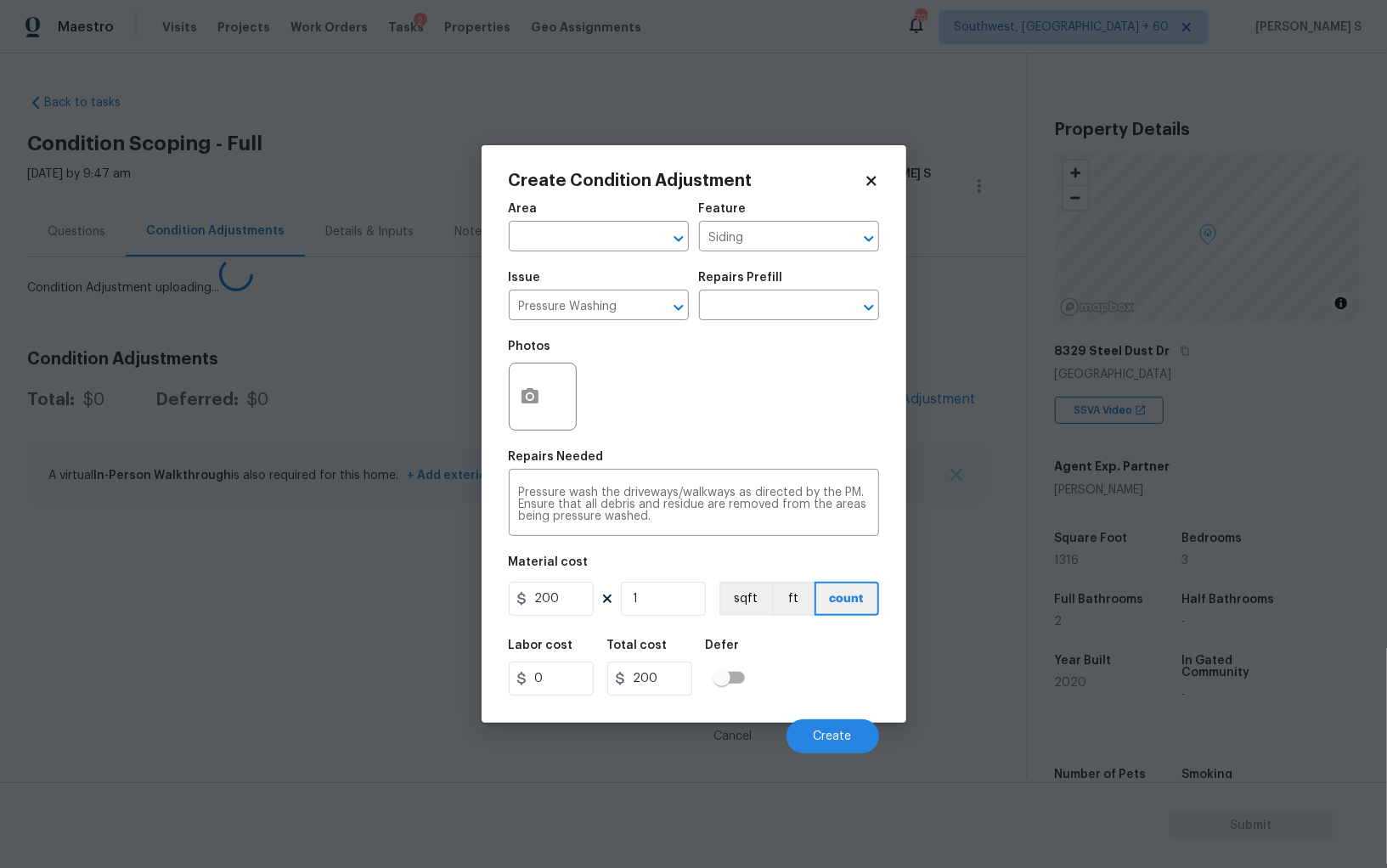
drag, startPoint x: 275, startPoint y: 639, endPoint x: 702, endPoint y: 529, distance: 440.9
click at [275, 638] on body "Maestro Visits Projects Work Orders Tasks 2 Properties Geo Assignments 795 Sout…" at bounding box center [694, 434] width 1387 height 868
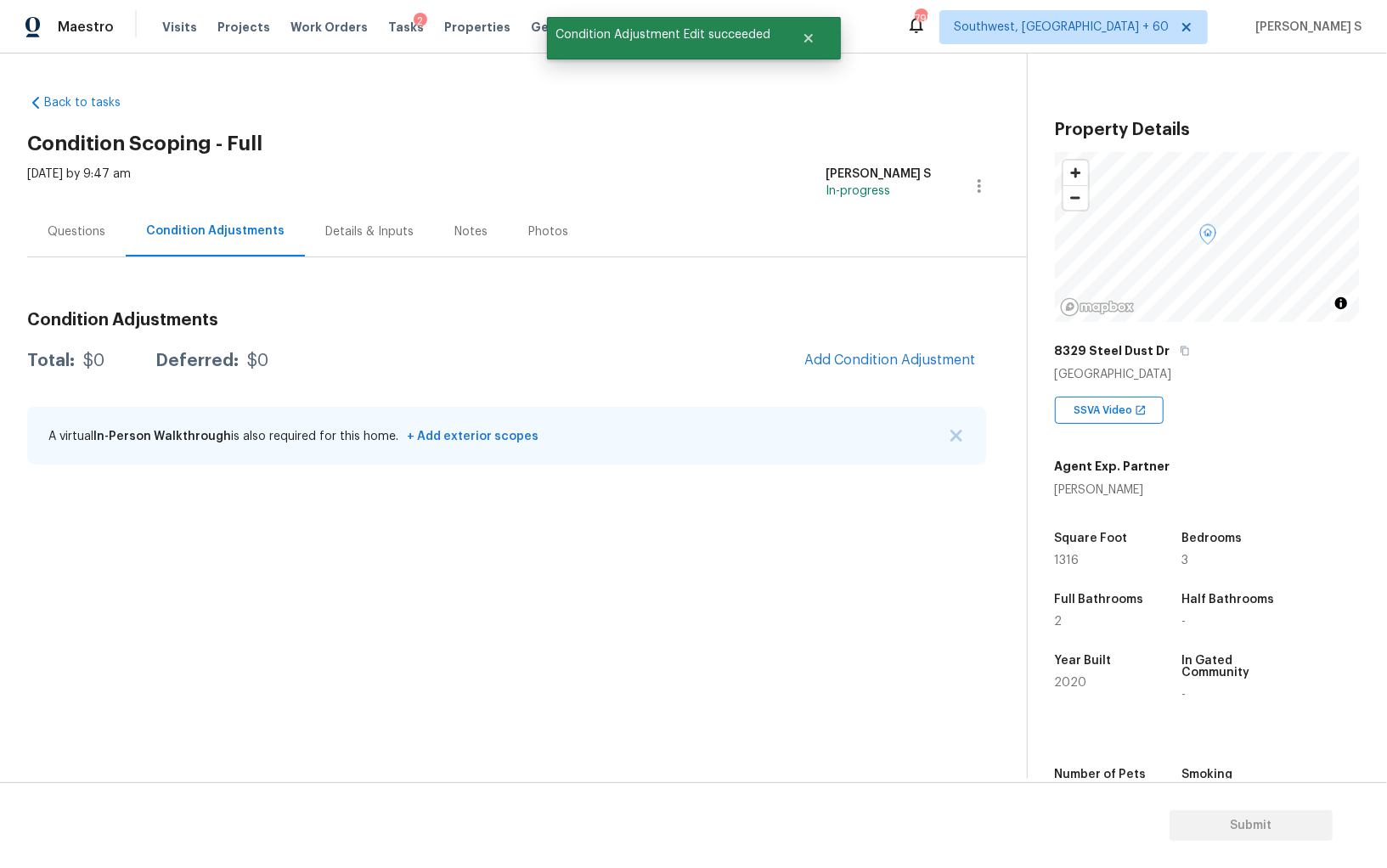
click at [918, 392] on div "Condition Adjustments Total: $0 Deferred: $0 Add Condition Adjustment A virtual…" at bounding box center [507, 389] width 959 height 182
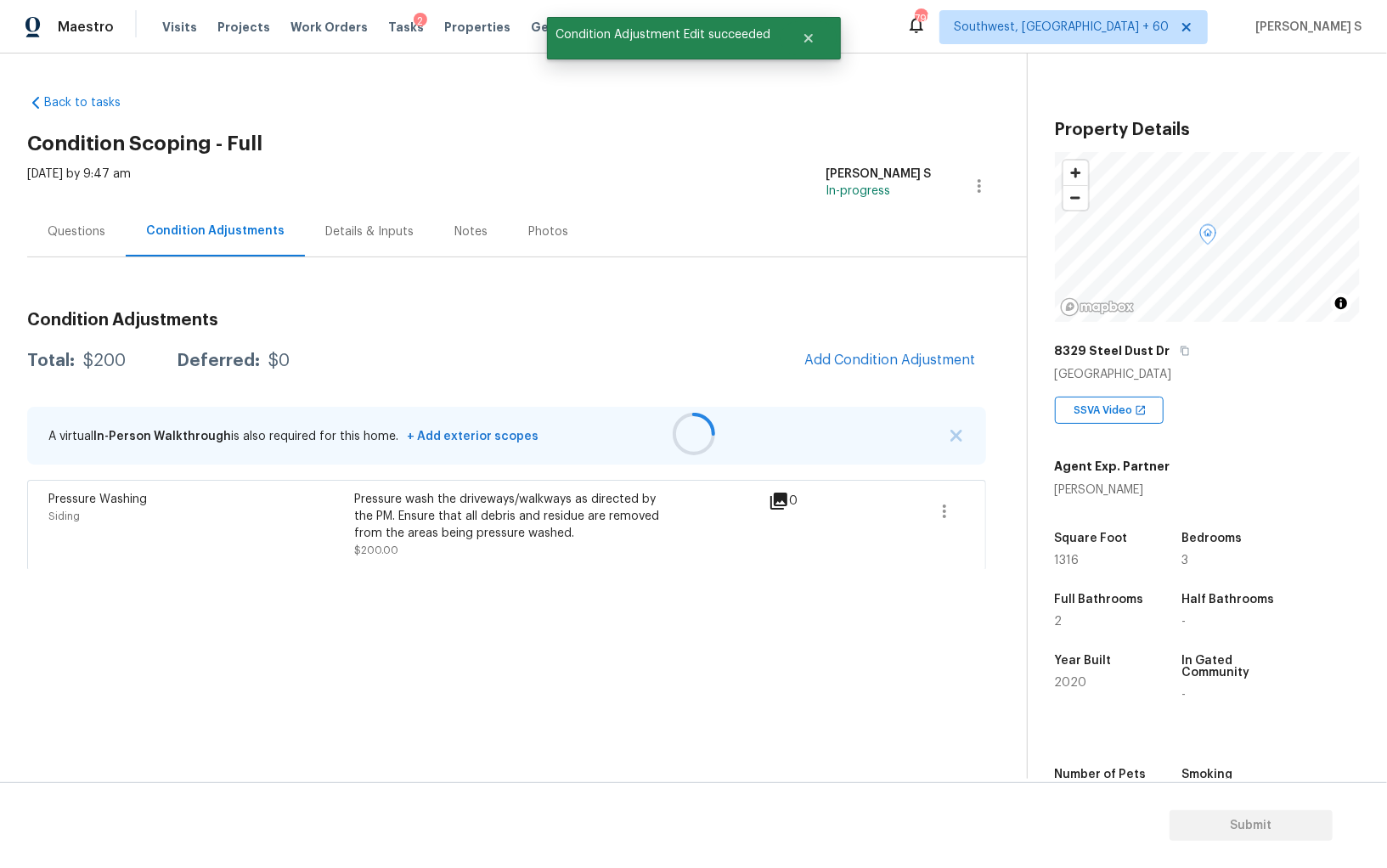
click at [927, 351] on div at bounding box center [694, 434] width 1387 height 868
click at [935, 345] on div at bounding box center [694, 434] width 1387 height 868
click at [900, 355] on span "Add Condition Adjustment" at bounding box center [890, 360] width 172 height 15
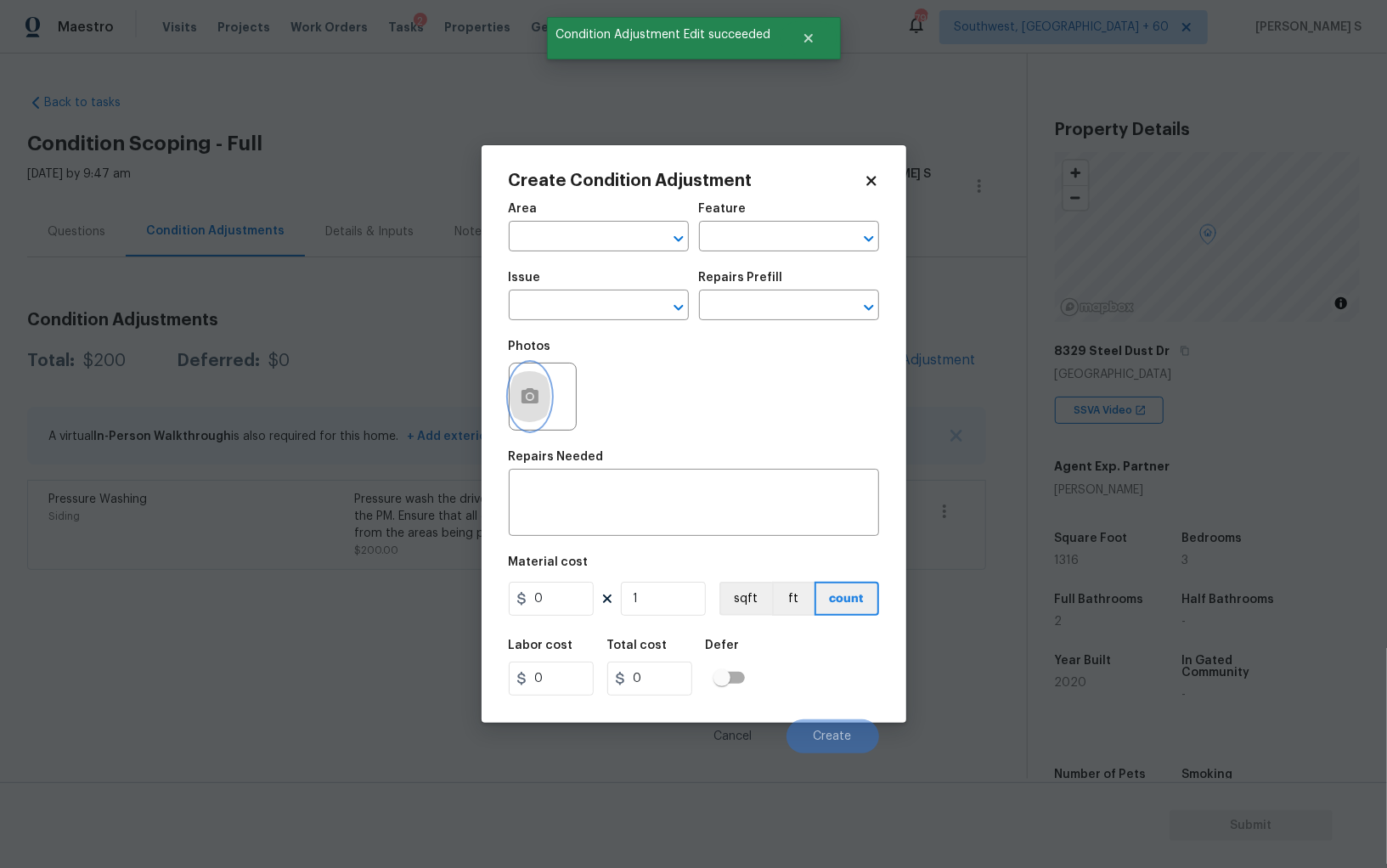
click at [520, 385] on button "button" at bounding box center [531, 397] width 41 height 66
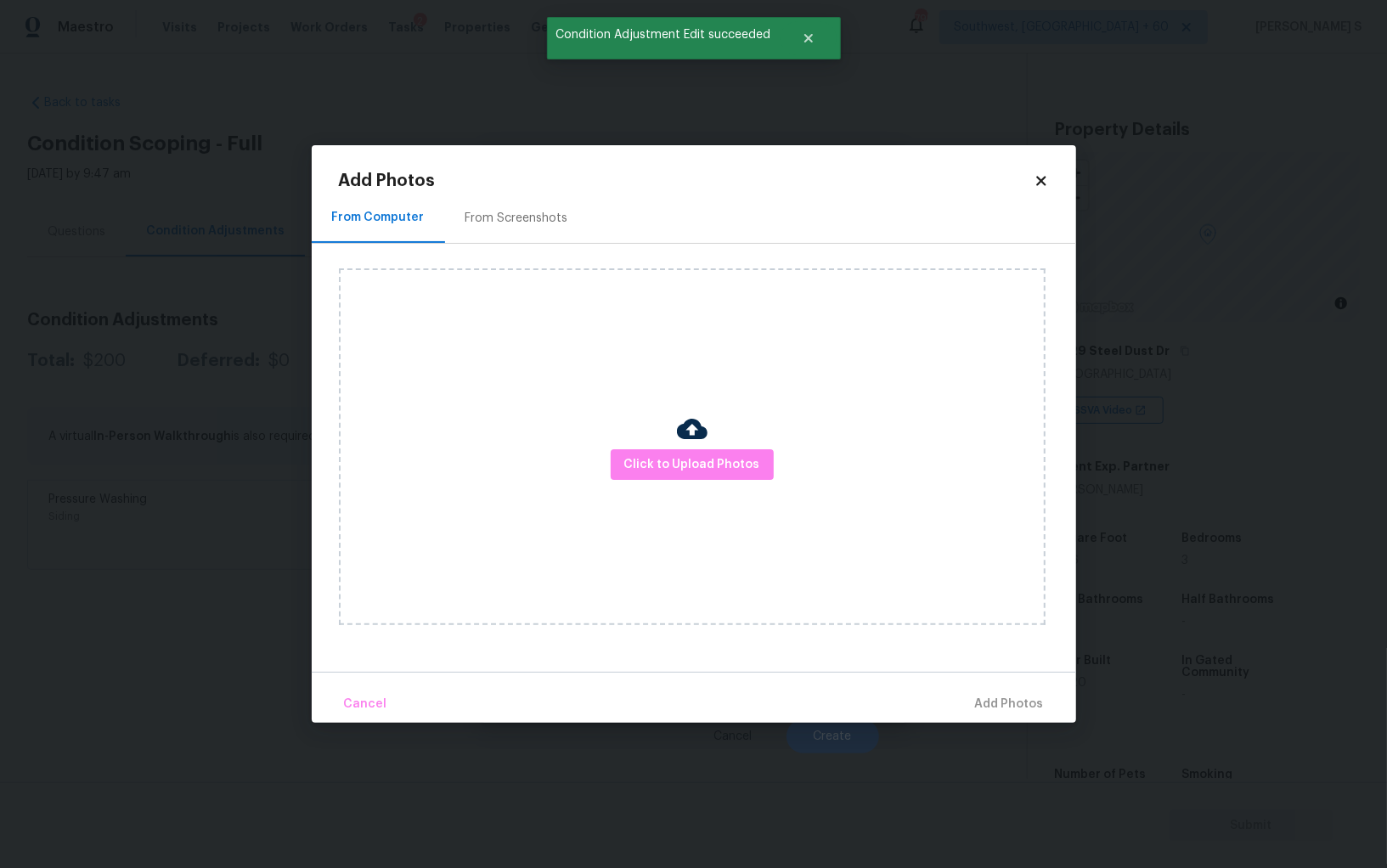
click at [452, 236] on div "From Screenshots" at bounding box center [517, 218] width 143 height 50
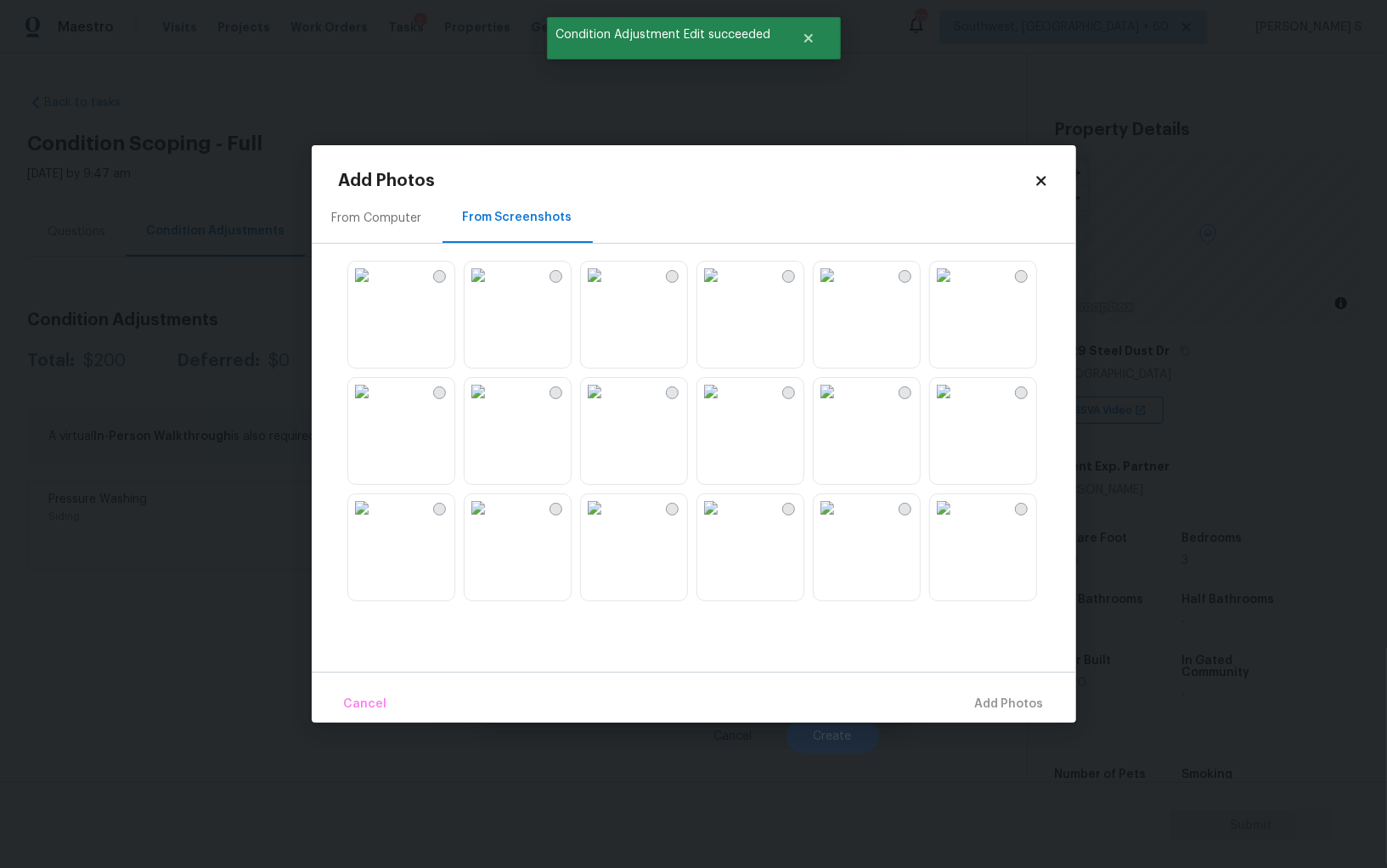
click at [491, 233] on div "From Screenshots" at bounding box center [518, 218] width 151 height 50
click at [724, 406] on img at bounding box center [711, 391] width 27 height 27
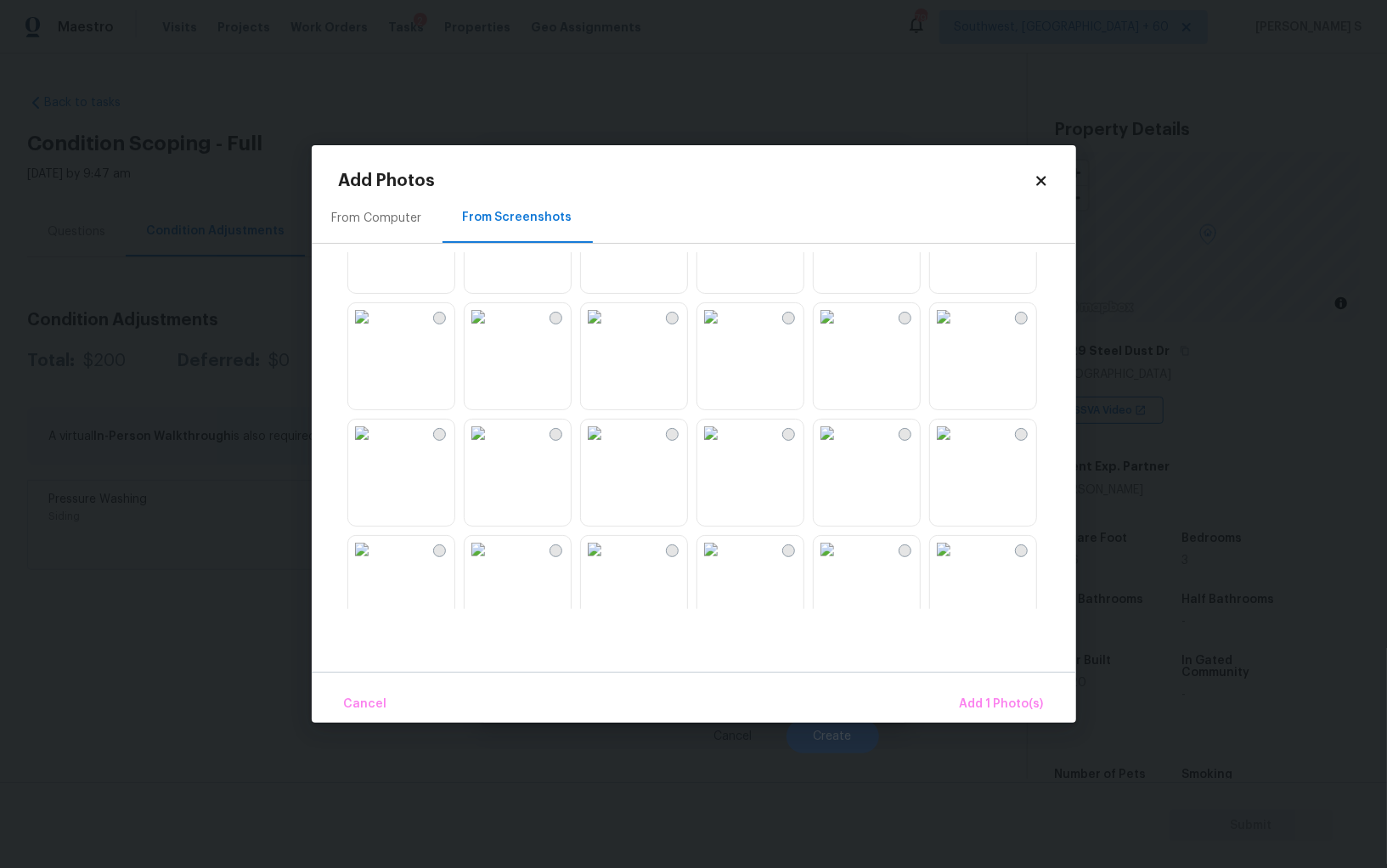
scroll to position [718, 0]
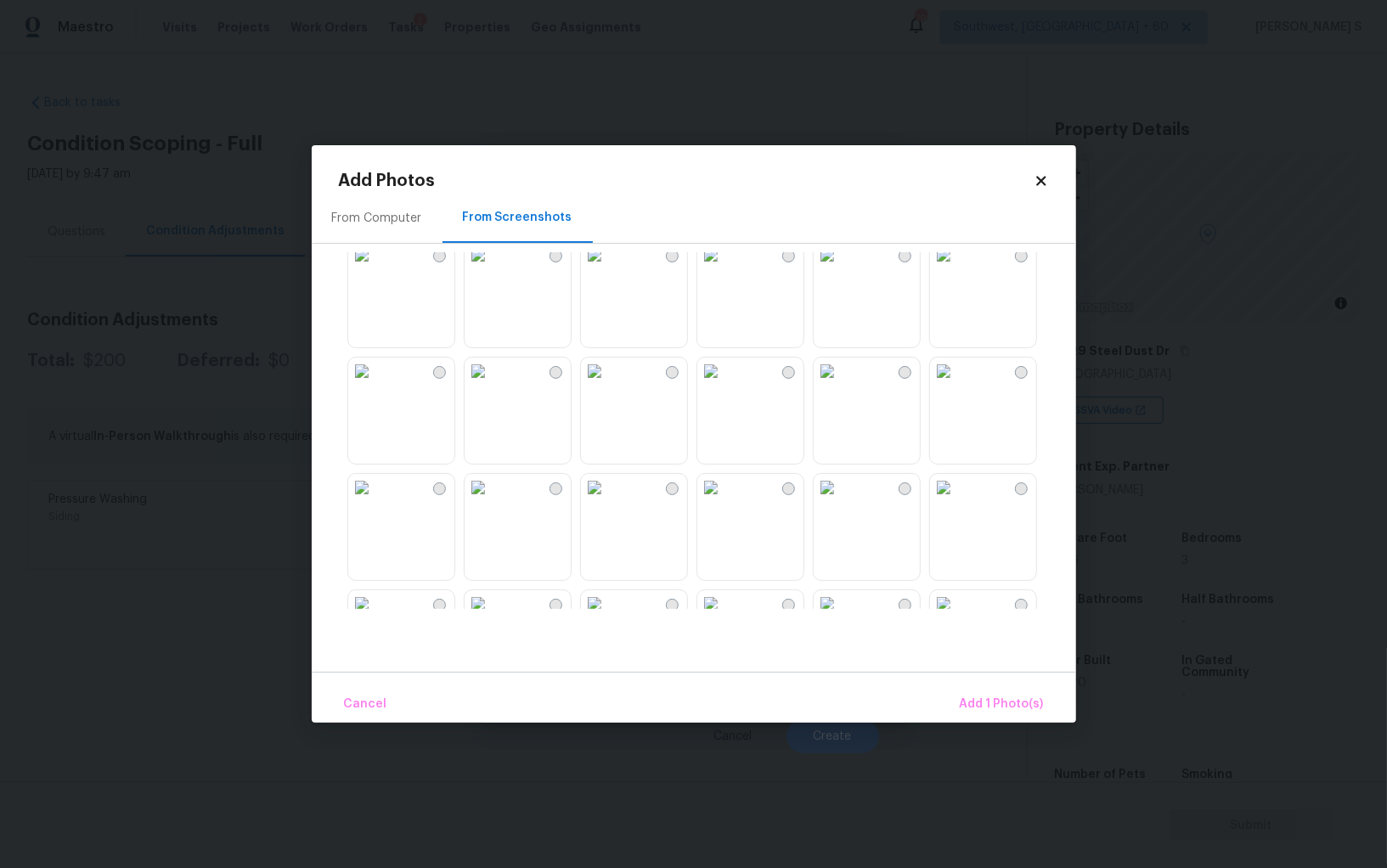
click at [608, 385] on img at bounding box center [594, 371] width 27 height 27
click at [608, 268] on img at bounding box center [594, 254] width 27 height 27
click at [724, 501] on img at bounding box center [711, 487] width 27 height 27
click at [841, 501] on img at bounding box center [827, 487] width 27 height 27
click at [957, 501] on img at bounding box center [943, 487] width 27 height 27
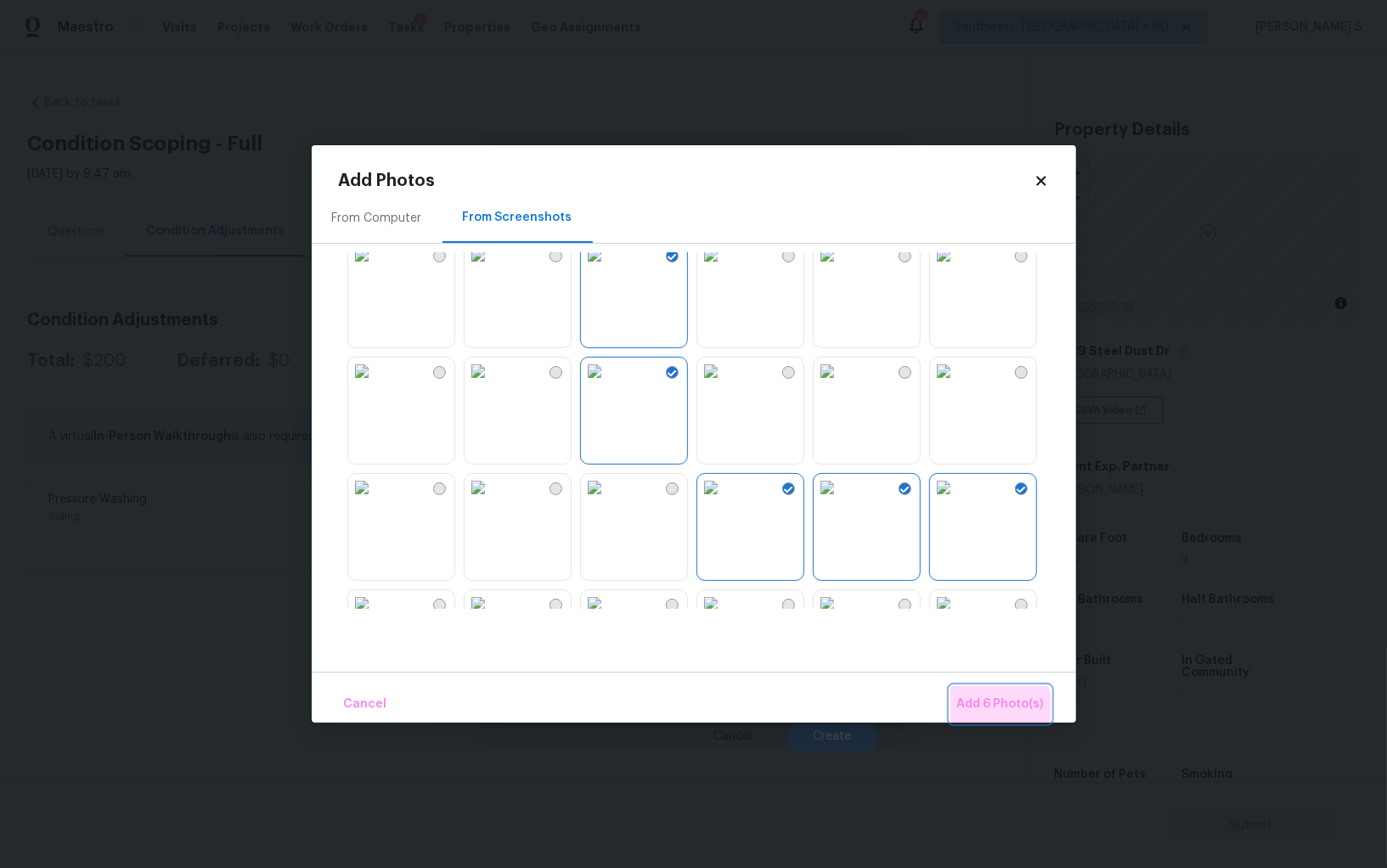
click at [996, 708] on span "Add 6 Photo(s)" at bounding box center [1001, 705] width 87 height 21
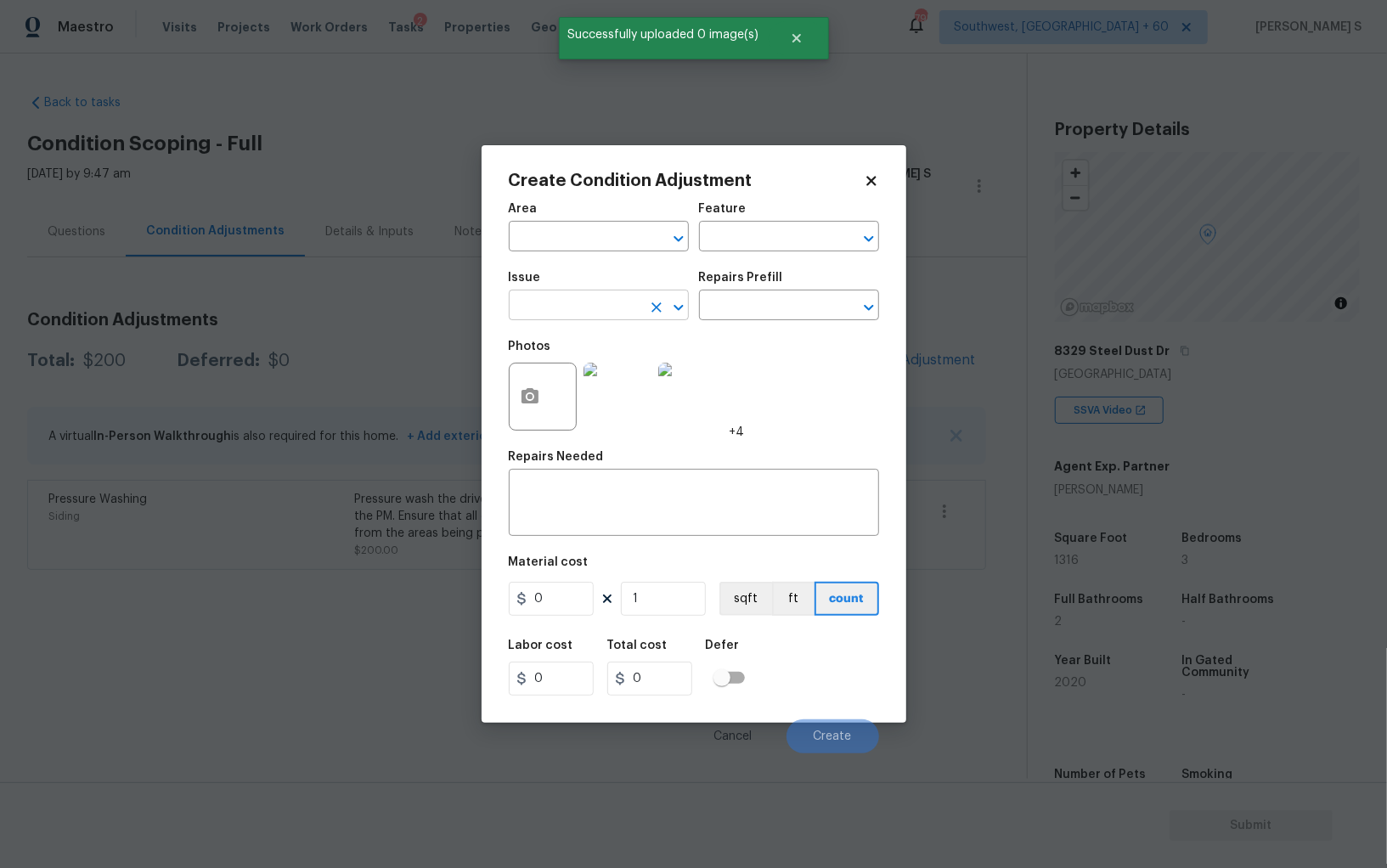
click at [618, 294] on input "text" at bounding box center [576, 307] width 133 height 27
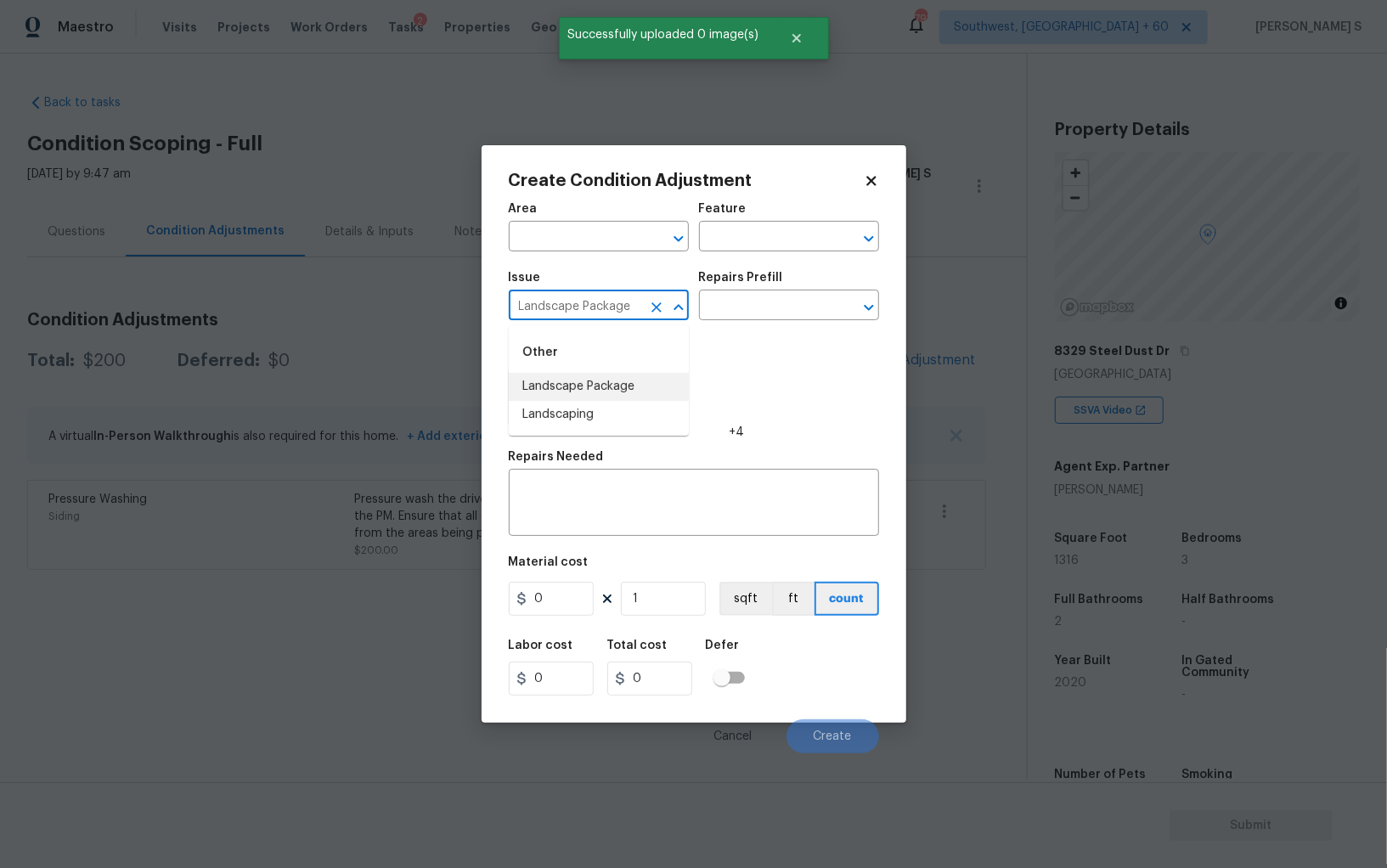
type input "Landscape Package"
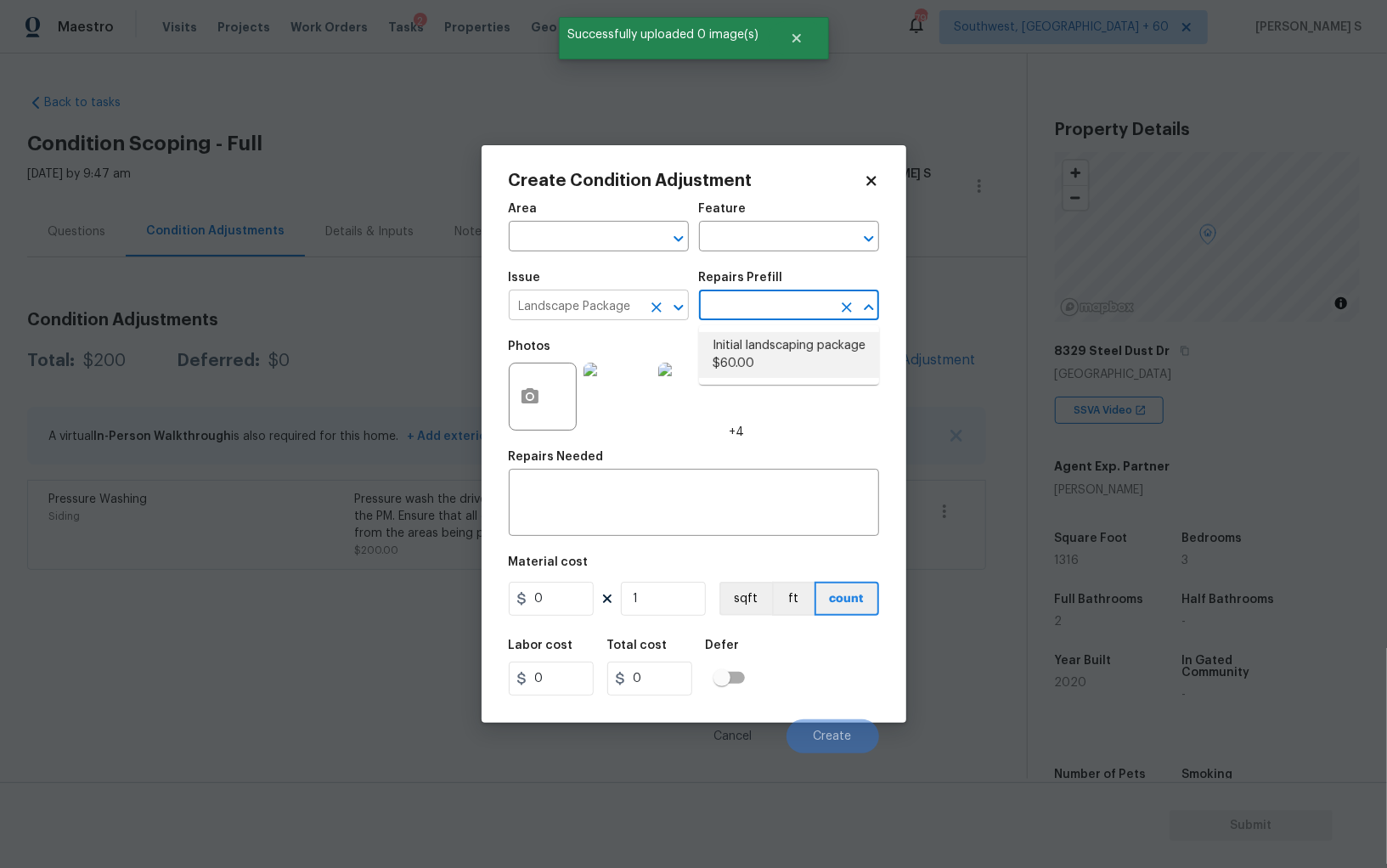
type input "Home Readiness Packages"
type textarea "Mowing of grass up to 6" in height. Mow, edge along driveways & sidewalks, trim…"
type input "60"
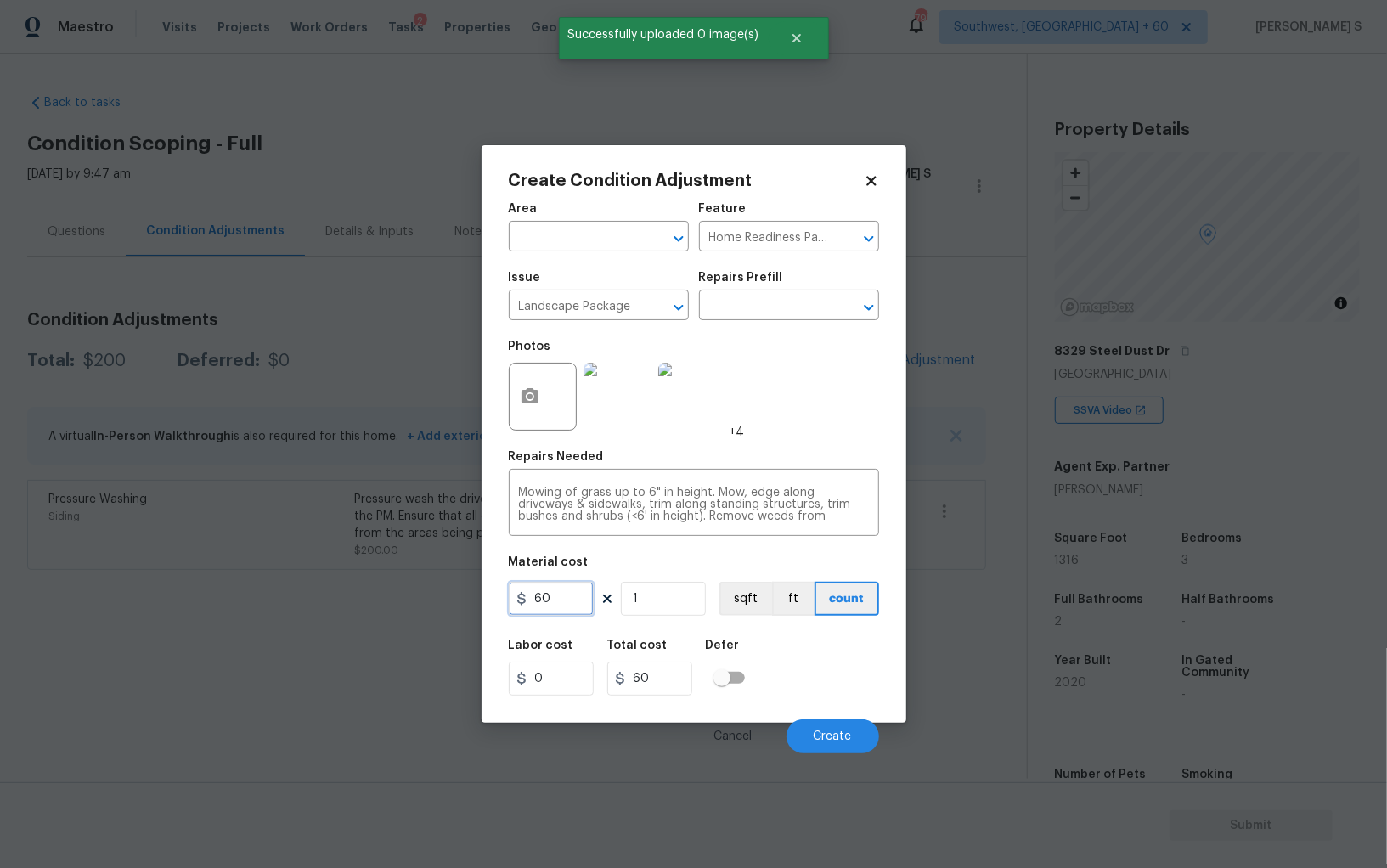
click at [574, 601] on input "60" at bounding box center [552, 599] width 85 height 34
type input "300"
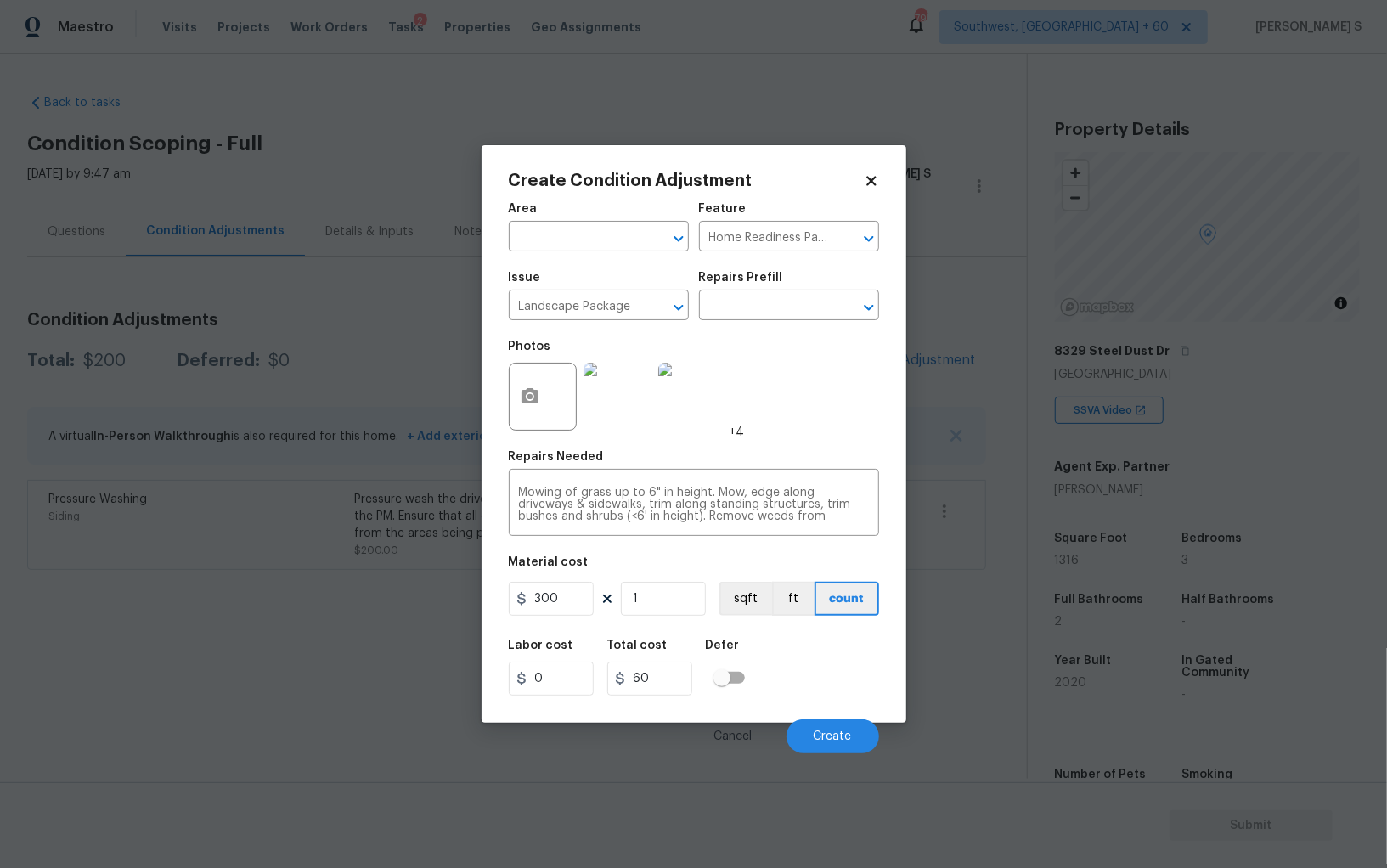
type input "300"
click at [844, 718] on div "Cancel Create" at bounding box center [694, 730] width 370 height 48
click at [841, 743] on span "Create" at bounding box center [833, 737] width 38 height 12
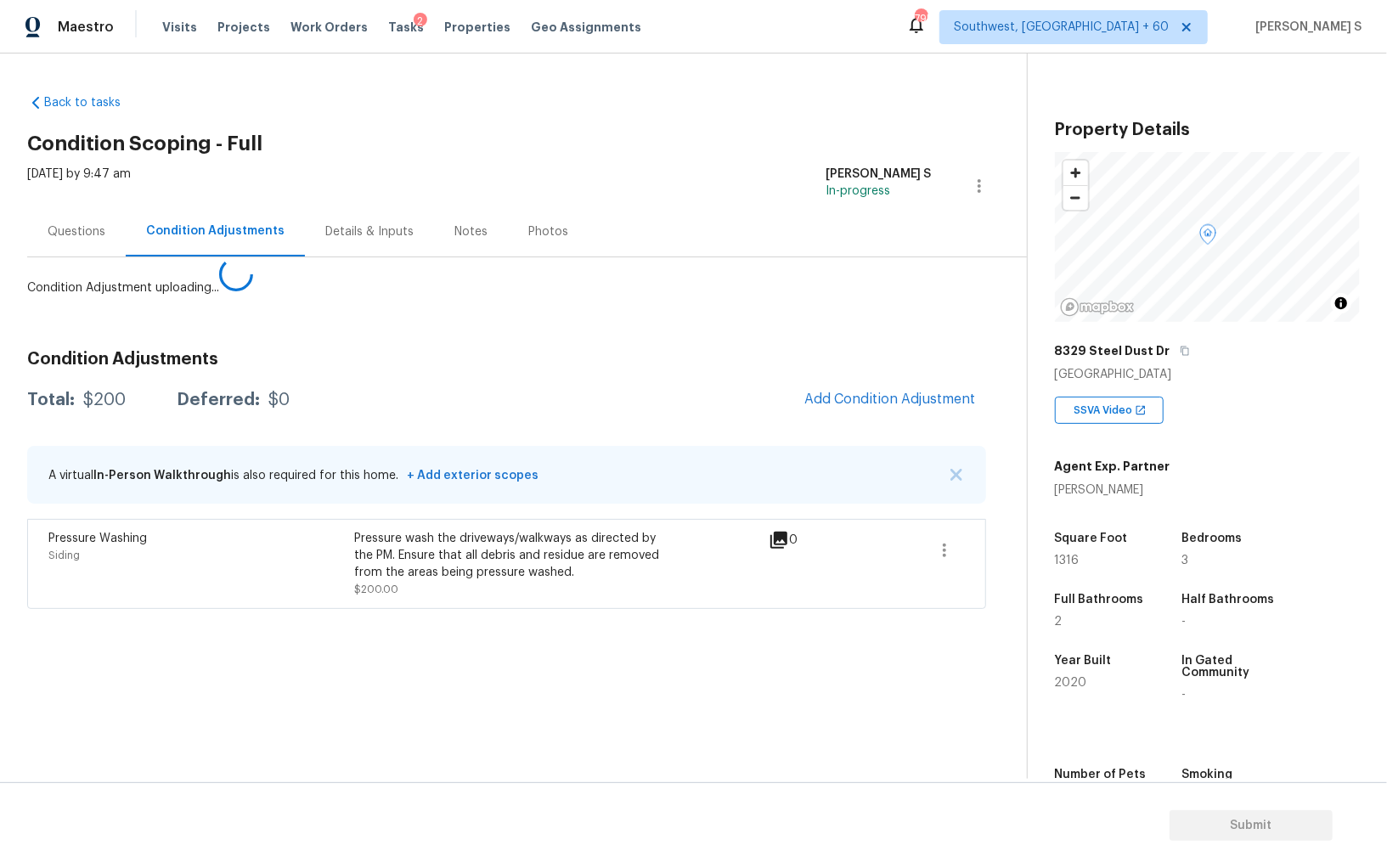
click at [302, 610] on body "Maestro Visits Projects Work Orders Tasks 2 Properties Geo Assignments 795 Sout…" at bounding box center [694, 434] width 1387 height 868
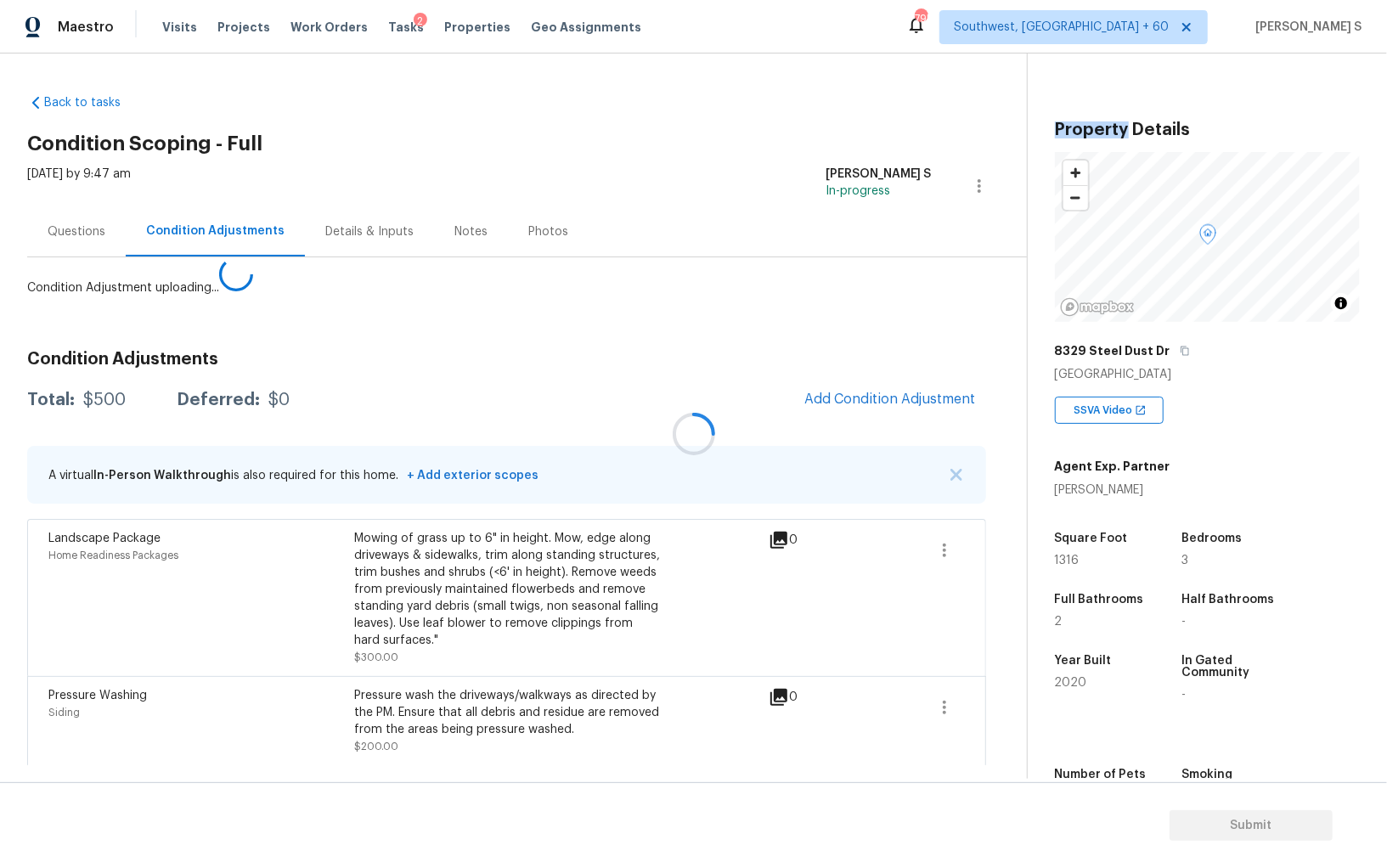
click at [72, 232] on div at bounding box center [694, 434] width 1387 height 868
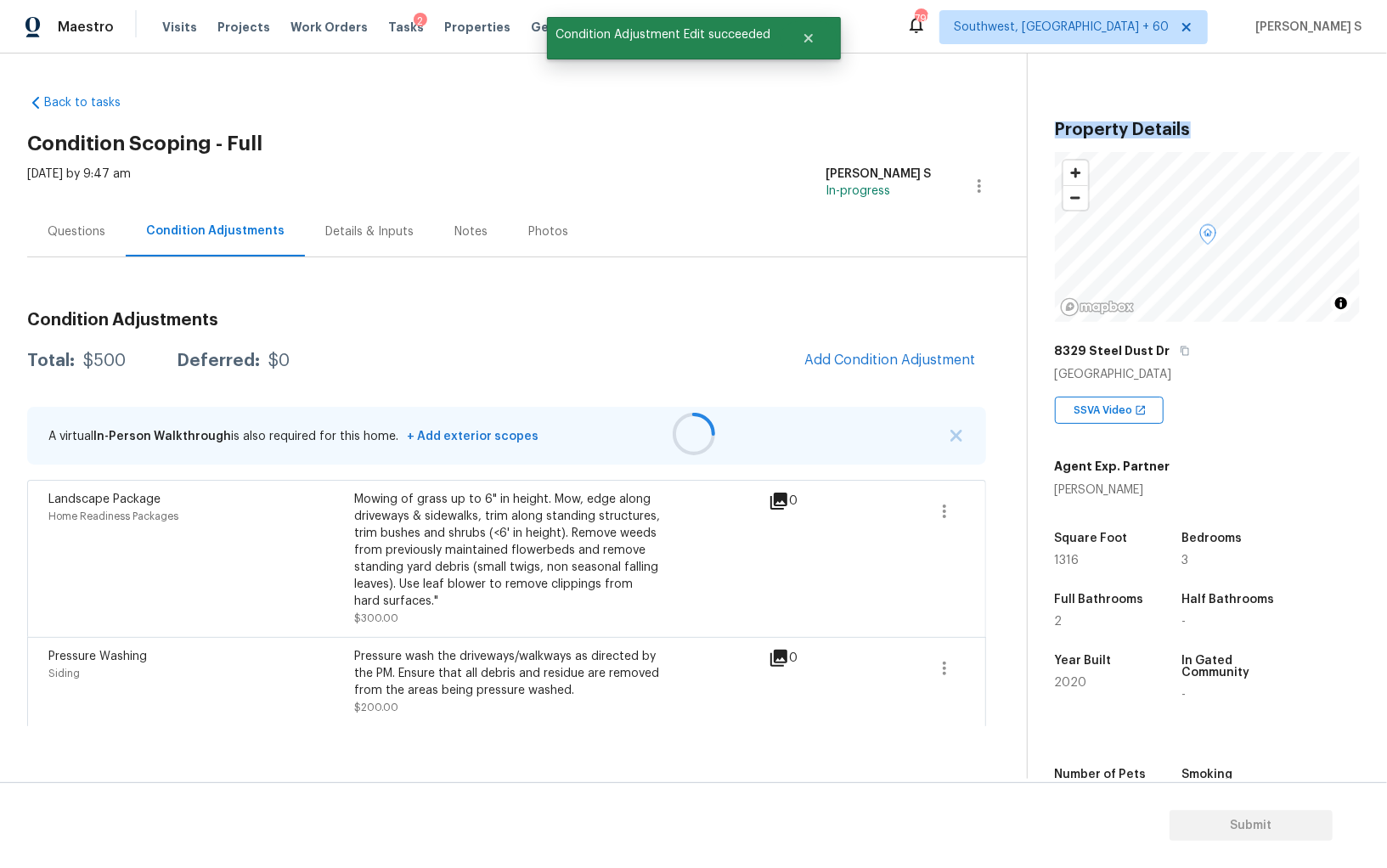
click at [72, 232] on div at bounding box center [694, 434] width 1387 height 868
click at [62, 232] on div "Questions" at bounding box center [76, 231] width 58 height 17
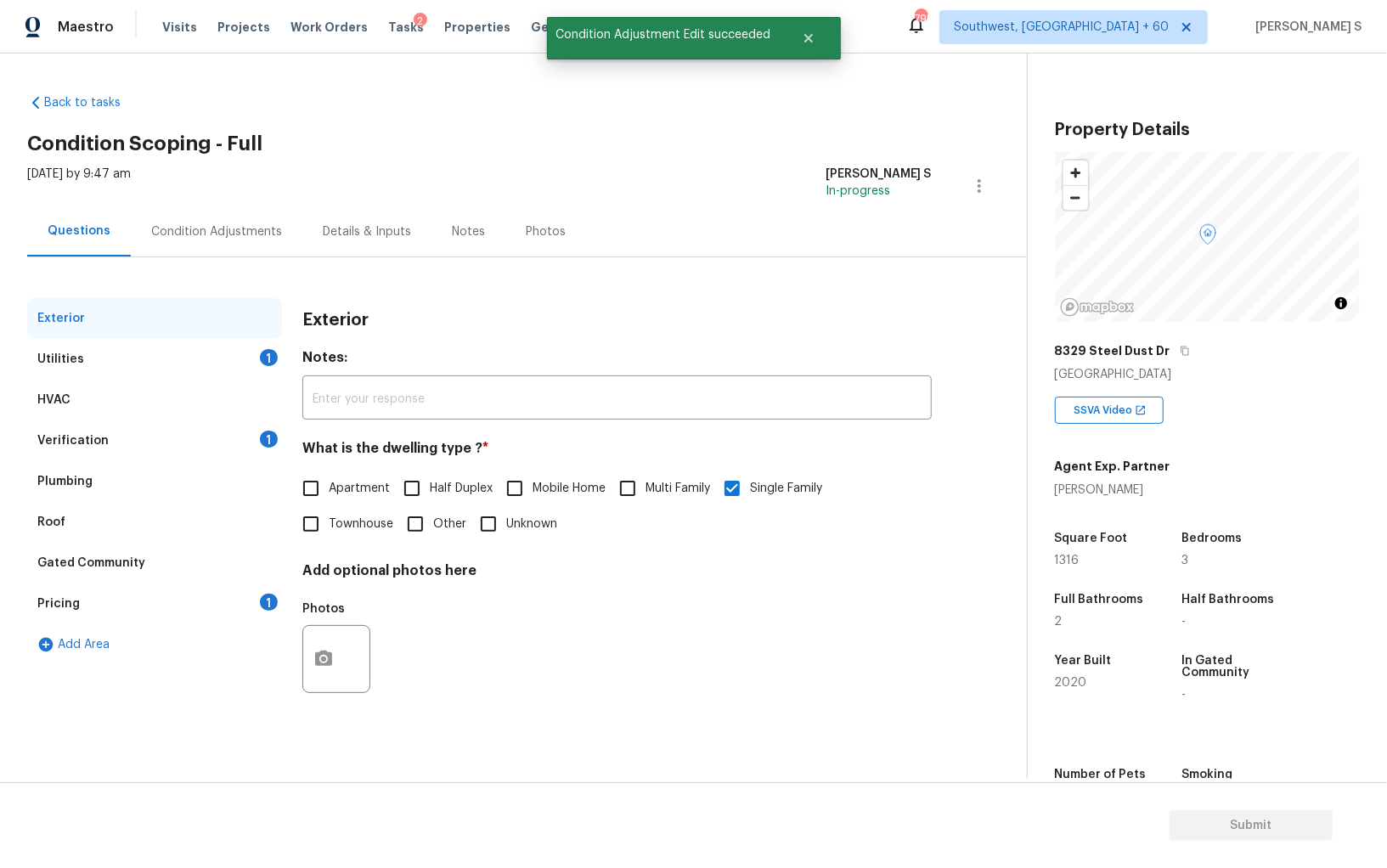
click at [110, 601] on div "Pricing 1" at bounding box center [155, 604] width 255 height 41
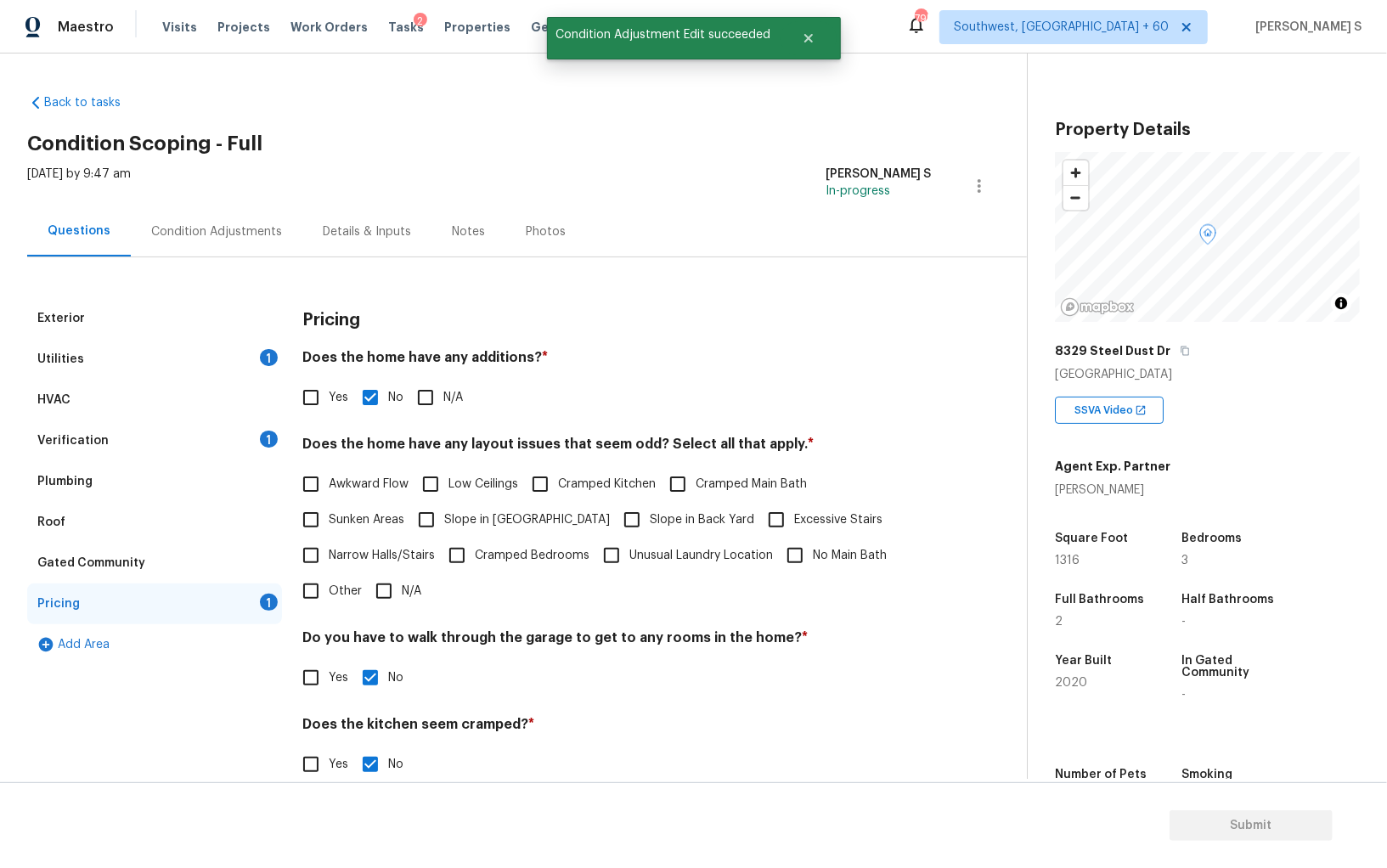
scroll to position [114, 0]
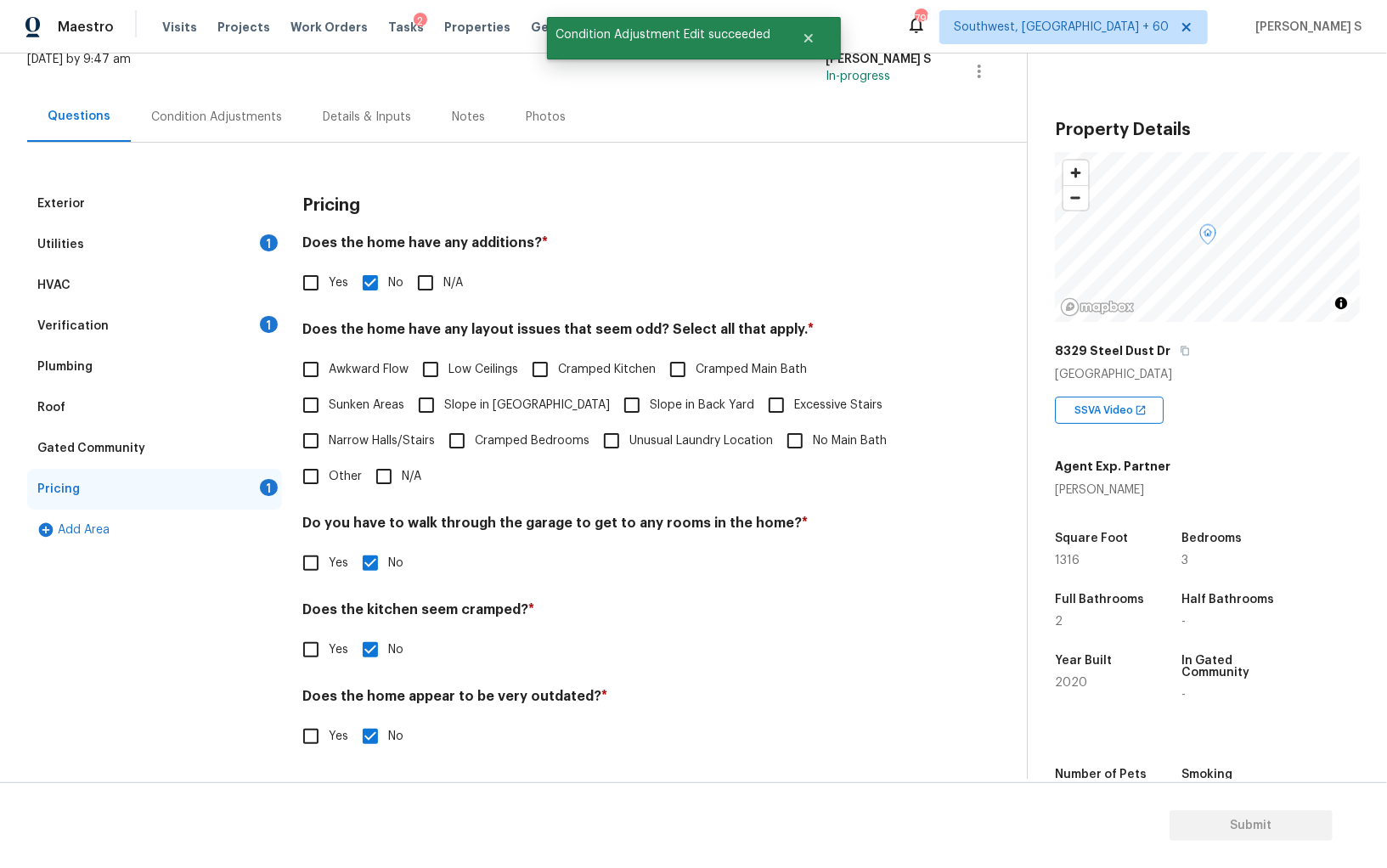
click at [453, 410] on span "Slope in [GEOGRAPHIC_DATA]" at bounding box center [527, 406] width 166 height 18
click at [445, 410] on input "Slope in [GEOGRAPHIC_DATA]" at bounding box center [426, 405] width 35 height 35
checkbox input "true"
click at [615, 398] on input "Slope in Back Yard" at bounding box center [632, 405] width 35 height 35
checkbox input "true"
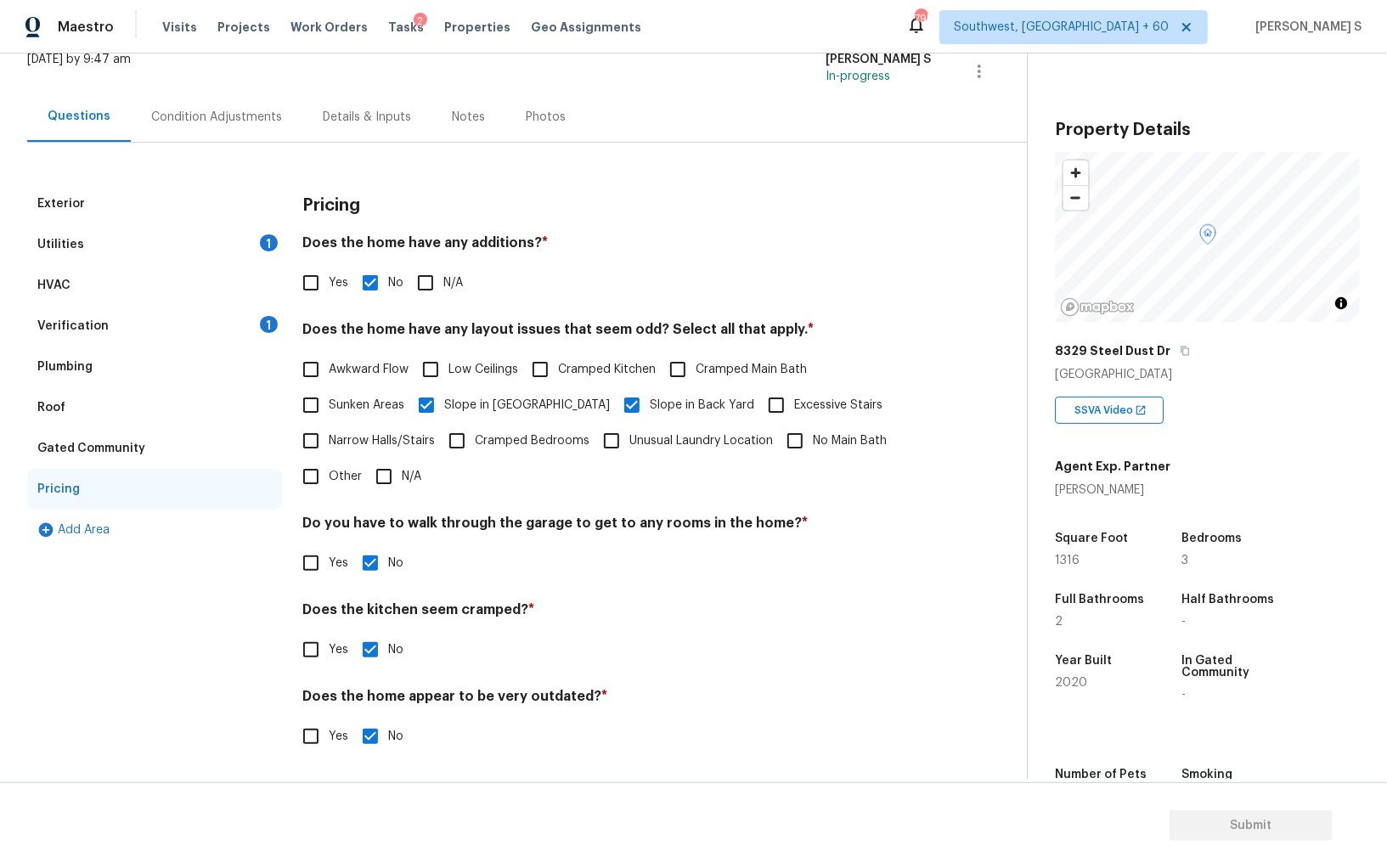
scroll to position [0, 0]
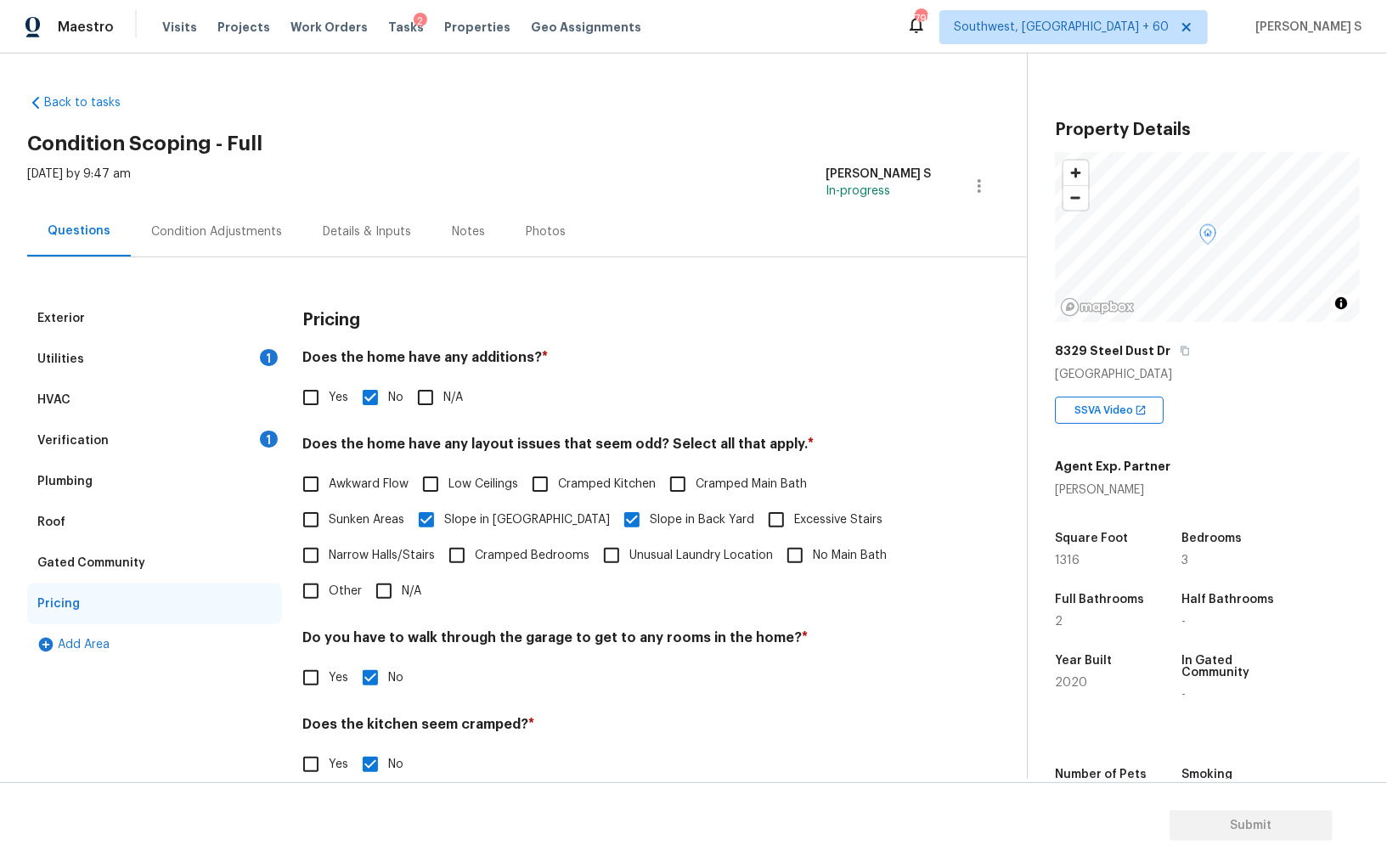
click at [238, 448] on div "Verification 1" at bounding box center [155, 441] width 255 height 41
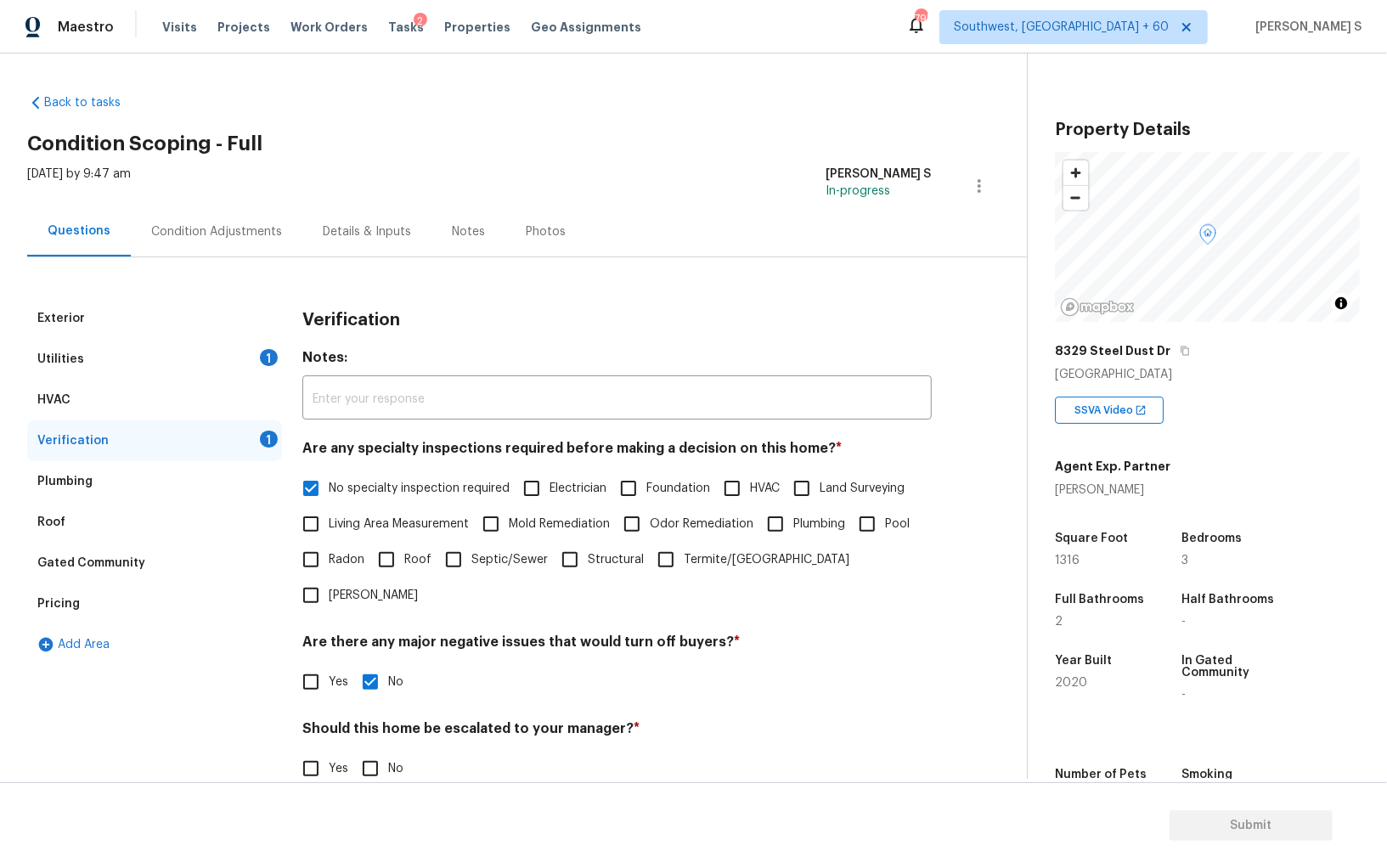
click at [256, 337] on div "Exterior" at bounding box center [155, 319] width 255 height 41
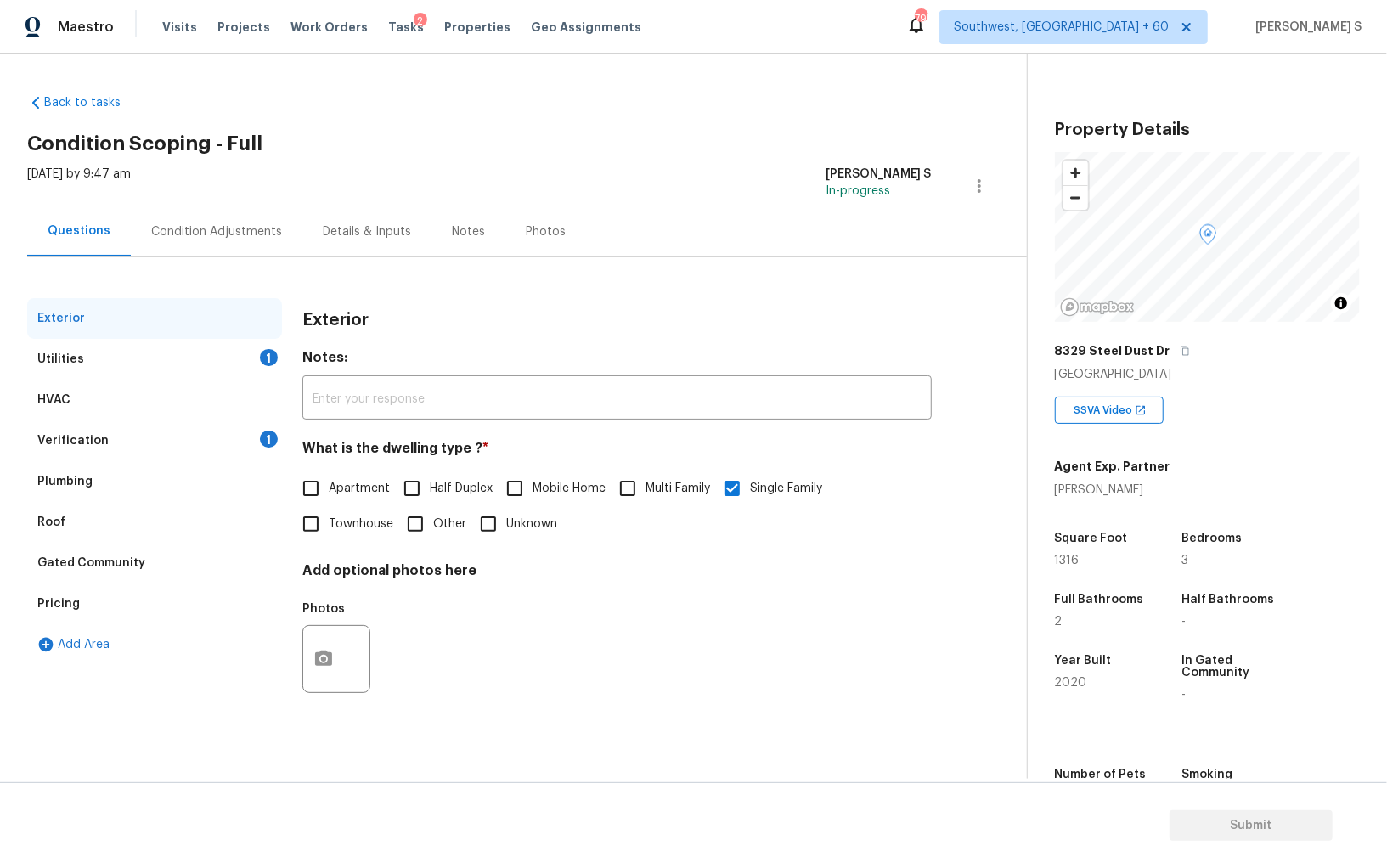
click at [256, 345] on div "Utilities 1" at bounding box center [155, 360] width 255 height 41
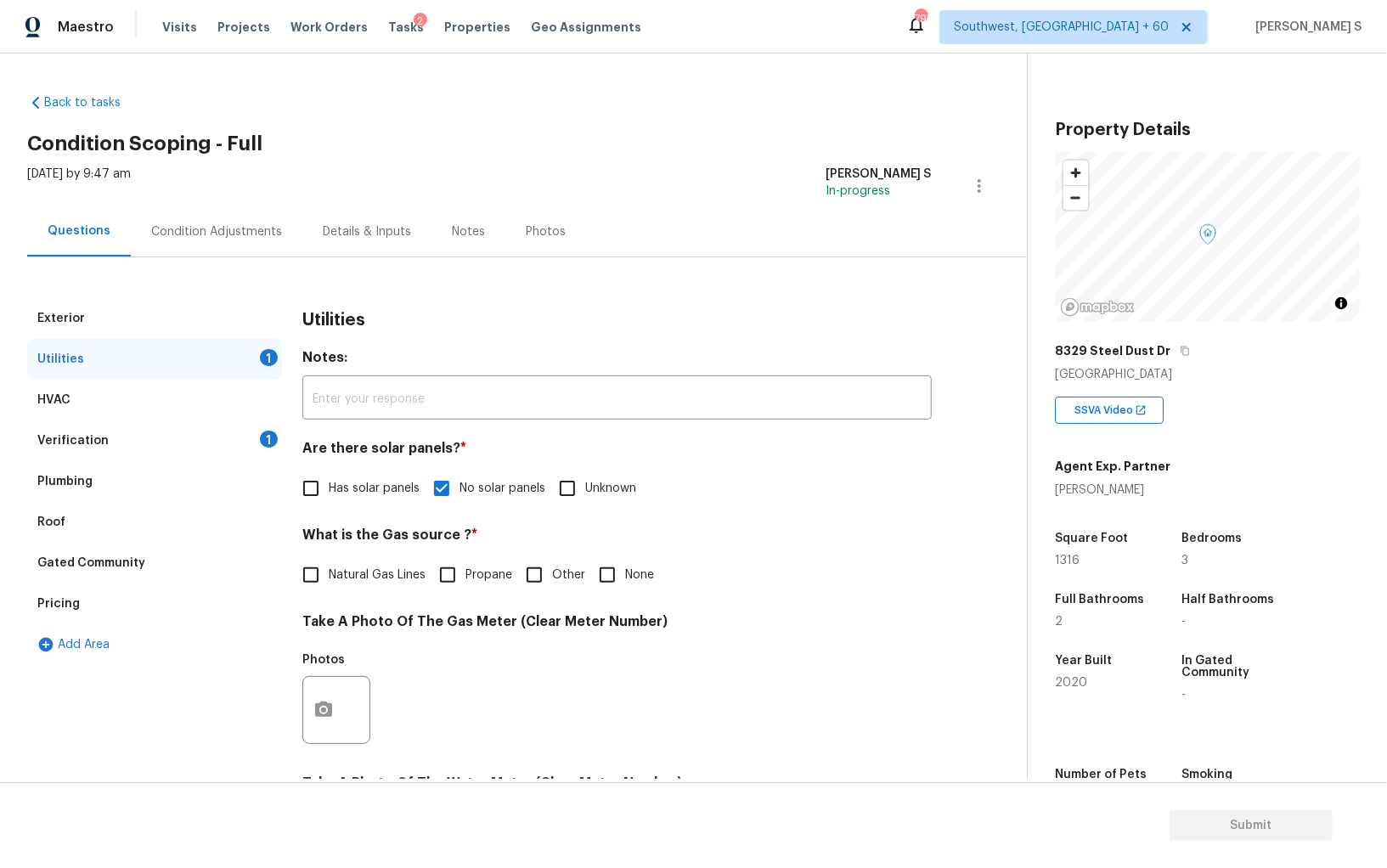
click at [221, 216] on div "Condition Adjustments" at bounding box center [217, 231] width 172 height 50
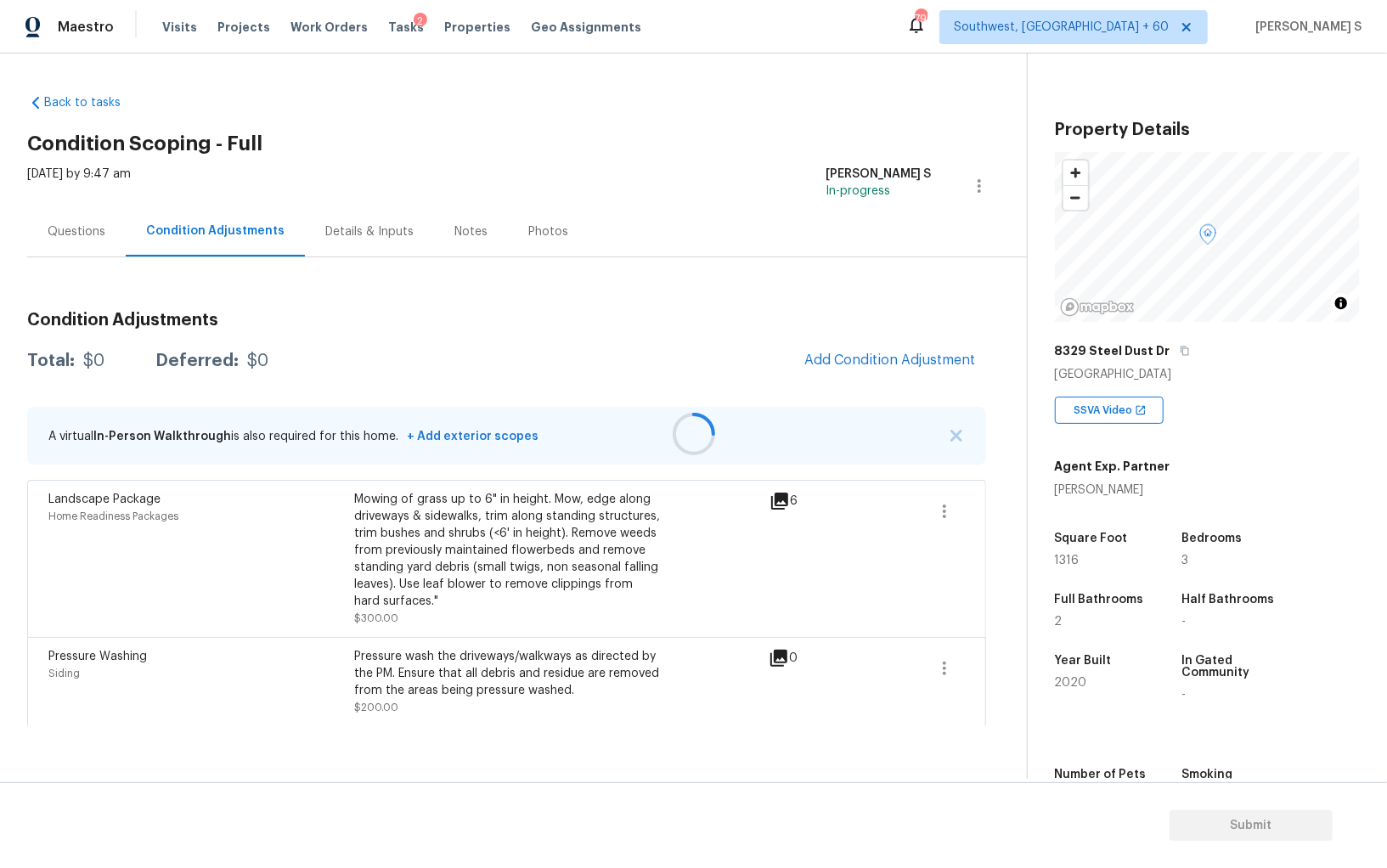
click at [904, 357] on div at bounding box center [694, 434] width 1387 height 868
click at [894, 365] on span "Add Condition Adjustment" at bounding box center [890, 360] width 172 height 15
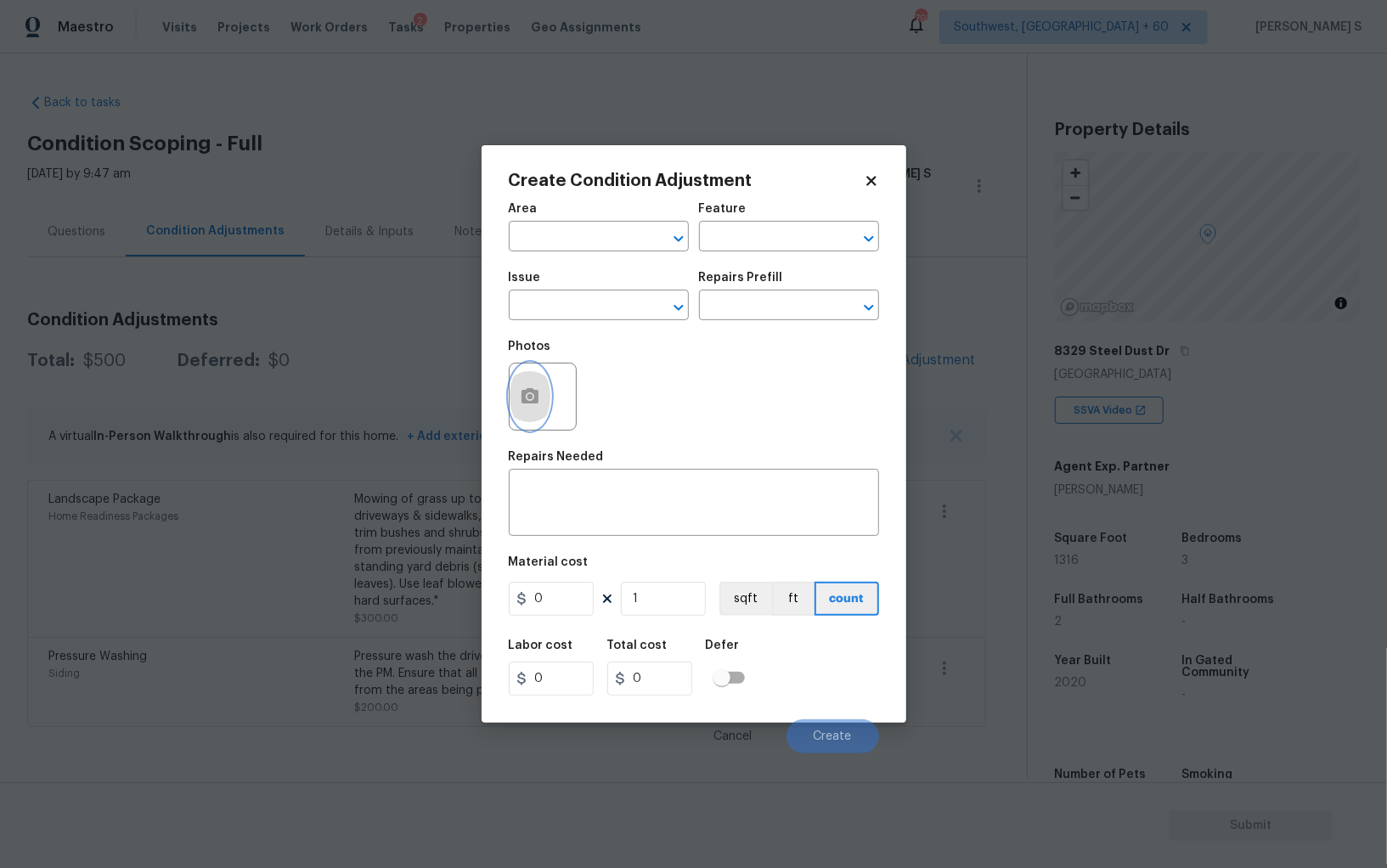
click at [543, 395] on button "button" at bounding box center [531, 397] width 41 height 66
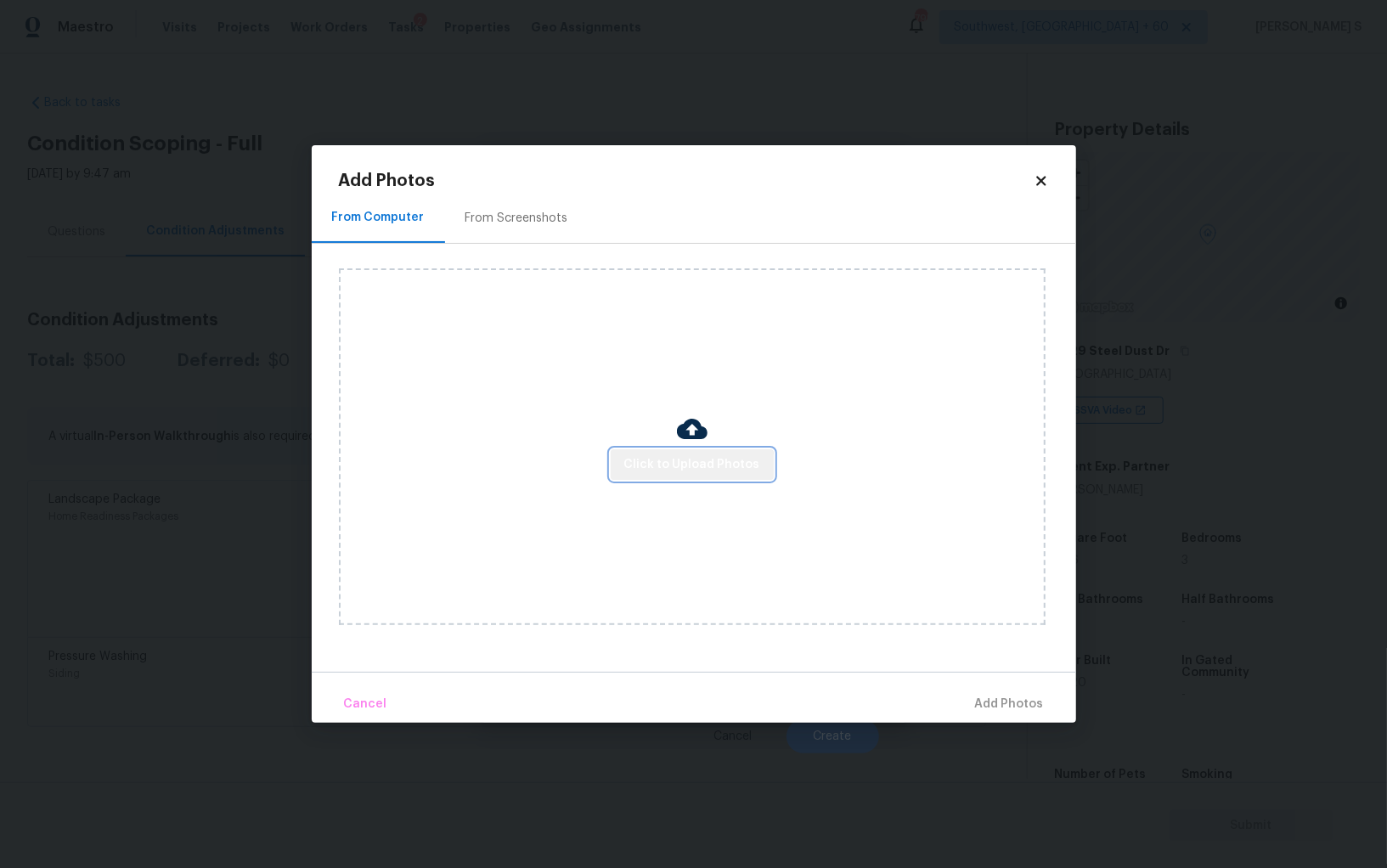
click at [695, 469] on span "Click to Upload Photos" at bounding box center [692, 465] width 136 height 21
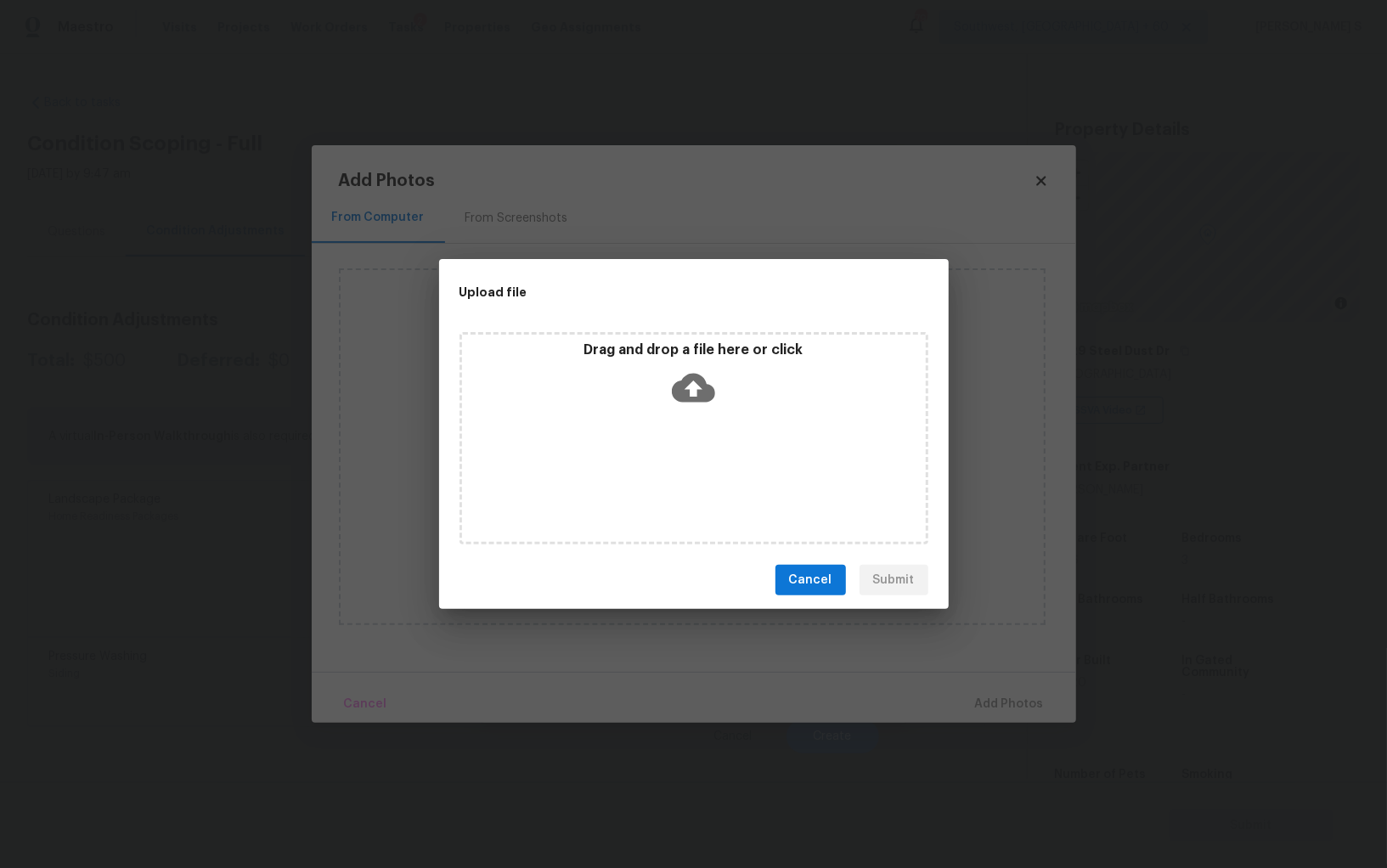
click at [695, 469] on div "Drag and drop a file here or click" at bounding box center [694, 438] width 469 height 213
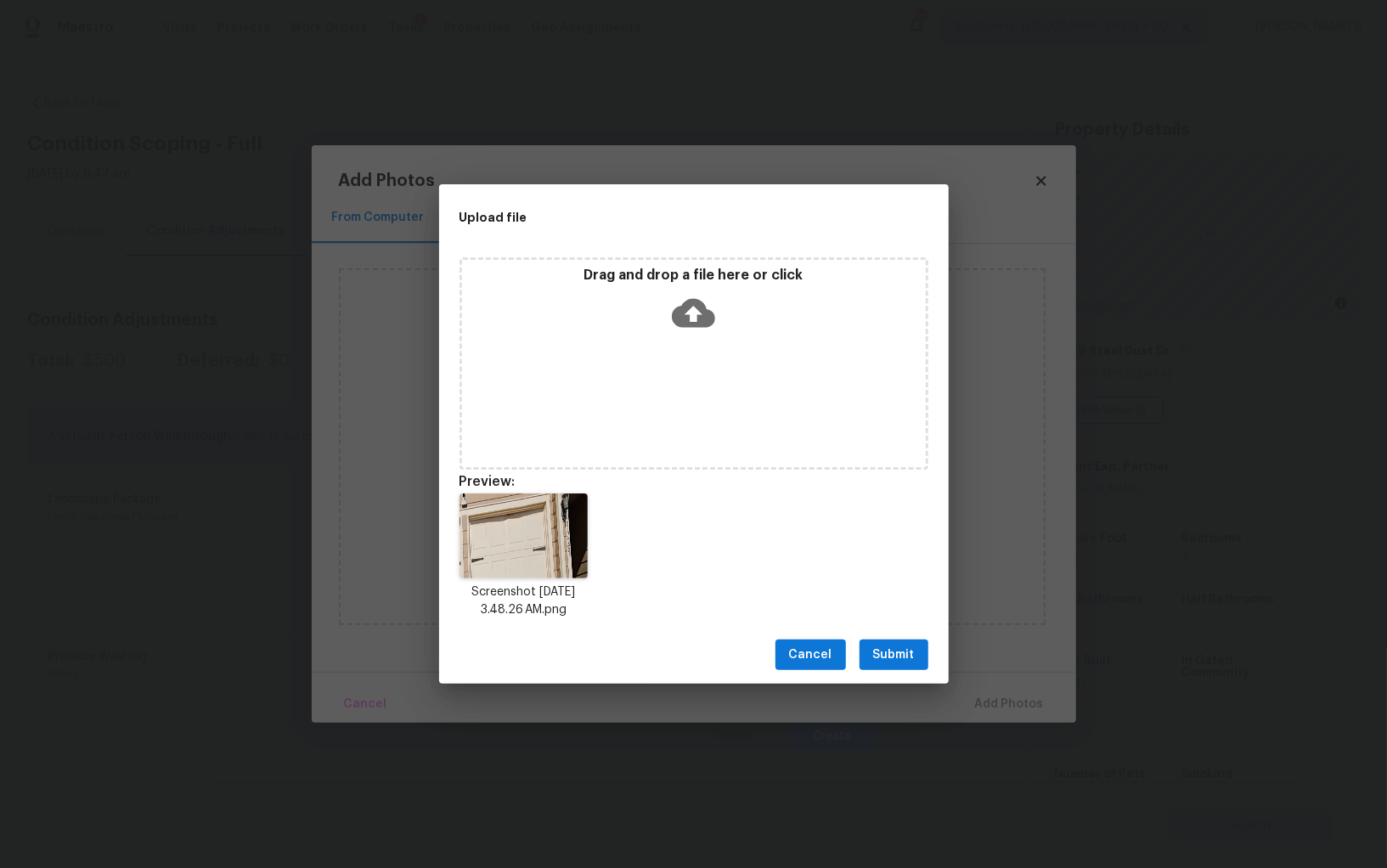
click at [890, 662] on span "Submit" at bounding box center [894, 655] width 42 height 21
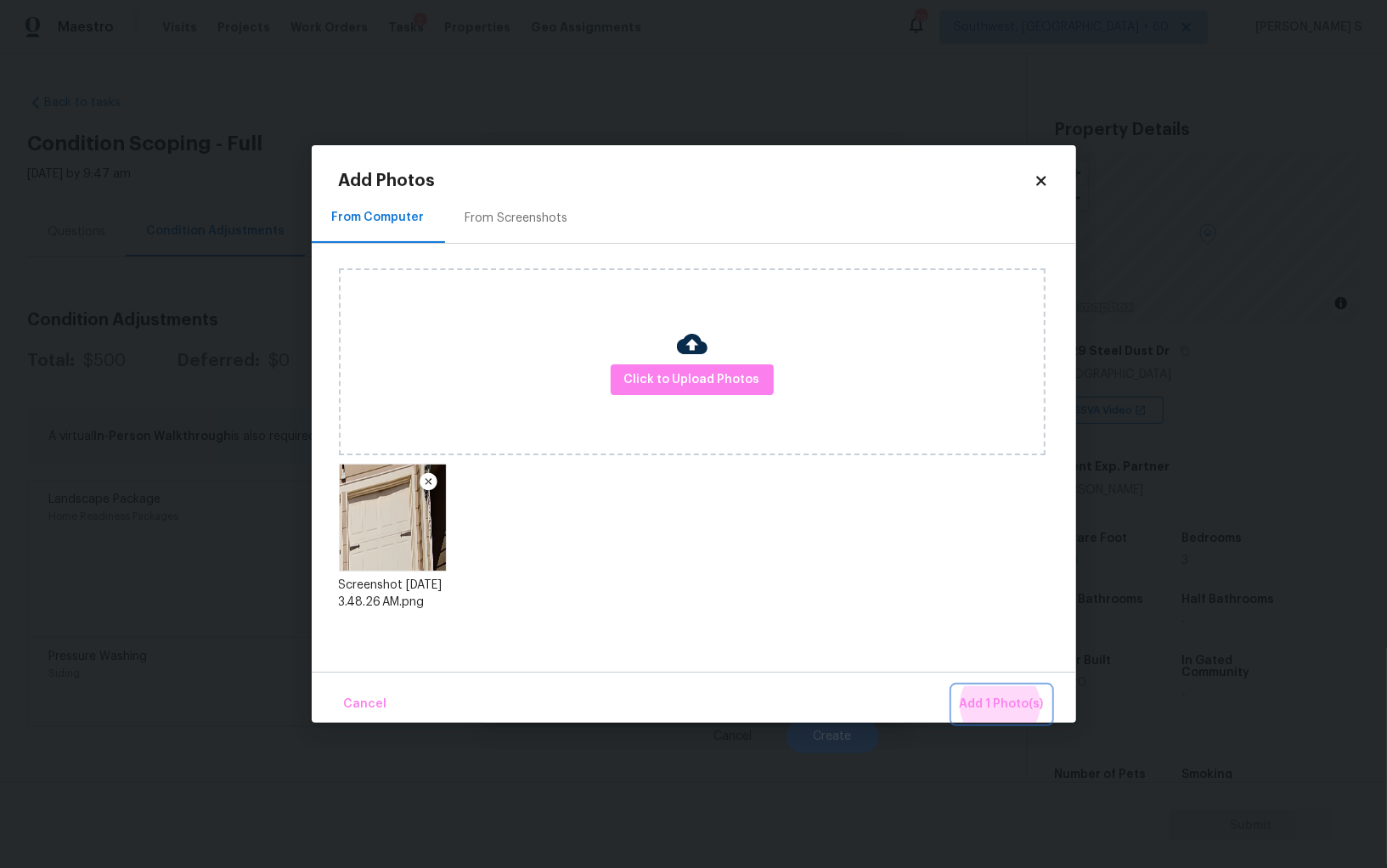
click at [953, 686] on button "Add 1 Photo(s)" at bounding box center [1002, 704] width 97 height 36
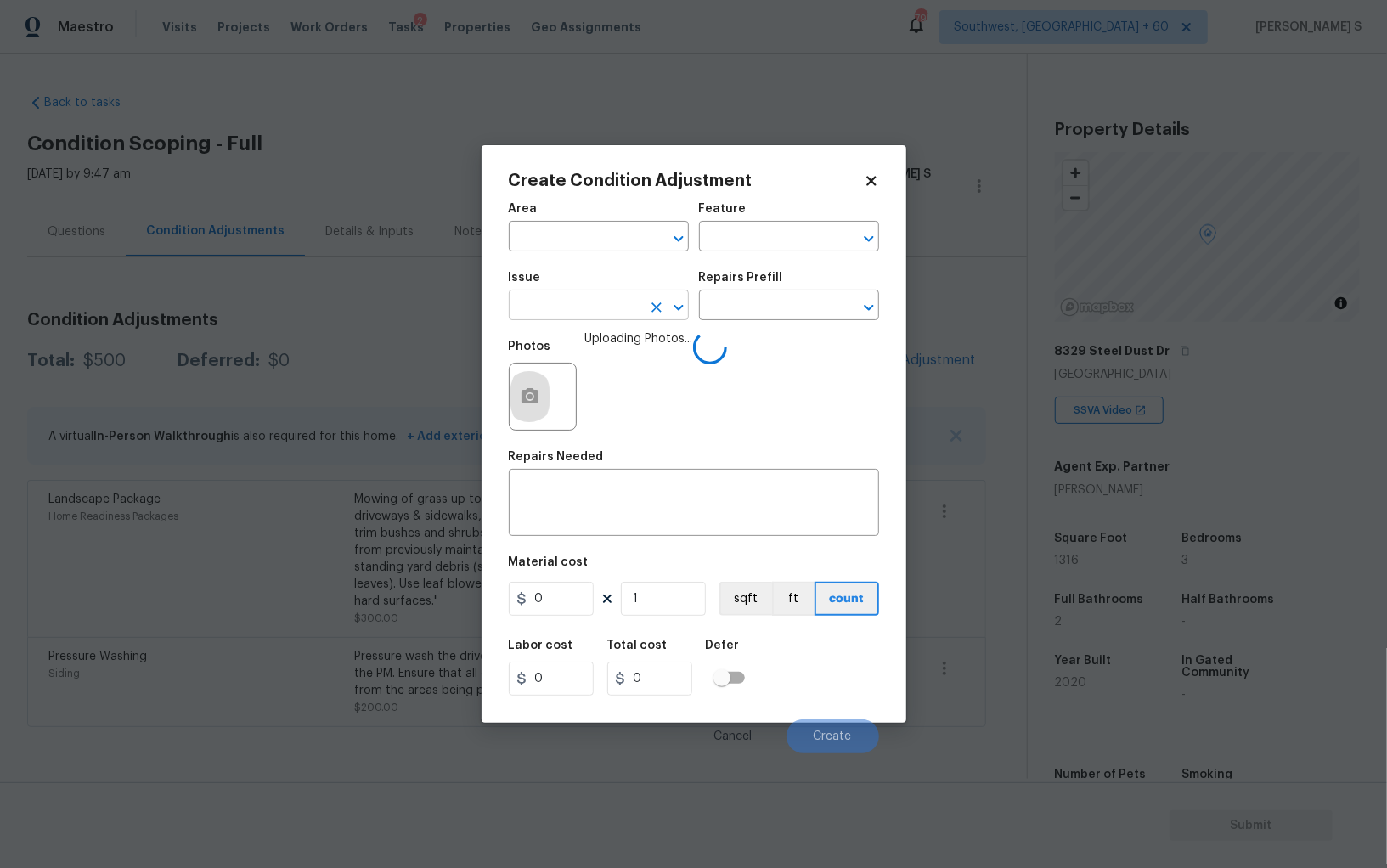
click at [589, 320] on input "text" at bounding box center [576, 307] width 133 height 27
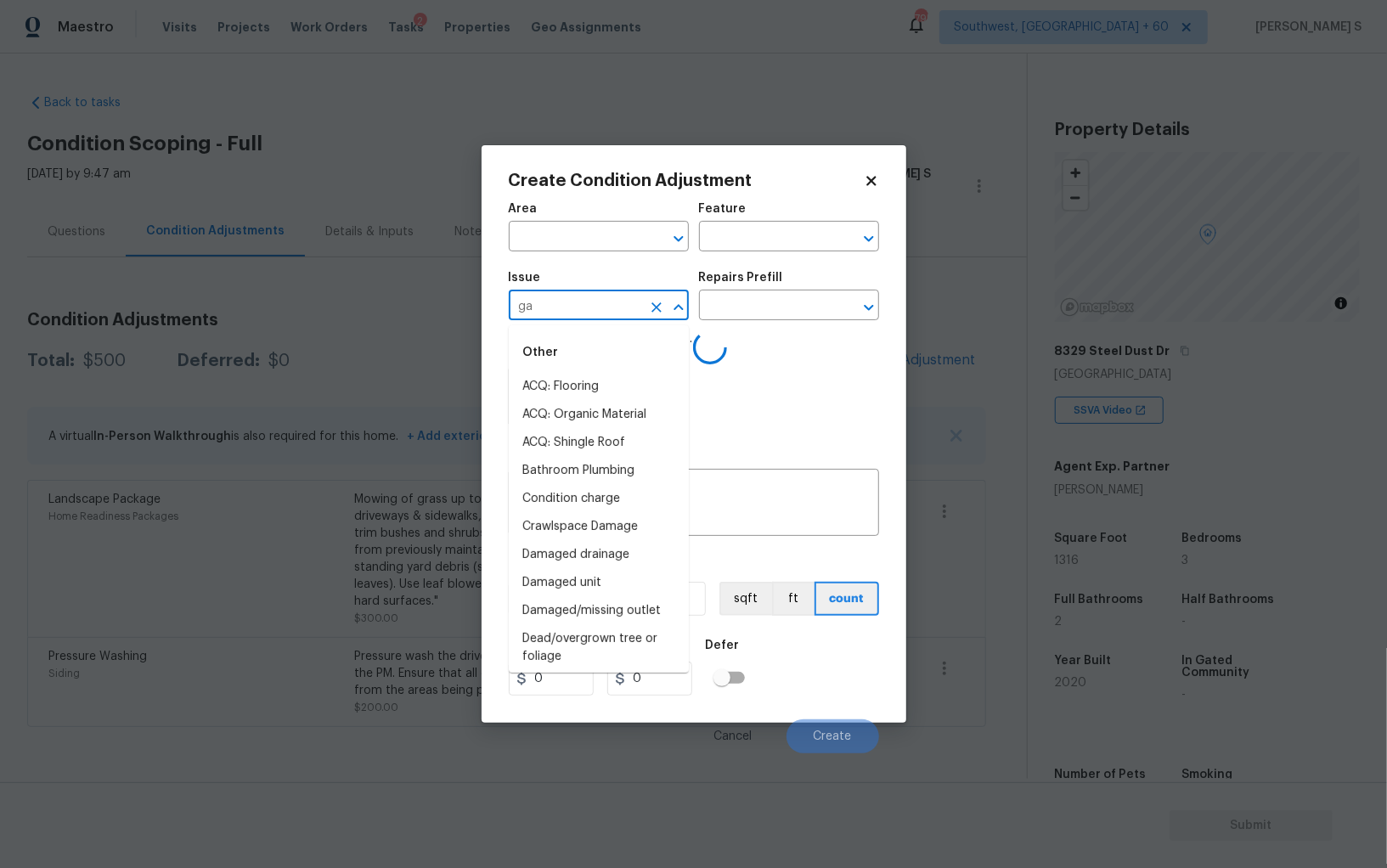
type input "gar"
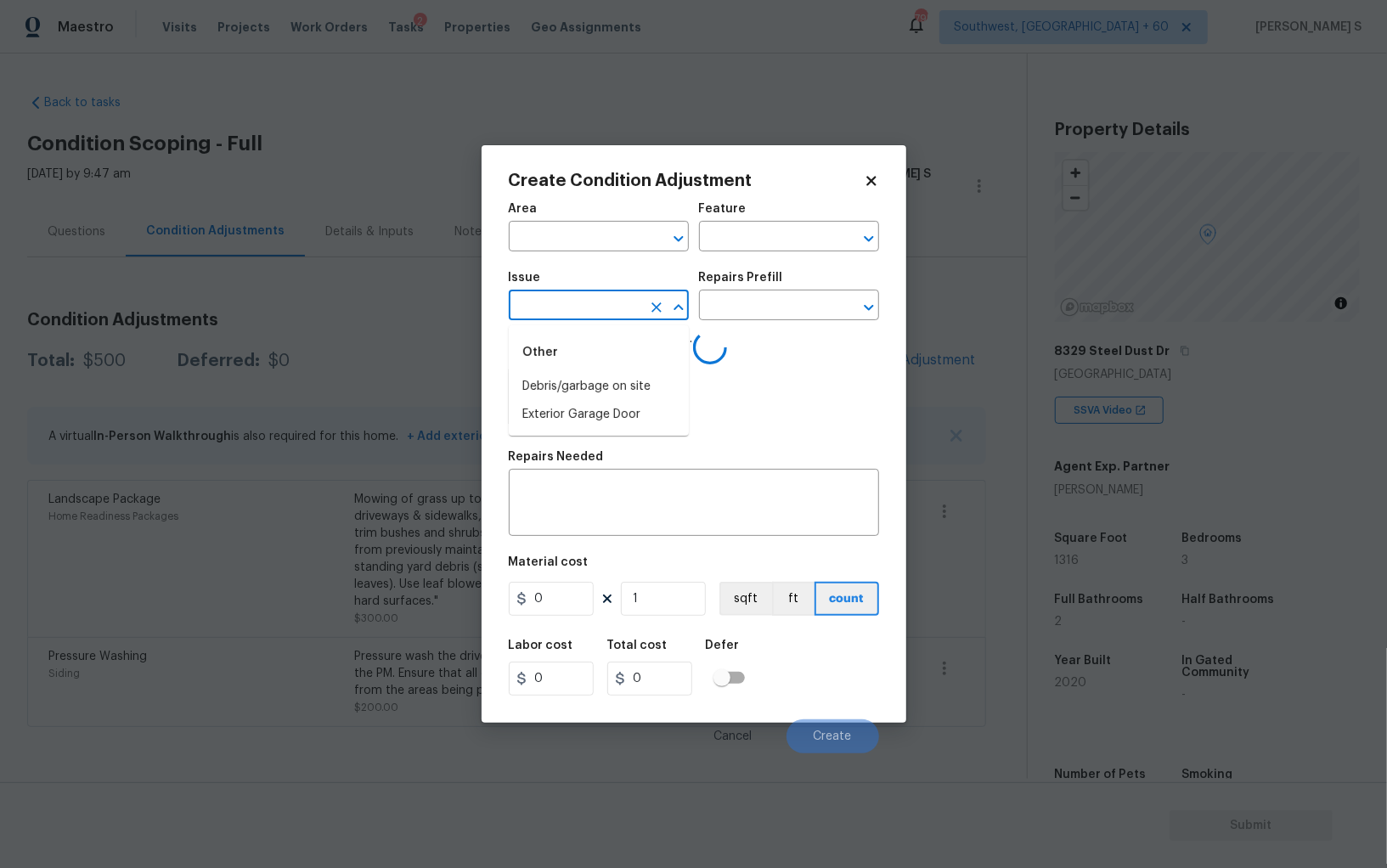
type input "a"
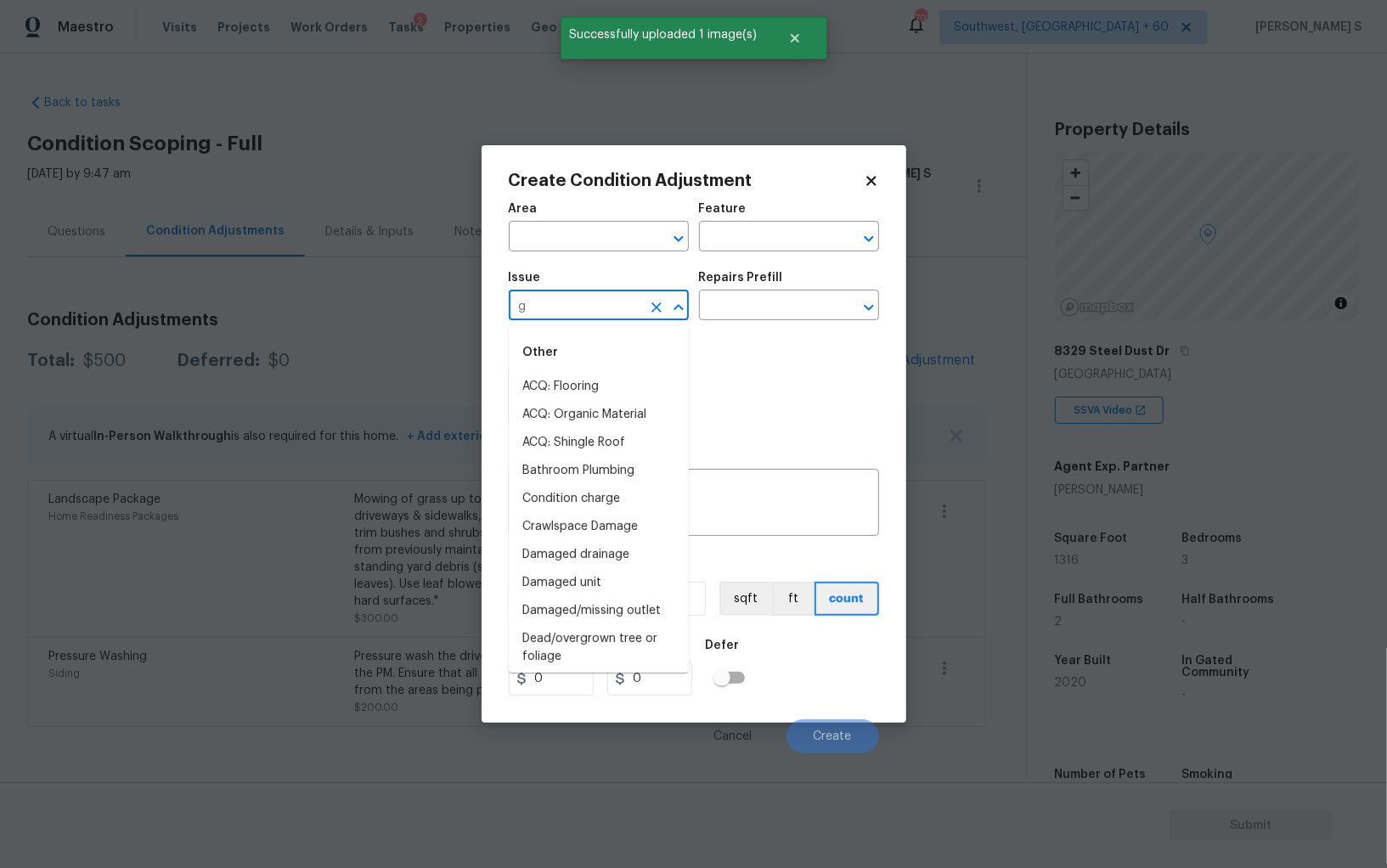
type input "ga"
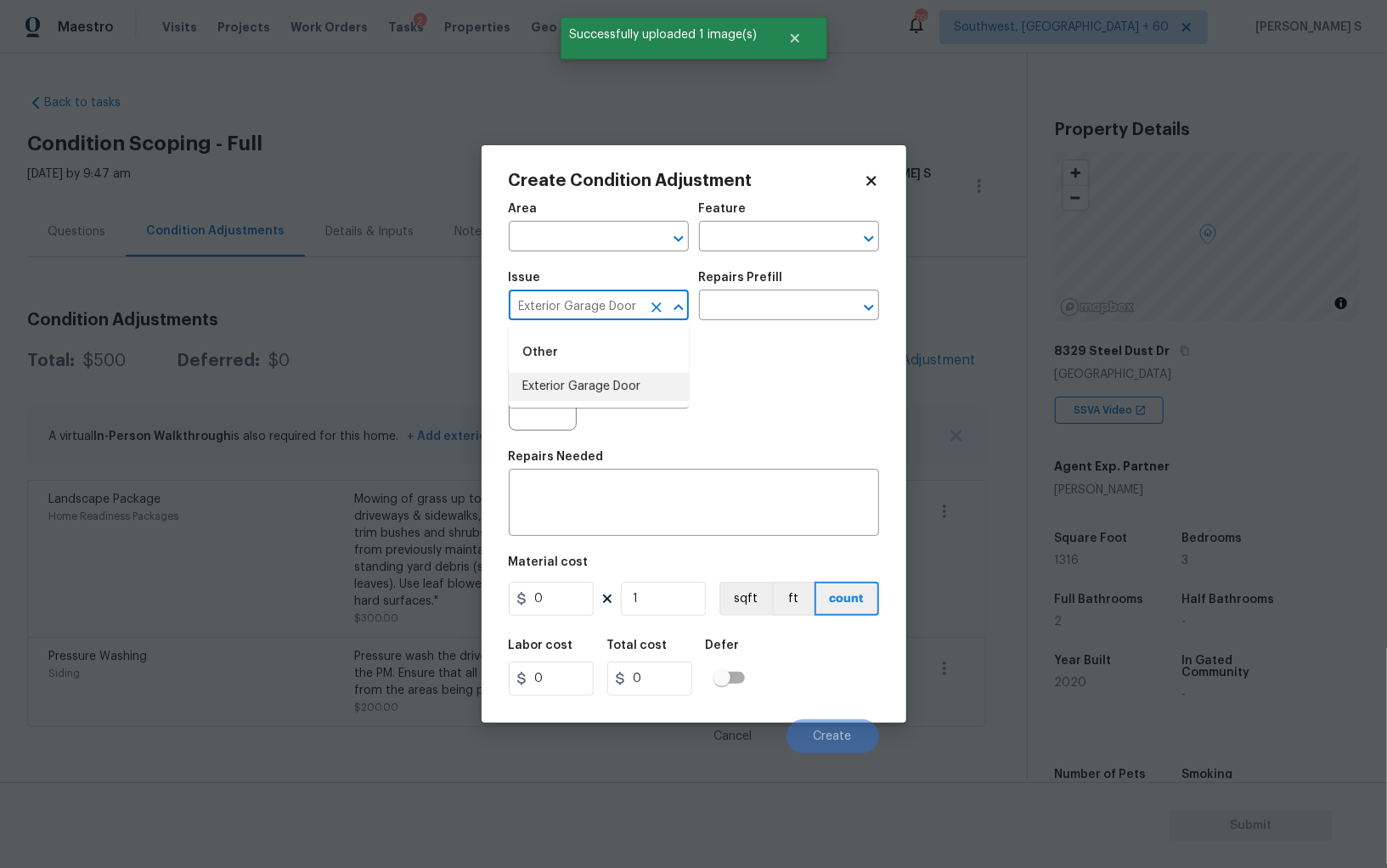
type input "Exterior Garage Door"
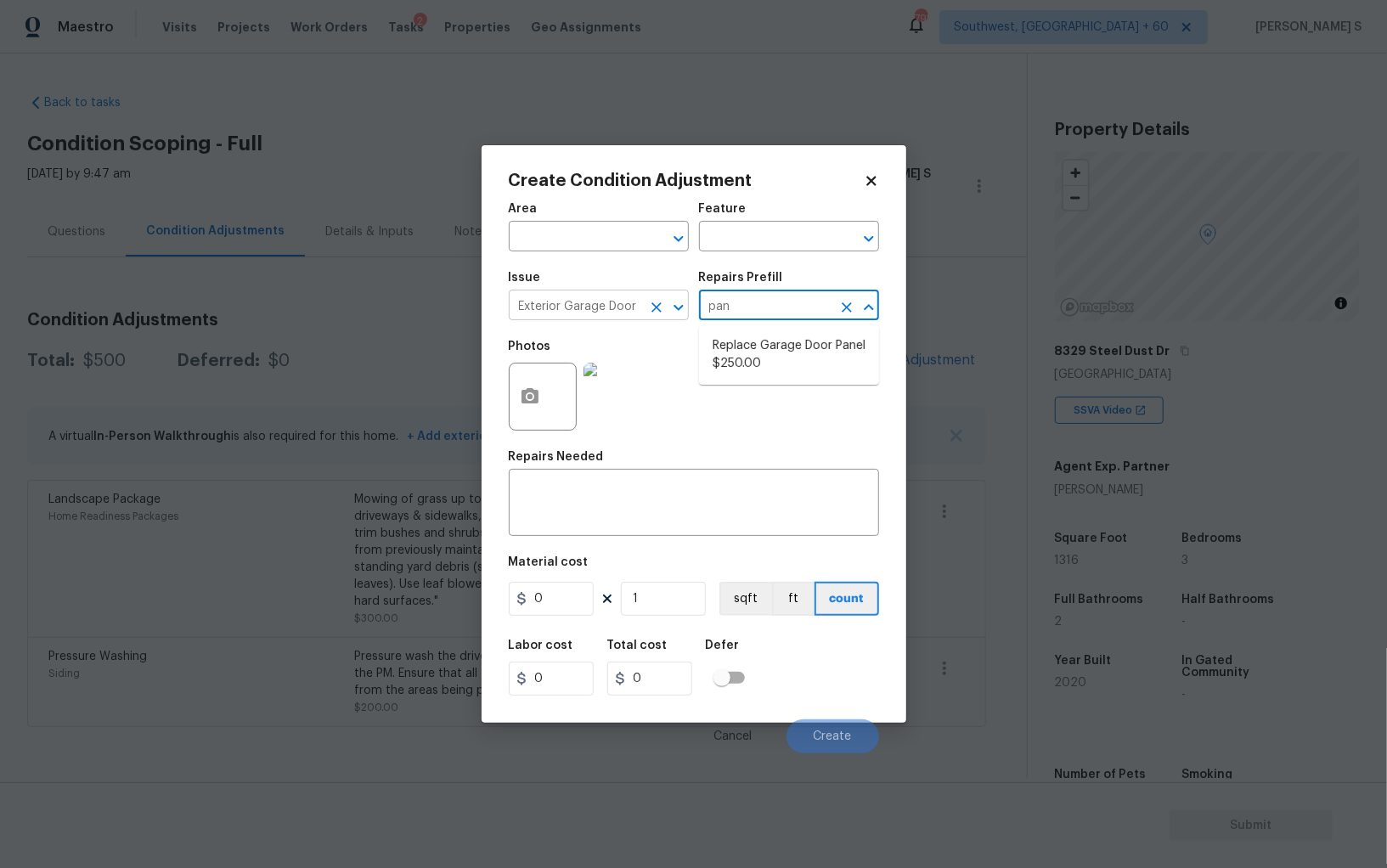
type input "pane"
type input "Interior Door"
type textarea "Remove the existing damaged garage door panel and replace with a new garage doo…"
type input "250"
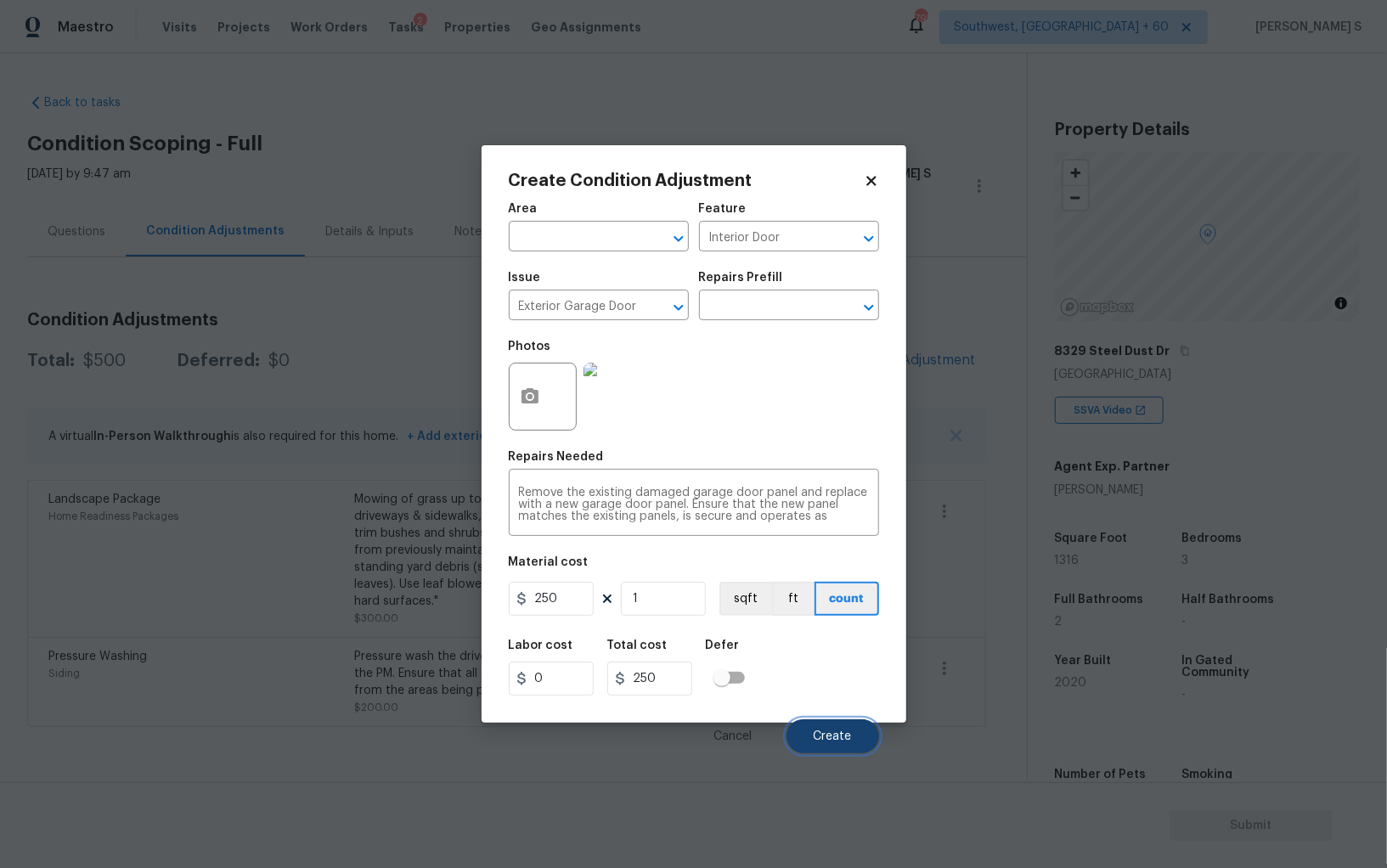
click at [800, 732] on button "Create" at bounding box center [833, 736] width 93 height 34
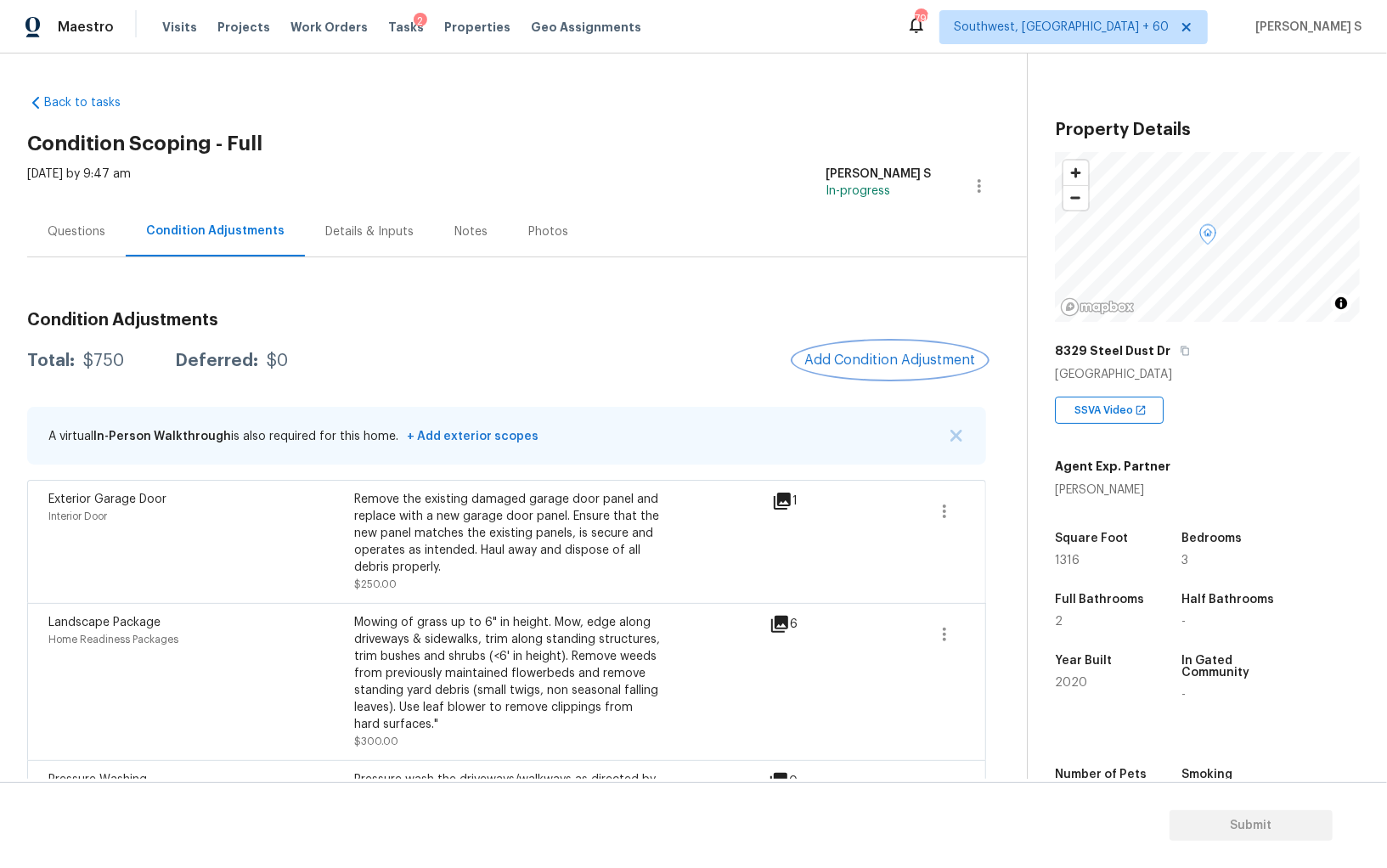
click at [894, 350] on button "Add Condition Adjustment" at bounding box center [890, 360] width 192 height 35
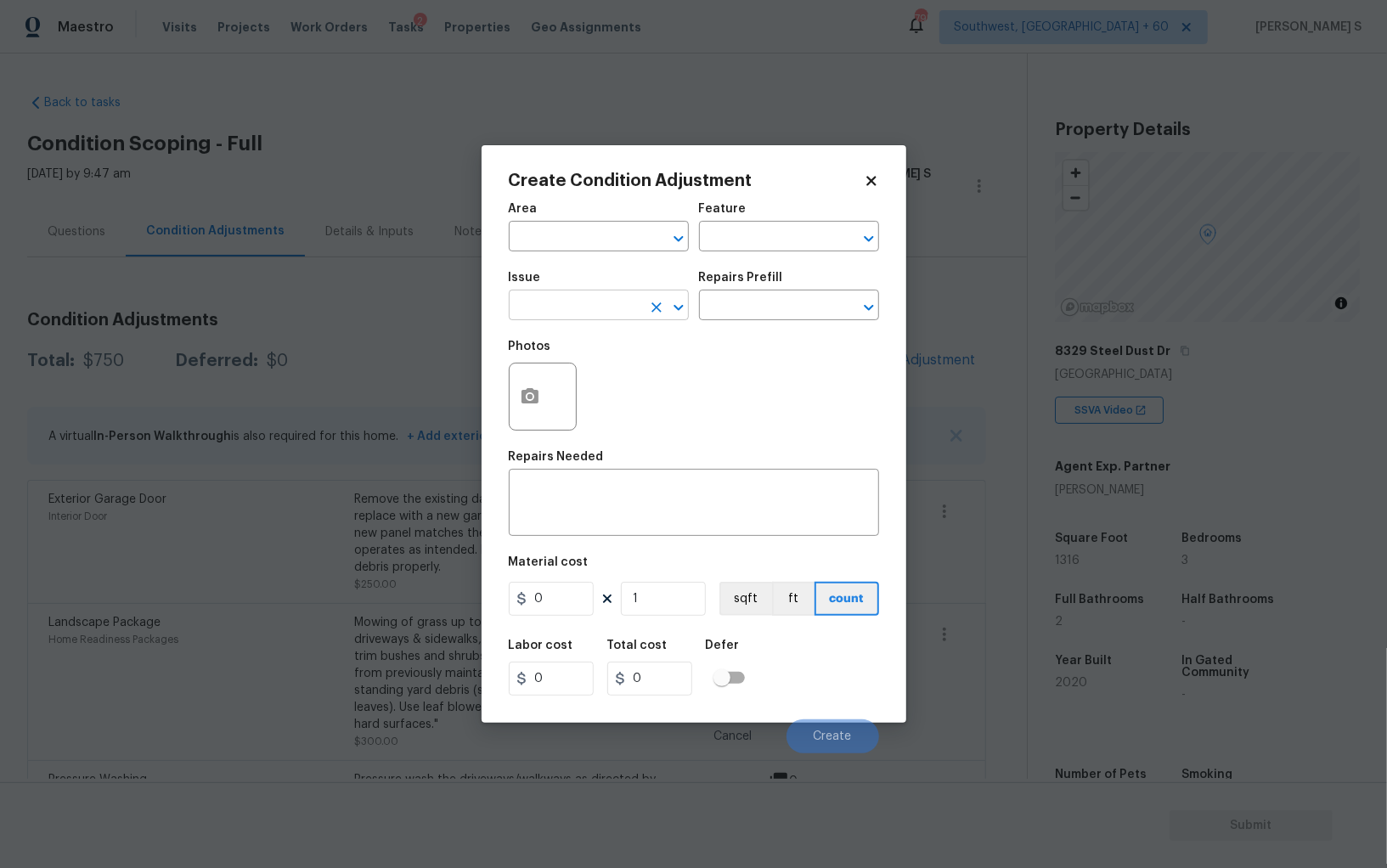
click at [571, 314] on input "text" at bounding box center [576, 307] width 133 height 27
type input "Light Pet Odor"
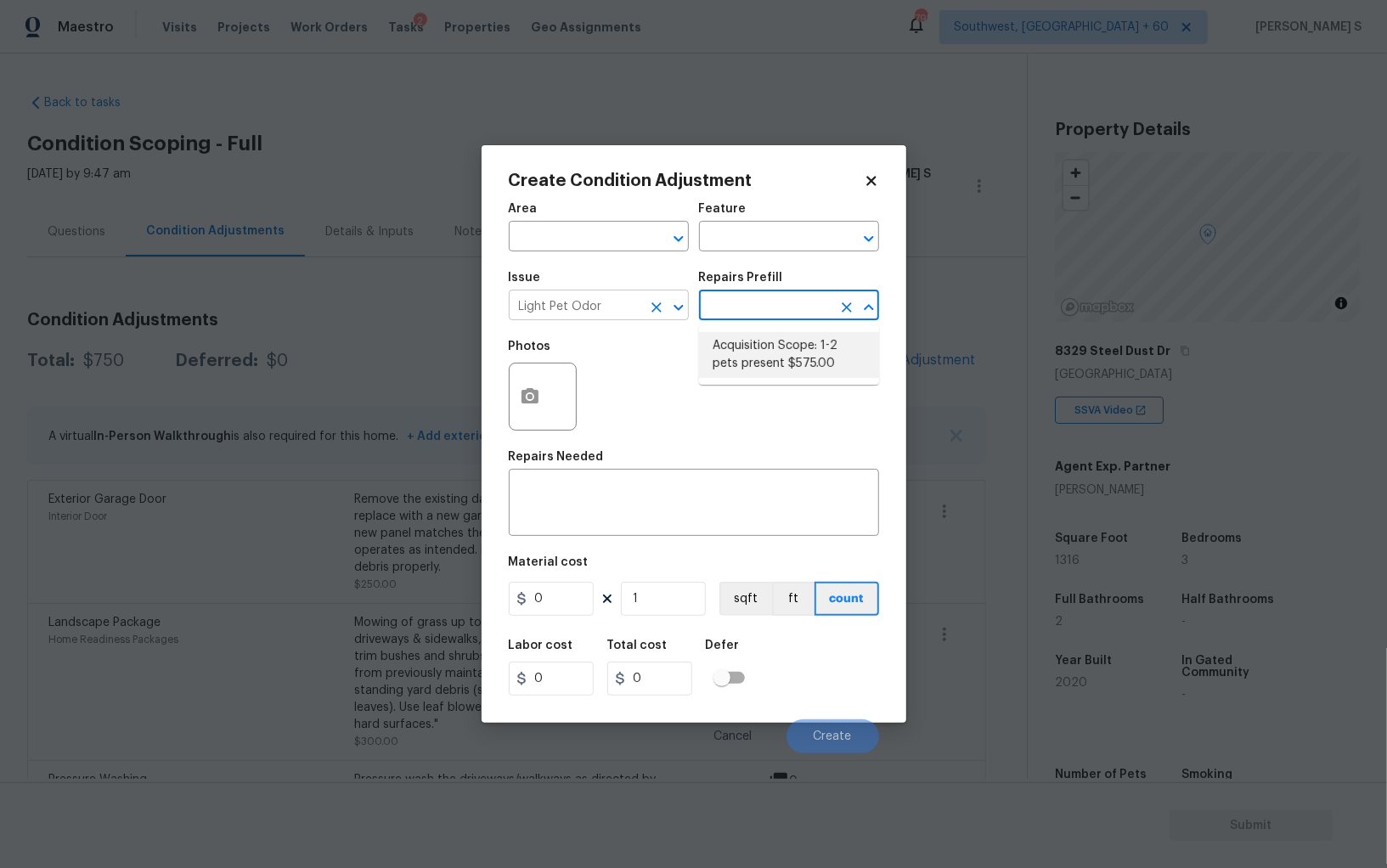
type textarea "Acquisition Scope: 1-2 pets present"
type input "575"
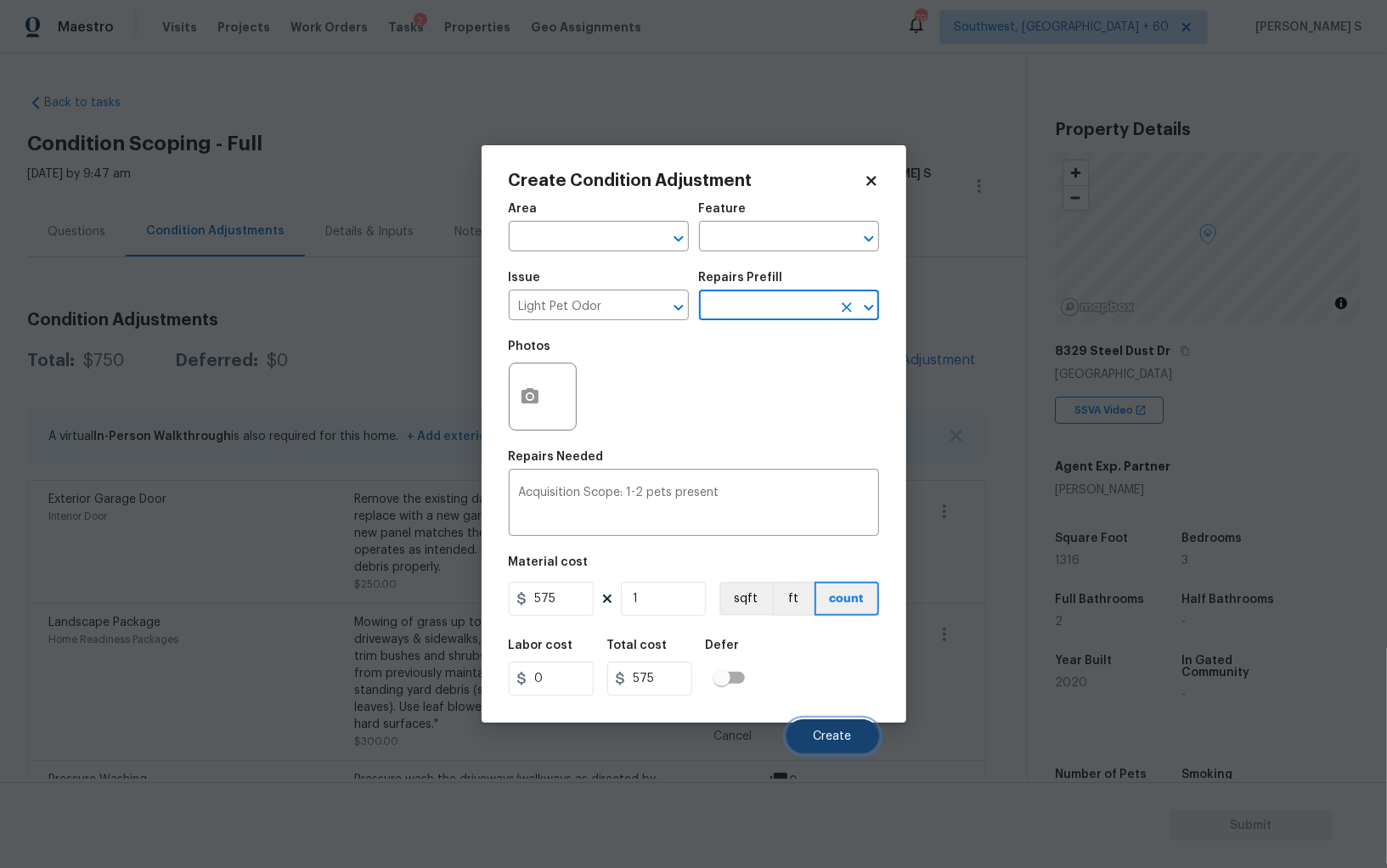
click at [848, 740] on span "Create" at bounding box center [833, 737] width 38 height 12
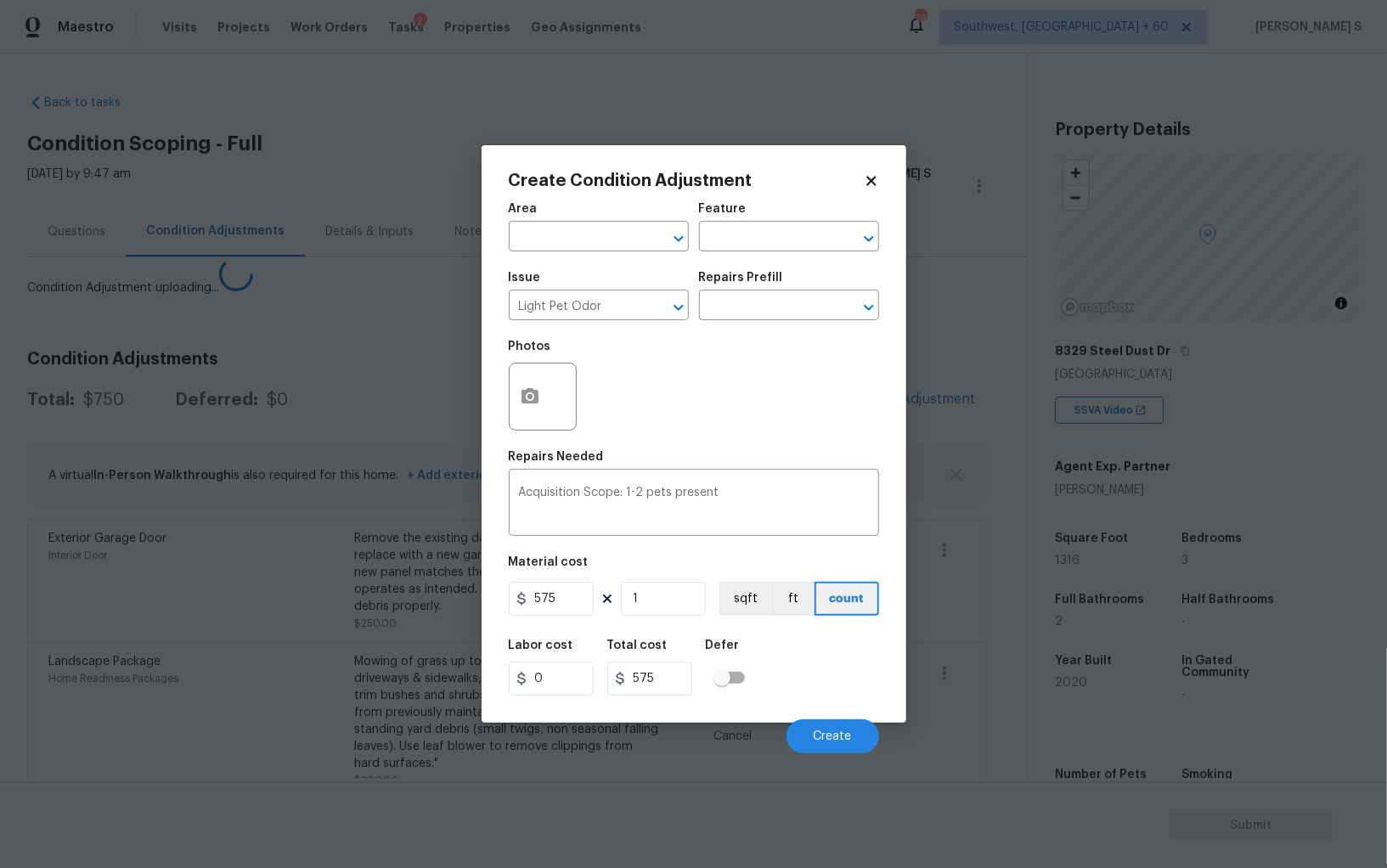
click at [143, 696] on body "Maestro Visits Projects Work Orders Tasks 2 Properties Geo Assignments 795 Sout…" at bounding box center [694, 434] width 1387 height 868
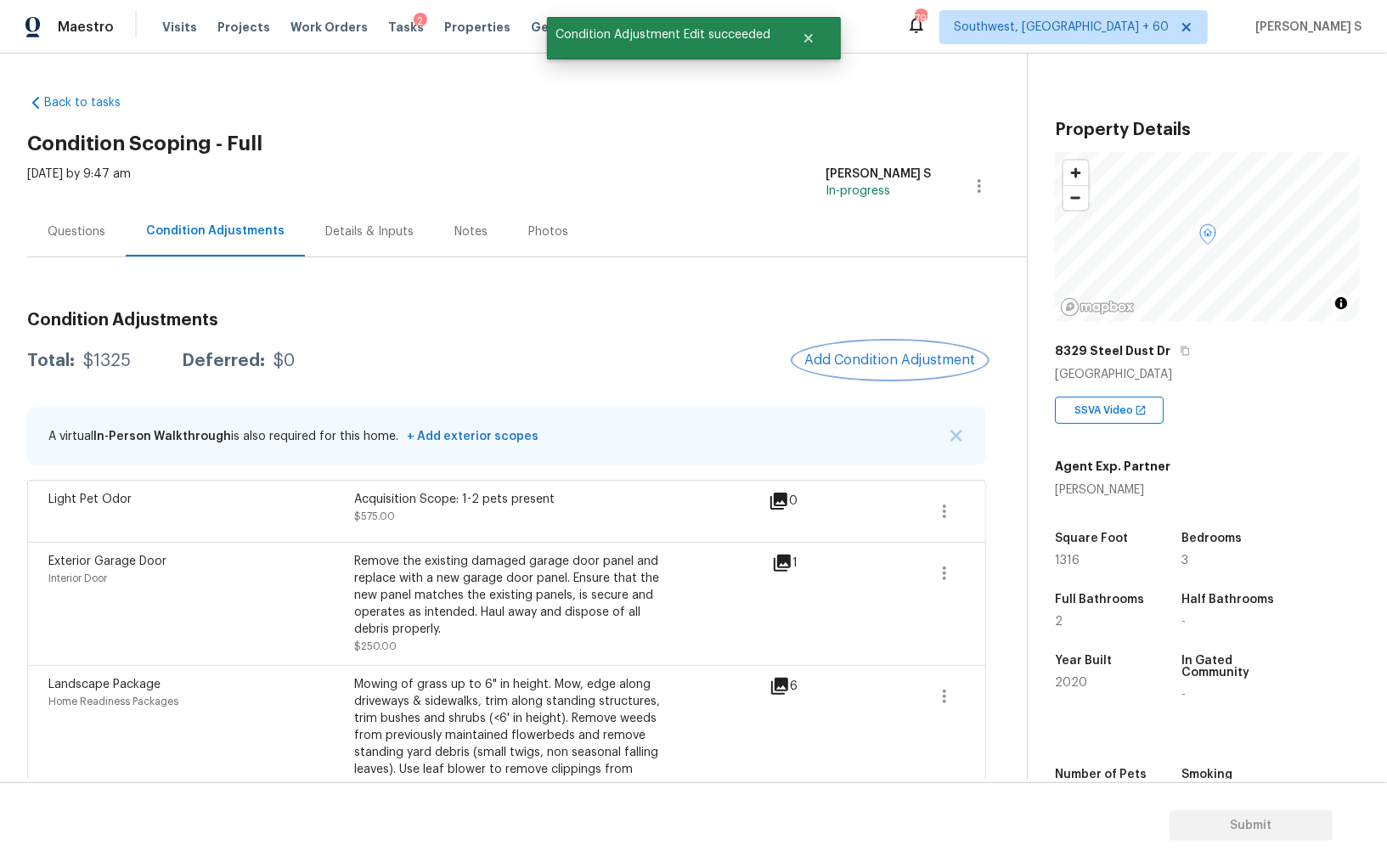
scroll to position [136, 0]
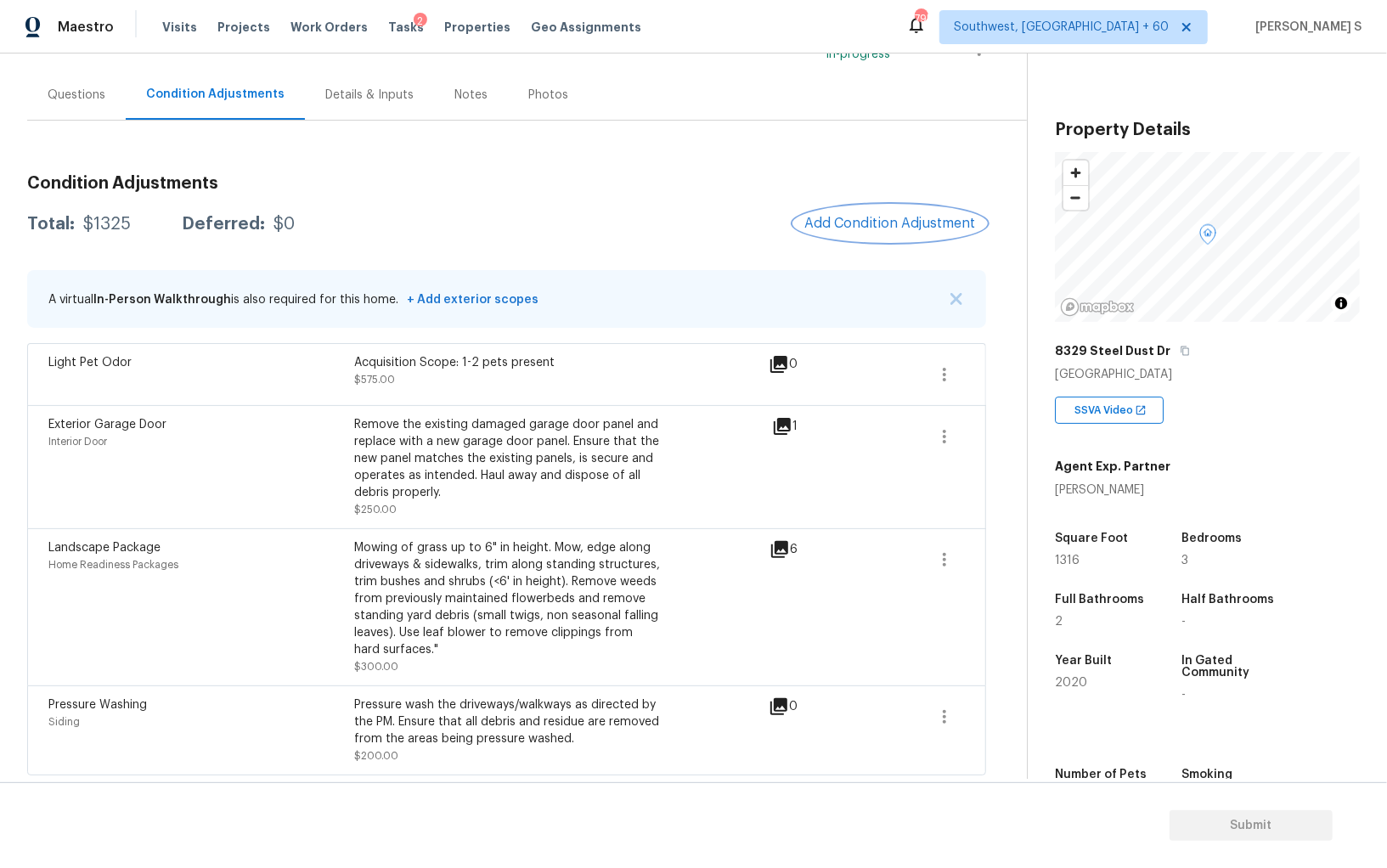
click at [900, 229] on span "Add Condition Adjustment" at bounding box center [890, 223] width 172 height 15
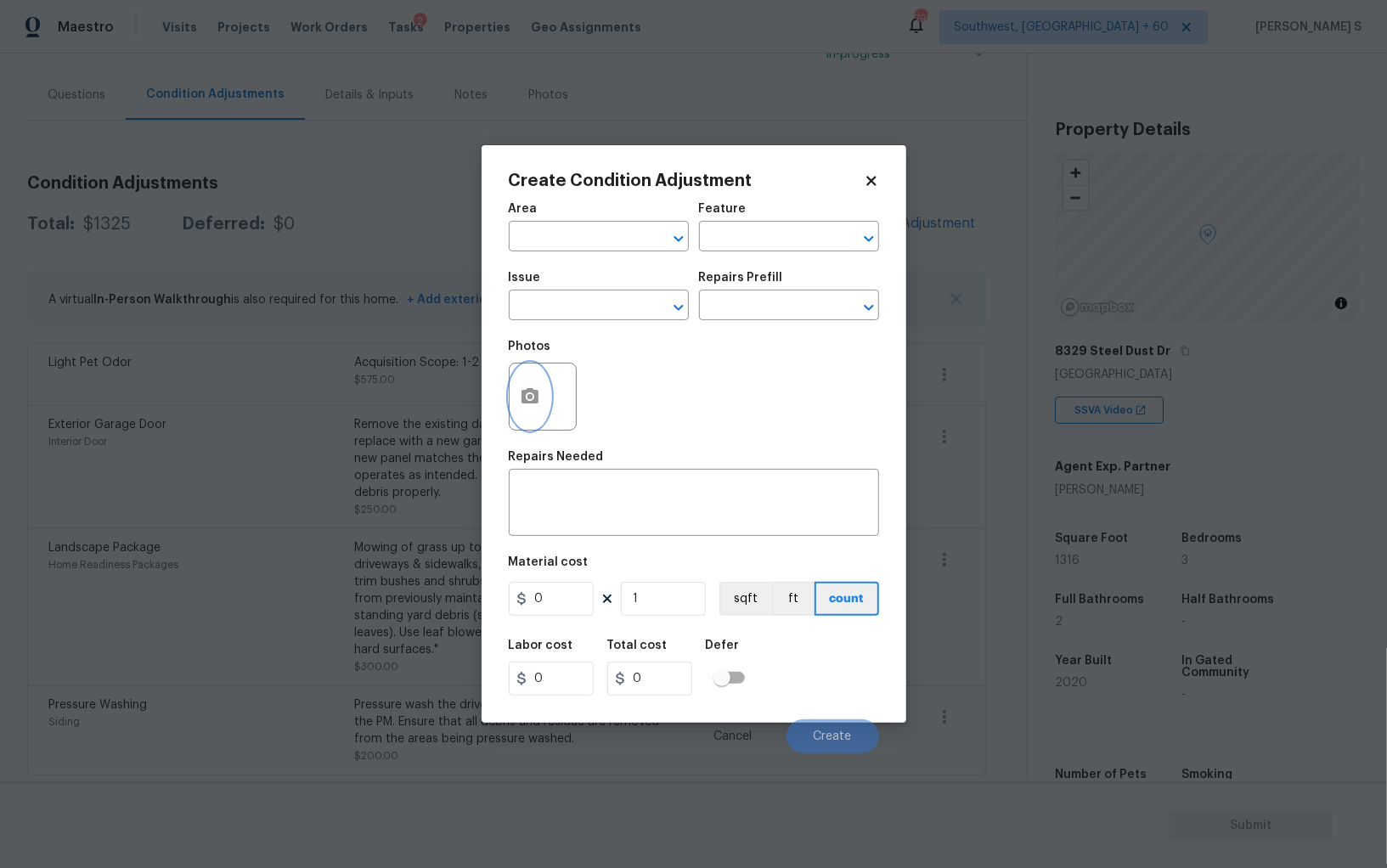
click at [527, 415] on button "button" at bounding box center [531, 397] width 41 height 66
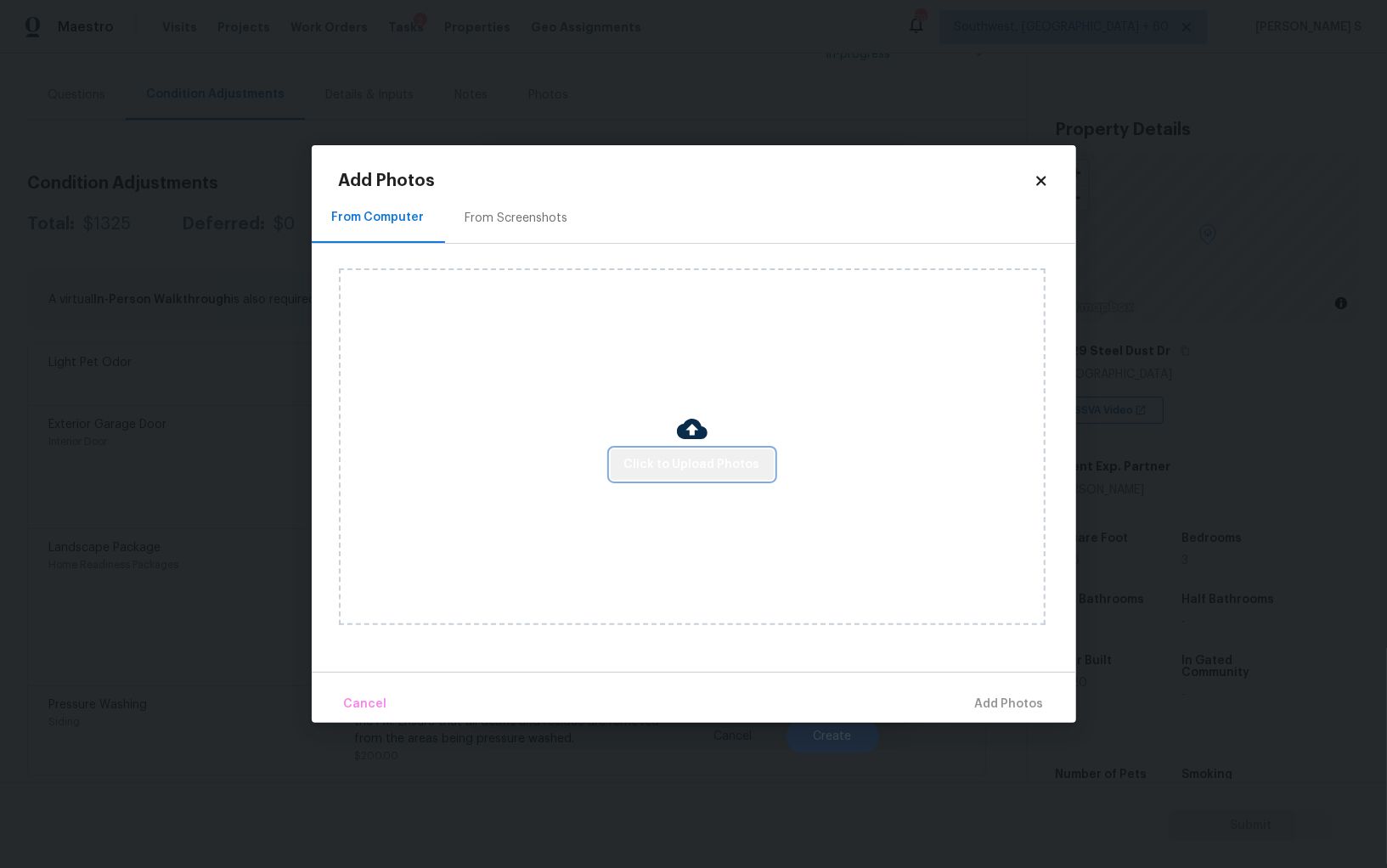
click at [711, 455] on span "Click to Upload Photos" at bounding box center [692, 465] width 136 height 21
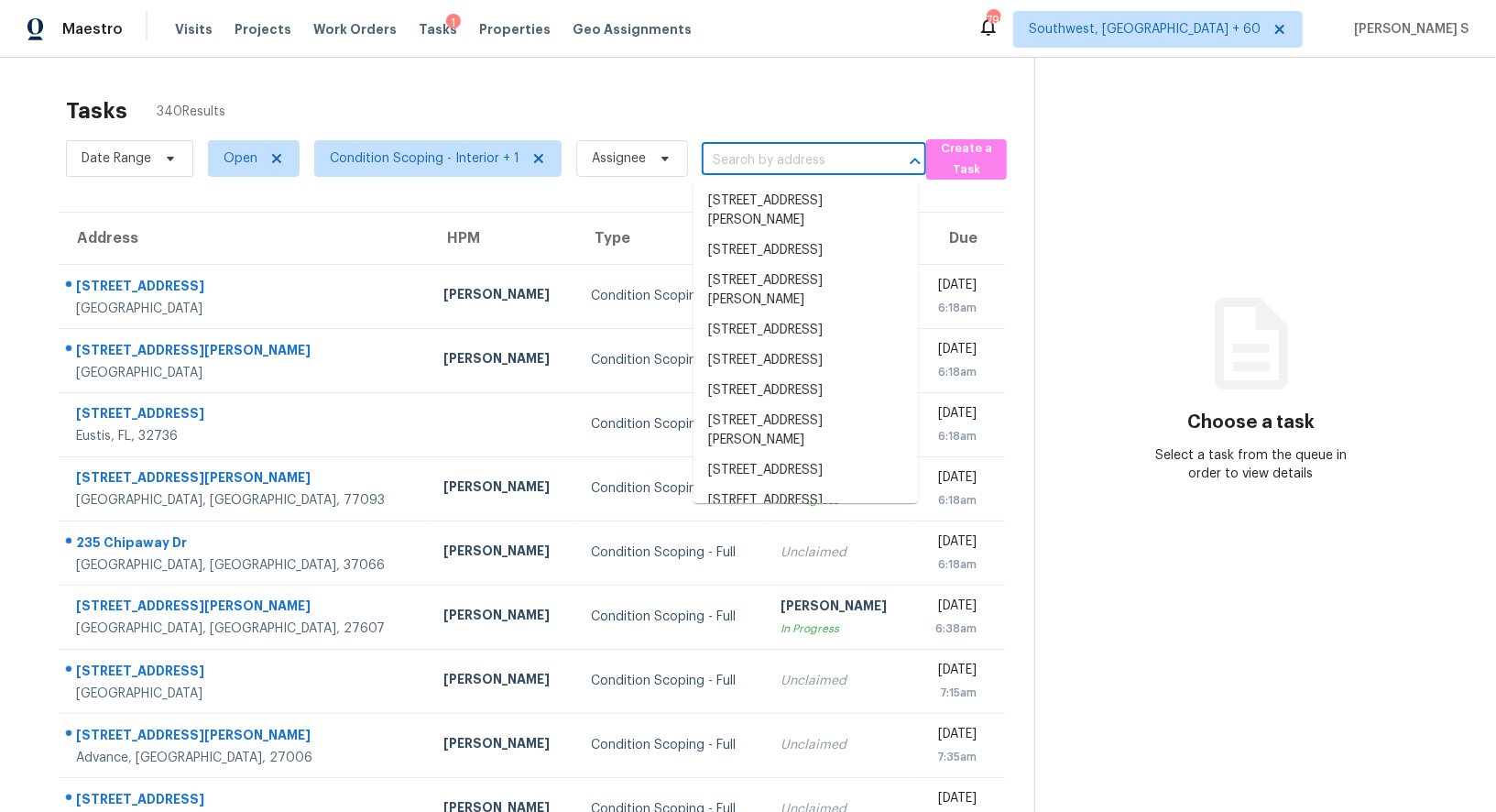
click at [821, 146] on input "text" at bounding box center [788, 160] width 173 height 29
paste input "[STREET_ADDRESS]"
type input "[STREET_ADDRESS]"
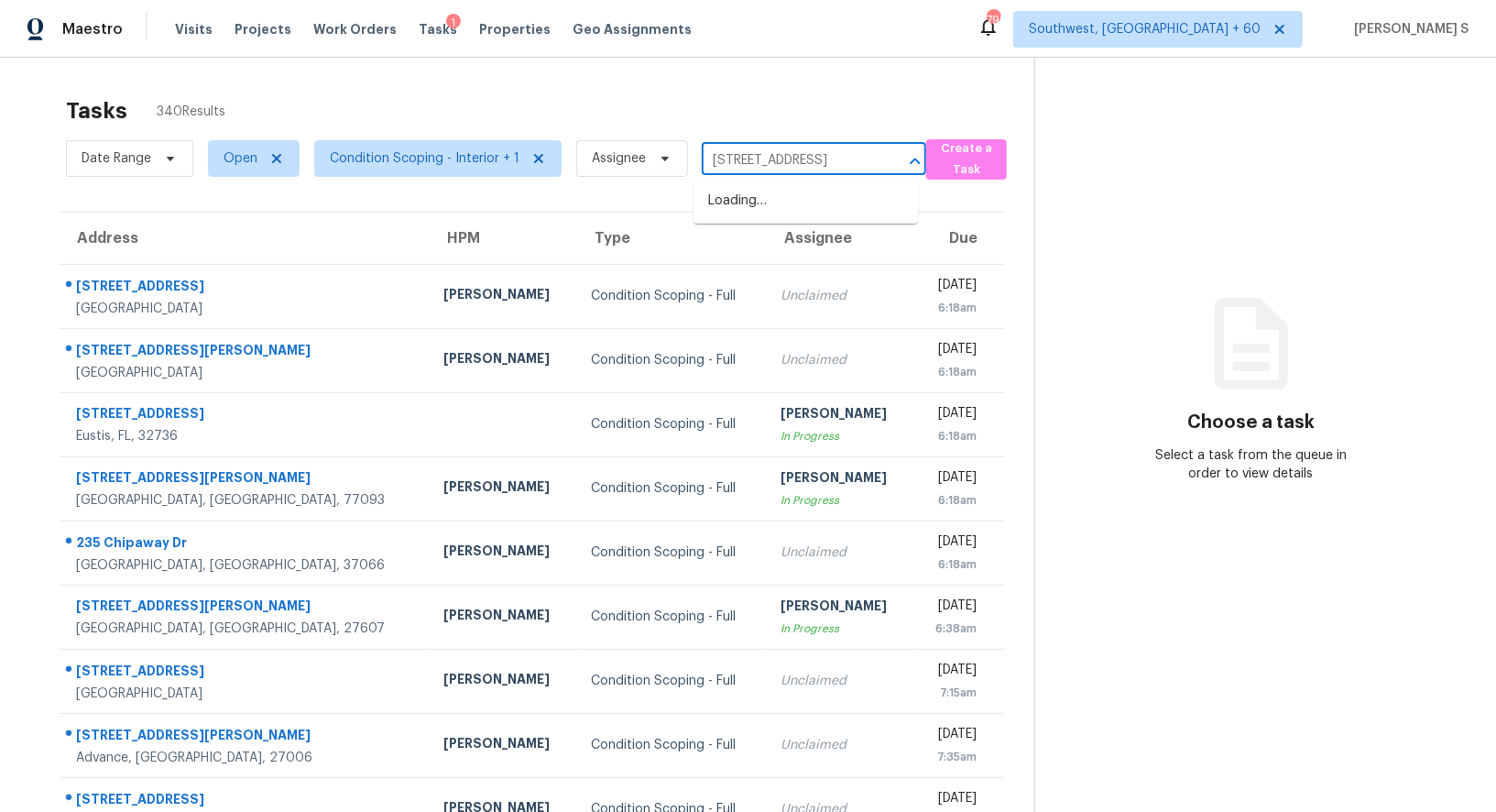
scroll to position [0, 115]
click at [760, 201] on li "[STREET_ADDRESS]" at bounding box center [805, 202] width 224 height 31
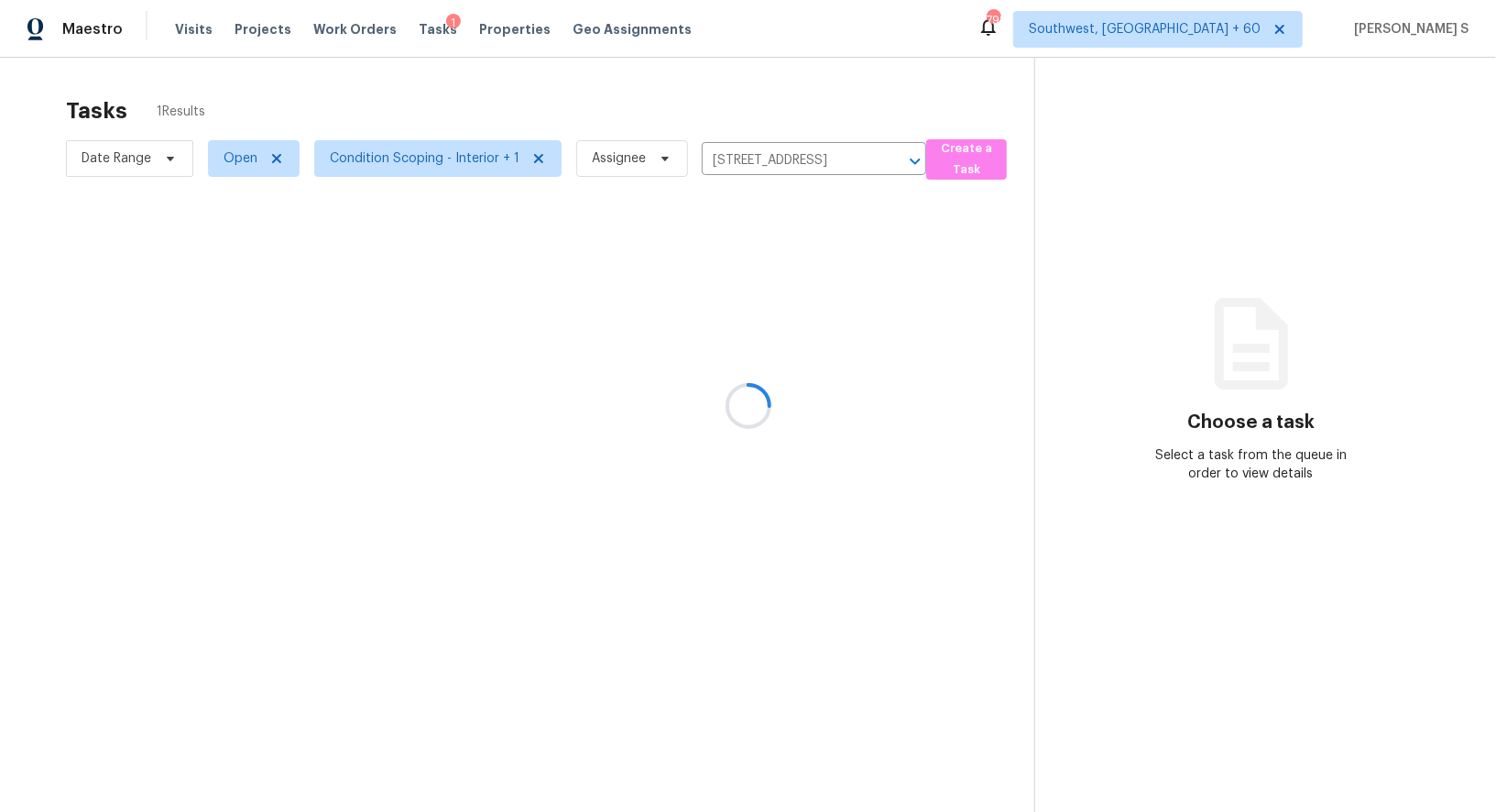
click at [728, 246] on div at bounding box center [748, 406] width 1496 height 812
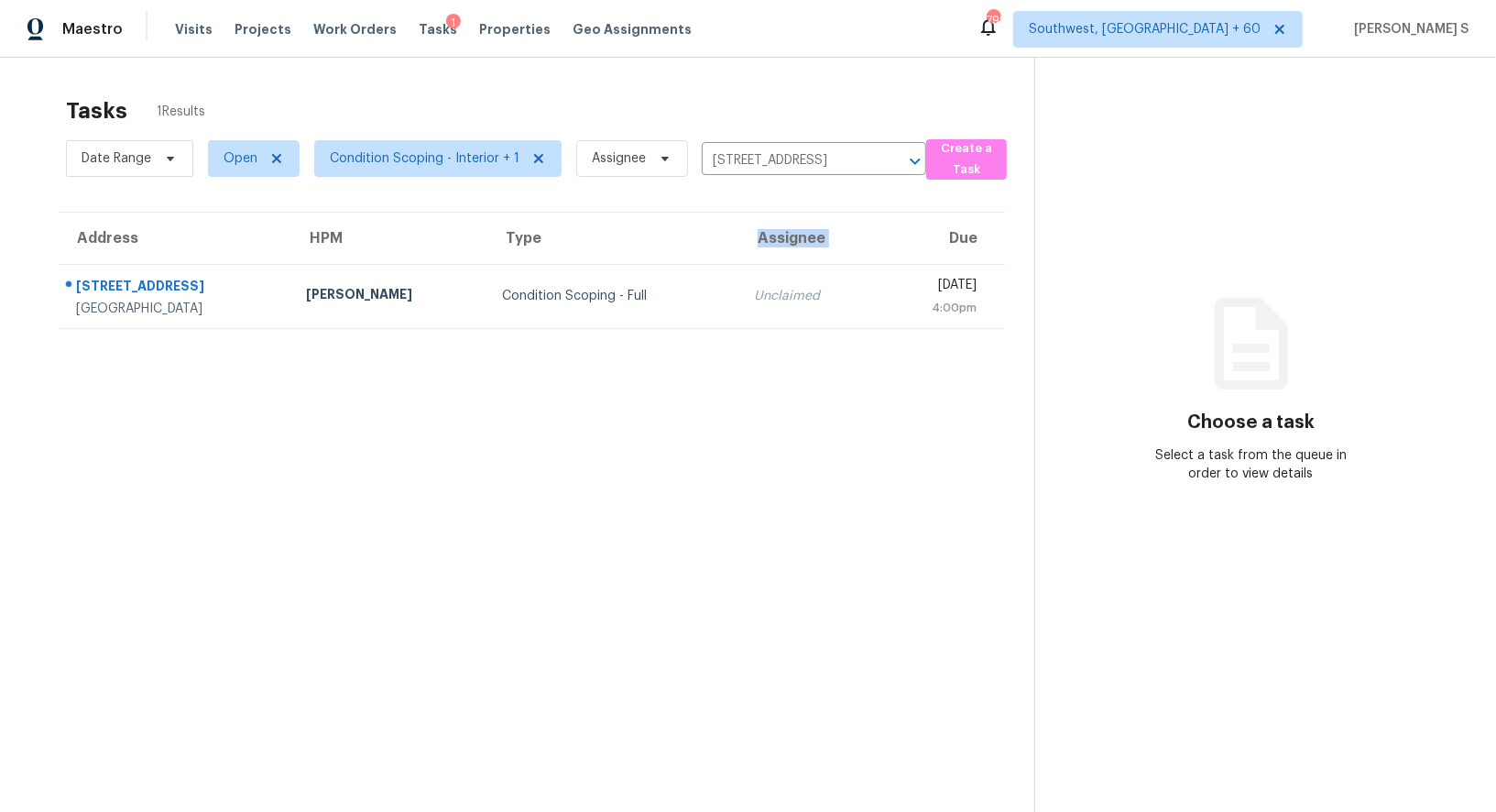
click at [739, 246] on th "Assignee" at bounding box center [808, 239] width 139 height 52
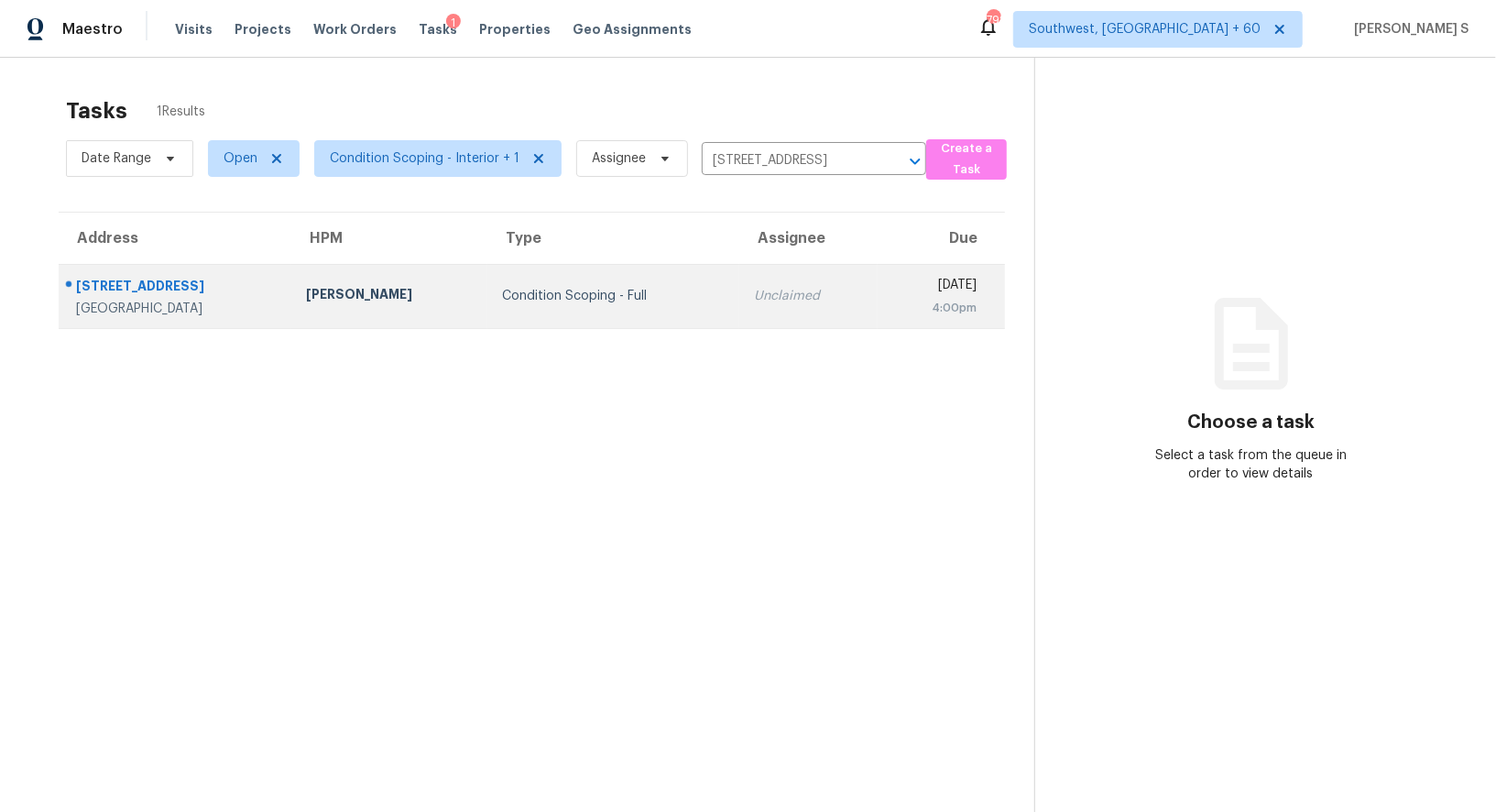
click at [754, 292] on div "Unclaimed" at bounding box center [808, 295] width 109 height 18
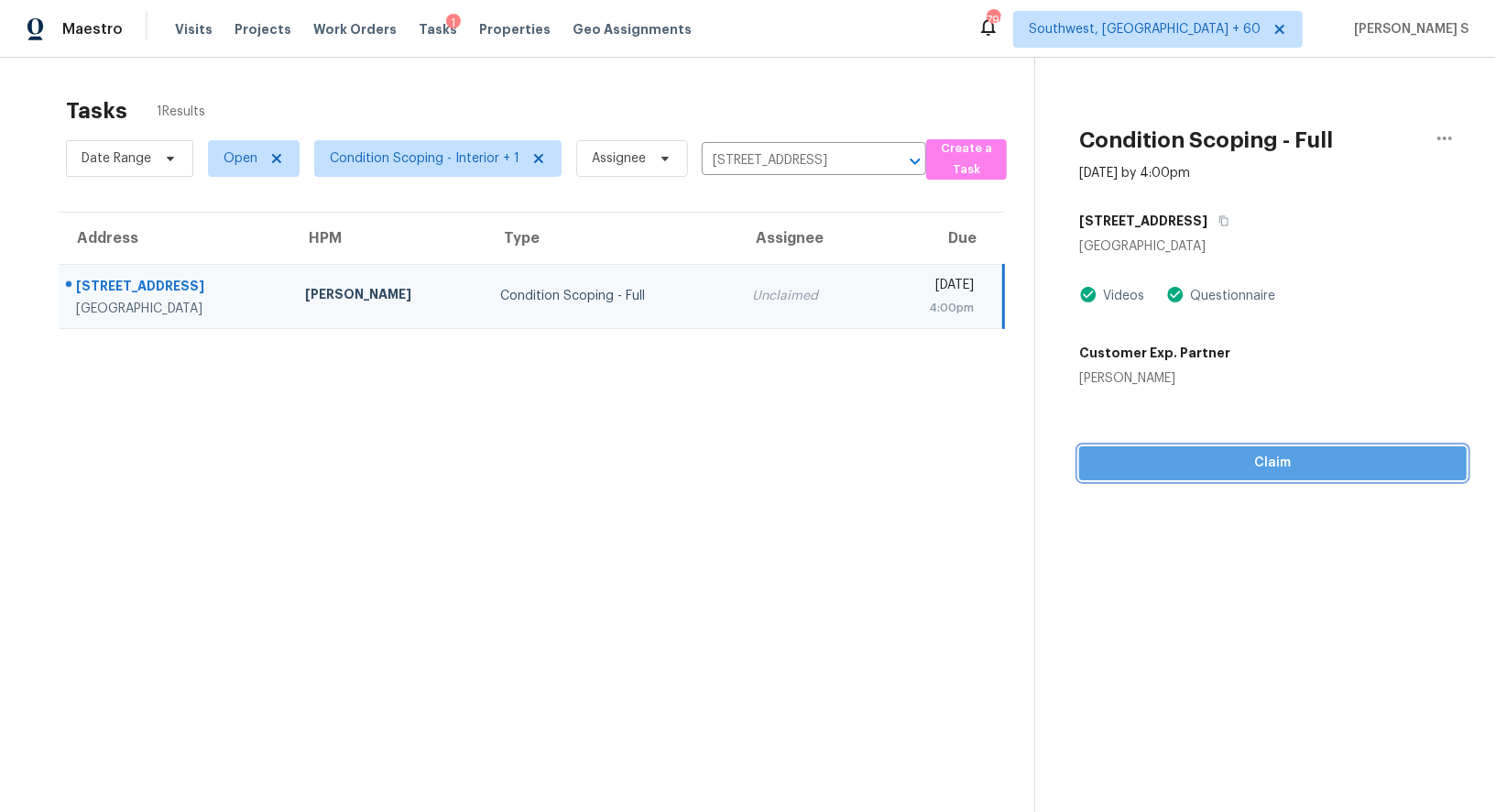
click at [1248, 457] on span "Claim" at bounding box center [1272, 463] width 358 height 23
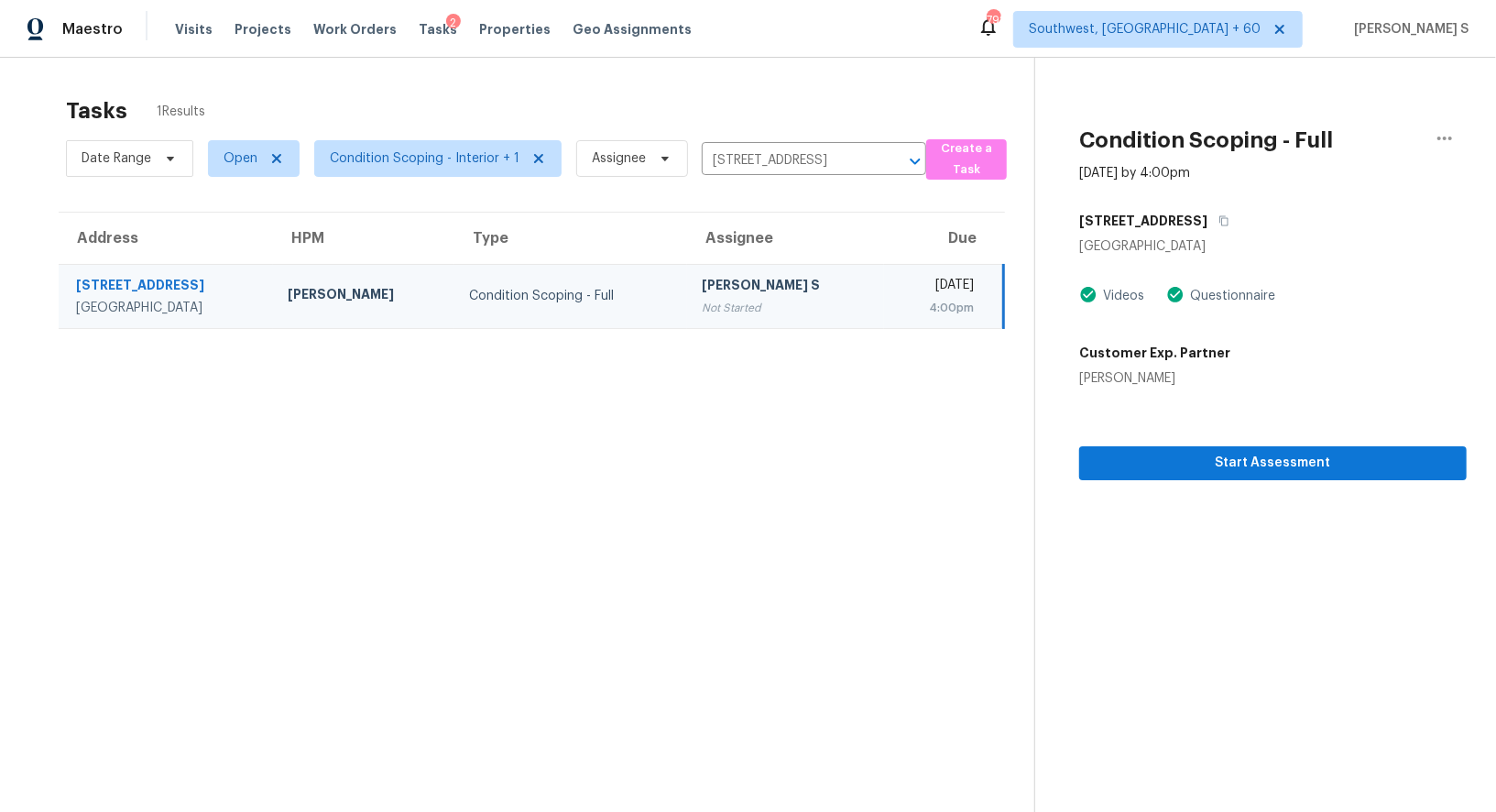
click at [708, 280] on div "[PERSON_NAME] S" at bounding box center [786, 288] width 168 height 23
drag, startPoint x: 657, startPoint y: 294, endPoint x: 1165, endPoint y: 353, distance: 511.4
click at [702, 294] on div "[PERSON_NAME] S" at bounding box center [786, 288] width 168 height 23
click at [1167, 438] on div "Start Assessment" at bounding box center [1273, 434] width 388 height 93
click at [1167, 463] on span "Start Assessment" at bounding box center [1272, 463] width 358 height 23
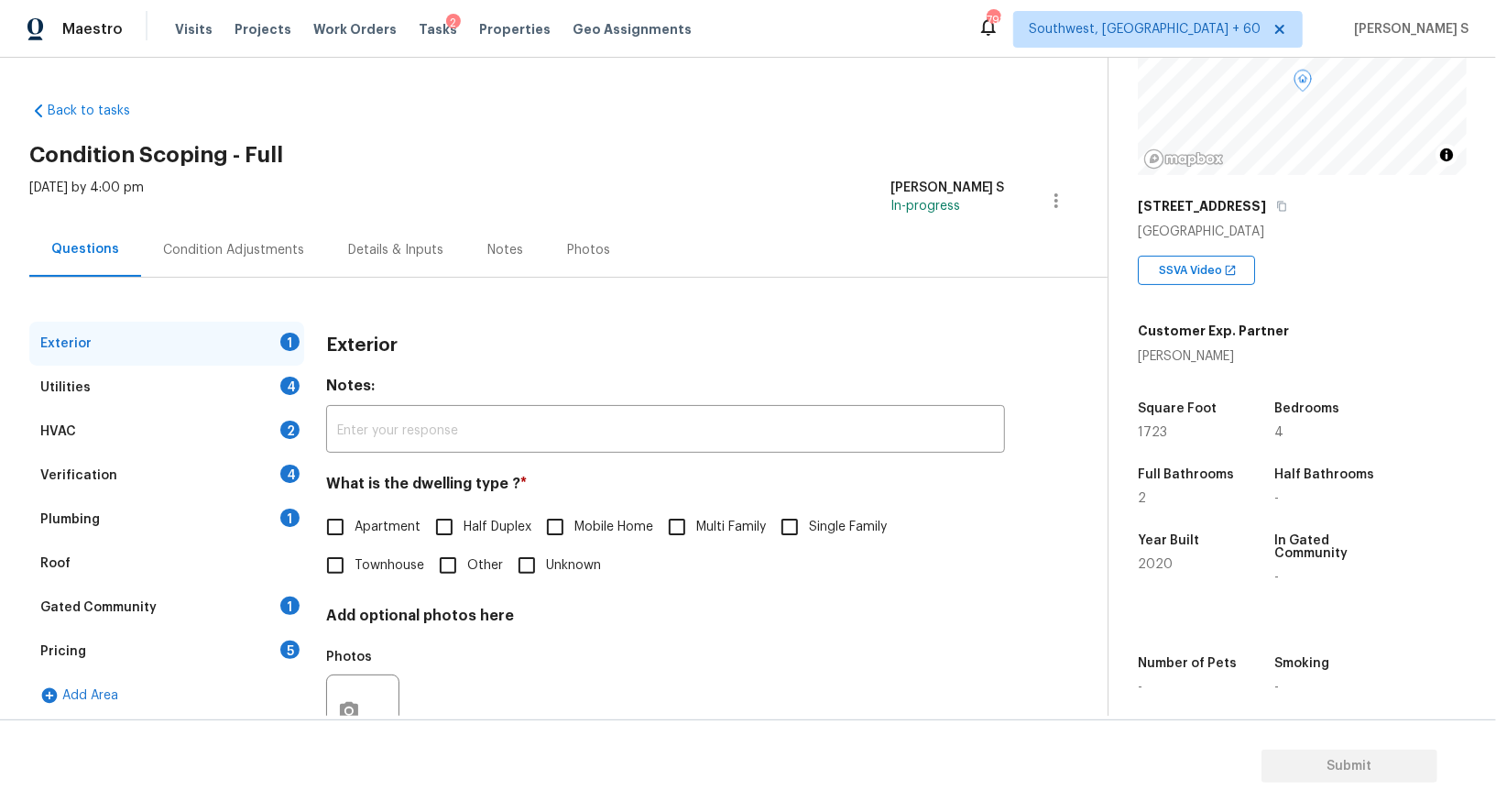
scroll to position [252, 0]
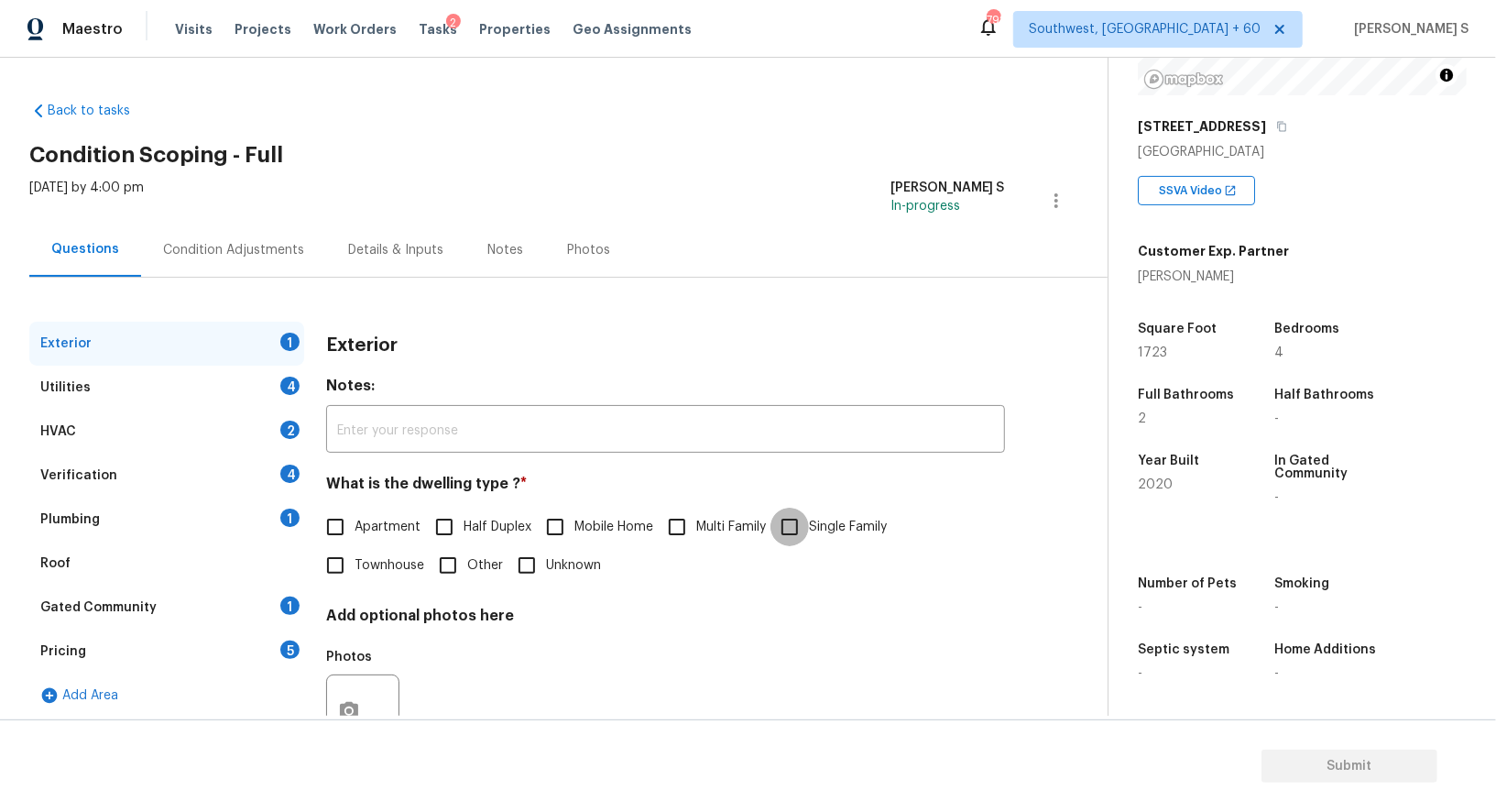
click at [795, 540] on input "Single Family" at bounding box center [790, 526] width 38 height 38
checkbox input "true"
click at [282, 391] on div "4" at bounding box center [290, 385] width 19 height 18
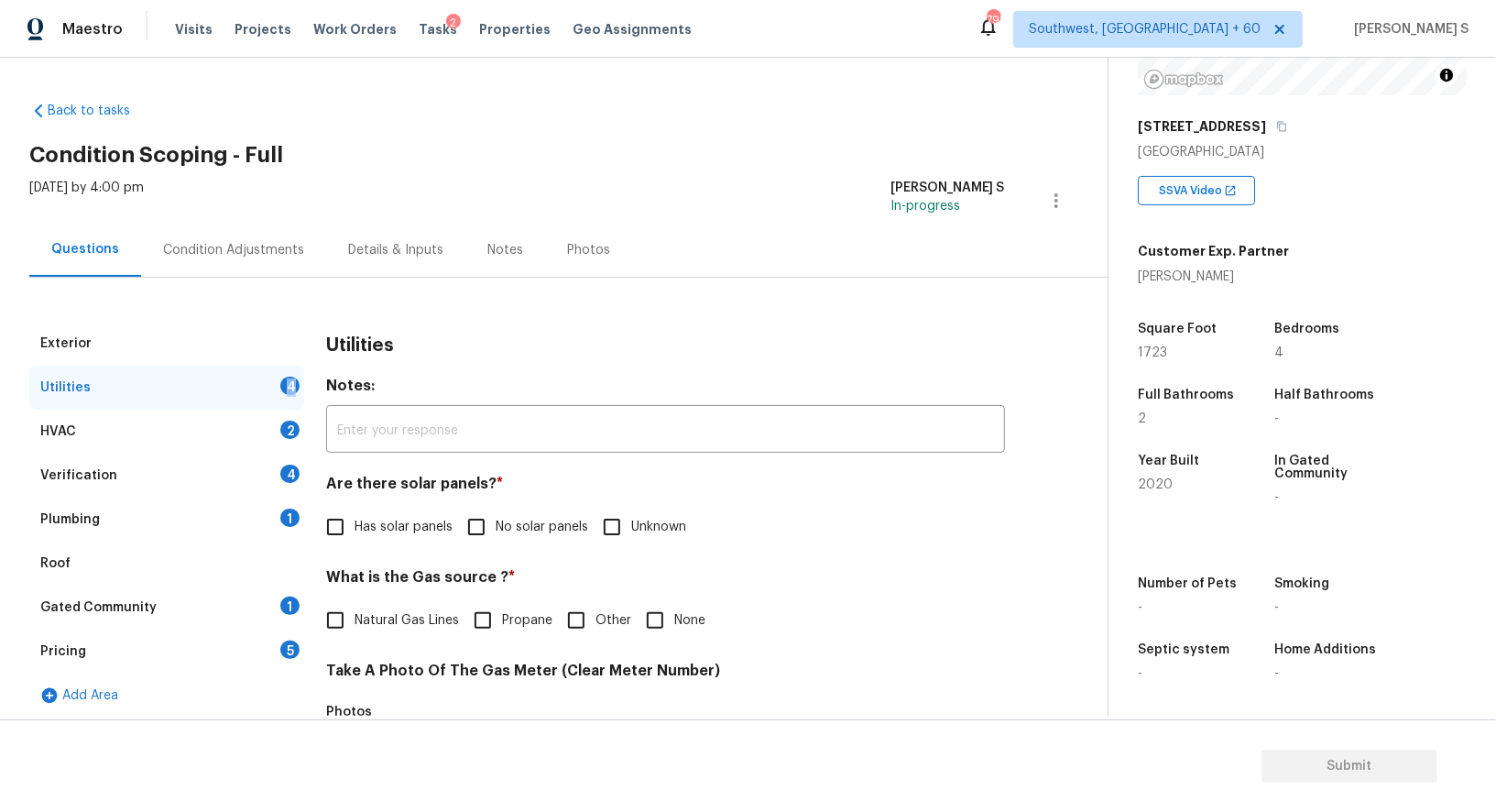
click at [481, 540] on input "No solar panels" at bounding box center [477, 526] width 38 height 38
checkbox input "true"
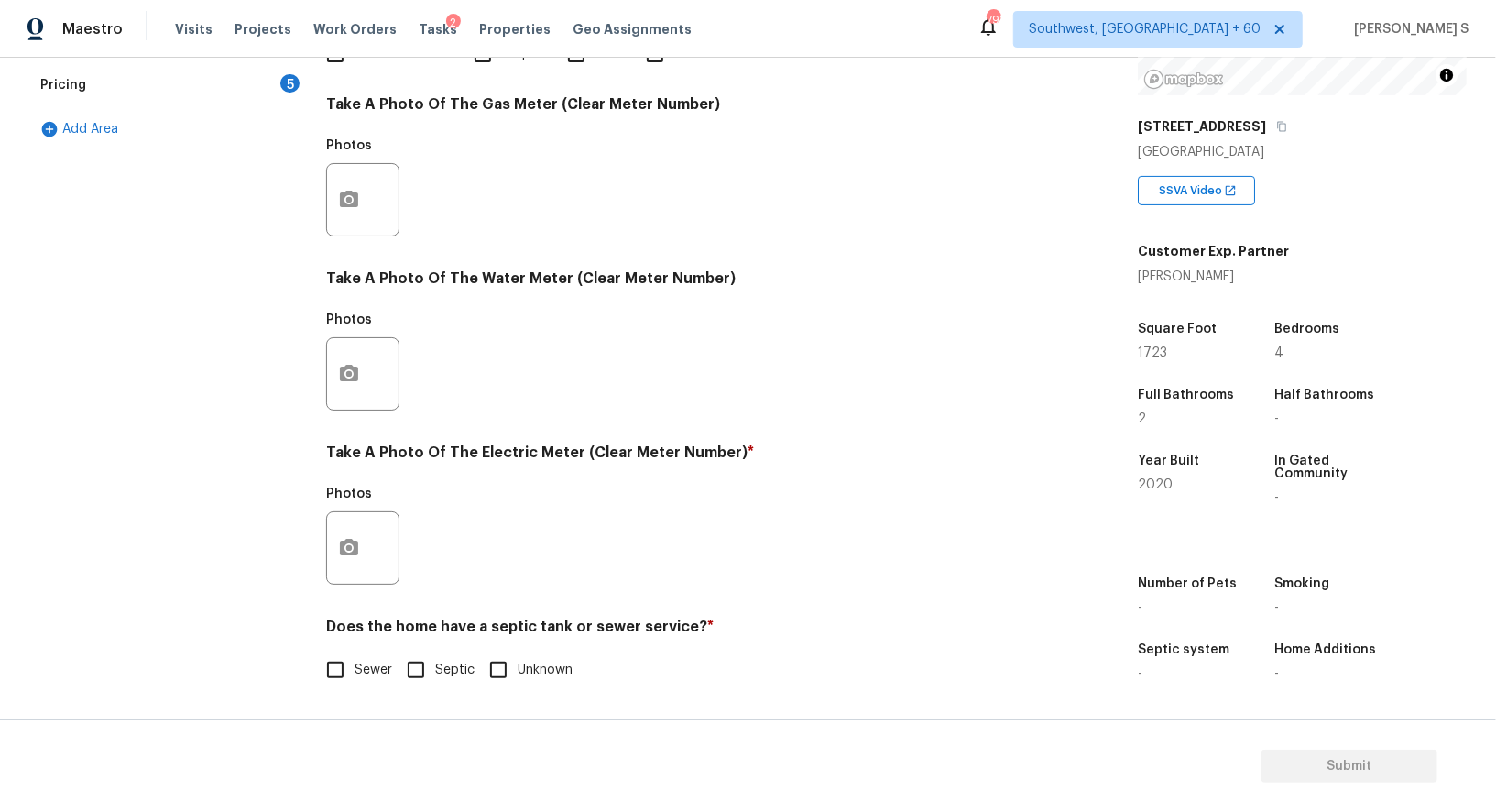
click at [341, 674] on input "Sewer" at bounding box center [335, 670] width 38 height 38
checkbox input "true"
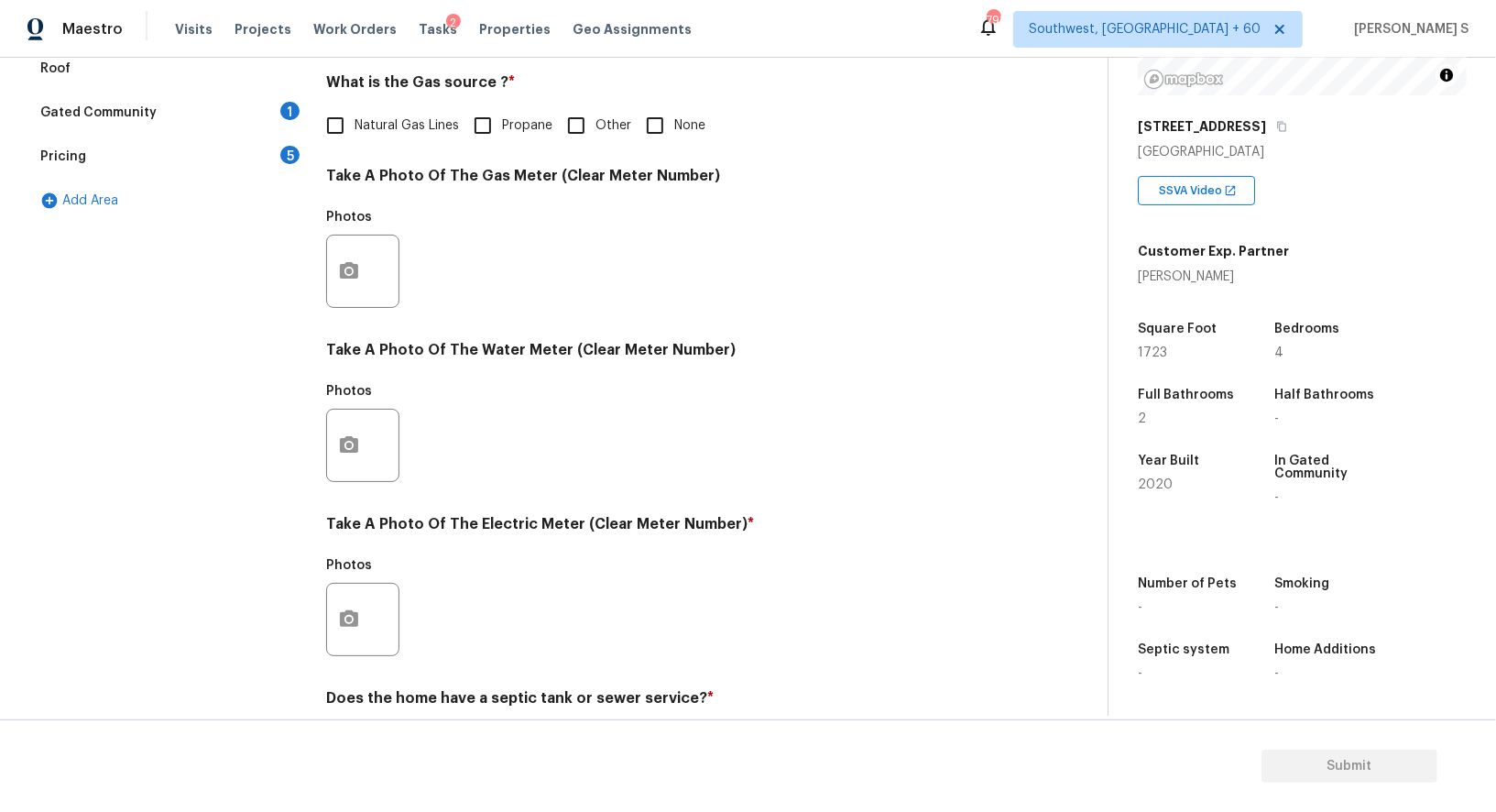
scroll to position [440, 0]
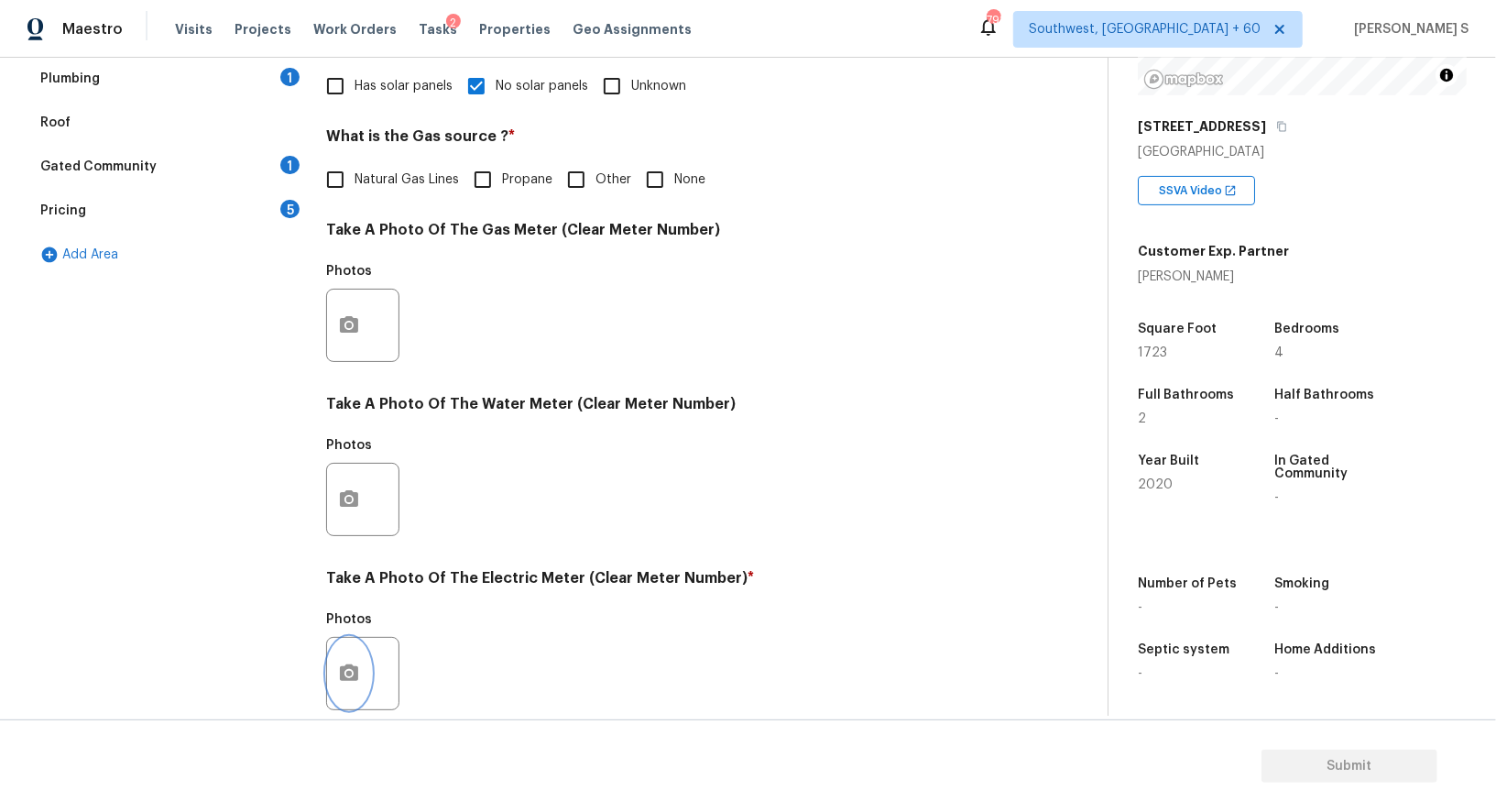
click at [353, 696] on button "button" at bounding box center [349, 673] width 44 height 72
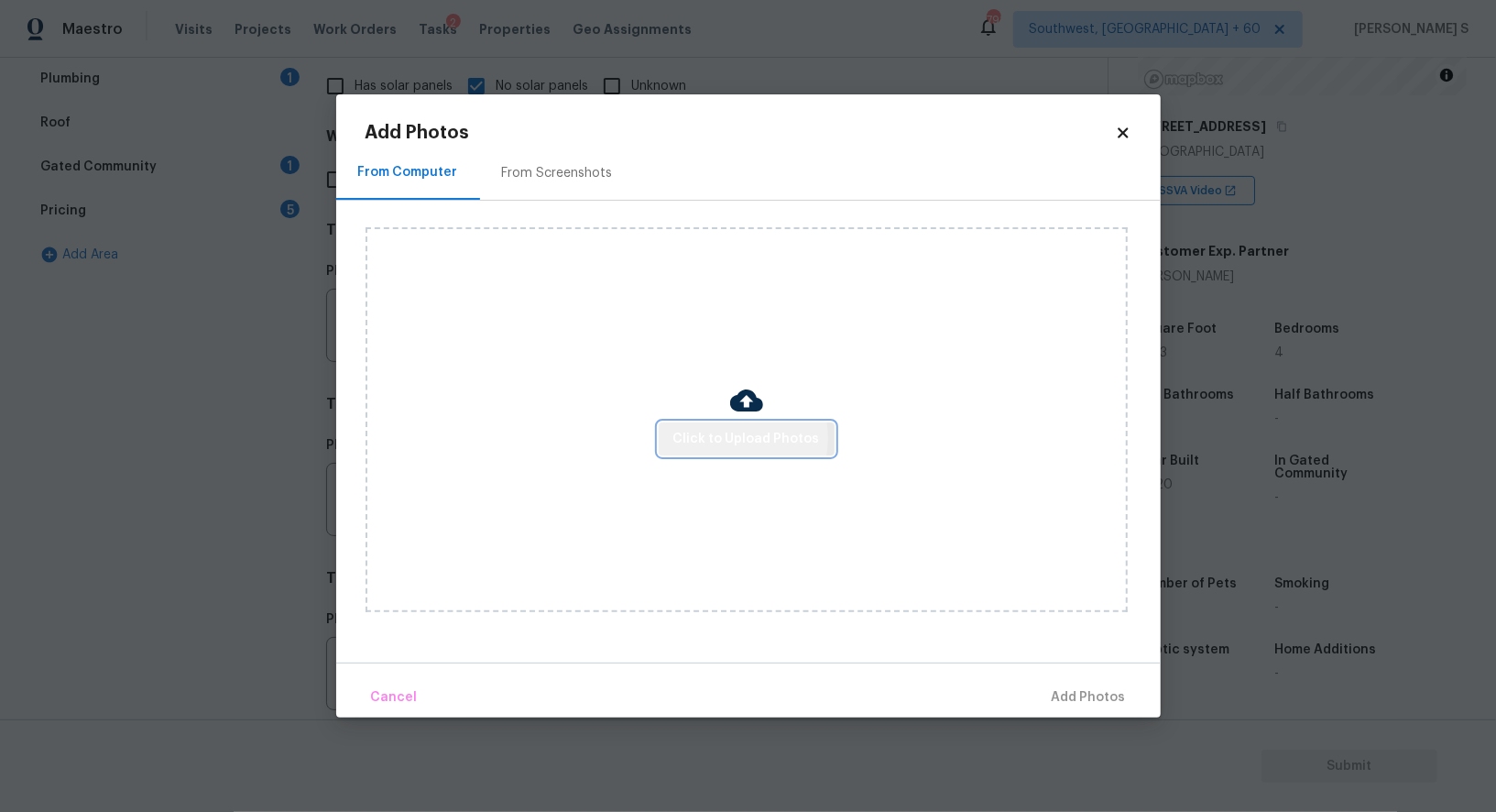
click at [733, 438] on span "Click to Upload Photos" at bounding box center [746, 439] width 146 height 23
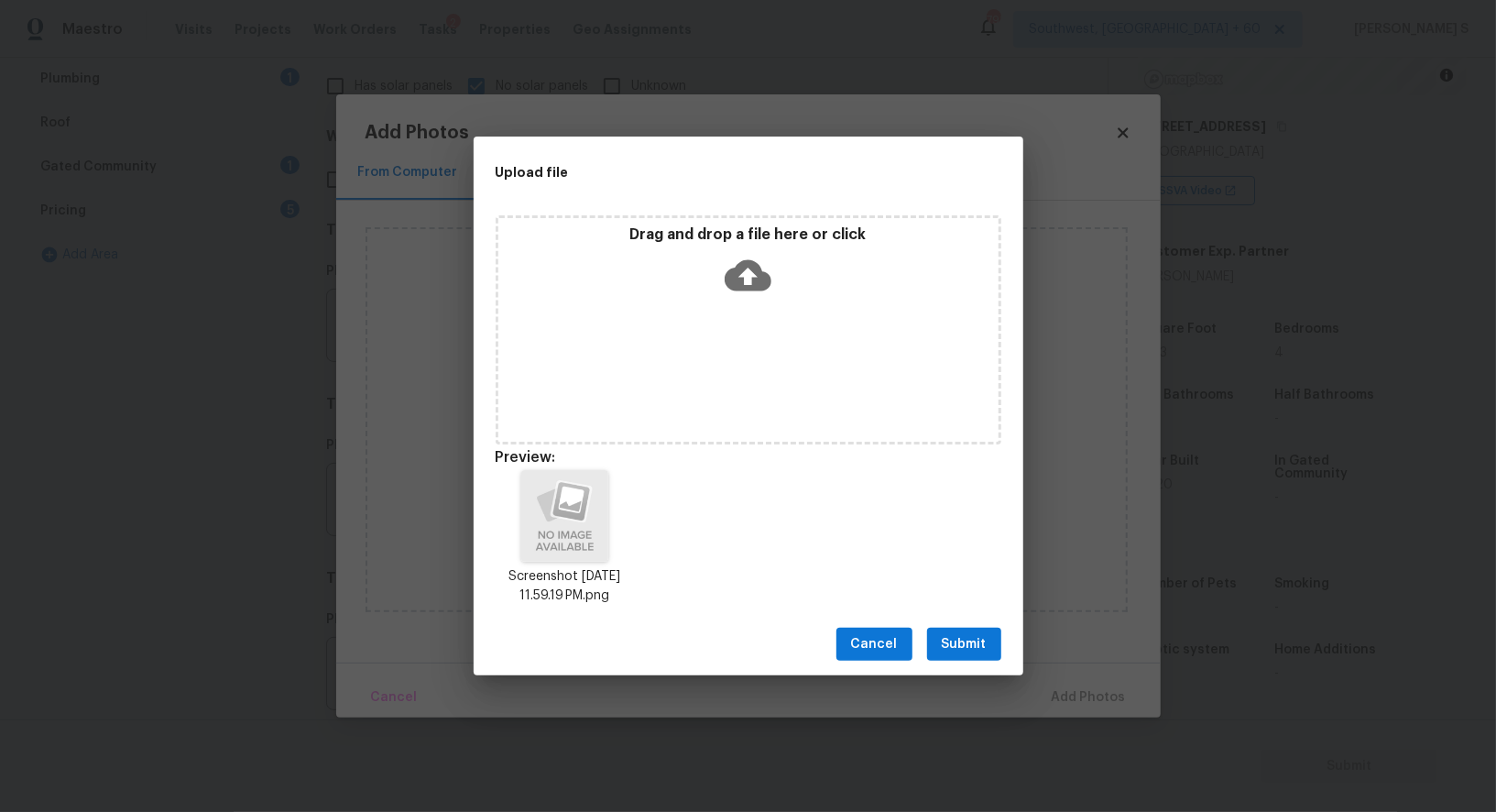
click at [987, 619] on div "Cancel Submit" at bounding box center [749, 645] width 550 height 63
click at [972, 630] on button "Submit" at bounding box center [965, 644] width 75 height 33
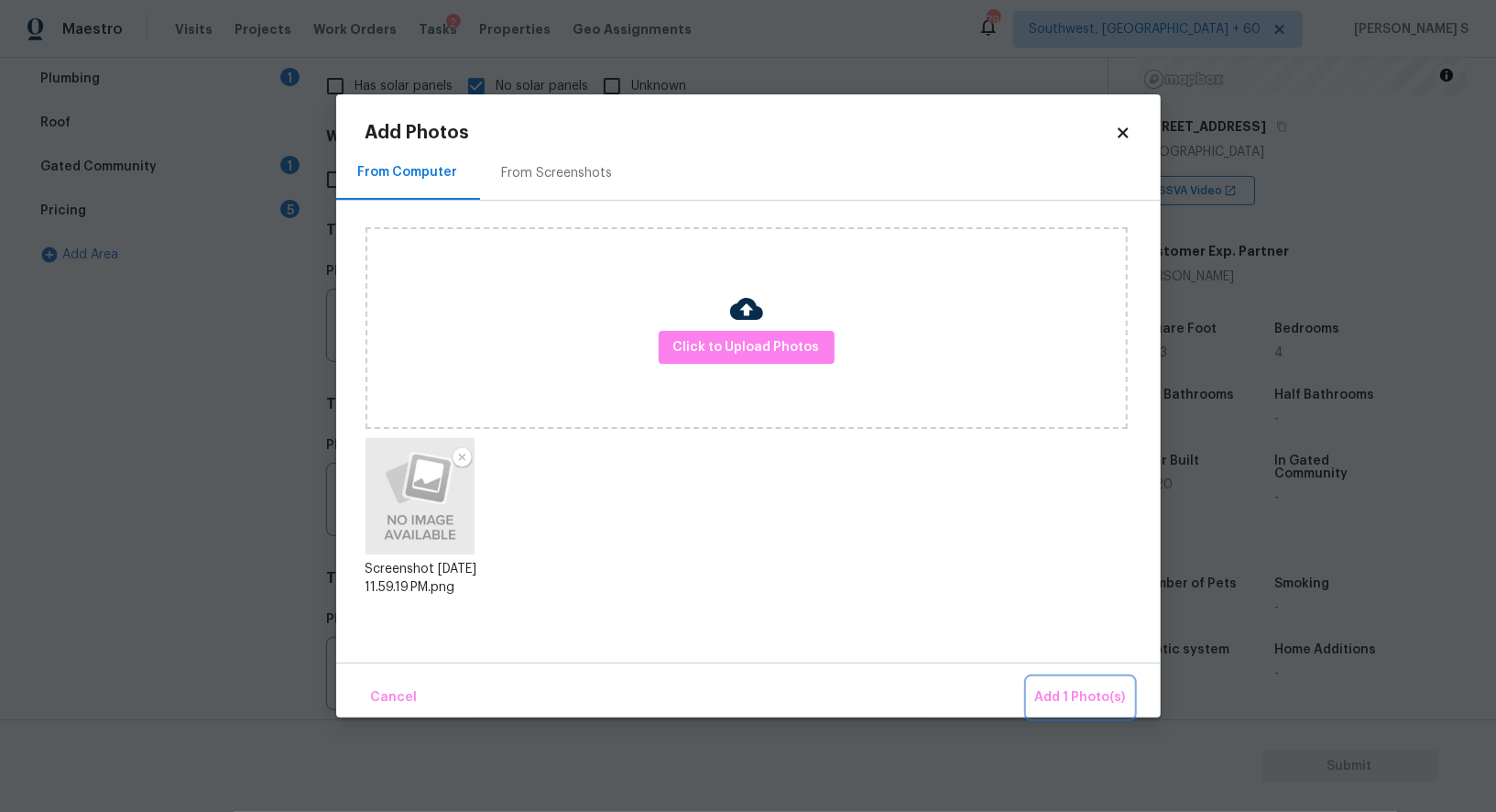
click at [1083, 694] on span "Add 1 Photo(s)" at bounding box center [1080, 697] width 91 height 23
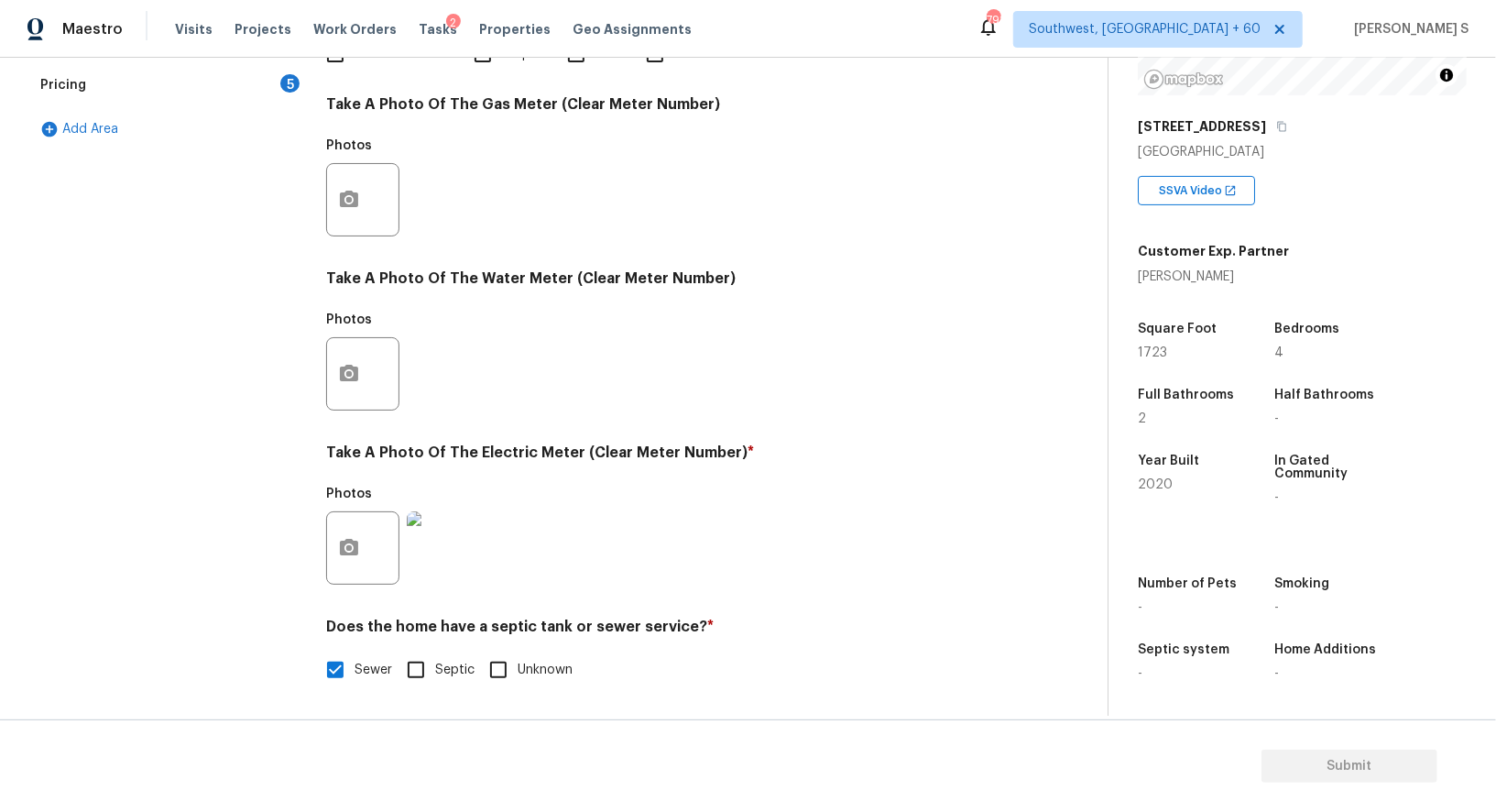
scroll to position [0, 0]
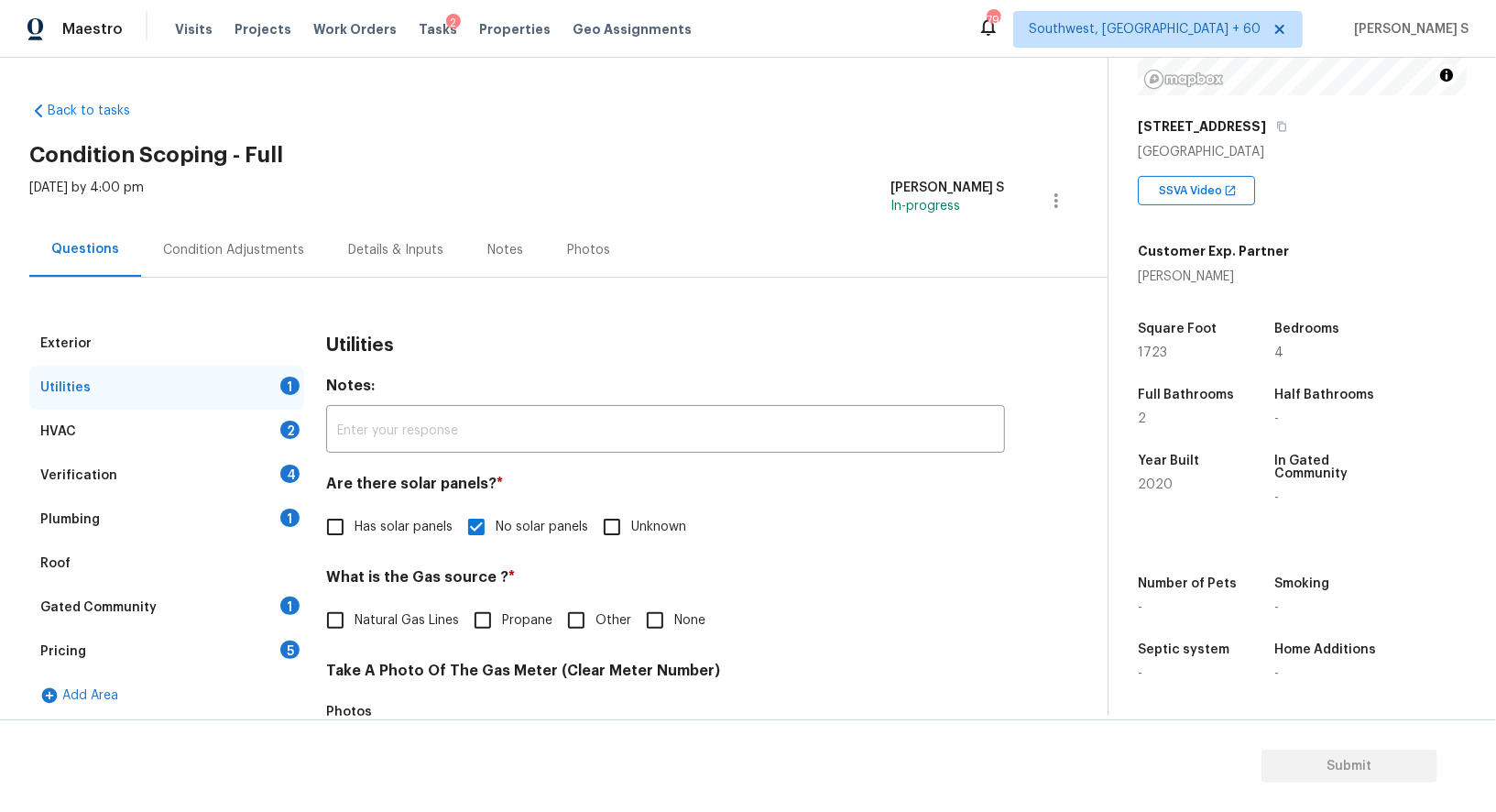
click at [137, 524] on div "Plumbing 1" at bounding box center [167, 520] width 275 height 44
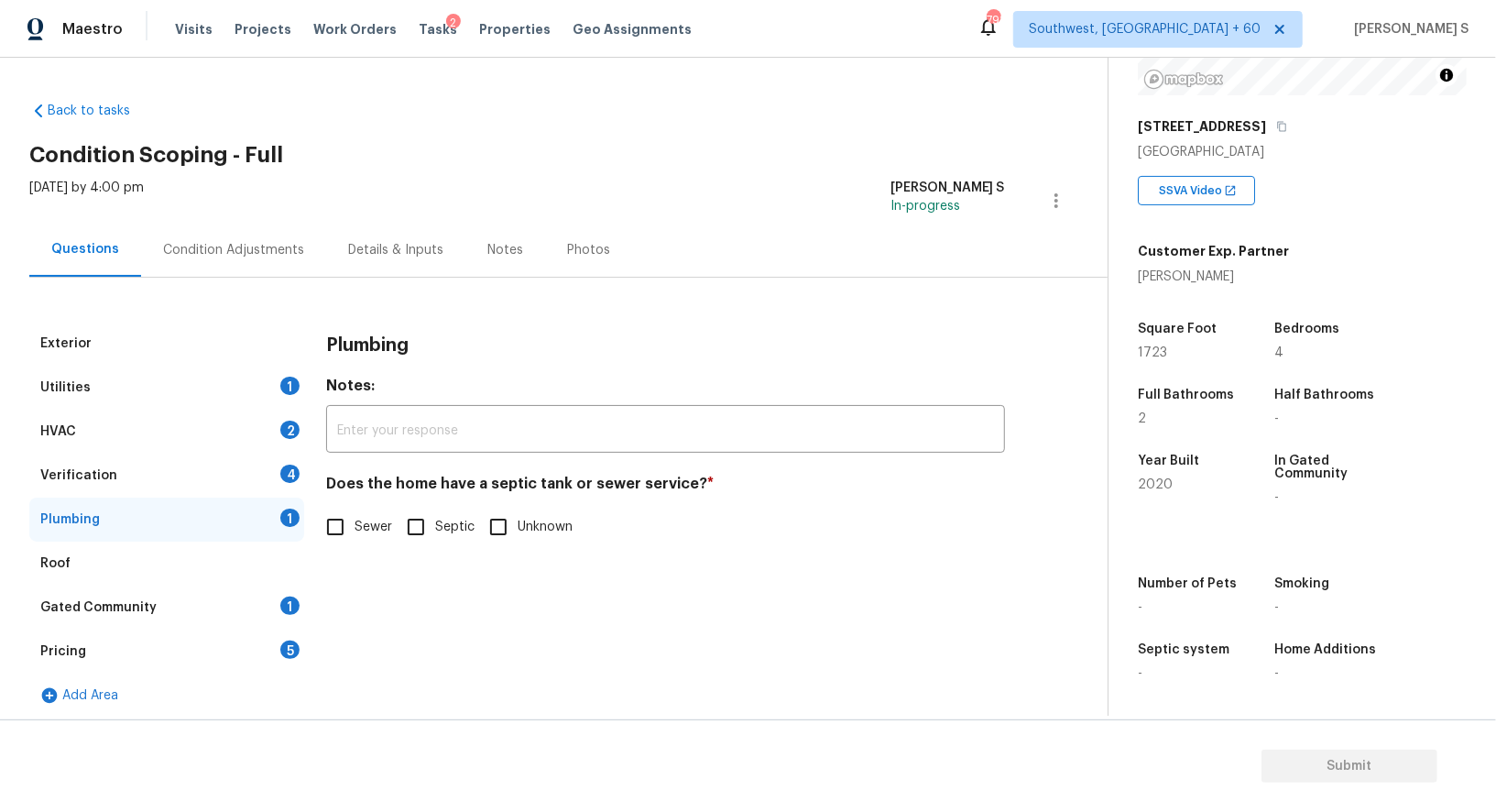
click at [330, 521] on input "Sewer" at bounding box center [335, 526] width 38 height 38
checkbox input "true"
click at [281, 608] on div "1" at bounding box center [290, 605] width 19 height 18
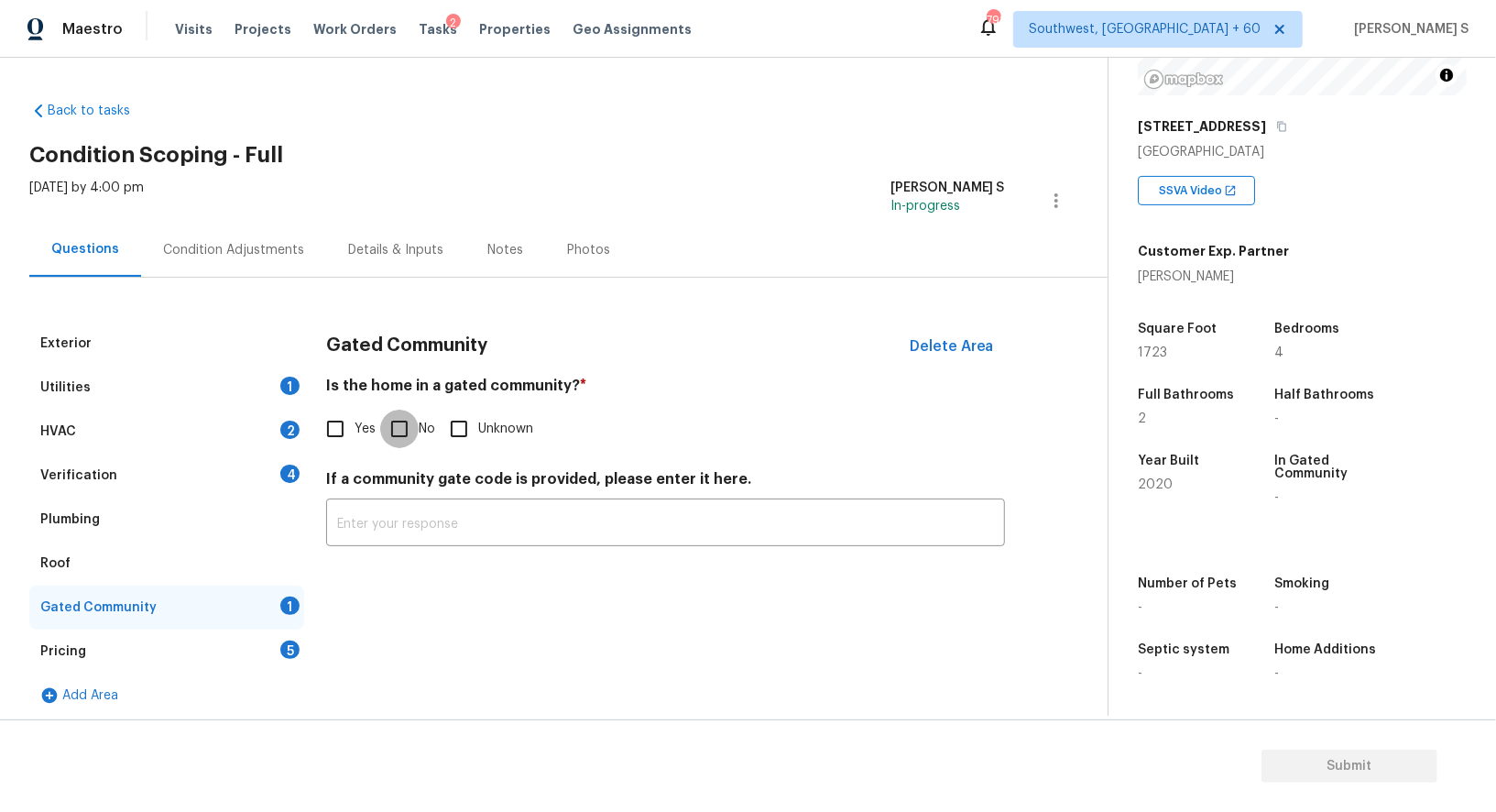
click at [407, 422] on input "No" at bounding box center [399, 429] width 38 height 38
checkbox input "true"
click at [263, 480] on div "Verification 4" at bounding box center [167, 476] width 275 height 44
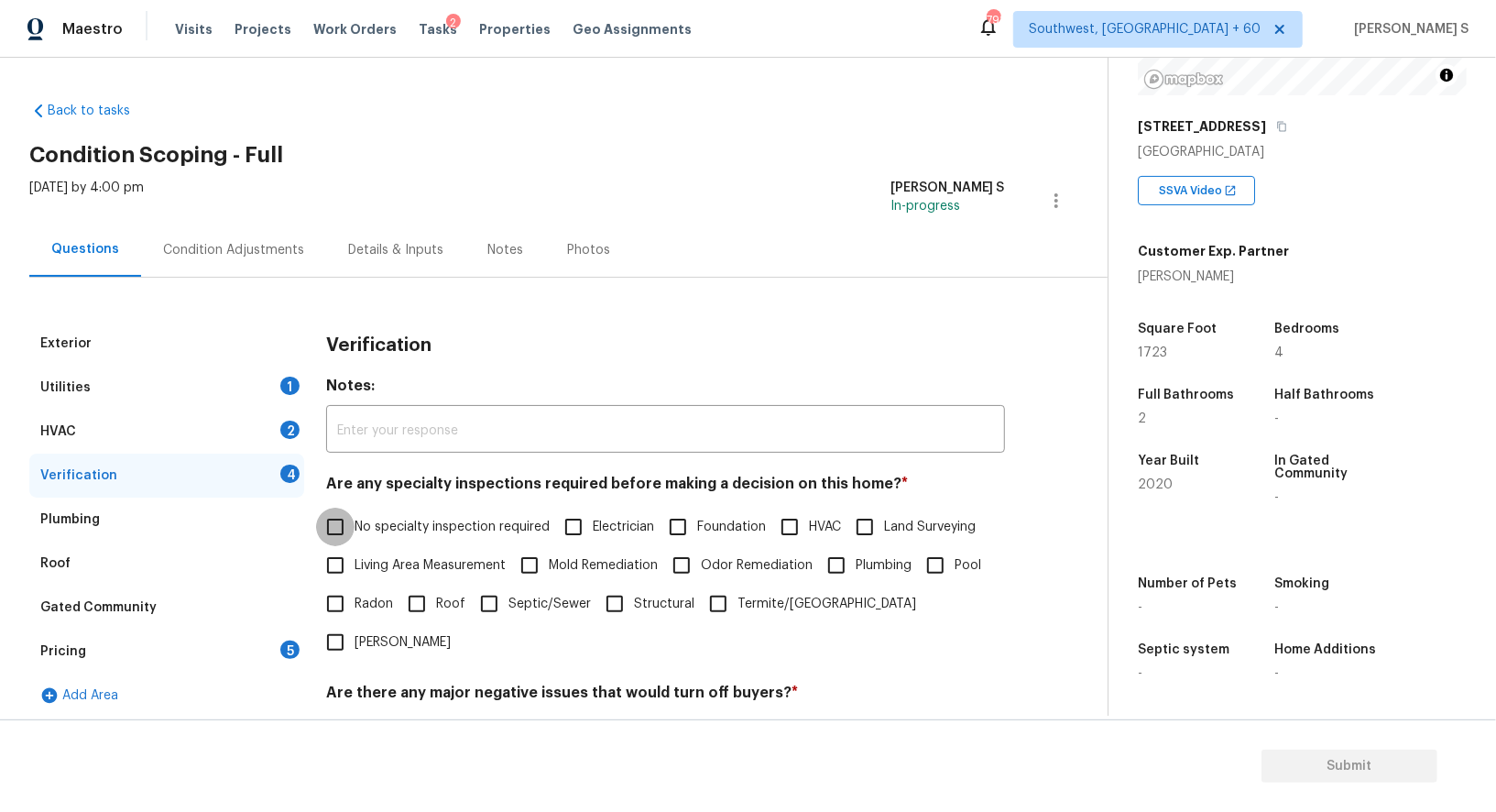
drag, startPoint x: 351, startPoint y: 523, endPoint x: 497, endPoint y: 543, distance: 147.4
click at [351, 523] on input "No specialty inspection required" at bounding box center [335, 526] width 38 height 38
checkbox input "true"
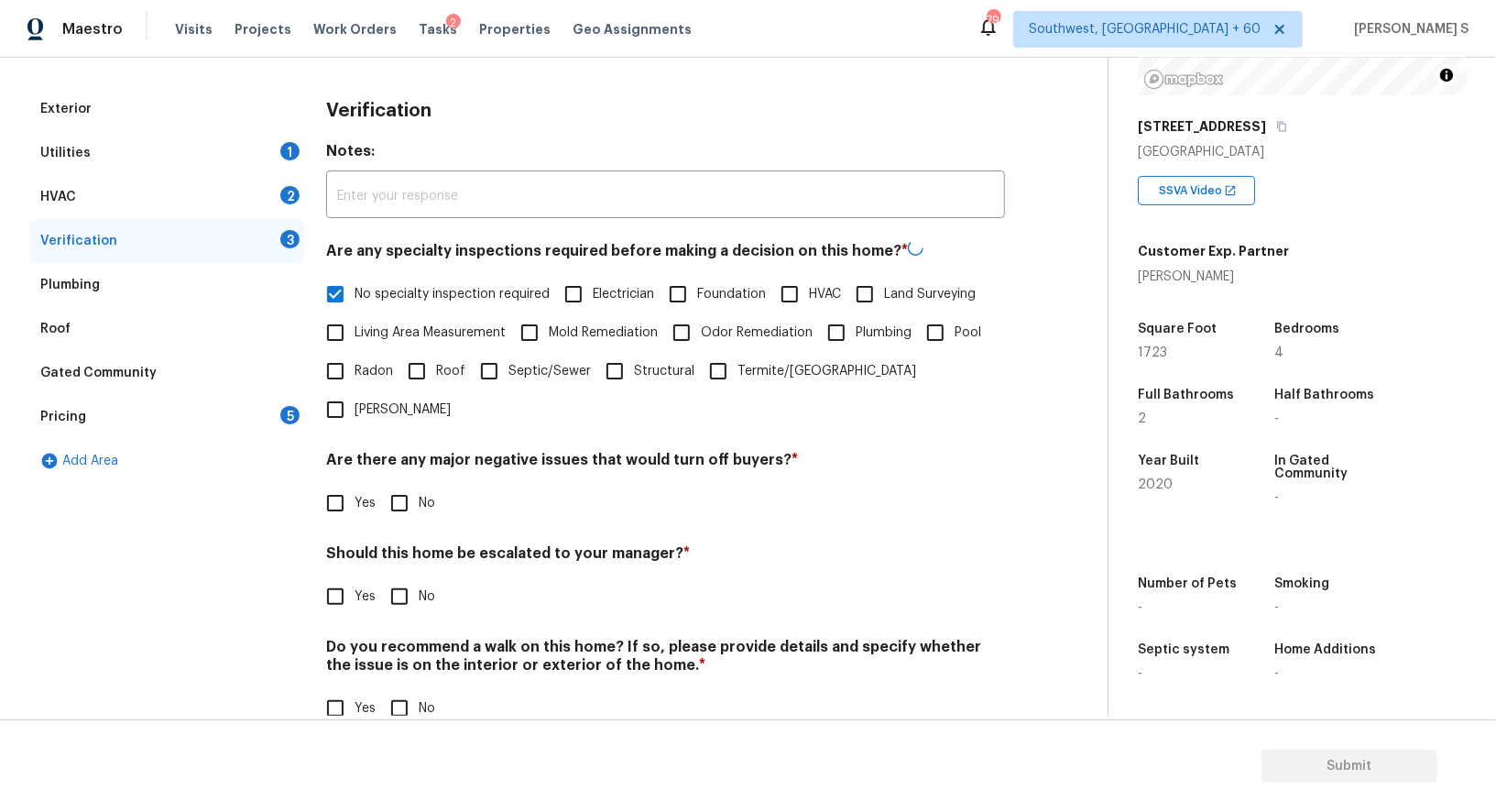
scroll to position [234, 0]
click at [418, 493] on span "No" at bounding box center [426, 502] width 16 height 19
click at [418, 483] on input "No" at bounding box center [399, 502] width 38 height 38
checkbox input "true"
click at [400, 688] on input "No" at bounding box center [399, 707] width 38 height 38
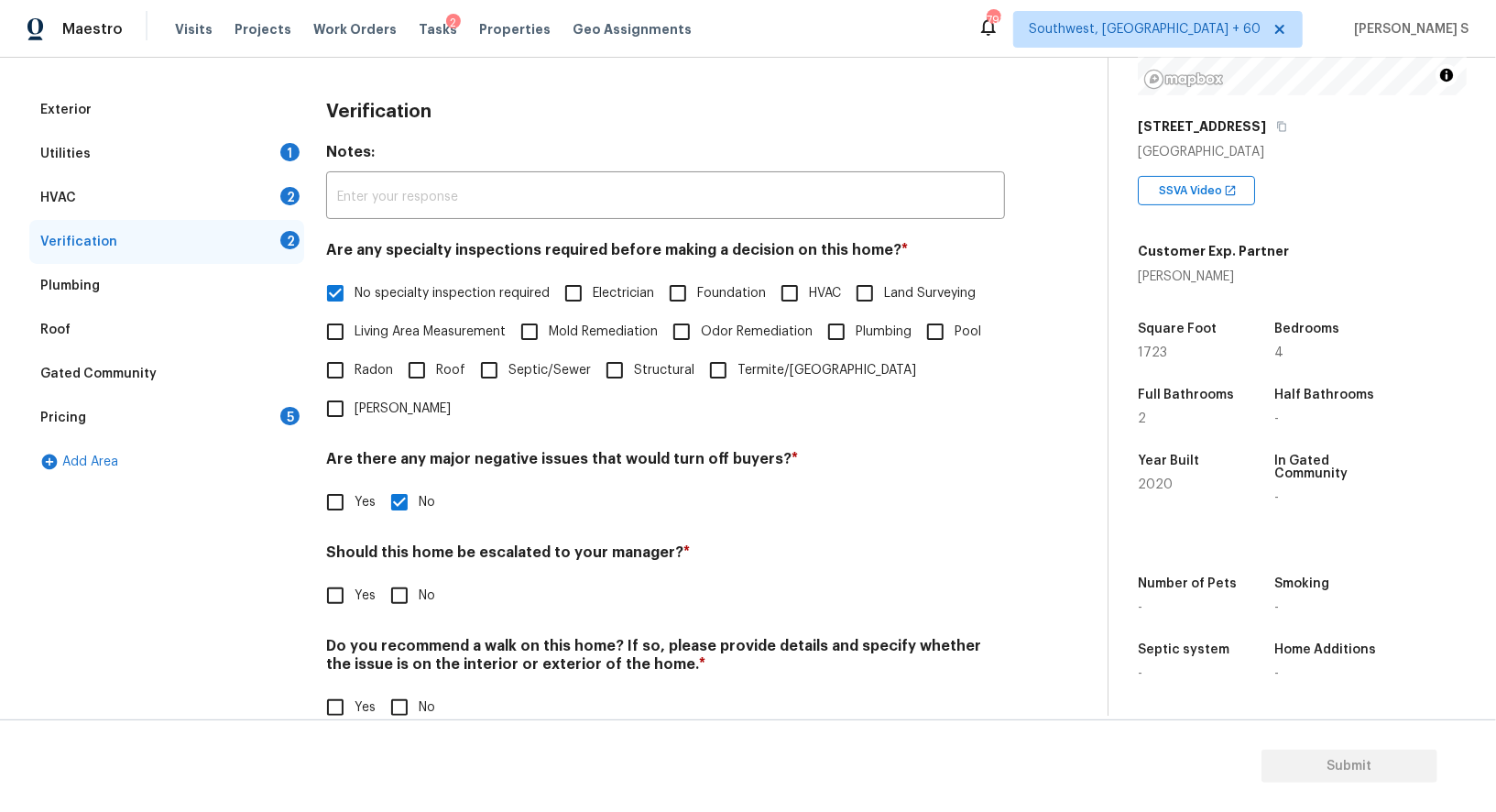
checkbox input "true"
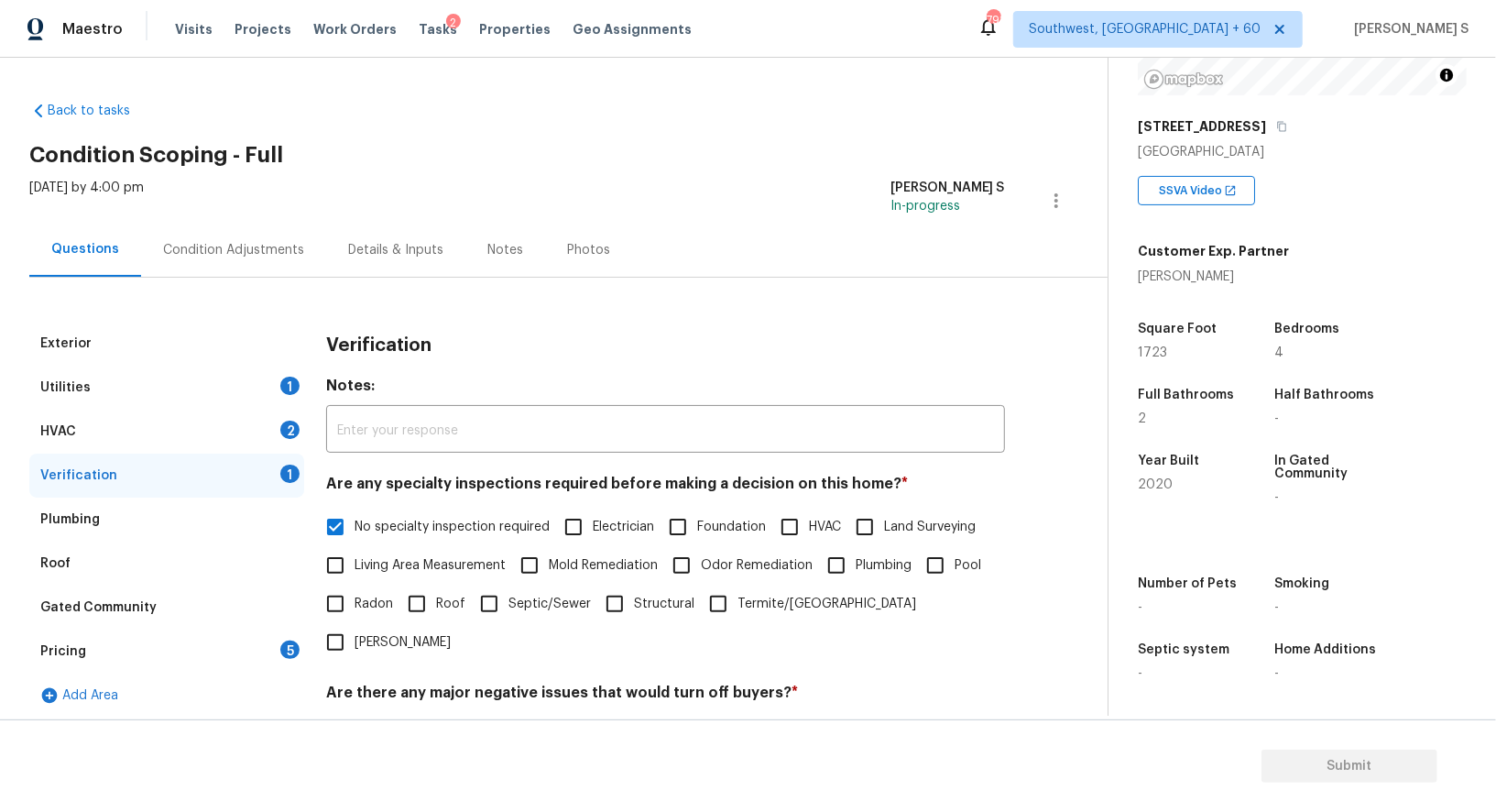
click at [267, 433] on div "HVAC 2" at bounding box center [167, 432] width 275 height 44
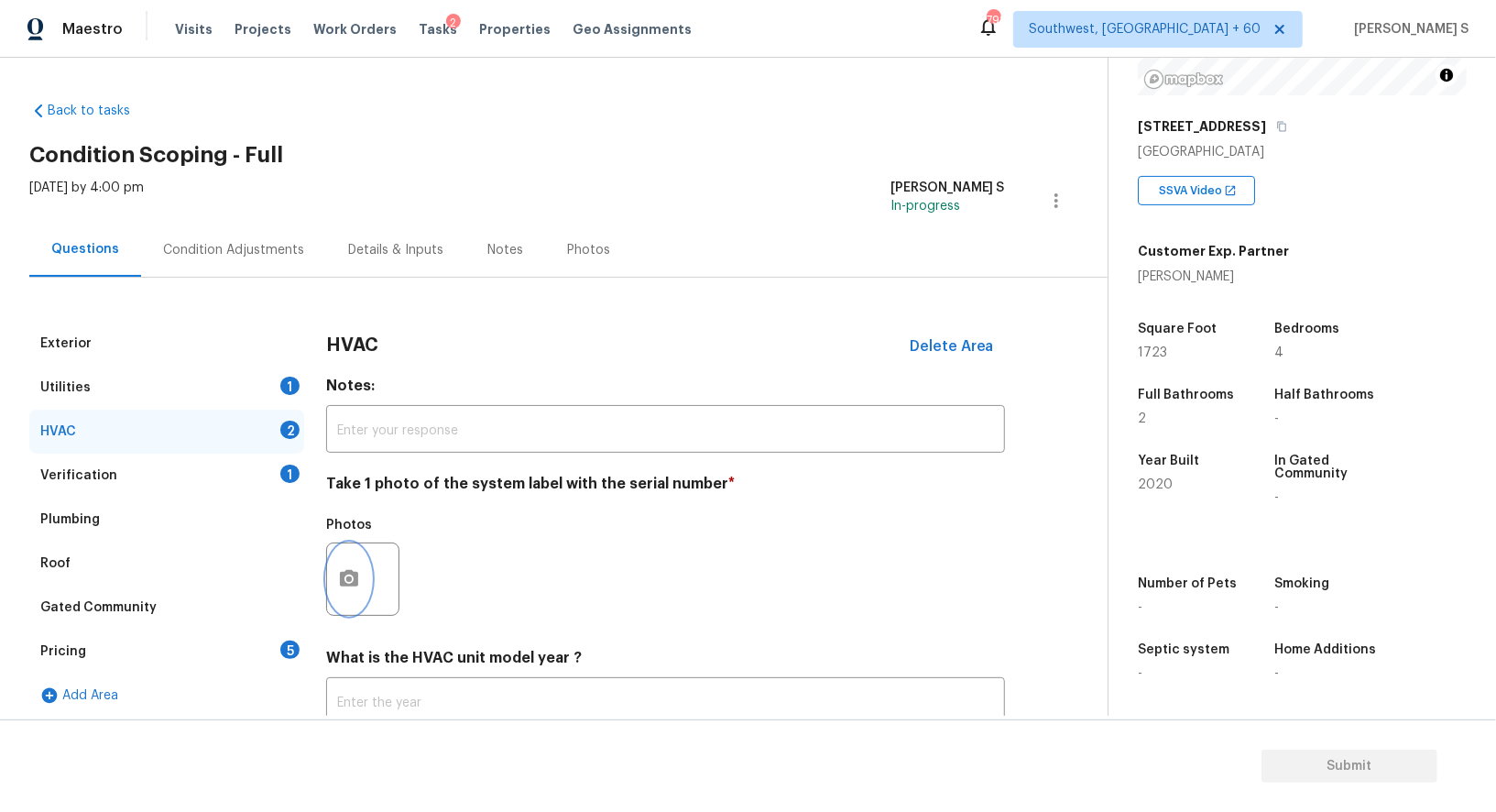
click at [353, 566] on button "button" at bounding box center [349, 579] width 44 height 72
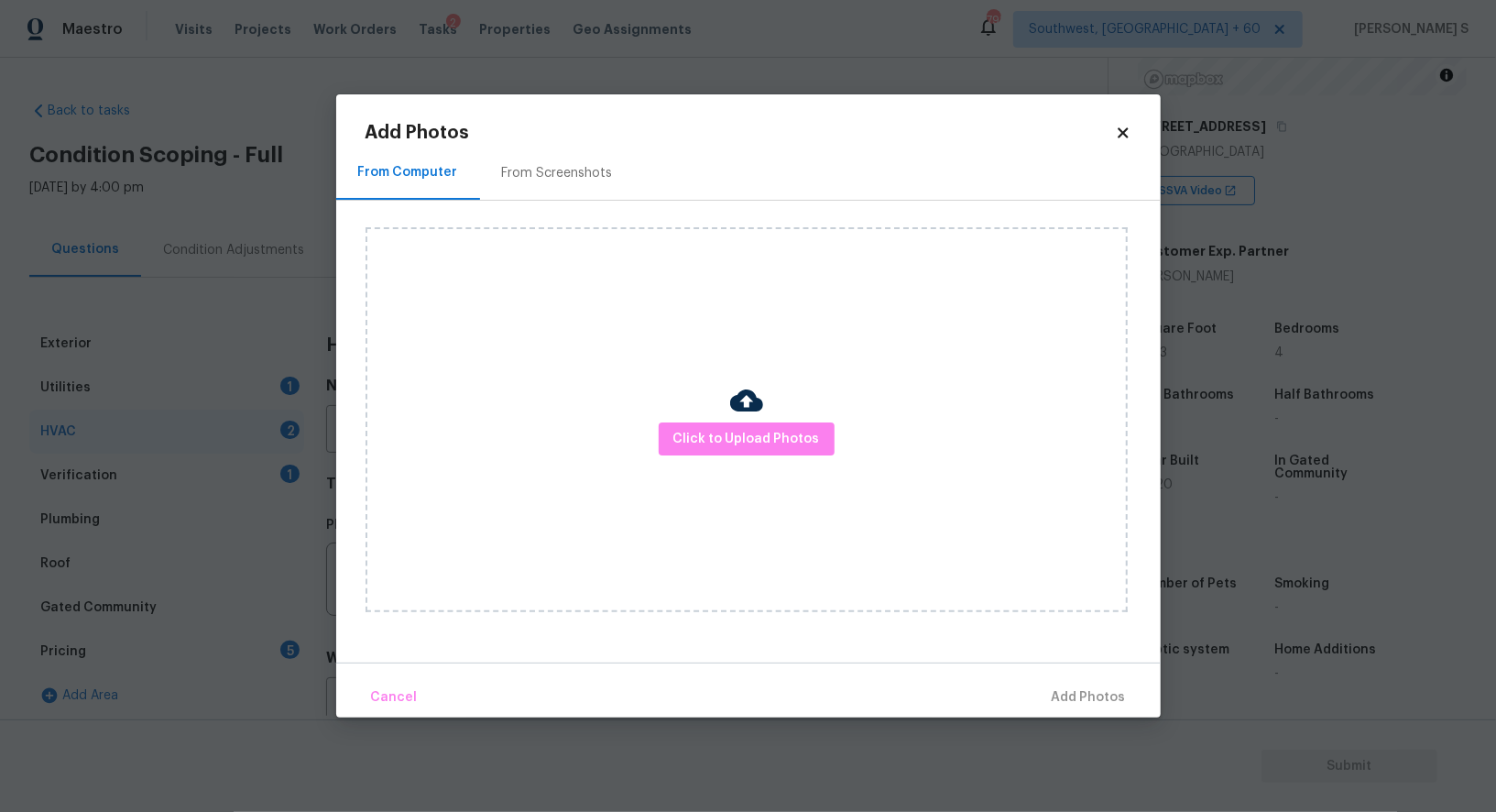
click at [690, 418] on div "Click to Upload Photos" at bounding box center [747, 419] width 762 height 385
click at [690, 420] on div "Click to Upload Photos" at bounding box center [747, 419] width 762 height 385
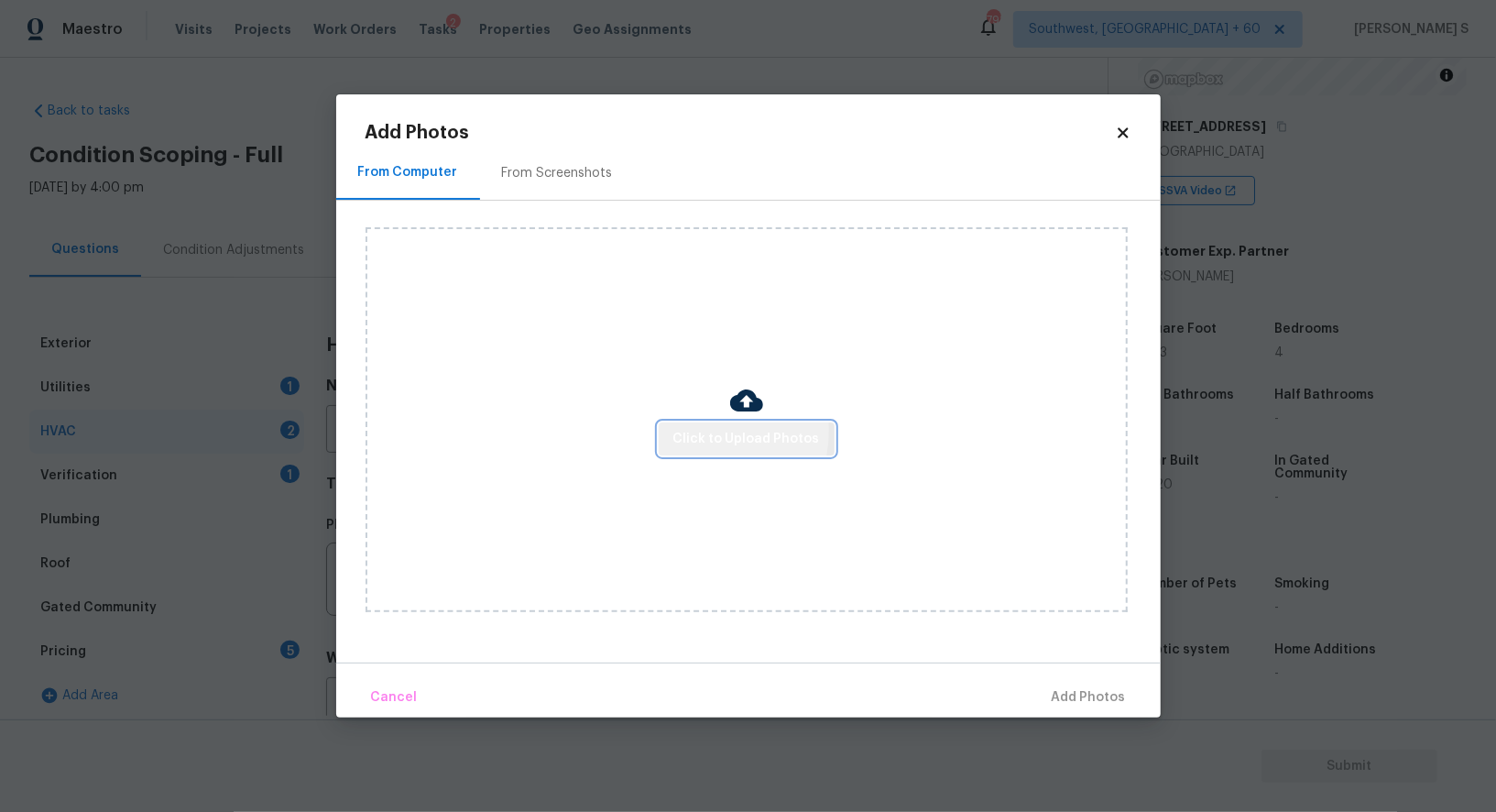
click at [690, 431] on span "Click to Upload Photos" at bounding box center [746, 439] width 146 height 23
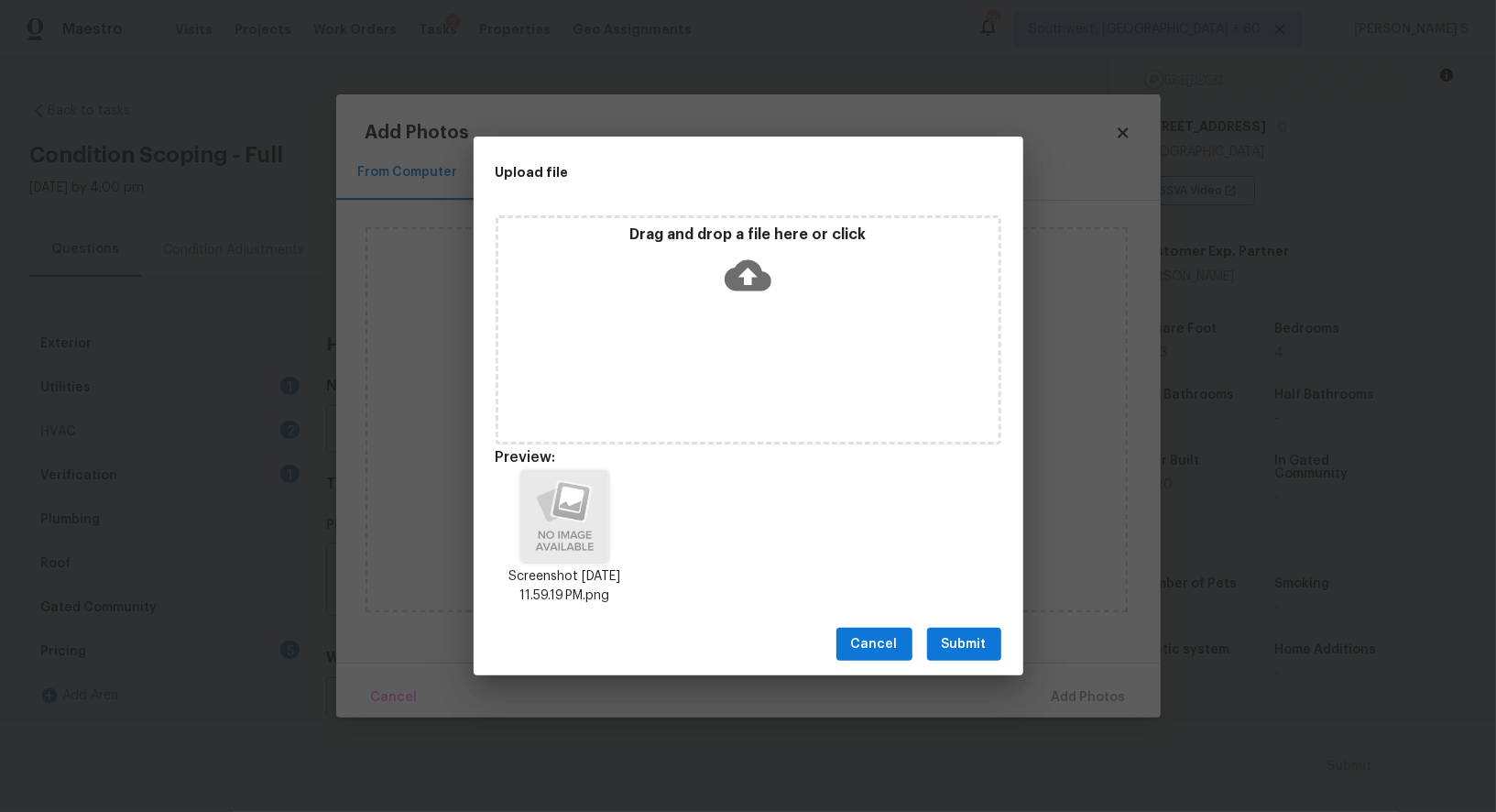
click at [989, 632] on button "Submit" at bounding box center [965, 644] width 75 height 33
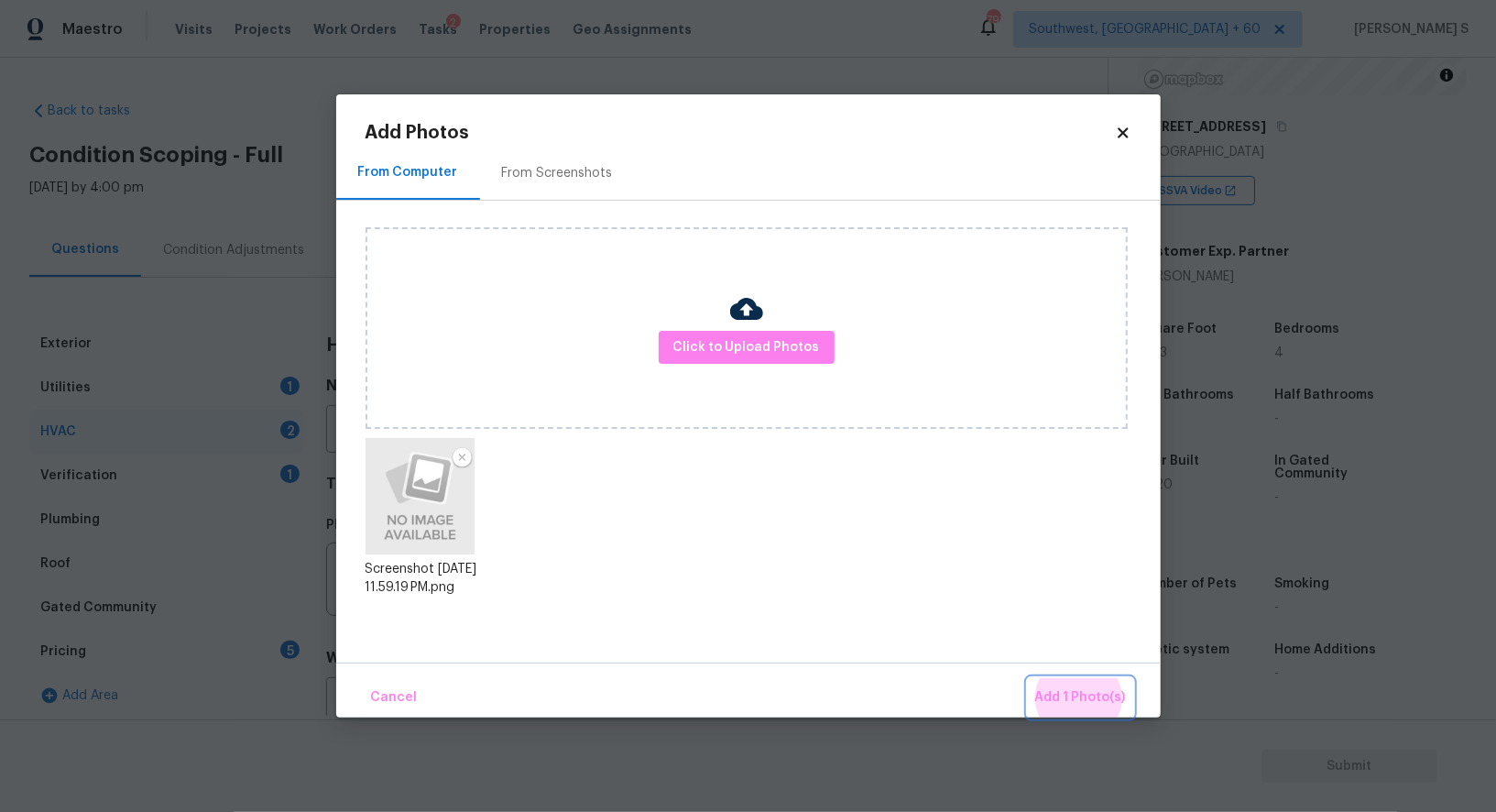
click at [1028, 678] on button "Add 1 Photo(s)" at bounding box center [1080, 697] width 105 height 39
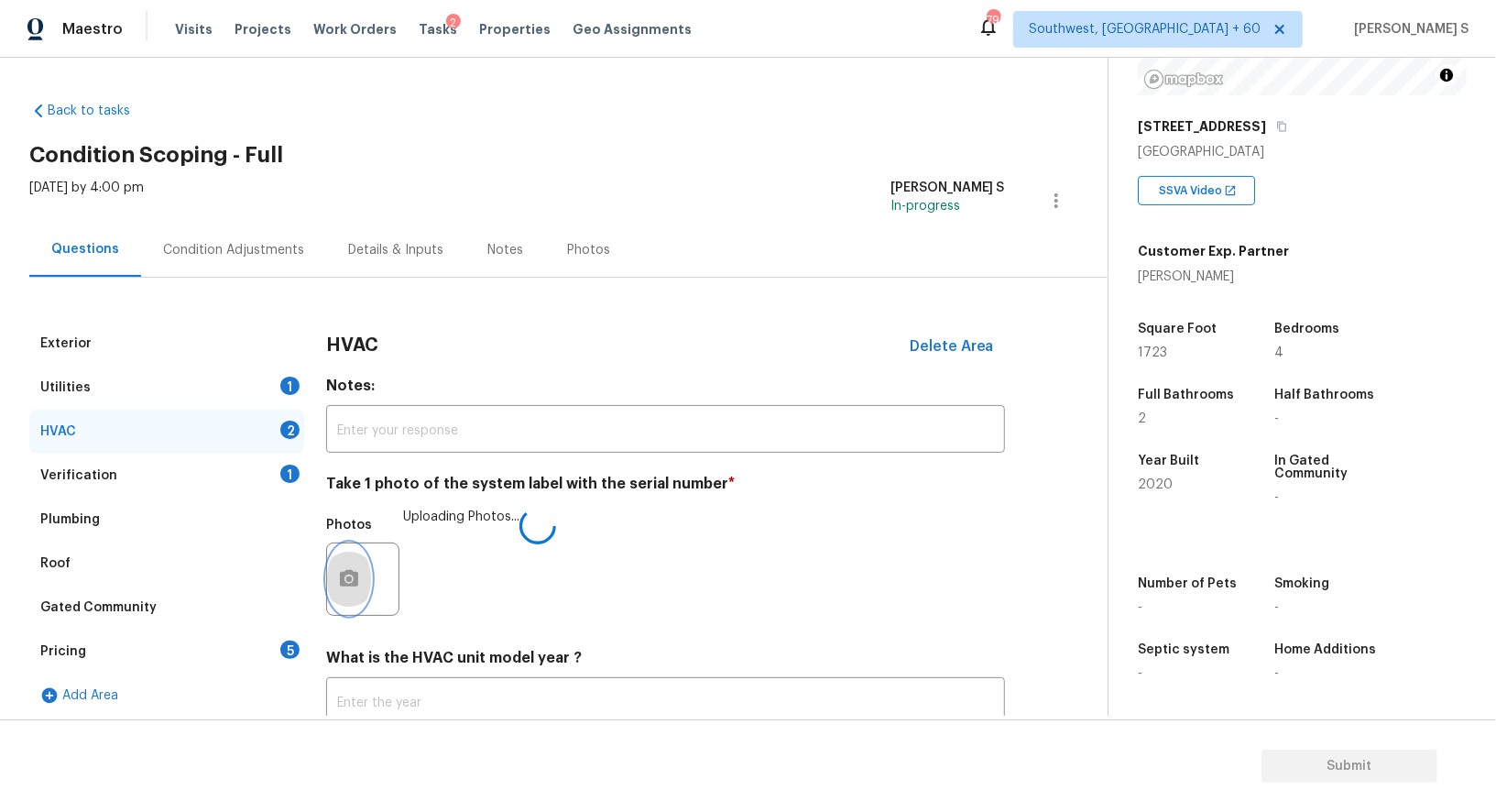
scroll to position [130, 0]
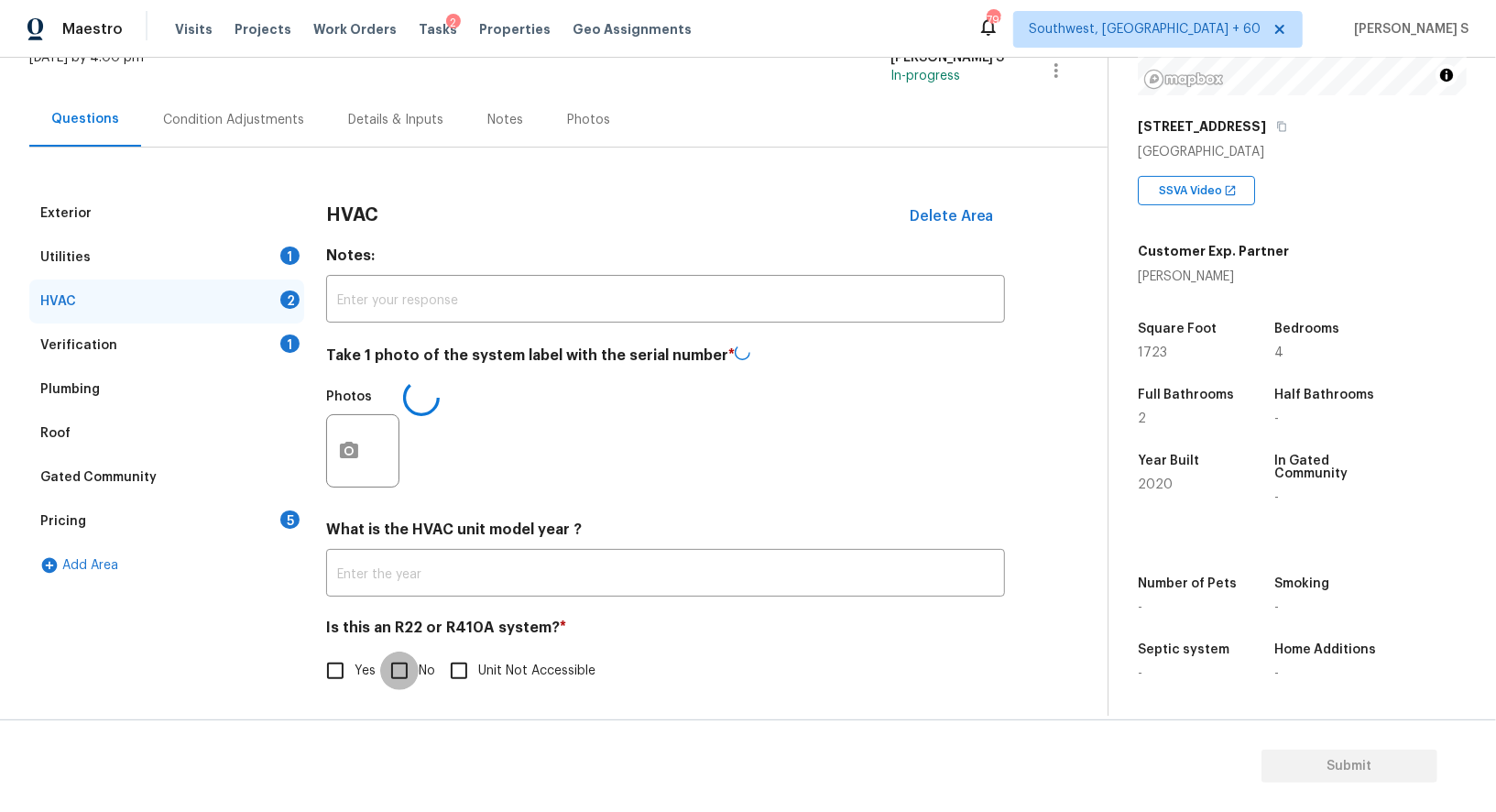
click at [395, 671] on input "No" at bounding box center [399, 671] width 38 height 38
checkbox input "true"
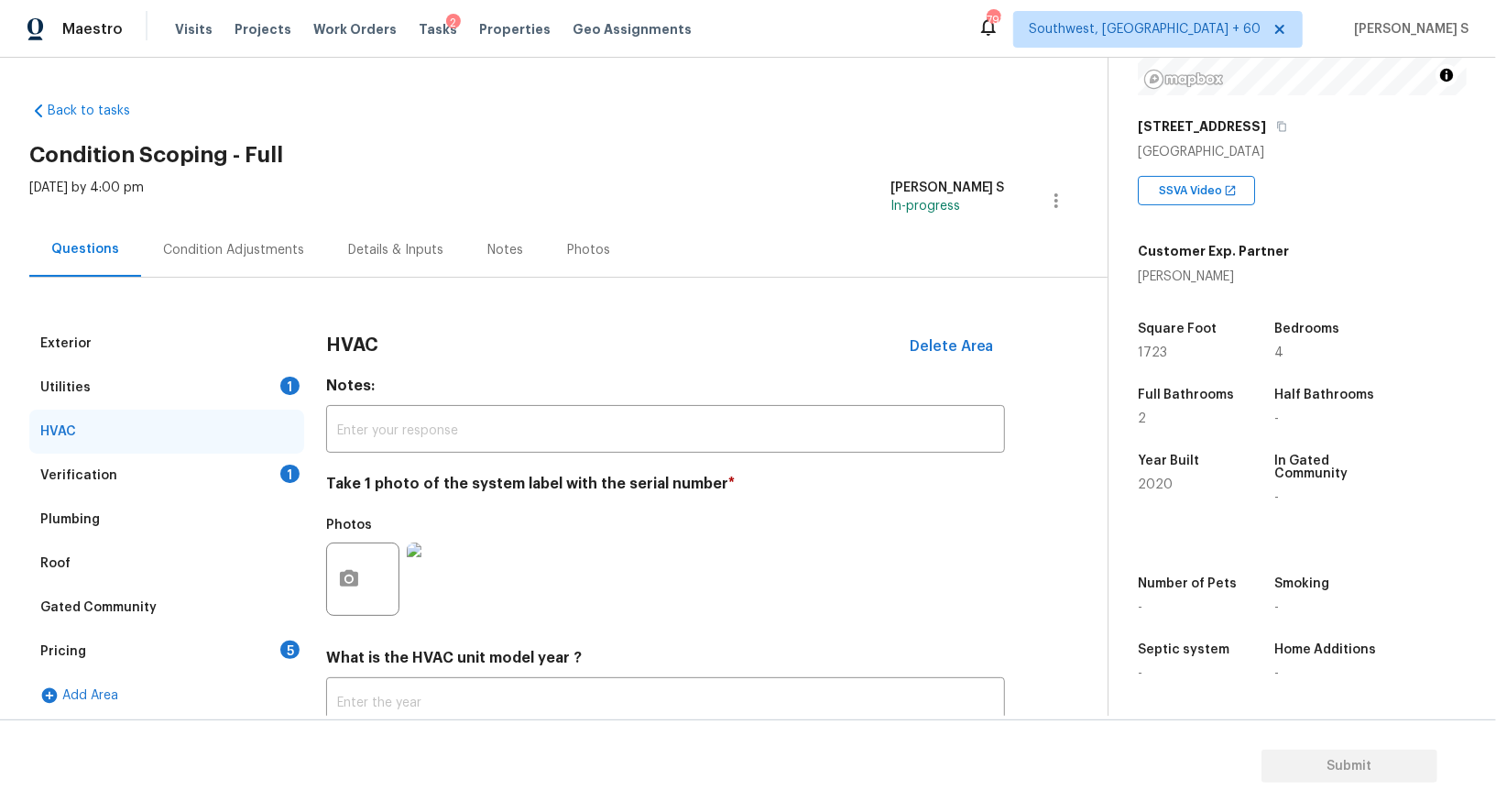
click at [265, 660] on div "Pricing 5" at bounding box center [167, 652] width 275 height 44
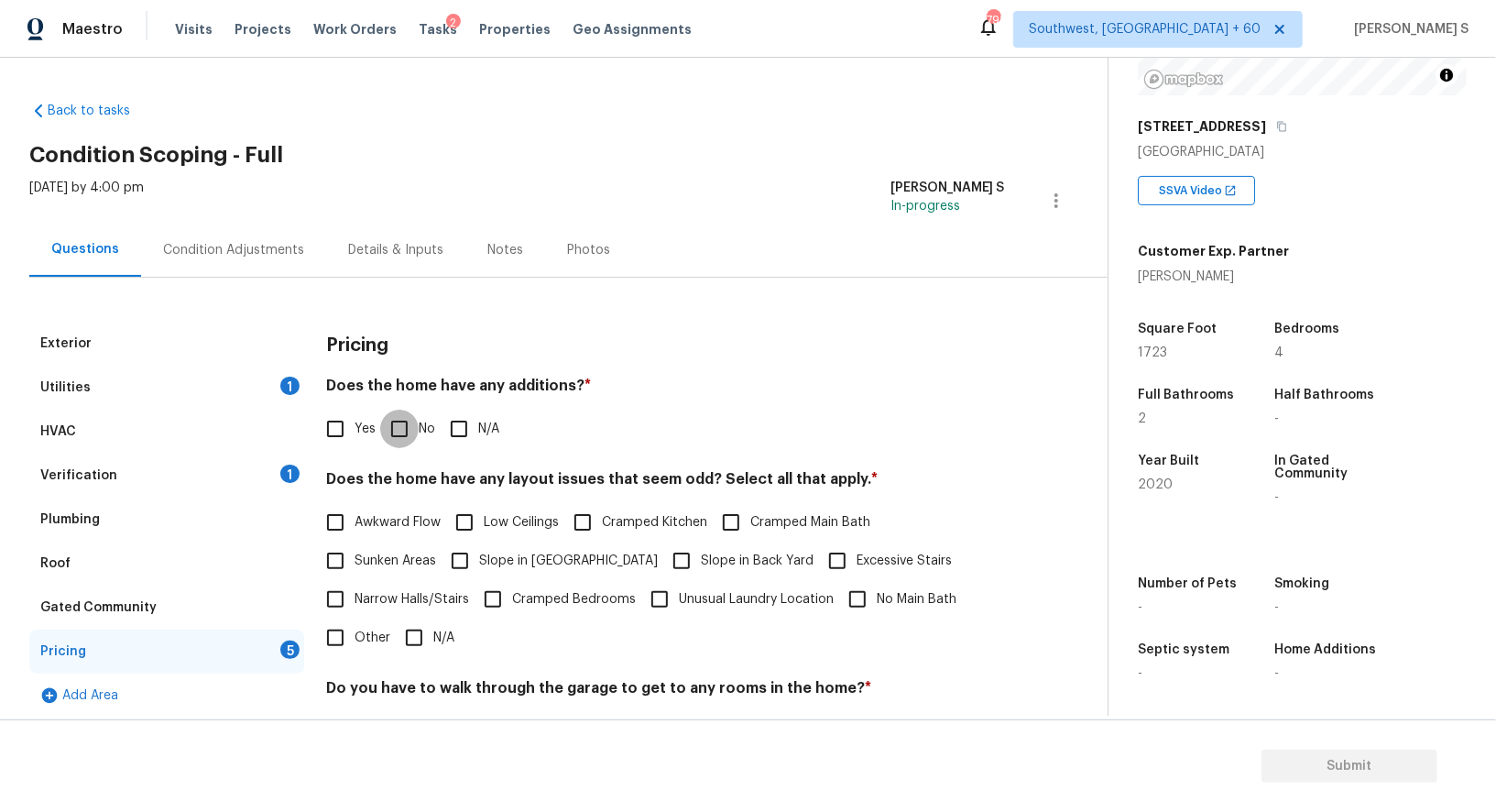
click at [412, 415] on input "No" at bounding box center [399, 429] width 38 height 38
checkbox input "true"
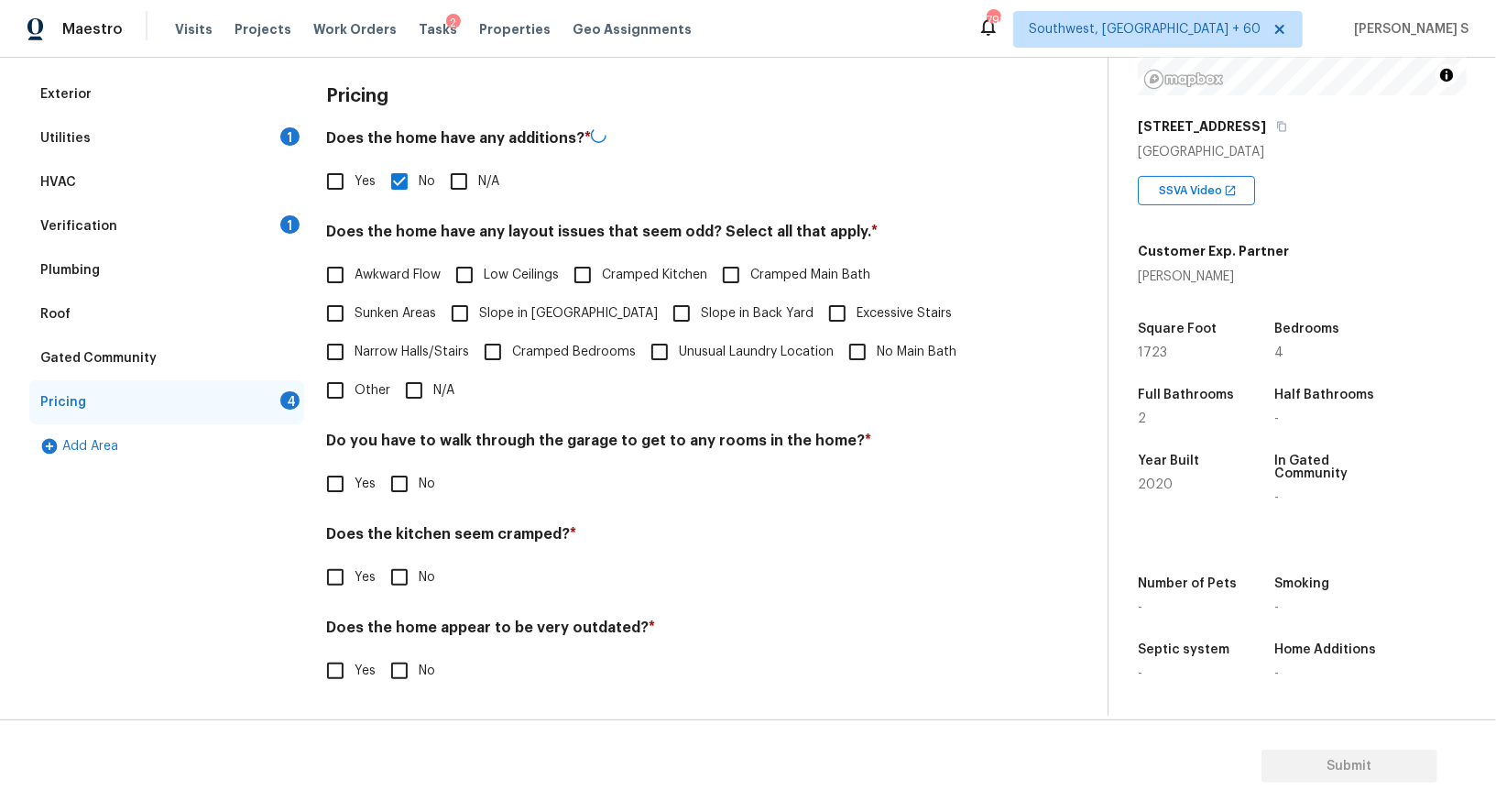
scroll to position [247, 0]
click at [394, 451] on h4 "Do you have to walk through the garage to get to any rooms in the home? *" at bounding box center [665, 444] width 679 height 26
click at [394, 471] on input "No" at bounding box center [399, 483] width 38 height 38
checkbox input "true"
click at [380, 560] on input "No" at bounding box center [399, 579] width 38 height 38
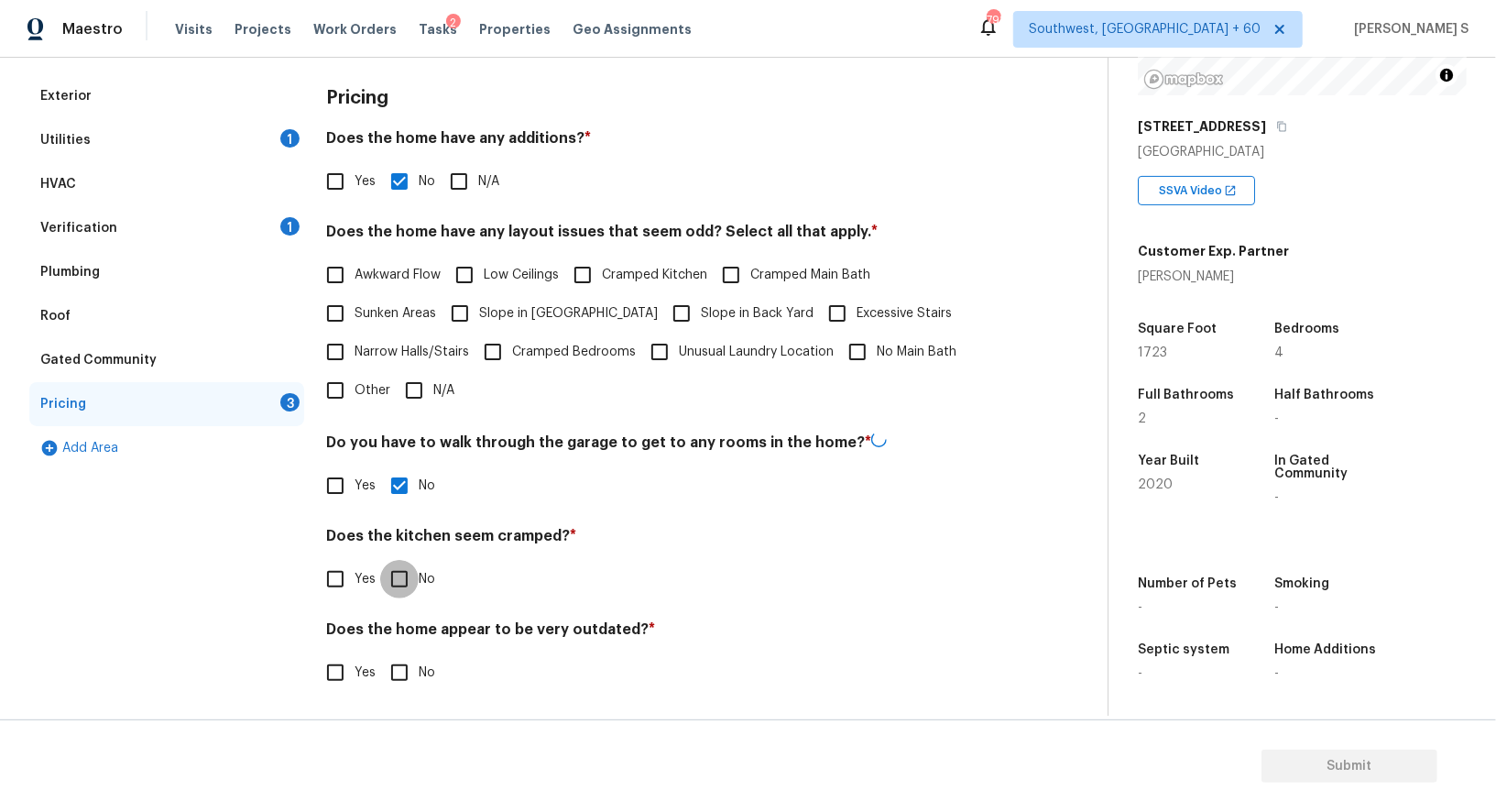
checkbox input "true"
click at [380, 652] on input "No" at bounding box center [399, 671] width 38 height 38
checkbox input "true"
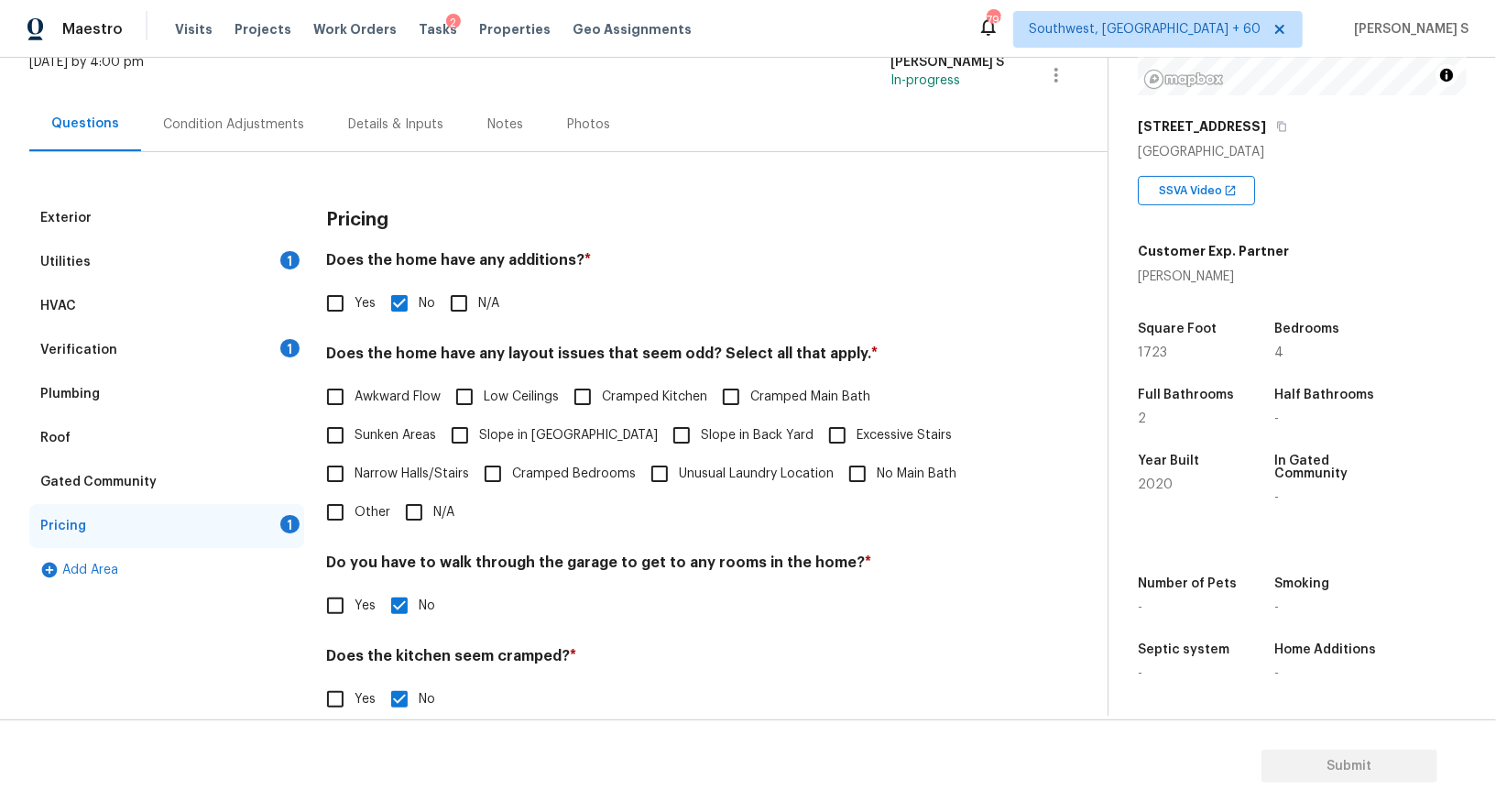
scroll to position [0, 0]
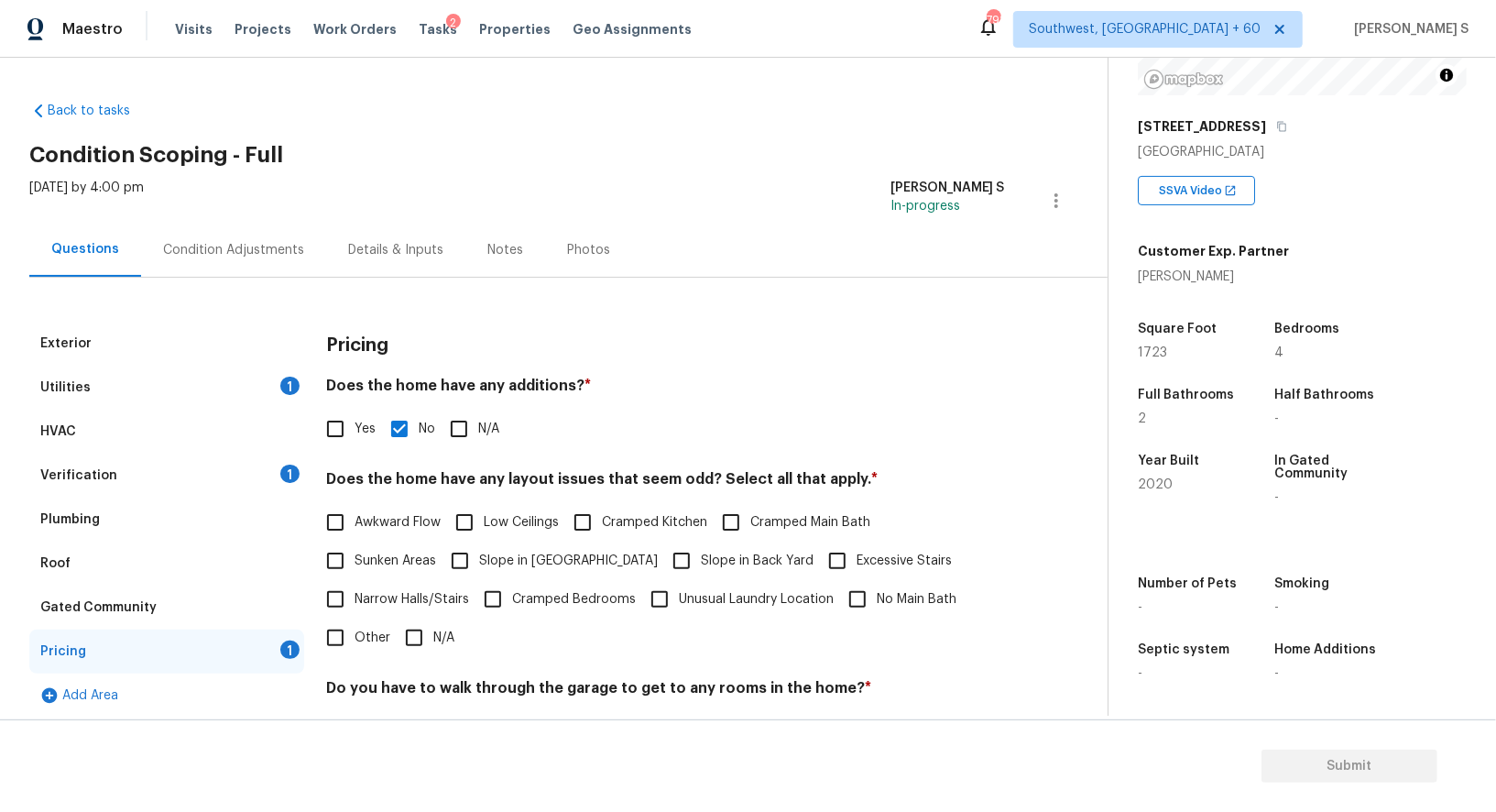
click at [285, 464] on div "1" at bounding box center [290, 473] width 19 height 18
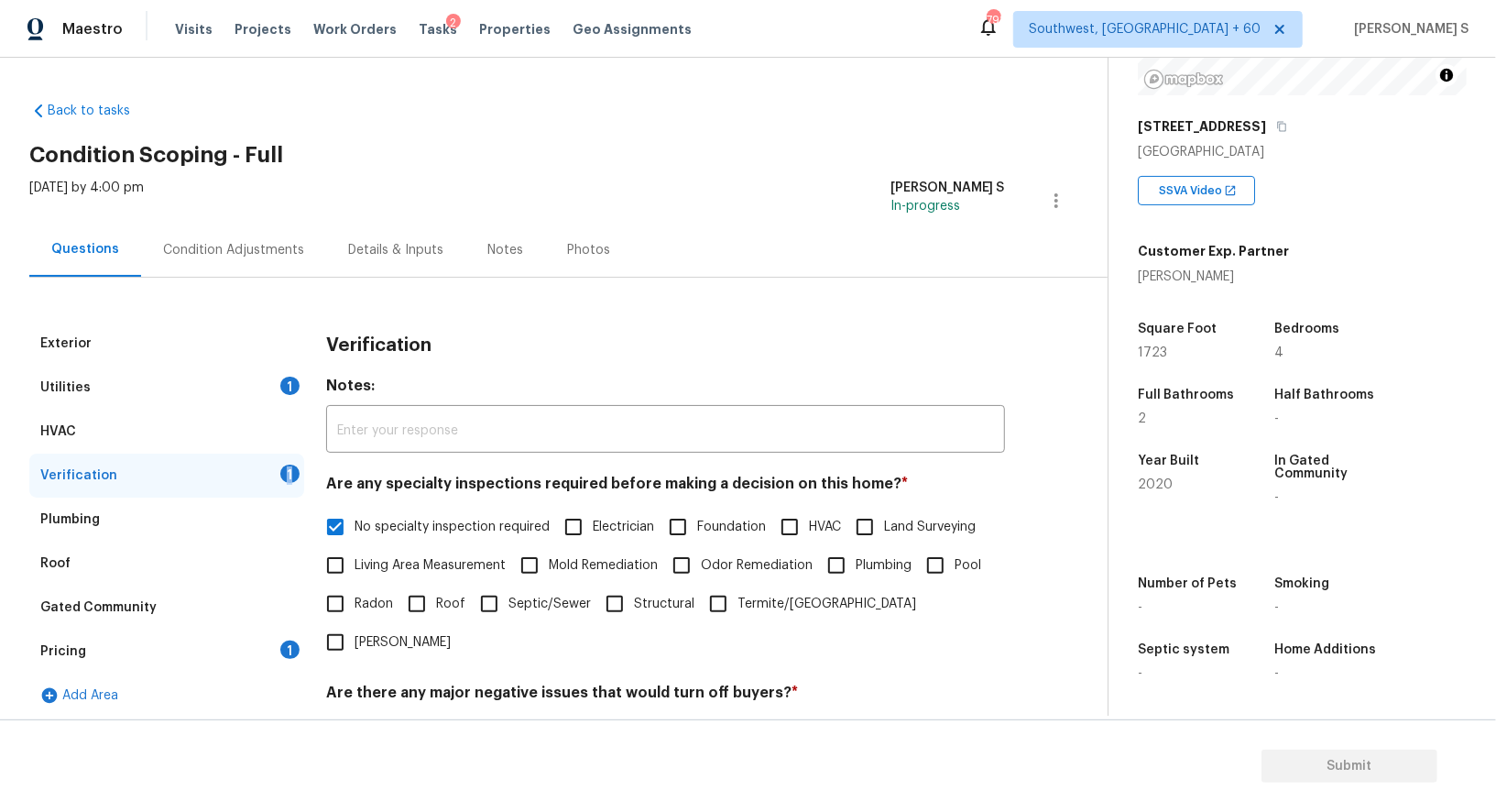
click at [285, 464] on div "1" at bounding box center [290, 473] width 19 height 18
click at [274, 393] on div "Utilities 1" at bounding box center [167, 388] width 275 height 44
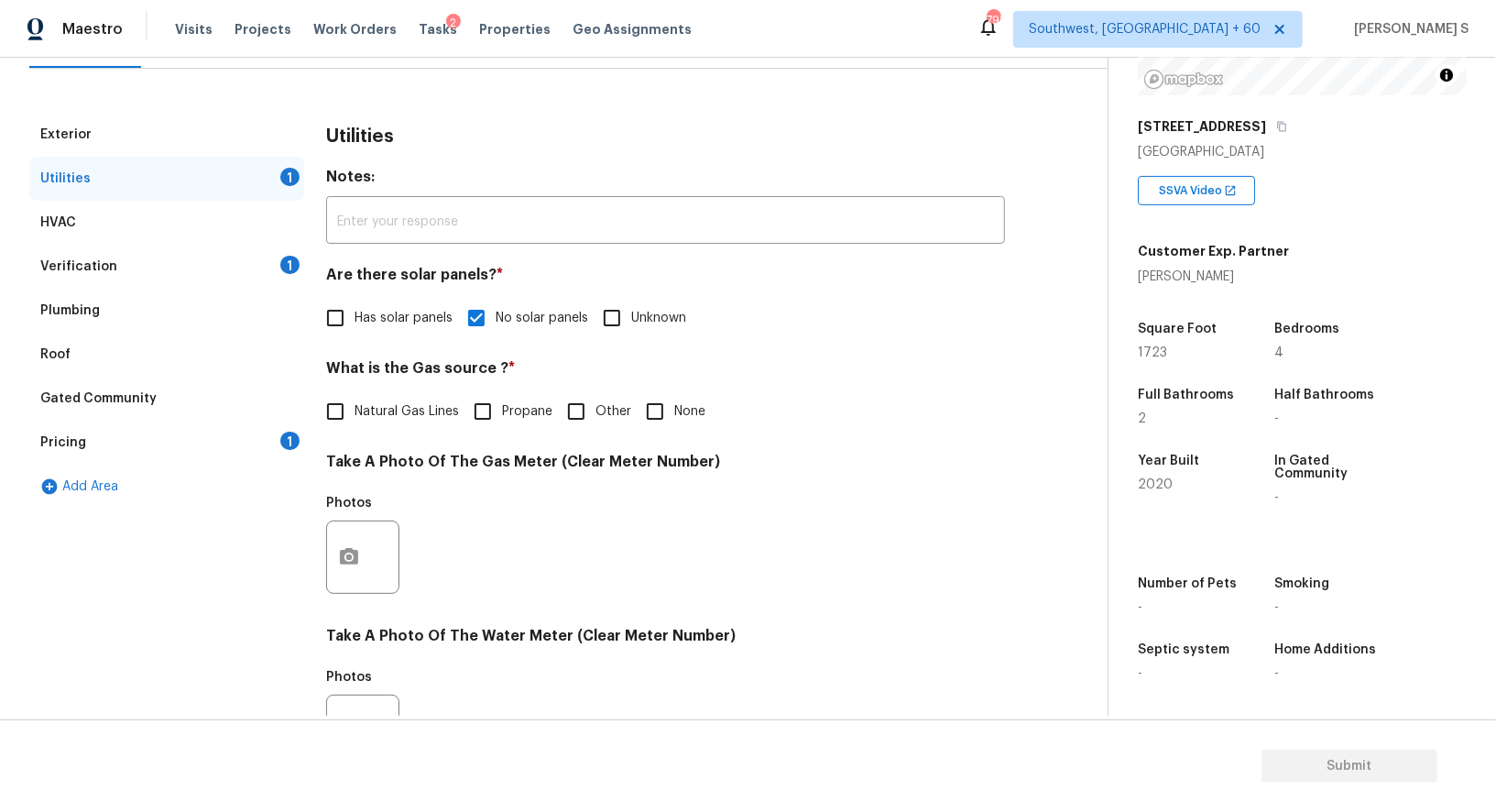
scroll to position [133, 0]
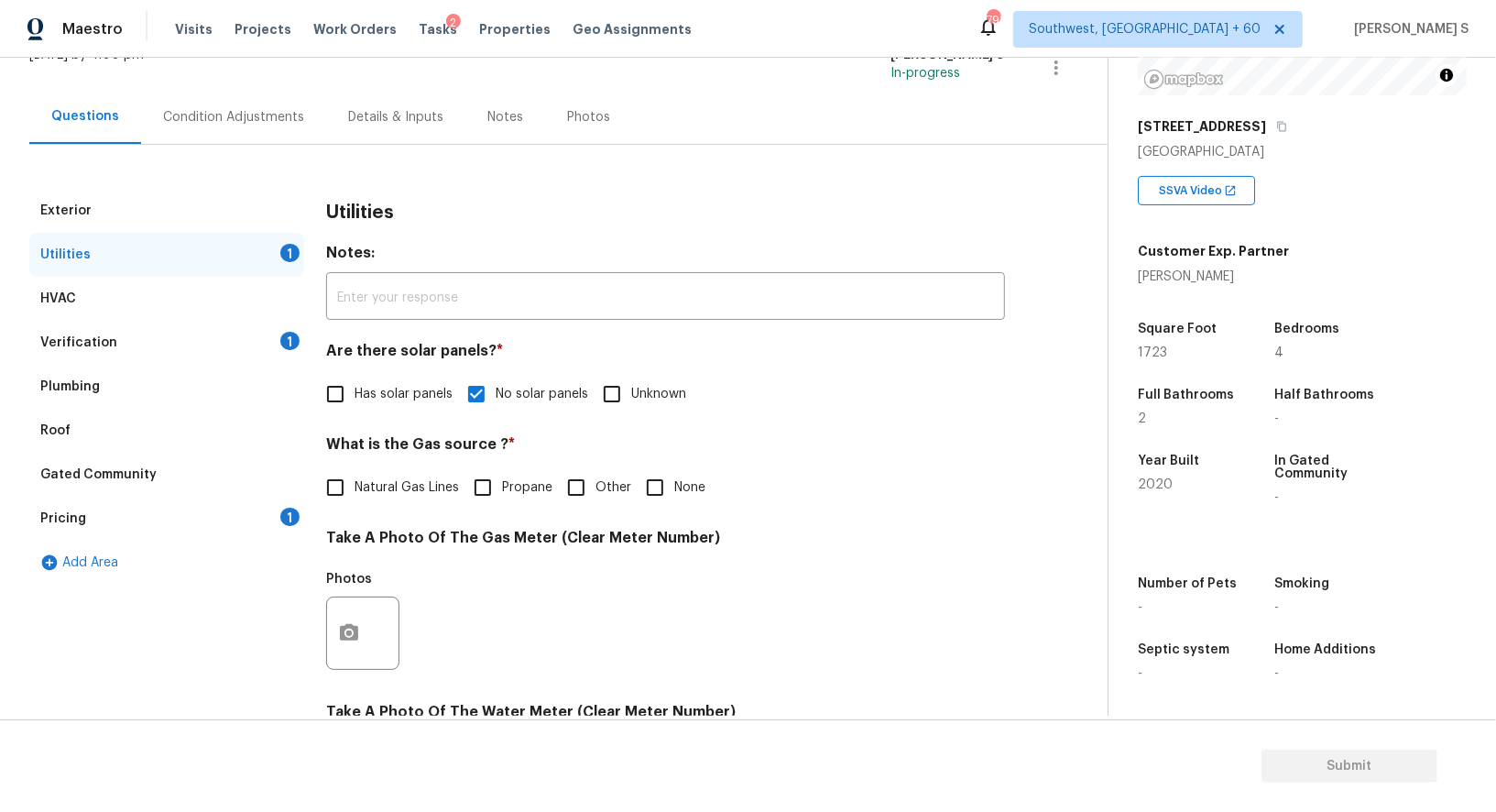
click at [358, 482] on span "Natural Gas Lines" at bounding box center [406, 488] width 104 height 19
click at [354, 482] on input "Natural Gas Lines" at bounding box center [335, 487] width 38 height 38
checkbox input "true"
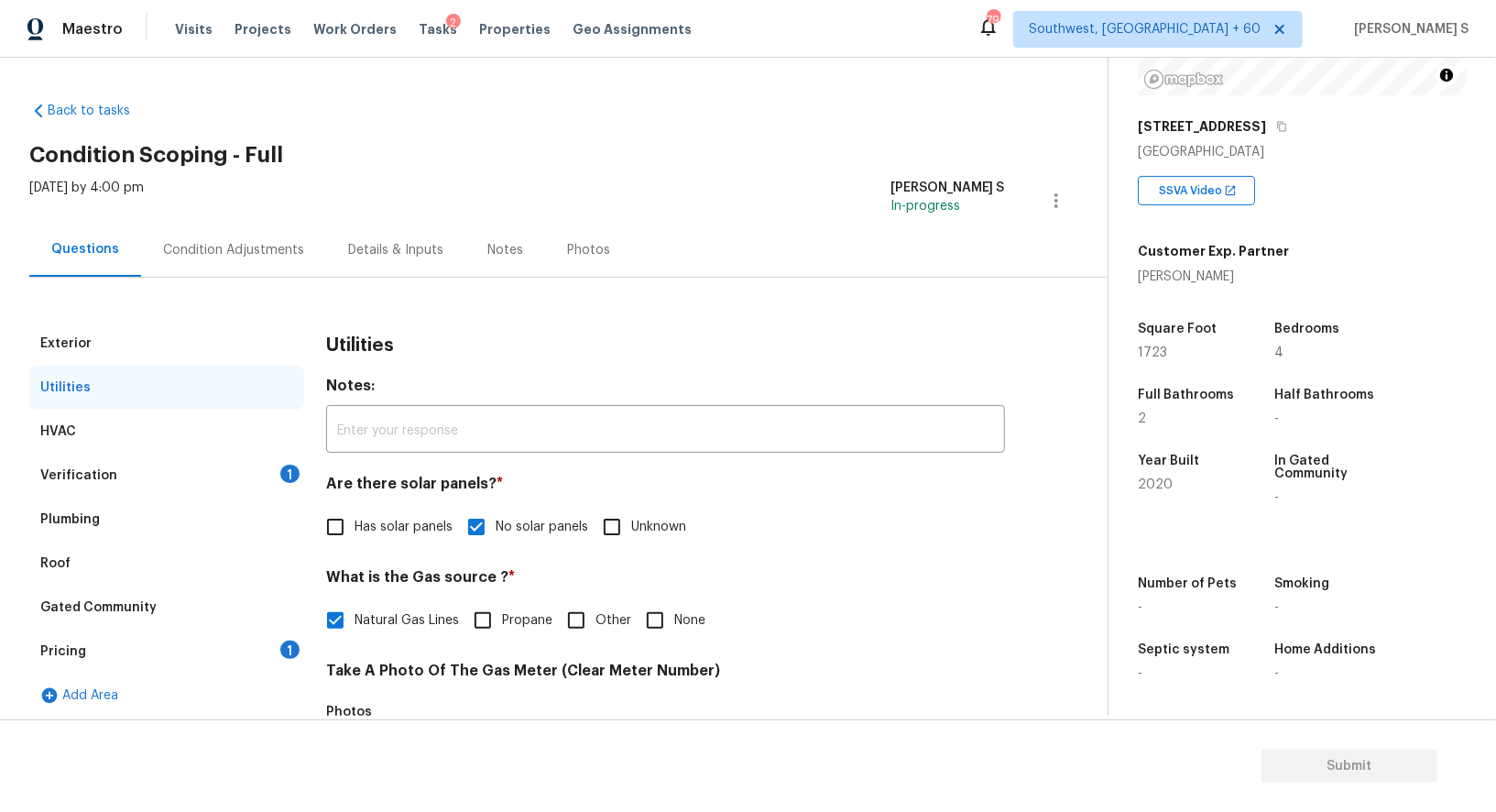
click at [267, 246] on div "Condition Adjustments" at bounding box center [234, 249] width 141 height 18
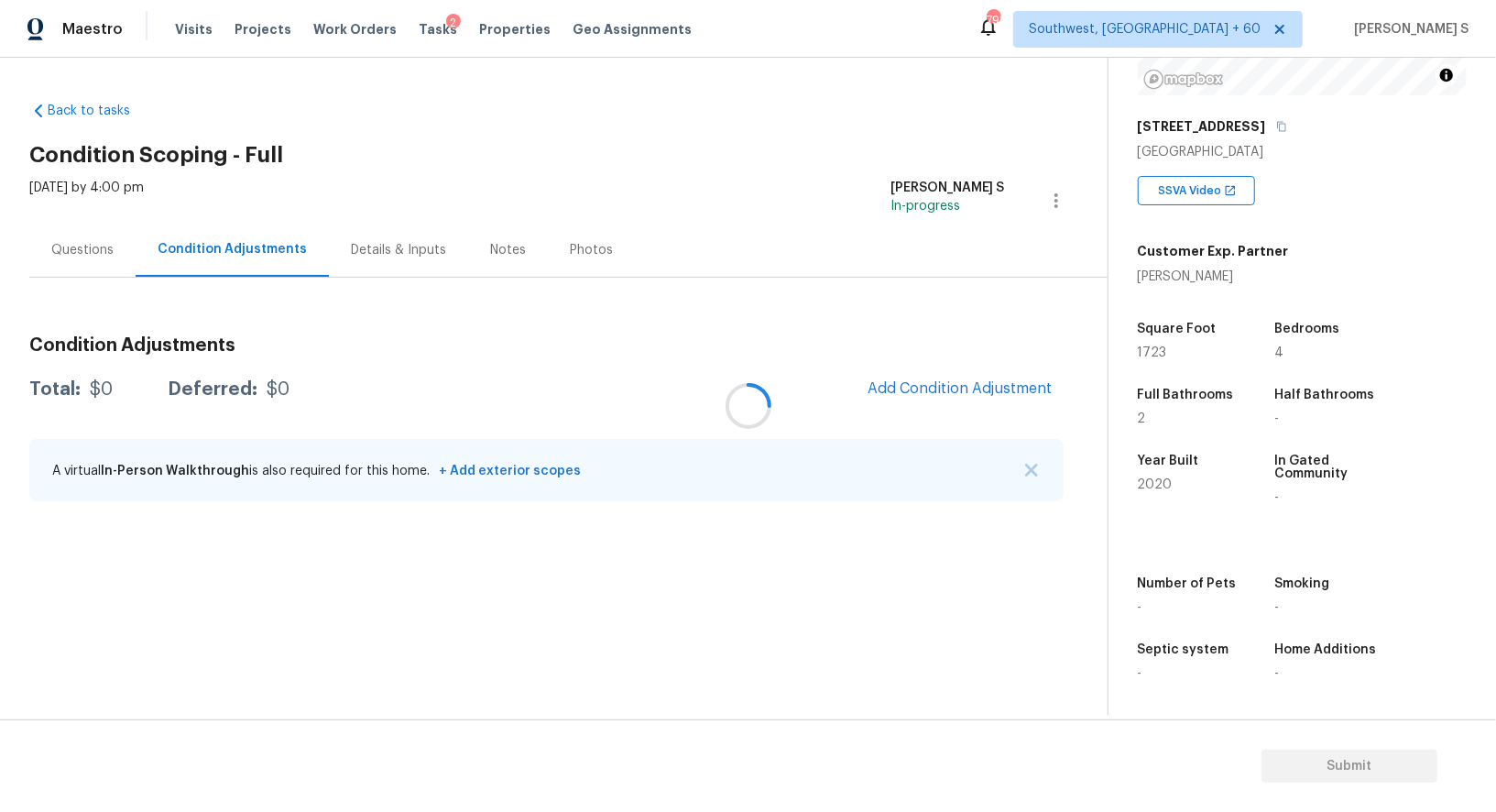
click at [983, 386] on div at bounding box center [748, 406] width 1496 height 812
click at [951, 398] on div at bounding box center [748, 406] width 1496 height 812
click at [916, 408] on div at bounding box center [748, 406] width 1496 height 812
click at [925, 404] on div at bounding box center [748, 406] width 1496 height 812
click at [987, 421] on div "Condition Adjustments Total: $0 Deferred: $0 Add Condition Adjustment A virtual…" at bounding box center [546, 419] width 1035 height 196
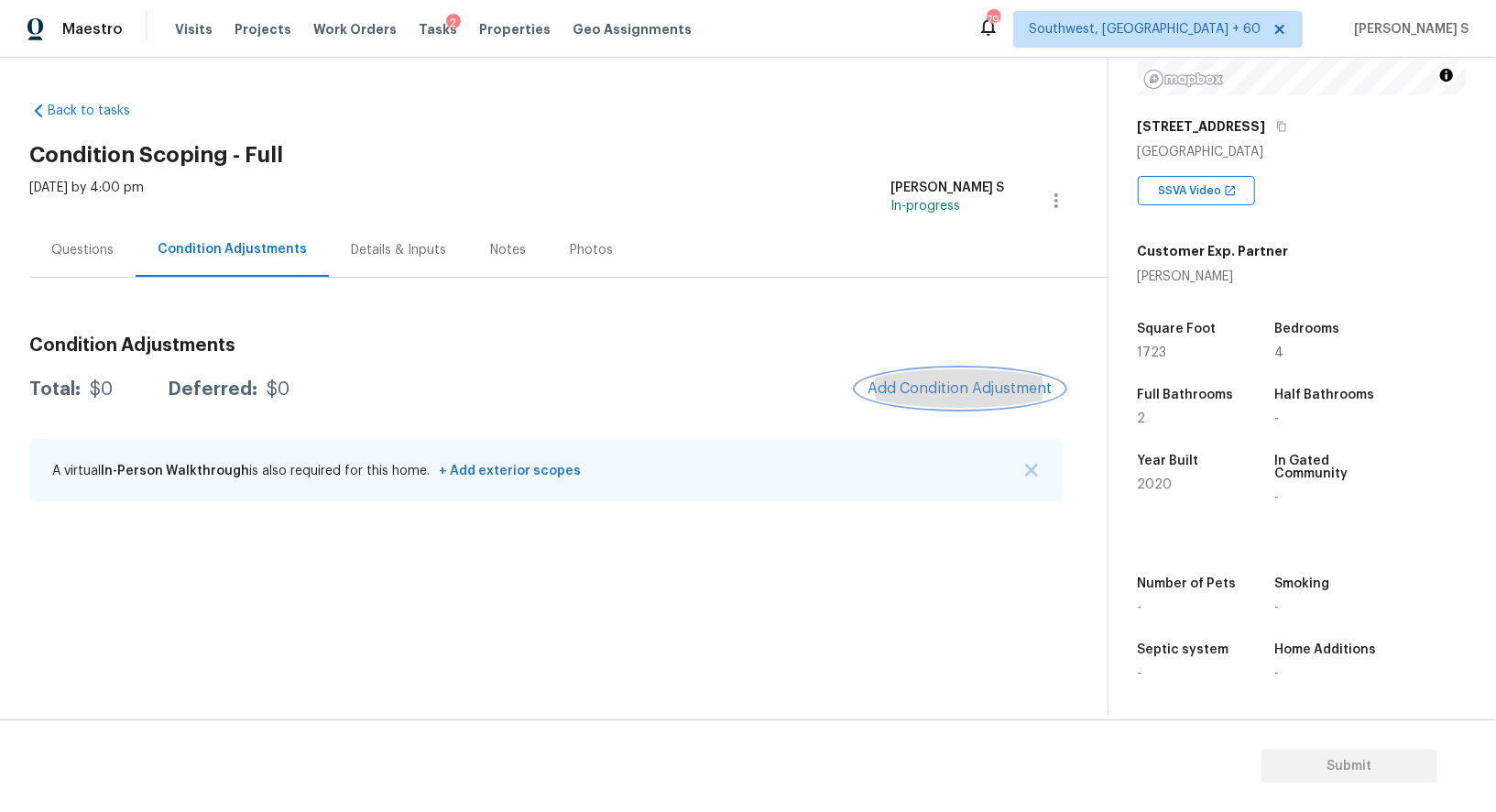
click at [961, 402] on button "Add Condition Adjustment" at bounding box center [960, 389] width 207 height 38
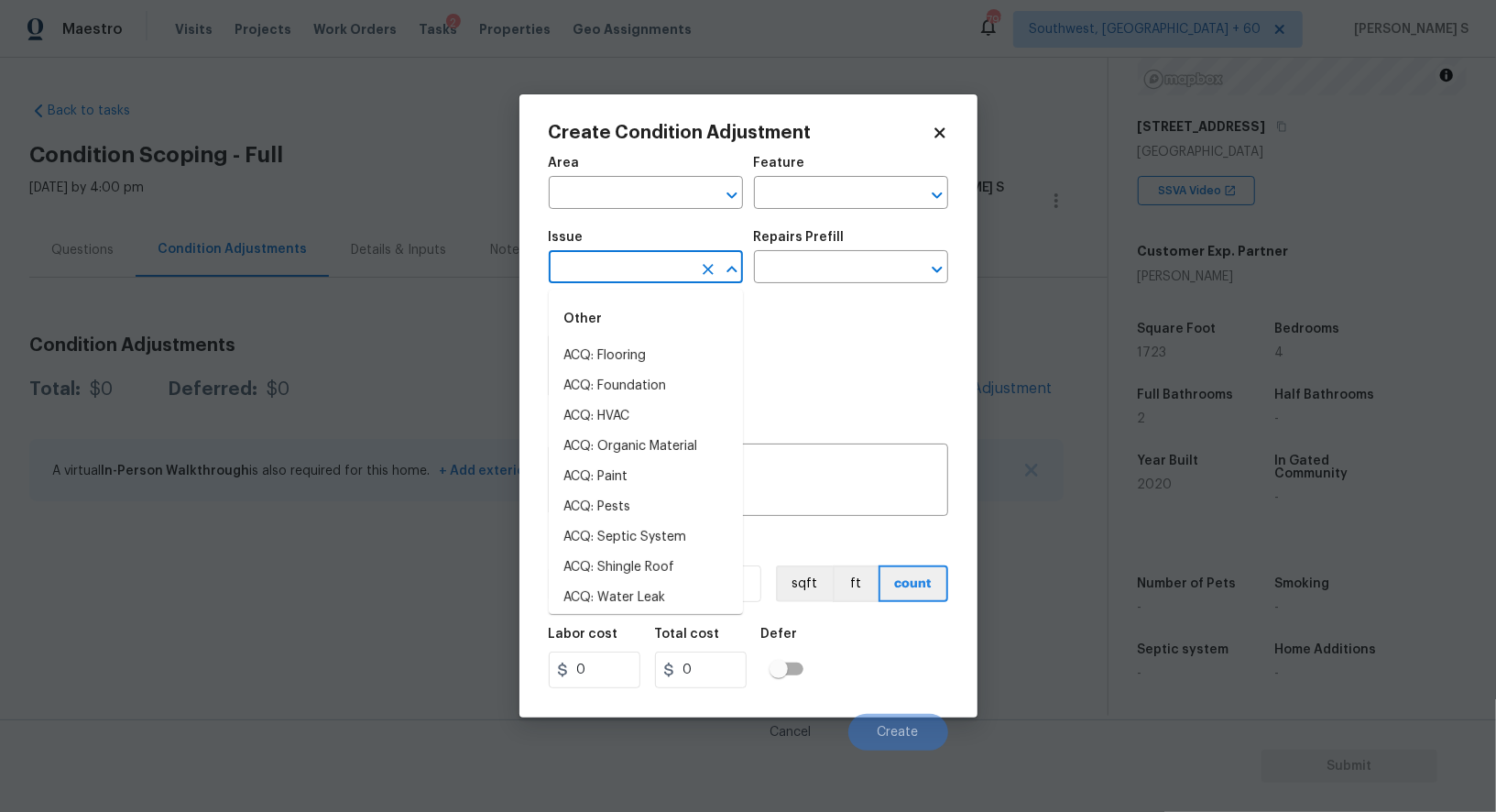
click at [599, 264] on input "text" at bounding box center [621, 269] width 143 height 29
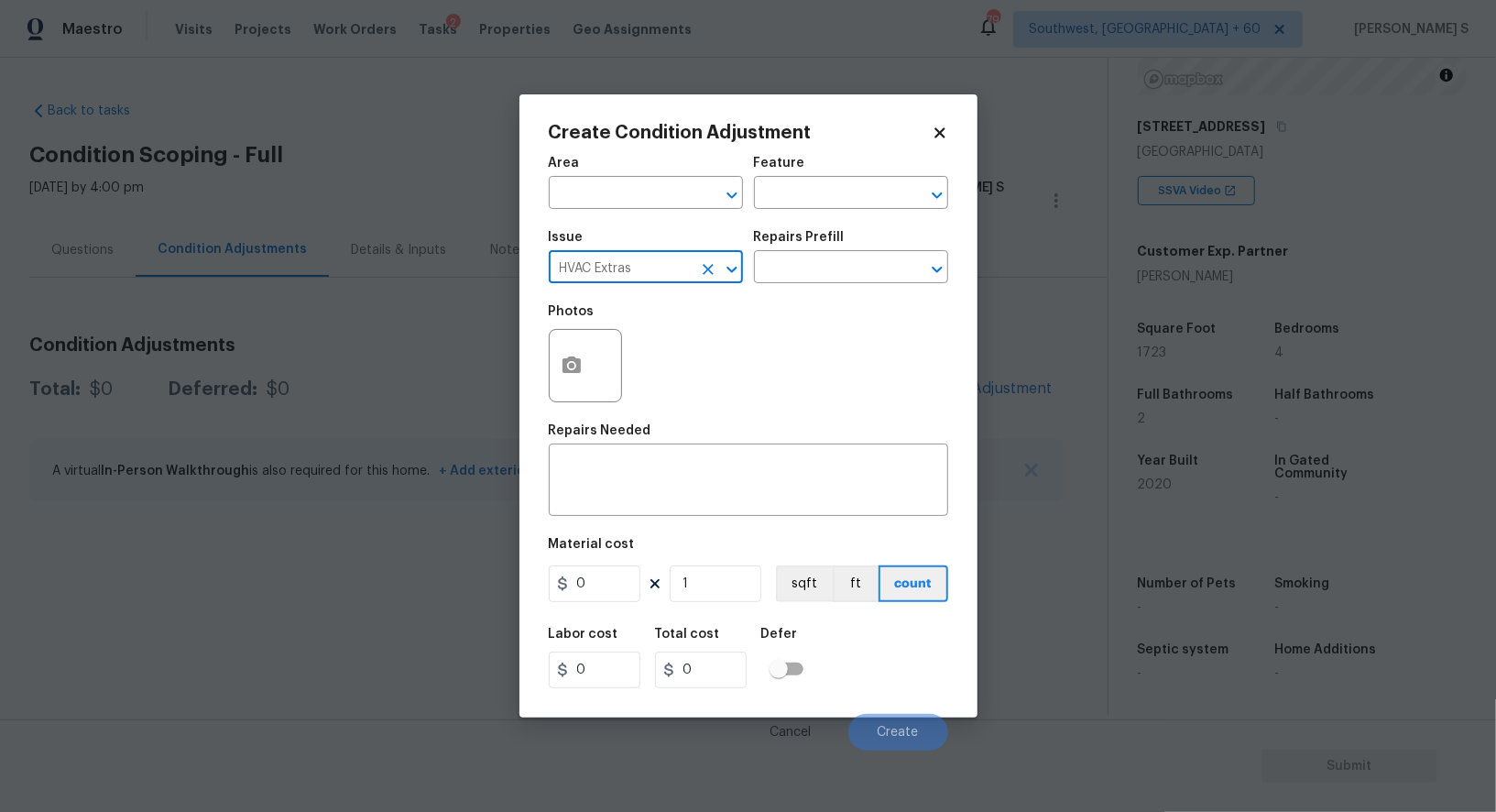
type input "HVAC Extras"
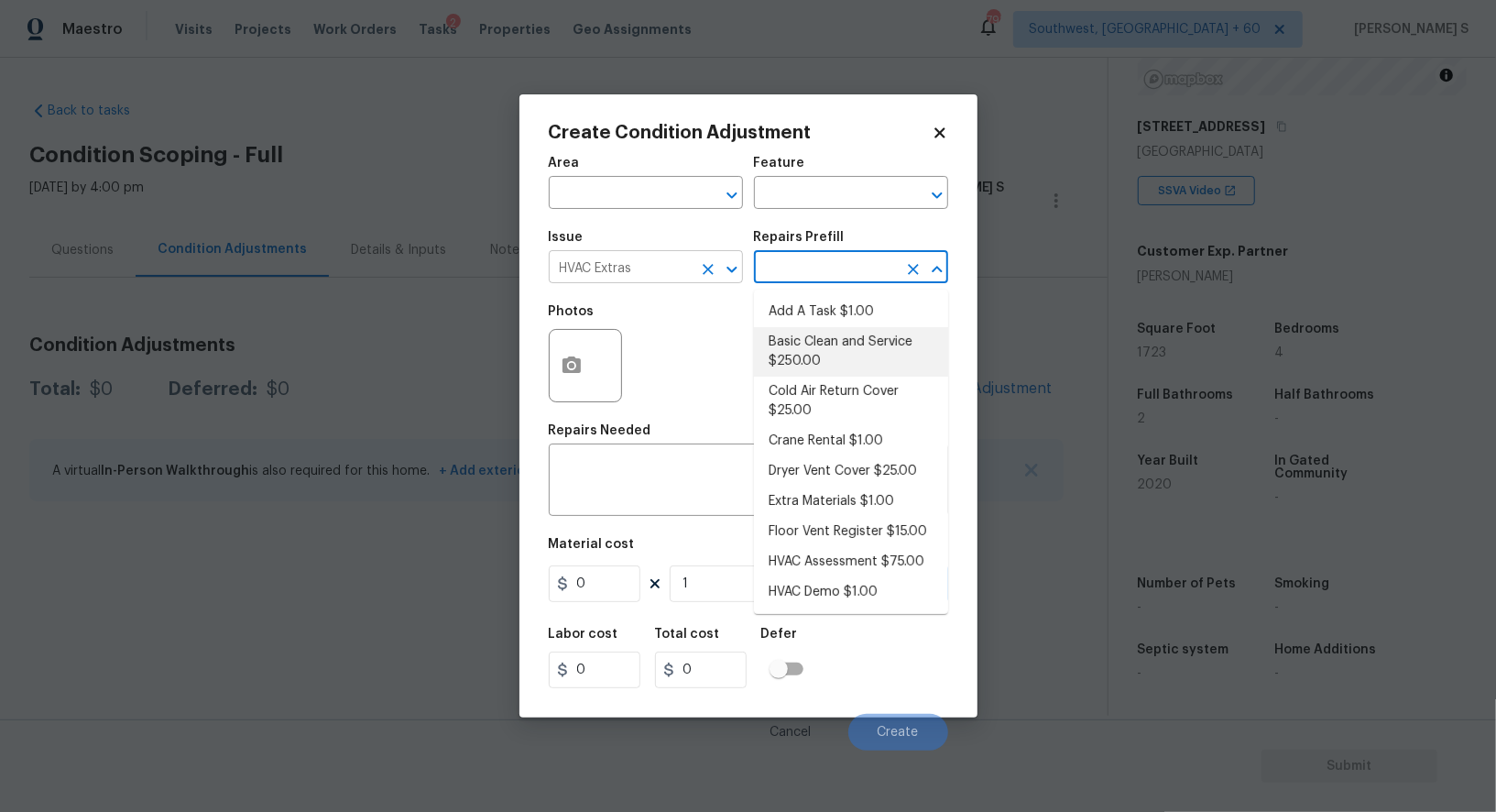
type input "HVAC"
type textarea "General Service HVAC system including: cleaning condenser and evaporator coils,…"
type input "250"
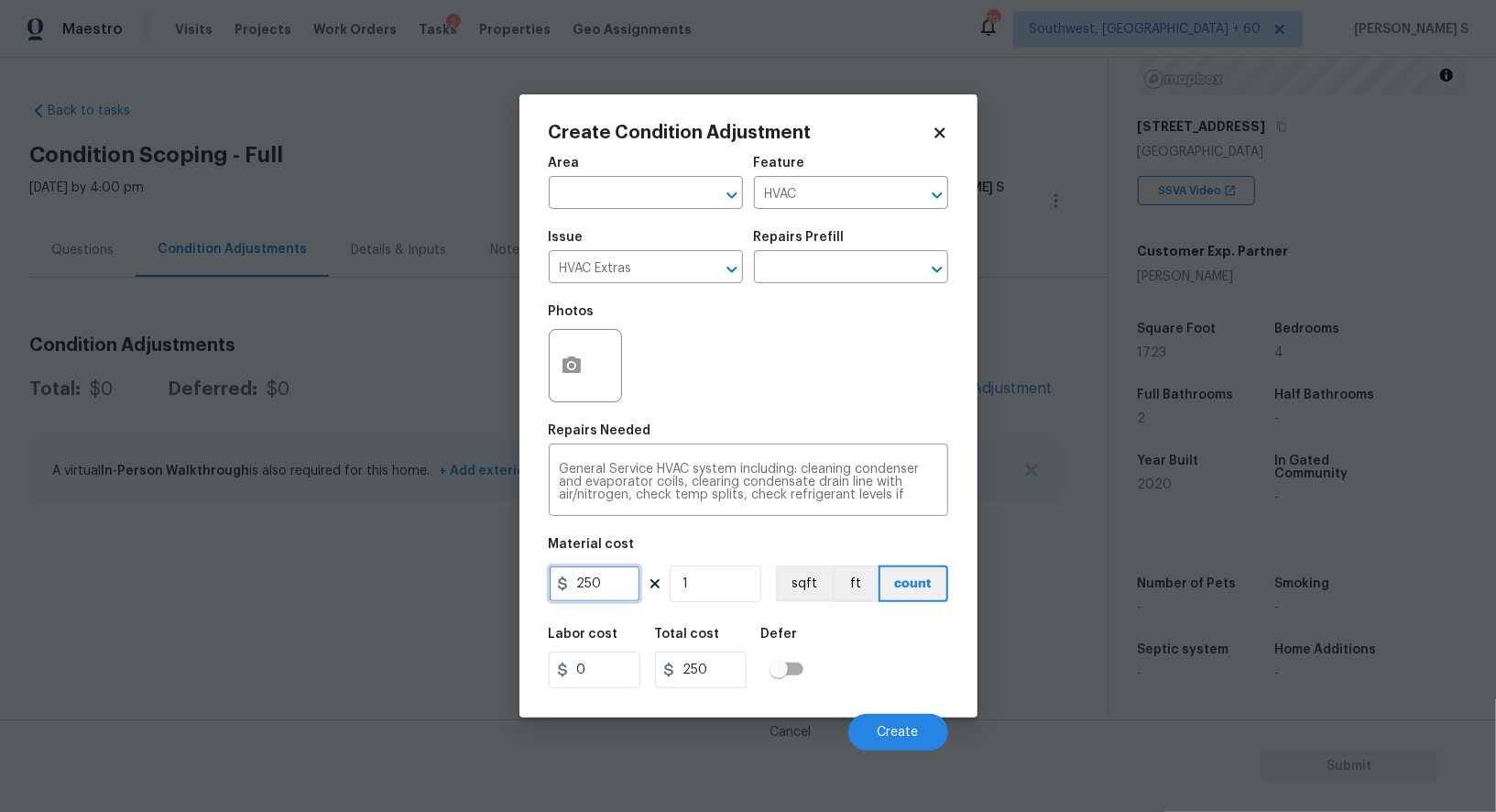
click at [617, 591] on input "250" at bounding box center [595, 584] width 92 height 36
type input "750"
click at [899, 743] on button "Create" at bounding box center [898, 732] width 100 height 36
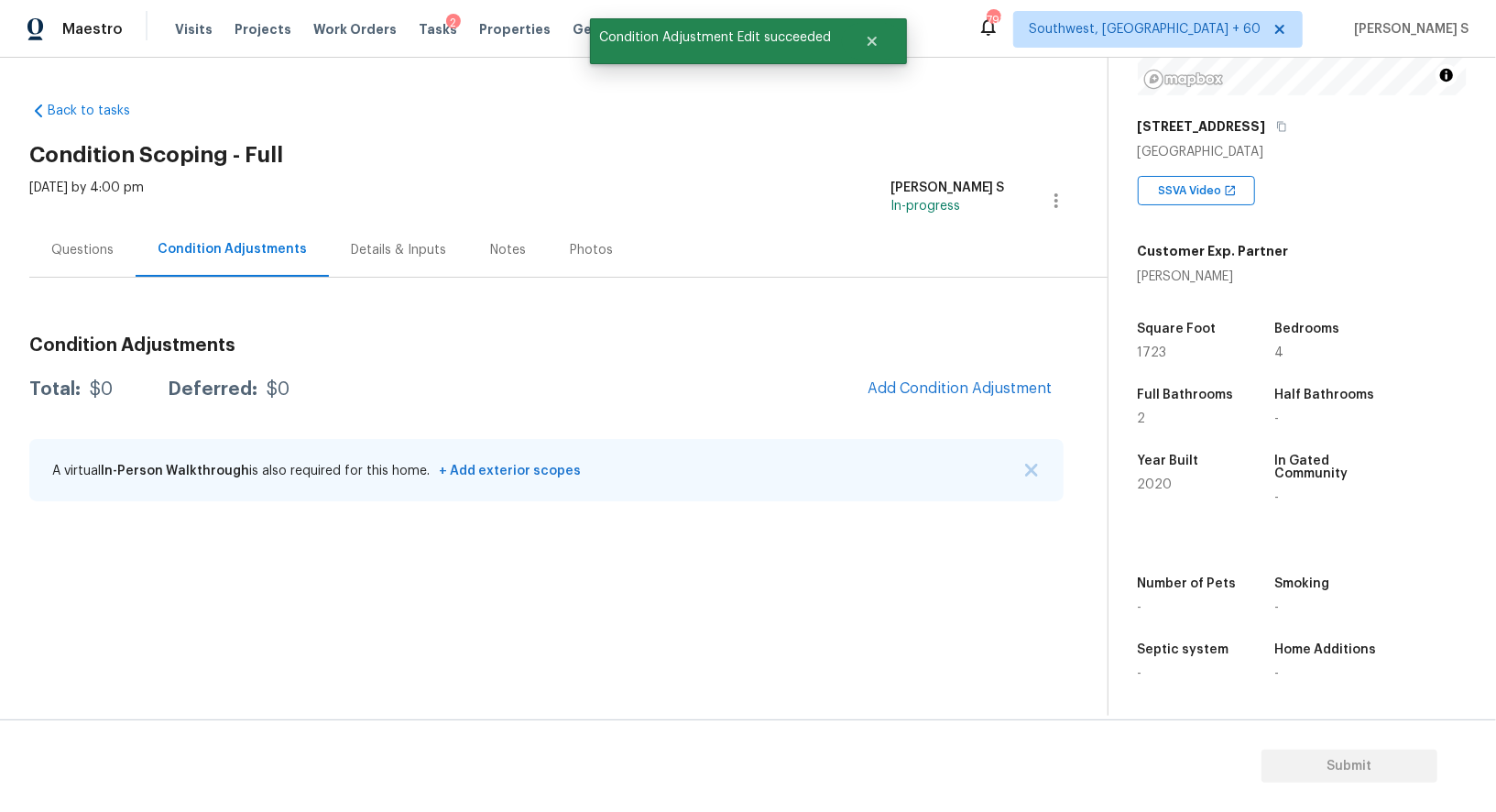
click at [0, 724] on body "Maestro Visits Projects Work Orders Tasks 2 Properties Geo Assignments 791 Sout…" at bounding box center [748, 406] width 1496 height 812
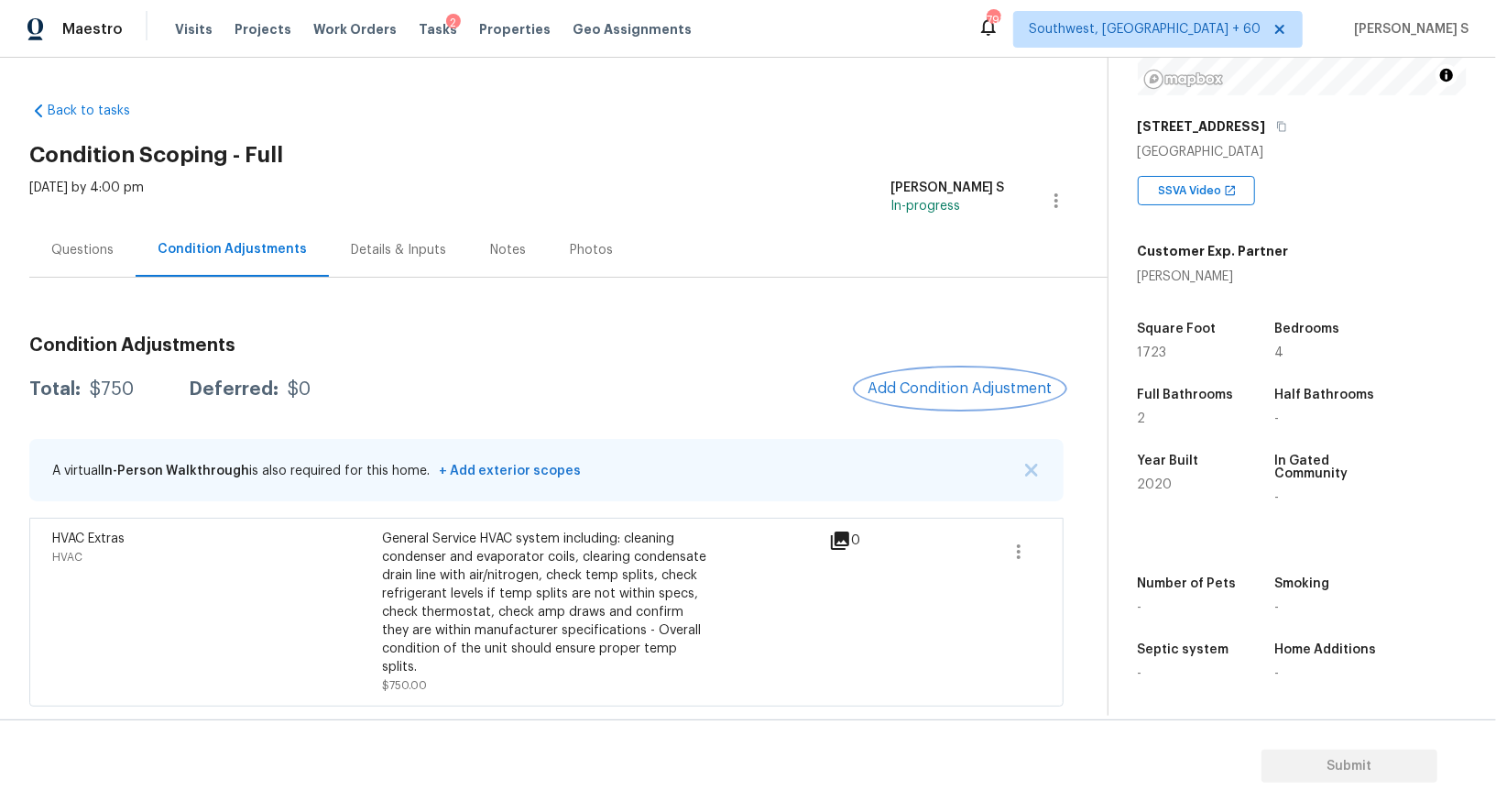
click at [972, 378] on button "Add Condition Adjustment" at bounding box center [960, 389] width 207 height 38
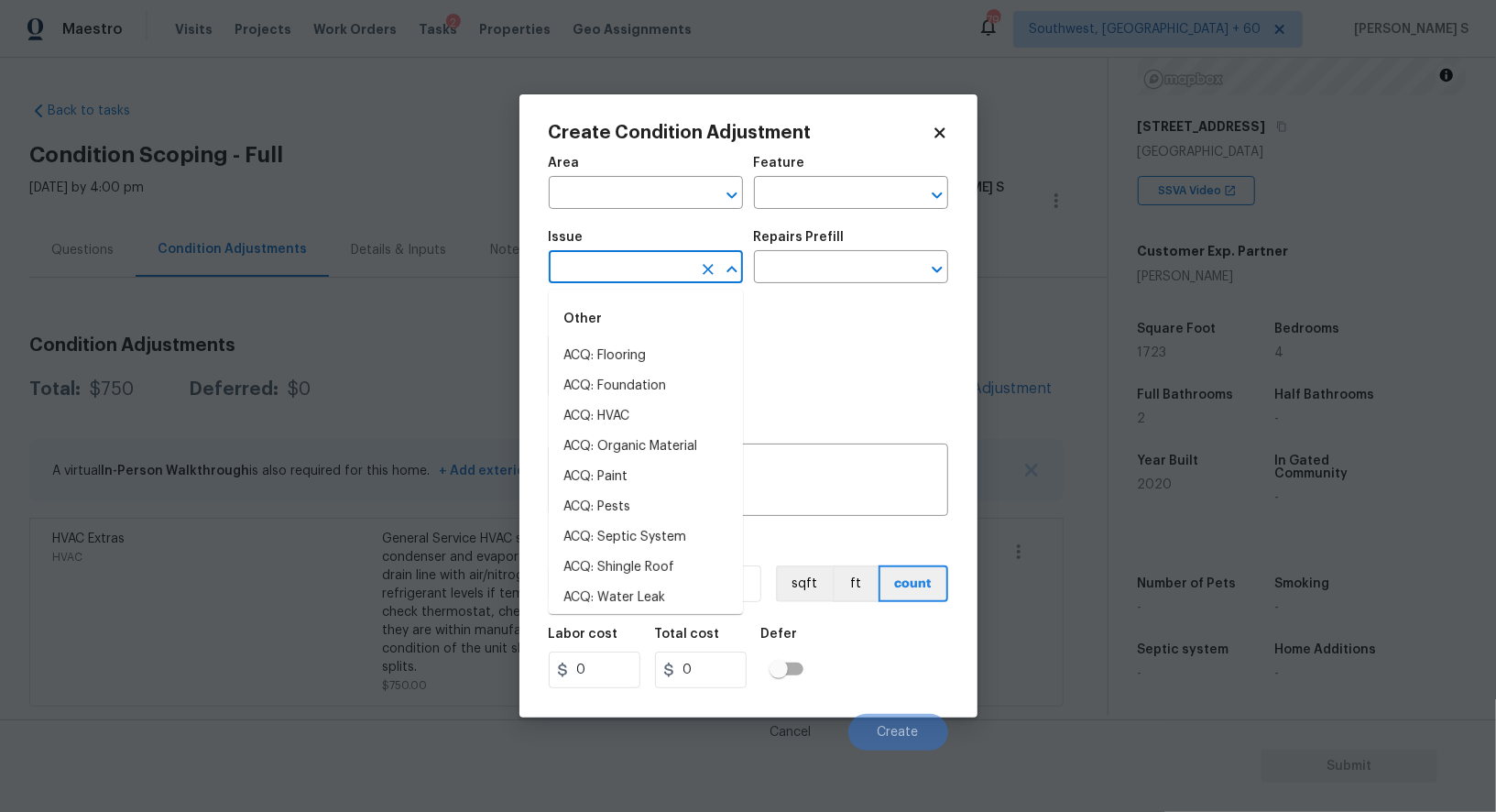
click at [653, 266] on input "text" at bounding box center [621, 269] width 143 height 29
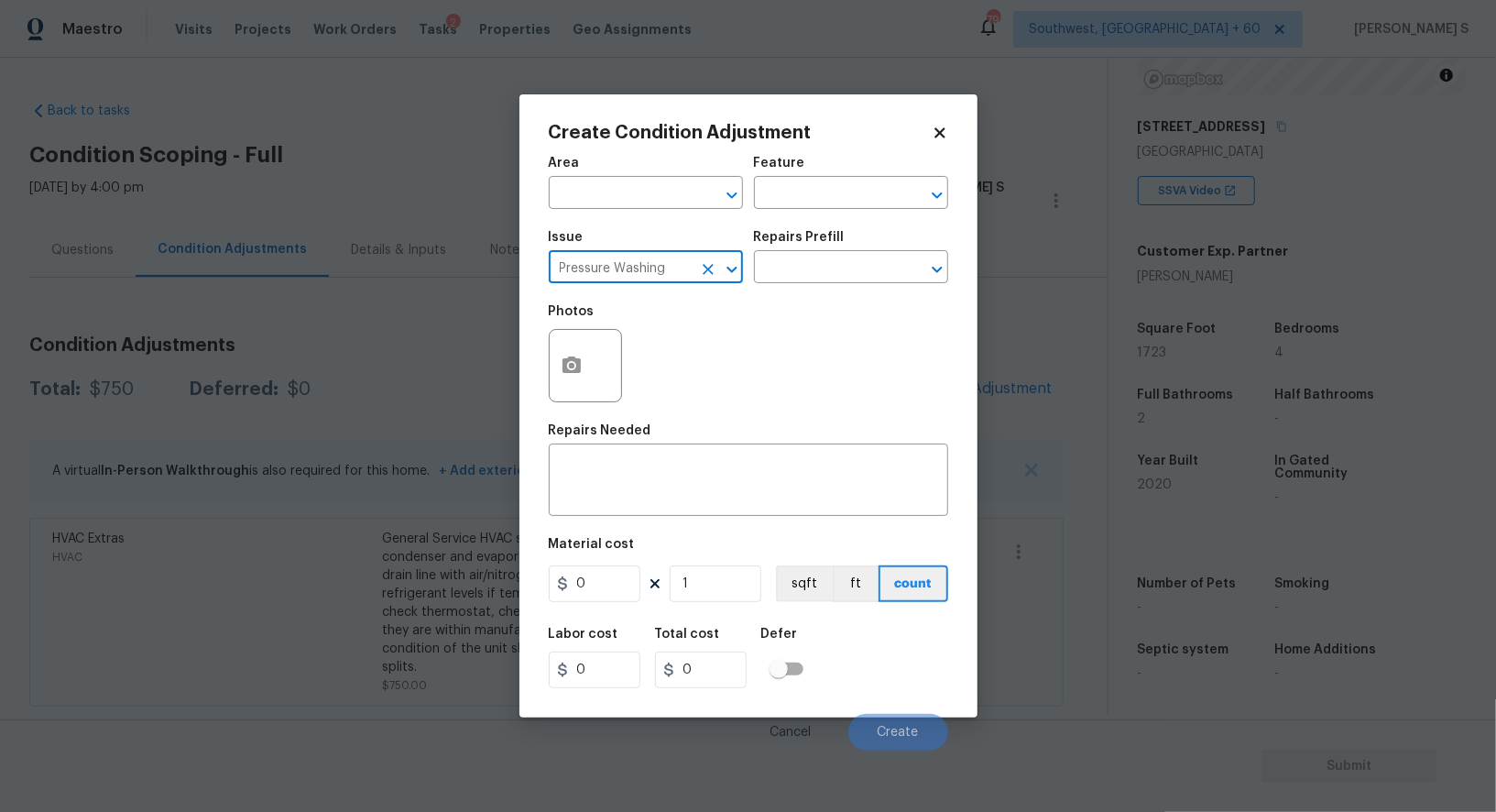
type input "Pressure Washing"
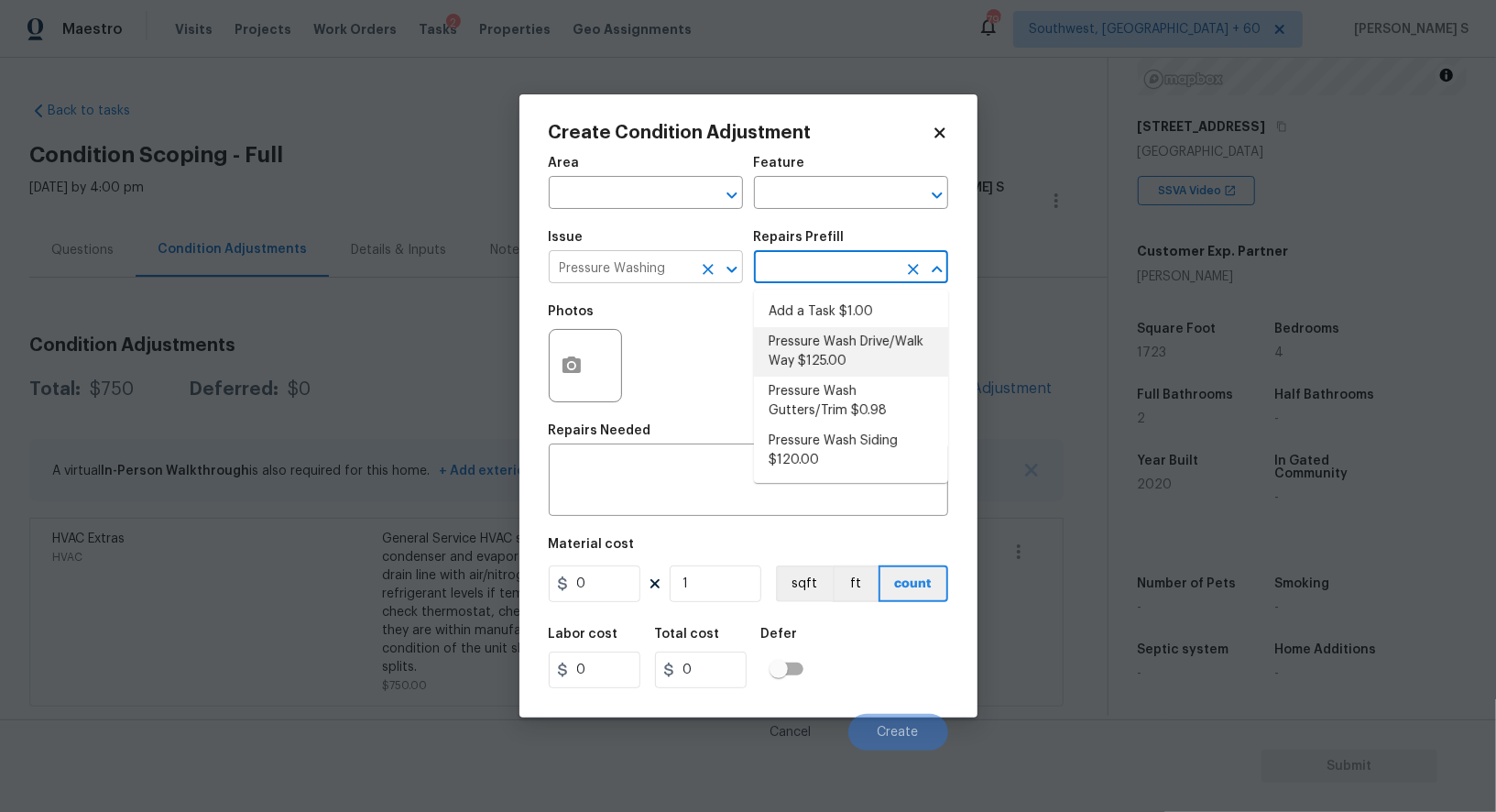
type input "Siding"
type textarea "Pressure wash the driveways/walkways as directed by the PM. Ensure that all deb…"
type input "125"
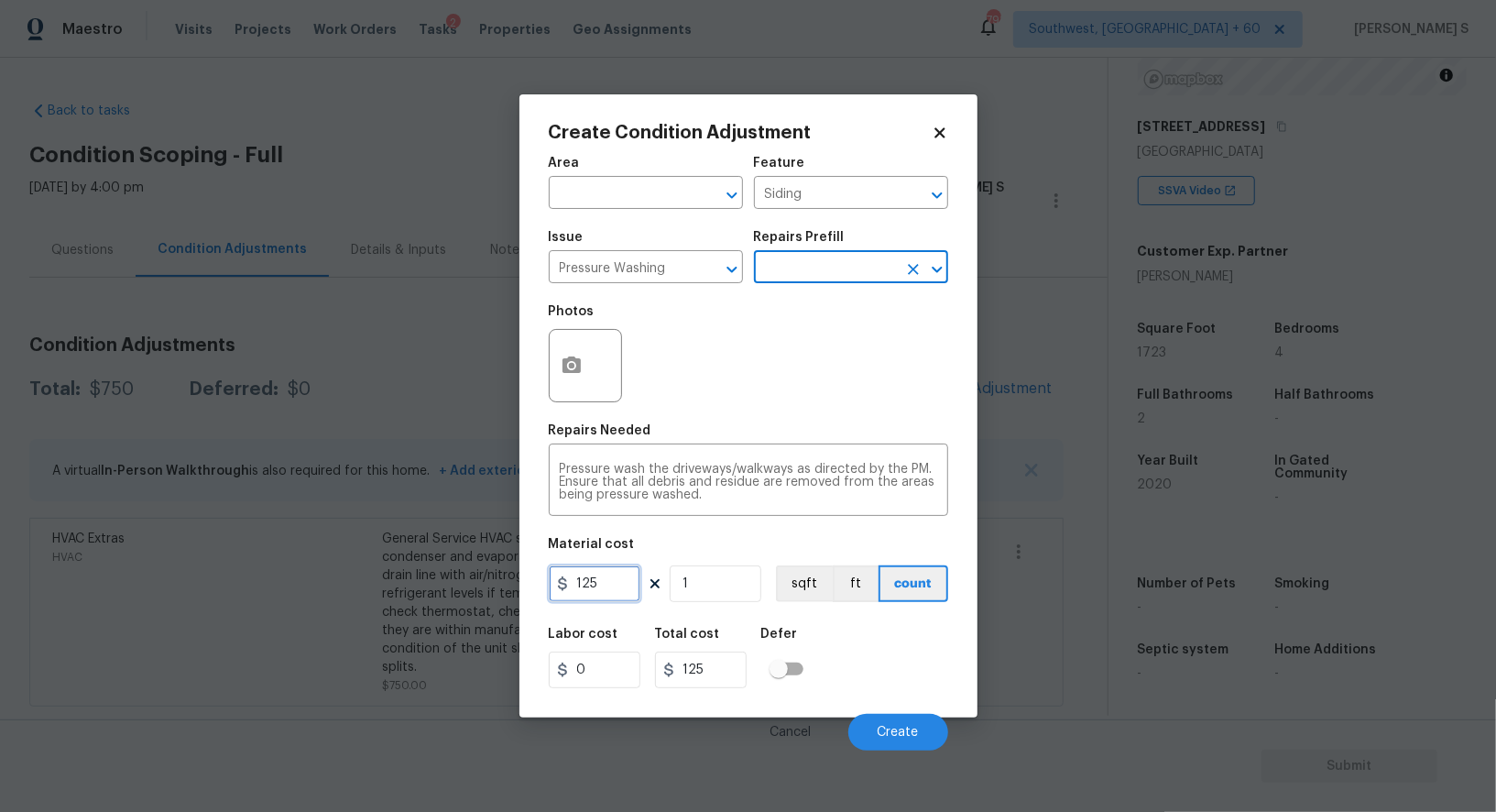
click at [623, 590] on input "125" at bounding box center [595, 584] width 92 height 36
type input "200"
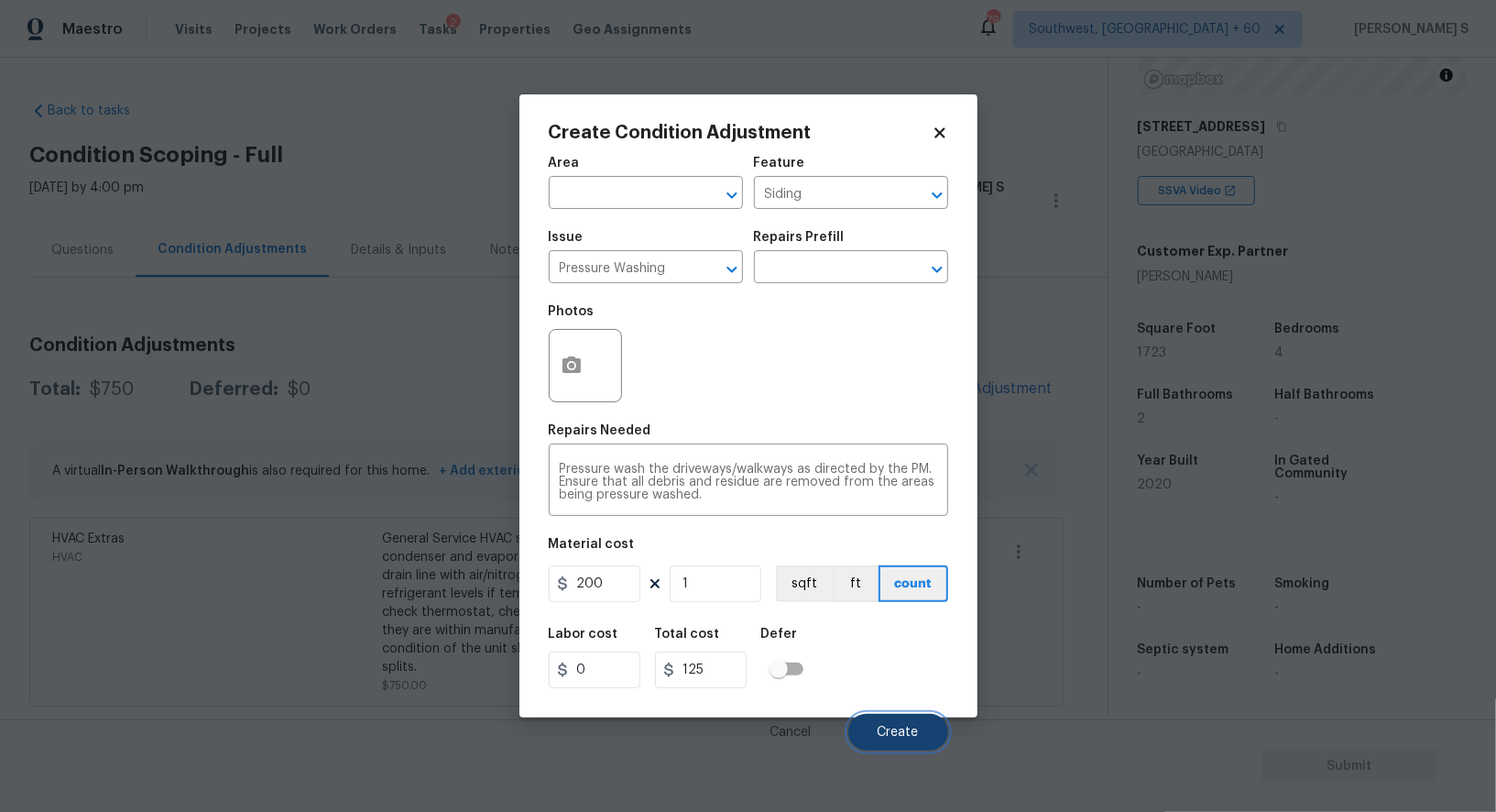
type input "200"
click at [891, 721] on button "Create" at bounding box center [898, 732] width 100 height 36
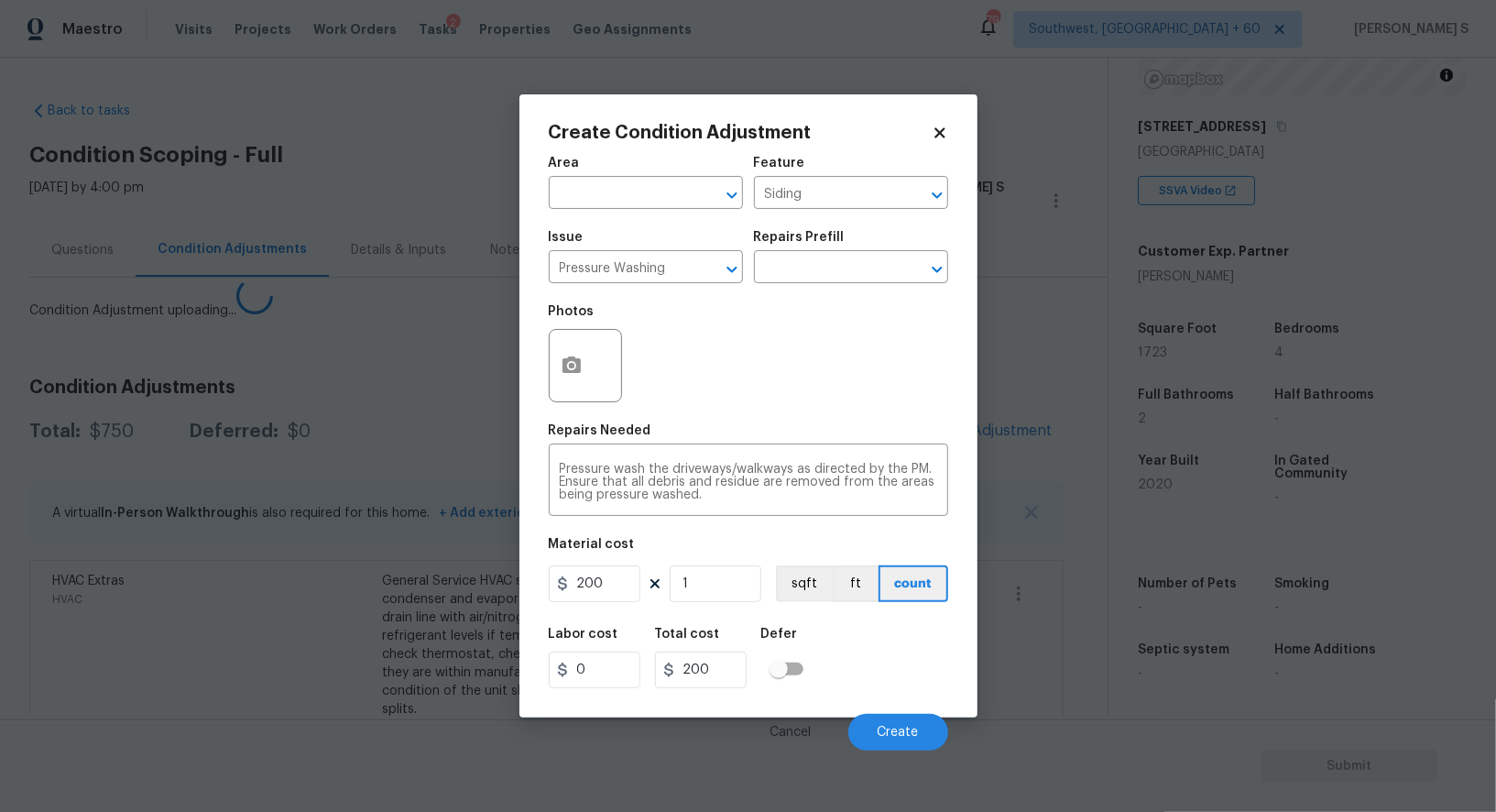
click at [303, 650] on body "Maestro Visits Projects Work Orders Tasks 2 Properties Geo Assignments 791 Sout…" at bounding box center [748, 406] width 1496 height 812
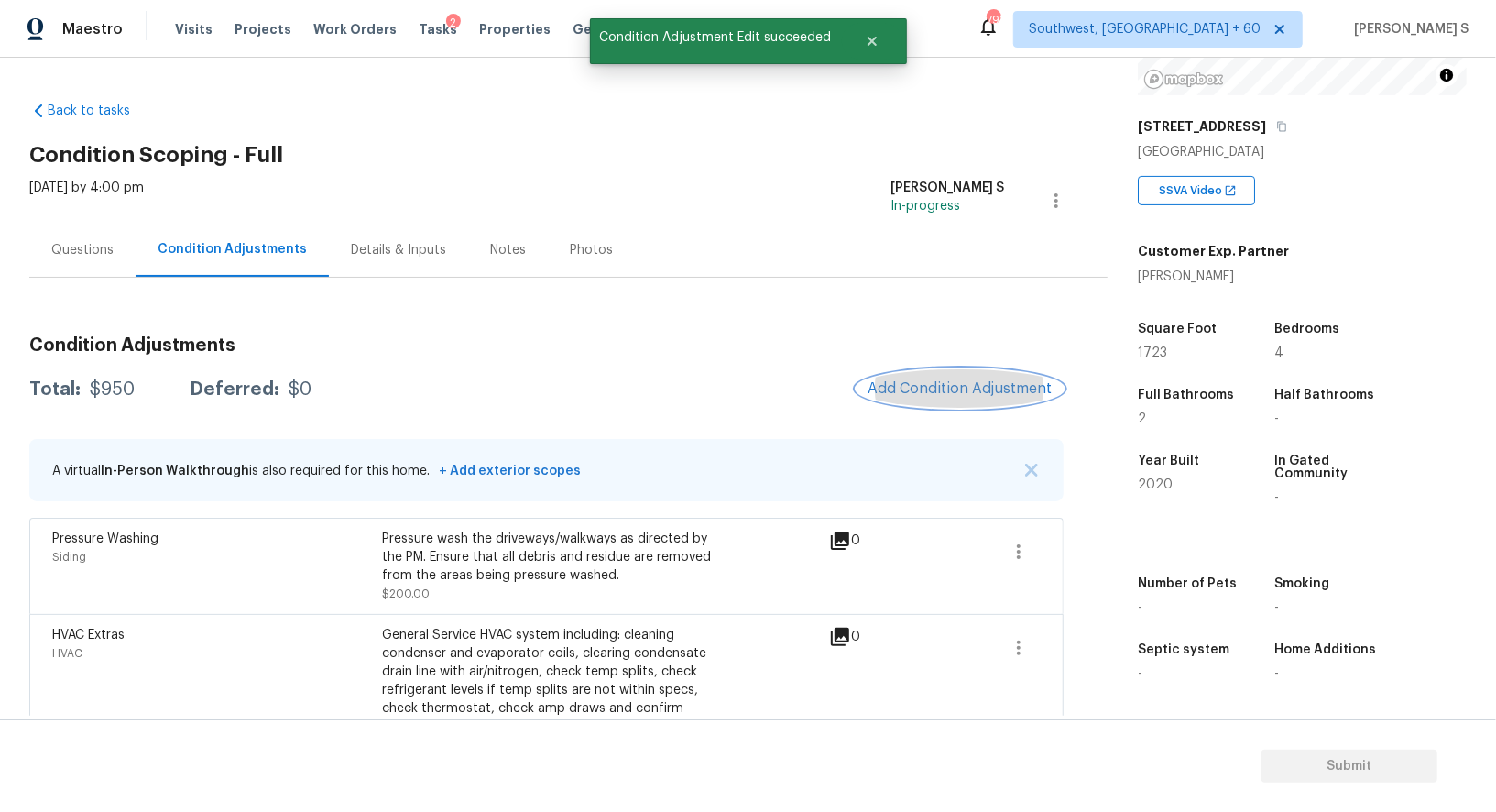
click at [950, 389] on span "Add Condition Adjustment" at bounding box center [960, 388] width 185 height 16
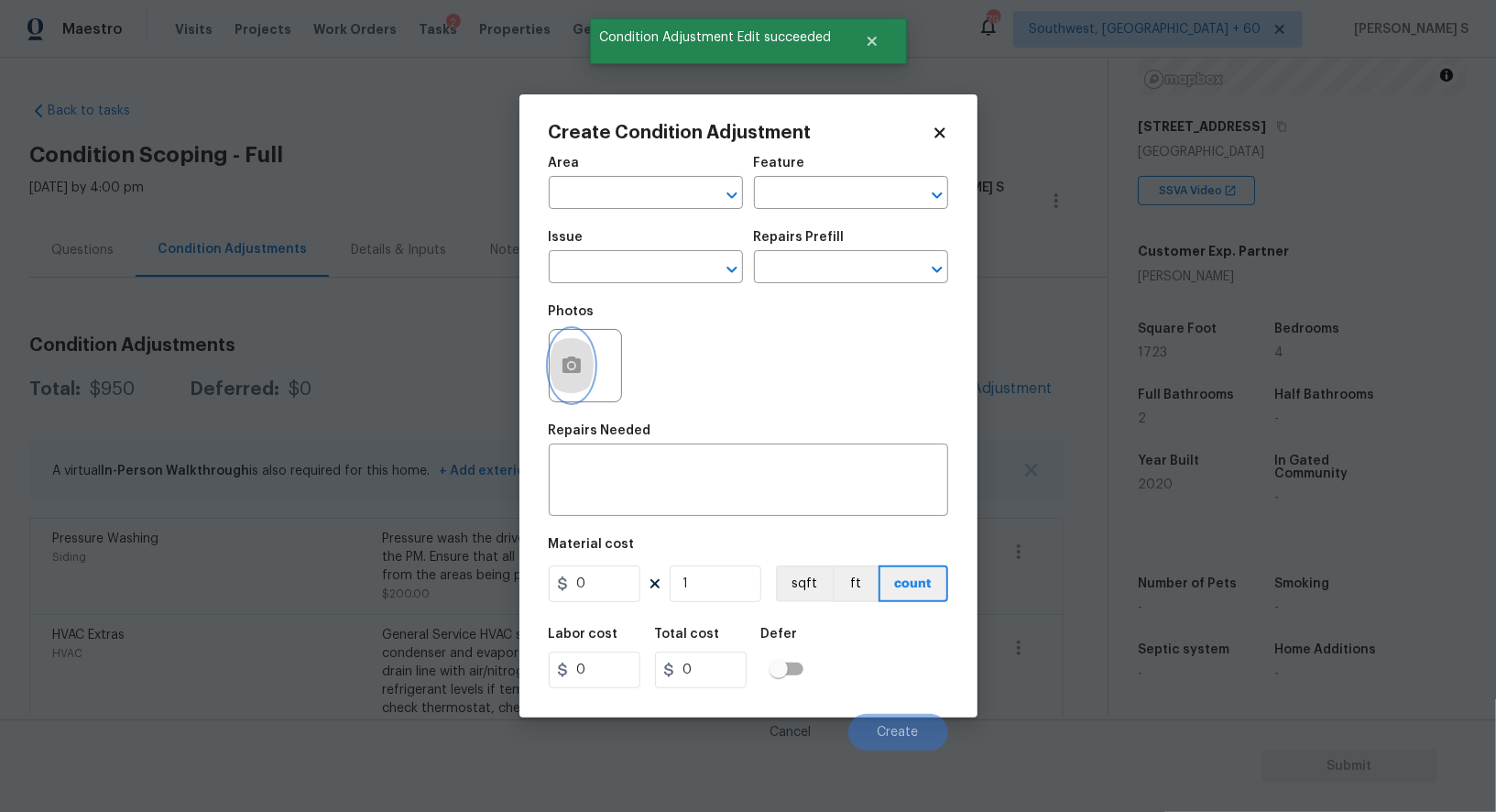
click at [575, 358] on icon "button" at bounding box center [571, 365] width 22 height 22
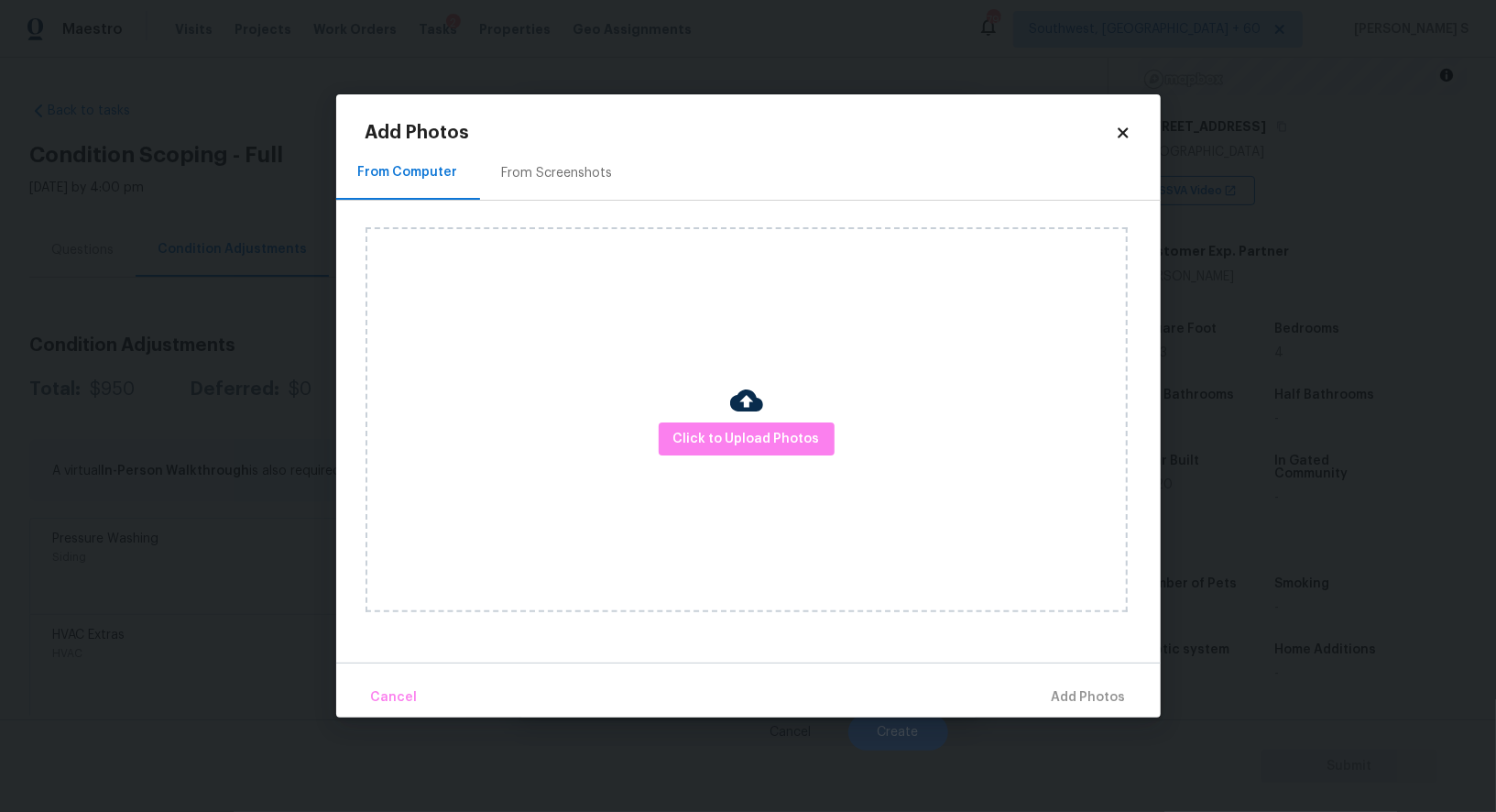
click at [555, 179] on div "From Screenshots" at bounding box center [558, 173] width 111 height 18
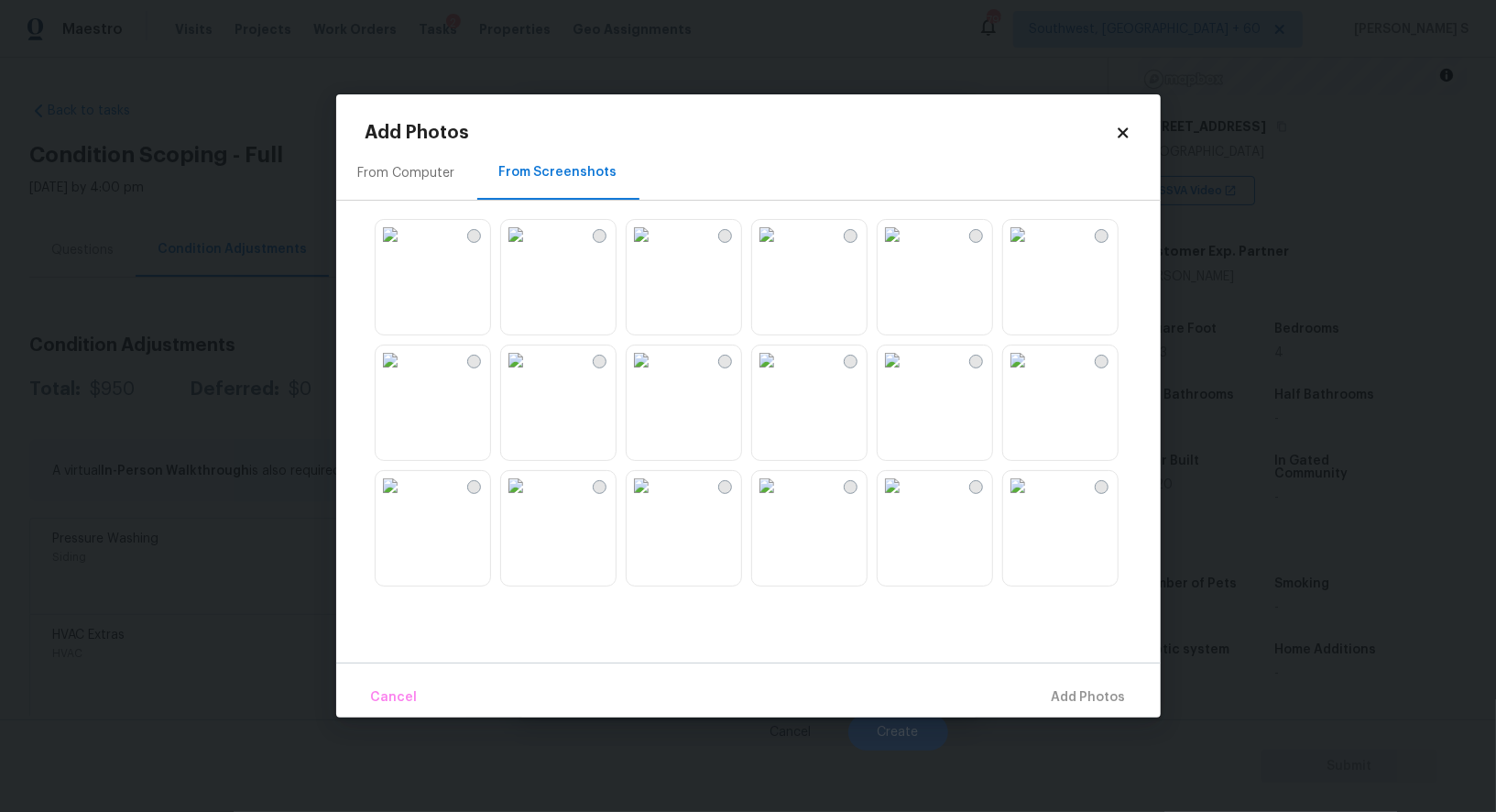
click at [526, 249] on img at bounding box center [516, 234] width 30 height 30
click at [656, 374] on img at bounding box center [641, 360] width 30 height 30
click at [530, 501] on img at bounding box center [516, 485] width 30 height 30
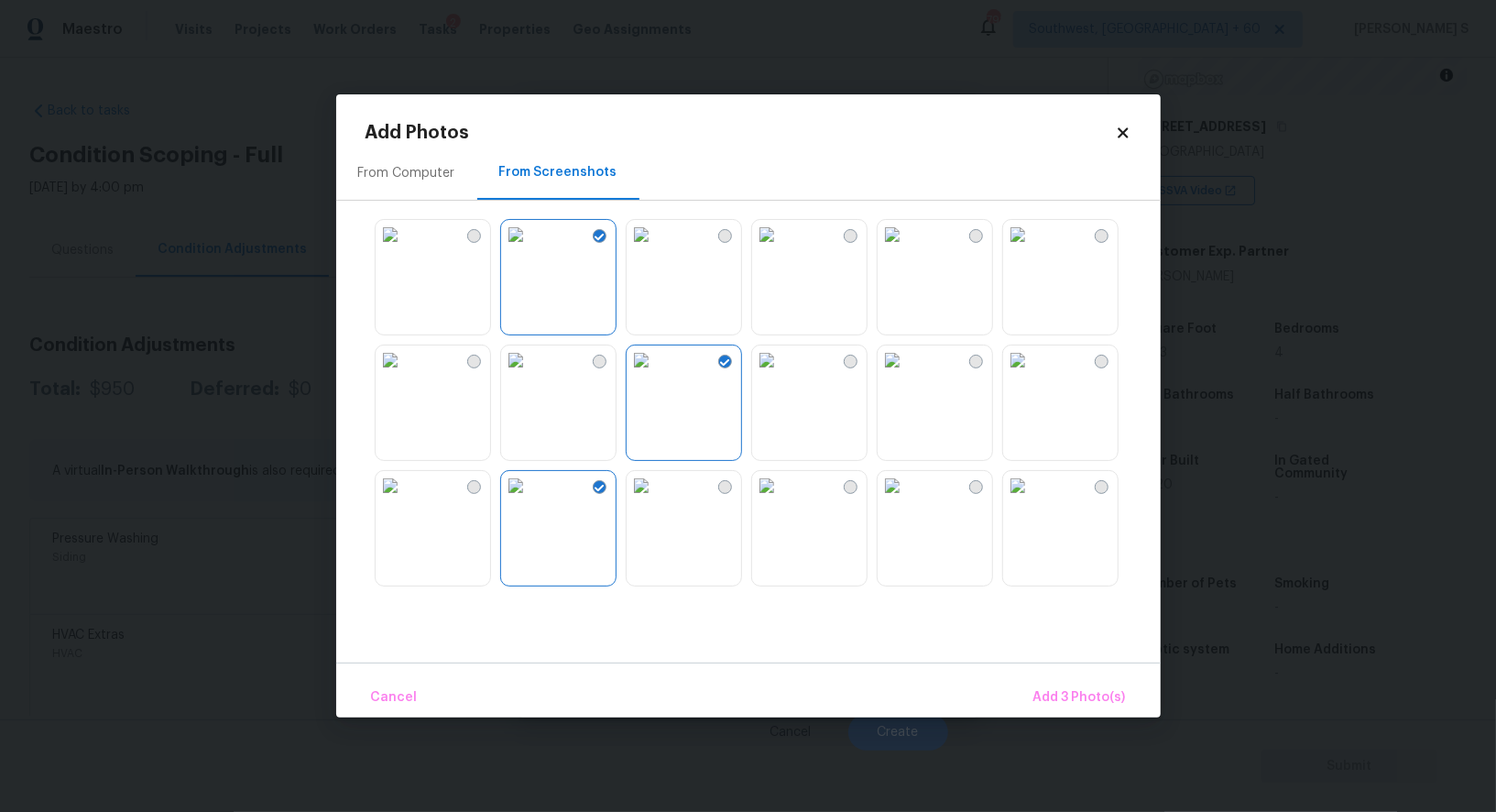
click at [781, 501] on img at bounding box center [767, 485] width 30 height 30
click at [1048, 694] on span "Add 4 Photo(s)" at bounding box center [1079, 697] width 95 height 23
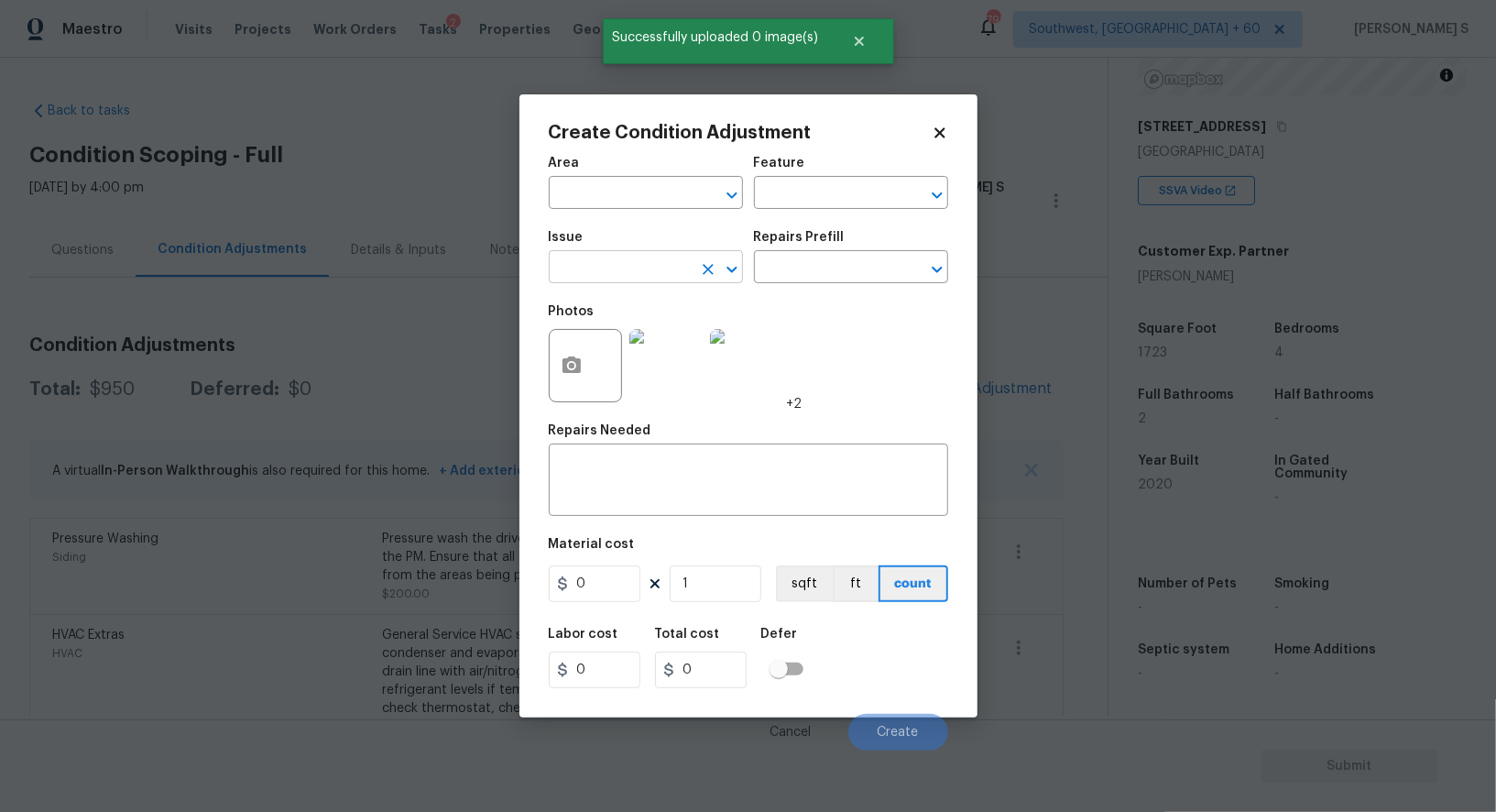
click at [638, 276] on input "text" at bounding box center [621, 269] width 143 height 29
type input "Landscape Package"
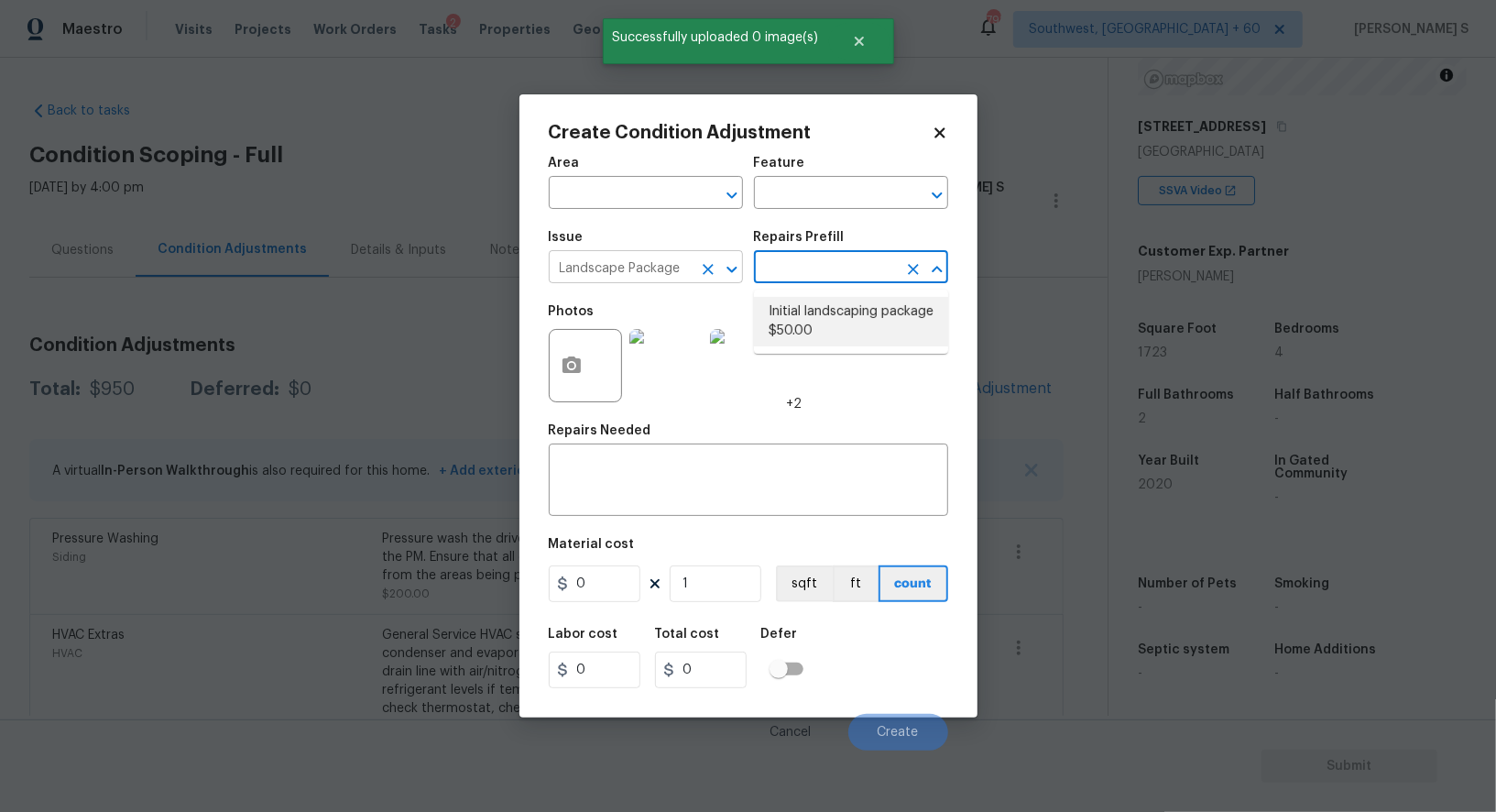
type input "Home Readiness Packages"
type textarea "Mowing of grass up to 6" in height. Mow, edge along driveways & sidewalks, trim…"
type input "50"
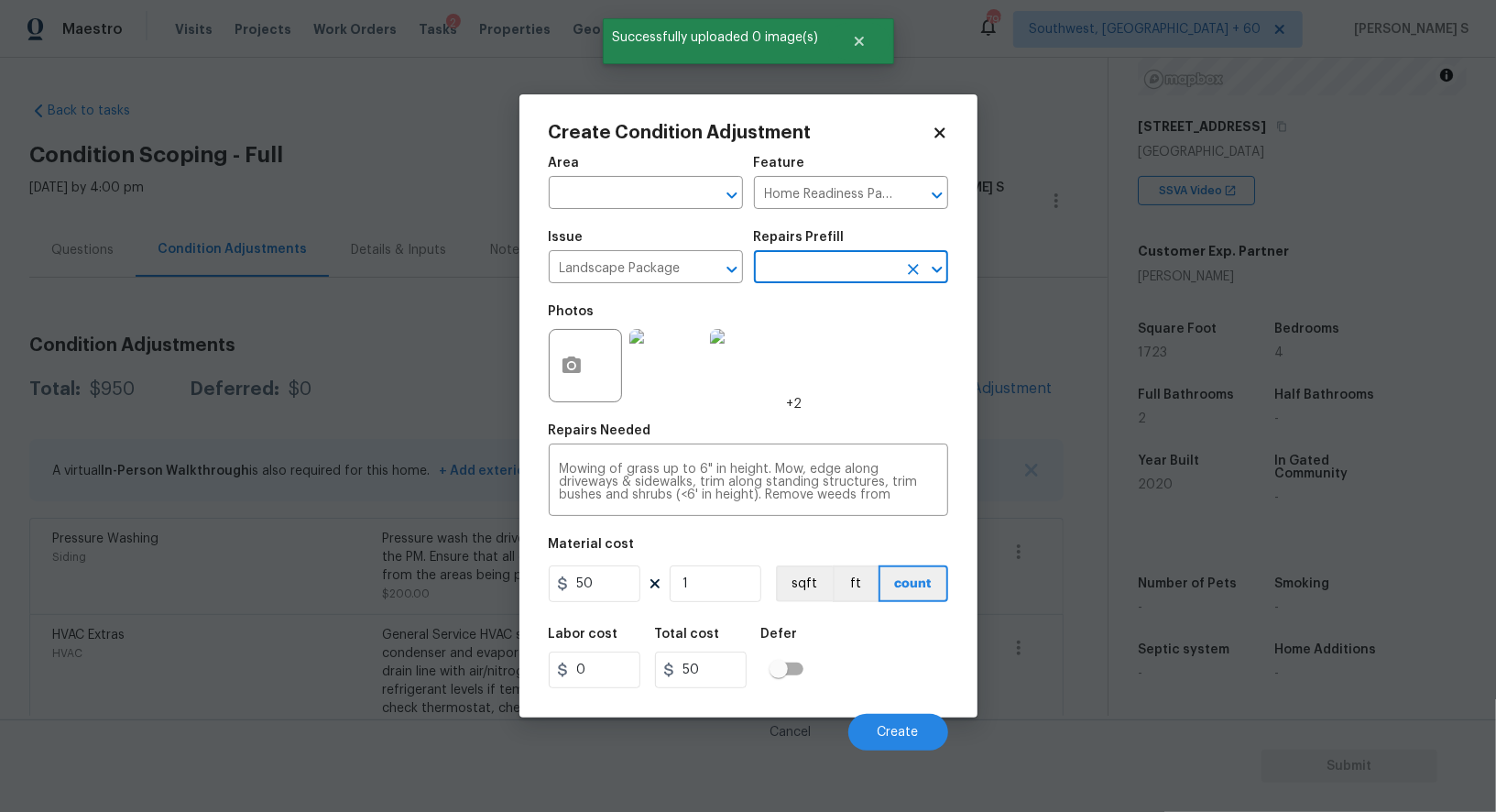
click at [631, 560] on div "Material cost" at bounding box center [749, 549] width 399 height 24
click at [616, 579] on input "50" at bounding box center [595, 584] width 92 height 36
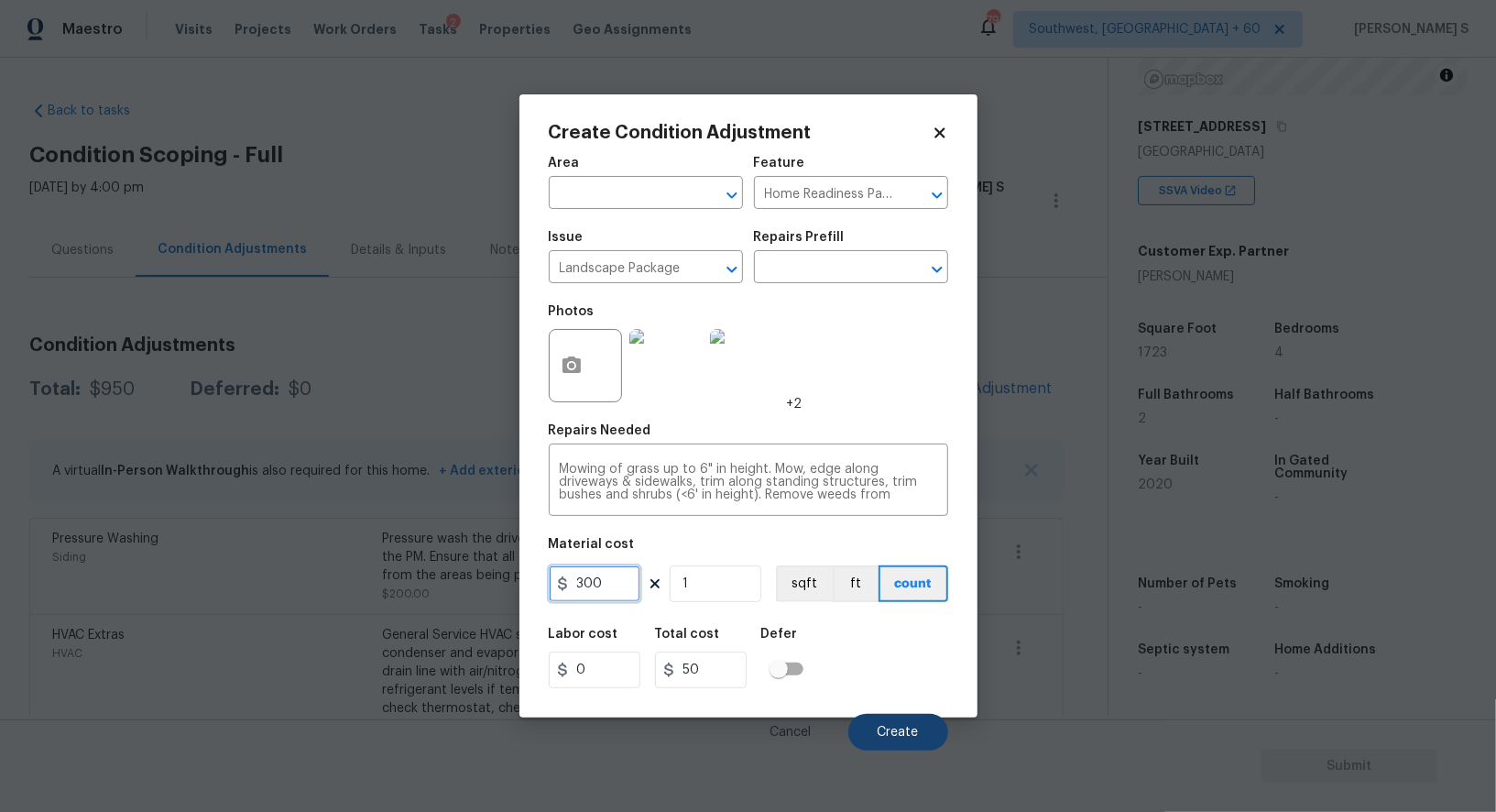
type input "300"
click at [901, 733] on span "Create" at bounding box center [898, 733] width 41 height 13
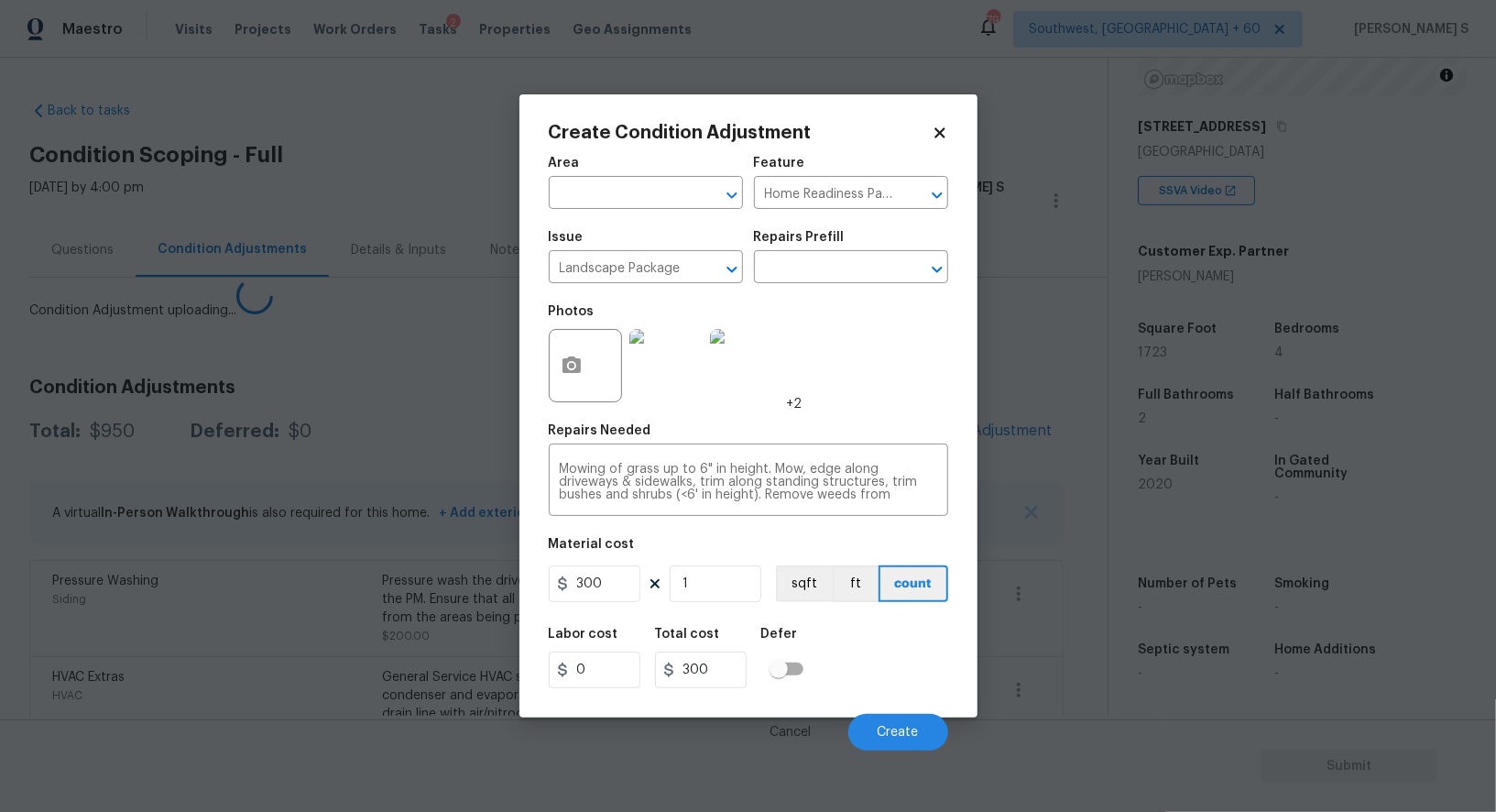
click at [42, 609] on body "Maestro Visits Projects Work Orders Tasks 2 Properties Geo Assignments 791 Sout…" at bounding box center [748, 406] width 1496 height 812
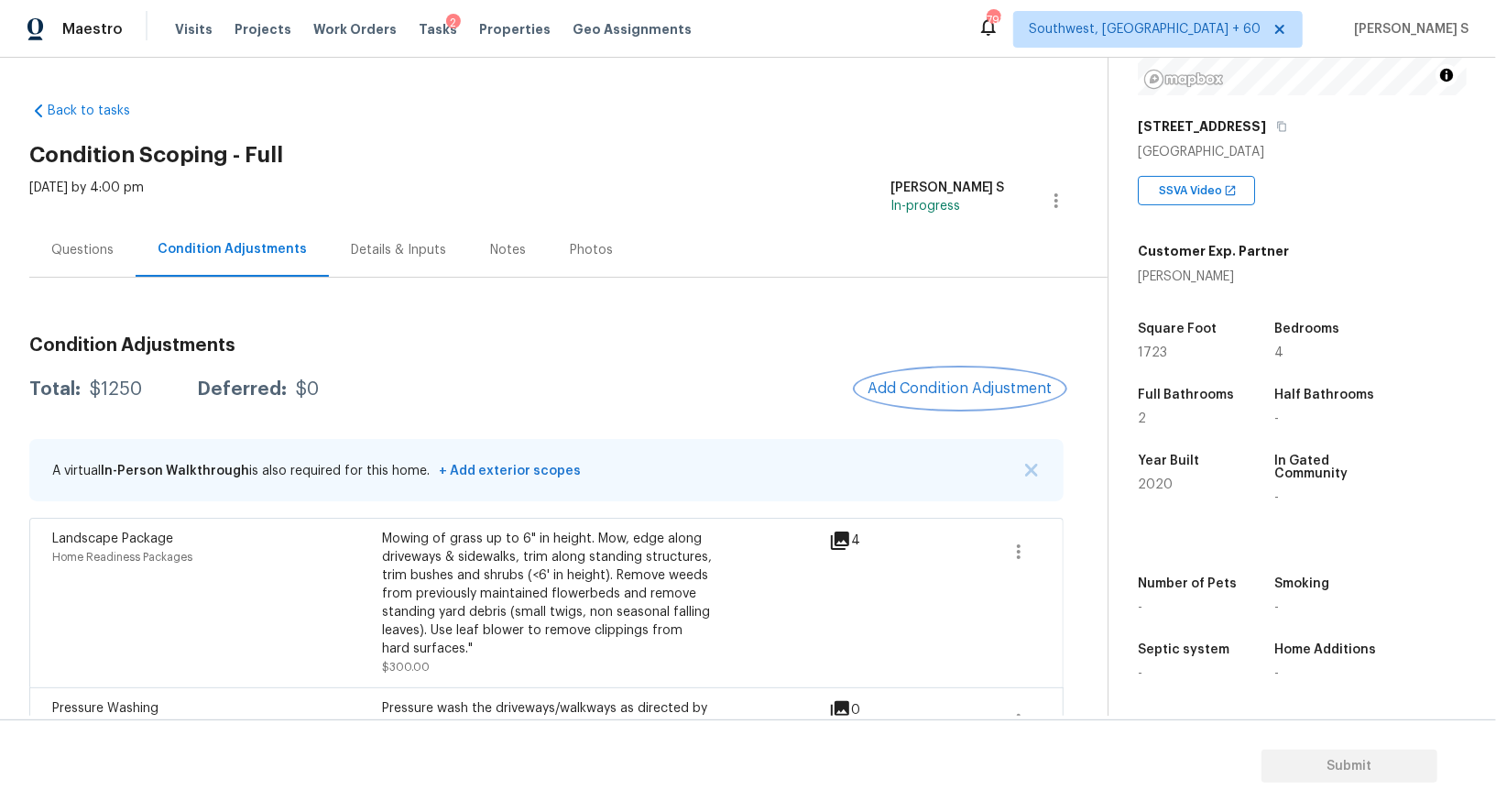
scroll to position [242, 0]
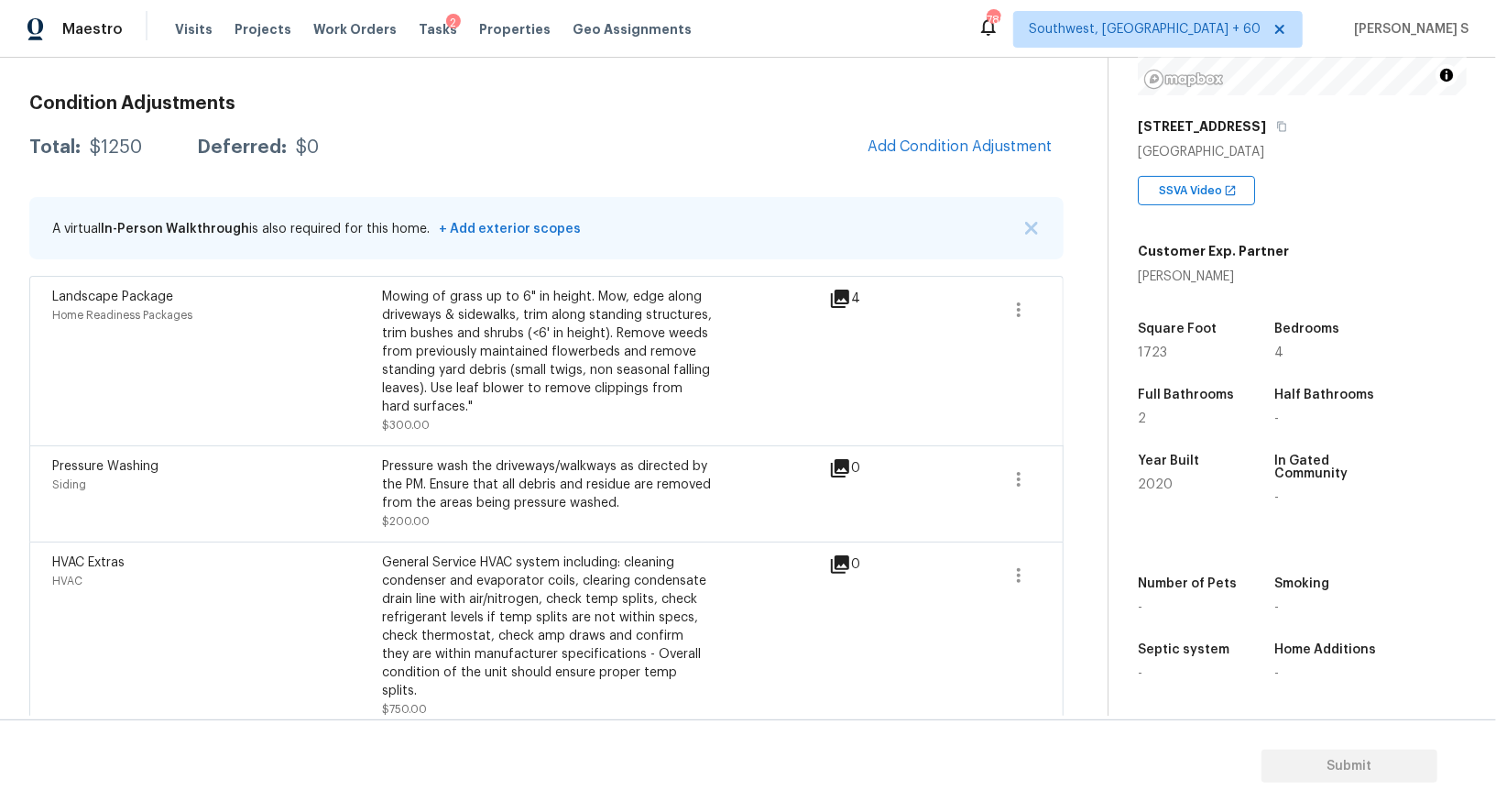
click at [897, 115] on div "Condition Adjustments Total: $1250 Deferred: $0 Add Condition Adjustment A virt…" at bounding box center [546, 404] width 1035 height 651
click at [946, 131] on button "Add Condition Adjustment" at bounding box center [960, 146] width 207 height 38
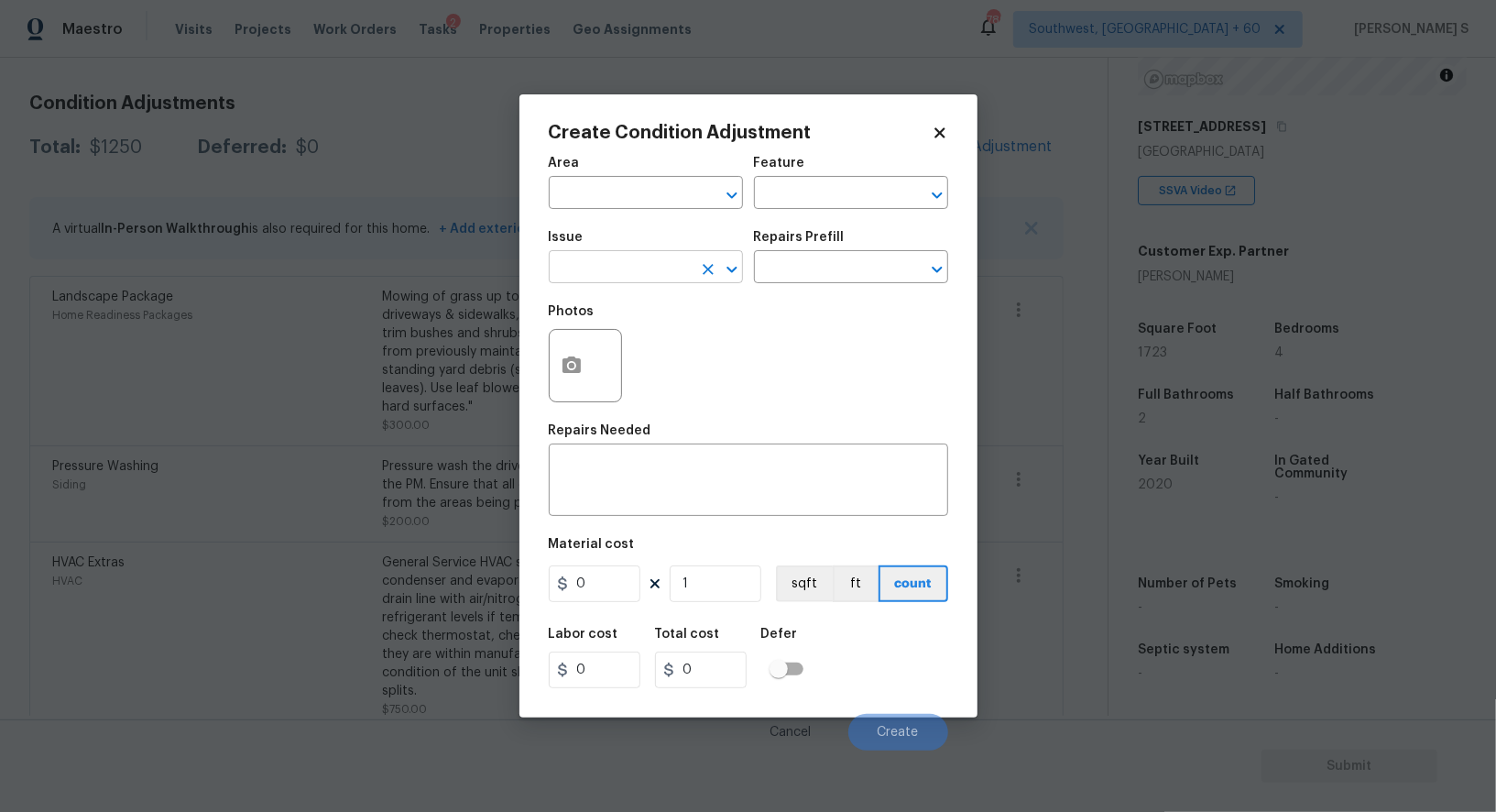
click at [631, 264] on input "text" at bounding box center [621, 269] width 143 height 29
type input "ACQ: Flooring"
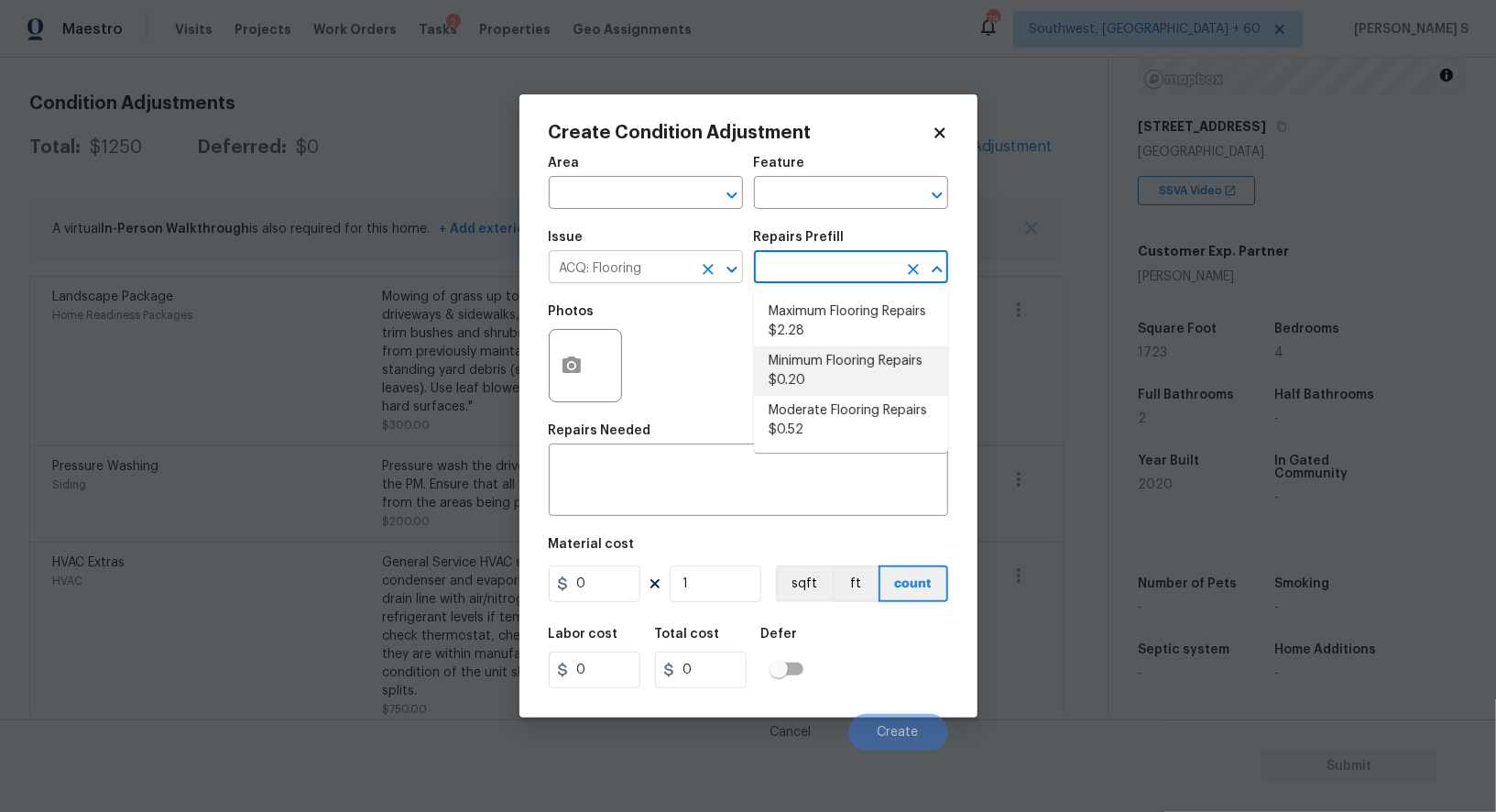
type input "Acquisition"
type textarea "Acquisition Scope: Minimum flooring repairs"
type input "0.2"
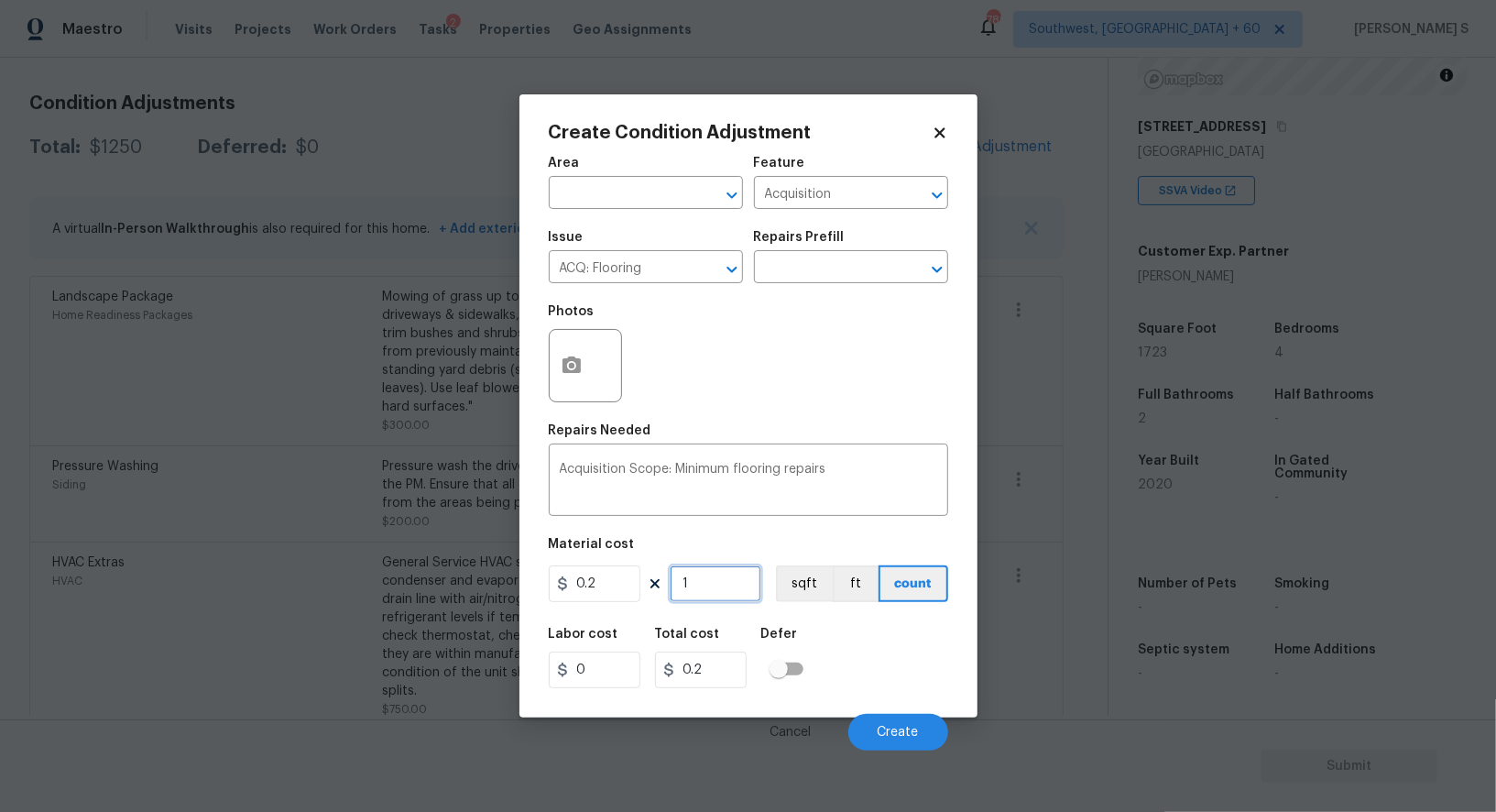
click at [710, 583] on input "1" at bounding box center [716, 584] width 92 height 36
type input "17"
type input "3.4"
type input "173"
type input "34.6"
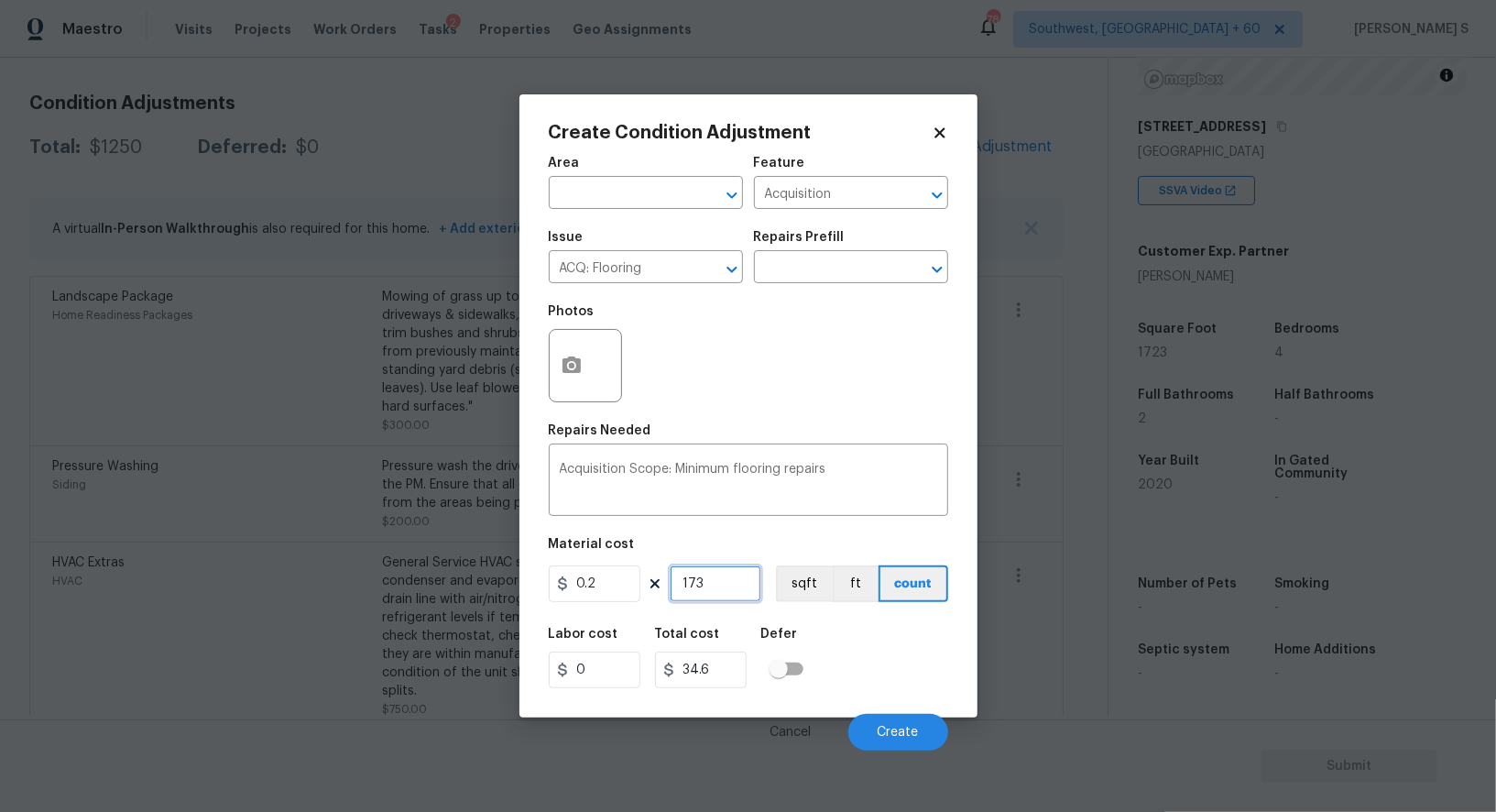
type input "1732"
type input "346.4"
type input "1732"
click at [812, 576] on button "sqft" at bounding box center [803, 584] width 56 height 36
click at [833, 652] on div "Labor cost 0 Total cost 346.4 Defer" at bounding box center [749, 658] width 399 height 82
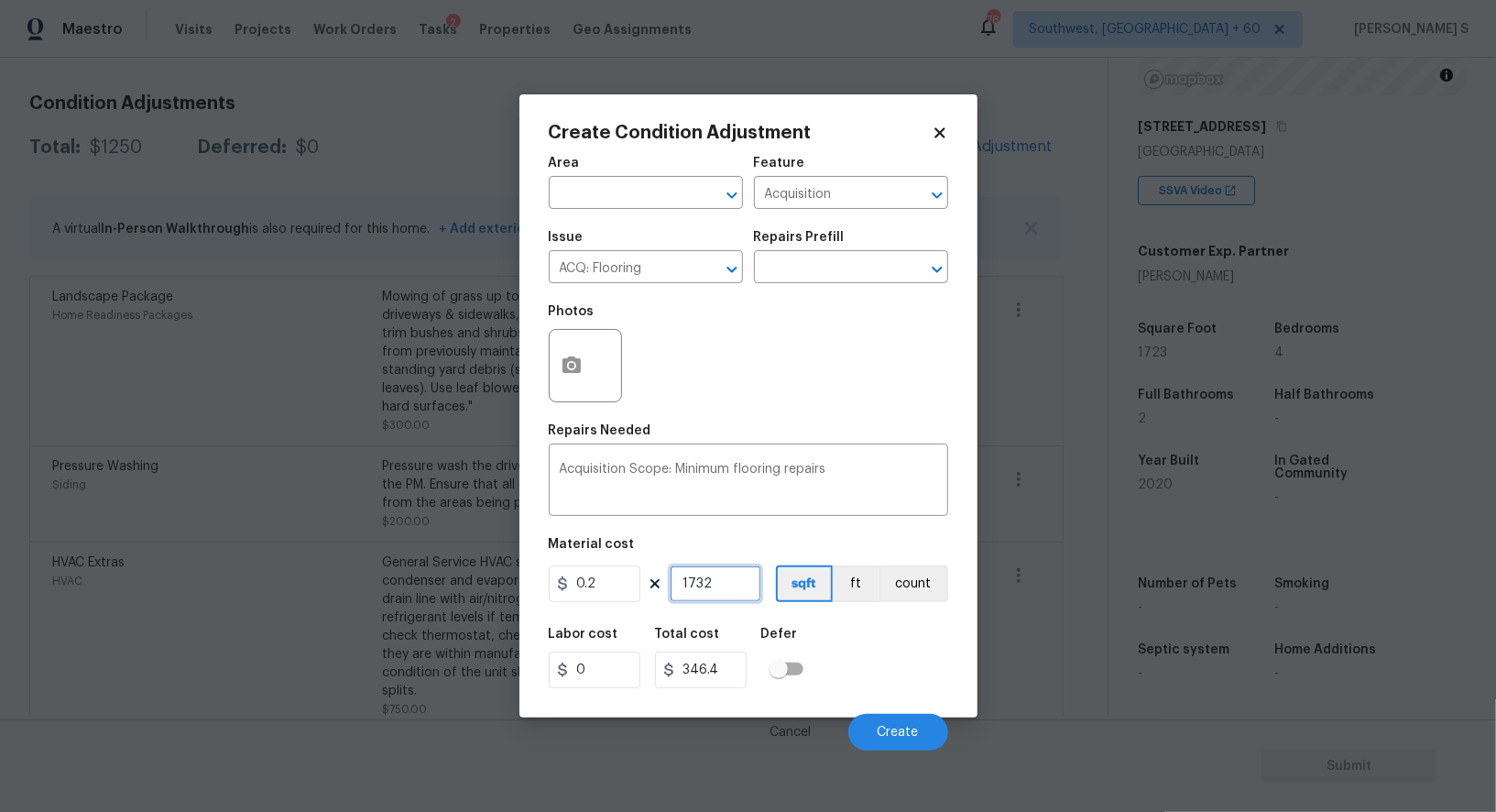
click at [708, 589] on input "1732" at bounding box center [716, 584] width 92 height 36
click at [899, 663] on div "Labor cost 0 Total cost 346.4 Defer" at bounding box center [749, 658] width 399 height 82
click at [894, 730] on span "Create" at bounding box center [898, 733] width 41 height 13
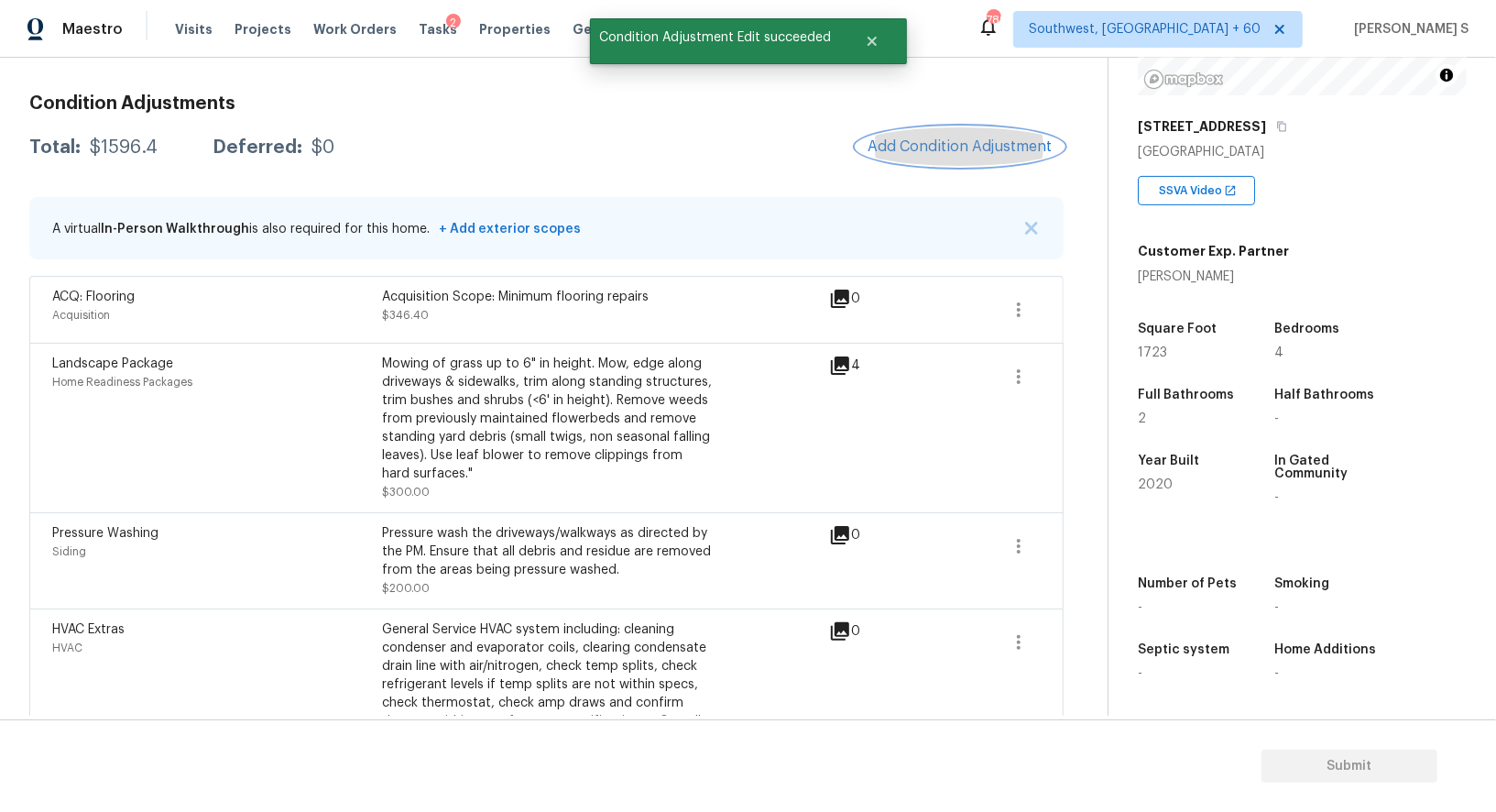
click at [943, 146] on span "Add Condition Adjustment" at bounding box center [960, 146] width 185 height 16
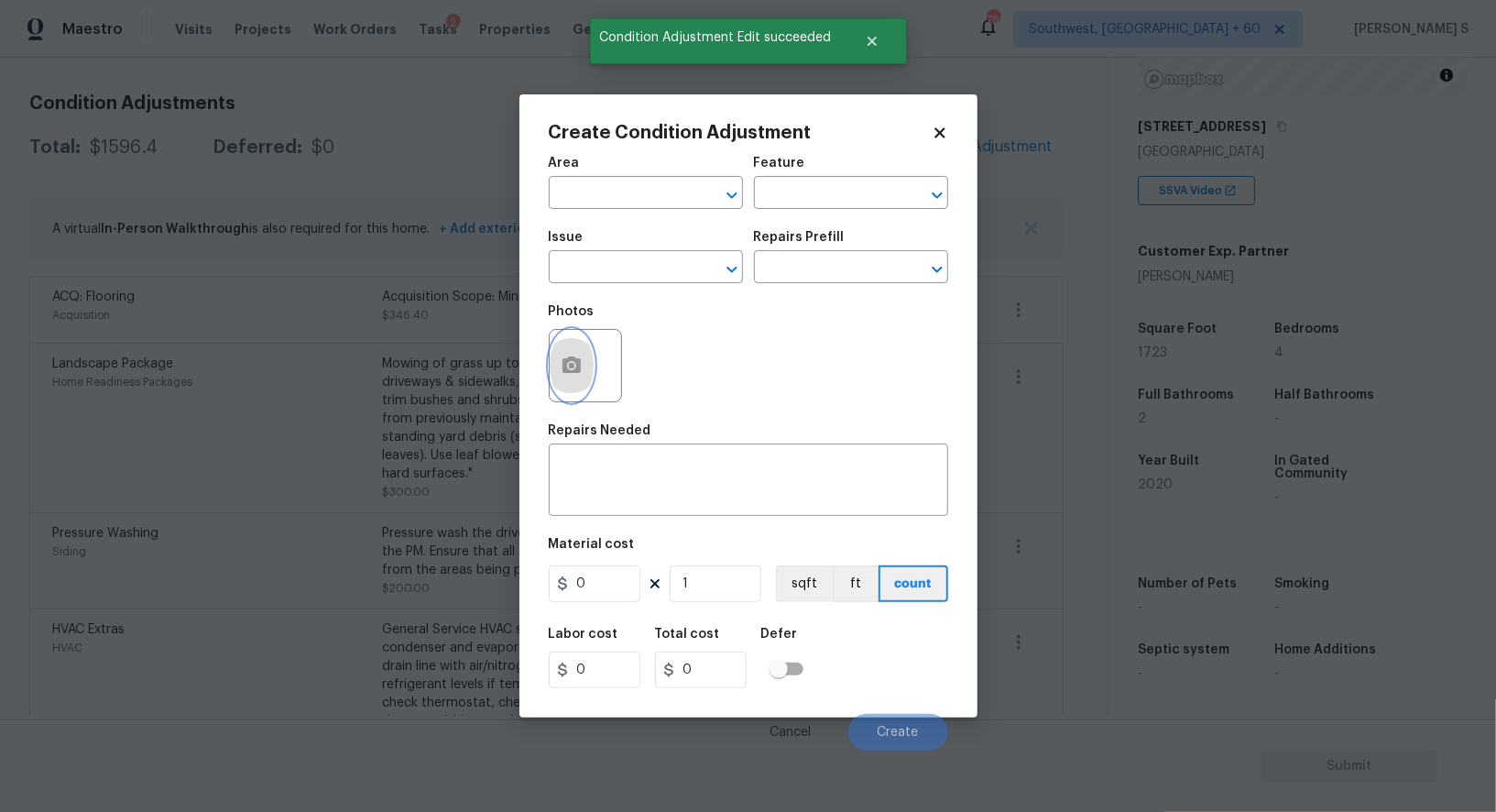
click at [587, 360] on button "button" at bounding box center [572, 365] width 44 height 72
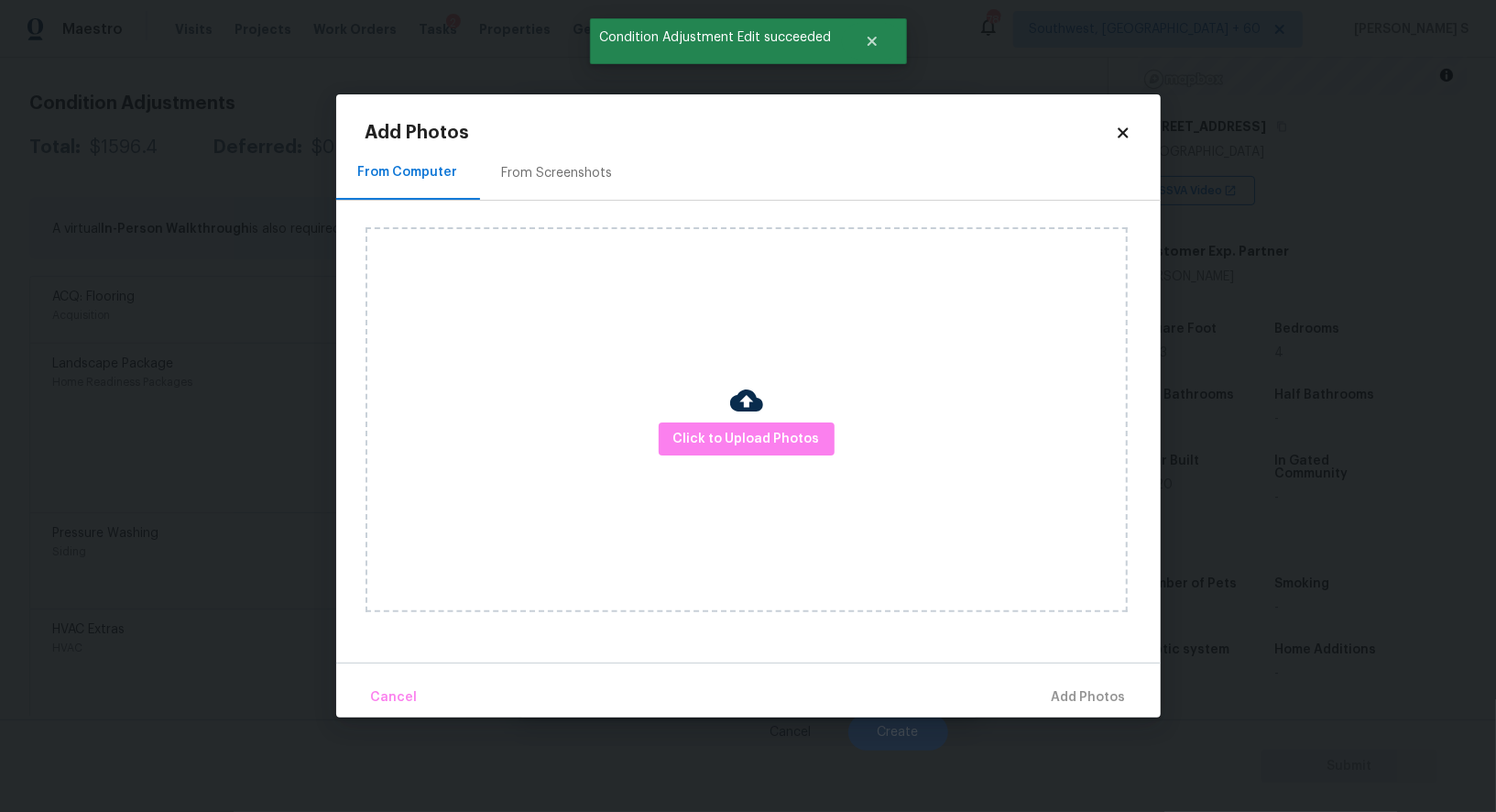
click at [559, 183] on div "From Screenshots" at bounding box center [558, 173] width 155 height 54
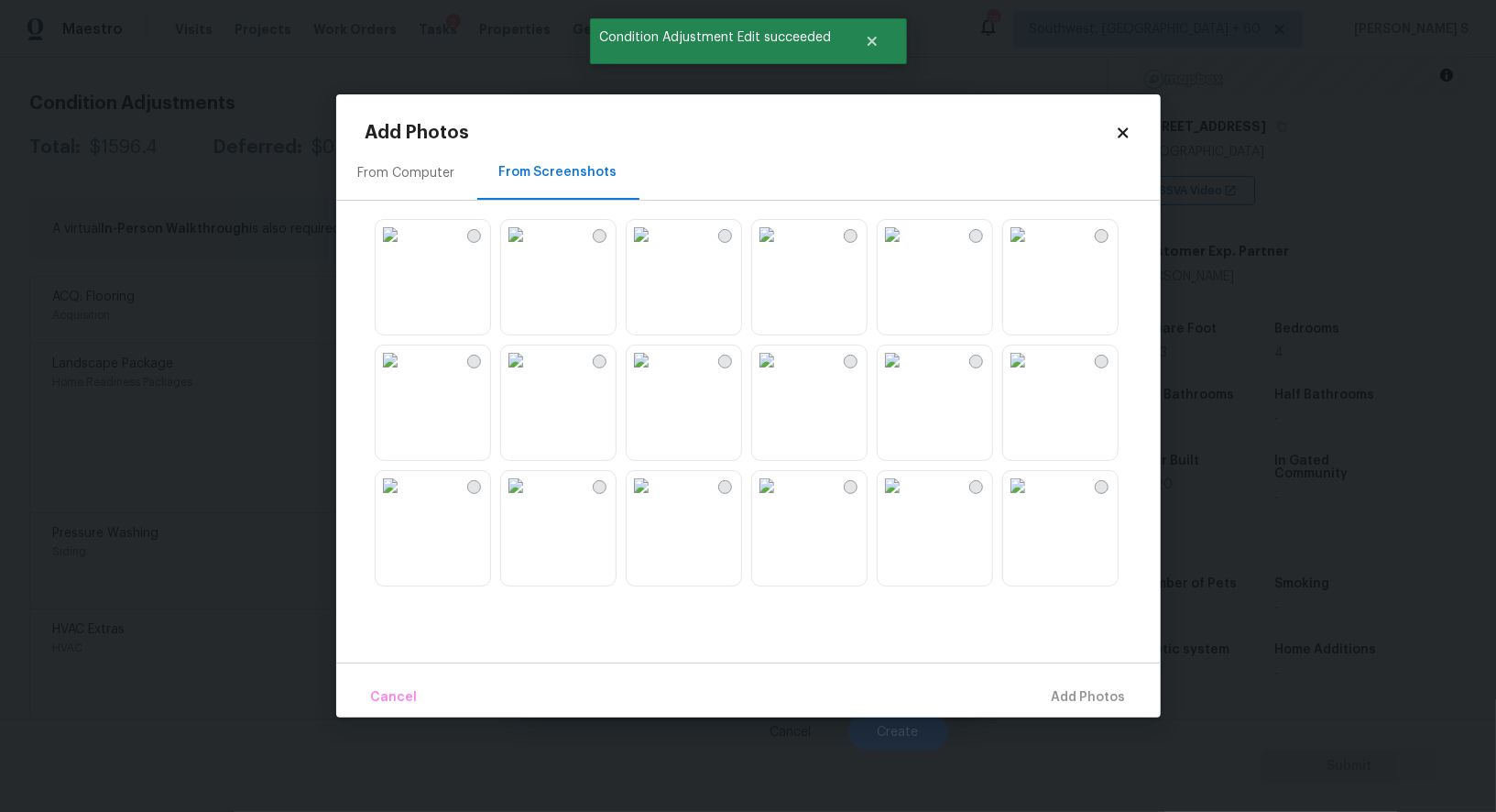
click at [656, 243] on img at bounding box center [641, 234] width 30 height 30
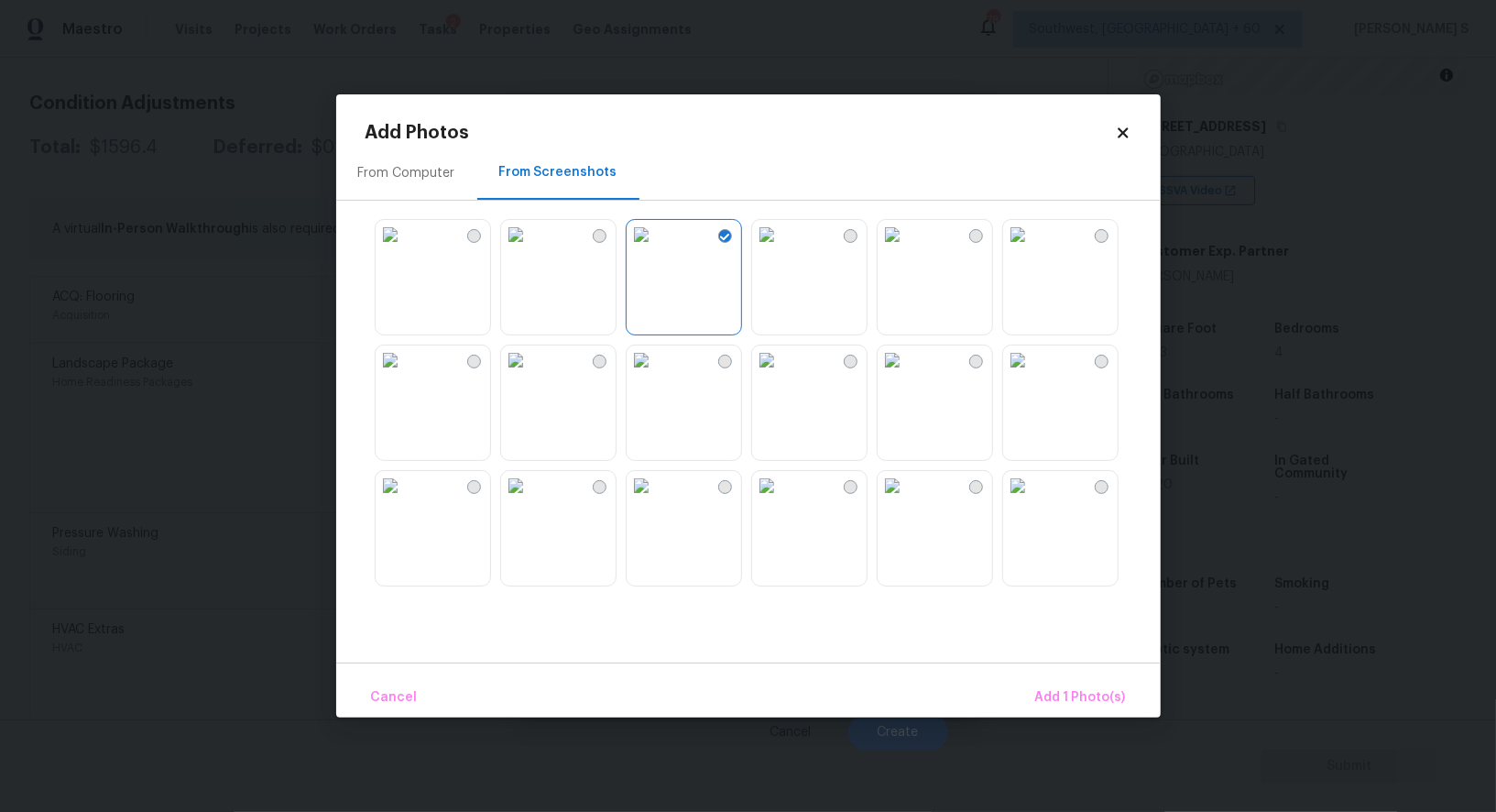
click at [781, 374] on img at bounding box center [767, 360] width 30 height 30
click at [781, 249] on img at bounding box center [767, 234] width 30 height 30
click at [530, 374] on img at bounding box center [516, 360] width 30 height 30
click at [405, 501] on img at bounding box center [390, 485] width 30 height 30
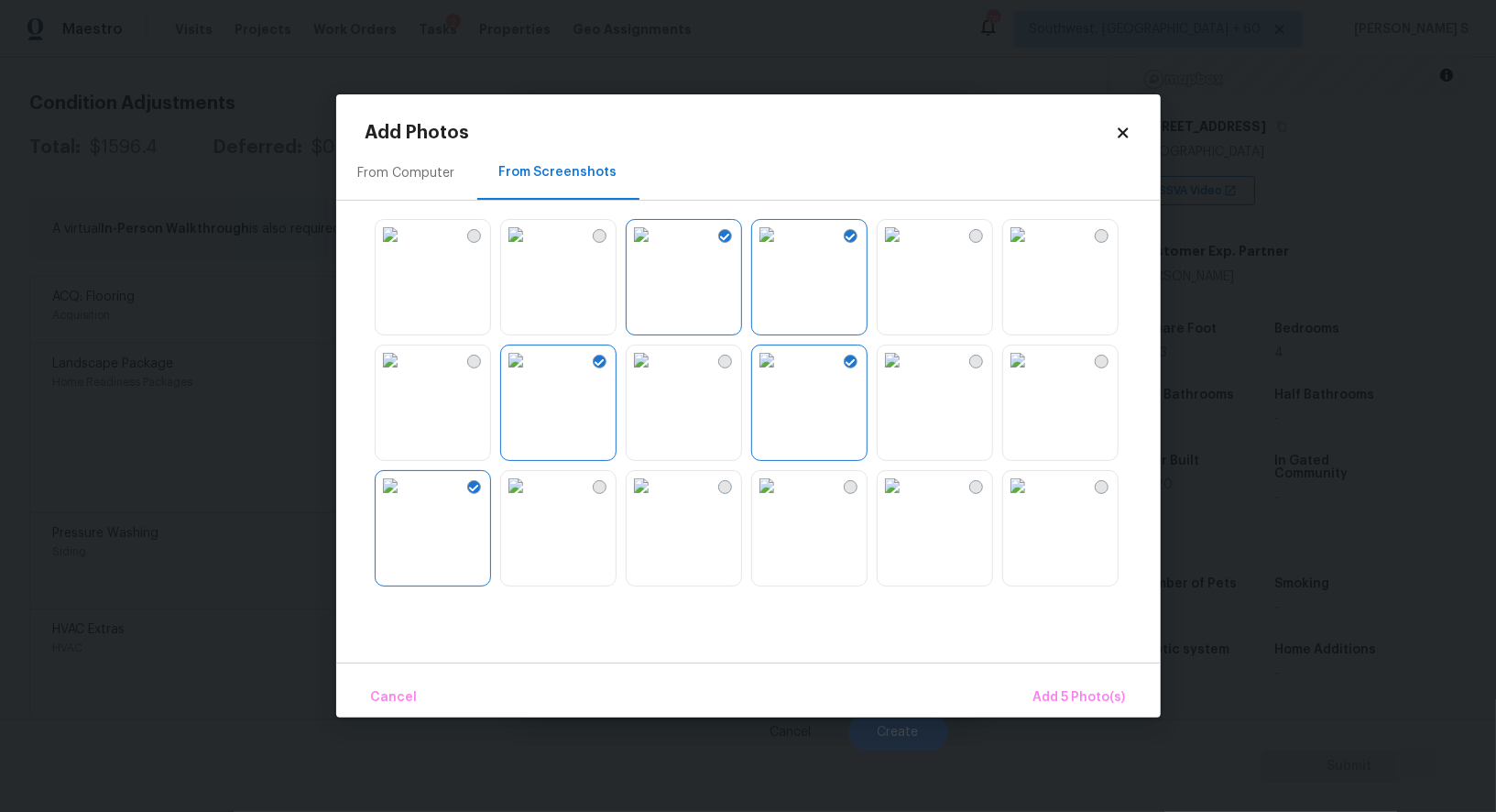
drag, startPoint x: 942, startPoint y: 516, endPoint x: 1018, endPoint y: 516, distance: 76.0
click at [908, 501] on img at bounding box center [892, 485] width 30 height 30
click at [1092, 689] on span "Add 6 Photo(s)" at bounding box center [1079, 697] width 94 height 23
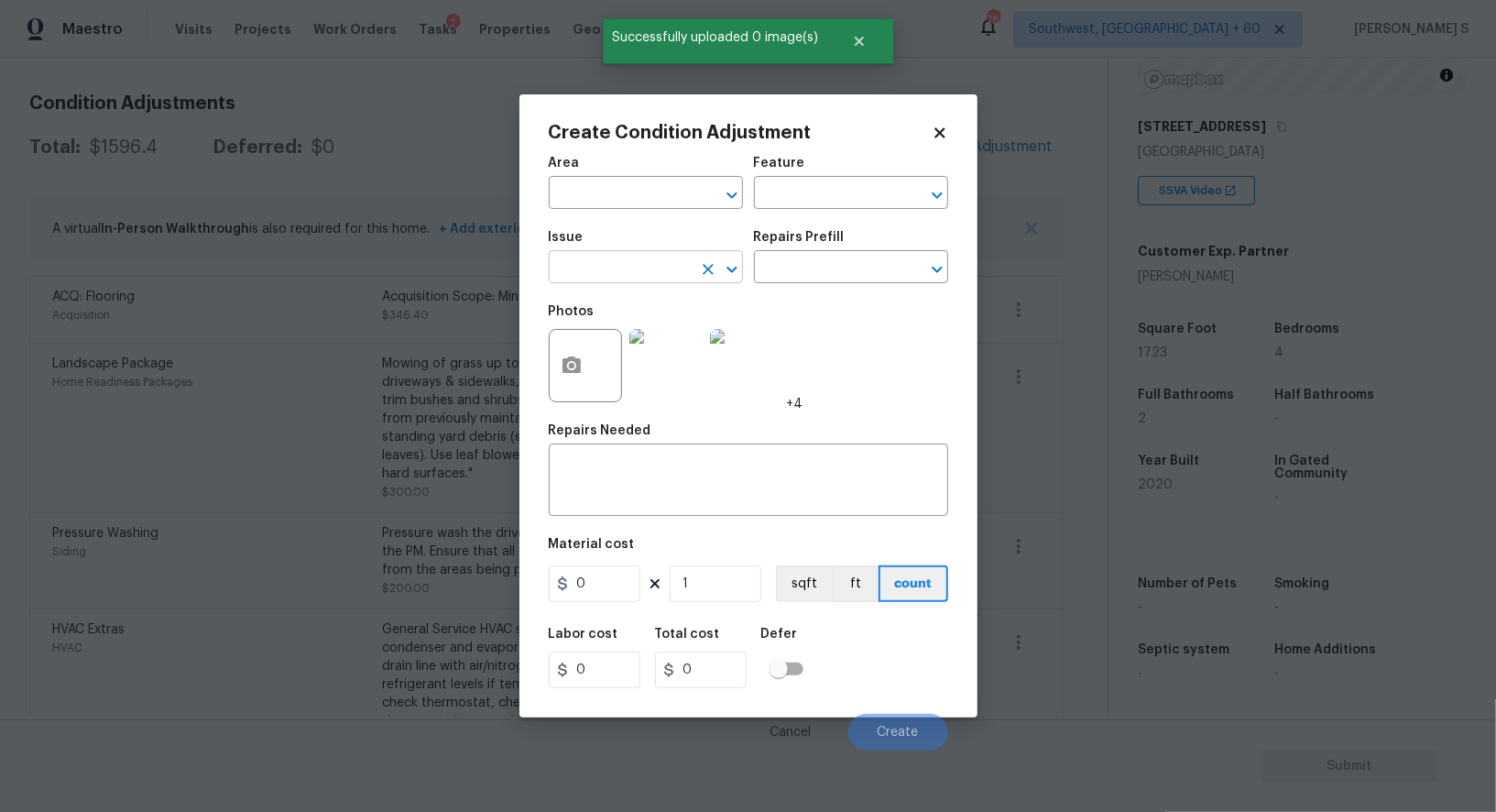
click at [640, 262] on input "text" at bounding box center [621, 269] width 143 height 29
type input "ACQ: Flooring"
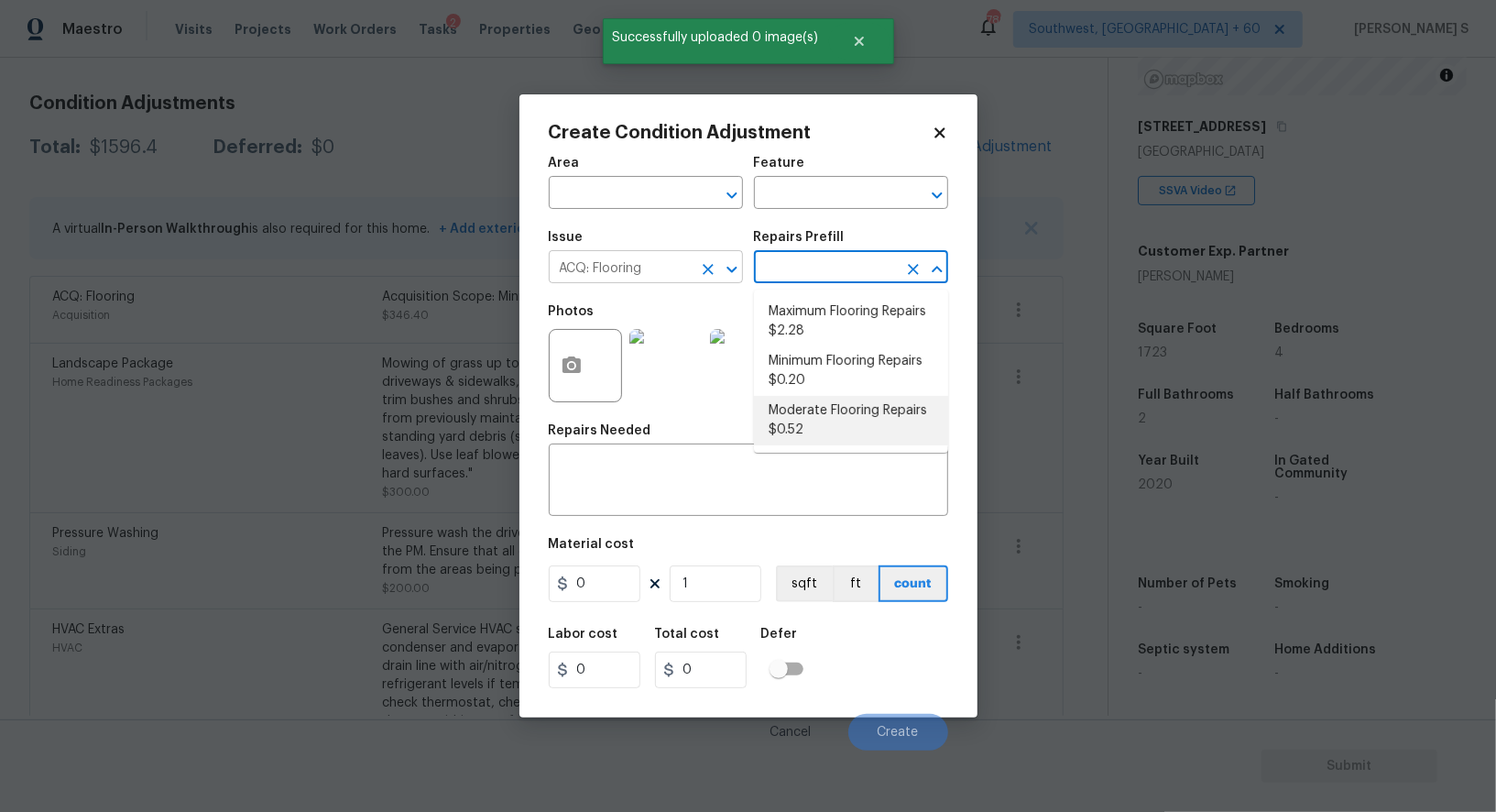
type input "Acquisition"
type textarea "Acquisition Scope: Moderate flooring repairs"
type input "0.52"
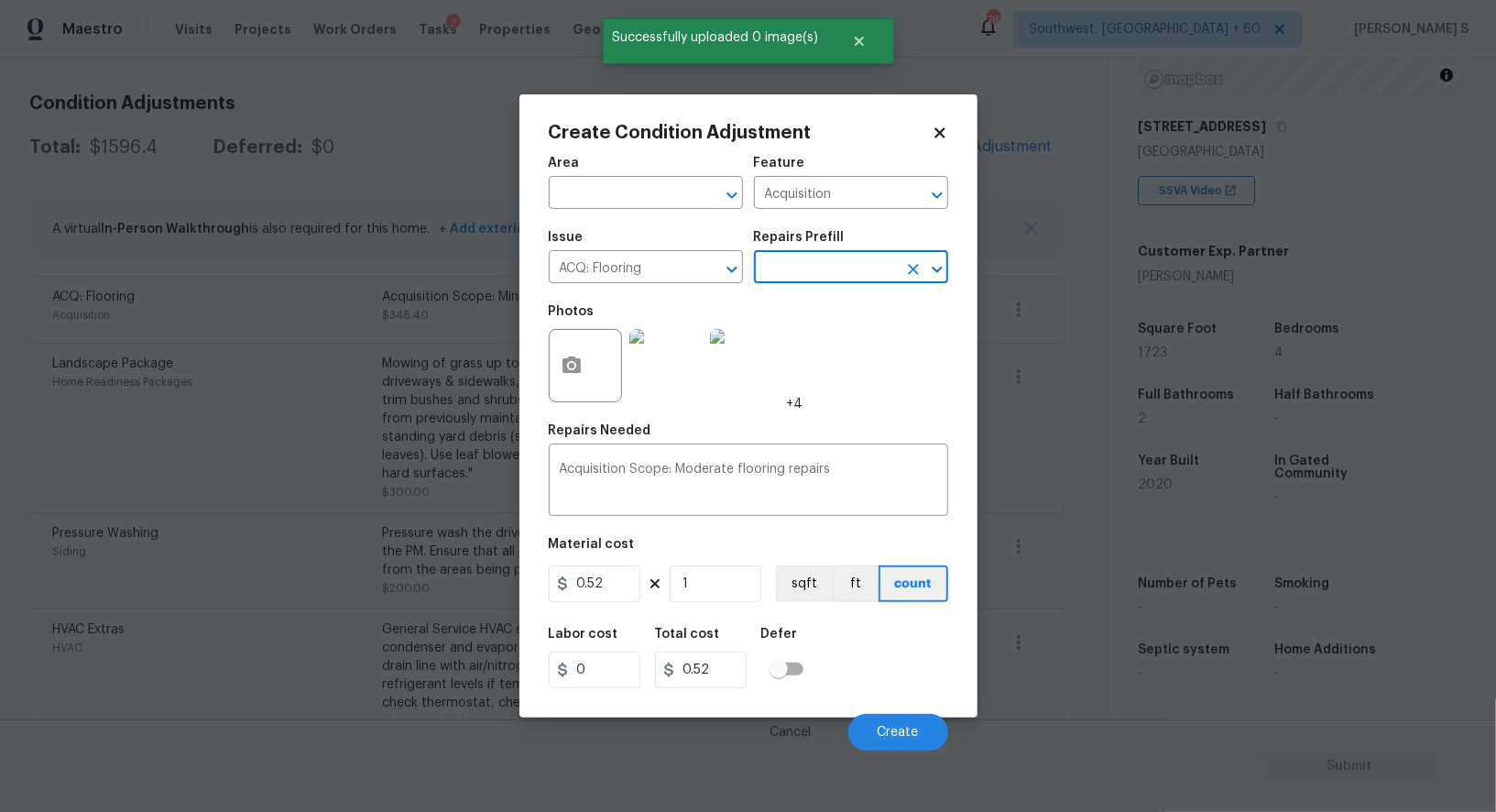
click at [720, 553] on div "Material cost" at bounding box center [749, 549] width 399 height 24
click at [720, 596] on input "1" at bounding box center [716, 584] width 92 height 36
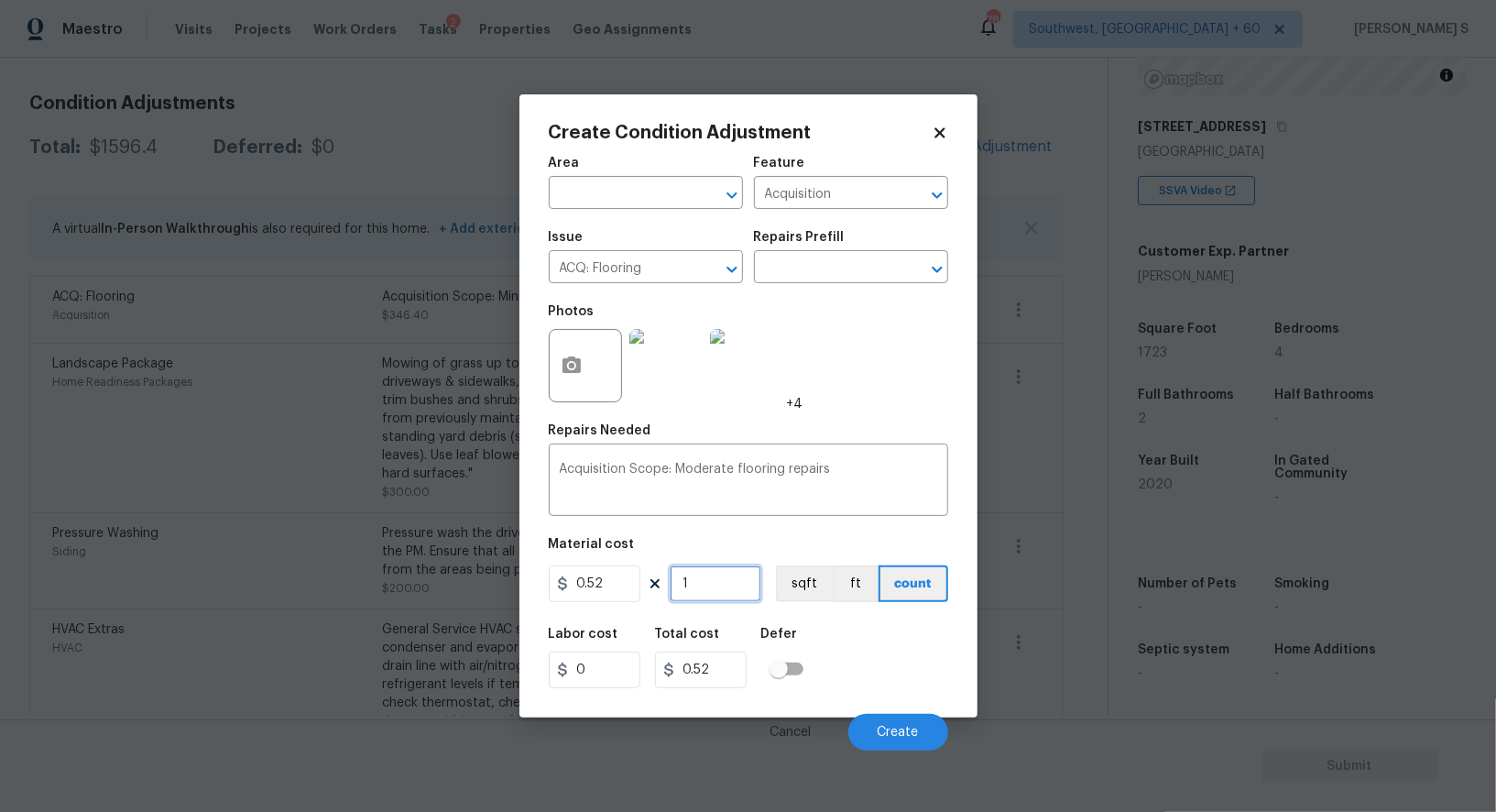
paste input "732"
type input "1732"
type input "900.64"
type input "1732"
click at [812, 582] on button "sqft" at bounding box center [803, 584] width 56 height 36
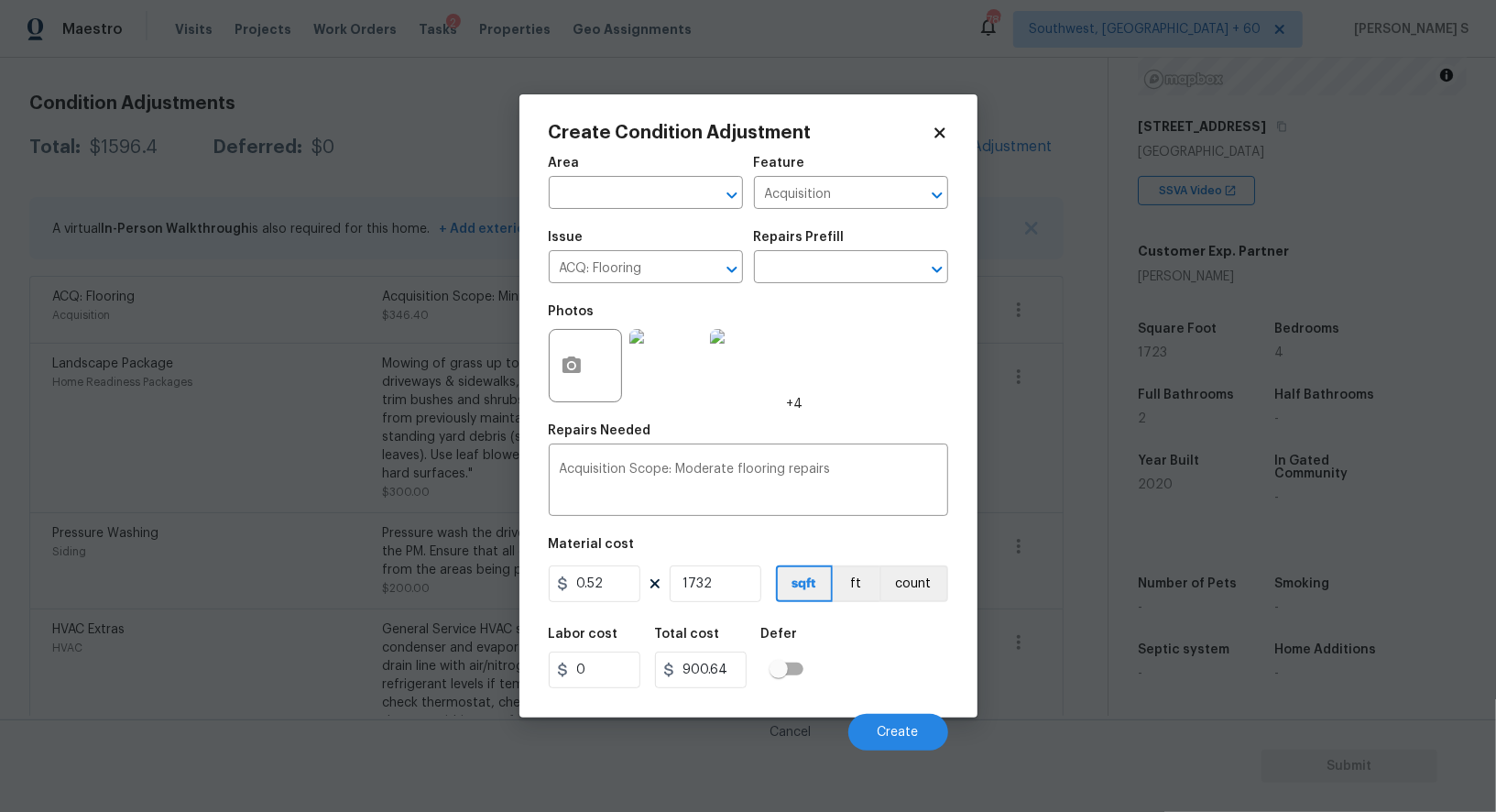
click at [832, 634] on div "Labor cost 0 Total cost 900.64 Defer" at bounding box center [749, 658] width 399 height 82
click at [911, 726] on button "Create" at bounding box center [898, 732] width 100 height 36
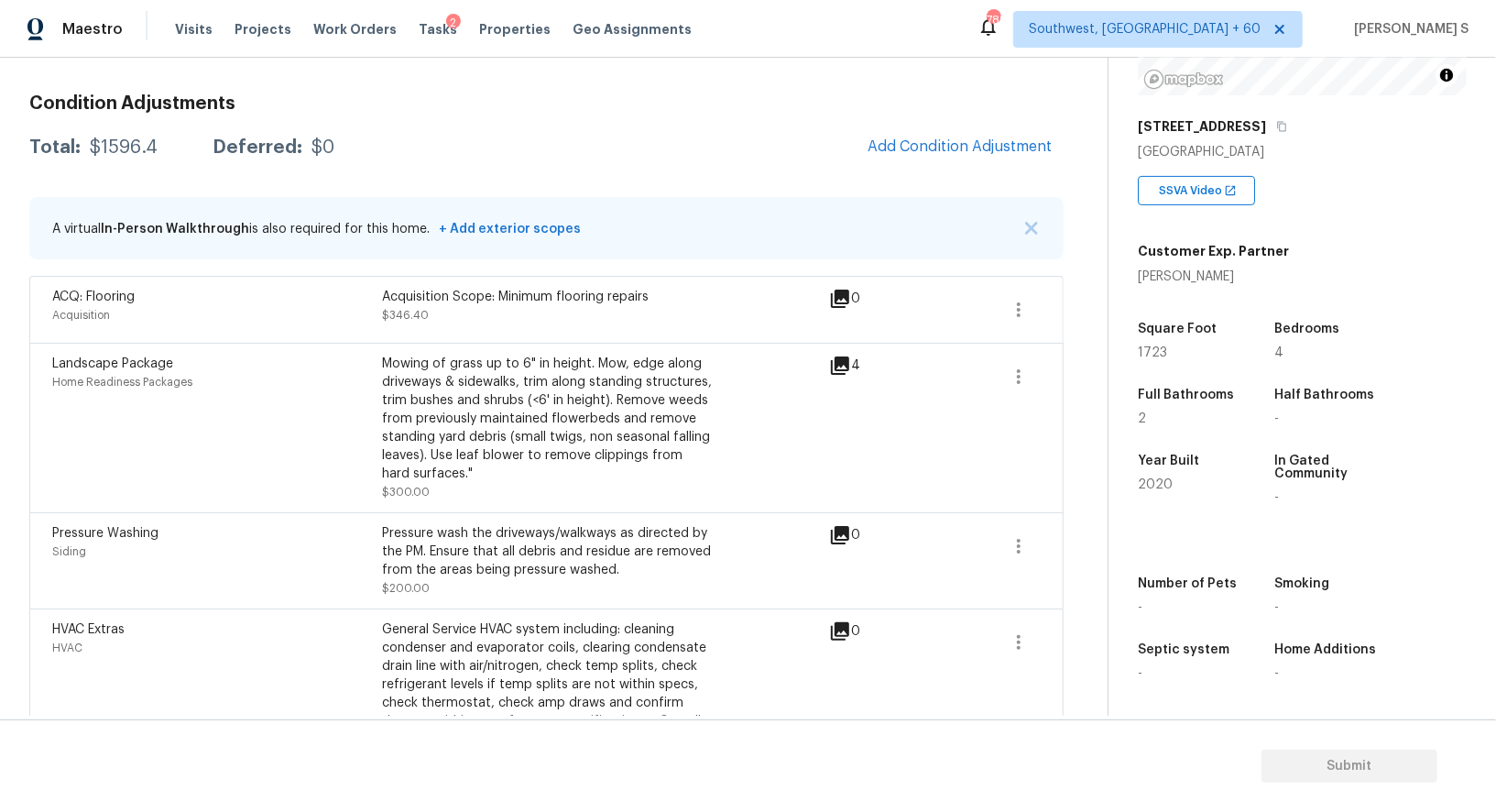
drag, startPoint x: 139, startPoint y: 584, endPoint x: 785, endPoint y: 317, distance: 699.0
click at [139, 584] on body "Maestro Visits Projects Work Orders Tasks 2 Properties Geo Assignments 789 Sout…" at bounding box center [748, 406] width 1496 height 812
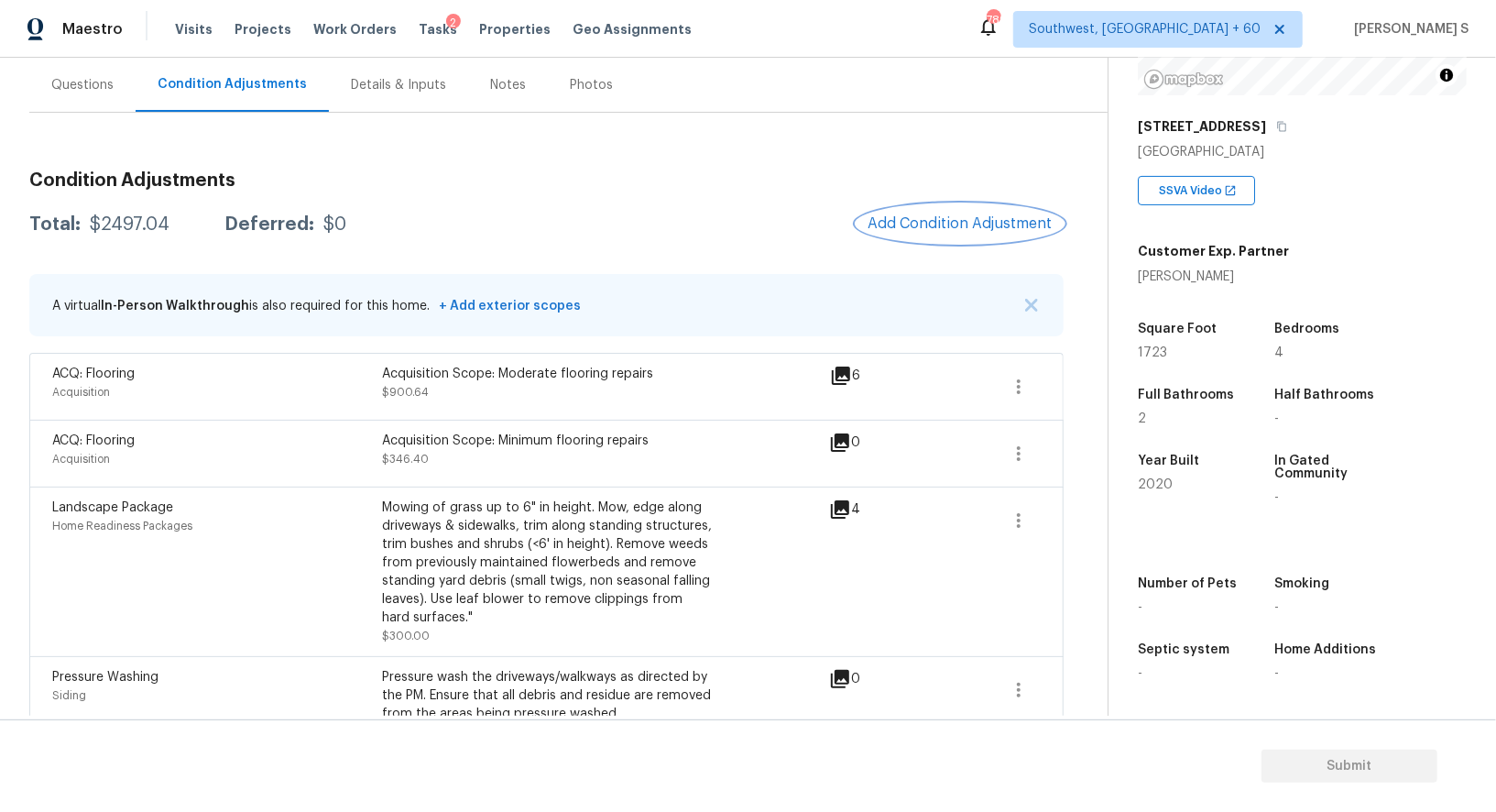
scroll to position [0, 0]
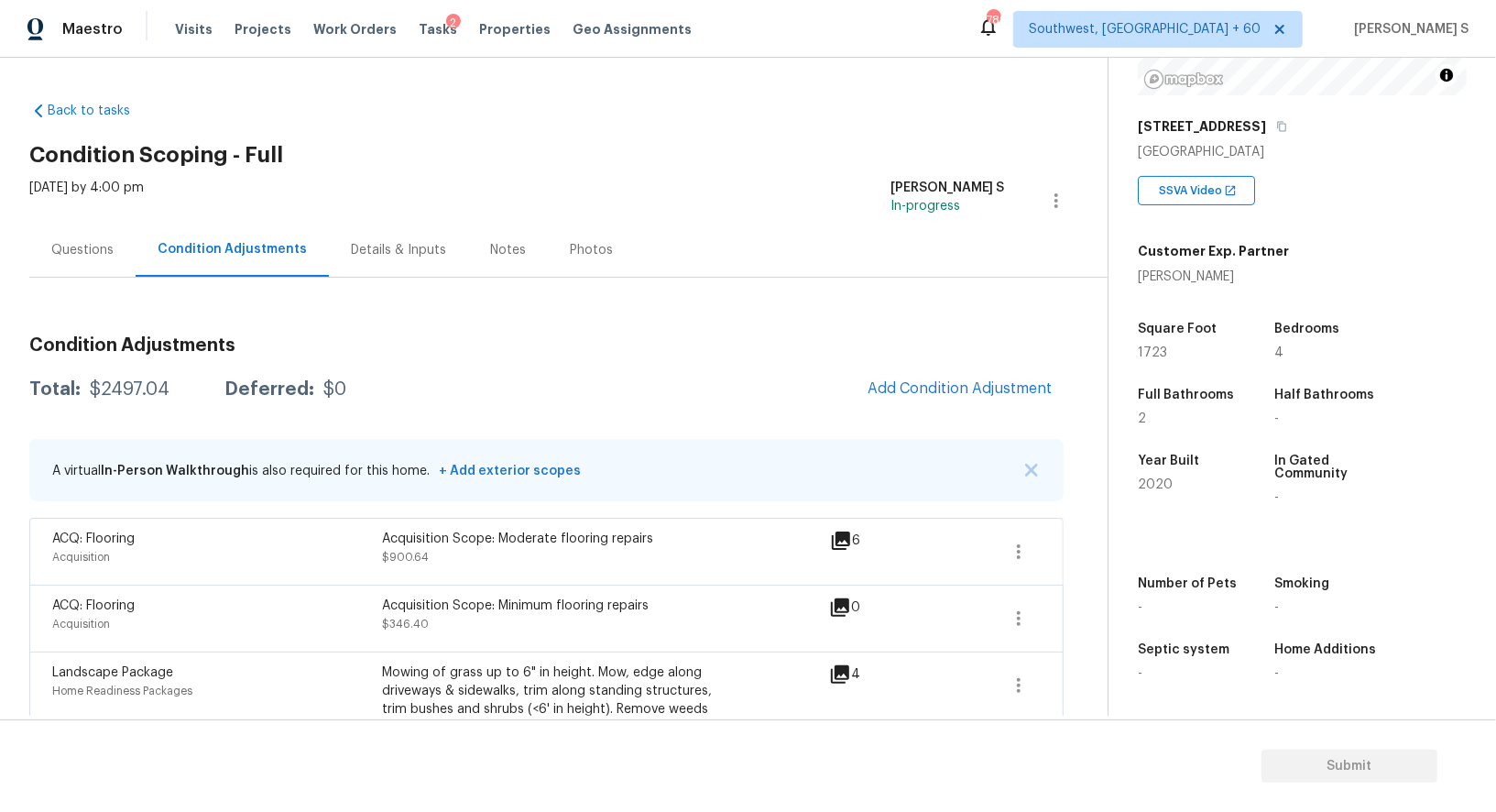
click at [103, 213] on div "[DATE] by 4:00 pm" at bounding box center [87, 201] width 115 height 44
click at [103, 241] on div "Questions" at bounding box center [82, 249] width 62 height 18
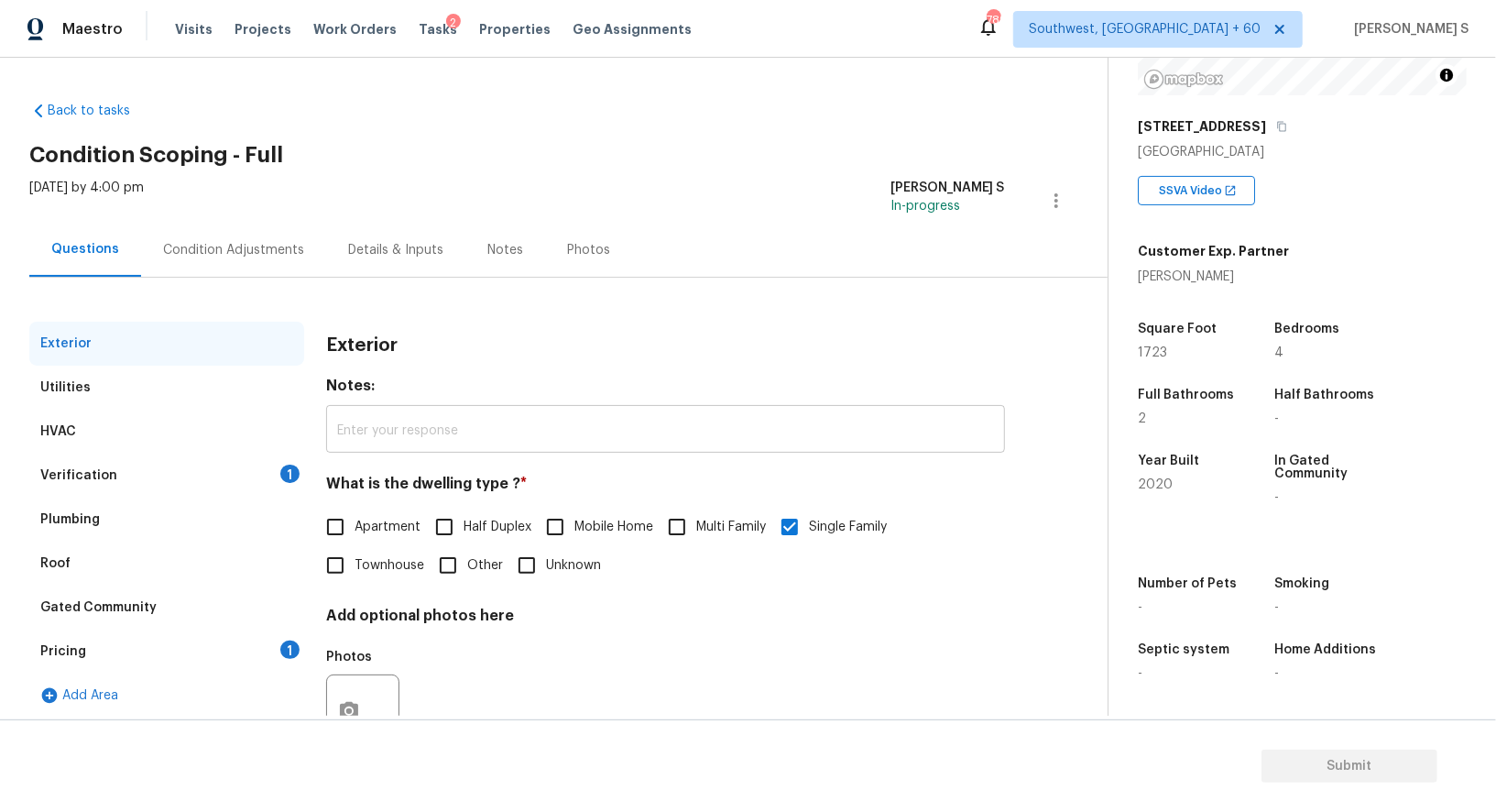
scroll to position [70, 0]
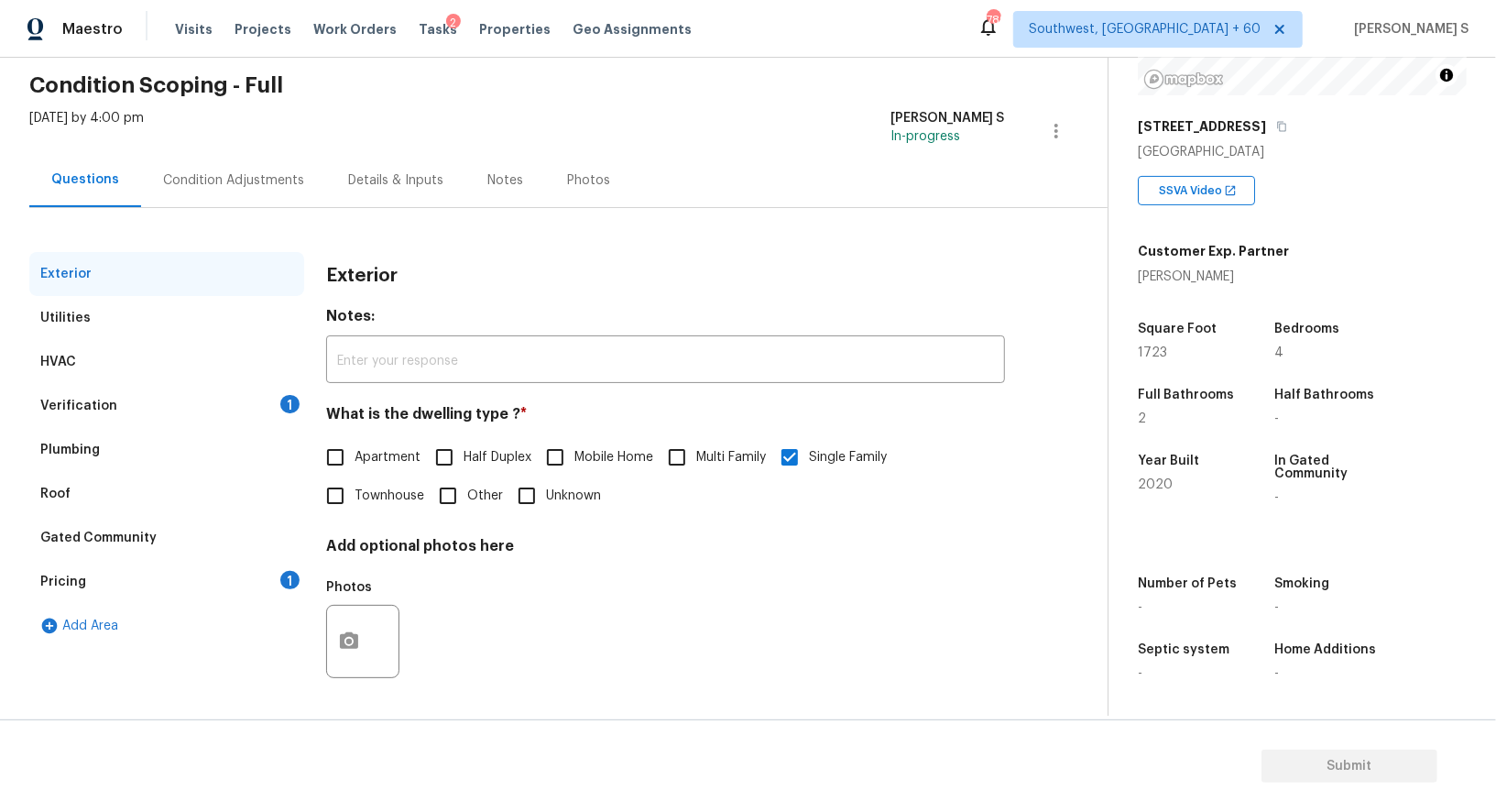
click at [274, 395] on div "Verification 1" at bounding box center [167, 406] width 275 height 44
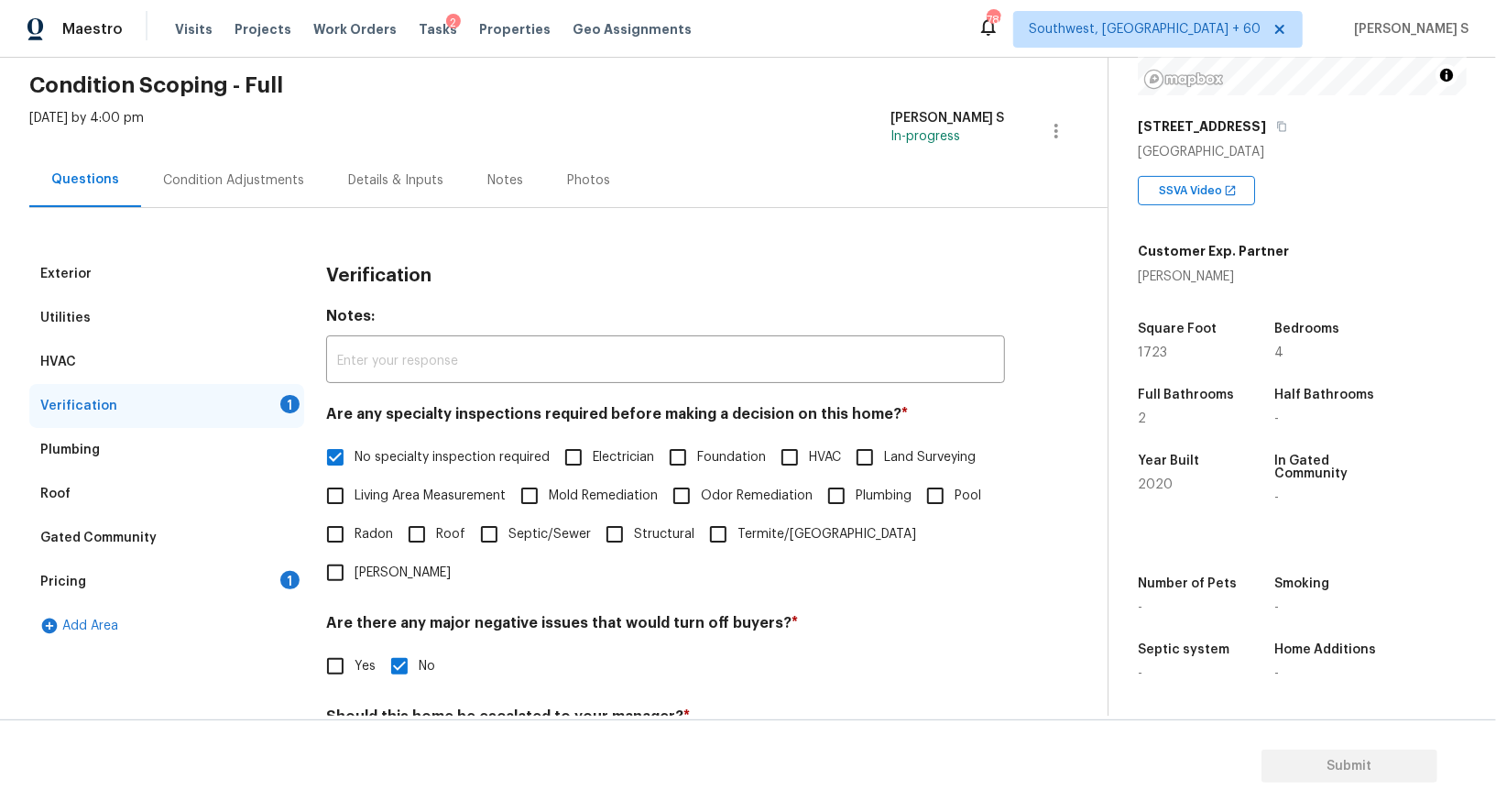
scroll to position [234, 0]
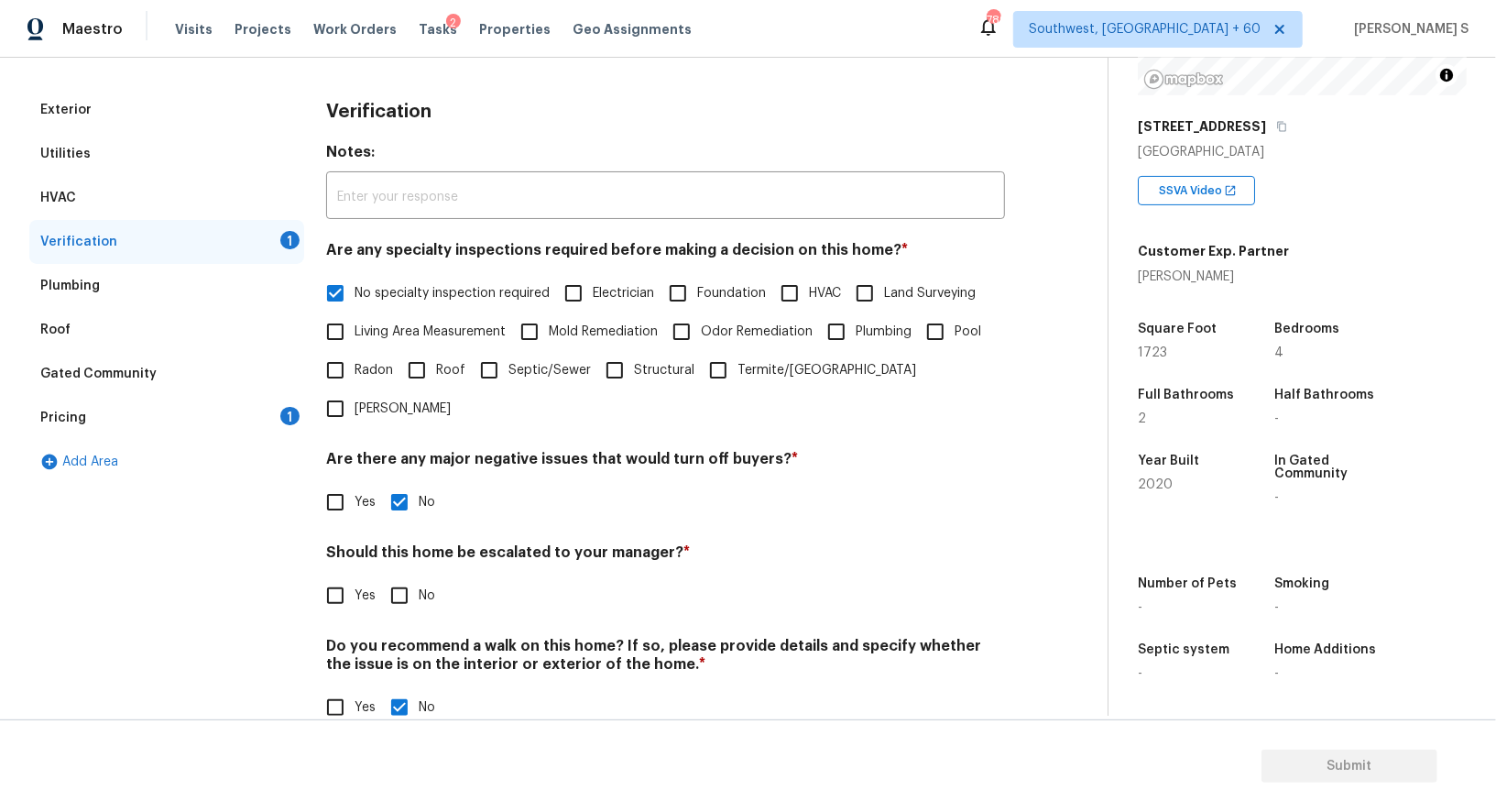
click at [400, 576] on input "No" at bounding box center [399, 595] width 38 height 38
checkbox input "true"
click at [289, 416] on div "1" at bounding box center [290, 416] width 19 height 18
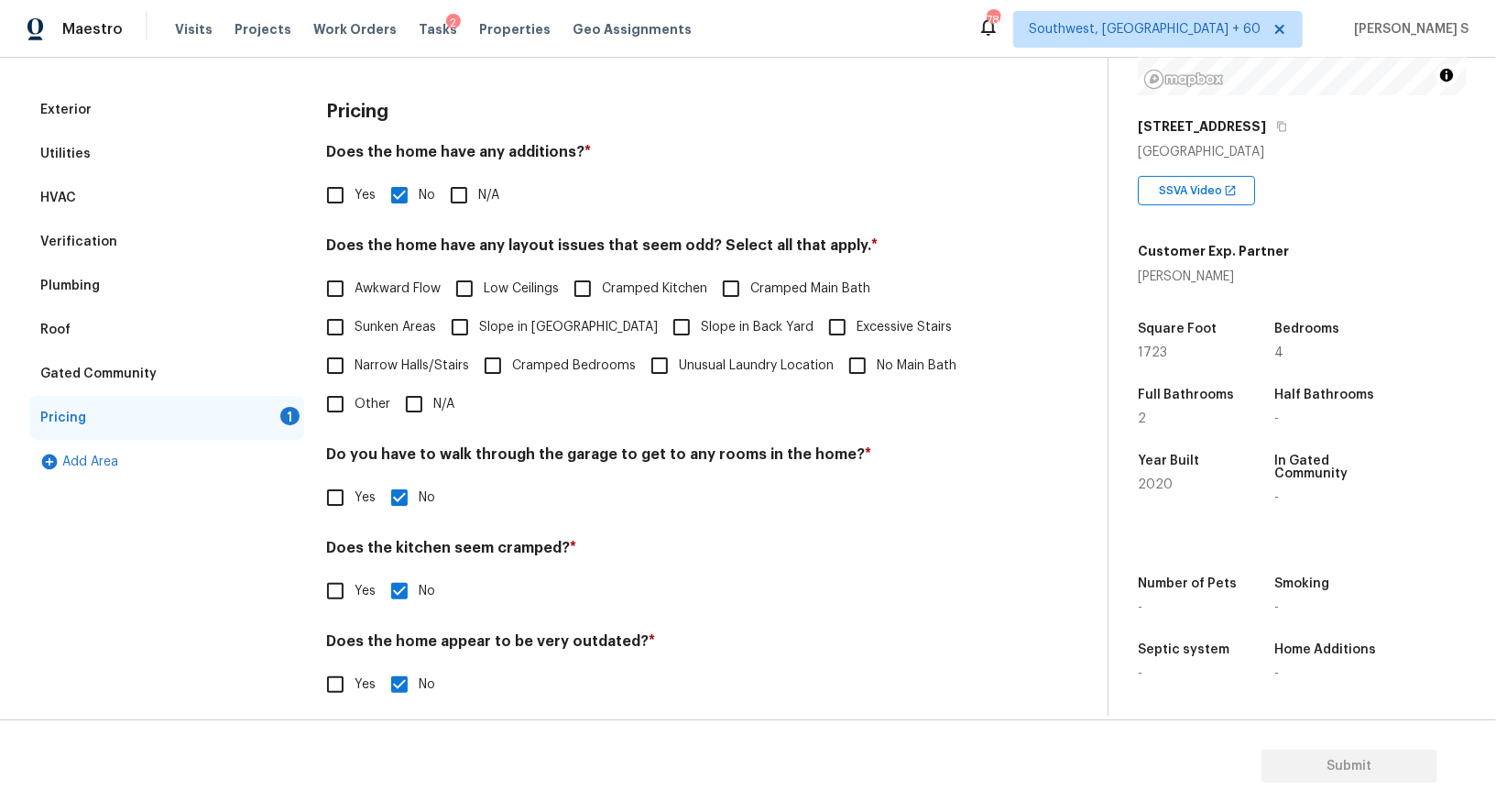
click at [521, 320] on span "Slope in [GEOGRAPHIC_DATA]" at bounding box center [568, 328] width 179 height 19
click at [480, 320] on input "Slope in [GEOGRAPHIC_DATA]" at bounding box center [459, 327] width 38 height 38
checkbox input "true"
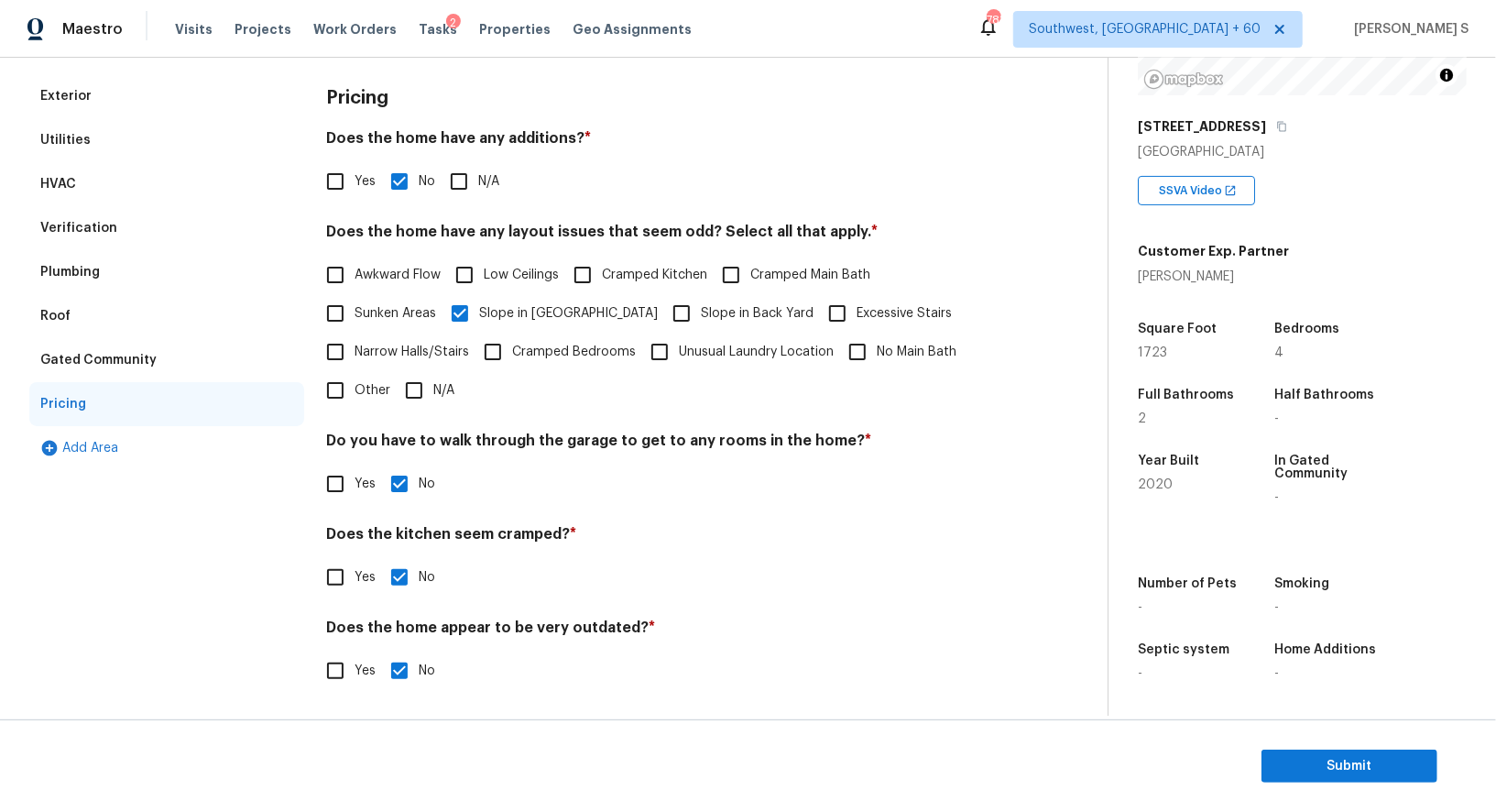
scroll to position [0, 0]
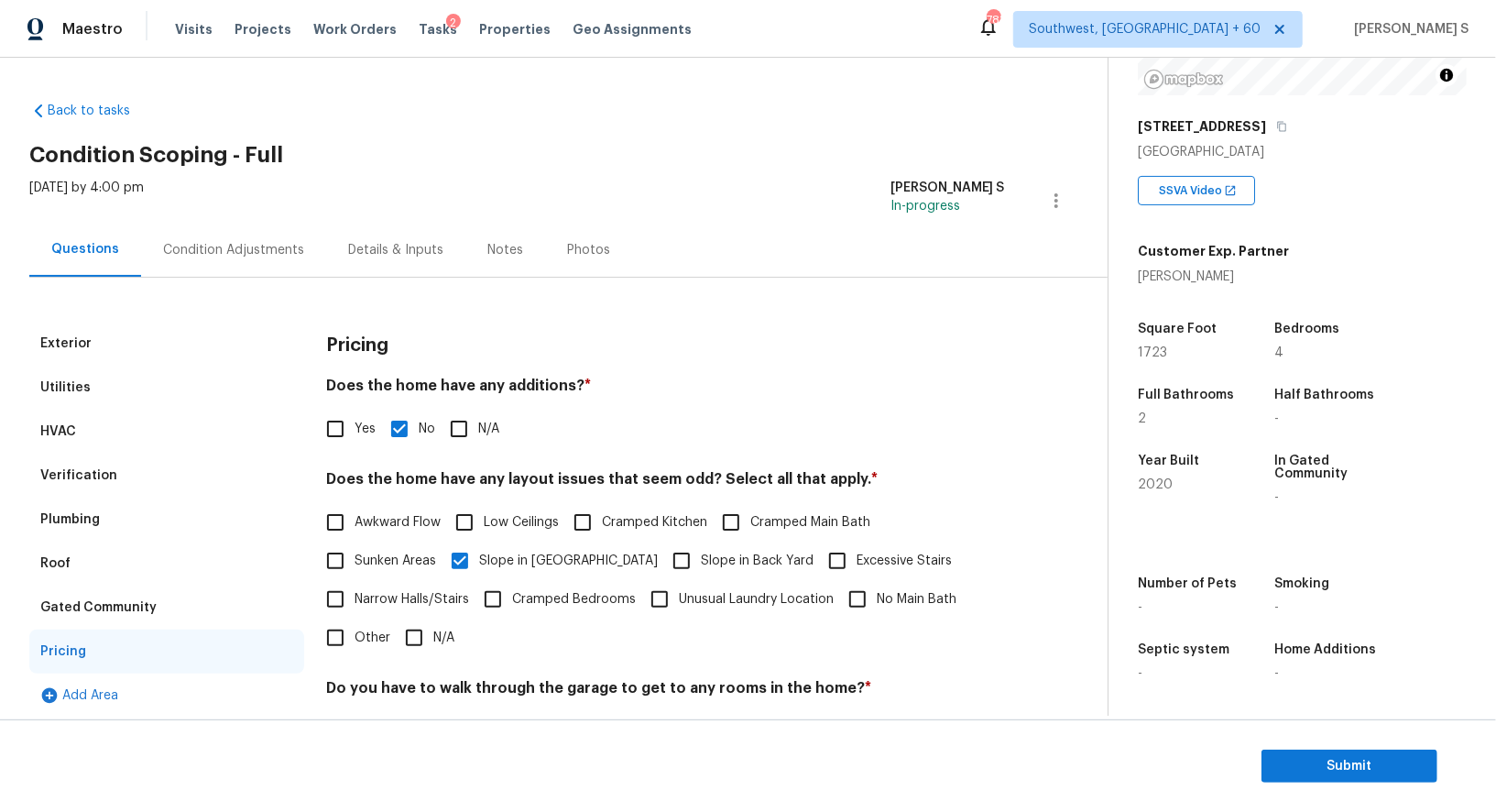
click at [249, 234] on div "Condition Adjustments" at bounding box center [234, 249] width 185 height 54
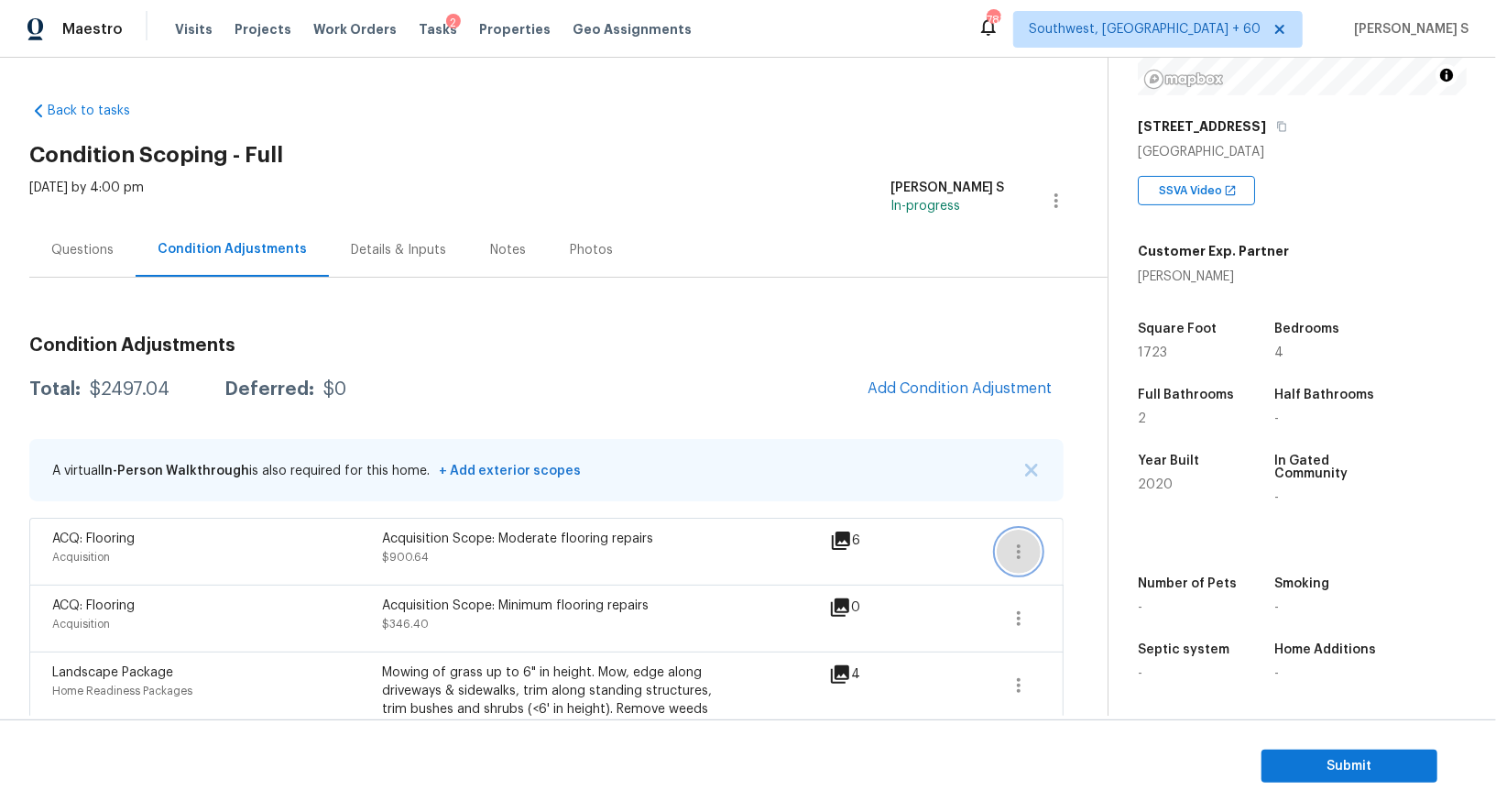
click at [1019, 555] on icon "button" at bounding box center [1019, 551] width 4 height 14
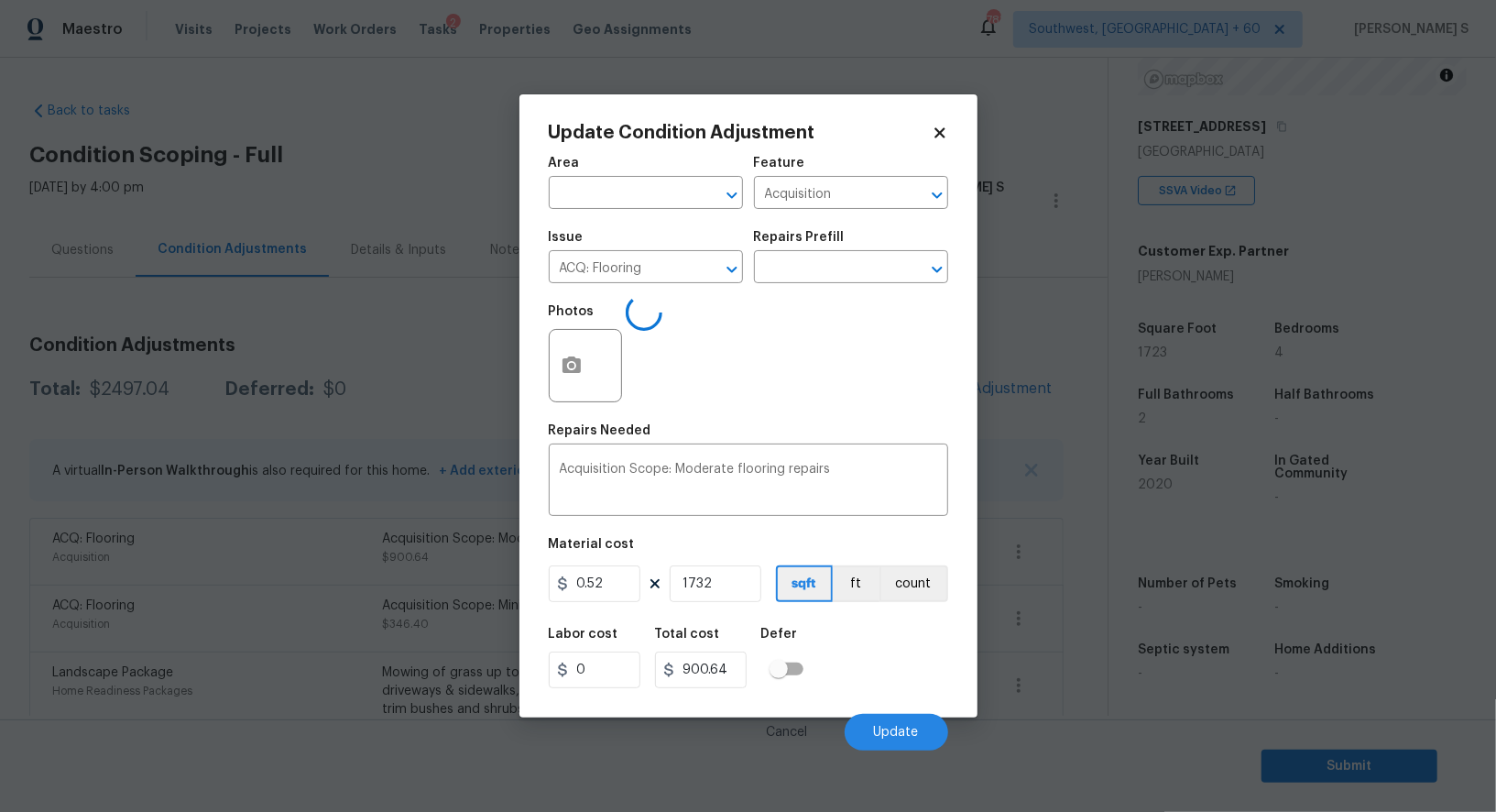
click at [679, 301] on div "Photos" at bounding box center [749, 353] width 399 height 119
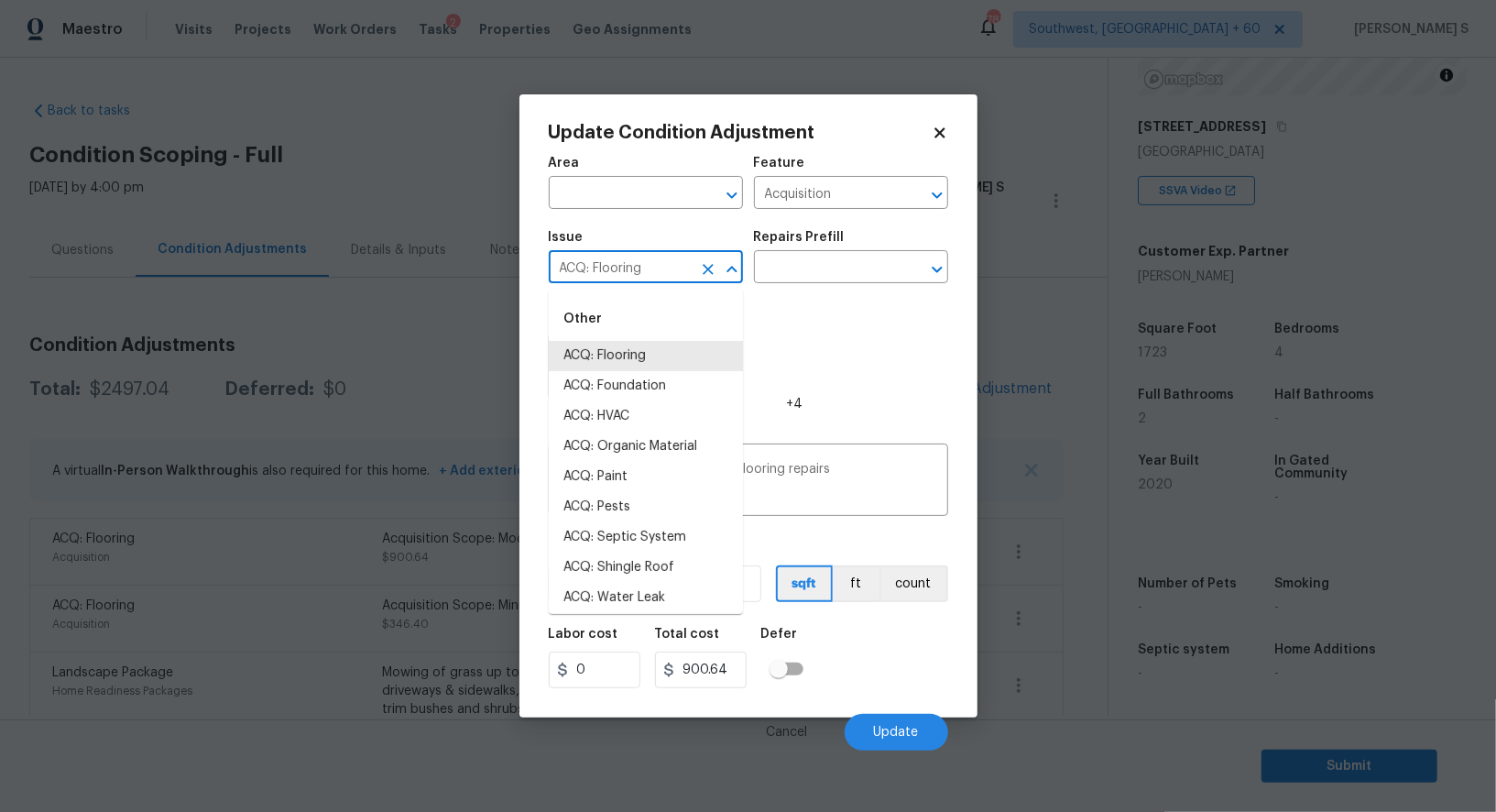
click at [675, 279] on input "ACQ: Flooring" at bounding box center [621, 269] width 143 height 29
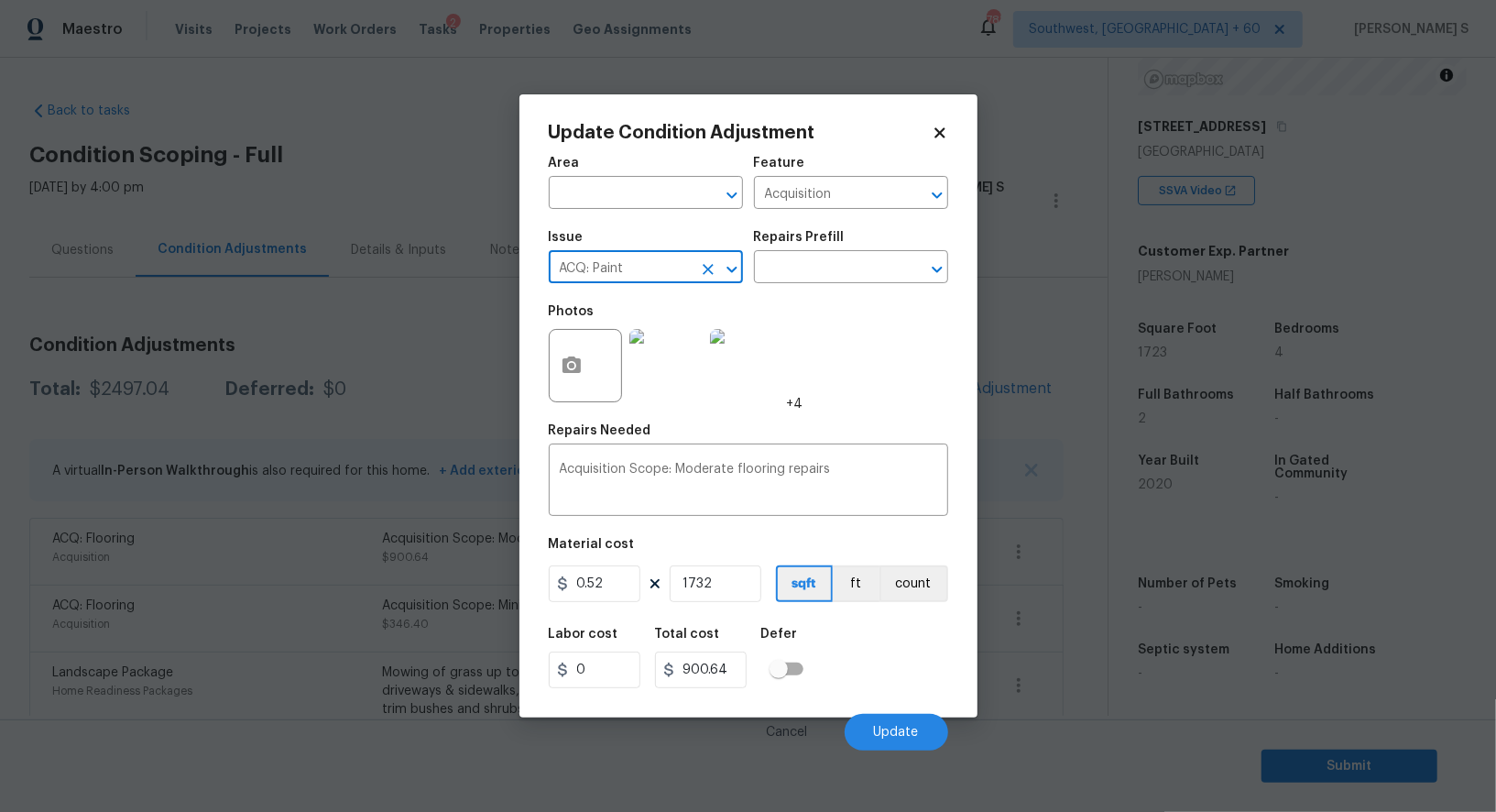
type input "ACQ: Paint"
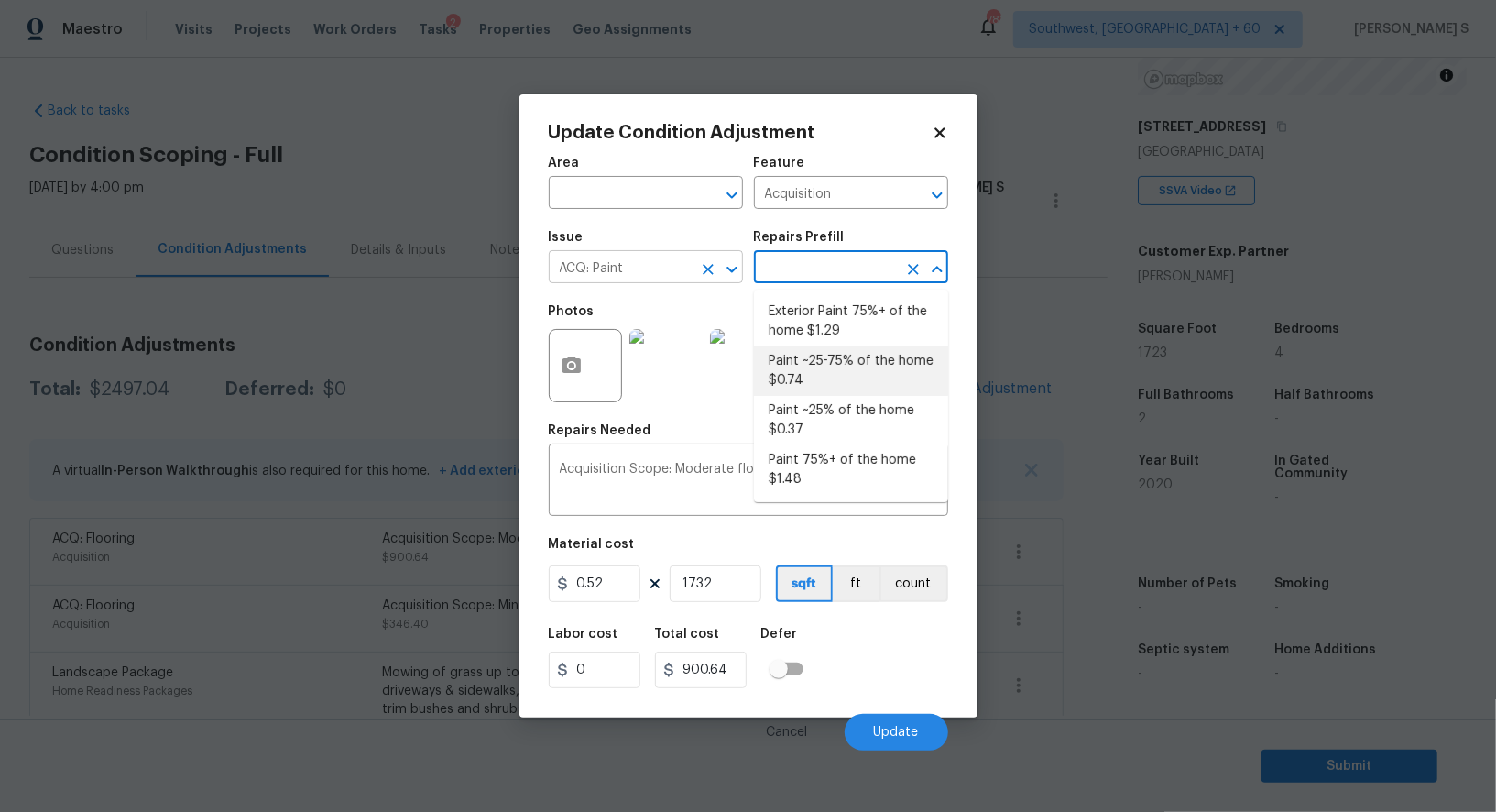
type textarea "Acquisition Scope: ~25 - 75% of the home needs interior paint"
type input "0.74"
type input "1281.68"
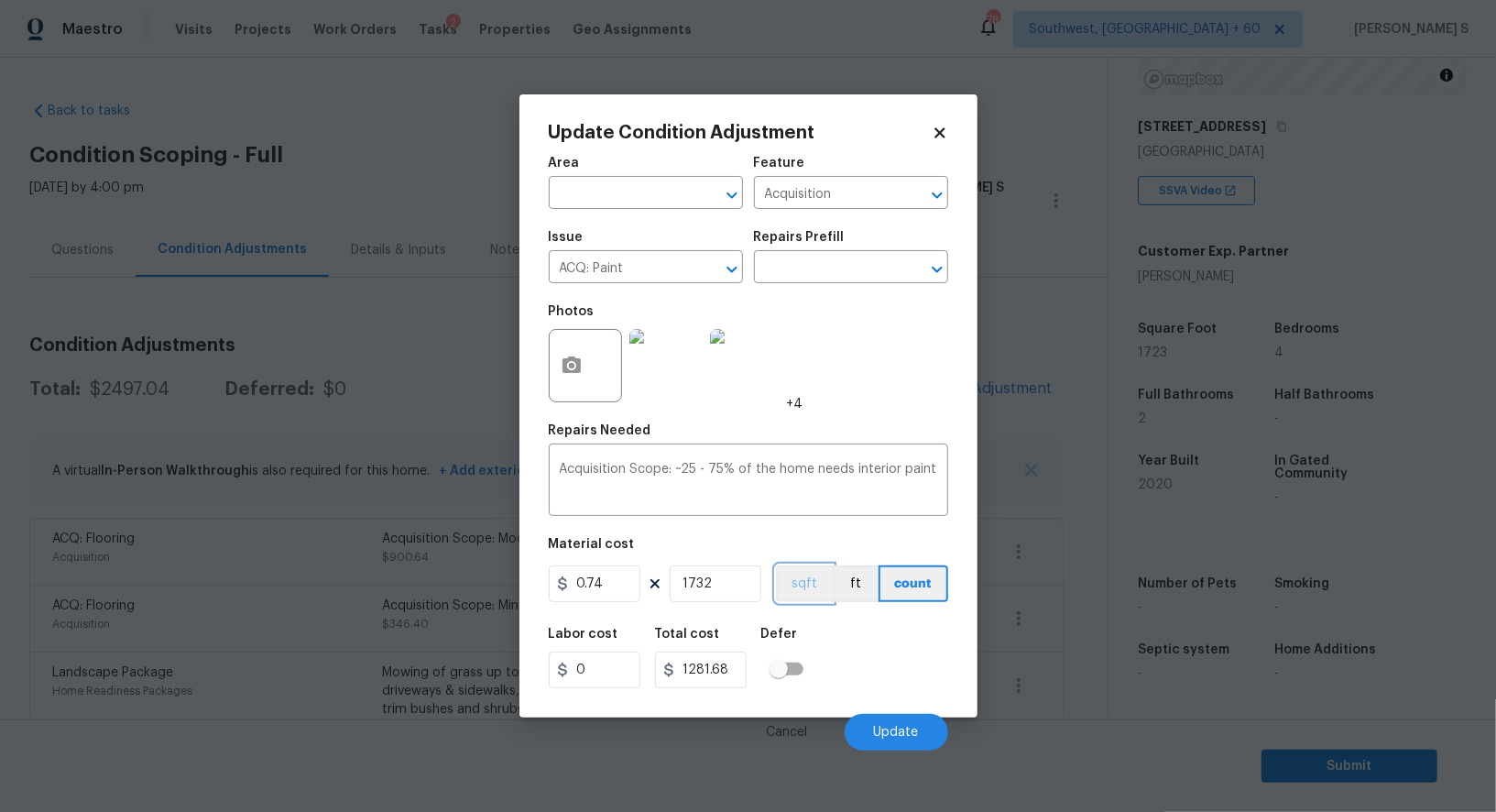
click at [811, 595] on button "sqft" at bounding box center [803, 584] width 56 height 36
click at [852, 652] on div "Labor cost 0 Total cost 1281.68 Defer" at bounding box center [749, 658] width 399 height 82
click at [874, 726] on button "Update" at bounding box center [896, 732] width 103 height 36
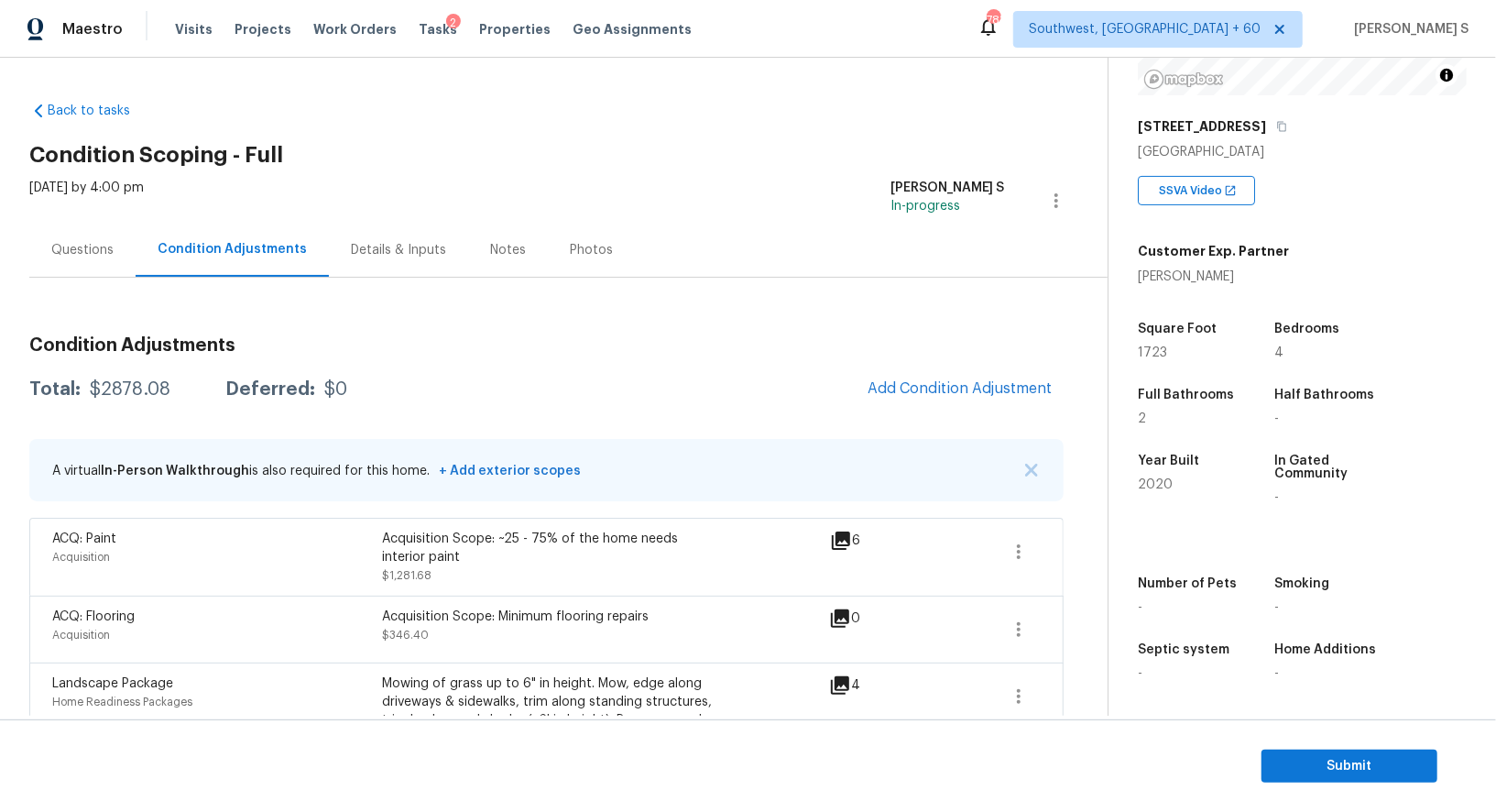
click at [87, 263] on div "Questions" at bounding box center [82, 249] width 106 height 54
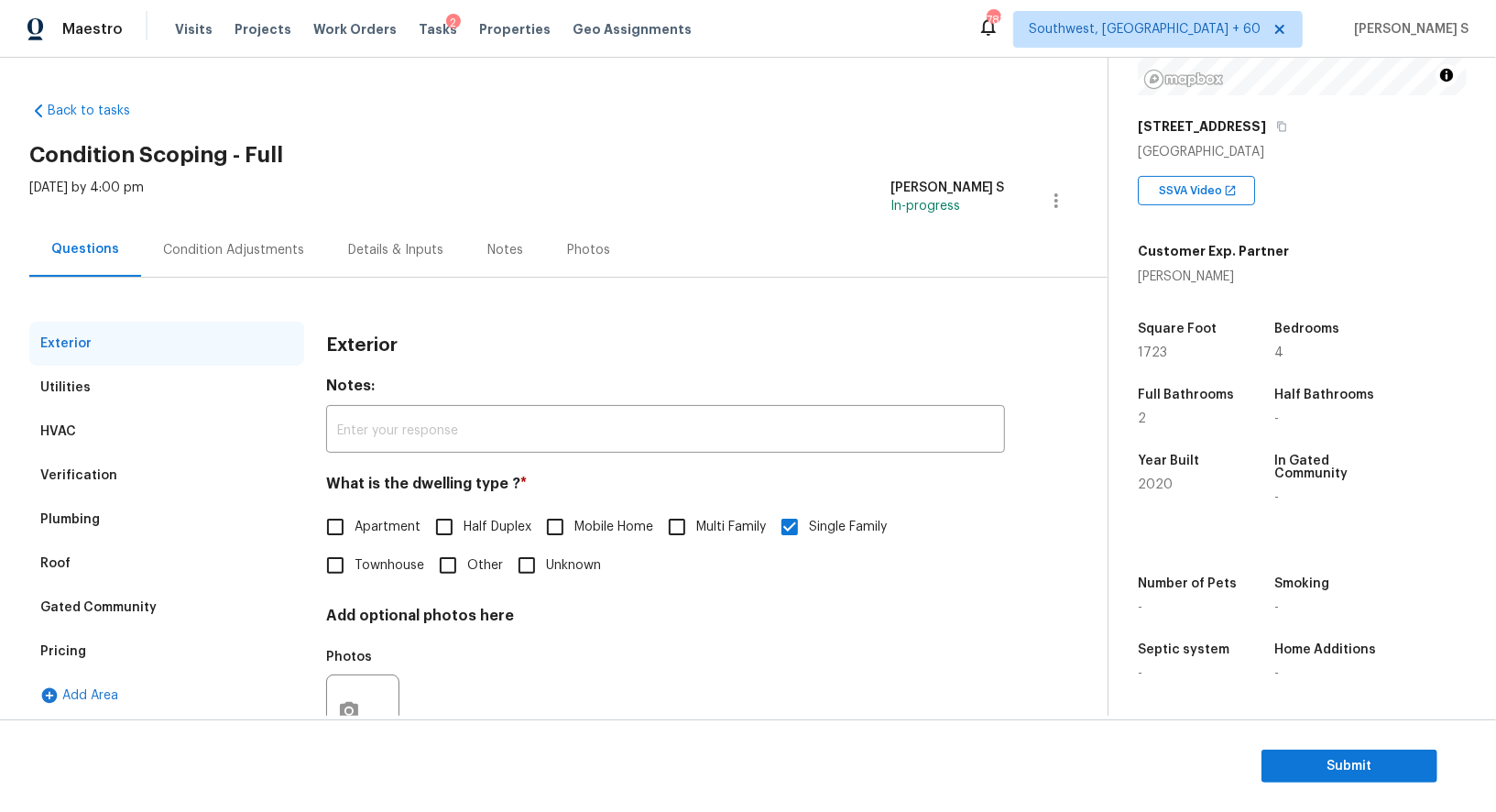
click at [203, 237] on div "Condition Adjustments" at bounding box center [234, 249] width 185 height 54
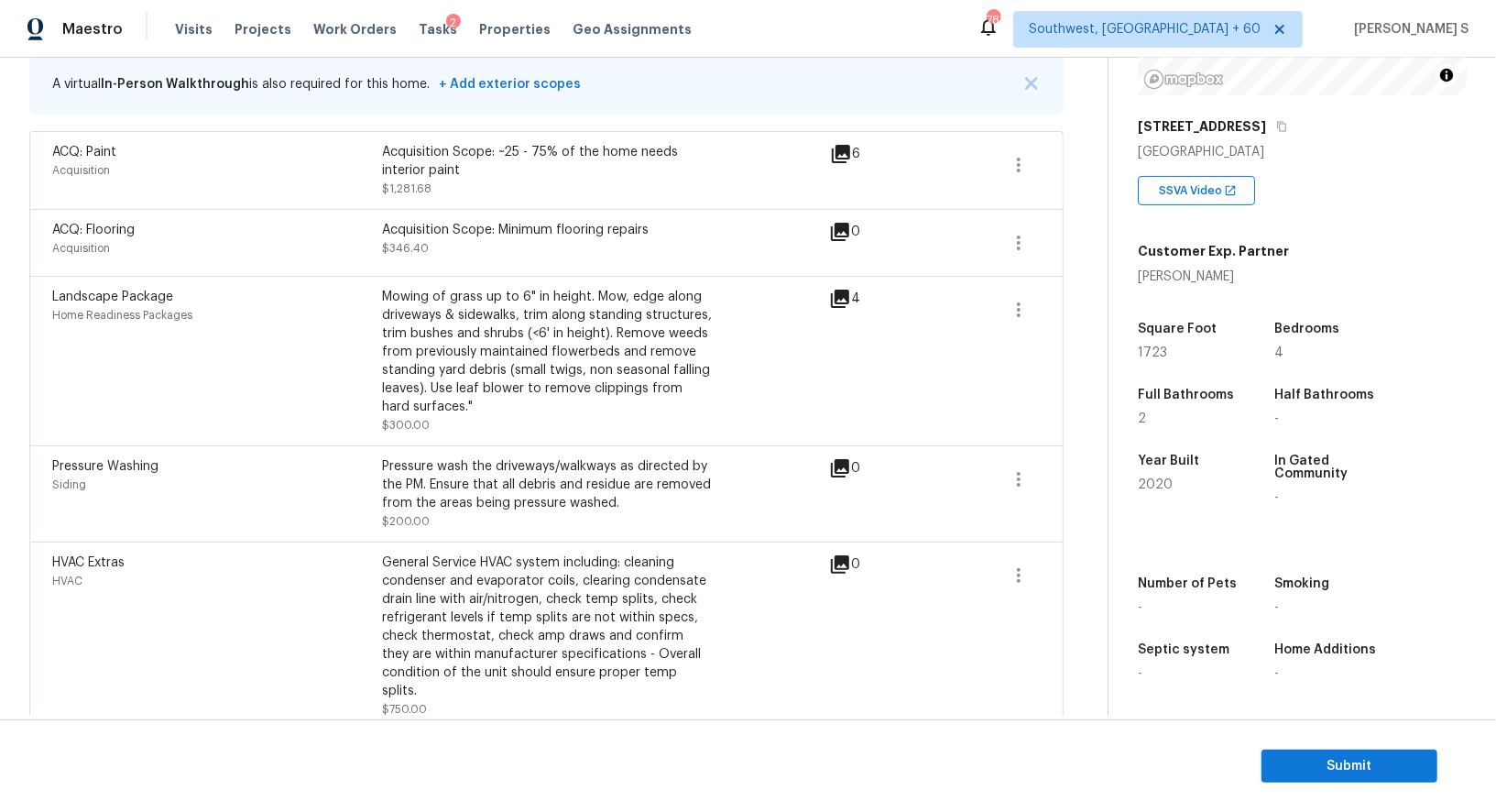
scroll to position [46, 0]
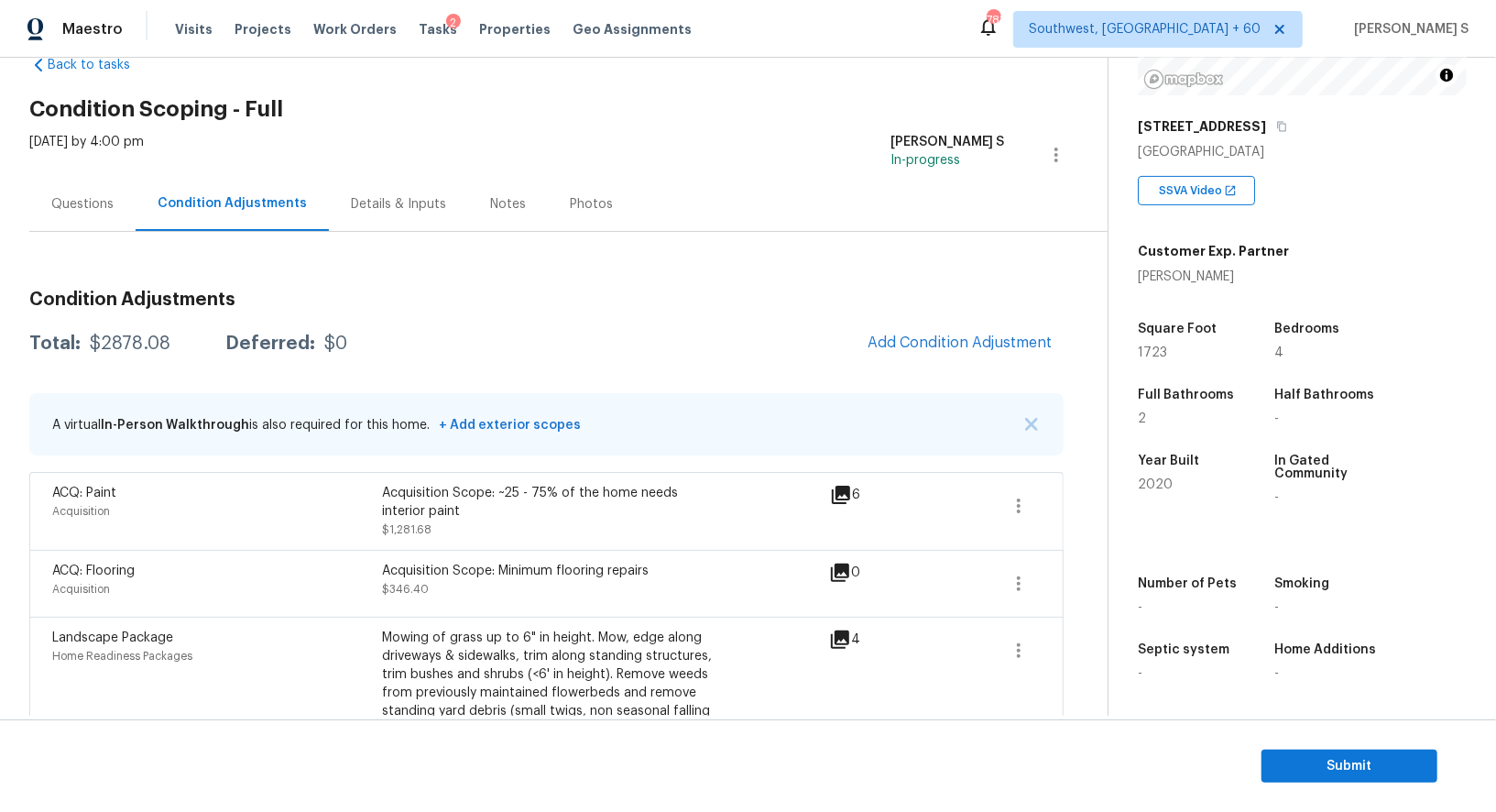
click at [81, 175] on div "[DATE] by 4:00 pm" at bounding box center [87, 155] width 115 height 44
click at [106, 185] on div "Questions" at bounding box center [82, 203] width 106 height 54
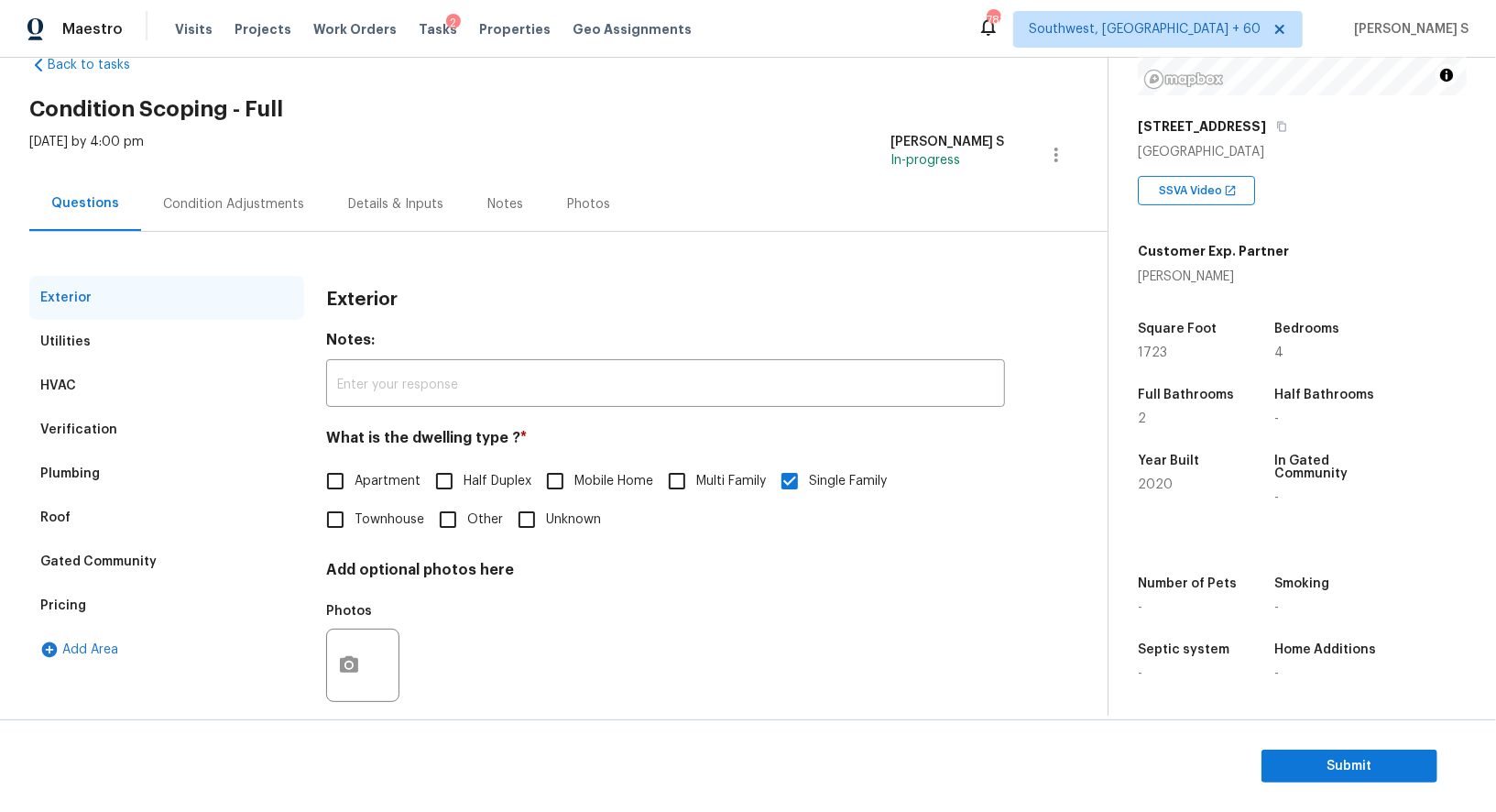
scroll to position [70, 0]
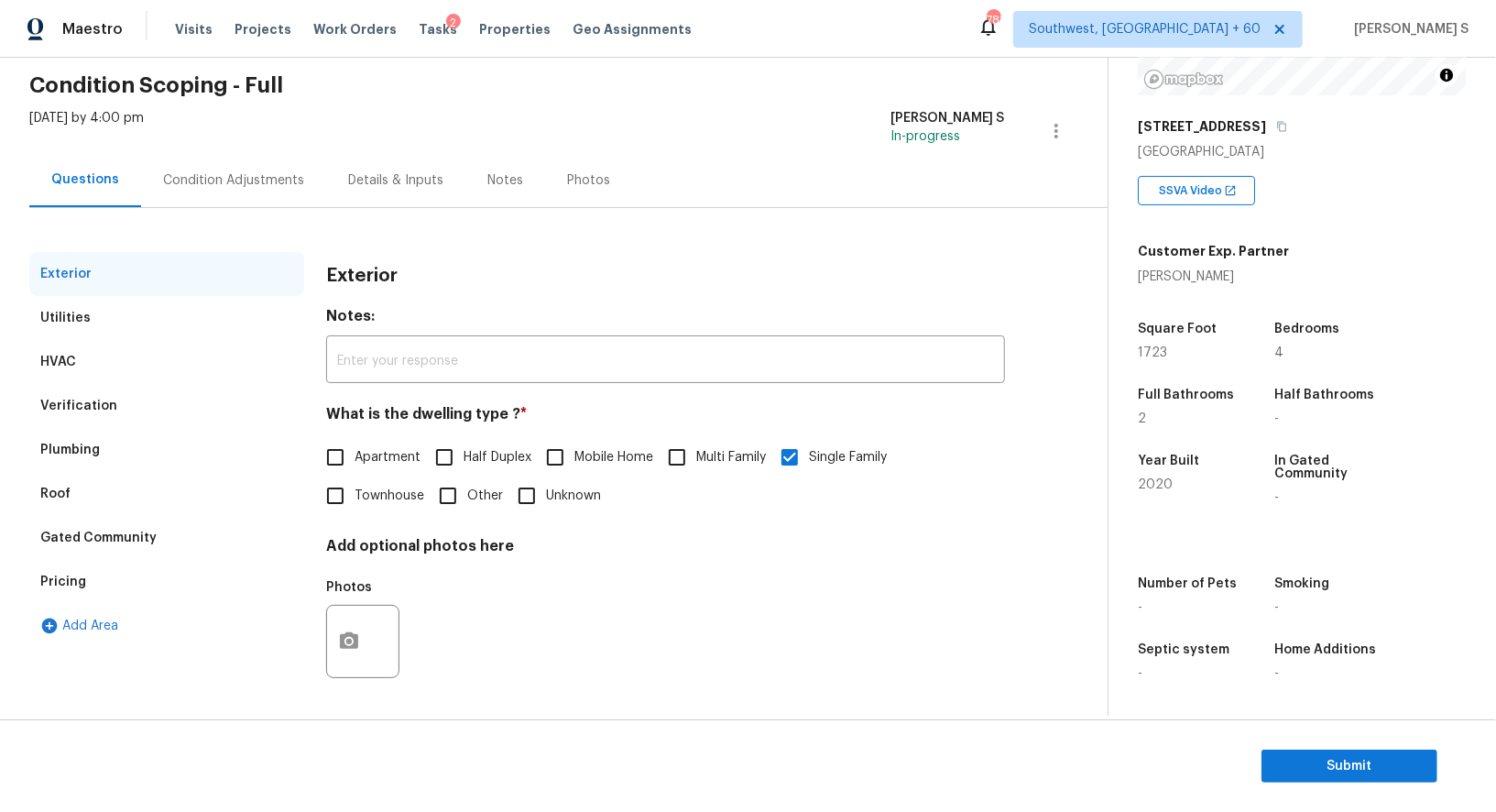
drag, startPoint x: 85, startPoint y: 404, endPoint x: 130, endPoint y: 396, distance: 45.7
click at [85, 403] on div "Verification" at bounding box center [78, 405] width 77 height 18
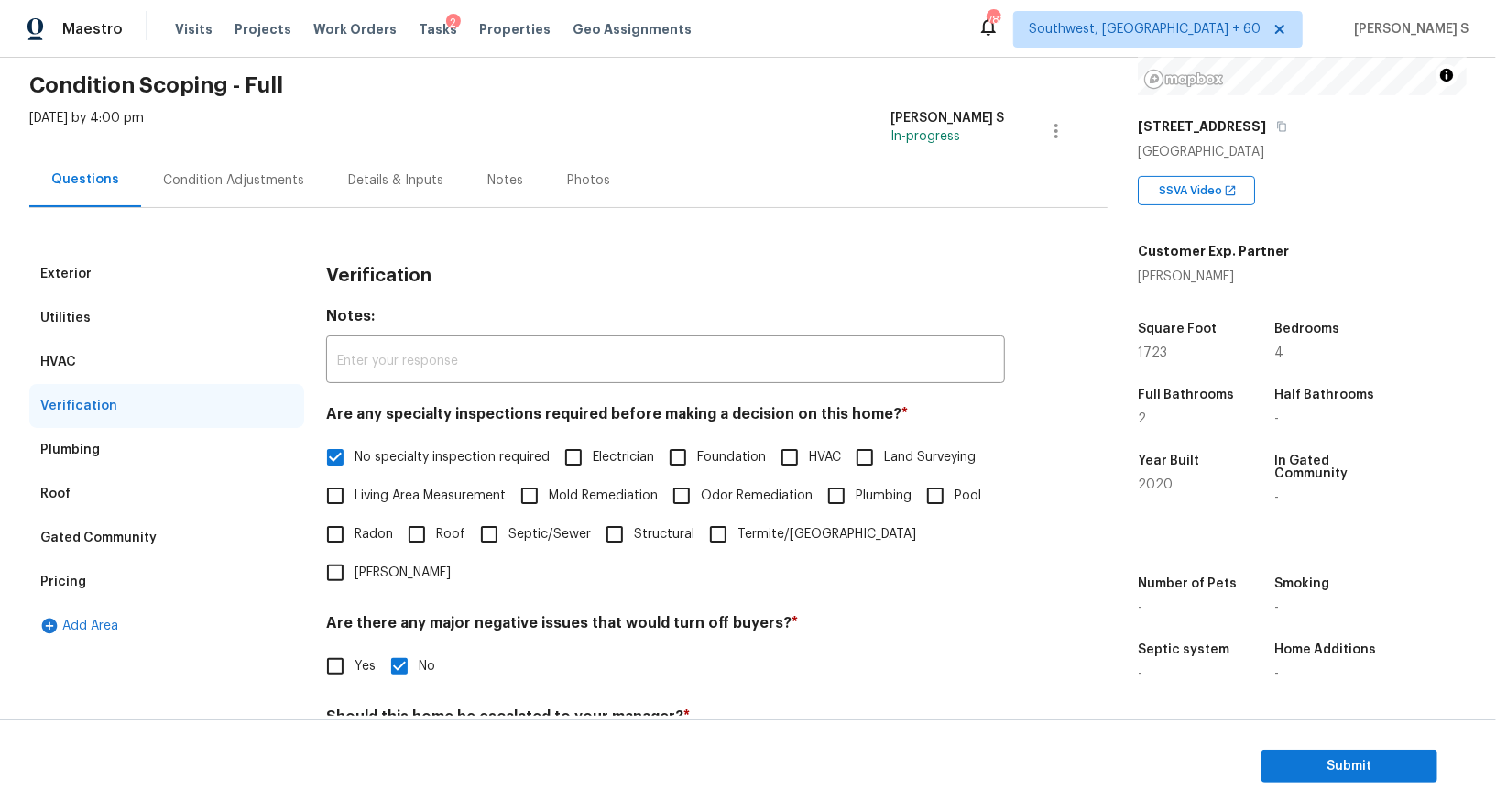
scroll to position [234, 0]
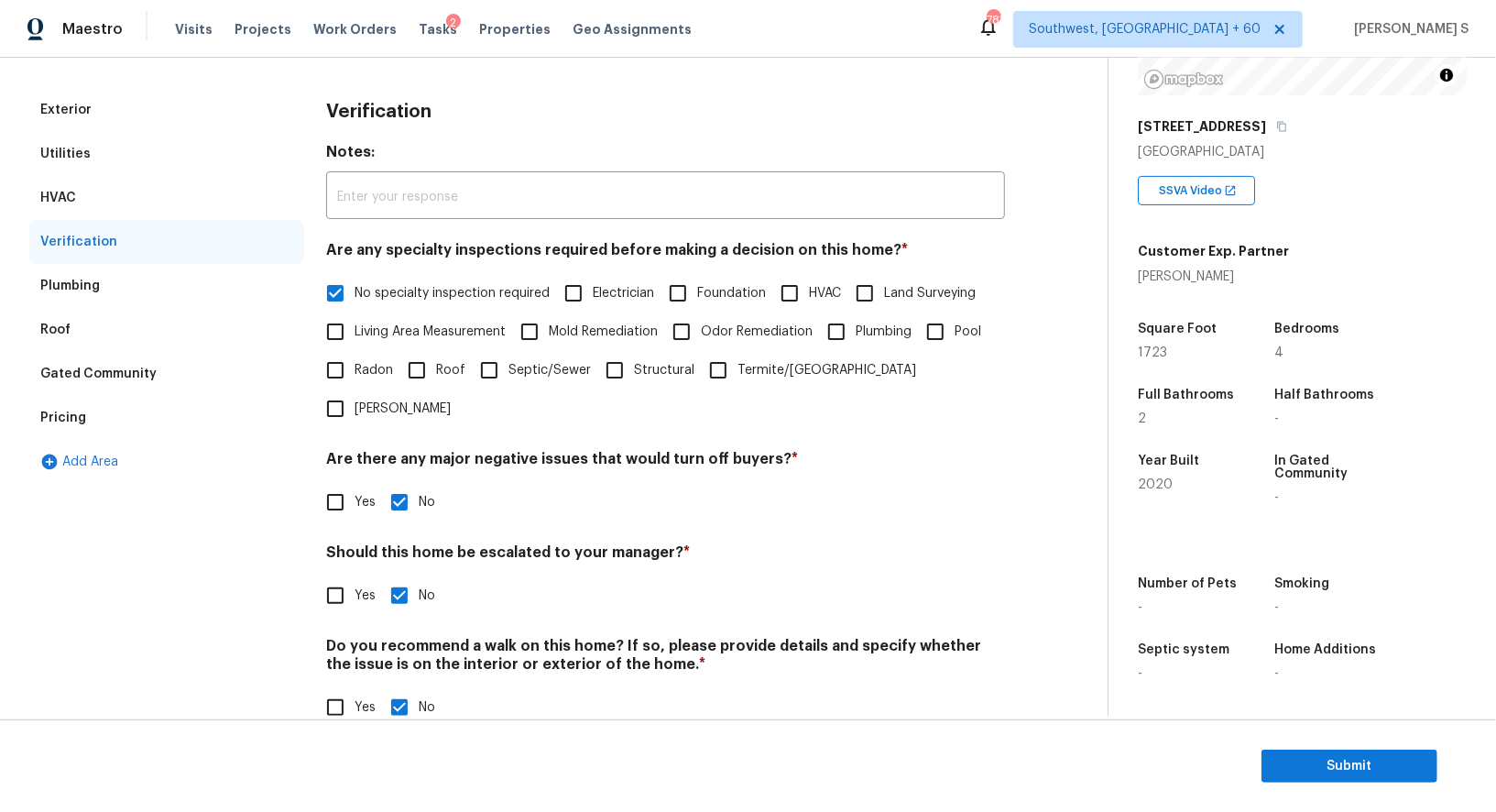
click at [100, 402] on div "Pricing" at bounding box center [167, 417] width 275 height 44
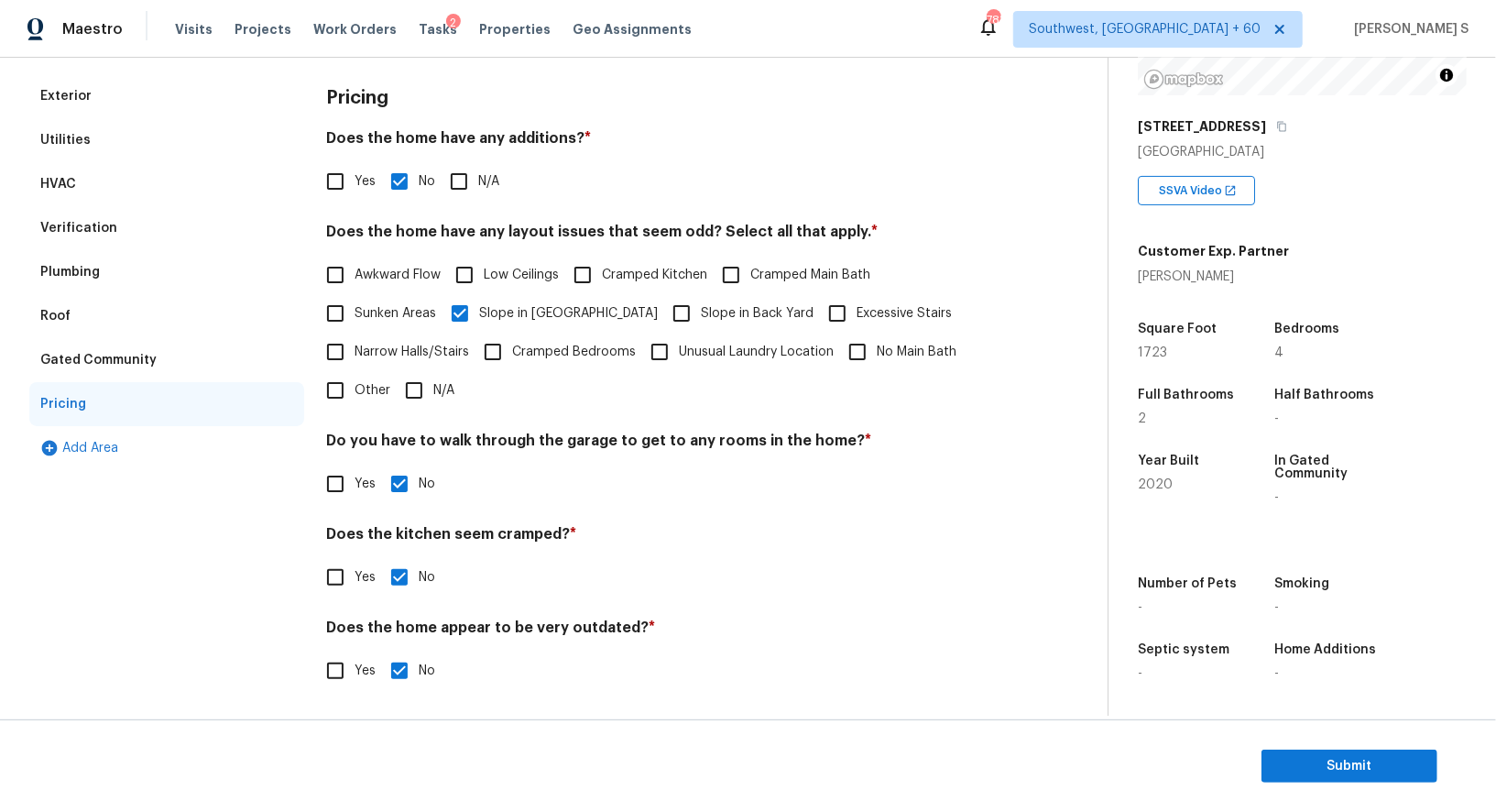
scroll to position [0, 0]
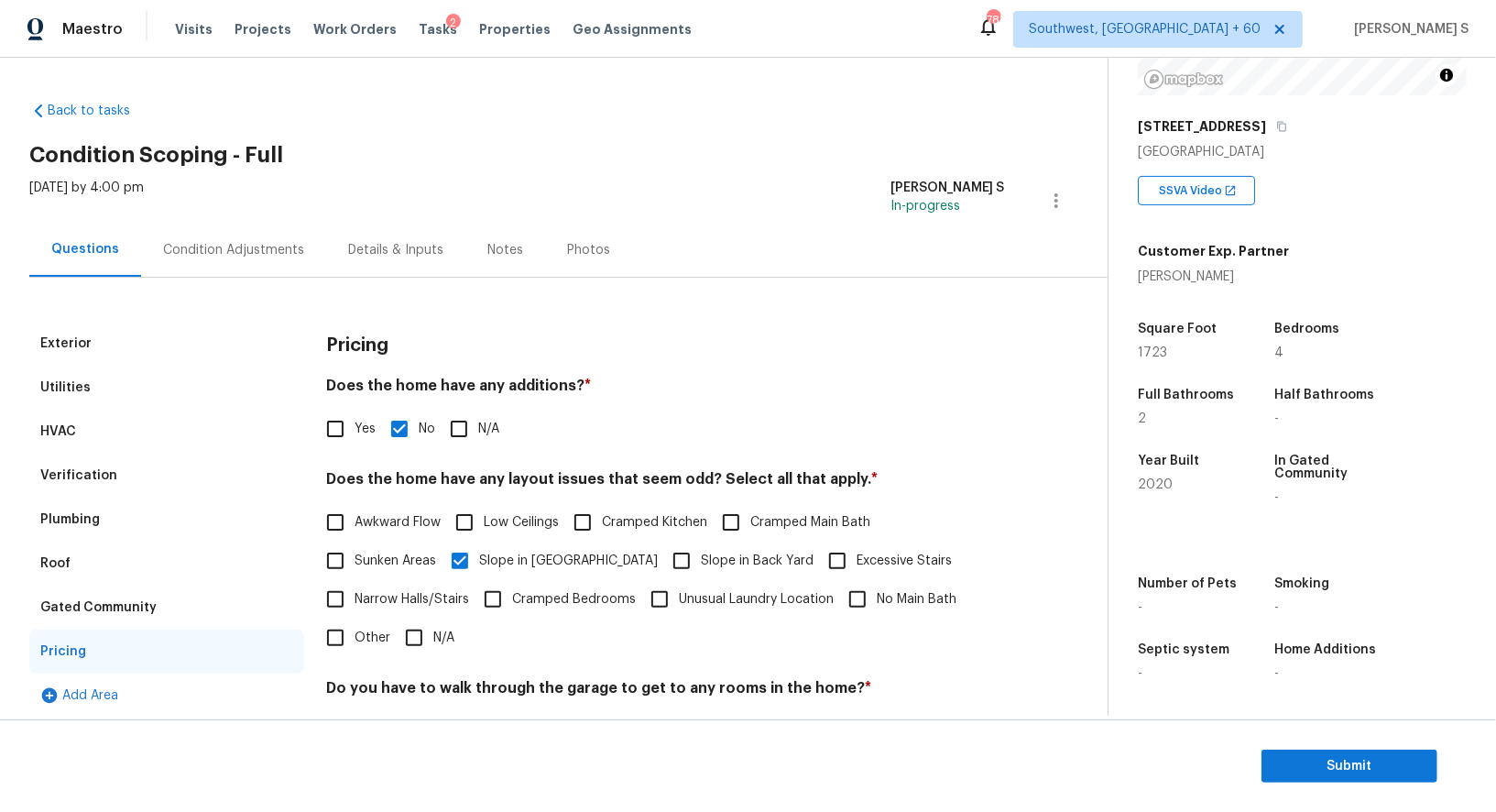
click at [219, 239] on div "Condition Adjustments" at bounding box center [234, 249] width 185 height 54
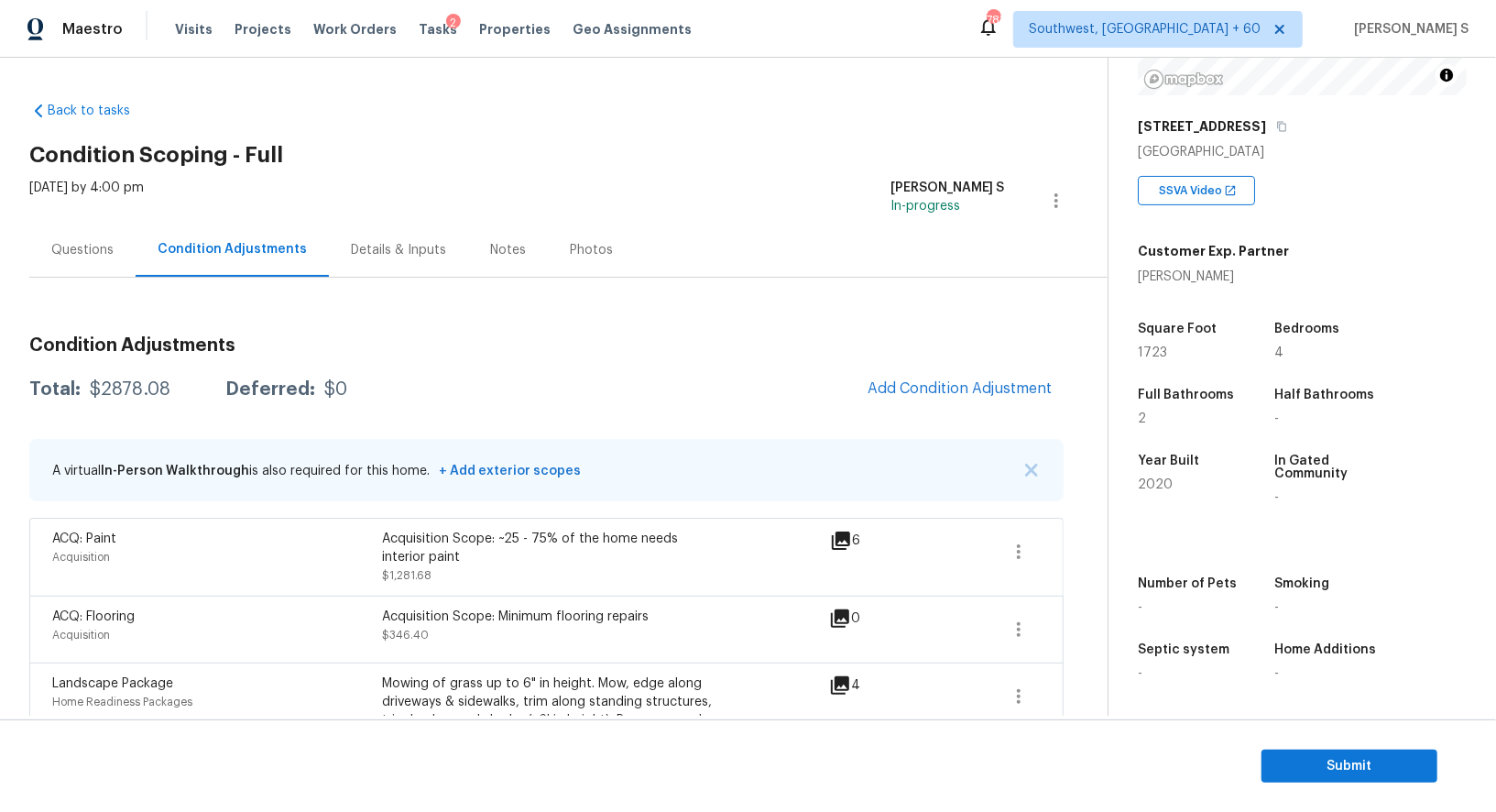
click at [132, 384] on div "$2878.08" at bounding box center [130, 389] width 80 height 18
copy div "2878.08"
click at [86, 265] on div "Questions" at bounding box center [82, 249] width 106 height 54
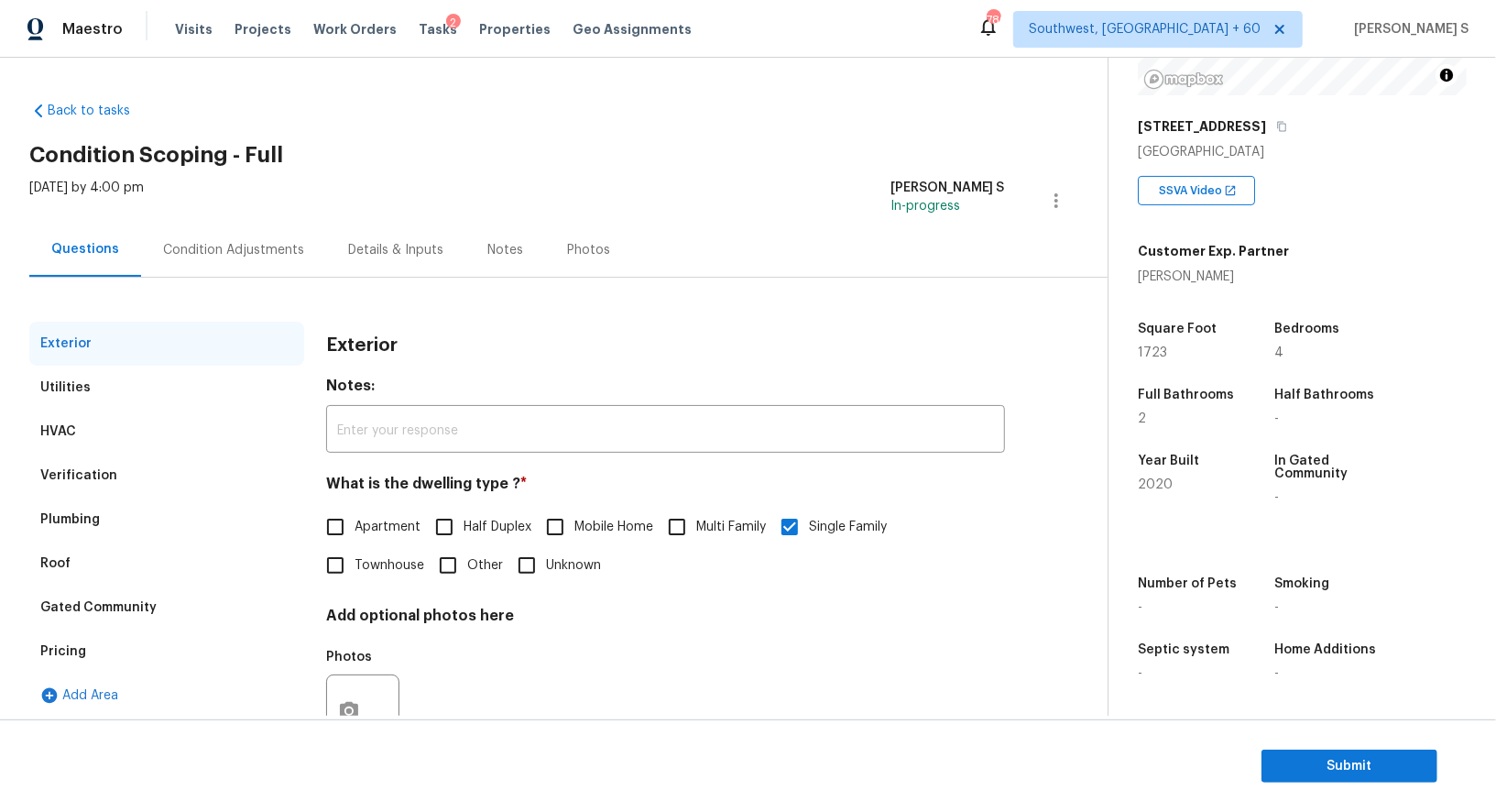
scroll to position [70, 0]
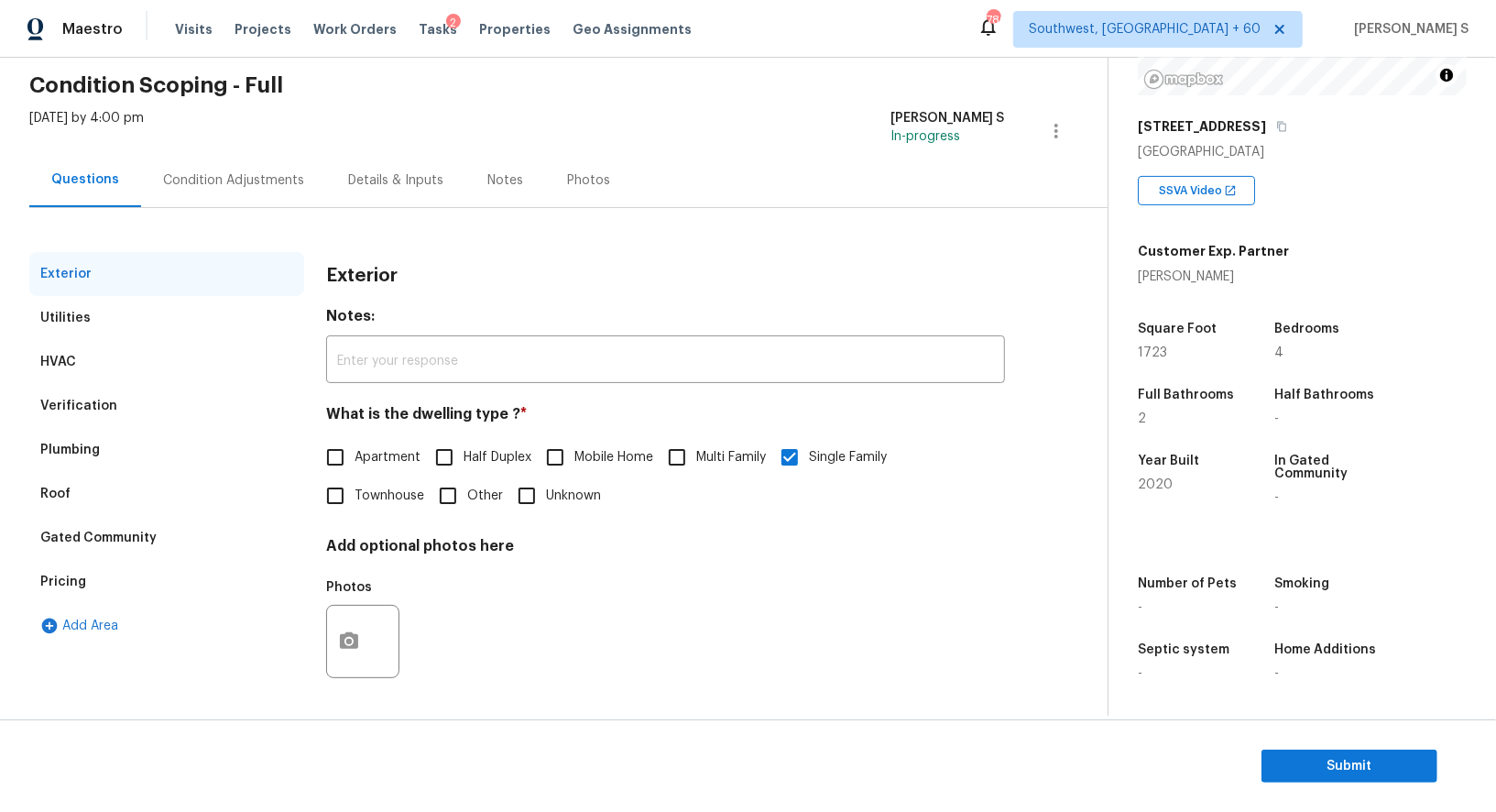
click at [121, 397] on div "Verification" at bounding box center [167, 406] width 275 height 44
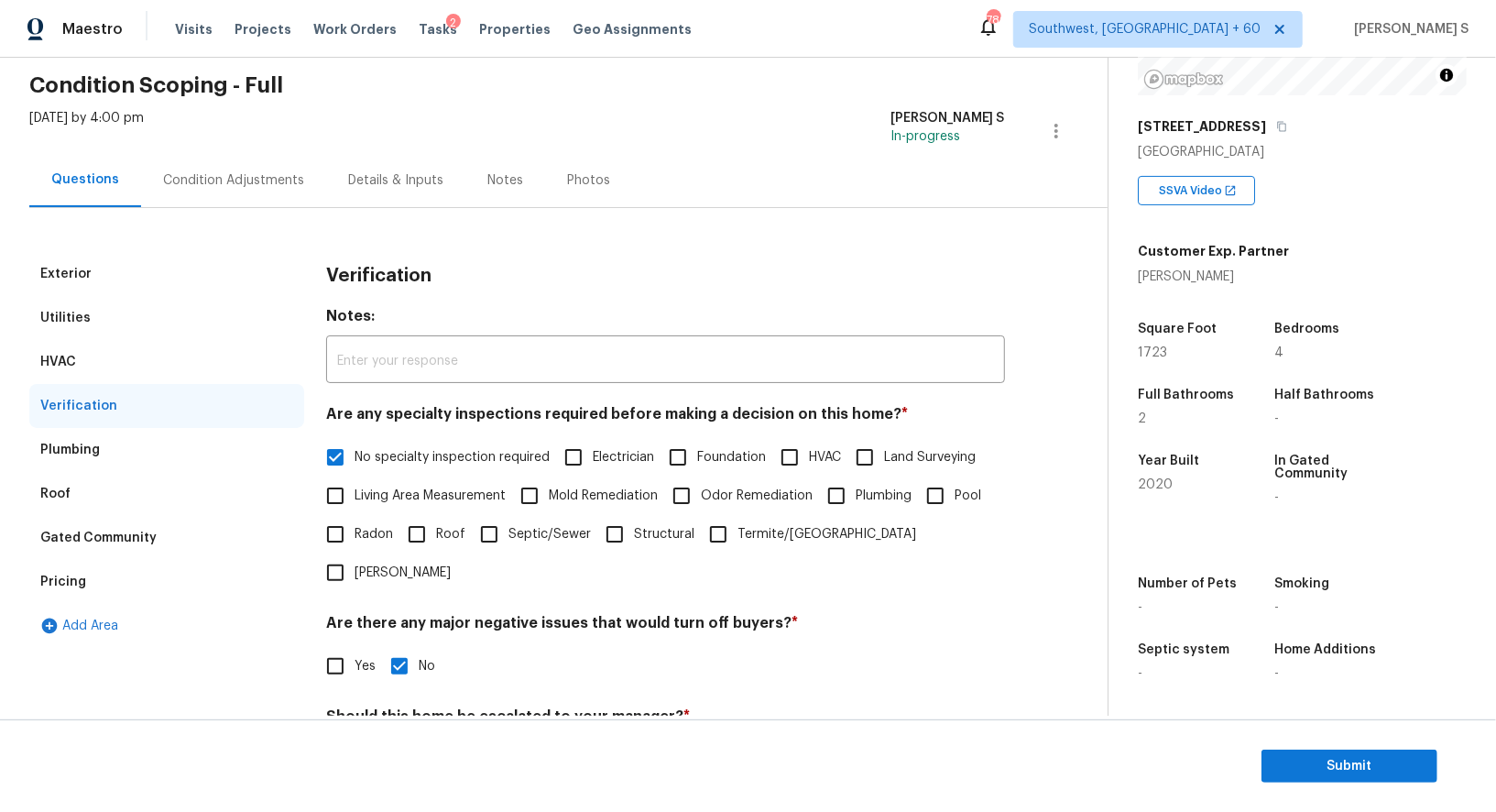
scroll to position [234, 0]
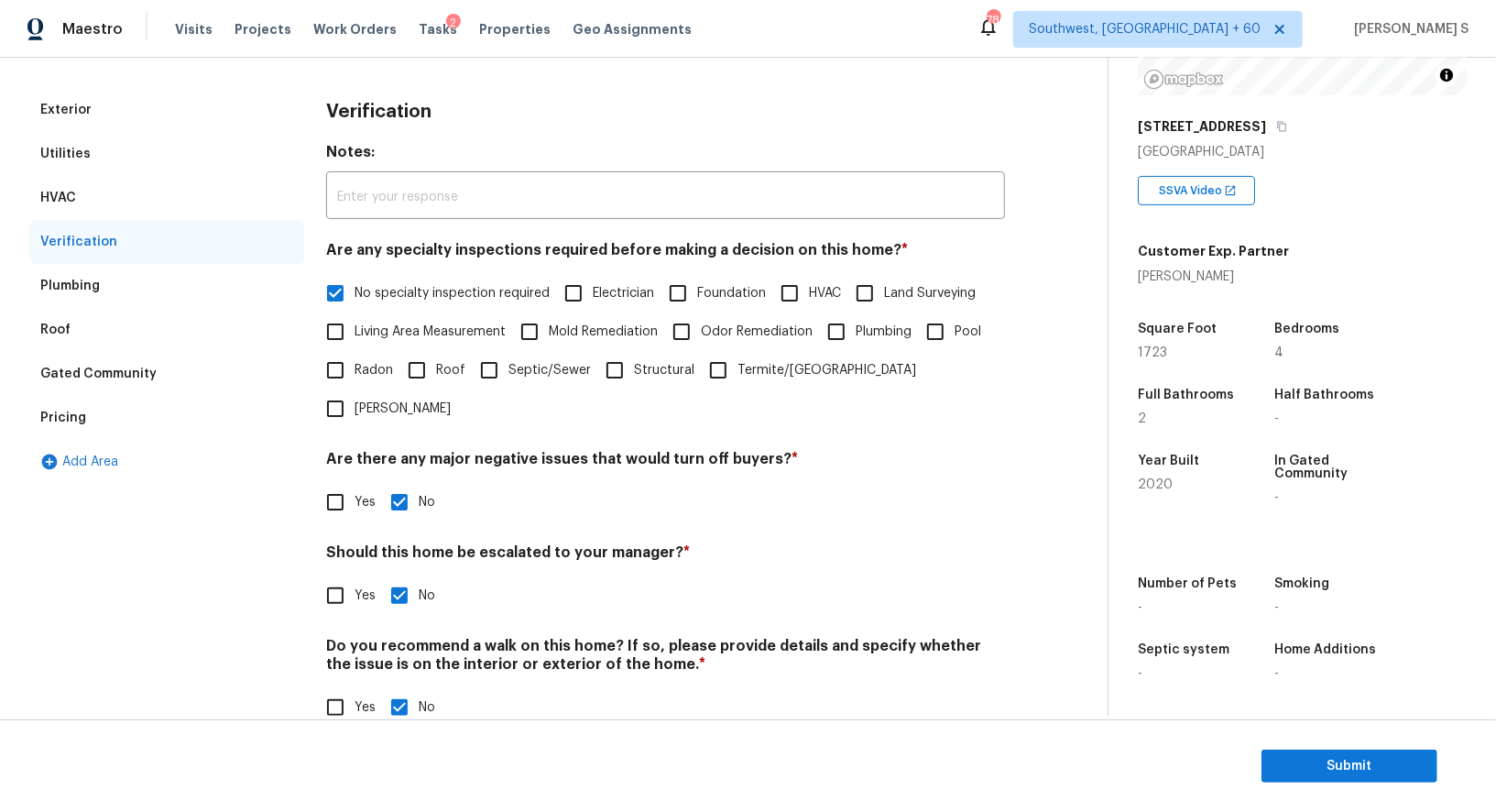
click at [86, 419] on div "Pricing" at bounding box center [167, 417] width 275 height 44
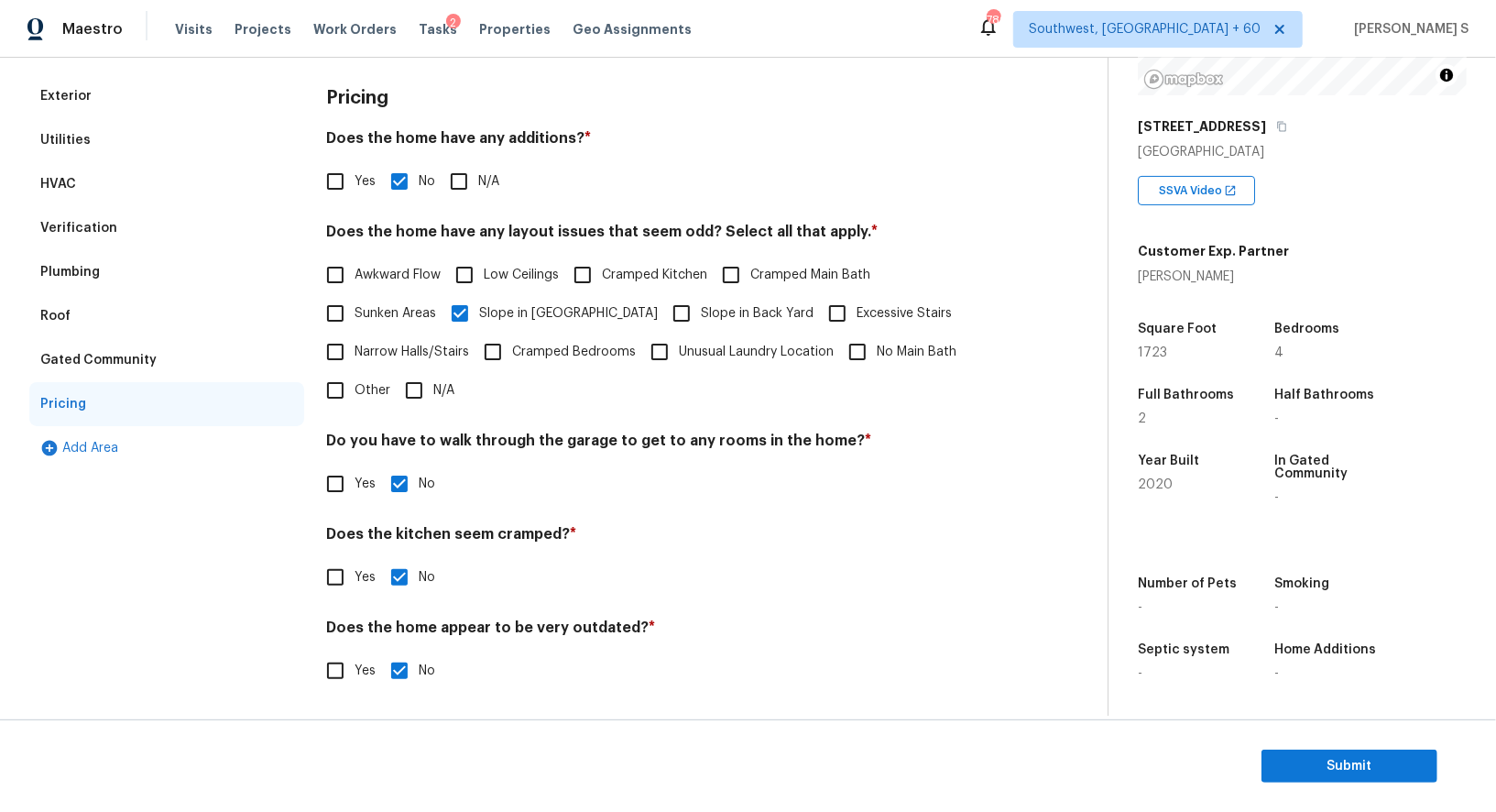
scroll to position [0, 0]
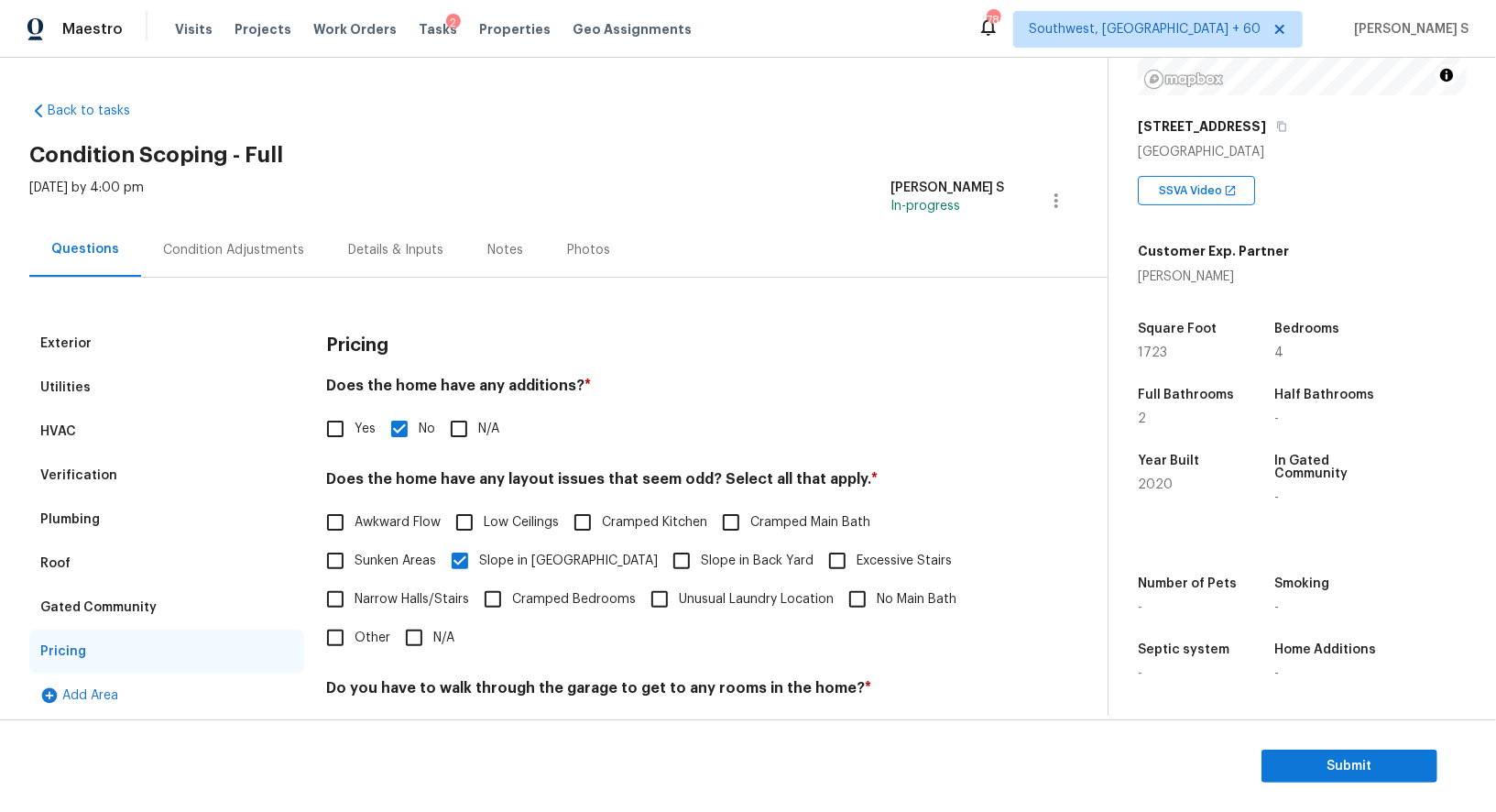
click at [168, 231] on div "Condition Adjustments" at bounding box center [234, 249] width 185 height 54
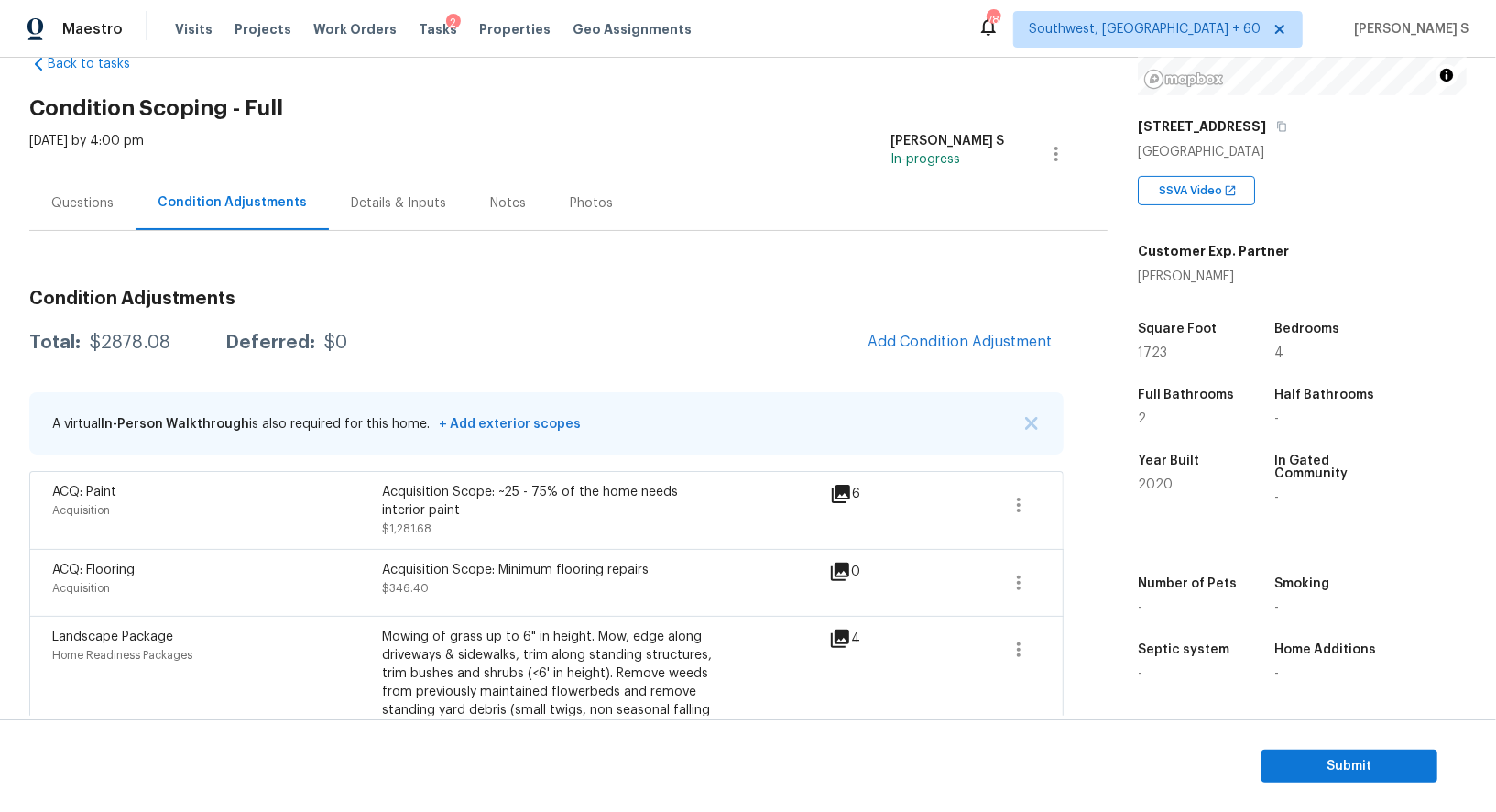
scroll to position [252, 0]
click at [1327, 771] on span "Submit" at bounding box center [1349, 766] width 146 height 23
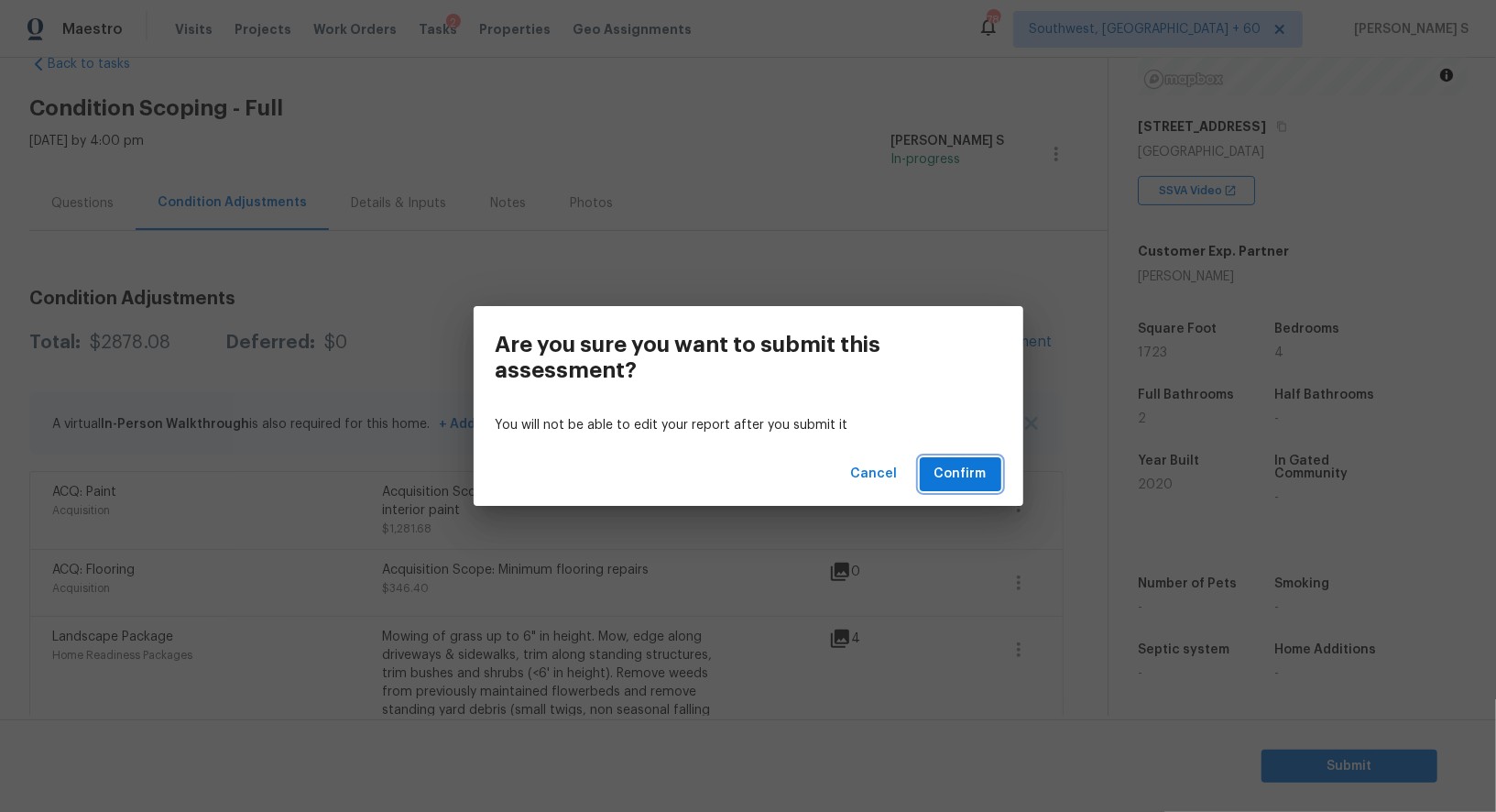
click at [954, 474] on span "Confirm" at bounding box center [960, 474] width 53 height 23
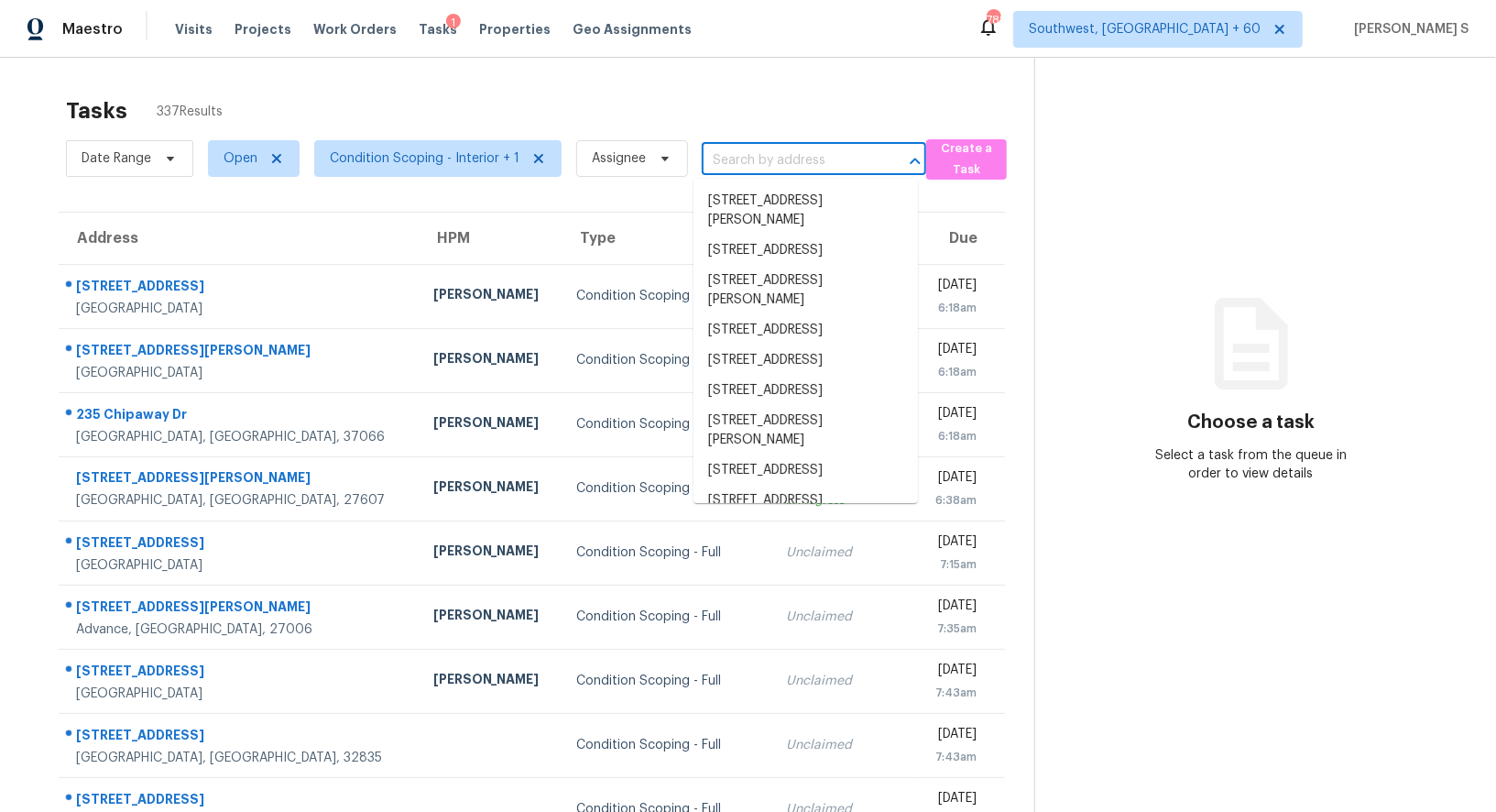
click at [752, 148] on input "text" at bounding box center [788, 160] width 173 height 29
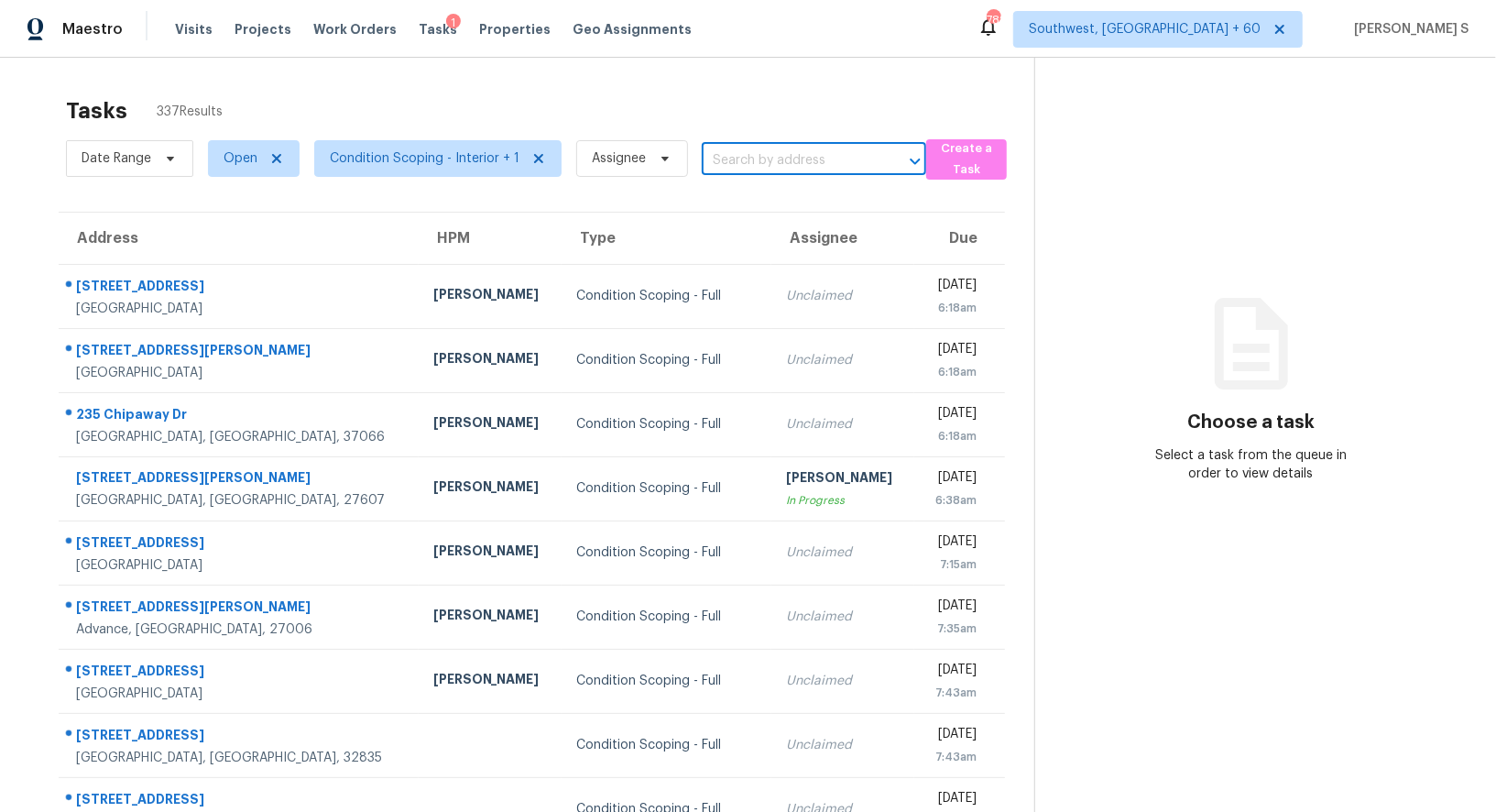
click at [752, 148] on input "text" at bounding box center [788, 160] width 173 height 29
paste input "[STREET_ADDRESS][US_STATE]"
type input "[STREET_ADDRESS][US_STATE]"
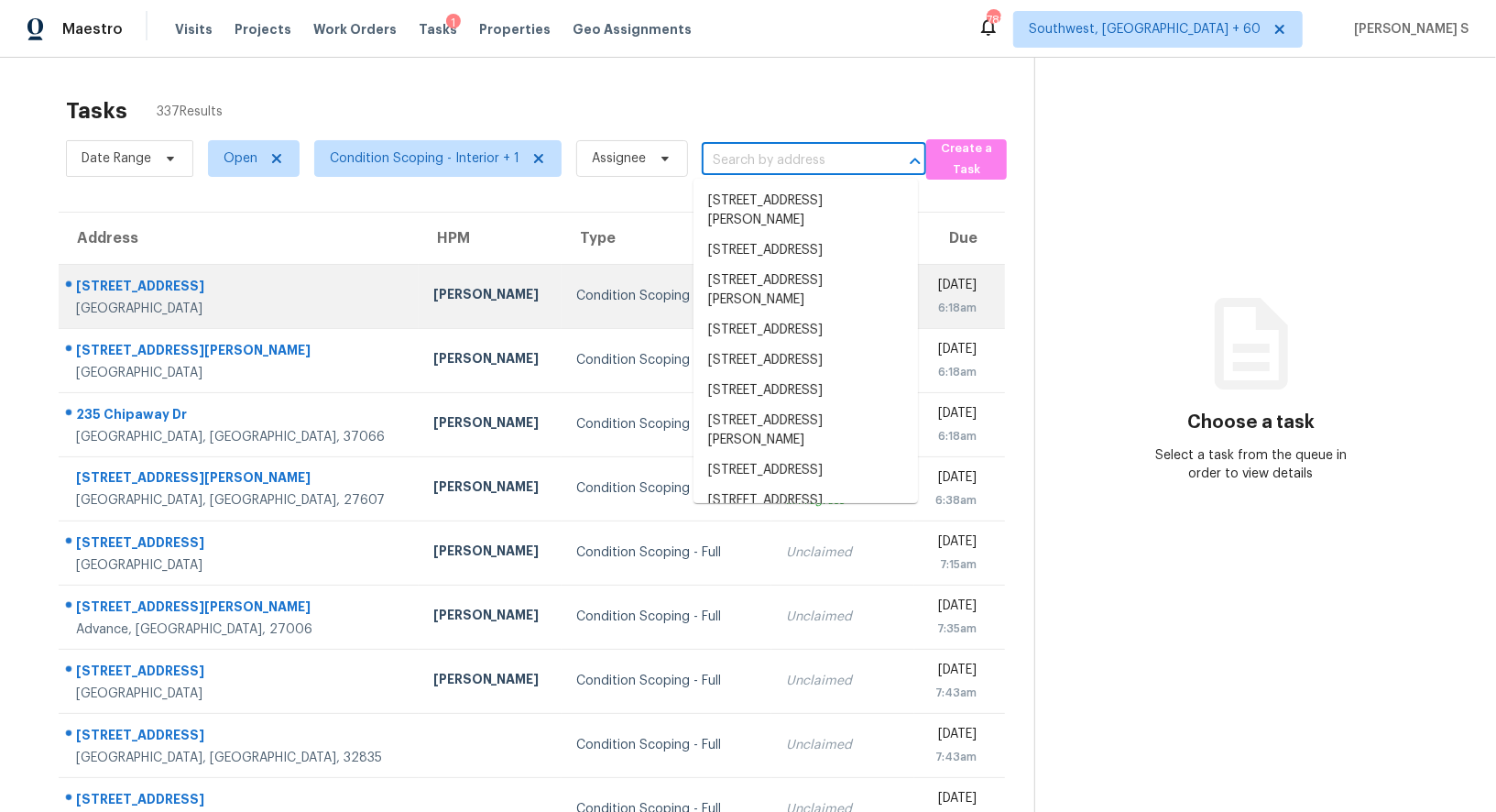
scroll to position [0, 0]
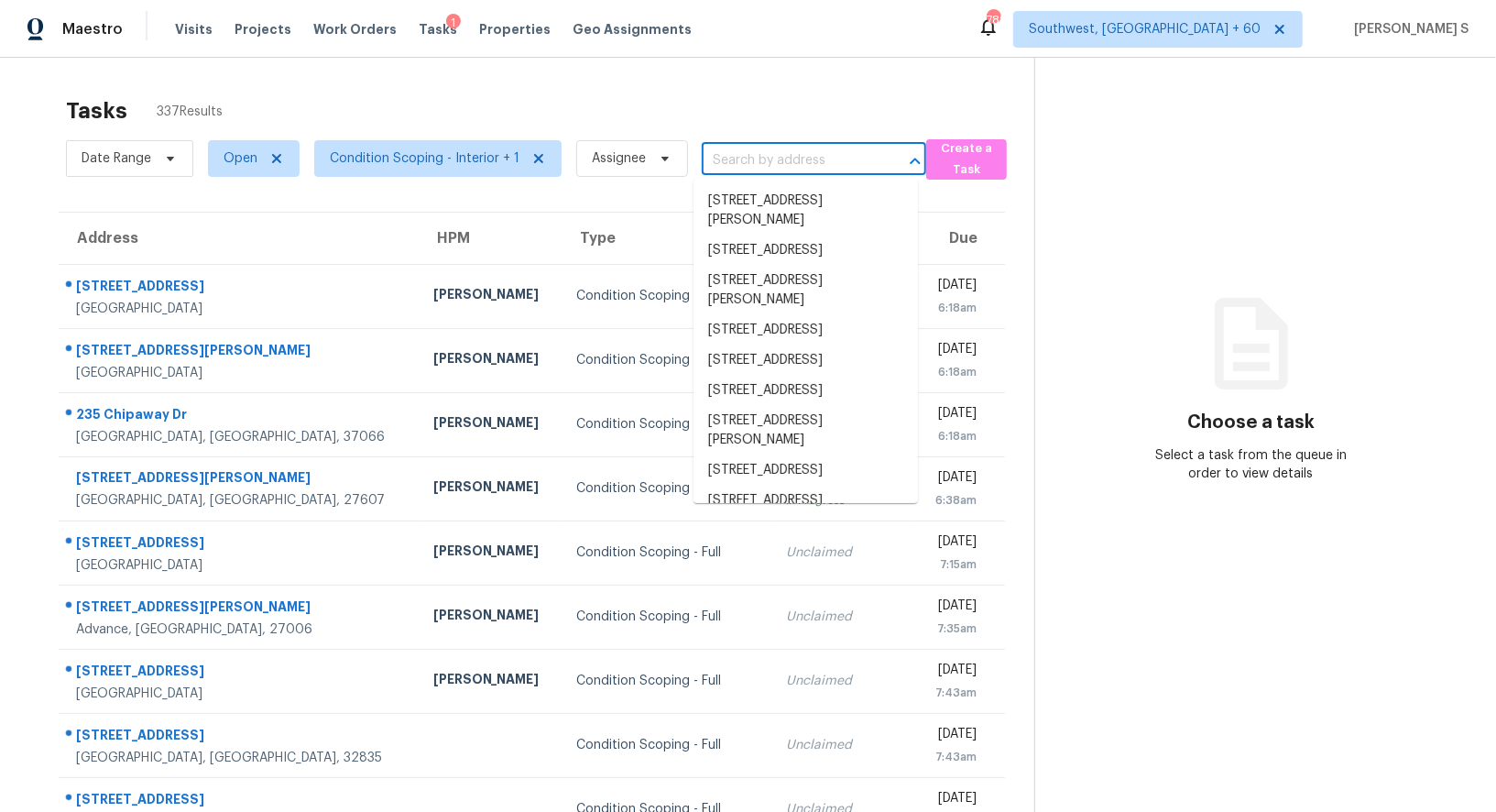
click at [783, 150] on input "text" at bounding box center [788, 160] width 173 height 29
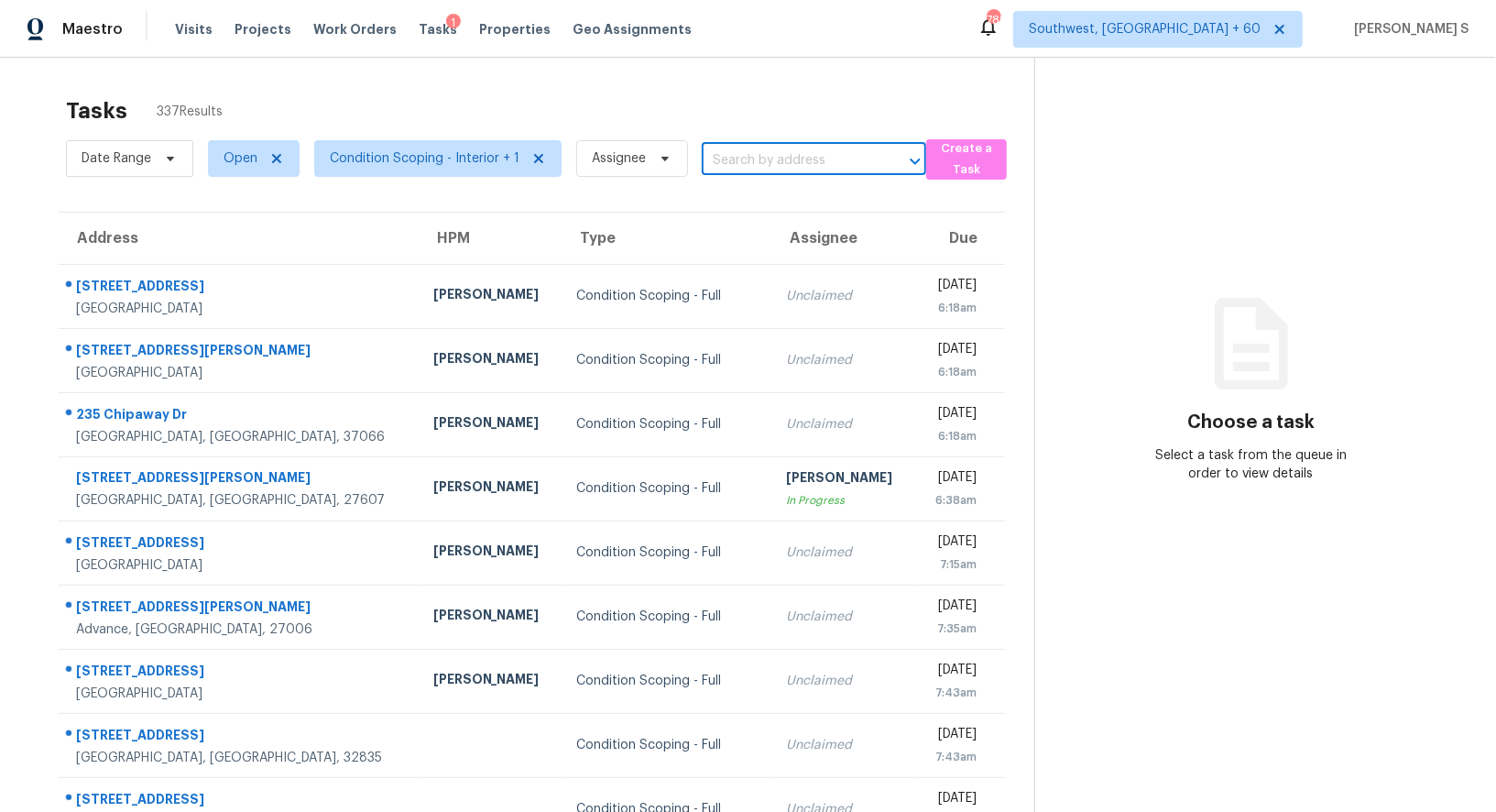
paste input "[STREET_ADDRESS][US_STATE]"
click at [714, 163] on input "[STREET_ADDRESS][US_STATE]" at bounding box center [788, 160] width 173 height 29
type input "512 Tex"
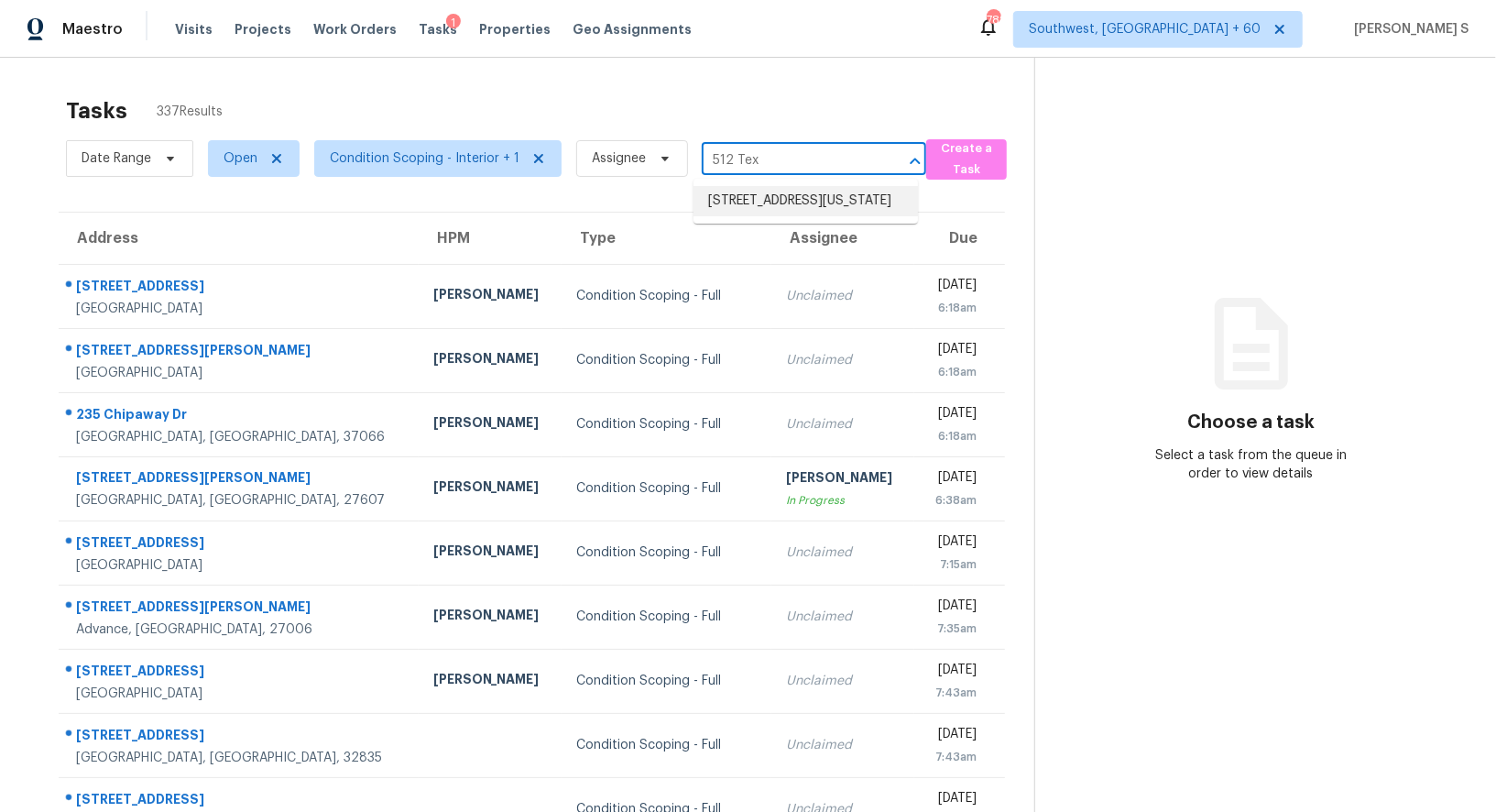
click at [760, 192] on li "[STREET_ADDRESS][US_STATE]" at bounding box center [805, 202] width 224 height 31
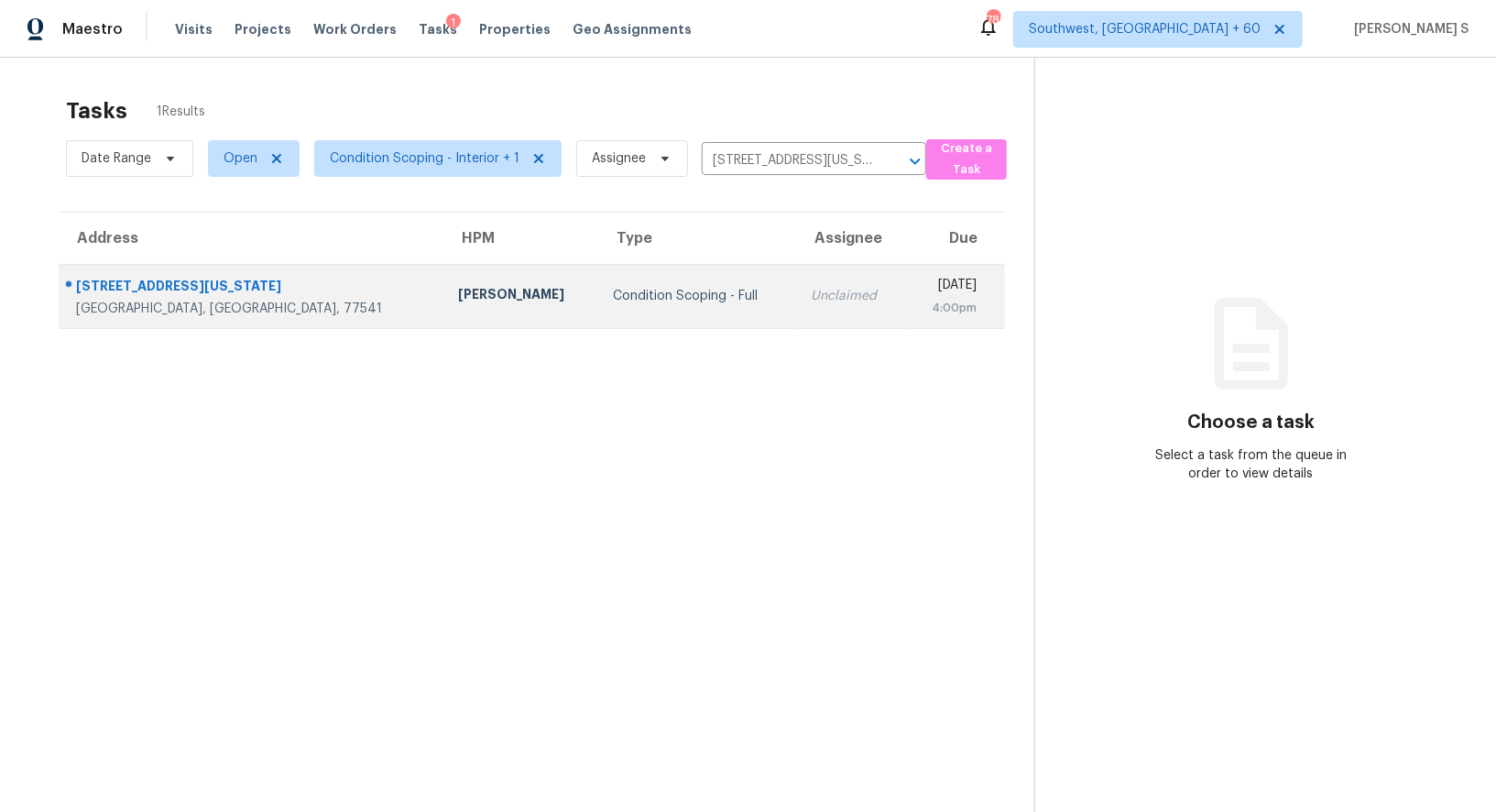
click at [797, 277] on td "Unclaimed" at bounding box center [850, 295] width 108 height 64
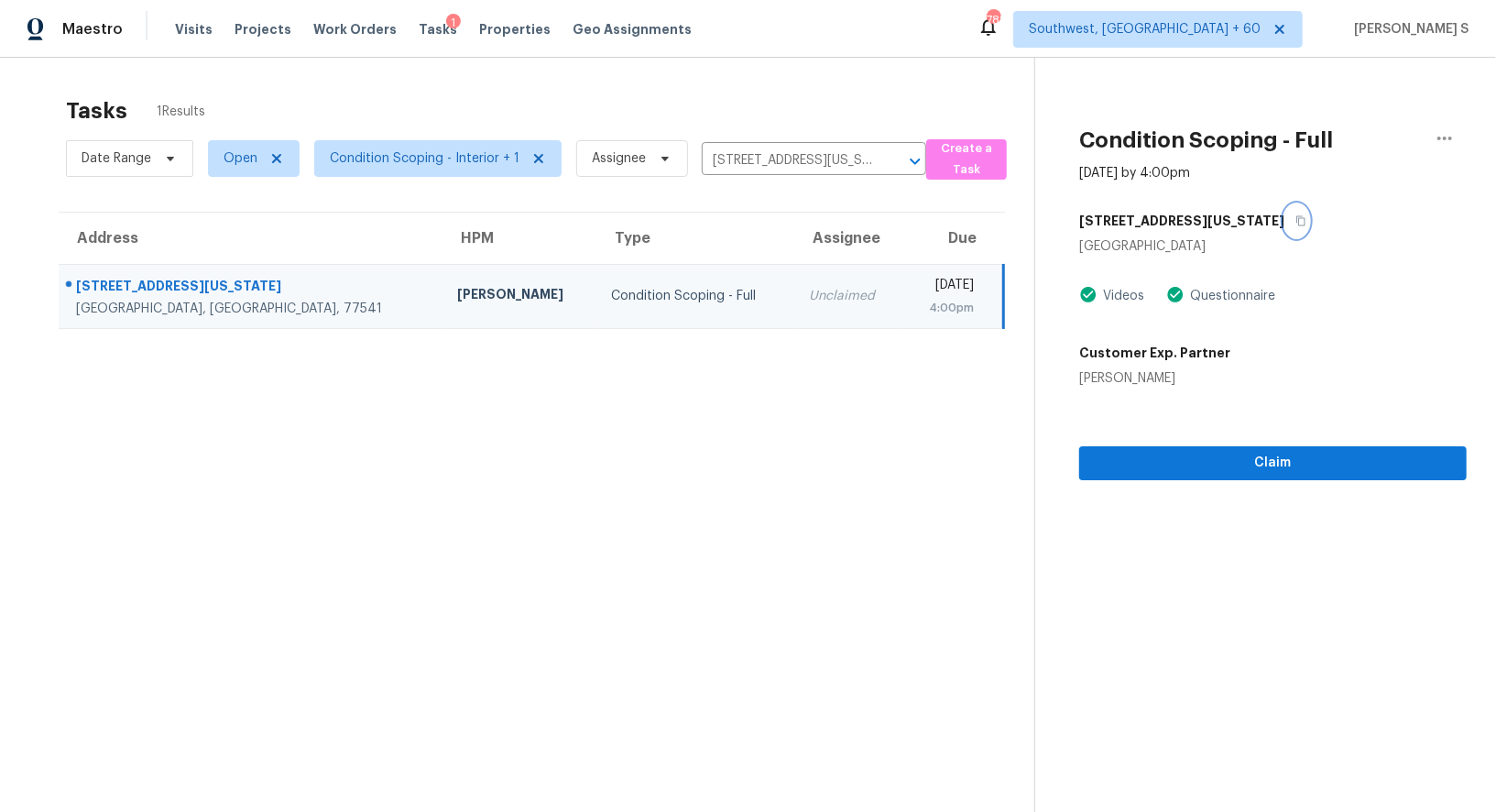
click at [1285, 225] on button "button" at bounding box center [1297, 221] width 25 height 33
click at [233, 304] on div "[GEOGRAPHIC_DATA], [GEOGRAPHIC_DATA], 77541" at bounding box center [252, 309] width 352 height 18
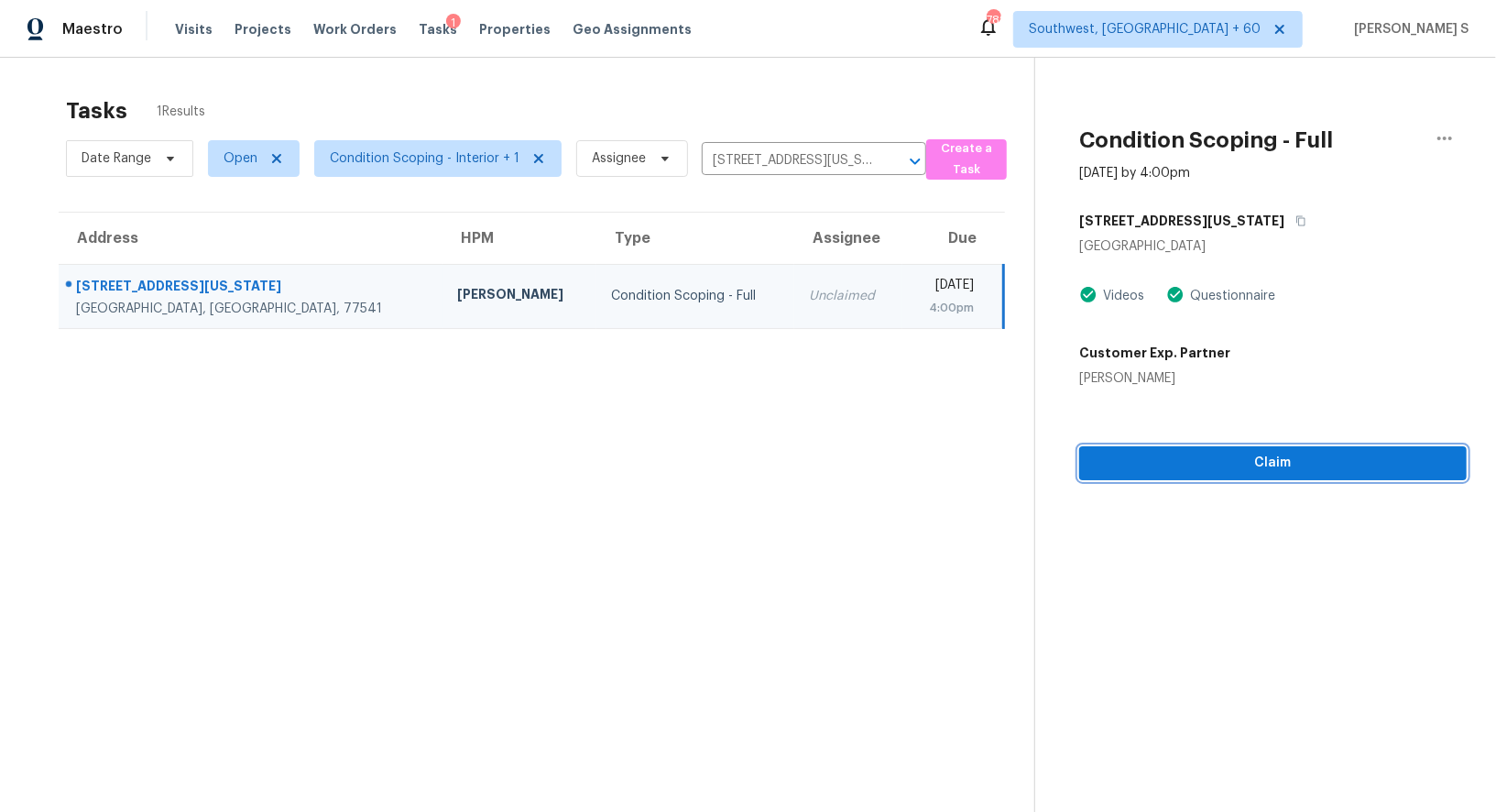
click at [1158, 465] on span "Claim" at bounding box center [1272, 463] width 358 height 23
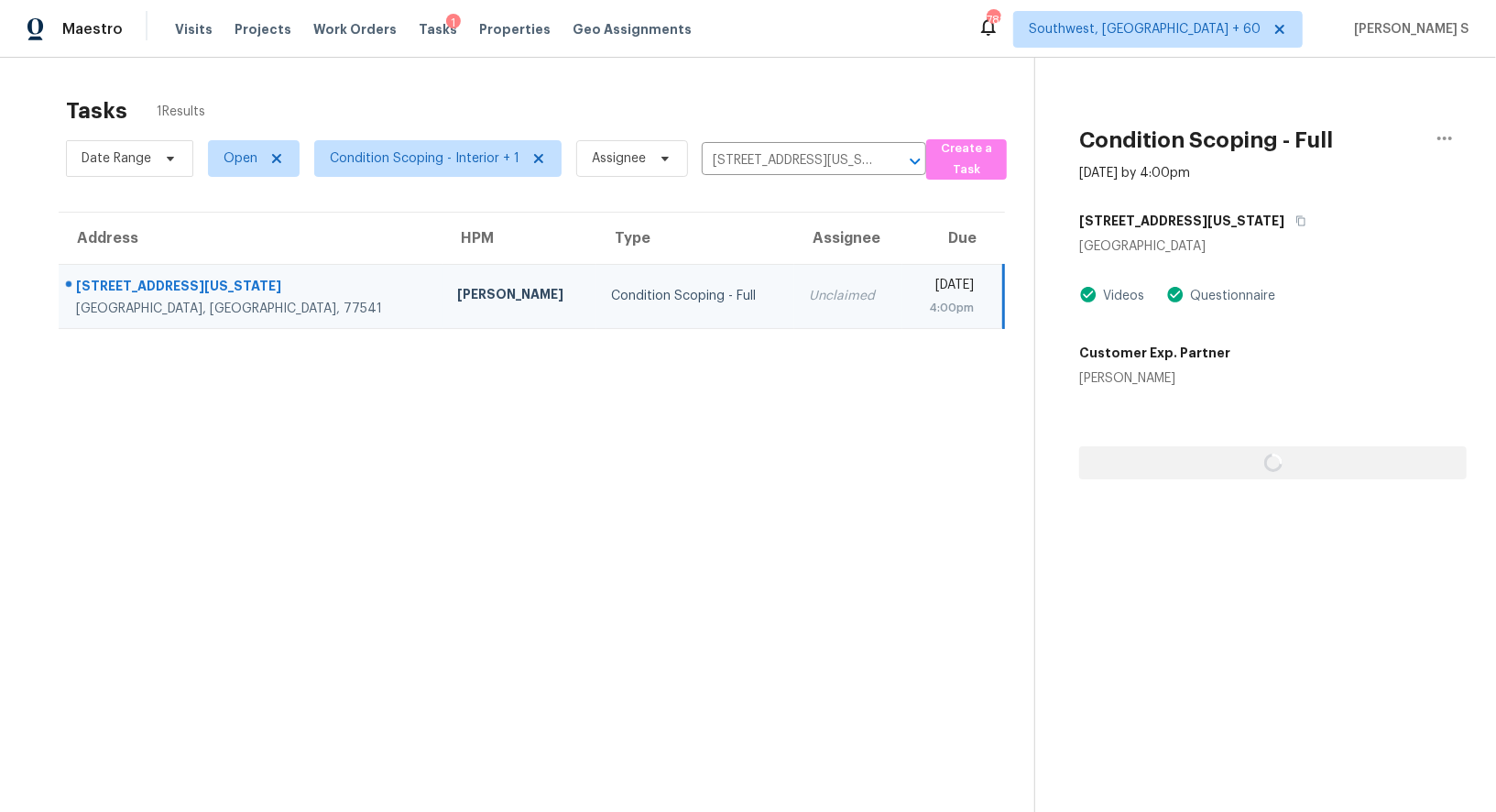
click at [730, 504] on section "Tasks 1 Results Date Range Open Condition Scoping - Interior + 1 Assignee [STRE…" at bounding box center [532, 478] width 1005 height 782
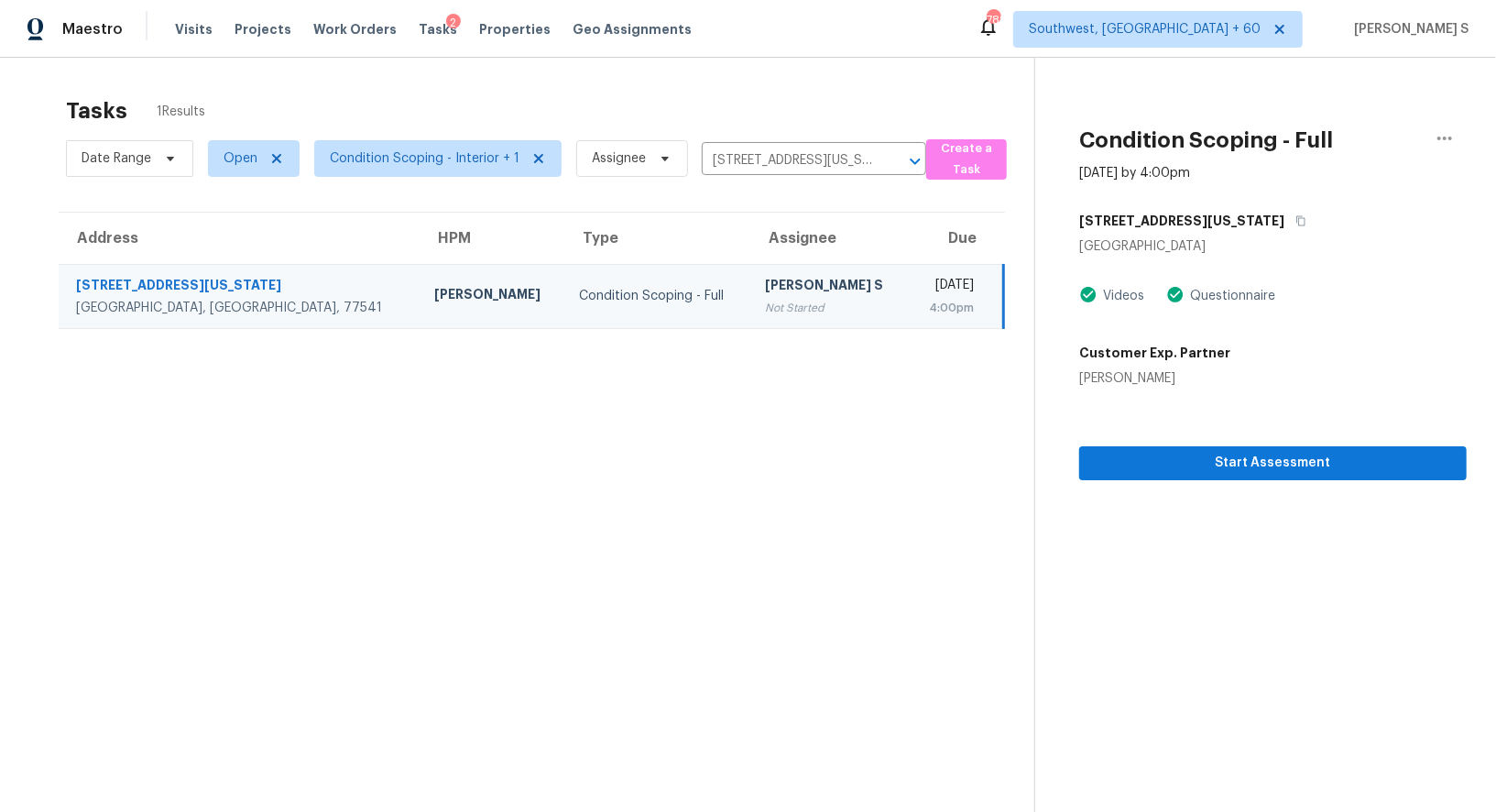
click at [579, 300] on div "Condition Scoping - Full" at bounding box center [657, 295] width 157 height 18
click at [766, 282] on div "[PERSON_NAME] S" at bounding box center [830, 288] width 128 height 23
click at [1148, 444] on div "Start Assessment" at bounding box center [1273, 434] width 388 height 93
click at [1148, 460] on span "Start Assessment" at bounding box center [1272, 463] width 358 height 23
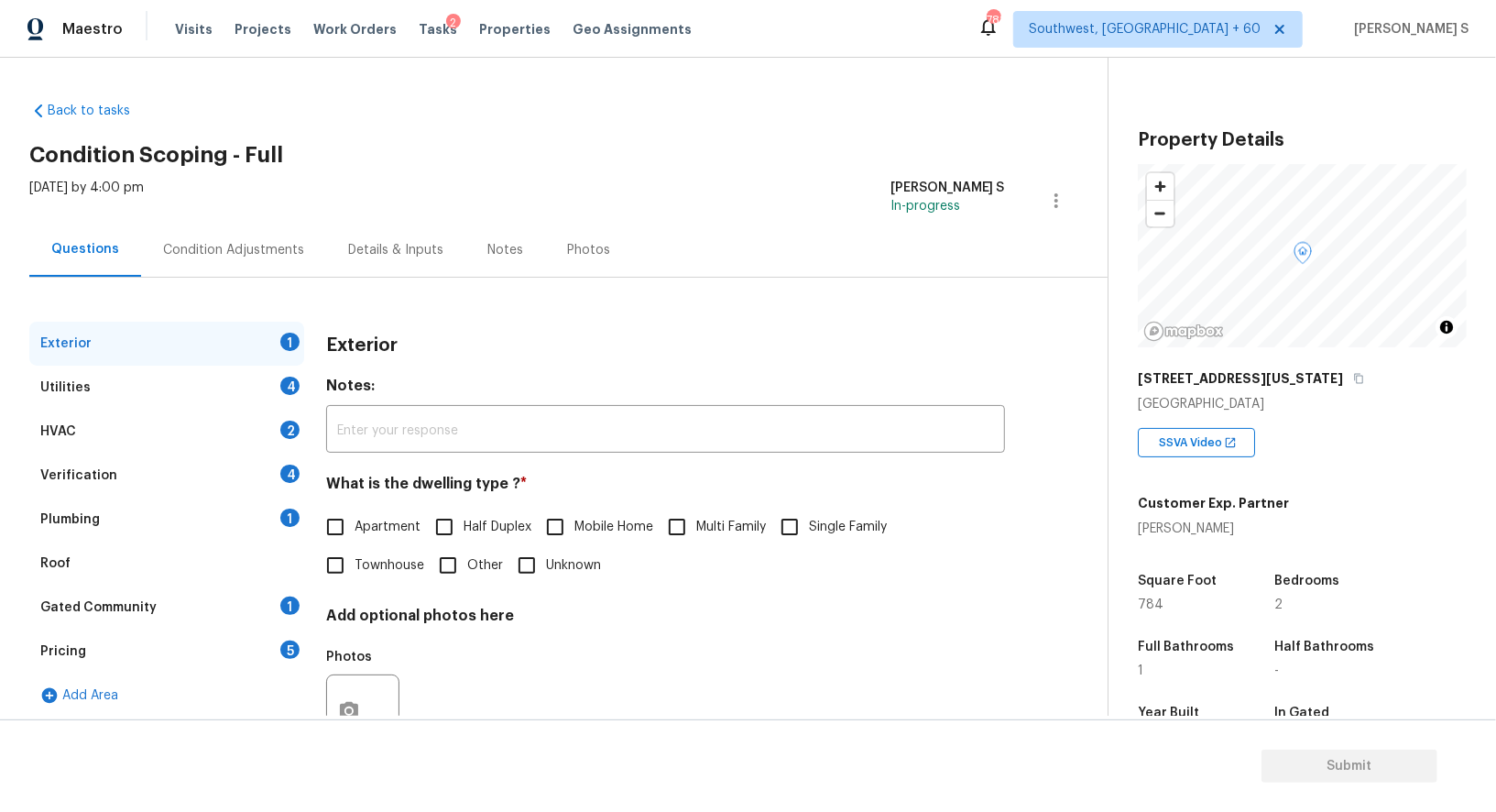
click at [275, 648] on div "Pricing 5" at bounding box center [167, 652] width 275 height 44
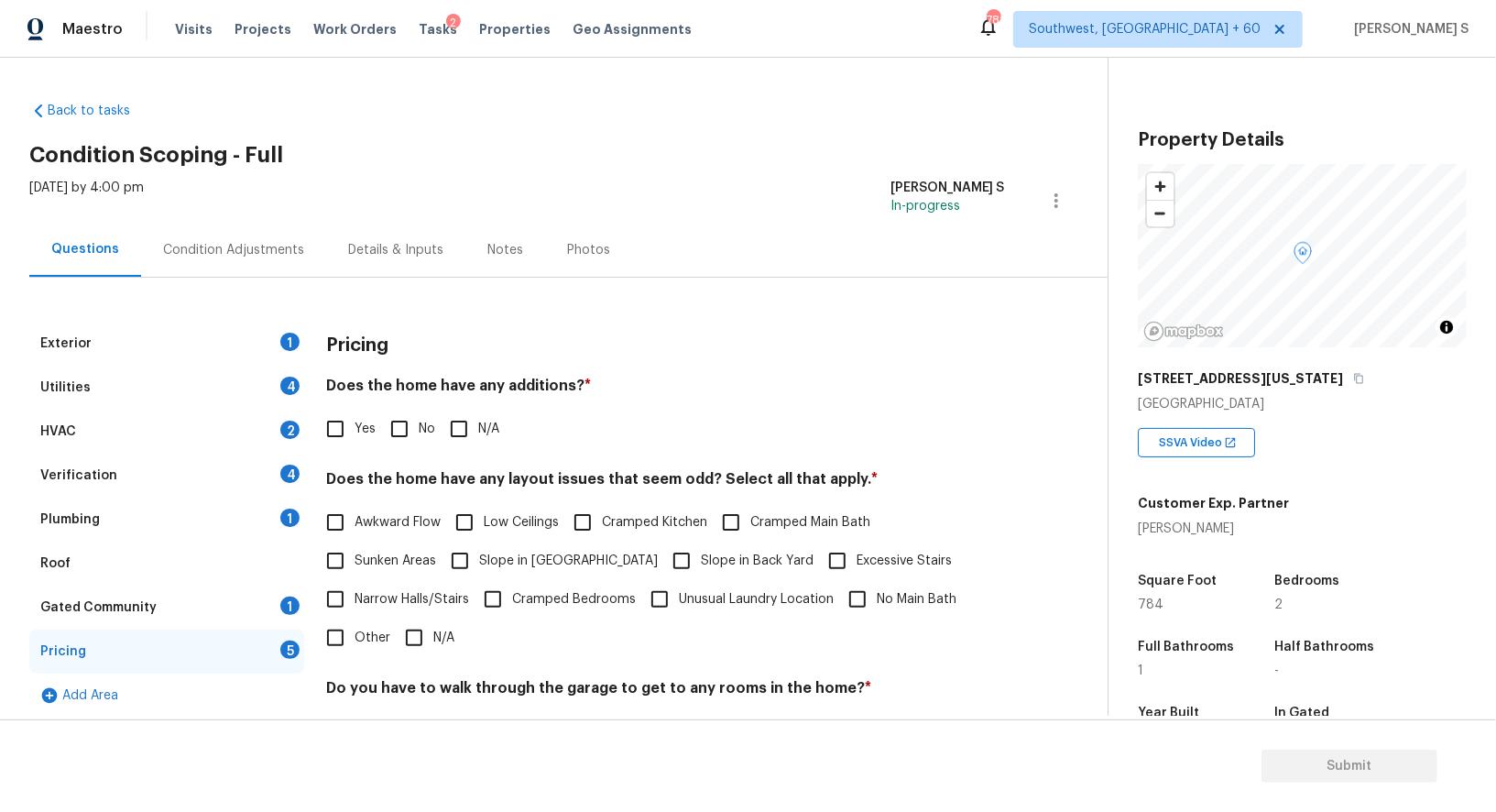
scroll to position [247, 0]
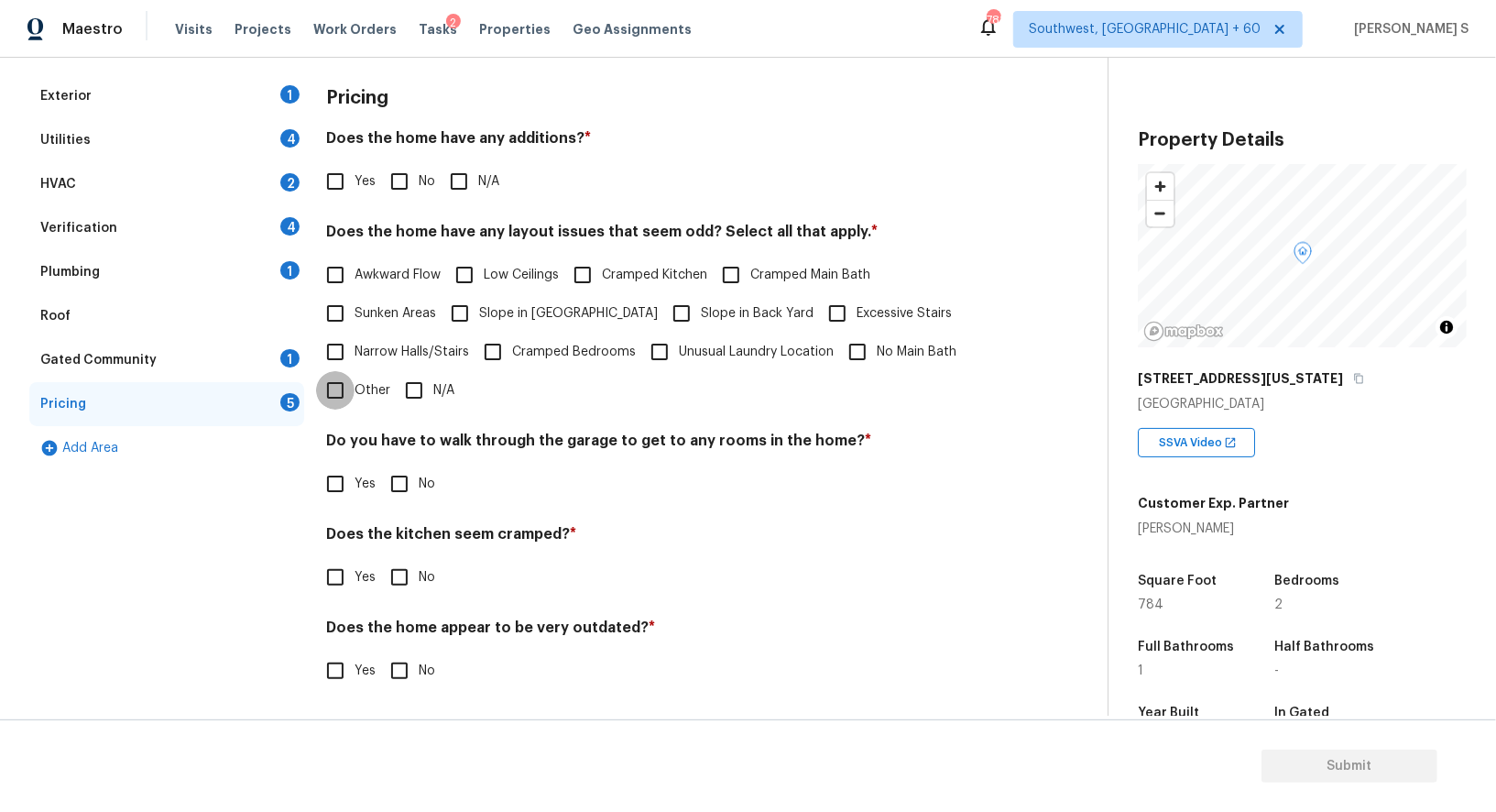
click at [336, 387] on input "Other" at bounding box center [335, 390] width 38 height 38
checkbox input "true"
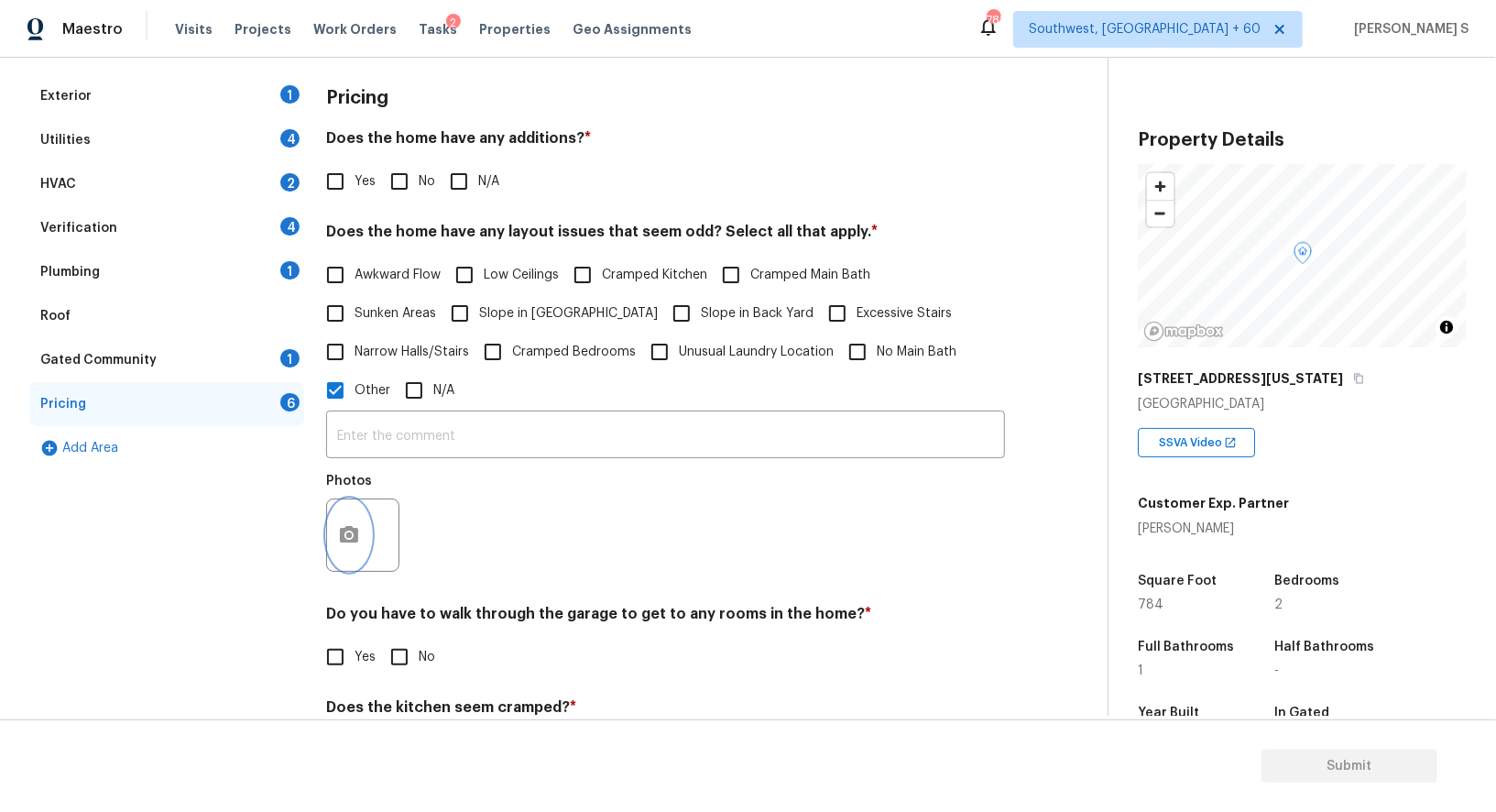
click at [350, 542] on icon "button" at bounding box center [349, 534] width 18 height 16
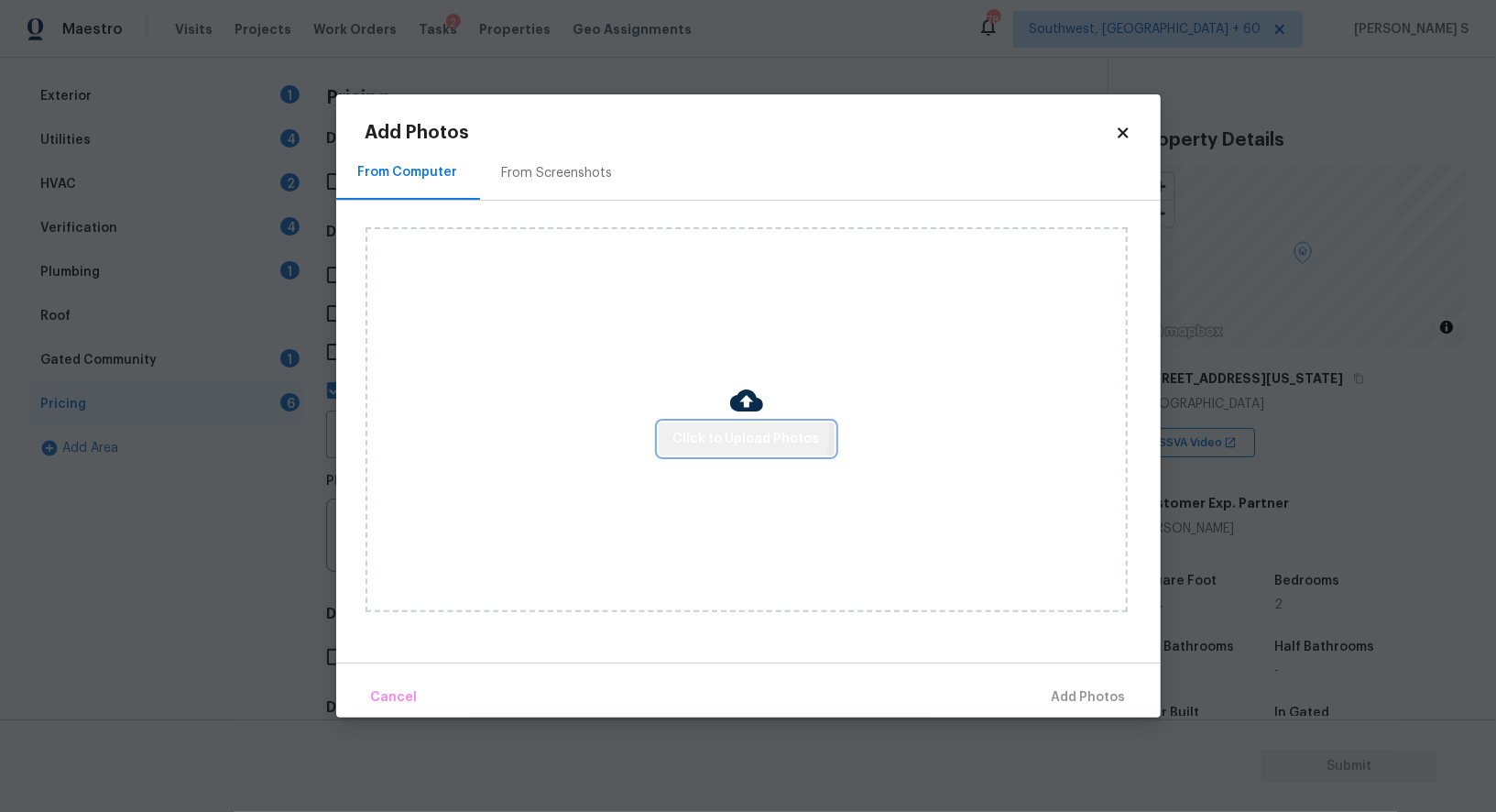
click at [723, 429] on span "Click to Upload Photos" at bounding box center [746, 439] width 146 height 23
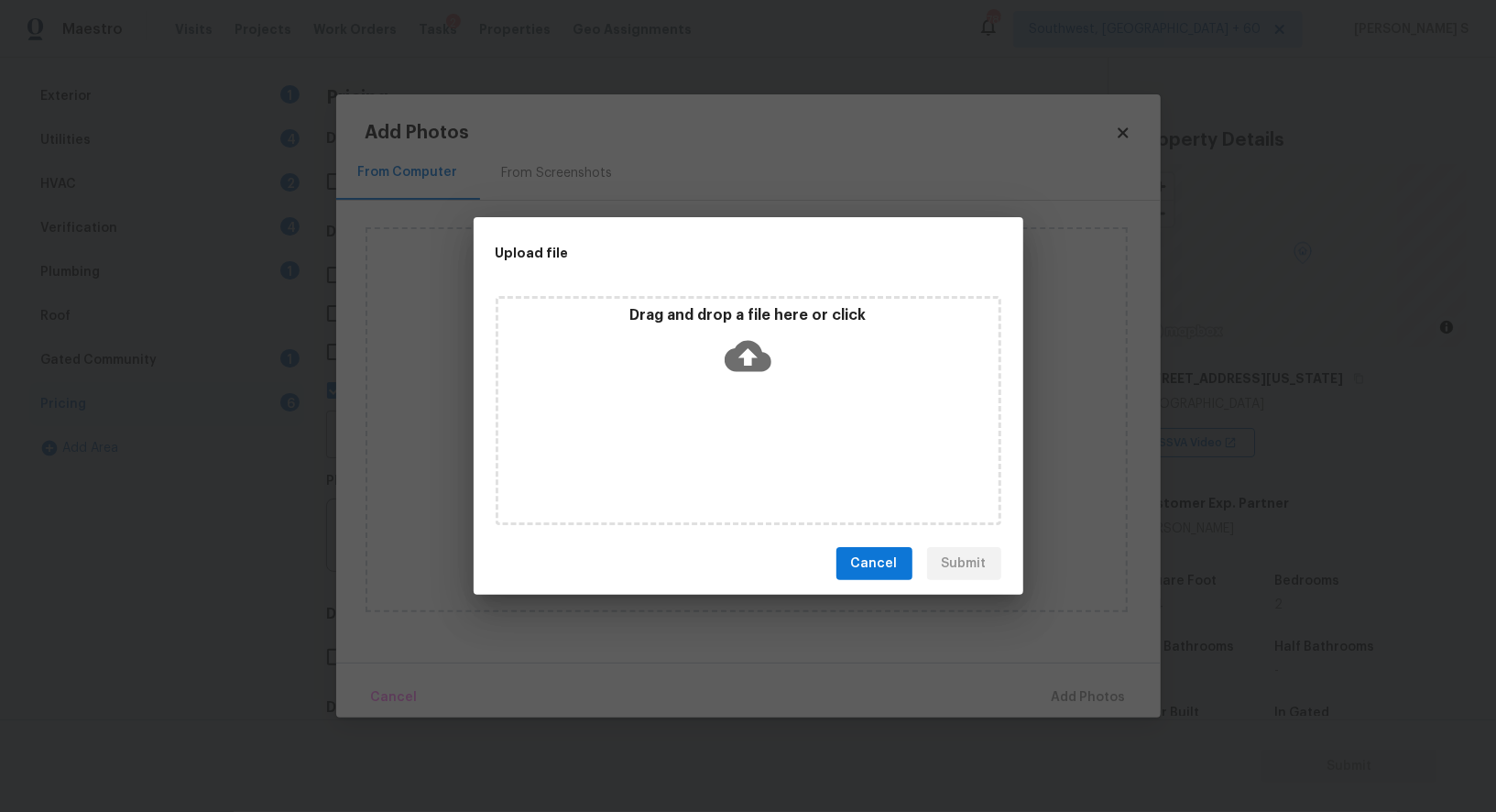
click at [723, 429] on div "Drag and drop a file here or click" at bounding box center [748, 411] width 505 height 229
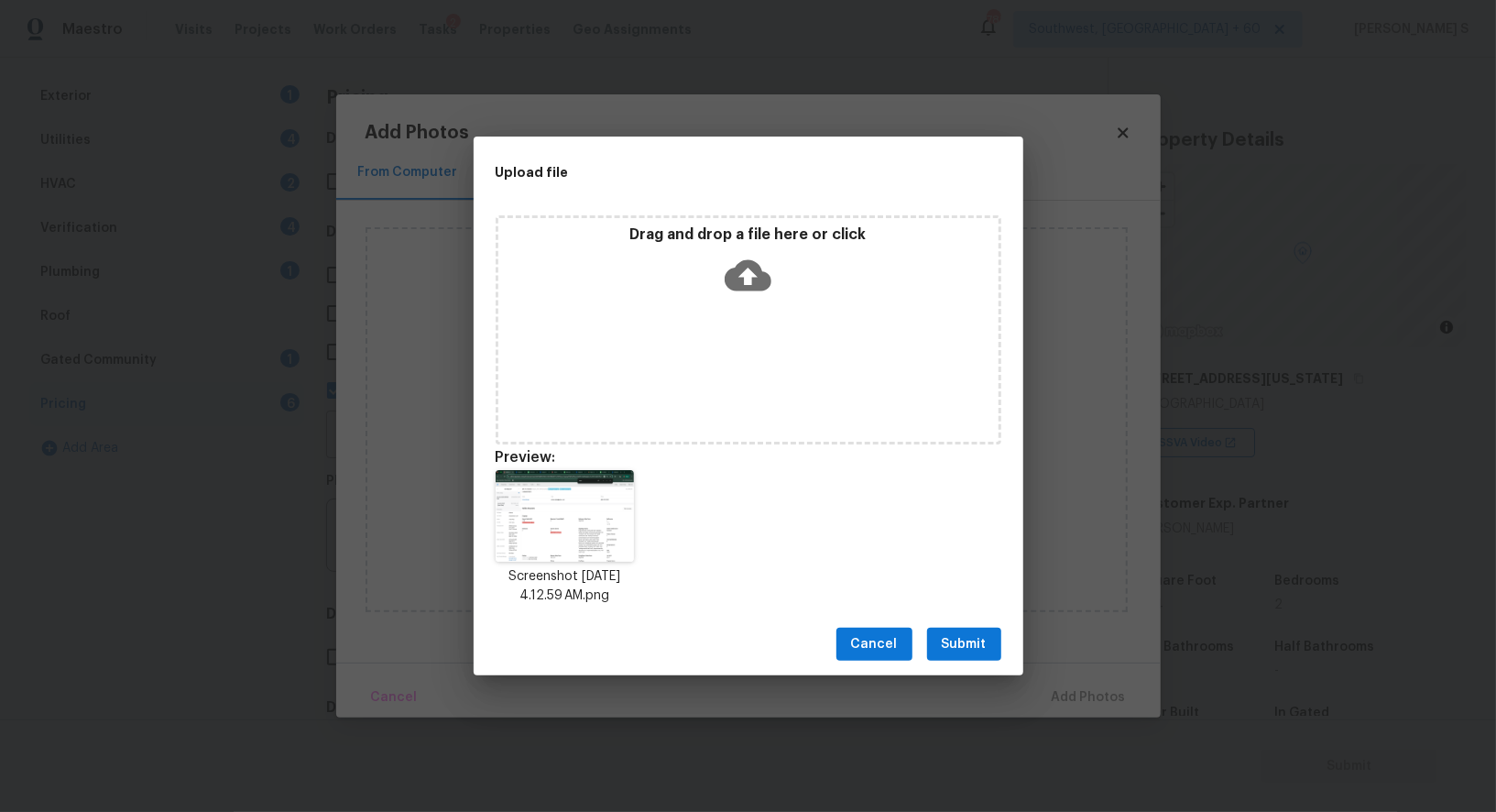
click at [976, 657] on button "Submit" at bounding box center [965, 644] width 75 height 33
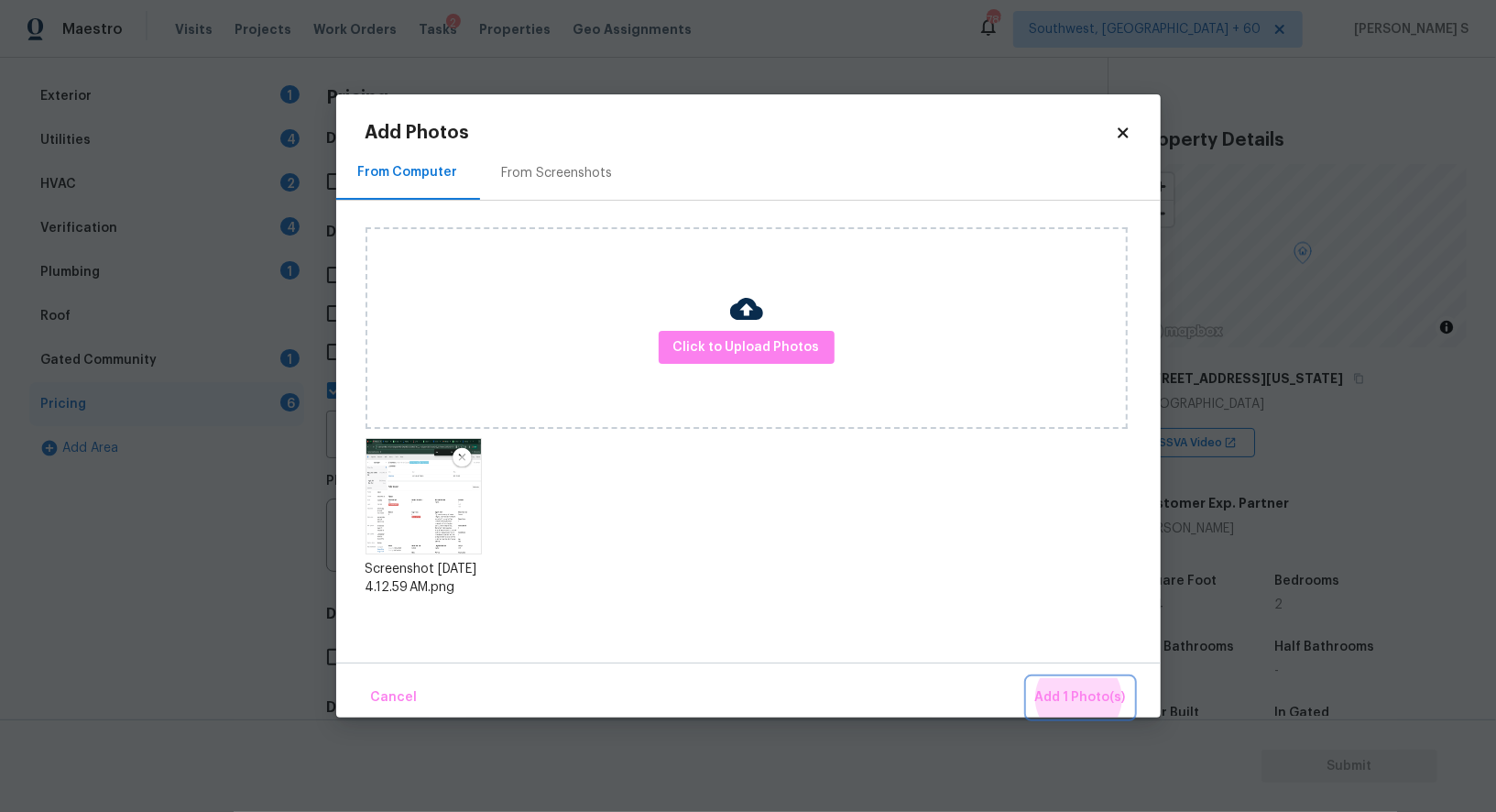
click at [1028, 678] on button "Add 1 Photo(s)" at bounding box center [1080, 697] width 105 height 39
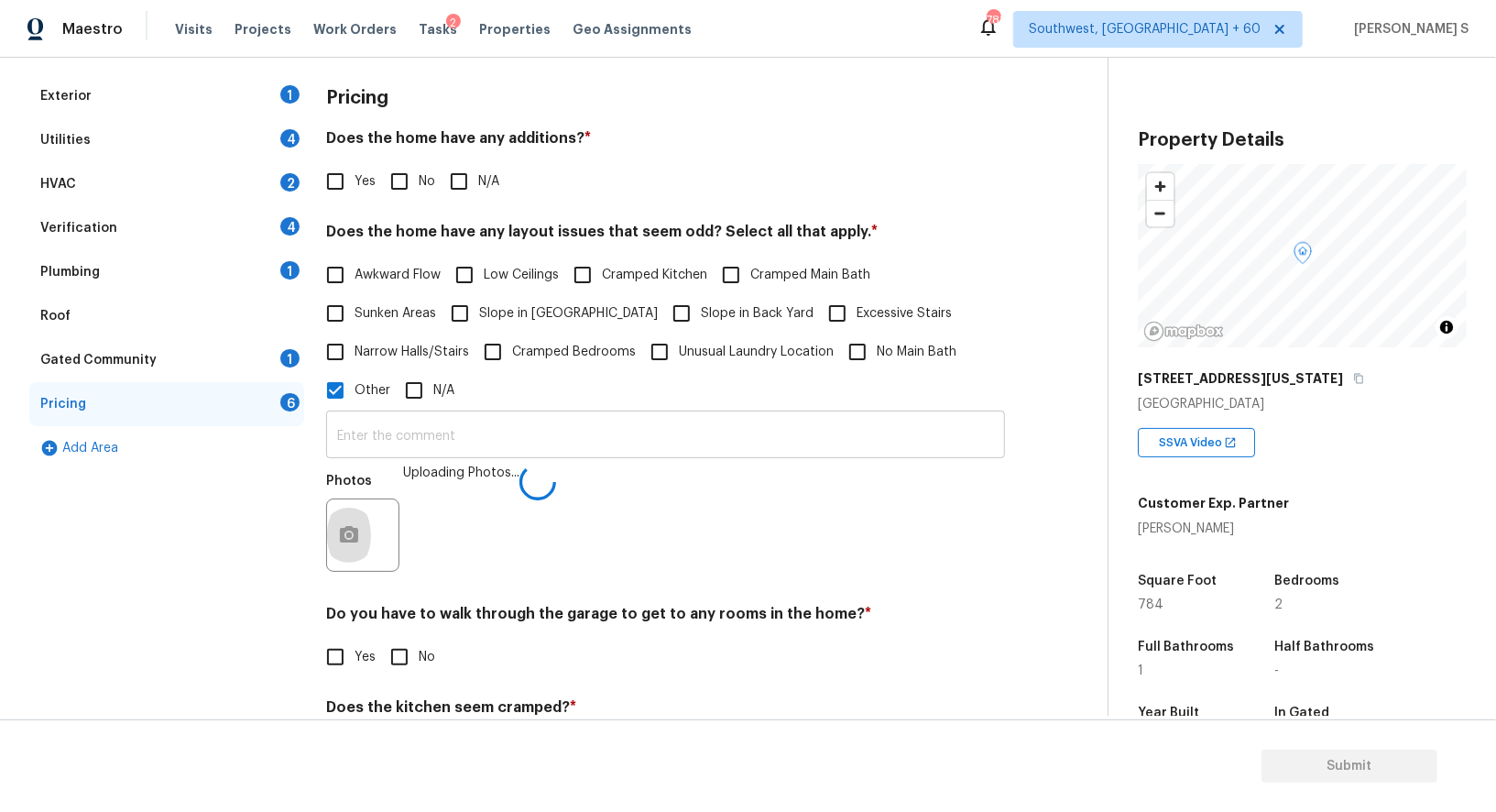
click at [661, 431] on input "text" at bounding box center [665, 437] width 679 height 43
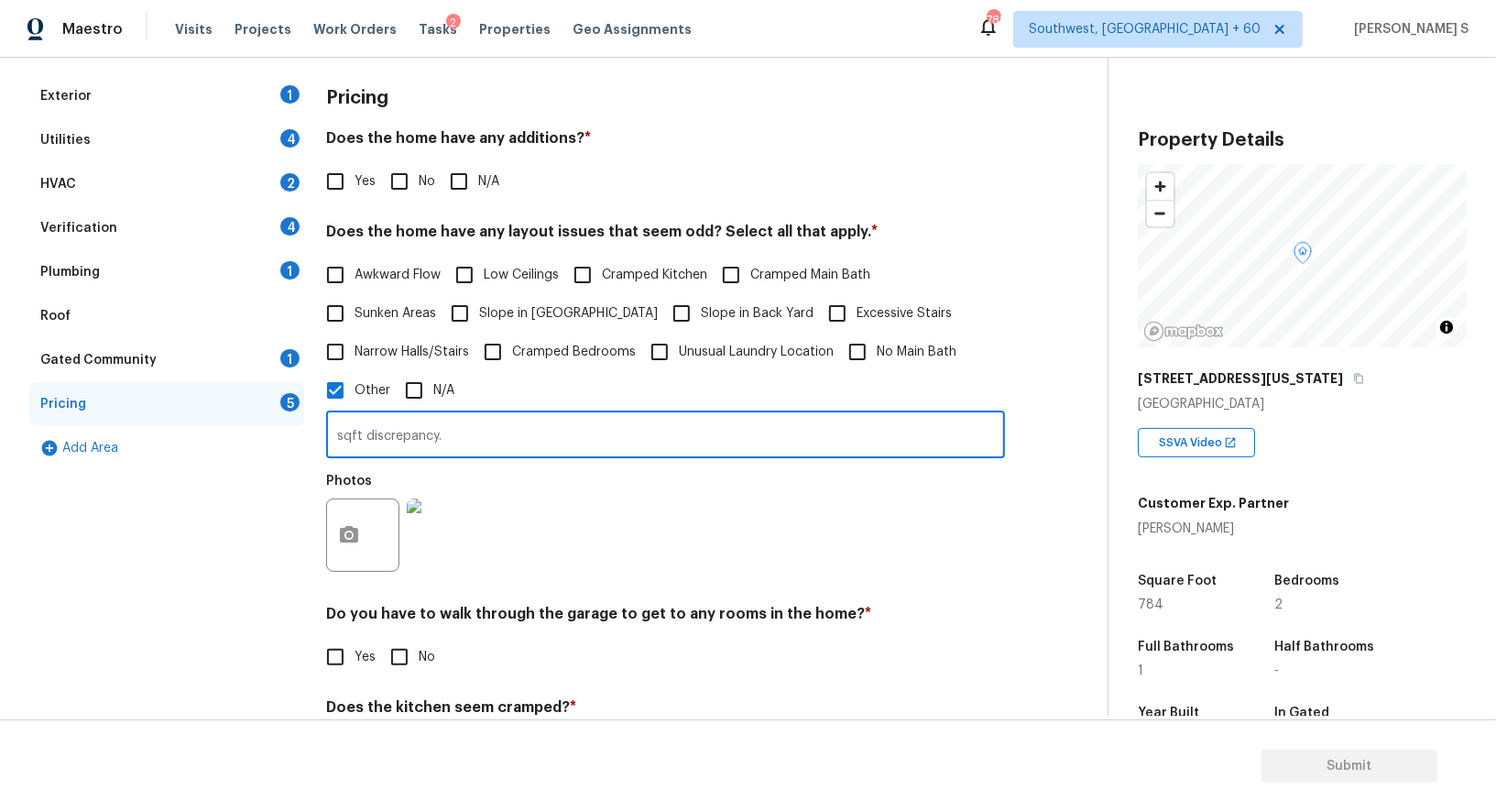
type input "sqft discrepancy."
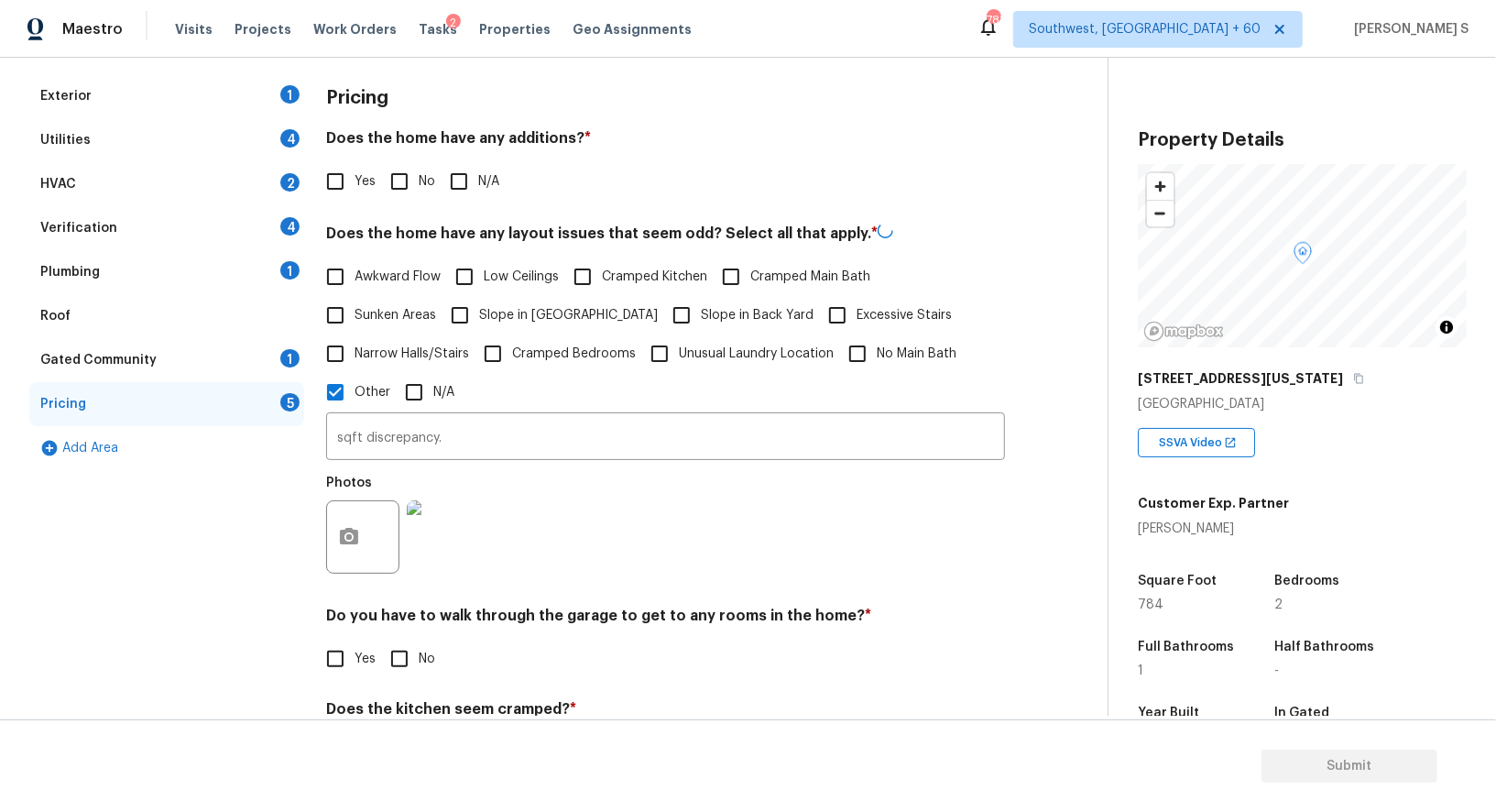
click at [545, 518] on div "Photos" at bounding box center [665, 524] width 679 height 119
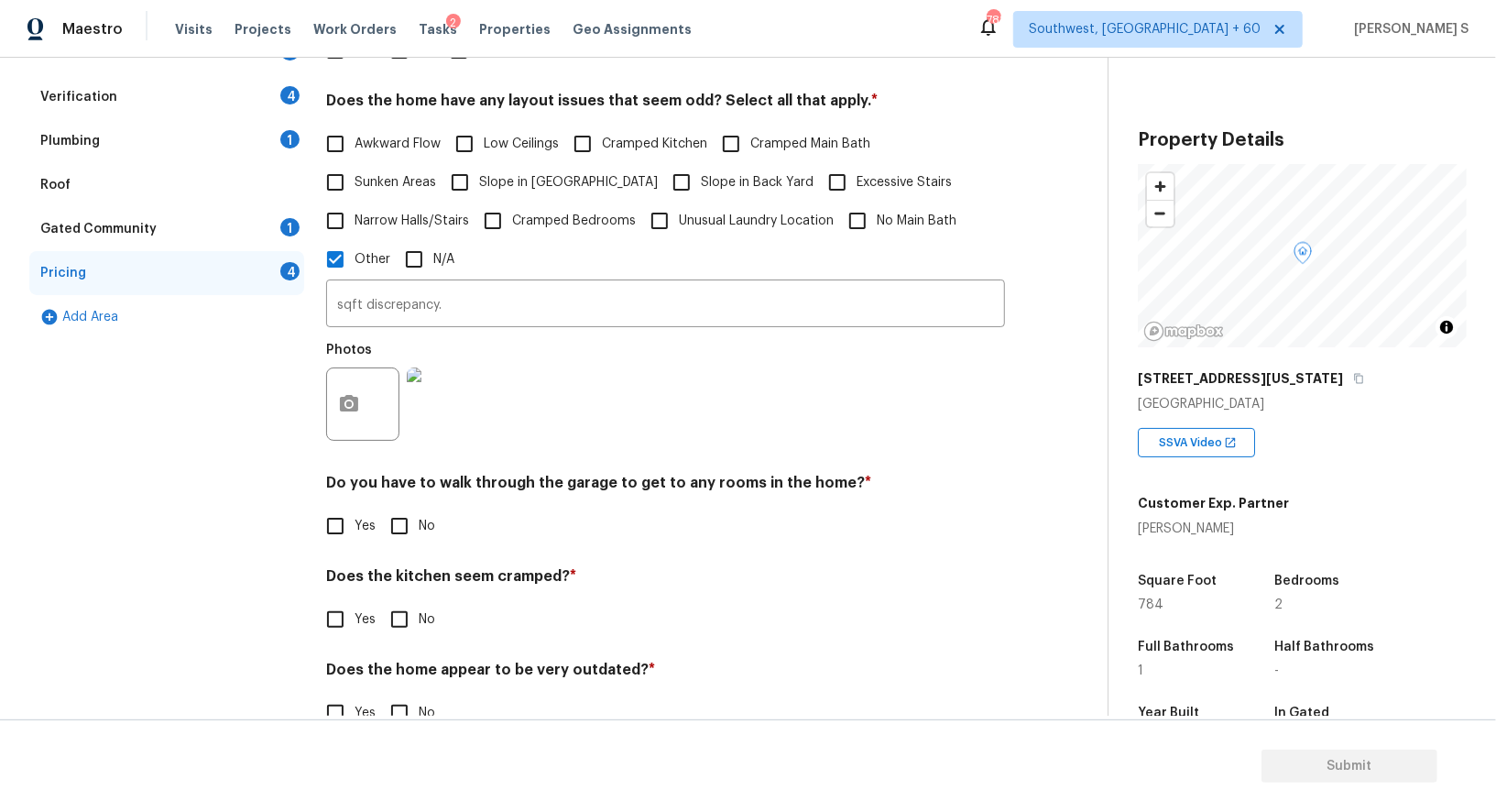
scroll to position [421, 0]
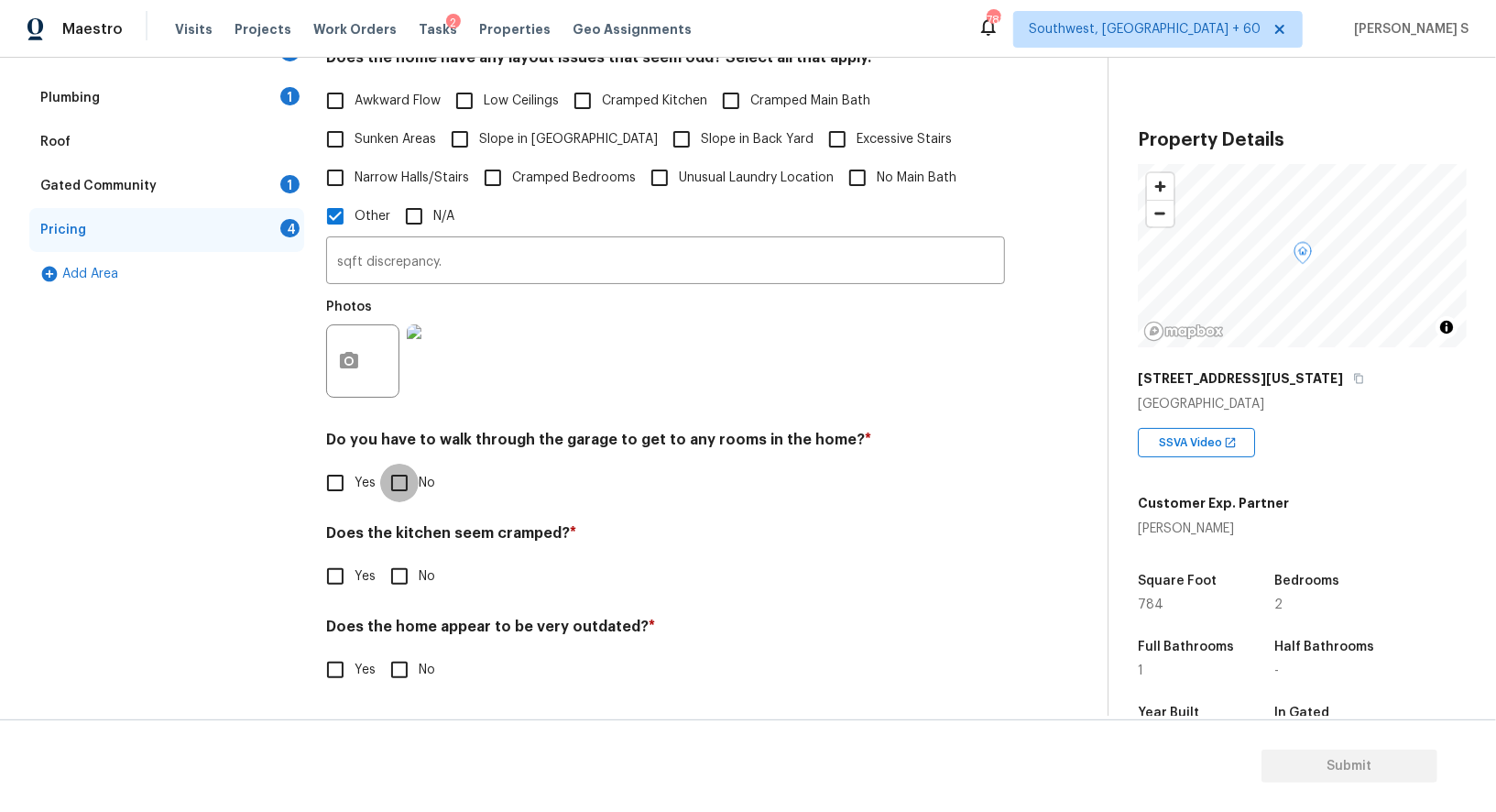
click at [388, 496] on input "No" at bounding box center [399, 482] width 38 height 38
checkbox input "true"
click at [380, 559] on input "No" at bounding box center [399, 578] width 38 height 38
checkbox input "true"
click at [380, 652] on input "No" at bounding box center [399, 672] width 38 height 38
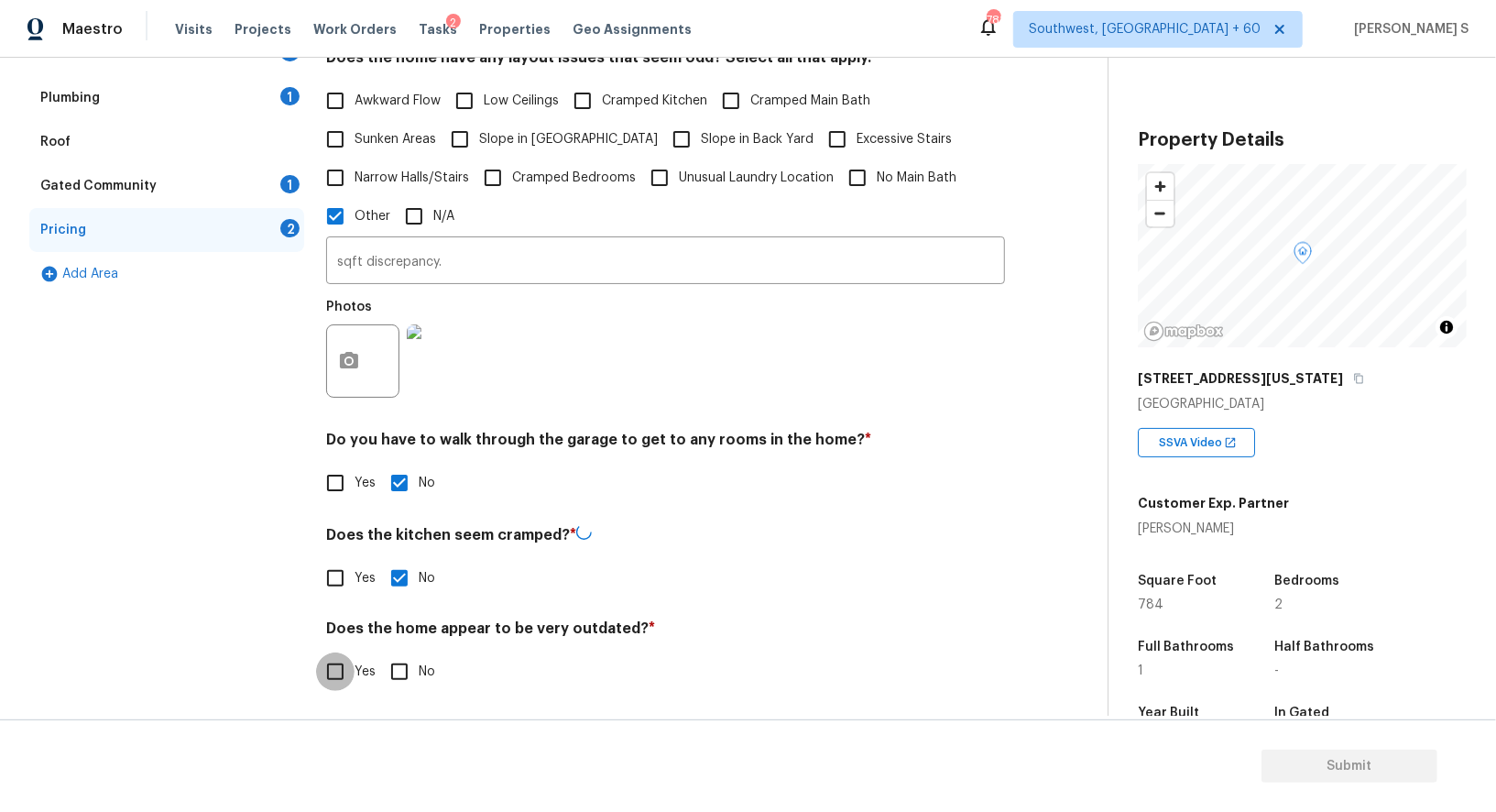
checkbox input "true"
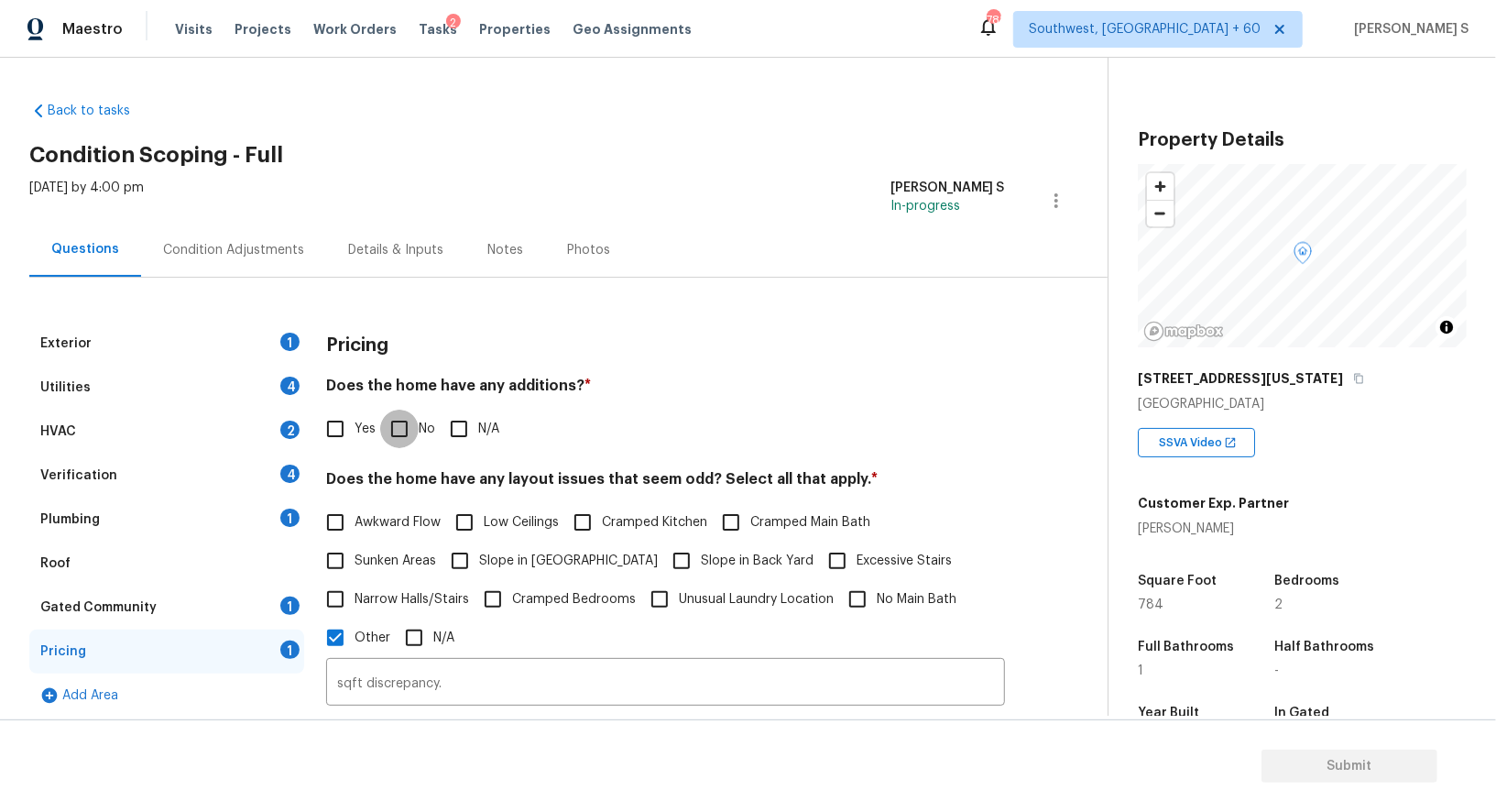
click at [391, 426] on input "No" at bounding box center [399, 429] width 38 height 38
checkbox input "true"
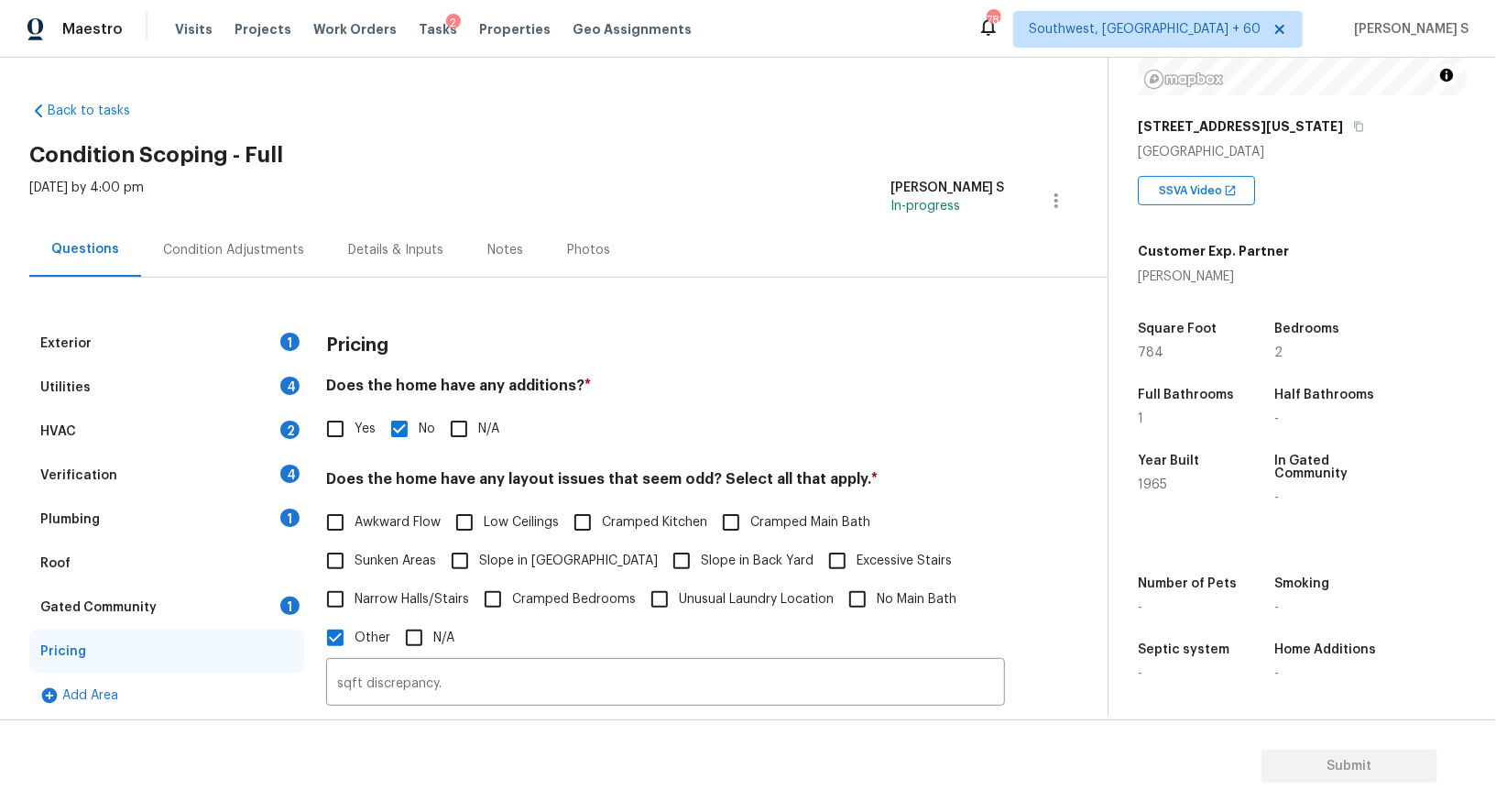
click at [283, 340] on div "1" at bounding box center [290, 341] width 19 height 18
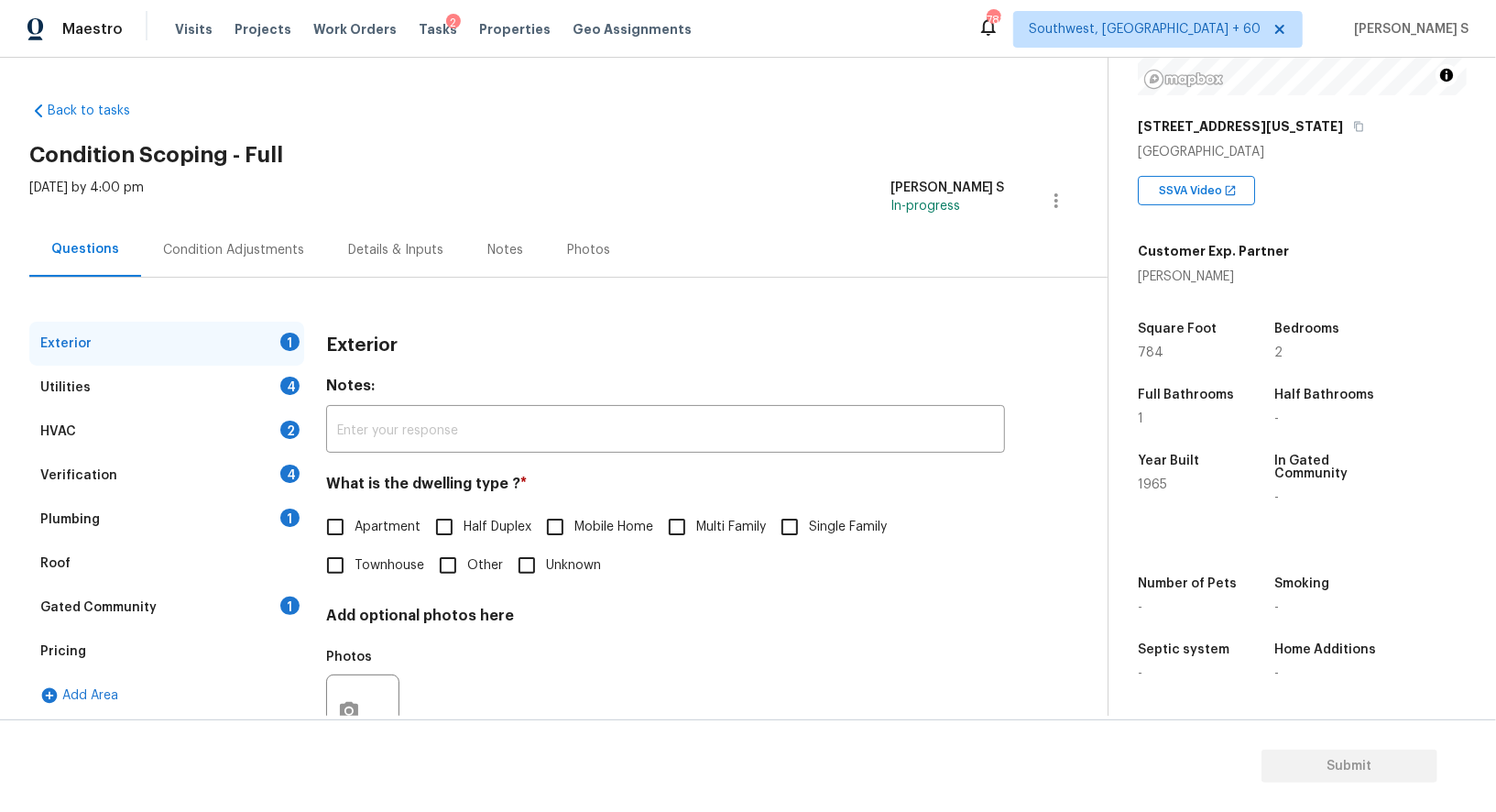
click at [797, 524] on input "Single Family" at bounding box center [790, 526] width 38 height 38
checkbox input "true"
click at [289, 455] on div "Verification 4" at bounding box center [167, 476] width 275 height 44
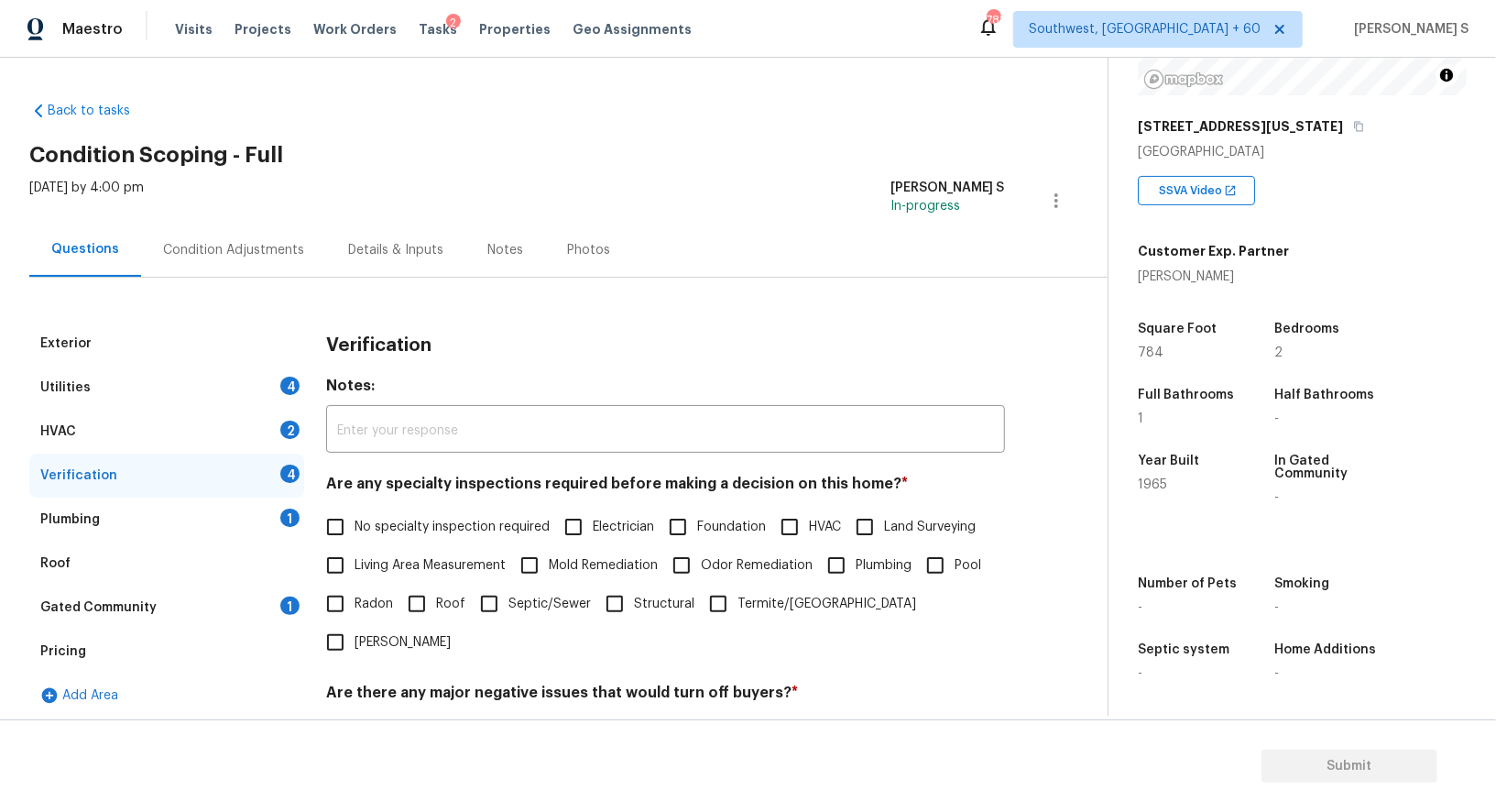
click at [338, 549] on input "Living Area Measurement" at bounding box center [335, 566] width 38 height 38
checkbox input "true"
click at [338, 535] on input "No specialty inspection required" at bounding box center [335, 528] width 38 height 38
checkbox input "true"
drag, startPoint x: 346, startPoint y: 557, endPoint x: 399, endPoint y: 535, distance: 57.4
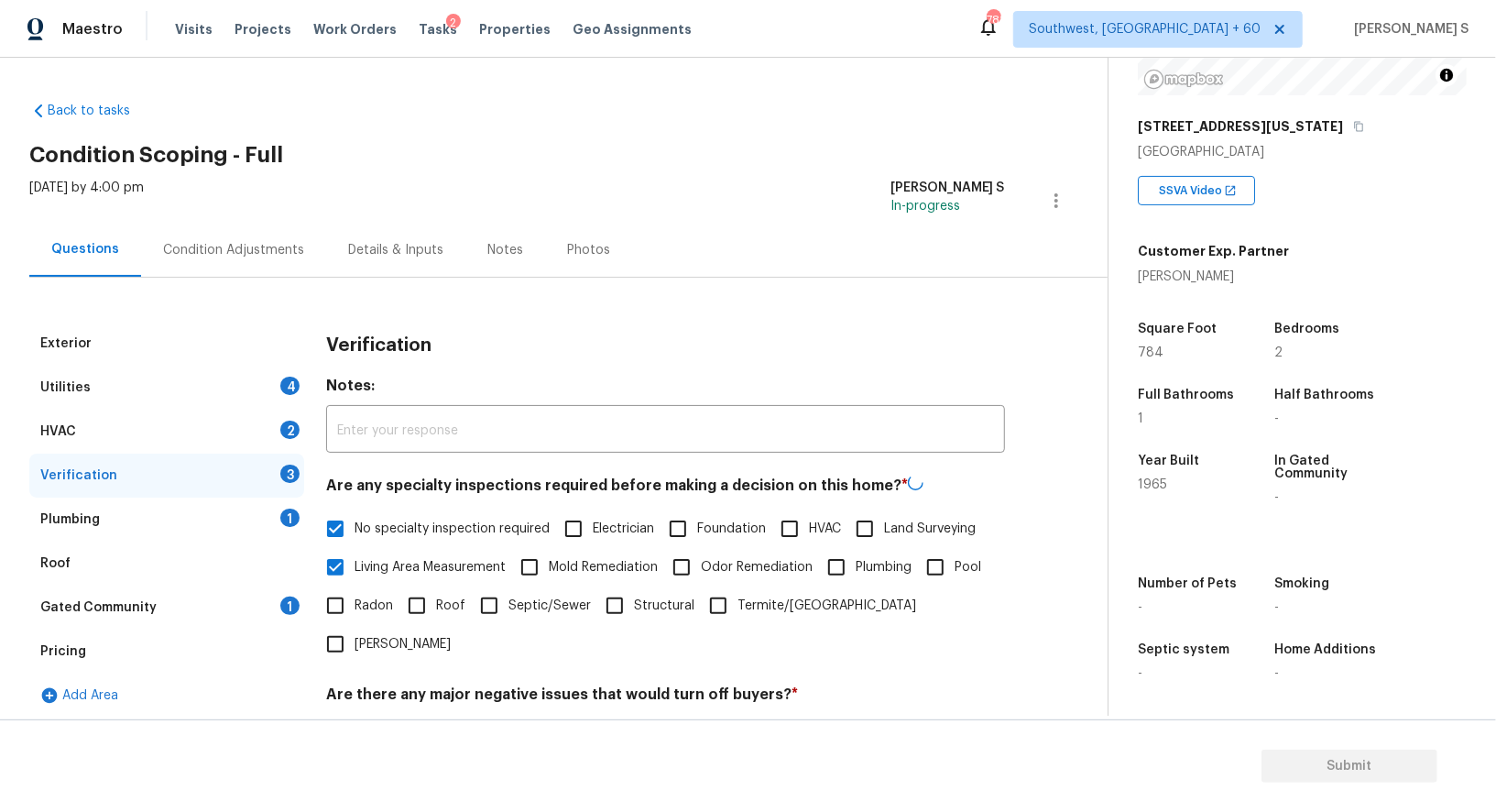
click at [348, 556] on input "Living Area Measurement" at bounding box center [335, 567] width 38 height 38
checkbox input "false"
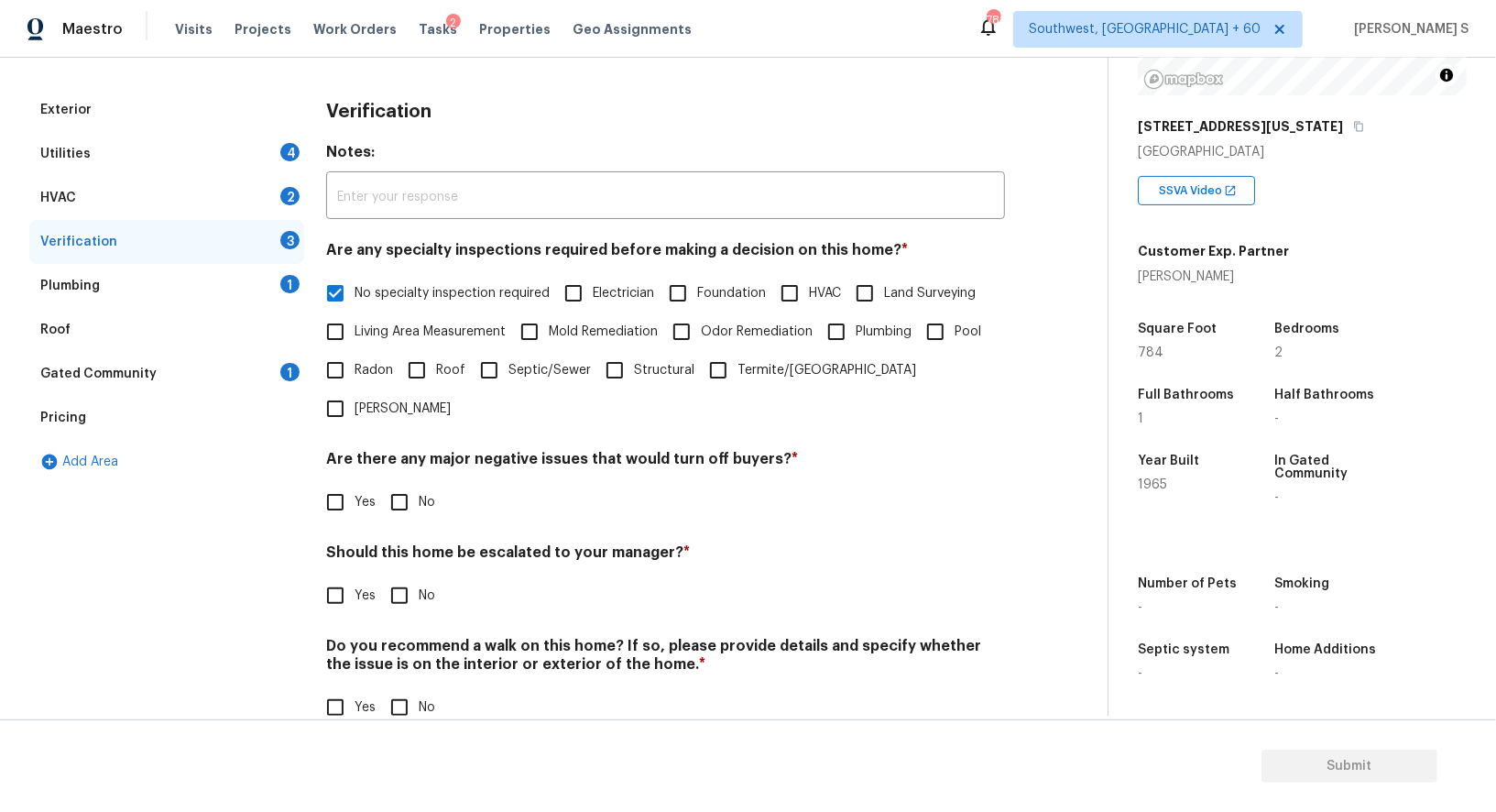
click at [398, 483] on input "No" at bounding box center [399, 502] width 38 height 38
checkbox input "true"
click at [387, 688] on input "No" at bounding box center [399, 707] width 38 height 38
checkbox input "true"
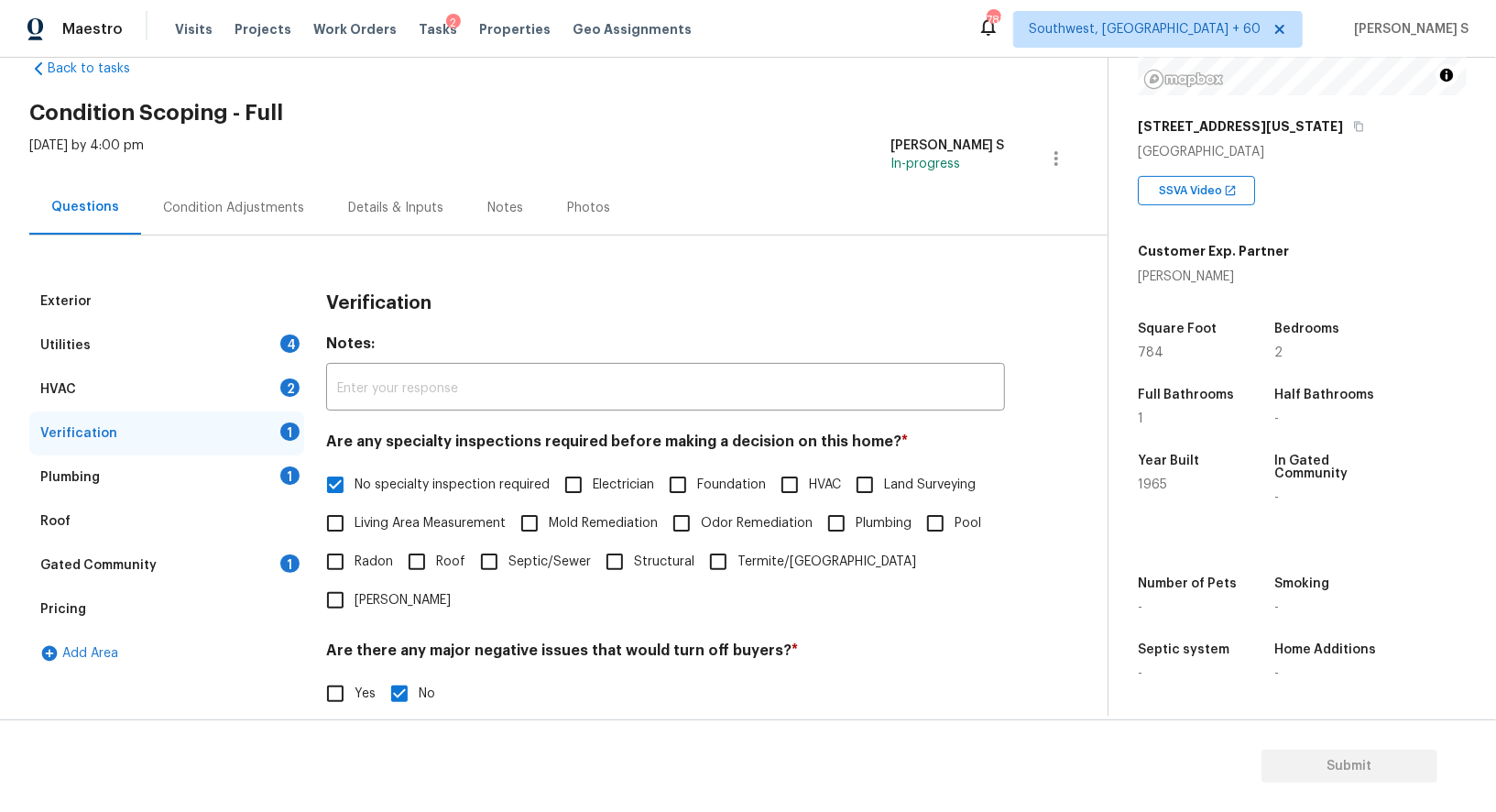
scroll to position [0, 0]
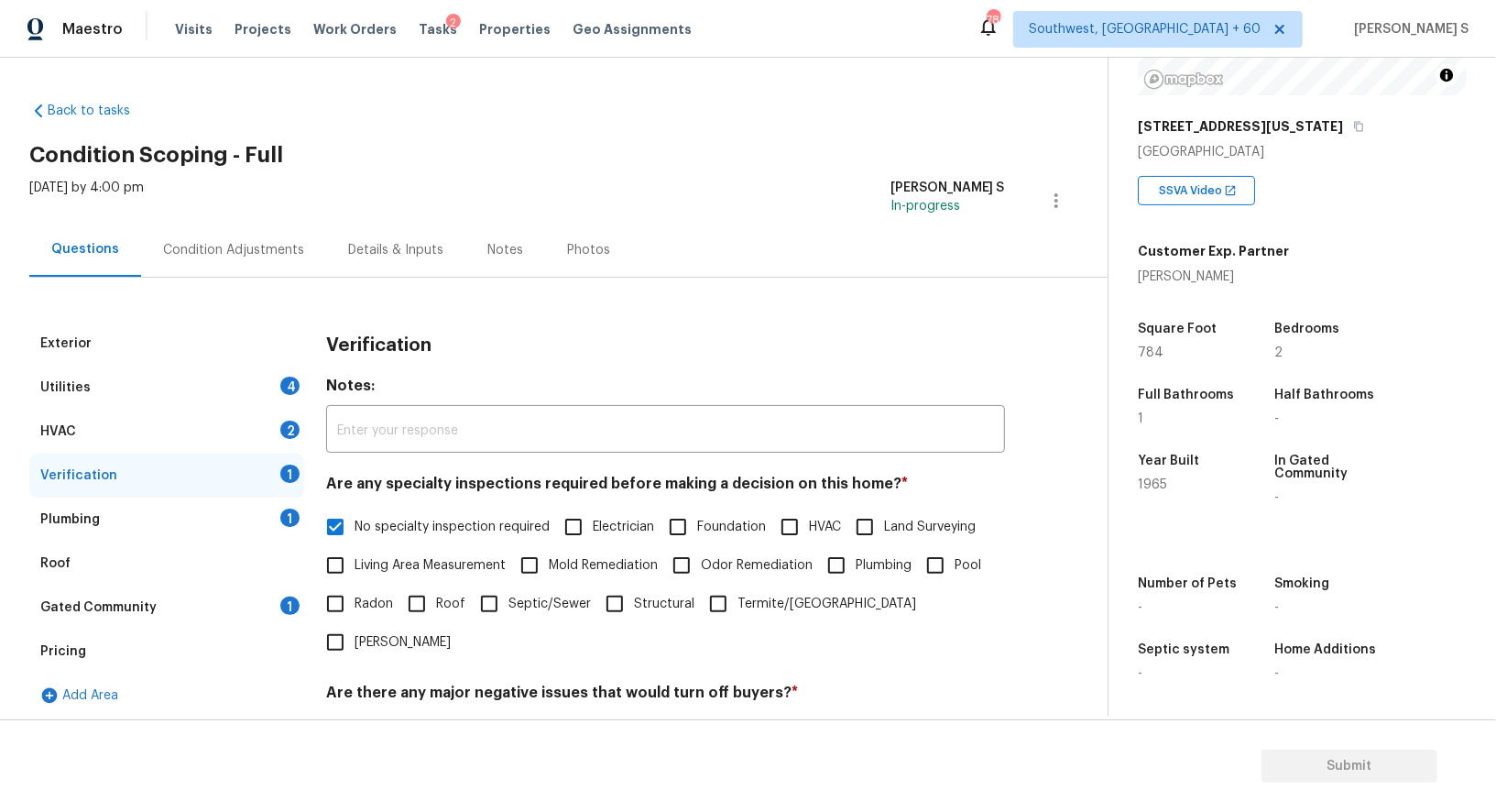
click at [255, 524] on div "Plumbing 1" at bounding box center [167, 520] width 275 height 44
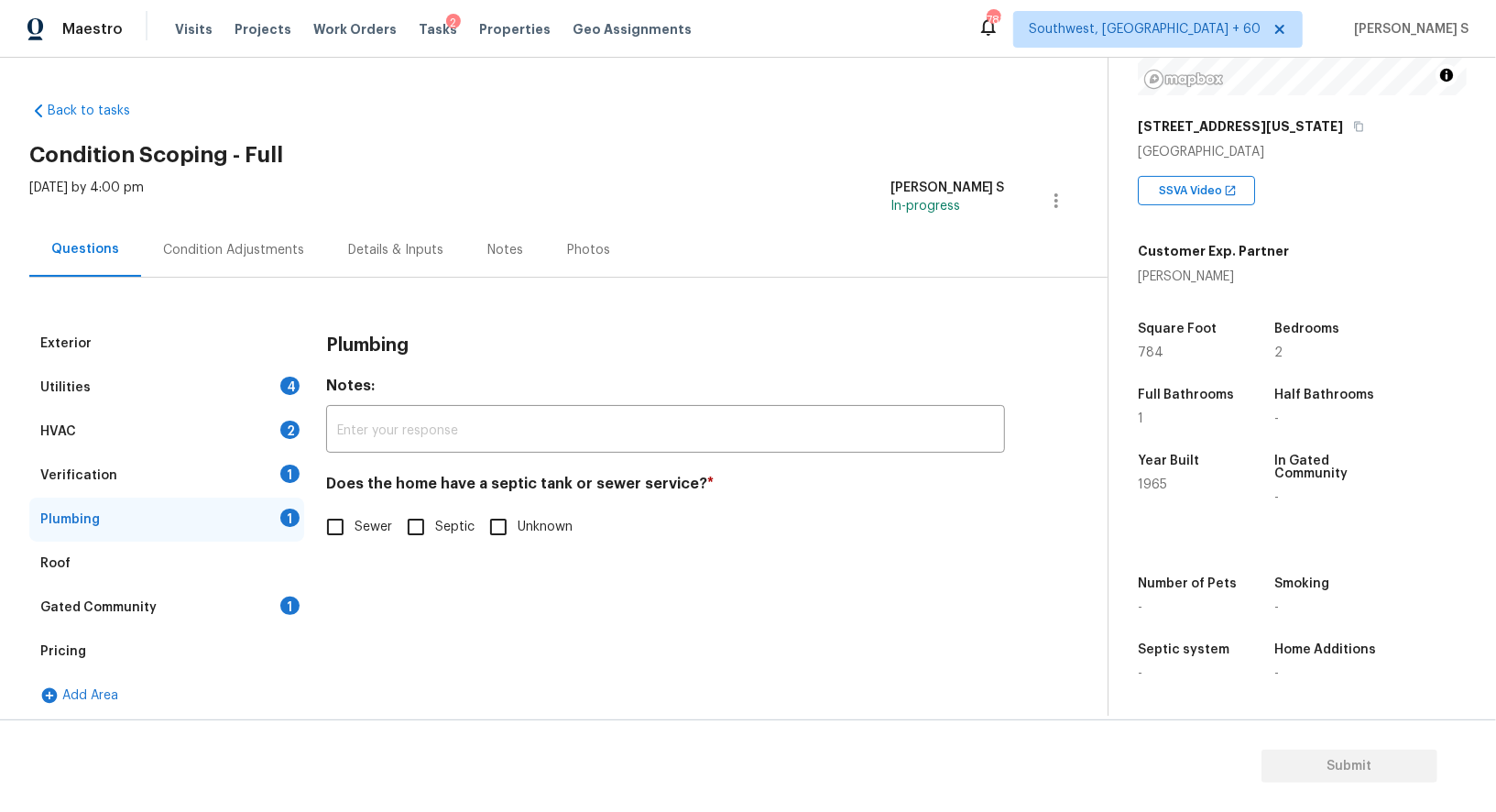
click at [352, 523] on input "Sewer" at bounding box center [335, 526] width 38 height 38
checkbox input "true"
click at [286, 606] on div "1" at bounding box center [290, 605] width 19 height 18
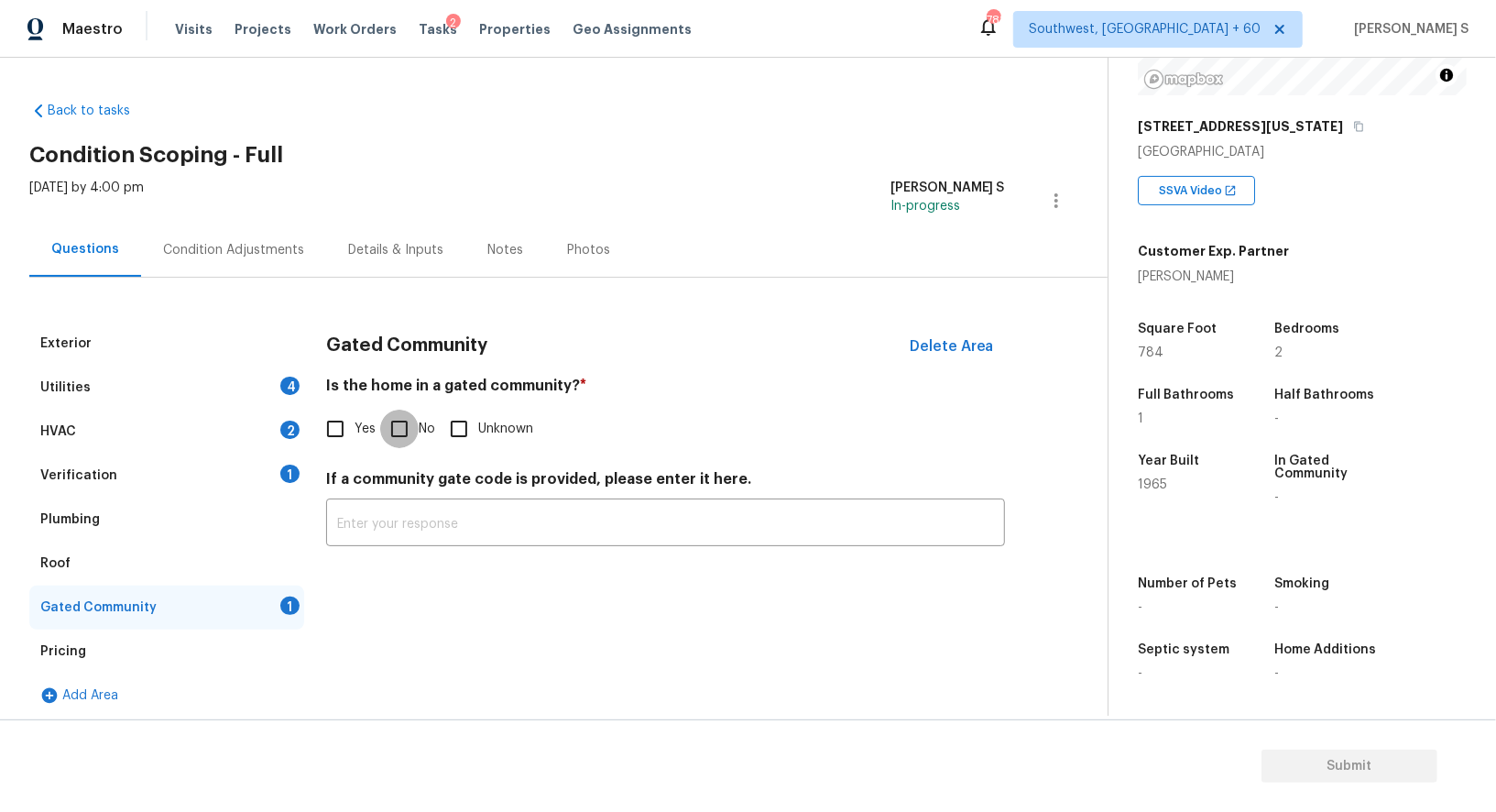
click at [405, 416] on input "No" at bounding box center [399, 429] width 38 height 38
checkbox input "true"
click at [265, 432] on div "HVAC 2" at bounding box center [167, 432] width 275 height 44
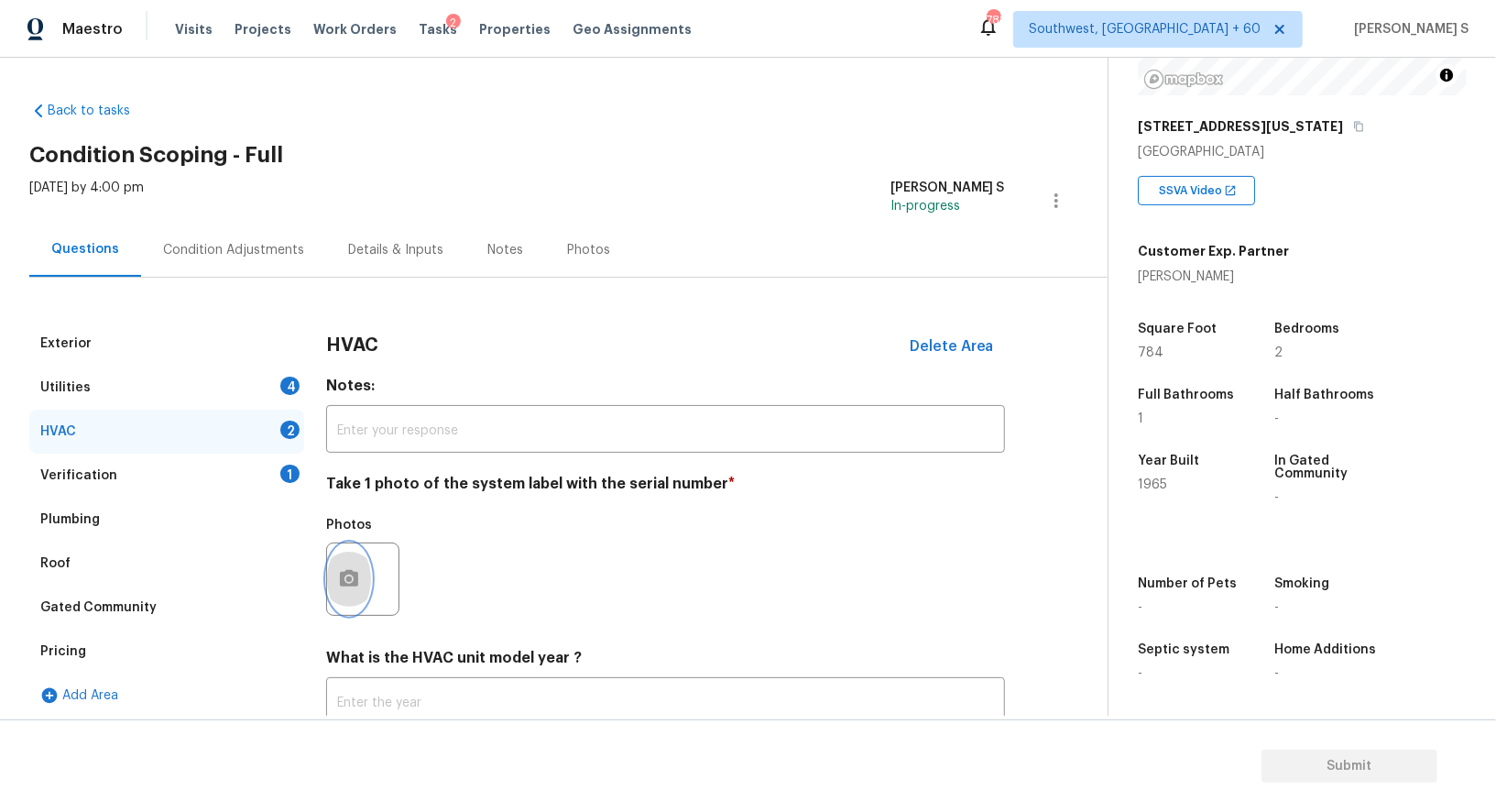
click at [346, 589] on icon "button" at bounding box center [349, 579] width 22 height 22
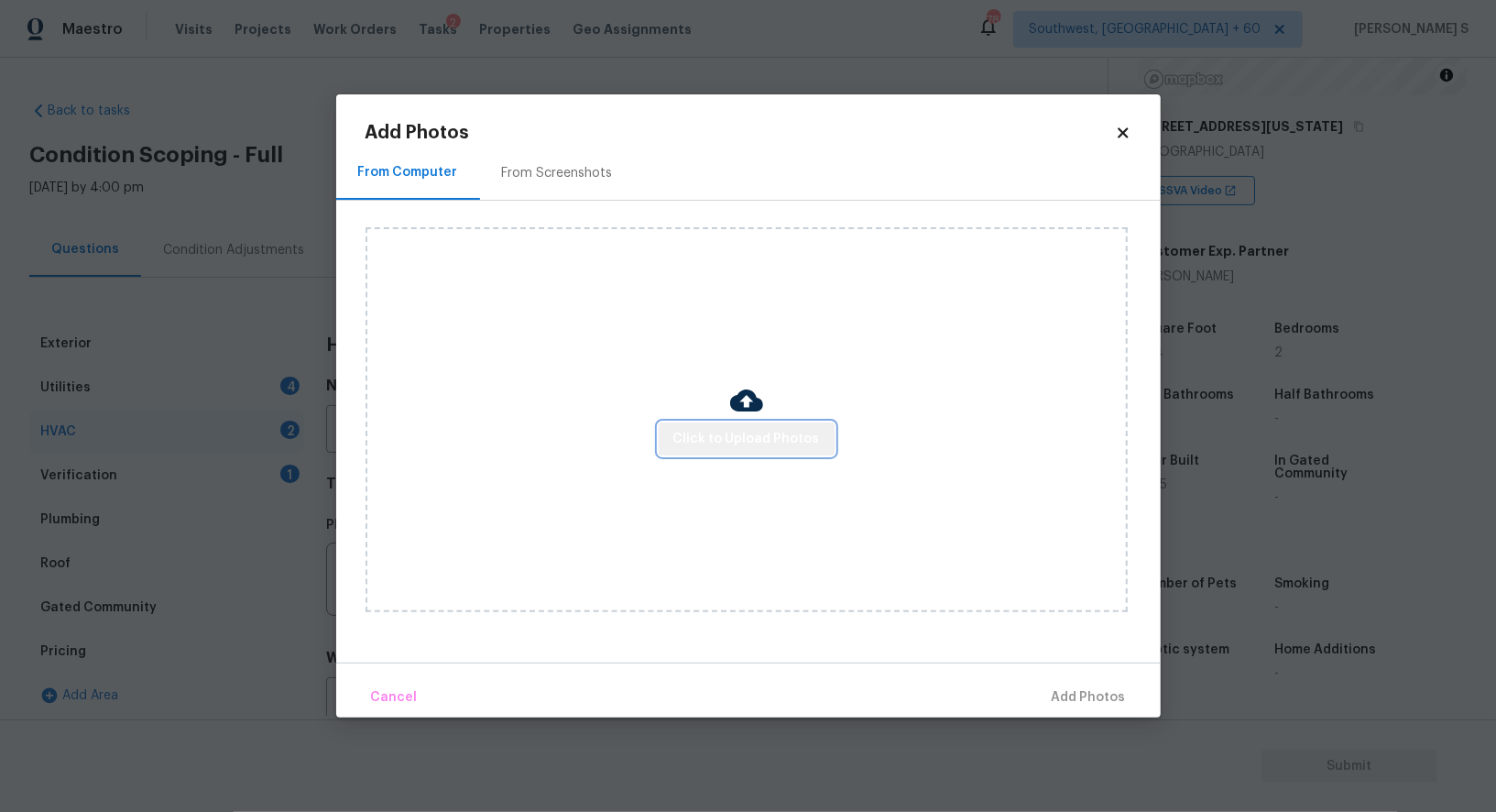
click at [785, 428] on span "Click to Upload Photos" at bounding box center [746, 439] width 146 height 23
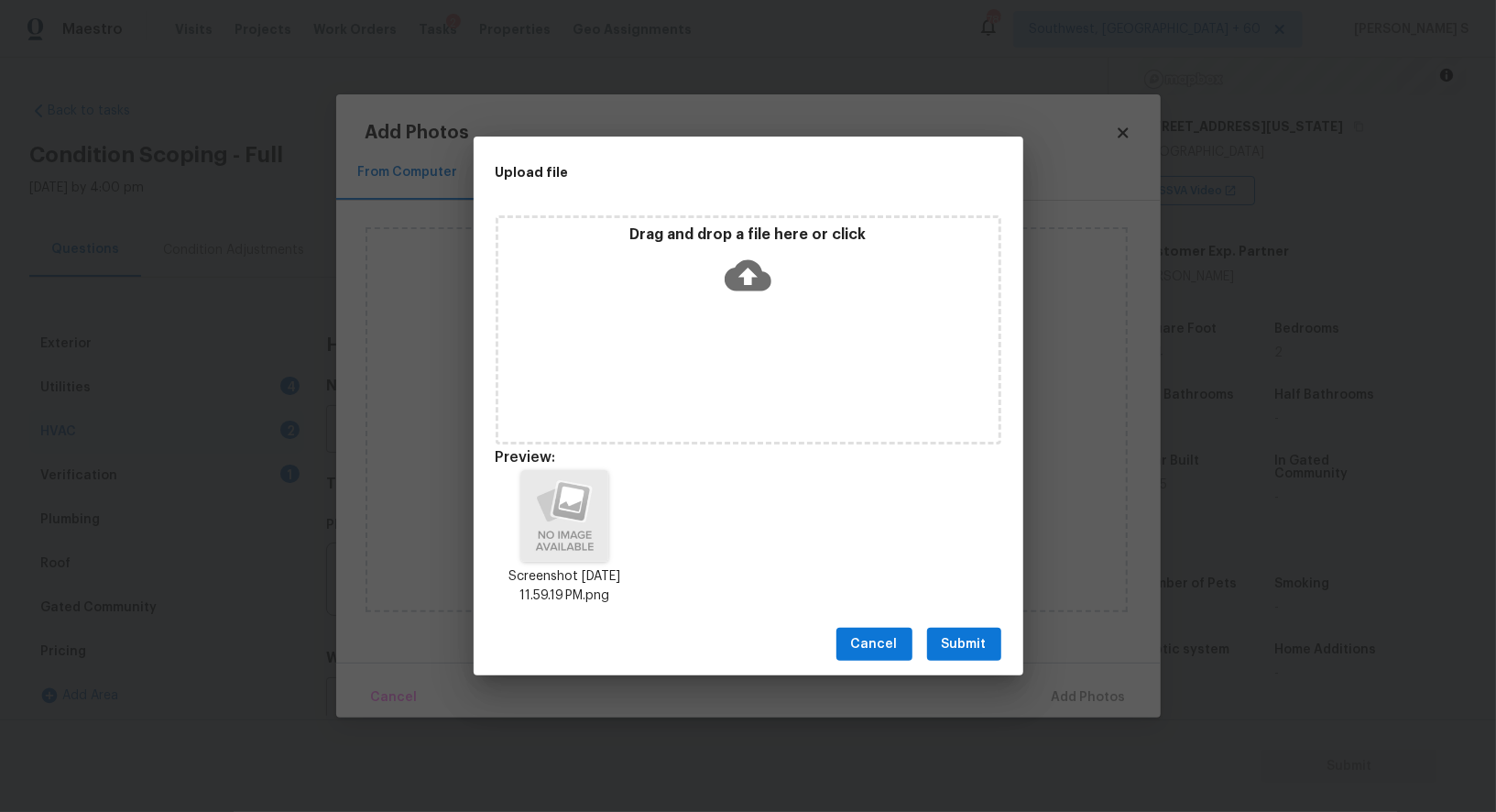
click at [978, 640] on span "Submit" at bounding box center [964, 645] width 45 height 23
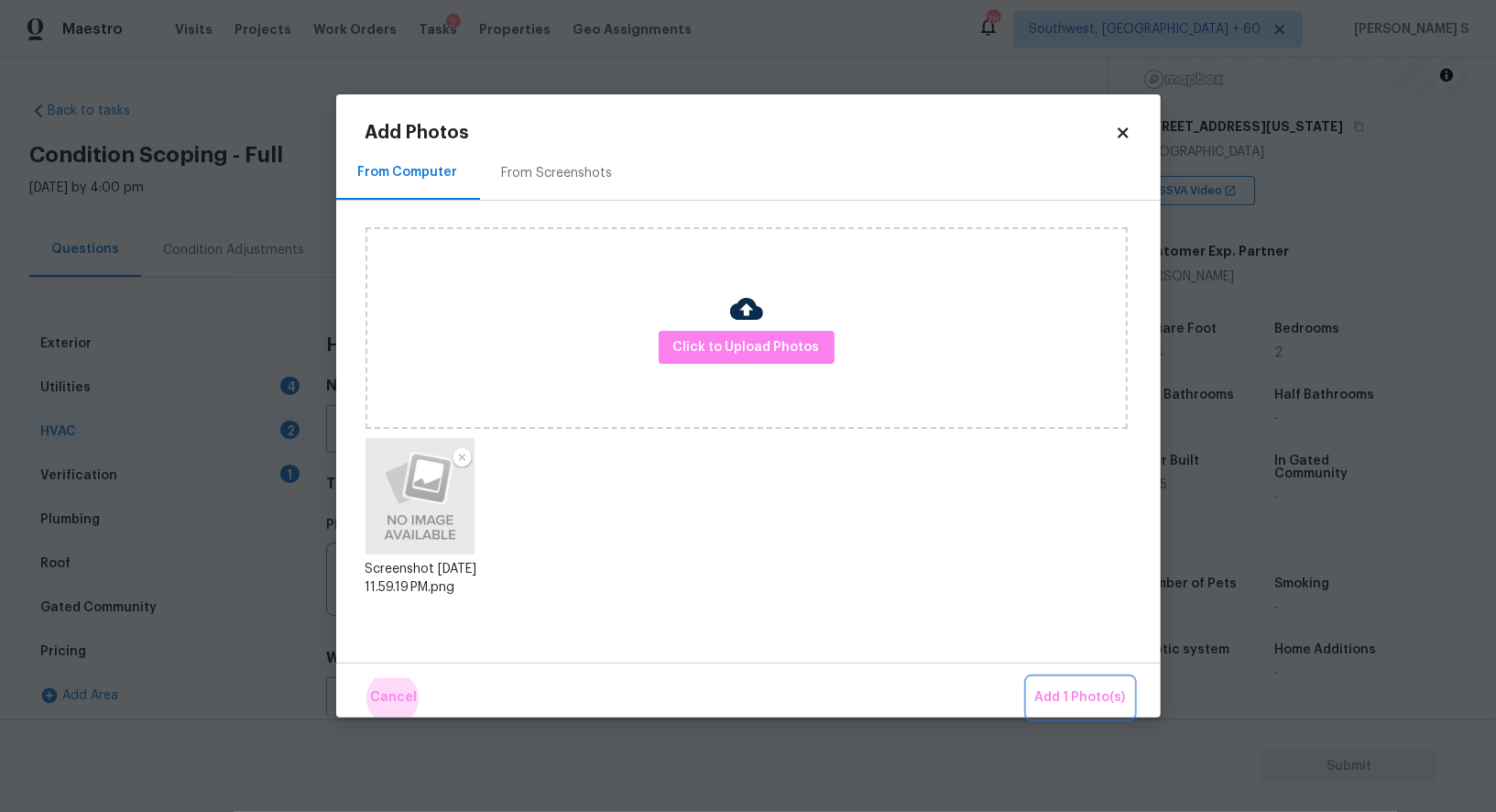
click at [1028, 678] on button "Add 1 Photo(s)" at bounding box center [1080, 697] width 105 height 39
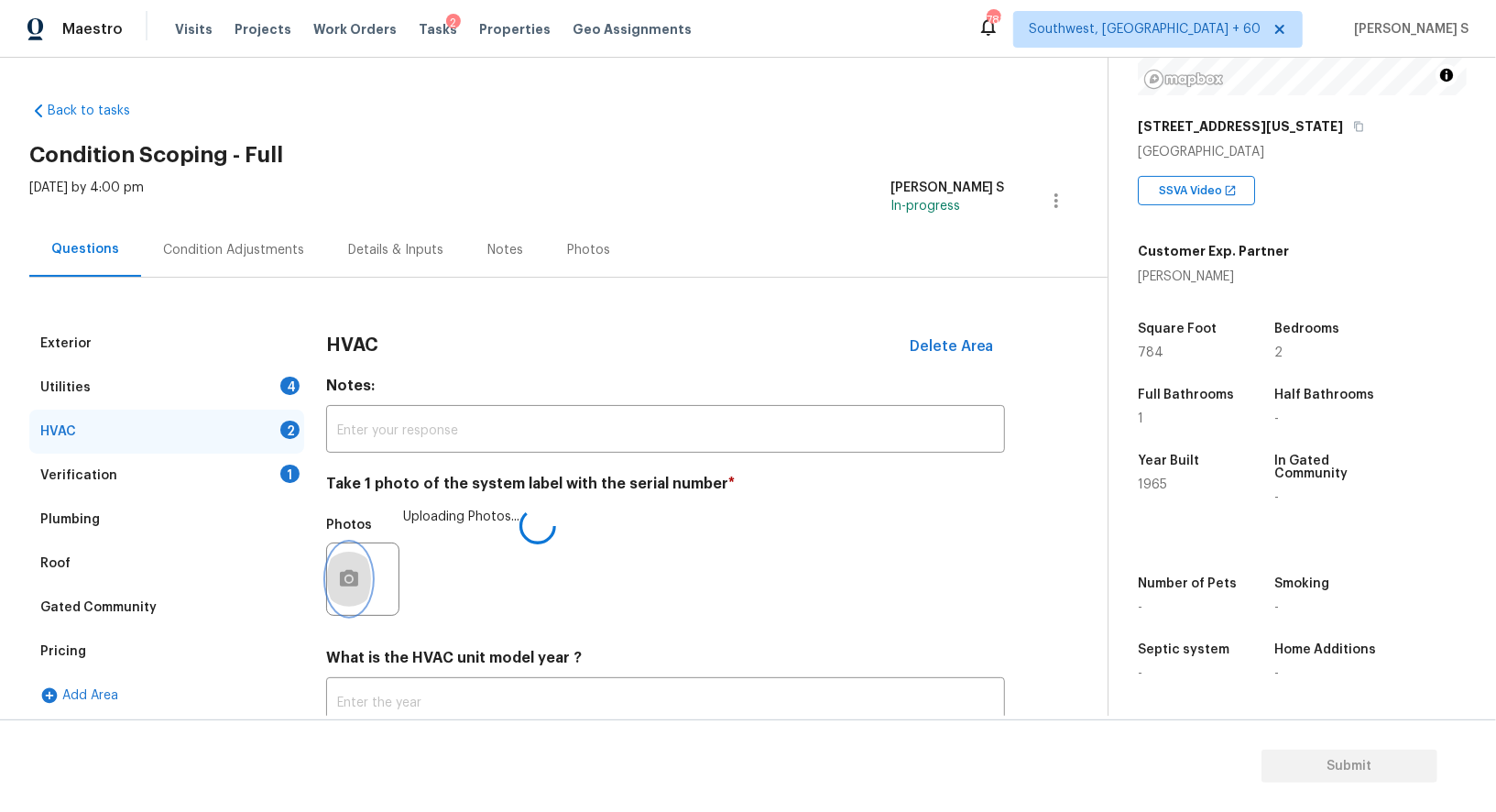
scroll to position [130, 0]
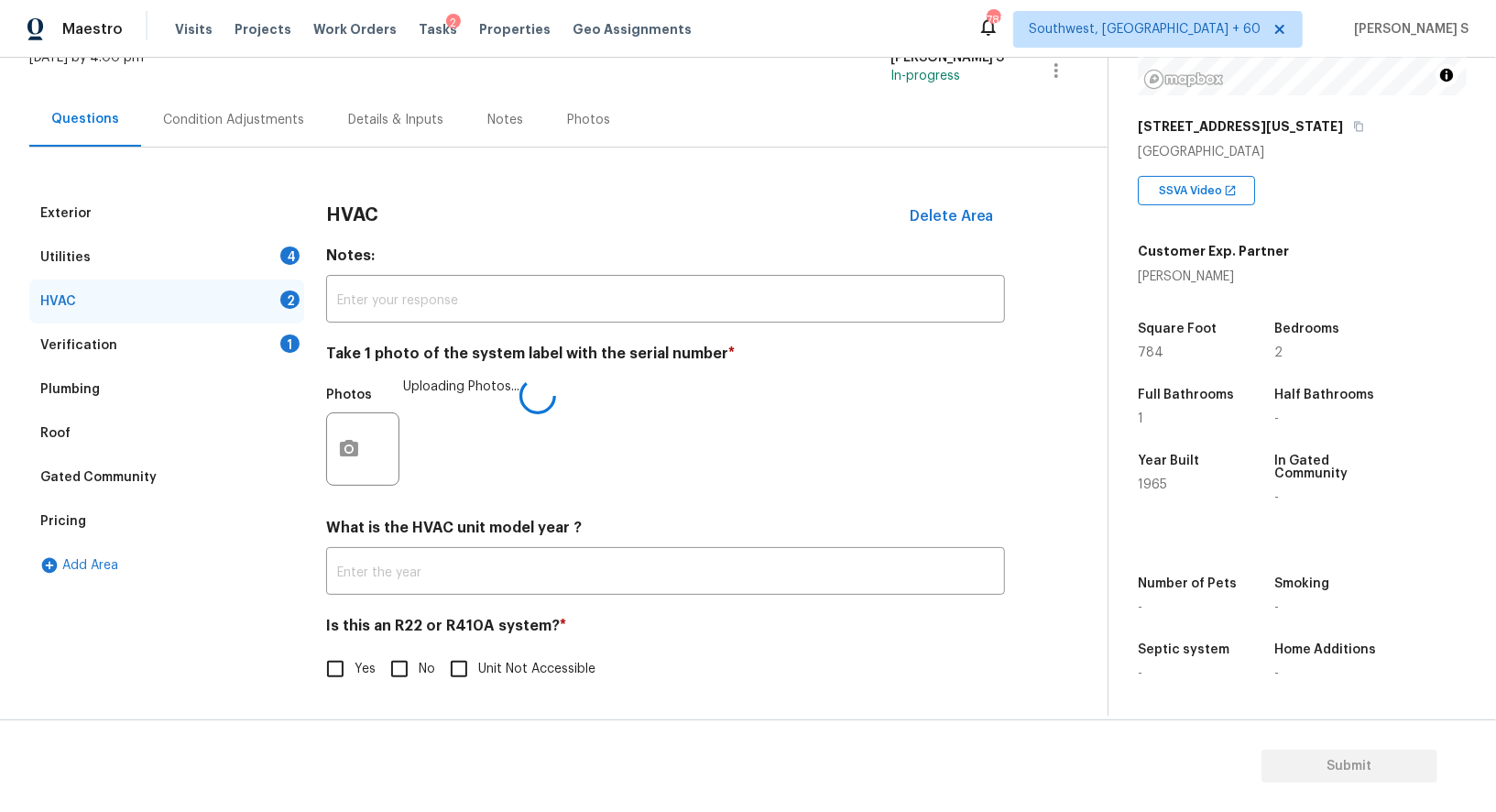
click at [417, 656] on label "No" at bounding box center [408, 669] width 55 height 38
click at [417, 656] on input "No" at bounding box center [399, 669] width 38 height 38
checkbox input "true"
click at [275, 256] on div "Utilities 4" at bounding box center [167, 258] width 275 height 44
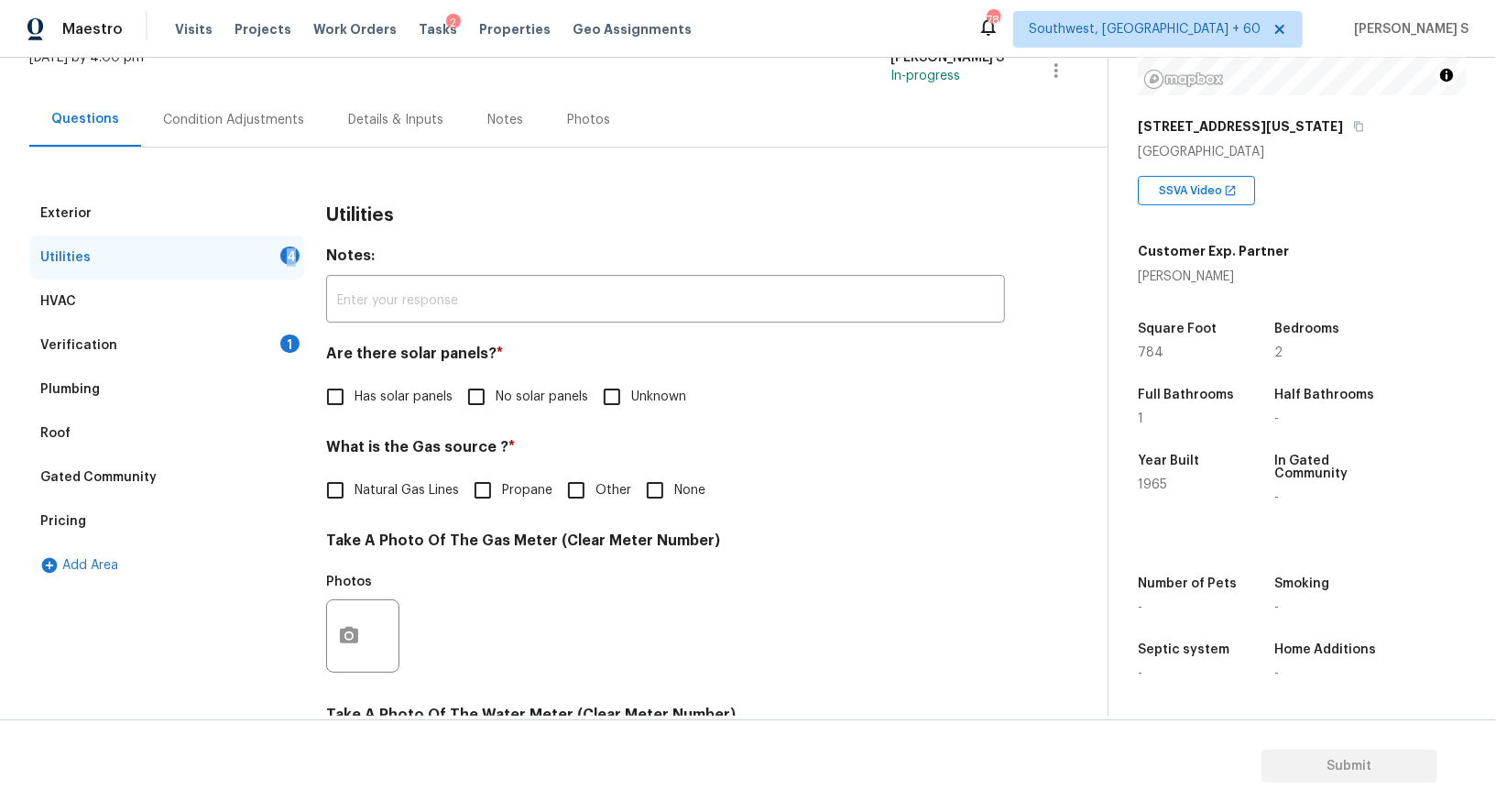
click at [275, 256] on div "Utilities 4" at bounding box center [167, 258] width 275 height 44
click at [491, 395] on input "No solar panels" at bounding box center [477, 396] width 38 height 38
checkbox input "true"
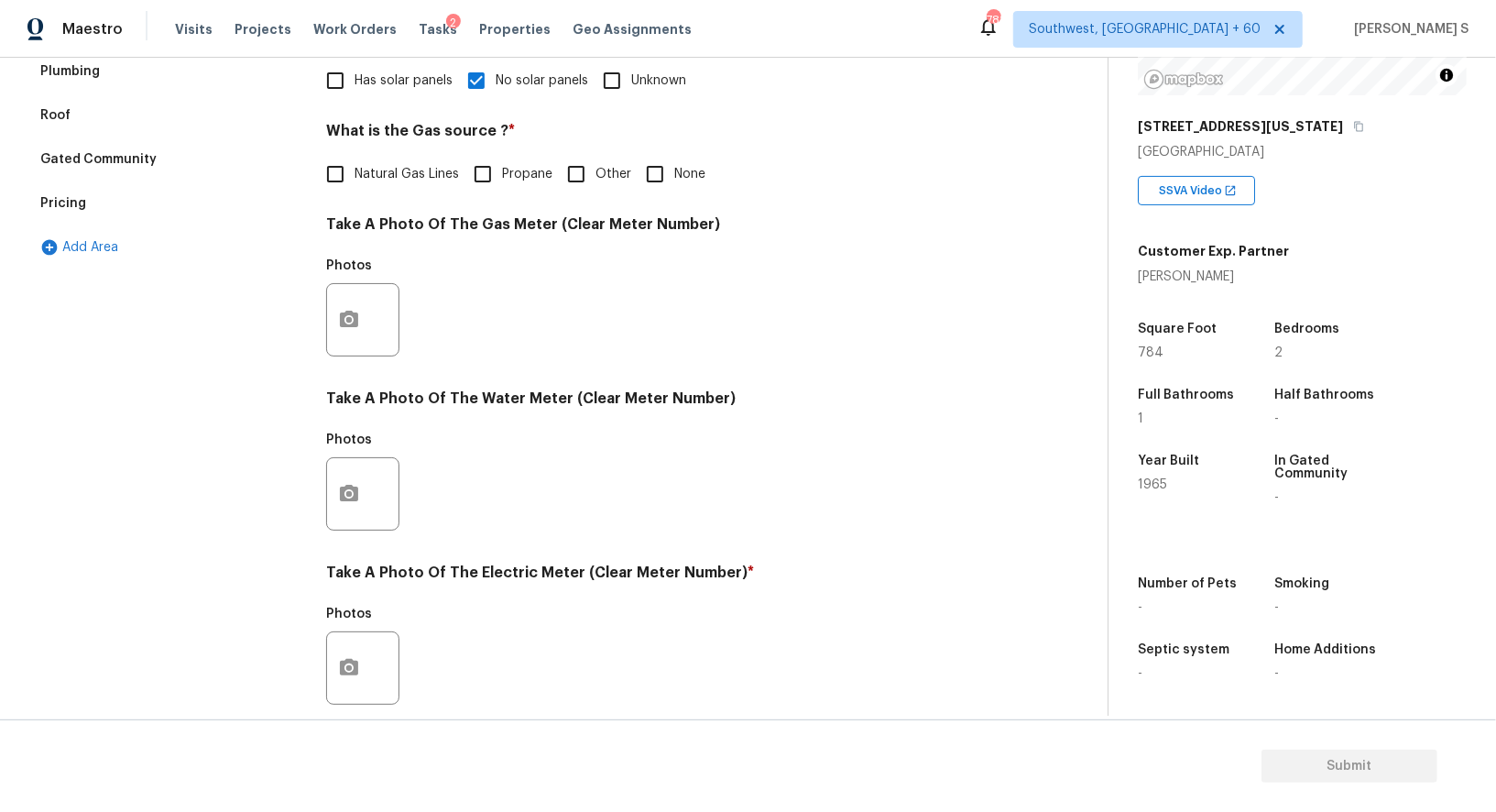
scroll to position [566, 0]
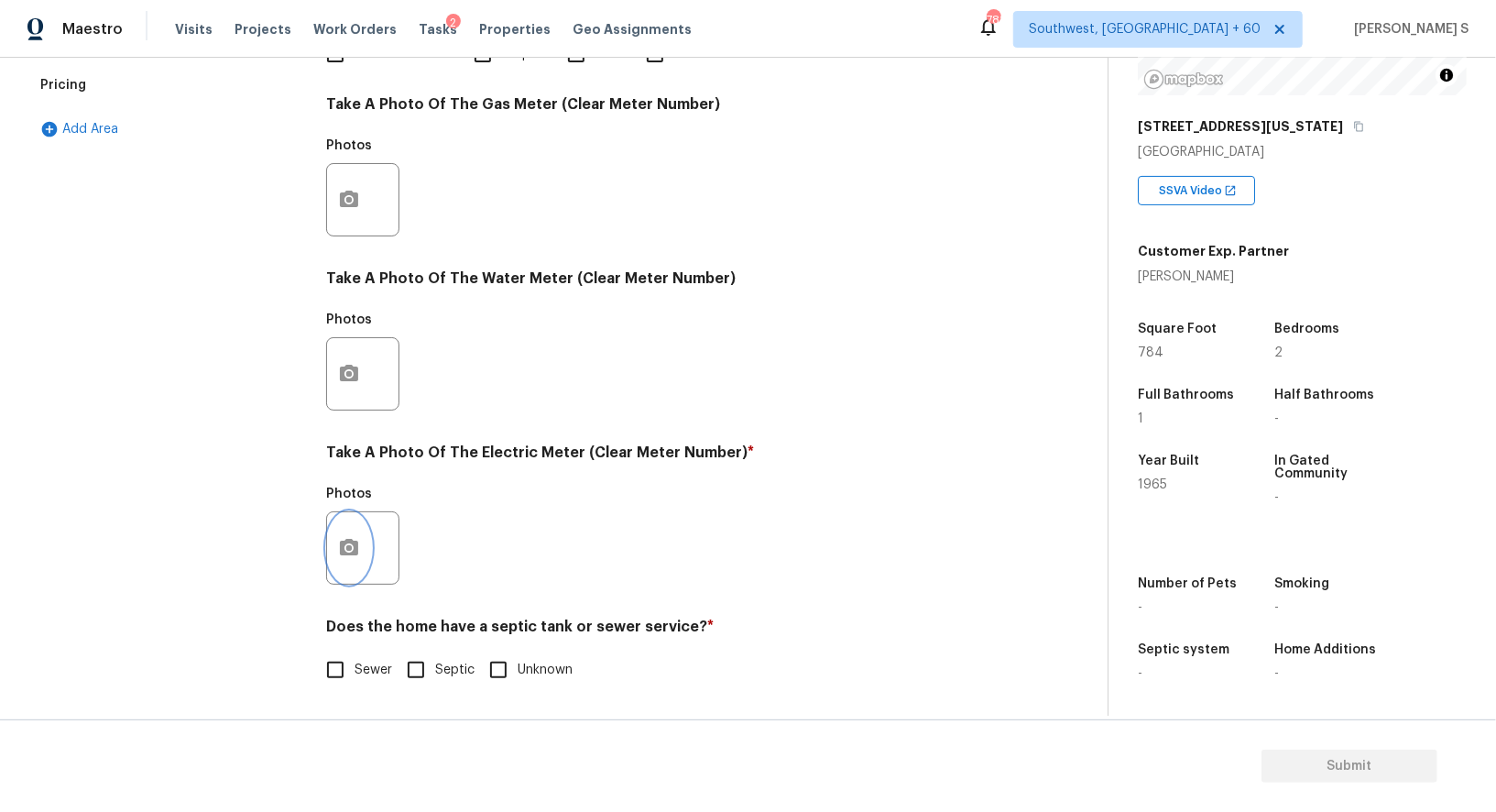
click at [349, 543] on icon "button" at bounding box center [349, 547] width 22 height 22
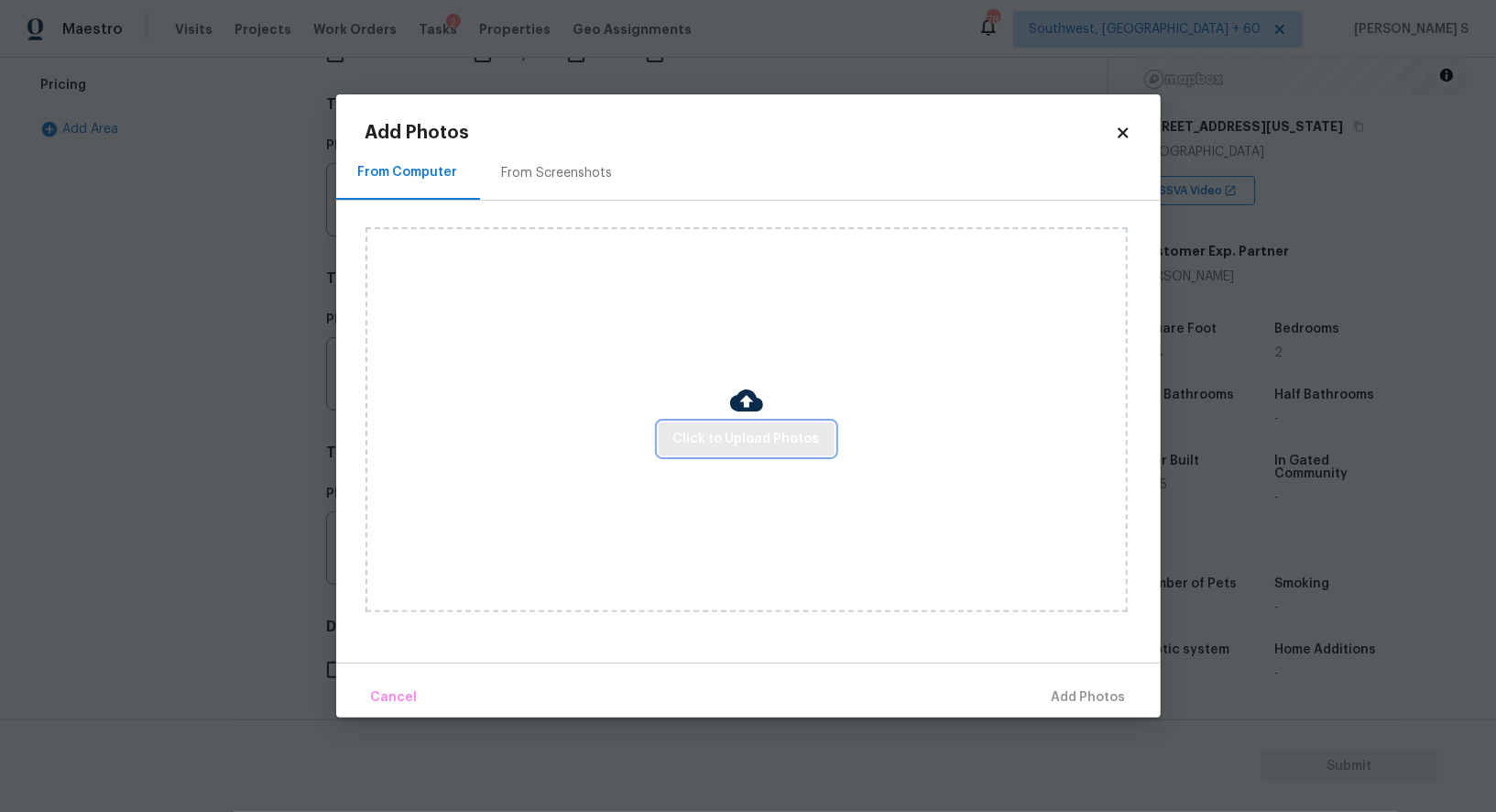
click at [706, 428] on span "Click to Upload Photos" at bounding box center [746, 439] width 146 height 23
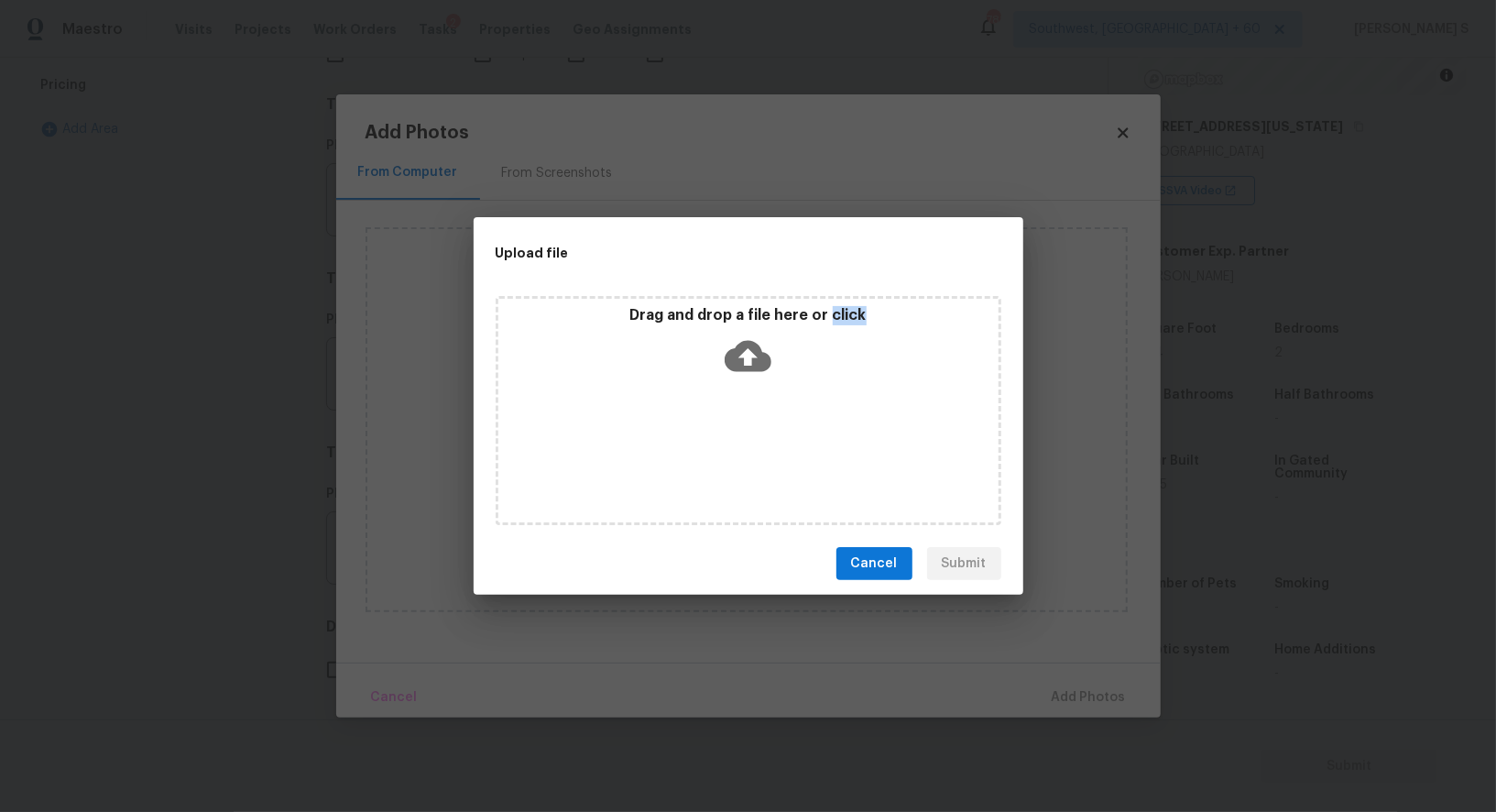
click at [706, 428] on div "Drag and drop a file here or click" at bounding box center [748, 411] width 505 height 229
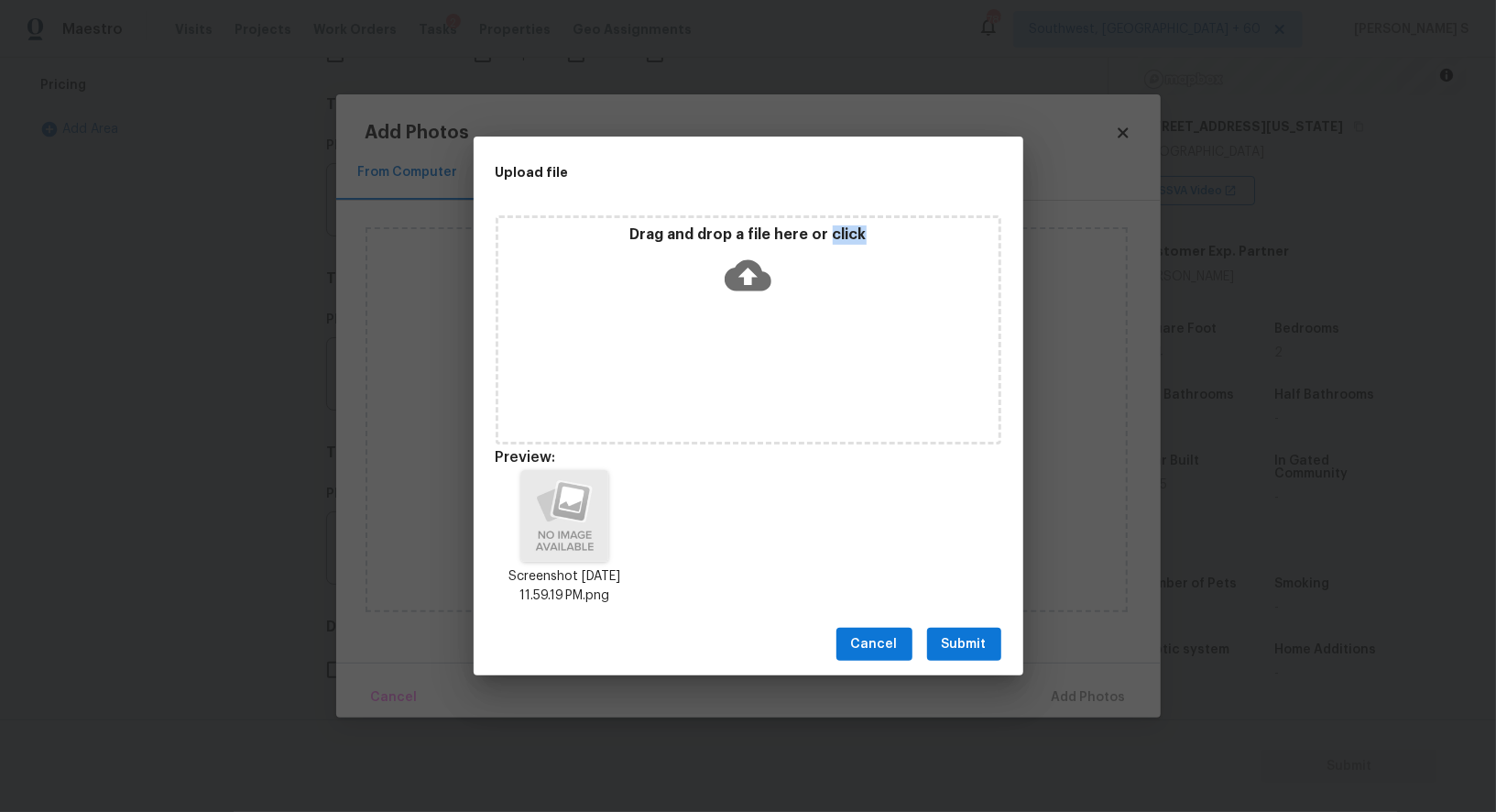
click at [968, 643] on span "Submit" at bounding box center [964, 645] width 45 height 23
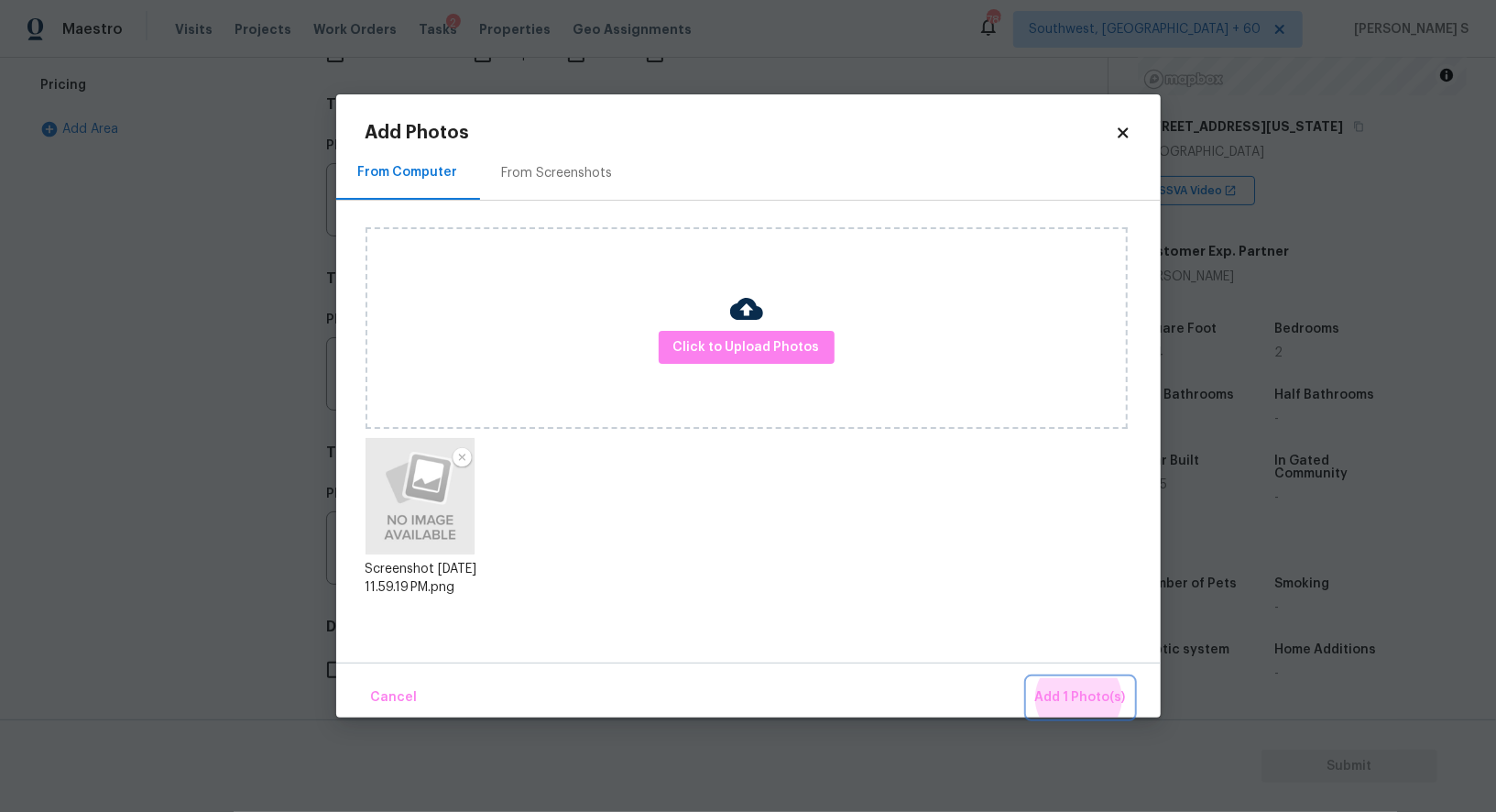
click at [1028, 678] on button "Add 1 Photo(s)" at bounding box center [1080, 697] width 105 height 39
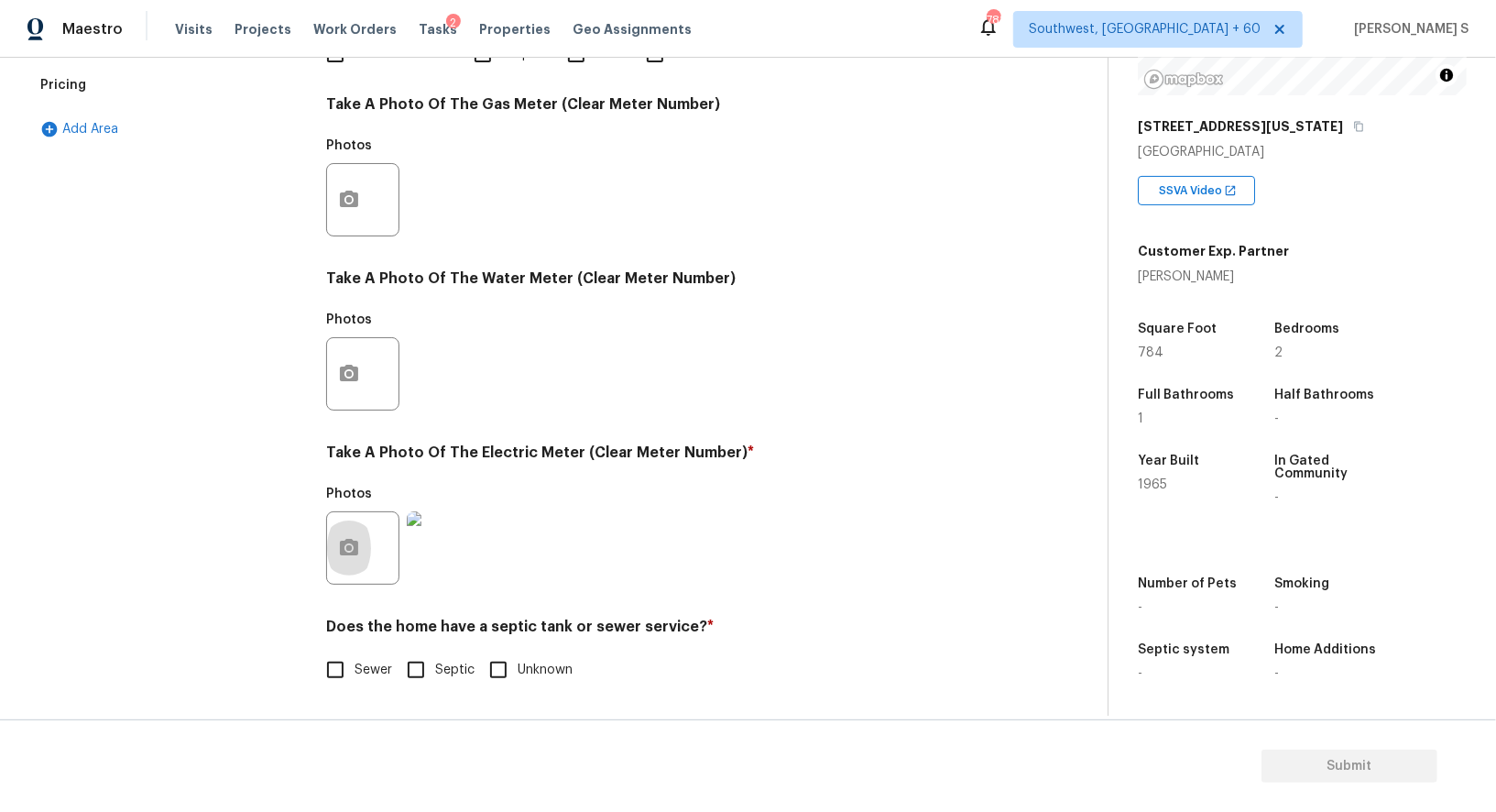
click at [356, 661] on span "Sewer" at bounding box center [373, 671] width 37 height 19
click at [354, 661] on input "Sewer" at bounding box center [335, 670] width 38 height 38
checkbox input "true"
